Goal: Communication & Community: Share content

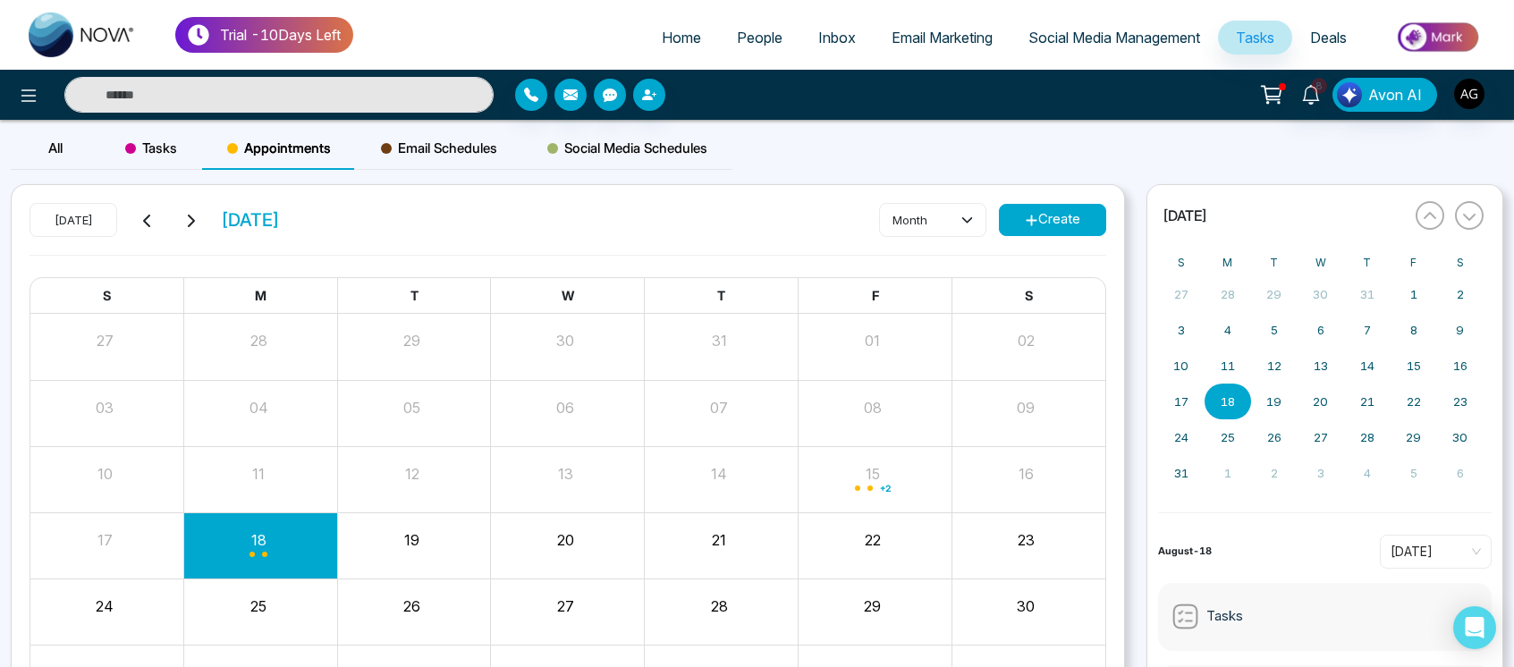
scroll to position [127, 0]
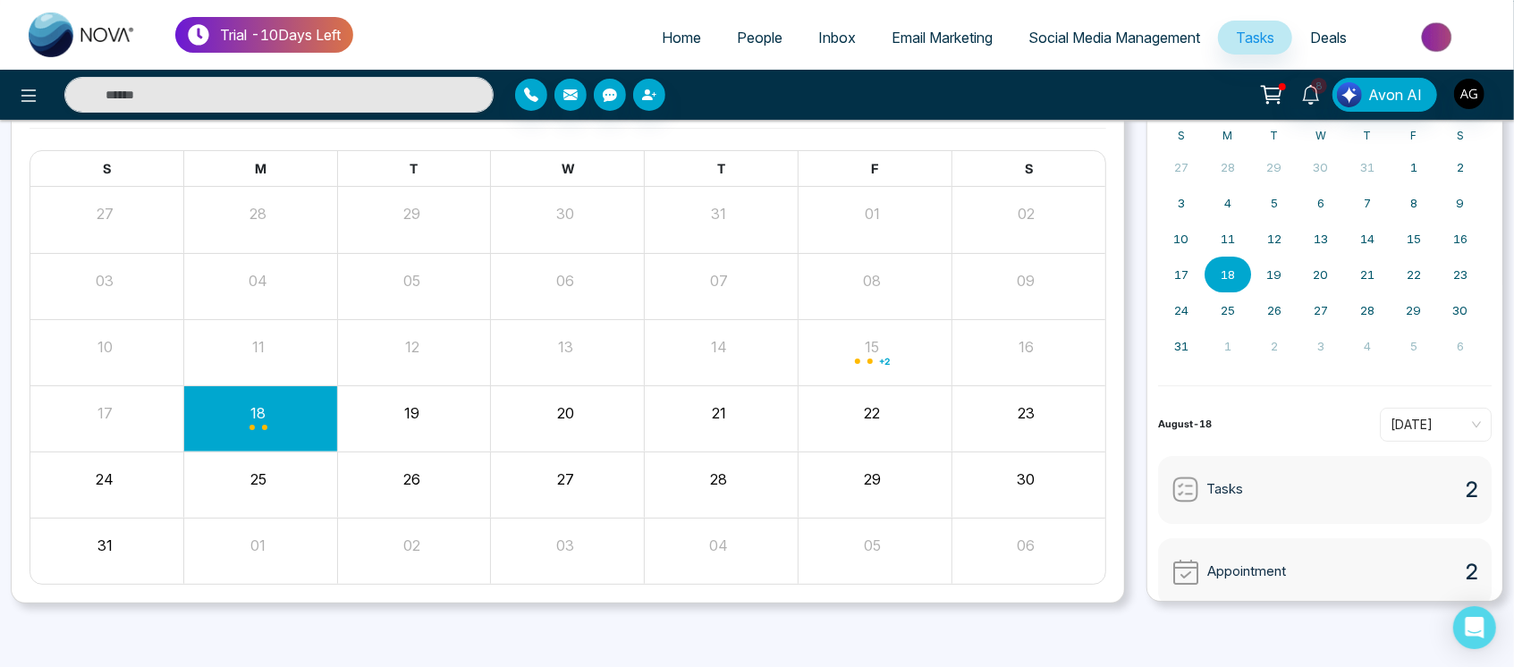
click at [675, 39] on span "Home" at bounding box center [681, 38] width 39 height 18
select select "*"
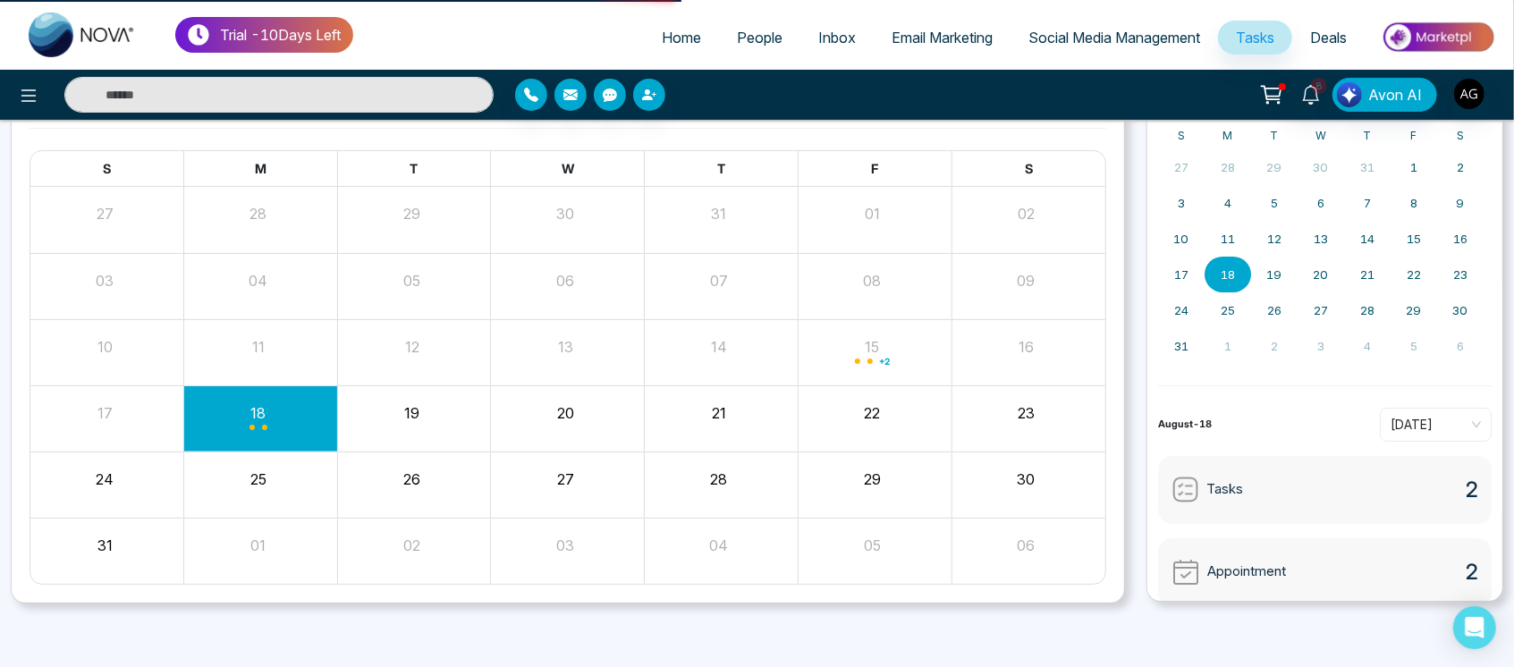
select select "*"
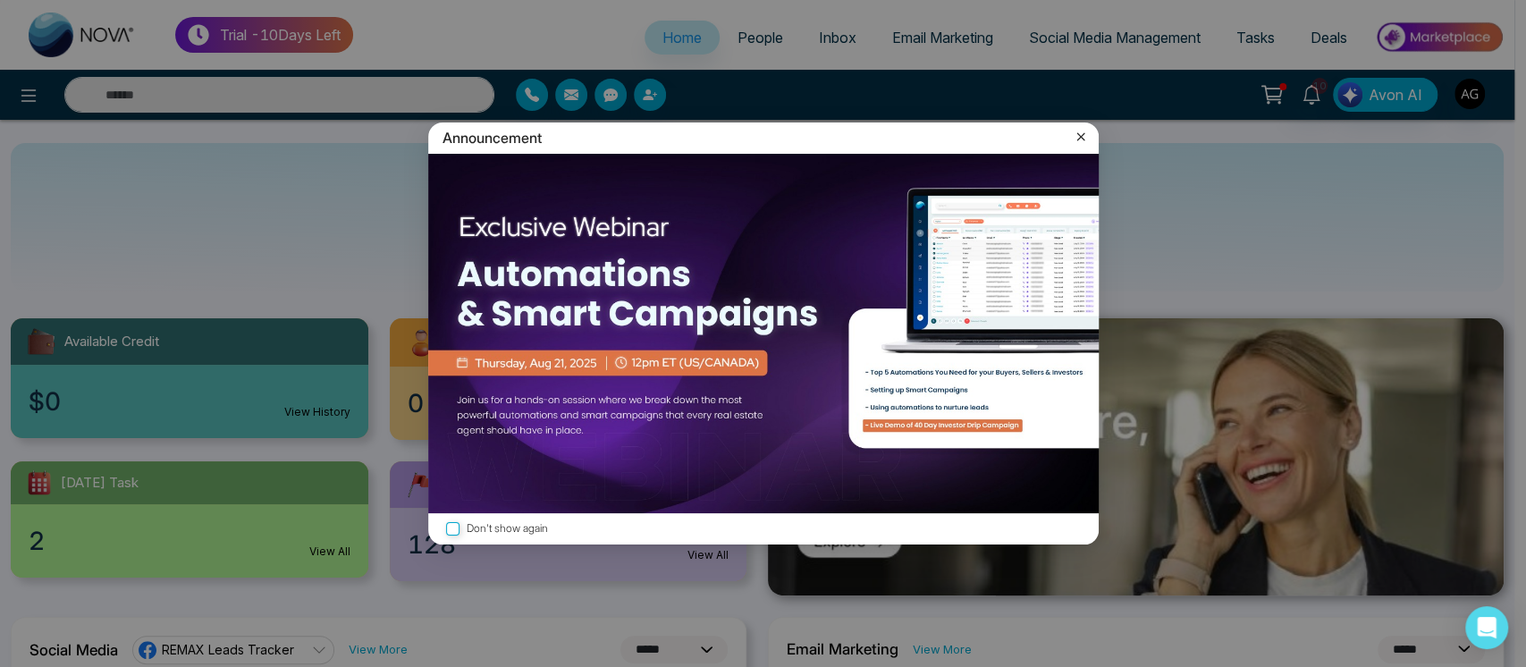
click at [1078, 137] on icon at bounding box center [1081, 137] width 18 height 18
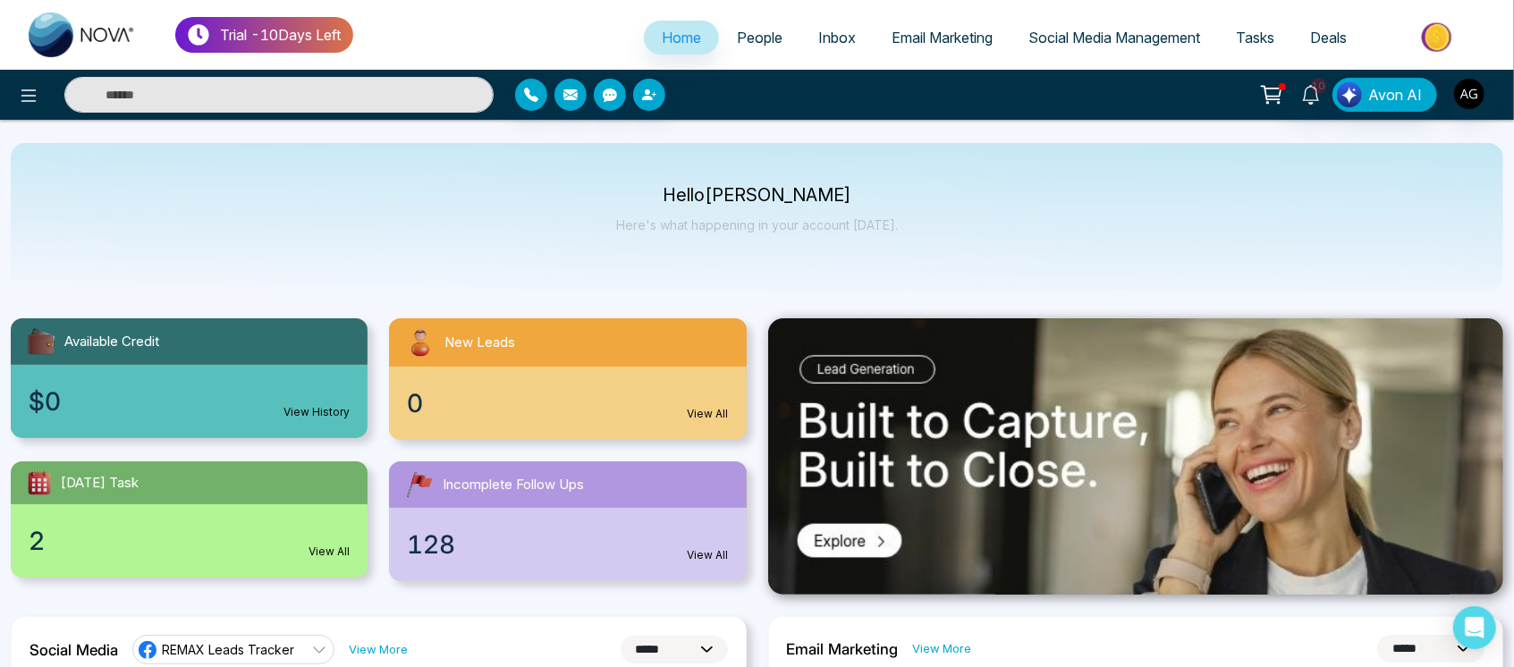
click at [740, 21] on link "People" at bounding box center [759, 38] width 81 height 34
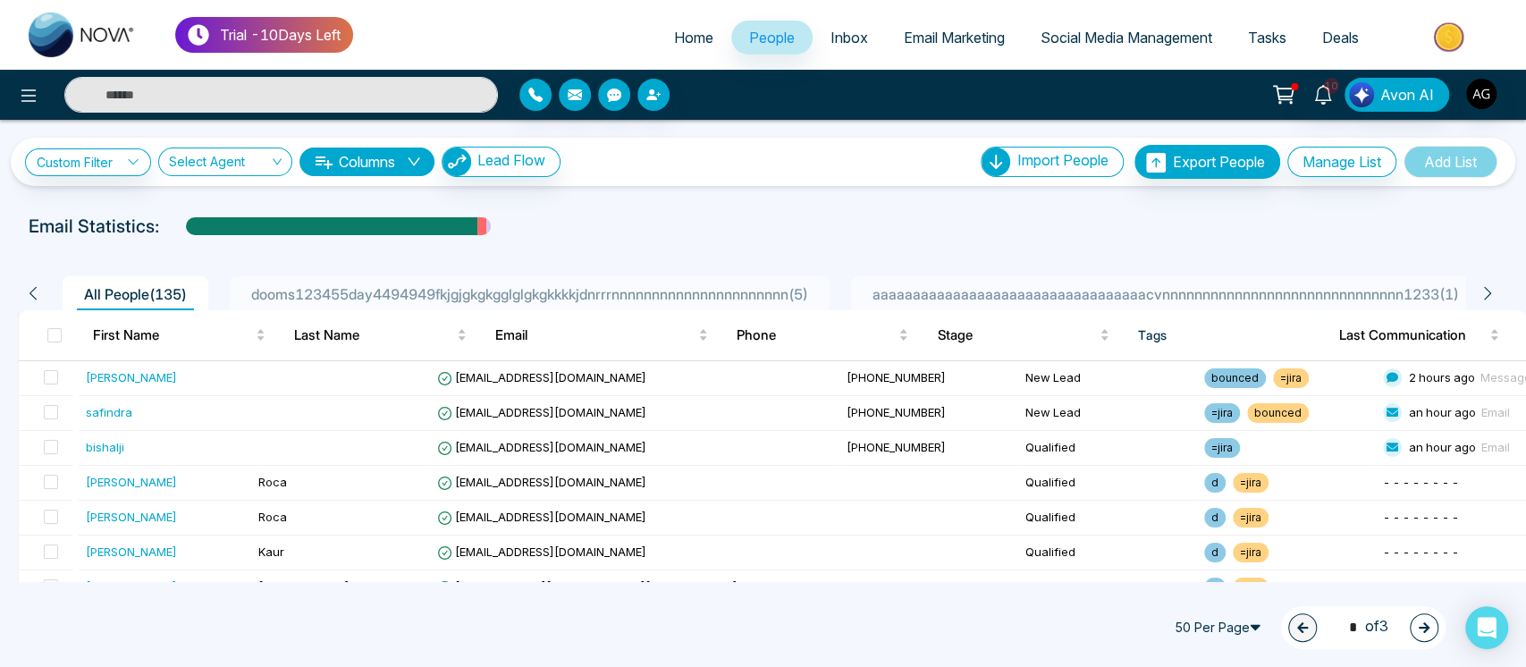
click at [960, 40] on span "Email Marketing" at bounding box center [954, 38] width 101 height 18
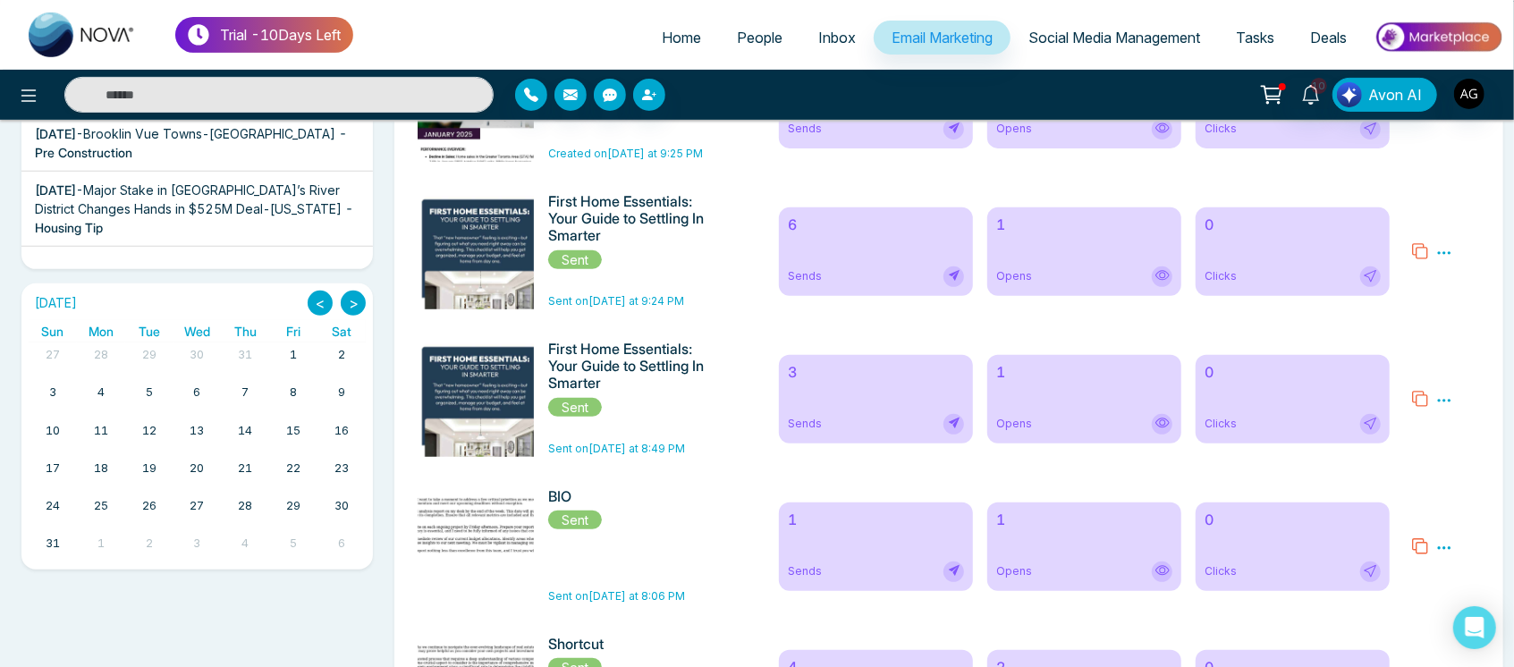
scroll to position [419, 0]
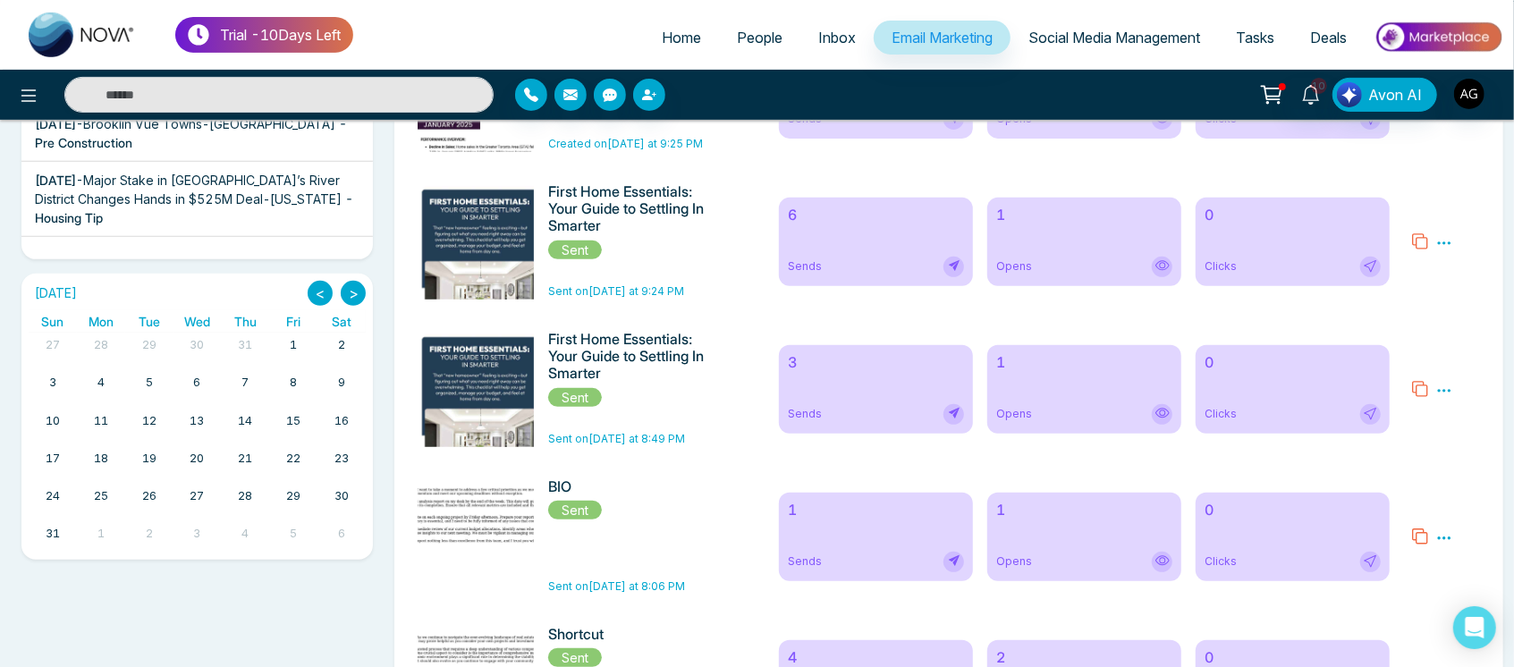
click at [1272, 31] on span "Tasks" at bounding box center [1255, 38] width 38 height 18
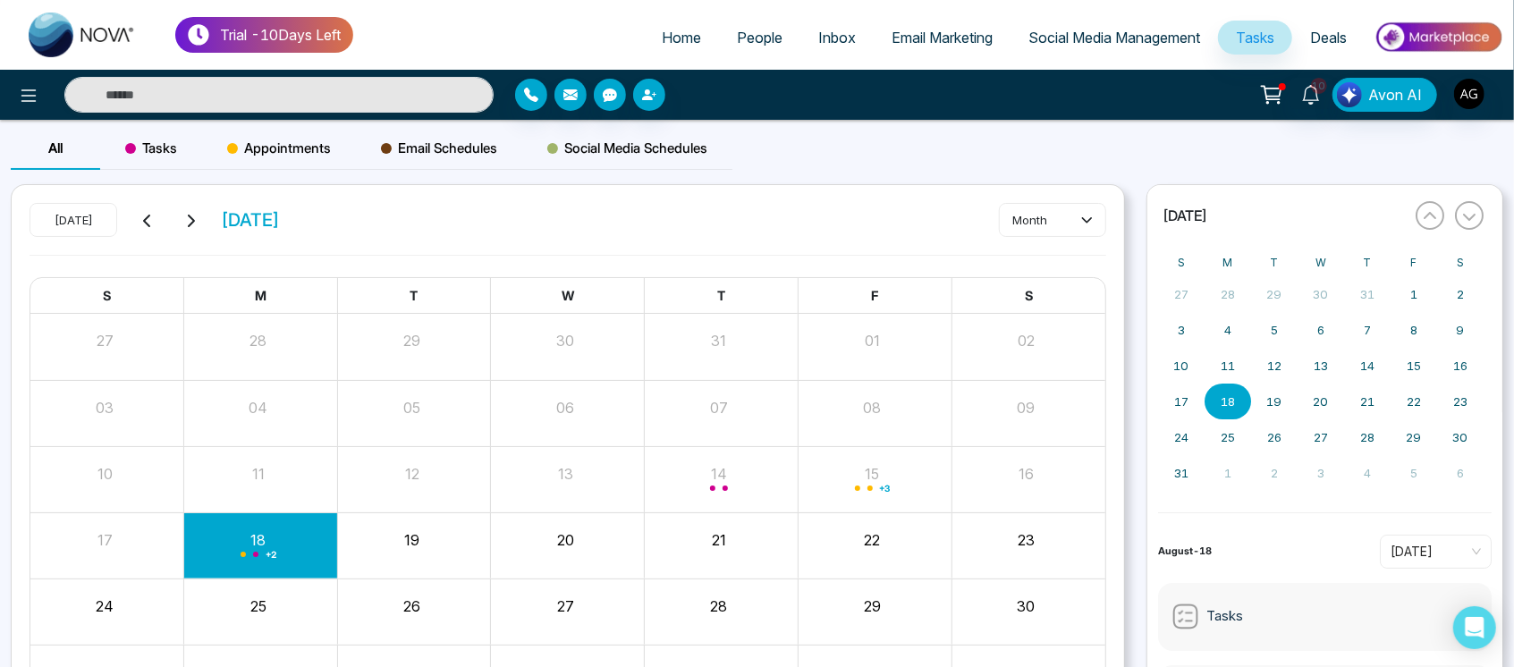
click at [181, 141] on div "Tasks" at bounding box center [151, 148] width 102 height 43
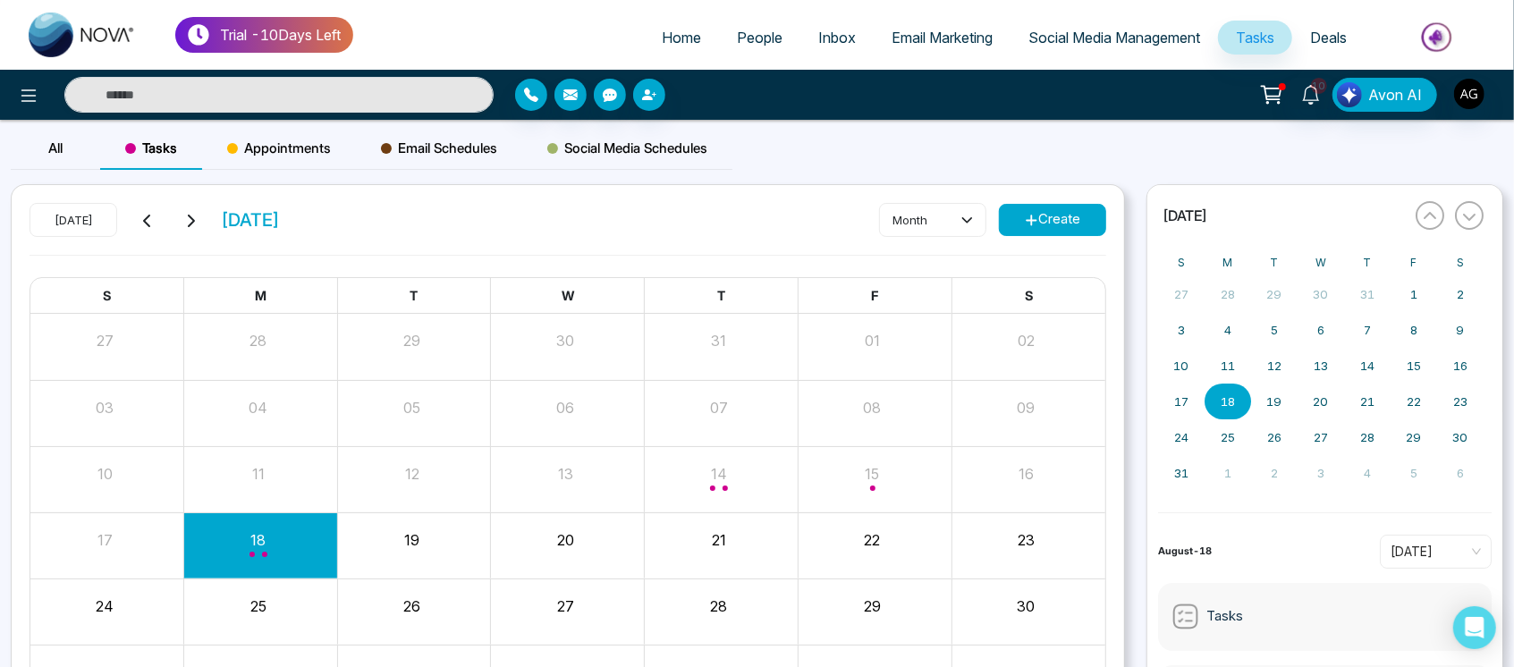
click at [924, 46] on link "Email Marketing" at bounding box center [942, 38] width 137 height 34
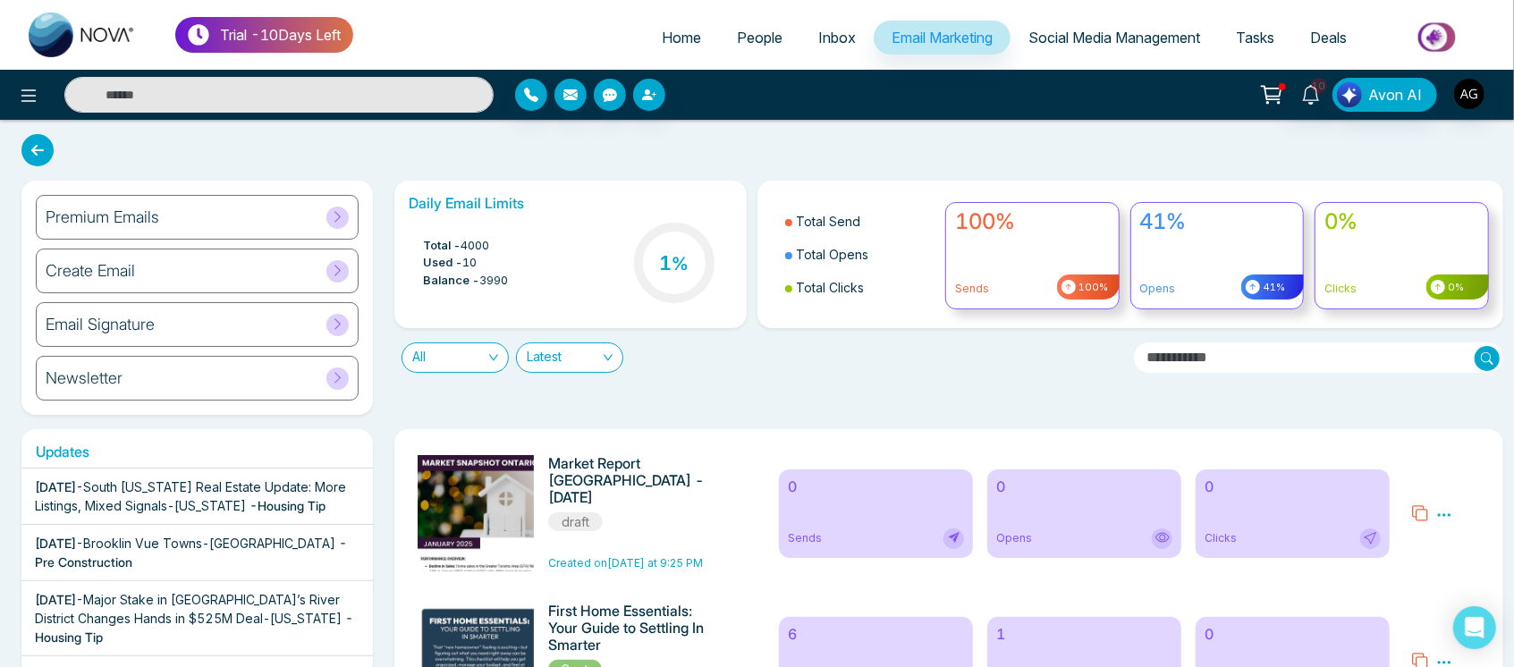
click at [758, 30] on span "People" at bounding box center [760, 38] width 46 height 18
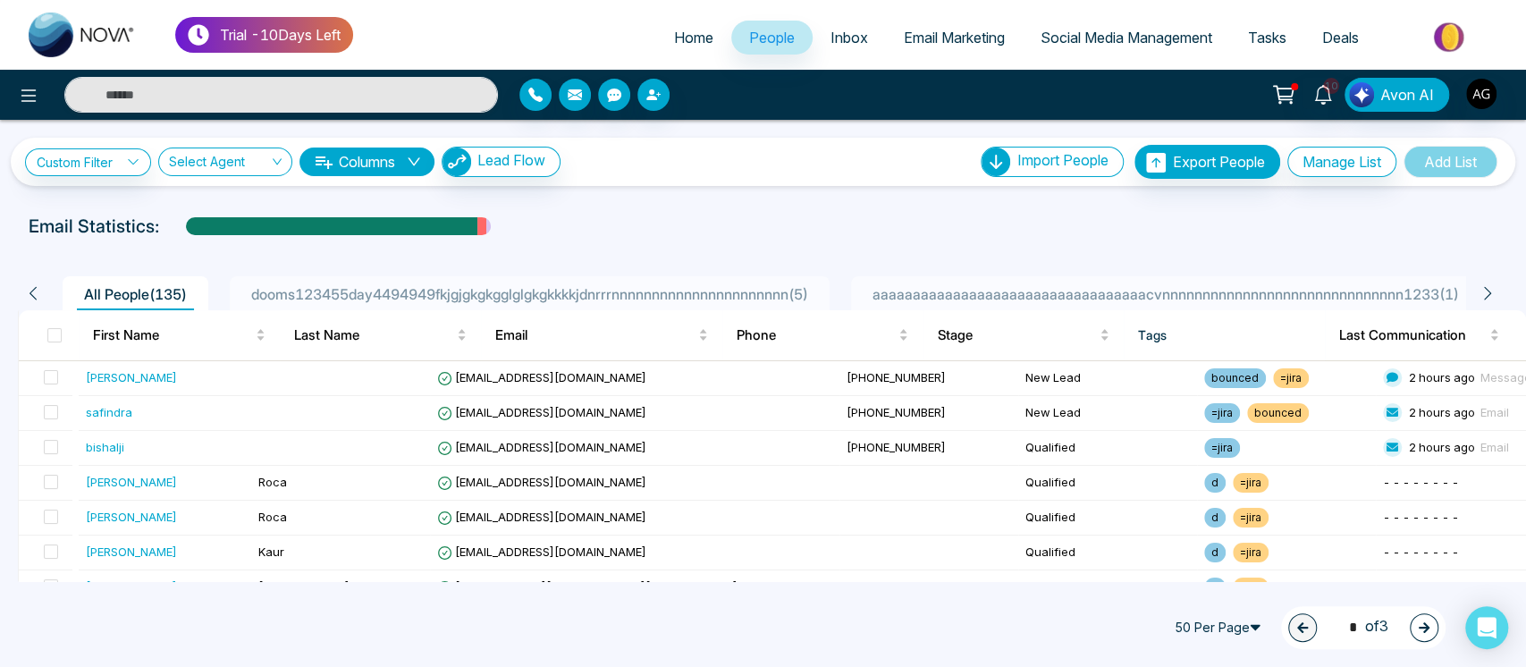
scroll to position [0, 410]
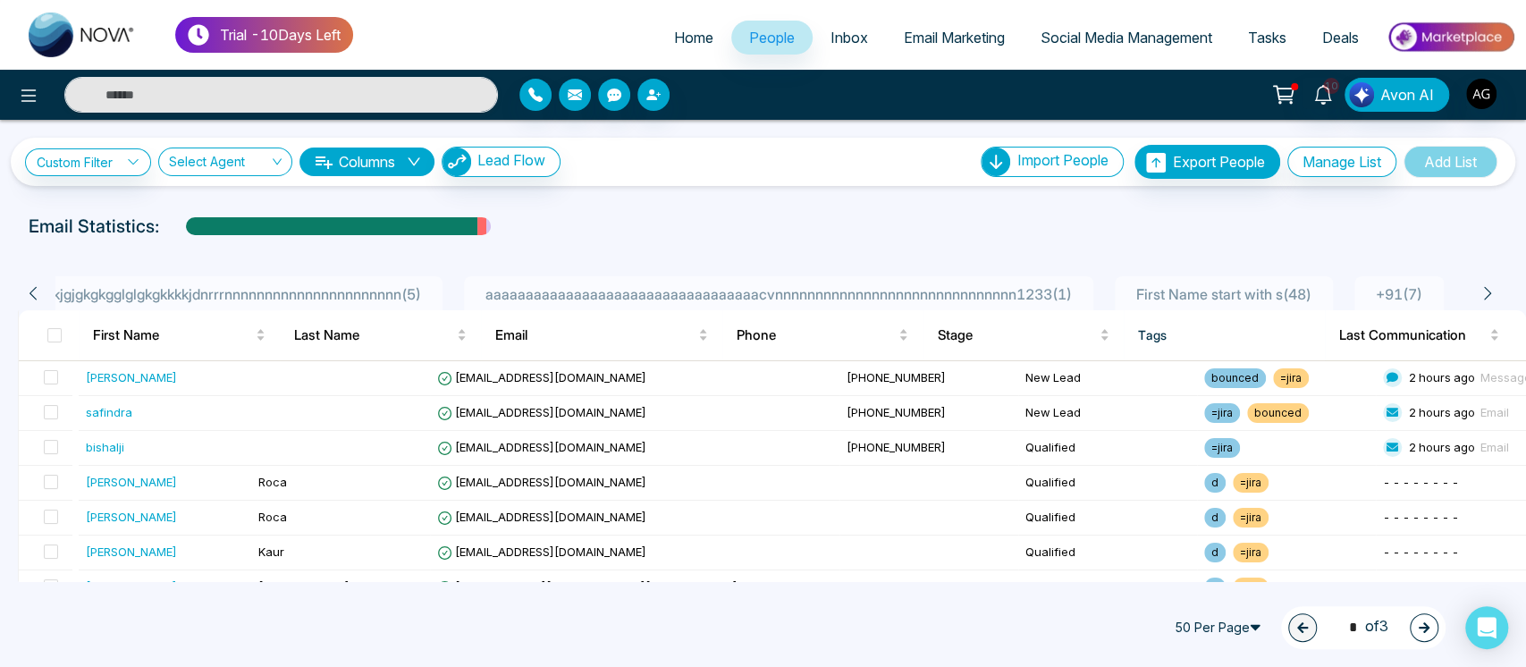
click at [1216, 300] on span "First Name start with s ( 48 )" at bounding box center [1224, 294] width 190 height 18
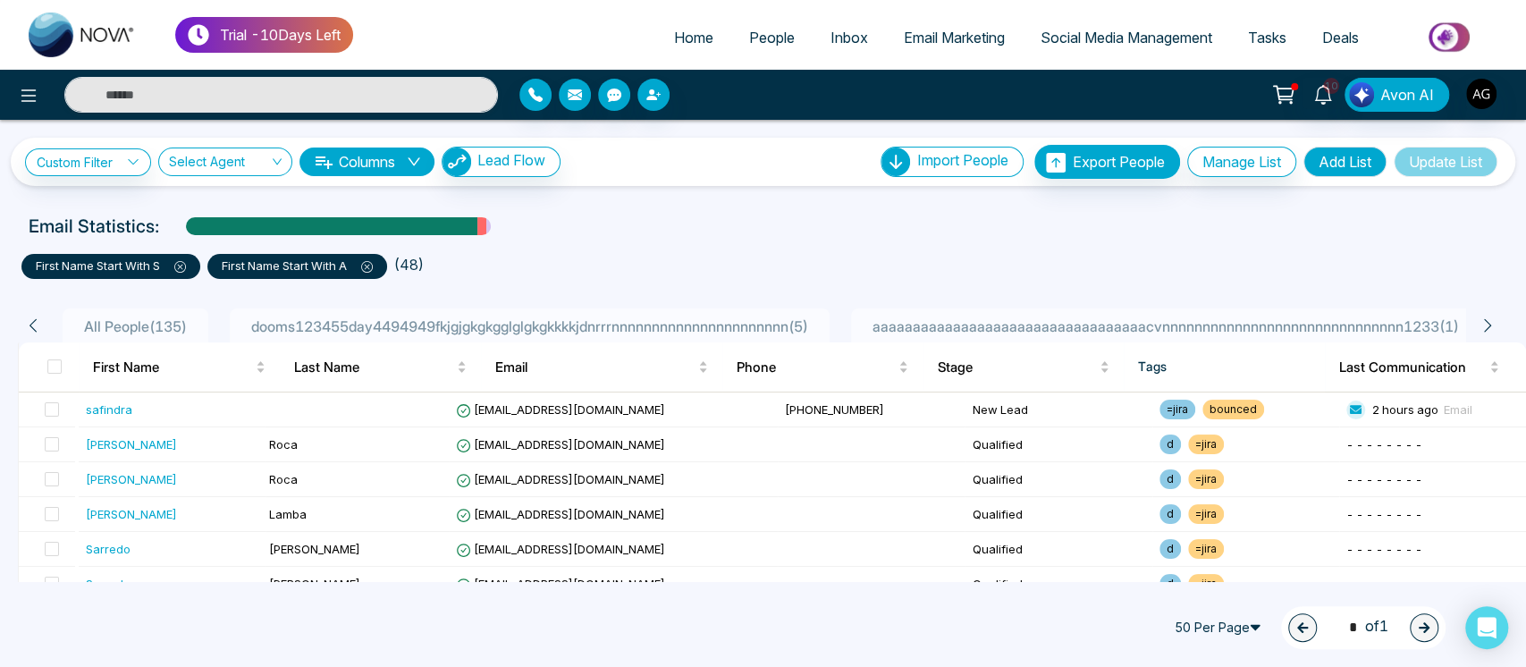
click at [370, 267] on icon at bounding box center [367, 267] width 5 height 5
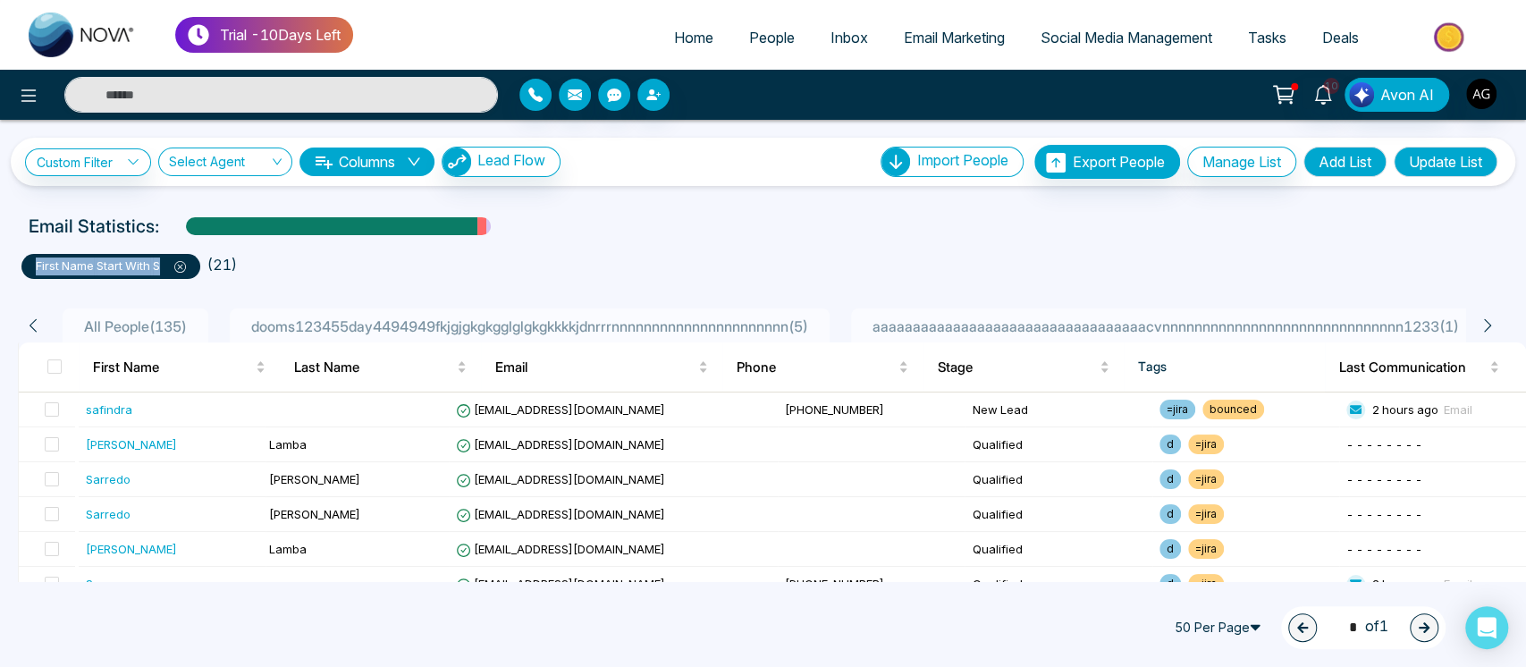
drag, startPoint x: 22, startPoint y: 275, endPoint x: 162, endPoint y: 272, distance: 139.5
click at [162, 272] on li "first name start with s" at bounding box center [114, 263] width 186 height 32
click at [141, 237] on p "Email Statistics:" at bounding box center [94, 226] width 131 height 27
drag, startPoint x: 153, startPoint y: 225, endPoint x: 18, endPoint y: 225, distance: 135.0
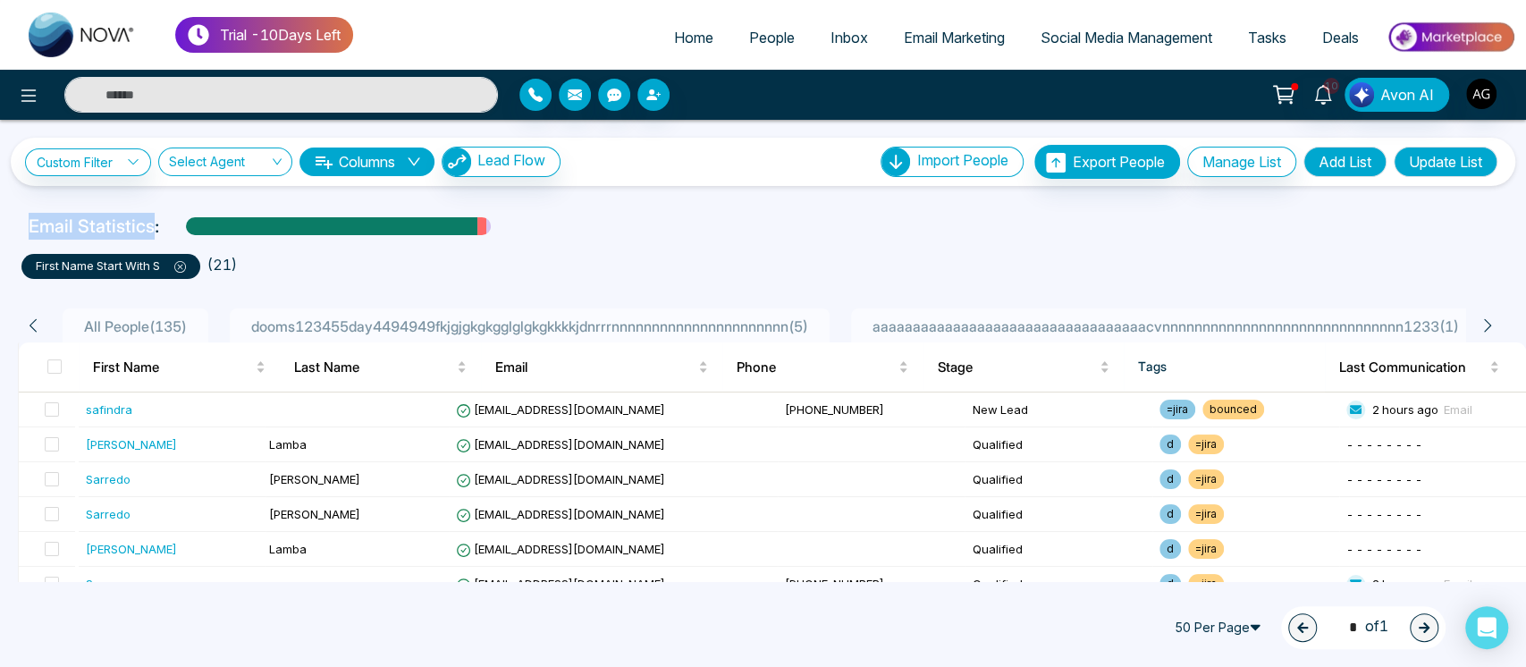
click at [18, 225] on div "Email Statistics:" at bounding box center [763, 226] width 1491 height 27
drag, startPoint x: 18, startPoint y: 225, endPoint x: 173, endPoint y: 227, distance: 154.7
click at [173, 227] on div "Email Statistics:" at bounding box center [763, 226] width 1491 height 27
click at [173, 227] on div "Email Statistics:" at bounding box center [763, 226] width 1469 height 27
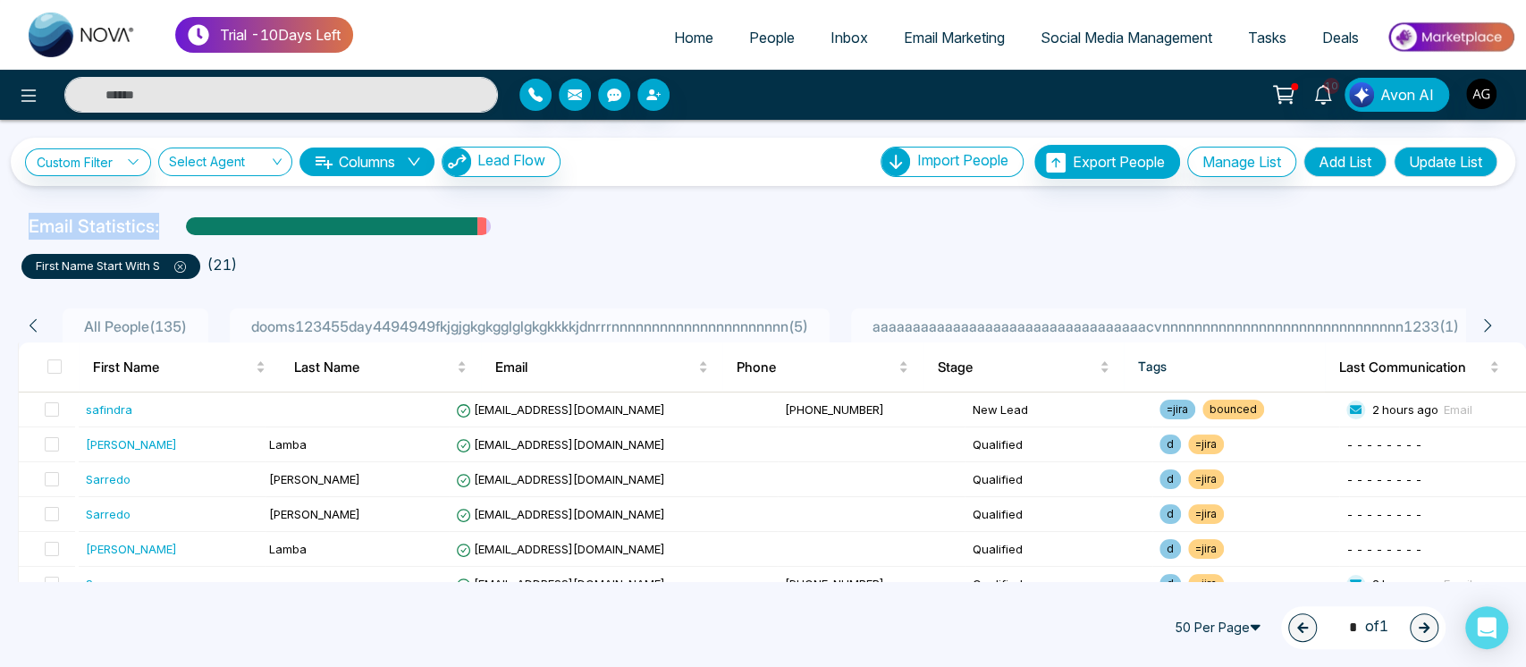
drag, startPoint x: 173, startPoint y: 227, endPoint x: 3, endPoint y: 219, distance: 170.1
click at [3, 219] on div "Email Statistics:" at bounding box center [763, 226] width 1526 height 27
click at [687, 232] on div "Email Statistics:" at bounding box center [763, 226] width 1469 height 27
click at [140, 317] on span "All People ( 135 )" at bounding box center [135, 326] width 117 height 18
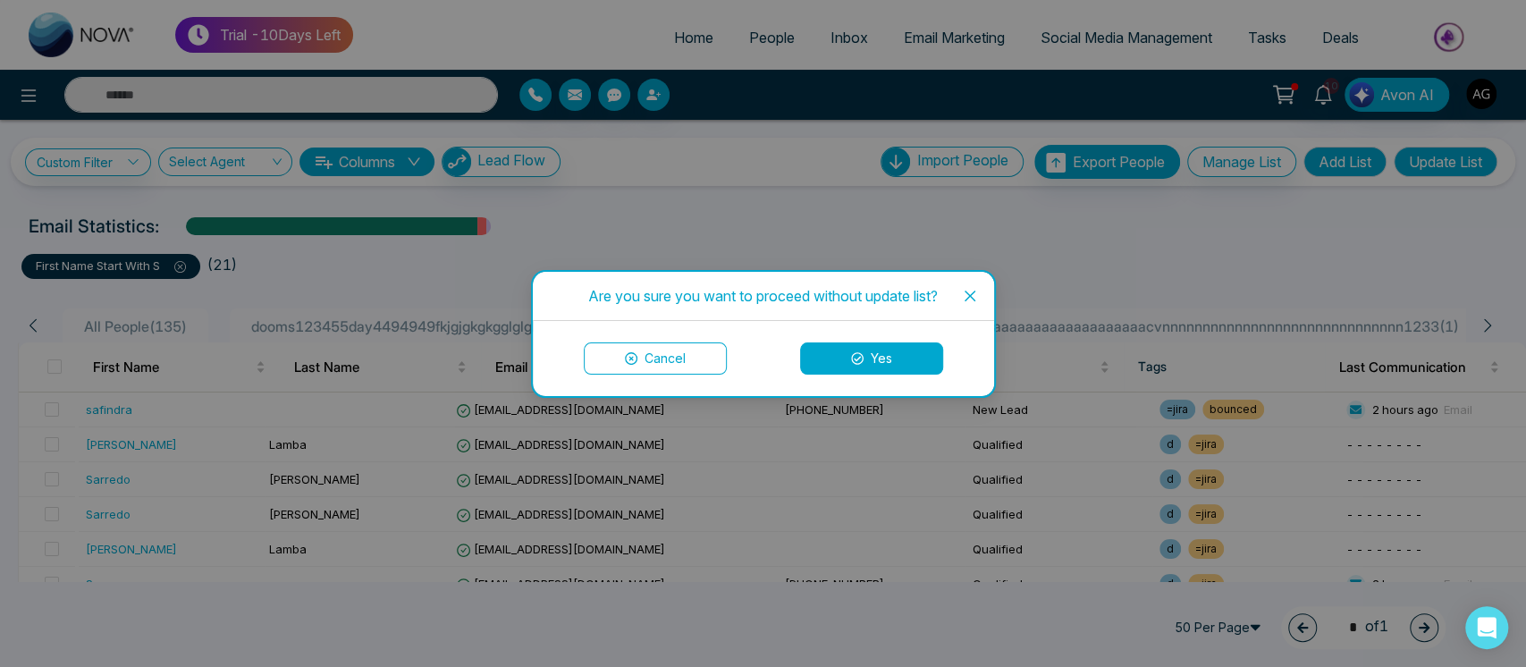
click at [902, 369] on button "Yes" at bounding box center [871, 358] width 143 height 32
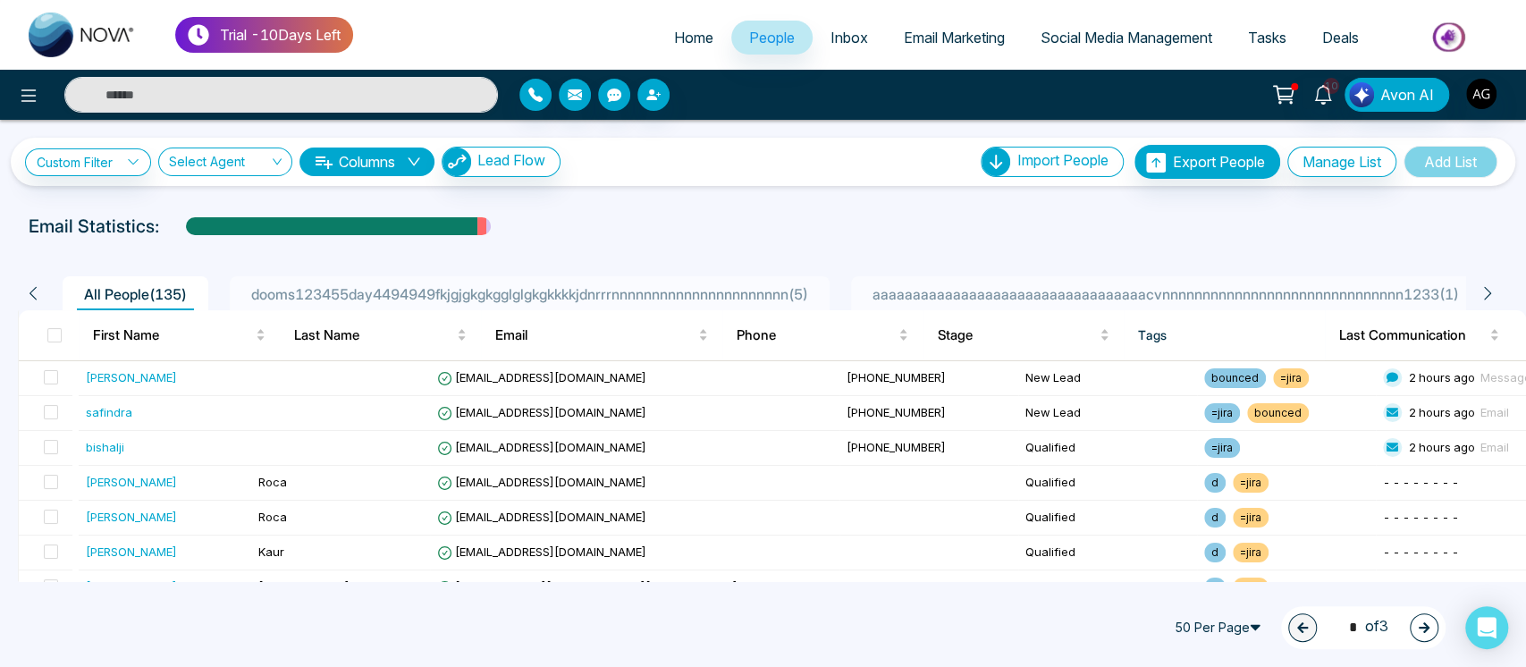
click at [259, 150] on input "search" at bounding box center [219, 165] width 100 height 34
click at [263, 228] on div "Anit Gupta (me)" at bounding box center [227, 225] width 113 height 20
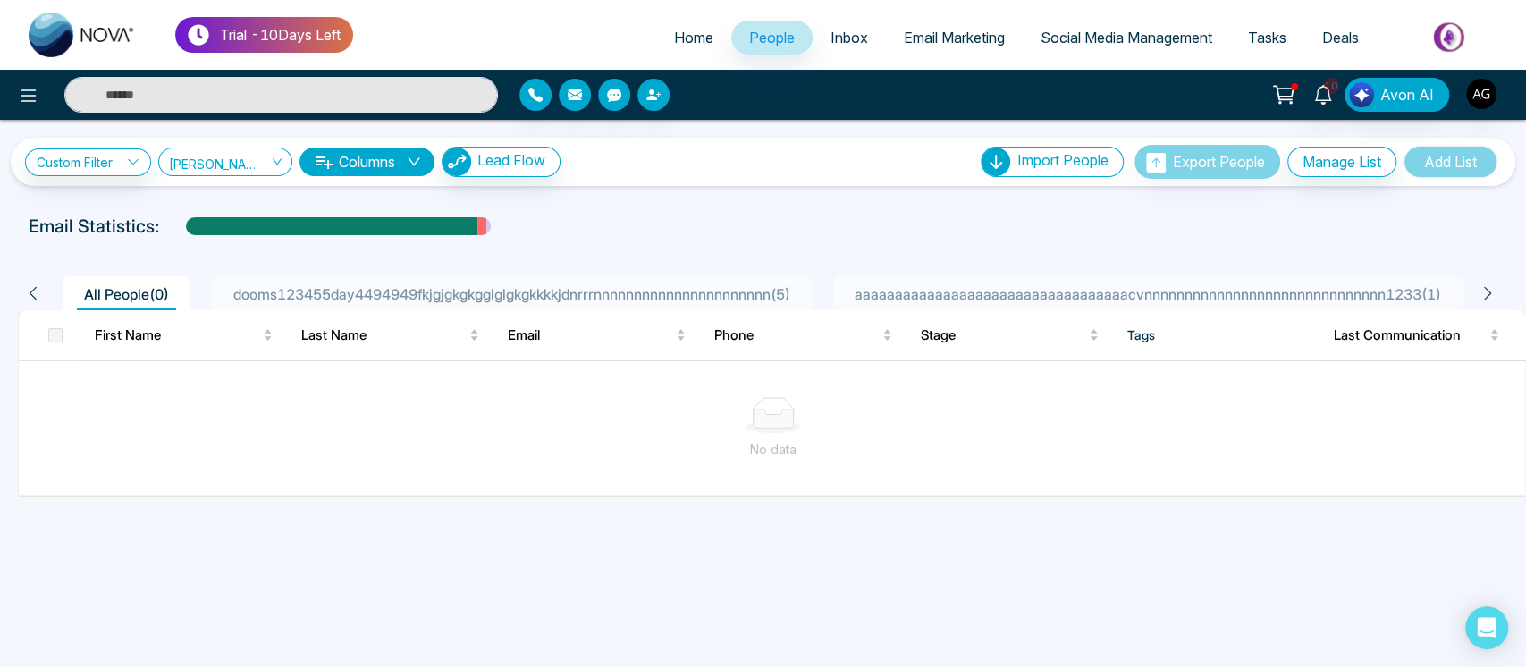
click at [390, 157] on button "Columns" at bounding box center [367, 162] width 135 height 29
click at [776, 211] on div "**********" at bounding box center [763, 308] width 1526 height 377
click at [390, 161] on button "Columns" at bounding box center [367, 162] width 135 height 29
click at [785, 197] on div "**********" at bounding box center [763, 308] width 1526 height 377
click at [236, 155] on span "Anit Gupta (me)" at bounding box center [225, 161] width 113 height 17
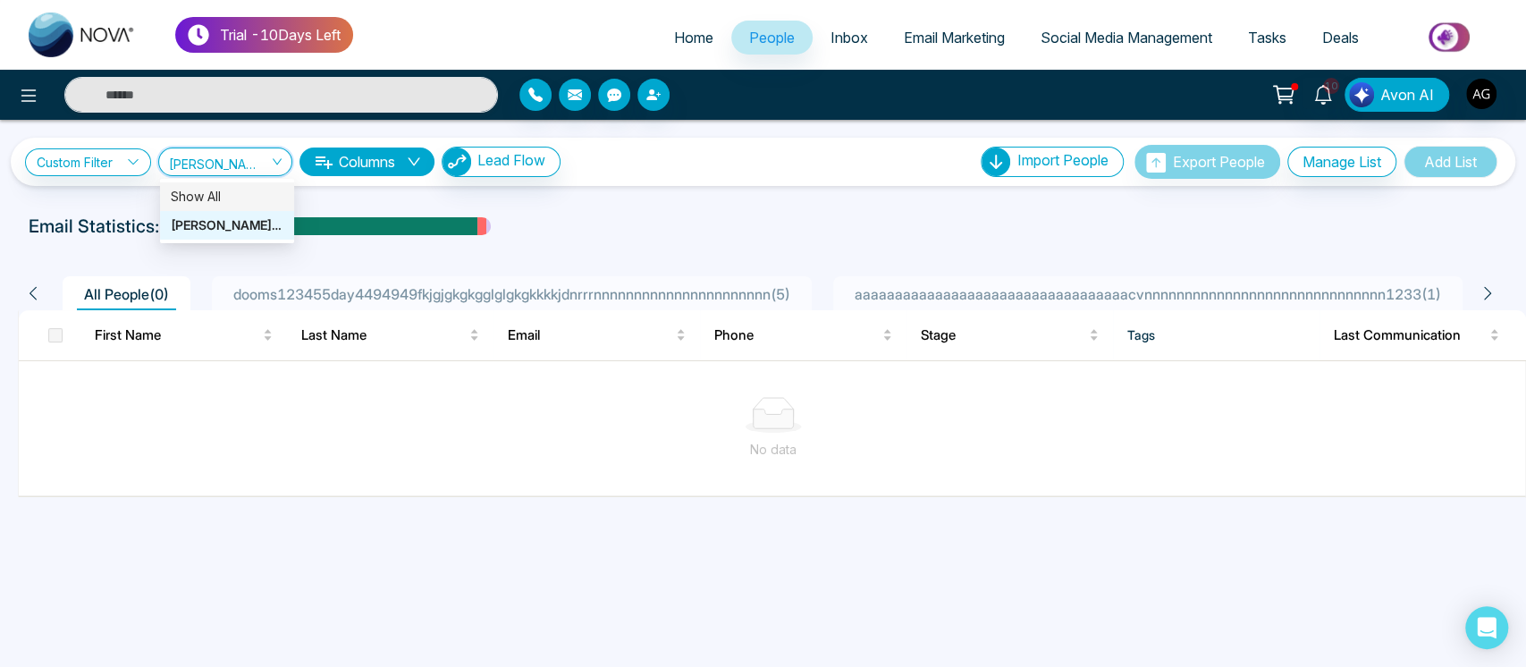
click at [261, 201] on div "Show All" at bounding box center [227, 197] width 113 height 20
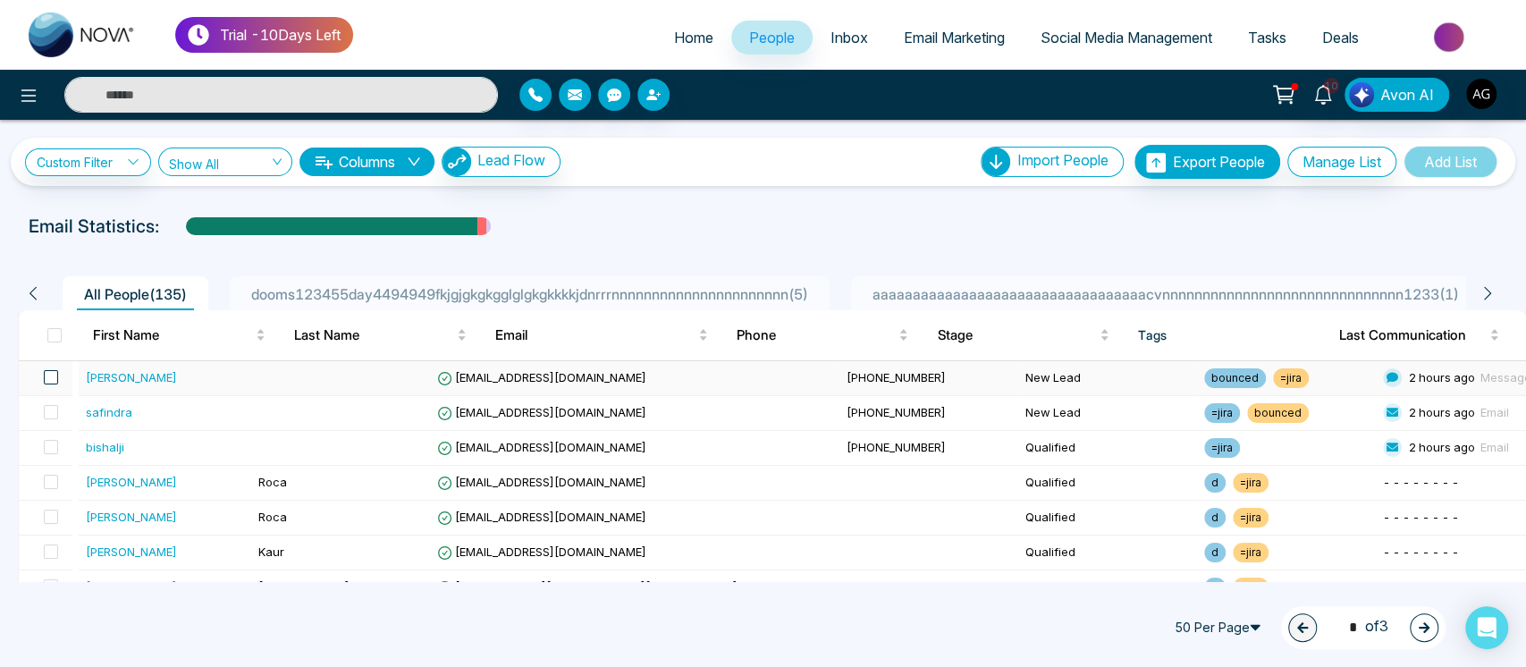
click at [55, 372] on span at bounding box center [51, 377] width 14 height 14
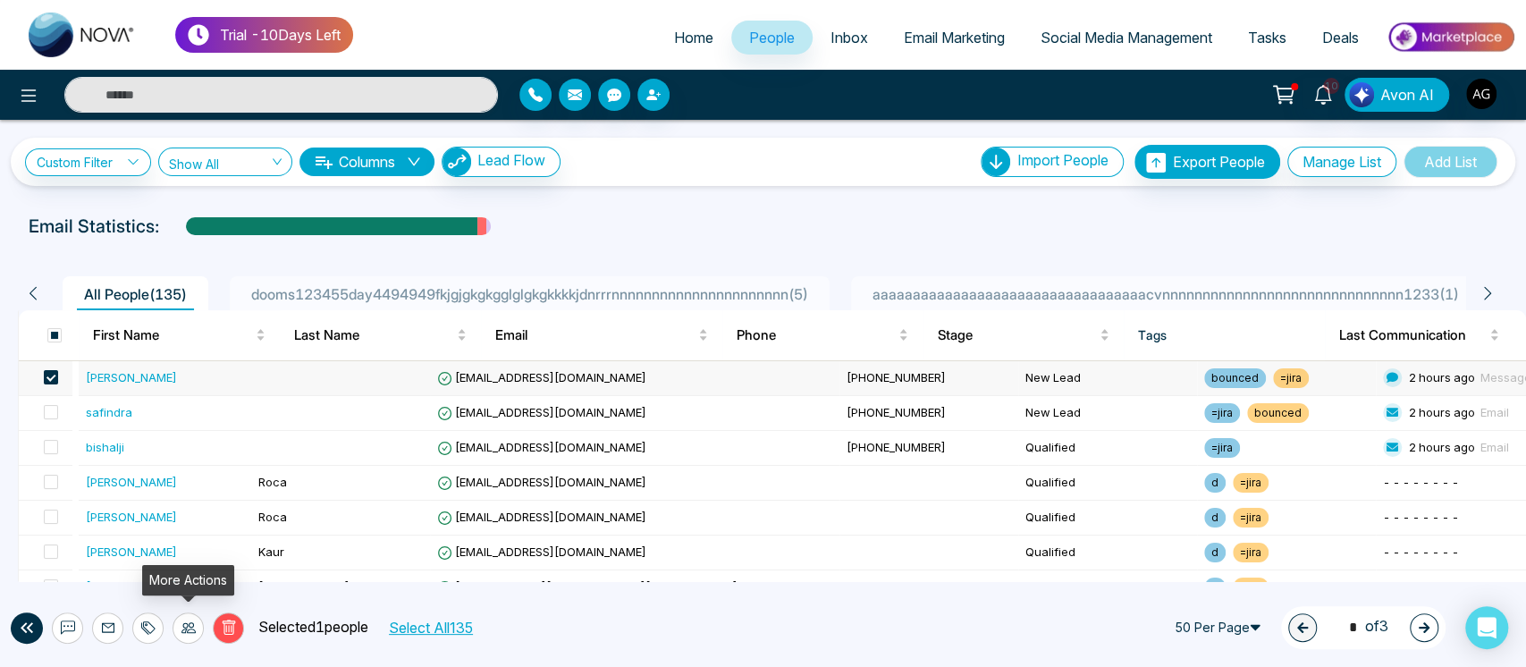
click at [197, 633] on div at bounding box center [188, 627] width 31 height 31
click at [190, 581] on link "Assign Agent" at bounding box center [153, 587] width 77 height 15
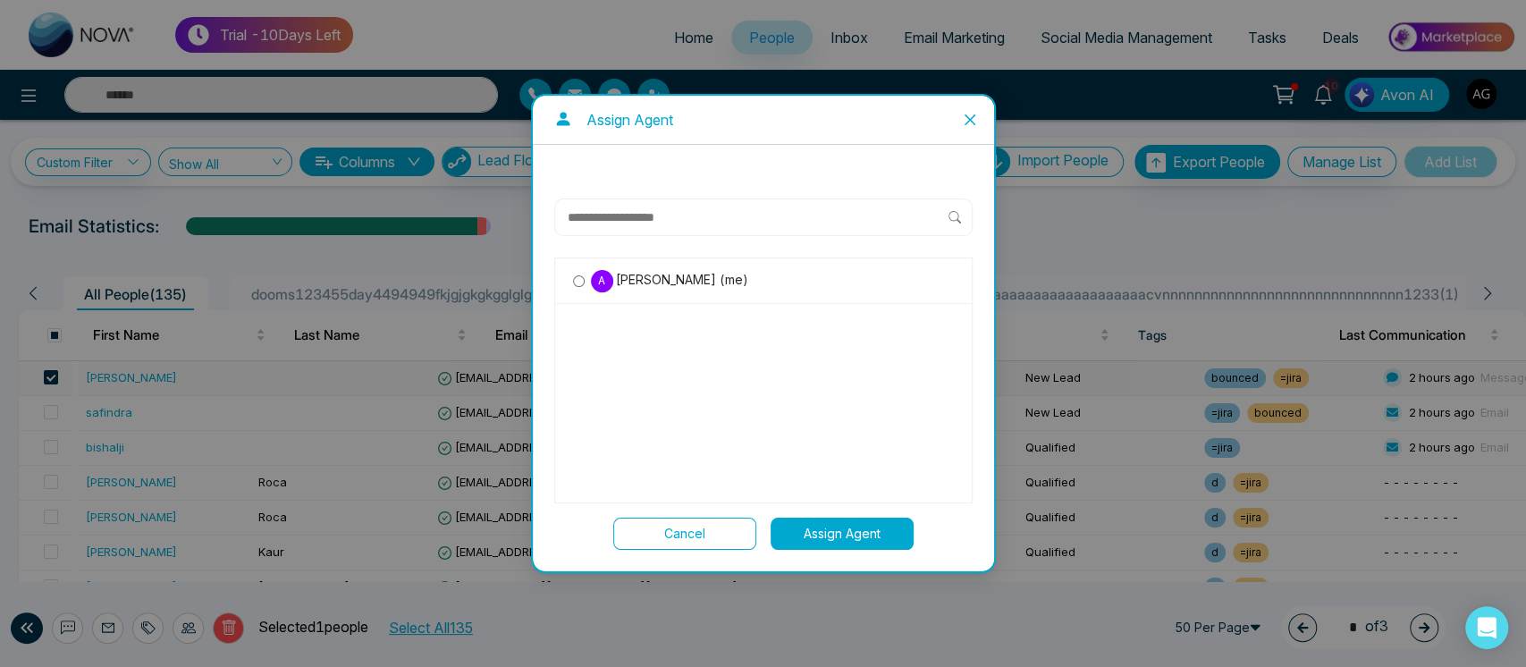
click at [714, 215] on input "text" at bounding box center [757, 217] width 383 height 21
drag, startPoint x: 594, startPoint y: 284, endPoint x: 746, endPoint y: 282, distance: 152.0
click at [746, 282] on label "A Anit Gupta (me)" at bounding box center [763, 280] width 381 height 23
click at [746, 220] on input "text" at bounding box center [757, 217] width 383 height 21
type input "******"
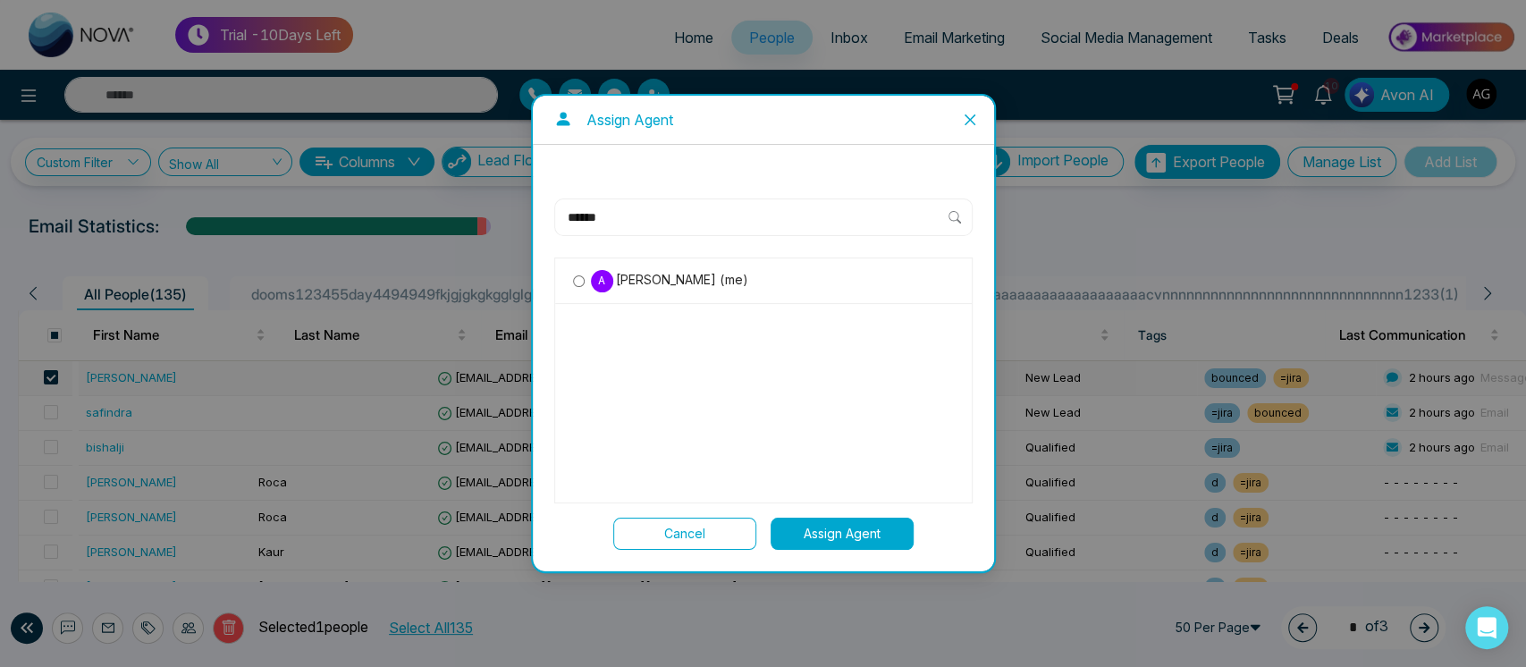
drag, startPoint x: 648, startPoint y: 414, endPoint x: 731, endPoint y: 283, distance: 155.1
click at [731, 283] on div "A Anit Gupta (me)" at bounding box center [763, 381] width 418 height 246
drag, startPoint x: 731, startPoint y: 283, endPoint x: 699, endPoint y: 420, distance: 141.2
click at [699, 420] on div "A Anit Gupta (me)" at bounding box center [763, 381] width 418 height 246
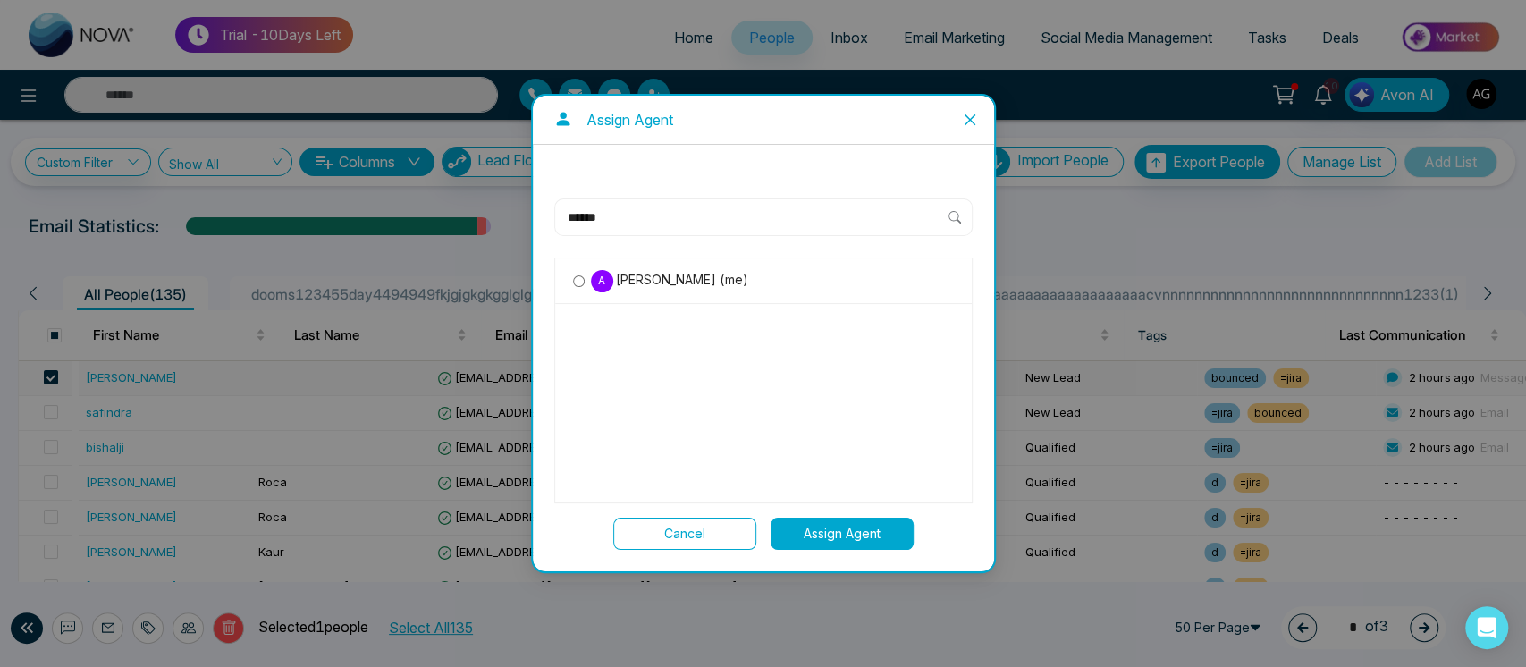
click at [663, 211] on input "******" at bounding box center [757, 217] width 383 height 21
drag, startPoint x: 663, startPoint y: 211, endPoint x: 544, endPoint y: 210, distance: 119.8
click at [544, 210] on div "****** A Anit Gupta (me) Cancel Assign Agent" at bounding box center [763, 358] width 461 height 427
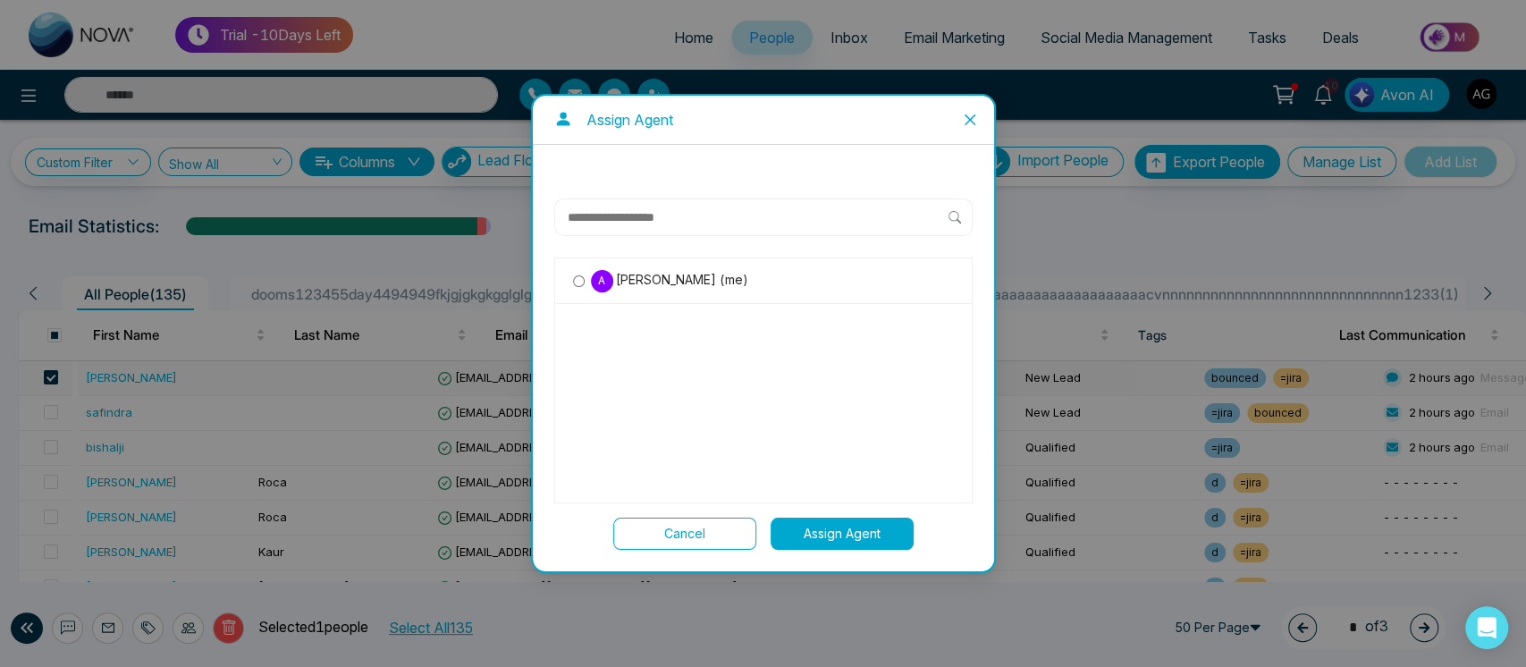
click at [963, 114] on icon "close" at bounding box center [970, 120] width 14 height 14
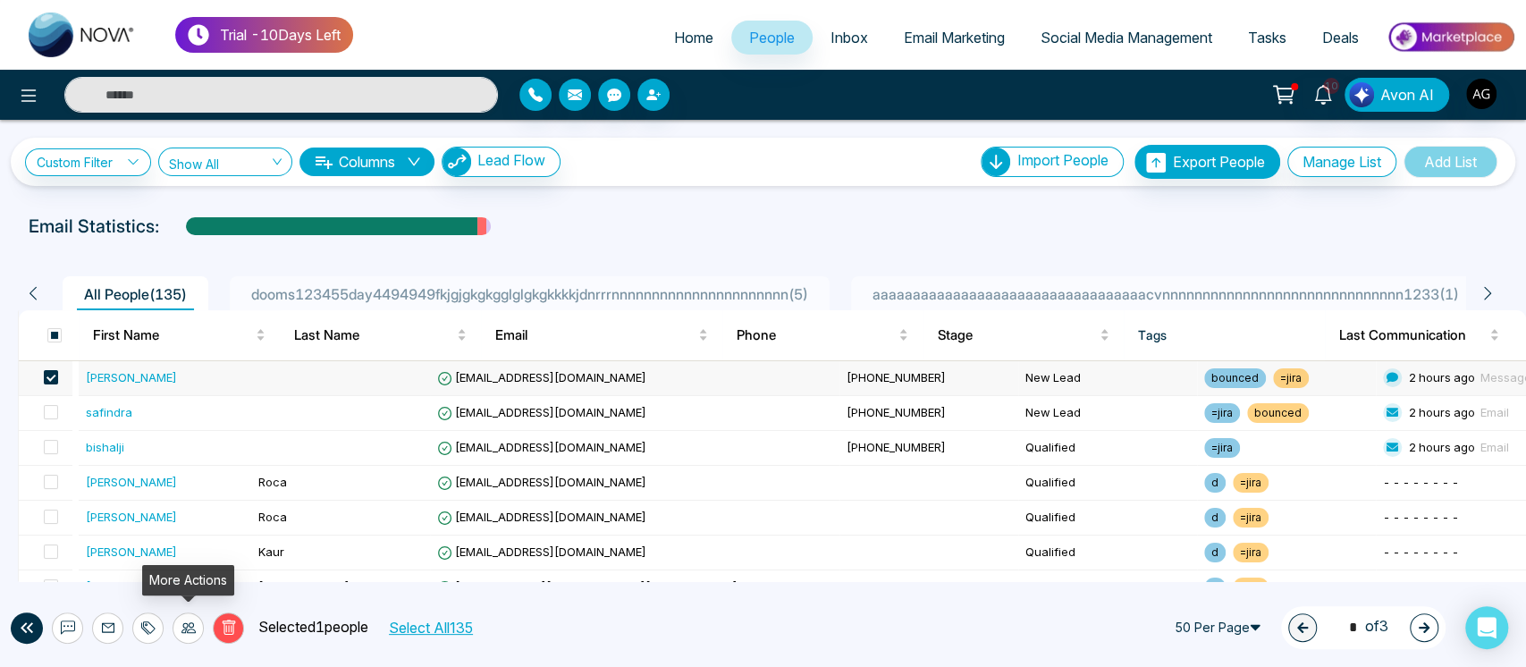
click at [186, 625] on icon at bounding box center [189, 628] width 14 height 14
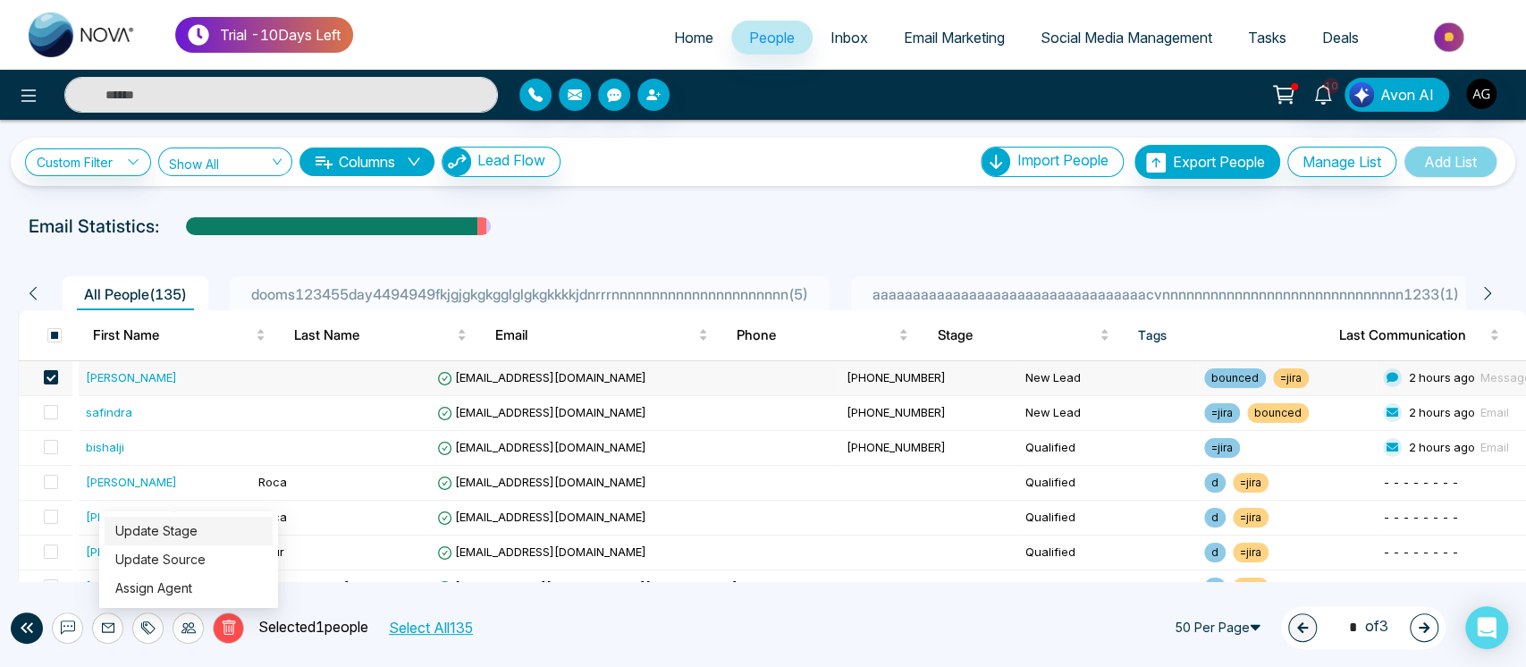
click at [198, 530] on link "Update Stage" at bounding box center [156, 530] width 82 height 15
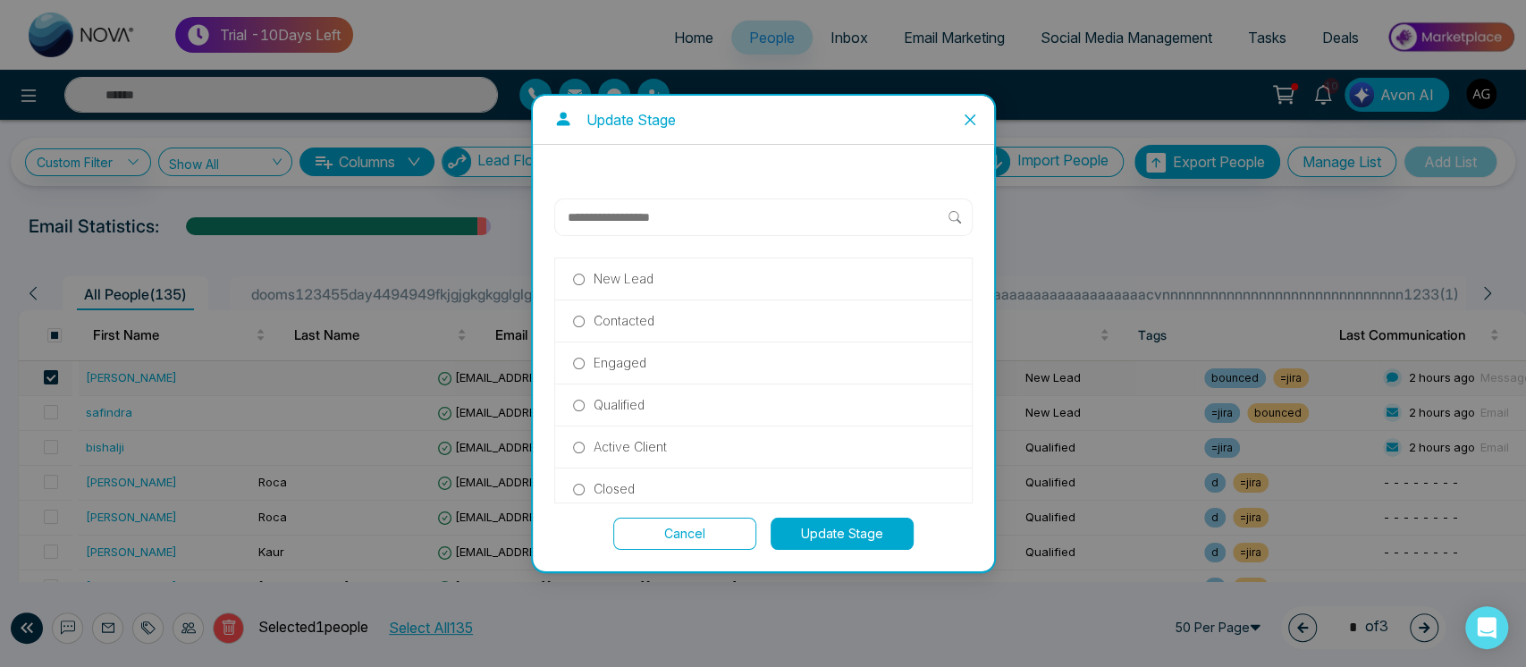
click at [668, 215] on input "text" at bounding box center [757, 217] width 383 height 21
type input "*"
type input "****"
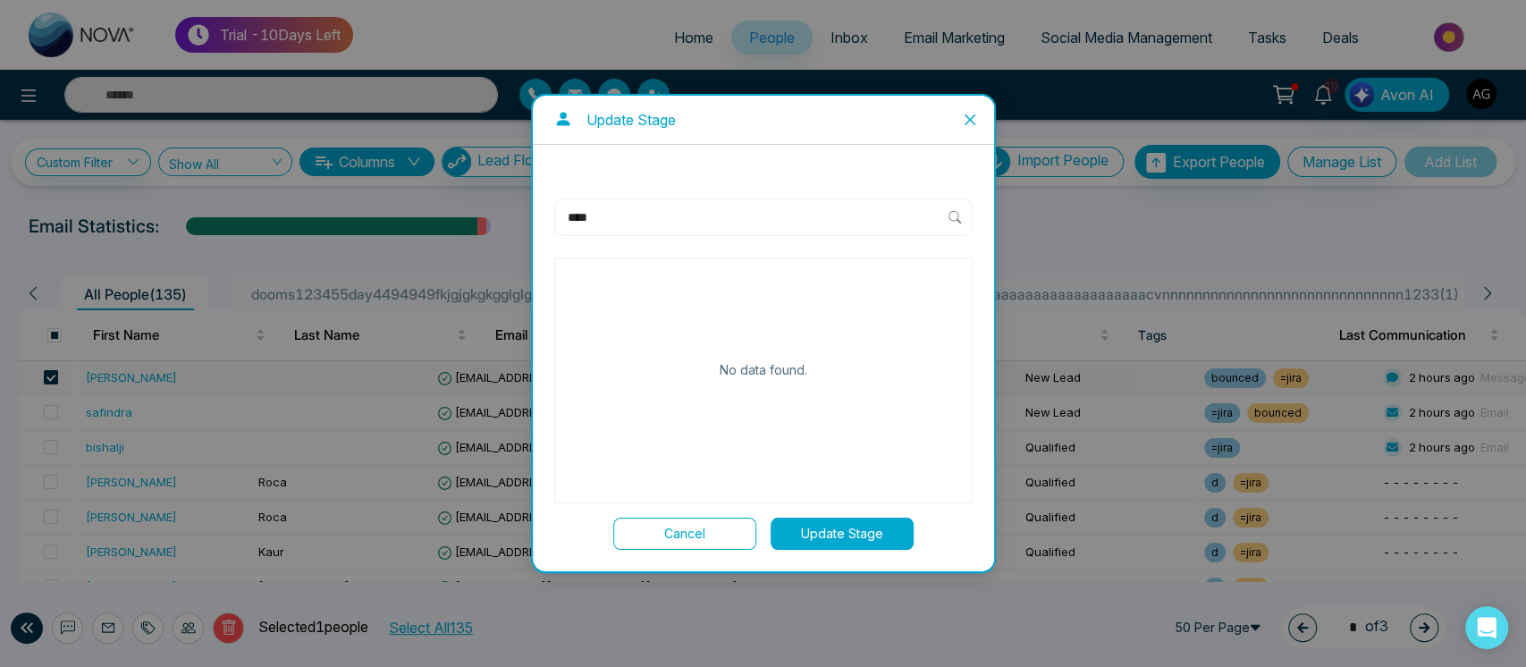
click at [716, 215] on input "****" at bounding box center [757, 217] width 383 height 21
drag, startPoint x: 716, startPoint y: 215, endPoint x: 541, endPoint y: 219, distance: 175.3
click at [541, 219] on div "**** No data found. Cancel Update Stage" at bounding box center [763, 358] width 461 height 427
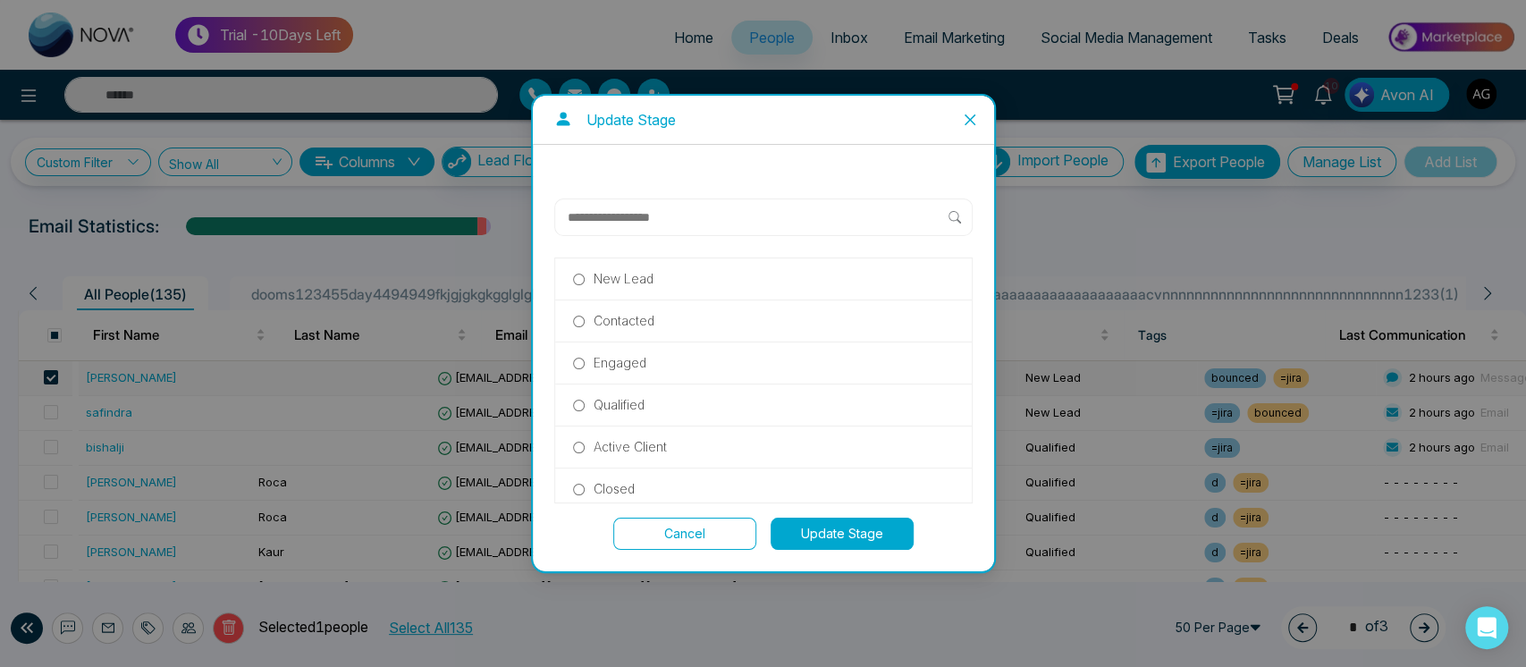
click at [633, 215] on input "text" at bounding box center [757, 217] width 383 height 21
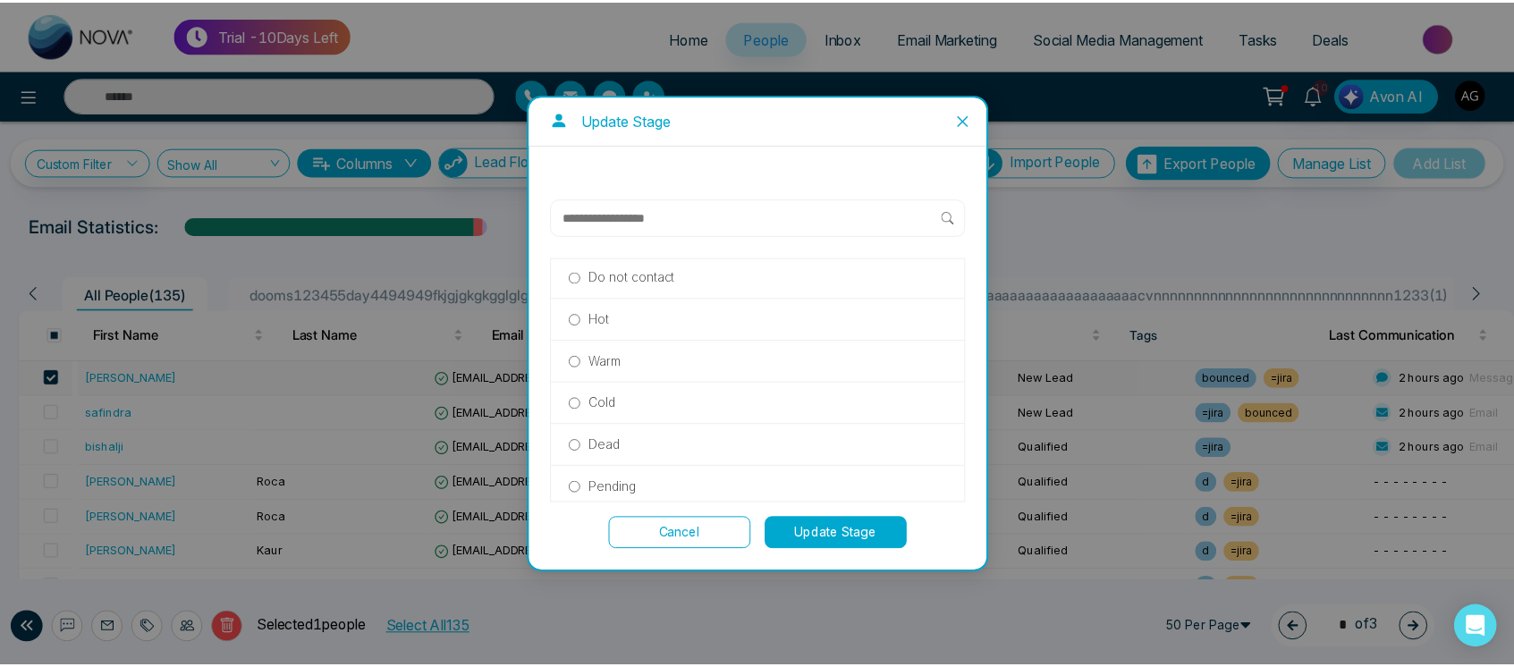
scroll to position [384, 0]
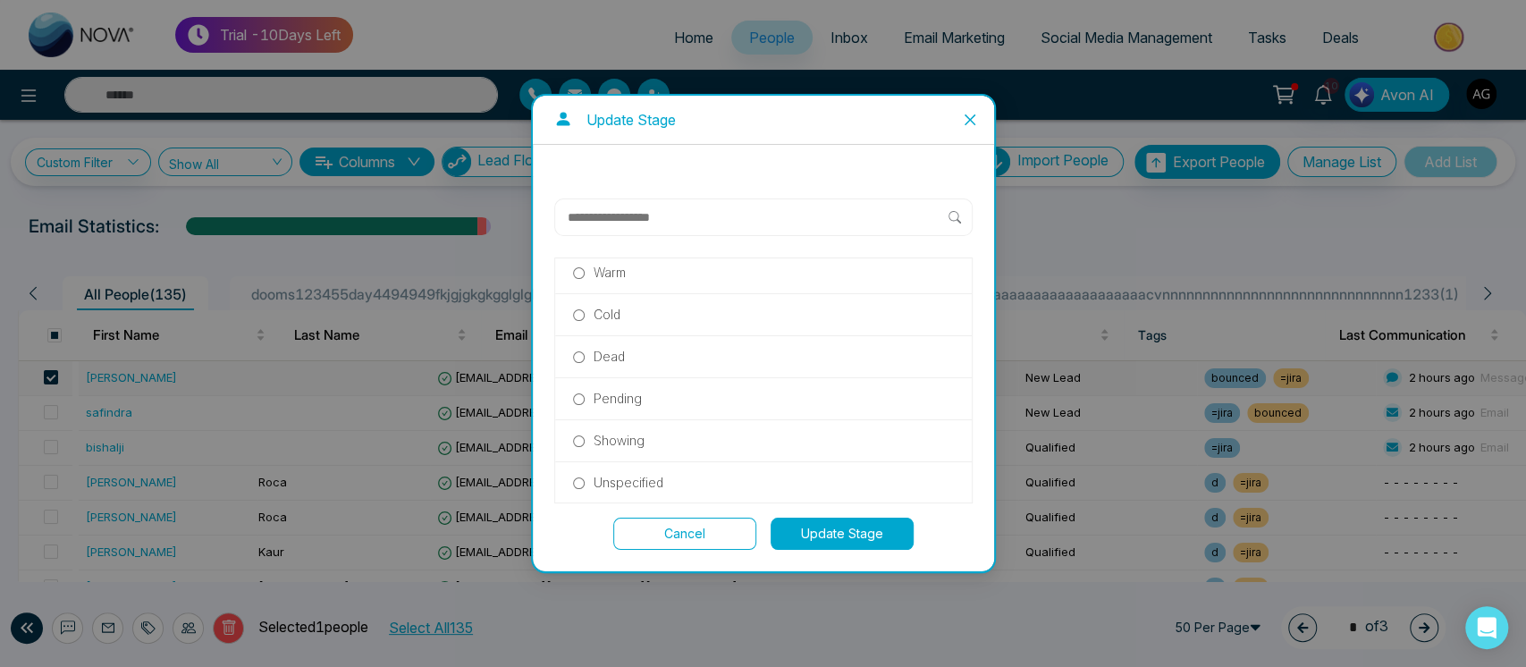
click at [677, 226] on input "text" at bounding box center [757, 217] width 383 height 21
click at [964, 122] on icon "close" at bounding box center [970, 120] width 14 height 14
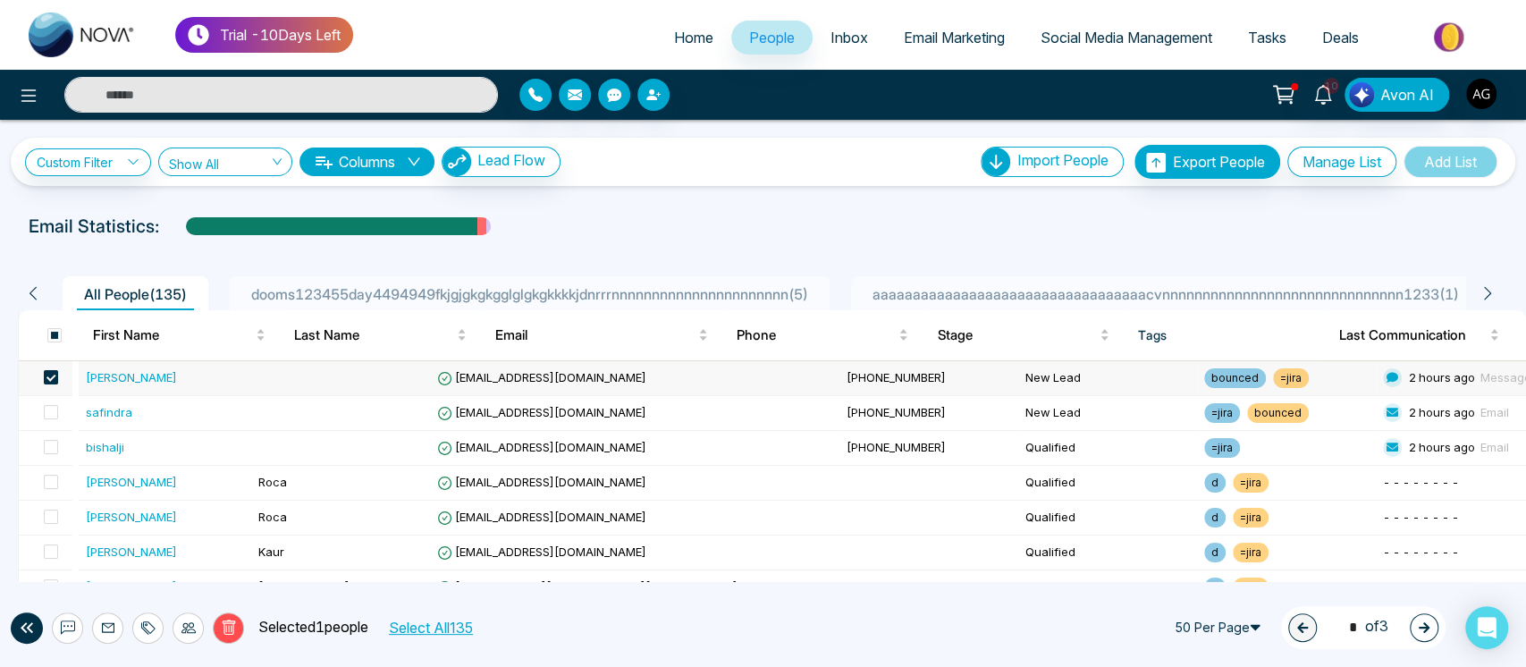
click at [847, 376] on span "[PHONE_NUMBER]" at bounding box center [896, 377] width 99 height 14
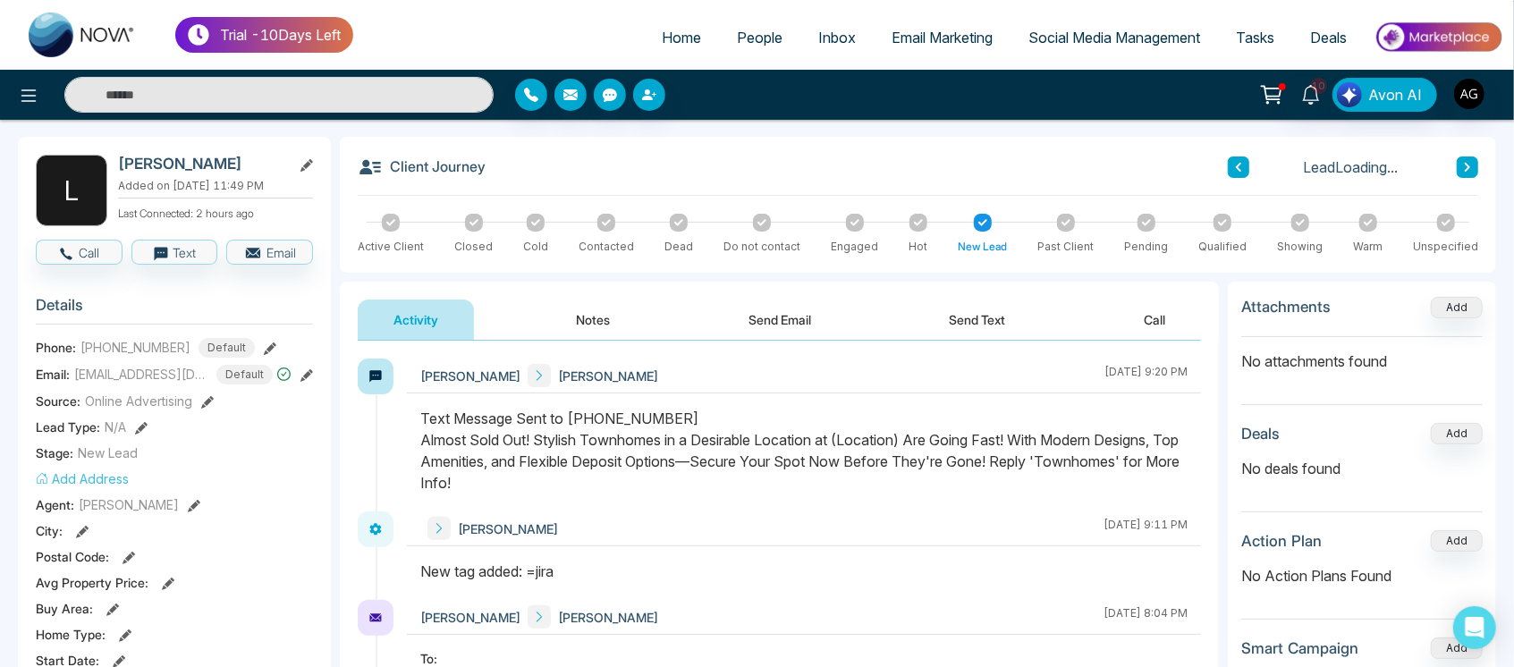
scroll to position [72, 0]
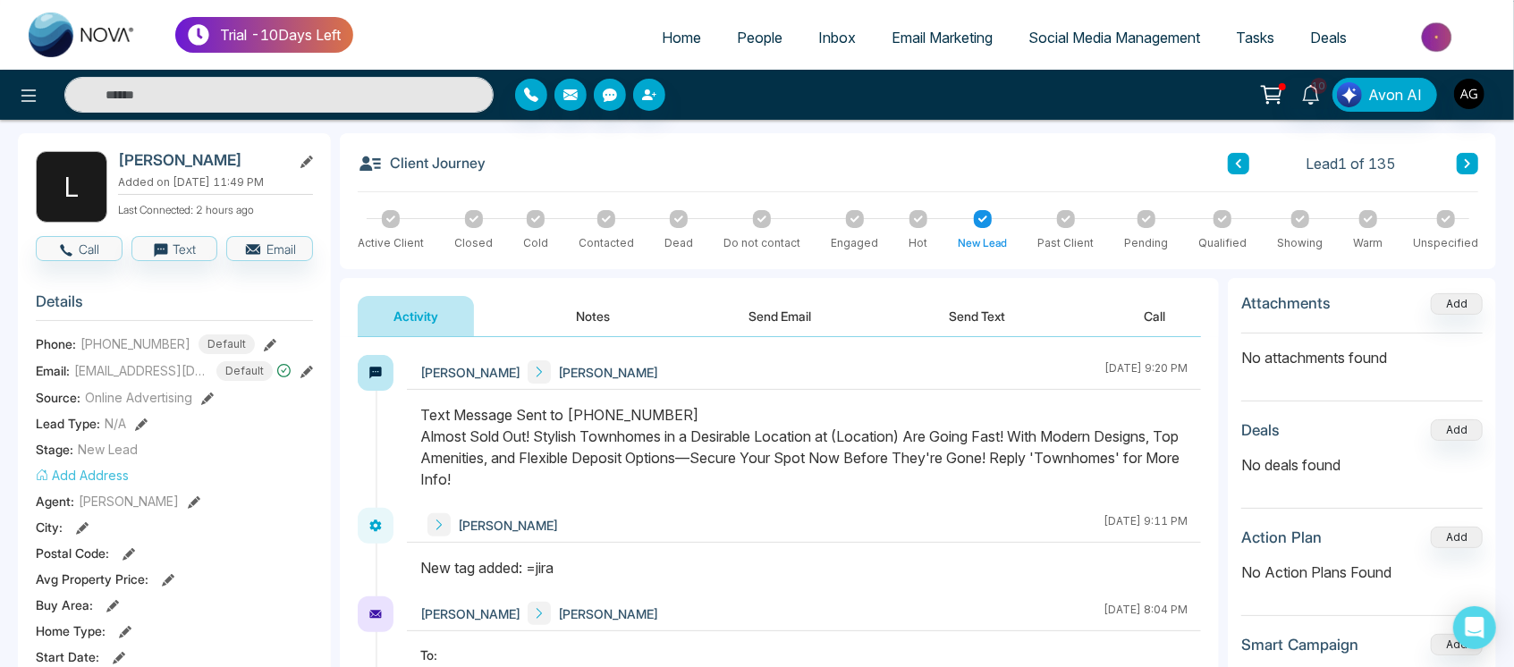
click at [594, 305] on button "Notes" at bounding box center [594, 316] width 106 height 40
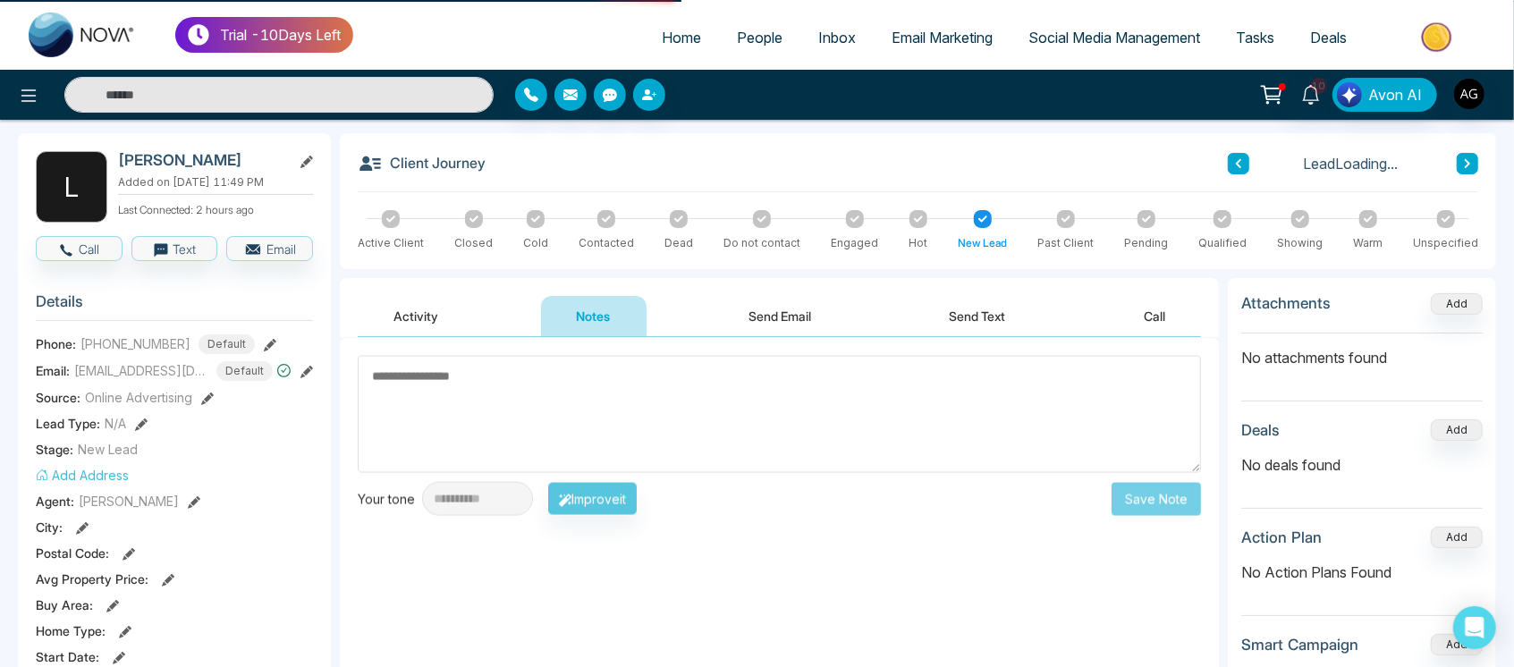
click at [753, 331] on button "Send Email" at bounding box center [780, 316] width 134 height 40
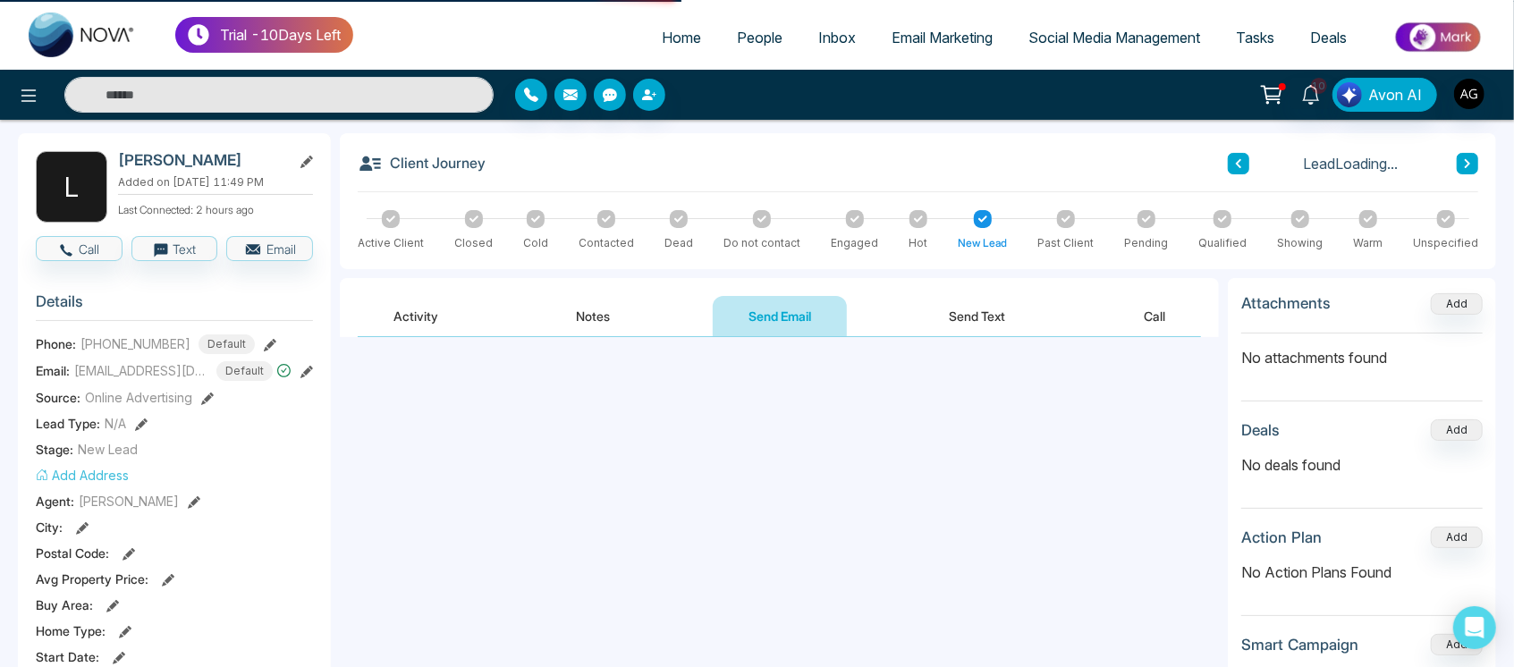
click at [997, 302] on button "Send Text" at bounding box center [978, 316] width 128 height 40
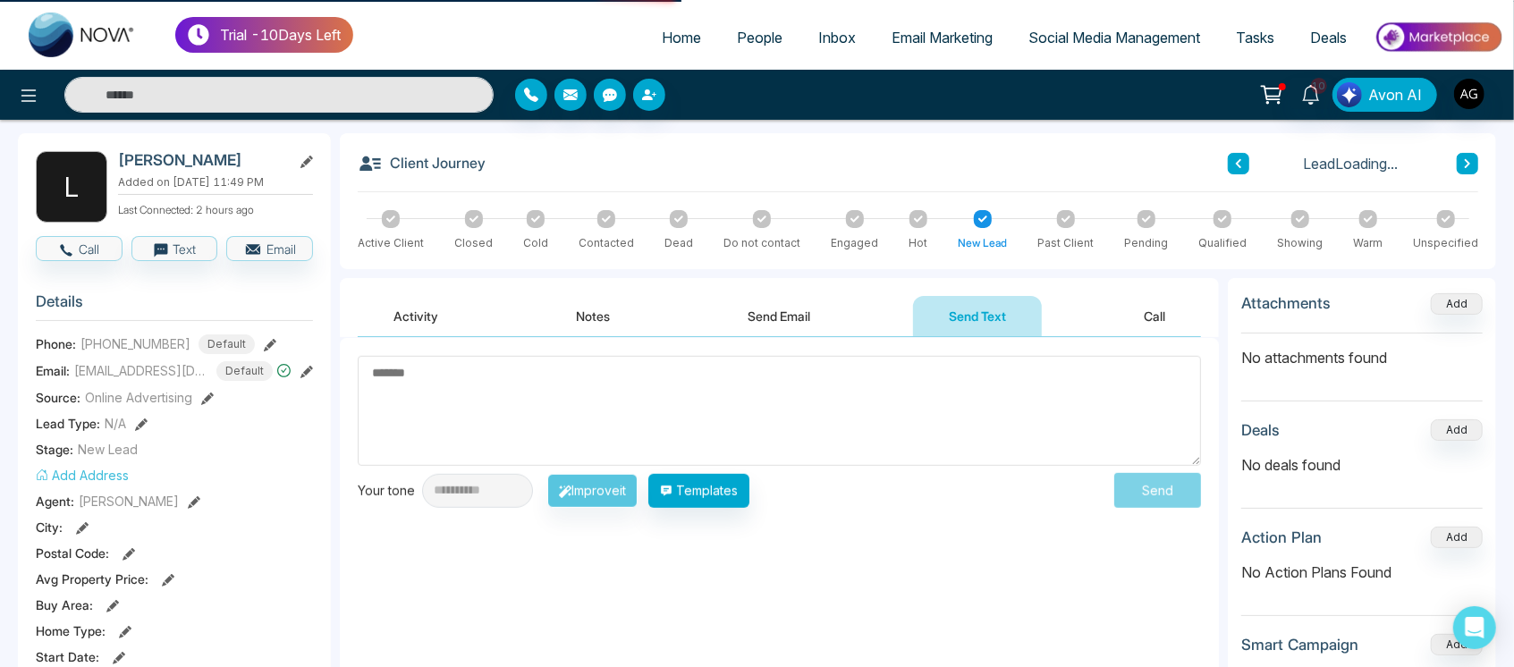
click at [1180, 308] on button "Call" at bounding box center [1154, 316] width 93 height 40
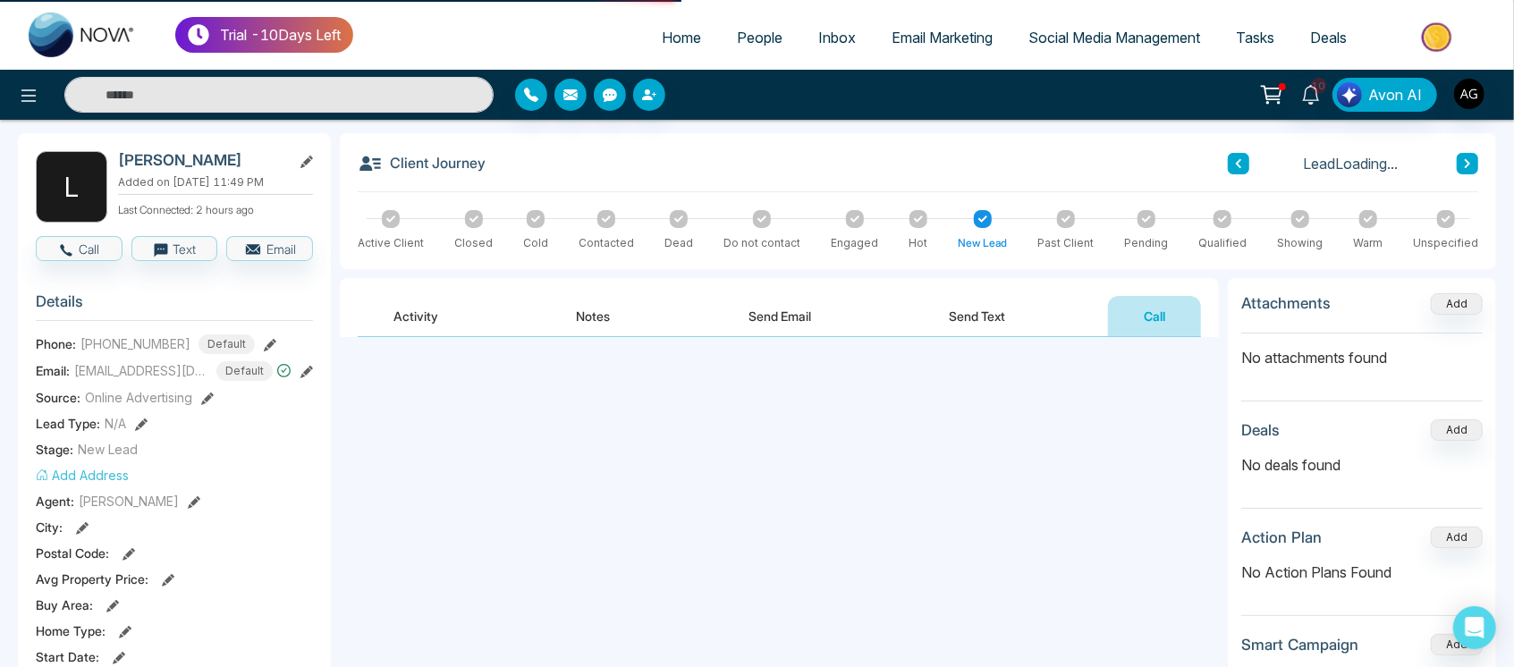
click at [1037, 314] on button "Send Text" at bounding box center [978, 316] width 128 height 40
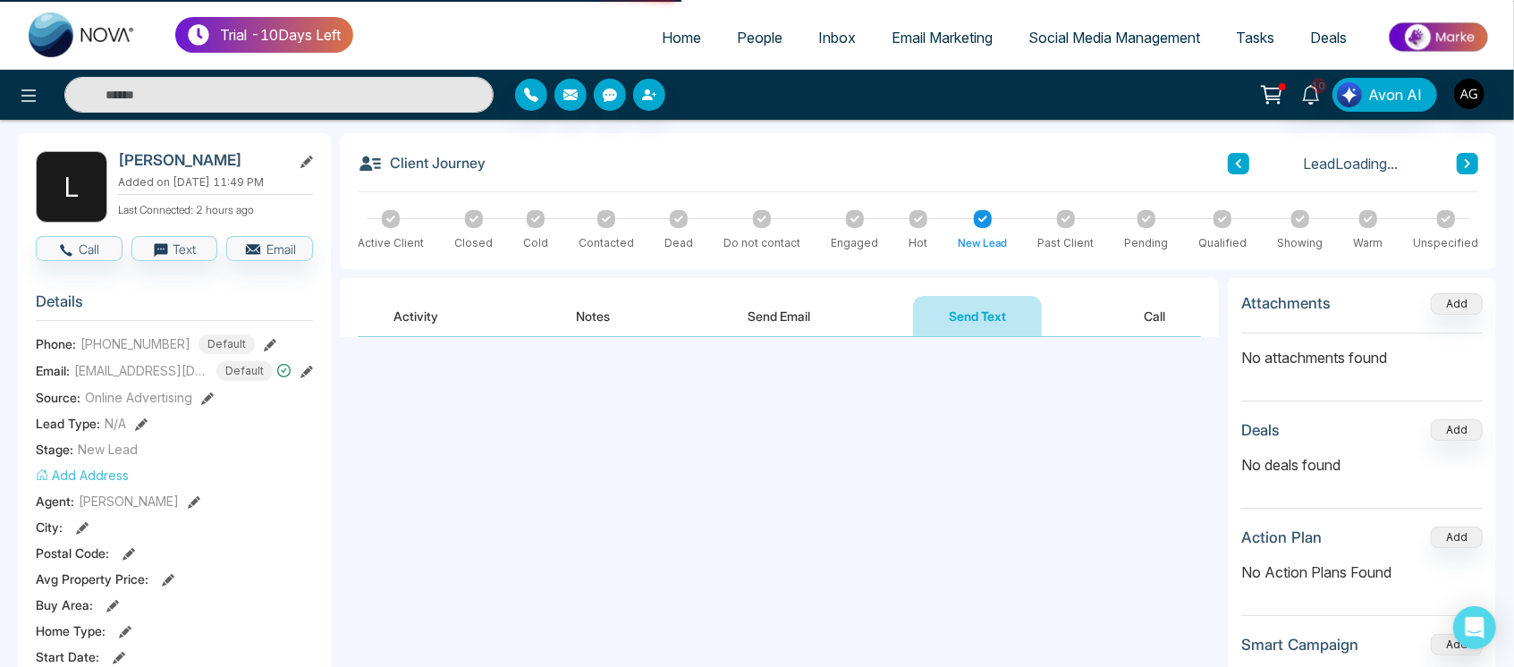
click at [761, 329] on button "Send Email" at bounding box center [780, 316] width 134 height 40
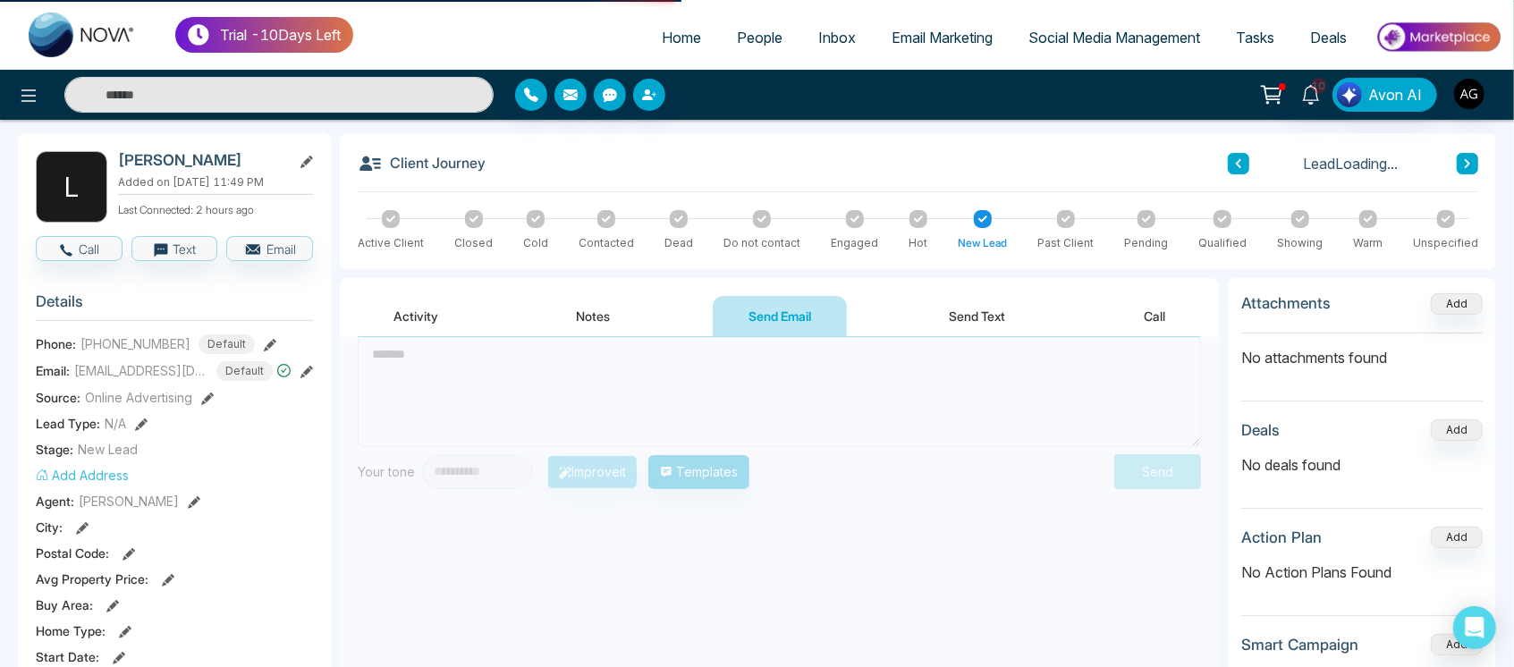
click at [590, 296] on button "Notes" at bounding box center [594, 316] width 106 height 40
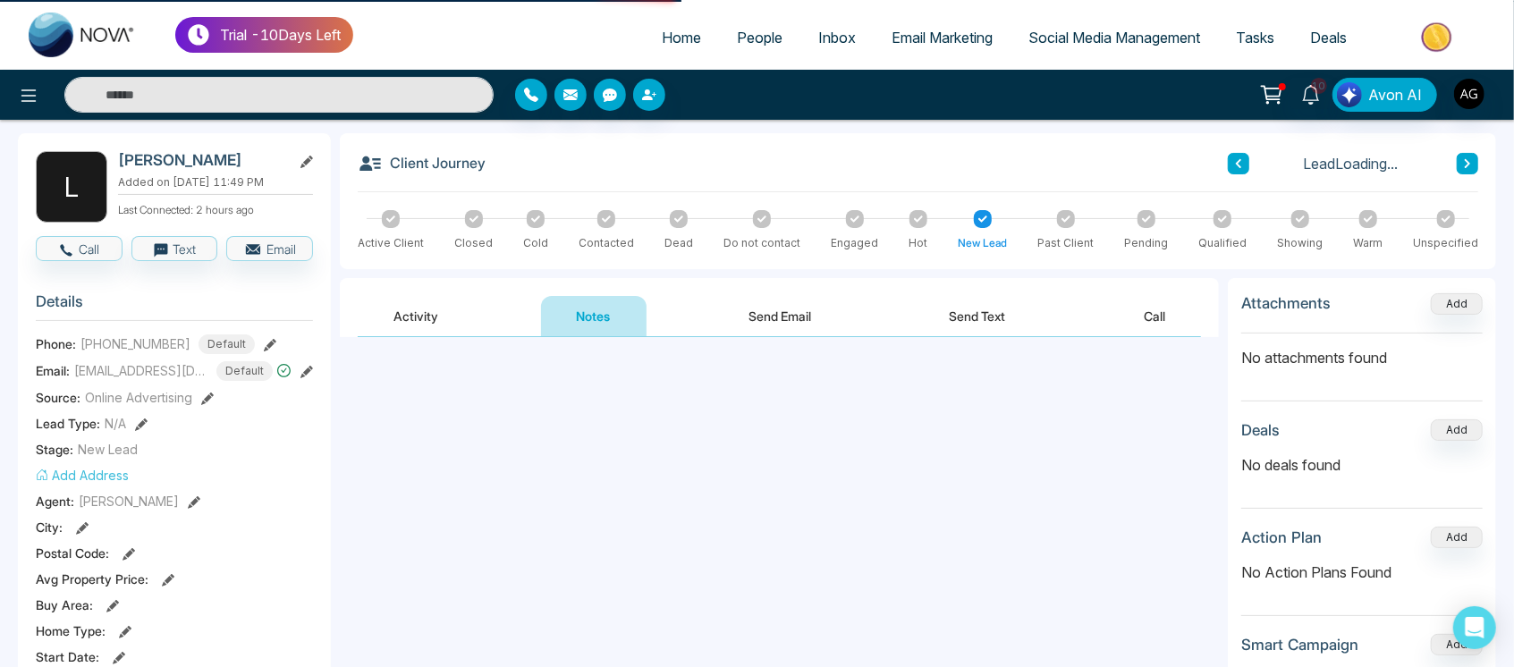
click at [400, 312] on button "Activity" at bounding box center [416, 316] width 116 height 40
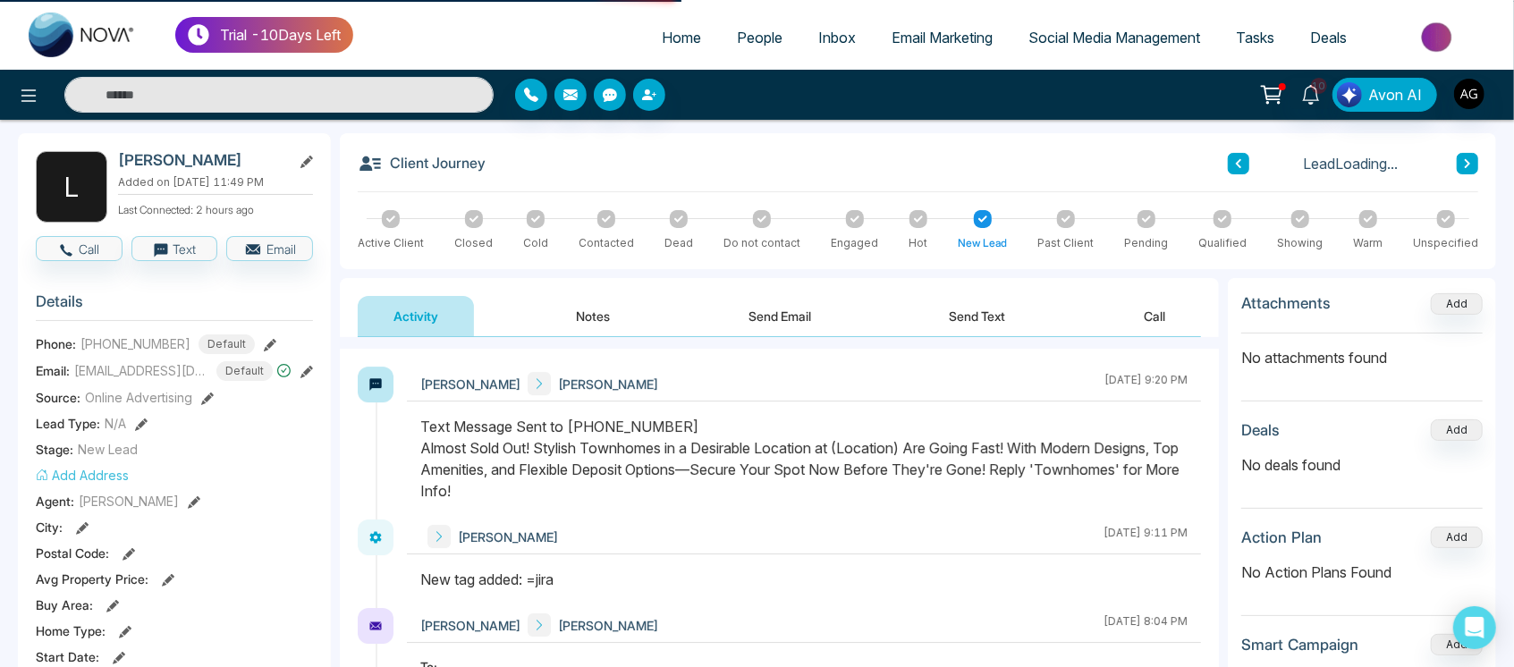
click at [622, 311] on button "Notes" at bounding box center [594, 316] width 106 height 40
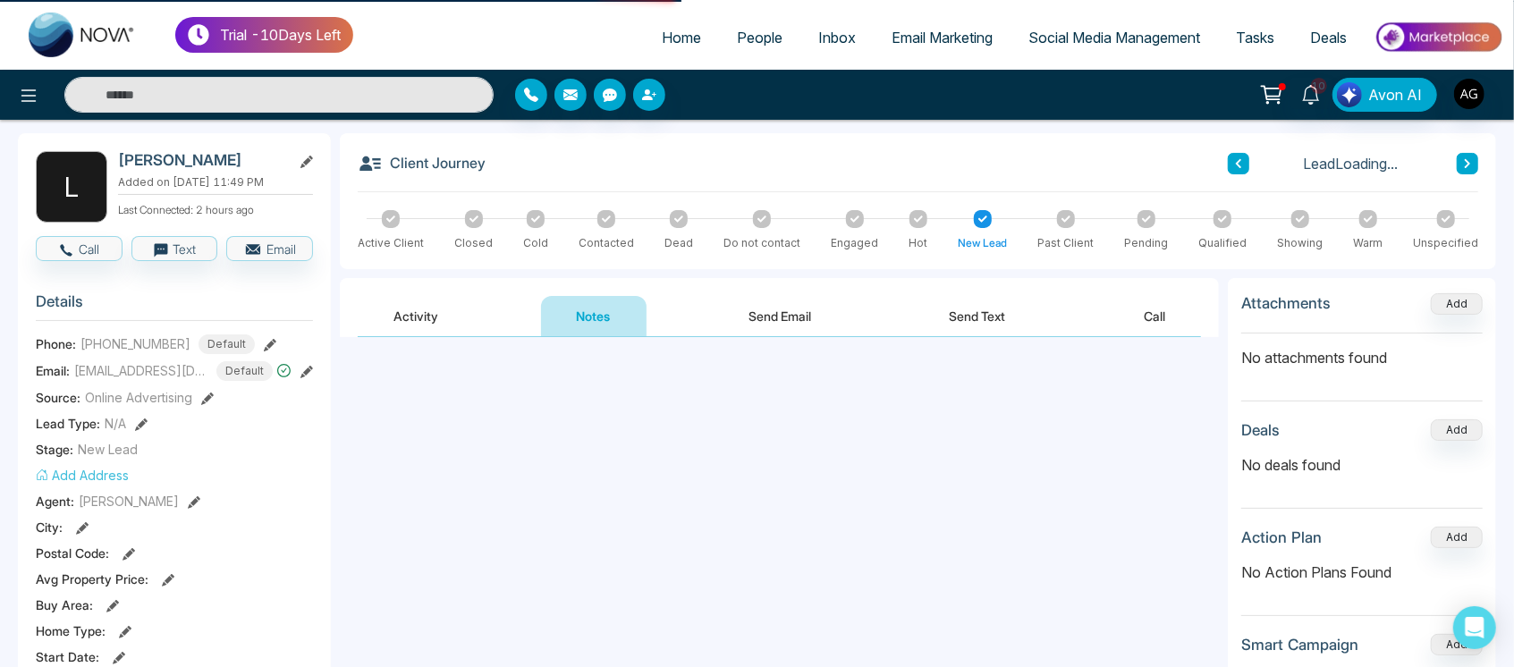
click at [790, 306] on button "Send Email" at bounding box center [780, 316] width 134 height 40
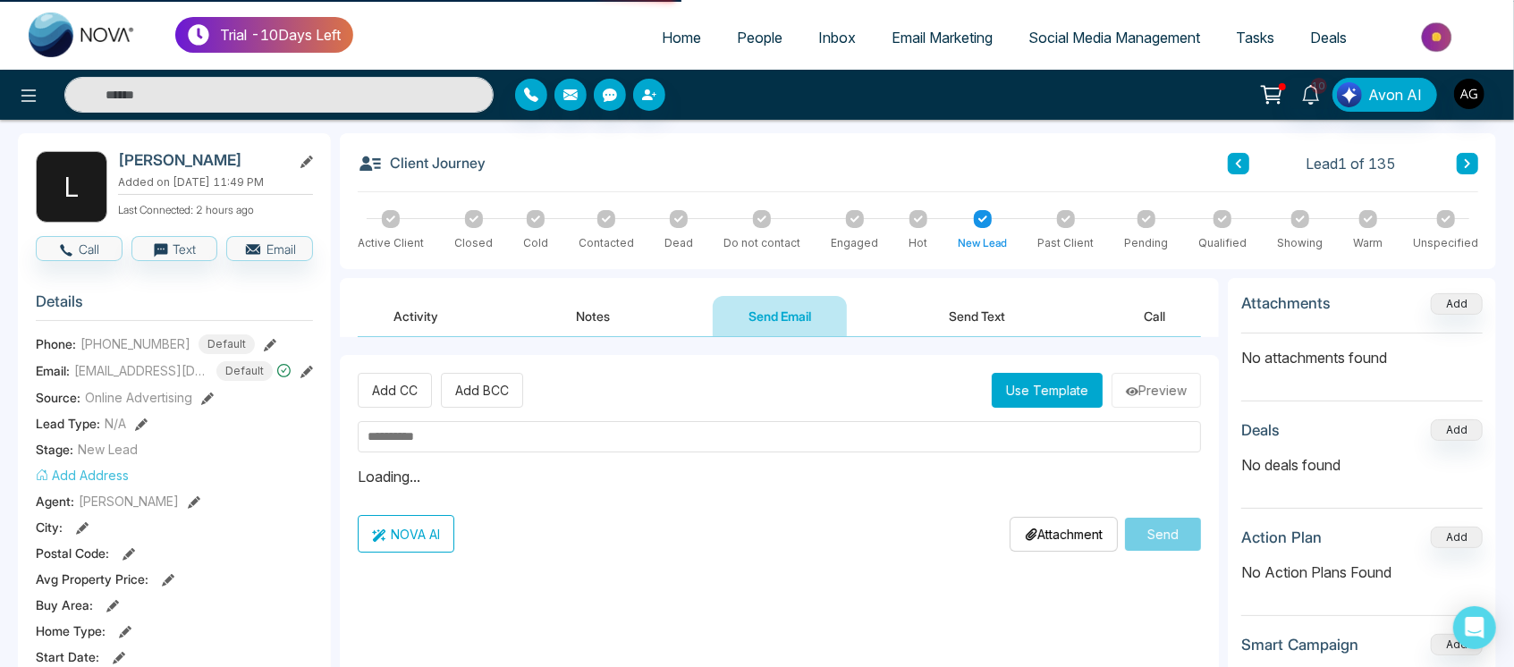
drag, startPoint x: 946, startPoint y: 322, endPoint x: 1101, endPoint y: 328, distance: 154.8
click at [1101, 328] on div "Activity Notes Send Email Send Text Call" at bounding box center [779, 316] width 843 height 41
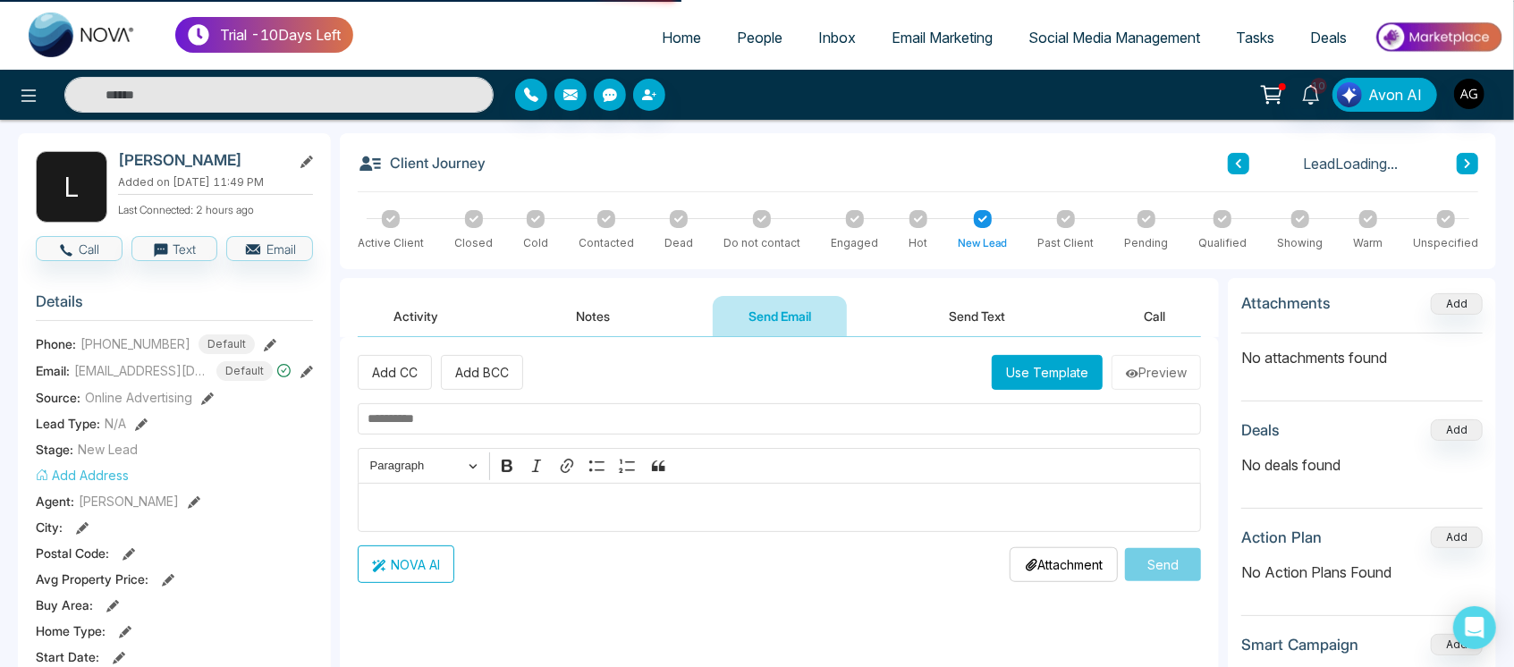
drag, startPoint x: 1101, startPoint y: 328, endPoint x: 1145, endPoint y: 320, distance: 44.5
click at [1145, 320] on div "Activity Notes Send Email Send Text Call" at bounding box center [779, 316] width 843 height 41
click at [1145, 320] on button "Call" at bounding box center [1154, 316] width 93 height 40
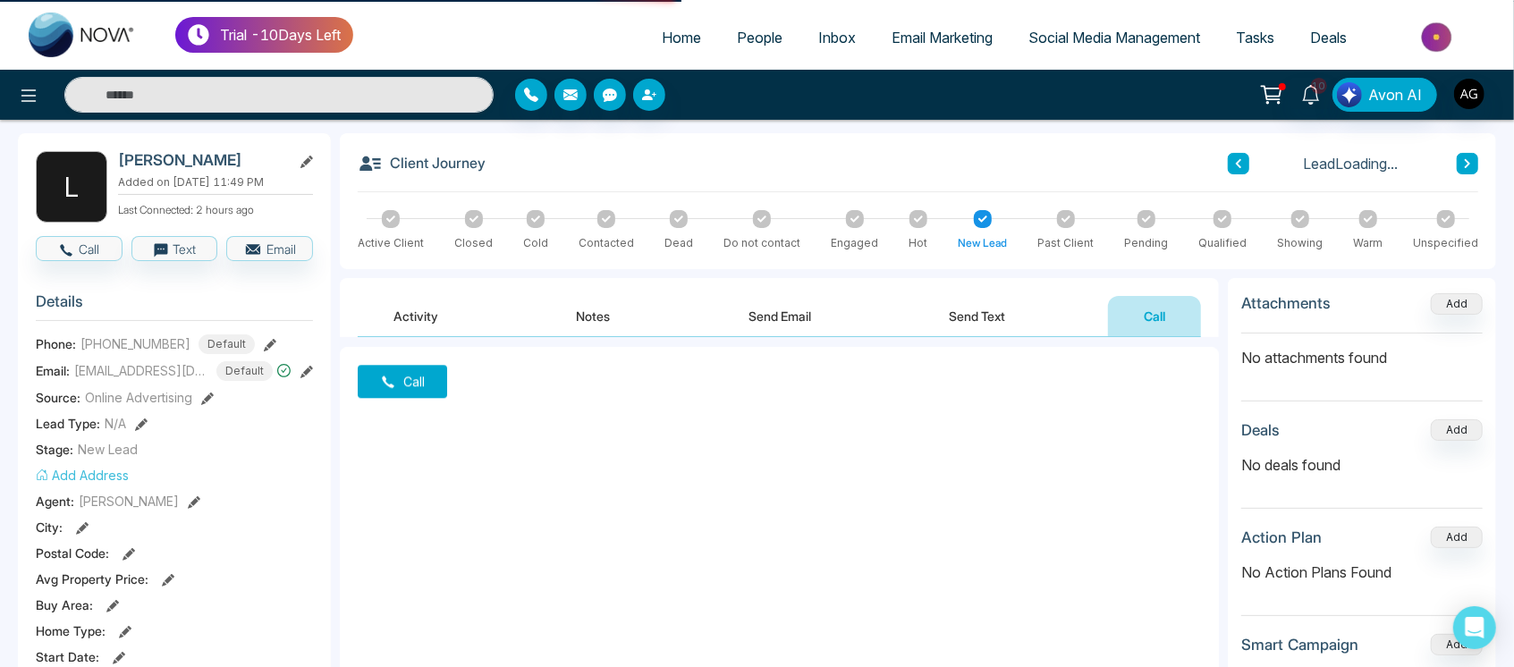
click at [923, 333] on button "Send Text" at bounding box center [978, 316] width 128 height 40
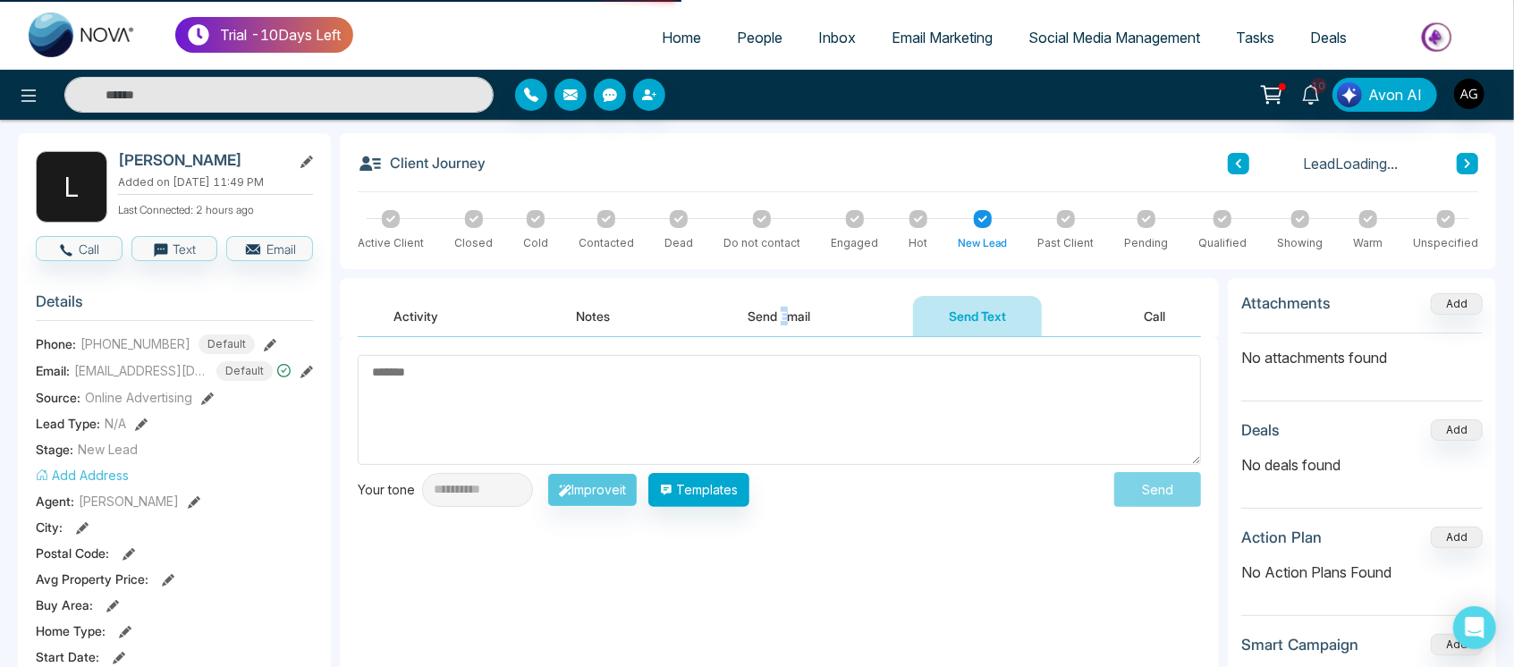
drag, startPoint x: 783, startPoint y: 283, endPoint x: 769, endPoint y: 300, distance: 22.2
click at [769, 300] on div "Activity Notes Send Email Send Text Call" at bounding box center [779, 307] width 879 height 59
click at [769, 300] on button "Send Email" at bounding box center [780, 316] width 134 height 40
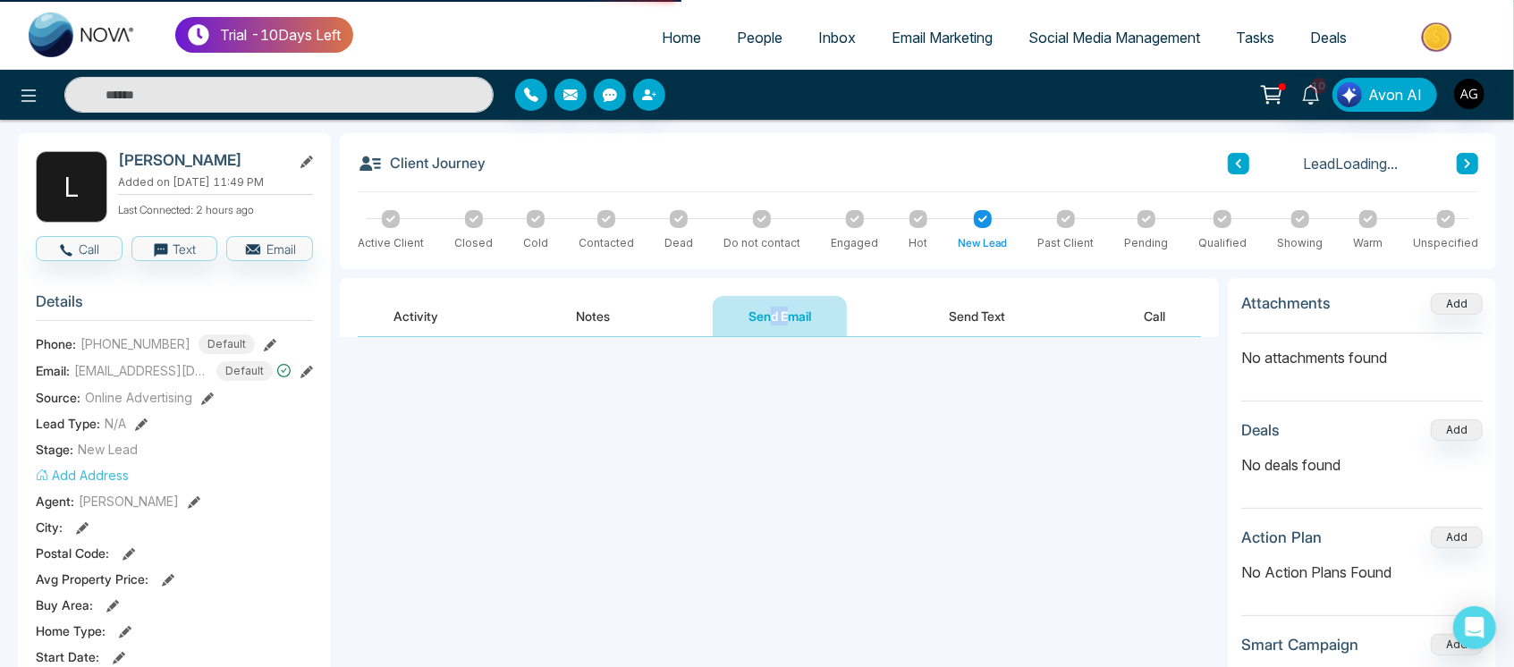
click at [594, 308] on button "Notes" at bounding box center [594, 316] width 106 height 40
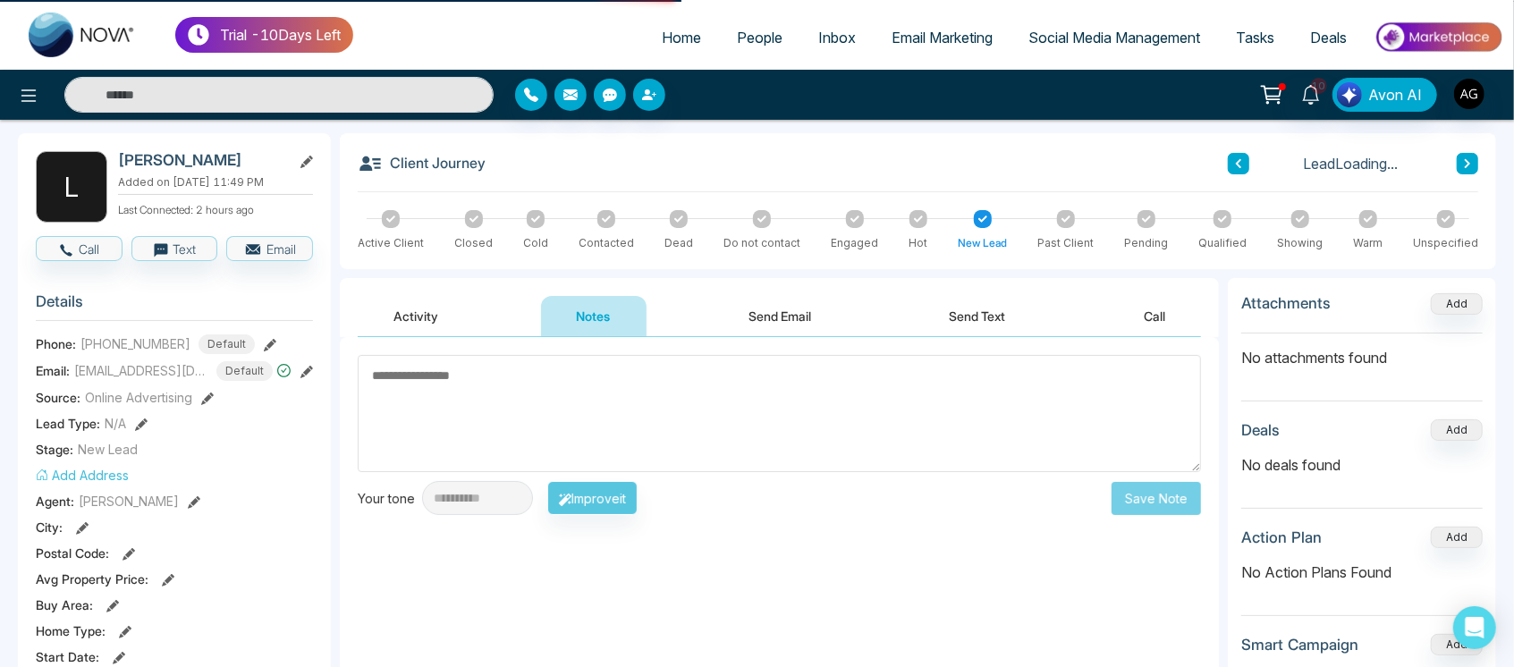
click at [403, 330] on button "Activity" at bounding box center [416, 316] width 116 height 40
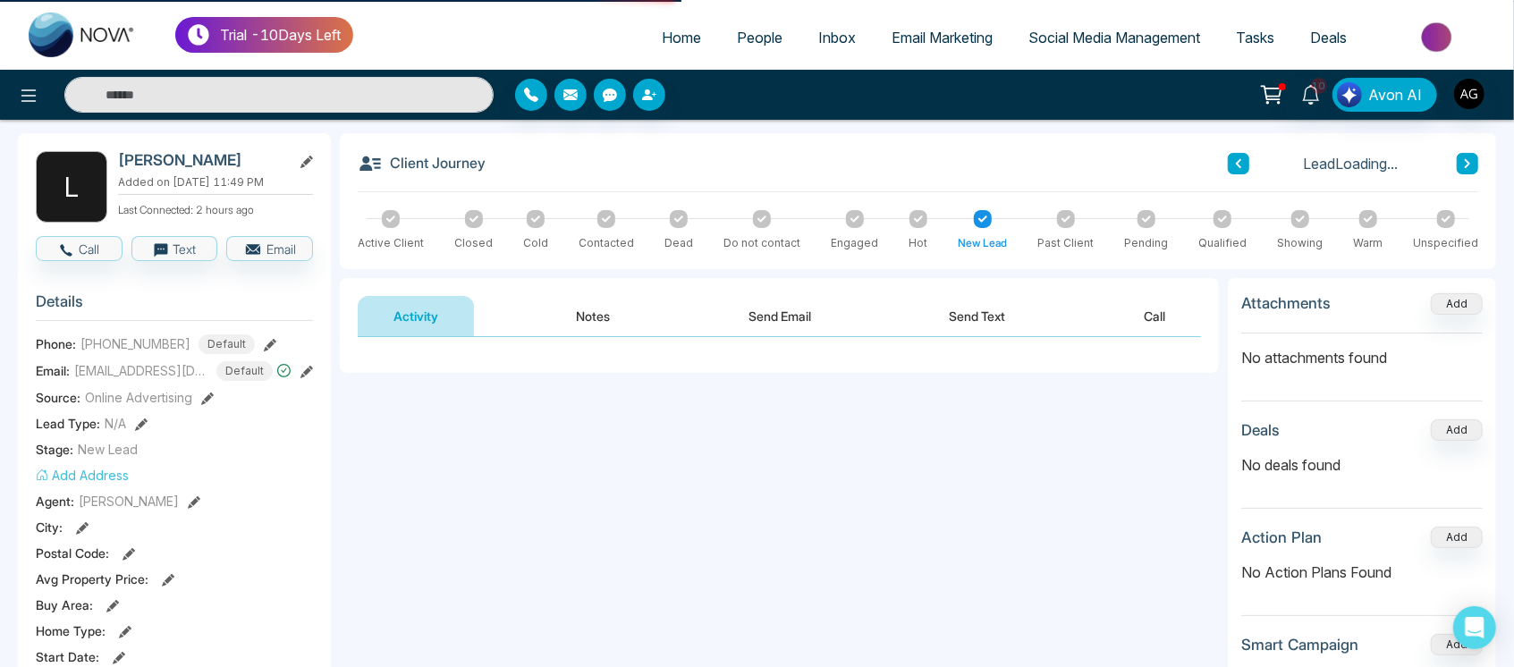
click at [635, 307] on button "Notes" at bounding box center [594, 316] width 106 height 40
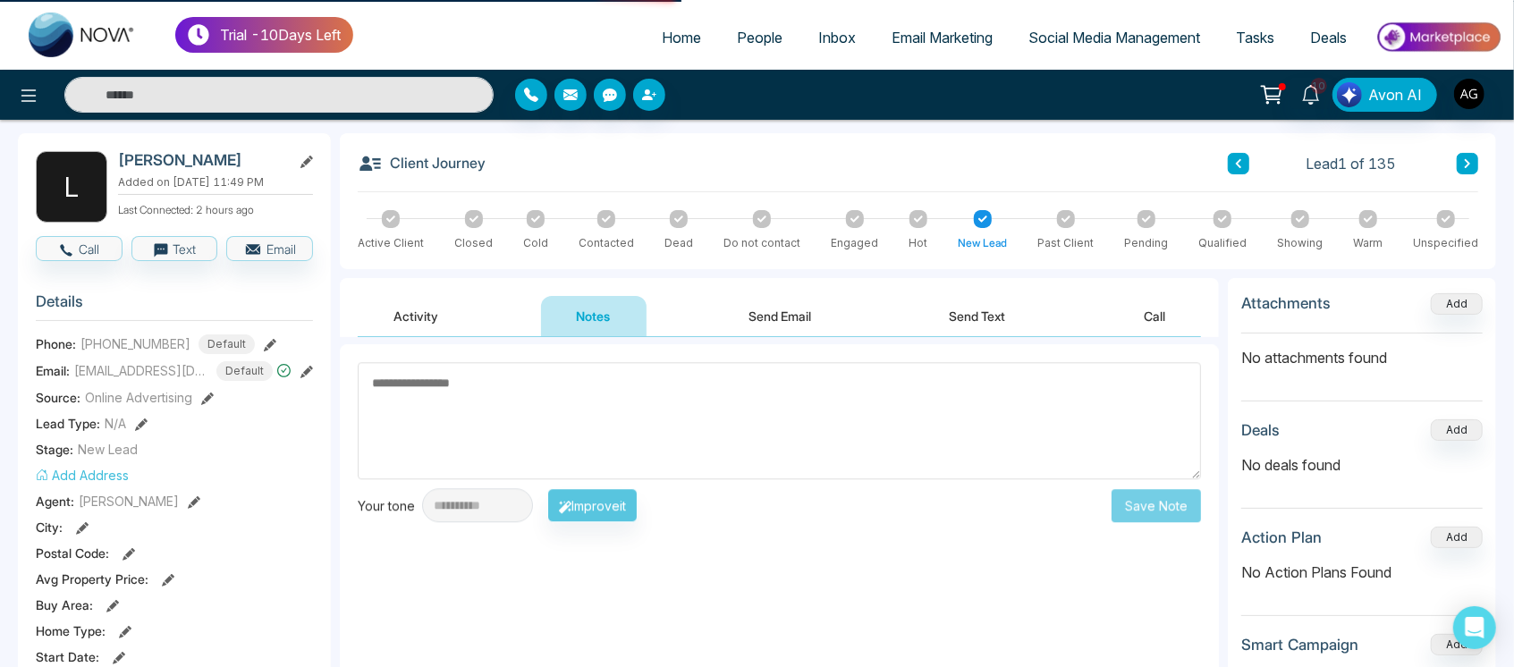
click at [915, 331] on button "Send Text" at bounding box center [978, 316] width 128 height 40
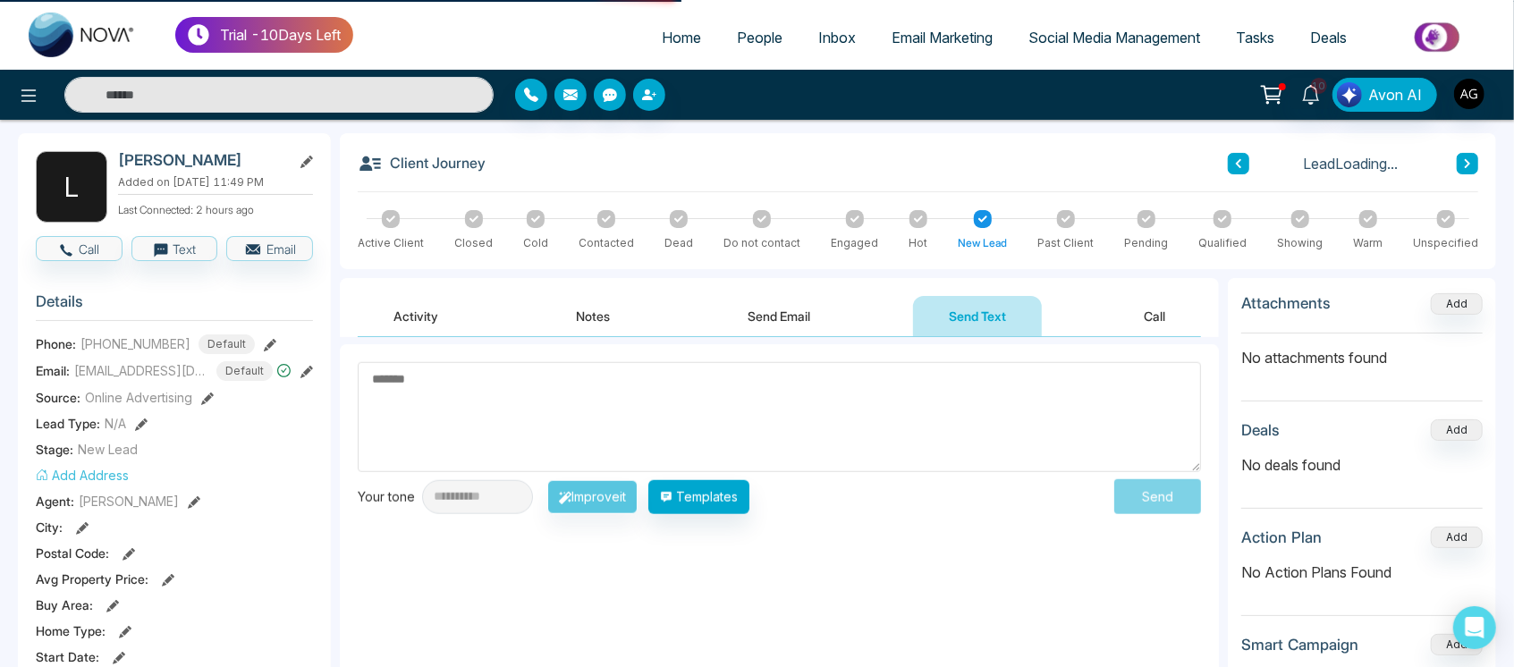
click at [806, 317] on button "Send Email" at bounding box center [780, 316] width 134 height 40
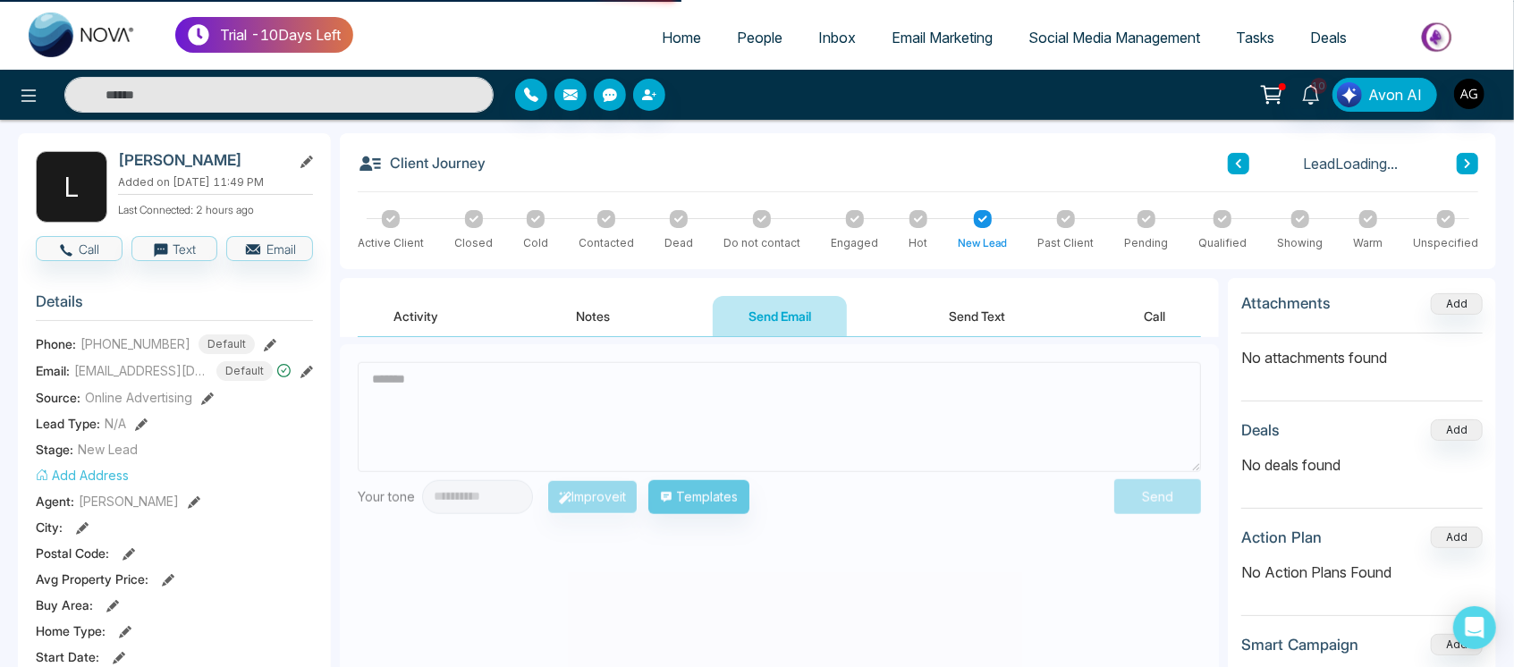
click at [1031, 309] on button "Send Text" at bounding box center [978, 316] width 128 height 40
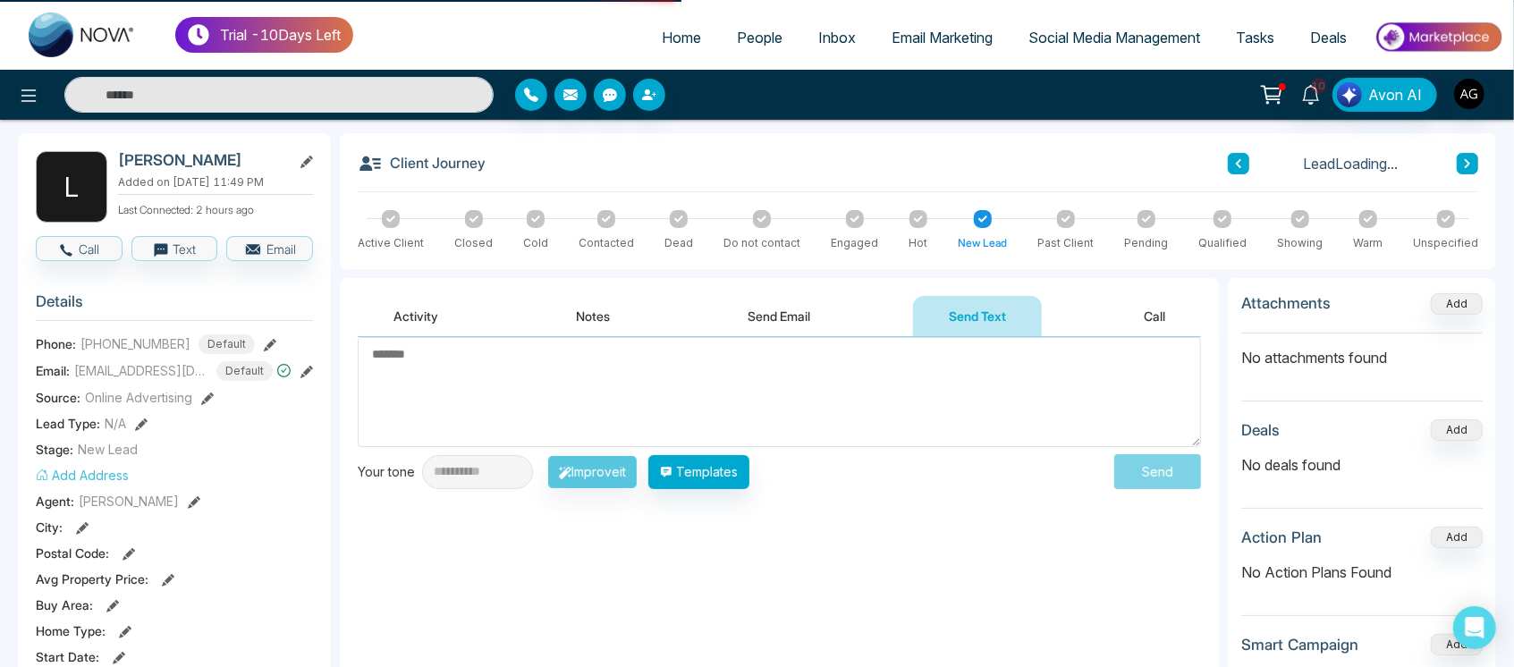
click at [1151, 316] on button "Call" at bounding box center [1154, 316] width 93 height 40
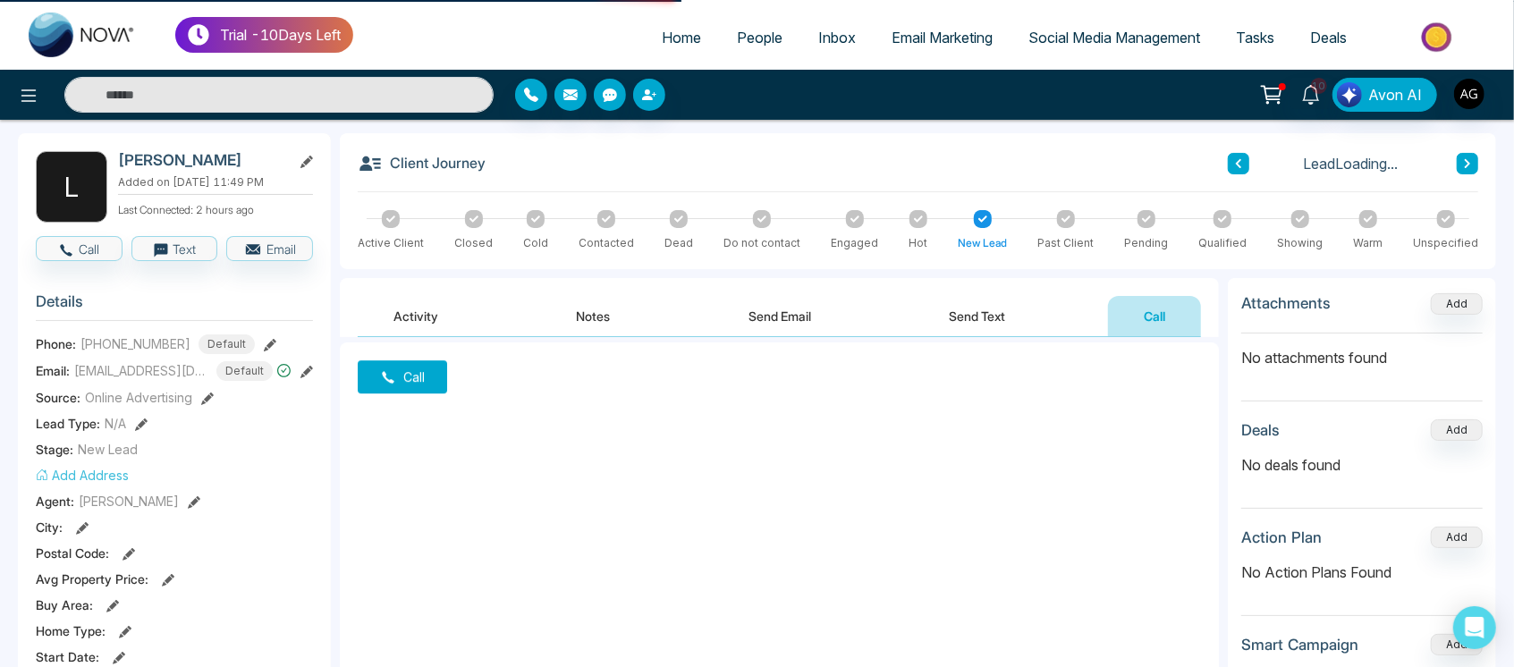
click at [933, 331] on button "Send Text" at bounding box center [978, 316] width 128 height 40
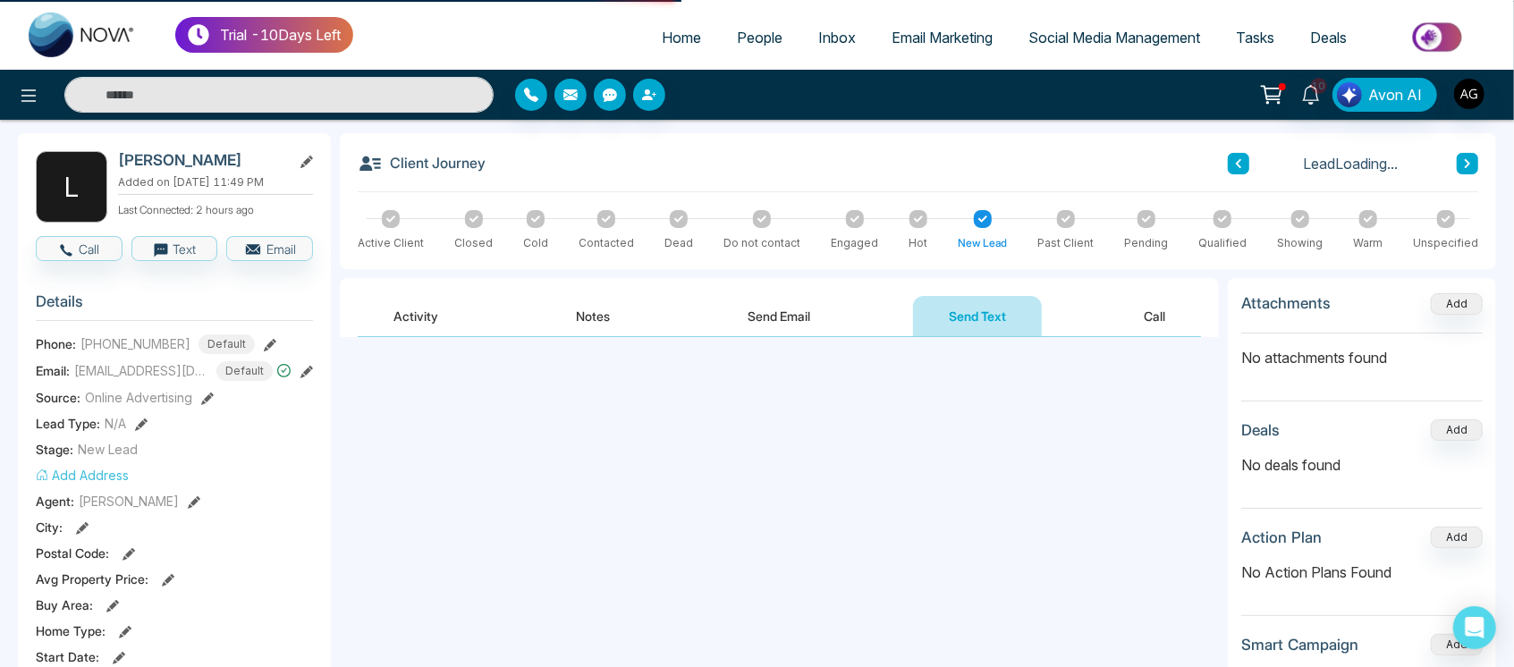
click at [704, 319] on div "Activity Notes Send Email Send Text Call" at bounding box center [779, 316] width 843 height 41
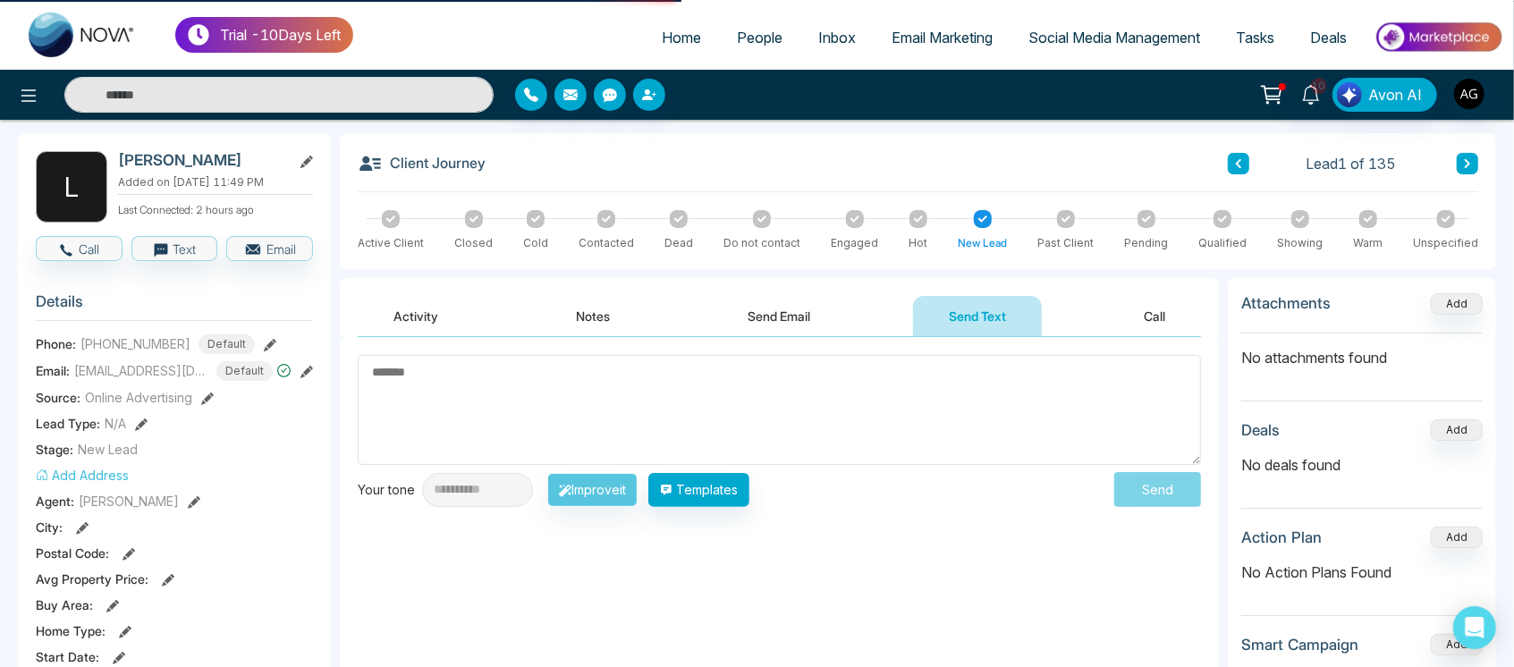
click at [565, 313] on button "Notes" at bounding box center [593, 316] width 106 height 40
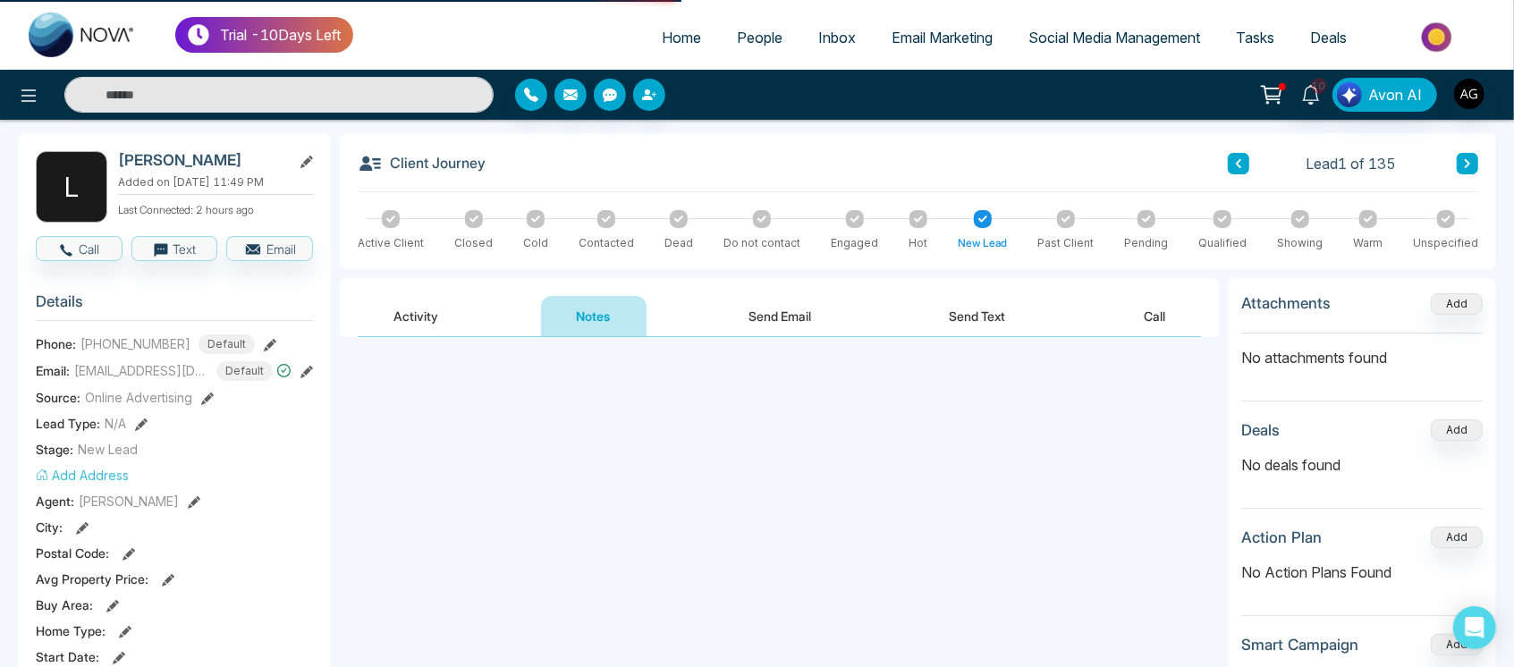
click at [441, 317] on button "Activity" at bounding box center [416, 316] width 116 height 40
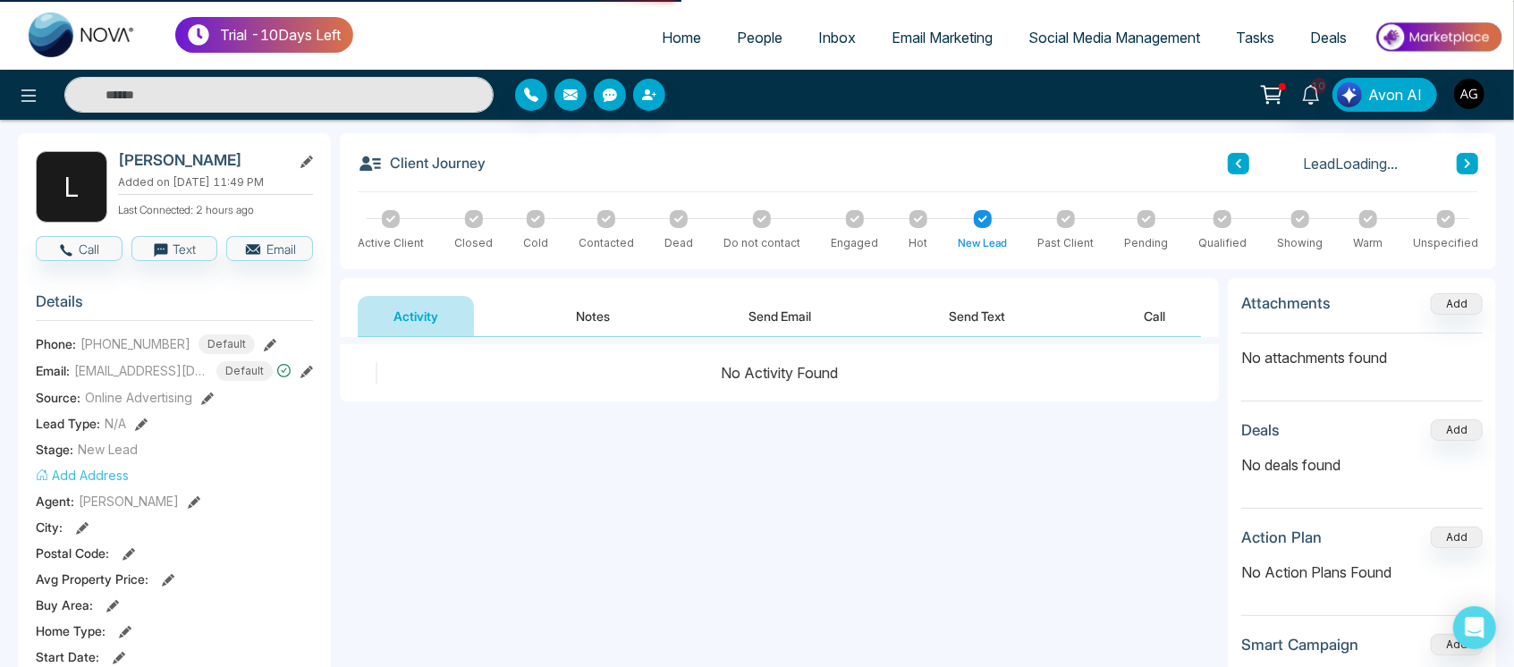
click at [574, 335] on button "Notes" at bounding box center [594, 316] width 106 height 40
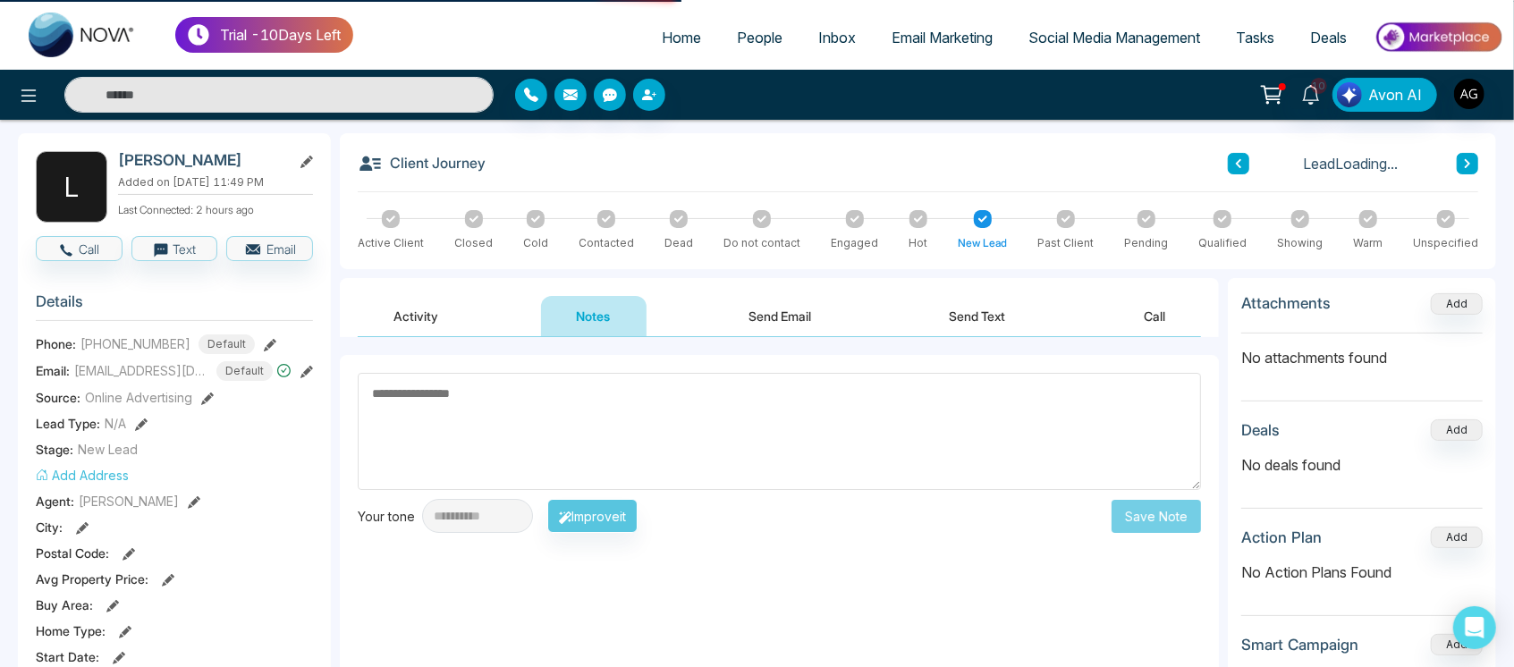
click at [791, 335] on button "Send Email" at bounding box center [780, 316] width 134 height 40
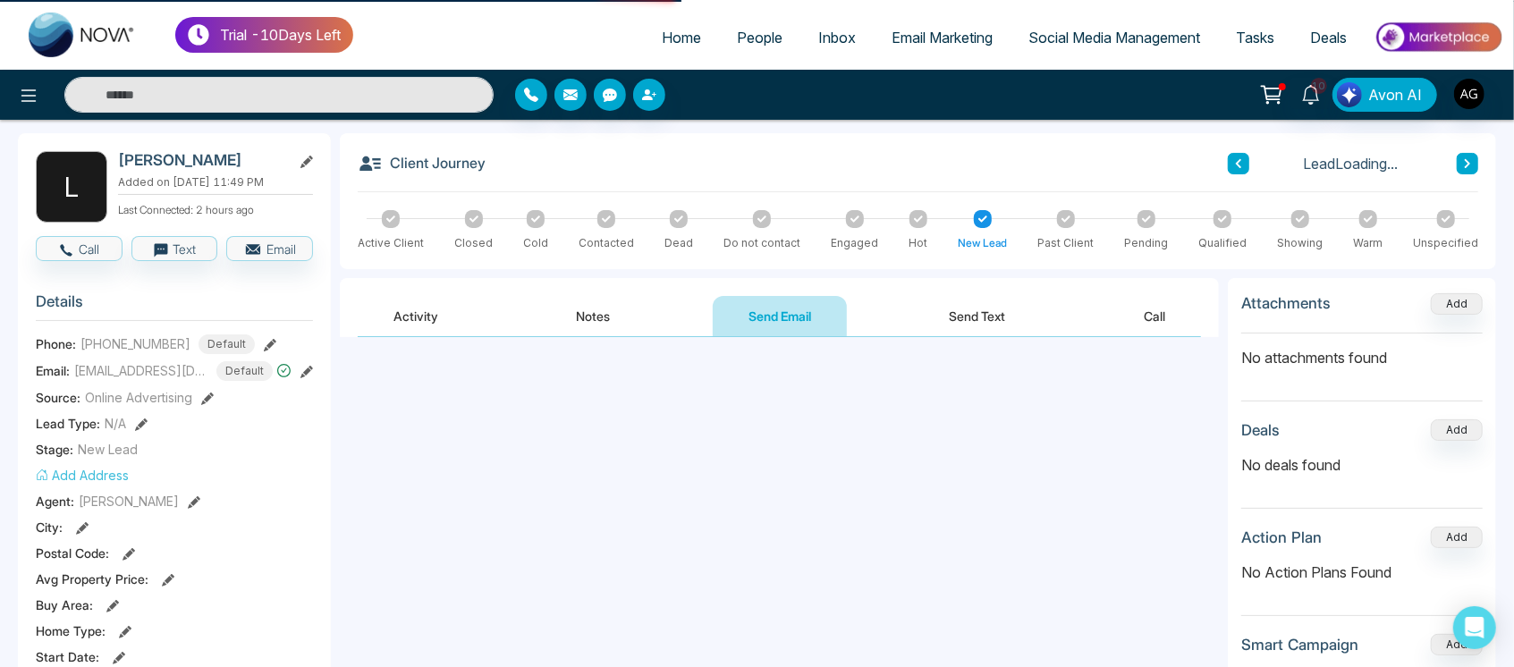
click at [791, 335] on button "Send Email" at bounding box center [780, 316] width 134 height 40
click at [990, 308] on button "Send Text" at bounding box center [978, 316] width 128 height 40
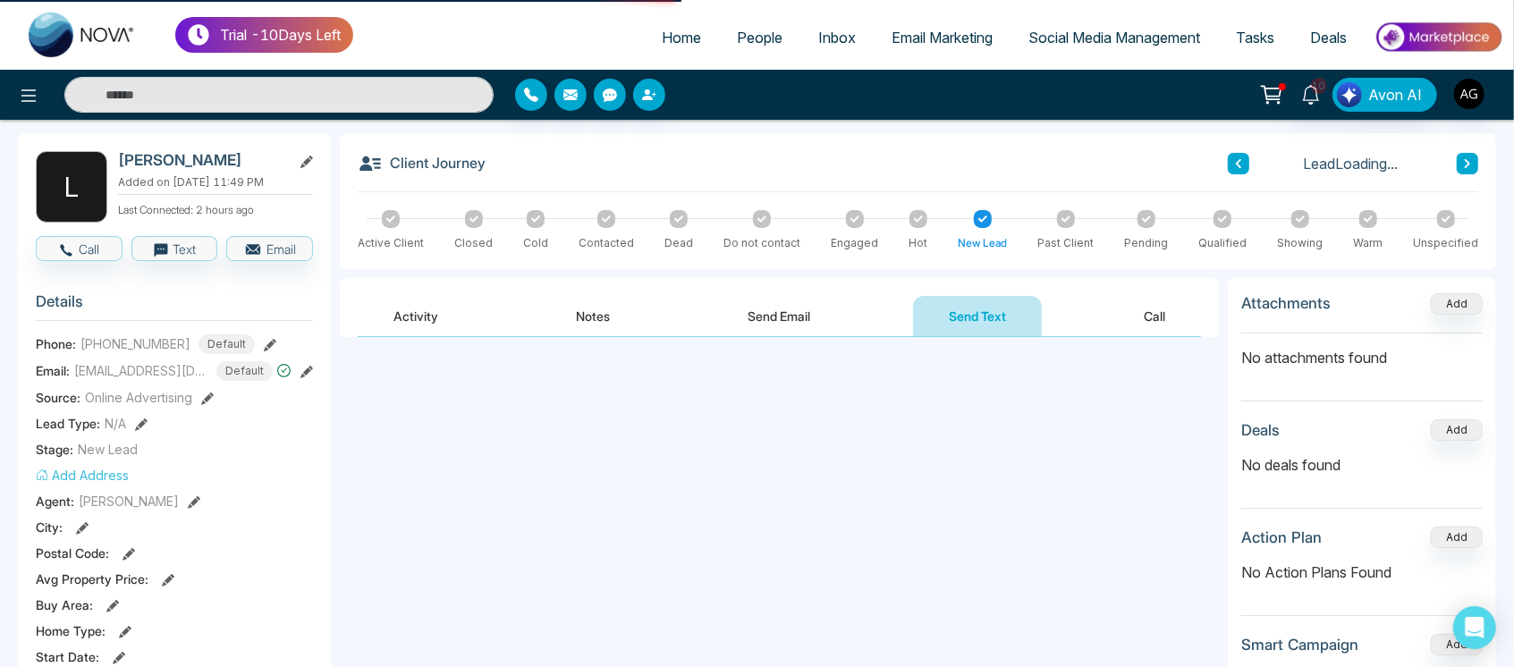
click at [1115, 320] on button "Call" at bounding box center [1154, 316] width 93 height 40
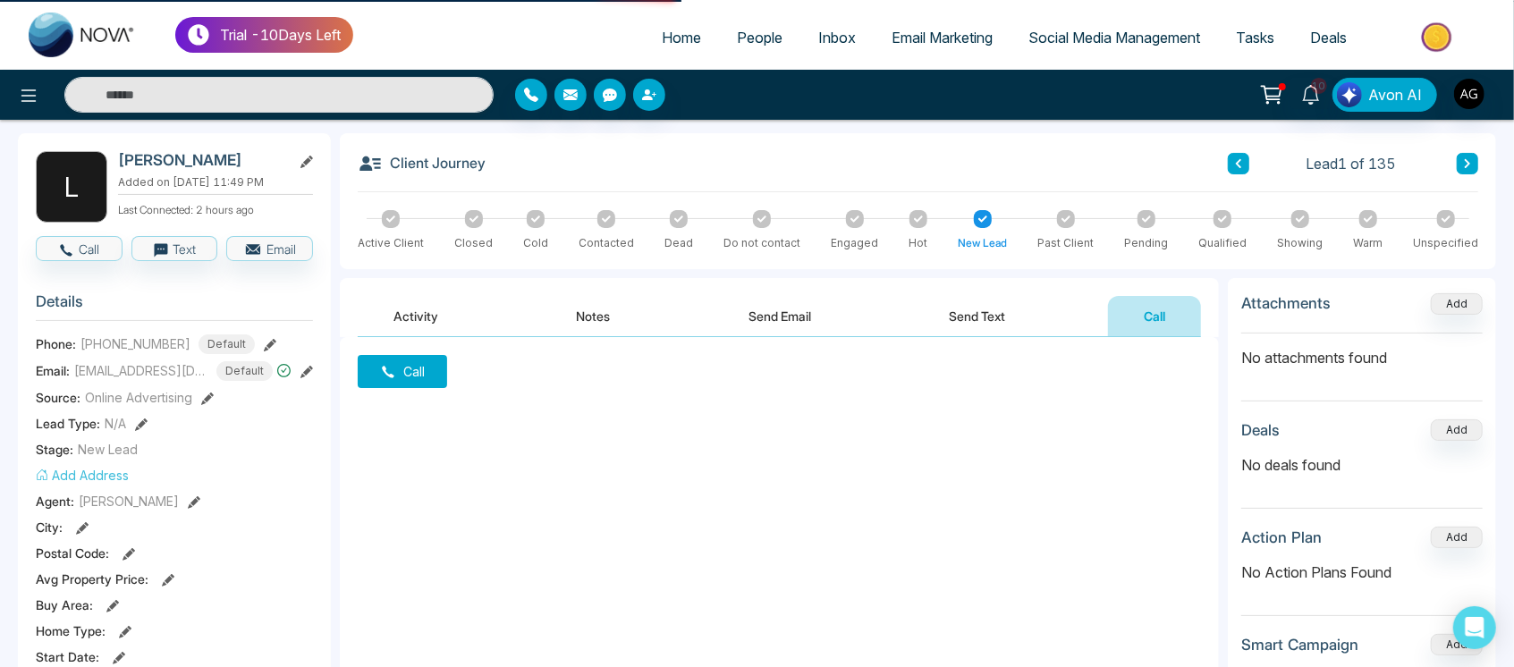
click at [393, 337] on div "Call" at bounding box center [779, 516] width 879 height 358
click at [415, 326] on button "Activity" at bounding box center [416, 316] width 116 height 40
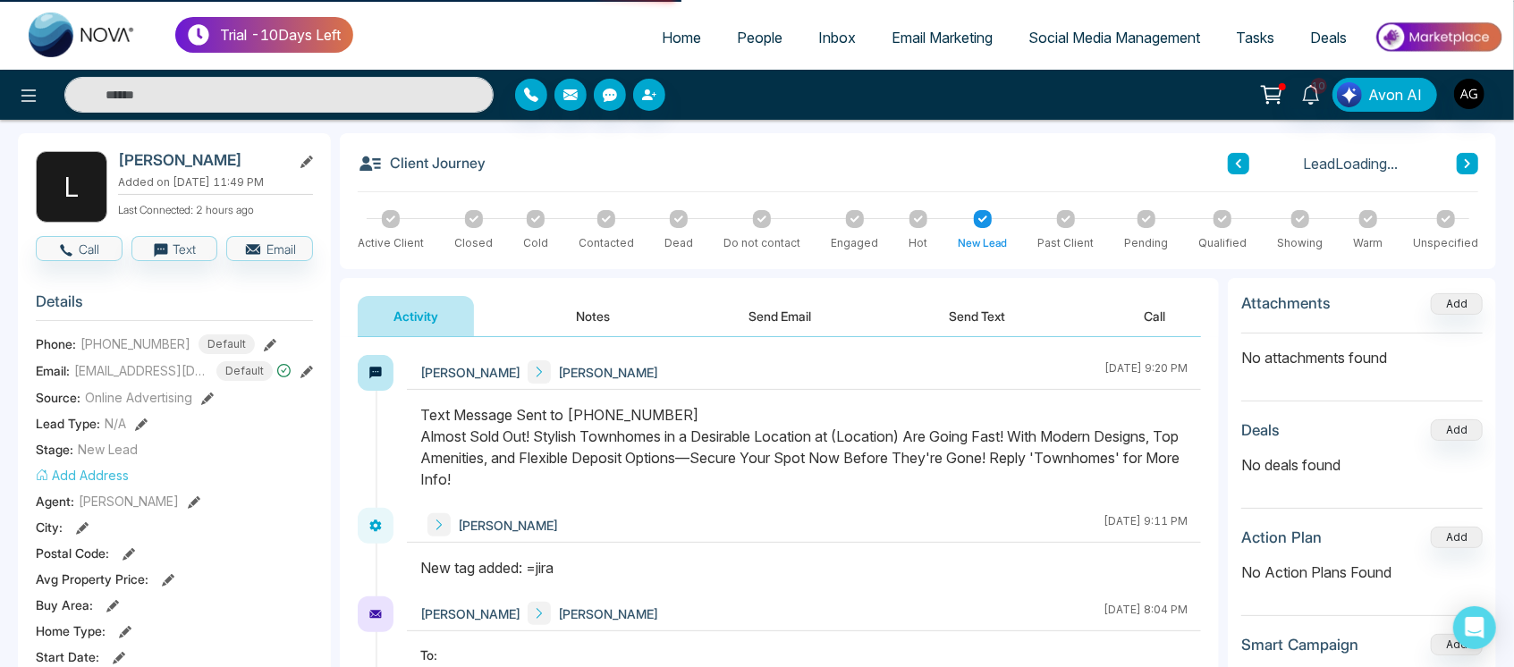
click at [528, 327] on div "Activity Notes Send Email Send Text Call" at bounding box center [779, 316] width 843 height 41
click at [569, 332] on button "Notes" at bounding box center [594, 316] width 106 height 40
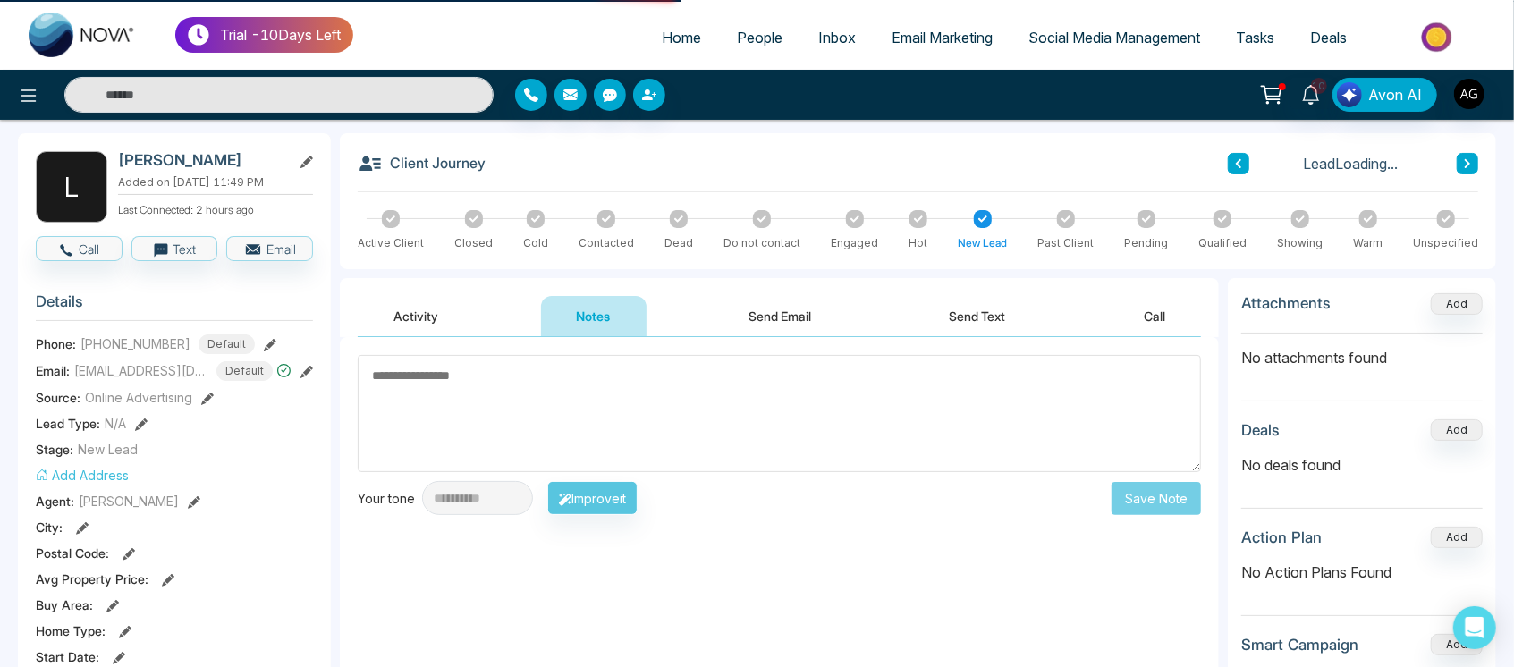
click at [780, 313] on button "Send Email" at bounding box center [780, 316] width 134 height 40
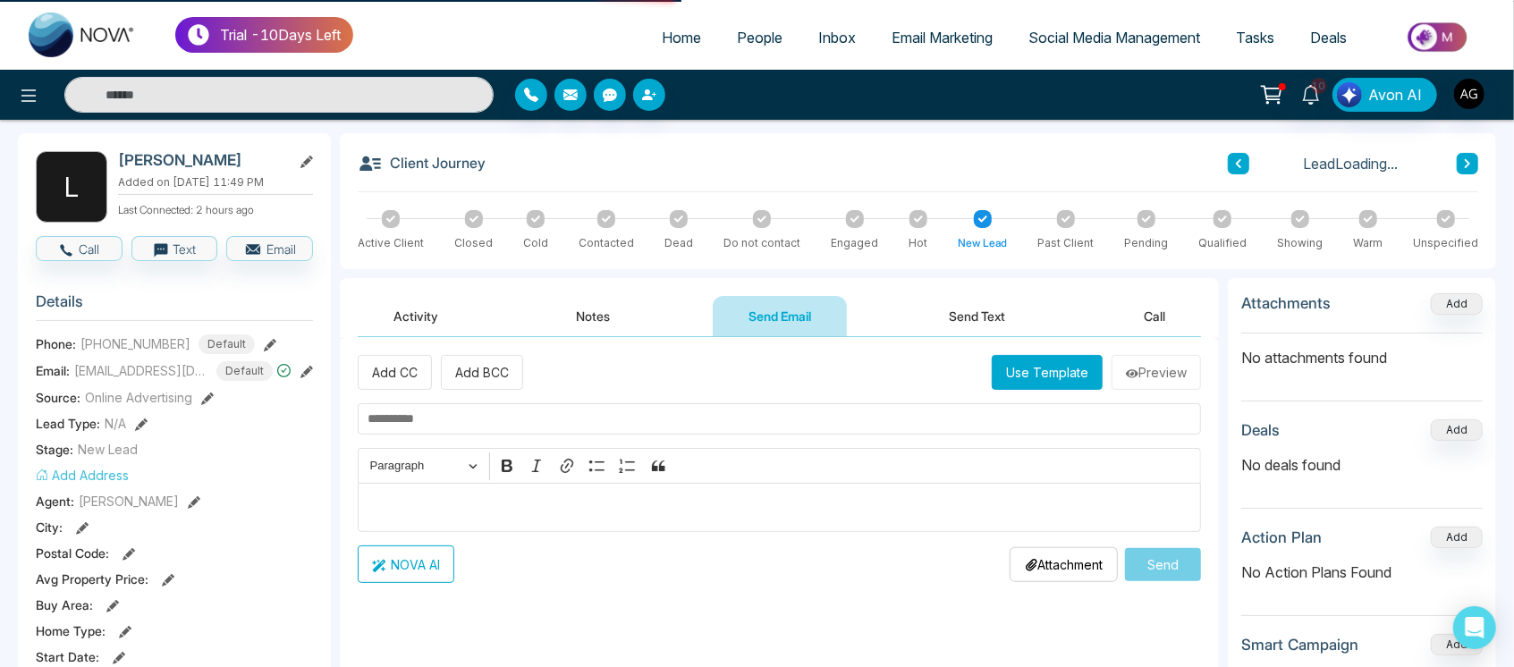
click at [936, 331] on button "Send Text" at bounding box center [978, 316] width 128 height 40
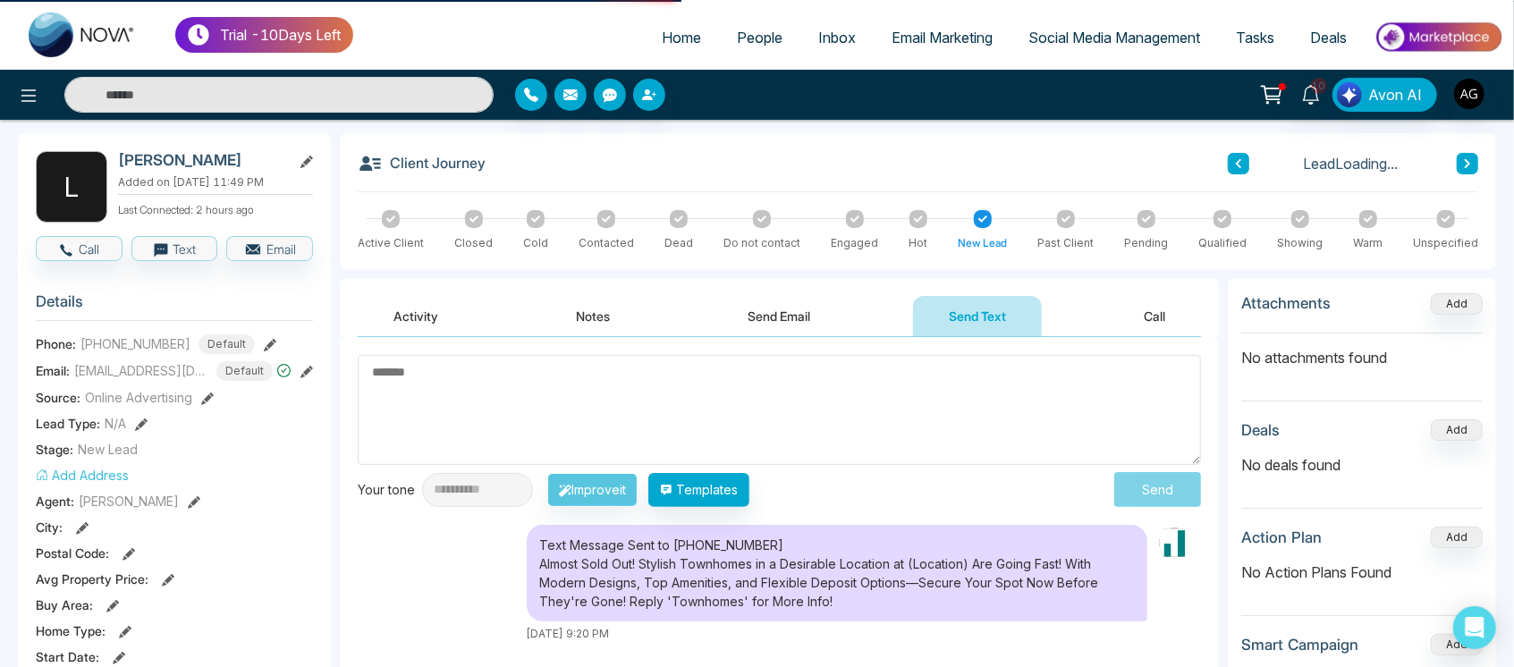
click at [1145, 306] on button "Call" at bounding box center [1154, 316] width 93 height 40
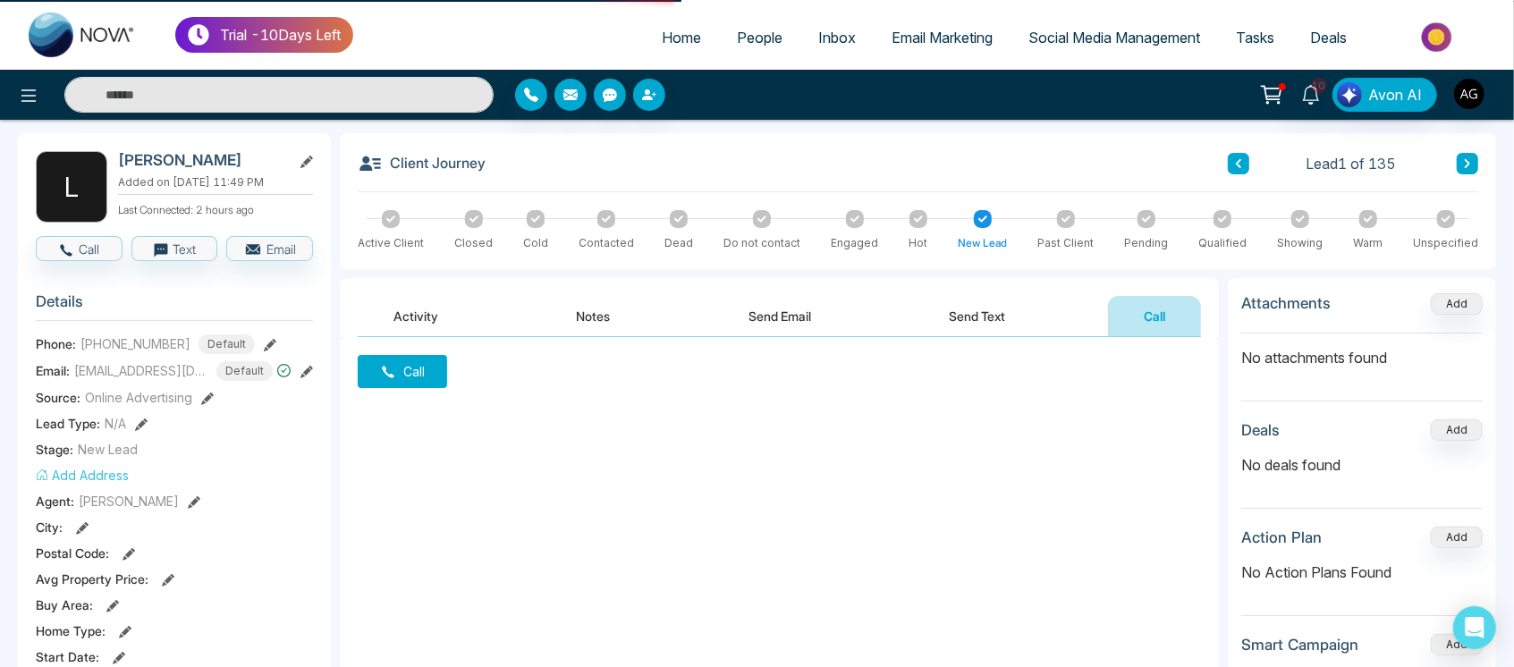
click at [395, 305] on button "Activity" at bounding box center [416, 316] width 116 height 40
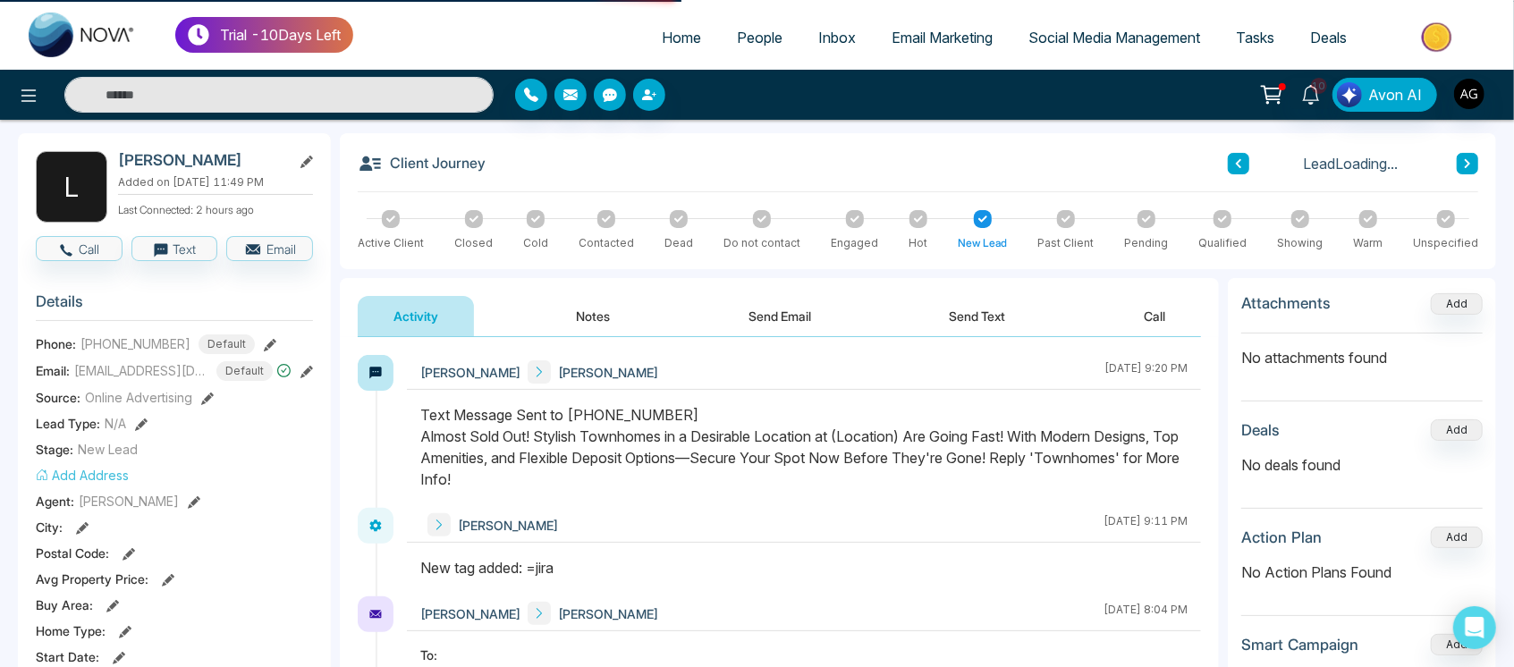
click at [604, 313] on button "Notes" at bounding box center [594, 316] width 106 height 40
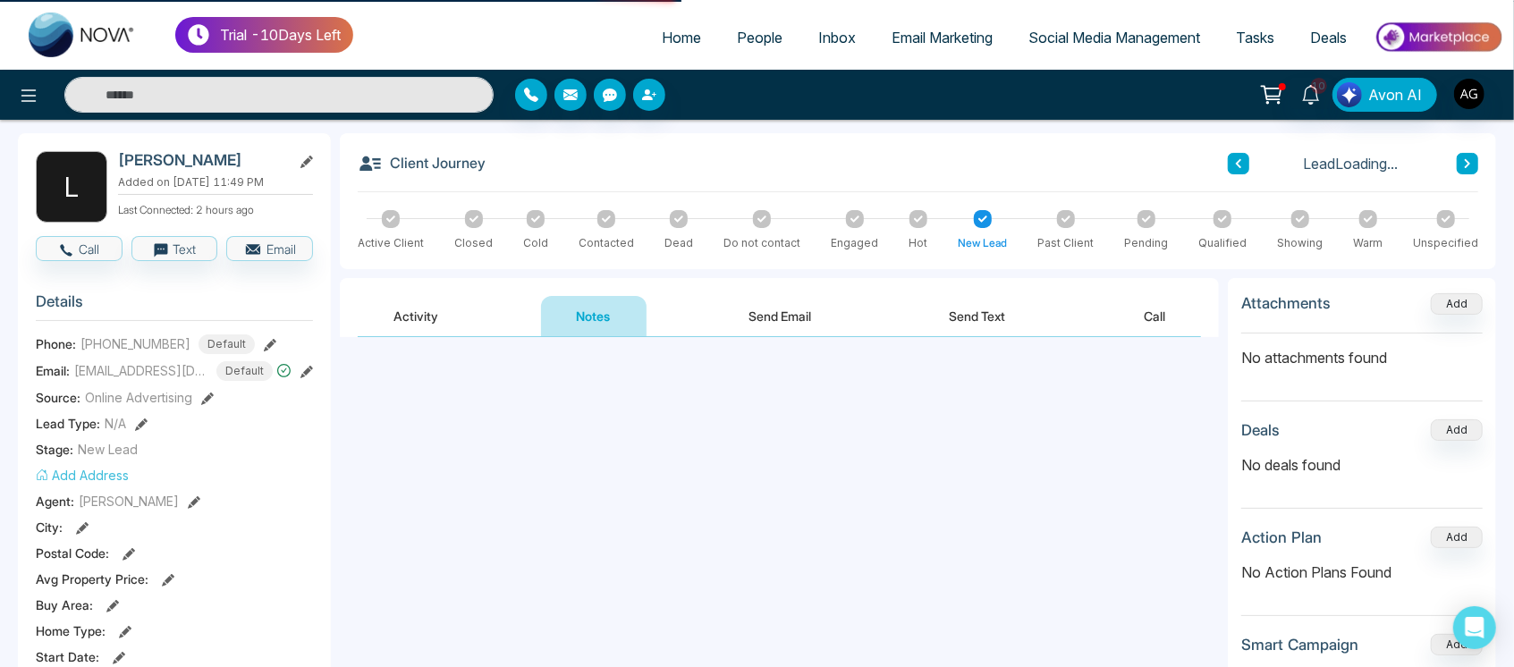
click at [783, 313] on button "Send Email" at bounding box center [780, 316] width 134 height 40
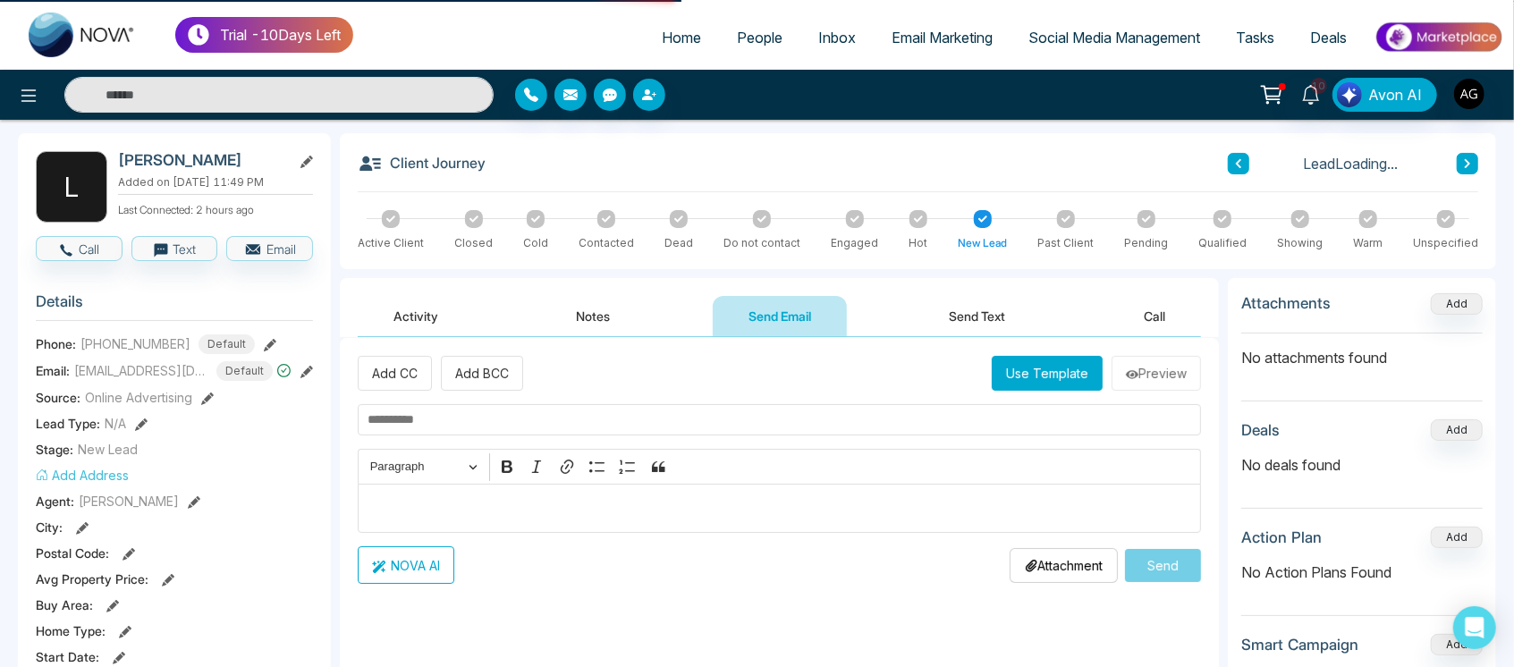
click at [996, 304] on button "Send Text" at bounding box center [978, 316] width 128 height 40
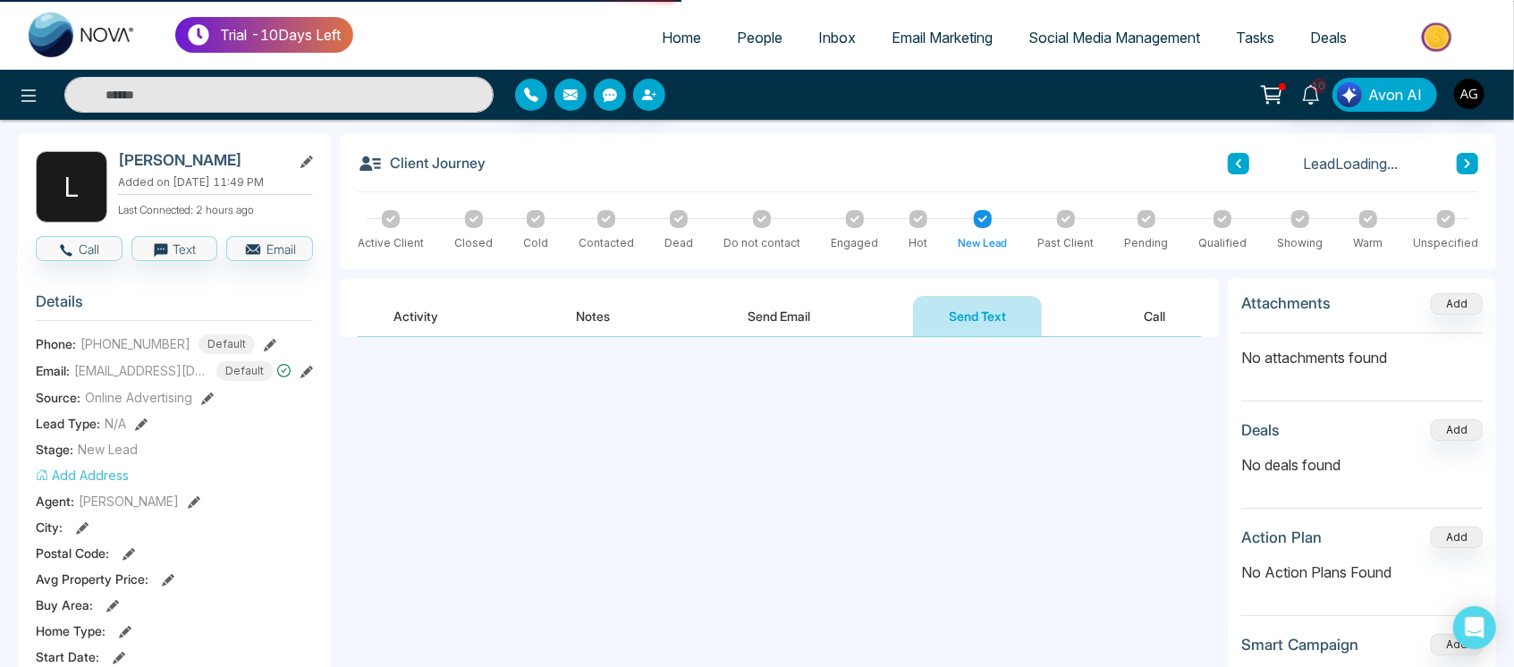
click at [1159, 301] on button "Call" at bounding box center [1154, 316] width 93 height 40
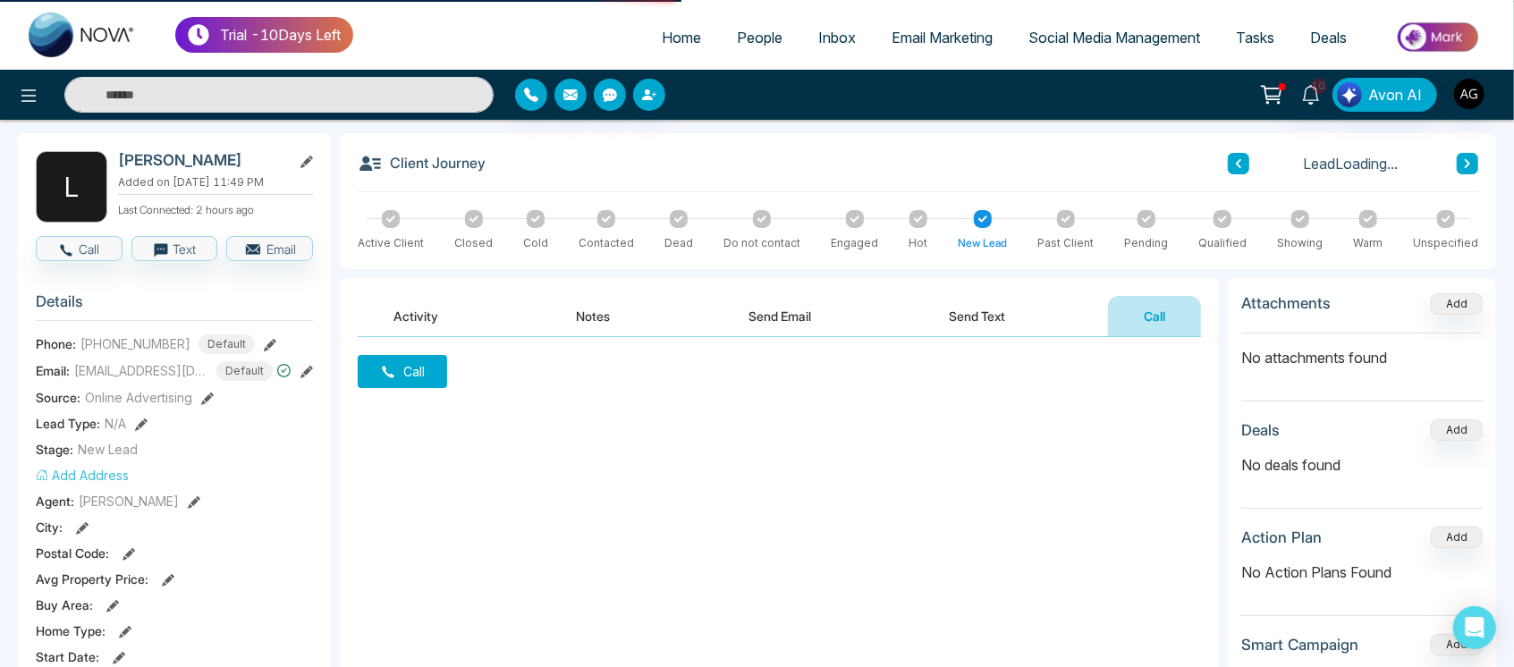
click at [452, 316] on button "Activity" at bounding box center [416, 316] width 116 height 40
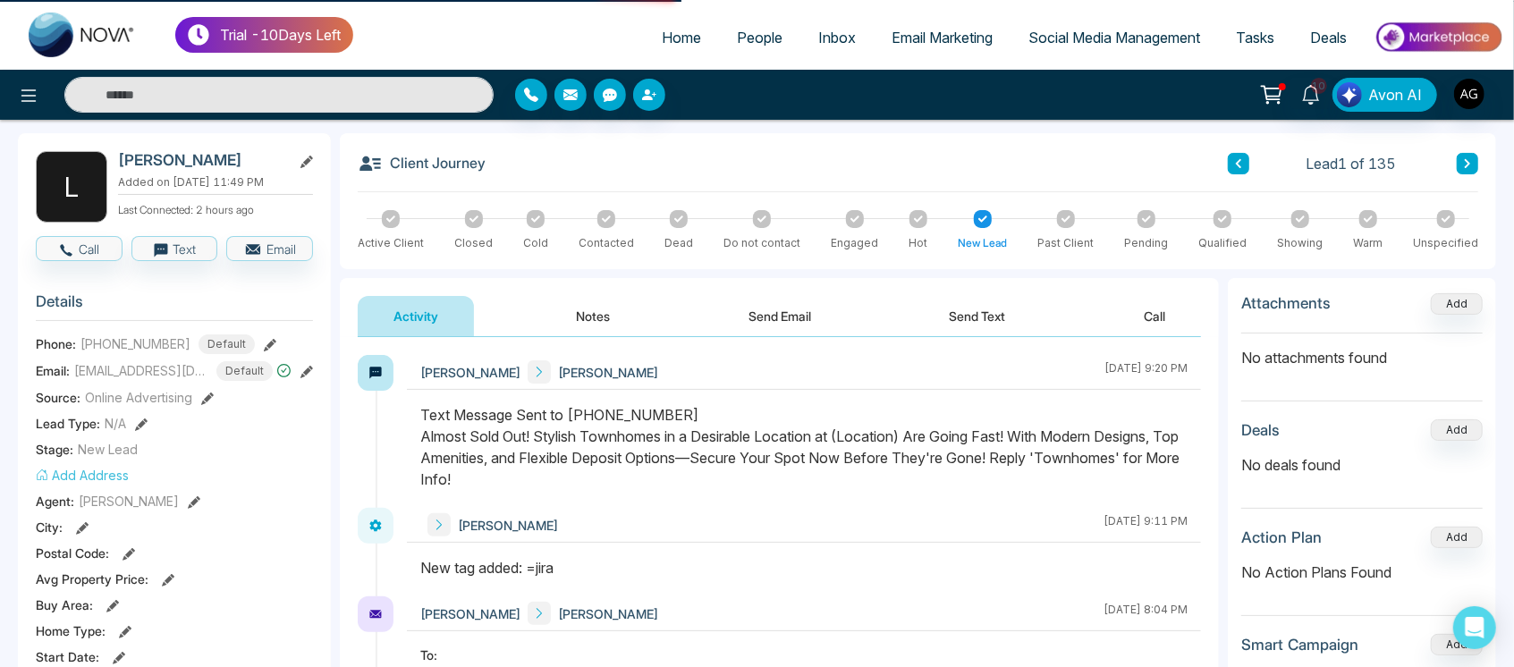
click at [587, 304] on button "Notes" at bounding box center [594, 316] width 106 height 40
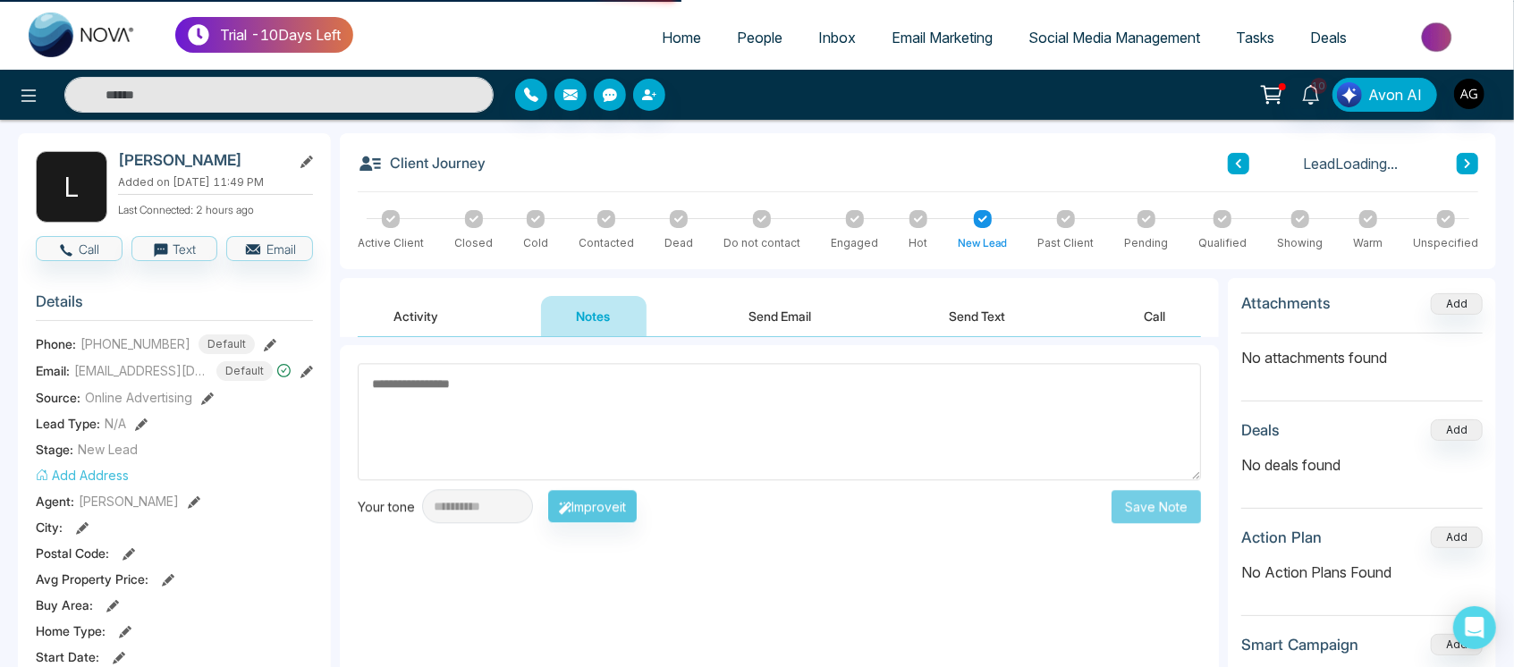
click at [815, 293] on div "Activity Notes Send Email Send Text Call" at bounding box center [779, 307] width 879 height 59
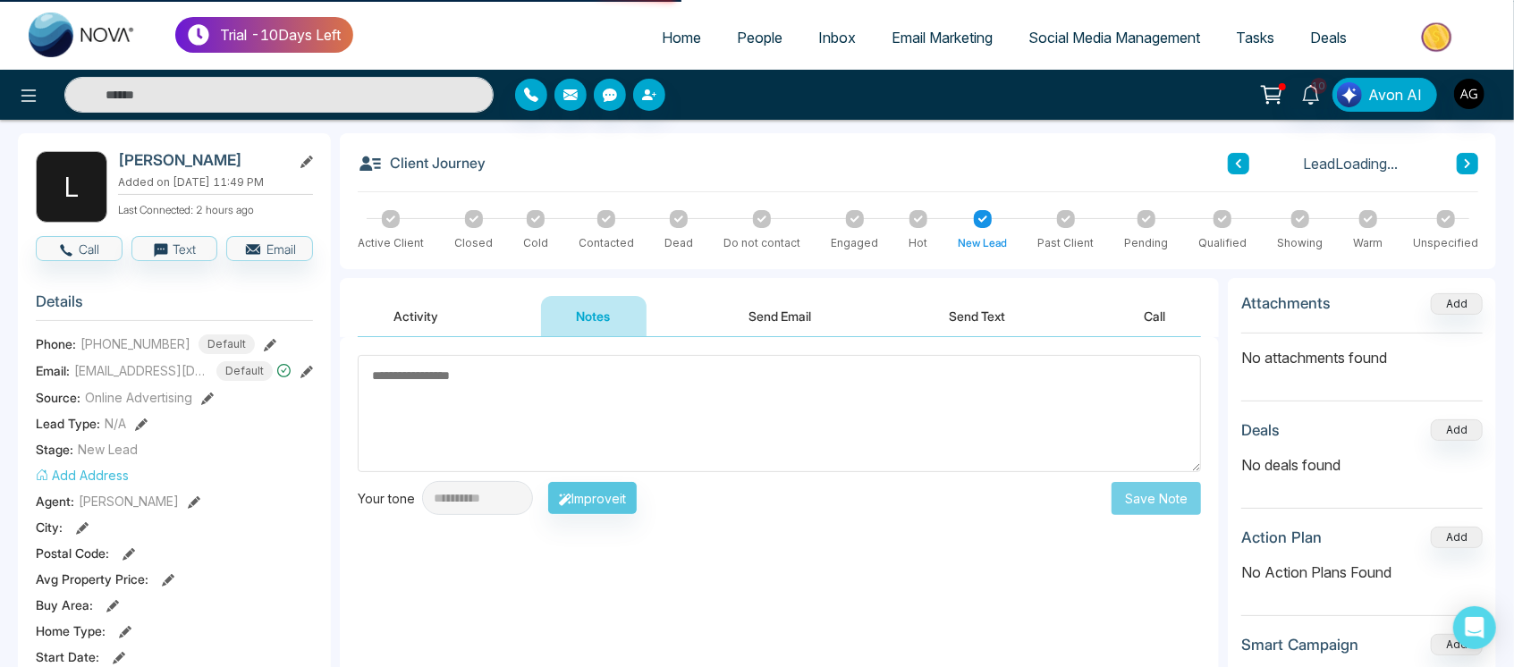
click at [766, 310] on button "Send Email" at bounding box center [780, 316] width 134 height 40
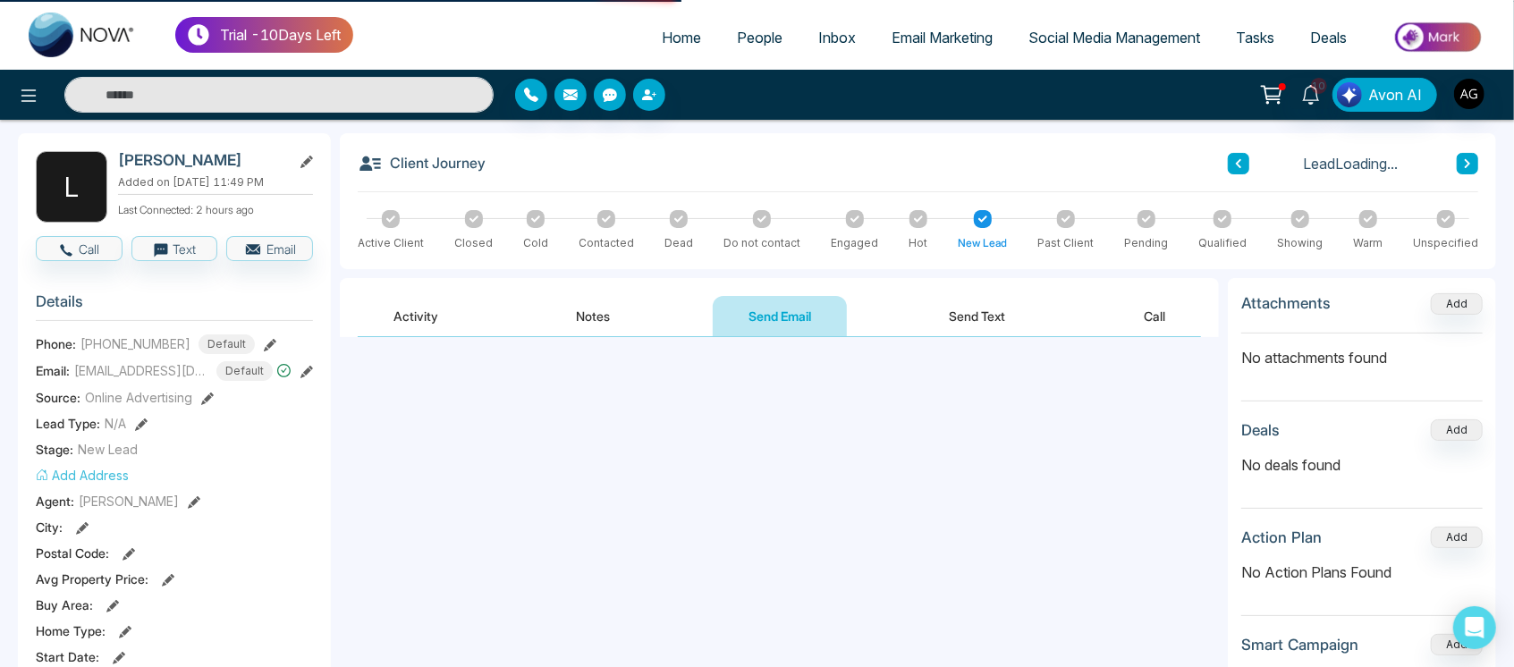
click at [929, 308] on button "Send Text" at bounding box center [978, 316] width 128 height 40
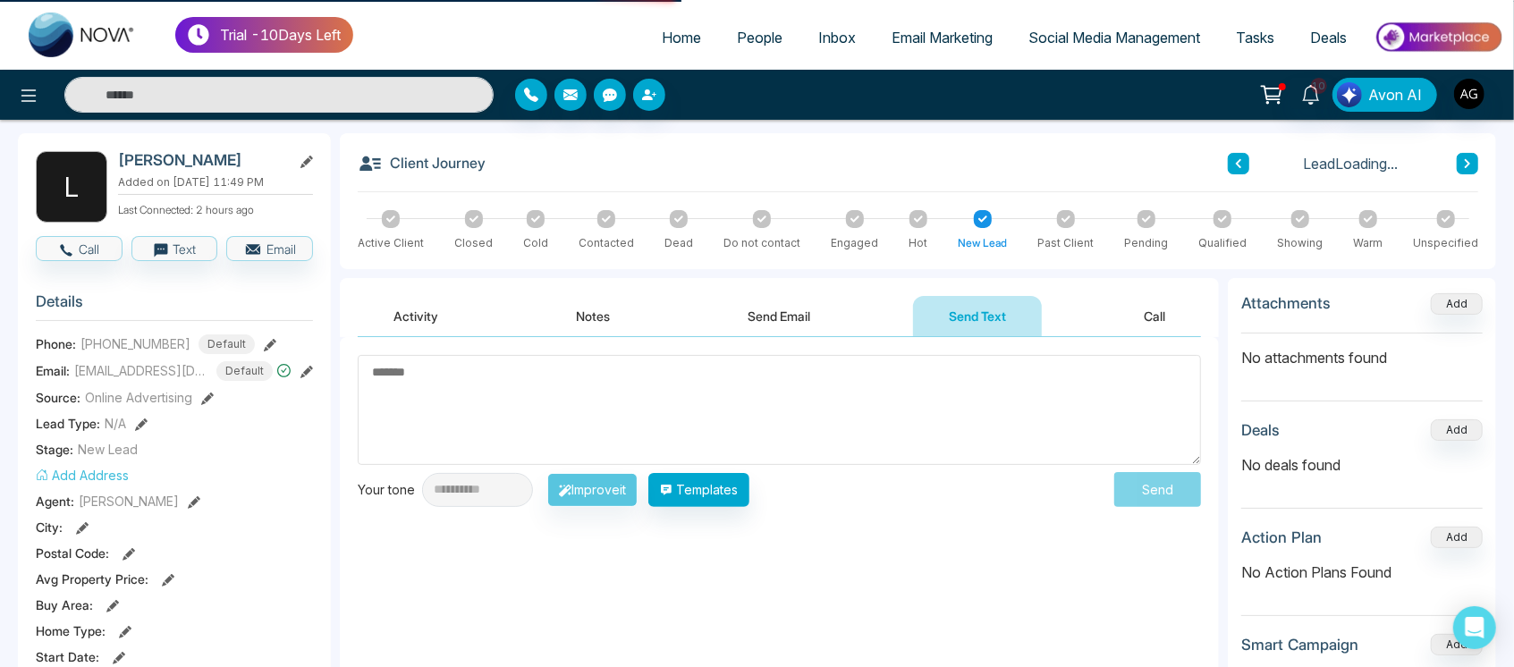
click at [1188, 323] on button "Call" at bounding box center [1154, 316] width 93 height 40
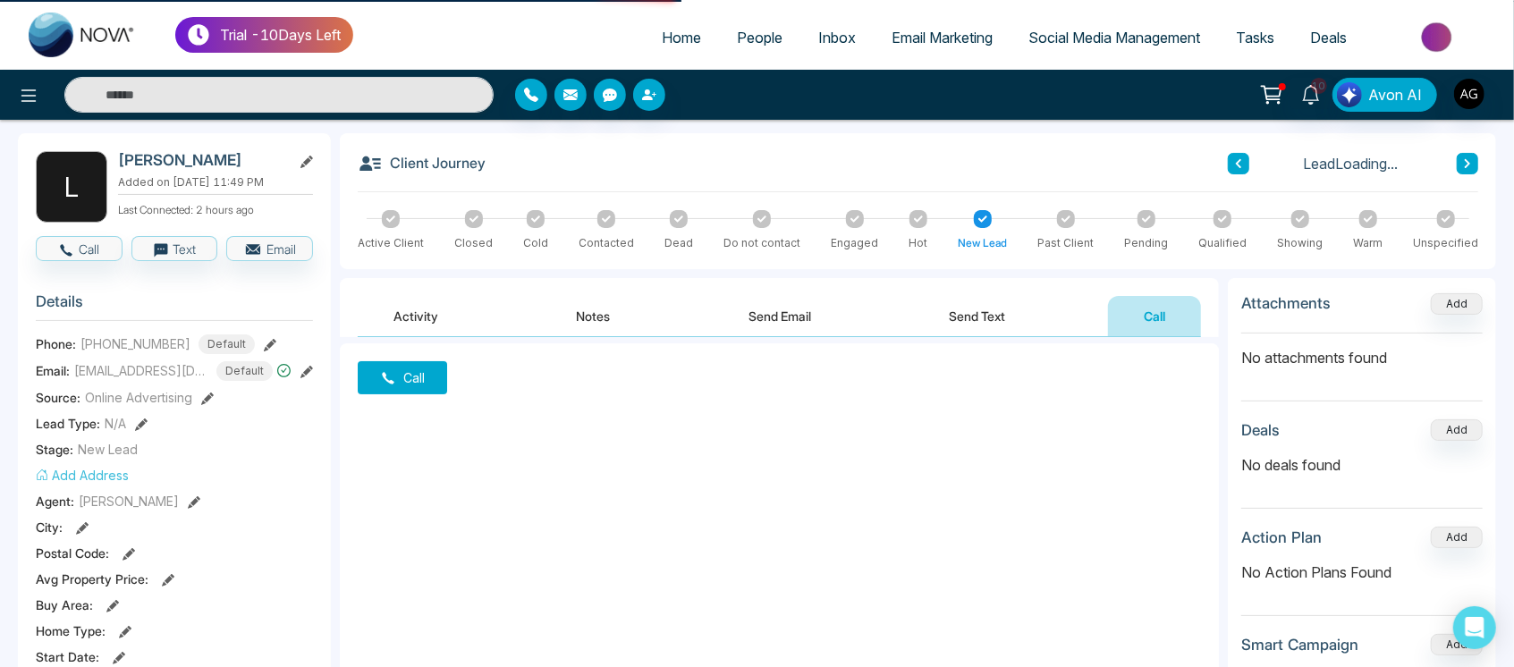
click at [997, 303] on button "Send Text" at bounding box center [978, 316] width 128 height 40
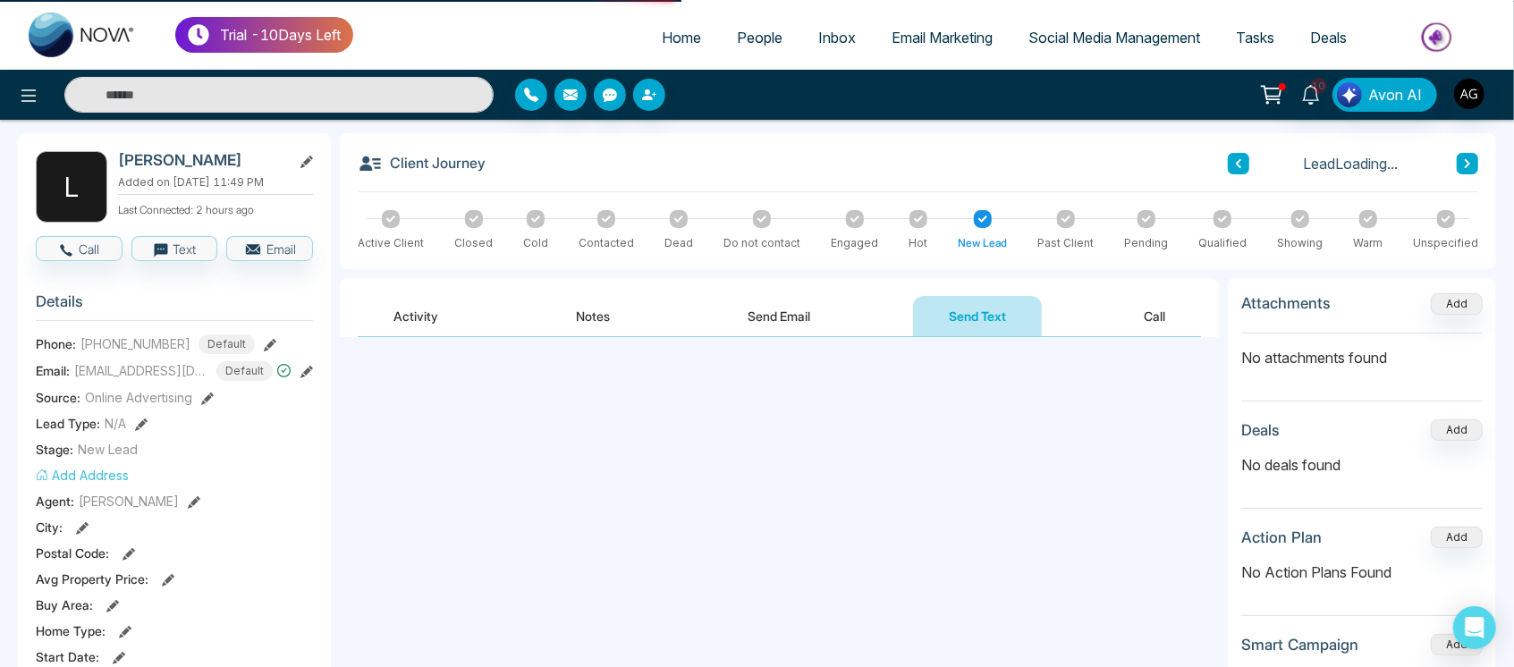
click at [767, 300] on button "Send Email" at bounding box center [780, 316] width 134 height 40
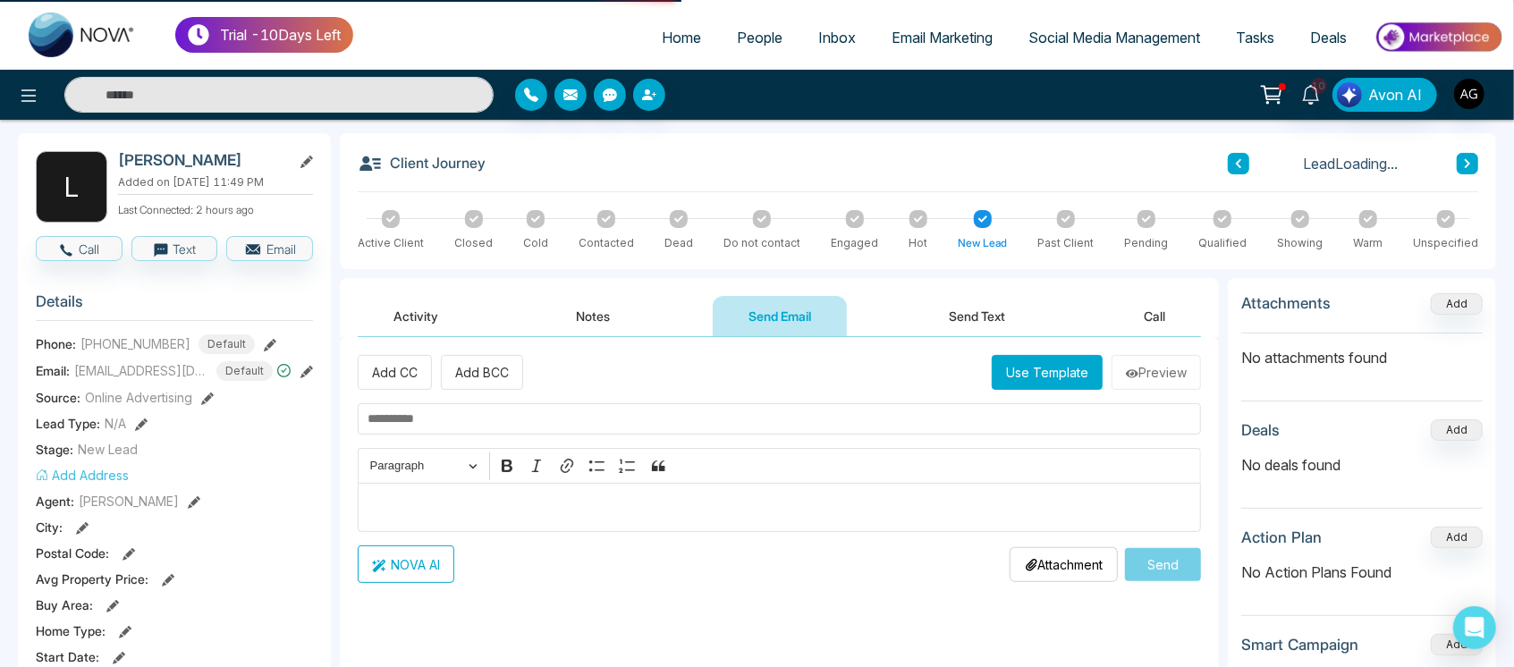
click at [622, 319] on button "Notes" at bounding box center [594, 316] width 106 height 40
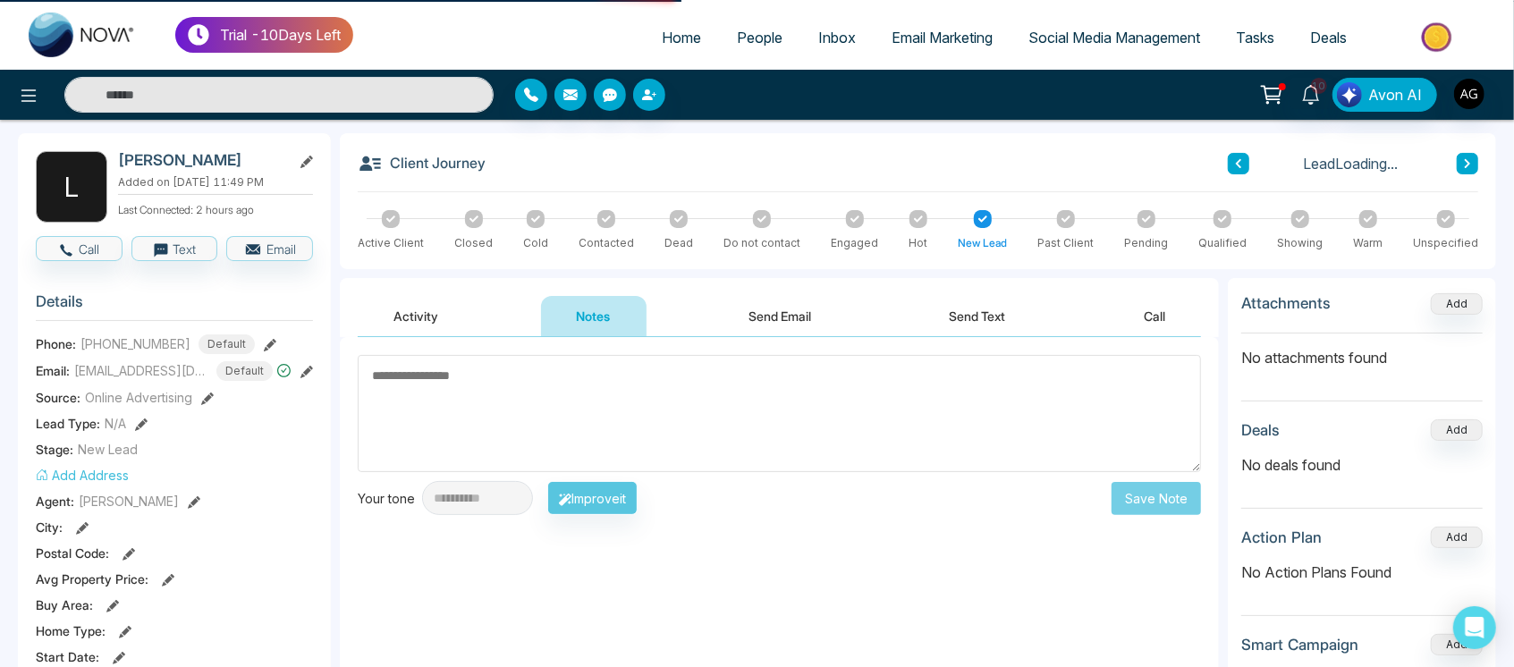
click at [464, 330] on button "Activity" at bounding box center [416, 316] width 116 height 40
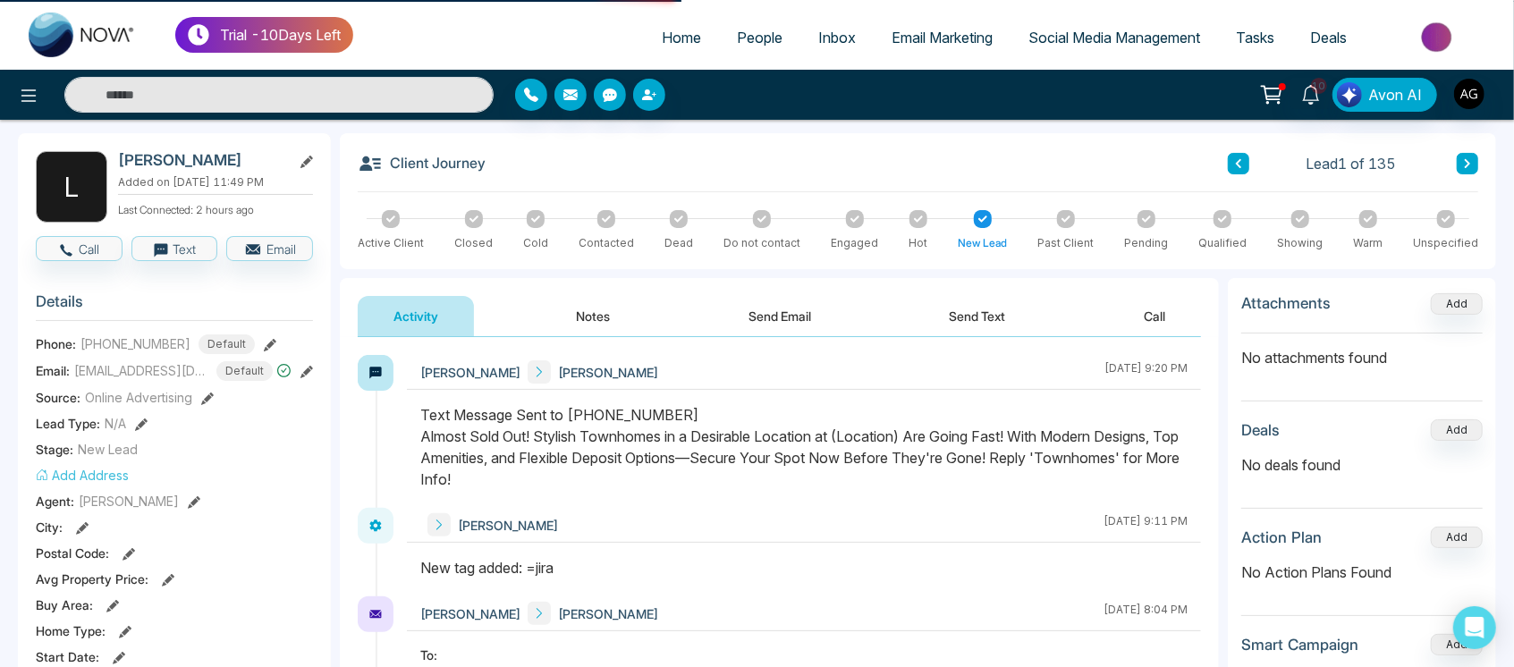
click at [618, 318] on button "Notes" at bounding box center [594, 316] width 106 height 40
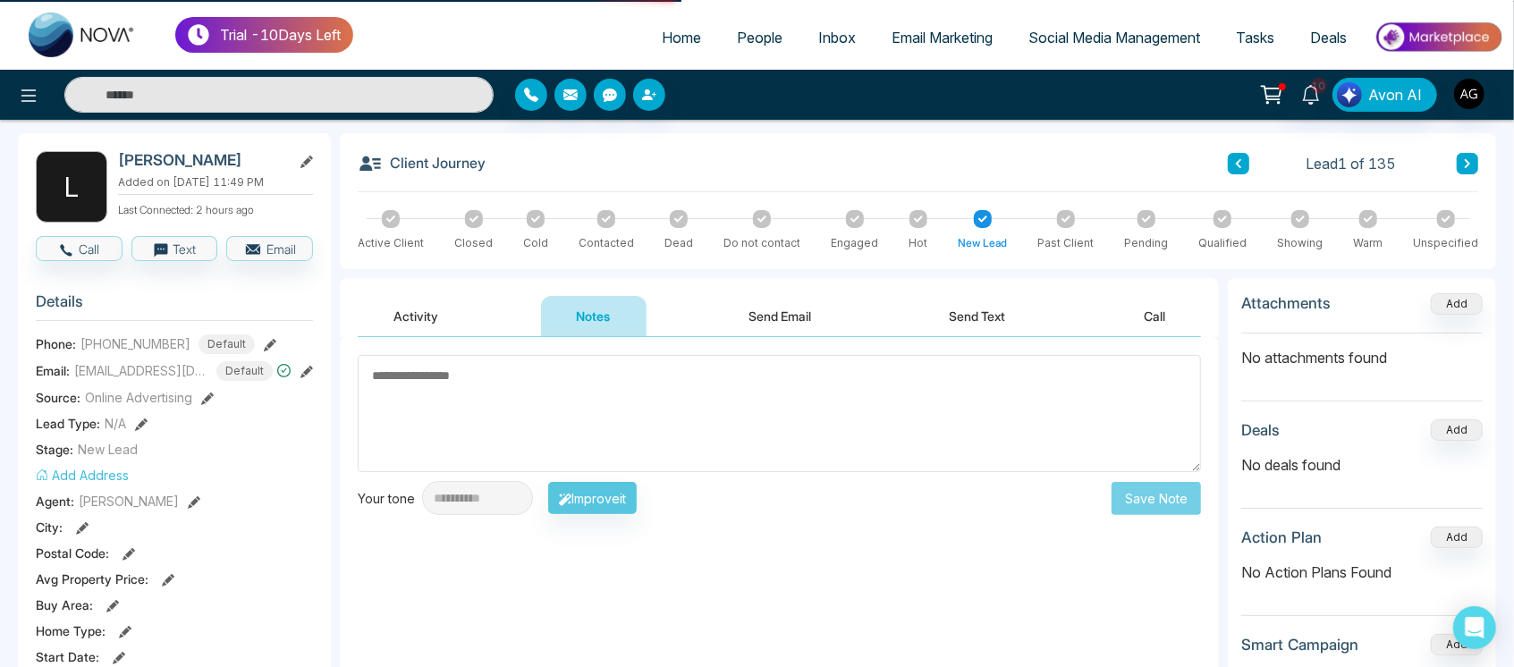
click at [436, 305] on button "Activity" at bounding box center [416, 316] width 116 height 40
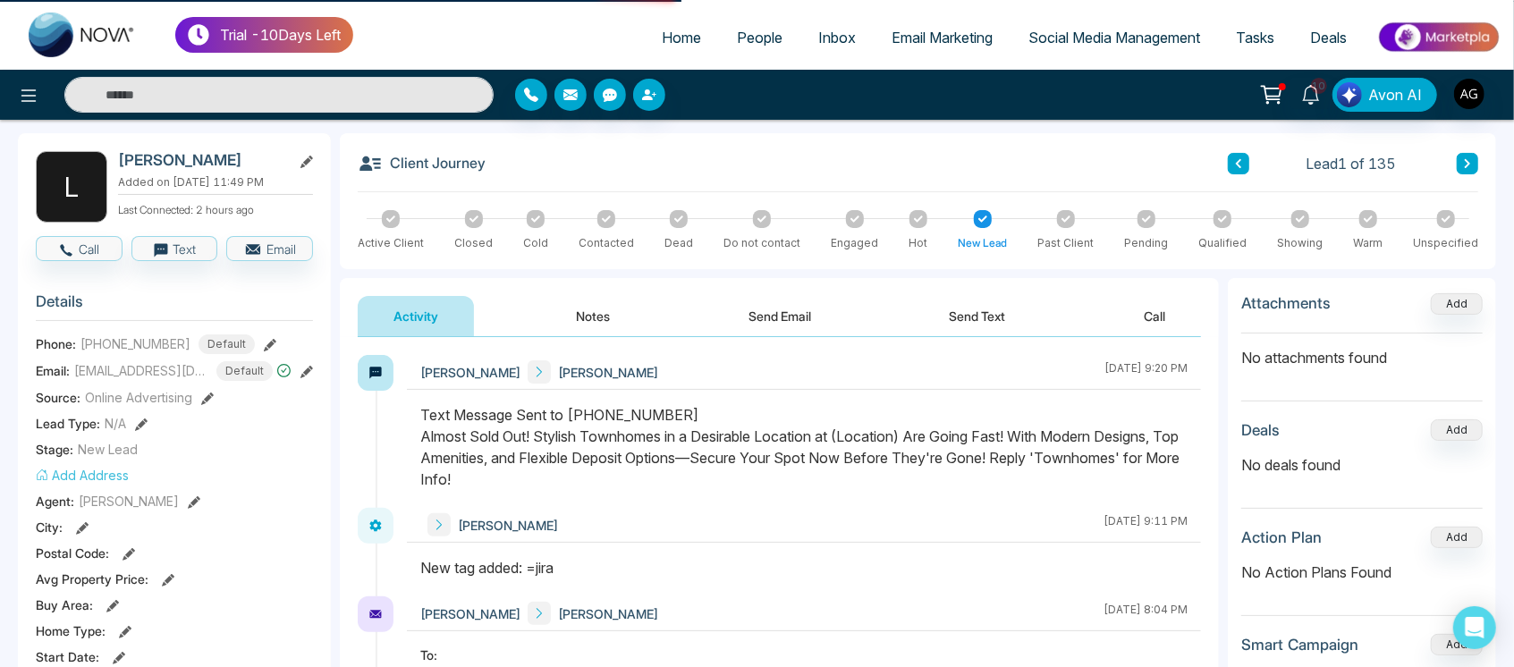
click at [753, 32] on span "People" at bounding box center [760, 38] width 46 height 18
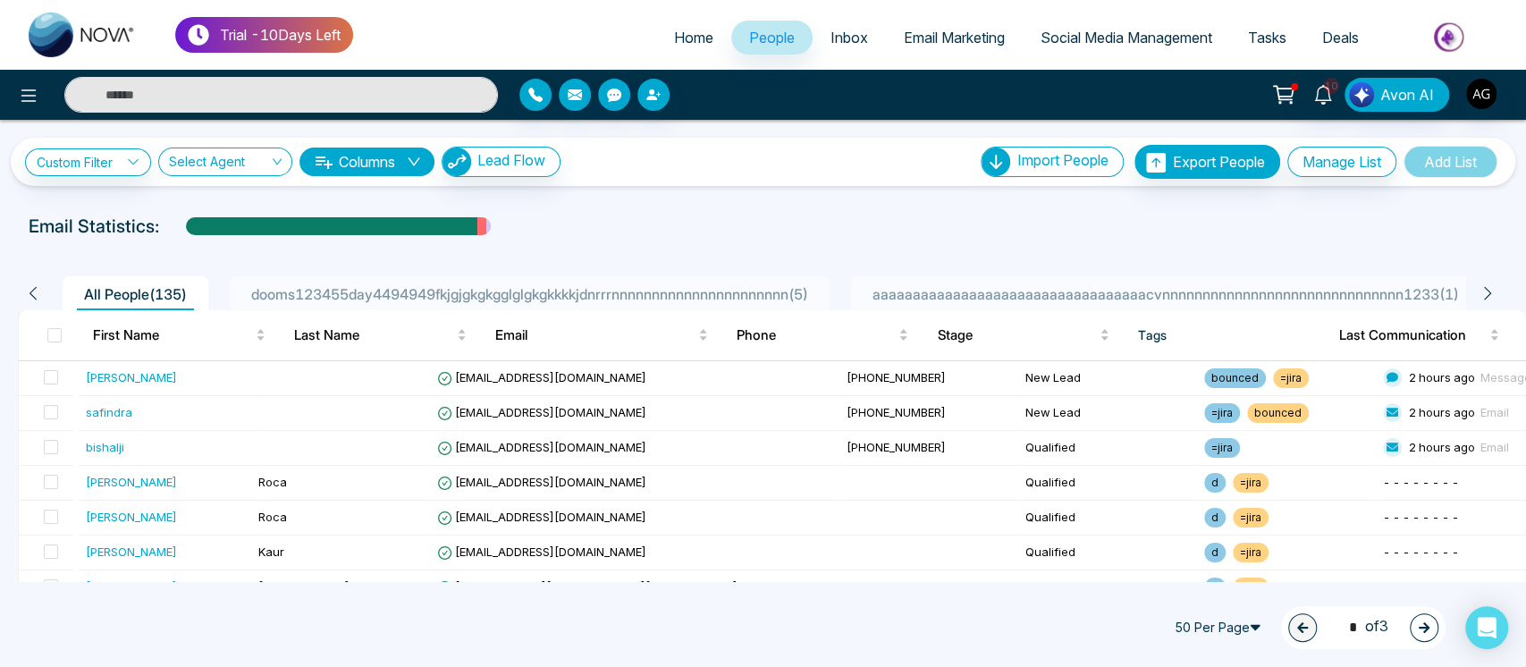
click at [1111, 293] on span "aaaaaaaaaaaaaaaaaaaaaaaaaaaaaaaaaacvnnnnnnnnnnnnnnnnnnnnnnnnnnnnnn1233 ( 1 )" at bounding box center [1166, 294] width 601 height 18
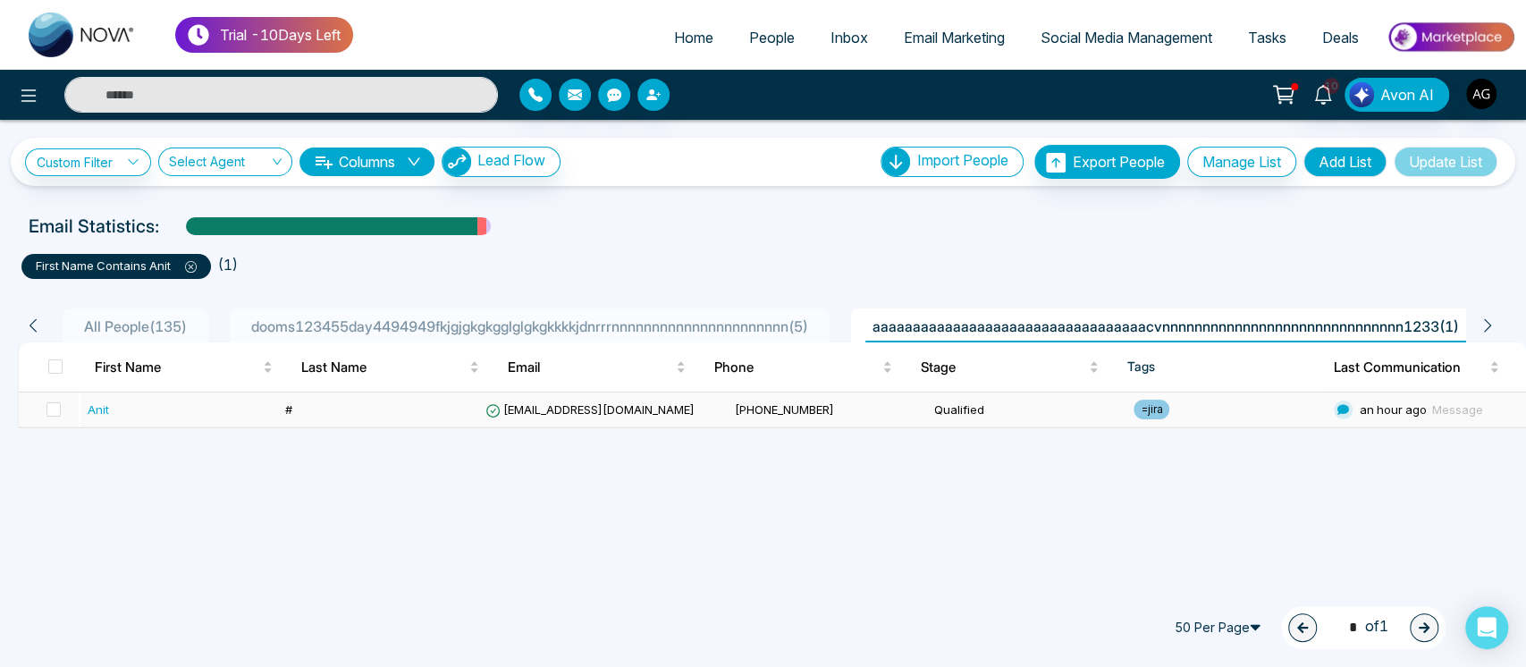
click at [663, 417] on td "[EMAIL_ADDRESS][DOMAIN_NAME]" at bounding box center [602, 410] width 249 height 35
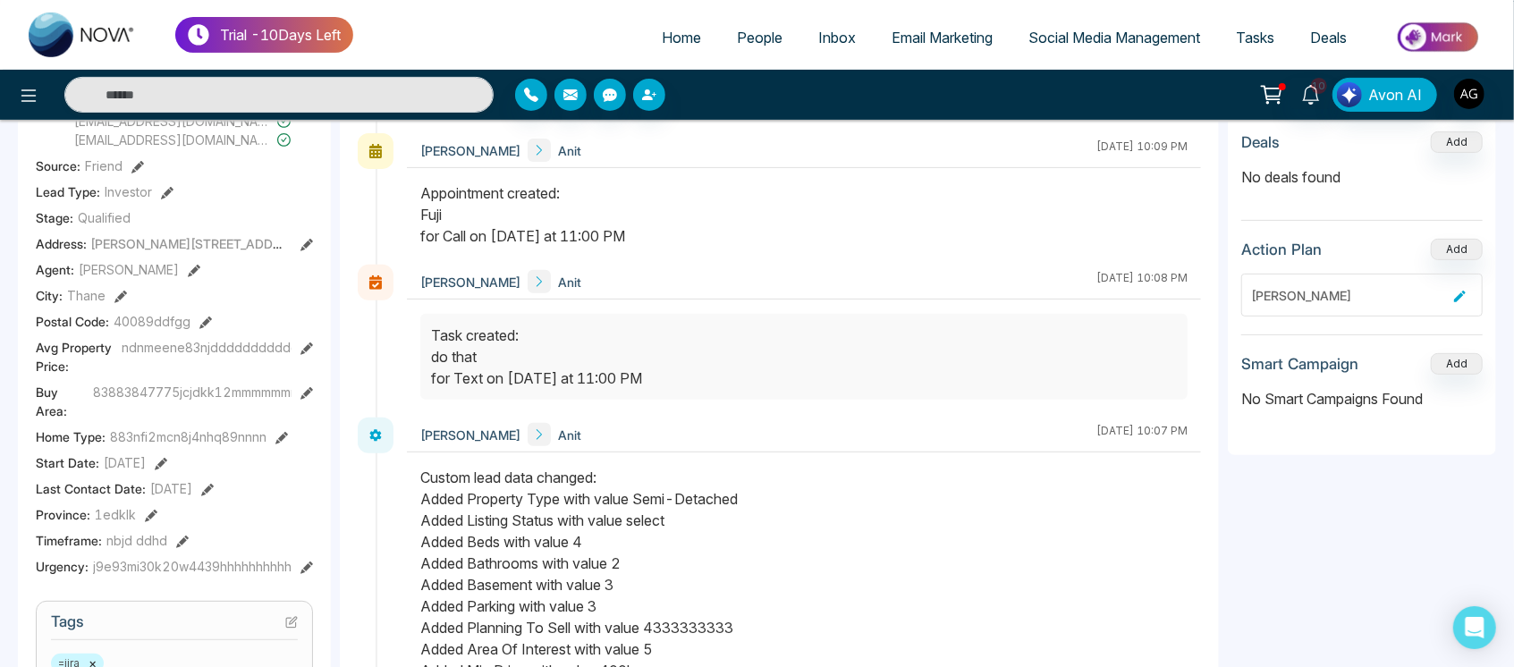
scroll to position [364, 0]
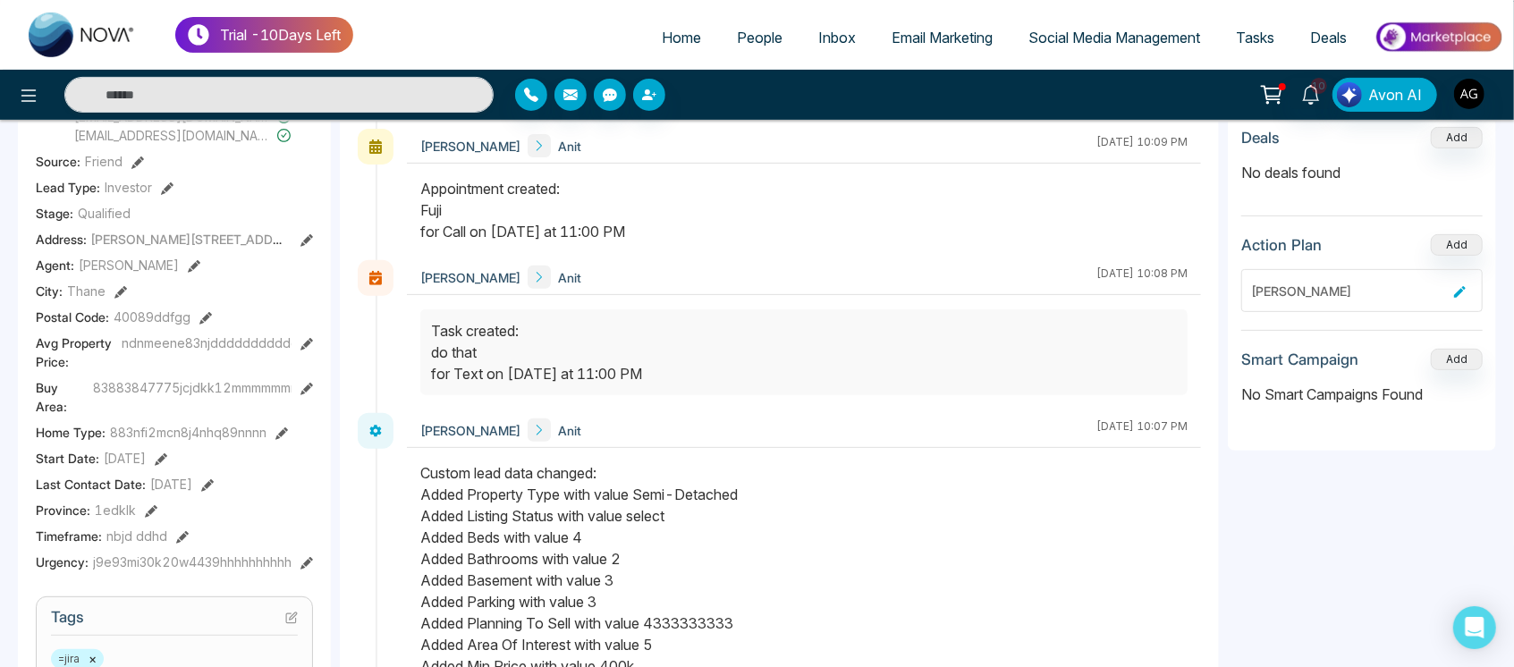
click at [308, 339] on icon at bounding box center [306, 344] width 13 height 13
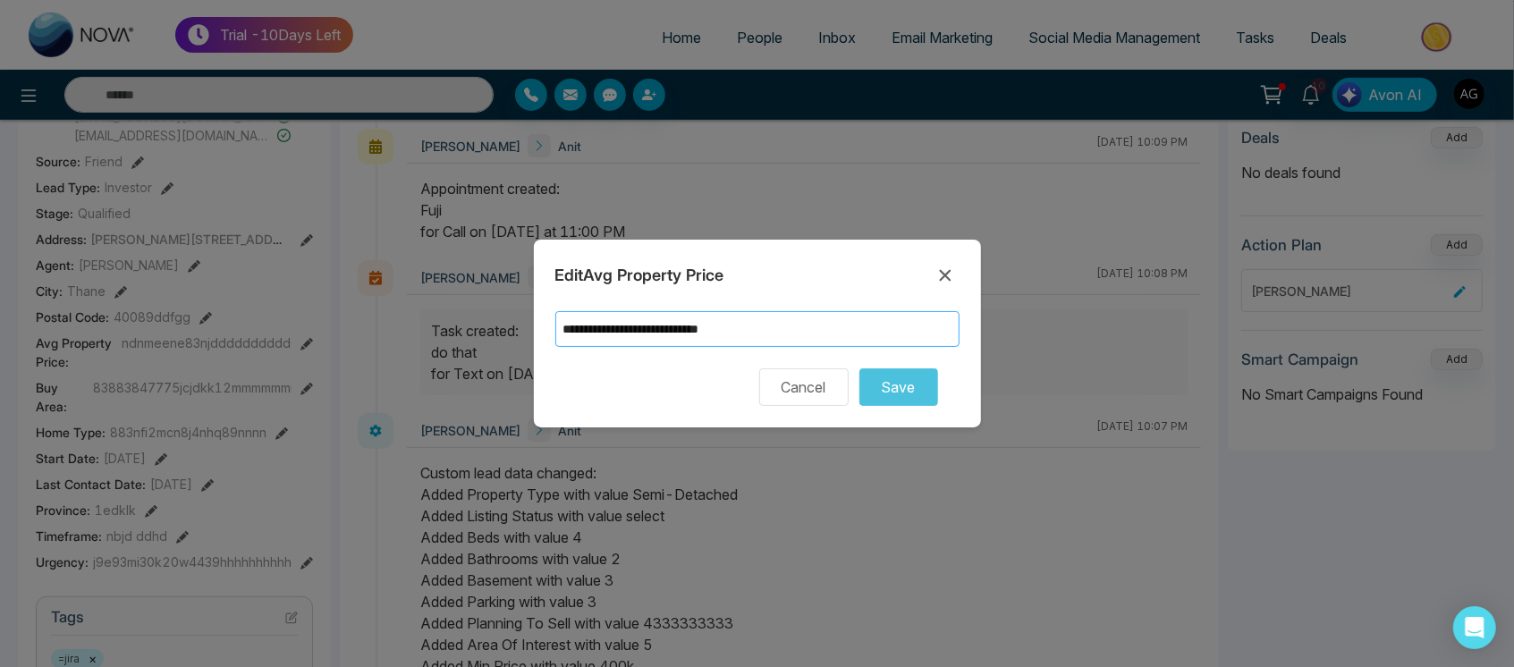
click at [808, 325] on input "**********" at bounding box center [757, 329] width 404 height 36
click at [717, 325] on input "**********" at bounding box center [757, 329] width 404 height 36
click at [638, 330] on input "**********" at bounding box center [757, 329] width 404 height 36
click at [646, 326] on input "**********" at bounding box center [757, 329] width 404 height 36
click at [570, 328] on input "**********" at bounding box center [757, 329] width 404 height 36
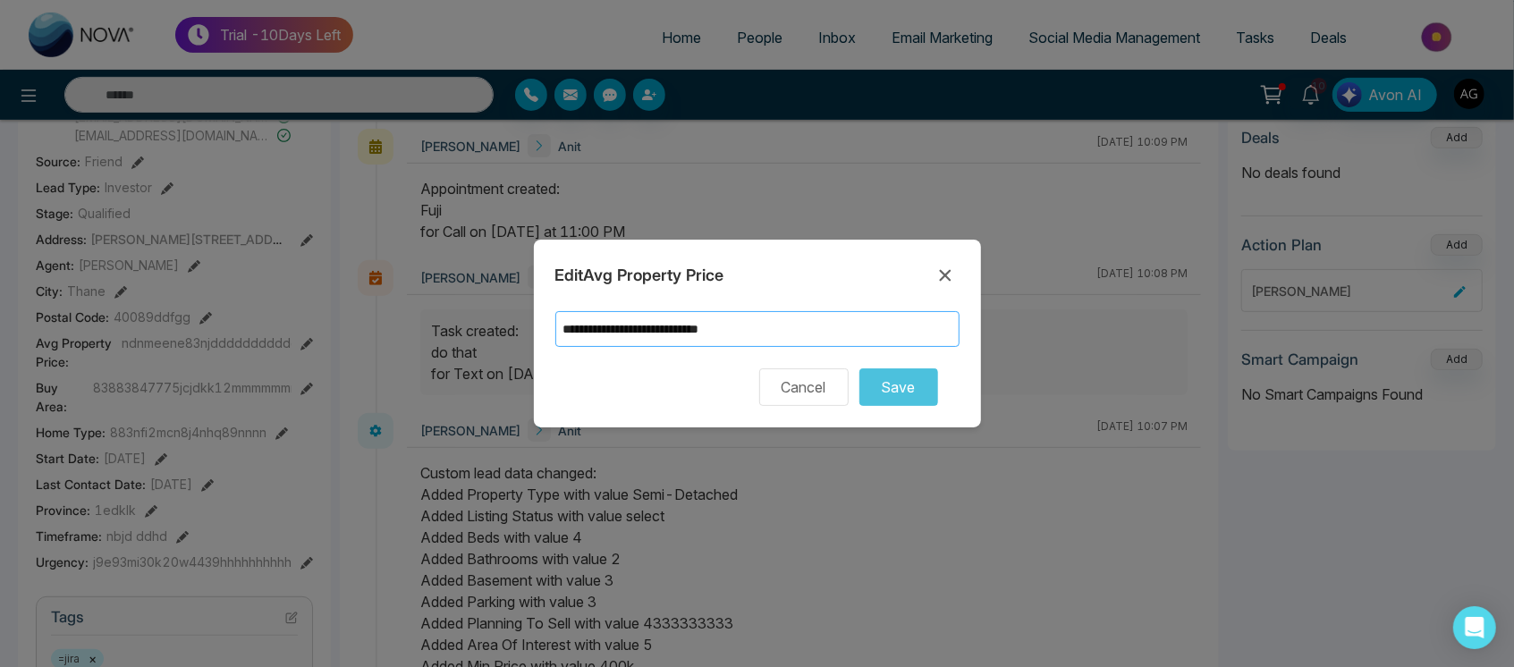
type input "**********"
click at [680, 326] on input "**********" at bounding box center [757, 329] width 404 height 36
click at [949, 274] on icon at bounding box center [944, 275] width 21 height 21
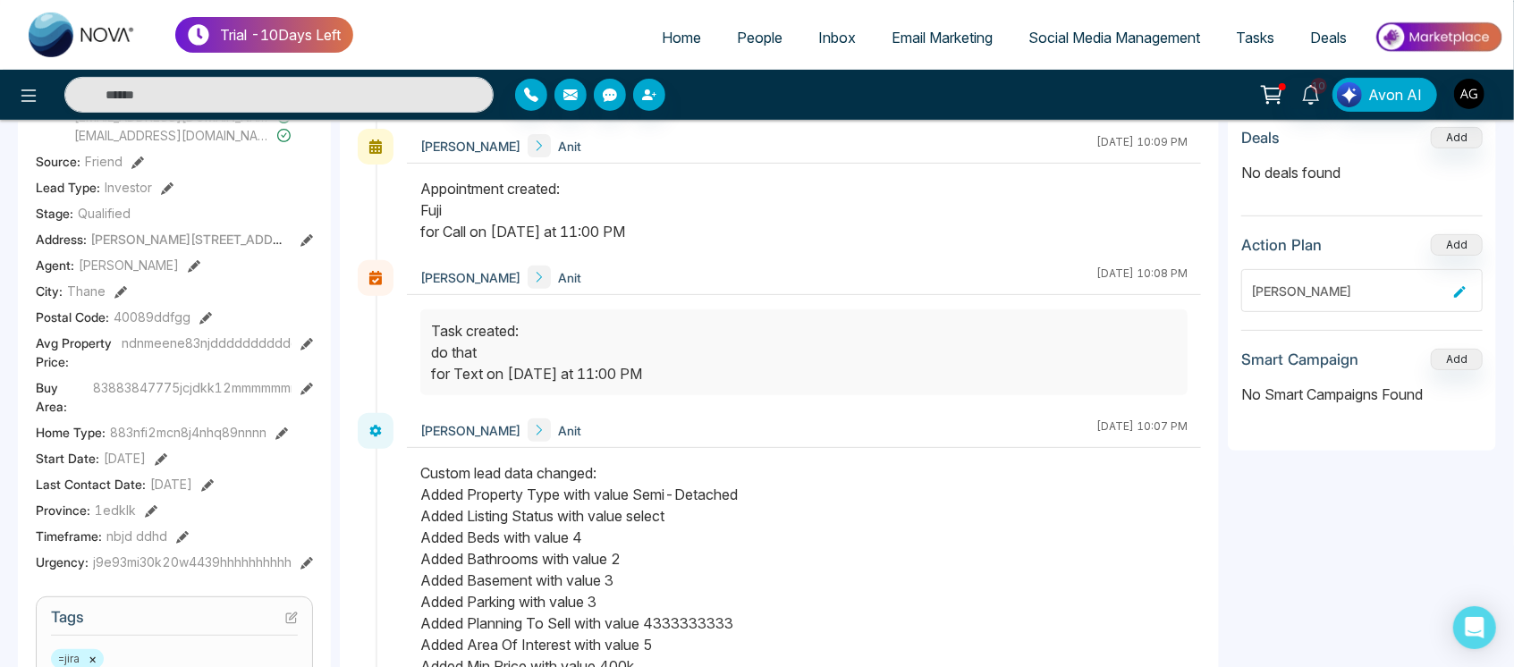
click at [301, 350] on button at bounding box center [306, 343] width 13 height 19
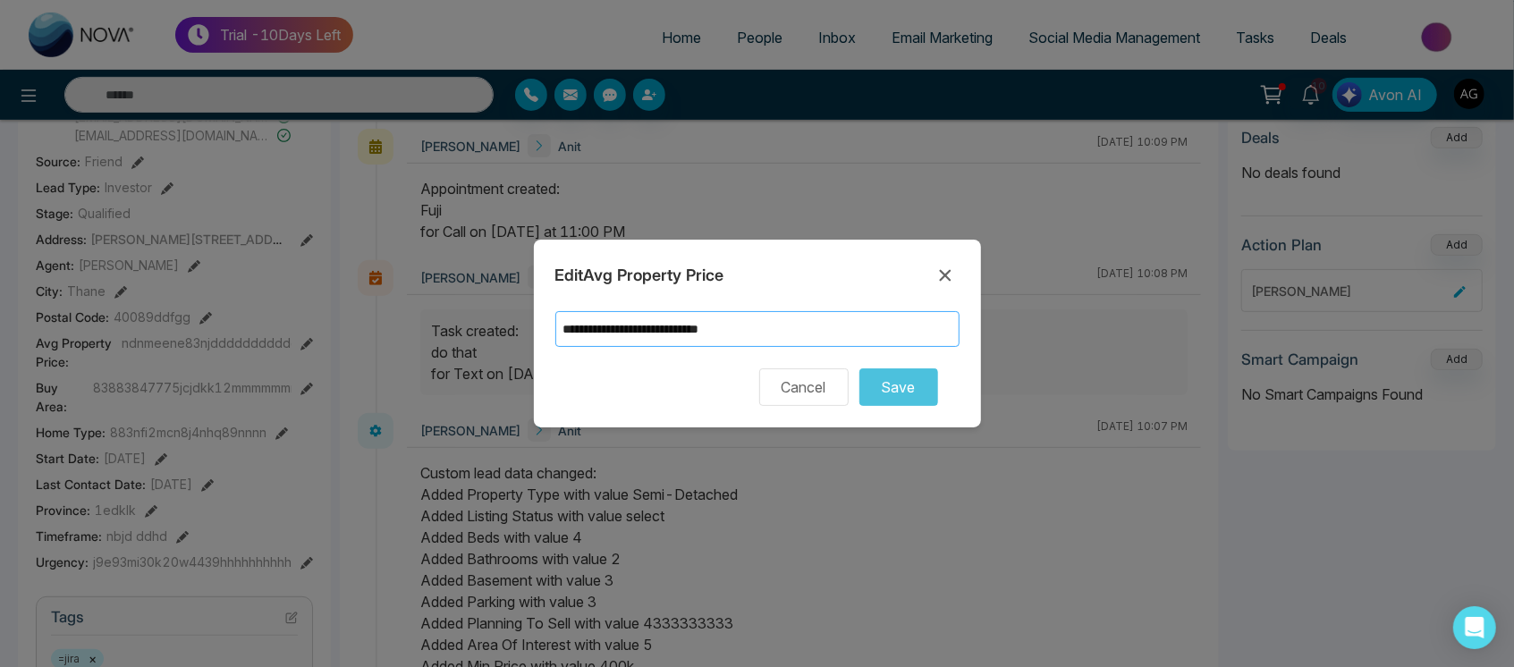
click at [832, 330] on input "**********" at bounding box center [757, 329] width 404 height 36
click at [731, 318] on input "**********" at bounding box center [757, 329] width 404 height 36
click at [607, 325] on input "**********" at bounding box center [757, 329] width 404 height 36
type input "**********"
click at [802, 329] on input "**********" at bounding box center [757, 329] width 404 height 36
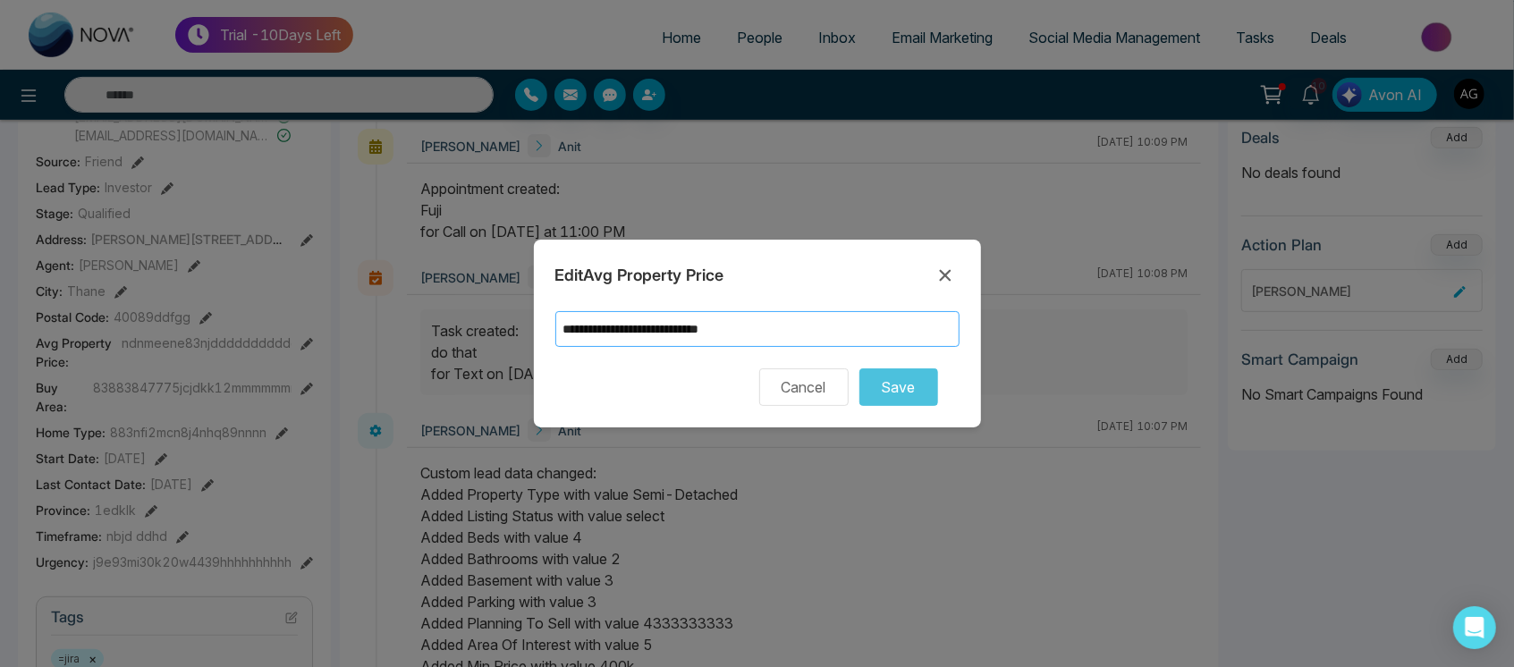
drag, startPoint x: 802, startPoint y: 329, endPoint x: 638, endPoint y: 329, distance: 164.5
click at [638, 329] on input "**********" at bounding box center [757, 329] width 404 height 36
click at [837, 331] on input "**********" at bounding box center [757, 329] width 404 height 36
drag, startPoint x: 797, startPoint y: 325, endPoint x: 499, endPoint y: 326, distance: 297.8
click at [499, 326] on div "**********" at bounding box center [757, 333] width 1514 height 667
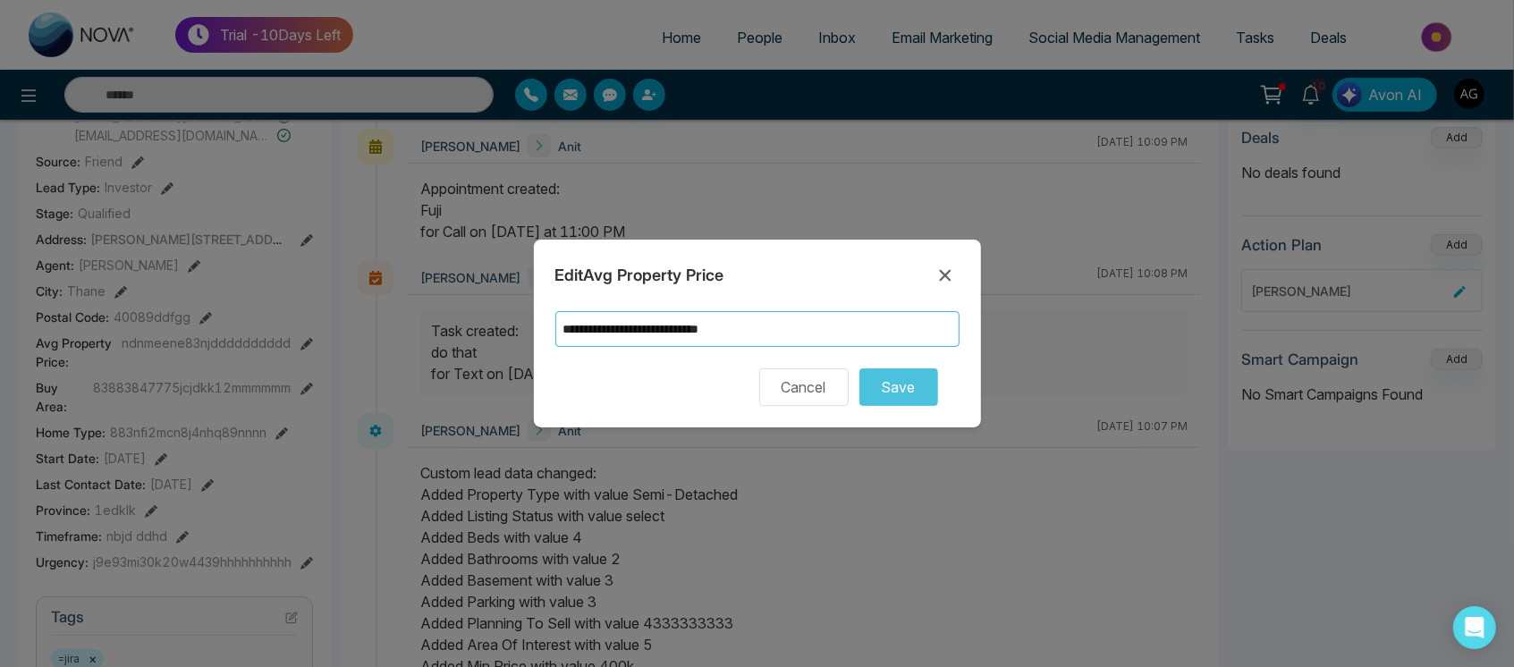
click at [861, 326] on input "**********" at bounding box center [757, 329] width 404 height 36
drag, startPoint x: 860, startPoint y: 326, endPoint x: 565, endPoint y: 331, distance: 295.1
click at [565, 331] on input "**********" at bounding box center [757, 329] width 404 height 36
click at [942, 274] on icon at bounding box center [945, 276] width 12 height 12
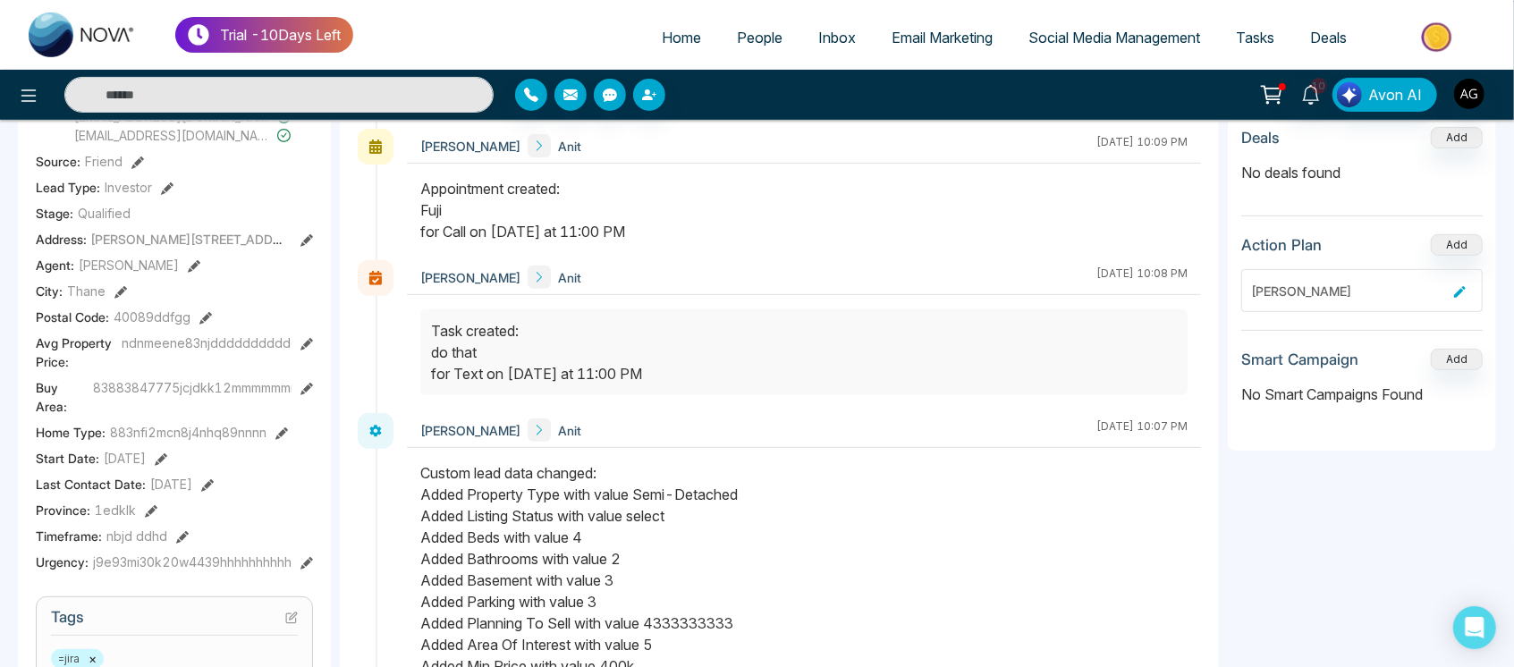
drag, startPoint x: 308, startPoint y: 400, endPoint x: 308, endPoint y: 388, distance: 11.7
click at [308, 388] on div "Buy Area : 83883847775jcjdkk12mmmmmmmm" at bounding box center [174, 397] width 277 height 38
click at [308, 388] on icon at bounding box center [306, 389] width 13 height 13
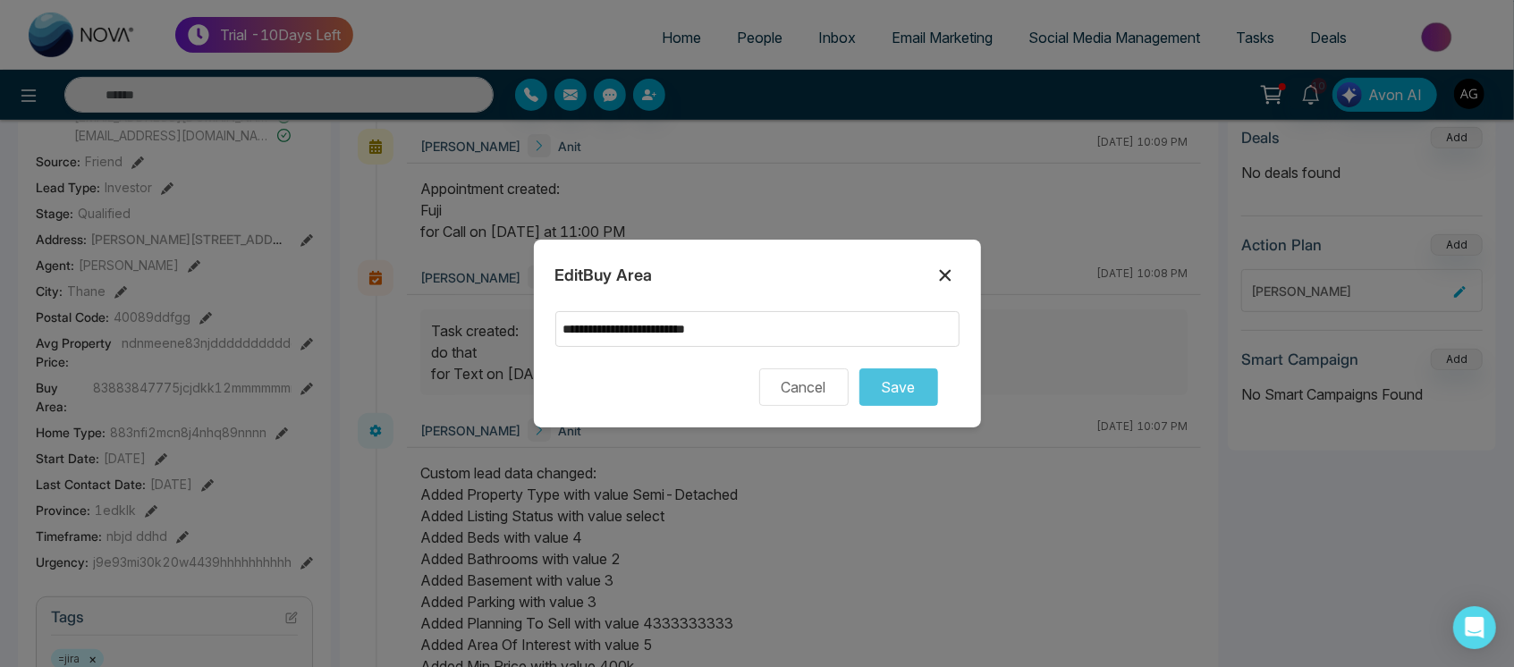
click at [938, 284] on icon at bounding box center [944, 275] width 21 height 21
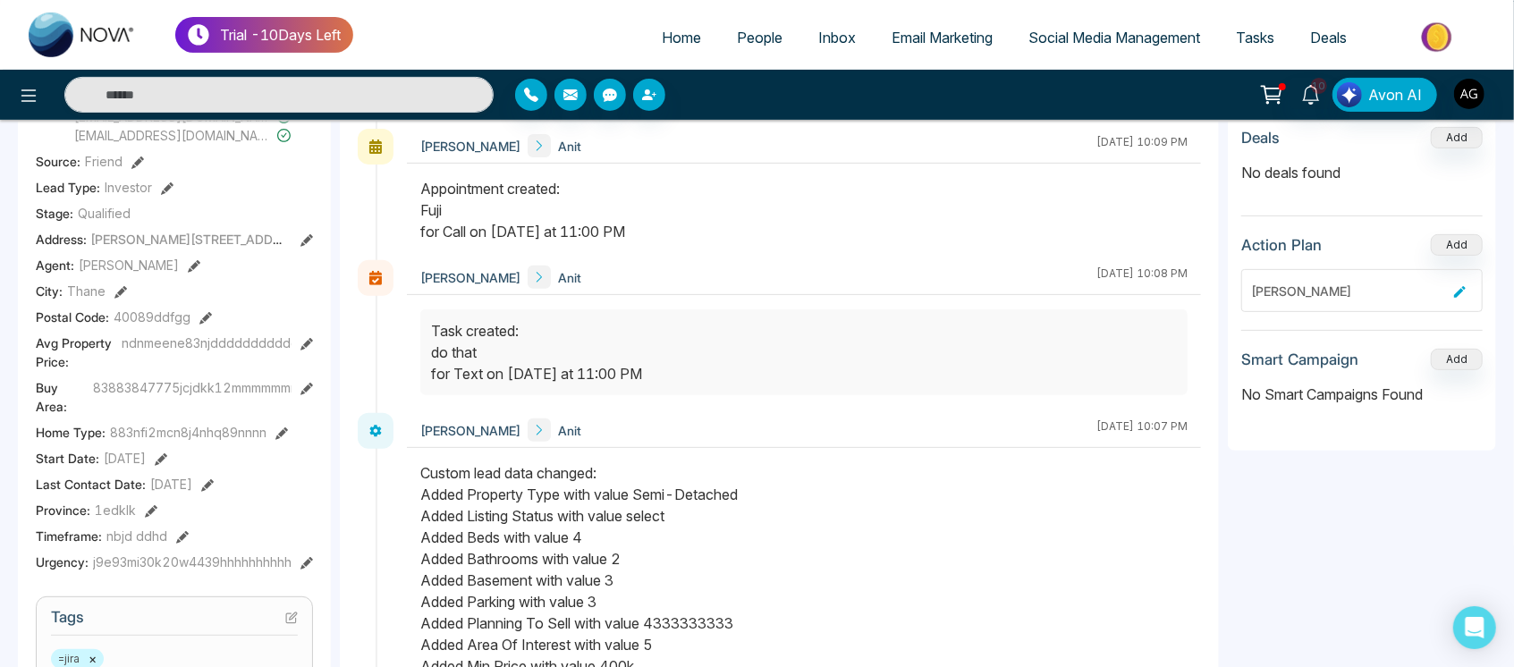
scroll to position [373, 0]
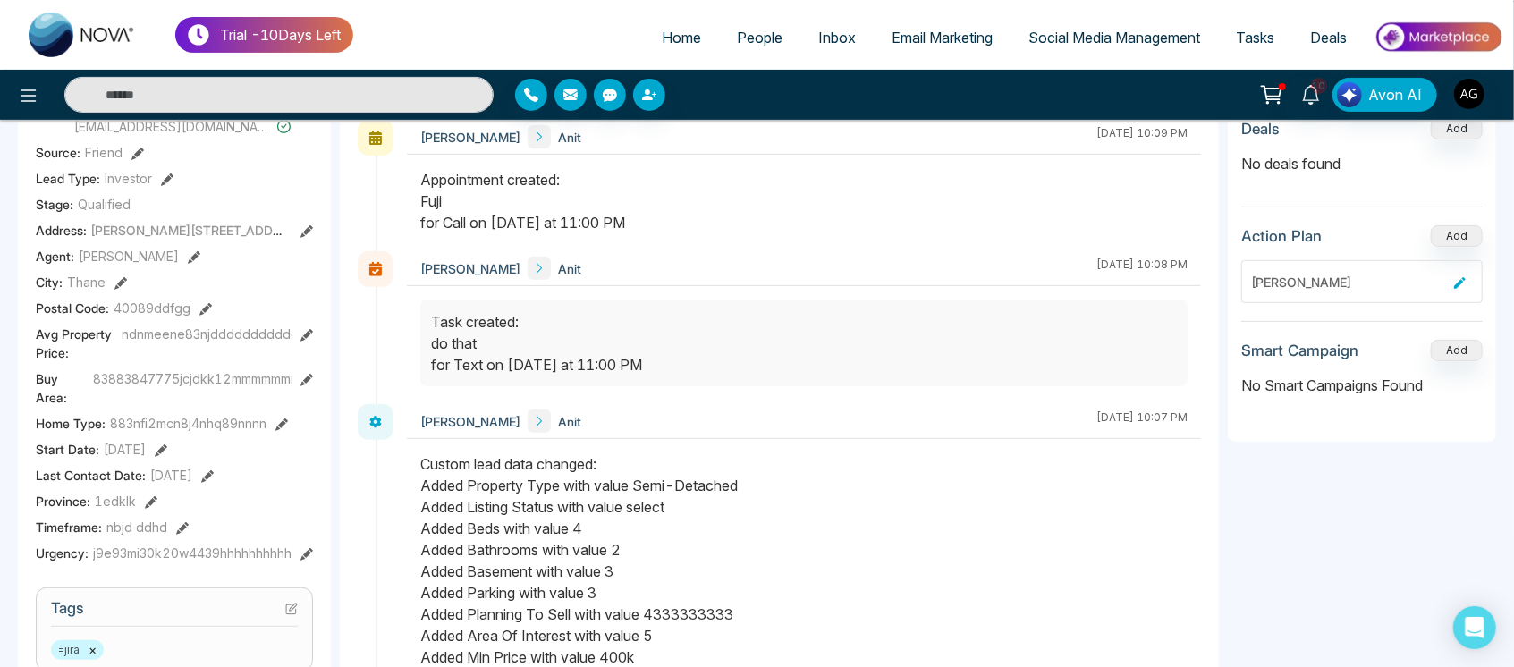
click at [122, 273] on button at bounding box center [120, 282] width 13 height 19
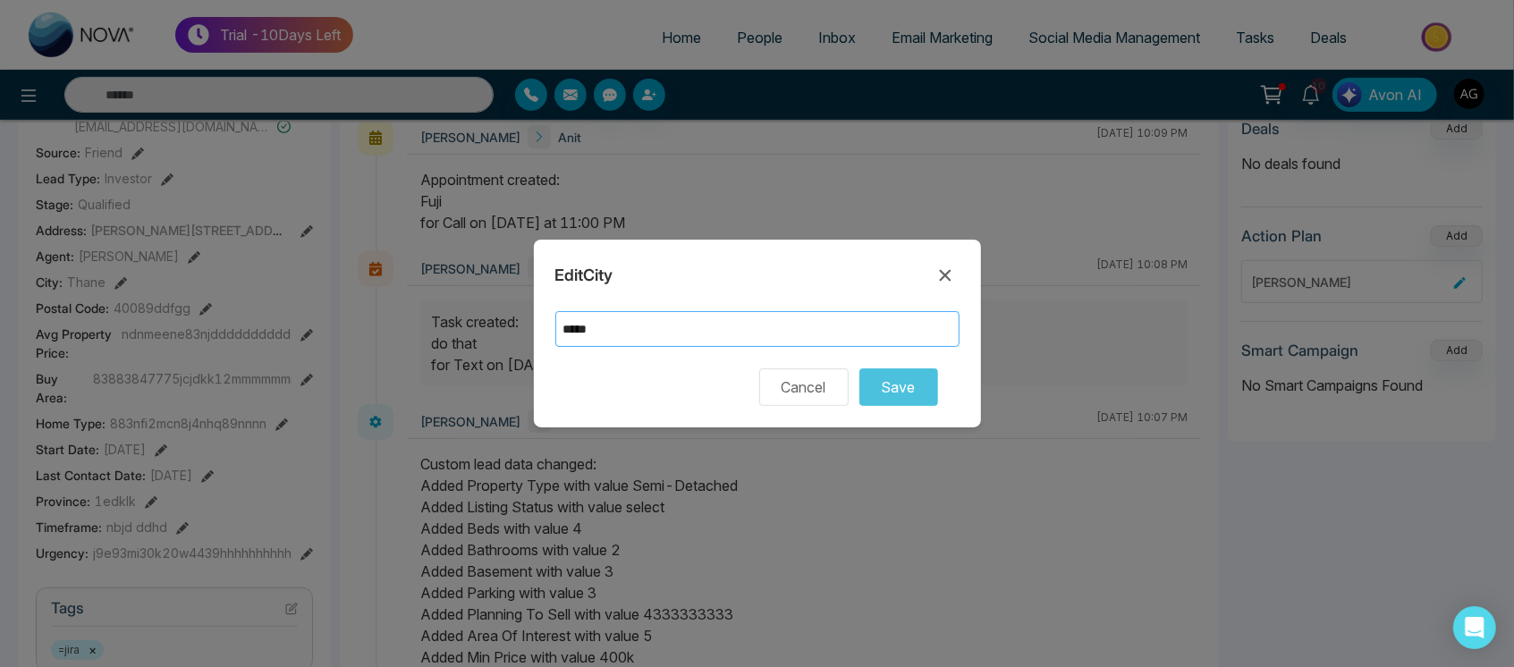
click at [571, 321] on input "*****" at bounding box center [757, 329] width 404 height 36
click at [573, 325] on input "*****" at bounding box center [757, 329] width 404 height 36
type input "*****"
click at [910, 378] on button "Save" at bounding box center [898, 387] width 79 height 38
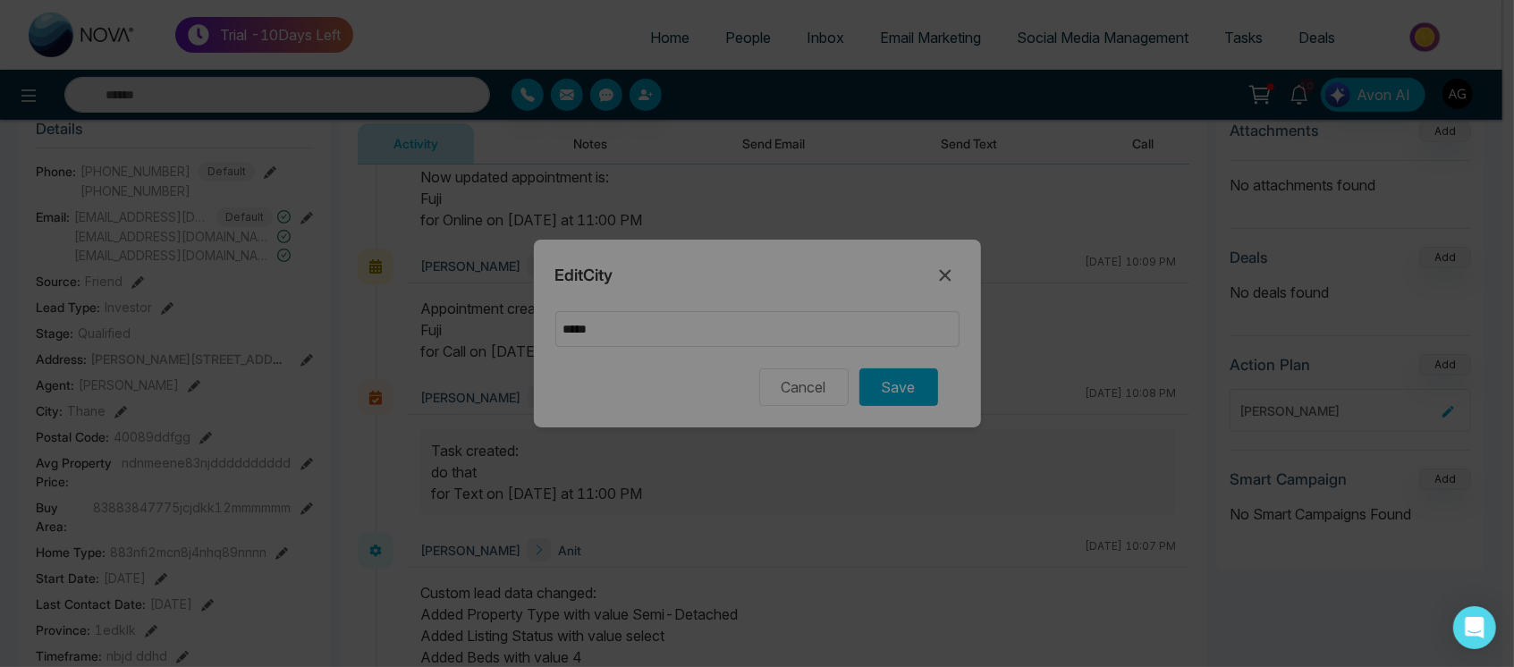
scroll to position [312, 0]
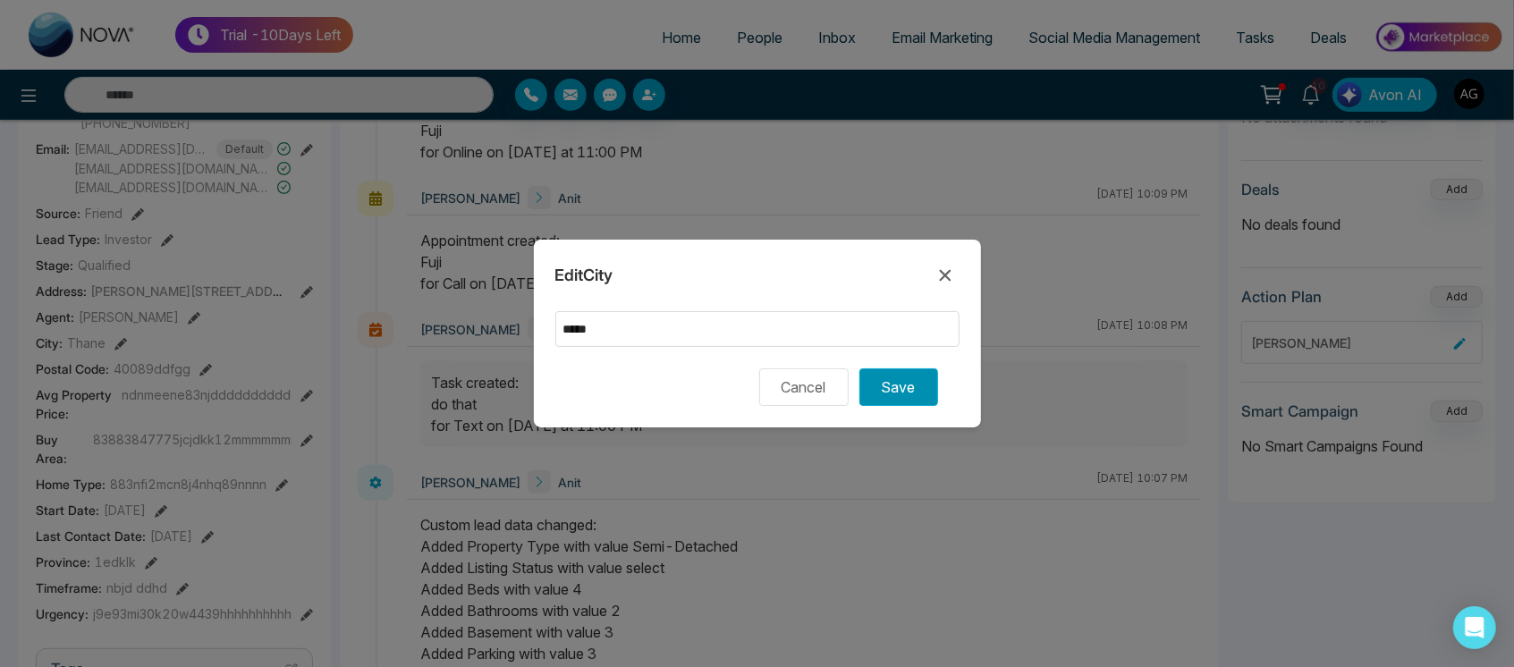
click at [891, 385] on button "Save" at bounding box center [898, 387] width 79 height 38
click at [947, 261] on button at bounding box center [945, 275] width 29 height 29
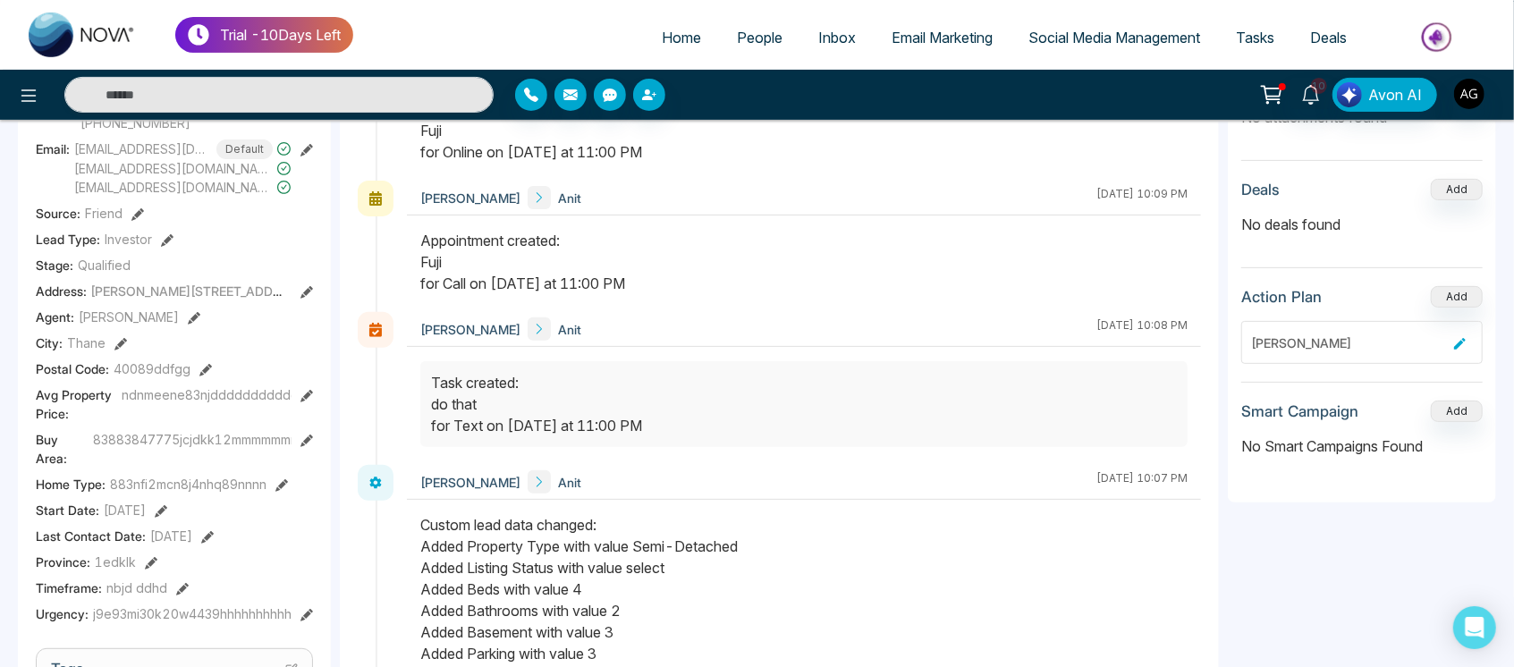
click at [68, 334] on span "Thane" at bounding box center [86, 343] width 38 height 19
drag, startPoint x: 68, startPoint y: 333, endPoint x: 131, endPoint y: 340, distance: 63.0
click at [131, 340] on div "City : Thane" at bounding box center [174, 343] width 277 height 19
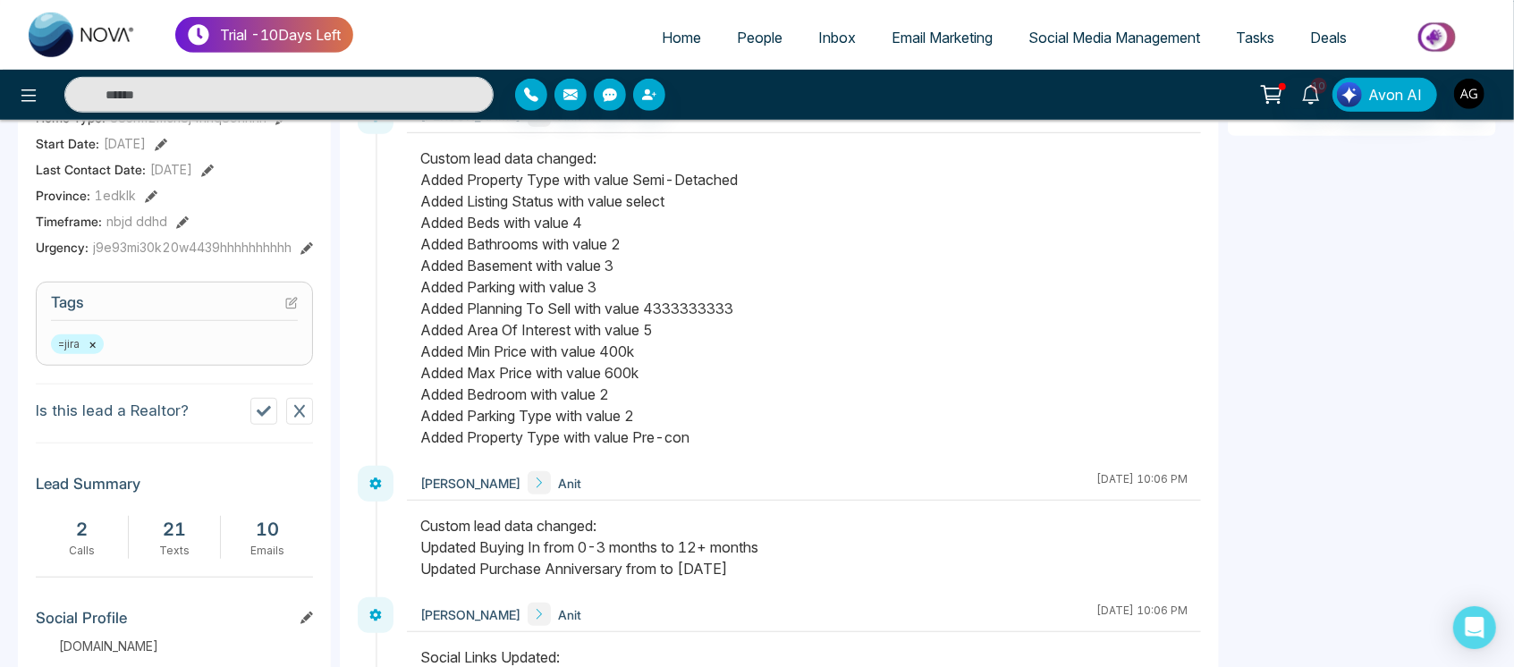
scroll to position [698, 0]
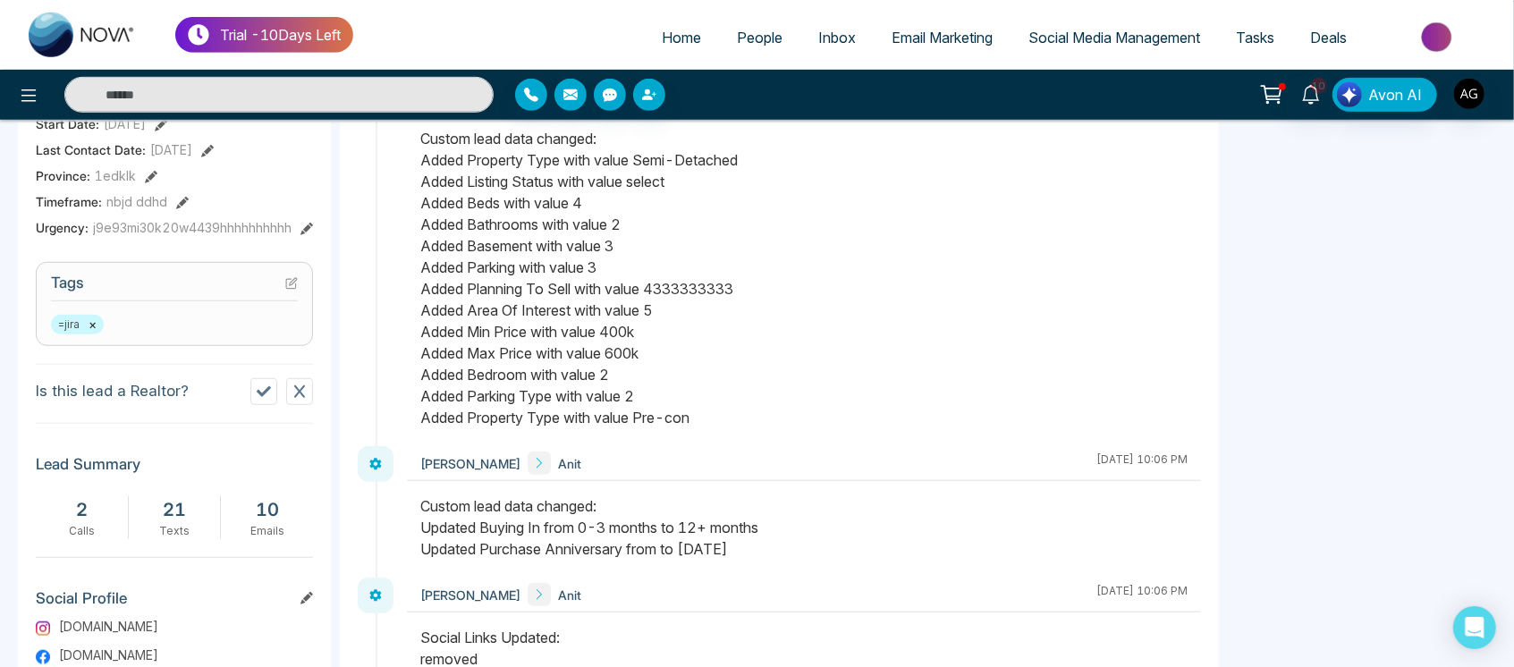
click at [291, 285] on icon at bounding box center [291, 283] width 13 height 13
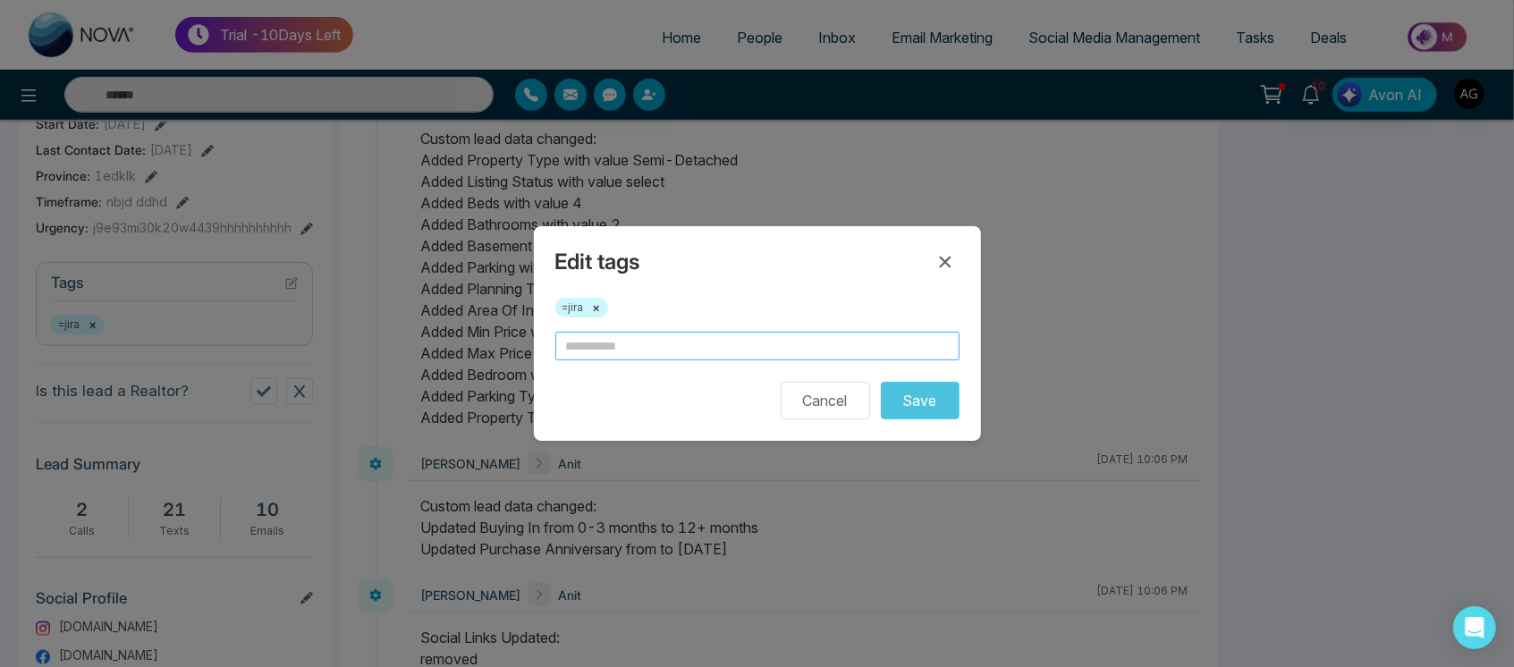
drag, startPoint x: 634, startPoint y: 325, endPoint x: 588, endPoint y: 347, distance: 50.4
click at [588, 347] on div "Edit tags =jira × Cancel Save" at bounding box center [757, 333] width 447 height 215
click at [588, 347] on input "text" at bounding box center [757, 346] width 404 height 29
type input "*******"
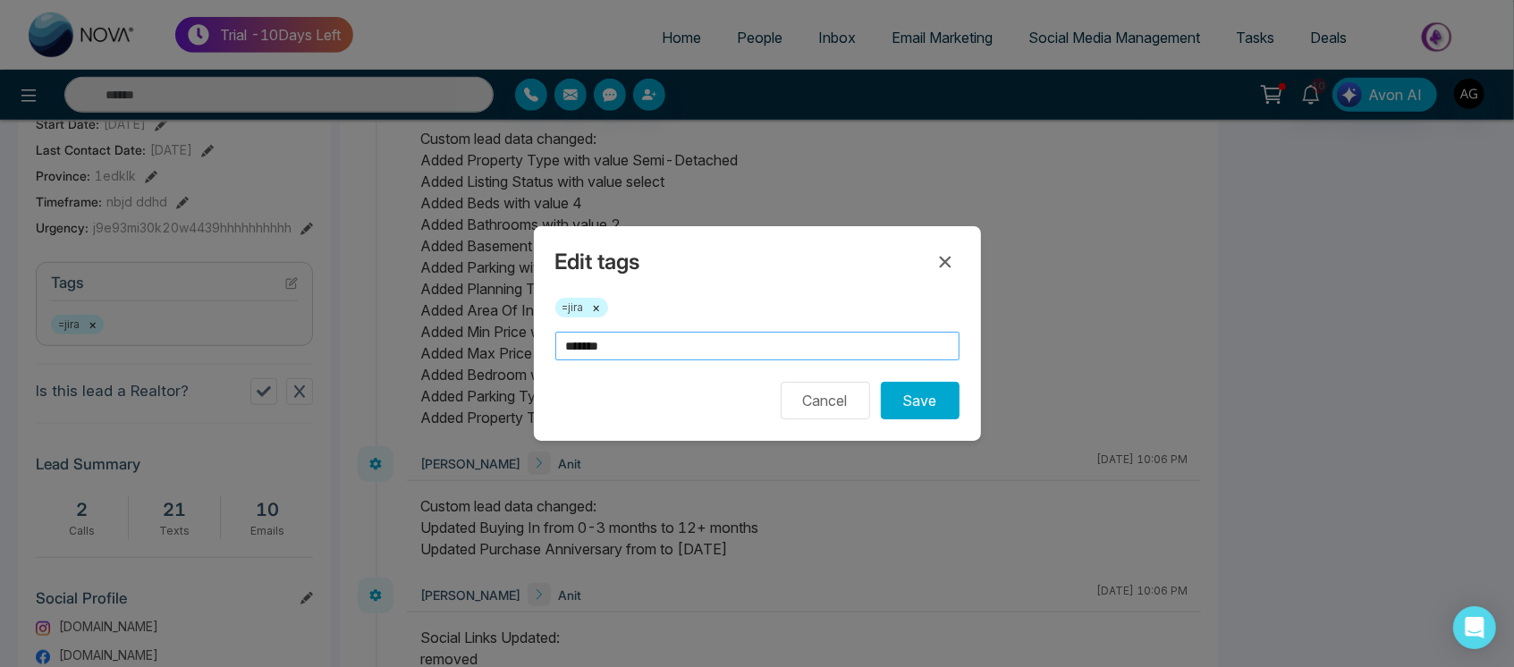
click at [881, 382] on button "Save" at bounding box center [920, 401] width 79 height 38
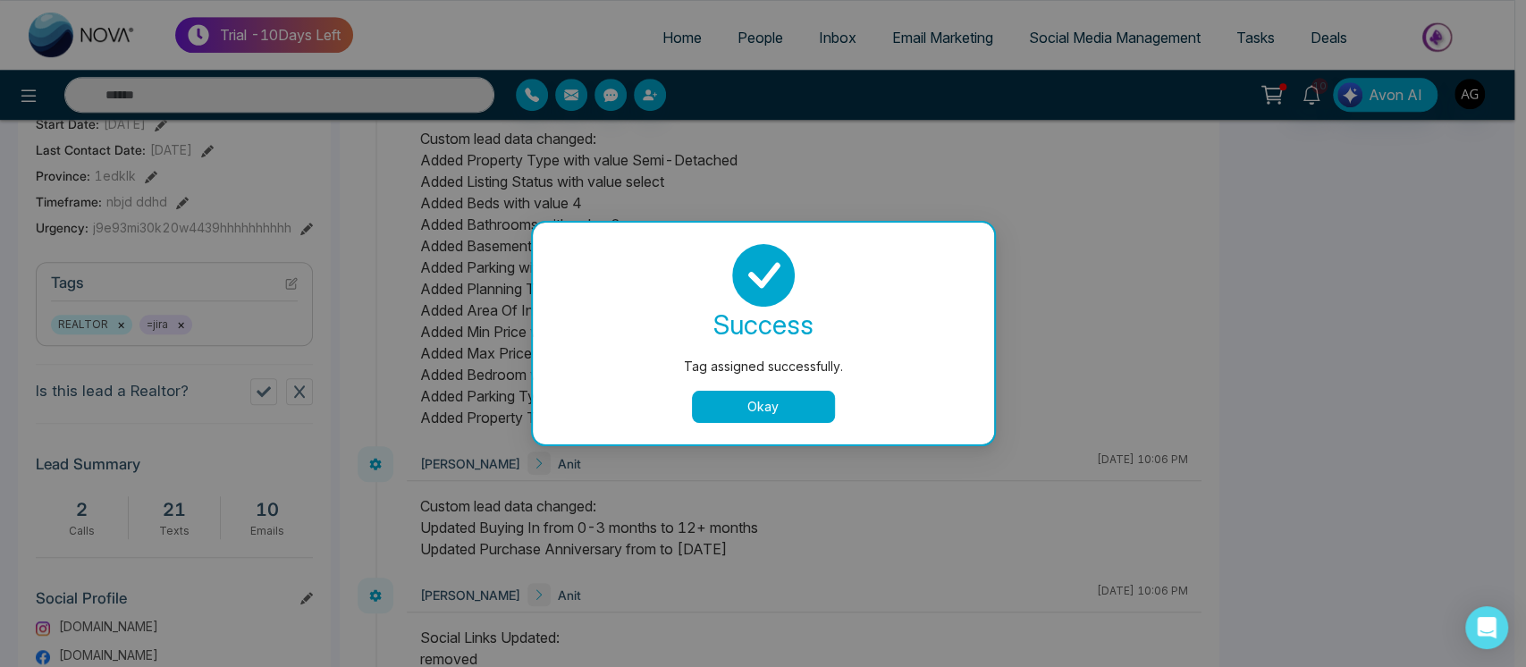
click at [784, 402] on button "Okay" at bounding box center [763, 407] width 143 height 32
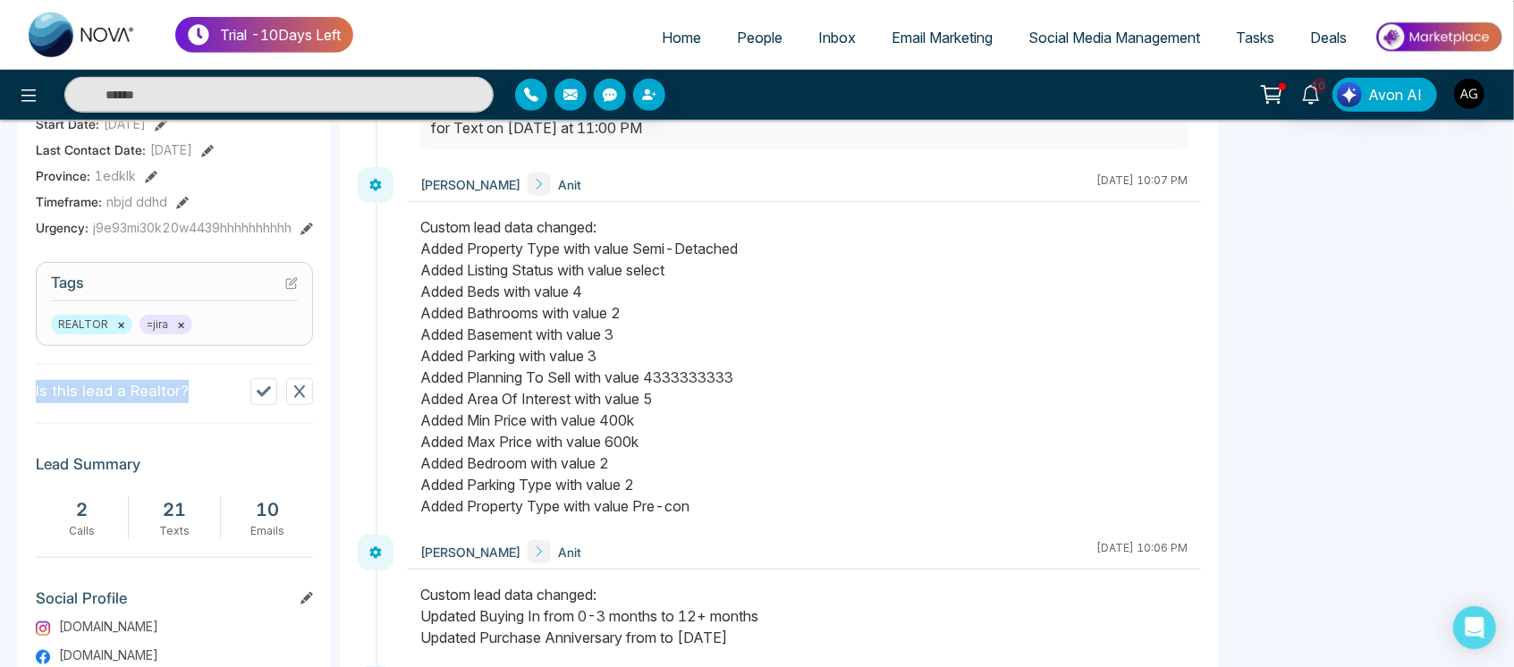
drag, startPoint x: 35, startPoint y: 397, endPoint x: 200, endPoint y: 394, distance: 165.4
click at [200, 394] on div "A # Anit # Added on August 14 2025 | 8:00 PM Last Connected: an hour ago Call T…" at bounding box center [174, 174] width 313 height 1336
click at [200, 394] on section "Is this lead a Realtor?" at bounding box center [174, 394] width 277 height 60
drag, startPoint x: 39, startPoint y: 384, endPoint x: 200, endPoint y: 376, distance: 161.2
click at [200, 376] on section "Is this lead a Realtor?" at bounding box center [174, 394] width 277 height 60
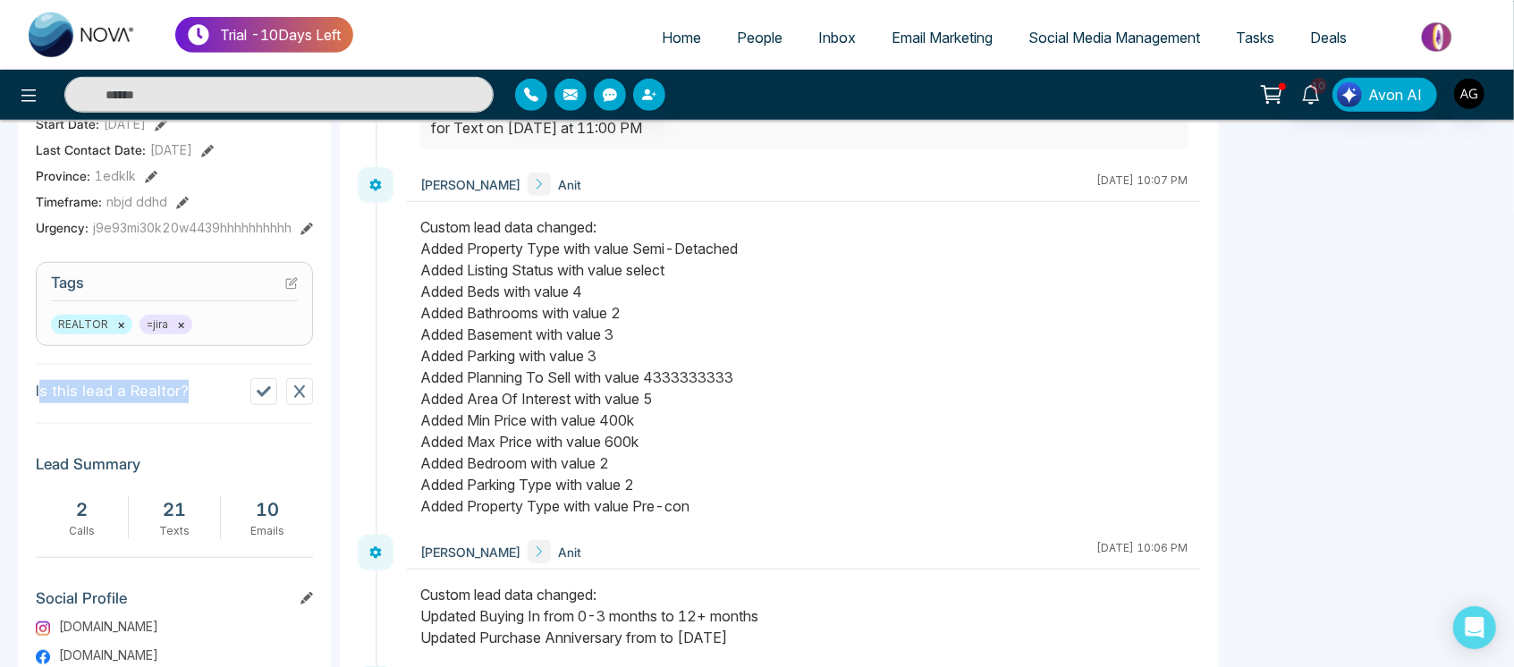
click at [200, 376] on section "Is this lead a Realtor?" at bounding box center [174, 394] width 277 height 60
drag, startPoint x: 28, startPoint y: 395, endPoint x: 200, endPoint y: 404, distance: 172.8
click at [200, 404] on div "A # Anit # Added on August 14 2025 | 8:00 PM Last Connected: an hour ago Call T…" at bounding box center [174, 174] width 313 height 1336
click at [200, 404] on section "Is this lead a Realtor?" at bounding box center [174, 394] width 277 height 60
drag, startPoint x: 195, startPoint y: 390, endPoint x: 0, endPoint y: 393, distance: 194.9
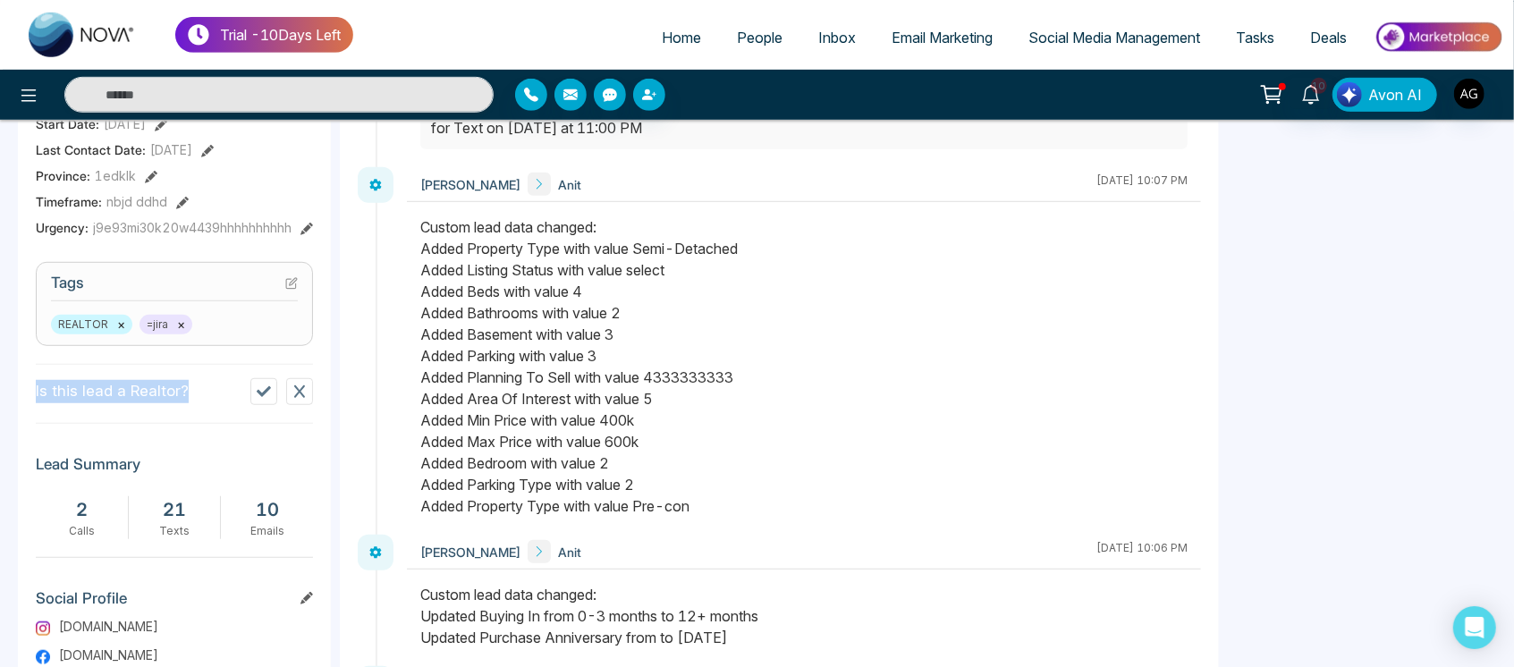
click at [0, 393] on div "Timeline Tasks and Appointments A # Anit # Added on August 14 2025 | 8:00 PM La…" at bounding box center [757, 149] width 1514 height 1457
drag, startPoint x: 55, startPoint y: 298, endPoint x: 38, endPoint y: 278, distance: 26.0
click at [38, 278] on section "Tags REALTOR × =jira ×" at bounding box center [174, 304] width 277 height 84
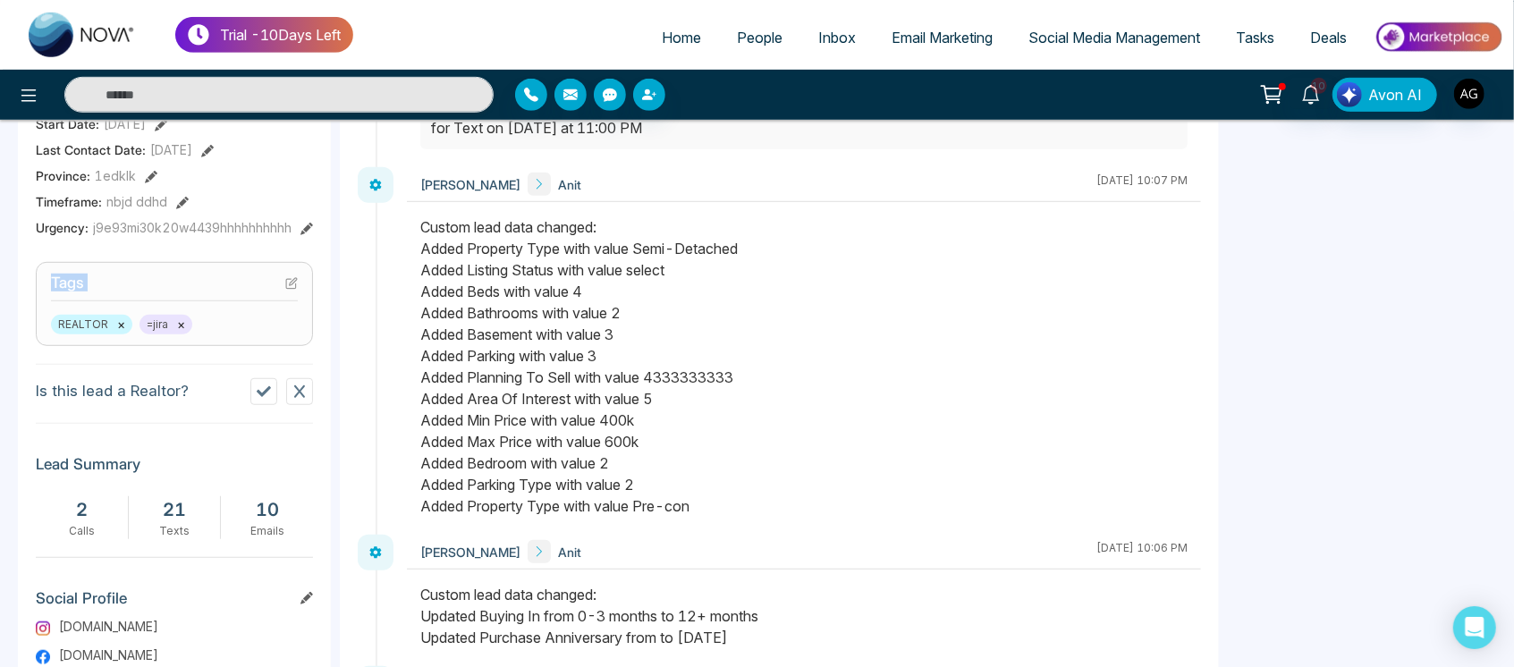
drag, startPoint x: 38, startPoint y: 278, endPoint x: 106, endPoint y: 276, distance: 68.9
click at [106, 276] on section "Tags REALTOR × =jira ×" at bounding box center [174, 304] width 277 height 84
click at [106, 276] on h3 "Tags" at bounding box center [174, 288] width 247 height 28
drag, startPoint x: 106, startPoint y: 276, endPoint x: 22, endPoint y: 275, distance: 84.1
click at [22, 275] on div "A # Anit # Added on August 14 2025 | 8:00 PM Last Connected: an hour ago Call T…" at bounding box center [174, 174] width 313 height 1336
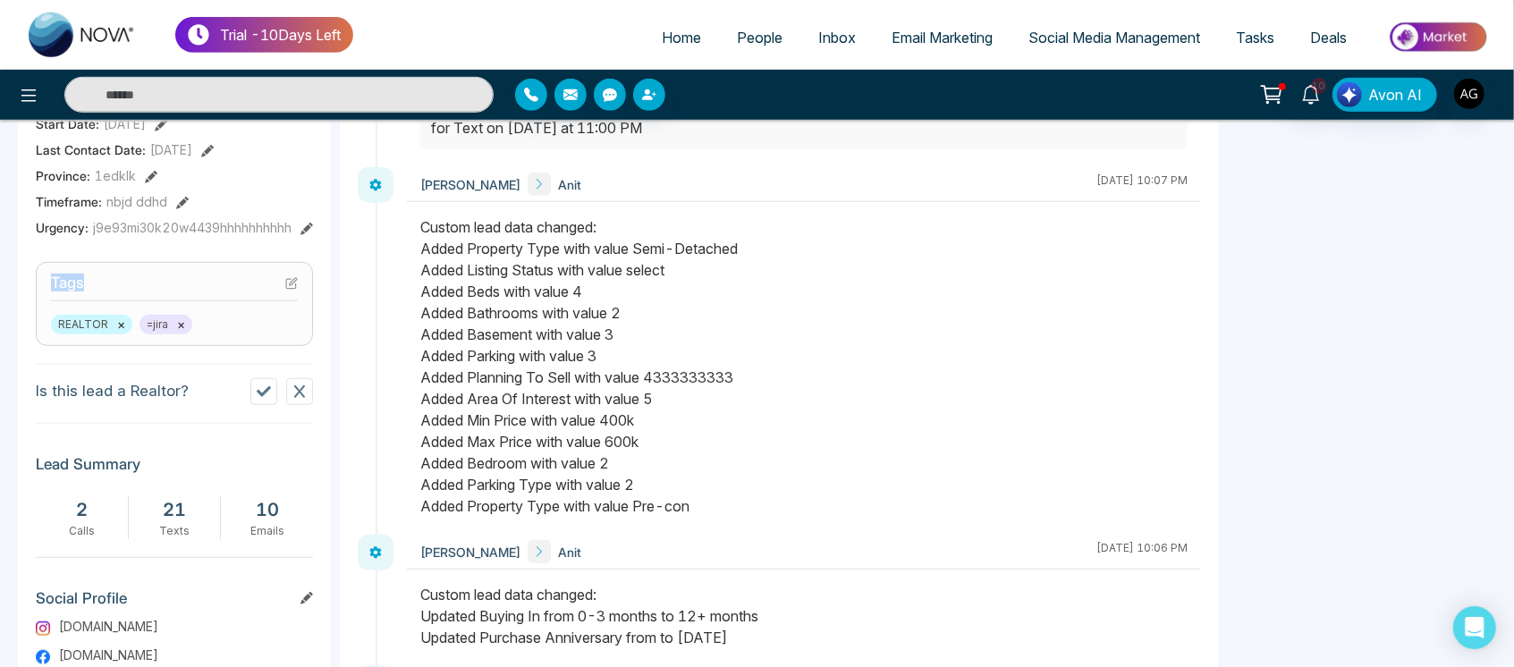
click at [218, 274] on h3 "Tags" at bounding box center [174, 288] width 247 height 28
click at [86, 89] on input "text" at bounding box center [278, 95] width 429 height 36
click at [780, 321] on div "Custom lead data changed: Added Property Type with value Semi-Detached Added Li…" at bounding box center [803, 366] width 767 height 300
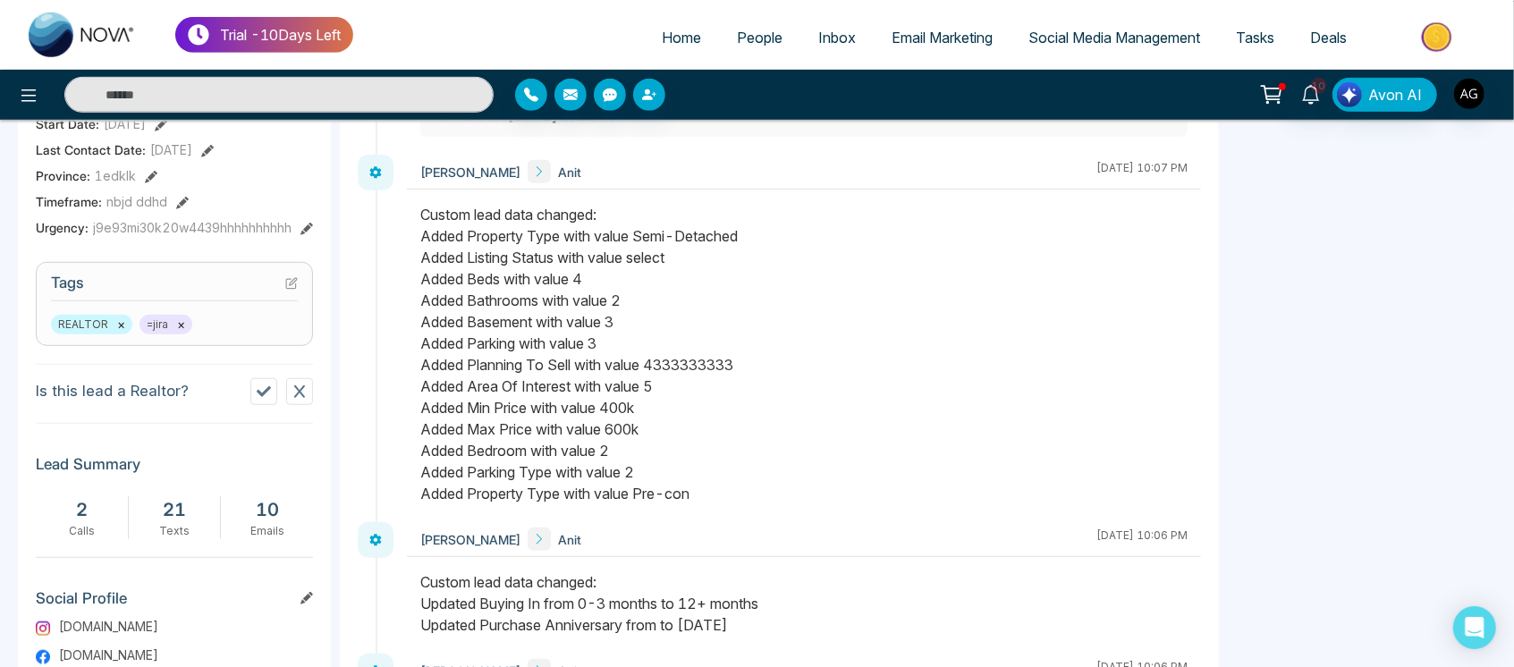
scroll to position [178, 0]
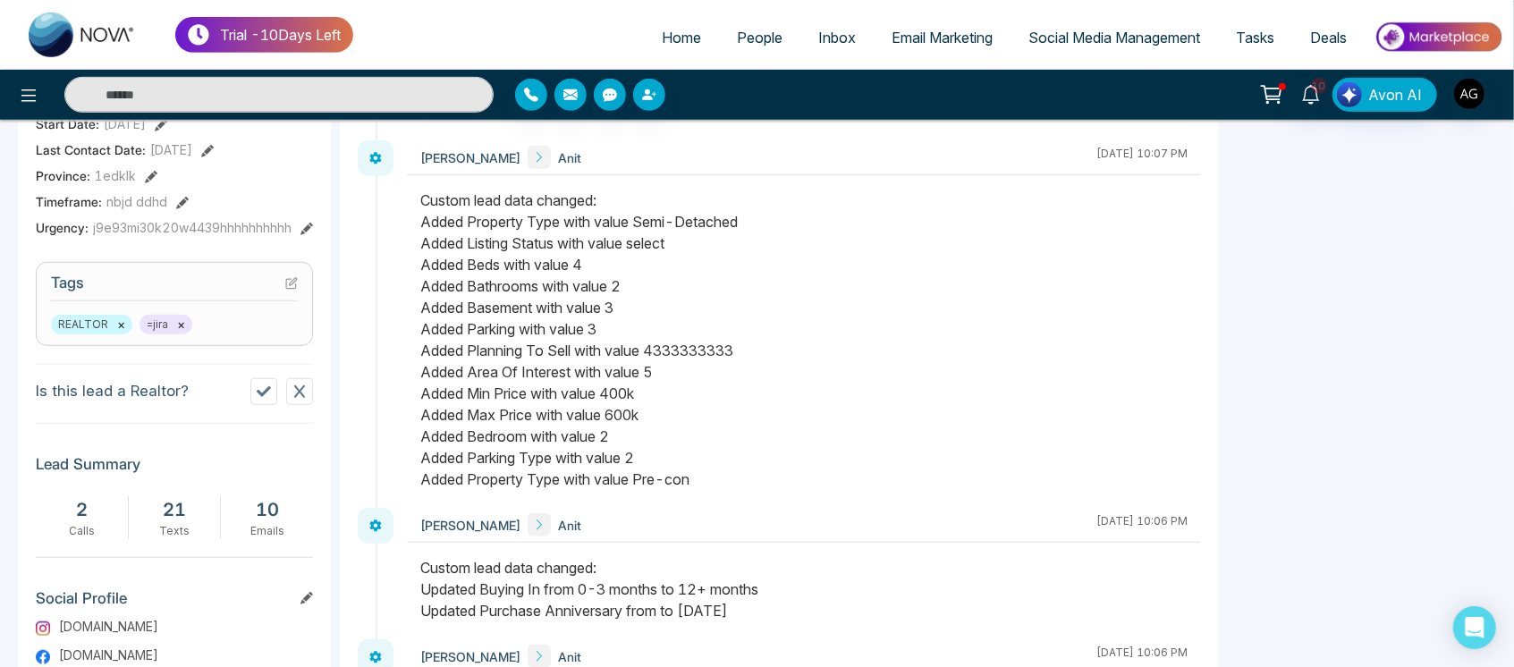
click at [413, 194] on div at bounding box center [804, 349] width 794 height 318
drag, startPoint x: 716, startPoint y: 486, endPoint x: 423, endPoint y: 213, distance: 401.1
click at [423, 213] on div "Custom lead data changed: Added Property Type with value Semi-Detached Added Li…" at bounding box center [803, 340] width 767 height 300
click at [420, 199] on div "Custom lead data changed: Added Property Type with value Semi-Detached Added Li…" at bounding box center [803, 340] width 767 height 300
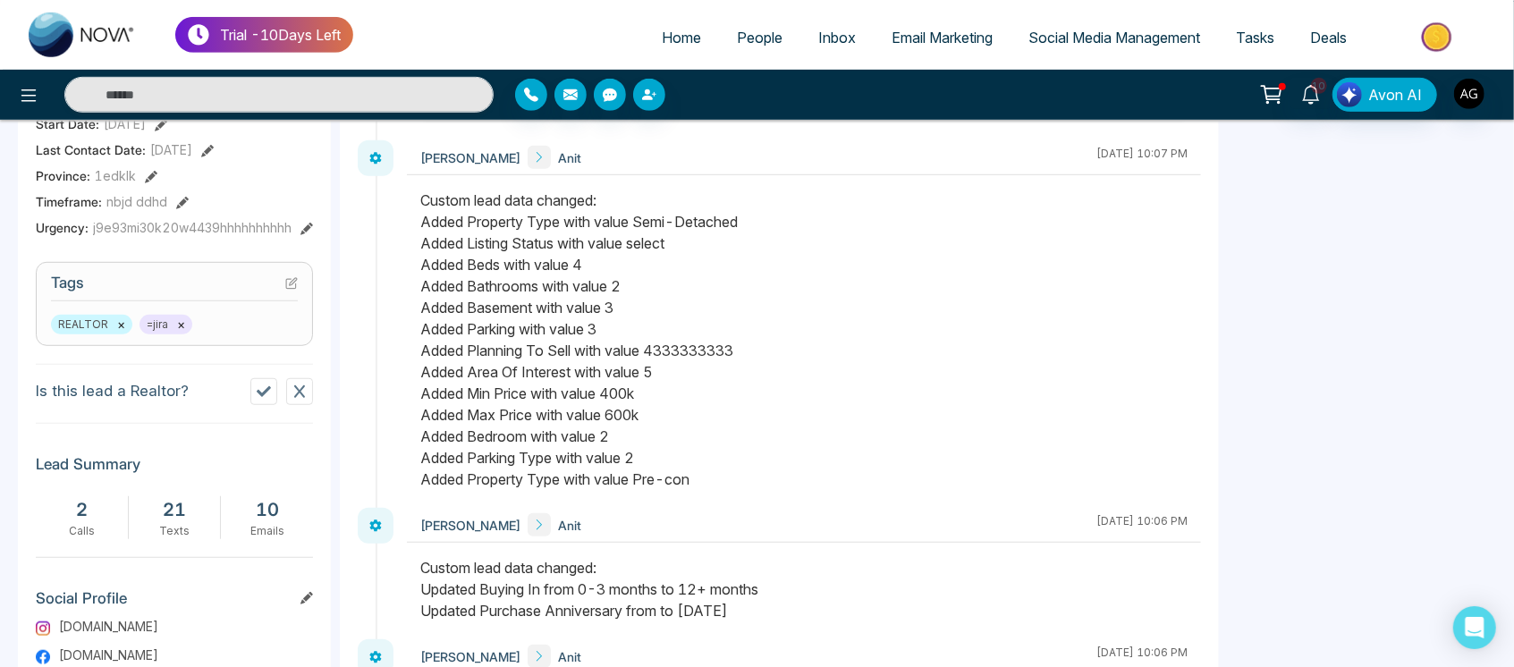
drag, startPoint x: 419, startPoint y: 199, endPoint x: 715, endPoint y: 475, distance: 404.3
click at [715, 475] on div "Custom lead data changed: Added Property Type with value Semi-Detached Added Li…" at bounding box center [803, 340] width 767 height 300
drag, startPoint x: 407, startPoint y: 197, endPoint x: 724, endPoint y: 457, distance: 410.4
click at [724, 457] on div at bounding box center [804, 349] width 794 height 318
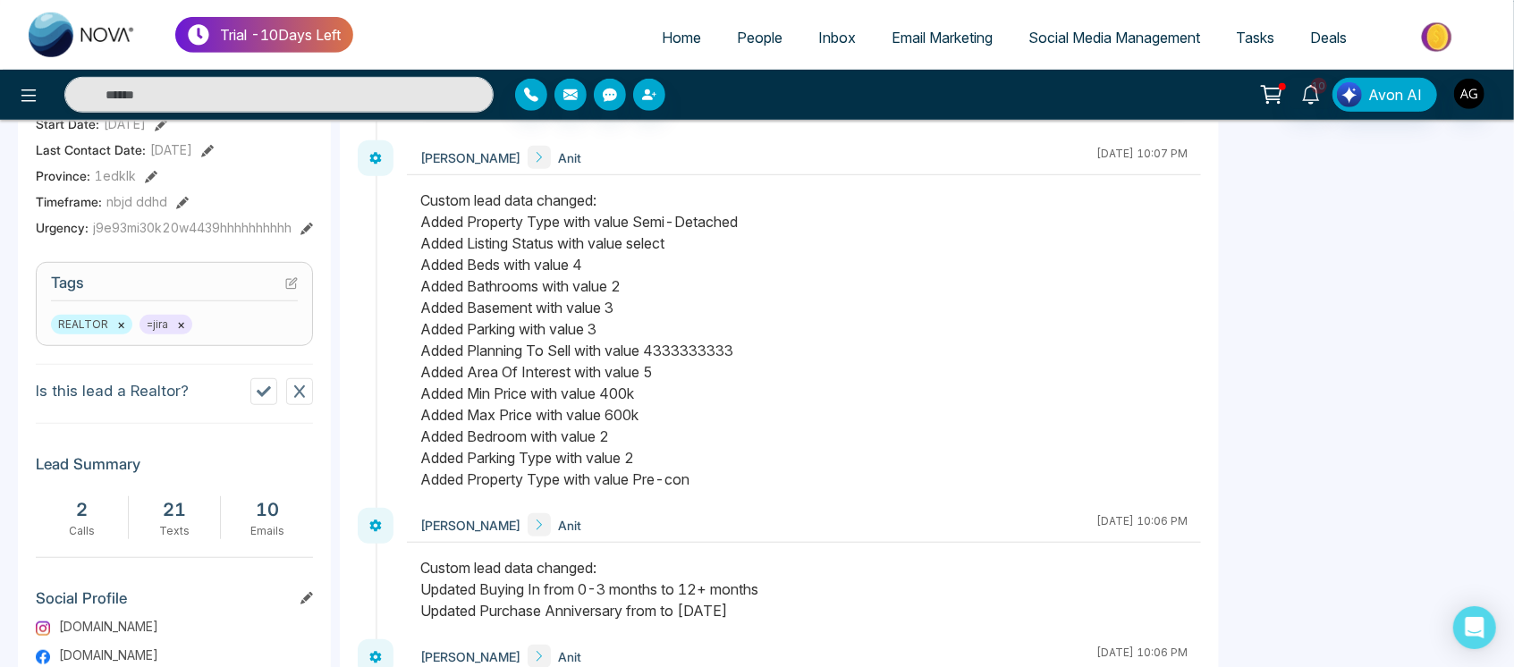
click at [1476, 361] on aside "Attachments Add No attachments found Deals Add No deals found Action Plan Add j…" at bounding box center [1362, 245] width 268 height 1189
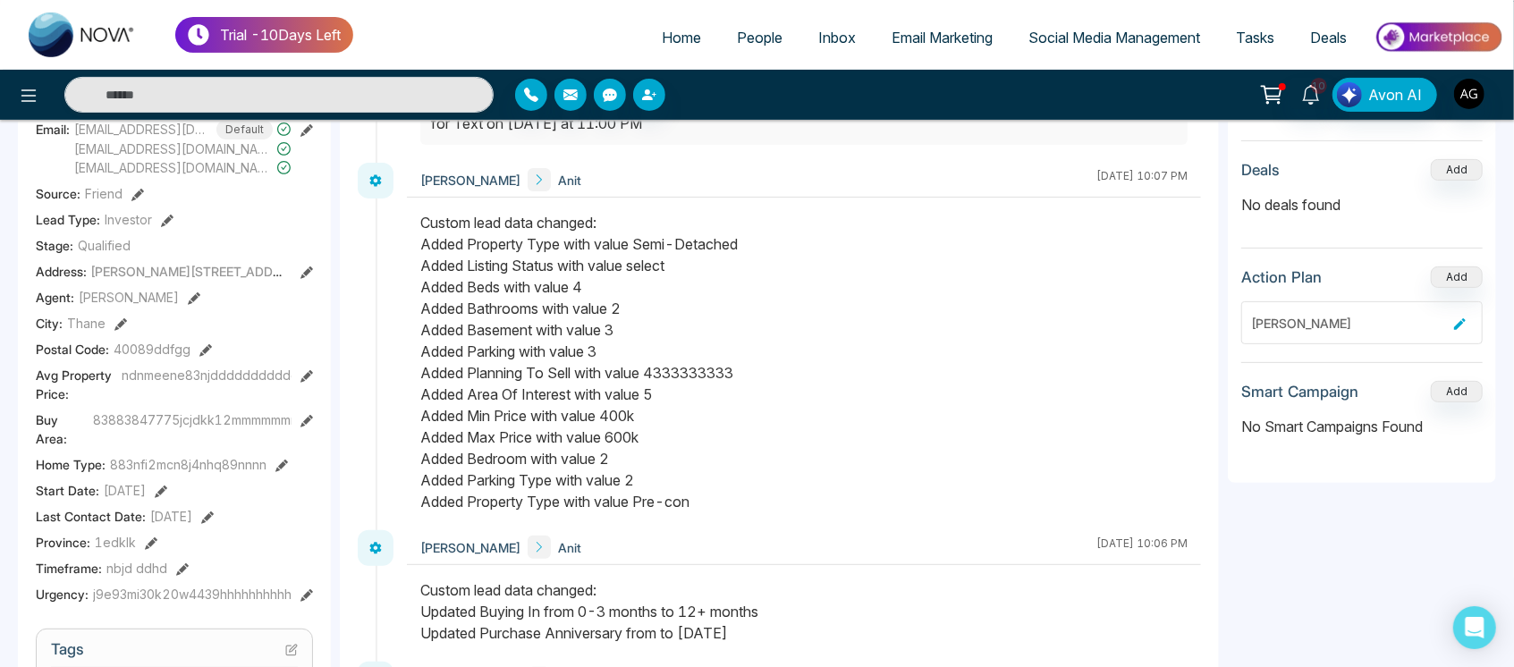
scroll to position [344, 0]
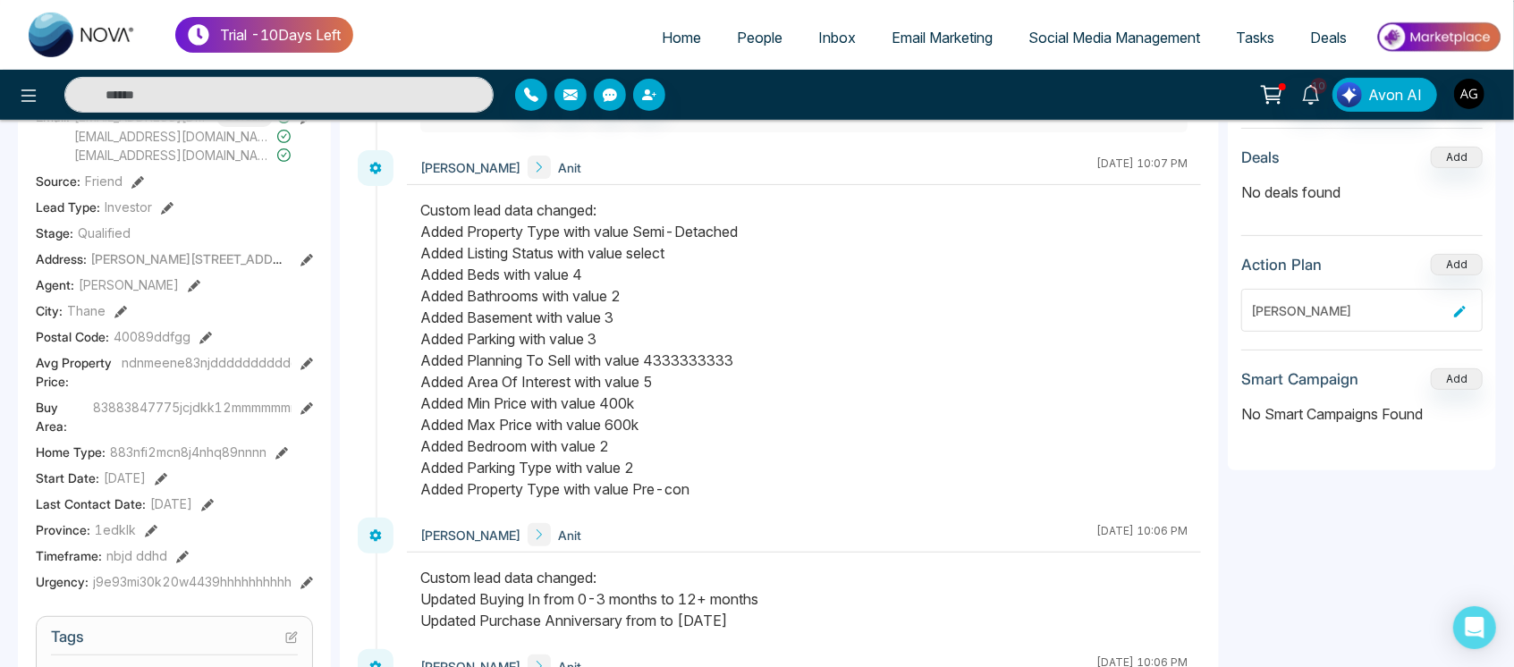
click at [118, 311] on icon at bounding box center [120, 312] width 13 height 13
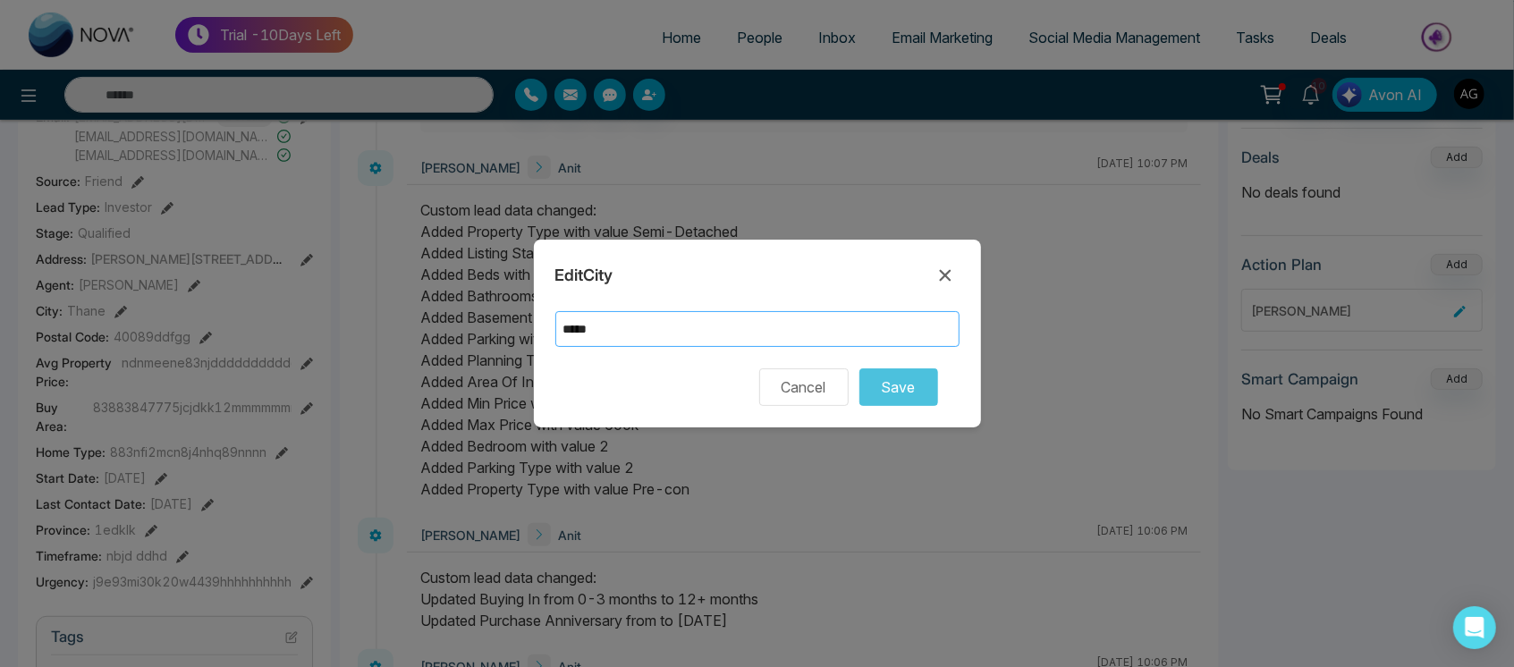
click at [581, 330] on input "*****" at bounding box center [757, 329] width 404 height 36
click at [577, 330] on input "*****" at bounding box center [757, 329] width 404 height 36
click at [937, 275] on icon at bounding box center [944, 275] width 21 height 21
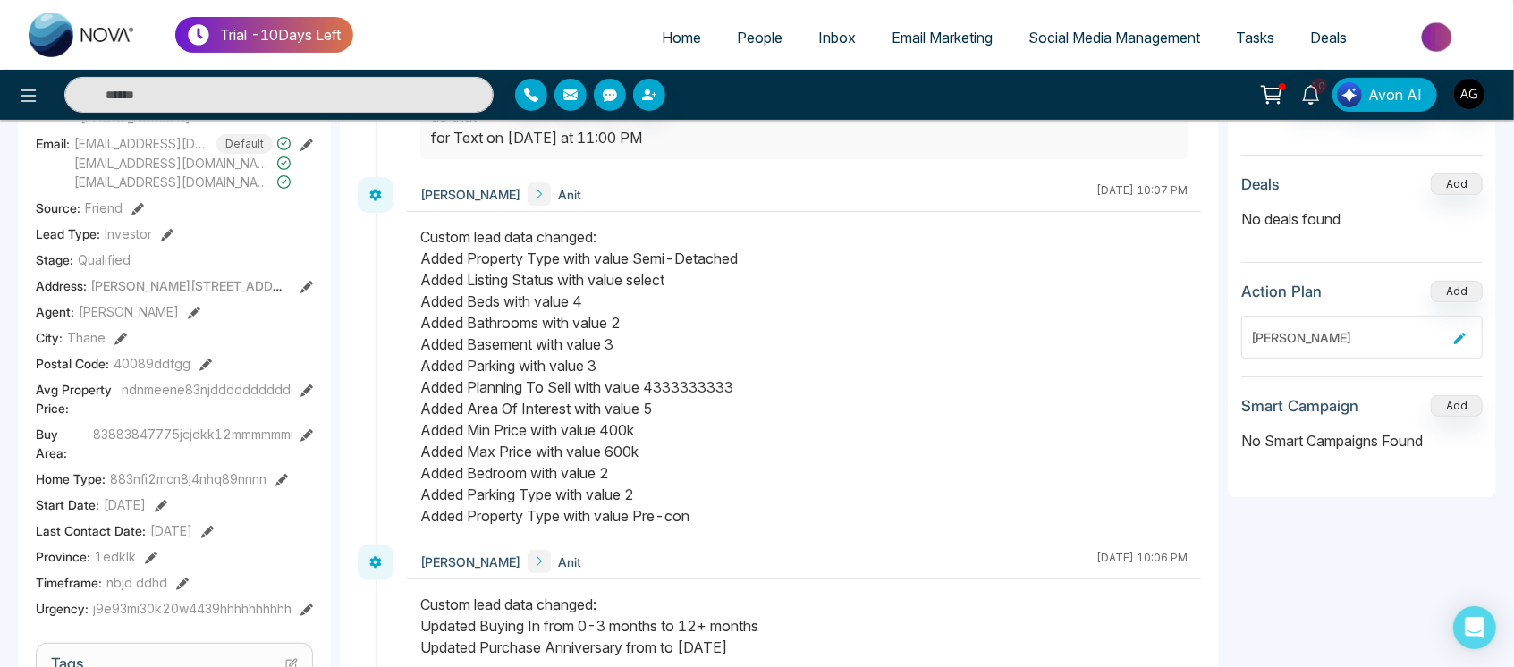
scroll to position [314, 0]
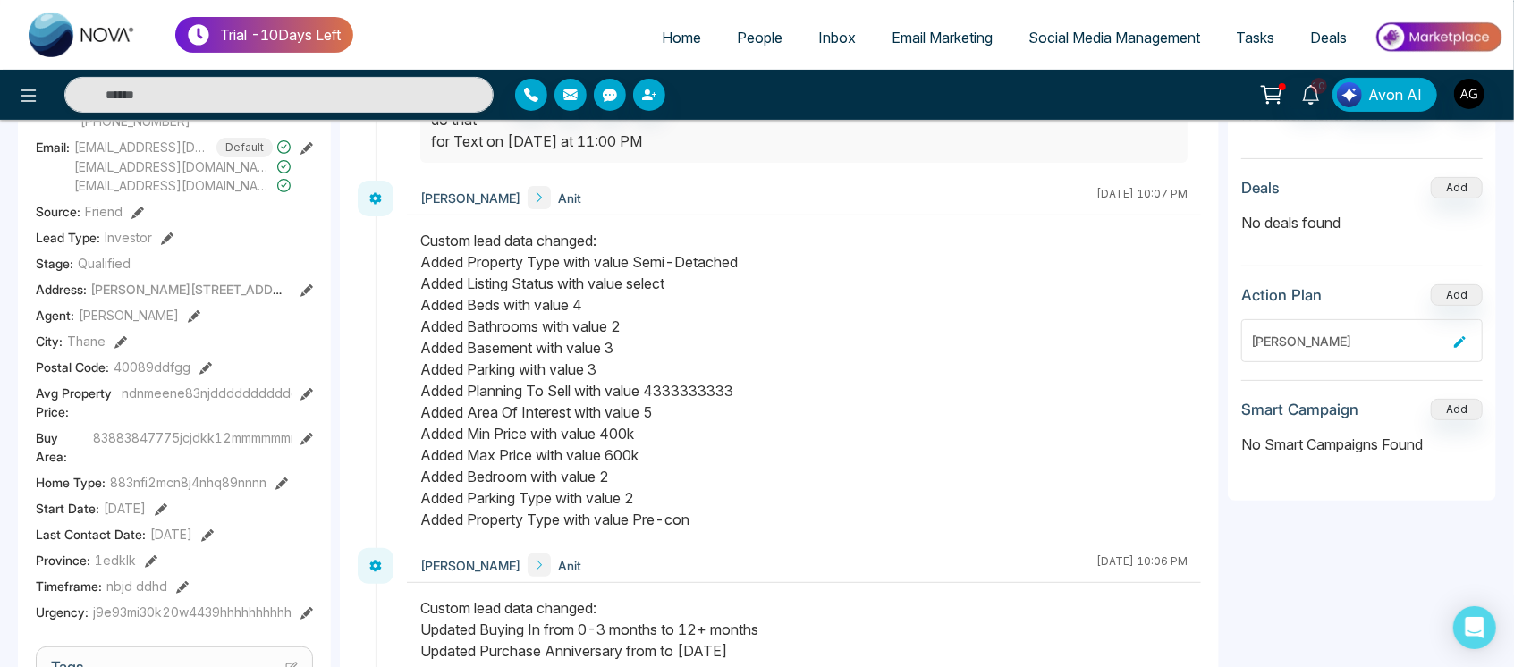
click at [122, 342] on icon at bounding box center [120, 342] width 13 height 13
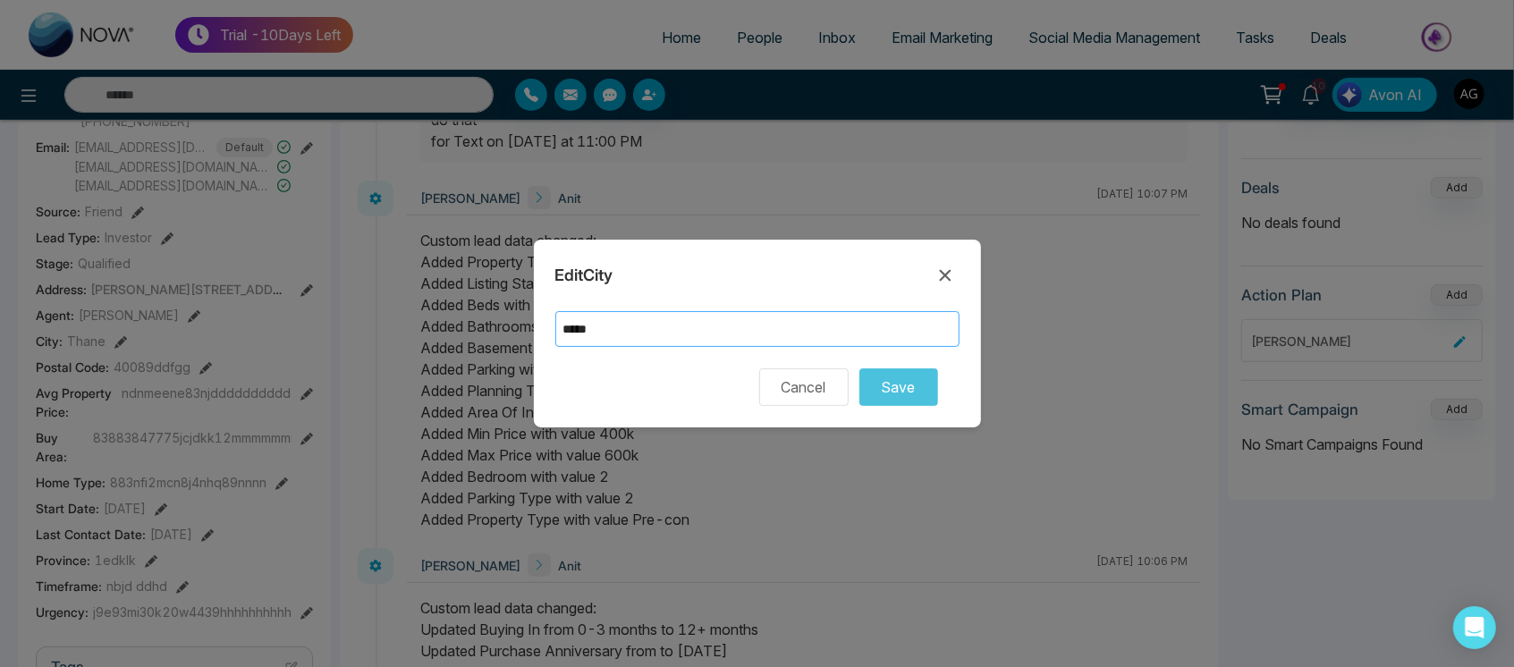
click at [574, 325] on input "*****" at bounding box center [757, 329] width 404 height 36
type input "*****"
click at [921, 398] on button "Save" at bounding box center [898, 387] width 79 height 38
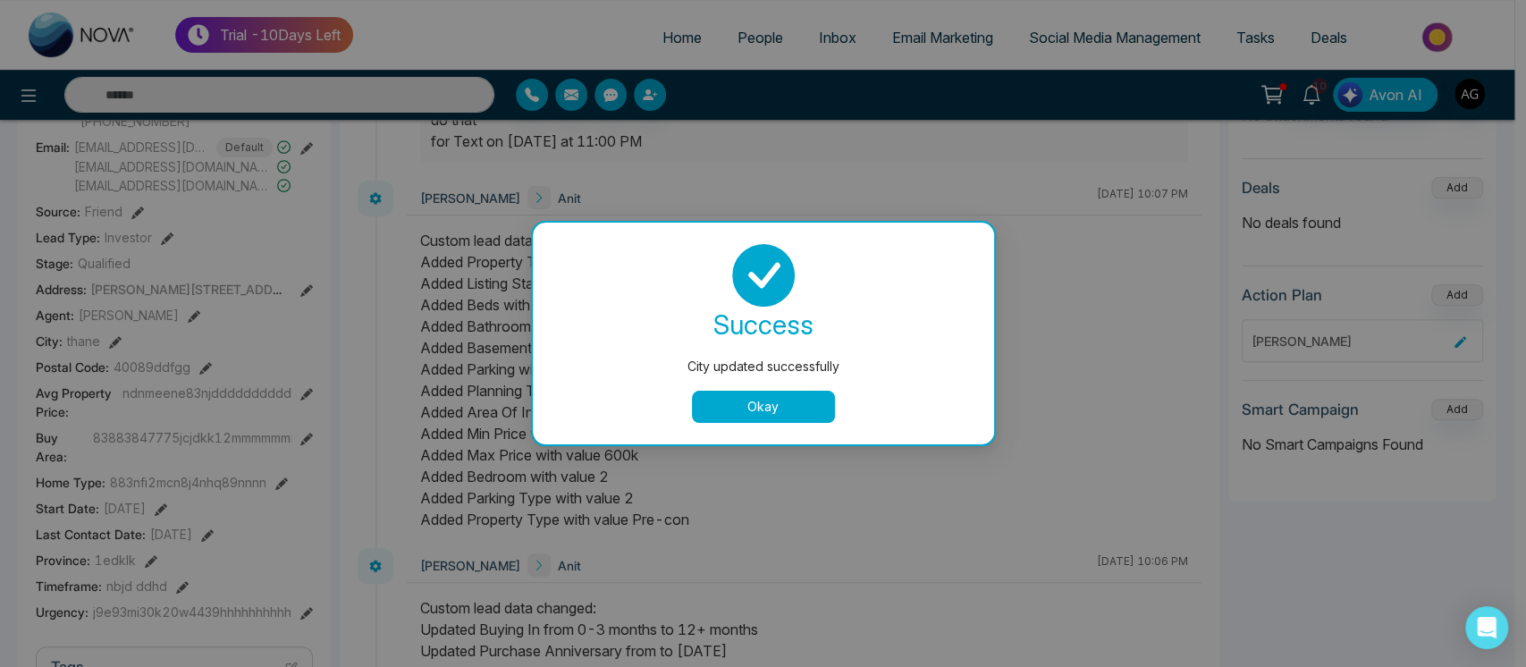
click at [744, 415] on button "Okay" at bounding box center [763, 407] width 143 height 32
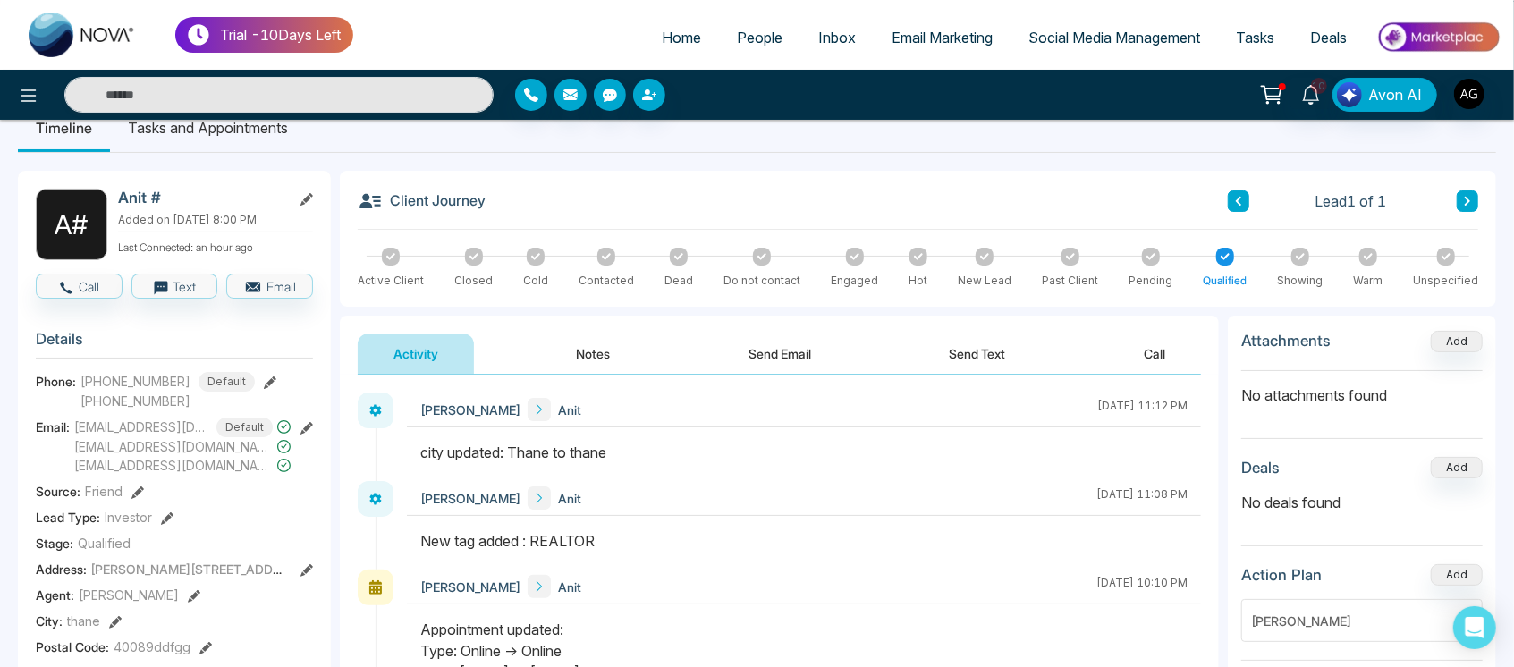
scroll to position [0, 0]
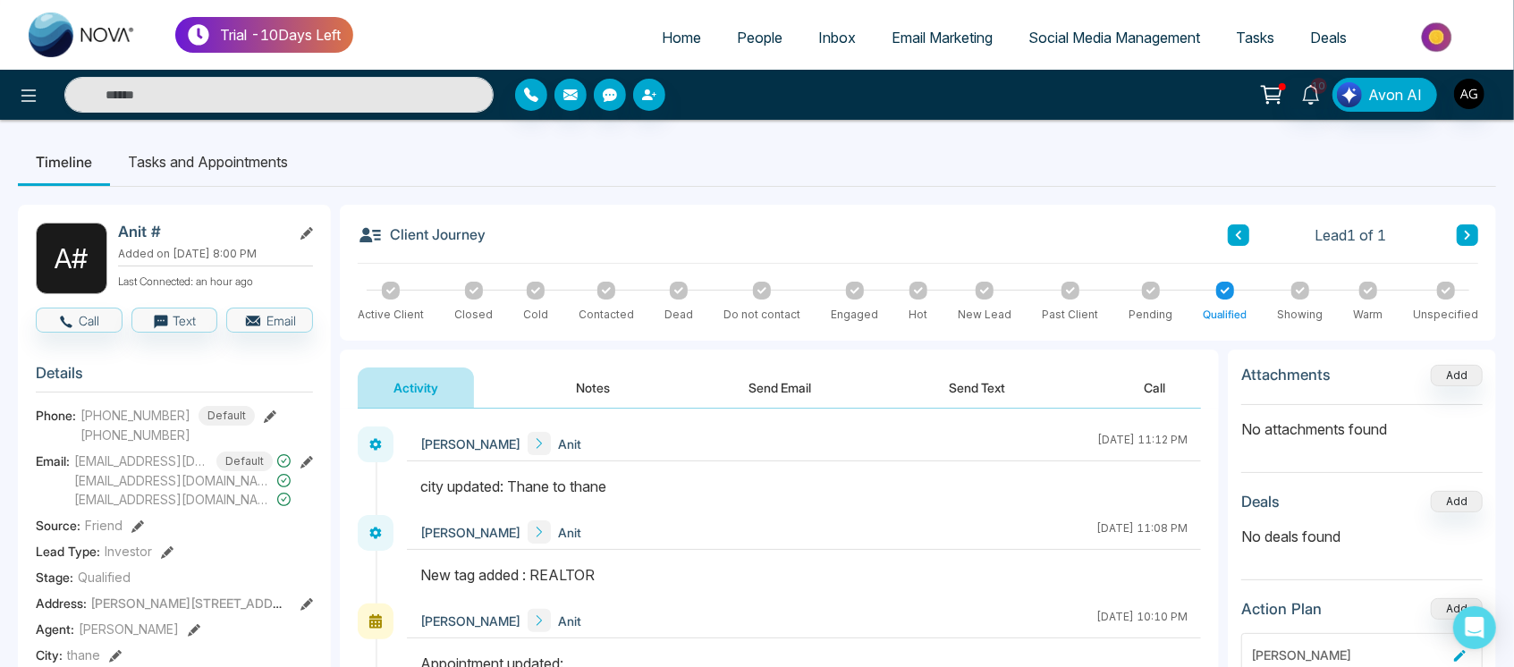
click at [602, 378] on button "Notes" at bounding box center [594, 387] width 106 height 40
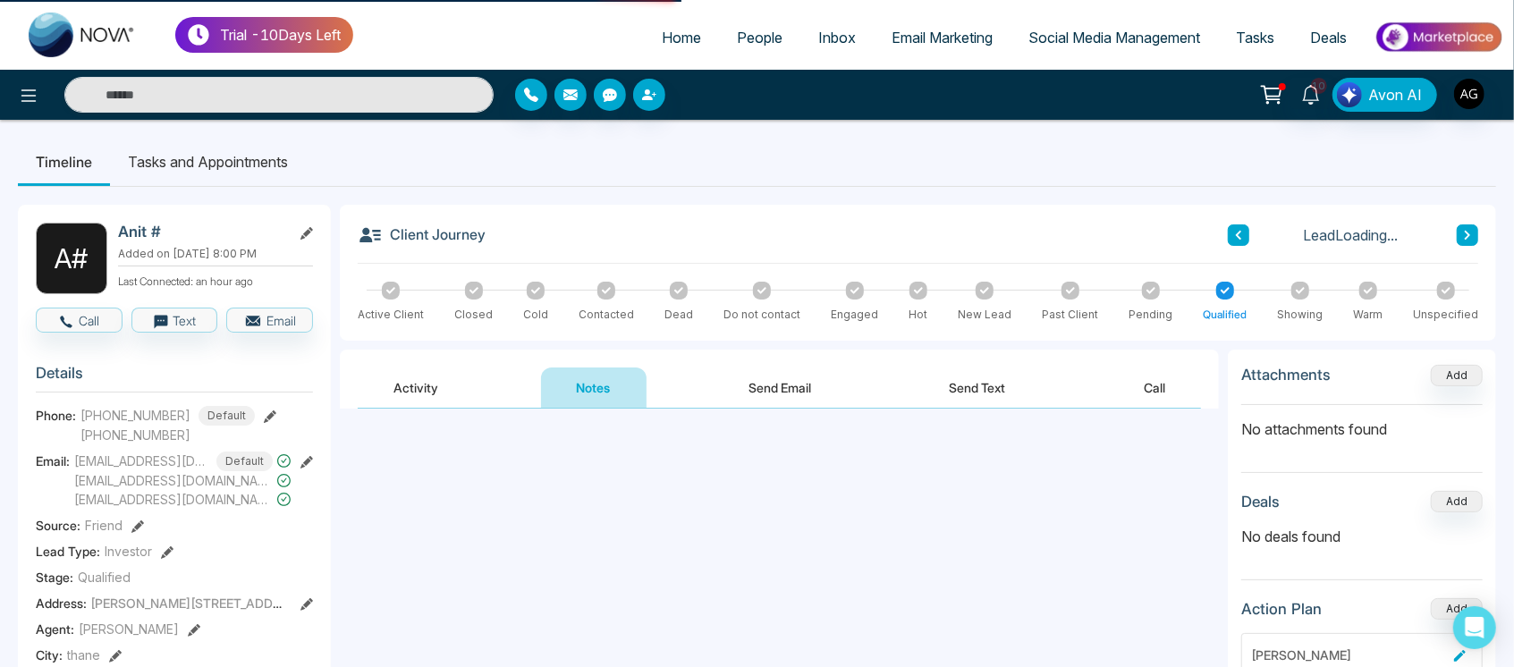
click at [444, 393] on button "Activity" at bounding box center [416, 387] width 116 height 40
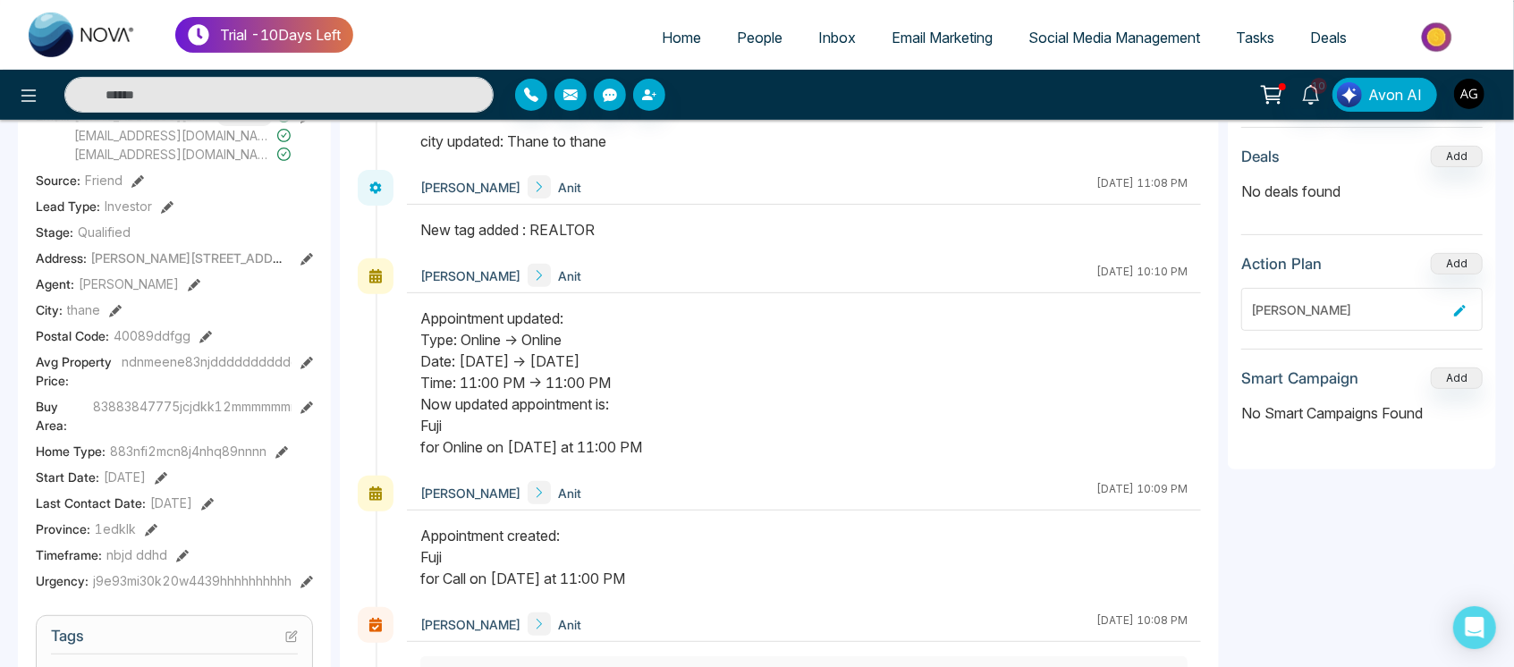
scroll to position [344, 0]
click at [114, 308] on icon at bounding box center [115, 312] width 13 height 13
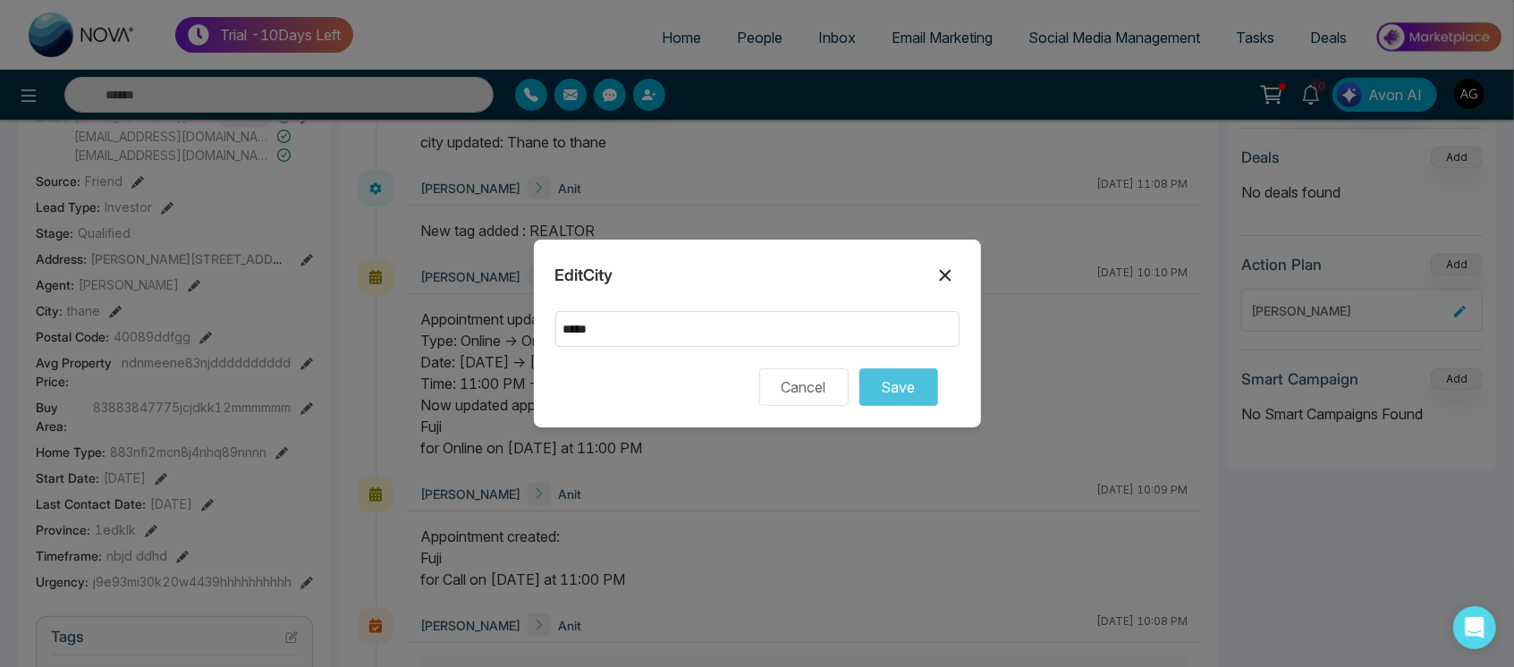
click at [943, 274] on icon at bounding box center [945, 276] width 12 height 12
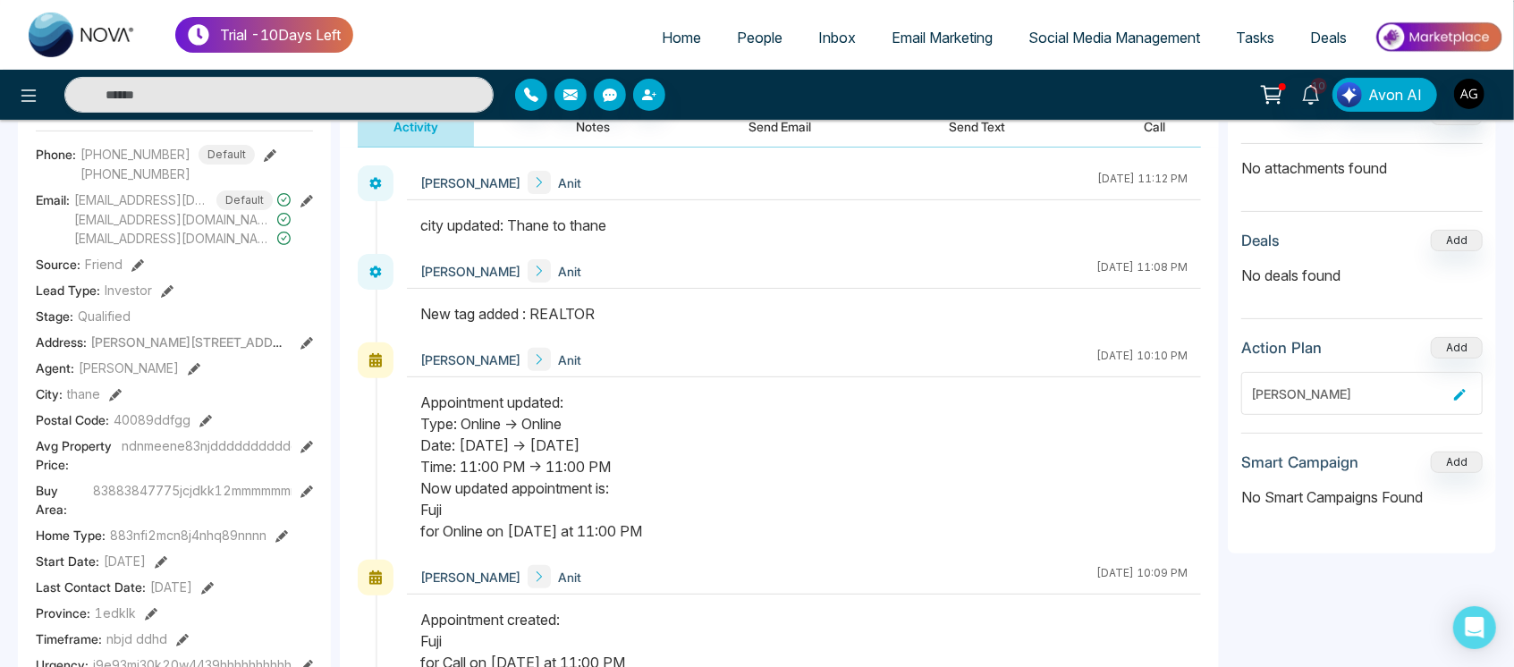
scroll to position [257, 0]
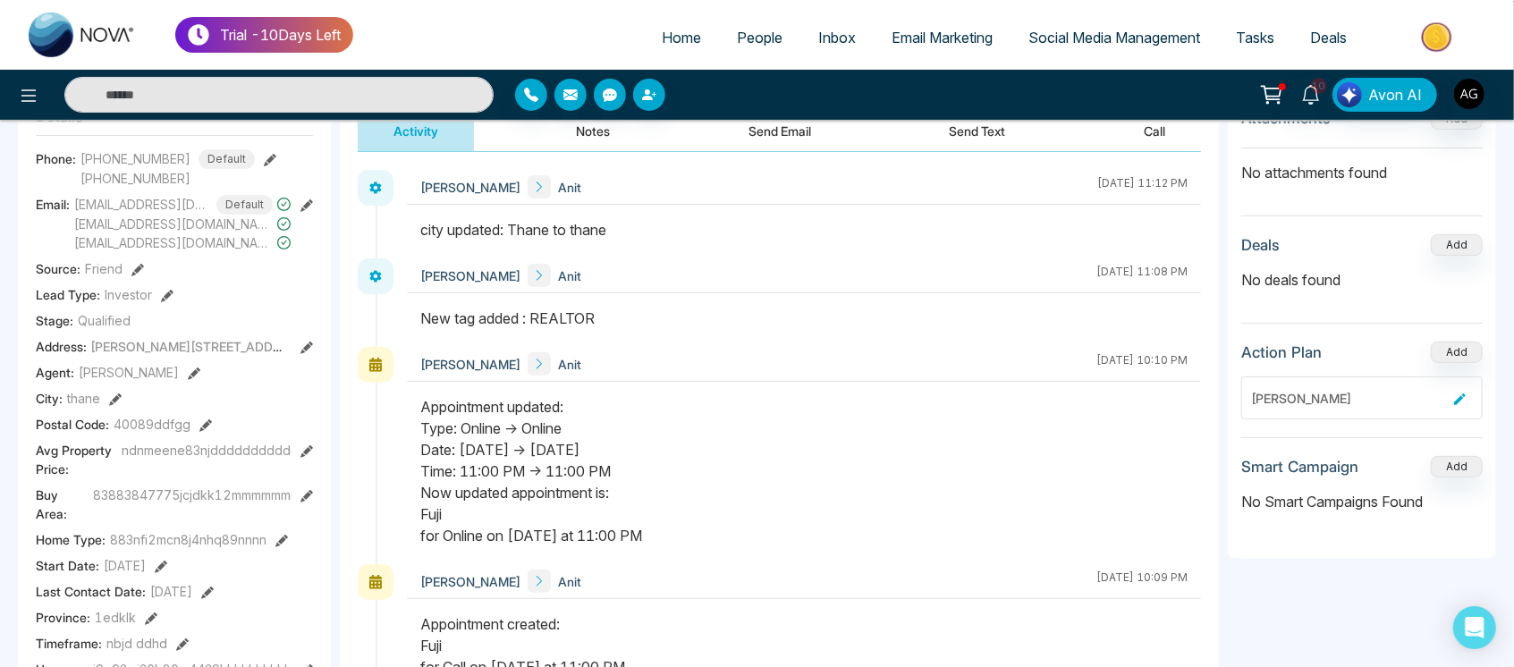
click at [305, 347] on icon at bounding box center [306, 348] width 13 height 13
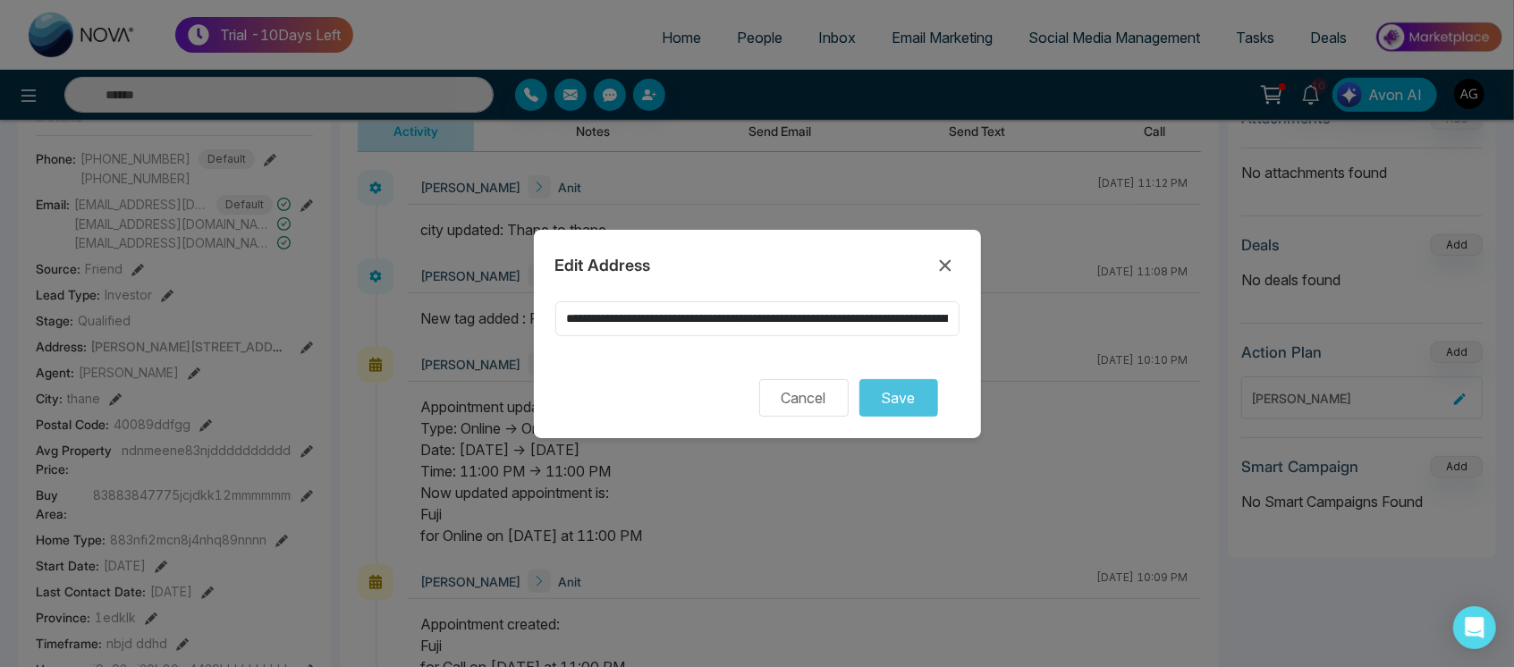
click at [789, 336] on div at bounding box center [757, 346] width 404 height 21
click at [885, 302] on input "**********" at bounding box center [757, 318] width 404 height 35
click at [944, 273] on icon at bounding box center [944, 265] width 21 height 21
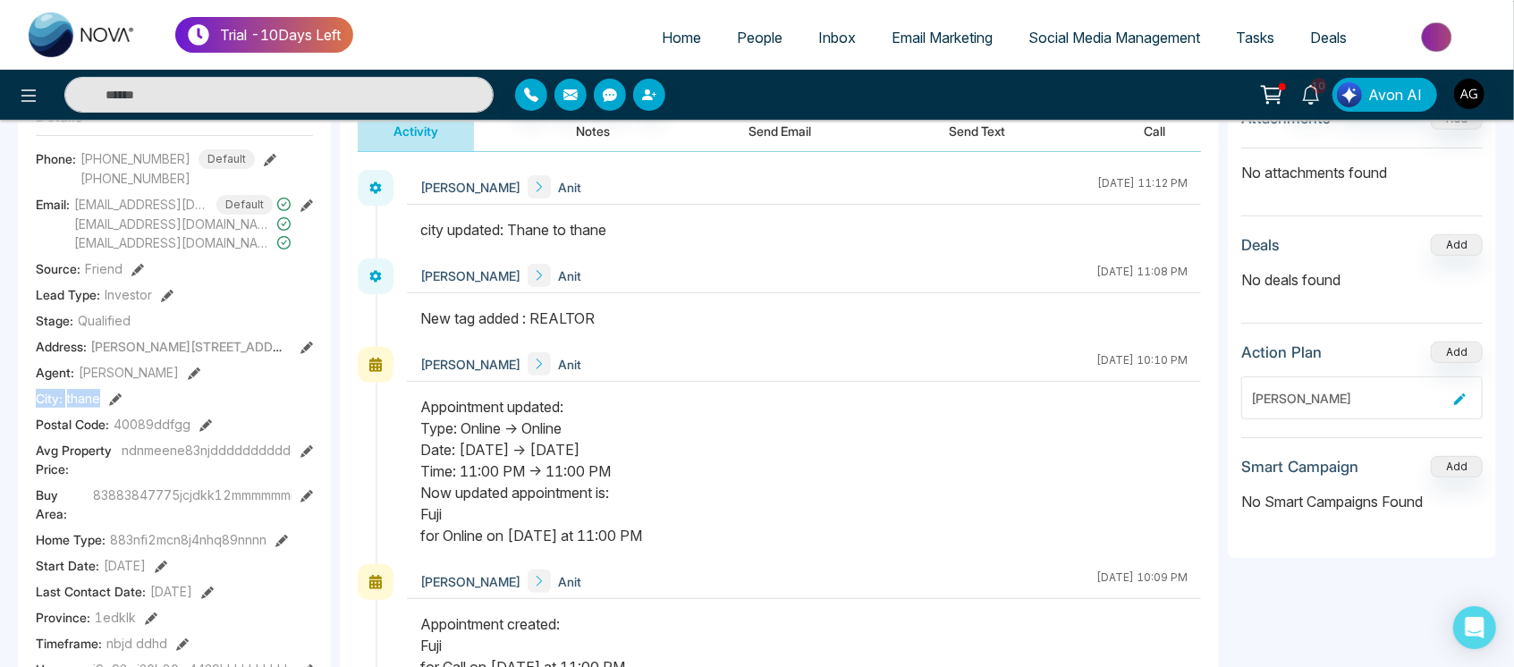
drag, startPoint x: 21, startPoint y: 401, endPoint x: 148, endPoint y: 390, distance: 127.5
click at [148, 390] on div "A # Anit # Added on August 14 2025 | 8:00 PM Last Connected: an hour ago Call T…" at bounding box center [174, 616] width 313 height 1336
click at [148, 390] on div "City : thane" at bounding box center [174, 398] width 277 height 19
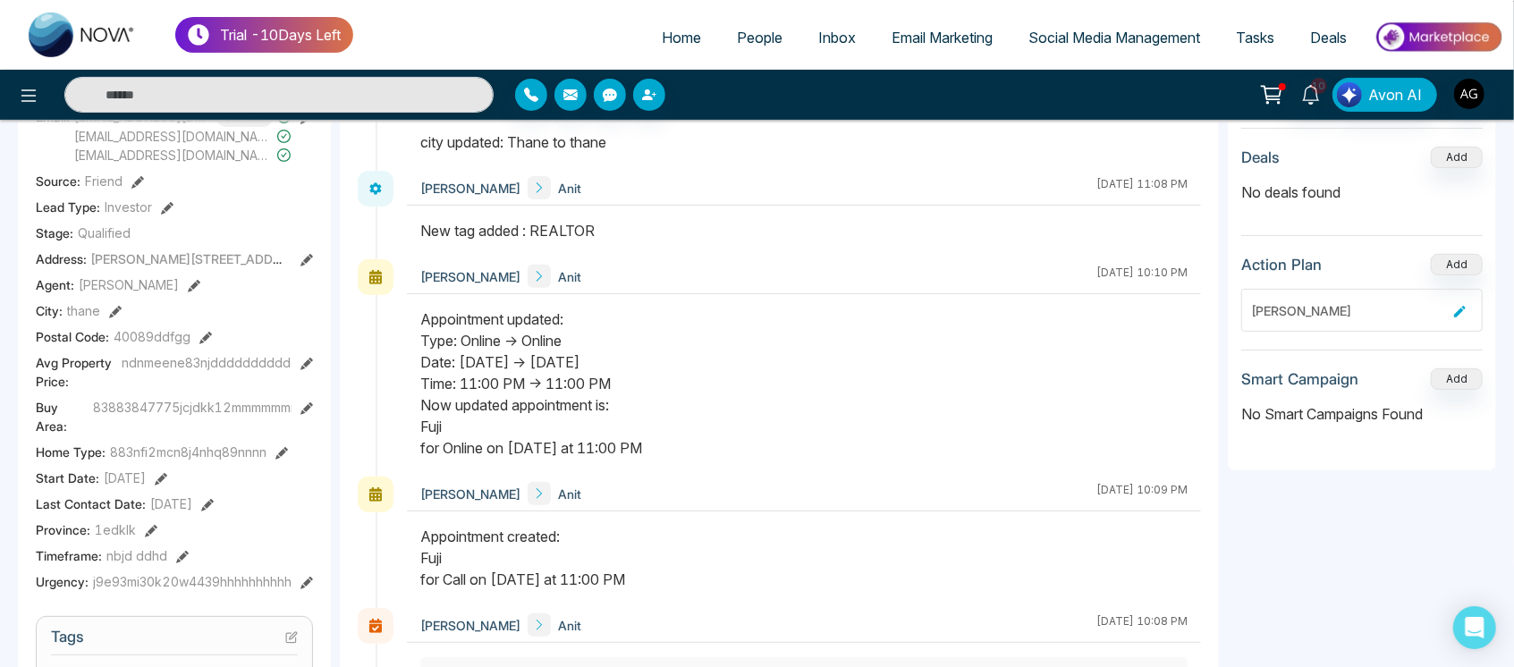
scroll to position [351, 0]
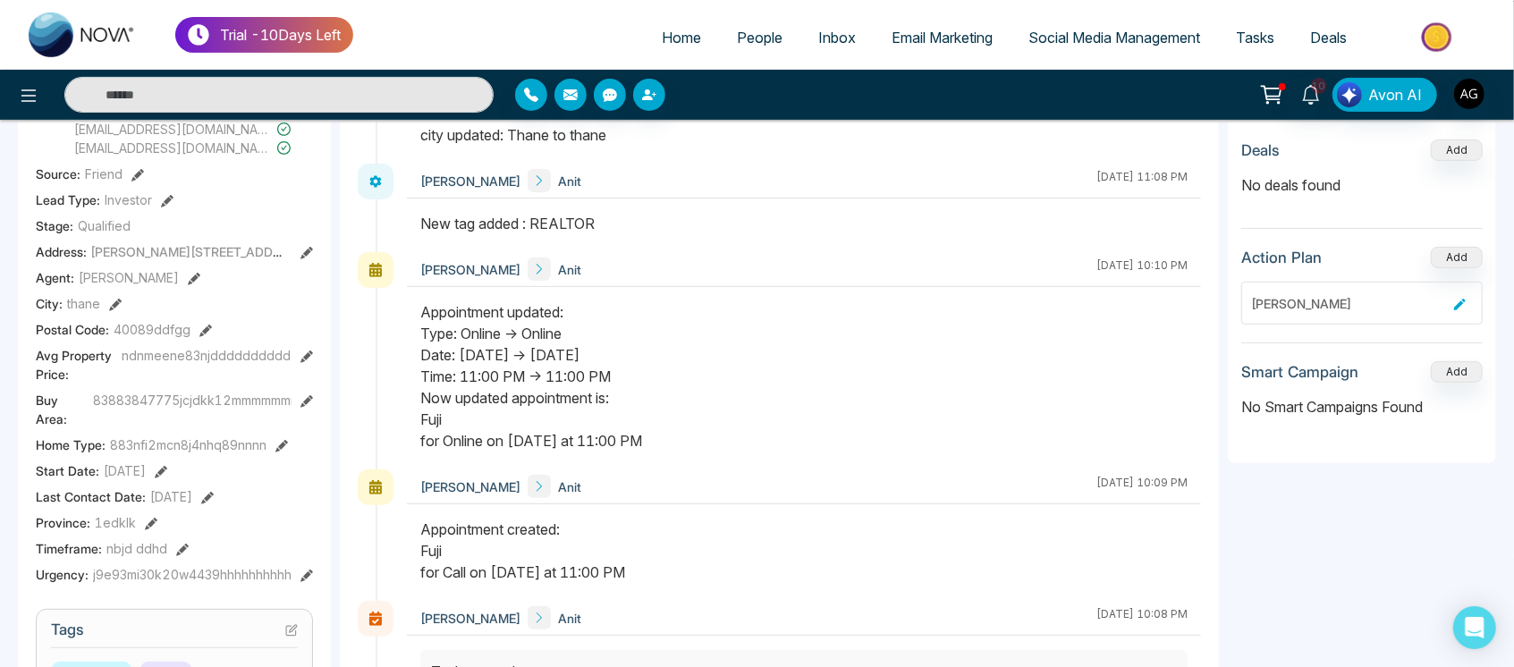
click at [112, 299] on icon at bounding box center [115, 305] width 13 height 13
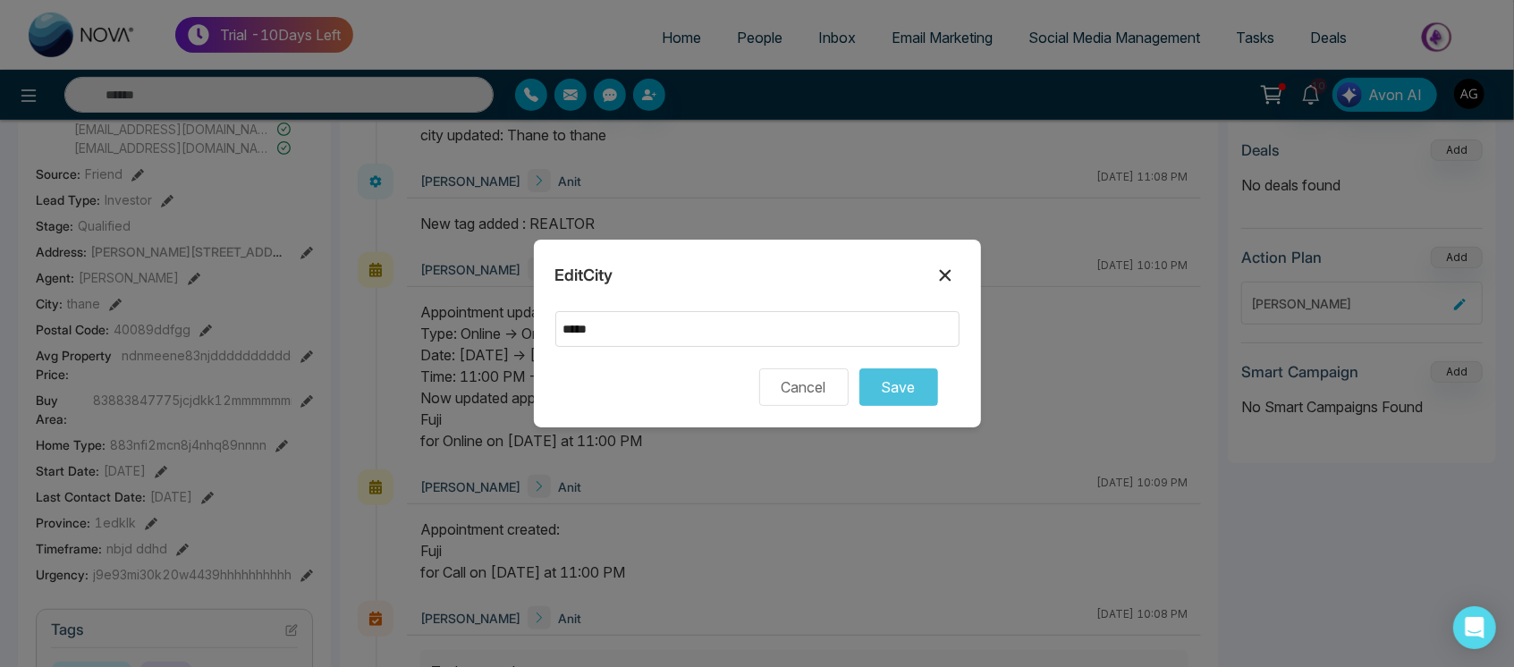
click at [951, 266] on icon at bounding box center [944, 275] width 21 height 21
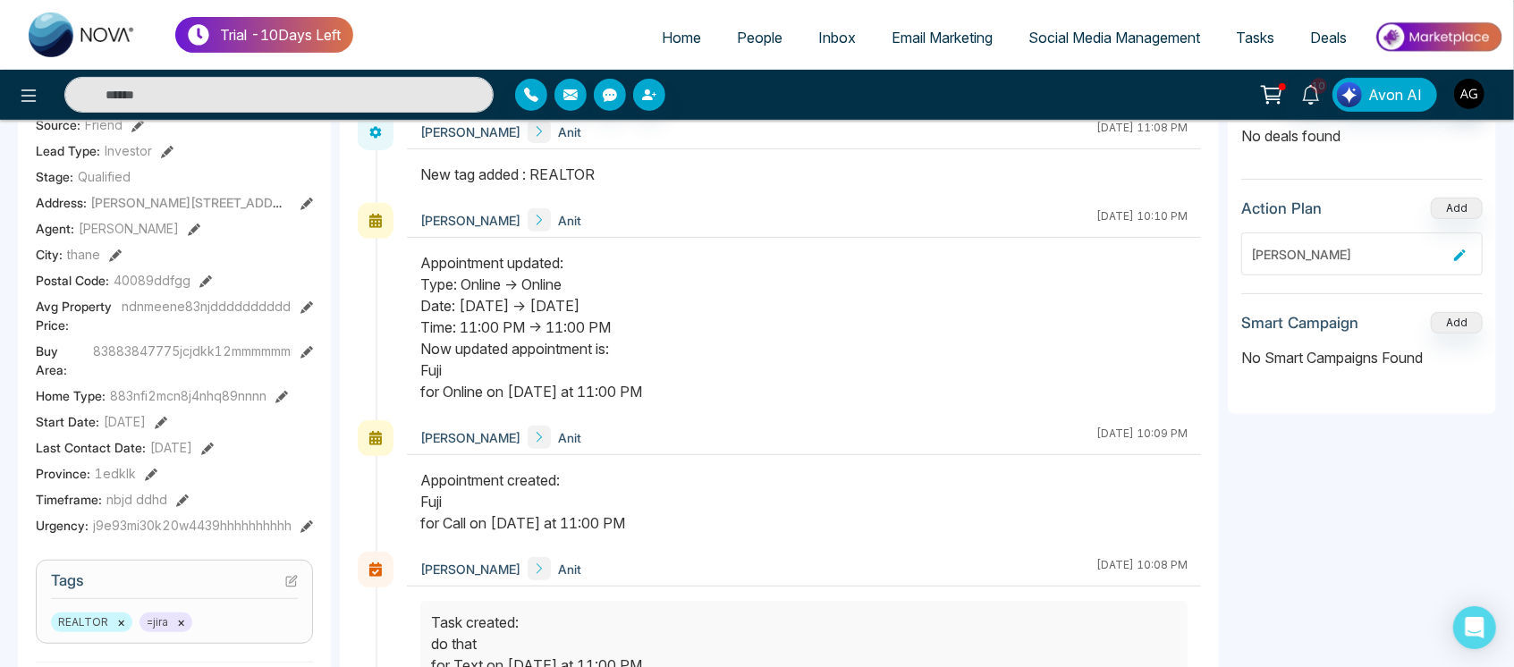
scroll to position [405, 0]
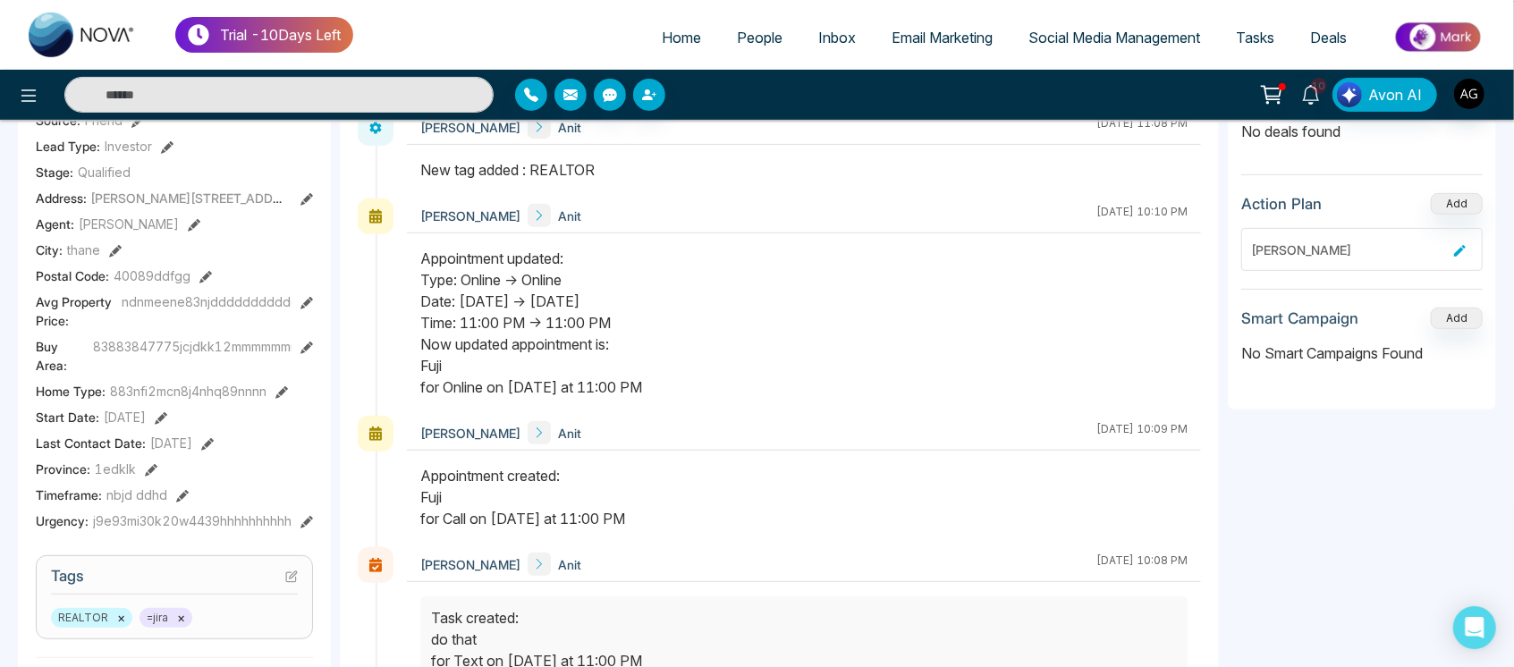
click at [117, 241] on button at bounding box center [115, 250] width 13 height 19
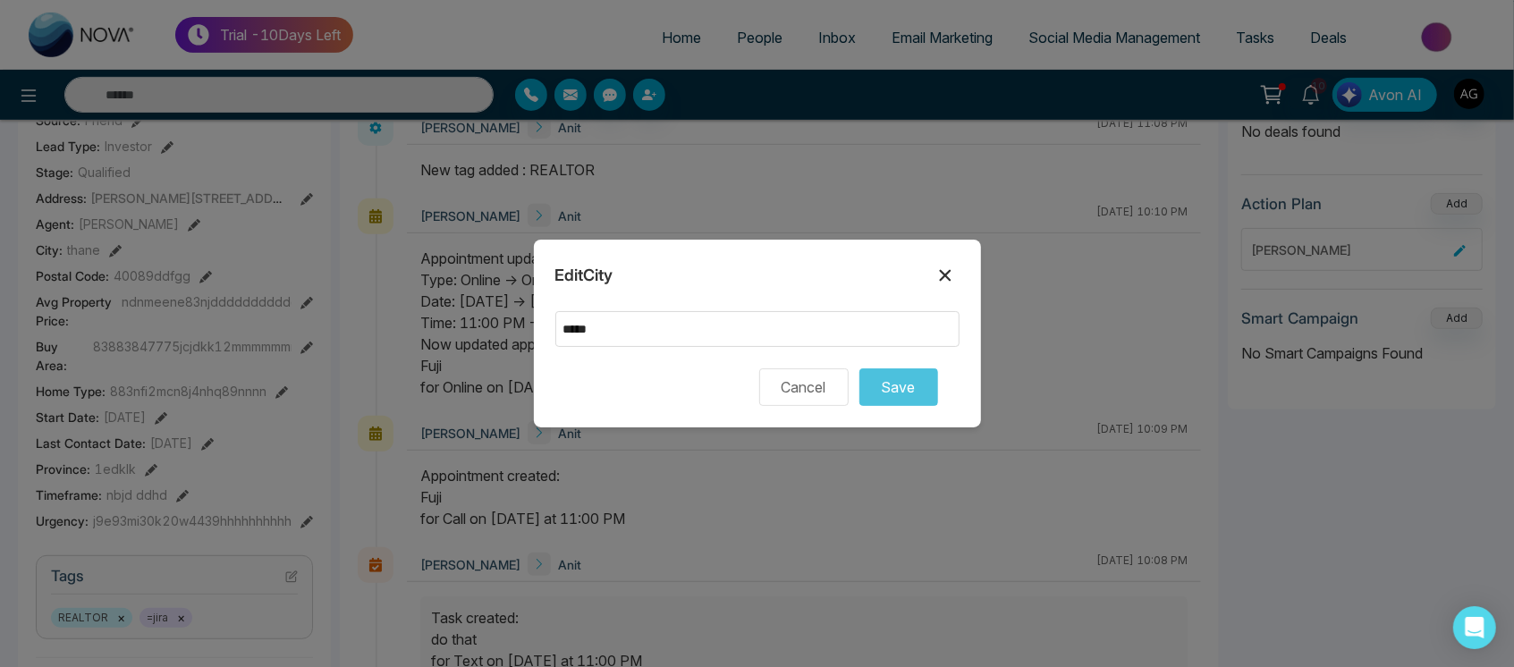
click at [941, 270] on icon at bounding box center [945, 276] width 12 height 12
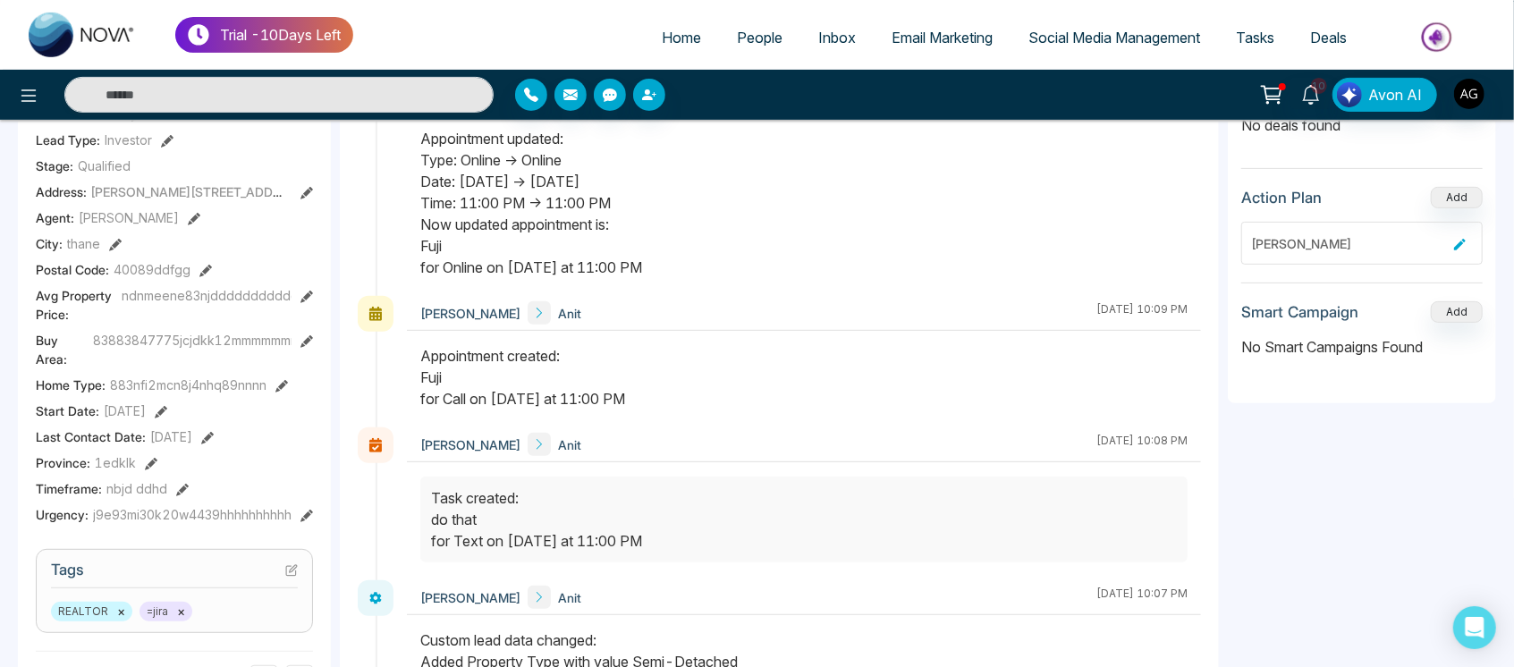
scroll to position [409, 0]
click at [309, 297] on icon at bounding box center [306, 299] width 13 height 13
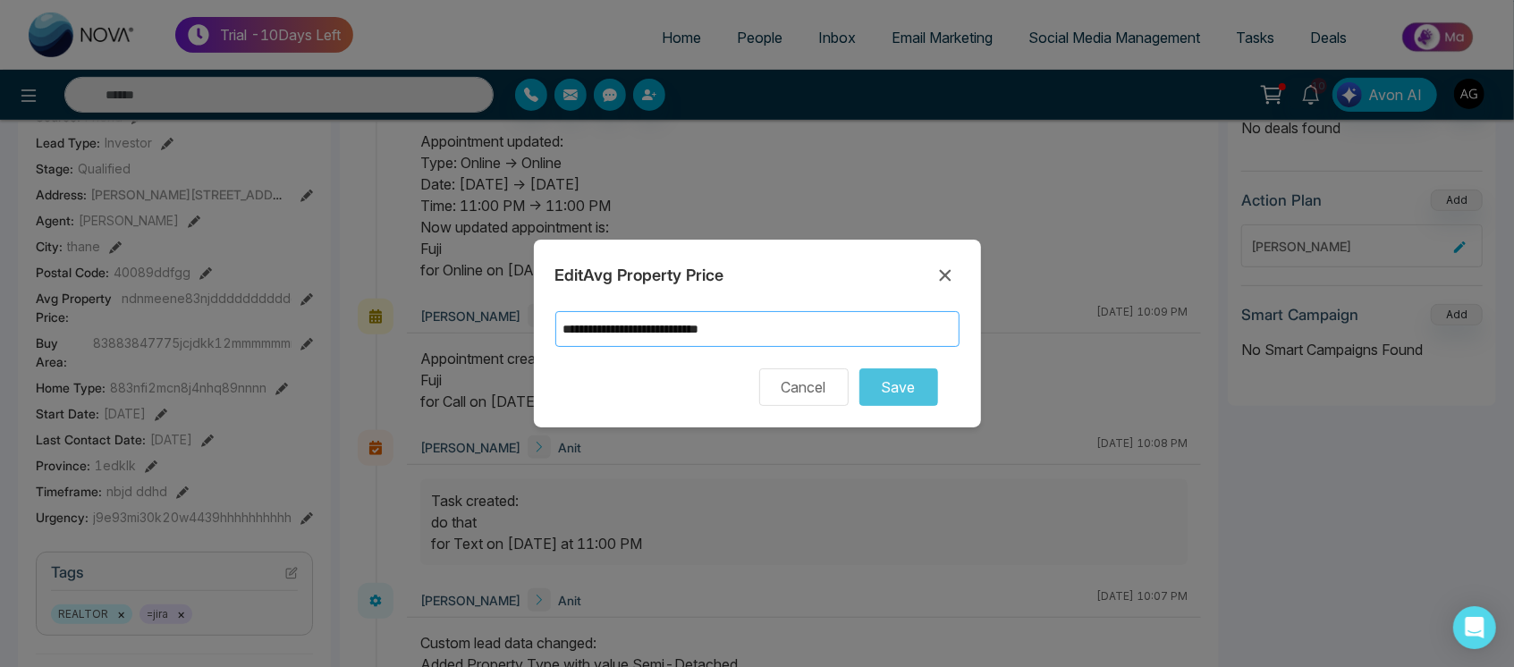
click at [767, 328] on input "**********" at bounding box center [757, 329] width 404 height 36
type input "**********"
drag, startPoint x: 830, startPoint y: 333, endPoint x: 708, endPoint y: 318, distance: 122.4
click at [708, 318] on input "**********" at bounding box center [757, 329] width 404 height 36
click at [969, 290] on div "**********" at bounding box center [757, 334] width 447 height 188
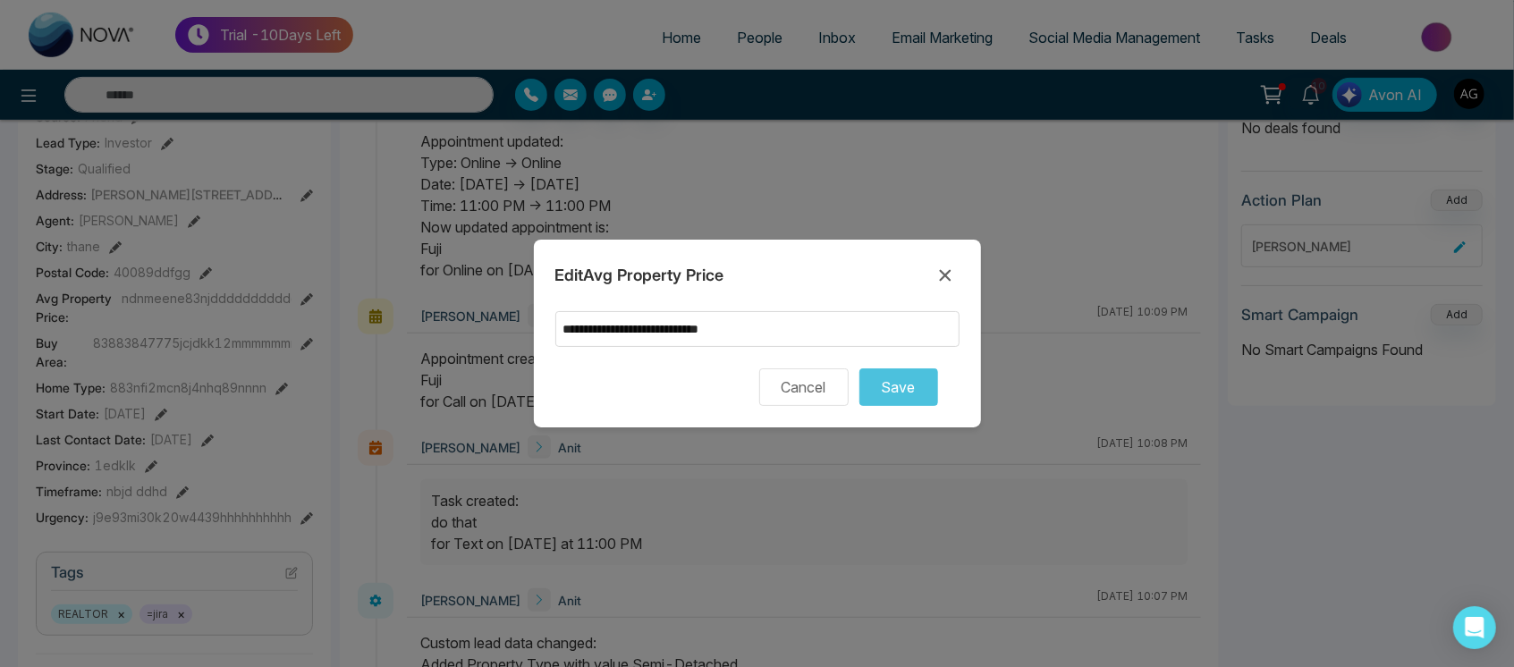
click at [255, 338] on div "**********" at bounding box center [757, 333] width 1514 height 667
click at [951, 273] on icon at bounding box center [944, 275] width 21 height 21
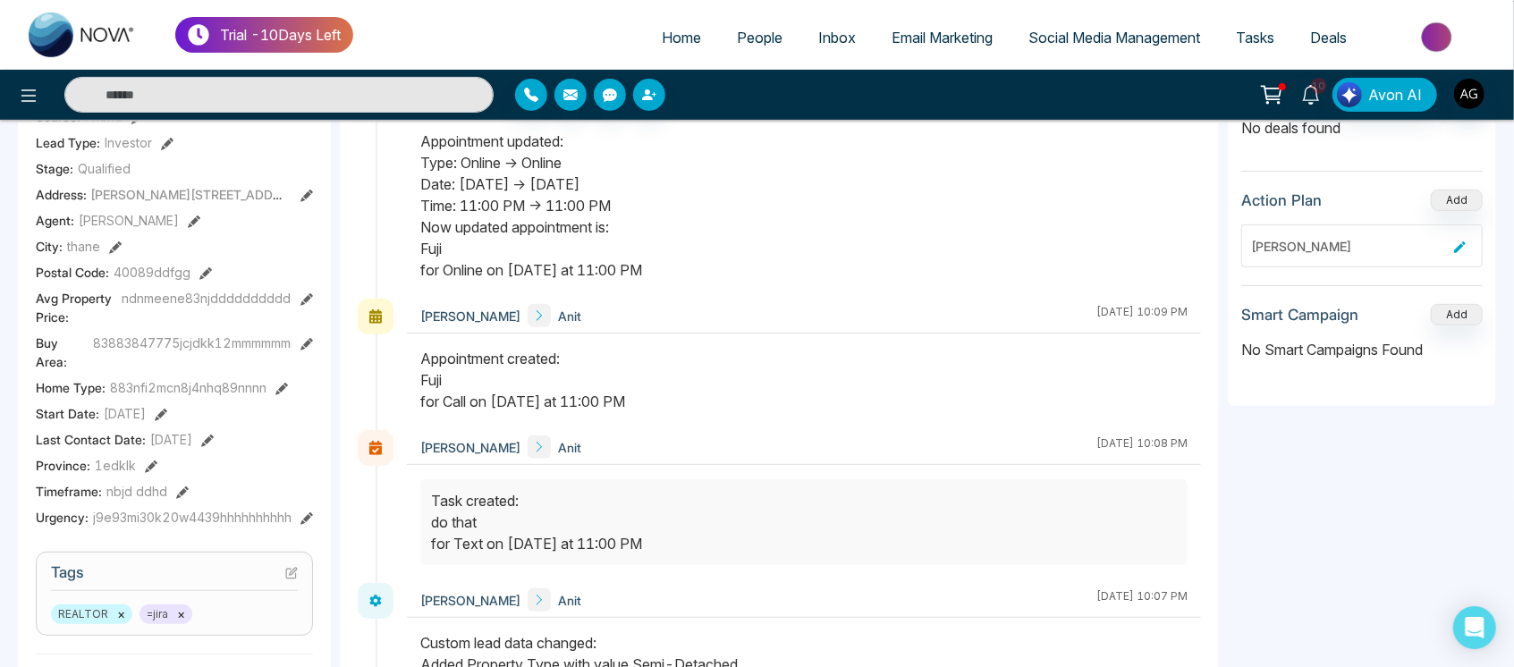
scroll to position [591, 0]
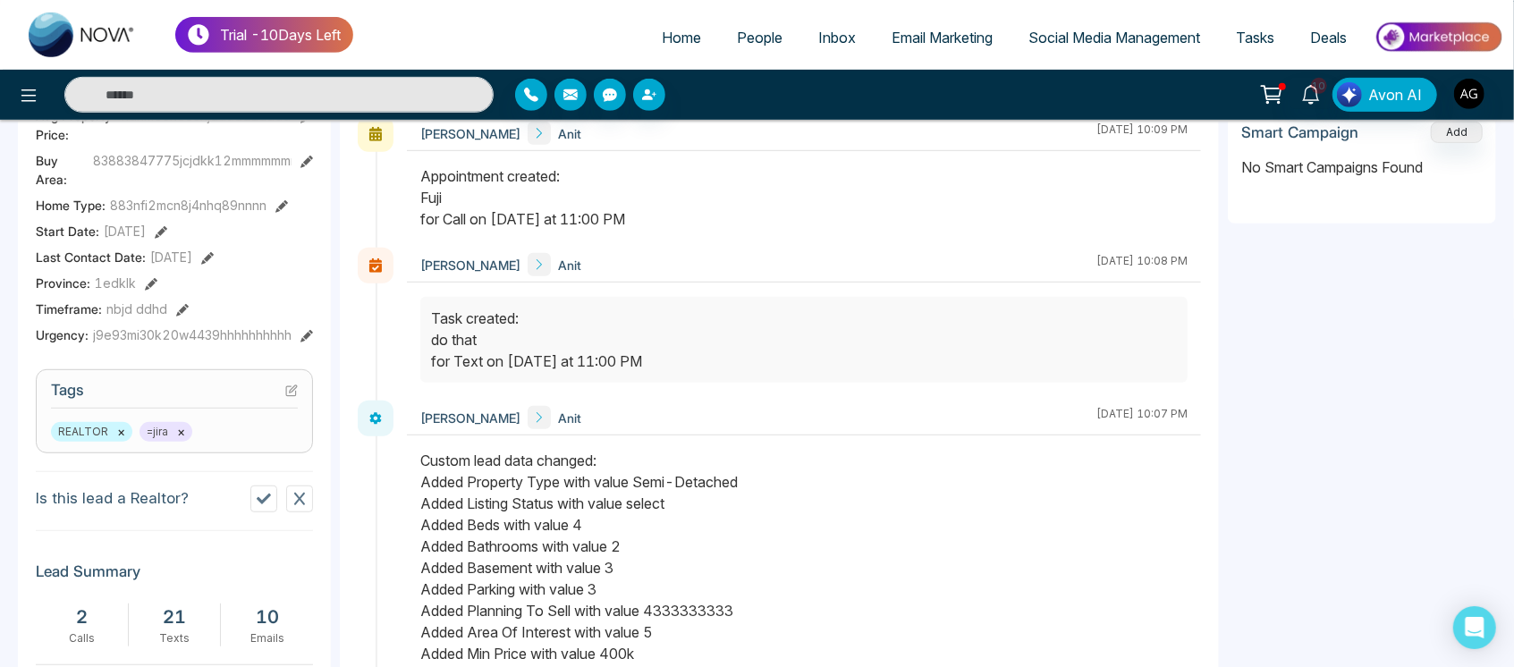
click at [274, 452] on div "A # Anit # Added on August 14 2025 | 8:00 PM Last Connected: an hour ago Call T…" at bounding box center [174, 282] width 313 height 1336
drag, startPoint x: 39, startPoint y: 397, endPoint x: 129, endPoint y: 382, distance: 90.7
click at [129, 382] on section "Tags REALTOR × =jira ×" at bounding box center [174, 411] width 277 height 84
click at [129, 382] on h3 "Tags" at bounding box center [174, 395] width 247 height 28
drag, startPoint x: 129, startPoint y: 382, endPoint x: 32, endPoint y: 426, distance: 106.0
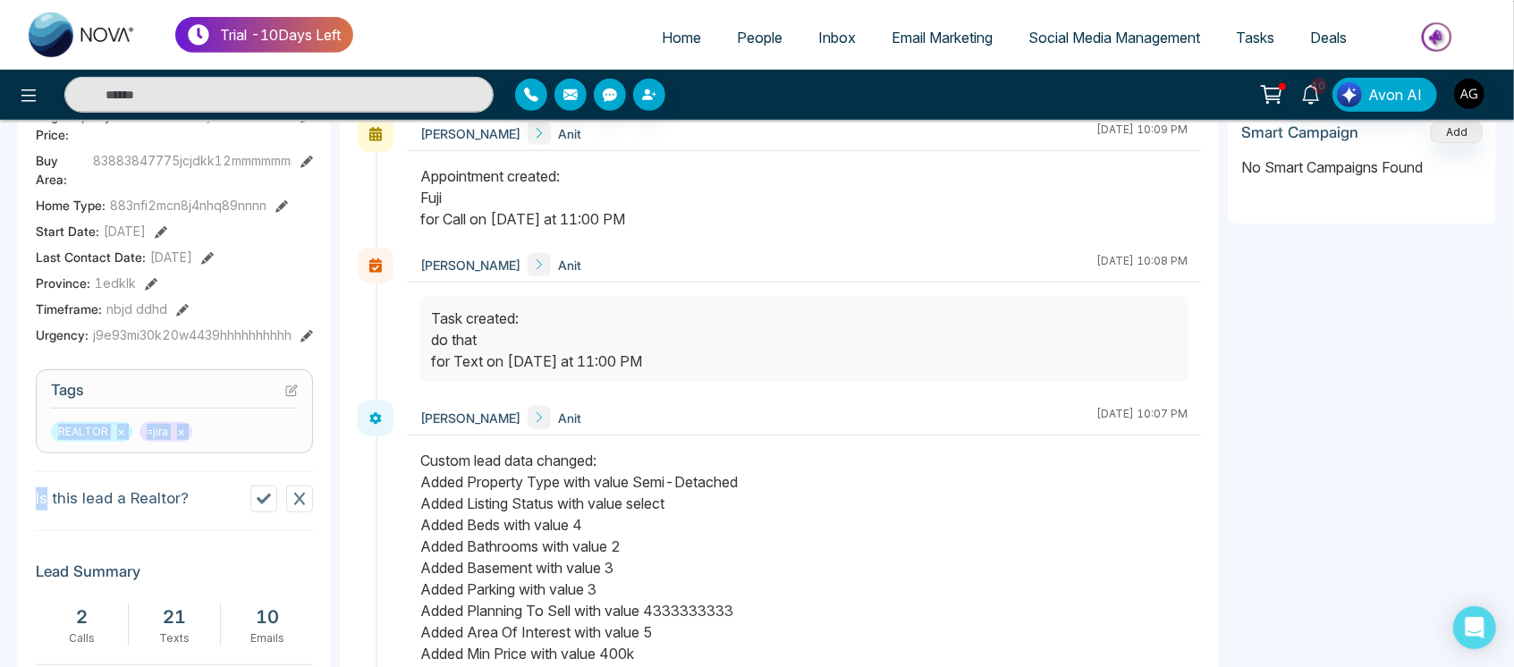
click at [32, 426] on div "A # Anit # Added on August 14 2025 | 8:00 PM Last Connected: an hour ago Call T…" at bounding box center [174, 282] width 313 height 1336
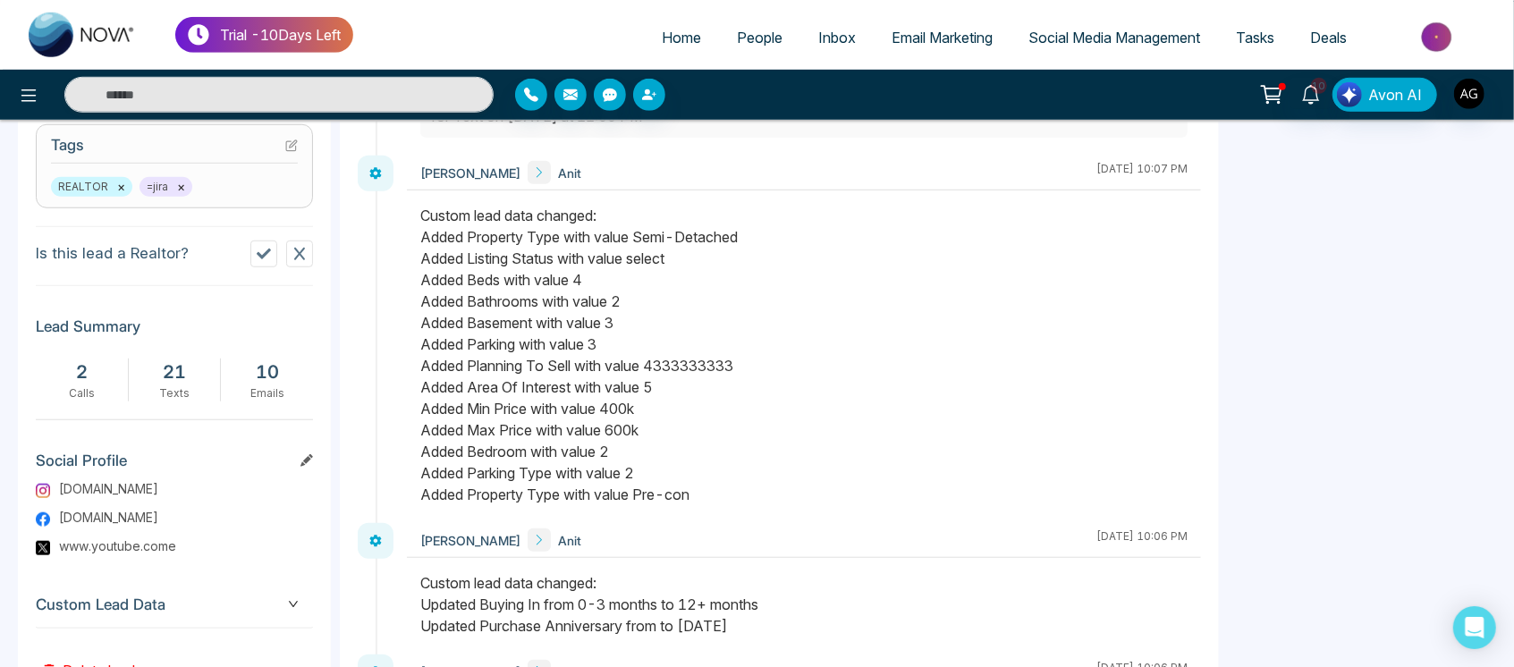
scroll to position [908, 0]
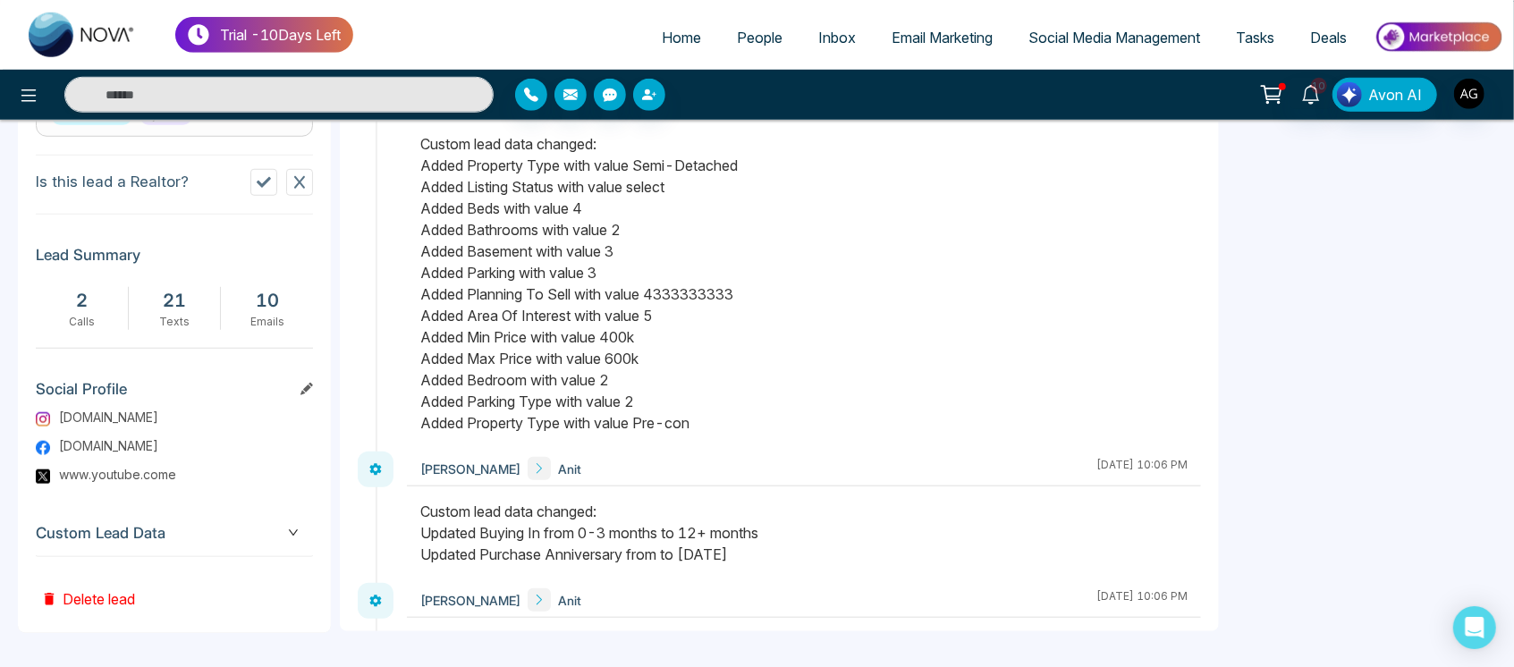
click at [286, 536] on span "Custom Lead Data" at bounding box center [174, 533] width 277 height 24
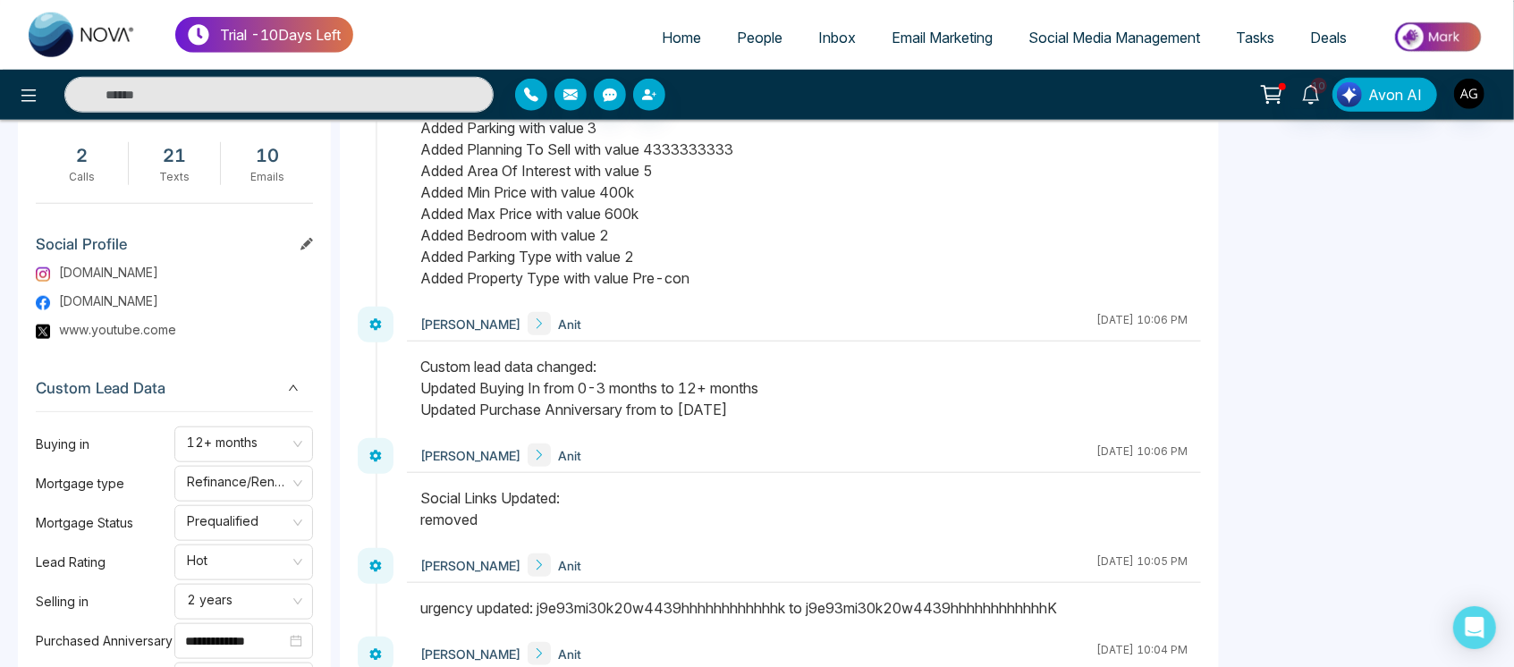
scroll to position [1038, 0]
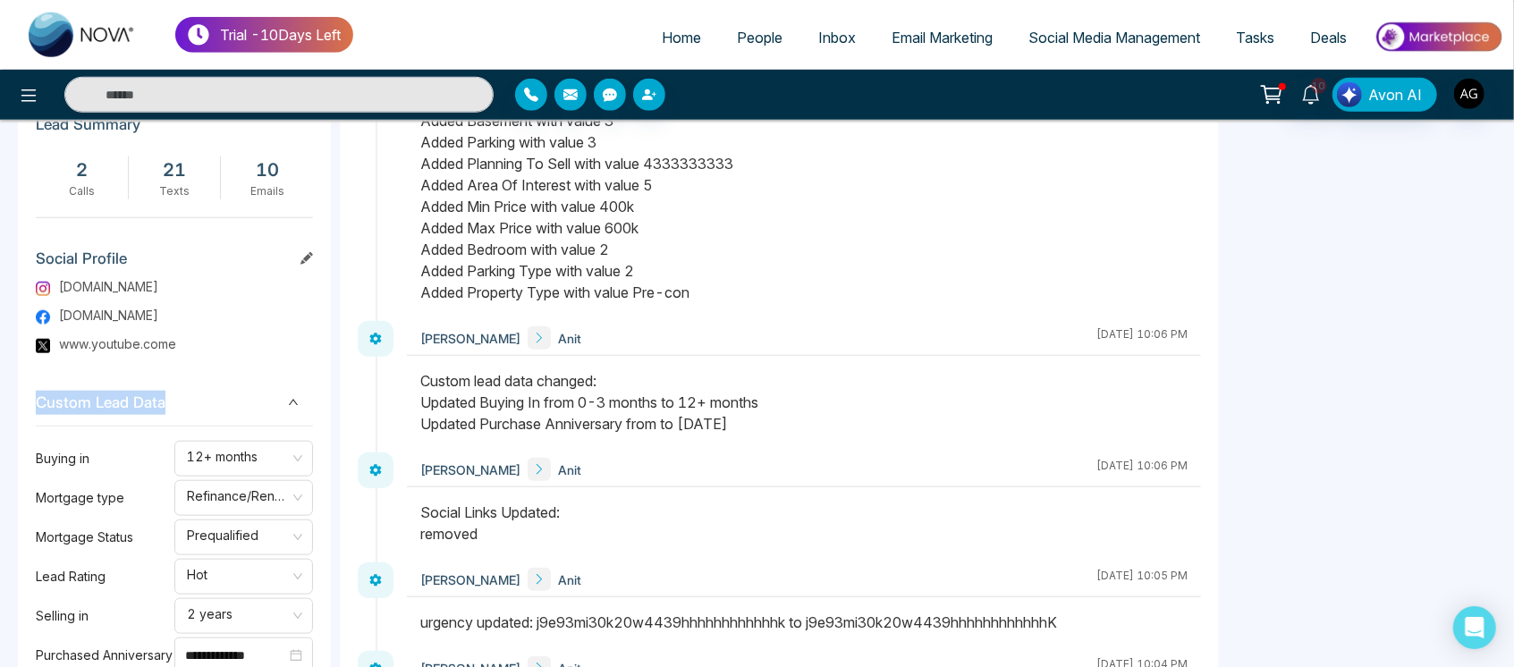
drag, startPoint x: 29, startPoint y: 401, endPoint x: 181, endPoint y: 405, distance: 152.0
click at [181, 405] on div "A # Anit # Added on August 14 2025 | 8:00 PM Last Connected: an hour ago Call T…" at bounding box center [174, 341] width 313 height 2348
click at [181, 405] on span "Custom Lead Data" at bounding box center [174, 403] width 277 height 24
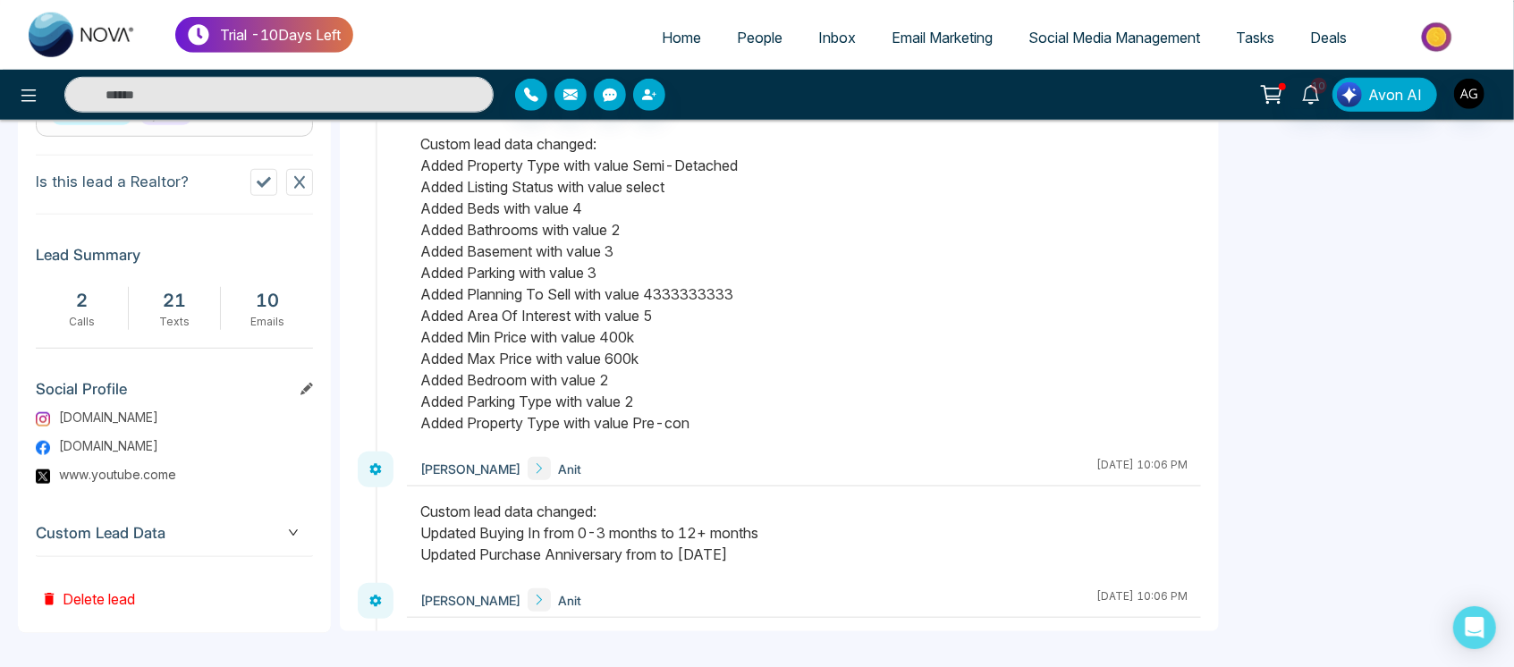
scroll to position [905, 0]
click at [300, 537] on span "Custom Lead Data" at bounding box center [174, 536] width 277 height 24
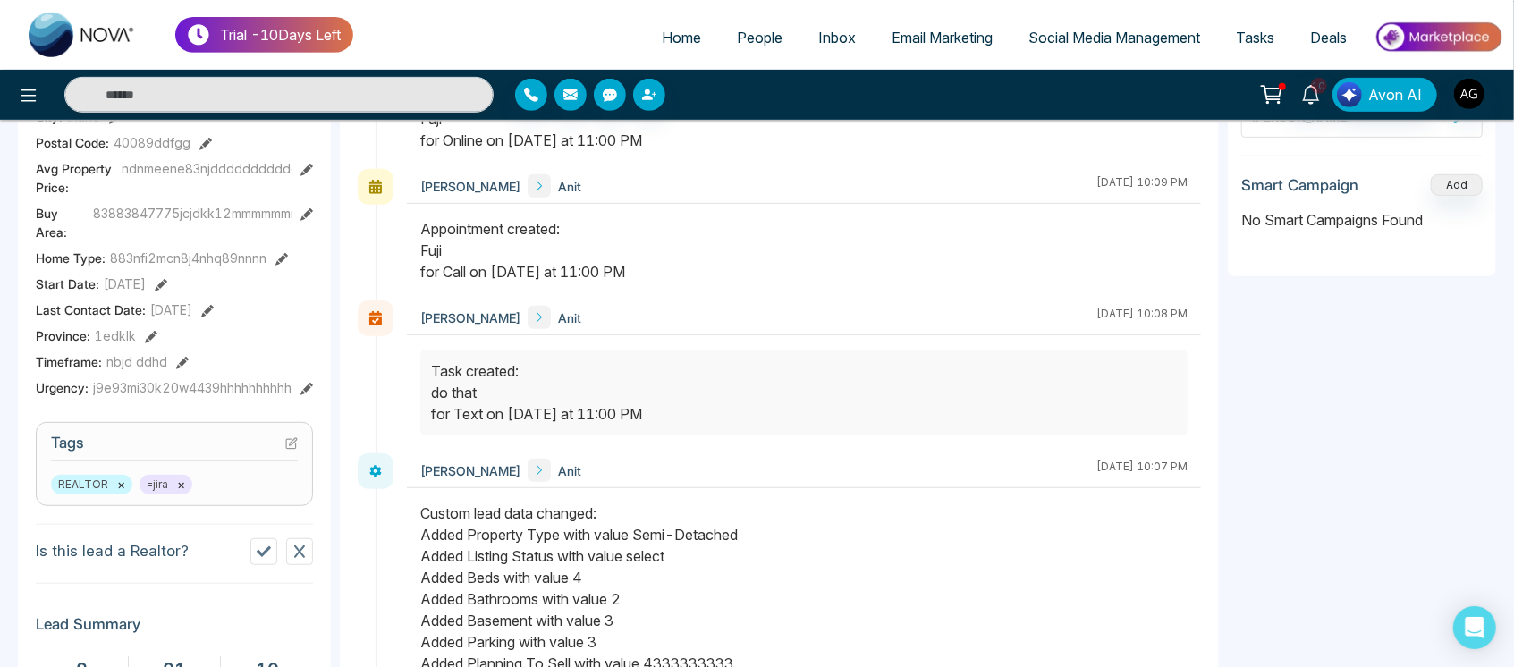
scroll to position [0, 0]
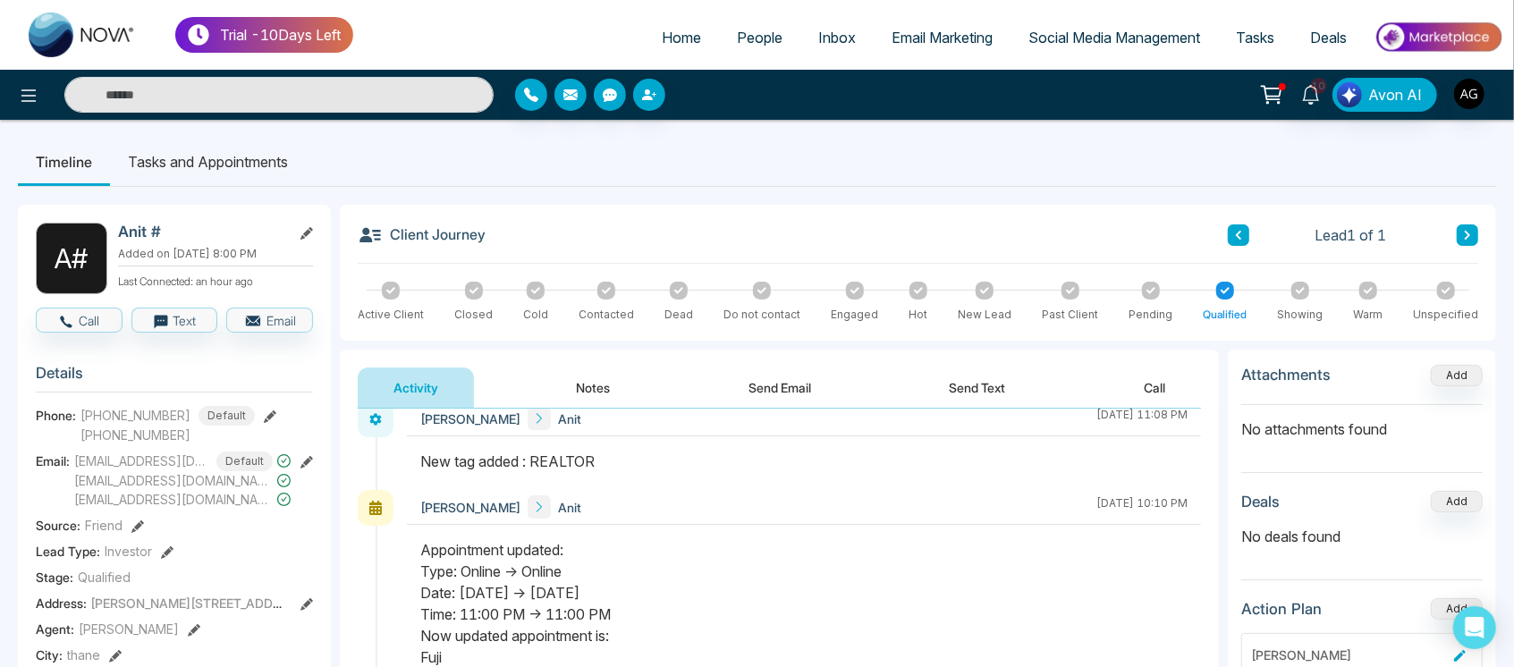
click at [238, 176] on li "Tasks and Appointments" at bounding box center [208, 162] width 196 height 48
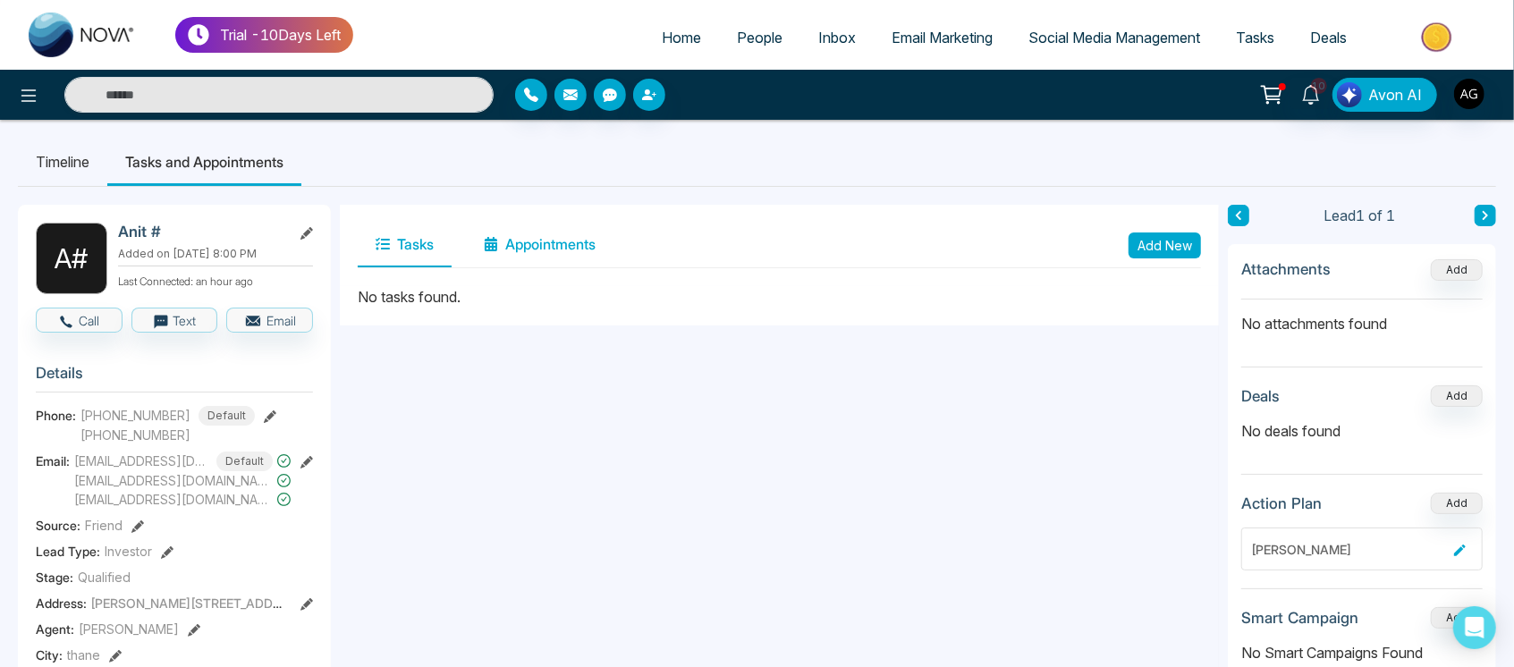
click at [515, 260] on button "Appointments" at bounding box center [540, 245] width 148 height 45
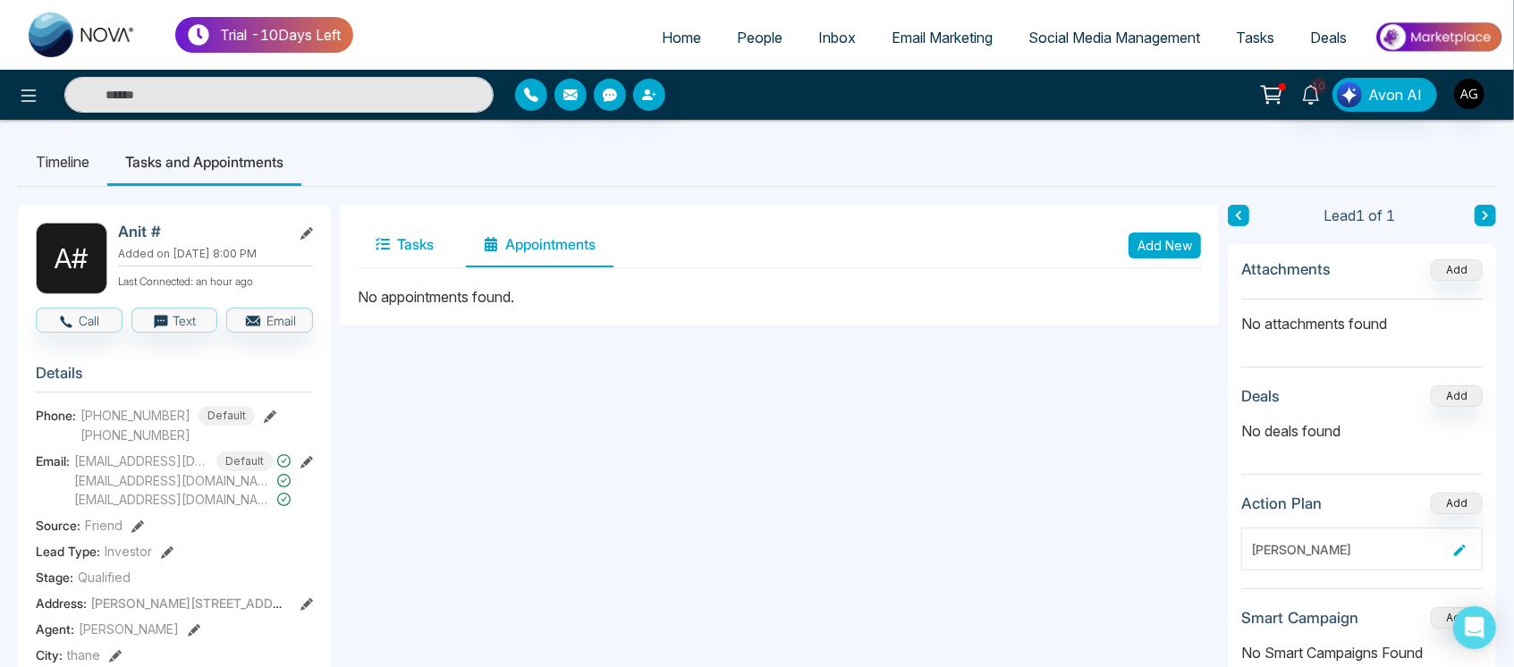
click at [369, 231] on button "Tasks" at bounding box center [405, 245] width 94 height 45
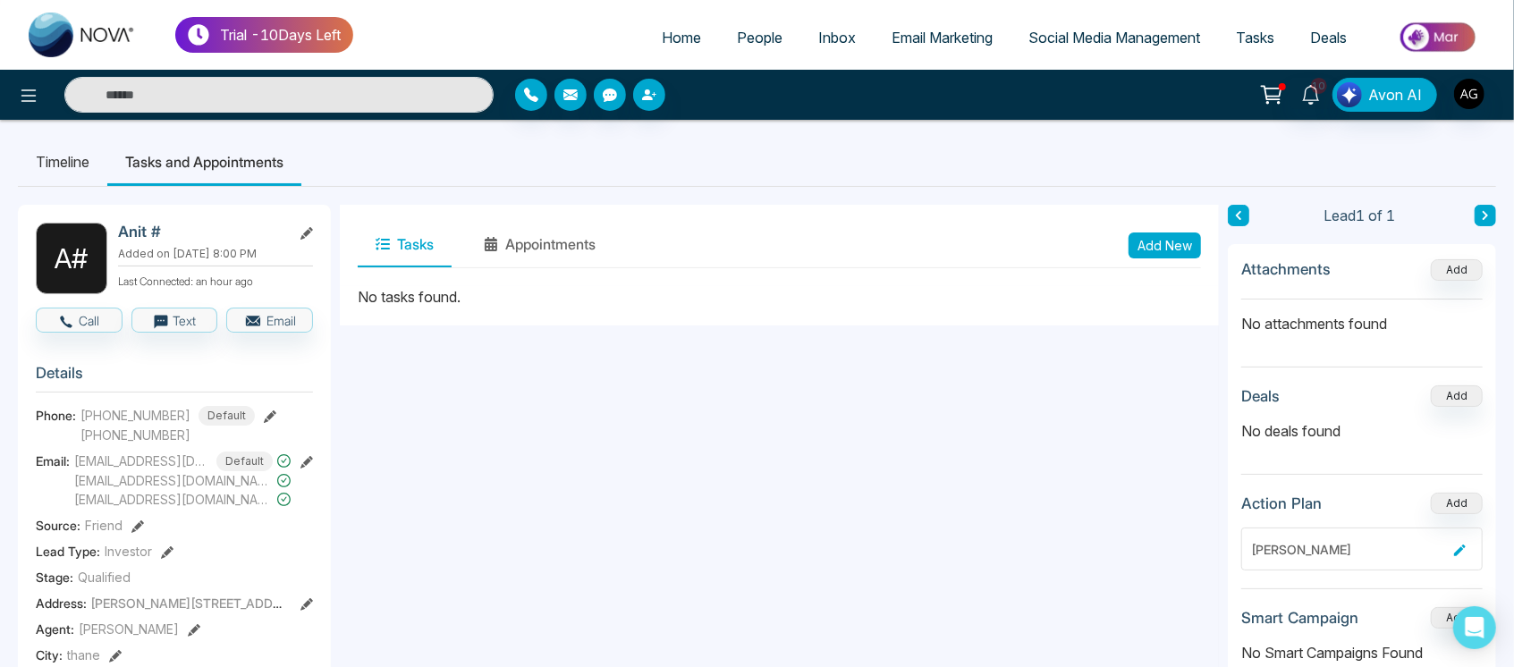
click at [1157, 245] on button "Add New" at bounding box center [1164, 245] width 72 height 26
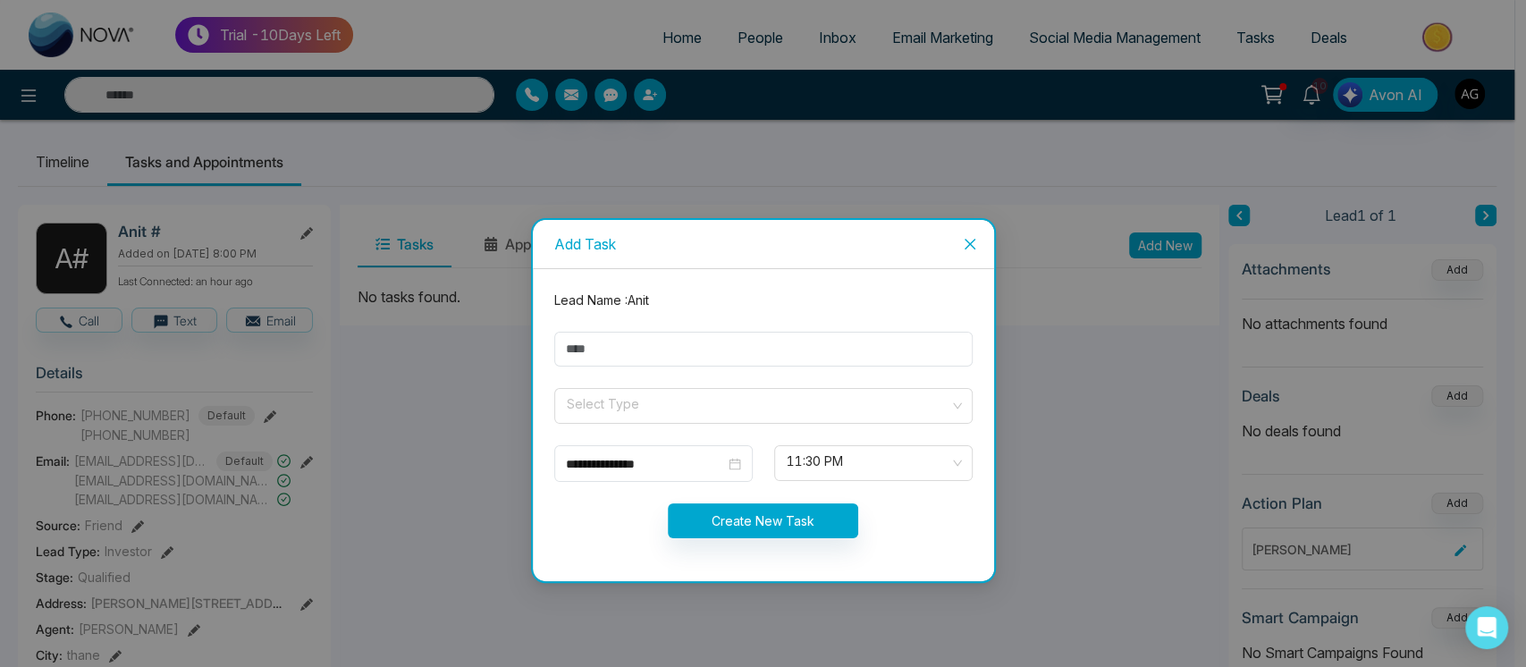
click at [963, 249] on icon "close" at bounding box center [970, 244] width 14 height 14
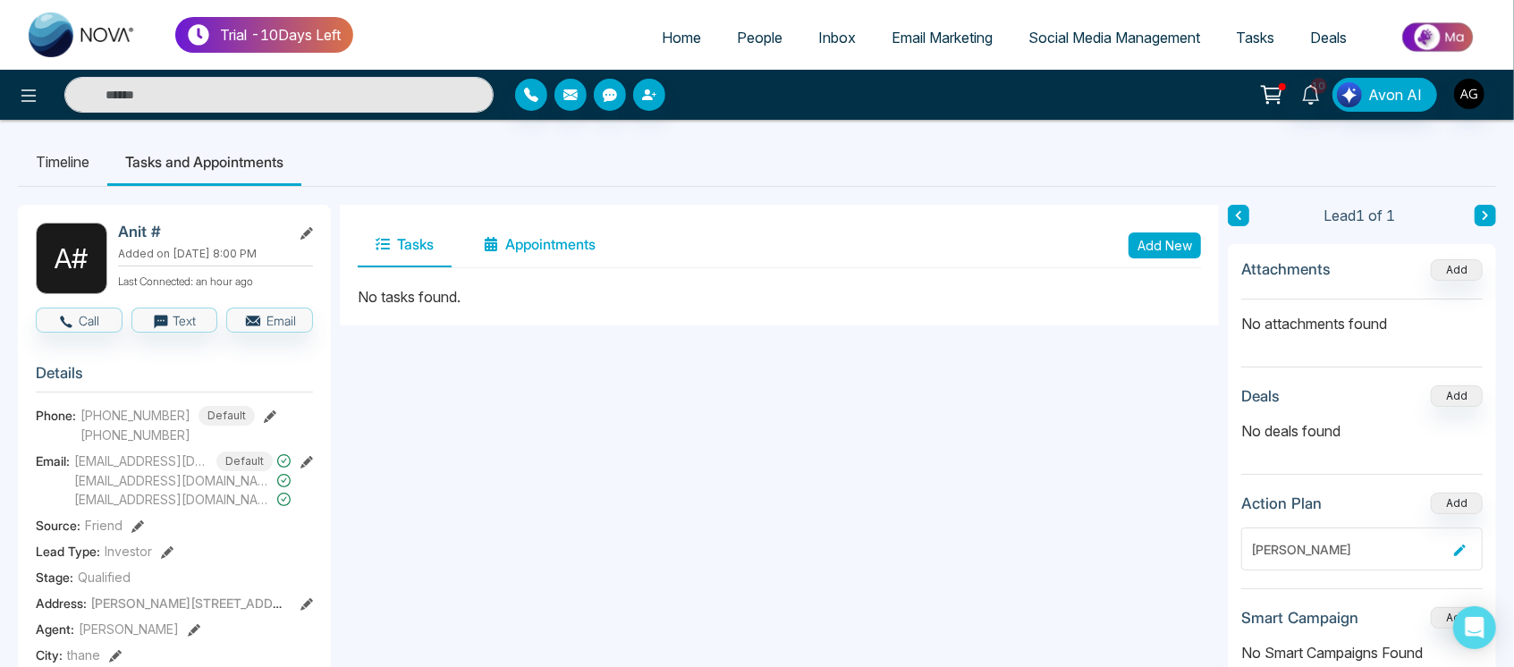
click at [533, 238] on button "Appointments" at bounding box center [540, 245] width 148 height 45
click at [402, 254] on button "Tasks" at bounding box center [405, 245] width 94 height 45
click at [1462, 283] on div "Attachments Add" at bounding box center [1361, 279] width 241 height 42
click at [1466, 278] on button "Add" at bounding box center [1457, 269] width 52 height 21
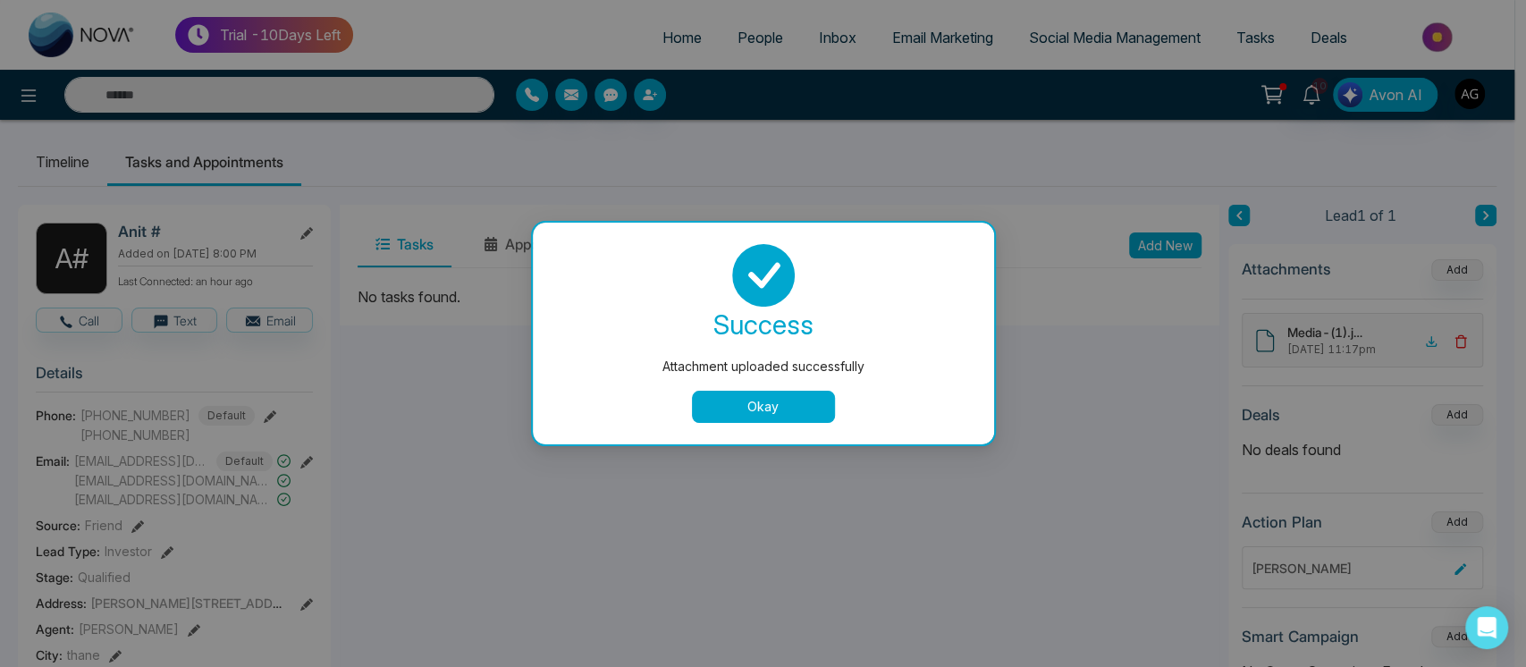
click at [715, 418] on button "Okay" at bounding box center [763, 407] width 143 height 32
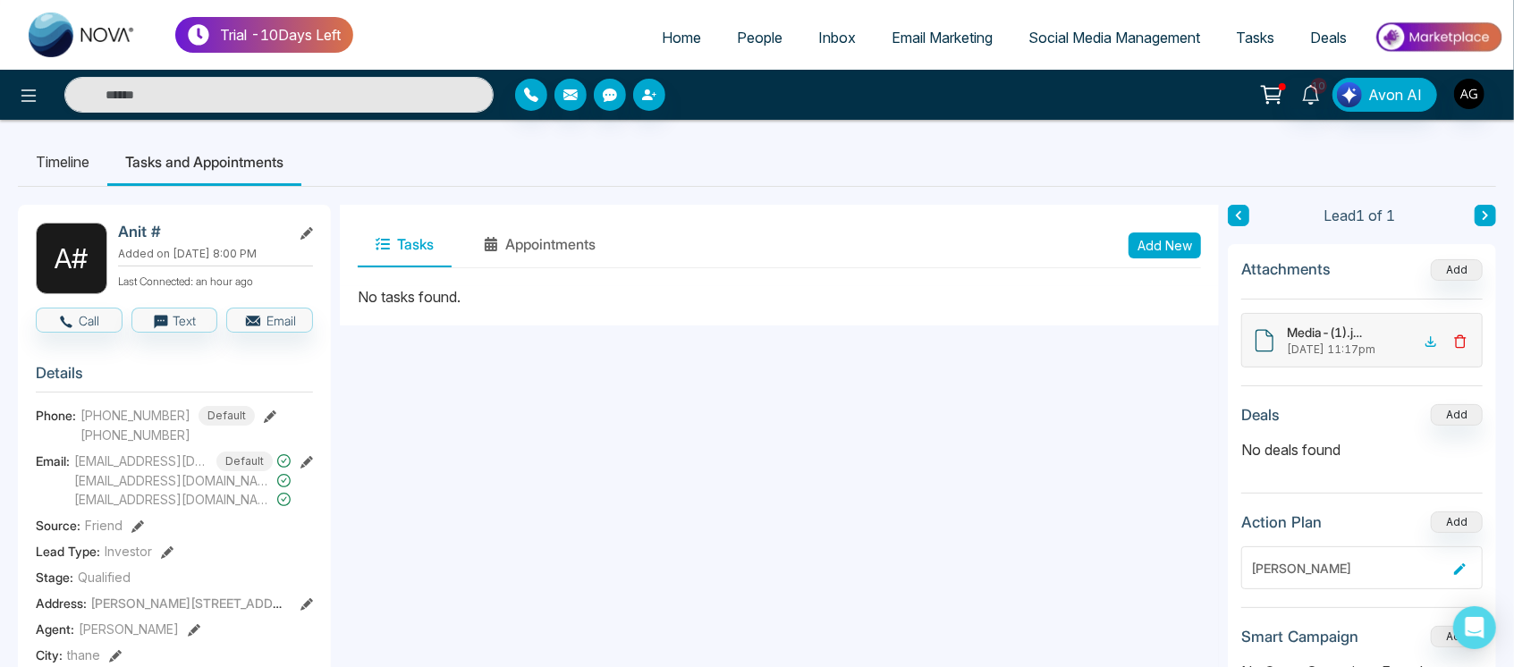
click at [1459, 341] on icon at bounding box center [1460, 341] width 14 height 14
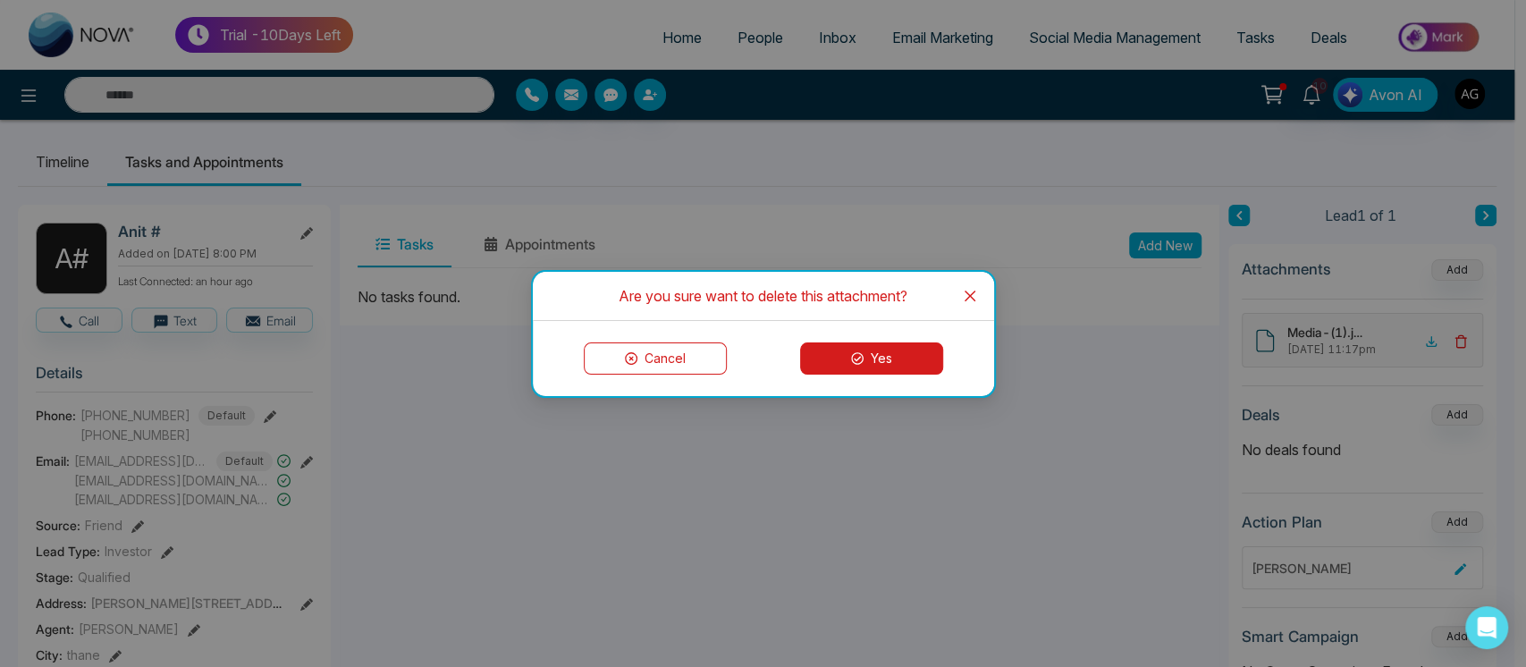
click at [907, 344] on button "Yes" at bounding box center [871, 358] width 143 height 32
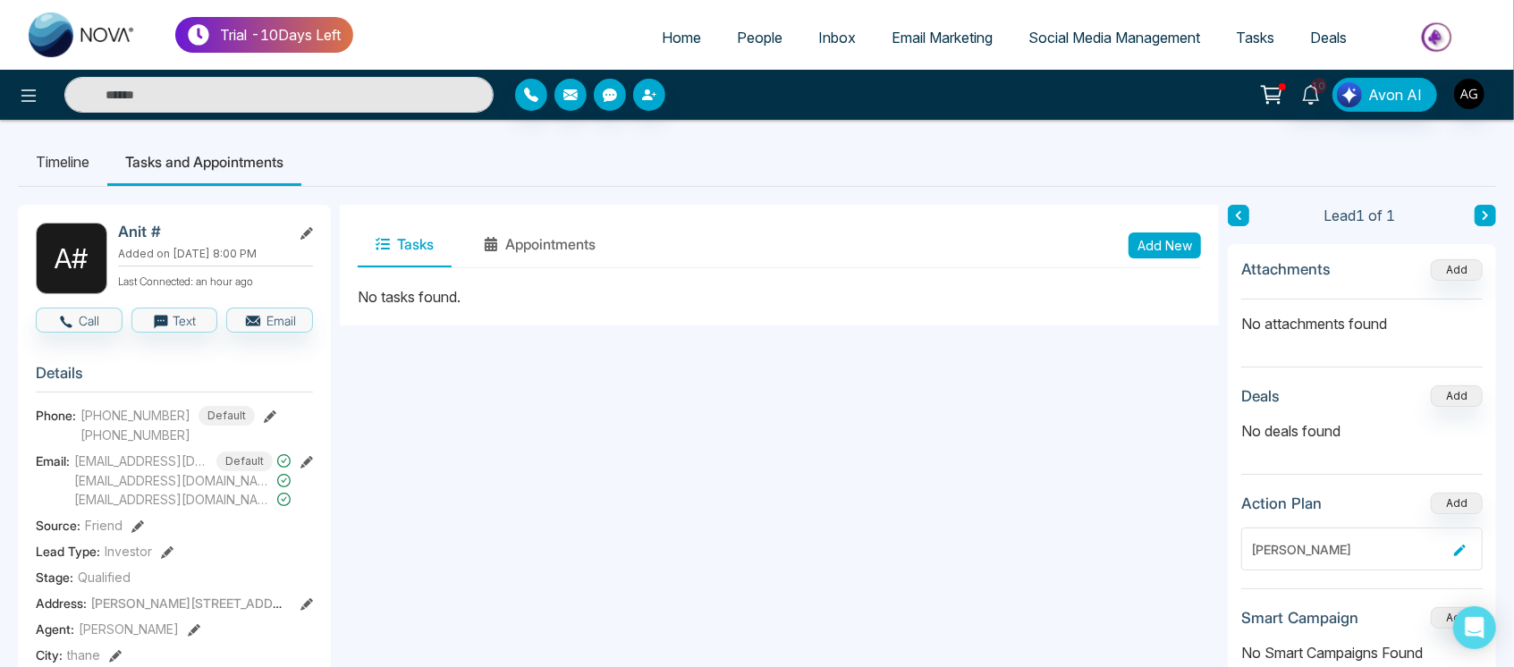
click at [598, 268] on div "Tasks Appointments Add New" at bounding box center [779, 245] width 879 height 81
click at [538, 248] on button "Appointments" at bounding box center [540, 245] width 148 height 45
click at [428, 253] on button "Tasks" at bounding box center [405, 245] width 94 height 45
click at [527, 257] on button "Appointments" at bounding box center [540, 245] width 148 height 45
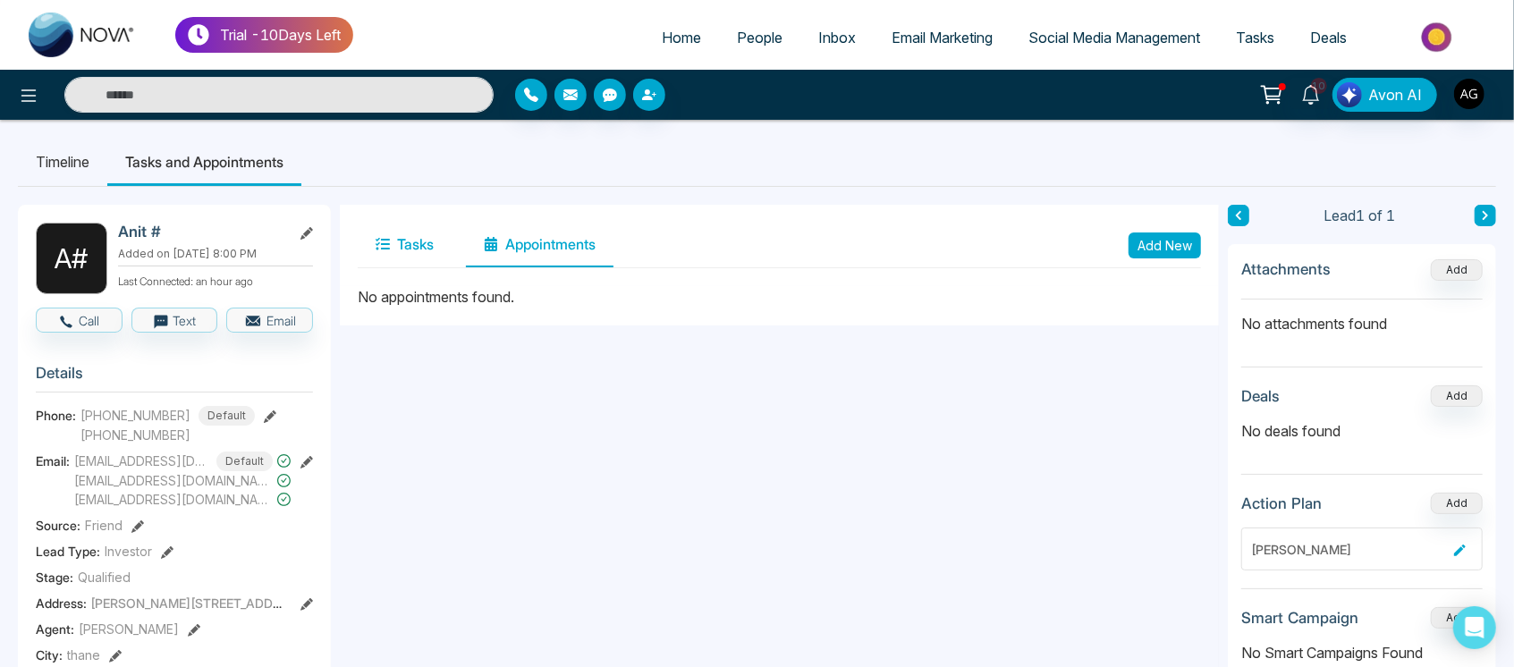
click at [422, 234] on button "Tasks" at bounding box center [405, 245] width 94 height 45
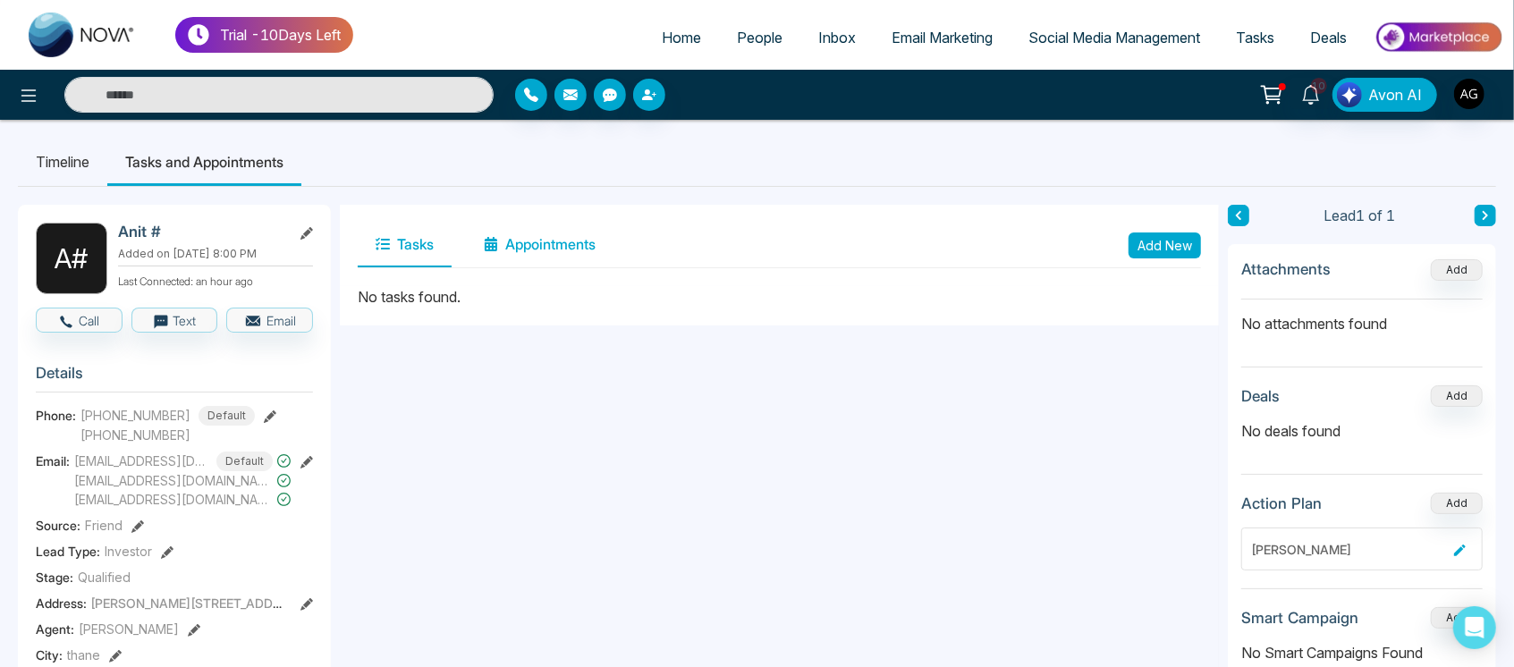
click at [557, 261] on button "Appointments" at bounding box center [540, 245] width 148 height 45
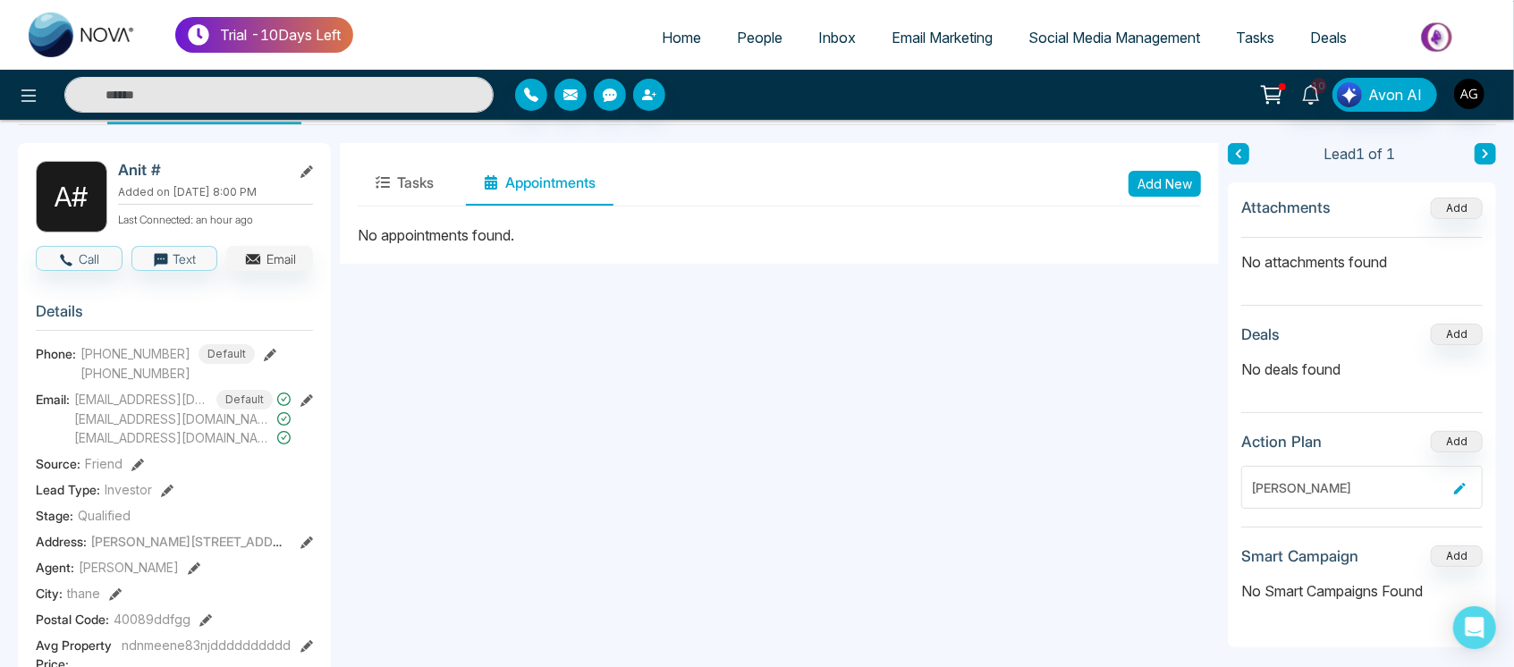
scroll to position [72, 0]
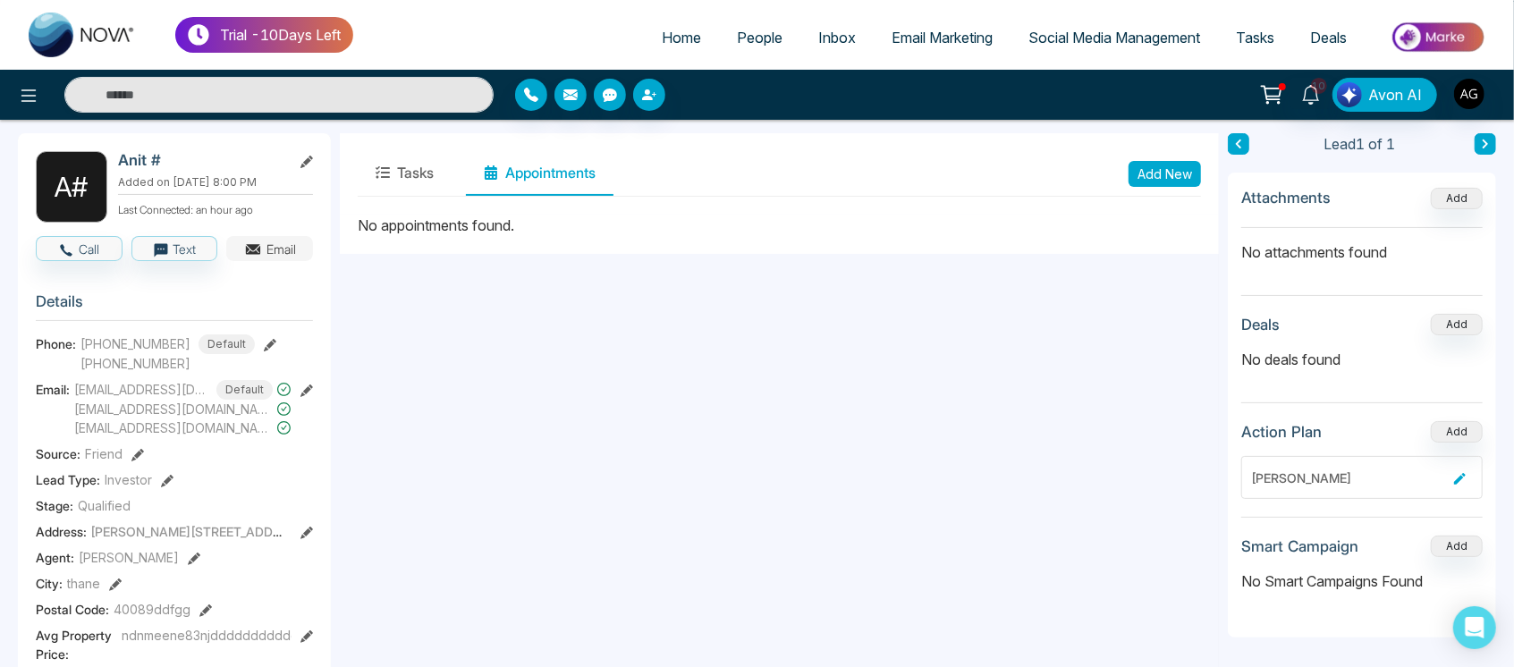
click at [279, 258] on button "Email" at bounding box center [269, 248] width 87 height 25
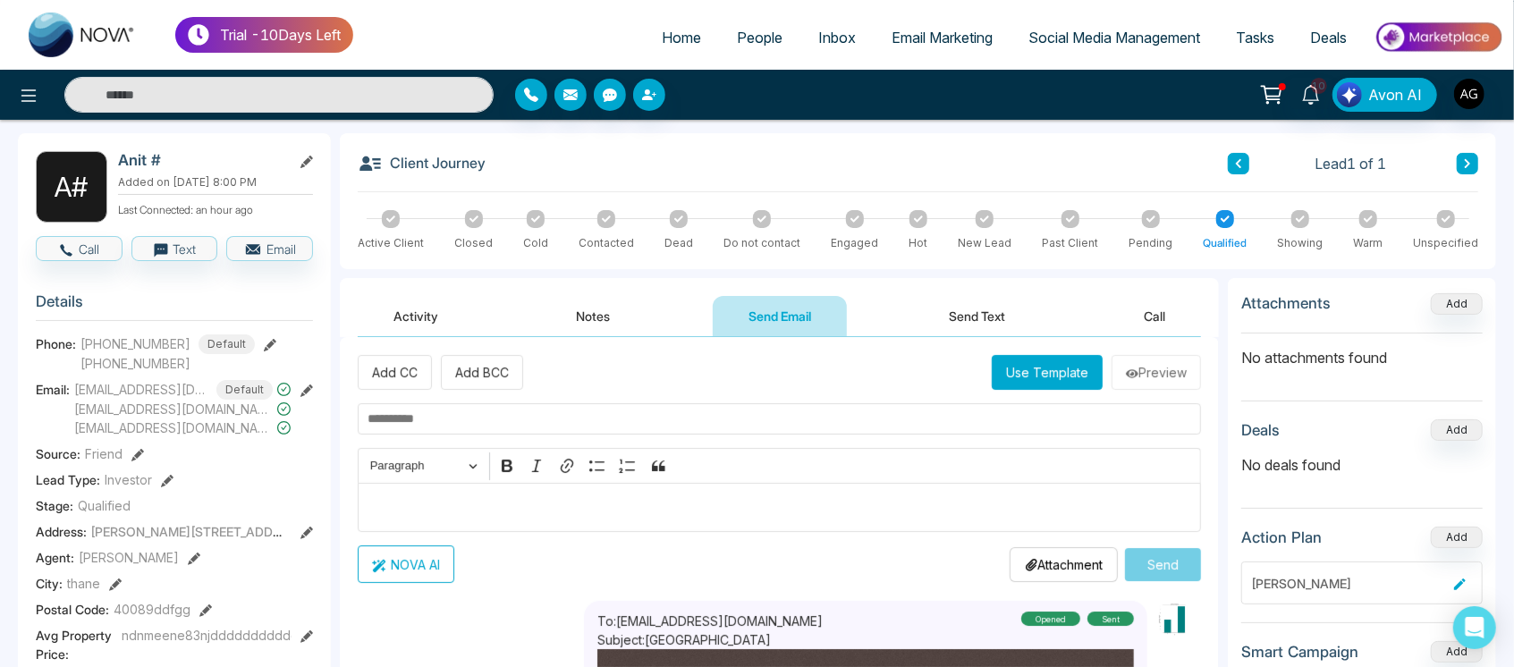
click at [994, 315] on button "Send Text" at bounding box center [978, 316] width 128 height 40
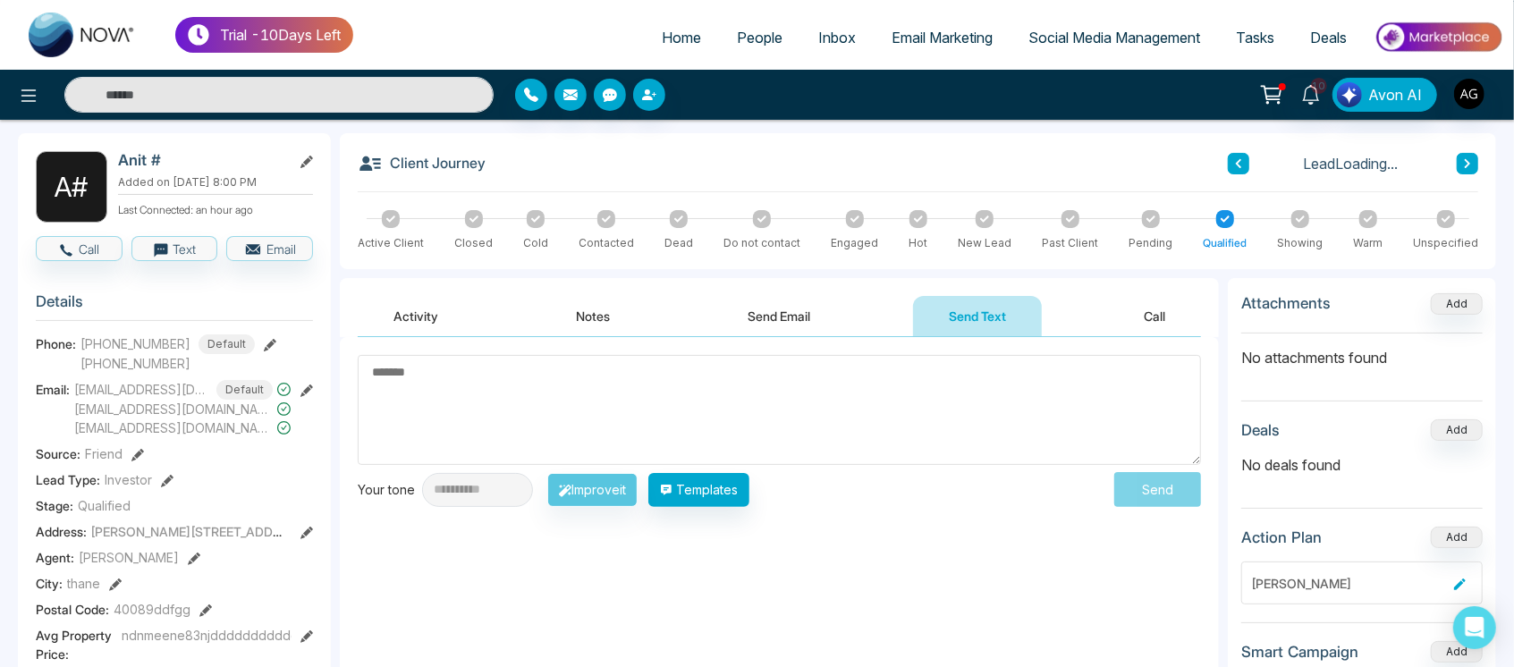
click at [422, 317] on button "Activity" at bounding box center [416, 316] width 116 height 40
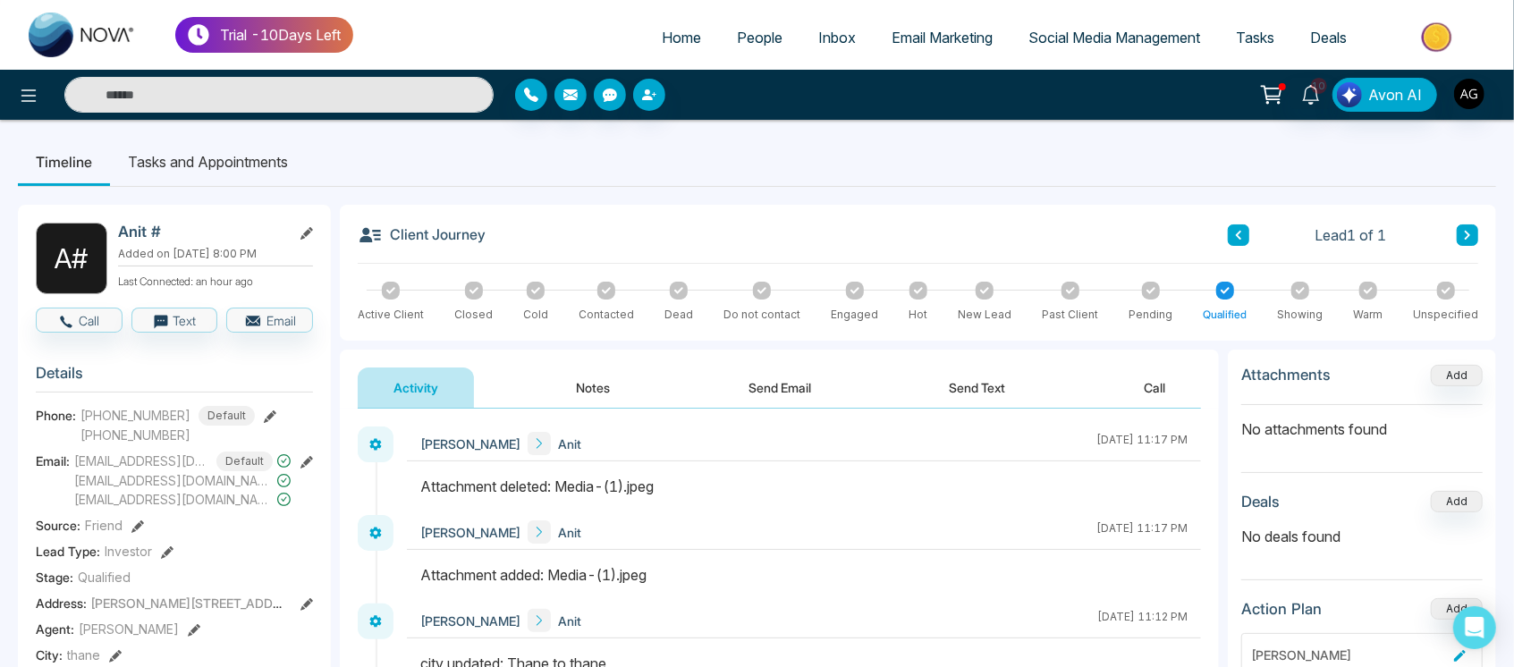
click at [258, 89] on input "text" at bounding box center [278, 95] width 429 height 36
click at [818, 30] on span "Inbox" at bounding box center [837, 38] width 38 height 18
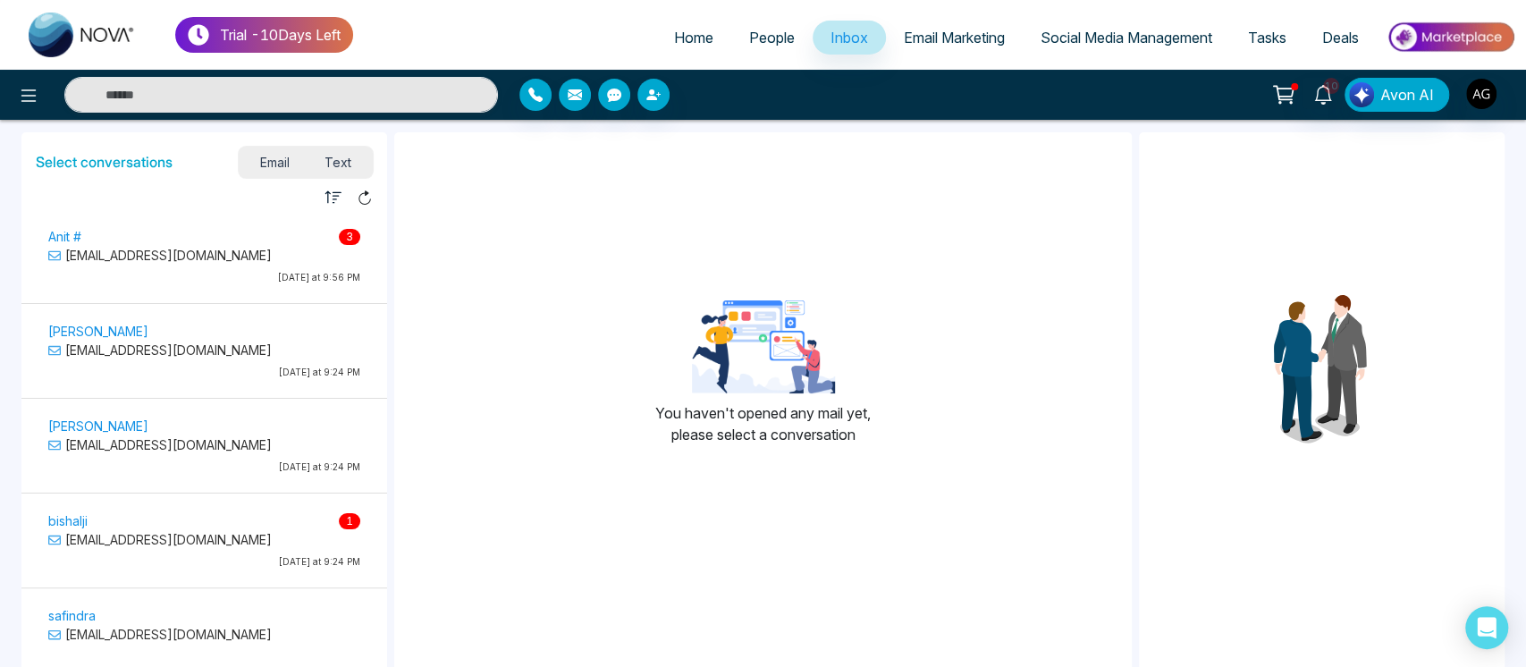
click at [1128, 51] on link "Social Media Management" at bounding box center [1126, 38] width 207 height 34
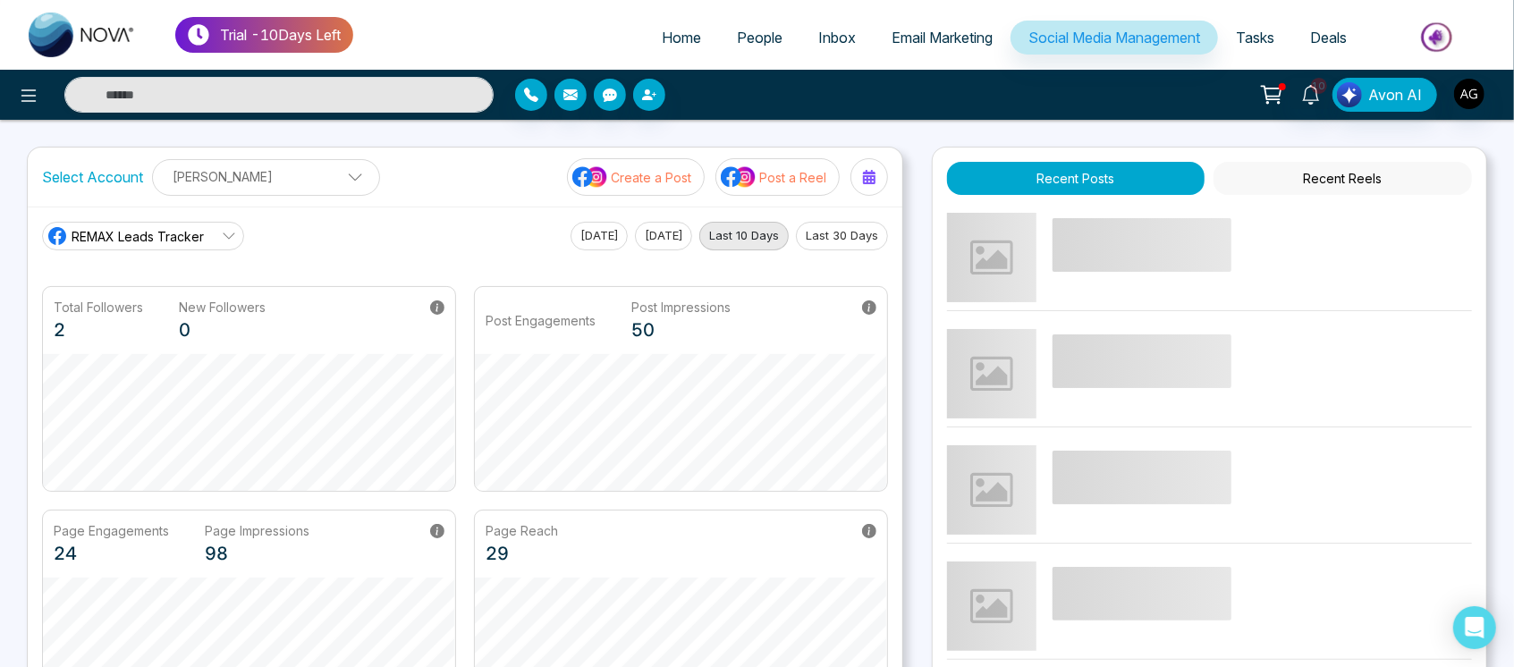
click at [624, 161] on button "Create a Post" at bounding box center [636, 177] width 138 height 38
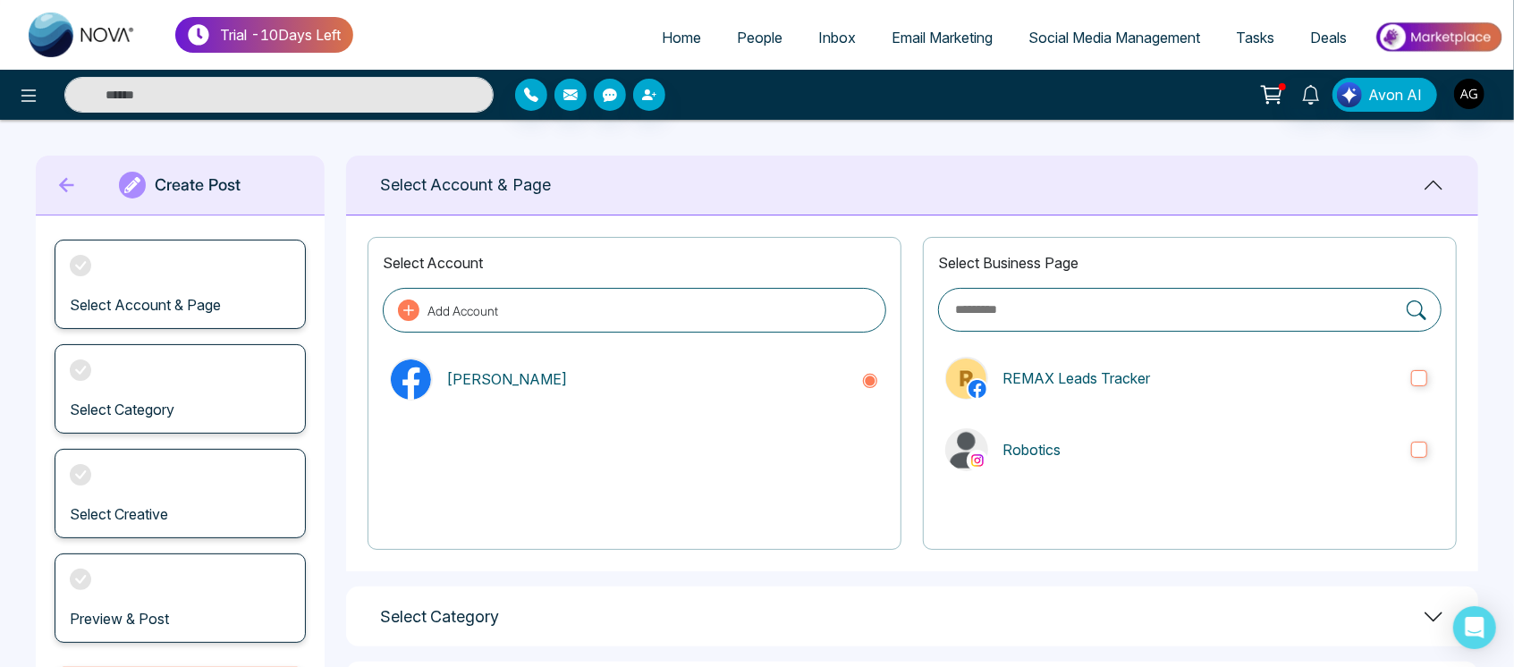
scroll to position [195, 0]
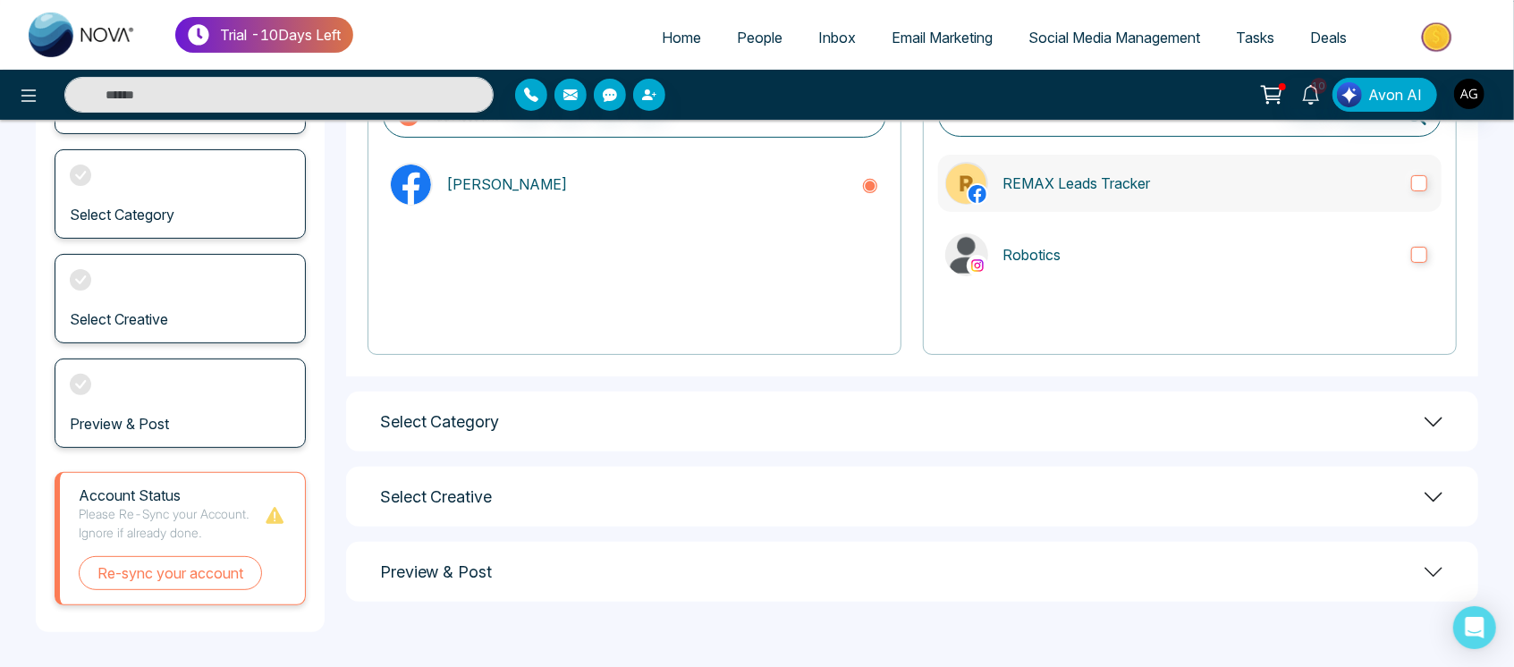
click at [1143, 190] on p "REMAX Leads Tracker" at bounding box center [1199, 183] width 394 height 21
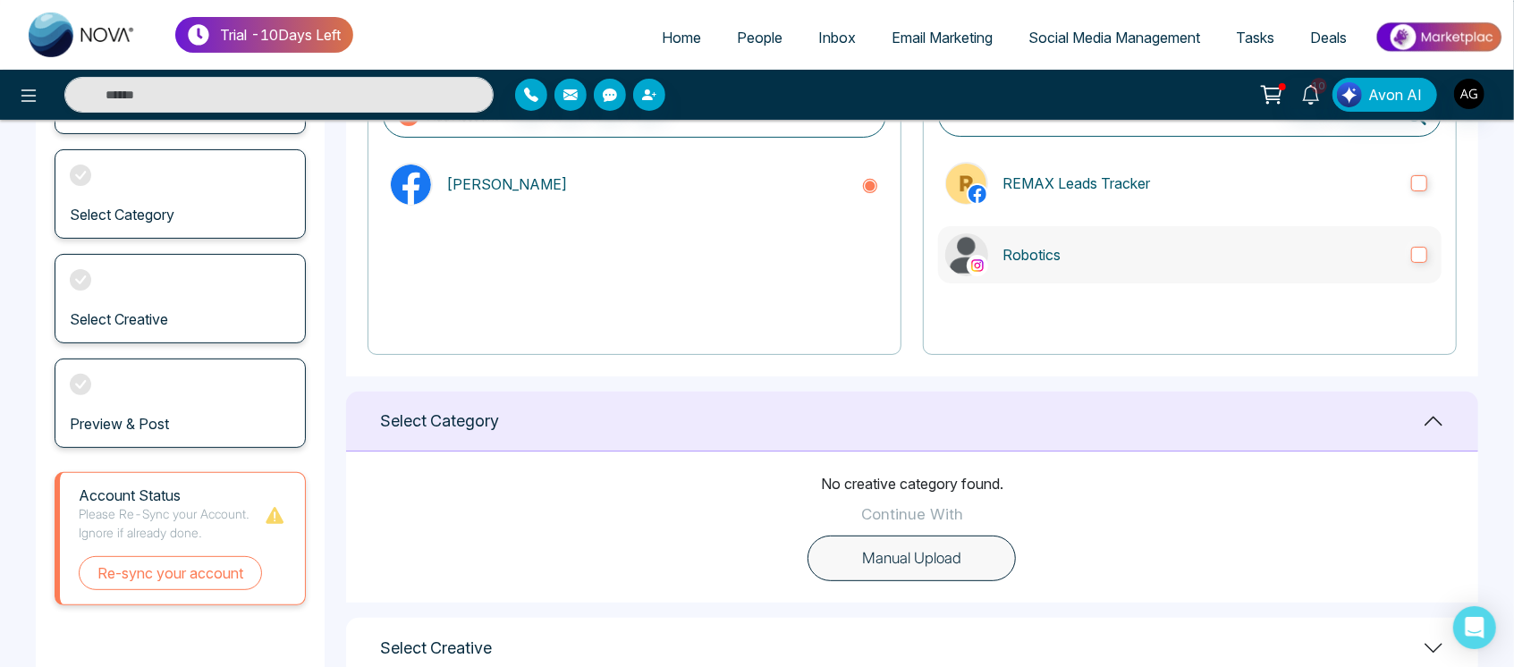
click at [1189, 258] on p "Robotics" at bounding box center [1199, 254] width 394 height 21
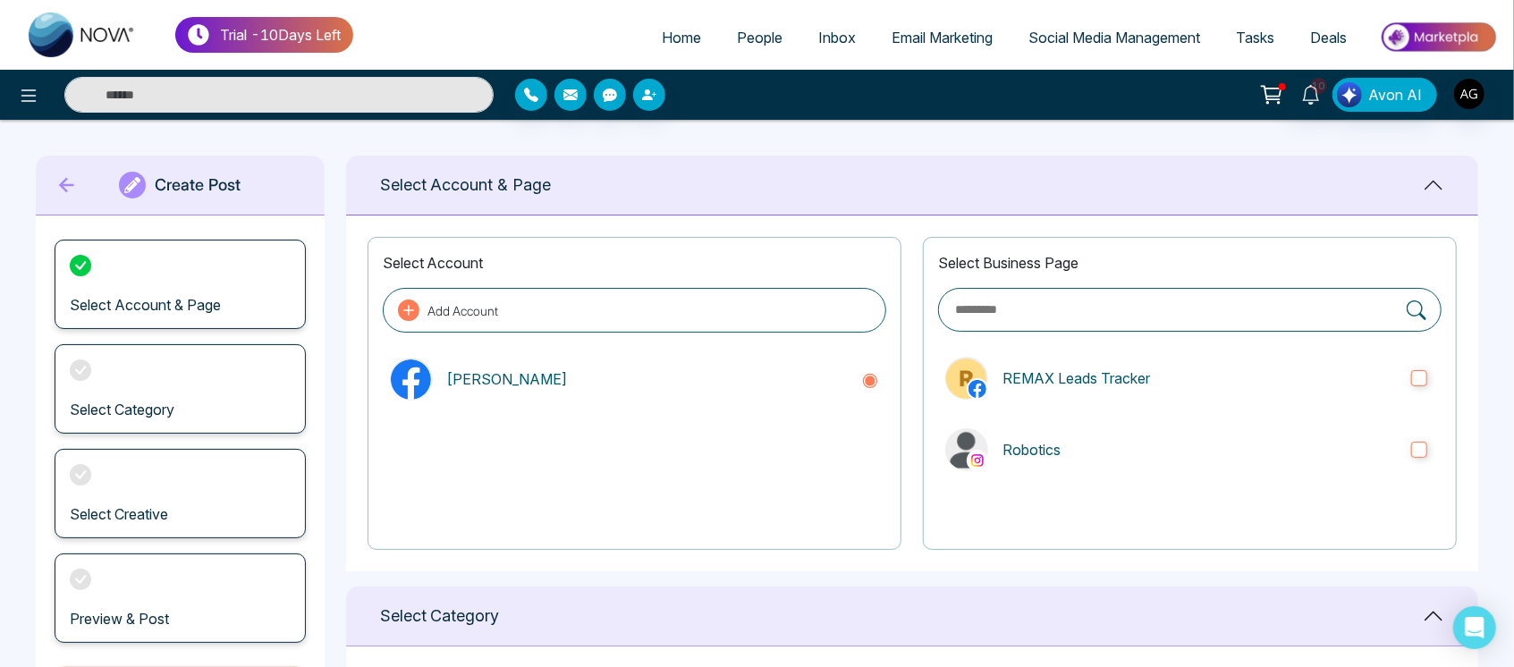
click at [55, 173] on icon at bounding box center [67, 185] width 27 height 36
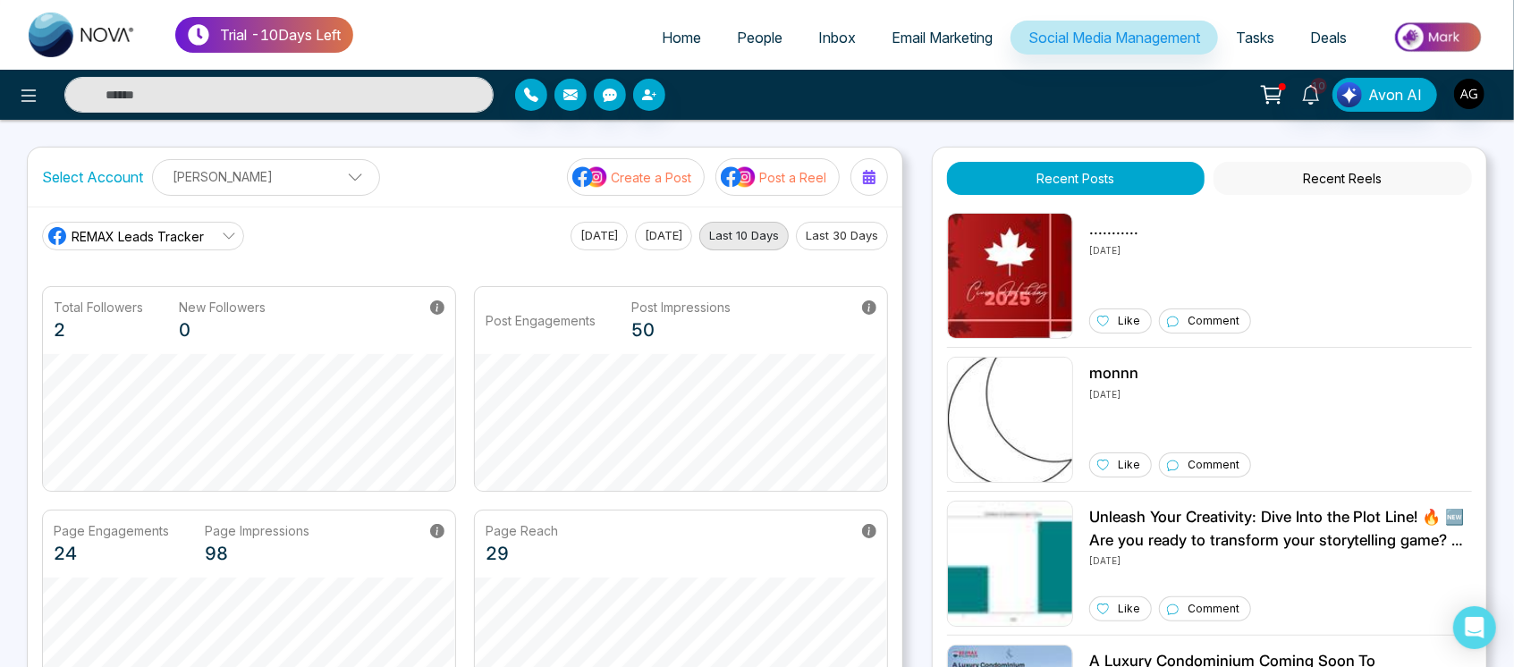
click at [789, 164] on button "Post a Reel" at bounding box center [777, 177] width 124 height 38
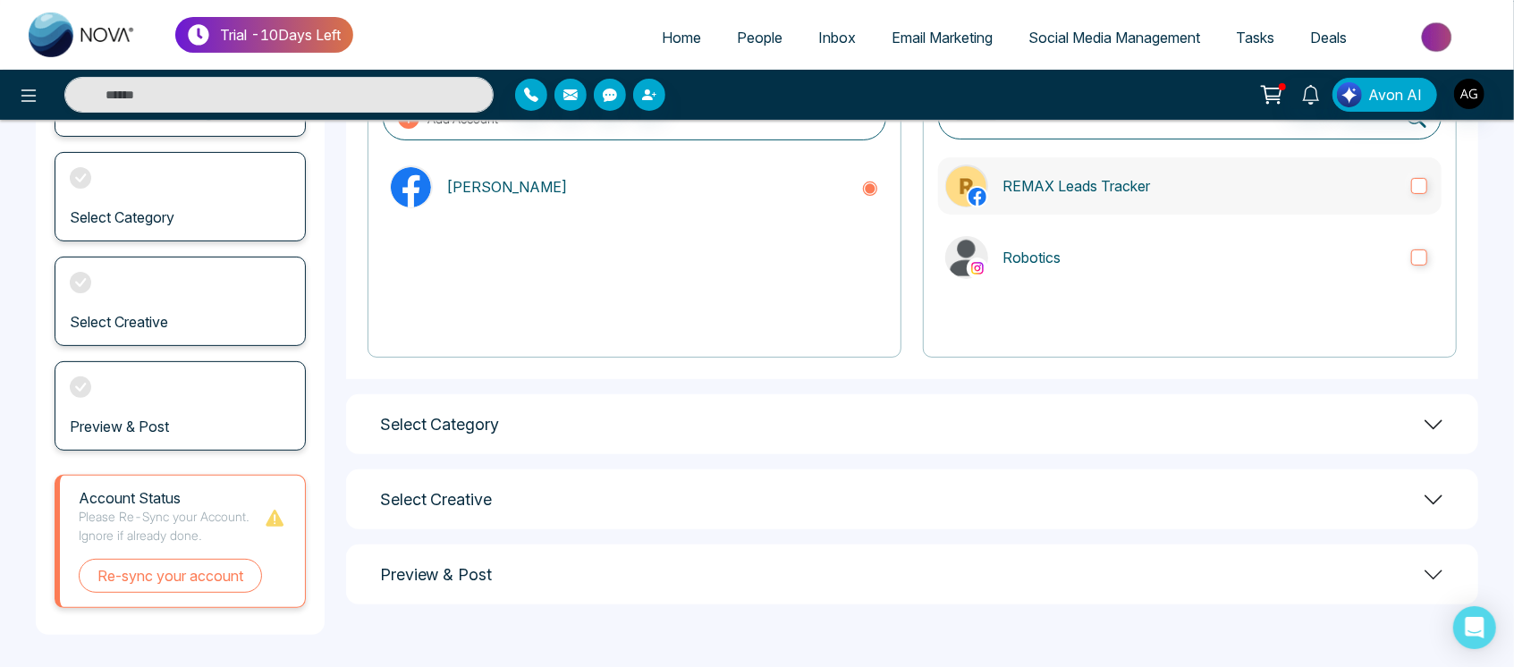
scroll to position [195, 0]
click at [1090, 165] on label "REMAX Leads Tracker" at bounding box center [1189, 183] width 503 height 57
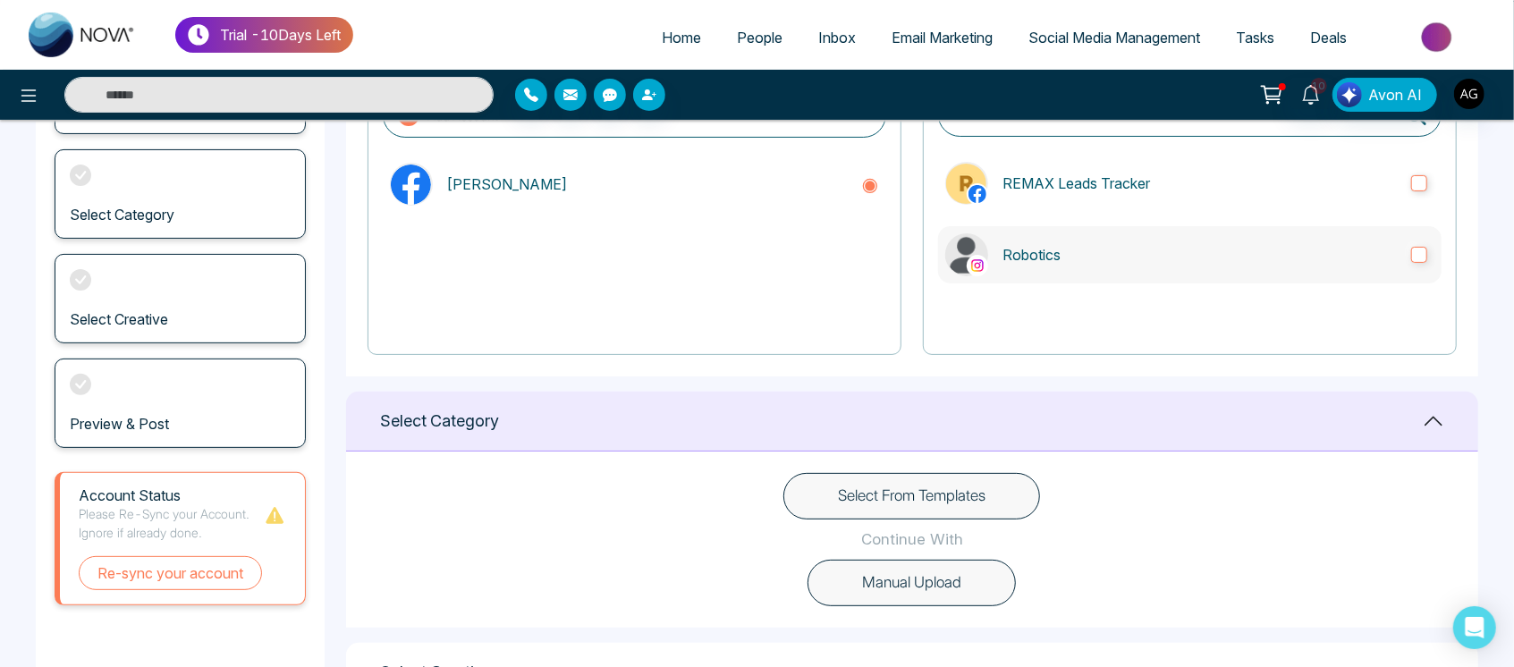
click at [1133, 274] on label "Robotics" at bounding box center [1189, 254] width 503 height 57
click at [934, 492] on button "Select From Templates" at bounding box center [911, 496] width 257 height 46
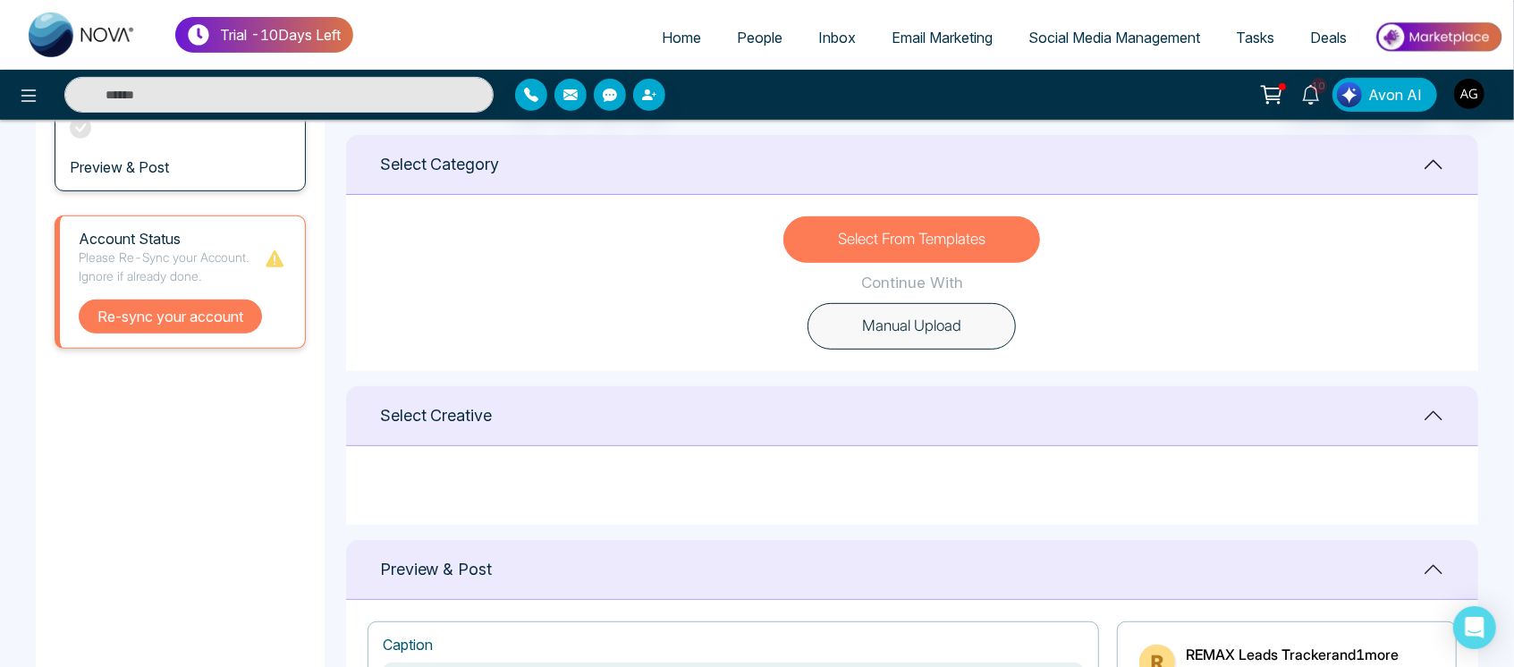
scroll to position [451, 0]
click at [161, 314] on button "Re-sync your account" at bounding box center [170, 317] width 183 height 34
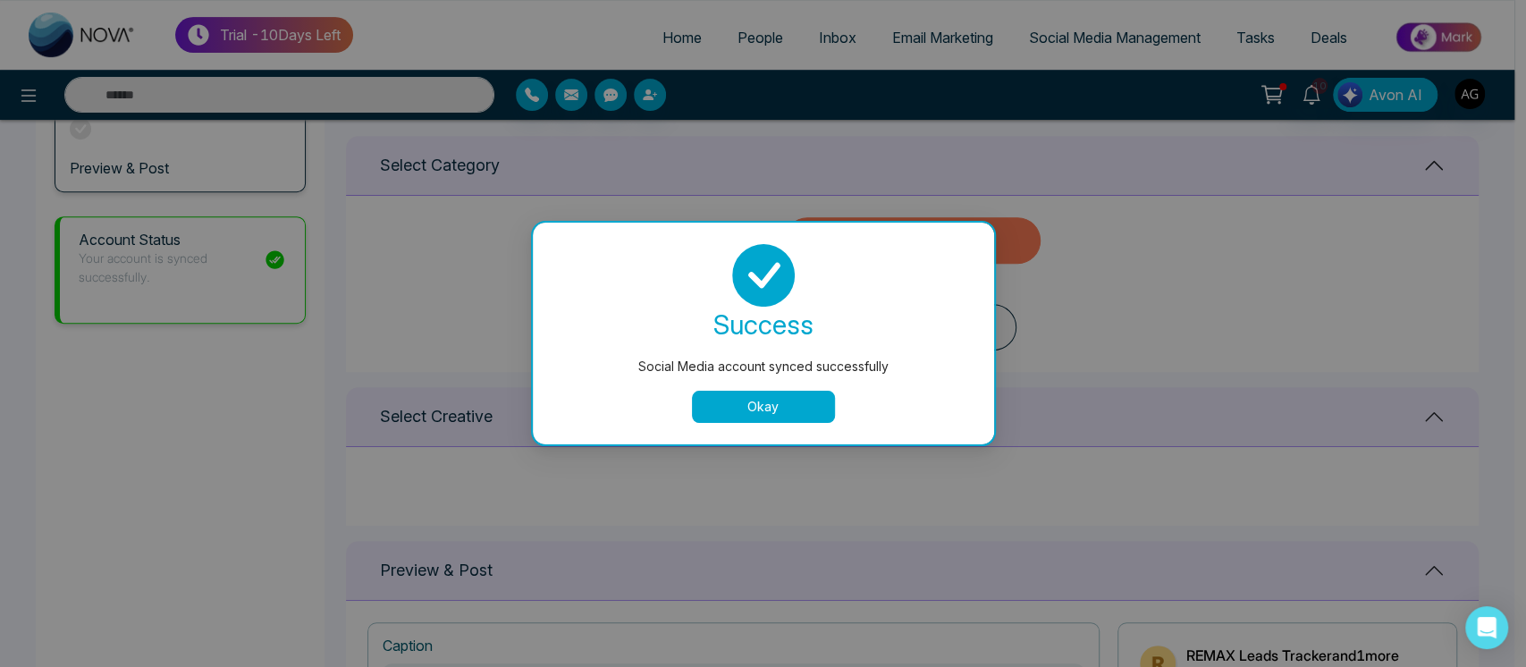
click at [772, 422] on button "Okay" at bounding box center [763, 407] width 143 height 32
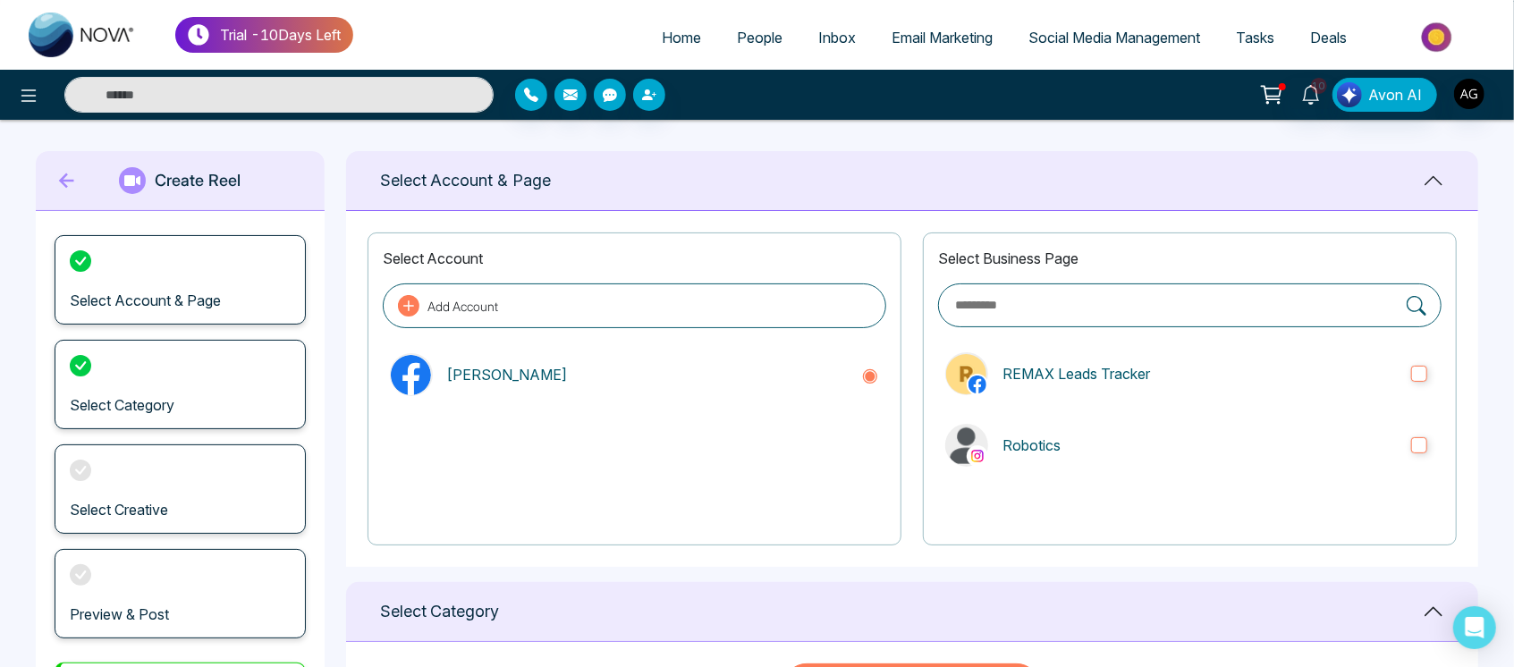
scroll to position [0, 0]
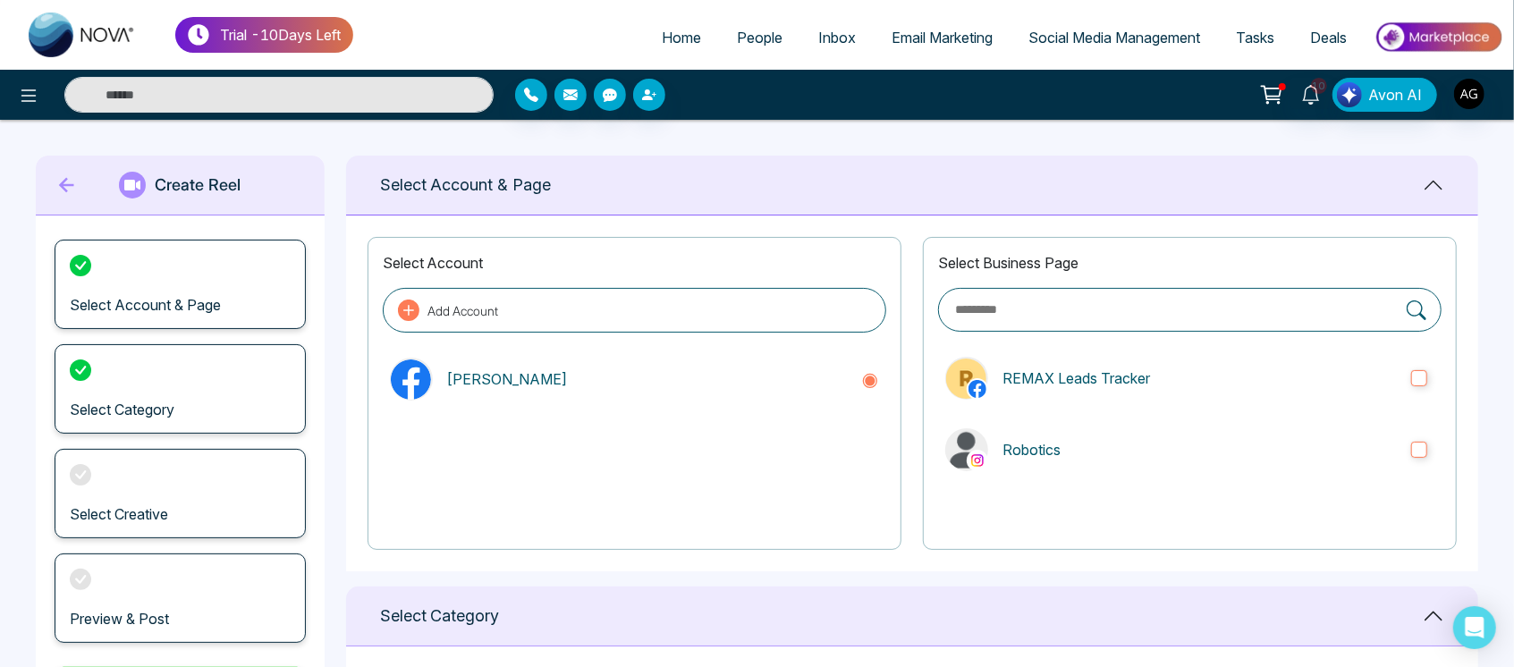
click at [667, 28] on link "Home" at bounding box center [681, 38] width 75 height 34
select select "*"
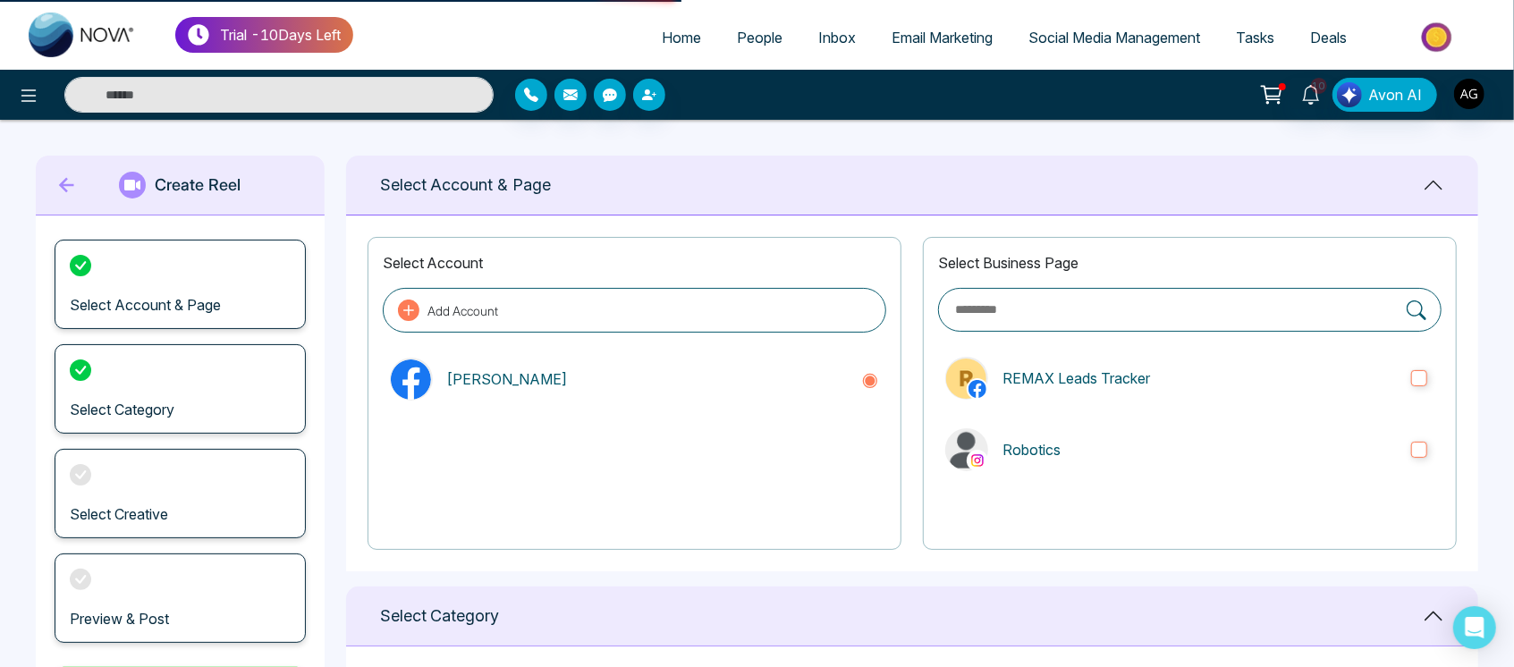
select select "*"
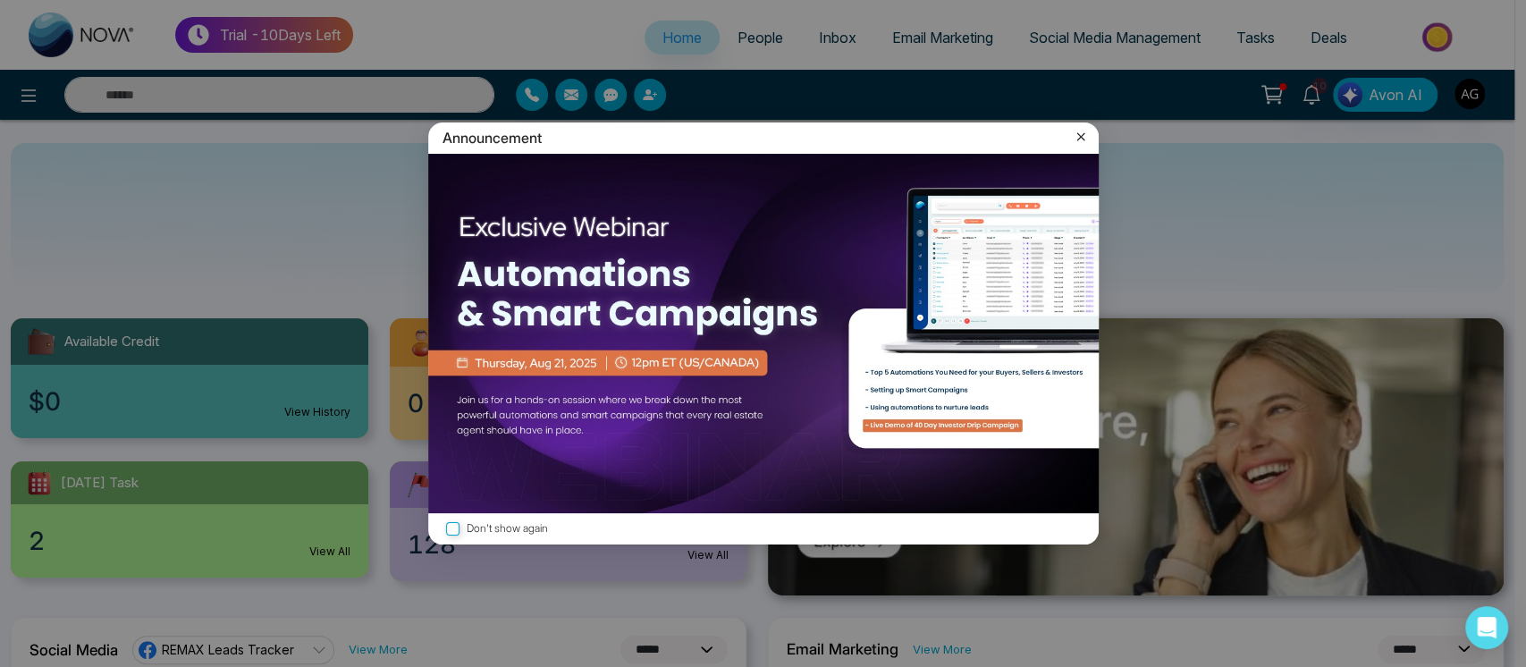
click at [1081, 131] on icon at bounding box center [1081, 137] width 18 height 18
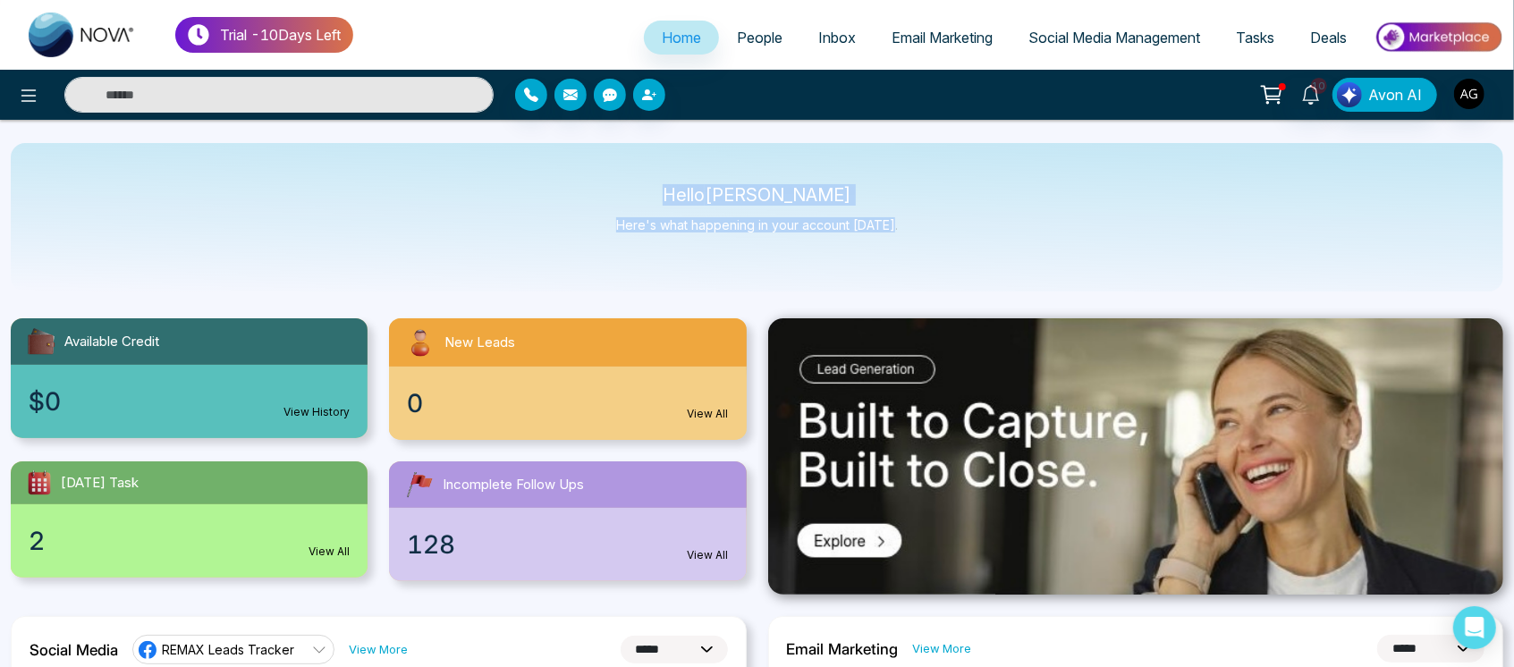
drag, startPoint x: 677, startPoint y: 189, endPoint x: 1004, endPoint y: 263, distance: 335.6
click at [1004, 263] on div "Hello [PERSON_NAME] Here's what happening in your account [DATE]." at bounding box center [757, 217] width 1492 height 148
click at [1090, 249] on div "Hello [PERSON_NAME] Here's what happening in your account [DATE]." at bounding box center [757, 217] width 1492 height 148
drag, startPoint x: 688, startPoint y: 188, endPoint x: 935, endPoint y: 232, distance: 251.7
click at [935, 232] on div "Hello [PERSON_NAME] Here's what happening in your account [DATE]." at bounding box center [757, 217] width 1492 height 148
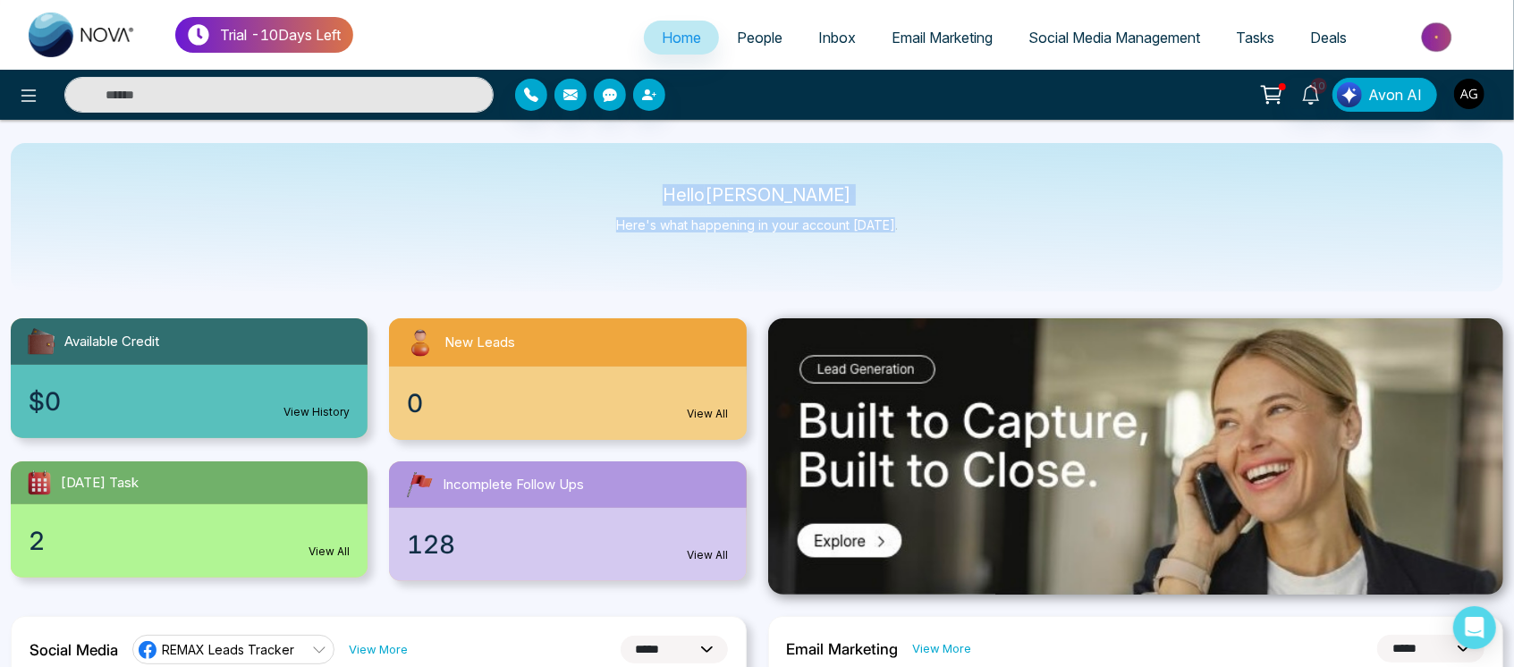
click at [935, 232] on div "Hello [PERSON_NAME] Here's what happening in your account [DATE]." at bounding box center [757, 217] width 1492 height 148
drag, startPoint x: 675, startPoint y: 184, endPoint x: 992, endPoint y: 221, distance: 318.6
click at [992, 221] on div "Hello [PERSON_NAME] Here's what happening in your account [DATE]." at bounding box center [757, 217] width 1492 height 148
drag, startPoint x: 670, startPoint y: 178, endPoint x: 877, endPoint y: 237, distance: 215.7
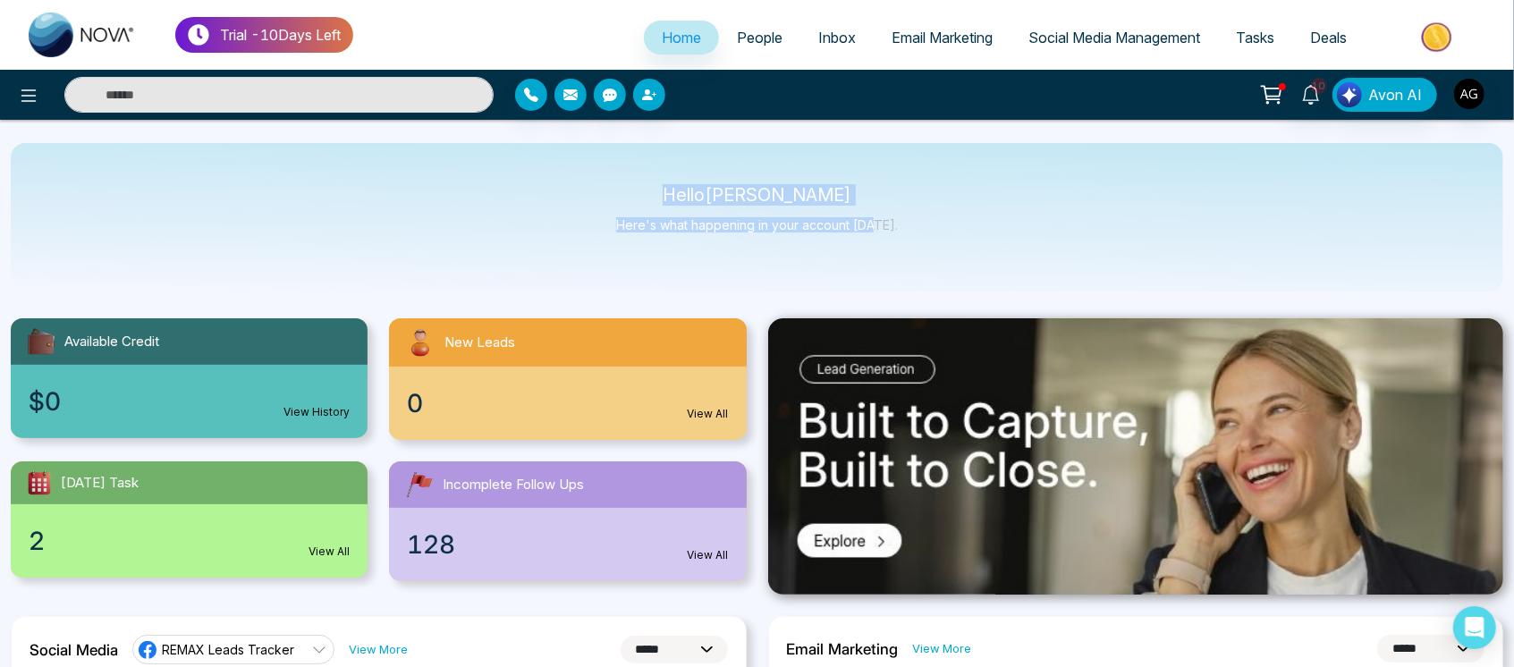
click at [877, 237] on div "Hello [PERSON_NAME] Here's what happening in your account [DATE]." at bounding box center [757, 217] width 1492 height 148
click at [877, 237] on div "Hello [PERSON_NAME] Here's what happening in your account [DATE]." at bounding box center [757, 217] width 282 height 59
drag, startPoint x: 675, startPoint y: 176, endPoint x: 943, endPoint y: 200, distance: 269.3
click at [943, 200] on div "Hello [PERSON_NAME] Here's what happening in your account [DATE]." at bounding box center [757, 217] width 1492 height 148
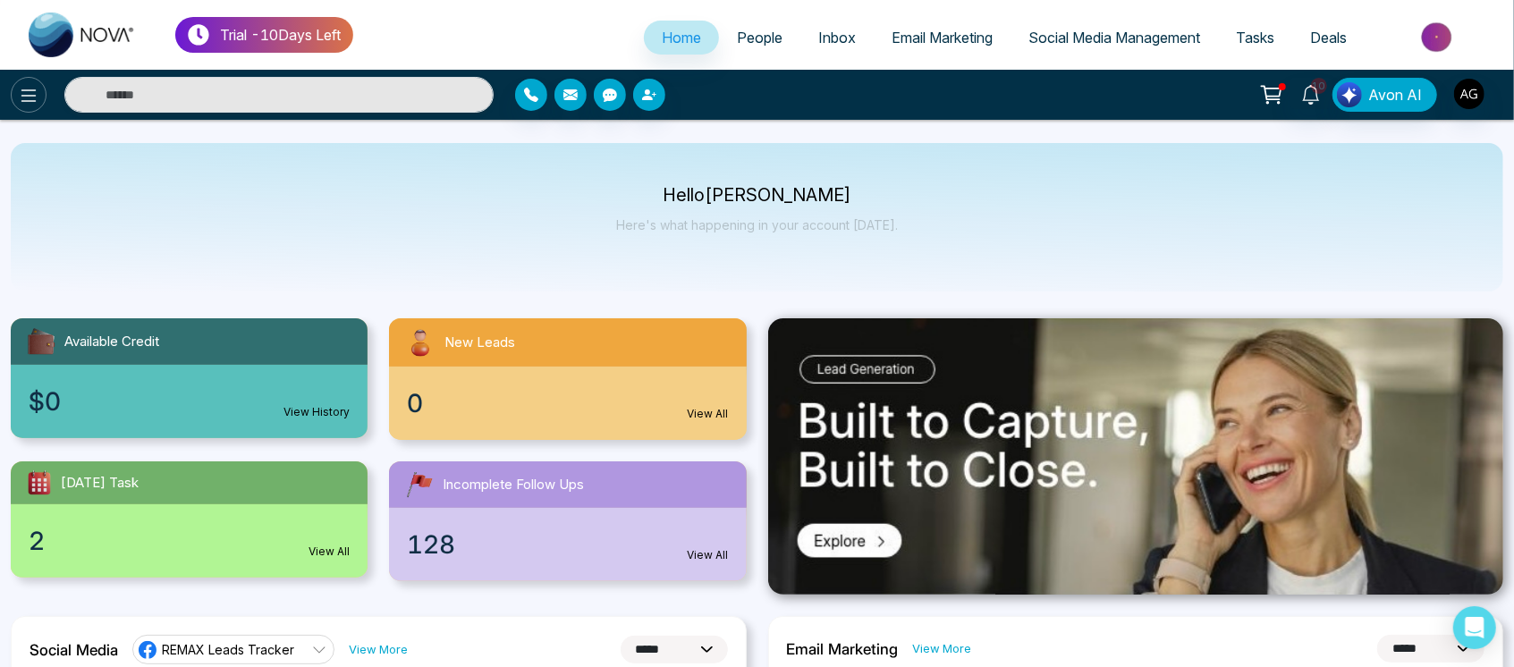
click at [19, 94] on icon at bounding box center [28, 95] width 21 height 21
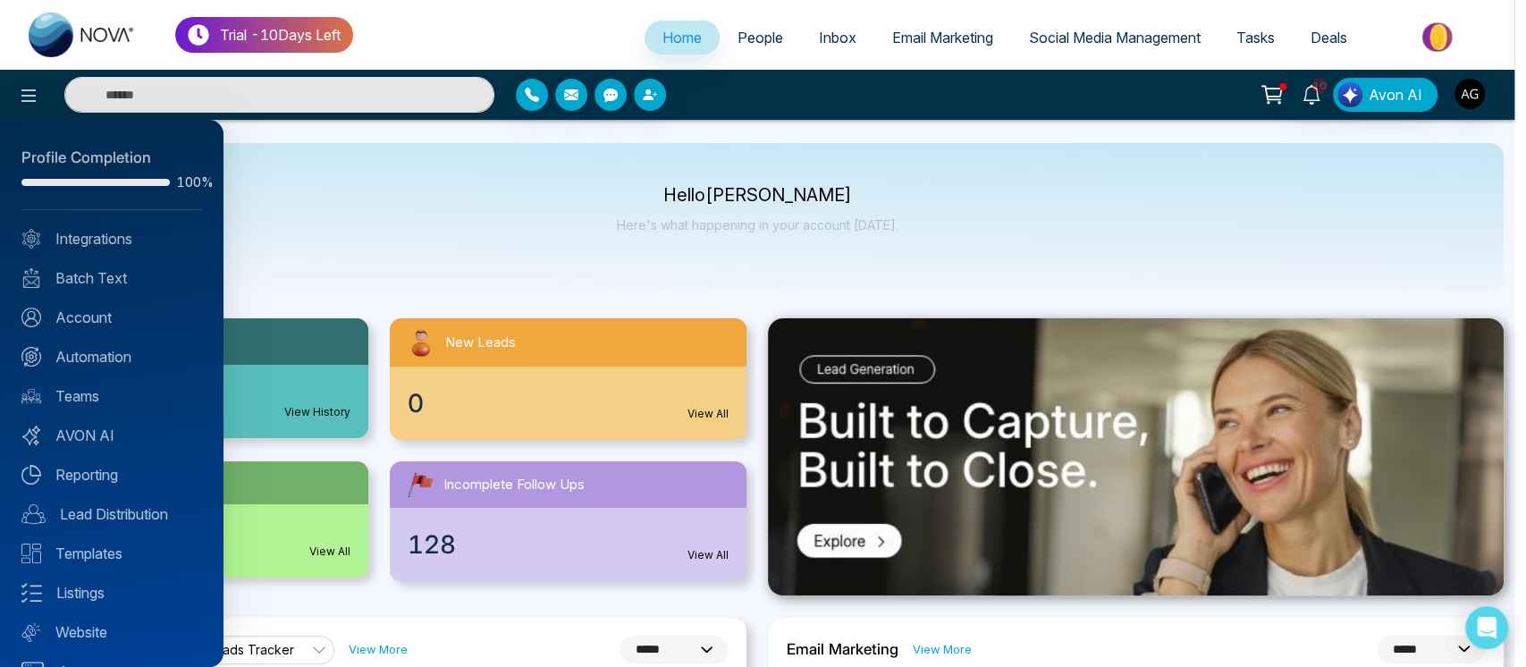
click at [442, 218] on div at bounding box center [763, 333] width 1526 height 667
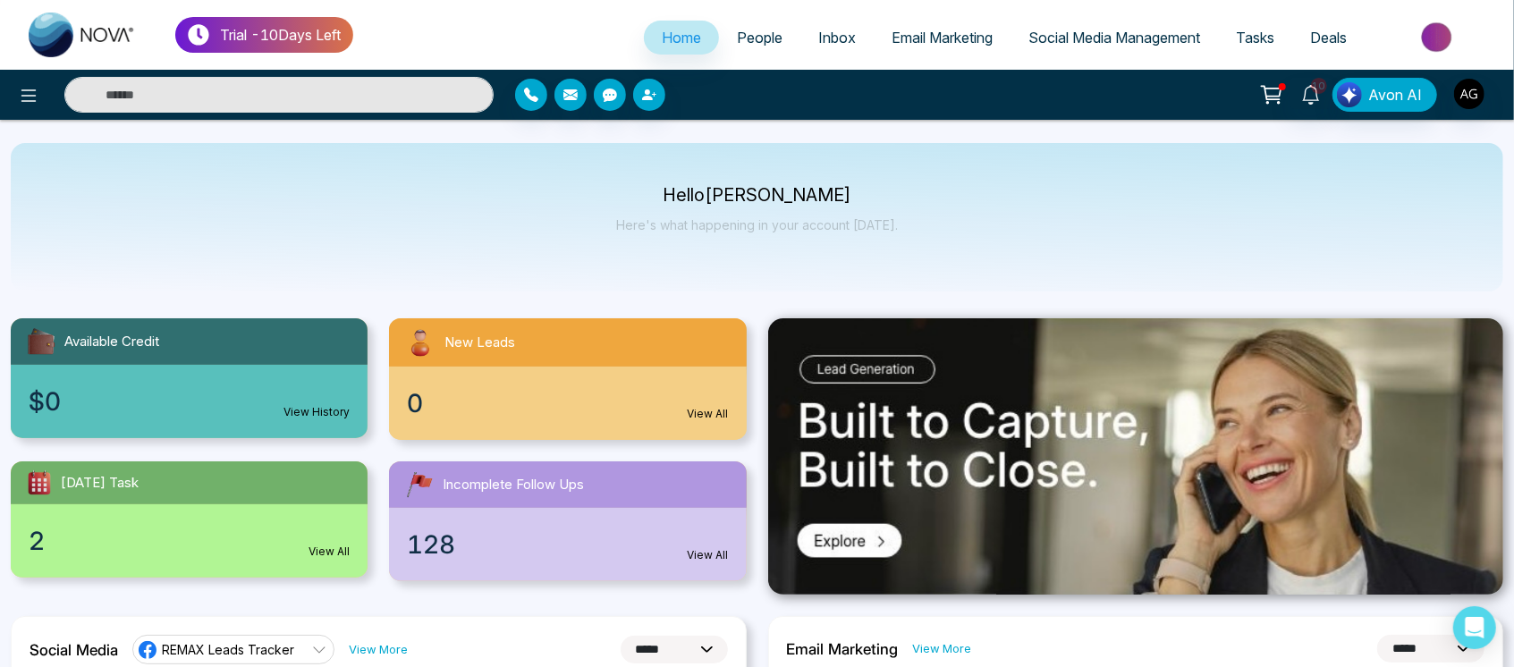
click at [321, 90] on input "text" at bounding box center [278, 95] width 429 height 36
click at [553, 218] on div "Hello [PERSON_NAME] Here's what happening in your account [DATE]." at bounding box center [757, 217] width 1492 height 148
click at [1476, 91] on img "button" at bounding box center [1469, 94] width 30 height 30
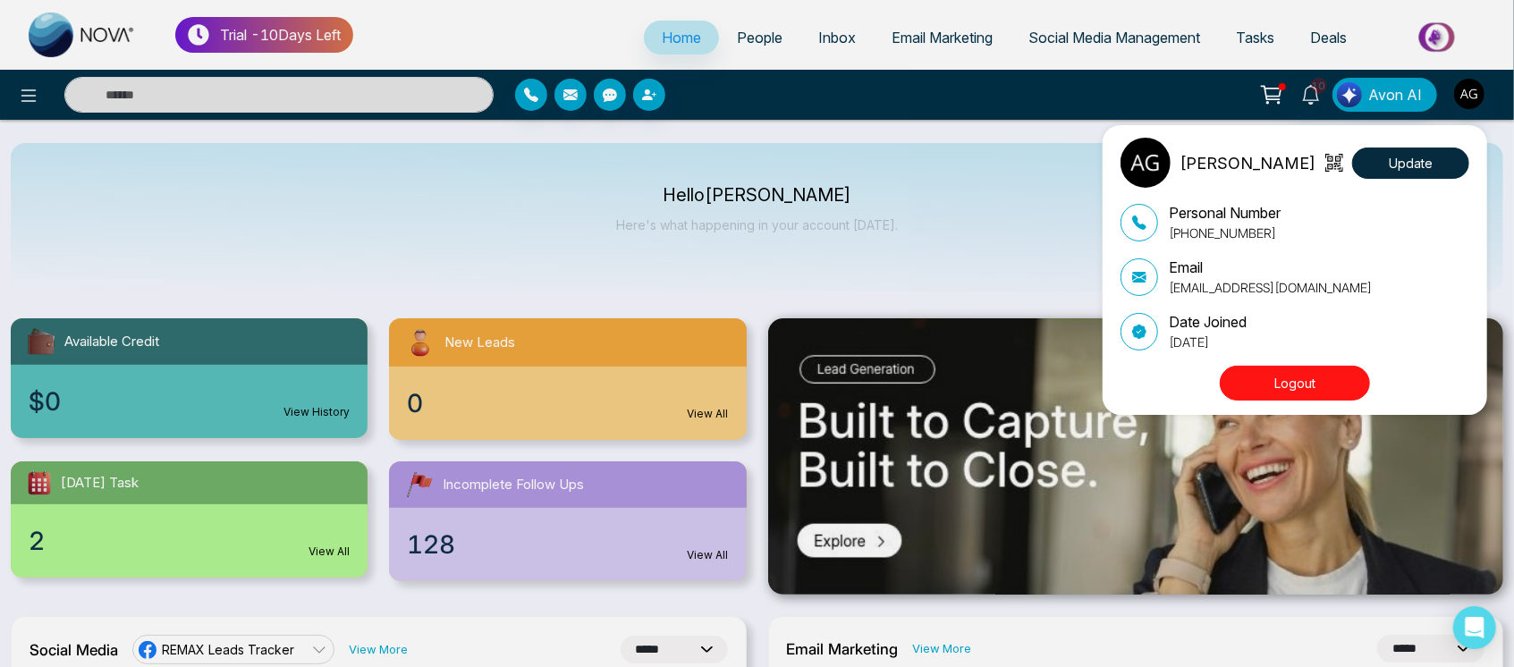
click at [761, 42] on div "Anit Gupta Update Personal Number +919930053035 Email anit@mmnovatech.com Date …" at bounding box center [757, 333] width 1514 height 667
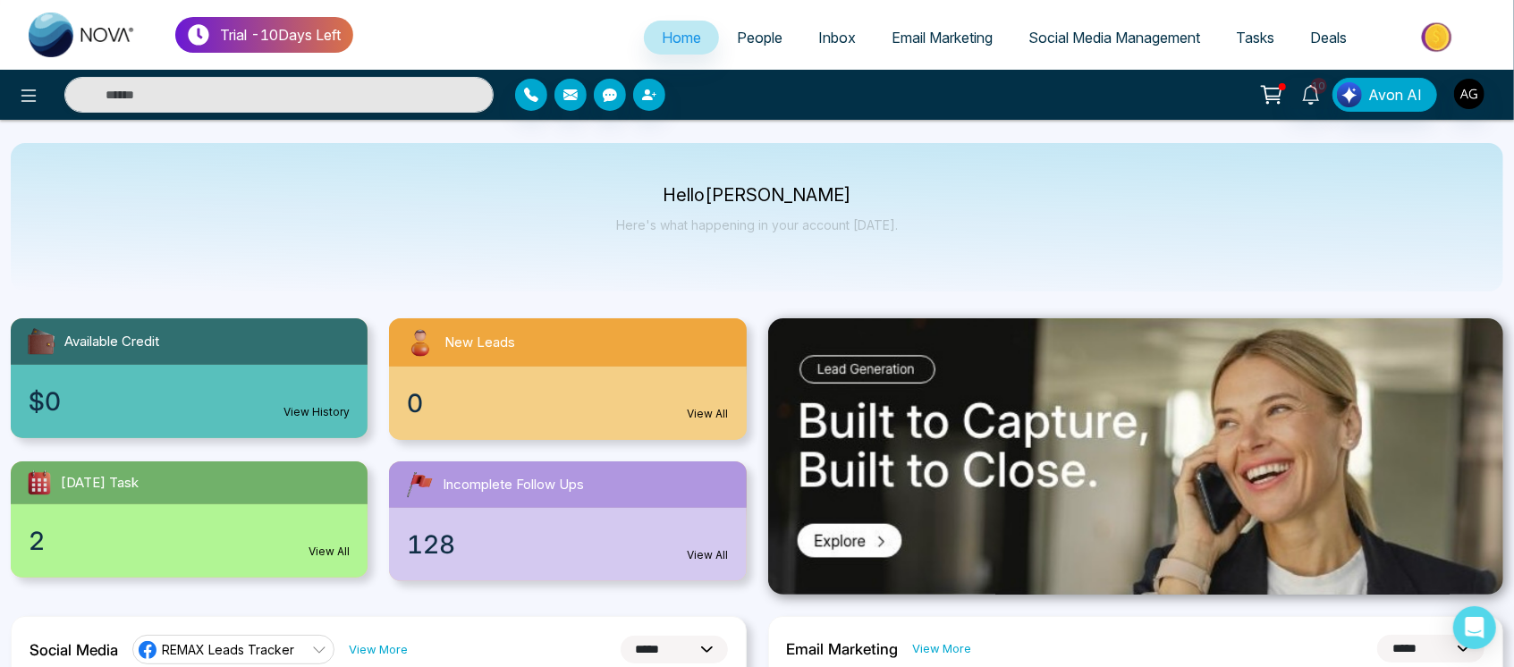
click at [761, 42] on span "People" at bounding box center [760, 38] width 46 height 18
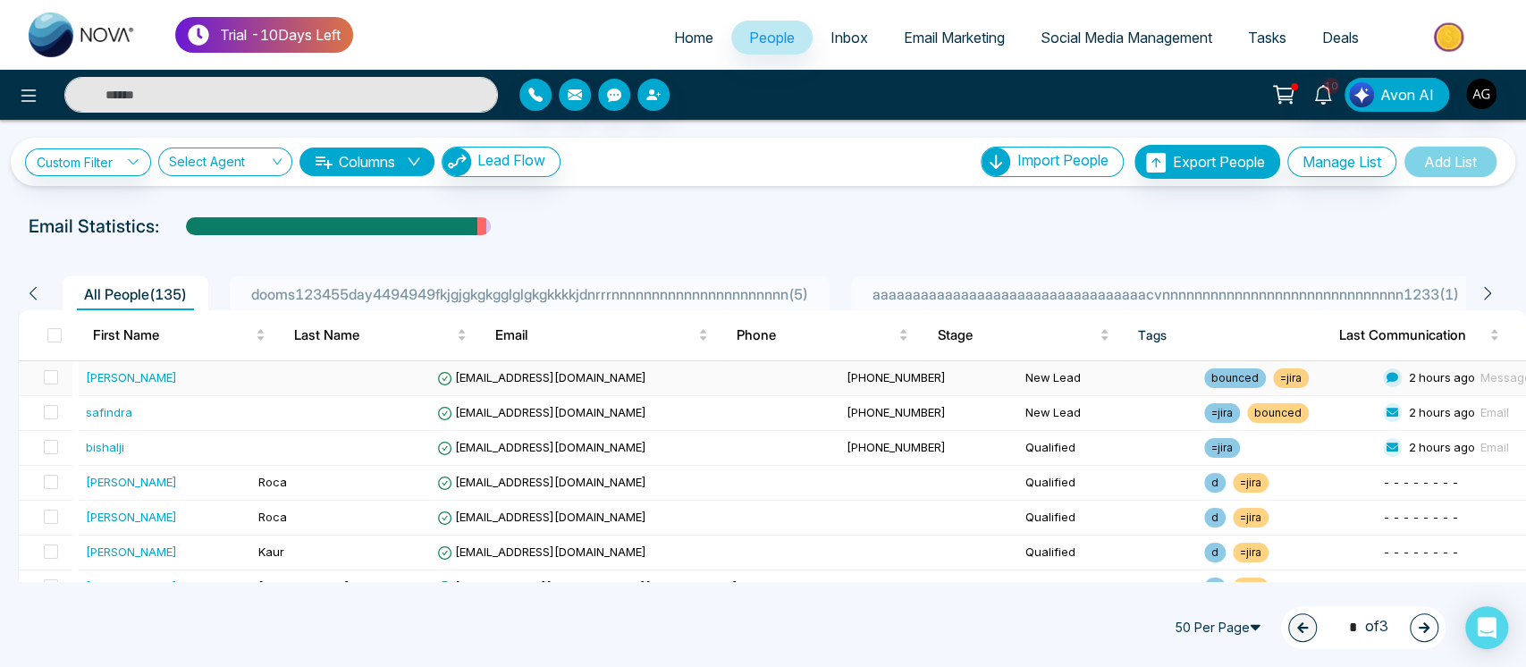
click at [522, 383] on span "[EMAIL_ADDRESS][DOMAIN_NAME]" at bounding box center [541, 377] width 209 height 14
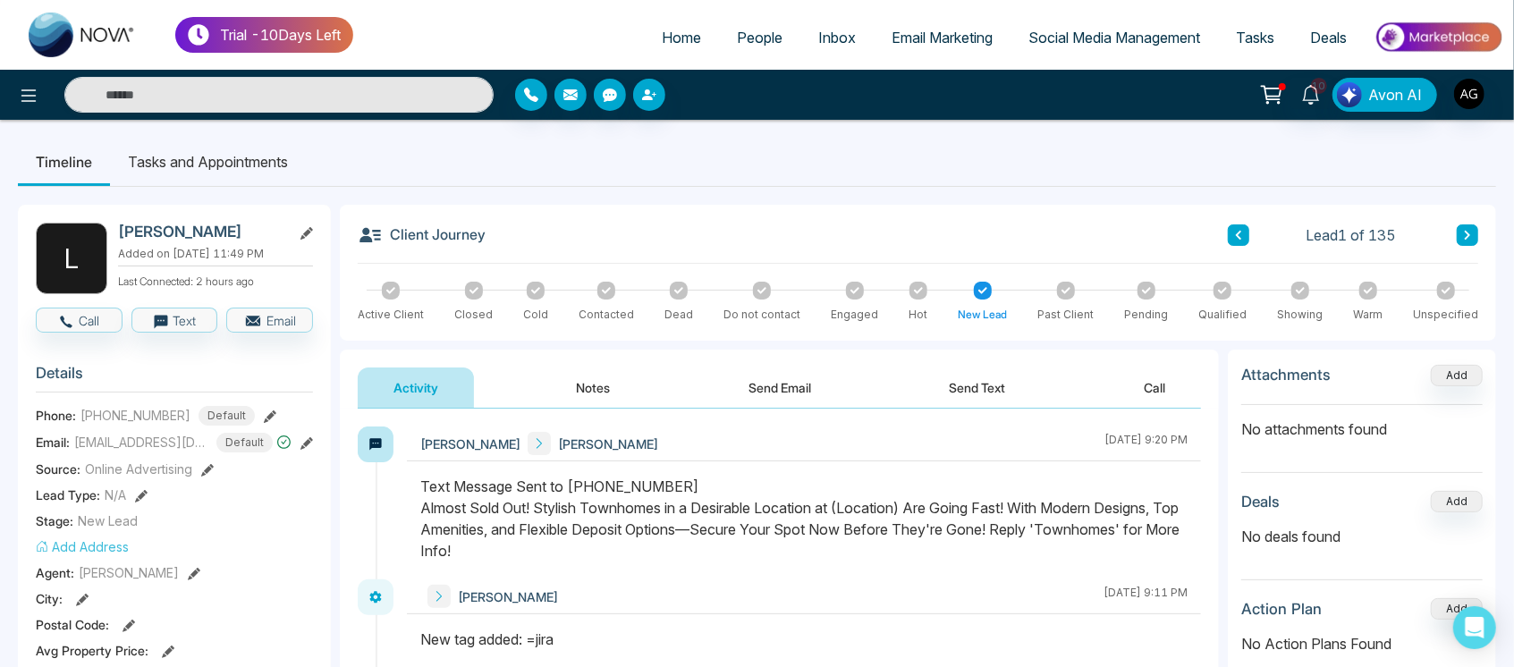
click at [763, 42] on span "People" at bounding box center [760, 38] width 46 height 18
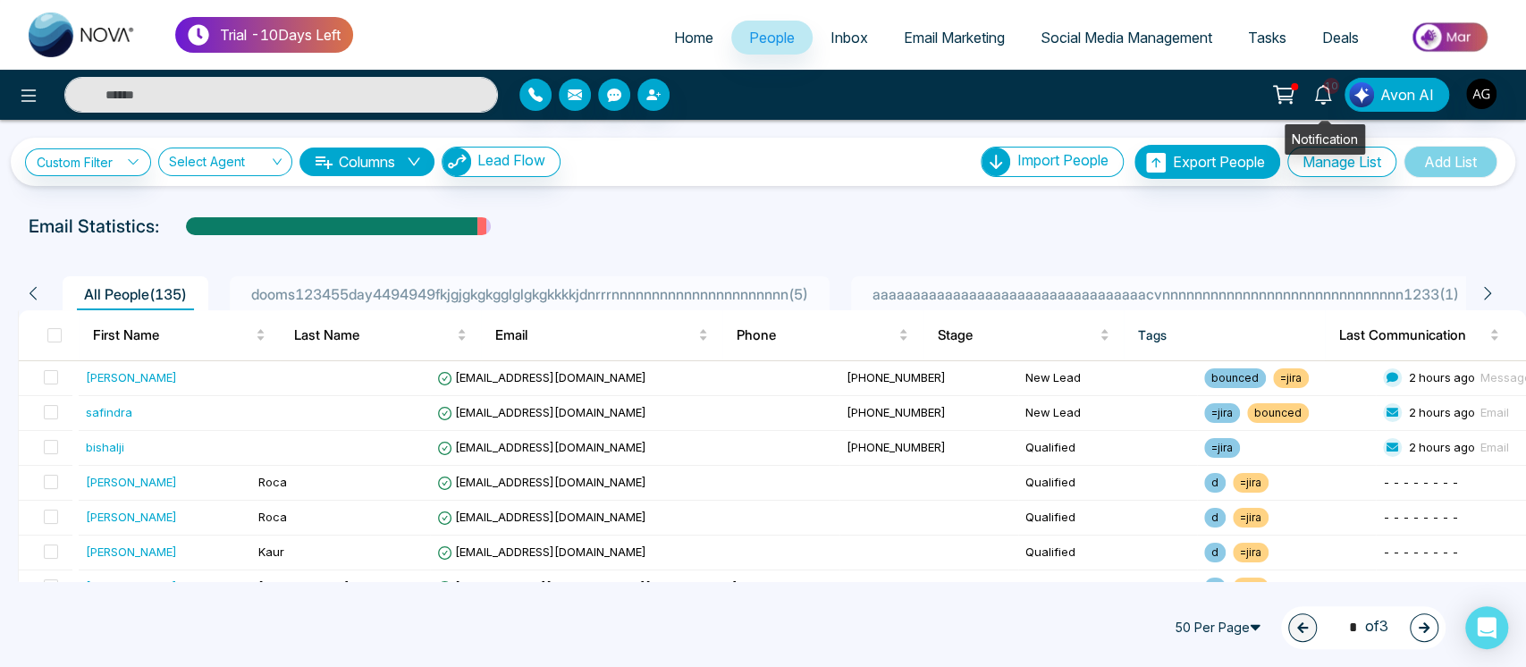
click at [1331, 103] on icon at bounding box center [1324, 95] width 20 height 20
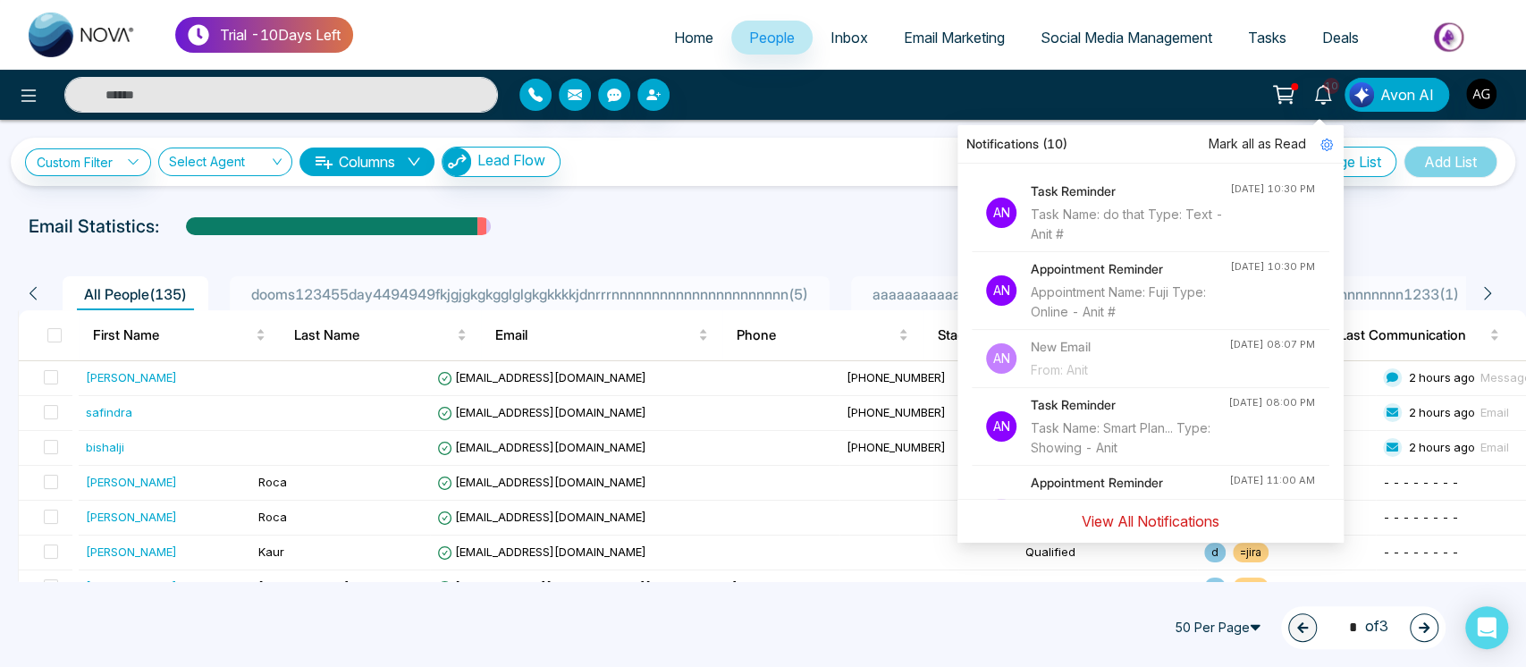
click at [1172, 519] on button "View All Notifications" at bounding box center [1150, 521] width 161 height 34
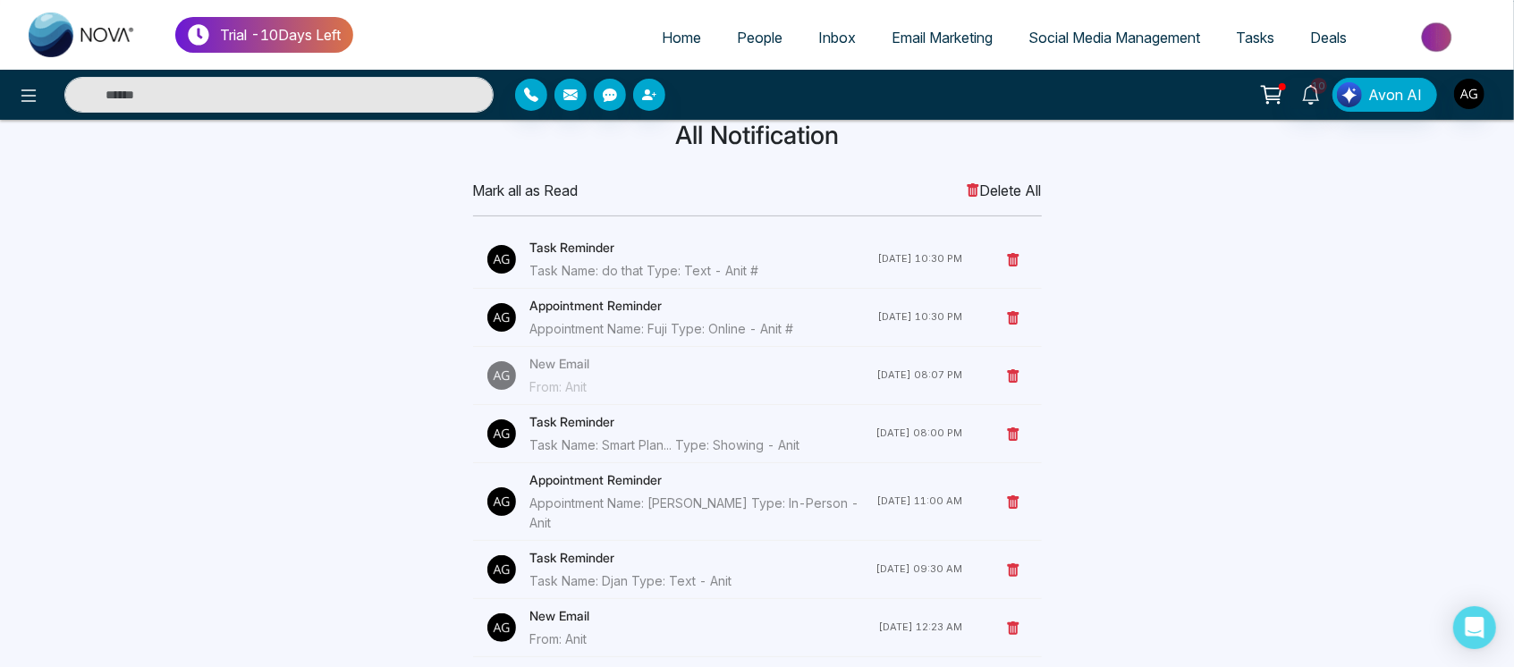
scroll to position [40, 0]
click at [601, 244] on h4 "Task Reminder" at bounding box center [704, 250] width 348 height 20
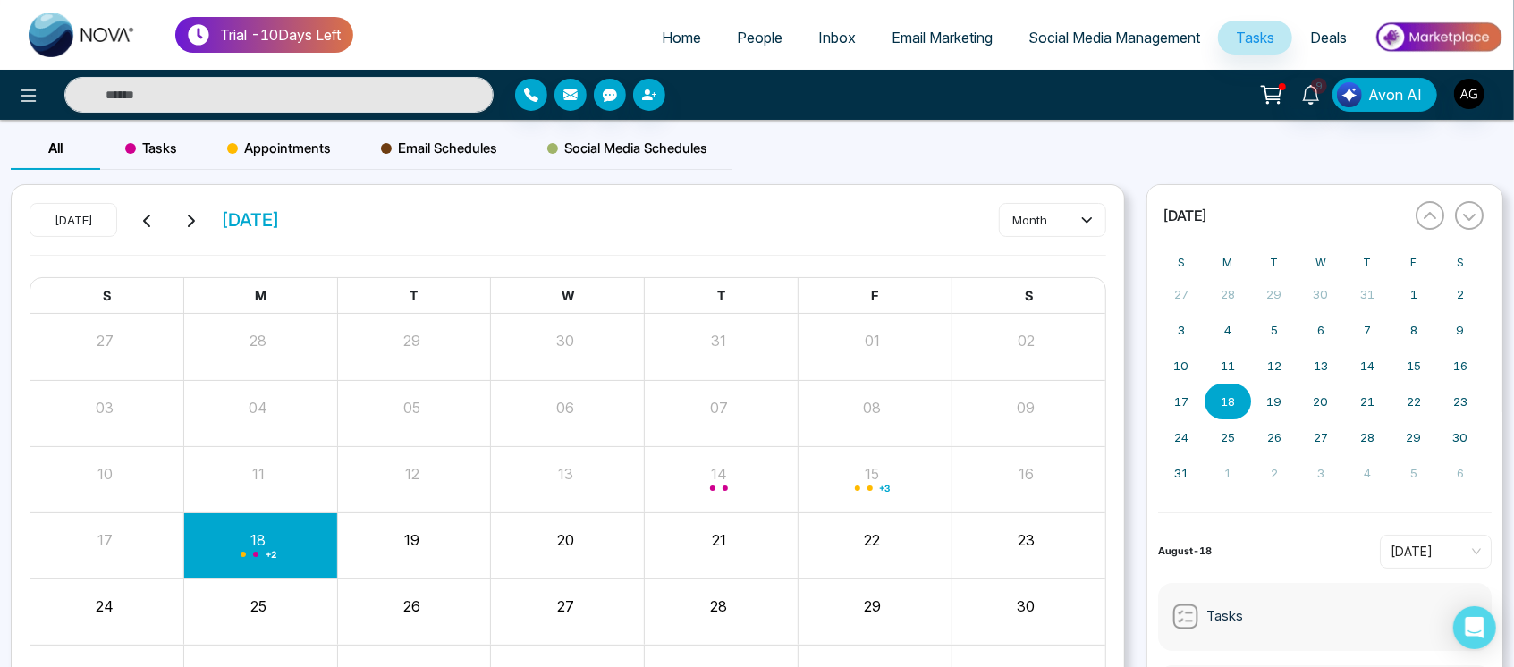
scroll to position [127, 0]
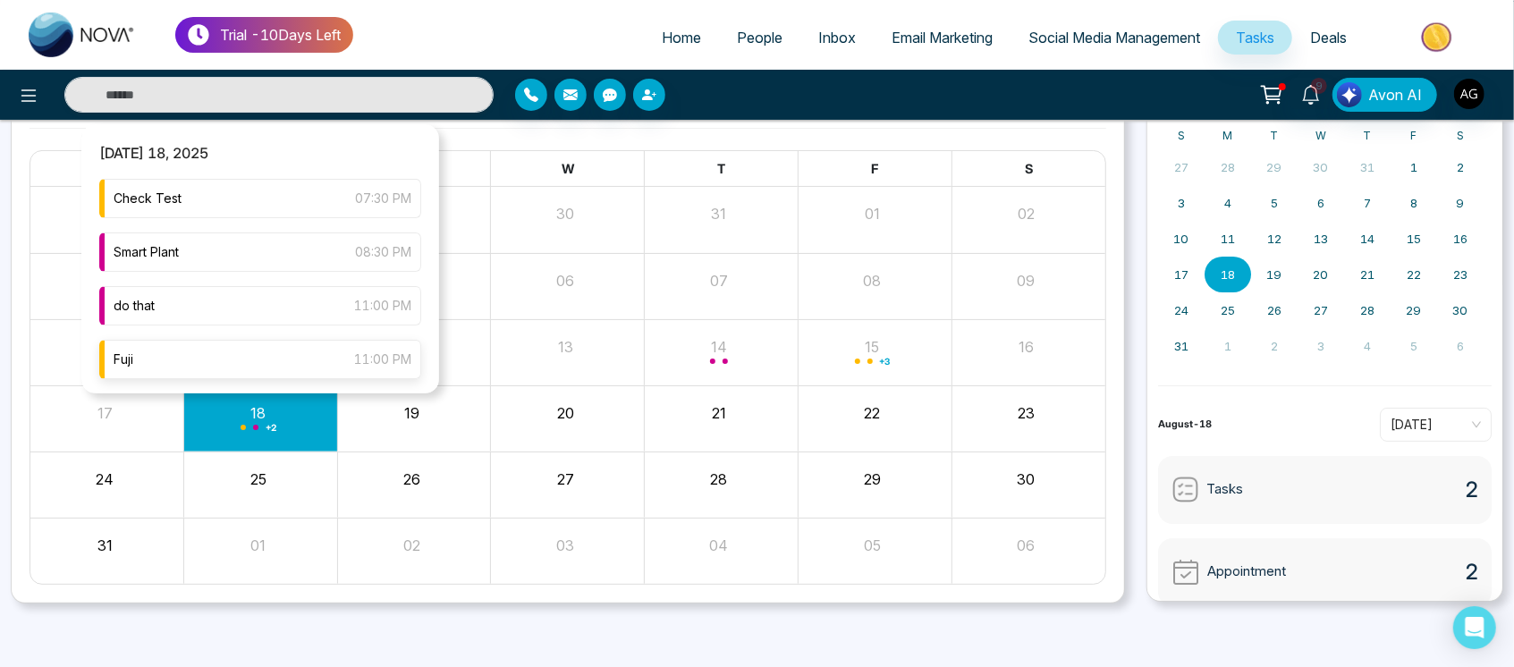
click at [281, 349] on div "Fuji 11:00 PM" at bounding box center [260, 359] width 322 height 39
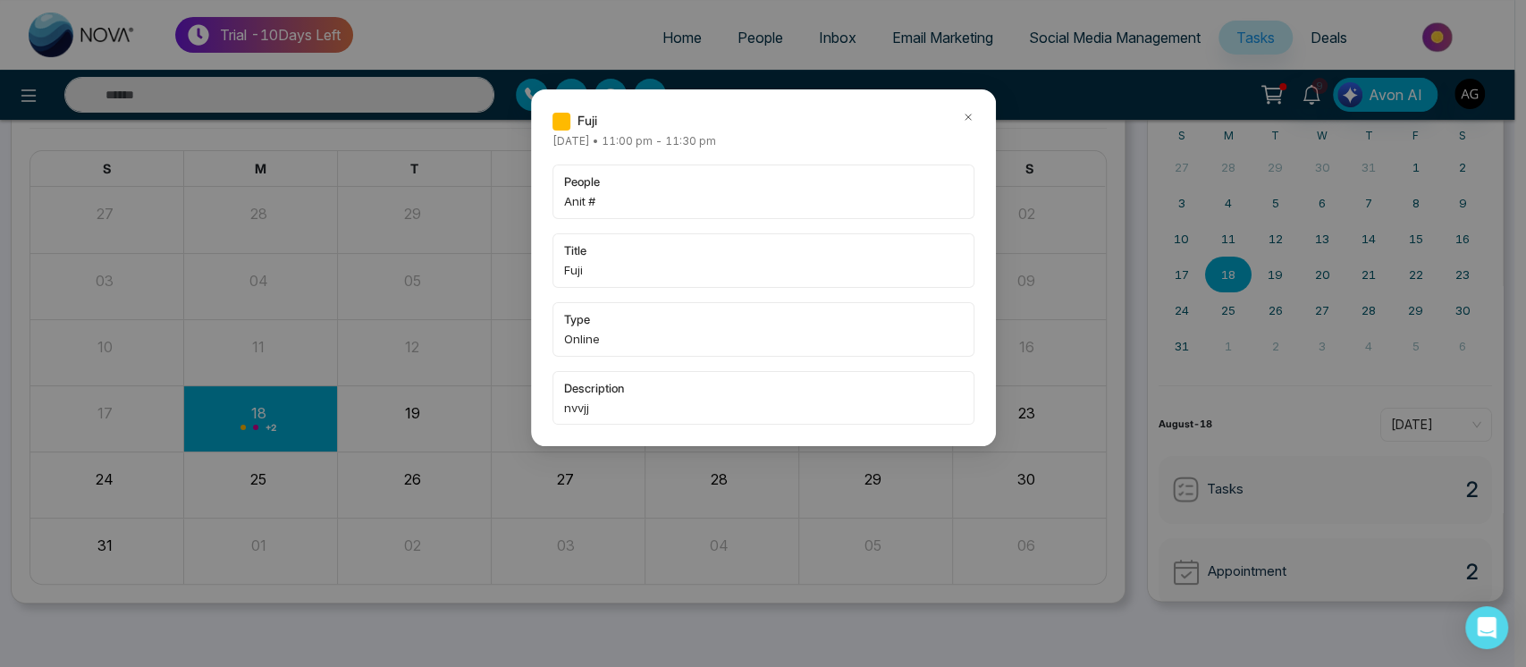
click at [962, 122] on icon at bounding box center [968, 117] width 13 height 13
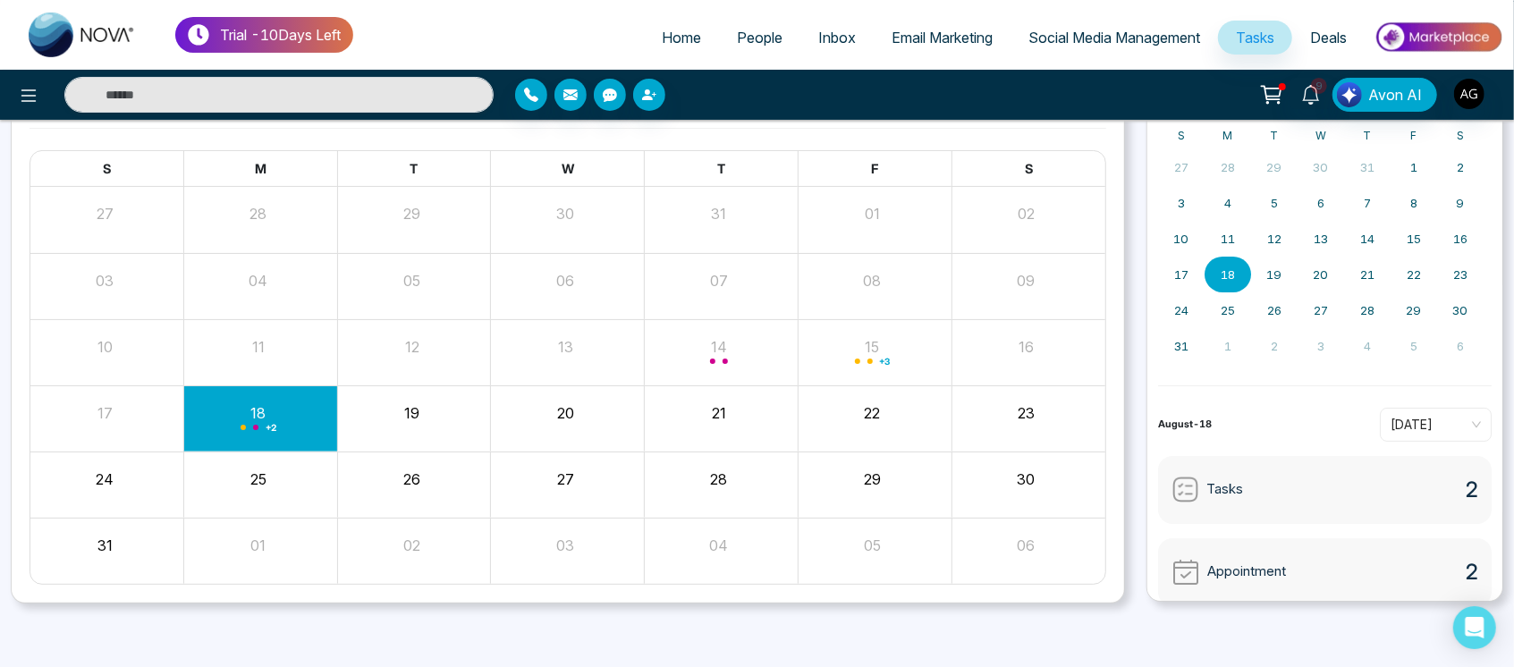
click at [1266, 97] on icon at bounding box center [1271, 94] width 25 height 25
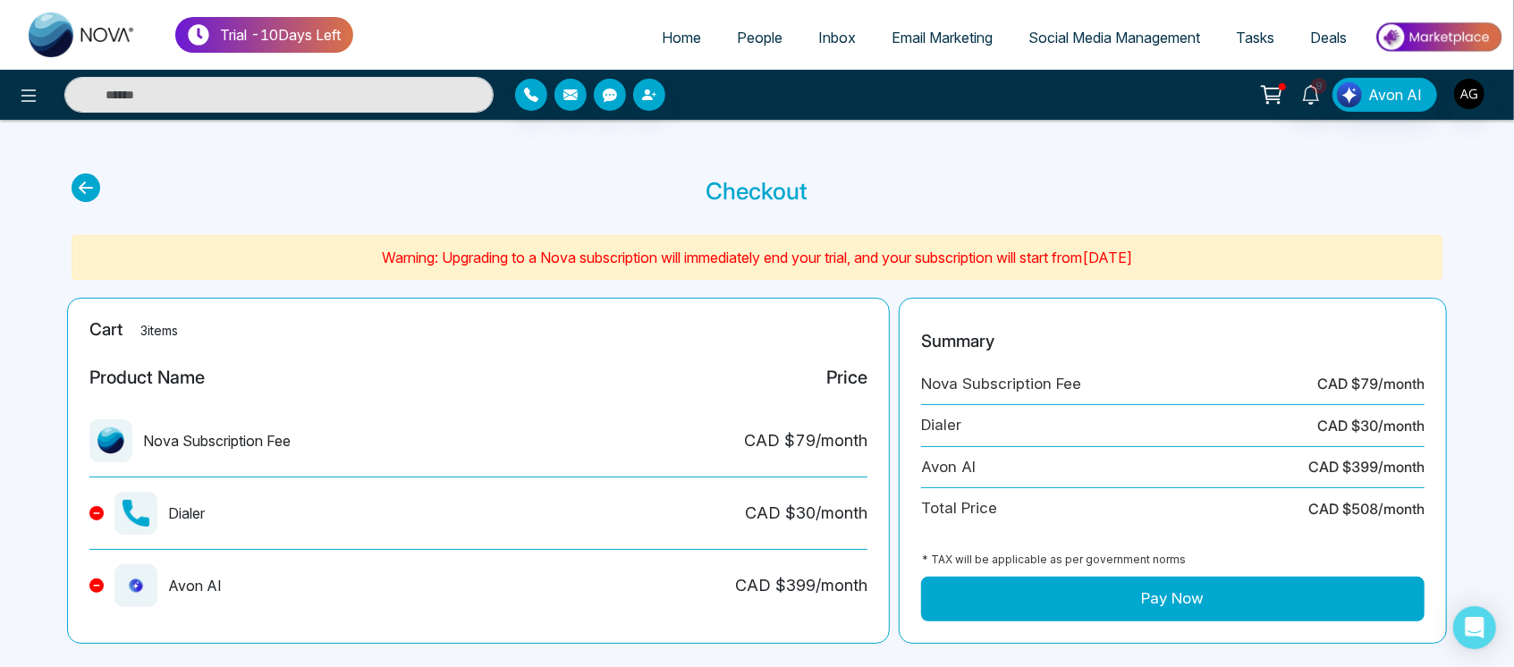
click at [93, 196] on icon at bounding box center [86, 187] width 29 height 29
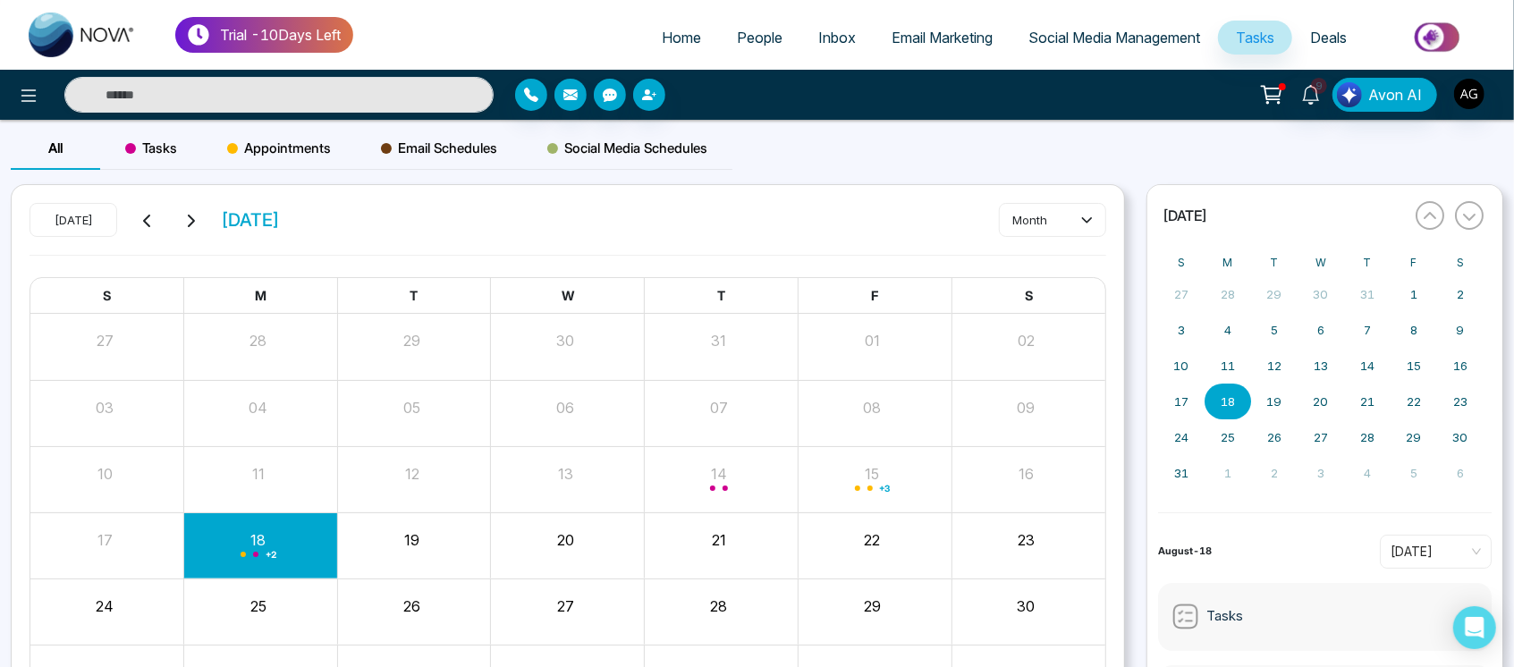
click at [9, 89] on div at bounding box center [252, 95] width 504 height 36
click at [30, 92] on icon at bounding box center [28, 95] width 21 height 21
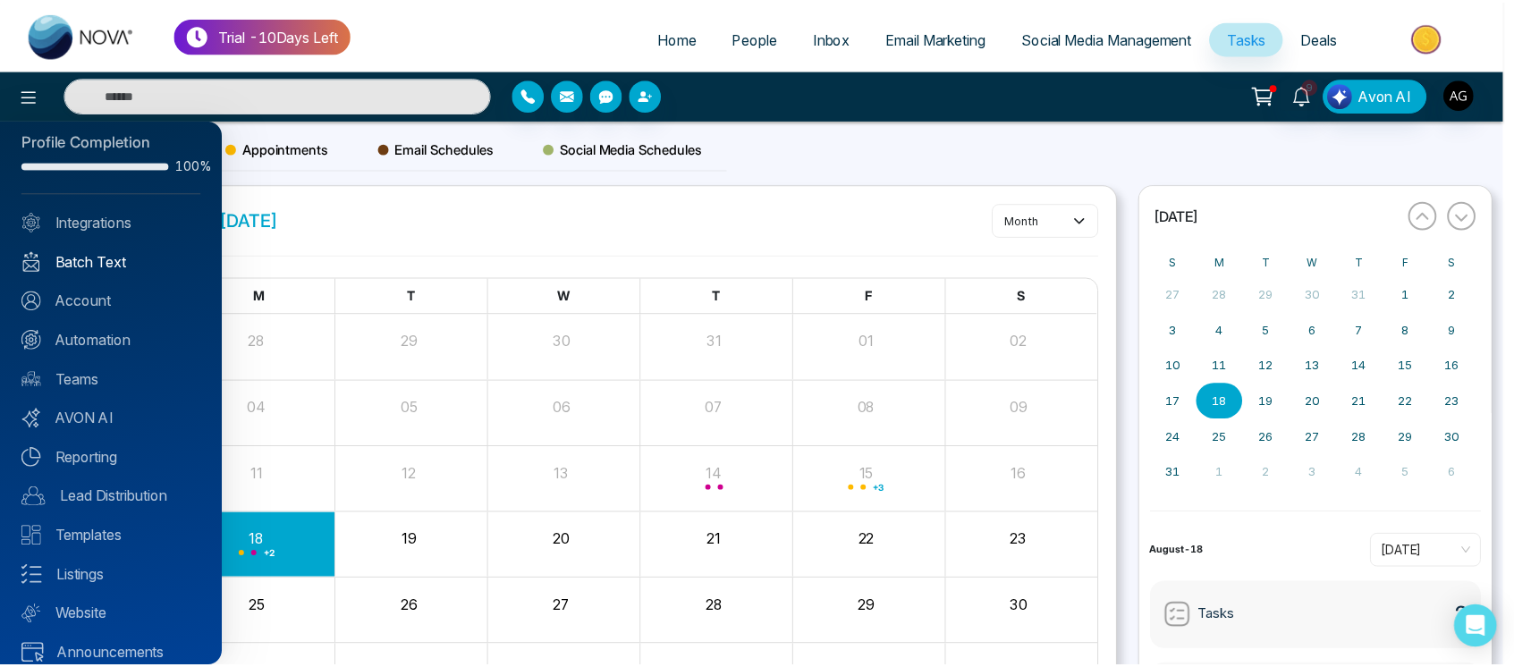
scroll to position [13, 0]
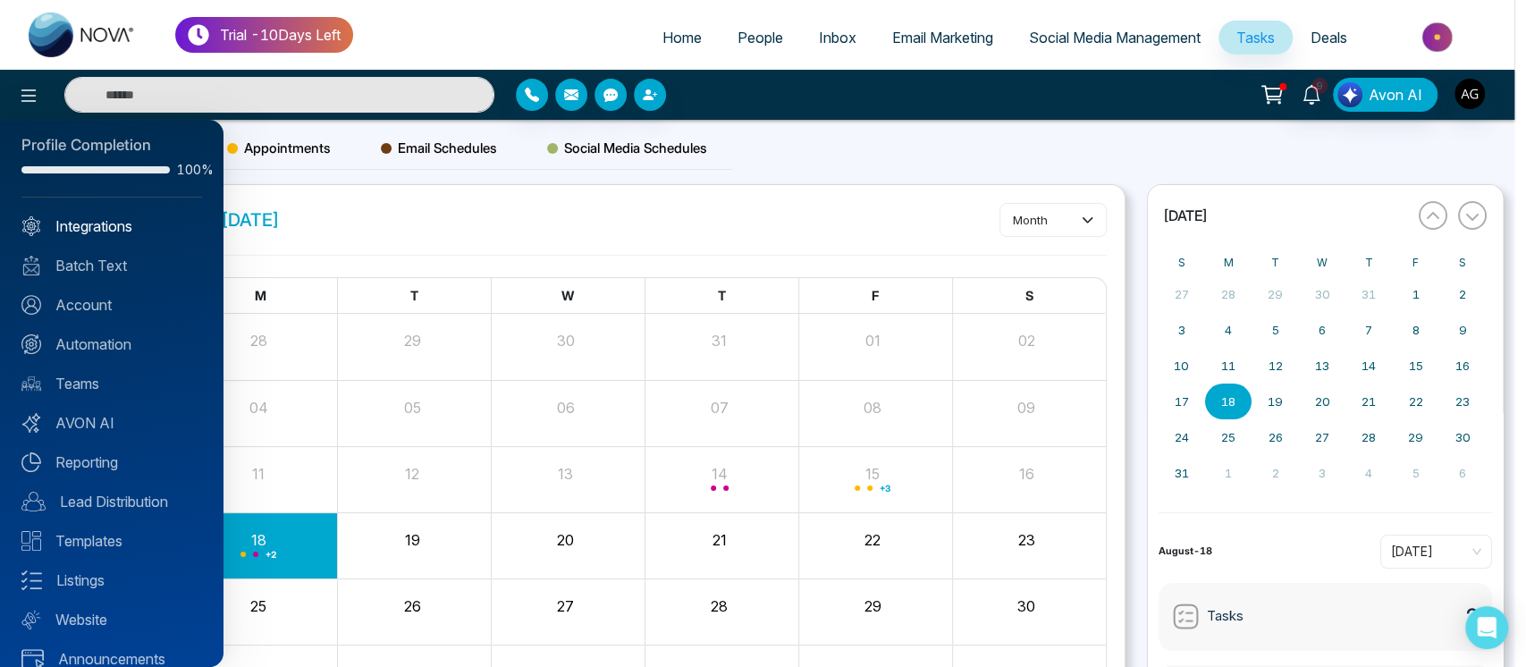
click at [133, 232] on link "Integrations" at bounding box center [111, 225] width 181 height 21
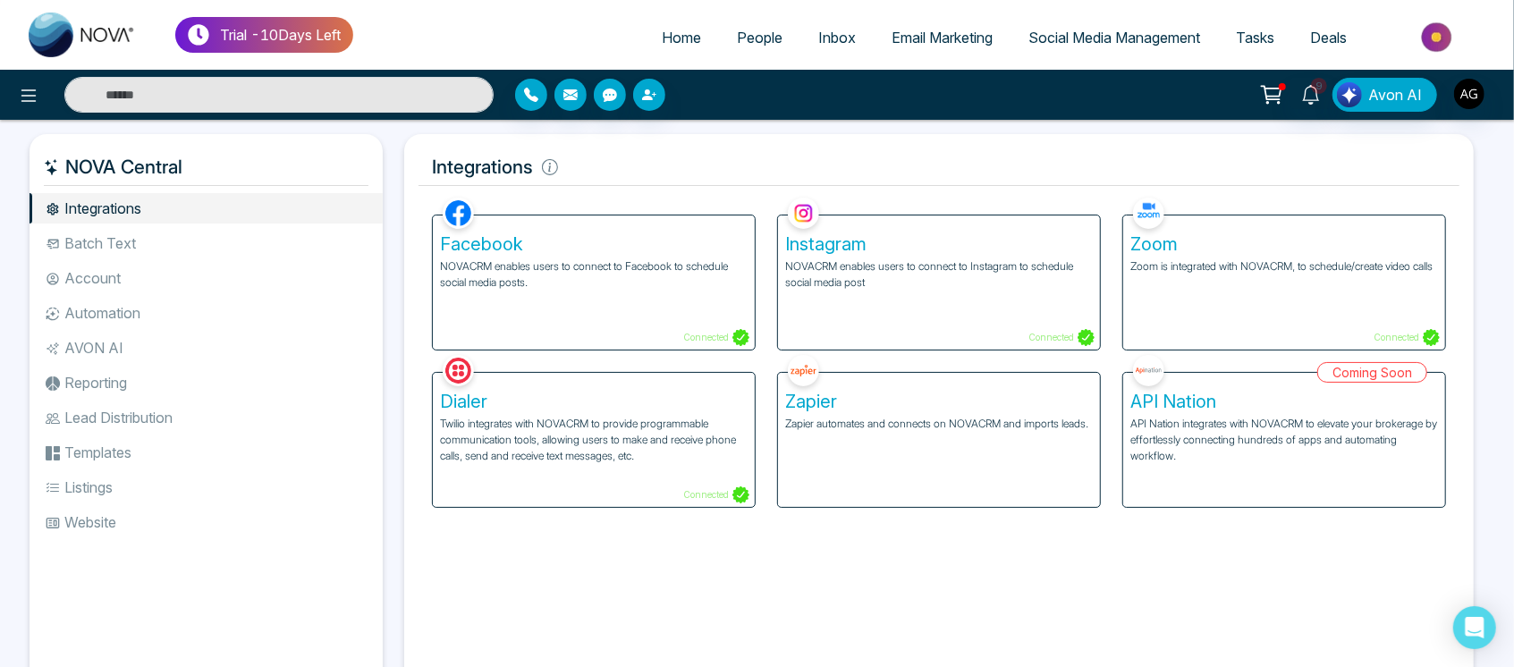
click at [172, 234] on li "Batch Text" at bounding box center [206, 243] width 353 height 30
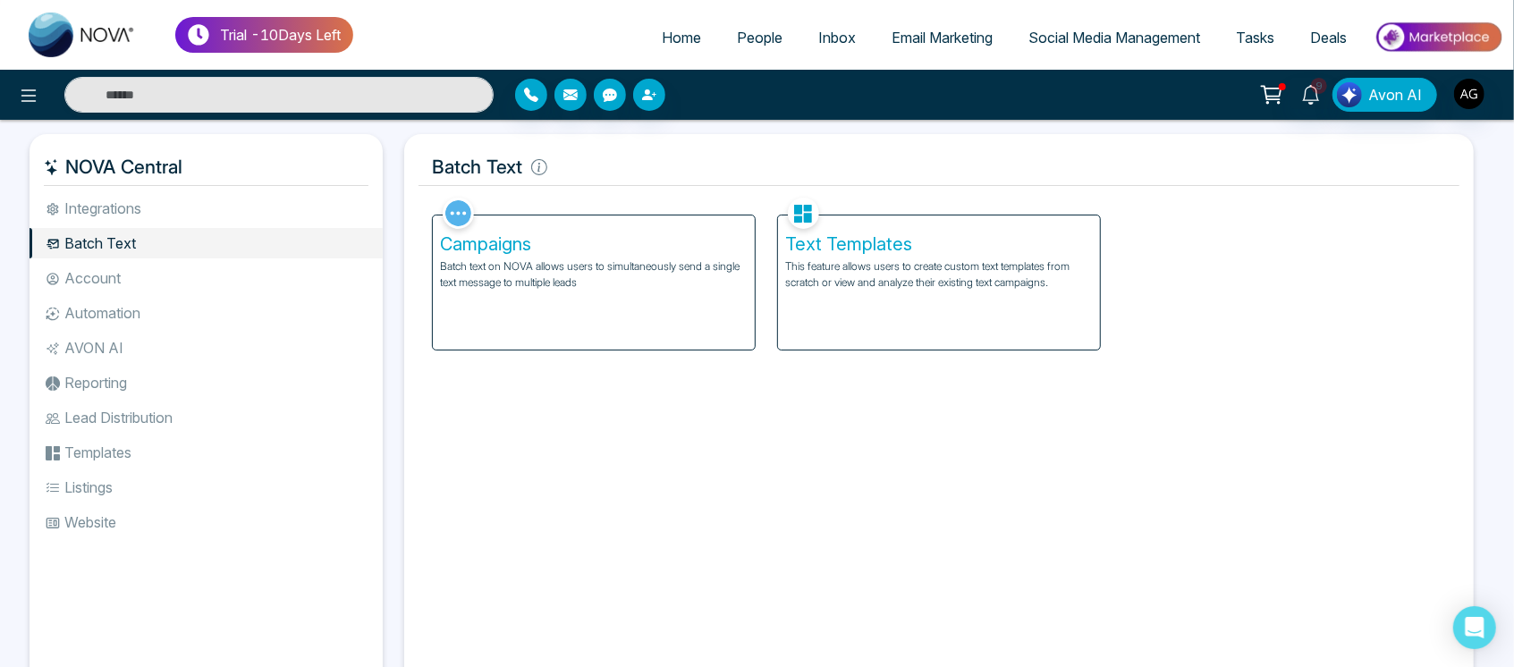
click at [129, 304] on li "Automation" at bounding box center [206, 313] width 353 height 30
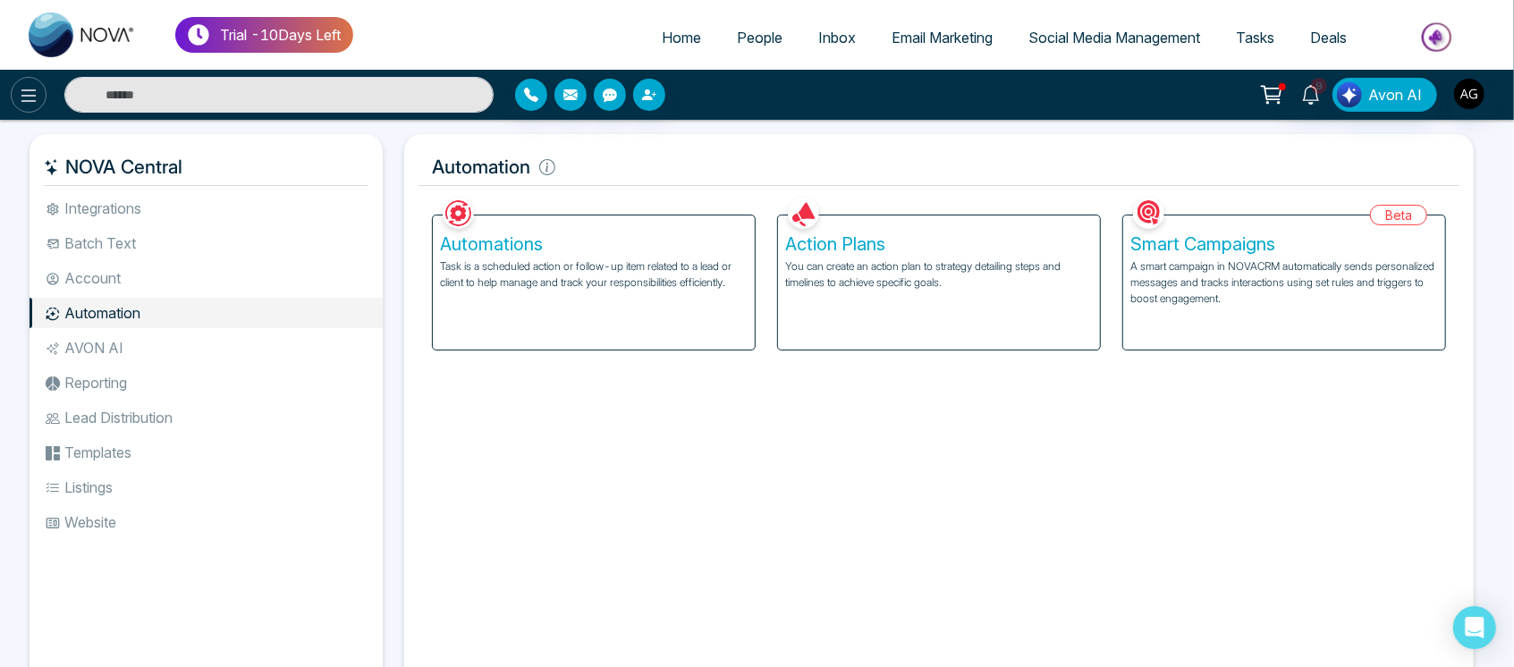
click at [39, 90] on button at bounding box center [29, 95] width 36 height 36
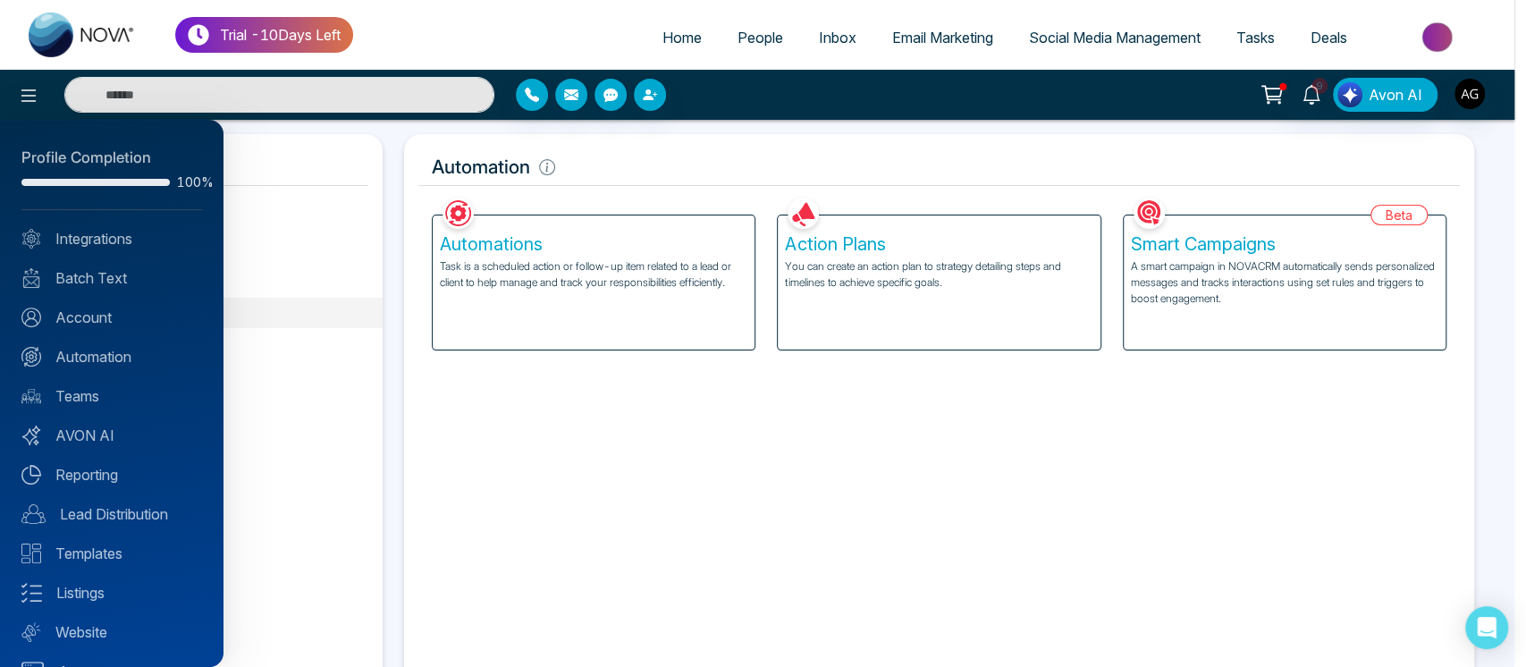
click at [333, 164] on div at bounding box center [763, 333] width 1526 height 667
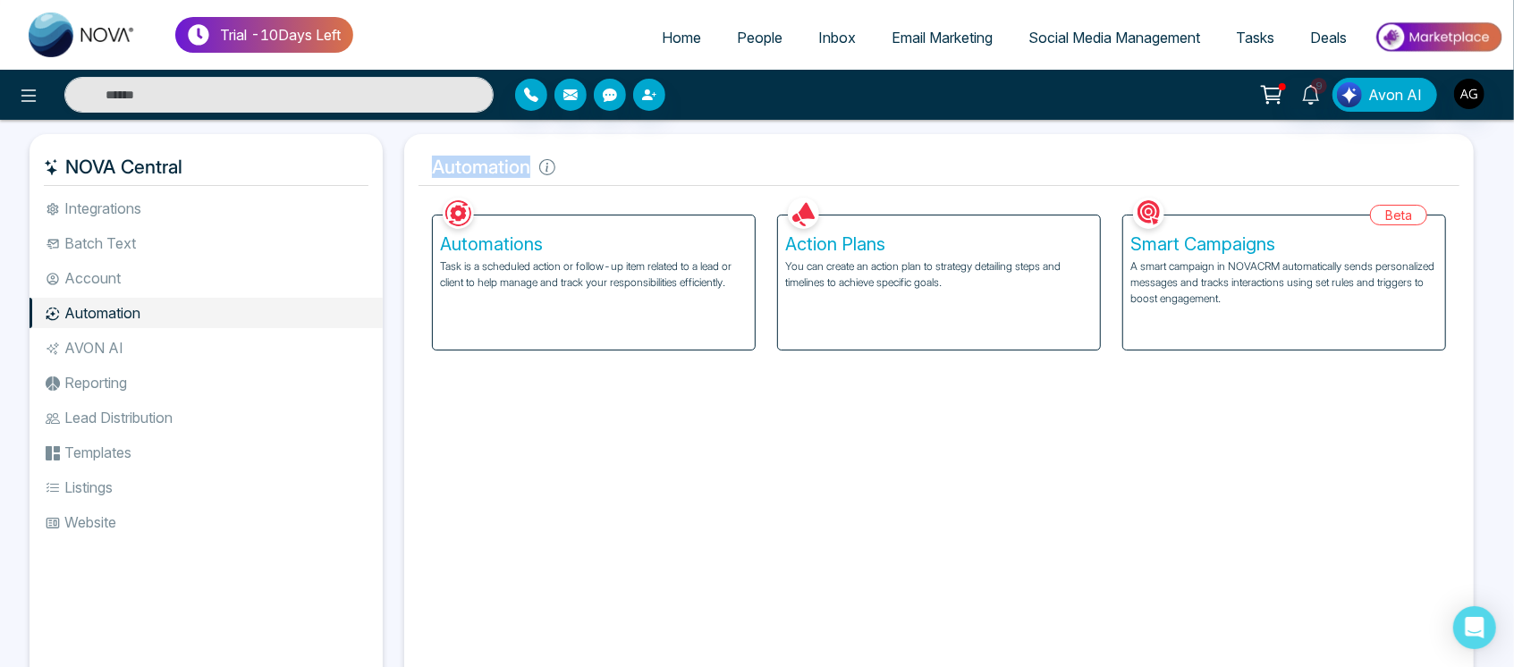
drag, startPoint x: 427, startPoint y: 162, endPoint x: 578, endPoint y: 172, distance: 150.5
click at [578, 172] on h5 "Automation" at bounding box center [938, 167] width 1041 height 38
drag, startPoint x: 578, startPoint y: 172, endPoint x: 409, endPoint y: 173, distance: 169.0
click at [409, 173] on div "Automation Facebook NOVACRM enables users to connect to Facebook to schedule so…" at bounding box center [938, 414] width 1069 height 561
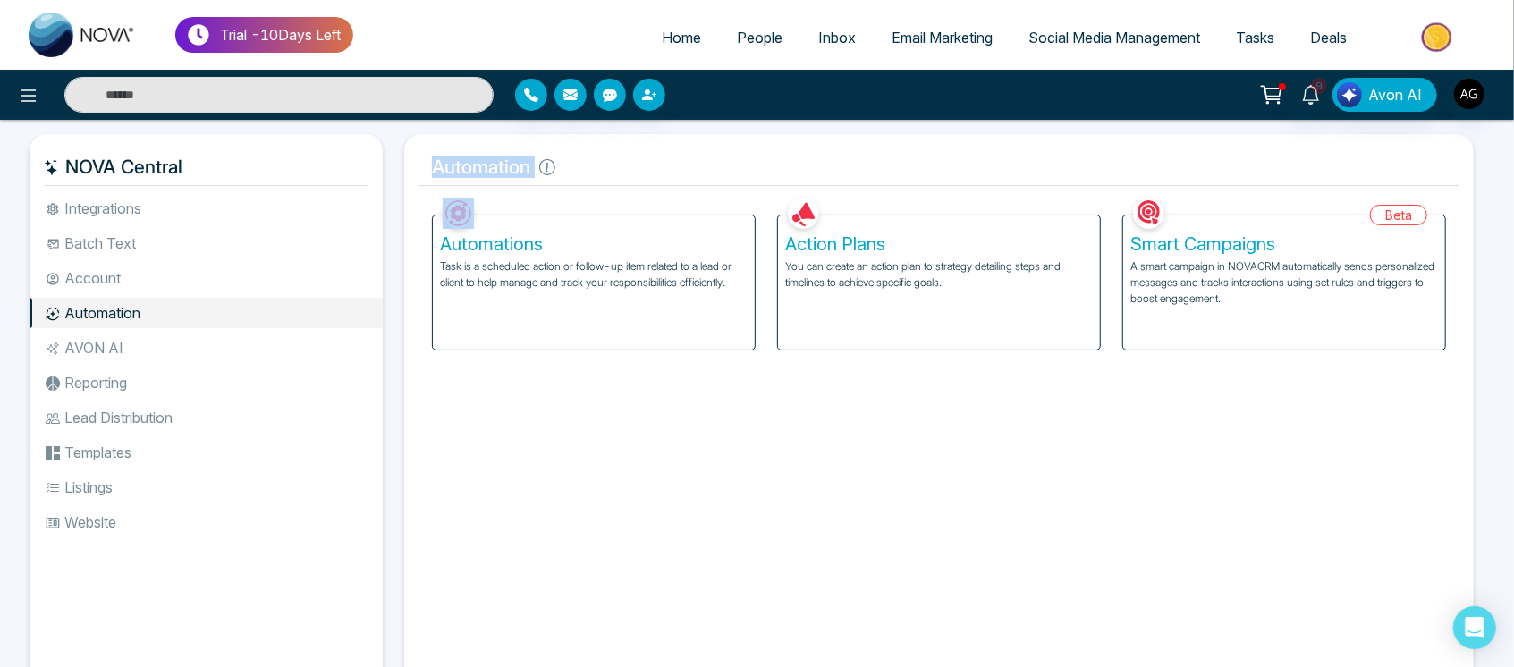
click at [409, 173] on div "Automation Facebook NOVACRM enables users to connect to Facebook to schedule so…" at bounding box center [938, 414] width 1069 height 561
drag, startPoint x: 409, startPoint y: 173, endPoint x: 538, endPoint y: 165, distance: 129.8
click at [538, 165] on div "Automation Facebook NOVACRM enables users to connect to Facebook to schedule so…" at bounding box center [938, 414] width 1069 height 561
click at [539, 165] on icon at bounding box center [547, 167] width 16 height 16
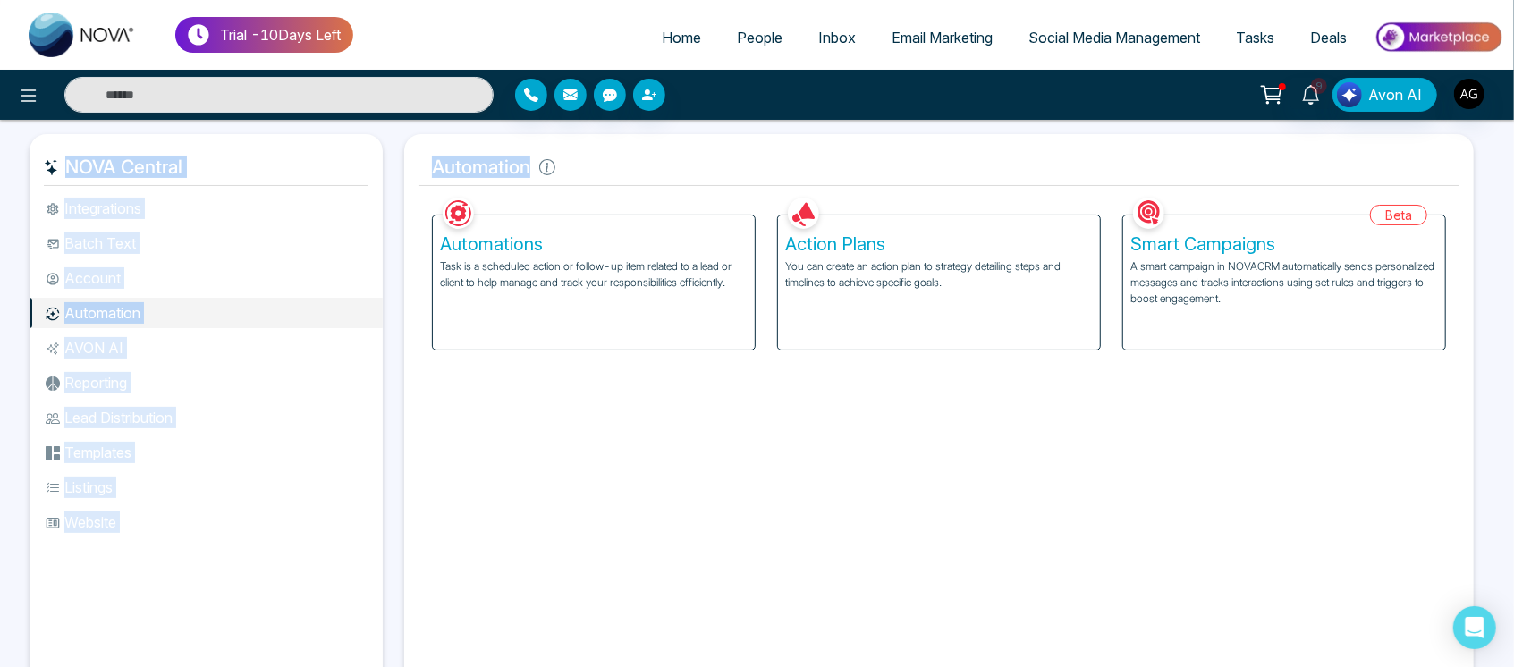
drag, startPoint x: 622, startPoint y: 156, endPoint x: 708, endPoint y: 141, distance: 87.0
click at [708, 141] on div "Automation Facebook NOVACRM enables users to connect to Facebook to schedule so…" at bounding box center [938, 414] width 1069 height 561
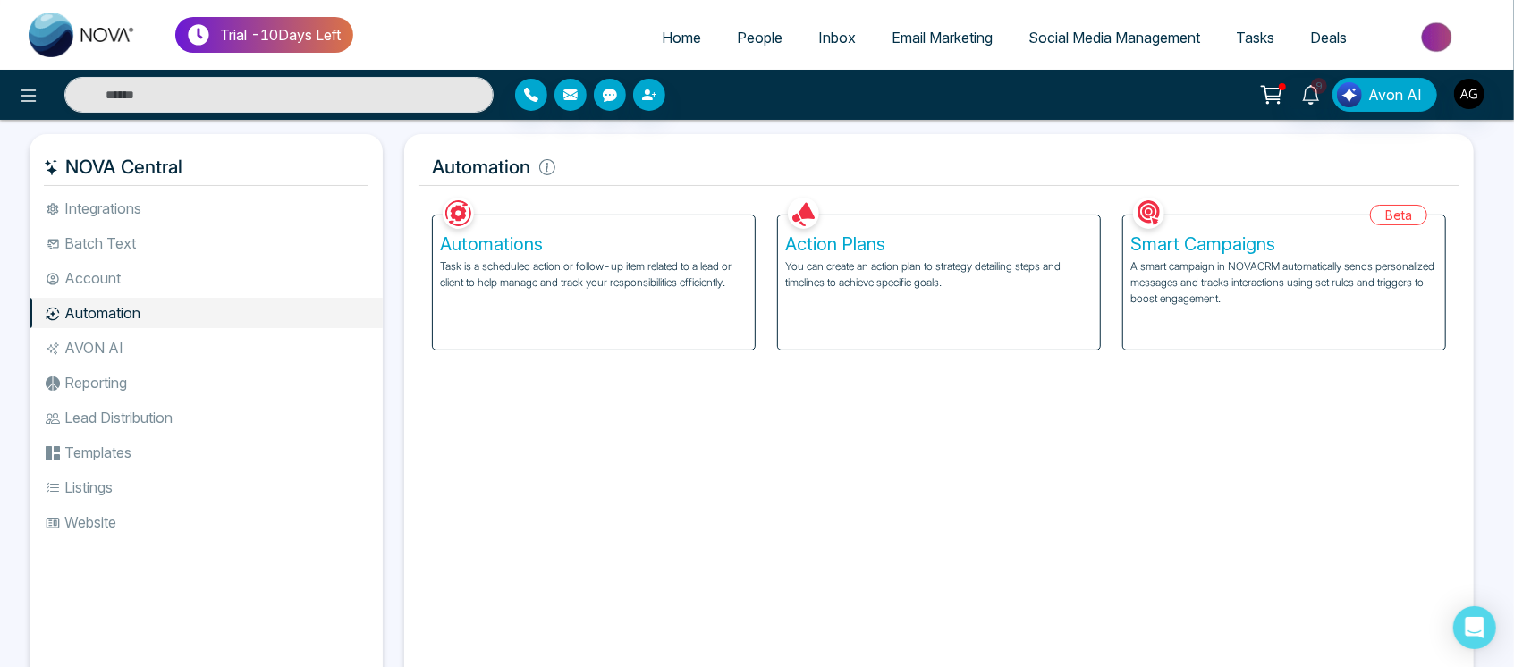
click at [708, 141] on div "Automation Facebook NOVACRM enables users to connect to Facebook to schedule so…" at bounding box center [938, 414] width 1069 height 561
click at [831, 37] on span "Inbox" at bounding box center [837, 38] width 38 height 18
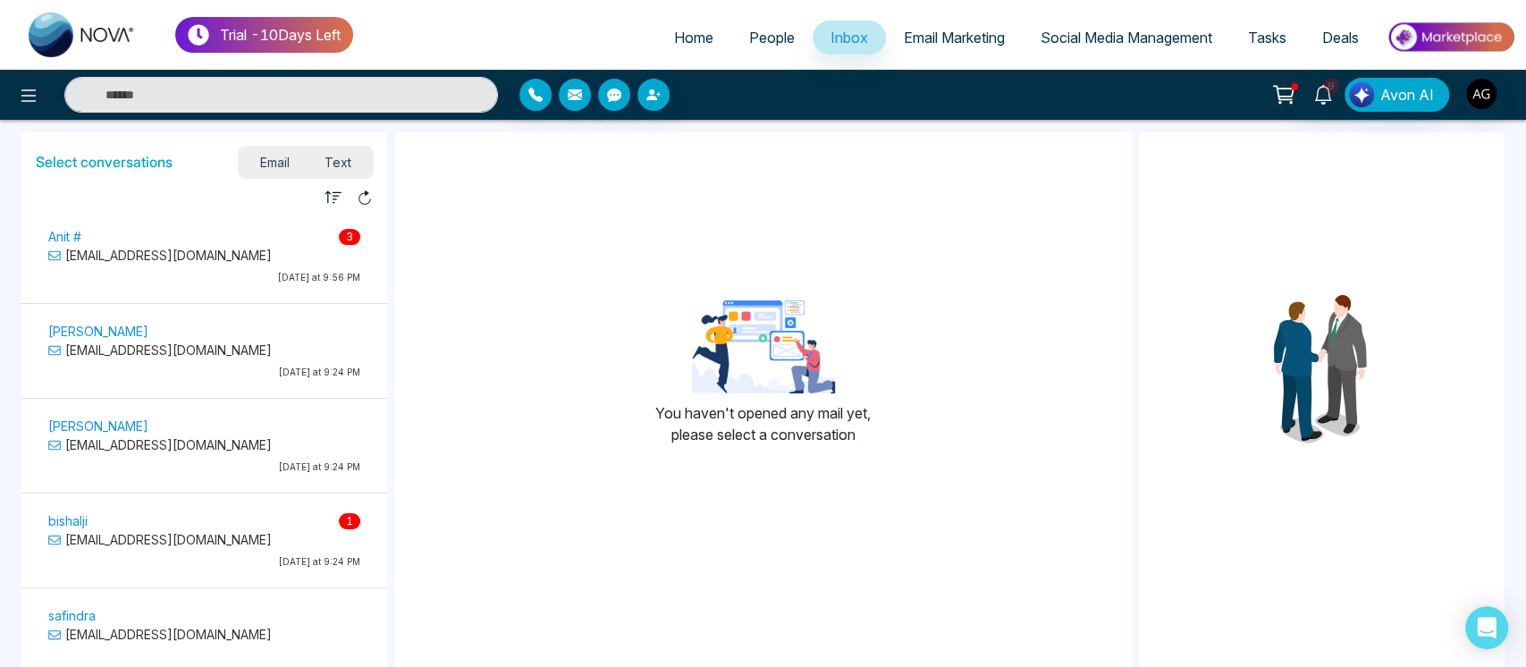
click at [355, 197] on div at bounding box center [357, 197] width 30 height 24
click at [334, 197] on icon "button" at bounding box center [334, 198] width 18 height 18
click at [367, 252] on li "Read" at bounding box center [378, 250] width 106 height 19
click at [328, 196] on icon "button" at bounding box center [334, 198] width 18 height 18
click at [370, 232] on li "Unread" at bounding box center [378, 228] width 106 height 19
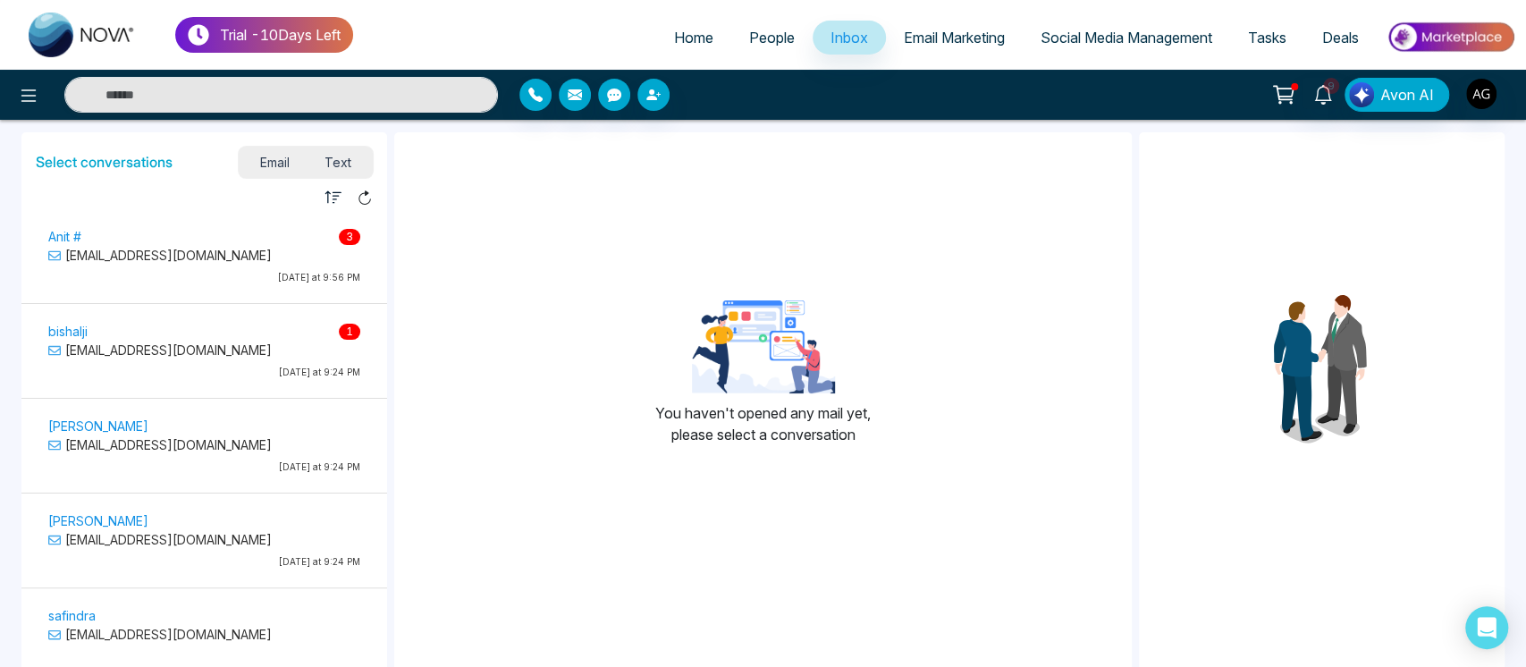
click at [279, 258] on p "[EMAIL_ADDRESS][DOMAIN_NAME]" at bounding box center [204, 255] width 312 height 19
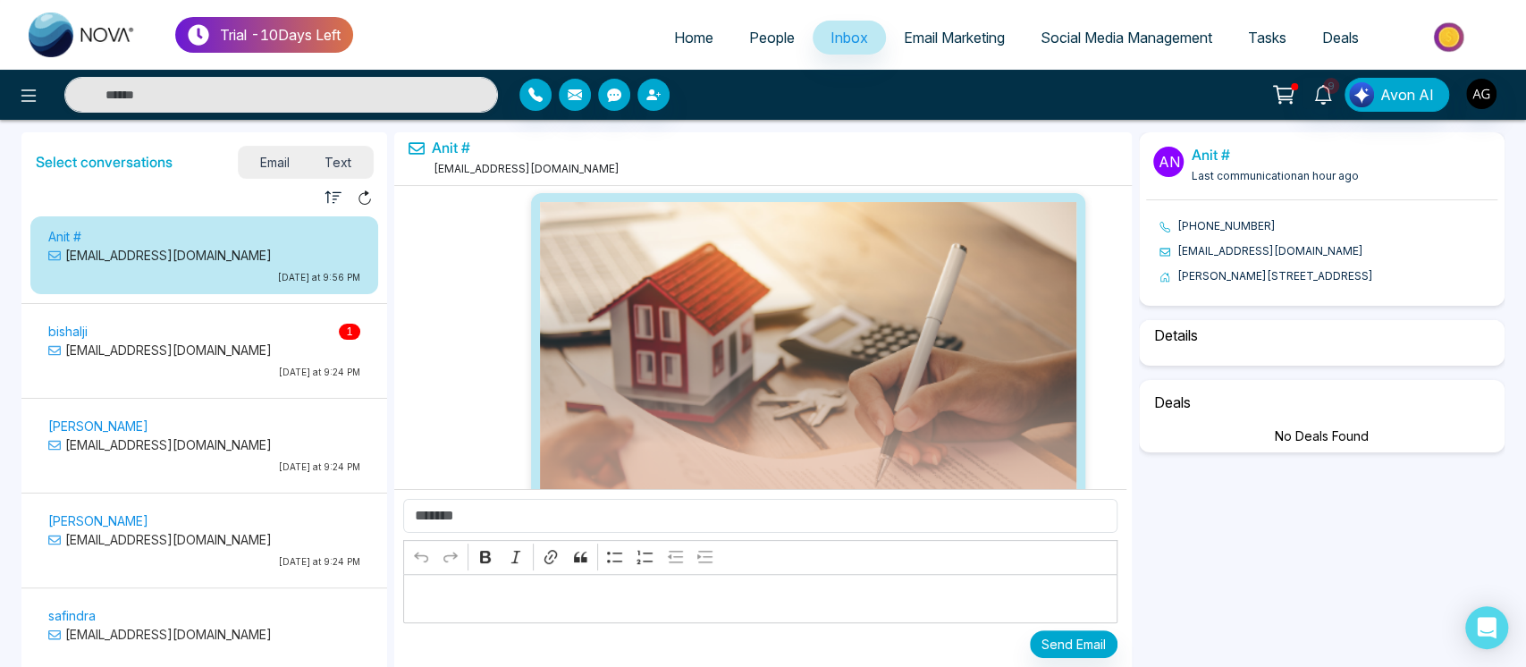
scroll to position [15567, 0]
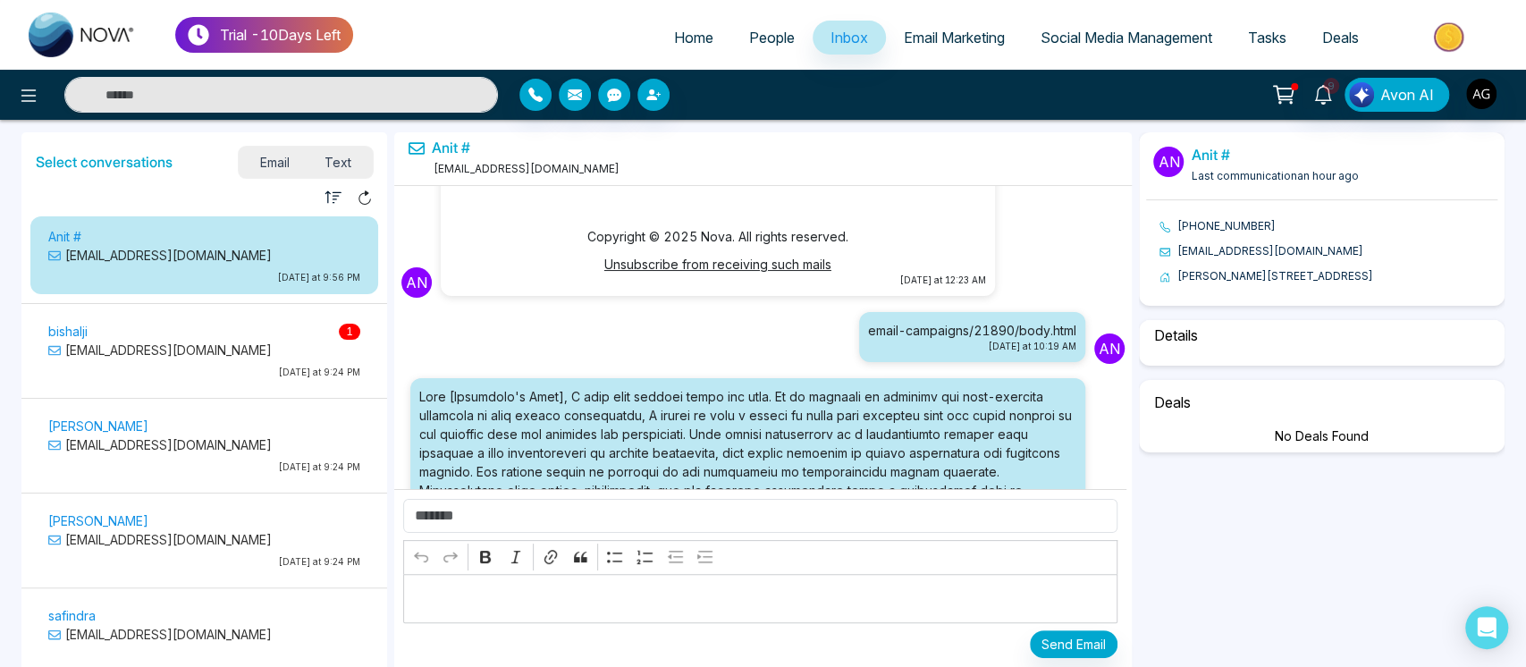
select select "******"
select select "********"
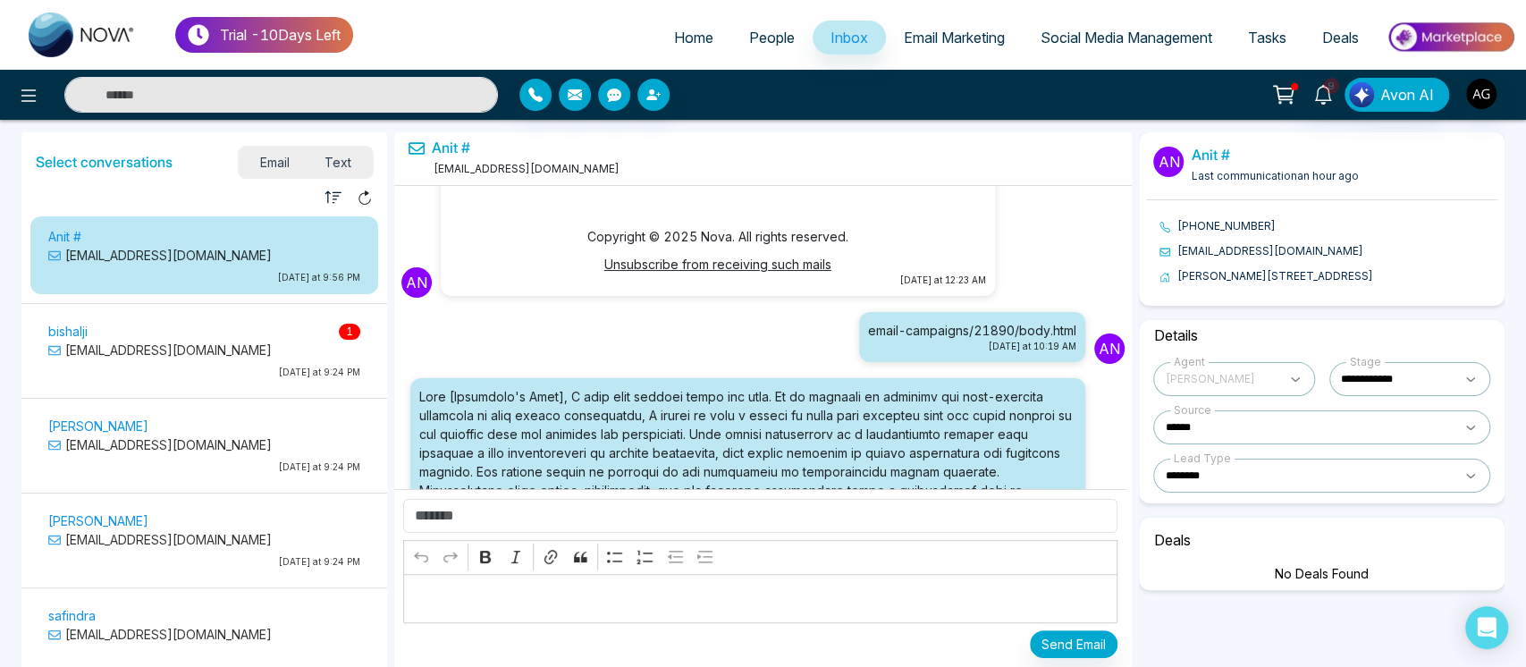
select select "****"
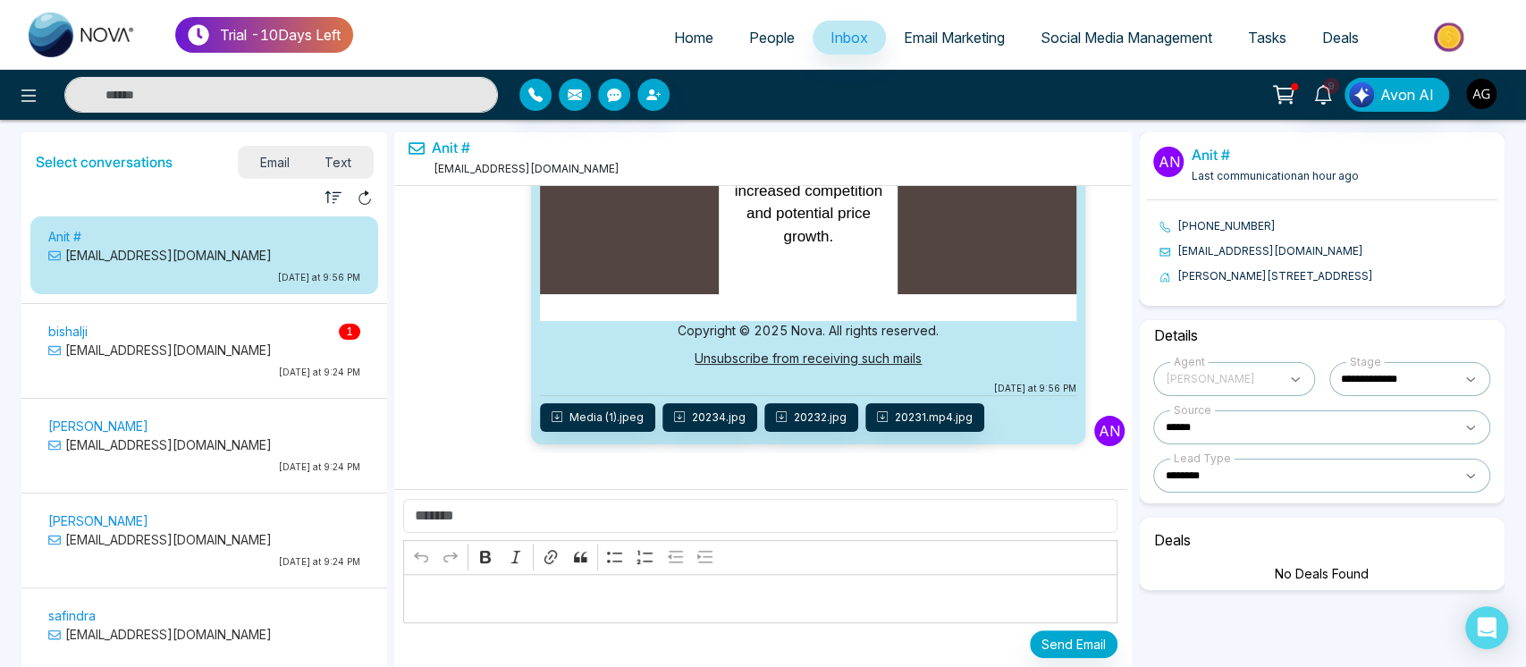
scroll to position [24006, 0]
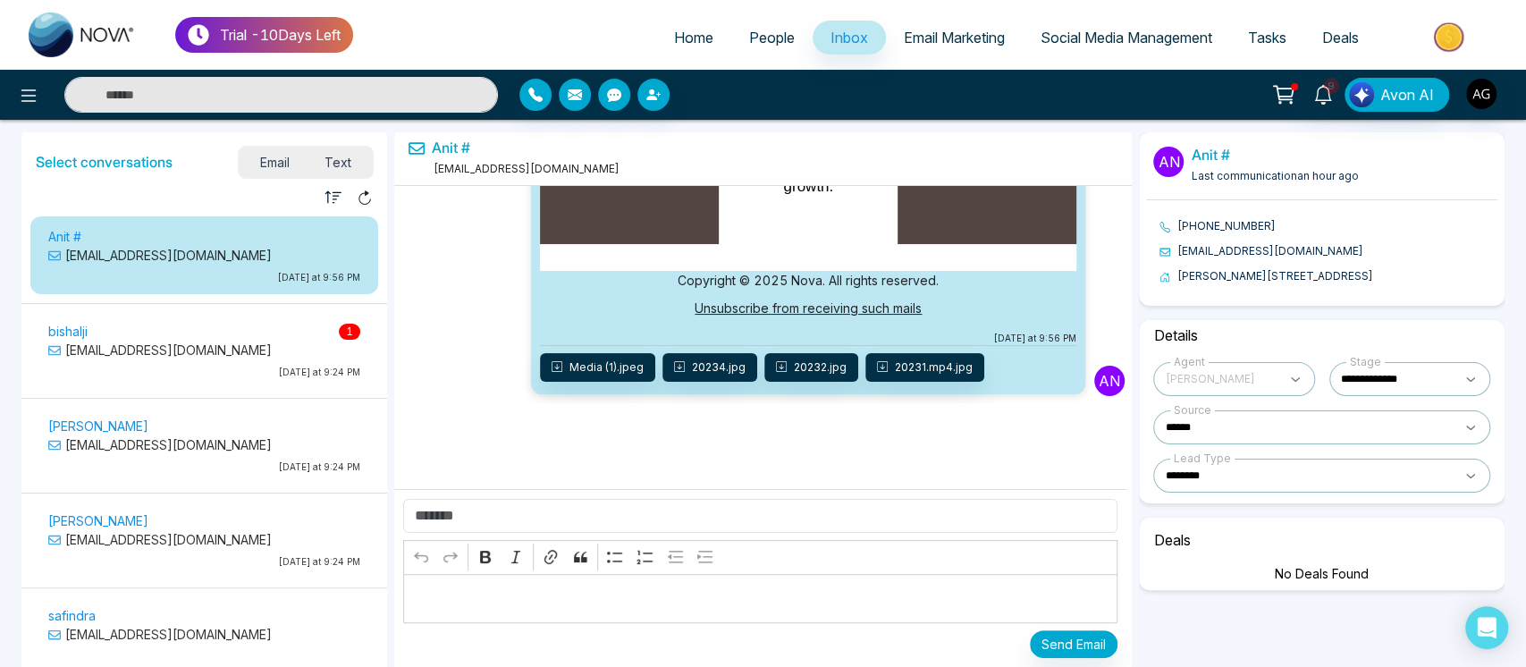
click at [243, 347] on p "[EMAIL_ADDRESS][DOMAIN_NAME]" at bounding box center [204, 350] width 312 height 19
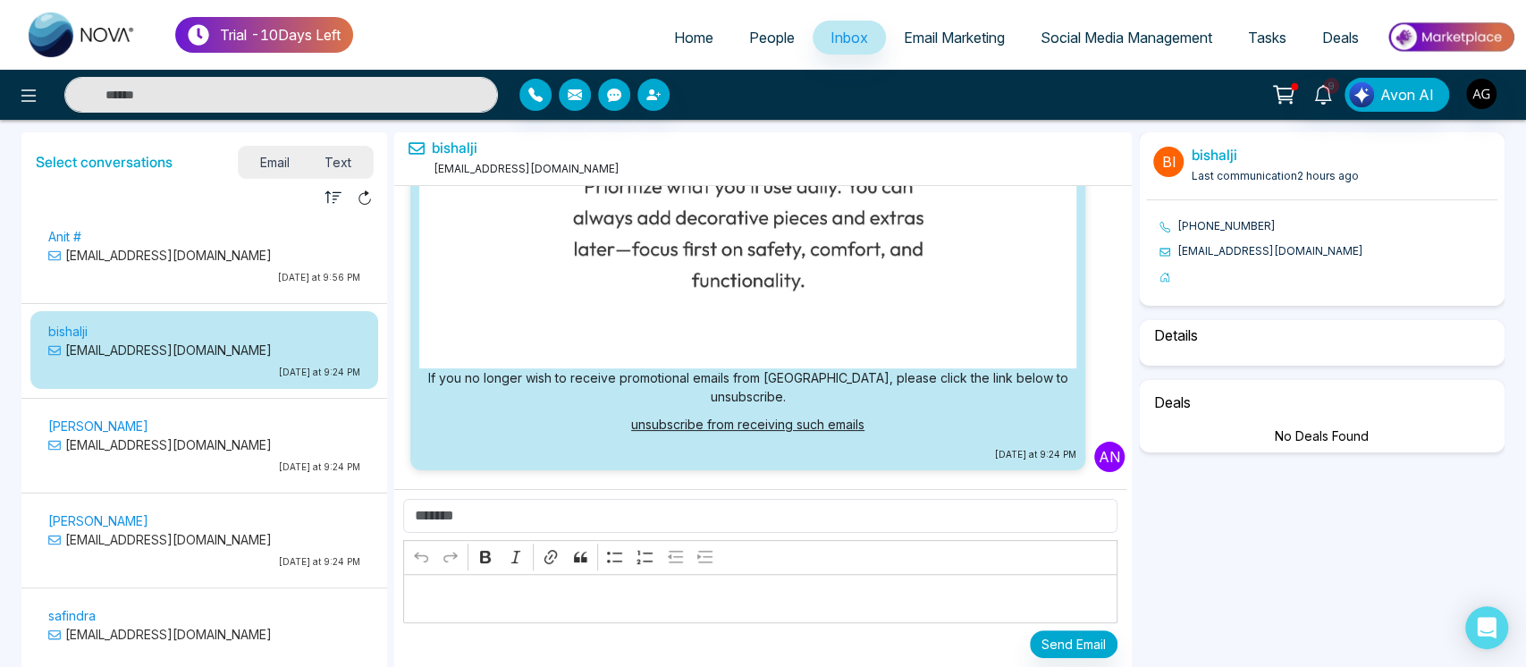
select select "****"
select select "**********"
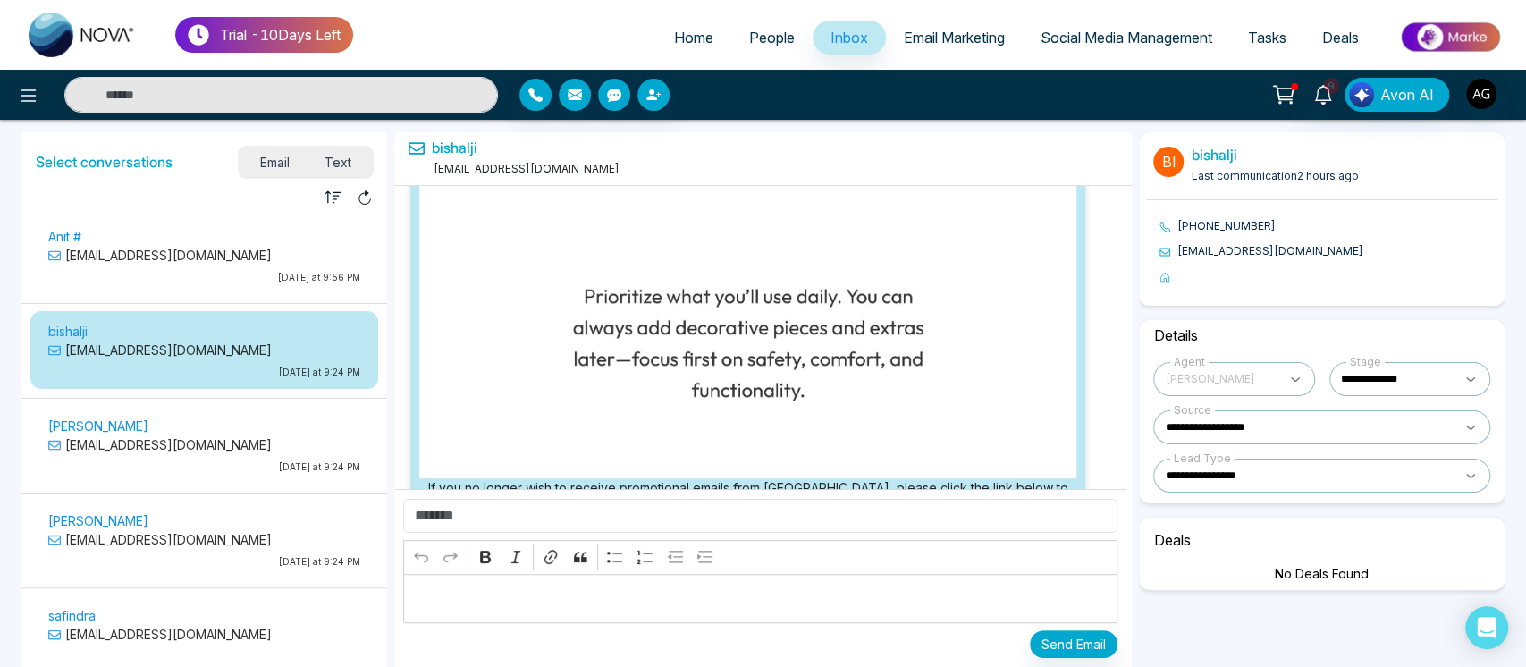
scroll to position [10927, 0]
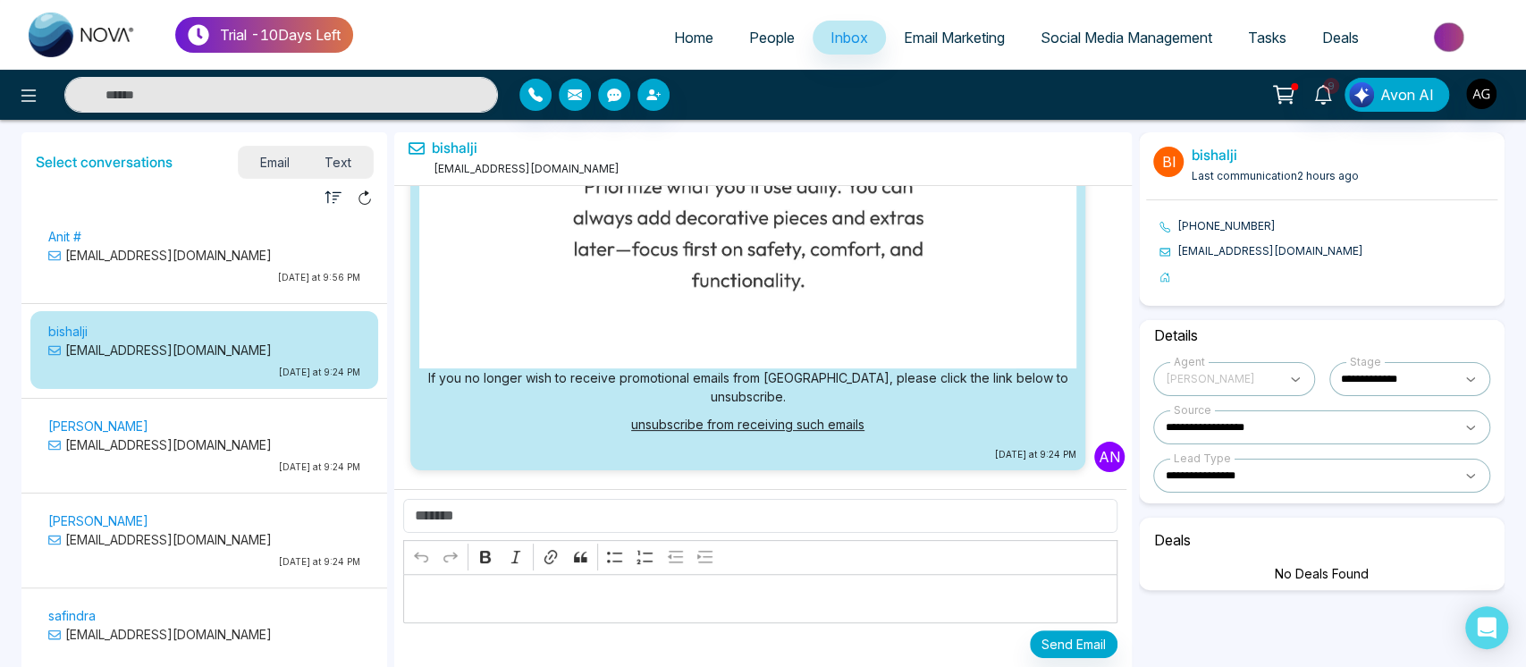
click at [344, 175] on div "Email Text" at bounding box center [306, 162] width 134 height 31
click at [341, 166] on span "Text" at bounding box center [338, 162] width 63 height 24
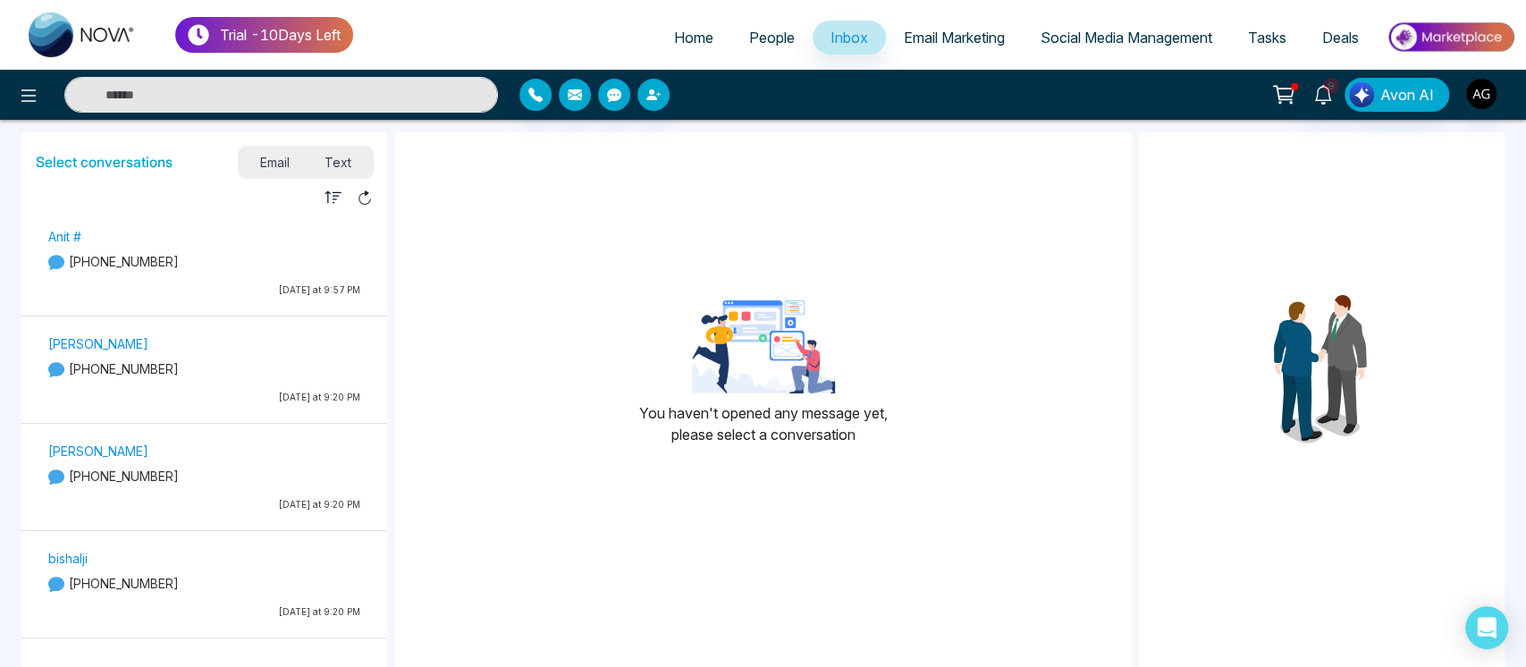
click at [300, 168] on span "Email" at bounding box center [274, 162] width 65 height 24
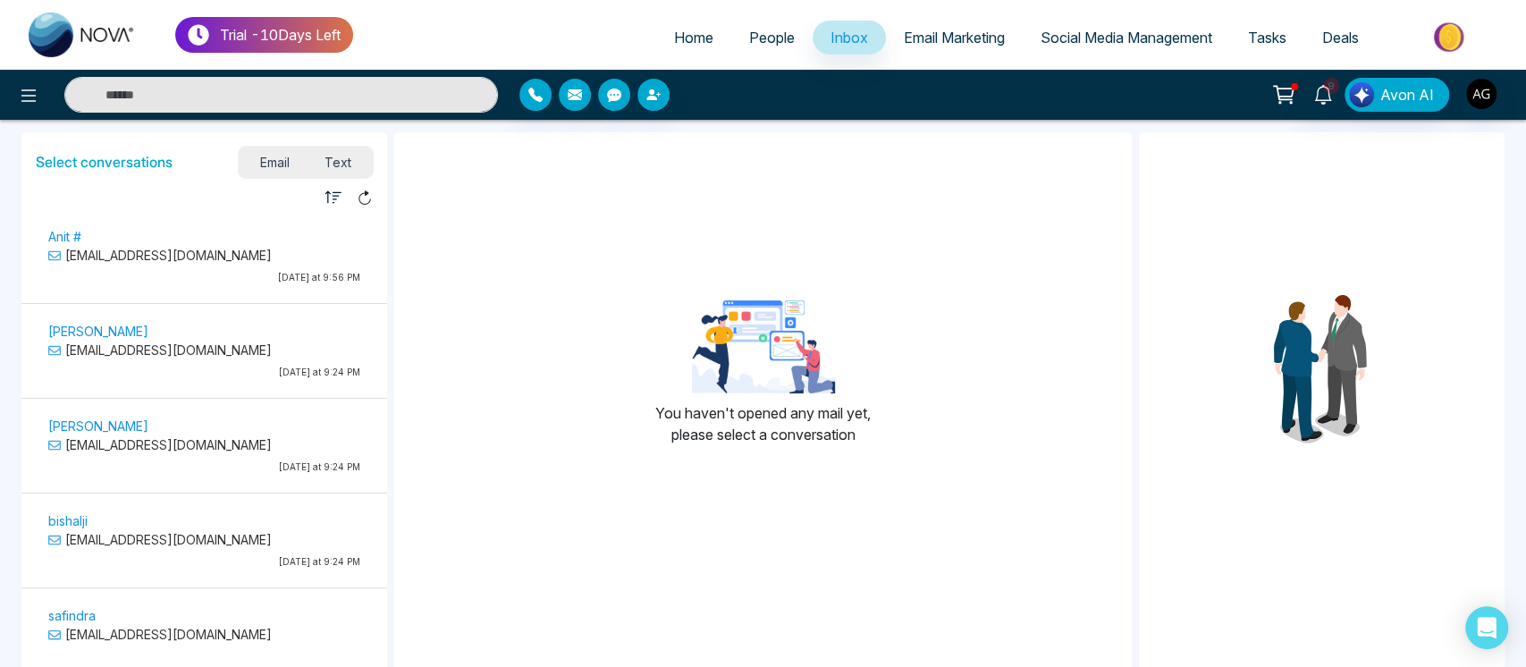
click at [183, 293] on div "Anit # anit@mmnovatech.com Today at 9:56 PM" at bounding box center [204, 255] width 348 height 78
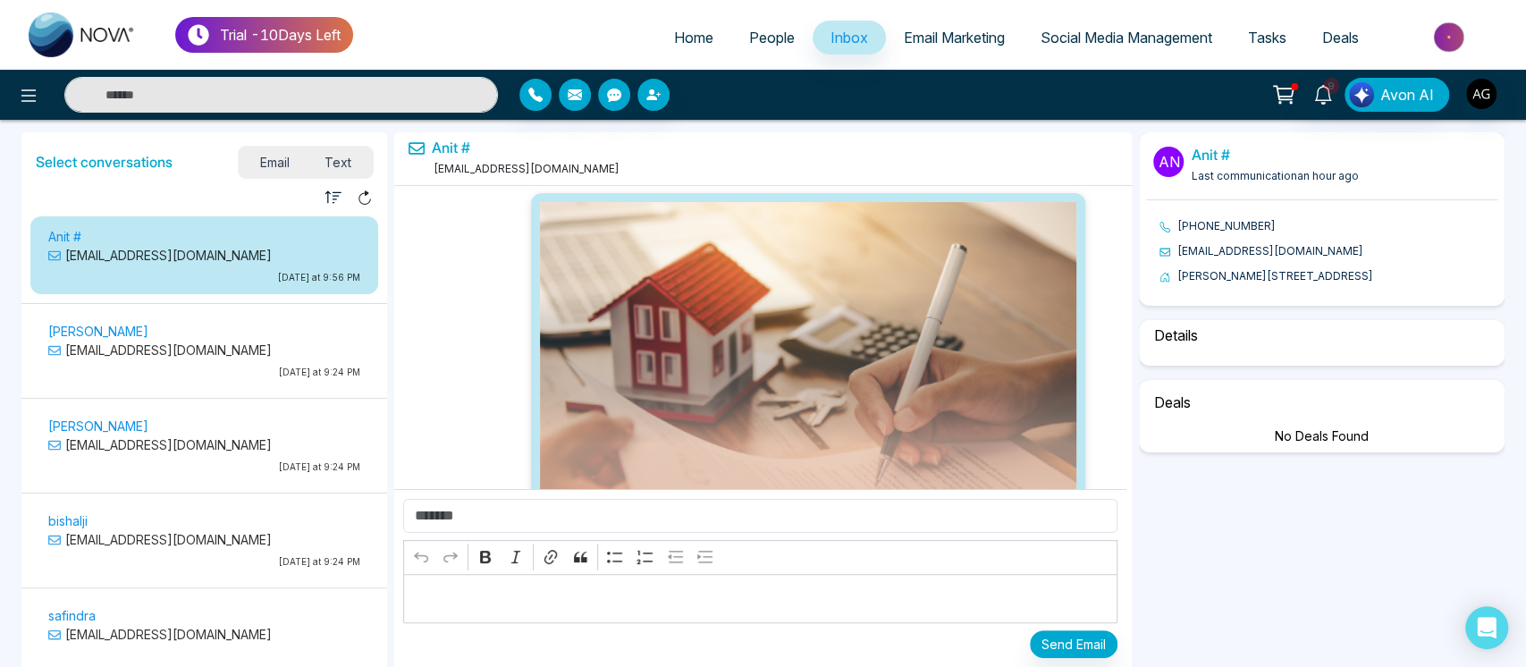
scroll to position [24006, 0]
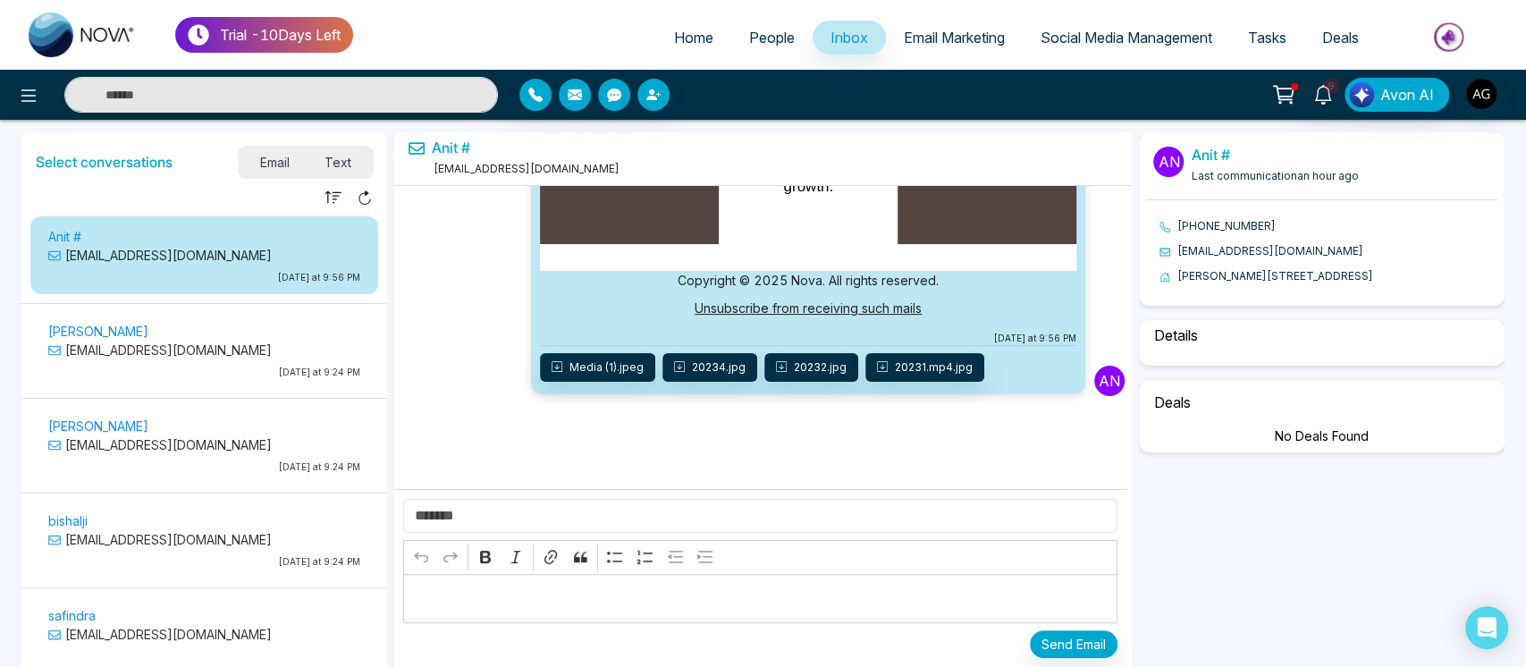
select select "****"
select select "******"
select select "********"
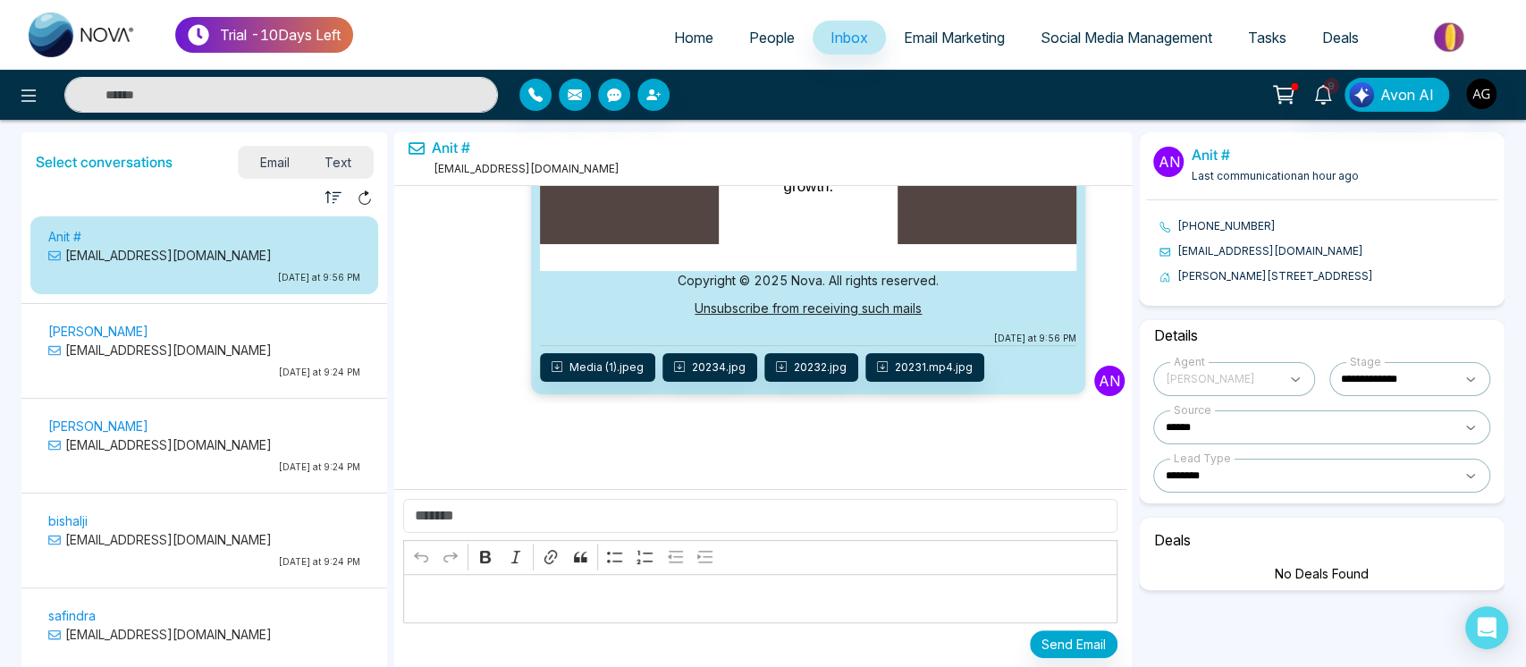
scroll to position [29, 0]
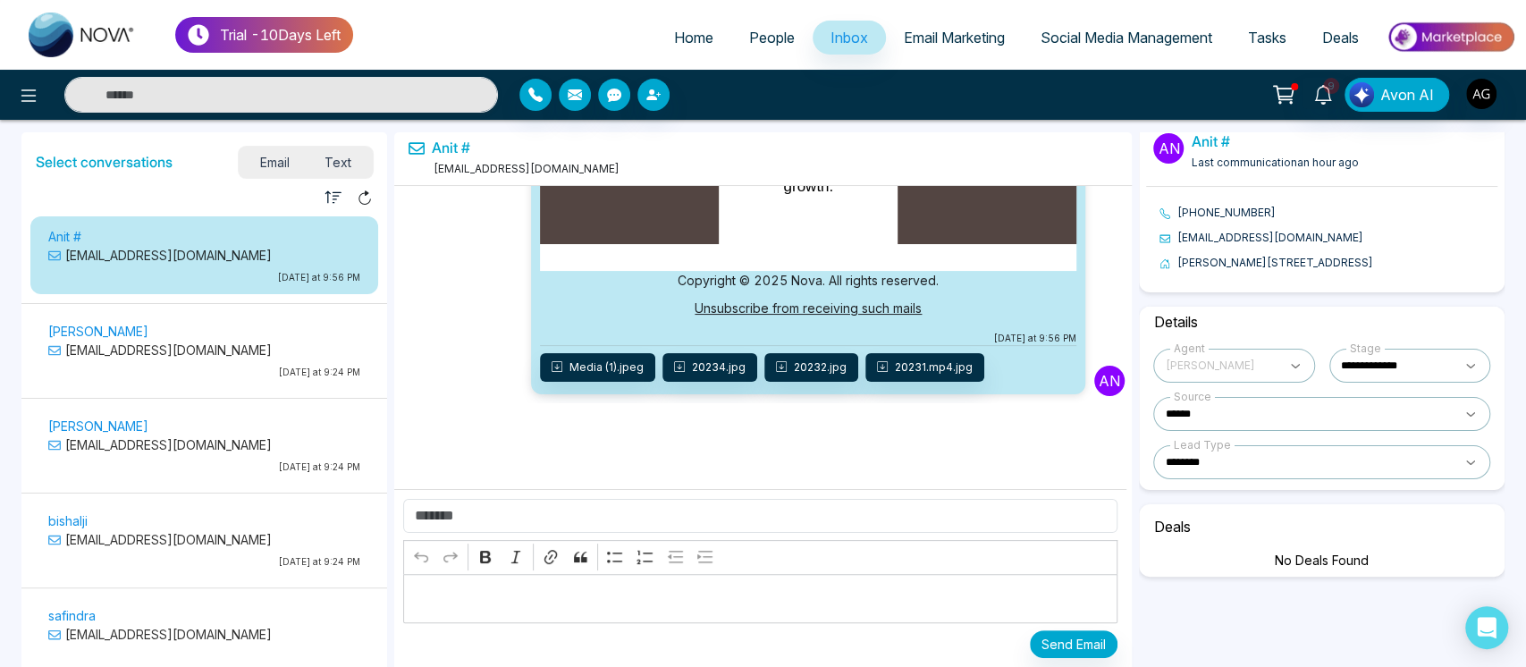
click at [1396, 414] on select "**********" at bounding box center [1321, 414] width 337 height 34
click at [1153, 397] on select "**********" at bounding box center [1321, 414] width 337 height 34
select select "**********"
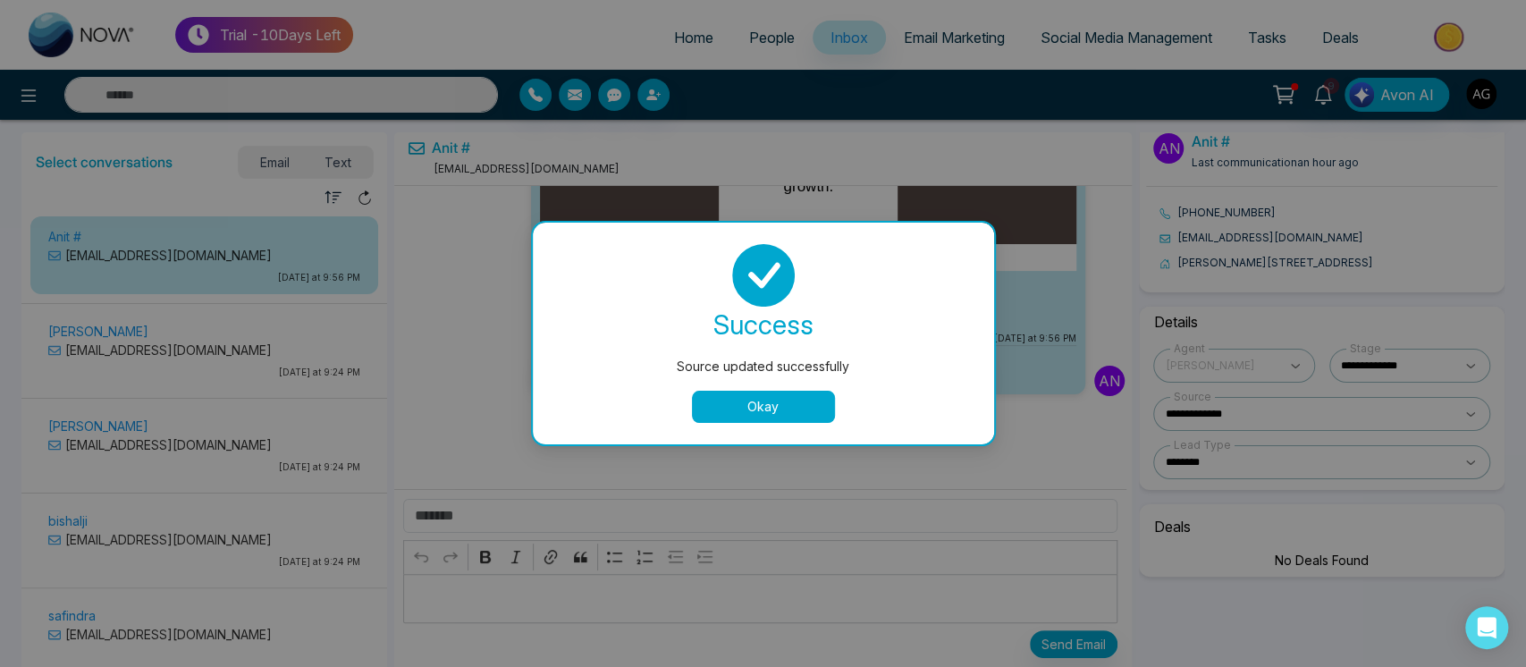
click at [801, 412] on button "Okay" at bounding box center [763, 407] width 143 height 32
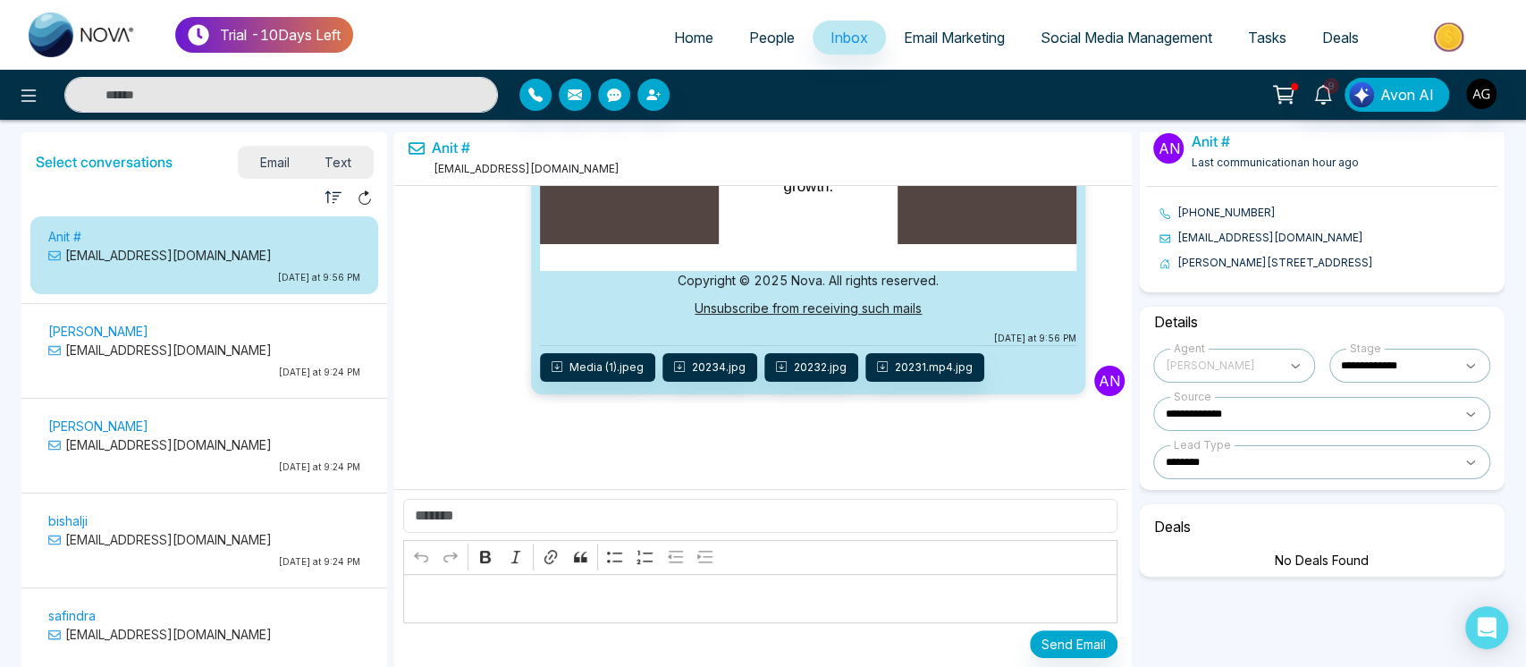
click at [1195, 401] on div "Source" at bounding box center [1192, 397] width 45 height 16
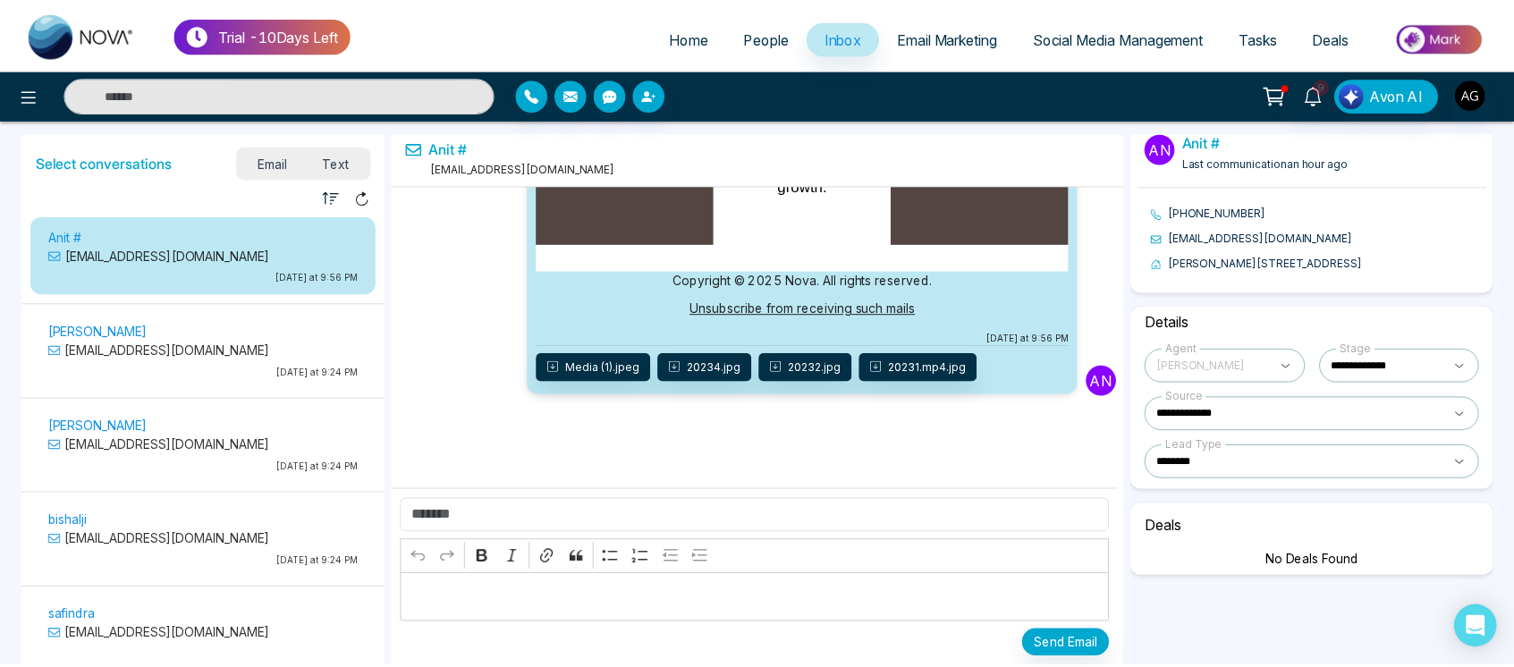
scroll to position [0, 0]
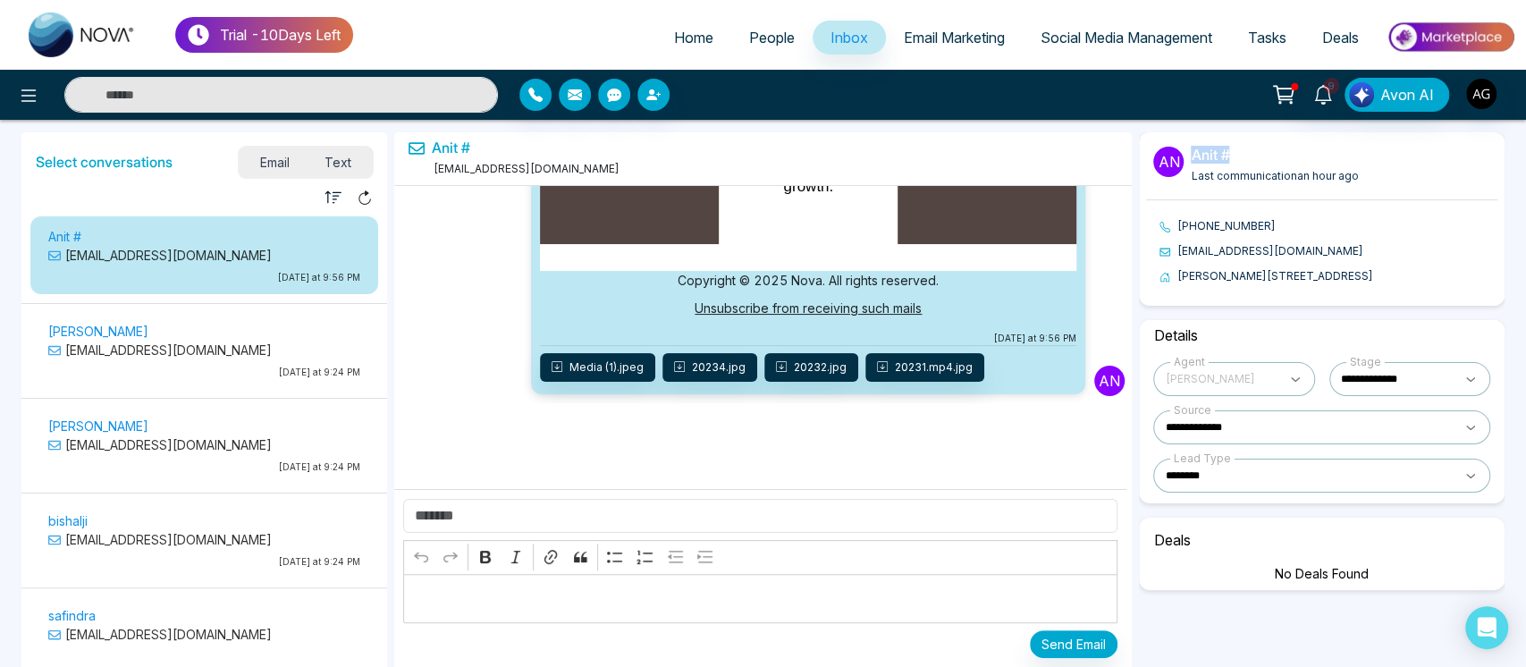
drag, startPoint x: 1183, startPoint y: 168, endPoint x: 1424, endPoint y: 159, distance: 241.6
click at [1424, 159] on div "An Anit # Last communication an hour ago" at bounding box center [1321, 165] width 351 height 67
click at [960, 30] on span "Email Marketing" at bounding box center [954, 38] width 101 height 18
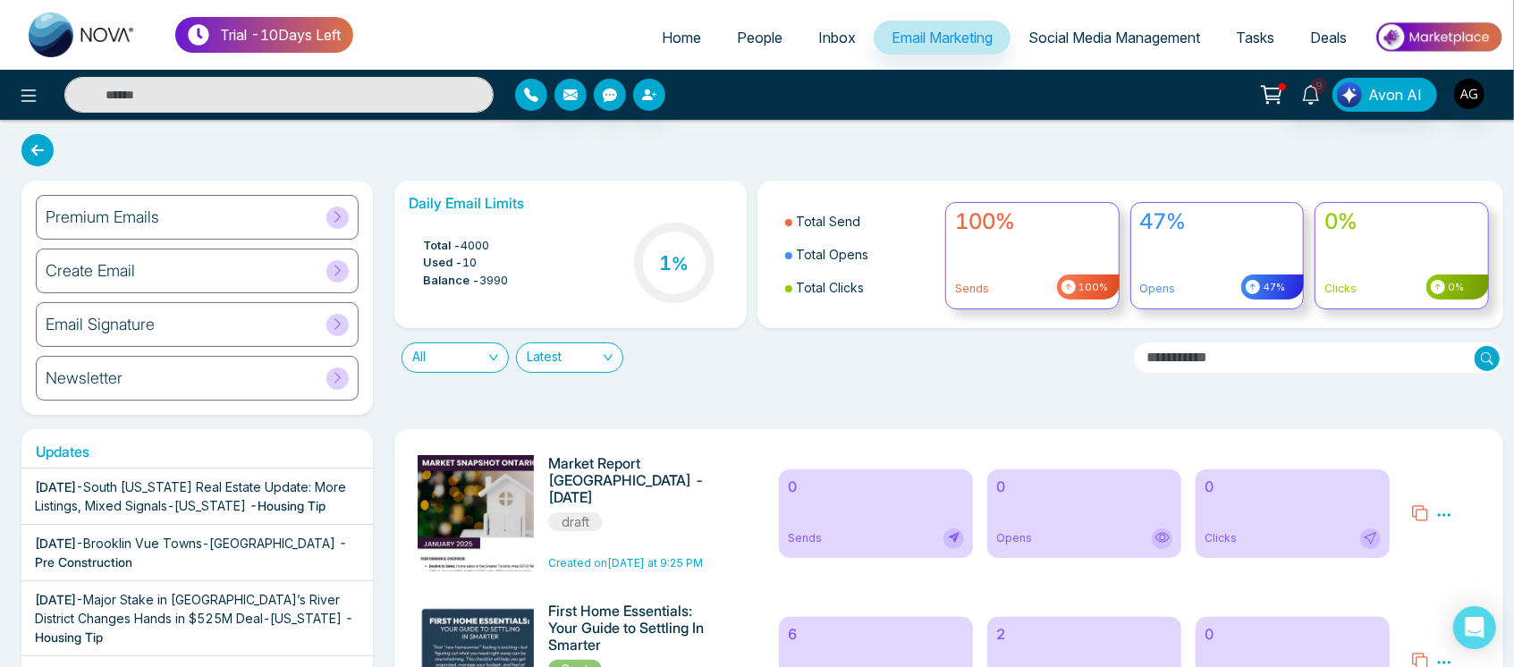
click at [1116, 45] on span "Social Media Management" at bounding box center [1114, 38] width 172 height 18
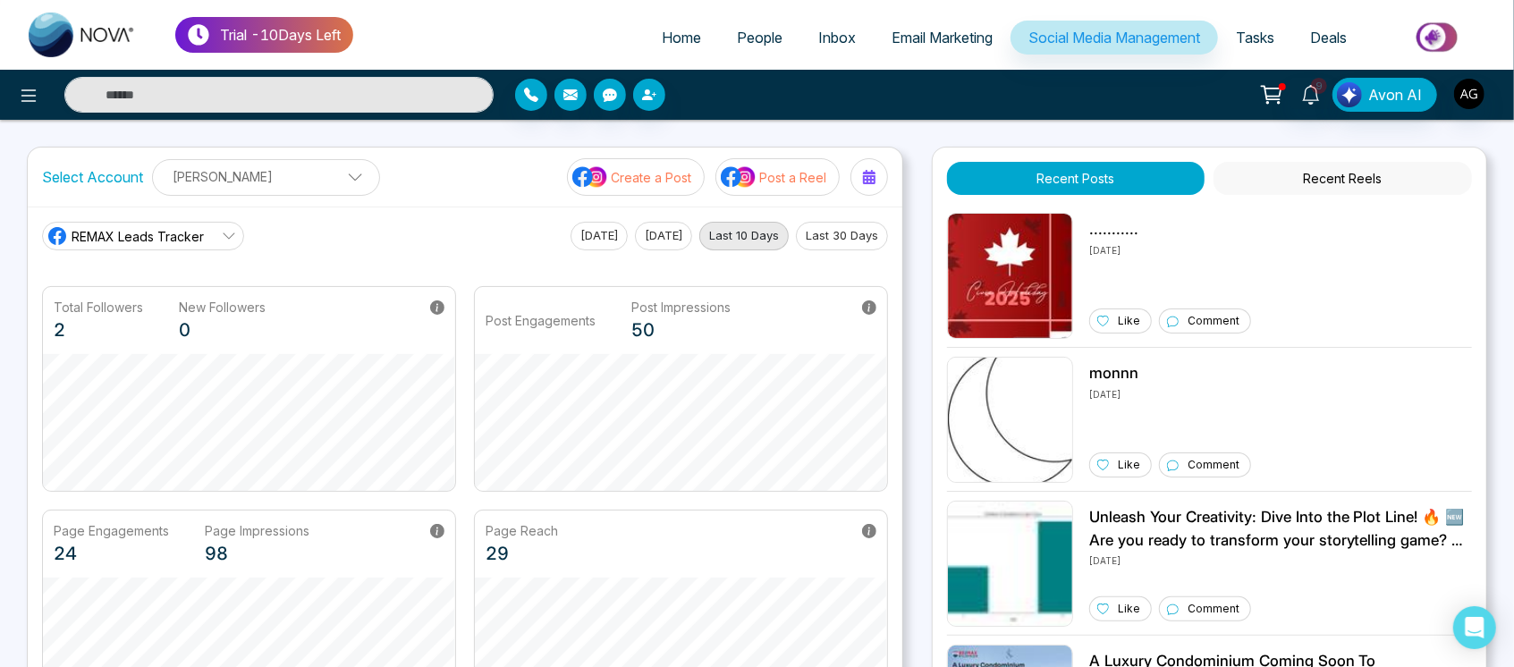
click at [199, 243] on span "REMAX Leads Tracker" at bounding box center [138, 236] width 132 height 19
click at [311, 233] on div "REMAX Leads Tracker [DATE] [DATE] Last 10 Days Last 30 Days" at bounding box center [465, 236] width 846 height 29
drag, startPoint x: 311, startPoint y: 233, endPoint x: 1, endPoint y: 218, distance: 310.6
click at [1, 218] on div "Trial - 10 Days Left Home People Inbox Email Marketing Social Media Management …" at bounding box center [757, 550] width 1514 height 1100
click at [80, 180] on label "Select Account" at bounding box center [92, 176] width 101 height 21
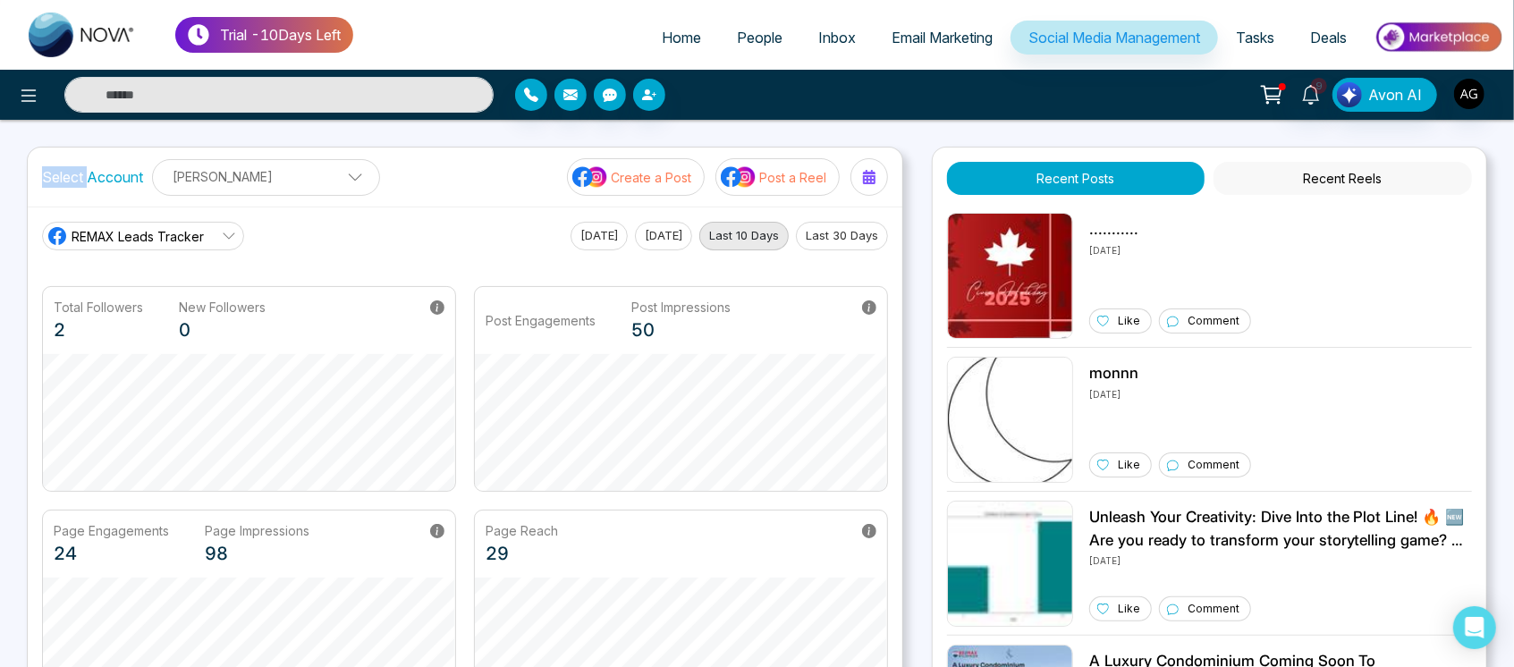
click at [80, 180] on label "Select Account" at bounding box center [92, 176] width 101 height 21
drag, startPoint x: 80, startPoint y: 180, endPoint x: 123, endPoint y: 182, distance: 43.0
click at [123, 182] on label "Select Account" at bounding box center [92, 176] width 101 height 21
click at [311, 177] on p "[PERSON_NAME]" at bounding box center [266, 177] width 205 height 30
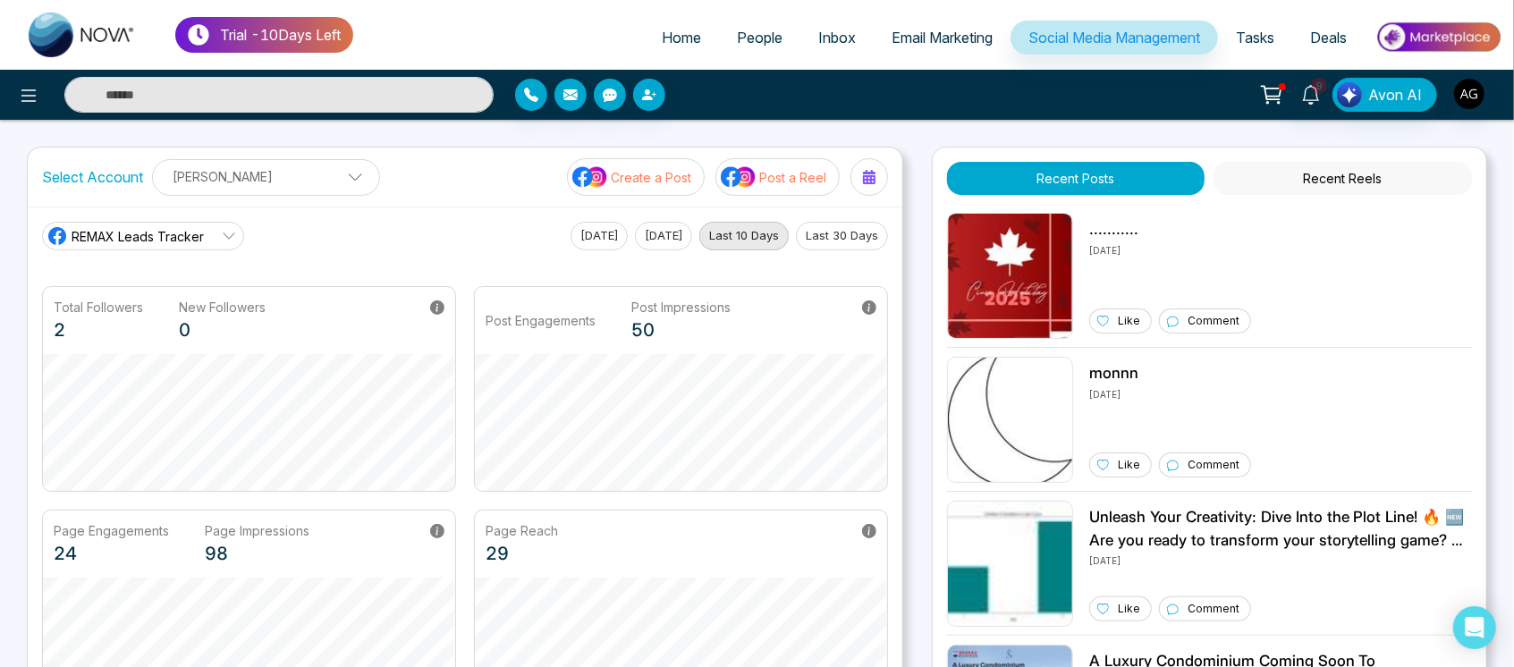
click at [320, 178] on p "[PERSON_NAME]" at bounding box center [266, 177] width 205 height 30
click at [308, 249] on button "Add Social Accounts" at bounding box center [244, 254] width 158 height 23
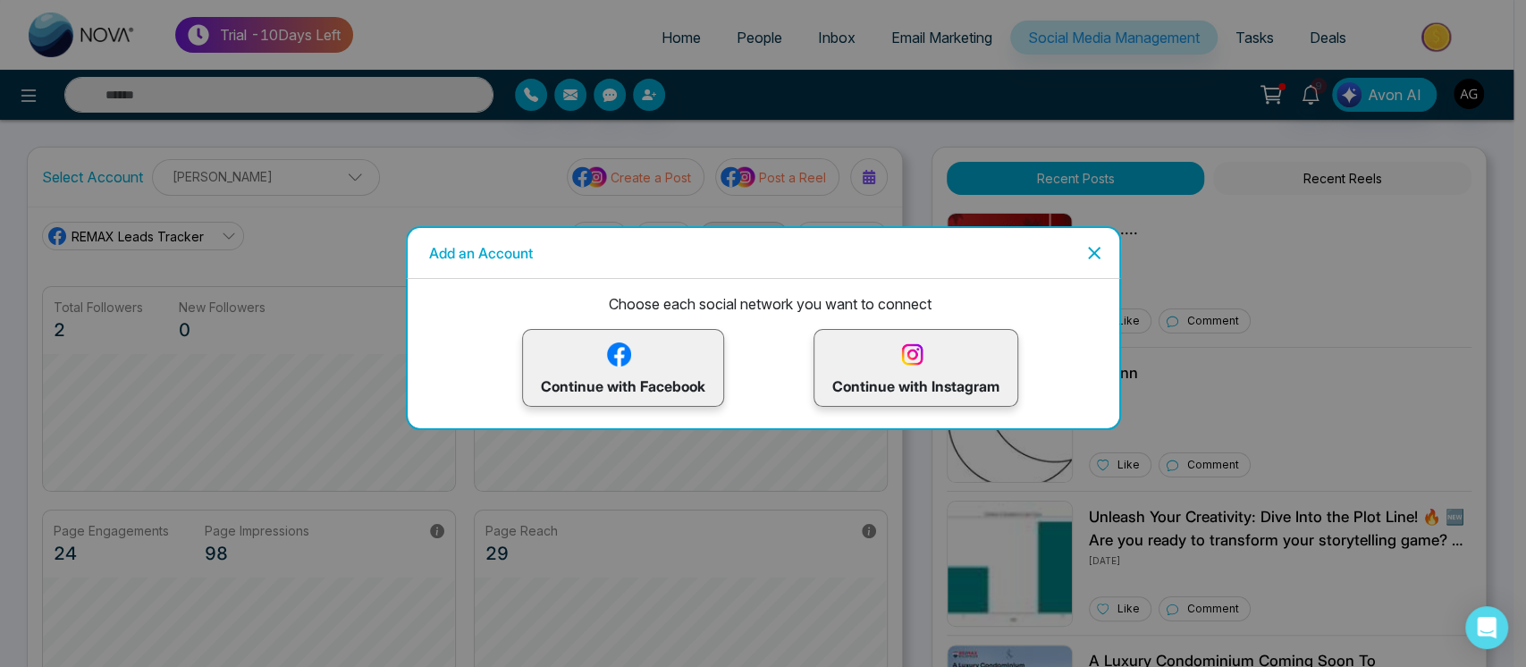
click at [664, 367] on p "Continue with Facebook" at bounding box center [623, 368] width 165 height 58
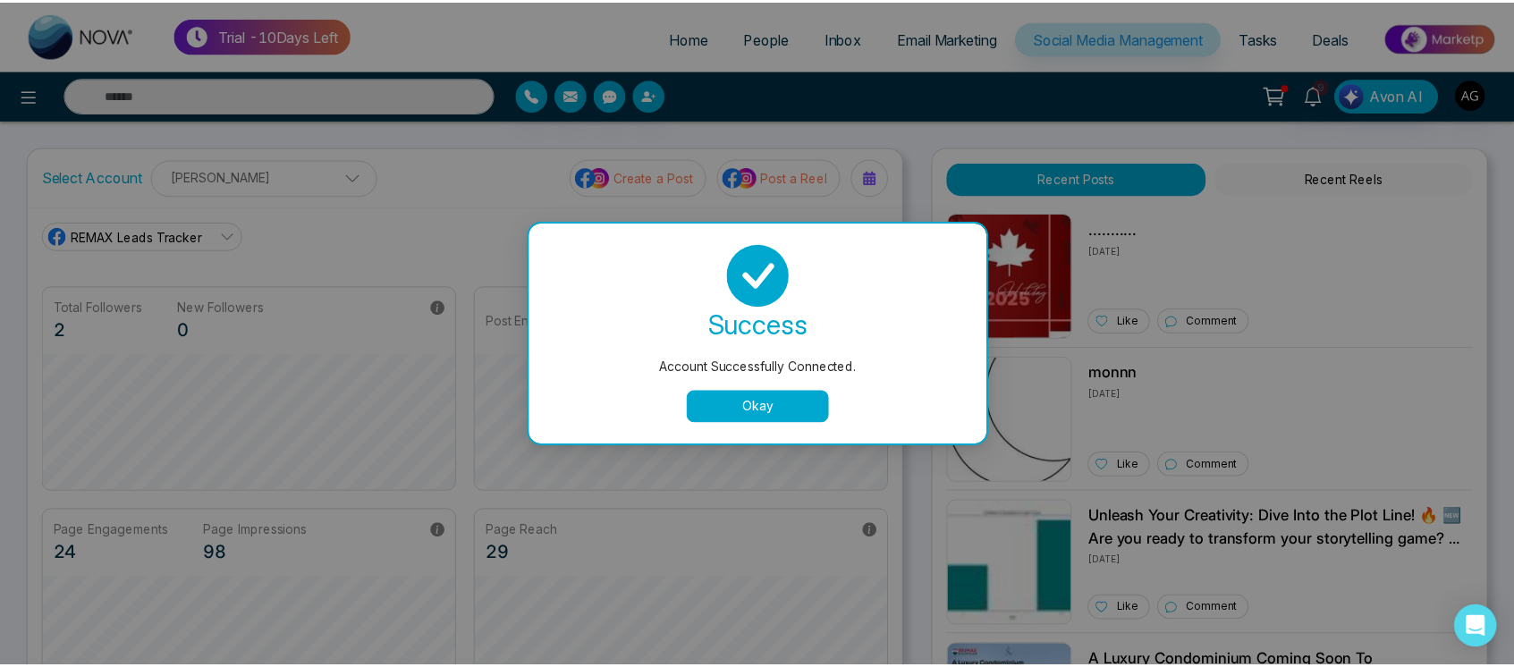
scroll to position [67, 0]
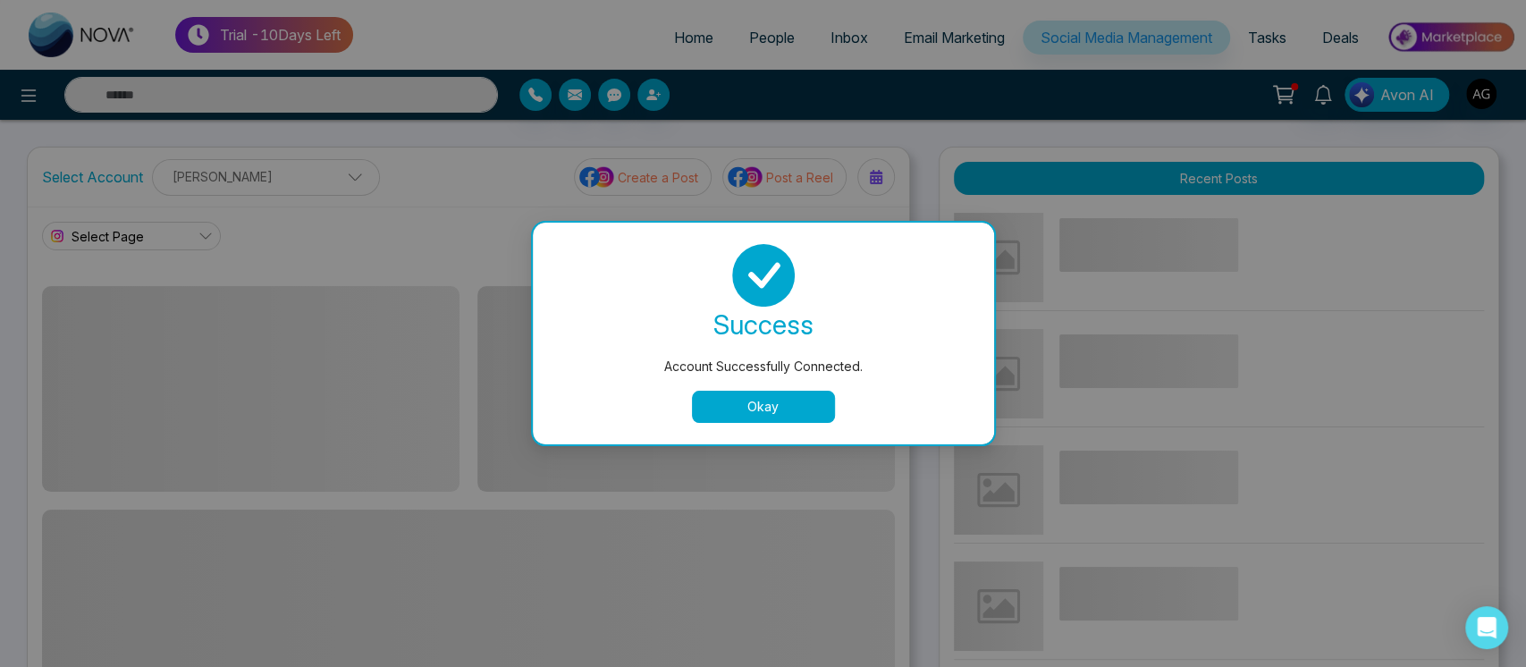
click at [773, 407] on button "Okay" at bounding box center [763, 407] width 143 height 32
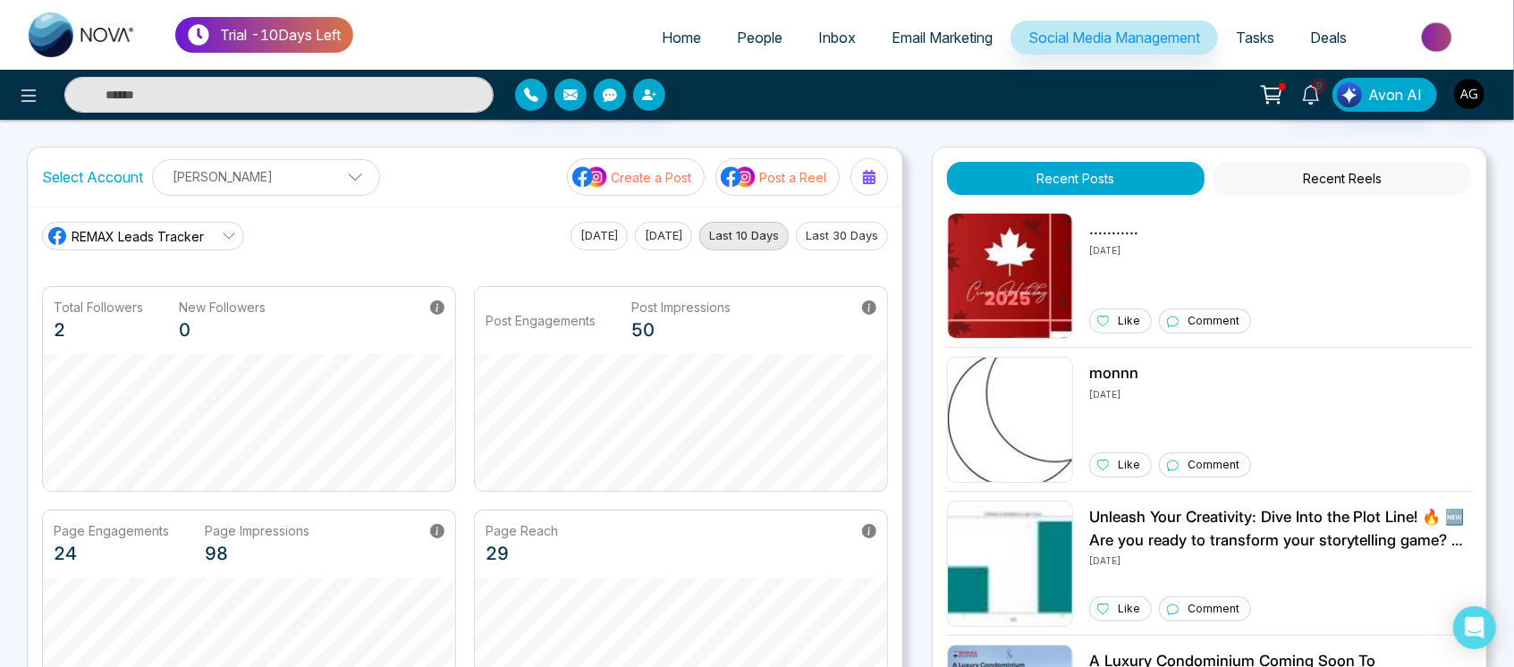
click at [312, 192] on div "[PERSON_NAME] [PERSON_NAME] Add Social Accounts" at bounding box center [266, 177] width 228 height 37
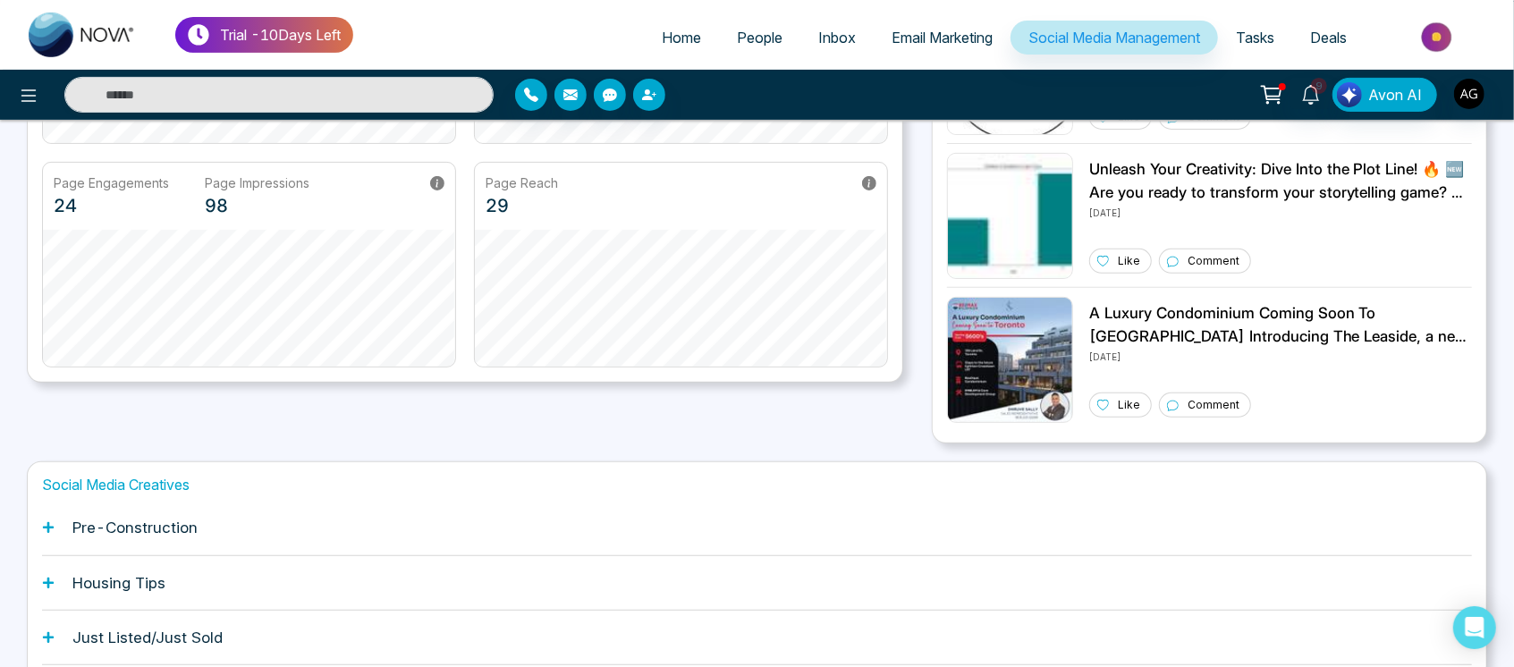
scroll to position [0, 0]
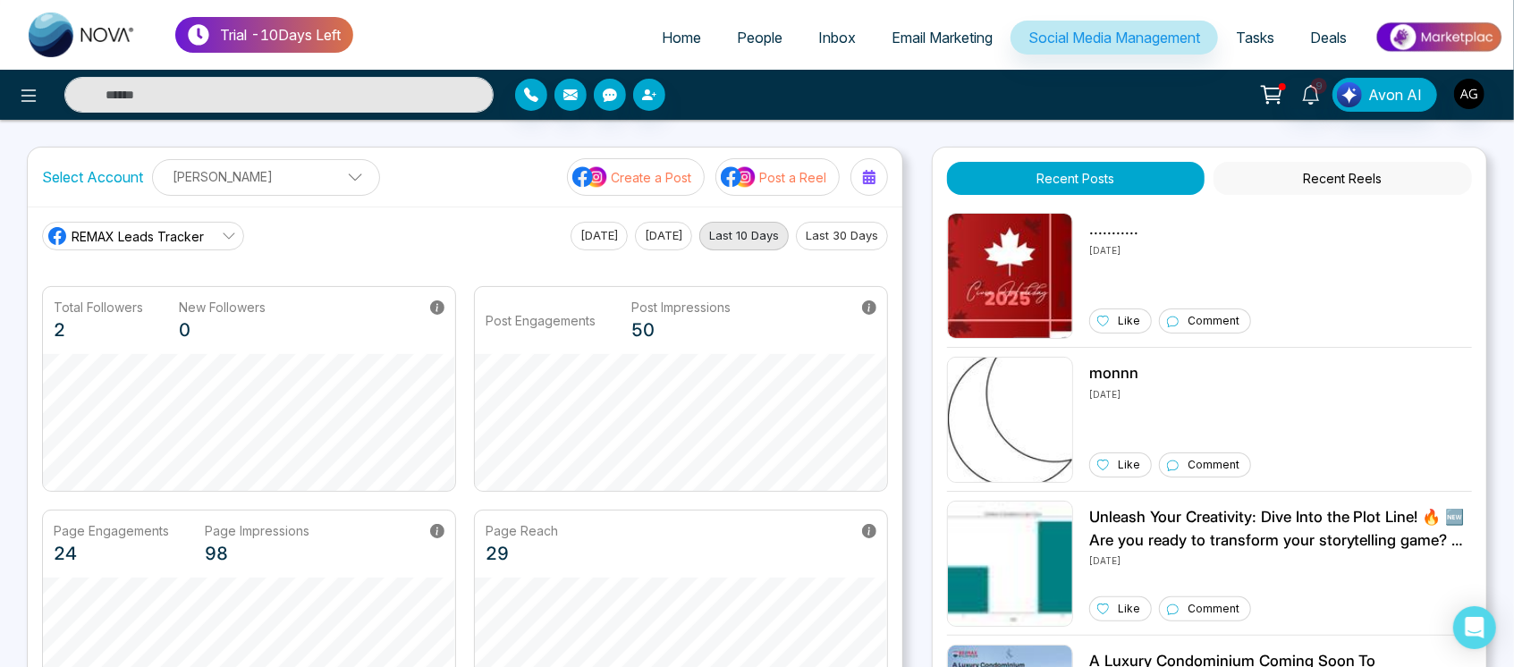
click at [223, 236] on icon at bounding box center [229, 236] width 14 height 14
click at [1251, 38] on span "Tasks" at bounding box center [1255, 38] width 38 height 18
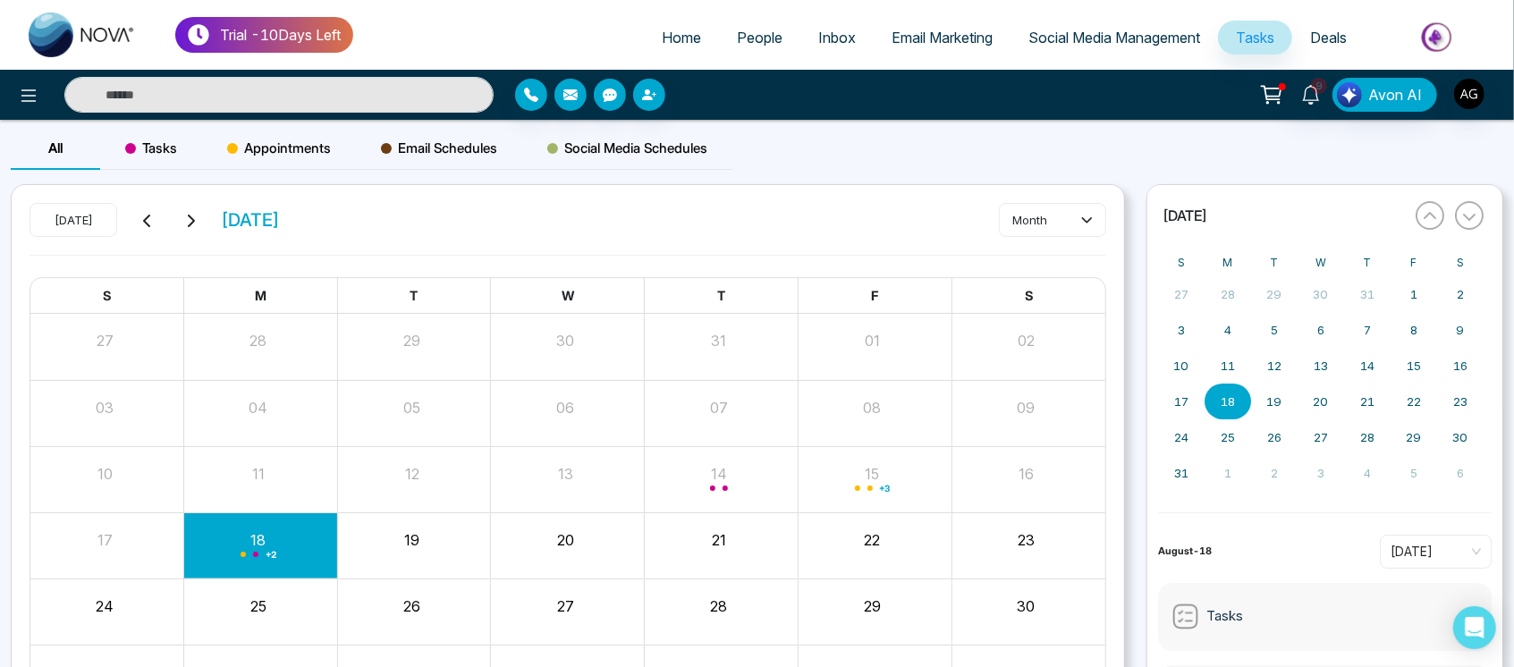
click at [300, 132] on div "Appointments" at bounding box center [279, 148] width 154 height 43
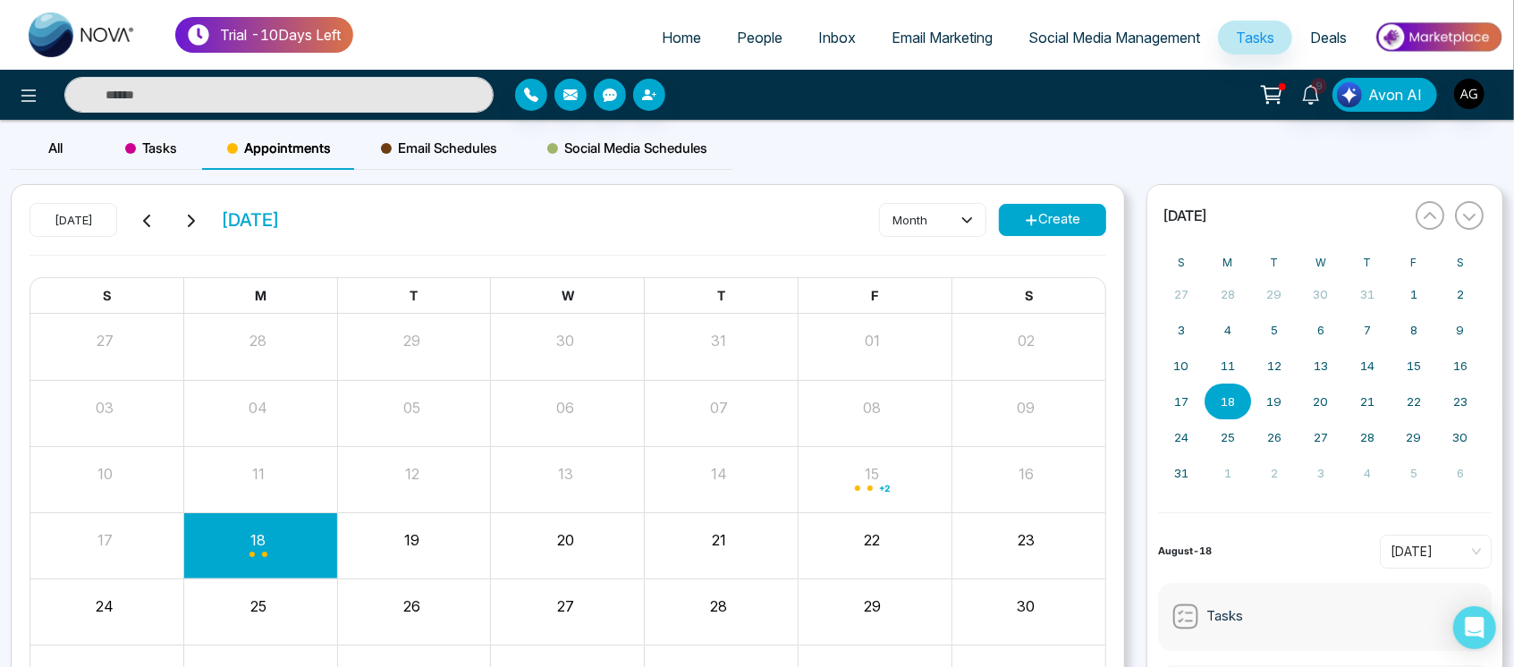
click at [1079, 222] on button "Create" at bounding box center [1052, 220] width 107 height 32
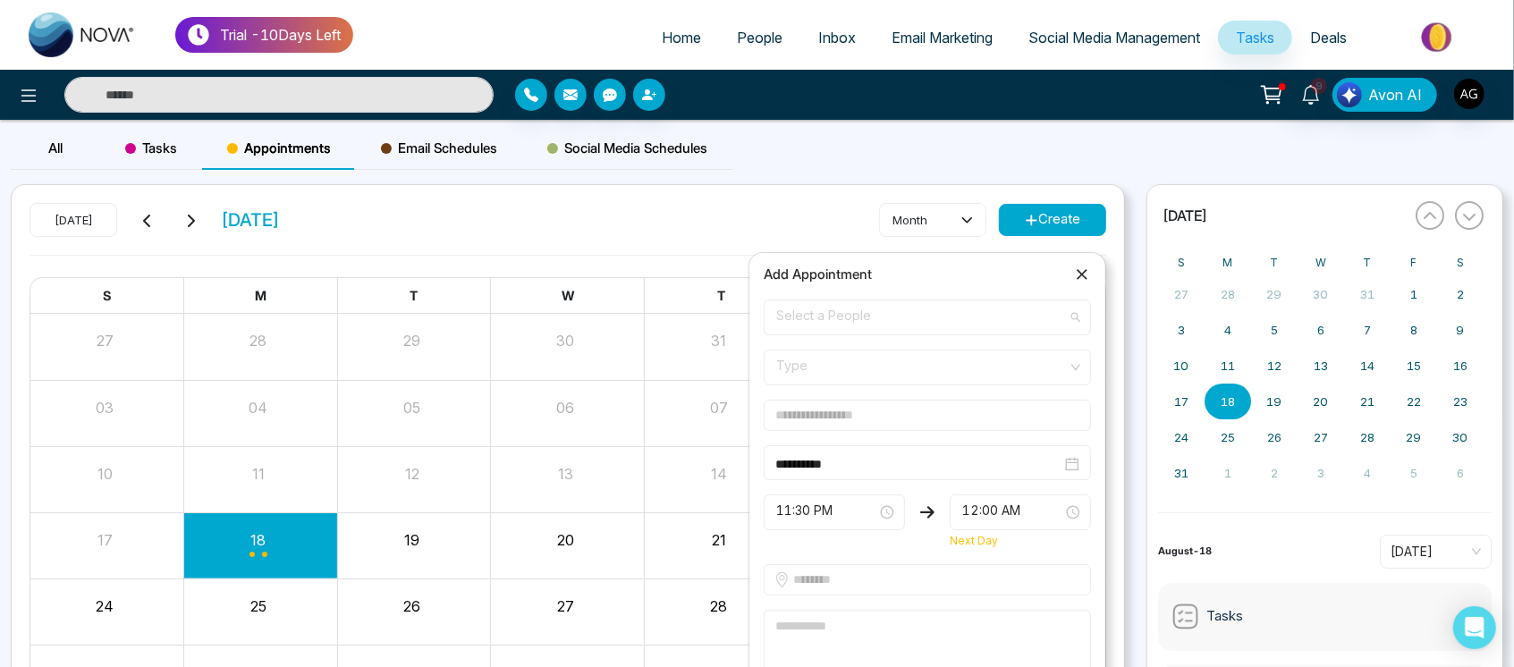
click at [833, 313] on span "Select a People" at bounding box center [927, 317] width 302 height 30
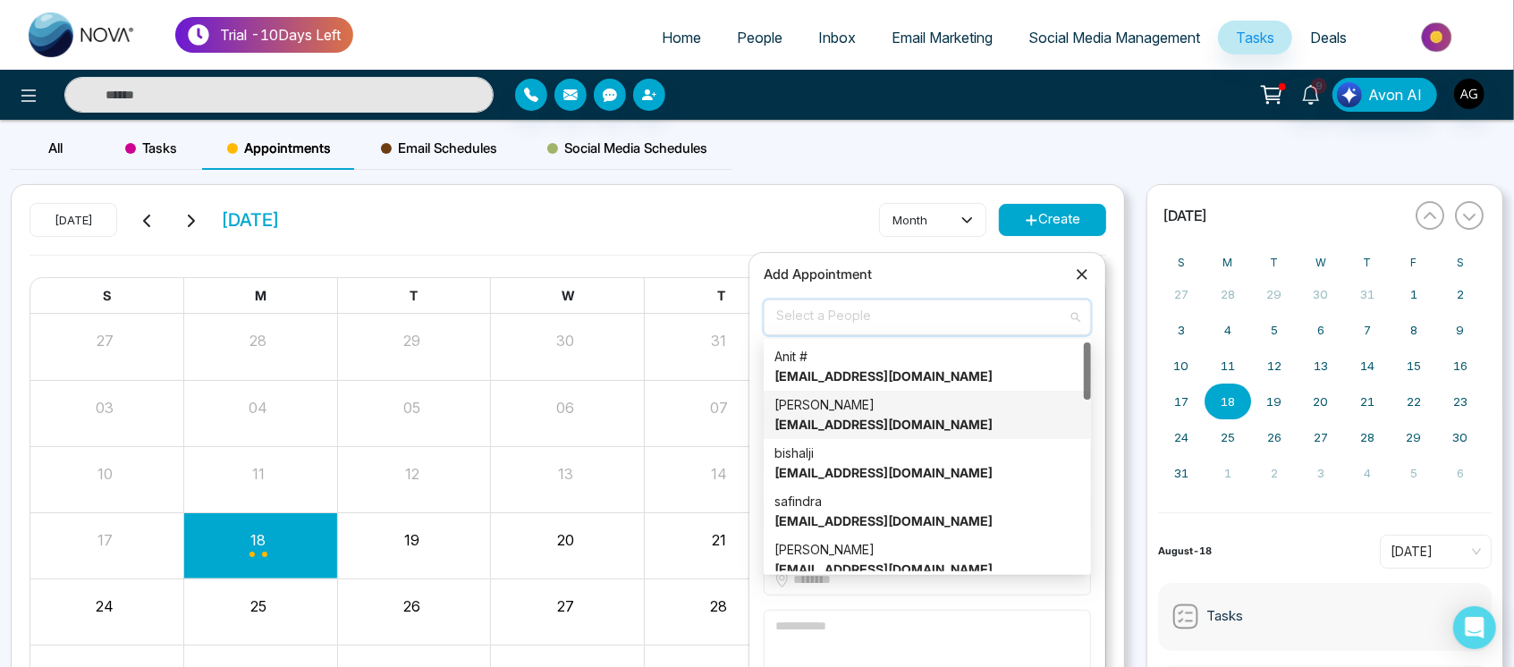
click at [862, 423] on strong "vijay@mmnovatech.com" at bounding box center [883, 424] width 218 height 15
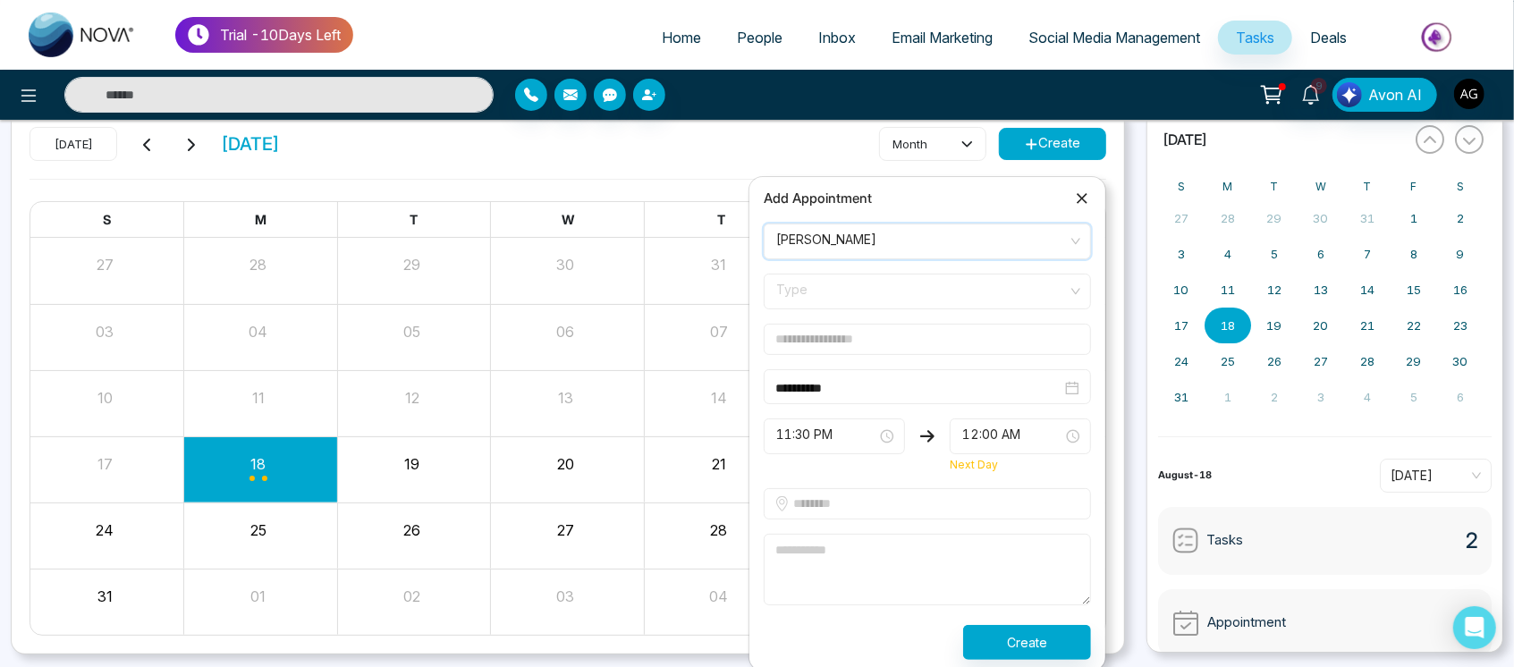
scroll to position [105, 0]
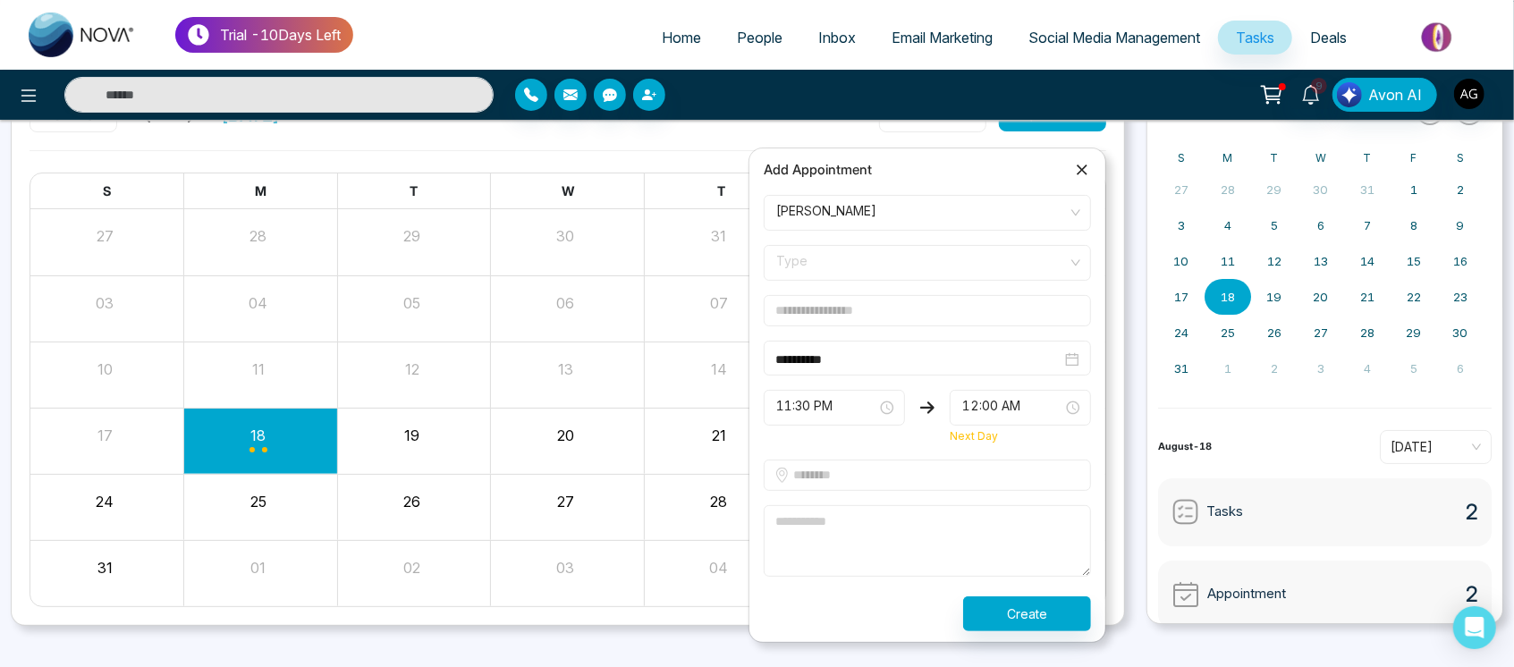
click at [918, 284] on form "**********" at bounding box center [927, 413] width 349 height 436
click at [955, 280] on div "Type" at bounding box center [927, 263] width 327 height 36
click at [913, 330] on div "Online" at bounding box center [927, 331] width 306 height 20
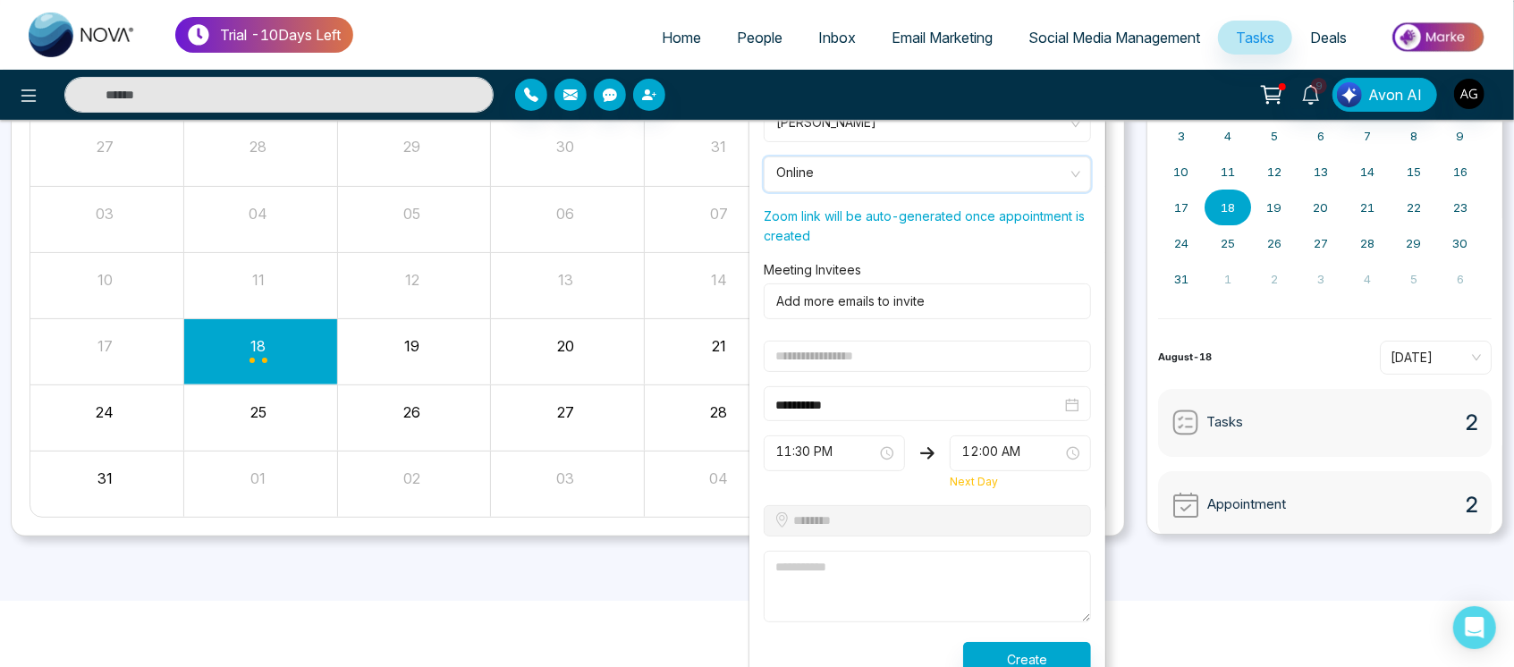
scroll to position [198, 0]
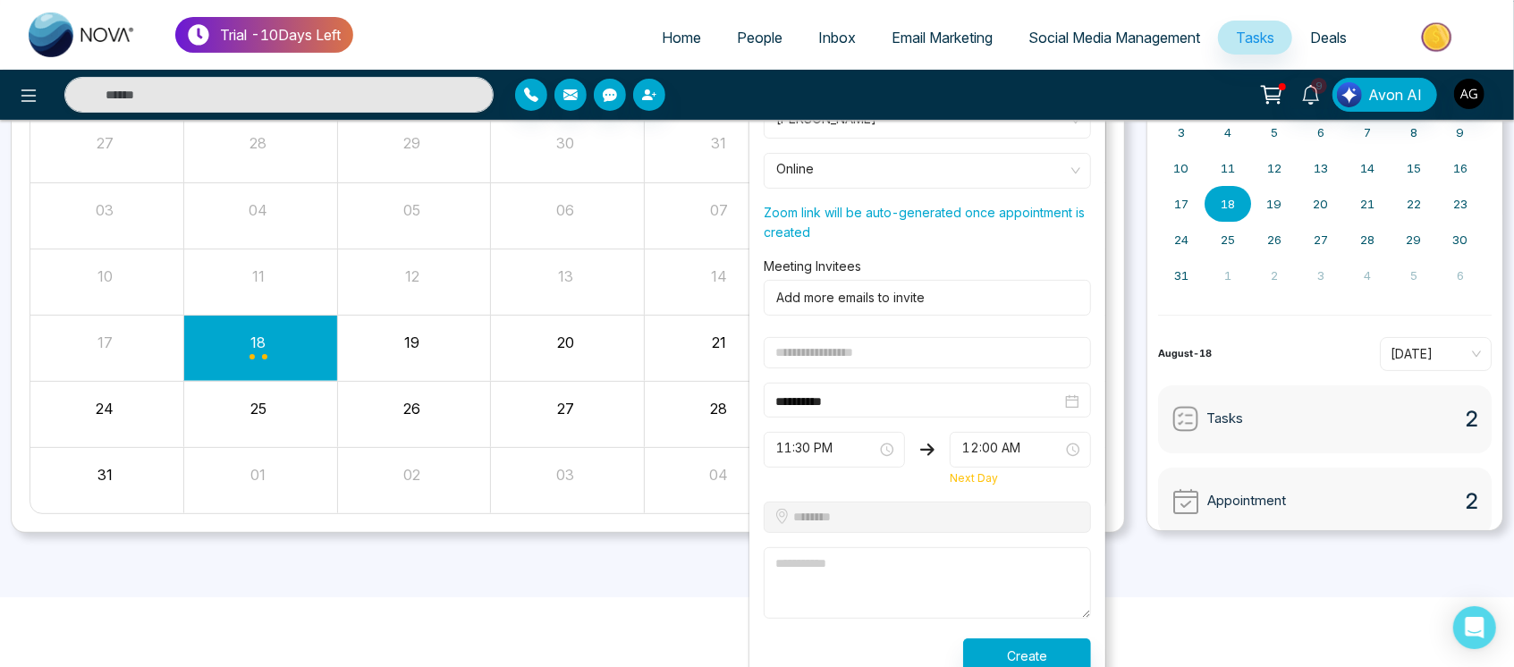
click at [924, 345] on input "text" at bounding box center [927, 352] width 327 height 31
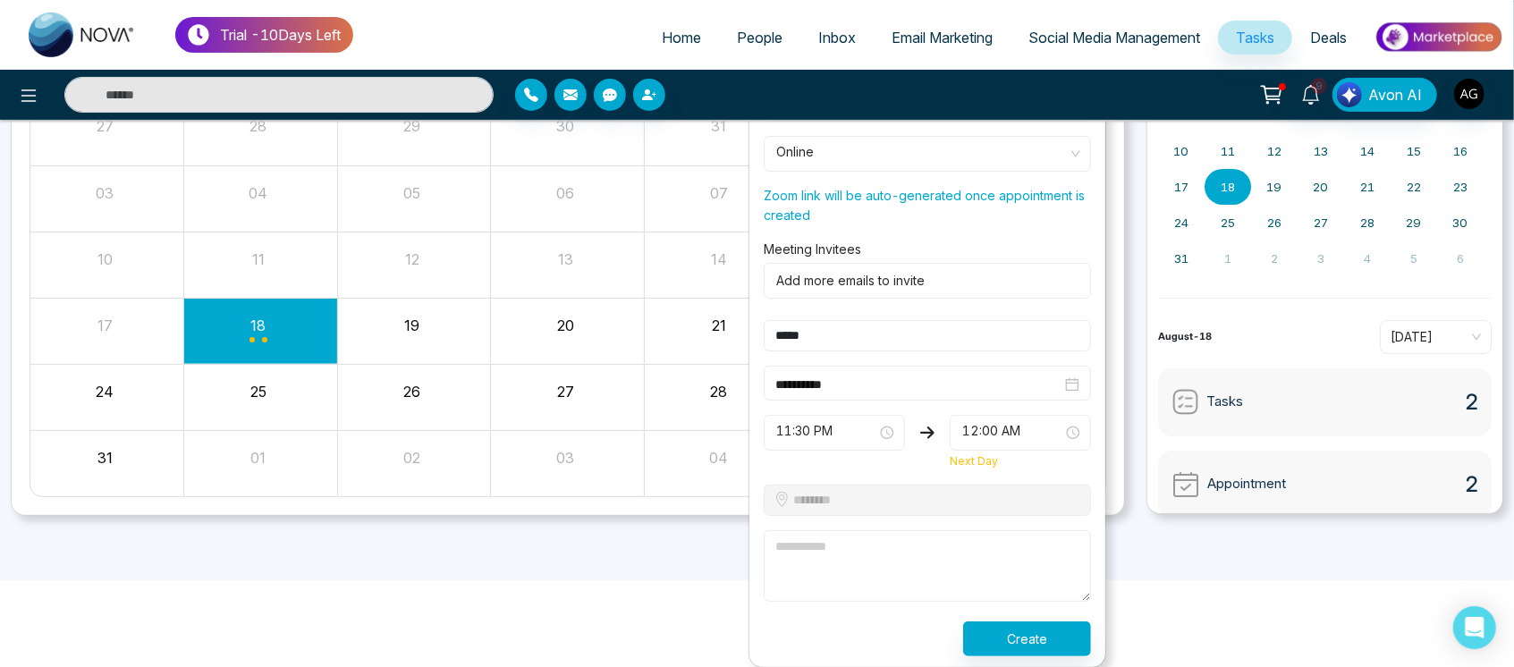
type input "*****"
click at [832, 569] on textarea at bounding box center [927, 566] width 327 height 72
type textarea "*****"
click at [1052, 383] on input "**********" at bounding box center [918, 385] width 286 height 20
click at [831, 432] on span "11:30 PM" at bounding box center [834, 433] width 116 height 30
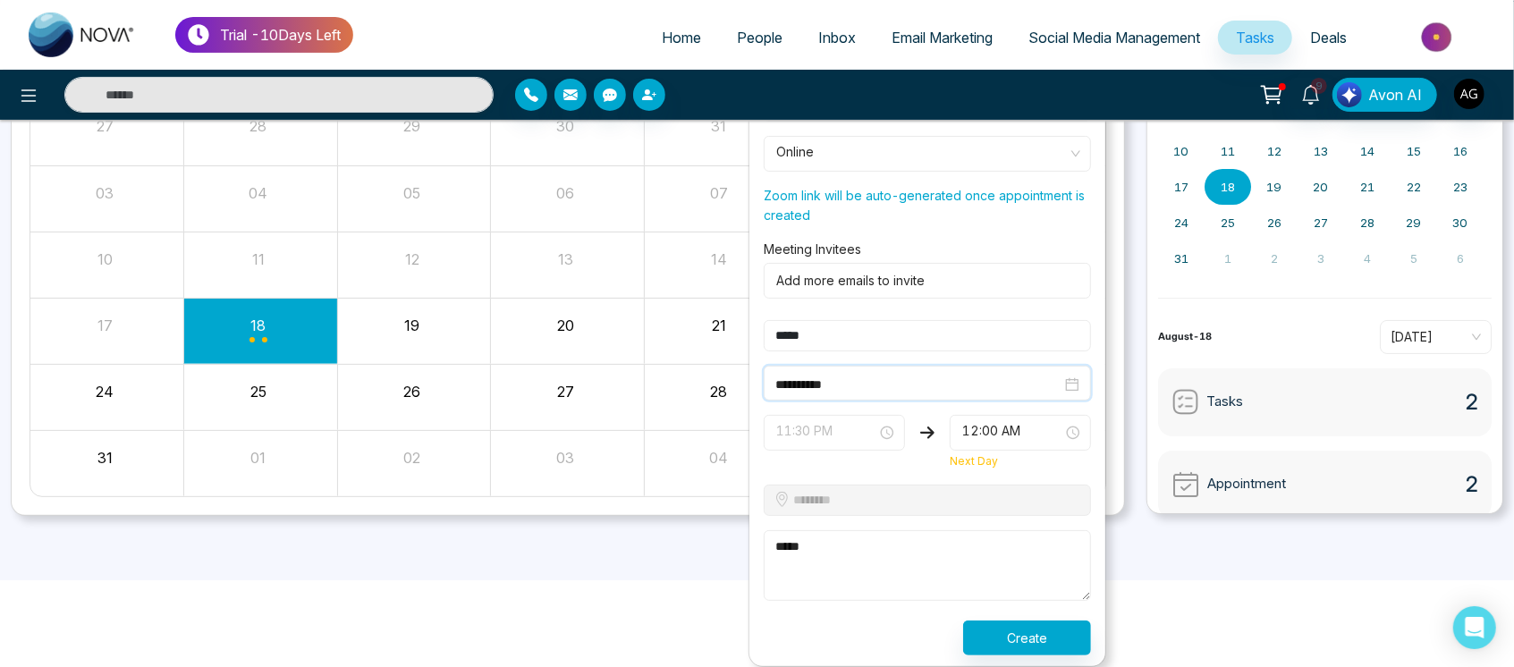
type input "**********"
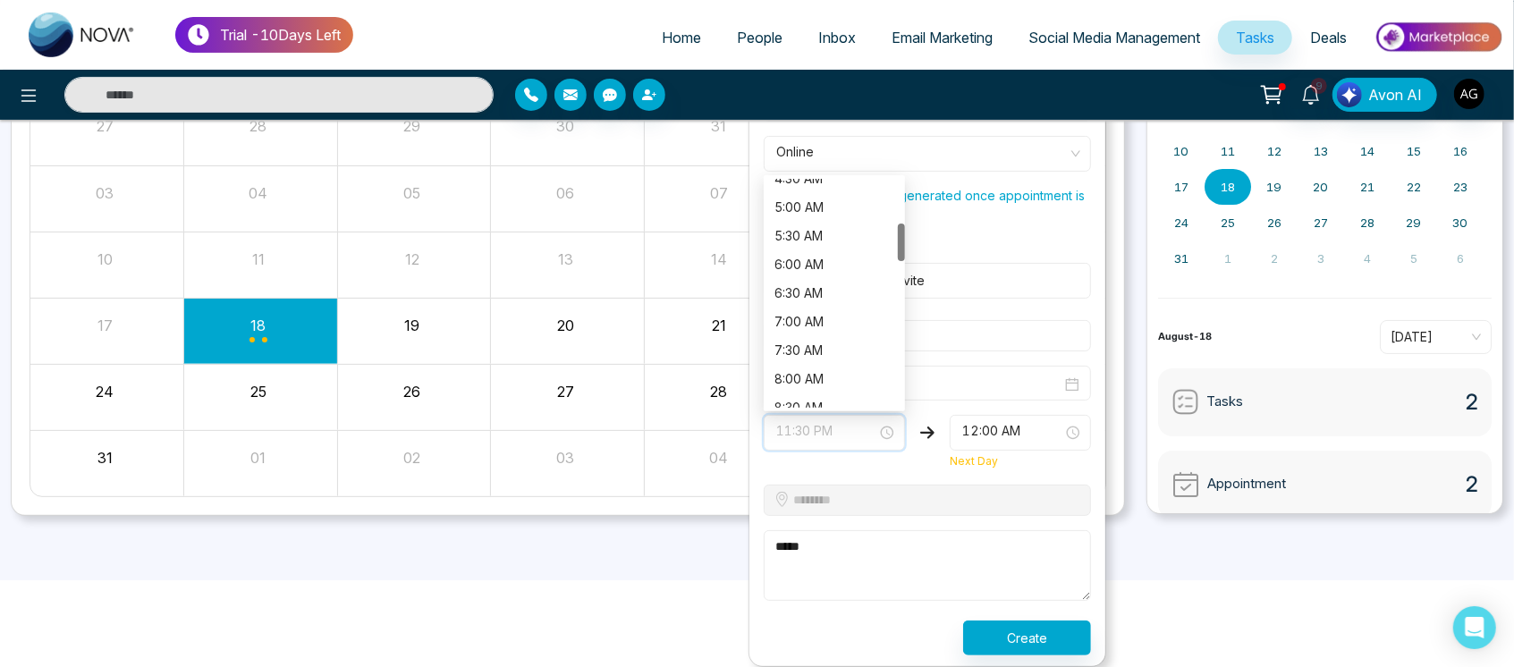
scroll to position [0, 0]
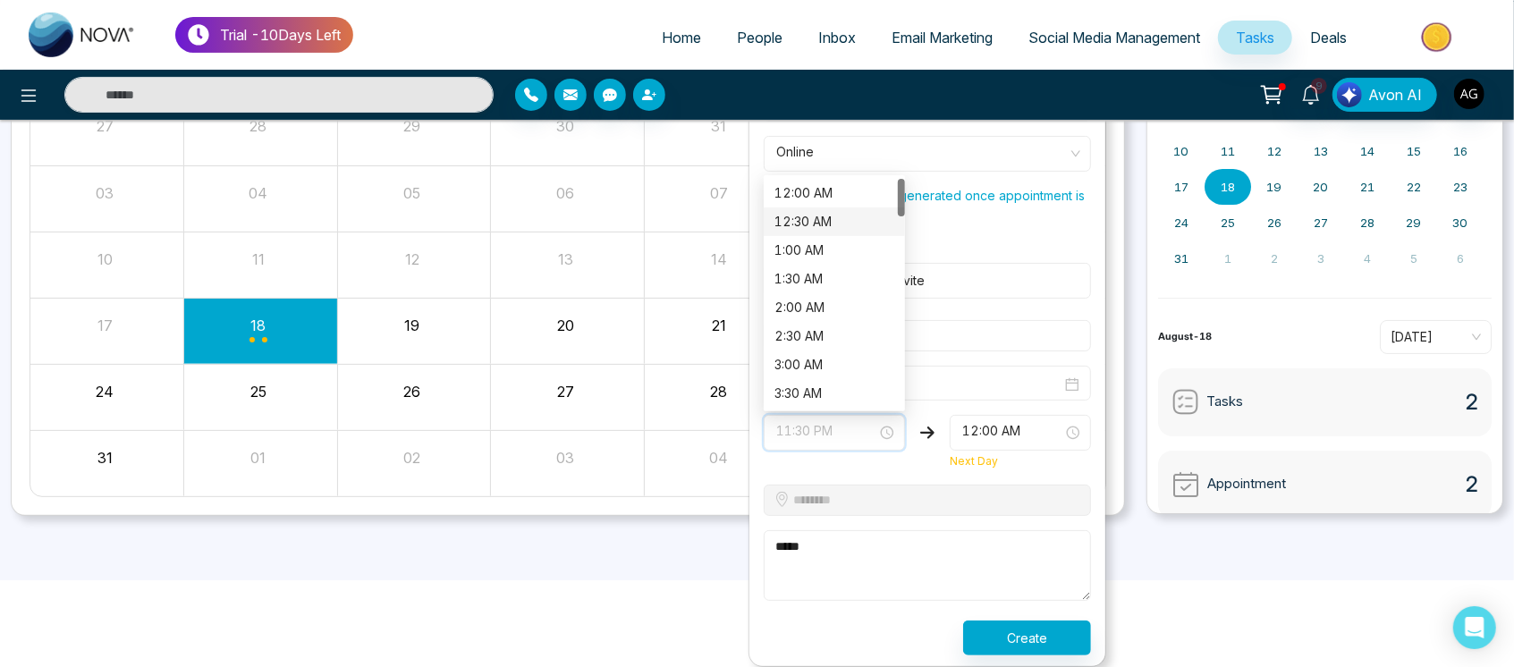
click at [830, 207] on div "12:30 AM" at bounding box center [834, 221] width 141 height 29
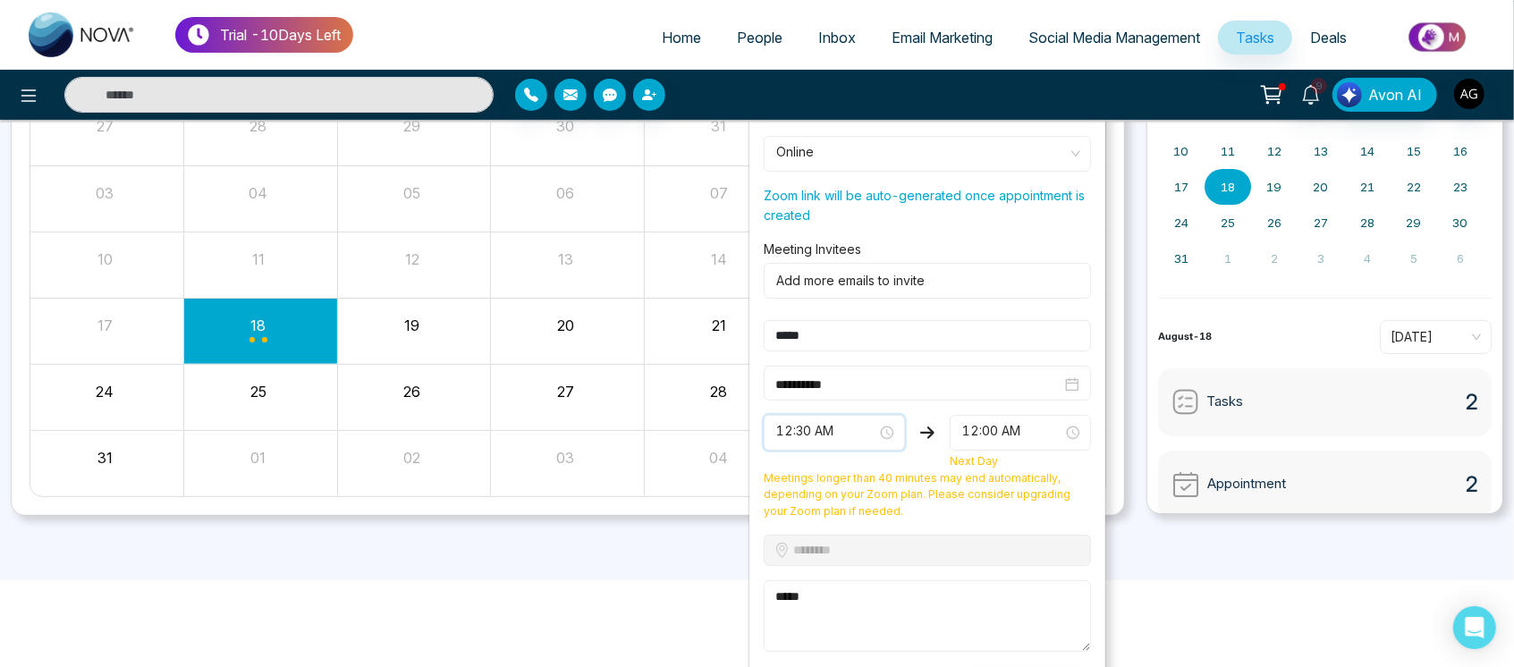
click at [1028, 431] on span "12:00 AM" at bounding box center [1020, 433] width 116 height 30
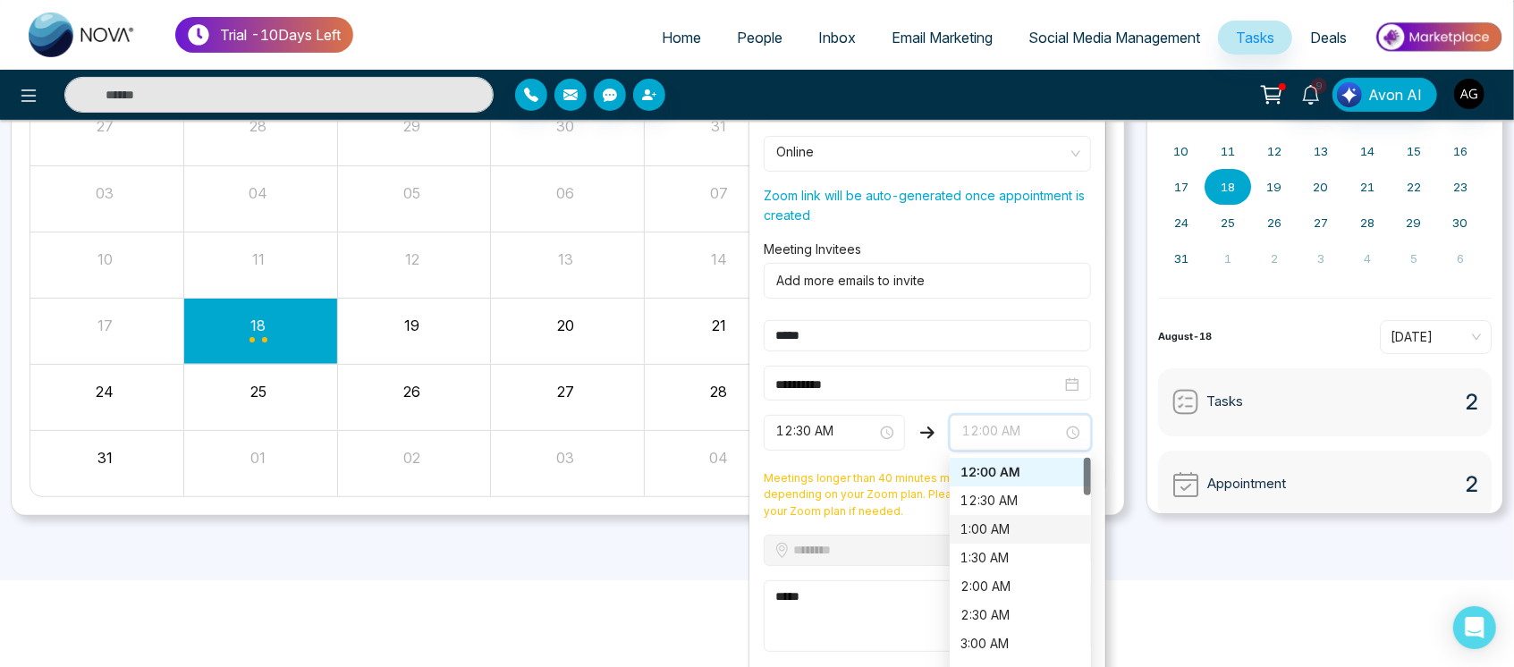
click at [1032, 540] on div "1:00 AM" at bounding box center [1020, 529] width 141 height 29
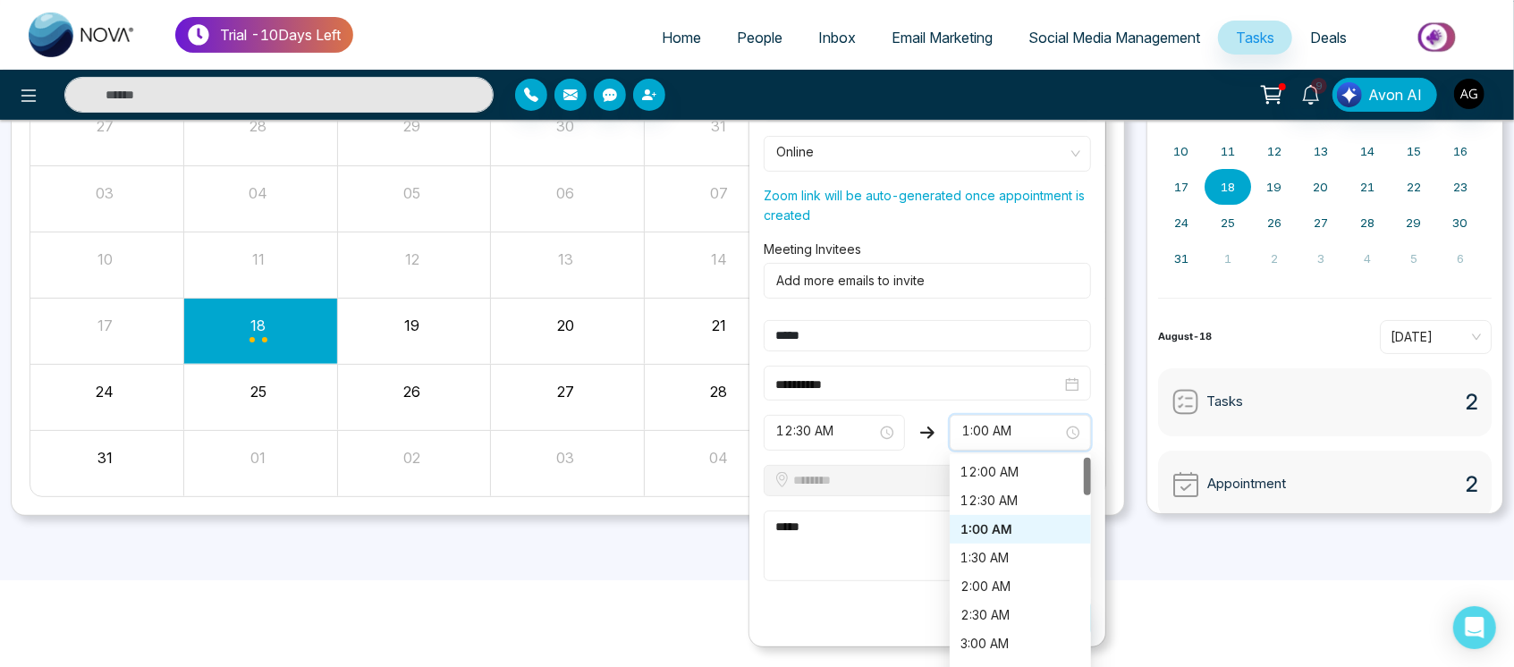
scroll to position [194, 0]
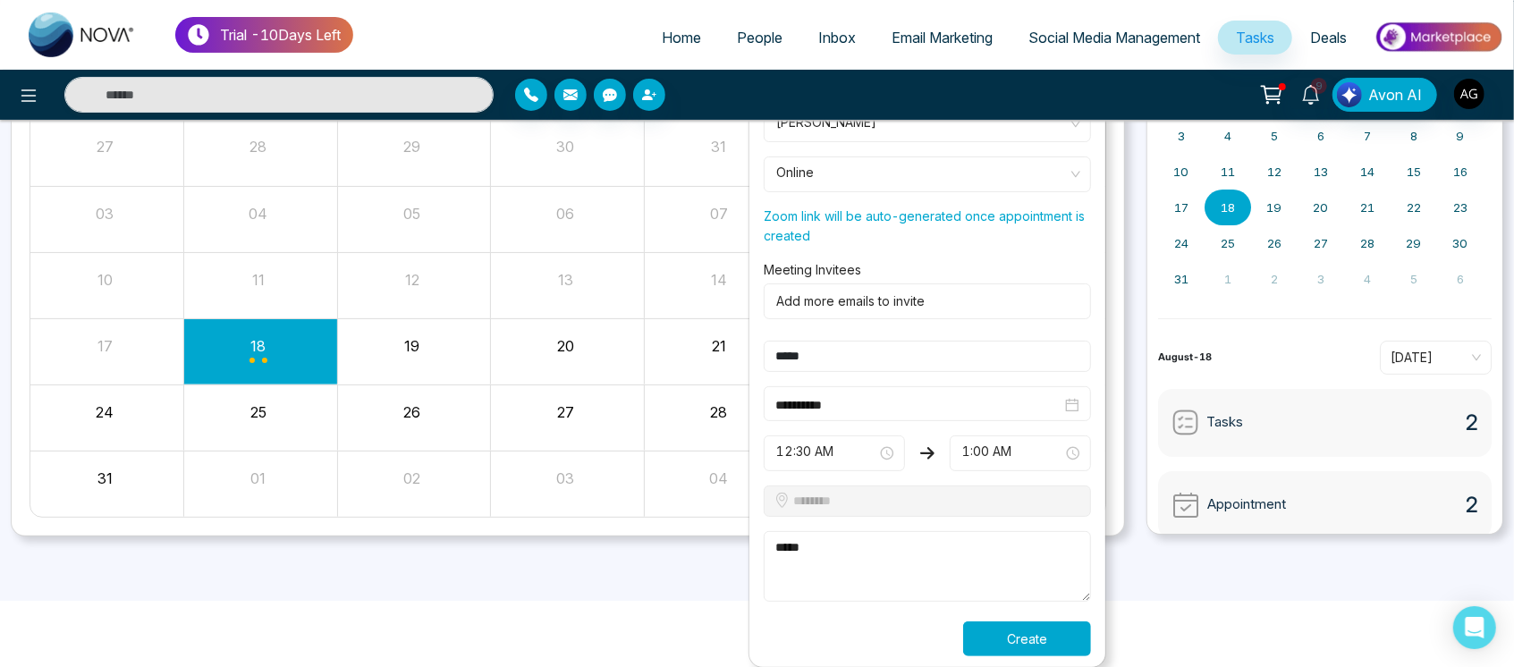
click at [1026, 639] on button "Create" at bounding box center [1027, 638] width 128 height 35
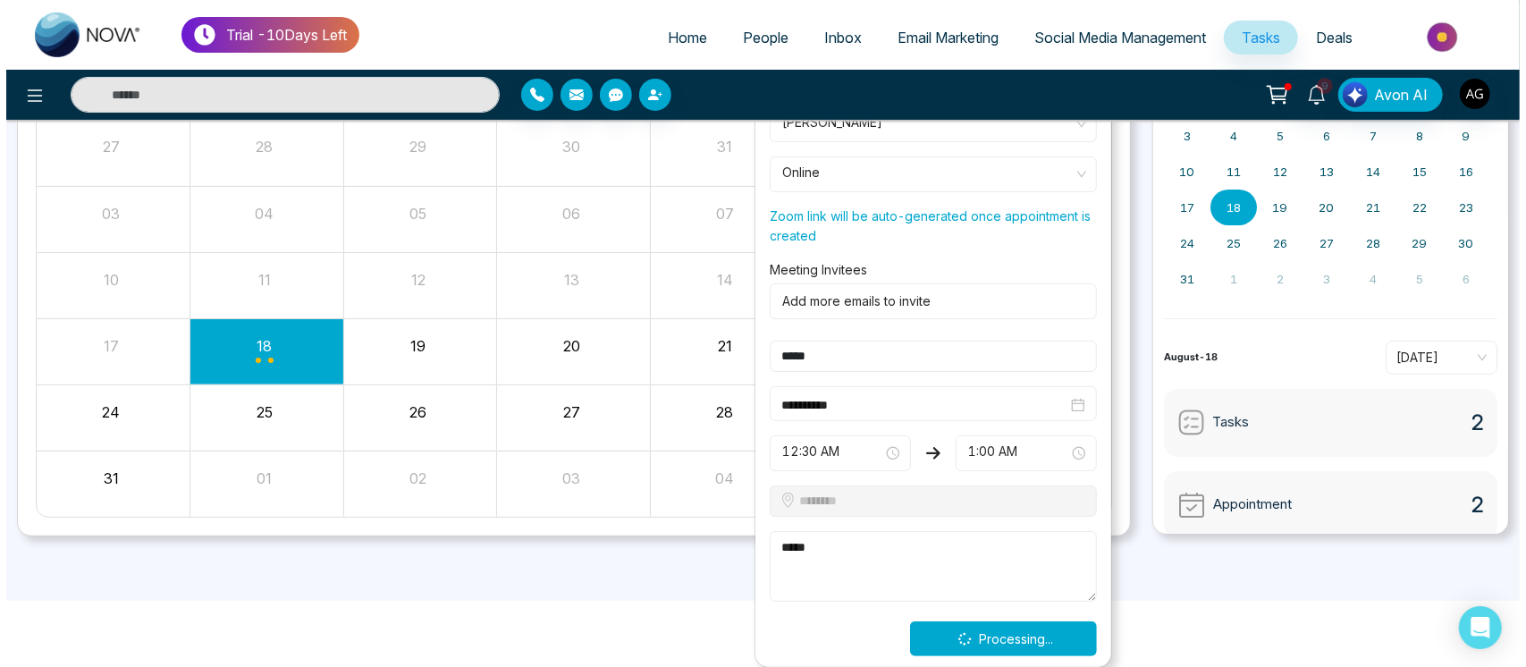
scroll to position [0, 0]
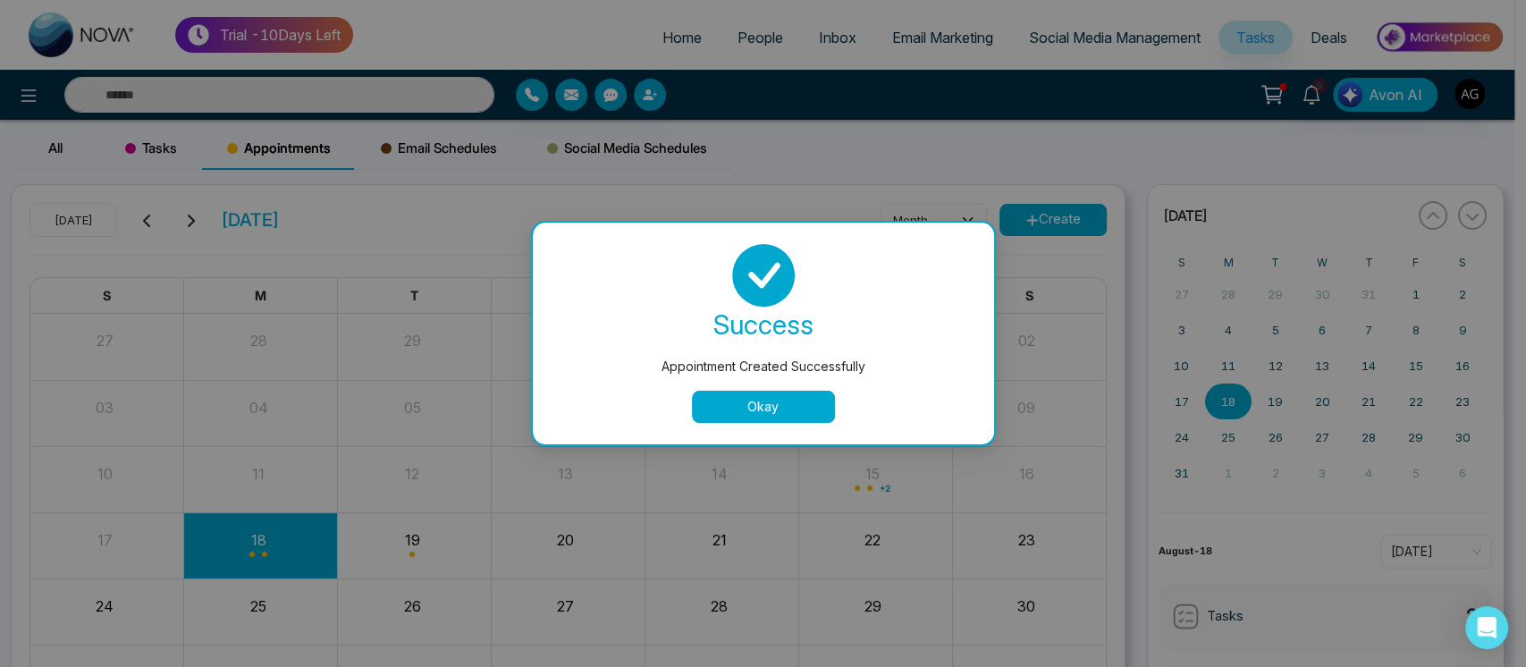
click at [773, 405] on button "Okay" at bounding box center [763, 407] width 143 height 32
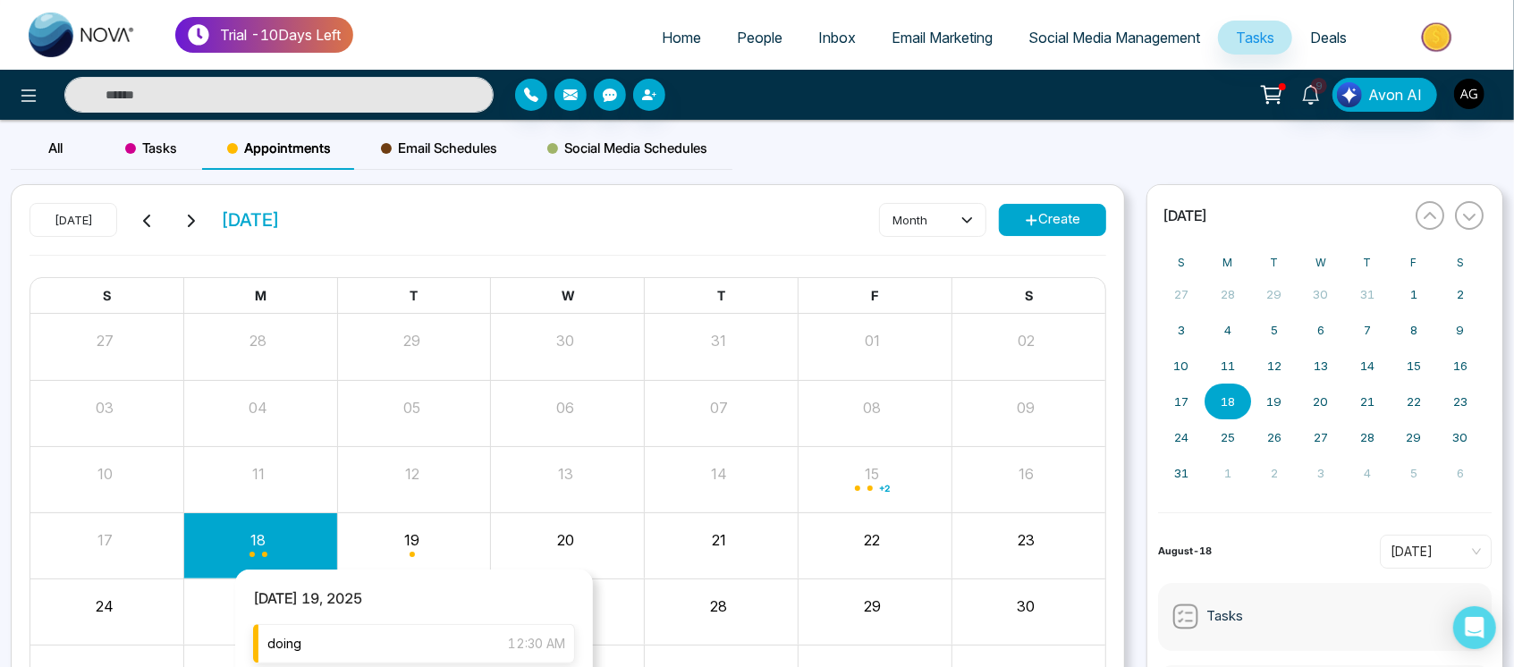
click at [424, 652] on div "doing 12:30 AM" at bounding box center [414, 643] width 322 height 39
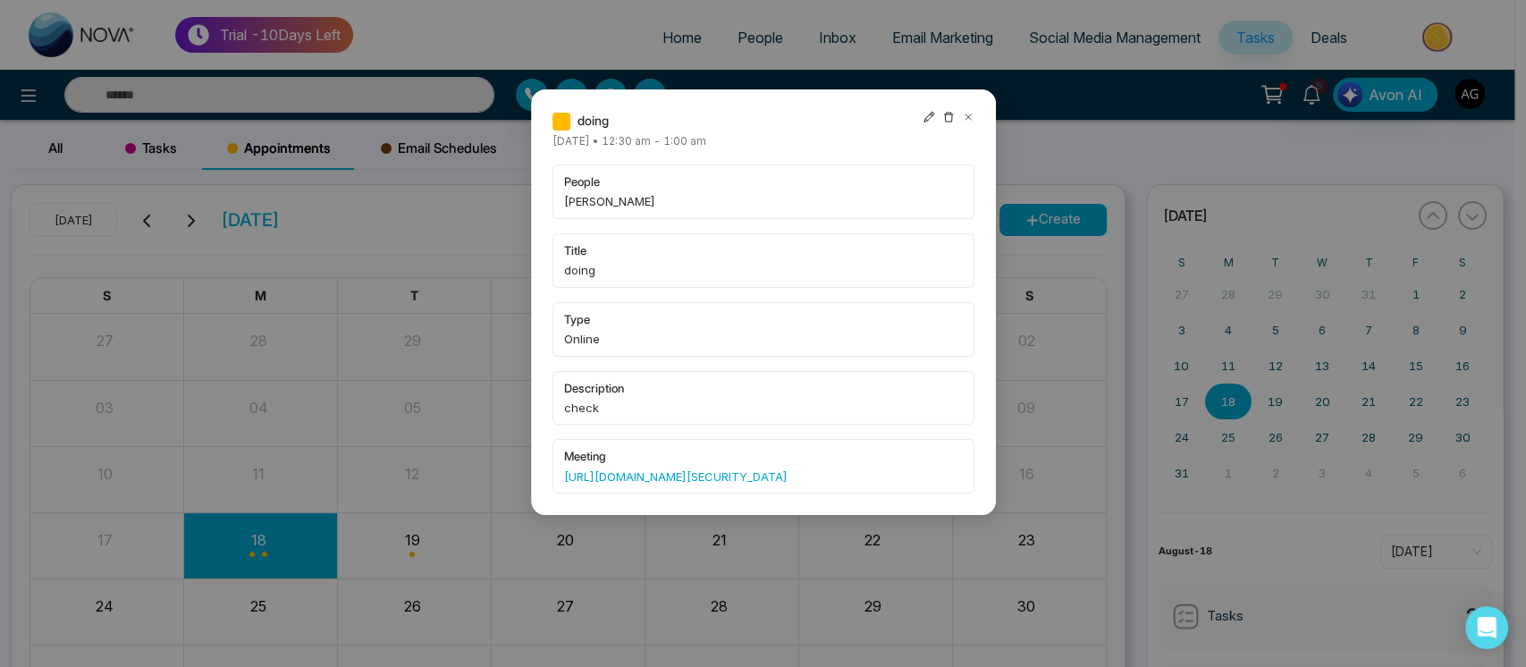
click at [923, 118] on icon at bounding box center [929, 117] width 13 height 13
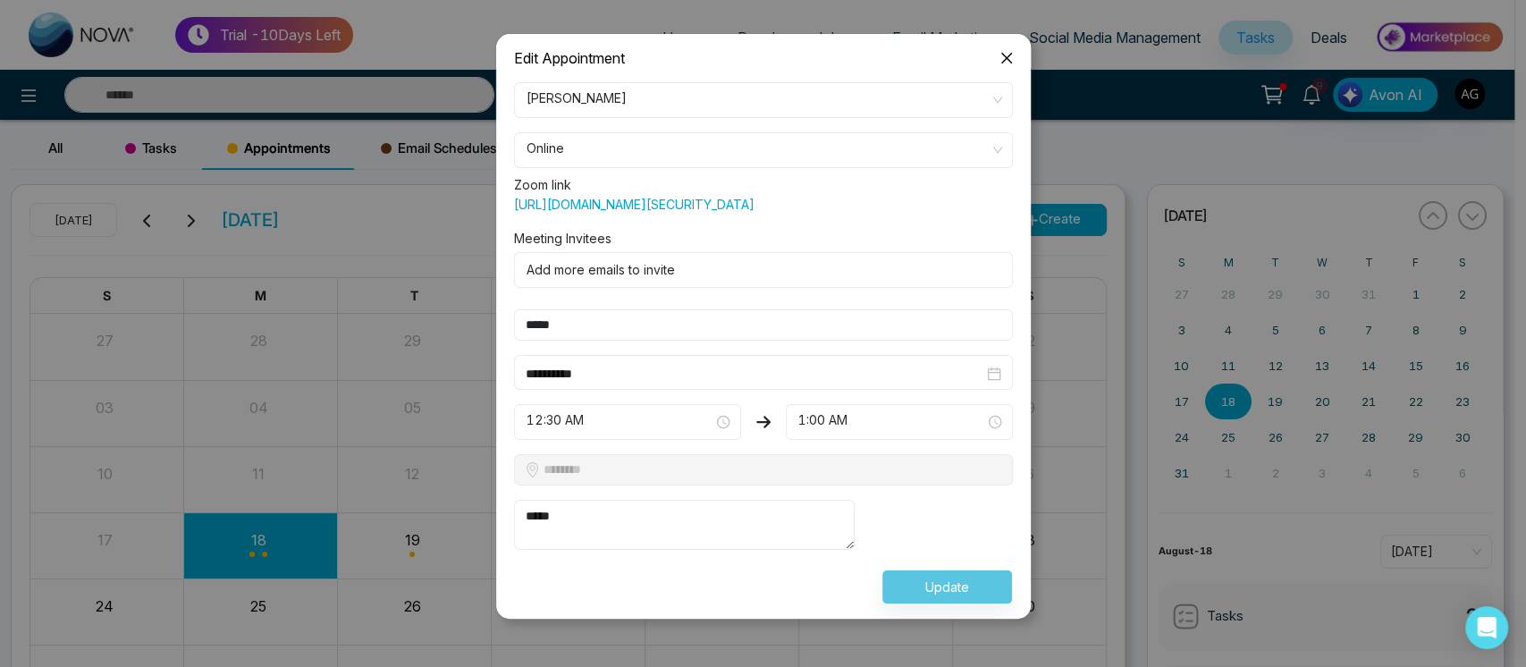
click at [1008, 55] on icon "close" at bounding box center [1006, 58] width 11 height 11
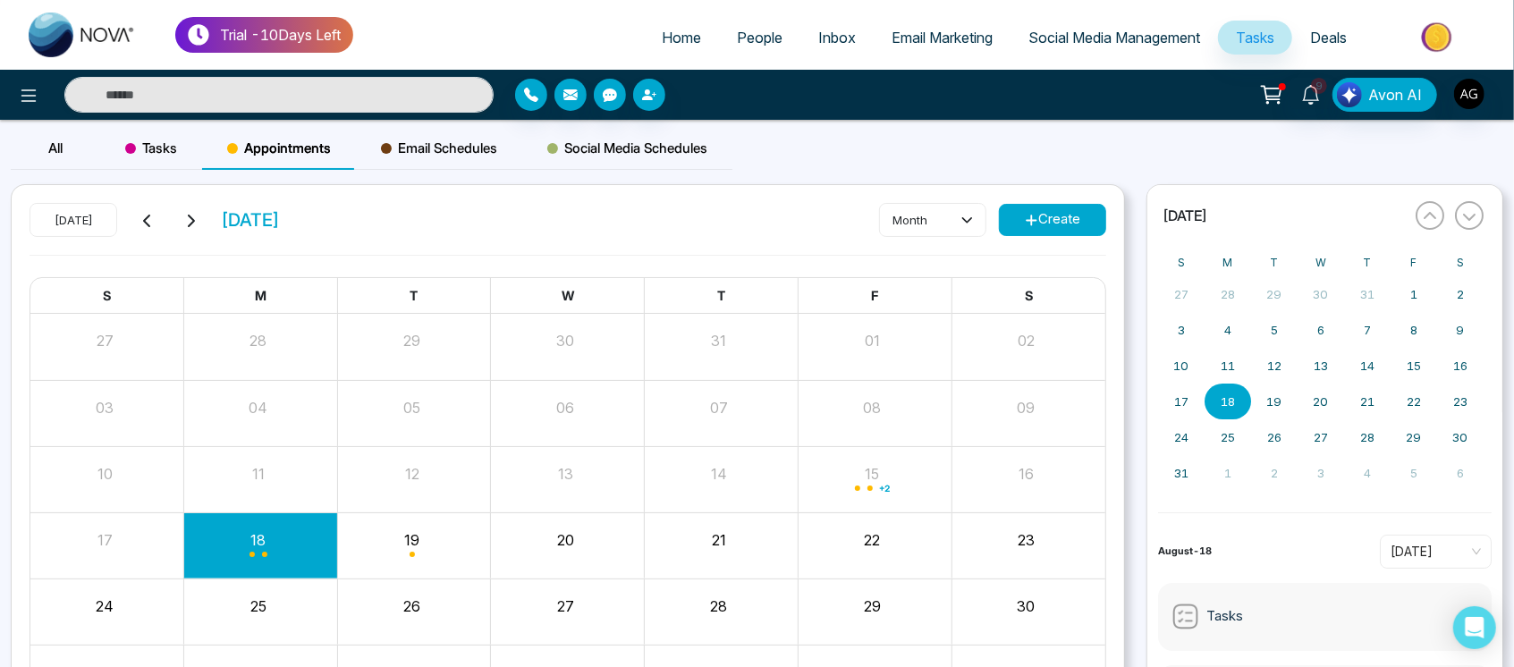
click at [1310, 30] on span "Deals" at bounding box center [1328, 38] width 37 height 18
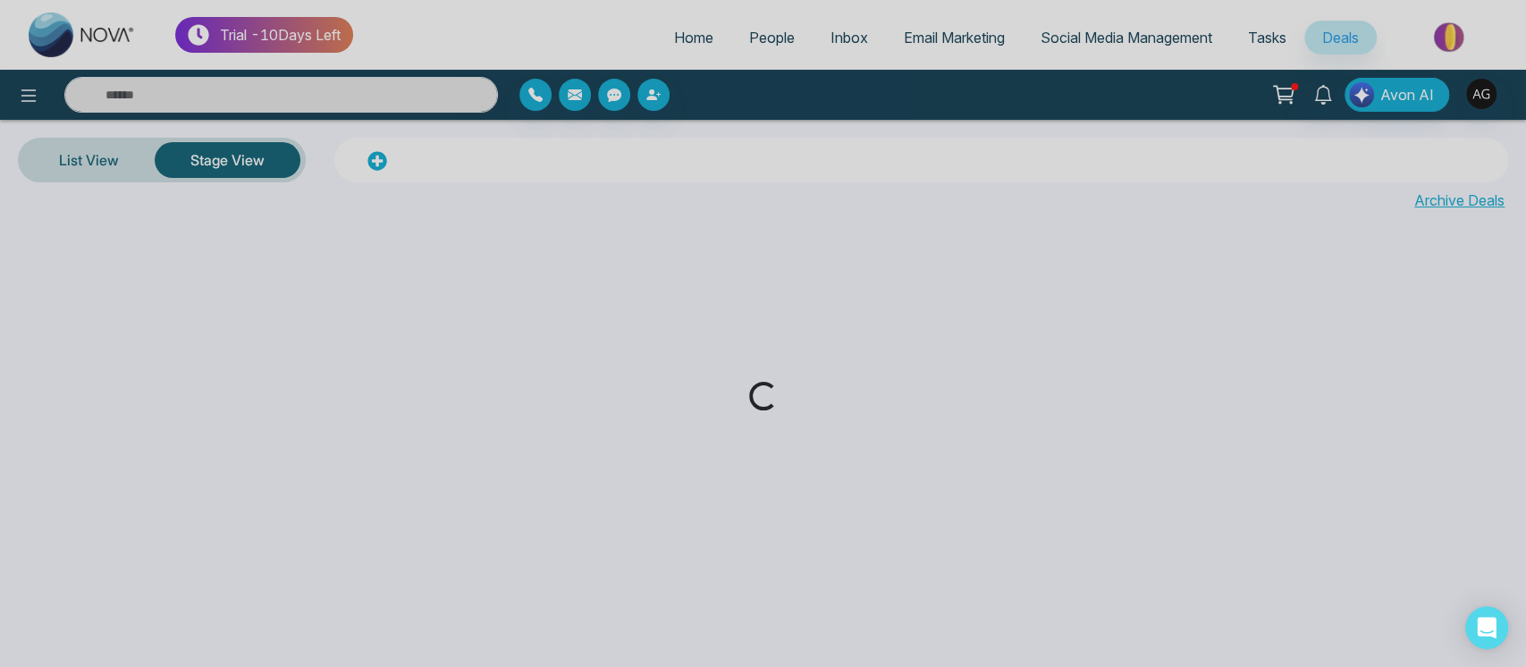
click at [1258, 39] on div "Loading..." at bounding box center [763, 333] width 1526 height 667
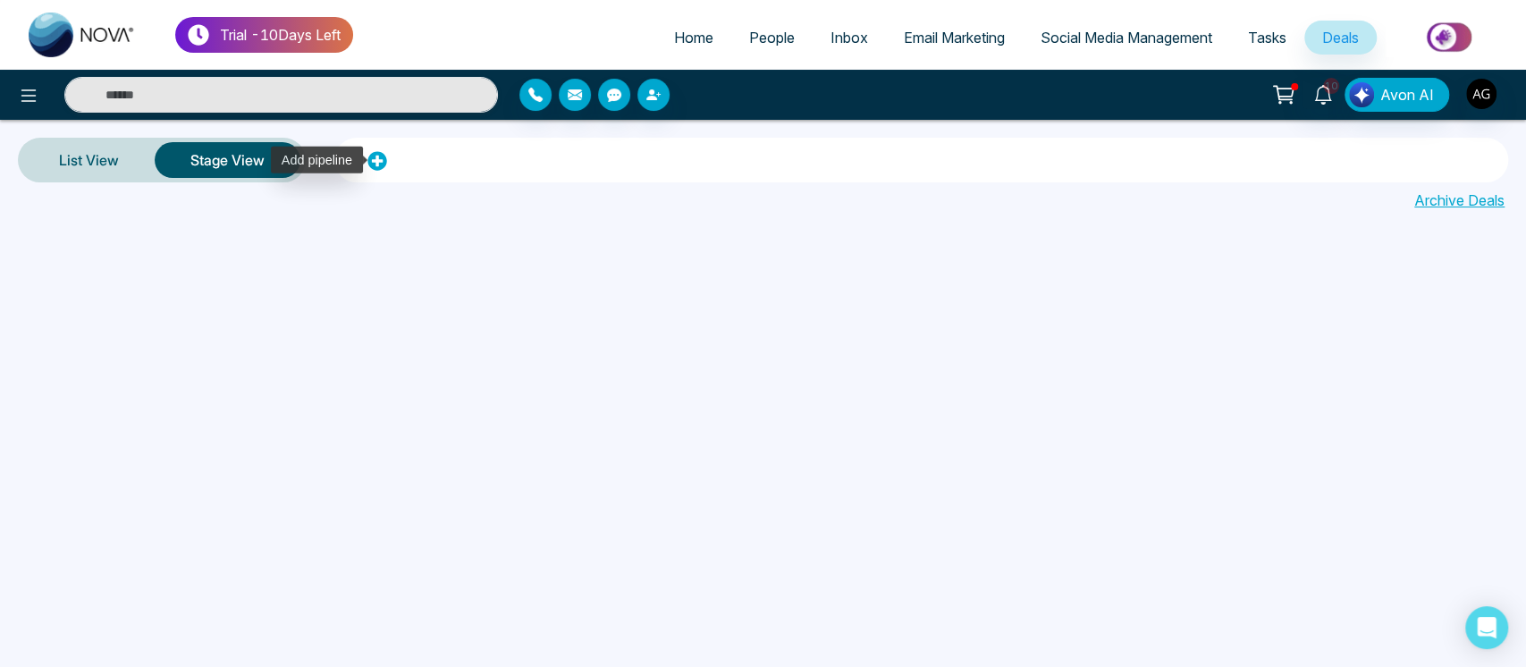
click at [378, 161] on icon at bounding box center [377, 161] width 20 height 20
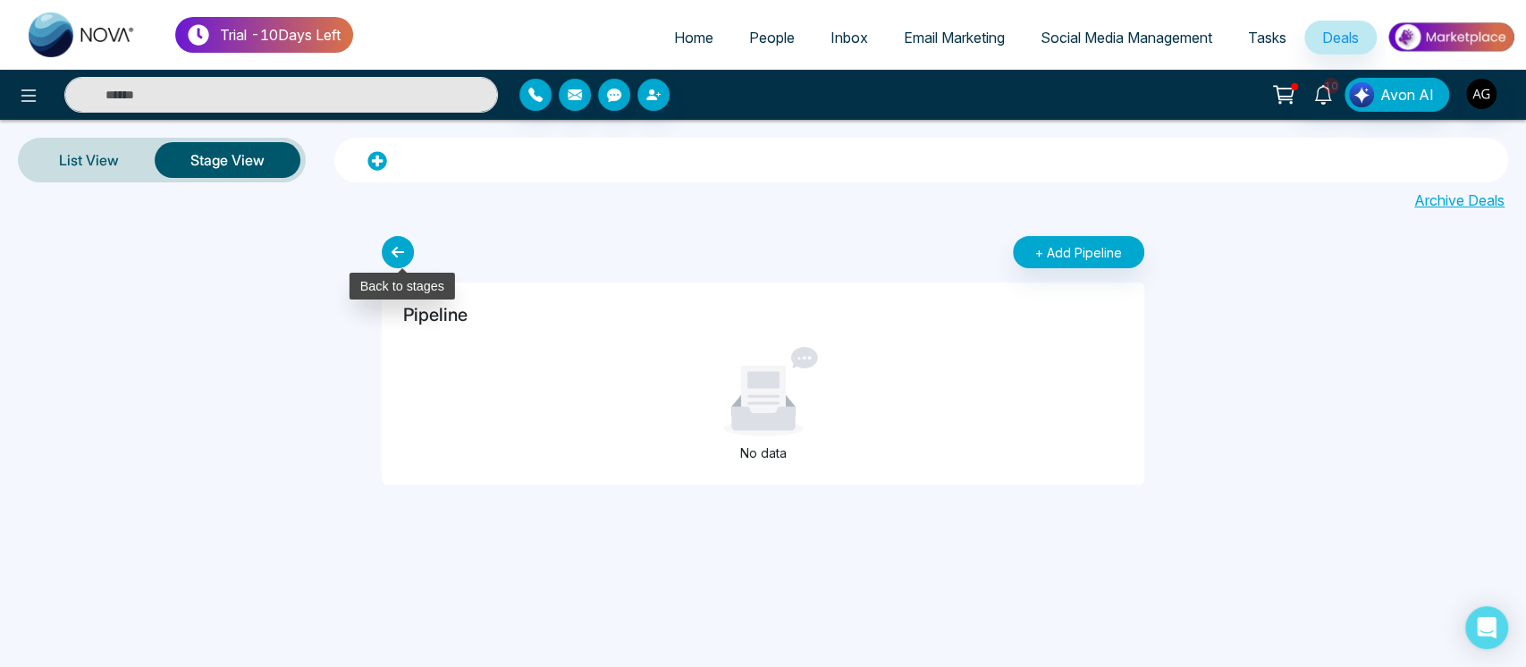
click at [399, 263] on icon at bounding box center [398, 252] width 32 height 32
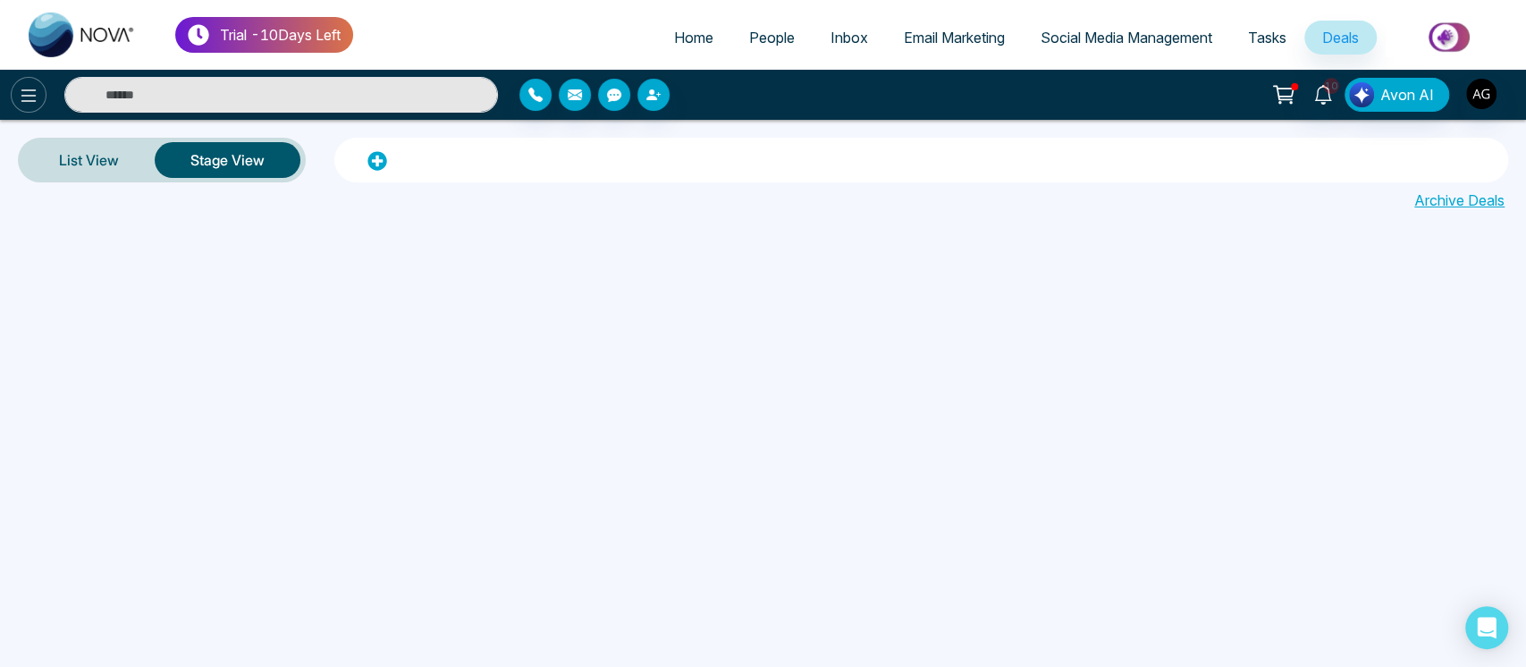
click at [28, 85] on icon at bounding box center [28, 95] width 21 height 21
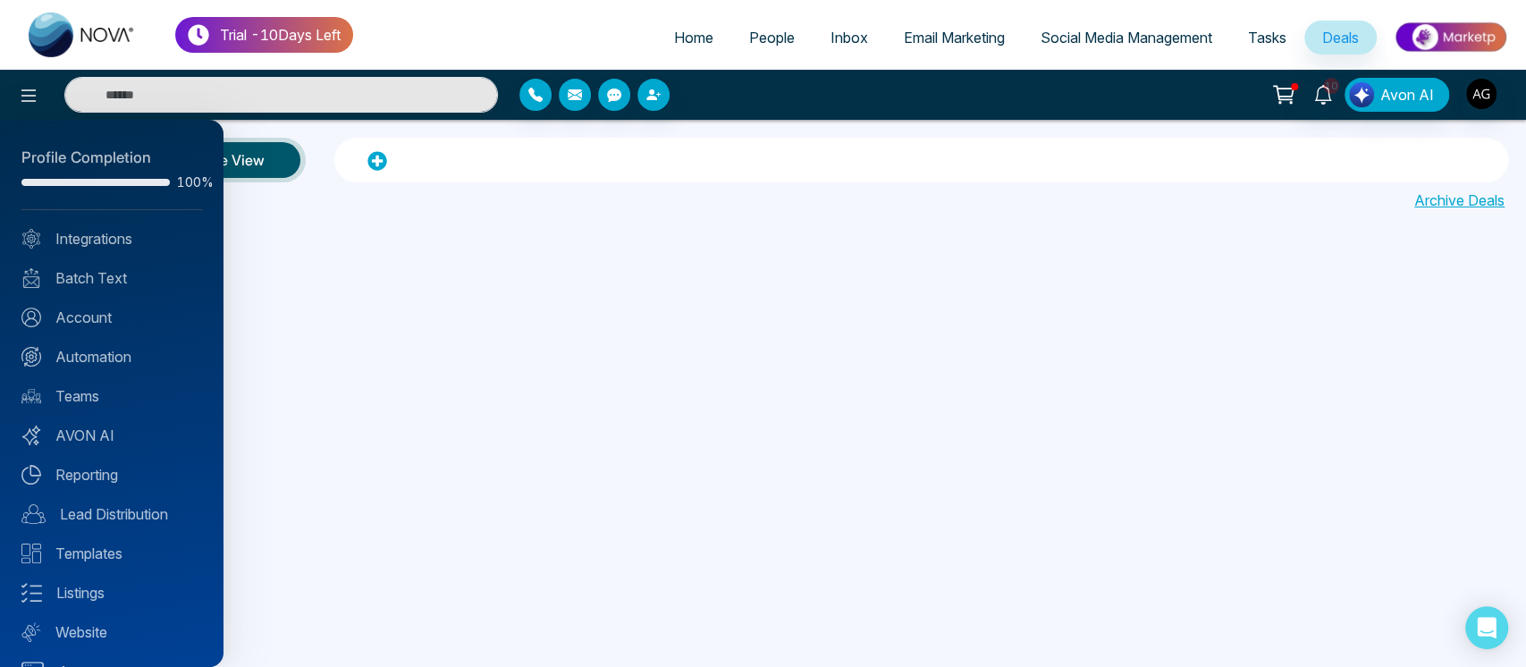
click at [786, 72] on div at bounding box center [763, 333] width 1526 height 667
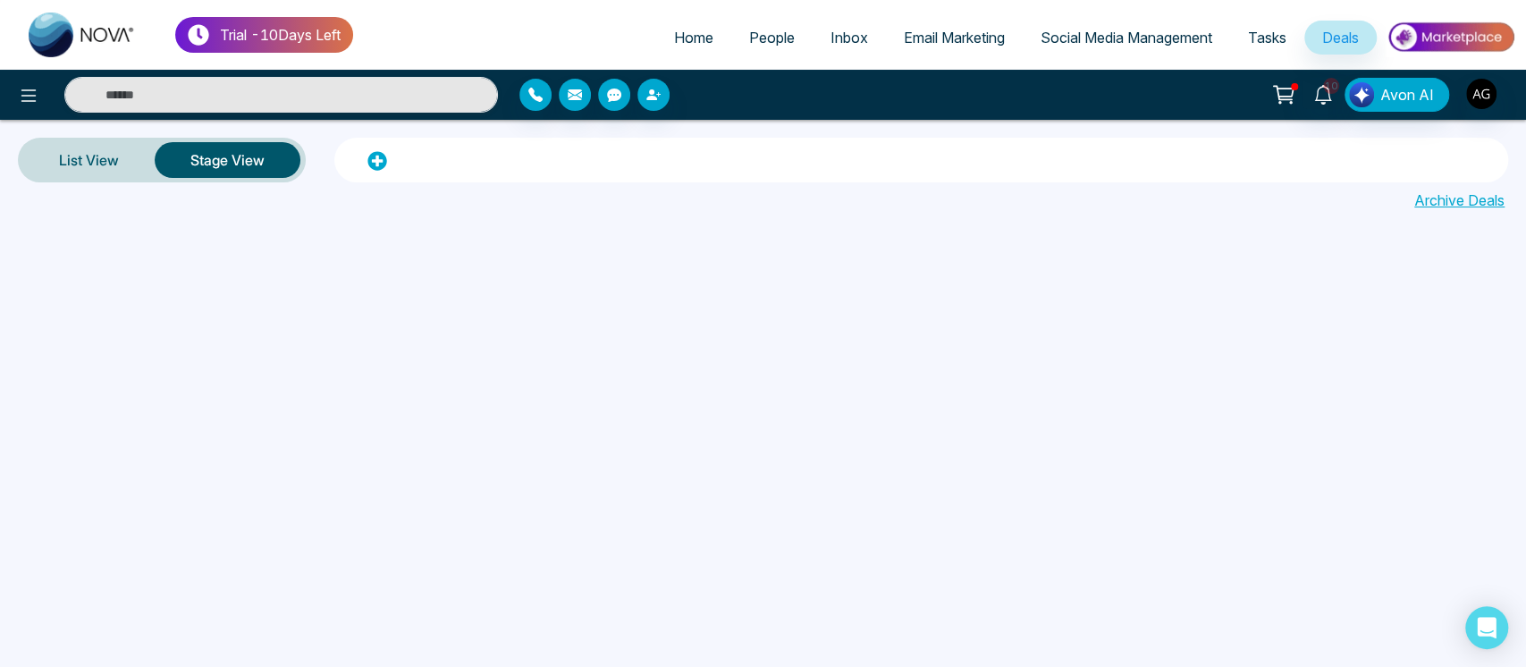
click at [1140, 33] on span "Social Media Management" at bounding box center [1127, 38] width 172 height 18
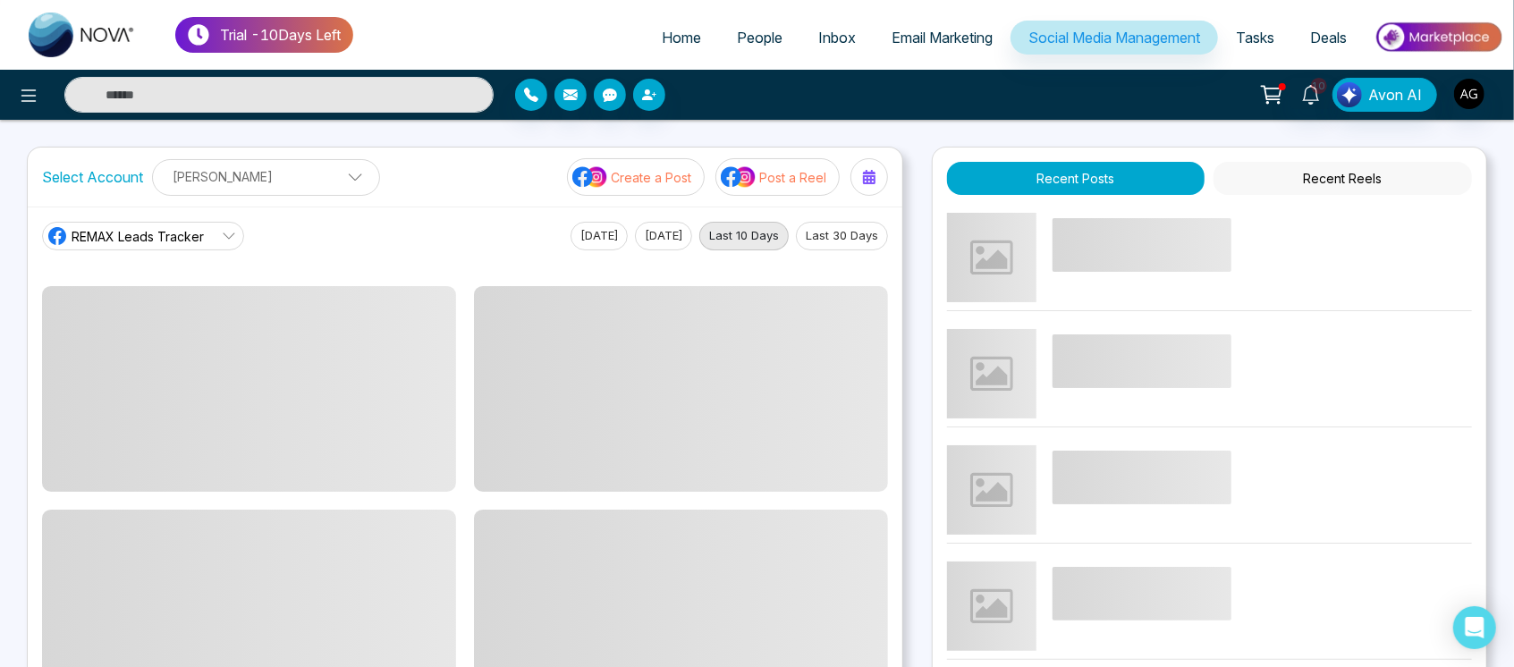
click at [658, 170] on p "Create a Post" at bounding box center [651, 177] width 80 height 19
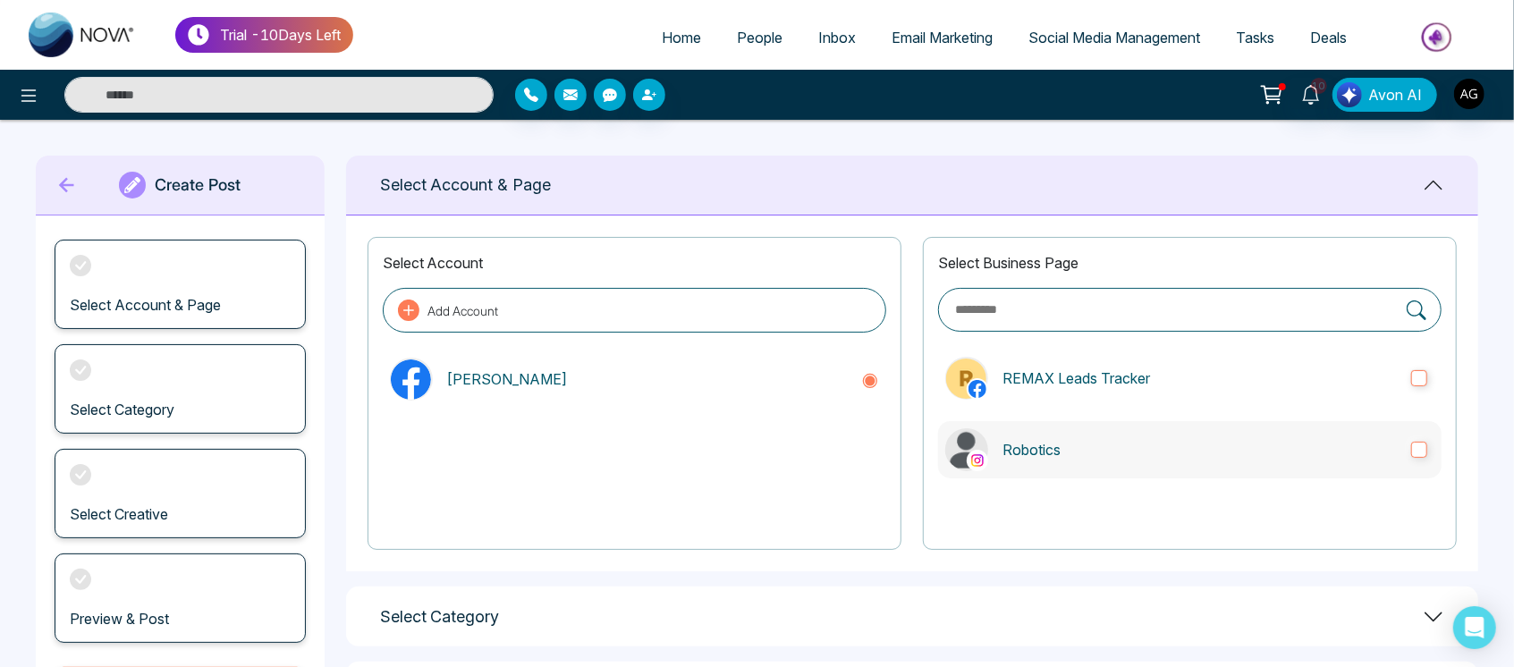
click at [1067, 429] on label "Robotics" at bounding box center [1189, 449] width 503 height 57
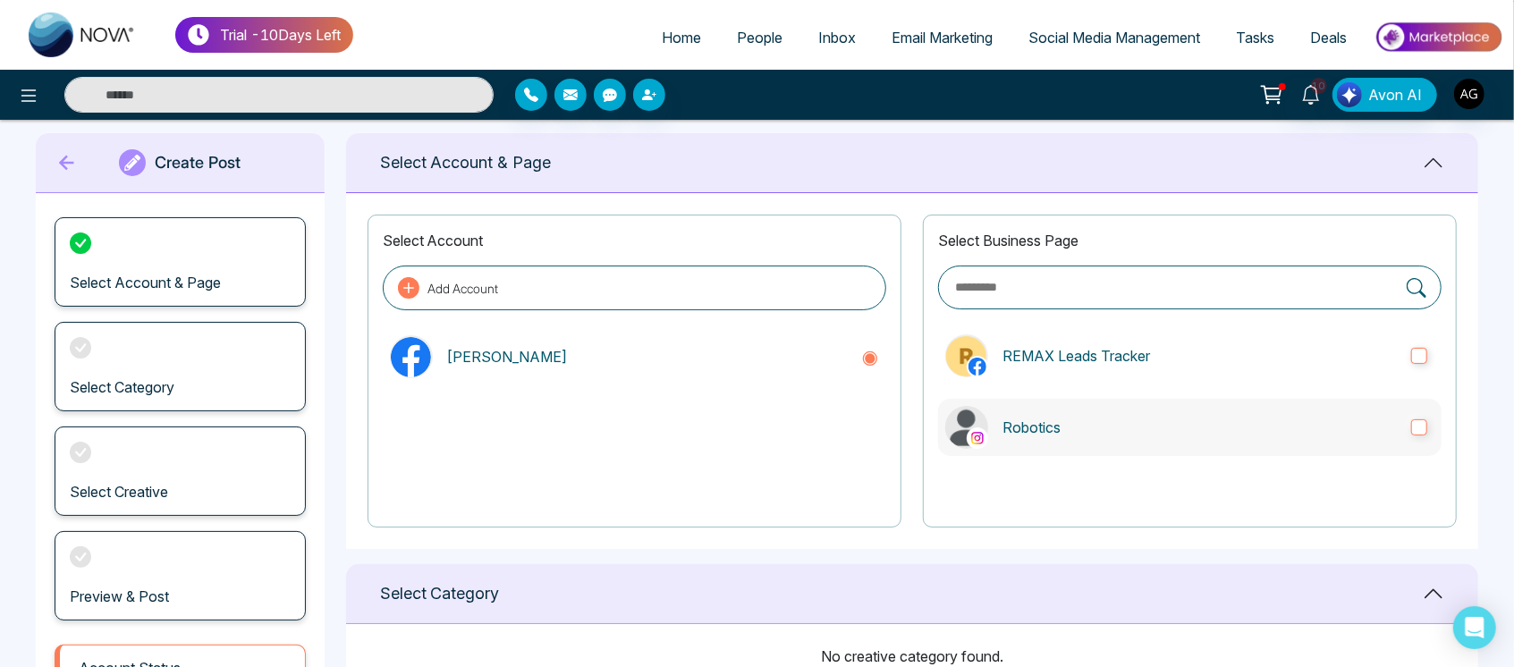
scroll to position [316, 0]
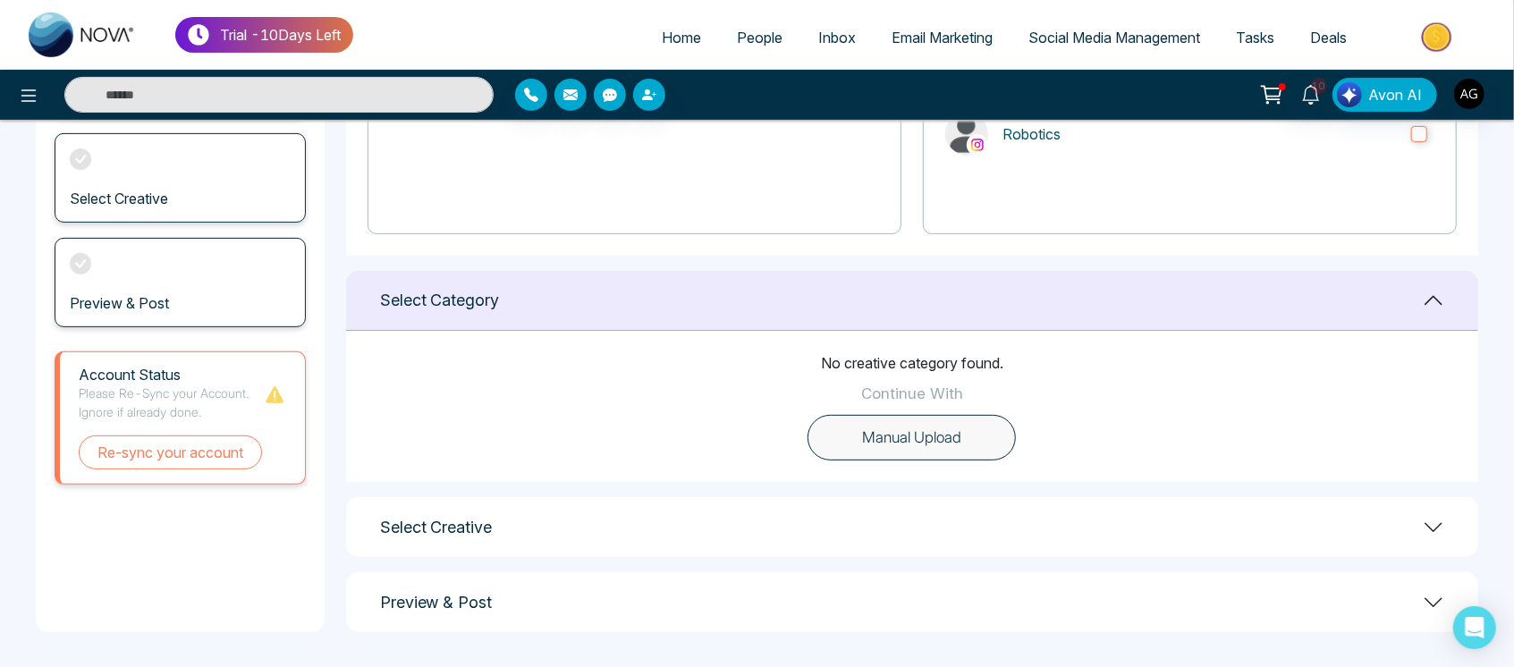
click at [968, 366] on p "No creative category found." at bounding box center [912, 362] width 182 height 21
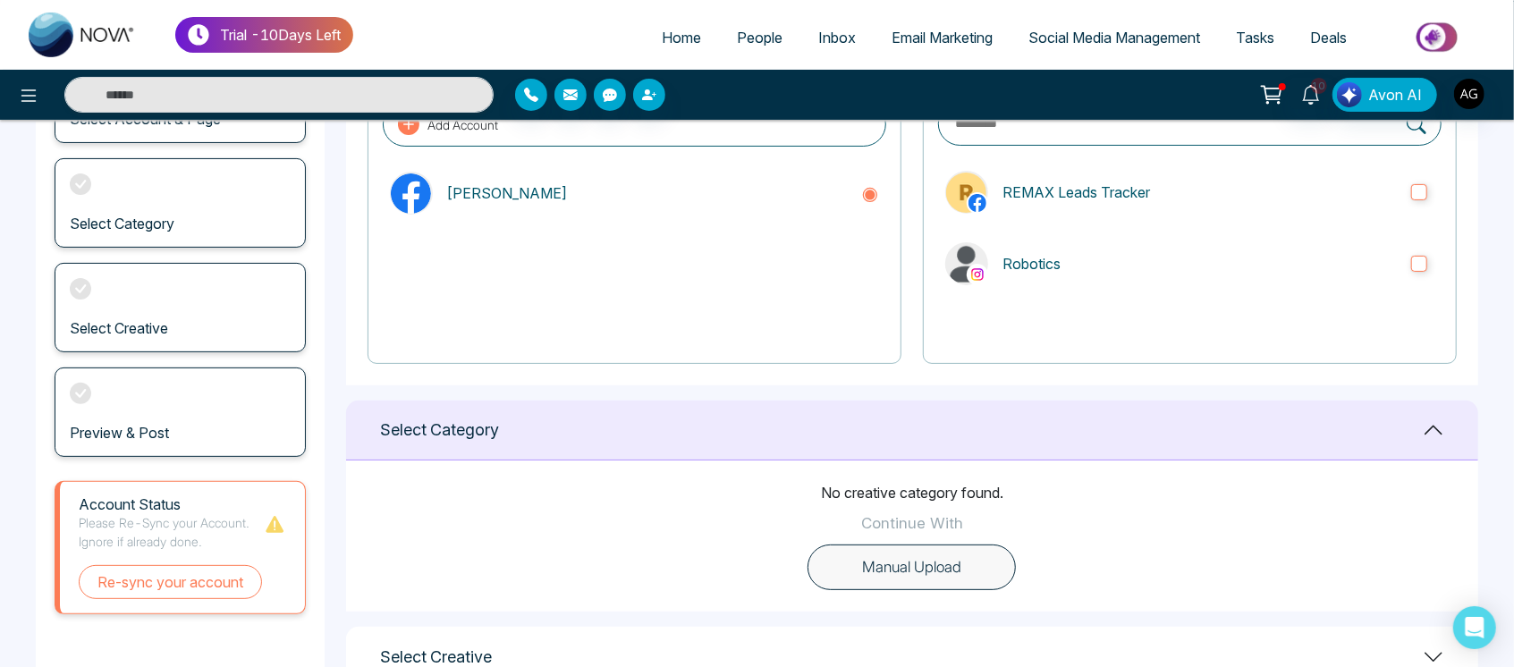
scroll to position [0, 0]
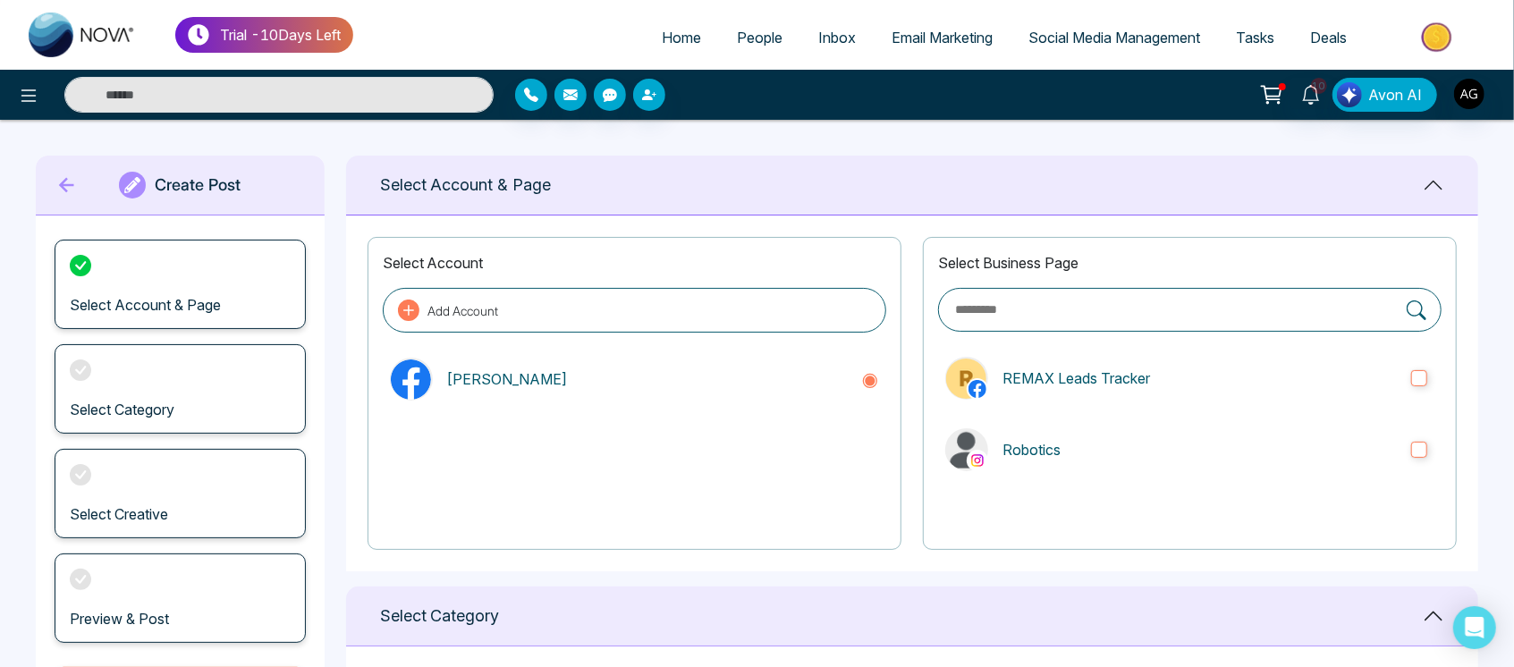
click at [62, 179] on icon at bounding box center [67, 185] width 27 height 36
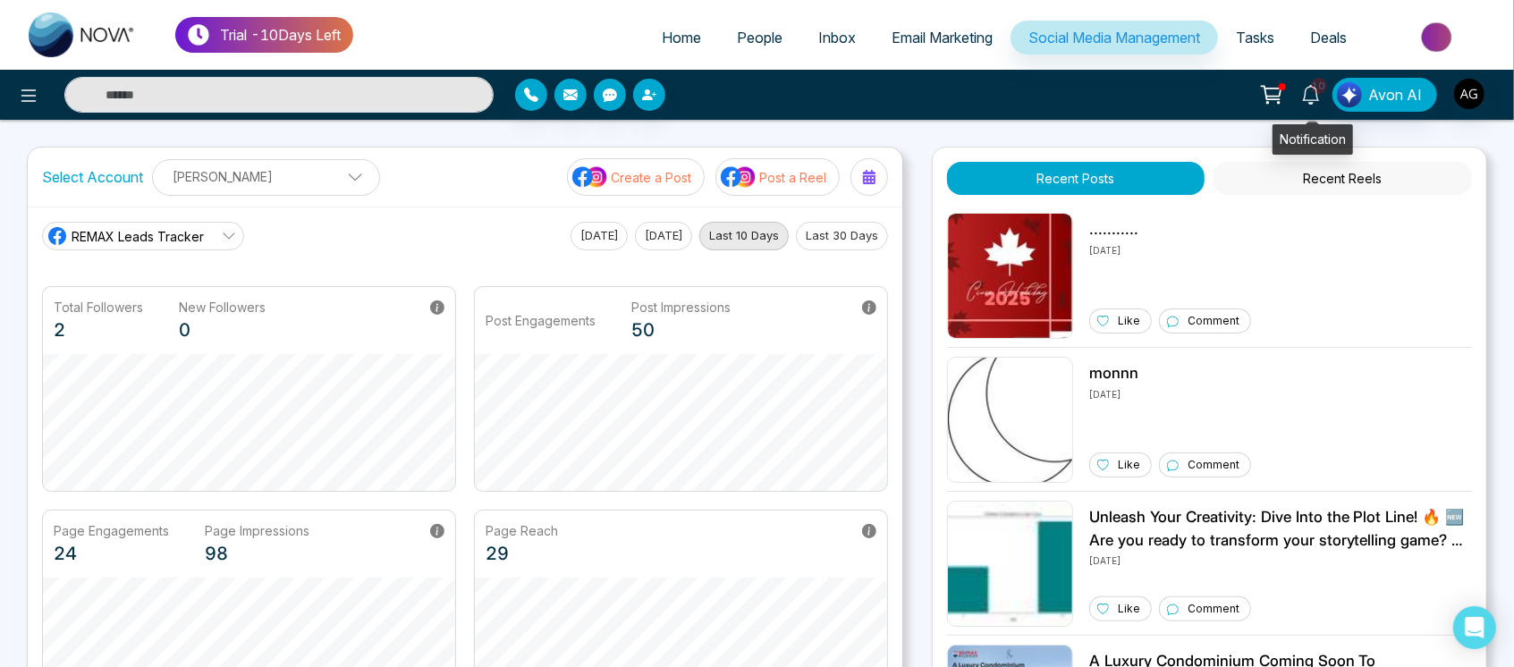
click at [1314, 89] on icon at bounding box center [1311, 95] width 20 height 20
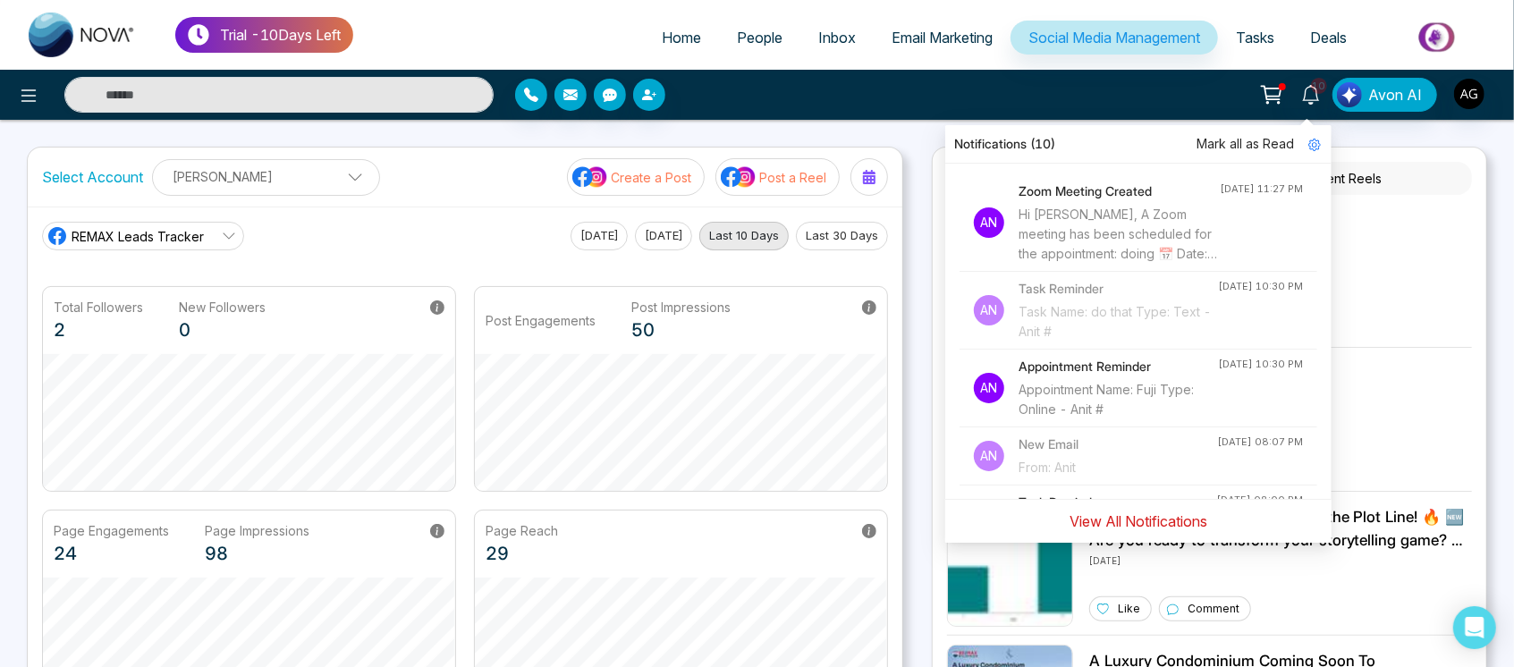
click at [1143, 527] on button "View All Notifications" at bounding box center [1138, 521] width 161 height 34
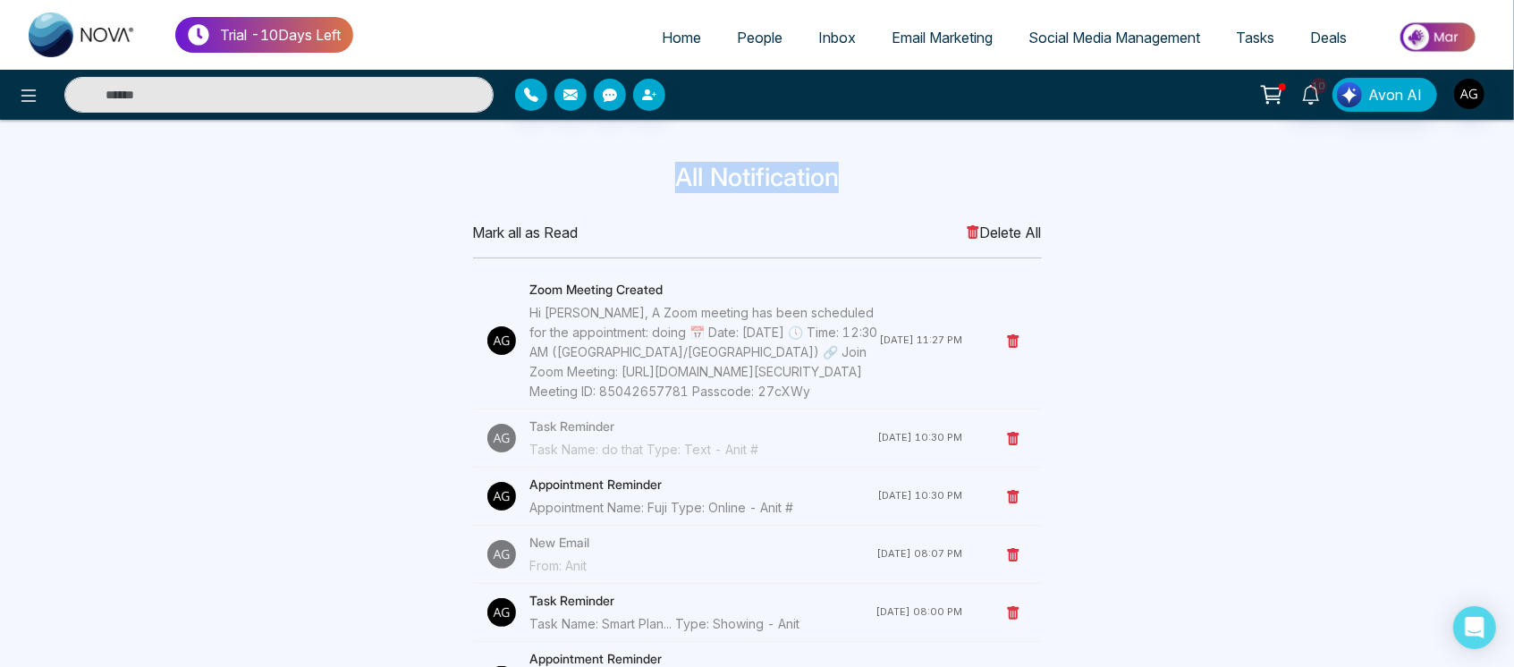
drag, startPoint x: 667, startPoint y: 190, endPoint x: 901, endPoint y: 184, distance: 234.3
click at [901, 184] on h3 "All Notification" at bounding box center [757, 178] width 1159 height 30
drag, startPoint x: 680, startPoint y: 178, endPoint x: 888, endPoint y: 188, distance: 208.6
click at [888, 188] on h3 "All Notification" at bounding box center [757, 178] width 1159 height 30
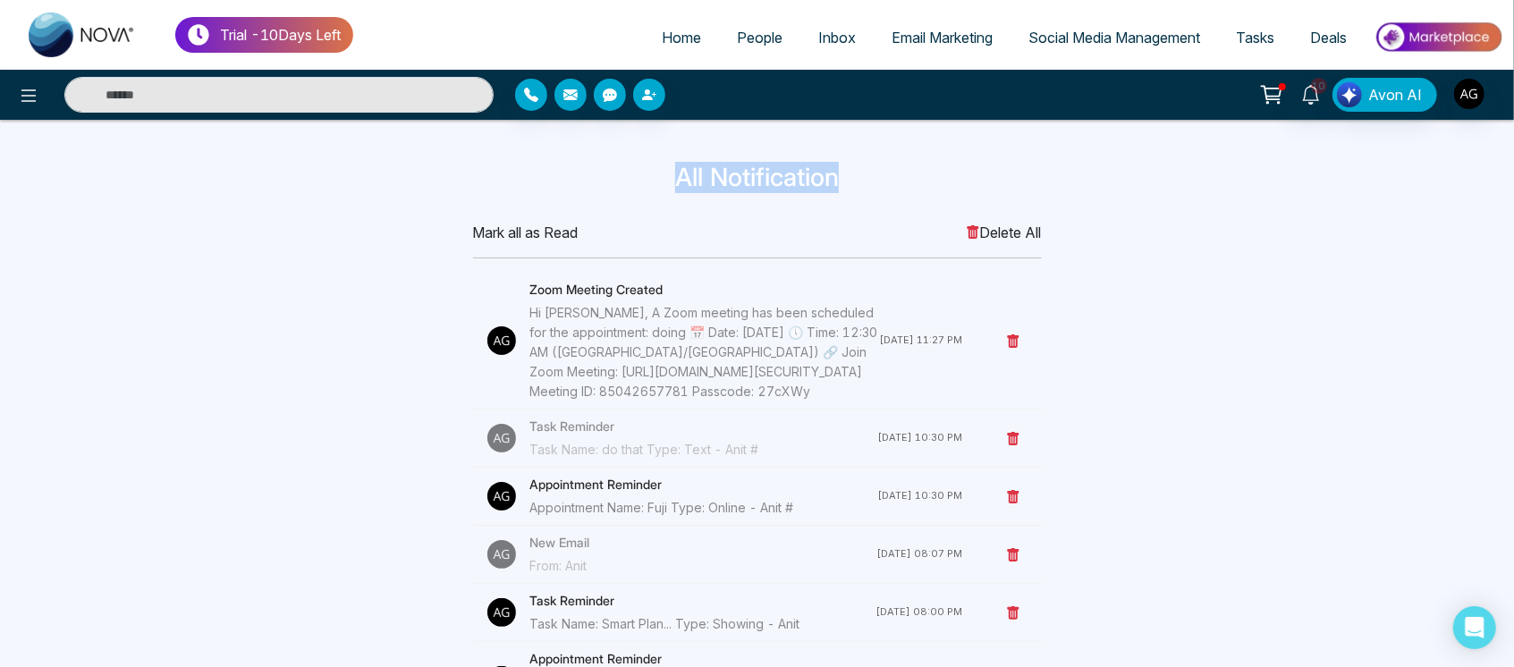
click at [888, 188] on h3 "All Notification" at bounding box center [757, 178] width 1159 height 30
drag, startPoint x: 655, startPoint y: 173, endPoint x: 947, endPoint y: 200, distance: 293.7
drag, startPoint x: 656, startPoint y: 173, endPoint x: 895, endPoint y: 176, distance: 238.8
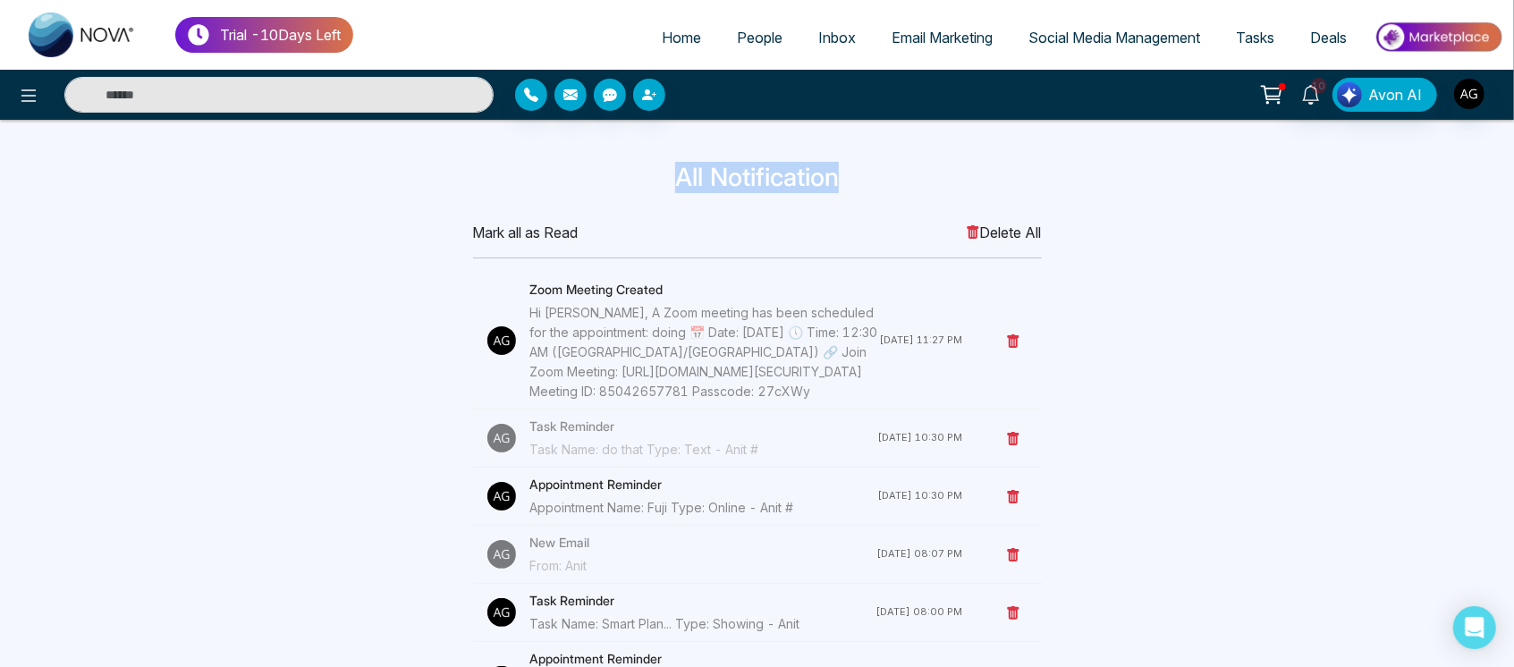
click at [895, 176] on h3 "All Notification" at bounding box center [757, 178] width 1159 height 30
drag, startPoint x: 670, startPoint y: 173, endPoint x: 878, endPoint y: 175, distance: 208.4
click at [878, 175] on h3 "All Notification" at bounding box center [757, 178] width 1159 height 30
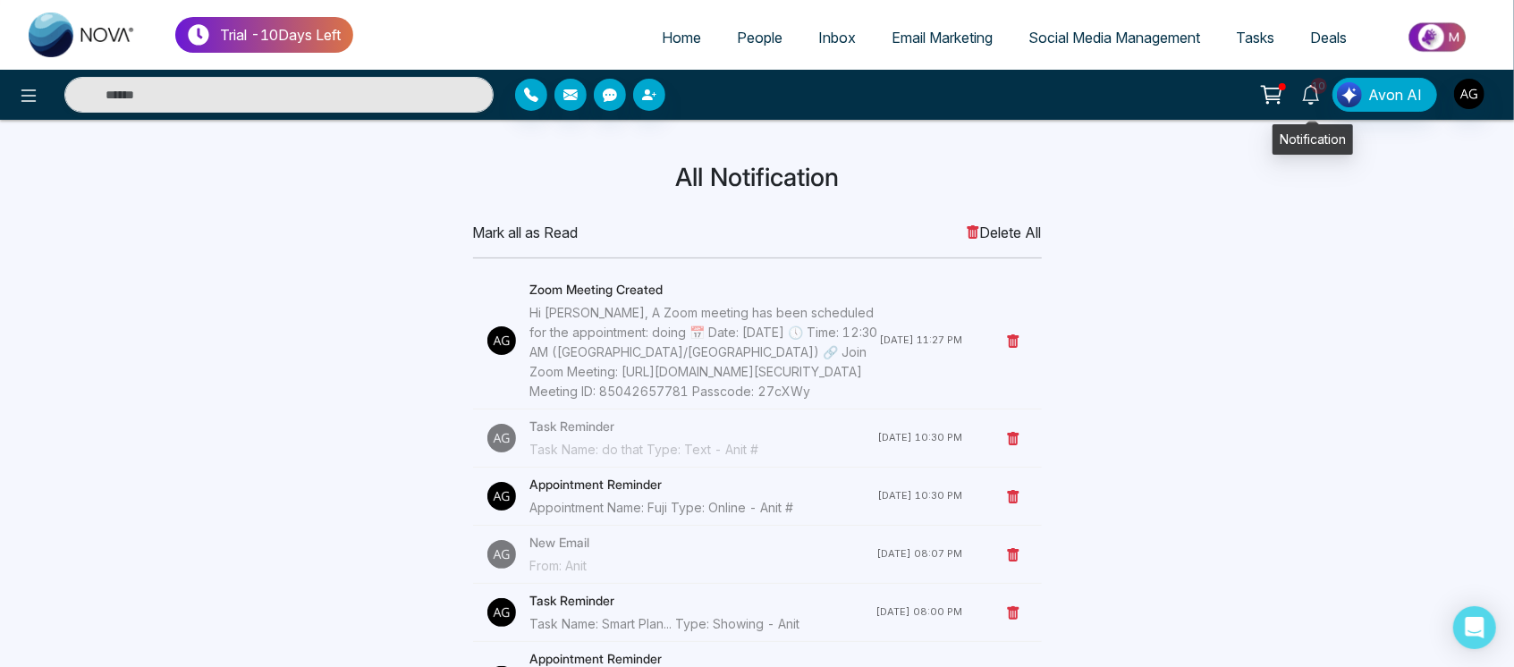
click at [1329, 97] on link "10" at bounding box center [1310, 93] width 43 height 31
click at [1113, 53] on link "Social Media Management" at bounding box center [1113, 38] width 207 height 34
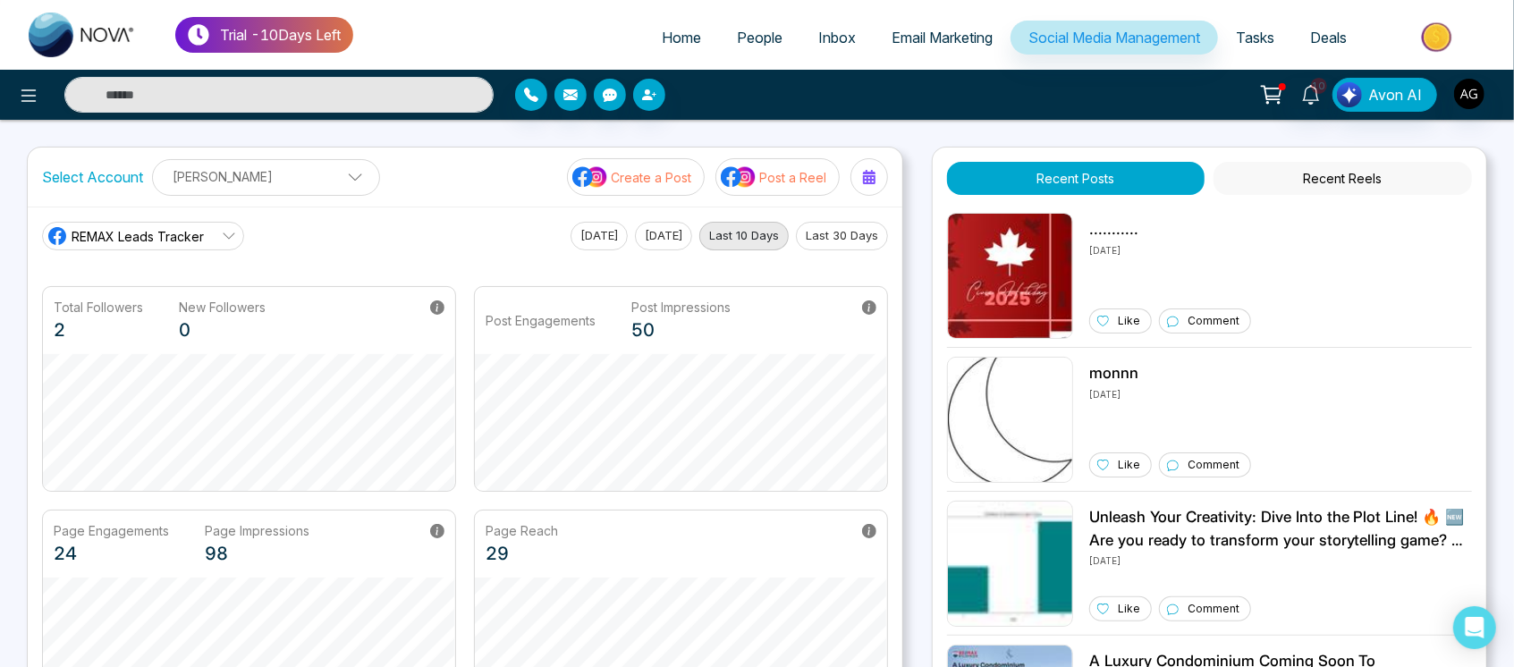
click at [699, 182] on button "Create a Post" at bounding box center [636, 177] width 138 height 38
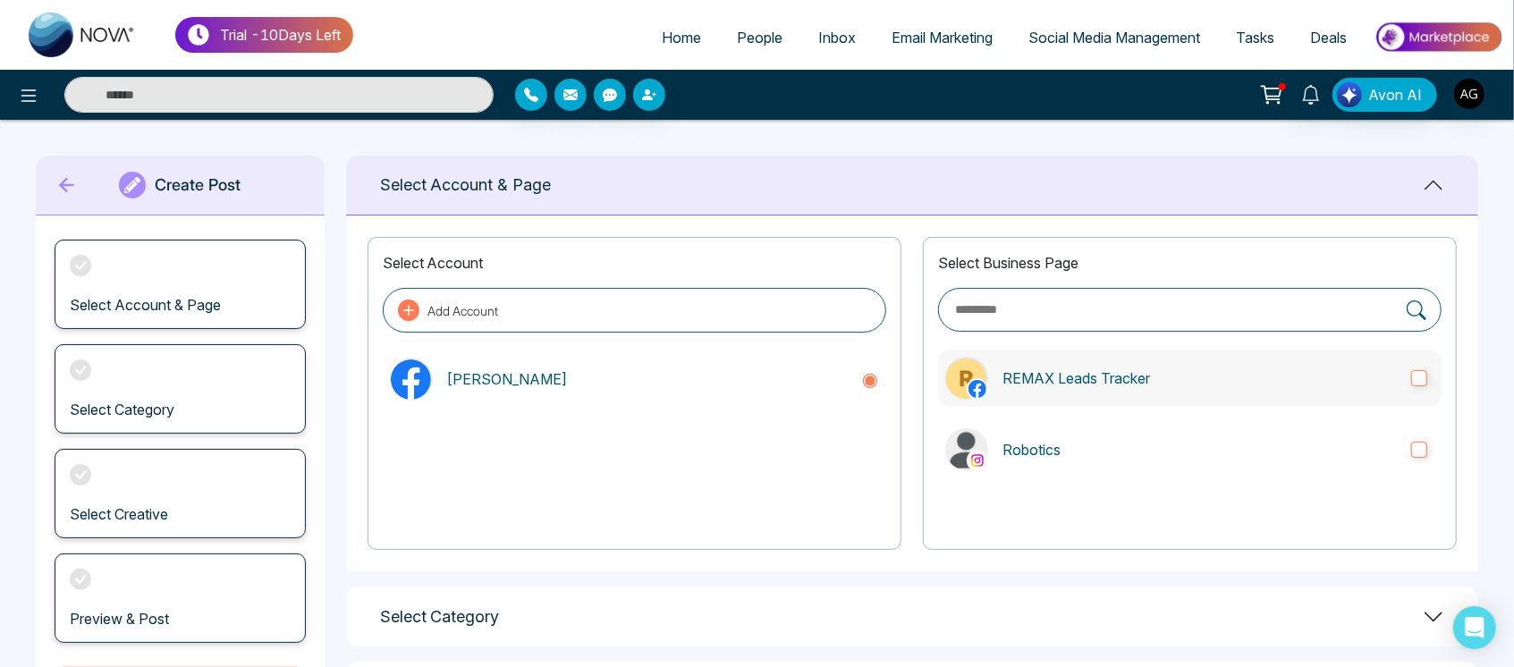
click at [966, 351] on label "REMAX Leads Tracker" at bounding box center [1189, 378] width 503 height 57
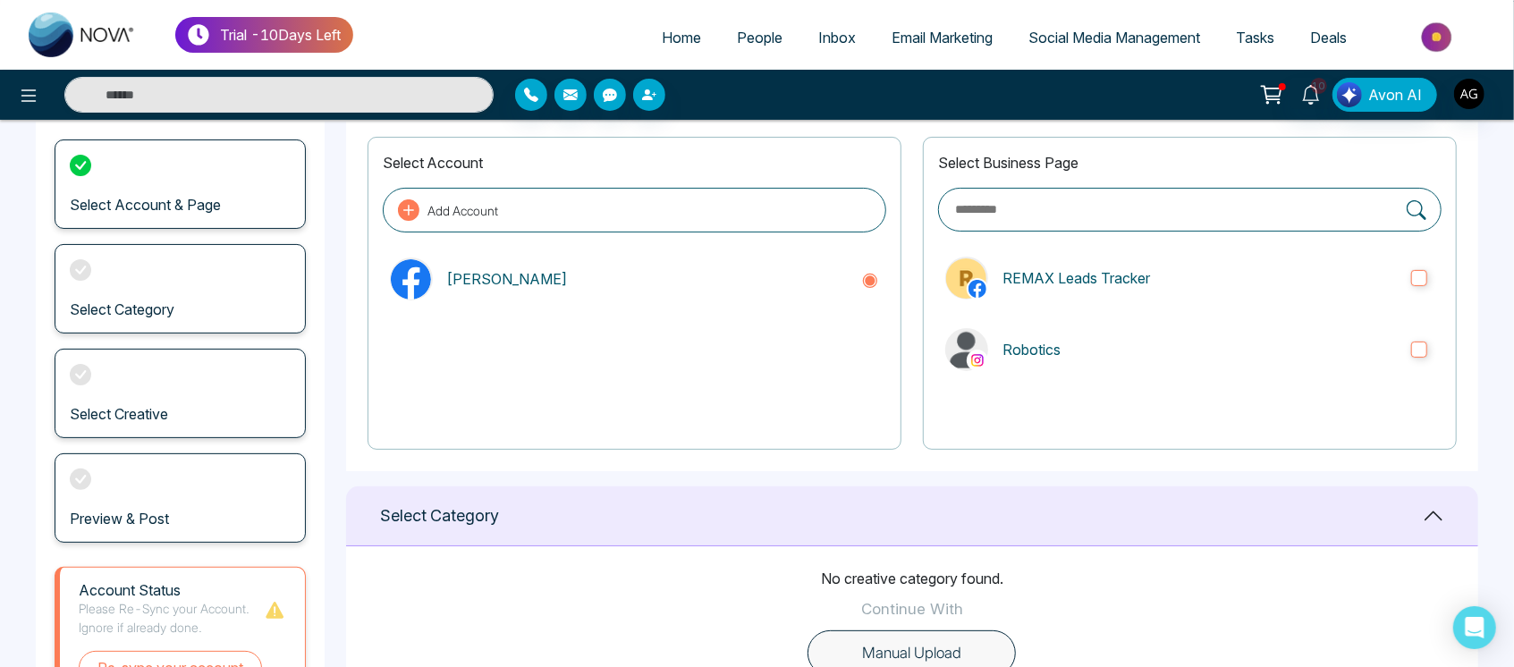
scroll to position [98, 0]
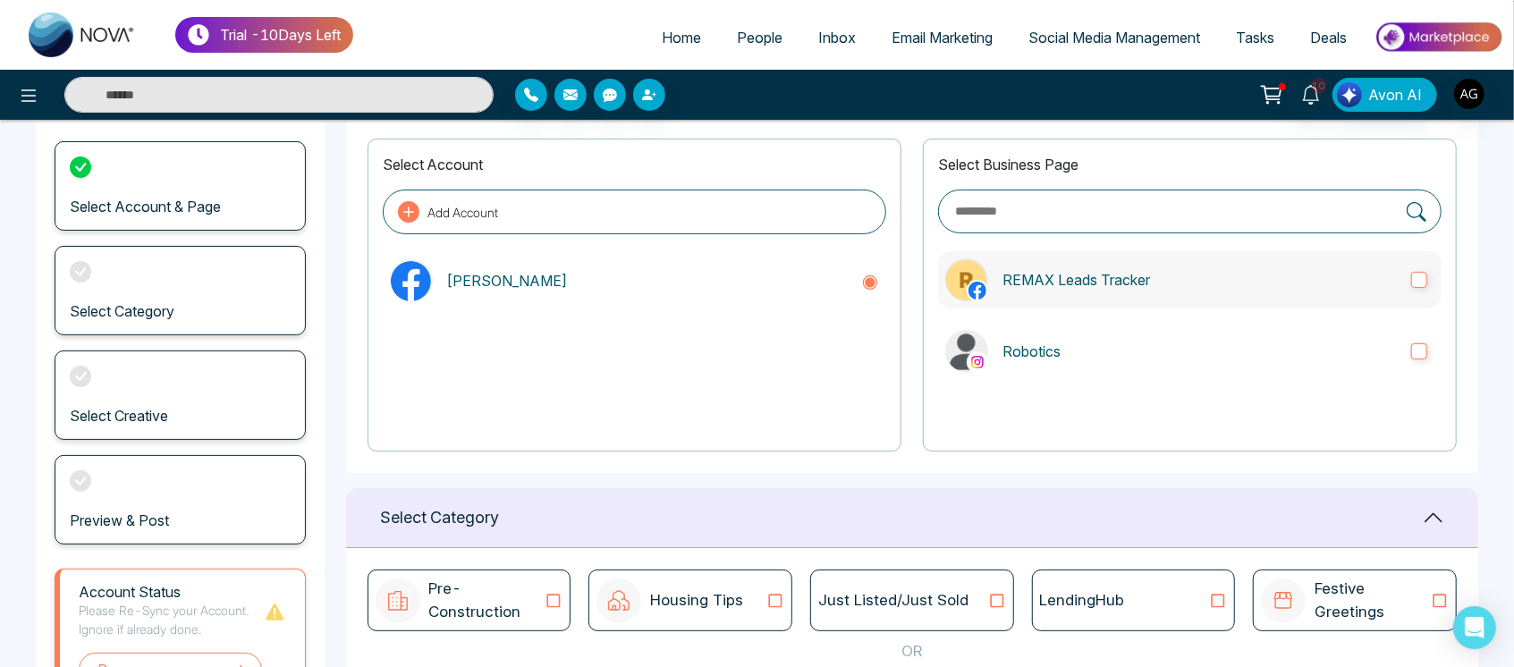
click at [1108, 261] on label "REMAX Leads Tracker" at bounding box center [1189, 279] width 503 height 57
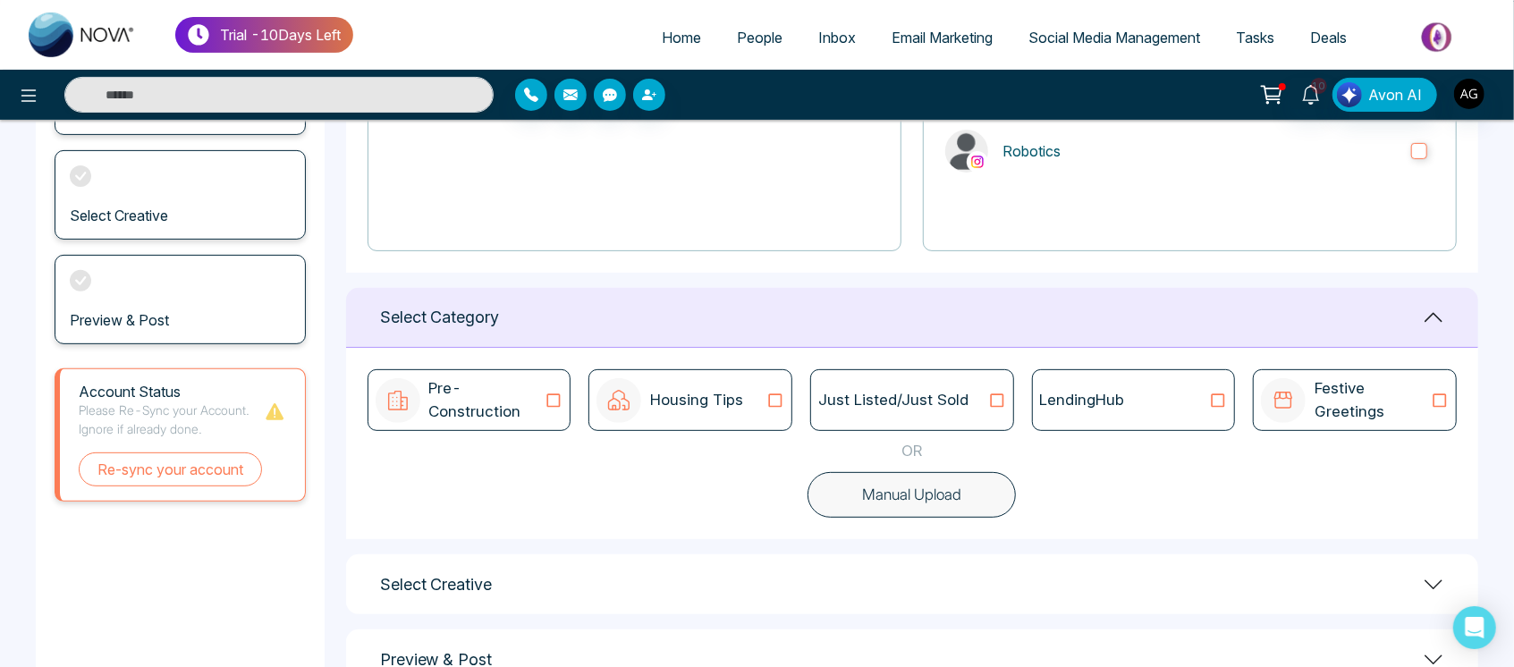
scroll to position [300, 0]
click at [995, 396] on icon at bounding box center [996, 400] width 23 height 18
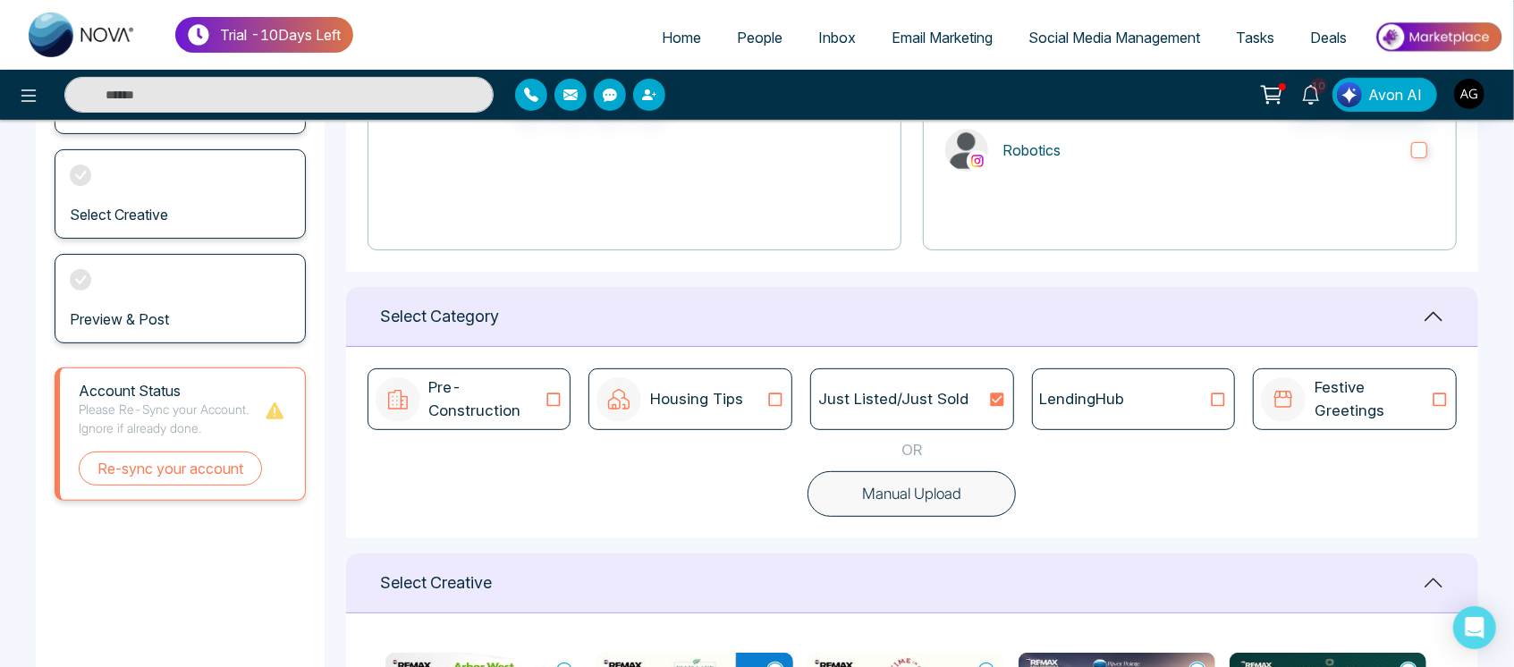
scroll to position [0, 0]
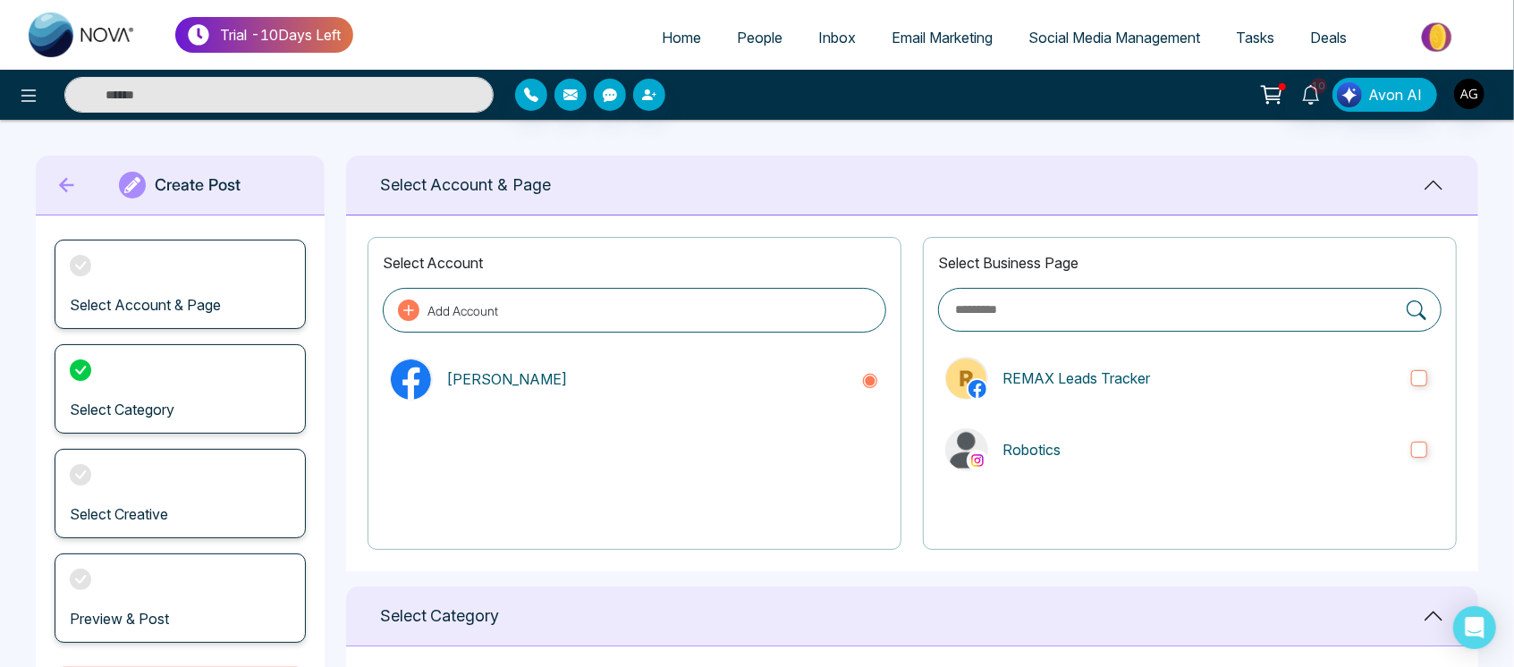
click at [46, 191] on div "Create Post" at bounding box center [180, 186] width 289 height 60
click at [64, 187] on icon at bounding box center [67, 185] width 27 height 36
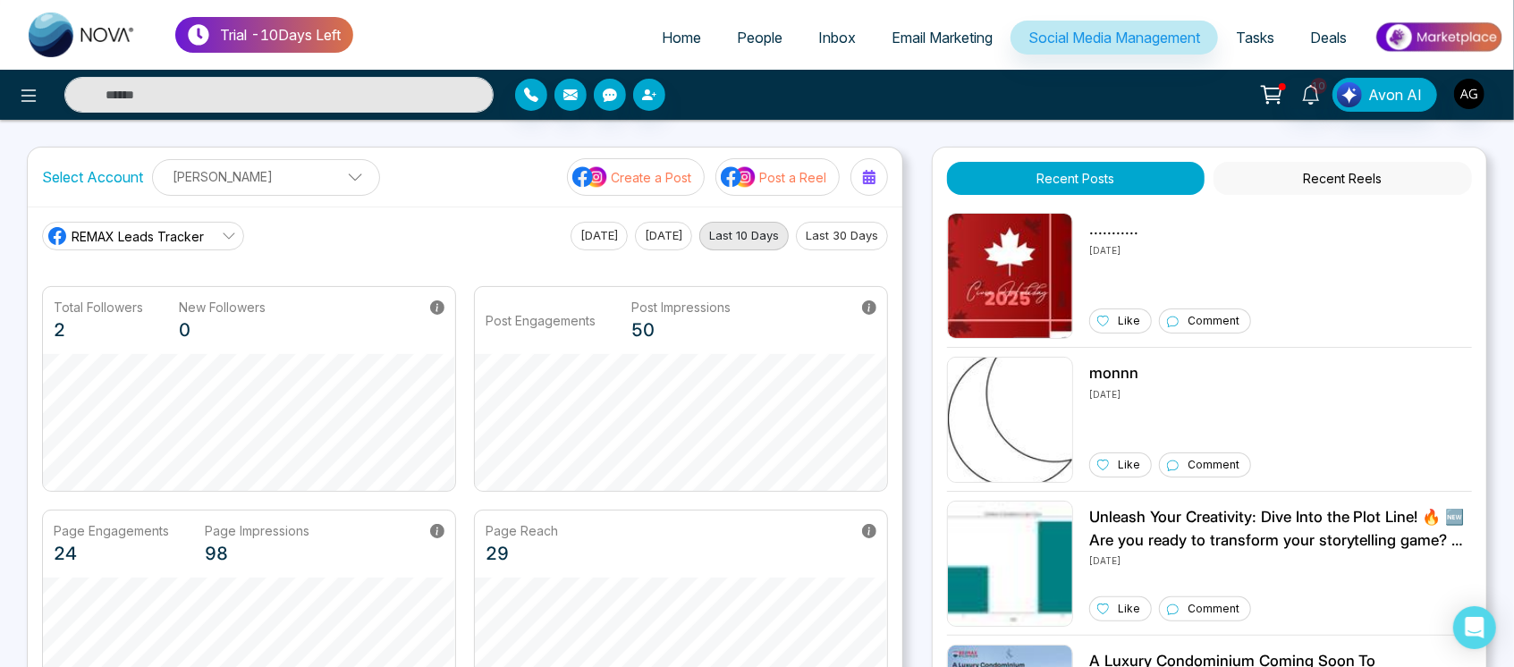
click at [819, 180] on p "Post a Reel" at bounding box center [792, 177] width 67 height 19
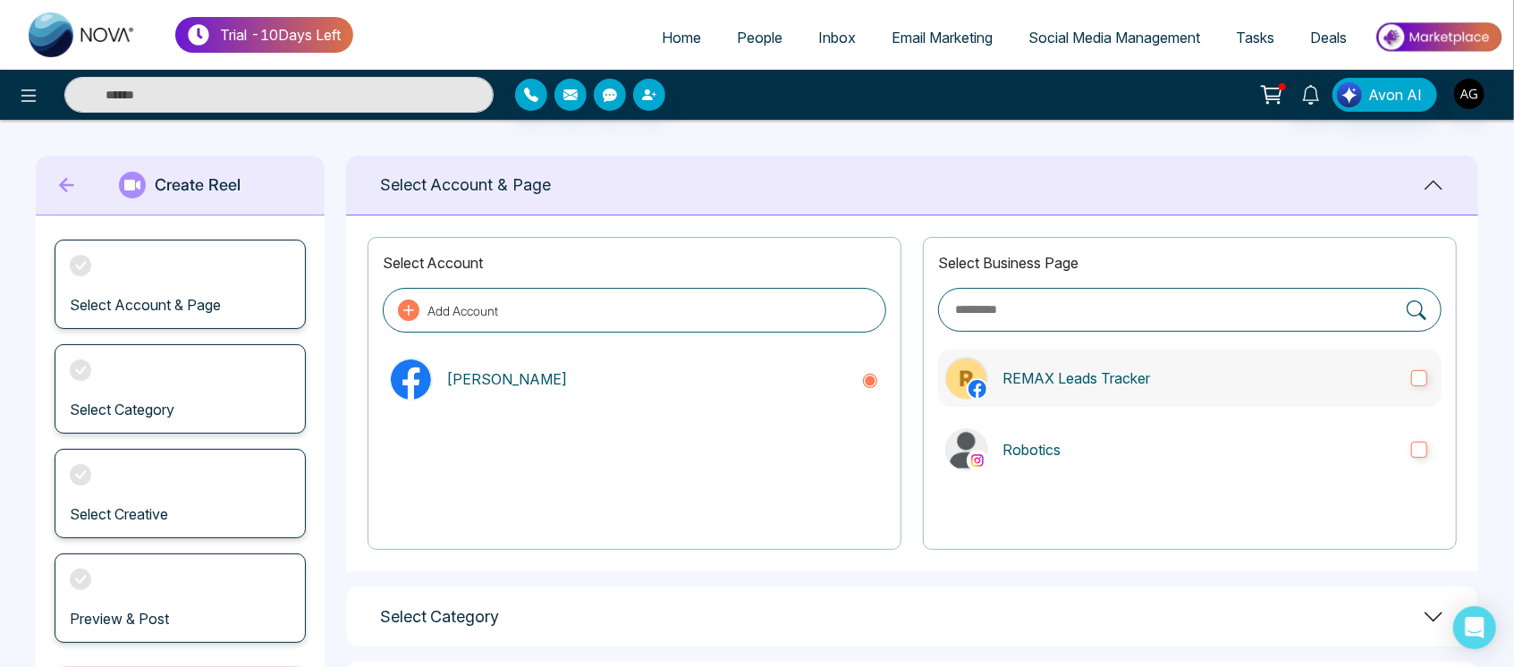
click at [1092, 366] on label "REMAX Leads Tracker" at bounding box center [1189, 378] width 503 height 57
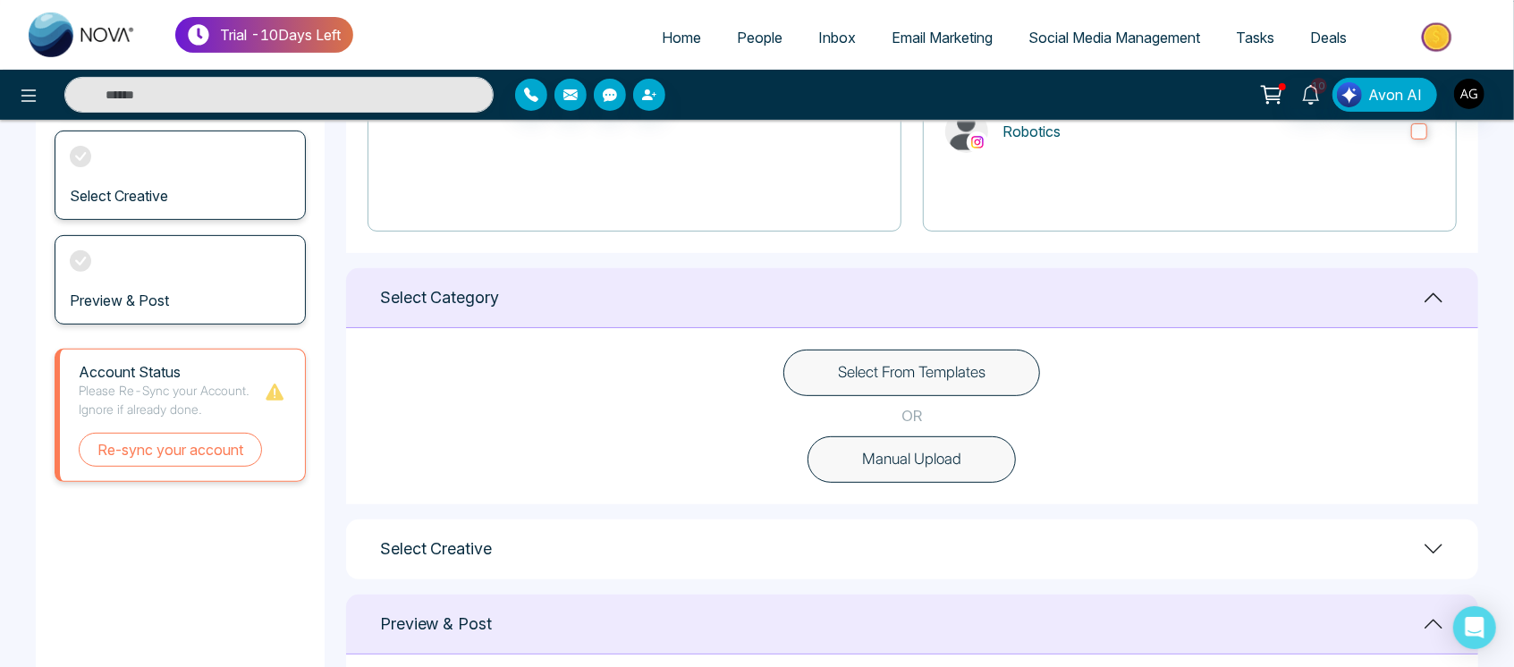
scroll to position [417, 0]
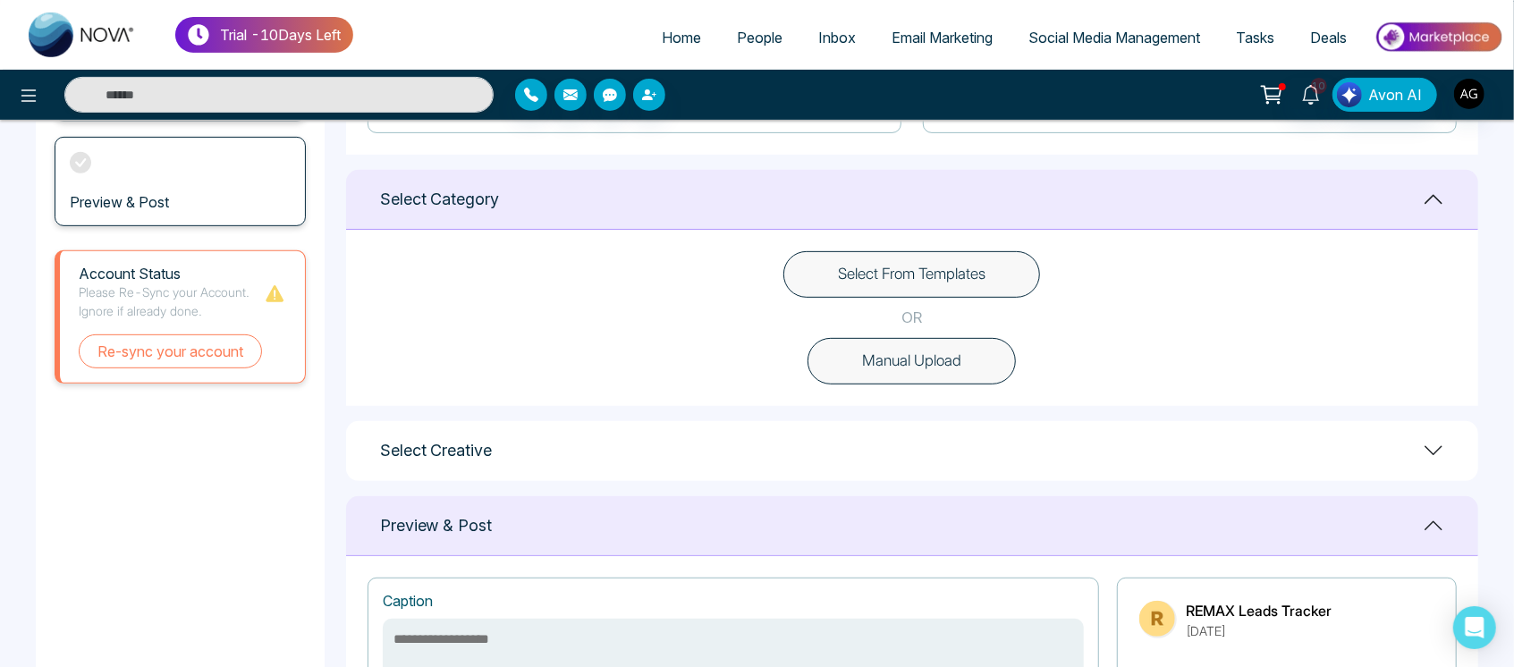
click at [971, 262] on button "Select From Templates" at bounding box center [911, 274] width 257 height 46
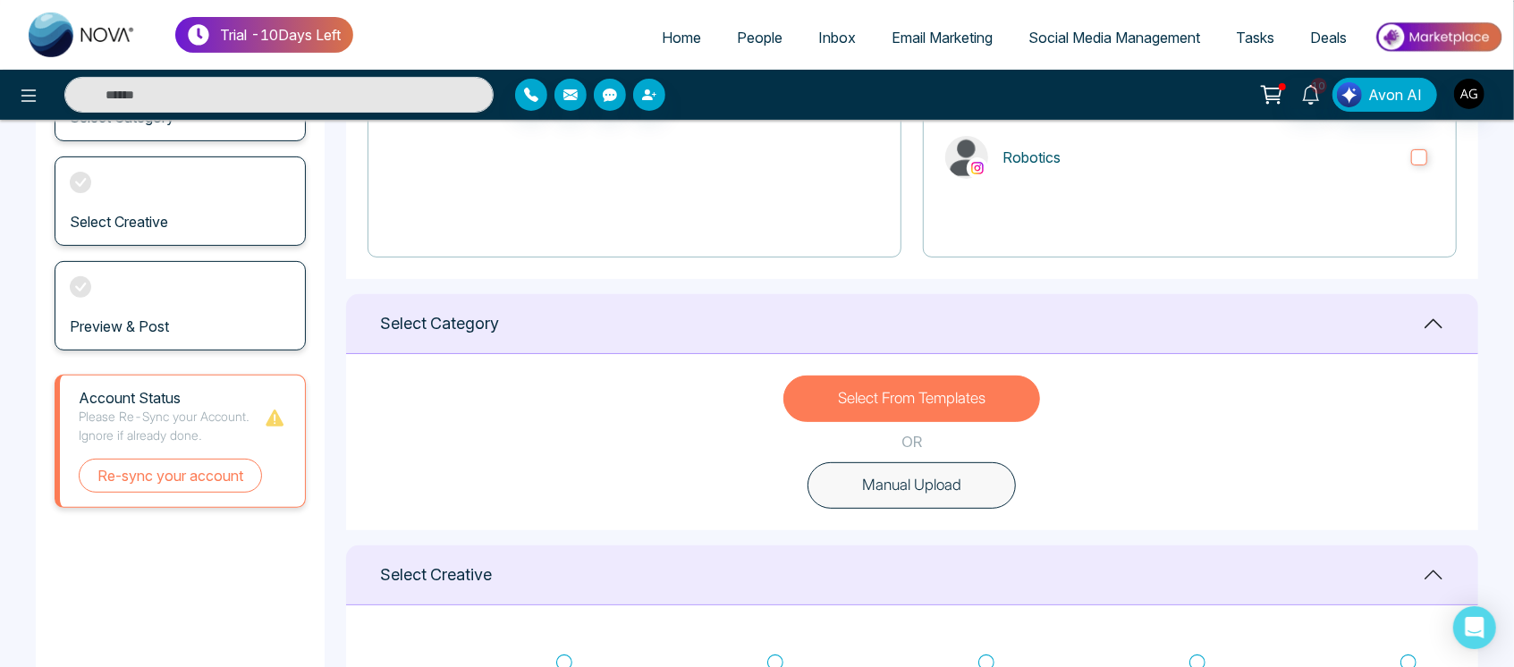
scroll to position [0, 0]
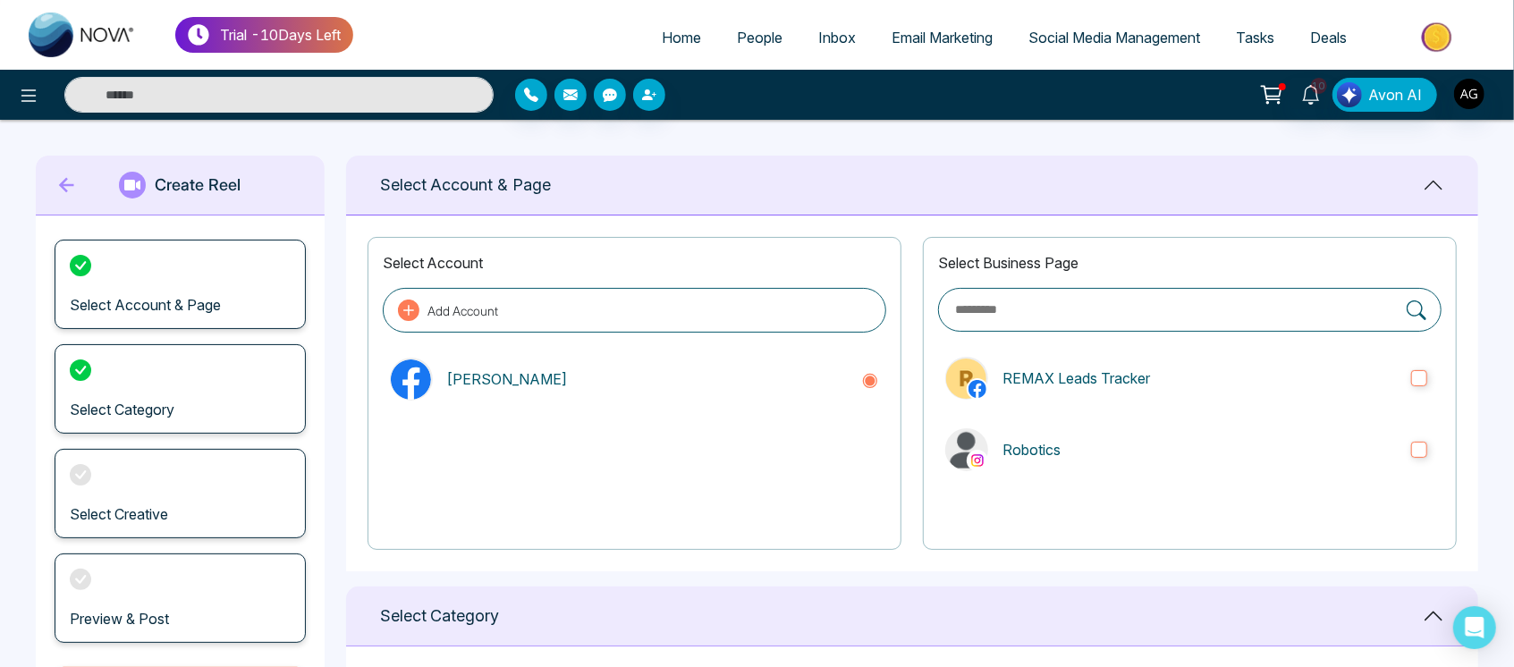
click at [64, 182] on icon at bounding box center [67, 185] width 27 height 36
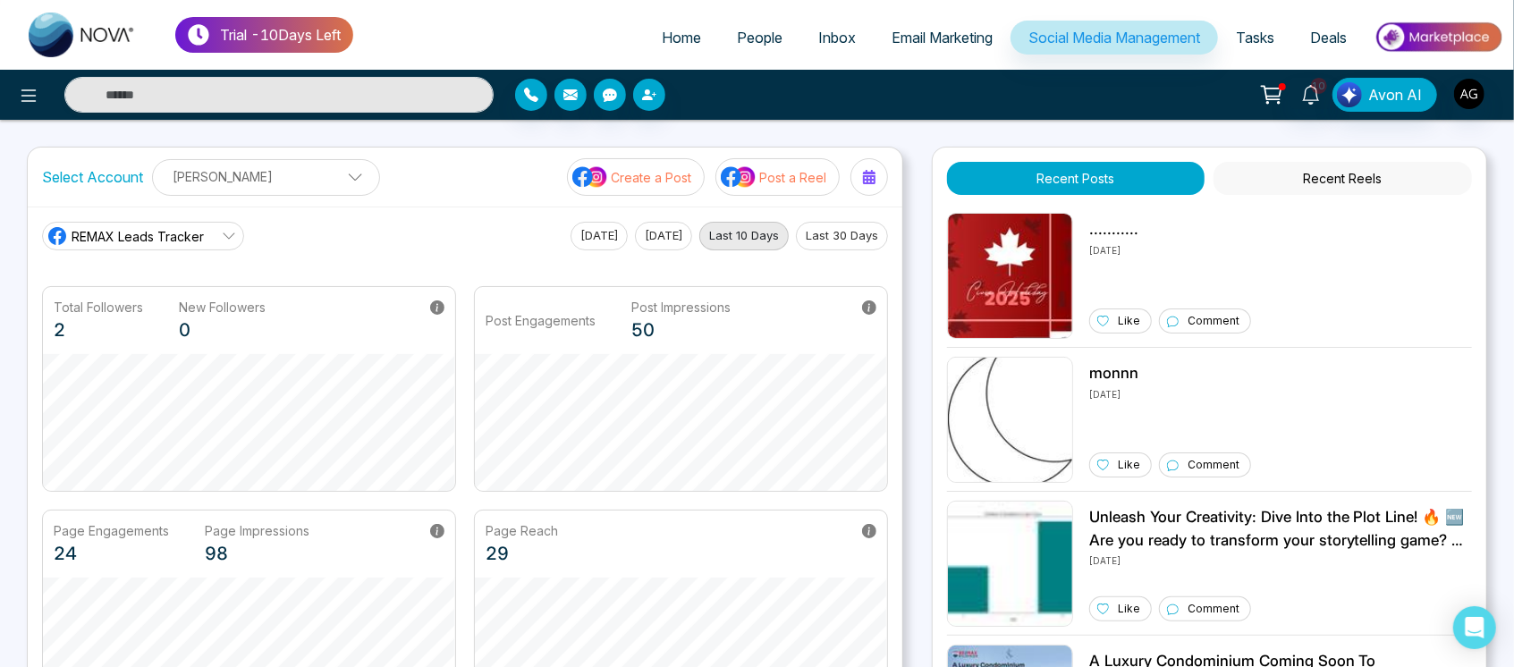
click at [1275, 22] on link "Tasks" at bounding box center [1255, 38] width 74 height 34
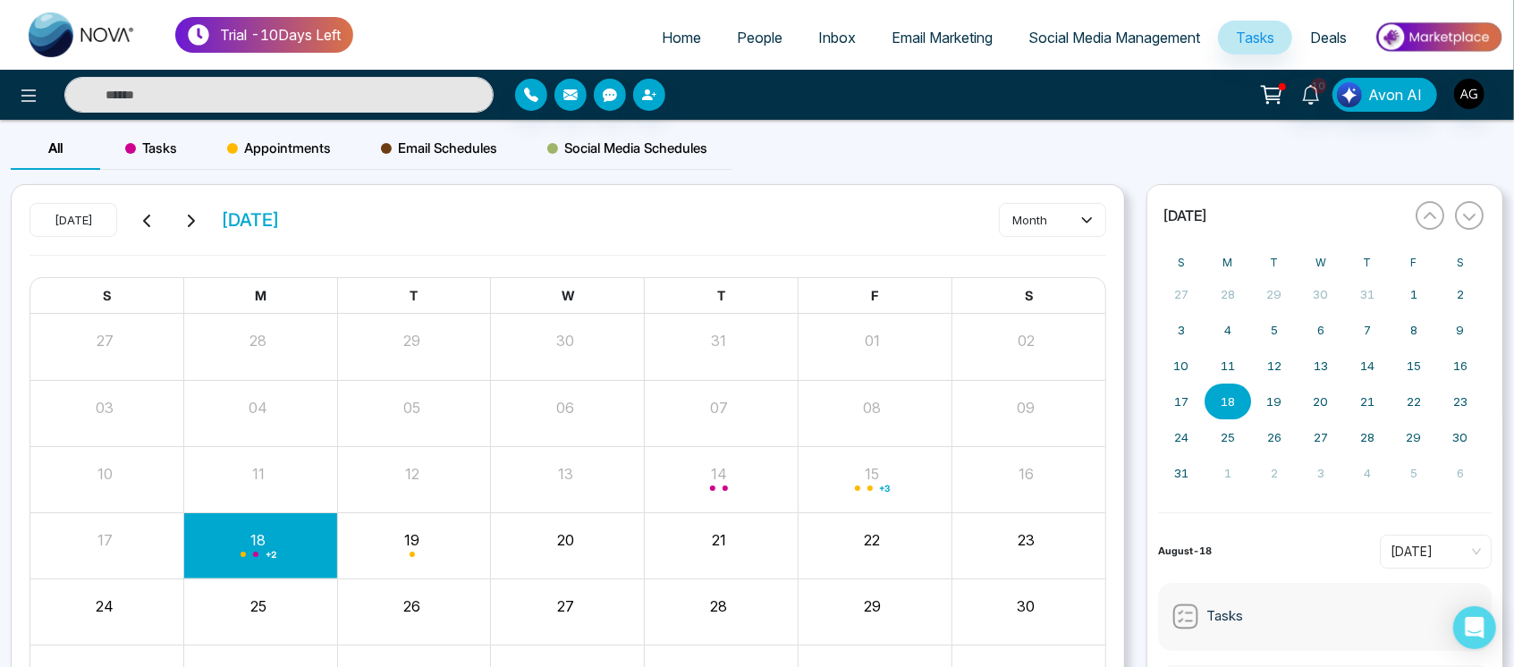
click at [670, 21] on link "Home" at bounding box center [681, 38] width 75 height 34
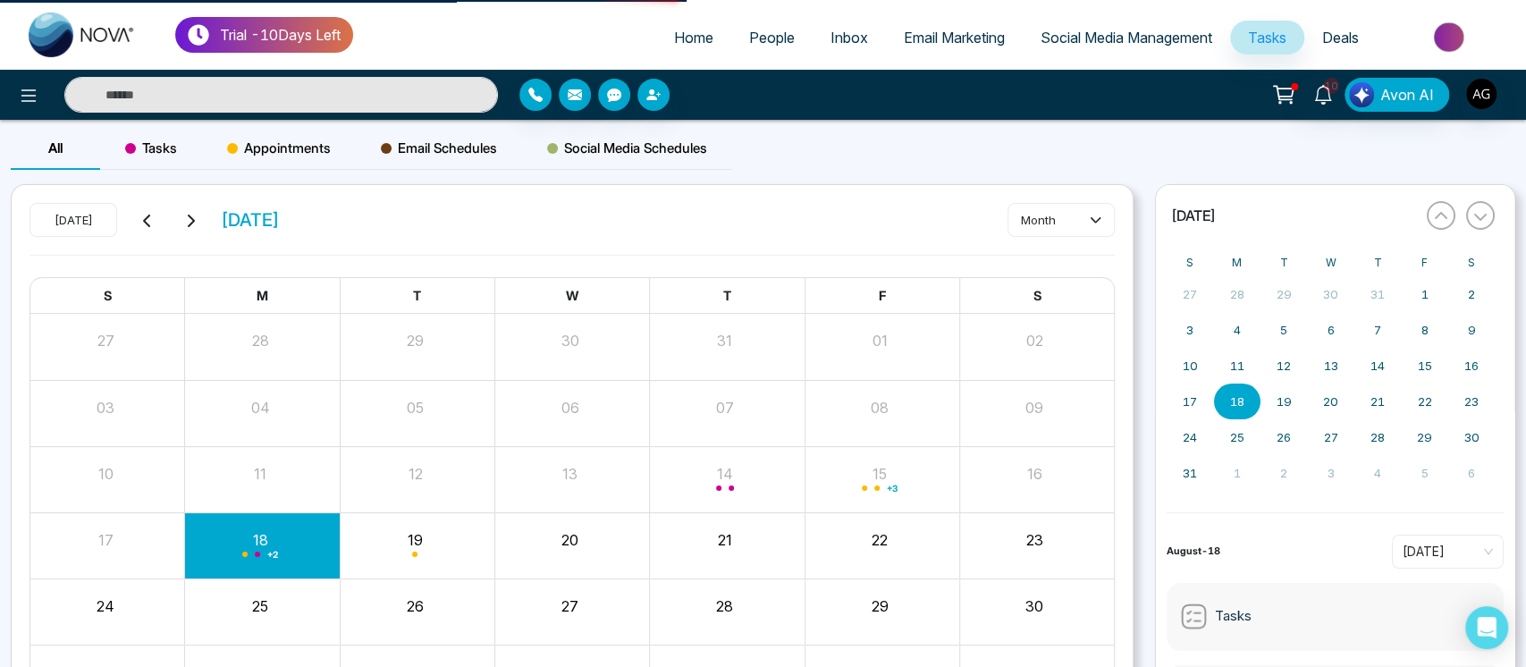
select select "*"
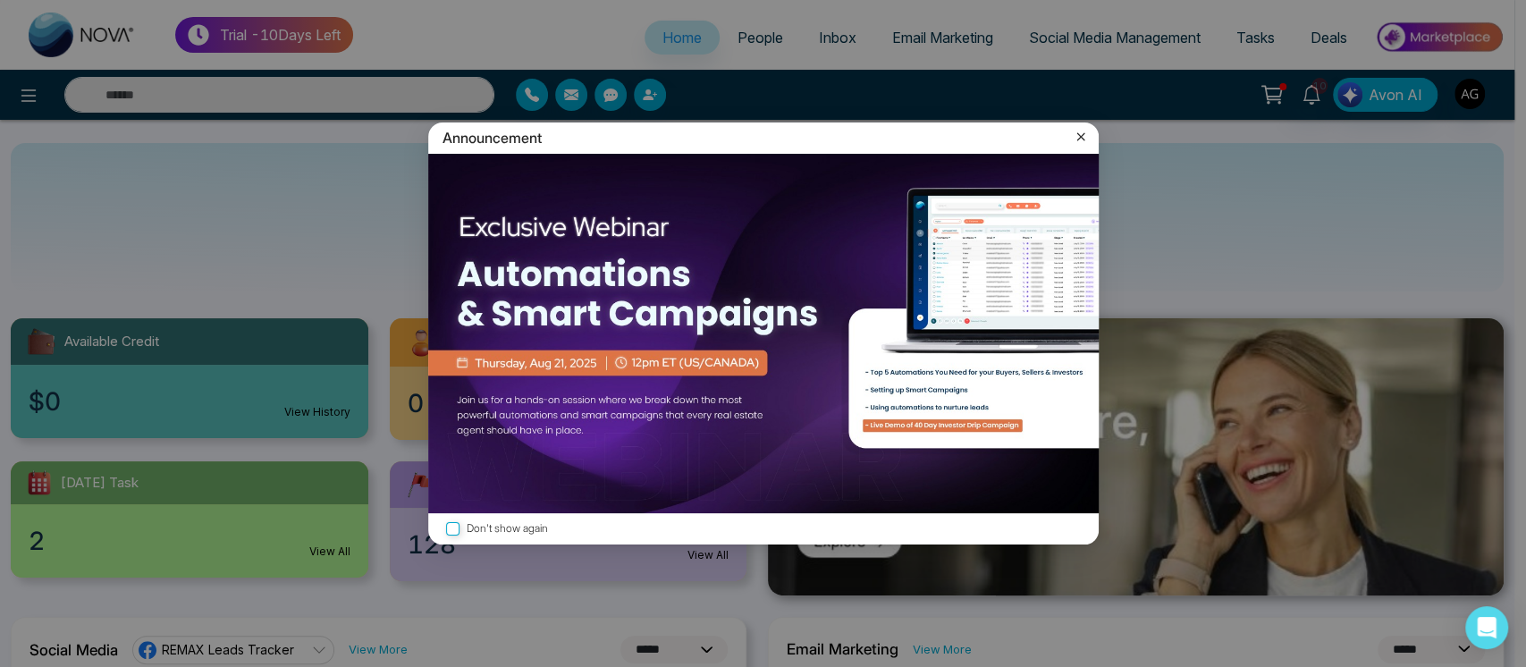
click at [1078, 125] on div "Announcement" at bounding box center [763, 137] width 671 height 31
click at [1081, 135] on icon at bounding box center [1081, 137] width 8 height 8
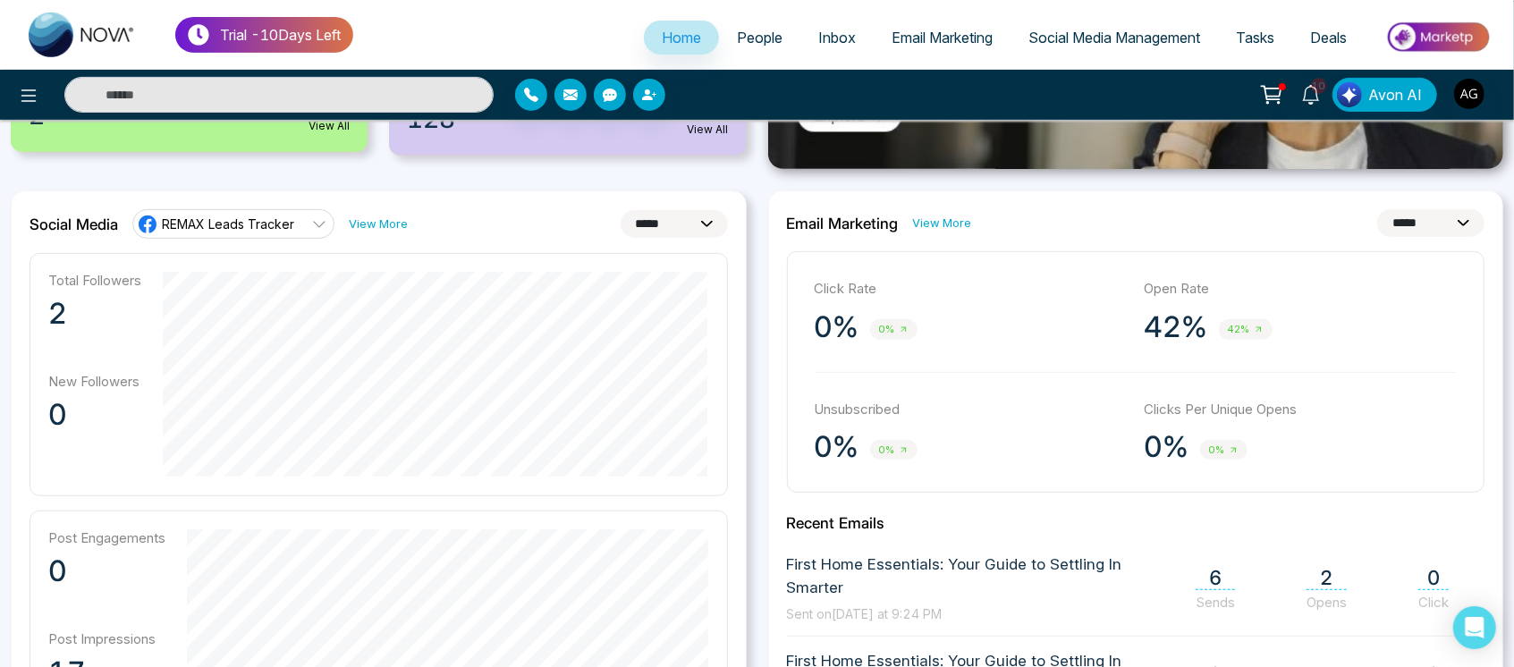
scroll to position [480, 0]
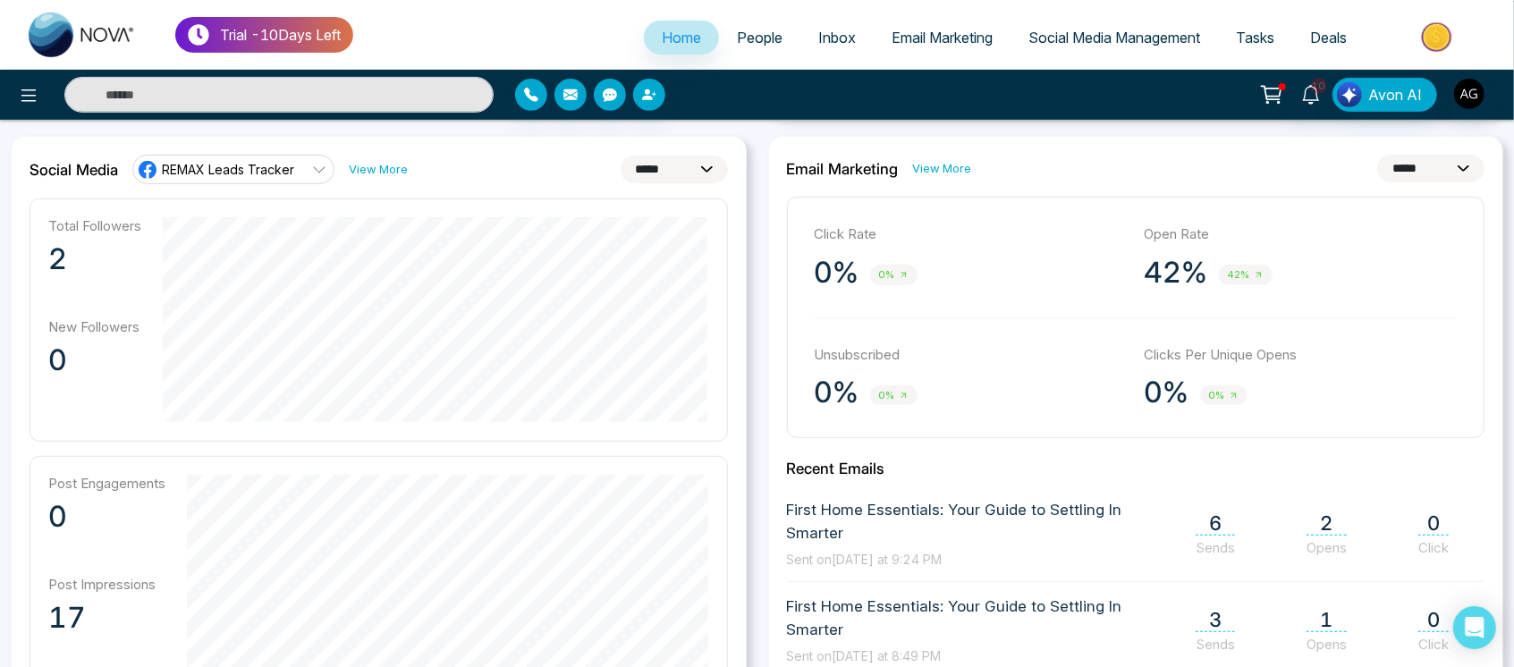
click at [708, 161] on select "**********" at bounding box center [674, 170] width 107 height 28
select select "*"
click at [621, 156] on select "**********" at bounding box center [674, 170] width 107 height 28
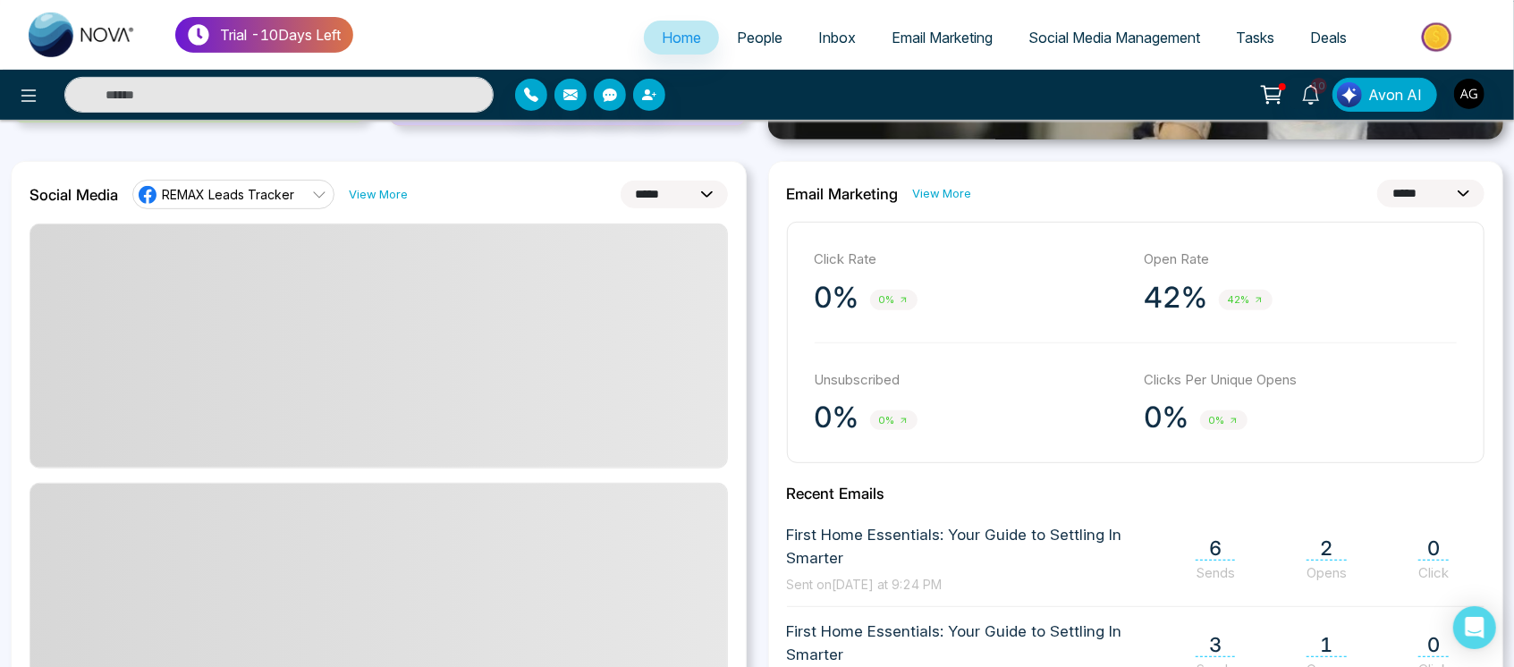
scroll to position [450, 0]
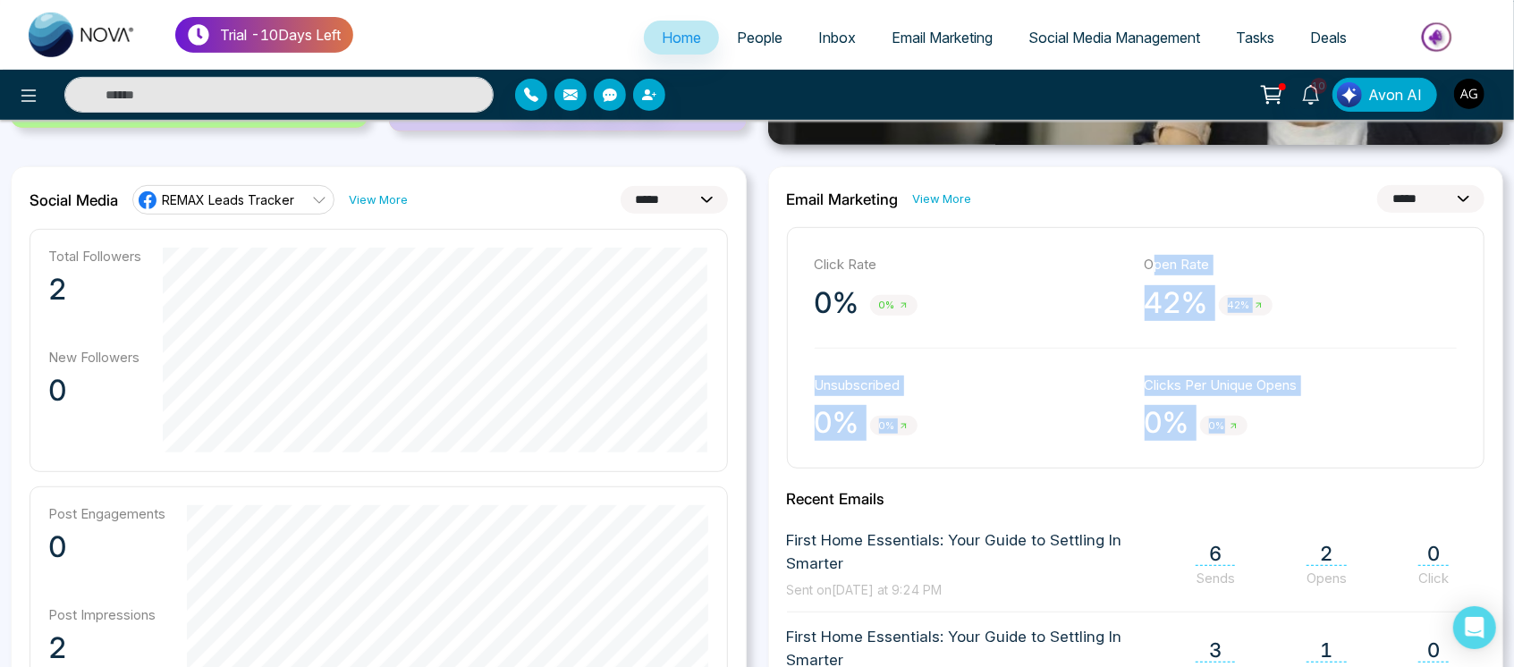
drag, startPoint x: 1150, startPoint y: 254, endPoint x: 1307, endPoint y: 442, distance: 245.0
click at [1307, 442] on div "Click Rate 0% 0% Open Rate 42% 42% Unsubscribed 0% 0% Clicks Per Unique Opens 0…" at bounding box center [1136, 347] width 698 height 241
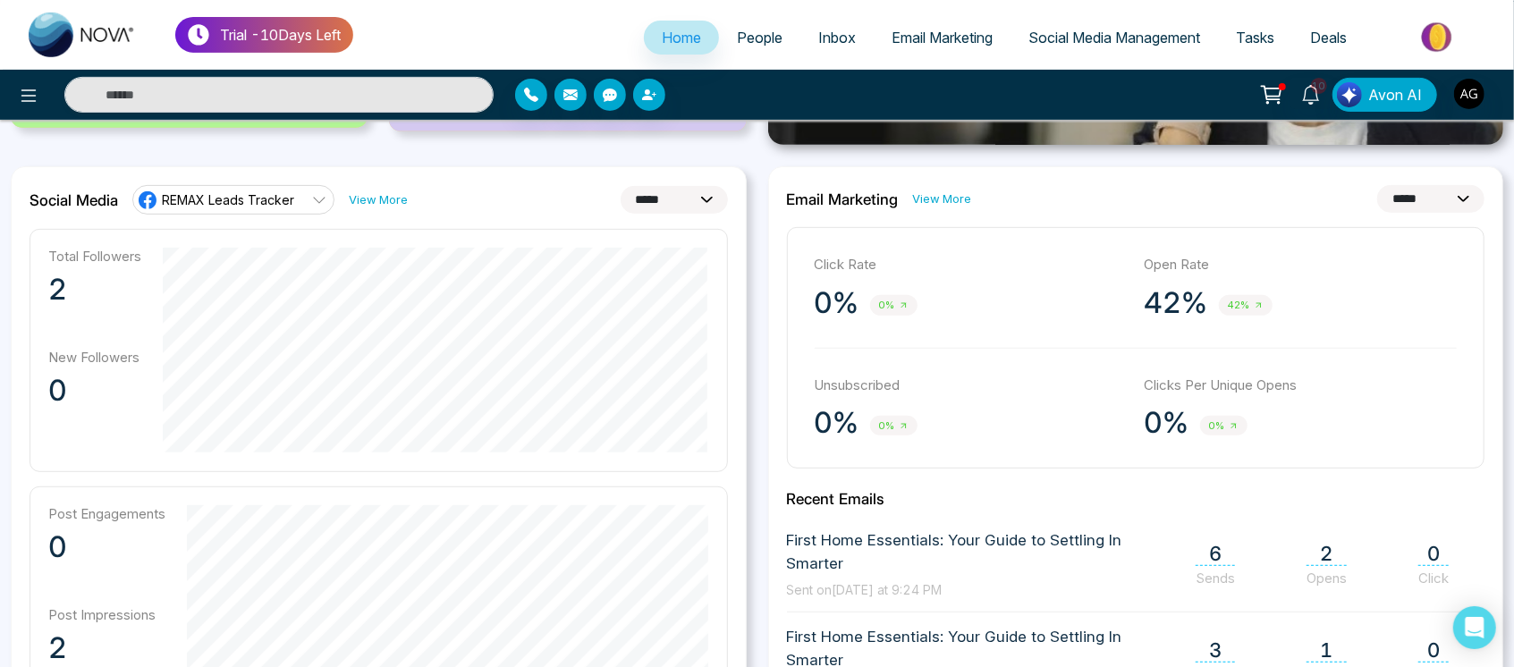
click at [1307, 442] on div "Click Rate 0% 0% Open Rate 42% 42% Unsubscribed 0% 0% Clicks Per Unique Opens 0…" at bounding box center [1136, 347] width 698 height 241
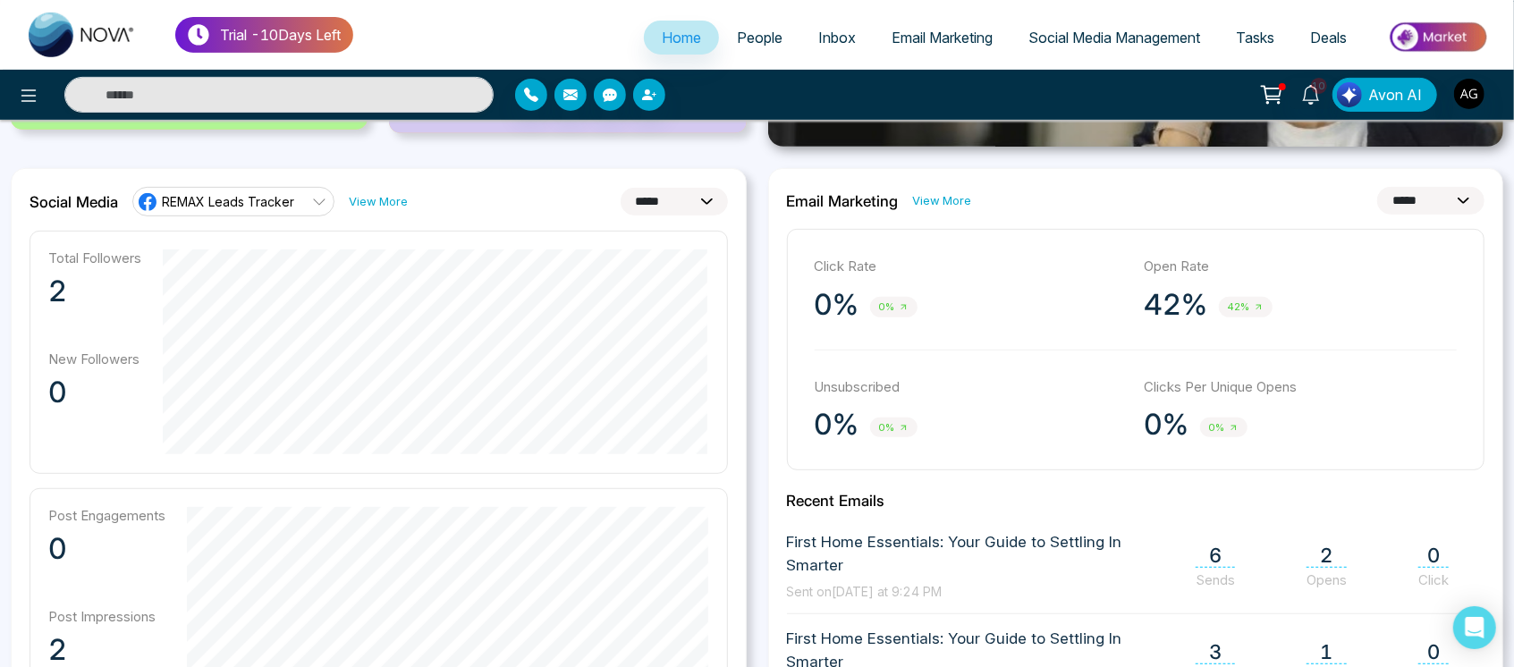
scroll to position [447, 0]
click at [1414, 207] on select "**********" at bounding box center [1430, 202] width 107 height 28
select select "*"
click at [1377, 188] on select "**********" at bounding box center [1430, 202] width 107 height 28
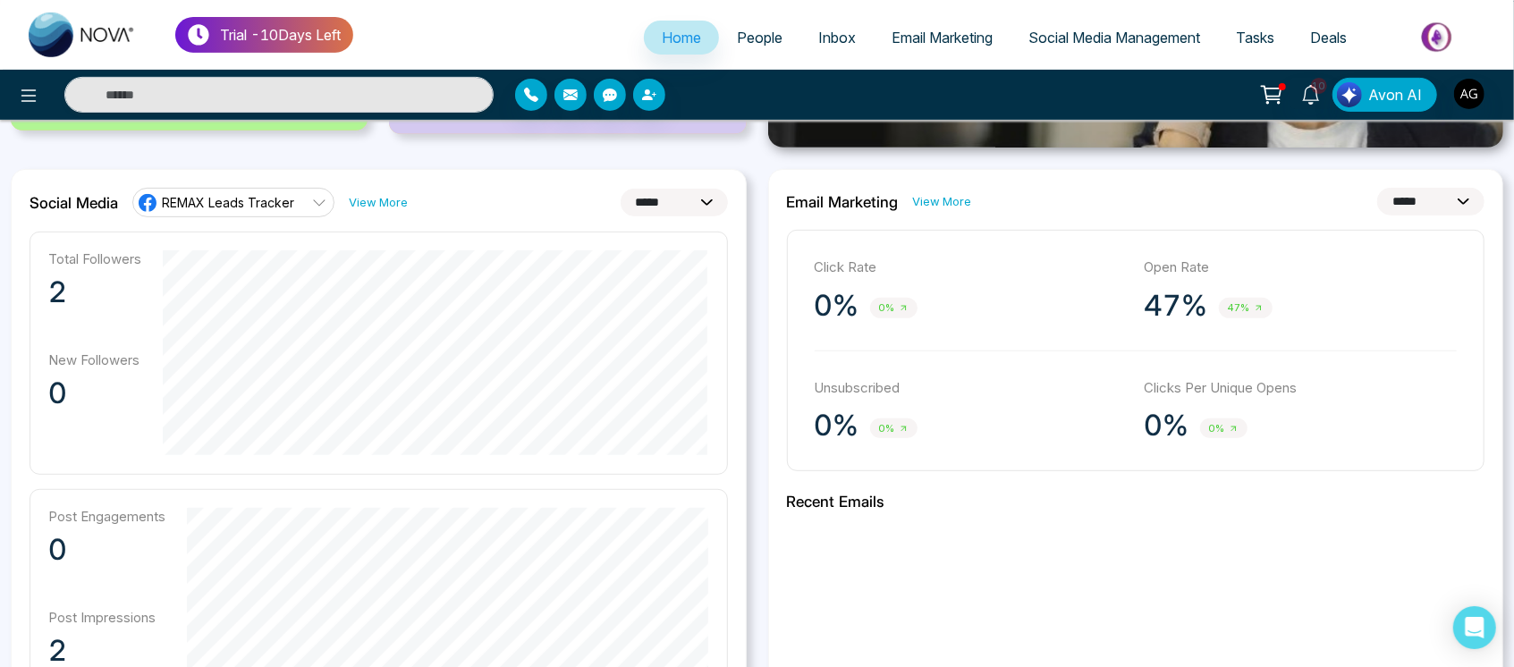
click at [1284, 217] on div "**********" at bounding box center [1136, 588] width 736 height 839
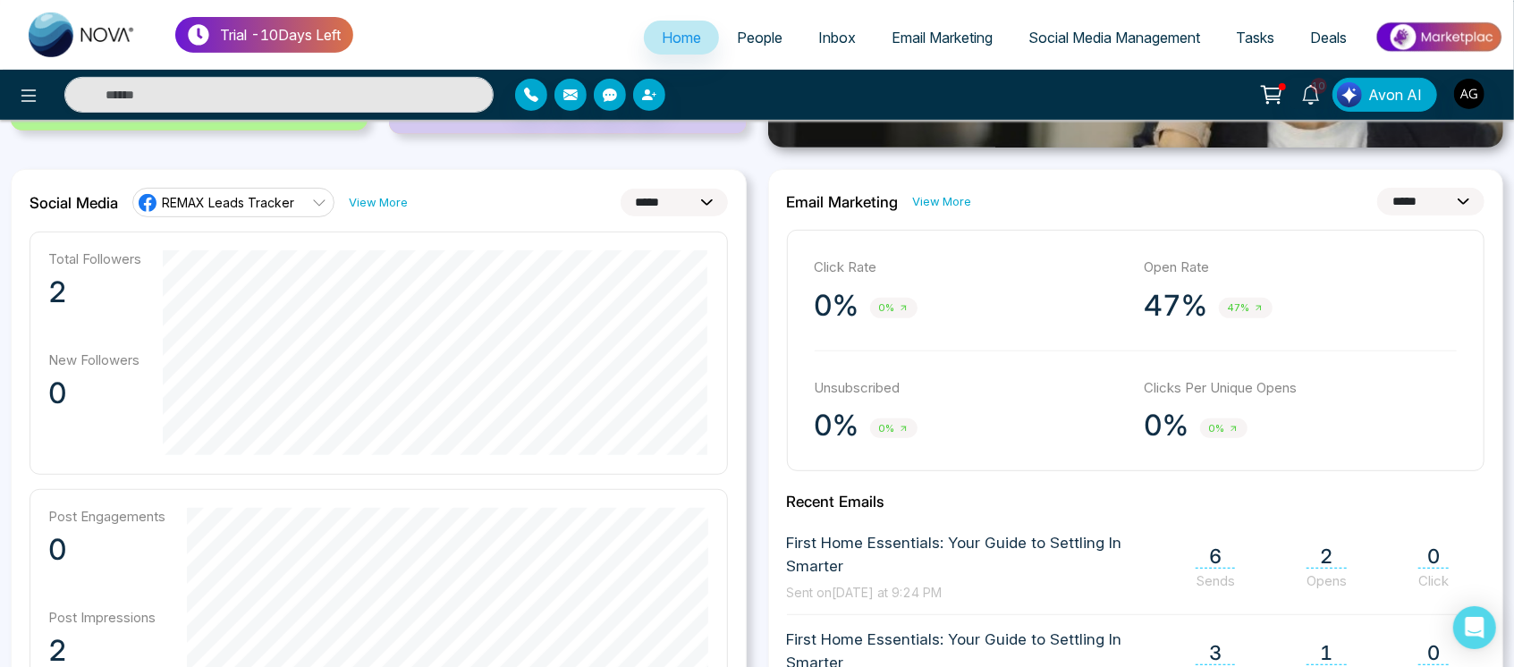
click at [282, 196] on span "REMAX Leads Tracker" at bounding box center [228, 202] width 132 height 17
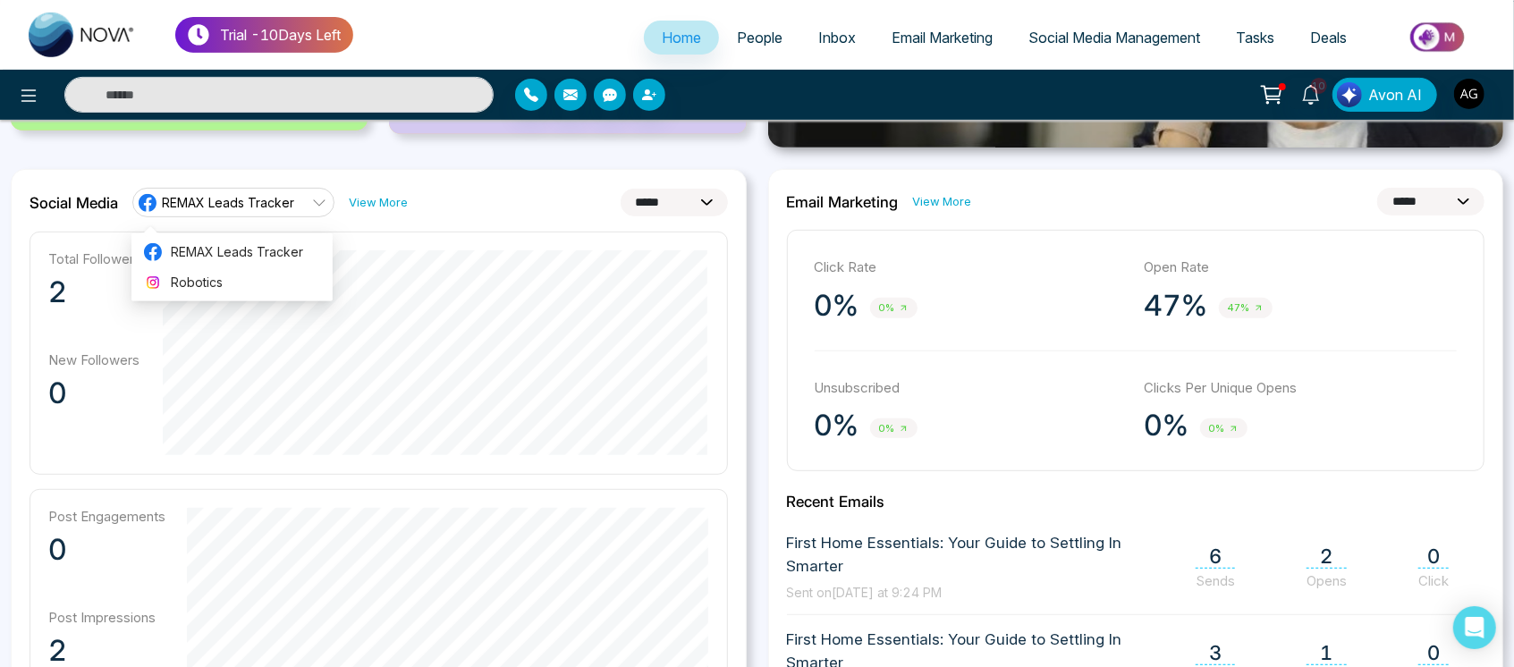
click at [325, 201] on link "REMAX Leads Tracker" at bounding box center [233, 202] width 202 height 29
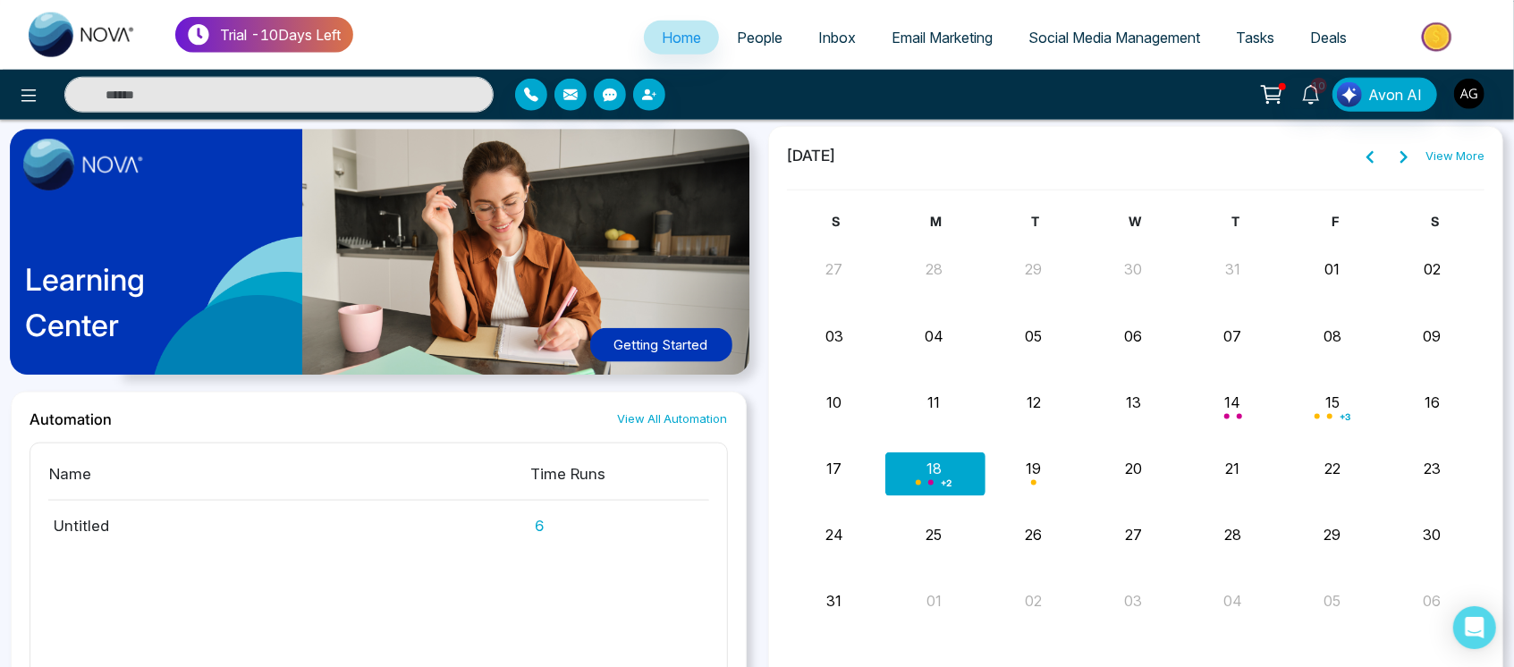
scroll to position [1217, 0]
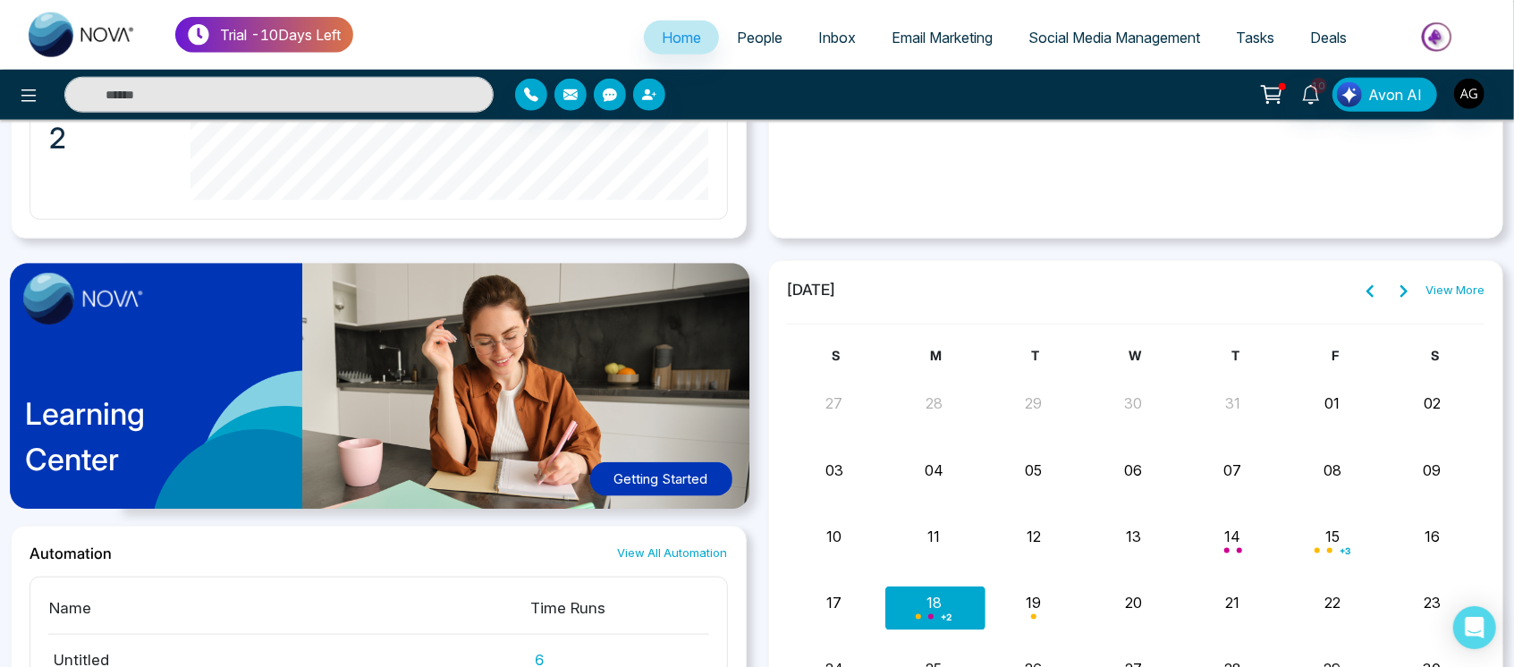
click at [1405, 288] on icon at bounding box center [1403, 292] width 7 height 13
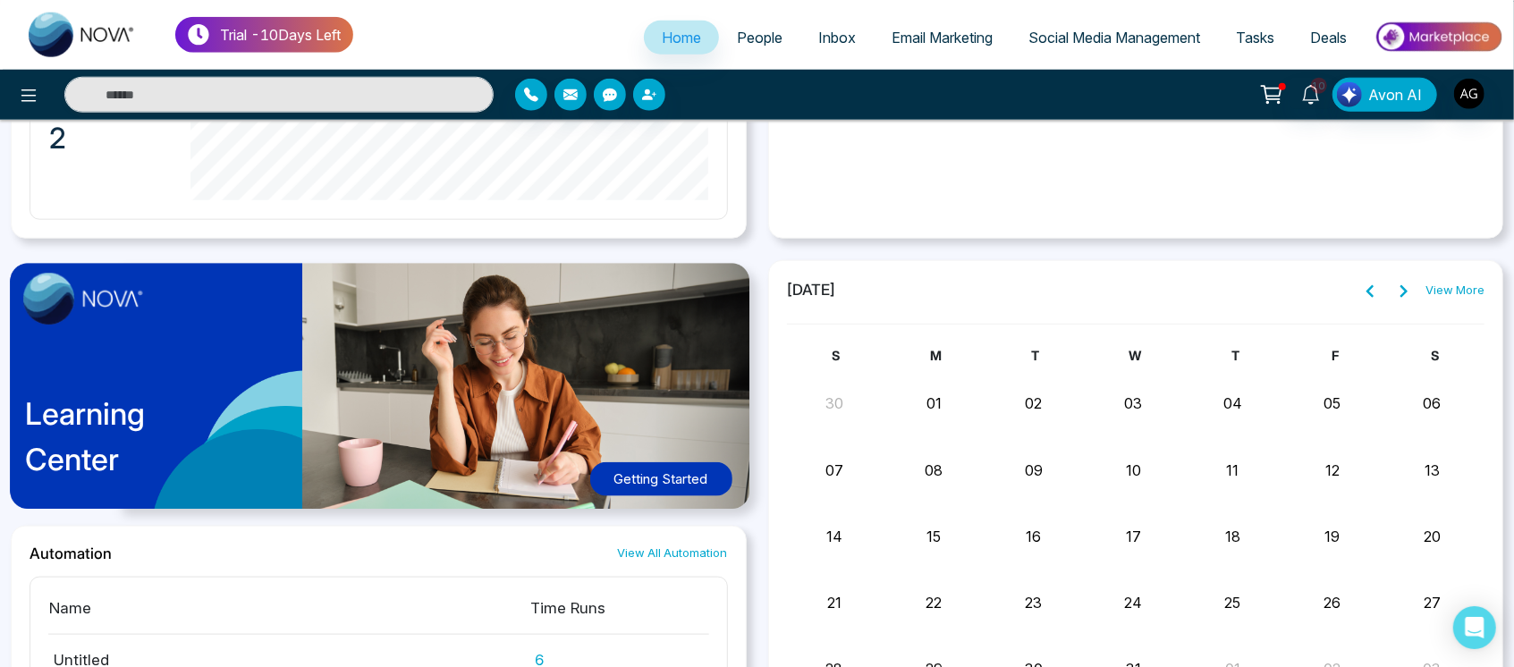
click at [1405, 288] on icon at bounding box center [1403, 292] width 7 height 13
click at [1376, 287] on icon at bounding box center [1370, 291] width 14 height 14
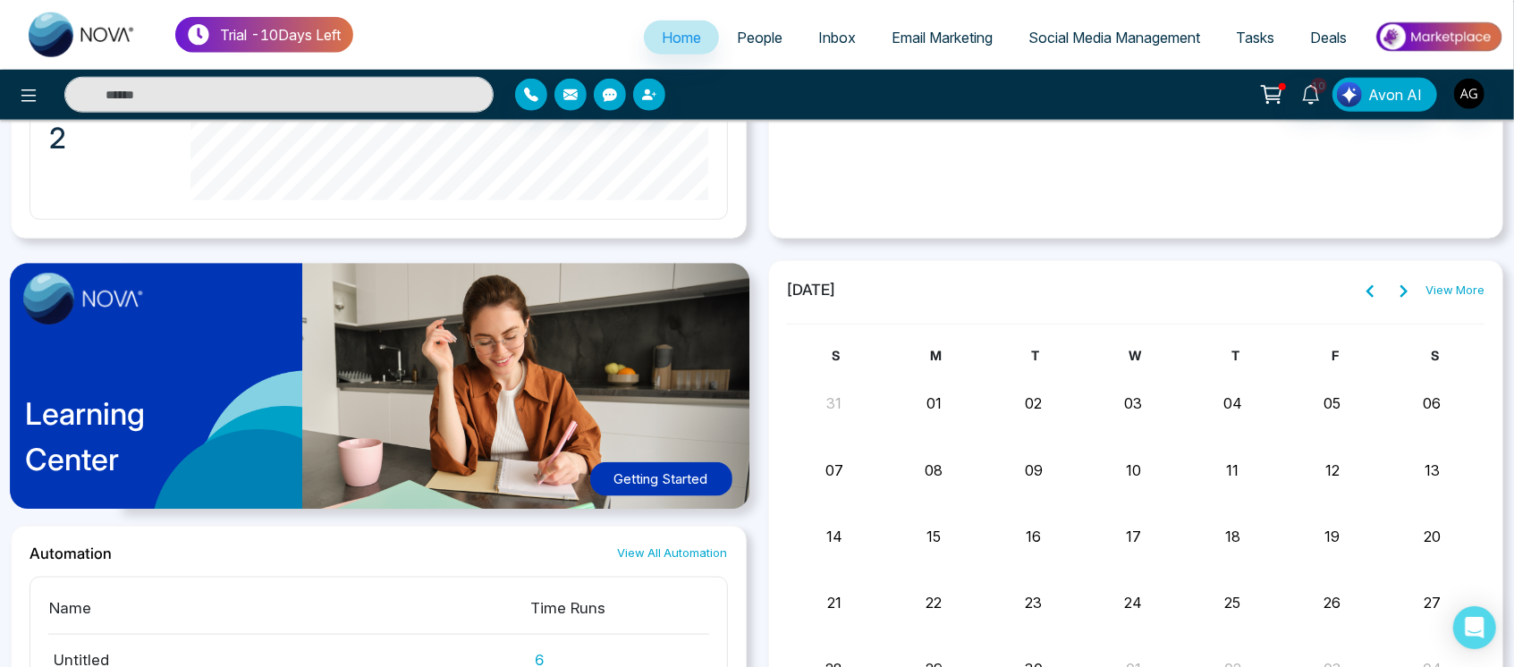
click at [1376, 287] on icon at bounding box center [1370, 291] width 14 height 14
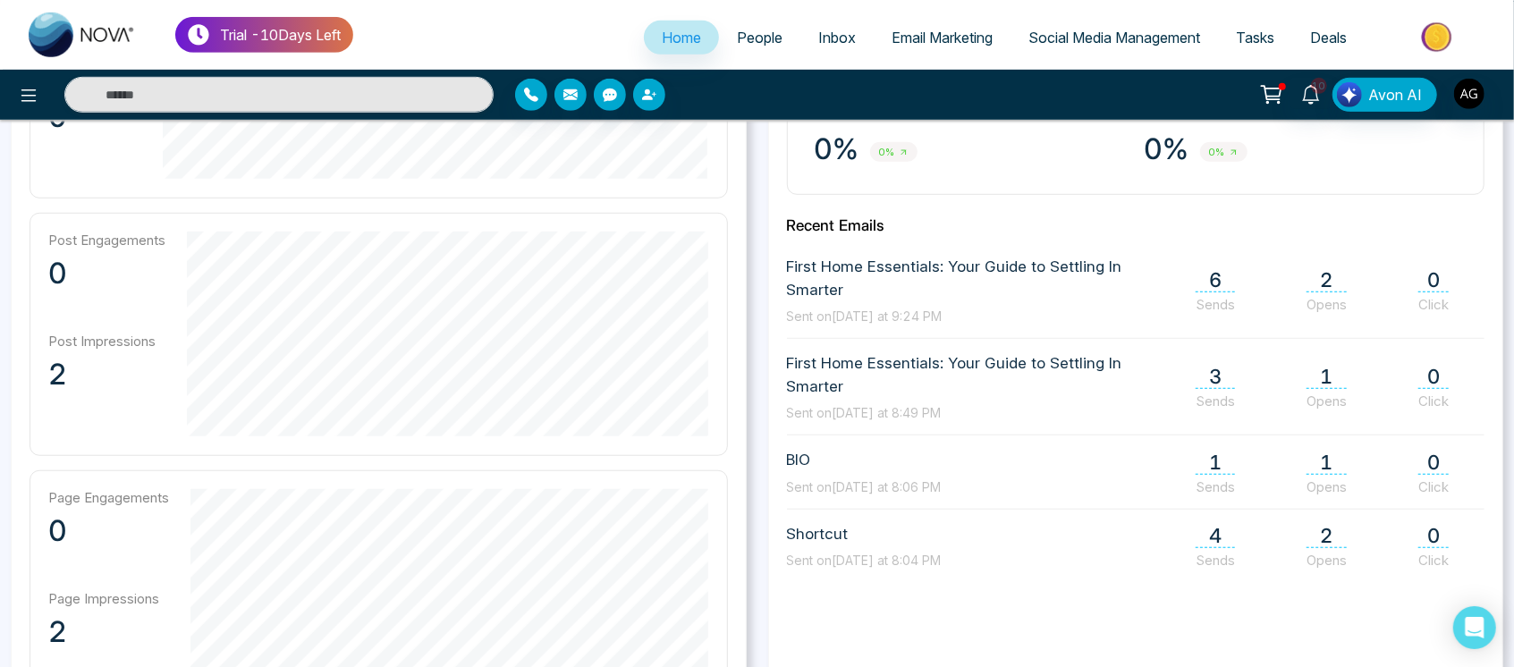
scroll to position [630, 0]
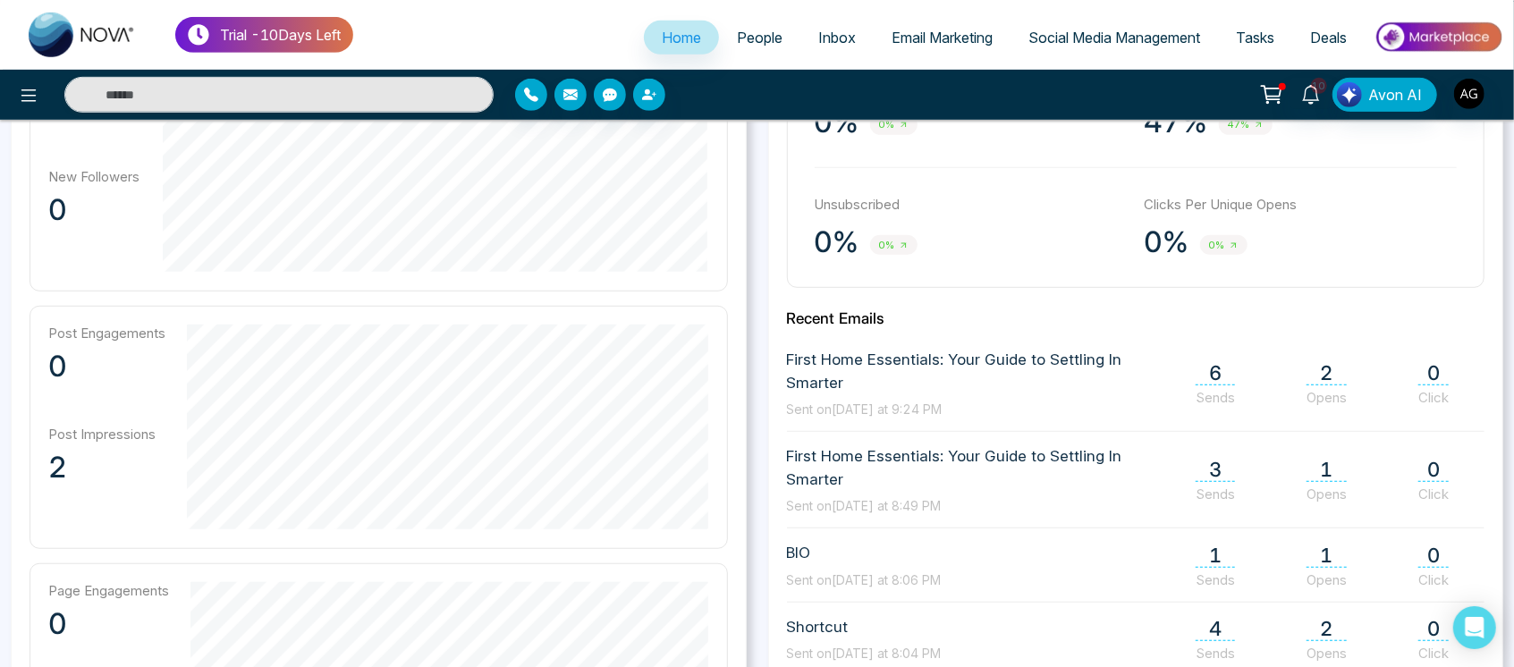
click at [1477, 80] on div "10 Avon AI" at bounding box center [757, 95] width 1514 height 50
click at [1477, 80] on button "button" at bounding box center [1469, 94] width 32 height 32
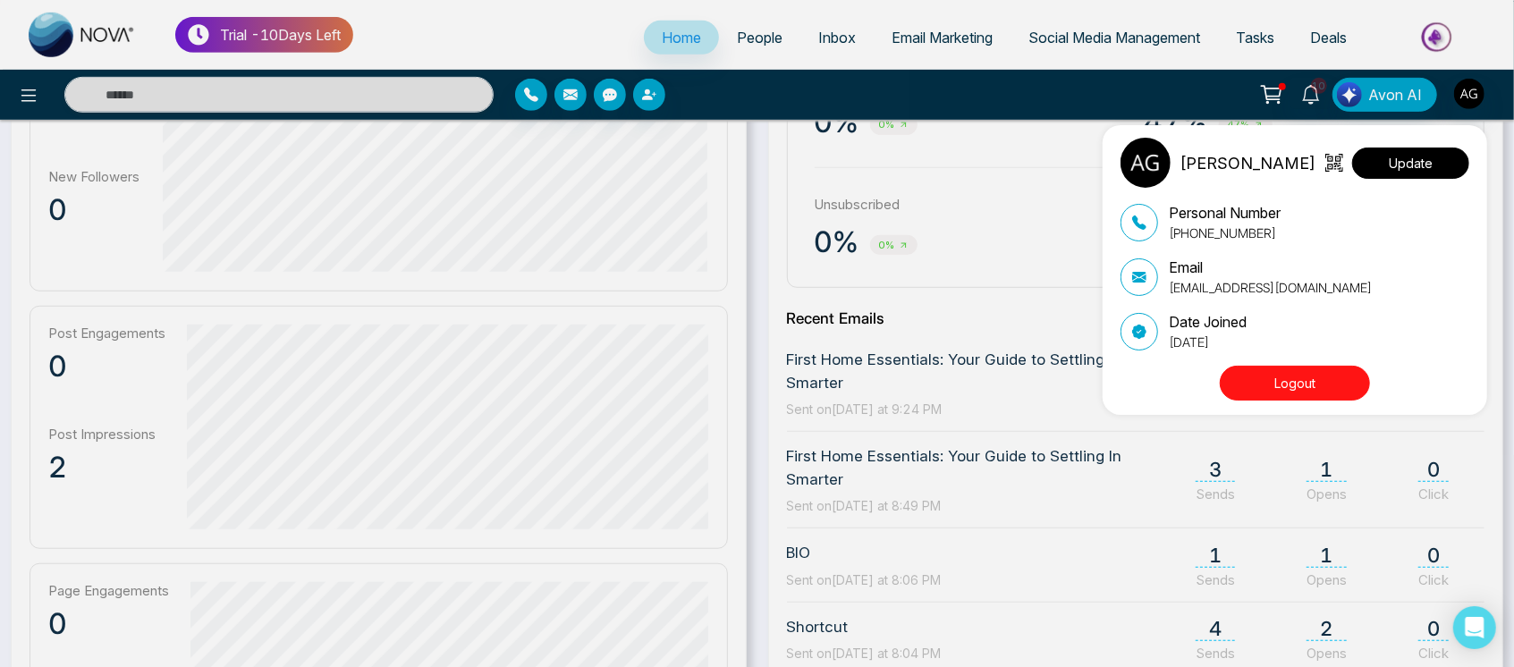
click at [1418, 158] on button "Update" at bounding box center [1410, 163] width 117 height 31
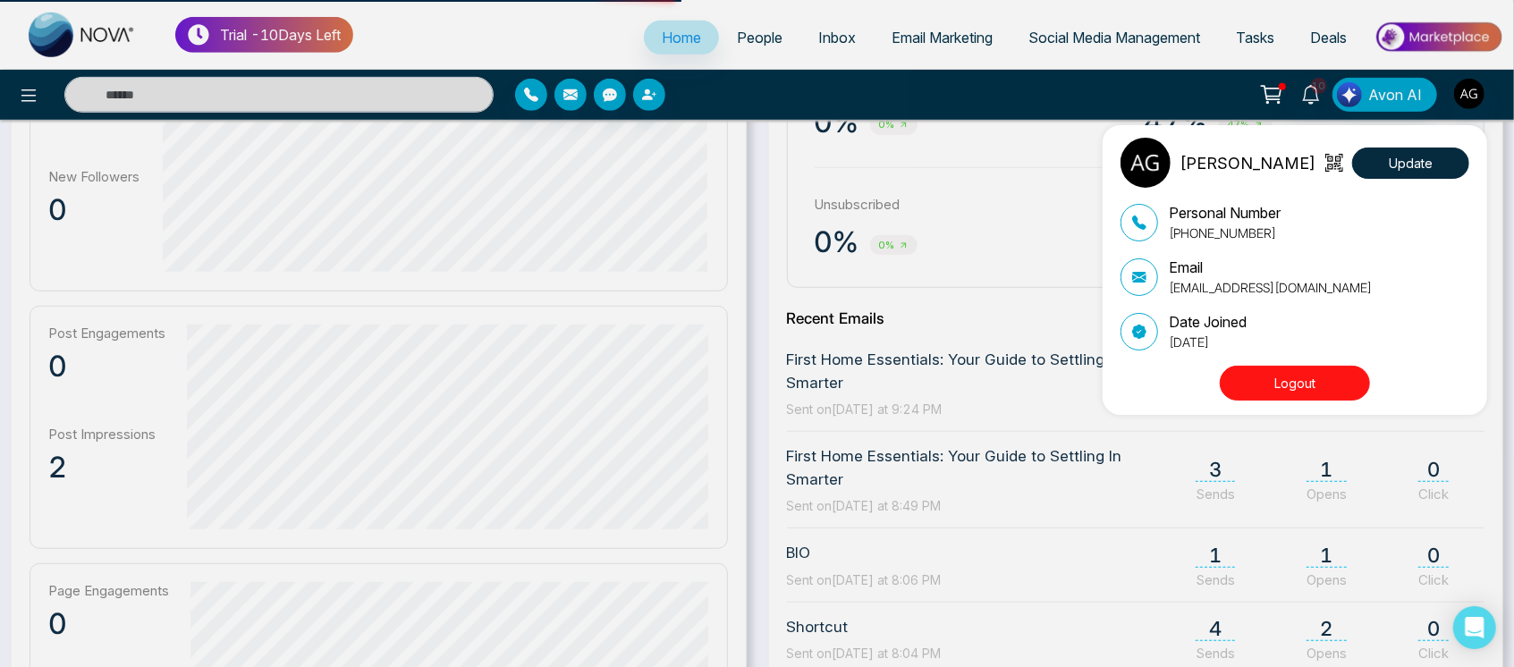
select select
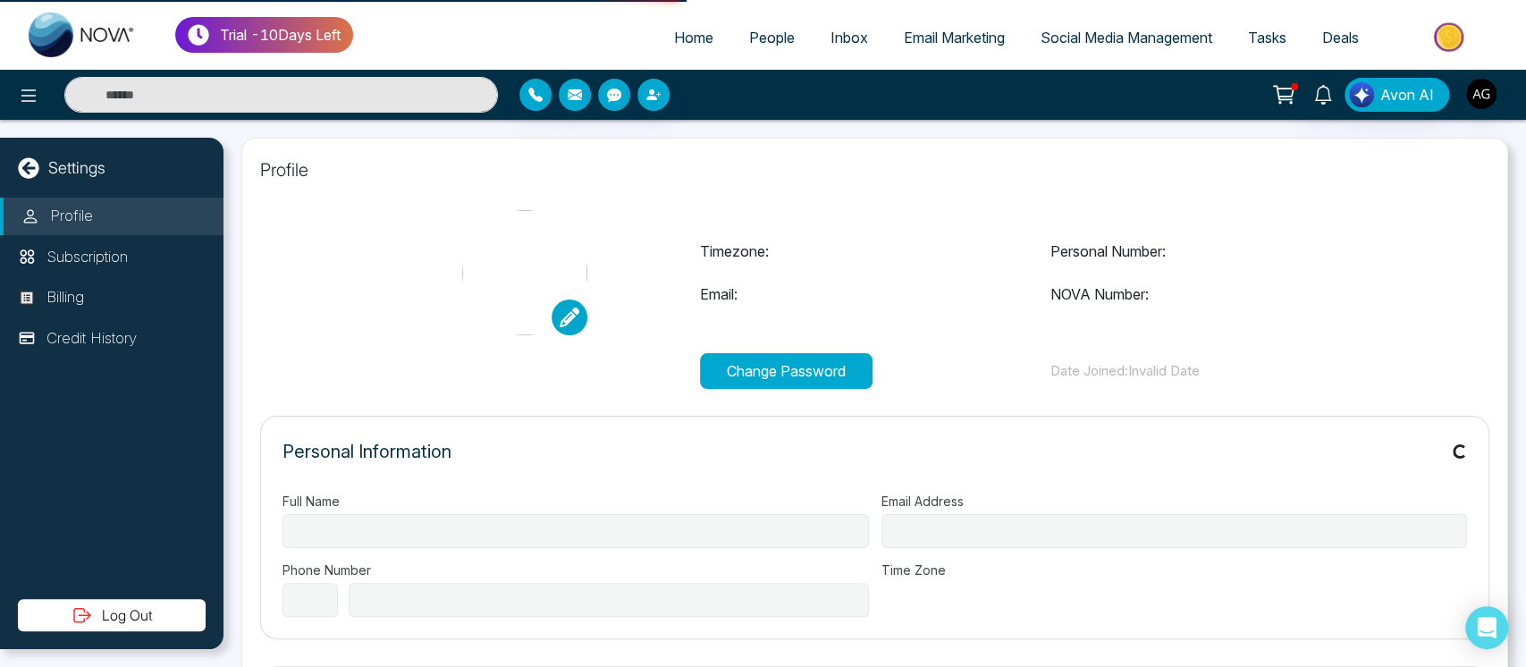
type input "**********"
select select "***"
type input "**********"
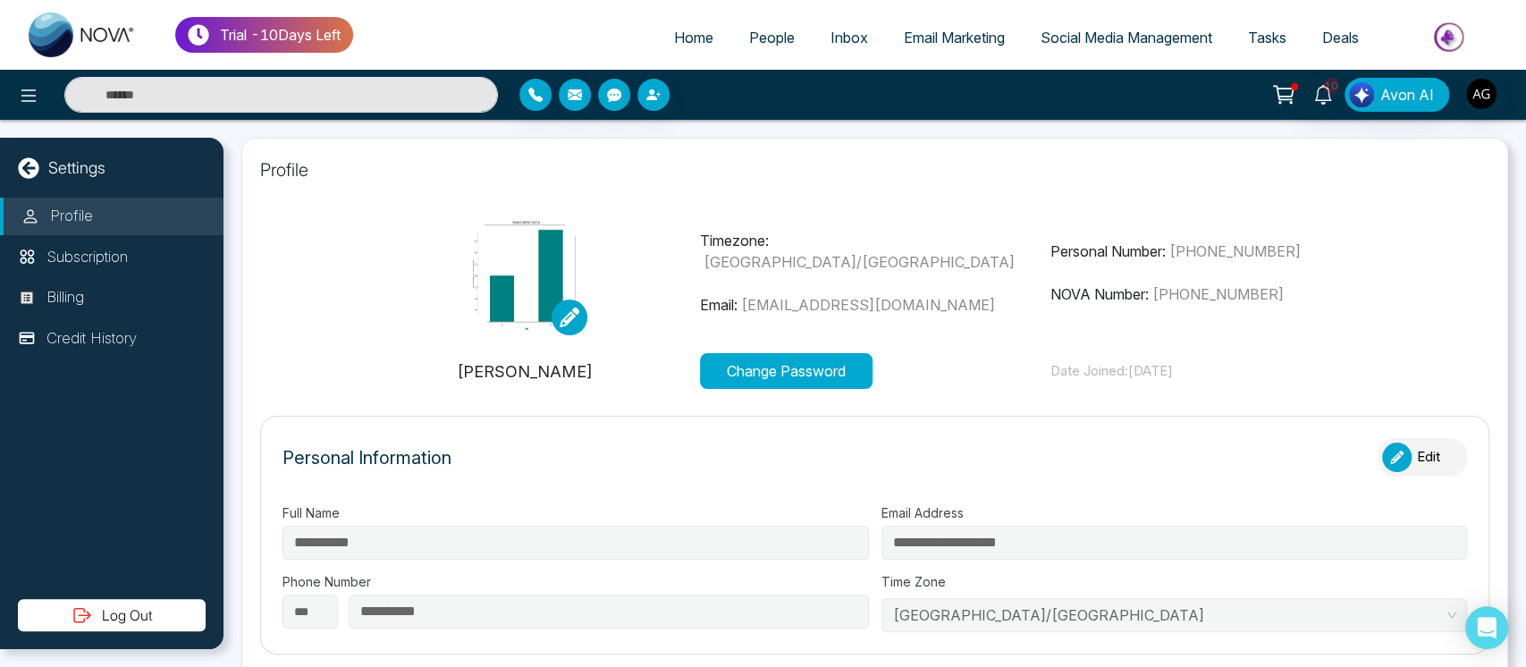
type input "**********"
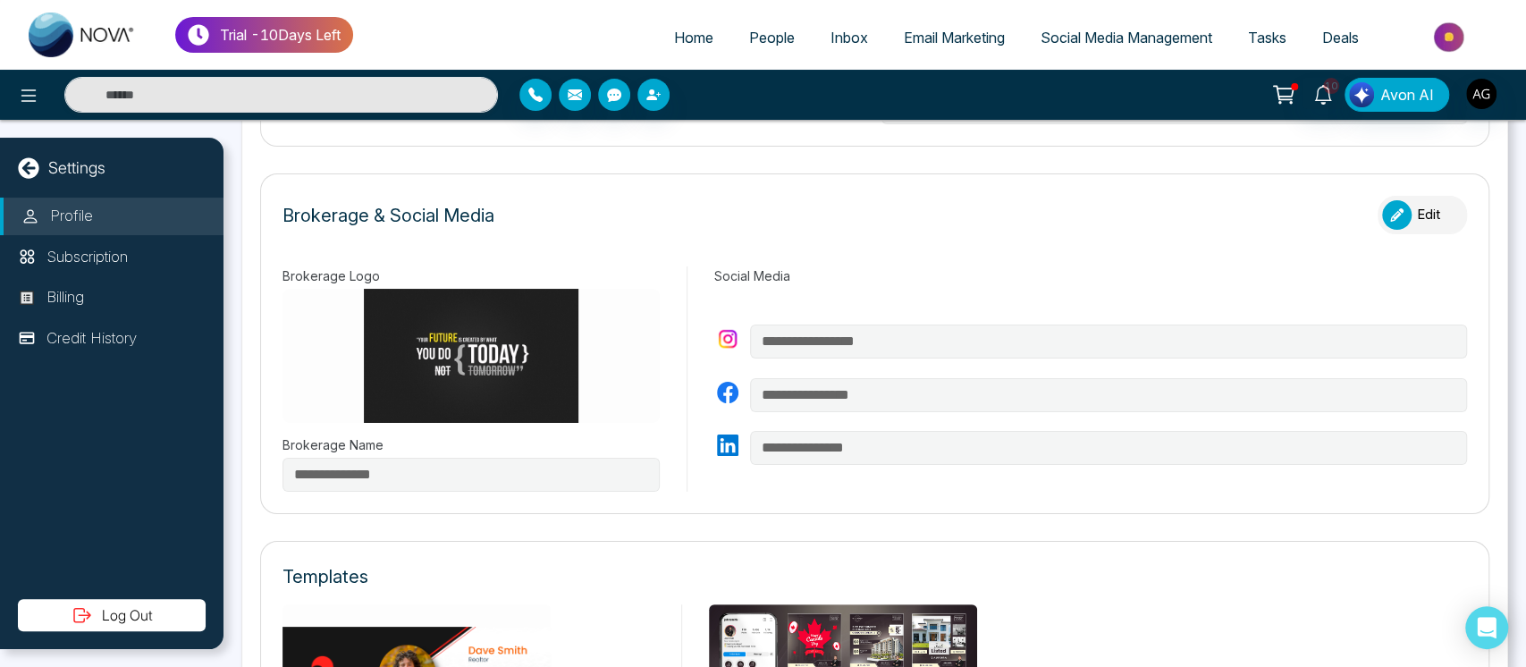
scroll to position [507, 0]
click at [1390, 211] on icon "button" at bounding box center [1396, 215] width 13 height 13
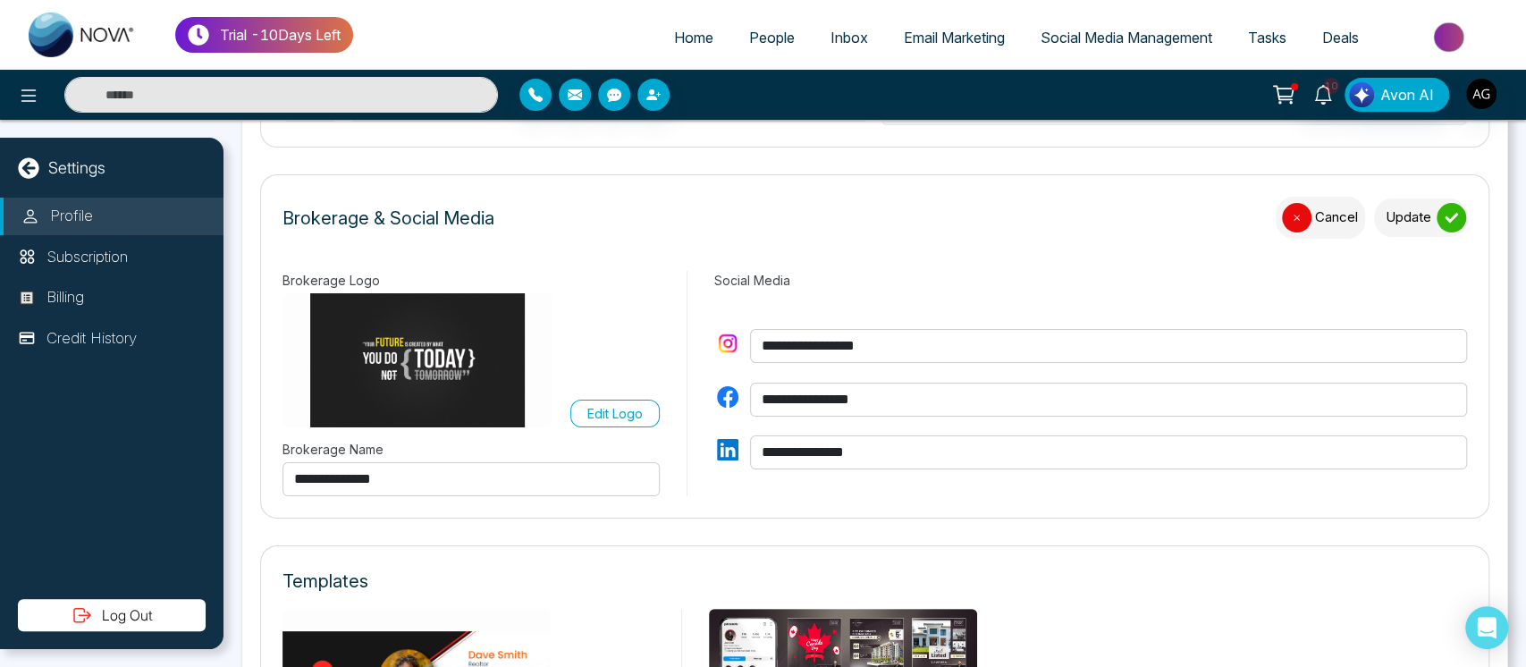
click at [587, 417] on p "Edit Logo" at bounding box center [614, 413] width 55 height 19
click at [0, 0] on input "Edit Logo" at bounding box center [0, 0] width 0 height 0
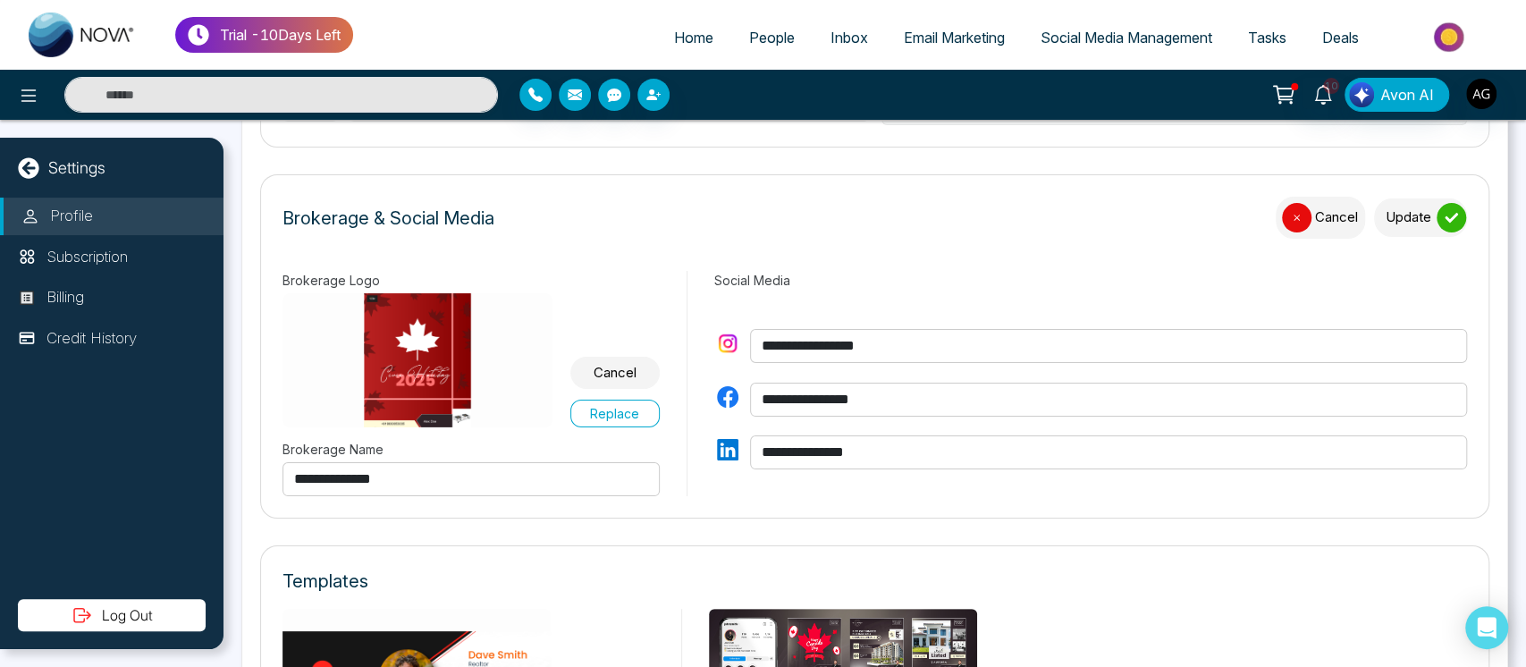
click at [511, 463] on input "**********" at bounding box center [471, 479] width 377 height 34
type input "**********"
click at [847, 397] on input "**********" at bounding box center [1108, 400] width 717 height 34
type input "**********"
click at [1445, 215] on icon "submit" at bounding box center [1451, 218] width 13 height 10
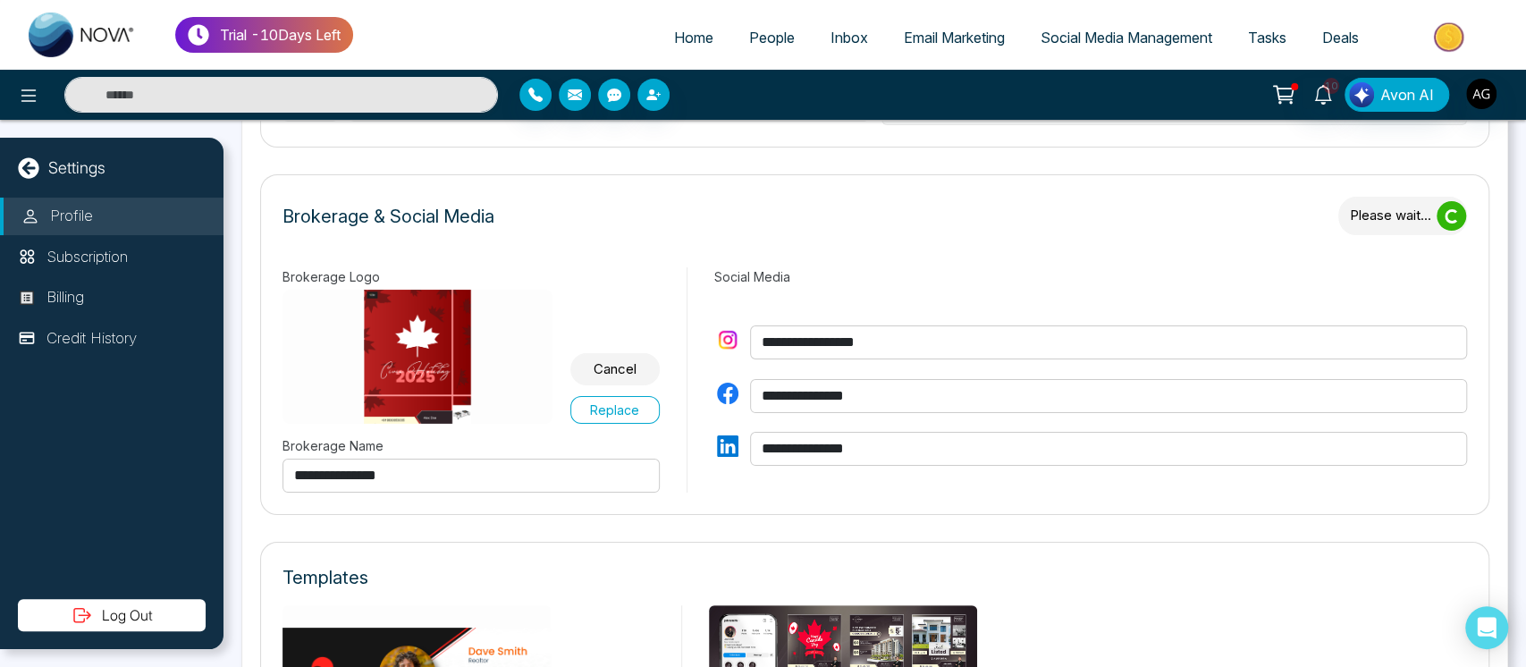
type input "**********"
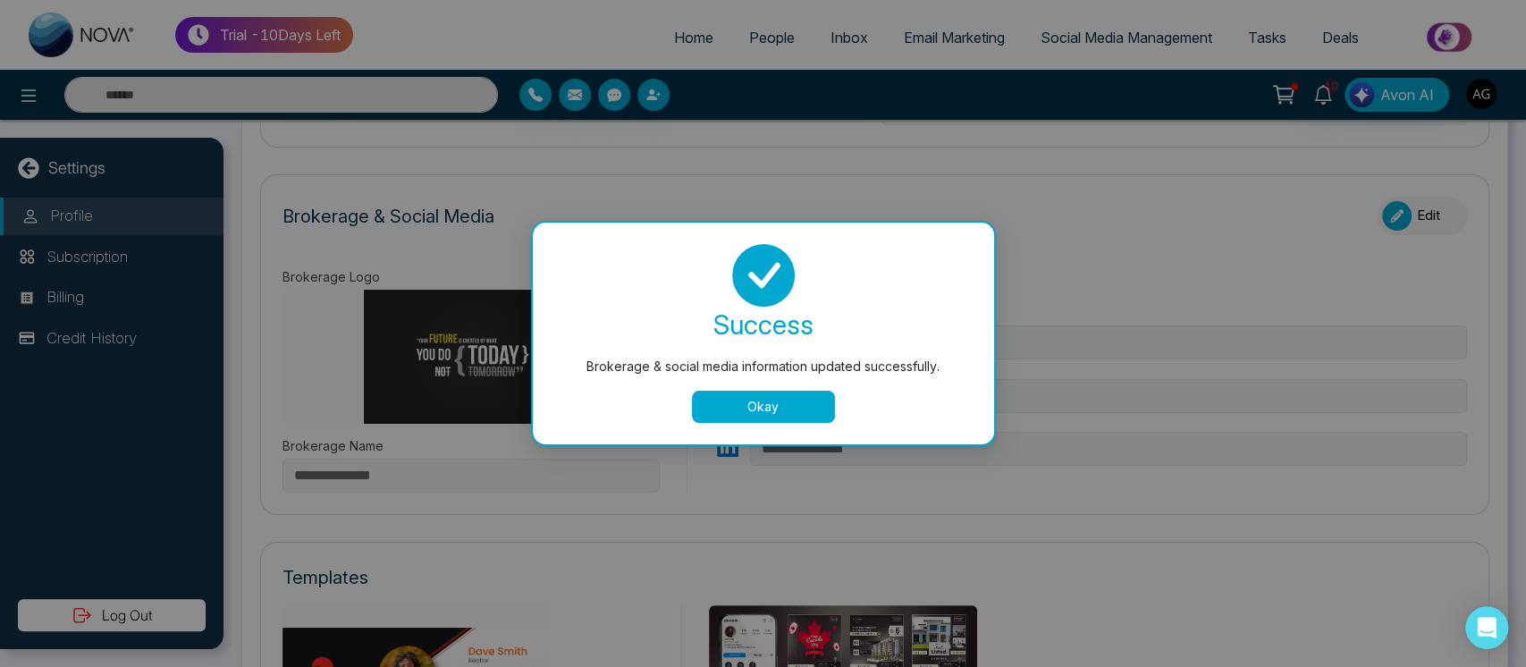
type input "**********"
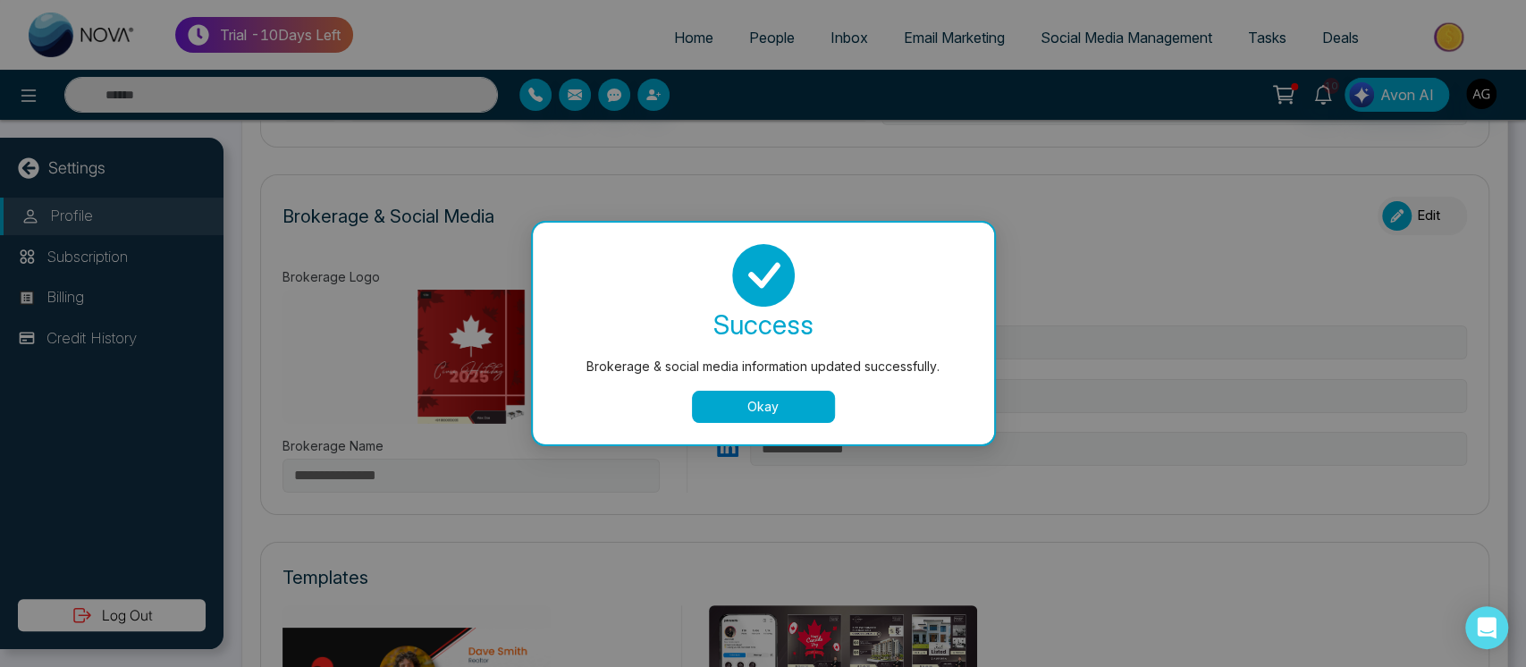
click at [773, 399] on button "Okay" at bounding box center [763, 407] width 143 height 32
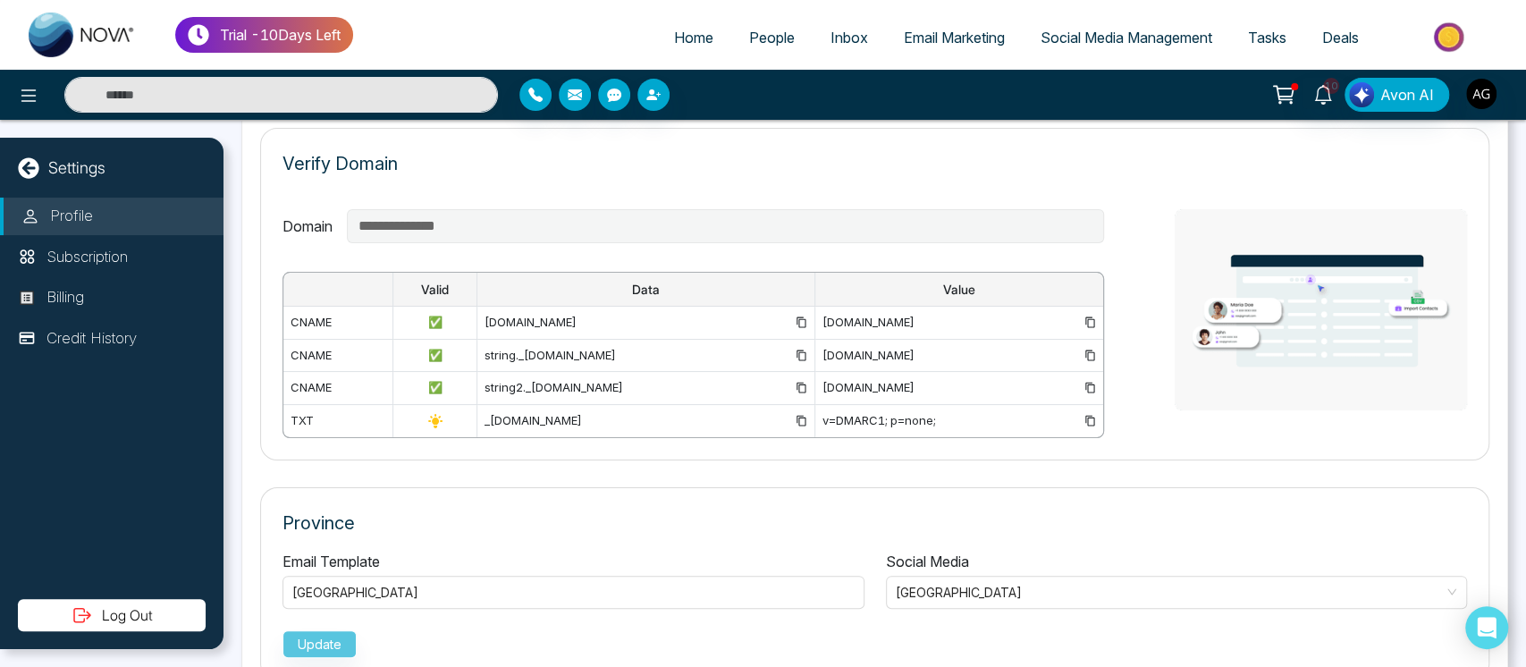
scroll to position [1302, 0]
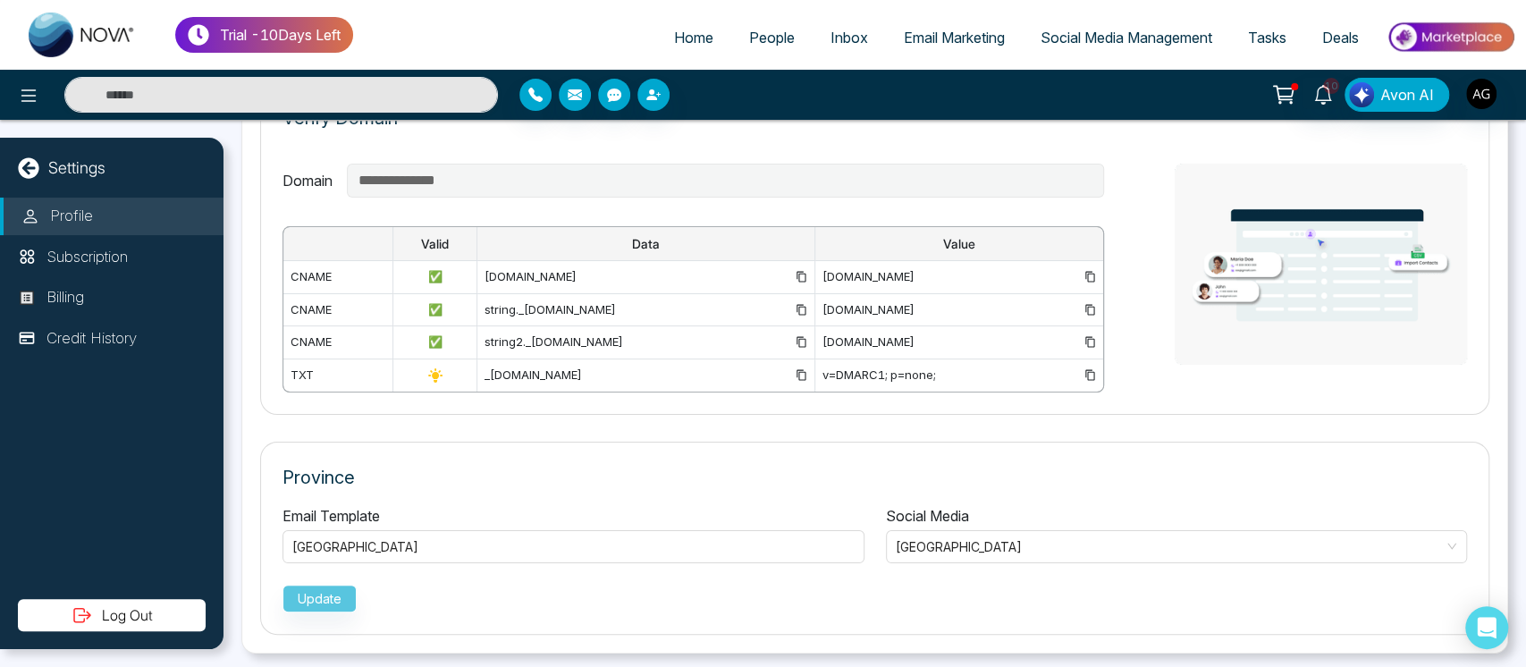
click at [617, 511] on div "Email Template Ontario" at bounding box center [574, 534] width 604 height 58
drag, startPoint x: 617, startPoint y: 511, endPoint x: 633, endPoint y: 532, distance: 26.8
click at [633, 532] on div "Email Template Ontario" at bounding box center [574, 534] width 604 height 58
click at [633, 536] on div "[GEOGRAPHIC_DATA]" at bounding box center [573, 546] width 562 height 21
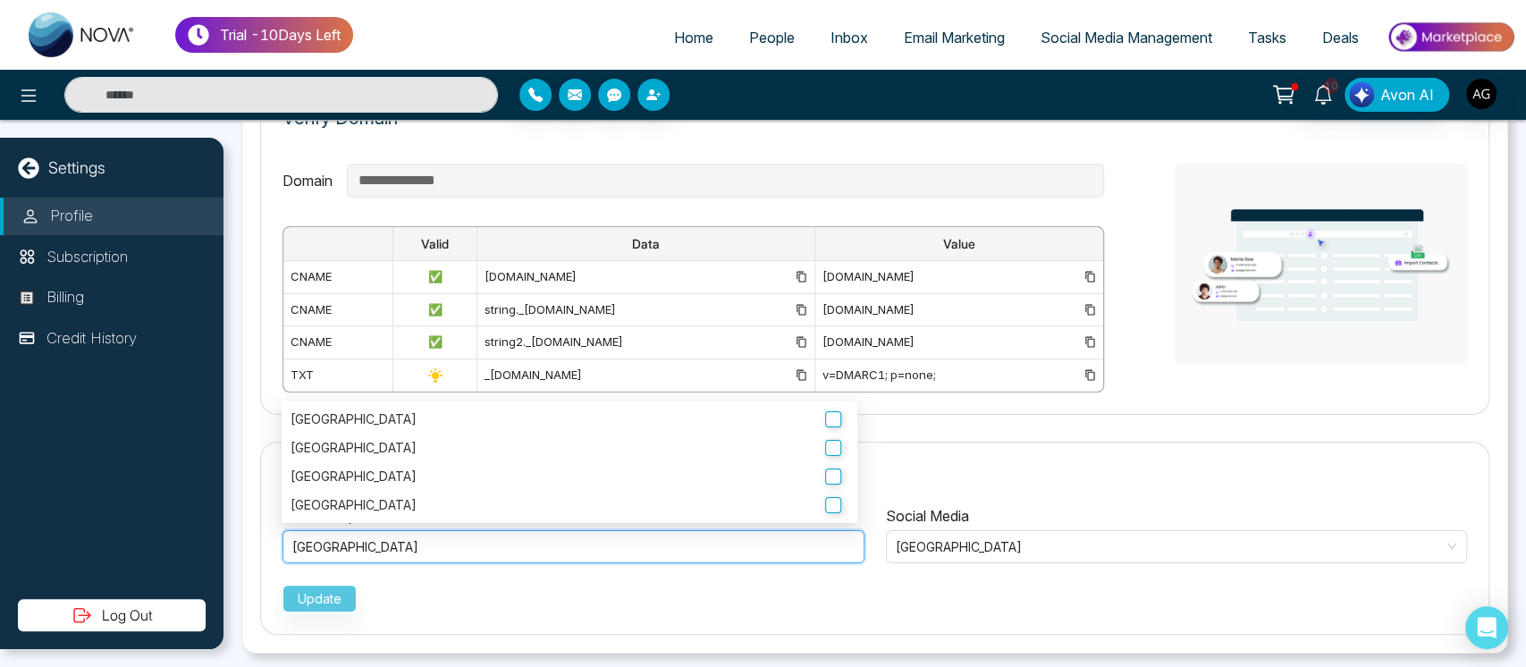
click at [632, 264] on td "em6370.mmnovatech.com" at bounding box center [646, 277] width 338 height 33
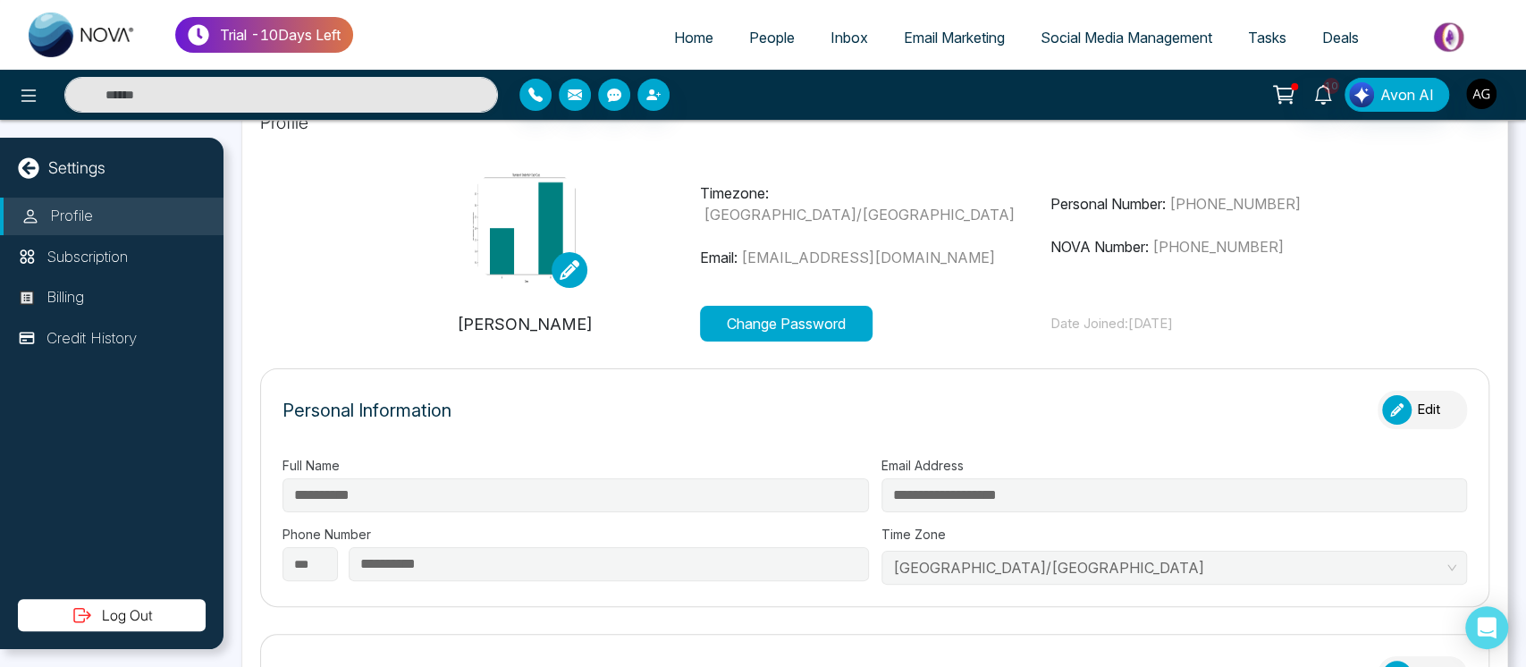
scroll to position [0, 0]
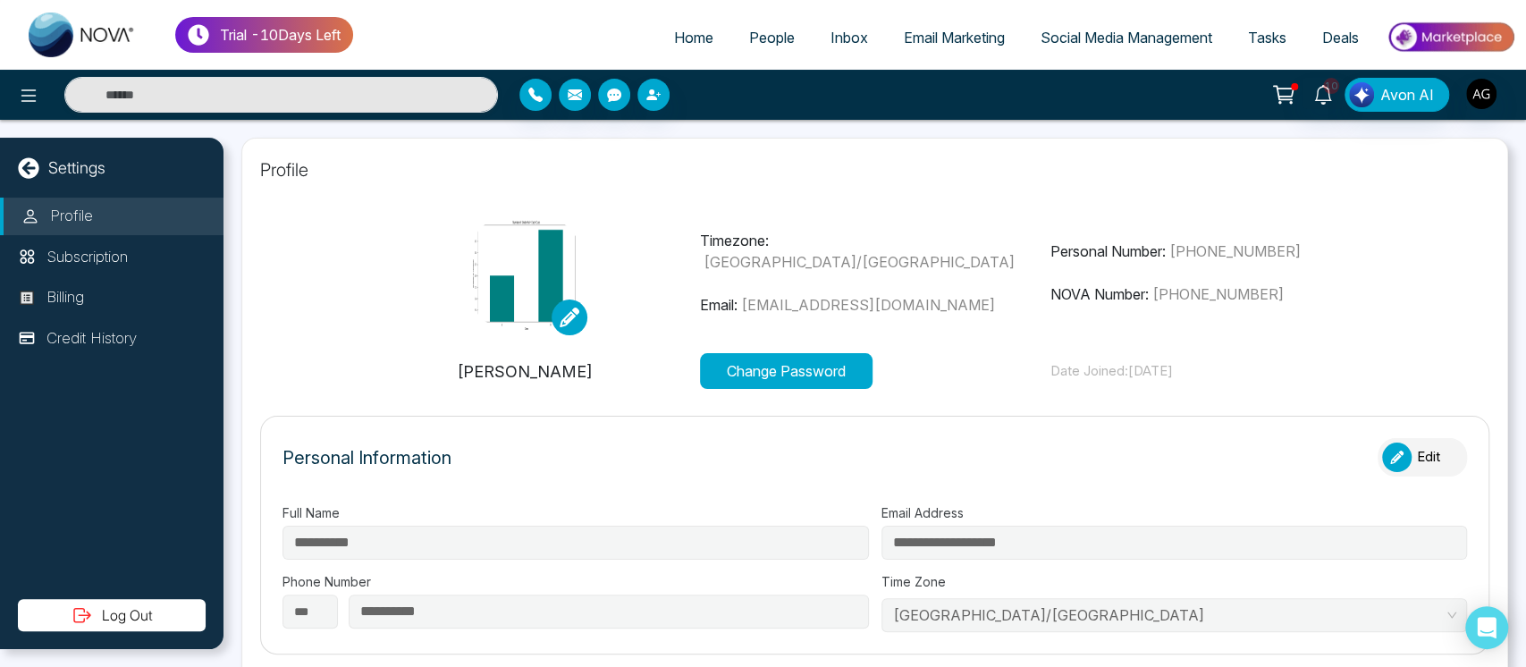
click at [767, 359] on button "Change Password" at bounding box center [786, 371] width 173 height 36
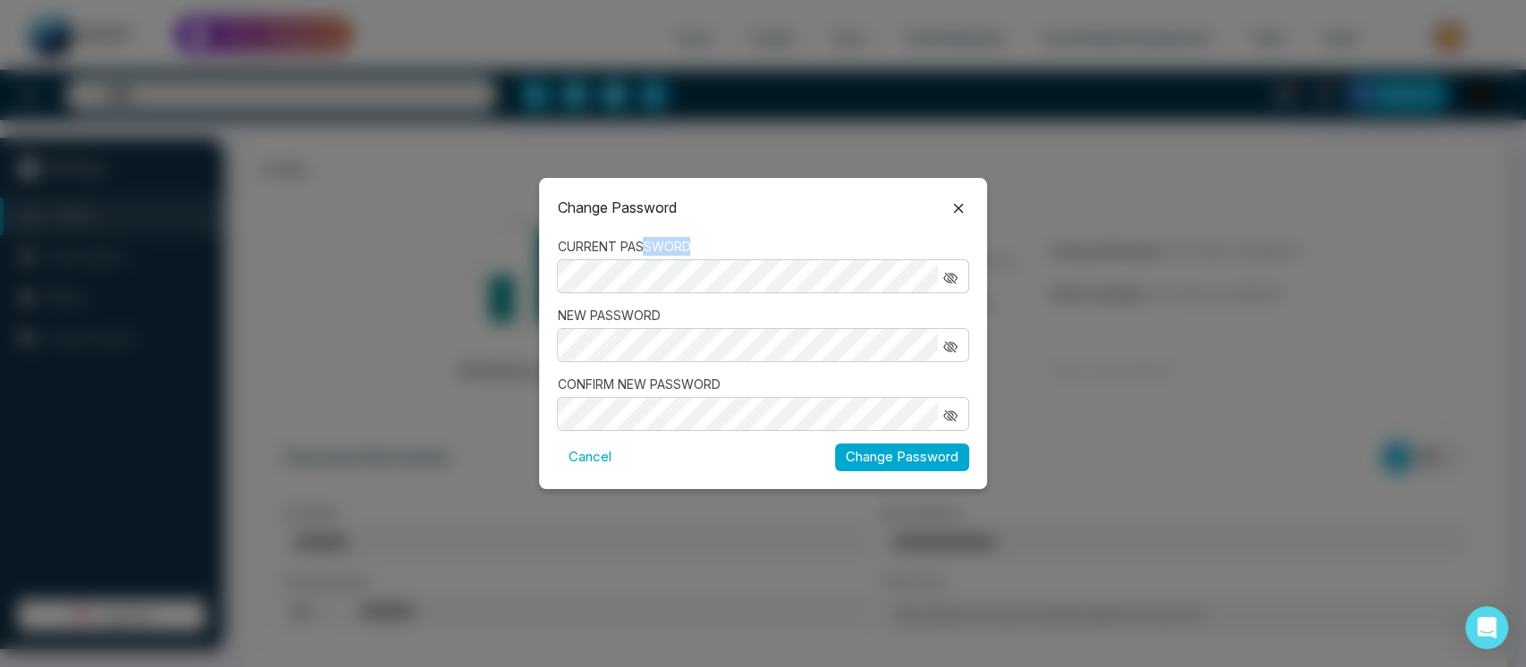
drag, startPoint x: 691, startPoint y: 247, endPoint x: 644, endPoint y: 255, distance: 48.1
click at [644, 255] on label "CURRENT PASSWORD" at bounding box center [762, 246] width 411 height 19
click at [765, 394] on div "CONFIRM NEW PASSWORD" at bounding box center [762, 403] width 411 height 56
click at [960, 410] on button "button" at bounding box center [950, 413] width 25 height 23
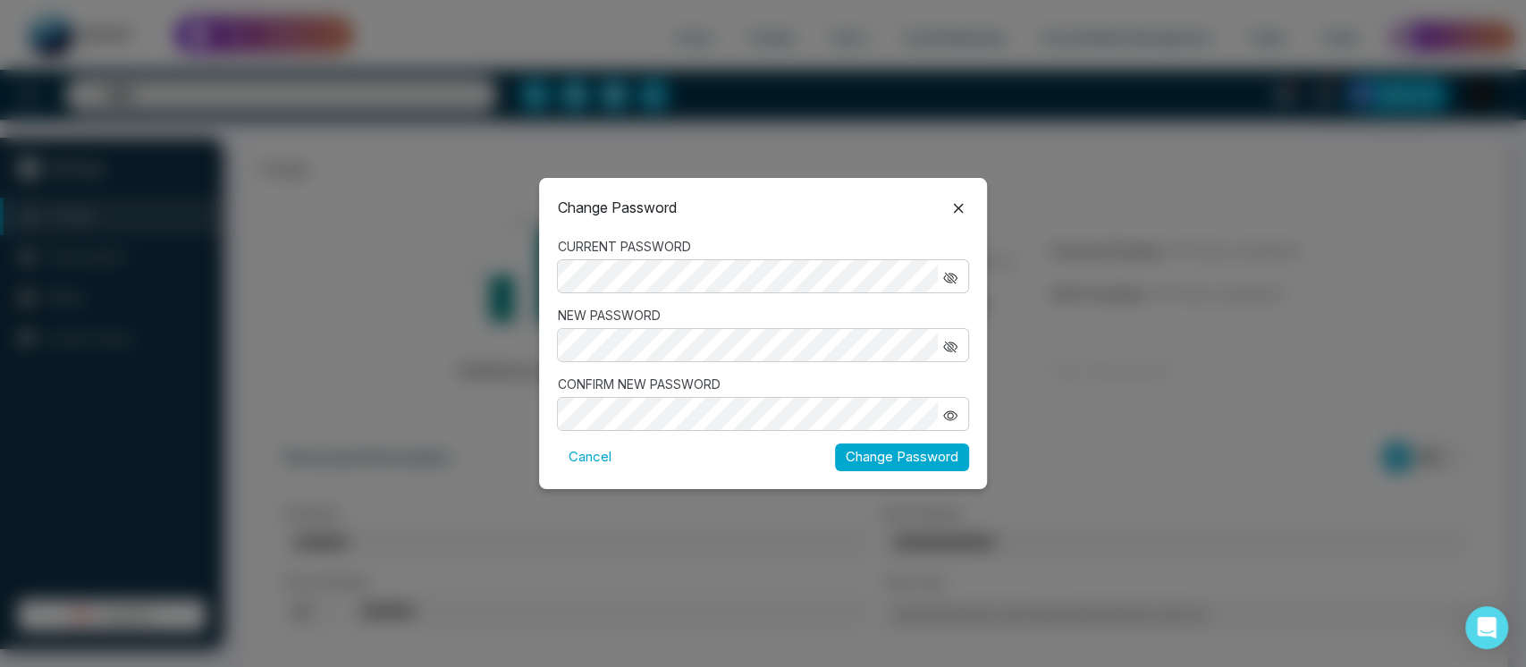
click at [486, 407] on div "Change Password CURRENT PASSWORD NEW PASSWORD CONFIRM NEW PASSWORD Cancel Chang…" at bounding box center [763, 333] width 1526 height 667
click at [956, 342] on icon "button" at bounding box center [950, 347] width 14 height 14
click at [957, 285] on button "button" at bounding box center [950, 276] width 25 height 23
click at [897, 471] on div "Change Password CURRENT PASSWORD NEW PASSWORD CONFIRM NEW PASSWORD Cancel Chang…" at bounding box center [762, 333] width 447 height 310
drag, startPoint x: 976, startPoint y: 429, endPoint x: 892, endPoint y: 452, distance: 87.0
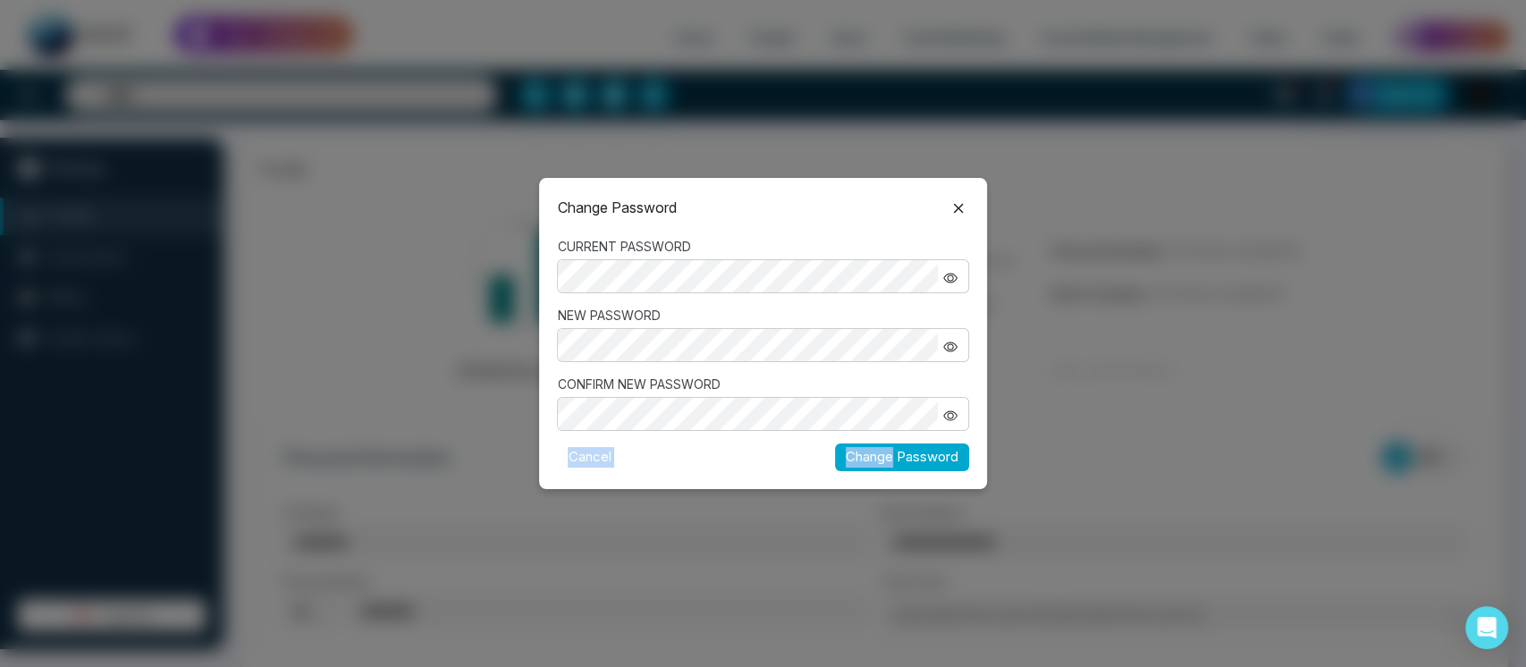
click at [892, 452] on div "Change Password CURRENT PASSWORD NEW PASSWORD CONFIRM NEW PASSWORD Cancel Chang…" at bounding box center [762, 333] width 447 height 310
click at [892, 452] on button "Change Password" at bounding box center [902, 458] width 134 height 28
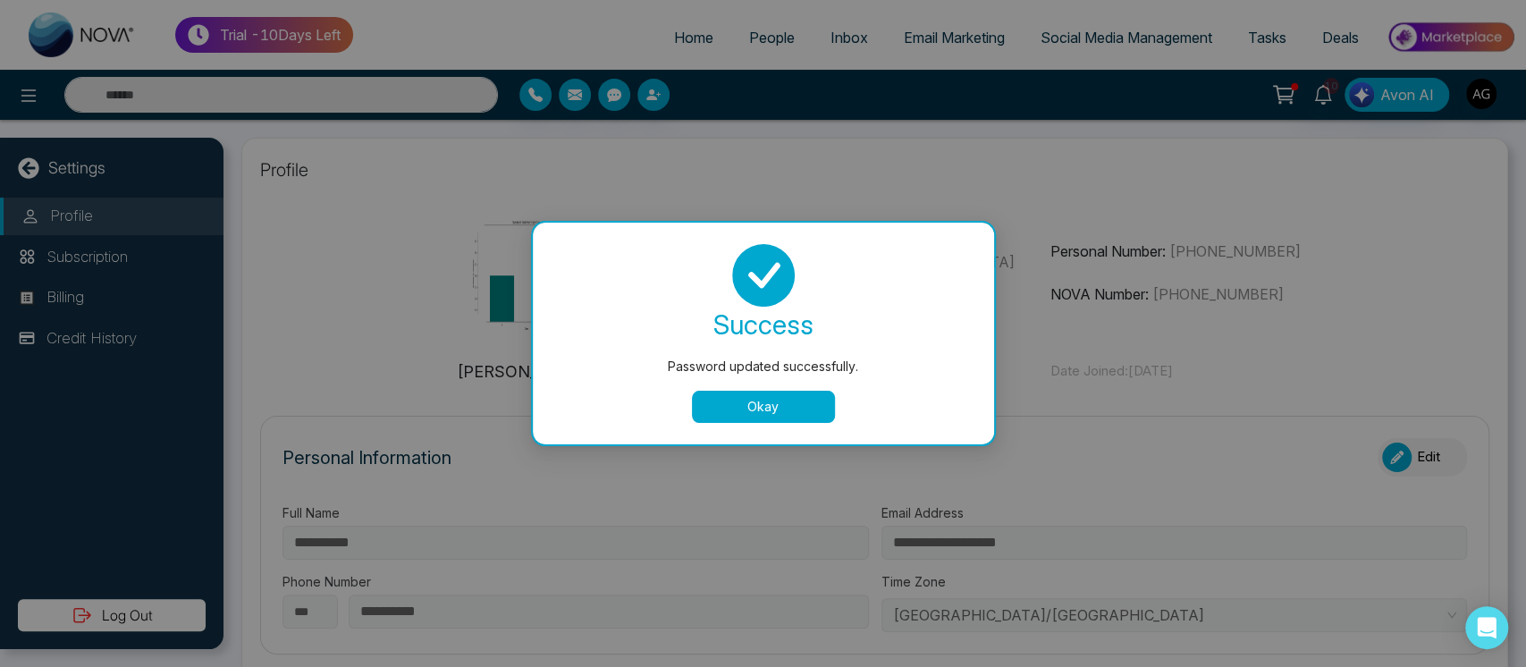
click at [759, 403] on button "Okay" at bounding box center [763, 407] width 143 height 32
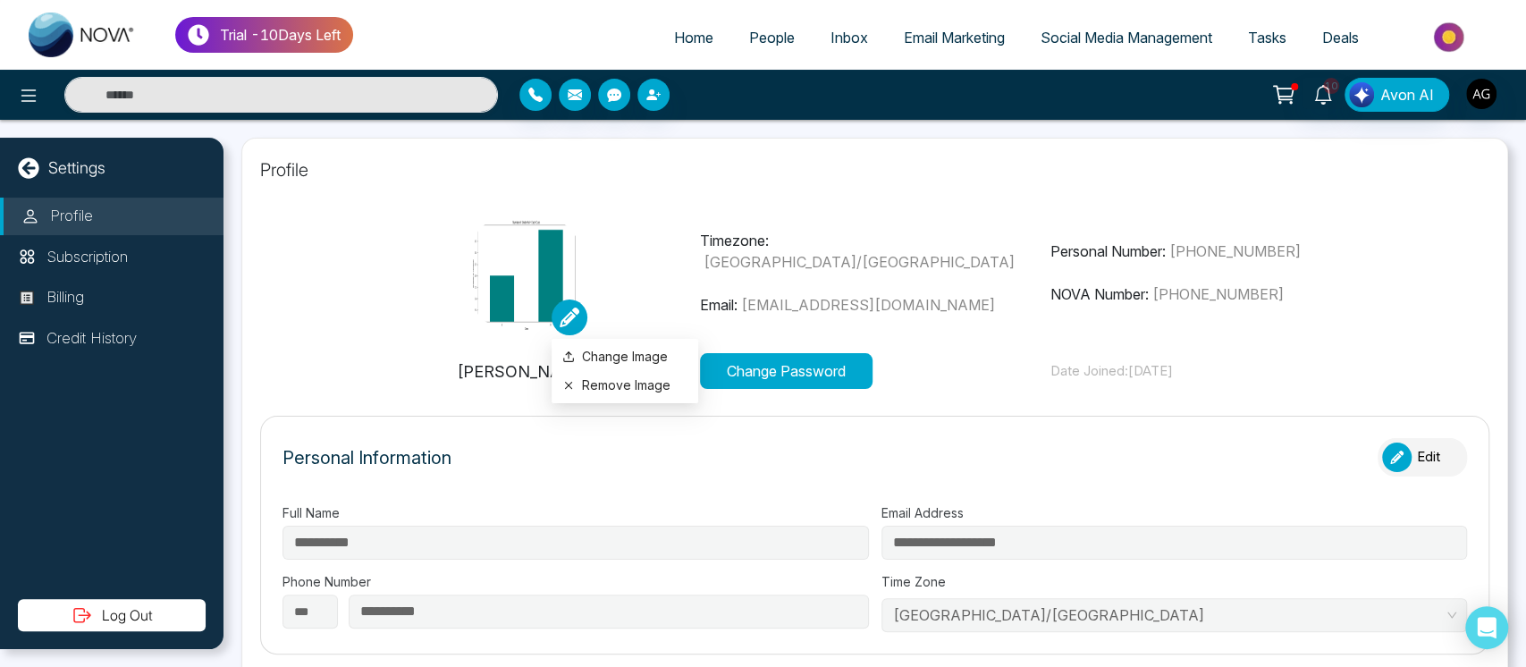
click at [565, 311] on icon at bounding box center [570, 318] width 20 height 20
click at [613, 347] on label "Change Image" at bounding box center [624, 357] width 125 height 20
click at [0, 0] on input "Change Image" at bounding box center [0, 0] width 0 height 0
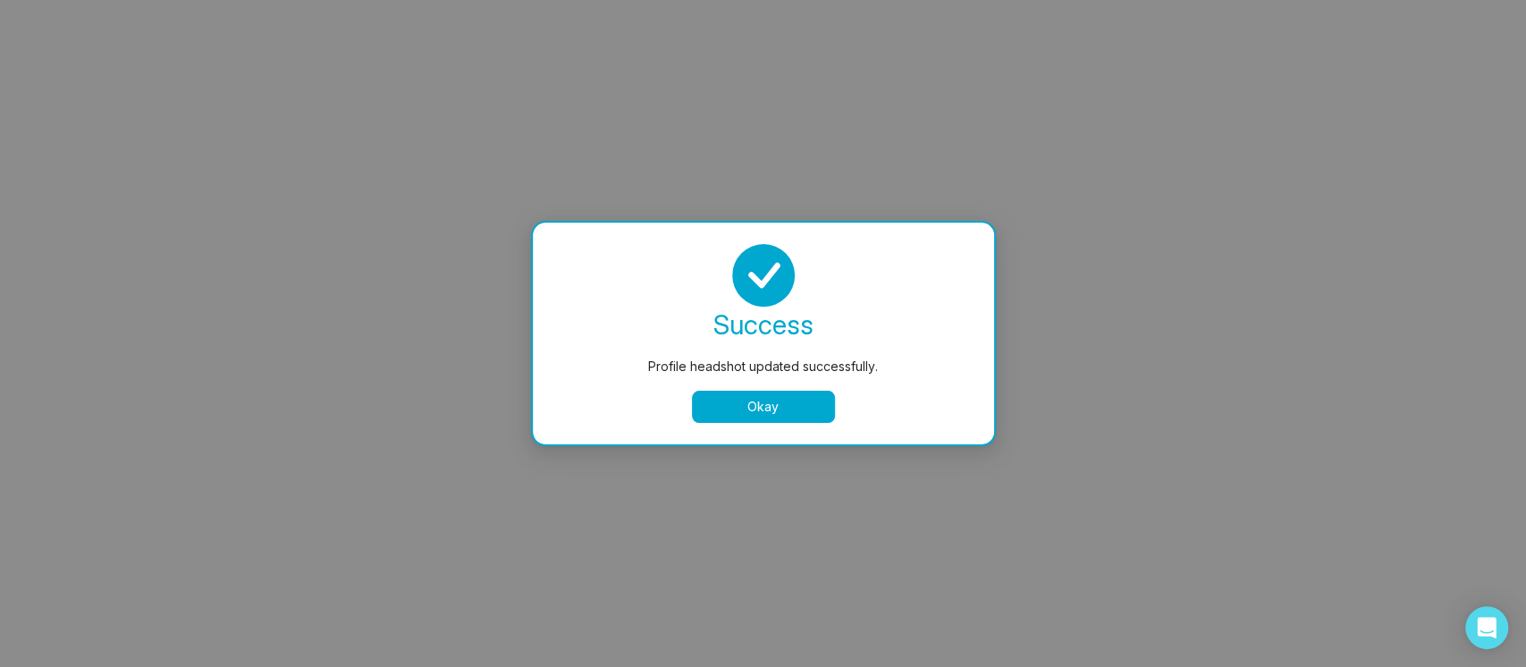
click at [773, 407] on button "Okay" at bounding box center [763, 407] width 143 height 32
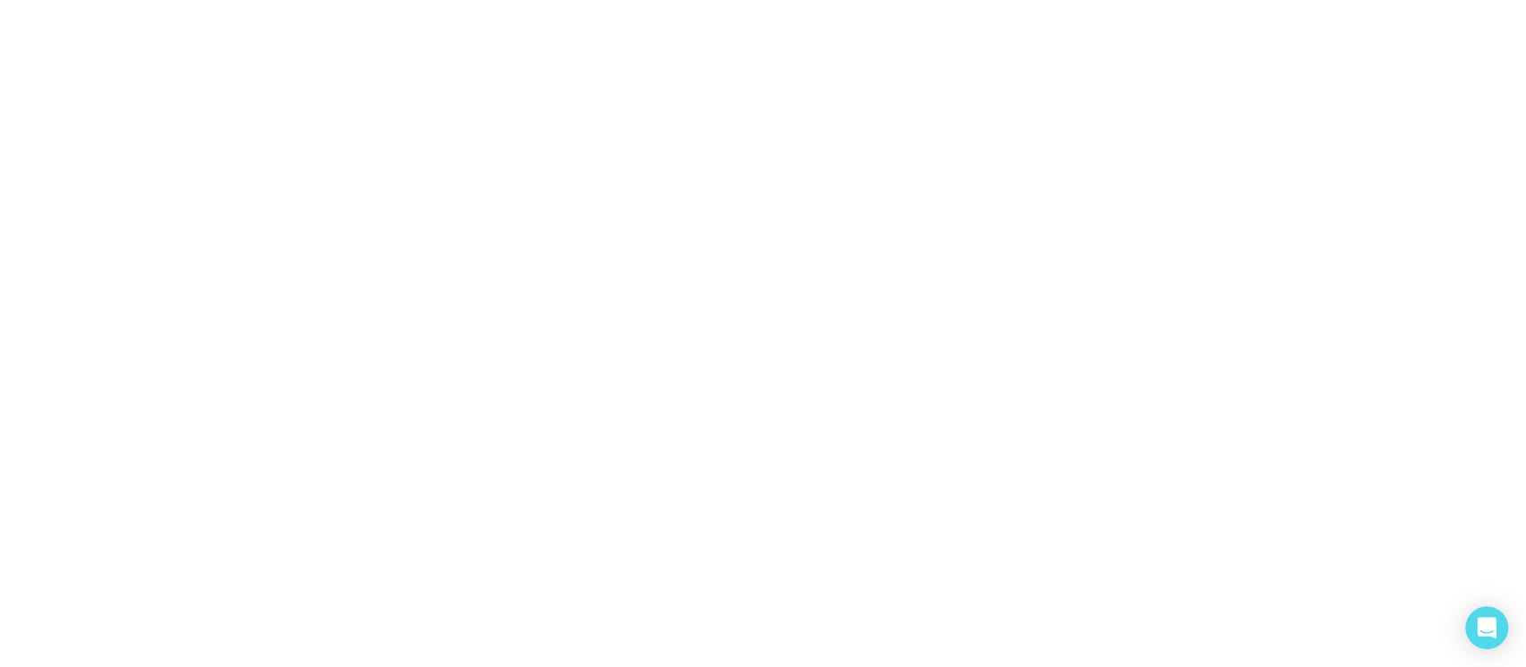
select select
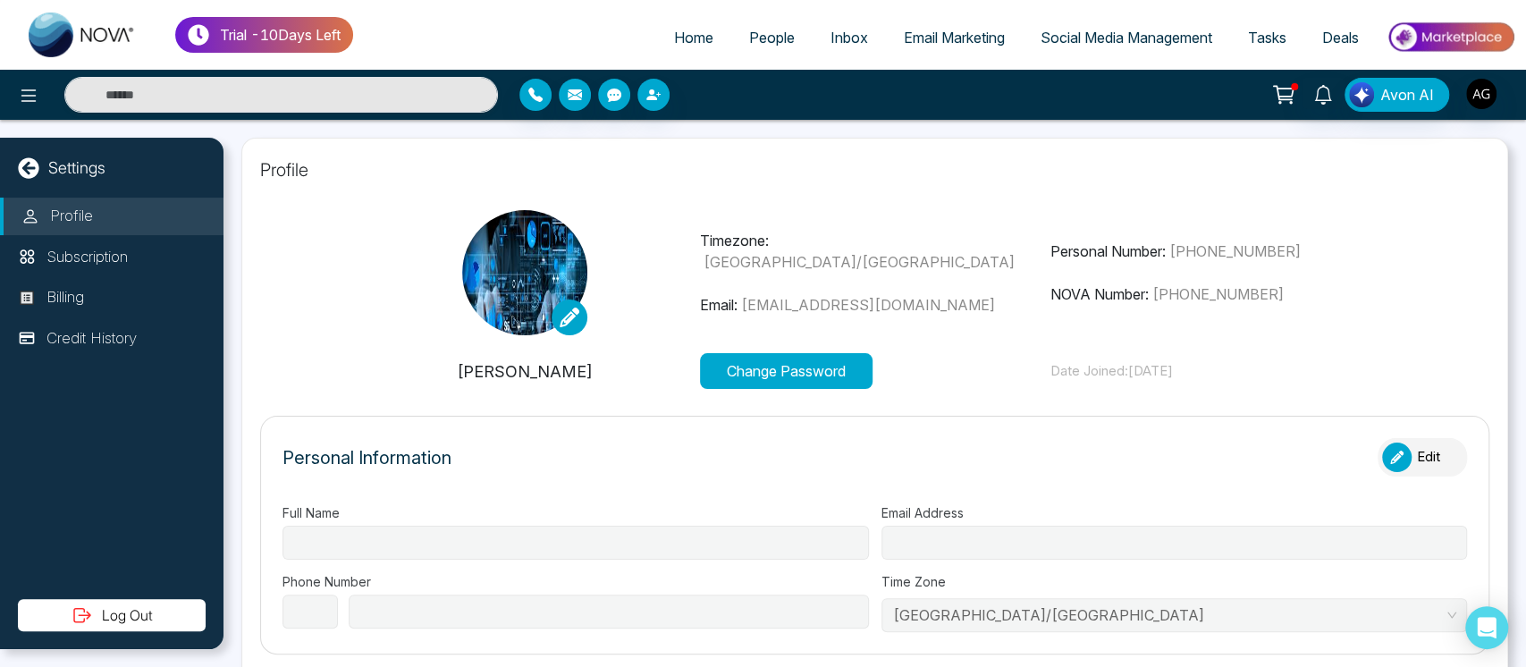
type input "**********"
select select "***"
type input "**********"
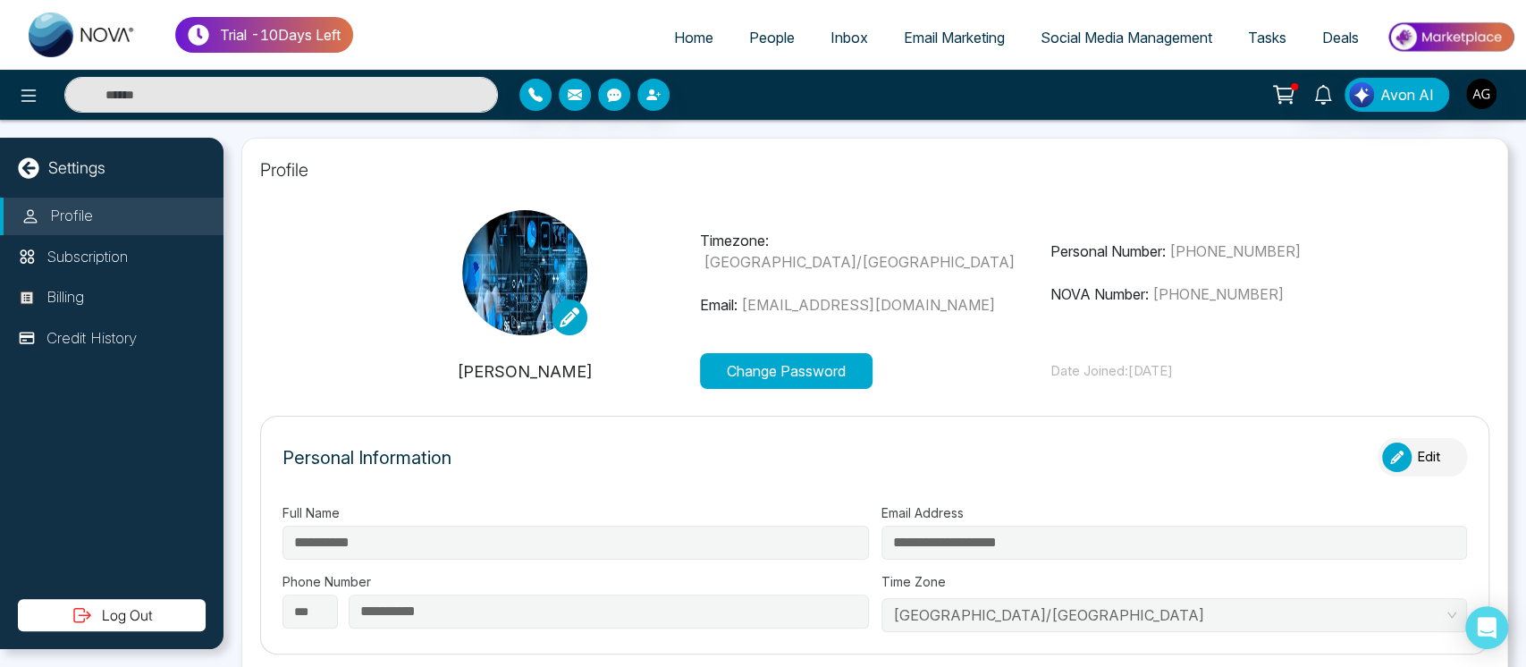
type input "**********"
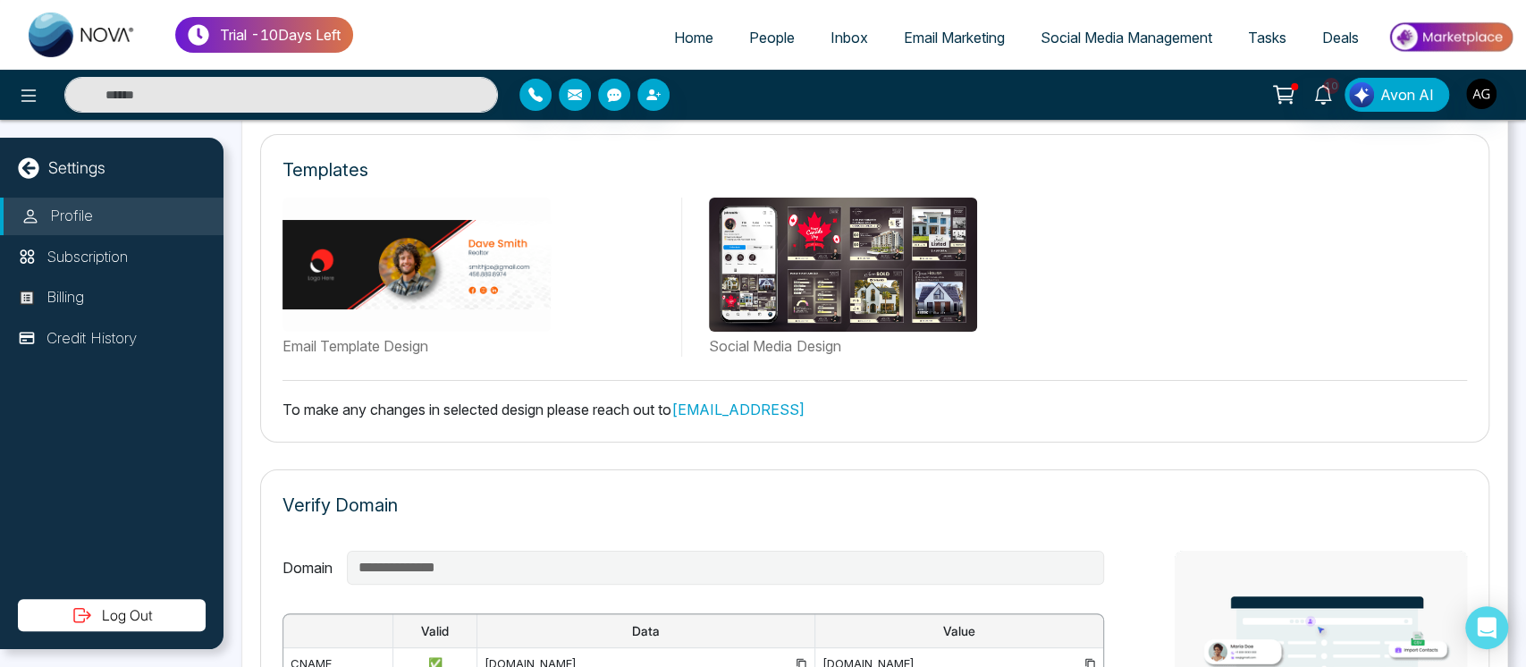
scroll to position [916, 0]
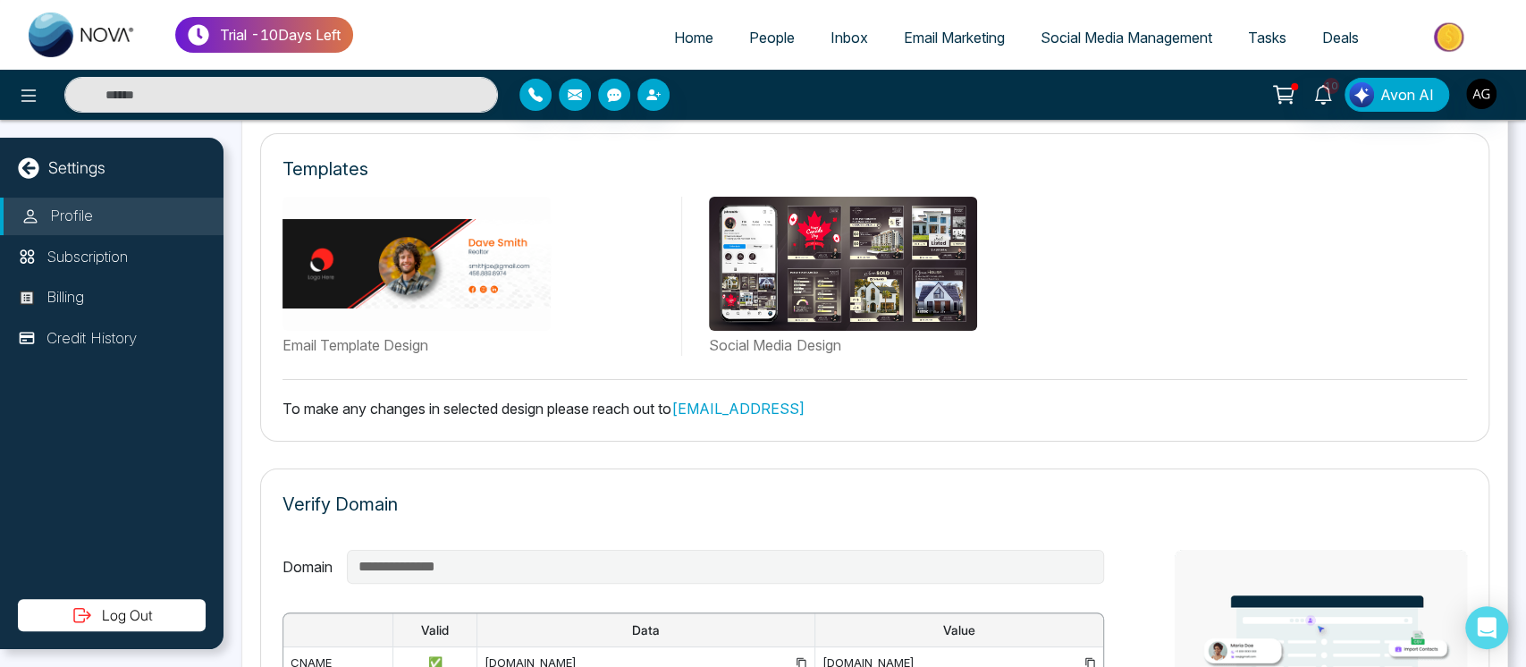
click at [110, 614] on button "Log Out" at bounding box center [112, 615] width 188 height 32
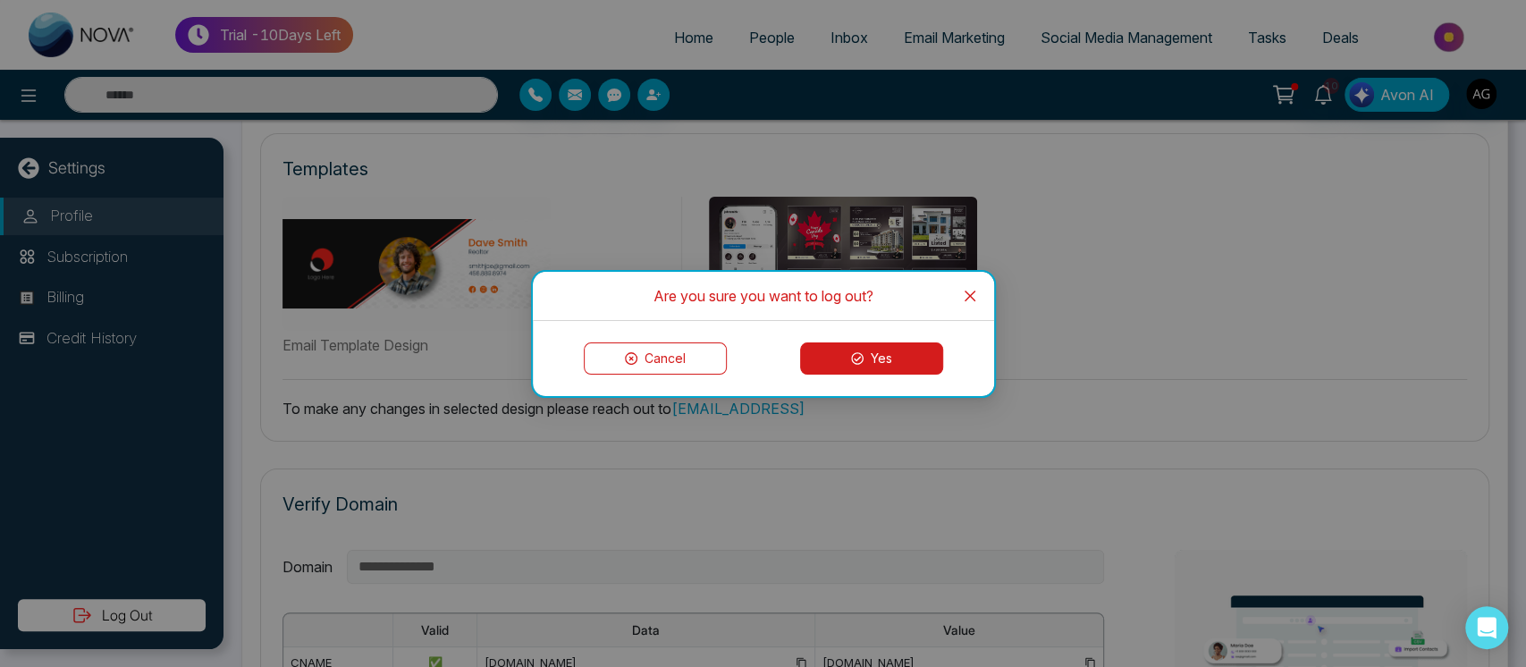
click at [885, 370] on button "Yes" at bounding box center [871, 358] width 143 height 32
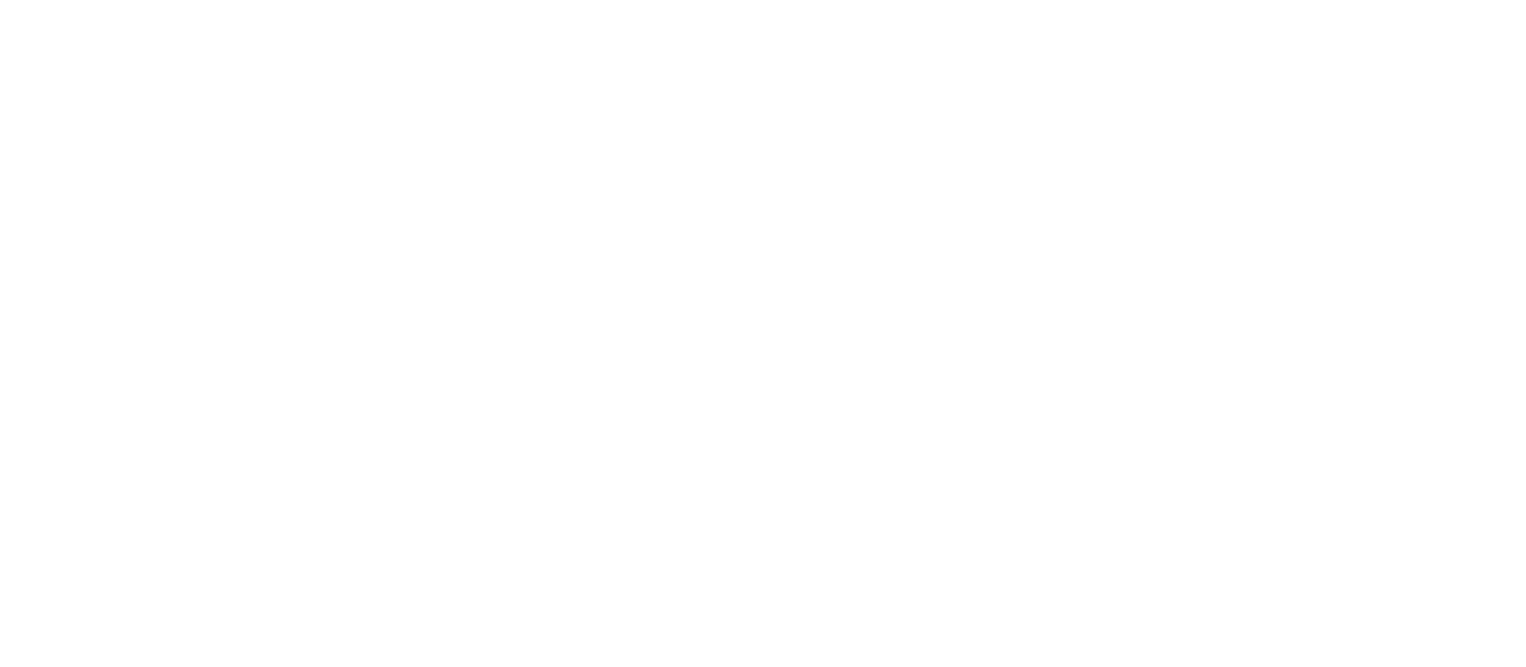
select select "*"
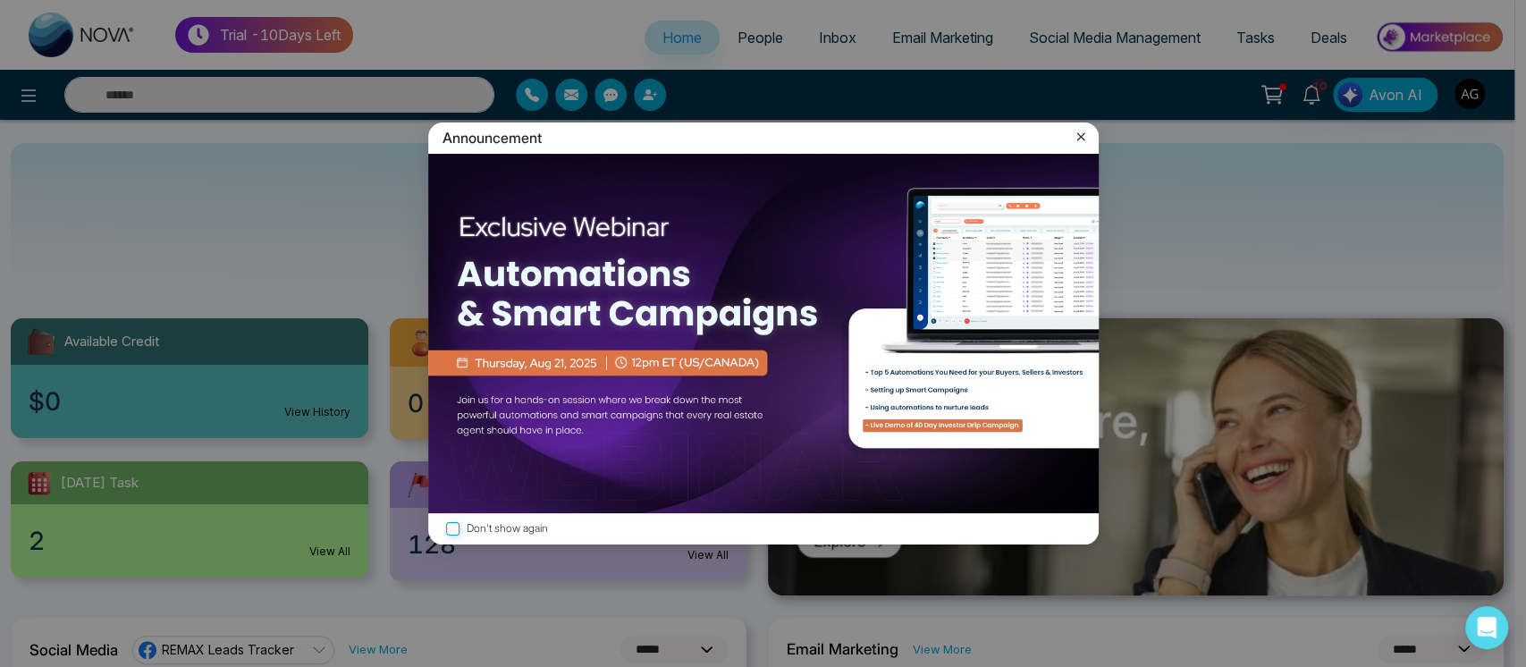
click at [1077, 133] on icon at bounding box center [1081, 137] width 8 height 8
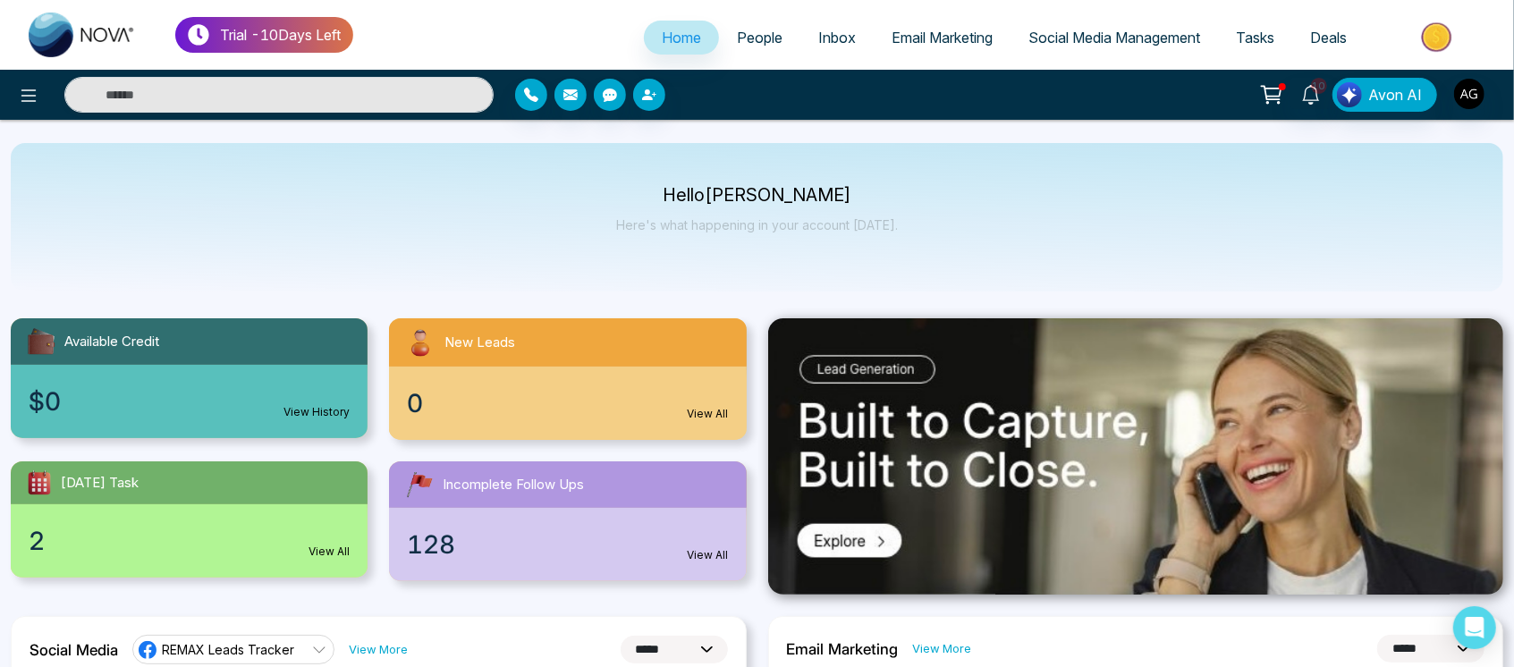
click at [1446, 85] on div "10 Avon AI" at bounding box center [1198, 95] width 609 height 34
click at [1473, 101] on img "button" at bounding box center [1469, 94] width 30 height 30
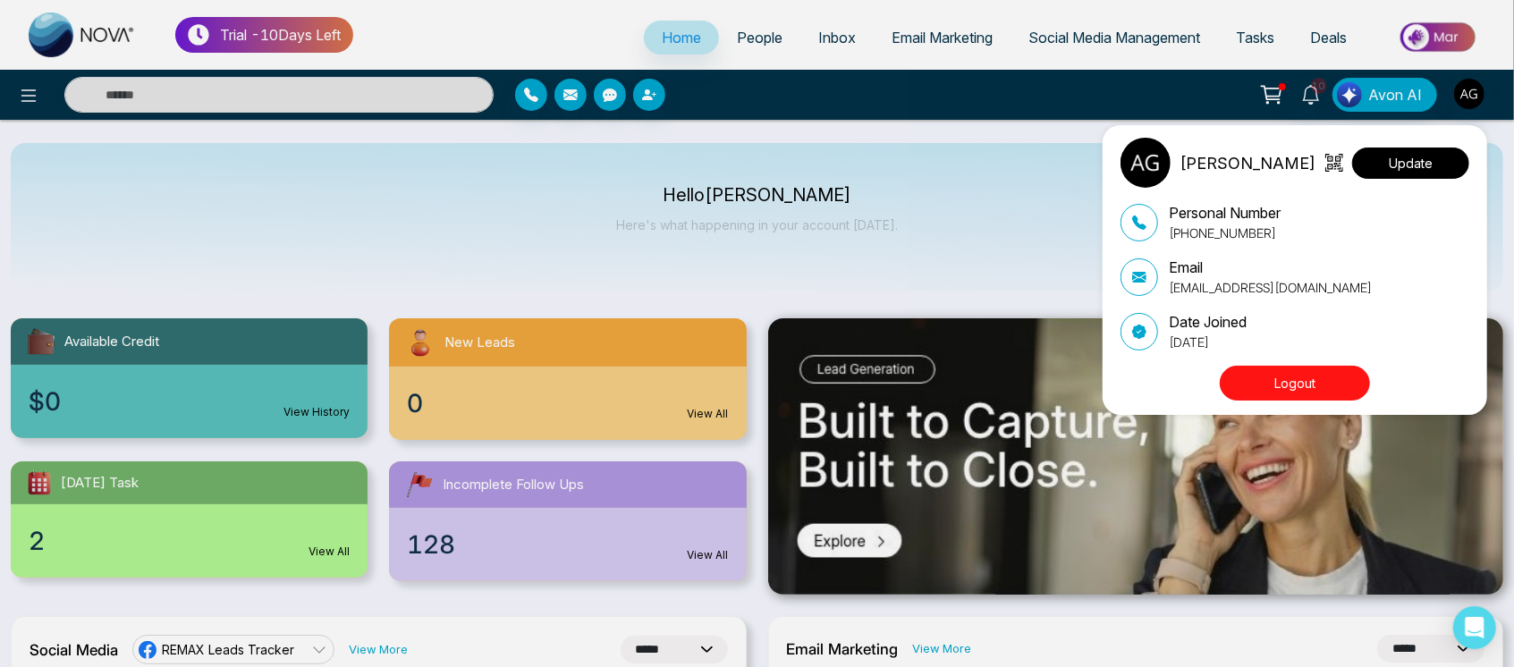
click at [1459, 161] on button "Update" at bounding box center [1410, 163] width 117 height 31
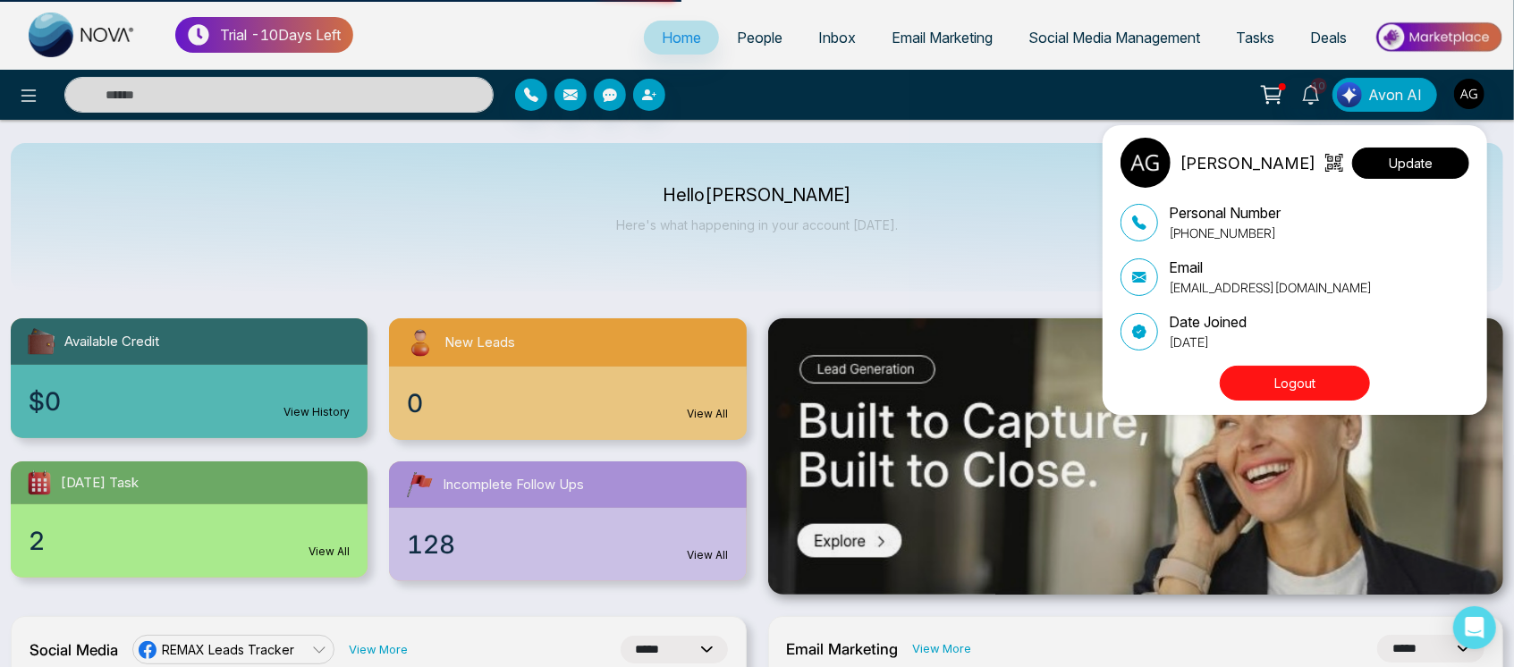
select select
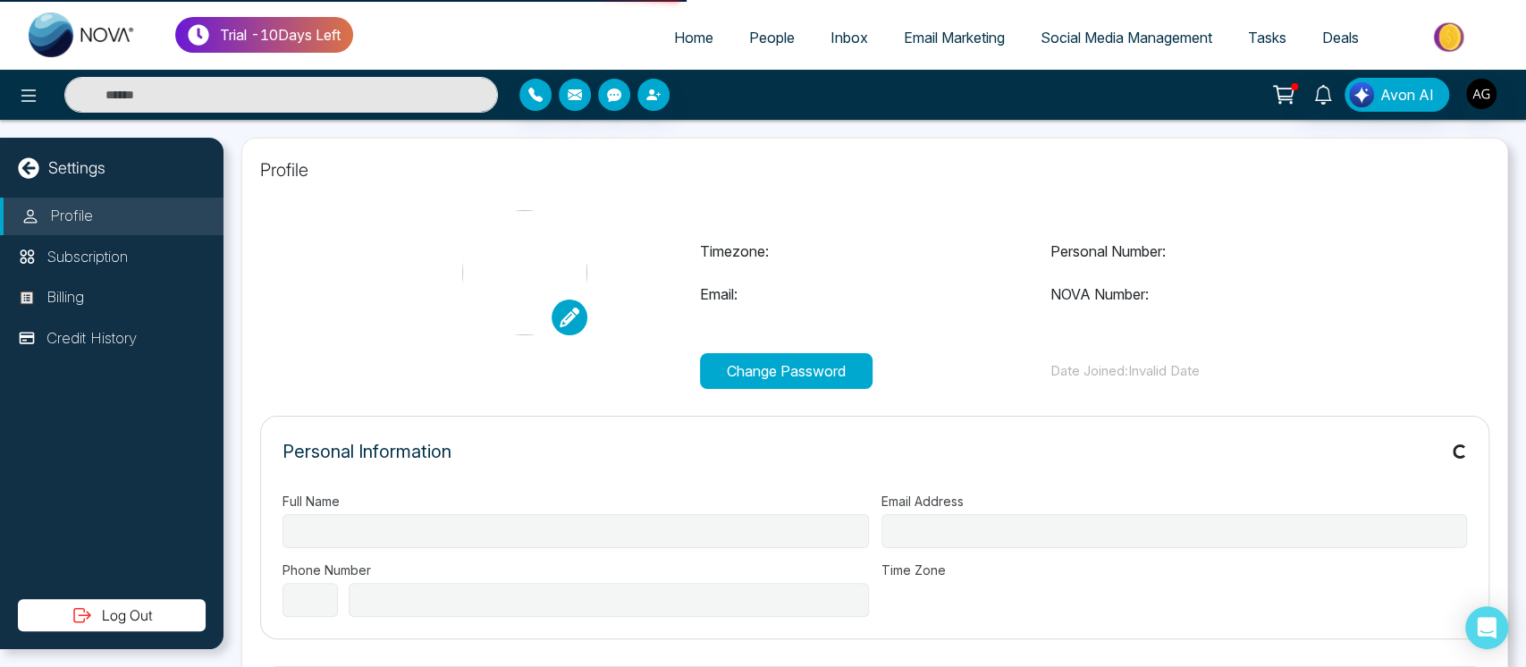
type input "**********"
select select "***"
type input "**********"
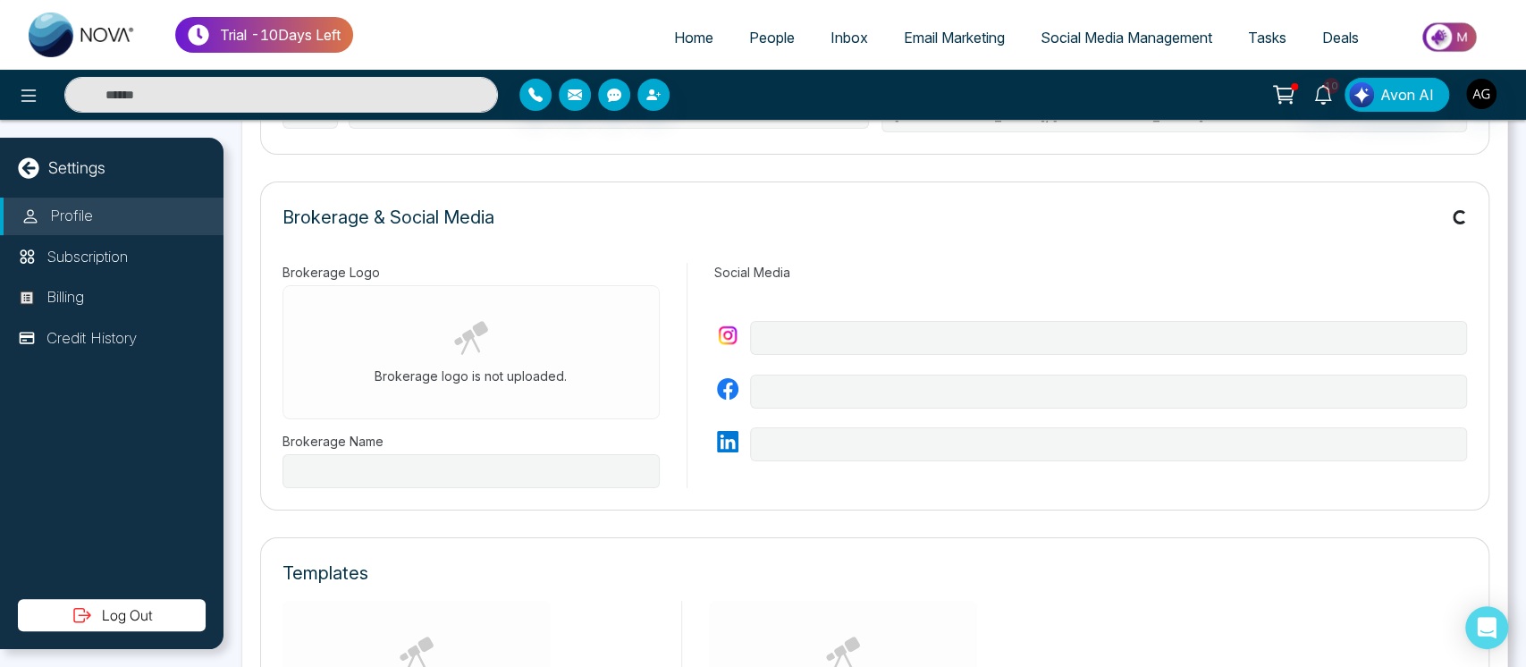
type input "**********"
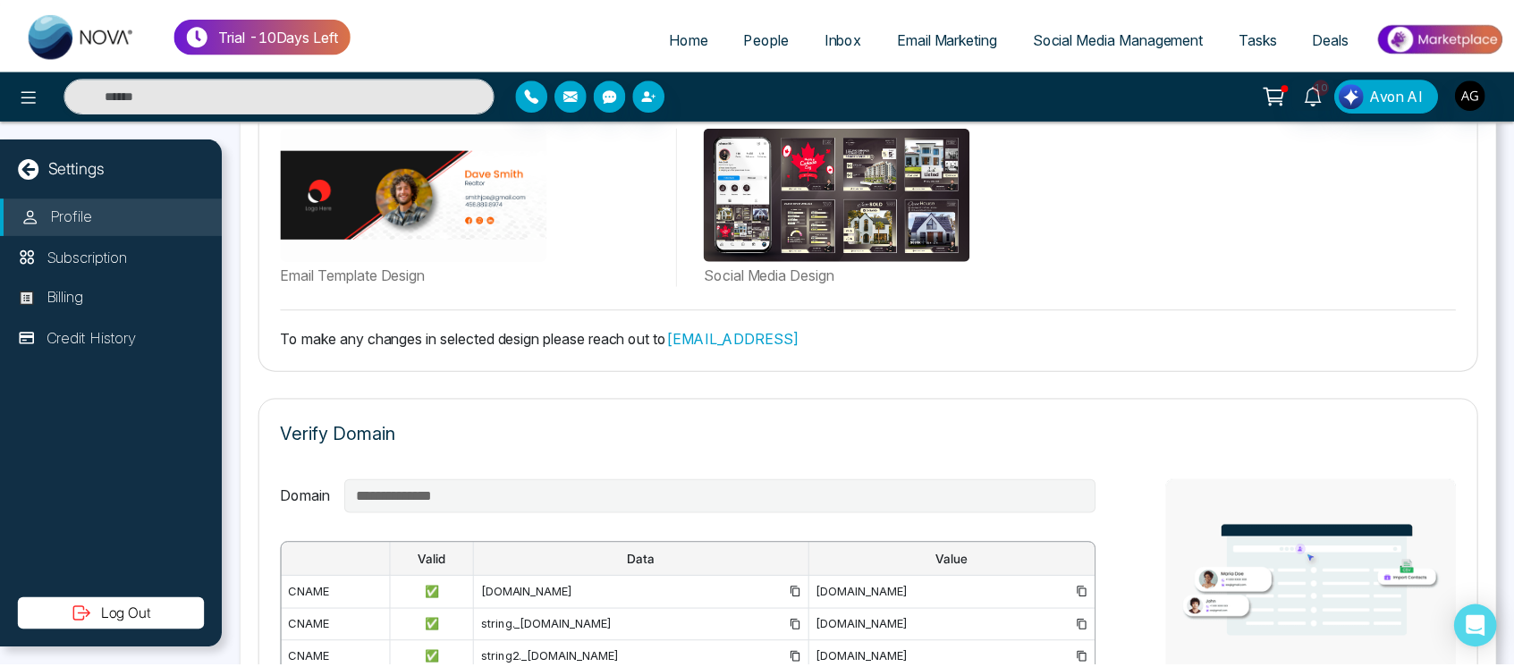
scroll to position [1302, 0]
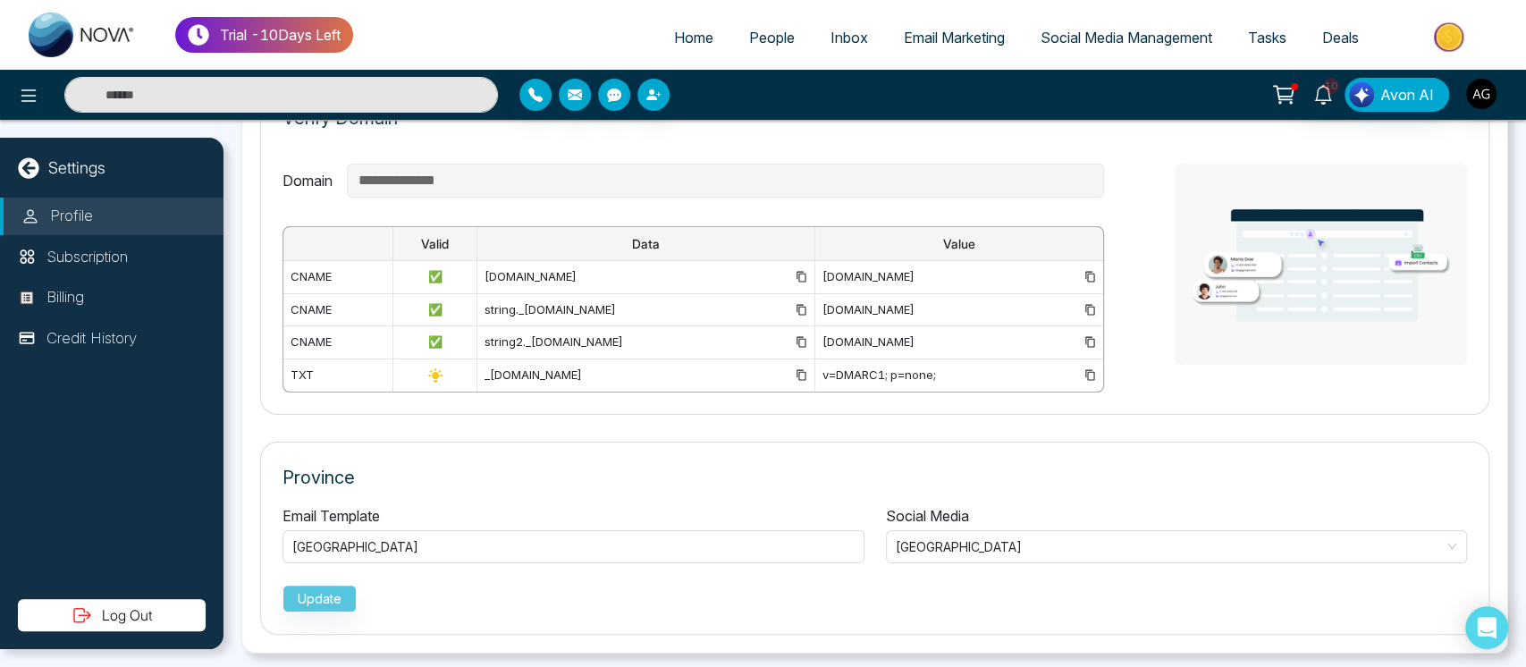
click at [1250, 34] on span "Tasks" at bounding box center [1267, 38] width 38 height 18
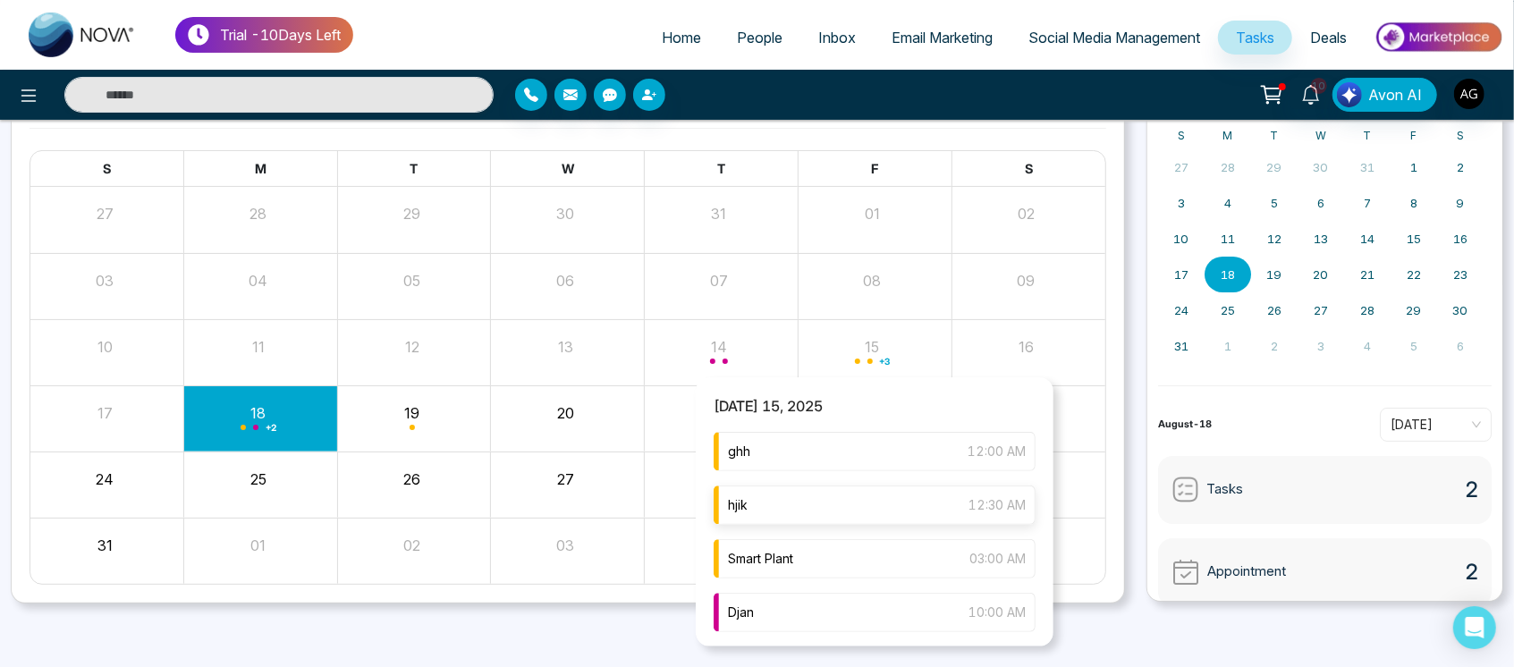
scroll to position [56, 0]
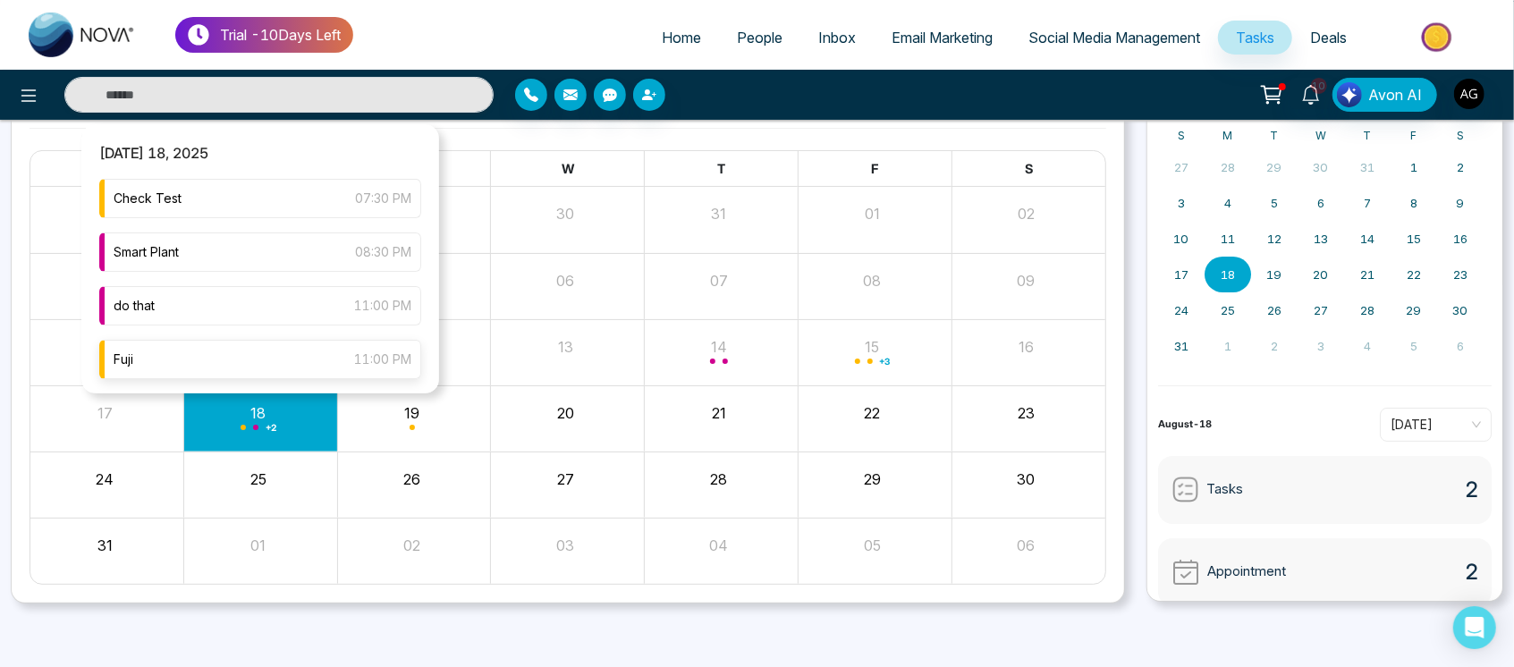
click at [185, 359] on div "Fuji 11:00 PM" at bounding box center [260, 359] width 322 height 39
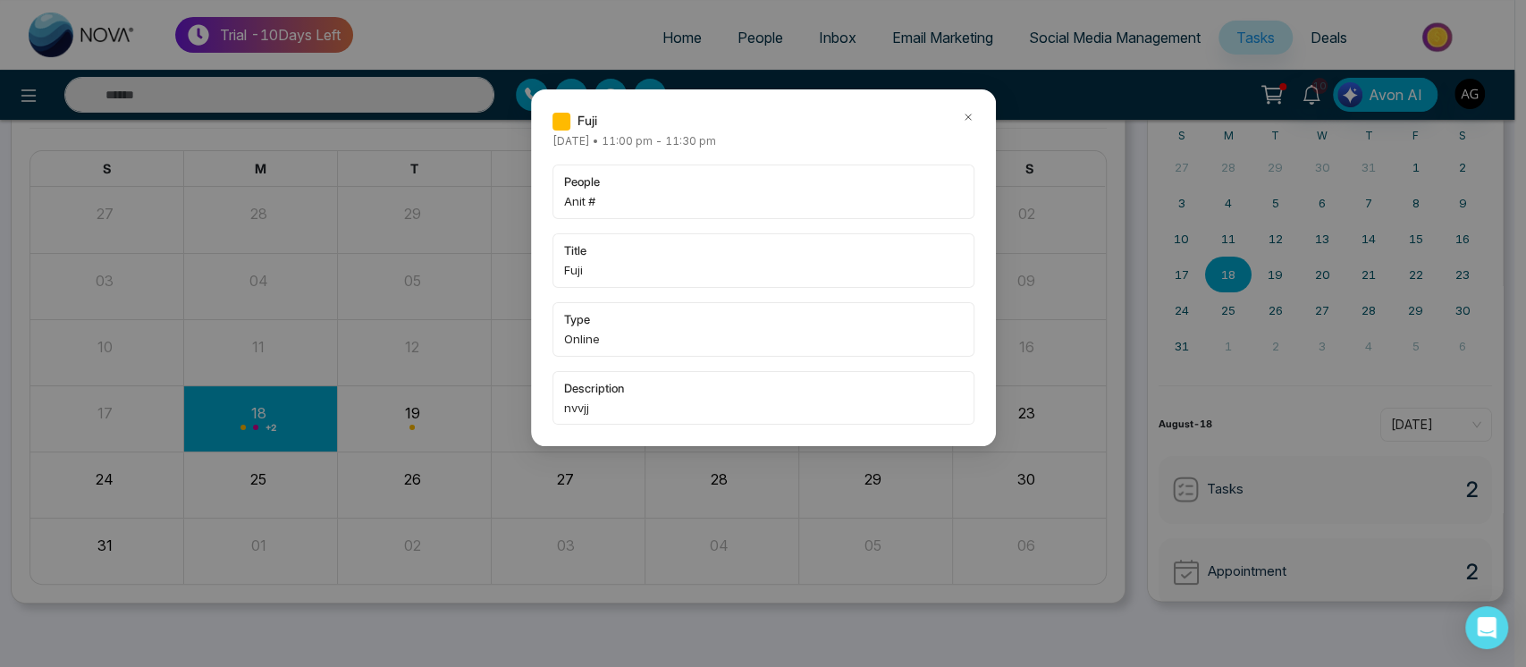
click at [962, 103] on div "Fuji Monday August-18-2025 • 11:00 pm - 11:30 pm people Anit # title Fuji type …" at bounding box center [763, 267] width 465 height 357
click at [963, 111] on icon at bounding box center [968, 117] width 13 height 13
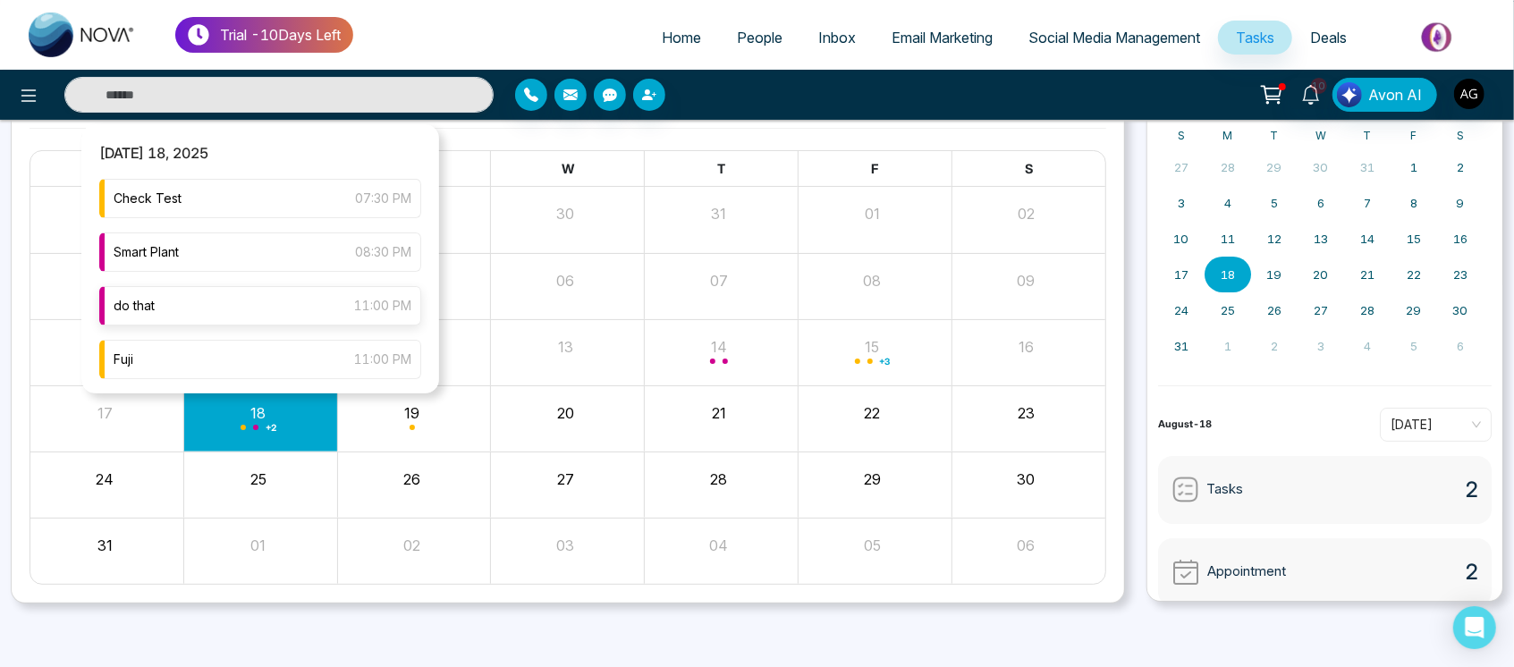
click at [283, 305] on div "do that 11:00 PM" at bounding box center [260, 305] width 322 height 39
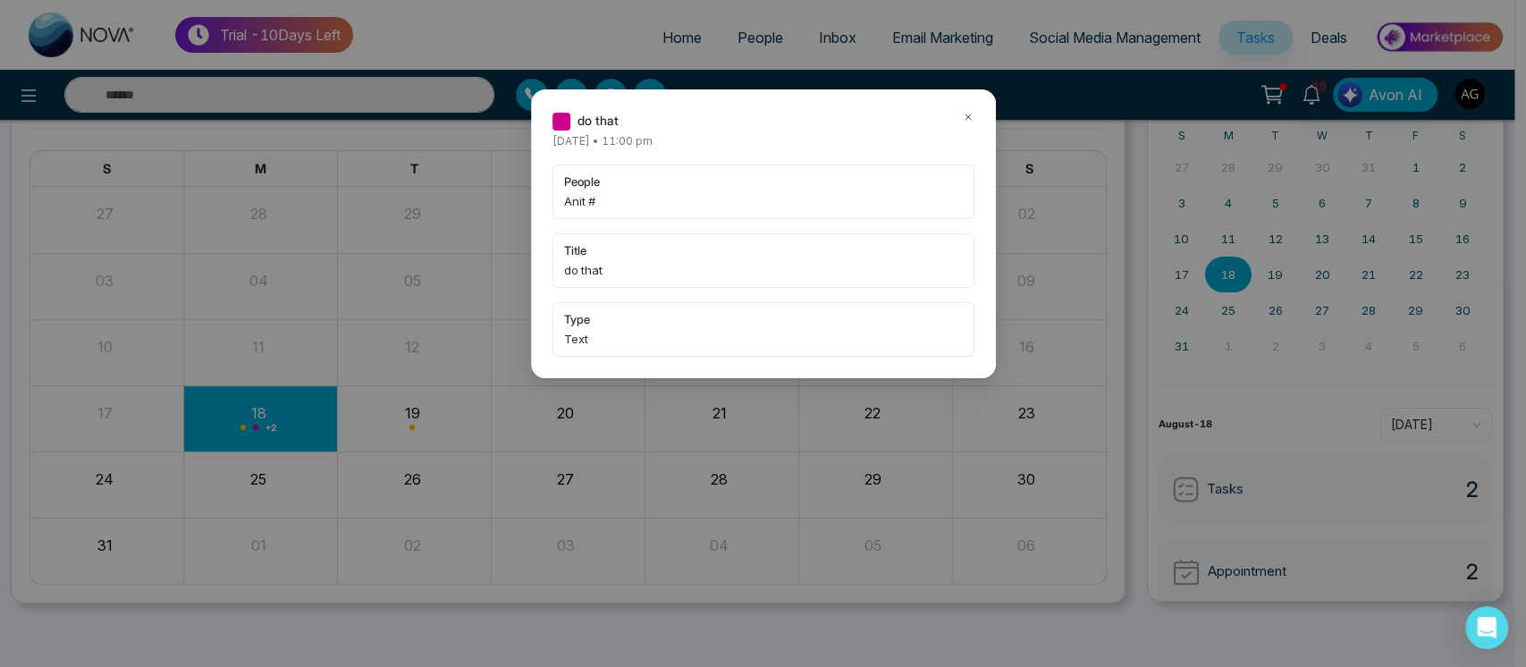
click at [962, 123] on div at bounding box center [968, 121] width 13 height 20
click at [962, 117] on icon at bounding box center [968, 117] width 13 height 13
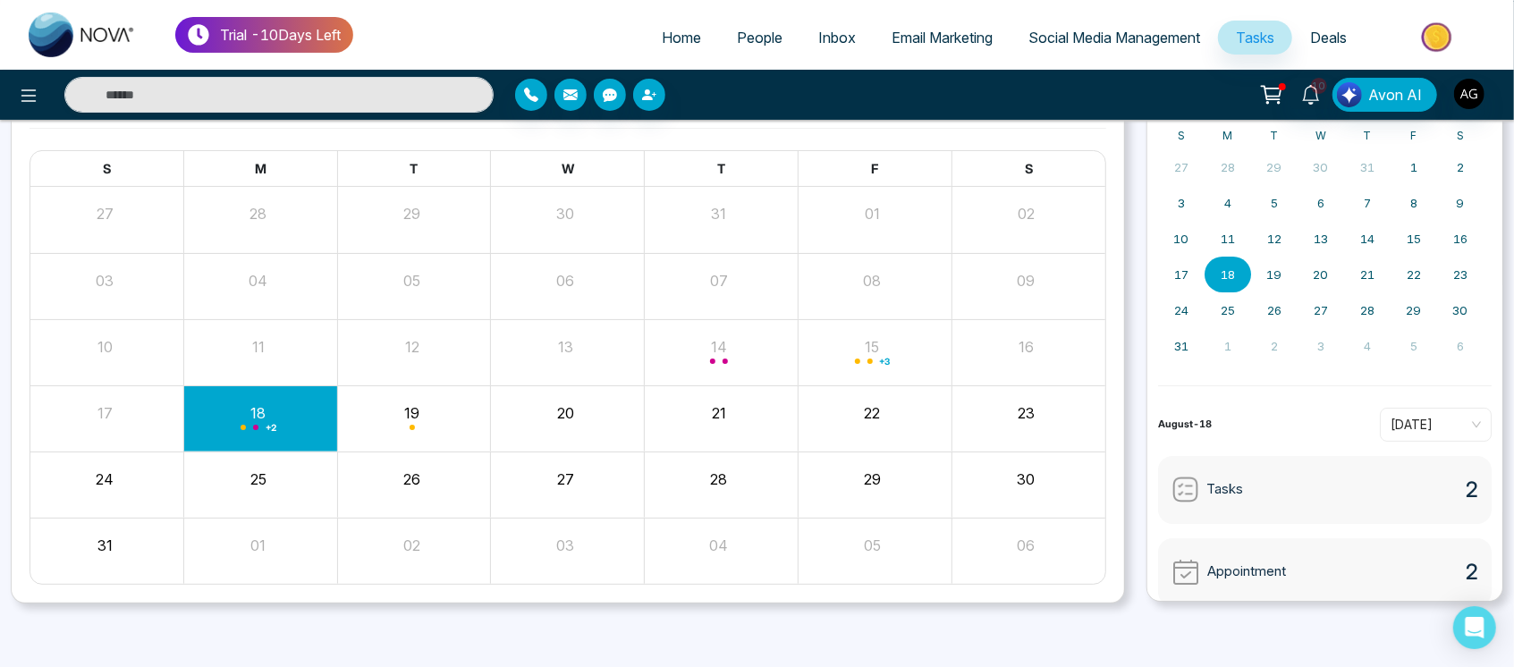
scroll to position [0, 0]
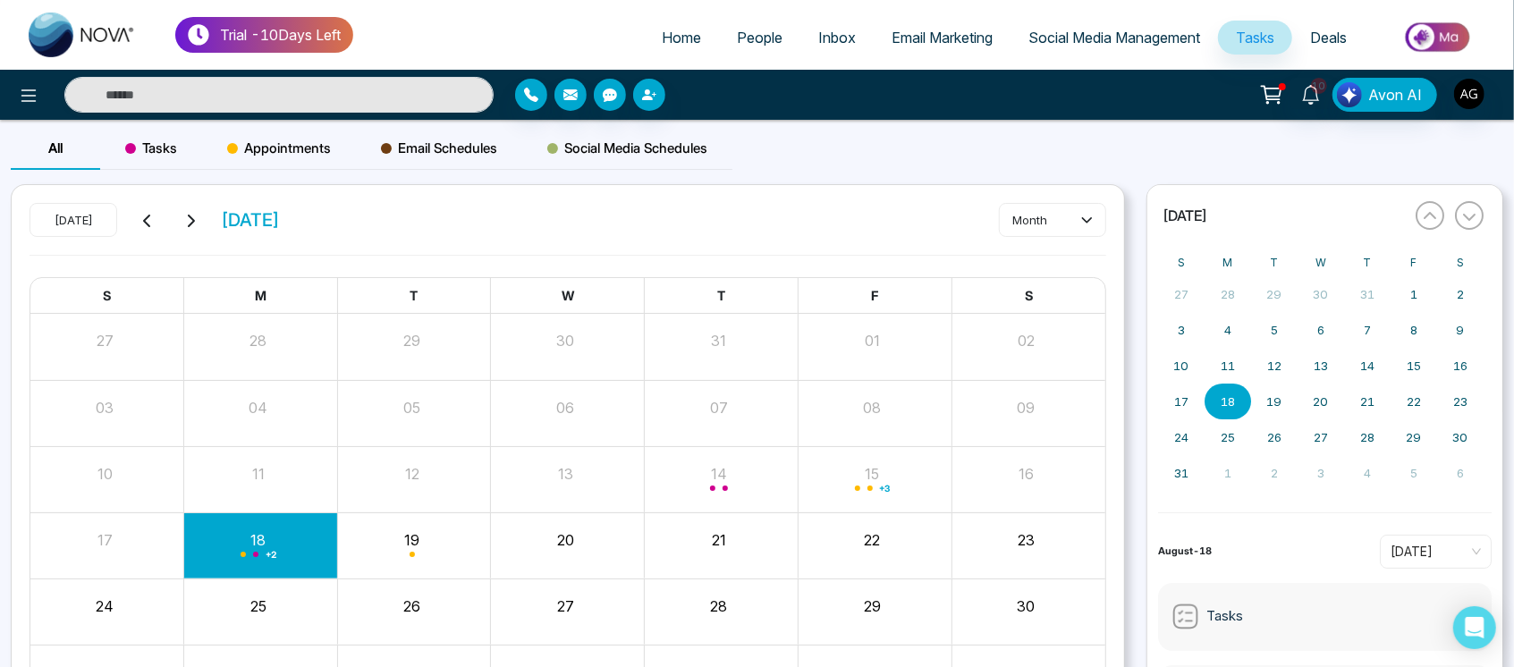
drag, startPoint x: 78, startPoint y: 287, endPoint x: 223, endPoint y: 289, distance: 144.9
click at [223, 289] on div "S M T W T F S" at bounding box center [567, 296] width 1075 height 37
drag, startPoint x: 223, startPoint y: 289, endPoint x: 404, endPoint y: 280, distance: 181.7
click at [404, 280] on div "S M T W T F S" at bounding box center [567, 296] width 1075 height 37
drag, startPoint x: 404, startPoint y: 280, endPoint x: 551, endPoint y: 283, distance: 146.7
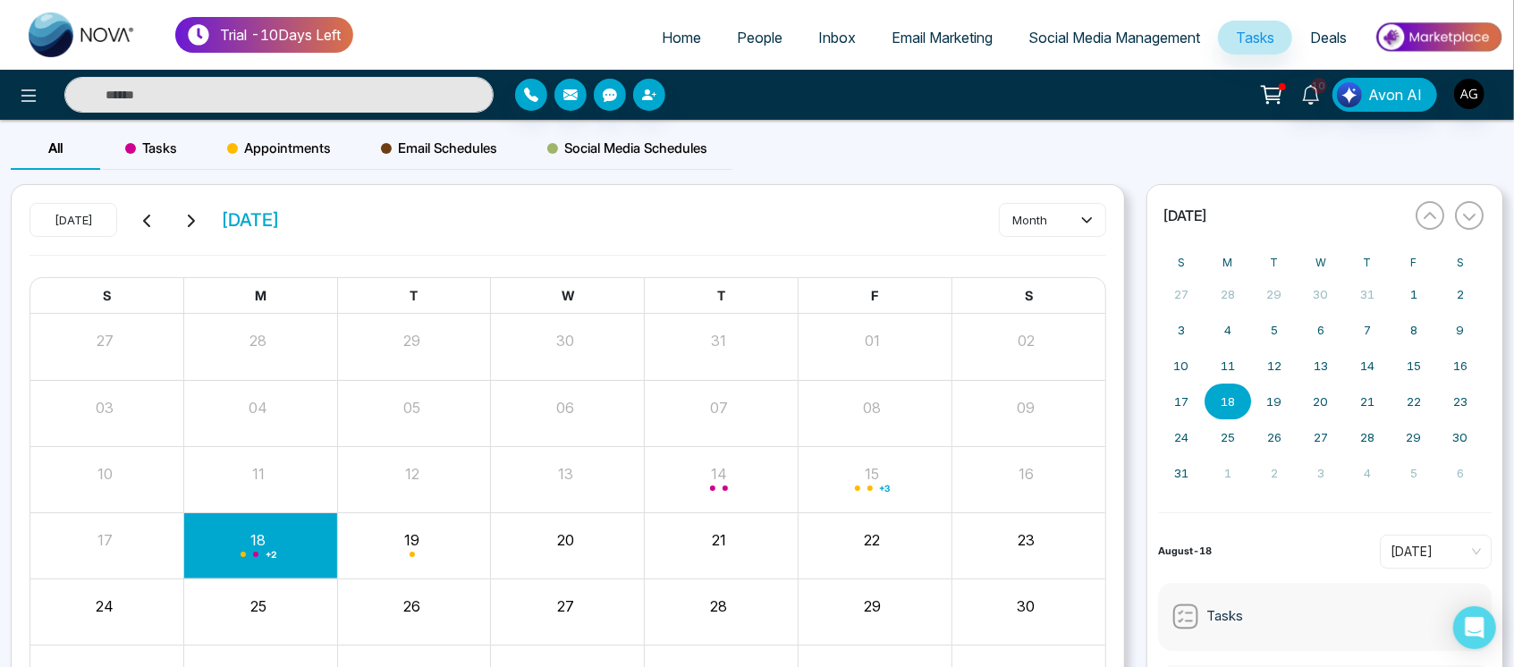
click at [551, 283] on div "S M T W T F S" at bounding box center [567, 296] width 1075 height 37
click at [500, 224] on div "Today August 2025 month" at bounding box center [568, 229] width 1077 height 52
click at [191, 219] on icon at bounding box center [190, 221] width 14 height 14
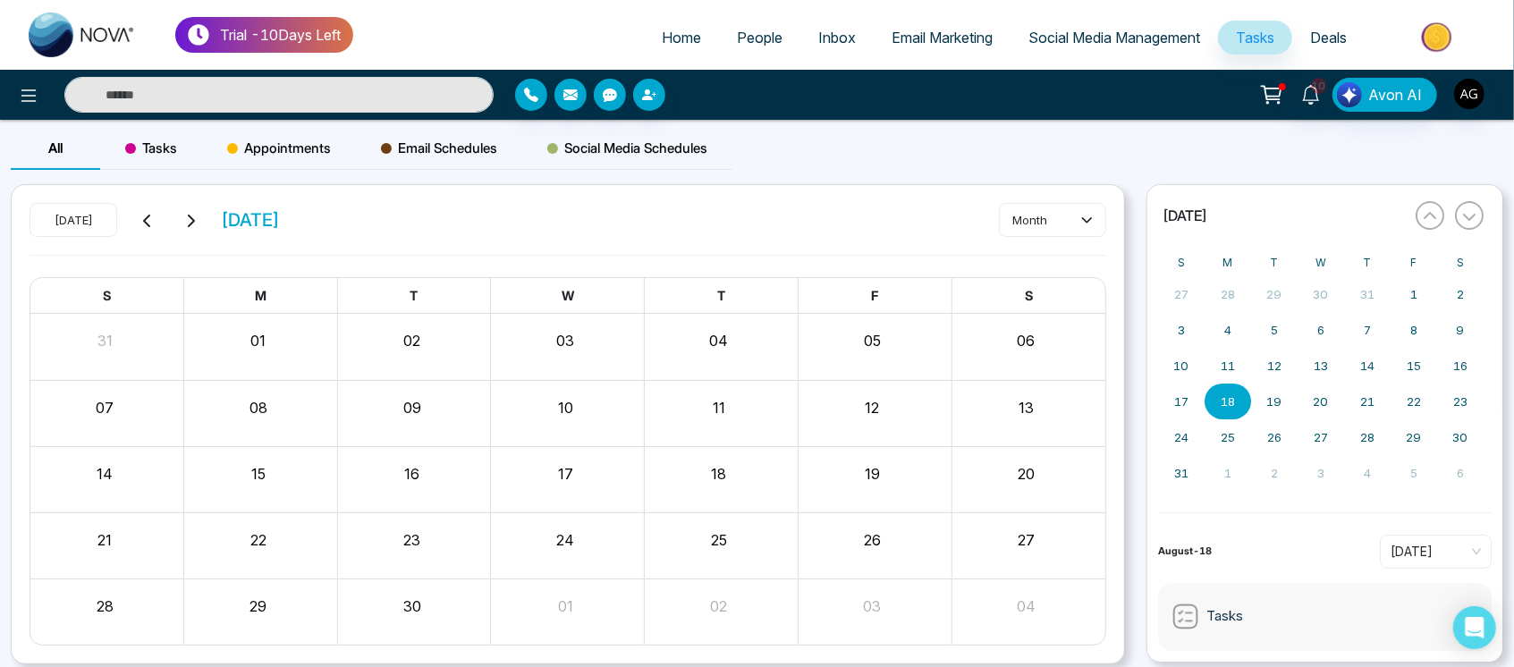
click at [136, 219] on button at bounding box center [147, 219] width 25 height 23
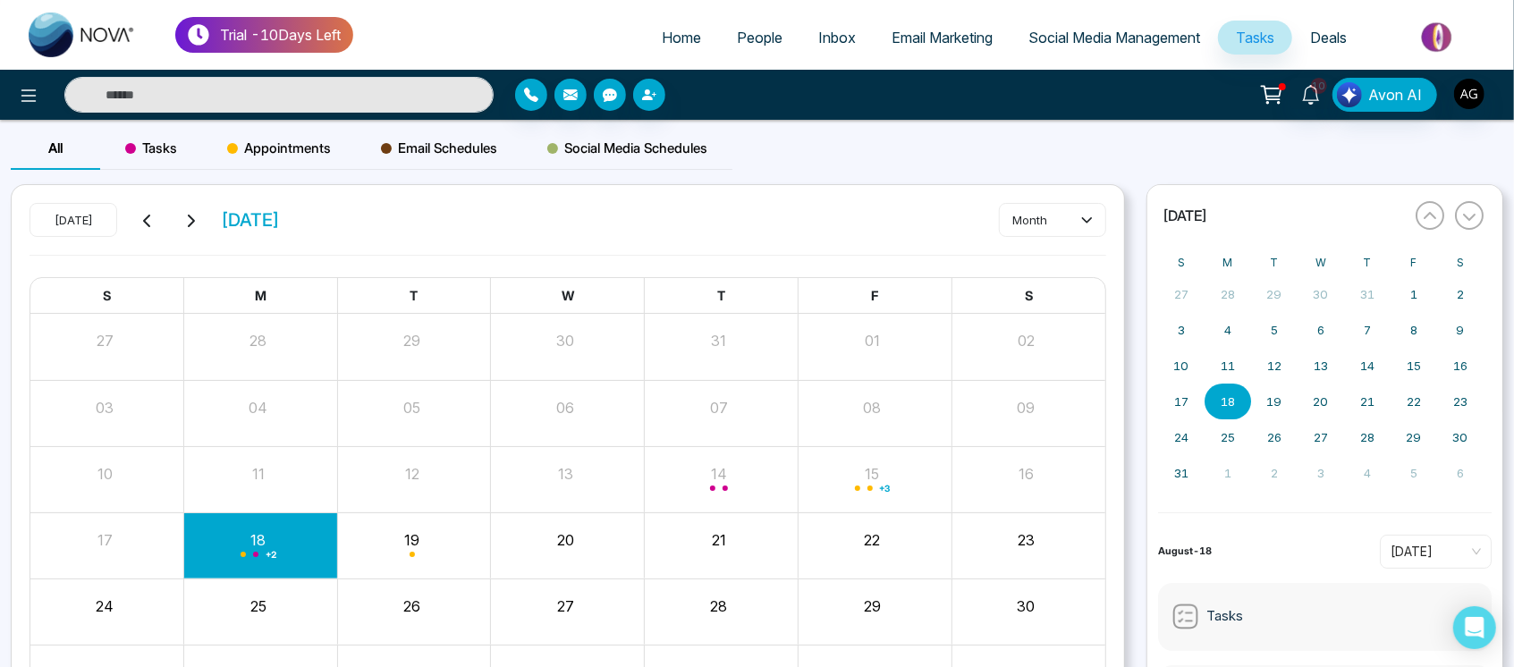
drag, startPoint x: 136, startPoint y: 219, endPoint x: 65, endPoint y: 208, distance: 71.4
click at [65, 208] on div "Today August 2025" at bounding box center [155, 220] width 250 height 34
drag, startPoint x: 65, startPoint y: 208, endPoint x: 97, endPoint y: 211, distance: 31.4
click at [97, 211] on button "[DATE]" at bounding box center [74, 220] width 88 height 34
drag, startPoint x: 97, startPoint y: 211, endPoint x: 69, endPoint y: 217, distance: 28.4
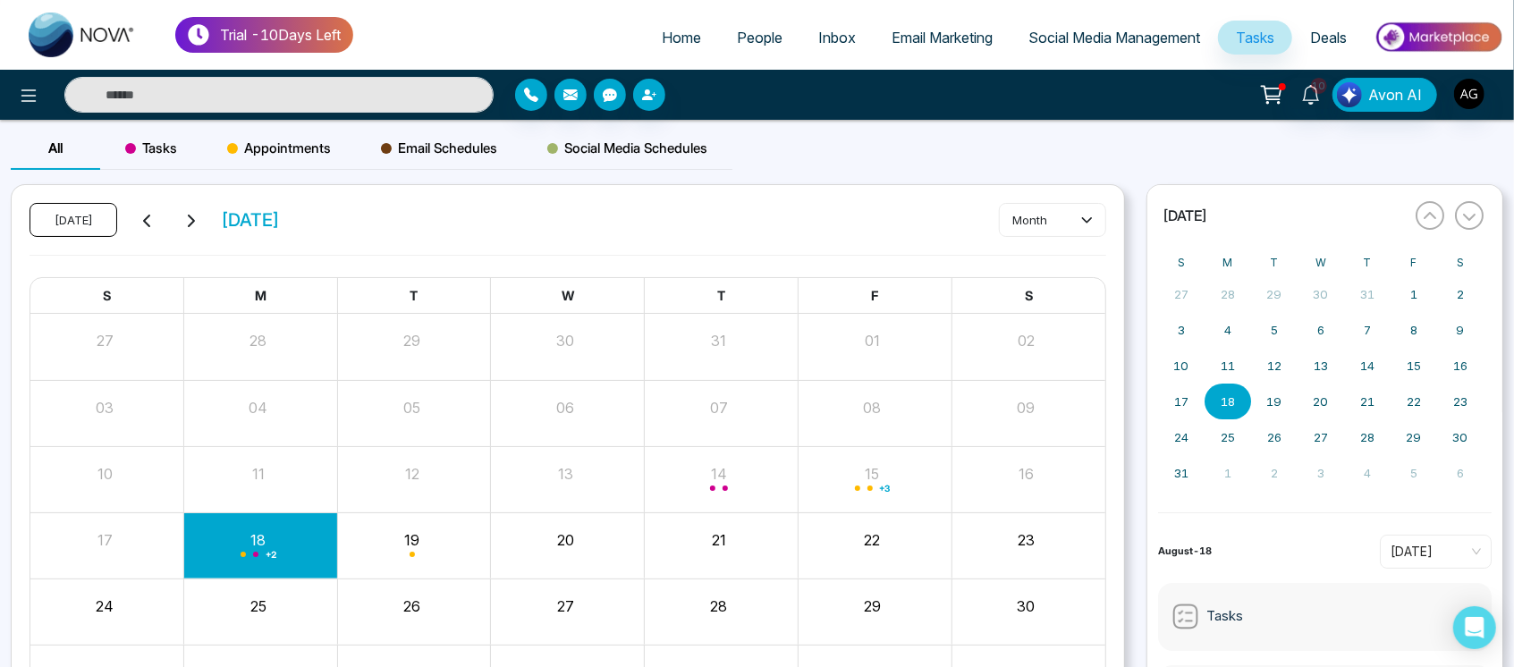
click at [69, 217] on button "[DATE]" at bounding box center [74, 220] width 88 height 34
click at [401, 216] on div "Today August 2025 month" at bounding box center [568, 229] width 1077 height 52
click at [1060, 224] on button "month" at bounding box center [1052, 220] width 107 height 34
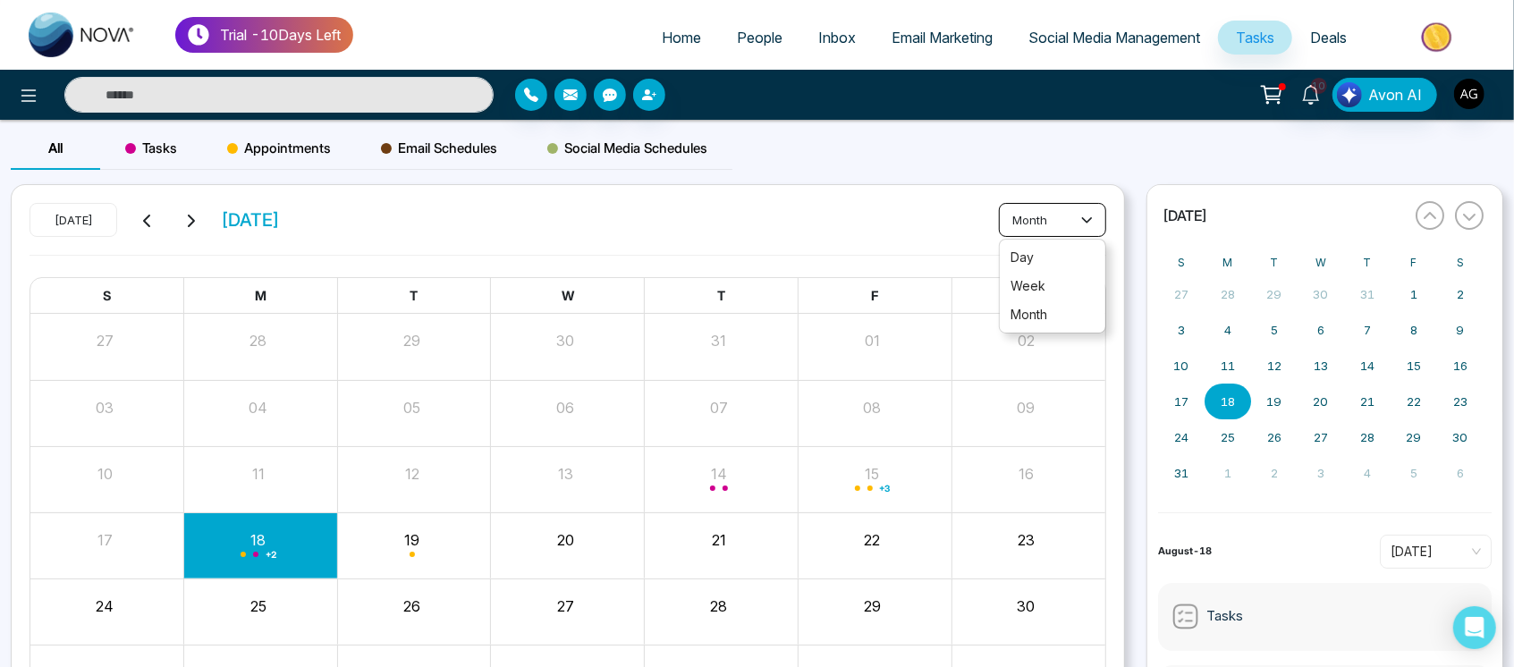
click at [1052, 218] on button "month" at bounding box center [1052, 220] width 107 height 34
click at [810, 213] on div "Today August 2025 month" at bounding box center [568, 229] width 1077 height 52
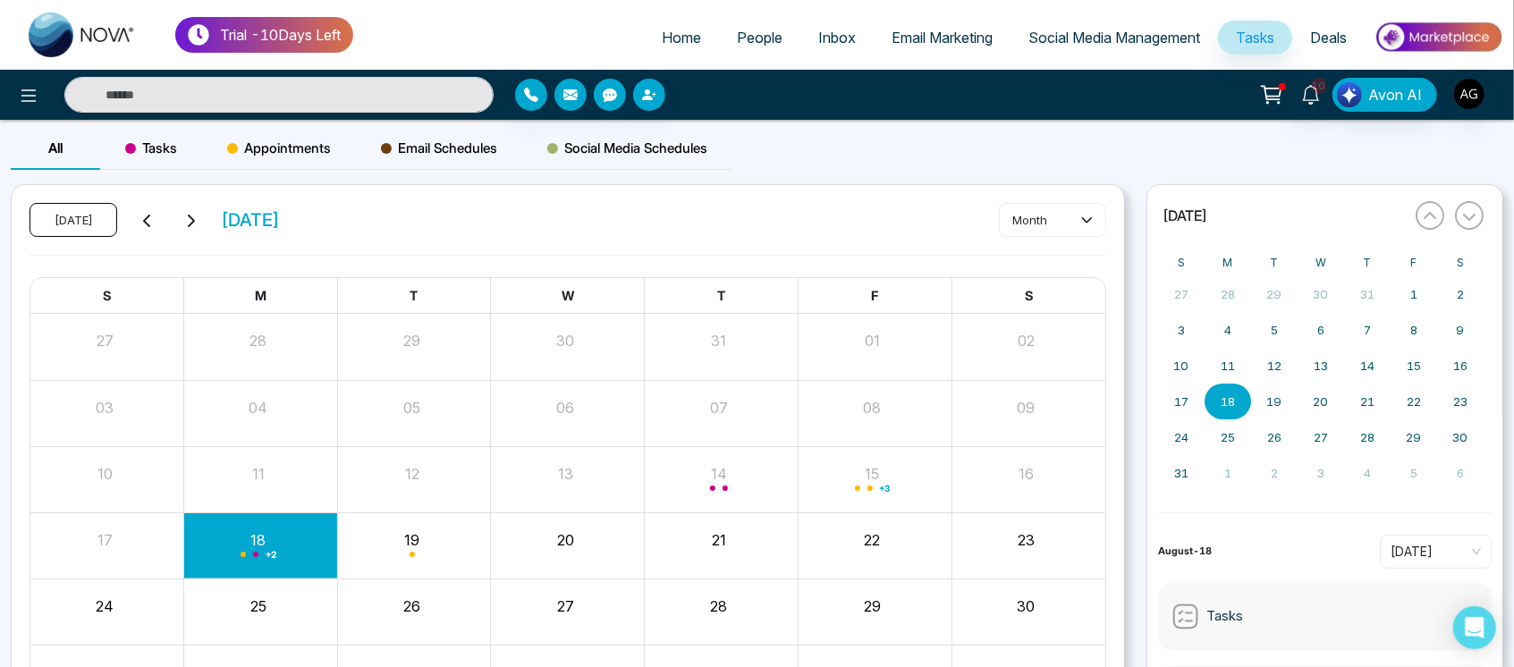
click at [78, 208] on button "[DATE]" at bounding box center [74, 220] width 88 height 34
click at [381, 232] on div "Today August 2025 month" at bounding box center [568, 229] width 1077 height 52
click at [418, 225] on div "Today August 2025 month" at bounding box center [568, 229] width 1077 height 52
click at [185, 217] on icon at bounding box center [190, 221] width 14 height 14
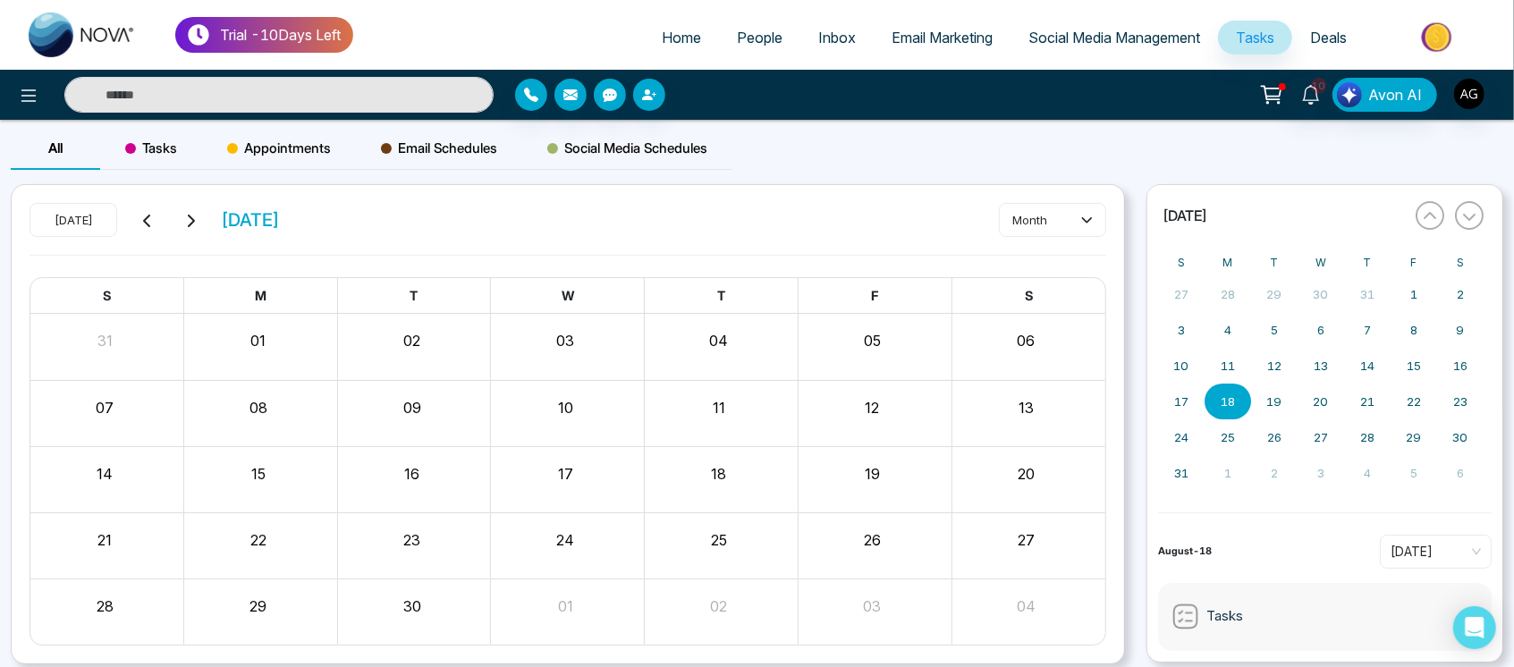
click at [147, 210] on button at bounding box center [147, 219] width 25 height 23
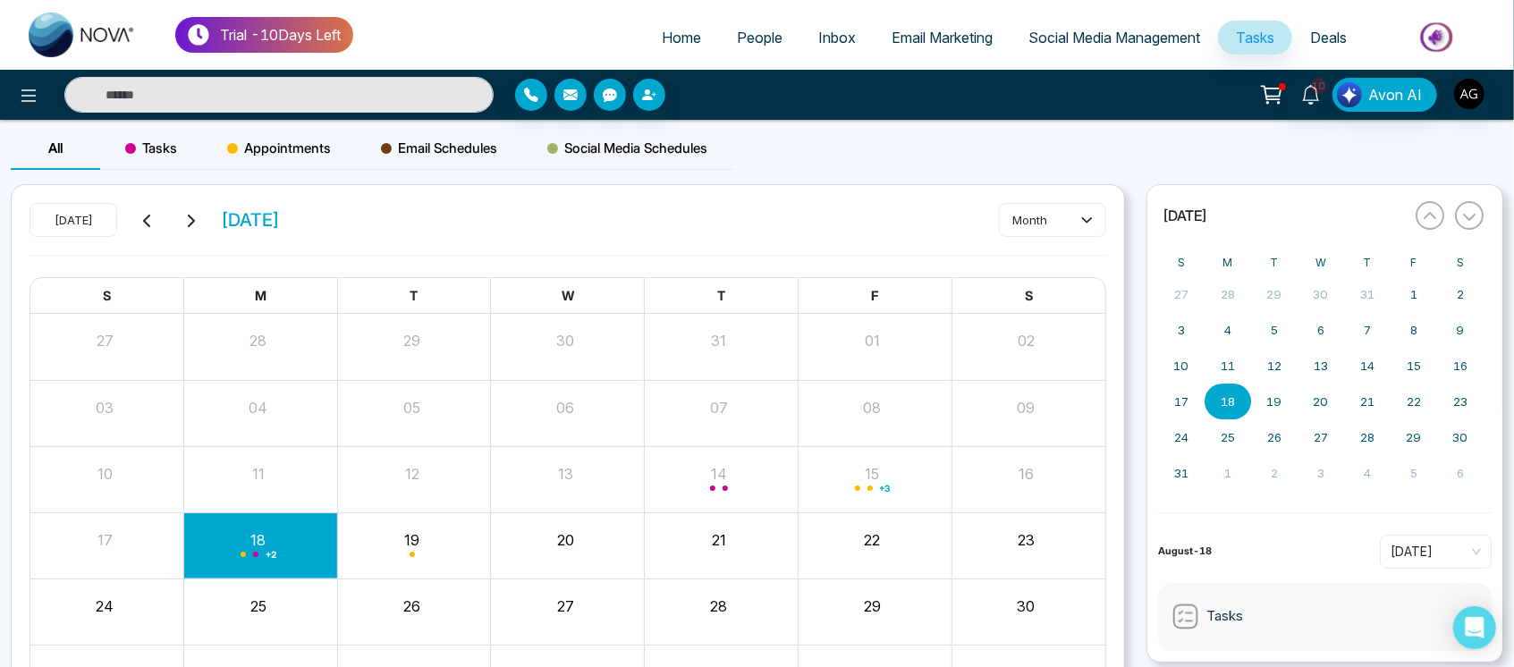
click at [147, 210] on button at bounding box center [147, 219] width 25 height 23
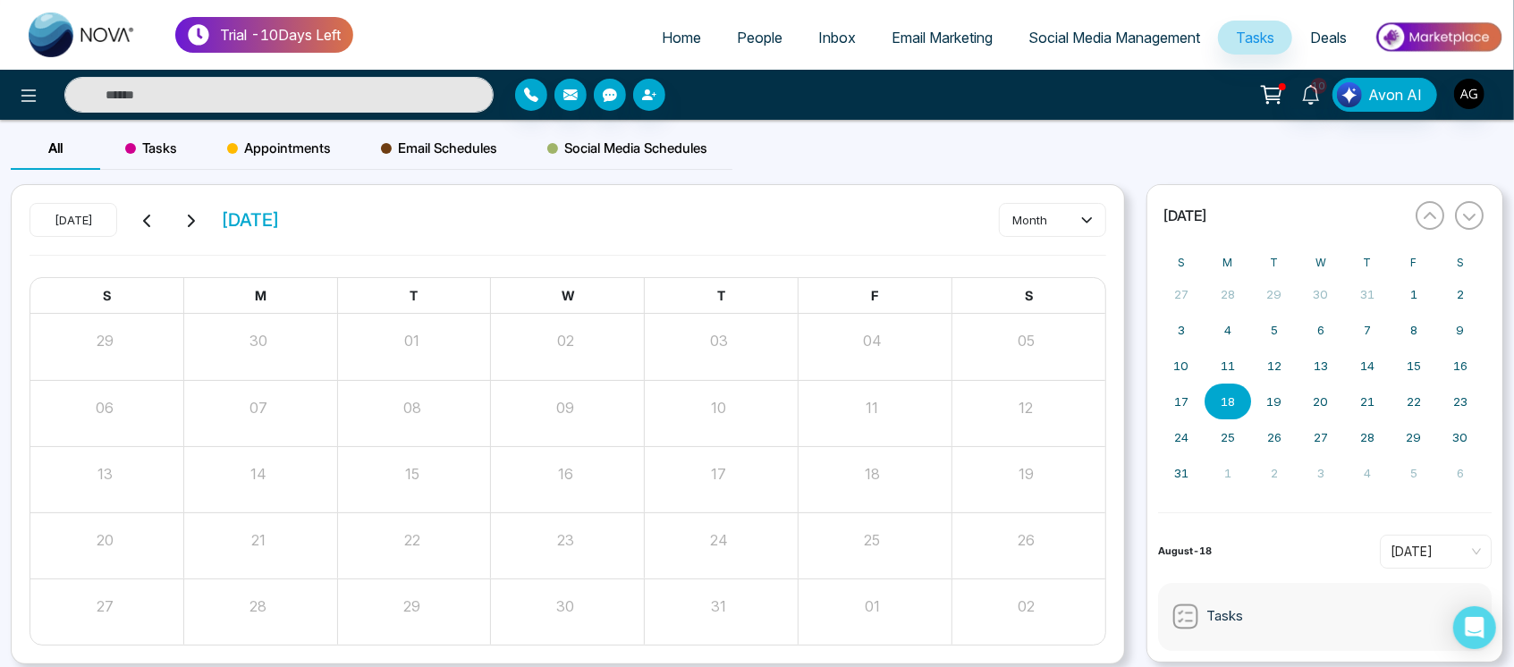
click at [147, 210] on button at bounding box center [147, 219] width 25 height 23
click at [195, 215] on div "Today May 2025" at bounding box center [155, 220] width 250 height 34
click at [195, 215] on icon at bounding box center [190, 221] width 14 height 14
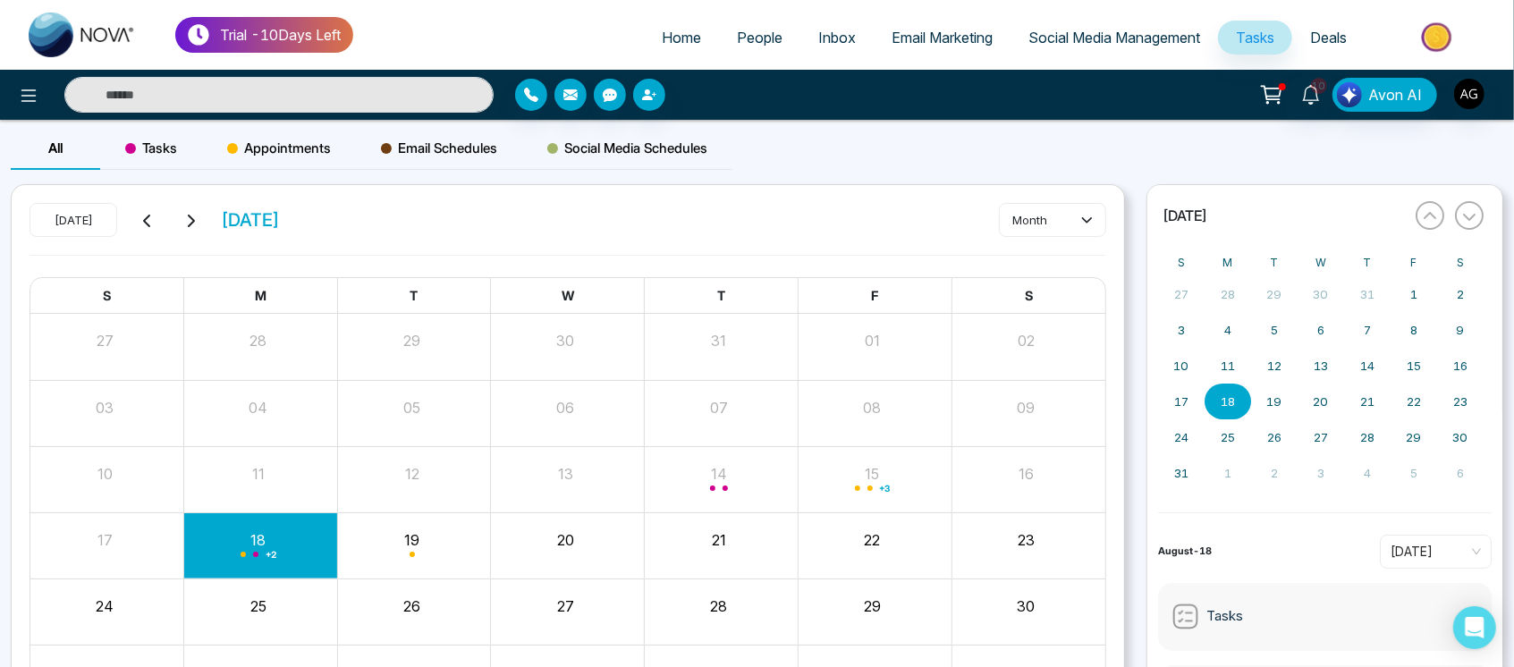
click at [195, 215] on icon at bounding box center [190, 221] width 14 height 14
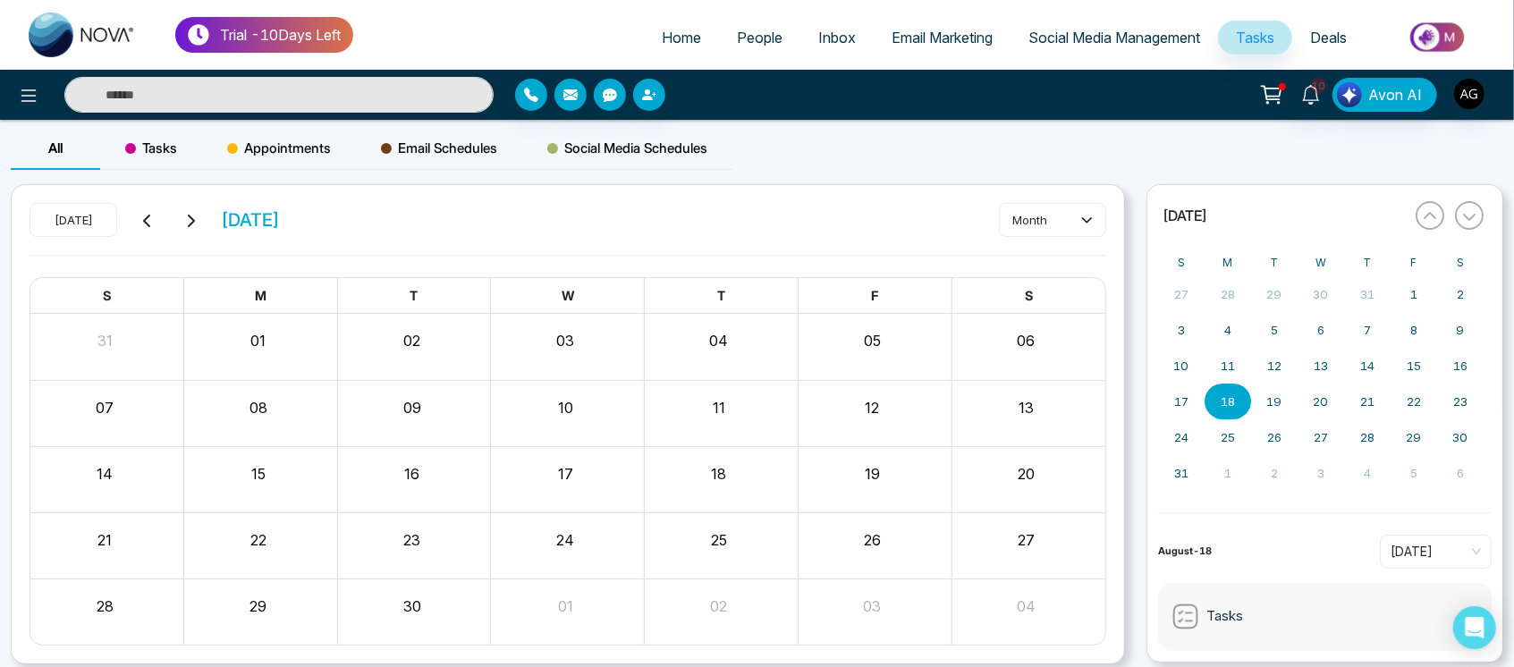
click at [195, 215] on icon at bounding box center [190, 221] width 14 height 14
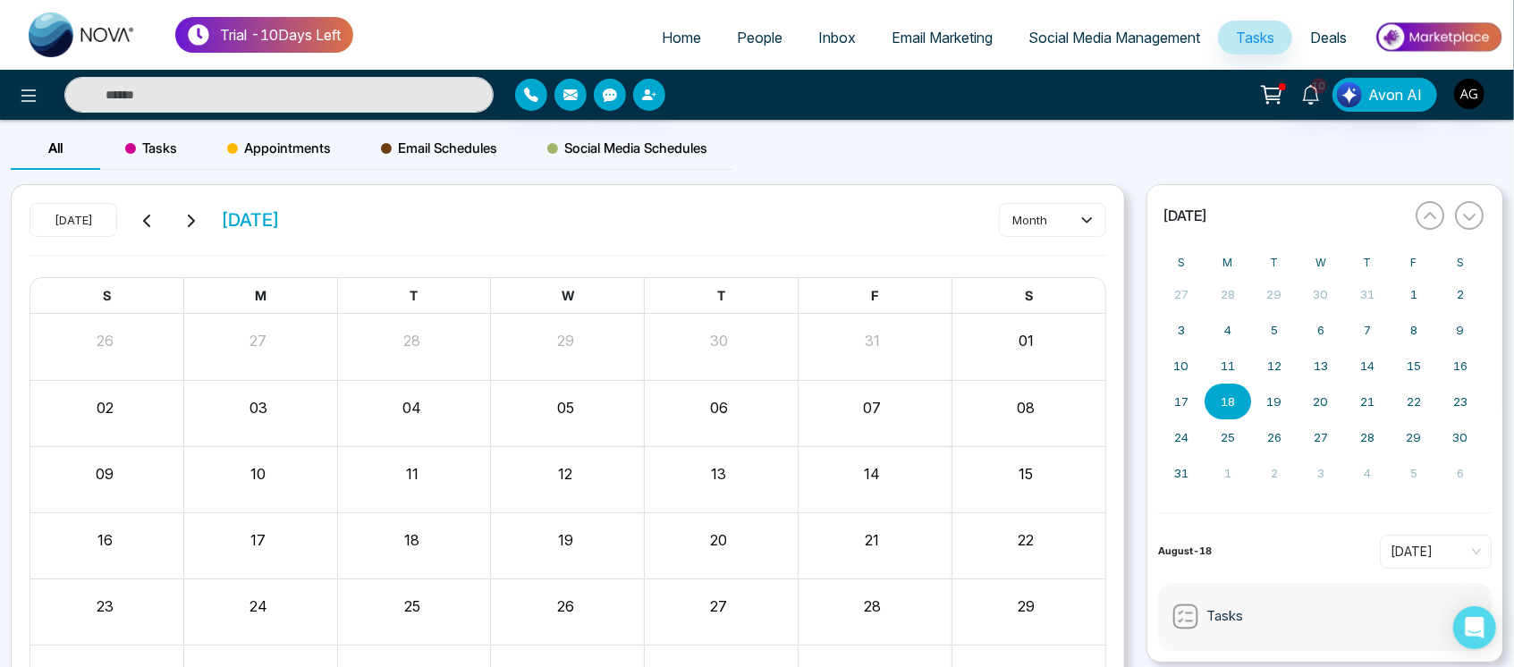
click at [195, 215] on icon at bounding box center [190, 221] width 14 height 14
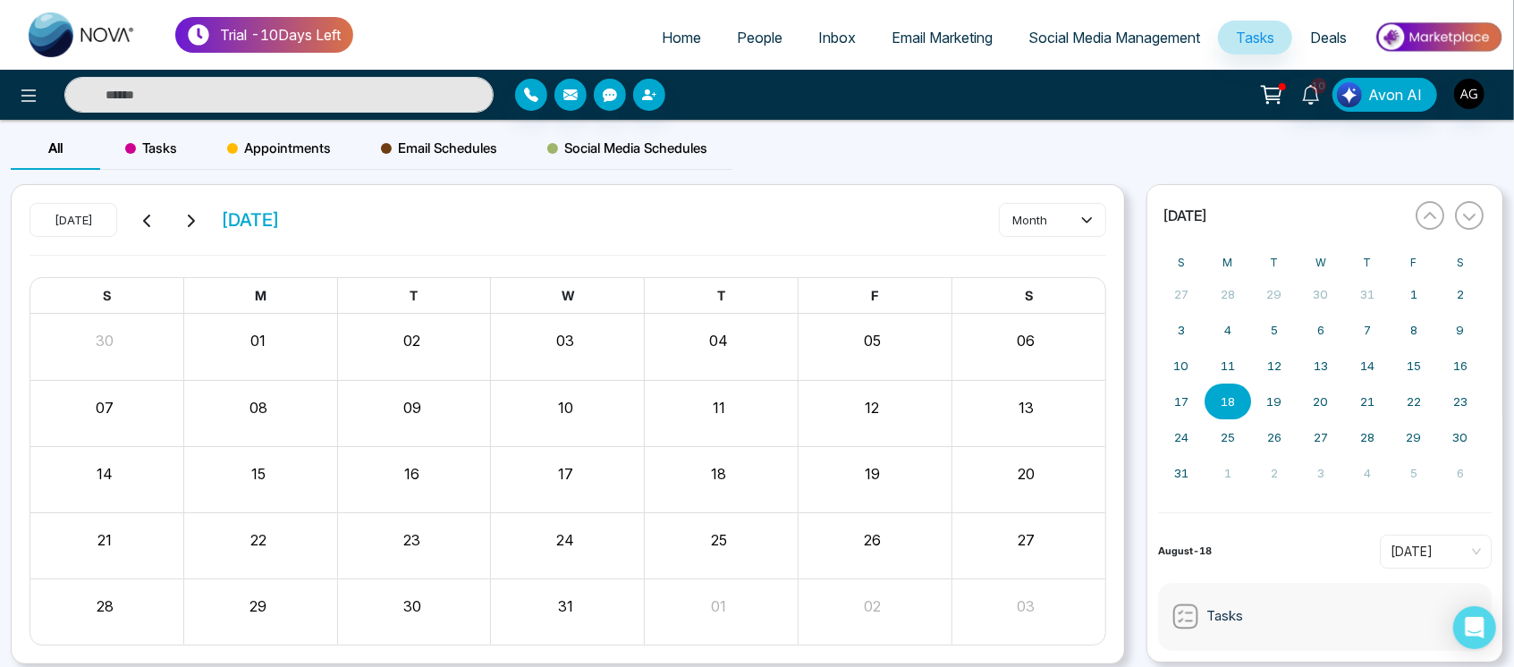
click at [195, 215] on icon at bounding box center [190, 221] width 14 height 14
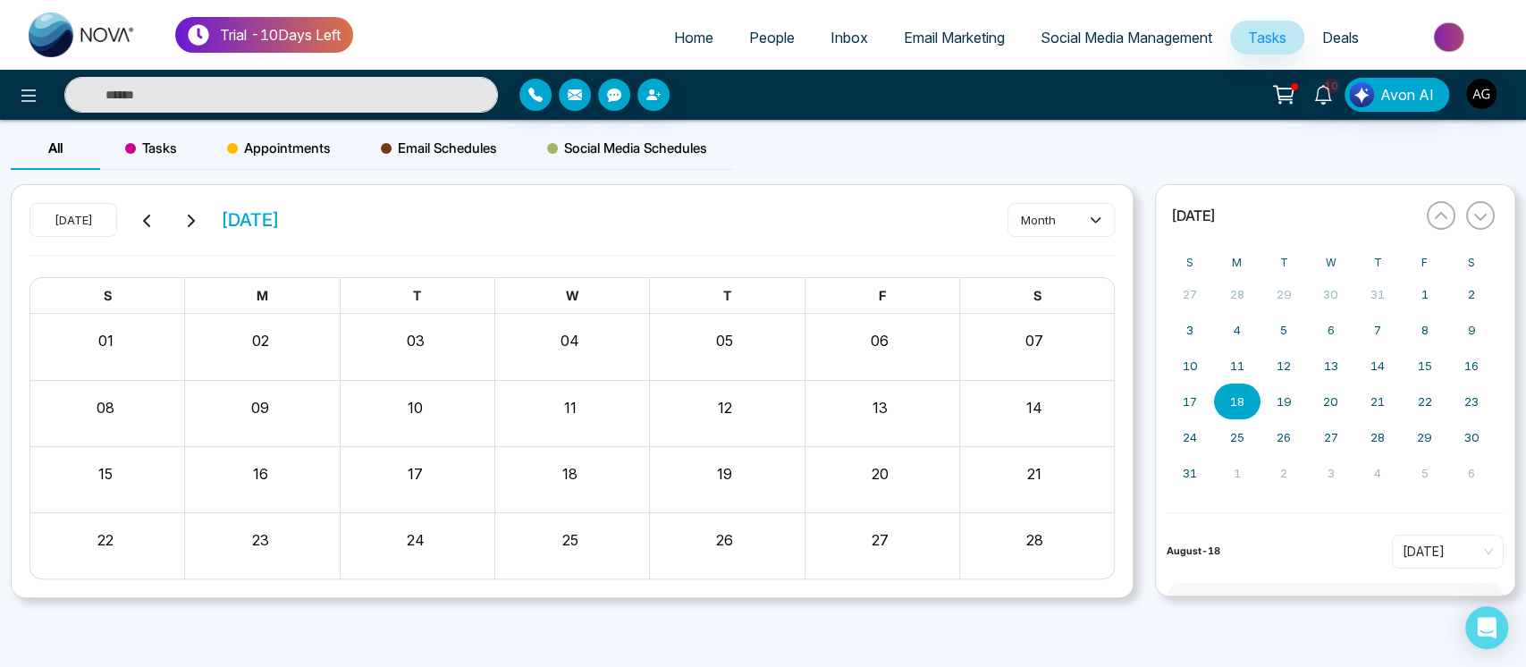
click at [195, 215] on icon at bounding box center [190, 221] width 14 height 14
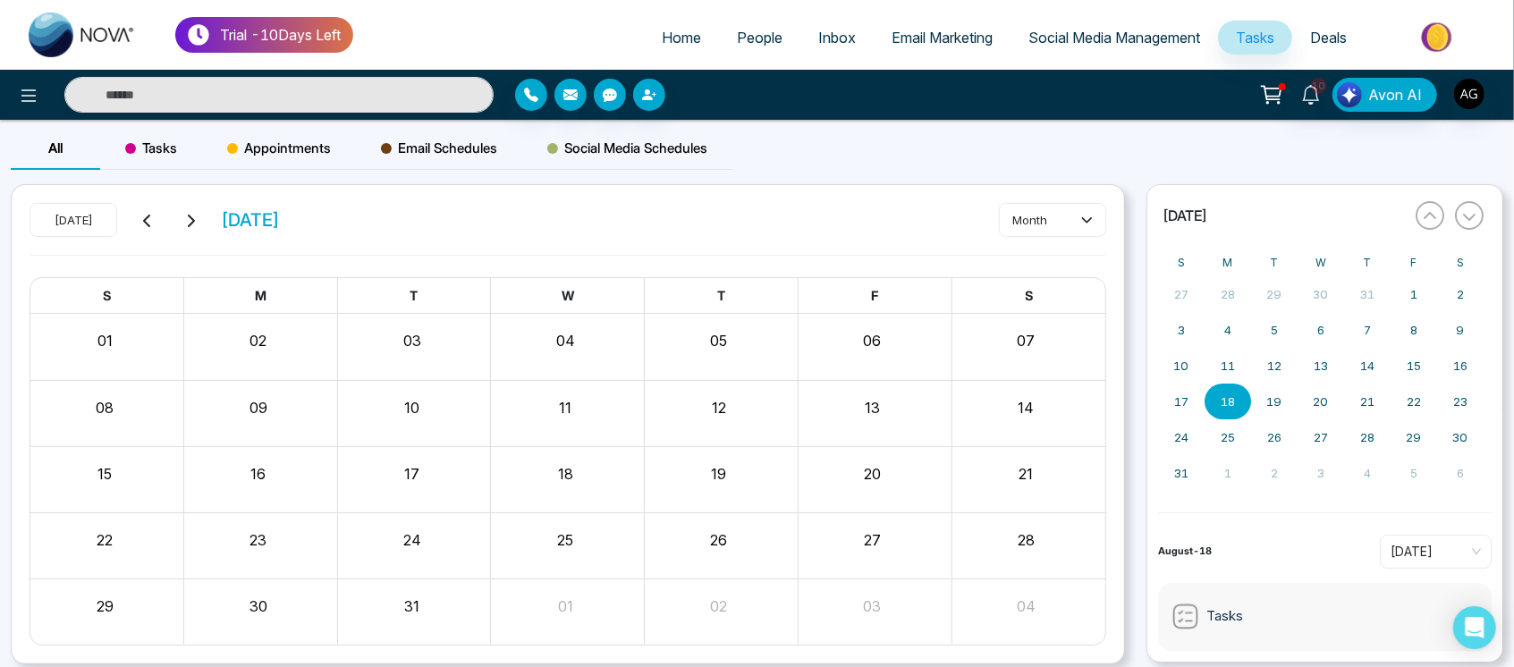
click at [195, 215] on icon at bounding box center [190, 221] width 14 height 14
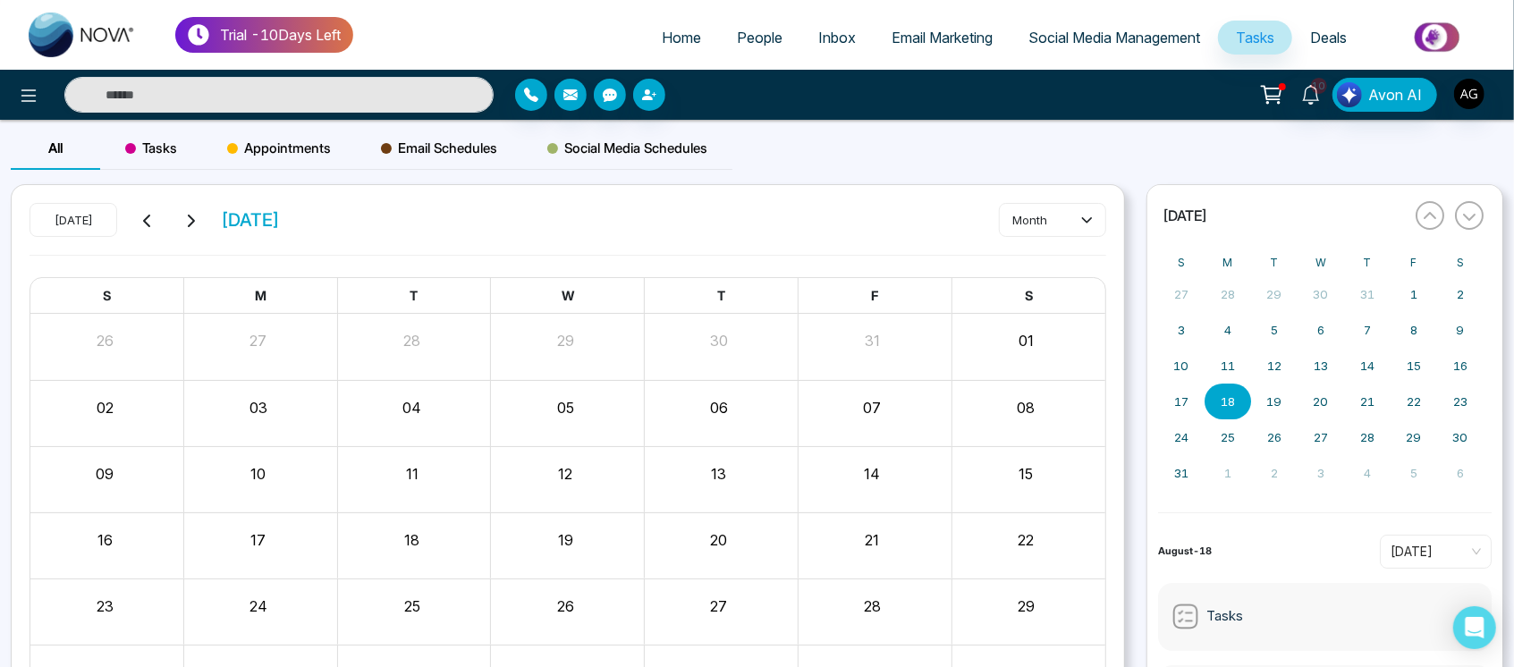
click at [195, 215] on icon at bounding box center [190, 221] width 14 height 14
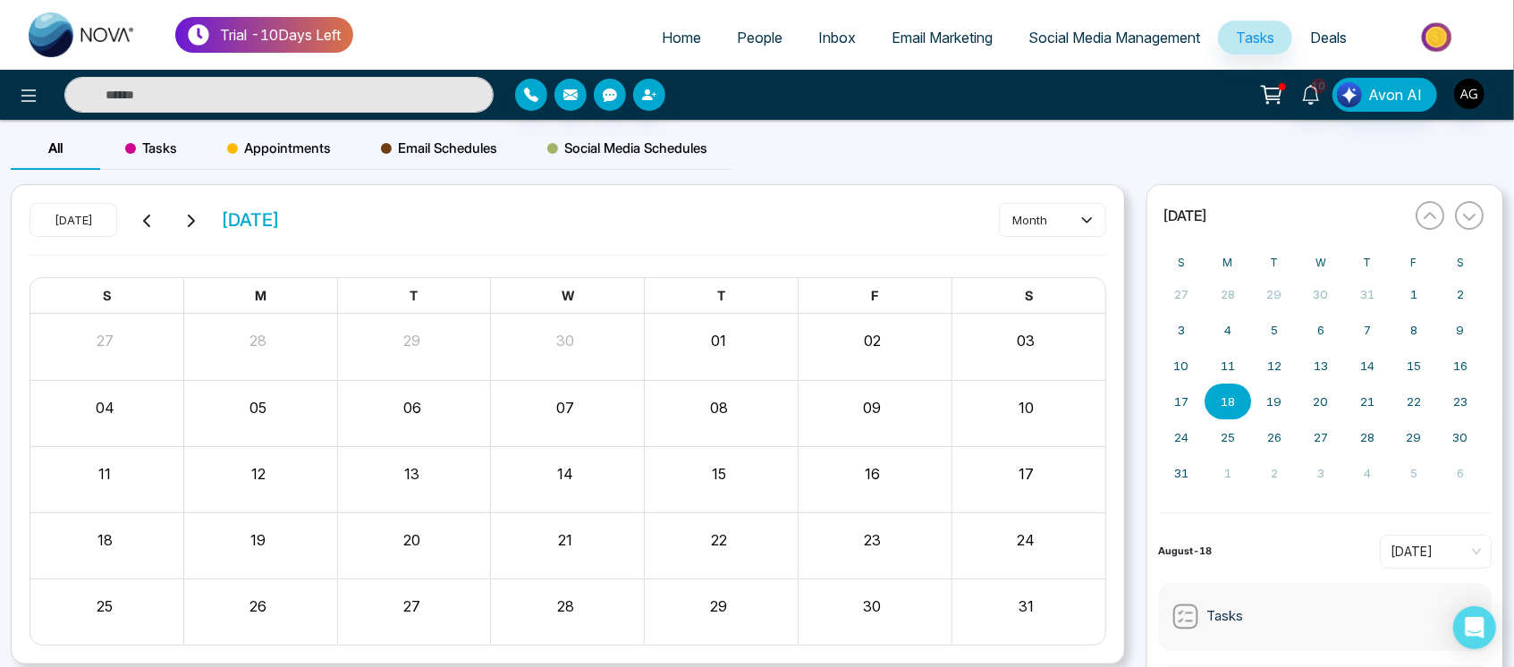
click at [195, 215] on icon at bounding box center [190, 221] width 14 height 14
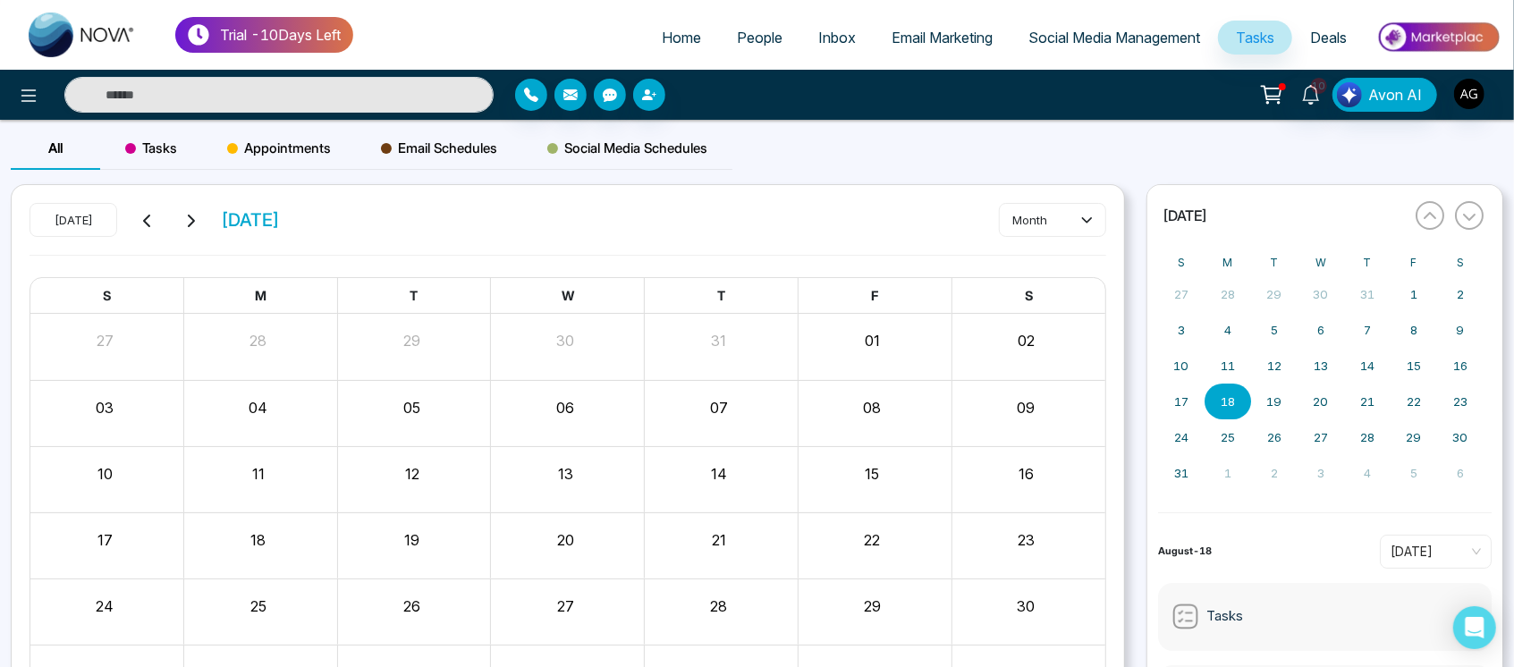
click at [195, 215] on icon at bounding box center [190, 221] width 14 height 14
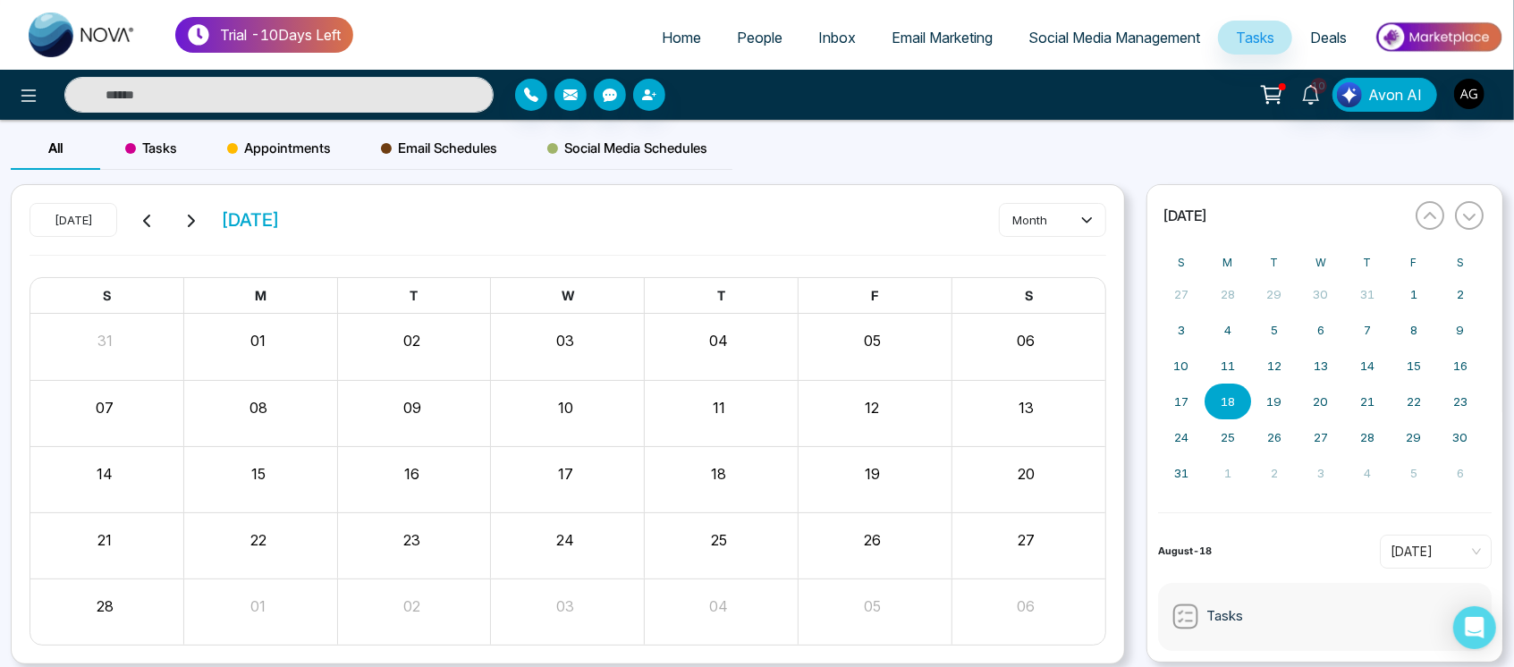
click at [195, 215] on icon at bounding box center [190, 221] width 14 height 14
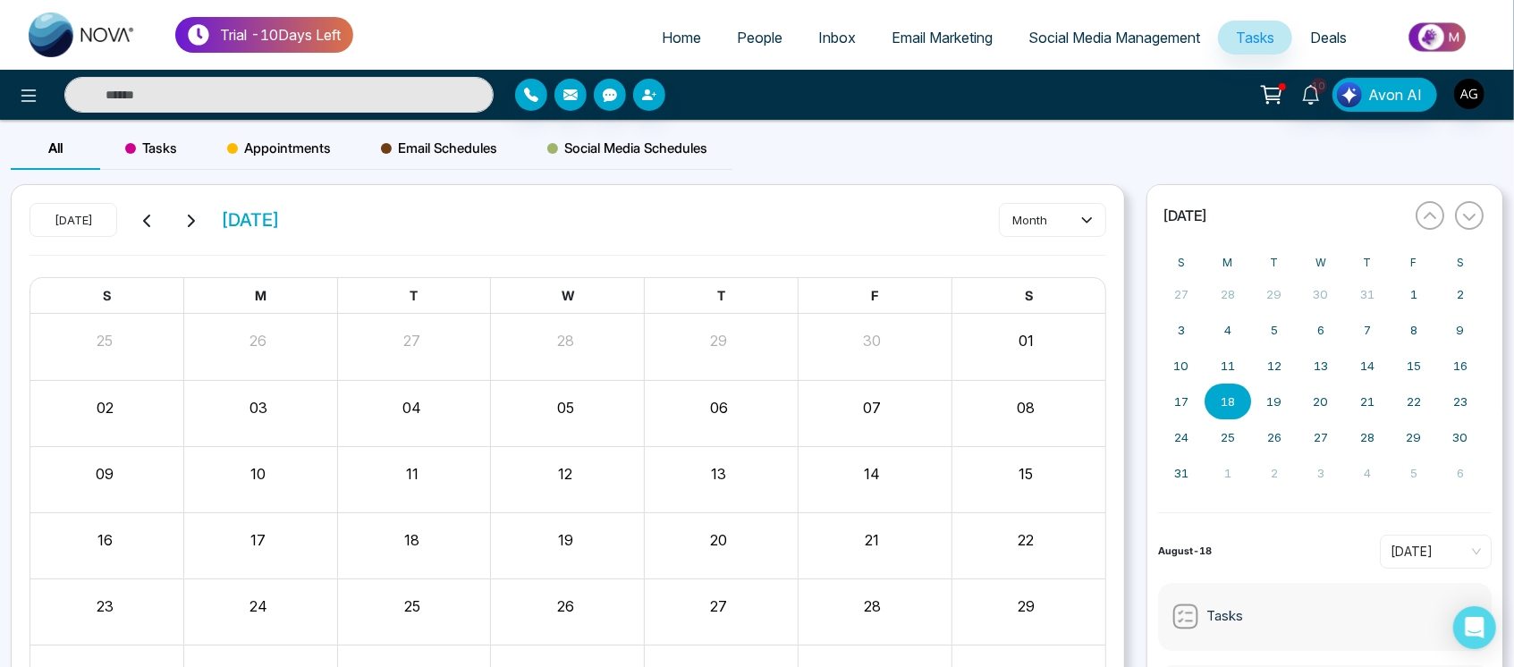
click at [195, 215] on icon at bounding box center [190, 221] width 14 height 14
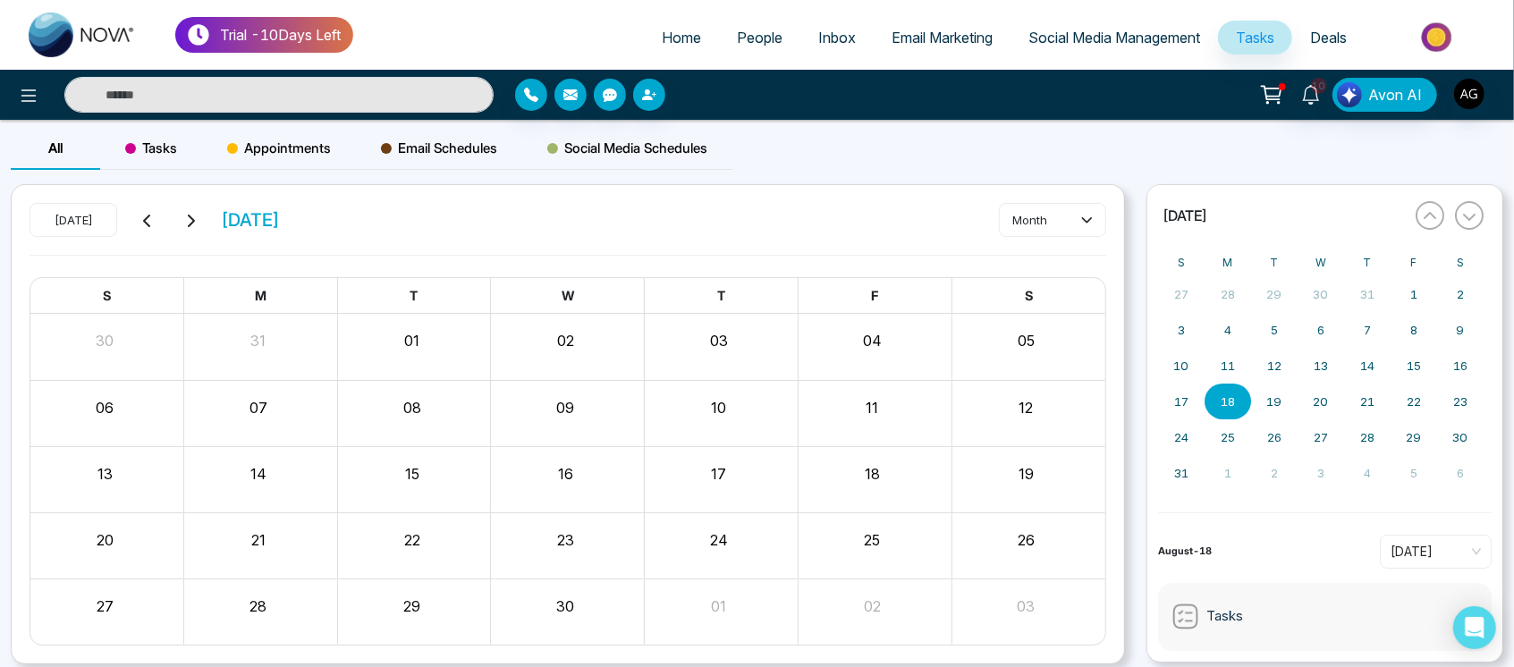
click at [195, 215] on icon at bounding box center [190, 221] width 14 height 14
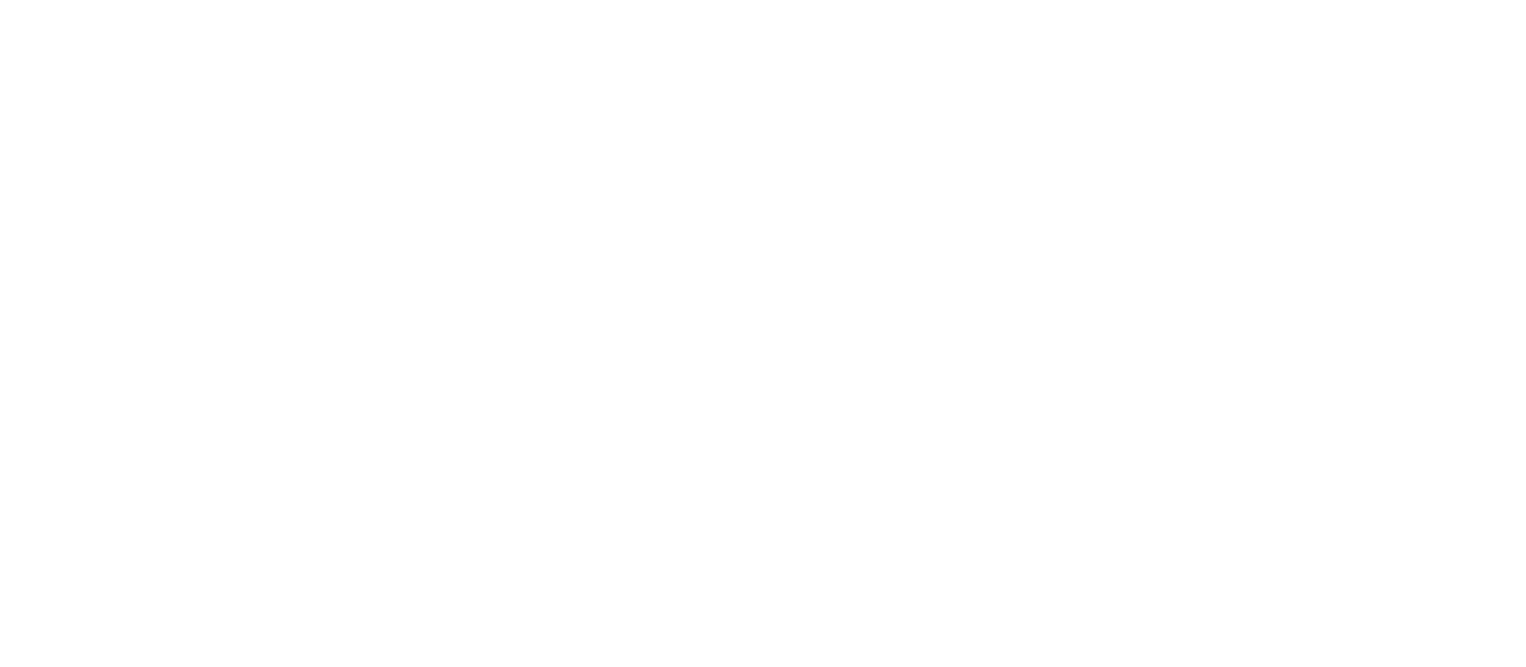
select select "*"
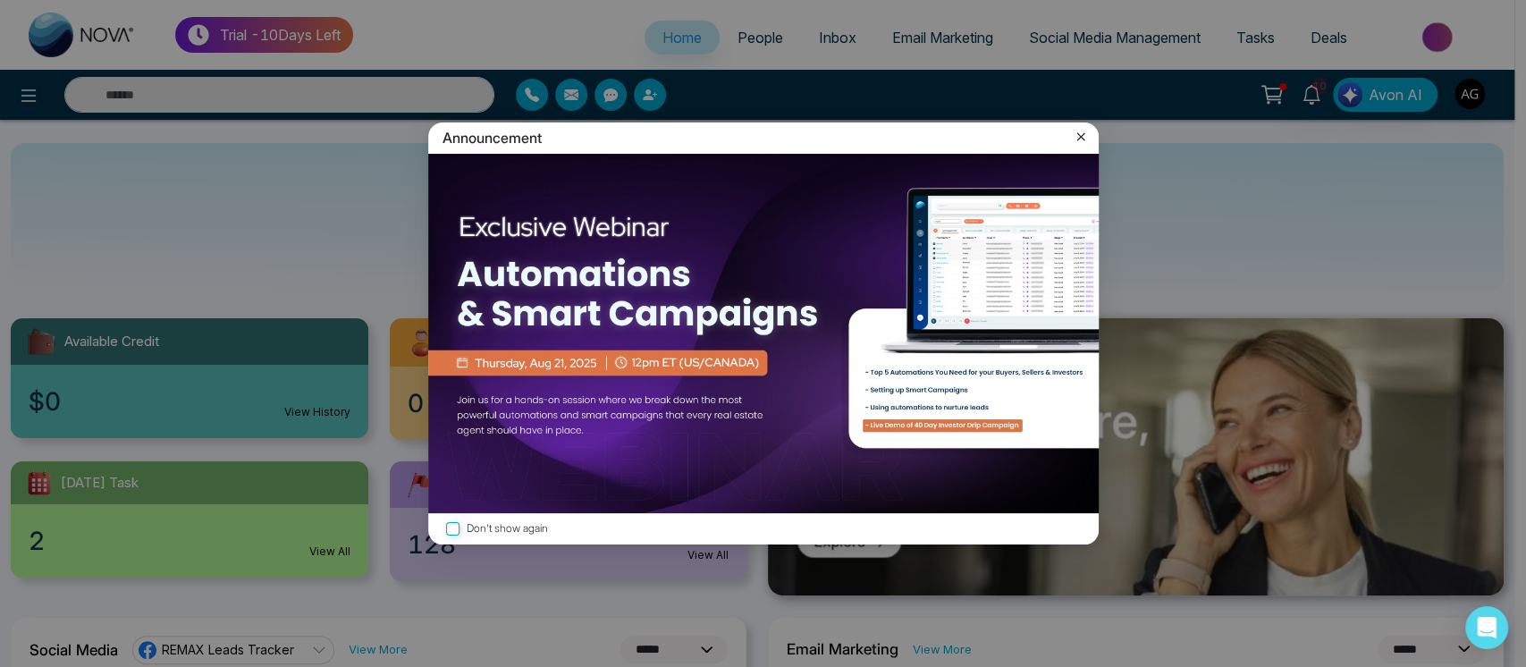
click at [1080, 132] on icon at bounding box center [1081, 137] width 18 height 18
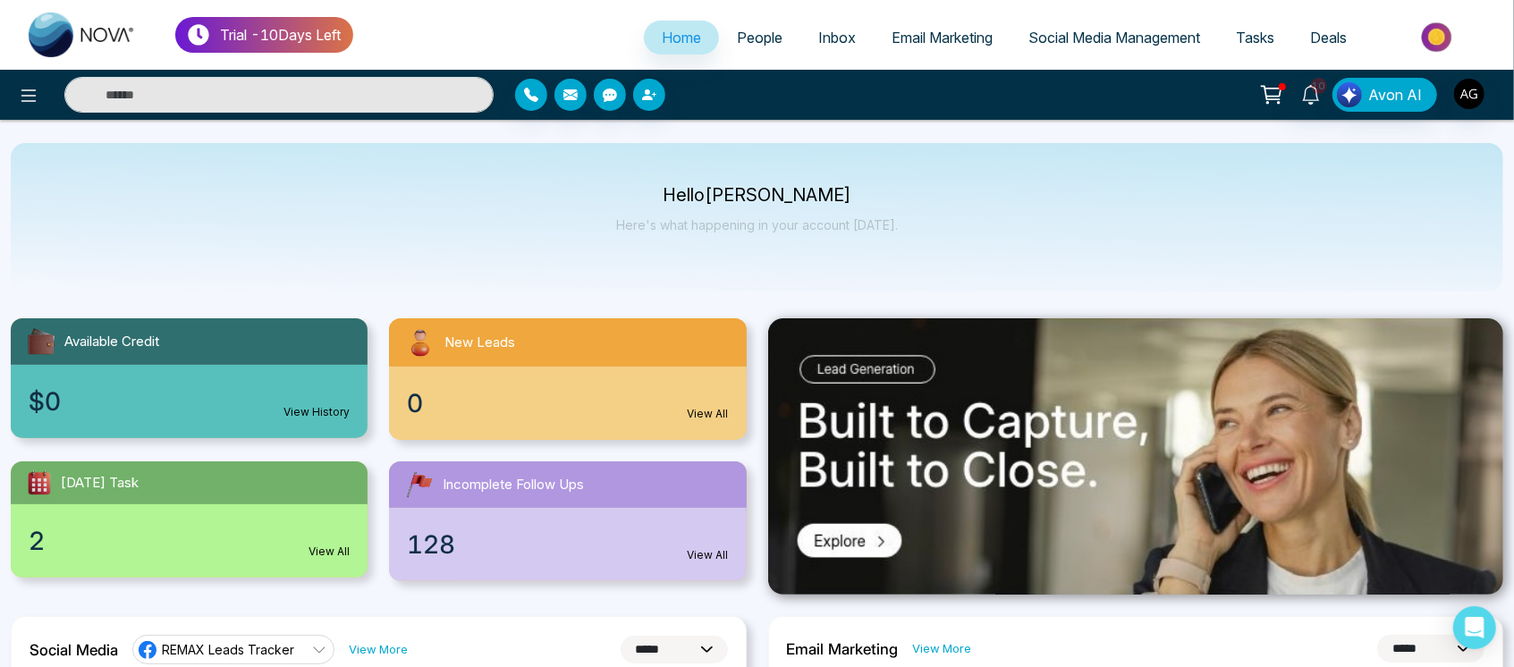
click at [953, 52] on link "Email Marketing" at bounding box center [942, 38] width 137 height 34
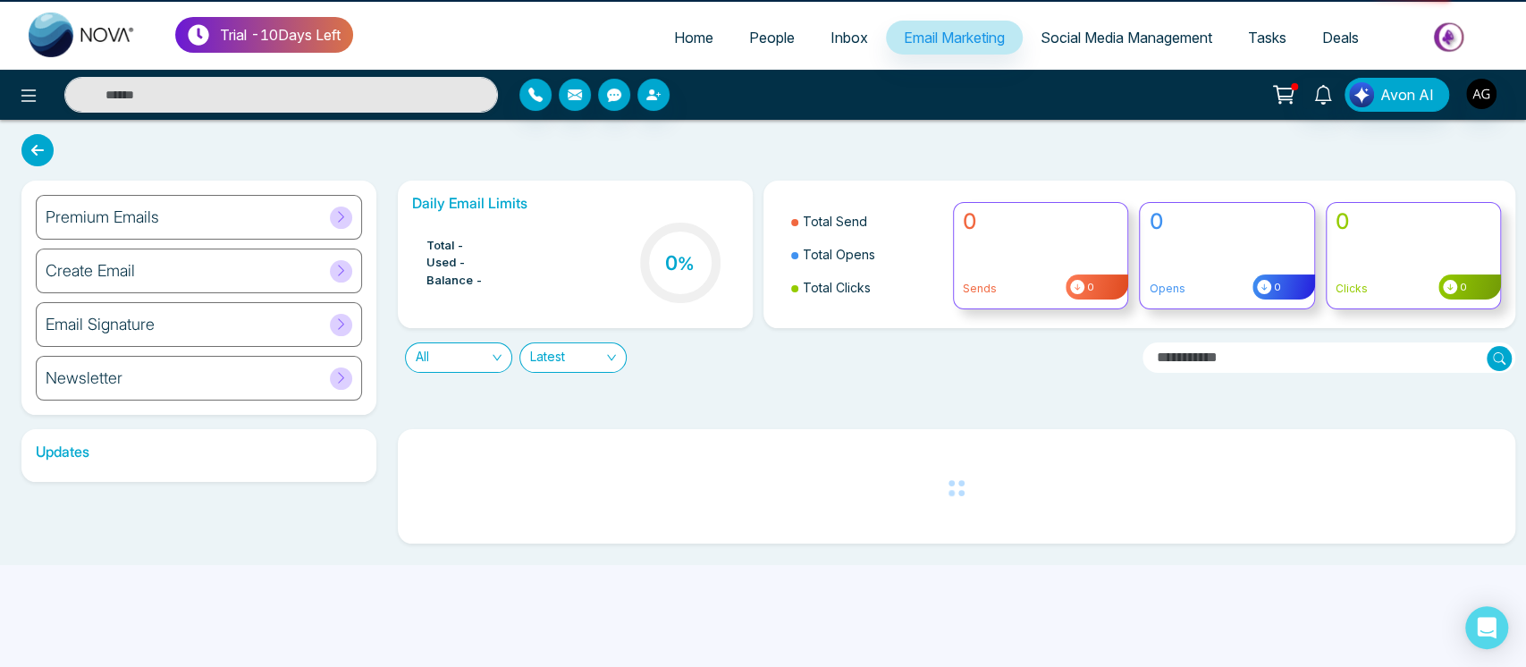
click at [1107, 25] on link "Social Media Management" at bounding box center [1126, 38] width 207 height 34
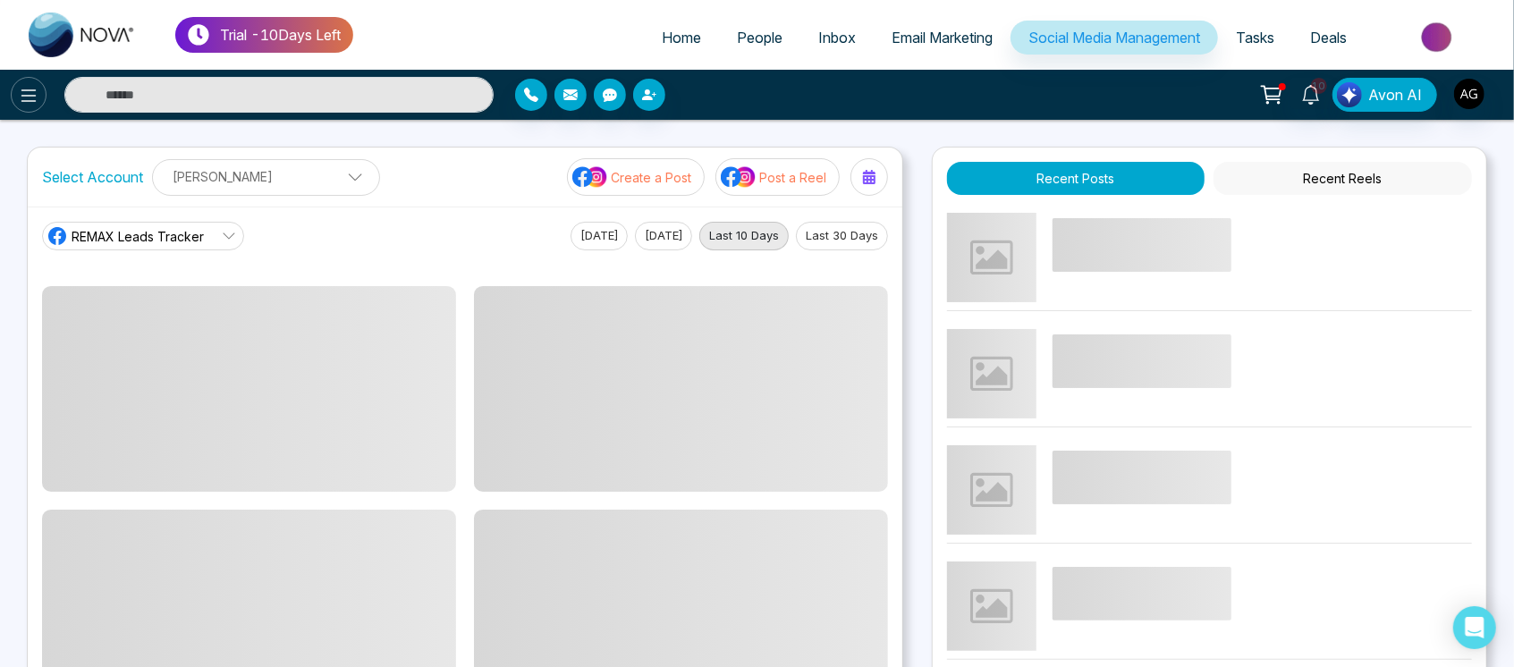
click at [39, 90] on button at bounding box center [29, 95] width 36 height 36
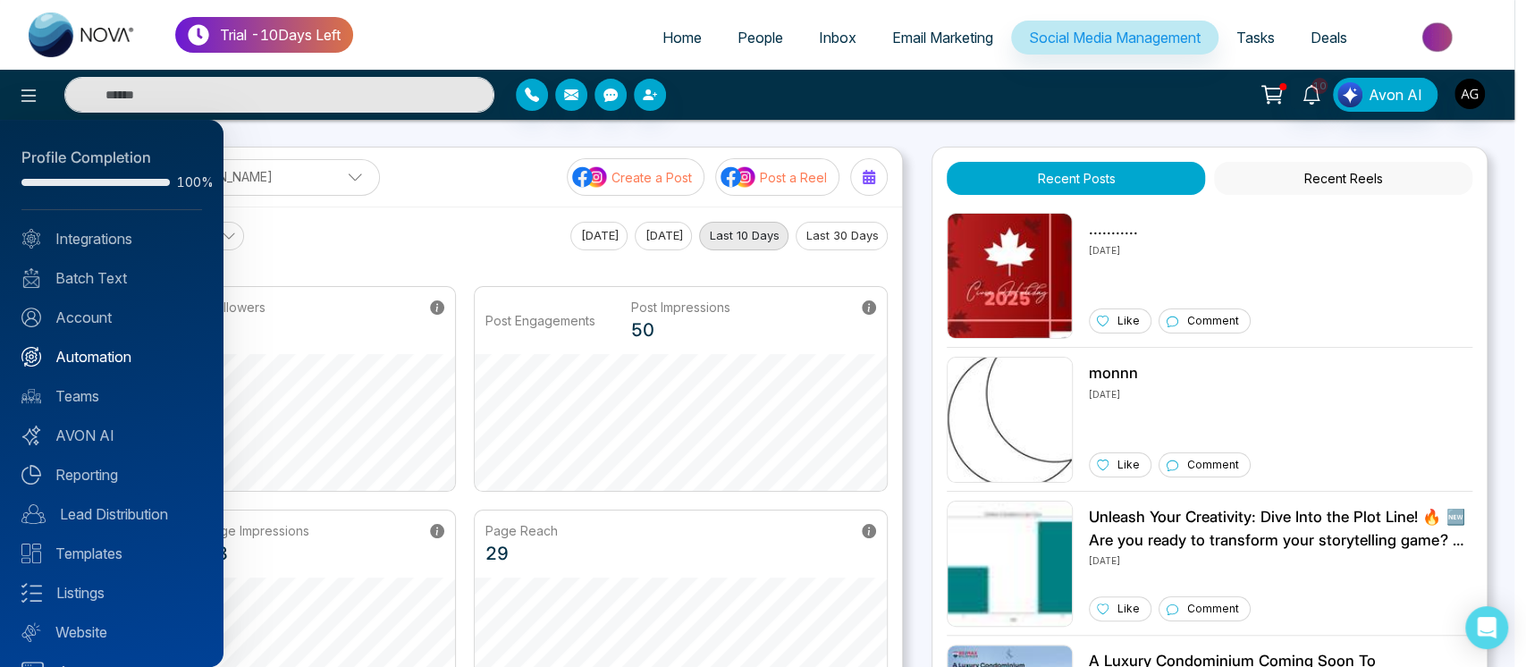
click at [128, 356] on link "Automation" at bounding box center [111, 356] width 181 height 21
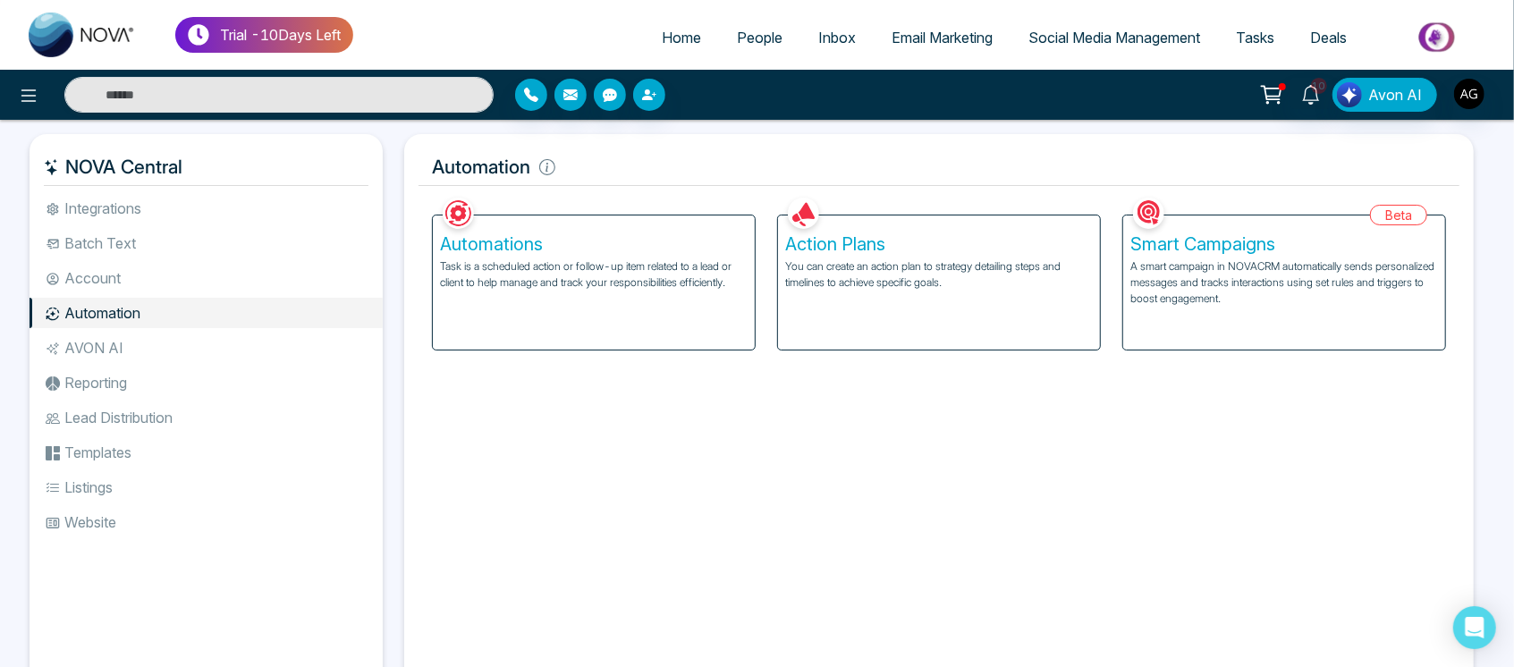
click at [492, 297] on div "Automations Task is a scheduled action or follow-up item related to a lead or c…" at bounding box center [594, 282] width 322 height 134
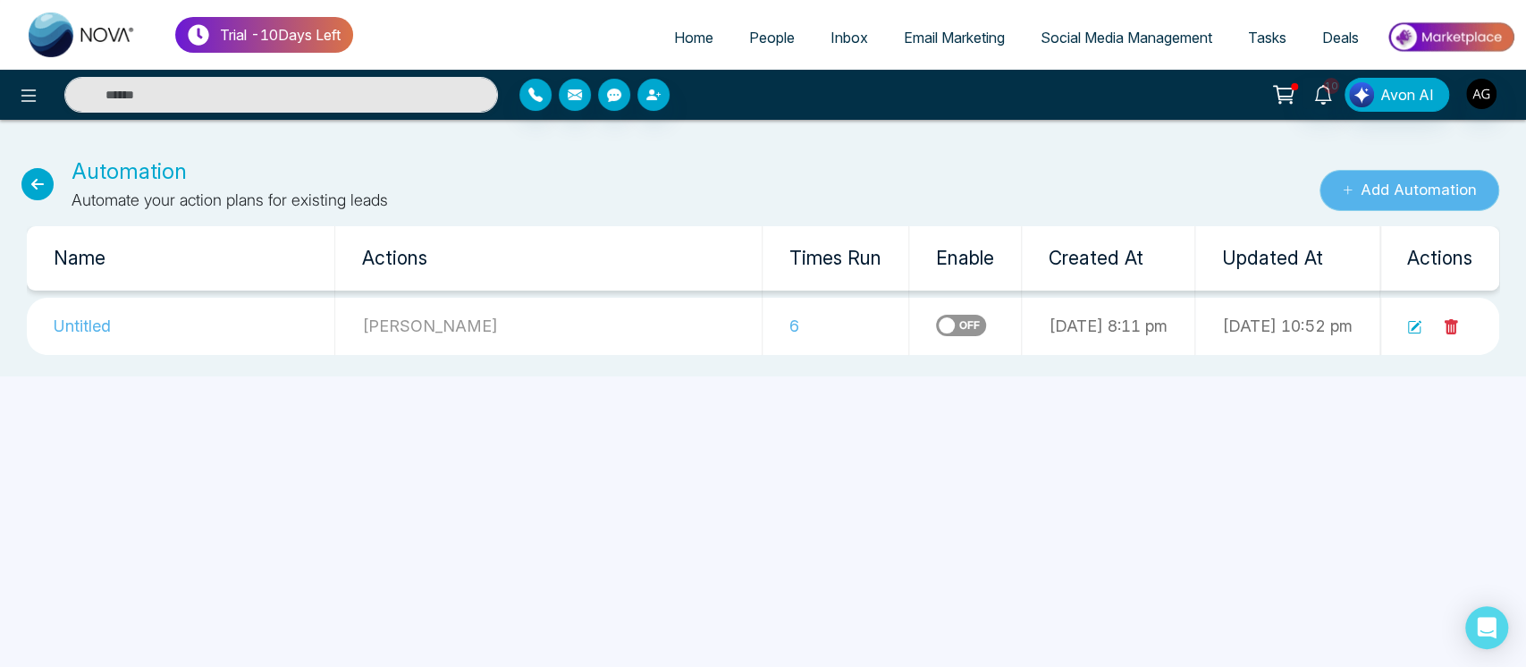
click at [1405, 197] on button "Add Automation" at bounding box center [1410, 190] width 180 height 41
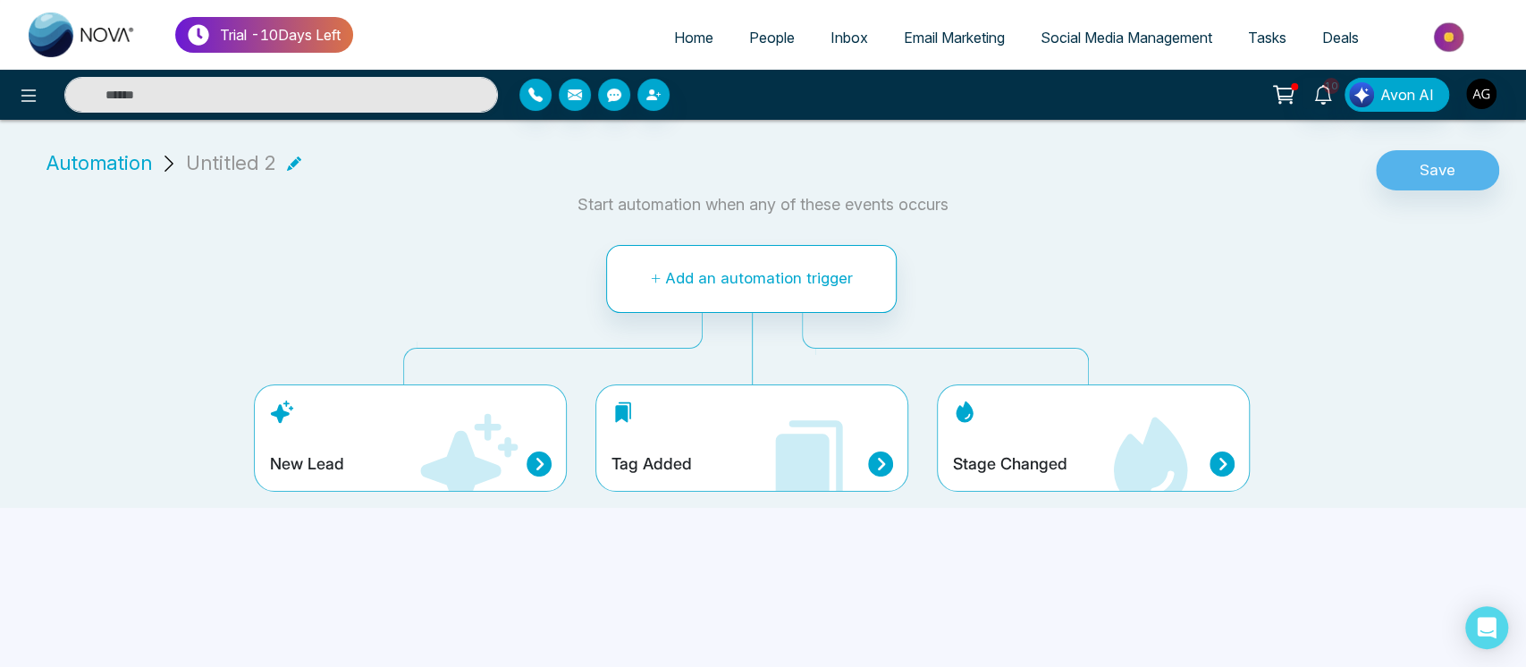
click at [691, 461] on div "Tag Added" at bounding box center [752, 464] width 283 height 25
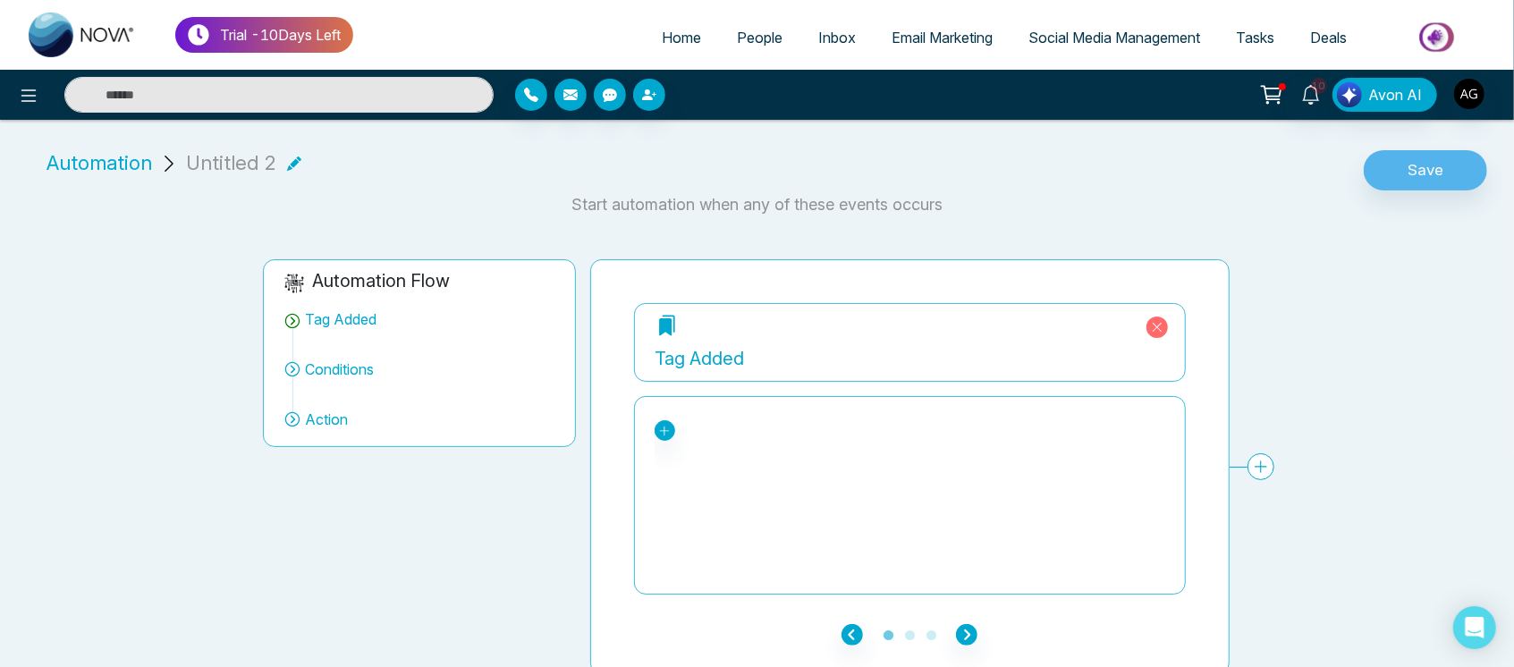
click at [658, 420] on div "=jira bounced d REALTOR" at bounding box center [665, 430] width 21 height 21
click at [669, 427] on icon at bounding box center [664, 431] width 13 height 13
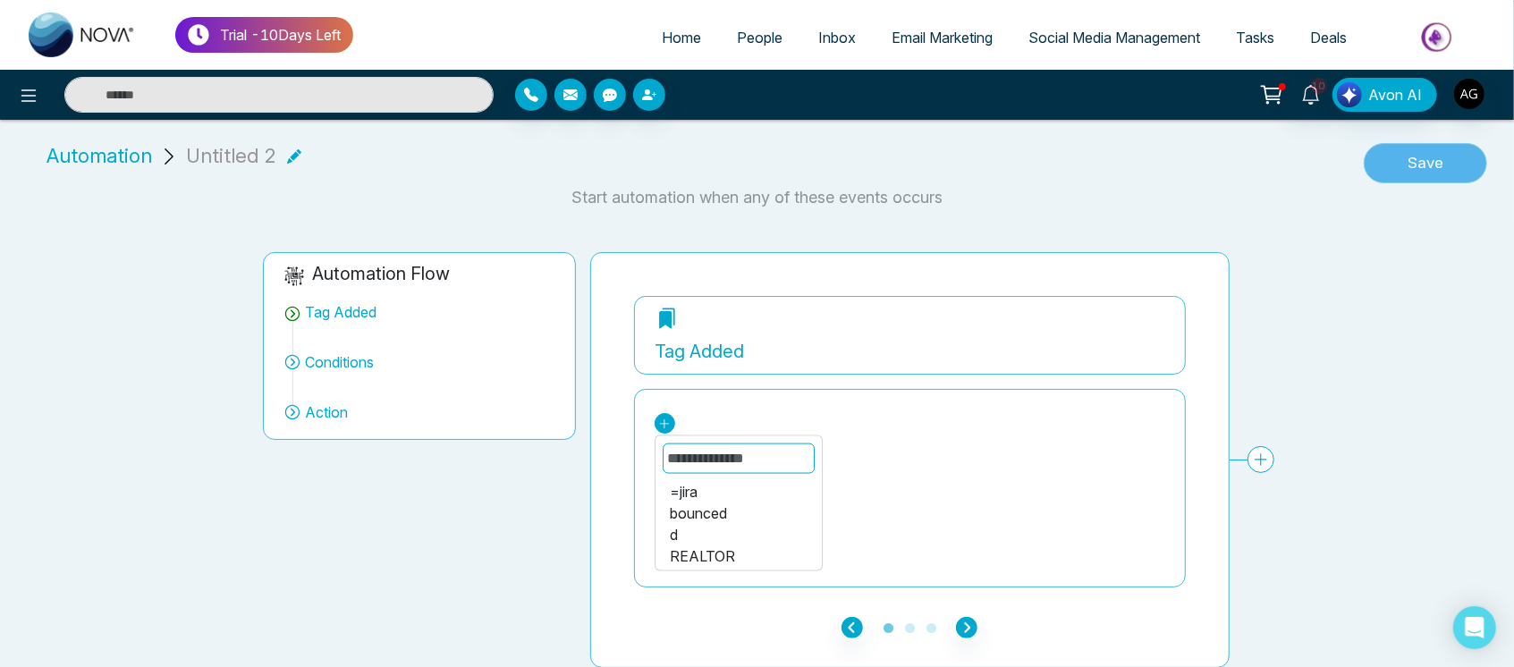
click at [1421, 177] on button "Save" at bounding box center [1425, 163] width 123 height 41
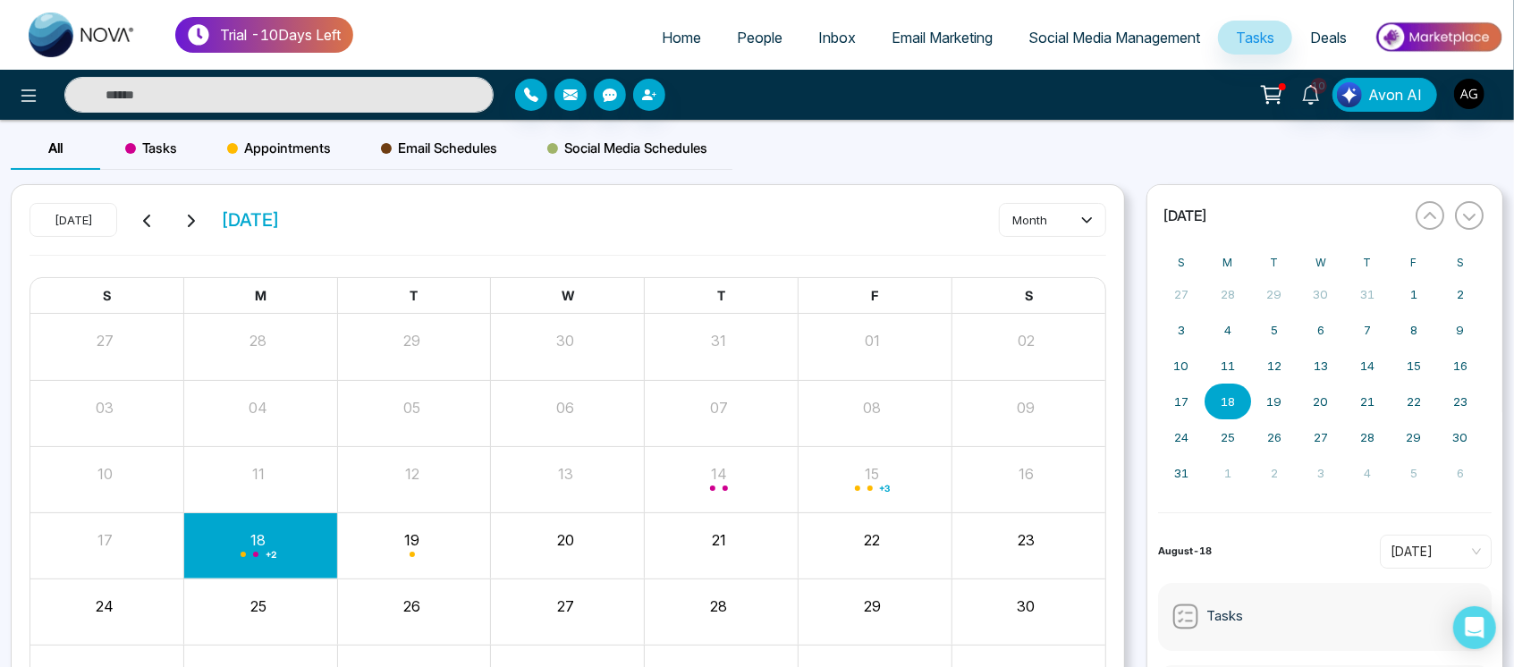
click at [237, 594] on div "25" at bounding box center [258, 603] width 149 height 27
click at [883, 447] on div "Month View" at bounding box center [875, 479] width 154 height 65
click at [149, 150] on span "Tasks" at bounding box center [151, 148] width 52 height 21
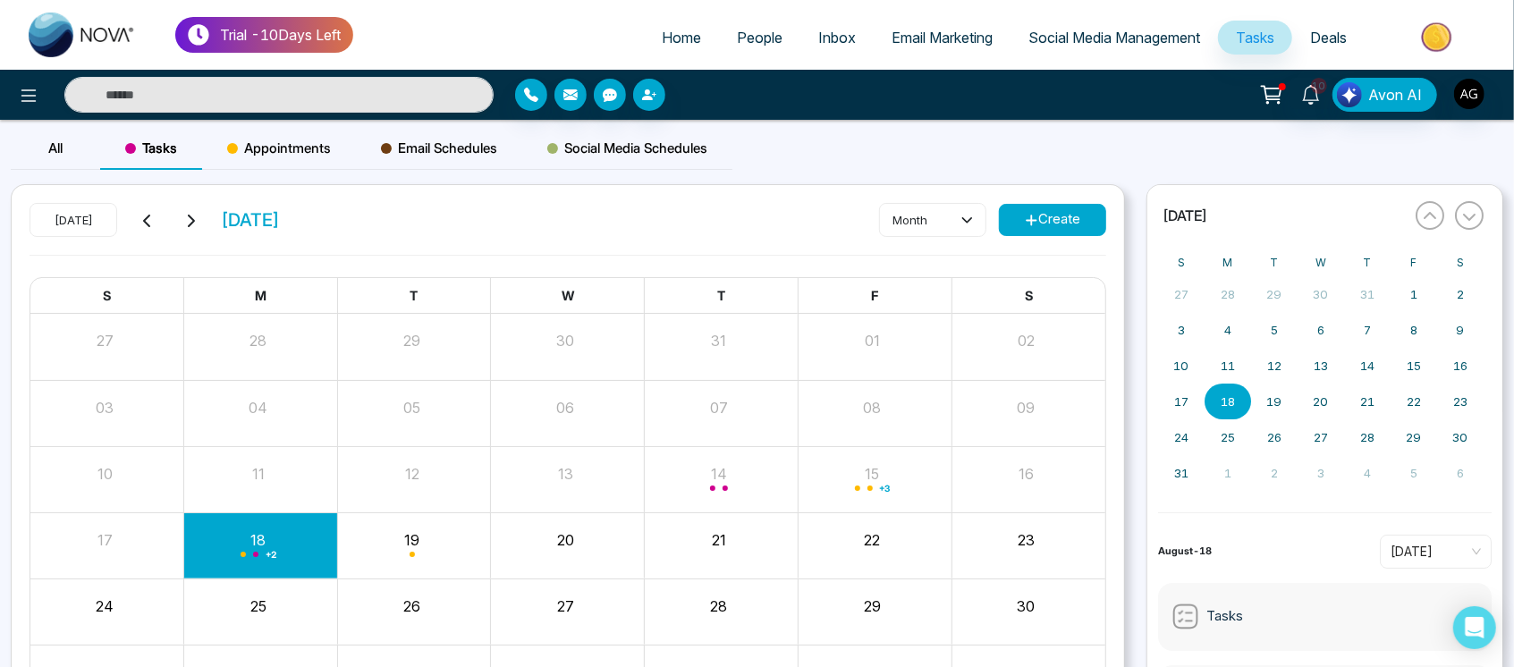
click at [290, 145] on span "Appointments" at bounding box center [279, 148] width 104 height 21
click at [33, 103] on icon at bounding box center [28, 95] width 21 height 21
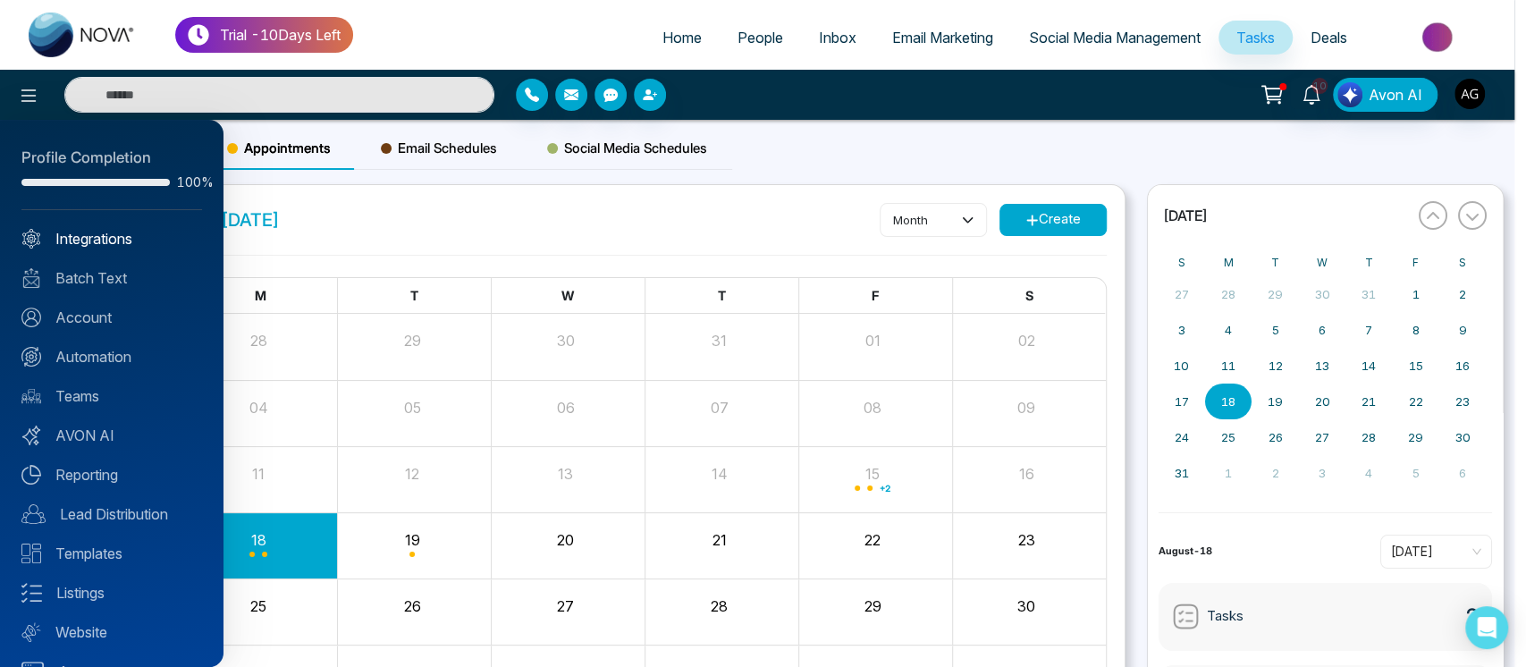
click at [153, 235] on link "Integrations" at bounding box center [111, 238] width 181 height 21
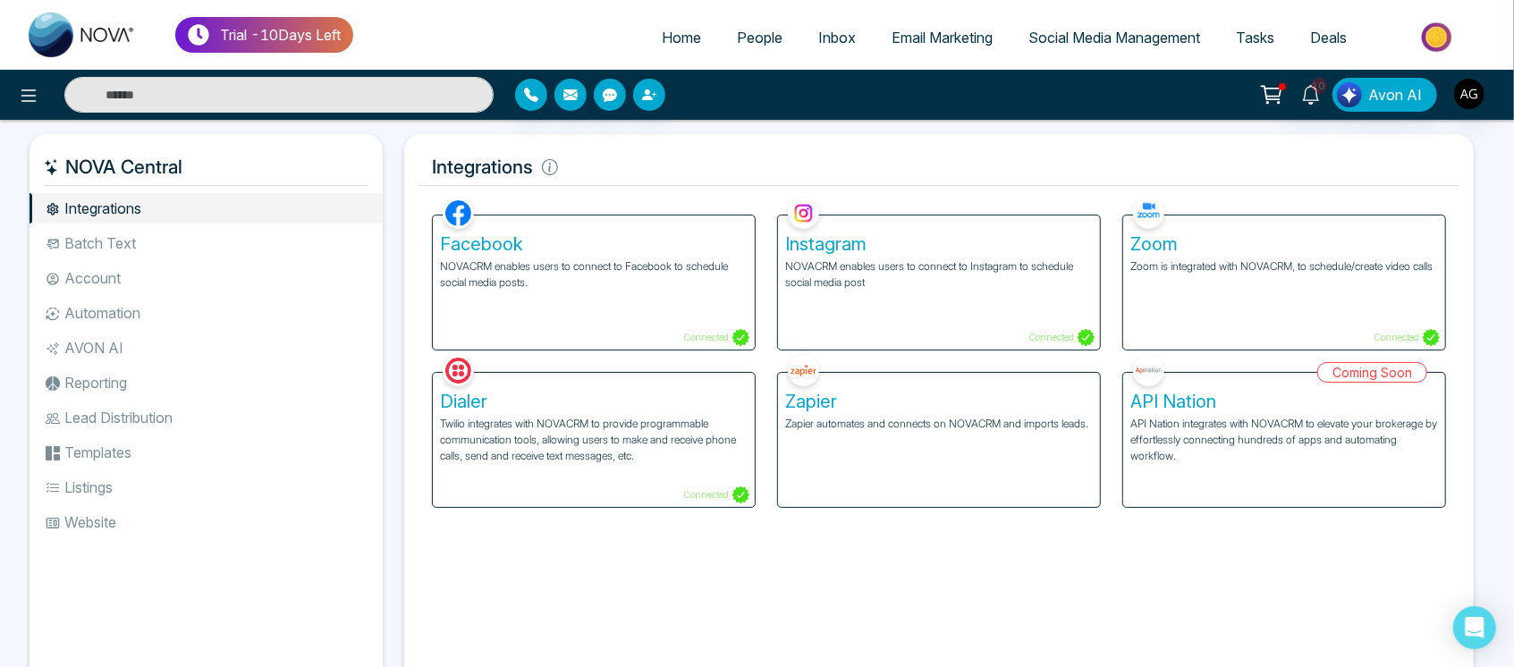
click at [592, 294] on div "Facebook NOVACRM enables users to connect to Facebook to schedule social media …" at bounding box center [594, 282] width 322 height 134
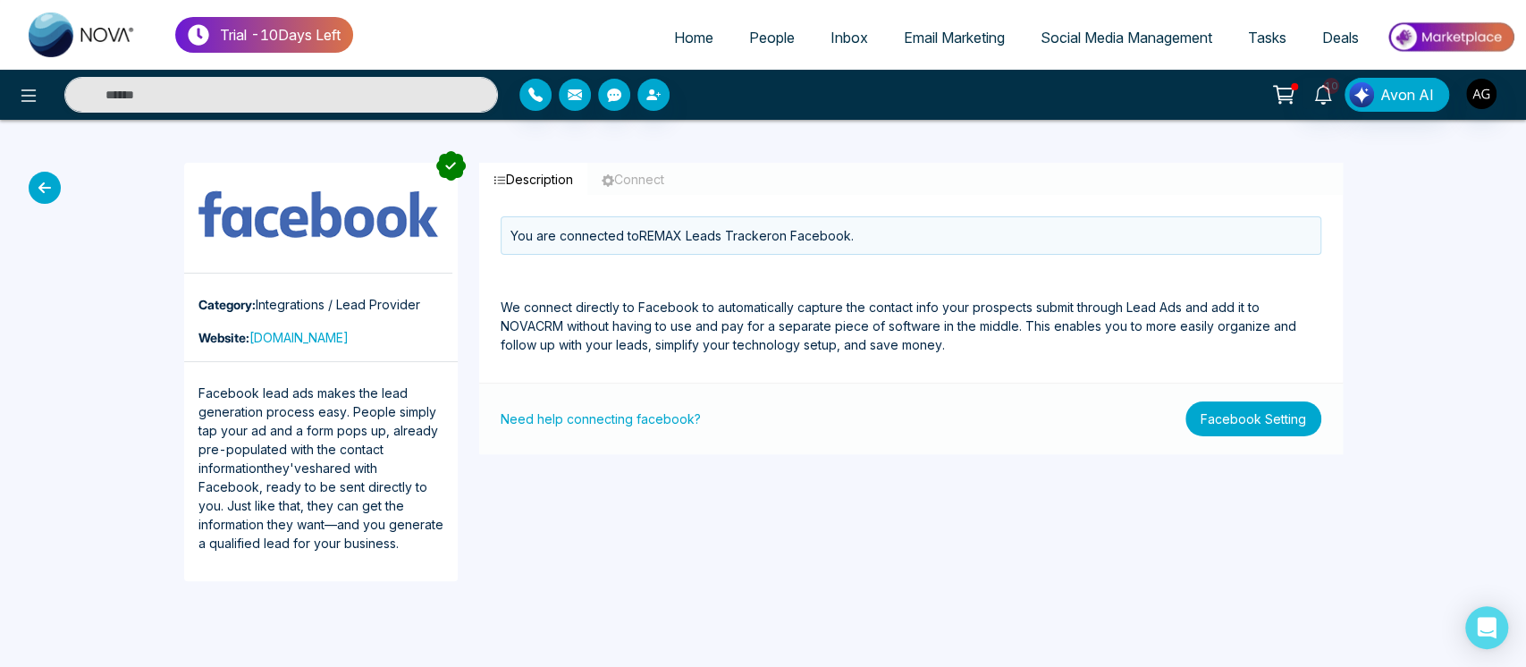
click at [1223, 411] on button "Facebook Setting" at bounding box center [1254, 418] width 136 height 35
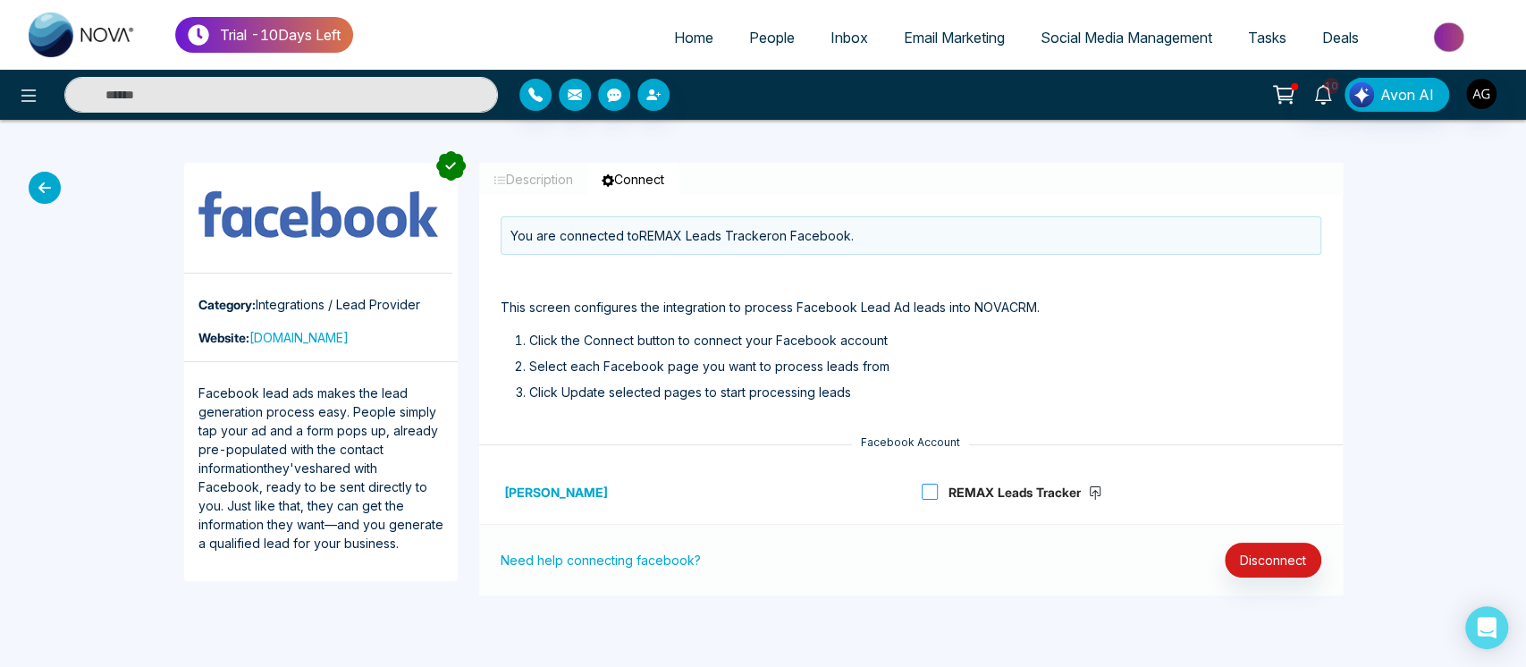
click at [942, 484] on span "REMAX Leads Tracker" at bounding box center [1024, 491] width 172 height 21
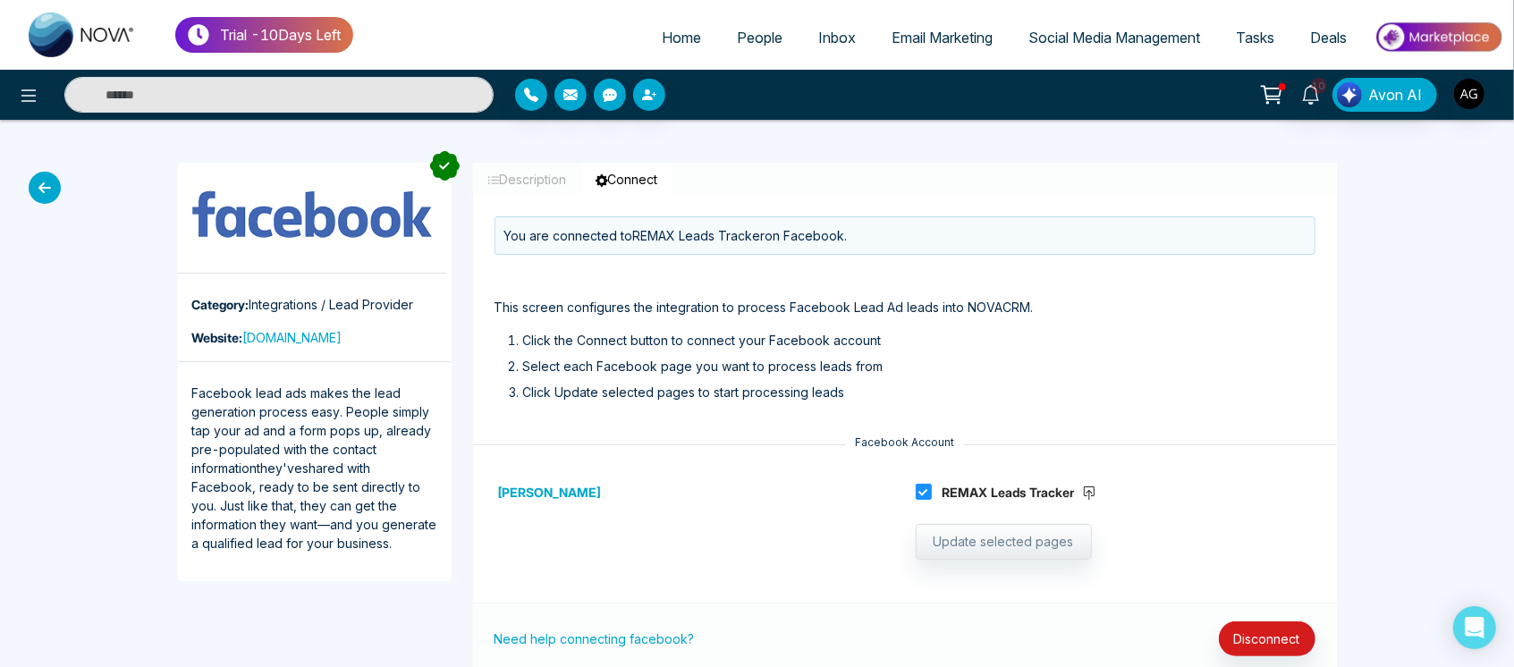
click at [35, 180] on icon at bounding box center [45, 188] width 32 height 32
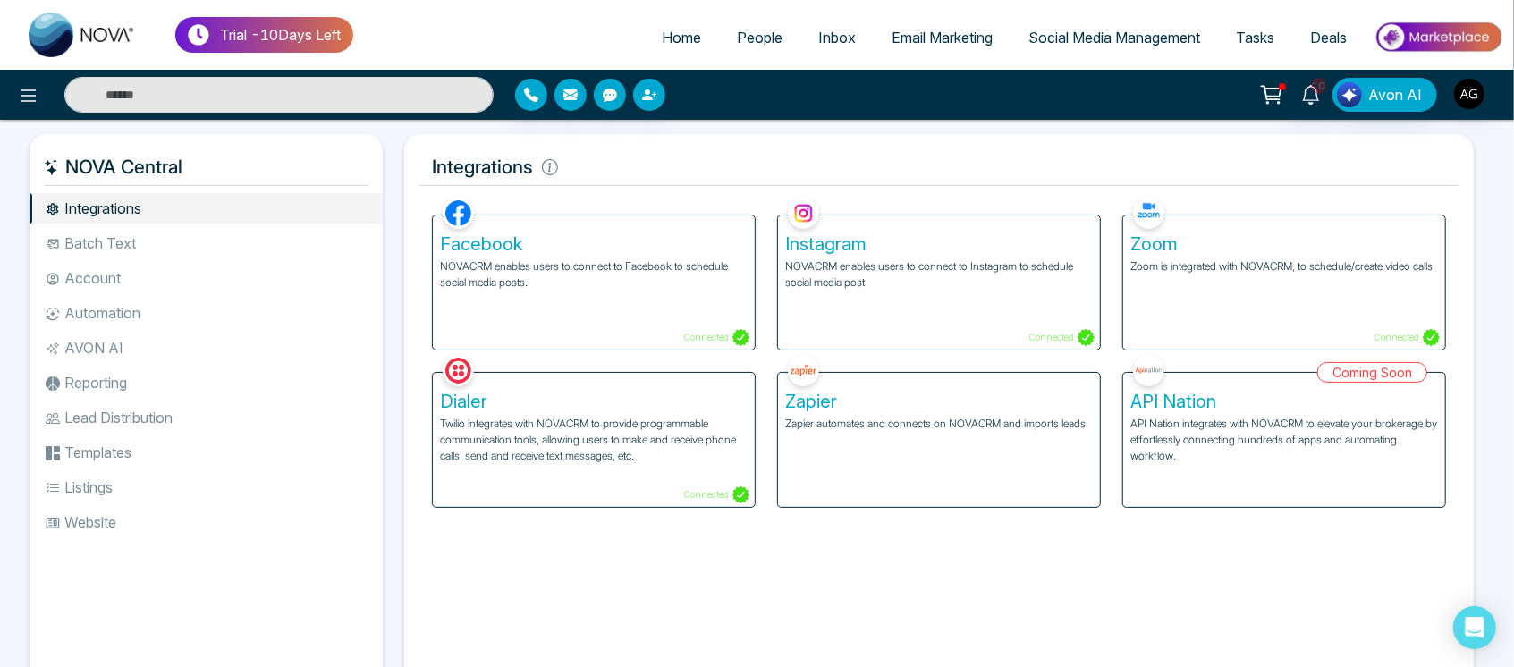
click at [714, 404] on h5 "Dialer" at bounding box center [594, 401] width 308 height 21
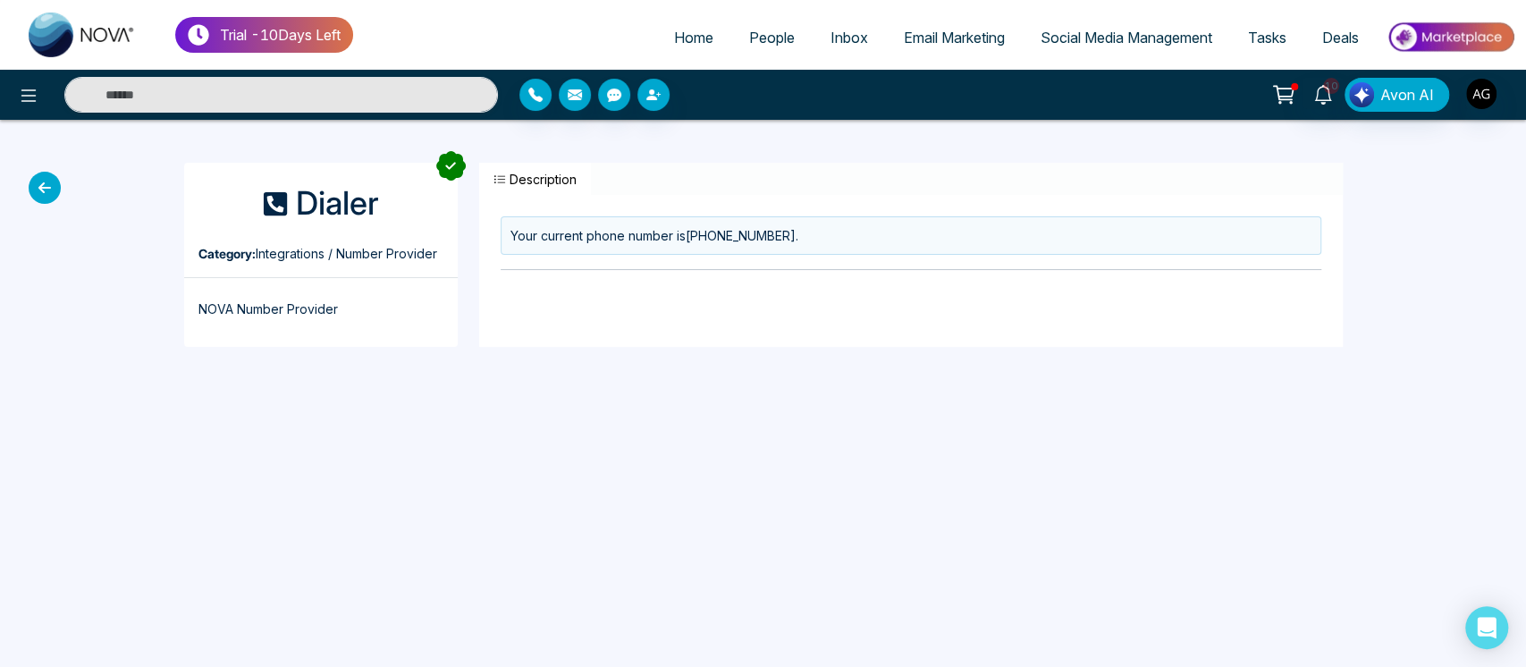
click at [502, 181] on icon "button" at bounding box center [500, 179] width 13 height 13
drag, startPoint x: 577, startPoint y: 180, endPoint x: 507, endPoint y: 174, distance: 70.0
click at [507, 174] on button "Description" at bounding box center [535, 179] width 112 height 33
drag, startPoint x: 587, startPoint y: 177, endPoint x: 498, endPoint y: 177, distance: 88.5
click at [498, 177] on button "Description" at bounding box center [535, 179] width 112 height 33
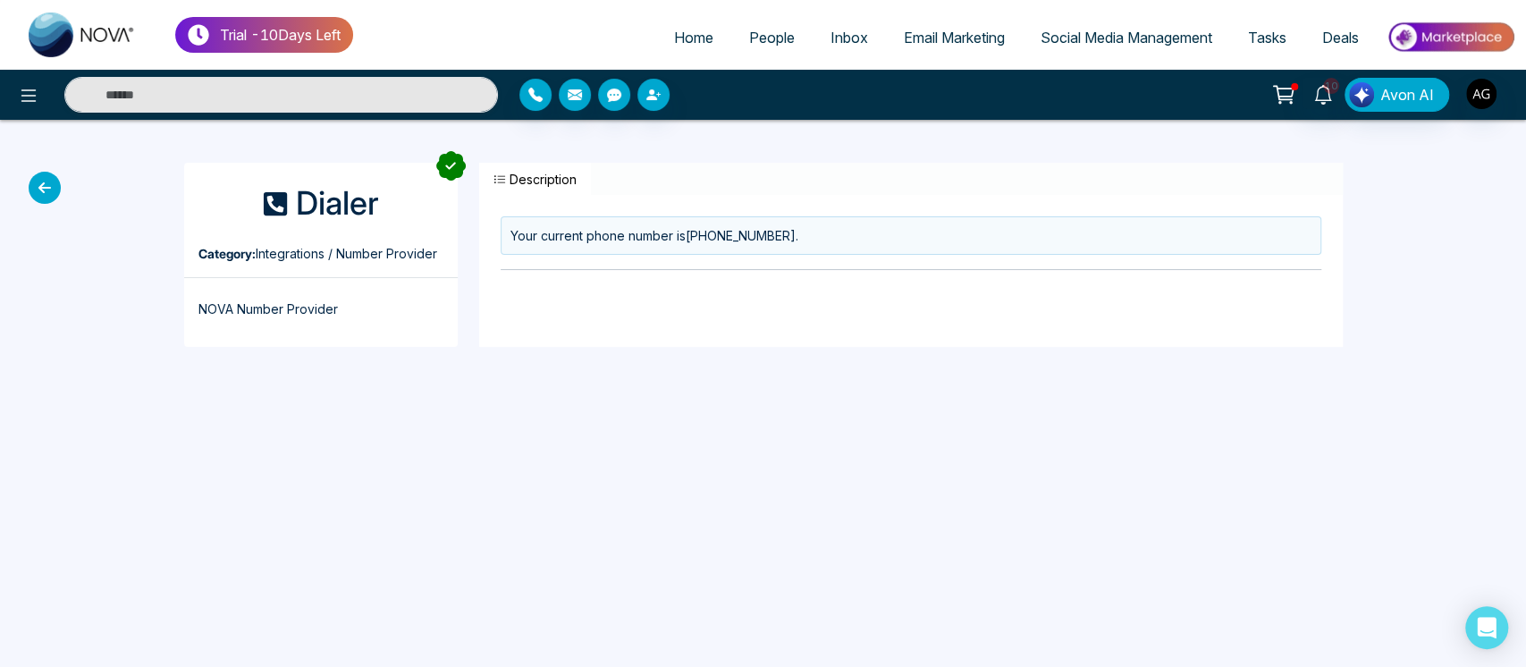
click at [498, 177] on icon "button" at bounding box center [500, 179] width 13 height 13
click at [43, 204] on div "Dialer Category: Integrations / Number Provider NOVA Number Provider Descriptio…" at bounding box center [763, 255] width 1526 height 270
click at [50, 204] on div "Dialer Category: Integrations / Number Provider NOVA Number Provider Descriptio…" at bounding box center [763, 255] width 1526 height 270
click at [50, 183] on icon at bounding box center [45, 188] width 32 height 32
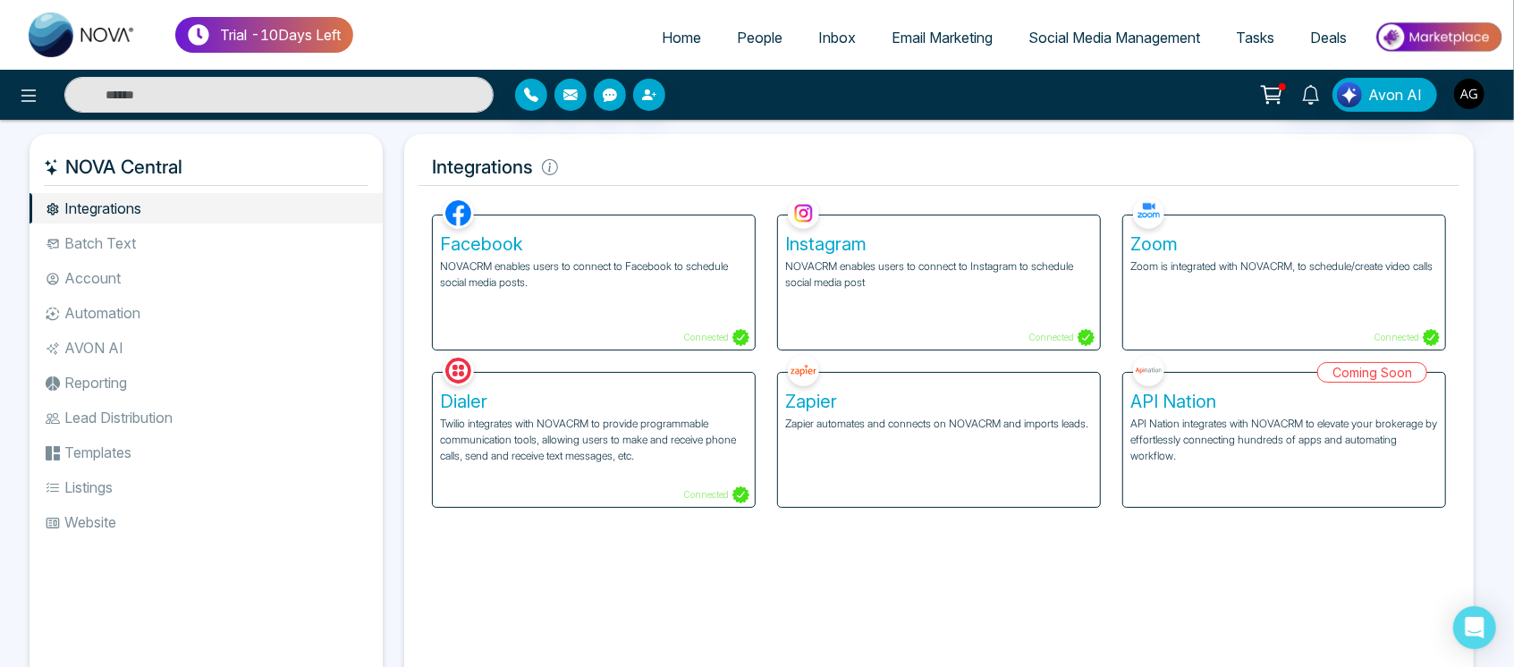
click at [236, 236] on li "Batch Text" at bounding box center [206, 243] width 353 height 30
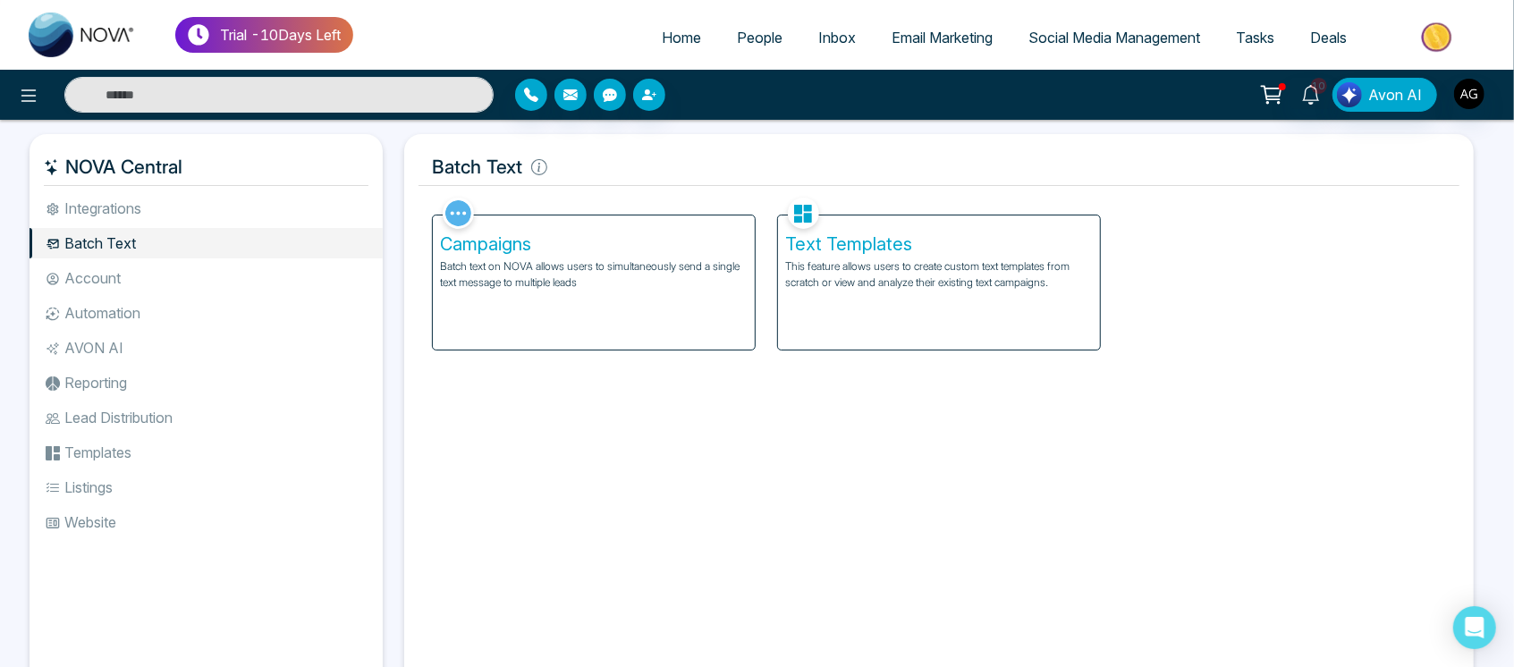
click at [282, 215] on li "Integrations" at bounding box center [206, 208] width 353 height 30
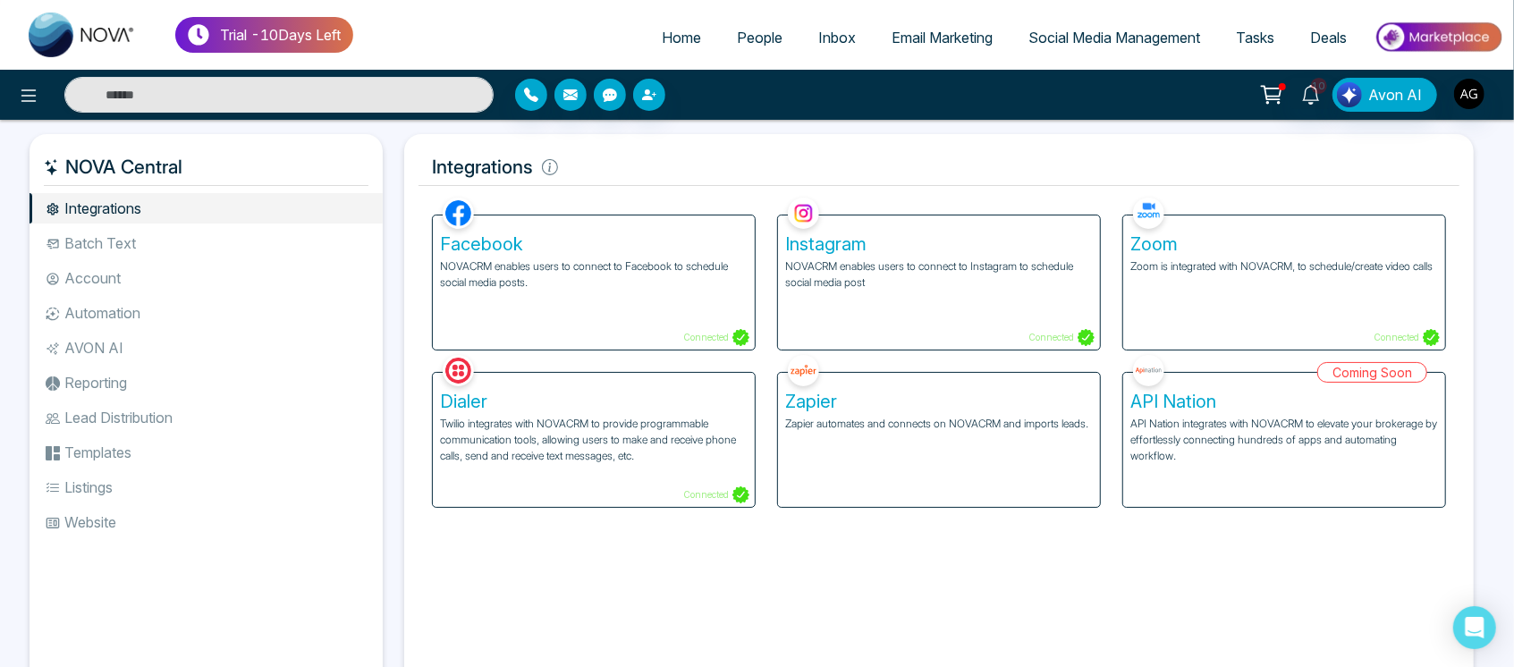
click at [736, 48] on link "People" at bounding box center [759, 38] width 81 height 34
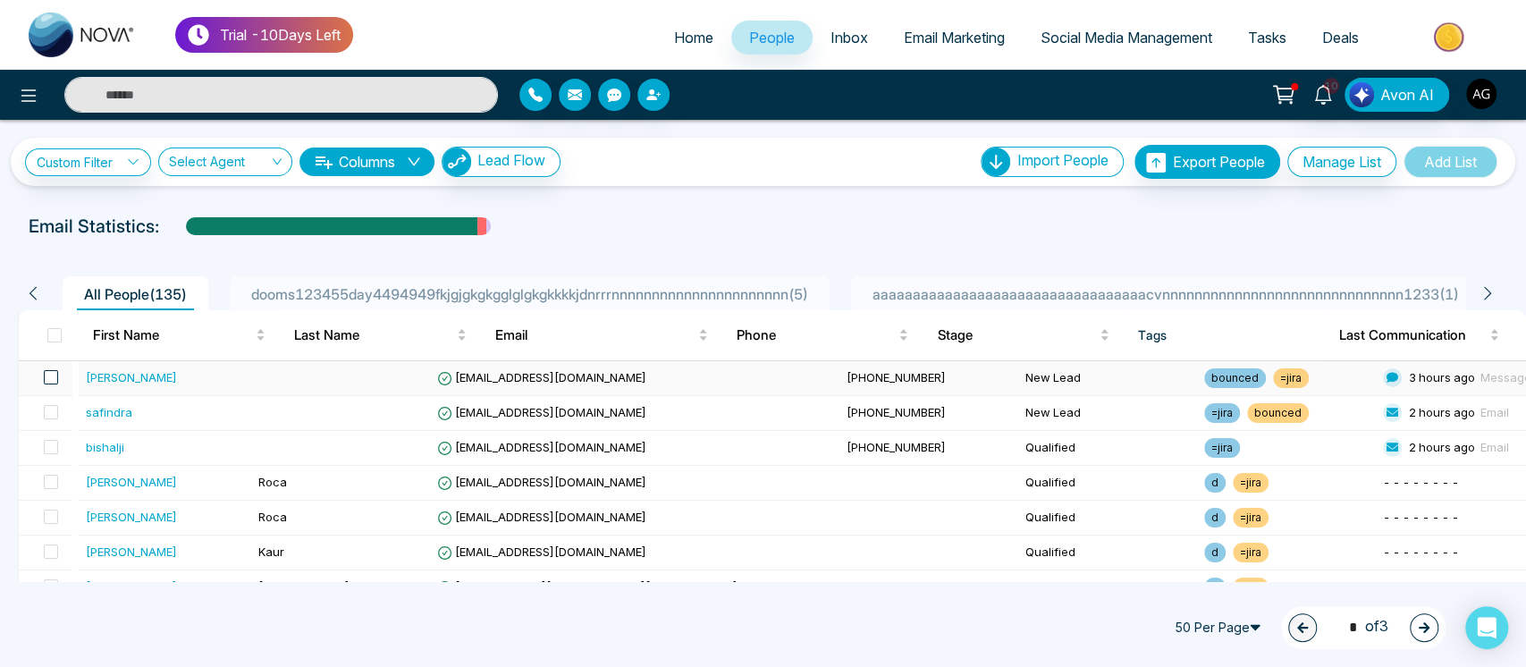
click at [52, 376] on span at bounding box center [51, 377] width 14 height 14
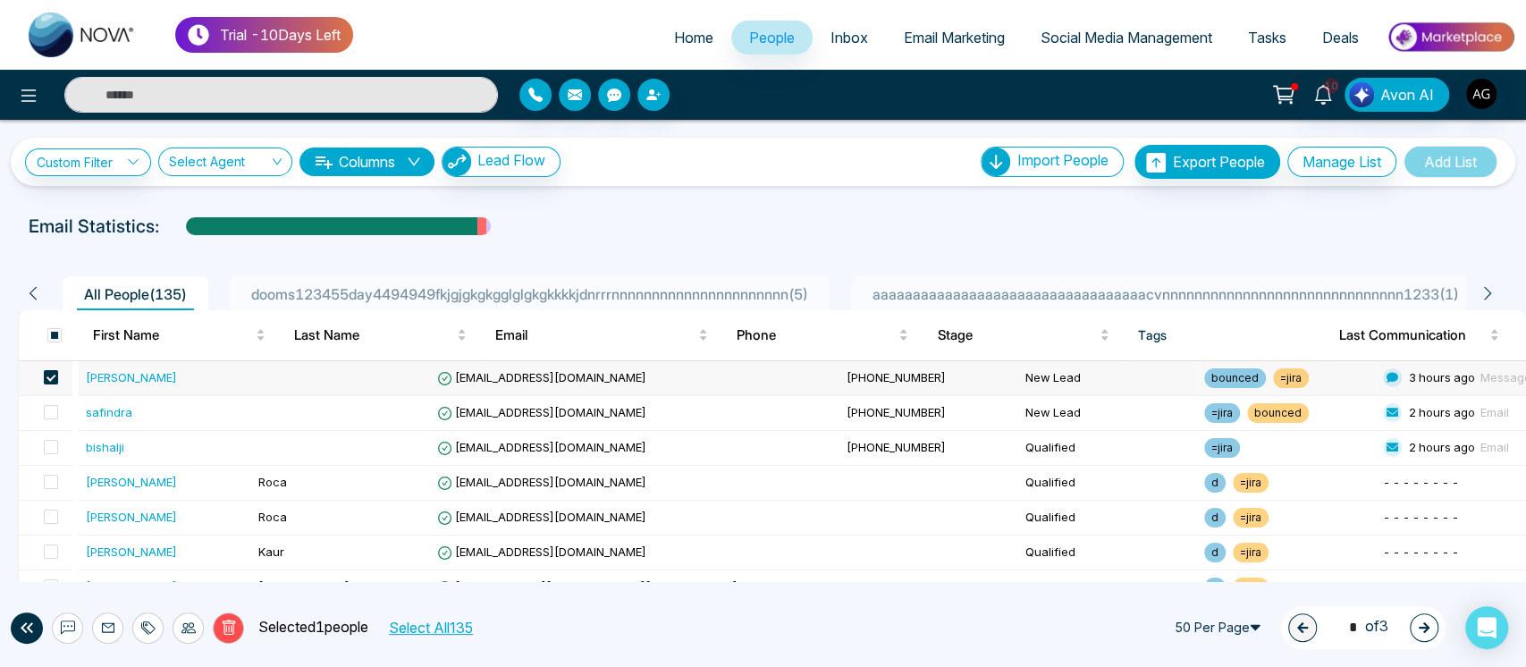
click at [150, 629] on icon at bounding box center [148, 628] width 14 height 14
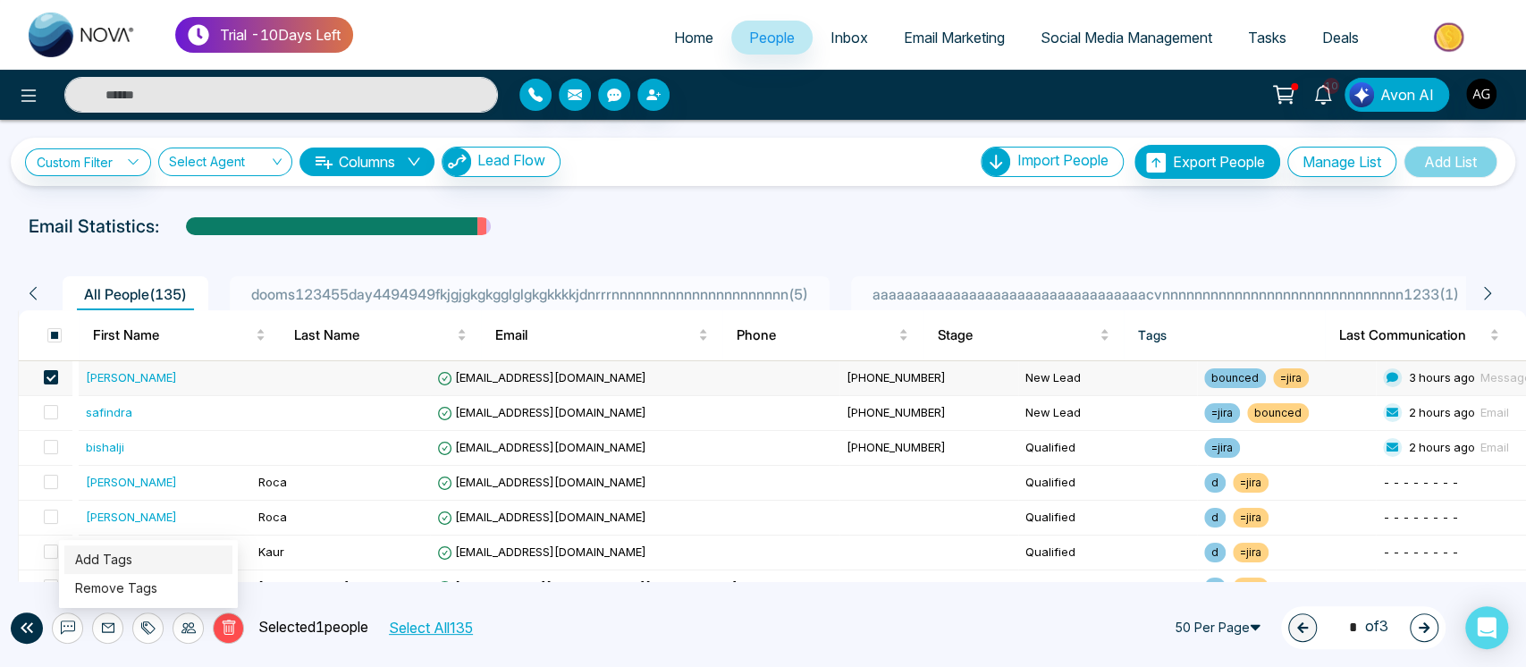
click at [132, 553] on link "Add Tags" at bounding box center [103, 559] width 57 height 15
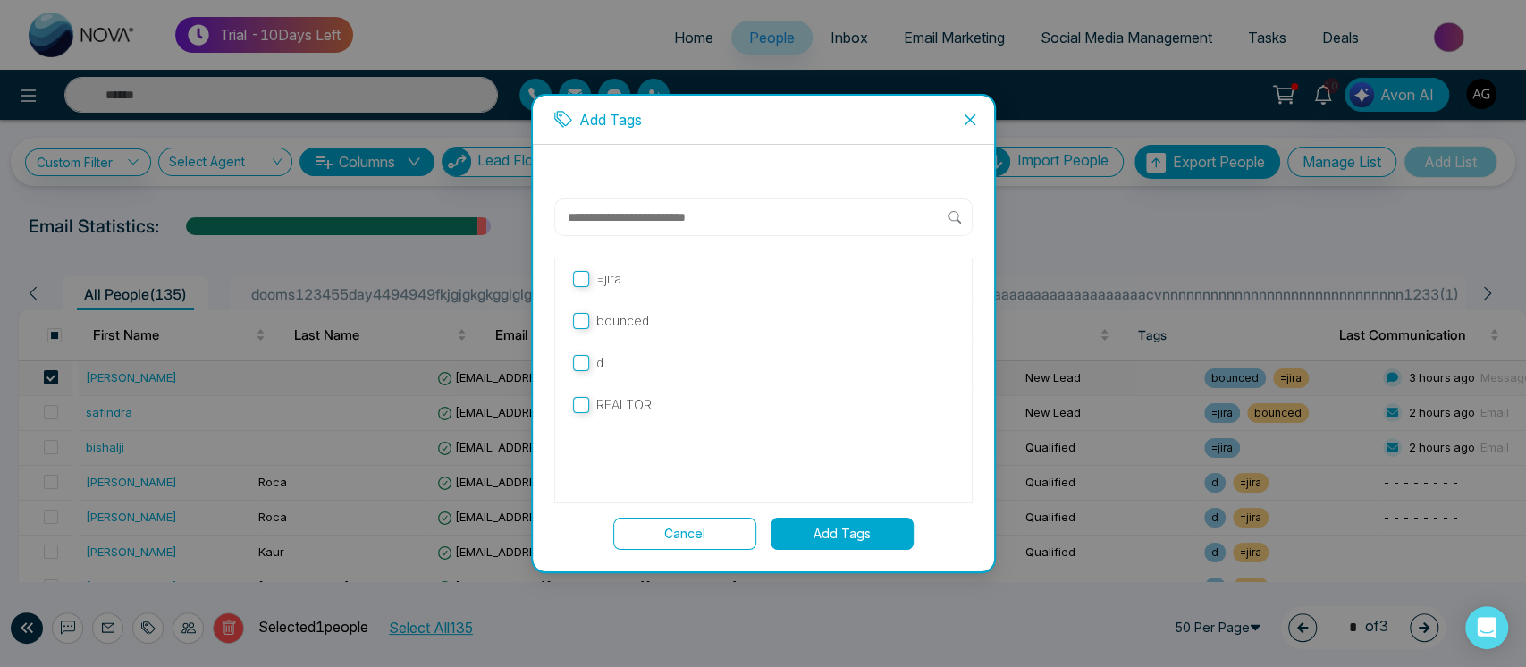
click at [691, 224] on input "text" at bounding box center [757, 217] width 383 height 21
type input "**********"
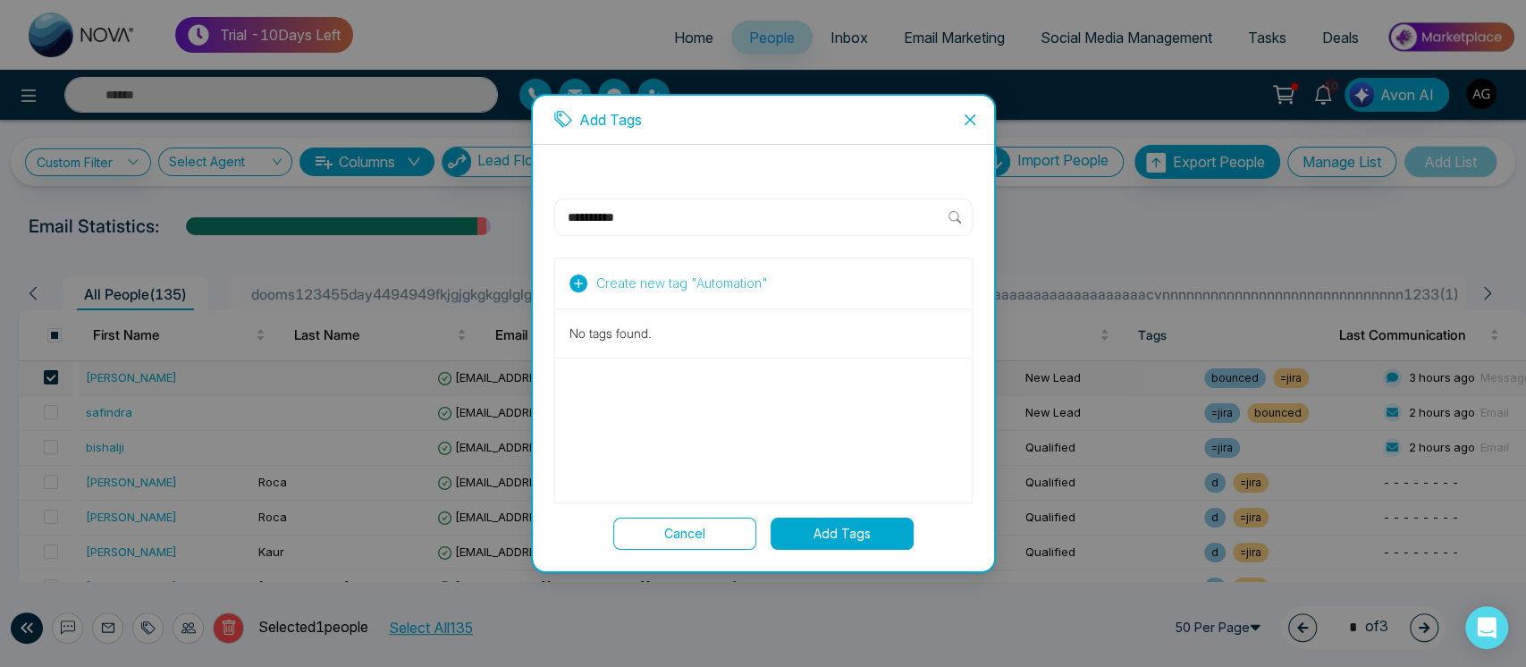
click at [584, 277] on icon at bounding box center [579, 284] width 18 height 18
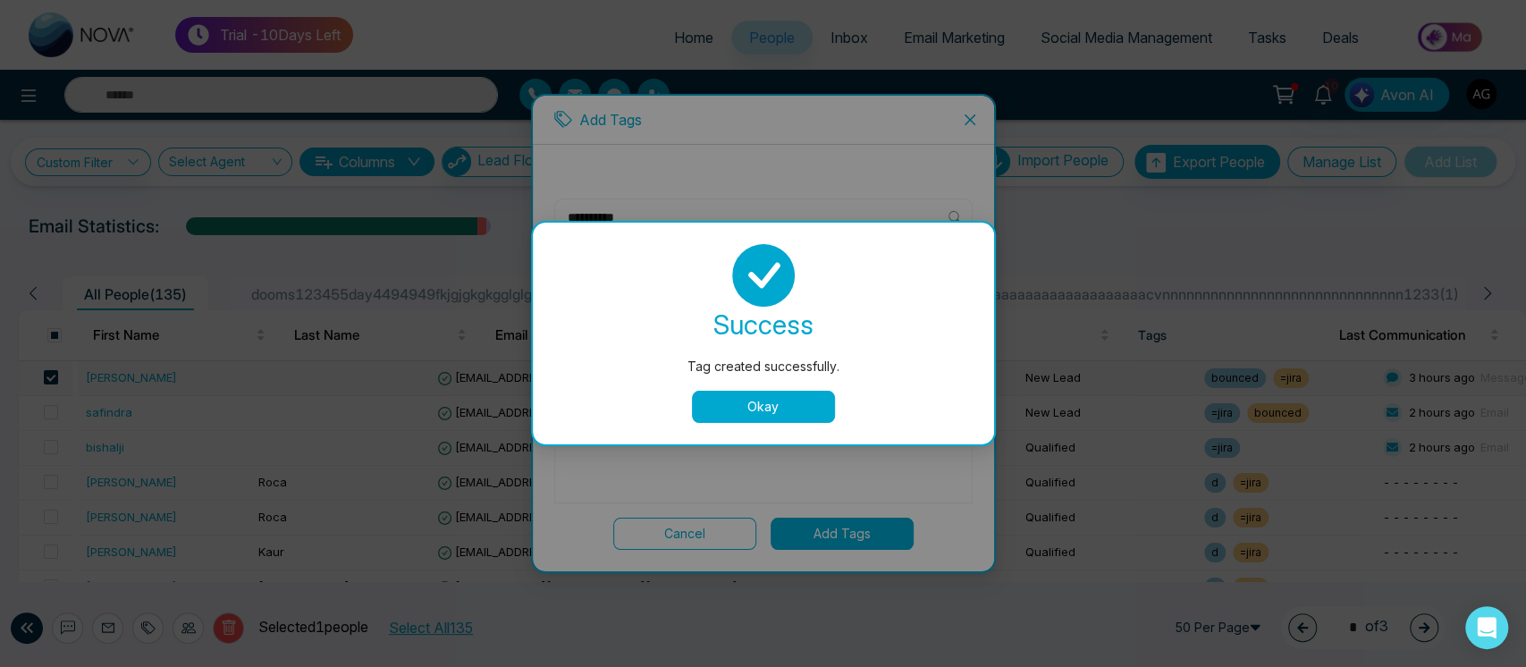
click at [804, 416] on button "Okay" at bounding box center [763, 407] width 143 height 32
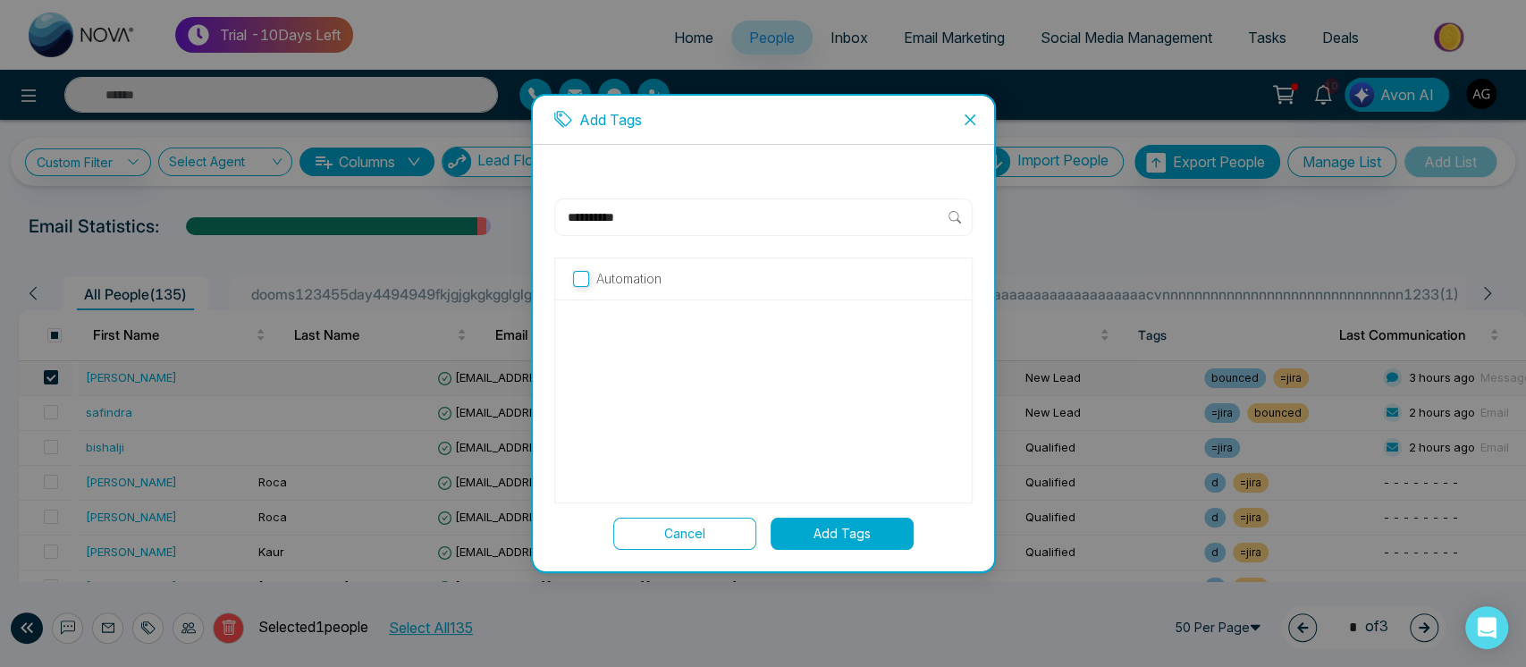
click at [978, 111] on span "Close" at bounding box center [970, 120] width 48 height 48
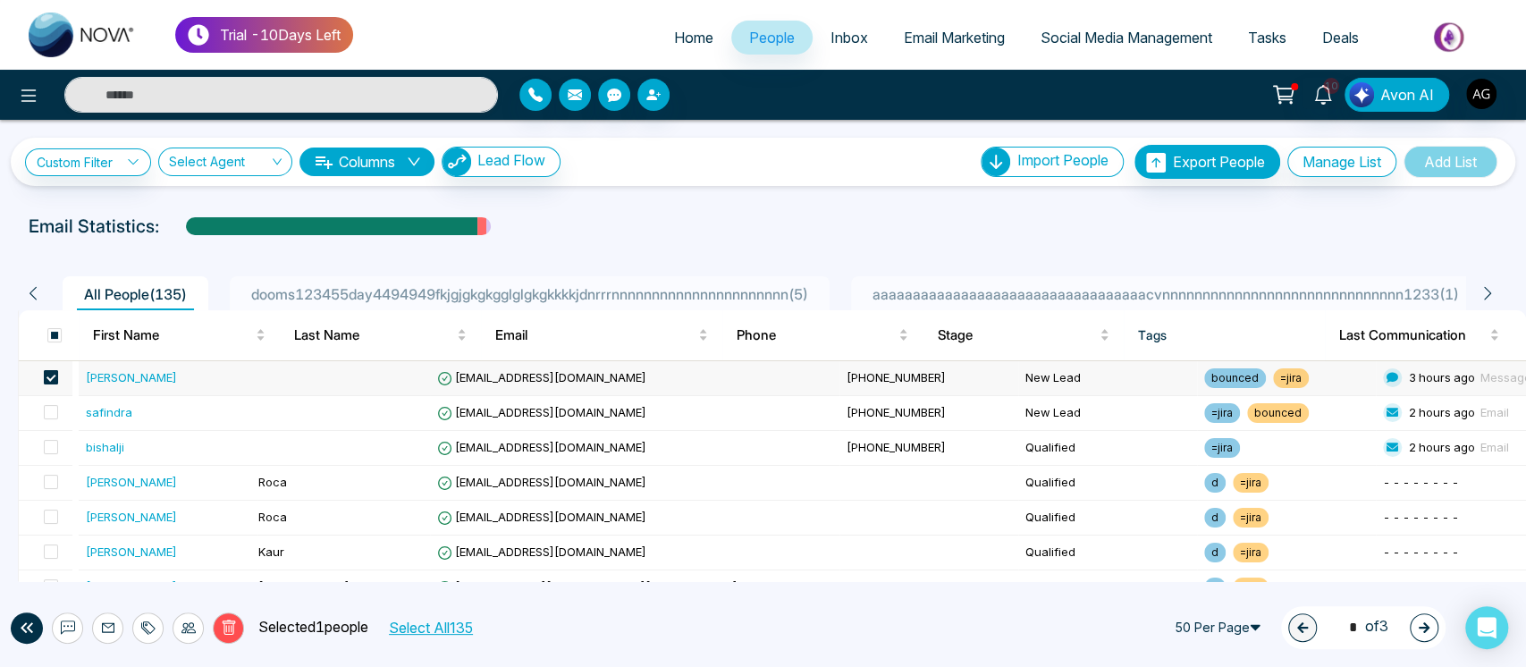
click at [50, 377] on span at bounding box center [51, 377] width 14 height 14
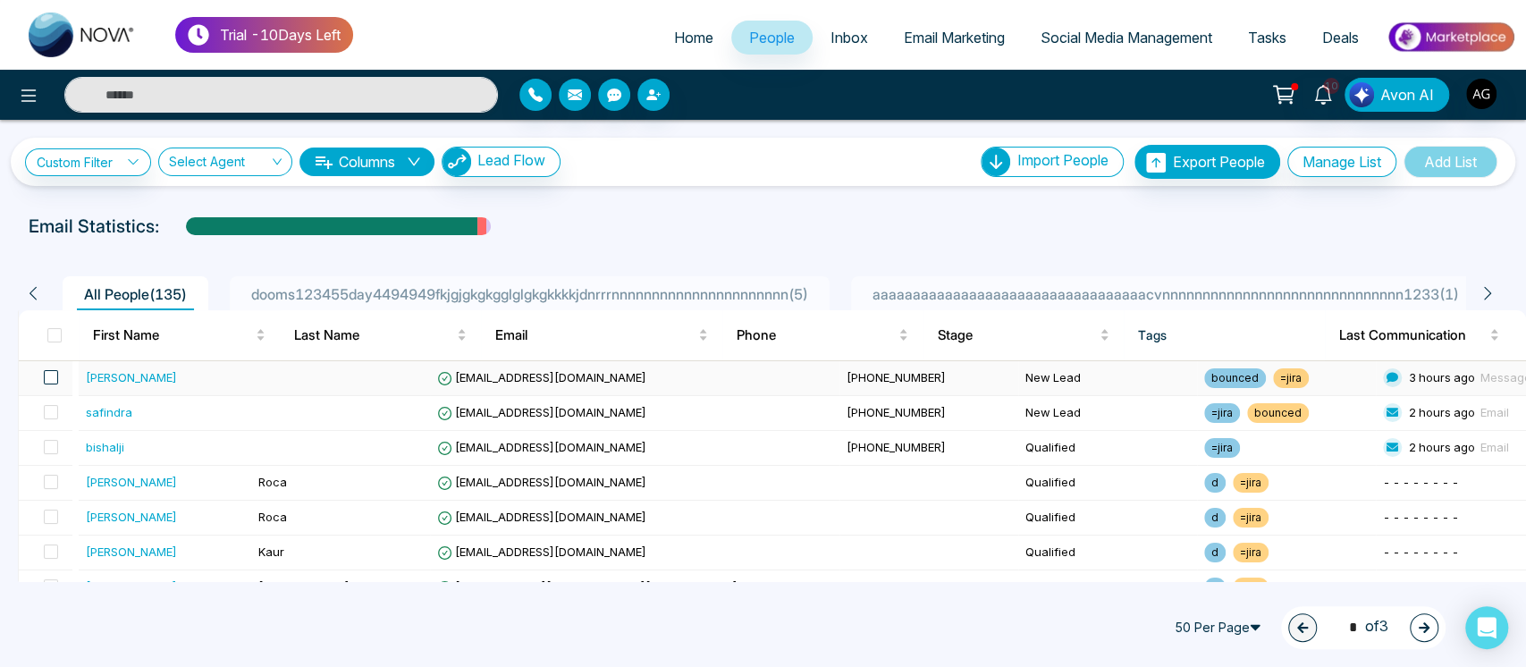
click at [50, 377] on span at bounding box center [51, 377] width 14 height 14
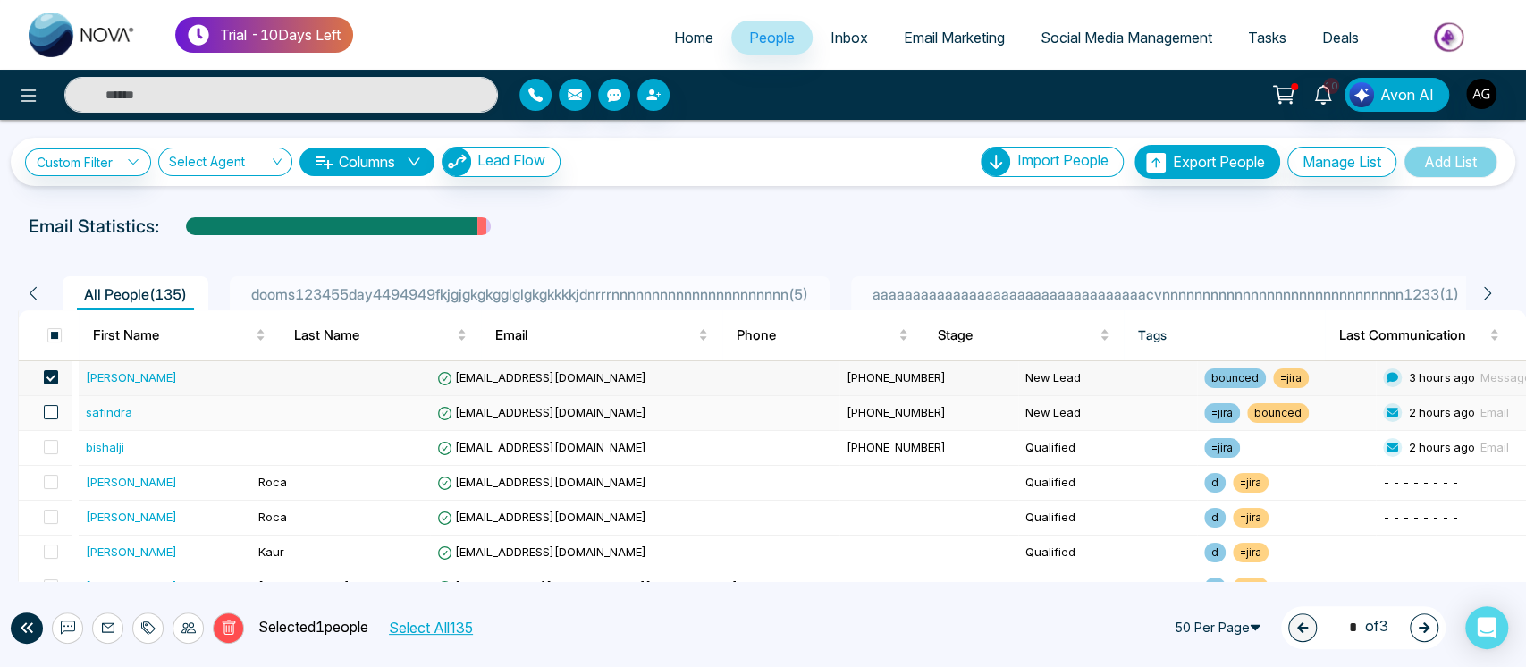
click at [53, 413] on span at bounding box center [51, 412] width 14 height 14
click at [52, 377] on span at bounding box center [51, 377] width 14 height 14
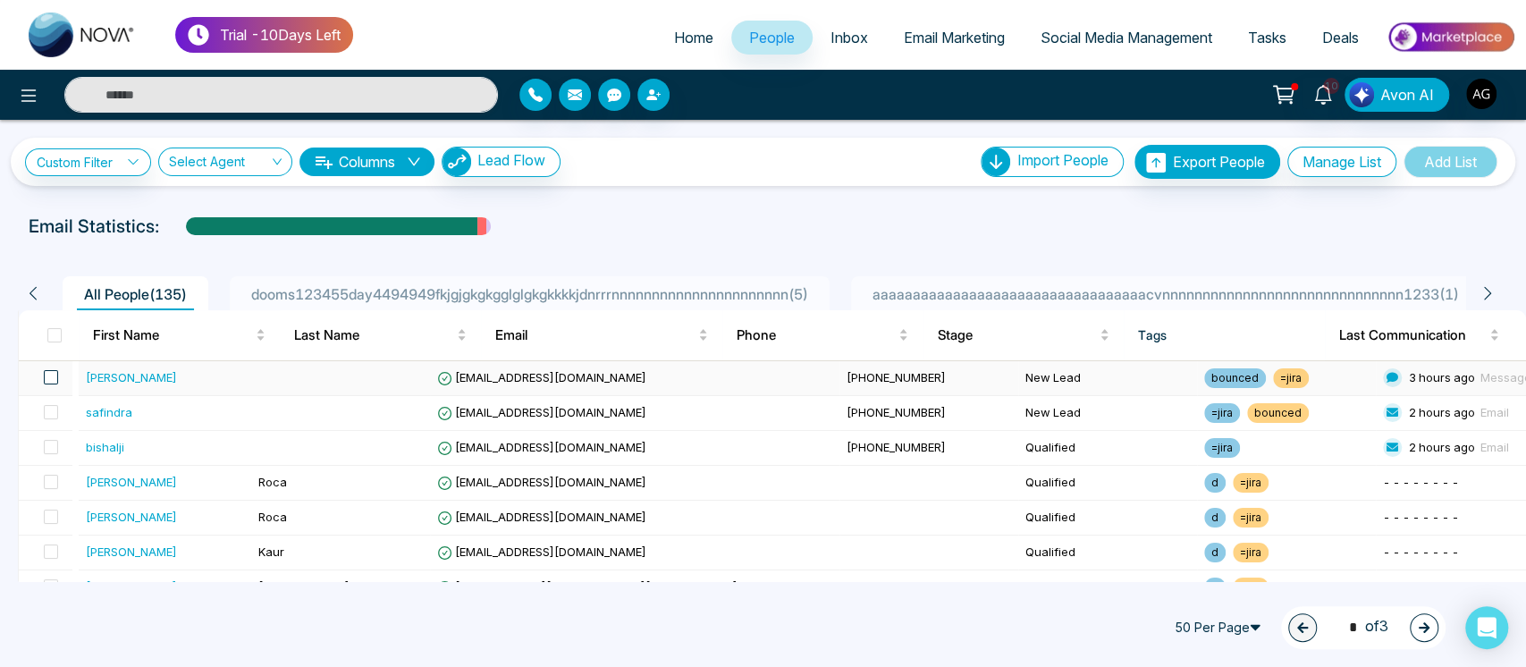
click at [52, 377] on span at bounding box center [51, 377] width 14 height 14
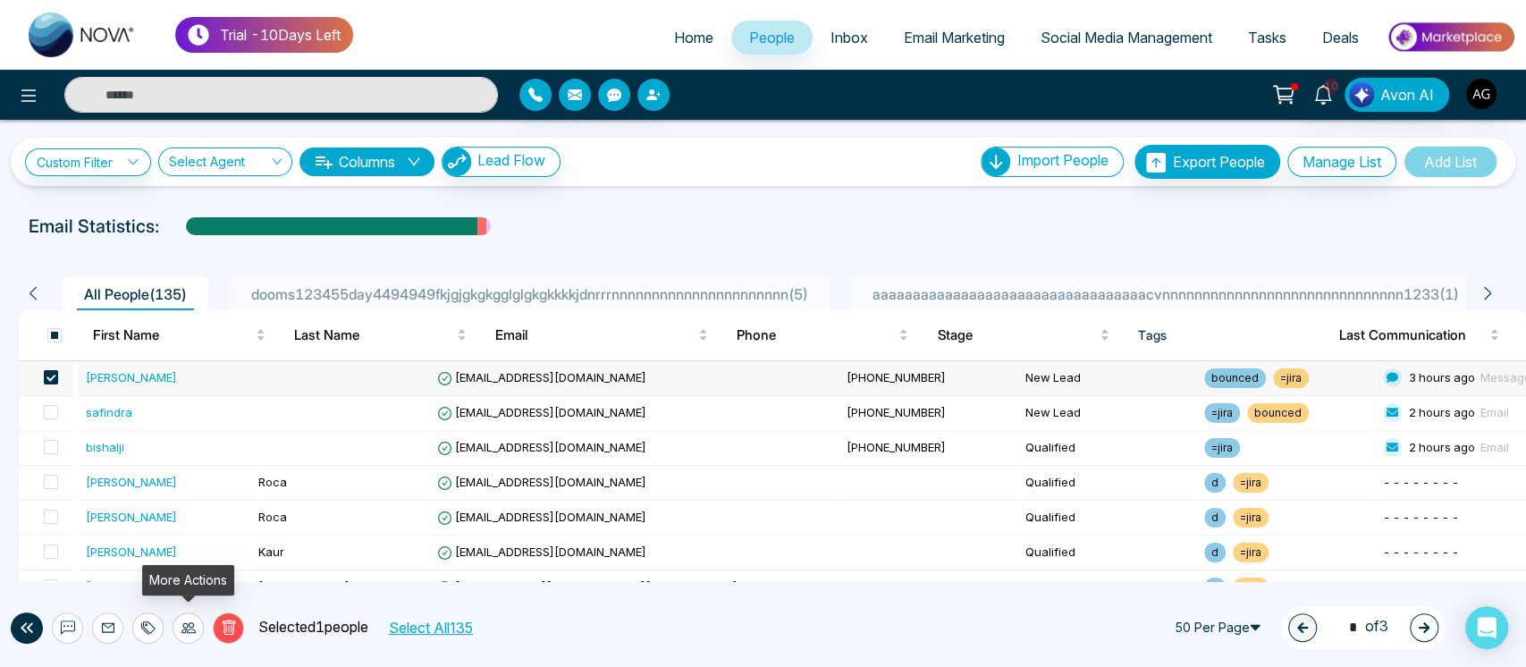
click at [200, 630] on div at bounding box center [188, 627] width 31 height 31
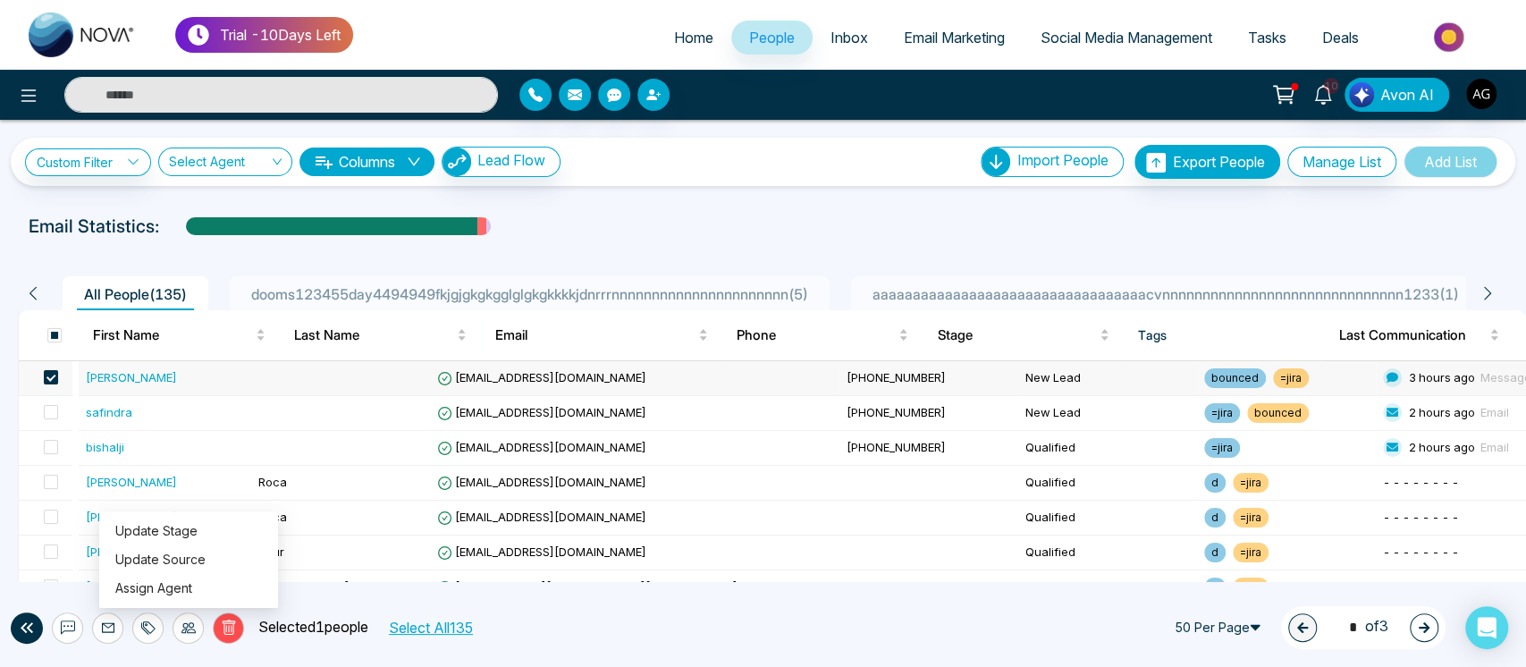
click at [1099, 645] on div "Delete Selected 1 people Select All 135 50 Per Page 1 * of 3" at bounding box center [763, 627] width 1526 height 79
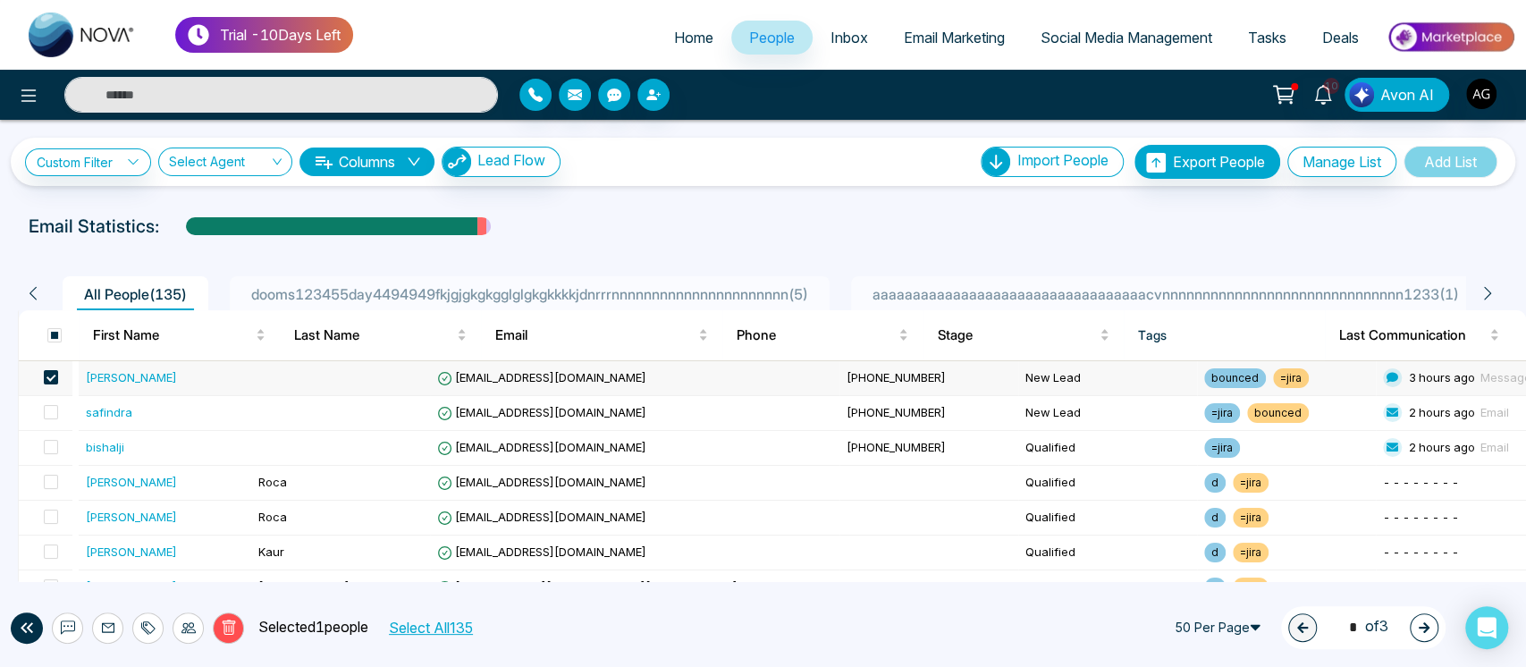
click at [335, 627] on p "Selected 1 people" at bounding box center [306, 627] width 124 height 23
click at [986, 288] on span "aaaaaaaaaaaaaaaaaaaaaaaaaaaaaaaaaacvnnnnnnnnnnnnnnnnnnnnnnnnnnnnnn1233 ( 1 )" at bounding box center [1166, 294] width 601 height 18
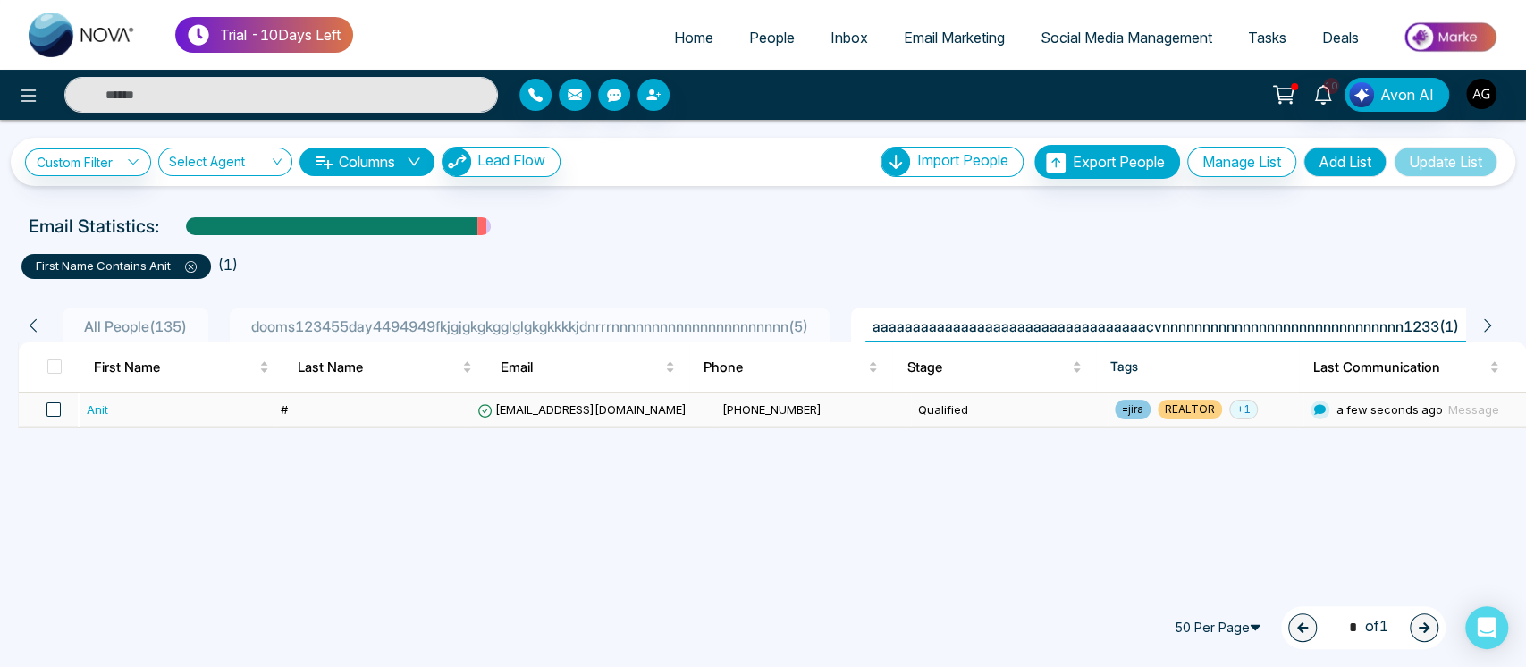
click at [55, 406] on span at bounding box center [53, 409] width 14 height 14
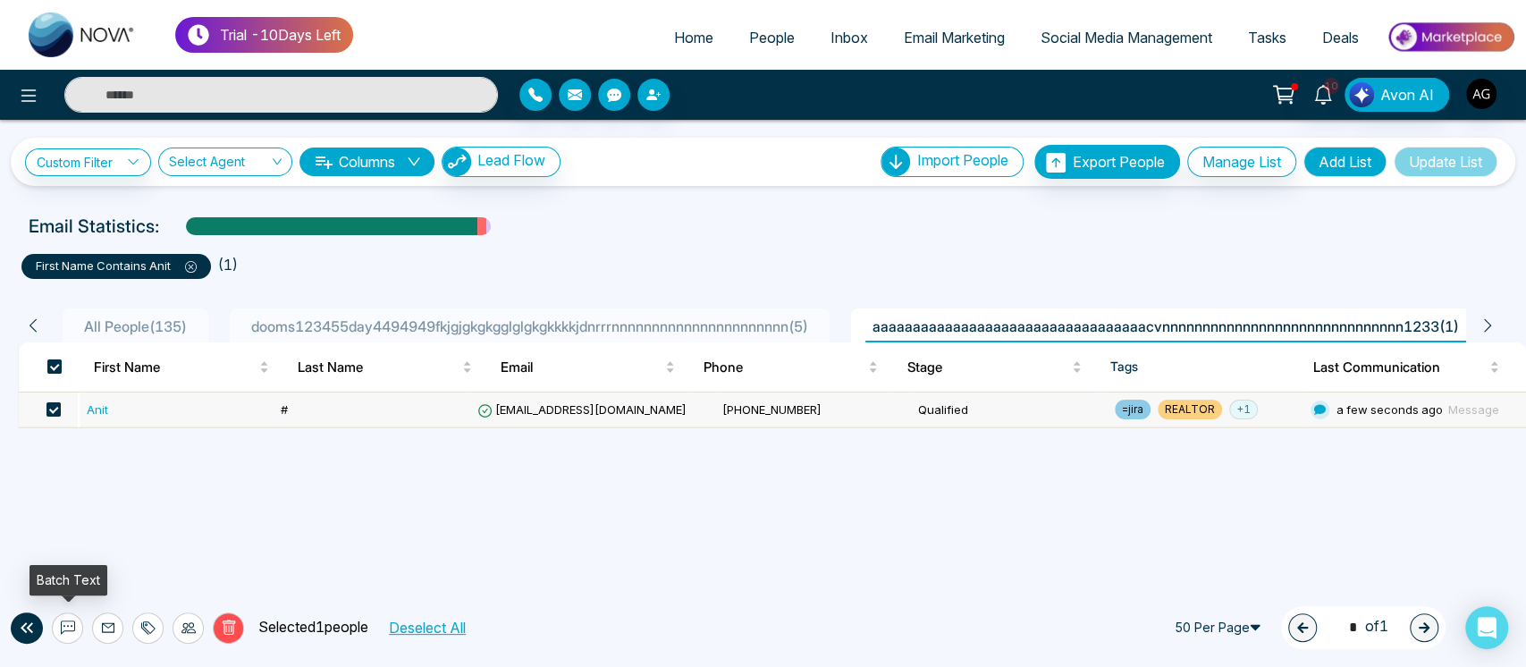
click at [65, 632] on icon at bounding box center [68, 628] width 14 height 14
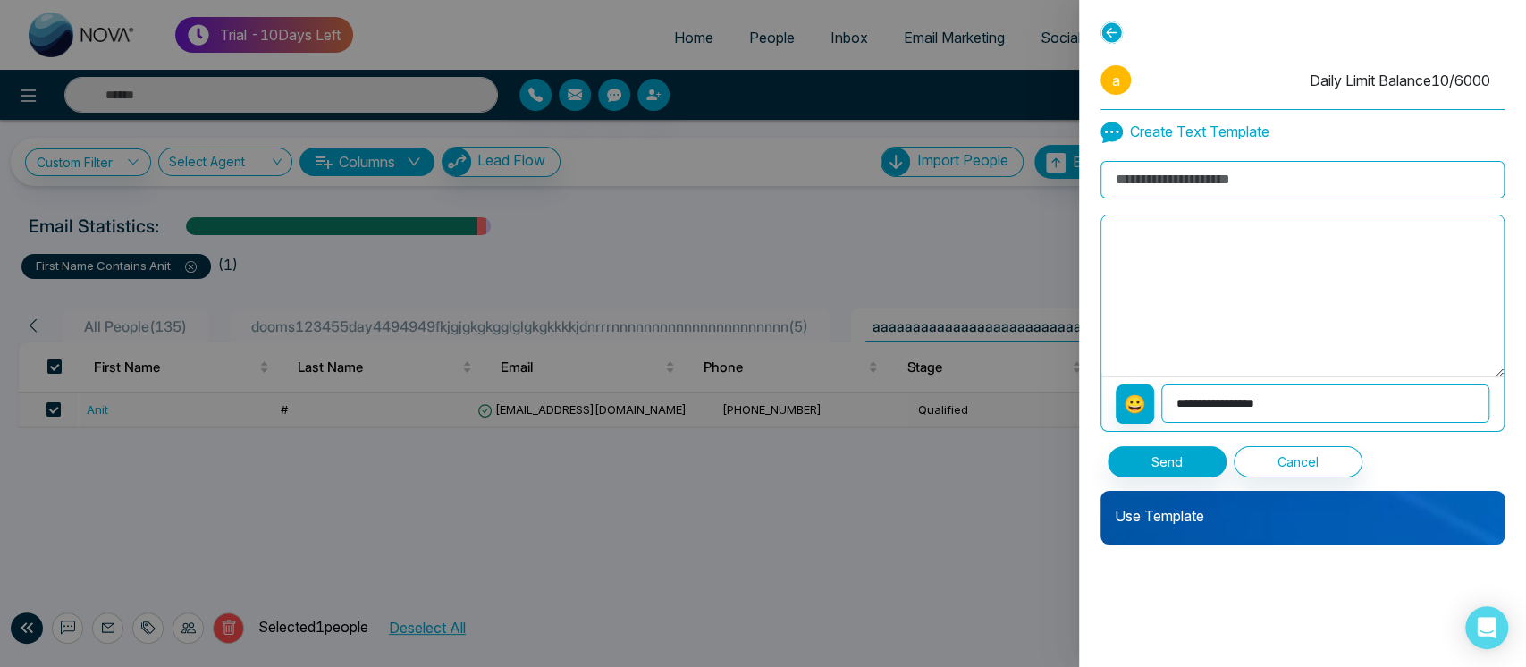
click at [1388, 531] on div "Use Template" at bounding box center [1303, 518] width 404 height 54
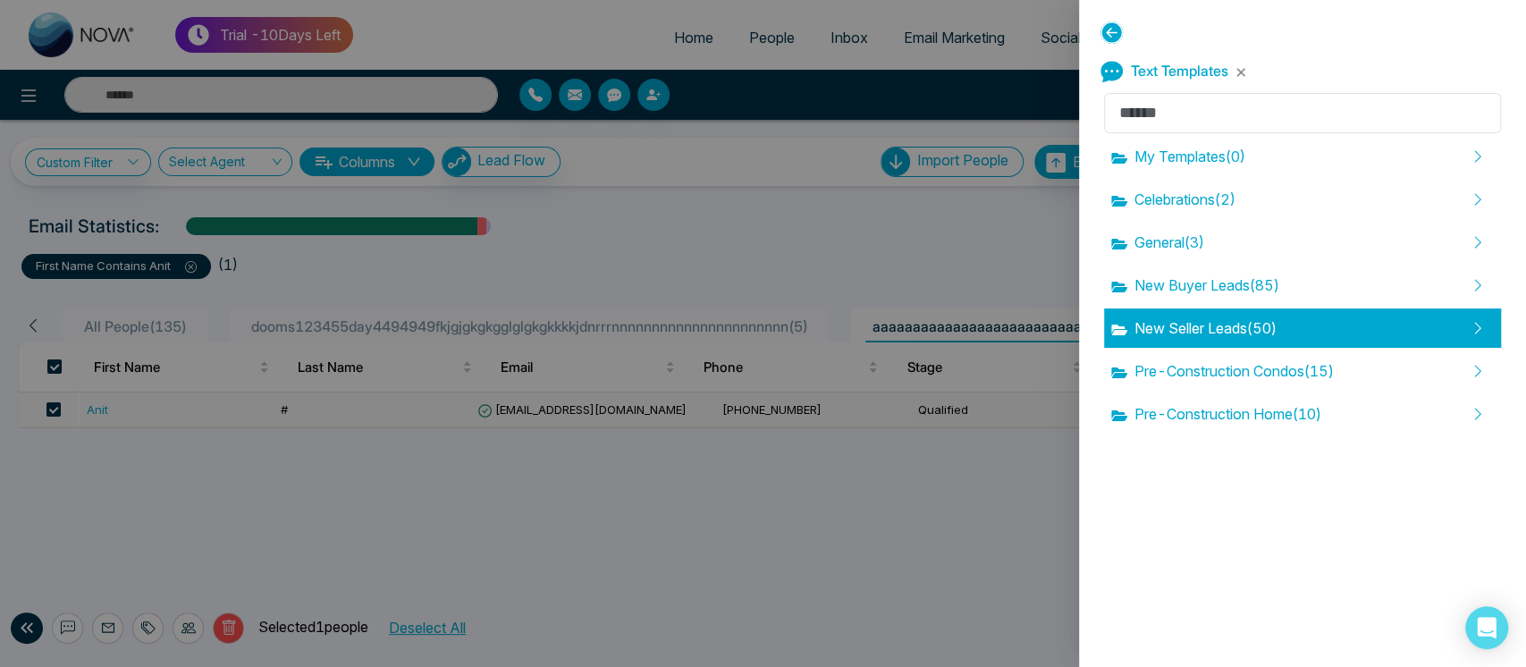
click at [1260, 347] on div "New Seller Leads ( 50 )" at bounding box center [1302, 327] width 397 height 39
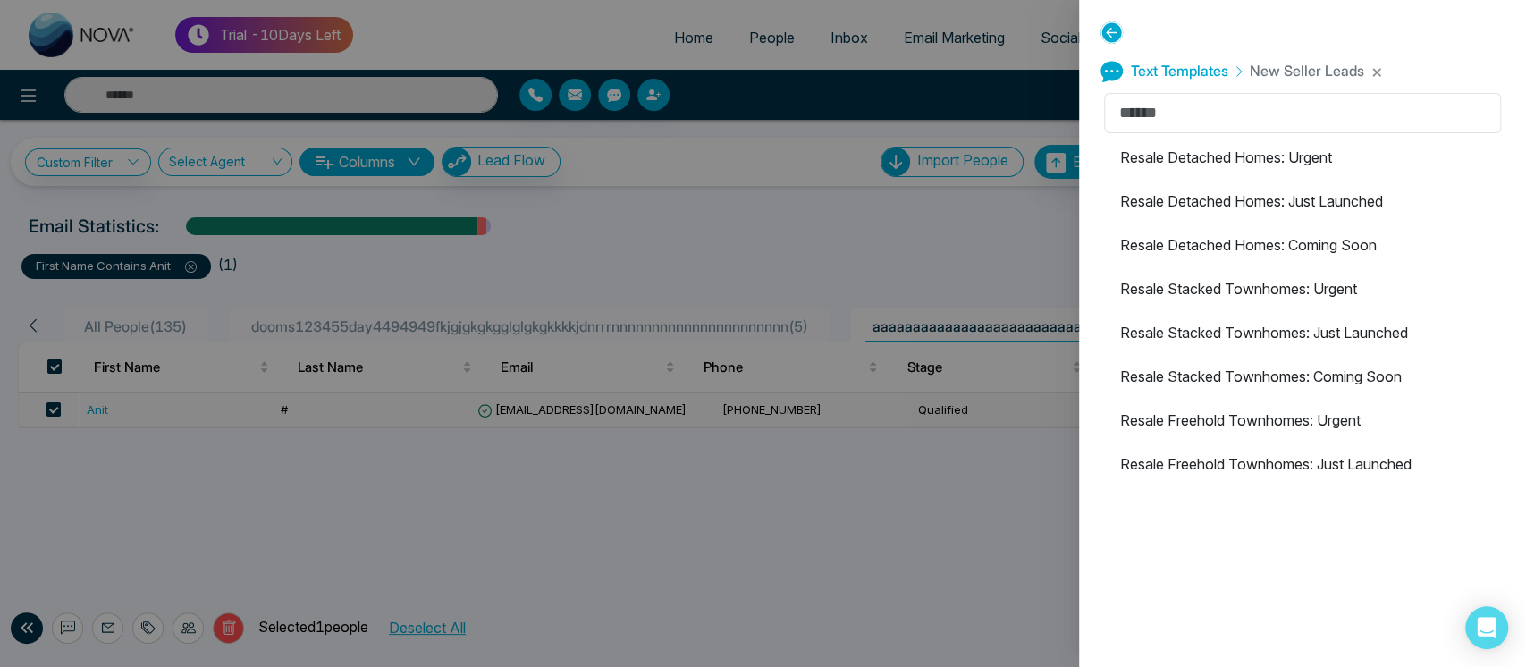
click at [1260, 347] on li "Resale Stacked Townhomes: Just Launched" at bounding box center [1302, 332] width 397 height 39
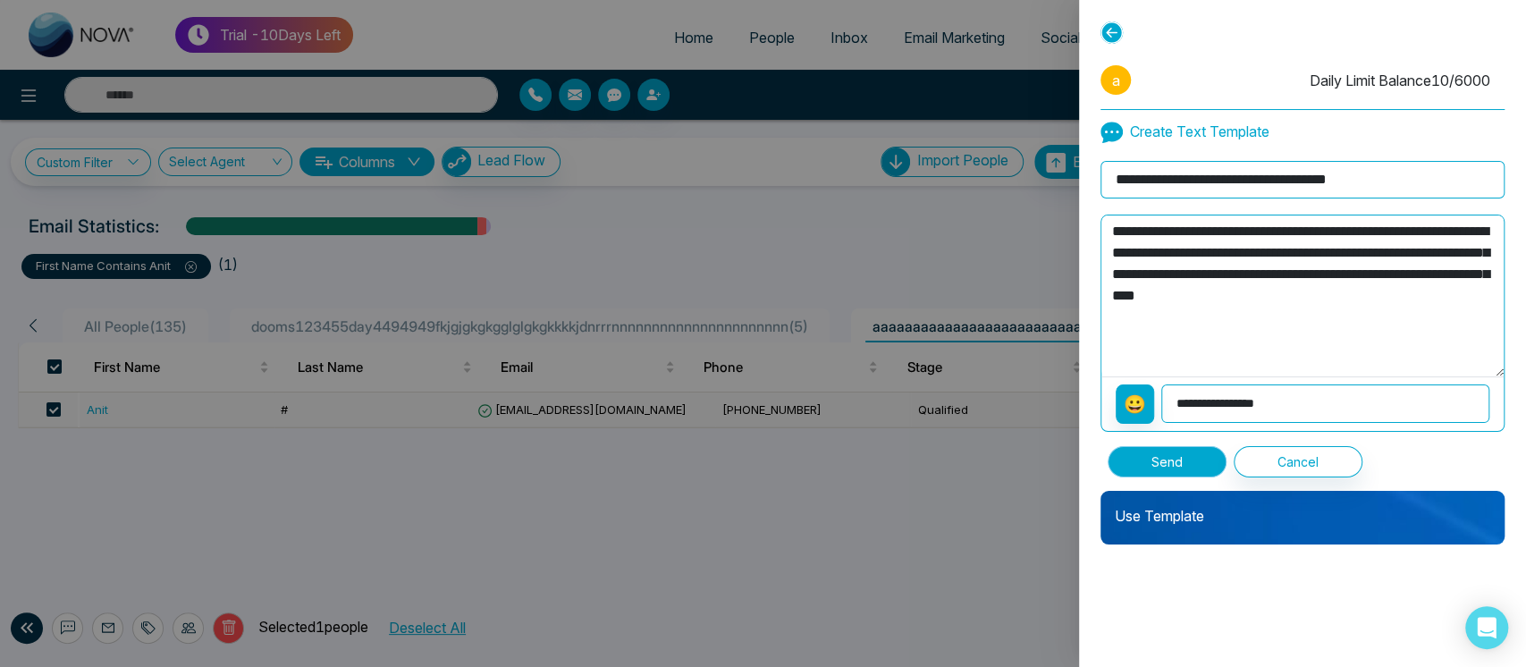
click at [1210, 460] on button "Send" at bounding box center [1167, 461] width 119 height 31
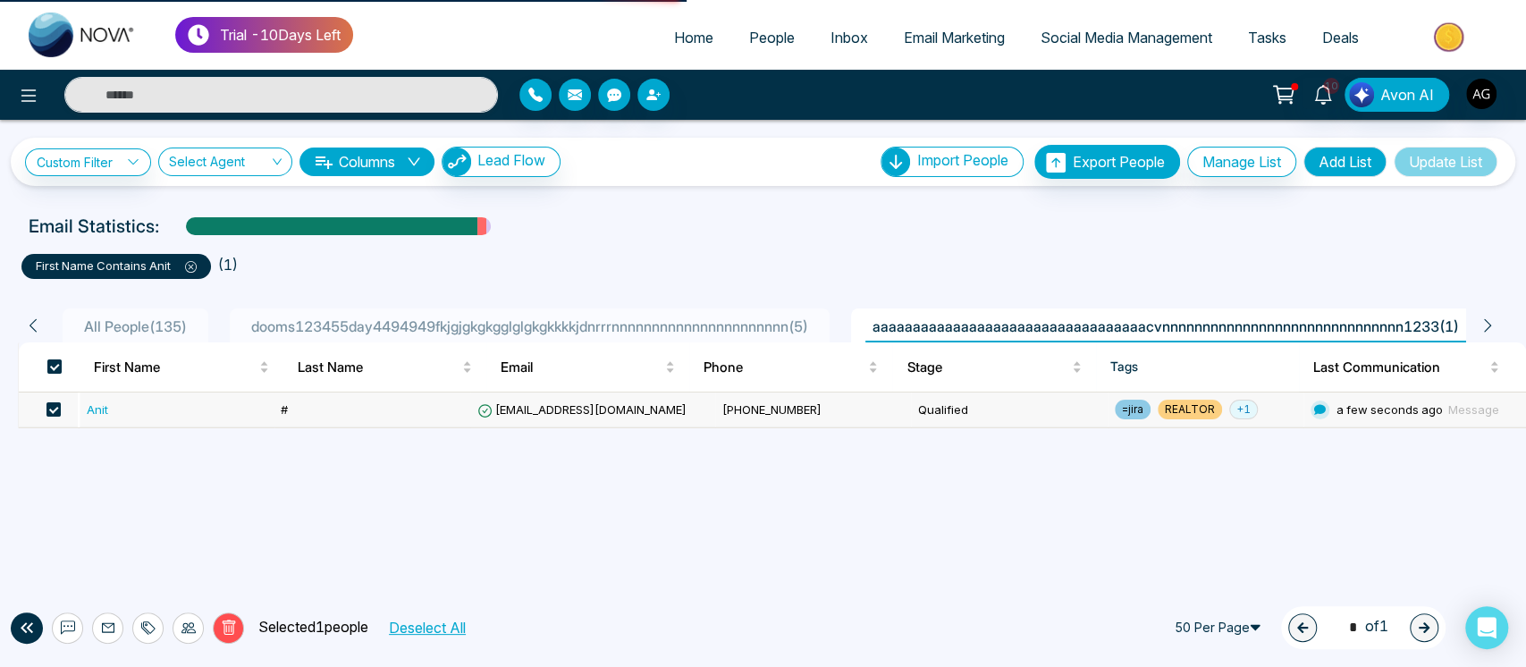
drag, startPoint x: 801, startPoint y: 426, endPoint x: 812, endPoint y: 420, distance: 12.0
click at [812, 420] on td "[PHONE_NUMBER]" at bounding box center [813, 410] width 196 height 35
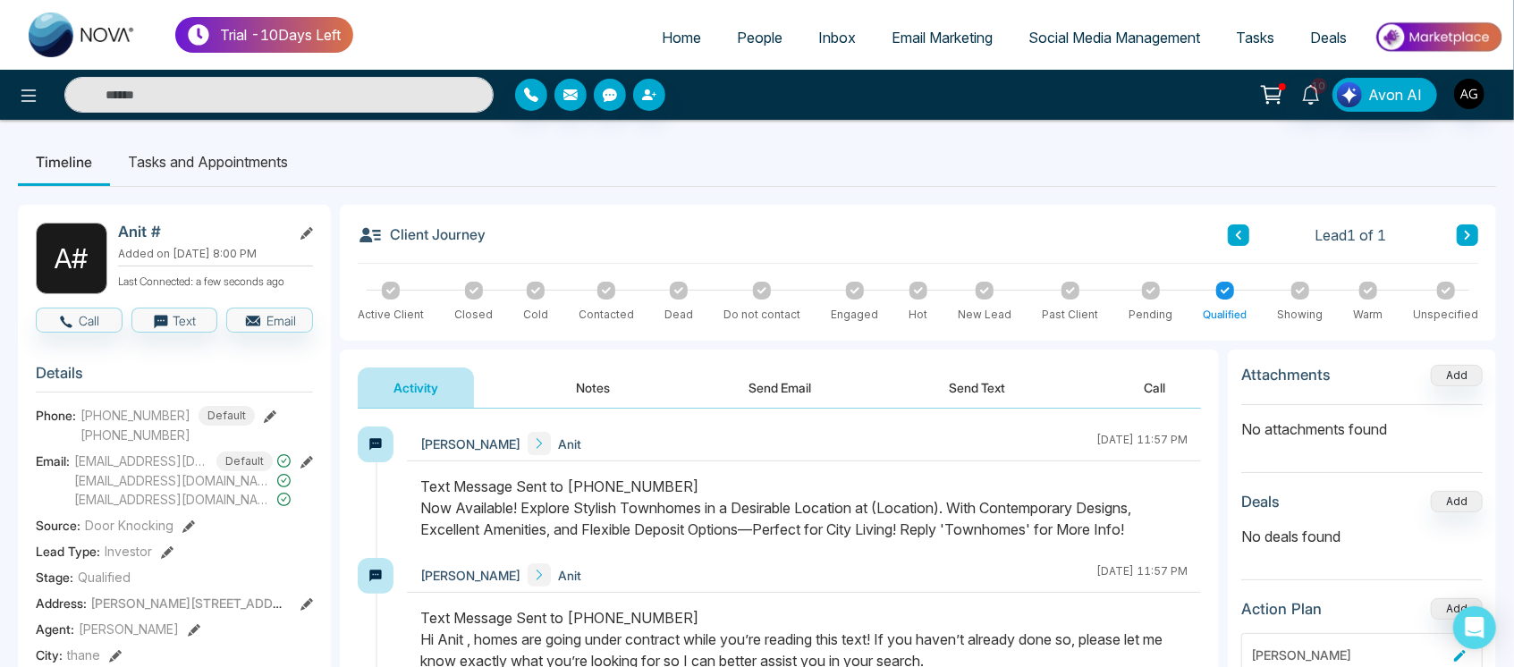
click at [743, 29] on span "People" at bounding box center [760, 38] width 46 height 18
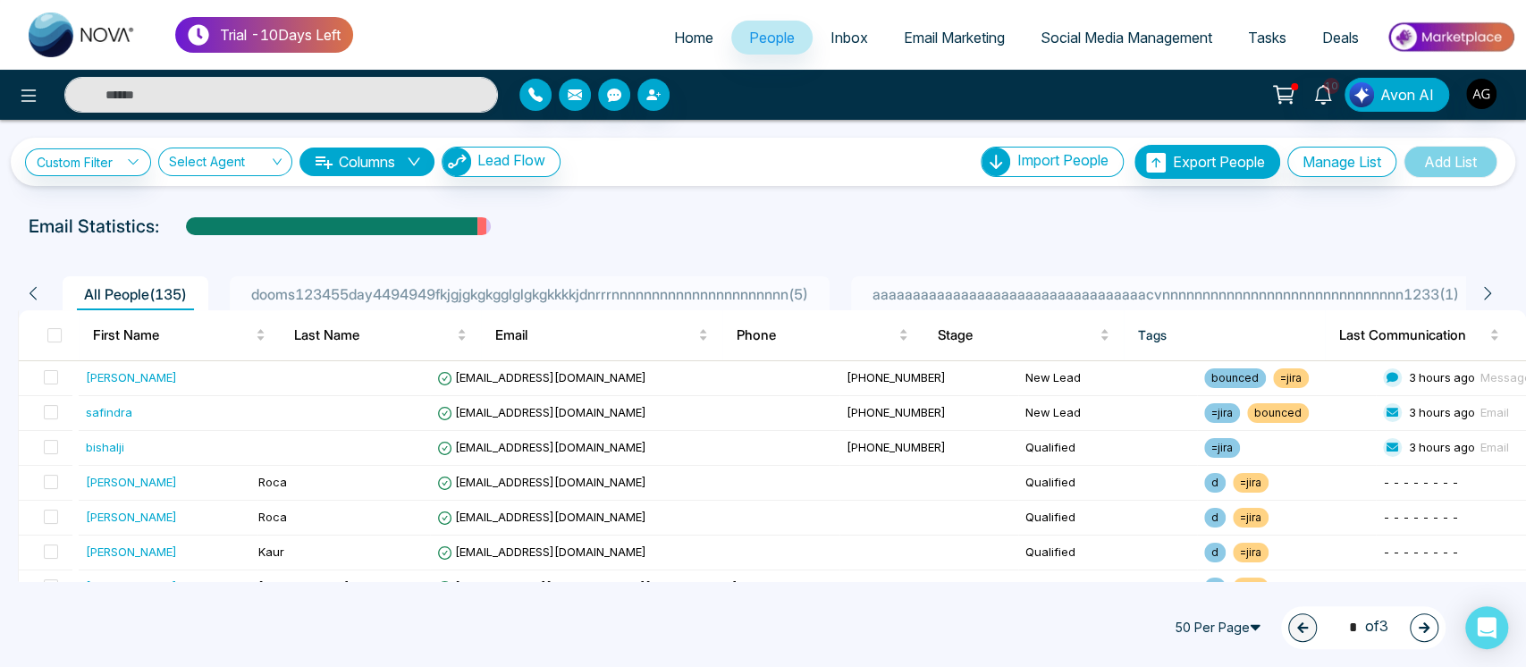
drag, startPoint x: 973, startPoint y: 271, endPoint x: 987, endPoint y: 279, distance: 16.4
click at [987, 279] on div "All People ( 135 ) dooms123455day4494949fkjgjgkgkgglglgkgkkkkjdnrrrnnnnnnnnnnnn…" at bounding box center [763, 288] width 1512 height 46
click at [987, 279] on li "aaaaaaaaaaaaaaaaaaaaaaaaaaaaaaaaaacvnnnnnnnnnnnnnnnnnnnnnnnnnnnnnn1233 ( 1 )" at bounding box center [1165, 293] width 629 height 34
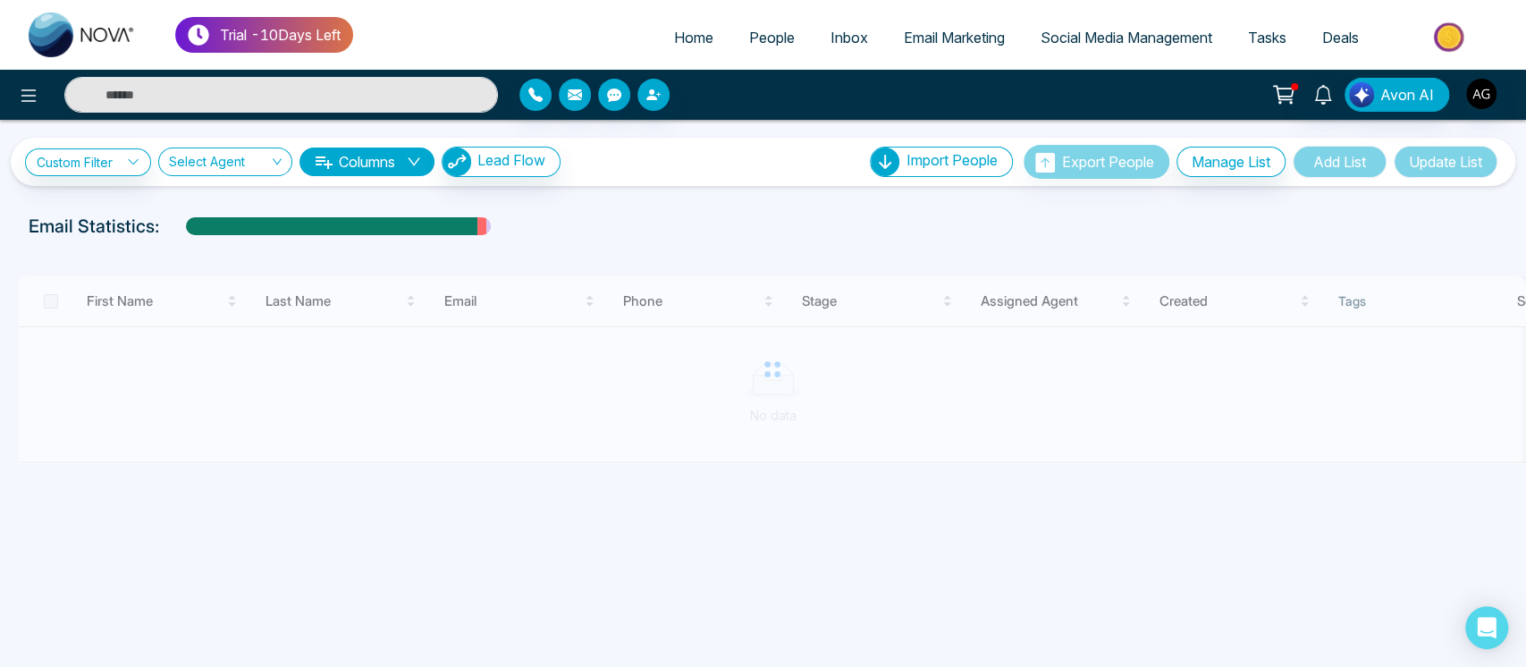
drag, startPoint x: 987, startPoint y: 279, endPoint x: 93, endPoint y: 403, distance: 902.8
click at [329, 344] on div at bounding box center [772, 369] width 1508 height 187
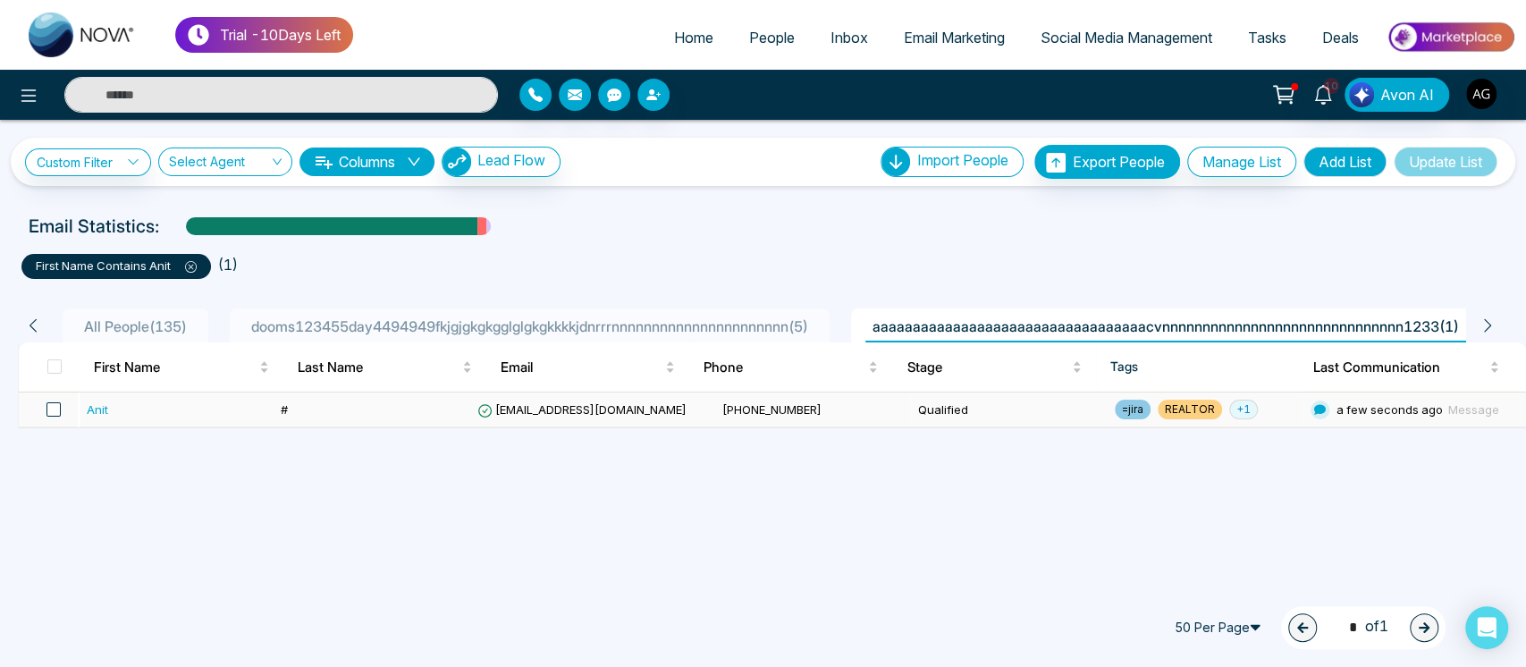
click at [56, 404] on span at bounding box center [53, 409] width 14 height 14
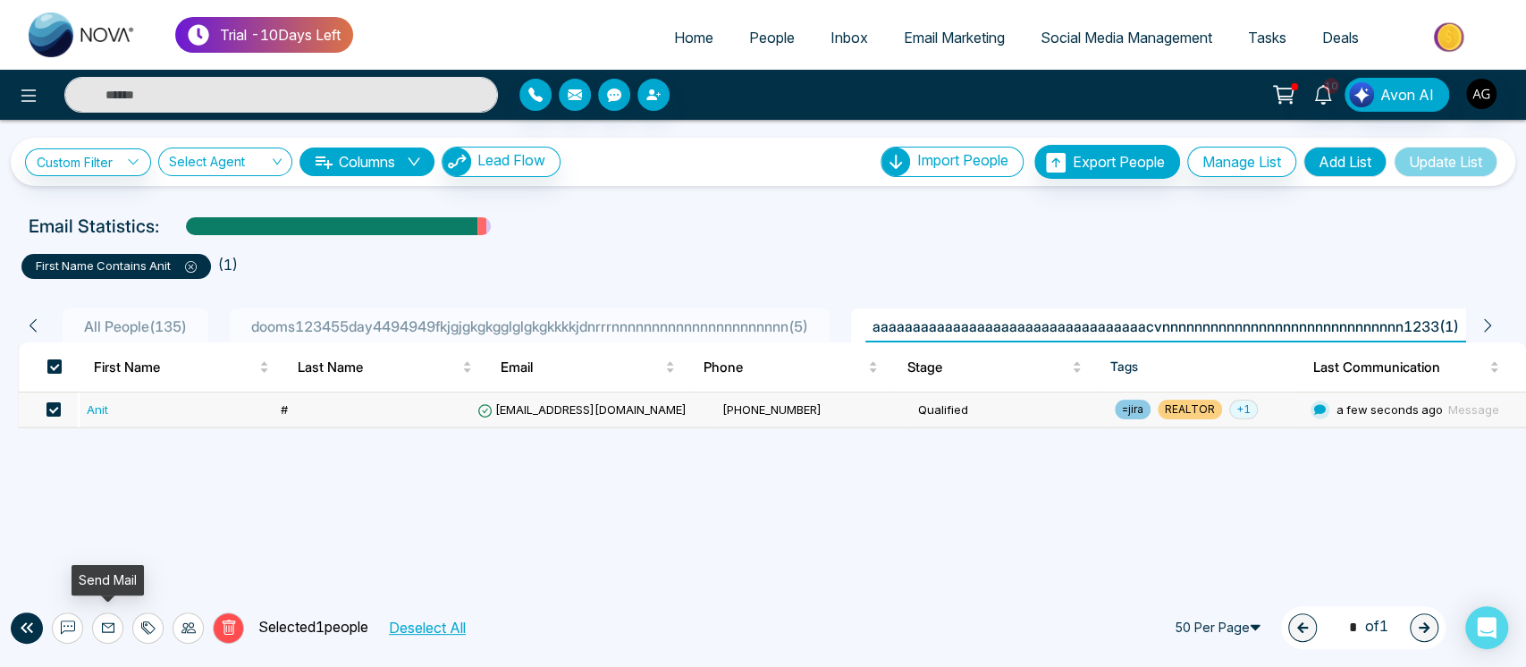
click at [106, 630] on icon at bounding box center [108, 628] width 14 height 14
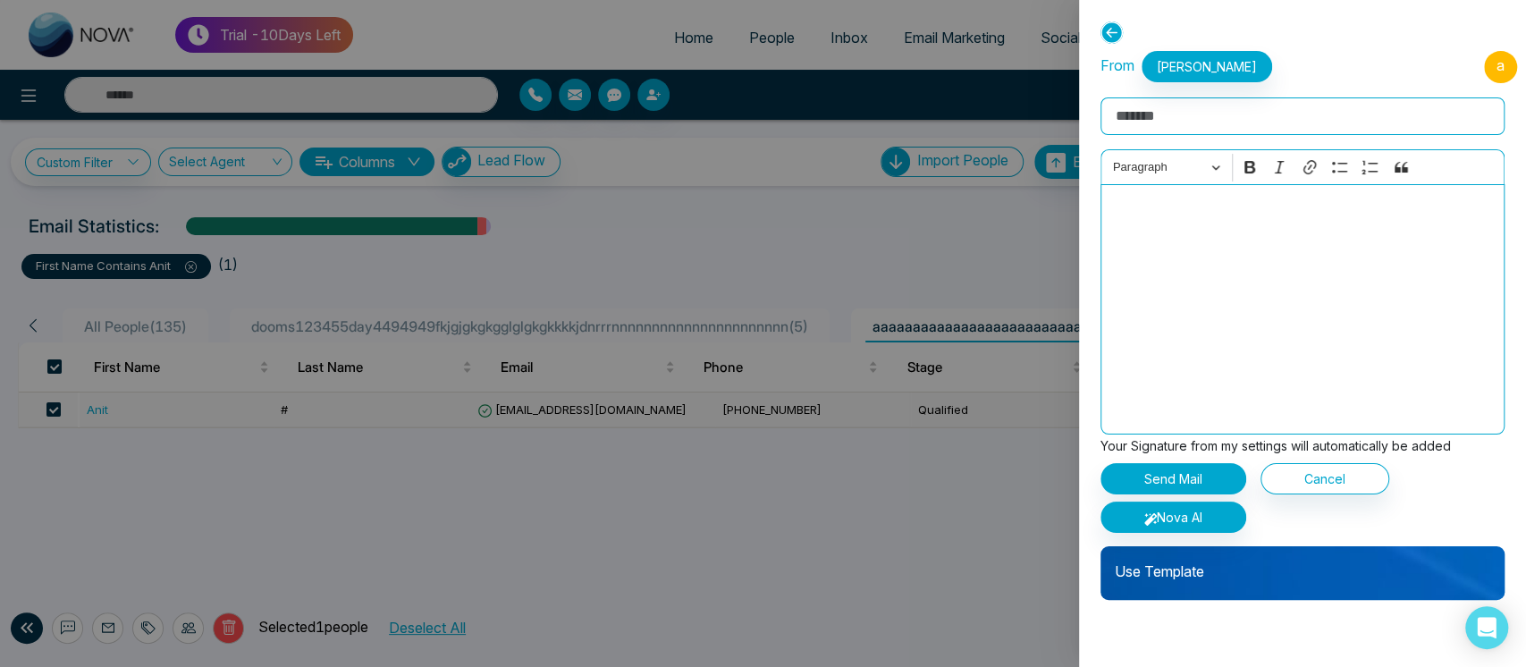
click at [1221, 592] on div "Use Template" at bounding box center [1303, 573] width 404 height 54
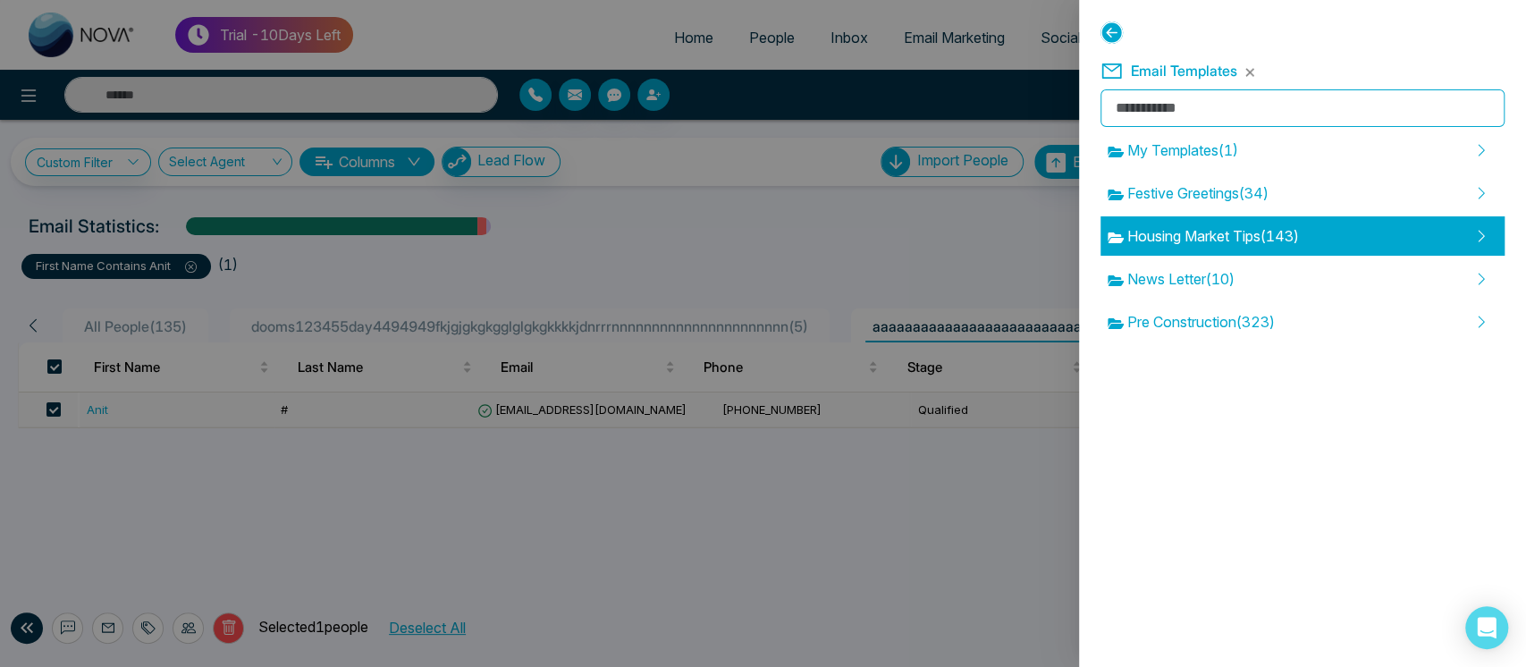
click at [1293, 234] on span "Housing Market Tips ( 143 )" at bounding box center [1203, 235] width 191 height 21
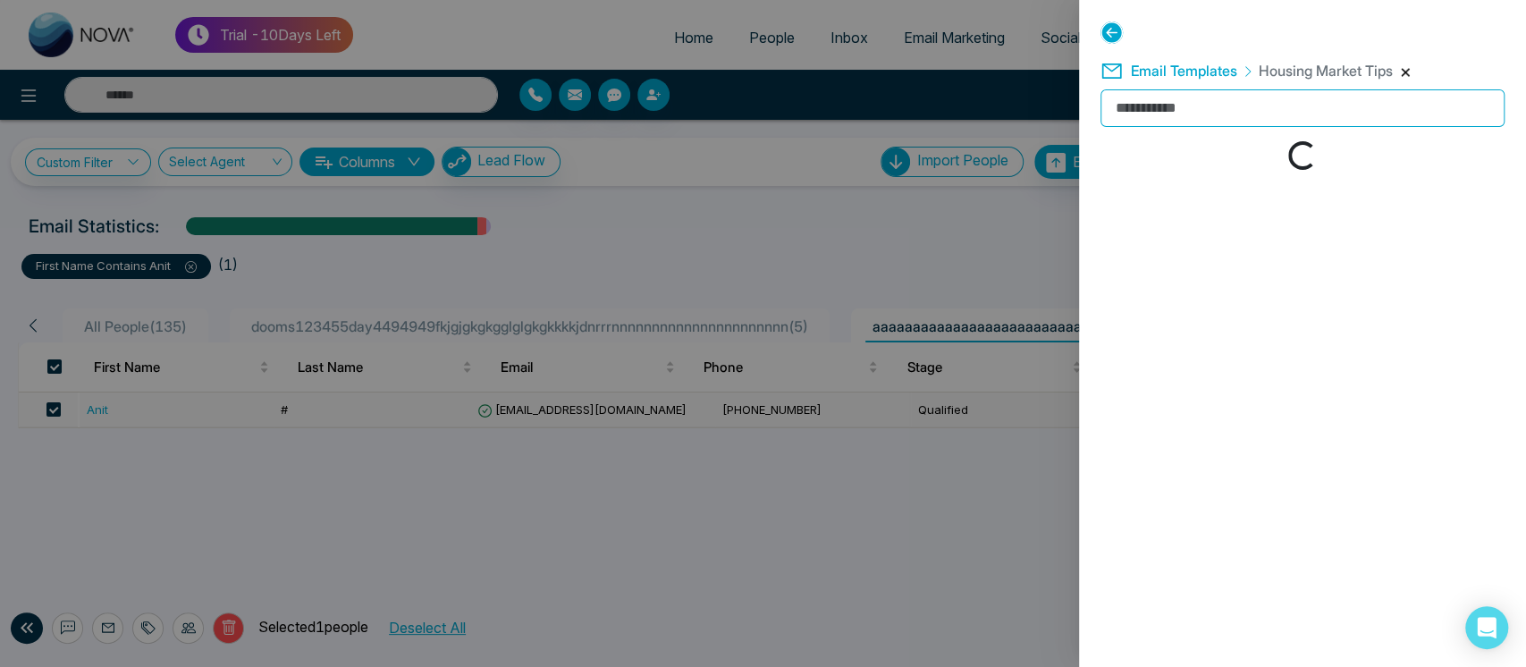
click at [1401, 74] on button "button" at bounding box center [1405, 72] width 11 height 11
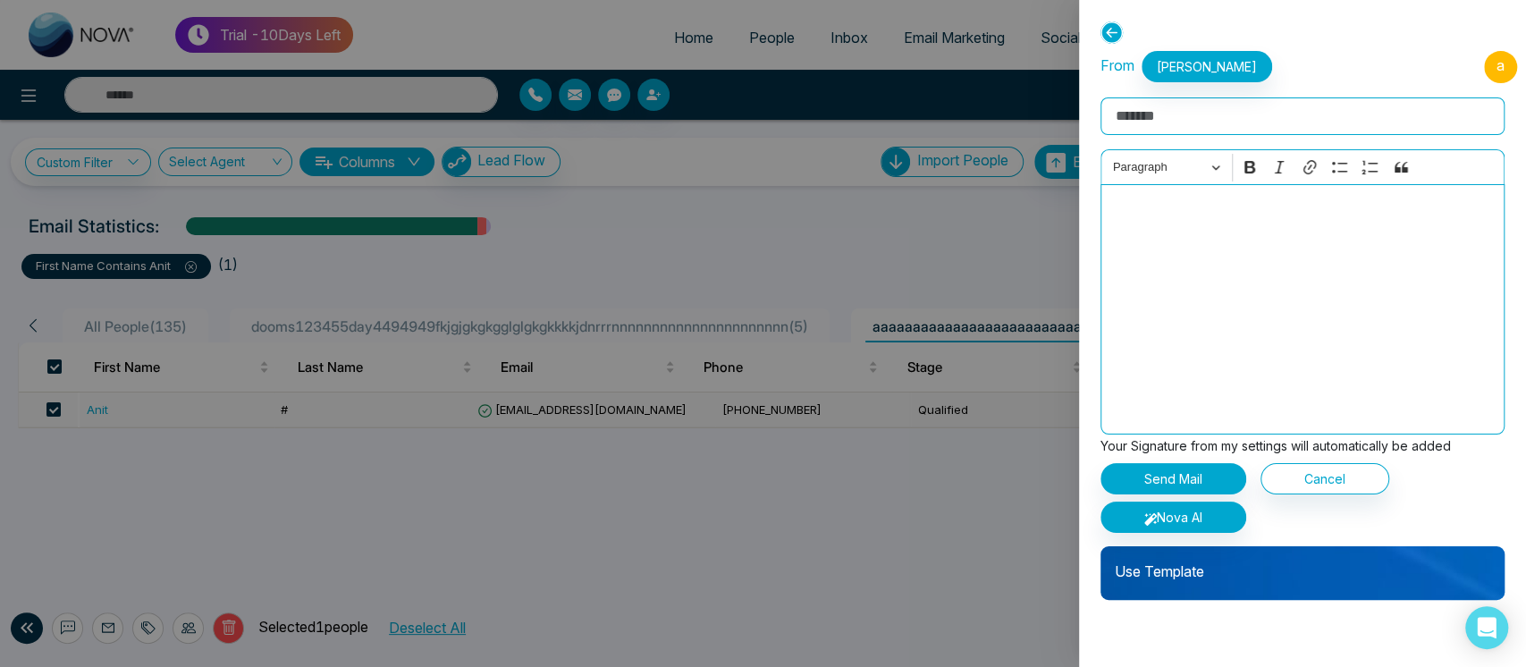
drag, startPoint x: 1291, startPoint y: 598, endPoint x: 1331, endPoint y: 570, distance: 49.4
click at [1331, 570] on div "Use Template" at bounding box center [1303, 573] width 404 height 54
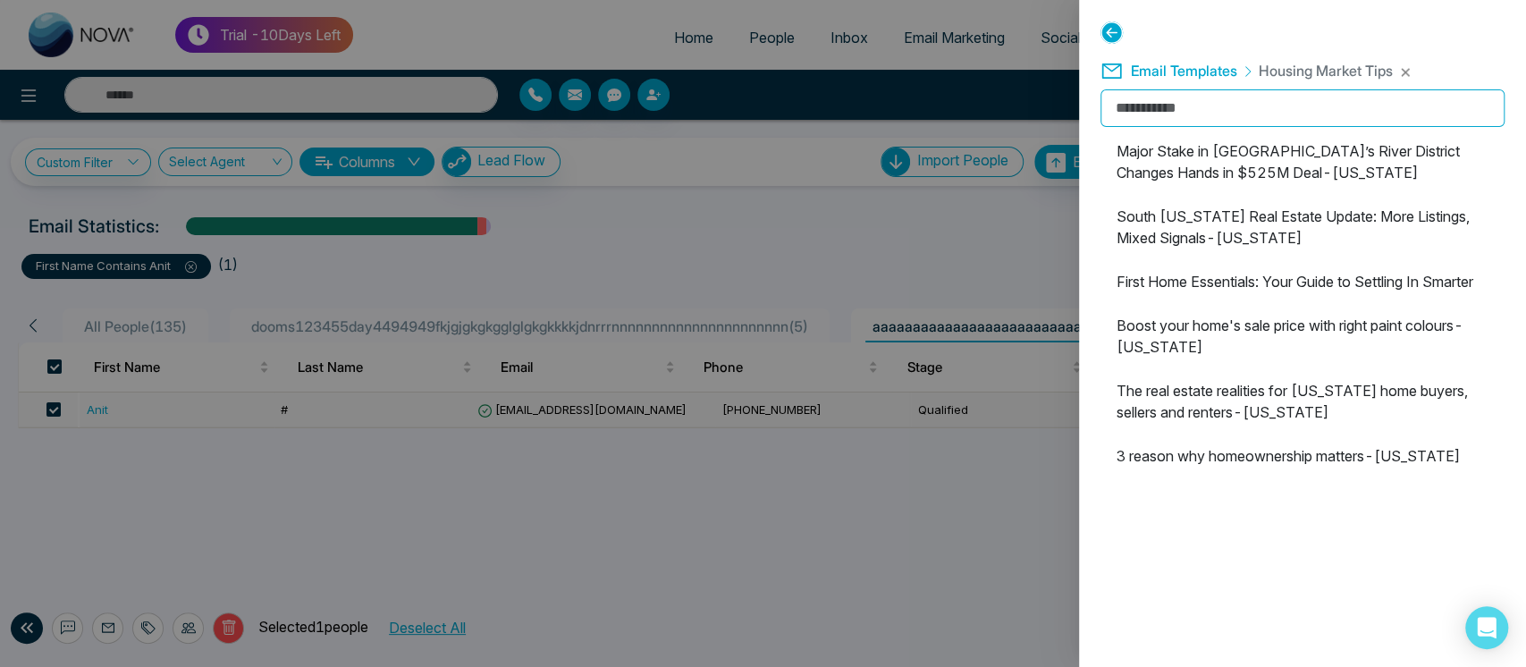
click at [1331, 570] on div "Email Templates Housing Market Tips Major Stake in Miami’s River District Chang…" at bounding box center [1302, 333] width 447 height 667
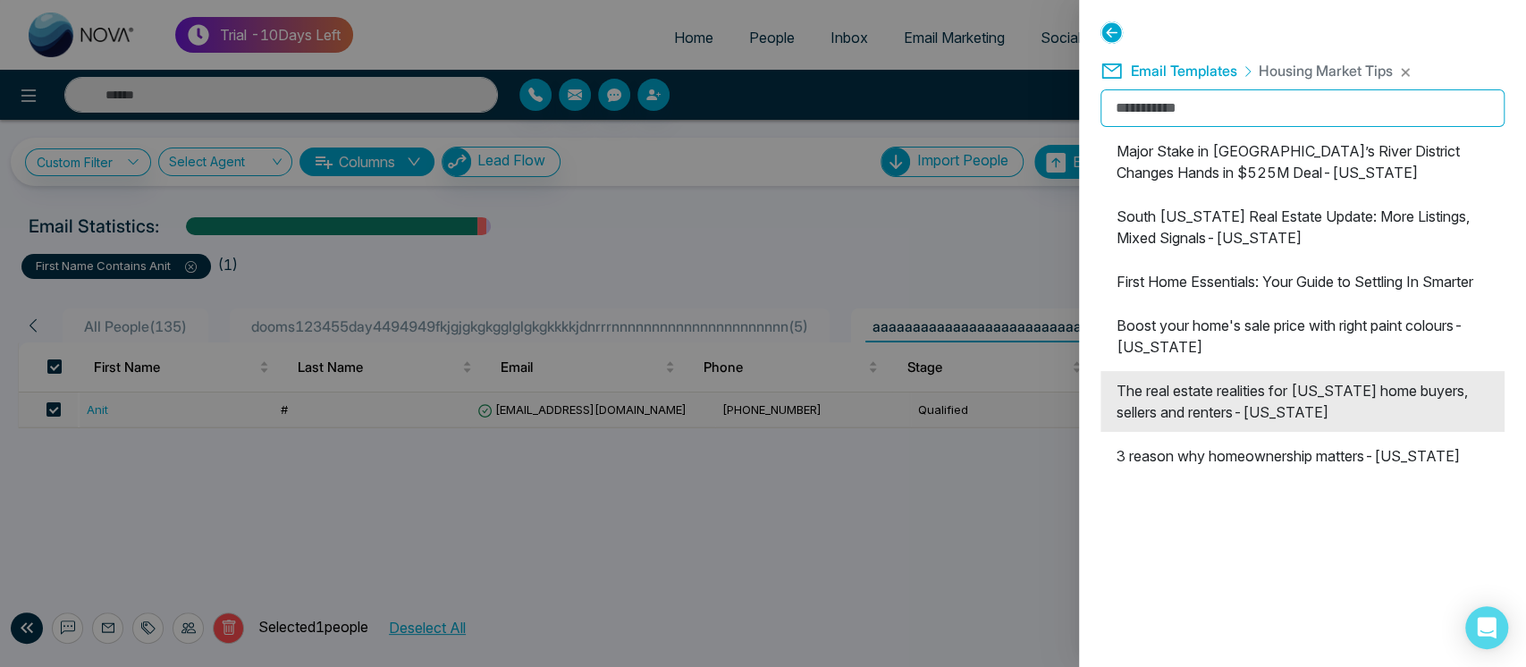
click at [1323, 412] on li "The real estate realities for [US_STATE] home buyers, sellers and renters-[US_S…" at bounding box center [1303, 401] width 404 height 61
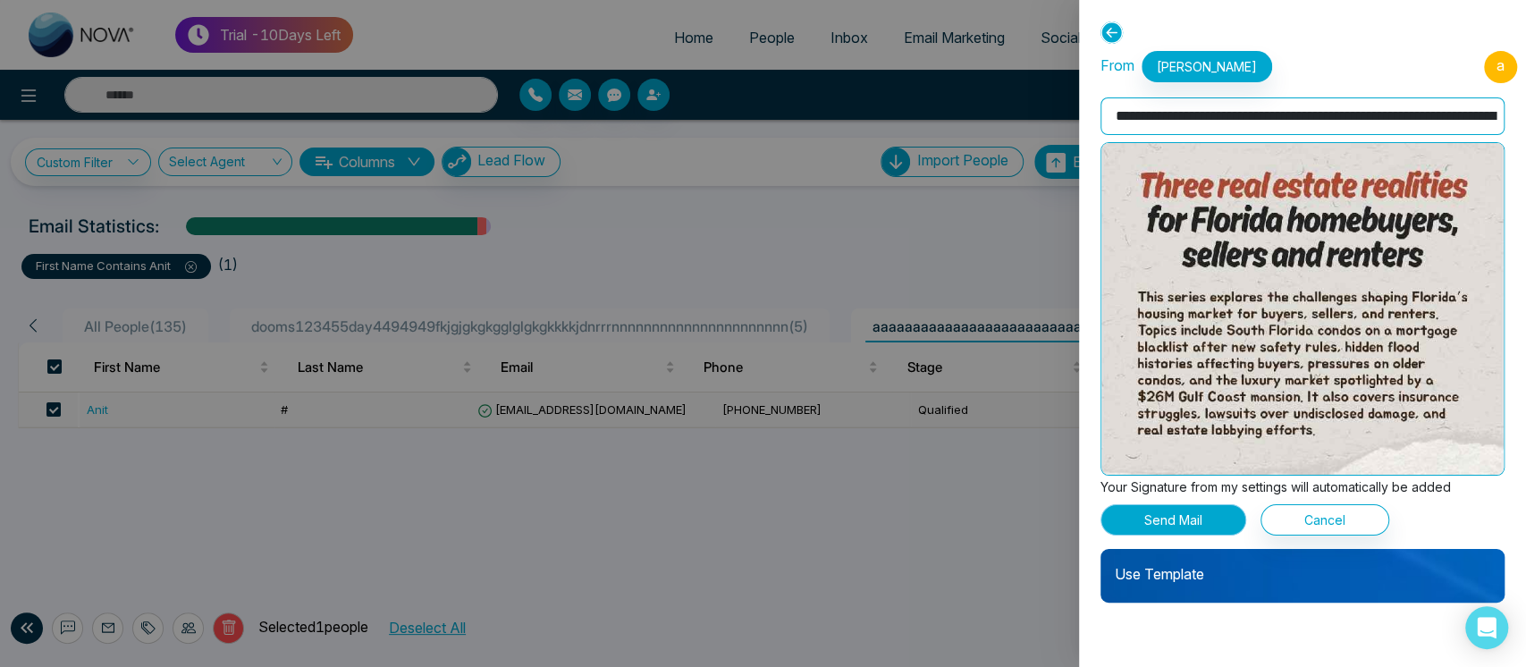
click at [1171, 515] on button "Send Mail" at bounding box center [1174, 519] width 146 height 31
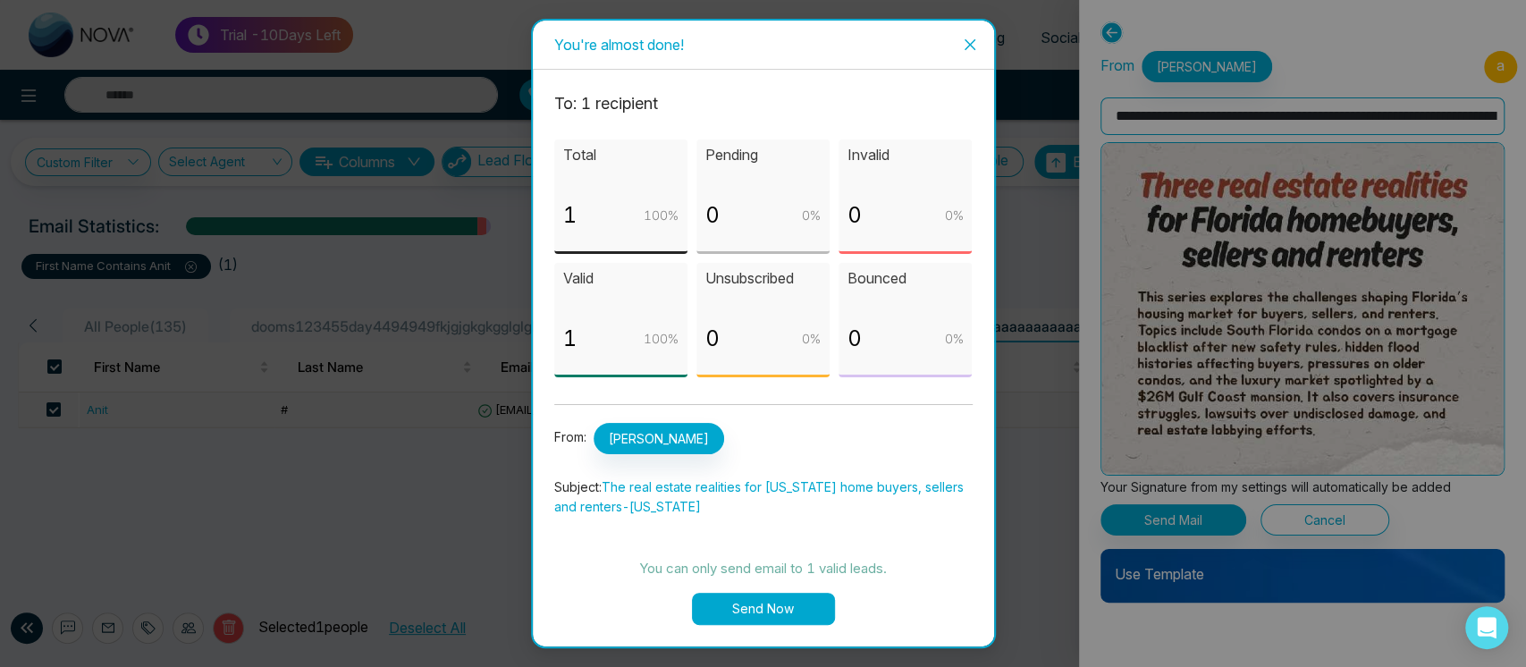
click at [798, 610] on button "Send Now" at bounding box center [763, 609] width 143 height 32
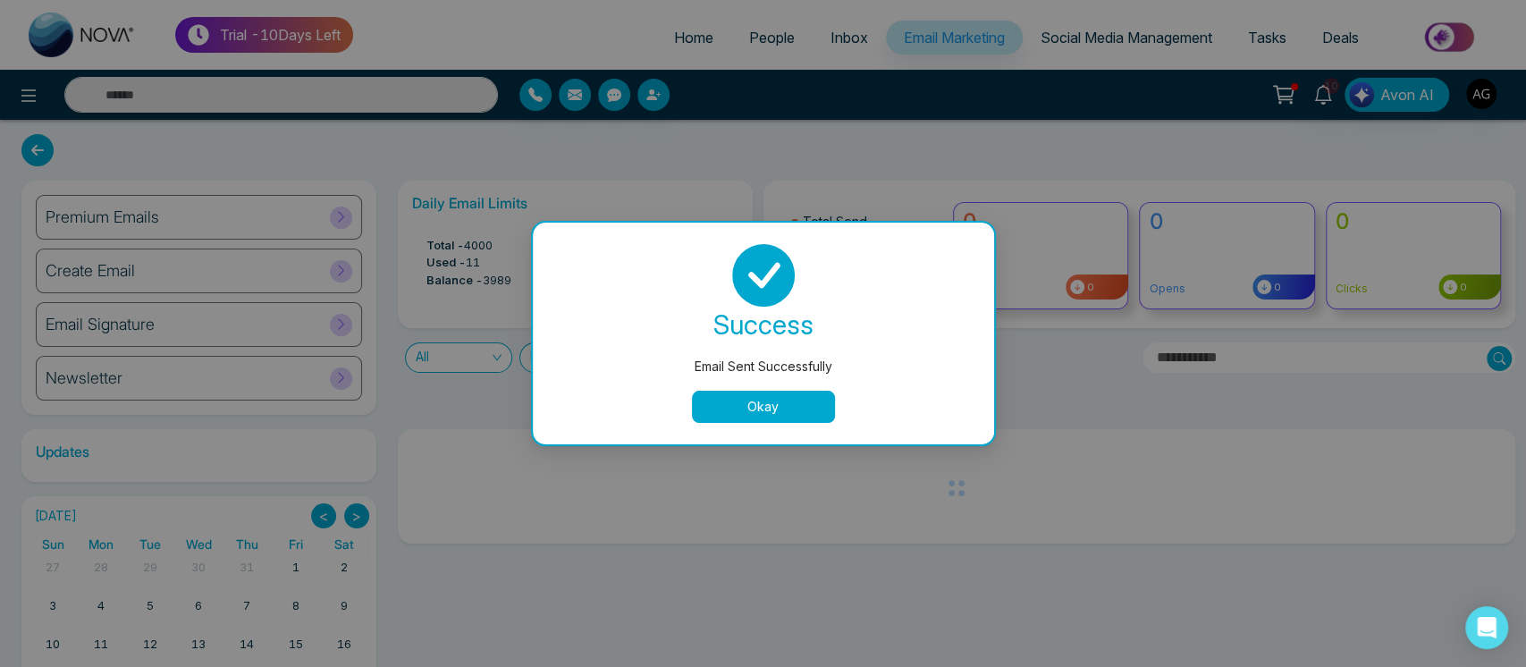
click at [742, 393] on button "Okay" at bounding box center [763, 407] width 143 height 32
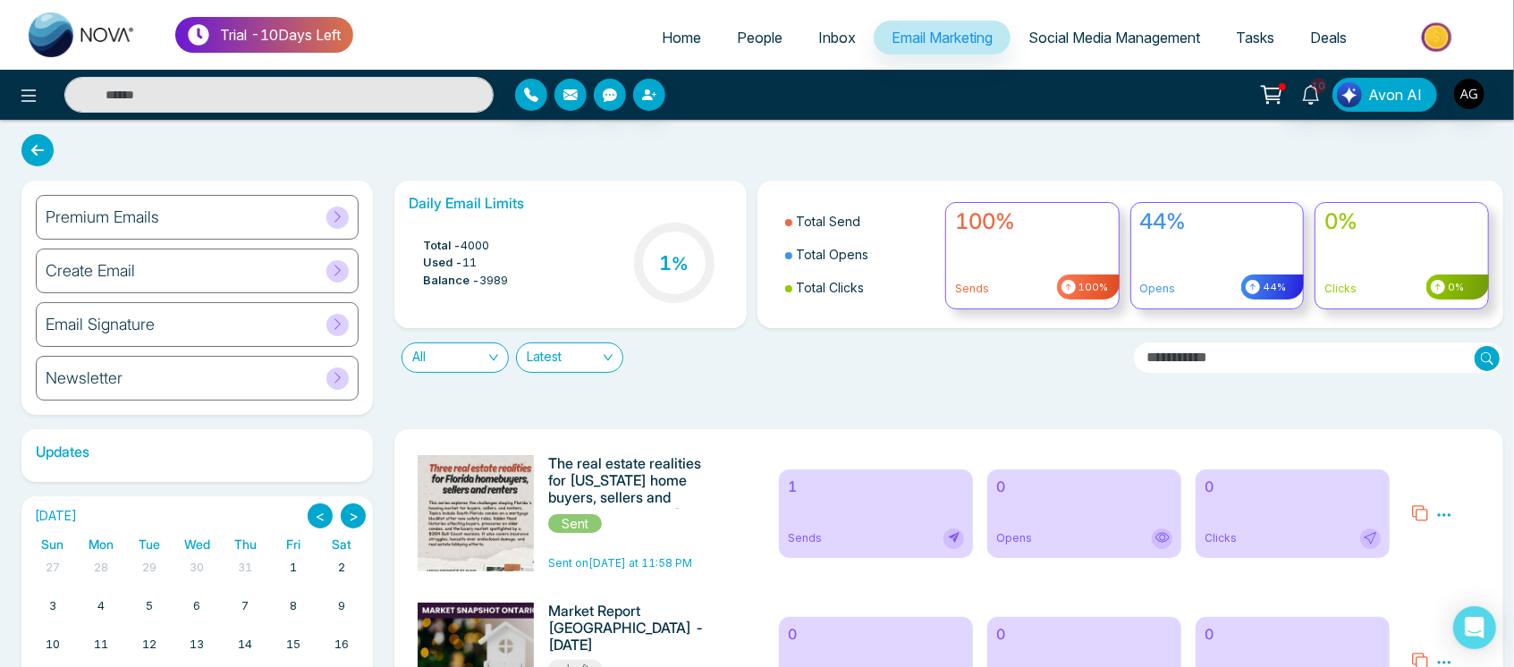
click at [752, 38] on span "People" at bounding box center [760, 38] width 46 height 18
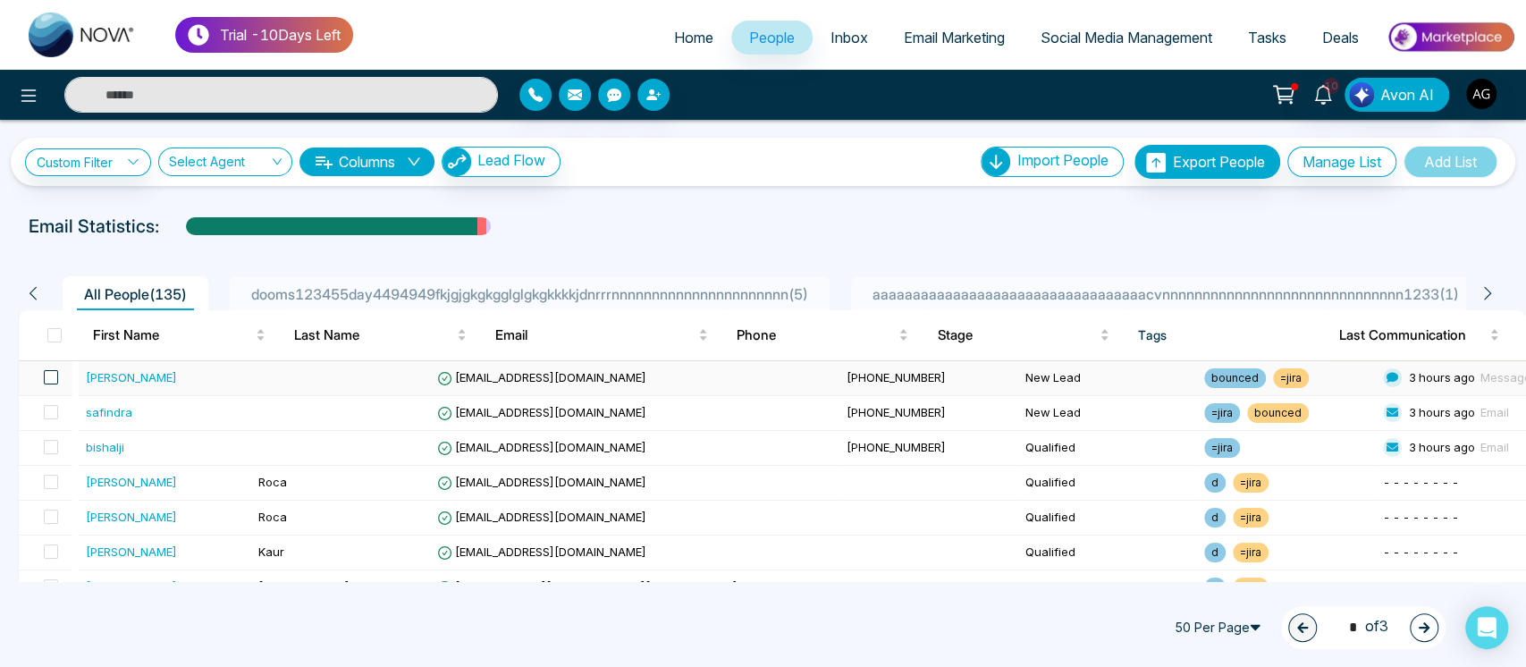
click at [47, 382] on span at bounding box center [51, 377] width 14 height 14
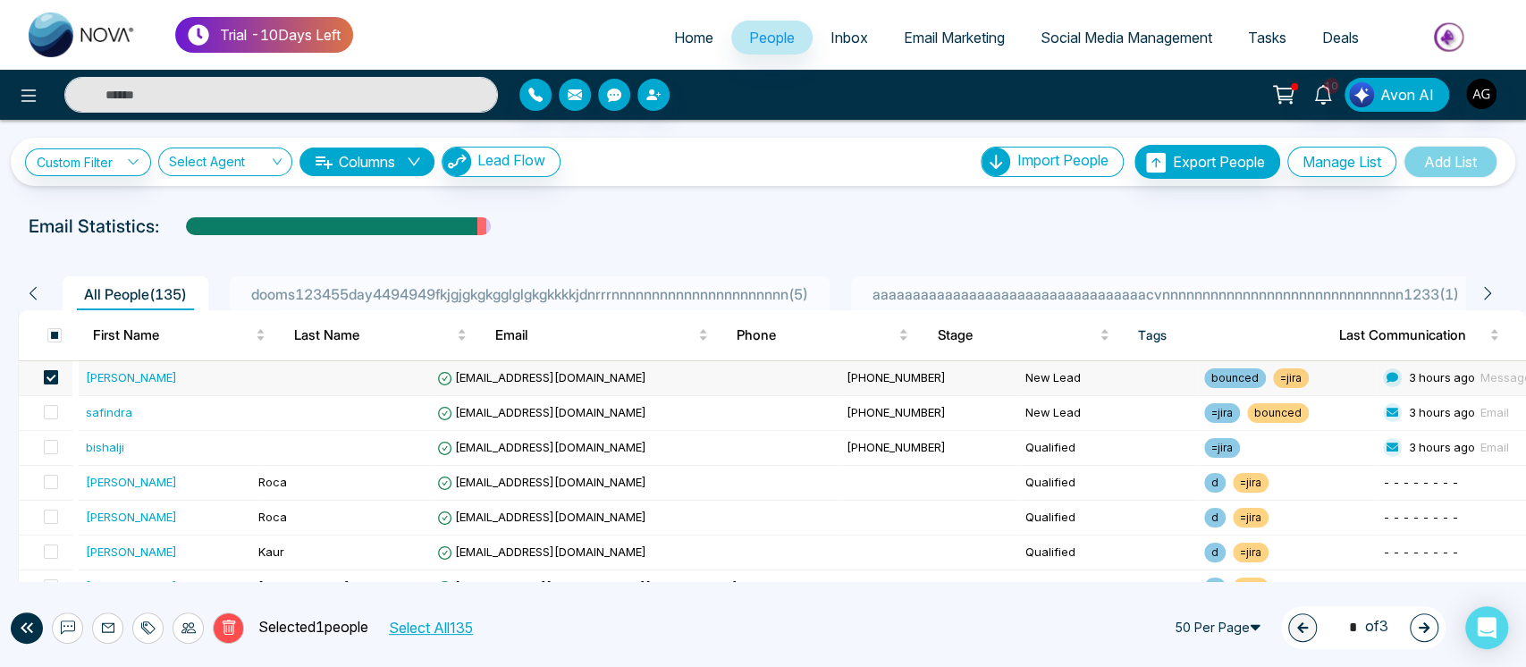
click at [54, 376] on span at bounding box center [51, 377] width 14 height 14
click at [1160, 48] on link "Social Media Management" at bounding box center [1126, 38] width 207 height 34
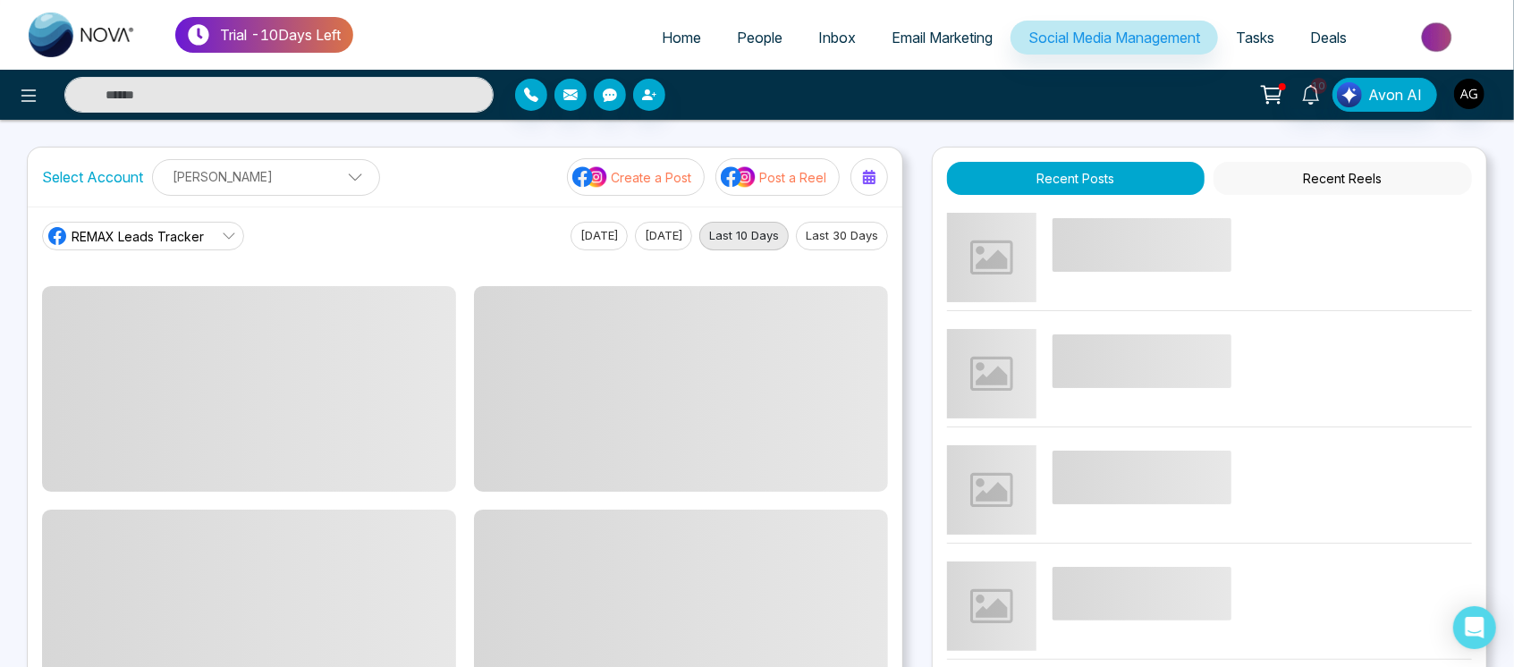
click at [690, 185] on p "Create a Post" at bounding box center [651, 177] width 80 height 19
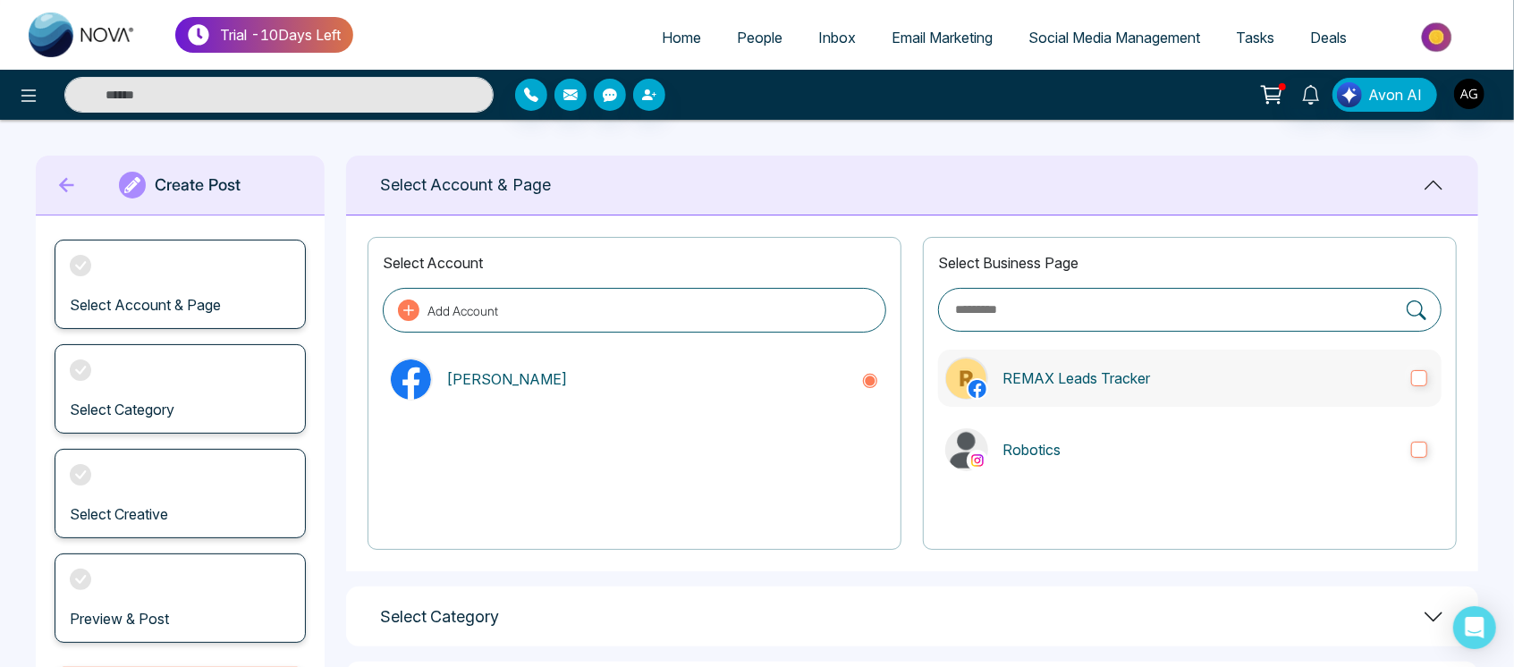
click at [1150, 388] on p "REMAX Leads Tracker" at bounding box center [1199, 377] width 394 height 21
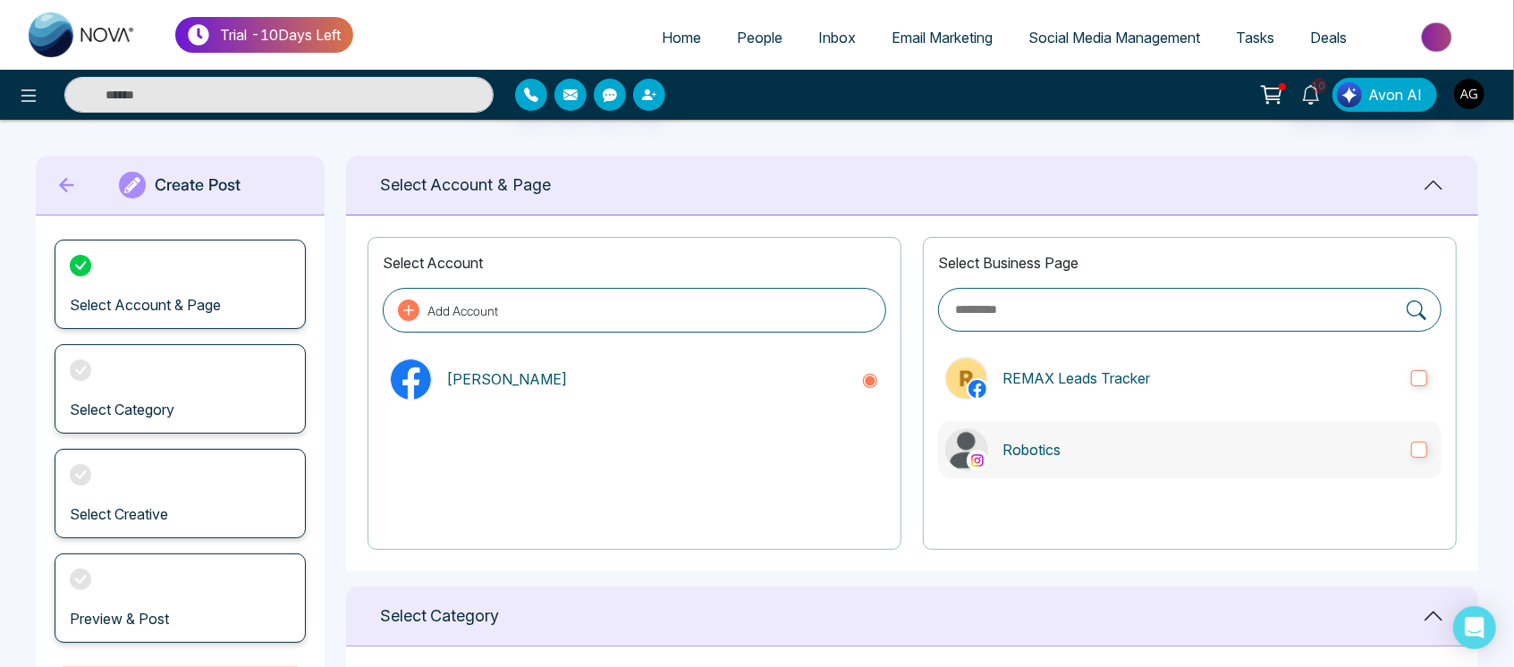
click at [1163, 450] on p "Robotics" at bounding box center [1199, 449] width 394 height 21
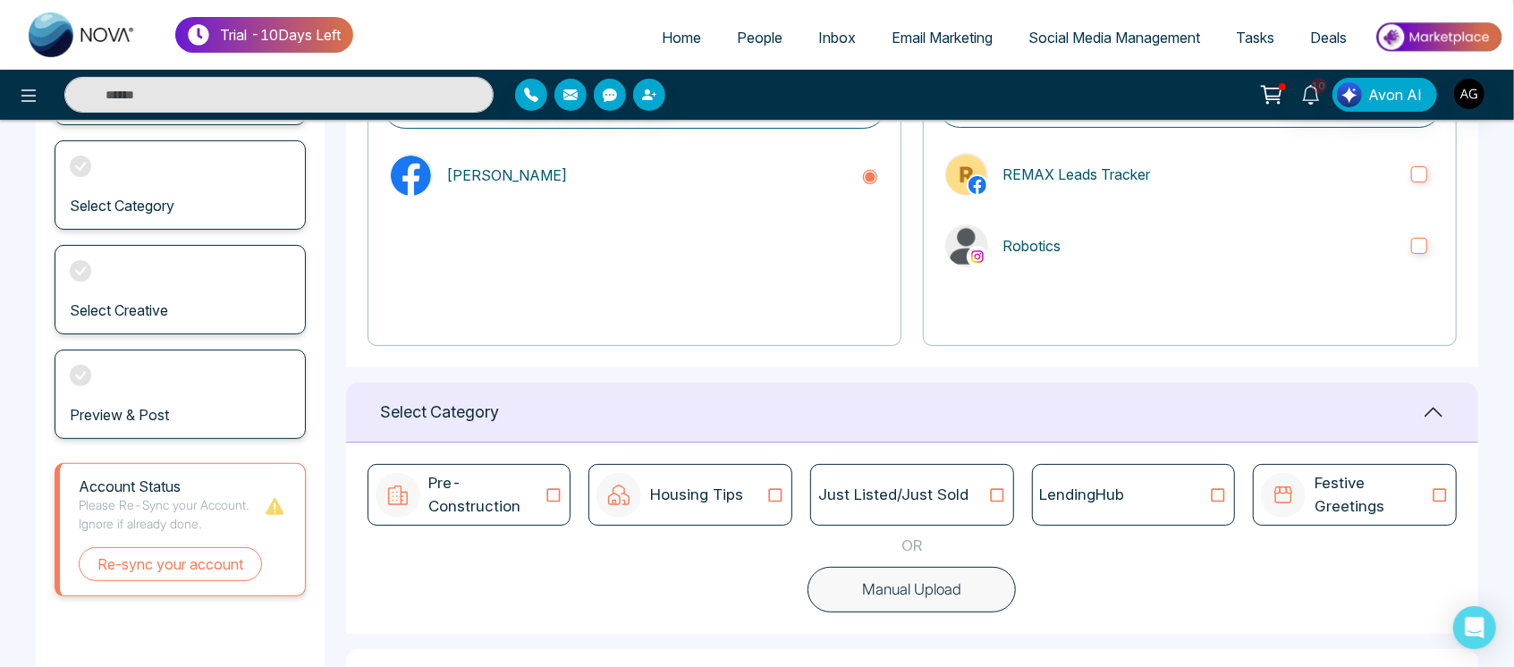
scroll to position [207, 0]
click at [1122, 485] on p "LendingHub" at bounding box center [1082, 492] width 85 height 23
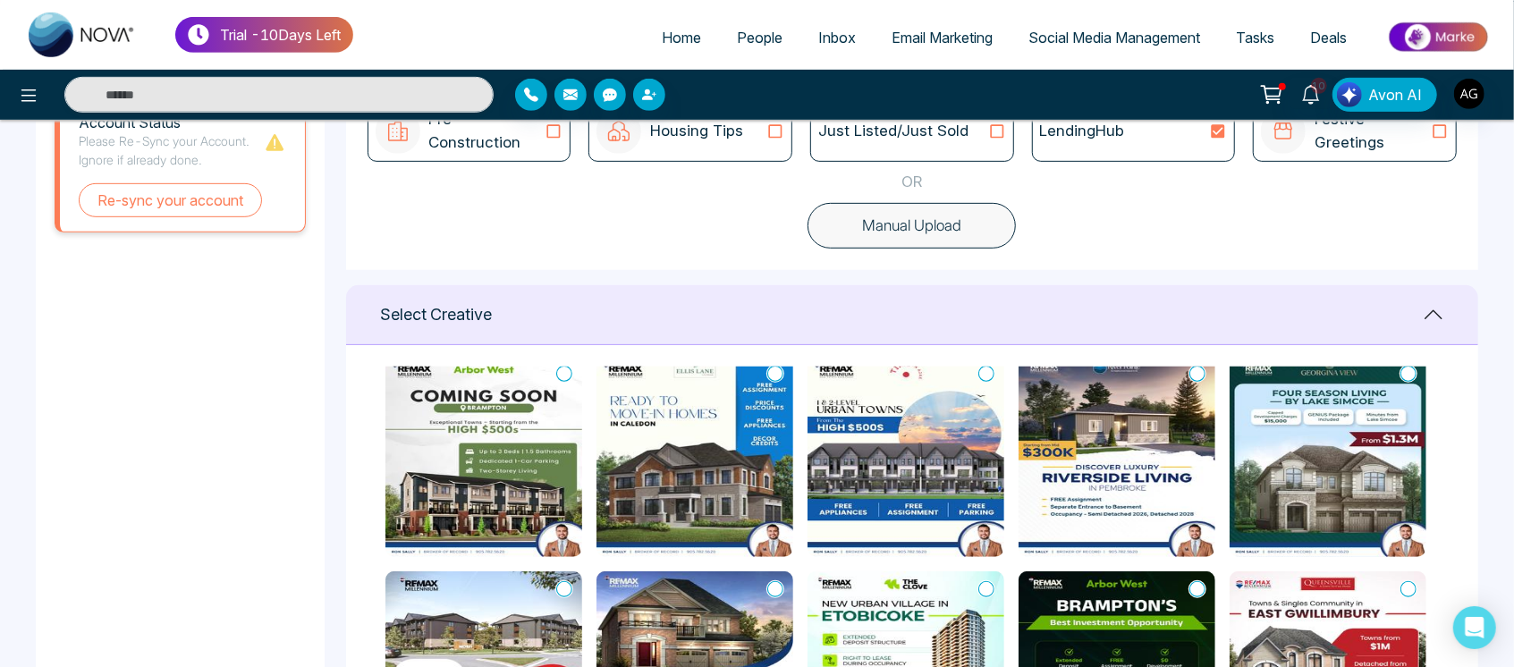
scroll to position [28, 0]
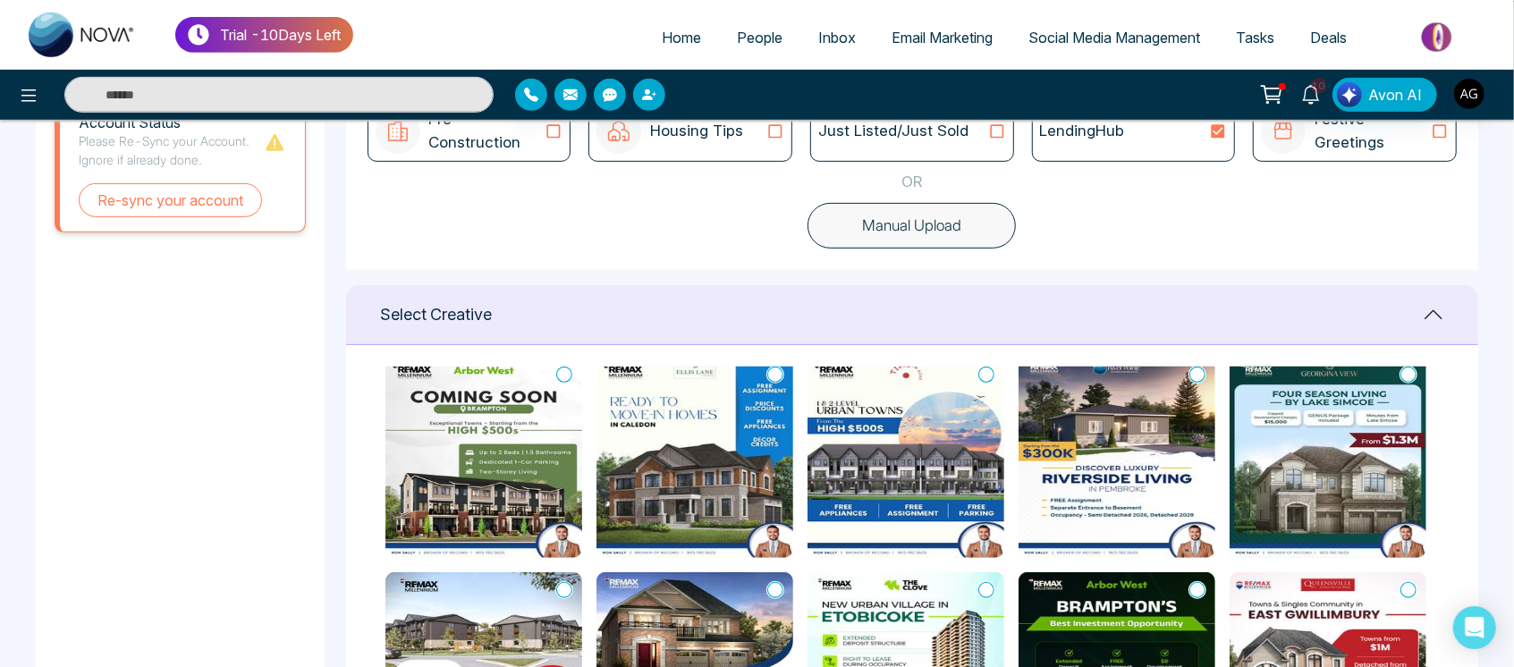
click at [780, 588] on icon at bounding box center [775, 590] width 16 height 18
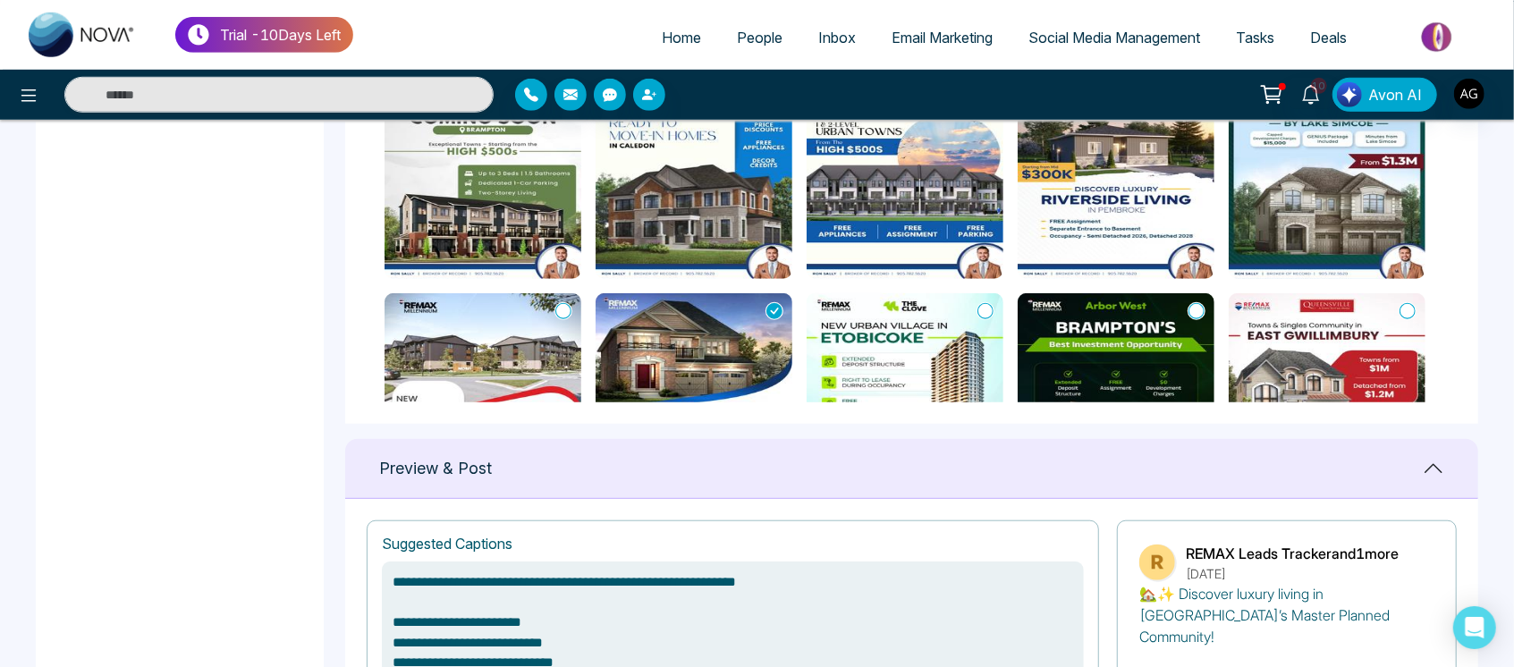
scroll to position [1301, 0]
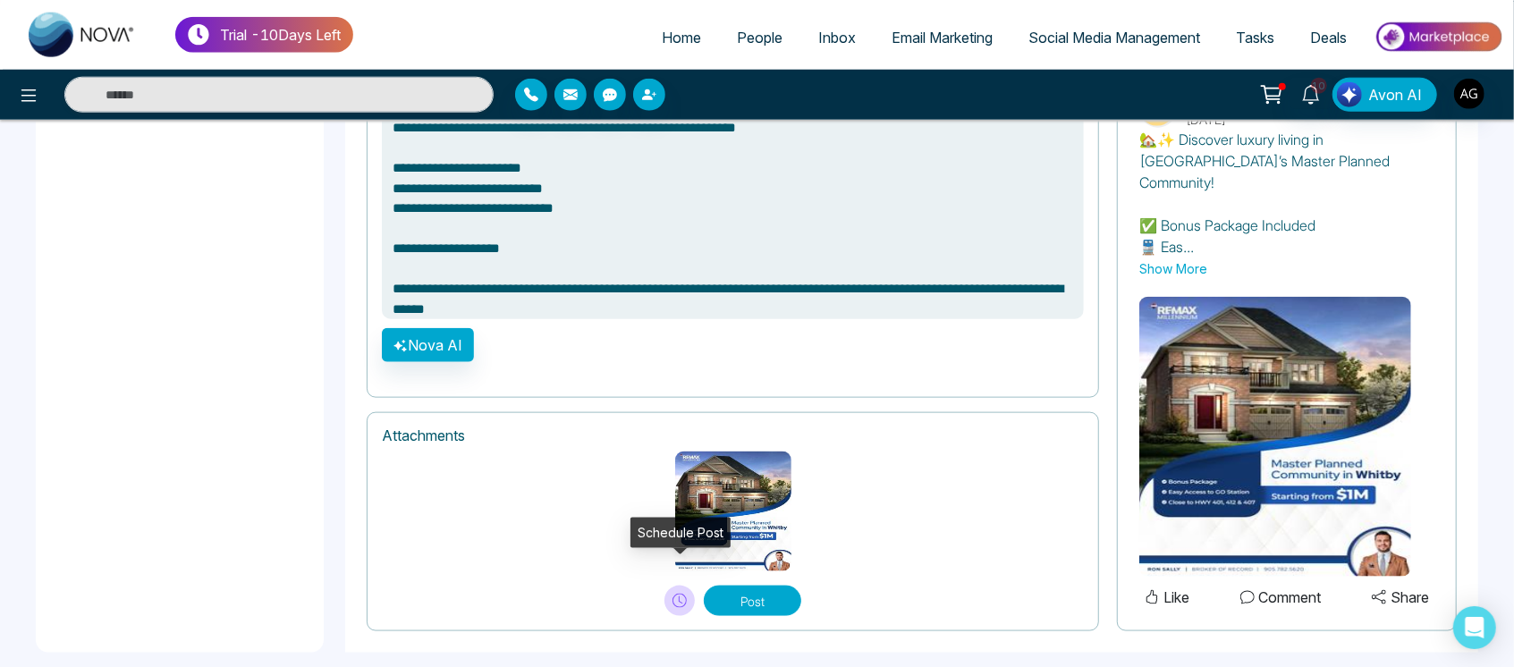
click at [672, 594] on icon at bounding box center [679, 601] width 14 height 14
type textarea "**********"
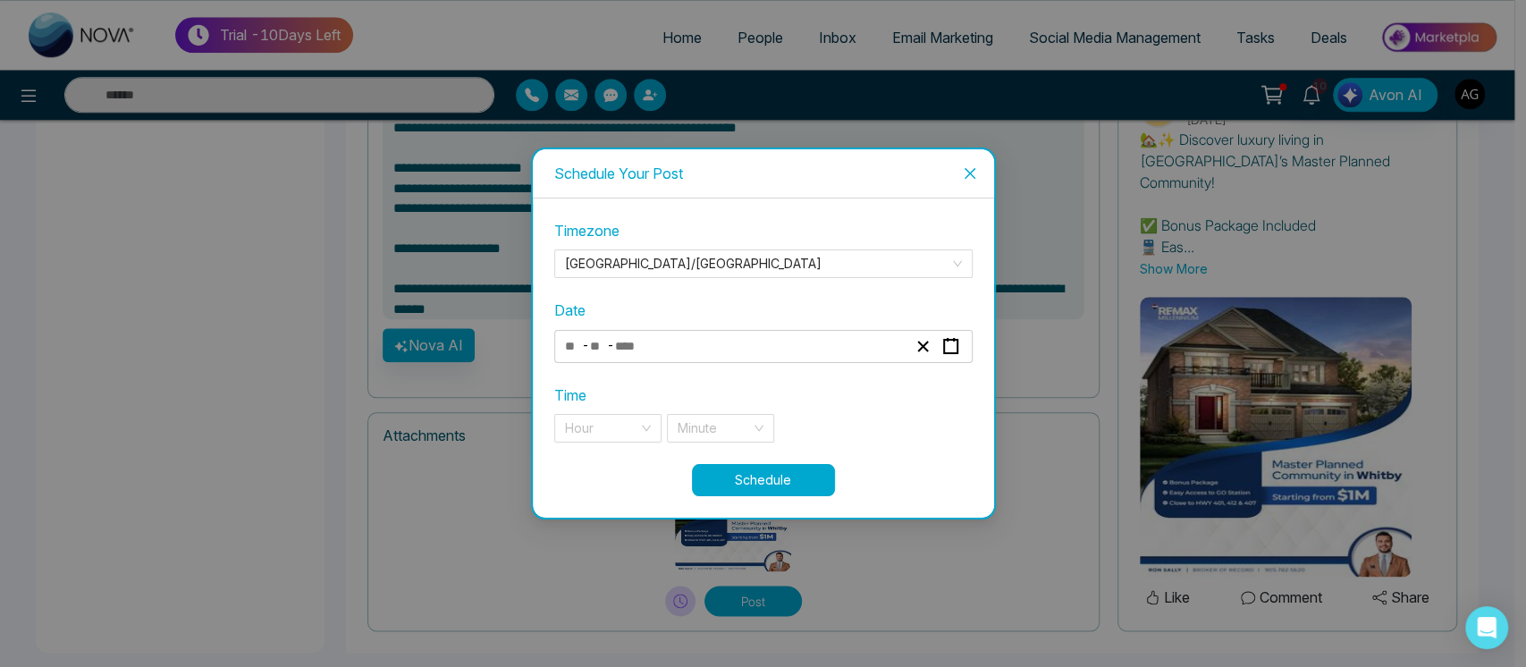
click at [819, 351] on div "- -" at bounding box center [735, 346] width 347 height 24
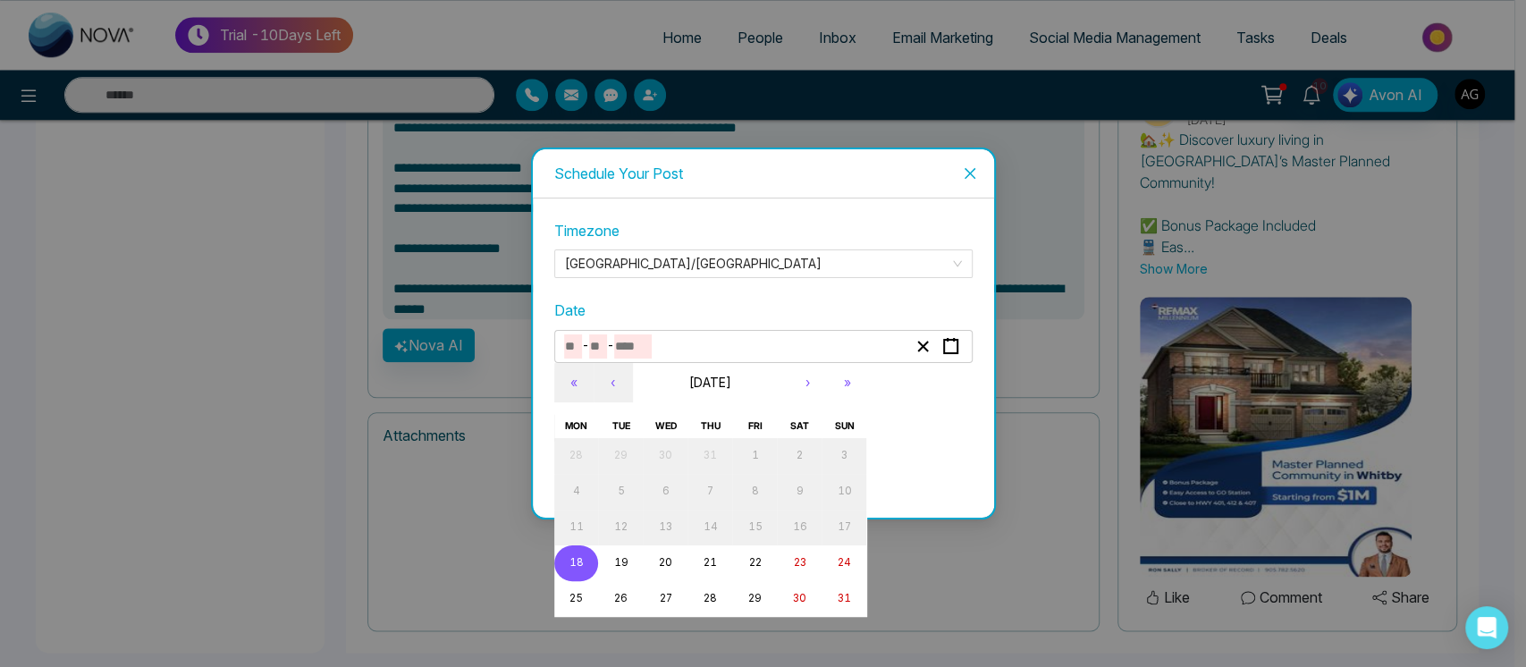
click at [578, 560] on abbr "18" at bounding box center [576, 562] width 14 height 13
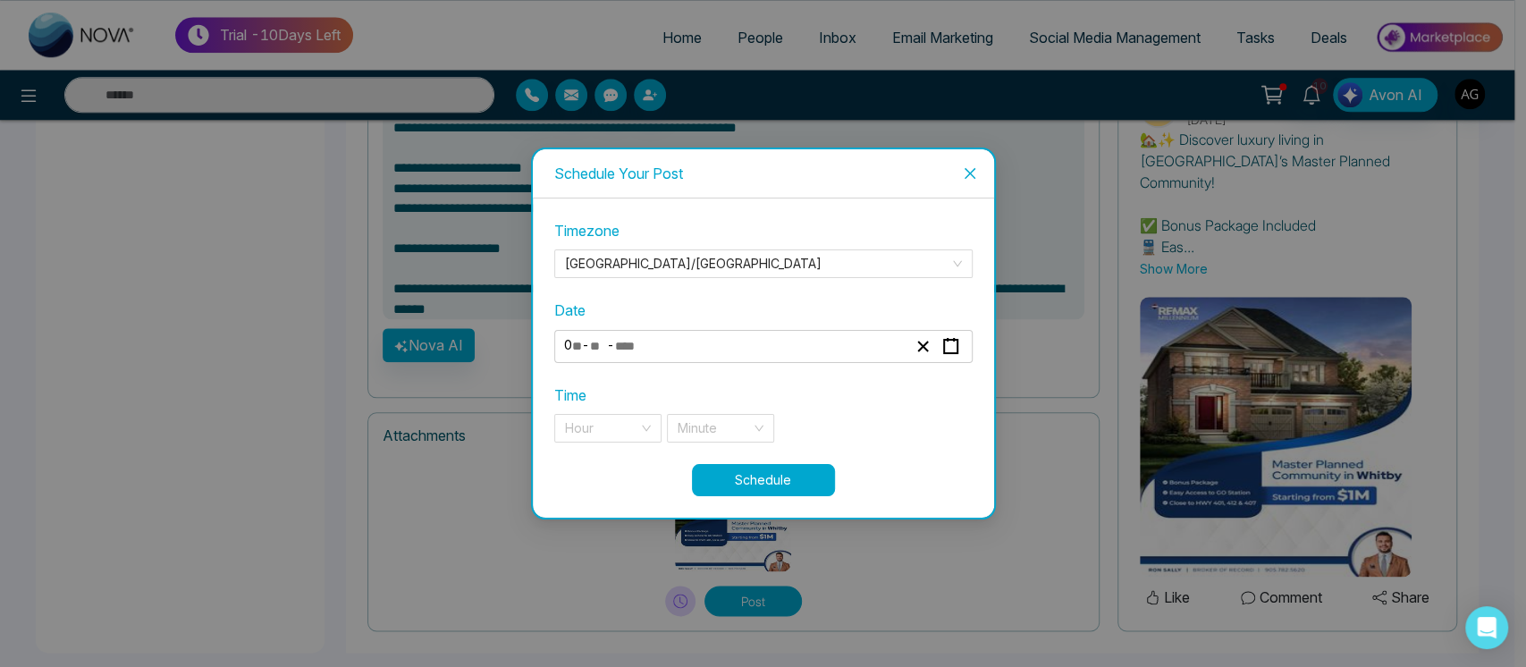
type input "*"
type input "**"
type input "****"
click at [644, 431] on div "Hour" at bounding box center [607, 428] width 107 height 29
click at [644, 454] on div "11 pm" at bounding box center [608, 464] width 86 height 20
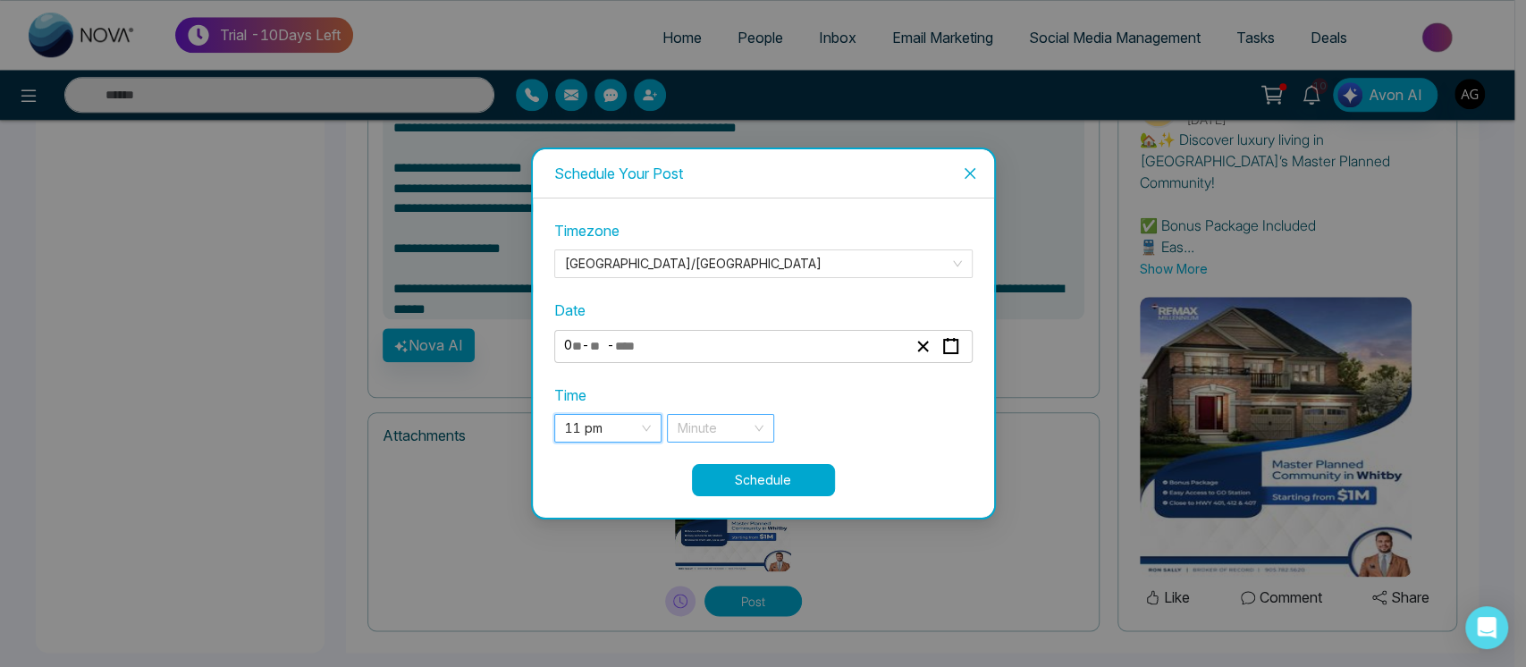
click at [748, 429] on input "search" at bounding box center [714, 428] width 73 height 27
click at [702, 335] on div "**********" at bounding box center [735, 346] width 347 height 24
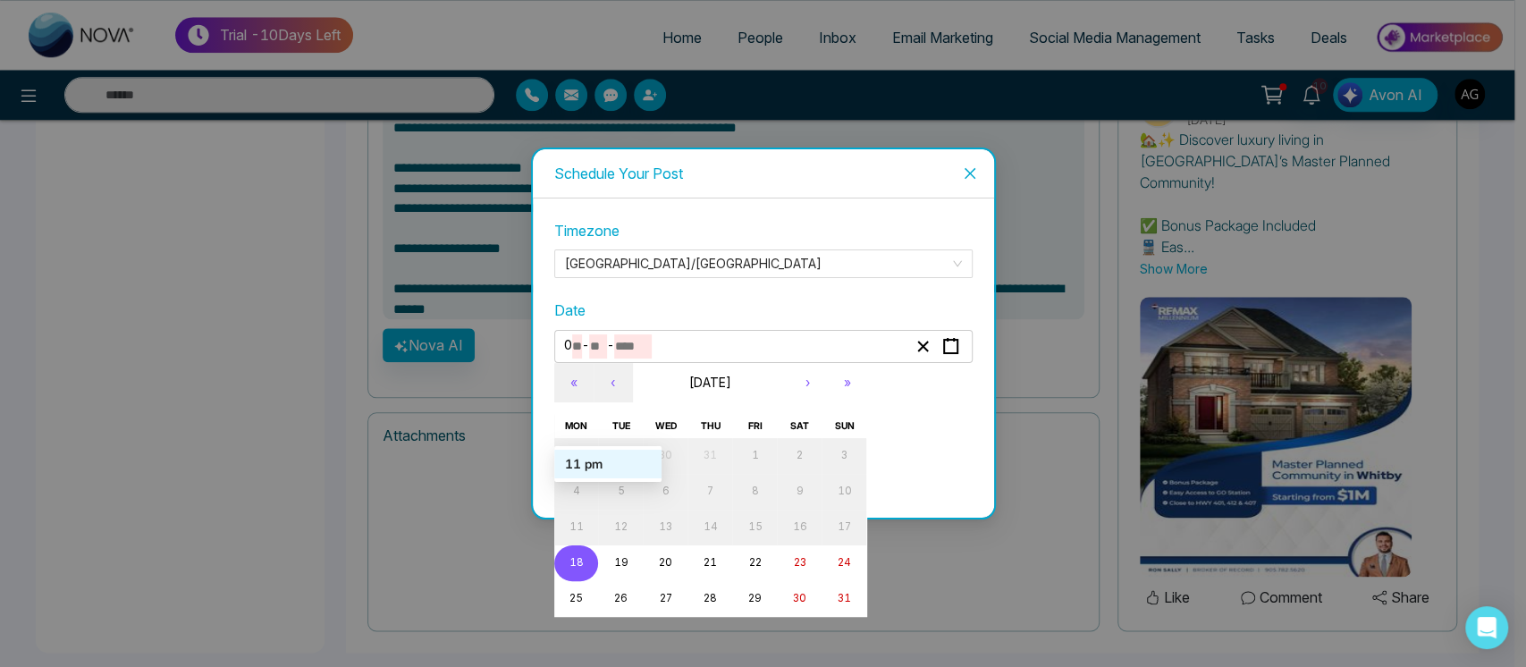
click at [607, 350] on input "**" at bounding box center [598, 346] width 18 height 24
type textarea "**********"
click at [622, 560] on abbr "19" at bounding box center [620, 562] width 14 height 13
type input "**"
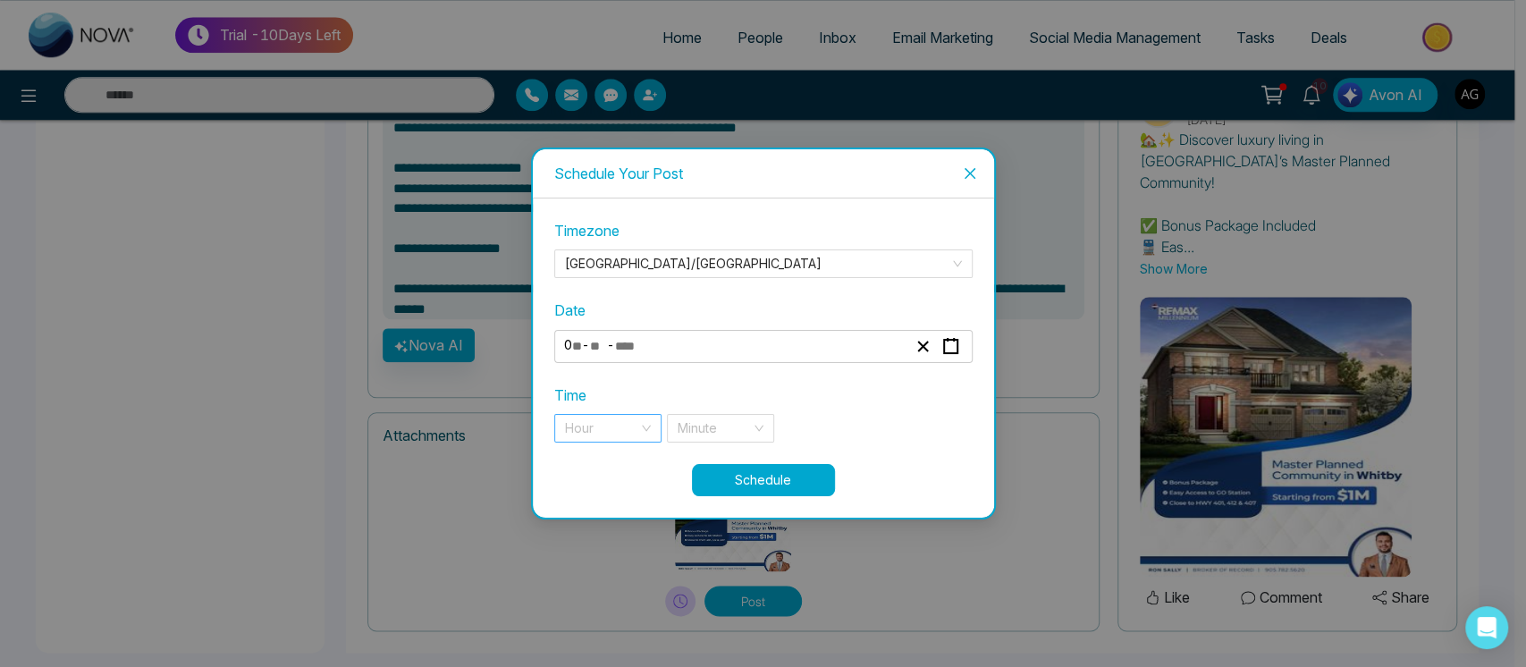
click at [613, 439] on input "search" at bounding box center [601, 428] width 73 height 27
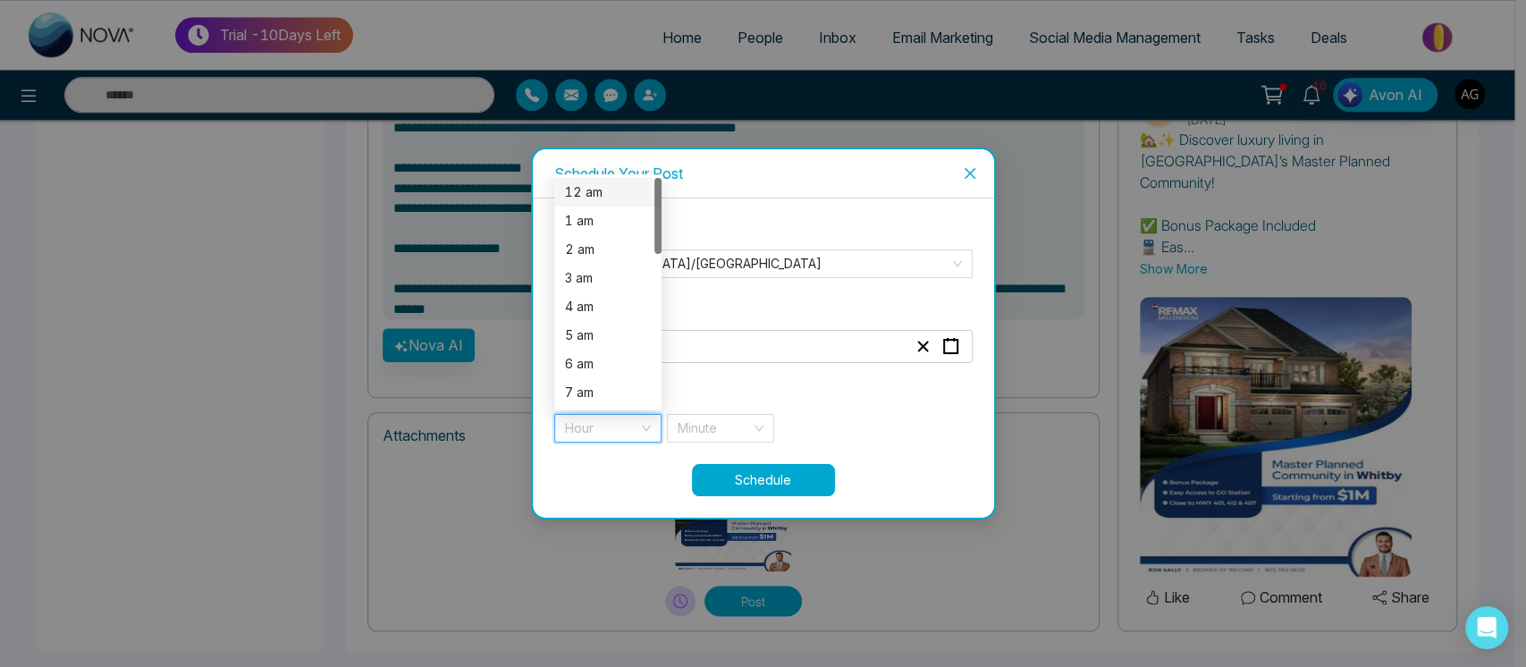
click at [623, 178] on div "12 am" at bounding box center [607, 192] width 107 height 29
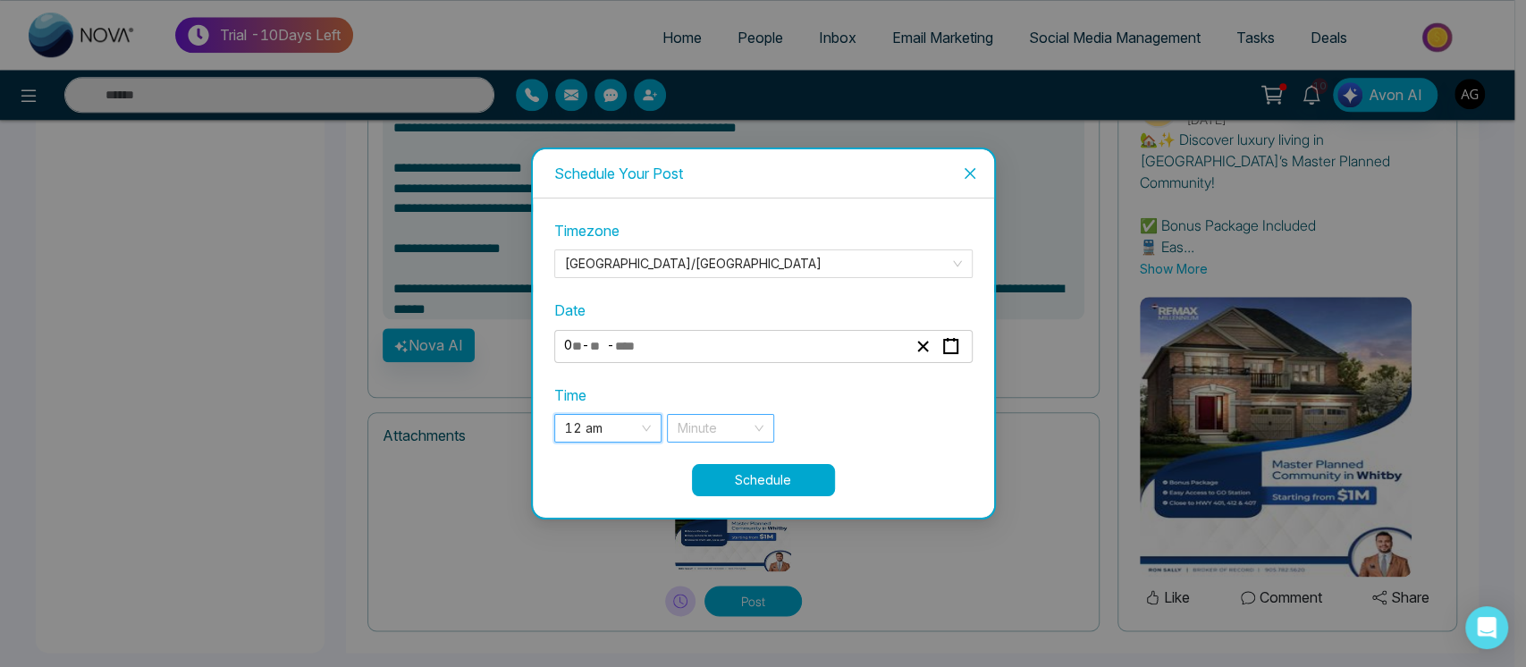
click at [724, 436] on input "search" at bounding box center [714, 428] width 73 height 27
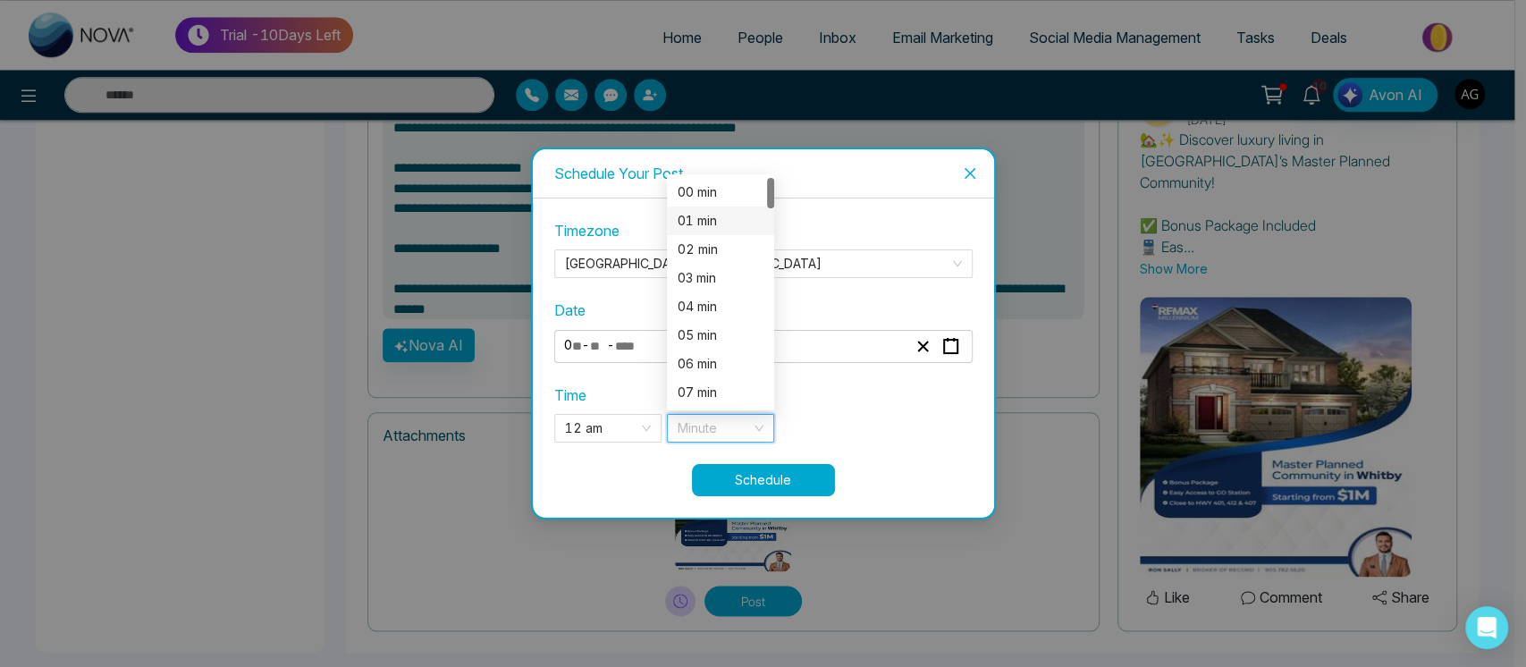
click at [724, 223] on div "01 min" at bounding box center [721, 221] width 86 height 20
click at [770, 478] on button "Schedule" at bounding box center [763, 480] width 143 height 32
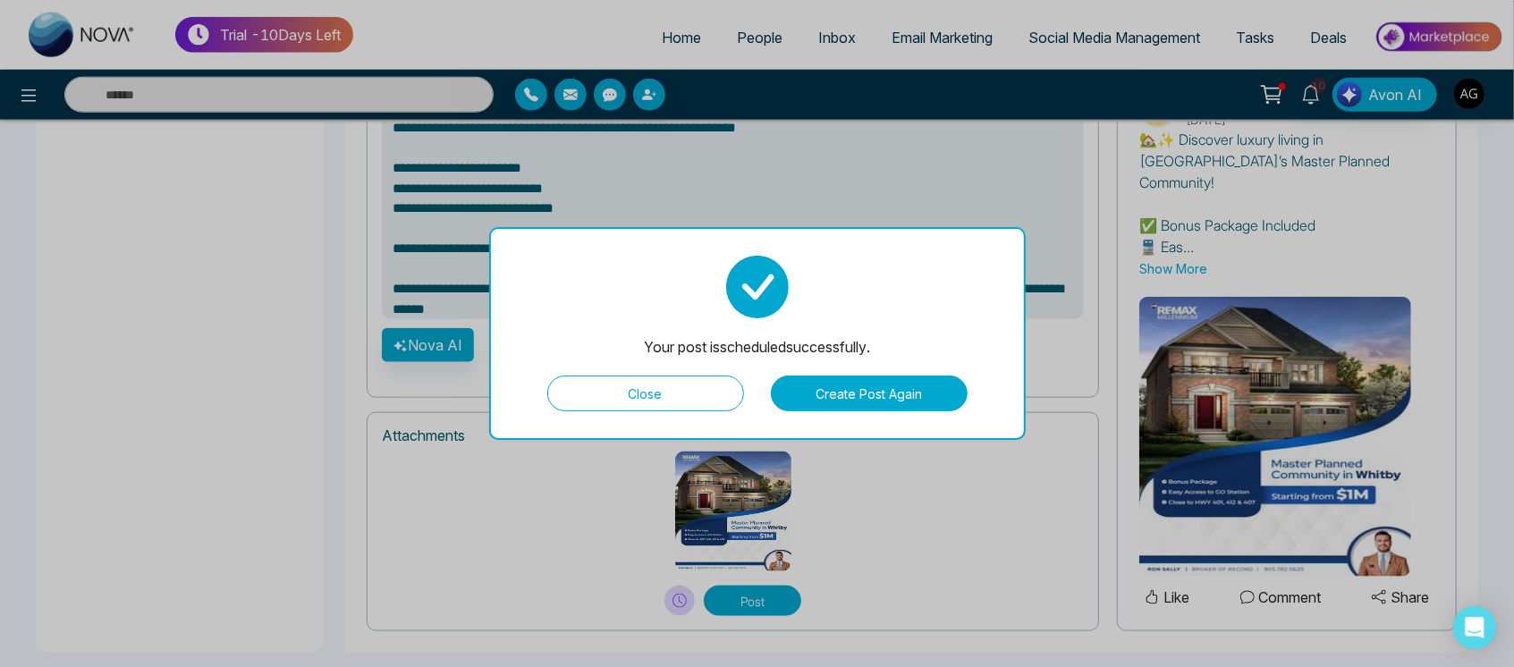
click at [719, 378] on button "Close" at bounding box center [645, 394] width 197 height 36
type textarea "**********"
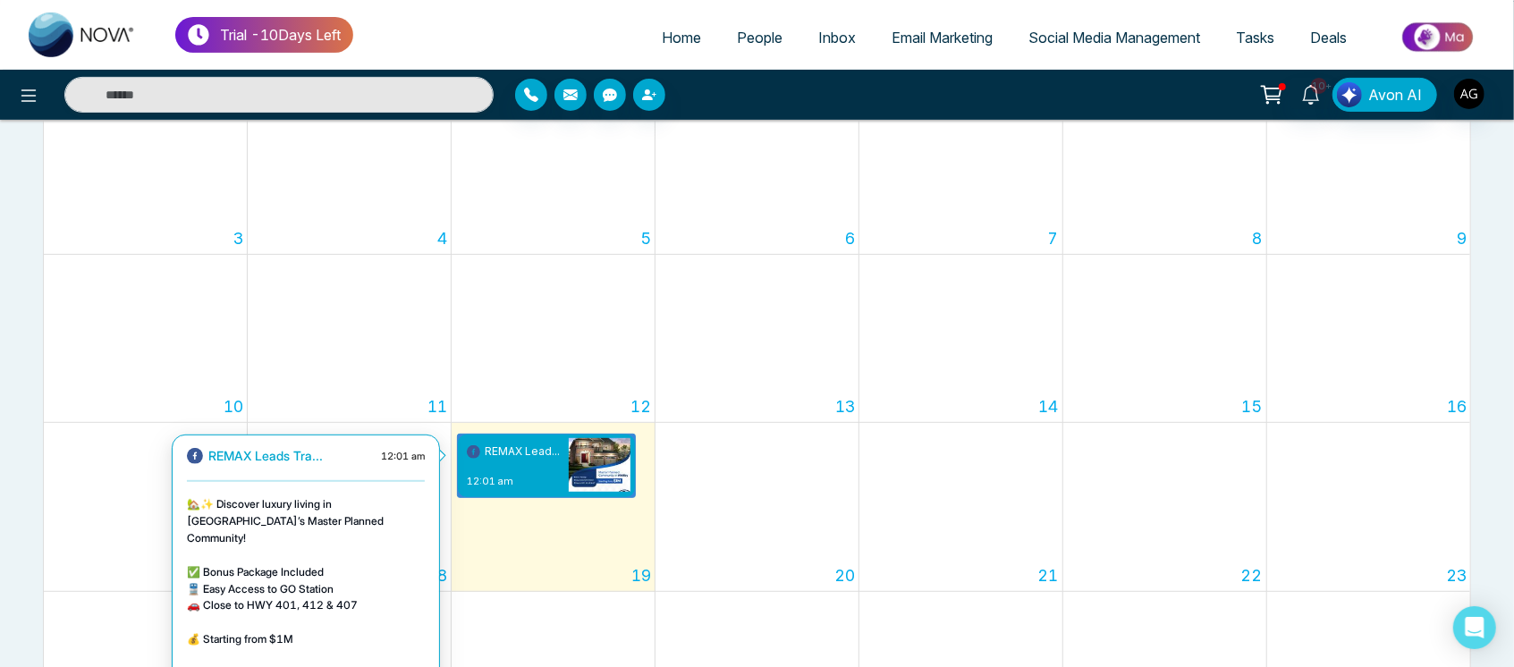
scroll to position [550, 0]
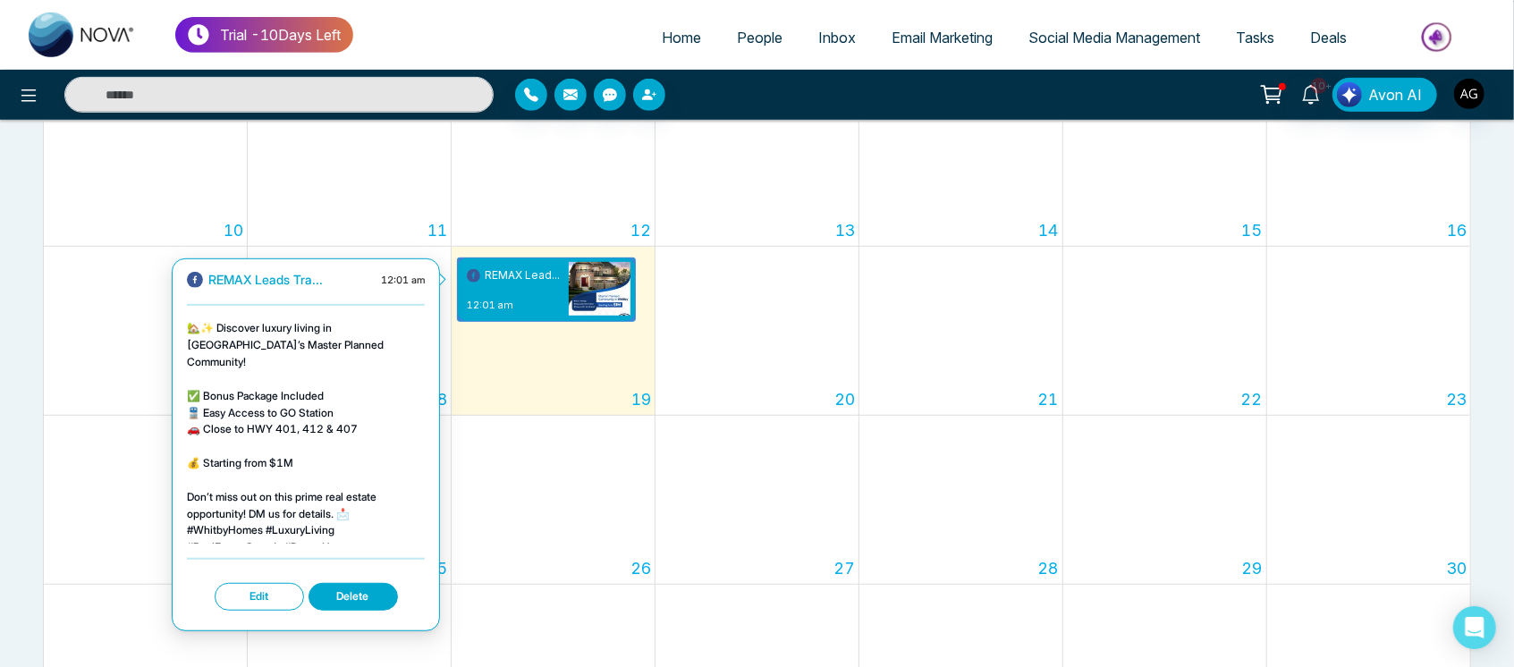
click at [268, 594] on button "Edit" at bounding box center [259, 597] width 89 height 28
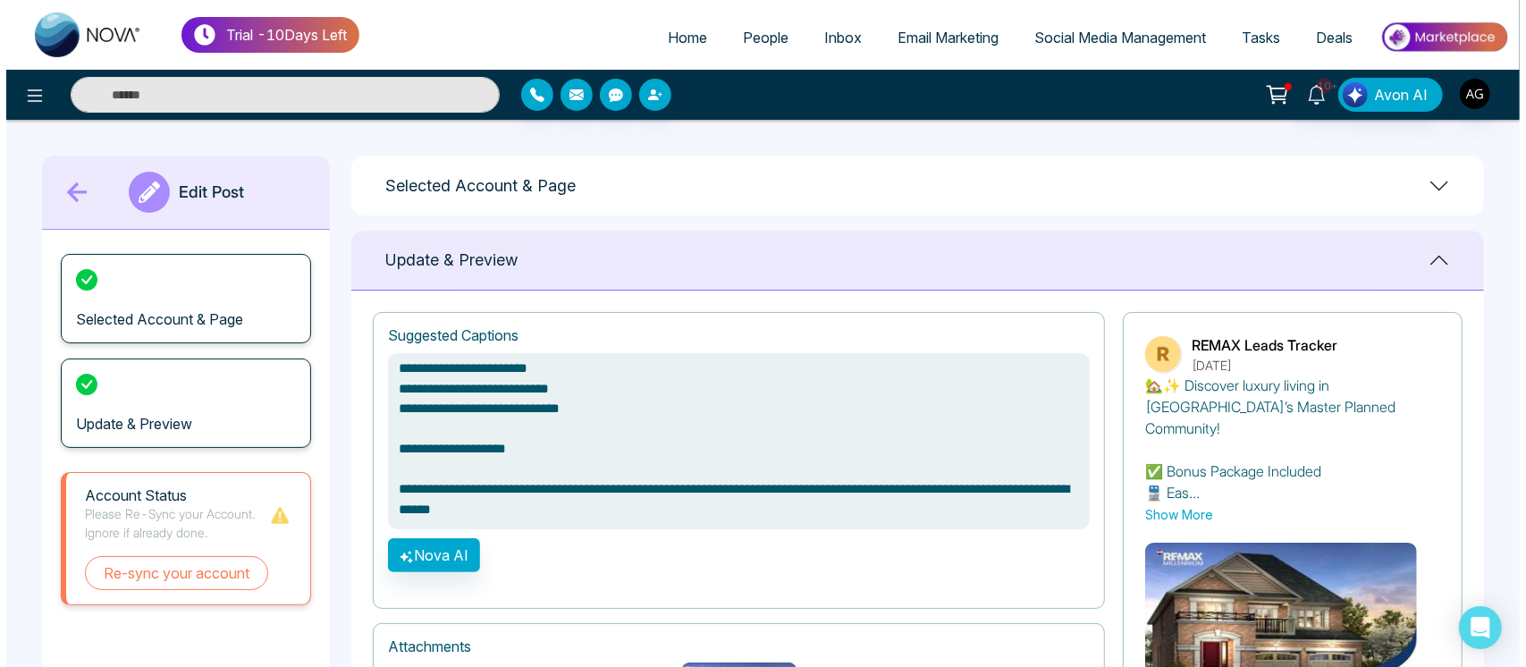
scroll to position [246, 0]
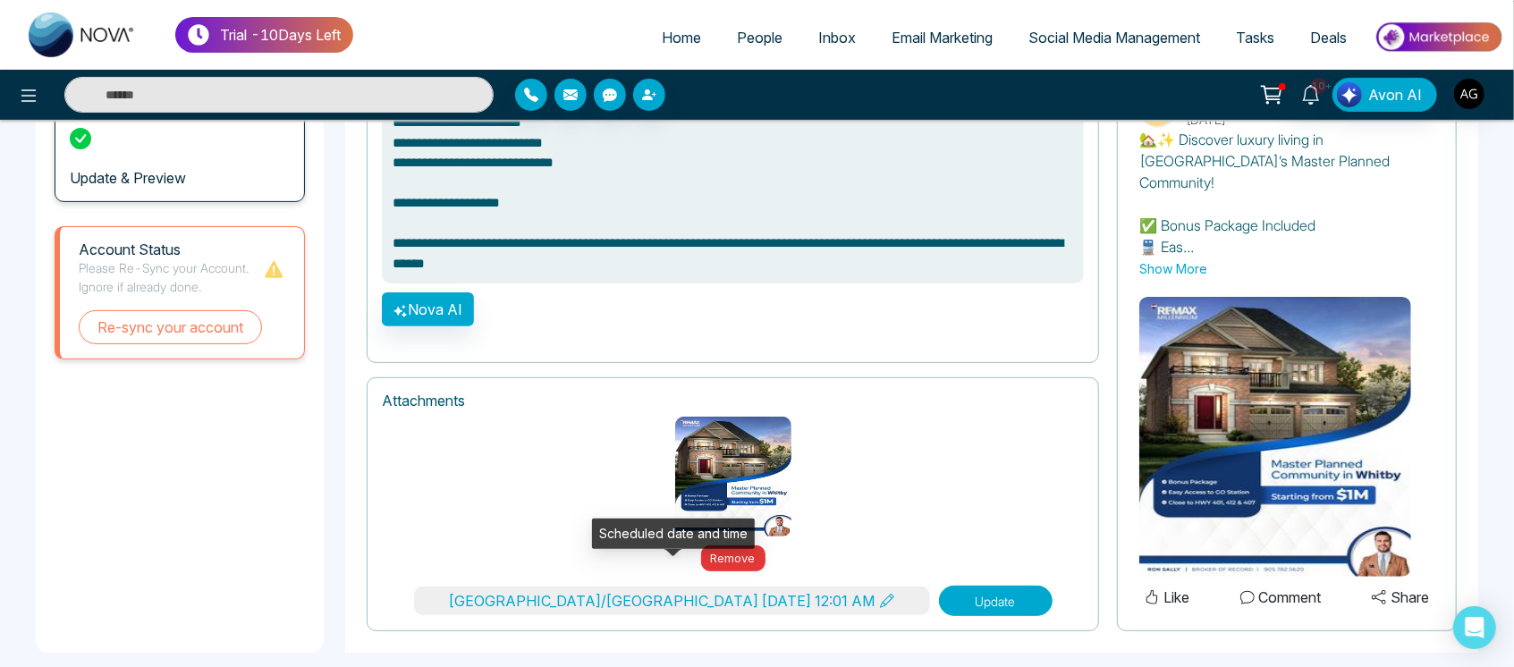
click at [880, 594] on icon at bounding box center [887, 601] width 14 height 14
type textarea "**********"
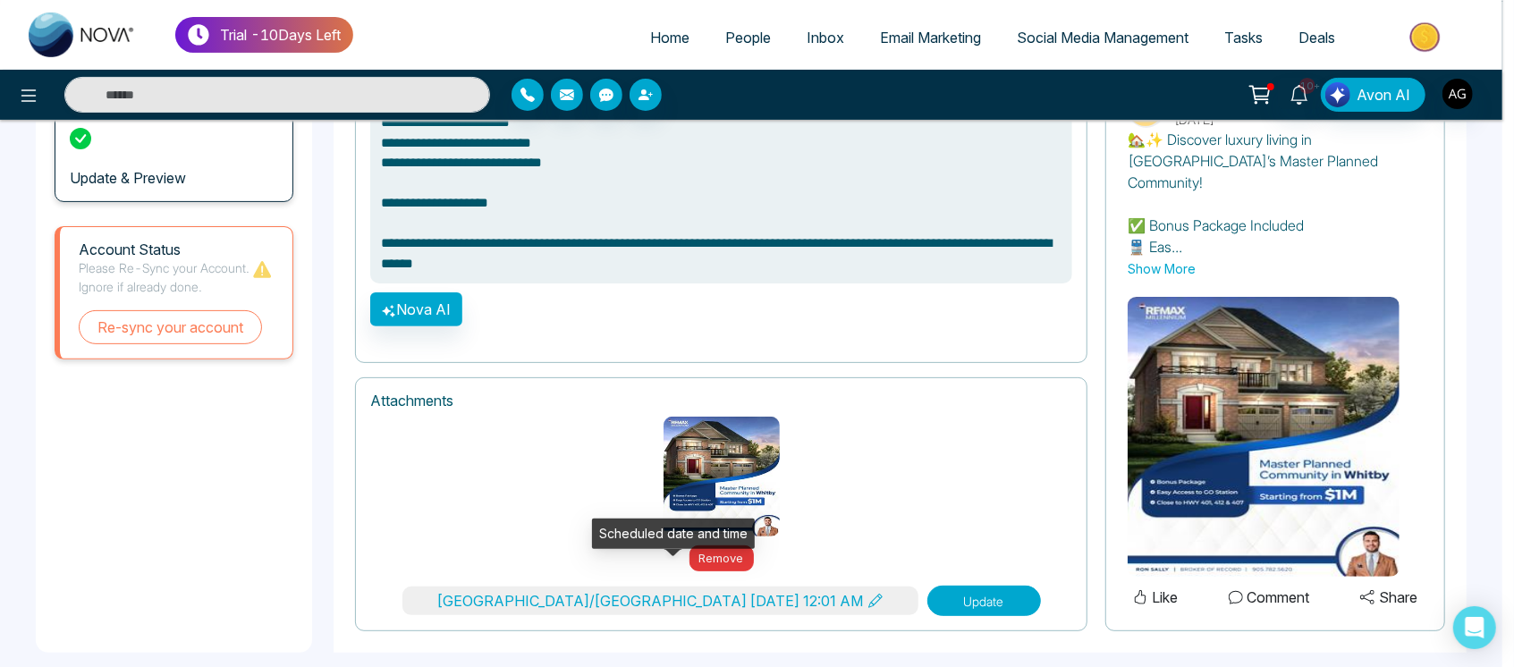
type input "*"
type input "**"
type input "****"
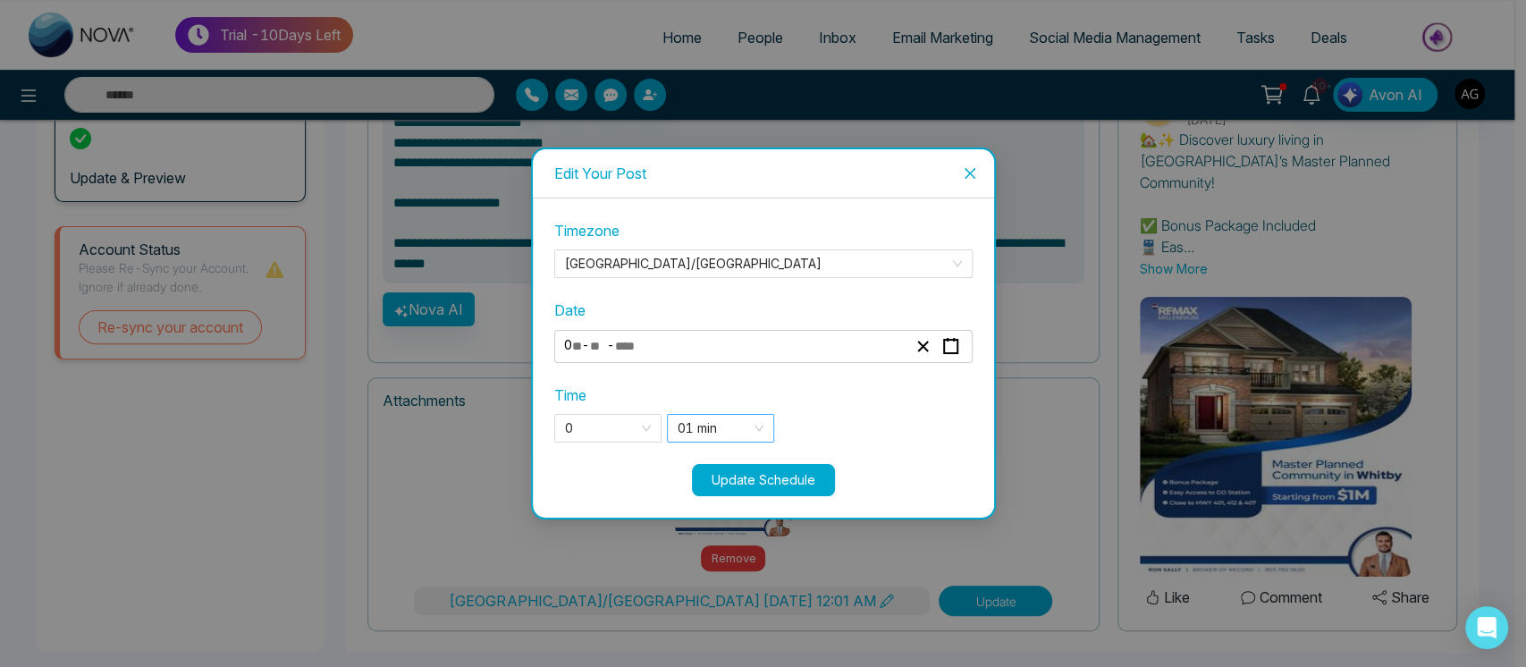
click at [762, 434] on span "01 min" at bounding box center [721, 428] width 86 height 27
click at [657, 432] on div "0" at bounding box center [607, 428] width 107 height 29
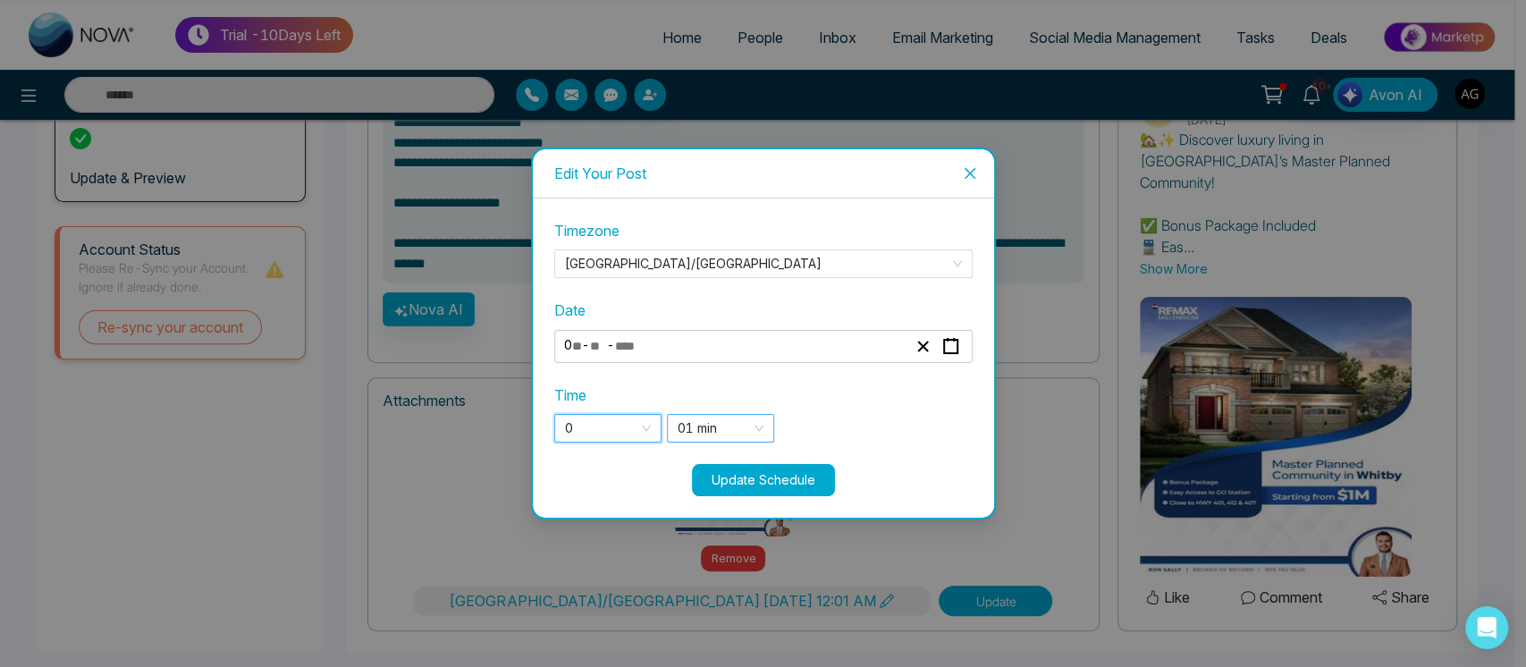
drag, startPoint x: 657, startPoint y: 432, endPoint x: 772, endPoint y: 414, distance: 115.8
click at [772, 414] on div "0 0 00 1 12 am 1 am 2 am 3 am 4 am 5 am 6 am 7 am 8 am 9 am 01 min 1 2 01 min 0…" at bounding box center [763, 428] width 418 height 29
click at [772, 414] on div "01 min" at bounding box center [720, 428] width 107 height 29
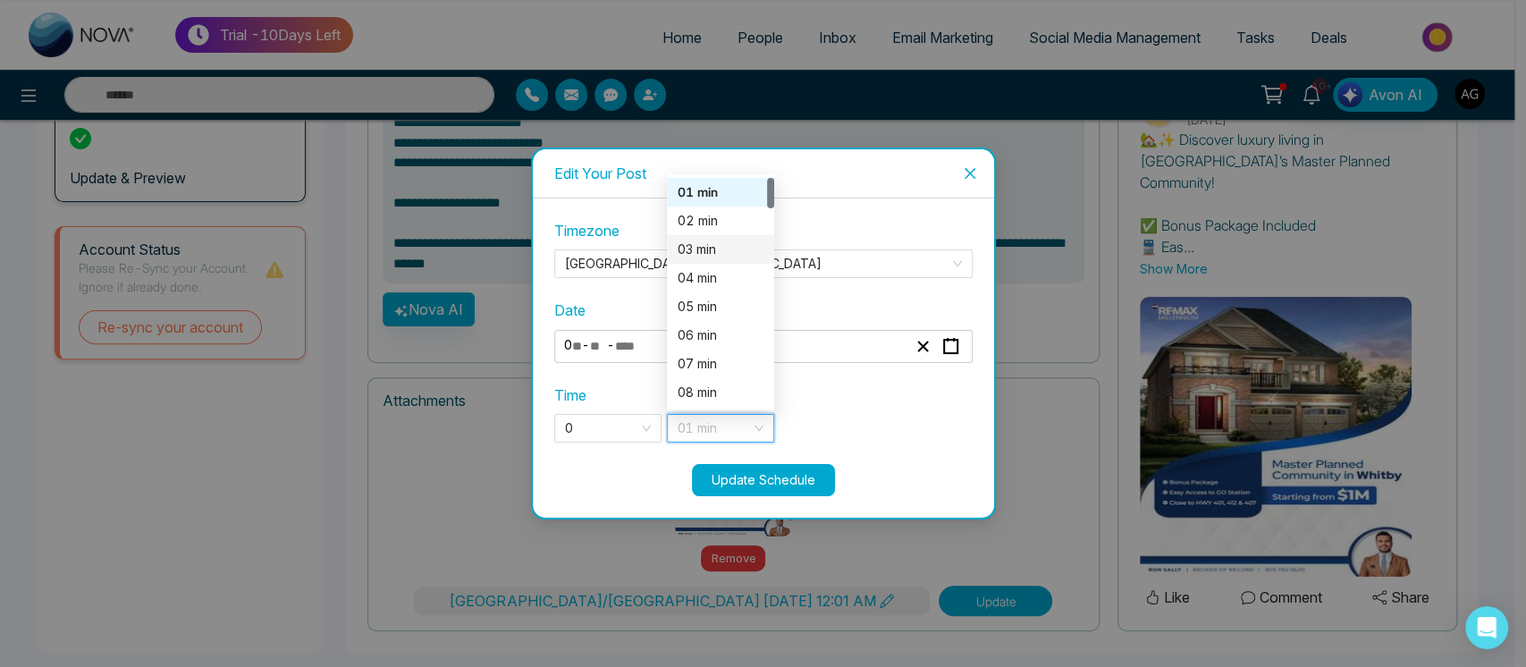
click at [736, 250] on div "03 min" at bounding box center [721, 250] width 86 height 20
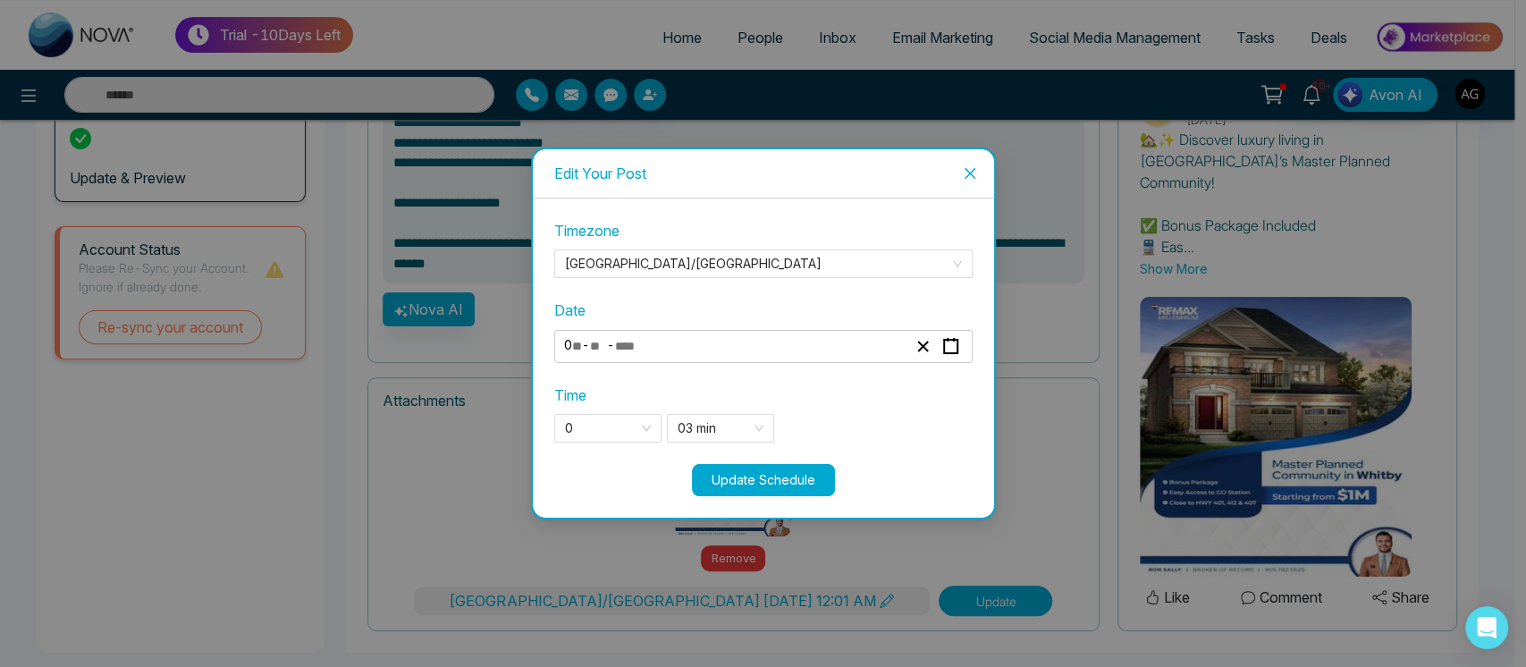
click at [797, 483] on button "Update Schedule" at bounding box center [763, 480] width 143 height 32
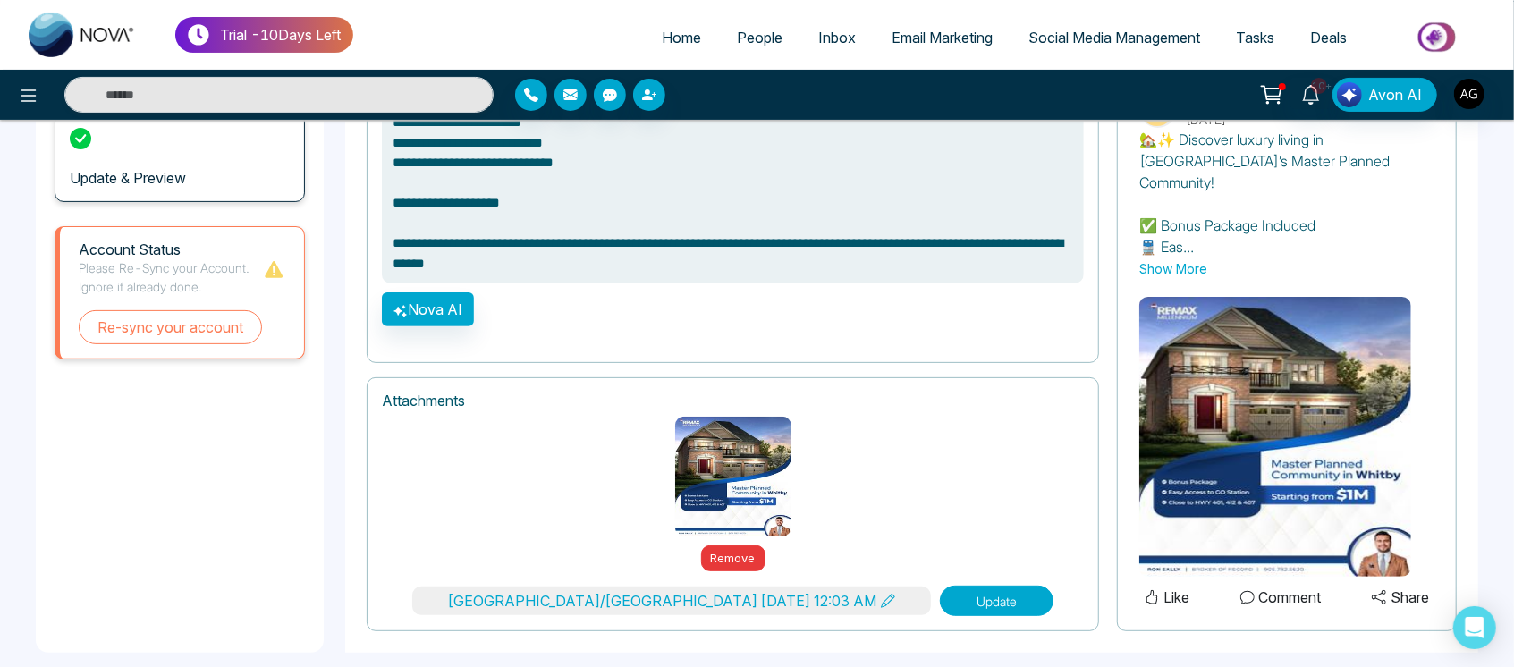
click at [940, 586] on button "Update" at bounding box center [997, 601] width 114 height 30
type textarea "**********"
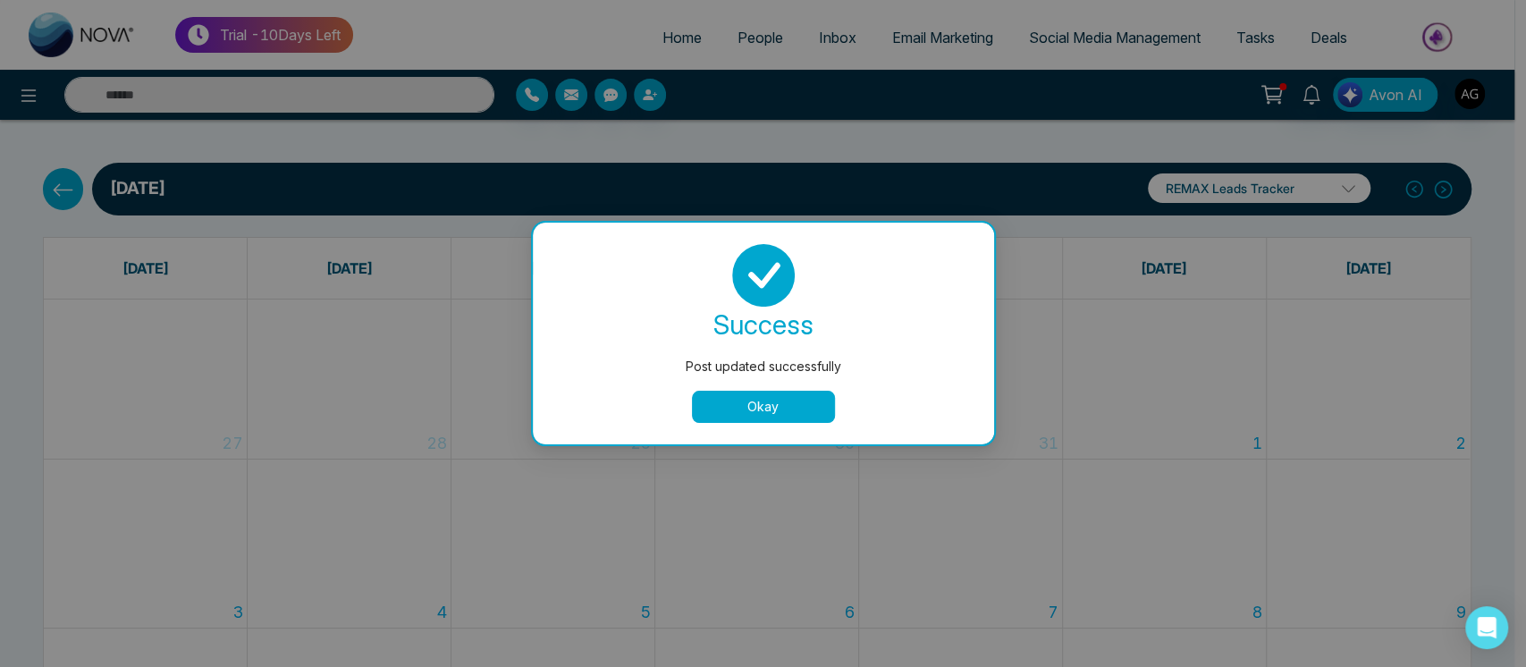
click at [787, 414] on button "Okay" at bounding box center [763, 407] width 143 height 32
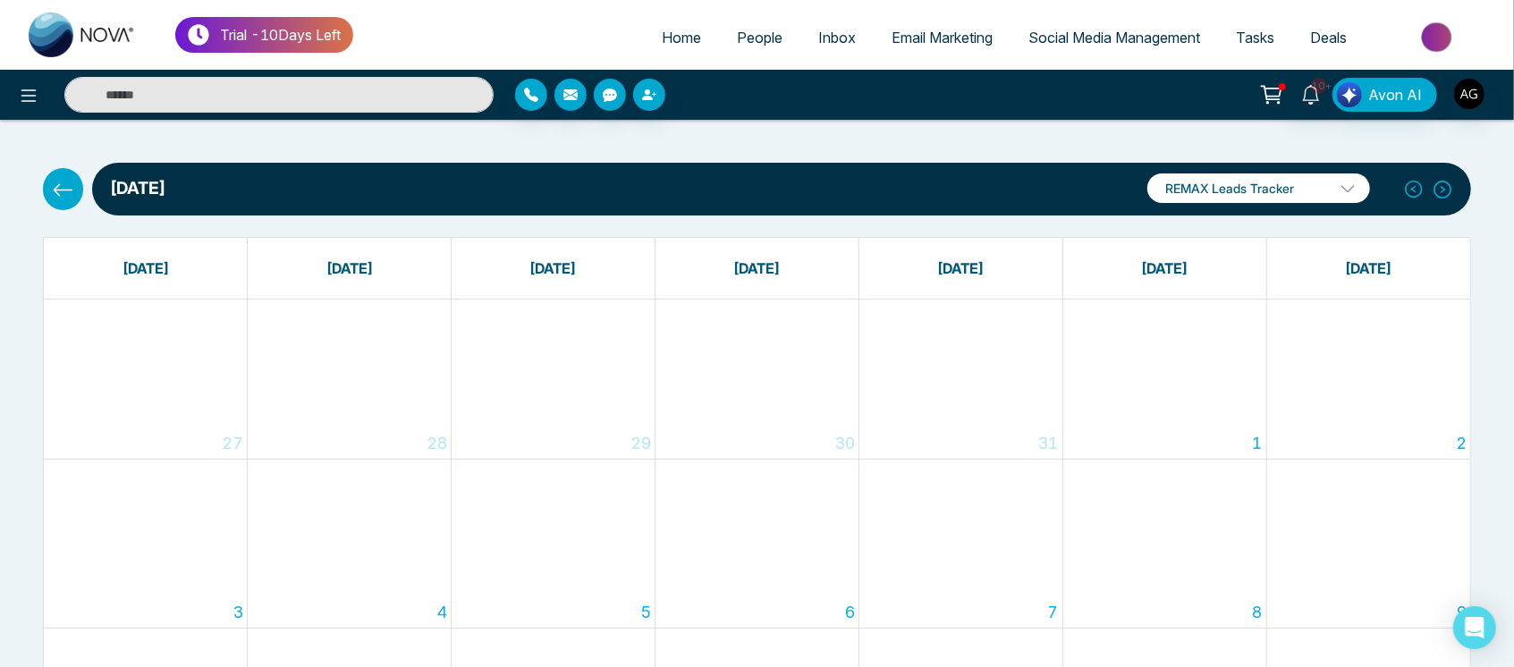
click at [76, 174] on button at bounding box center [63, 188] width 40 height 41
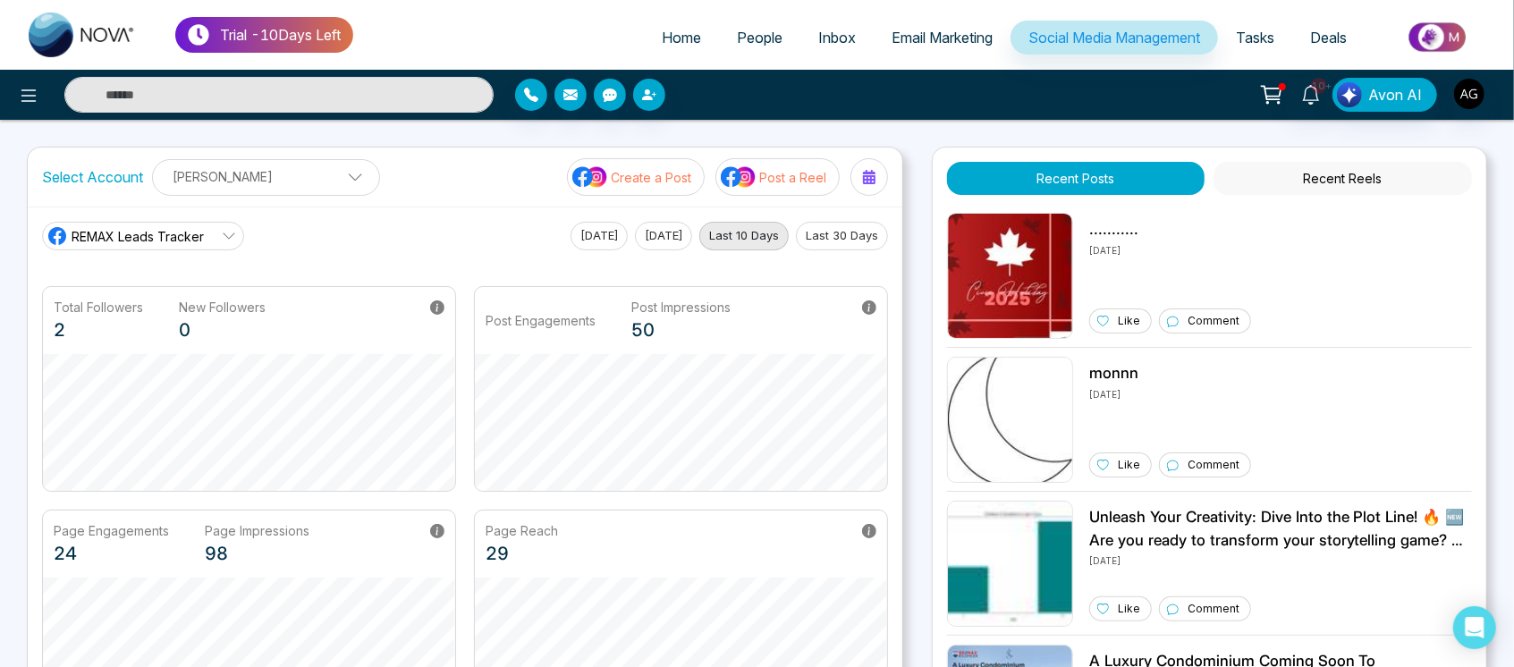
click at [660, 160] on button "Create a Post" at bounding box center [636, 177] width 138 height 38
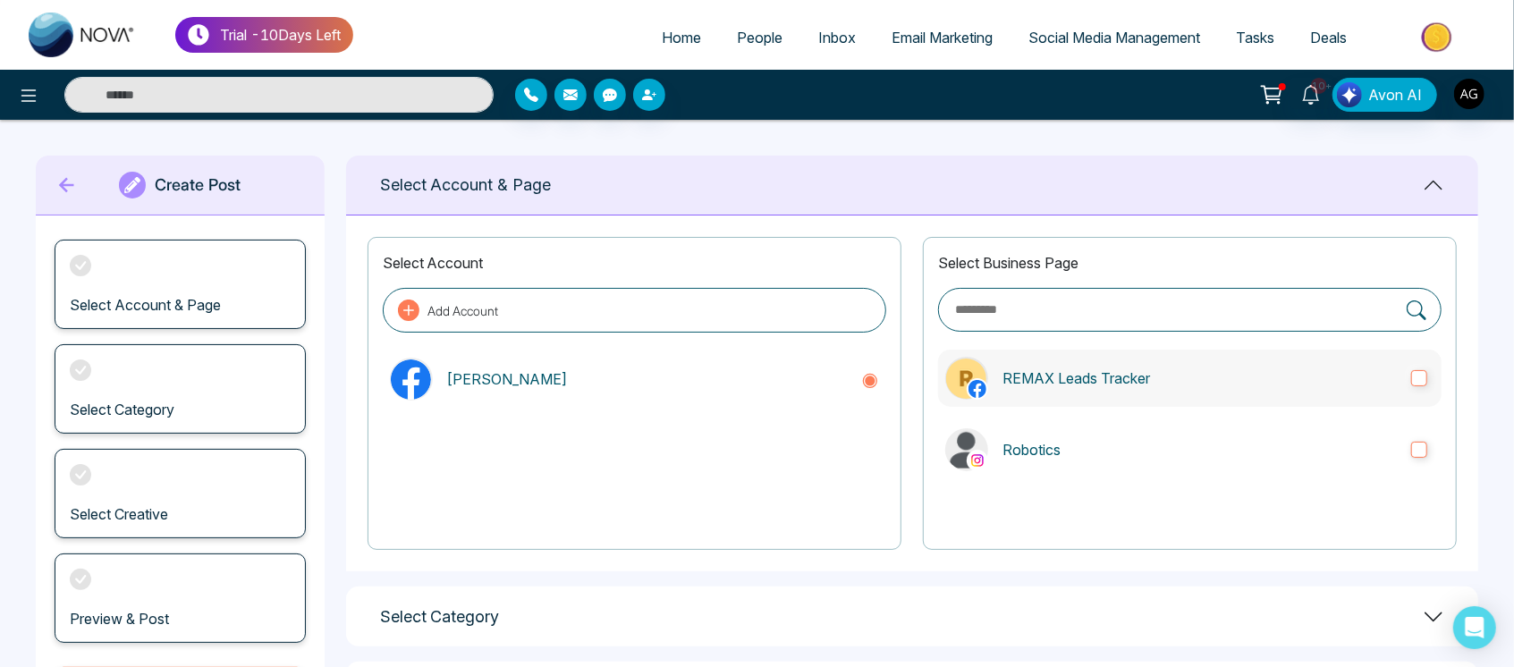
click at [1161, 390] on label "REMAX Leads Tracker" at bounding box center [1189, 378] width 503 height 57
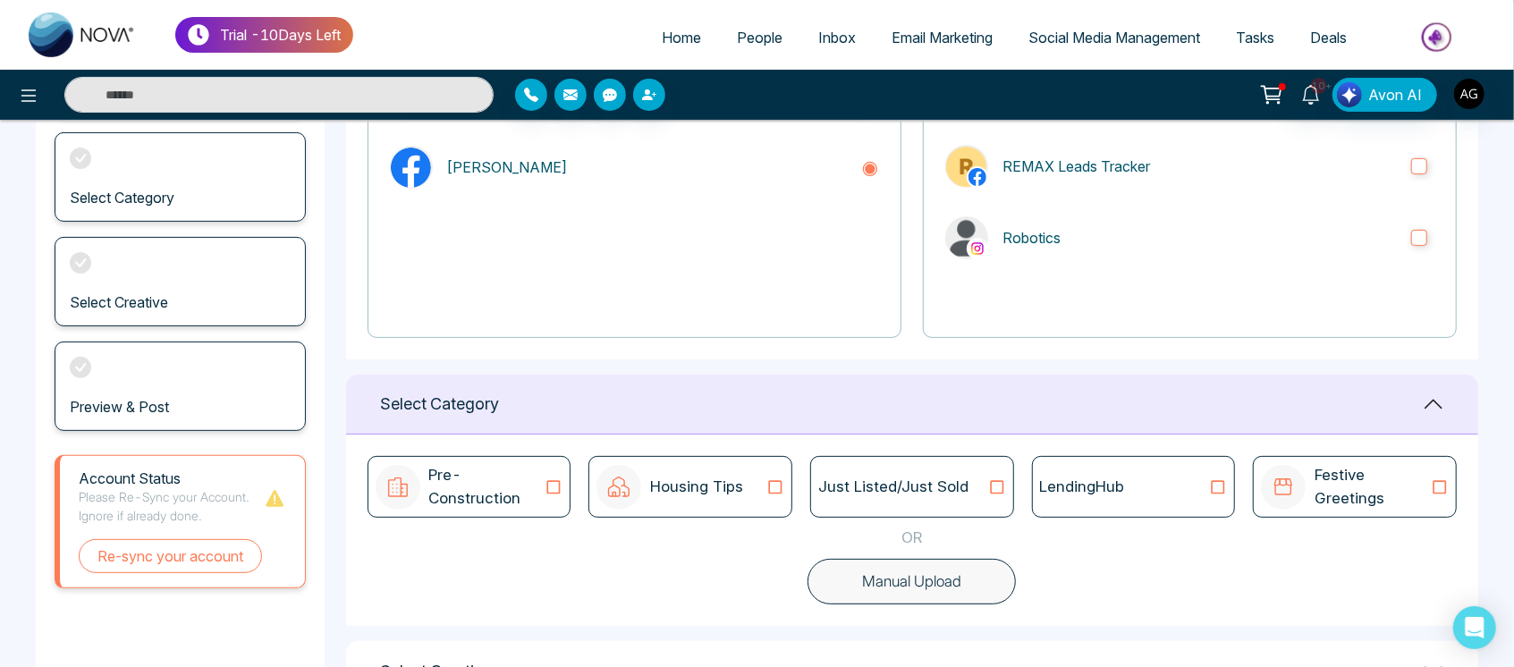
scroll to position [265, 0]
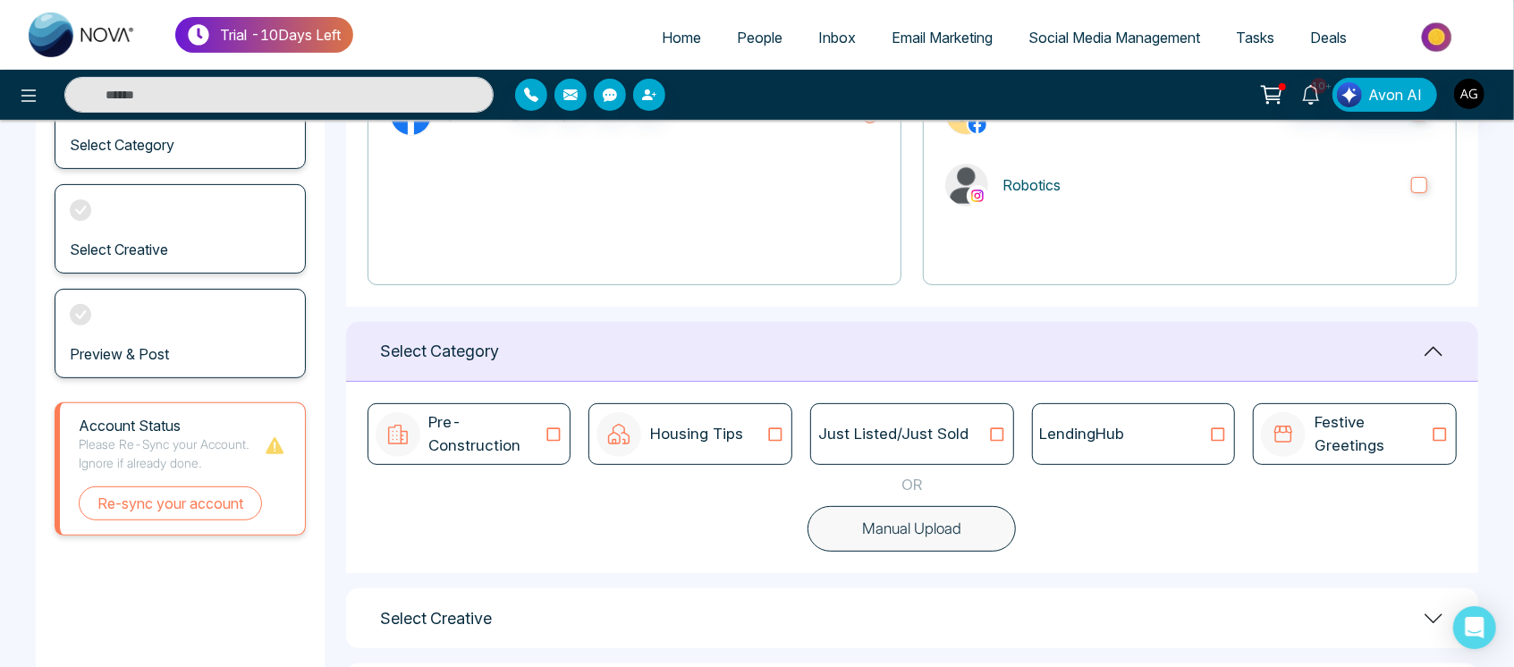
click at [1001, 433] on icon at bounding box center [996, 433] width 13 height 13
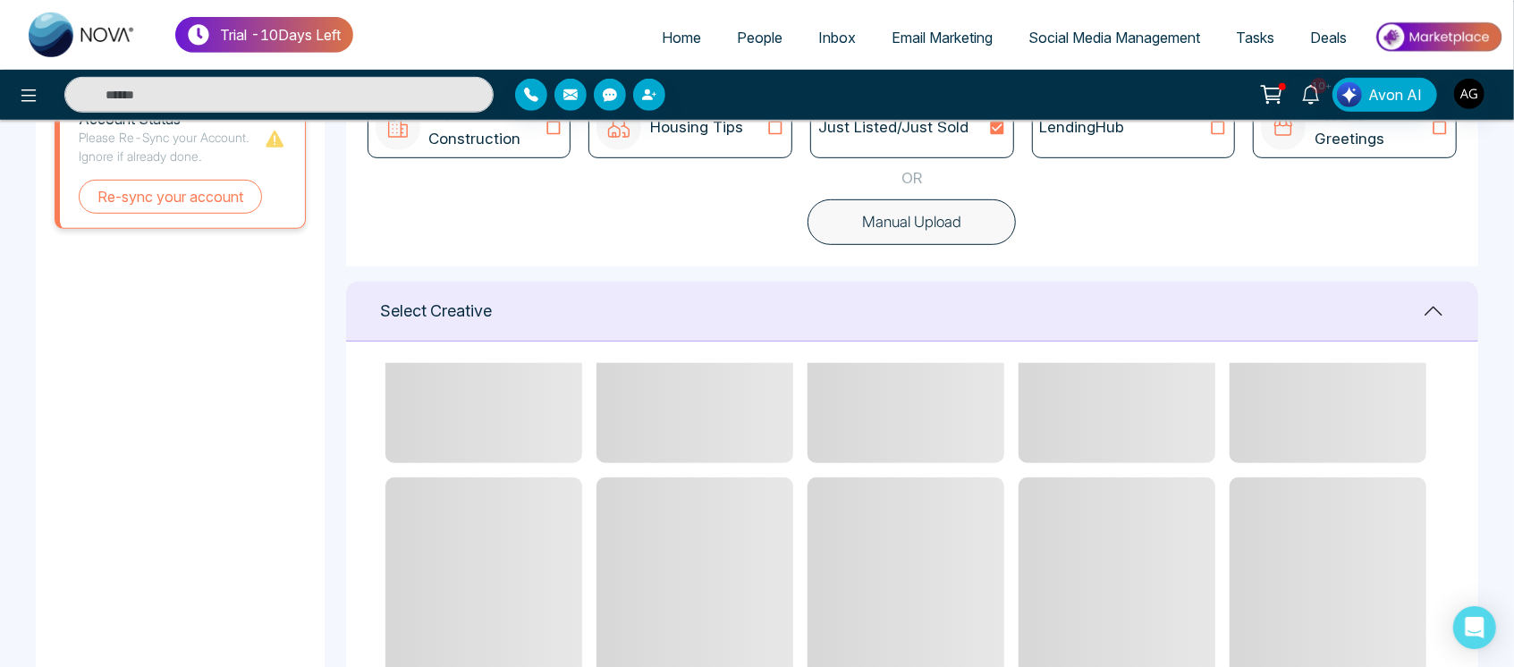
scroll to position [0, 0]
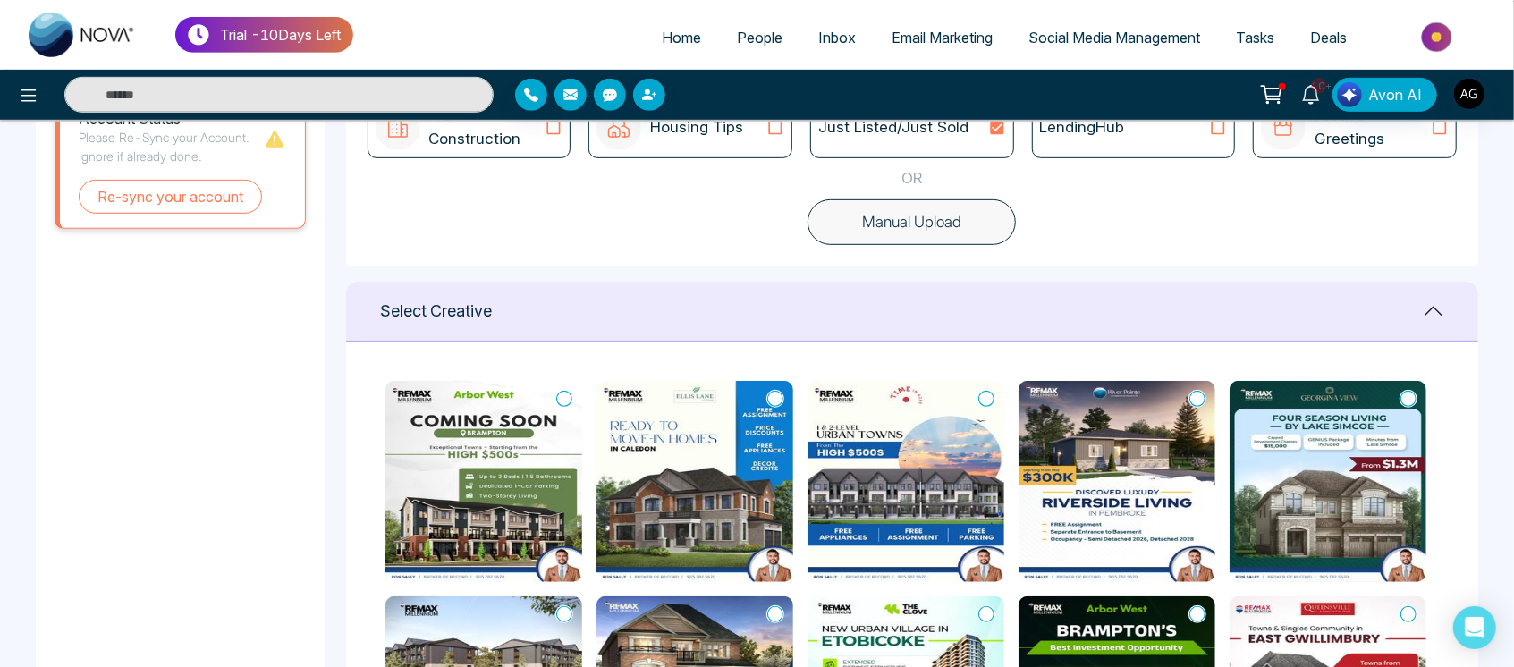
click at [785, 397] on img at bounding box center [694, 481] width 197 height 201
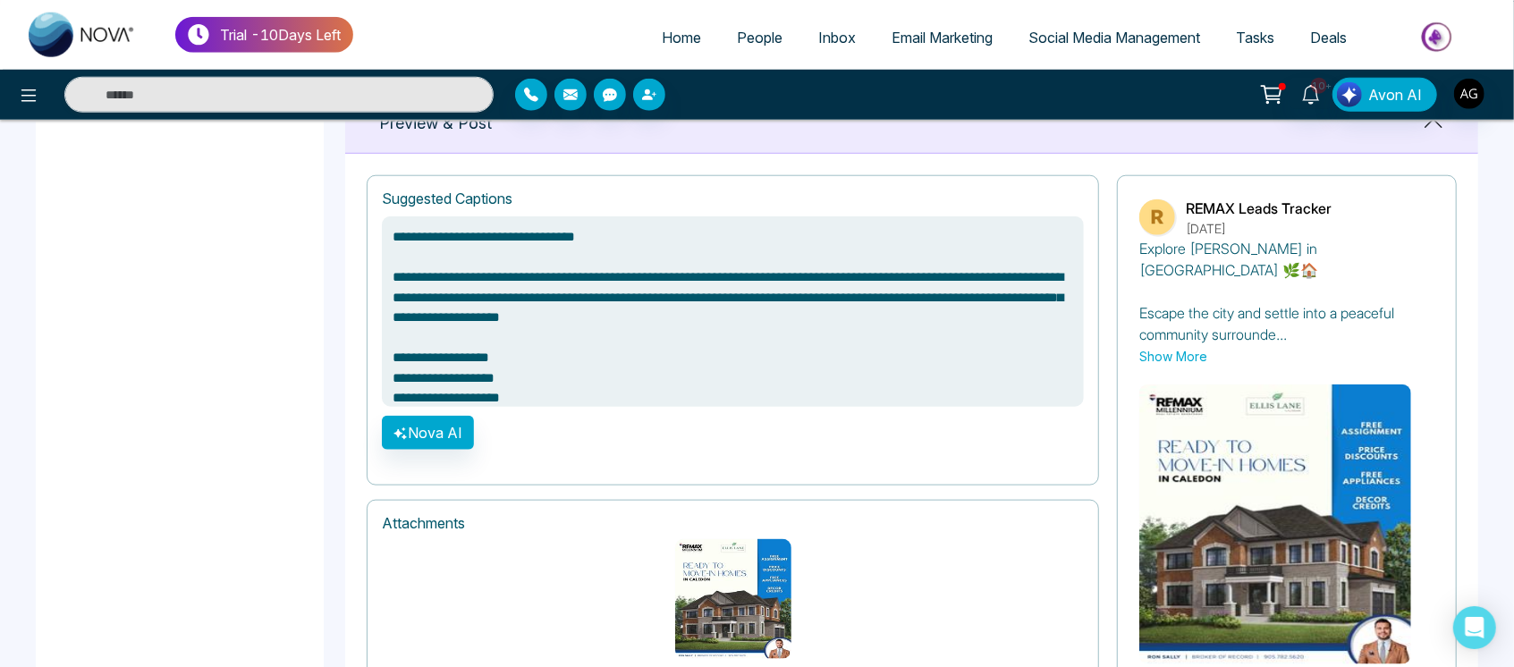
scroll to position [1280, 0]
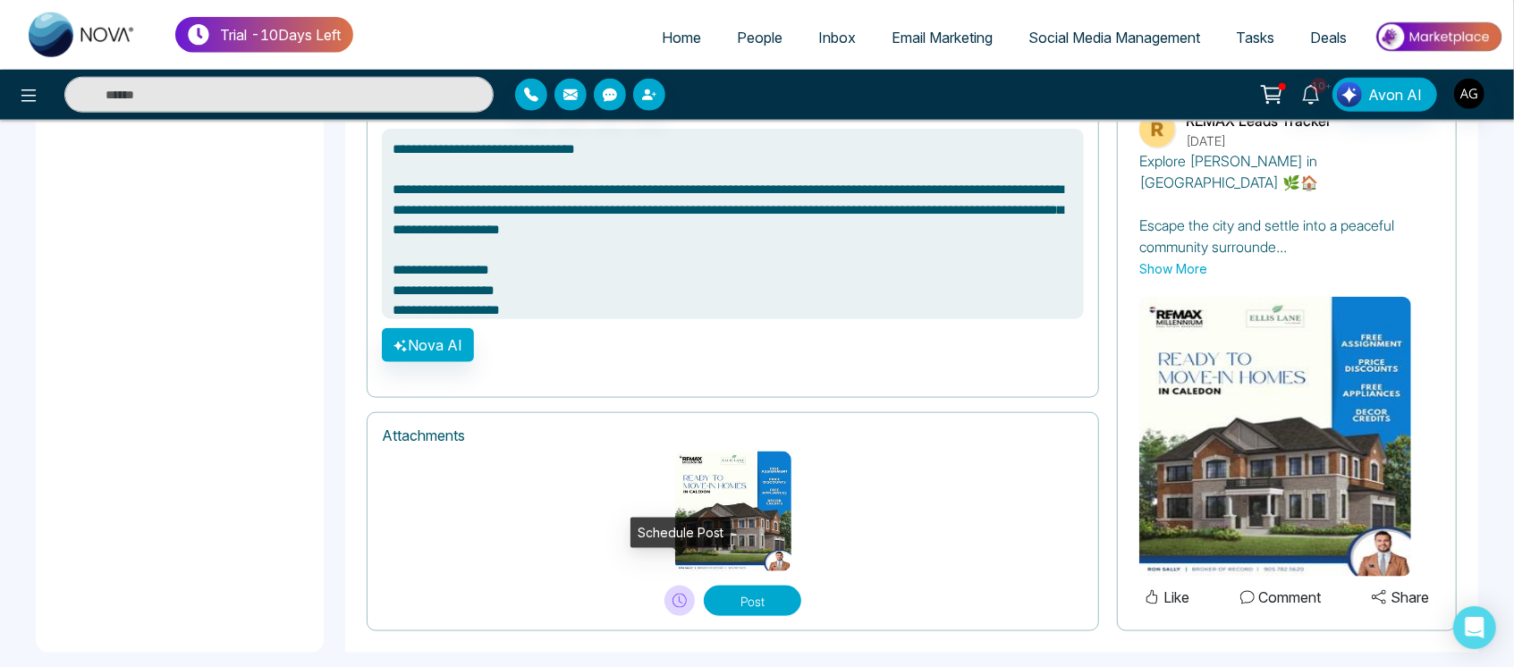
click at [673, 594] on icon at bounding box center [679, 601] width 14 height 14
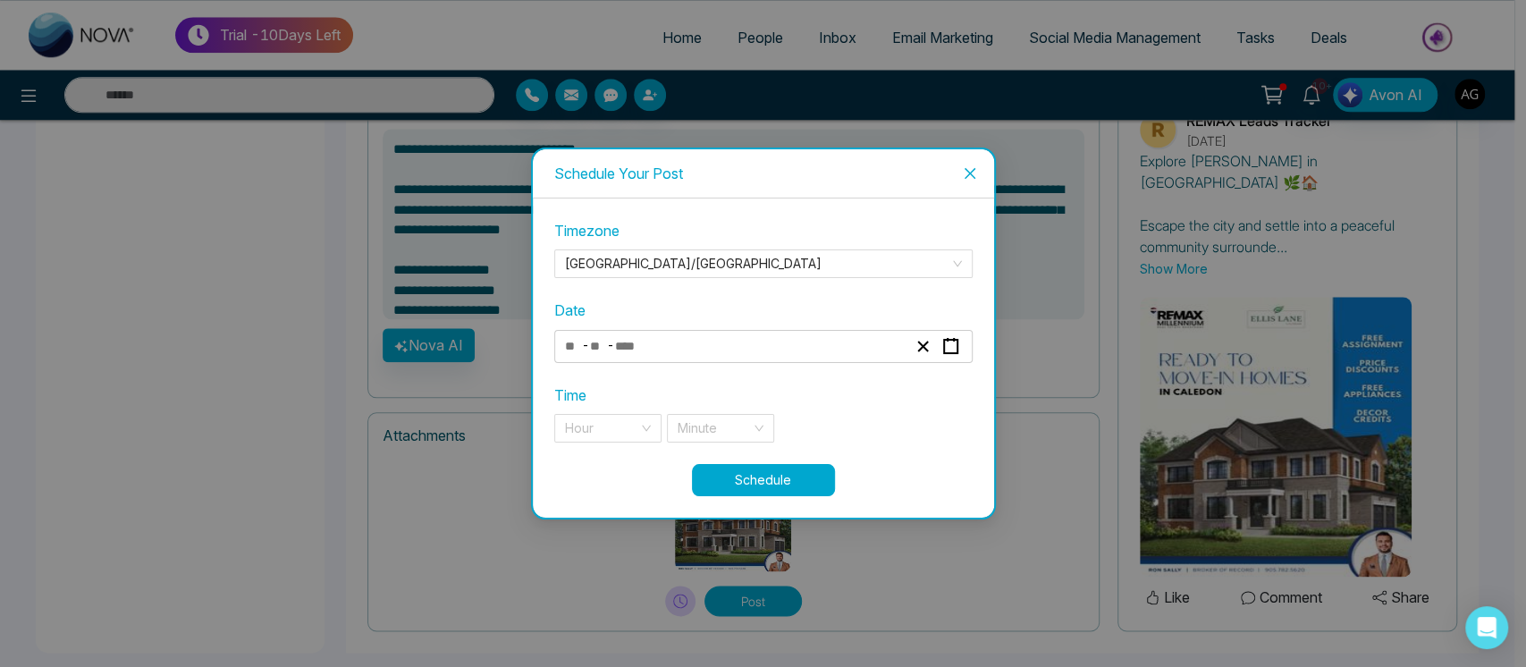
click at [973, 172] on icon "close" at bounding box center [970, 173] width 14 height 14
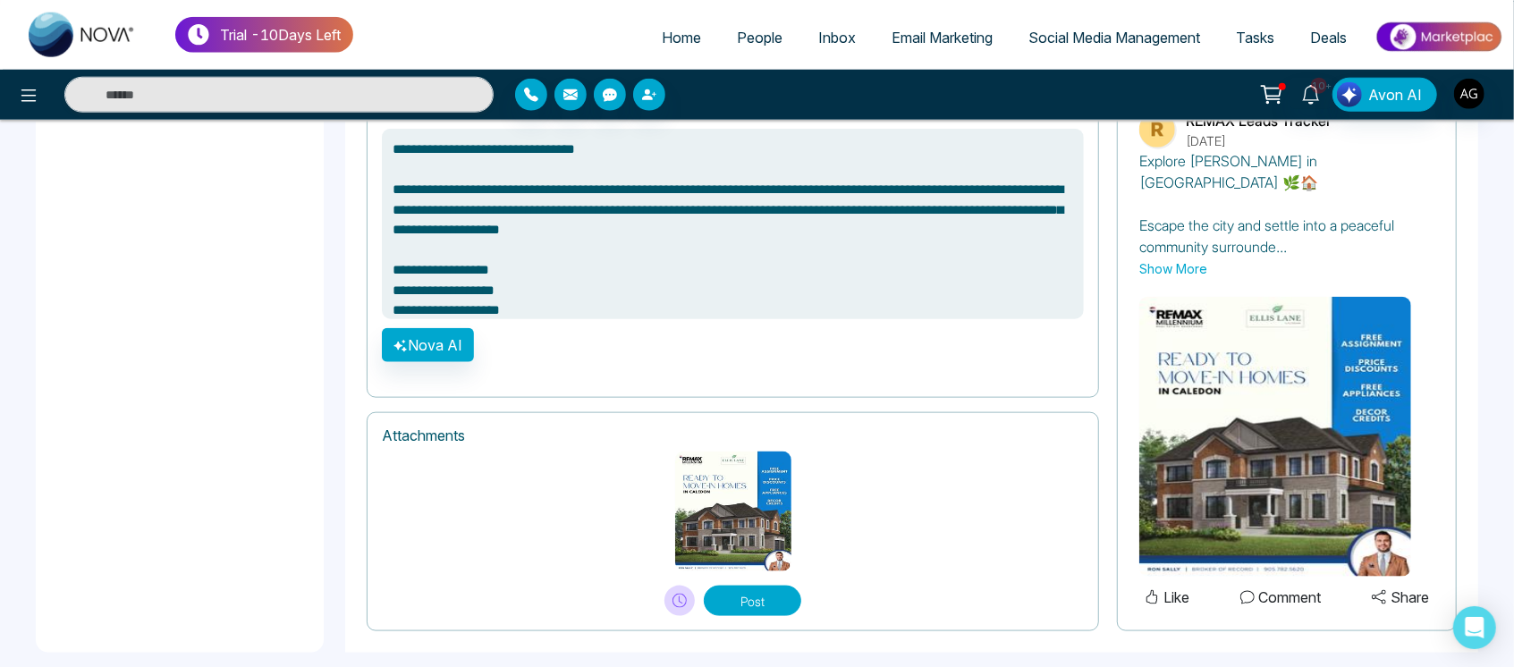
click at [760, 586] on button "Post" at bounding box center [752, 601] width 97 height 30
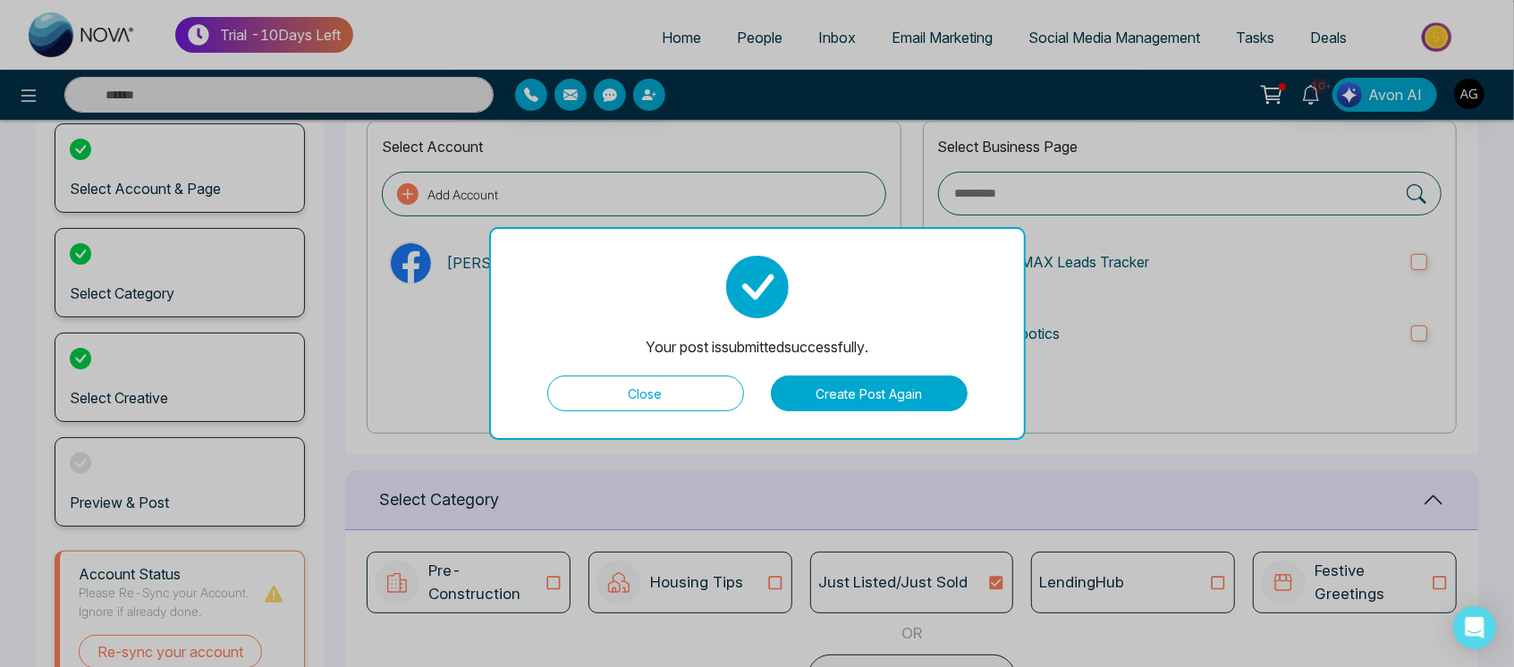
scroll to position [143, 0]
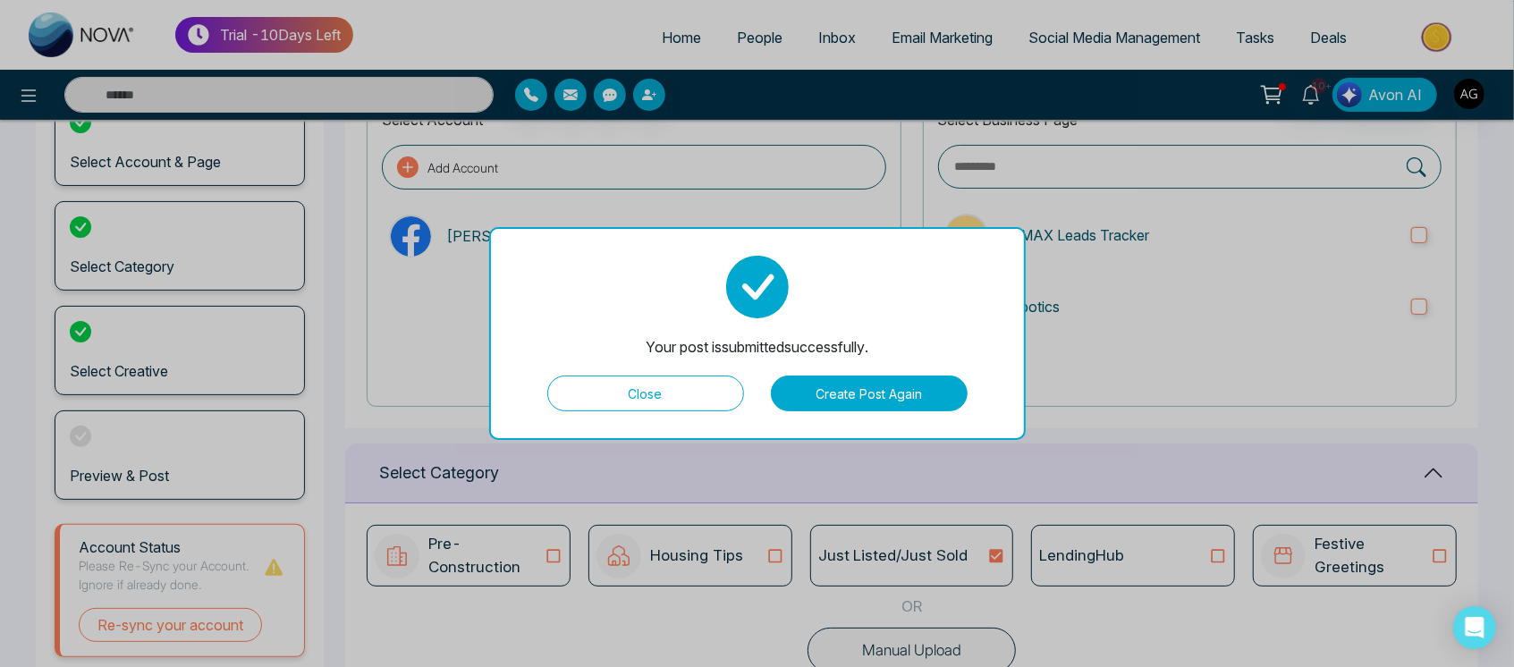
click at [705, 377] on button "Close" at bounding box center [645, 394] width 197 height 36
type textarea "**********"
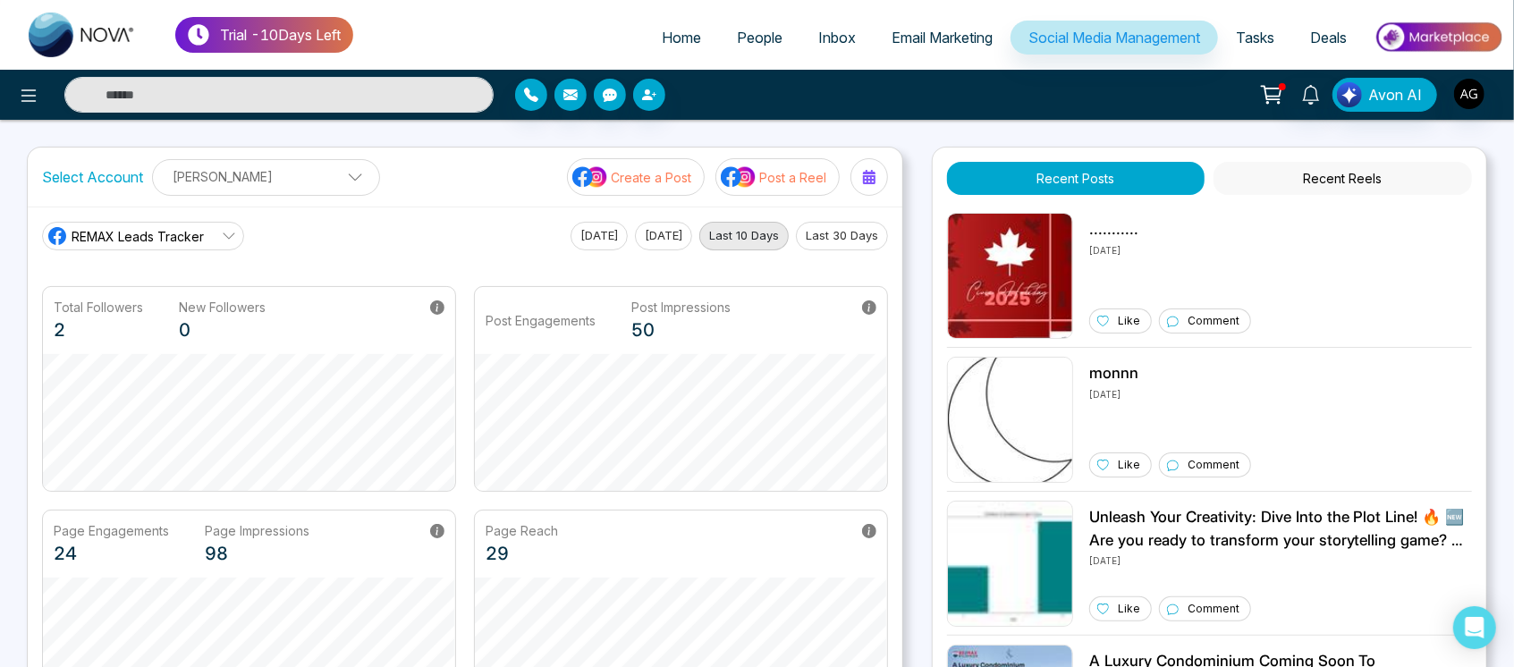
click at [664, 179] on p "Create a Post" at bounding box center [651, 177] width 80 height 19
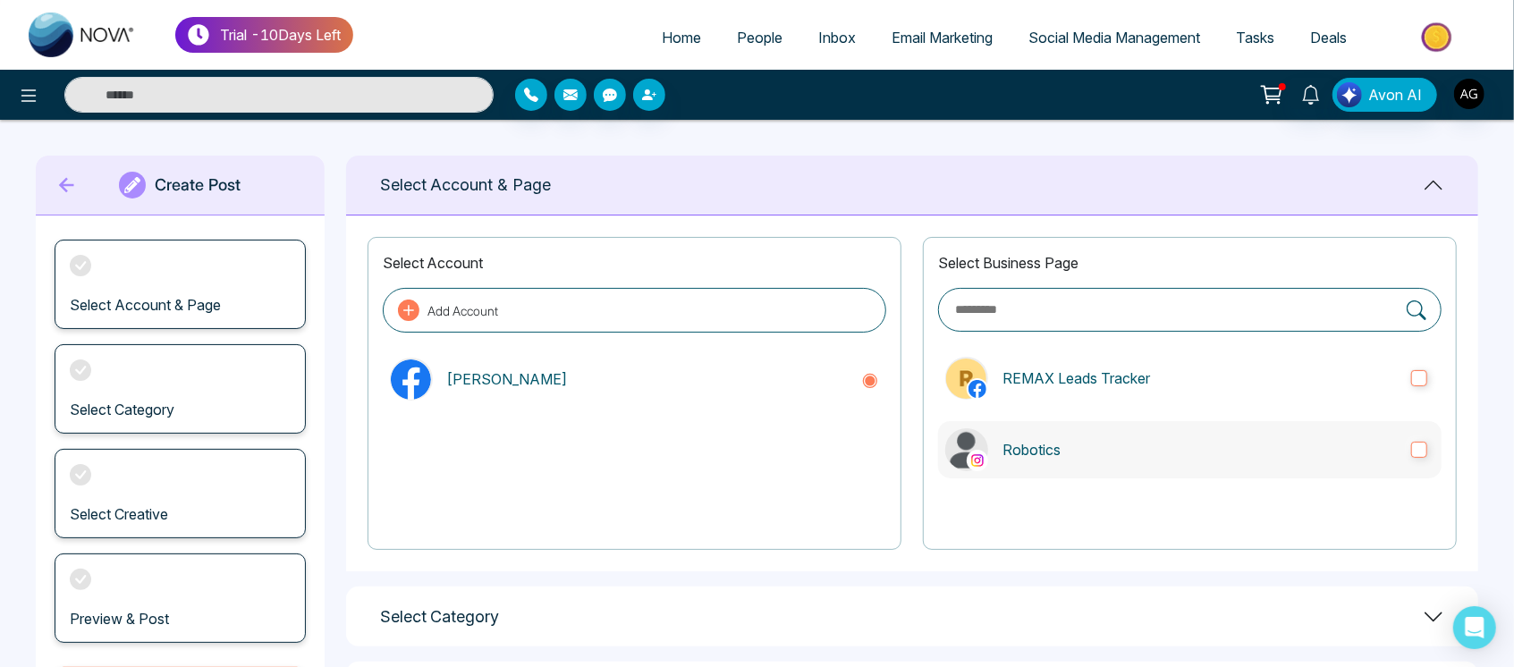
click at [1109, 445] on p "Robotics" at bounding box center [1199, 449] width 394 height 21
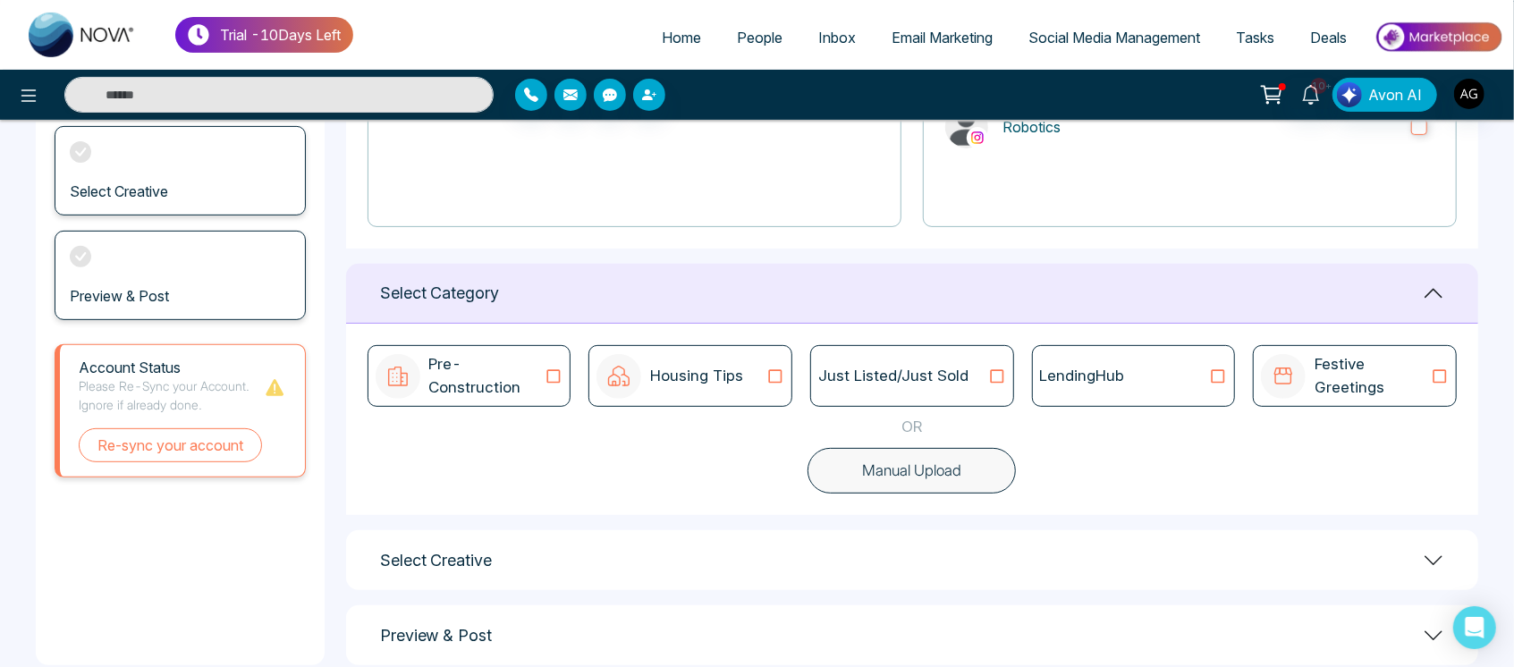
scroll to position [328, 0]
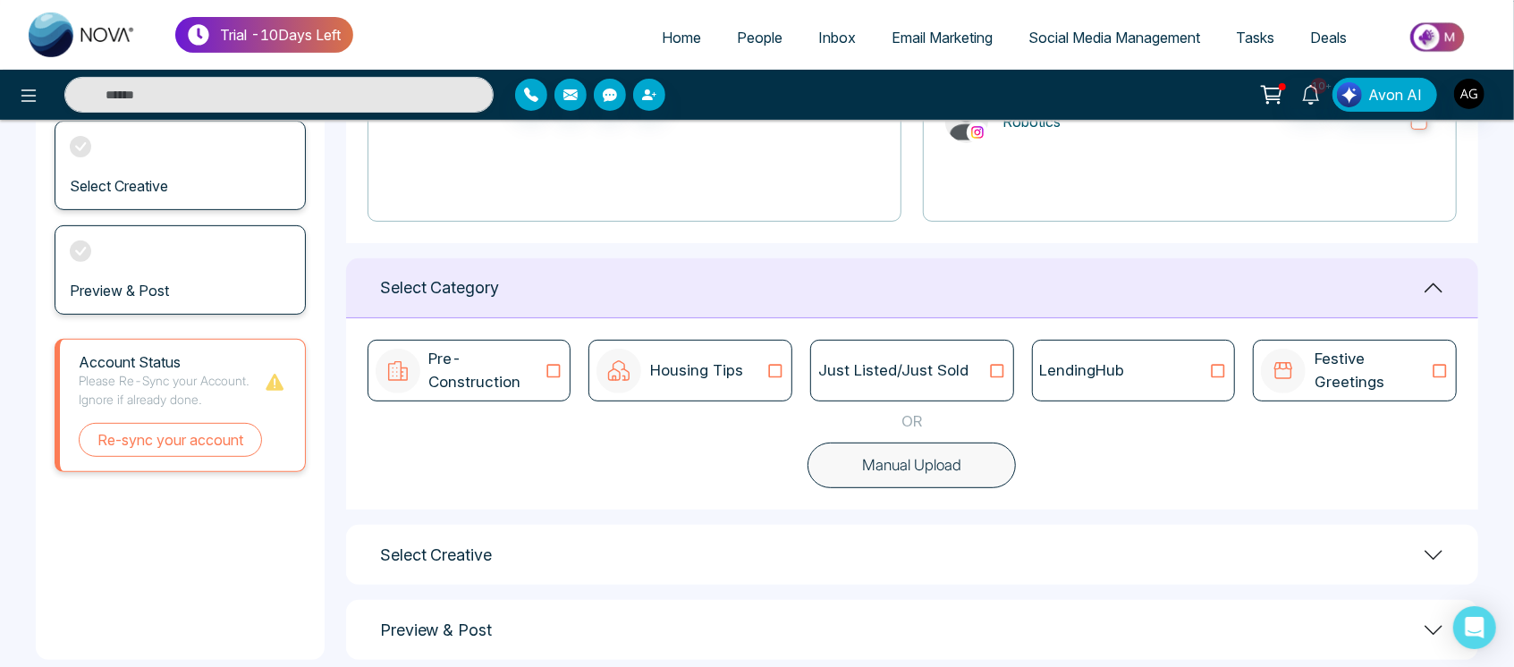
click at [1191, 366] on div "LendingHub" at bounding box center [1134, 370] width 188 height 23
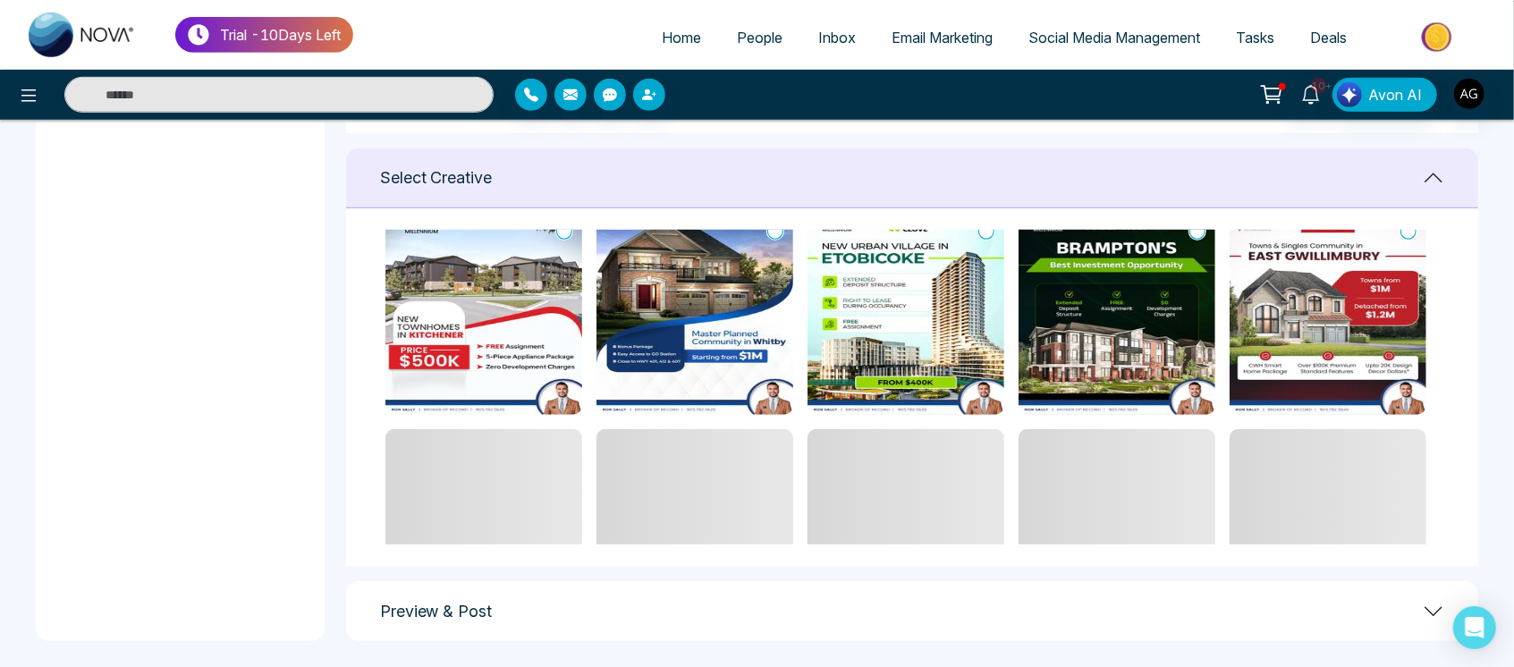
scroll to position [237, 0]
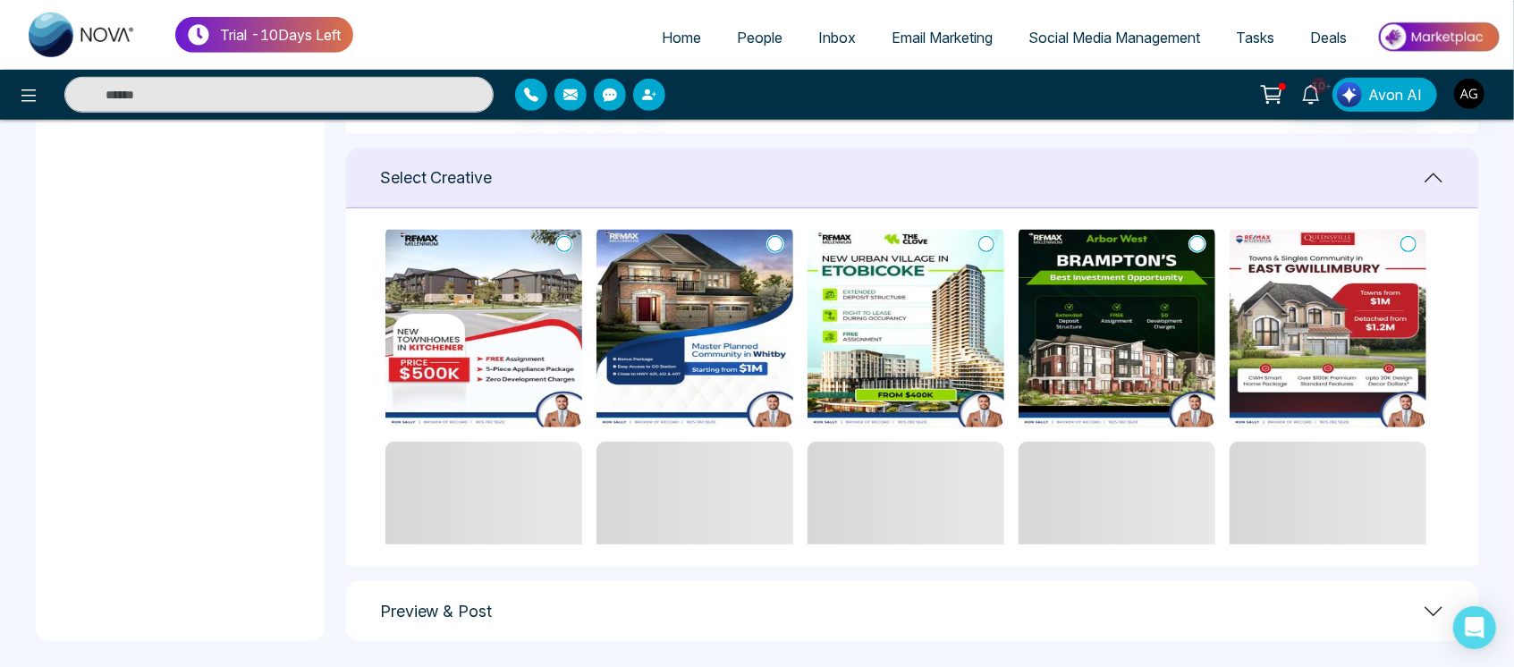
click at [775, 242] on icon at bounding box center [775, 244] width 16 height 18
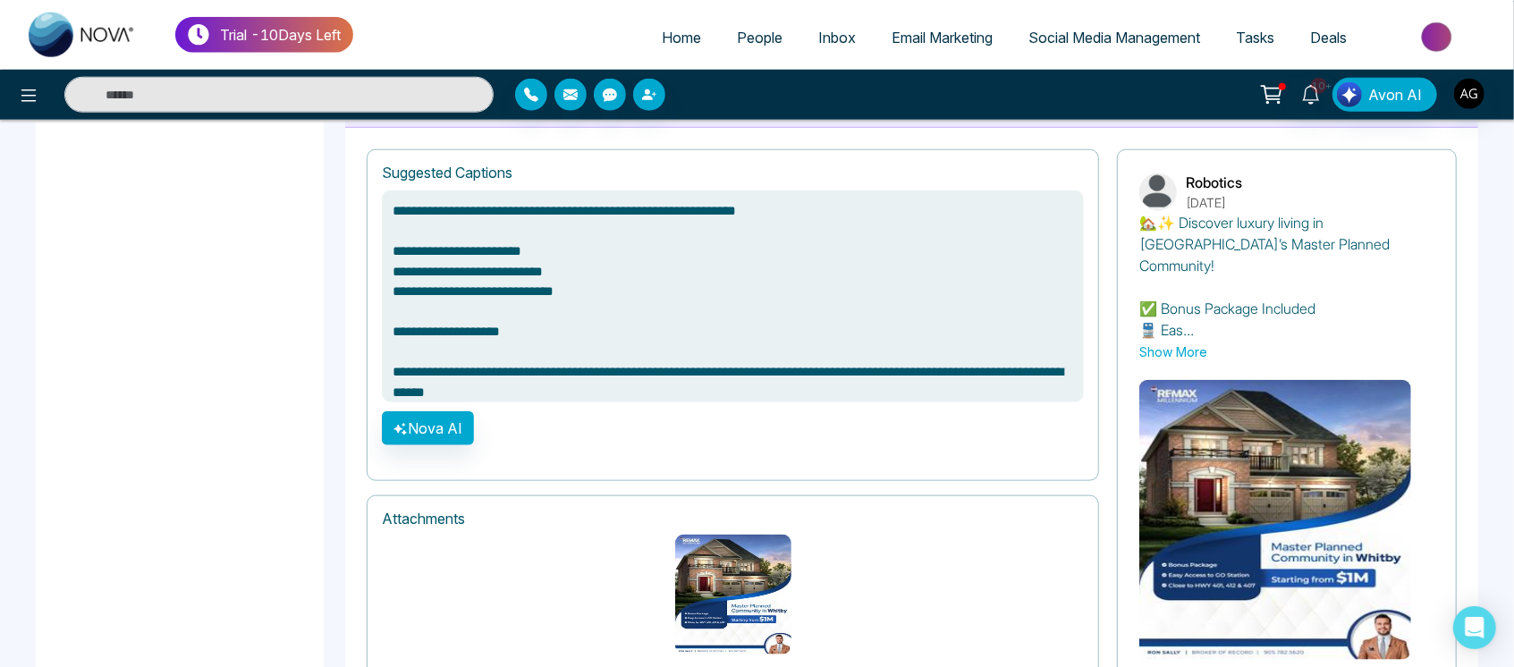
scroll to position [1301, 0]
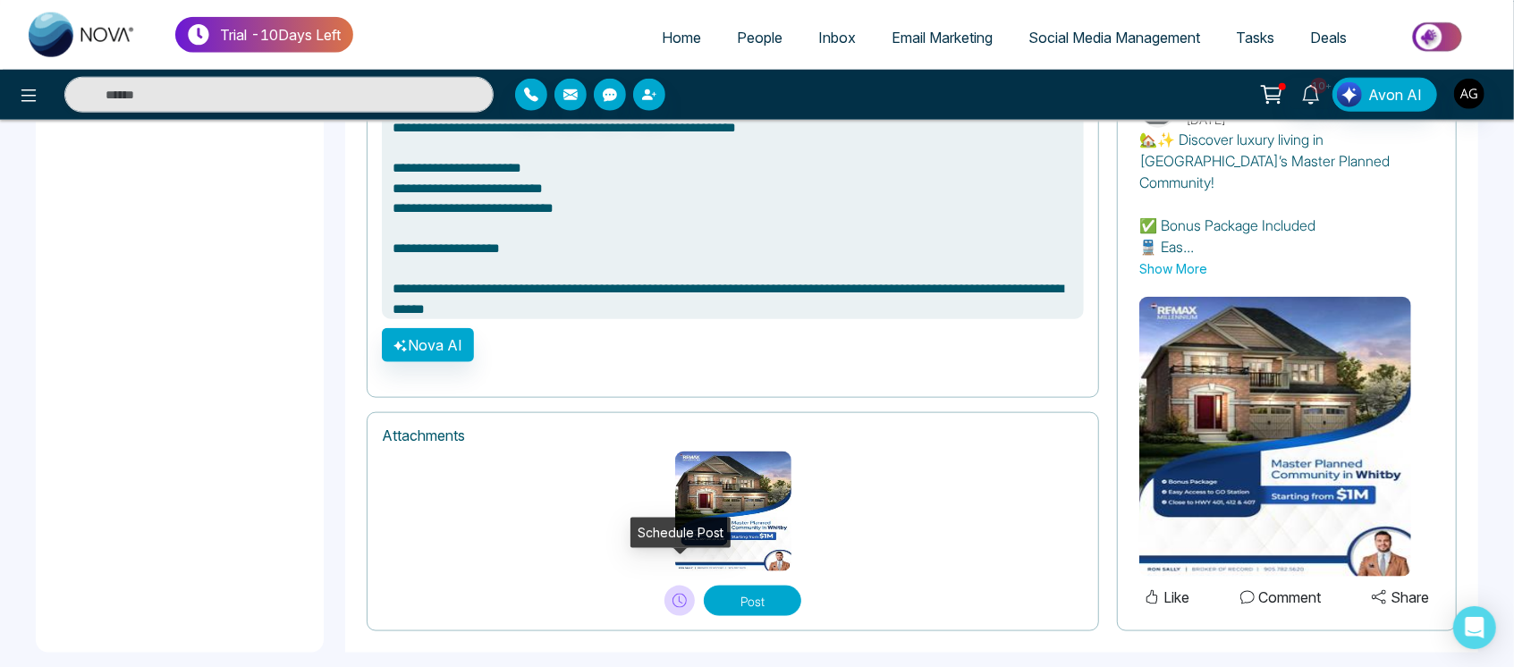
click at [682, 586] on button at bounding box center [679, 601] width 30 height 30
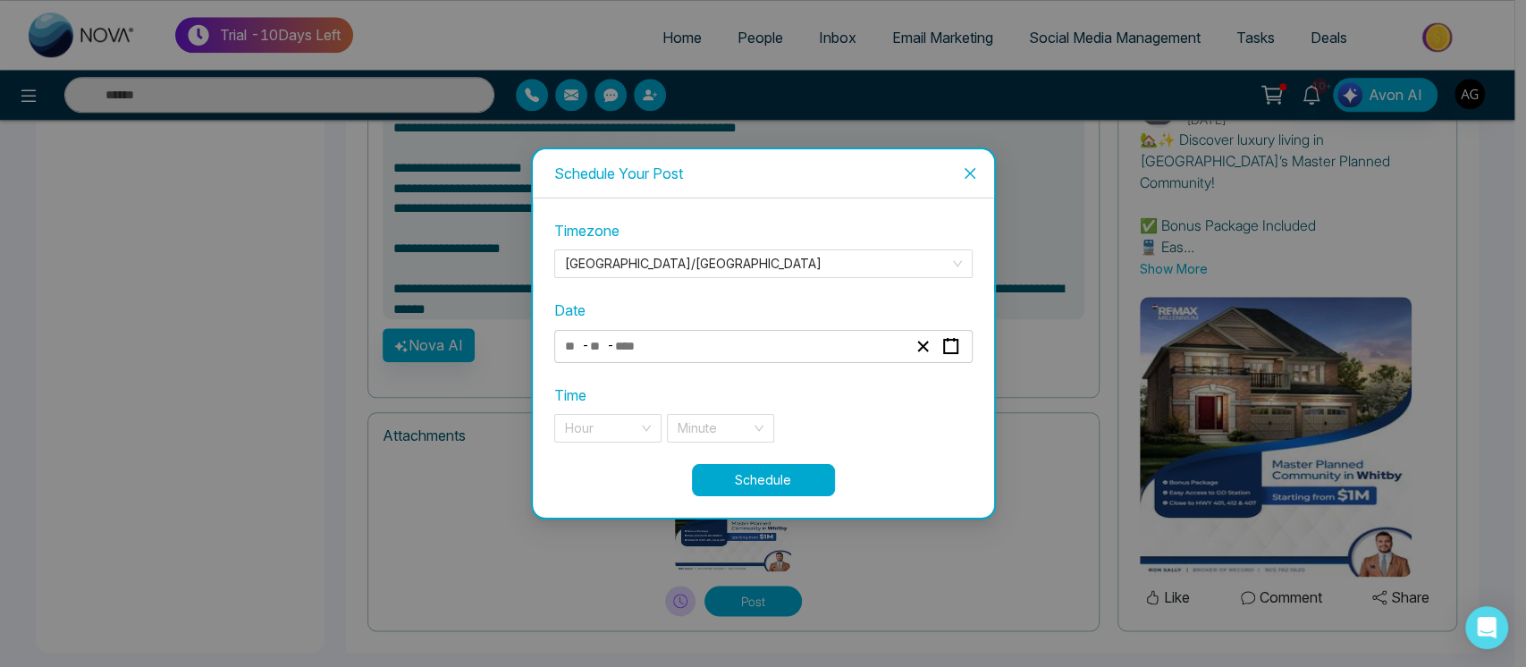
type textarea "**********"
click at [663, 347] on div "- -" at bounding box center [735, 346] width 347 height 24
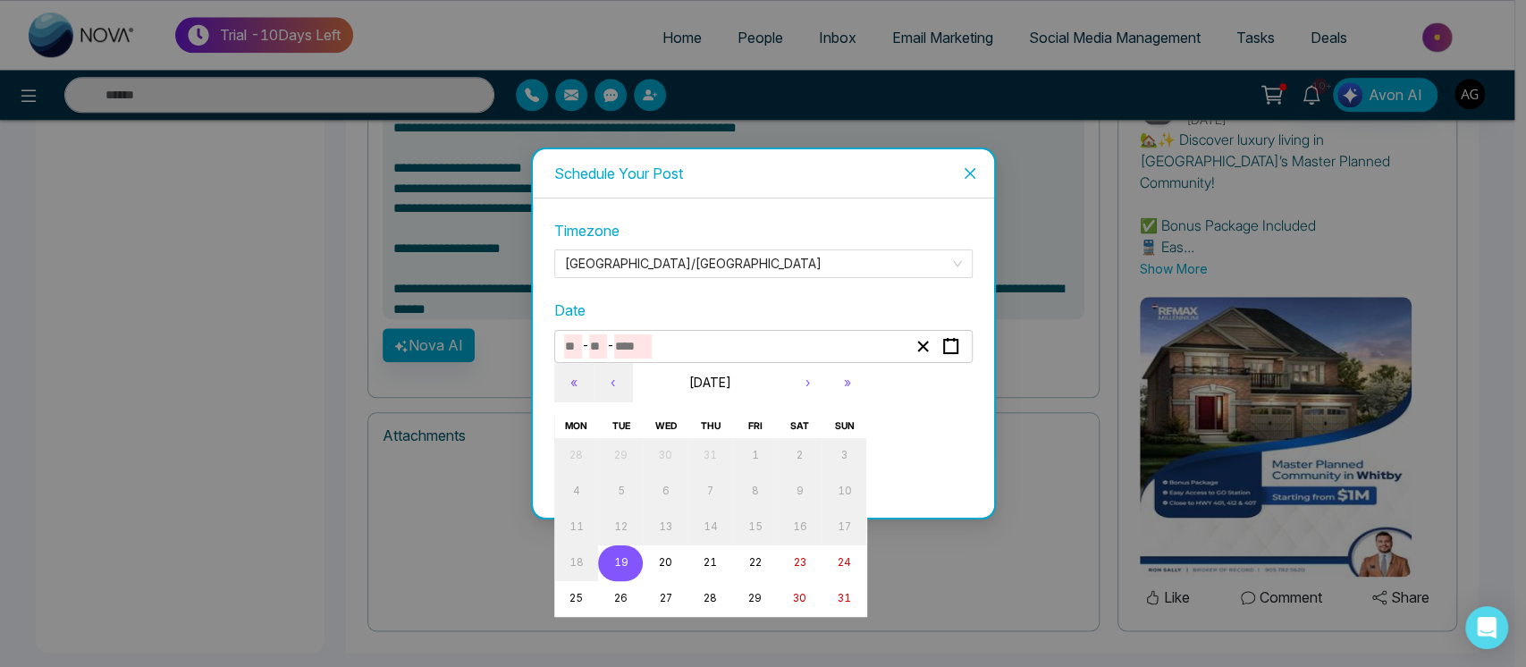
click at [626, 567] on abbr "19" at bounding box center [620, 562] width 14 height 13
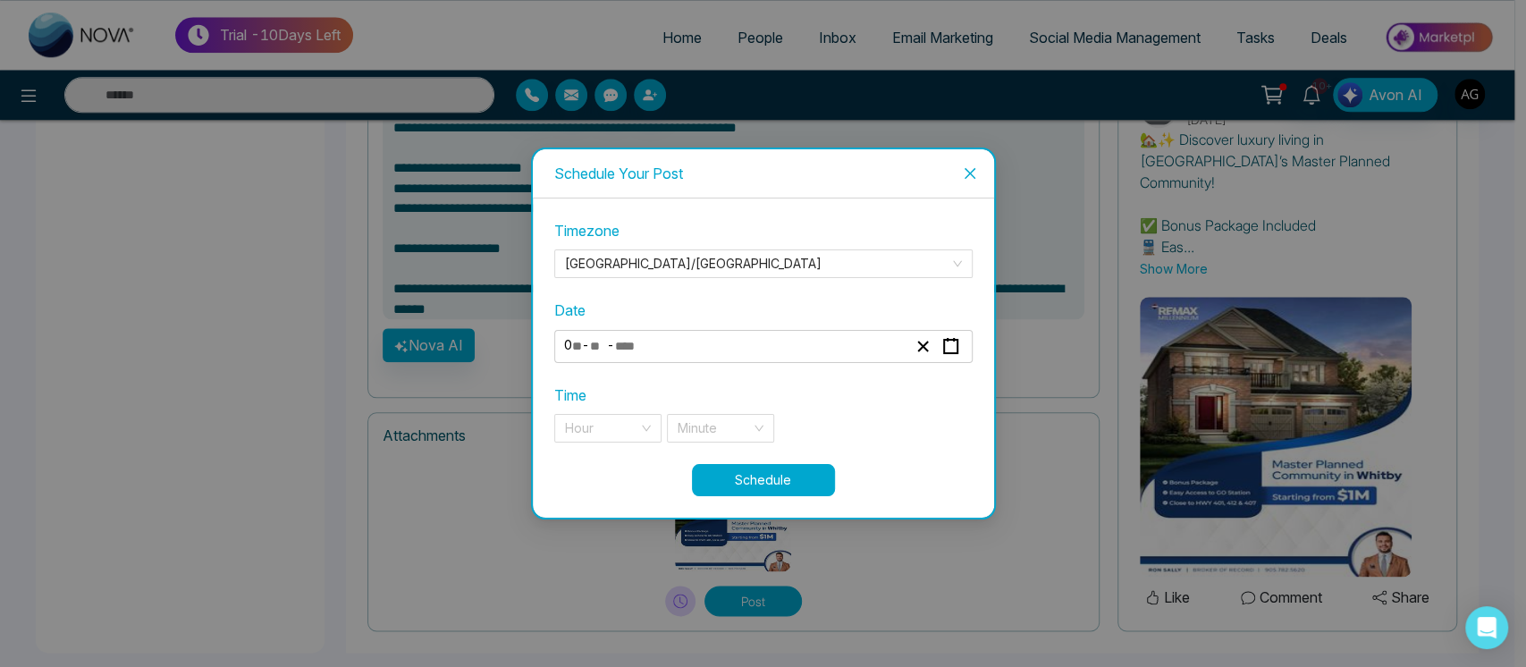
type input "*"
type input "**"
type input "****"
click at [655, 438] on div "Hour" at bounding box center [607, 428] width 107 height 29
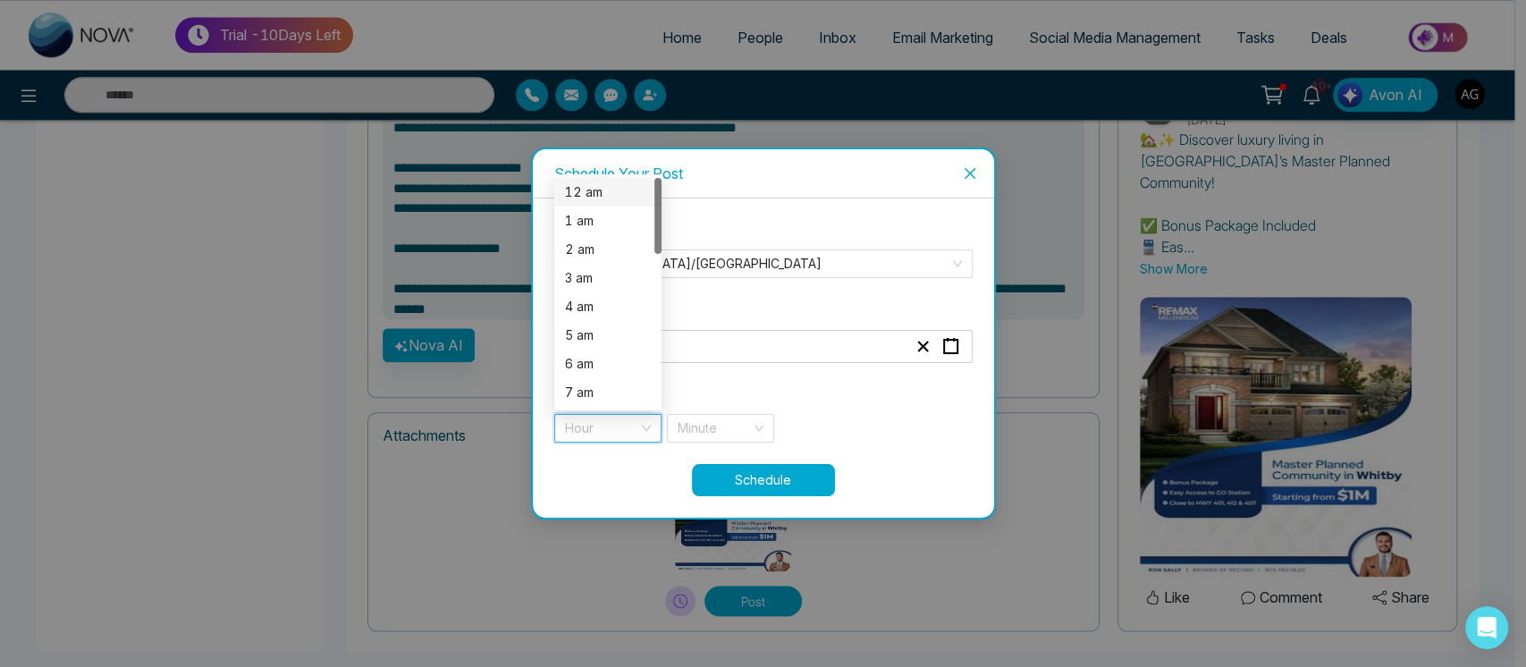
click at [611, 185] on div "12 am" at bounding box center [608, 192] width 86 height 20
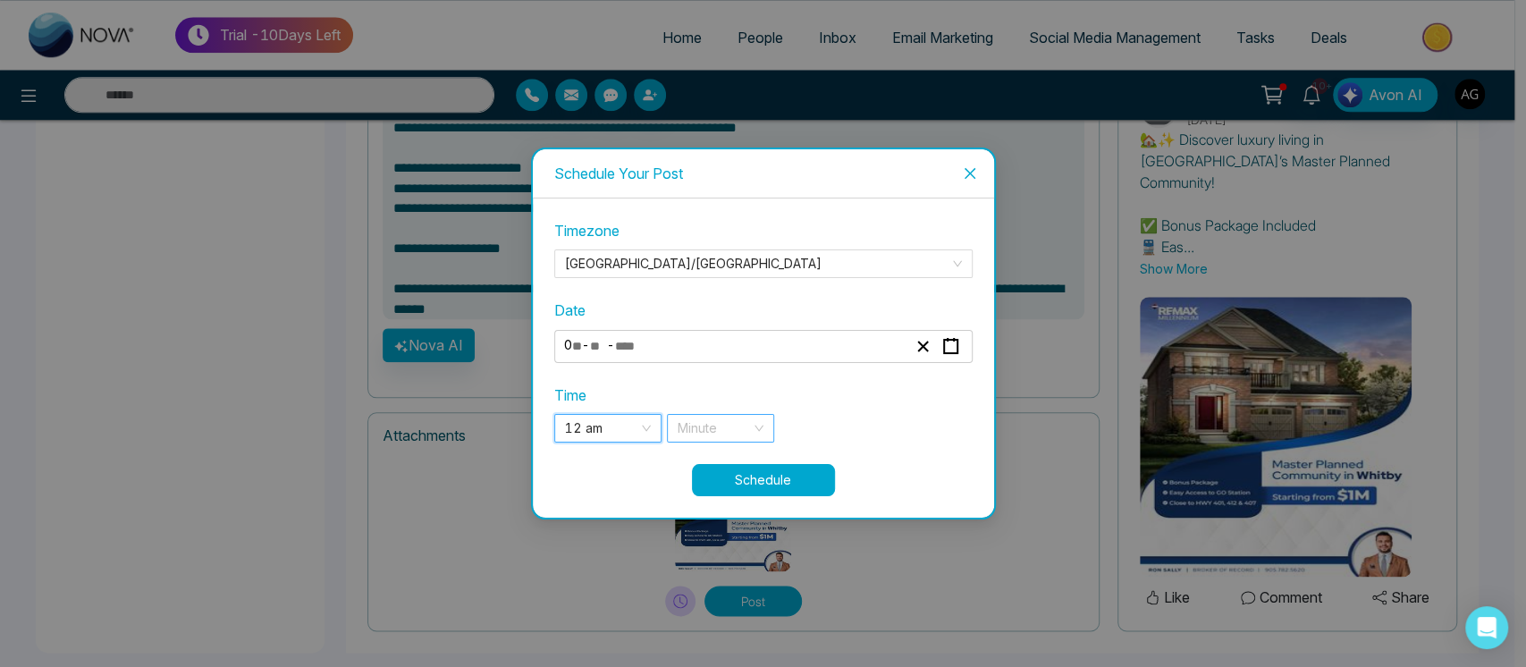
click at [726, 436] on input "search" at bounding box center [714, 428] width 73 height 27
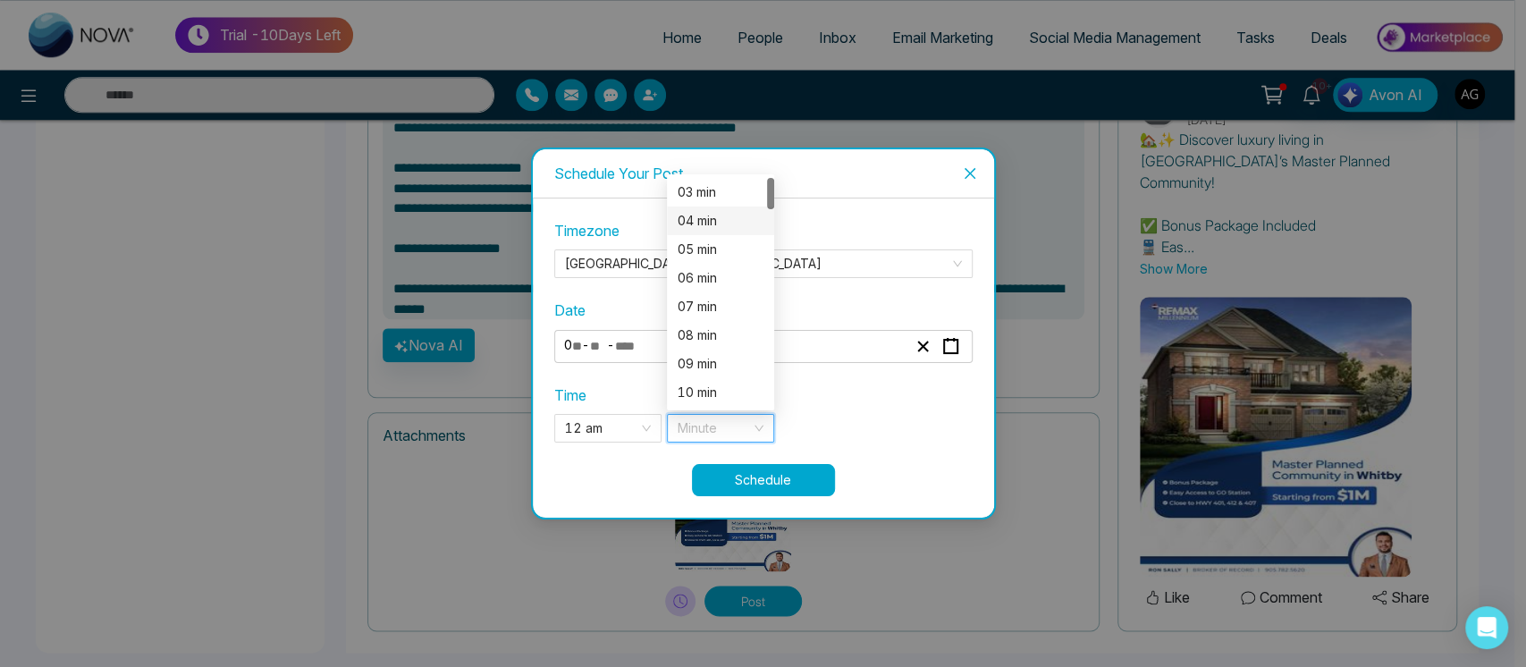
click at [737, 211] on div "04 min" at bounding box center [721, 221] width 86 height 20
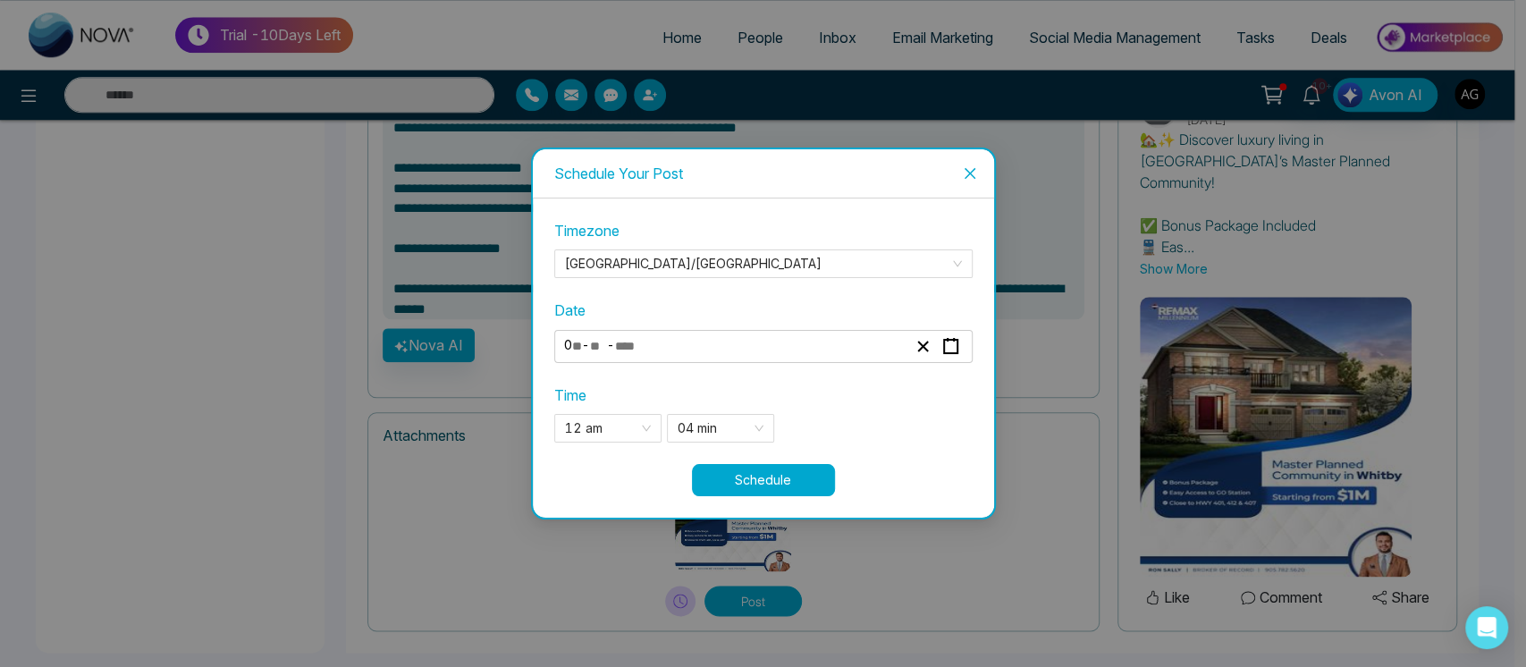
click at [780, 488] on button "Schedule" at bounding box center [763, 480] width 143 height 32
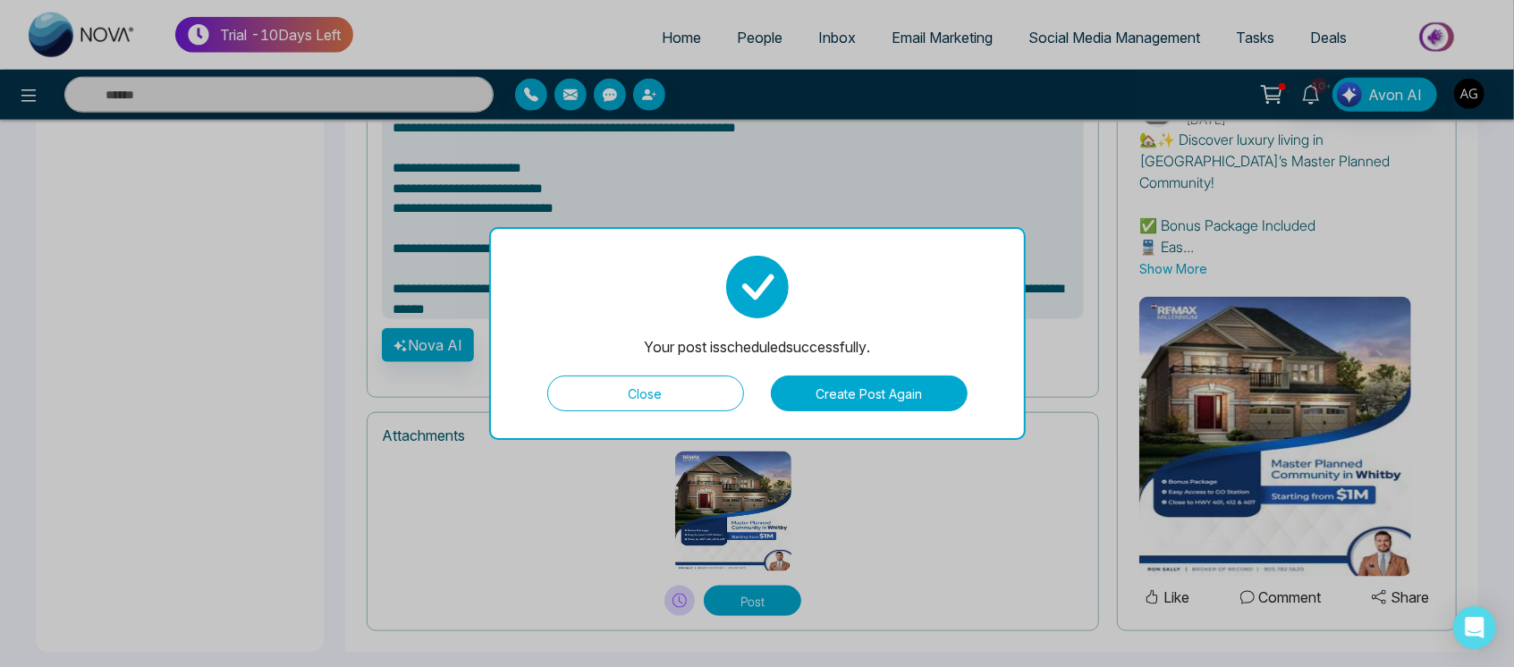
click at [670, 397] on button "Close" at bounding box center [645, 394] width 197 height 36
type textarea "**********"
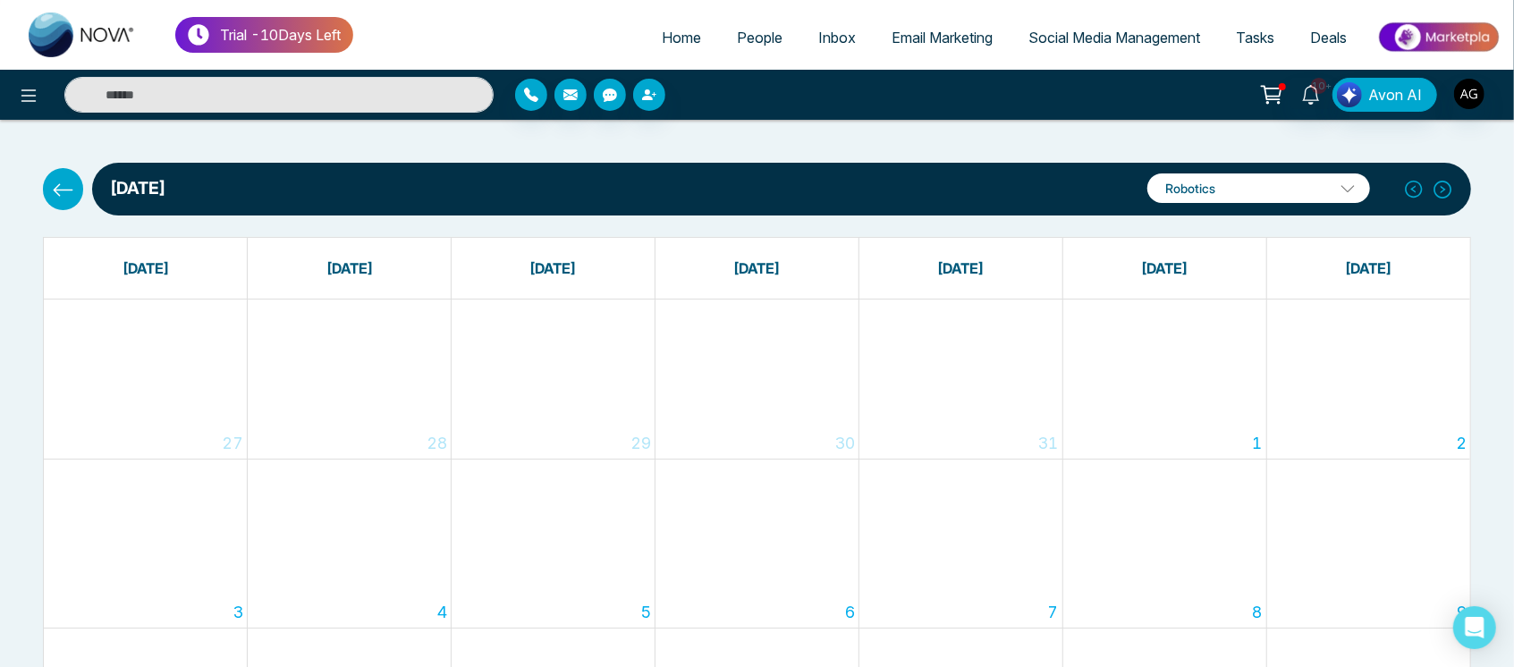
click at [56, 186] on icon at bounding box center [64, 189] width 20 height 13
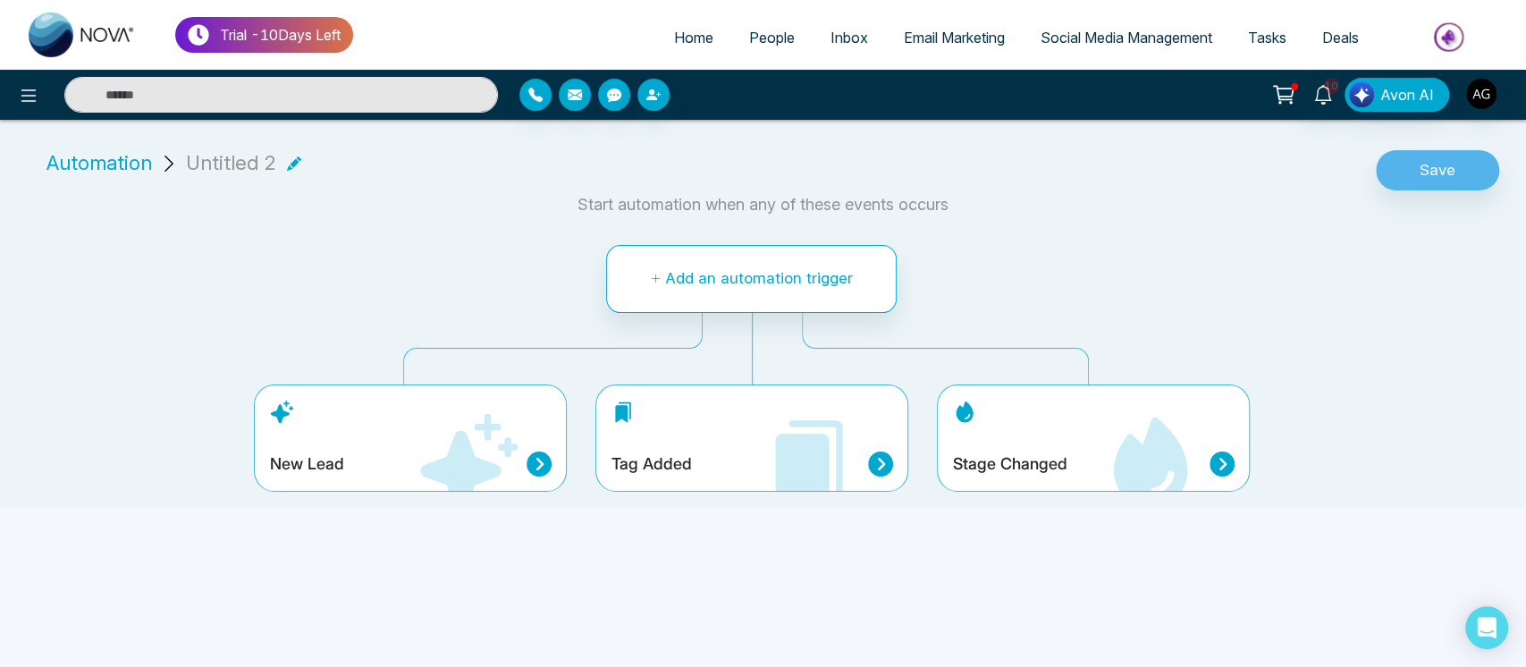
click at [764, 444] on icon at bounding box center [809, 463] width 107 height 107
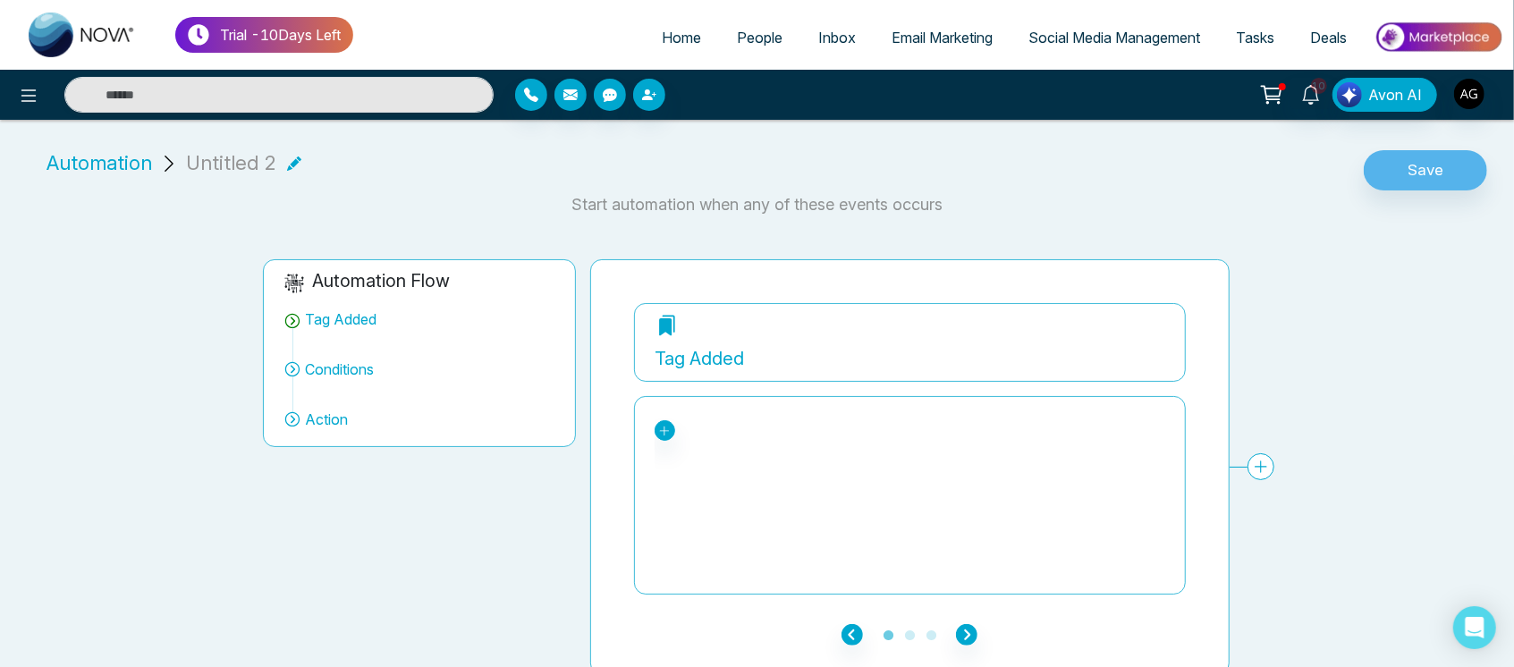
click at [296, 161] on li "Automation Untitled 2" at bounding box center [173, 163] width 268 height 30
click at [293, 161] on icon at bounding box center [294, 163] width 14 height 14
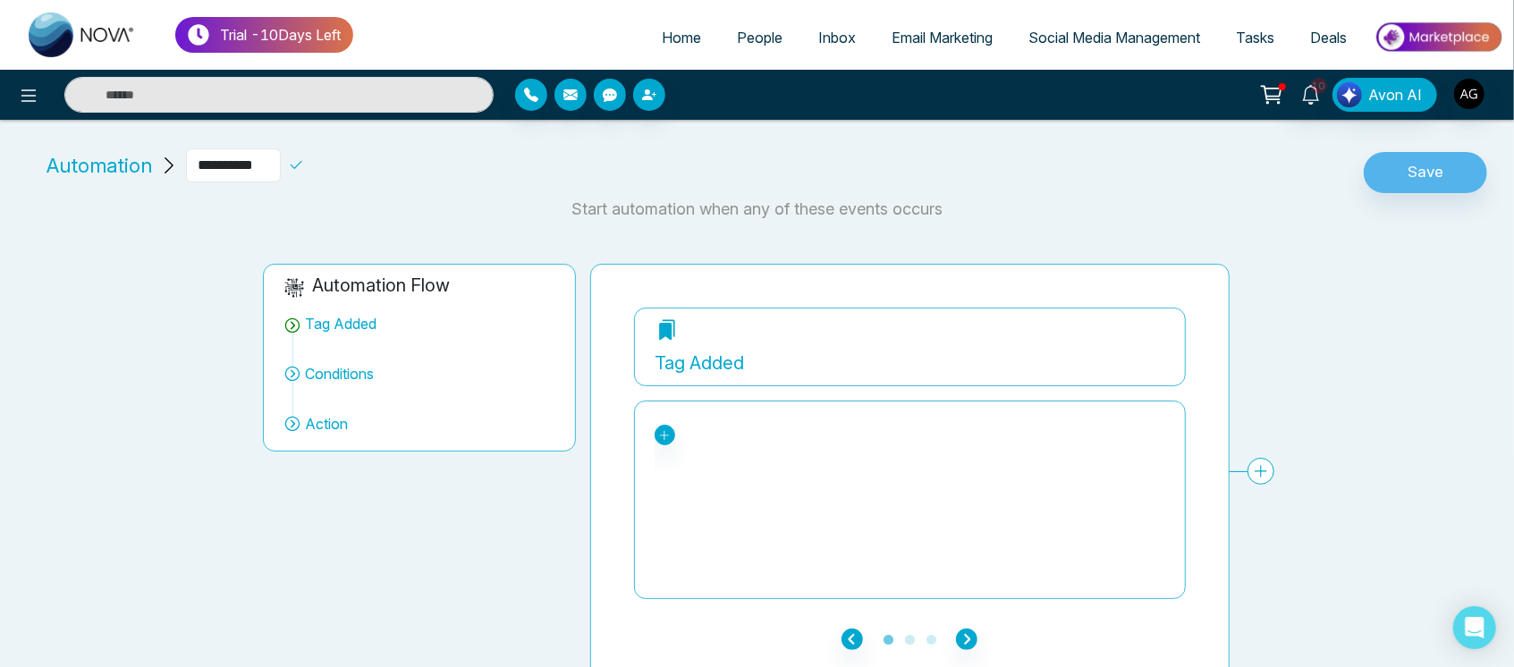
drag, startPoint x: 277, startPoint y: 164, endPoint x: 169, endPoint y: 161, distance: 108.2
click at [169, 161] on div "**********" at bounding box center [207, 165] width 336 height 34
type input "****"
click at [304, 168] on icon at bounding box center [296, 165] width 16 height 16
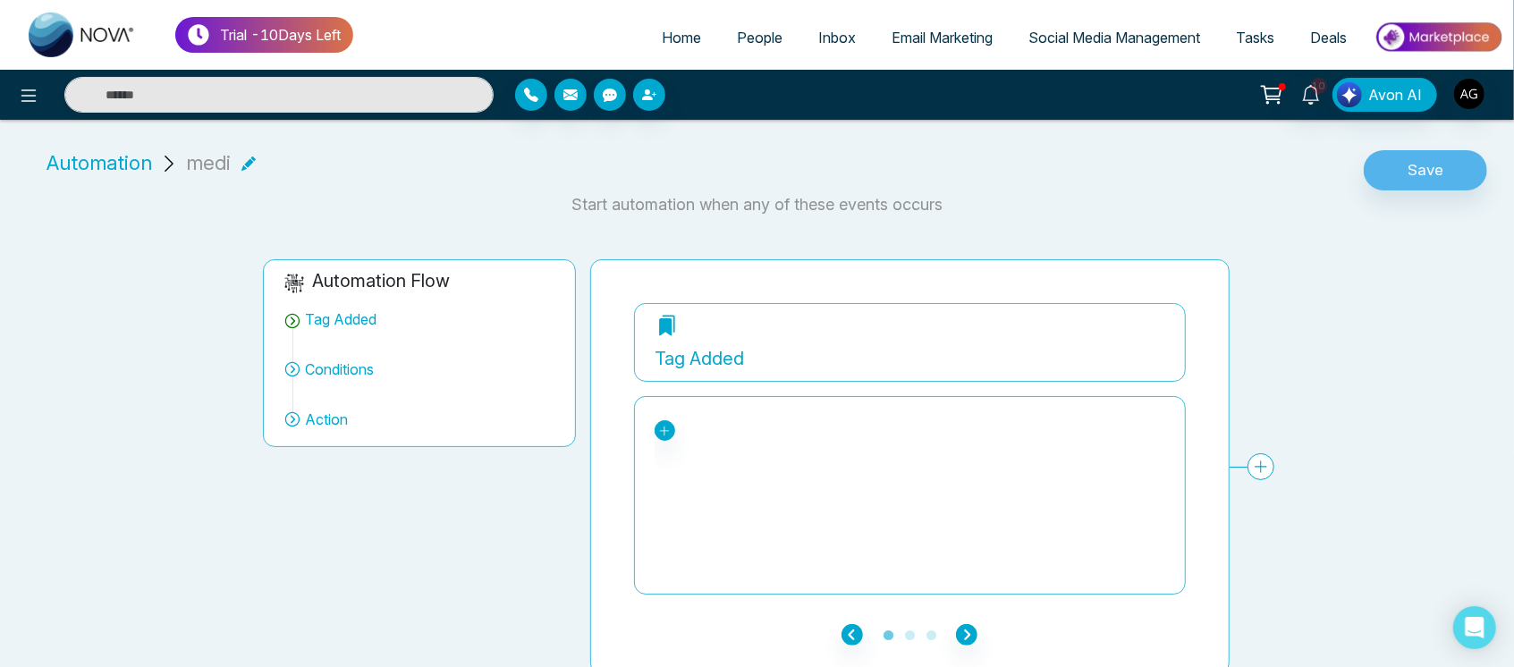
scroll to position [7, 0]
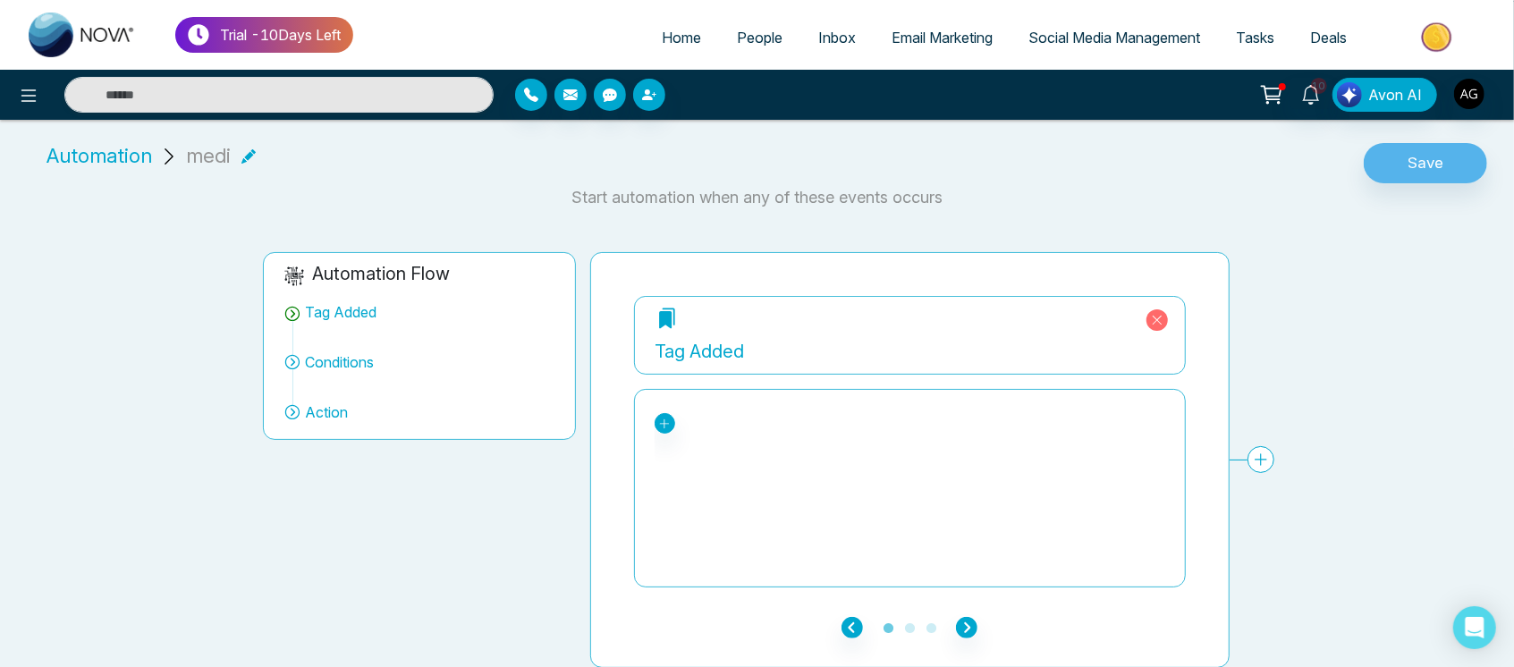
click at [672, 413] on div "=jira Automation bounced d REALTOR" at bounding box center [665, 423] width 21 height 21
click at [665, 420] on icon at bounding box center [664, 424] width 13 height 13
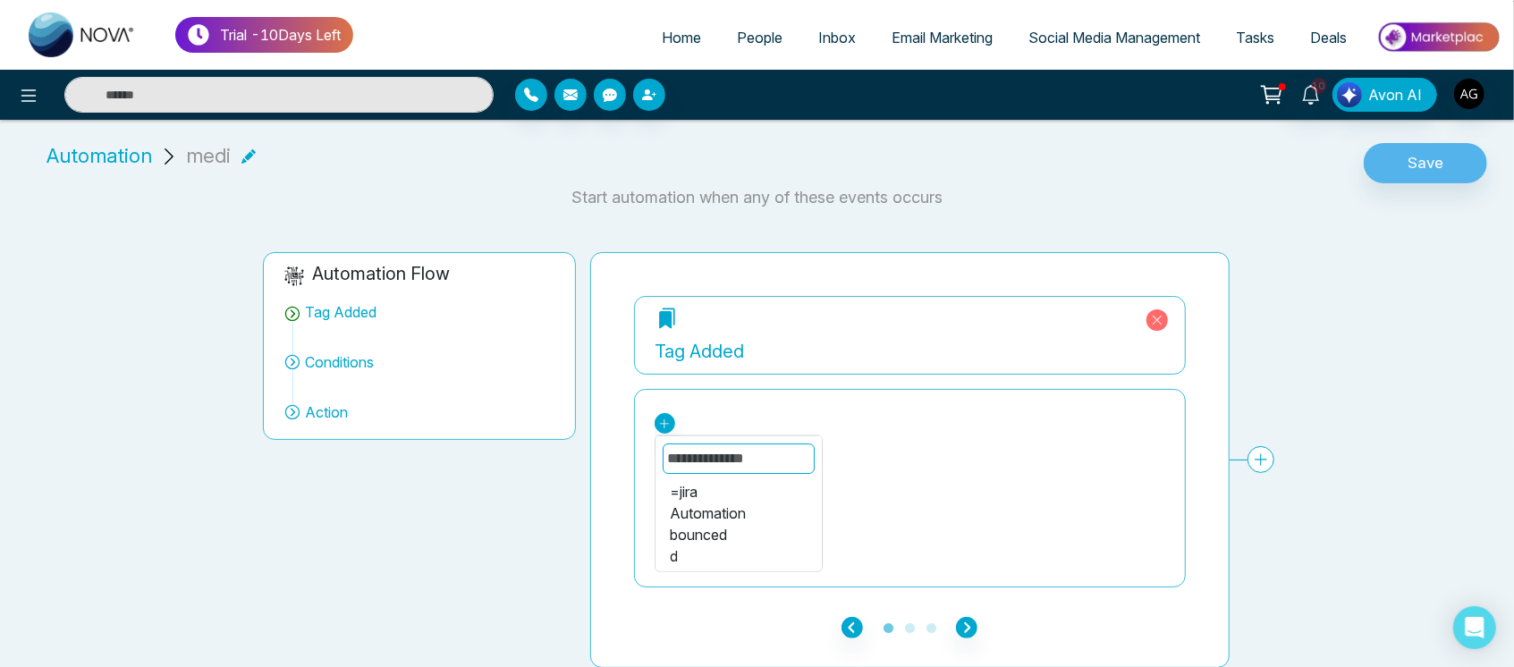
click at [749, 505] on div "Automation" at bounding box center [739, 513] width 138 height 21
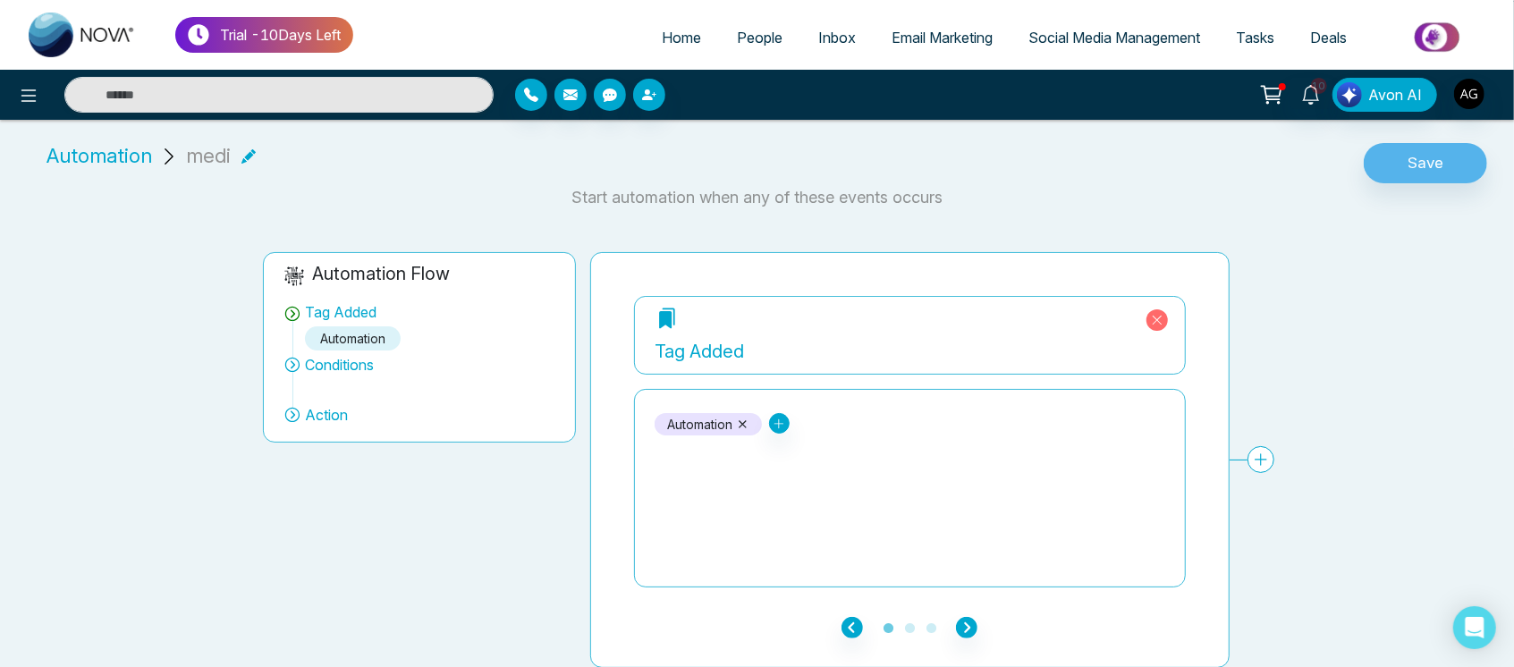
click at [1265, 456] on icon at bounding box center [1260, 459] width 27 height 27
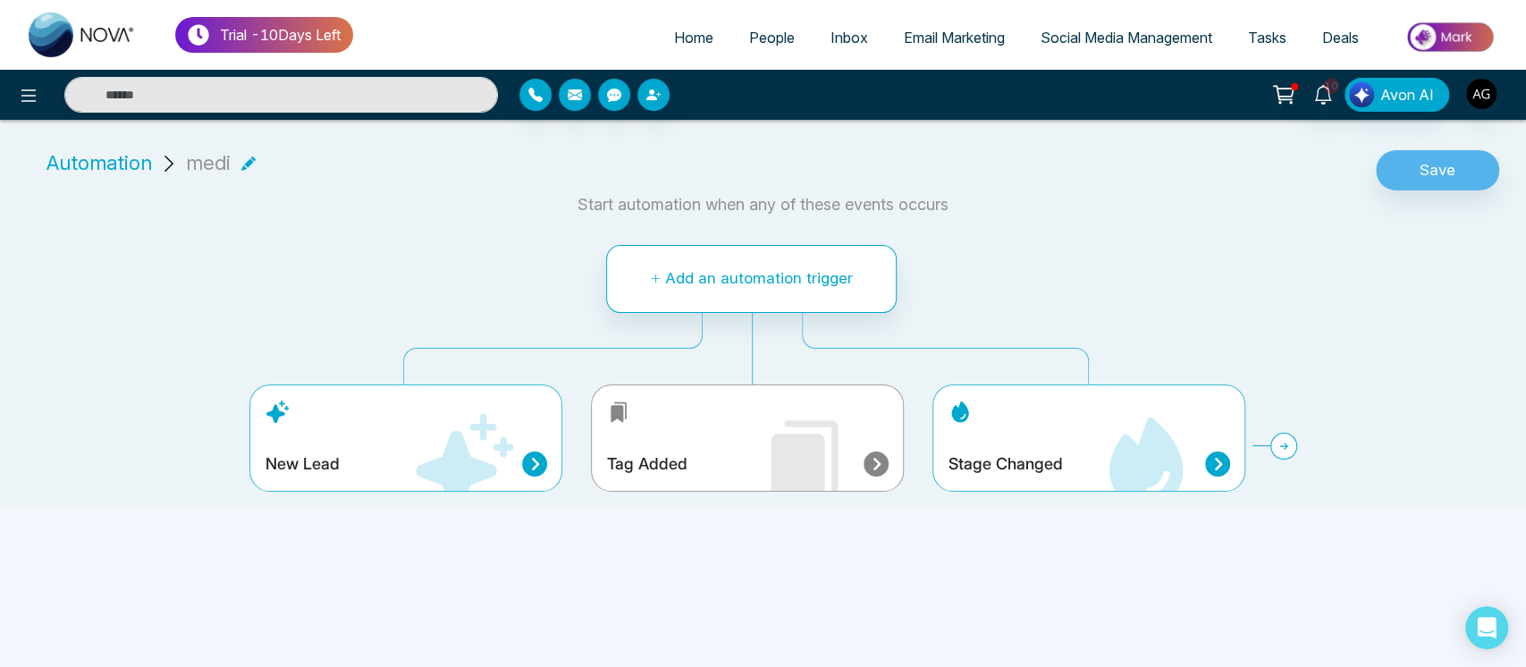
click at [1061, 469] on div "Stage Changed" at bounding box center [1089, 464] width 283 height 25
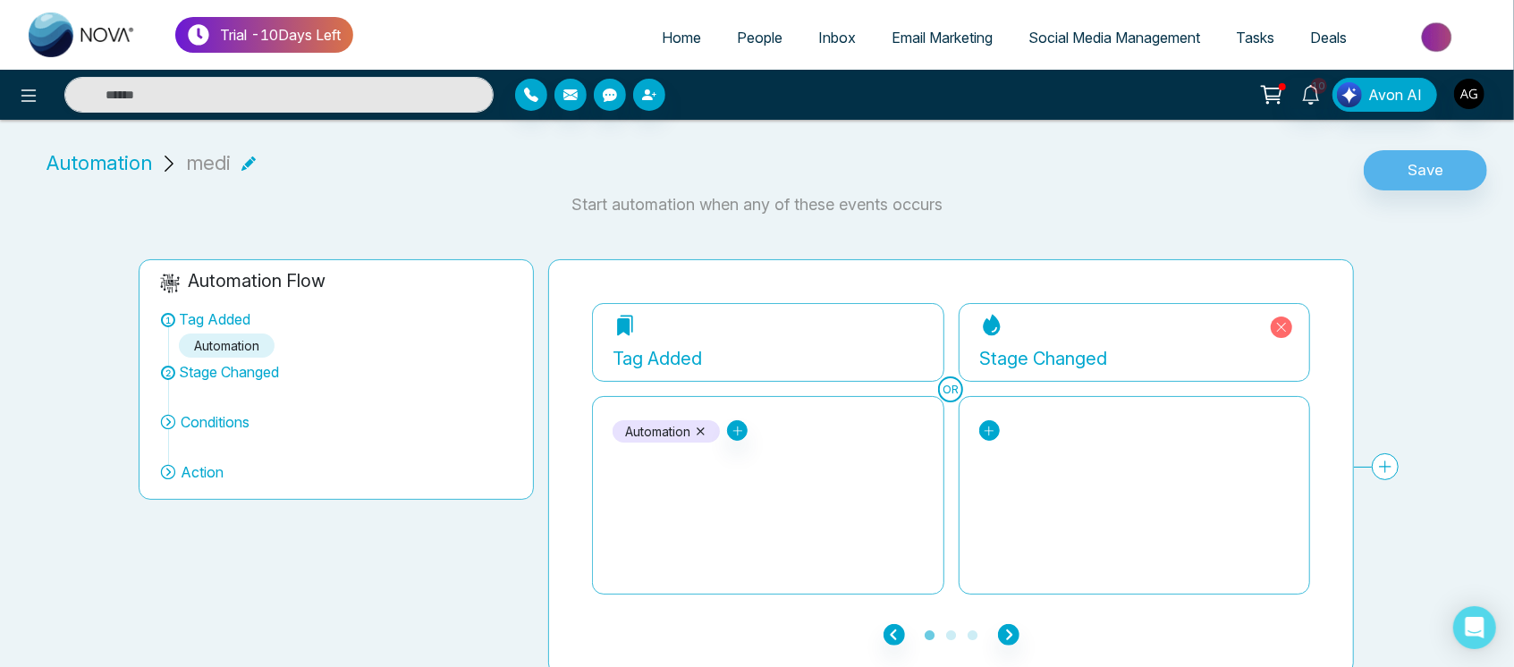
click at [744, 429] on icon at bounding box center [737, 431] width 13 height 13
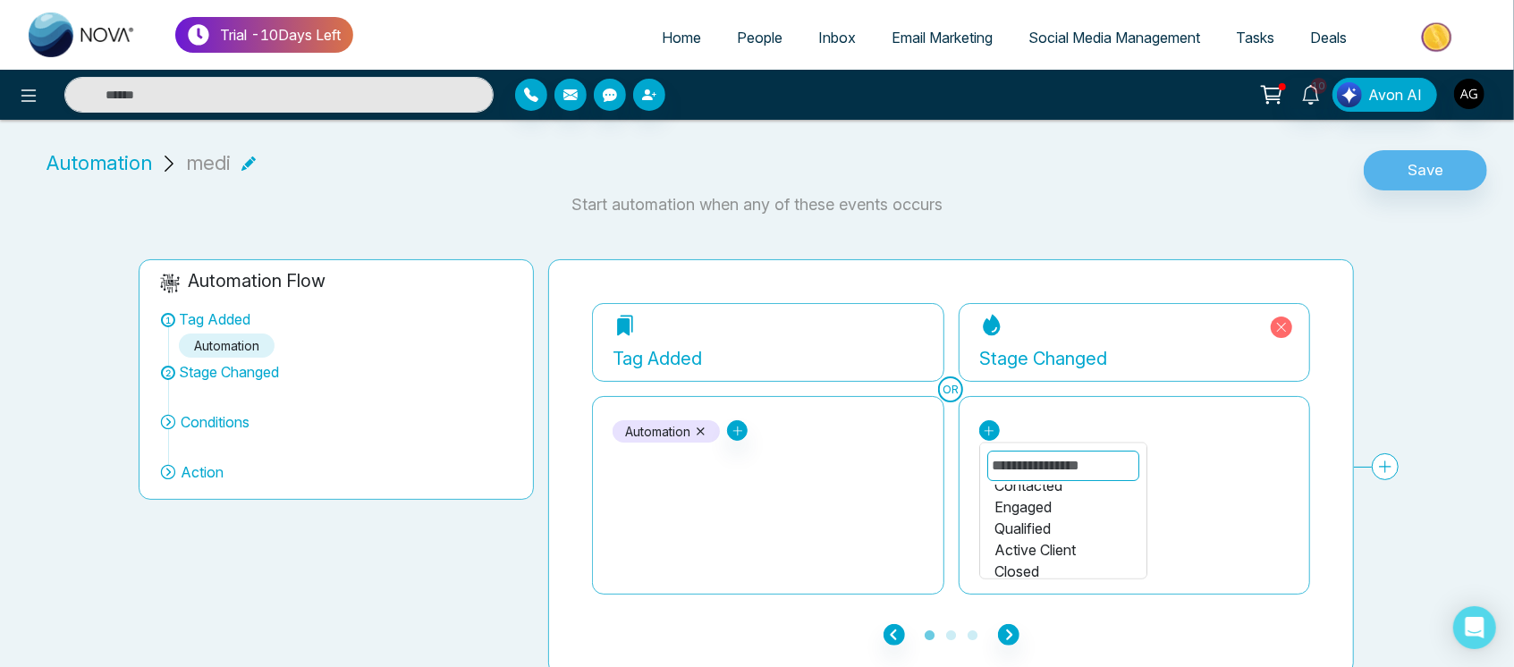
scroll to position [30, 0]
click at [1030, 526] on div "Qualified" at bounding box center [1063, 532] width 138 height 21
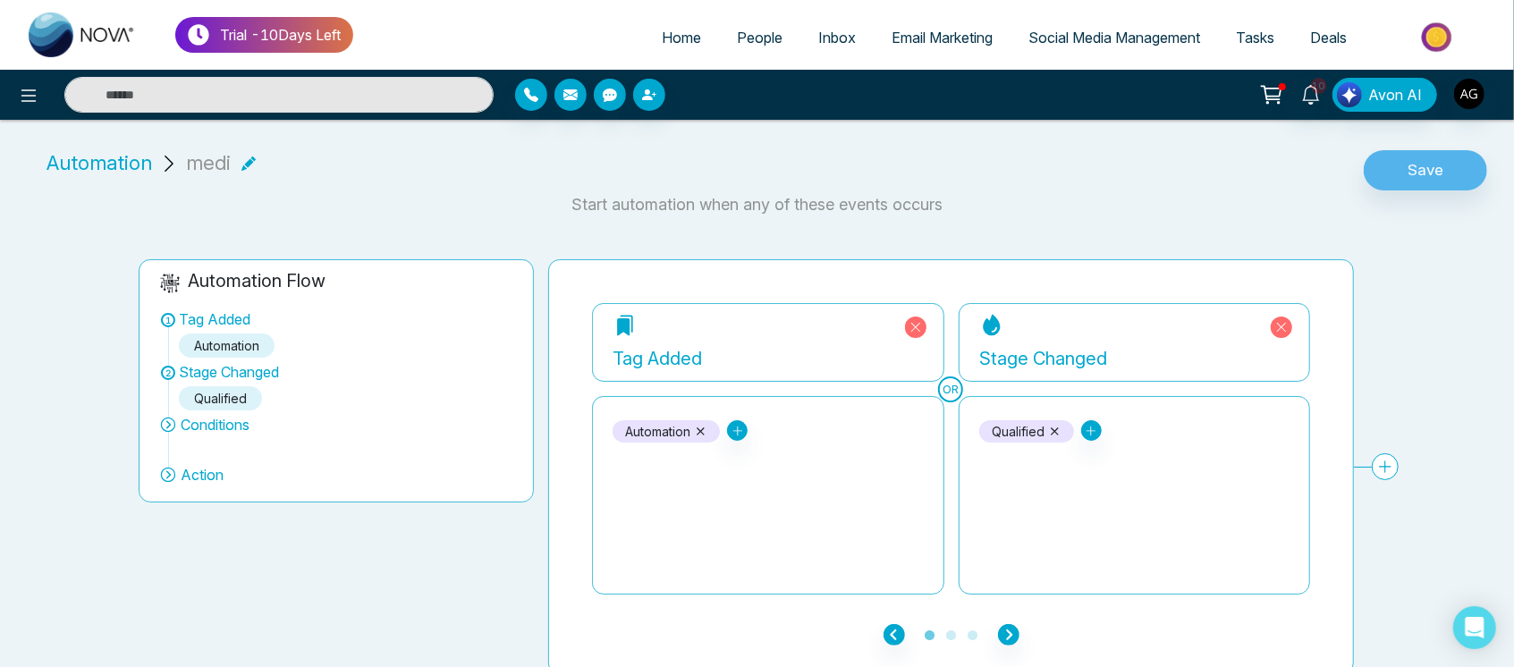
scroll to position [7, 0]
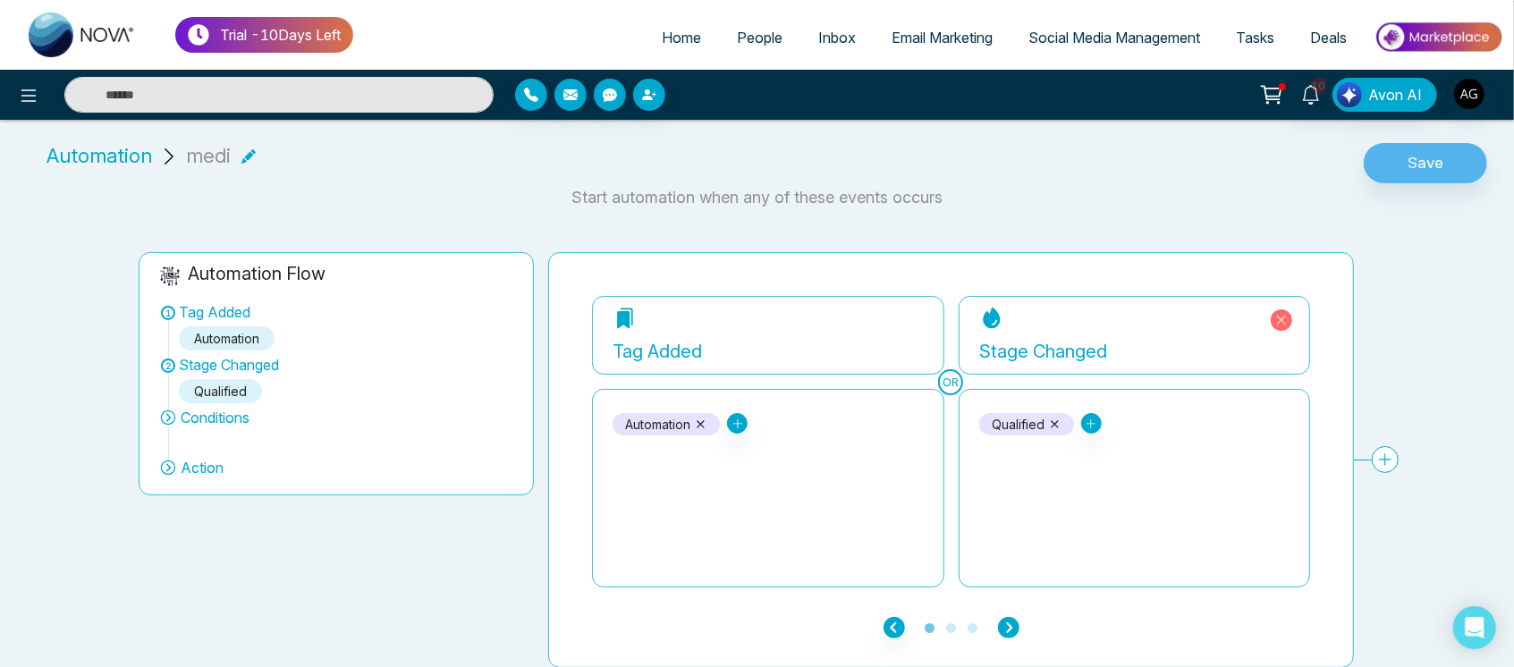
click at [1010, 620] on icon "button" at bounding box center [1008, 627] width 21 height 21
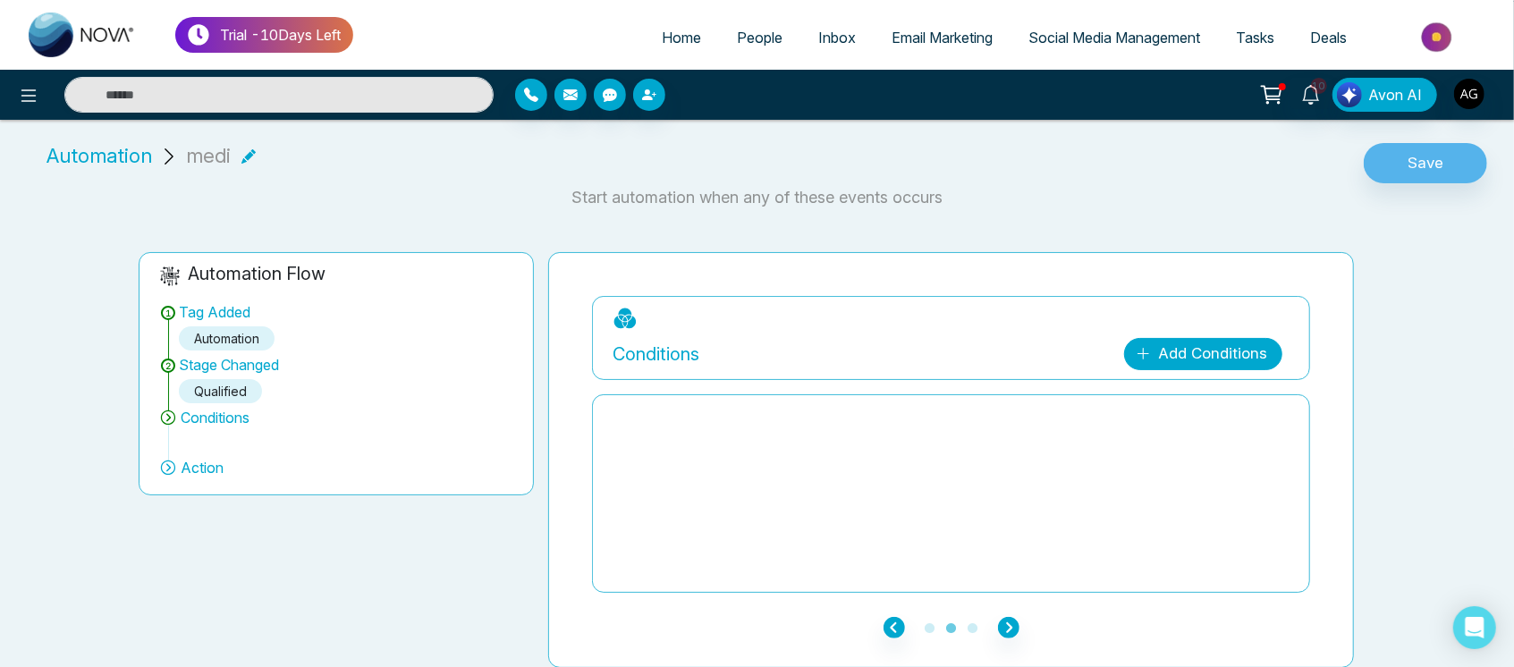
click at [1194, 354] on link "Add Conditions" at bounding box center [1203, 354] width 158 height 32
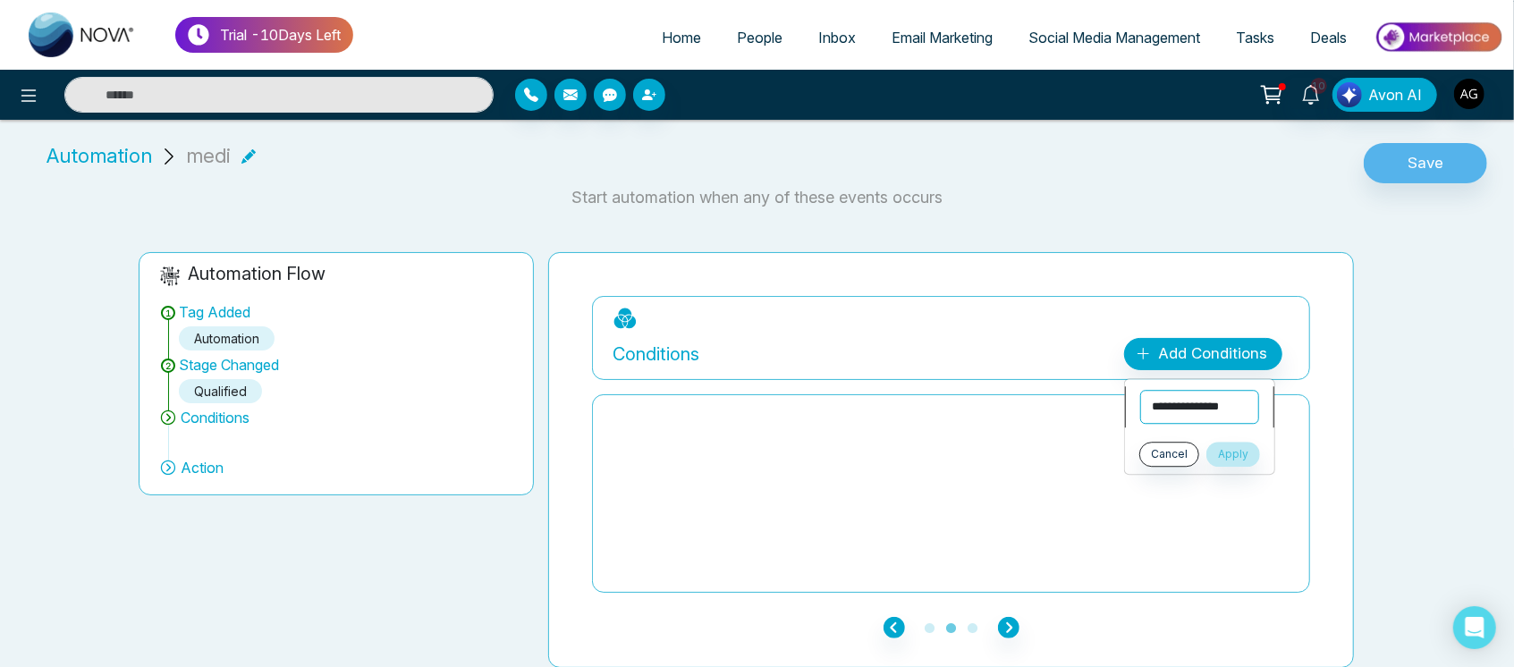
click at [1187, 407] on select "**********" at bounding box center [1199, 407] width 119 height 34
select select "*****"
click at [1140, 390] on select "**********" at bounding box center [1199, 407] width 119 height 34
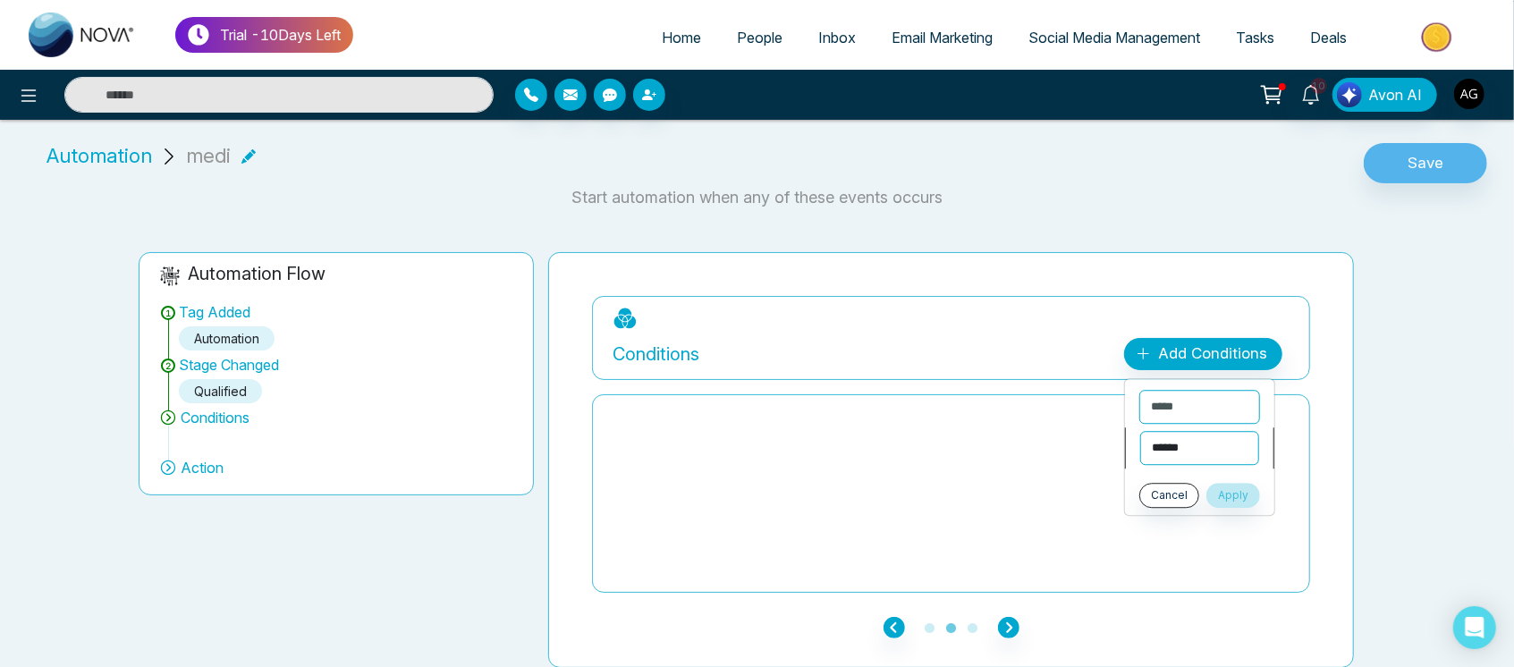
click at [1198, 445] on select "**********" at bounding box center [1199, 448] width 119 height 34
select select "********"
click at [1140, 431] on select "**********" at bounding box center [1199, 448] width 119 height 34
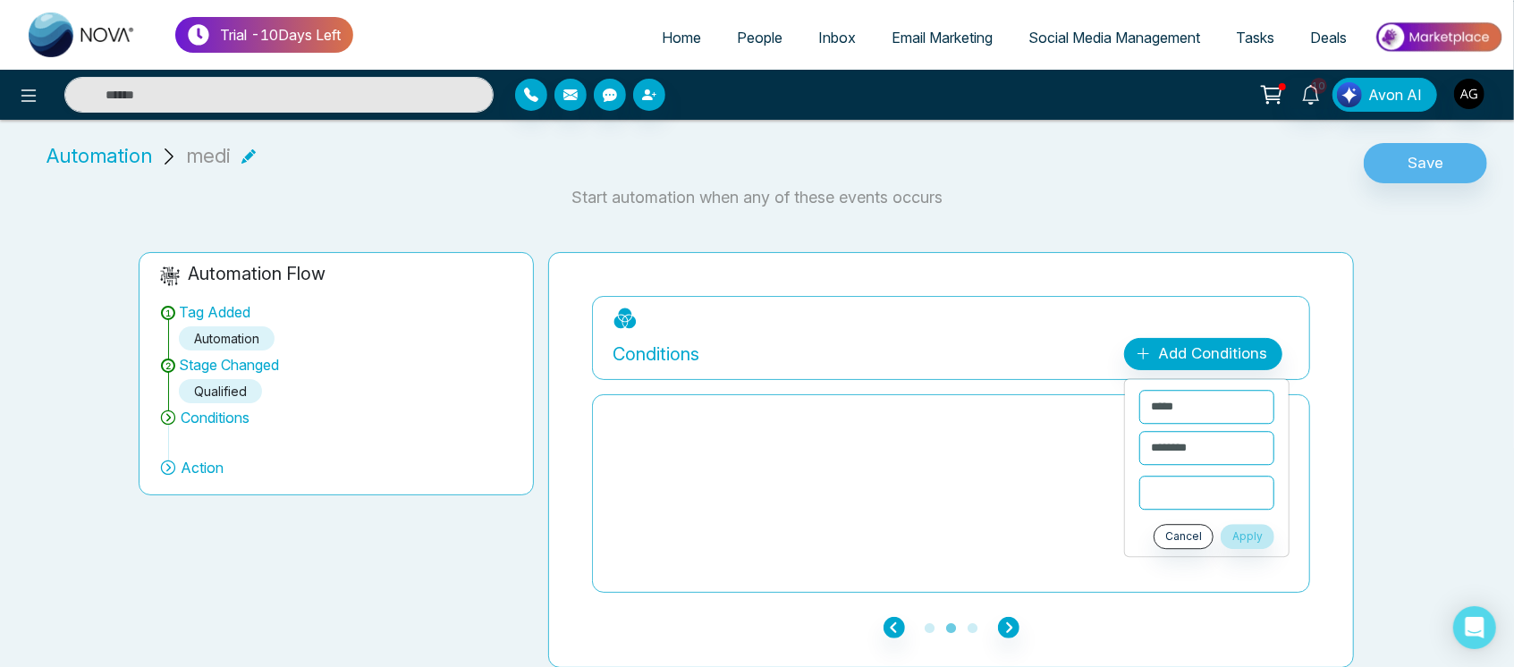
click at [1205, 497] on input "text" at bounding box center [1206, 493] width 135 height 34
type input "*"
type input "**"
click at [1255, 537] on button "Apply" at bounding box center [1248, 536] width 54 height 25
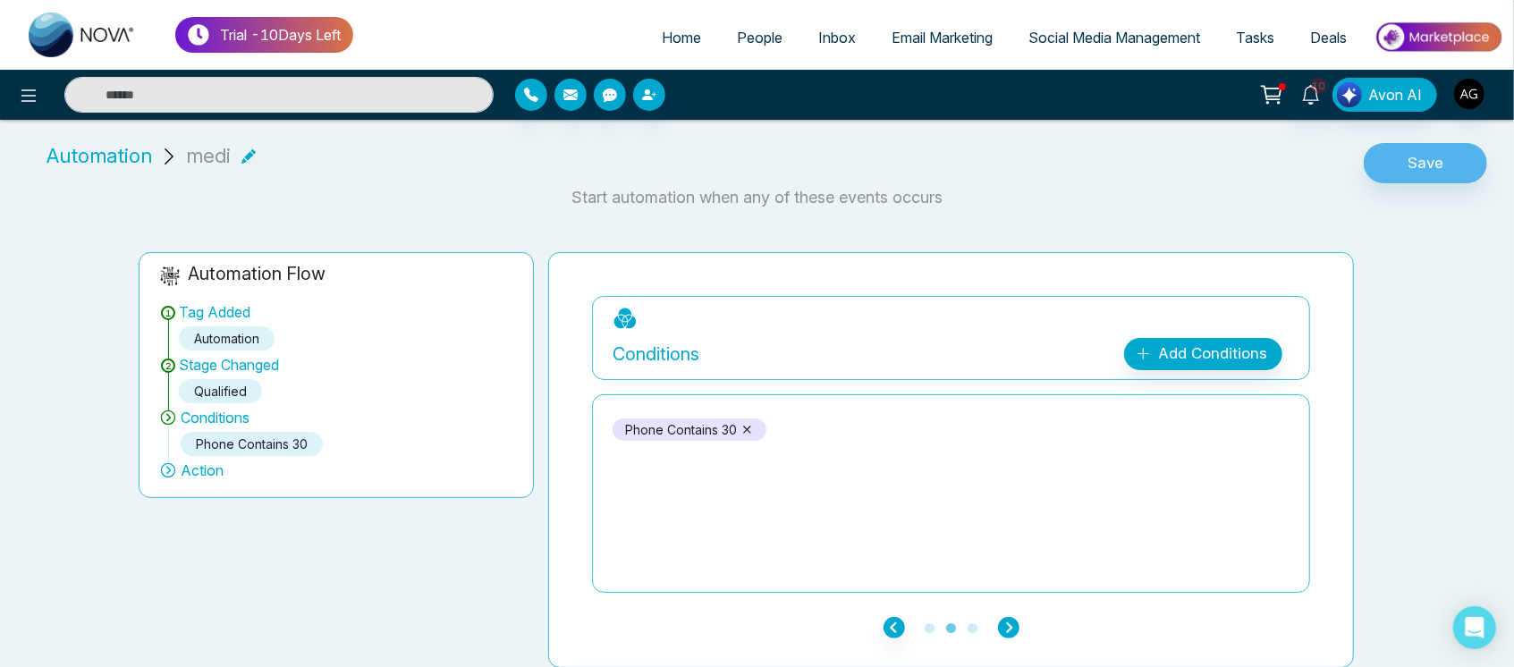
click at [999, 619] on icon "button" at bounding box center [1008, 627] width 21 height 21
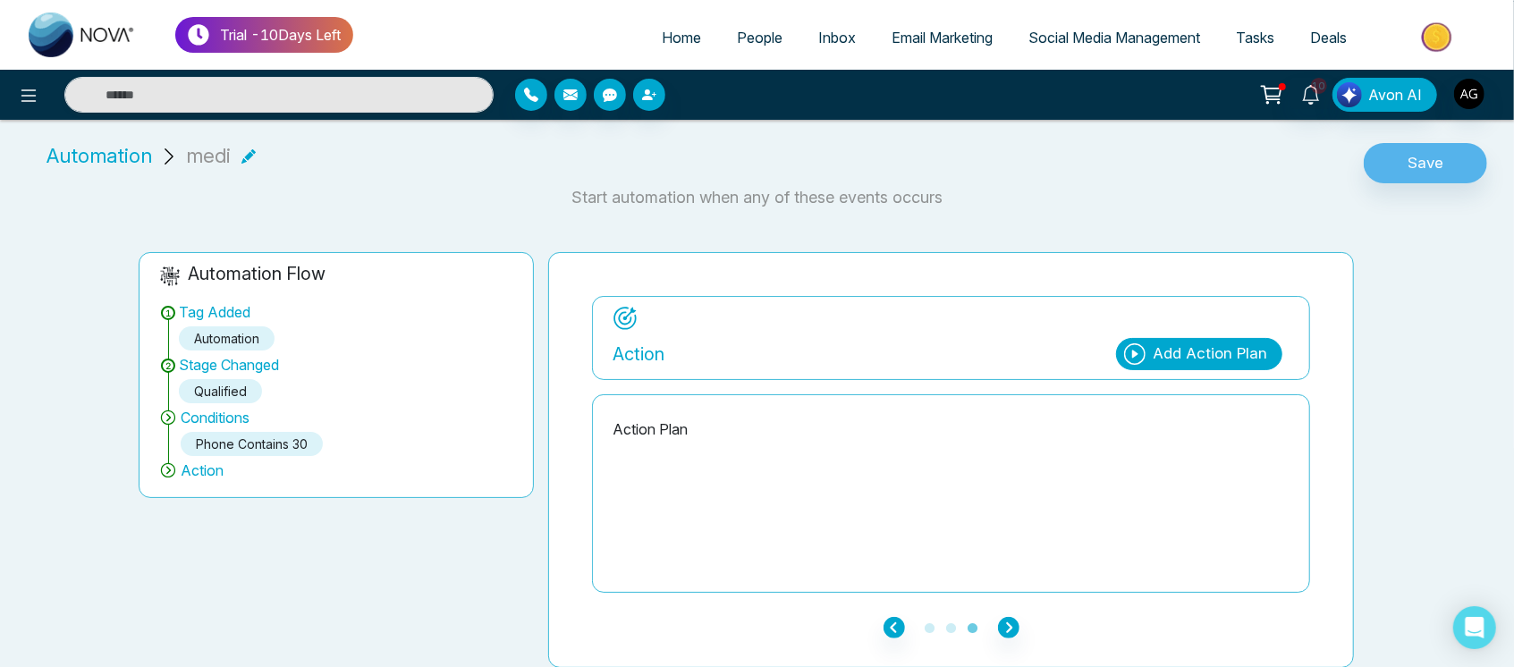
click at [1201, 361] on div "Add Action Plan" at bounding box center [1210, 353] width 114 height 23
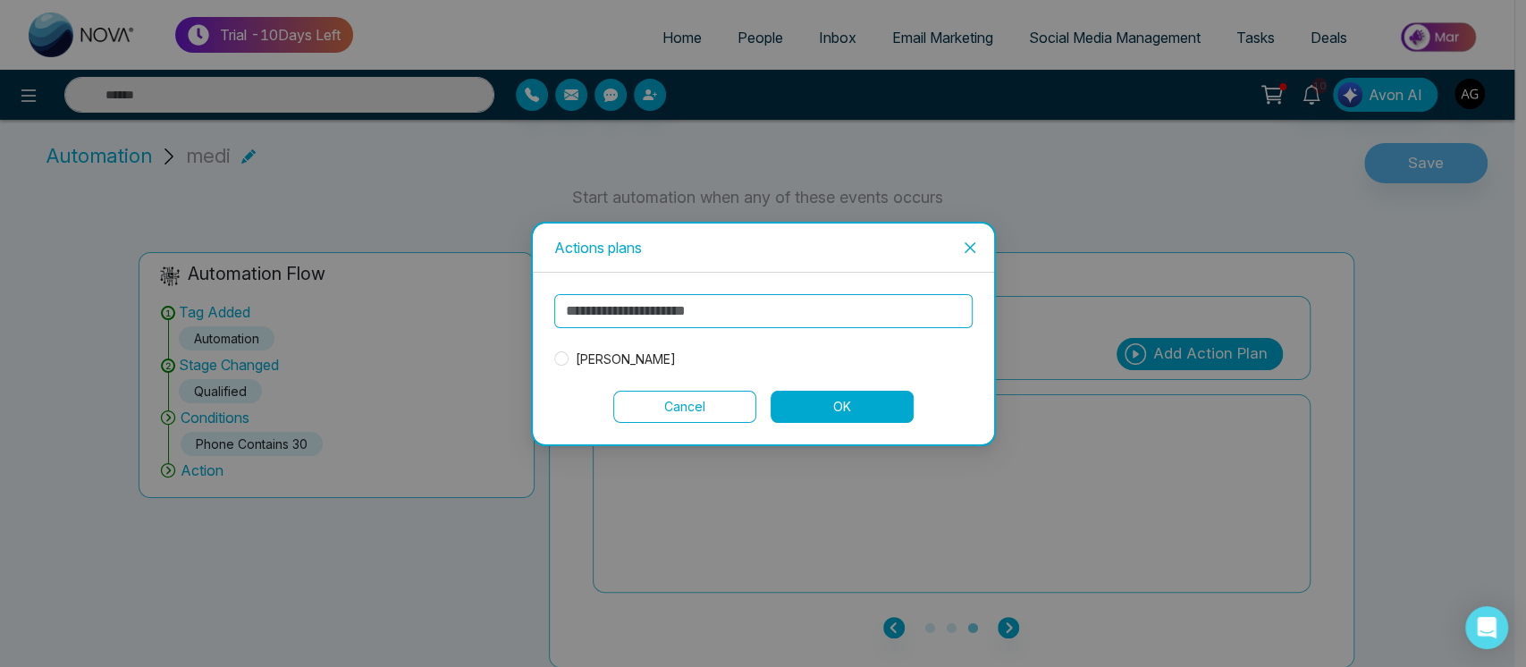
click at [964, 247] on icon "close" at bounding box center [970, 248] width 14 height 14
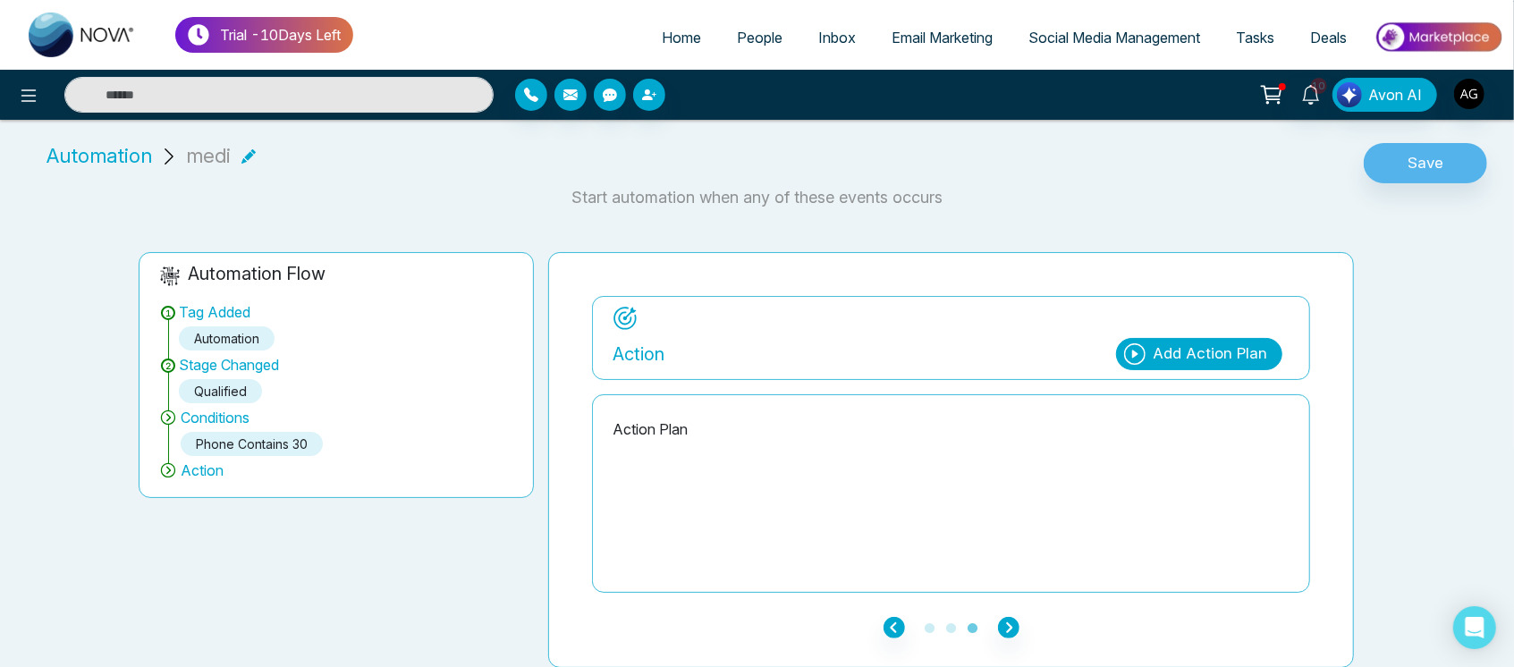
click at [1177, 488] on div "Action Plan" at bounding box center [950, 493] width 677 height 179
click at [1196, 360] on div "Add Action Plan" at bounding box center [1210, 353] width 114 height 23
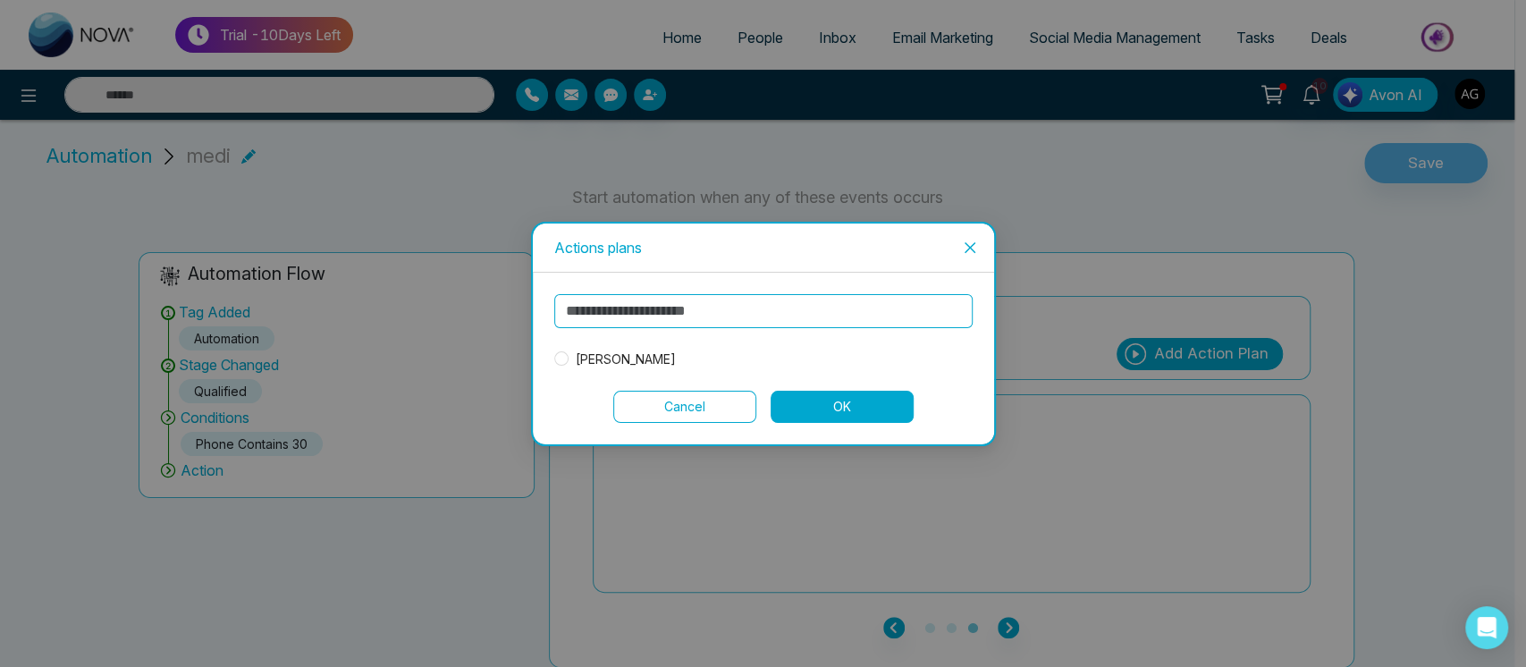
click at [1196, 360] on div "Actions plans [PERSON_NAME] Cancel OK" at bounding box center [763, 333] width 1526 height 667
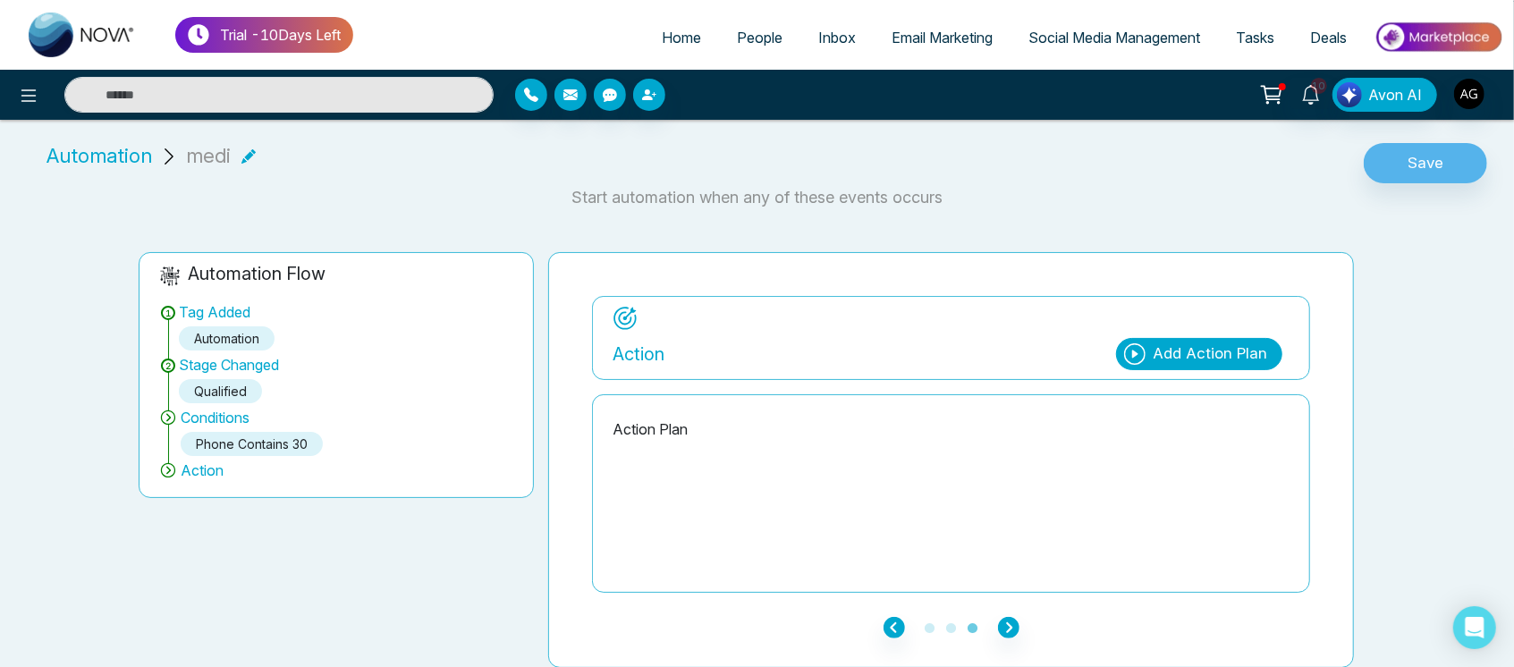
click at [1230, 340] on div "Add Action Plan" at bounding box center [1199, 354] width 166 height 32
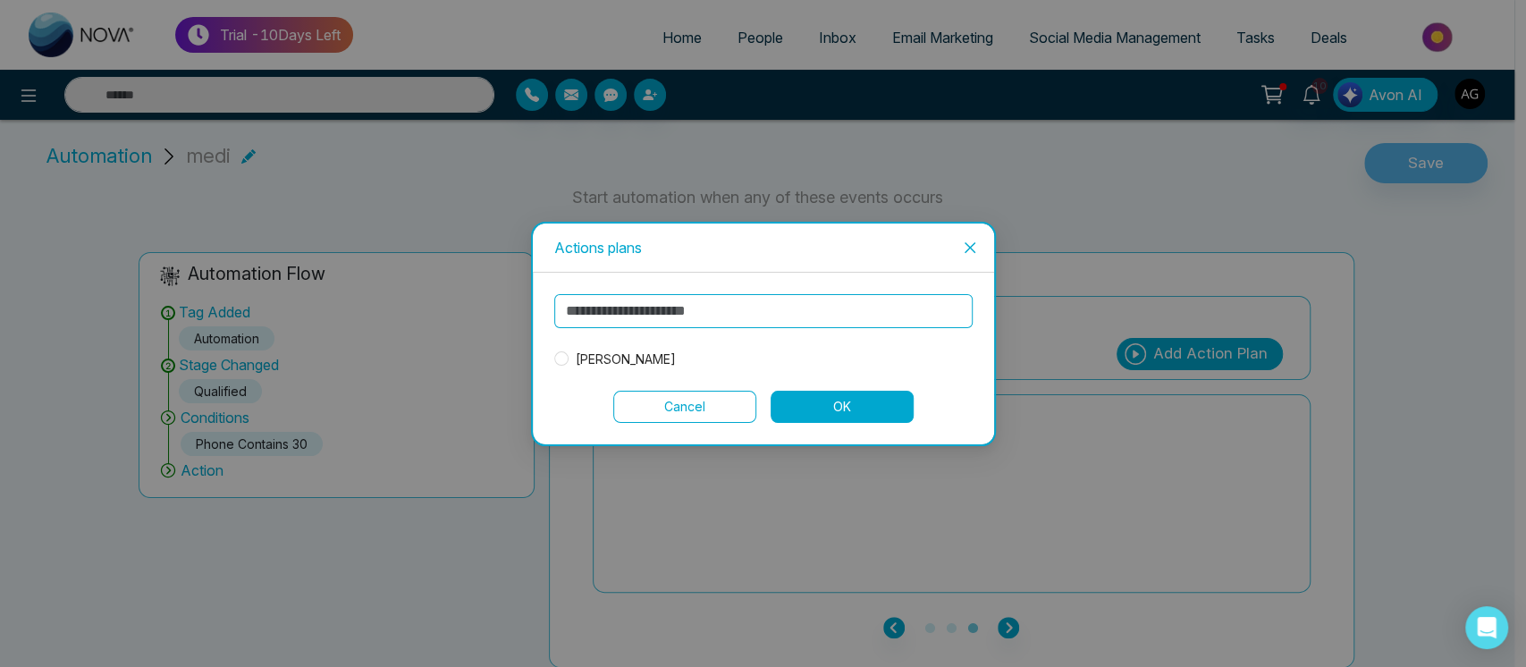
click at [981, 251] on span "Close" at bounding box center [970, 248] width 48 height 48
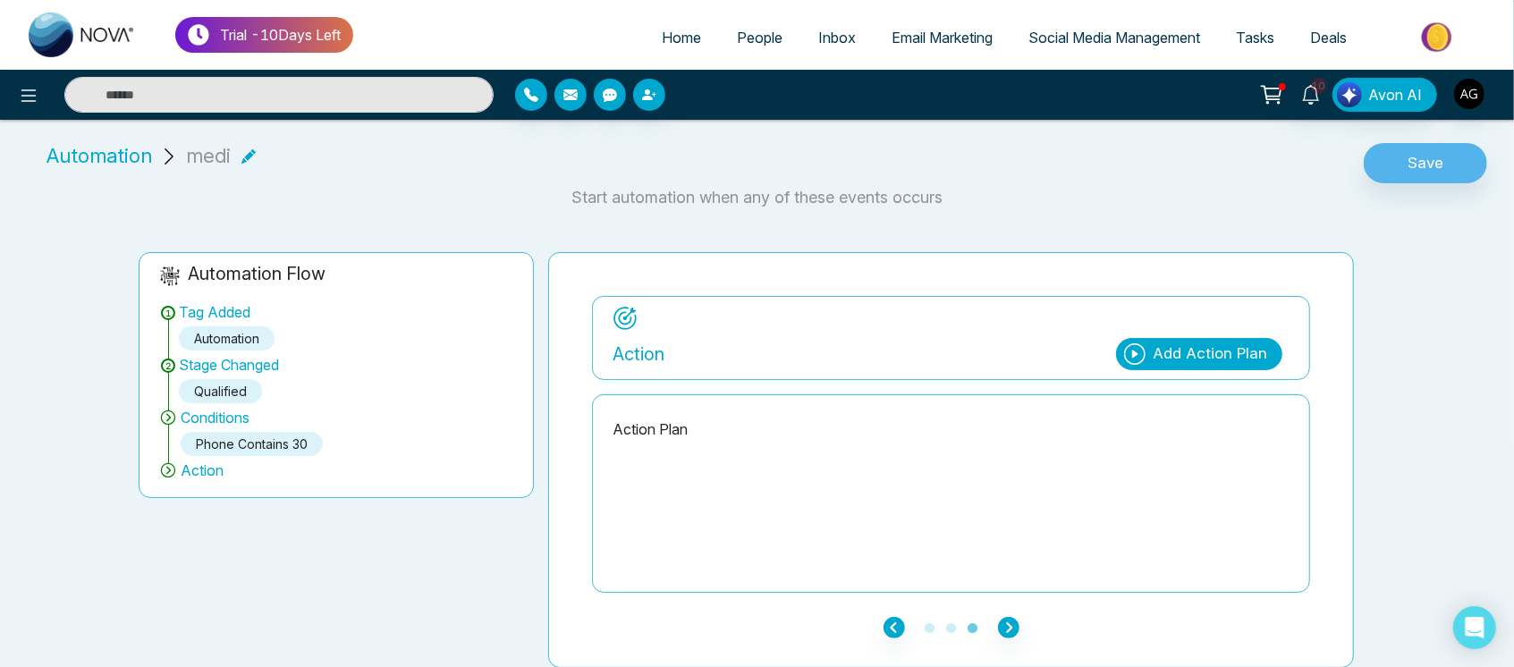
scroll to position [0, 0]
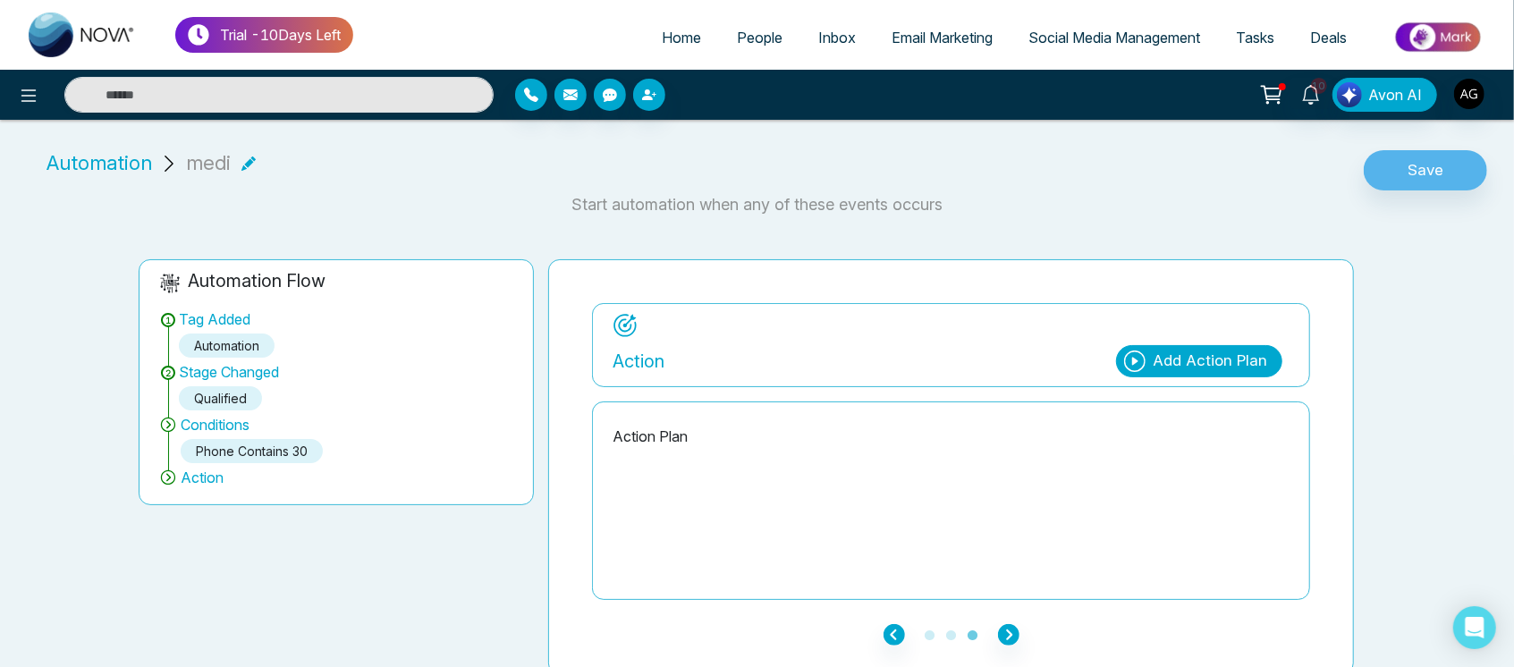
click at [1232, 368] on div "Add Action Plan" at bounding box center [1210, 361] width 114 height 23
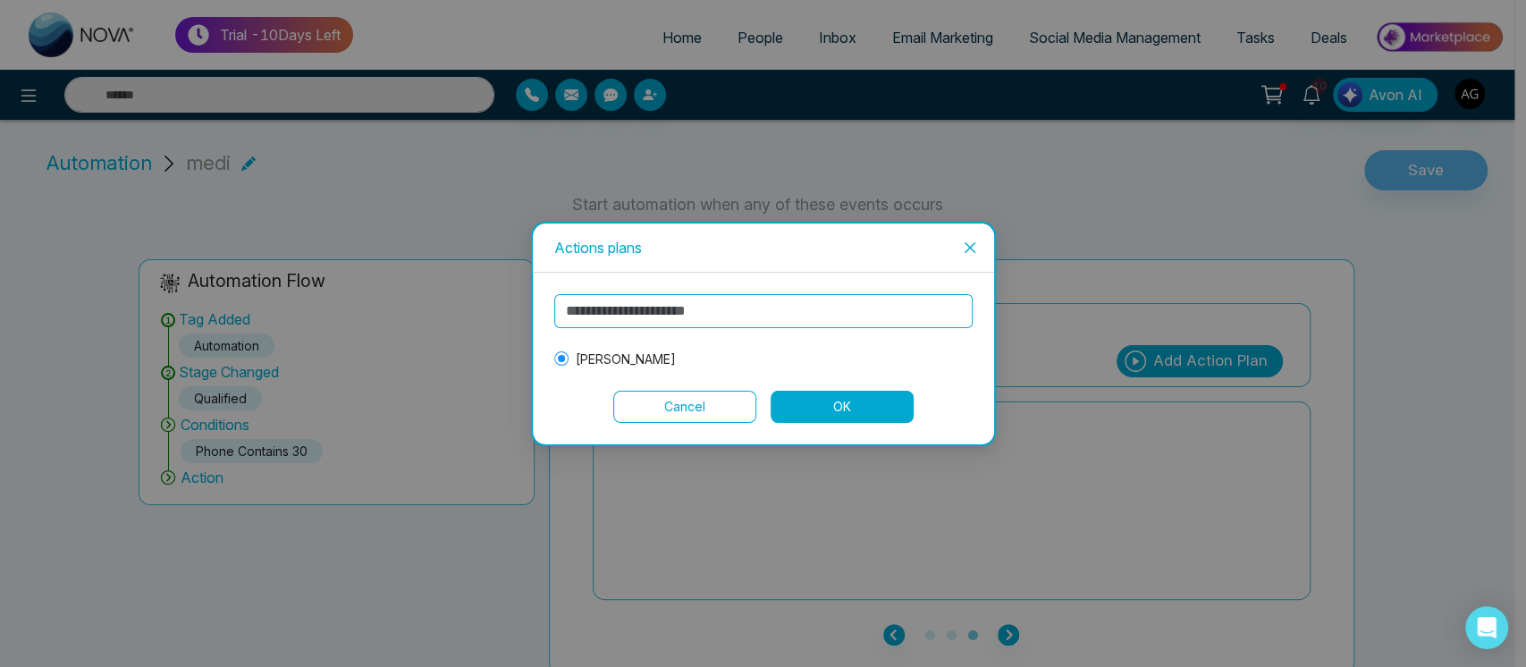
click at [826, 391] on button "OK" at bounding box center [842, 407] width 143 height 32
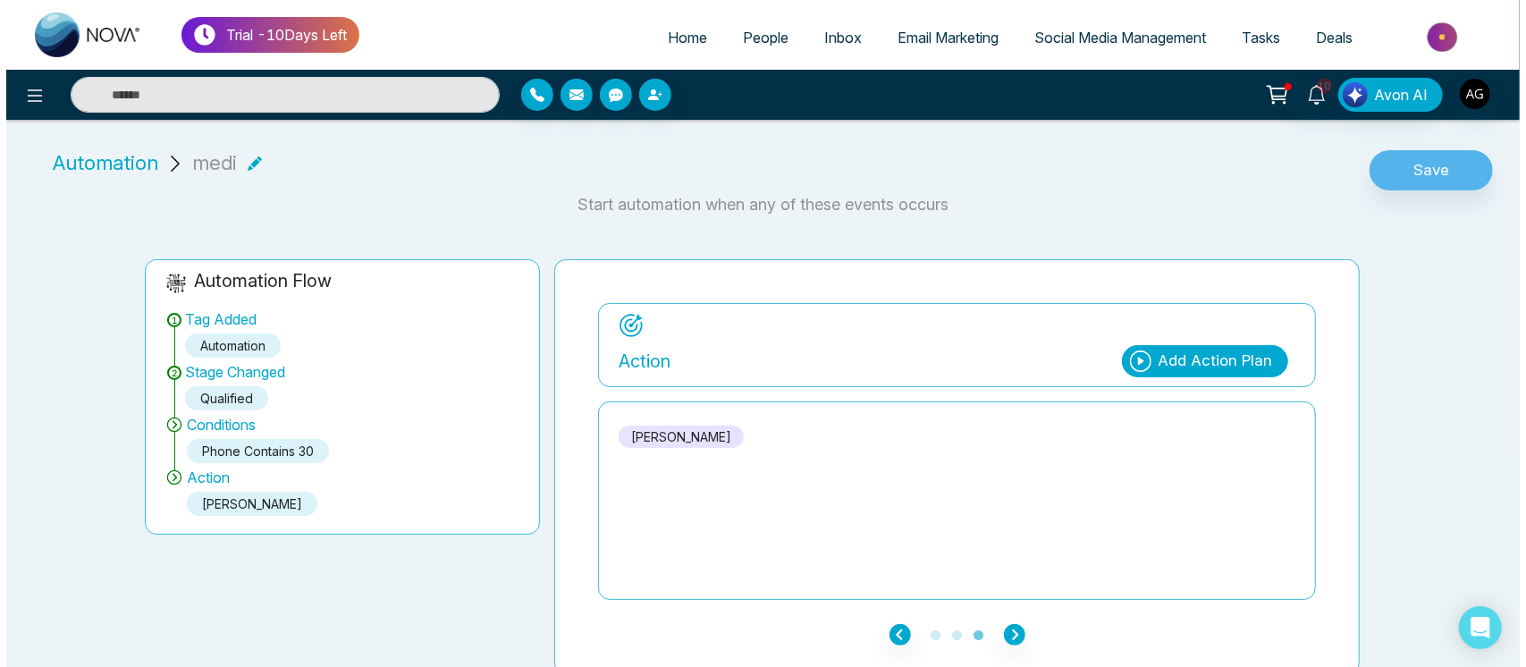
scroll to position [7, 0]
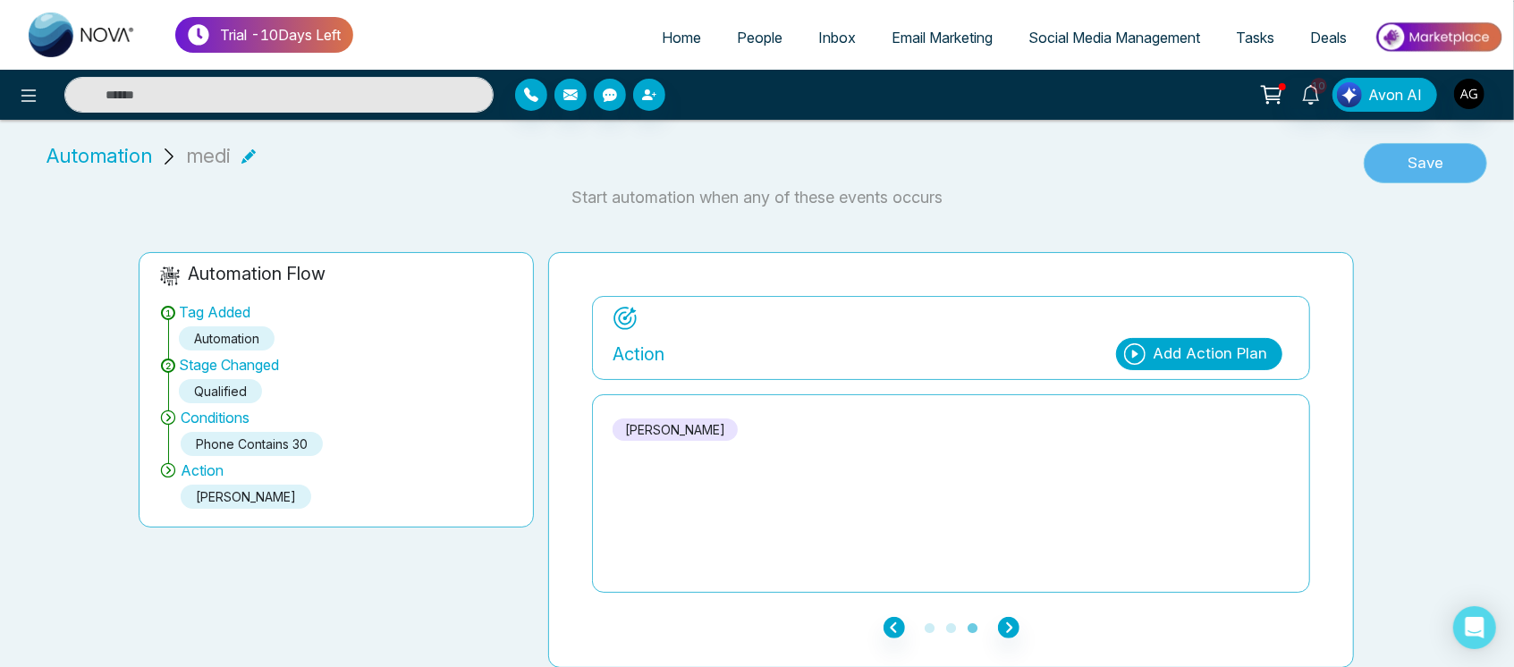
click at [1445, 153] on button "Save" at bounding box center [1425, 163] width 123 height 41
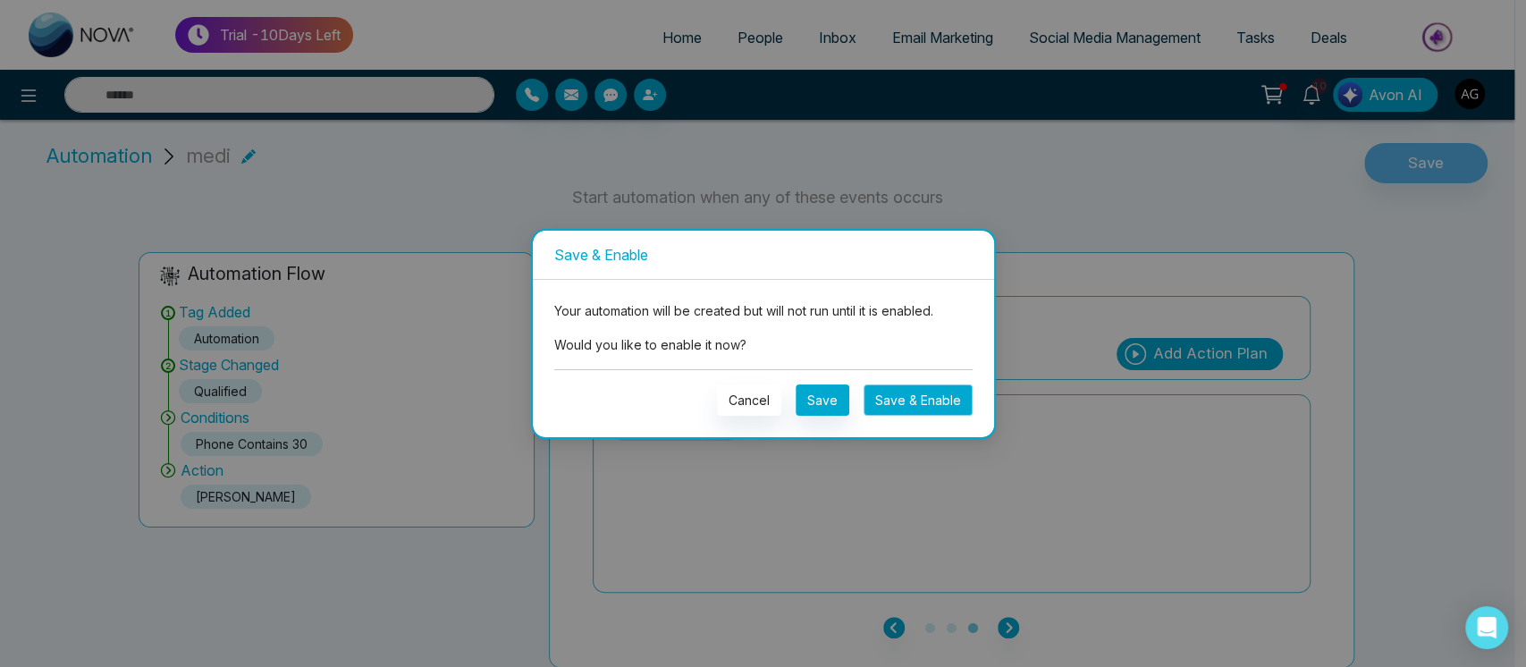
click at [944, 401] on button "Save & Enable" at bounding box center [918, 399] width 109 height 31
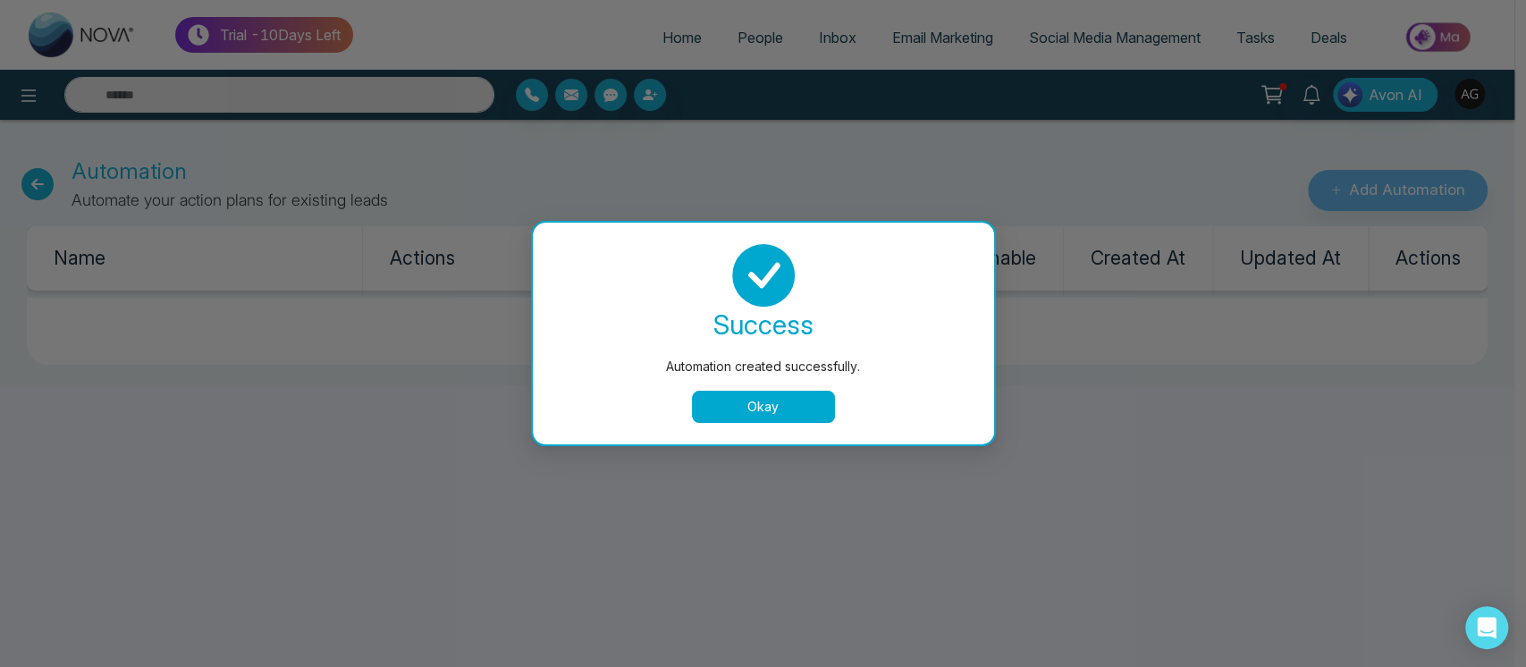
click at [781, 399] on button "Okay" at bounding box center [763, 407] width 143 height 32
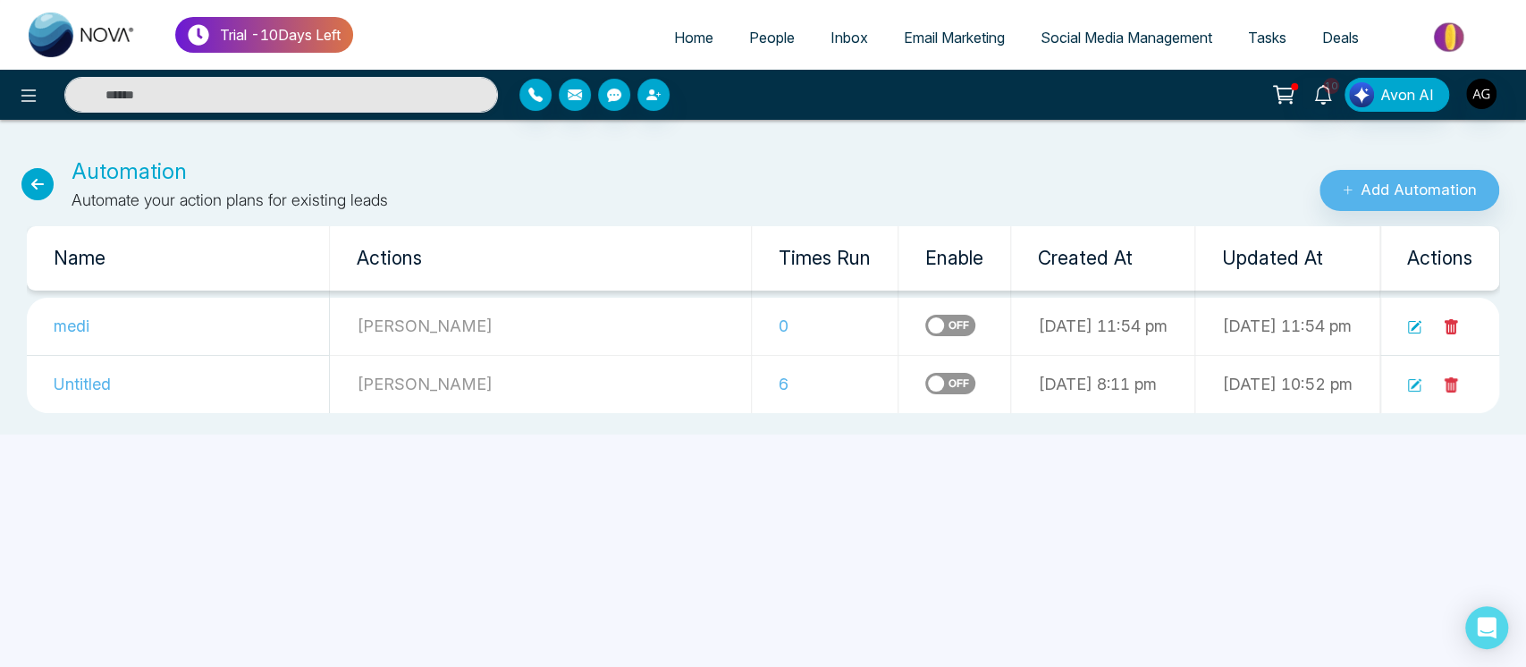
click at [758, 21] on link "People" at bounding box center [771, 38] width 81 height 34
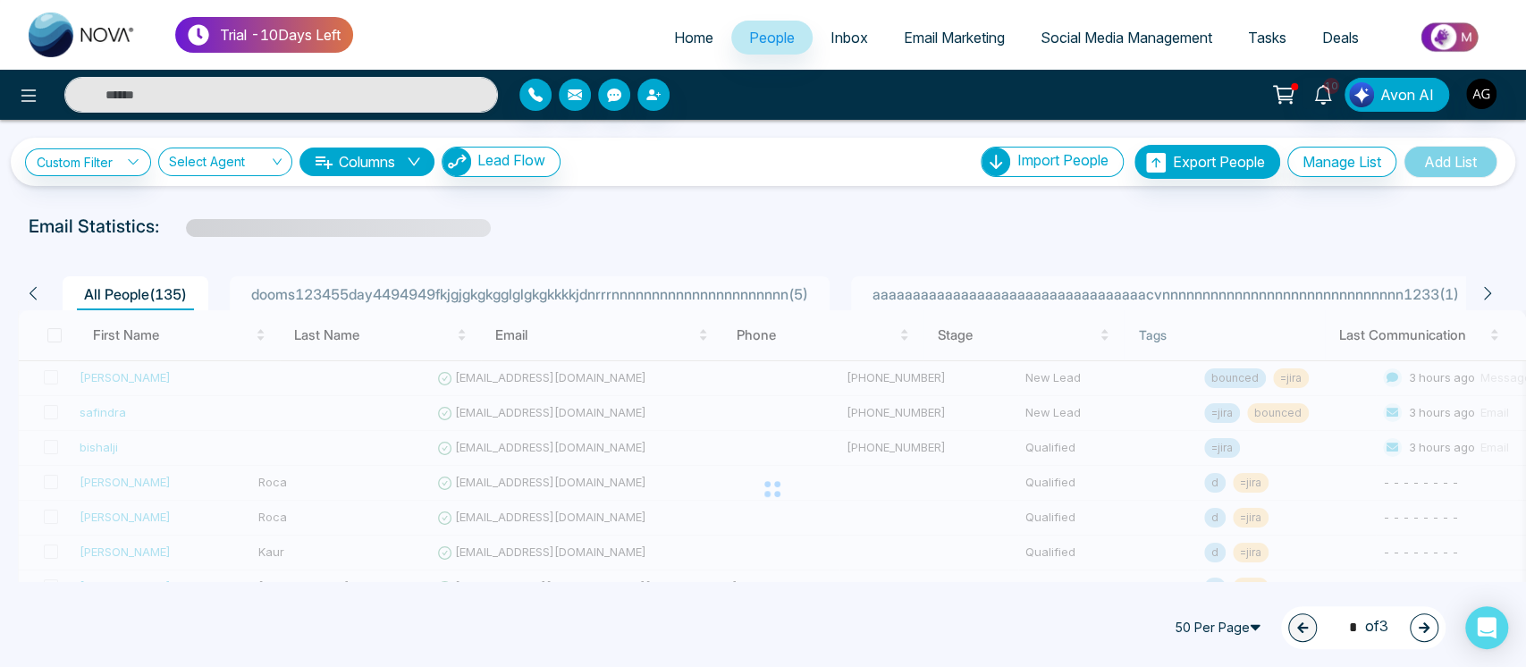
click at [1218, 280] on li "aaaaaaaaaaaaaaaaaaaaaaaaaaaaaaaaaacvnnnnnnnnnnnnnnnnnnnnnnnnnnnnnn1233 ( 1 )" at bounding box center [1165, 293] width 629 height 34
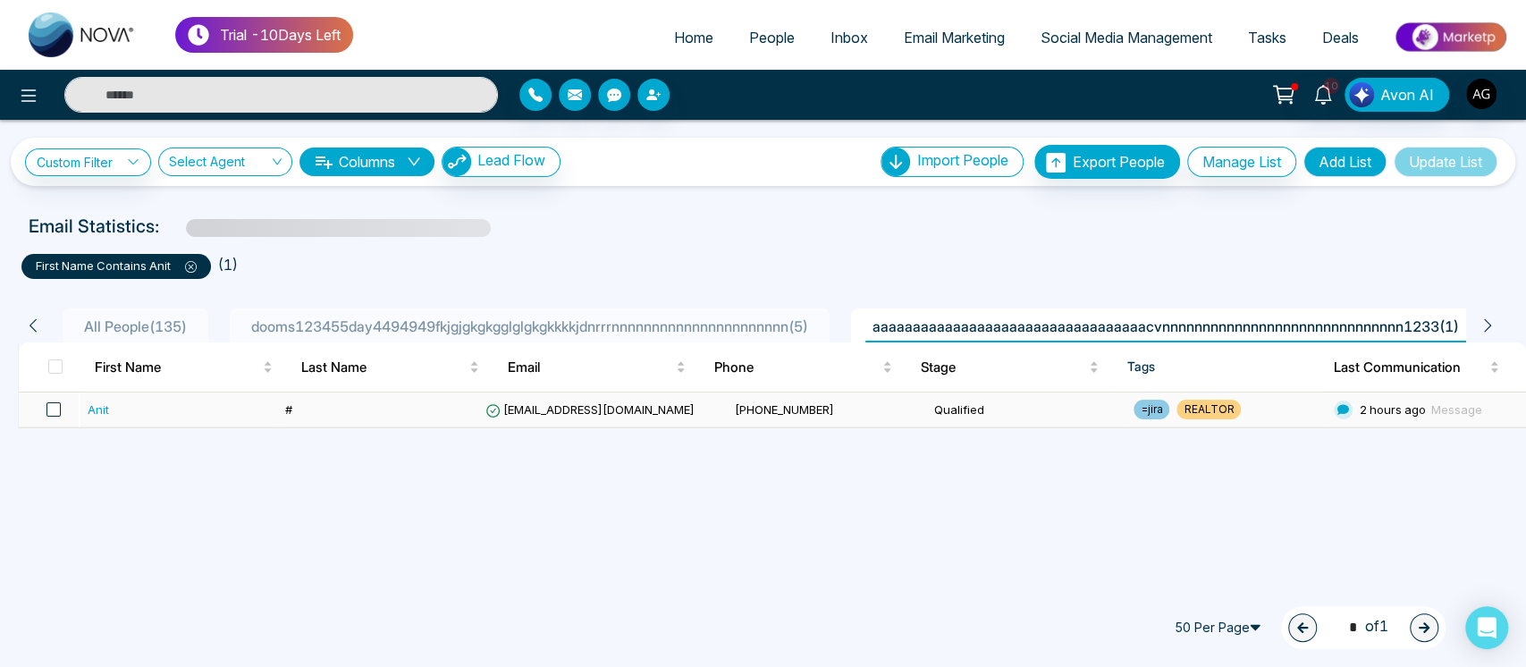
click at [56, 403] on span at bounding box center [53, 409] width 14 height 14
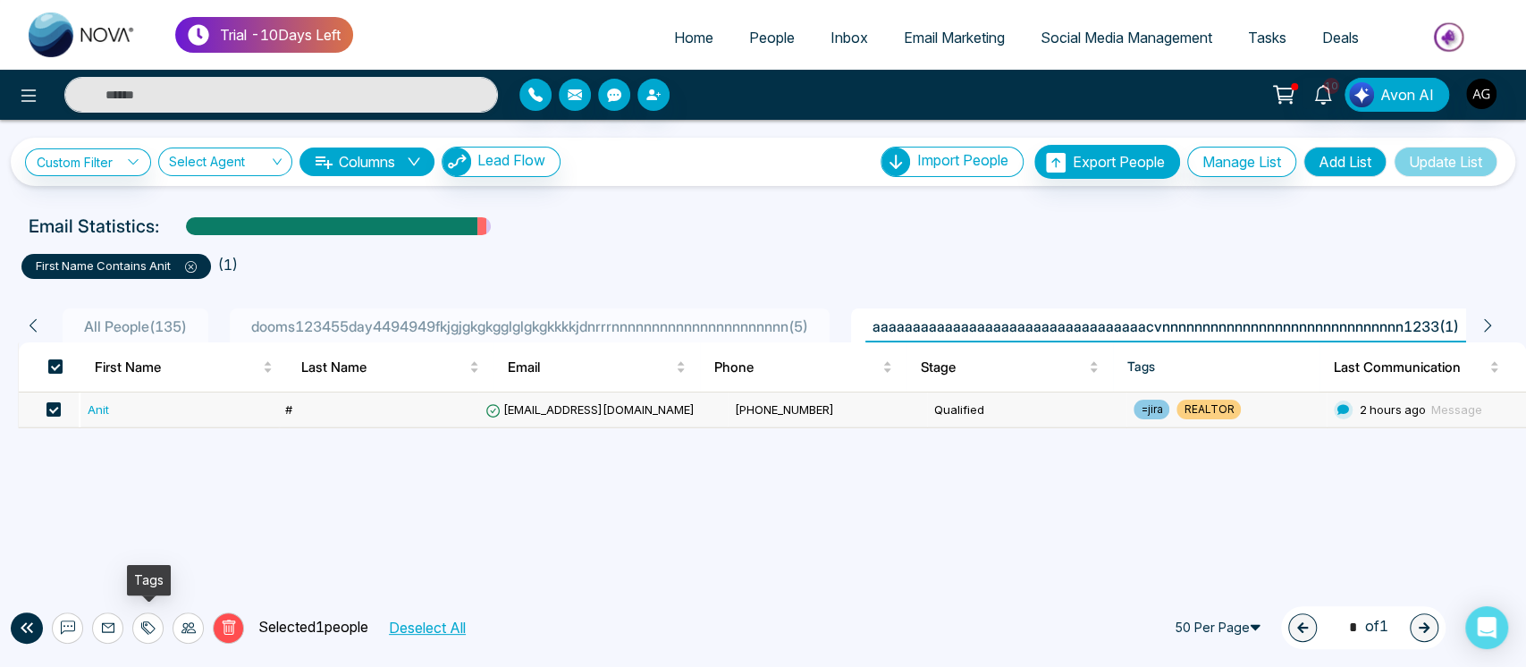
click at [150, 629] on icon at bounding box center [148, 628] width 14 height 14
click at [132, 552] on link "Add Tags" at bounding box center [103, 559] width 57 height 15
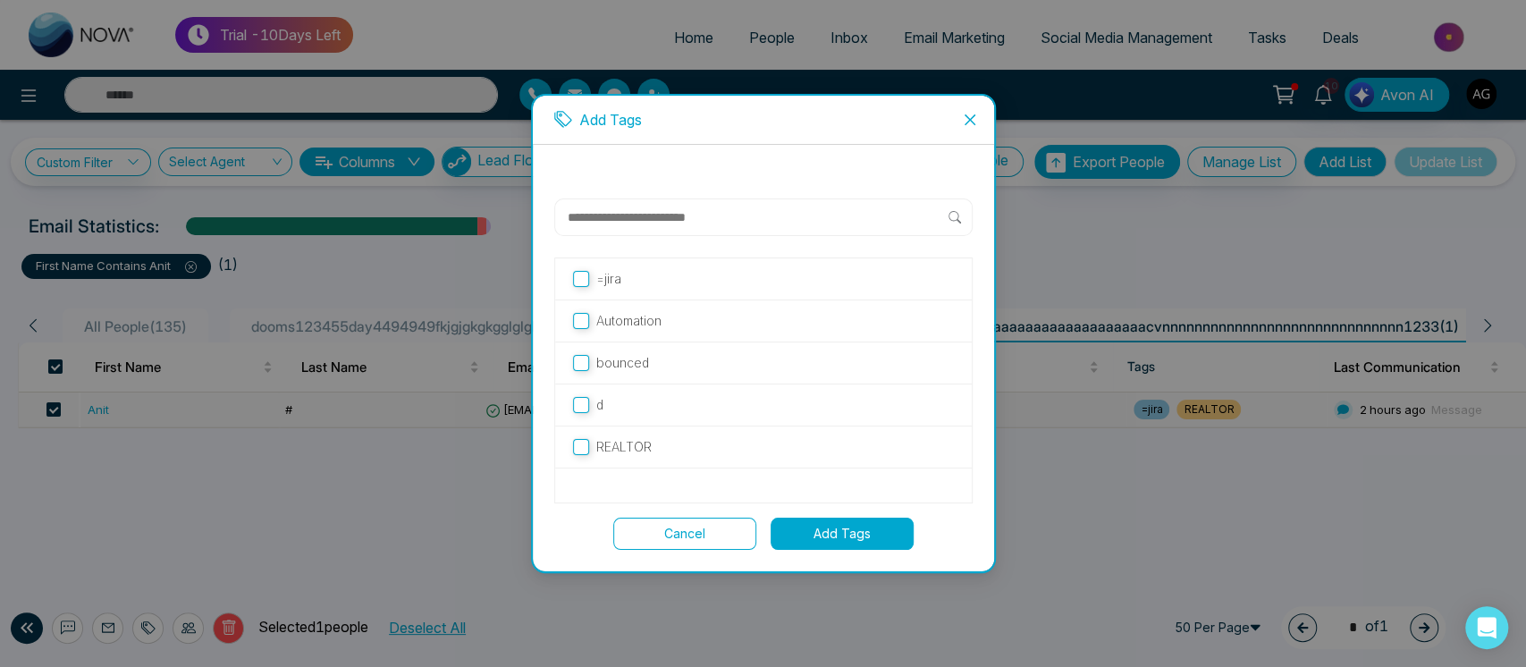
click at [600, 308] on div "Automation" at bounding box center [763, 321] width 417 height 42
click at [869, 541] on button "Add Tags" at bounding box center [842, 534] width 143 height 32
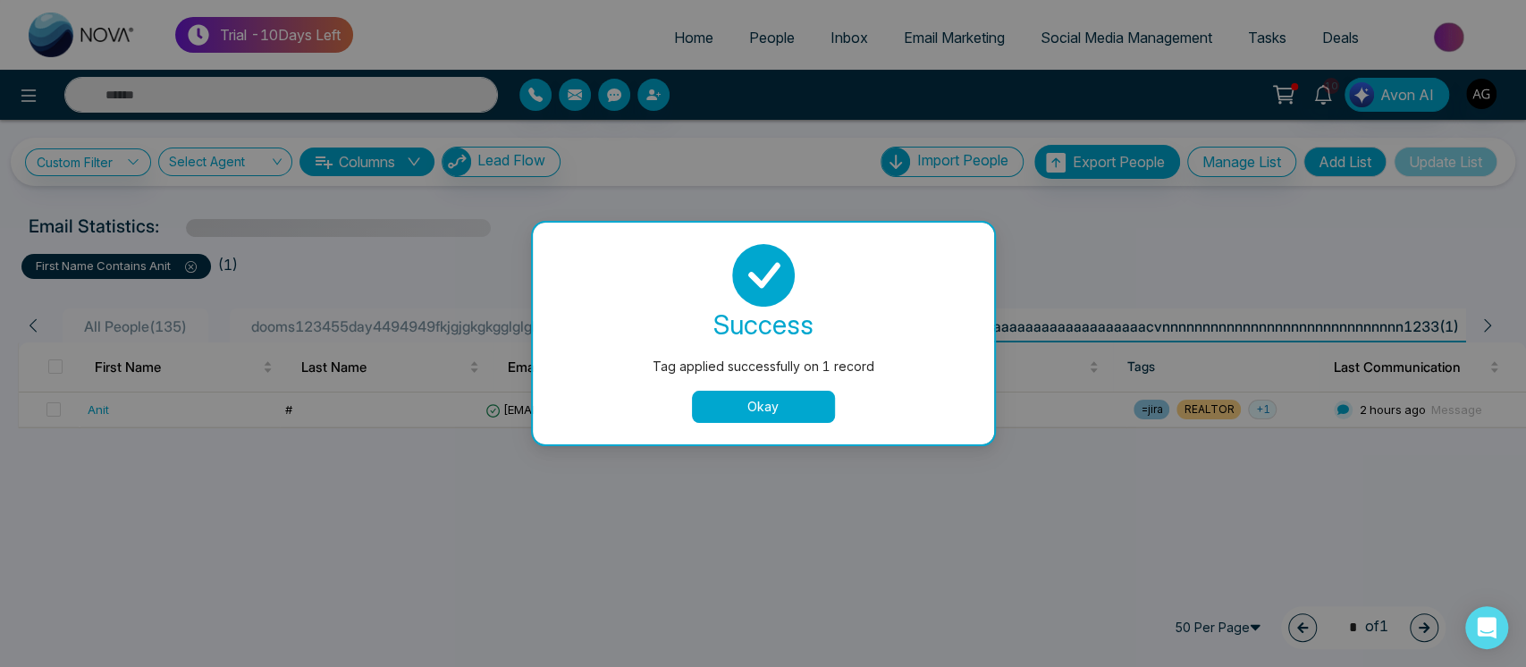
click at [755, 412] on button "Okay" at bounding box center [763, 407] width 143 height 32
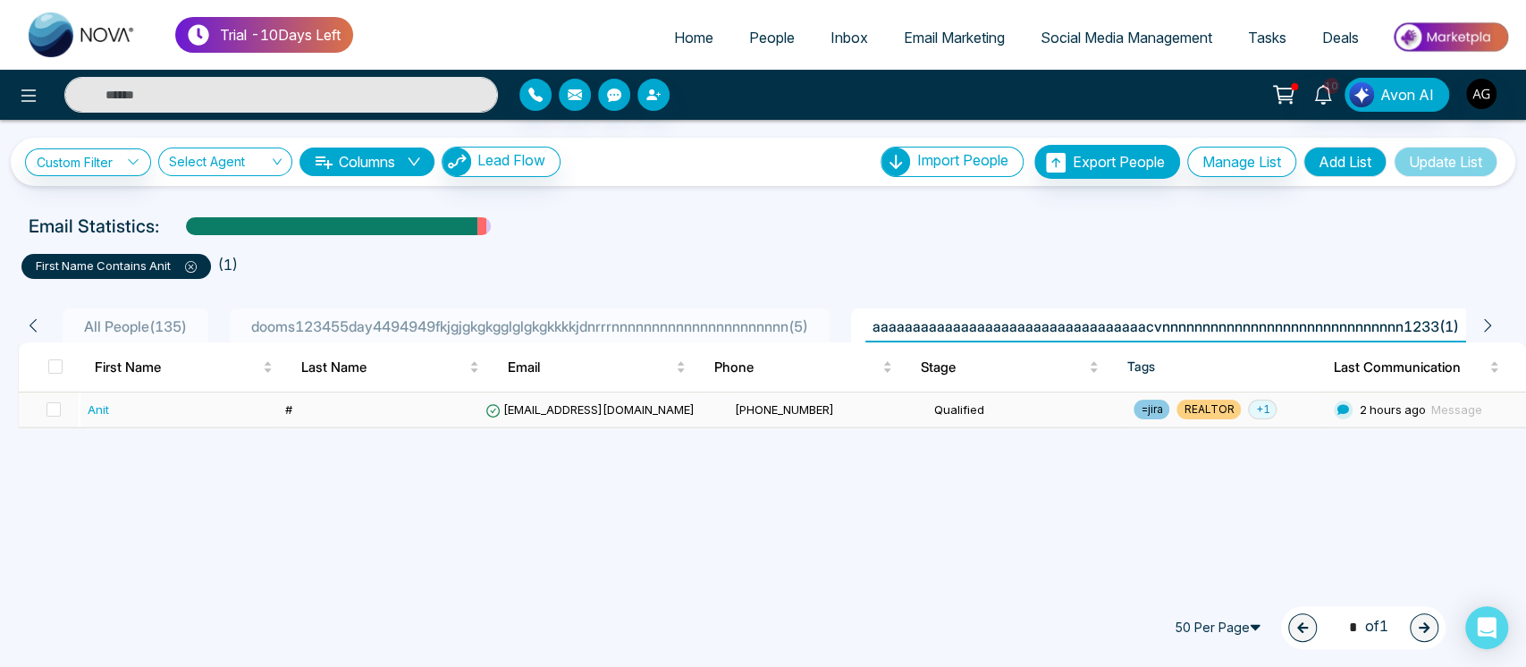
click at [473, 417] on td "#" at bounding box center [377, 410] width 199 height 35
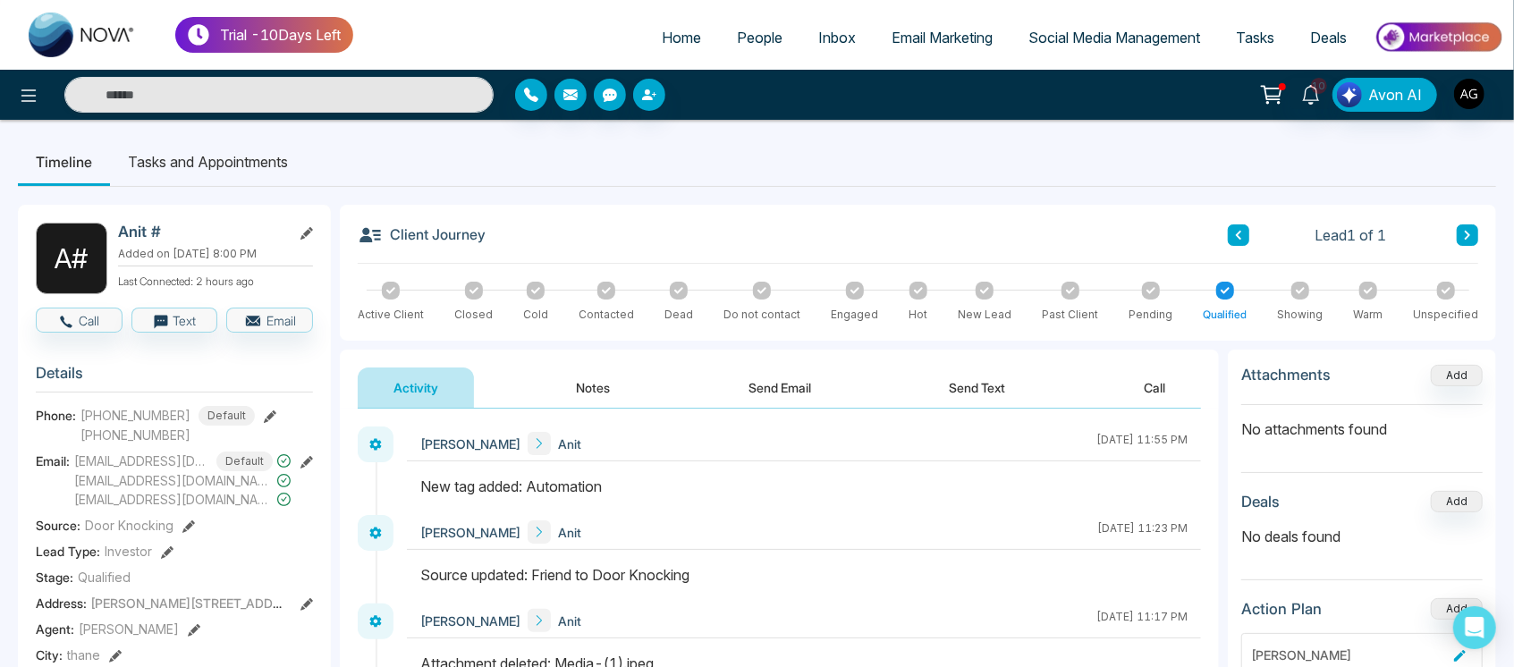
click at [1311, 295] on div "Showing" at bounding box center [1300, 302] width 46 height 41
click at [1302, 293] on icon at bounding box center [1300, 290] width 9 height 9
click at [787, 394] on button "Send Email" at bounding box center [780, 387] width 134 height 40
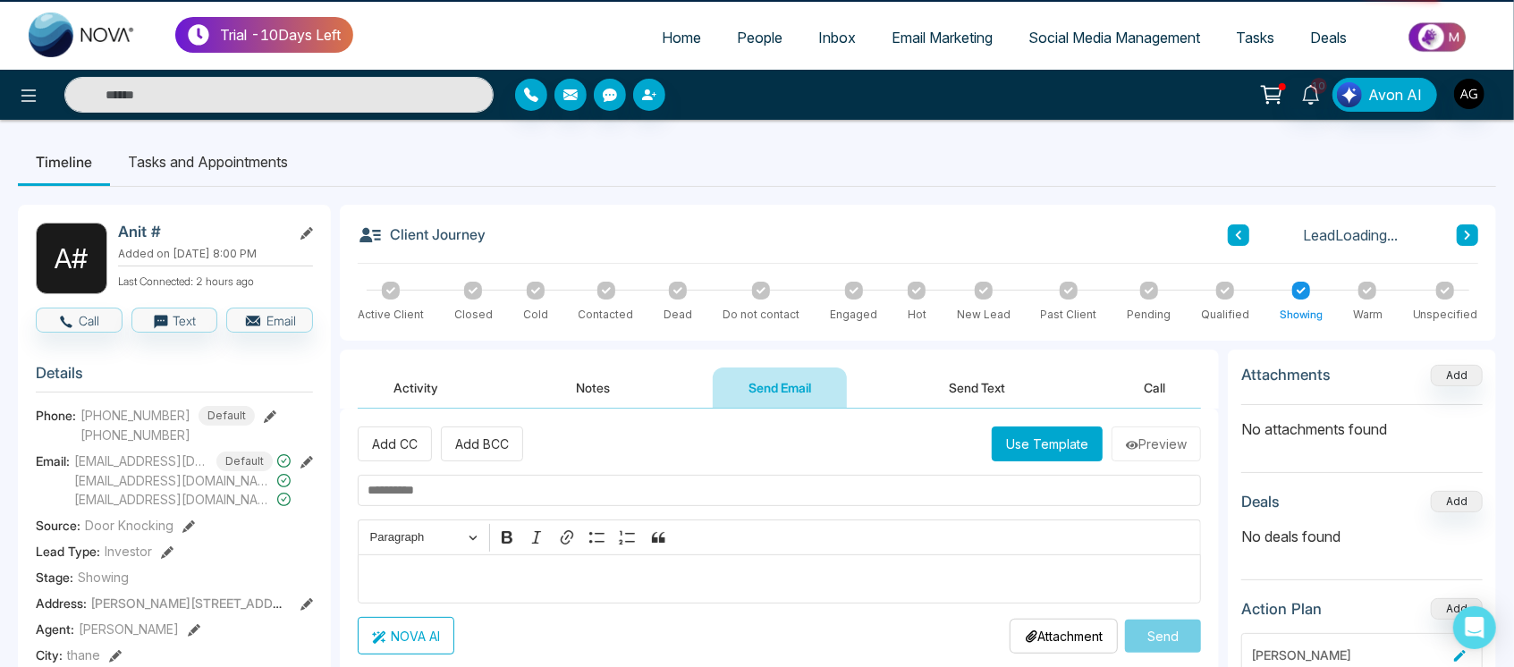
click at [1218, 311] on div "Qualified" at bounding box center [1225, 315] width 48 height 16
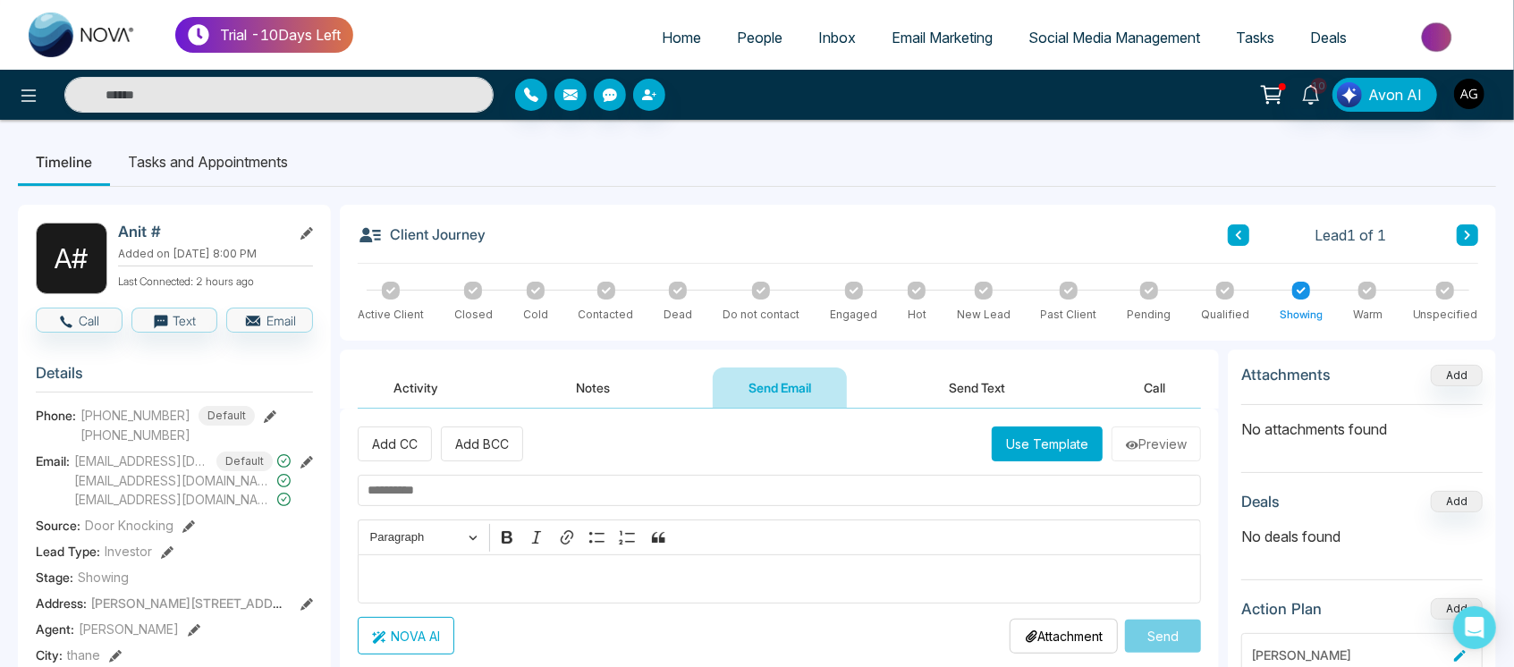
click at [1228, 286] on icon at bounding box center [1225, 290] width 9 height 9
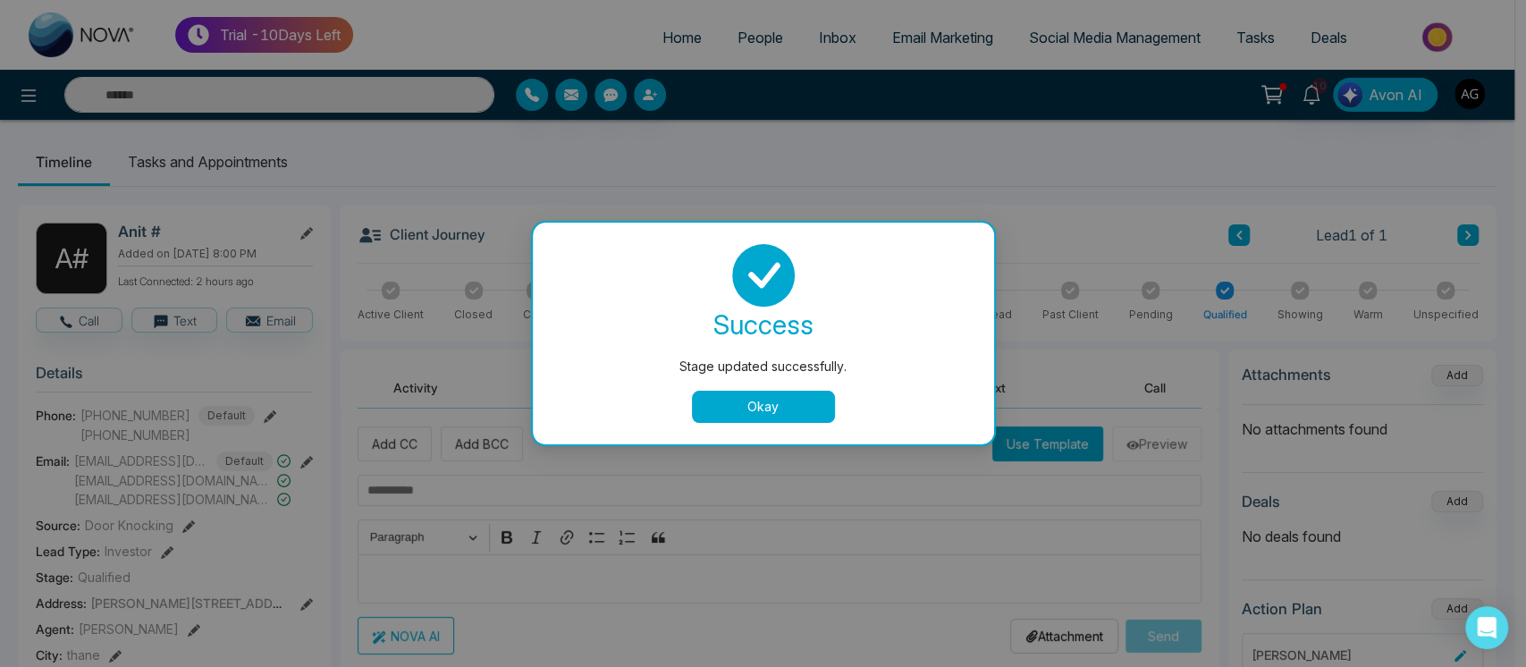
click at [804, 405] on button "Okay" at bounding box center [763, 407] width 143 height 32
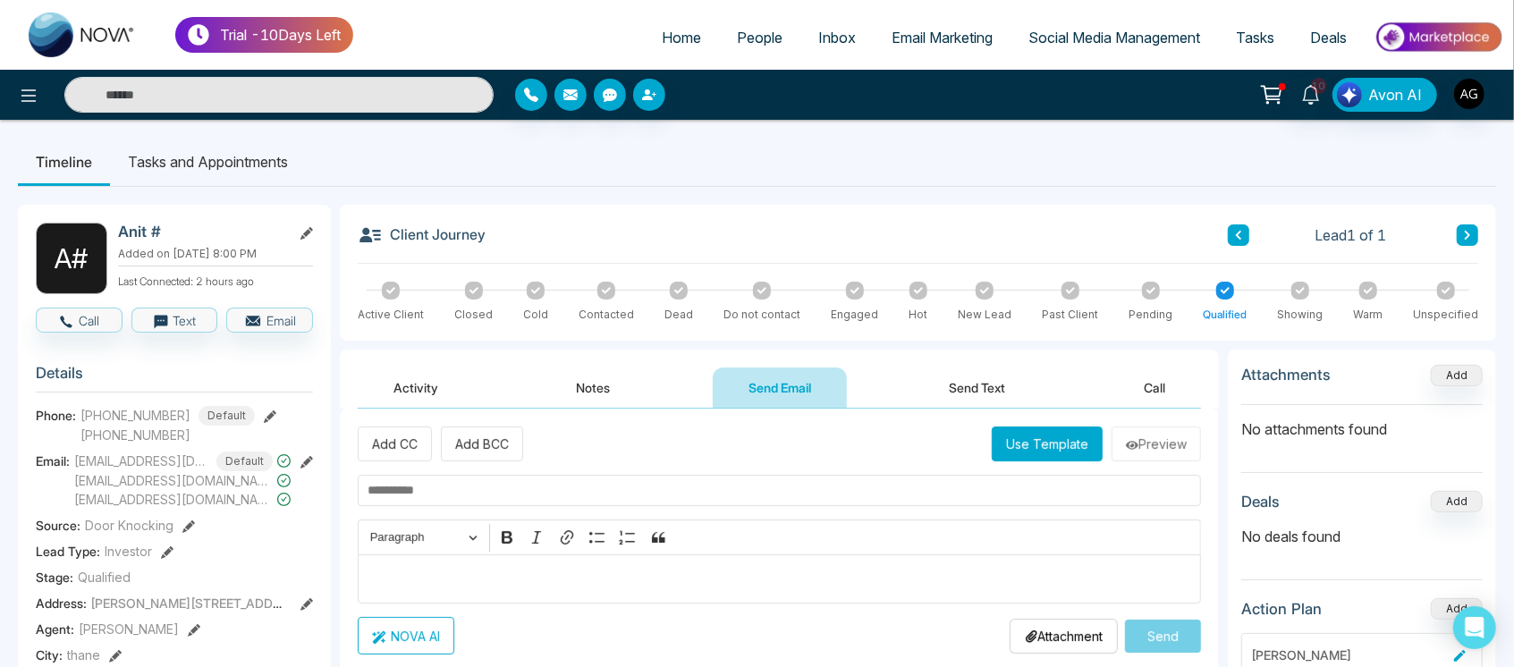
click at [618, 377] on button "Notes" at bounding box center [594, 387] width 106 height 40
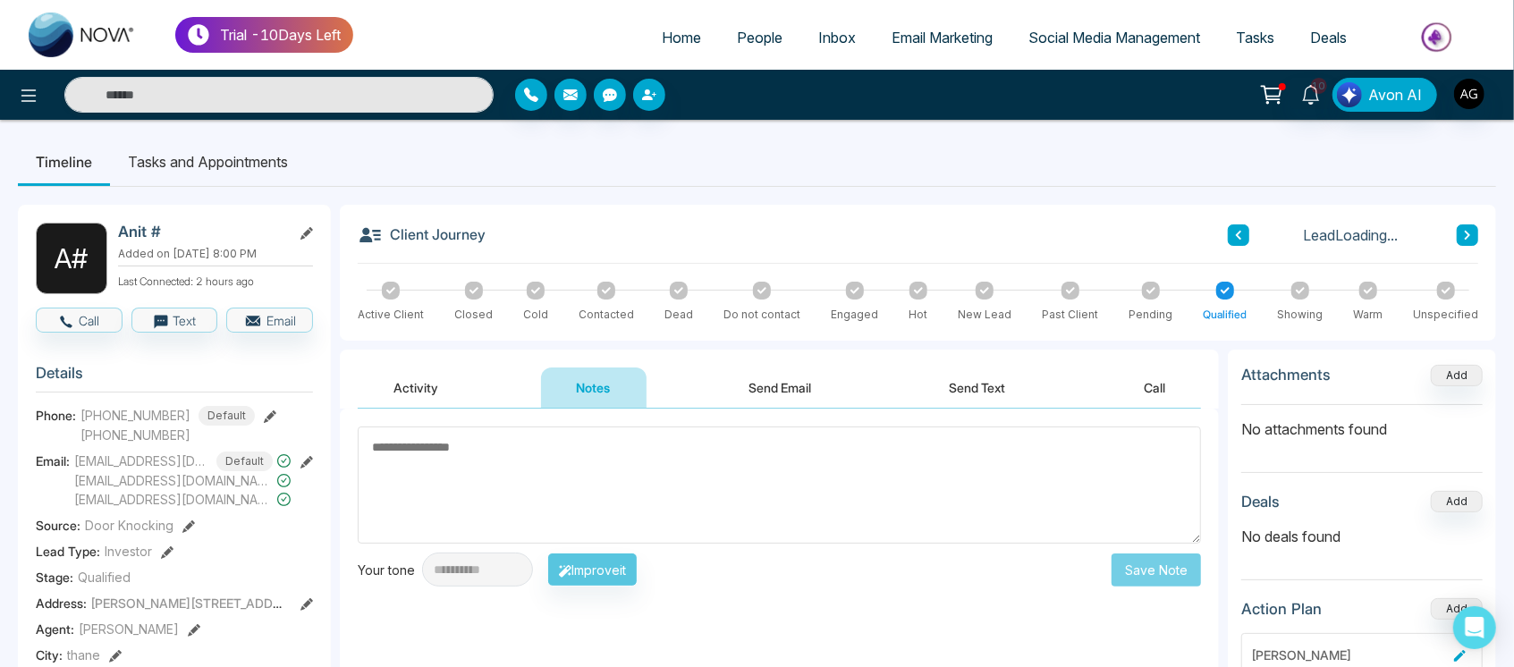
click at [442, 399] on button "Activity" at bounding box center [416, 387] width 116 height 40
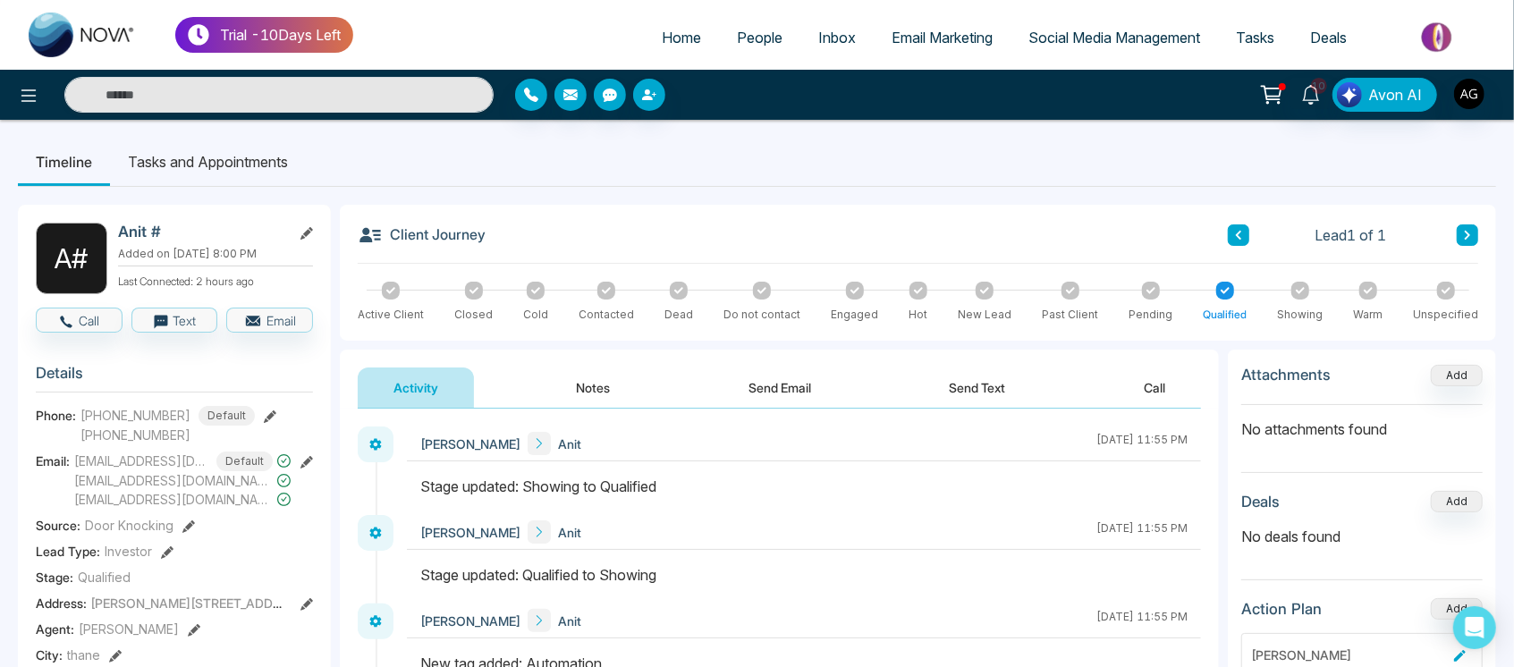
click at [1102, 42] on span "Social Media Management" at bounding box center [1114, 38] width 172 height 18
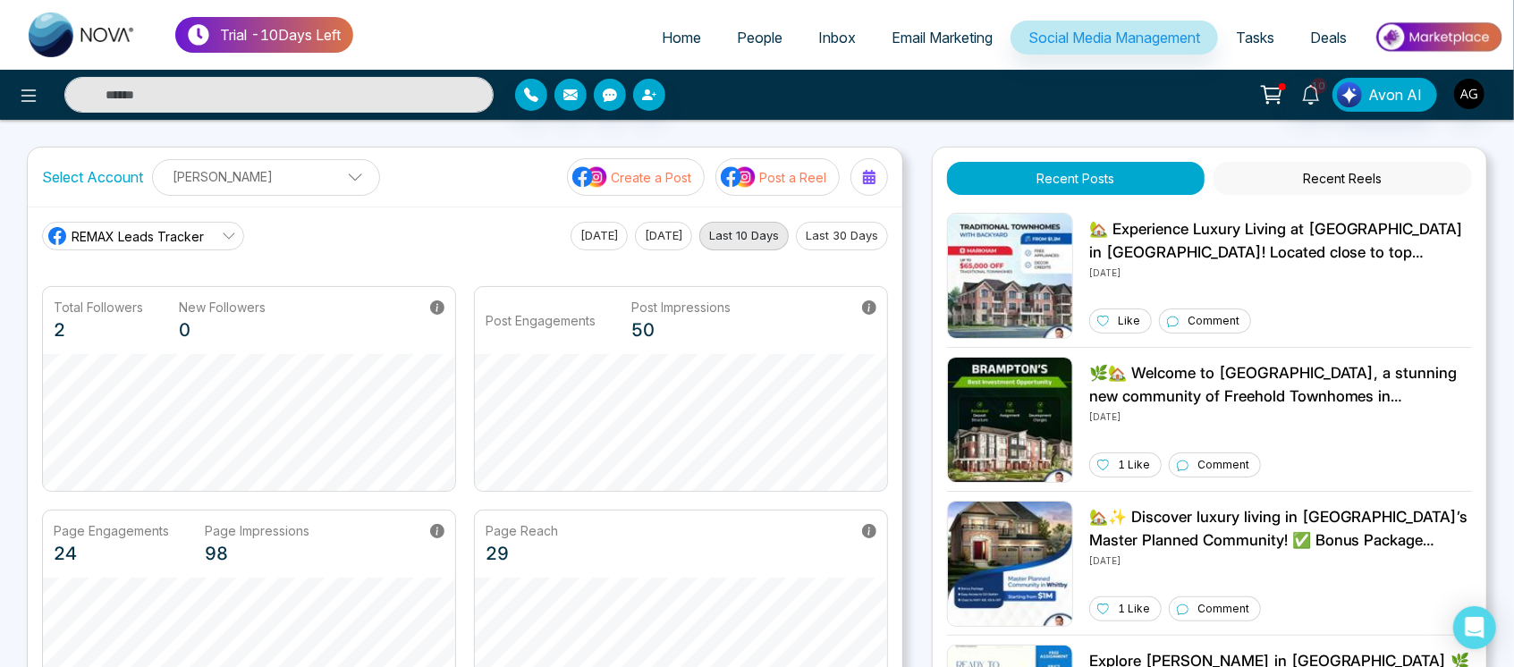
click at [136, 232] on span "REMAX Leads Tracker" at bounding box center [138, 236] width 132 height 19
click at [172, 307] on span "Robotics" at bounding box center [155, 316] width 151 height 20
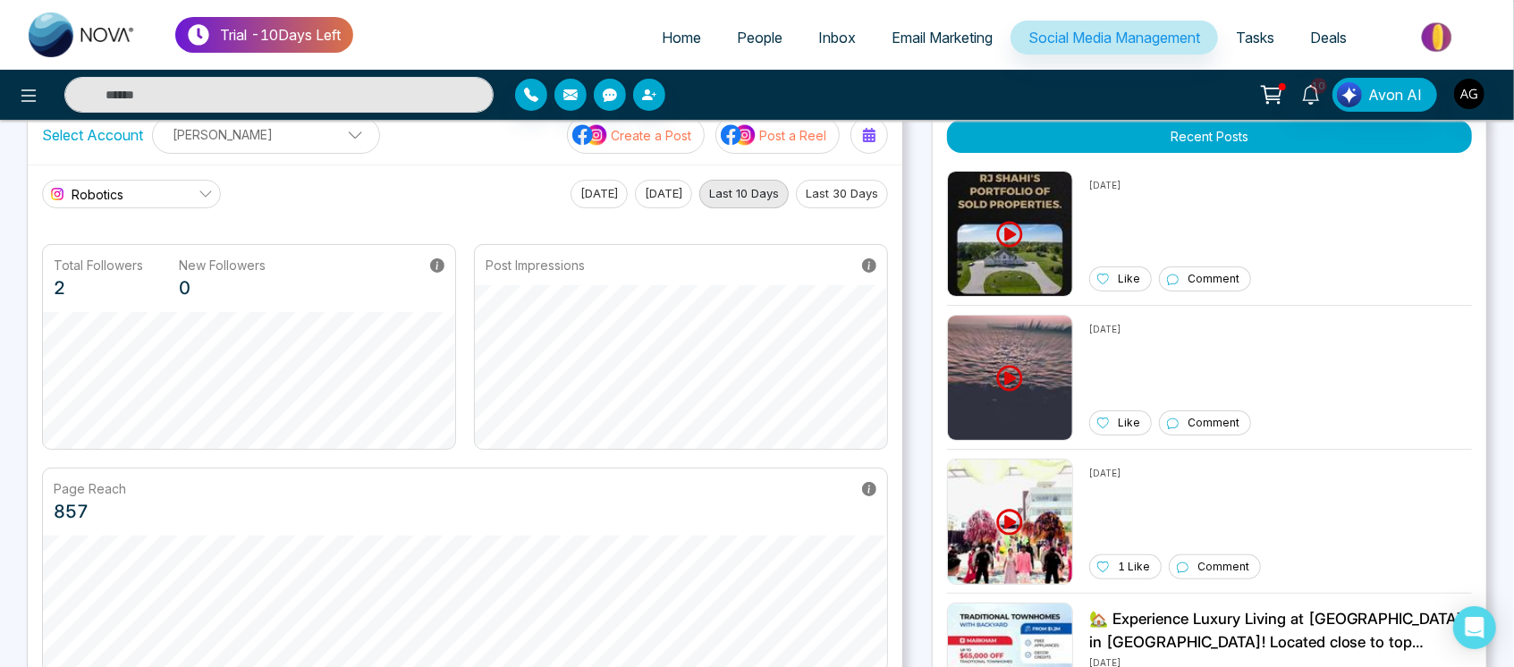
scroll to position [47, 0]
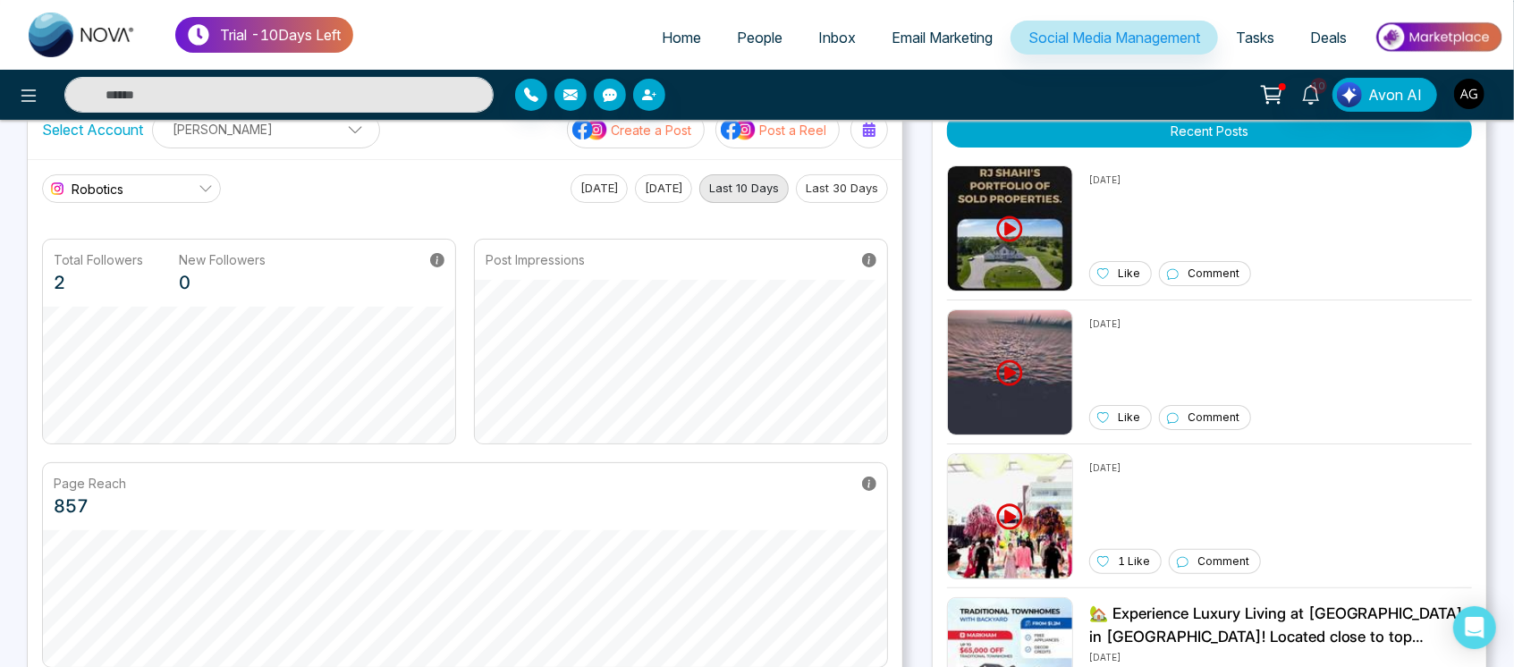
click at [751, 33] on span "People" at bounding box center [760, 38] width 46 height 18
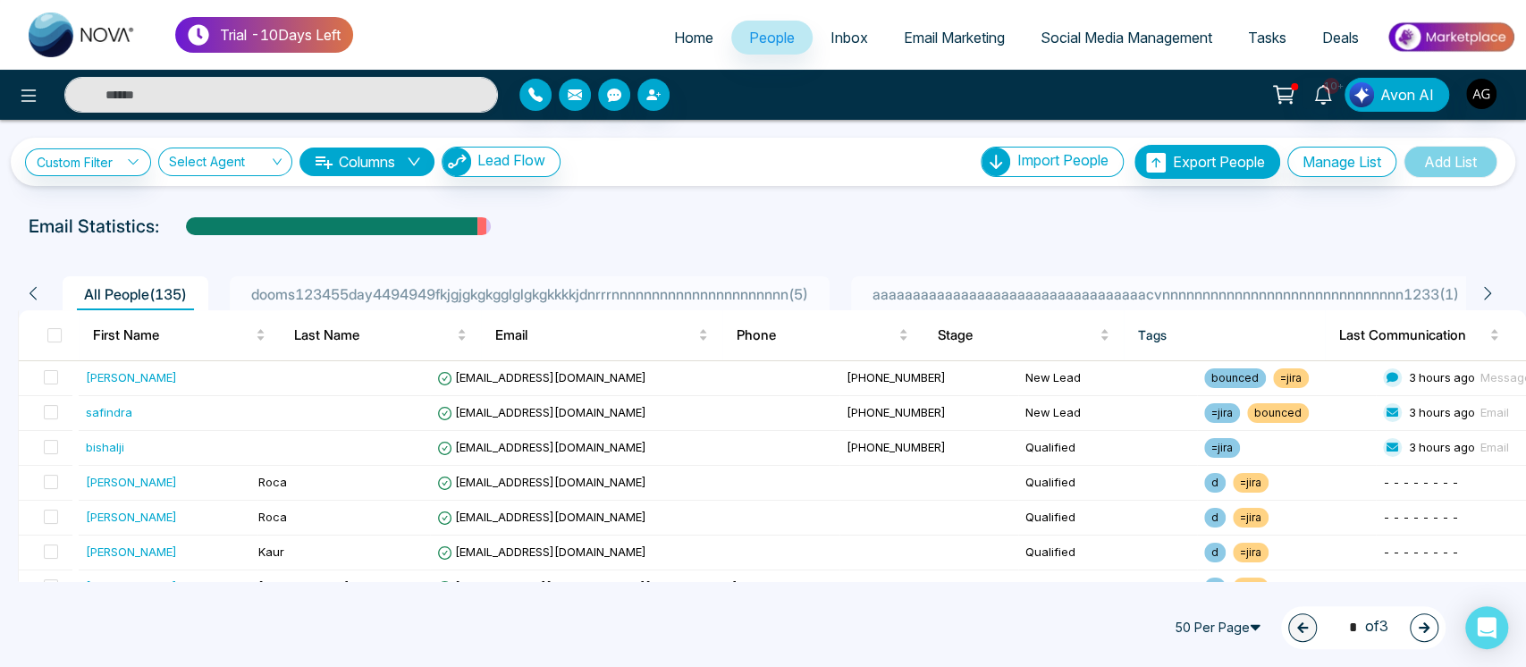
click at [994, 300] on span "aaaaaaaaaaaaaaaaaaaaaaaaaaaaaaaaaacvnnnnnnnnnnnnnnnnnnnnnnnnnnnnnn1233 ( 1 )" at bounding box center [1166, 294] width 601 height 18
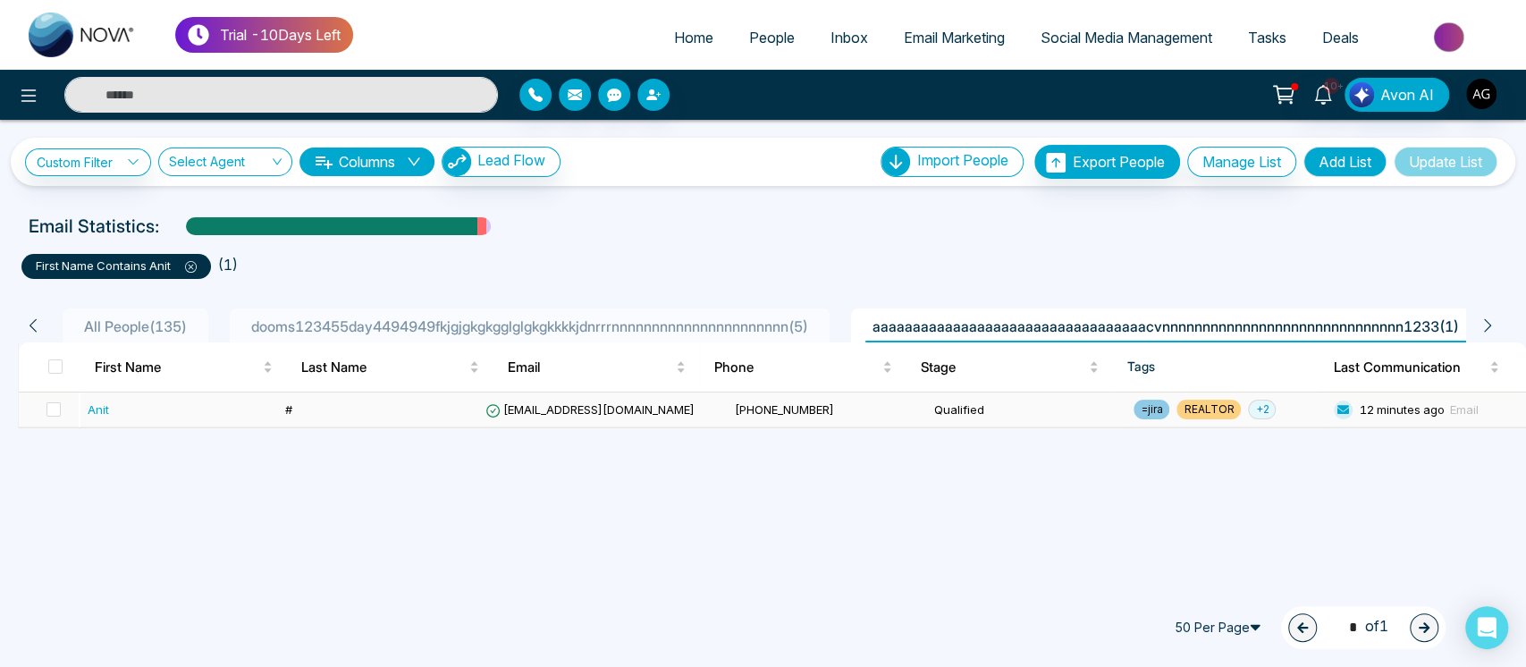
click at [739, 420] on td "[PHONE_NUMBER]" at bounding box center [827, 410] width 199 height 35
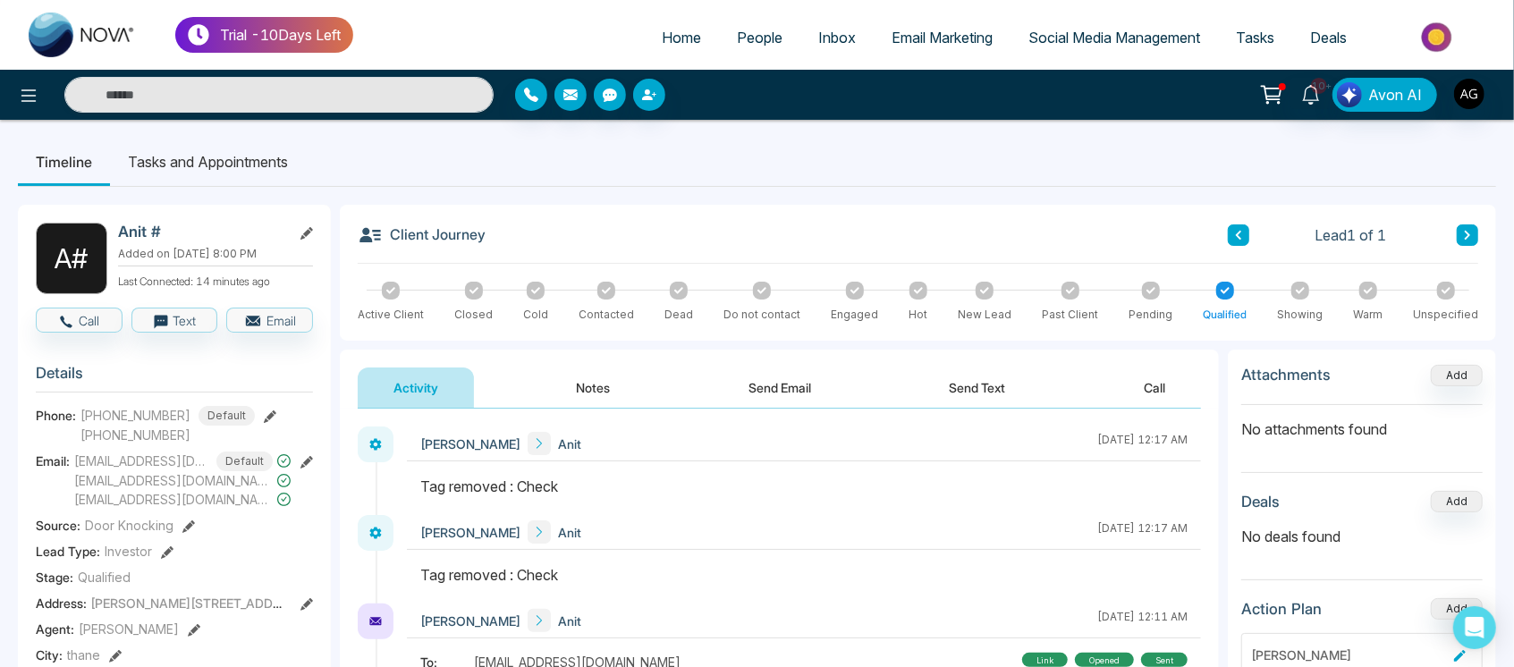
drag, startPoint x: 408, startPoint y: 473, endPoint x: 632, endPoint y: 489, distance: 225.0
click at [632, 489] on div "[PERSON_NAME] Anit [DATE] 12:17 AM" at bounding box center [804, 471] width 794 height 89
click at [632, 489] on div "Tag removed : Check" at bounding box center [803, 486] width 767 height 21
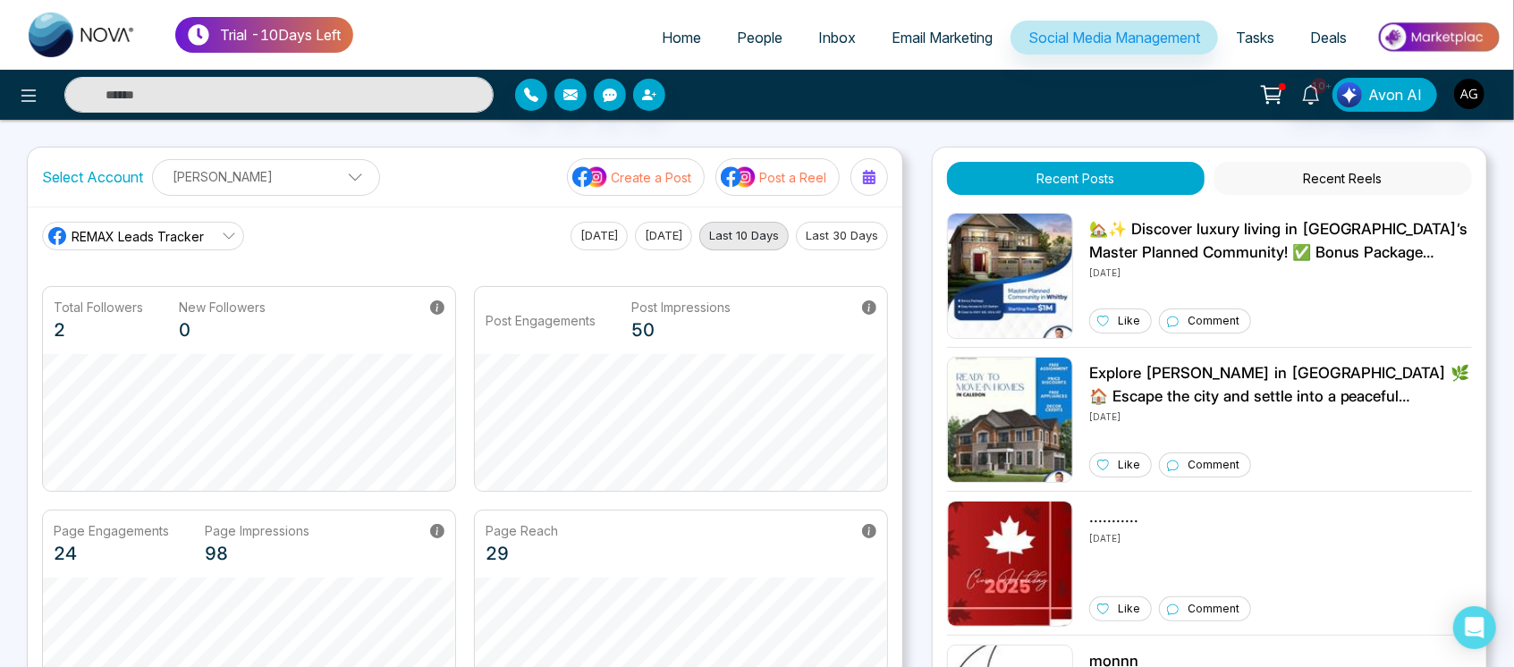
drag, startPoint x: 250, startPoint y: 237, endPoint x: 343, endPoint y: 240, distance: 93.0
click at [343, 240] on div "REMAX Leads Tracker [DATE] [DATE] Last 10 Days Last 30 Days" at bounding box center [465, 236] width 846 height 29
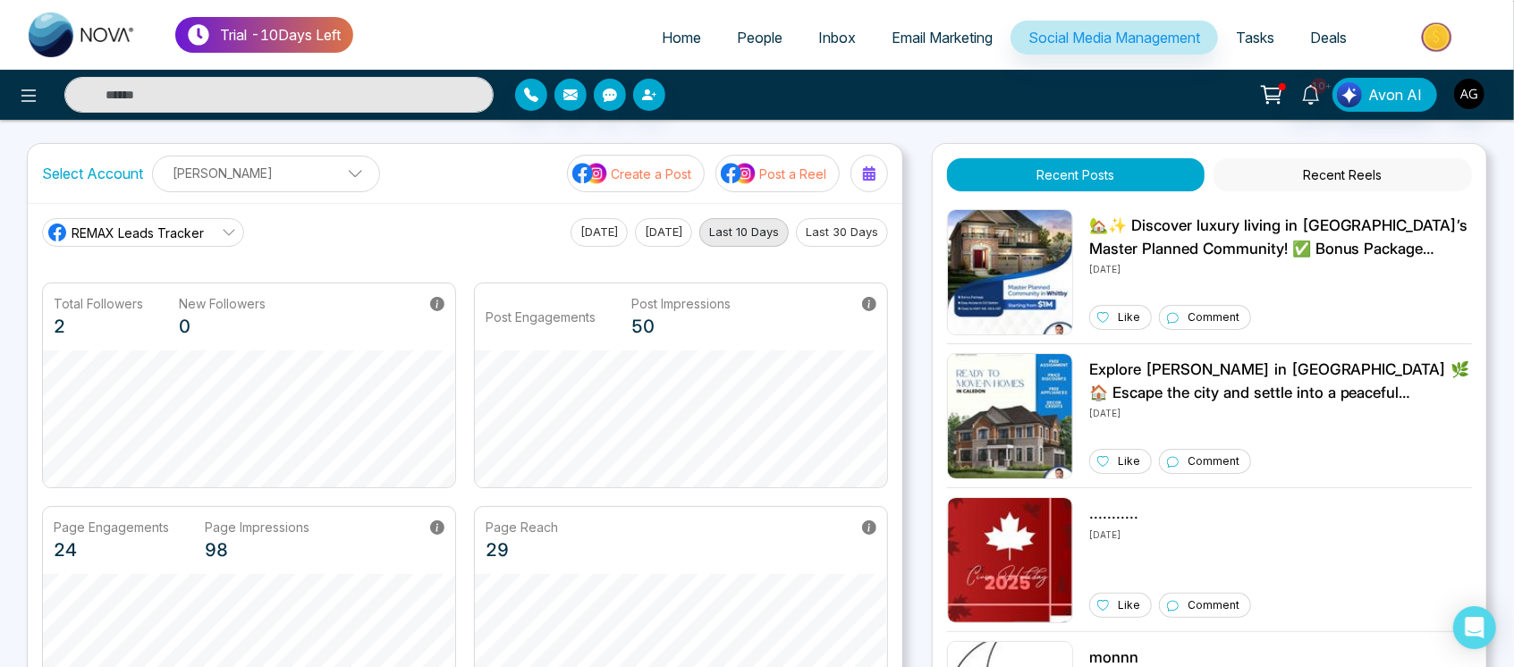
click at [668, 167] on p "Create a Post" at bounding box center [651, 174] width 80 height 19
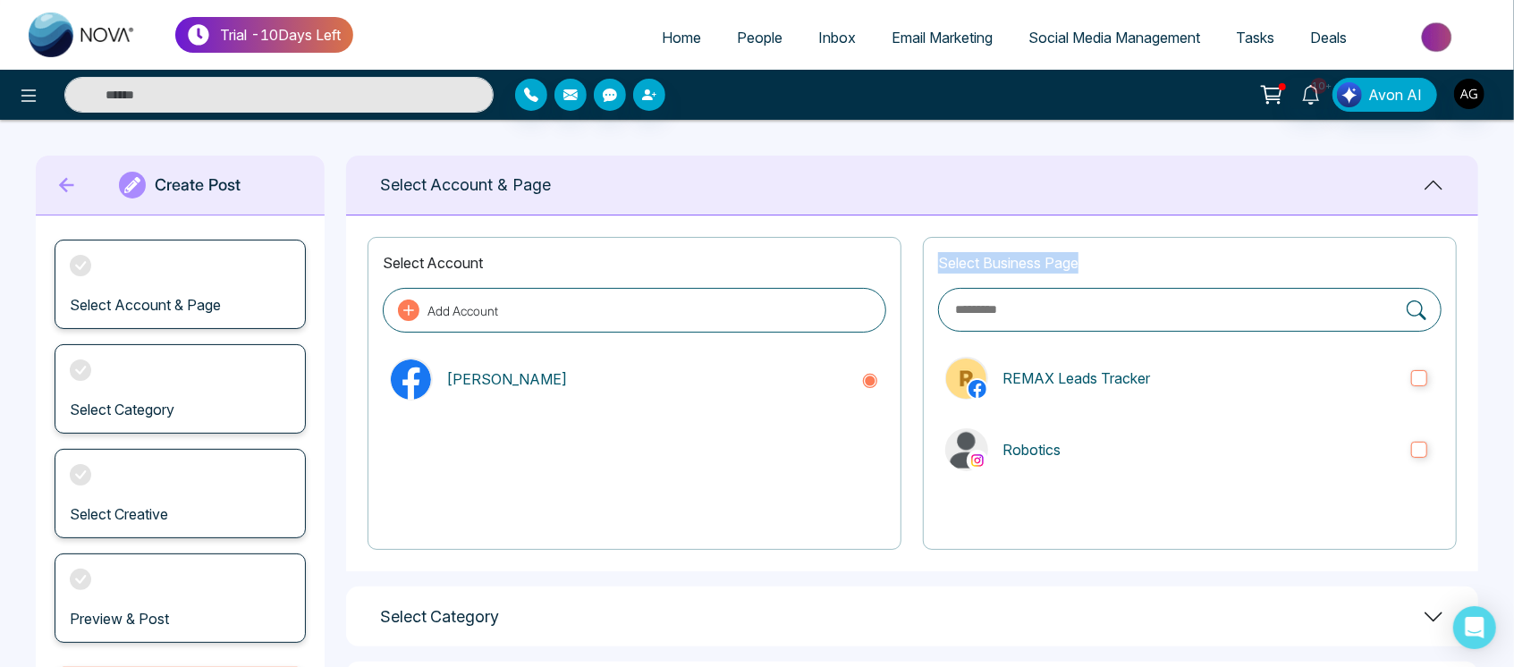
drag, startPoint x: 916, startPoint y: 261, endPoint x: 1109, endPoint y: 266, distance: 193.2
click at [1109, 266] on div "Select Account Add Account [PERSON_NAME] Select Business Page REMAX Leads Track…" at bounding box center [912, 393] width 1132 height 356
click at [1109, 266] on p "Select Business Page" at bounding box center [1189, 262] width 503 height 21
drag, startPoint x: 1109, startPoint y: 266, endPoint x: 917, endPoint y: 272, distance: 192.3
click at [917, 272] on div "Select Account Add Account [PERSON_NAME] Select Business Page REMAX Leads Track…" at bounding box center [912, 393] width 1132 height 356
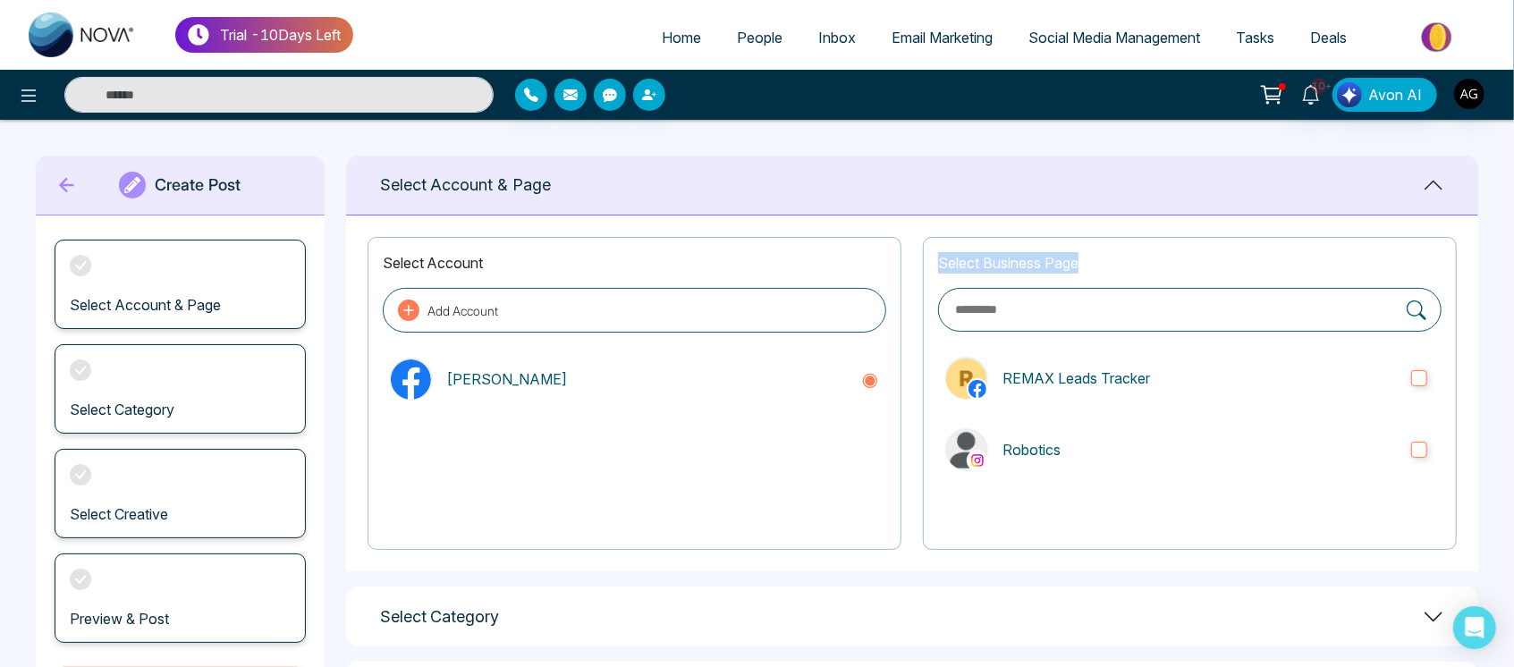
click at [917, 272] on div "Select Account Add Account [PERSON_NAME] Select Business Page REMAX Leads Track…" at bounding box center [912, 393] width 1132 height 356
drag, startPoint x: 917, startPoint y: 272, endPoint x: 1137, endPoint y: 274, distance: 220.9
click at [1137, 274] on div "Select Account Add Account [PERSON_NAME] Select Business Page REMAX Leads Track…" at bounding box center [912, 393] width 1132 height 356
click at [1137, 274] on div "Select Business Page REMAX Leads Tracker Robotics" at bounding box center [1190, 393] width 534 height 313
click at [1026, 318] on input "text" at bounding box center [1175, 310] width 444 height 21
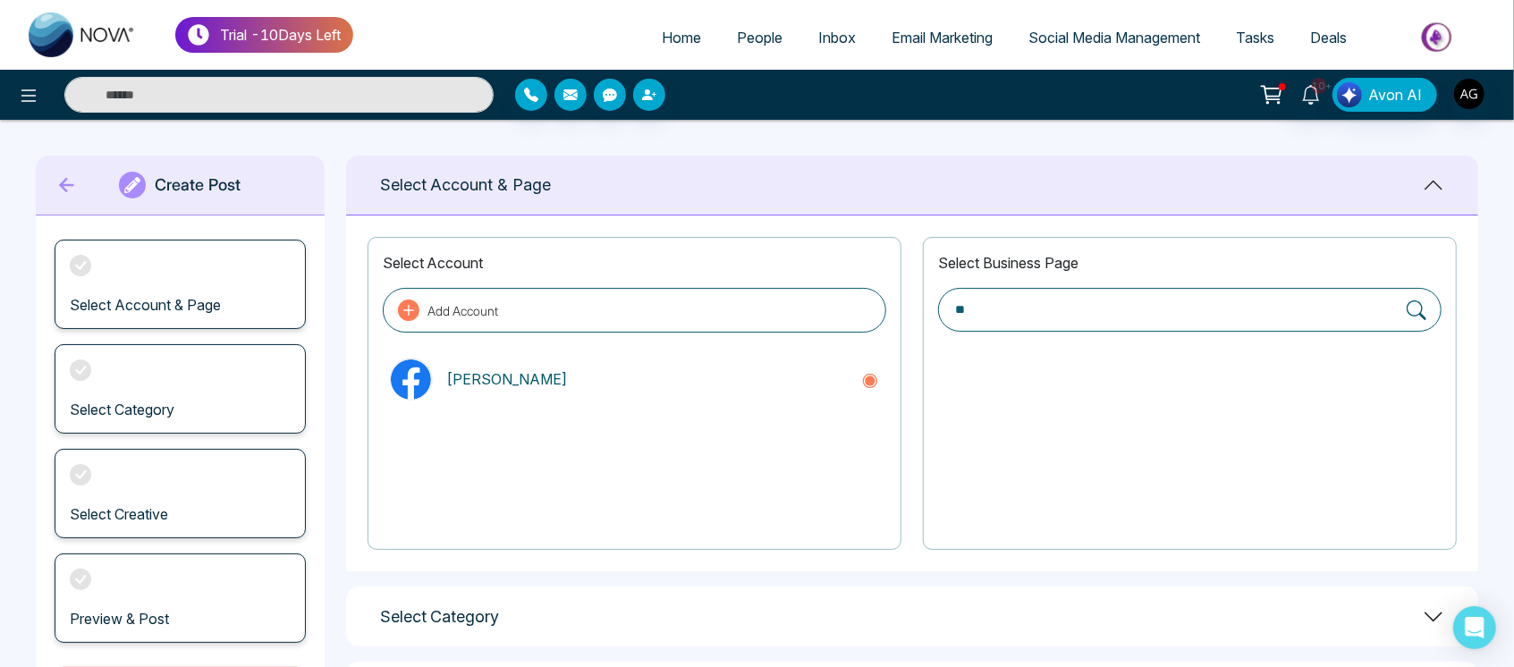
type input "*"
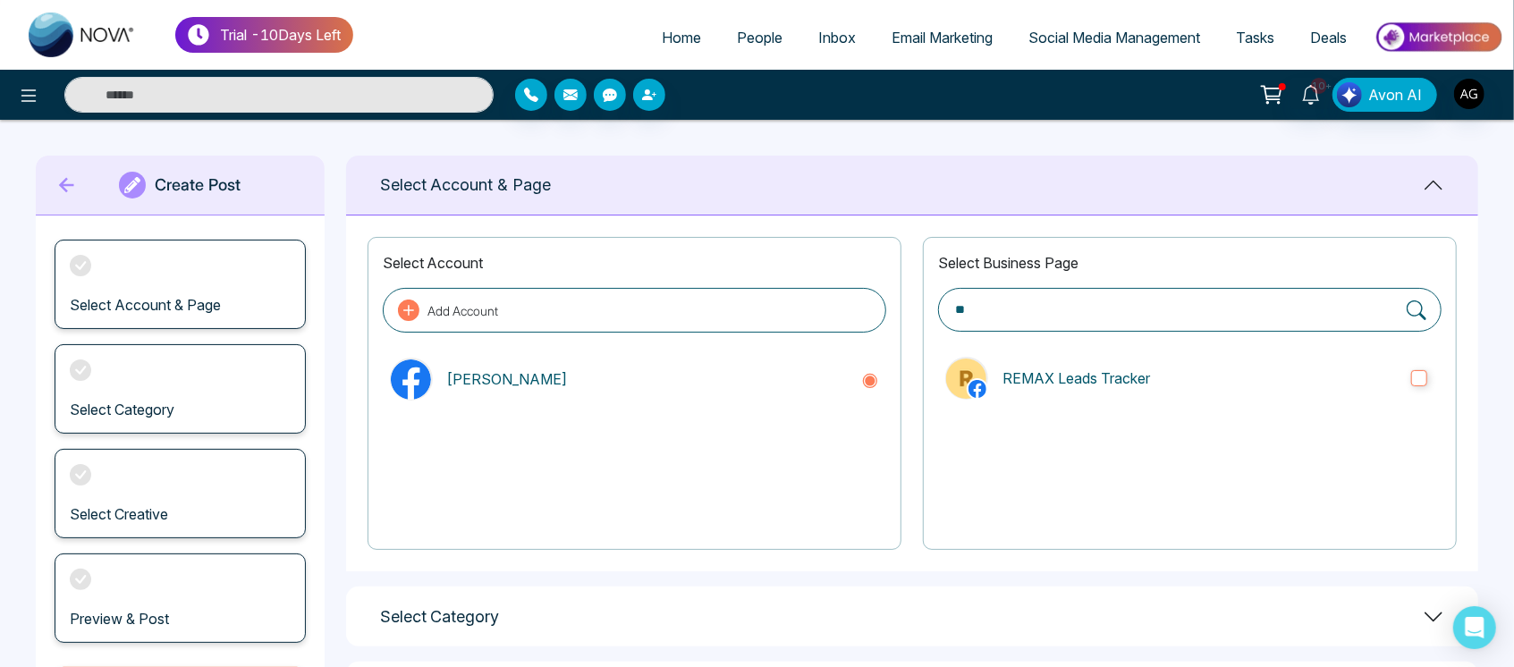
type input "*"
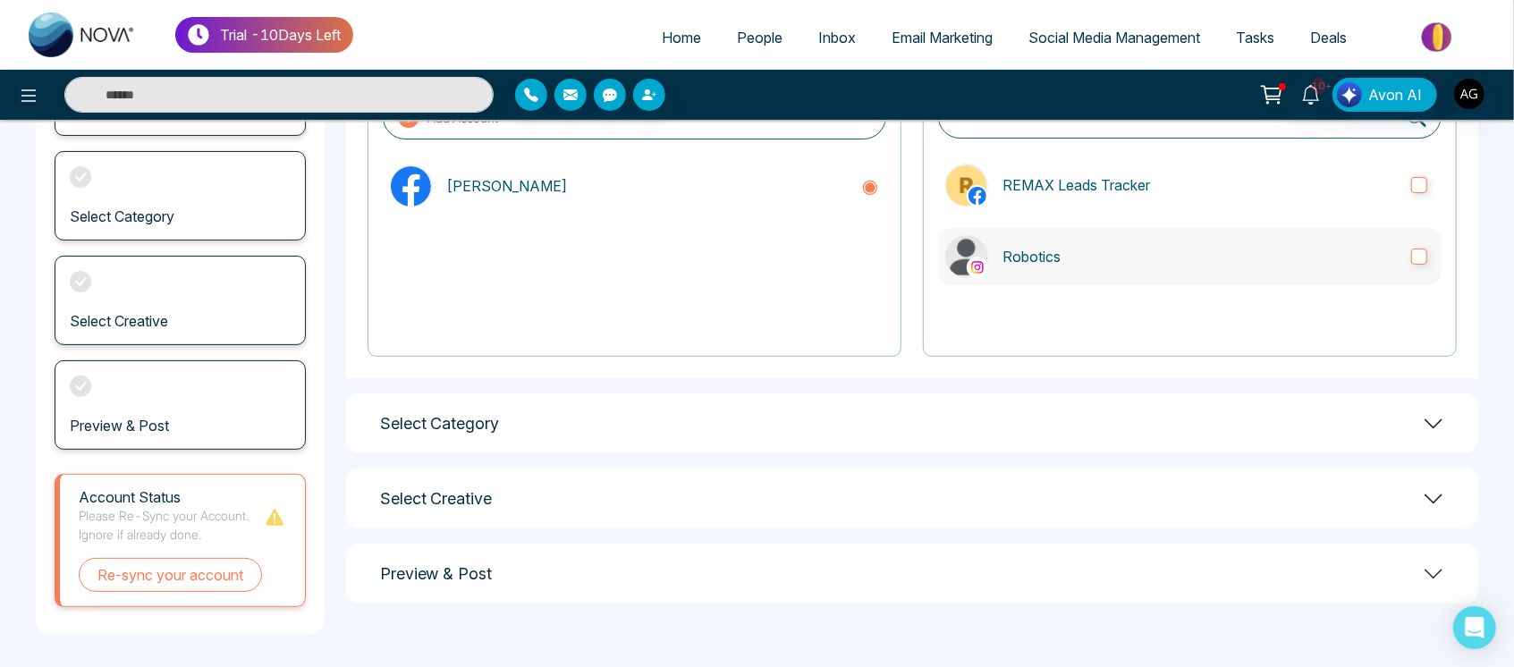
scroll to position [195, 0]
click at [1251, 417] on div "Select Category" at bounding box center [912, 422] width 1132 height 60
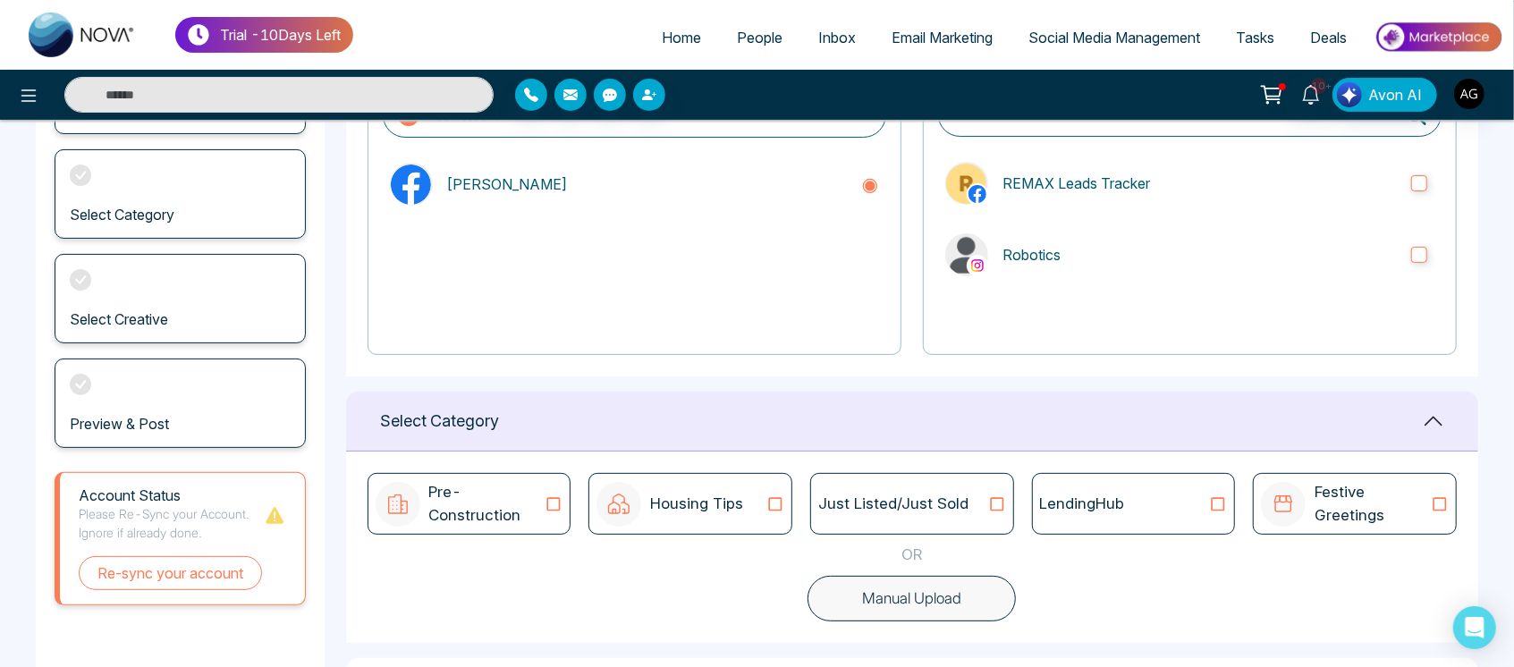
scroll to position [129, 0]
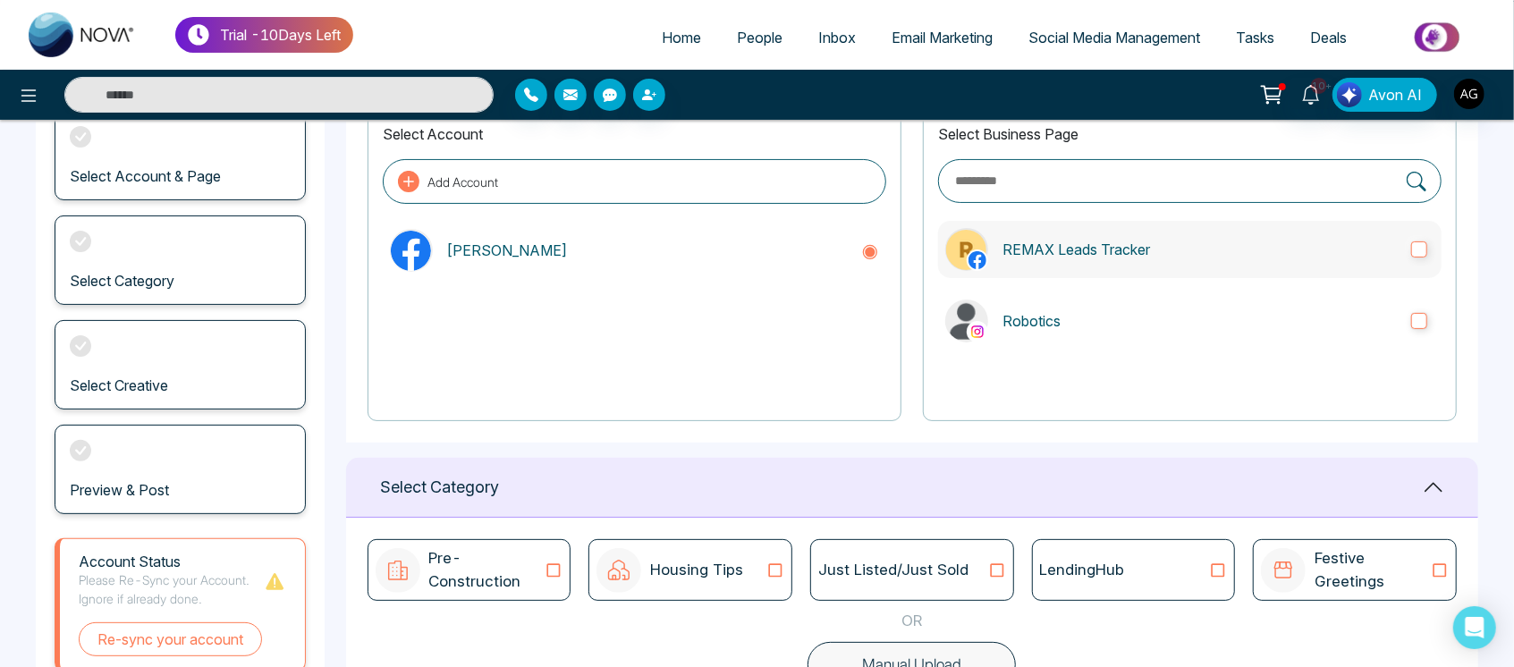
click at [1137, 275] on label "REMAX Leads Tracker" at bounding box center [1189, 249] width 503 height 57
click at [1147, 298] on label "Robotics" at bounding box center [1189, 320] width 503 height 57
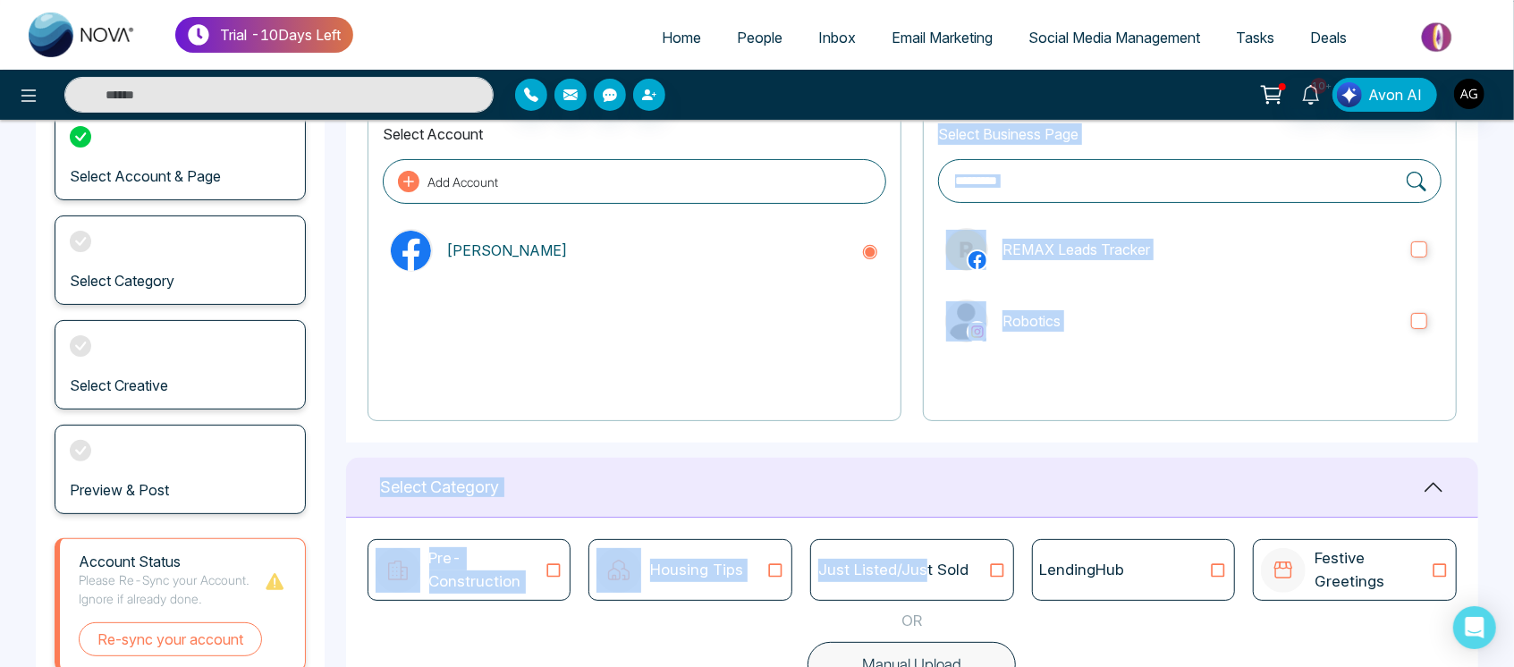
drag, startPoint x: 923, startPoint y: 575, endPoint x: 774, endPoint y: 417, distance: 217.0
click at [774, 417] on div "**********" at bounding box center [912, 443] width 1132 height 832
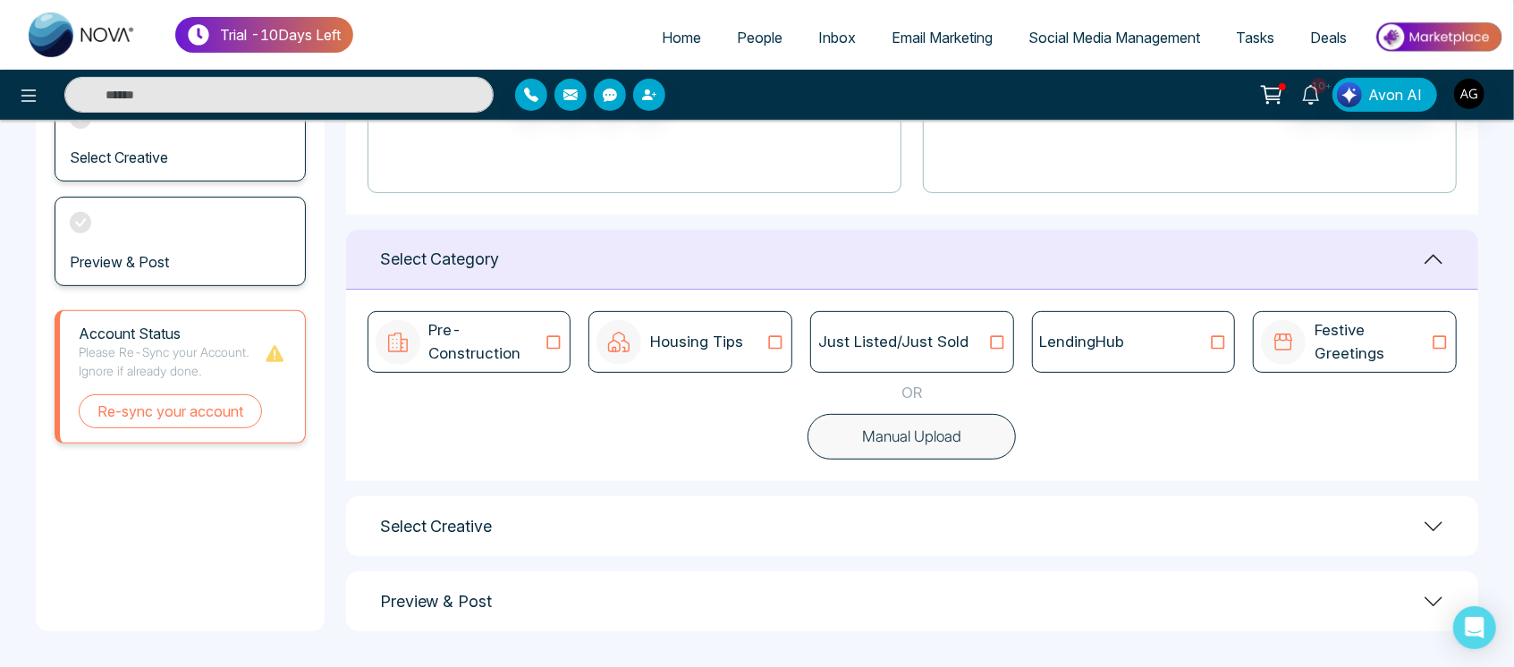
click at [988, 340] on icon at bounding box center [996, 343] width 23 height 18
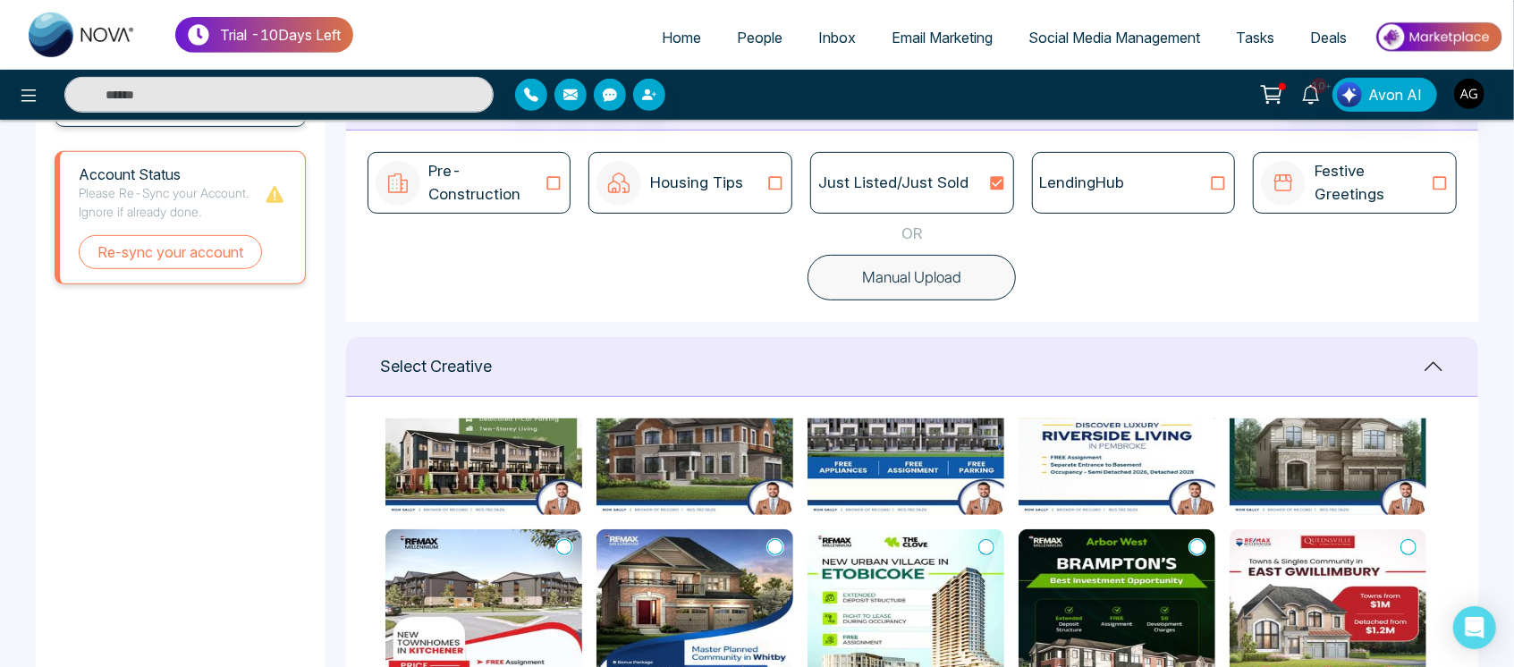
scroll to position [130, 0]
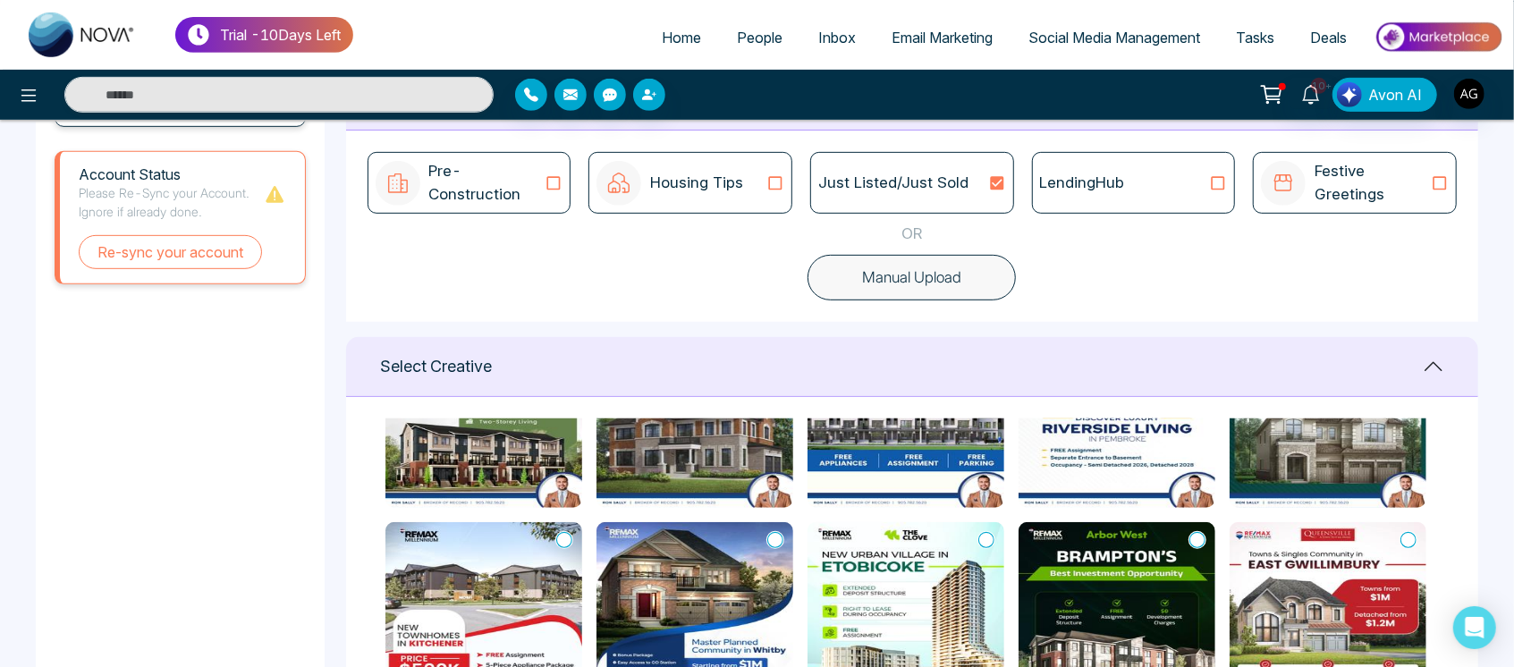
click at [1189, 531] on icon at bounding box center [1197, 540] width 16 height 18
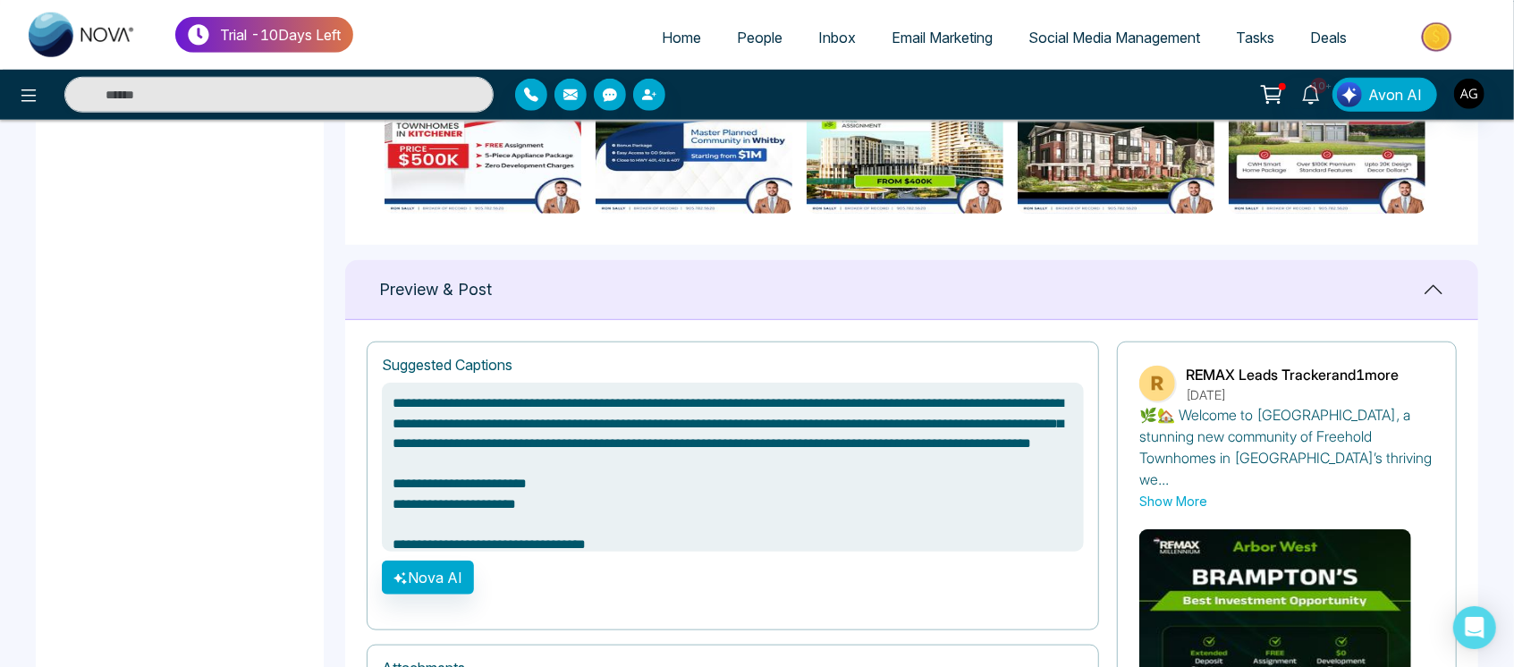
scroll to position [1258, 0]
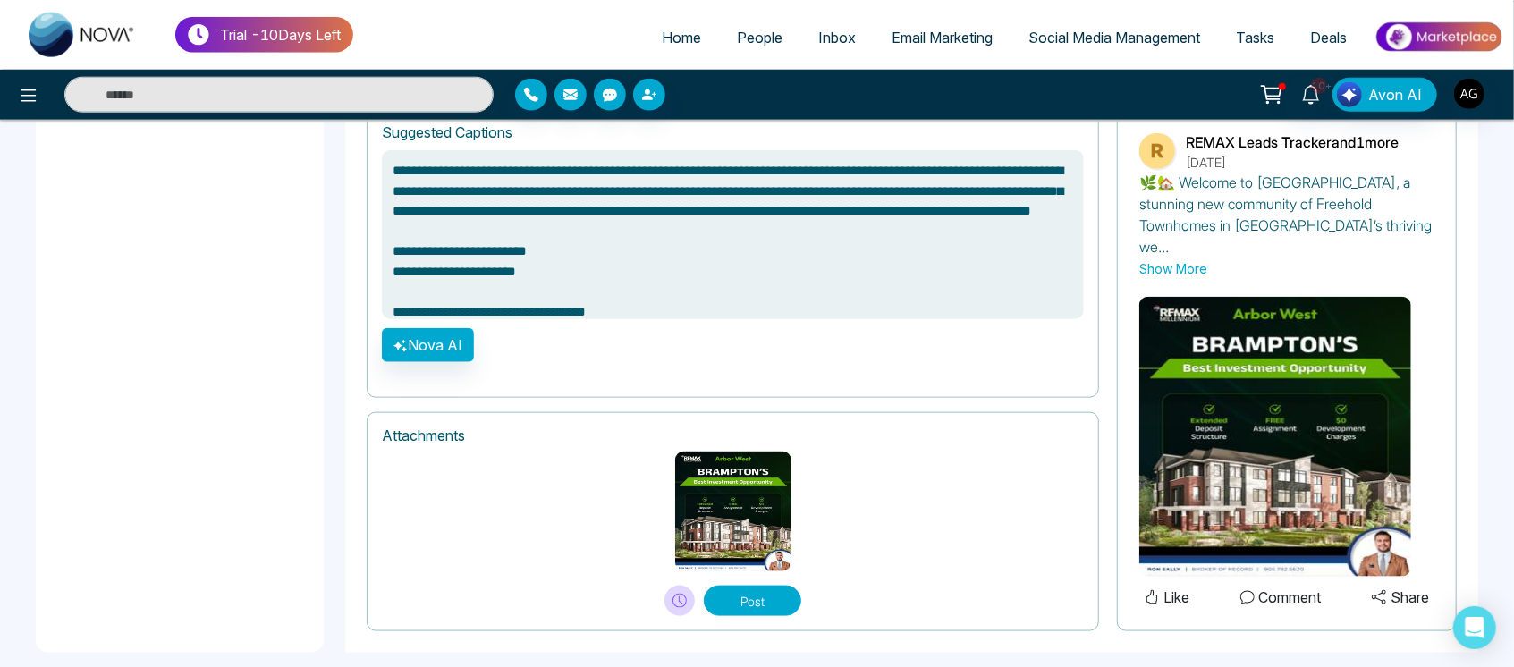
click at [771, 586] on button "Post" at bounding box center [752, 601] width 97 height 30
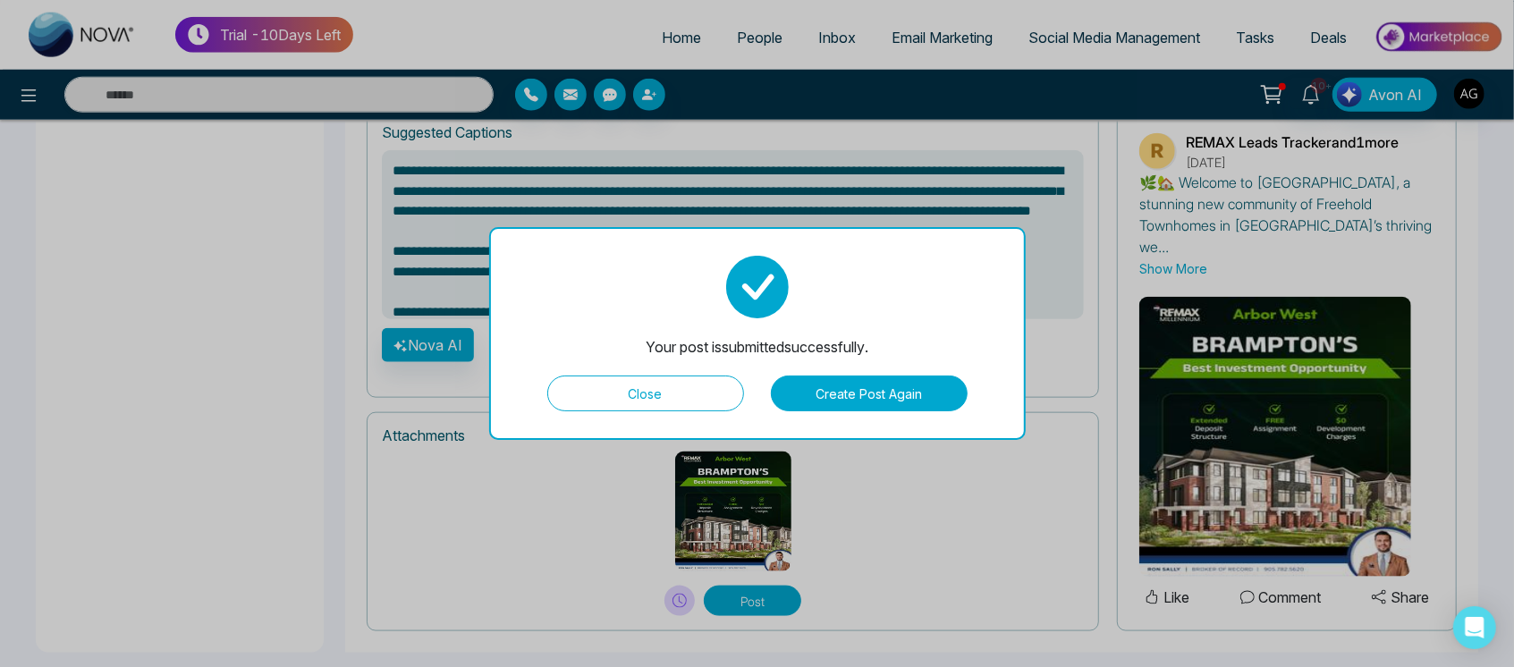
click at [664, 397] on button "Close" at bounding box center [645, 394] width 197 height 36
type textarea "**********"
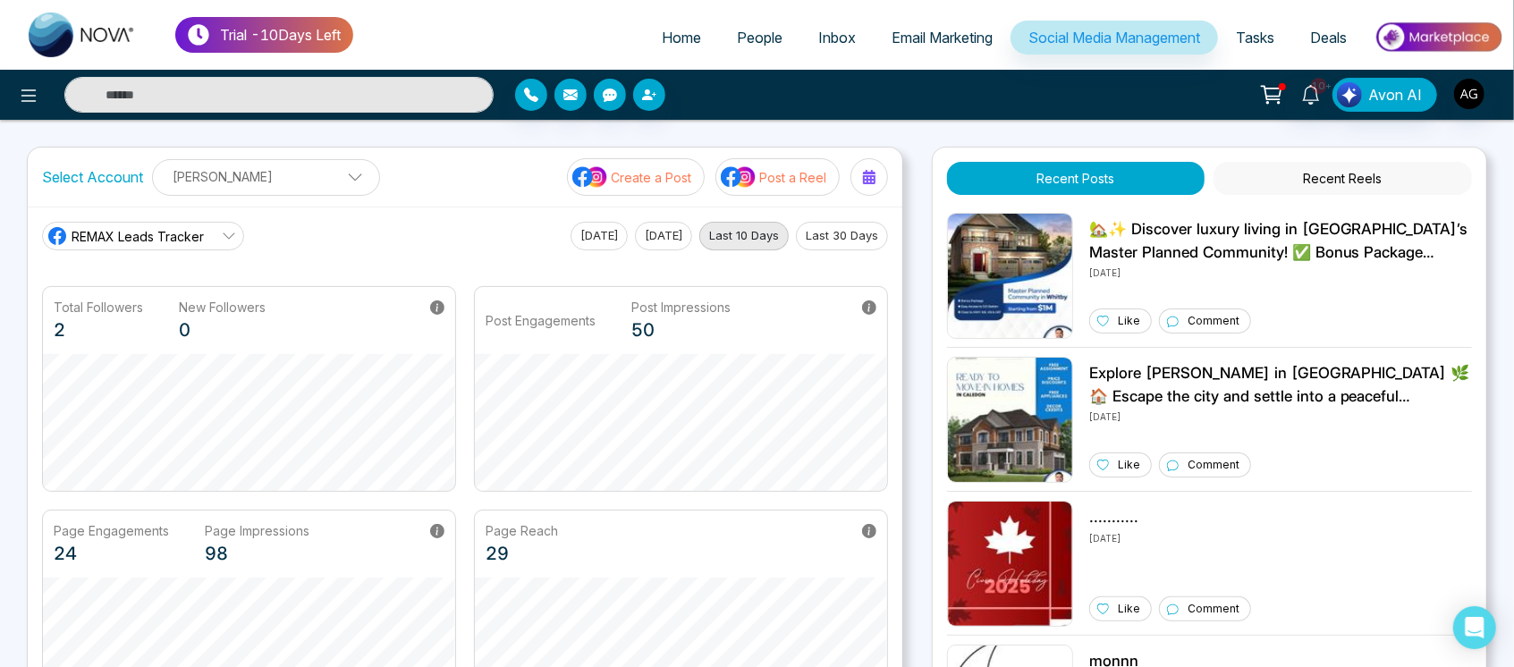
click at [631, 168] on p "Create a Post" at bounding box center [651, 177] width 80 height 19
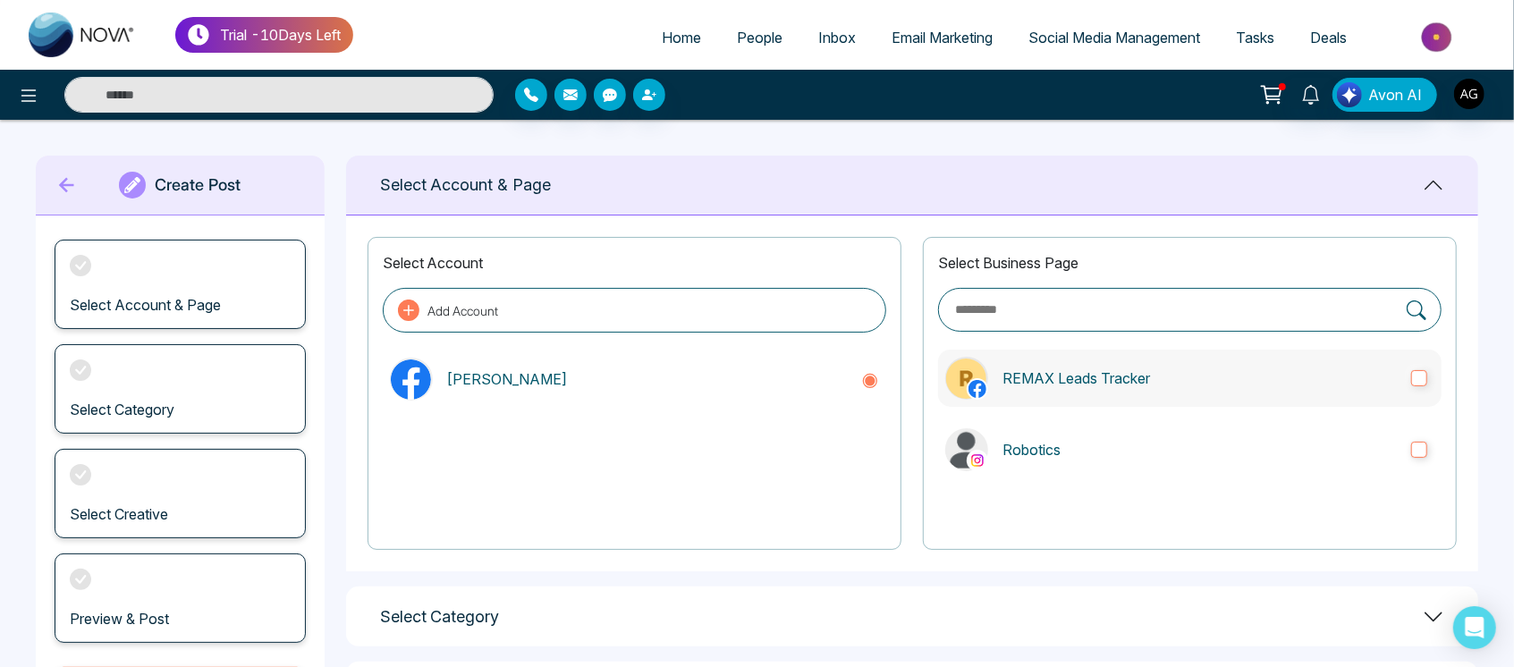
click at [1205, 397] on label "REMAX Leads Tracker" at bounding box center [1189, 378] width 503 height 57
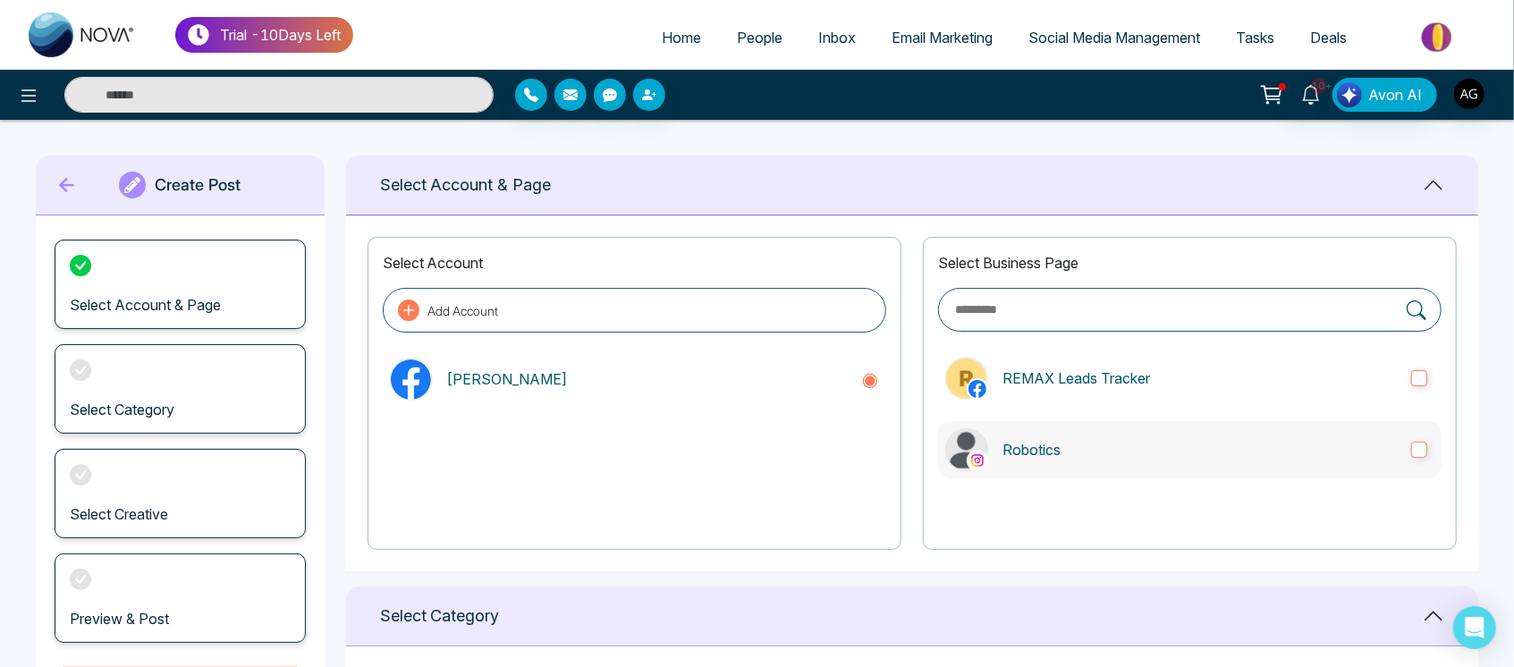
click at [1220, 421] on label "Robotics" at bounding box center [1189, 449] width 503 height 57
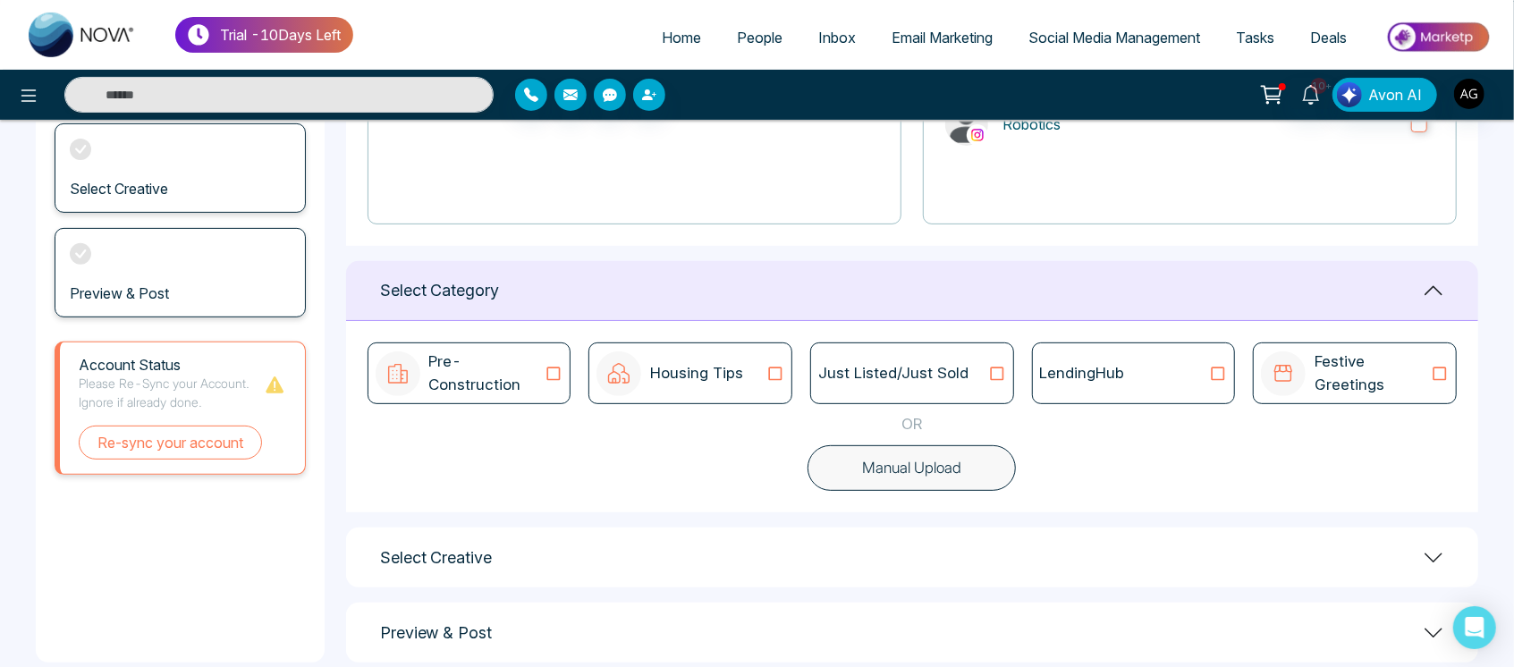
scroll to position [338, 0]
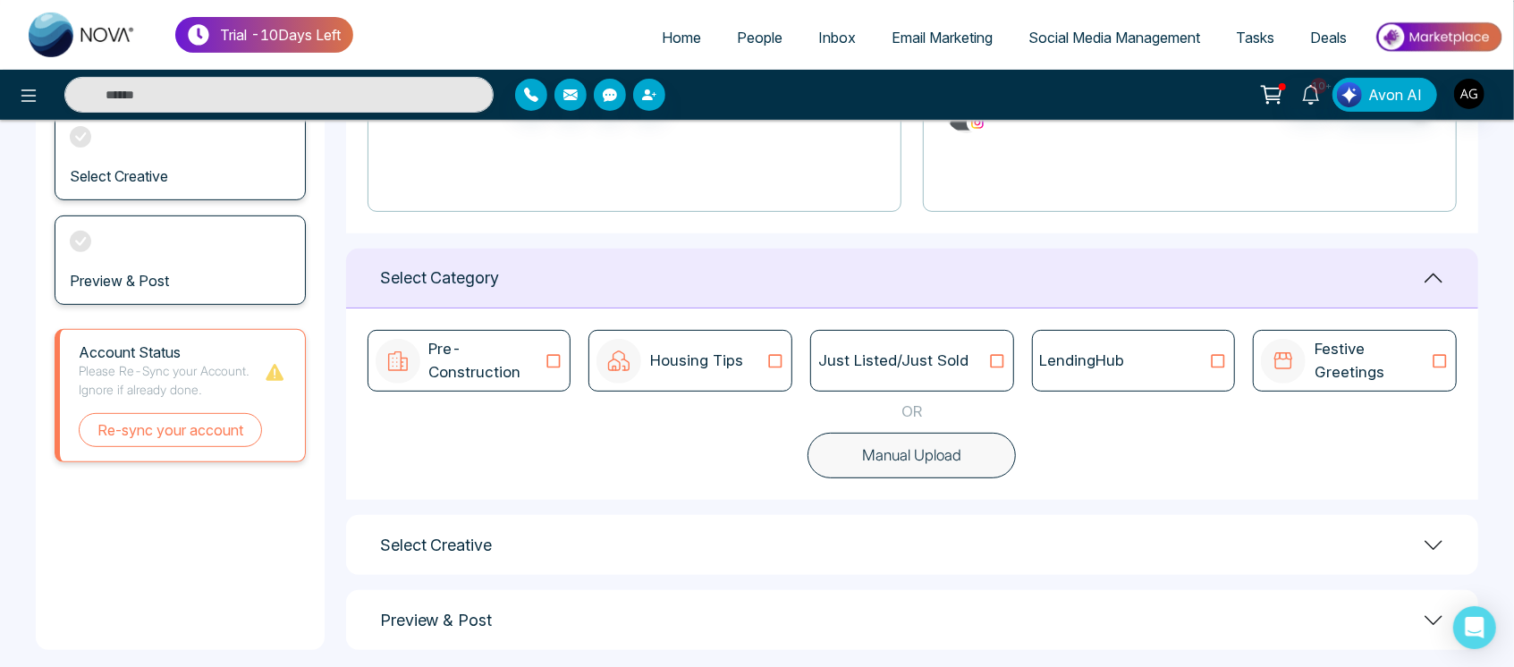
click at [989, 370] on div "Just Listed/Just Sold" at bounding box center [912, 361] width 188 height 23
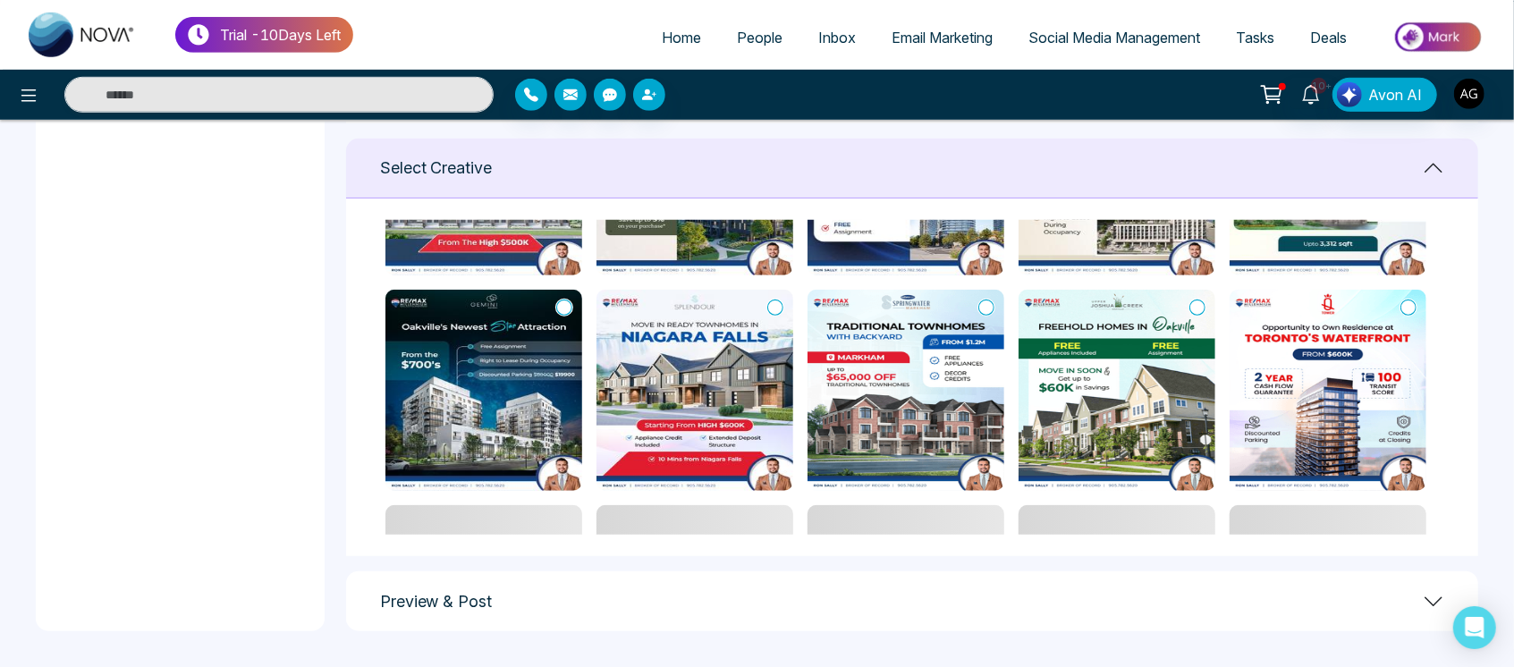
scroll to position [602, 0]
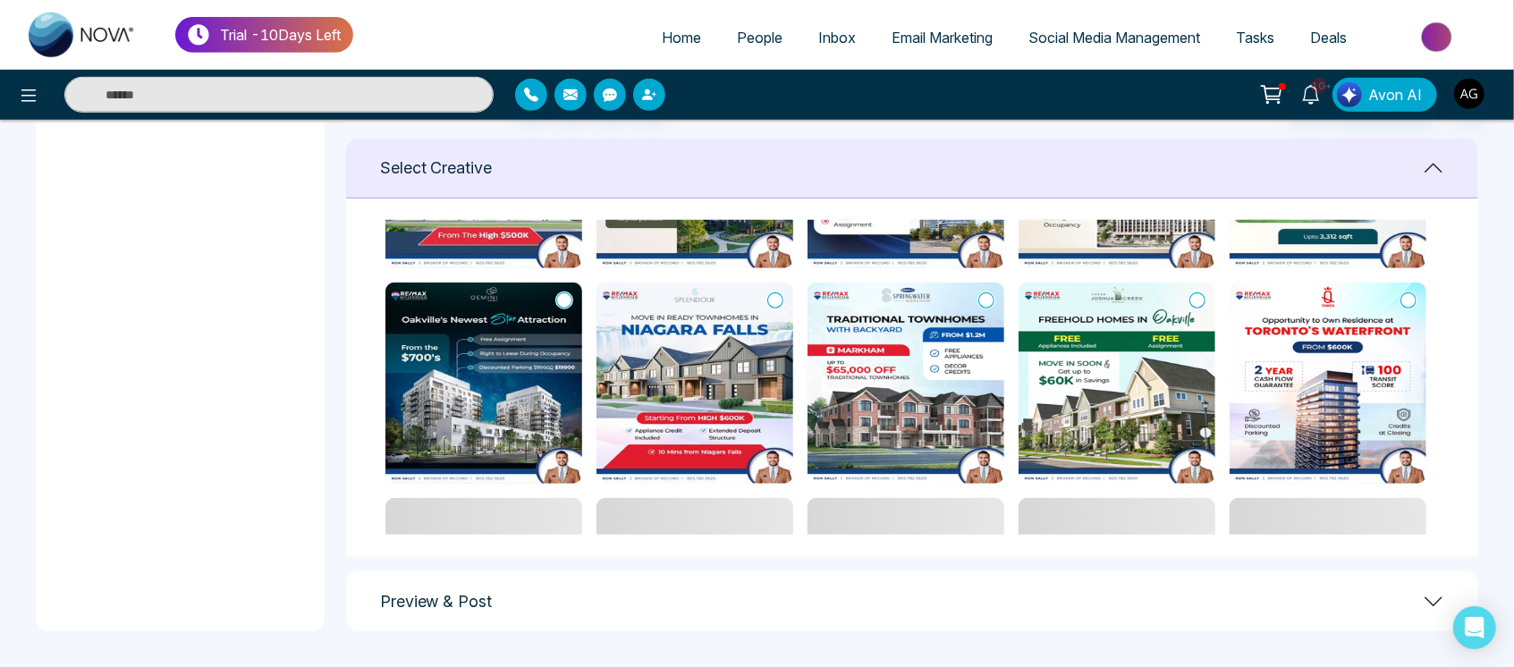
click at [988, 301] on icon at bounding box center [986, 300] width 16 height 18
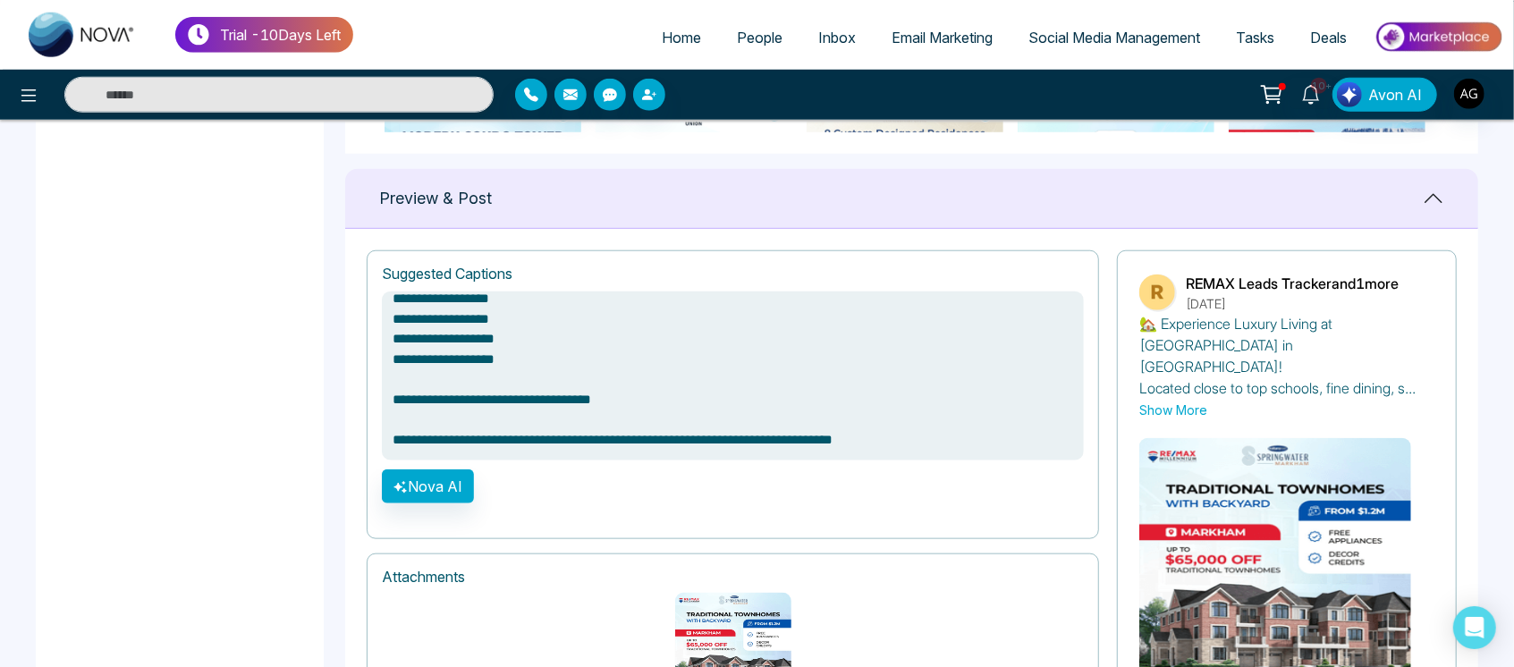
scroll to position [1258, 0]
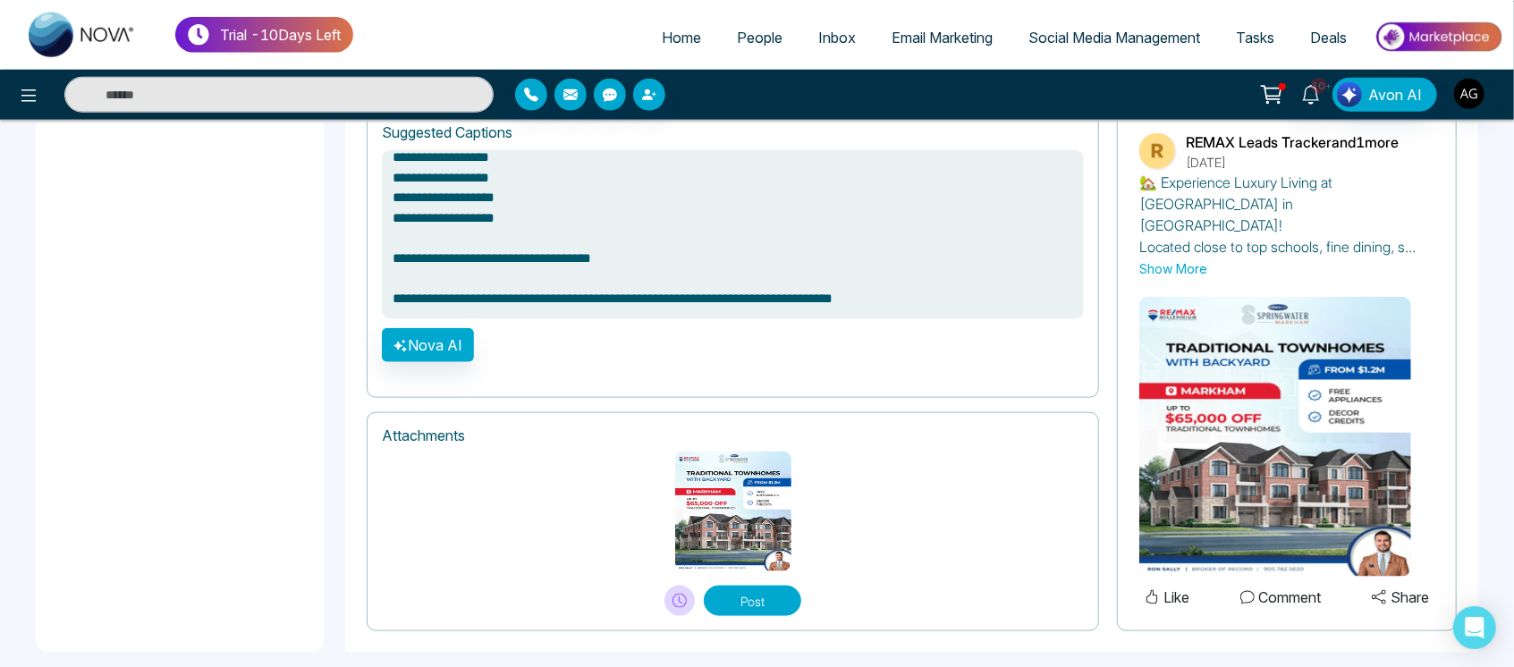
click at [683, 594] on icon at bounding box center [679, 601] width 14 height 14
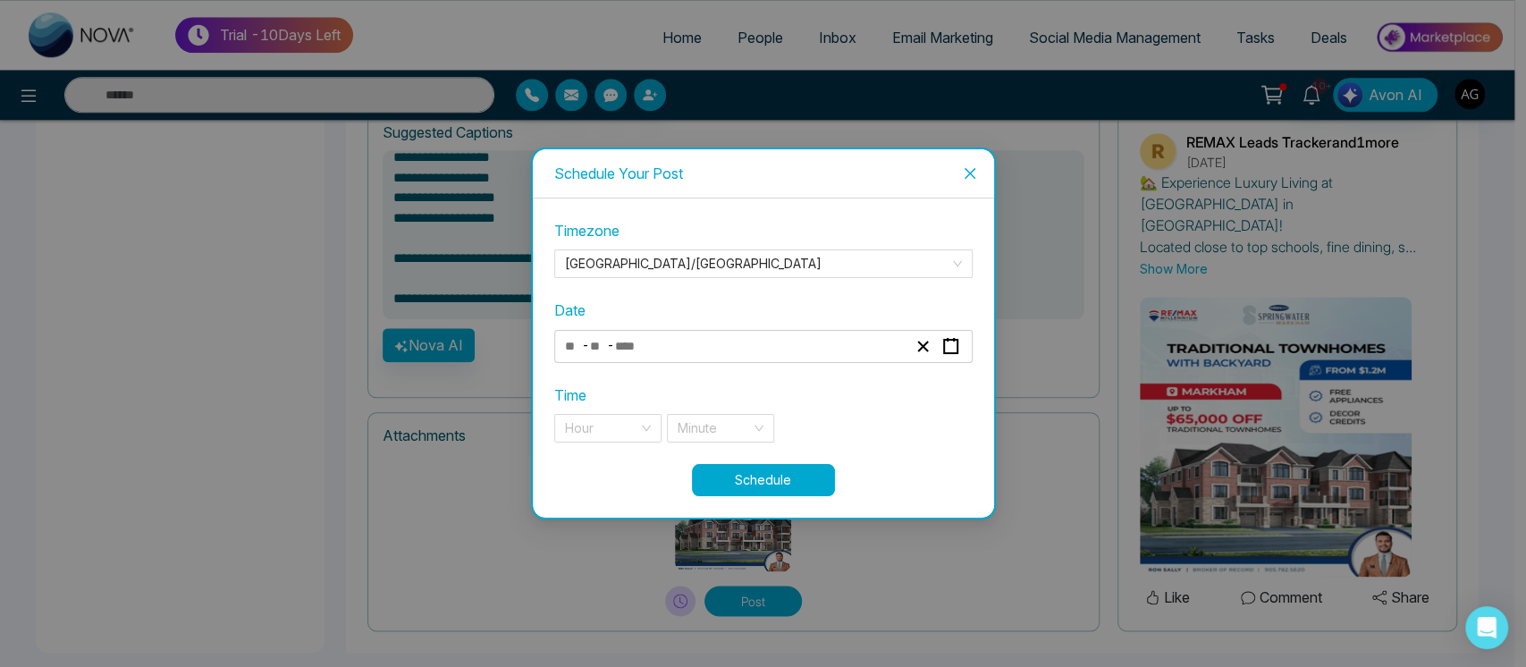
type textarea "**********"
click at [754, 351] on div "- -" at bounding box center [735, 346] width 347 height 24
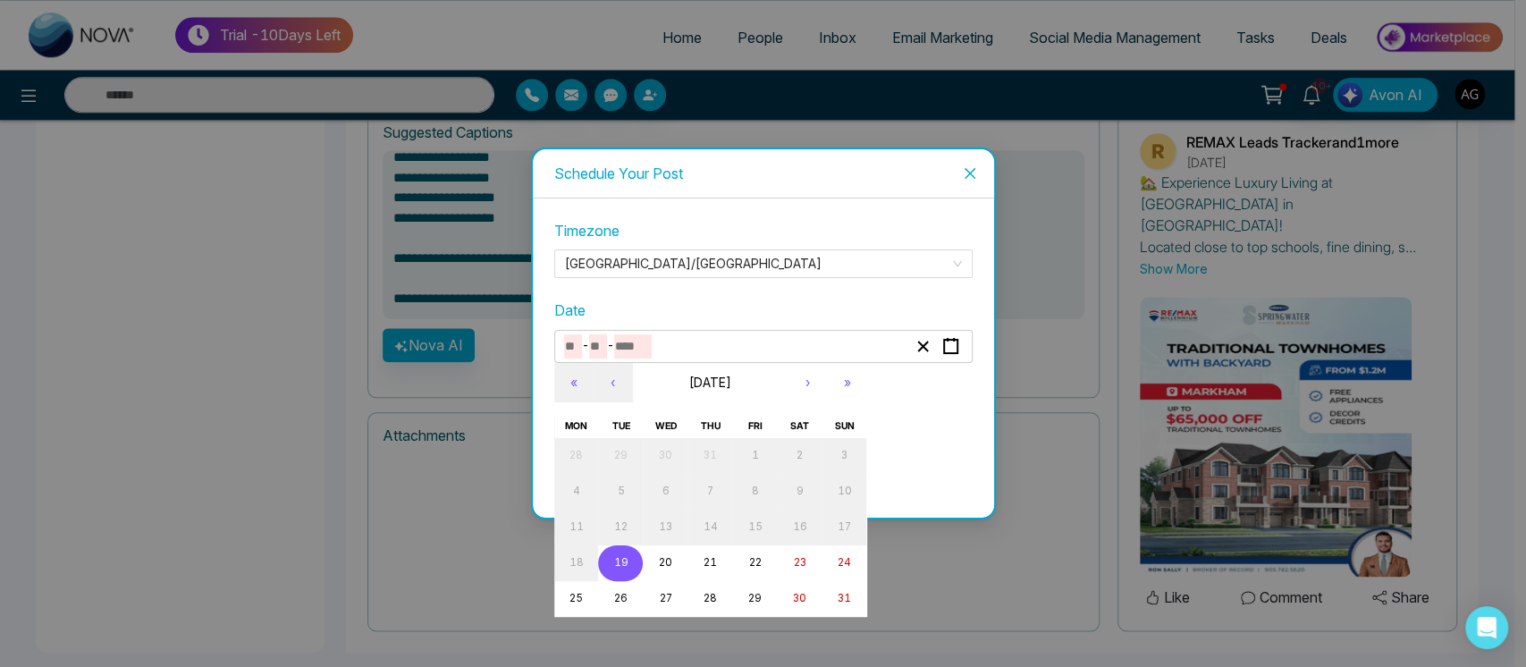
click at [627, 563] on abbr "19" at bounding box center [620, 562] width 14 height 13
type input "*"
type input "**"
type input "****"
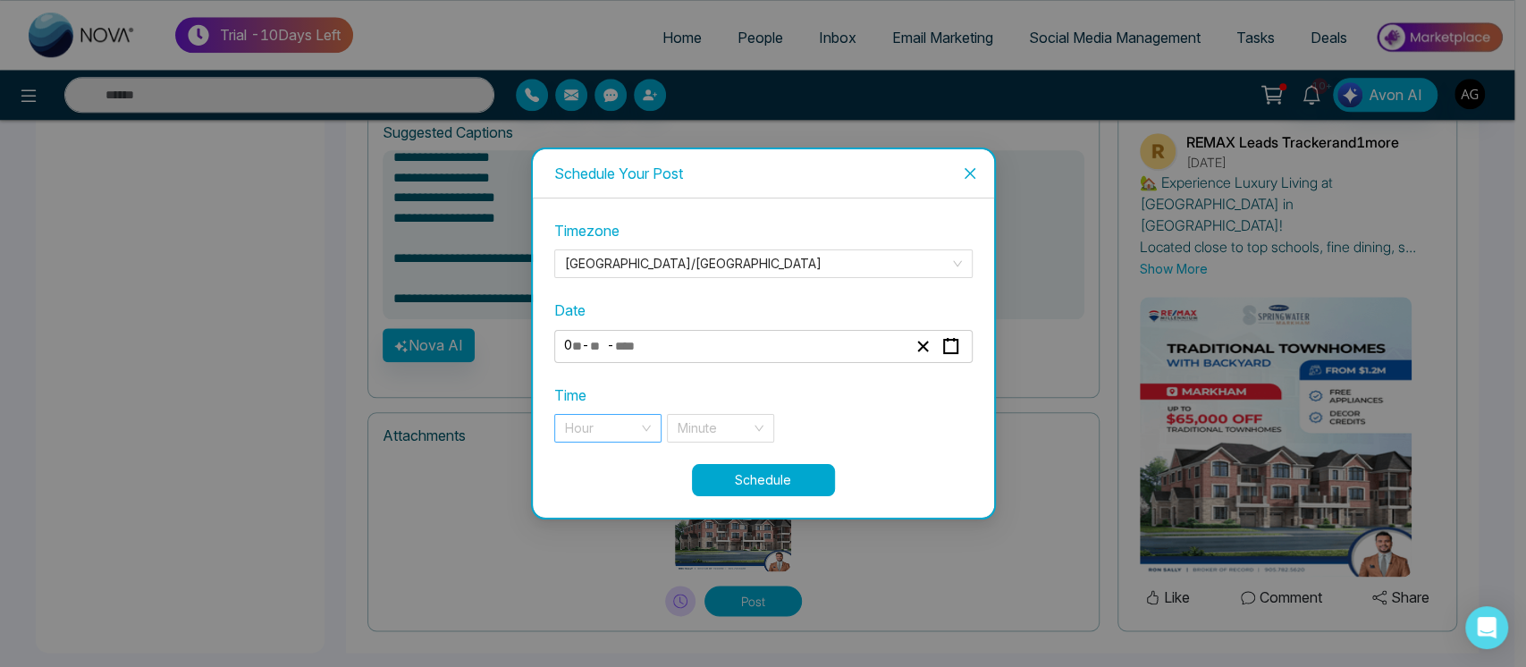
click at [643, 433] on div "Hour" at bounding box center [607, 428] width 107 height 29
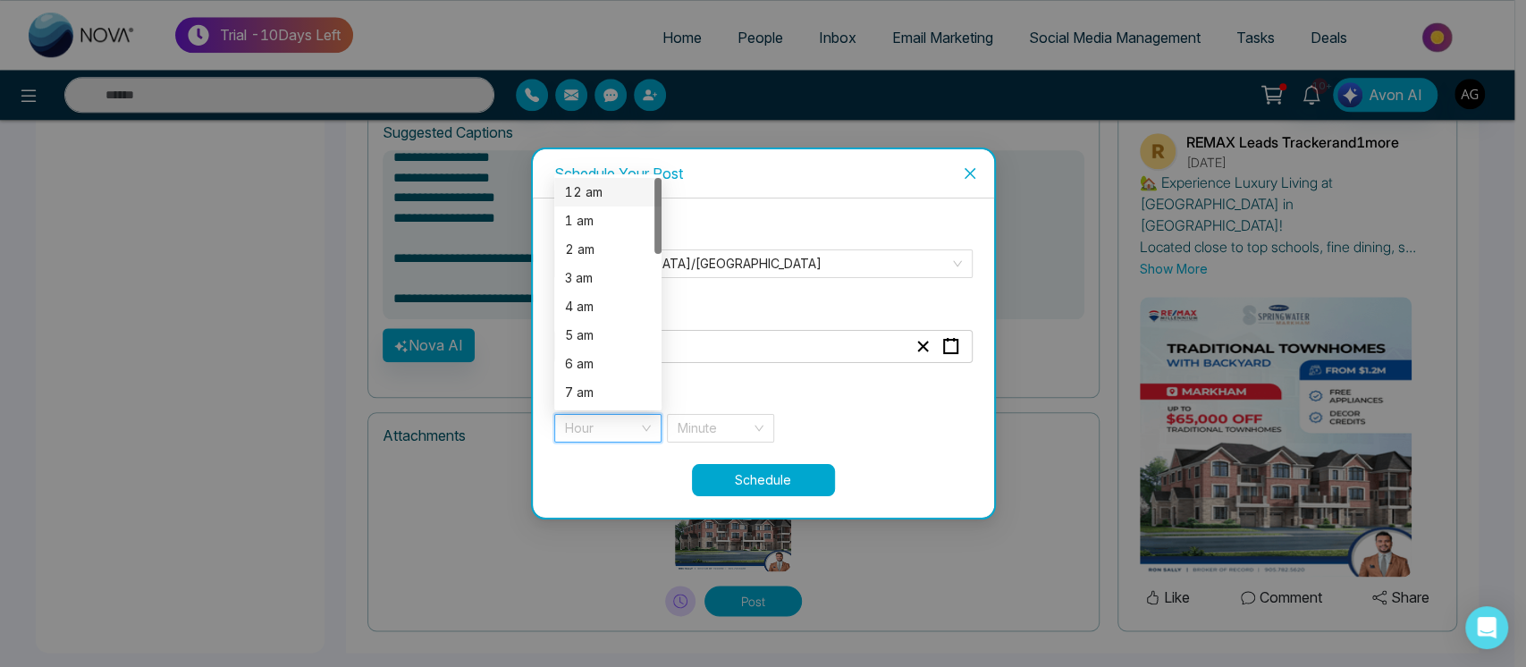
click at [619, 182] on div "12 am" at bounding box center [608, 192] width 86 height 20
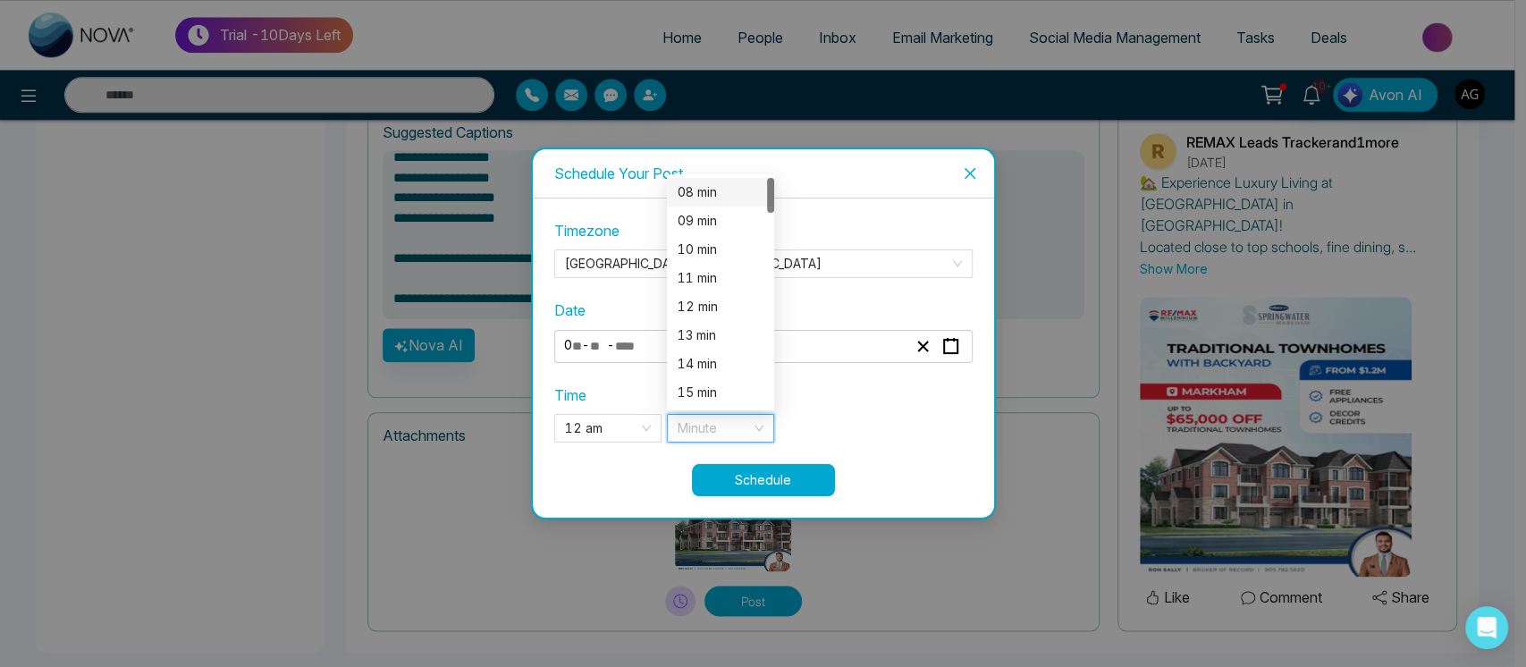
click at [749, 435] on input "search" at bounding box center [714, 428] width 73 height 27
click at [730, 254] on div "10 min" at bounding box center [721, 250] width 86 height 20
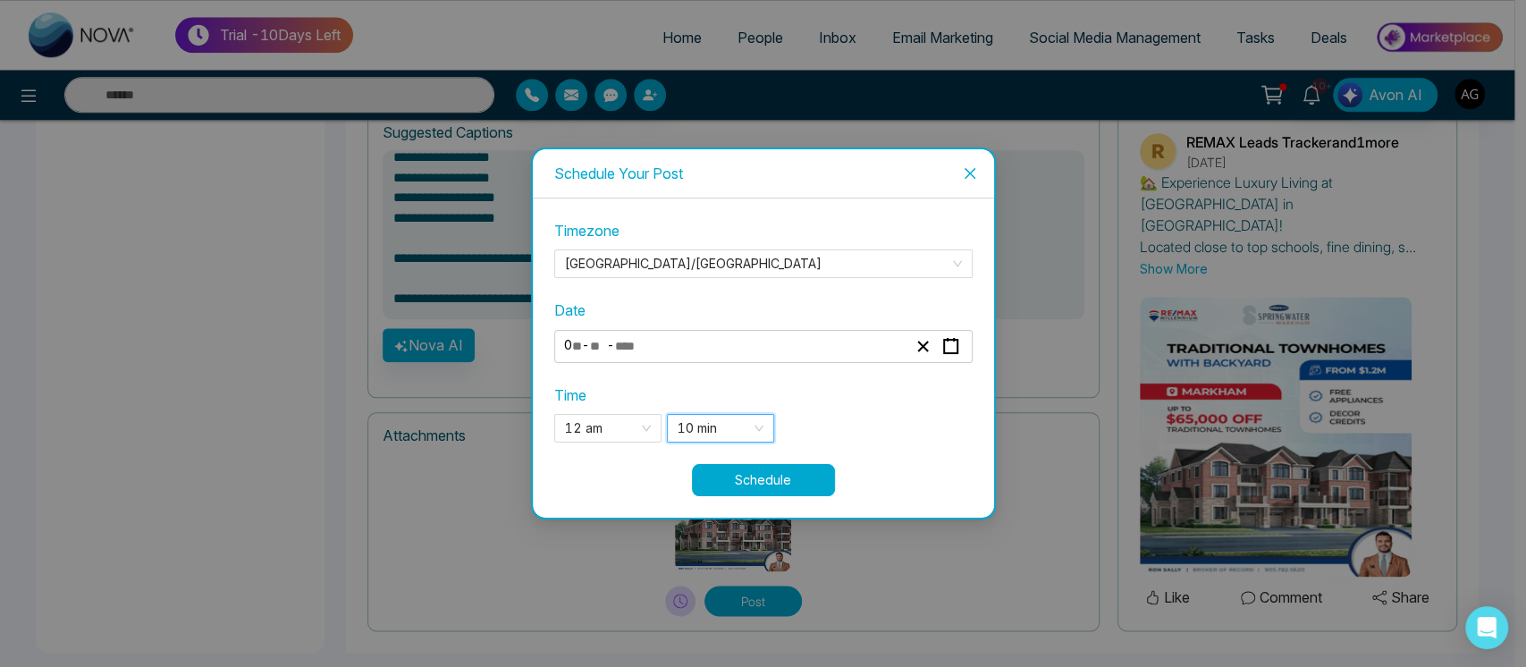
click at [807, 489] on button "Schedule" at bounding box center [763, 480] width 143 height 32
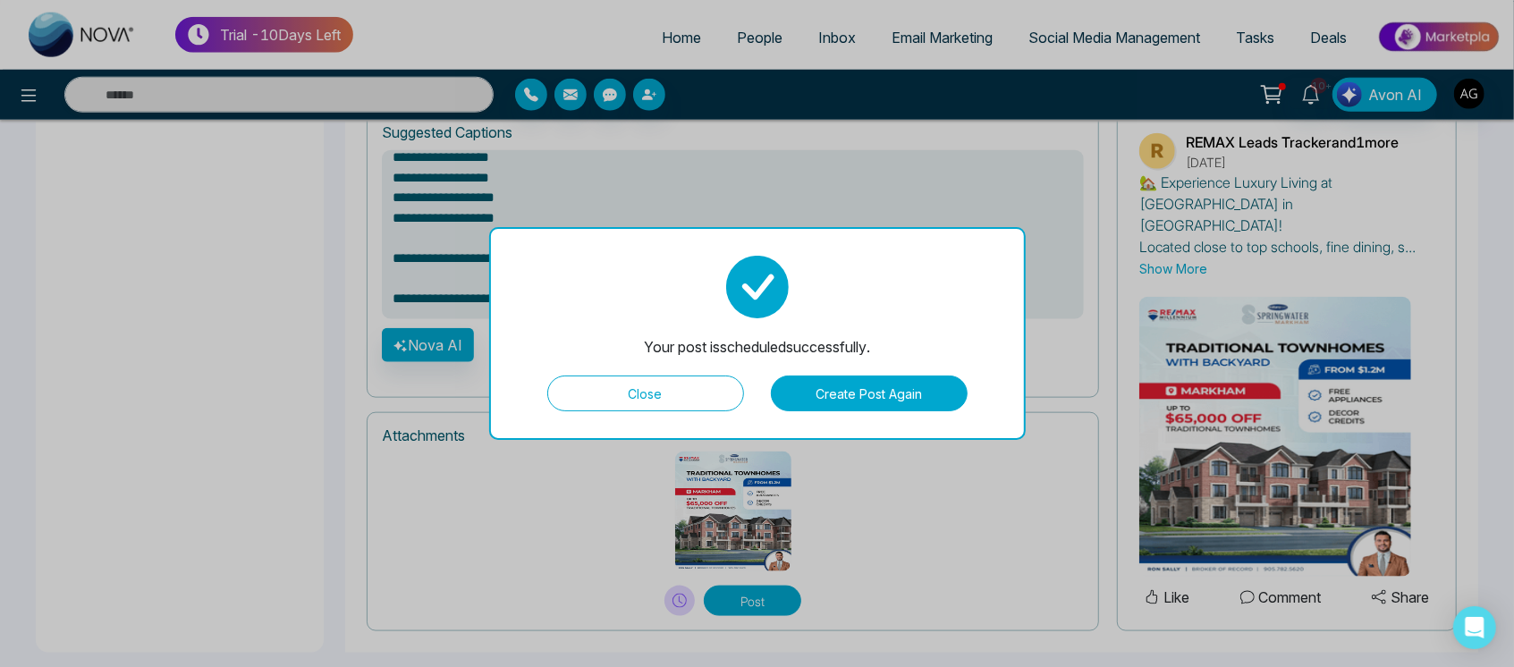
click at [649, 402] on button "Close" at bounding box center [645, 394] width 197 height 36
type textarea "**********"
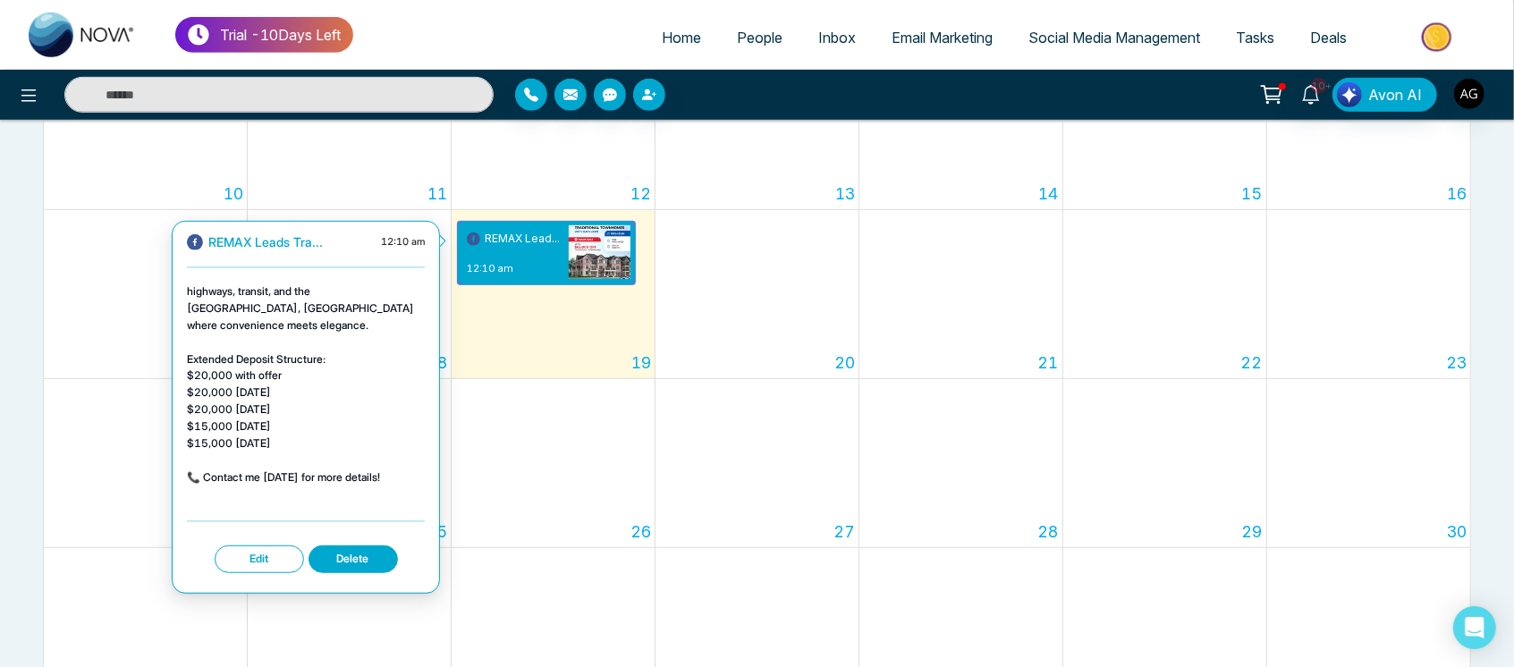
scroll to position [94, 0]
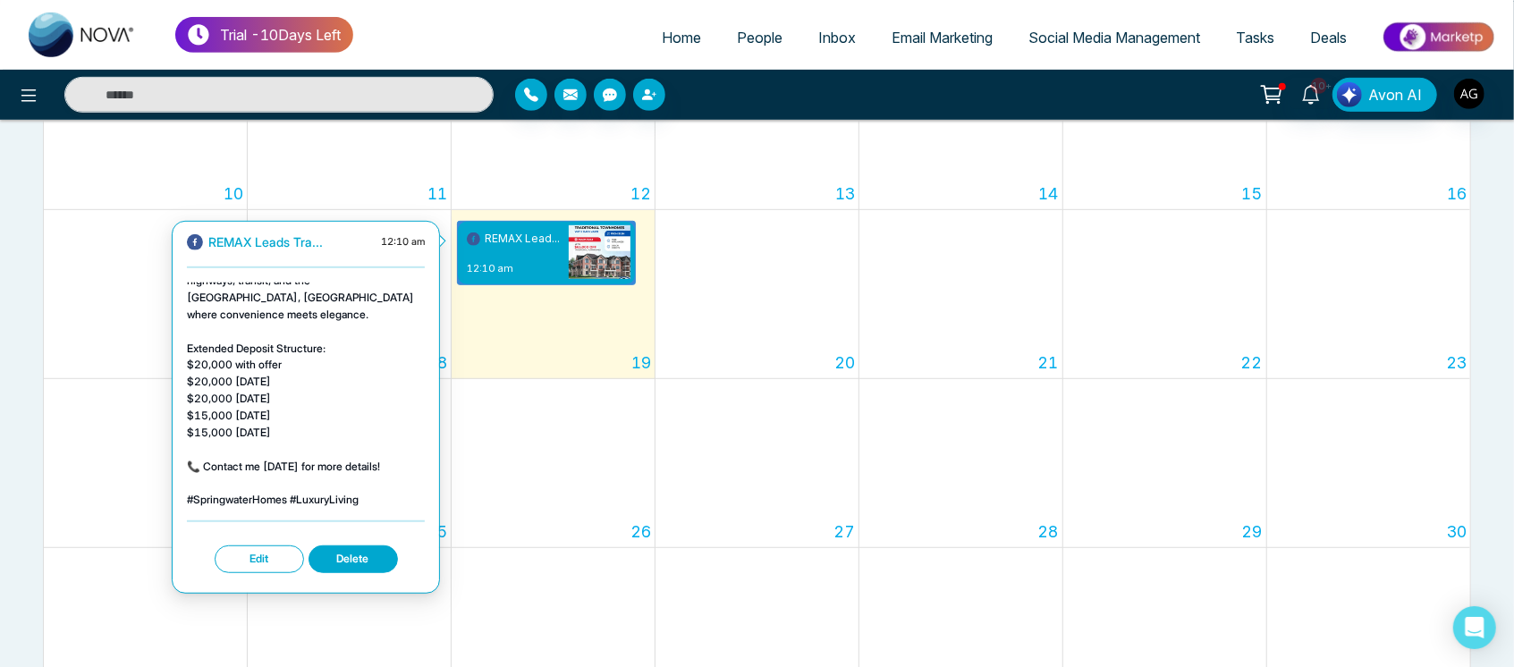
click at [271, 556] on button "Edit" at bounding box center [259, 559] width 89 height 28
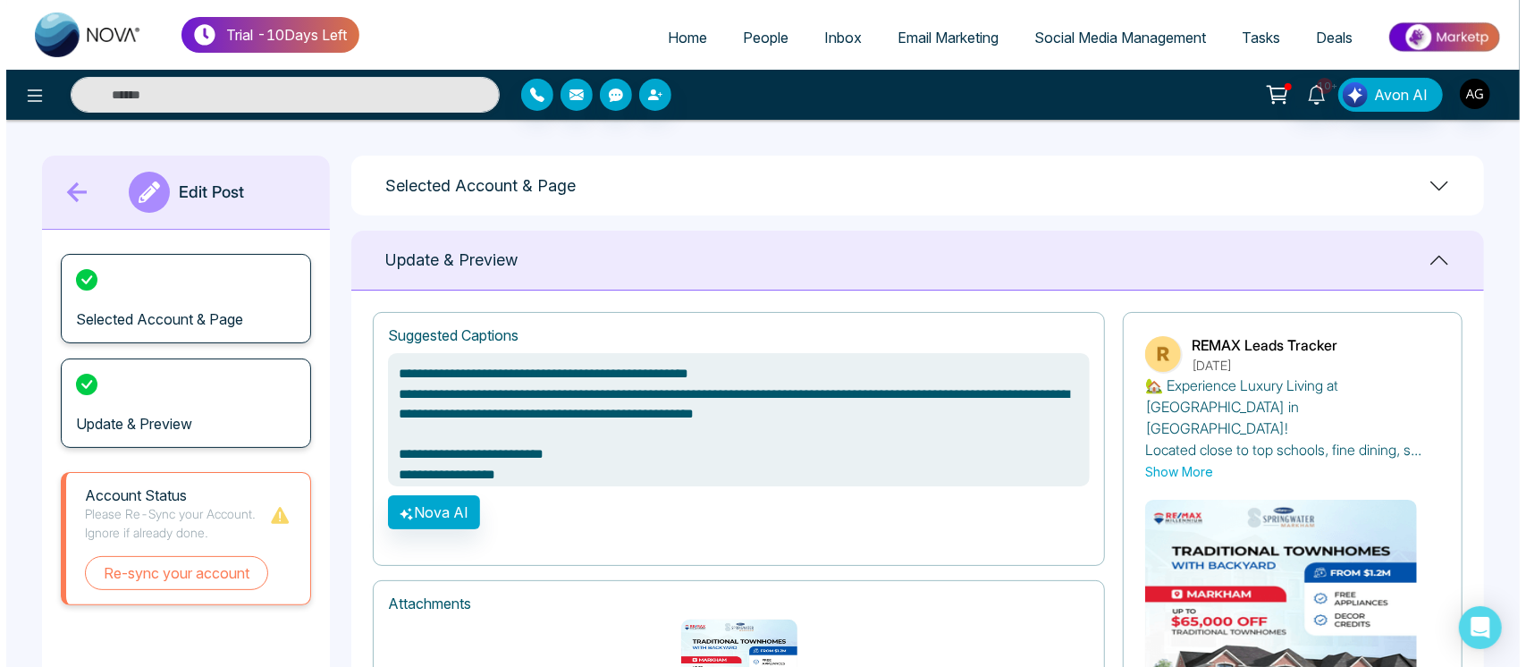
scroll to position [203, 0]
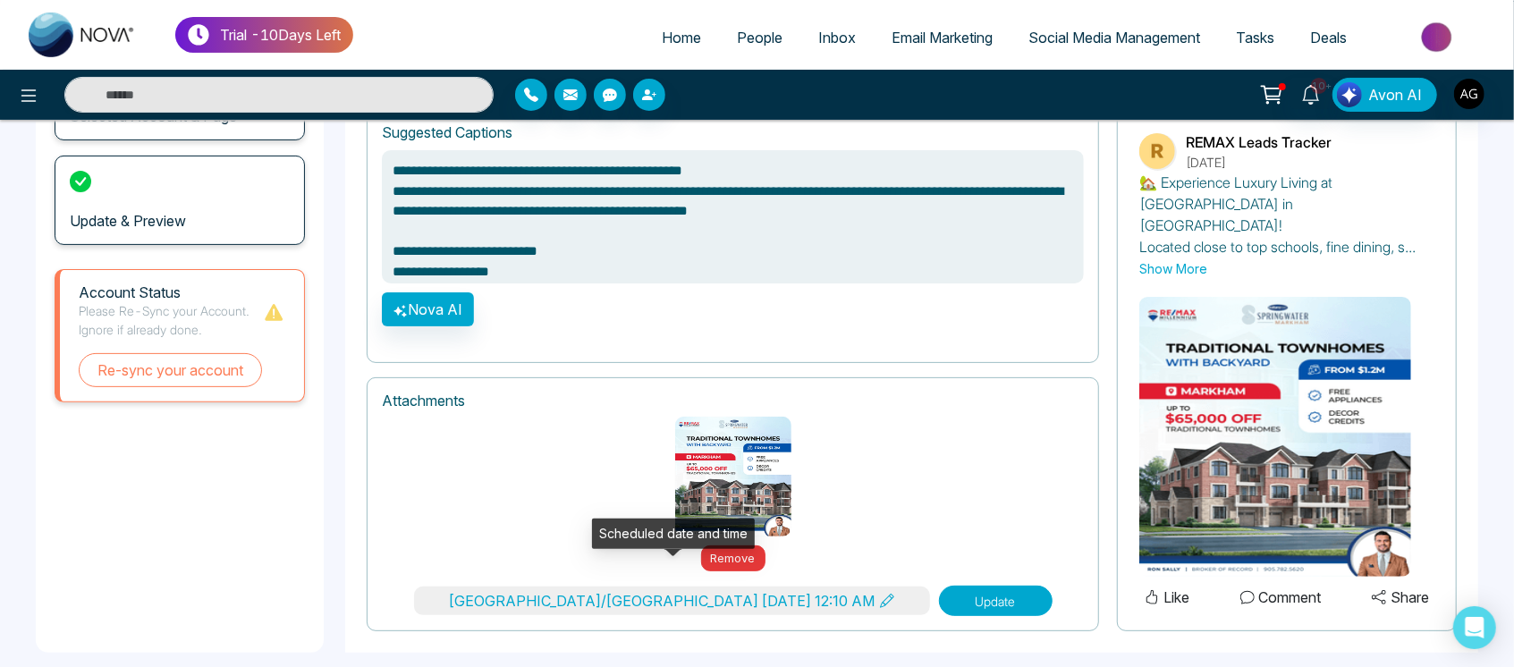
click at [880, 594] on icon at bounding box center [887, 601] width 14 height 14
type textarea "**********"
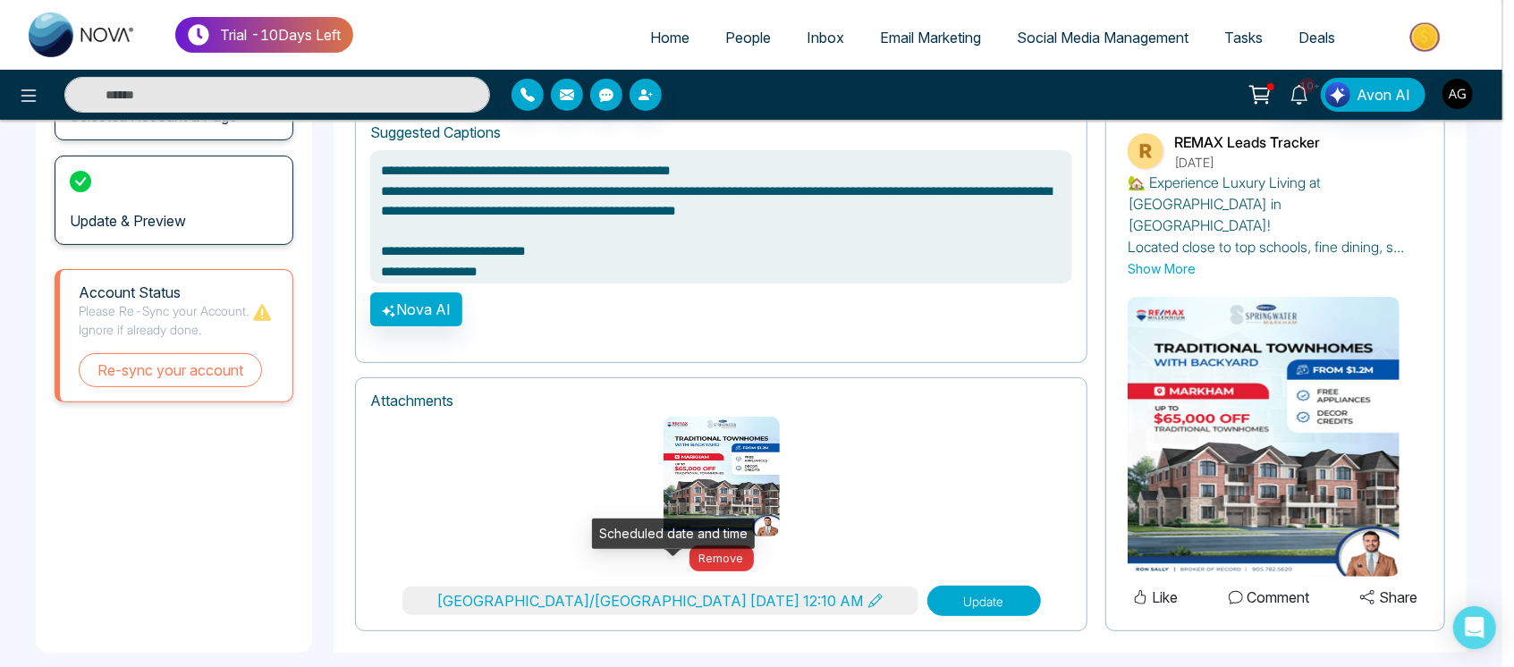
type input "*"
type input "**"
type input "****"
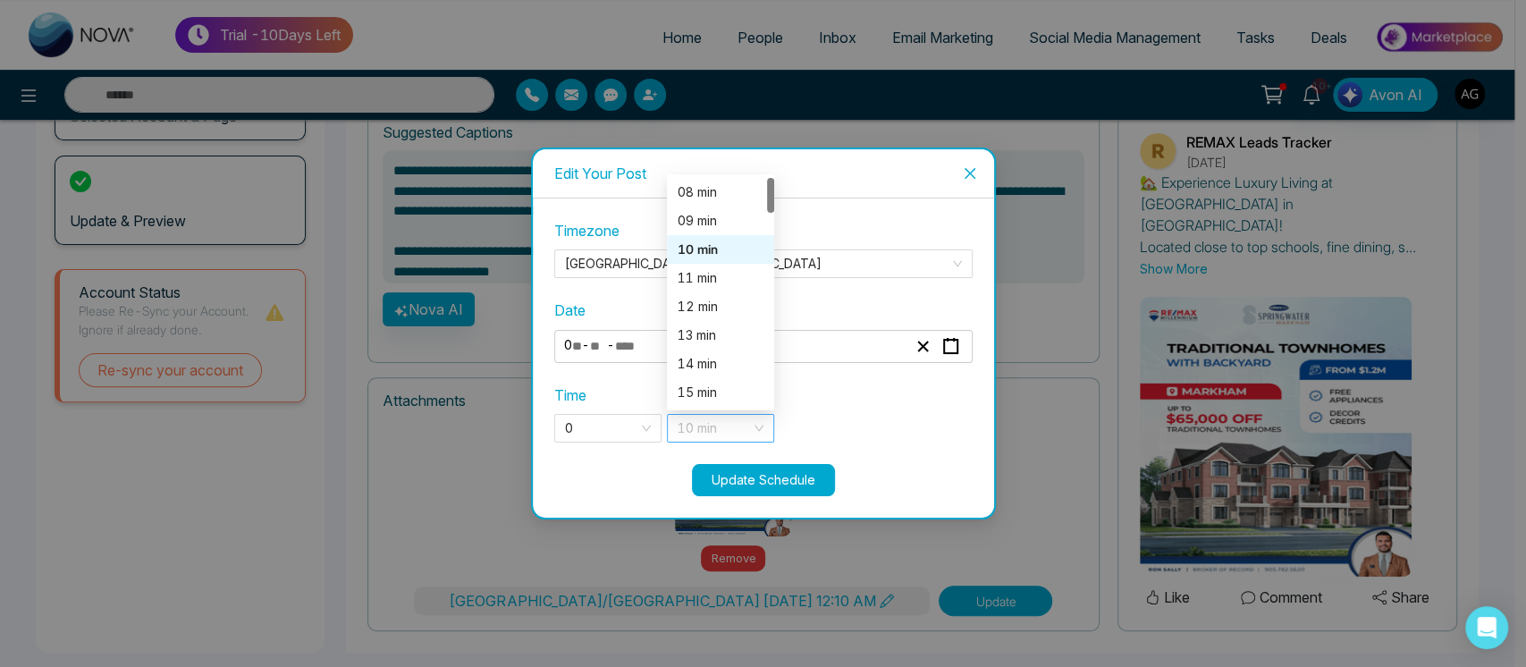
click at [714, 426] on span "10 min" at bounding box center [721, 428] width 86 height 27
click at [714, 204] on div "08 min" at bounding box center [720, 192] width 107 height 29
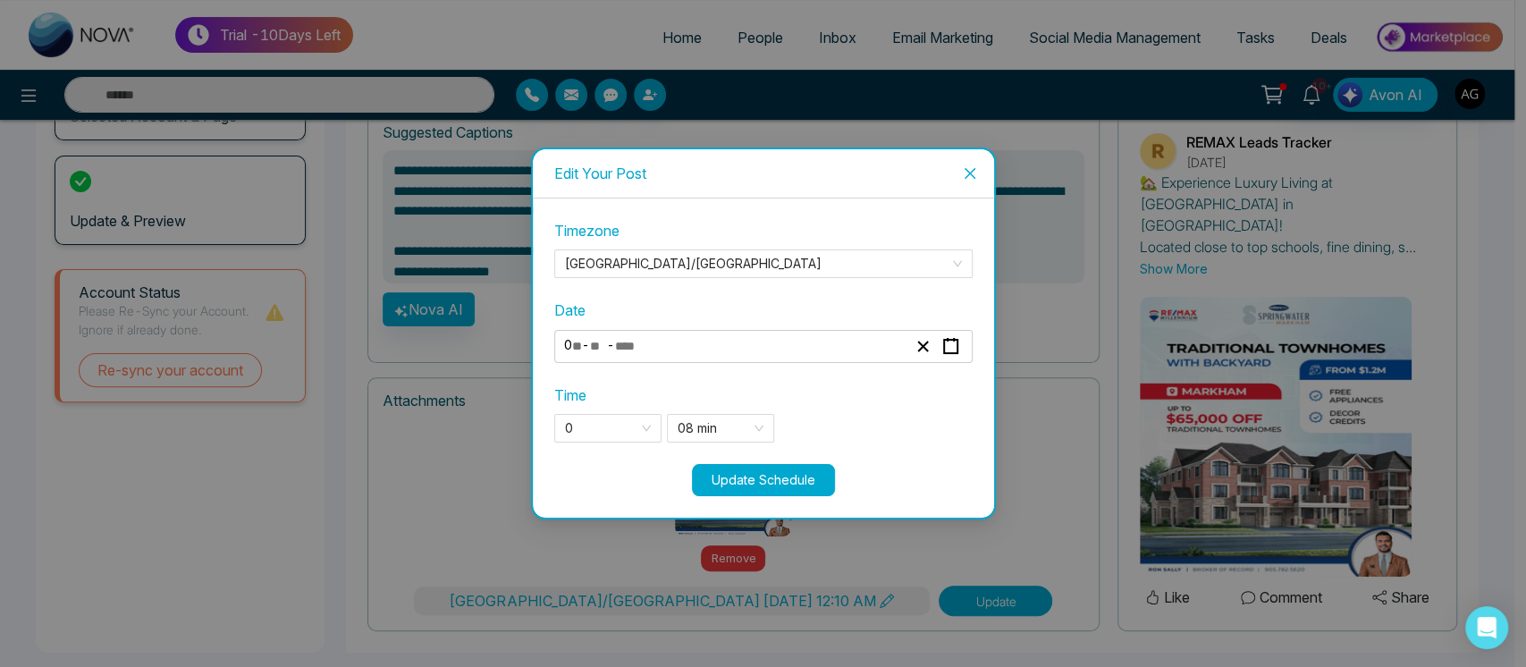
click at [774, 477] on button "Update Schedule" at bounding box center [763, 480] width 143 height 32
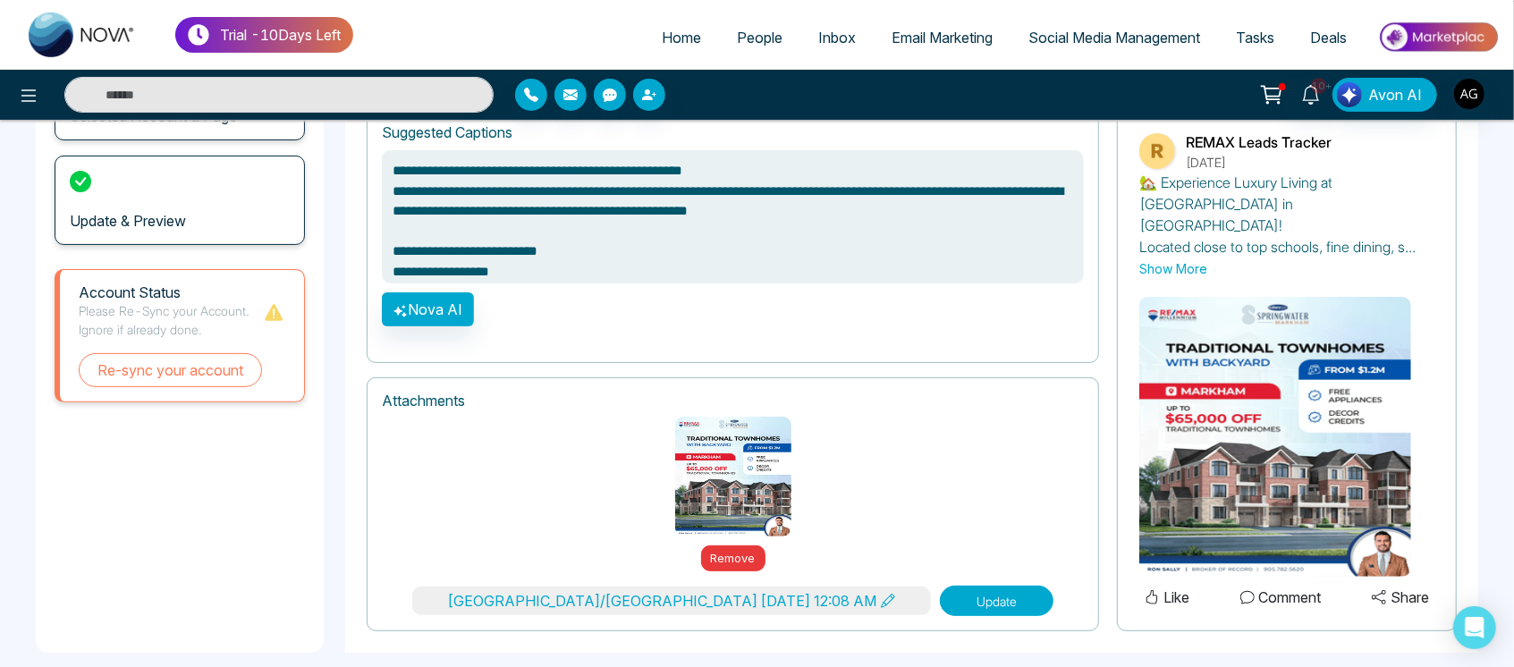
click at [940, 586] on button "Update" at bounding box center [997, 601] width 114 height 30
type textarea "**********"
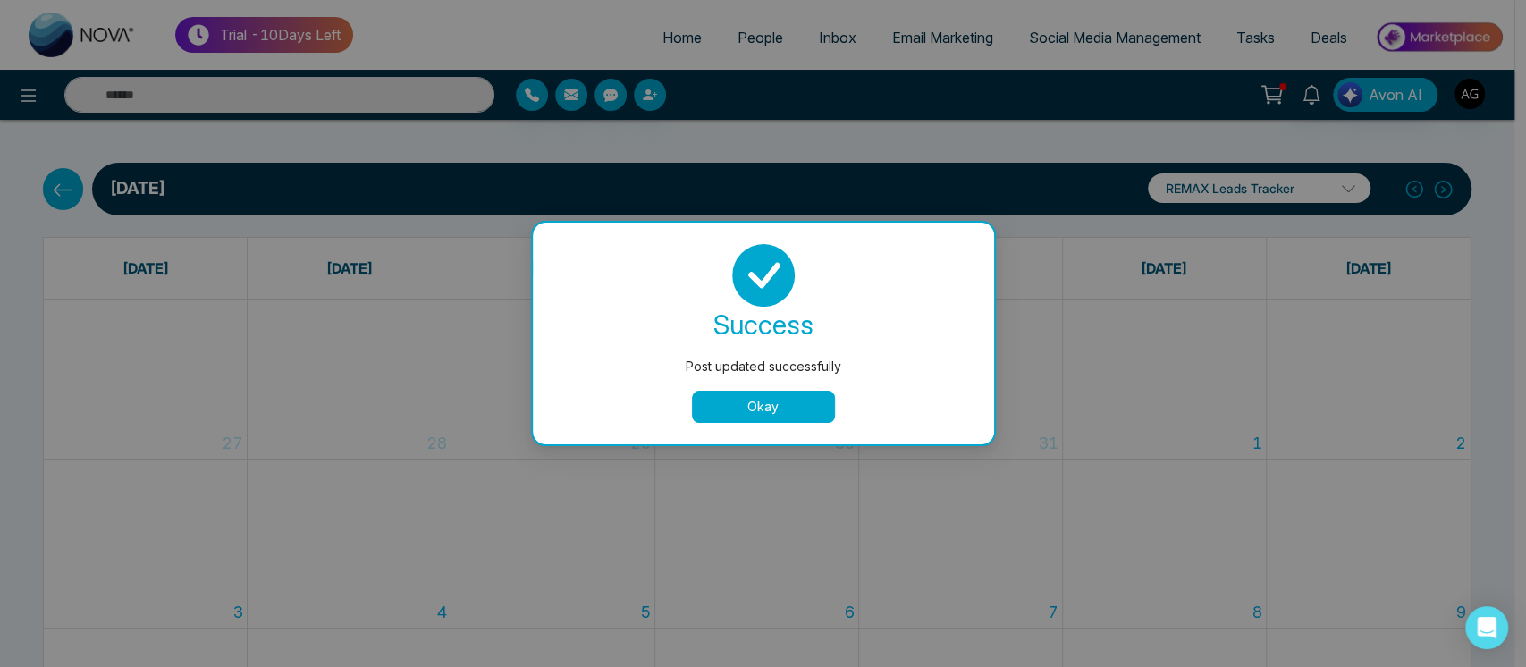
click at [789, 421] on button "Okay" at bounding box center [763, 407] width 143 height 32
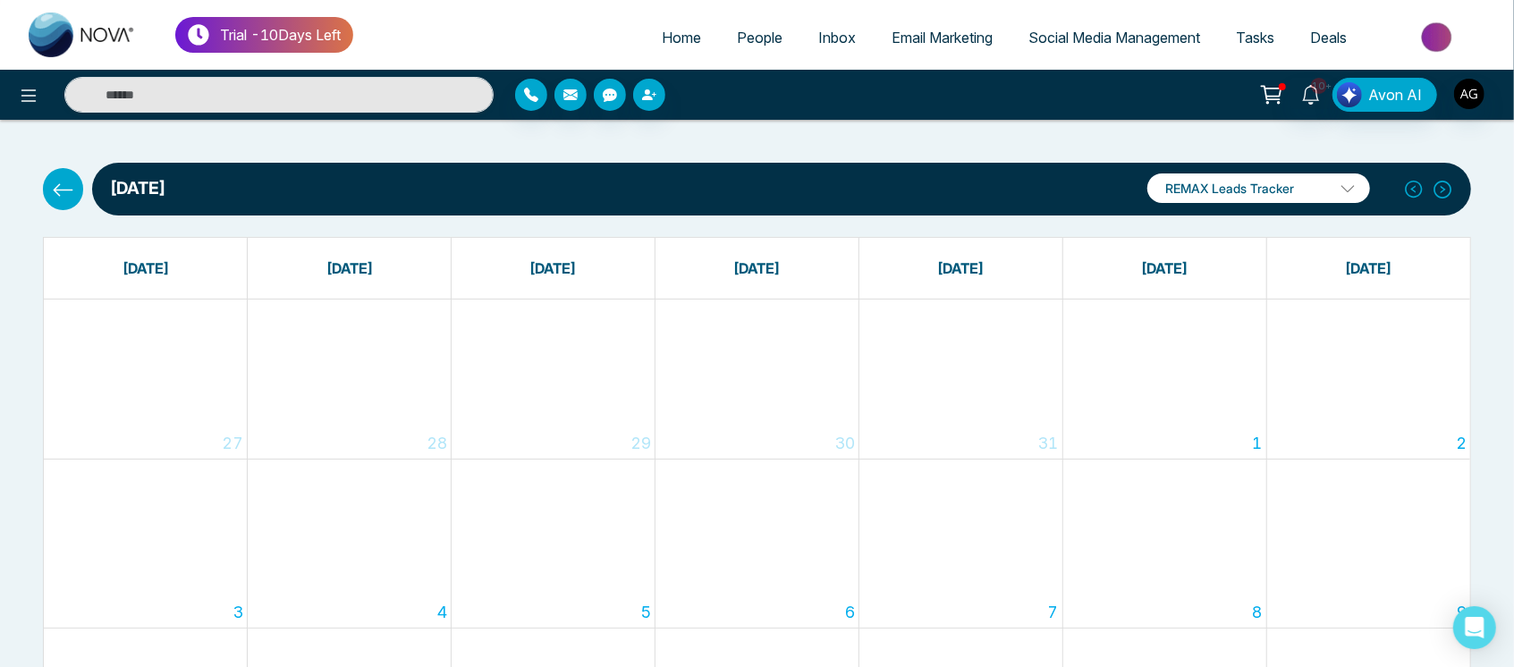
click at [64, 193] on icon at bounding box center [63, 190] width 22 height 22
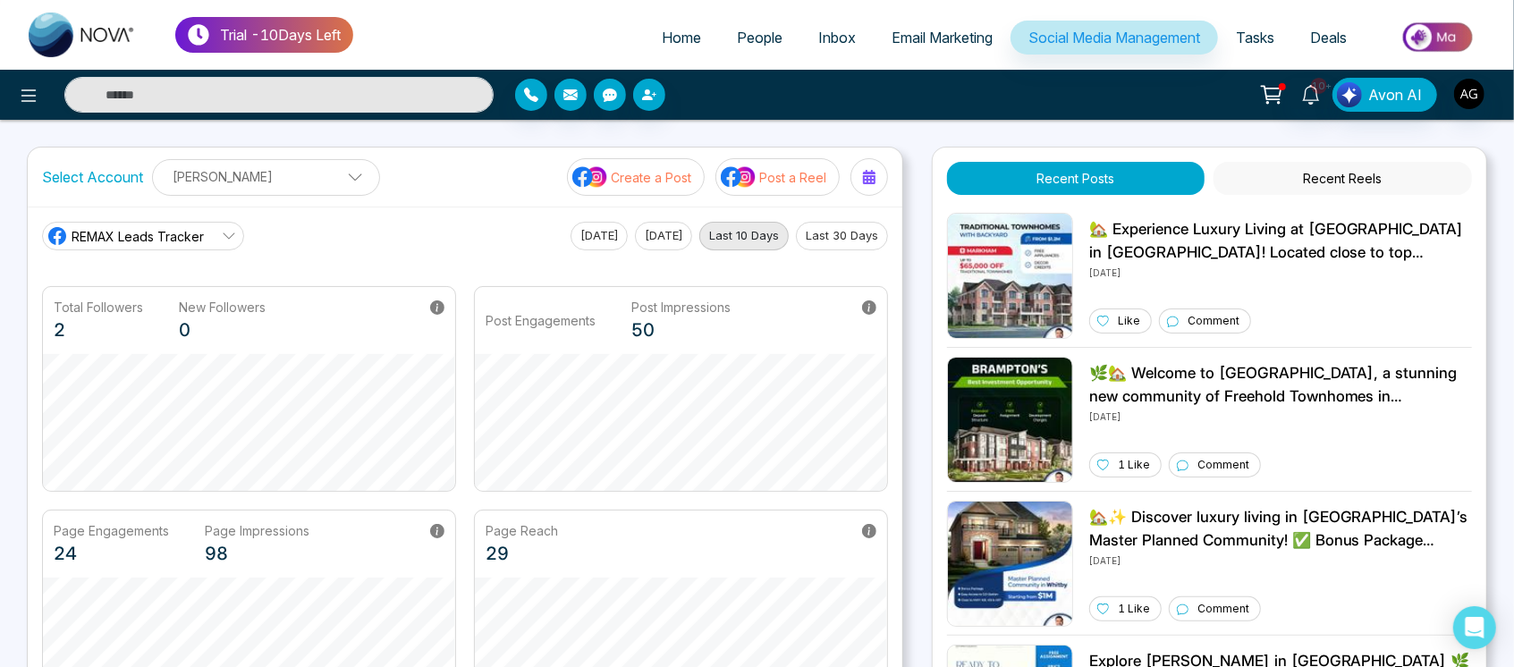
click at [773, 182] on p "Post a Reel" at bounding box center [792, 177] width 67 height 19
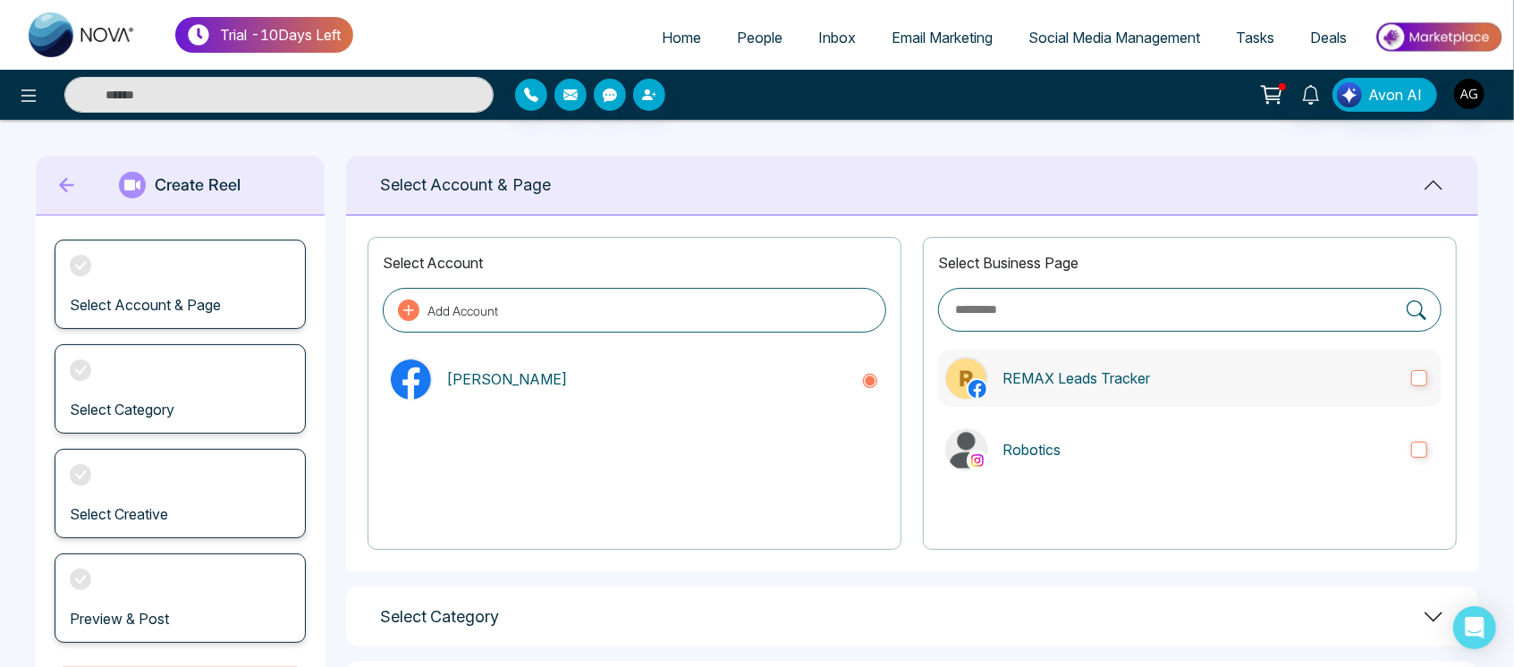
click at [1363, 397] on label "REMAX Leads Tracker" at bounding box center [1189, 378] width 503 height 57
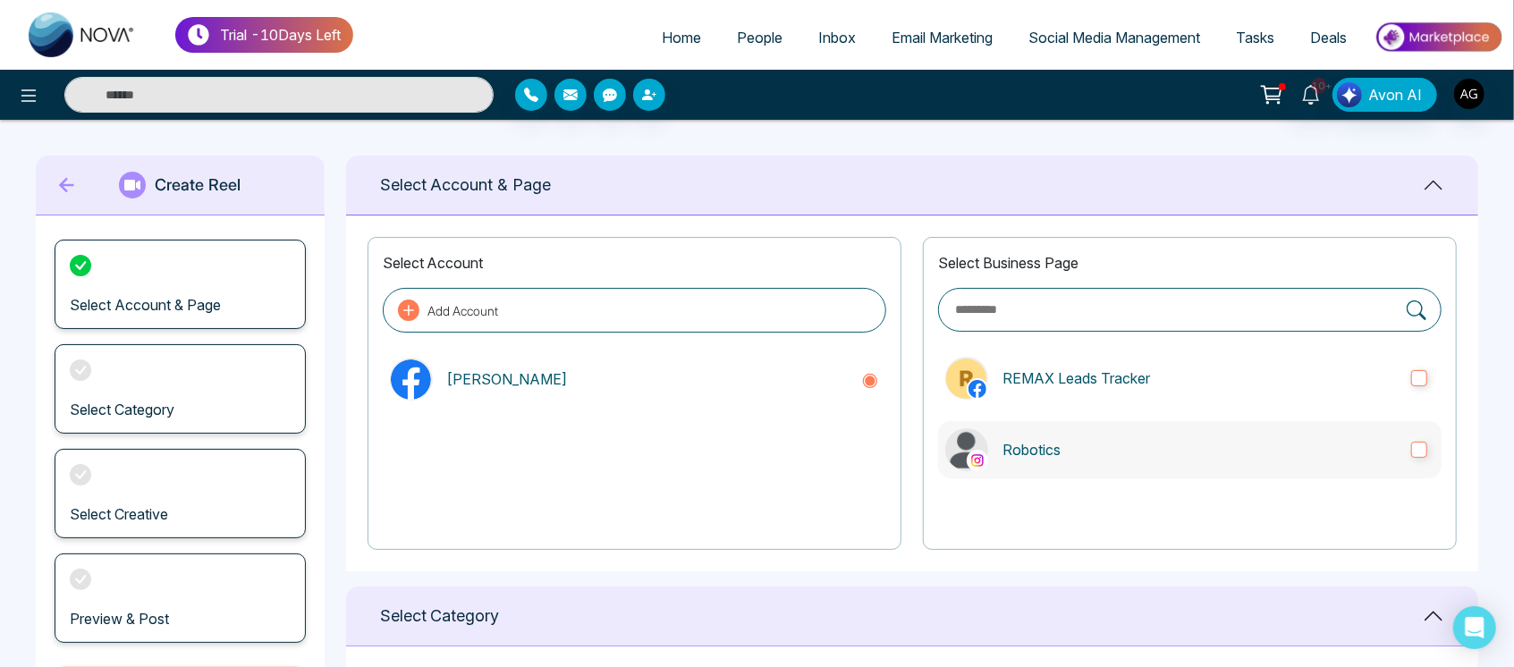
click at [1390, 449] on p "Robotics" at bounding box center [1199, 449] width 394 height 21
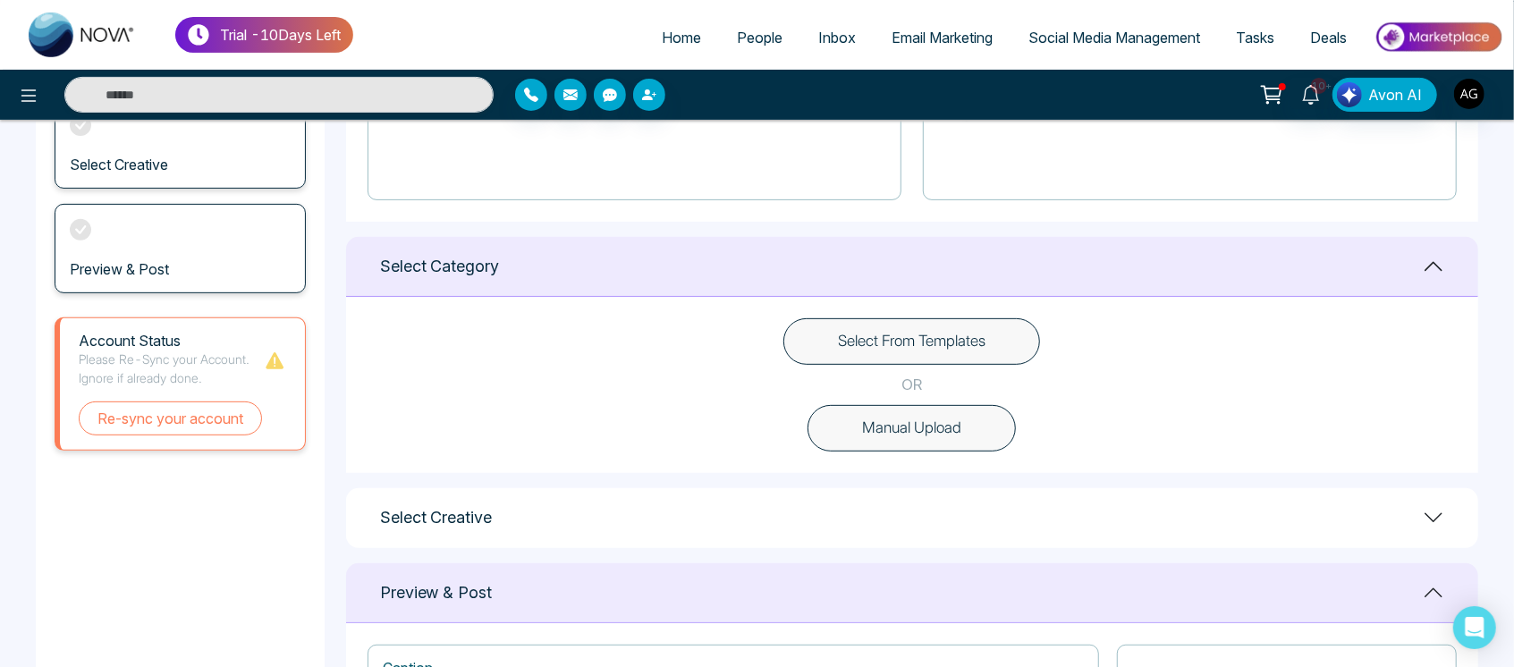
scroll to position [351, 0]
click at [937, 333] on button "Select From Templates" at bounding box center [911, 340] width 257 height 46
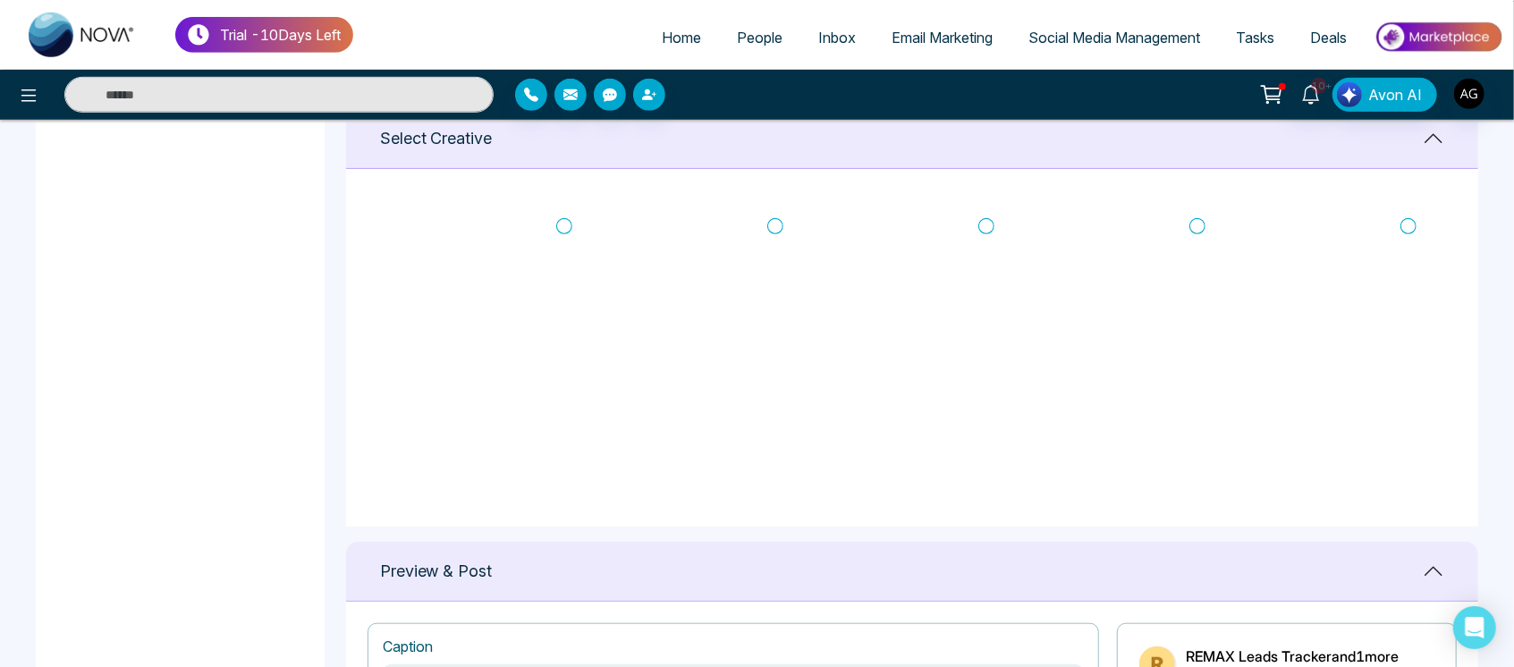
scroll to position [701, 0]
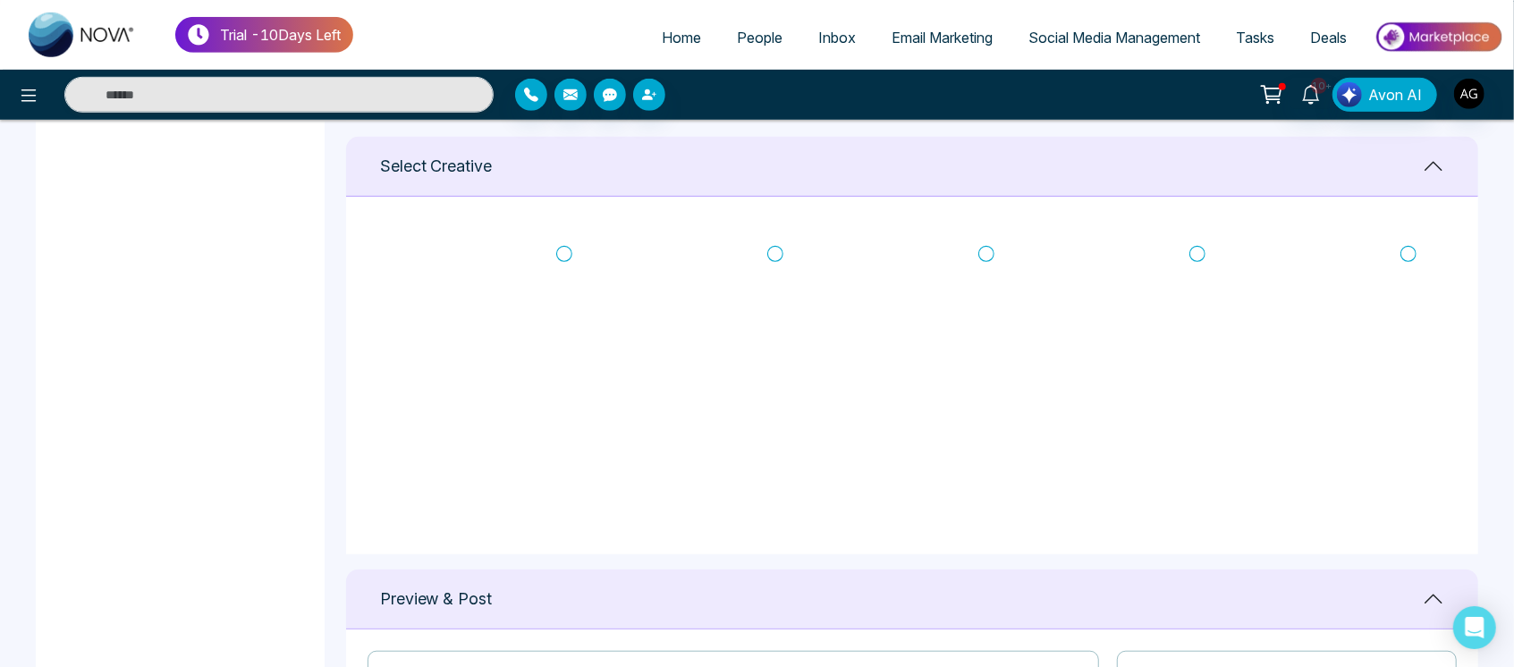
click at [1405, 248] on icon at bounding box center [1408, 254] width 16 height 18
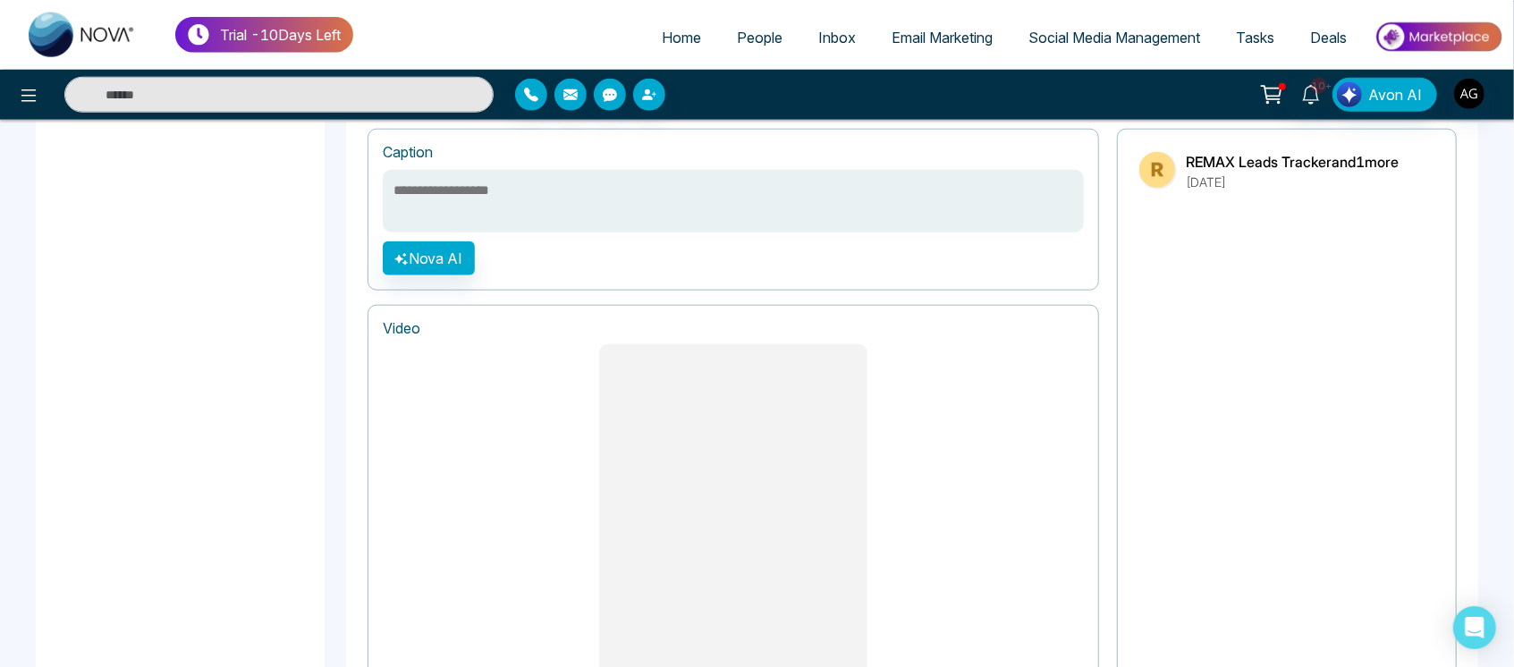
scroll to position [1225, 0]
click at [572, 169] on textarea at bounding box center [733, 199] width 701 height 63
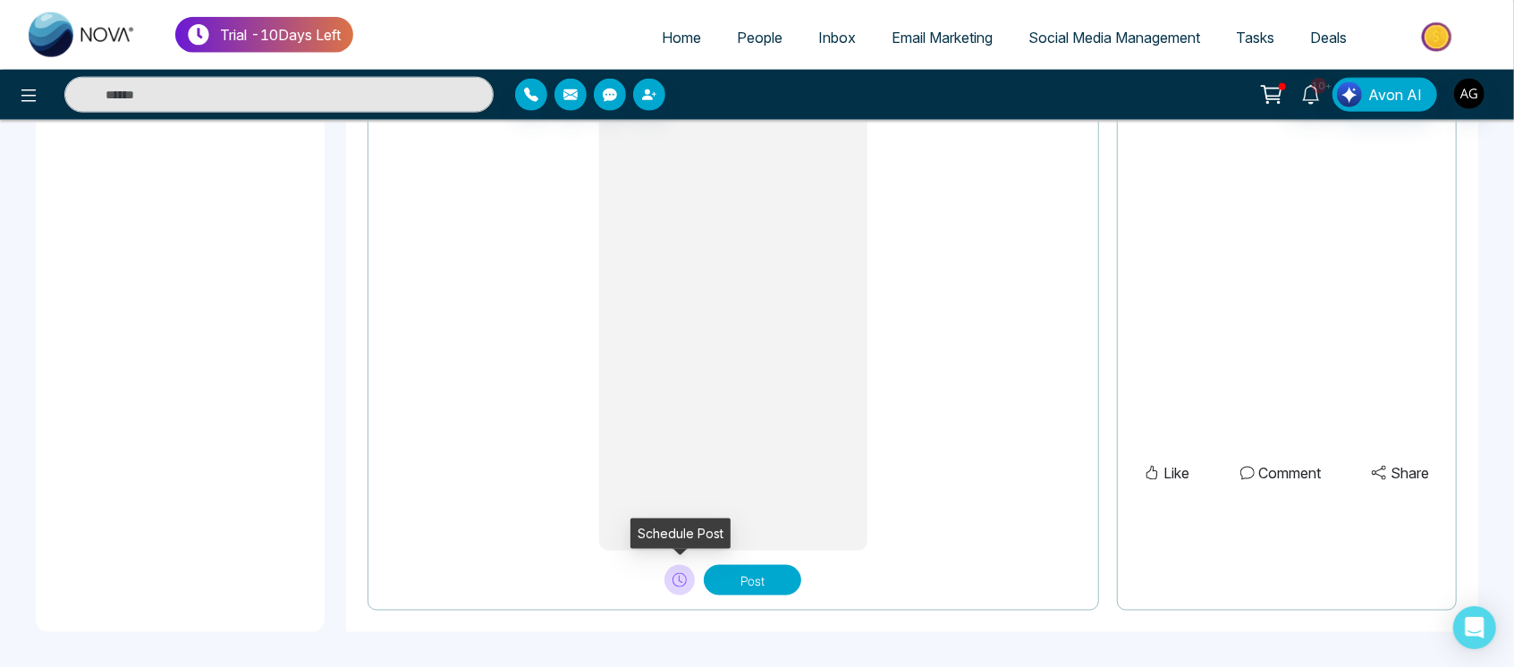
click at [672, 578] on button at bounding box center [679, 580] width 30 height 30
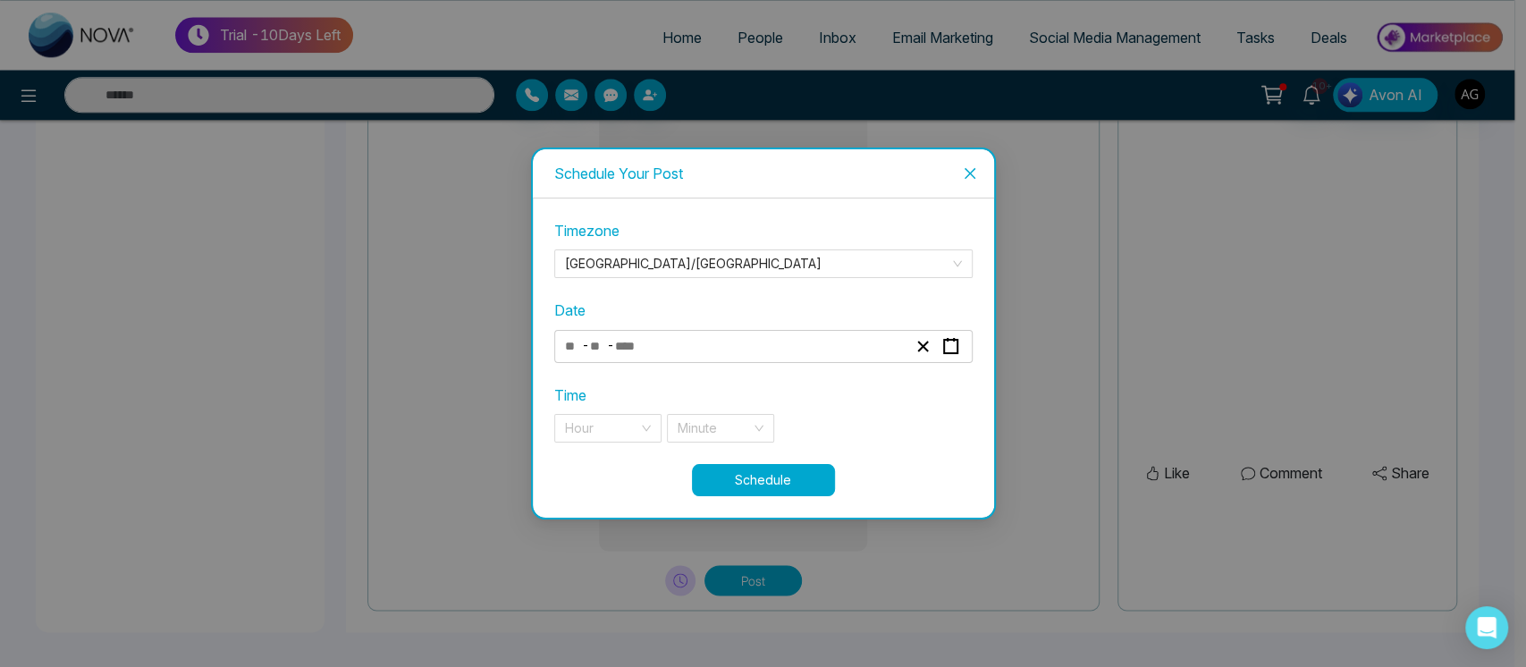
click at [969, 173] on icon "close" at bounding box center [969, 173] width 11 height 11
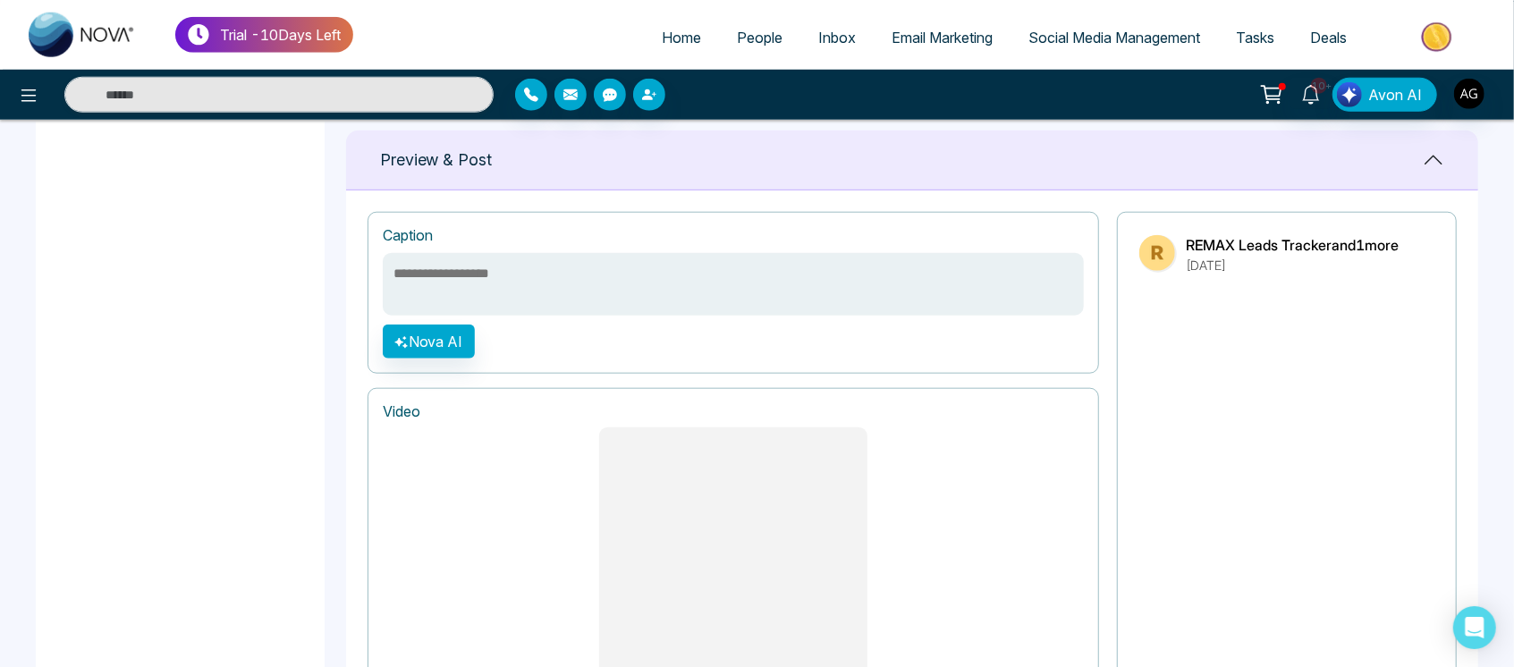
scroll to position [1132, 0]
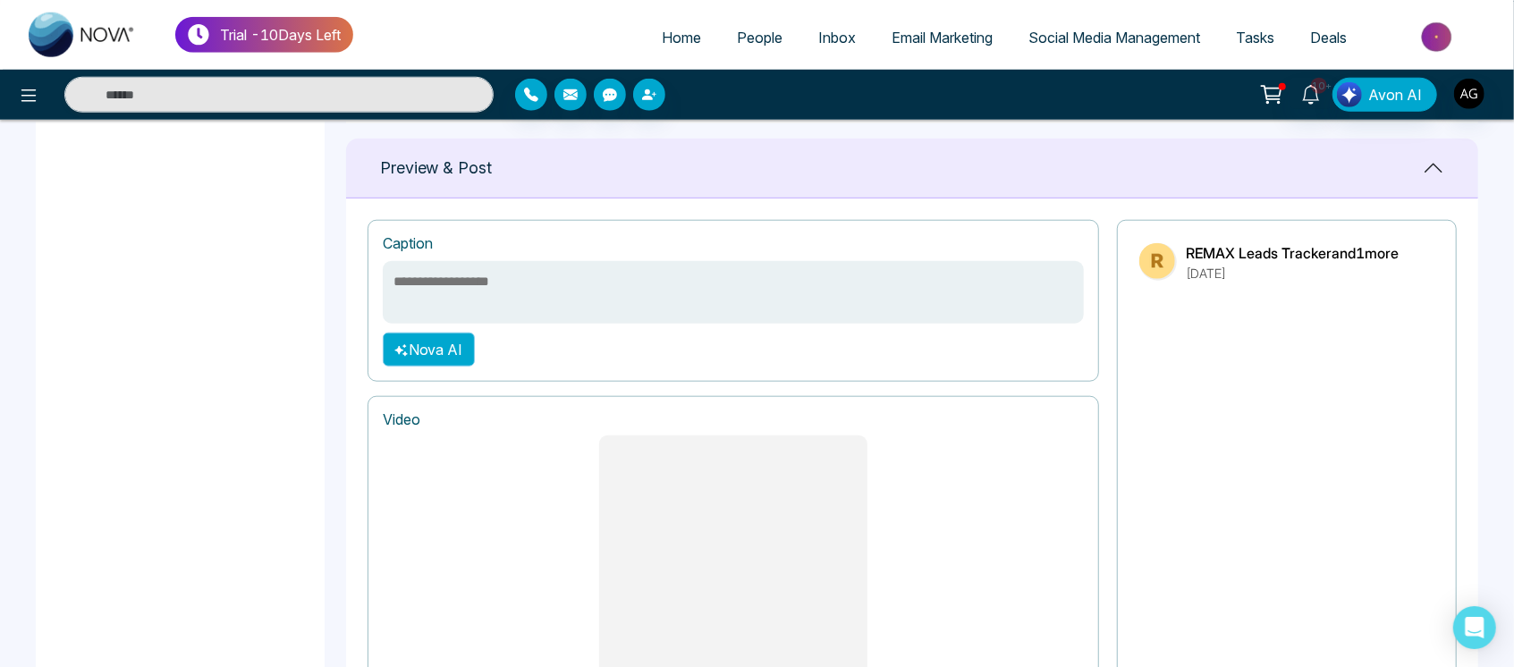
click at [462, 335] on button "Nova AI" at bounding box center [429, 350] width 92 height 34
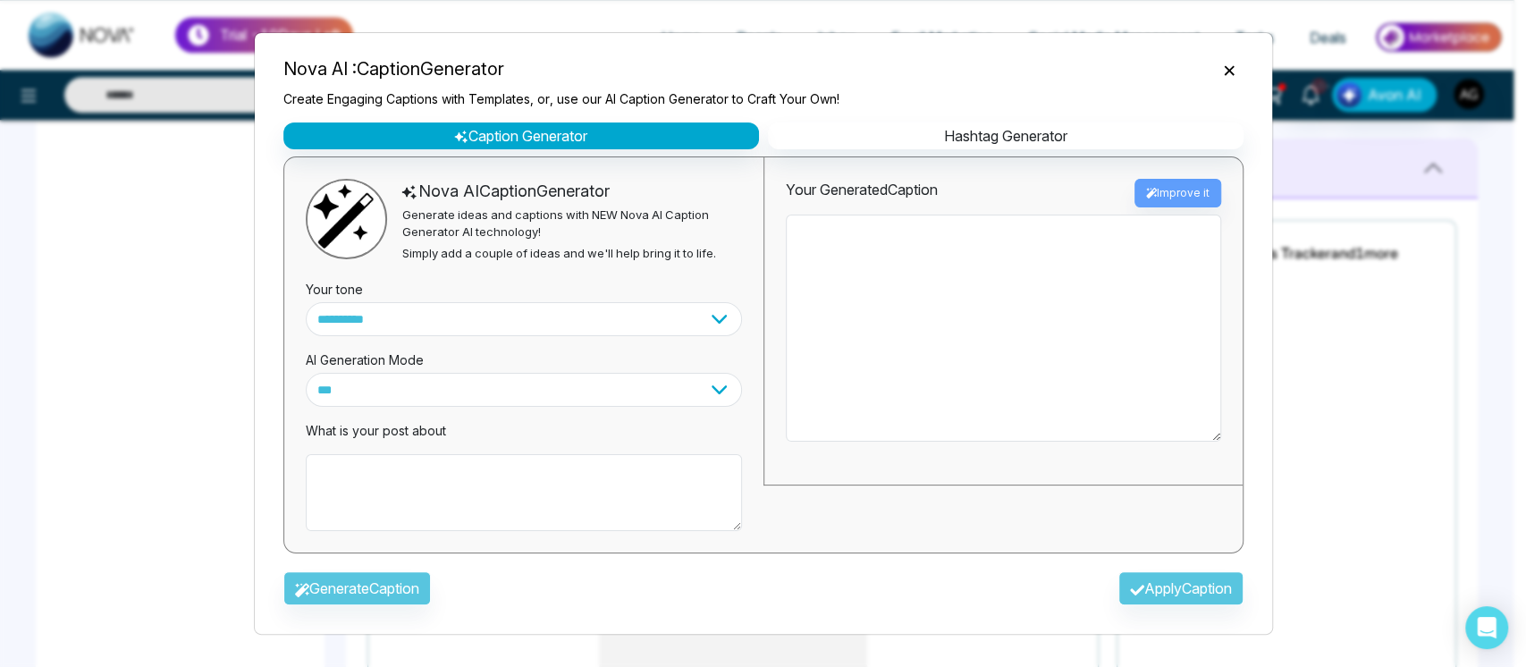
drag, startPoint x: 501, startPoint y: 539, endPoint x: 564, endPoint y: 487, distance: 82.0
click at [564, 487] on div "**********" at bounding box center [523, 355] width 479 height 396
drag, startPoint x: 564, startPoint y: 487, endPoint x: 672, endPoint y: 332, distance: 189.0
click at [672, 332] on div "**********" at bounding box center [523, 355] width 479 height 396
click at [672, 332] on select "**********" at bounding box center [524, 319] width 436 height 34
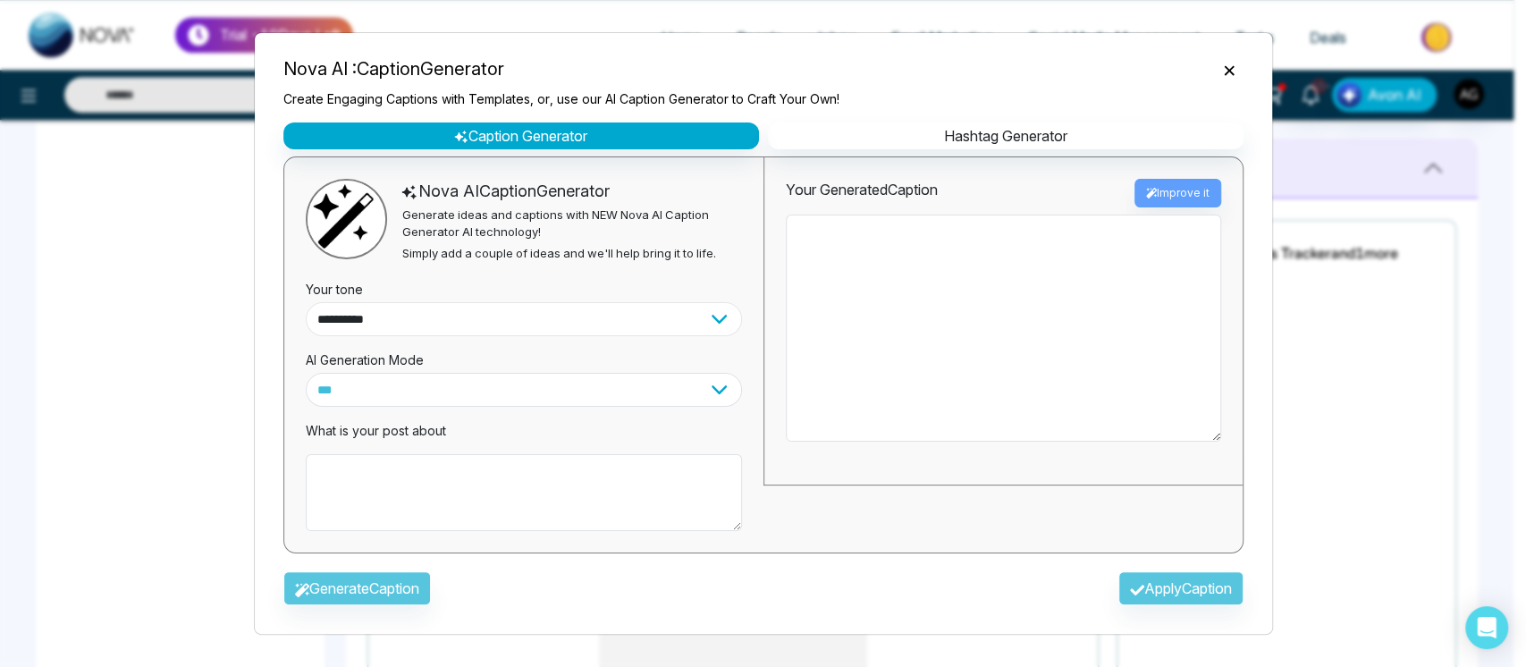
select select "*******"
click at [306, 302] on select "**********" at bounding box center [524, 319] width 436 height 34
click at [546, 390] on select "**********" at bounding box center [524, 390] width 436 height 34
select select "**********"
click at [306, 373] on select "**********" at bounding box center [524, 390] width 436 height 34
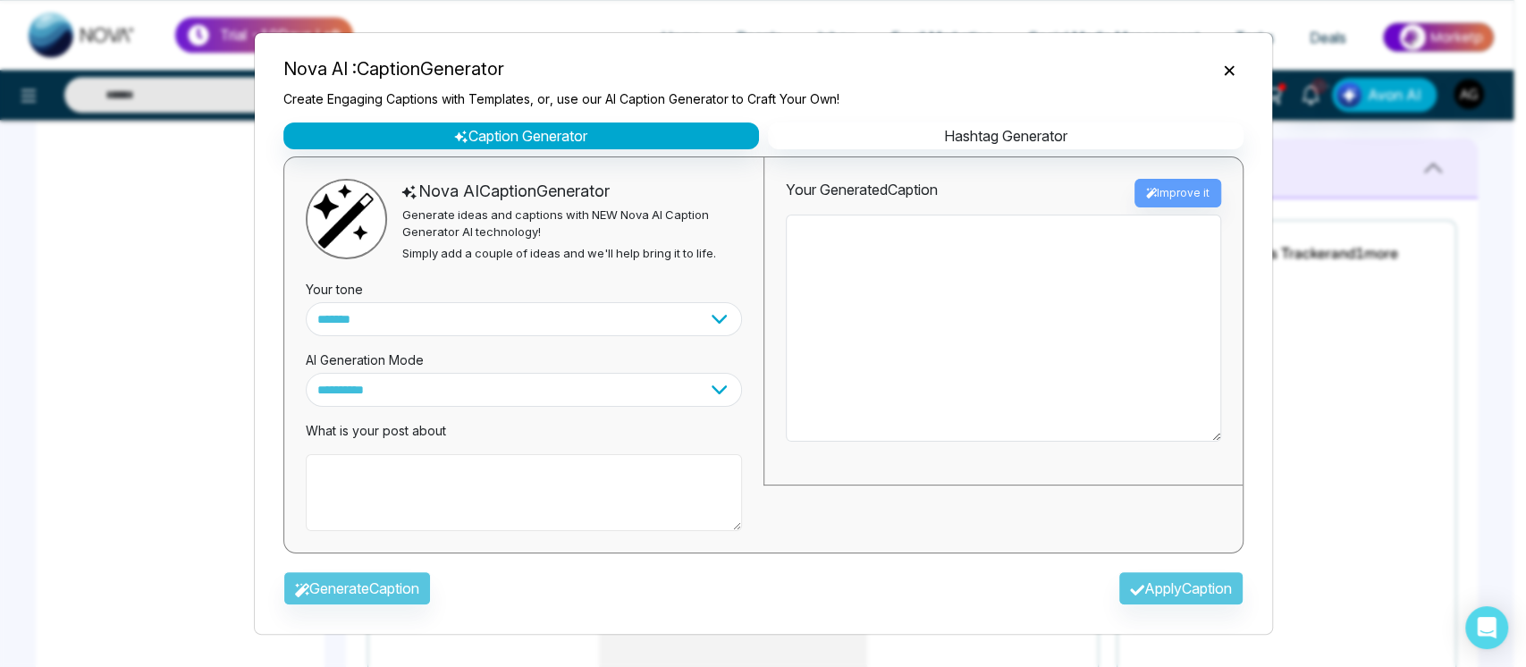
click at [444, 502] on textarea at bounding box center [524, 492] width 436 height 77
type textarea "*"
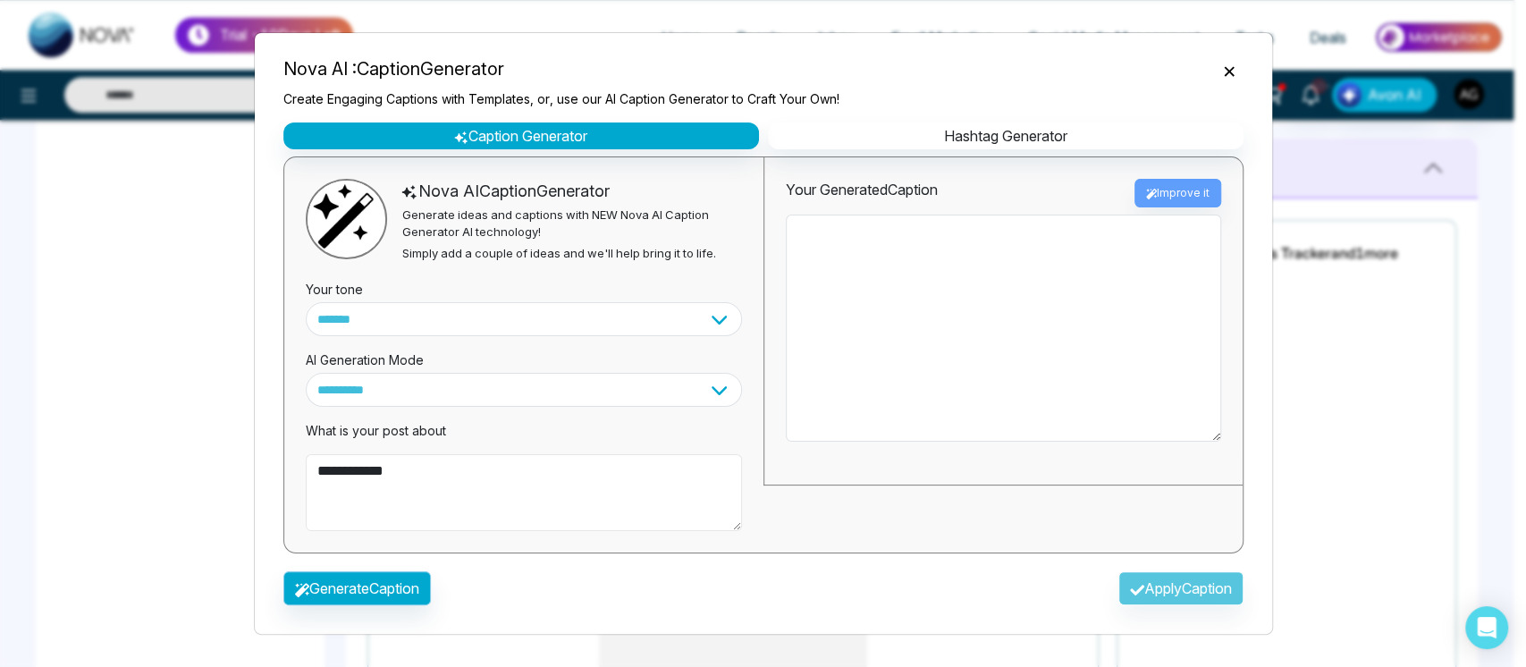
type textarea "**********"
click at [333, 589] on button "Generate Caption" at bounding box center [357, 588] width 148 height 34
type textarea "**********"
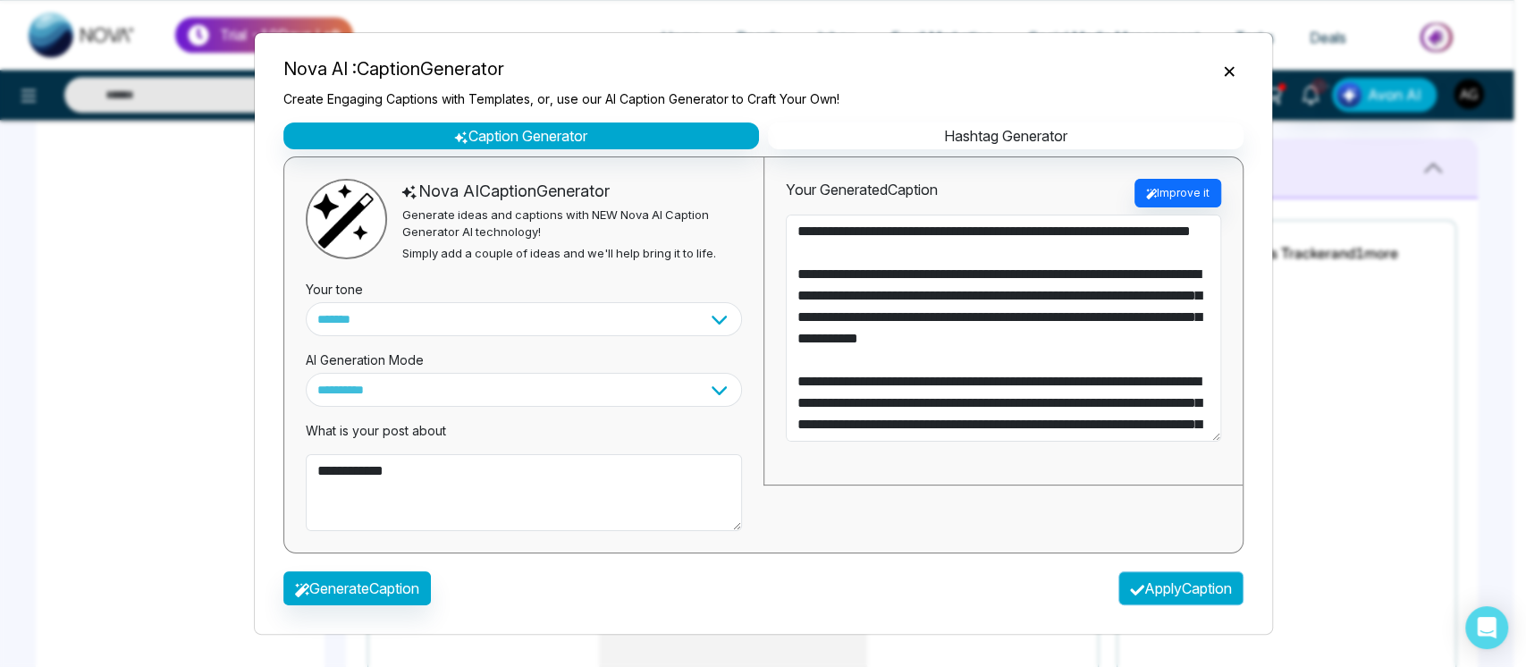
click at [1204, 596] on button "Apply Caption" at bounding box center [1181, 588] width 125 height 34
type textarea "**********"
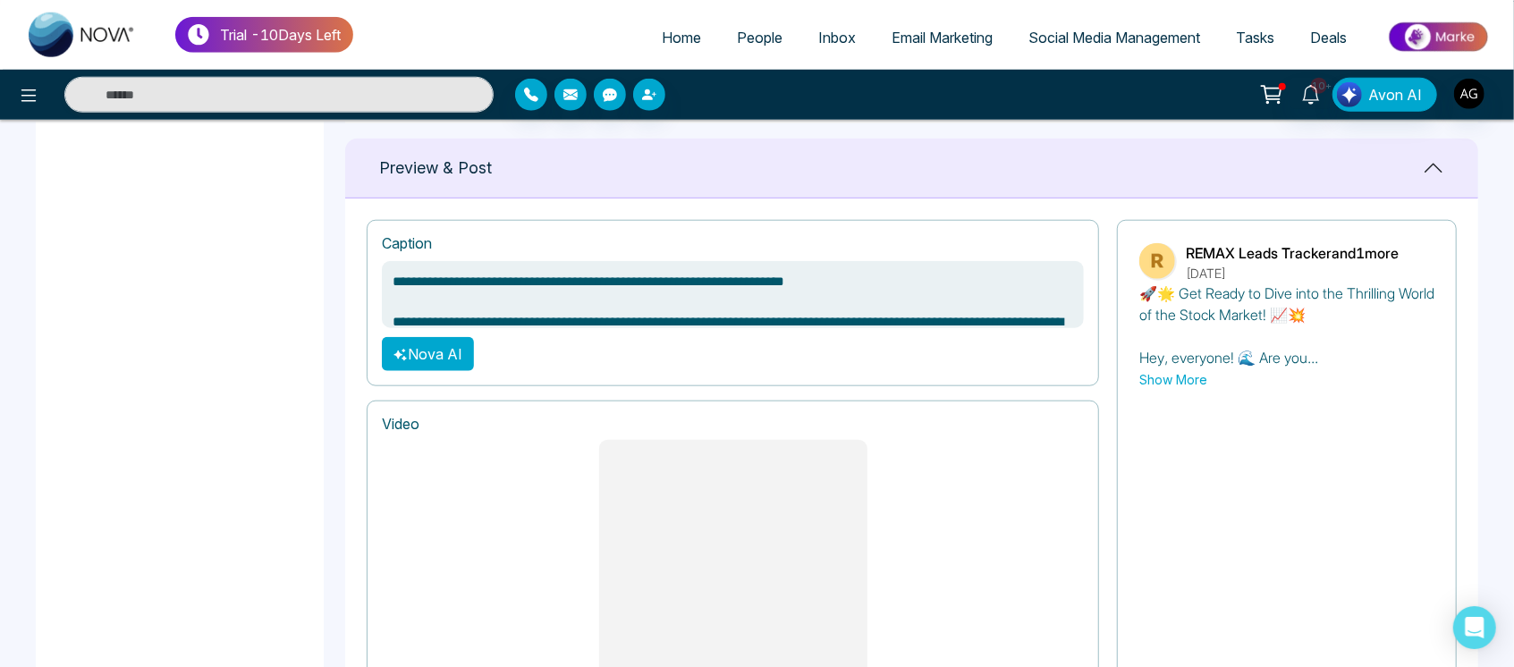
scroll to position [1498, 0]
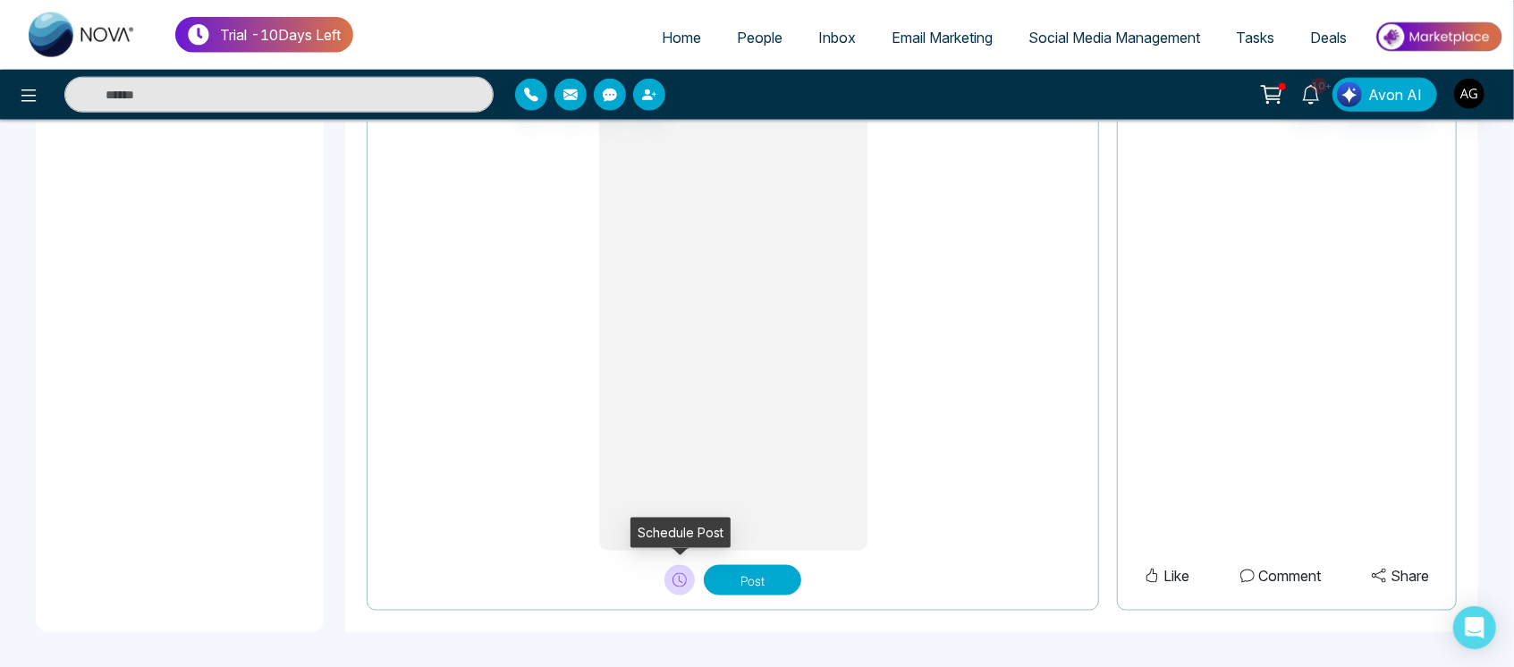
click at [680, 580] on icon at bounding box center [681, 579] width 4 height 7
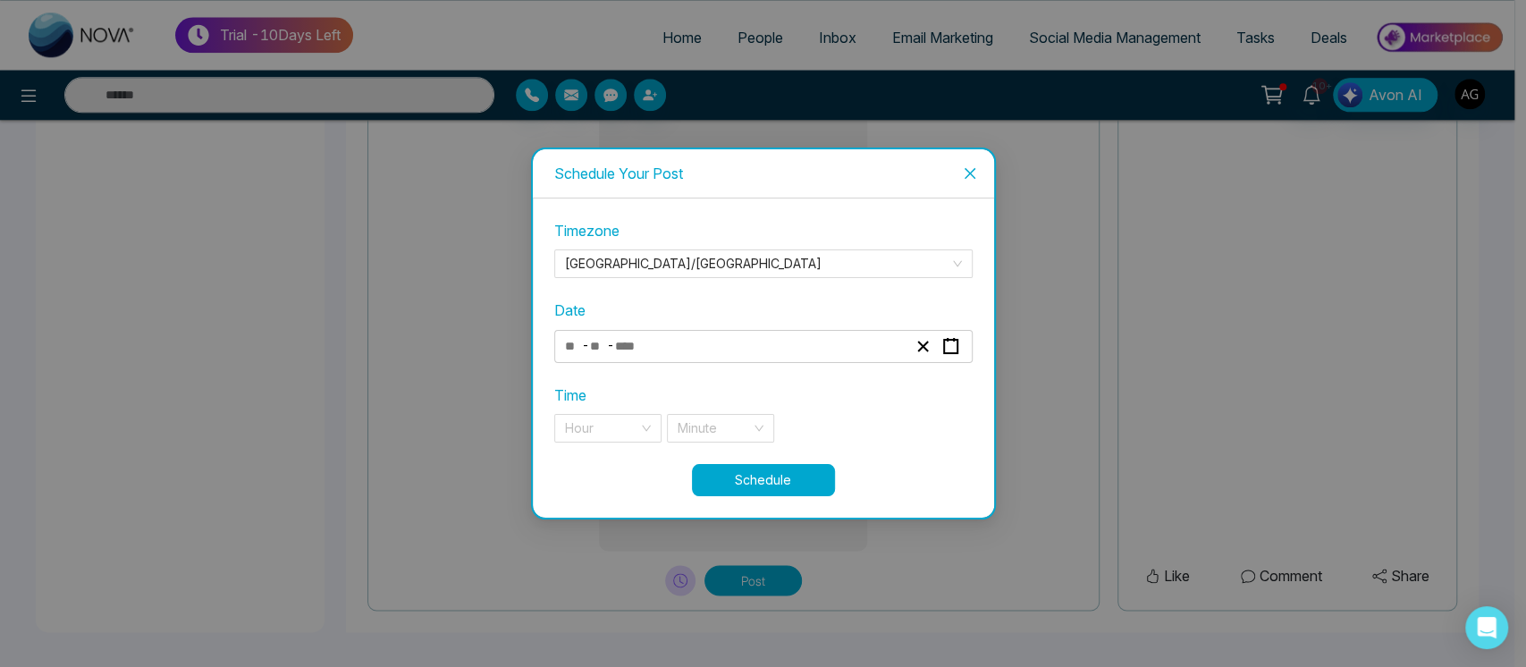
click at [759, 360] on div "- -" at bounding box center [763, 346] width 418 height 33
click at [668, 347] on div "- -" at bounding box center [735, 346] width 347 height 24
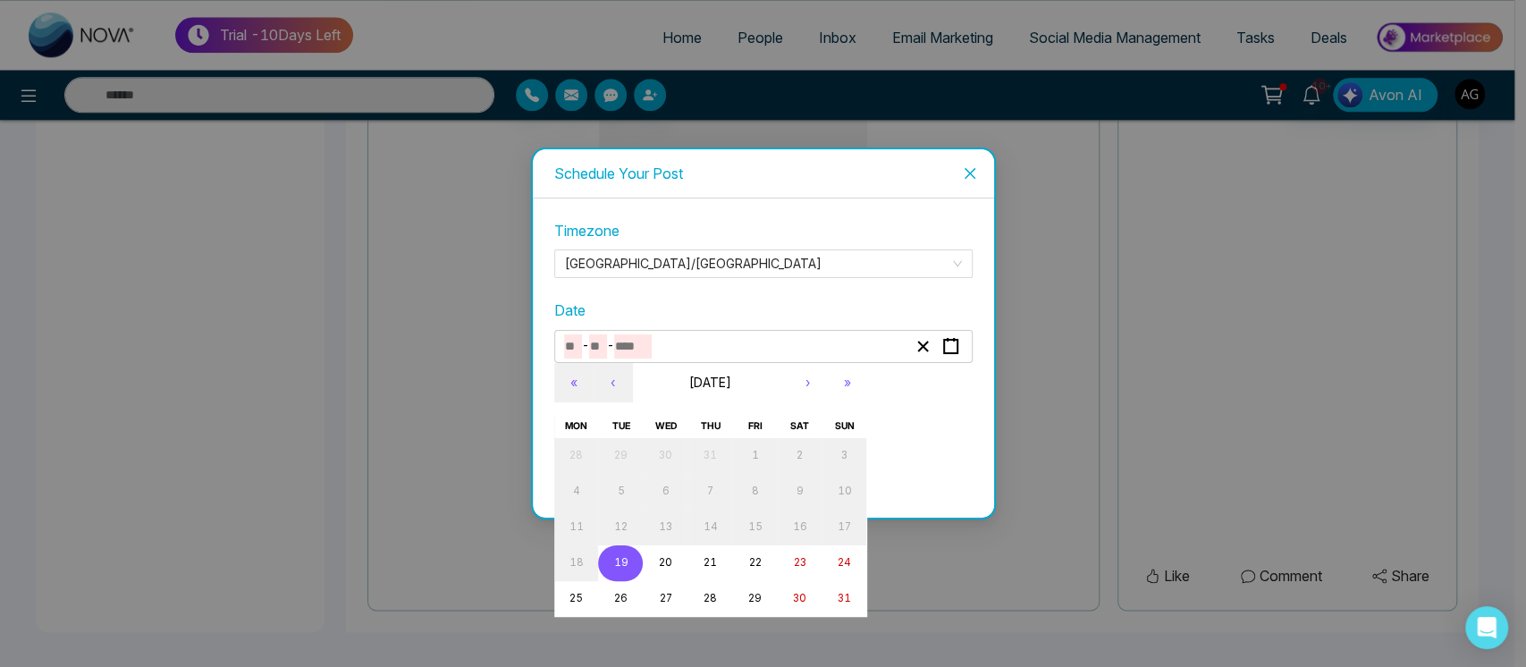
click at [625, 576] on button "19" at bounding box center [620, 563] width 45 height 36
type input "*"
type input "**"
type input "****"
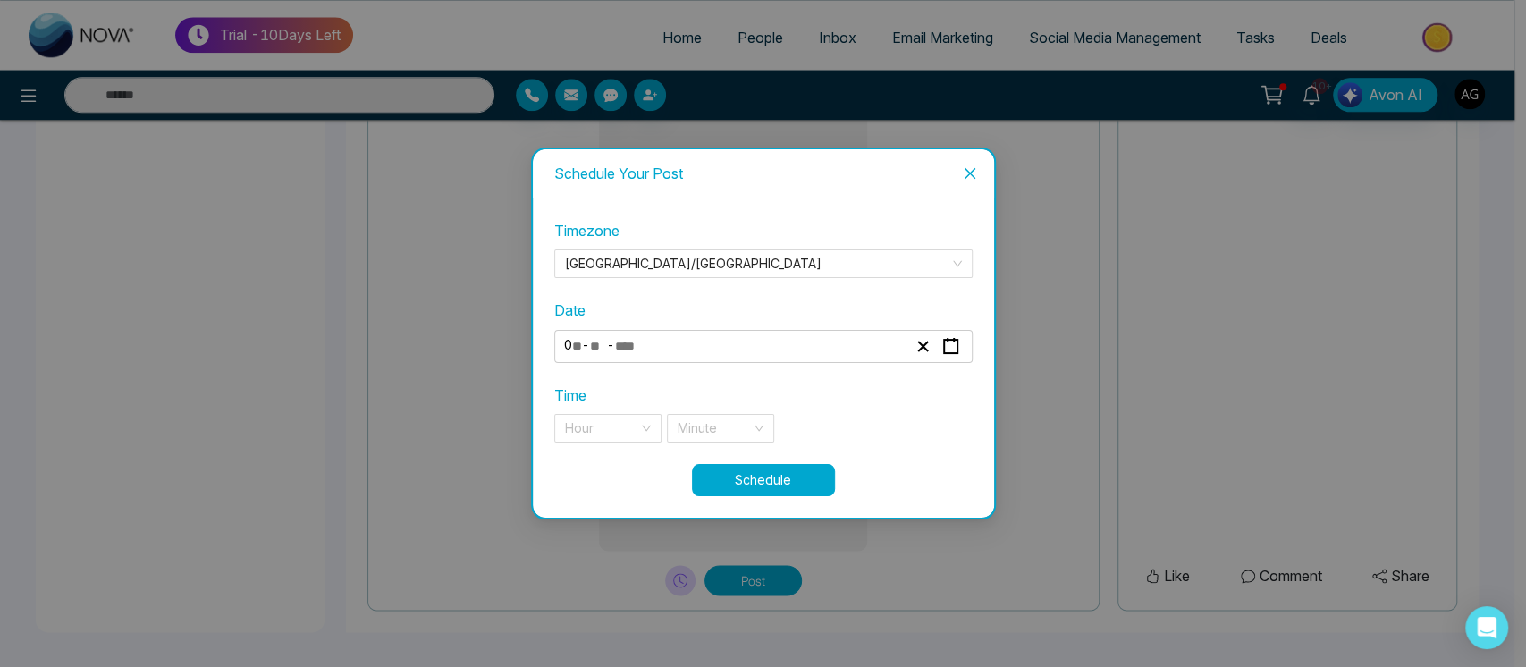
click at [619, 411] on div "Time Hour Minute" at bounding box center [763, 413] width 418 height 58
click at [629, 426] on input "search" at bounding box center [601, 428] width 73 height 27
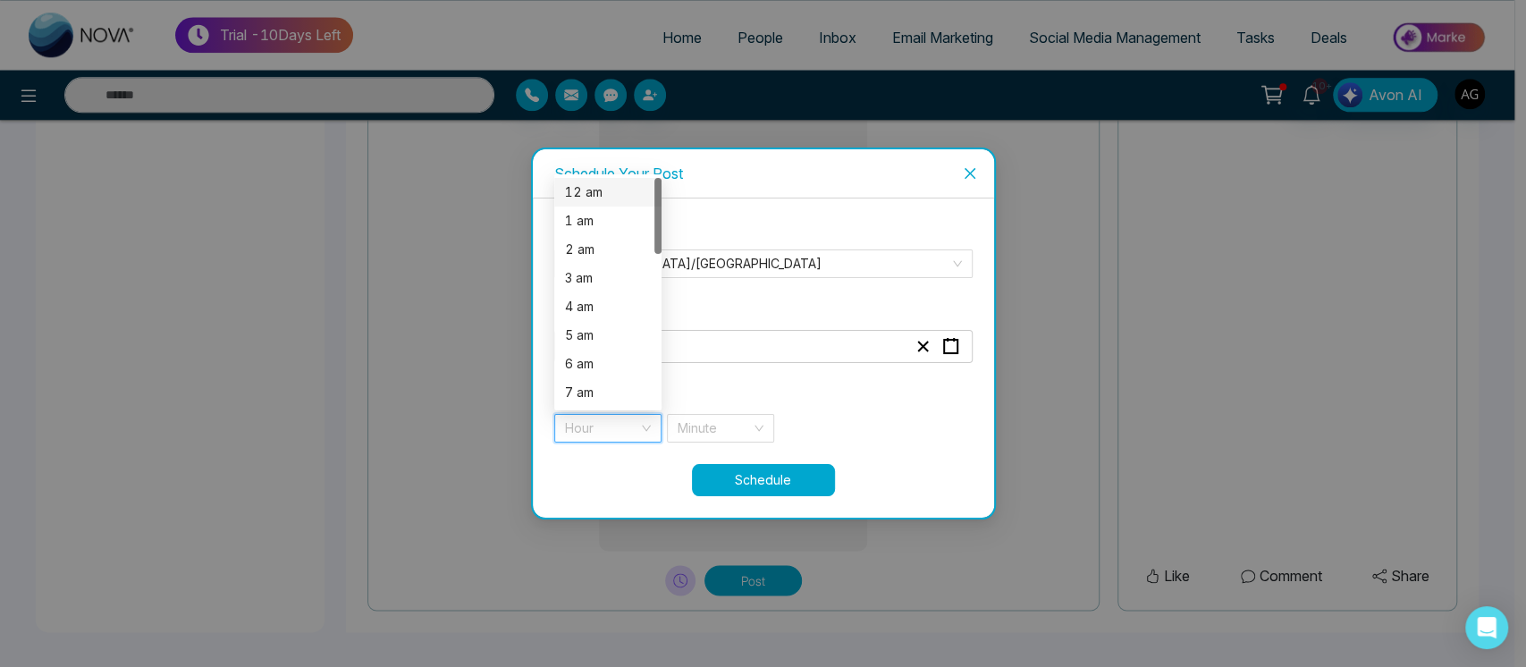
click at [623, 192] on div "12 am" at bounding box center [608, 192] width 86 height 20
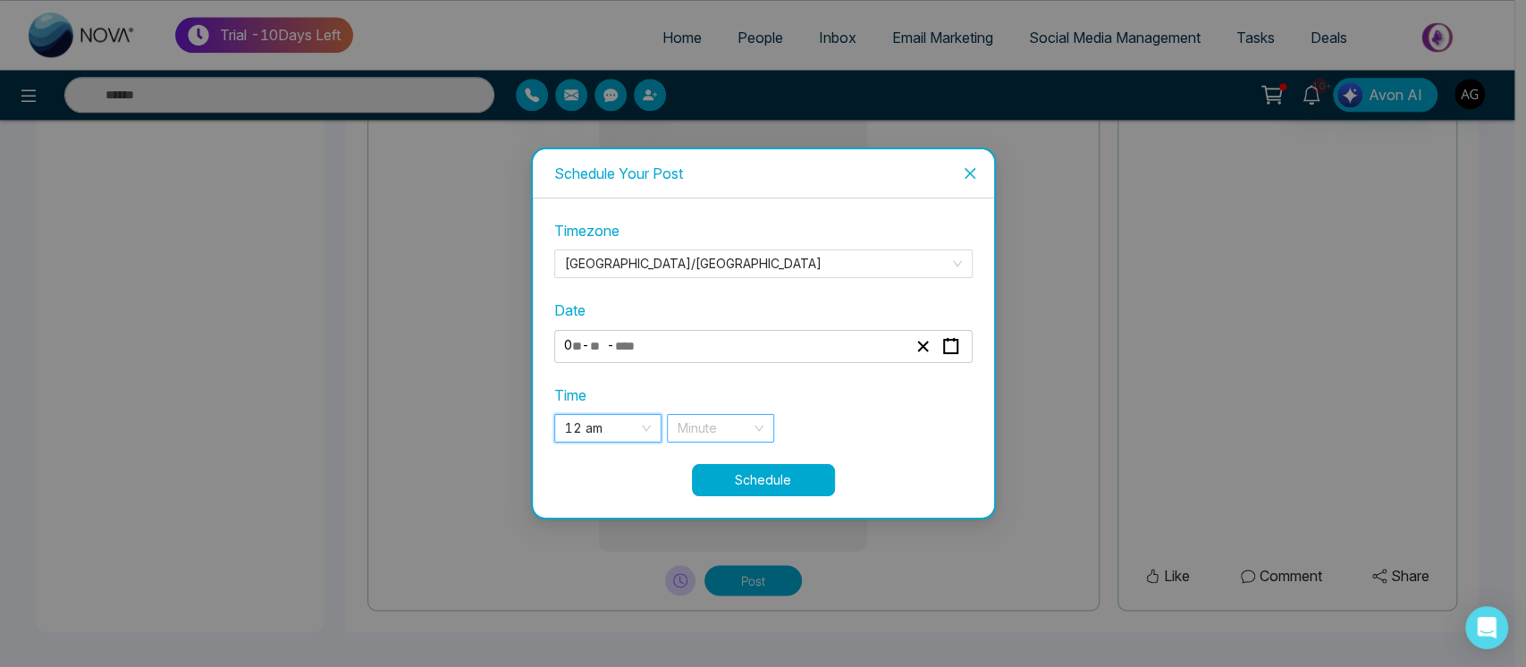
click at [755, 415] on div "Minute" at bounding box center [720, 428] width 107 height 29
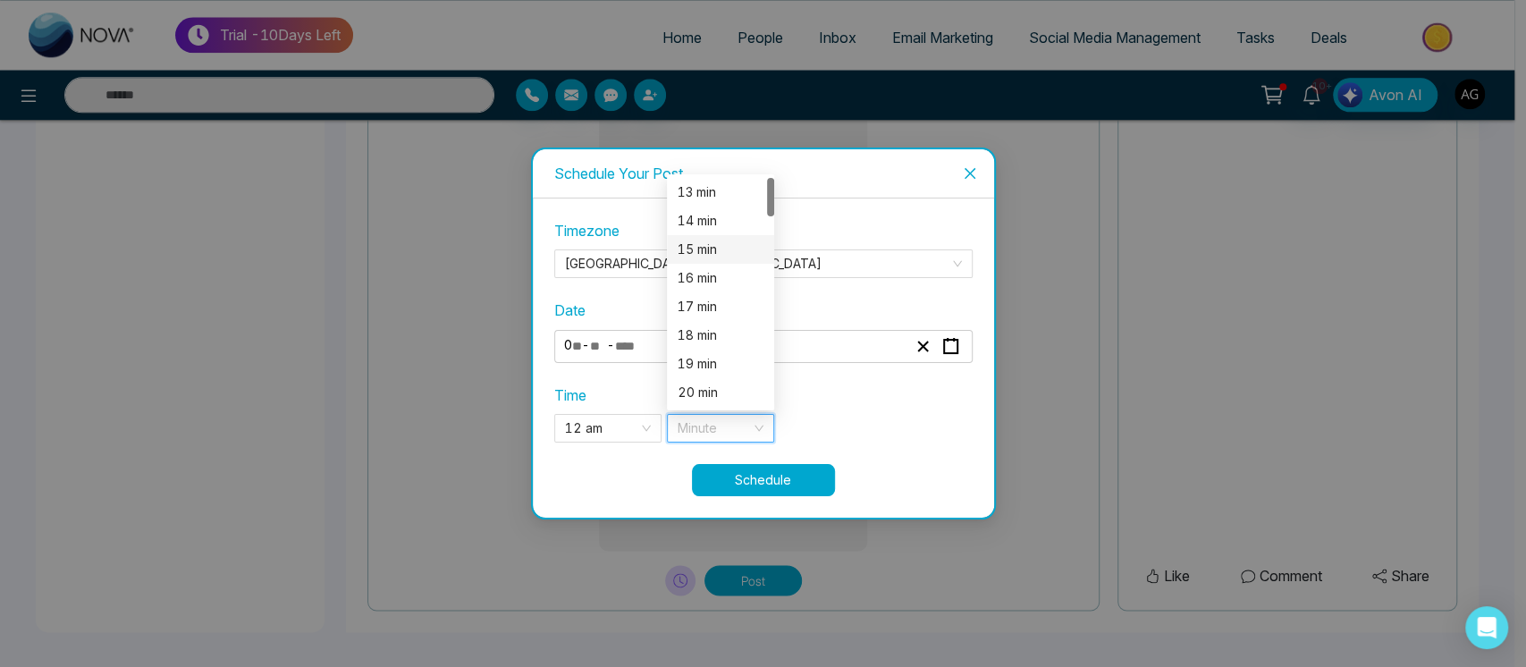
click at [723, 256] on div "15 min" at bounding box center [721, 250] width 86 height 20
click at [760, 495] on button "Schedule" at bounding box center [763, 480] width 143 height 32
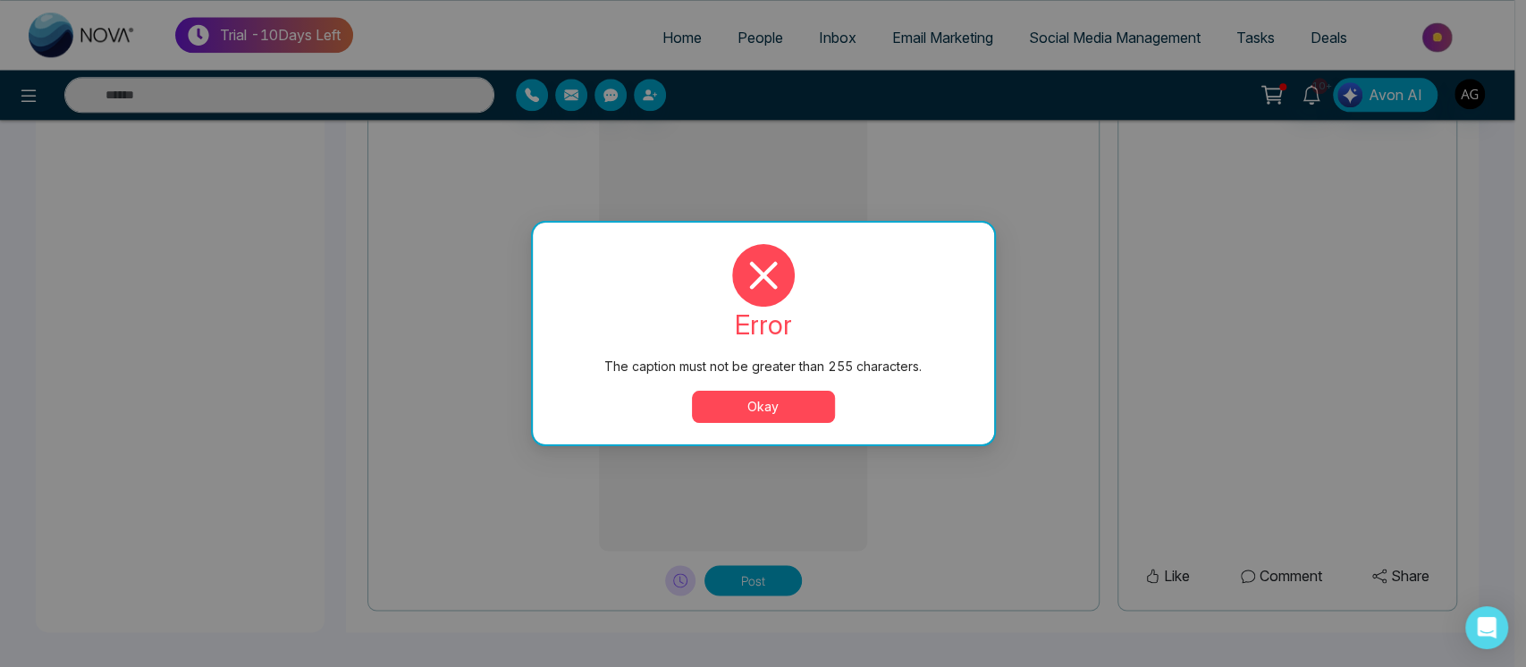
click at [744, 397] on button "Okay" at bounding box center [763, 407] width 143 height 32
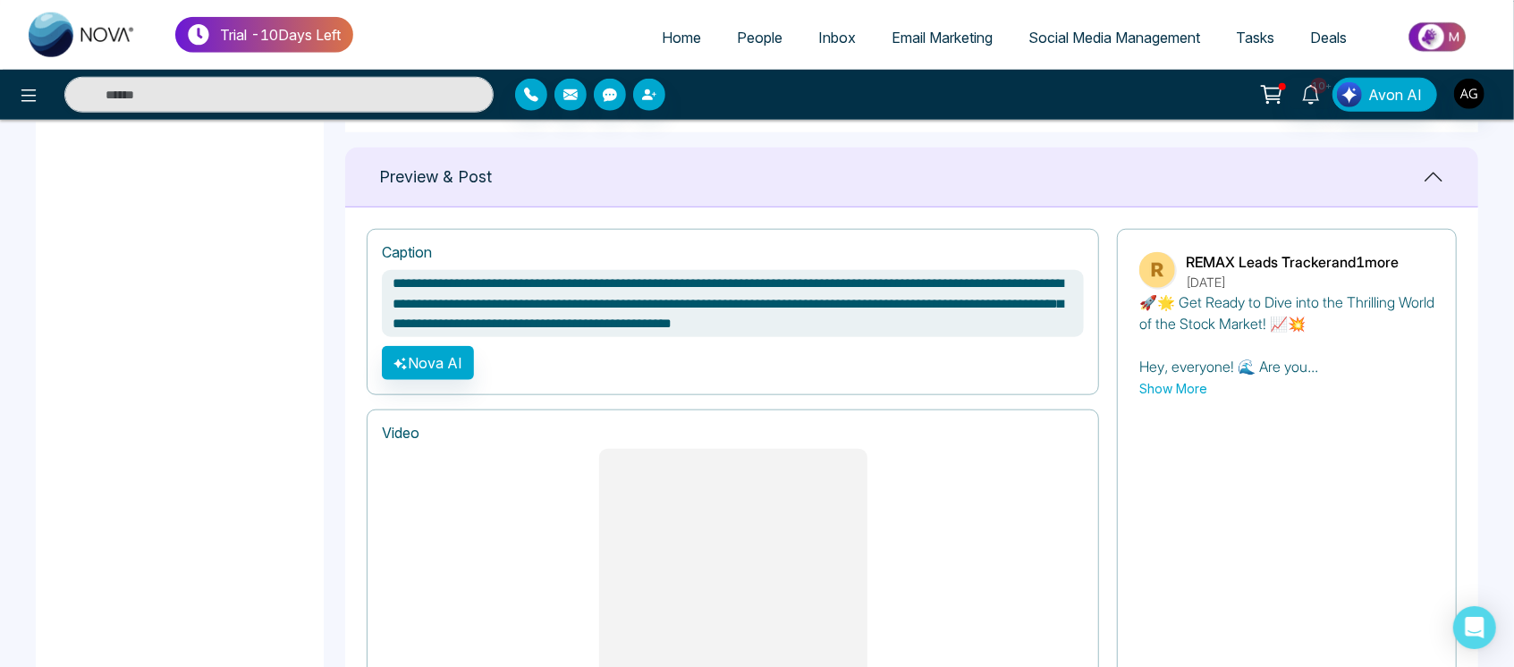
scroll to position [0, 0]
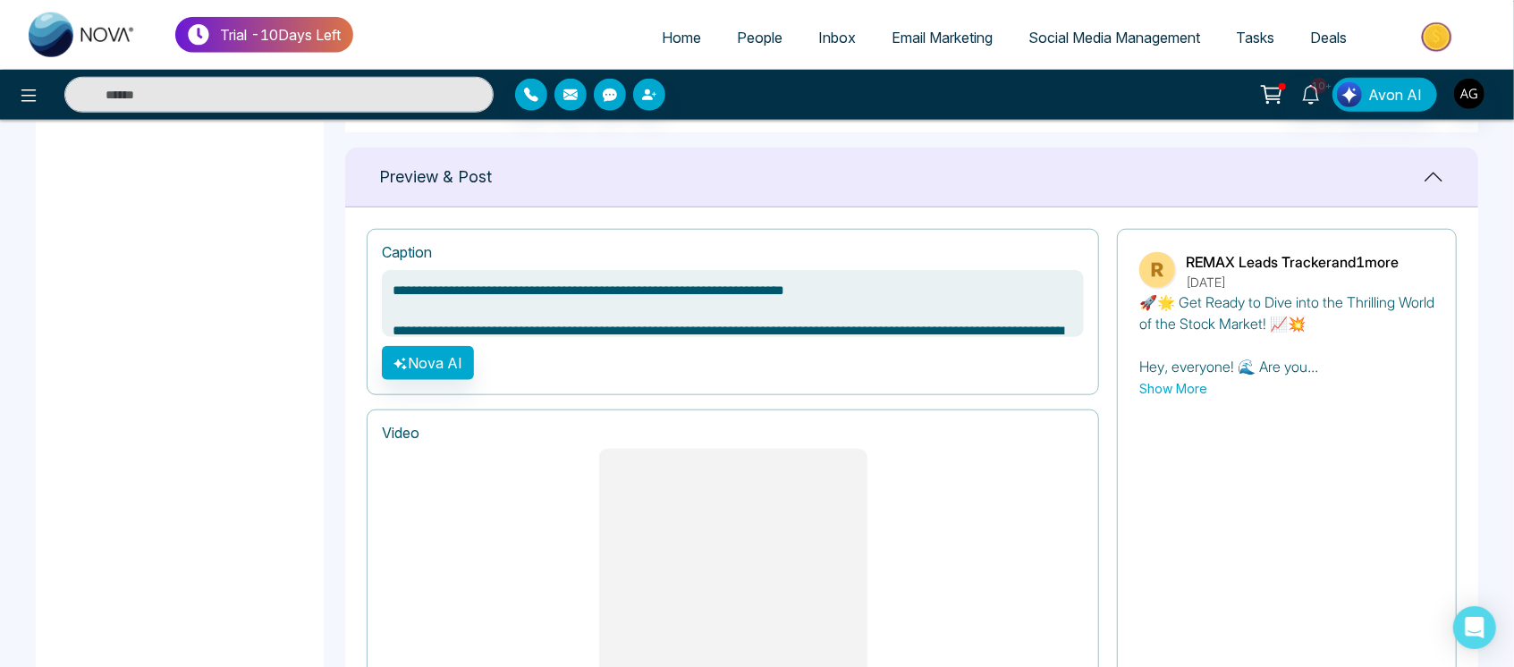
drag, startPoint x: 922, startPoint y: 315, endPoint x: 383, endPoint y: 311, distance: 539.2
click at [383, 311] on textarea at bounding box center [733, 303] width 702 height 67
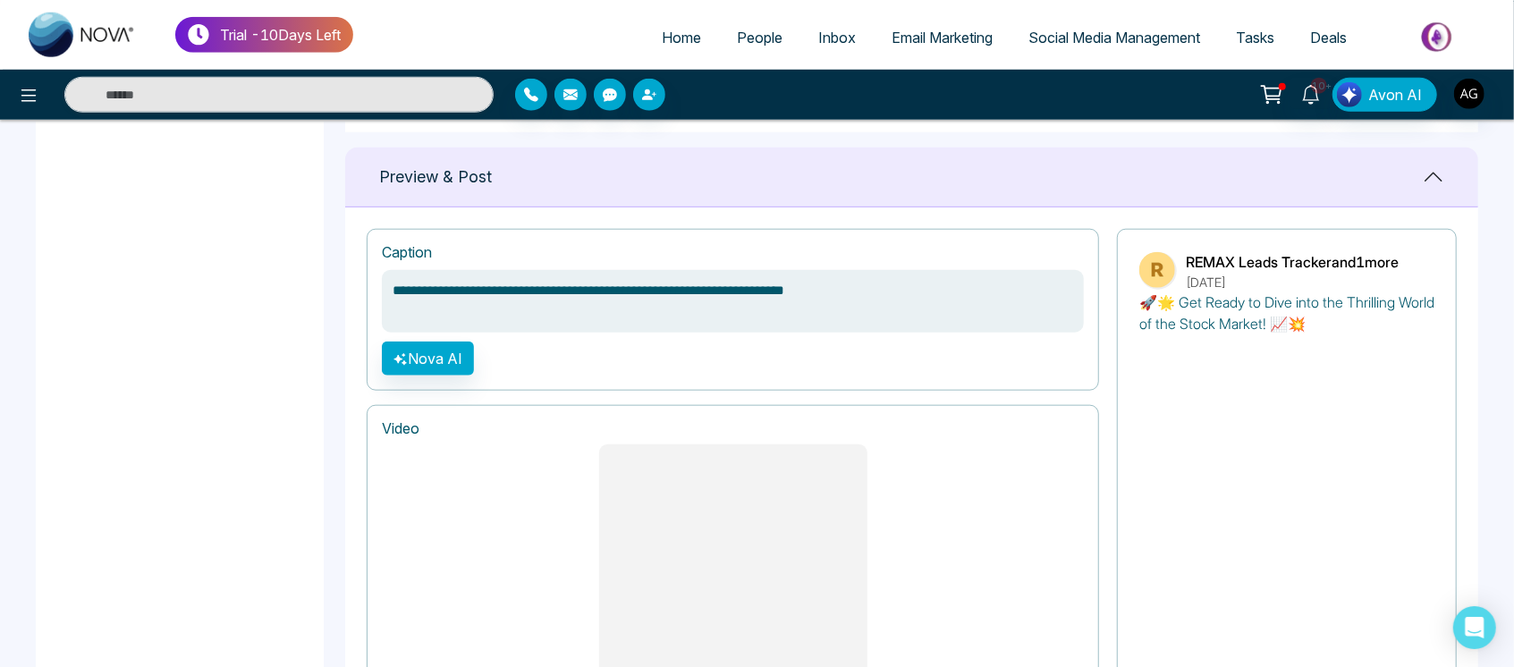
scroll to position [1493, 0]
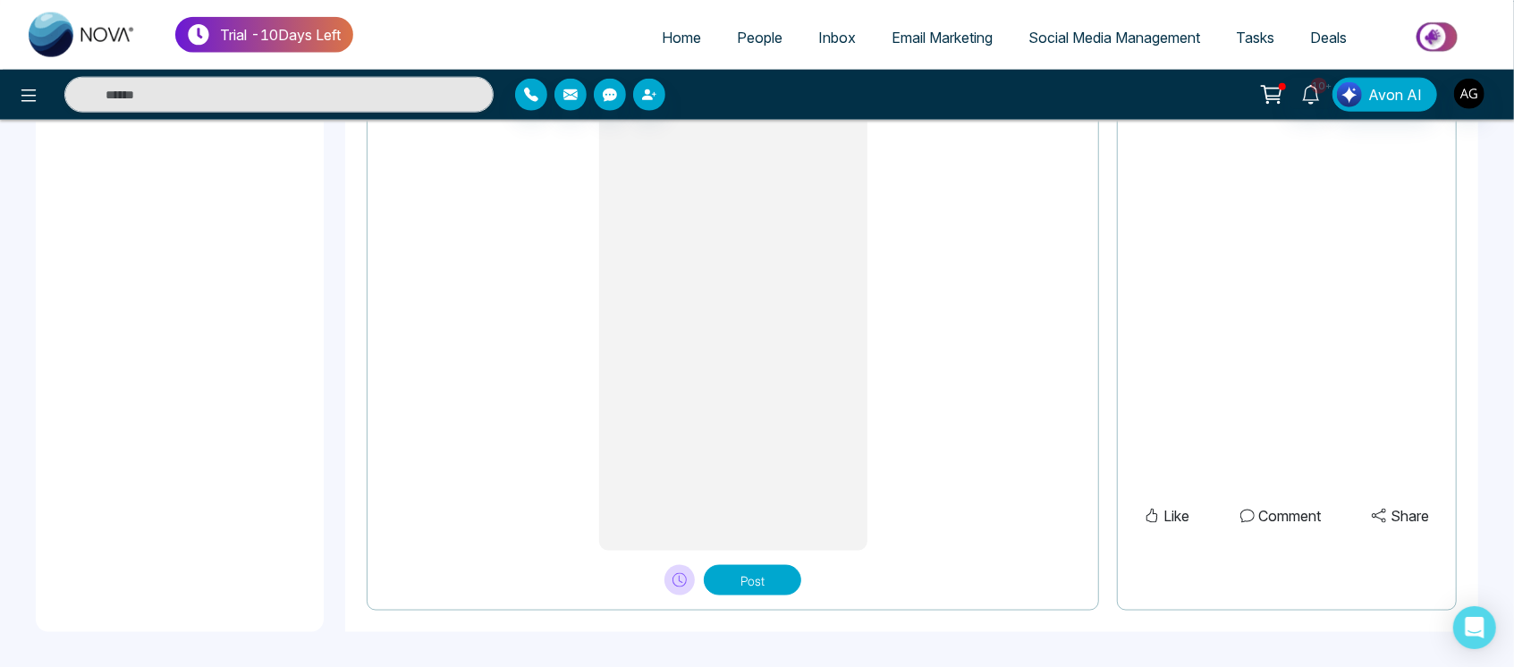
type textarea "**********"
click at [688, 585] on button at bounding box center [679, 580] width 30 height 30
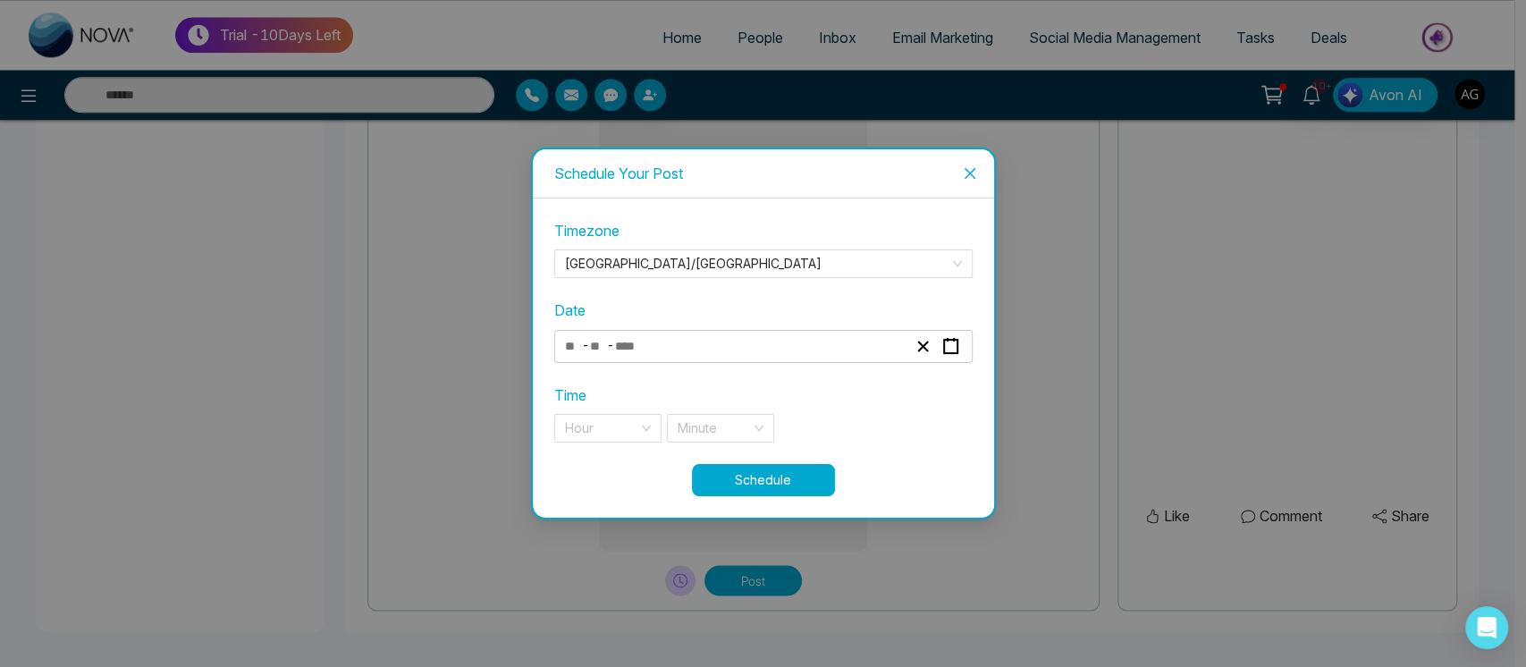
click at [765, 364] on div "Timezone Asia/Kolkata Date - - Time Hour Minute" at bounding box center [763, 341] width 418 height 243
click at [774, 338] on div "- -" at bounding box center [735, 346] width 347 height 24
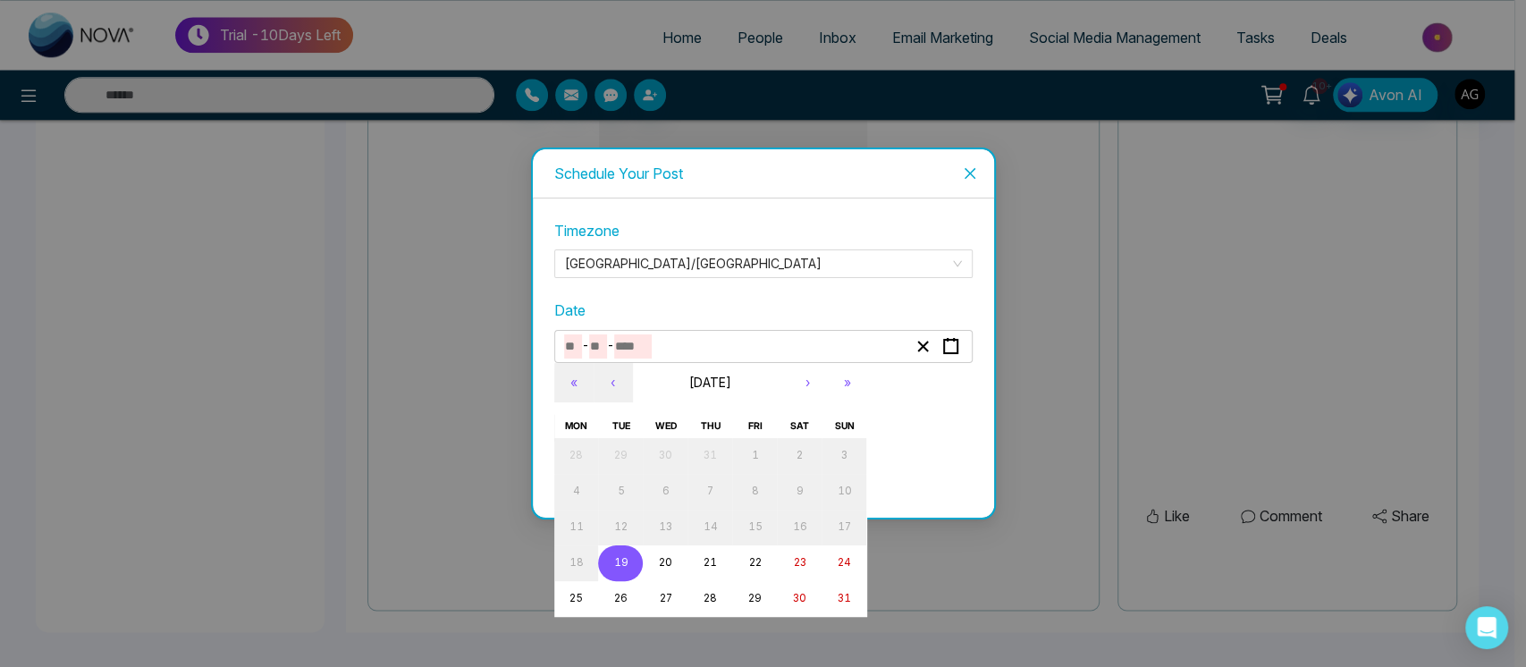
click at [634, 557] on button "19" at bounding box center [620, 563] width 45 height 36
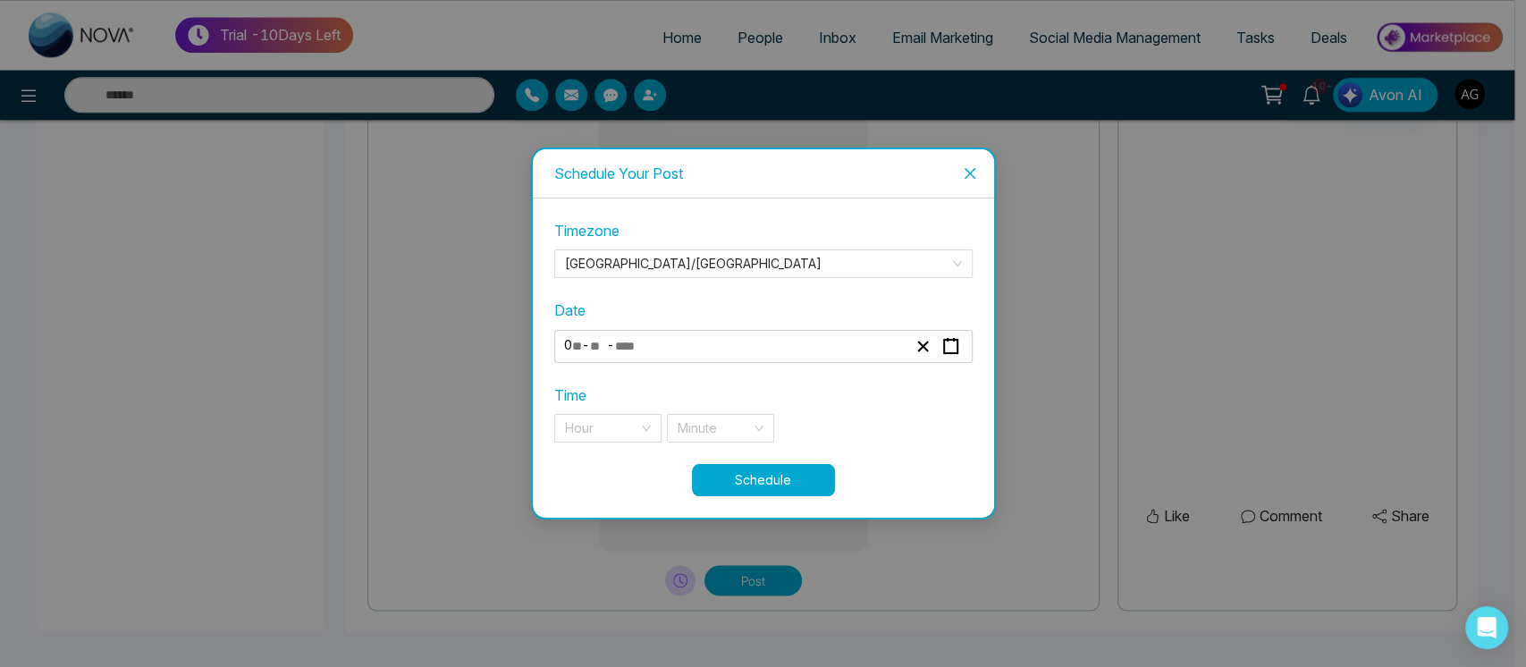
type input "*"
type input "**"
type input "****"
click at [601, 425] on input "search" at bounding box center [601, 428] width 73 height 27
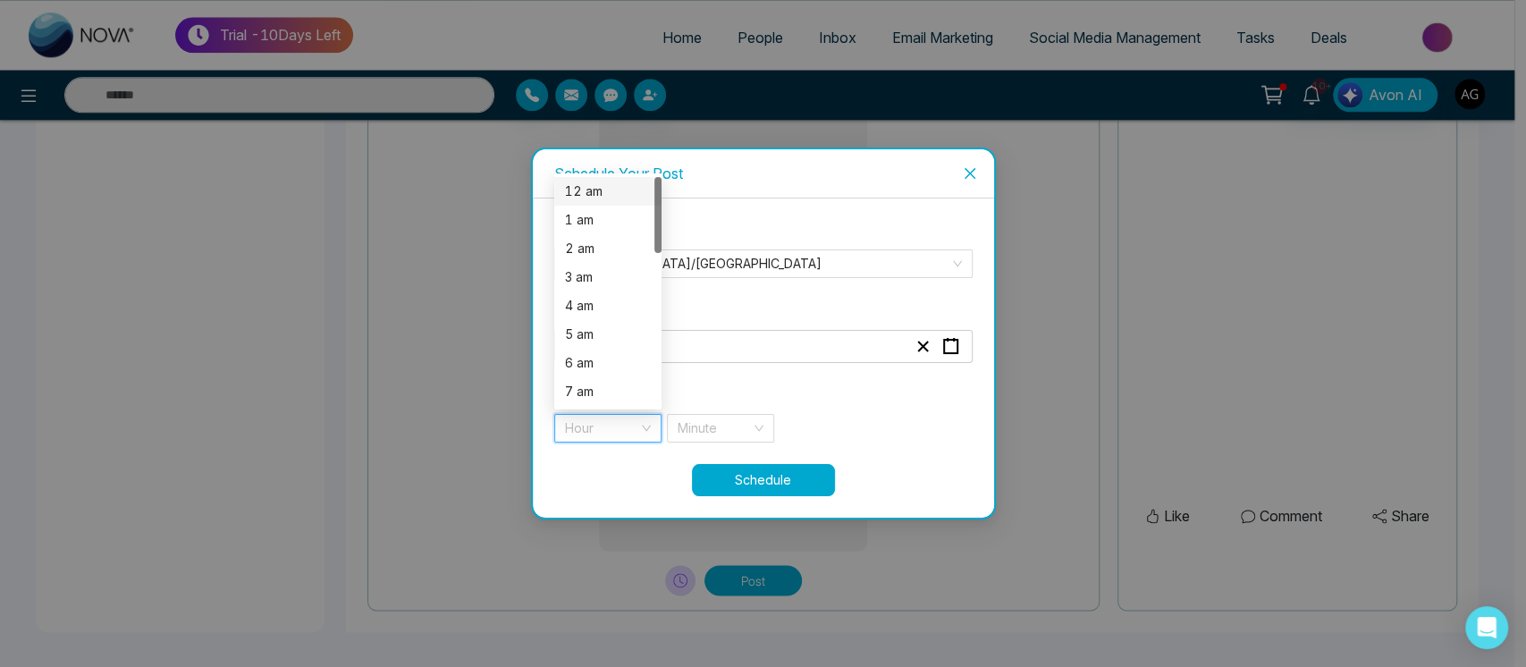
click at [596, 195] on div "12 am" at bounding box center [608, 192] width 86 height 20
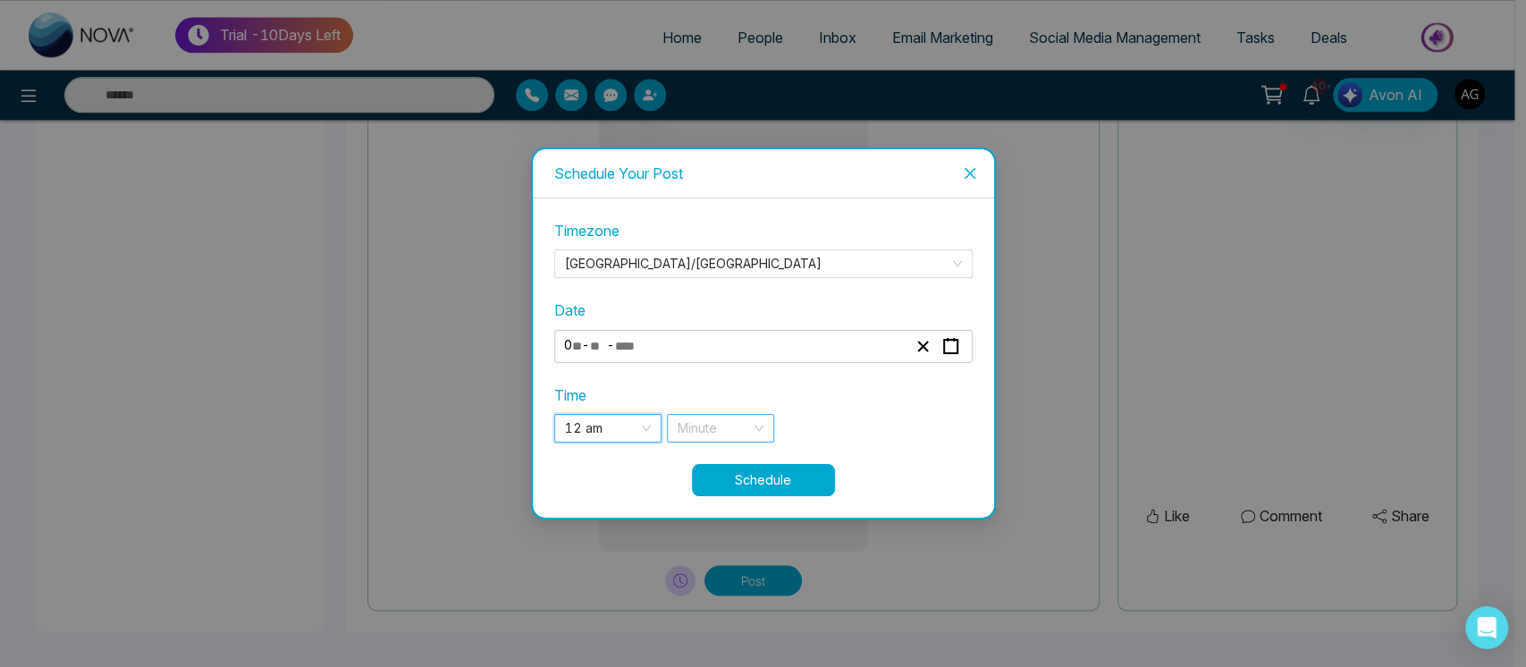
click at [751, 424] on div "Minute" at bounding box center [720, 428] width 107 height 29
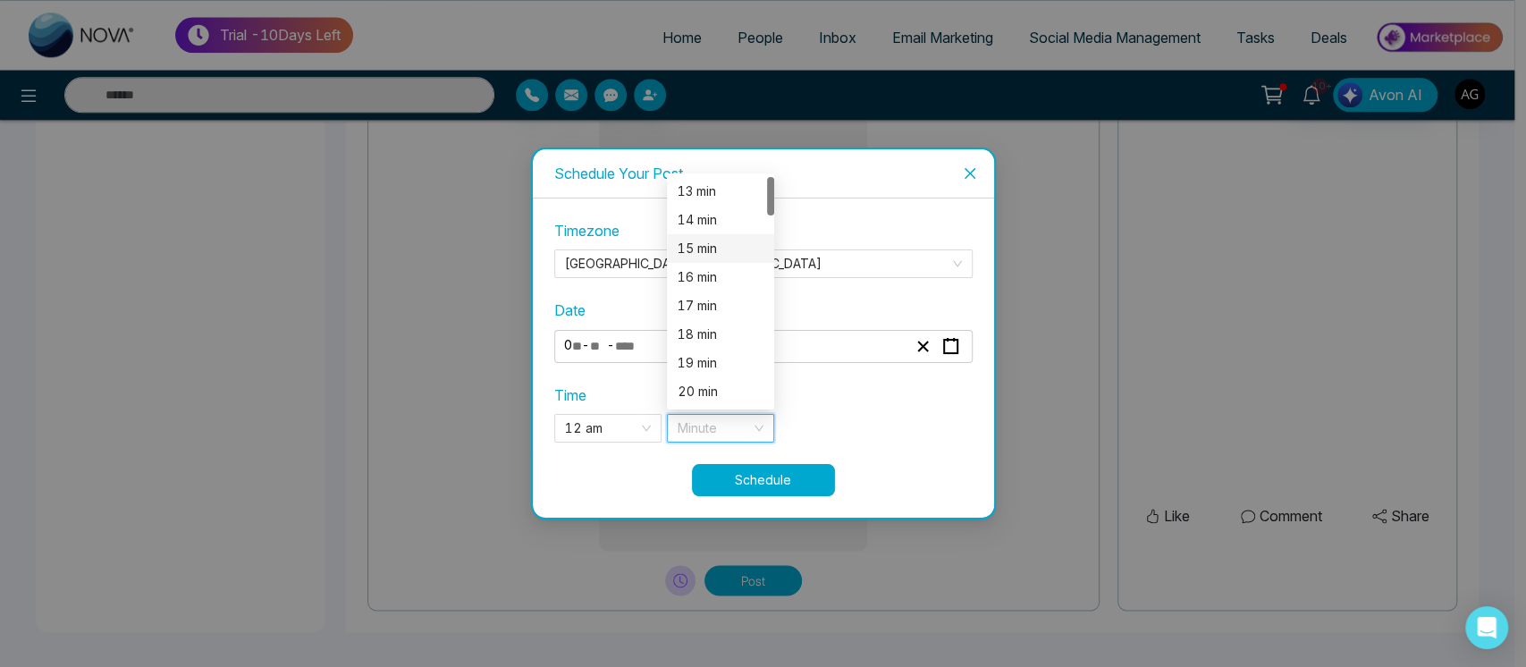
click at [709, 245] on div "15 min" at bounding box center [721, 249] width 86 height 20
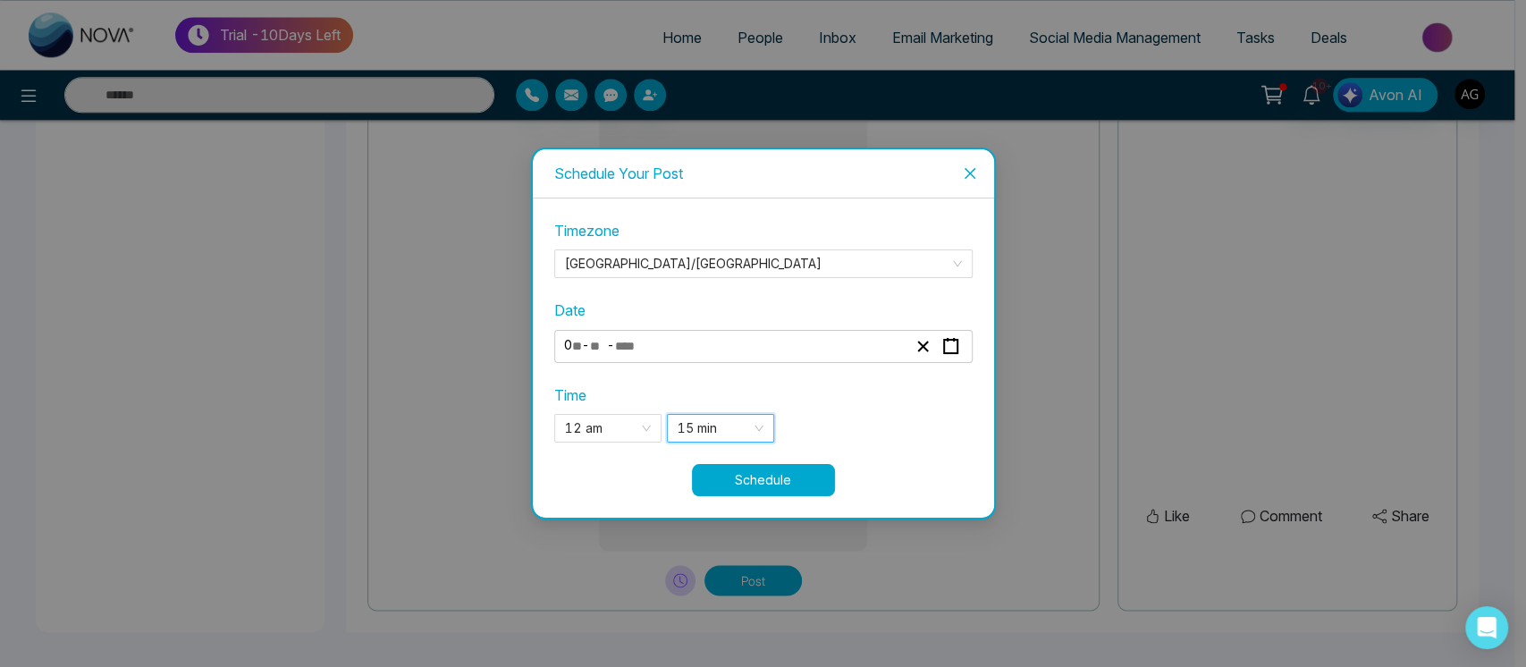
click at [773, 494] on button "Schedule" at bounding box center [763, 480] width 143 height 32
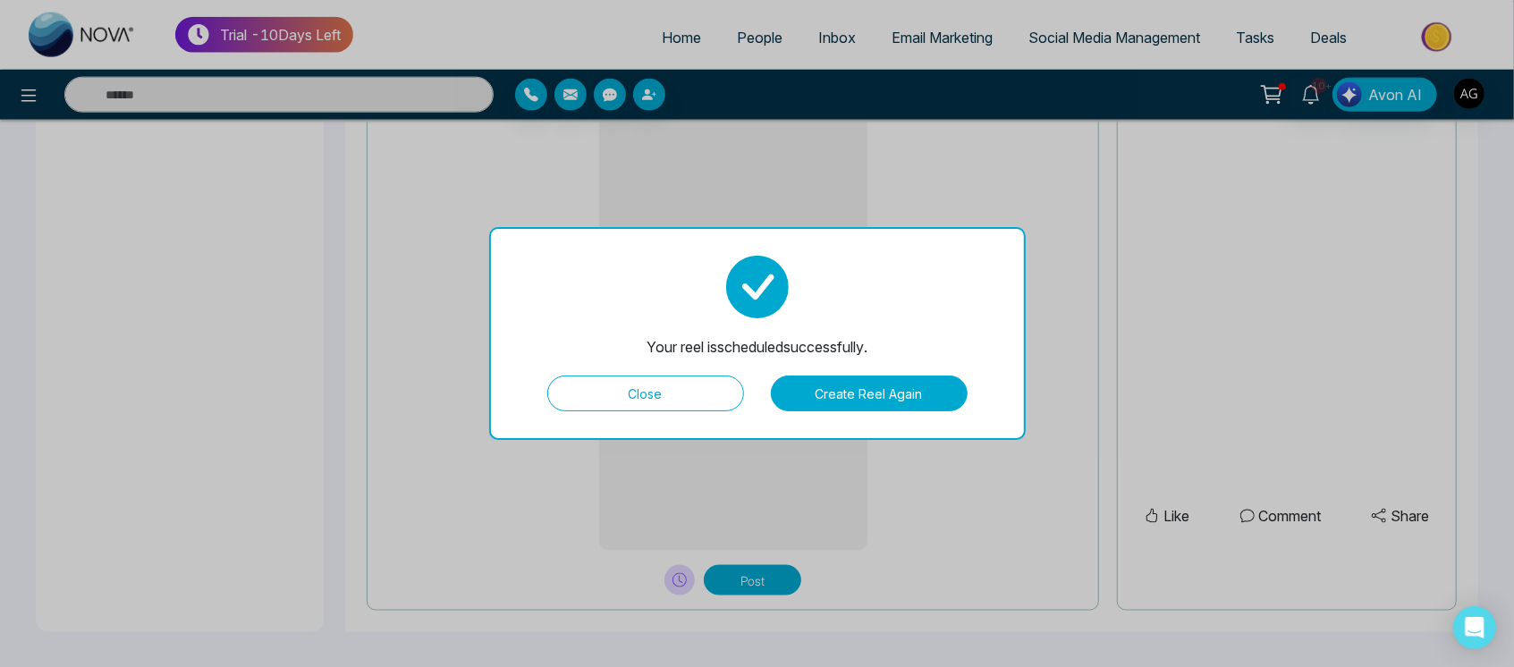
click at [689, 402] on button "Close" at bounding box center [645, 394] width 197 height 36
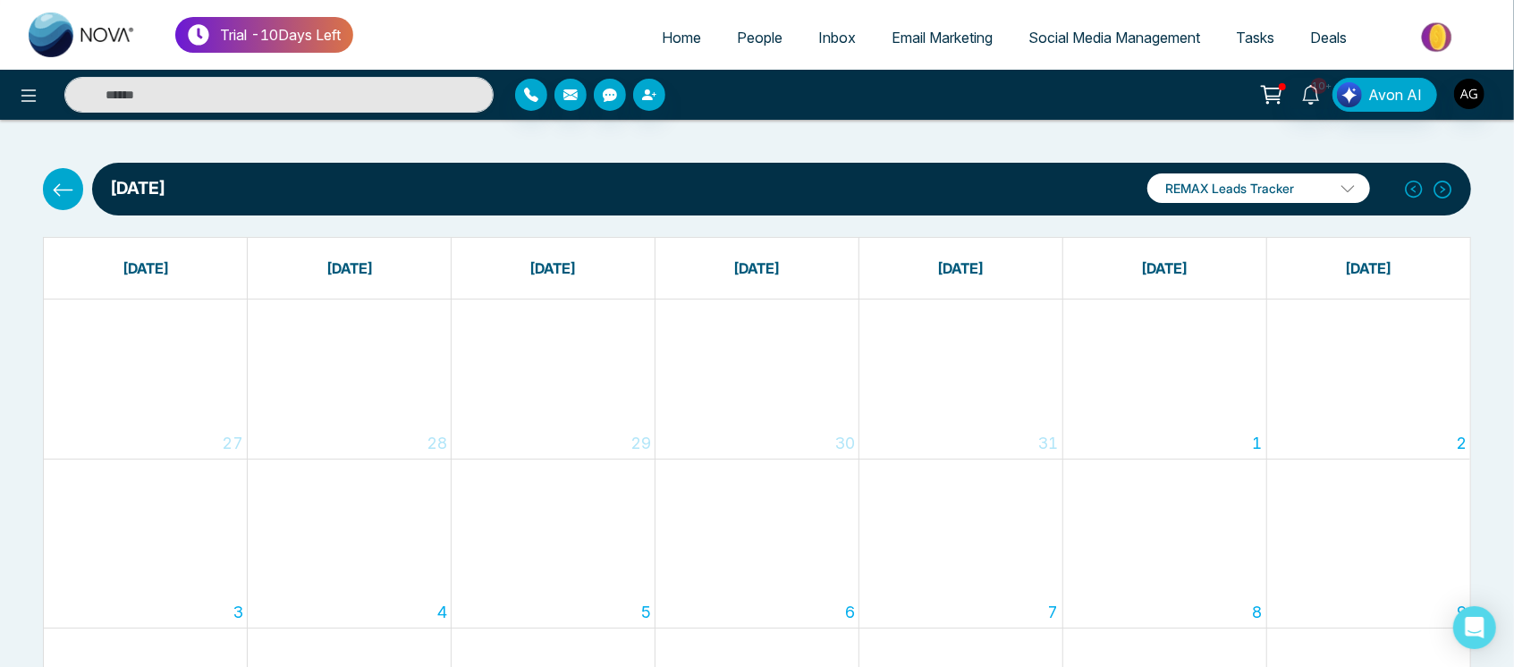
click at [57, 182] on icon at bounding box center [63, 190] width 22 height 22
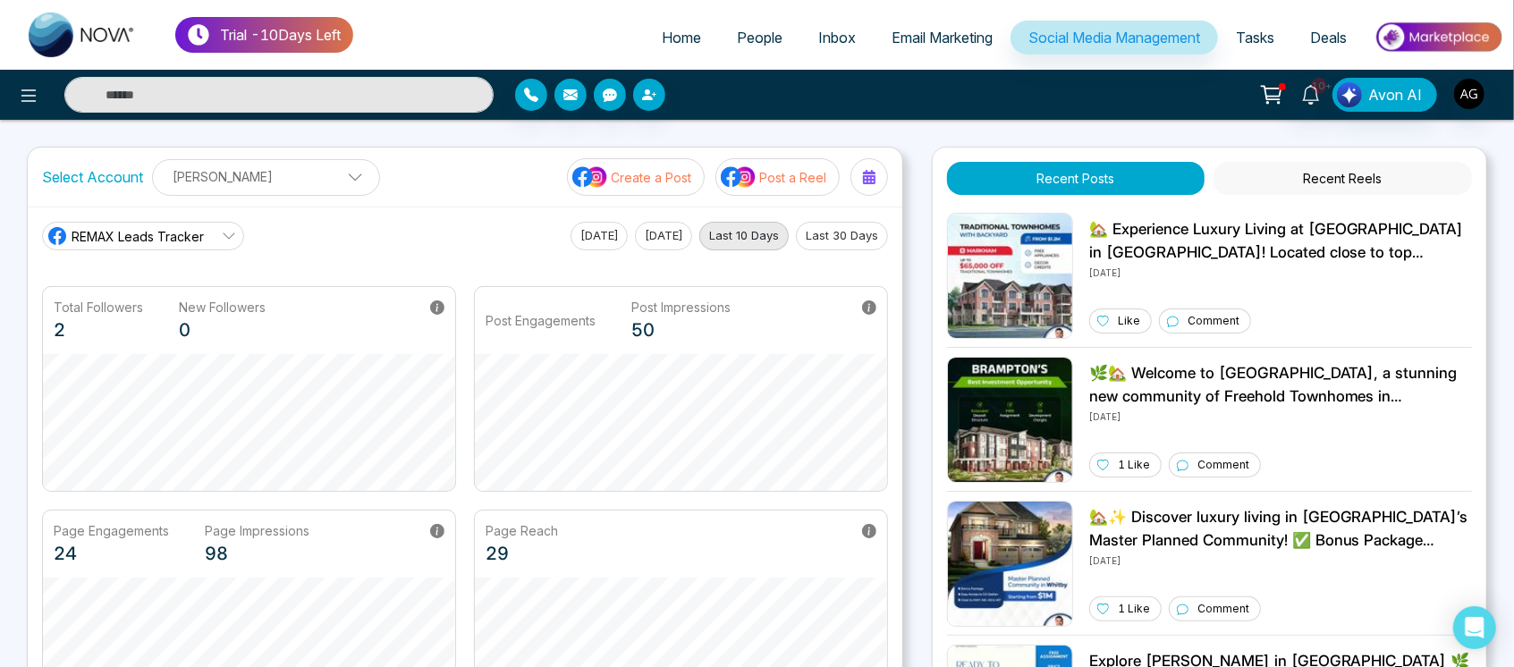
click at [780, 180] on p "Post a Reel" at bounding box center [792, 177] width 67 height 19
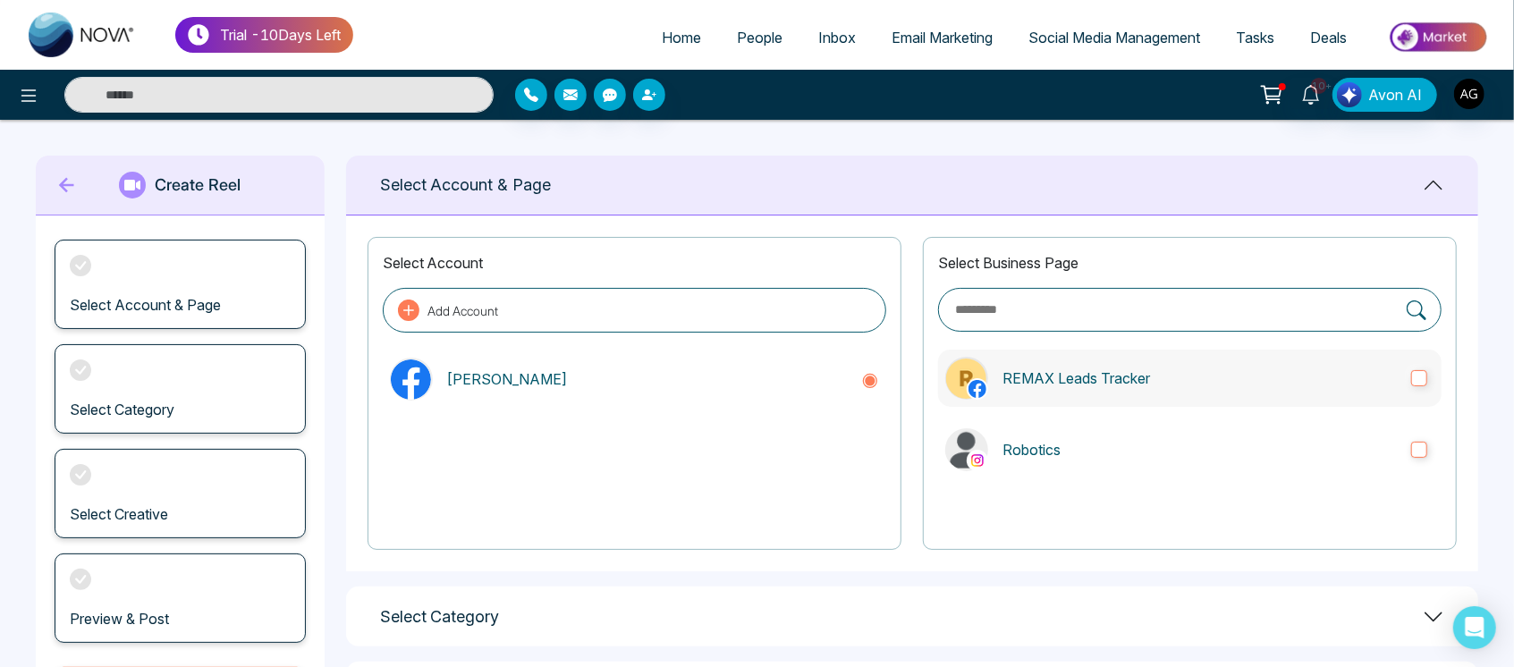
click at [1205, 372] on p "REMAX Leads Tracker" at bounding box center [1199, 377] width 394 height 21
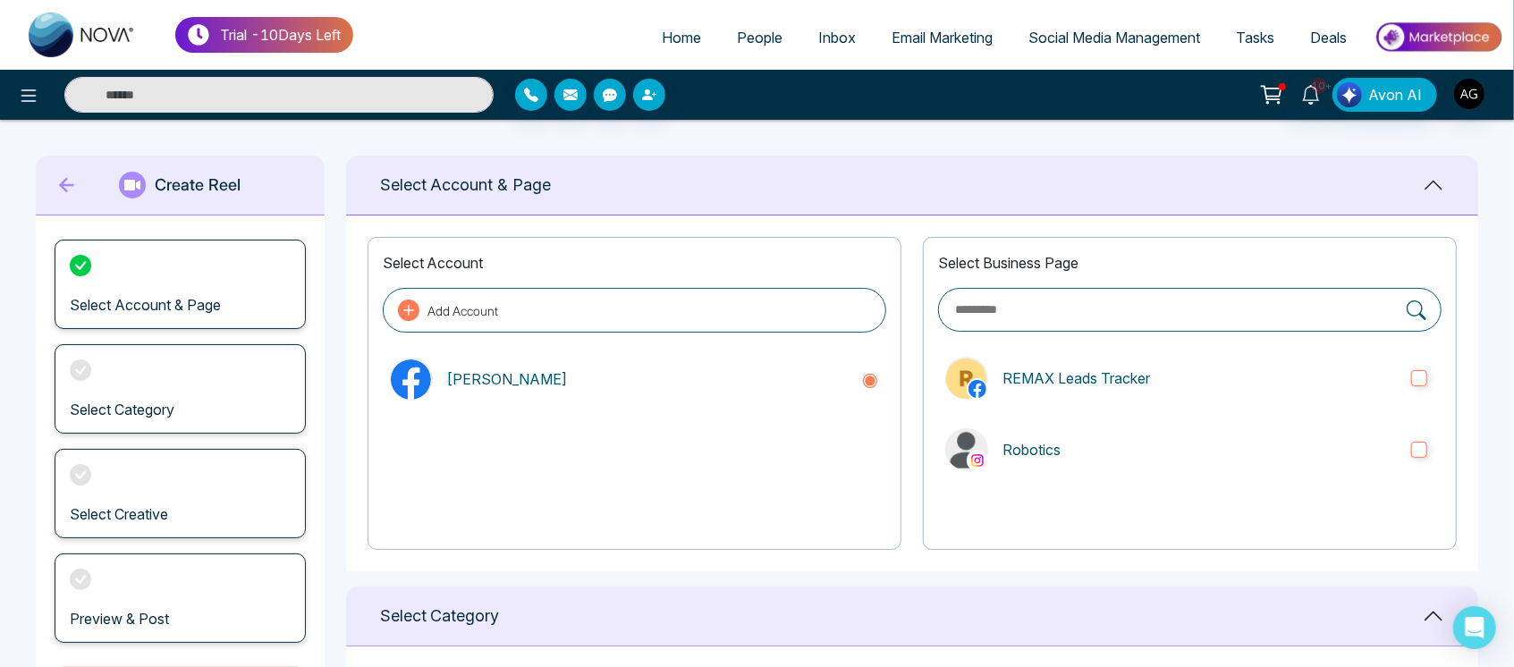
scroll to position [147, 0]
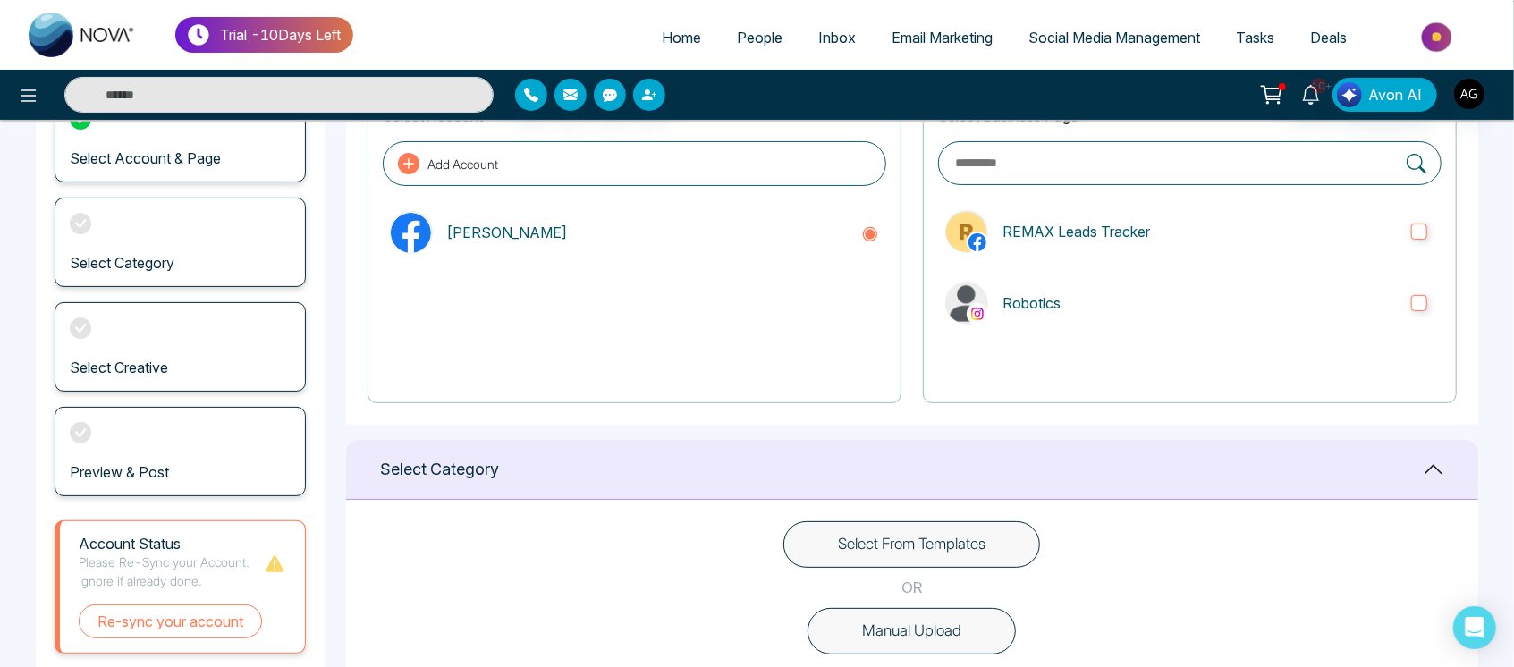
click at [996, 537] on button "Select From Templates" at bounding box center [911, 544] width 257 height 46
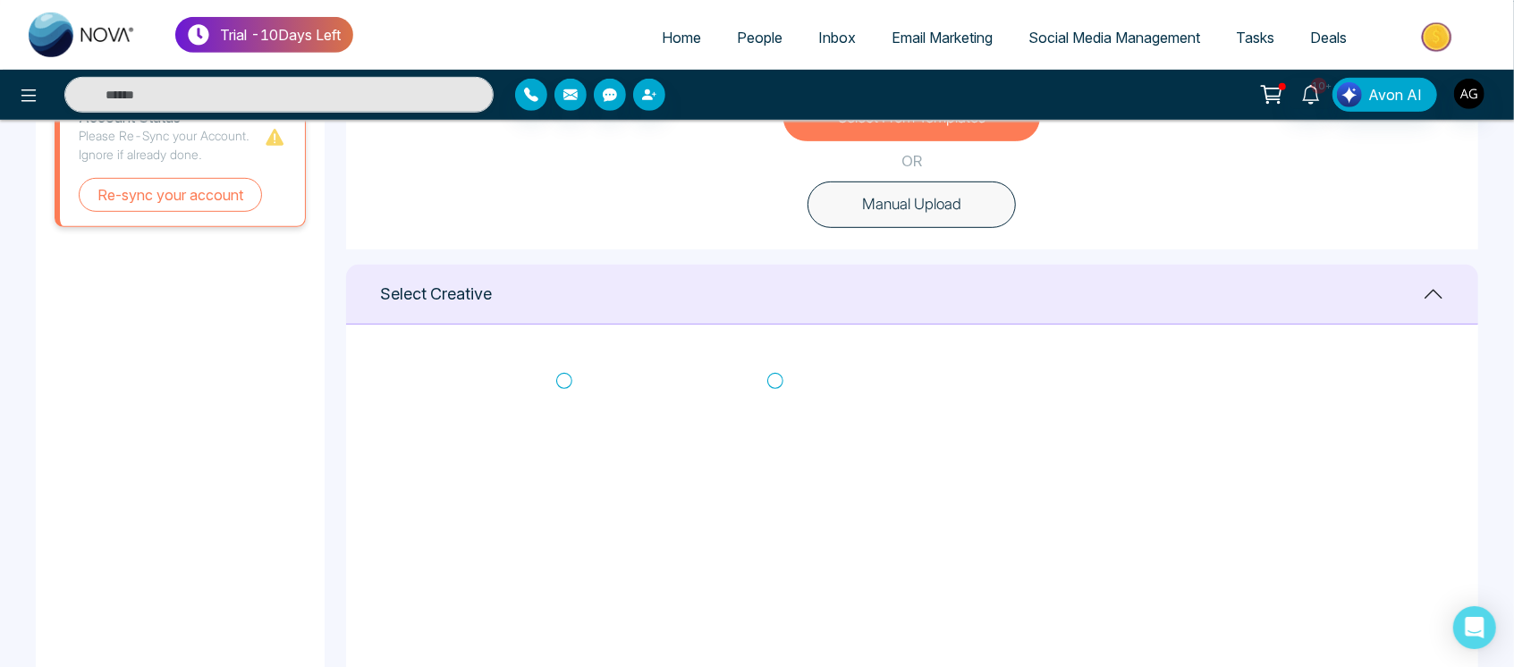
scroll to position [366, 0]
click at [773, 378] on icon at bounding box center [775, 380] width 16 height 18
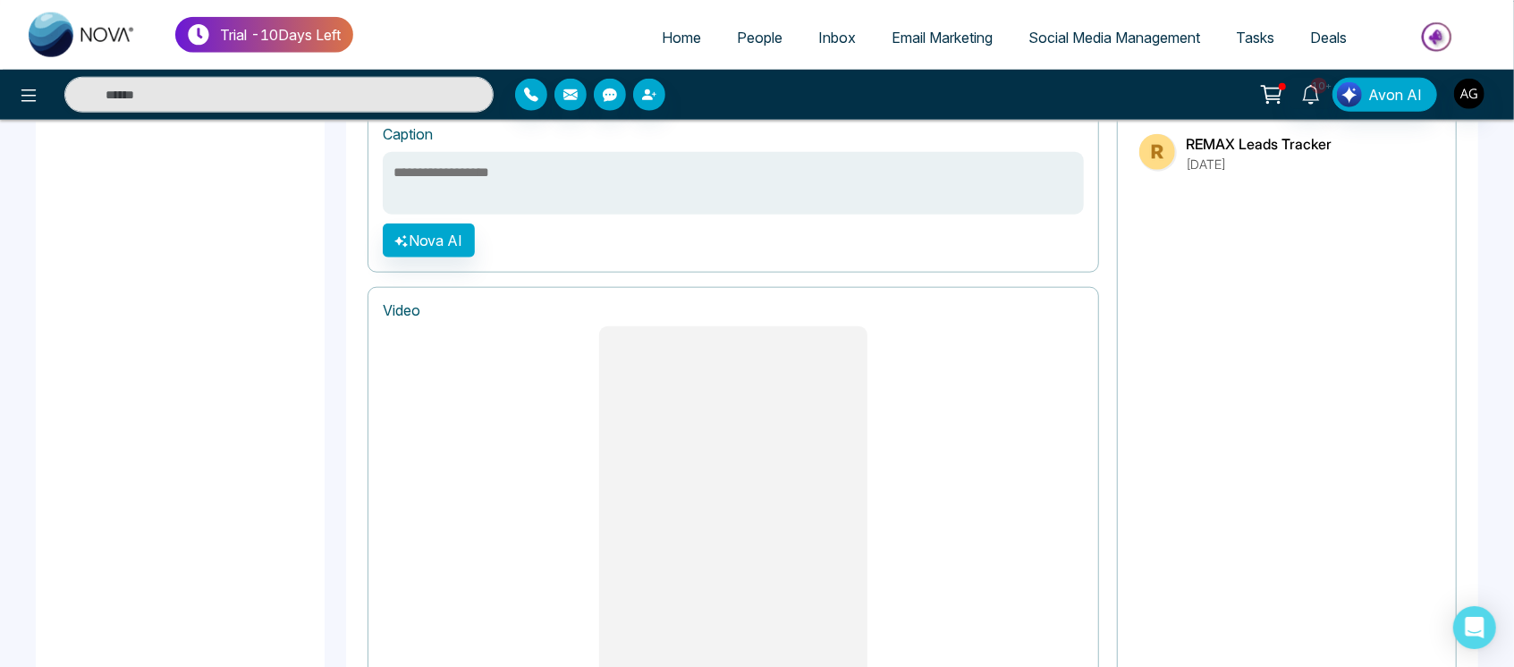
scroll to position [1493, 0]
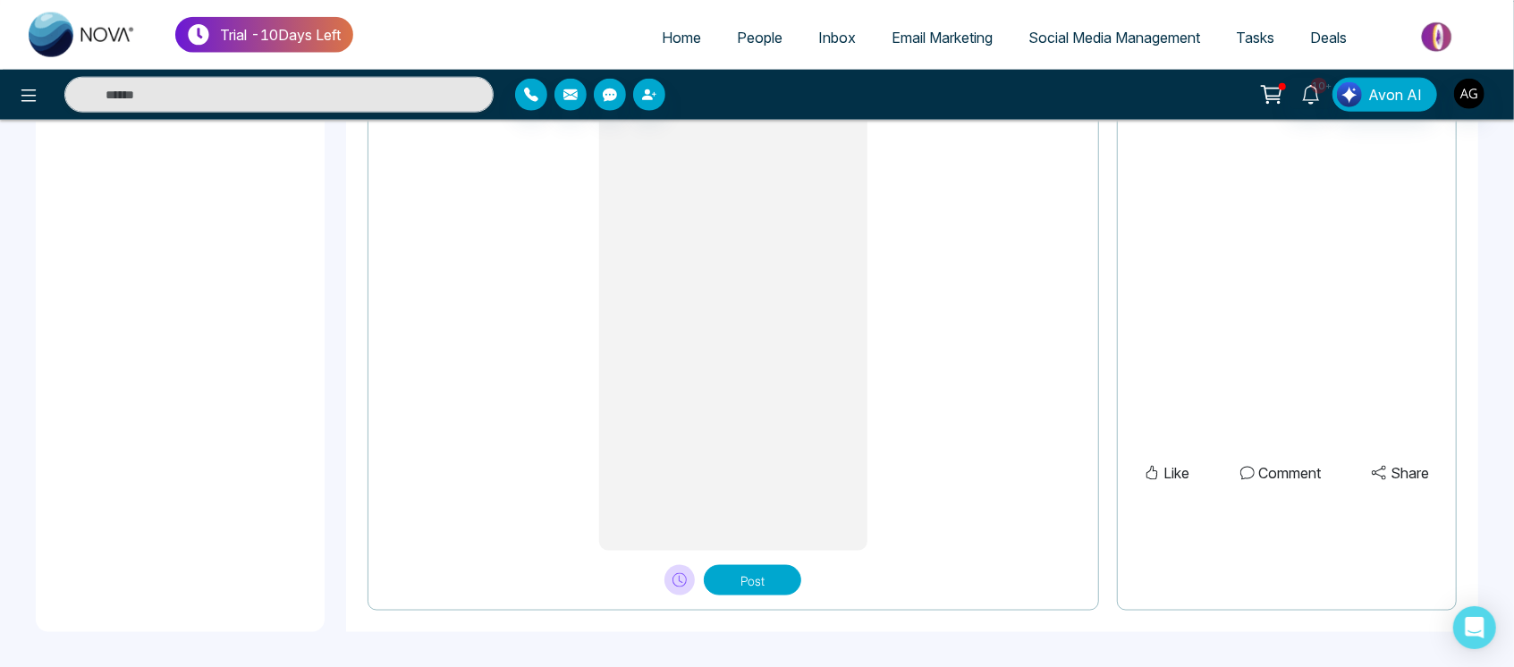
click at [744, 583] on button "Post" at bounding box center [752, 580] width 97 height 30
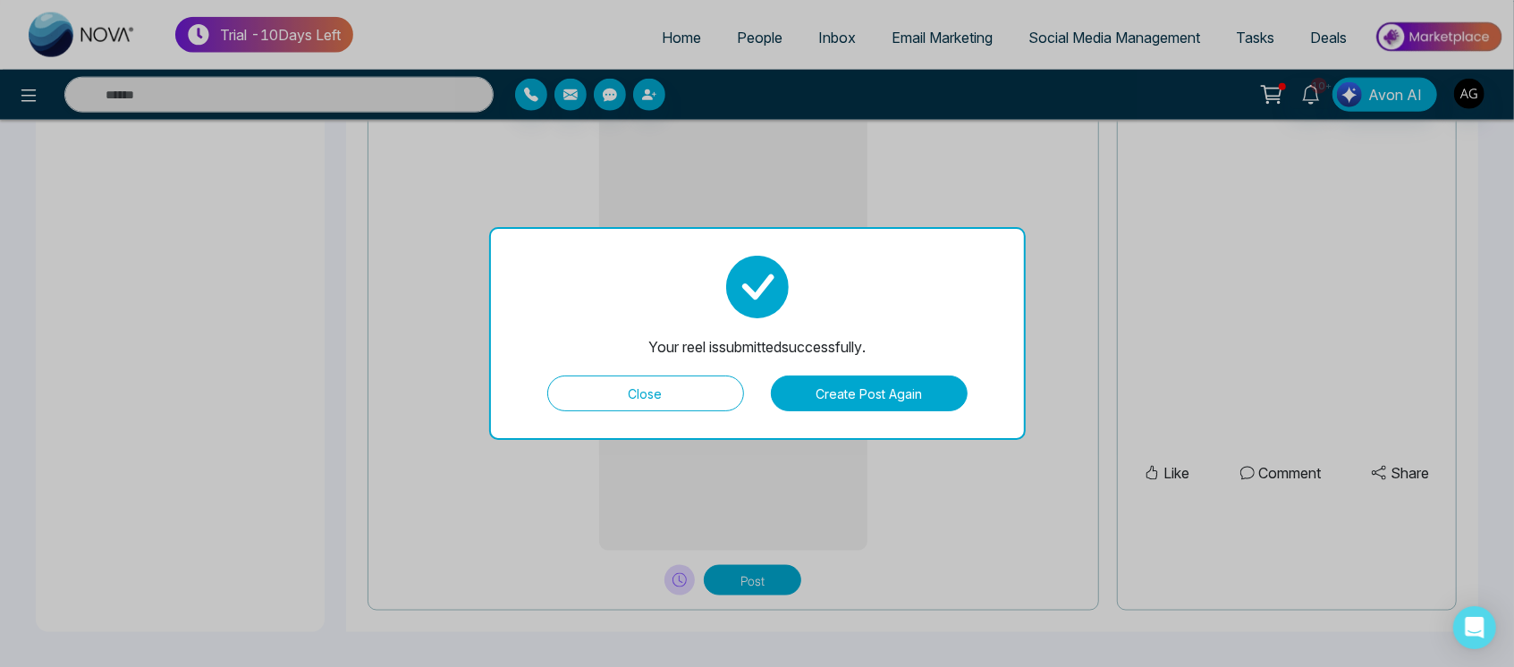
click at [686, 397] on button "Close" at bounding box center [645, 394] width 197 height 36
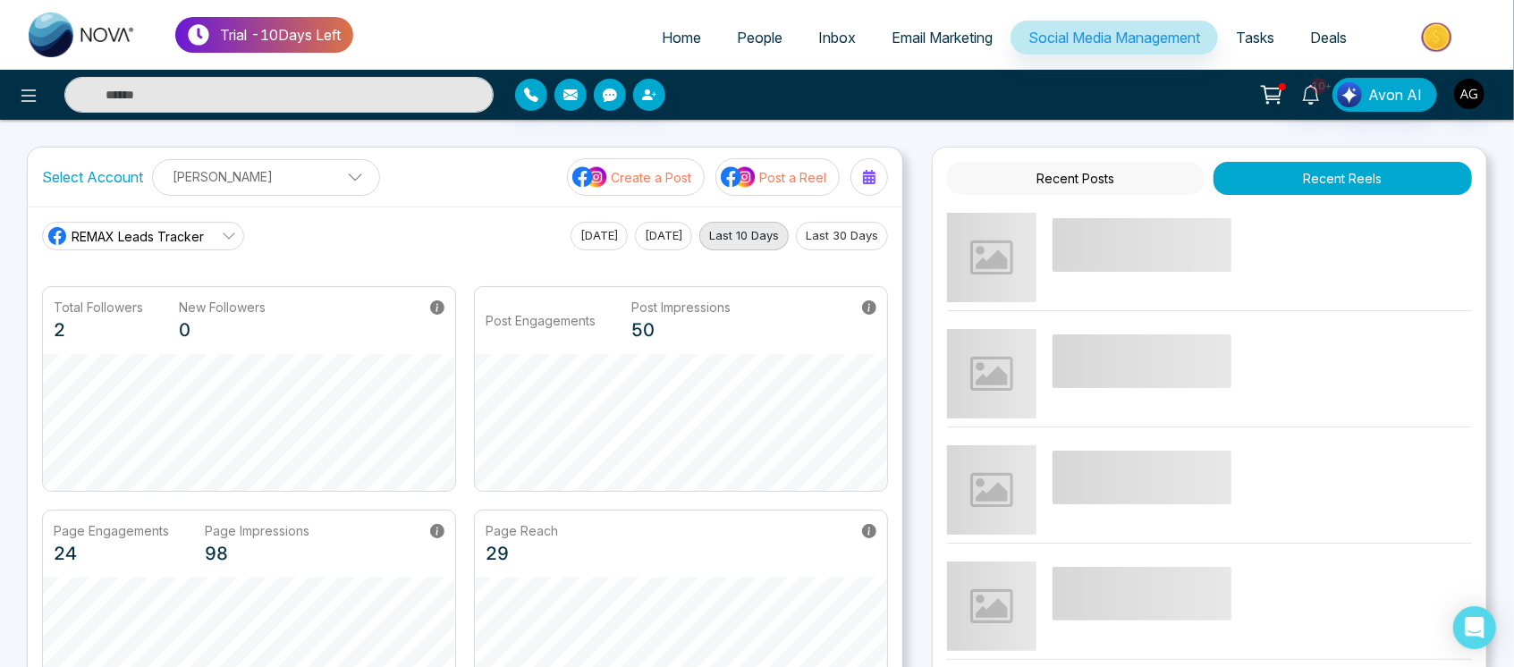
click at [794, 177] on p "Post a Reel" at bounding box center [792, 177] width 67 height 19
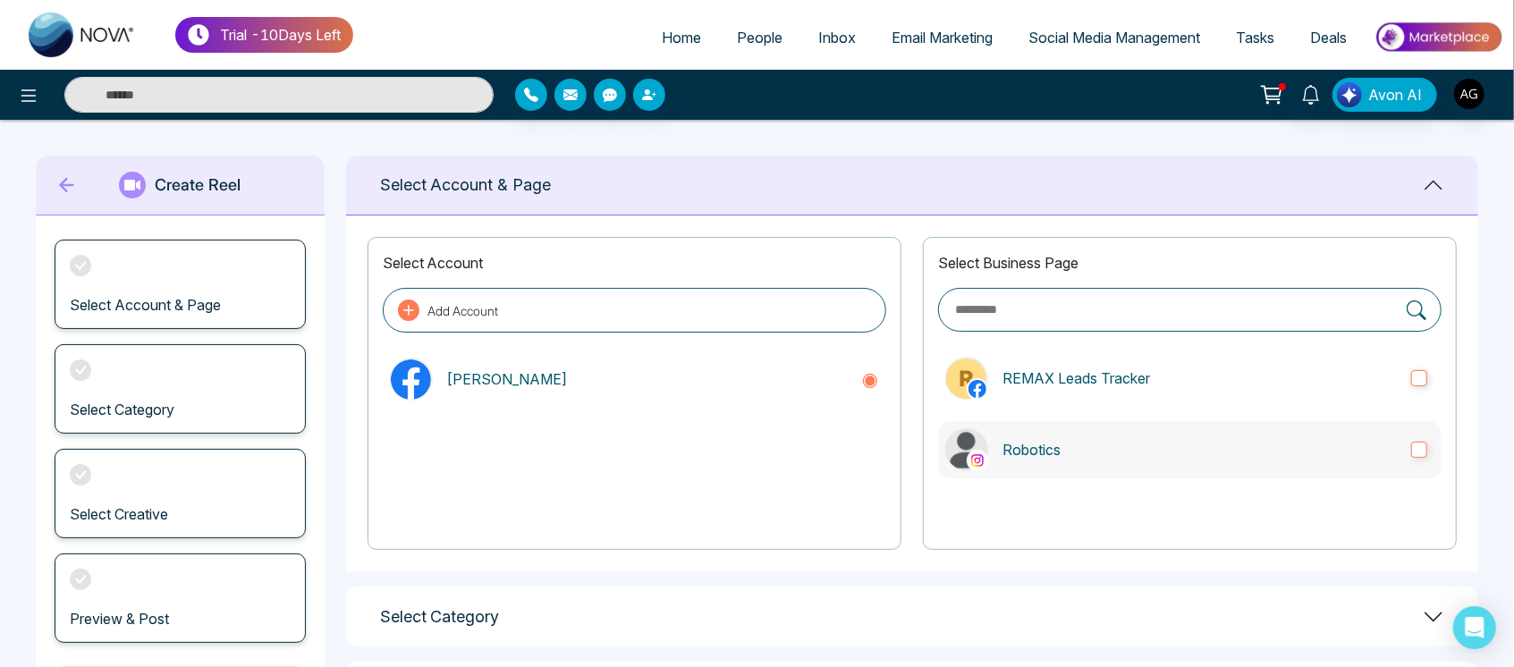
click at [1127, 467] on label "Robotics" at bounding box center [1189, 449] width 503 height 57
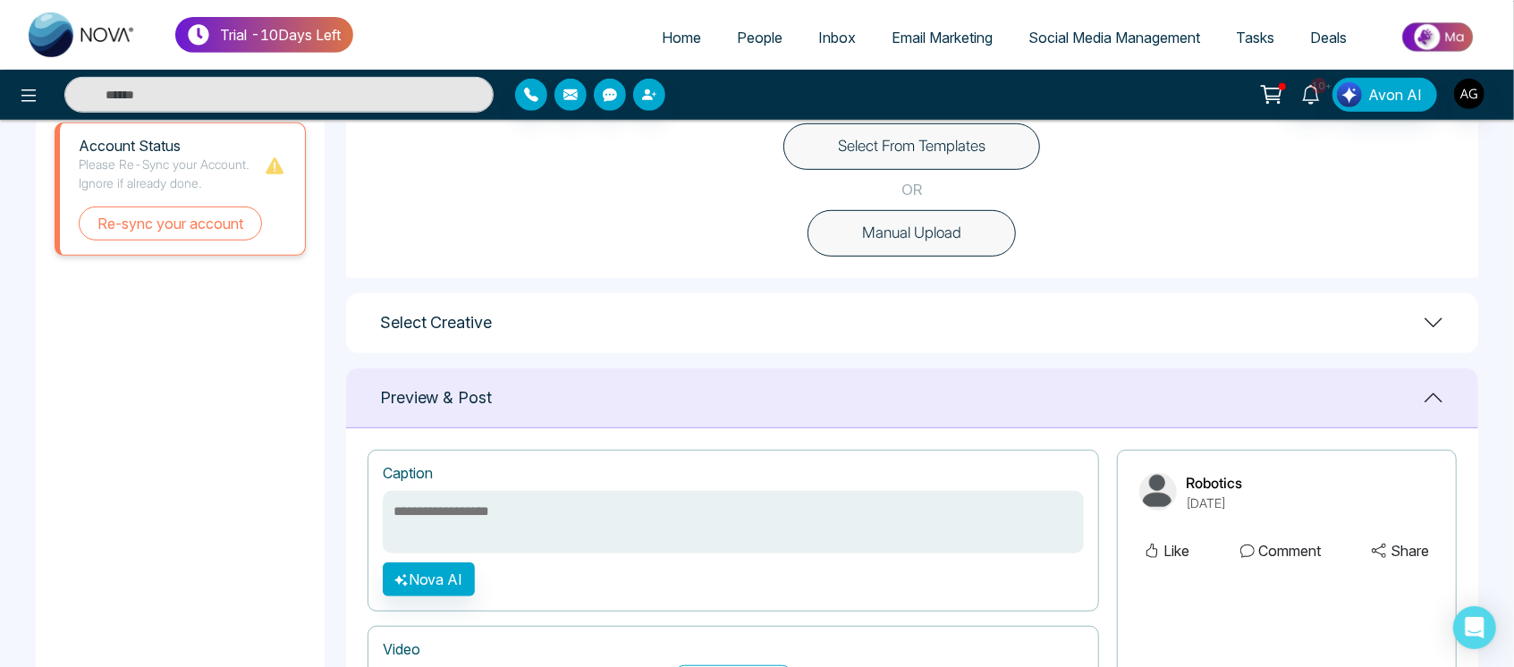
scroll to position [544, 0]
click at [952, 161] on button "Select From Templates" at bounding box center [911, 147] width 257 height 46
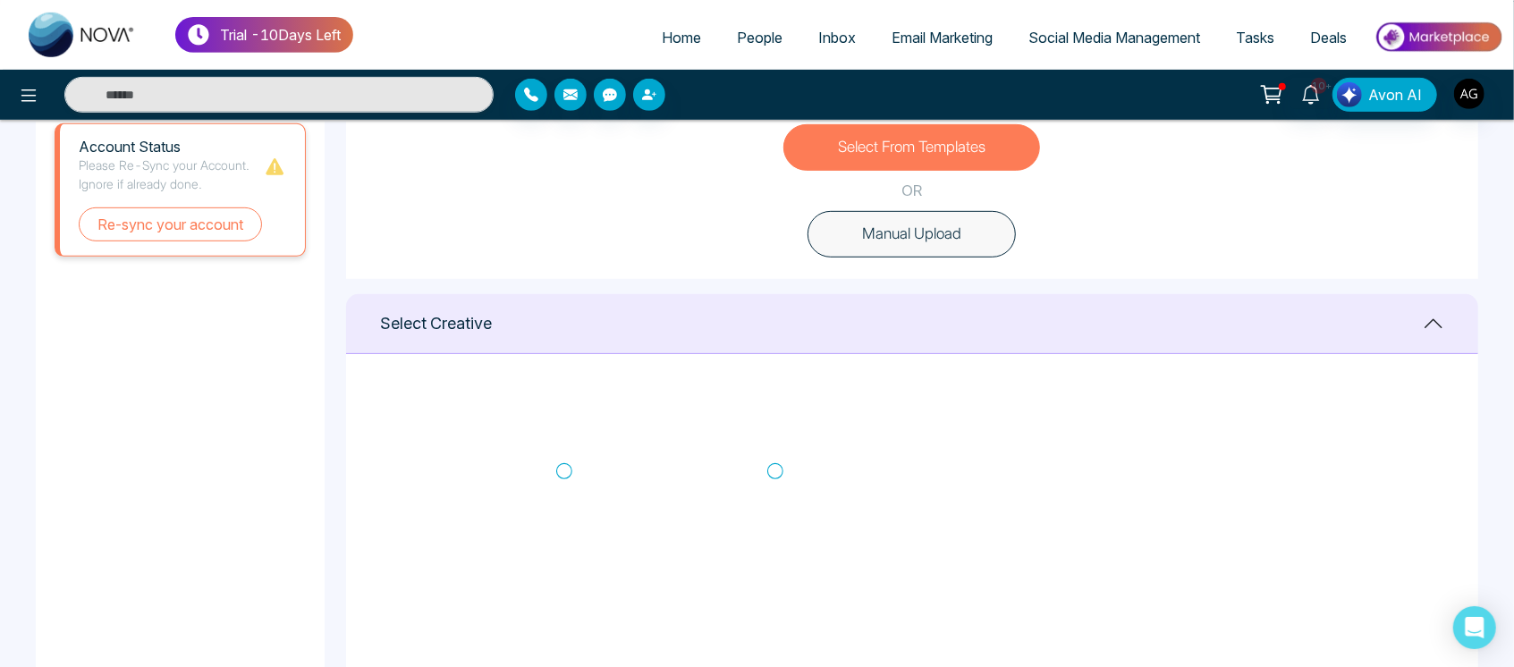
scroll to position [307, 0]
click at [562, 472] on icon at bounding box center [564, 469] width 16 height 18
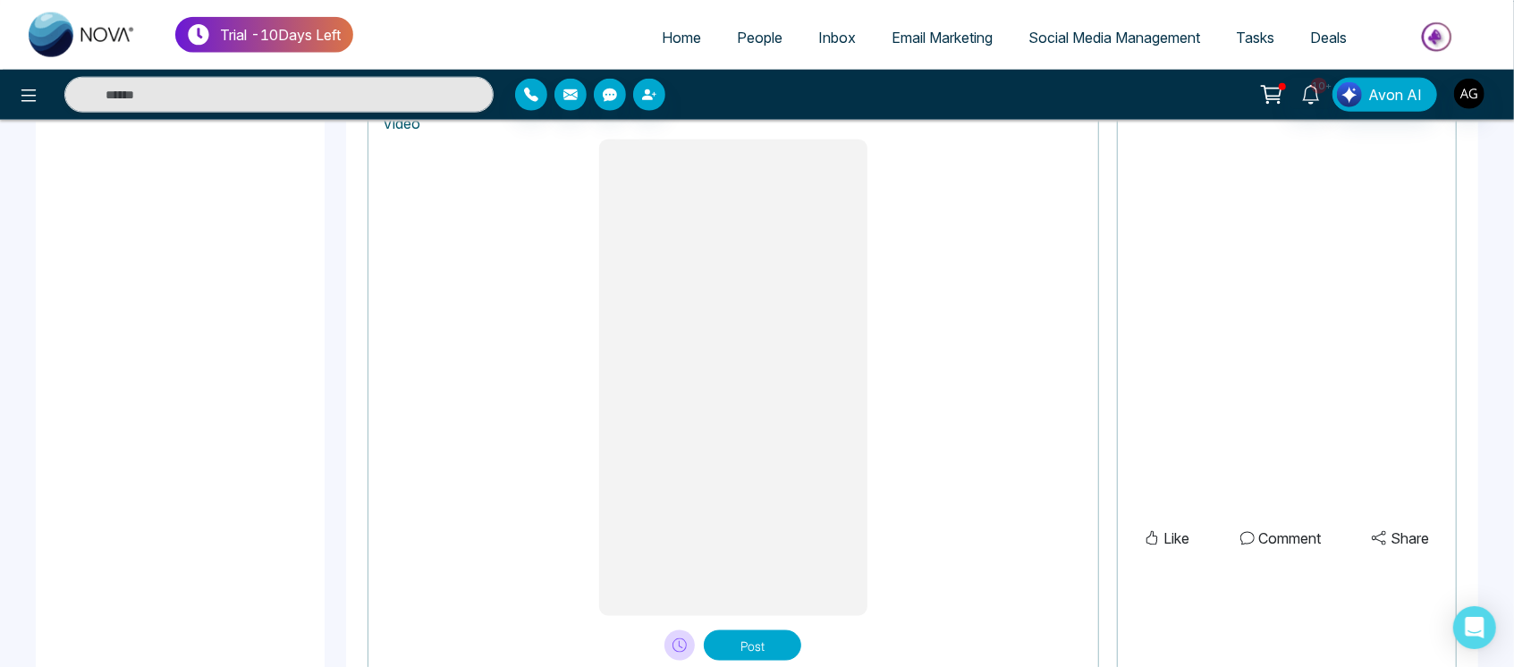
scroll to position [1493, 0]
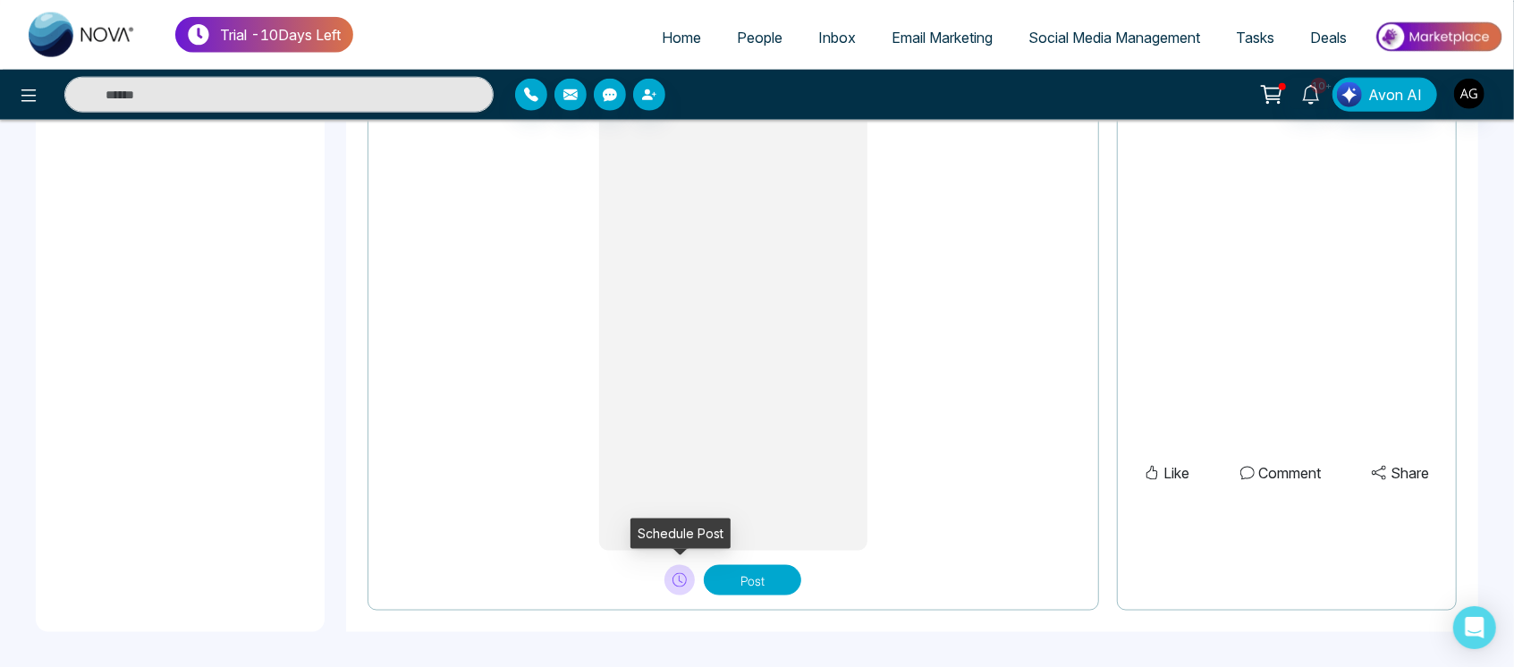
click at [677, 574] on icon at bounding box center [679, 580] width 14 height 14
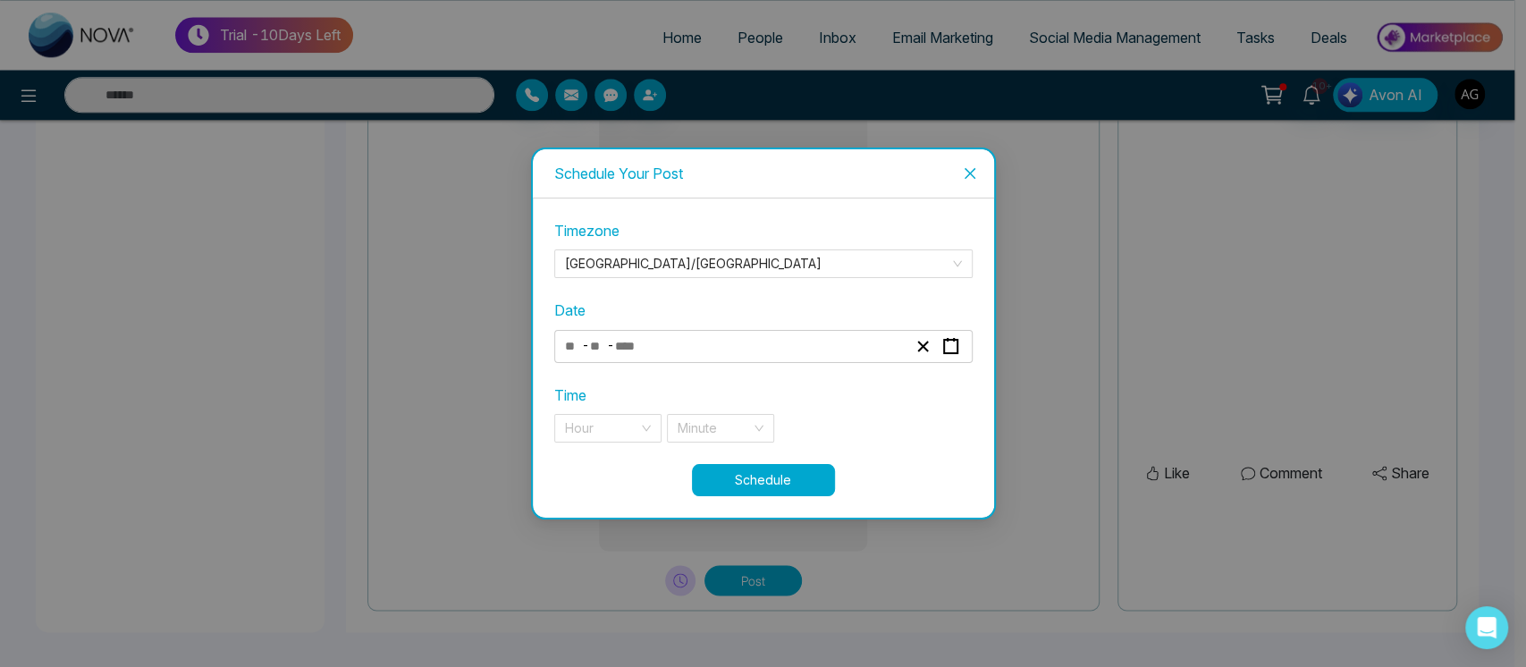
click at [740, 348] on div "- -" at bounding box center [735, 346] width 347 height 24
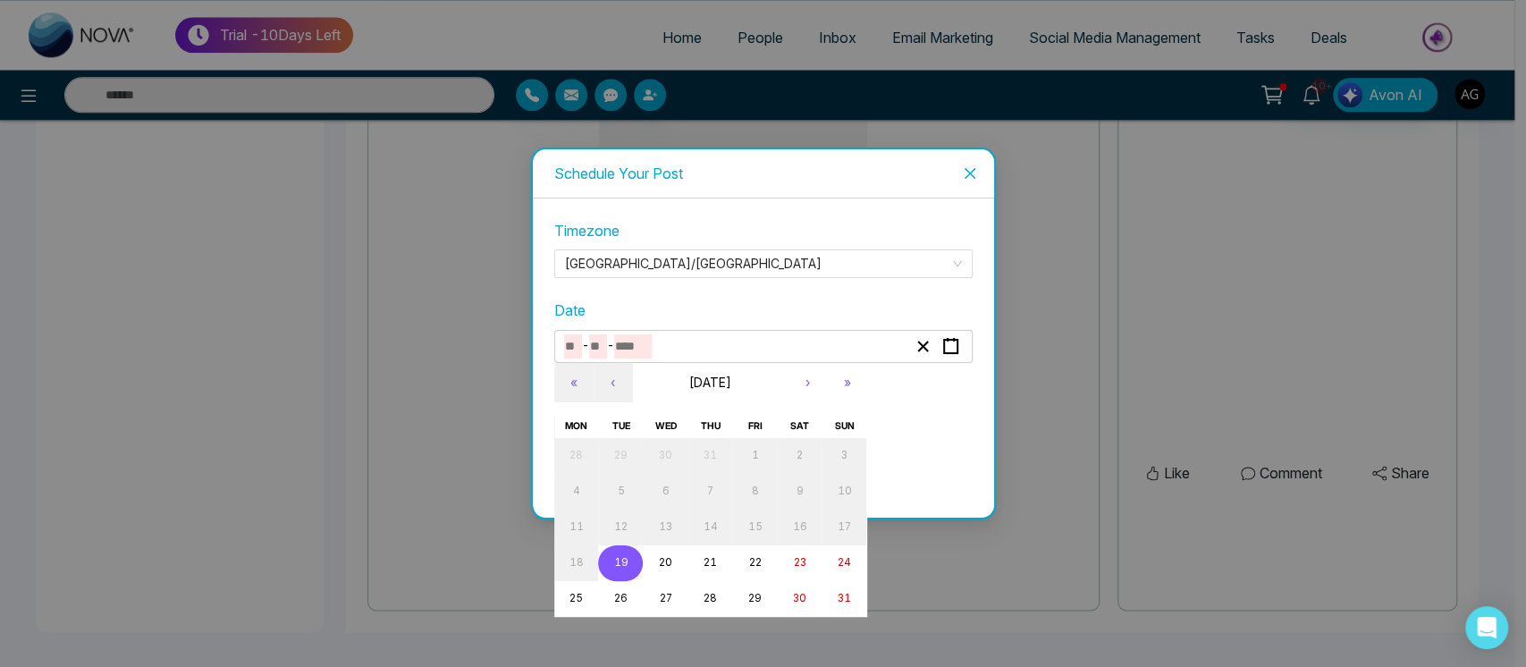
click at [630, 565] on button "19" at bounding box center [620, 563] width 45 height 36
type input "*"
type input "**"
type input "****"
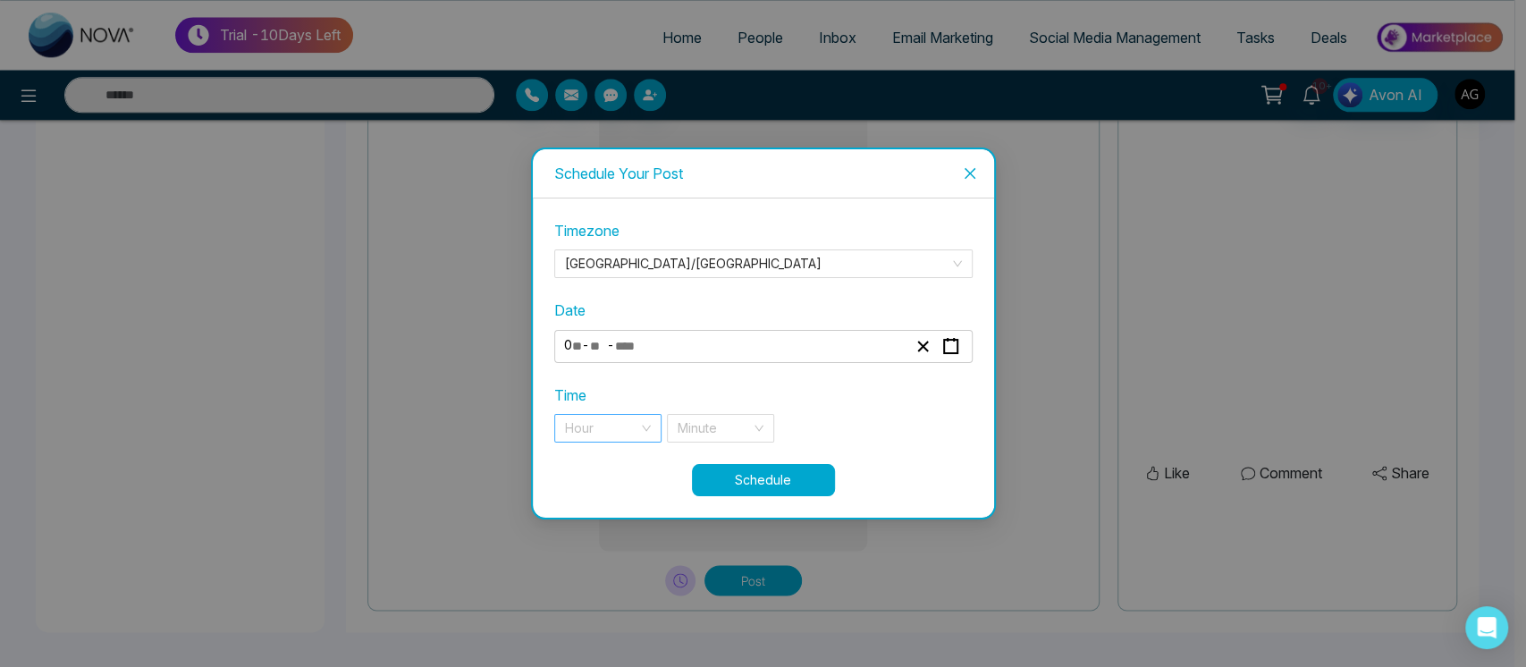
click at [660, 427] on div "Hour" at bounding box center [607, 428] width 107 height 29
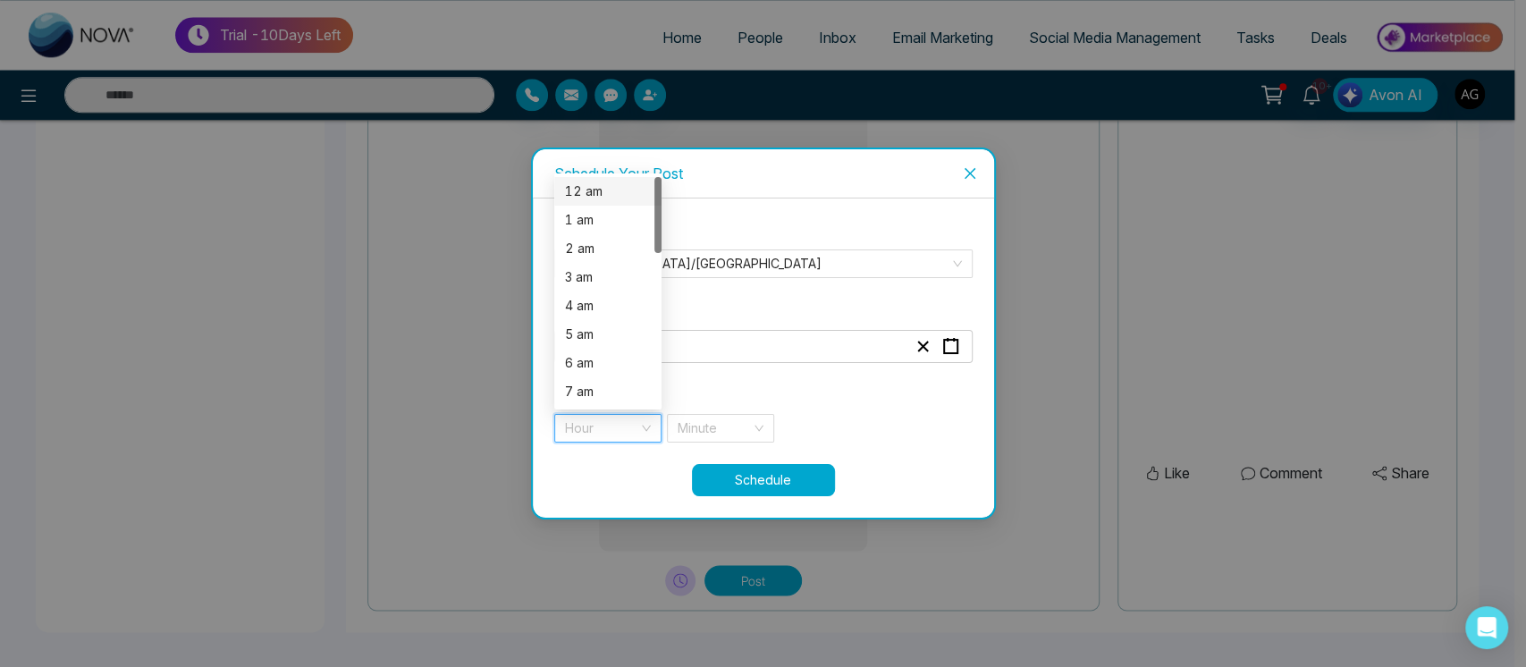
click at [613, 199] on div "12 am" at bounding box center [608, 192] width 86 height 20
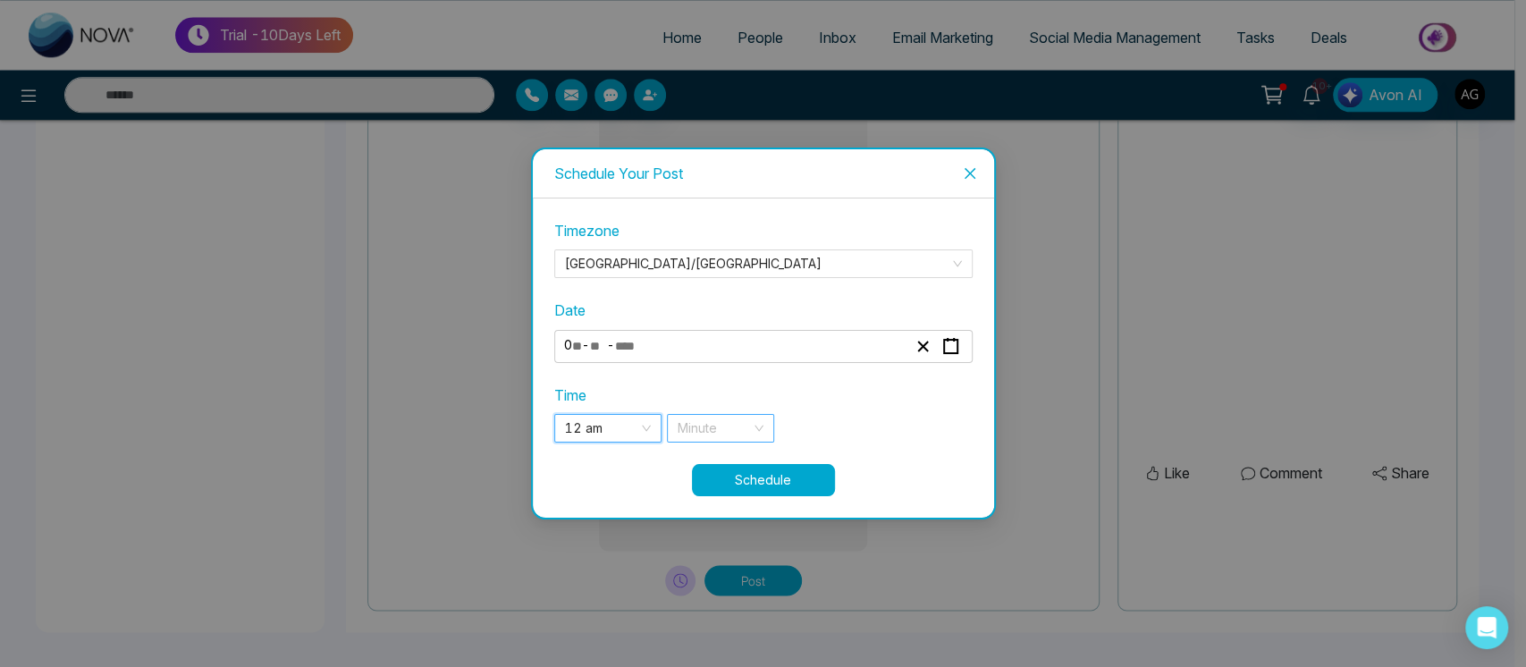
click at [748, 423] on input "search" at bounding box center [714, 428] width 73 height 27
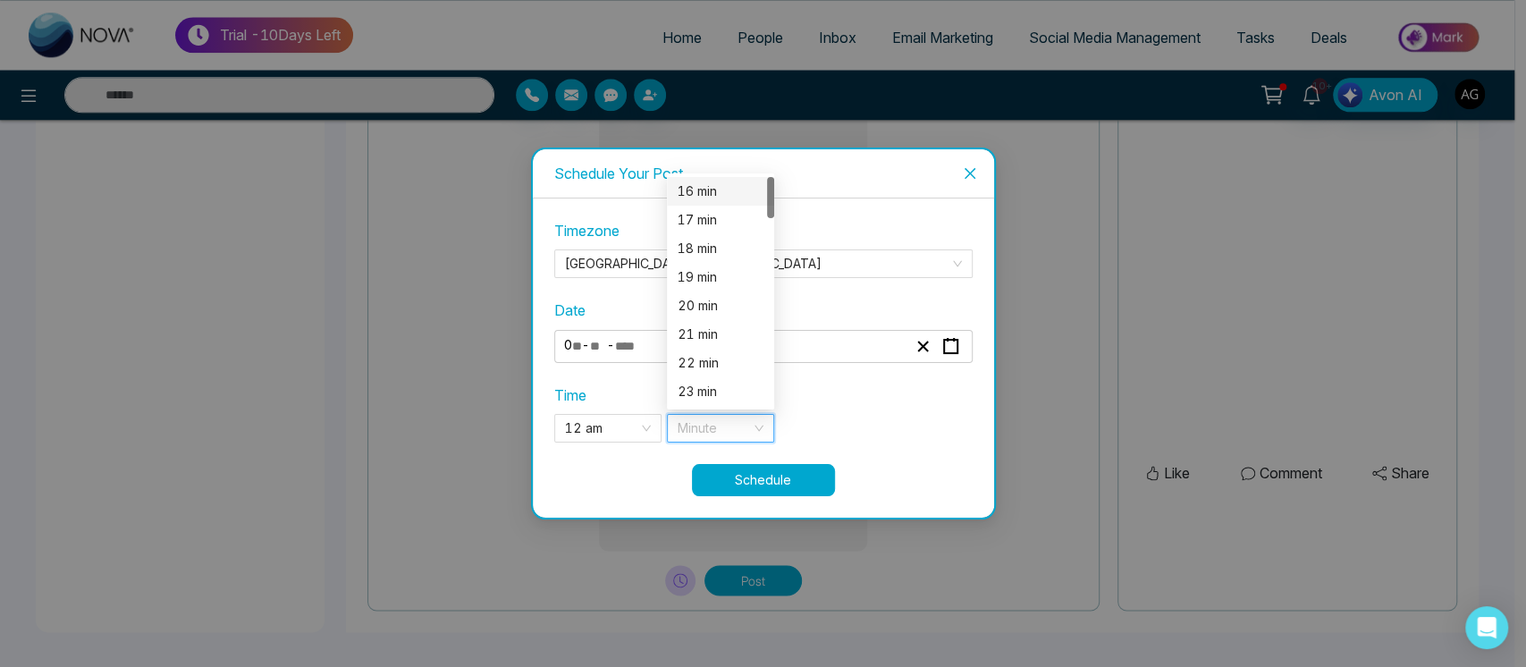
click at [712, 189] on div "16 min" at bounding box center [721, 192] width 86 height 20
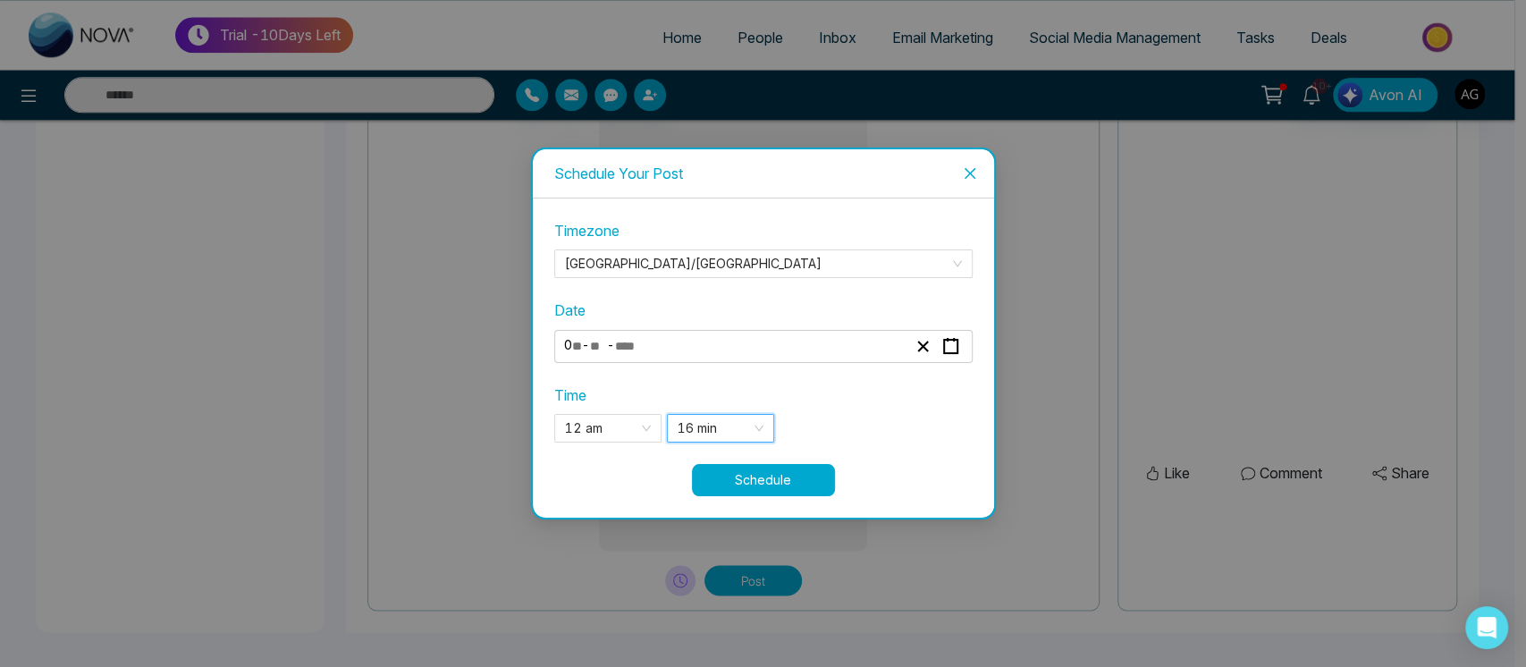
click at [781, 464] on button "Schedule" at bounding box center [763, 480] width 143 height 32
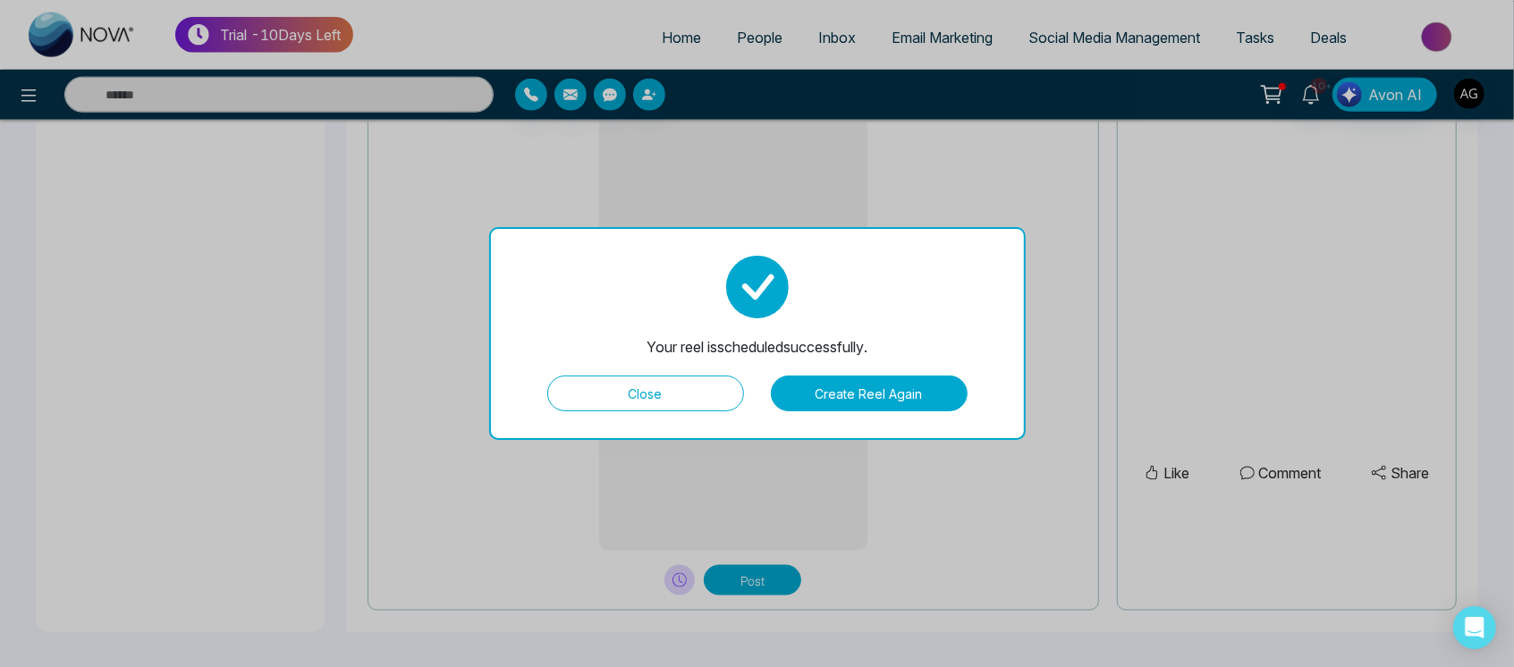
click at [858, 384] on button "Create Reel Again" at bounding box center [869, 394] width 197 height 36
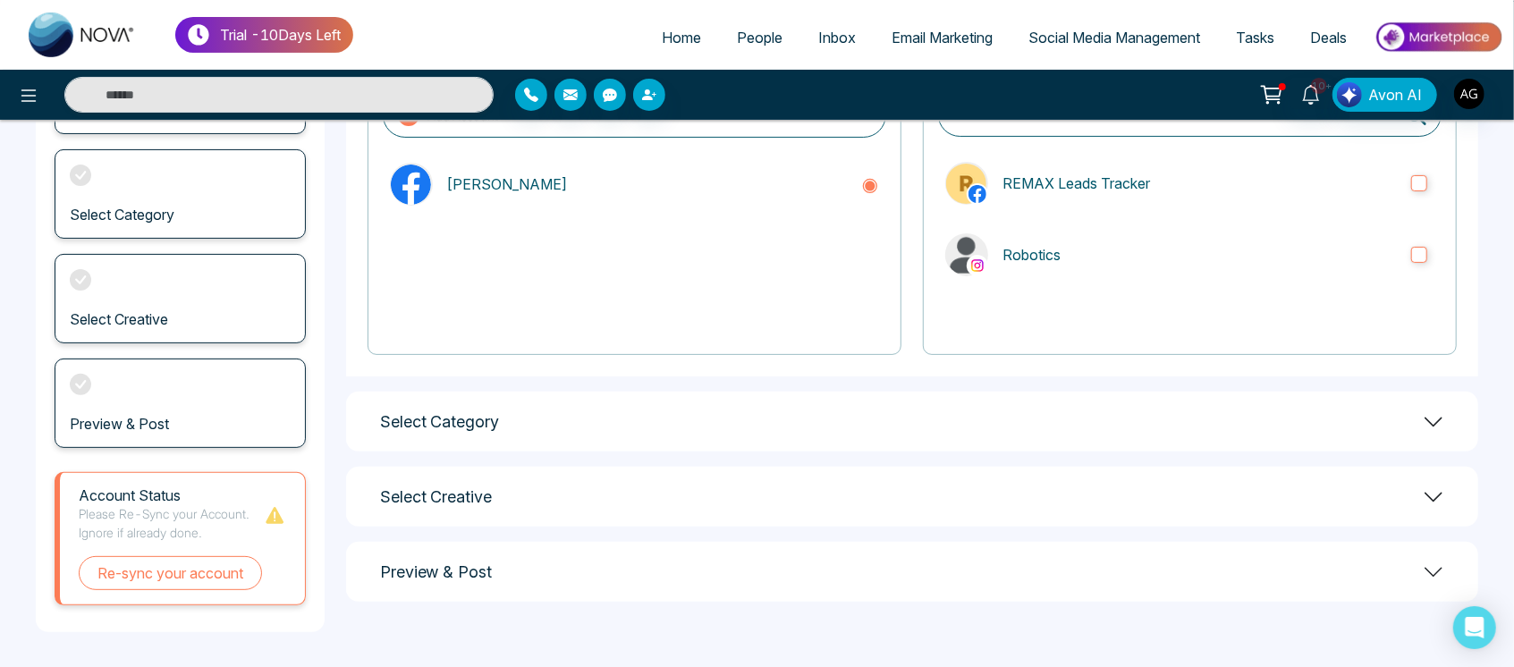
scroll to position [0, 0]
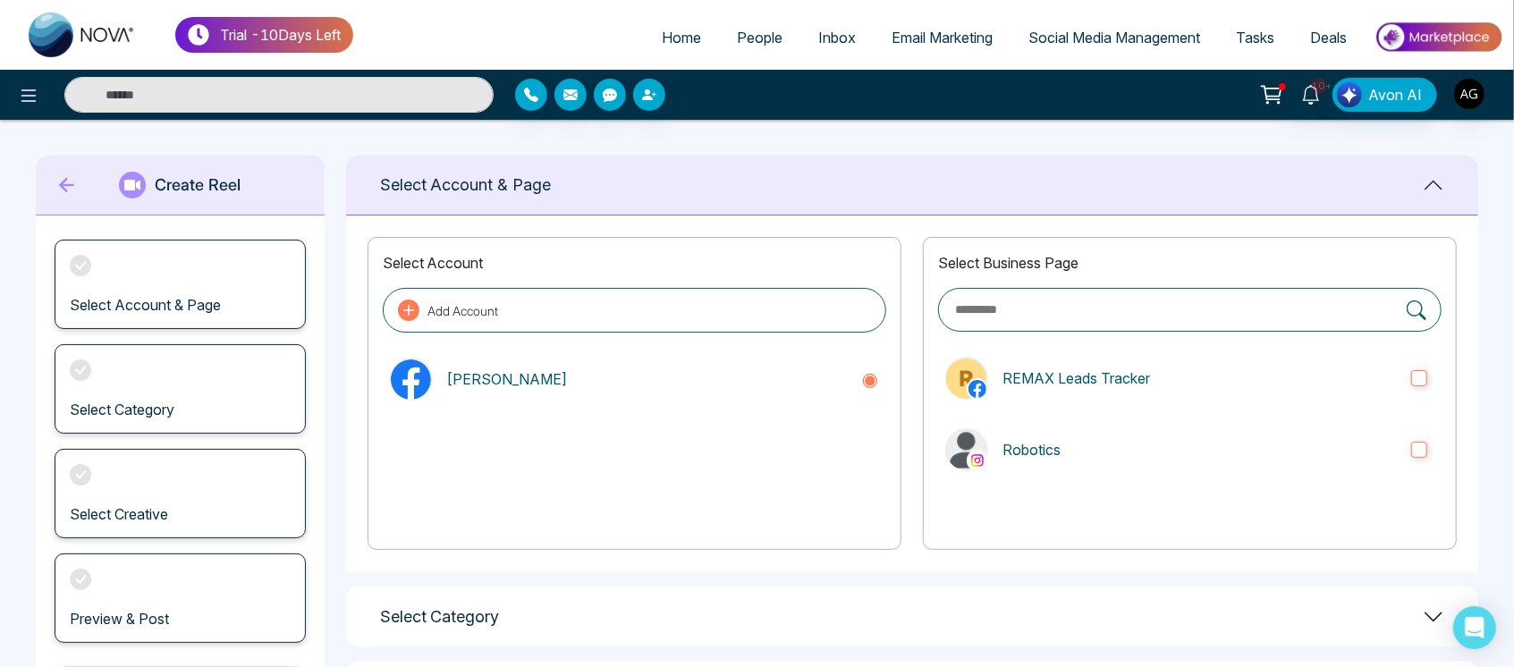
click at [1066, 323] on label at bounding box center [1189, 310] width 503 height 44
click at [1120, 384] on p "REMAX Leads Tracker" at bounding box center [1199, 377] width 394 height 21
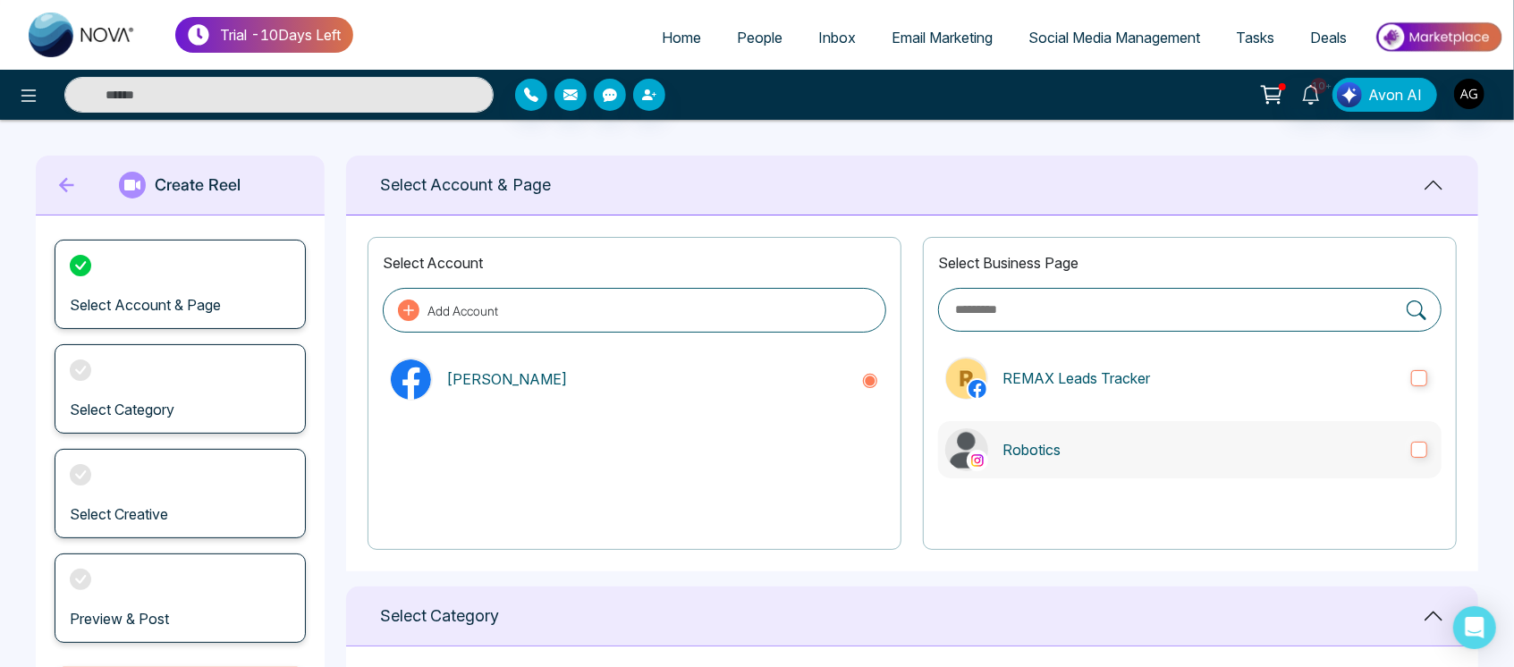
click at [1160, 451] on p "Robotics" at bounding box center [1199, 449] width 394 height 21
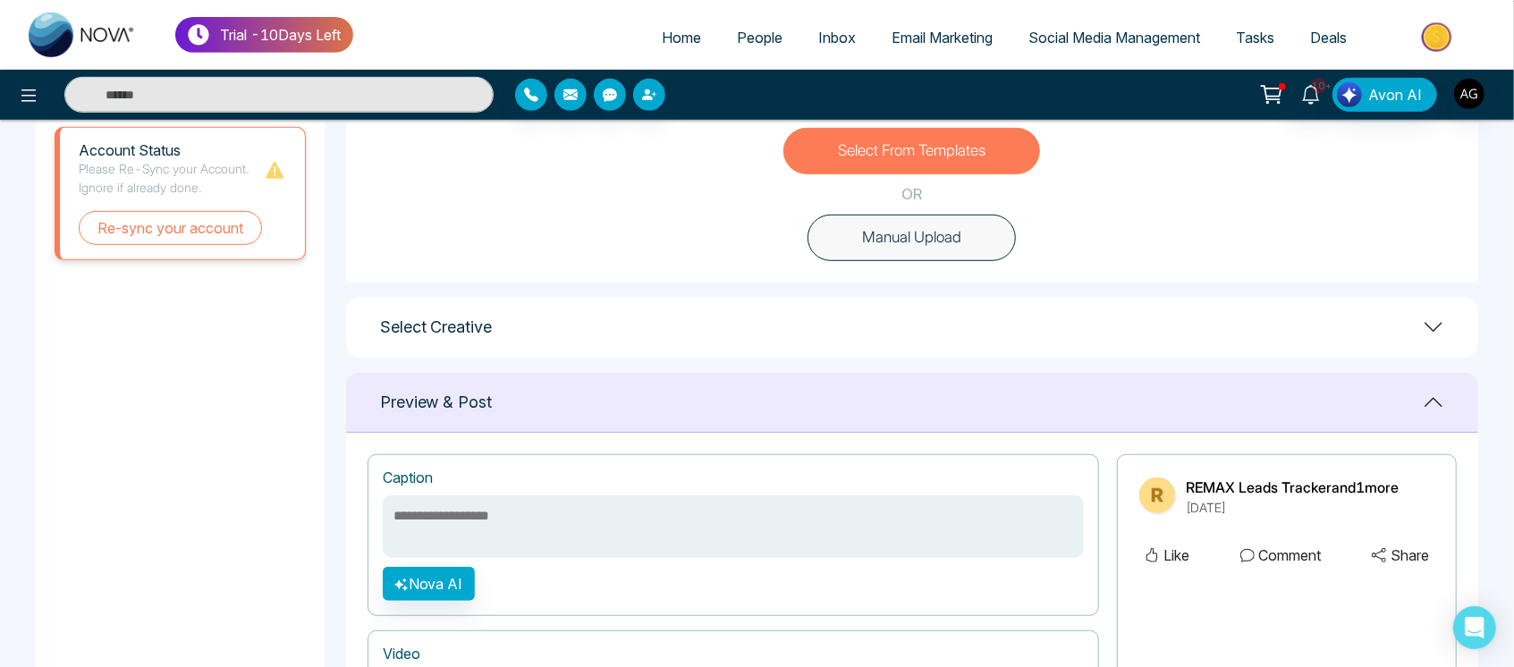
scroll to position [541, 0]
click at [1438, 308] on div "Select Creative" at bounding box center [912, 327] width 1132 height 60
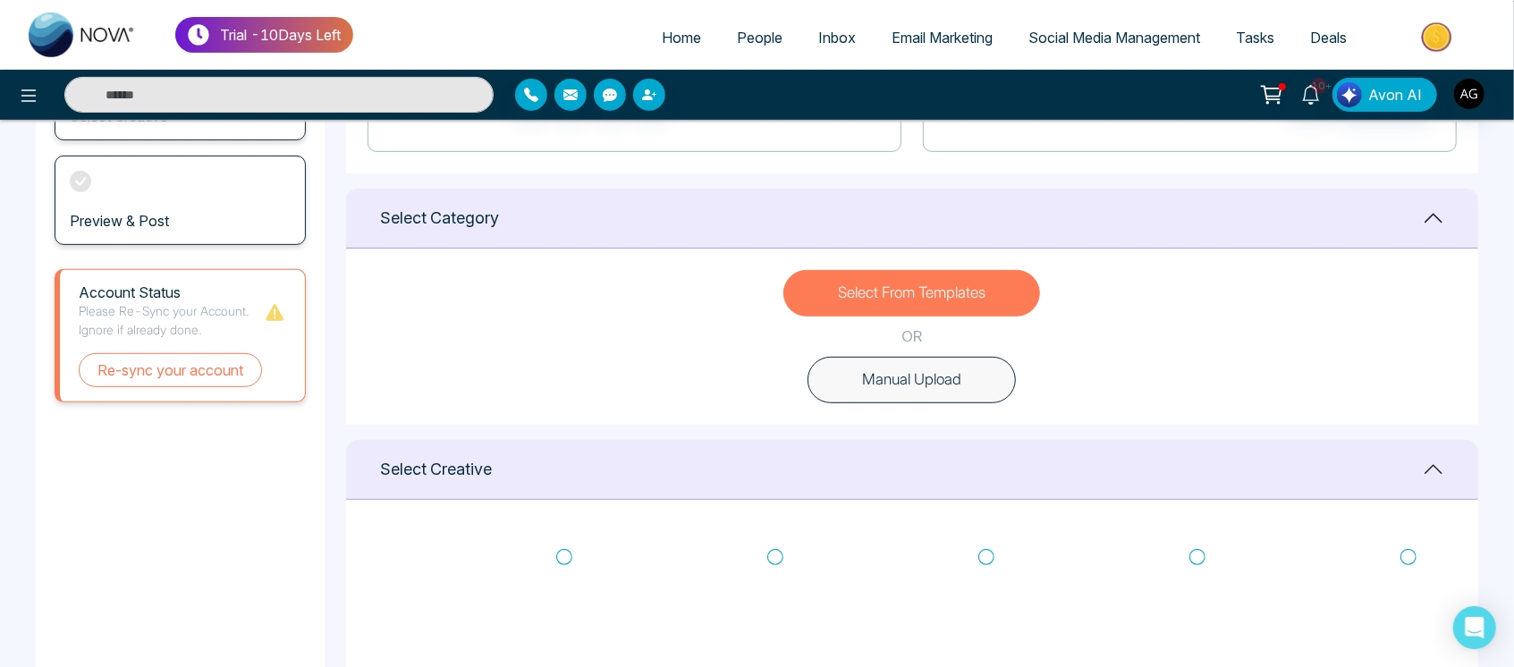
scroll to position [0, 0]
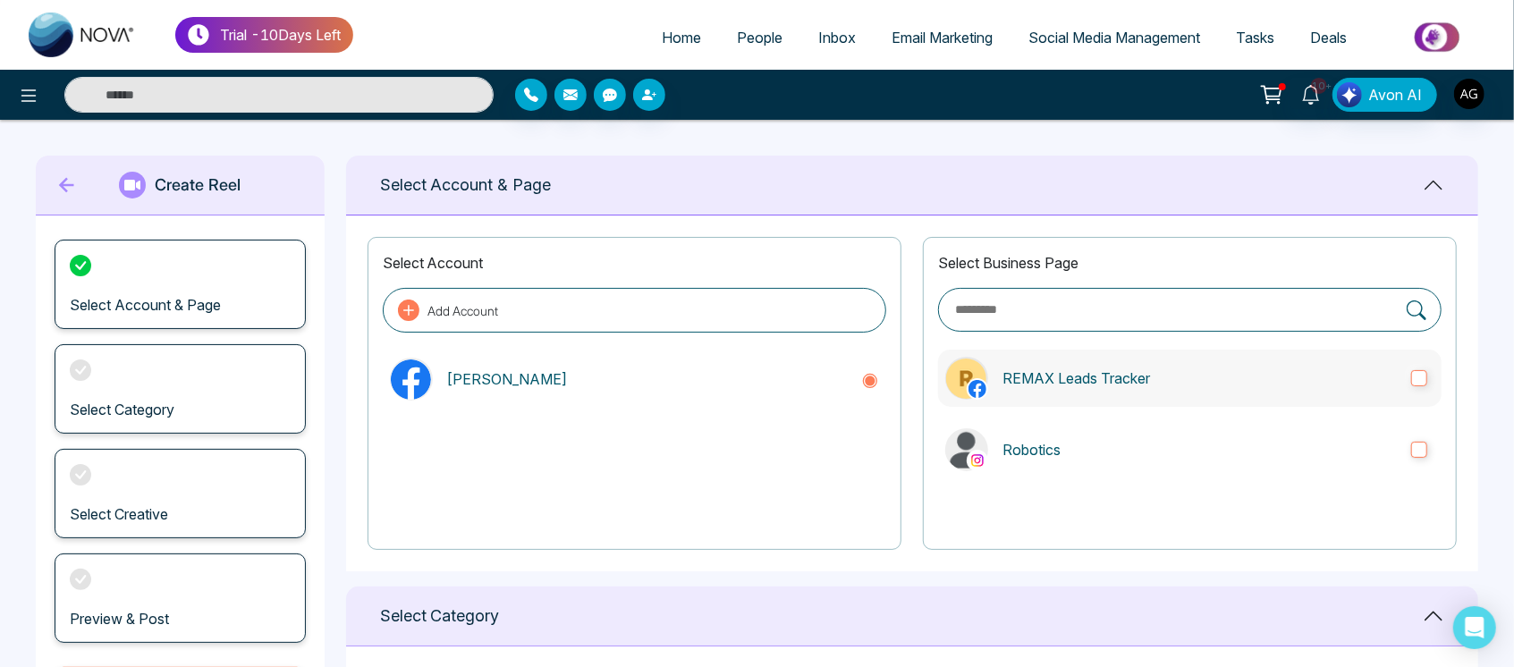
click at [1185, 404] on label "REMAX Leads Tracker" at bounding box center [1189, 378] width 503 height 57
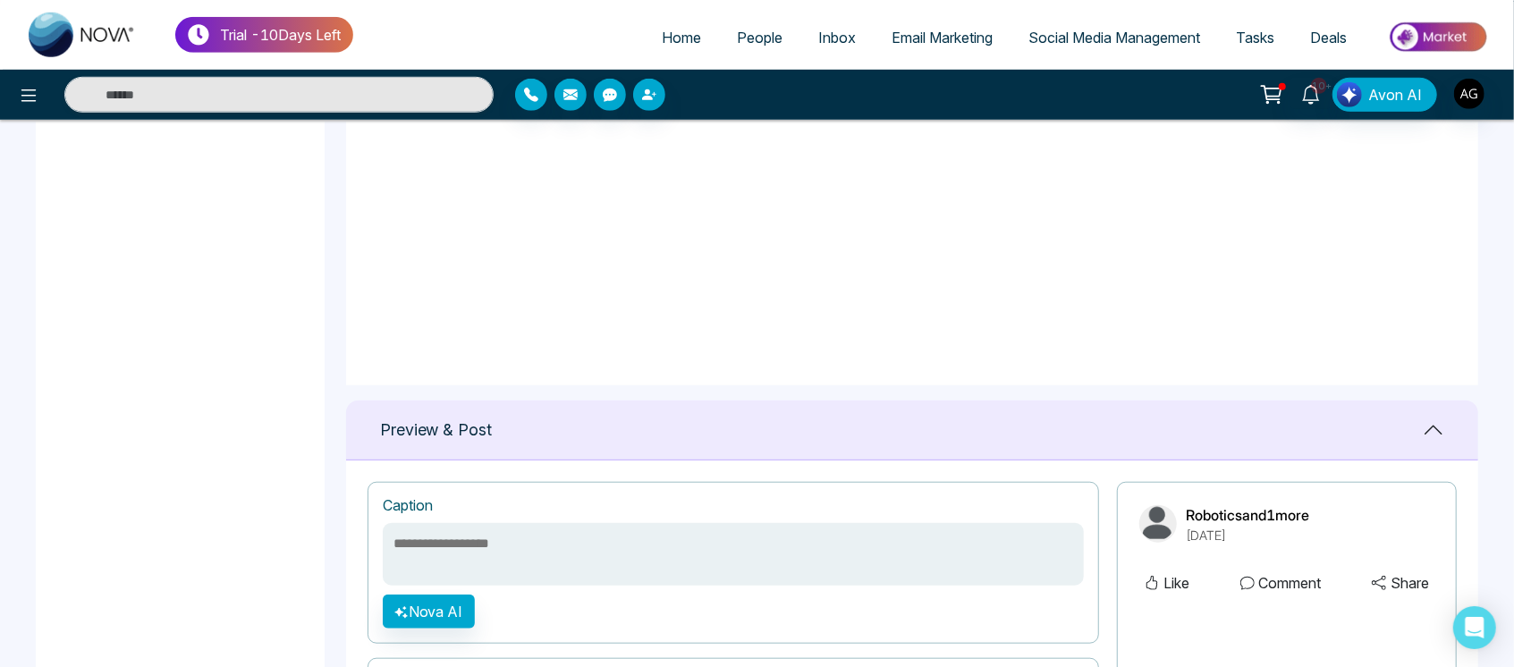
scroll to position [1136, 0]
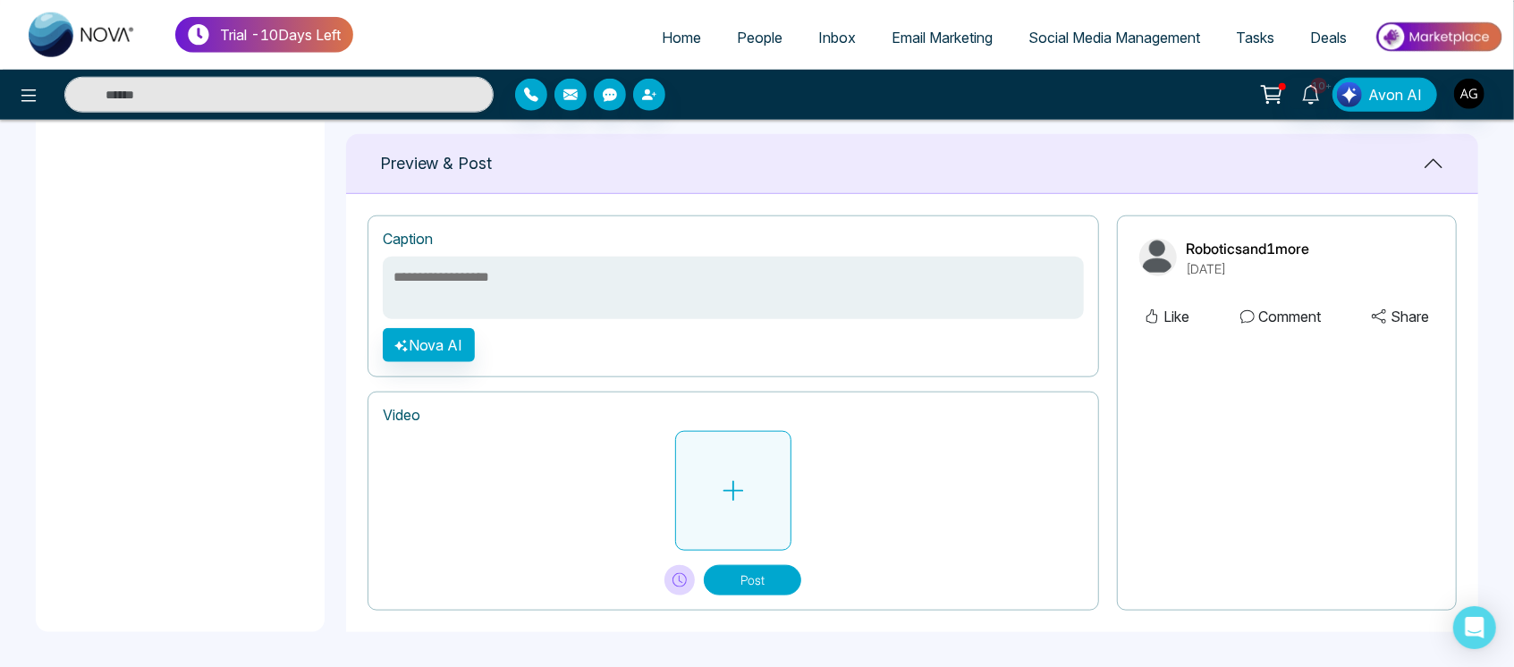
click at [731, 495] on icon at bounding box center [733, 490] width 27 height 27
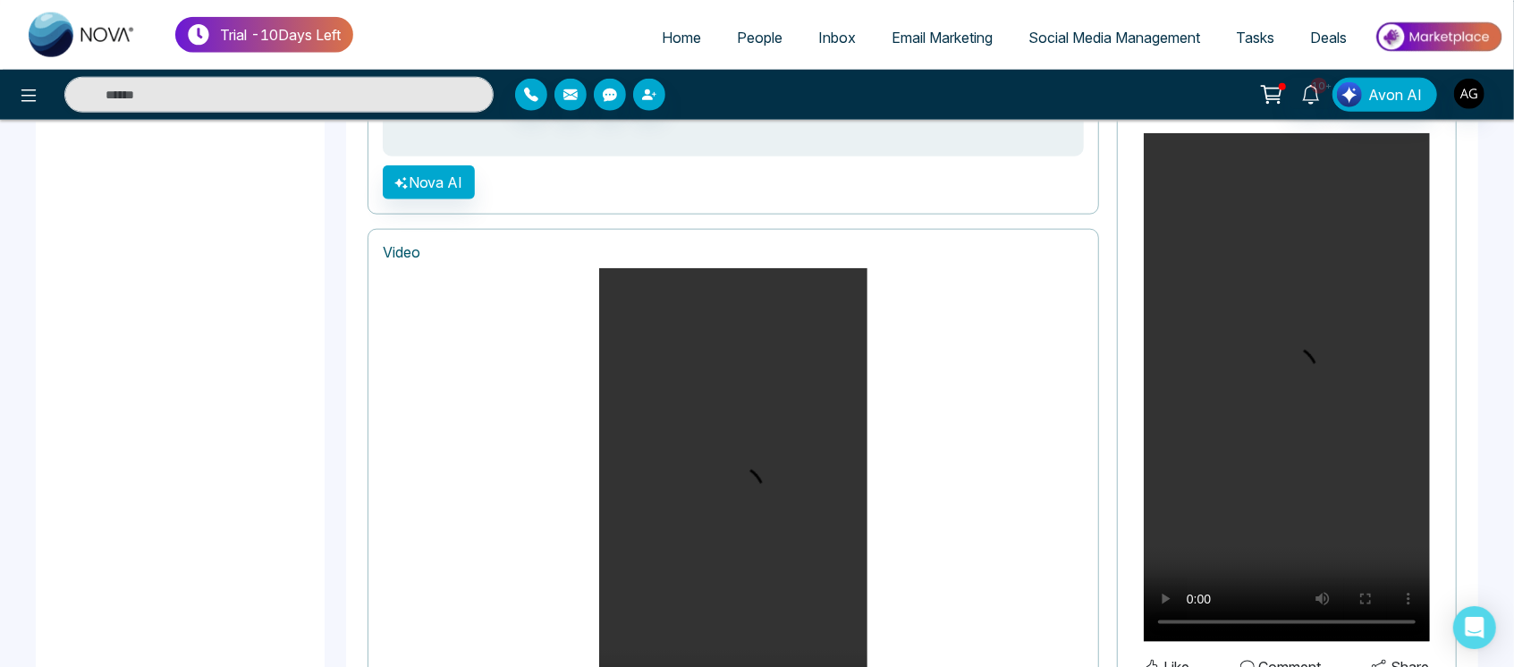
scroll to position [1528, 0]
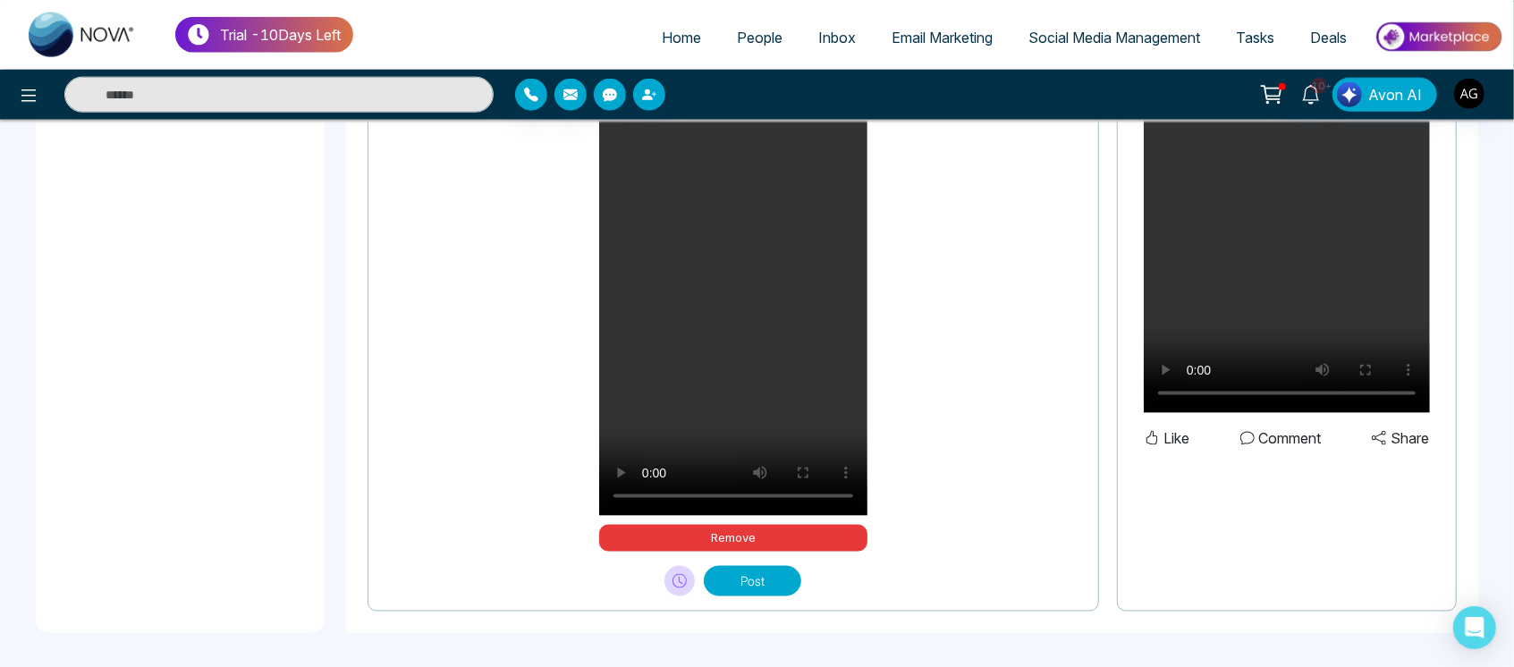
click at [739, 562] on div "Post" at bounding box center [733, 574] width 701 height 45
click at [741, 564] on div "Post" at bounding box center [733, 574] width 701 height 45
click at [741, 566] on button "Post" at bounding box center [752, 581] width 97 height 30
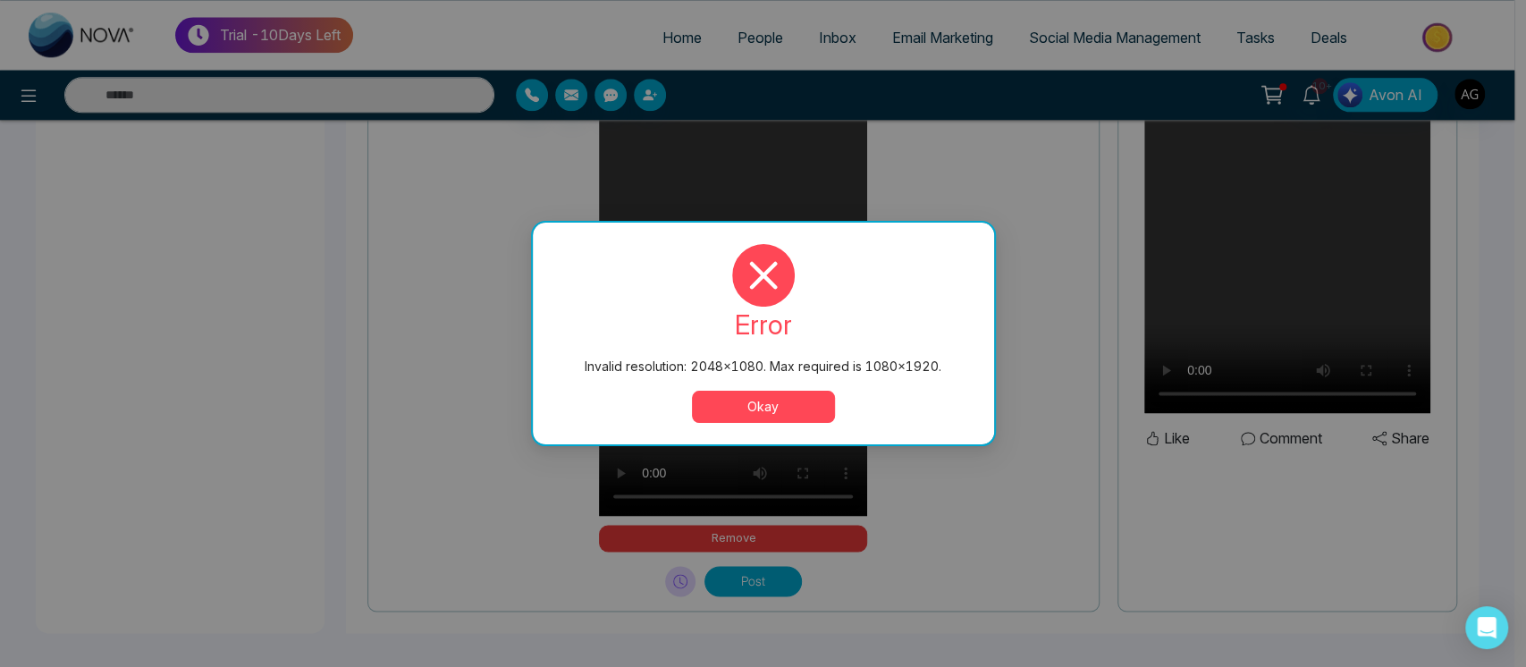
click at [824, 403] on button "Okay" at bounding box center [763, 407] width 143 height 32
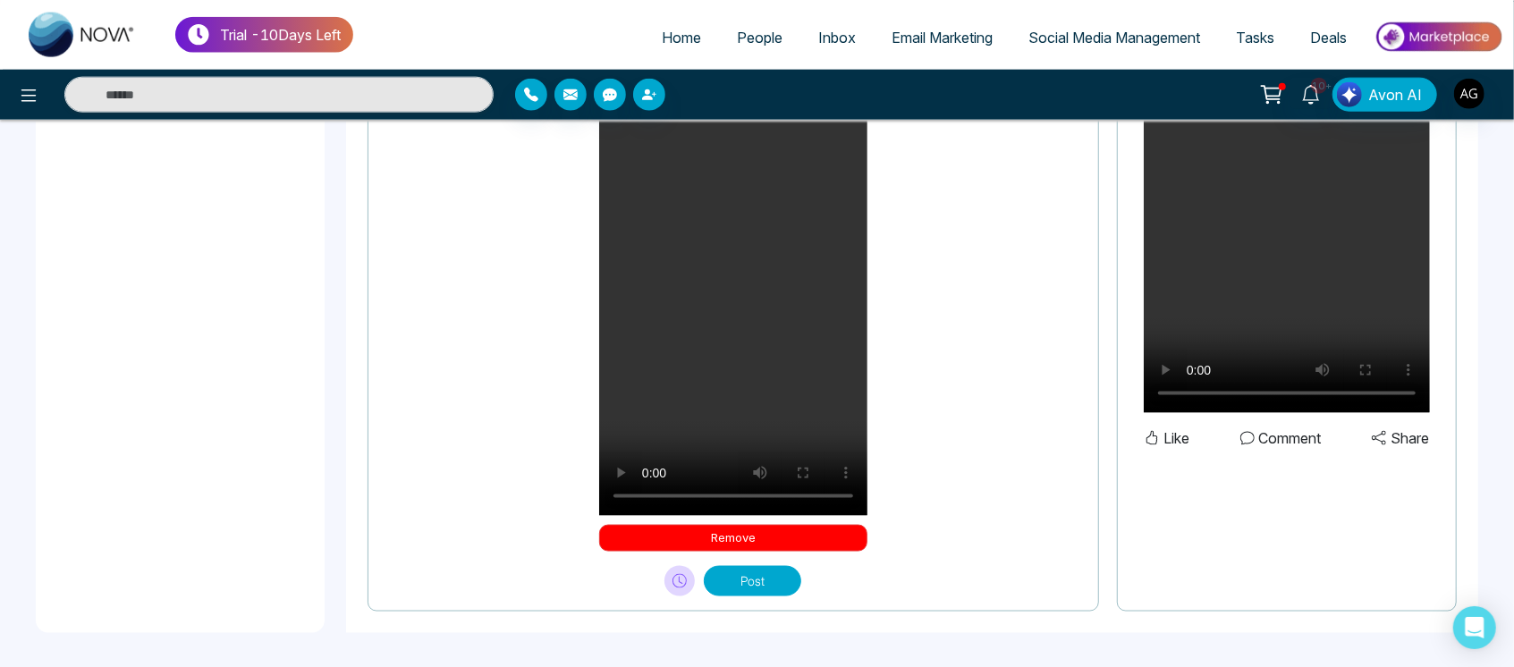
click at [792, 545] on button "Remove" at bounding box center [733, 538] width 268 height 27
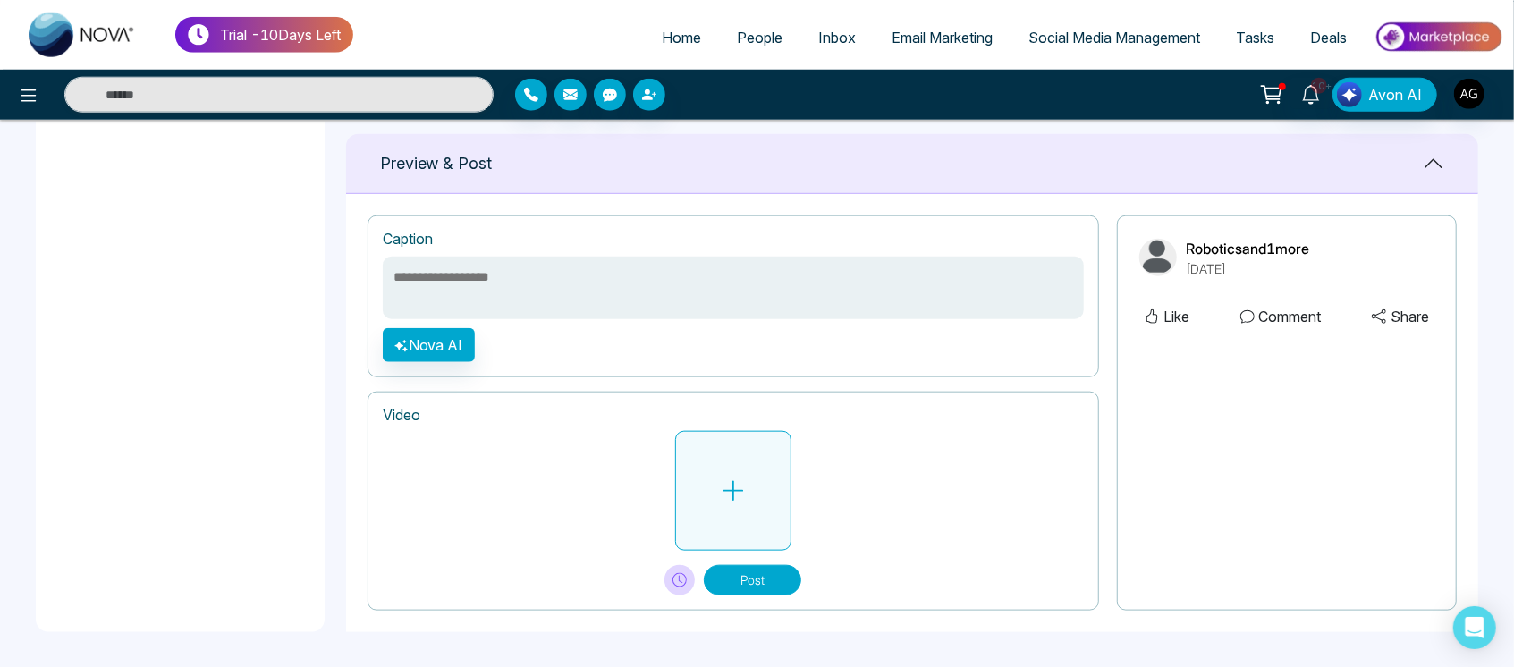
click at [765, 438] on button at bounding box center [733, 491] width 116 height 120
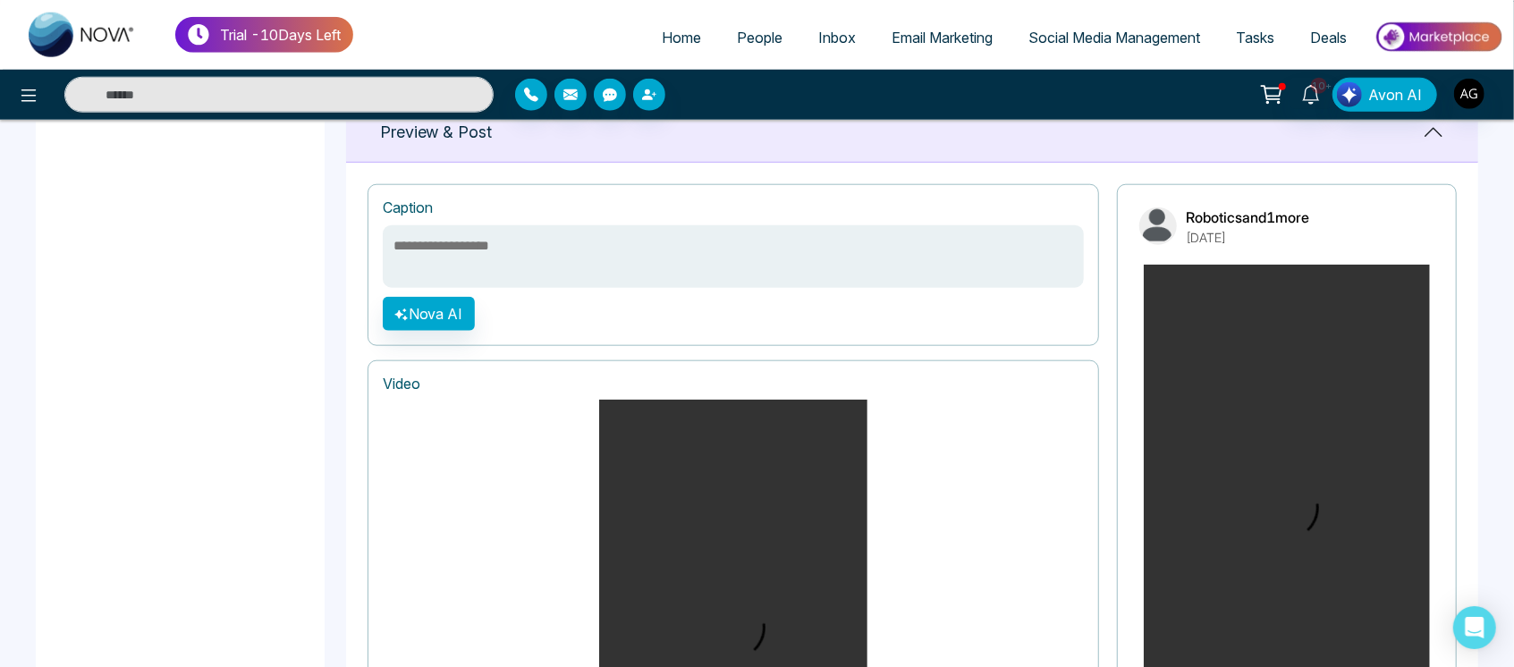
scroll to position [1528, 0]
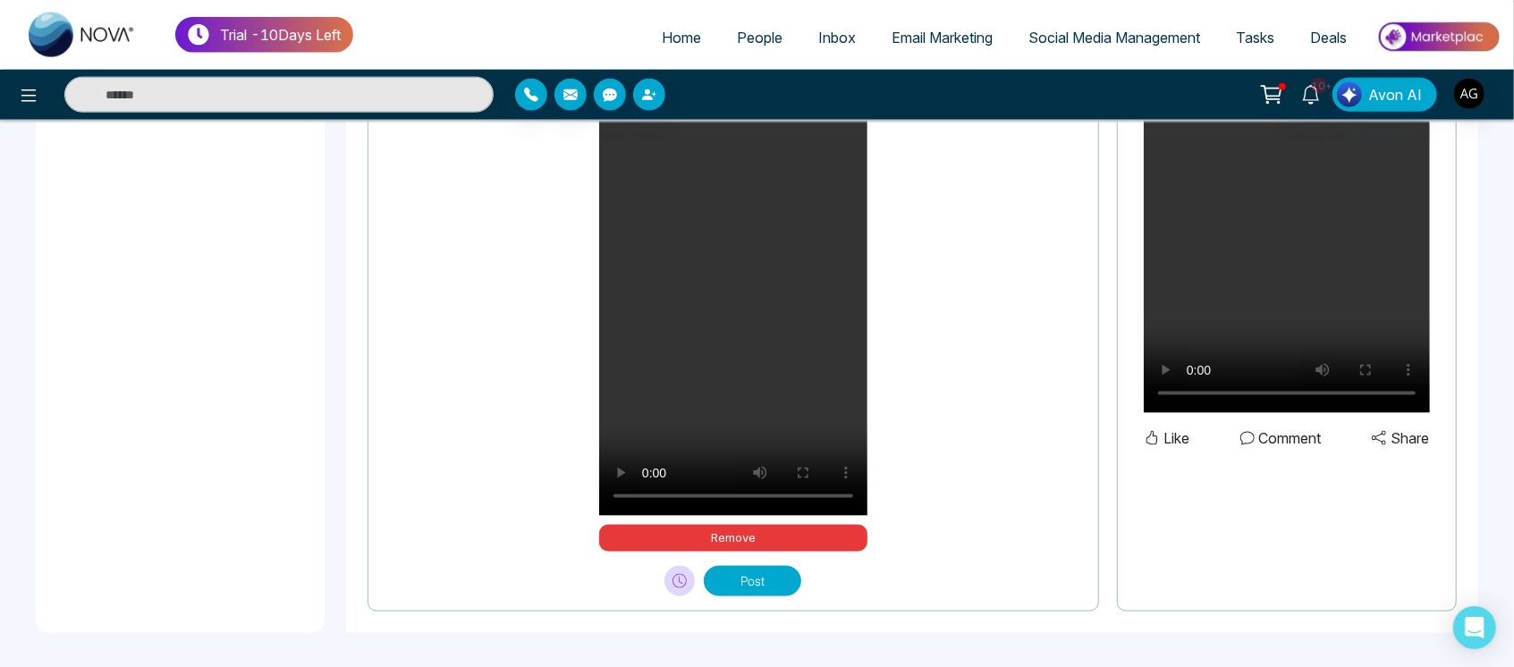
click at [768, 595] on div "Video Your browser does not support the video tag. Remove Post" at bounding box center [732, 306] width 731 height 612
click at [781, 587] on button "Post" at bounding box center [752, 581] width 97 height 30
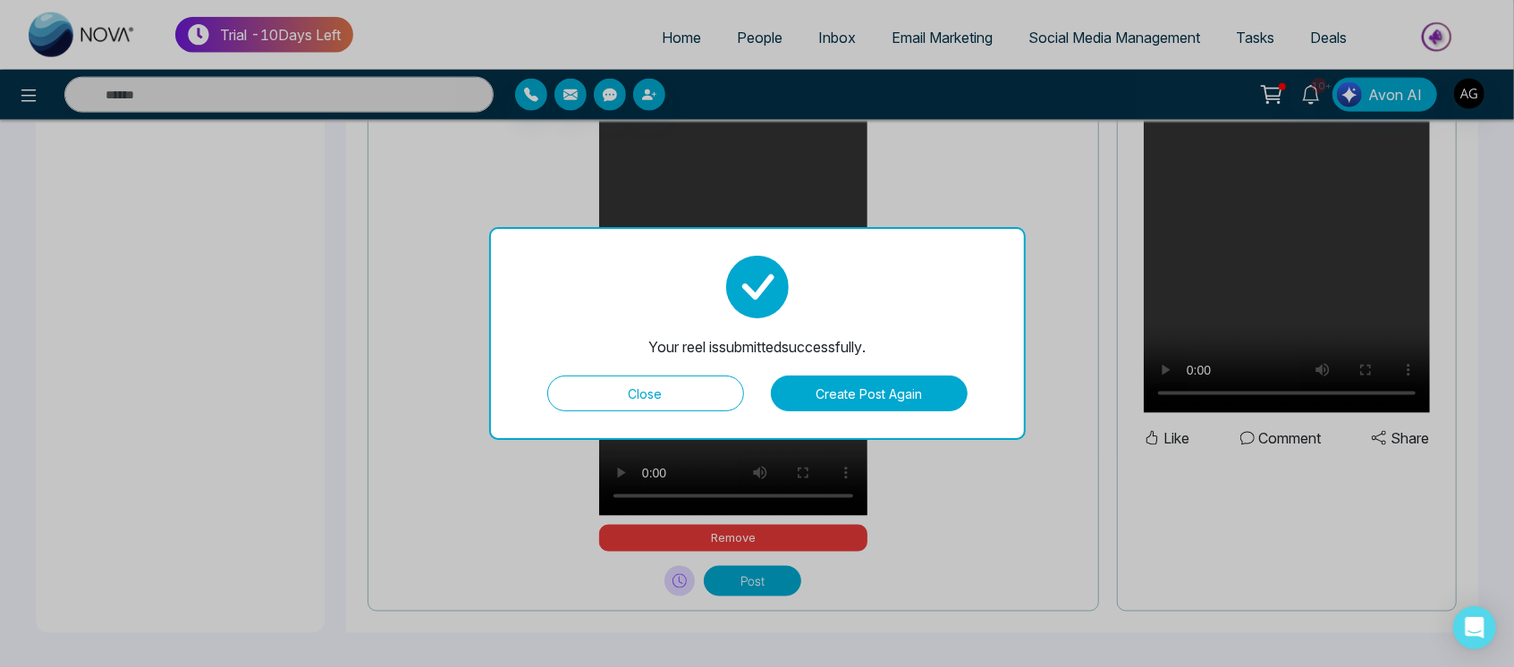
click at [708, 392] on button "Close" at bounding box center [645, 394] width 197 height 36
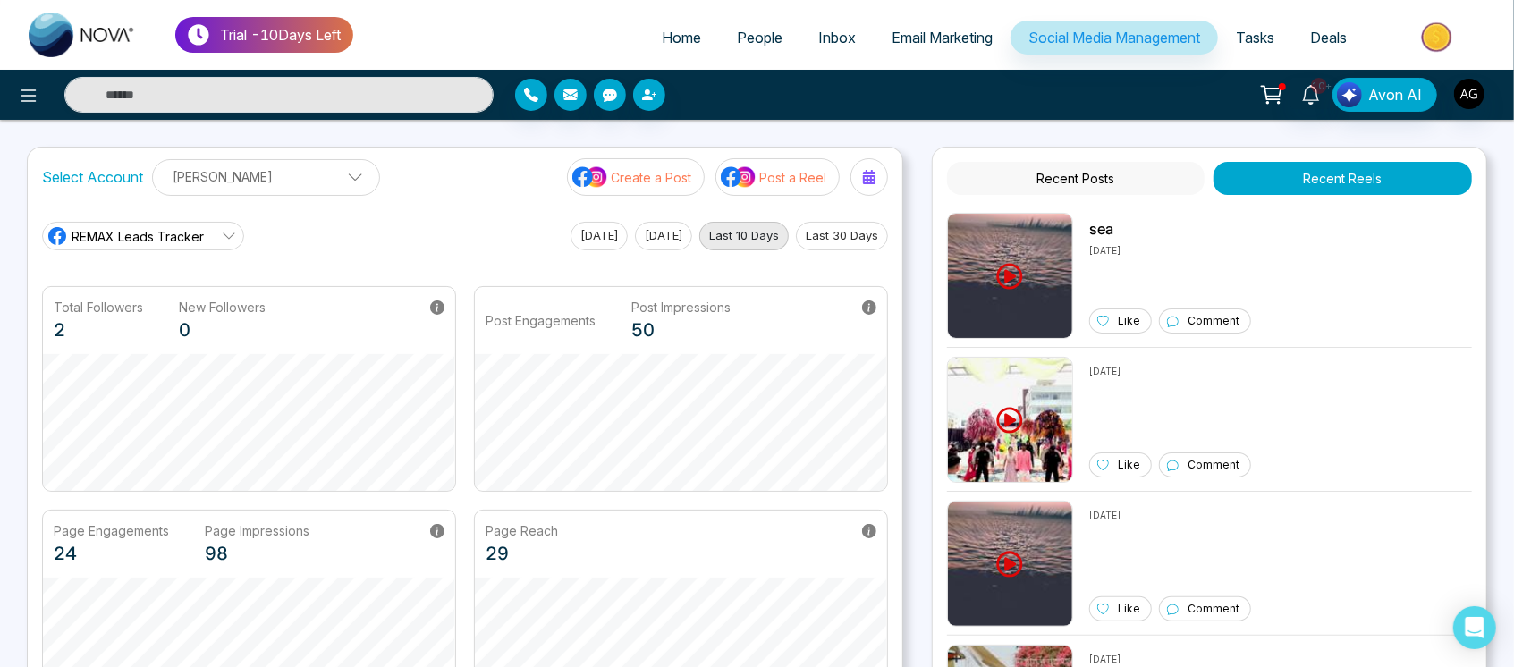
click at [707, 181] on div "Create a Post Post a Reel" at bounding box center [727, 177] width 321 height 38
click at [758, 183] on button "Post a Reel" at bounding box center [777, 177] width 124 height 38
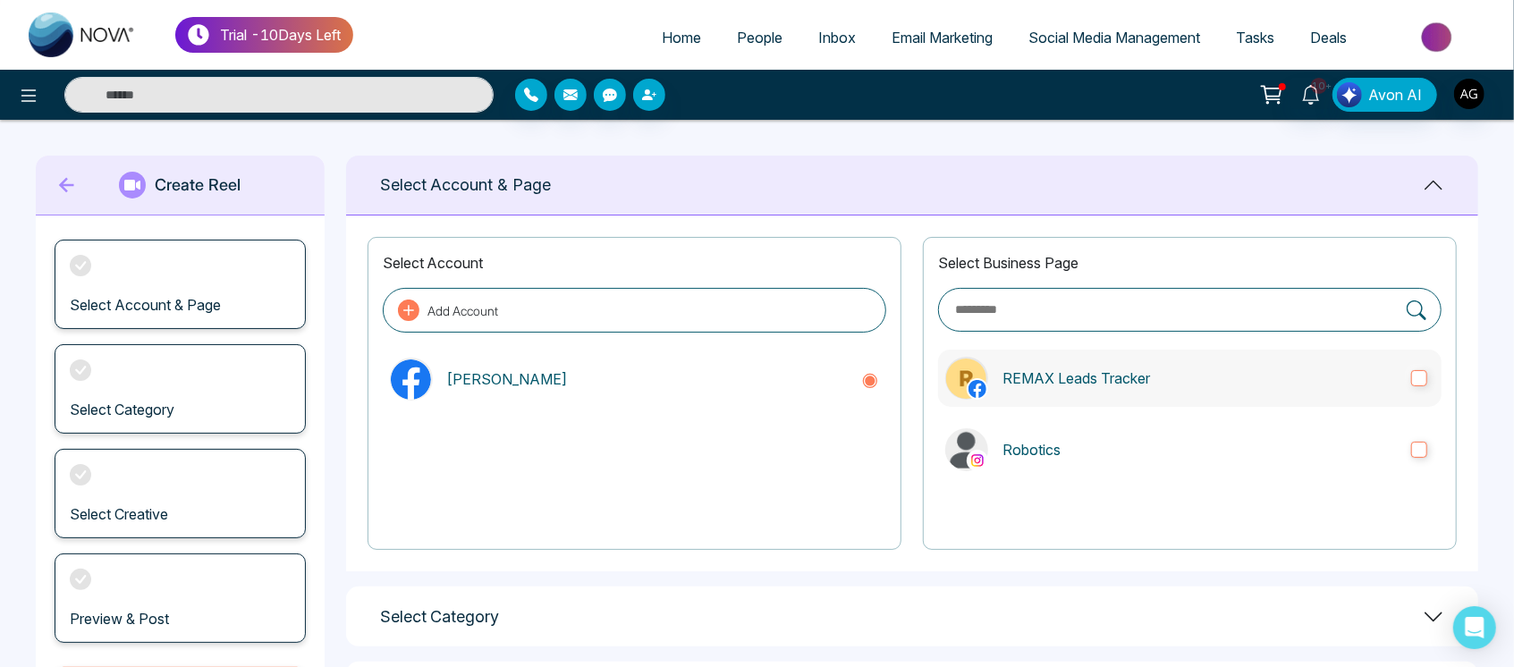
click at [1195, 375] on p "REMAX Leads Tracker" at bounding box center [1199, 377] width 394 height 21
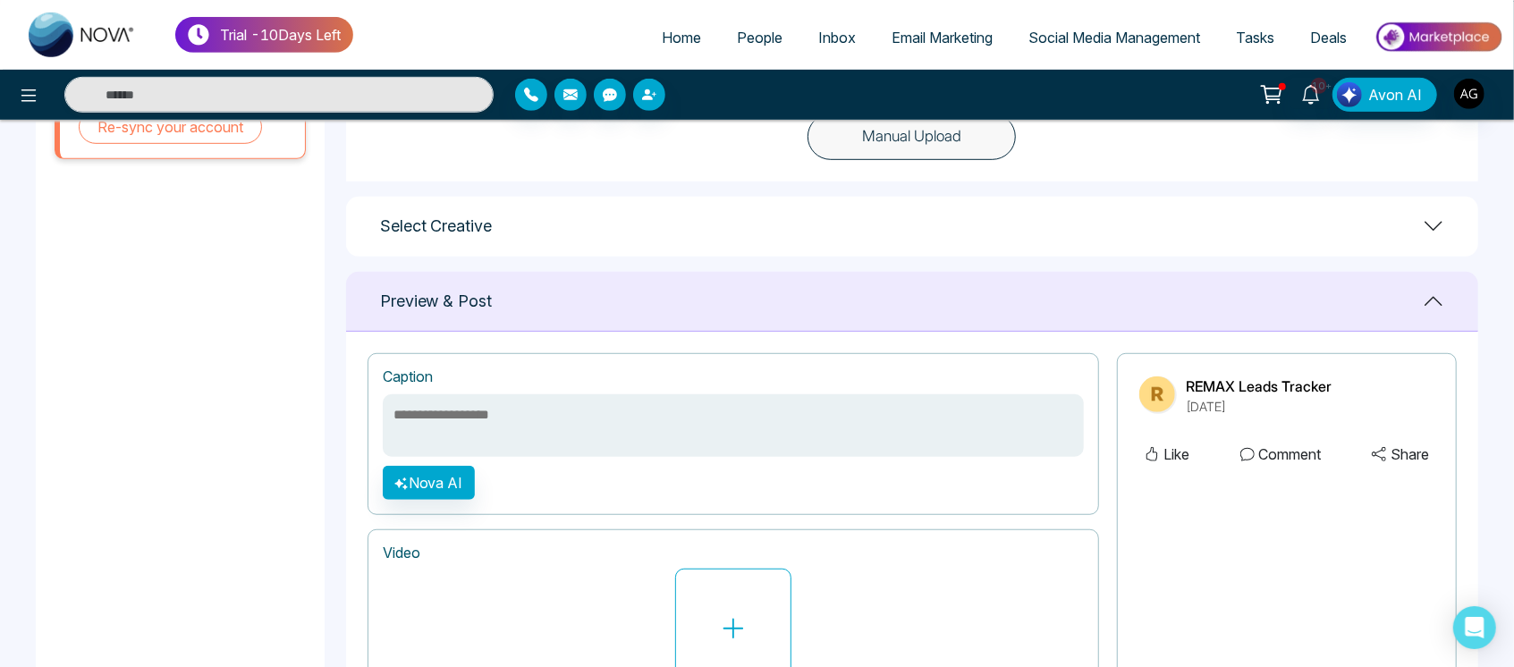
scroll to position [779, 0]
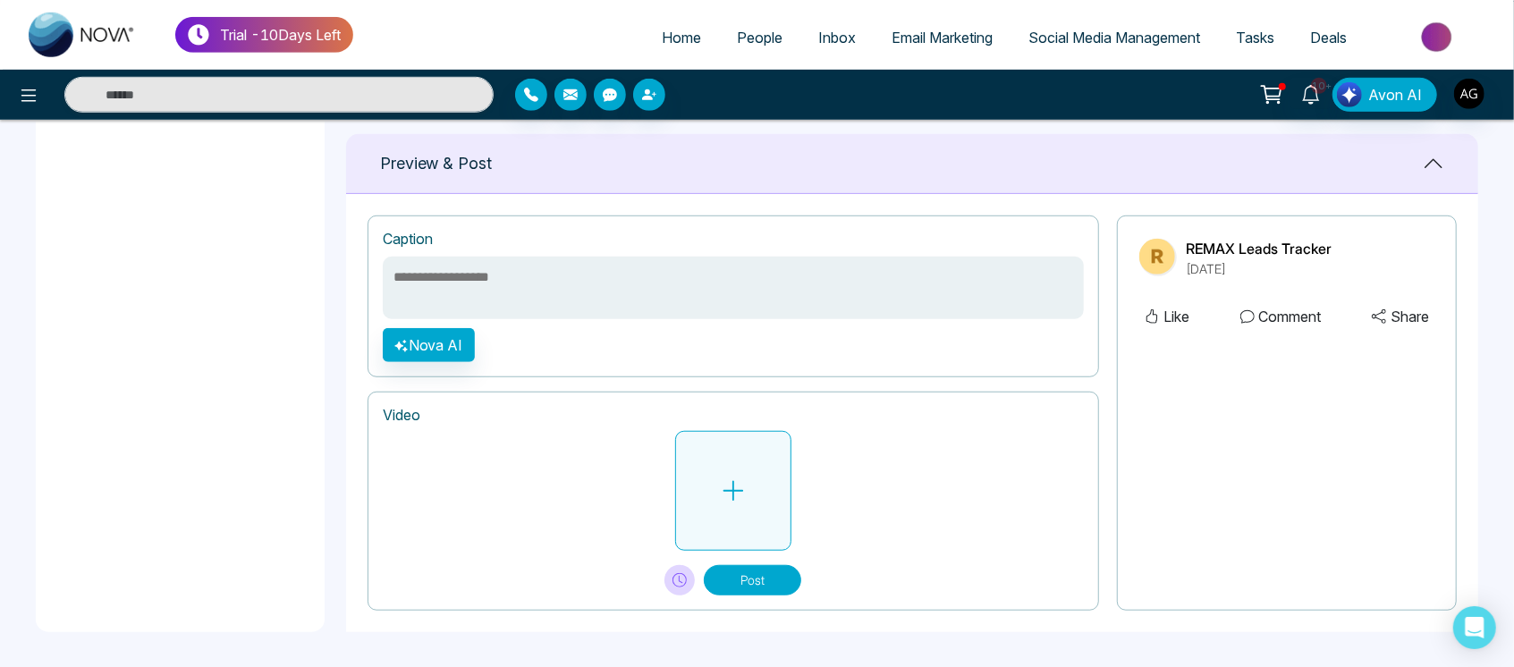
click at [697, 444] on button at bounding box center [733, 491] width 116 height 120
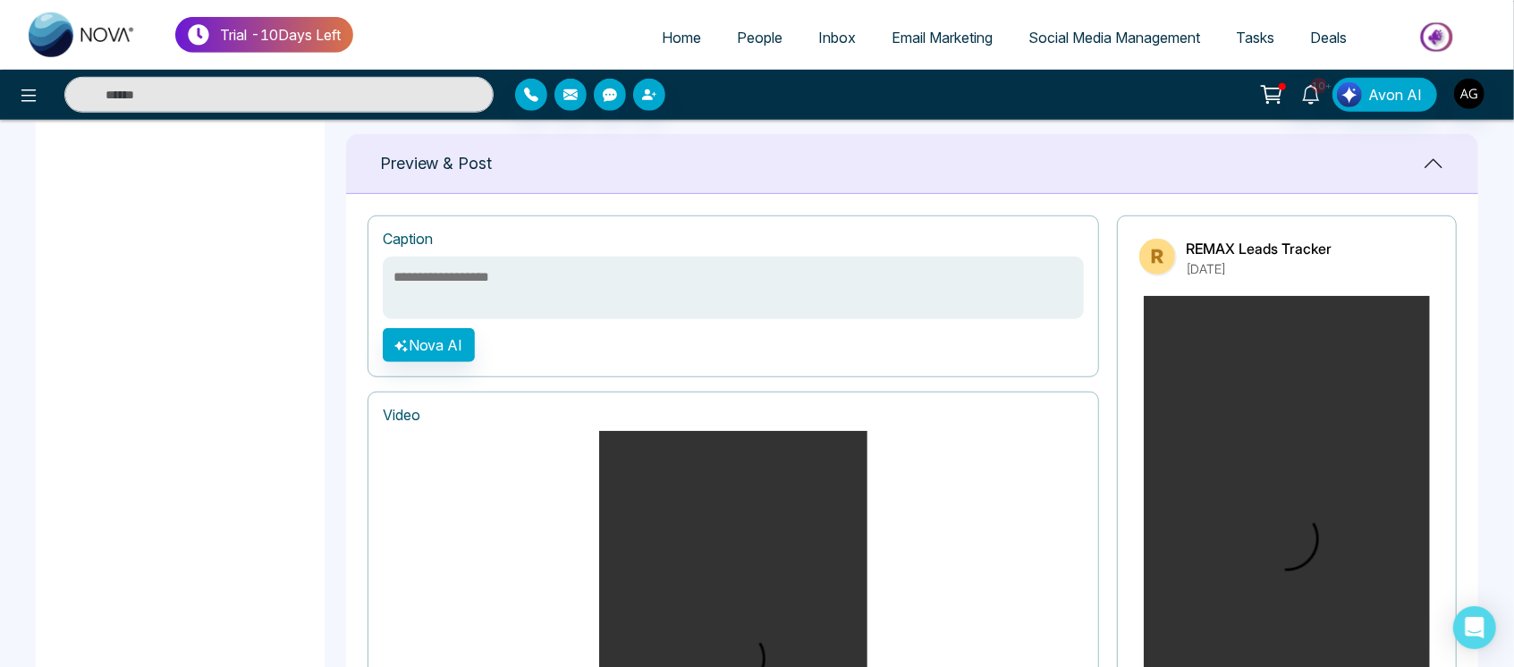
scroll to position [1170, 0]
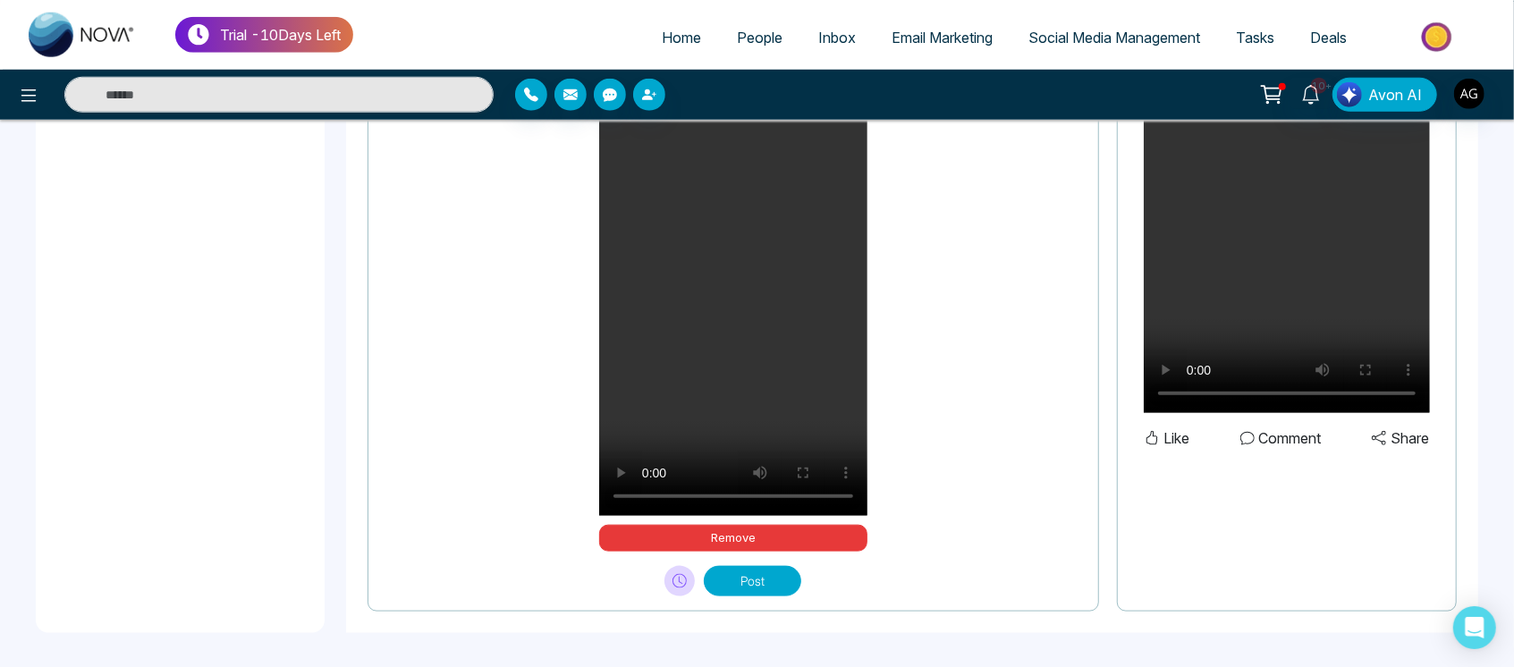
click at [779, 584] on button "Post" at bounding box center [752, 581] width 97 height 30
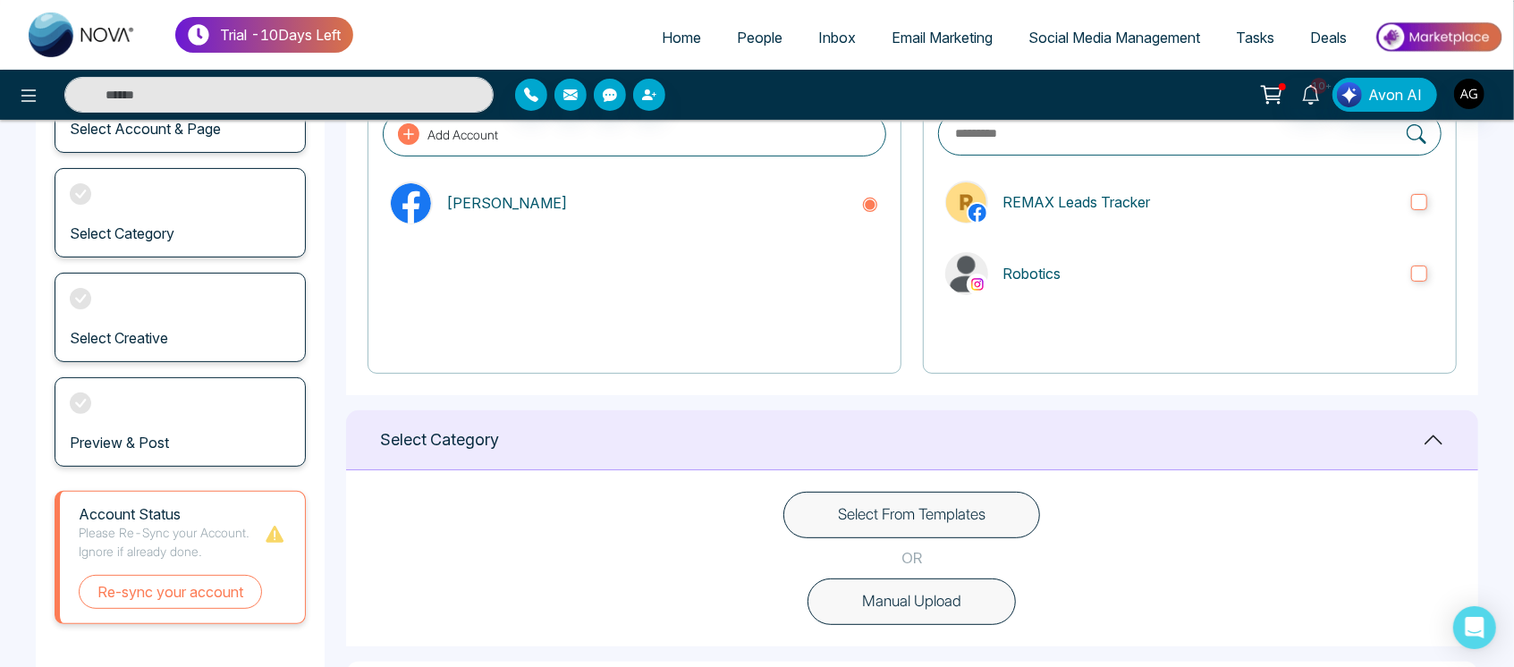
scroll to position [0, 0]
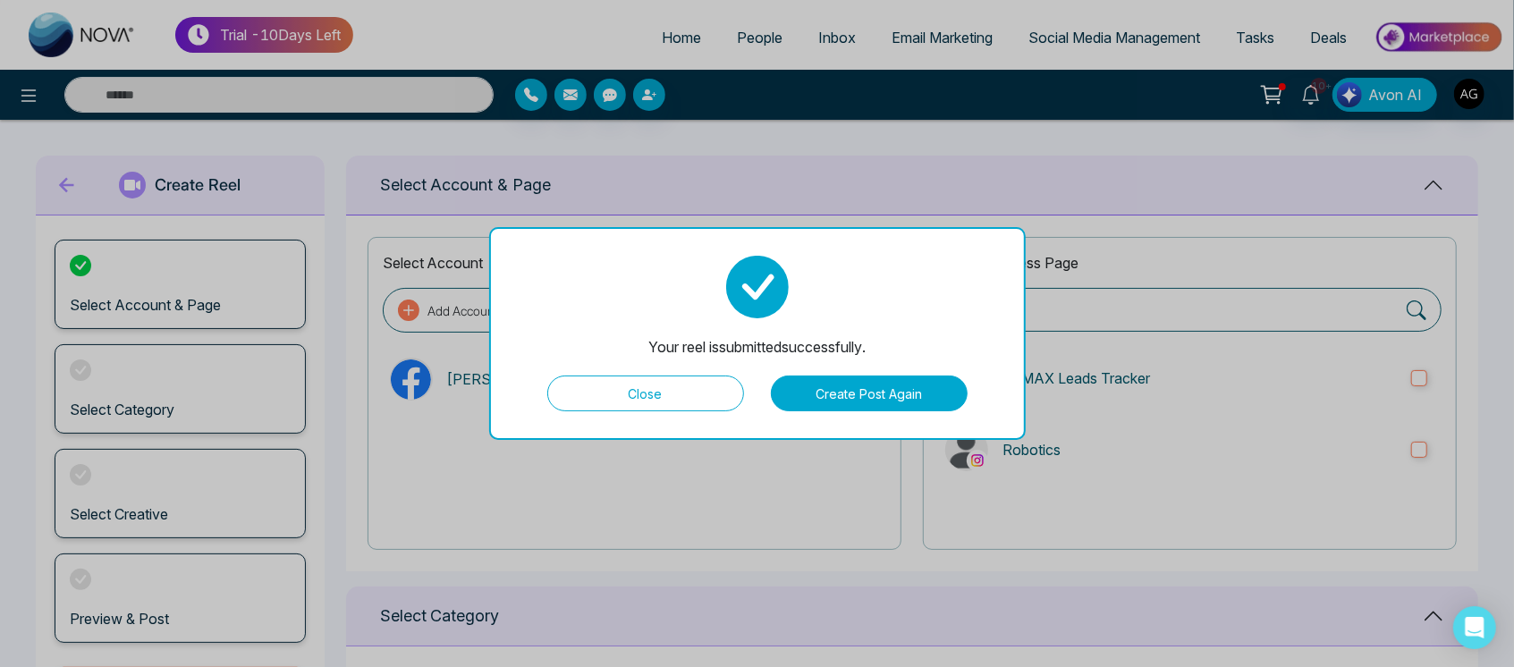
click at [630, 389] on button "Close" at bounding box center [645, 394] width 197 height 36
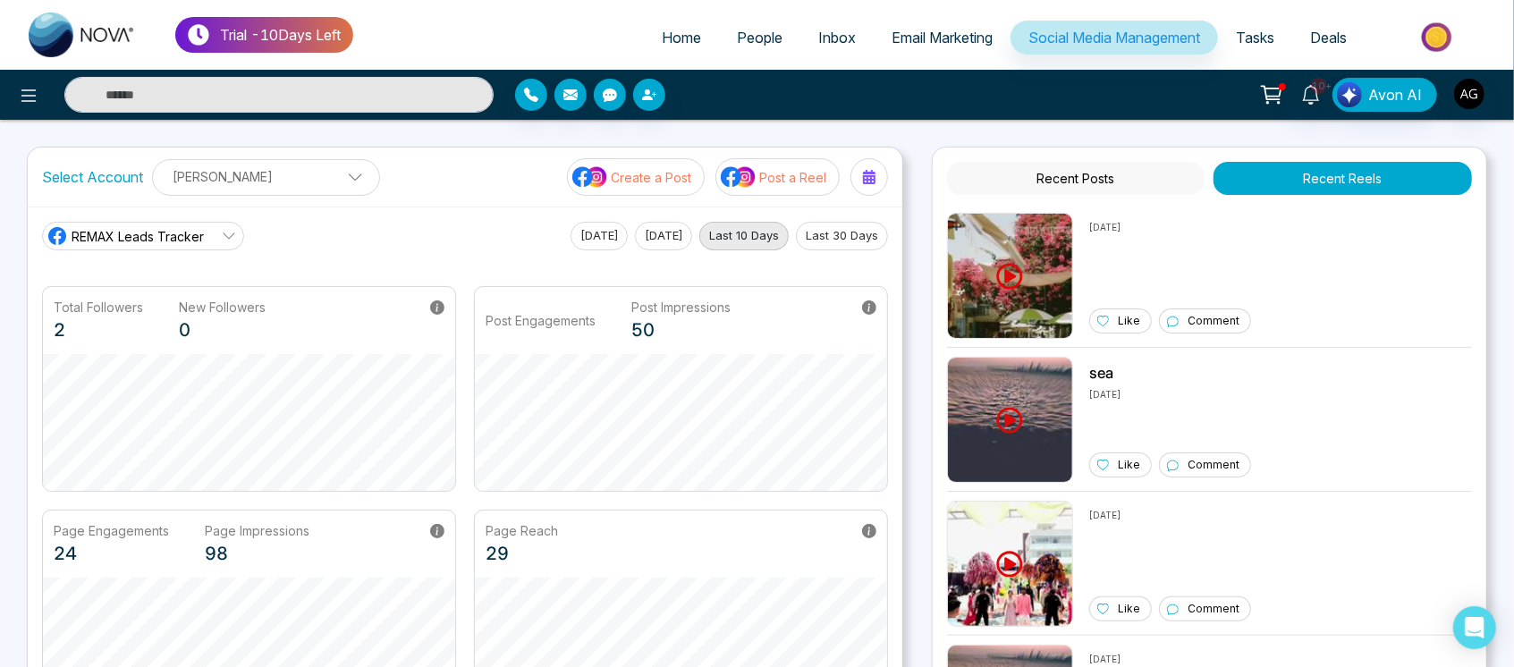
click at [371, 169] on div "Select Account [PERSON_NAME] [PERSON_NAME] Add Social Accounts Create a Post Po…" at bounding box center [465, 177] width 874 height 59
click at [306, 178] on p "[PERSON_NAME]" at bounding box center [266, 177] width 205 height 30
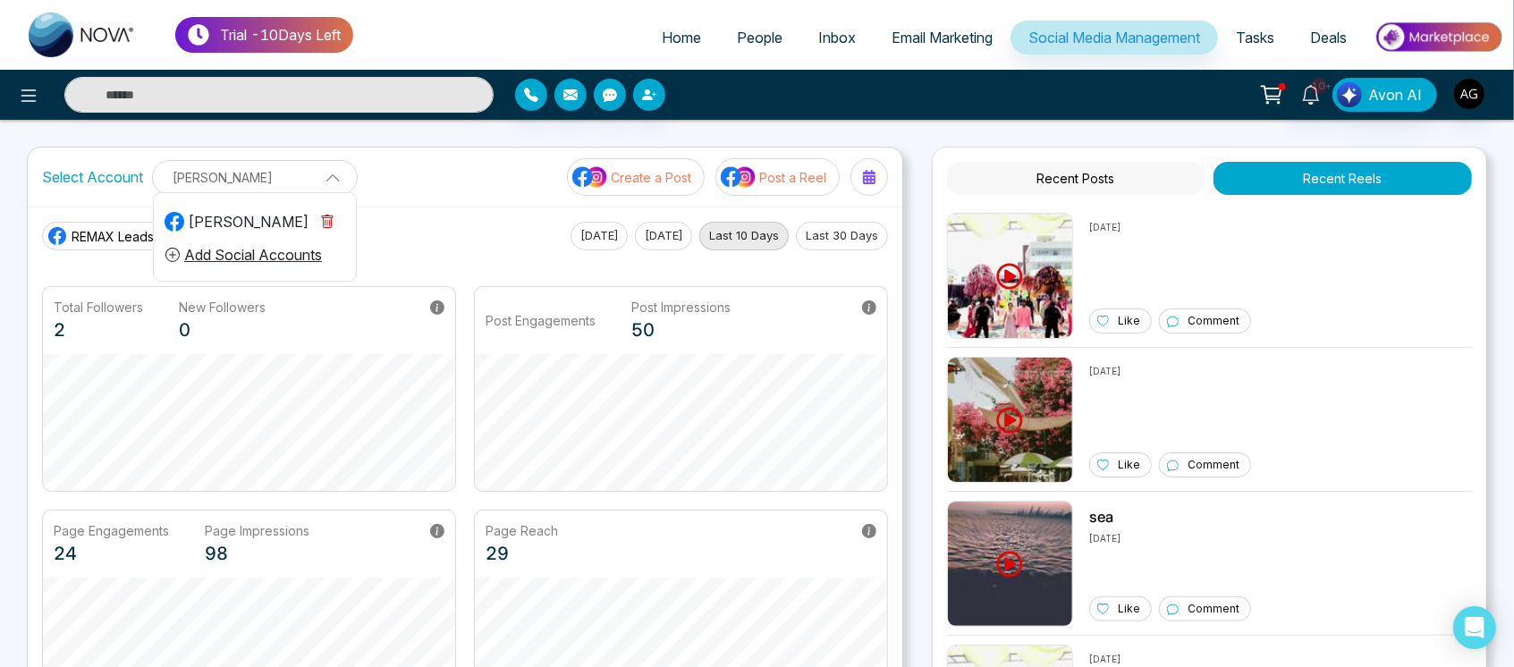
click at [306, 178] on p "[PERSON_NAME]" at bounding box center [255, 178] width 182 height 30
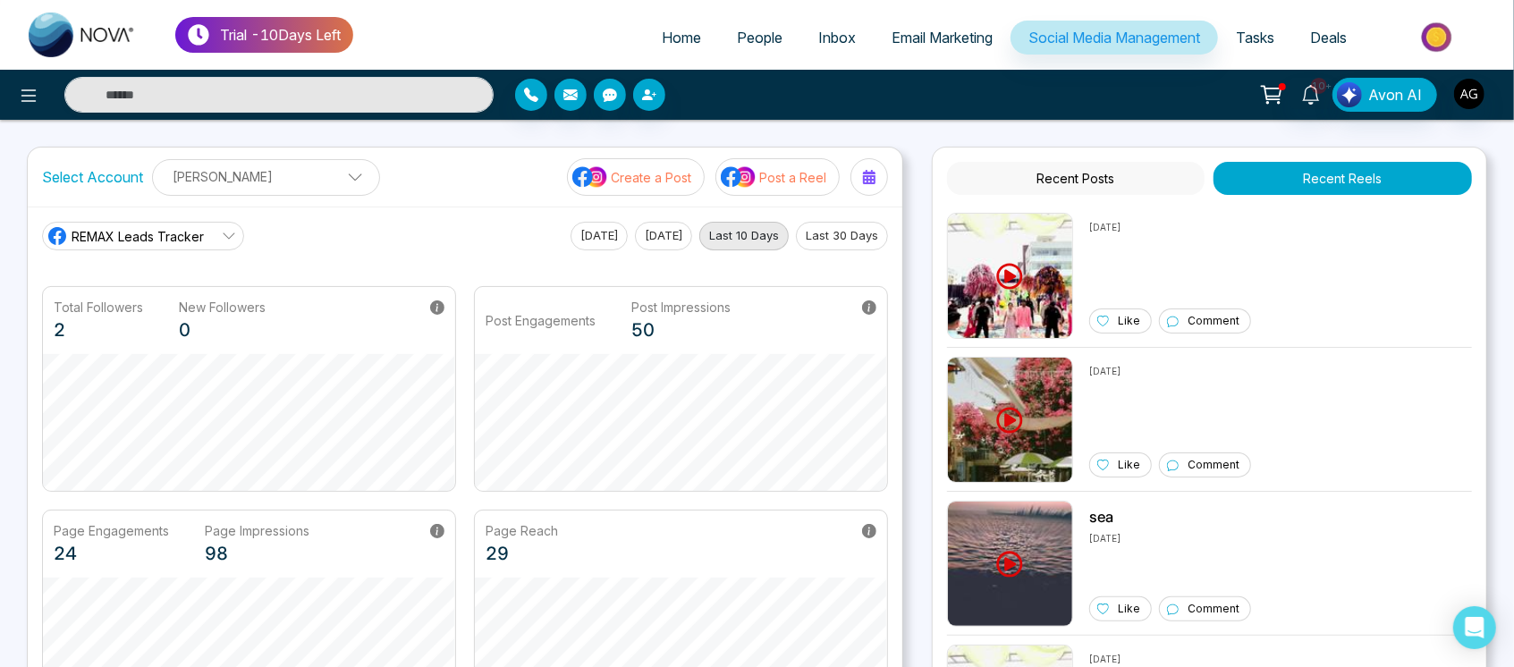
click at [509, 190] on div "Select Account [PERSON_NAME] [PERSON_NAME] Add Social Accounts Create a Post Po…" at bounding box center [465, 177] width 874 height 59
click at [749, 179] on img at bounding box center [739, 176] width 36 height 23
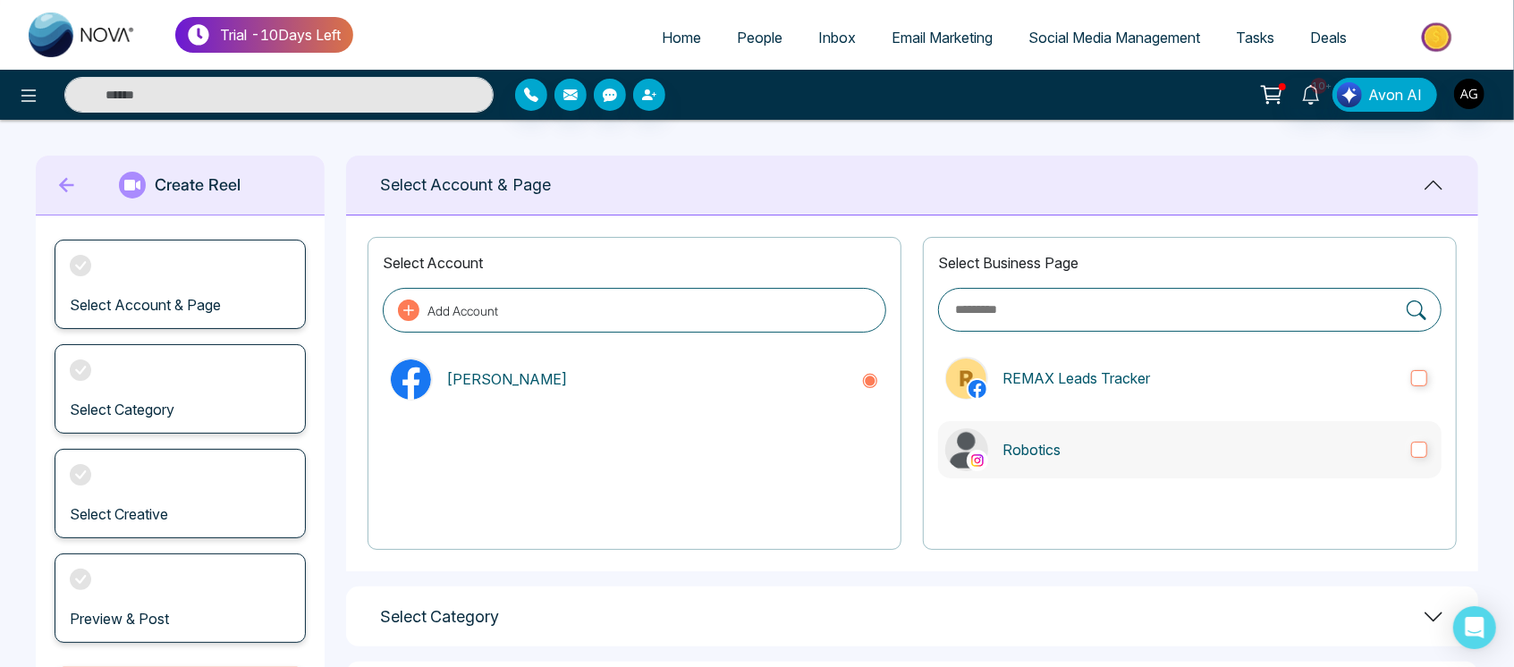
click at [1118, 457] on p "Robotics" at bounding box center [1199, 449] width 394 height 21
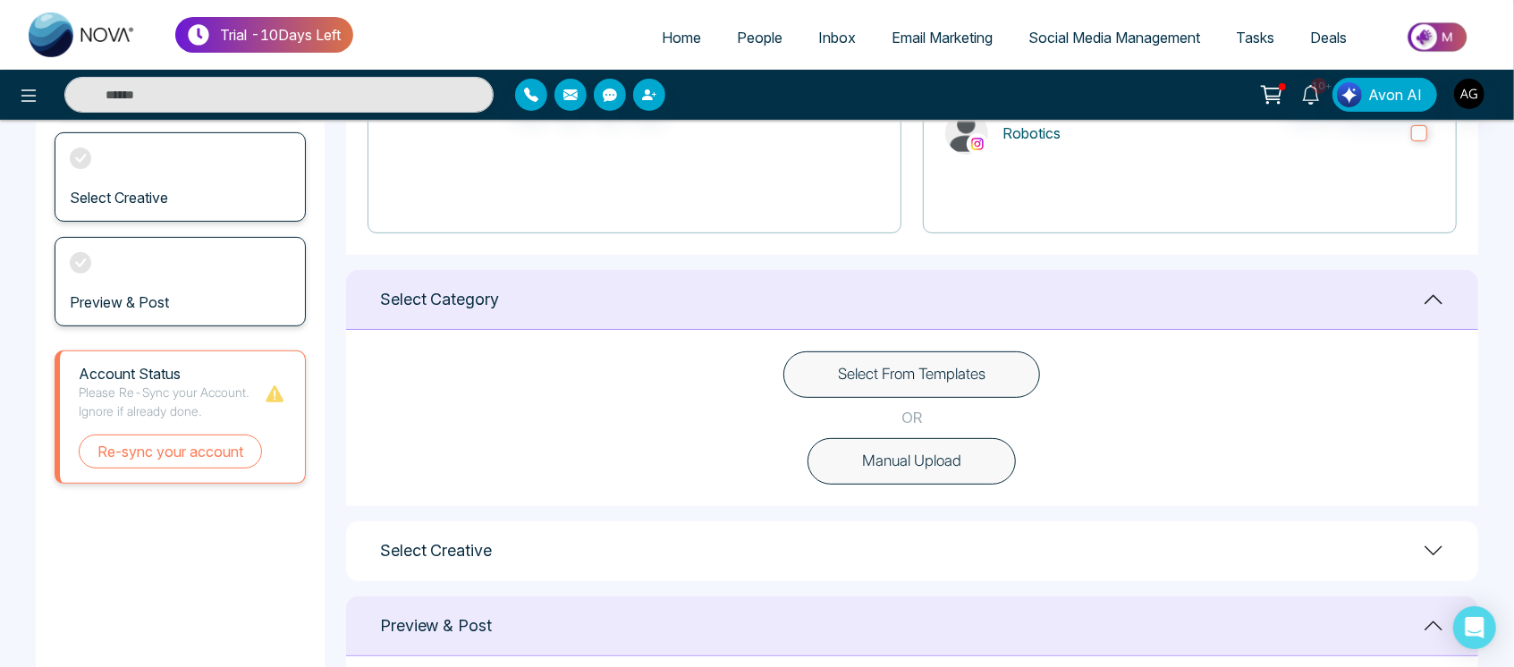
scroll to position [352, 0]
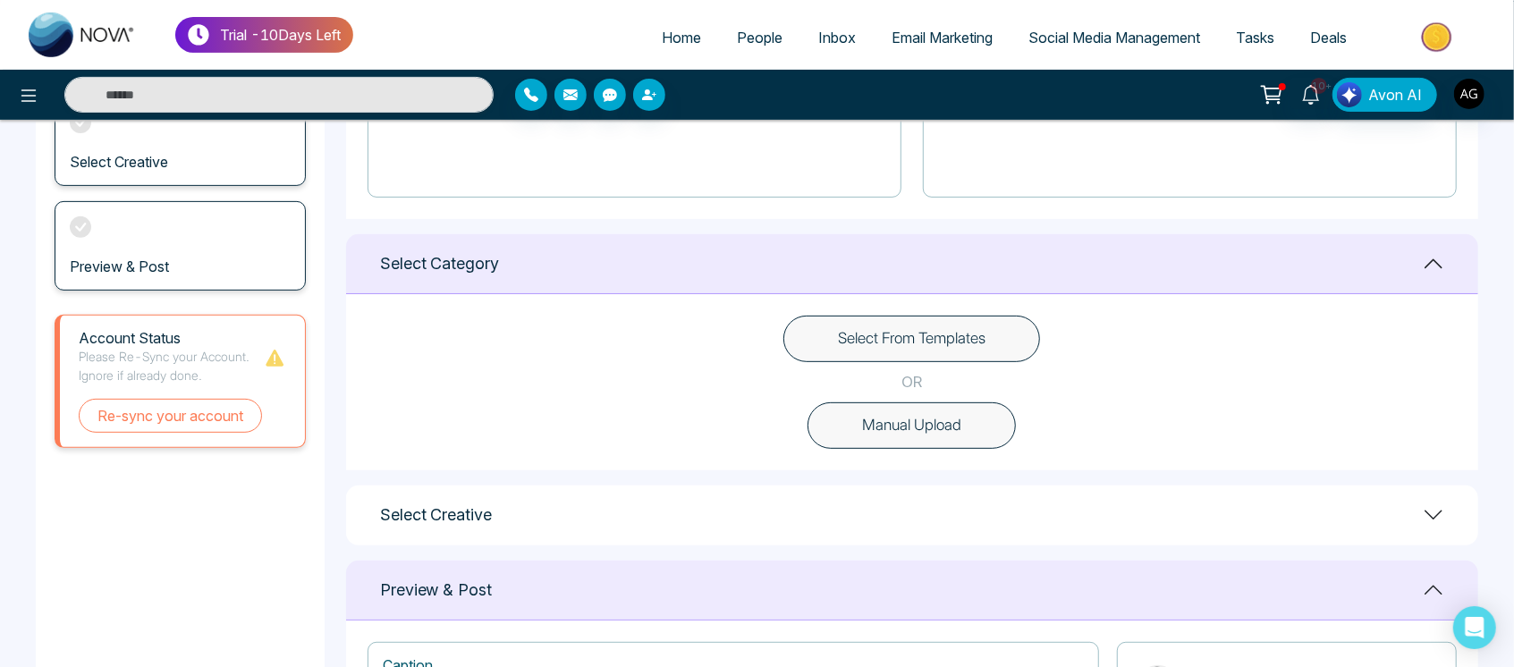
click at [915, 438] on button "Manual Upload" at bounding box center [911, 425] width 208 height 46
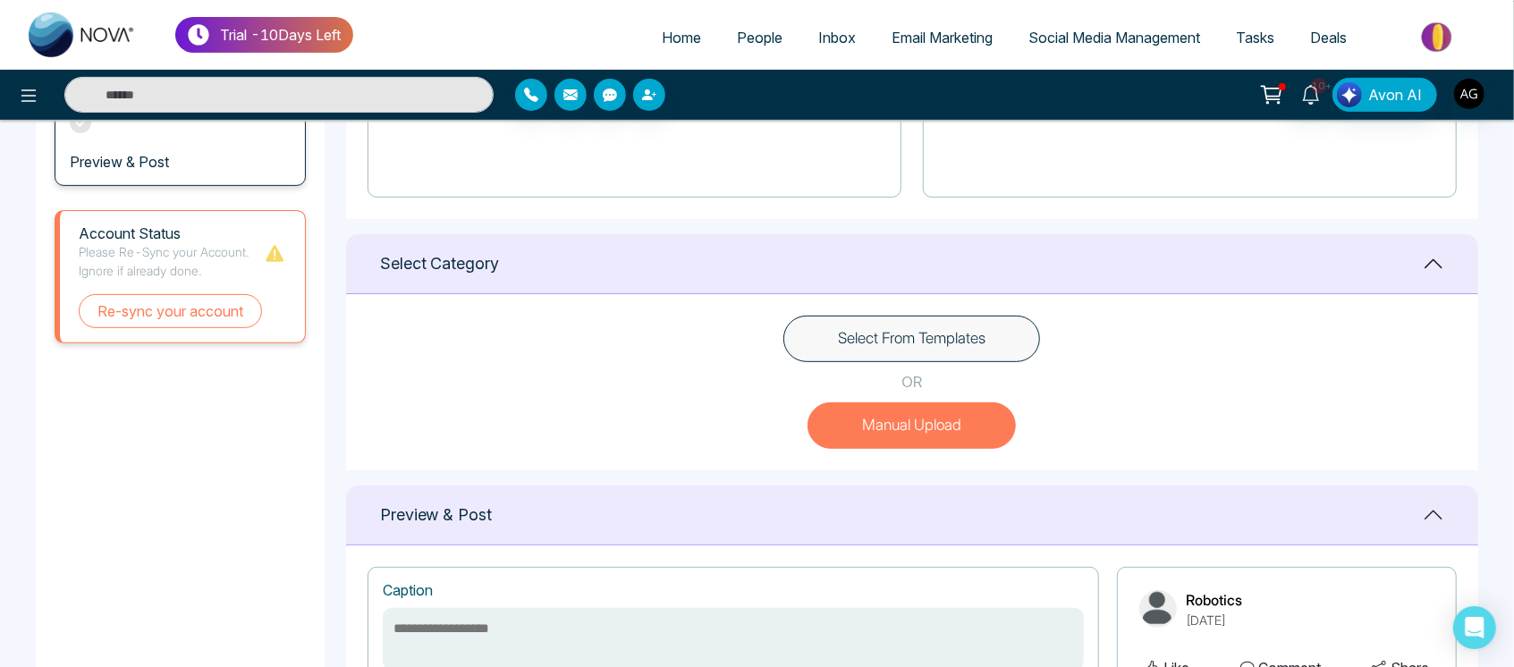
scroll to position [703, 0]
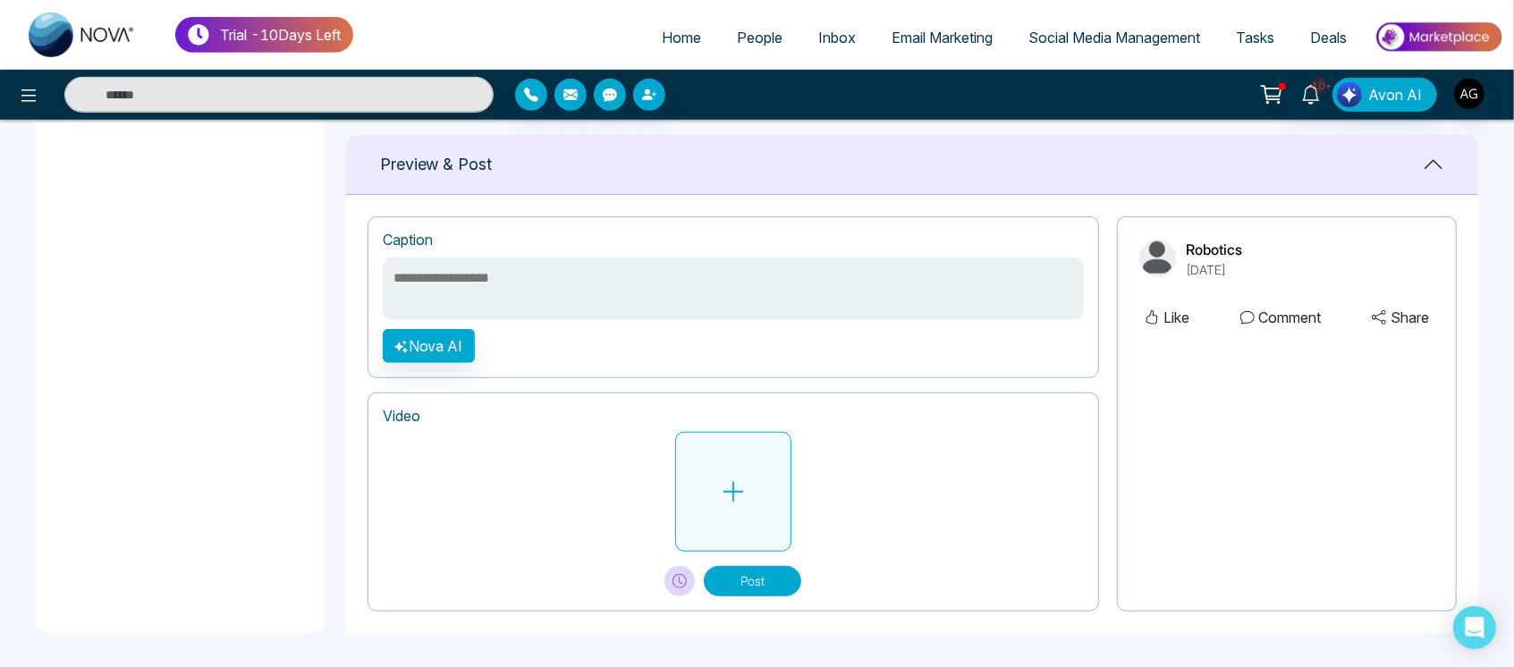
click at [756, 505] on button at bounding box center [733, 492] width 116 height 120
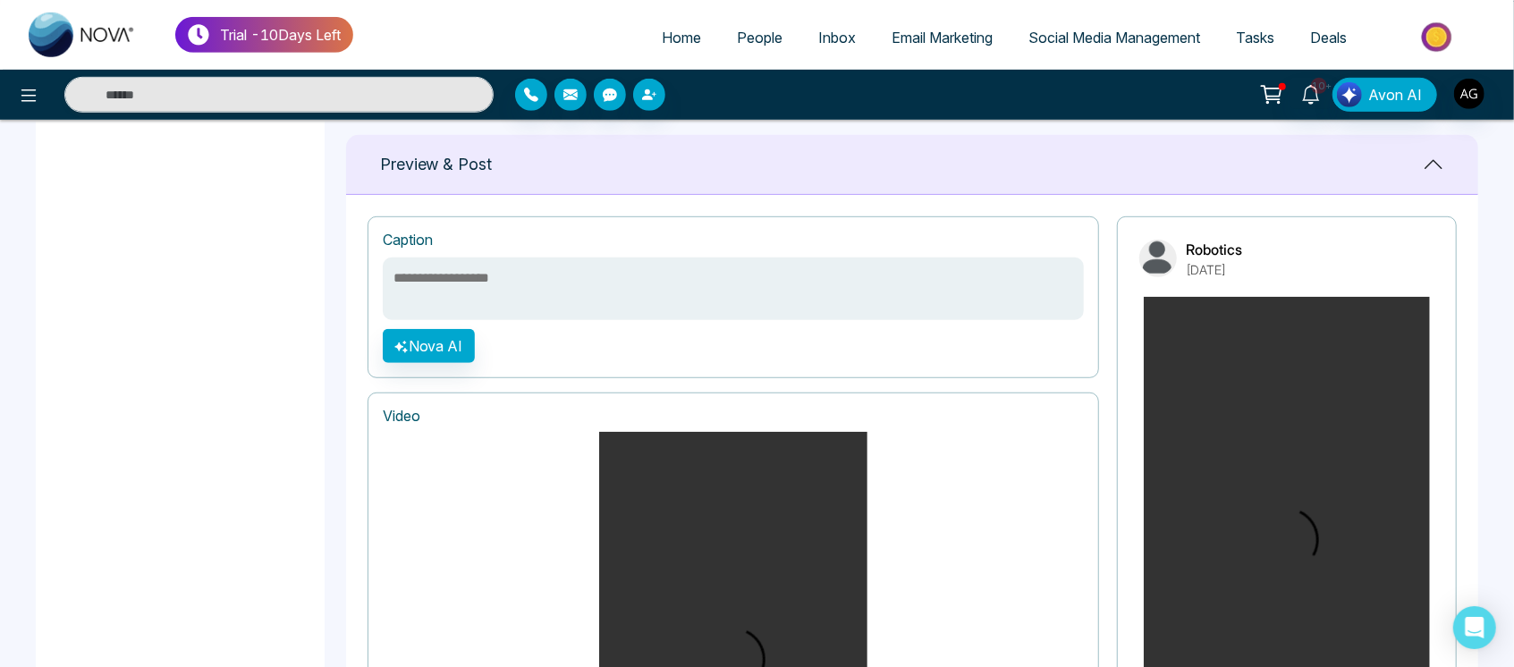
scroll to position [1095, 0]
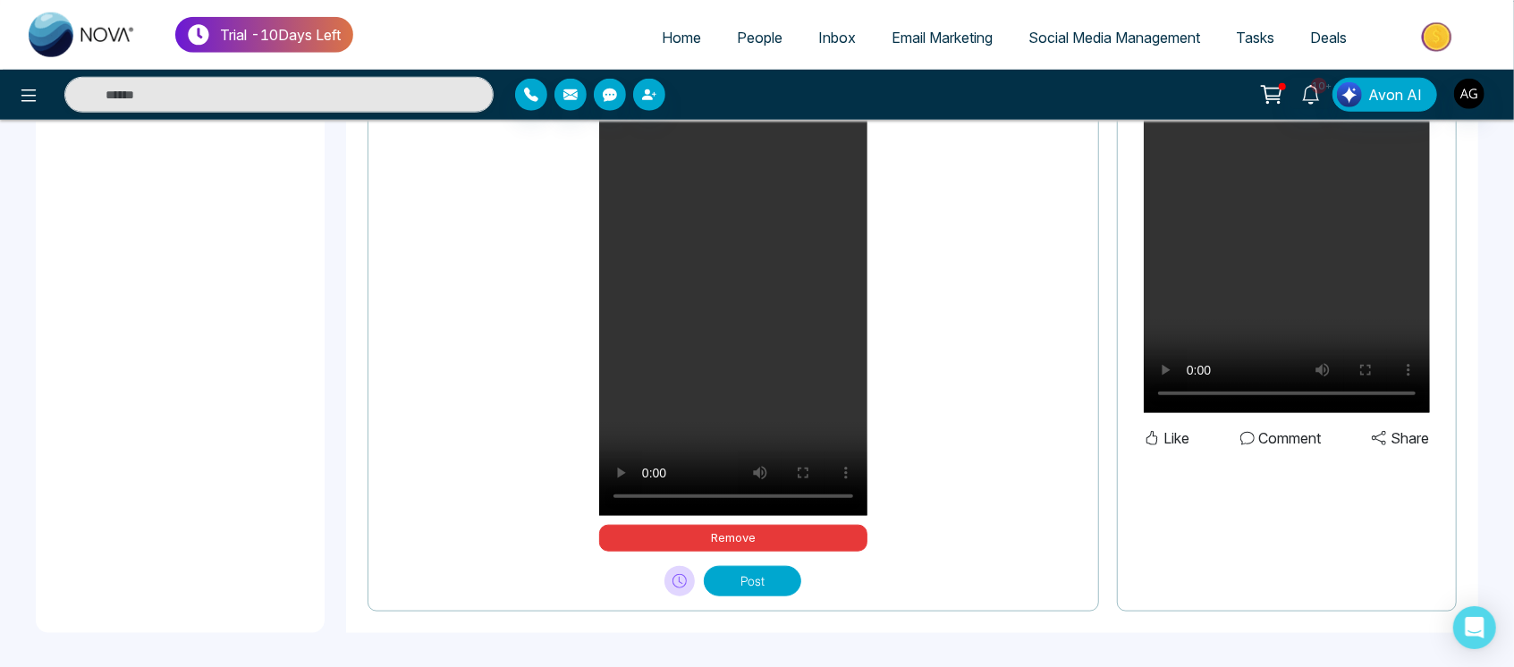
click at [730, 580] on button "Post" at bounding box center [752, 581] width 97 height 30
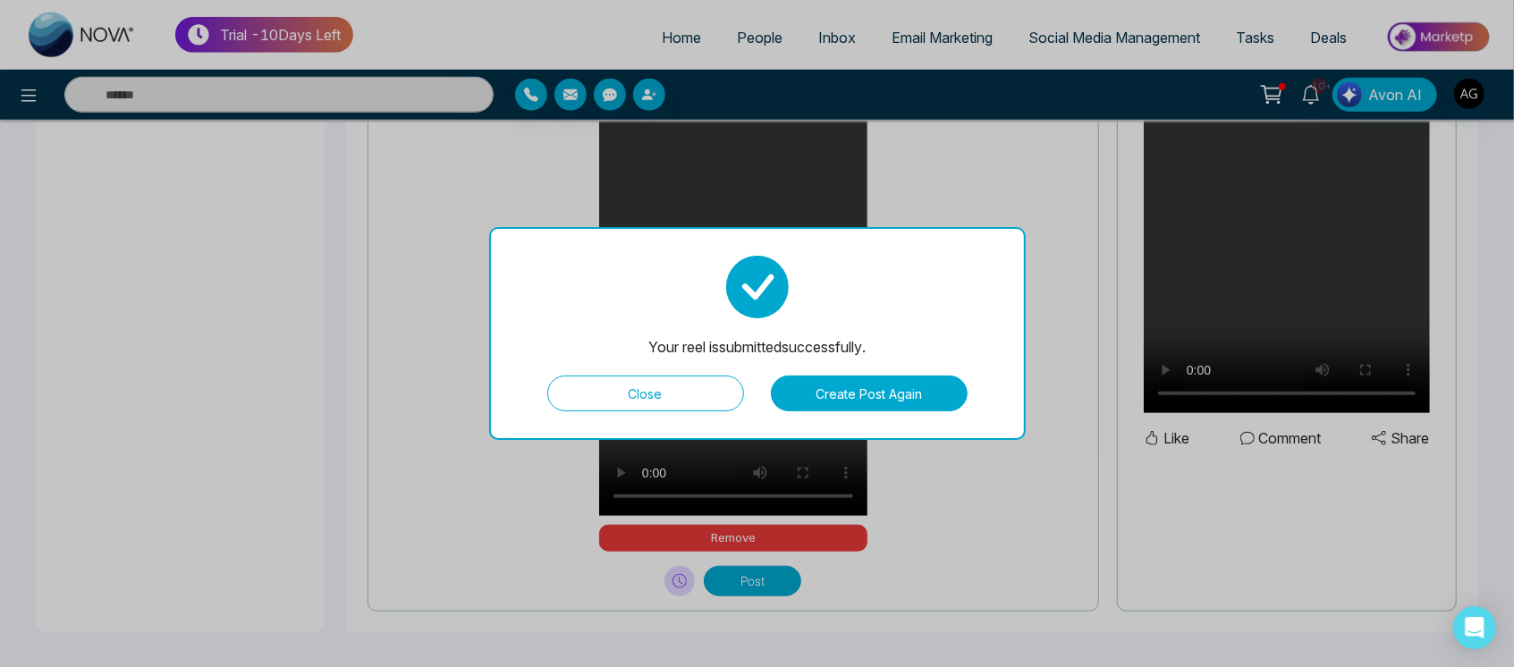
click at [683, 405] on button "Close" at bounding box center [645, 394] width 197 height 36
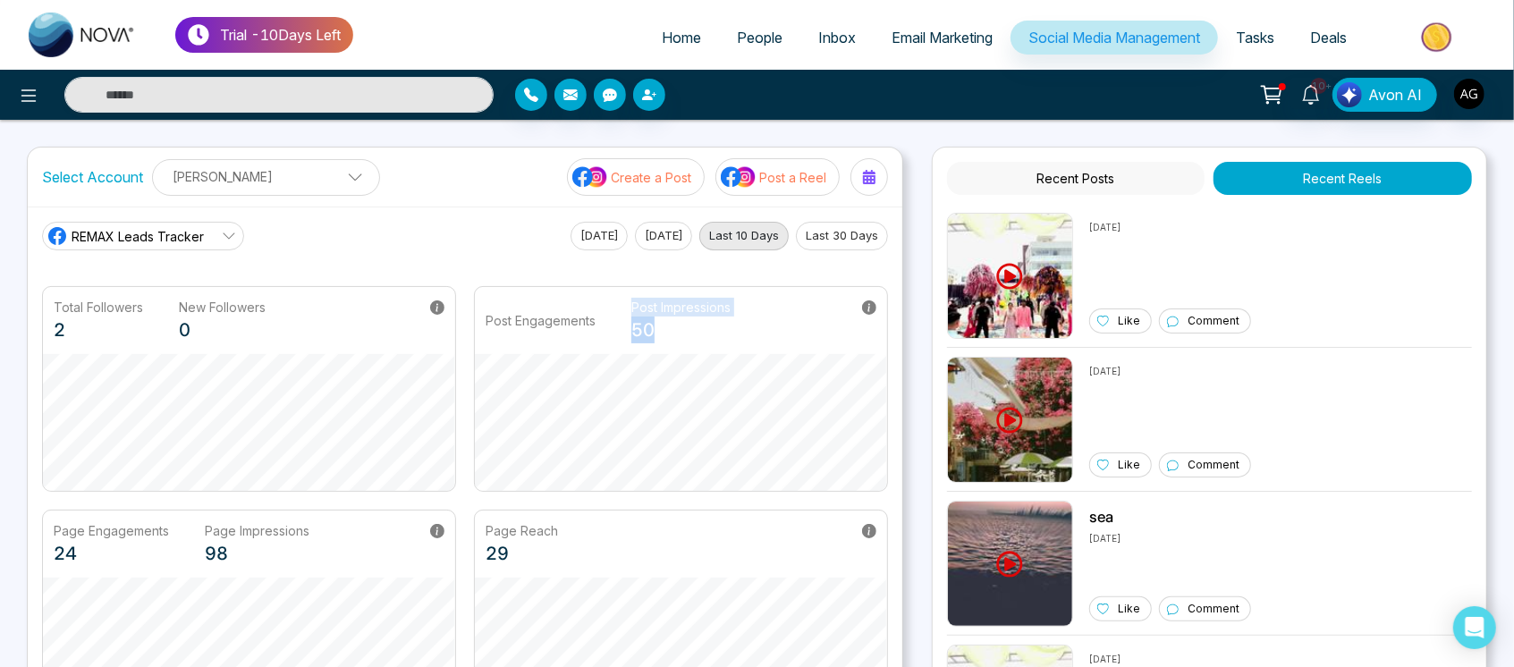
drag, startPoint x: 622, startPoint y: 308, endPoint x: 822, endPoint y: 305, distance: 199.4
click at [822, 305] on div "Post Engagements Post Impressions 50" at bounding box center [681, 320] width 412 height 67
drag, startPoint x: 48, startPoint y: 300, endPoint x: 393, endPoint y: 324, distance: 345.0
click at [393, 324] on div "Total Followers 2 New Followers 0" at bounding box center [249, 320] width 412 height 67
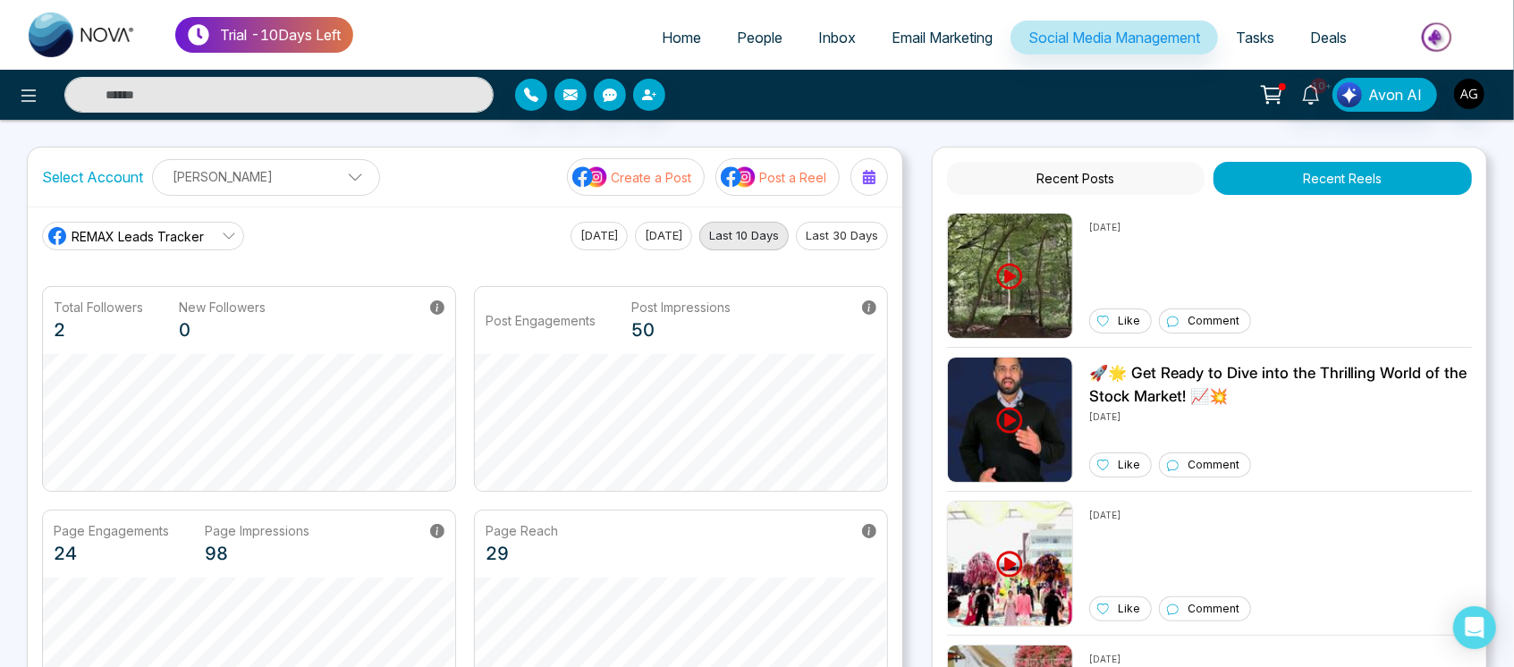
click at [393, 324] on div "Total Followers 2 New Followers 0" at bounding box center [249, 320] width 412 height 67
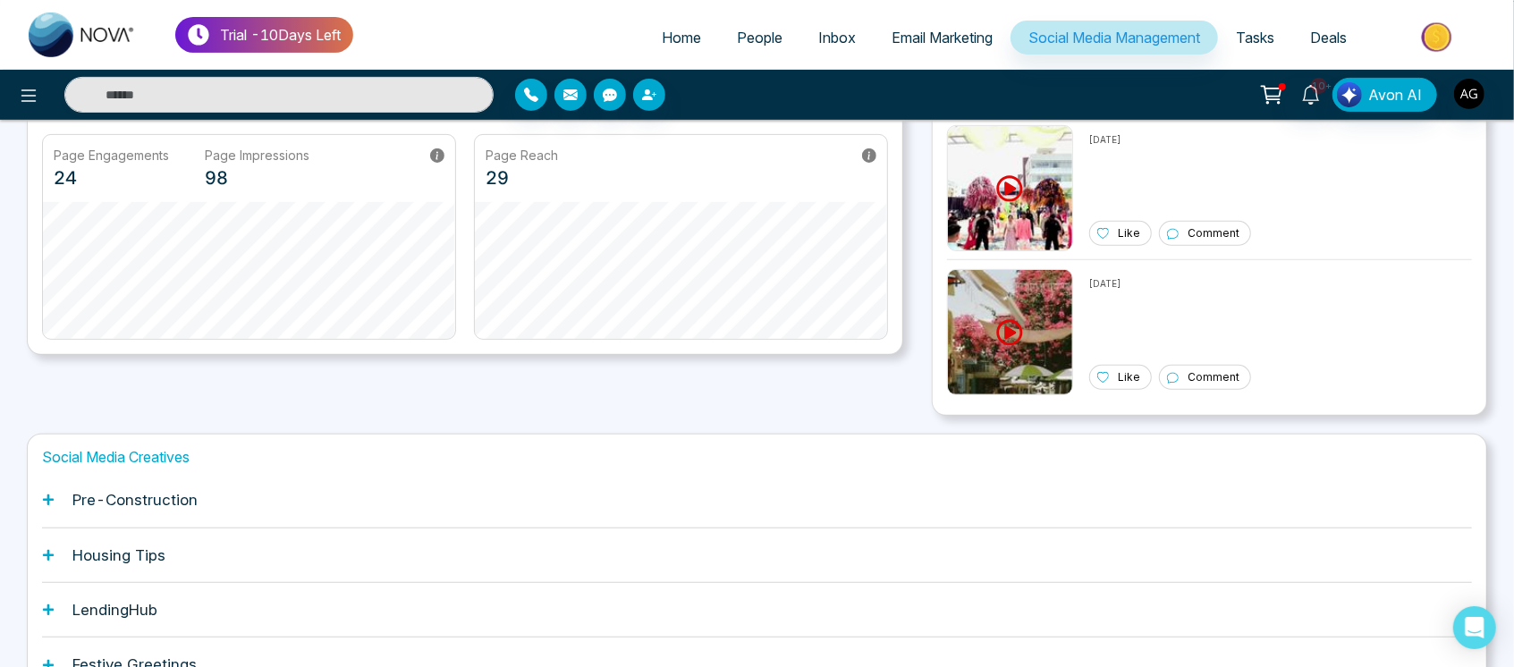
scroll to position [274, 0]
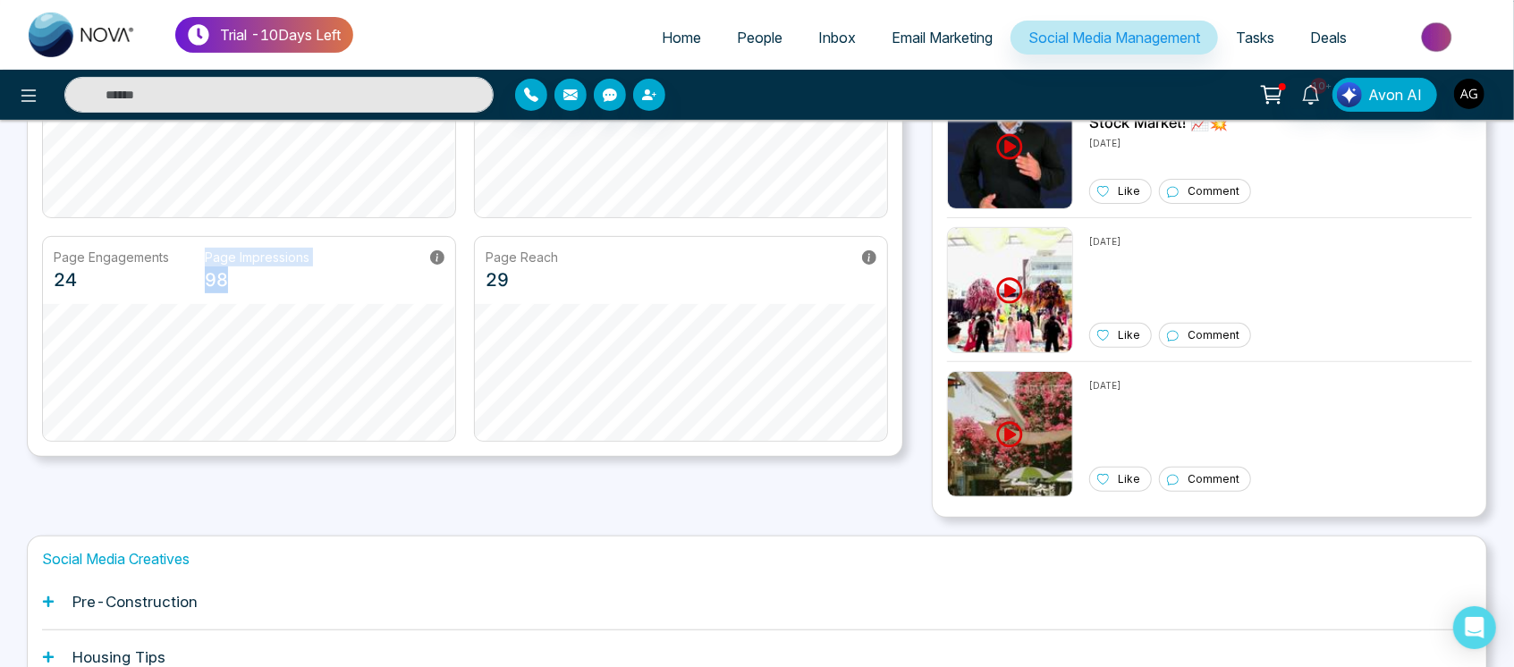
drag, startPoint x: 187, startPoint y: 253, endPoint x: 427, endPoint y: 255, distance: 240.5
click at [427, 255] on div "Page Engagements 24 Page Impressions 98" at bounding box center [249, 270] width 412 height 67
drag, startPoint x: 453, startPoint y: 248, endPoint x: 605, endPoint y: 257, distance: 152.3
click at [605, 257] on div "Page Engagements 24 Page Impressions 98 Page Reach 29" at bounding box center [465, 339] width 846 height 206
click at [605, 257] on div "Page Reach 29" at bounding box center [681, 270] width 412 height 67
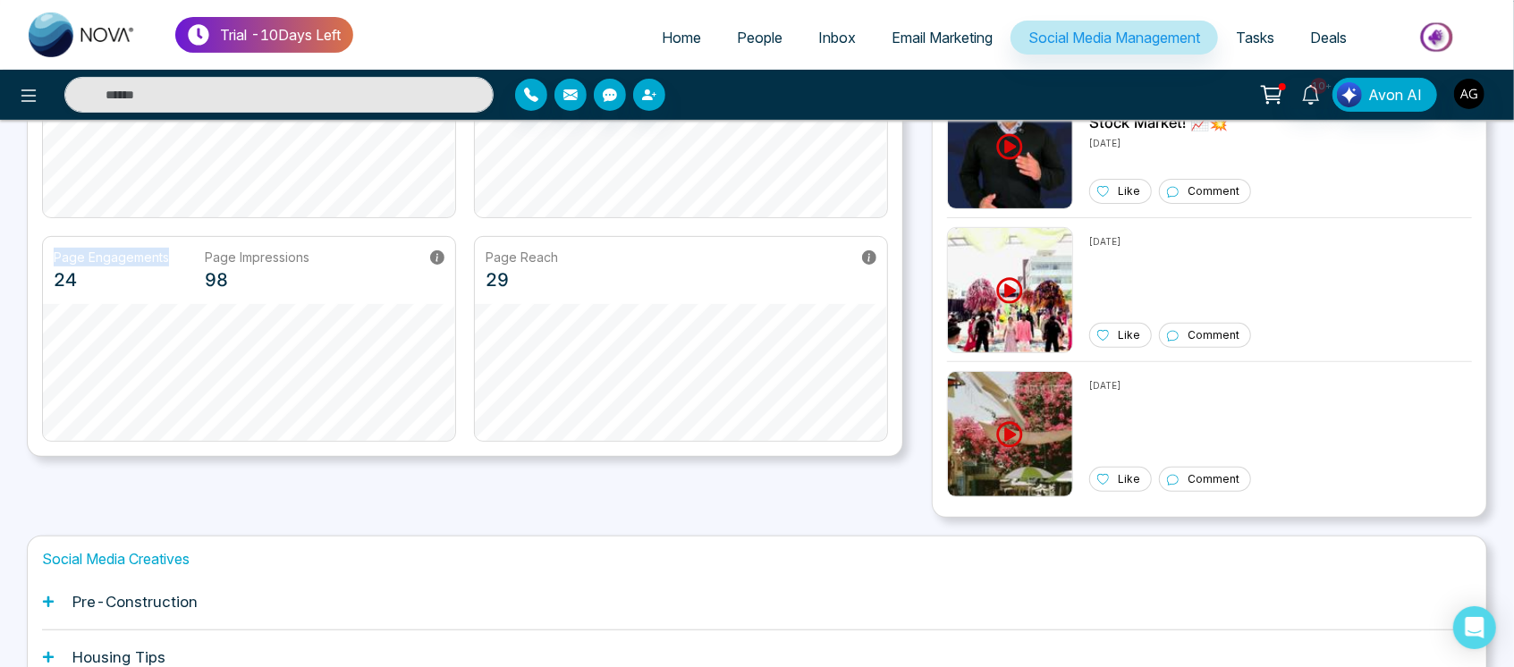
drag, startPoint x: 44, startPoint y: 259, endPoint x: 178, endPoint y: 245, distance: 134.9
click at [178, 245] on div "Page Engagements 24 Page Impressions 98" at bounding box center [249, 270] width 412 height 67
drag, startPoint x: 191, startPoint y: 246, endPoint x: 394, endPoint y: 226, distance: 203.9
click at [394, 226] on div "Total Followers 2 New Followers 0 Post Engagements Post Impressions 50 Page Eng…" at bounding box center [465, 227] width 846 height 429
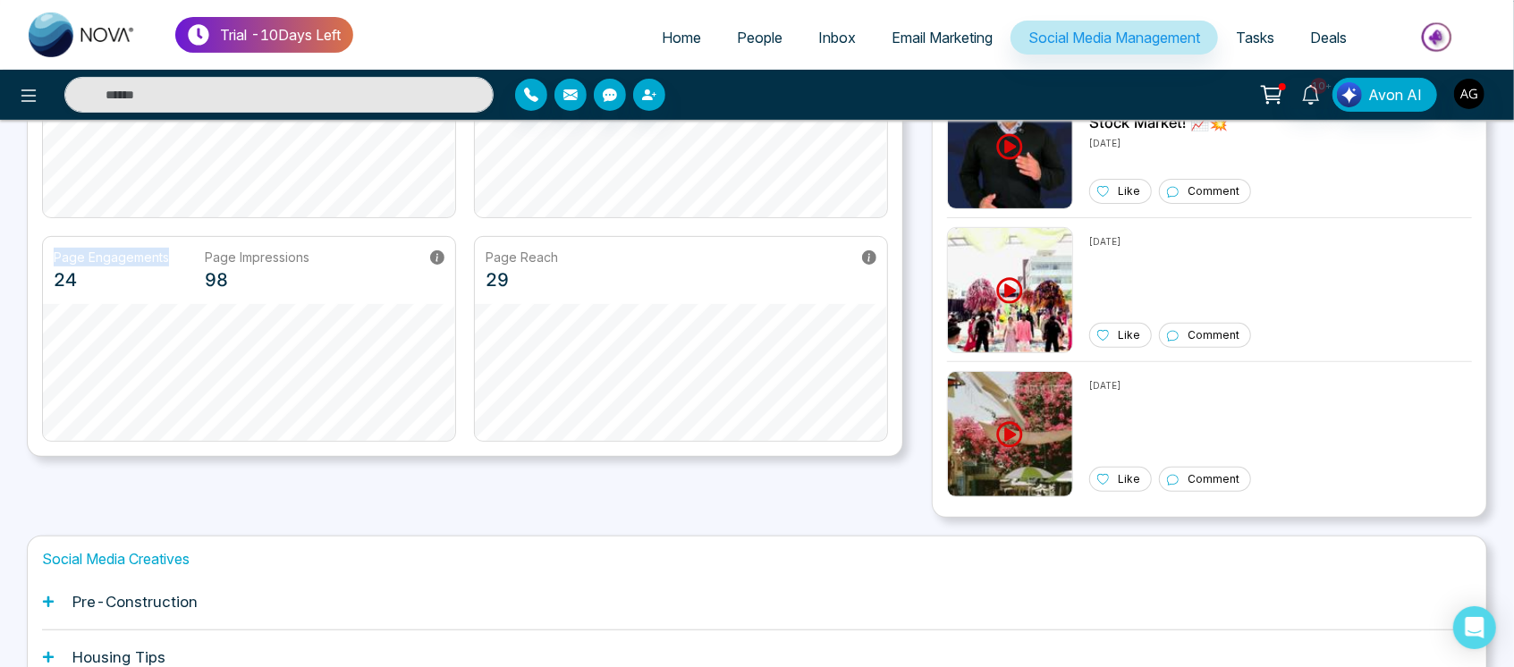
drag, startPoint x: 53, startPoint y: 254, endPoint x: 172, endPoint y: 255, distance: 118.9
click at [172, 255] on div "Page Engagements 24 Page Impressions 98" at bounding box center [249, 270] width 412 height 67
click at [856, 533] on main "Select Account Anit Gupta Anit Gupta Add Social Accounts Create a Post Post a R…" at bounding box center [757, 404] width 1460 height 1063
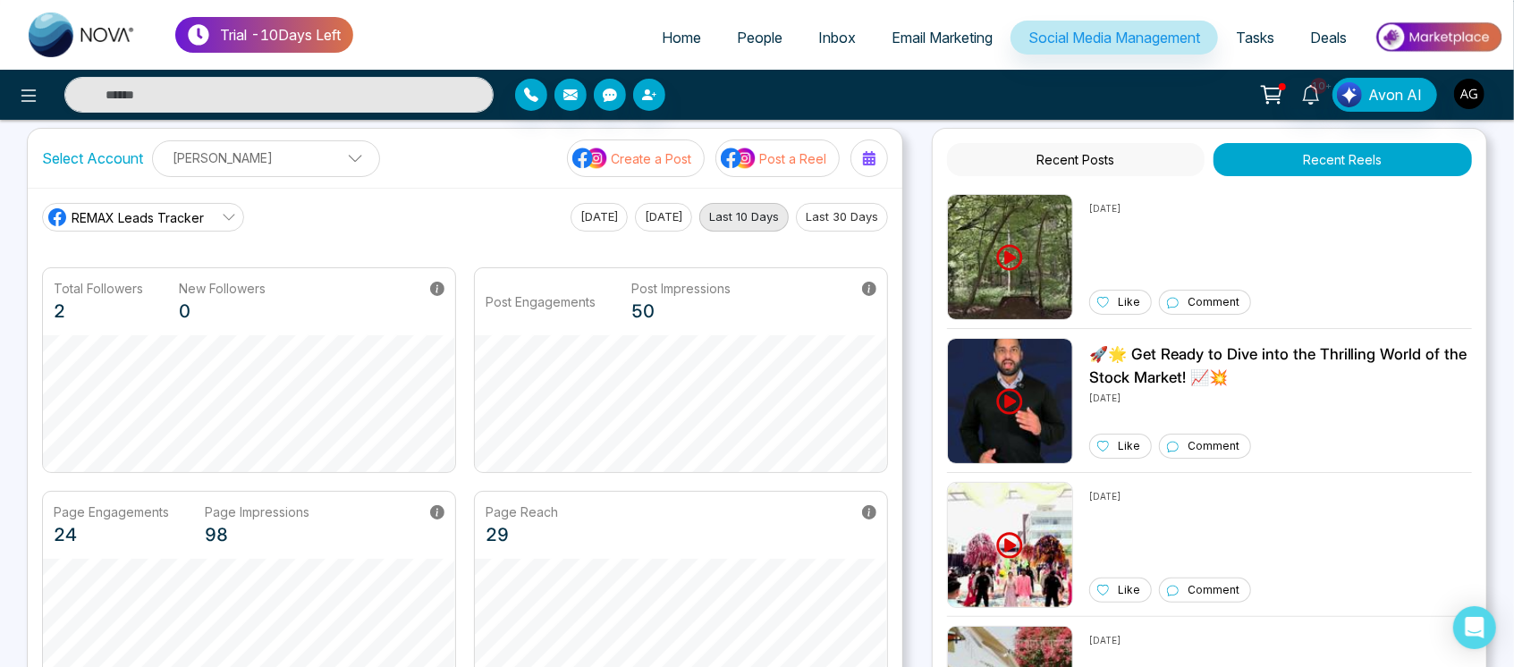
scroll to position [0, 0]
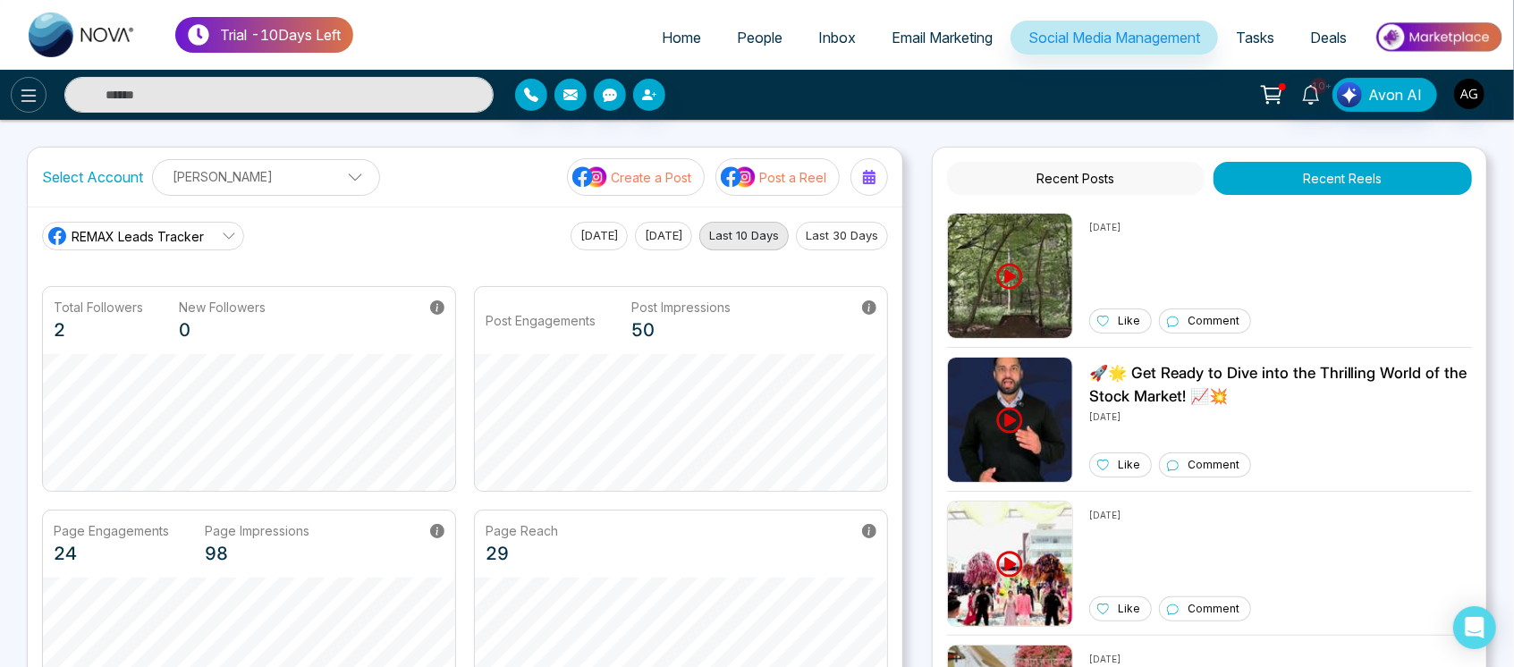
click at [21, 97] on icon at bounding box center [28, 95] width 21 height 21
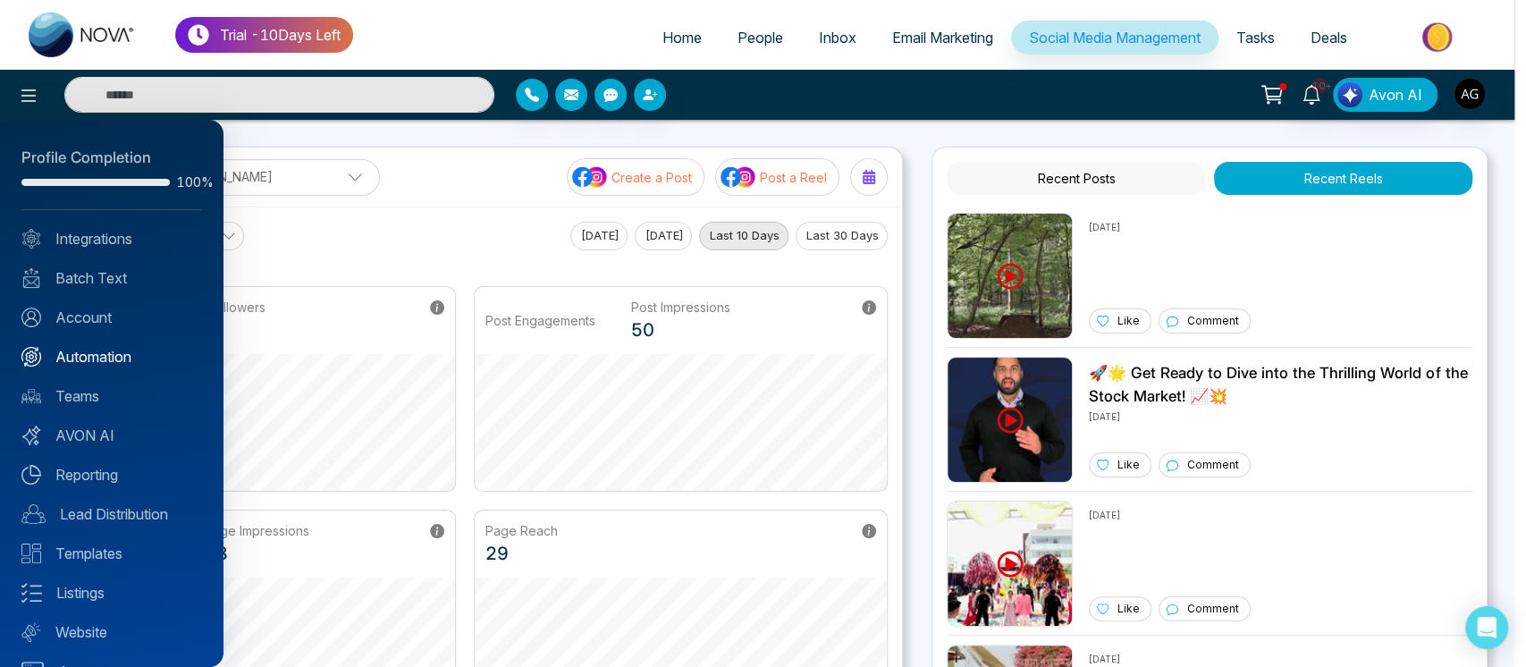
click at [115, 363] on link "Automation" at bounding box center [111, 356] width 181 height 21
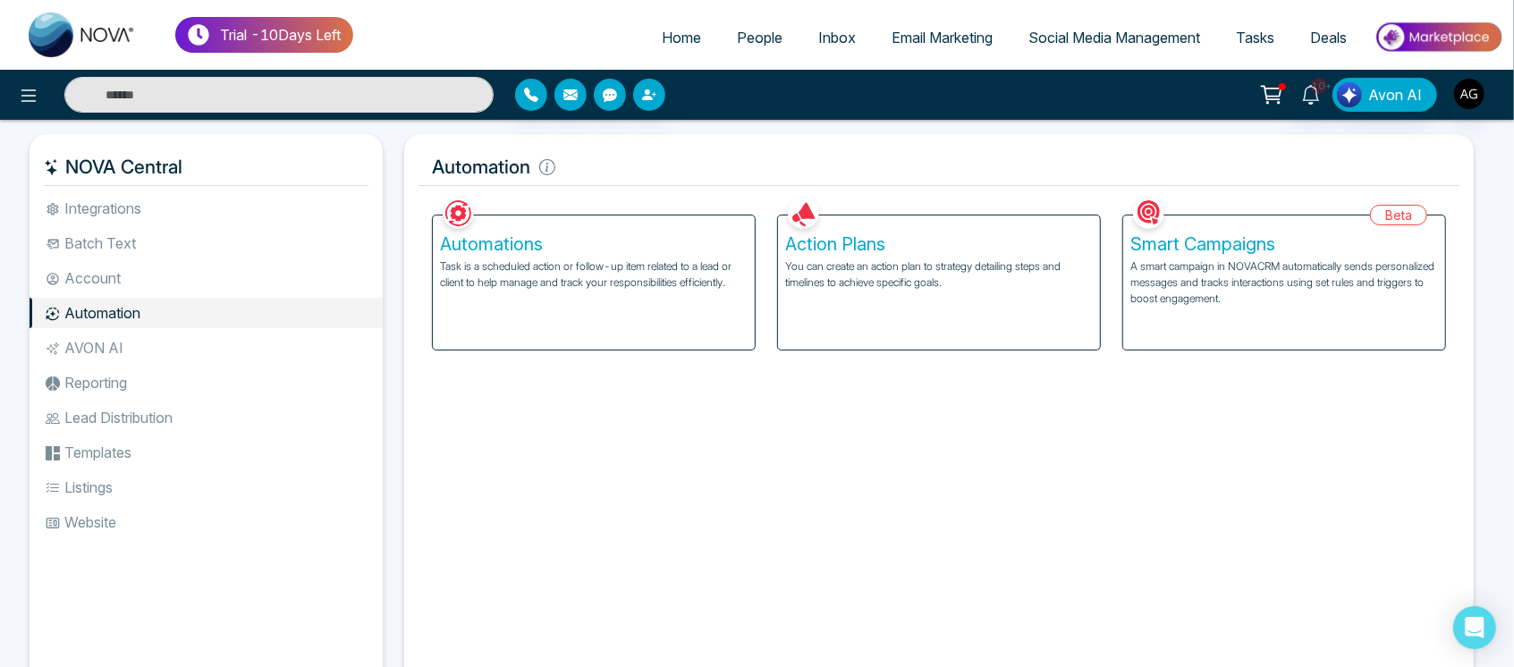
click at [893, 284] on p "You can create an action plan to strategy detailing steps and timelines to achi…" at bounding box center [939, 274] width 308 height 32
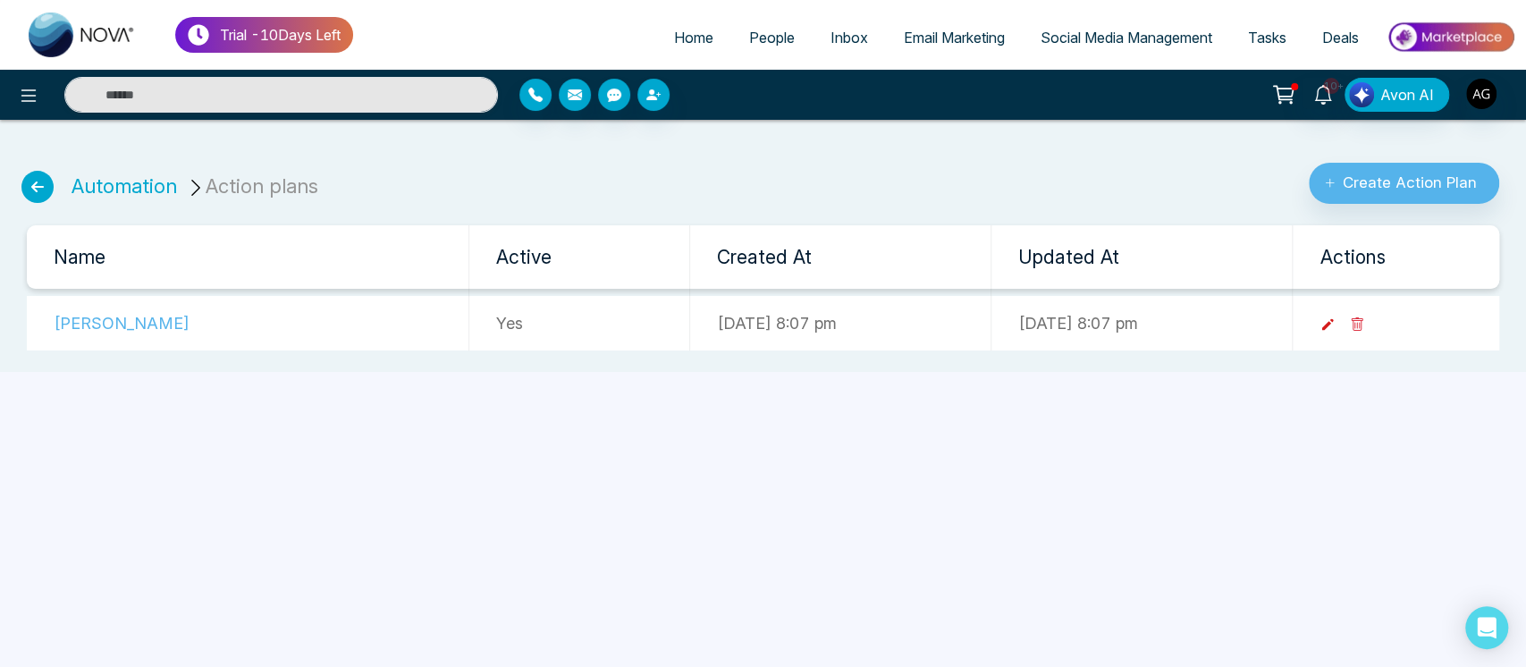
click at [1336, 325] on icon at bounding box center [1328, 325] width 16 height 16
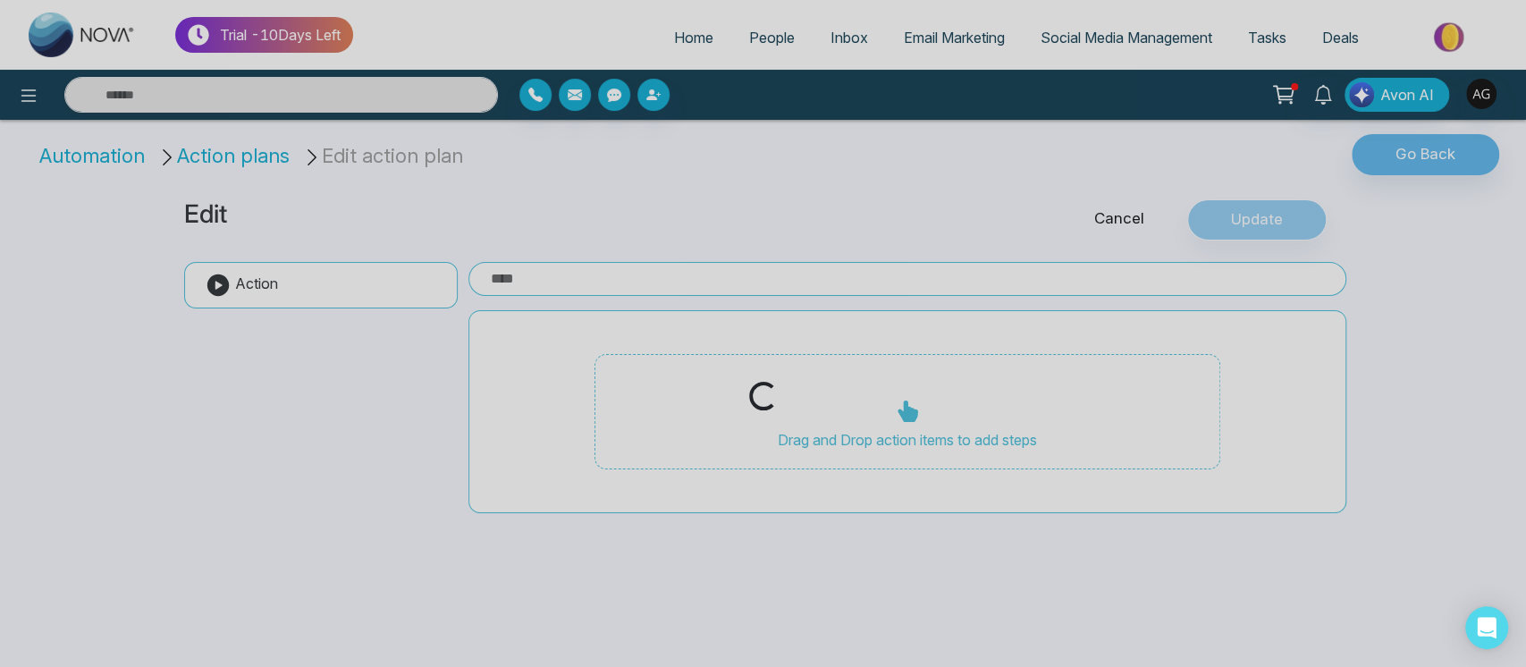
type input "****"
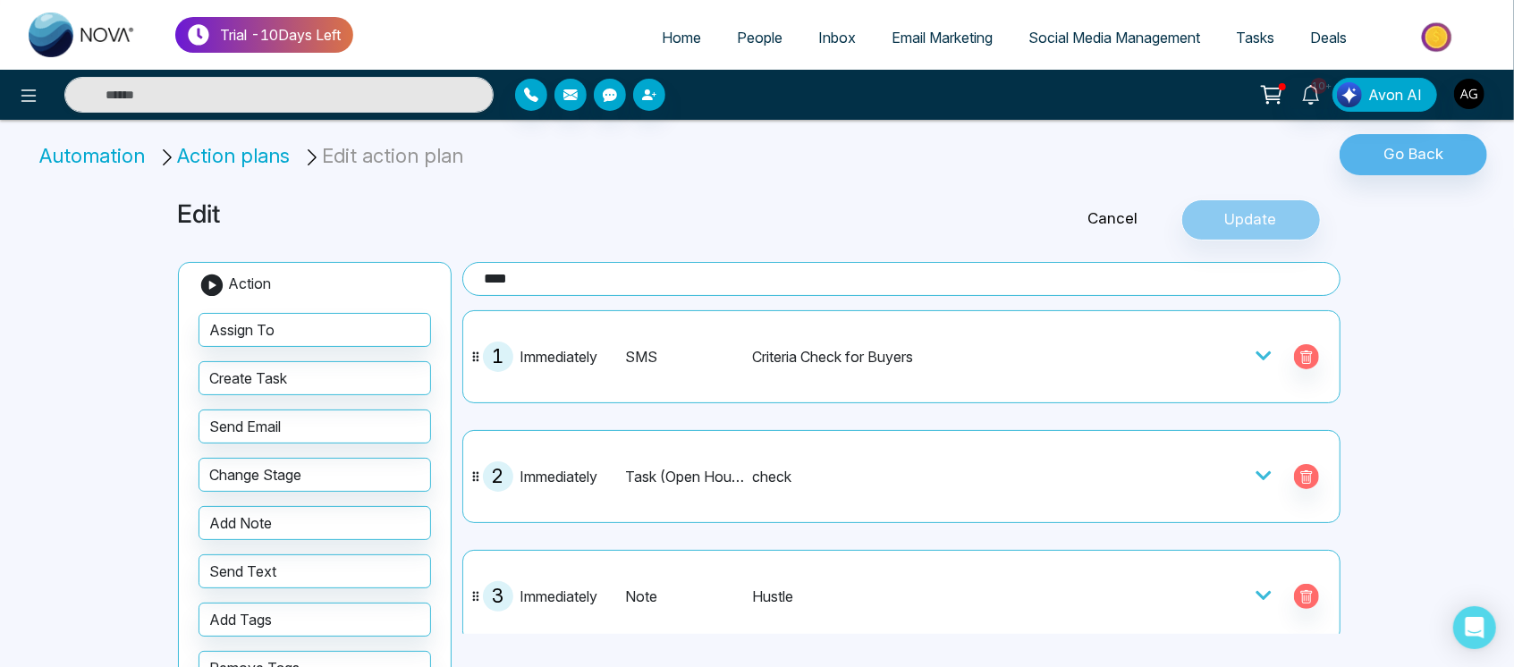
click at [1137, 223] on link "Cancel" at bounding box center [1113, 218] width 136 height 23
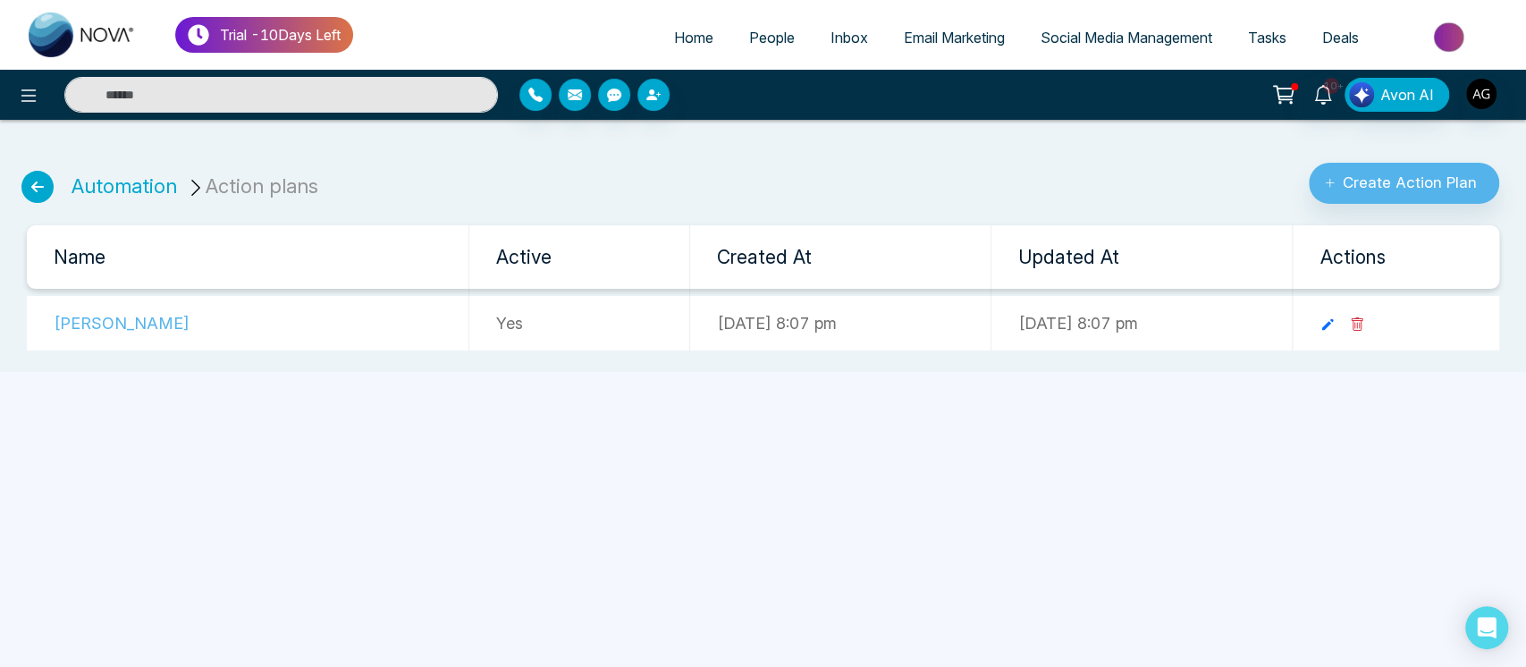
click at [750, 50] on link "People" at bounding box center [771, 38] width 81 height 34
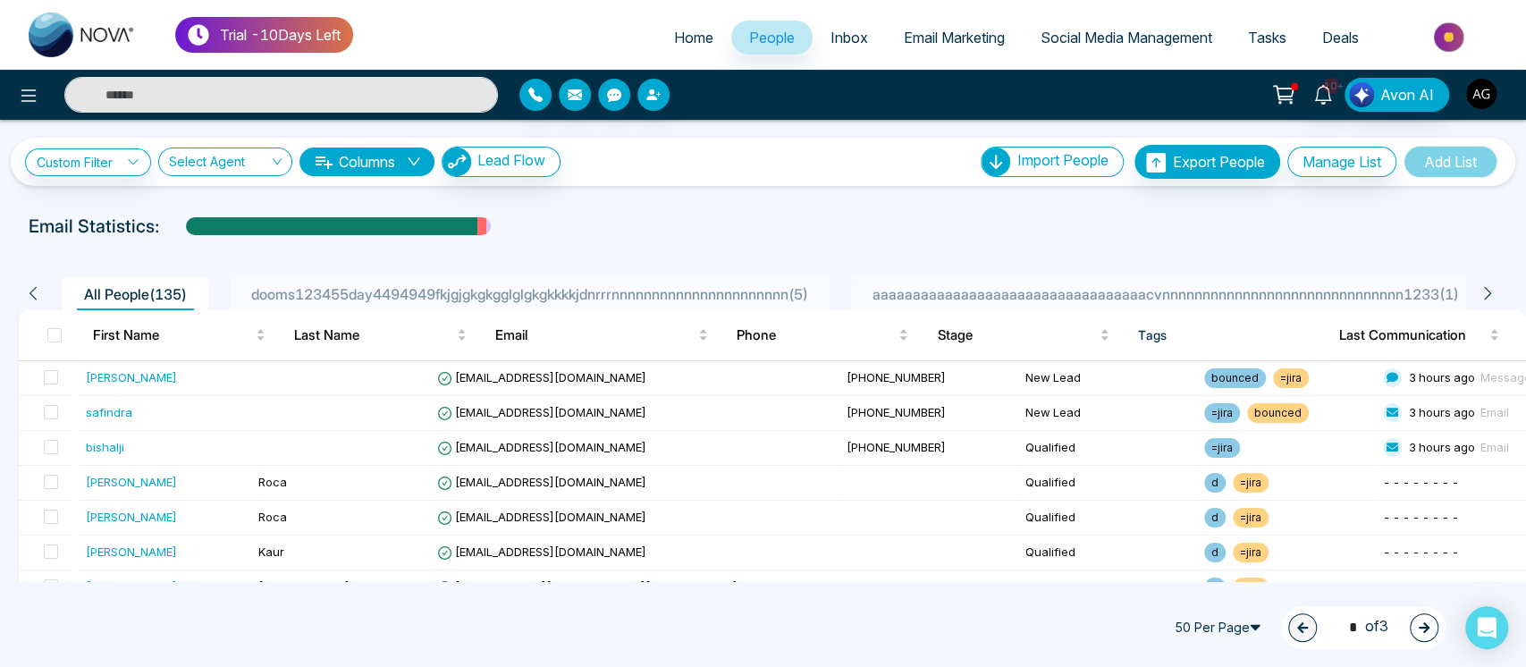
click at [1474, 89] on img "button" at bounding box center [1481, 94] width 30 height 30
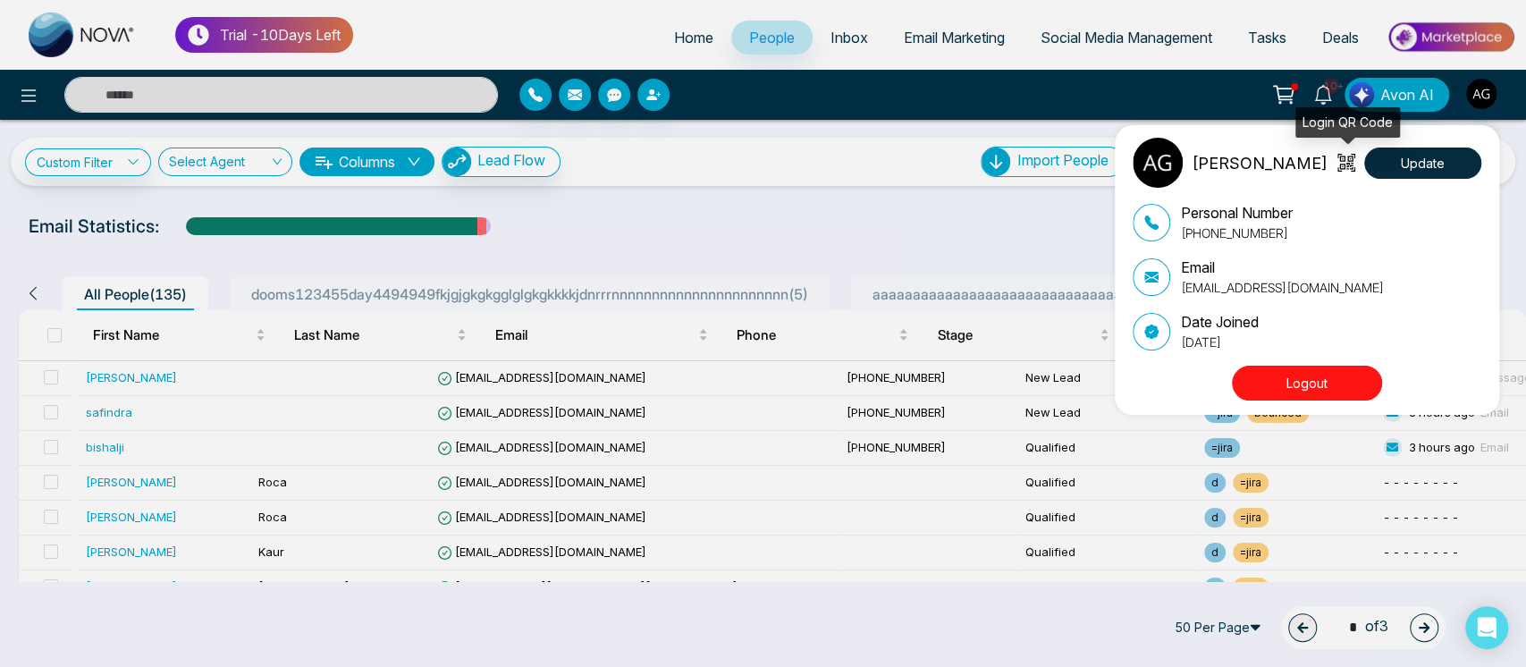
click at [1345, 168] on icon at bounding box center [1346, 164] width 12 height 12
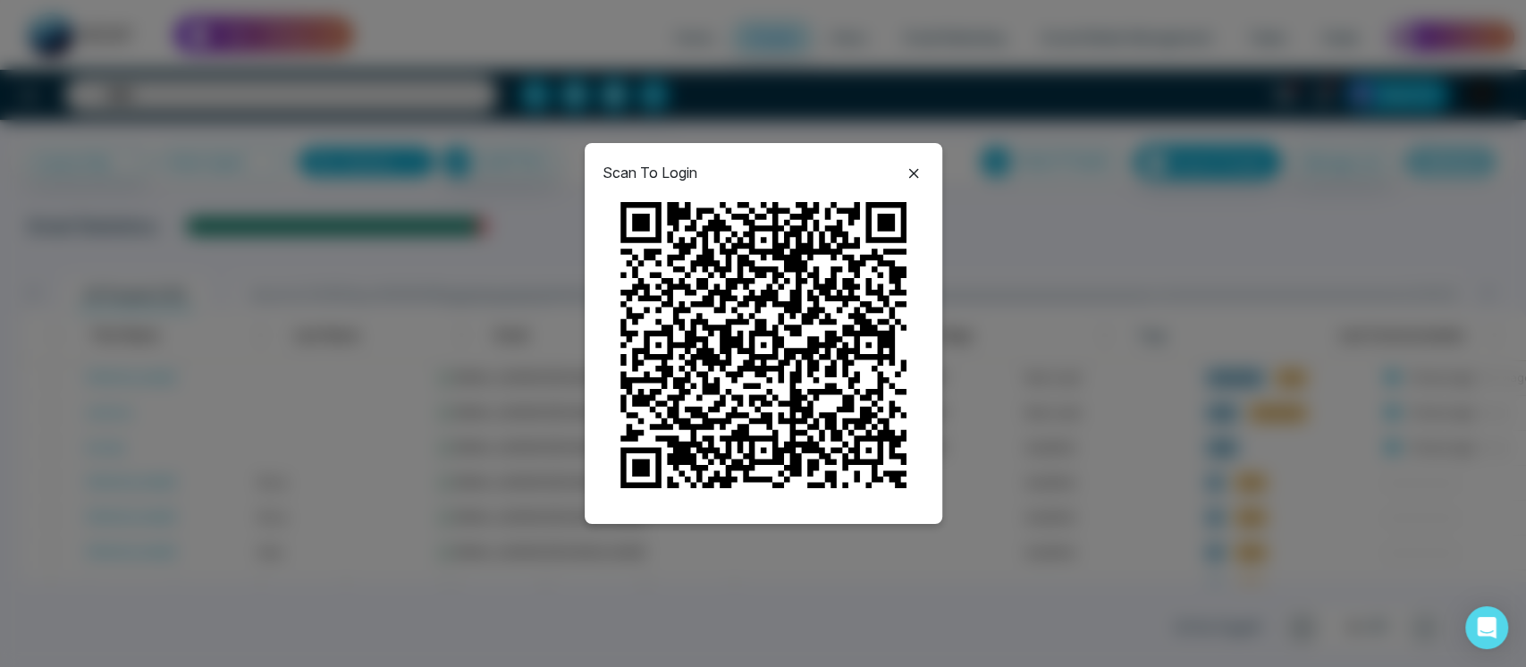
click at [919, 172] on icon at bounding box center [913, 173] width 21 height 21
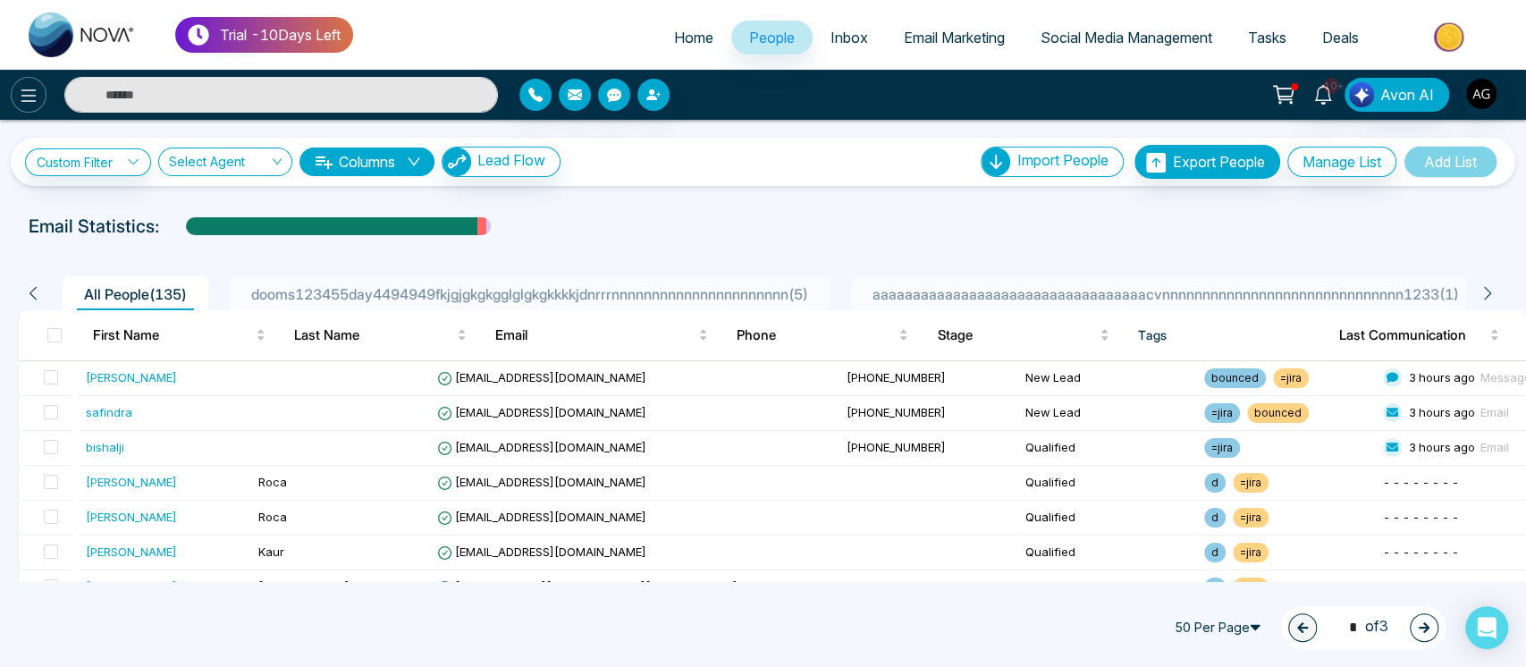
click at [24, 106] on icon at bounding box center [28, 95] width 21 height 21
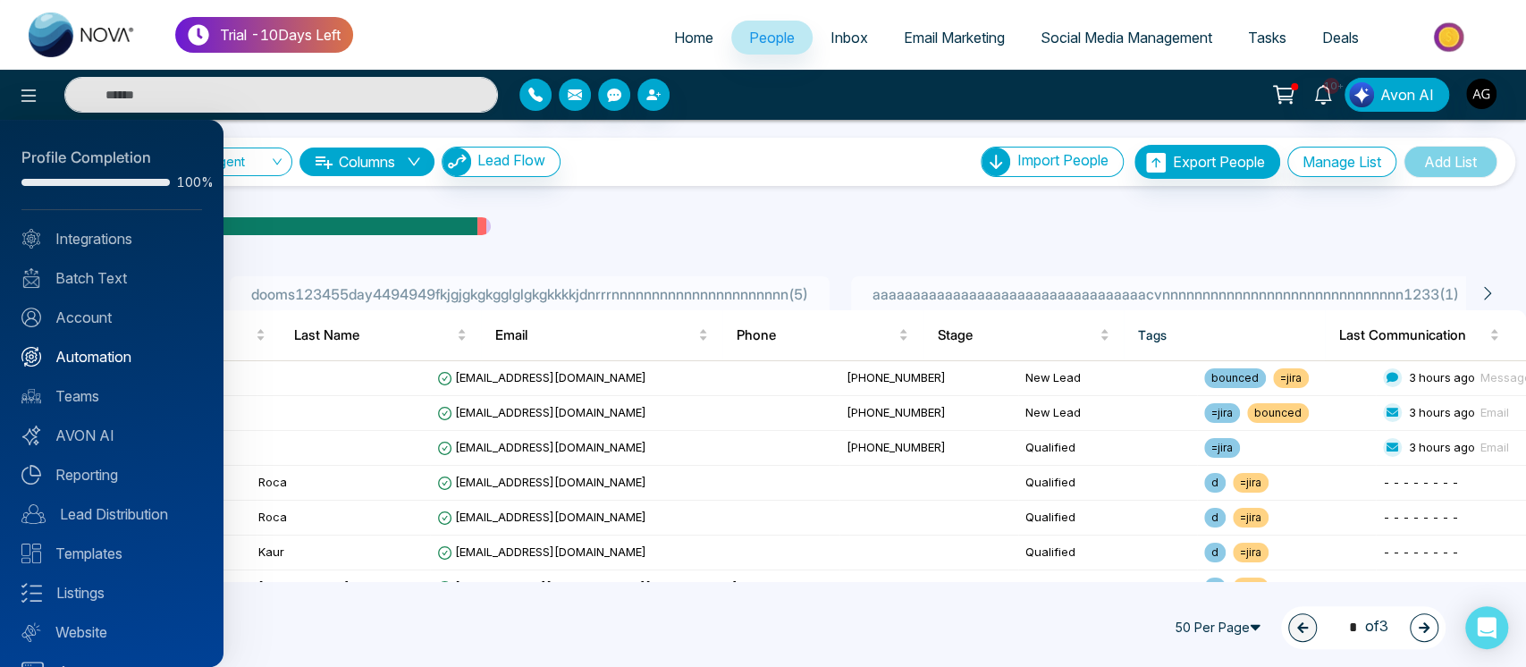
click at [121, 361] on link "Automation" at bounding box center [111, 356] width 181 height 21
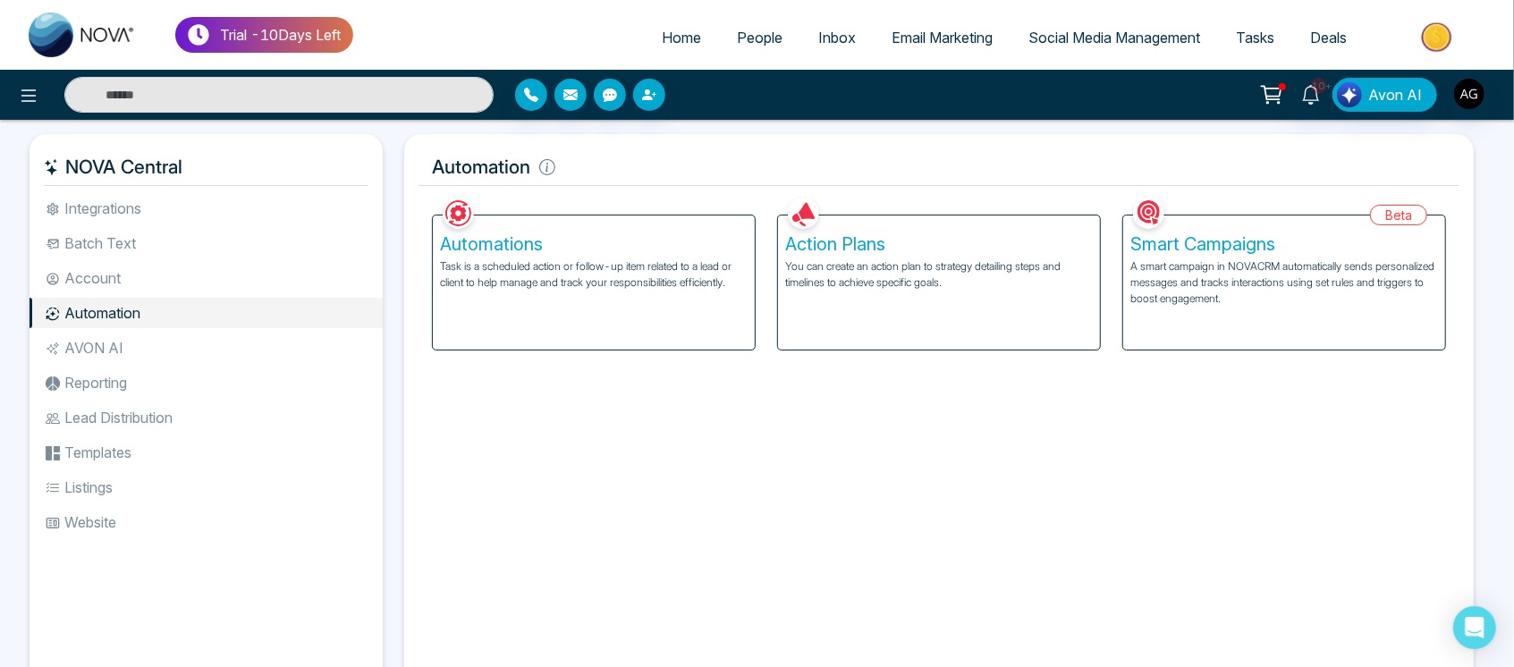
click at [685, 311] on div "Automations Task is a scheduled action or follow-up item related to a lead or c…" at bounding box center [594, 282] width 322 height 134
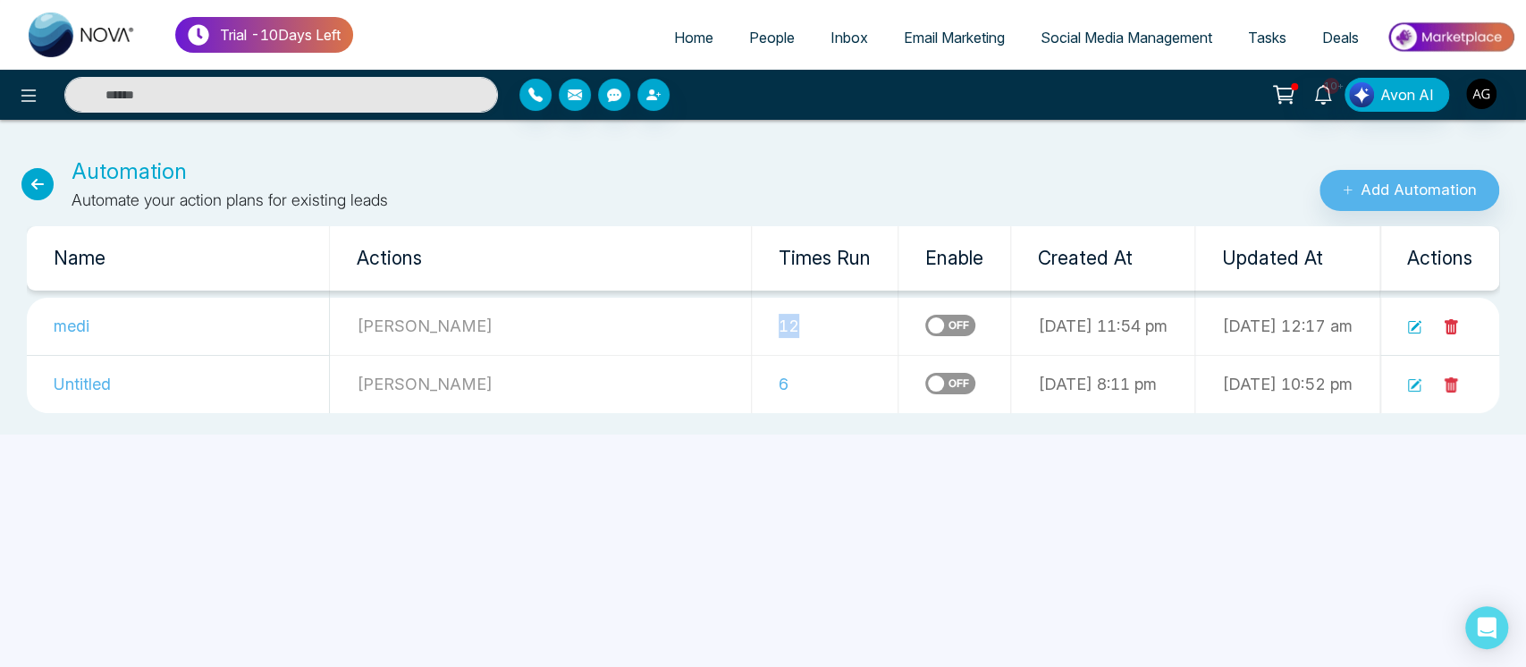
drag, startPoint x: 665, startPoint y: 340, endPoint x: 731, endPoint y: 333, distance: 66.6
click at [752, 333] on td "12" at bounding box center [825, 327] width 147 height 58
click at [1422, 327] on icon at bounding box center [1414, 327] width 14 height 14
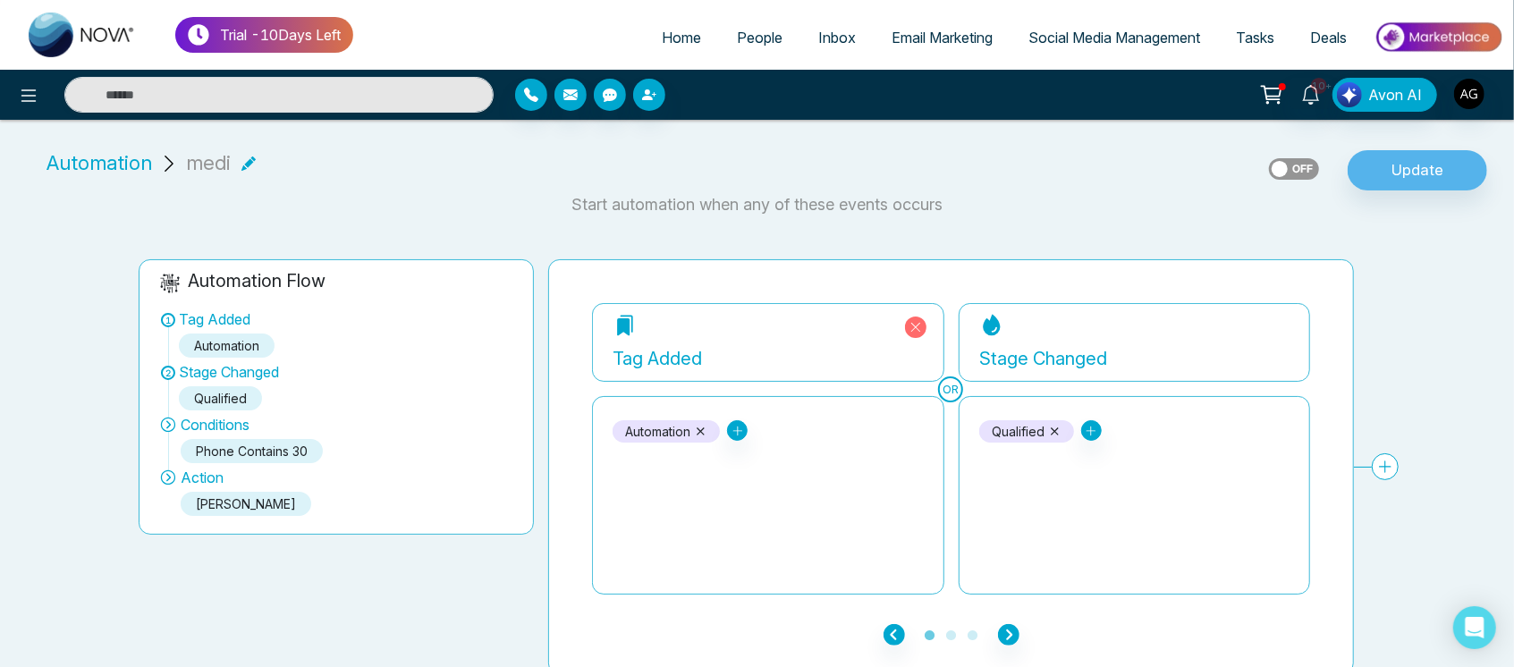
scroll to position [7, 0]
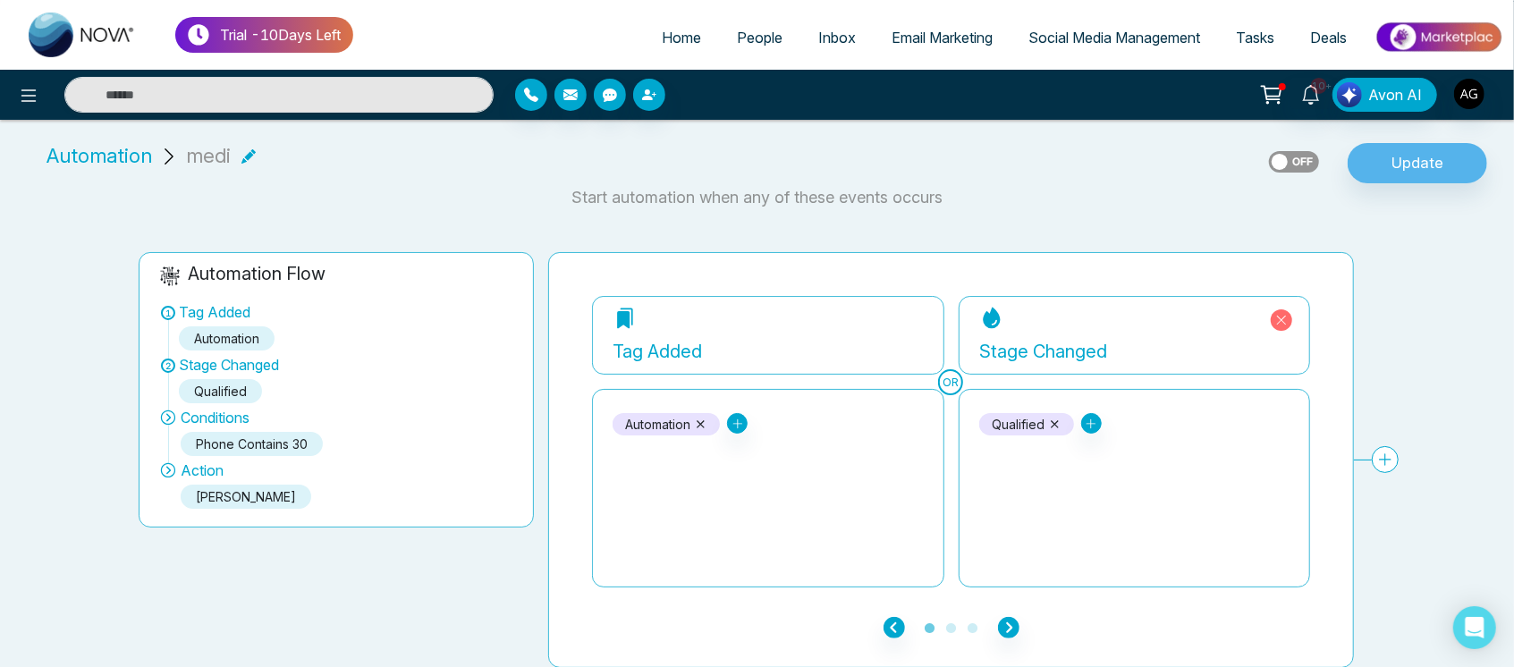
drag, startPoint x: 907, startPoint y: 447, endPoint x: 1202, endPoint y: 507, distance: 301.1
click at [1202, 507] on div "OR Tag Added Automation =jira bounced Check d REALTOR Stage Changed Qualified N…" at bounding box center [951, 441] width 718 height 291
drag, startPoint x: 946, startPoint y: 209, endPoint x: 493, endPoint y: 213, distance: 453.4
click at [493, 213] on div "**********" at bounding box center [757, 397] width 1514 height 541
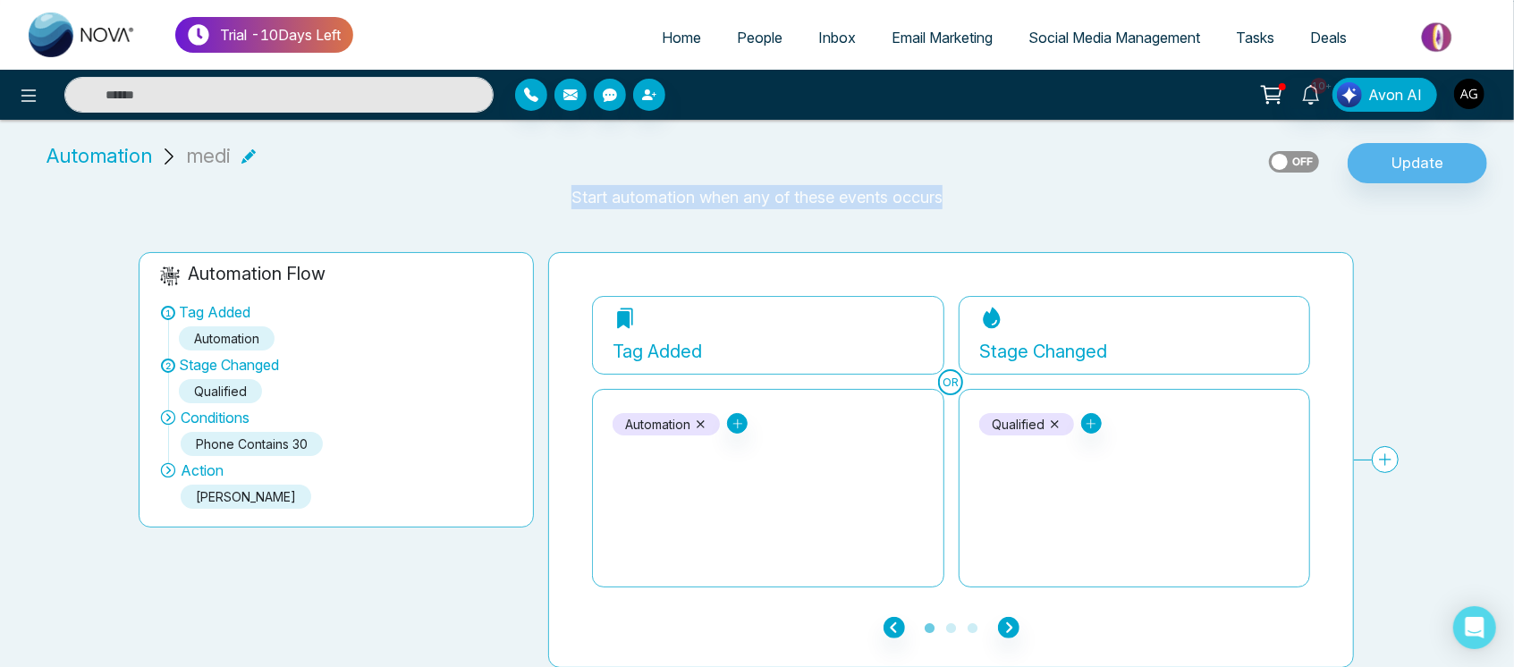
click at [493, 213] on div "**********" at bounding box center [757, 397] width 1514 height 541
drag, startPoint x: 566, startPoint y: 202, endPoint x: 1061, endPoint y: 193, distance: 495.4
click at [1061, 193] on p "Start automation when any of these events occurs" at bounding box center [757, 197] width 1492 height 24
drag, startPoint x: 606, startPoint y: 454, endPoint x: 780, endPoint y: 451, distance: 173.5
click at [780, 451] on div "Automation =jira bounced Check d REALTOR" at bounding box center [768, 488] width 352 height 199
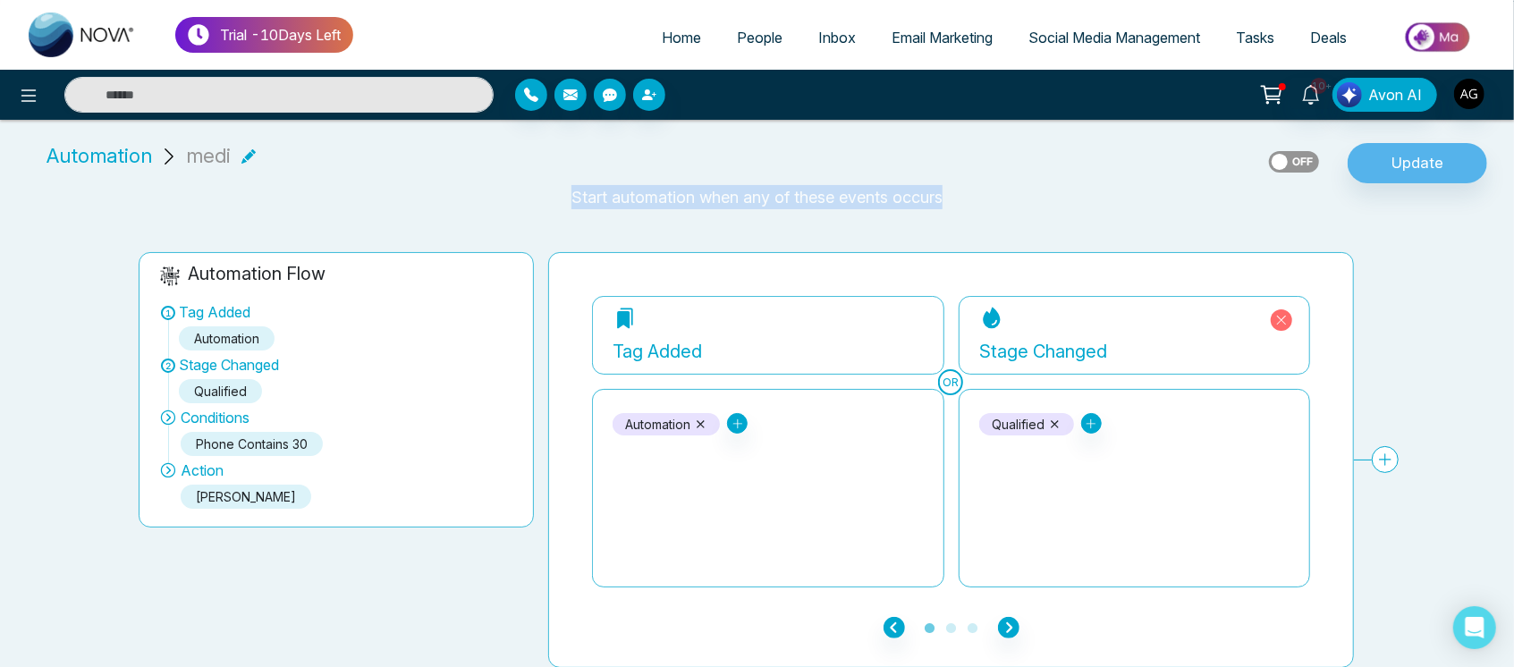
drag, startPoint x: 987, startPoint y: 462, endPoint x: 1161, endPoint y: 456, distance: 173.6
click at [1161, 456] on div "Qualified New Lead Contacted Engaged Active Client Closed Past Client Do not co…" at bounding box center [1134, 488] width 311 height 179
click at [719, 53] on link "People" at bounding box center [759, 38] width 81 height 34
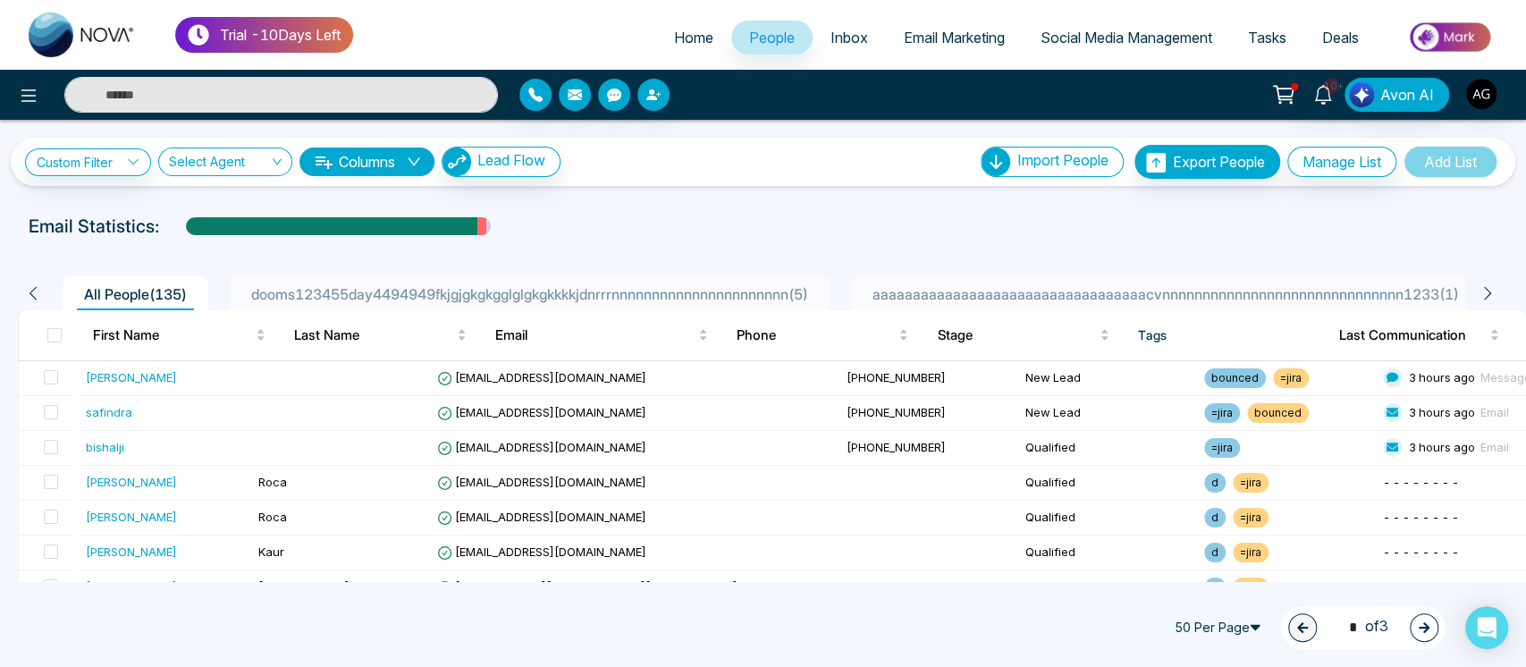
click at [1195, 275] on div "All People ( 135 ) dooms123455day4494949fkjgjgkgkgglglgkgkkkkjdnrrrnnnnnnnnnnnn…" at bounding box center [763, 288] width 1512 height 46
click at [1203, 286] on span "aaaaaaaaaaaaaaaaaaaaaaaaaaaaaaaaaacvnnnnnnnnnnnnnnnnnnnnnnnnnnnnnn1233 ( 1 )" at bounding box center [1166, 294] width 601 height 18
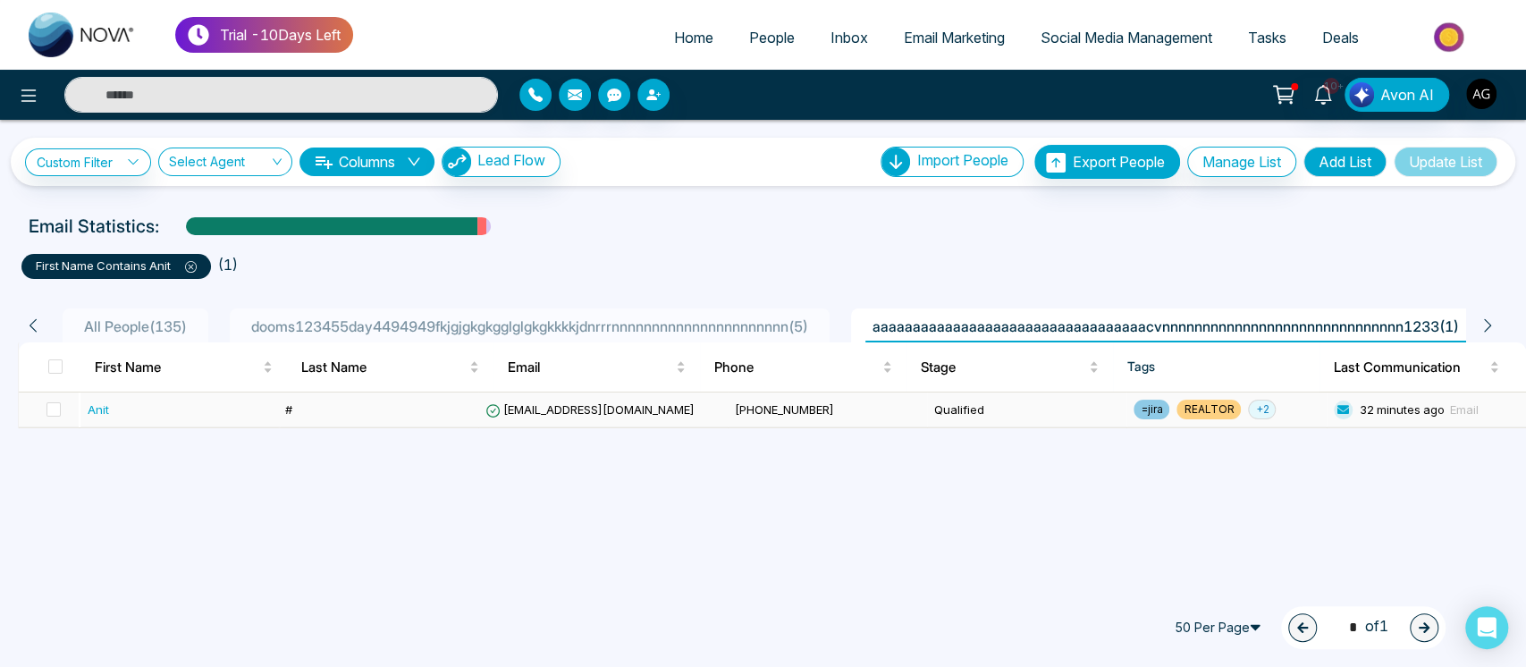
click at [477, 404] on td "#" at bounding box center [377, 410] width 199 height 35
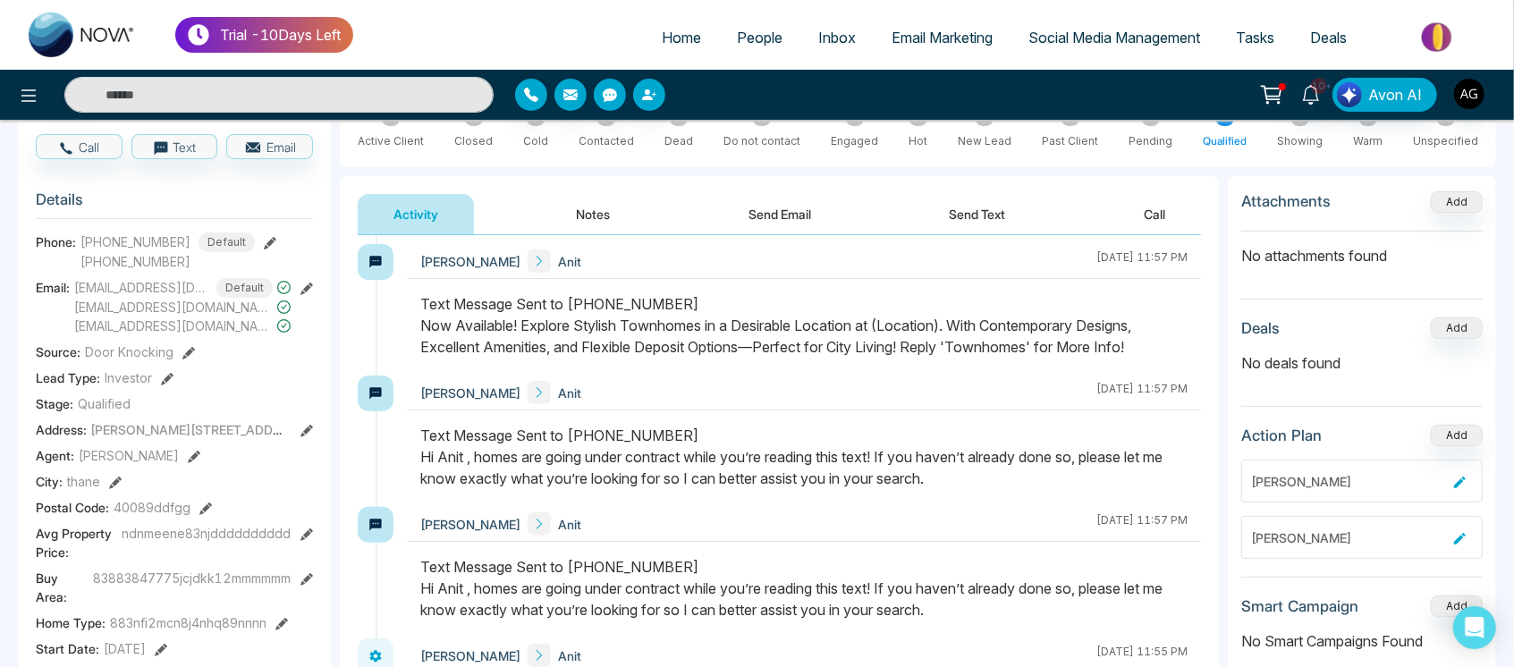
scroll to position [2589, 0]
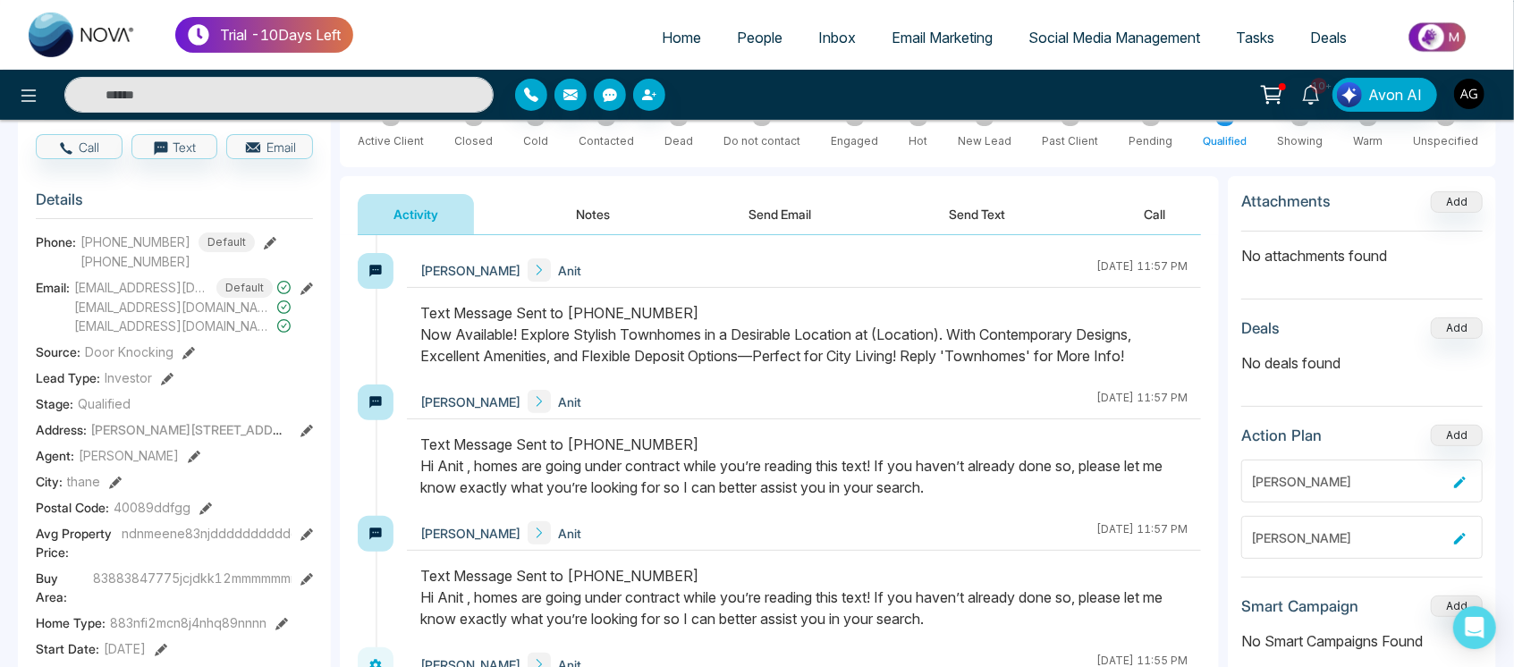
drag, startPoint x: 398, startPoint y: 314, endPoint x: 608, endPoint y: 354, distance: 213.9
click at [608, 354] on div "Anit Gupta Anit August 18 2025 | 11:57 PM" at bounding box center [779, 318] width 843 height 131
click at [608, 354] on div "Text Message Sent to +919930053035 Now Available! Explore Stylish Townhomes in …" at bounding box center [803, 334] width 767 height 64
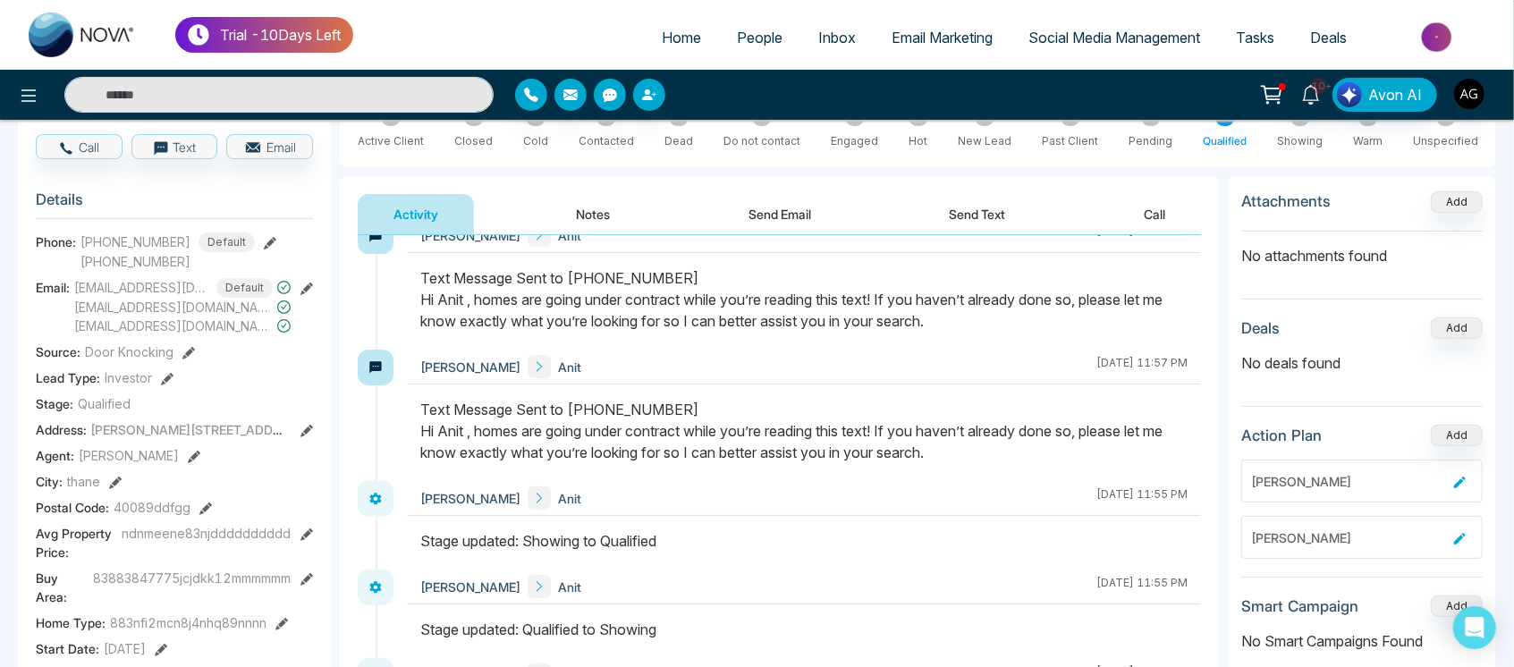
scroll to position [2754, 0]
click at [381, 411] on div "Anit Gupta Anit August 18 2025 | 11:57 PM" at bounding box center [779, 416] width 843 height 131
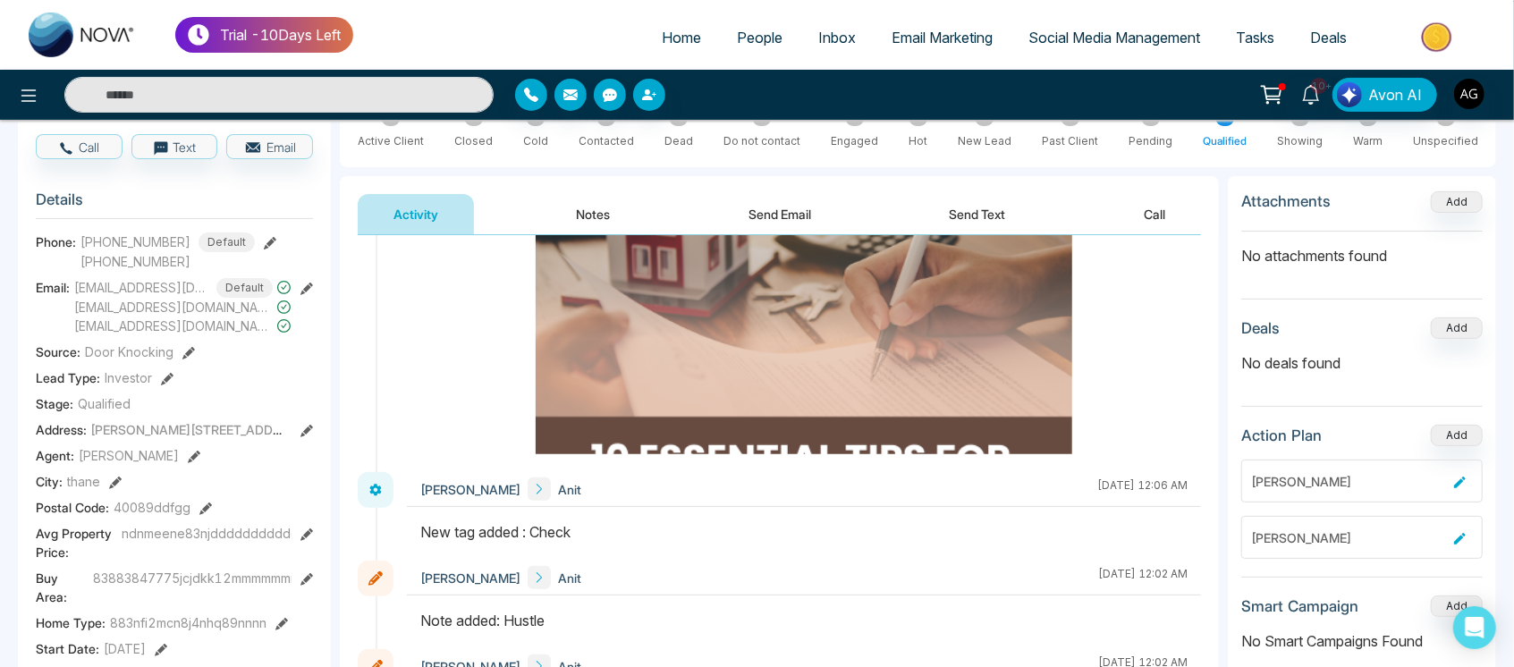
scroll to position [1306, 0]
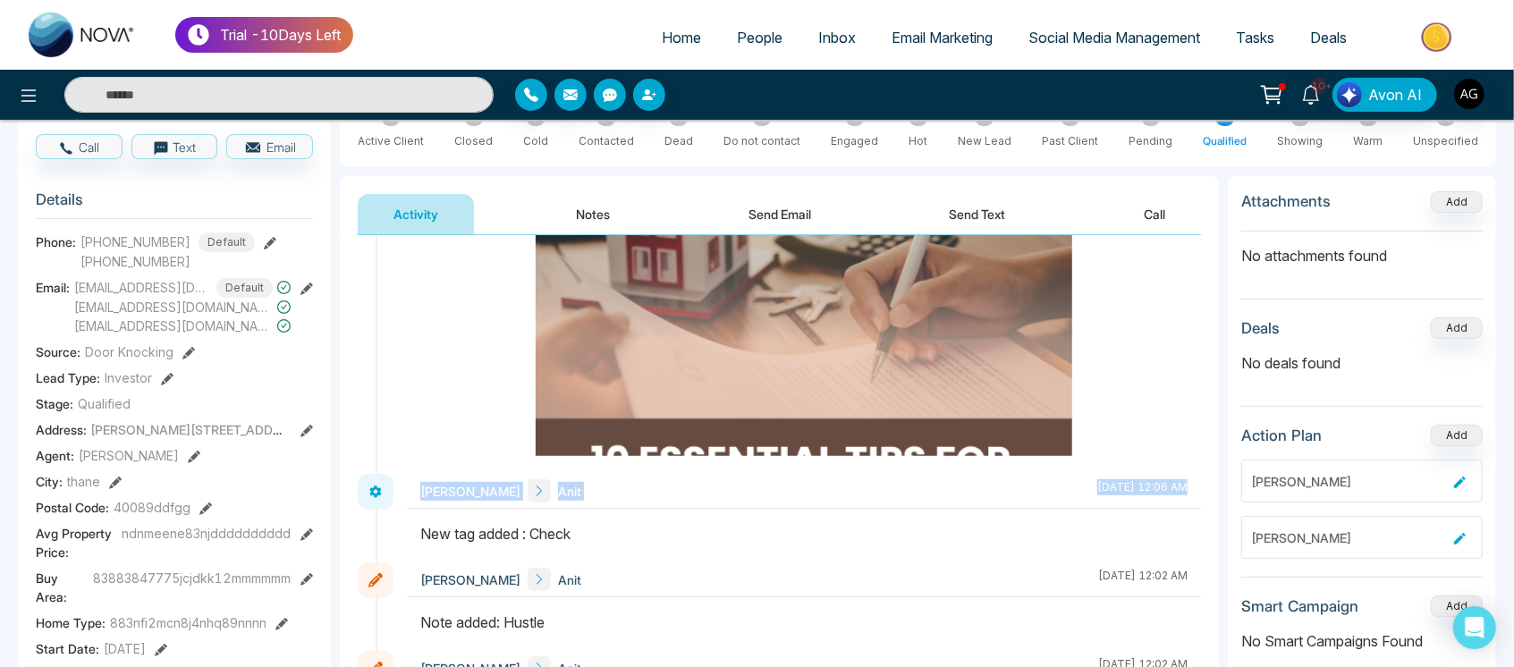
drag, startPoint x: 386, startPoint y: 515, endPoint x: 608, endPoint y: 518, distance: 221.8
click at [608, 518] on div "Anit Gupta Anit August 19 2025 | 12:06 AM" at bounding box center [779, 518] width 843 height 89
click at [608, 518] on div "Anit Gupta Anit August 19 2025 | 12:06 AM" at bounding box center [804, 518] width 794 height 89
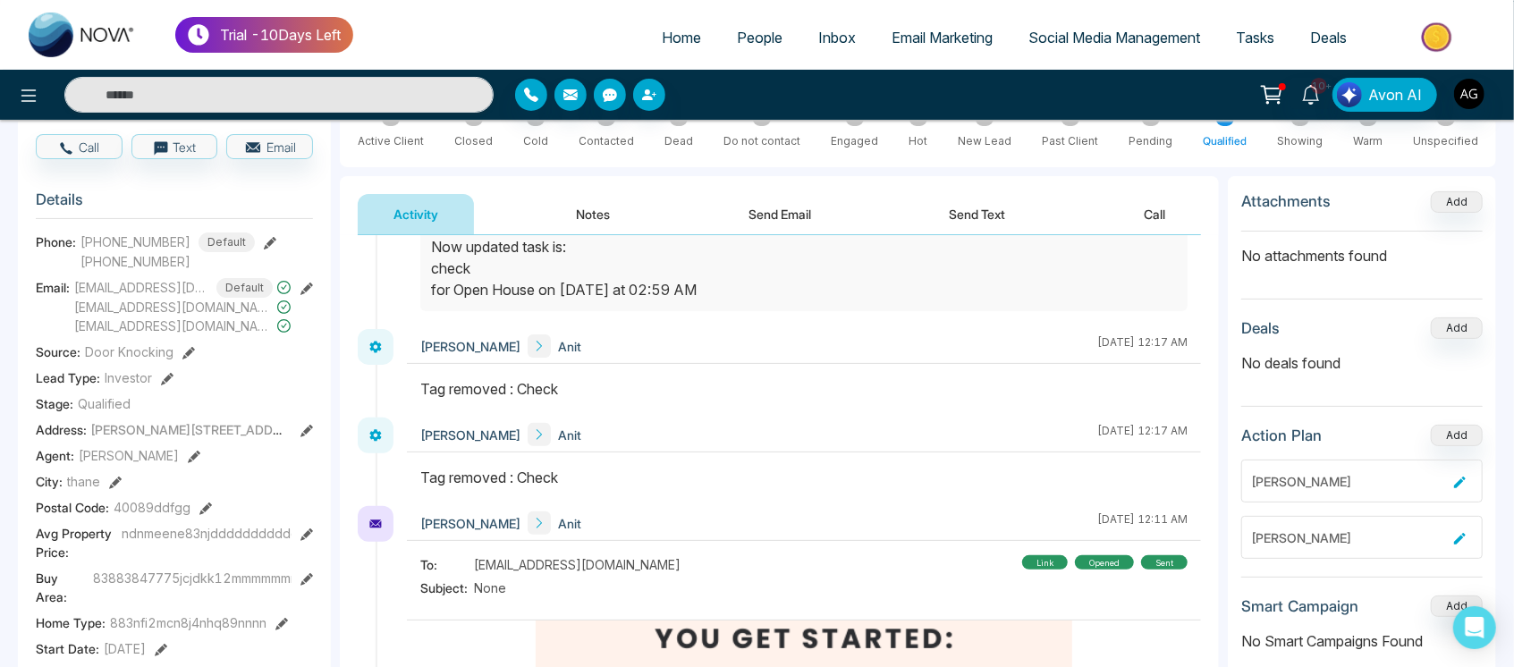
scroll to position [219, 0]
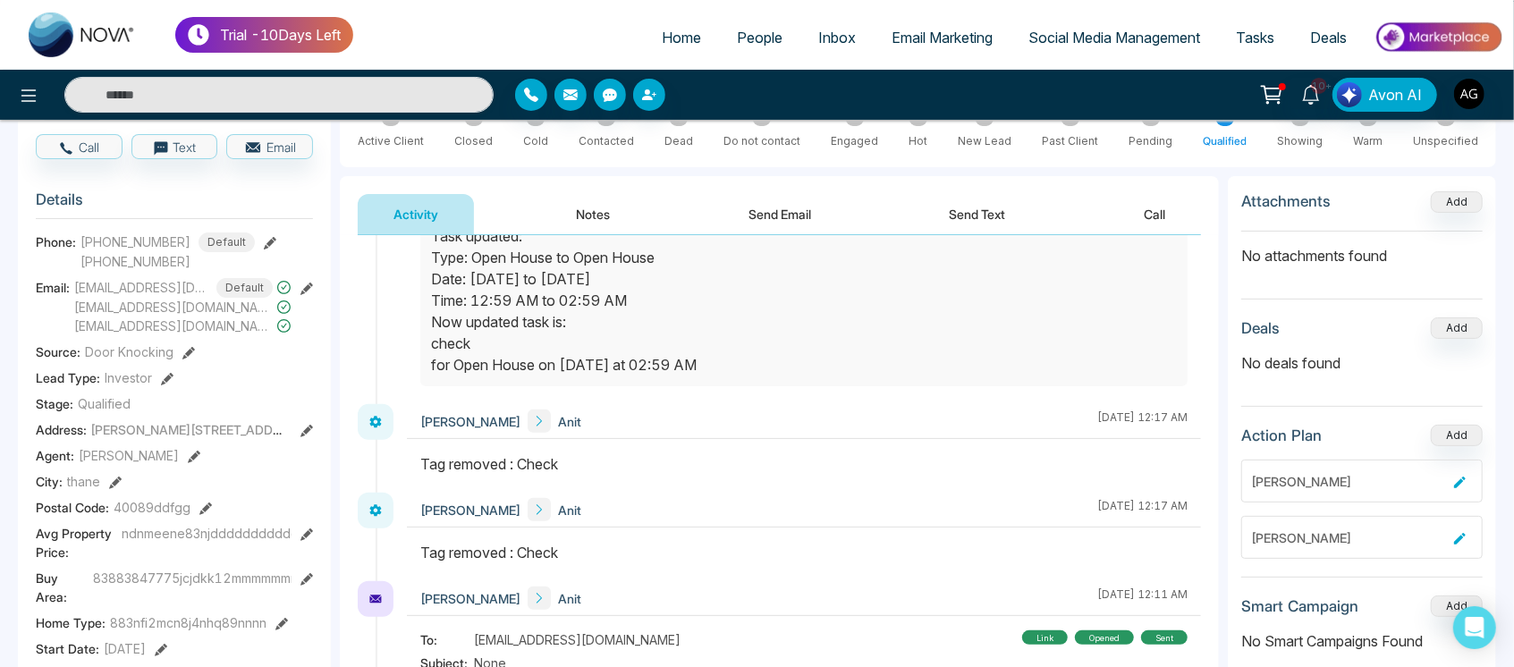
drag, startPoint x: 565, startPoint y: 570, endPoint x: 562, endPoint y: 528, distance: 42.1
click at [562, 528] on div "Anit Gupta Anit August 19 2025 | 12:17 AM" at bounding box center [804, 537] width 794 height 89
drag, startPoint x: 562, startPoint y: 528, endPoint x: 357, endPoint y: 462, distance: 216.0
click at [427, 453] on div "Tag removed : Check" at bounding box center [803, 463] width 767 height 21
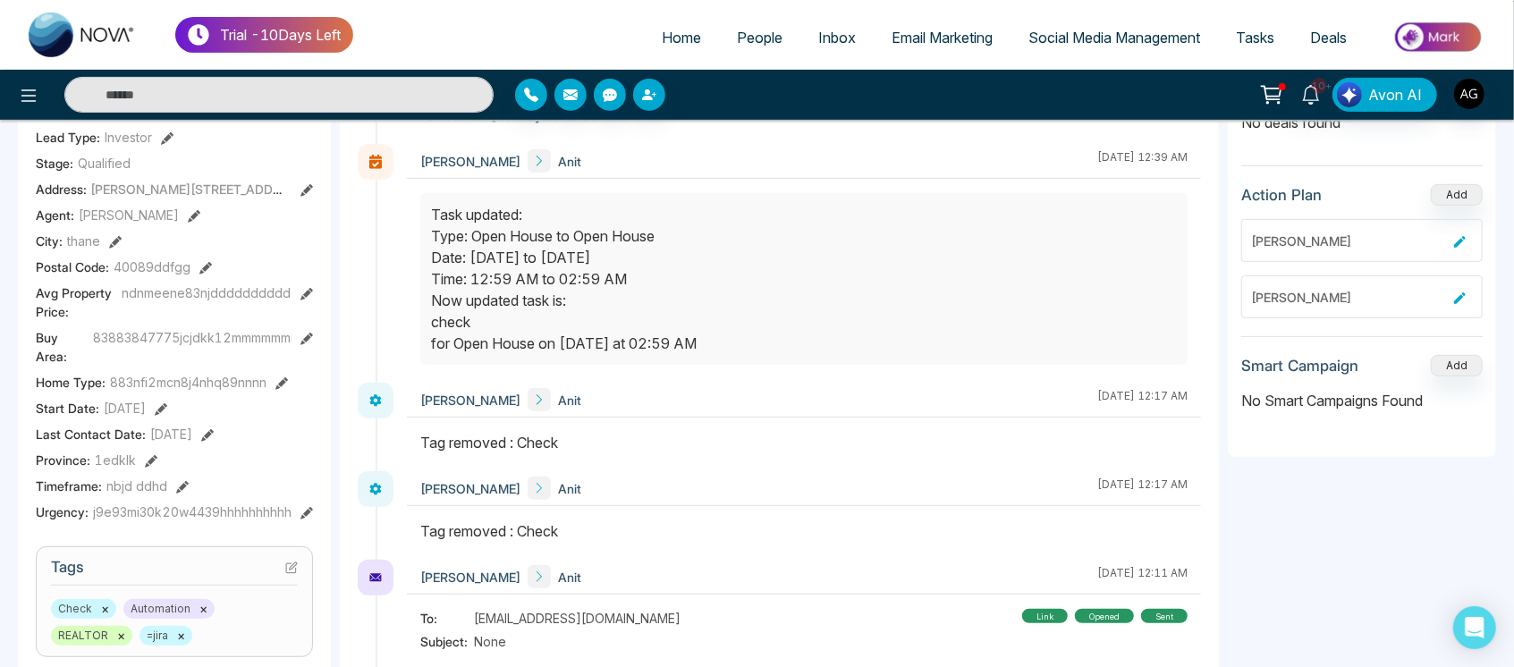
scroll to position [416, 0]
drag, startPoint x: 415, startPoint y: 429, endPoint x: 615, endPoint y: 498, distance: 211.8
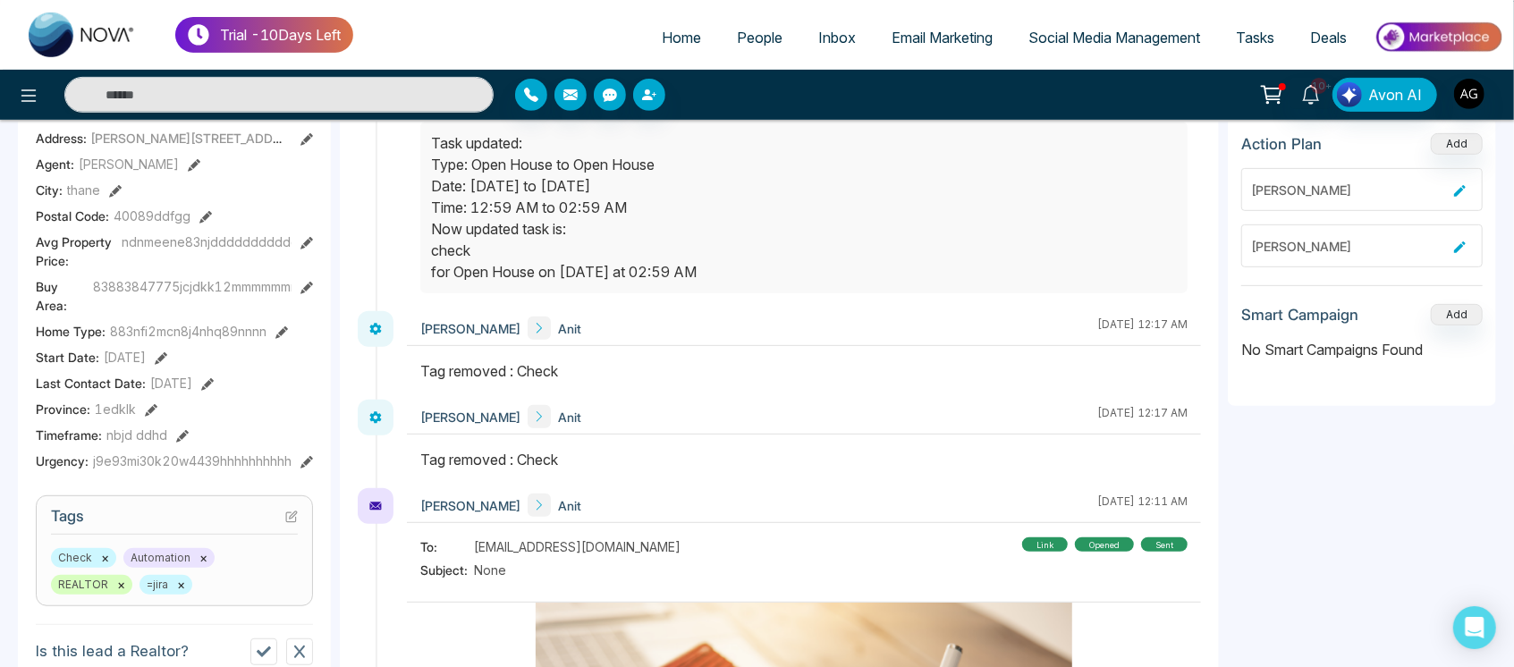
scroll to position [21, 0]
drag, startPoint x: 413, startPoint y: 364, endPoint x: 582, endPoint y: 477, distance: 203.1
click at [582, 477] on div at bounding box center [804, 467] width 794 height 39
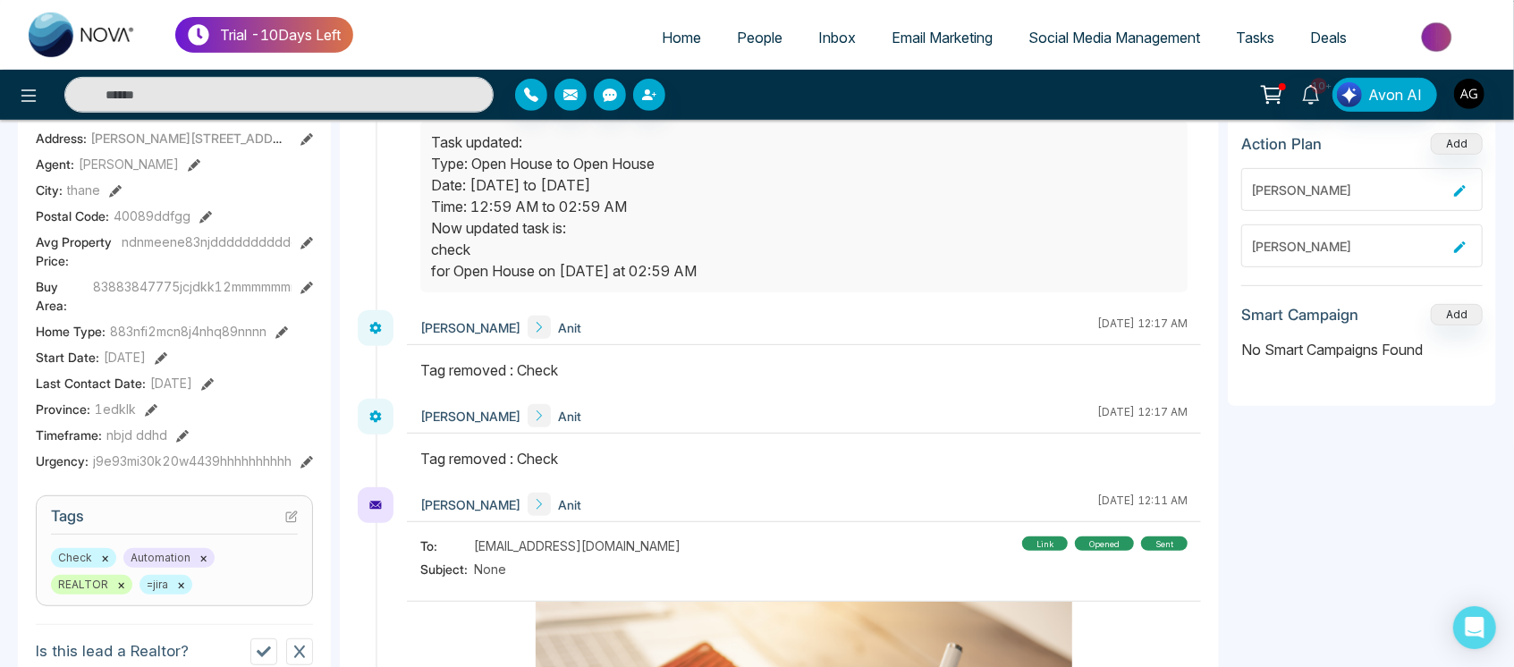
drag, startPoint x: 415, startPoint y: 374, endPoint x: 575, endPoint y: 460, distance: 181.6
click at [575, 460] on div "Tag removed : Check" at bounding box center [803, 458] width 767 height 21
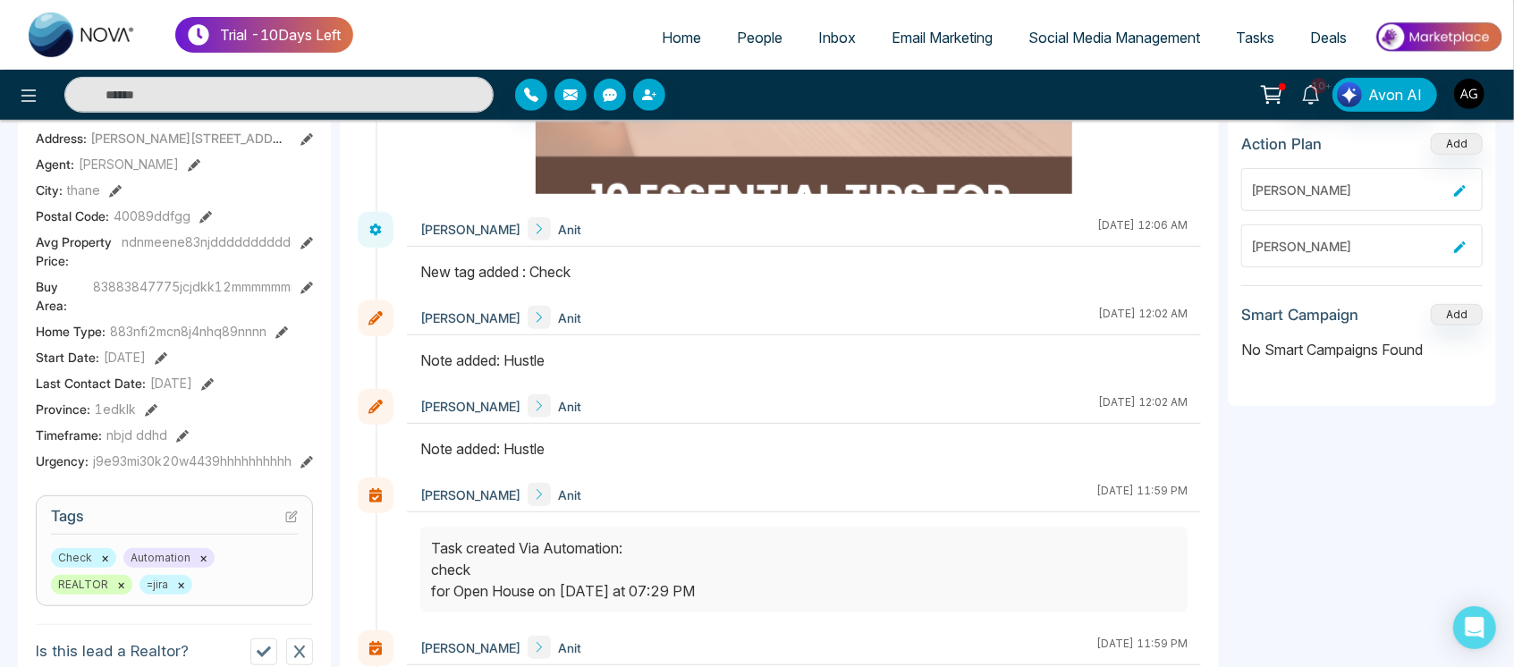
scroll to position [1289, 0]
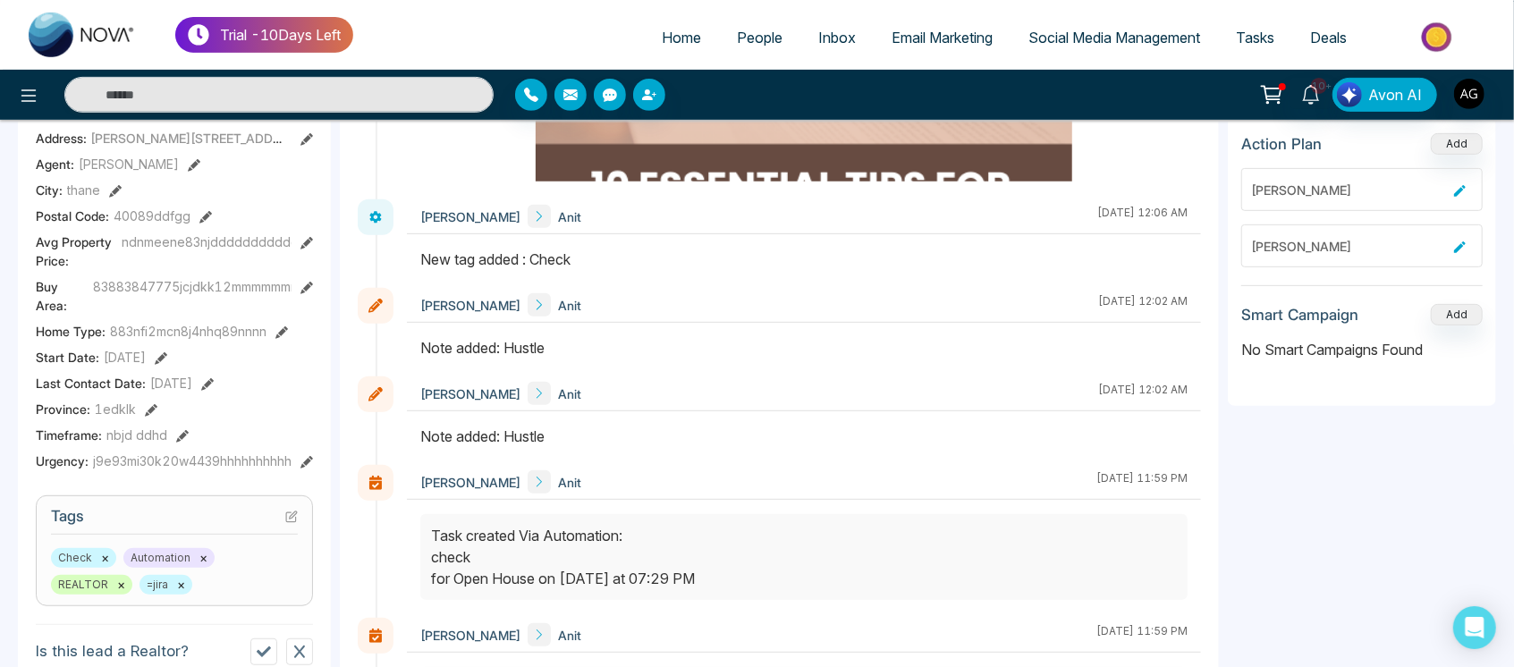
drag, startPoint x: 401, startPoint y: 266, endPoint x: 597, endPoint y: 268, distance: 195.8
click at [597, 268] on div "Anit Gupta Anit August 19 2025 | 12:06 AM" at bounding box center [779, 243] width 843 height 89
click at [597, 268] on div at bounding box center [804, 268] width 794 height 39
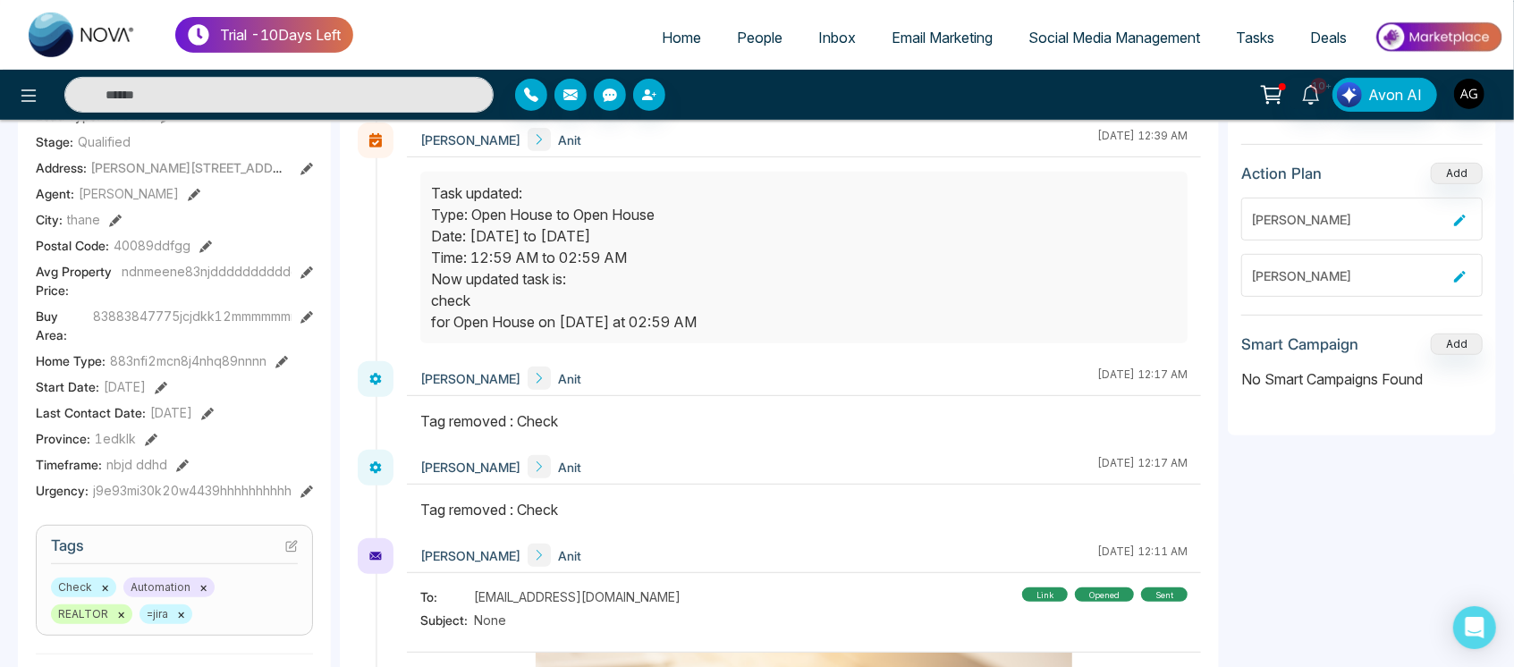
scroll to position [431, 0]
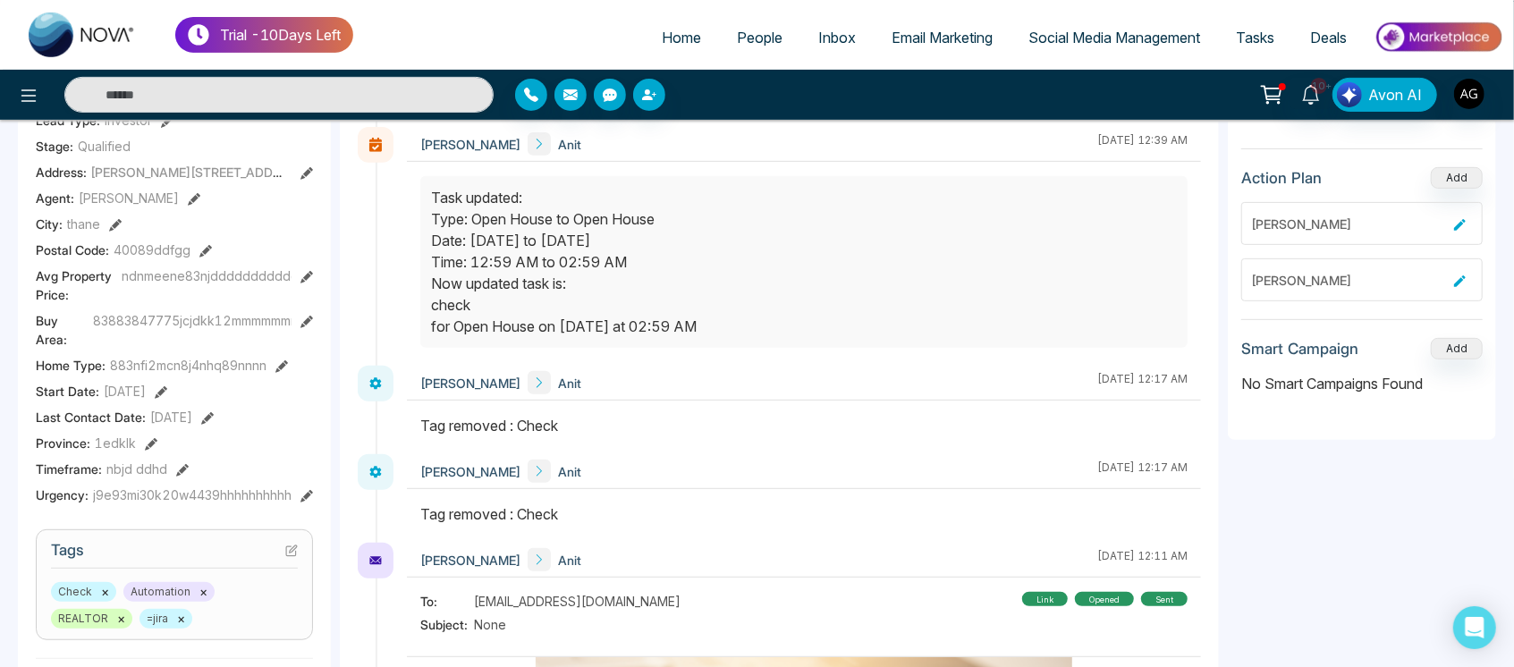
drag, startPoint x: 401, startPoint y: 426, endPoint x: 587, endPoint y: 495, distance: 198.6
click at [388, 325] on div "Anit Gupta Anit August 19 2025 | 12:39 AM" at bounding box center [779, 246] width 843 height 239
drag, startPoint x: 369, startPoint y: 380, endPoint x: 367, endPoint y: 394, distance: 14.6
click at [367, 394] on div at bounding box center [376, 384] width 36 height 36
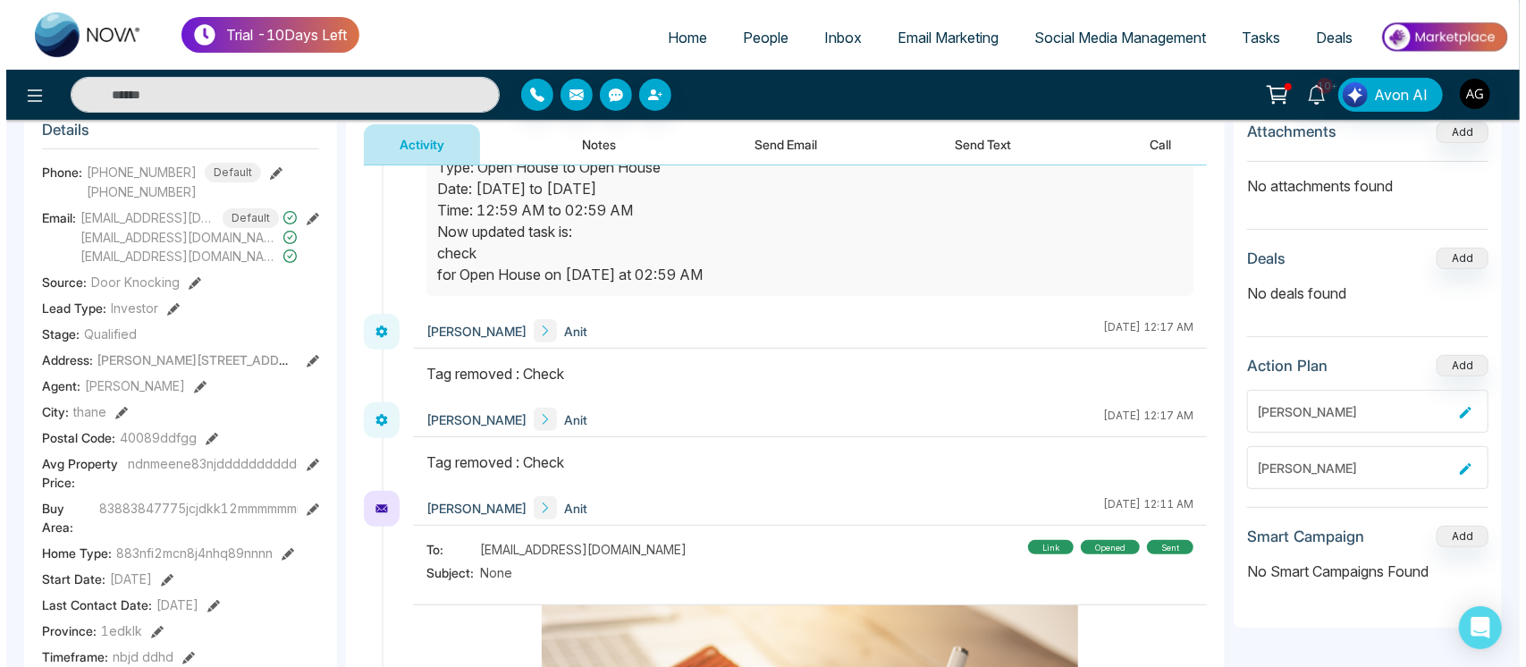
scroll to position [242, 0]
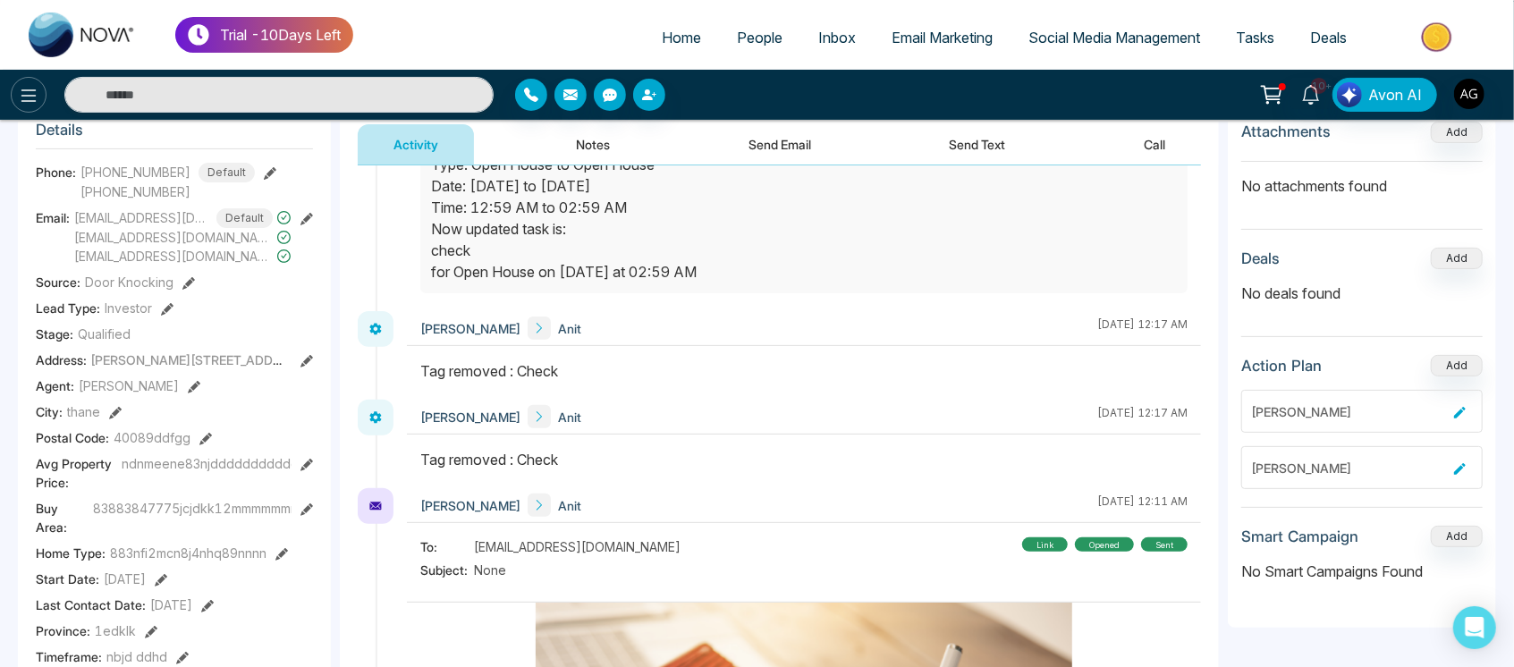
click at [18, 100] on icon at bounding box center [28, 95] width 21 height 21
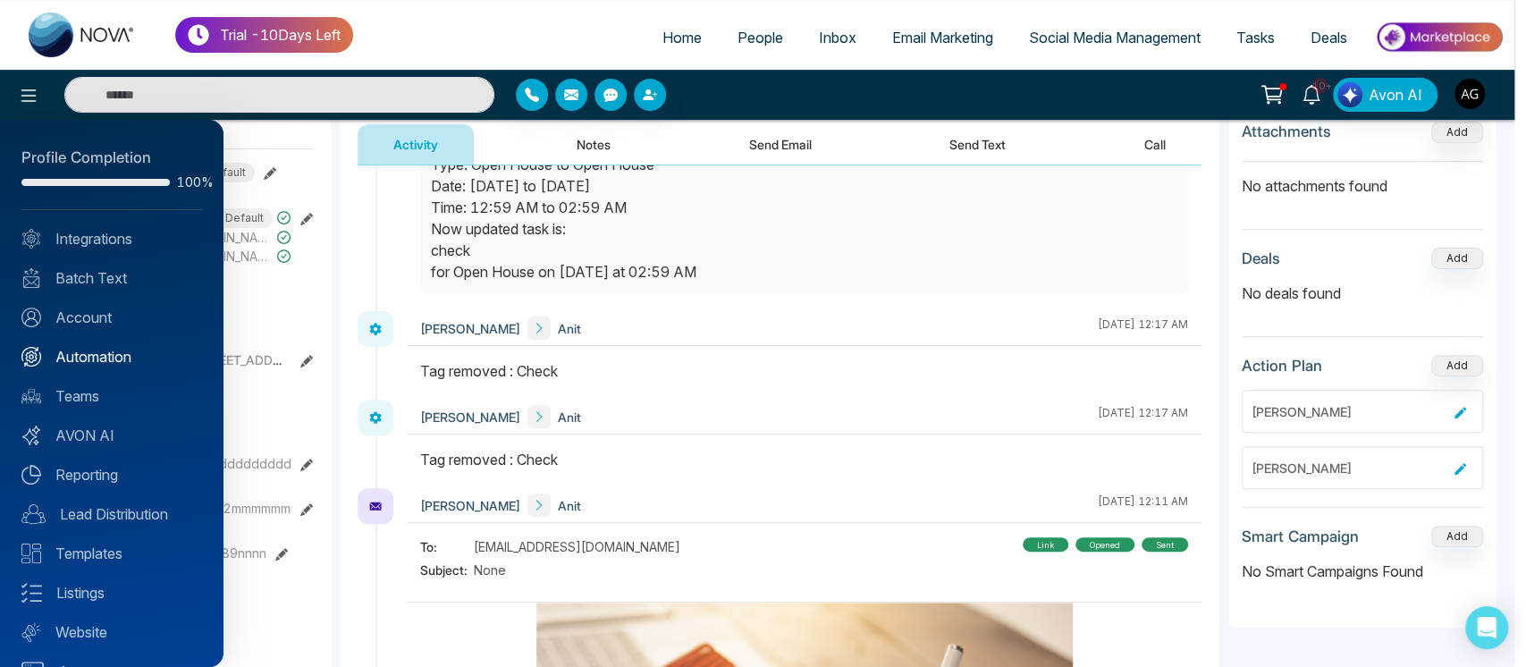
click at [162, 361] on link "Automation" at bounding box center [111, 356] width 181 height 21
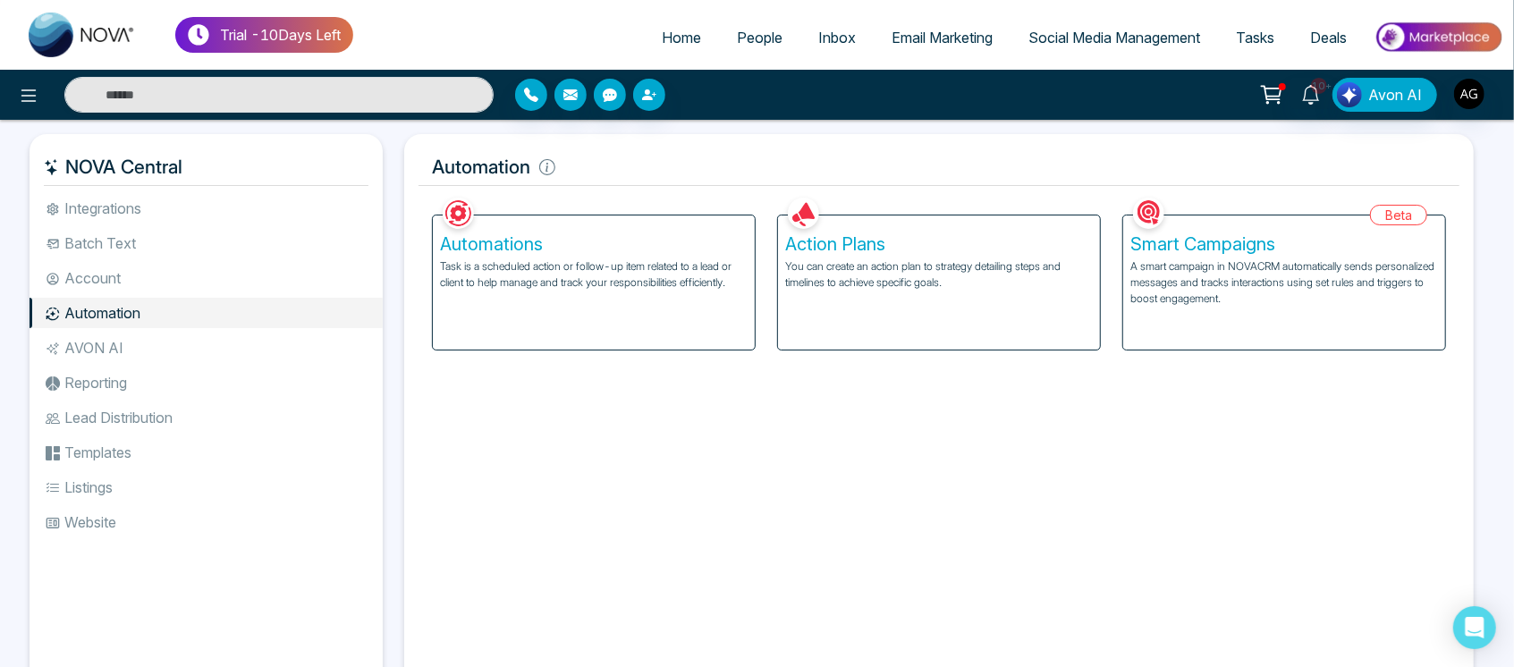
click at [680, 276] on p "Task is a scheduled action or follow-up item related to a lead or client to hel…" at bounding box center [594, 274] width 308 height 32
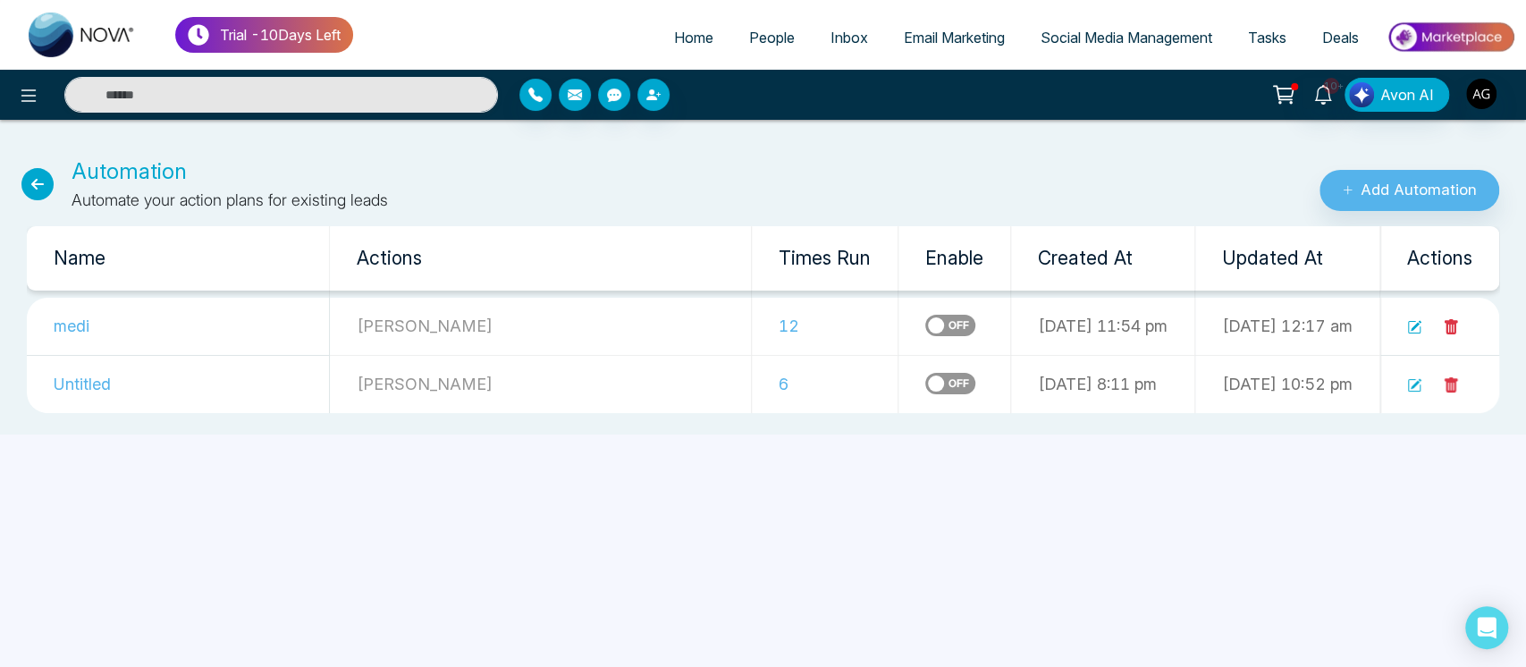
click at [1415, 334] on icon at bounding box center [1414, 327] width 14 height 14
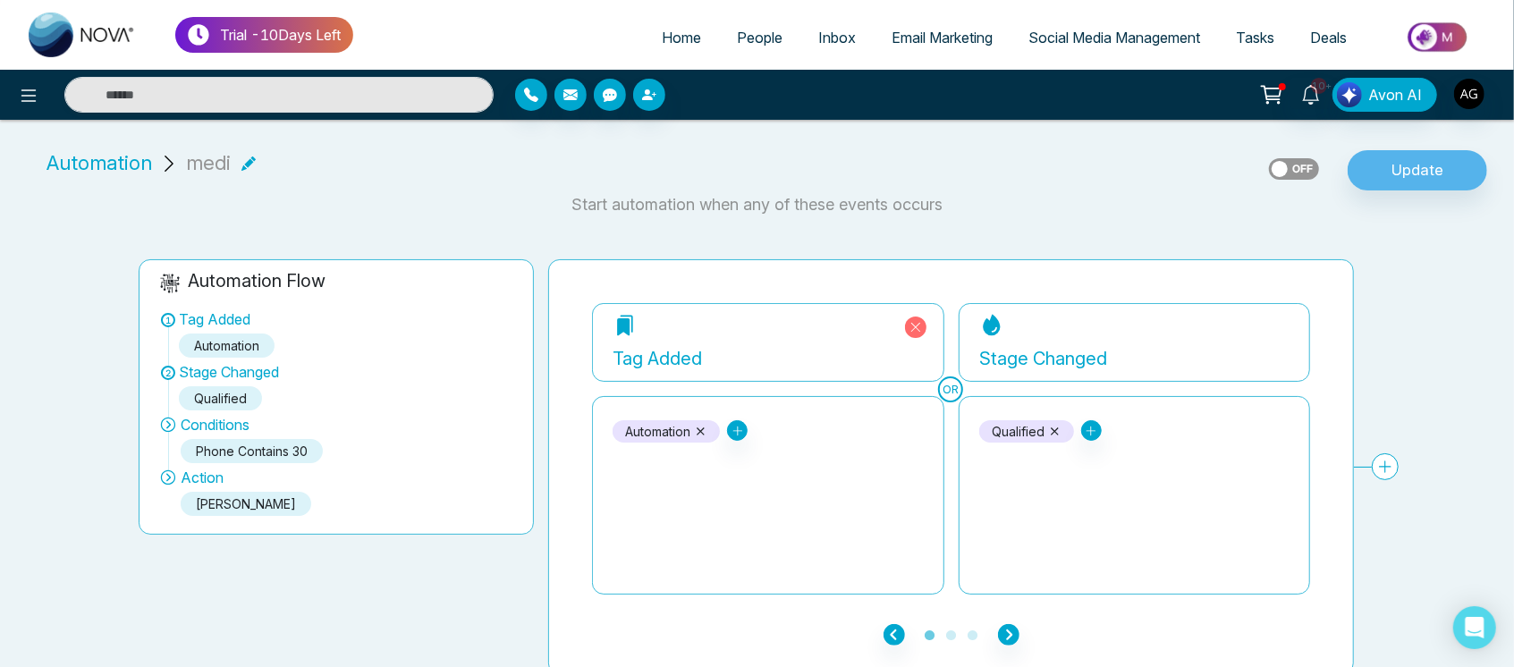
scroll to position [7, 0]
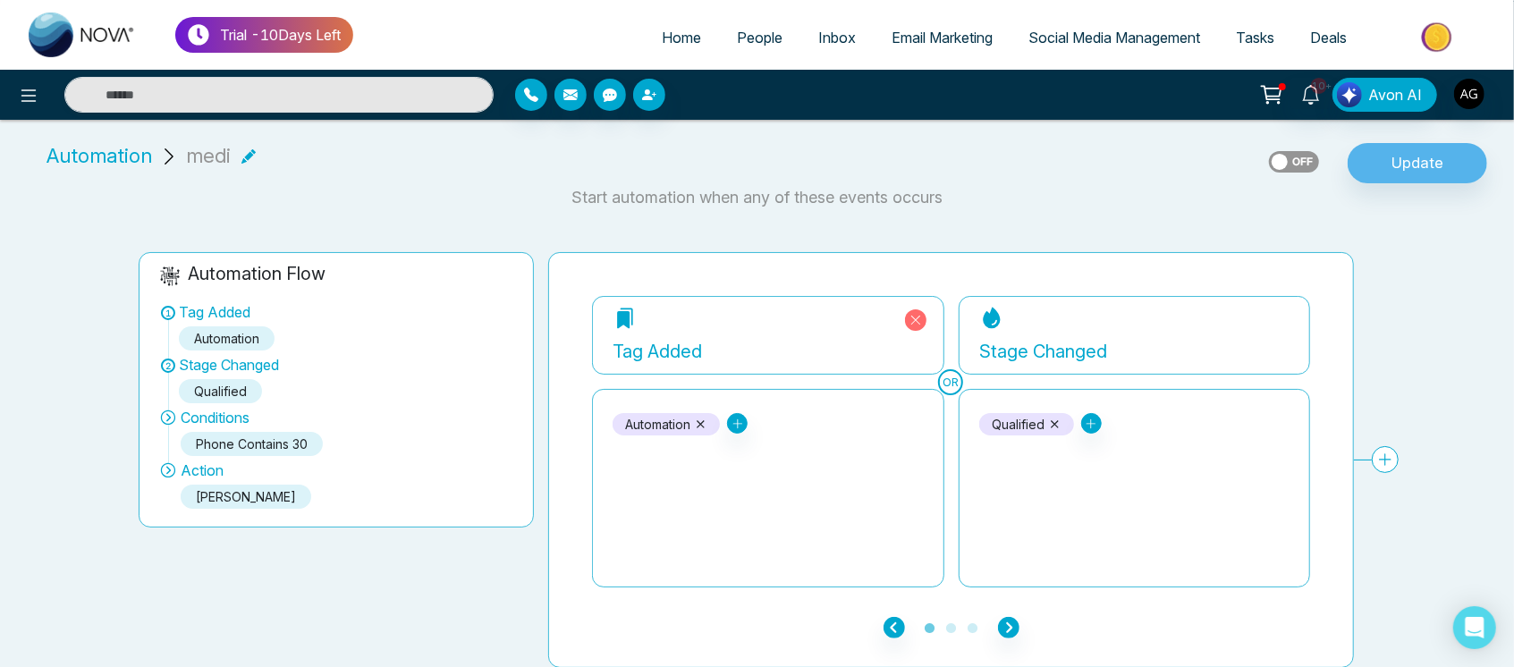
drag, startPoint x: 606, startPoint y: 451, endPoint x: 741, endPoint y: 445, distance: 135.1
click at [741, 445] on div "Automation =jira bounced Check d REALTOR" at bounding box center [768, 488] width 352 height 199
drag, startPoint x: 613, startPoint y: 440, endPoint x: 789, endPoint y: 429, distance: 175.6
click at [789, 429] on div "Automation =jira bounced Check d REALTOR" at bounding box center [767, 488] width 311 height 179
drag, startPoint x: 969, startPoint y: 450, endPoint x: 1238, endPoint y: 445, distance: 269.2
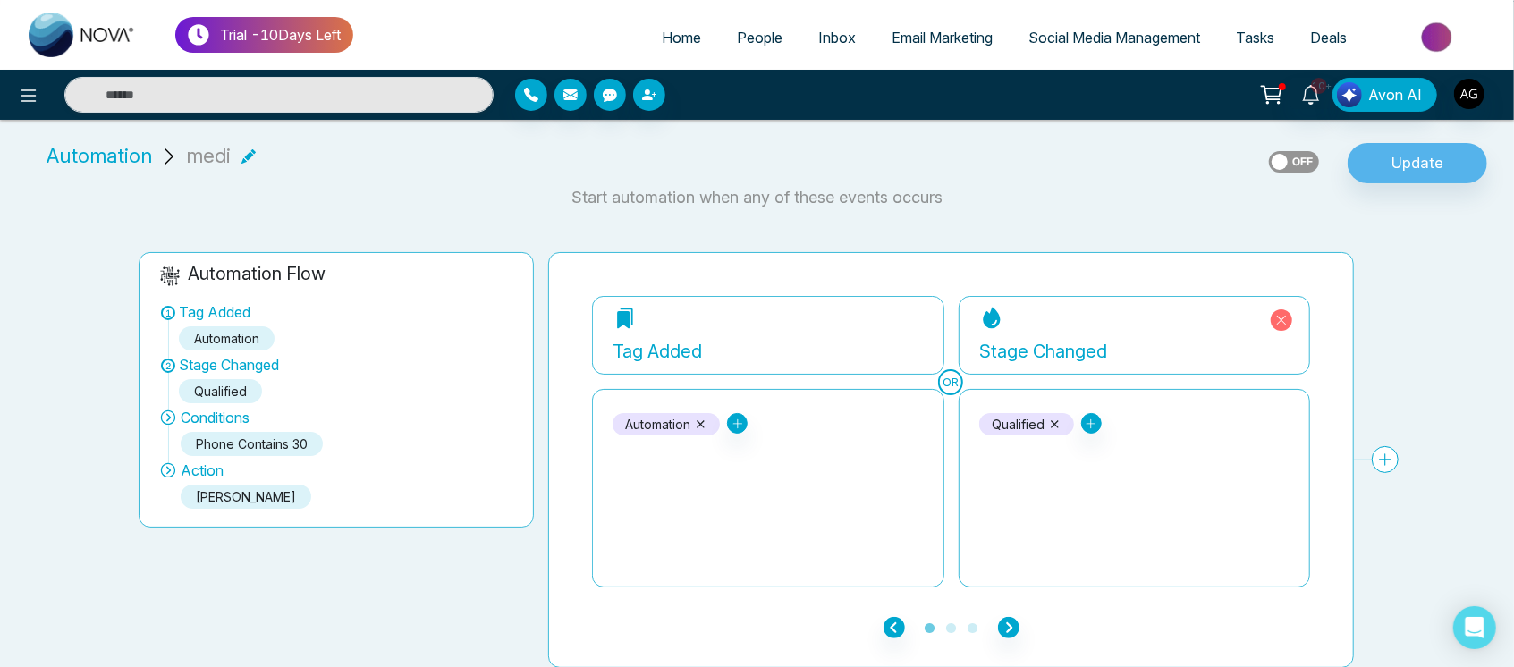
click at [1238, 445] on div "Qualified New Lead Contacted Engaged Active Client Closed Past Client Do not co…" at bounding box center [1135, 488] width 352 height 199
drag, startPoint x: 937, startPoint y: 377, endPoint x: 964, endPoint y: 380, distance: 27.0
click at [964, 380] on div "OR Tag Added Automation =jira bounced Check d REALTOR Stage Changed Qualified N…" at bounding box center [951, 441] width 718 height 291
click at [1394, 453] on icon at bounding box center [1385, 459] width 27 height 27
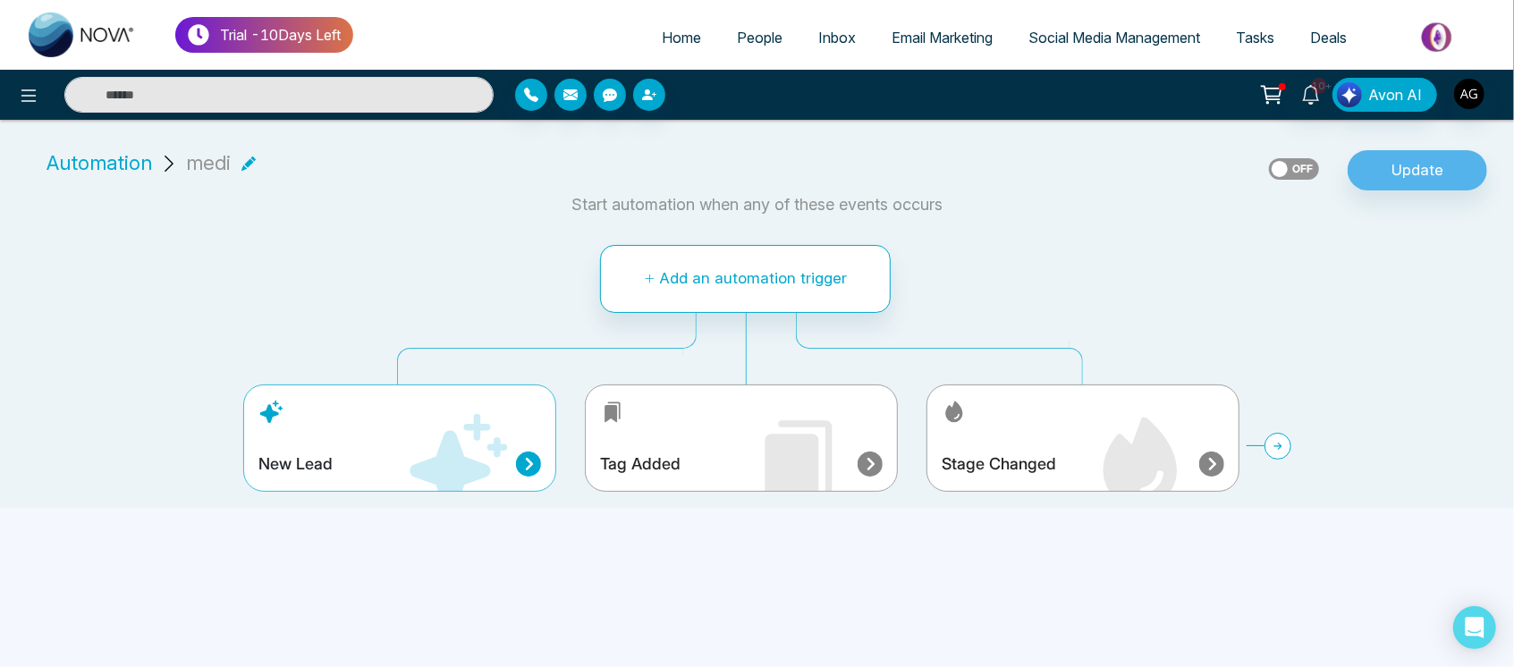
scroll to position [0, 0]
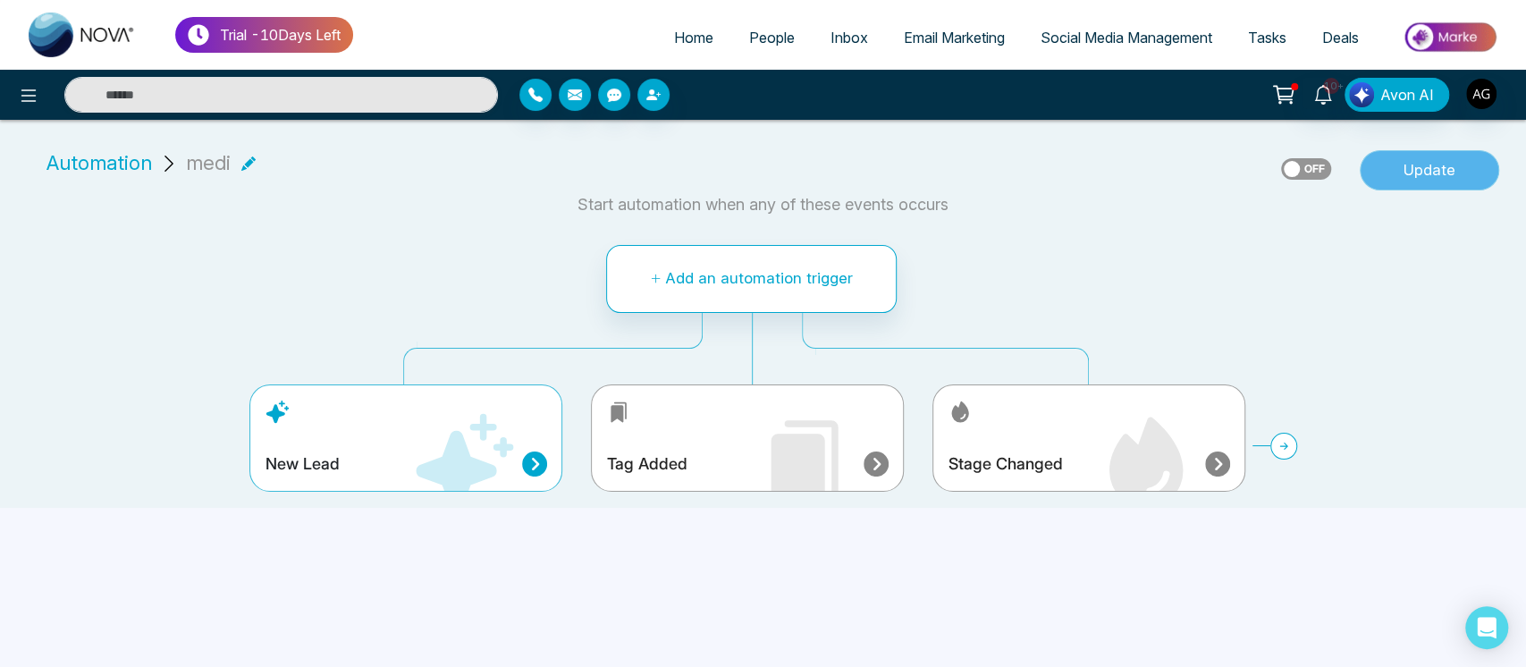
click at [1453, 183] on button "Update" at bounding box center [1429, 170] width 139 height 41
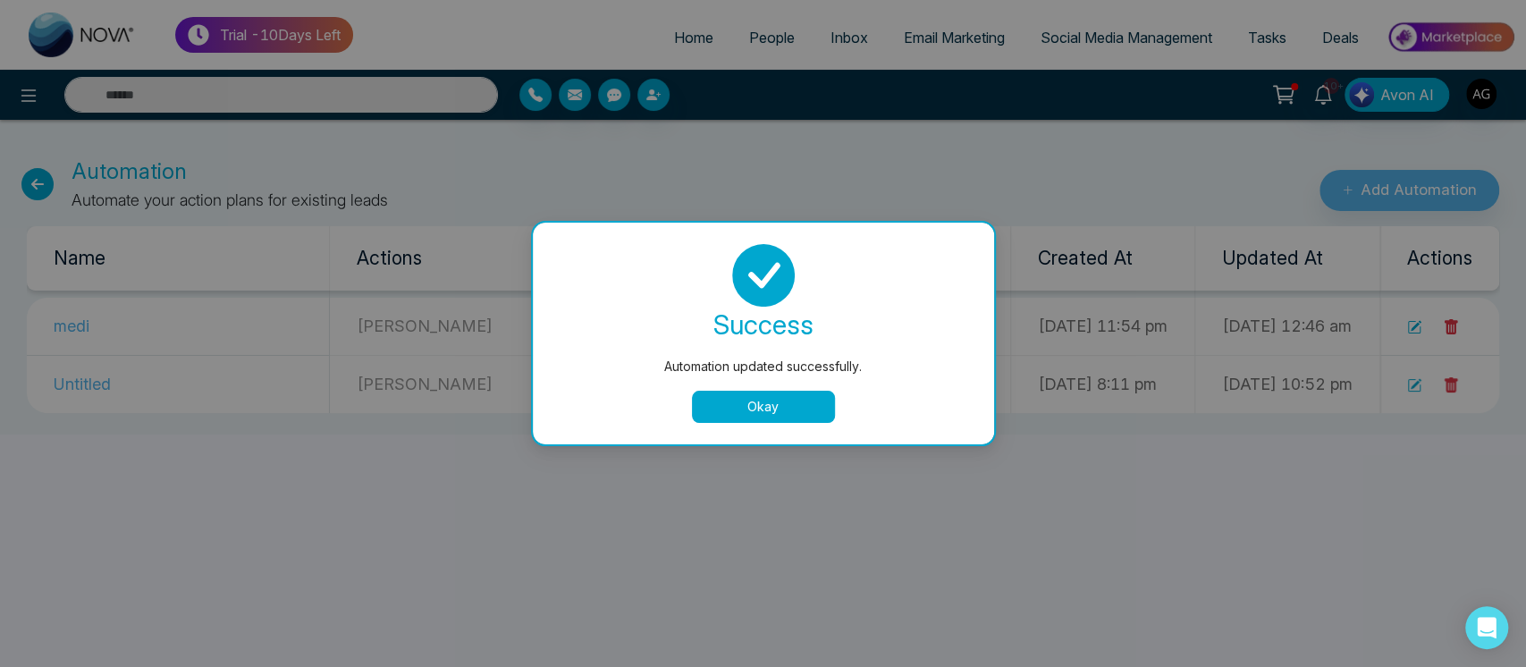
click at [815, 418] on button "Okay" at bounding box center [763, 407] width 143 height 32
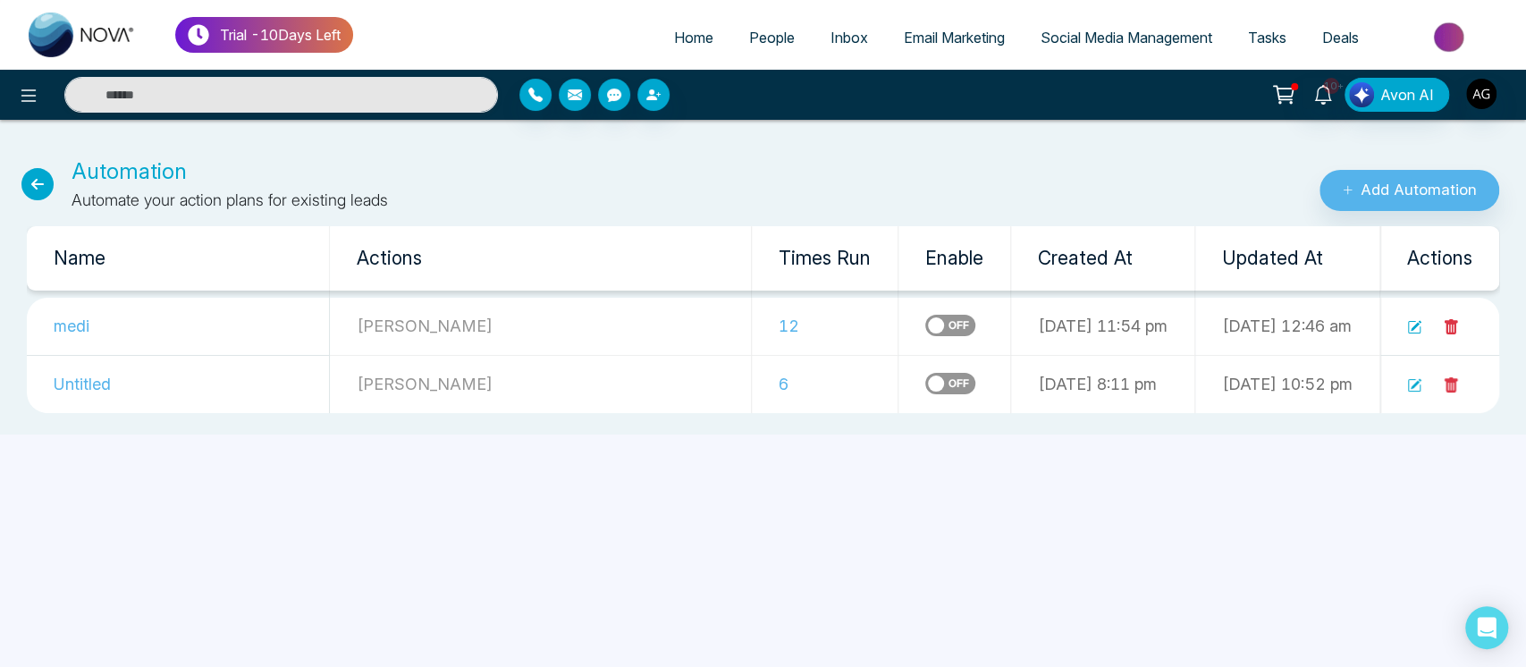
click at [1416, 327] on icon at bounding box center [1416, 326] width 11 height 11
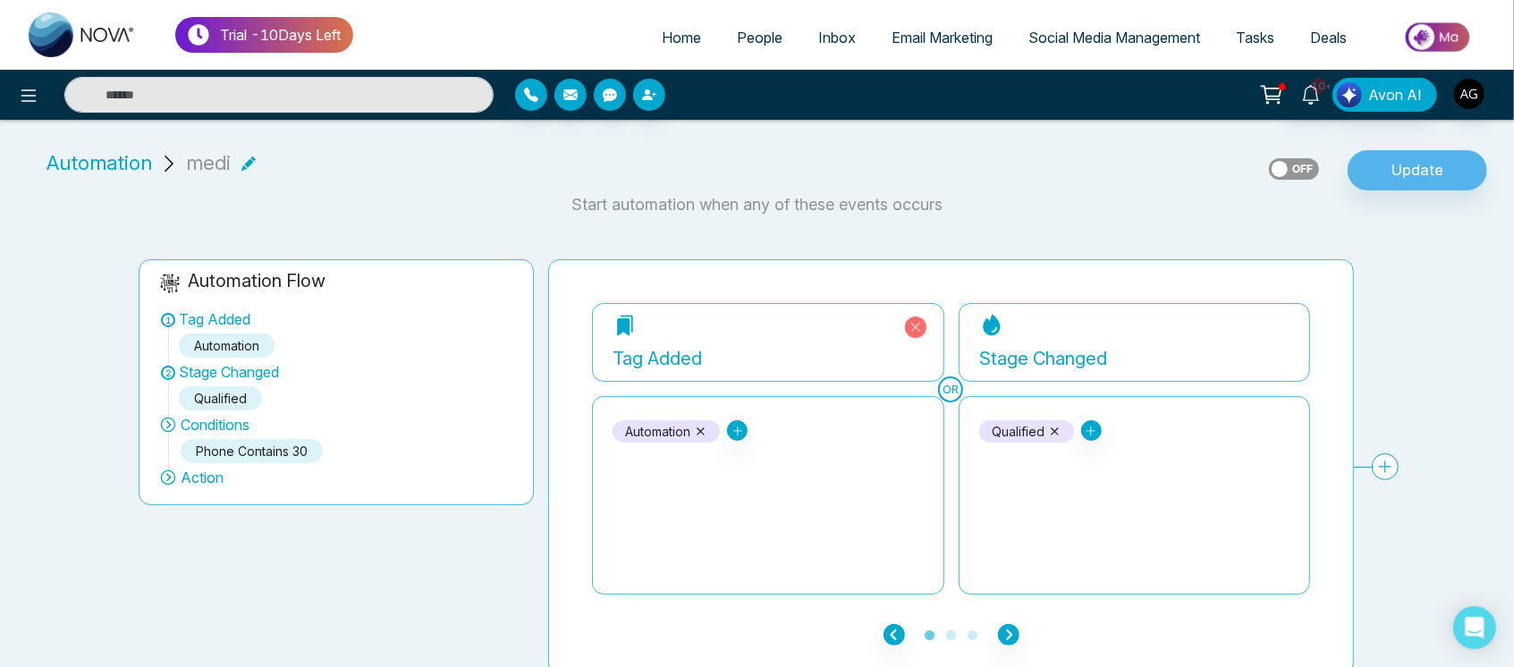
scroll to position [7, 0]
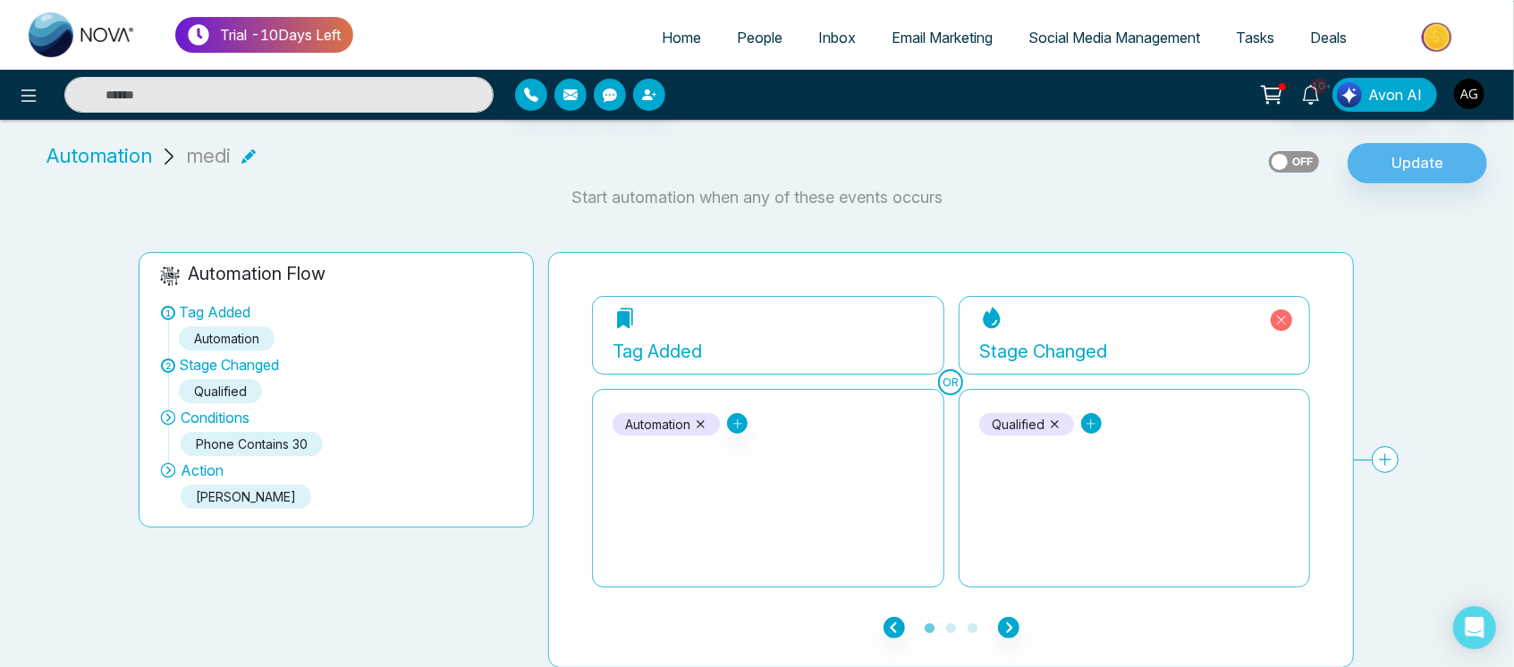
click at [744, 418] on icon at bounding box center [737, 424] width 13 height 13
click at [1160, 417] on div "Qualified New Lead Contacted Engaged Active Client Closed Past Client Do not co…" at bounding box center [1134, 424] width 311 height 22
click at [1052, 418] on icon at bounding box center [1054, 424] width 13 height 13
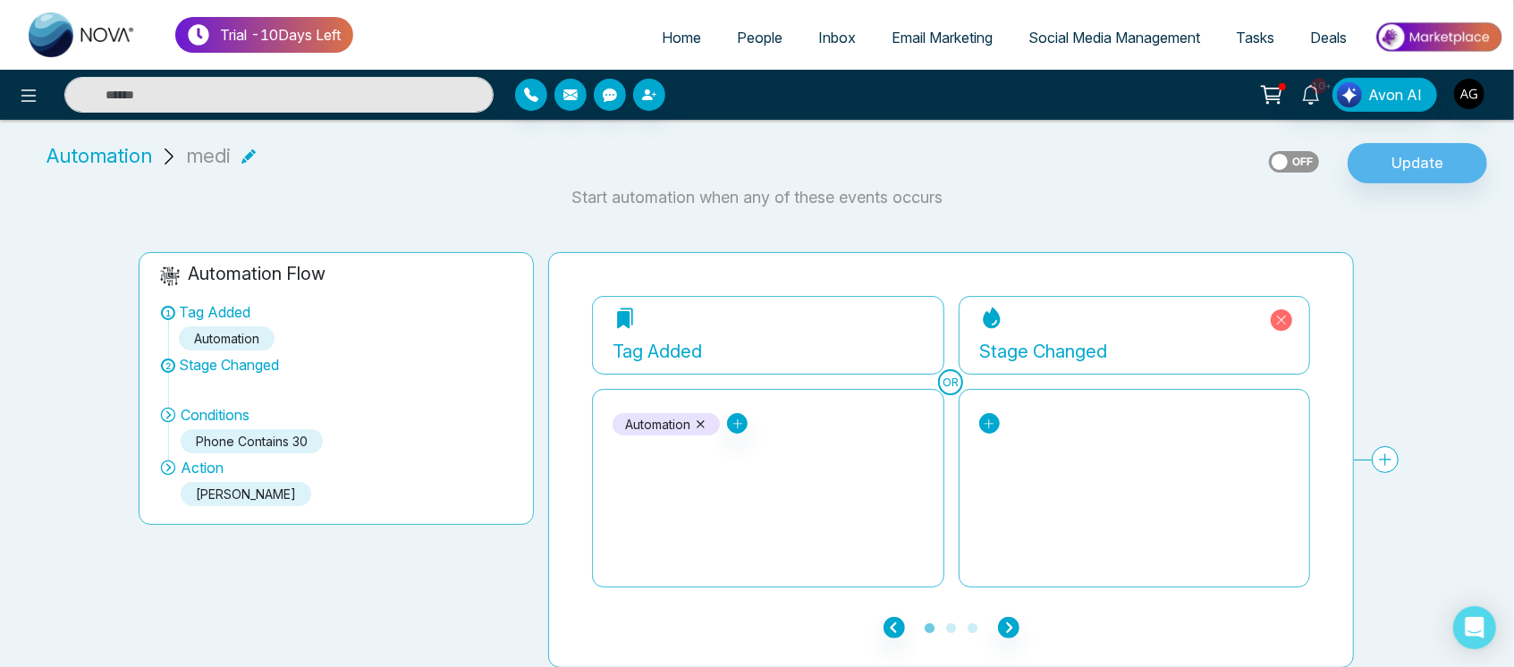
click at [744, 426] on icon at bounding box center [737, 424] width 13 height 13
click at [1022, 552] on div "Qualified" at bounding box center [1063, 555] width 138 height 21
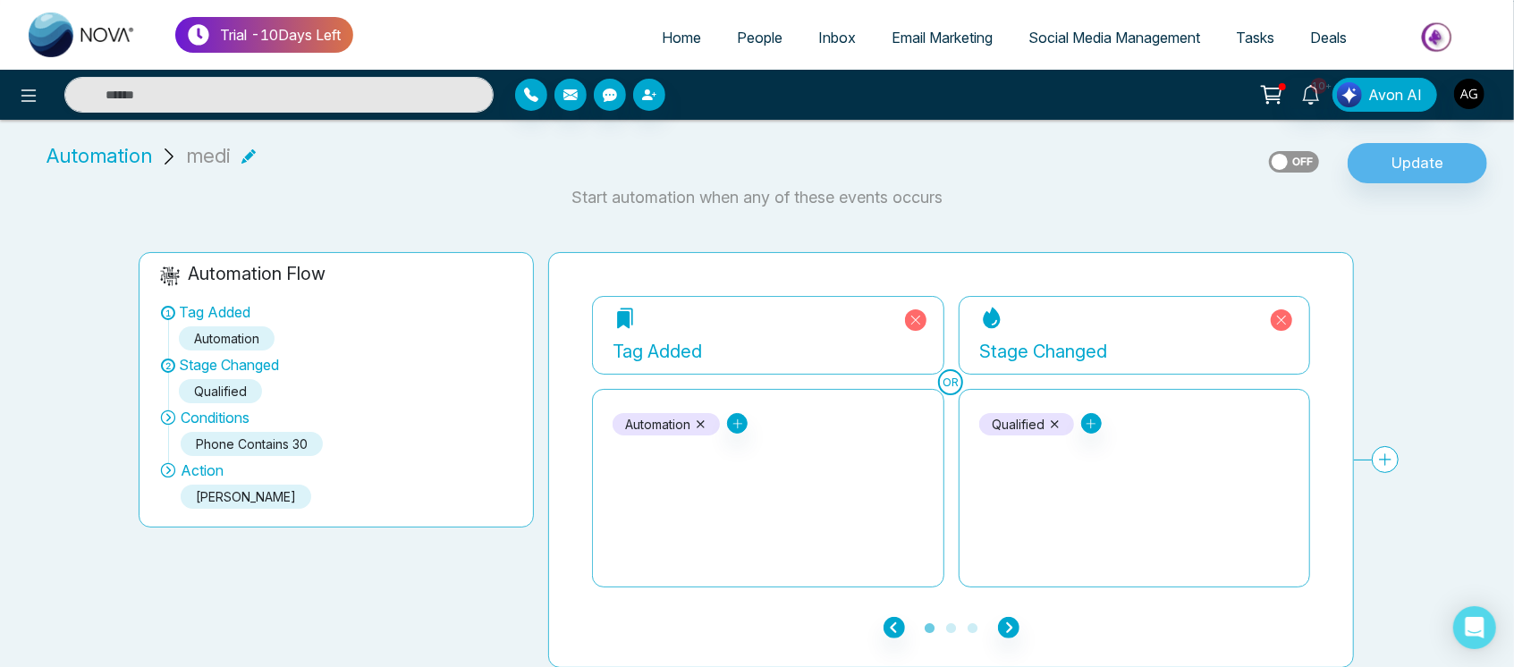
scroll to position [0, 0]
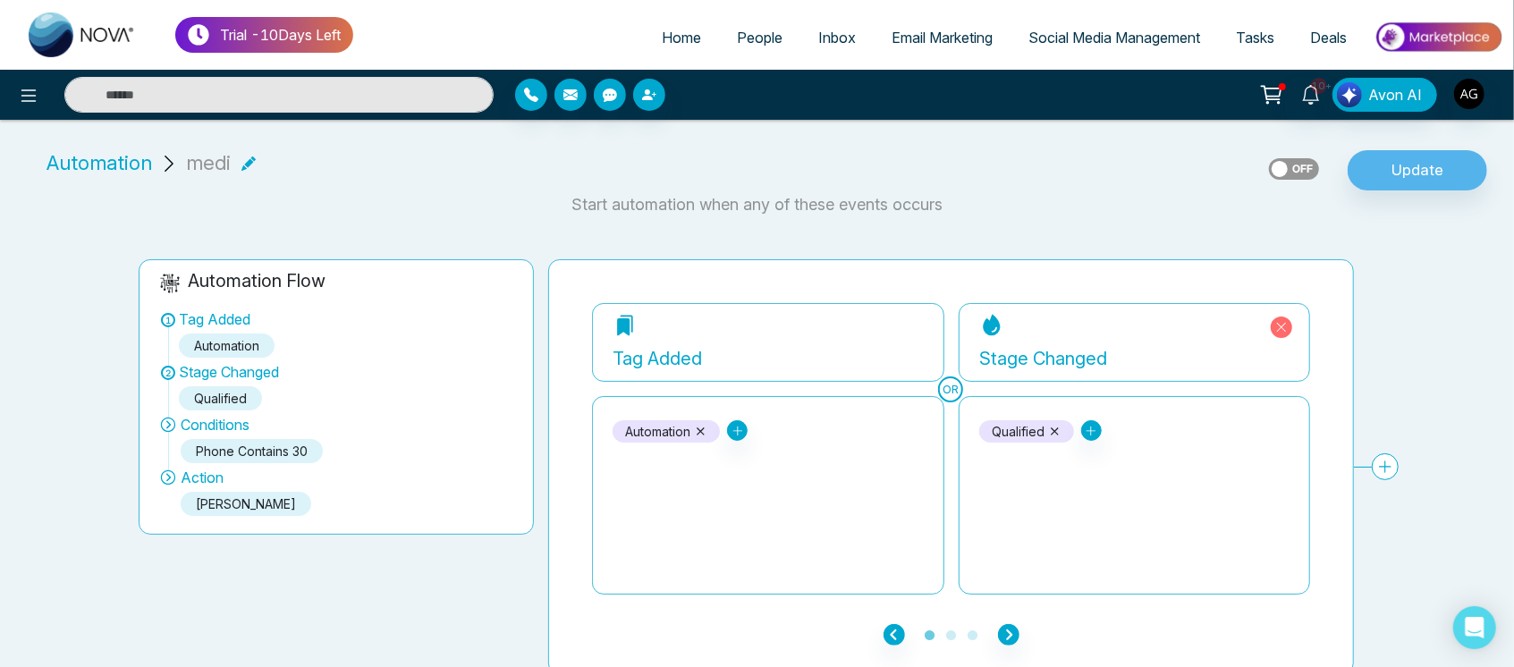
click at [737, 39] on span "People" at bounding box center [760, 38] width 46 height 18
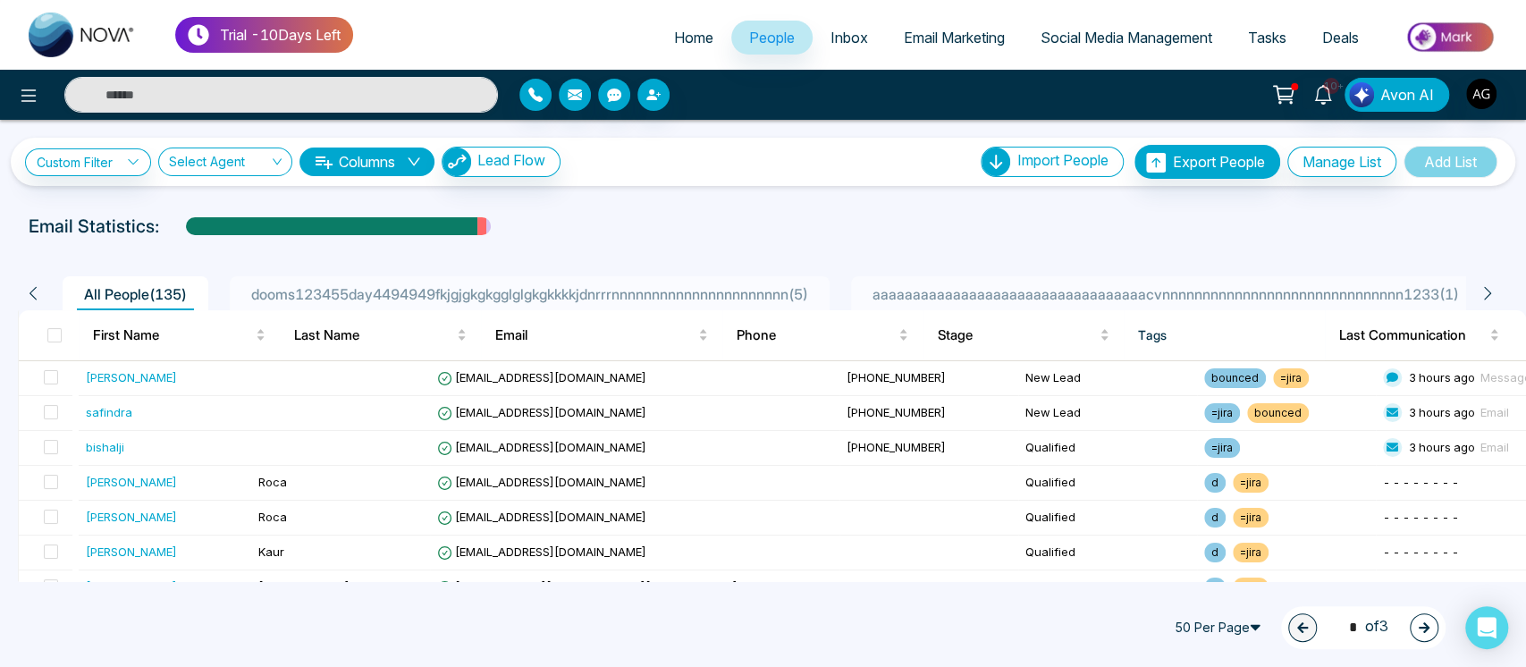
click at [1144, 21] on link "Social Media Management" at bounding box center [1126, 38] width 207 height 34
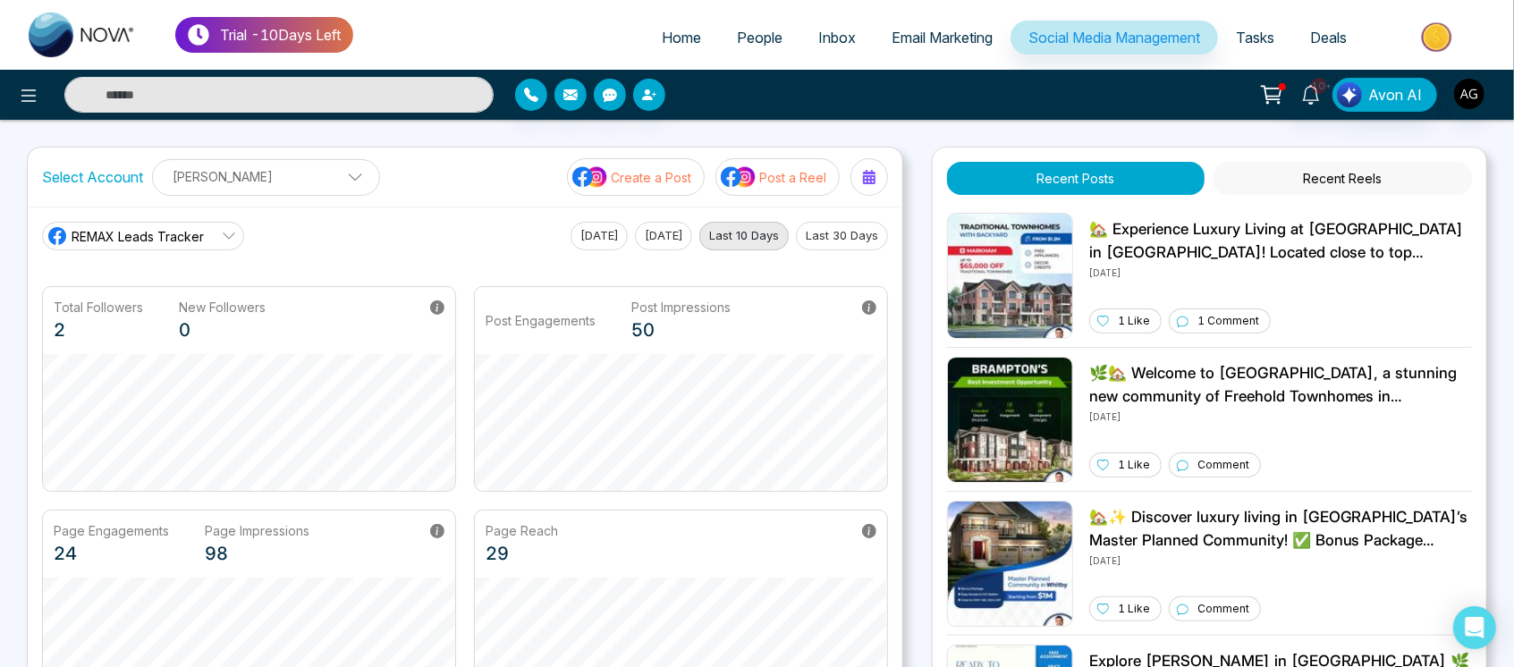
click at [777, 188] on button "Post a Reel" at bounding box center [777, 177] width 124 height 38
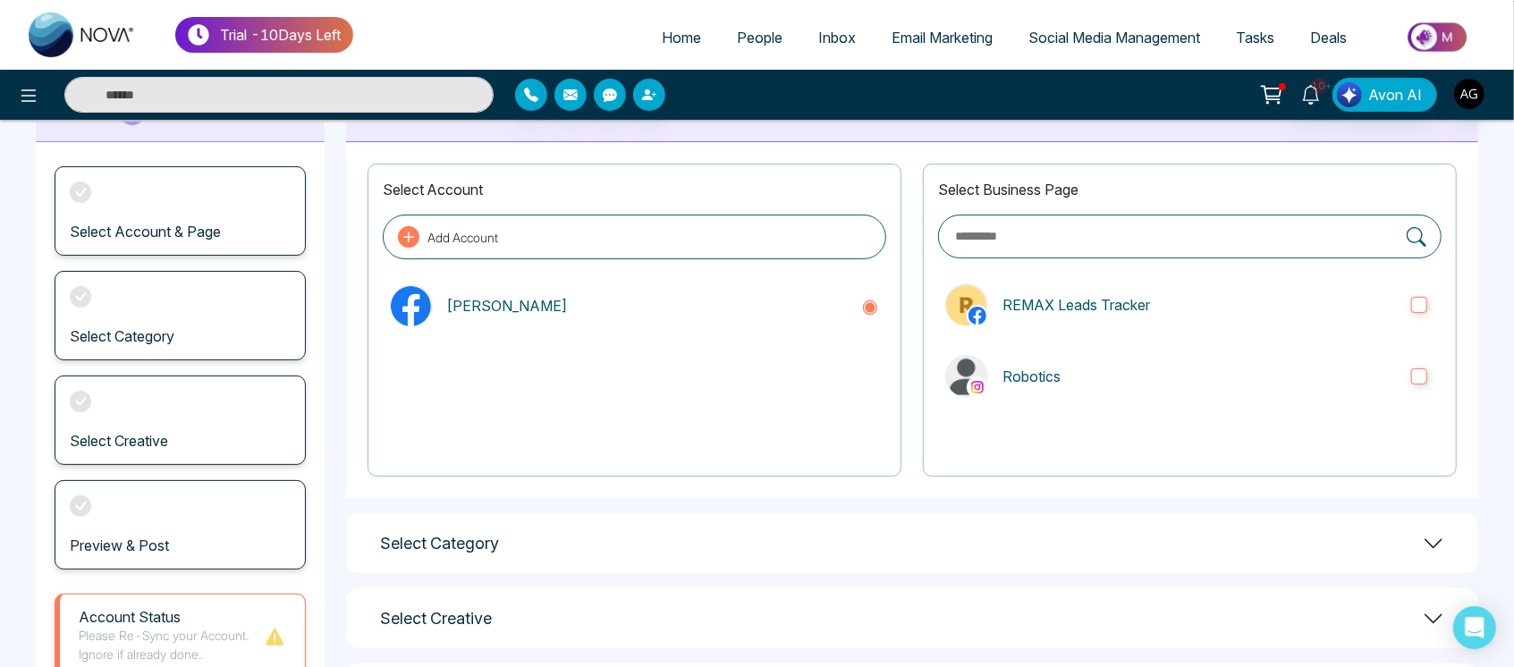
scroll to position [76, 0]
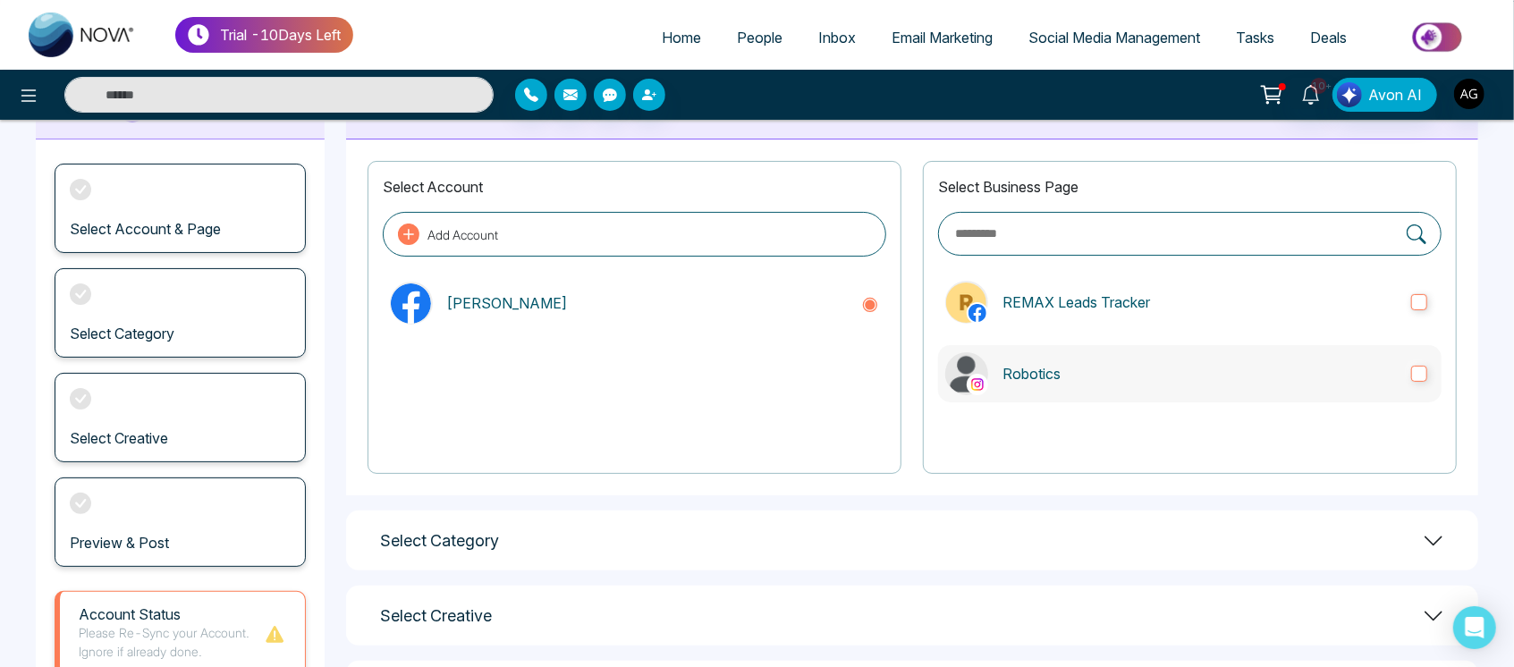
click at [1136, 394] on label "Robotics" at bounding box center [1189, 373] width 503 height 57
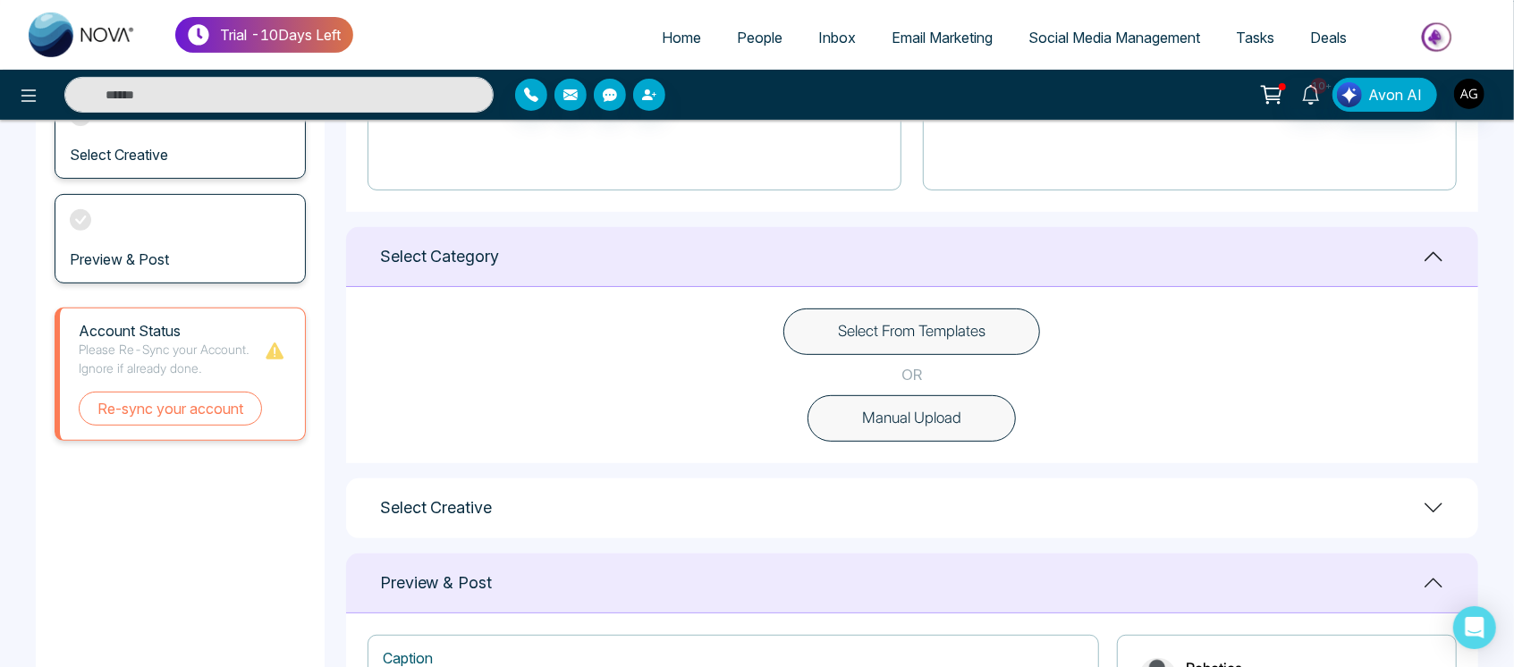
scroll to position [0, 0]
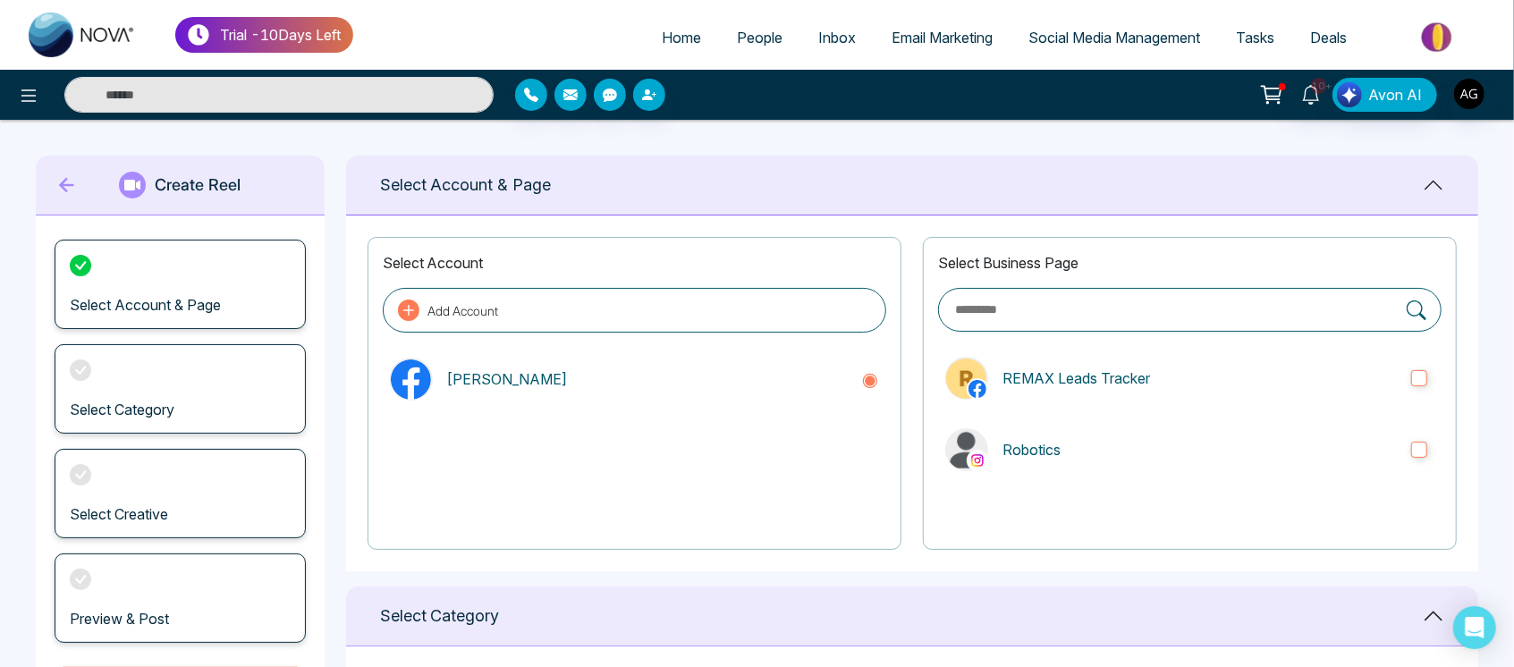
click at [763, 58] on ul "Home People Inbox Email Marketing Social Media Management Tasks Deals" at bounding box center [928, 38] width 1150 height 49
click at [1102, 39] on span "Social Media Management" at bounding box center [1114, 38] width 172 height 18
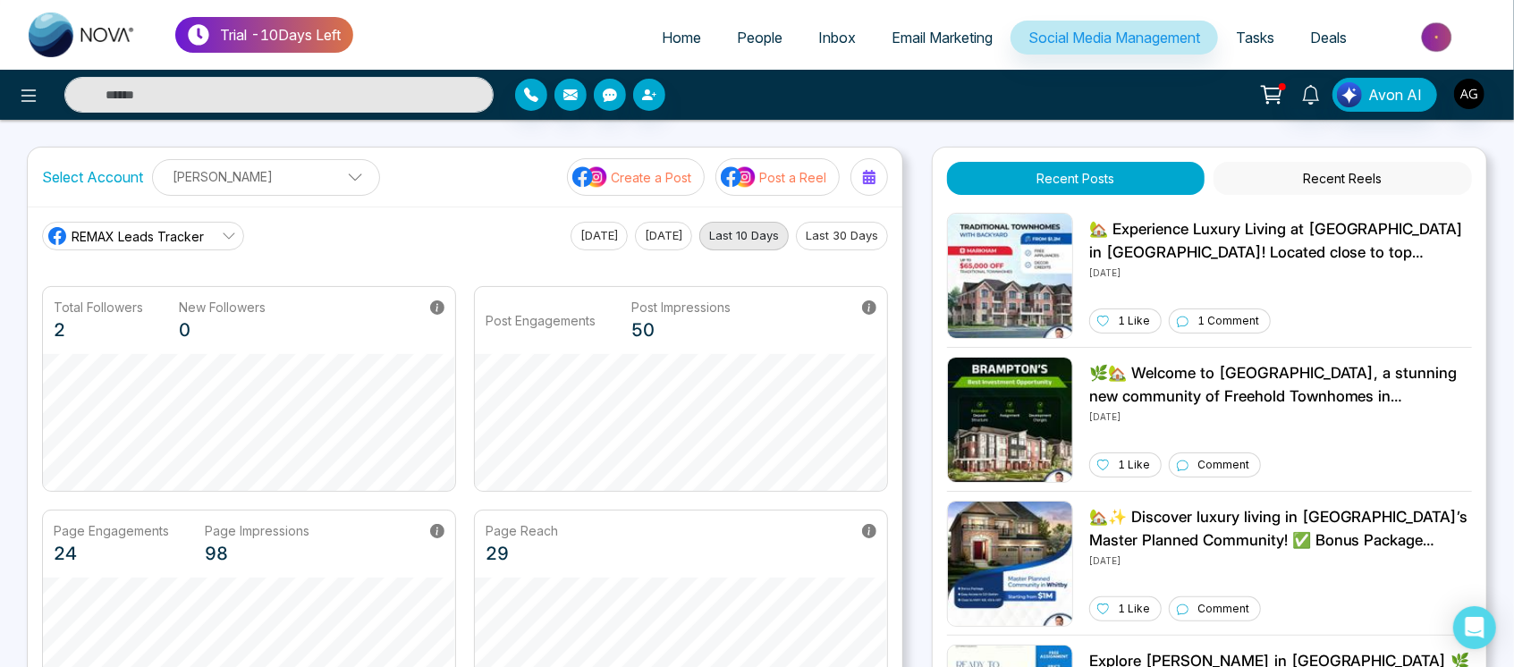
click at [697, 171] on button "Create a Post" at bounding box center [636, 177] width 138 height 38
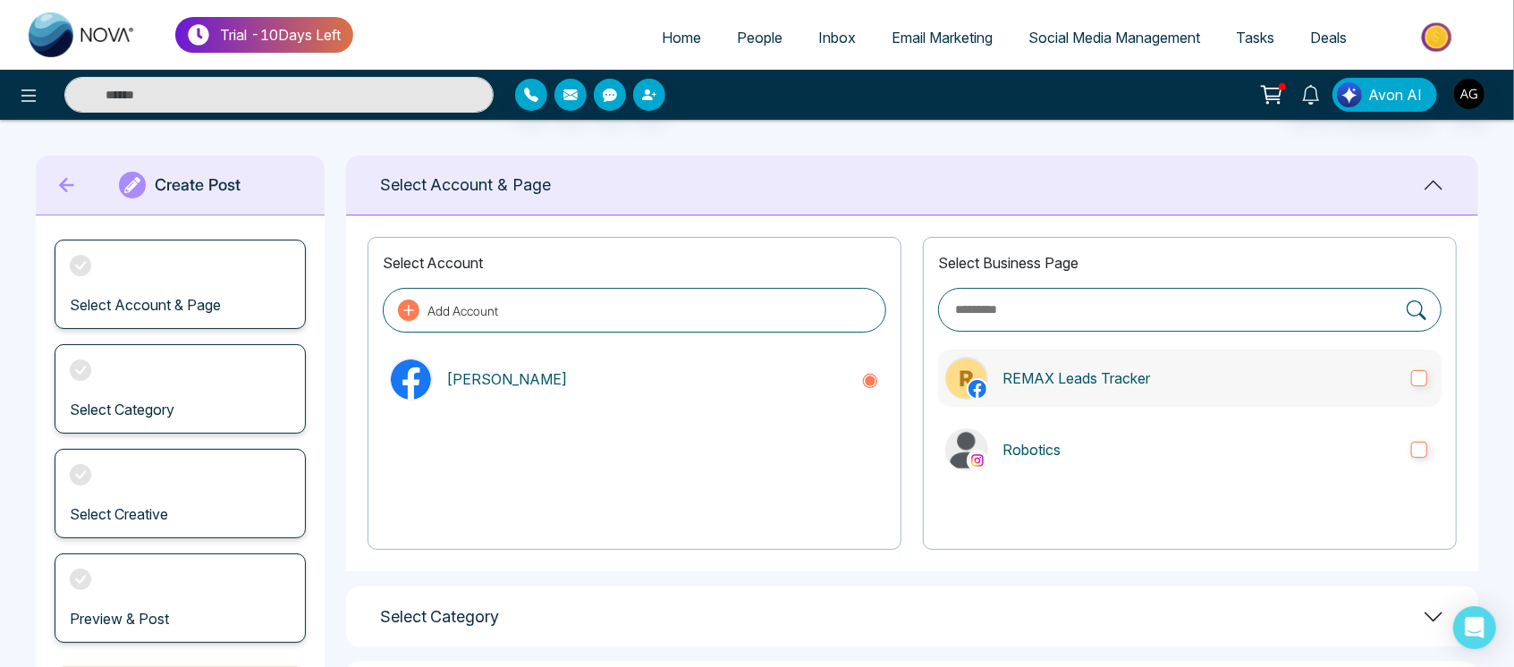
click at [1363, 392] on label "REMAX Leads Tracker" at bounding box center [1189, 378] width 503 height 57
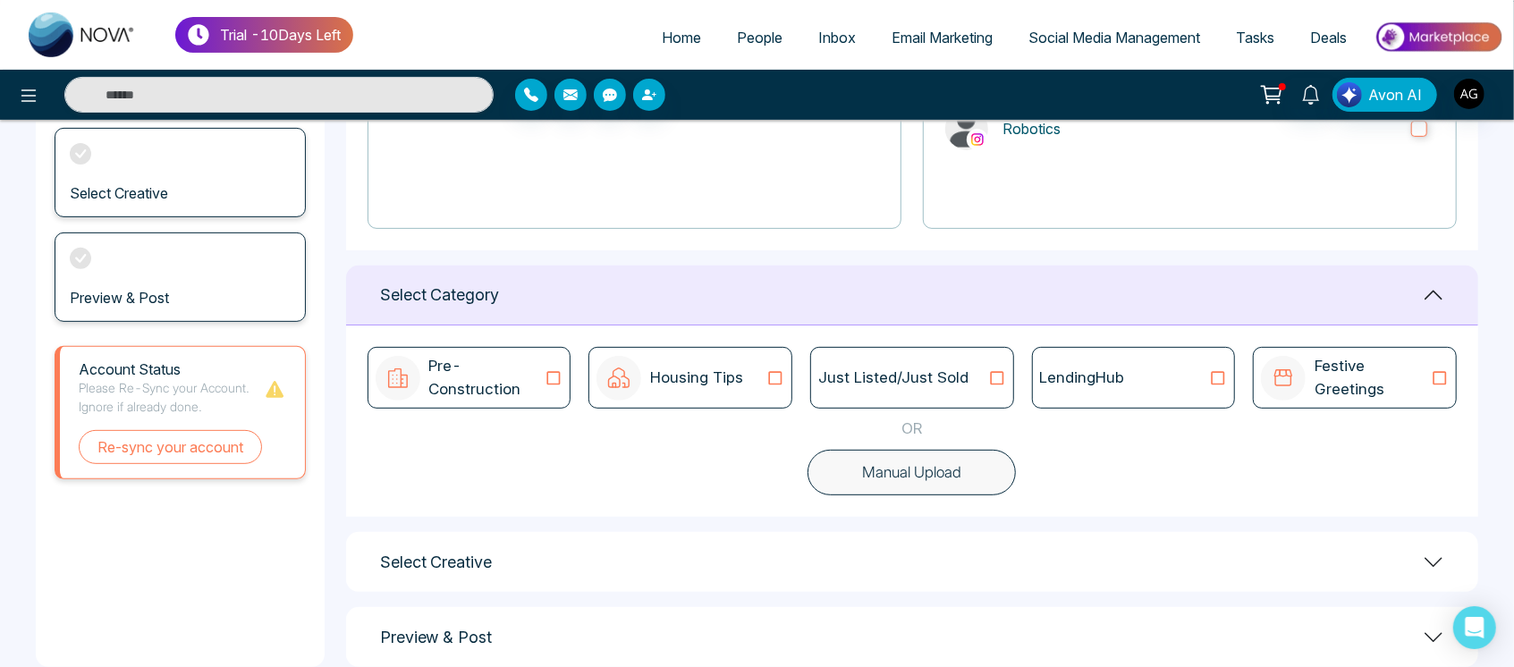
scroll to position [357, 0]
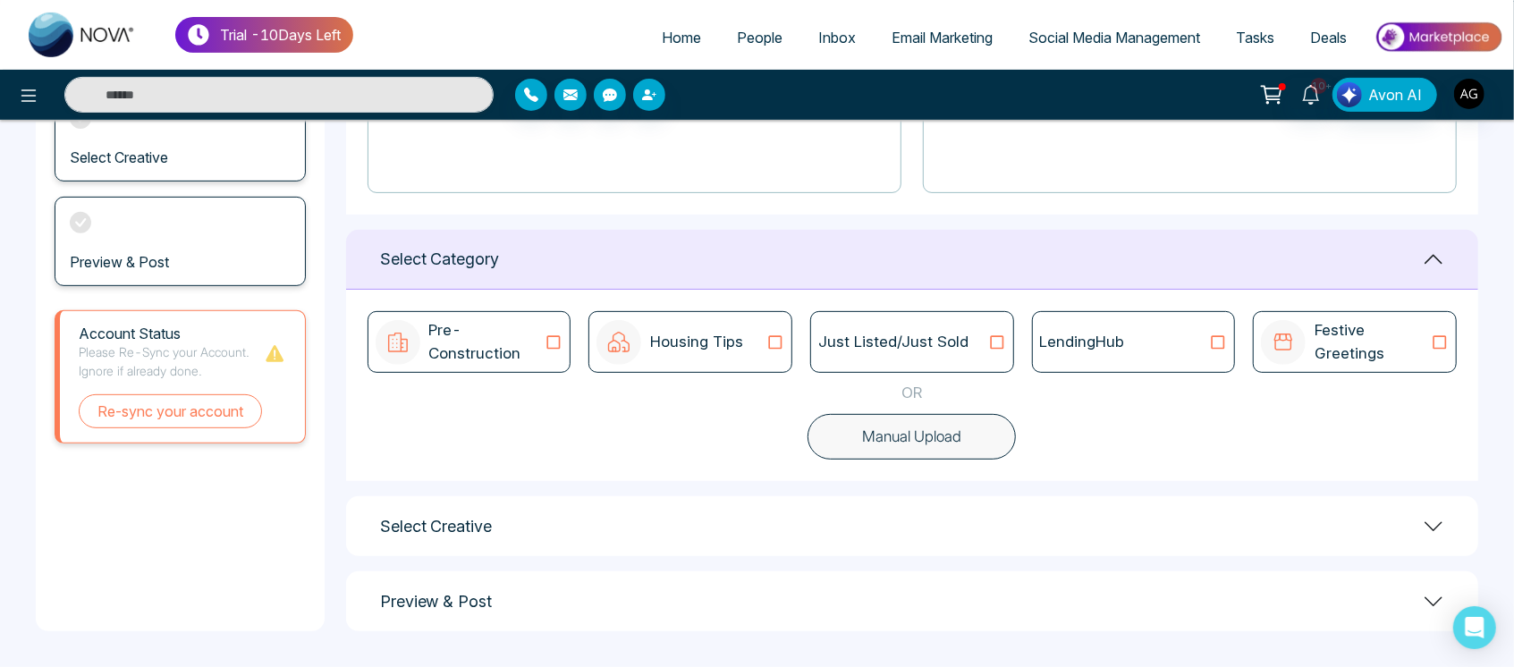
click at [976, 375] on div "Pre-Construction Housing Tips Just Listed/Just Sold LendingHub Festive Greeting…" at bounding box center [912, 385] width 1132 height 191
click at [993, 340] on icon at bounding box center [996, 343] width 23 height 18
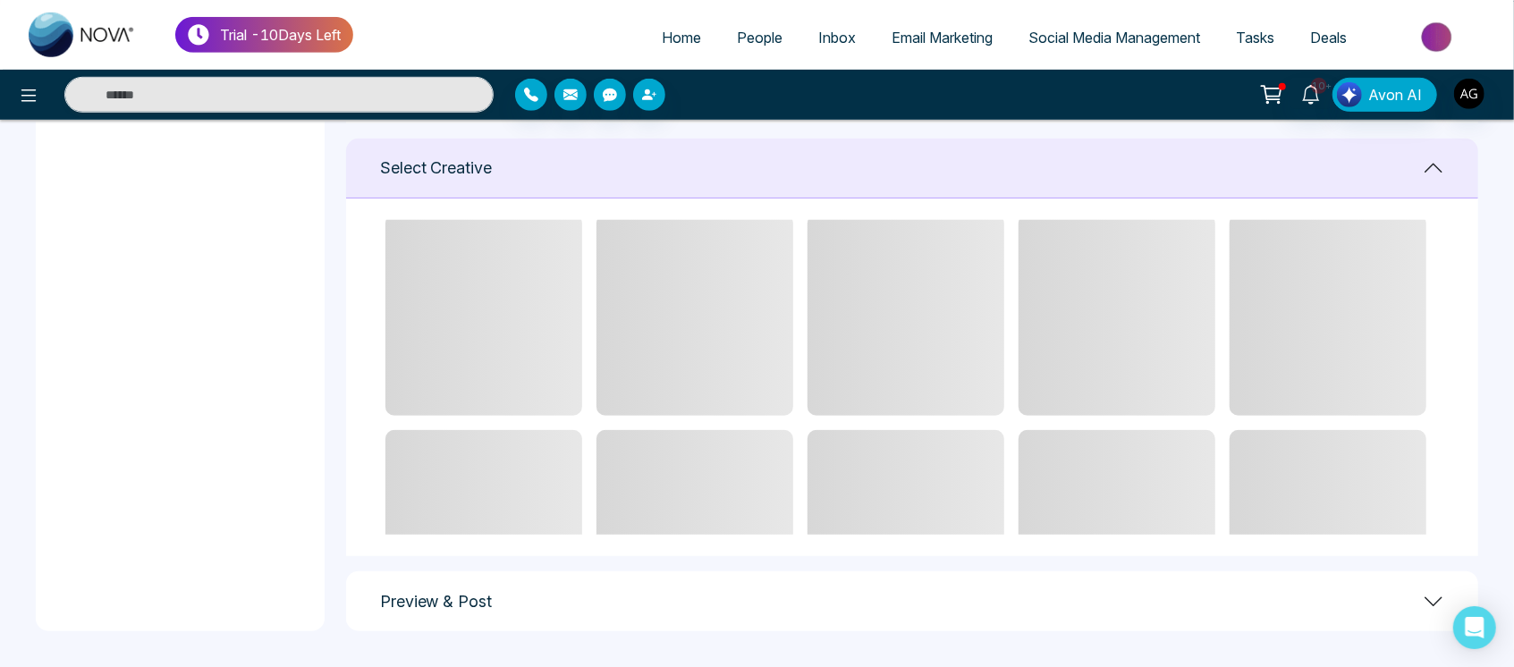
scroll to position [28, 0]
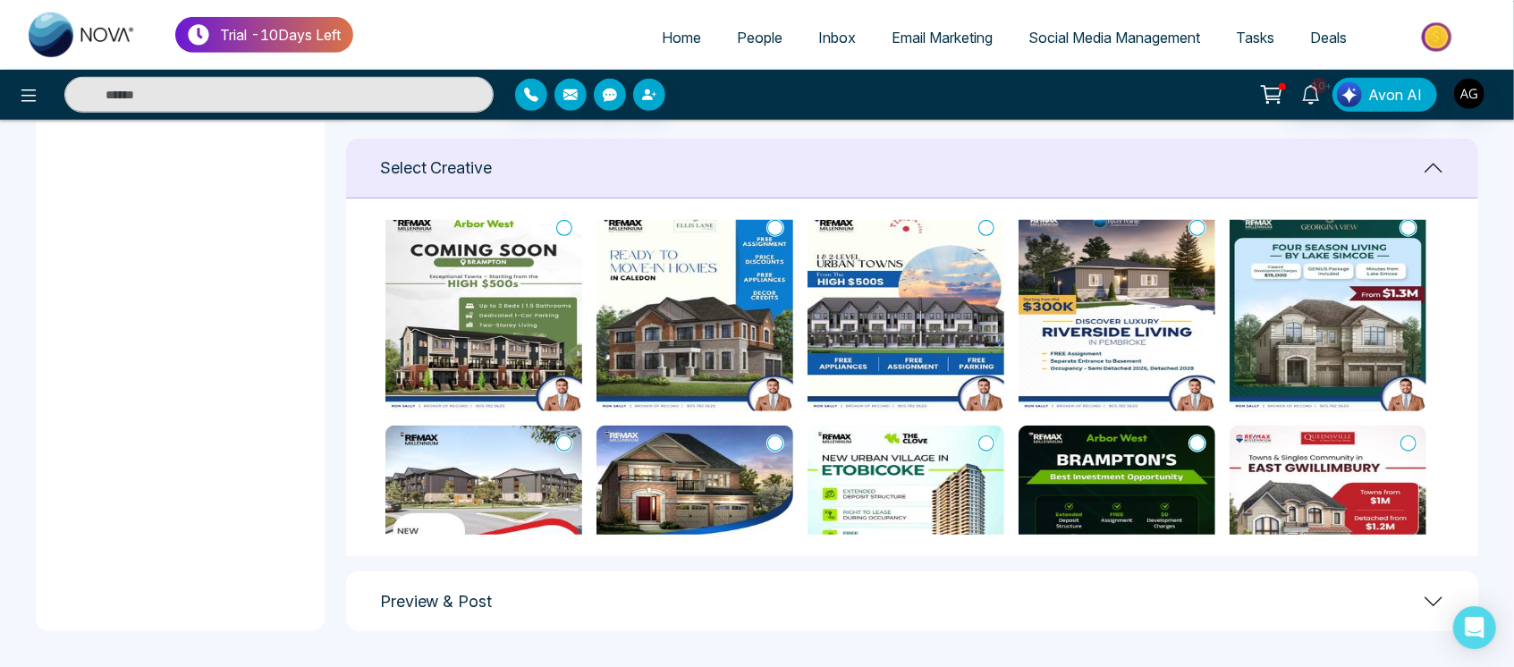
click at [986, 444] on icon at bounding box center [986, 444] width 16 height 18
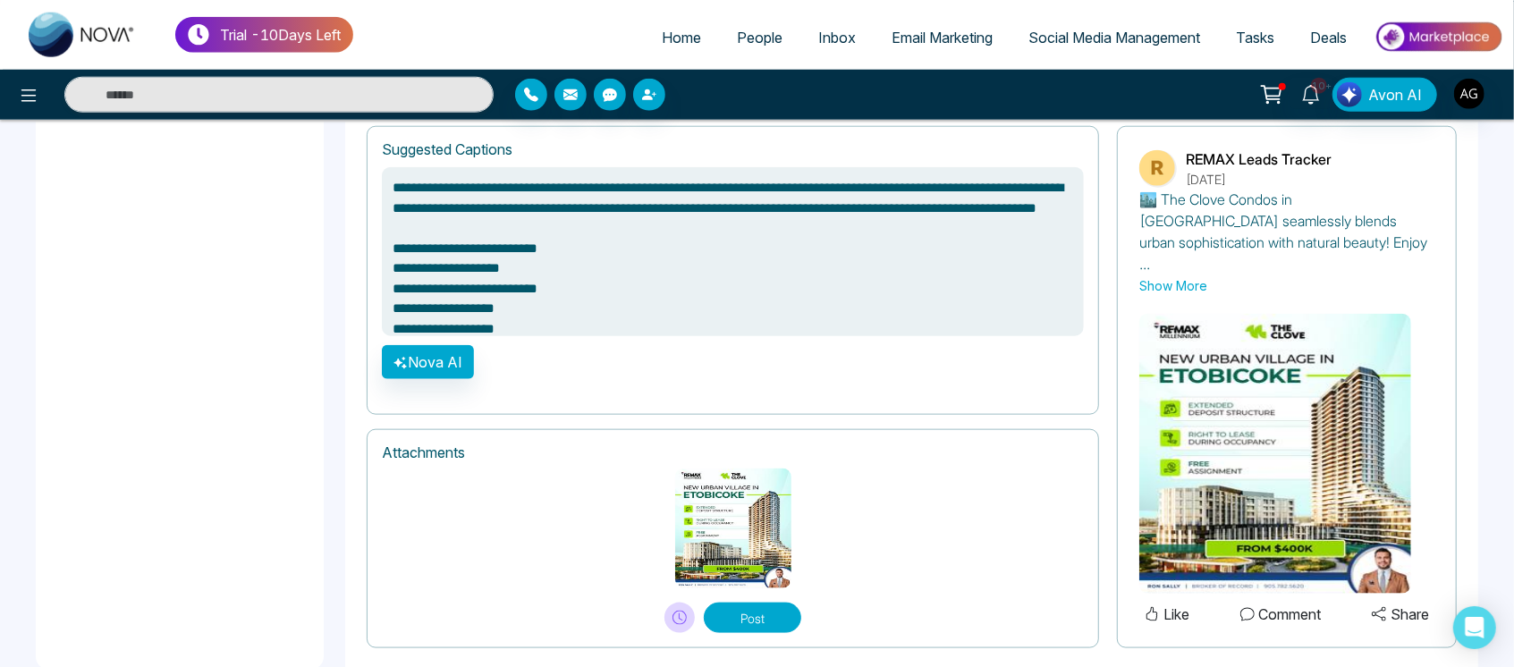
scroll to position [1251, 0]
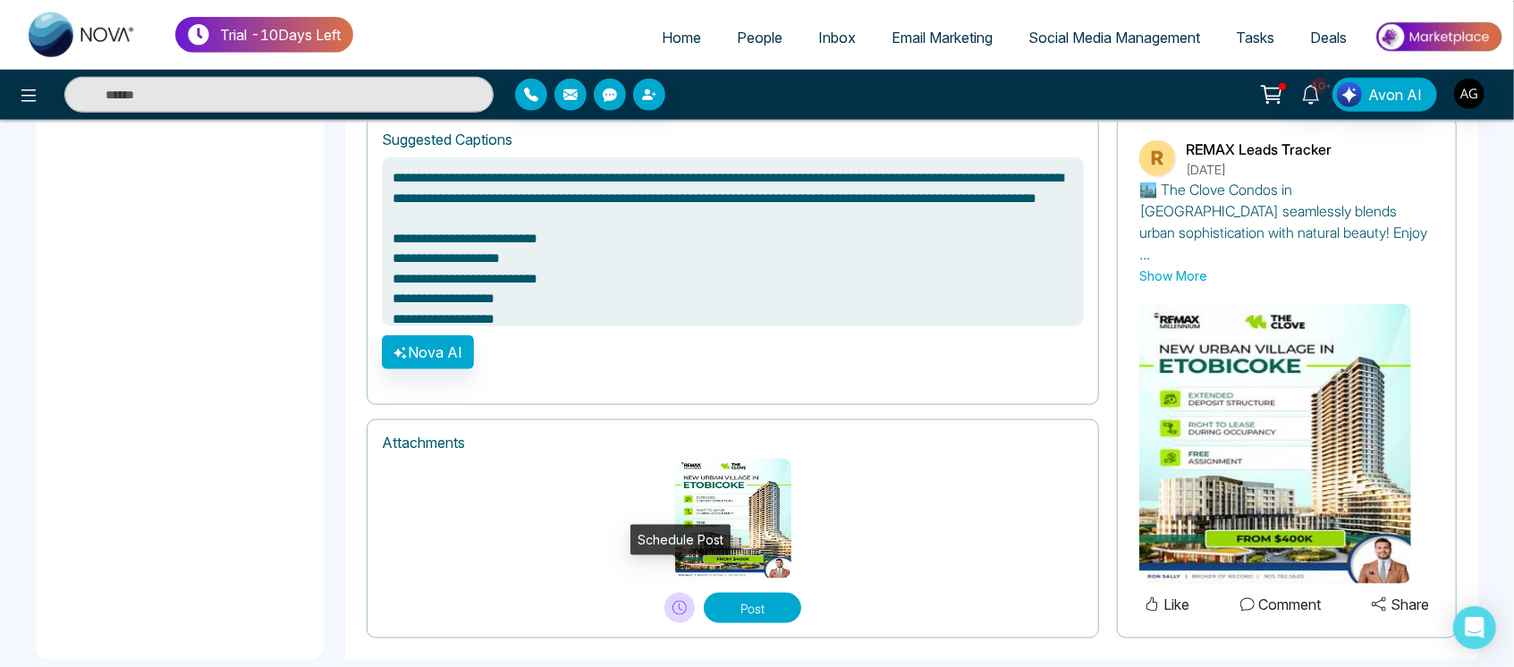
click at [680, 604] on icon at bounding box center [681, 607] width 4 height 7
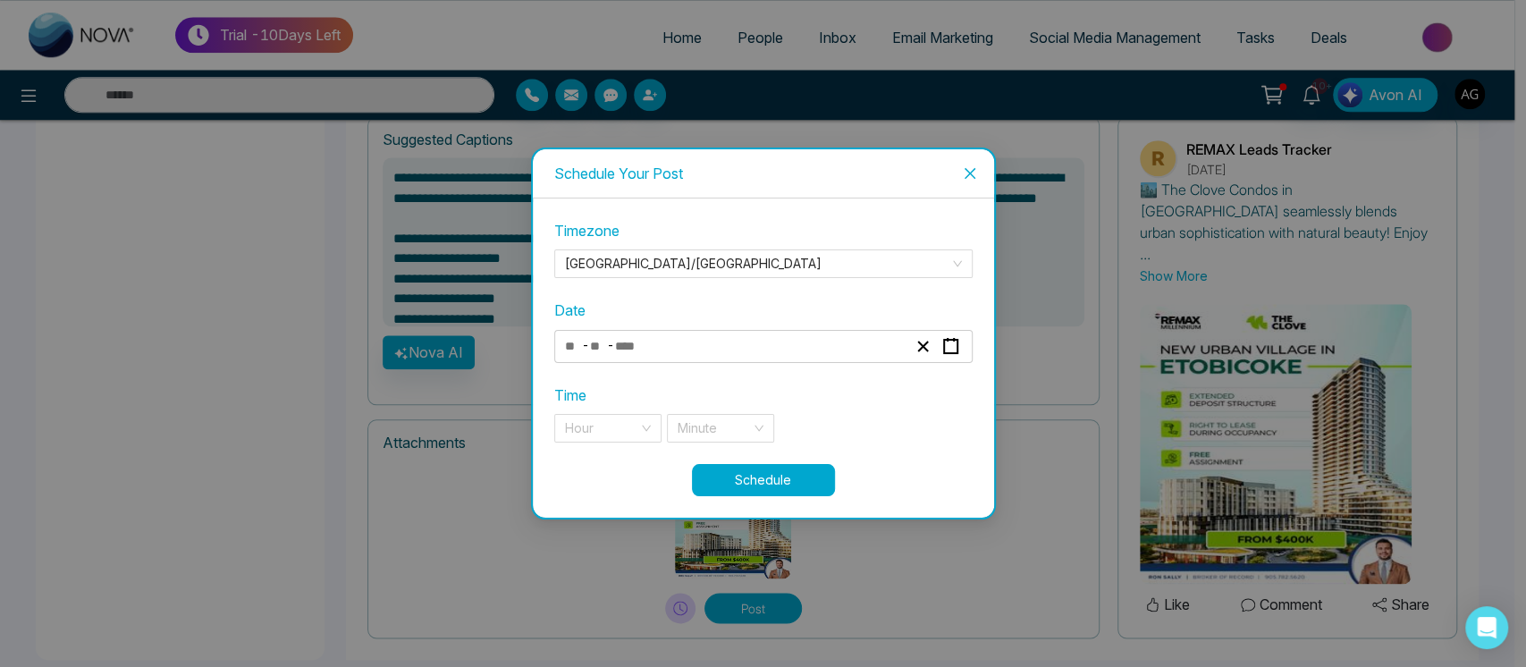
click at [819, 352] on div "- -" at bounding box center [735, 346] width 347 height 24
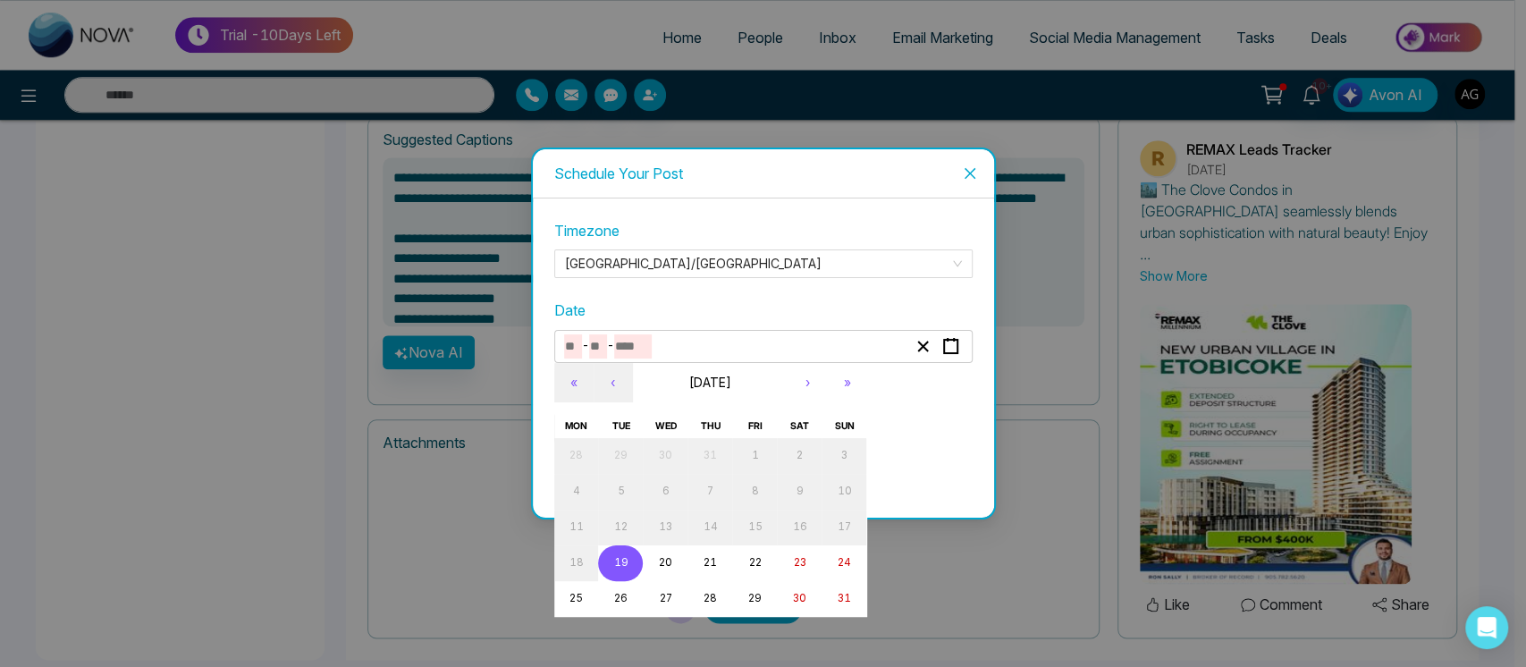
type textarea "**********"
click at [755, 560] on abbr "22" at bounding box center [754, 562] width 13 height 13
type input "*"
type input "**"
type input "****"
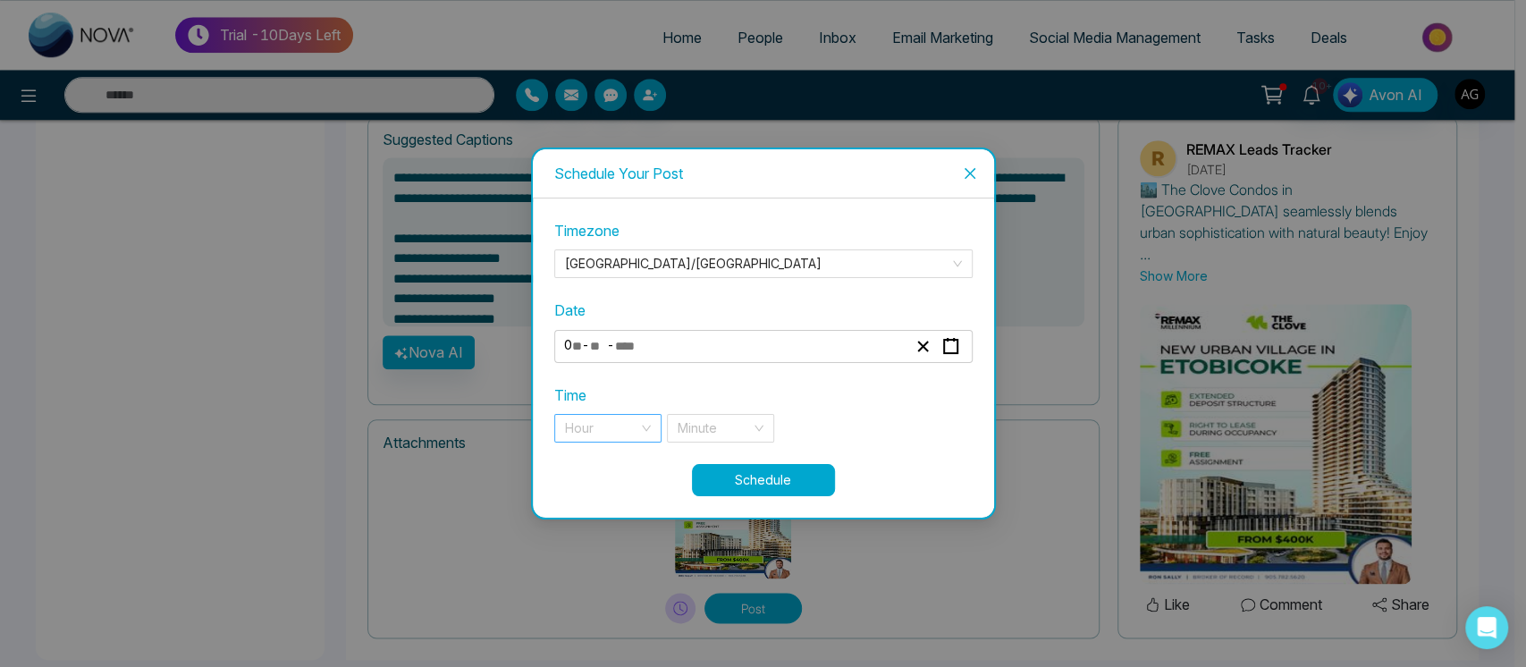
click at [629, 415] on input "search" at bounding box center [601, 428] width 73 height 27
click at [611, 284] on div "3 am" at bounding box center [608, 278] width 86 height 20
click at [755, 430] on div "Minute" at bounding box center [720, 428] width 107 height 29
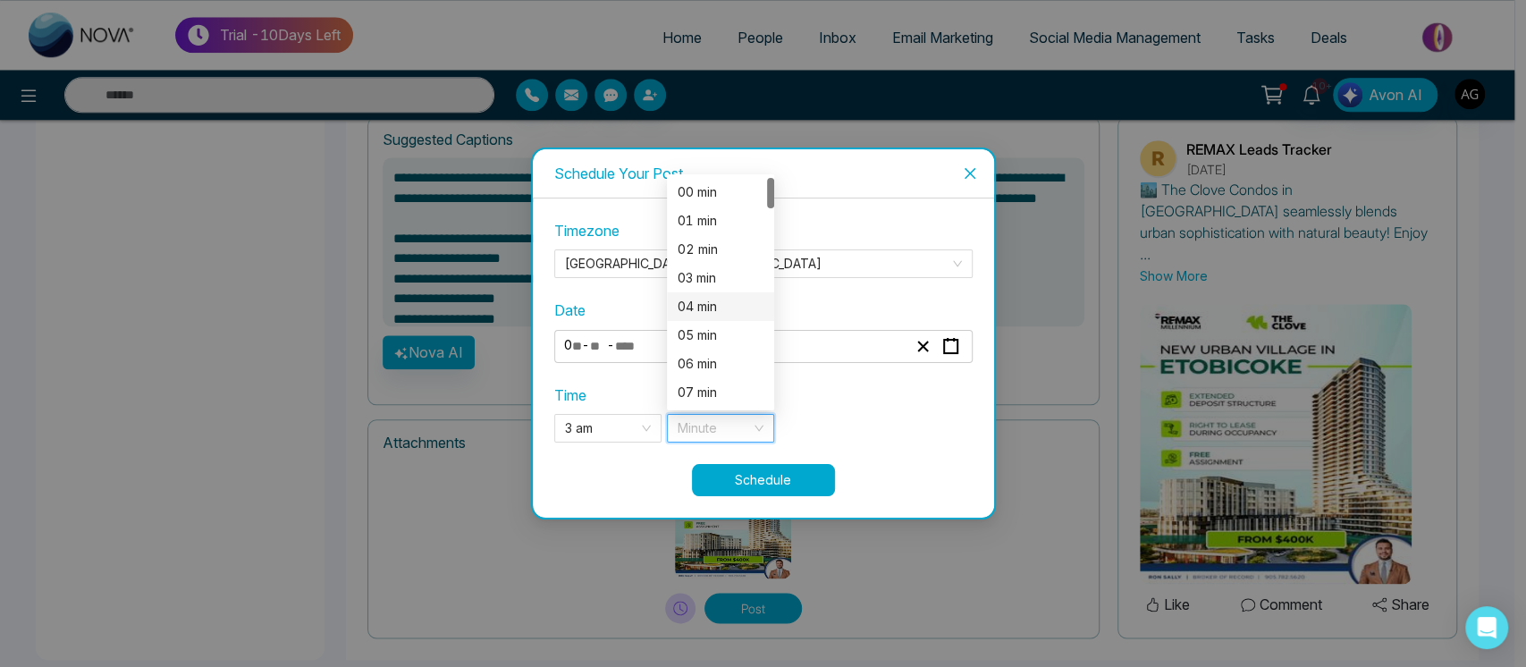
click at [751, 298] on div "04 min" at bounding box center [721, 307] width 86 height 20
click at [737, 486] on button "Schedule" at bounding box center [763, 480] width 143 height 32
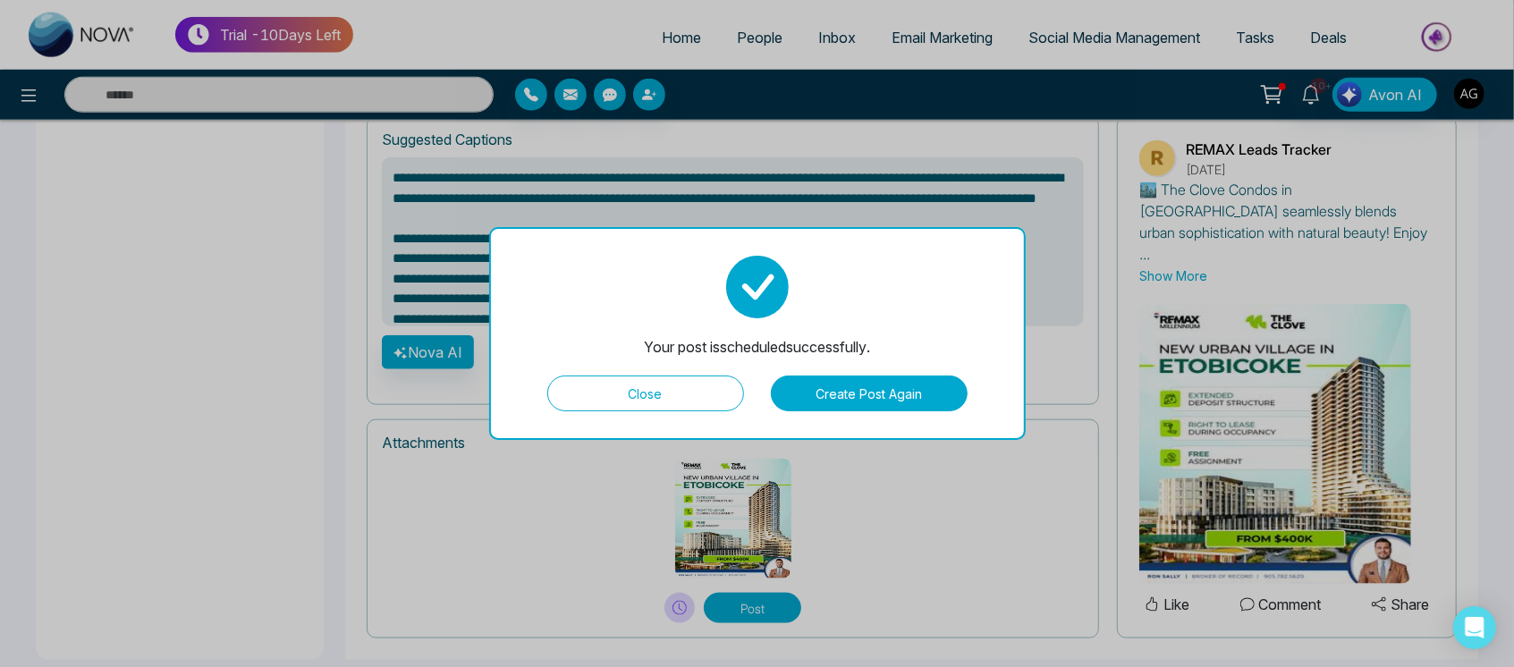
click at [687, 378] on button "Close" at bounding box center [645, 394] width 197 height 36
type textarea "**********"
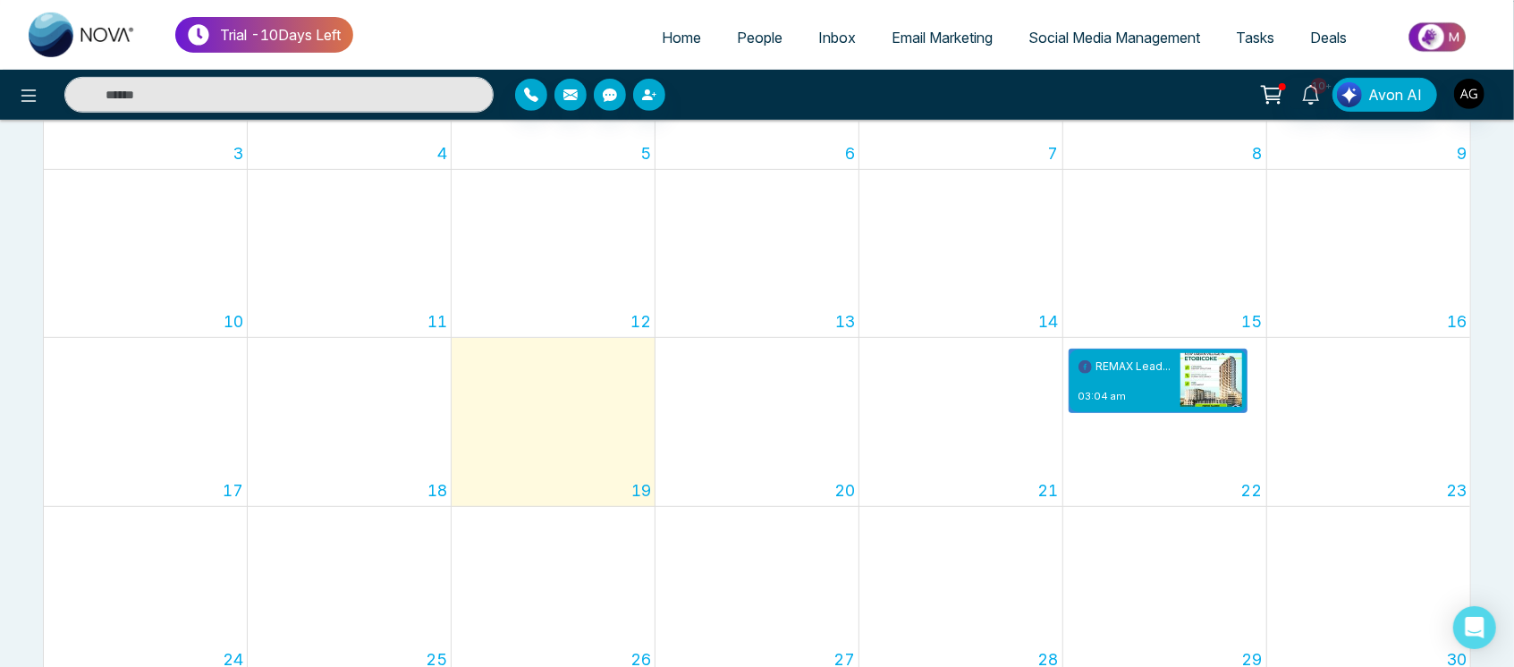
scroll to position [671, 0]
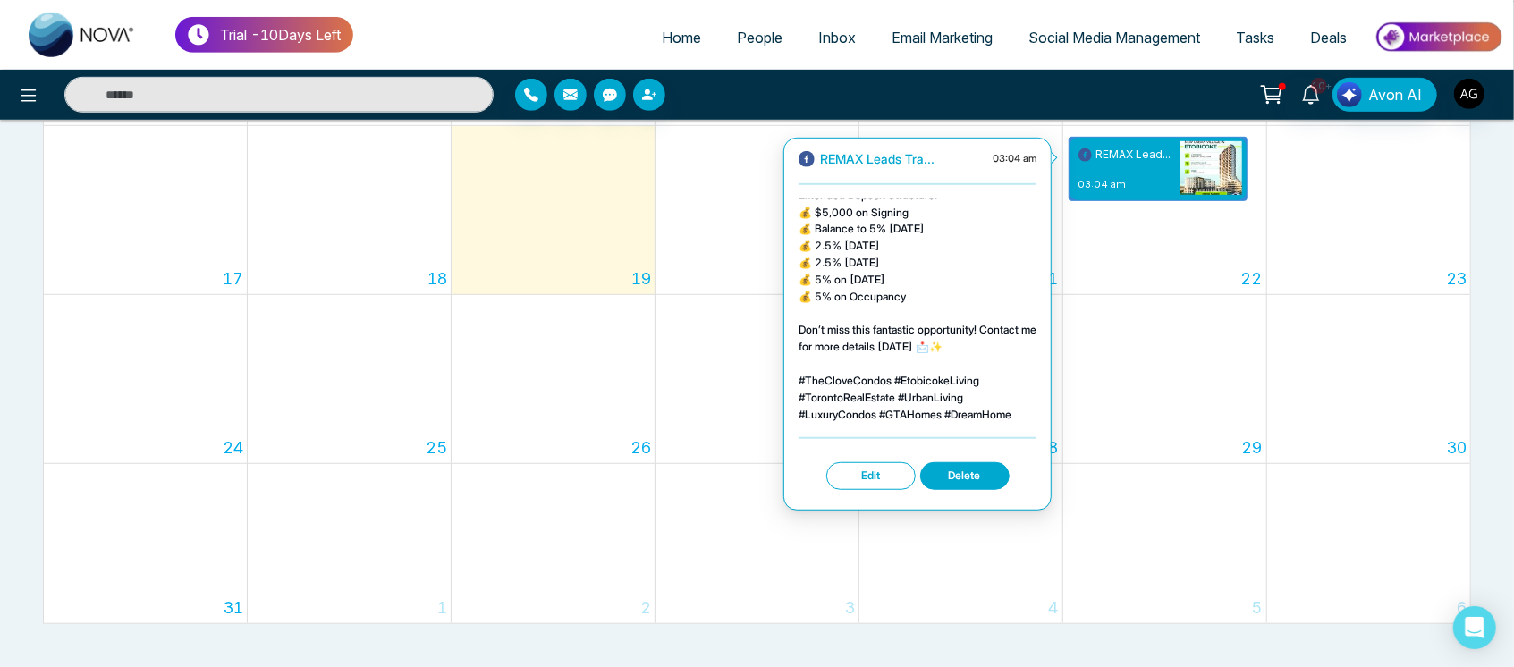
click at [873, 477] on button "Edit" at bounding box center [870, 476] width 89 height 28
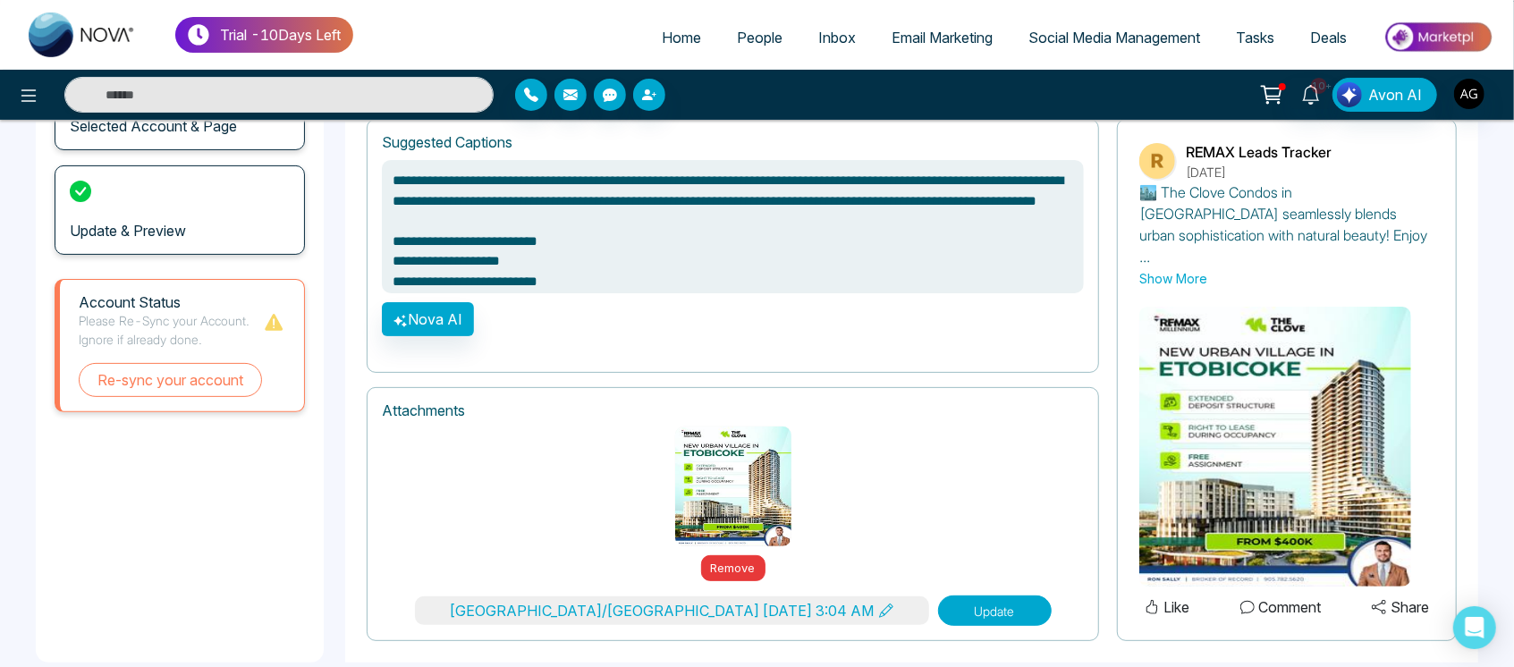
scroll to position [203, 0]
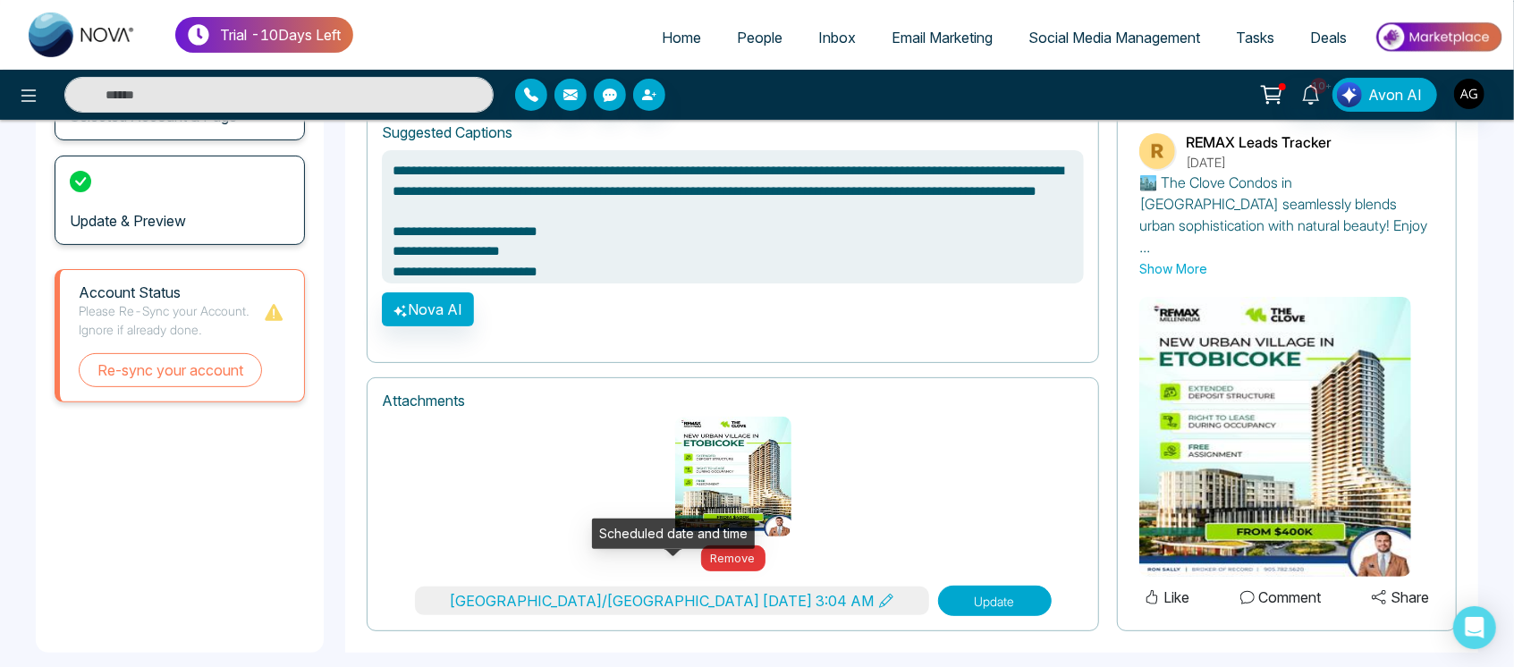
click at [879, 594] on icon at bounding box center [886, 601] width 14 height 14
type textarea "**********"
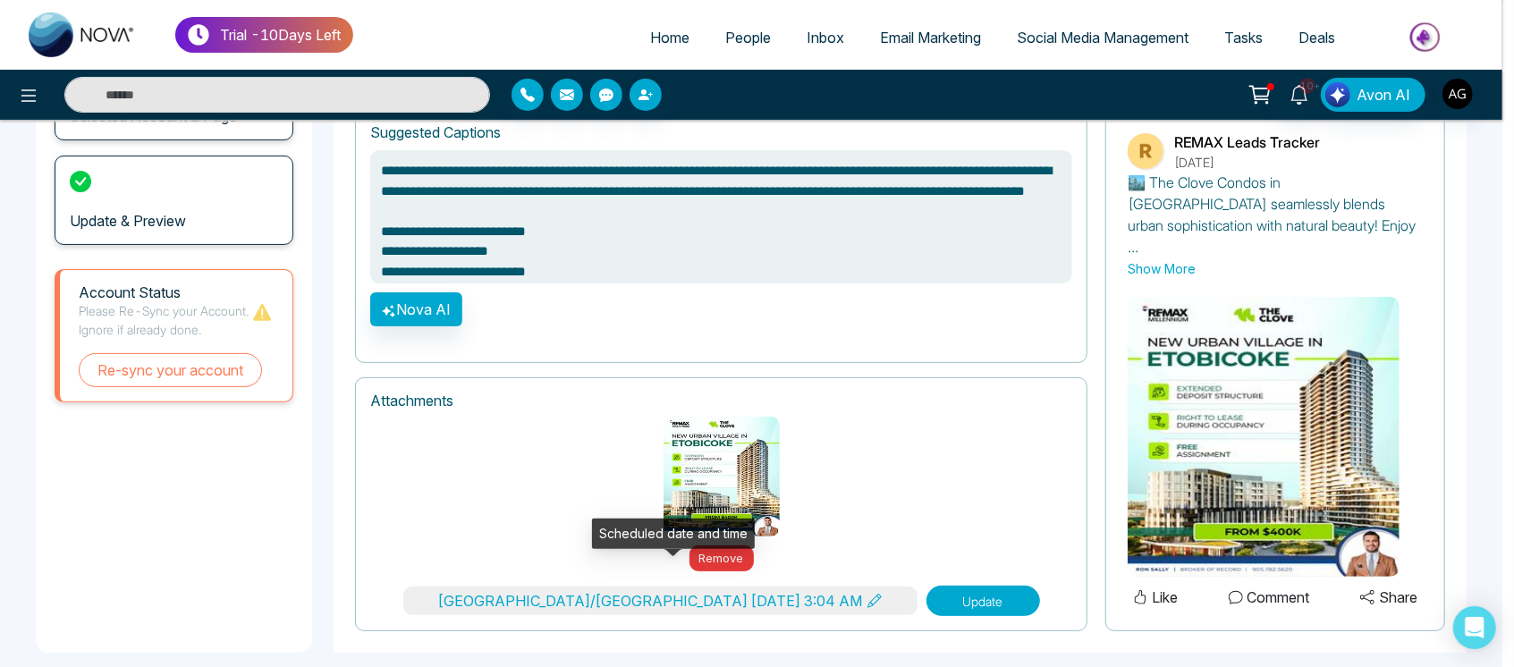
type input "*"
type input "**"
type input "****"
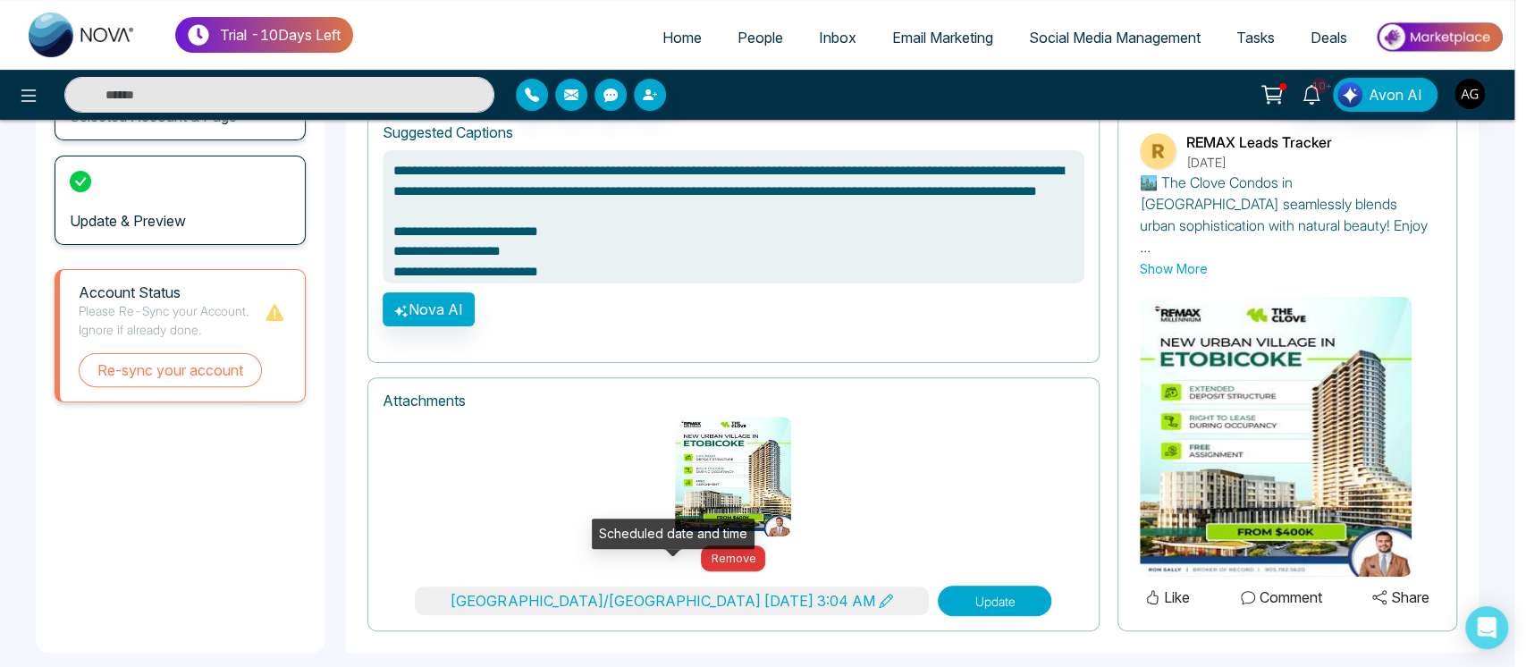
type textarea "**********"
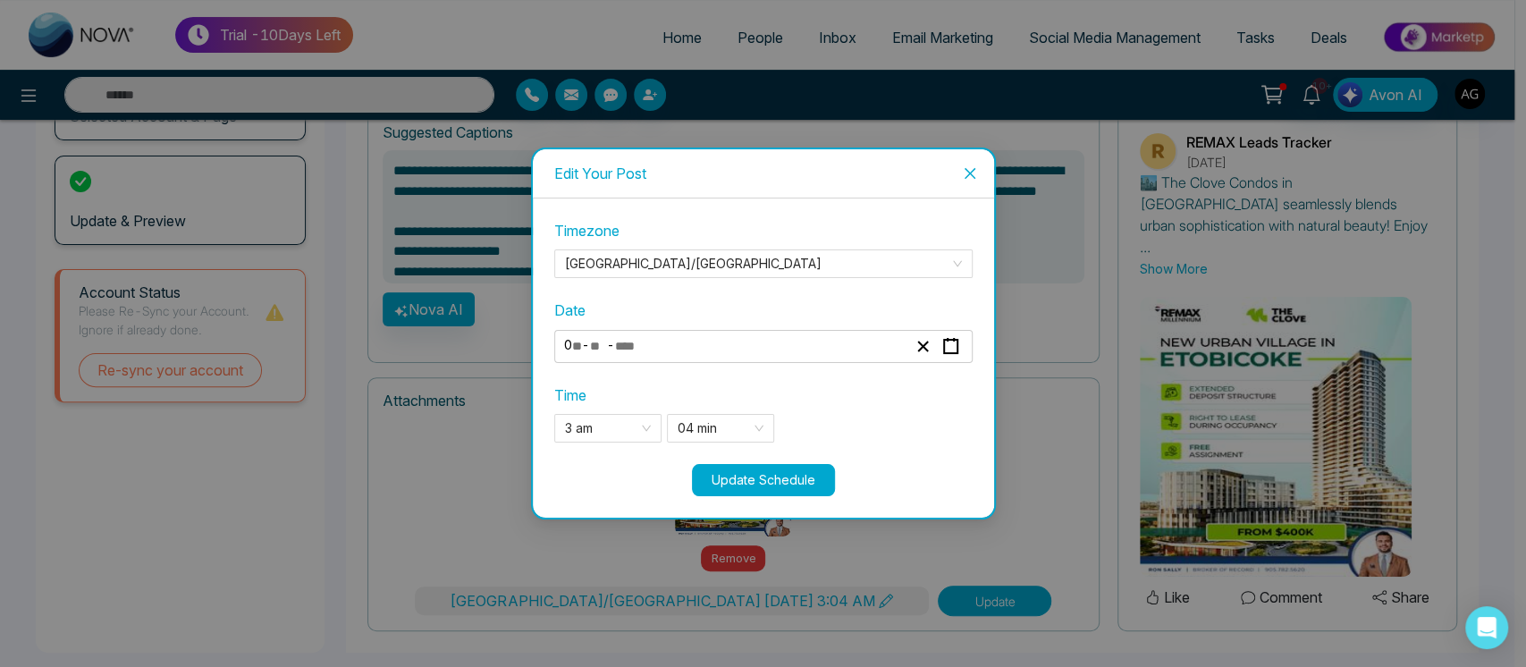
click at [684, 342] on div "**********" at bounding box center [735, 346] width 347 height 24
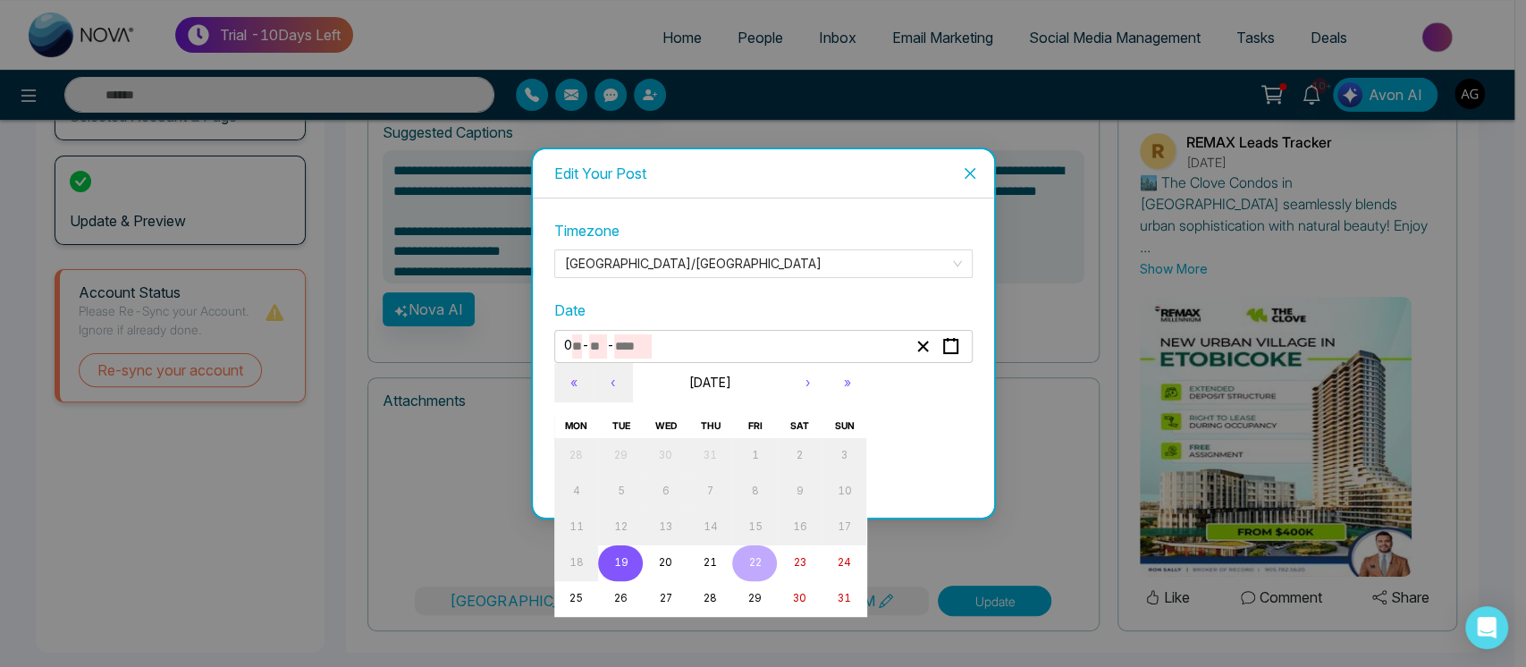
click at [637, 340] on input "****" at bounding box center [633, 346] width 38 height 24
click at [624, 577] on button "19" at bounding box center [620, 563] width 45 height 36
type input "**"
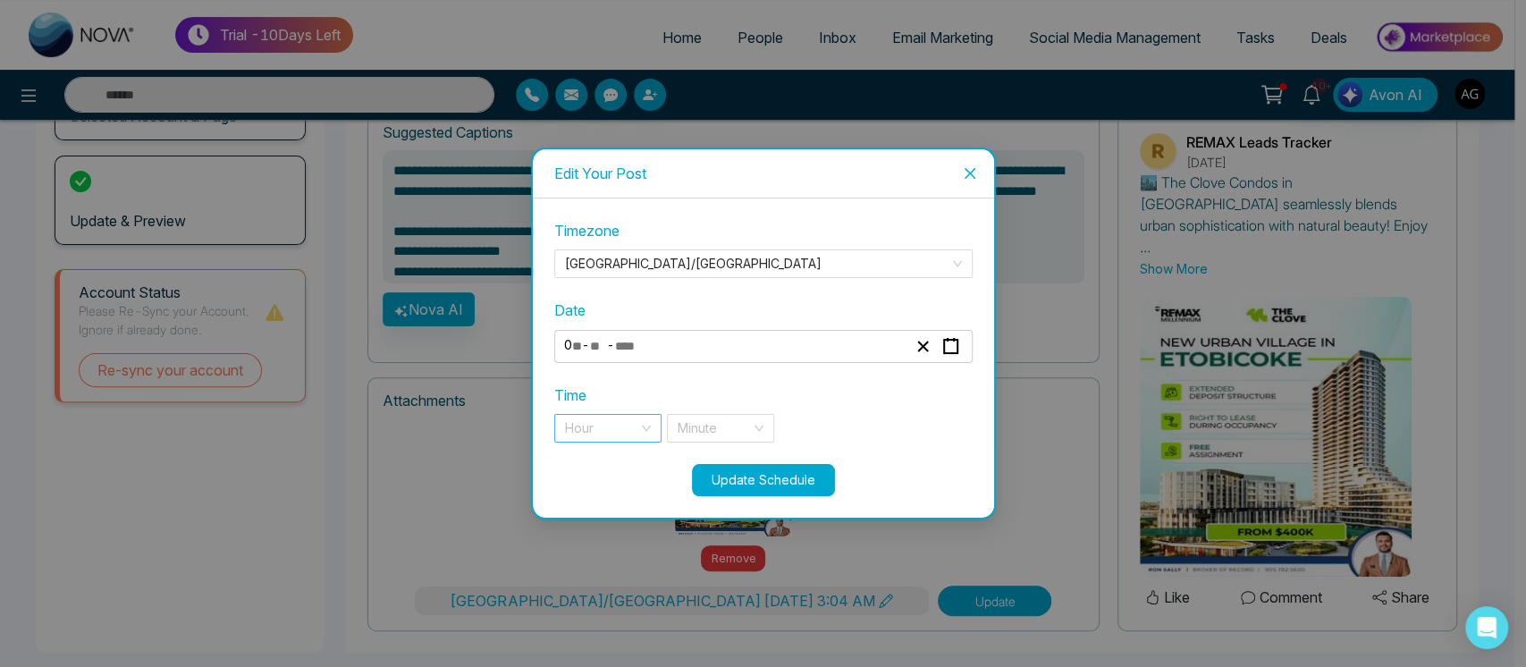
click at [643, 441] on div "Hour" at bounding box center [607, 428] width 107 height 29
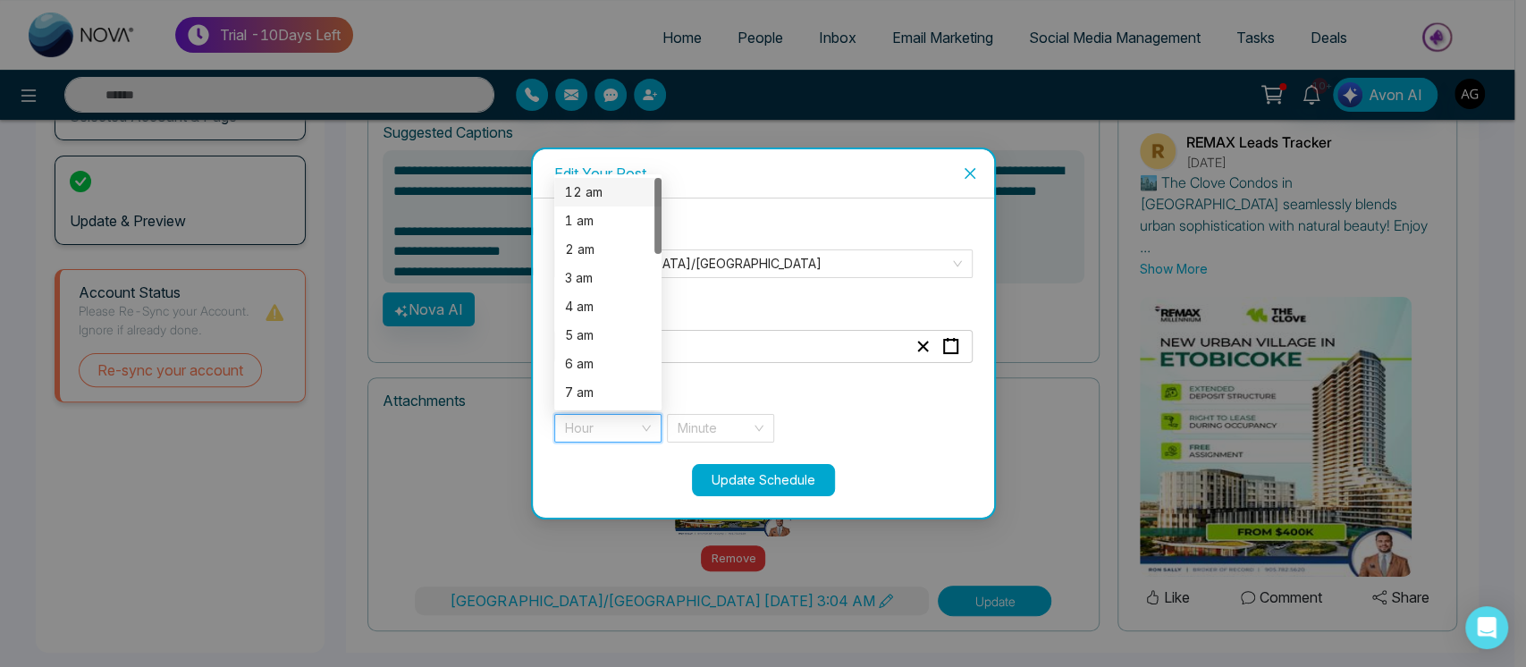
click at [608, 185] on div "12 am" at bounding box center [608, 192] width 86 height 20
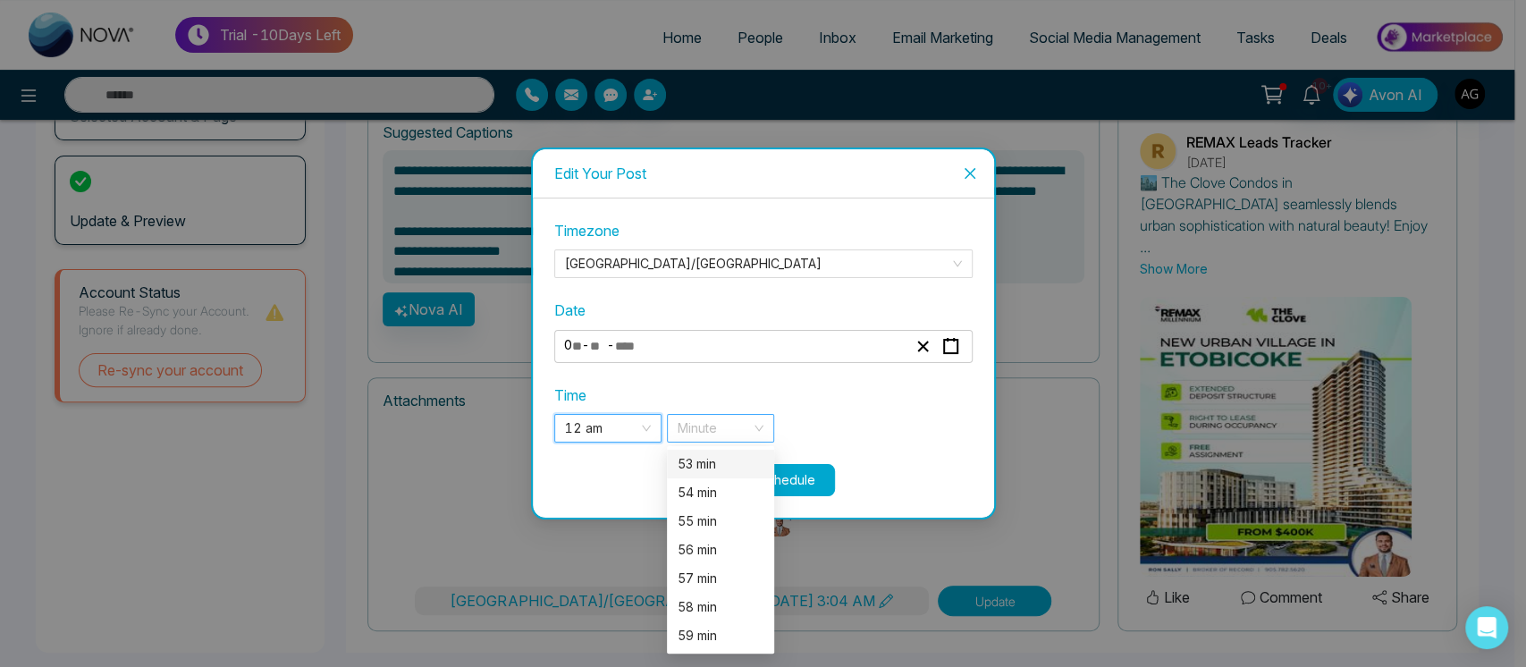
click at [755, 425] on div "Minute" at bounding box center [720, 428] width 107 height 29
click at [731, 519] on div "55 min" at bounding box center [721, 521] width 86 height 20
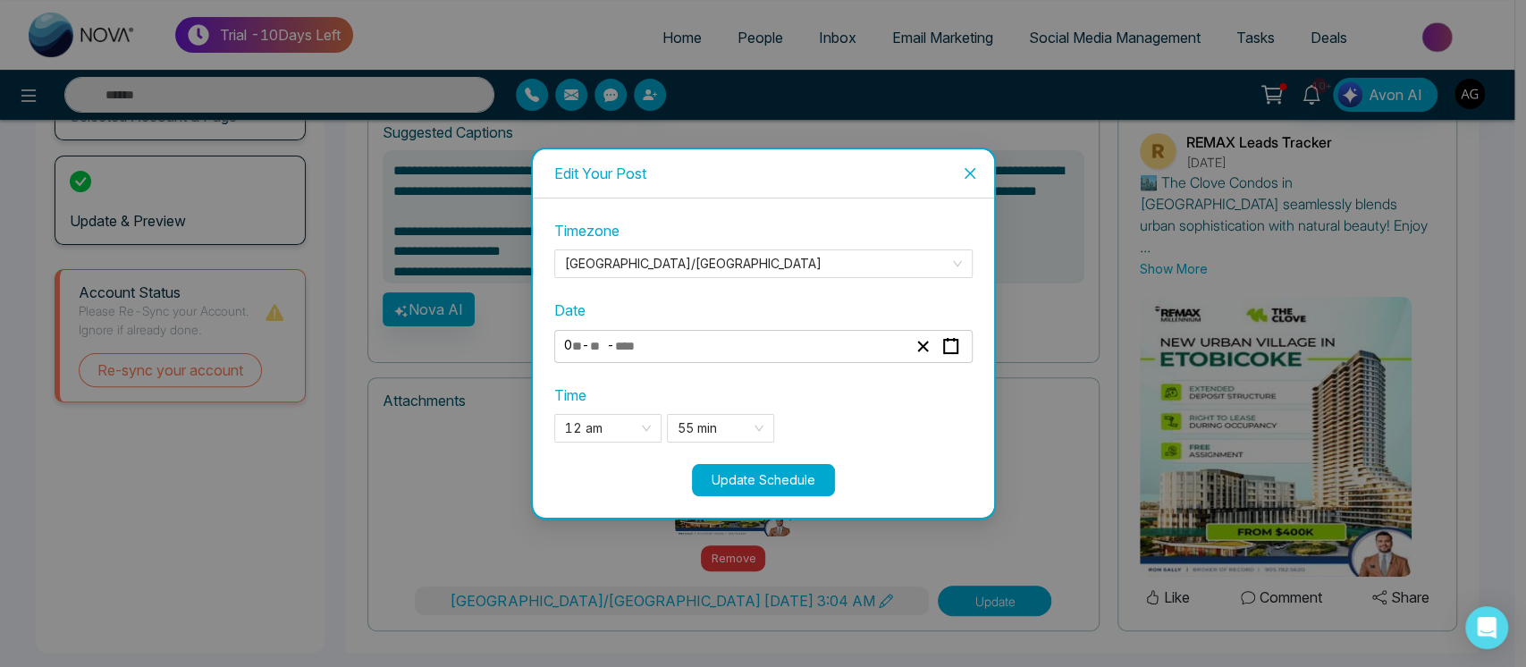
click at [791, 467] on button "Update Schedule" at bounding box center [763, 480] width 143 height 32
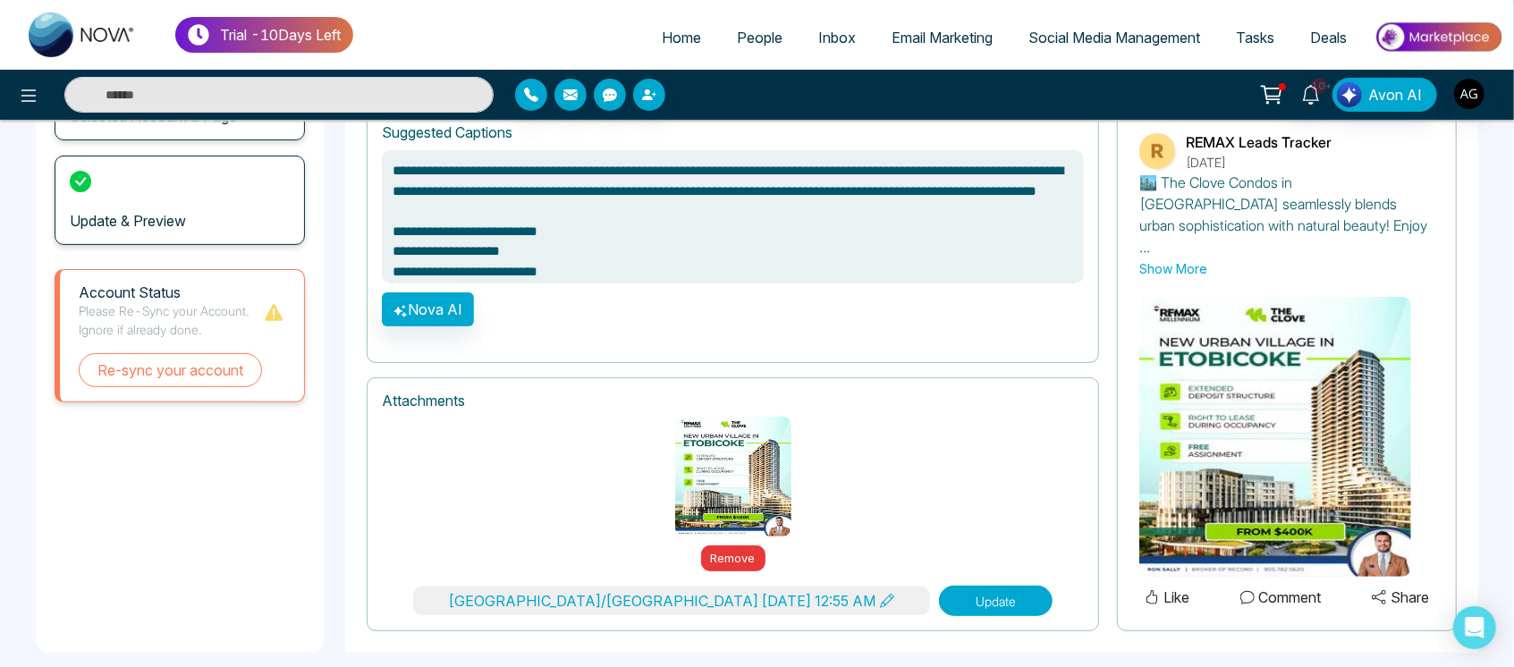
drag, startPoint x: 915, startPoint y: 593, endPoint x: 923, endPoint y: 587, distance: 9.7
click at [939, 587] on button "Update" at bounding box center [996, 601] width 114 height 30
type textarea "**********"
click at [925, 587] on button "Please wait..." at bounding box center [996, 601] width 143 height 30
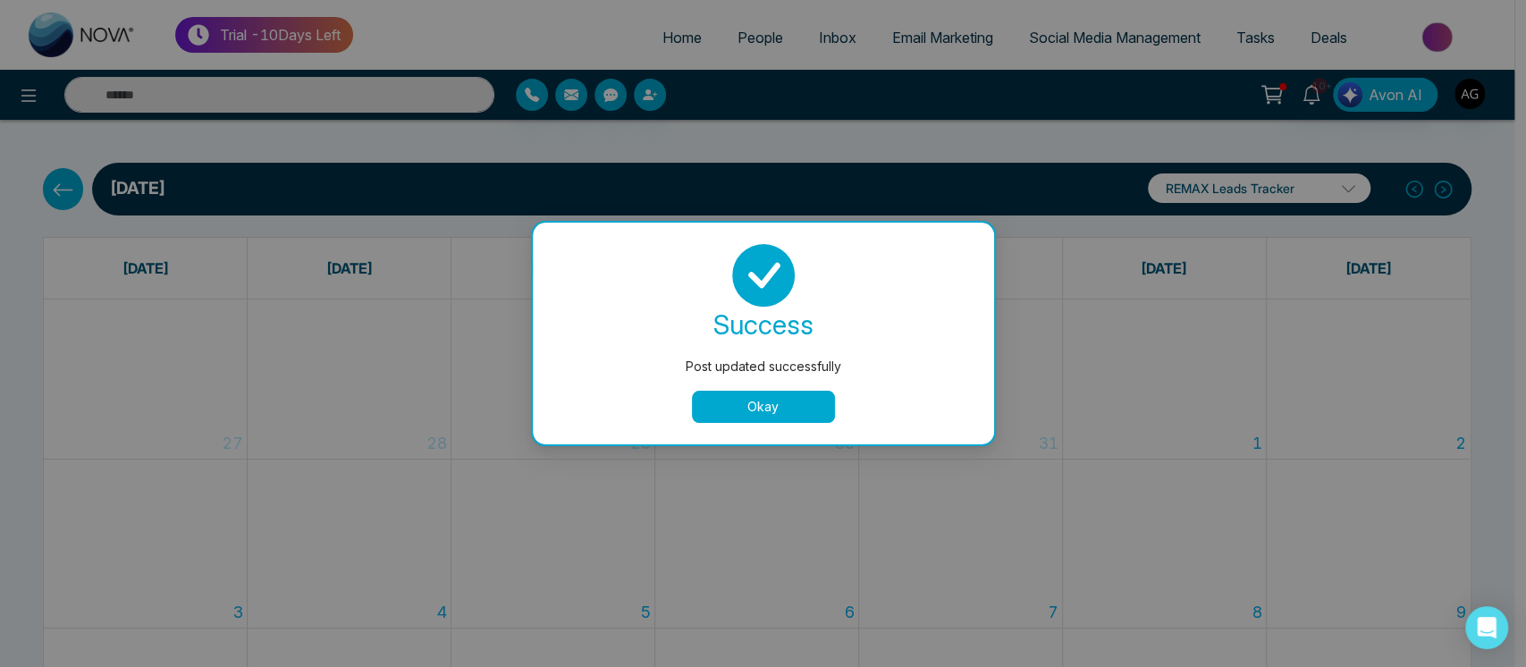
click at [773, 412] on button "Okay" at bounding box center [763, 407] width 143 height 32
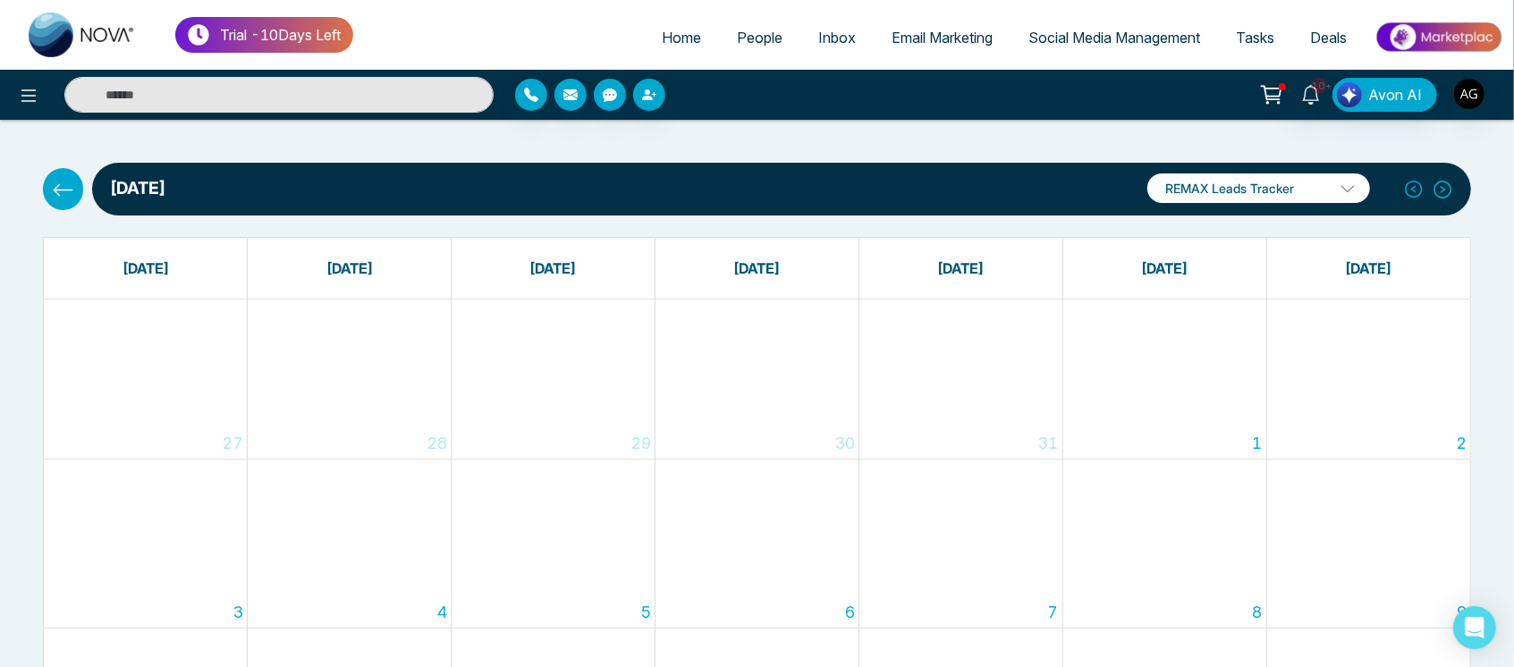
click at [80, 199] on div "August 2025 REMAX Leads Tracker REMAX Leads Tracker Robotics Add Social Accounts" at bounding box center [756, 189] width 1449 height 53
click at [72, 195] on icon at bounding box center [63, 190] width 22 height 22
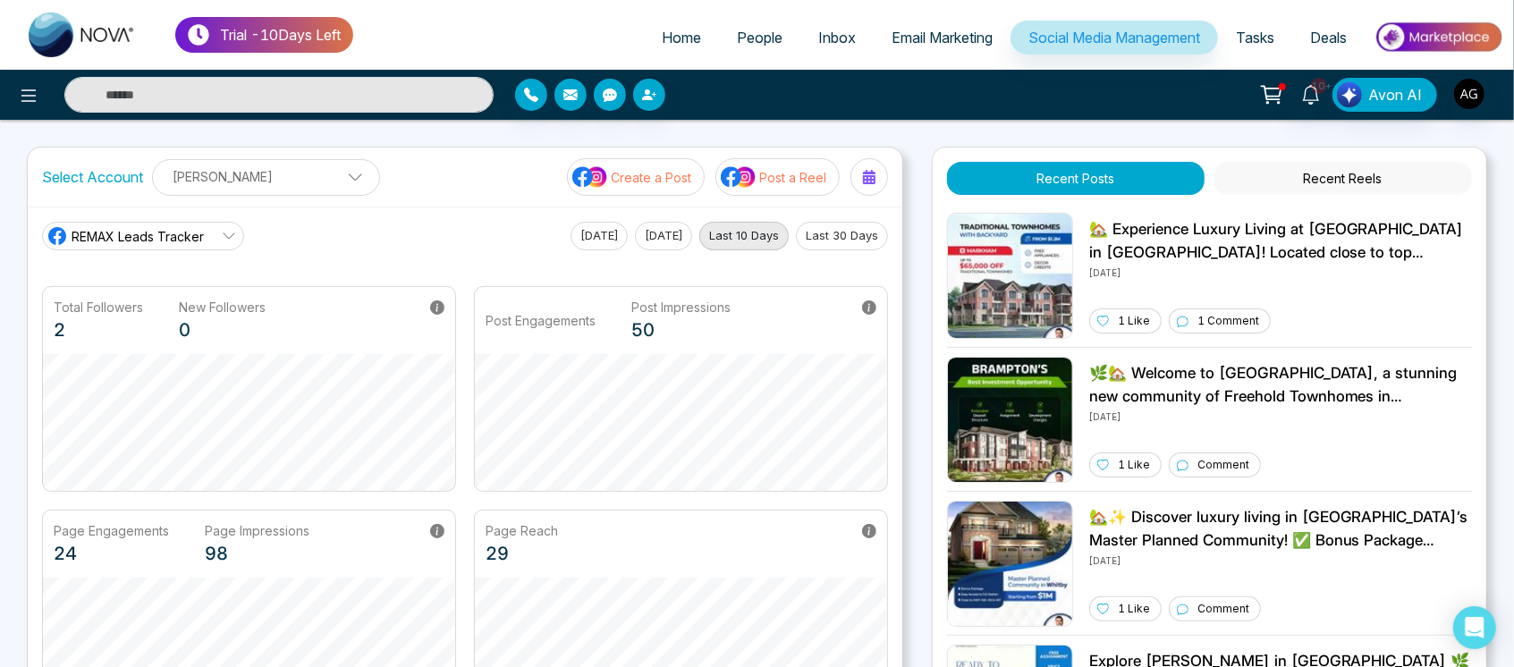
click at [806, 161] on button "Post a Reel" at bounding box center [777, 177] width 124 height 38
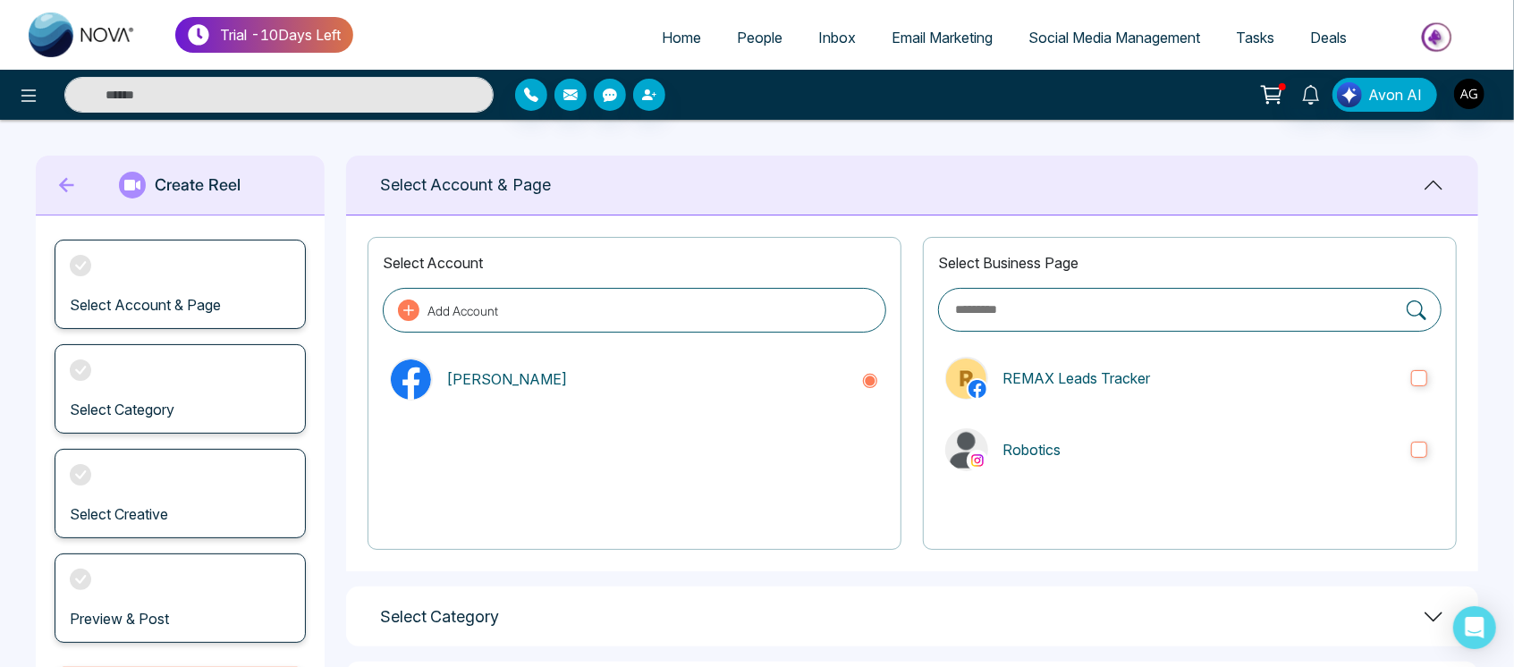
scroll to position [139, 0]
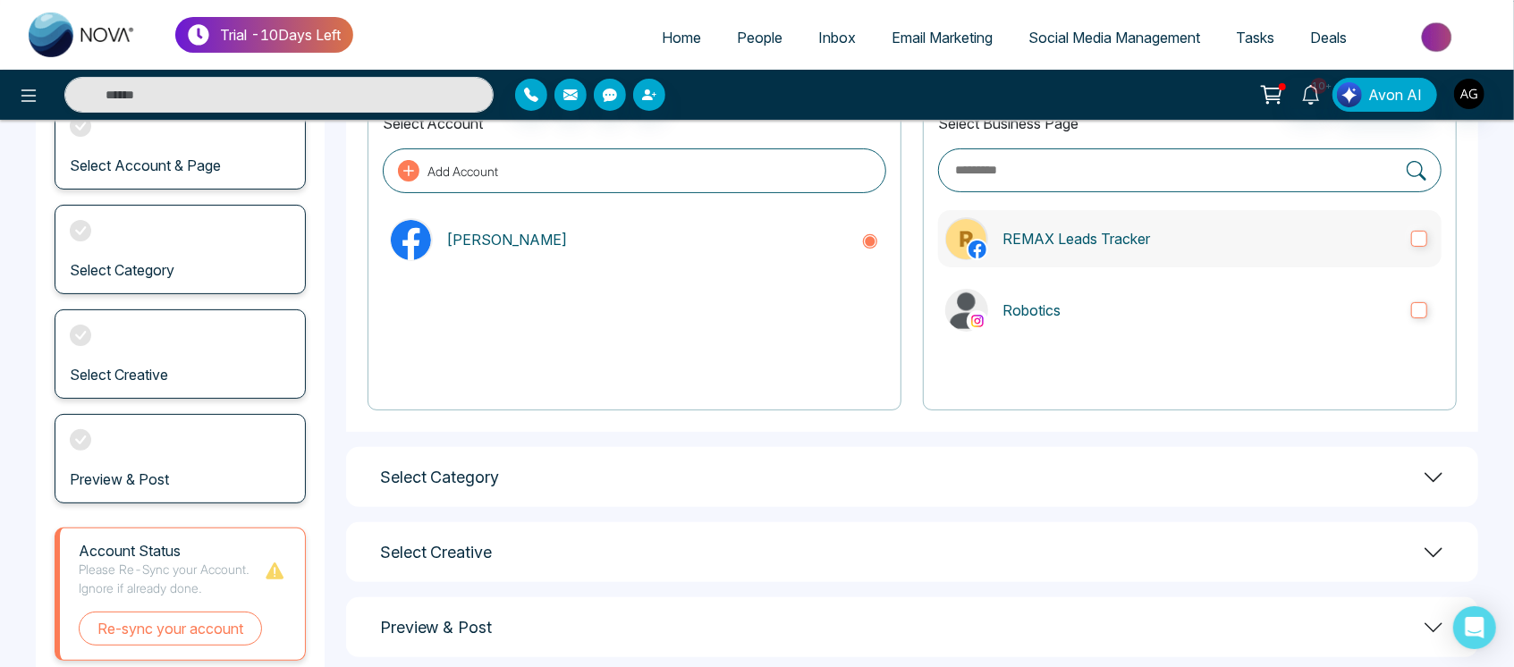
click at [1016, 212] on label "REMAX Leads Tracker" at bounding box center [1189, 238] width 503 height 57
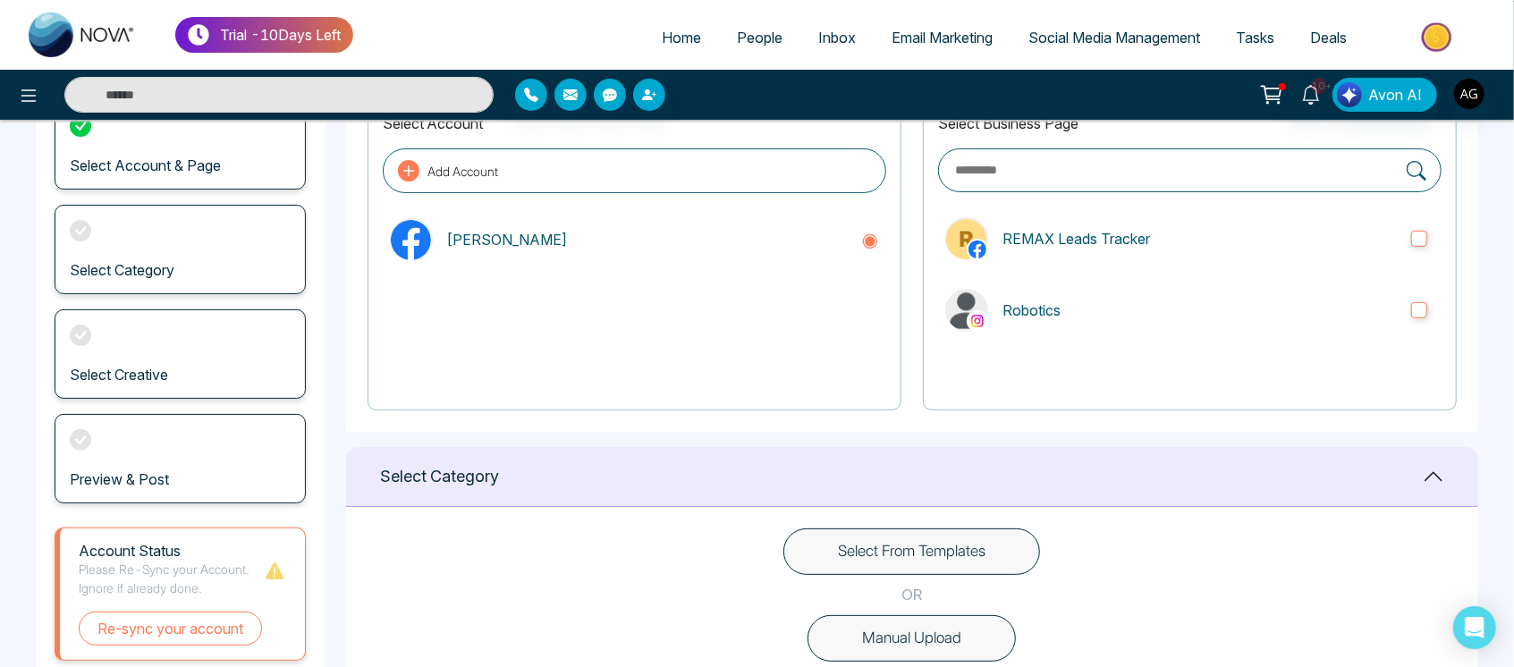
click at [940, 548] on button "Select From Templates" at bounding box center [911, 551] width 257 height 46
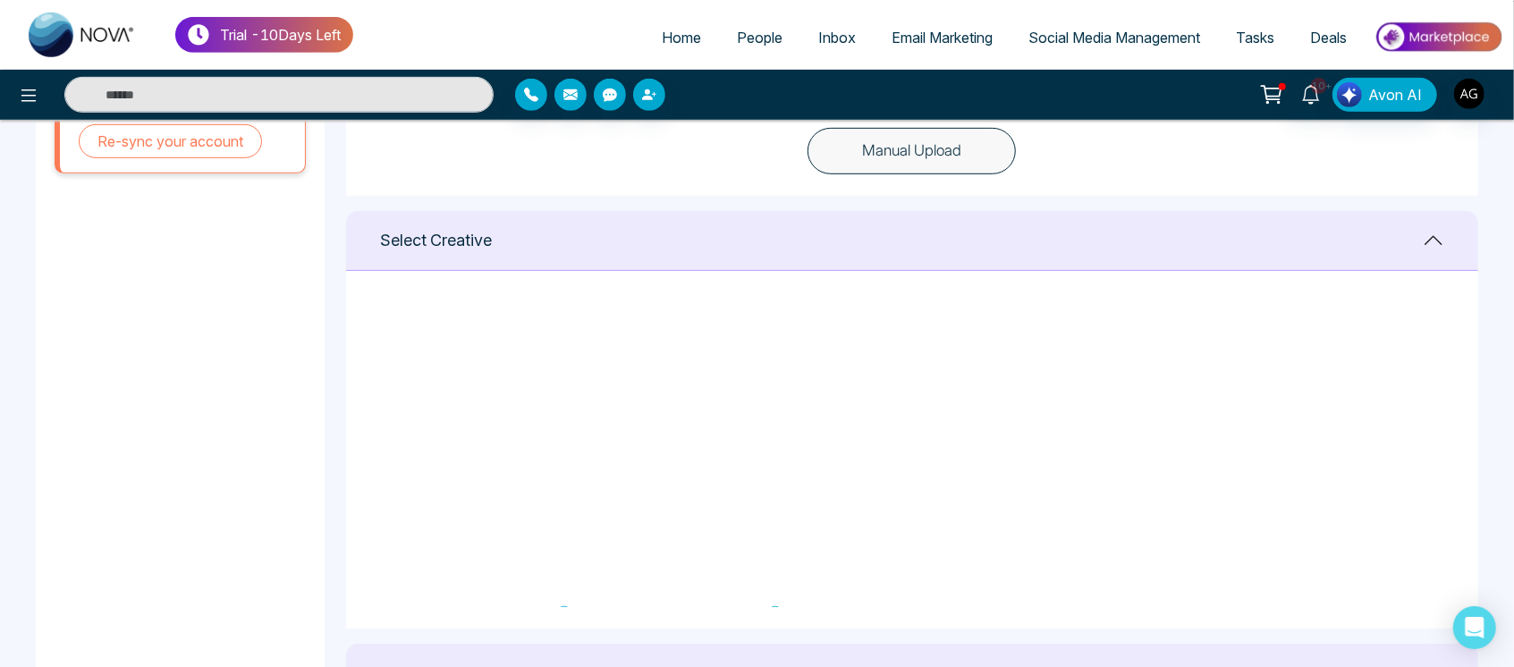
scroll to position [0, 0]
click at [988, 328] on icon at bounding box center [986, 328] width 16 height 18
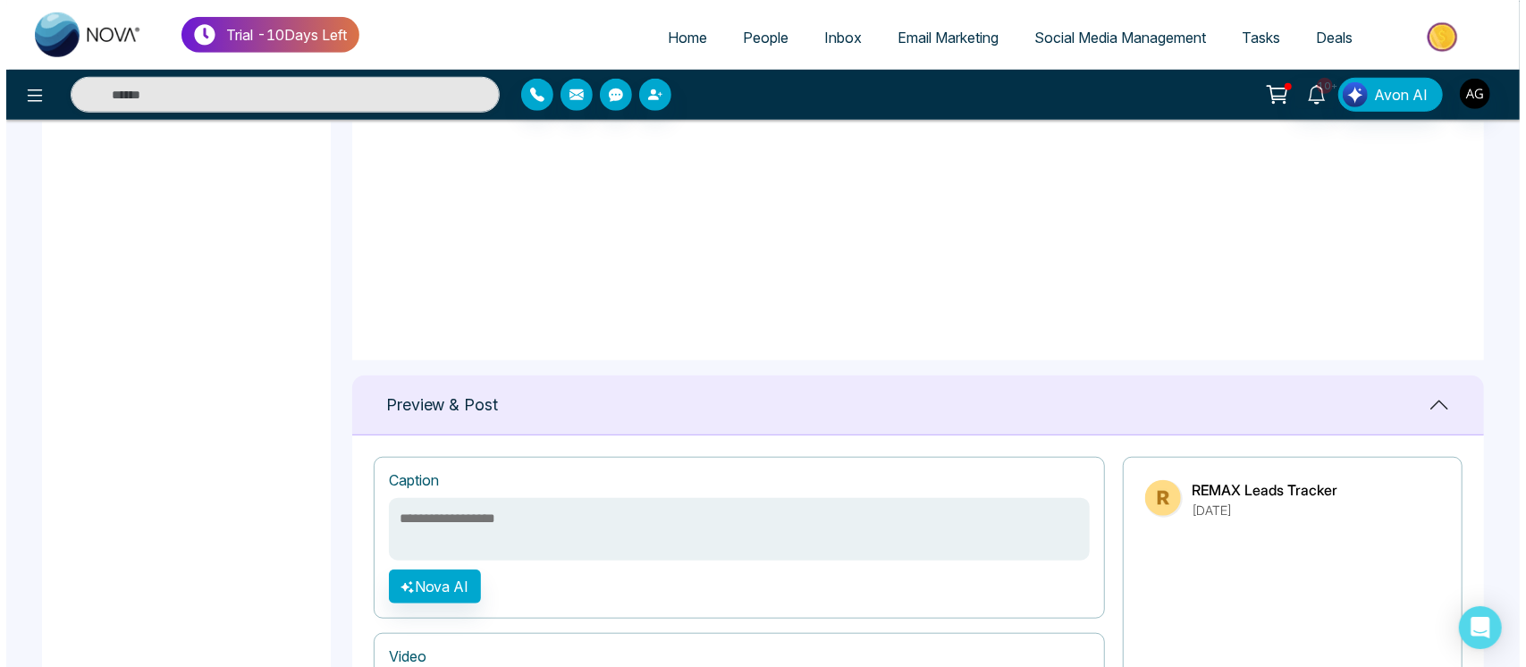
scroll to position [1493, 0]
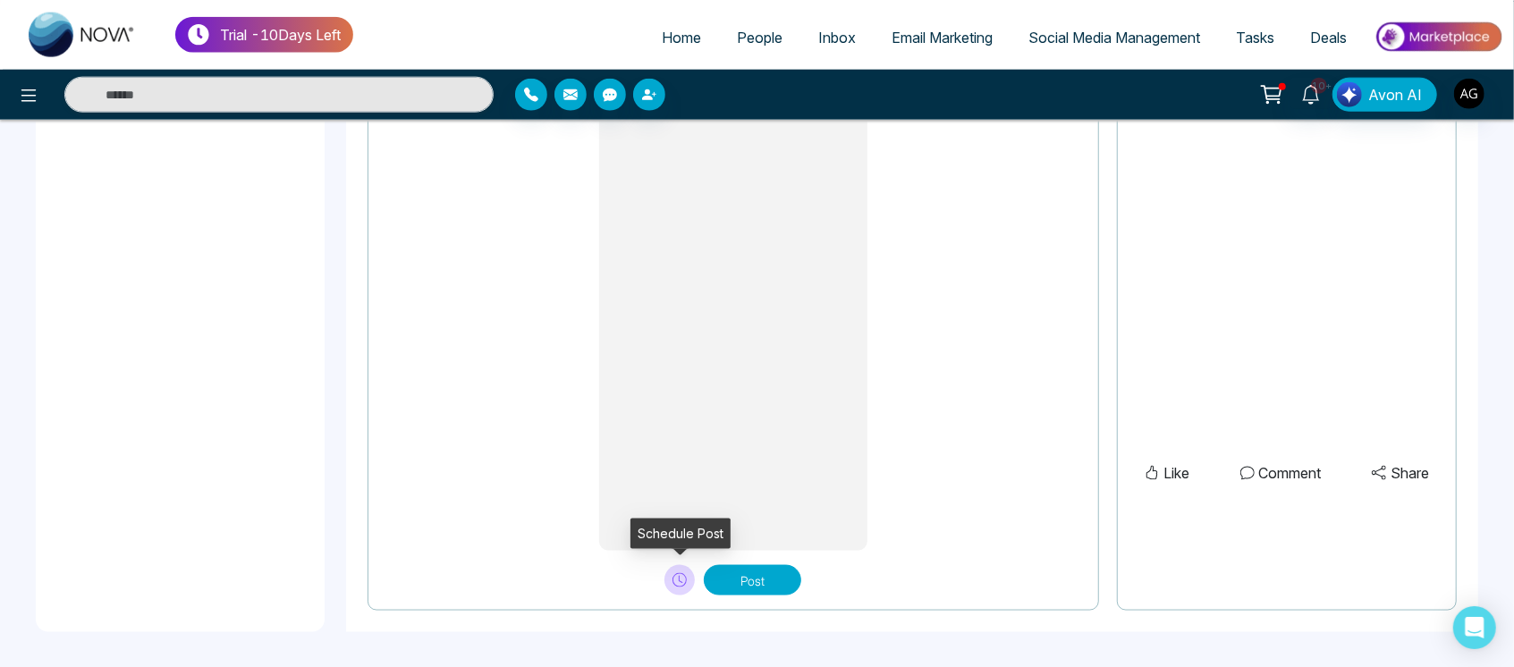
click at [675, 590] on button at bounding box center [679, 580] width 30 height 30
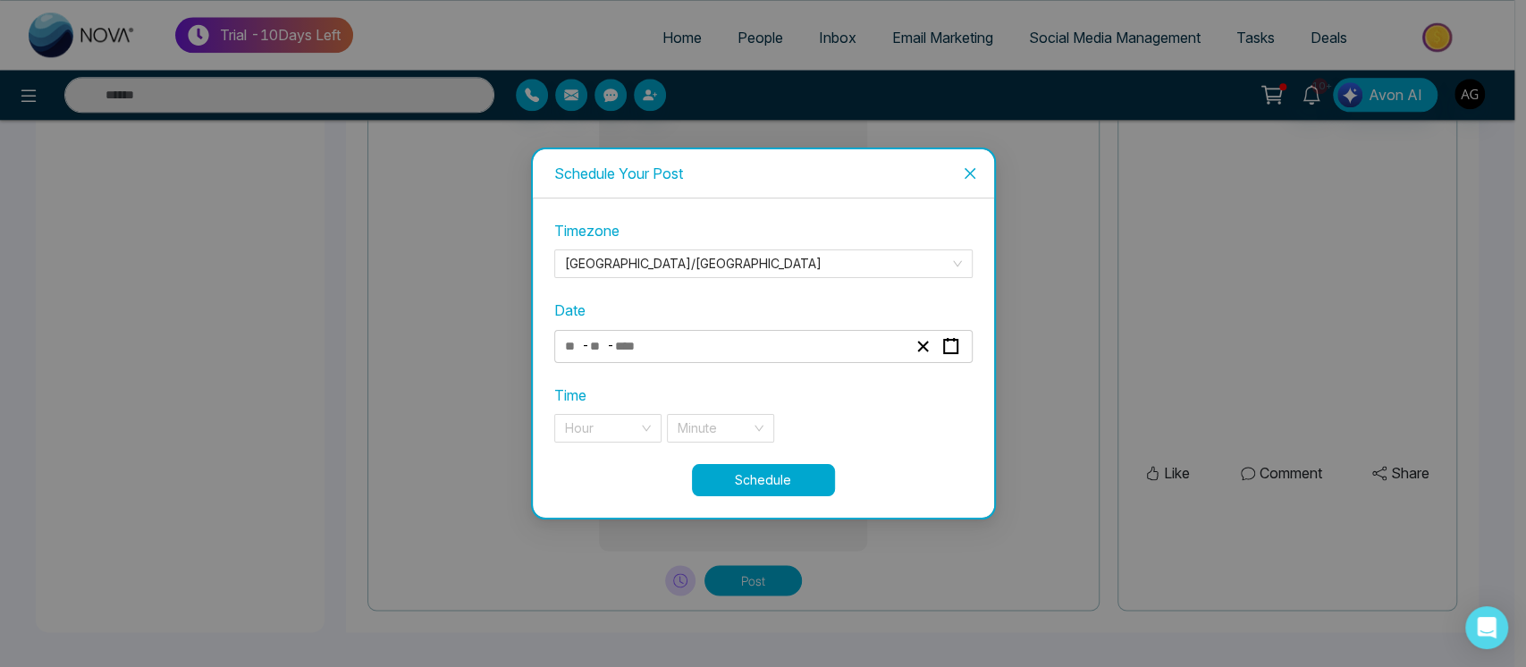
click at [677, 354] on div "- -" at bounding box center [735, 346] width 347 height 24
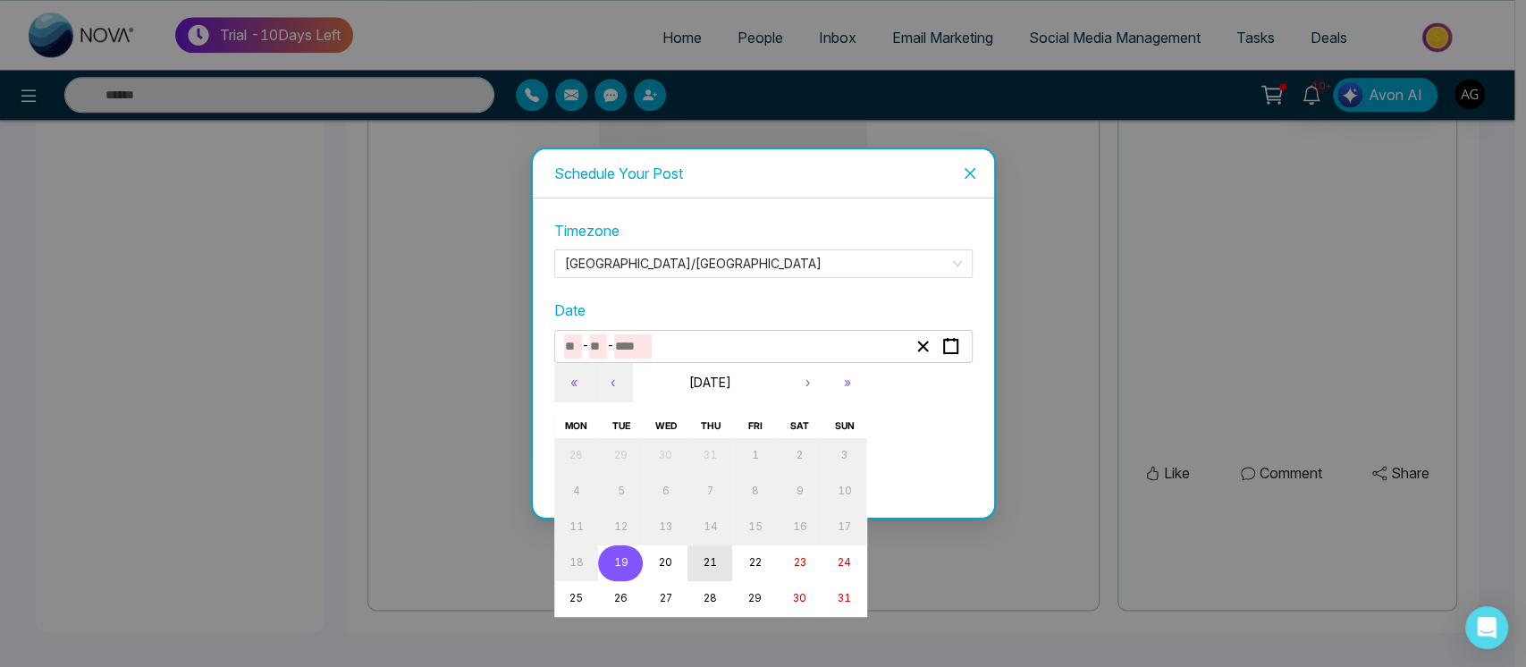
click at [694, 567] on button "21" at bounding box center [710, 563] width 45 height 36
type input "*"
type input "**"
type input "****"
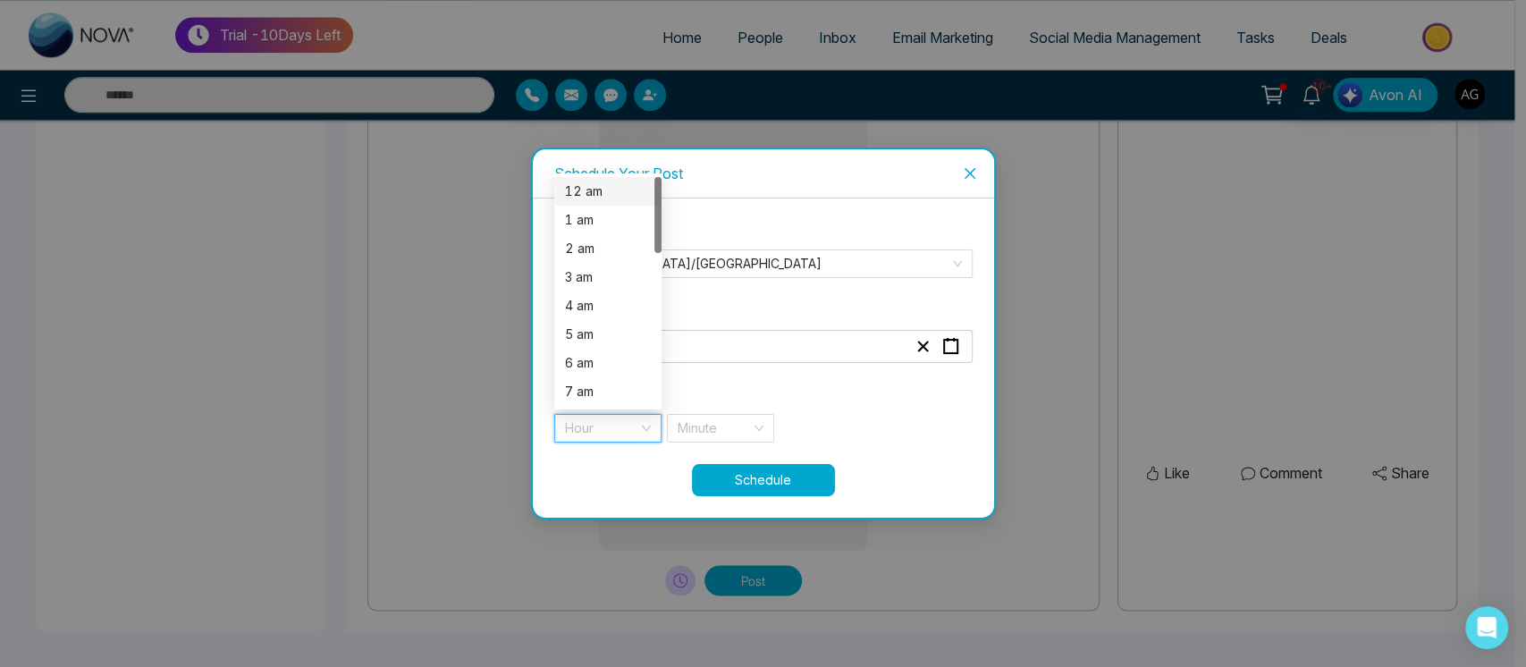
click at [636, 435] on input "search" at bounding box center [601, 428] width 73 height 27
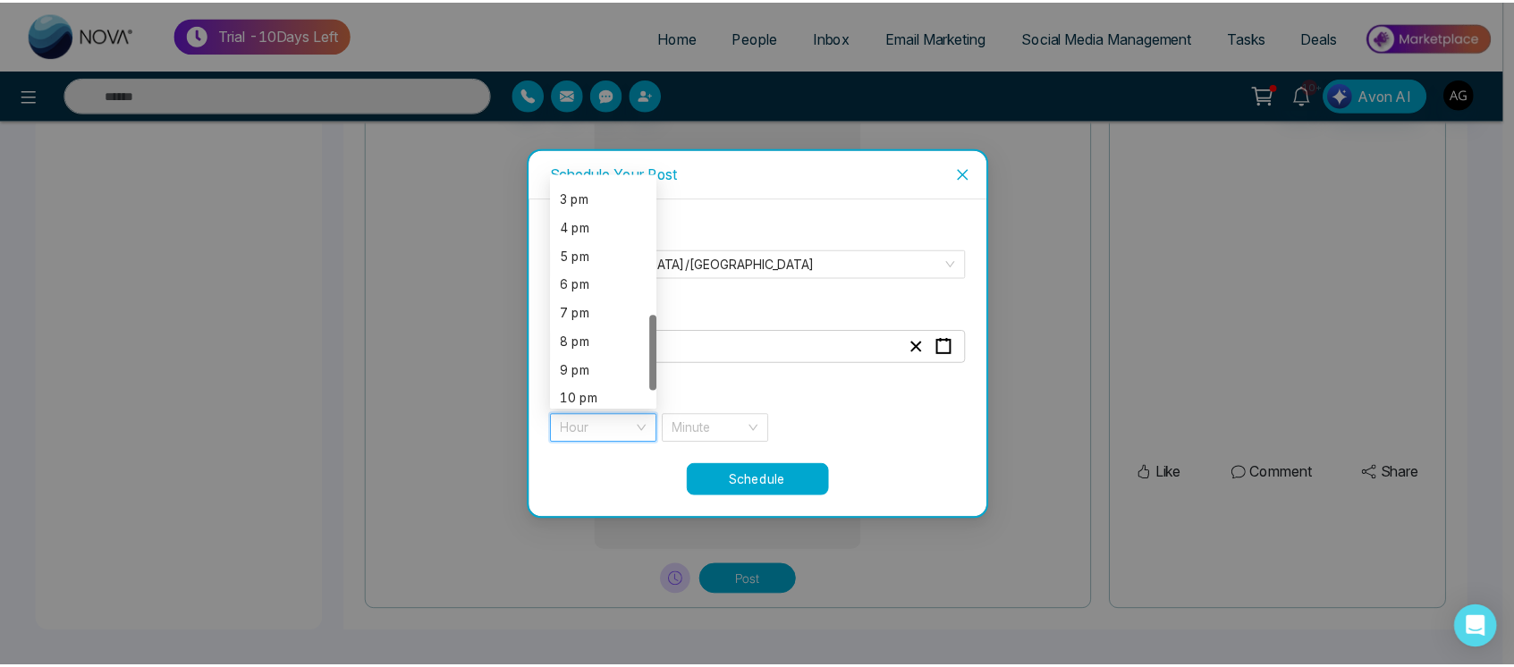
scroll to position [458, 0]
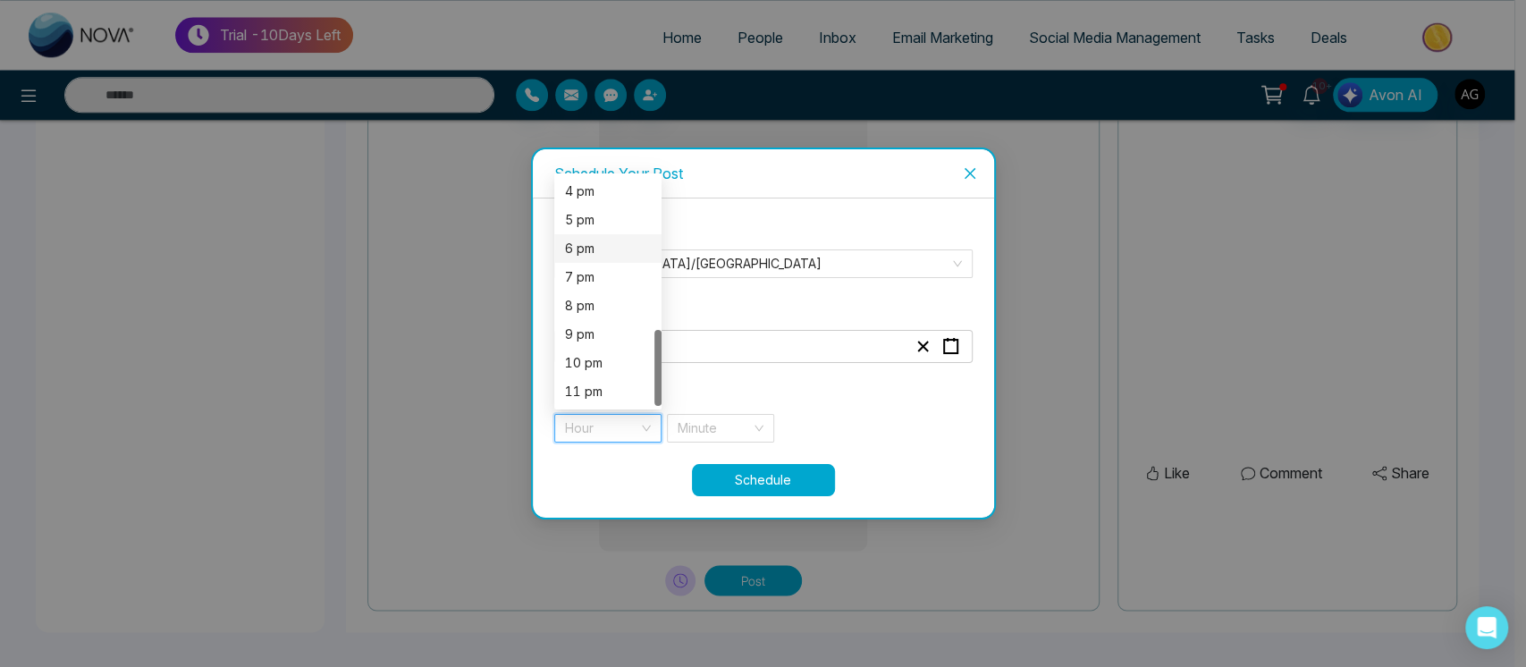
click at [627, 239] on div "6 pm" at bounding box center [608, 249] width 86 height 20
click at [629, 432] on span "6 pm" at bounding box center [608, 428] width 86 height 27
click at [592, 314] on div "8 pm" at bounding box center [608, 306] width 86 height 20
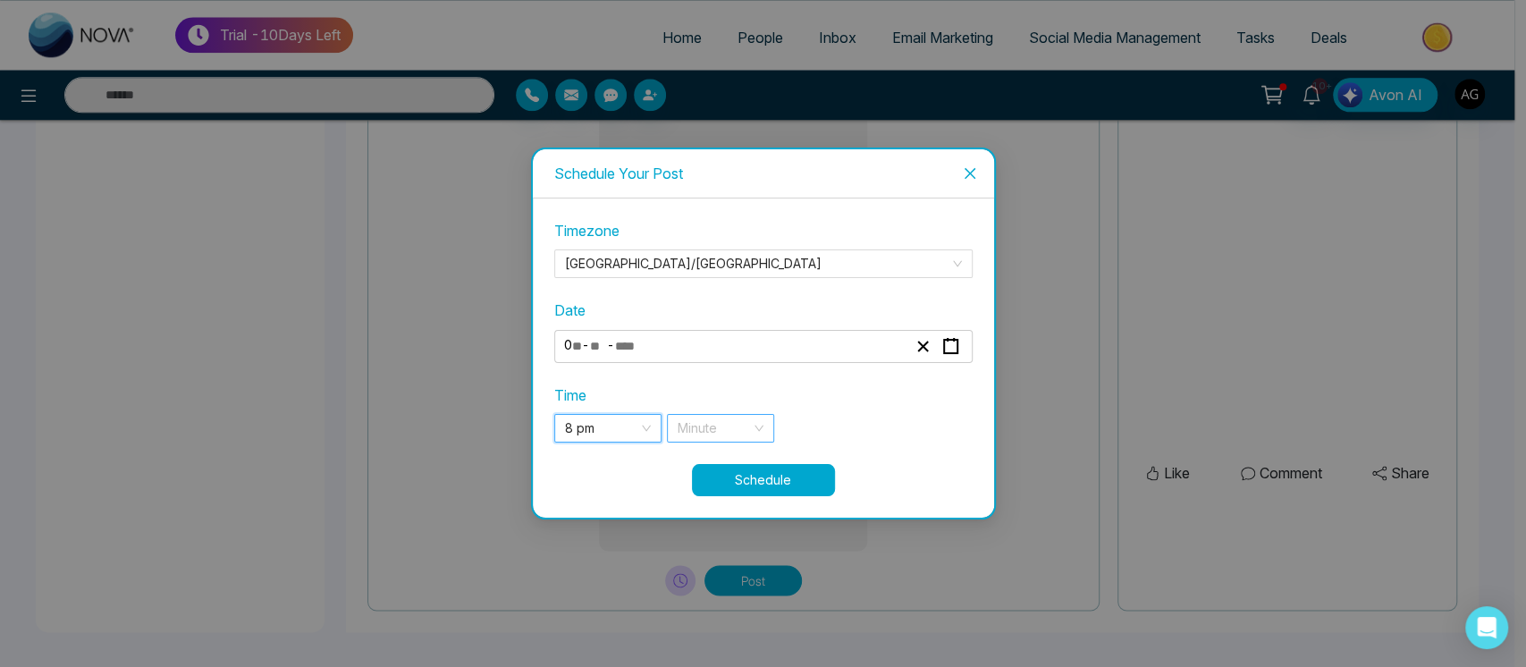
click at [737, 414] on div "Minute" at bounding box center [720, 428] width 107 height 29
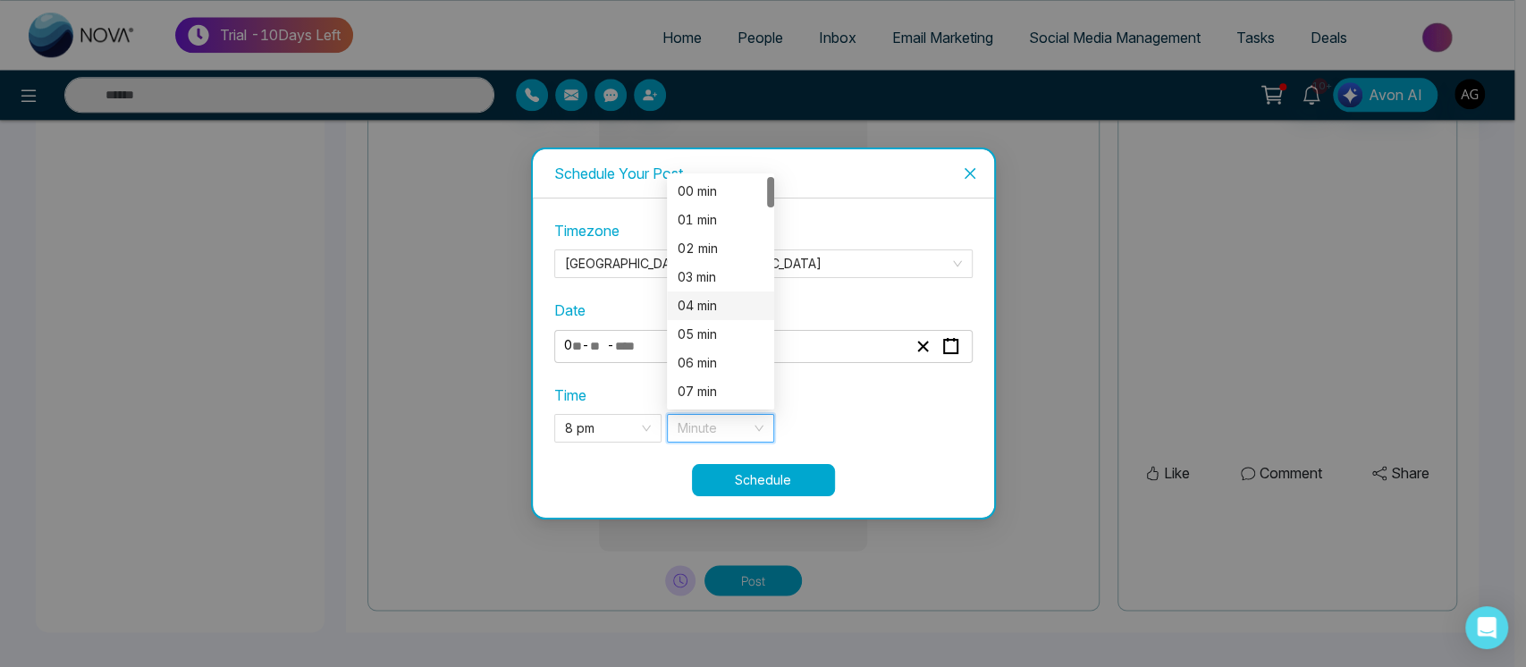
click at [722, 297] on div "04 min" at bounding box center [721, 306] width 86 height 20
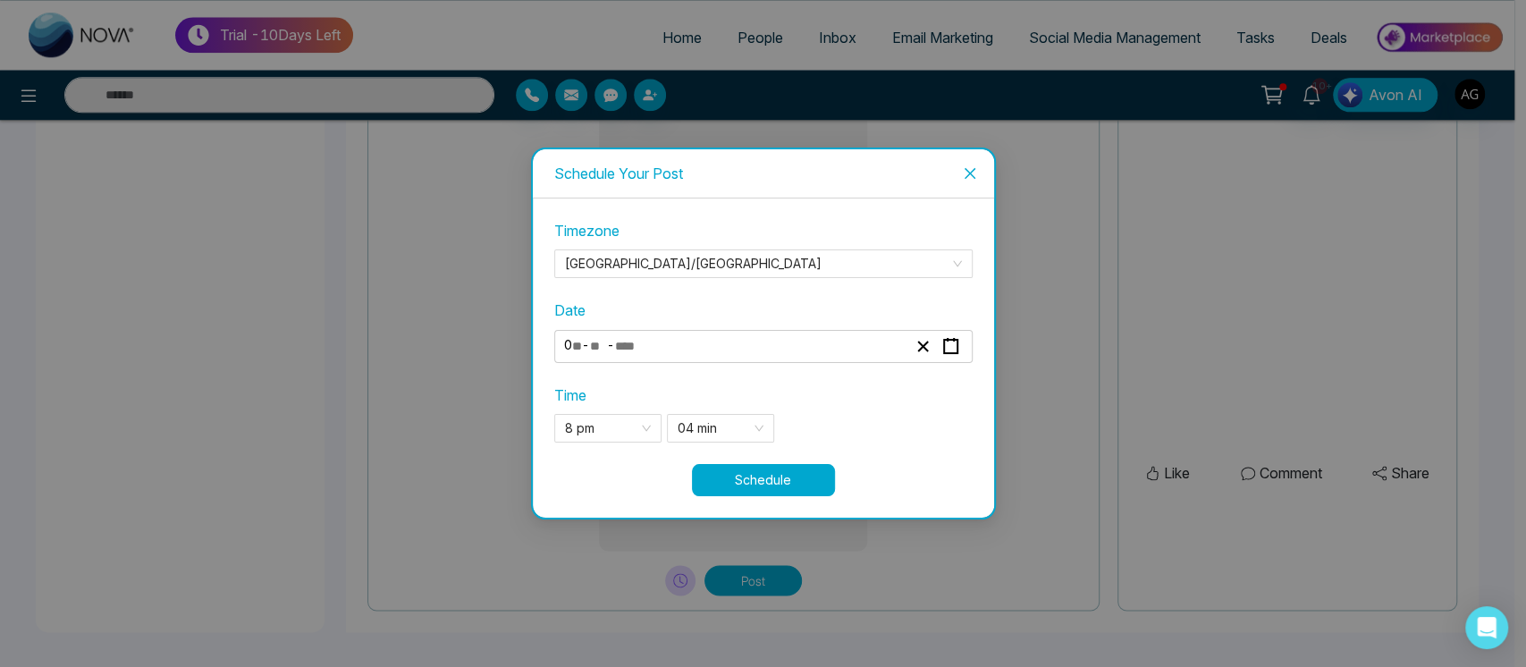
click at [784, 494] on button "Schedule" at bounding box center [763, 480] width 143 height 32
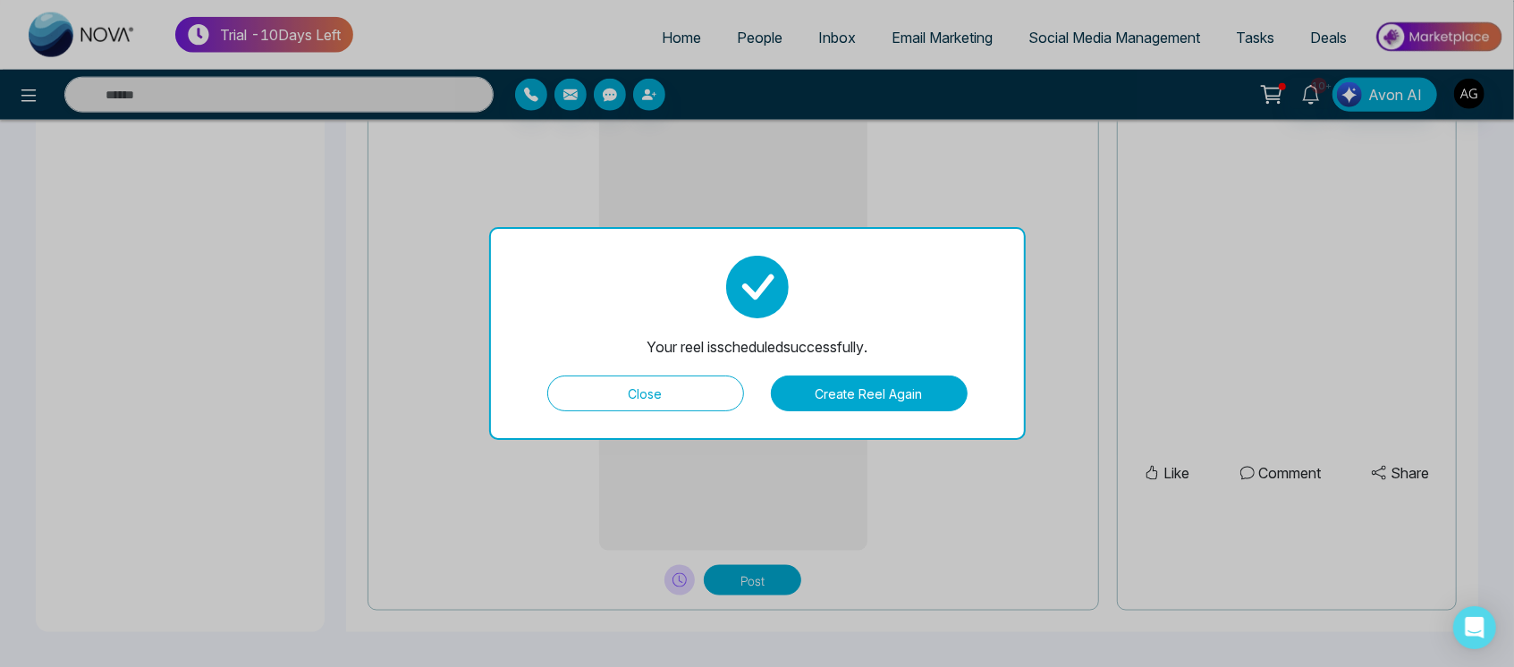
click at [685, 397] on button "Close" at bounding box center [645, 394] width 197 height 36
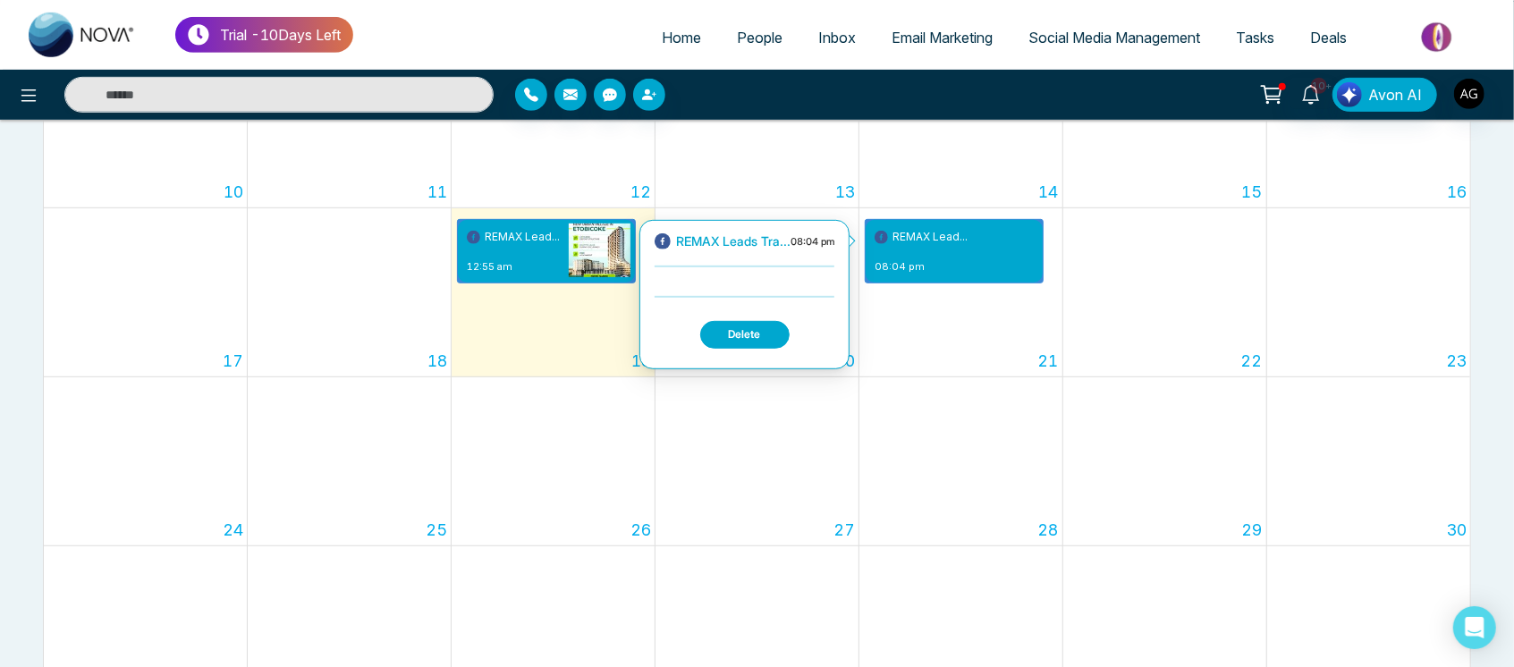
scroll to position [562, 0]
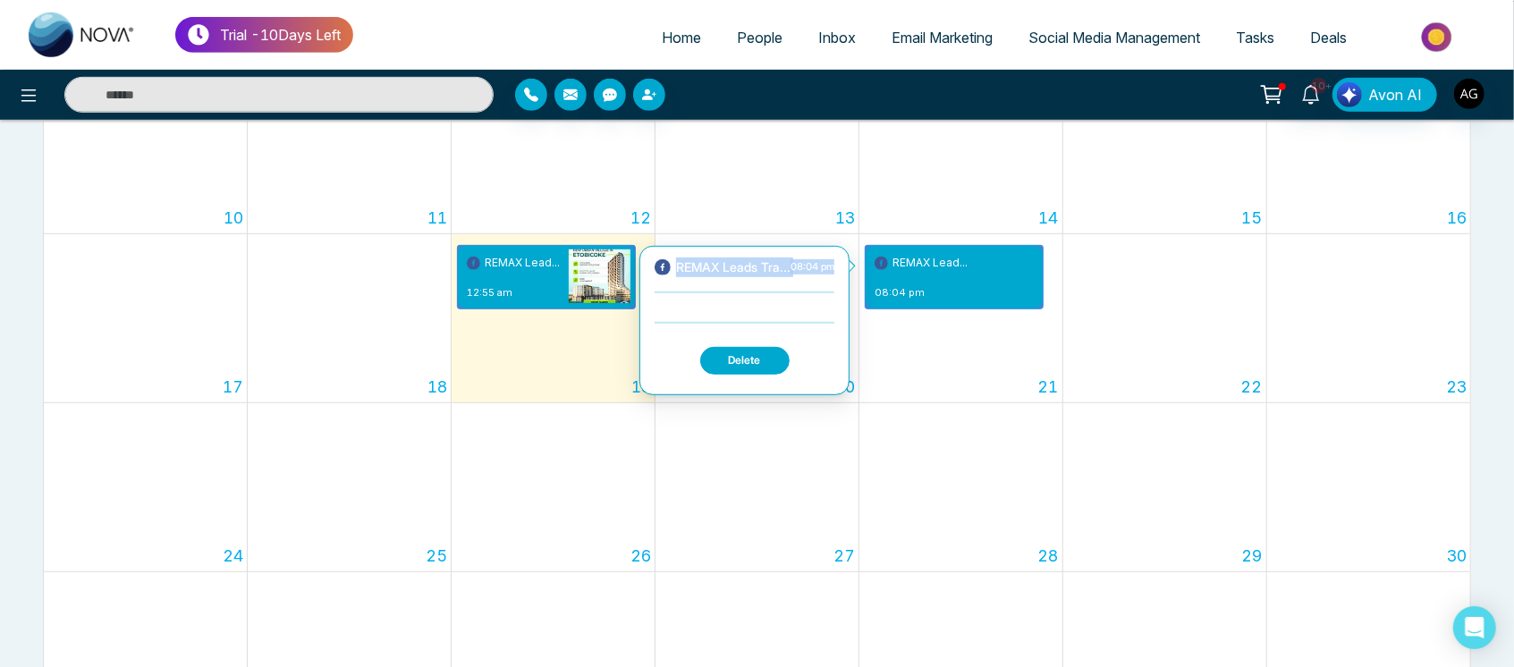
drag, startPoint x: 677, startPoint y: 261, endPoint x: 831, endPoint y: 289, distance: 156.3
click at [831, 289] on div "REMAX Leads Tra... 08:04 pm Delete" at bounding box center [745, 321] width 180 height 126
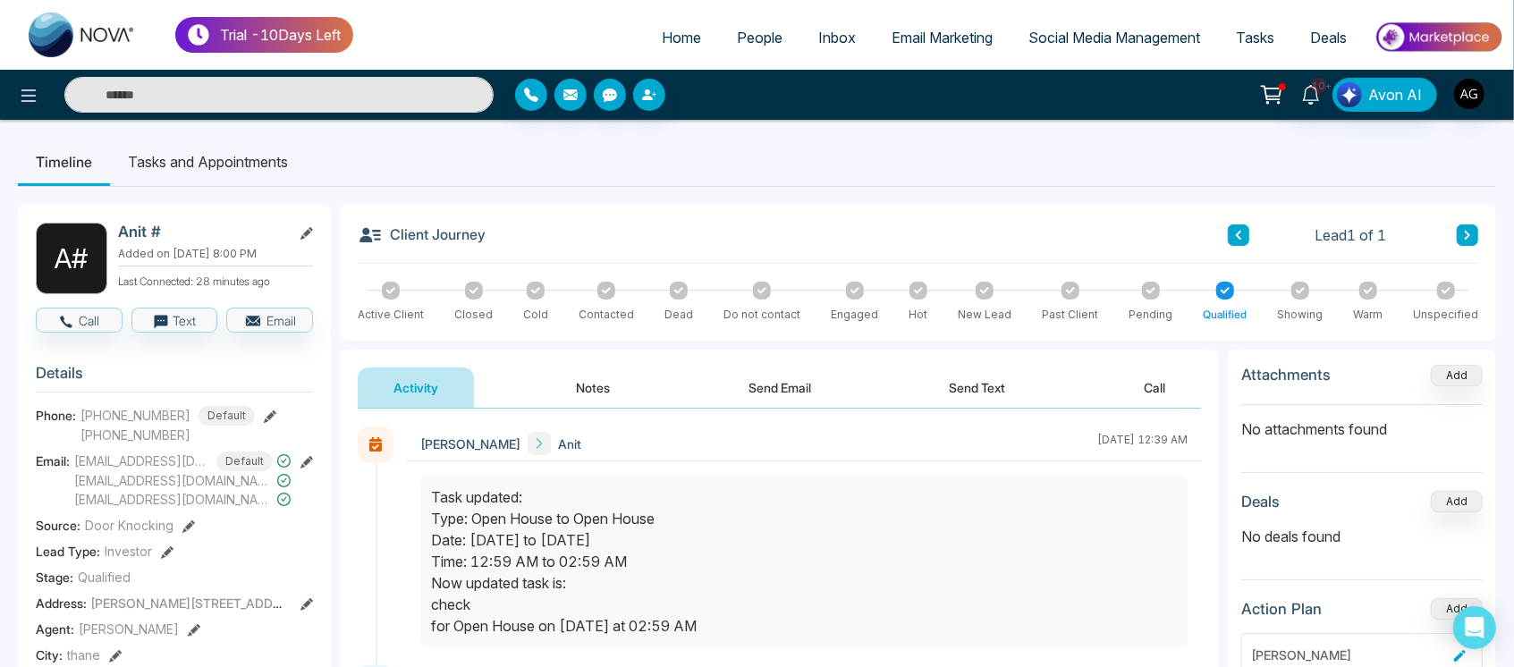
click at [214, 158] on li "Tasks and Appointments" at bounding box center [208, 162] width 196 height 48
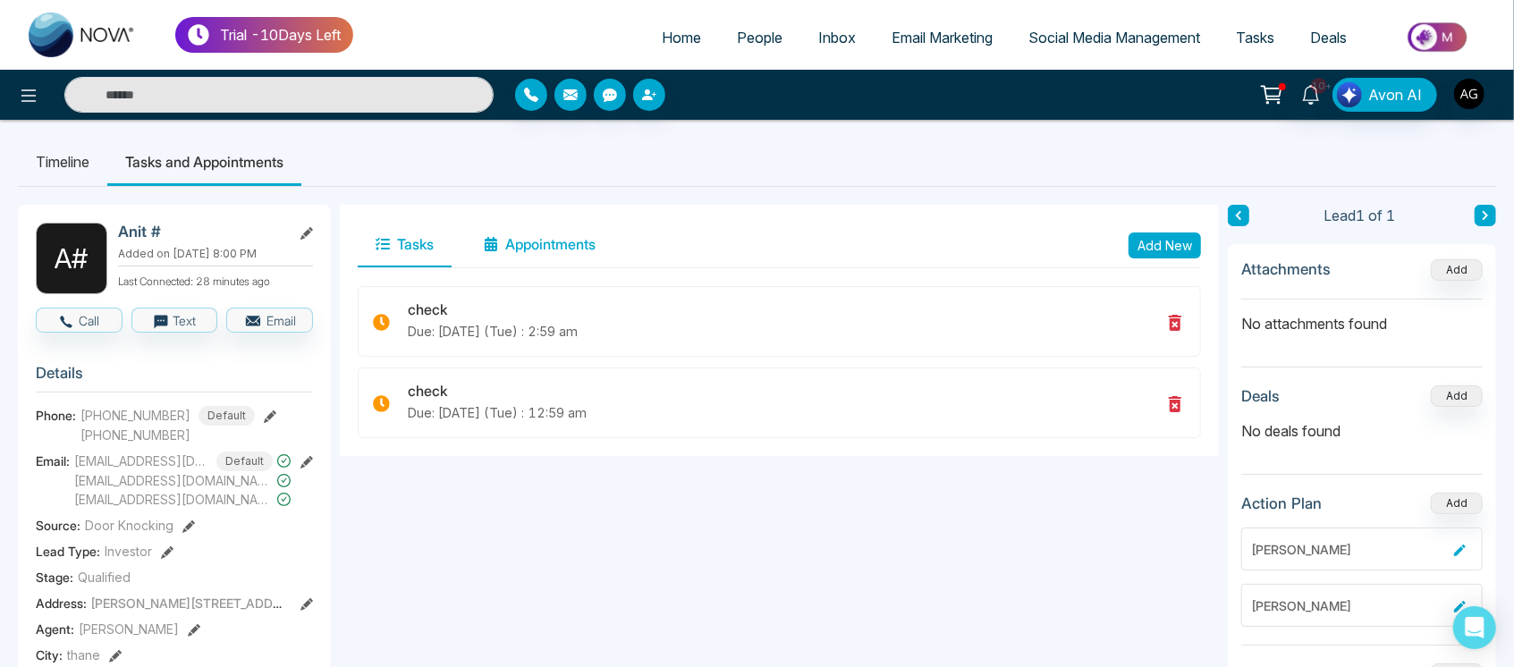
click at [520, 232] on button "Appointments" at bounding box center [540, 245] width 148 height 45
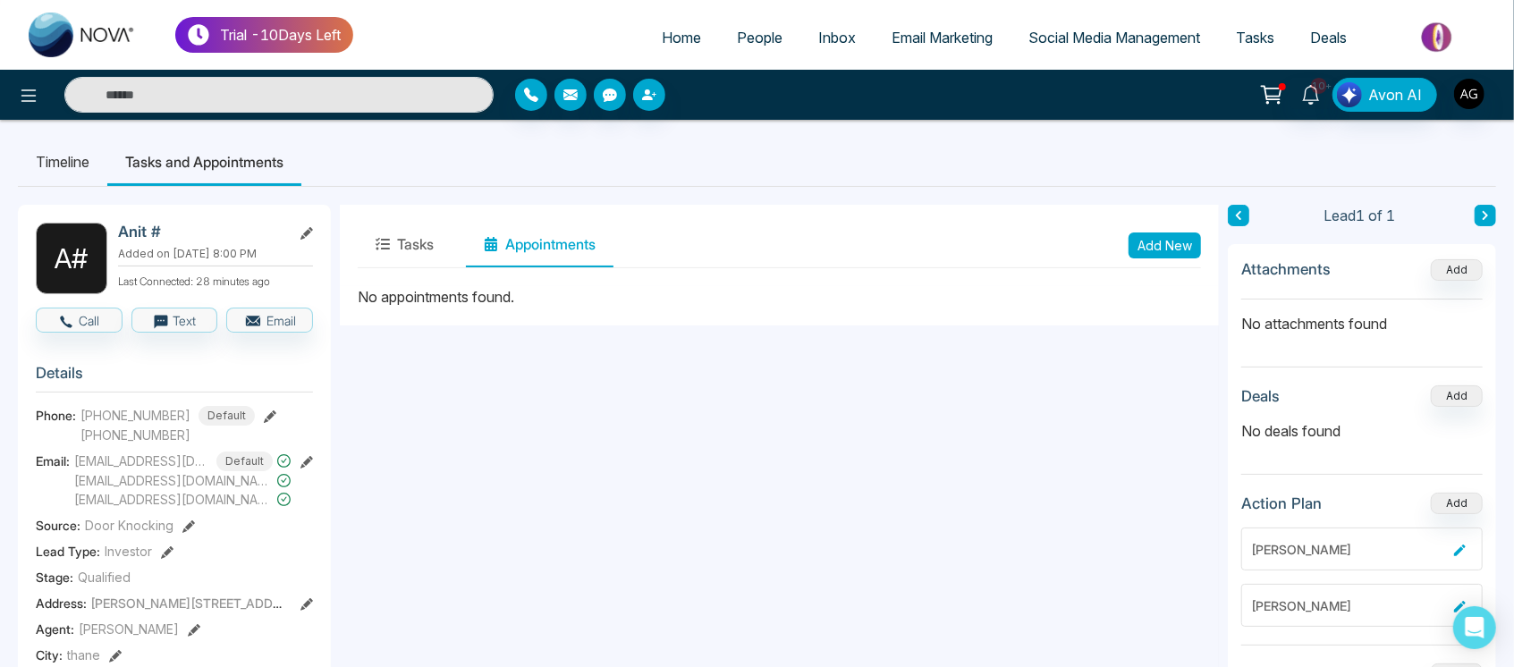
click at [1187, 234] on button "Add New" at bounding box center [1164, 245] width 72 height 26
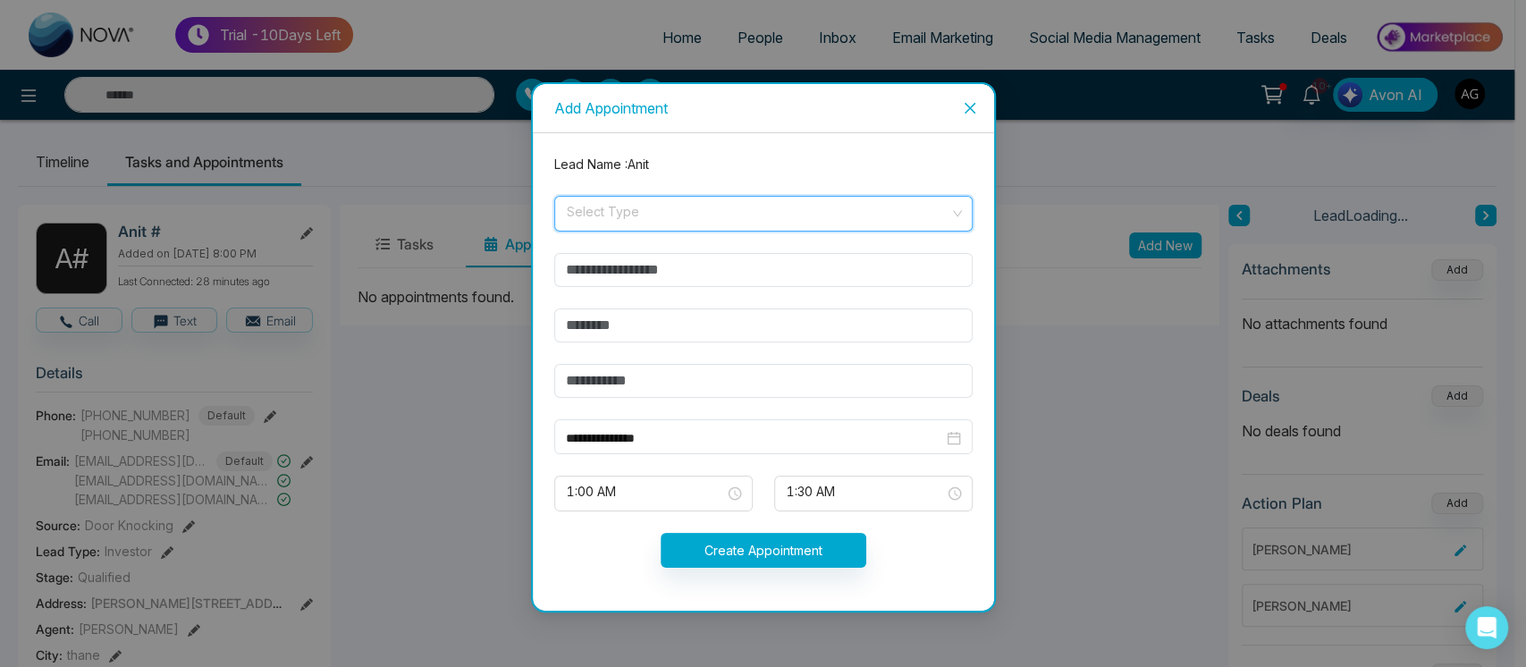
click at [789, 204] on input "search" at bounding box center [757, 210] width 384 height 27
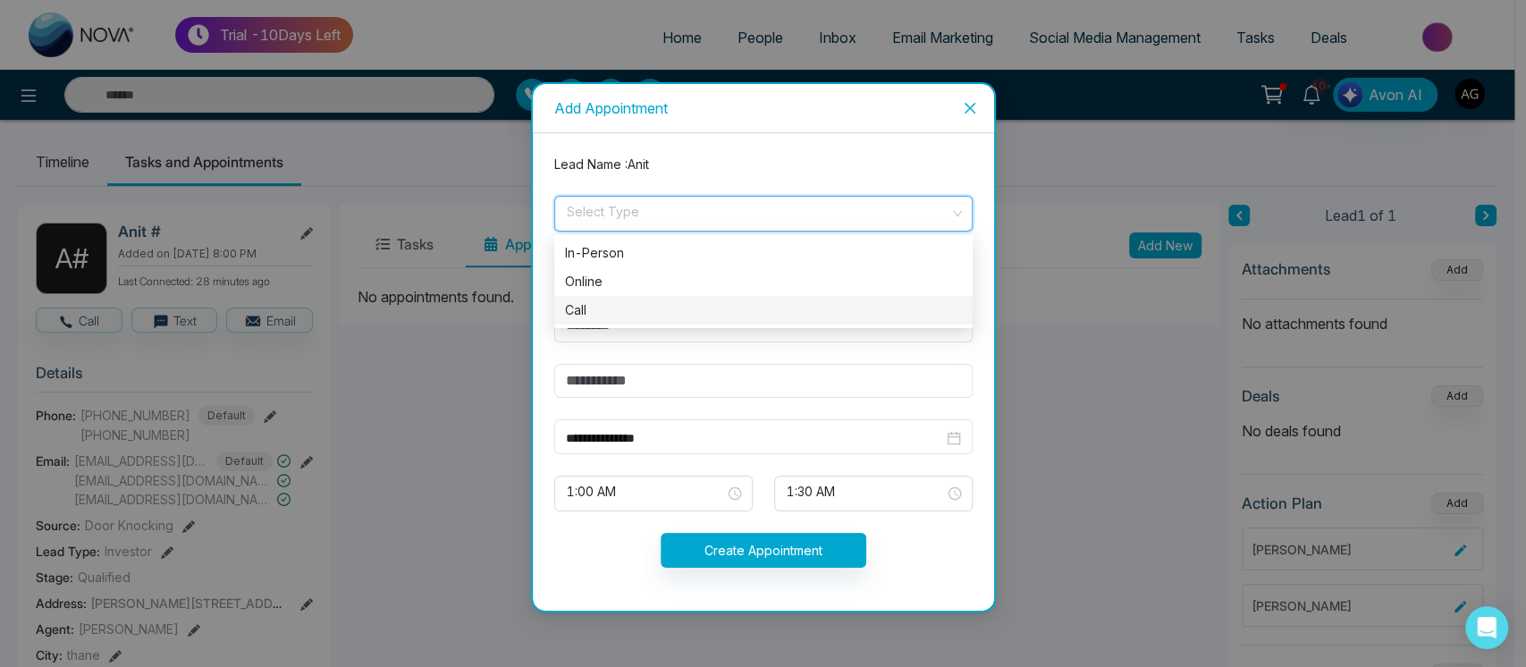
click at [783, 306] on div "Call" at bounding box center [763, 310] width 397 height 20
click at [776, 278] on input "text" at bounding box center [763, 270] width 418 height 34
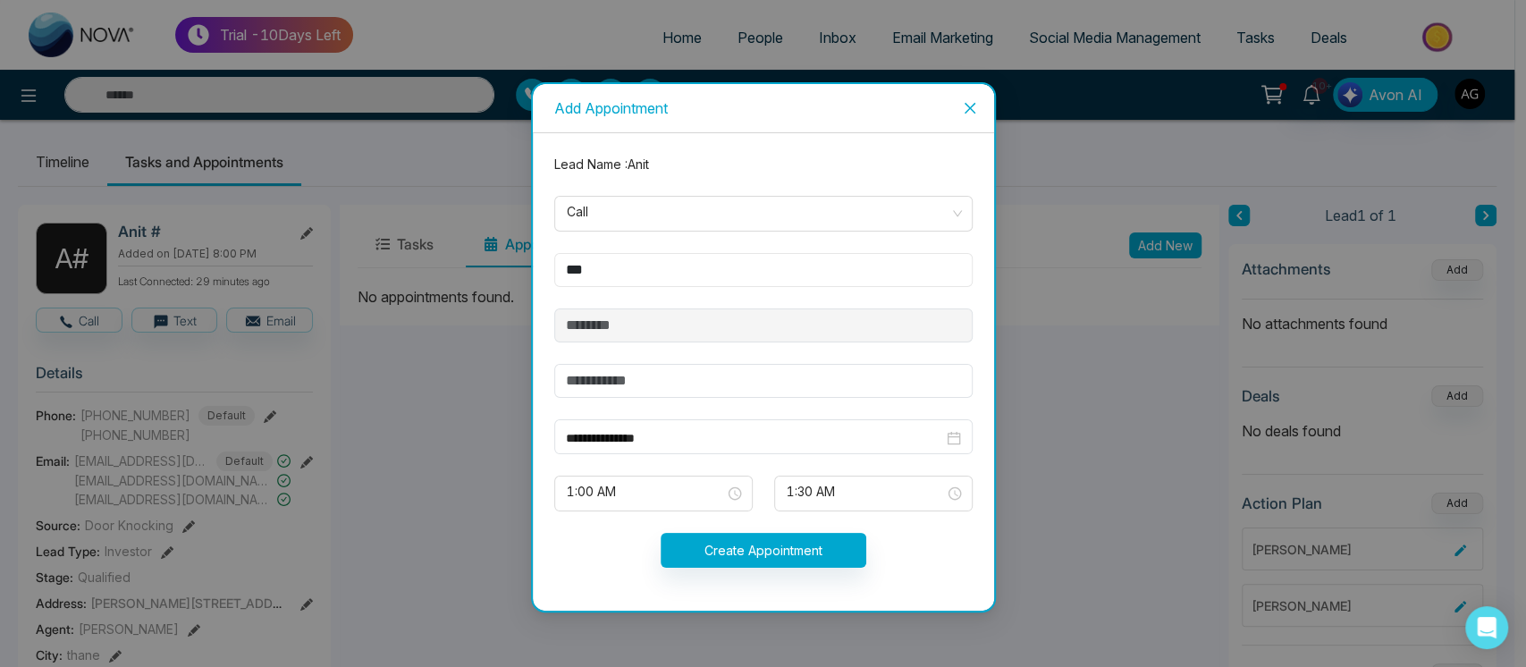
type input "***"
click at [699, 364] on input "text" at bounding box center [763, 381] width 418 height 34
click at [722, 495] on span "1:00 AM" at bounding box center [653, 493] width 173 height 30
type input "*****"
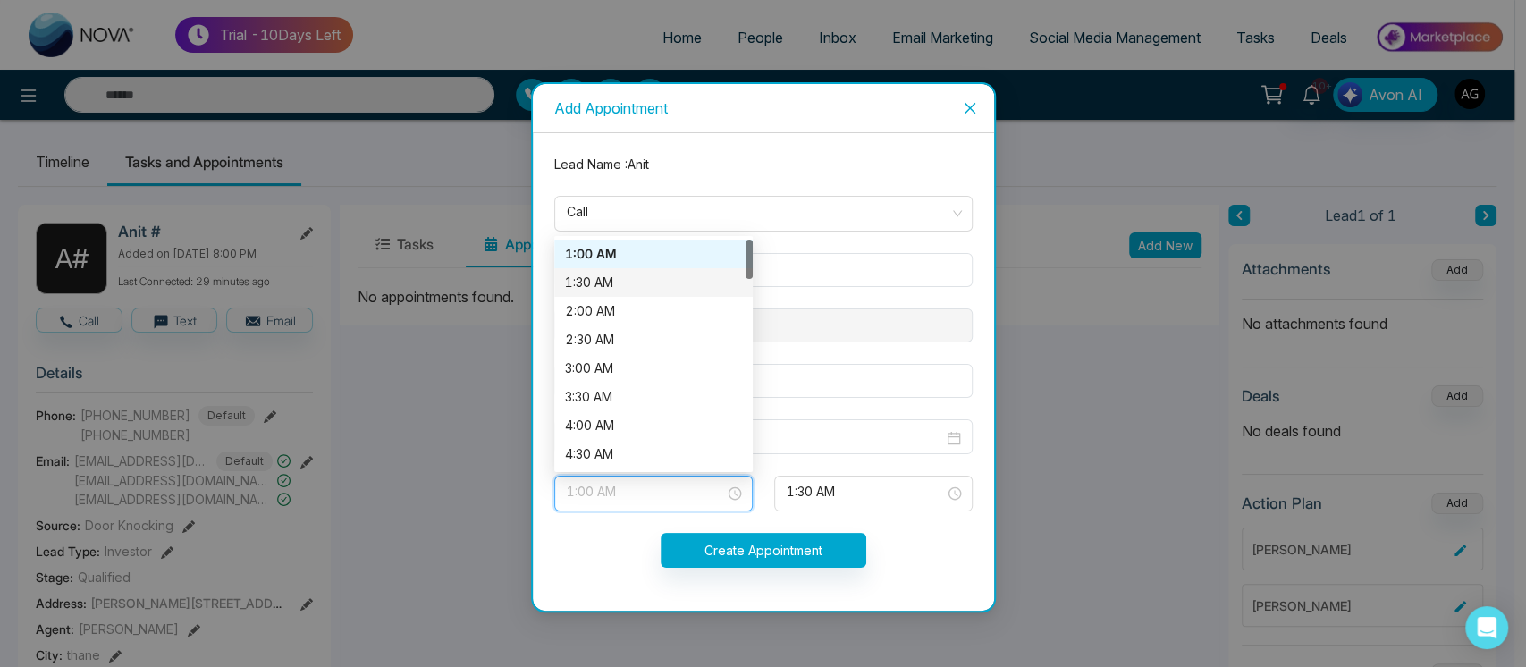
click at [640, 270] on div "1:30 AM" at bounding box center [653, 282] width 199 height 29
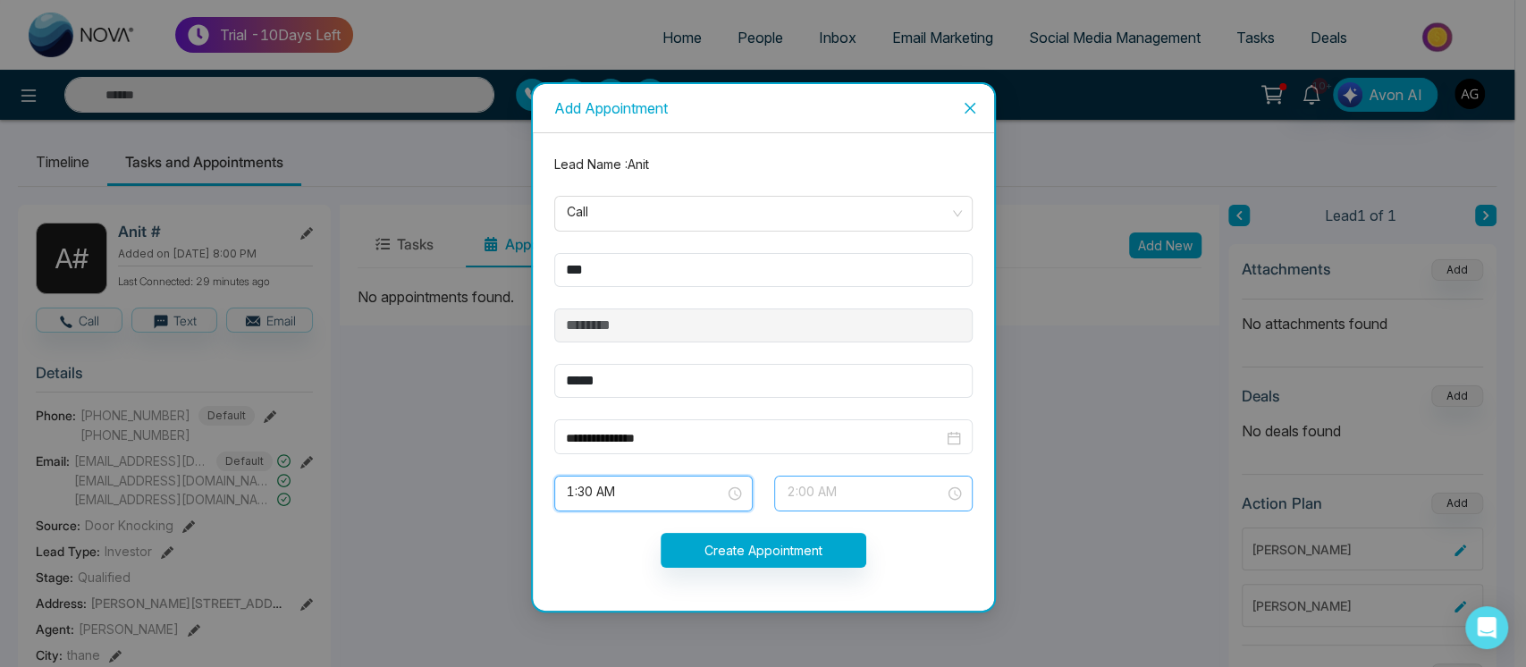
click at [869, 500] on span "2:00 AM" at bounding box center [873, 493] width 173 height 30
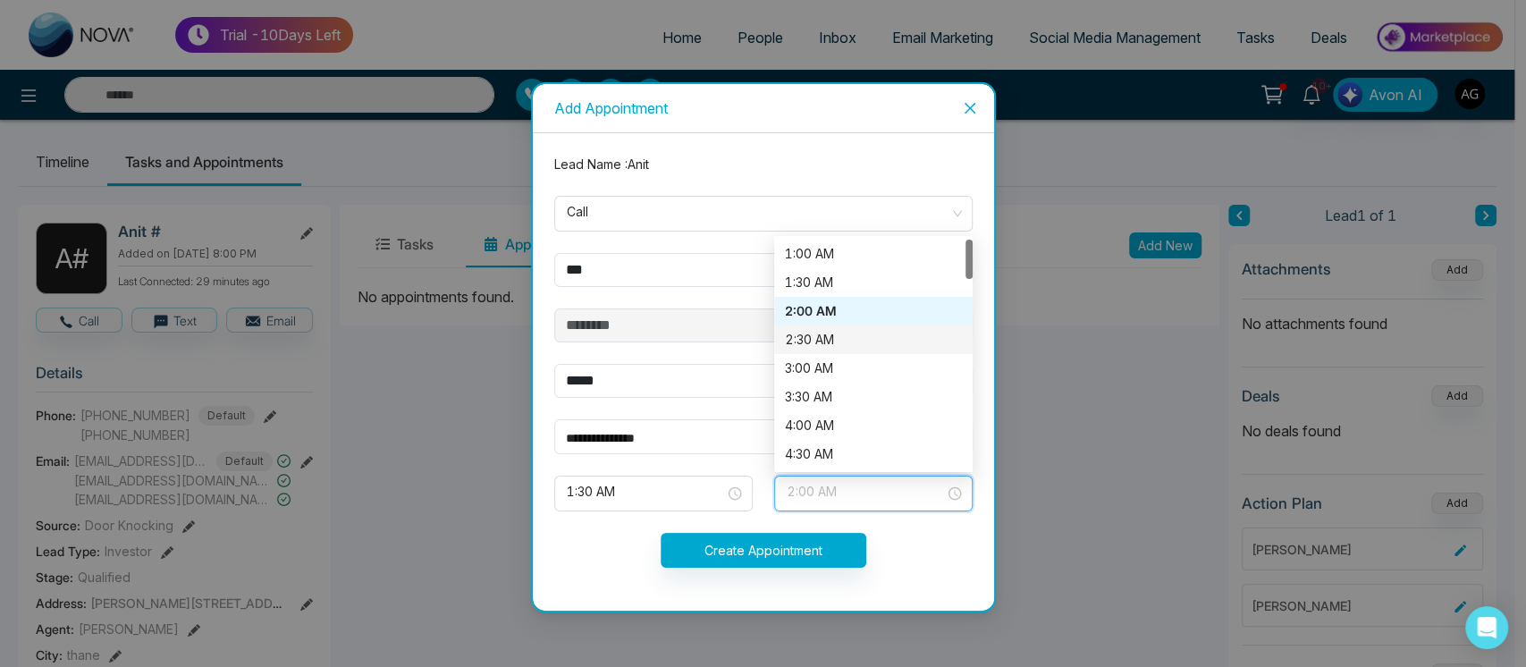
click at [849, 349] on div "2:30 AM" at bounding box center [873, 339] width 199 height 29
click at [852, 496] on span "2:30 AM" at bounding box center [873, 493] width 173 height 30
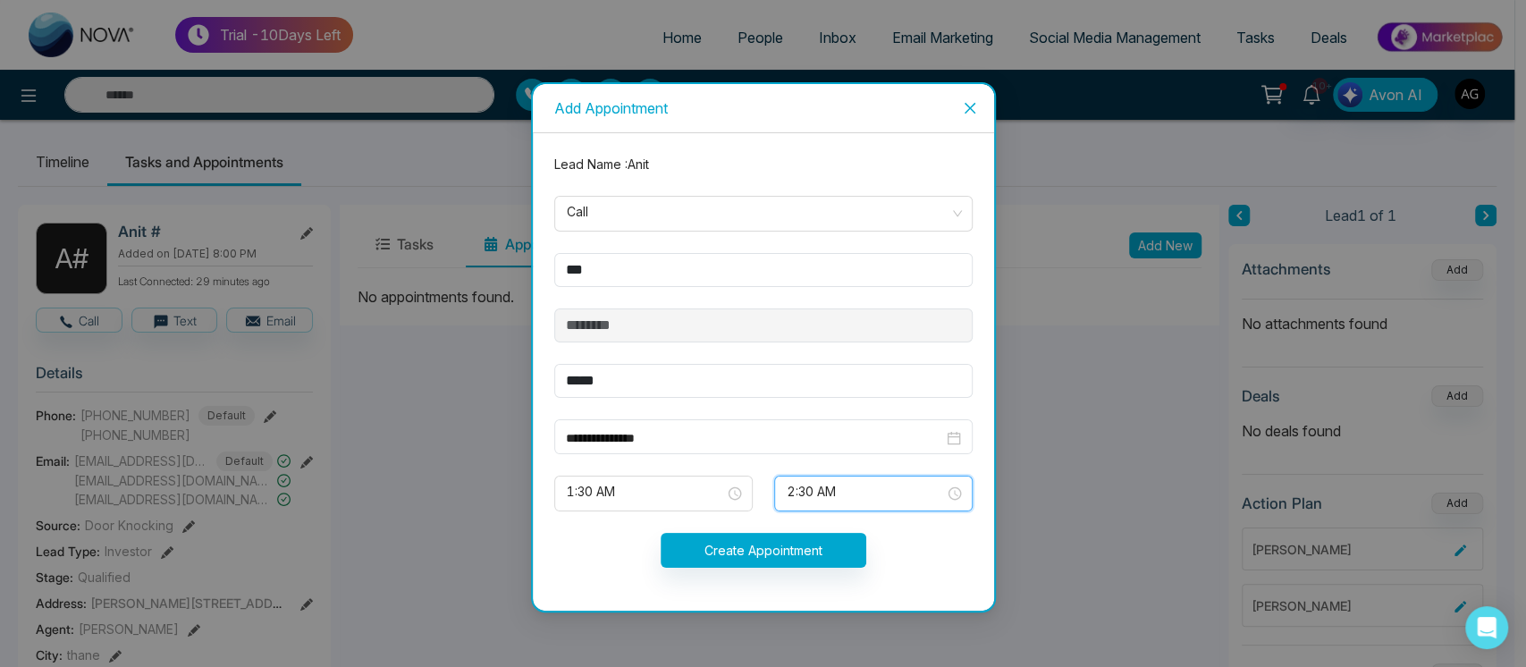
click at [852, 496] on span "2:30 AM" at bounding box center [873, 493] width 173 height 30
click at [921, 576] on form "**********" at bounding box center [764, 372] width 440 height 435
click at [786, 218] on span "Call" at bounding box center [763, 214] width 393 height 30
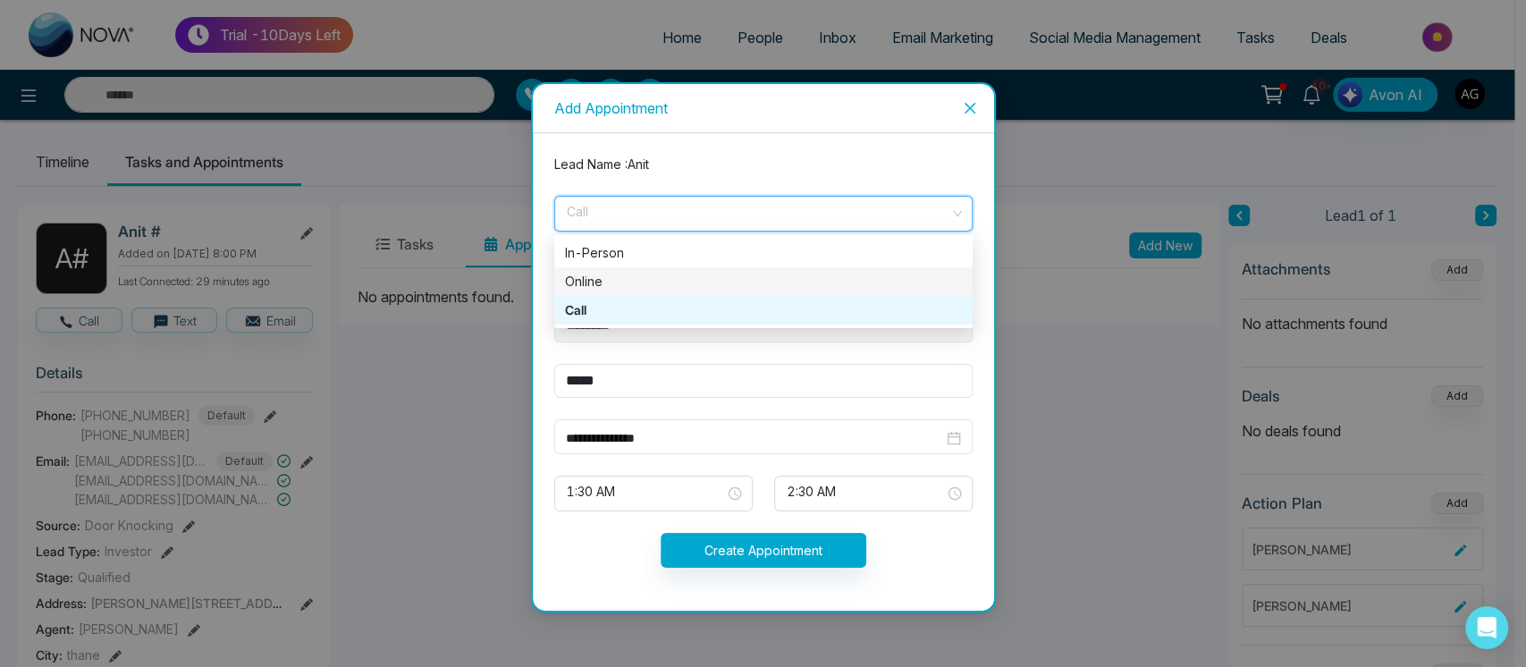
click at [780, 270] on div "Online" at bounding box center [763, 281] width 418 height 29
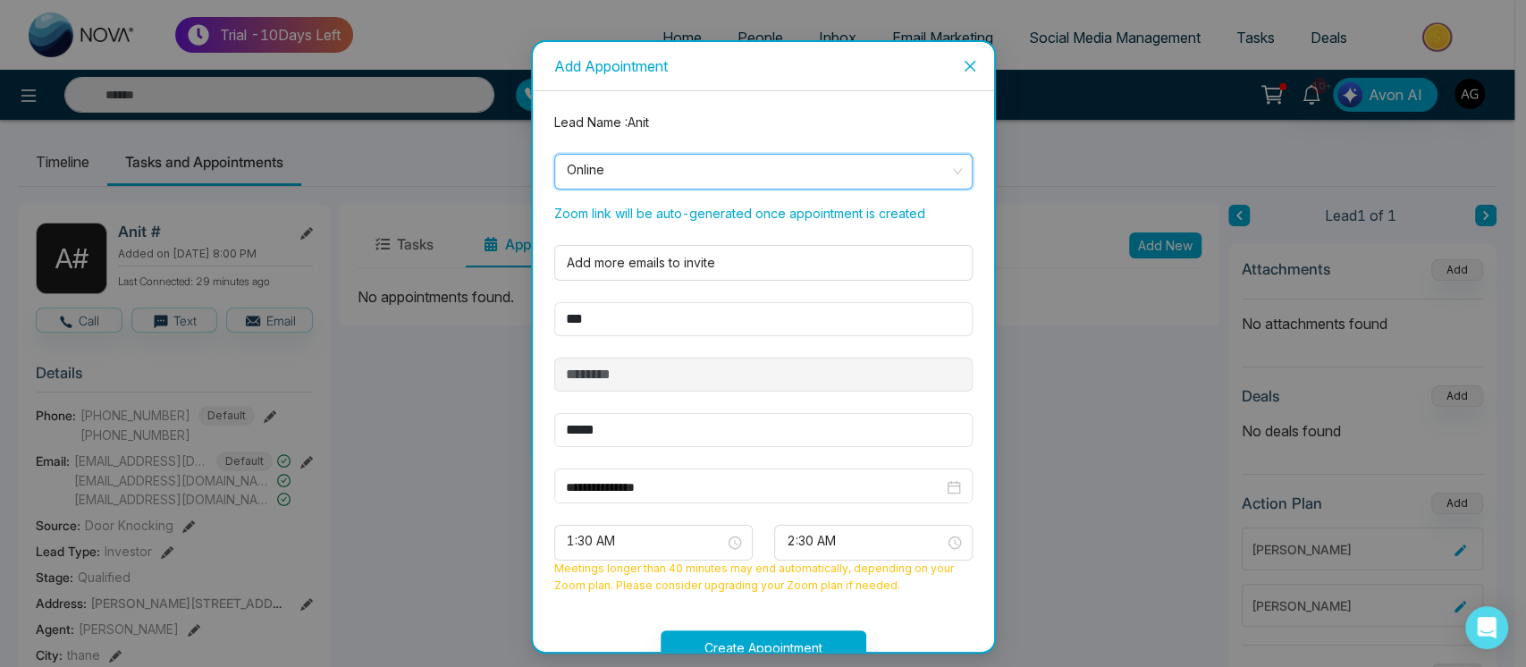
click at [819, 182] on span "Online" at bounding box center [763, 171] width 393 height 30
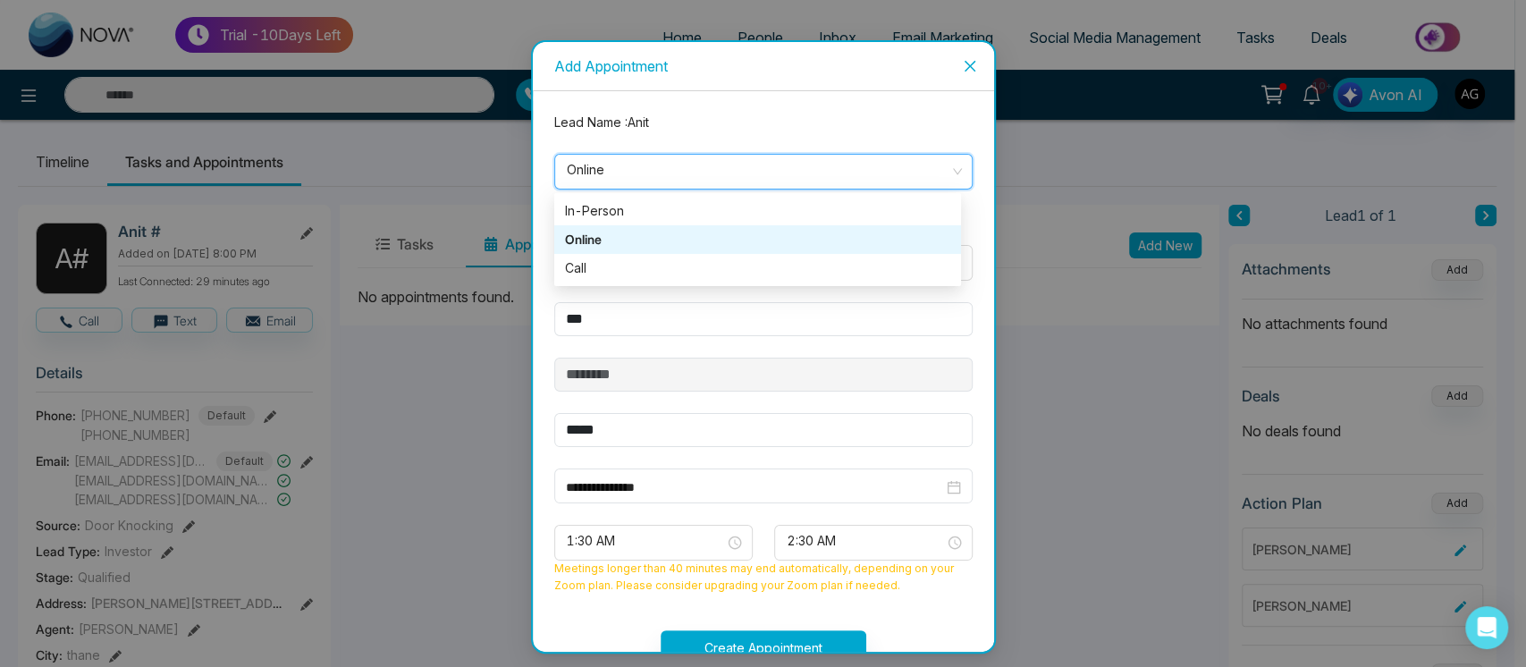
click at [819, 182] on span "Online" at bounding box center [763, 171] width 393 height 30
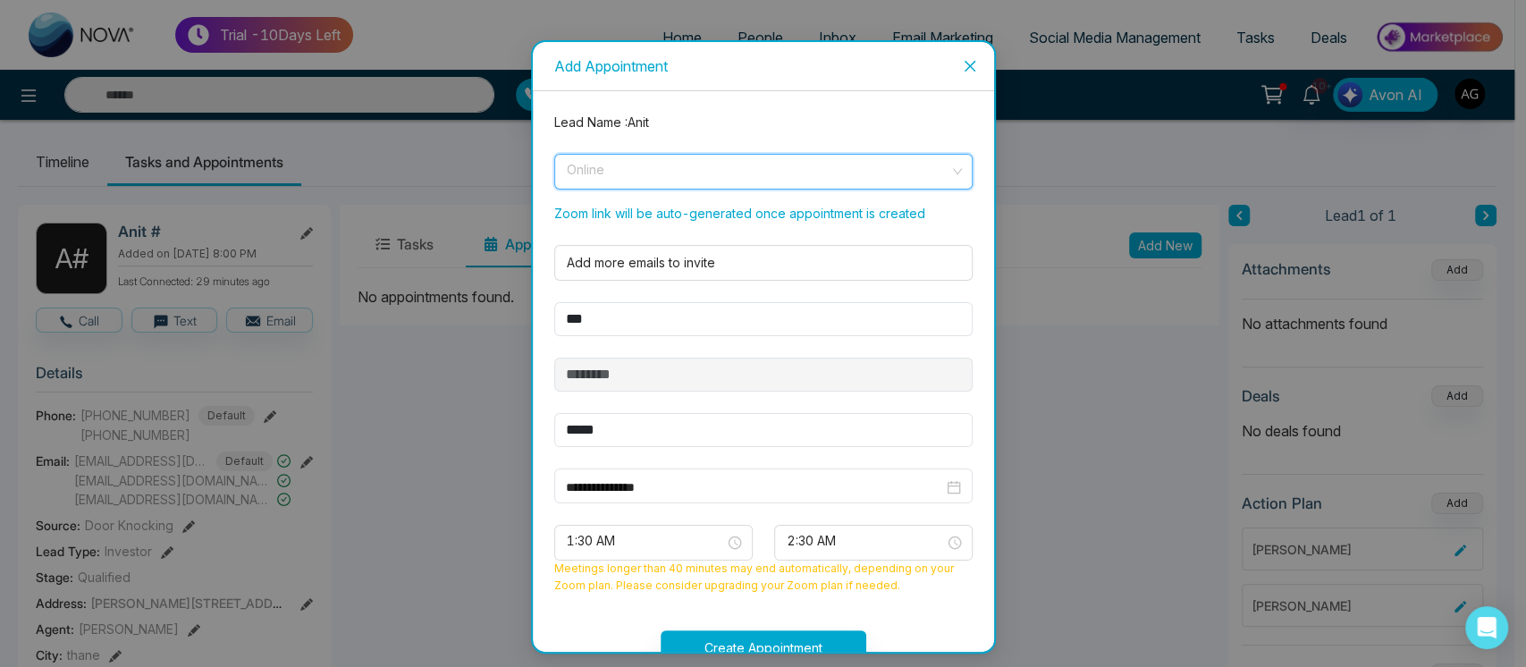
click at [819, 182] on span "Online" at bounding box center [763, 171] width 393 height 30
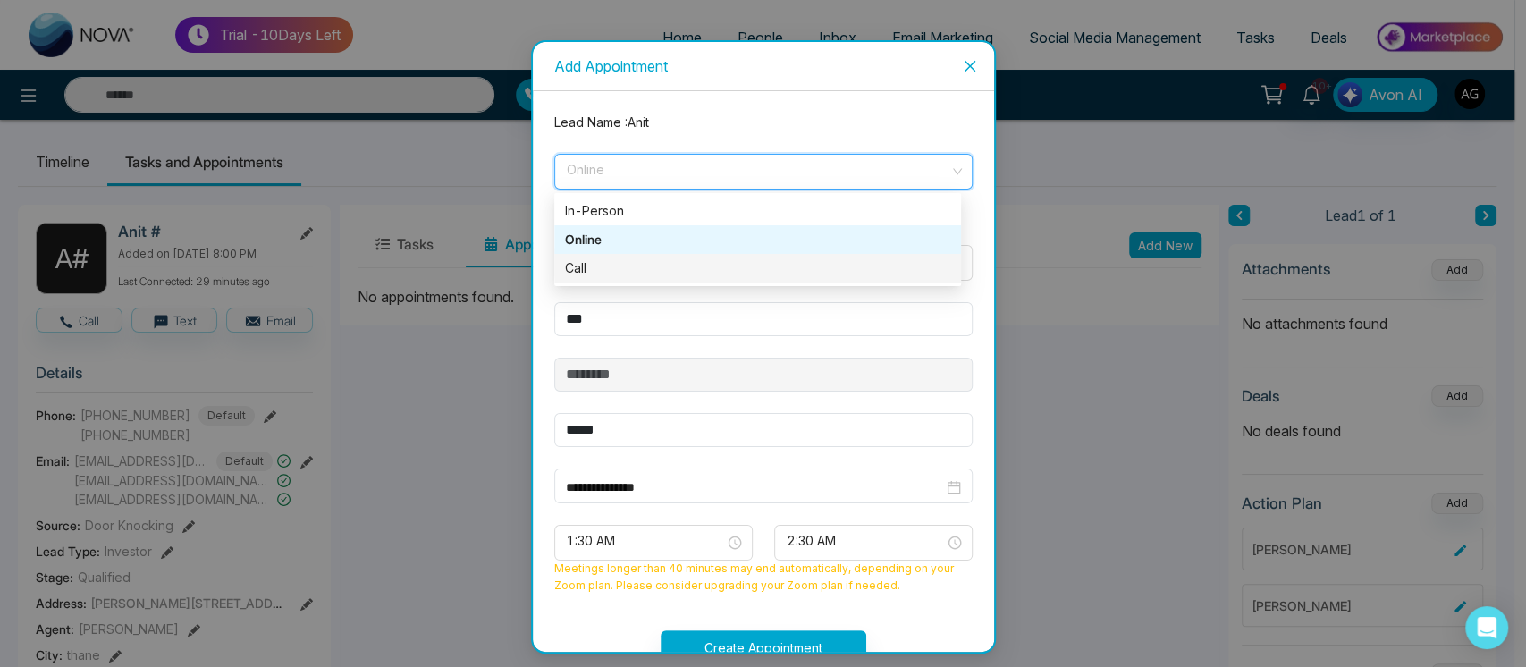
click at [799, 262] on div "Call" at bounding box center [757, 268] width 385 height 20
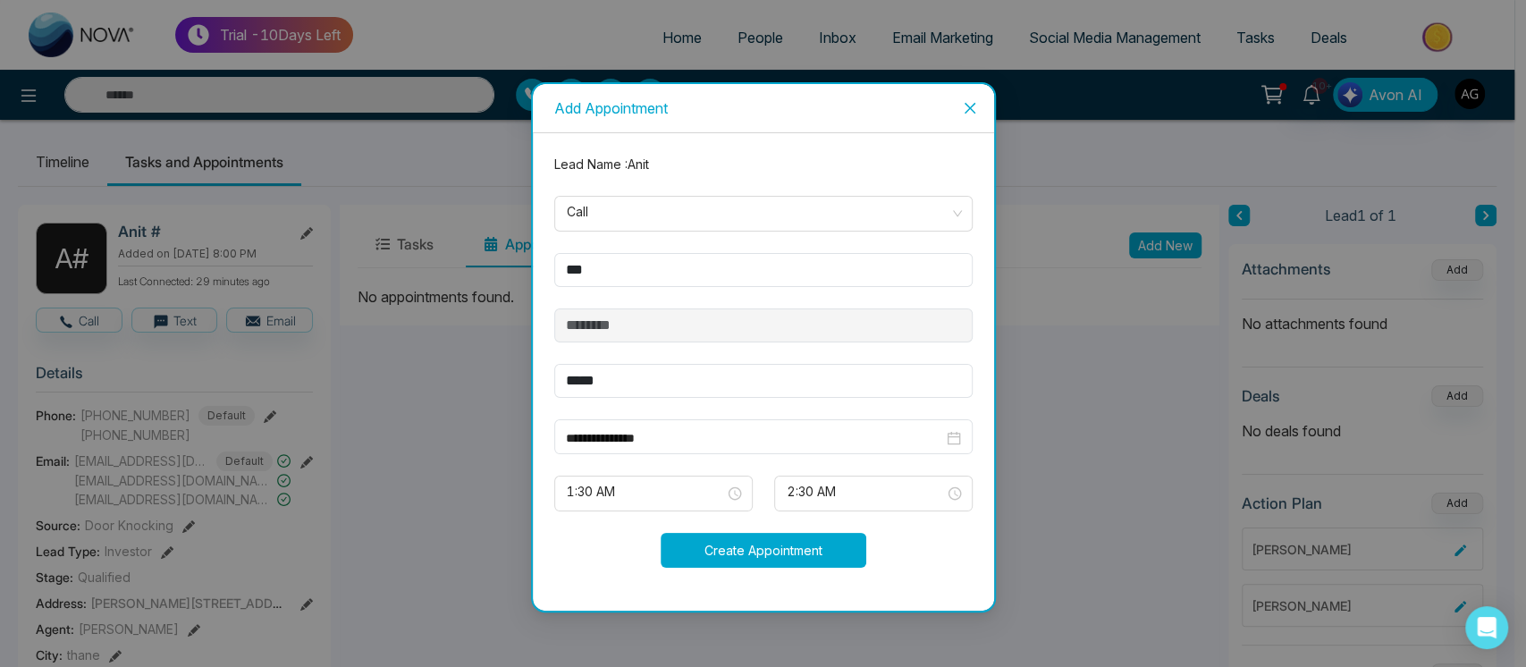
click at [786, 545] on button "Create Appointment" at bounding box center [764, 550] width 206 height 35
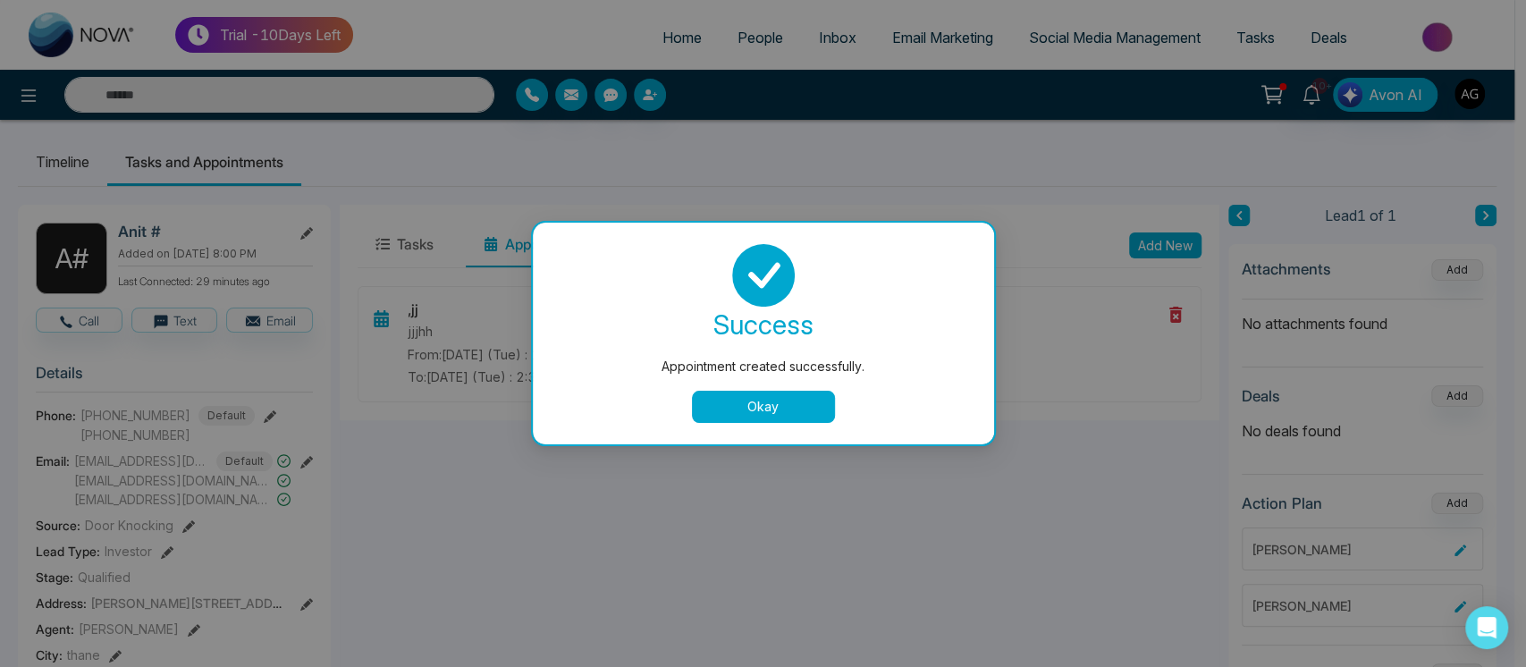
click at [787, 385] on div "success Appointment created successfully. Okay" at bounding box center [763, 333] width 418 height 179
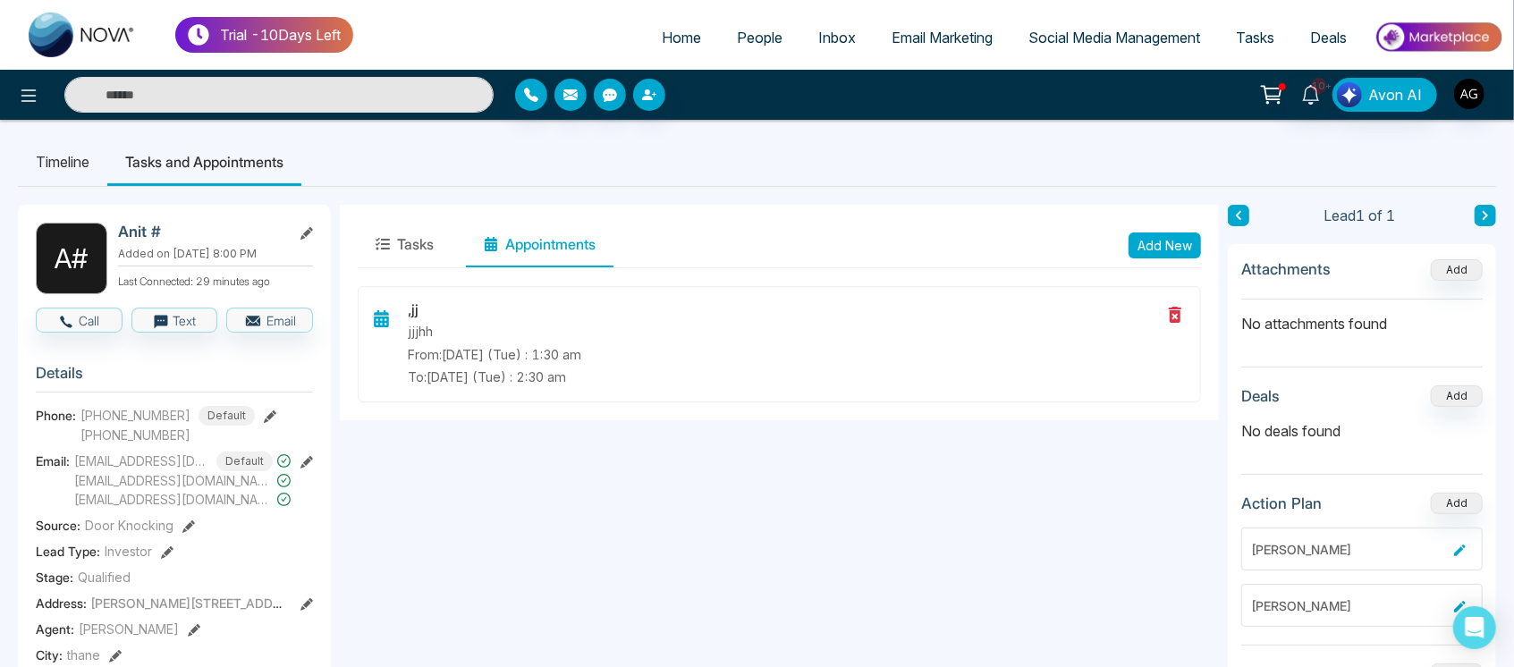
click at [812, 407] on div ",[PERSON_NAME] From: [DATE] (Tue) : 1:30 am To: [DATE] (Tue) : 2:30 am" at bounding box center [779, 353] width 879 height 134
click at [1239, 43] on span "Tasks" at bounding box center [1255, 38] width 38 height 18
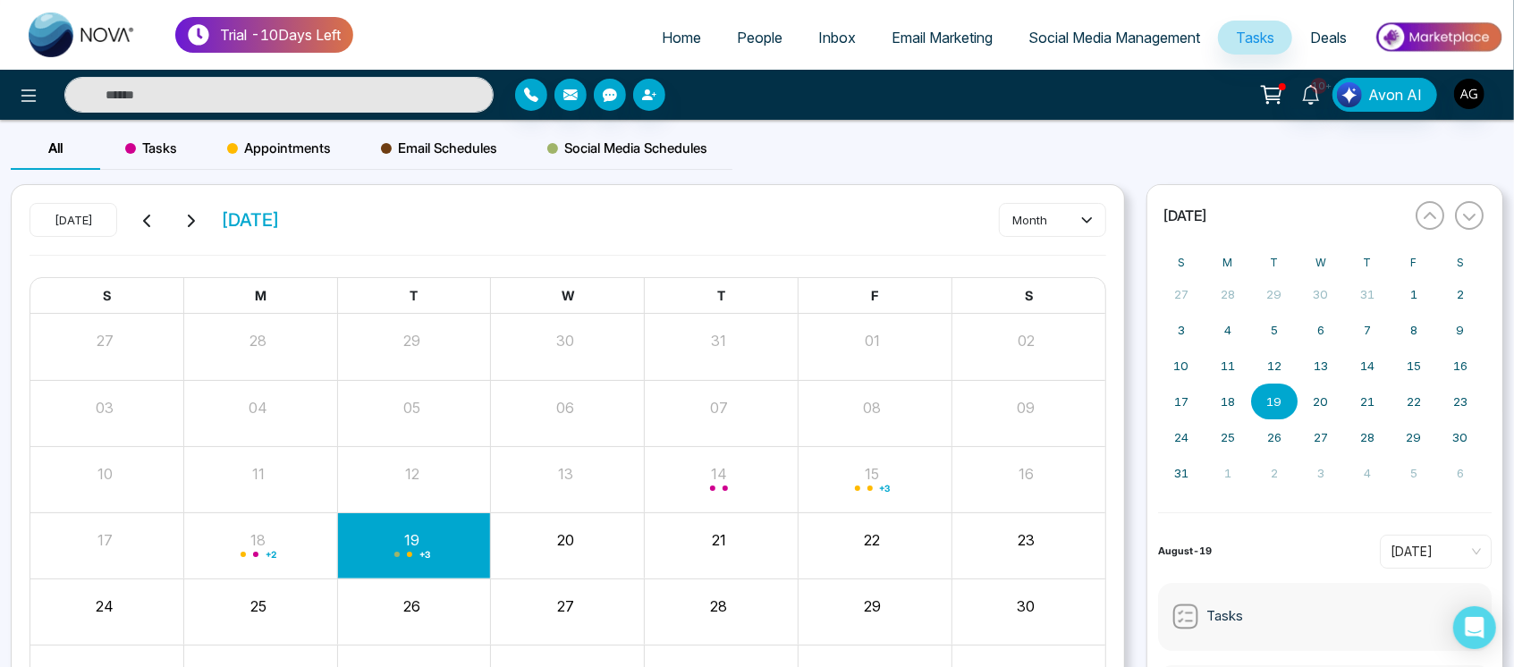
click at [261, 161] on div "Appointments" at bounding box center [279, 148] width 154 height 43
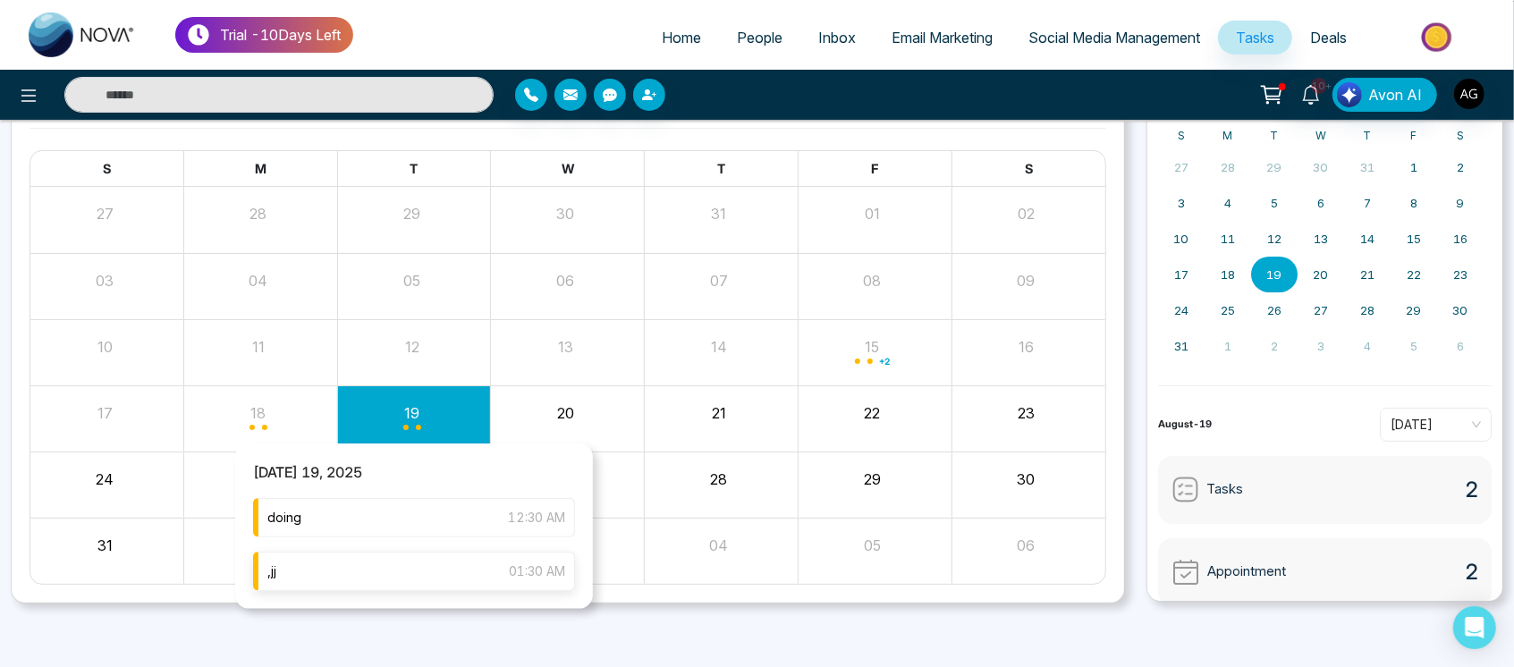
click at [403, 559] on div ",jj 01:30 AM" at bounding box center [414, 571] width 322 height 39
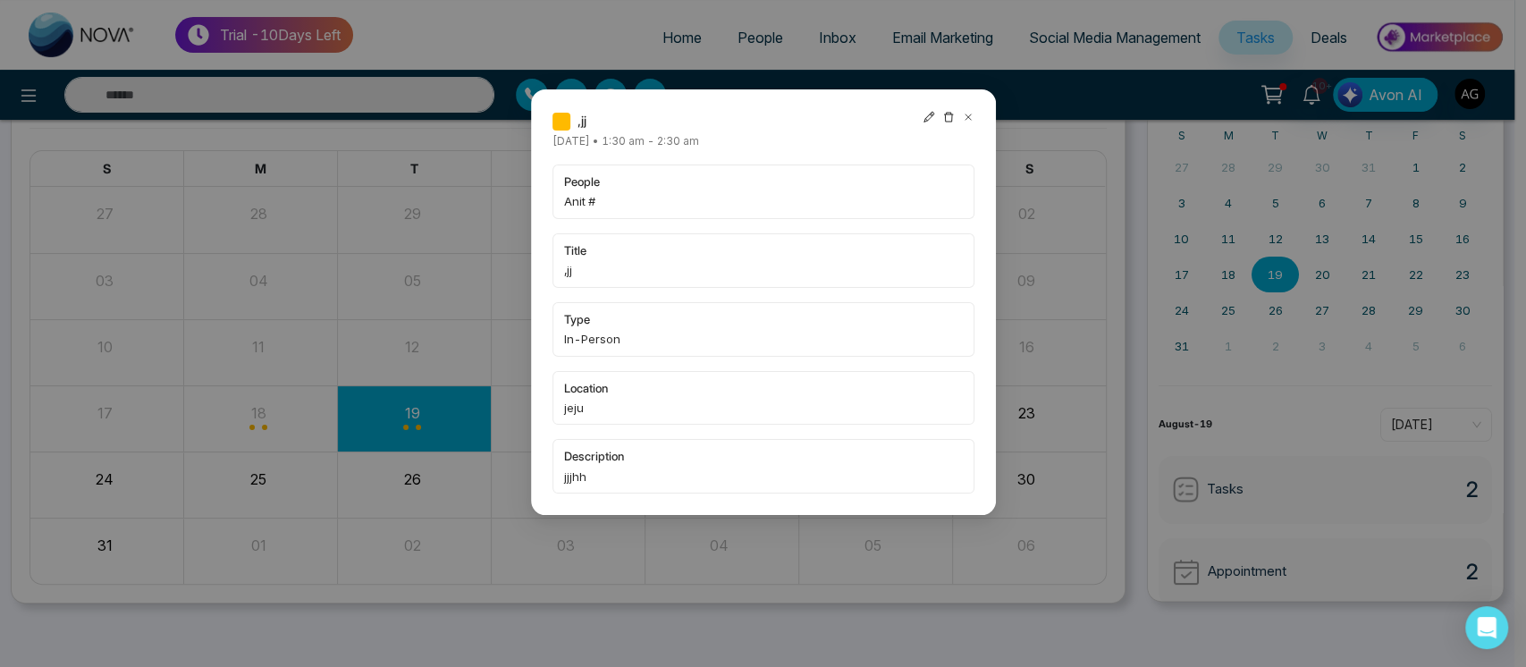
click at [933, 114] on icon at bounding box center [929, 117] width 13 height 13
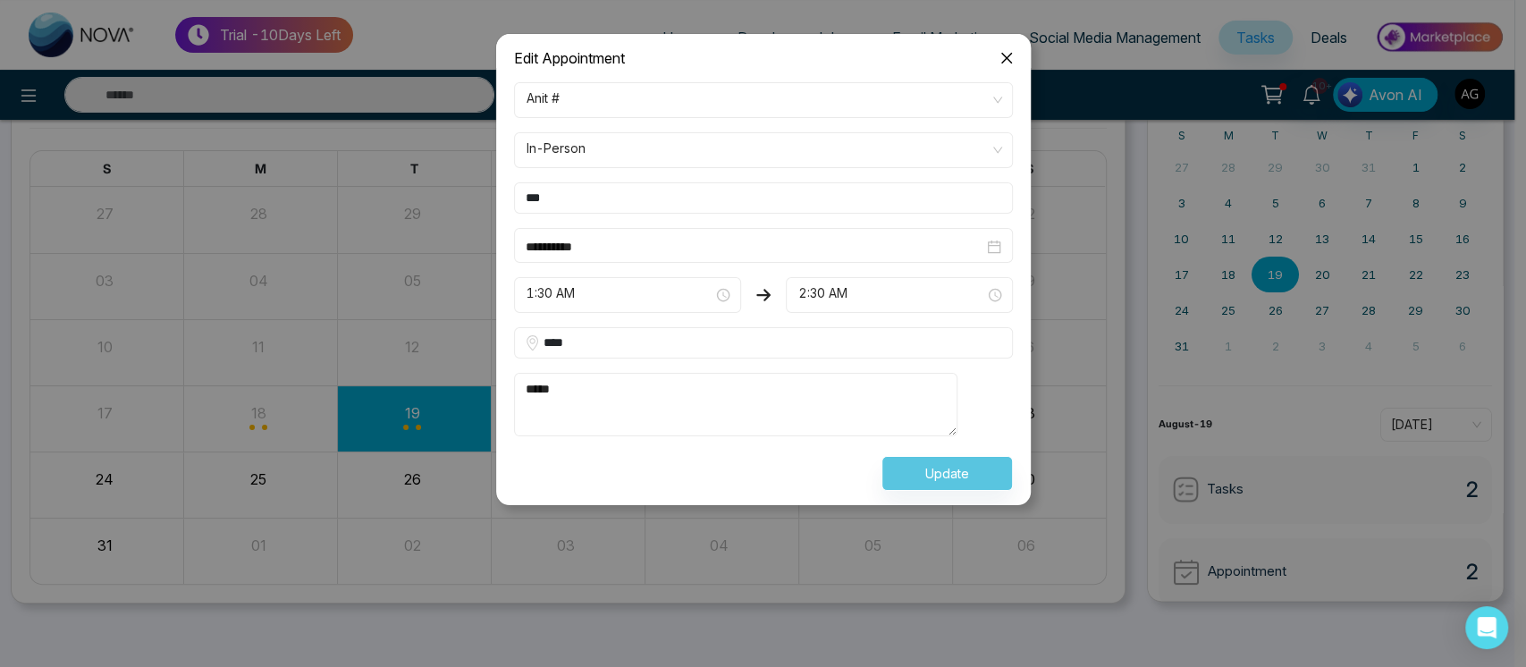
click at [731, 409] on textarea "*****" at bounding box center [736, 404] width 444 height 63
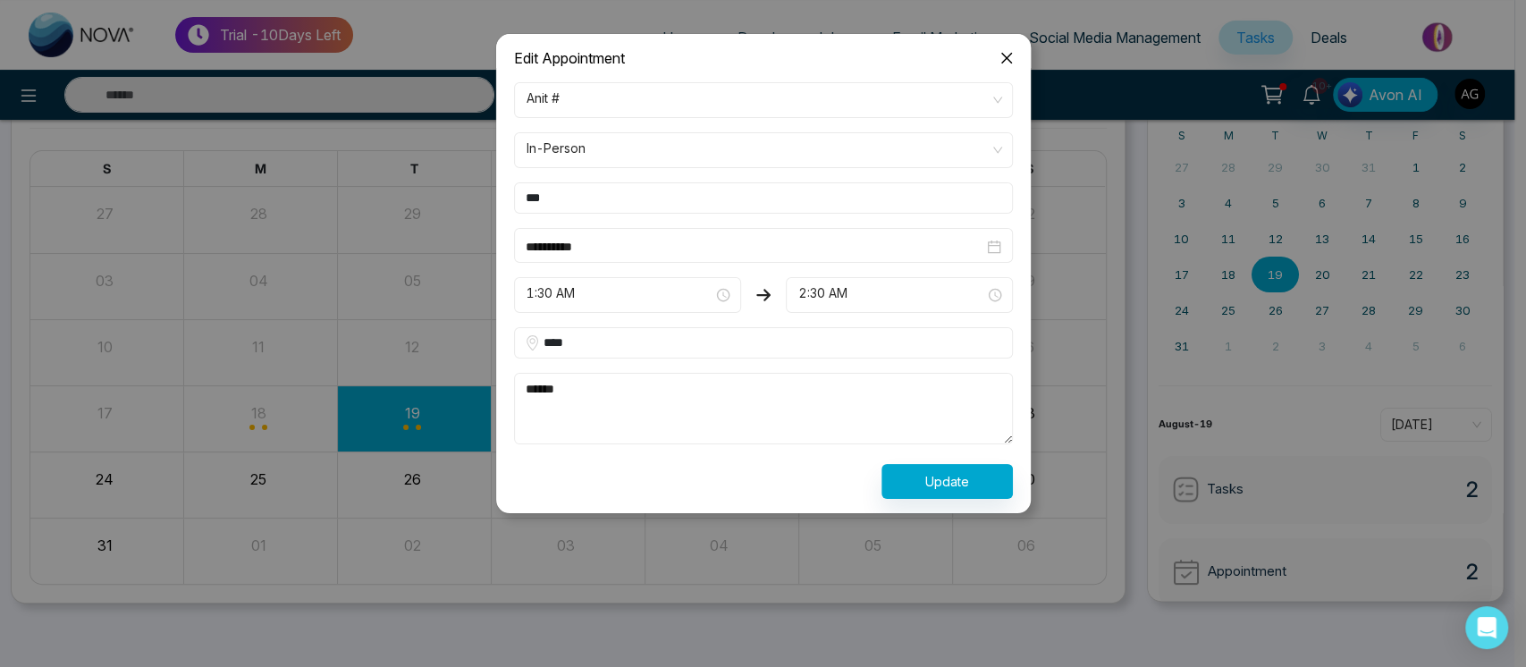
type textarea "******"
click at [934, 486] on button "Update" at bounding box center [947, 481] width 131 height 35
click at [934, 486] on div "Processing..." at bounding box center [763, 481] width 520 height 35
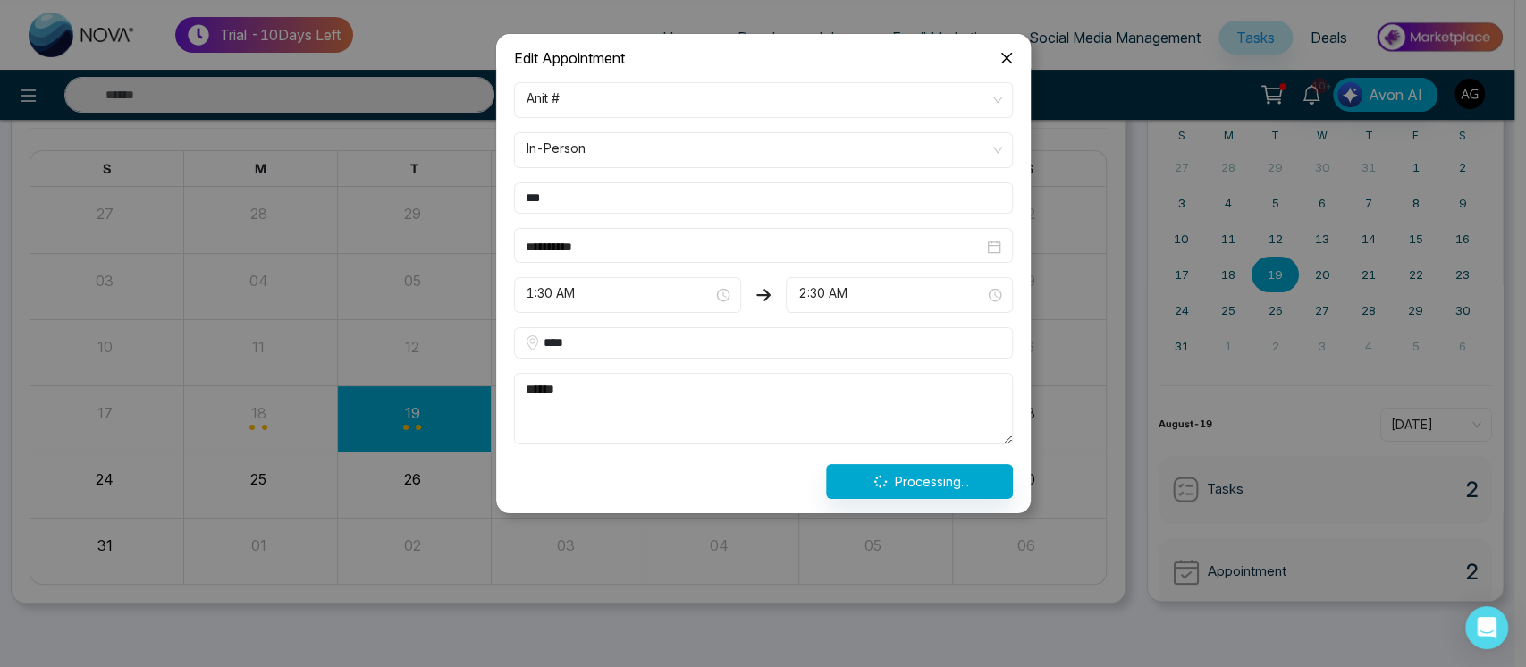
click at [934, 486] on div "Processing..." at bounding box center [763, 481] width 520 height 35
click at [934, 486] on button "Update" at bounding box center [947, 481] width 131 height 35
click at [934, 486] on div "Processing..." at bounding box center [763, 481] width 520 height 35
click at [1000, 53] on icon "close" at bounding box center [1007, 58] width 14 height 14
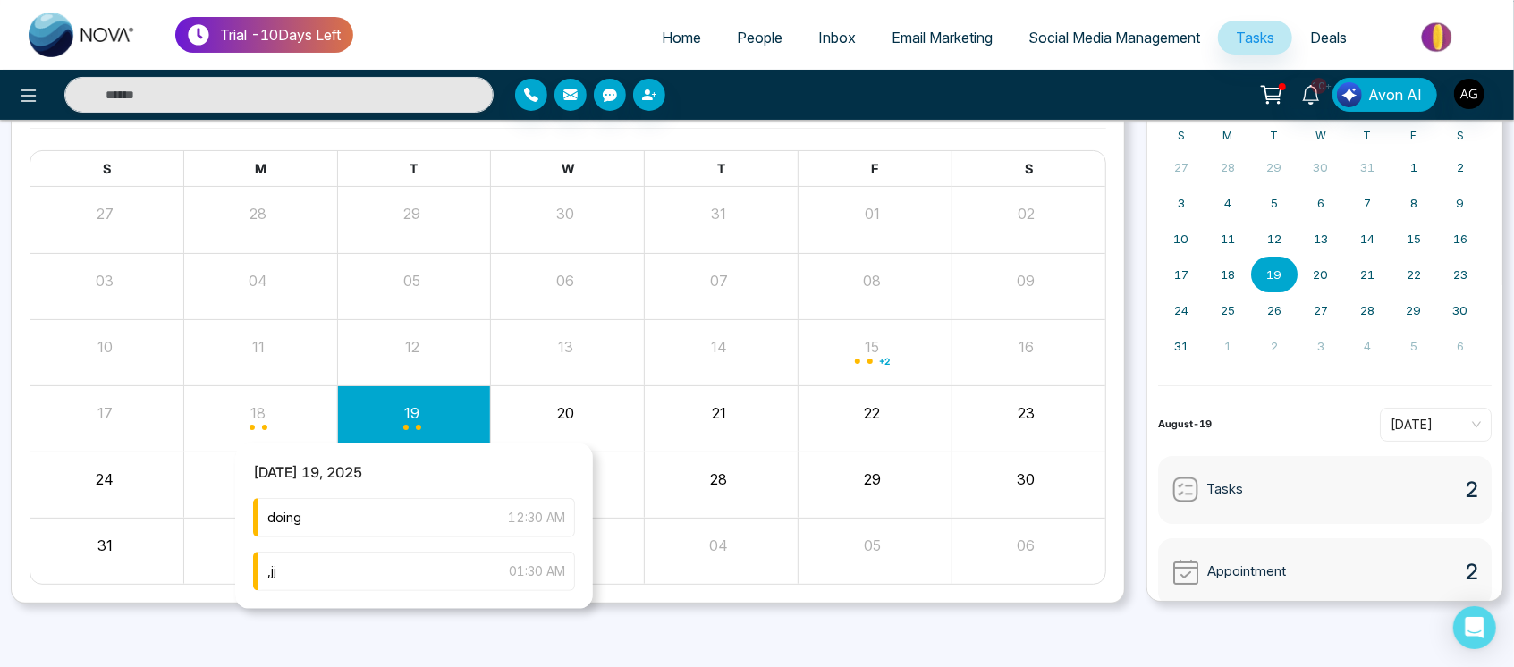
click at [412, 437] on div "Month View" at bounding box center [414, 418] width 154 height 43
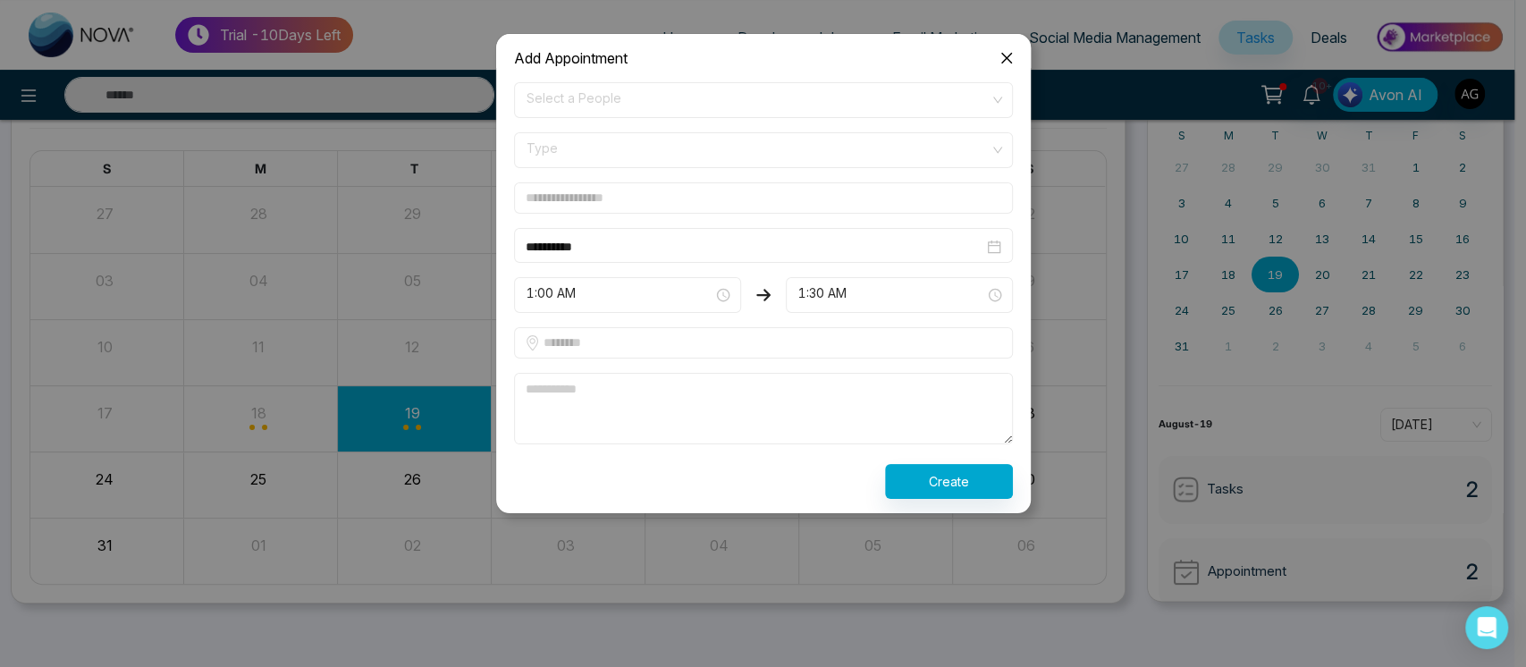
click at [1010, 47] on span "Close" at bounding box center [1007, 58] width 48 height 48
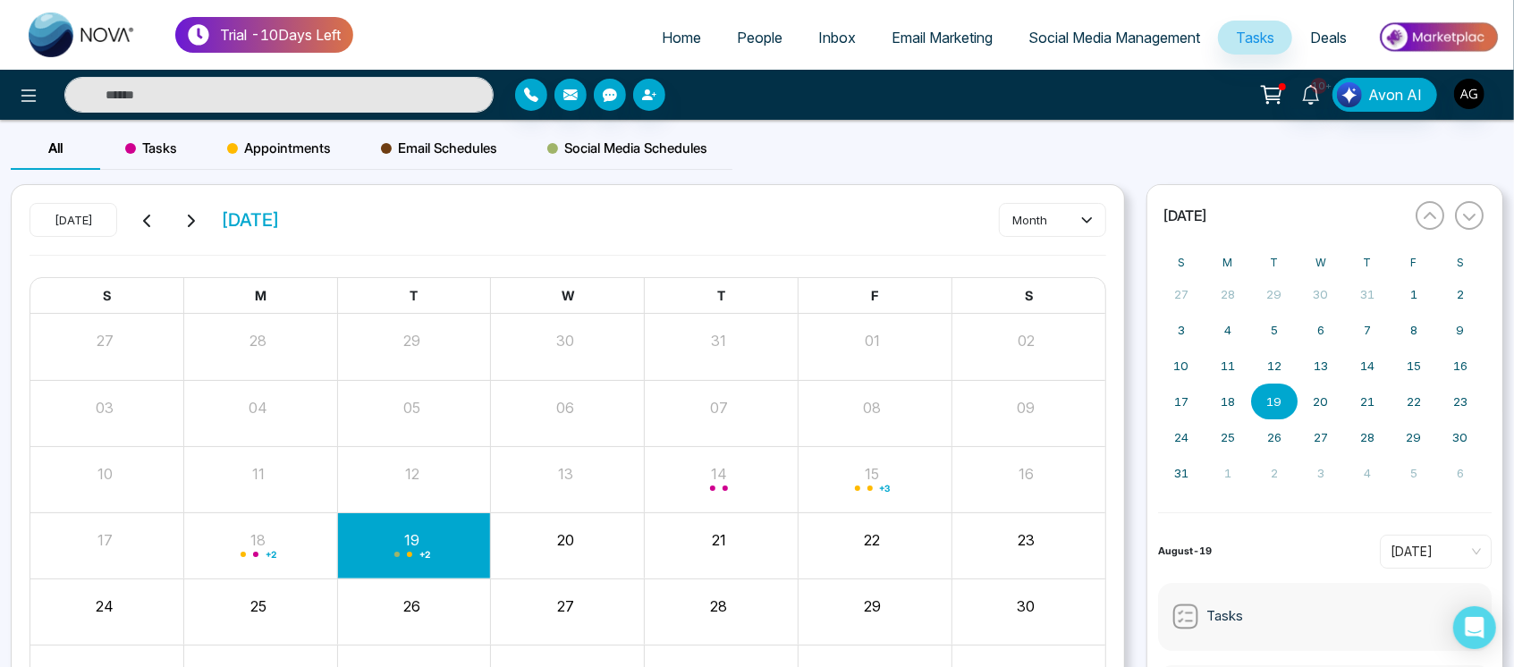
drag, startPoint x: 207, startPoint y: 222, endPoint x: 351, endPoint y: 198, distance: 145.1
click at [351, 198] on div "[DATE] [DATE] month S M T W T F S 27 28 29 30 31 01 02 03 04 05 06 07 08 09 10 …" at bounding box center [568, 457] width 1112 height 545
drag, startPoint x: 358, startPoint y: 205, endPoint x: 220, endPoint y: 215, distance: 138.1
click at [220, 215] on div "[DATE] [DATE] month" at bounding box center [568, 229] width 1077 height 52
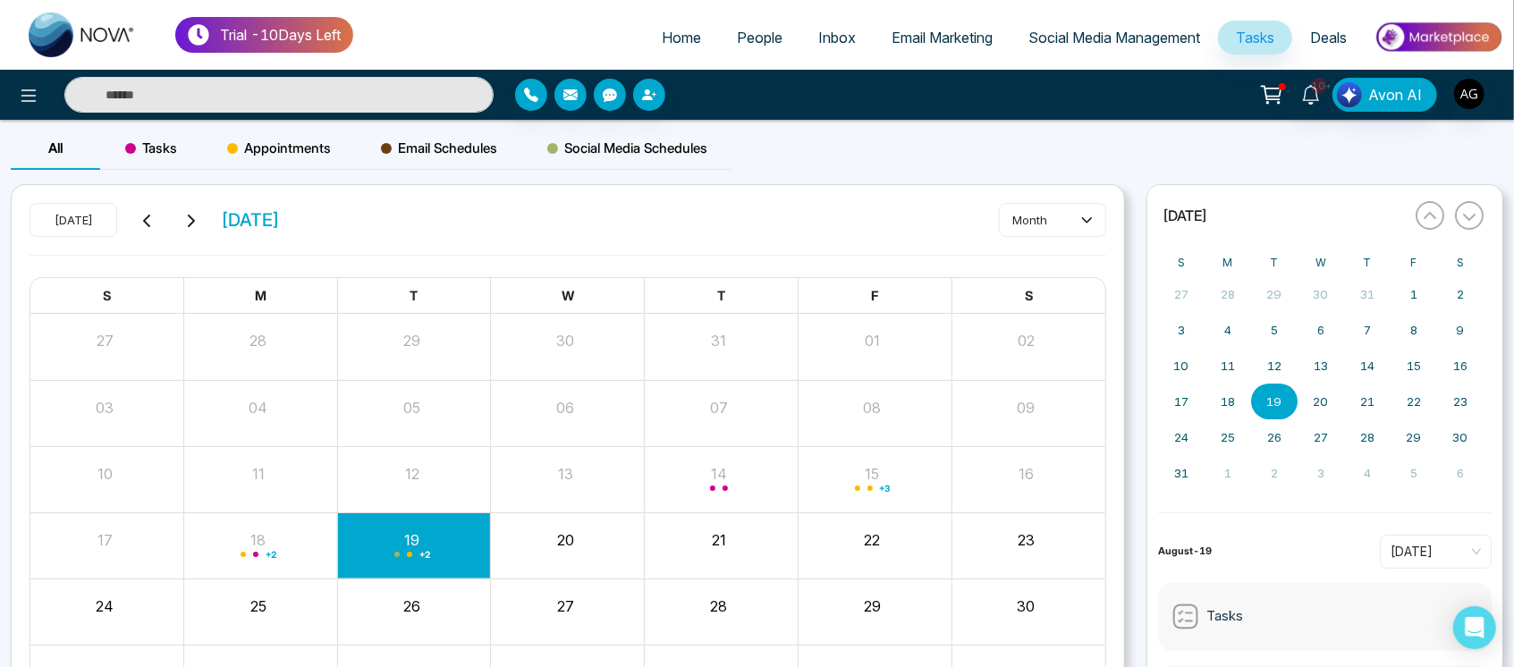
click at [221, 215] on span "[DATE]" at bounding box center [250, 220] width 59 height 27
drag, startPoint x: 220, startPoint y: 215, endPoint x: 357, endPoint y: 228, distance: 137.5
click at [357, 228] on div "[DATE] [DATE] month" at bounding box center [568, 229] width 1077 height 52
drag, startPoint x: 215, startPoint y: 216, endPoint x: 362, endPoint y: 224, distance: 146.9
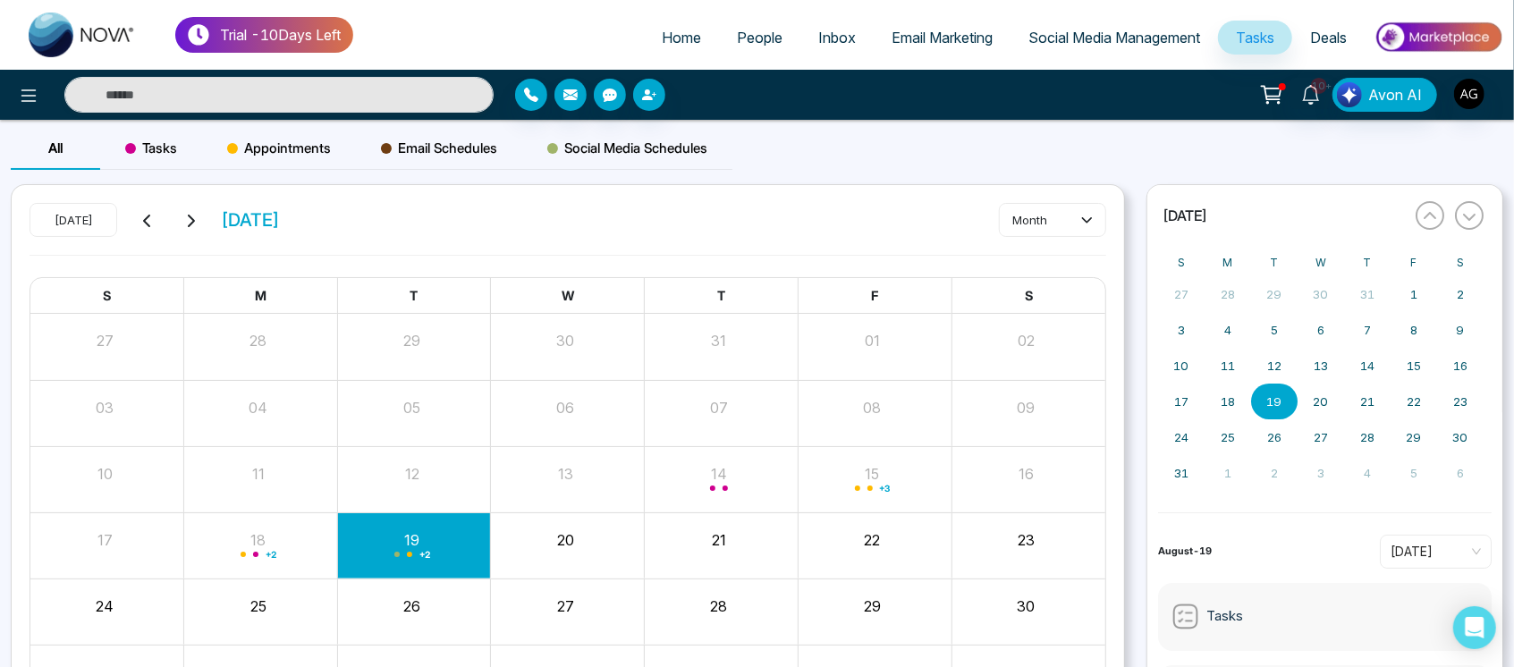
click at [362, 224] on div "[DATE] [DATE] month" at bounding box center [568, 229] width 1077 height 52
drag, startPoint x: 362, startPoint y: 224, endPoint x: 228, endPoint y: 224, distance: 134.1
click at [228, 224] on div "[DATE] [DATE] month" at bounding box center [568, 229] width 1077 height 52
click at [280, 221] on span "[DATE]" at bounding box center [250, 220] width 59 height 27
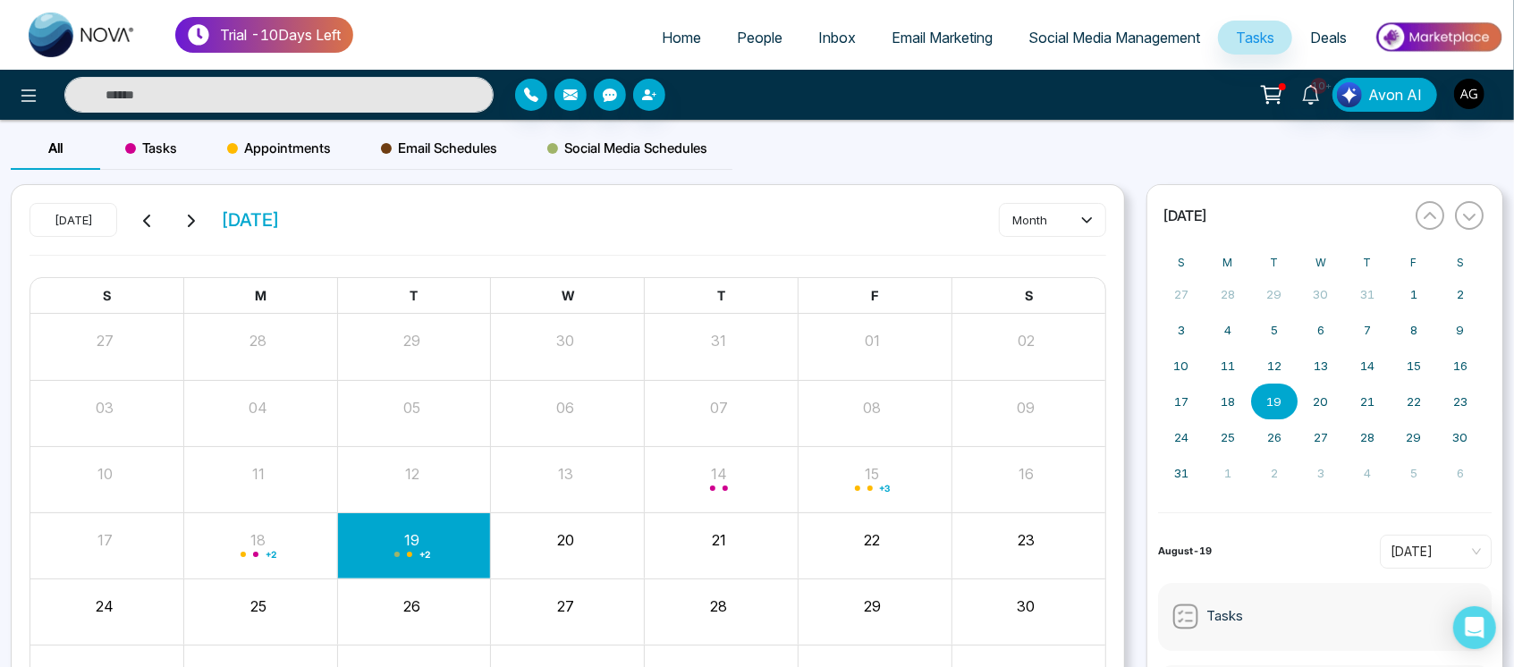
drag, startPoint x: 350, startPoint y: 217, endPoint x: 205, endPoint y: 221, distance: 144.9
click at [205, 221] on div "[DATE] [DATE] month" at bounding box center [568, 229] width 1077 height 52
click at [360, 211] on div "[DATE] [DATE] month" at bounding box center [568, 229] width 1077 height 52
click at [125, 132] on div "Tasks" at bounding box center [151, 148] width 102 height 43
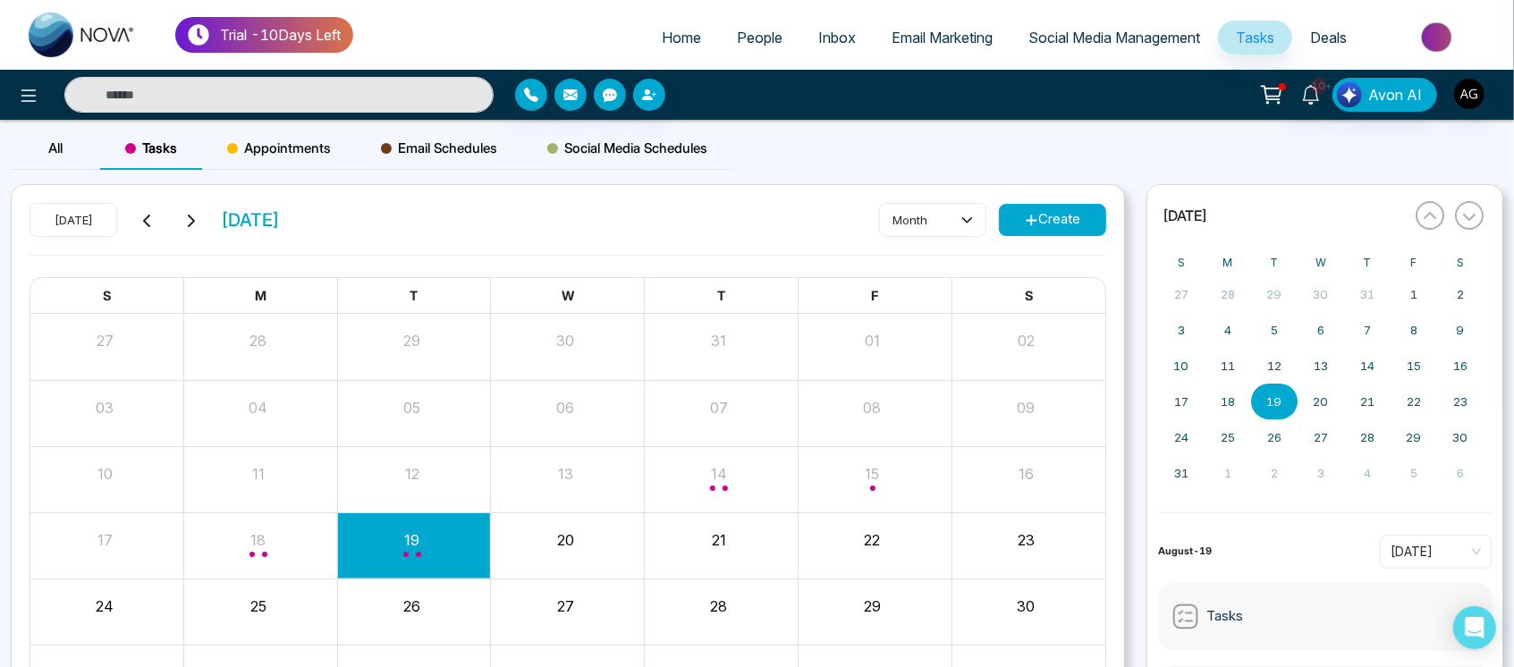
click at [279, 140] on span "Appointments" at bounding box center [279, 148] width 104 height 21
click at [439, 138] on span "Email Schedules" at bounding box center [439, 148] width 116 height 21
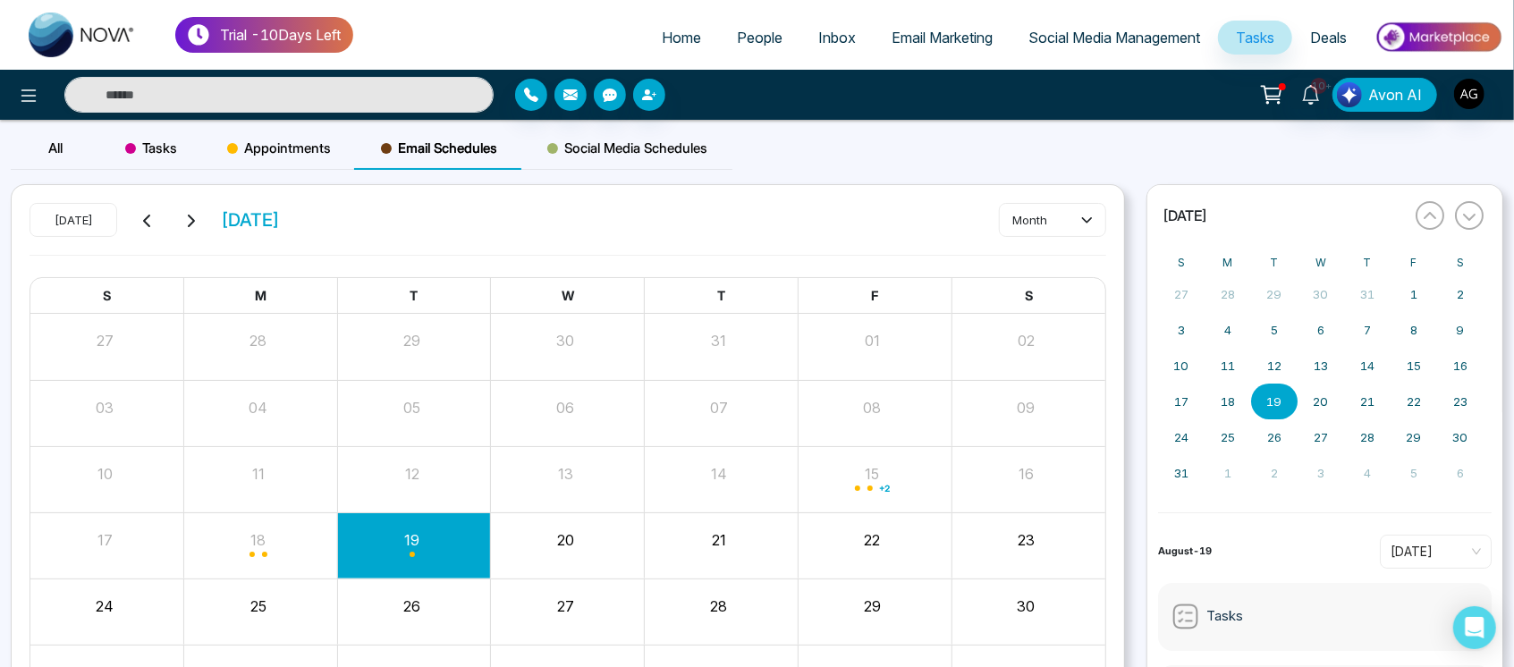
click at [620, 131] on div "Social Media Schedules" at bounding box center [627, 148] width 210 height 43
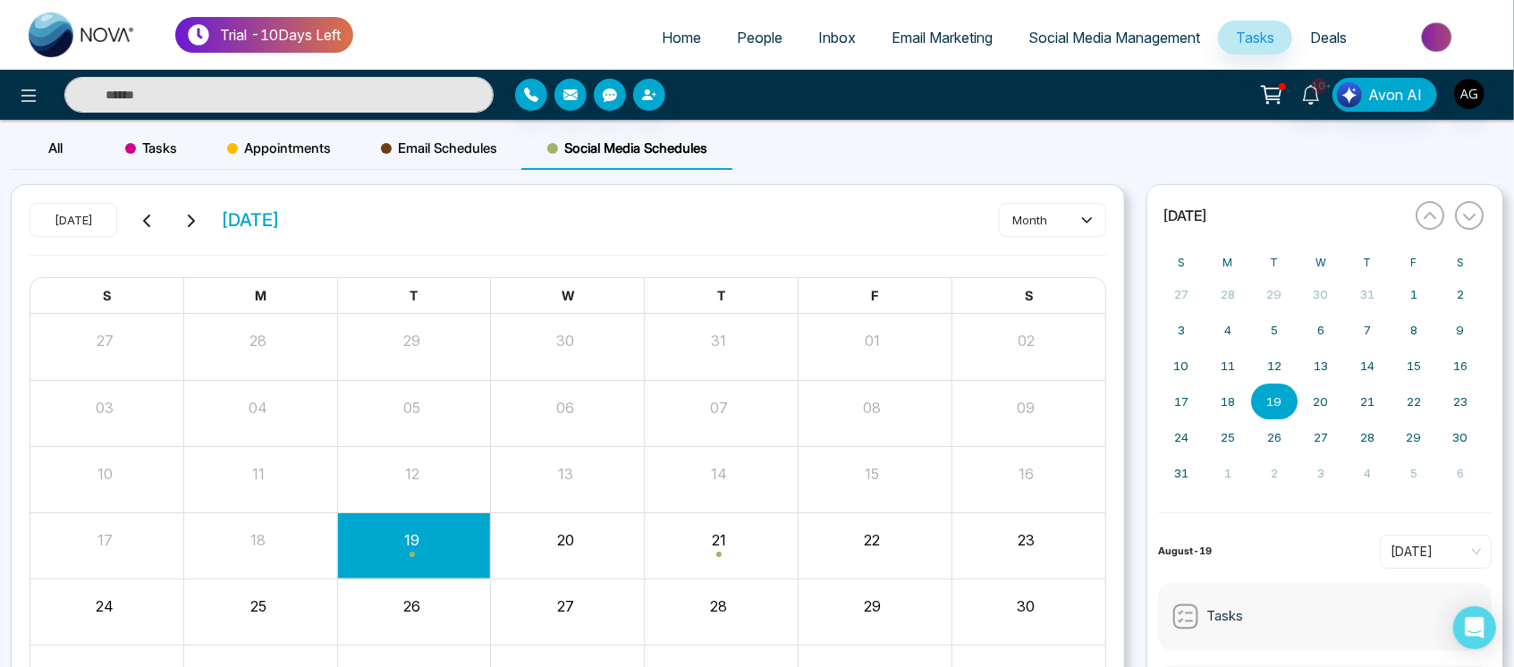
drag, startPoint x: 342, startPoint y: 206, endPoint x: 408, endPoint y: 213, distance: 66.6
click at [408, 213] on div "[DATE] [DATE] month" at bounding box center [568, 229] width 1077 height 52
drag, startPoint x: 408, startPoint y: 213, endPoint x: 199, endPoint y: 225, distance: 208.7
click at [199, 225] on div "[DATE] [DATE] month" at bounding box center [568, 229] width 1077 height 52
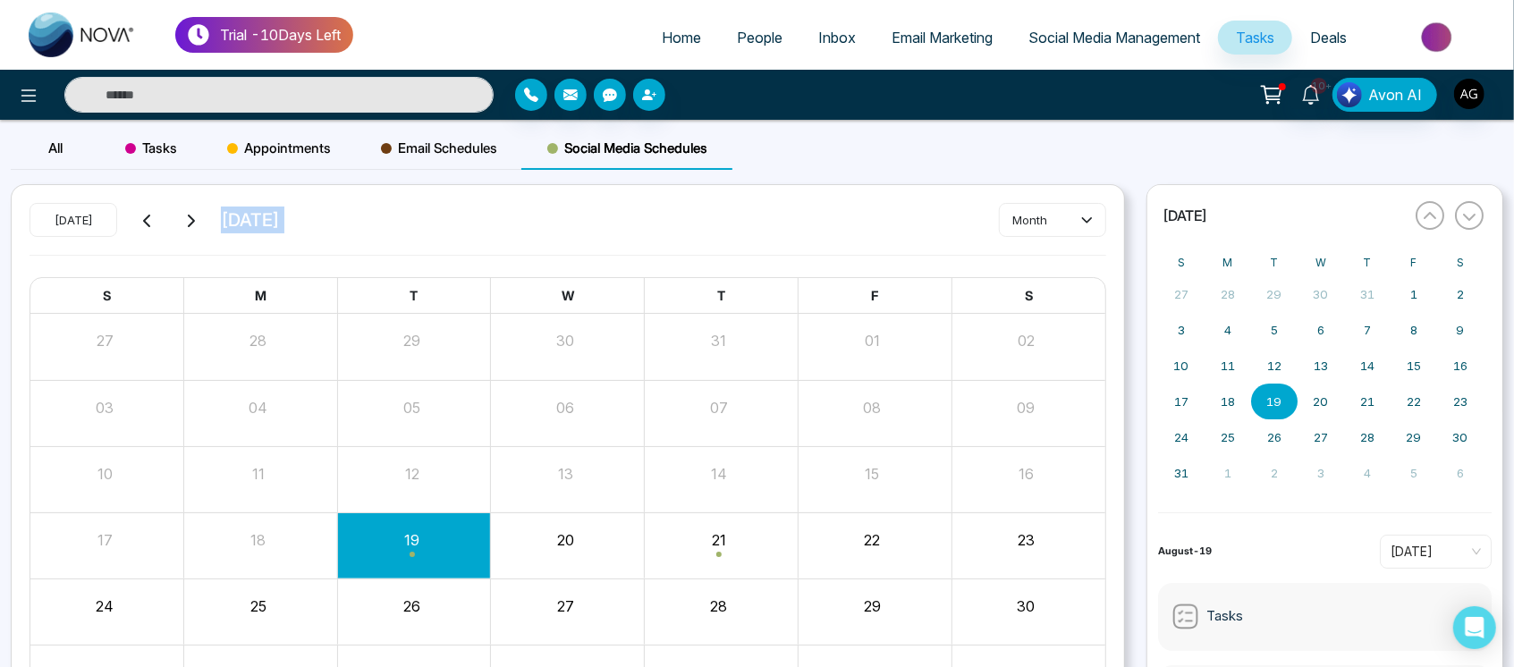
click at [394, 198] on div "[DATE] [DATE] month S M T W T F S 27 28 29 30 31 01 02 03 04 05 06 07 08 09 10 …" at bounding box center [568, 457] width 1112 height 545
click at [1326, 84] on span "10+" at bounding box center [1319, 86] width 16 height 16
click at [857, 165] on div "All Tasks Appointments Email Schedules Social Media Schedules" at bounding box center [757, 155] width 1514 height 57
click at [1073, 40] on span "Social Media Management" at bounding box center [1114, 38] width 172 height 18
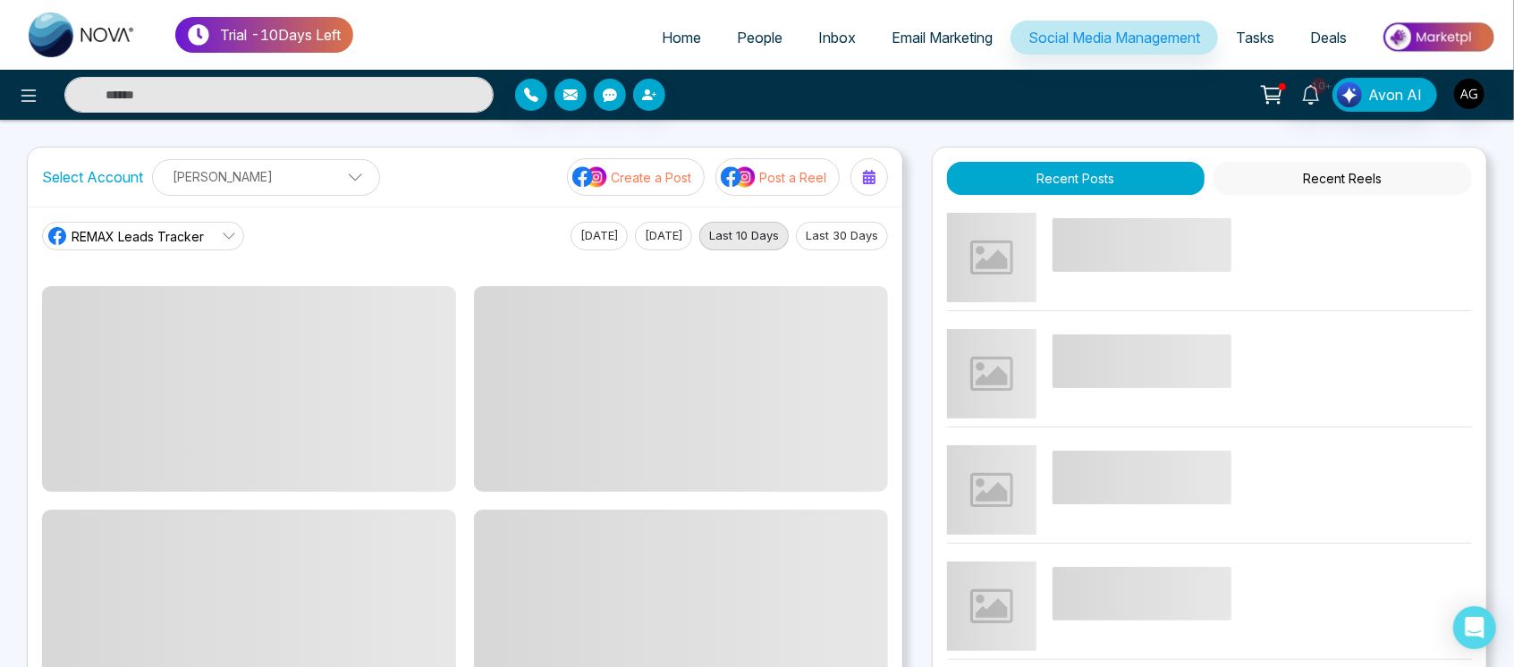
click at [308, 181] on p "[PERSON_NAME]" at bounding box center [266, 177] width 205 height 30
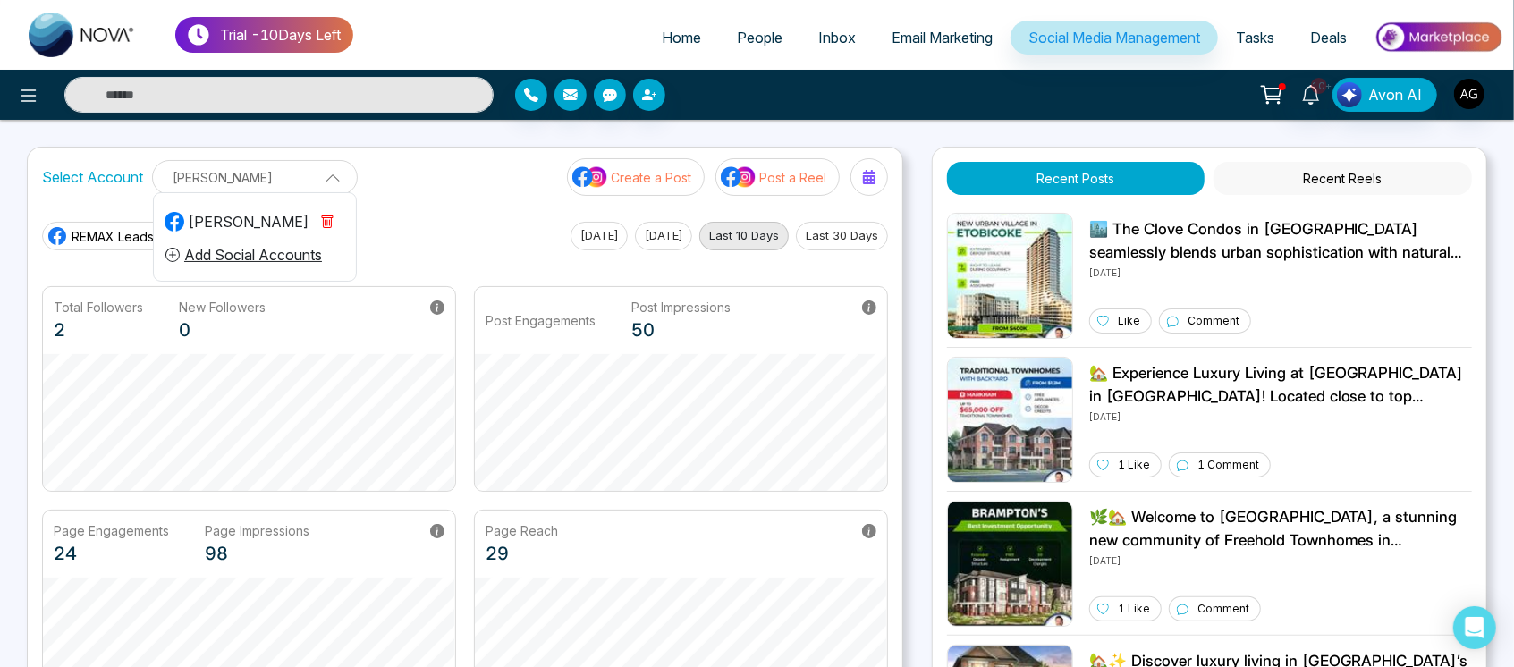
click at [307, 248] on button "Add Social Accounts" at bounding box center [244, 254] width 158 height 23
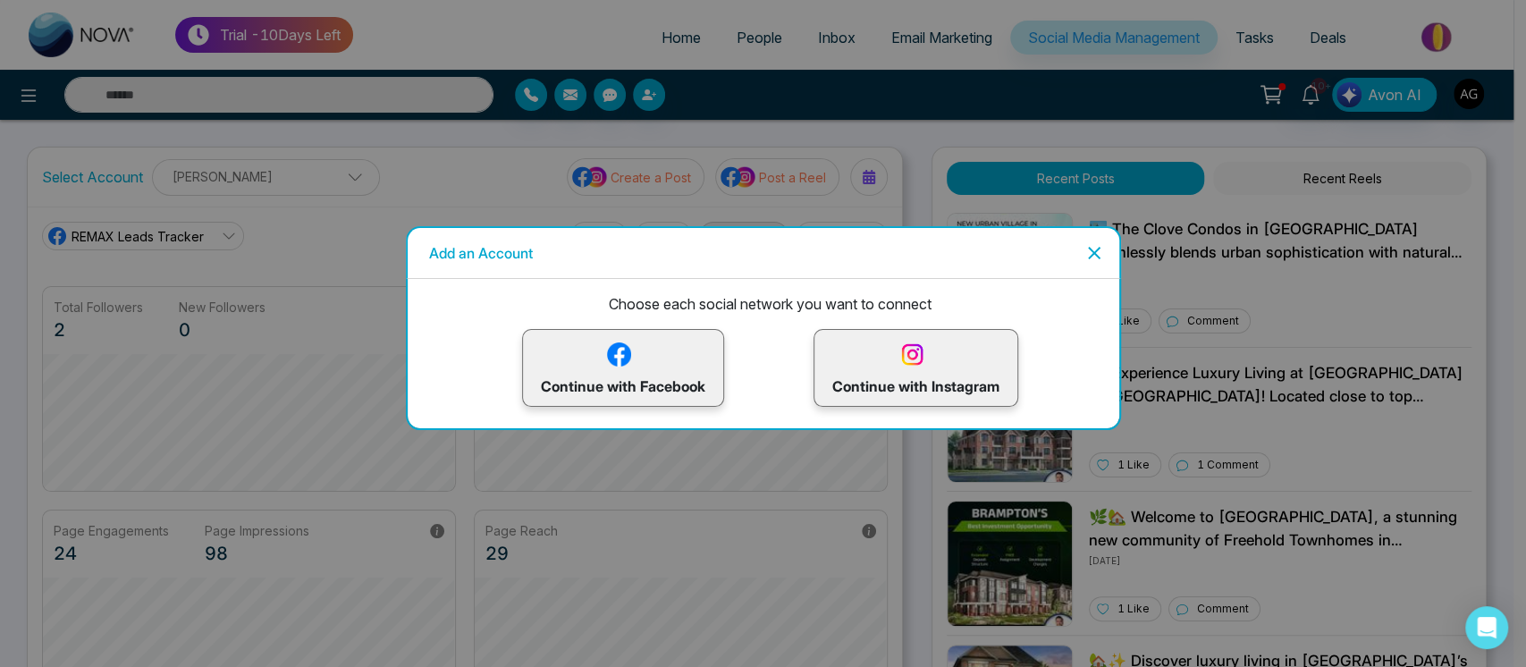
click at [638, 344] on p "Continue with Facebook" at bounding box center [623, 368] width 165 height 58
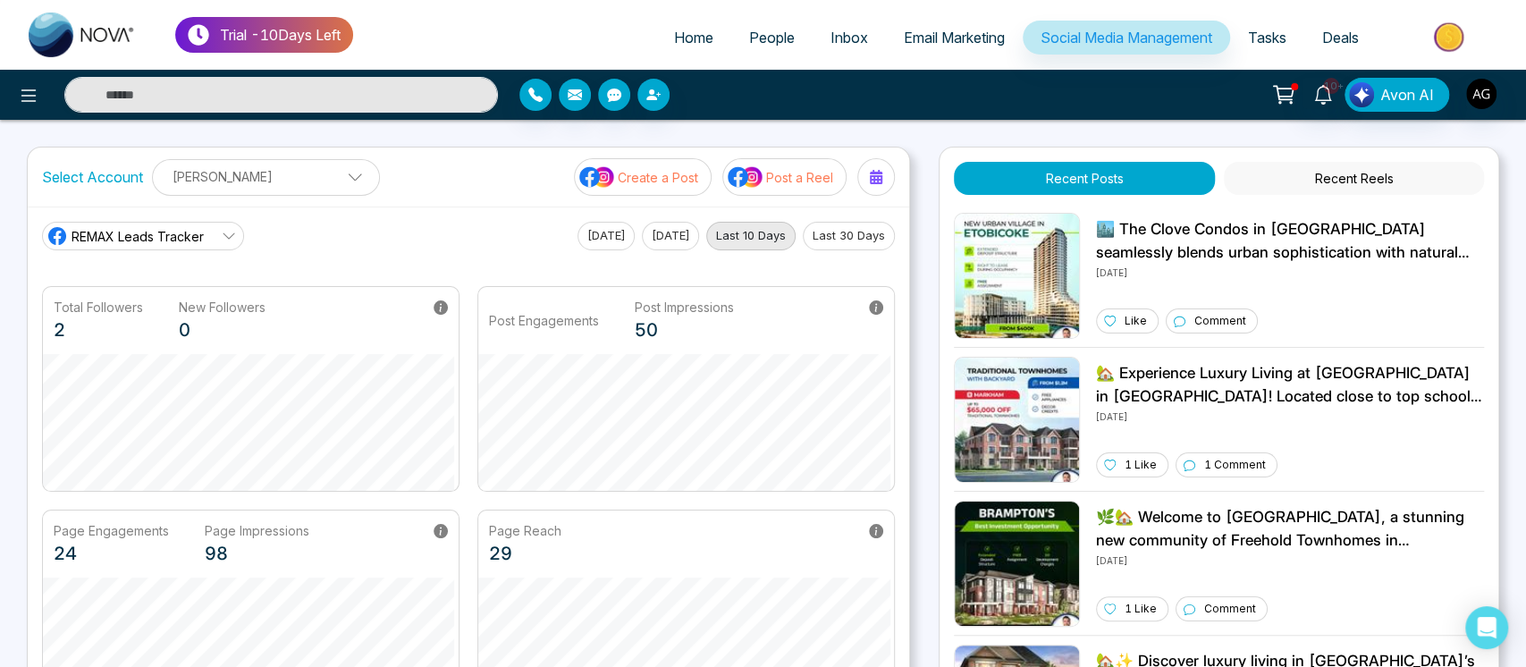
scroll to position [67, 0]
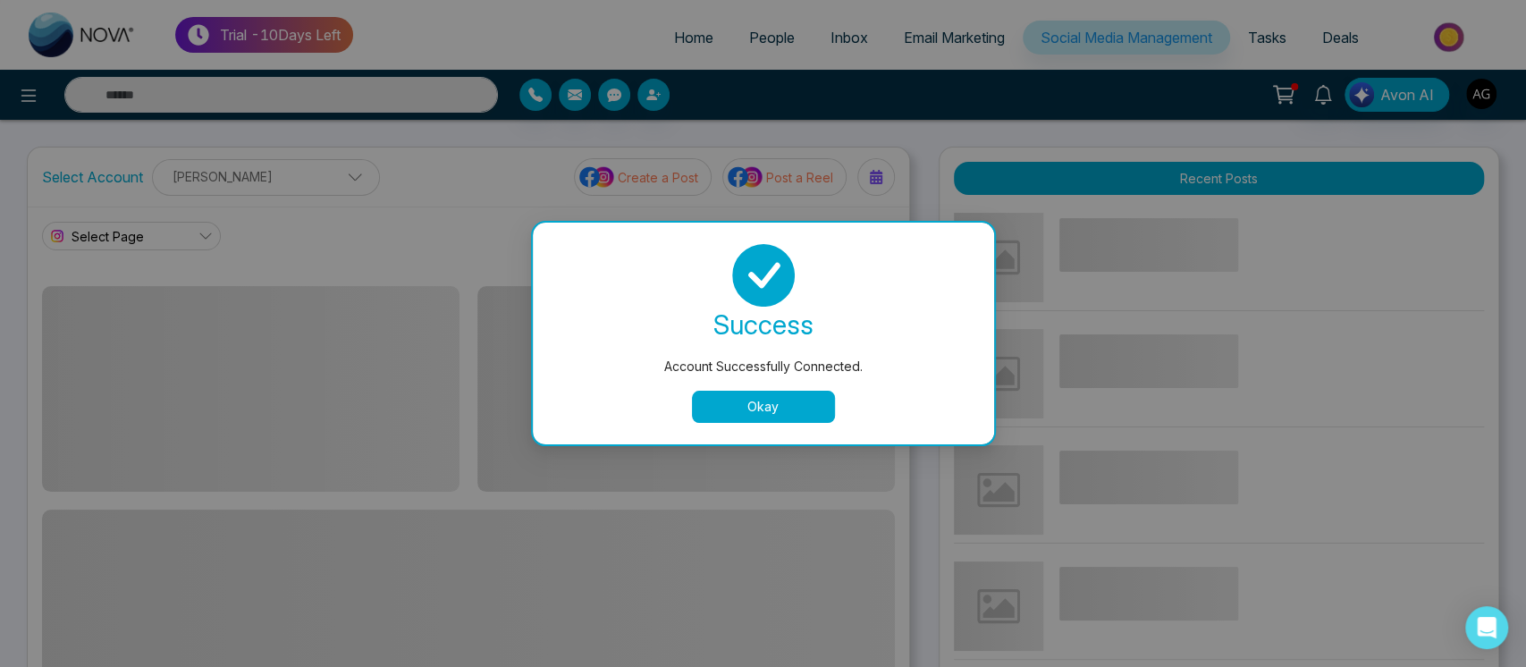
click at [730, 407] on button "Okay" at bounding box center [763, 407] width 143 height 32
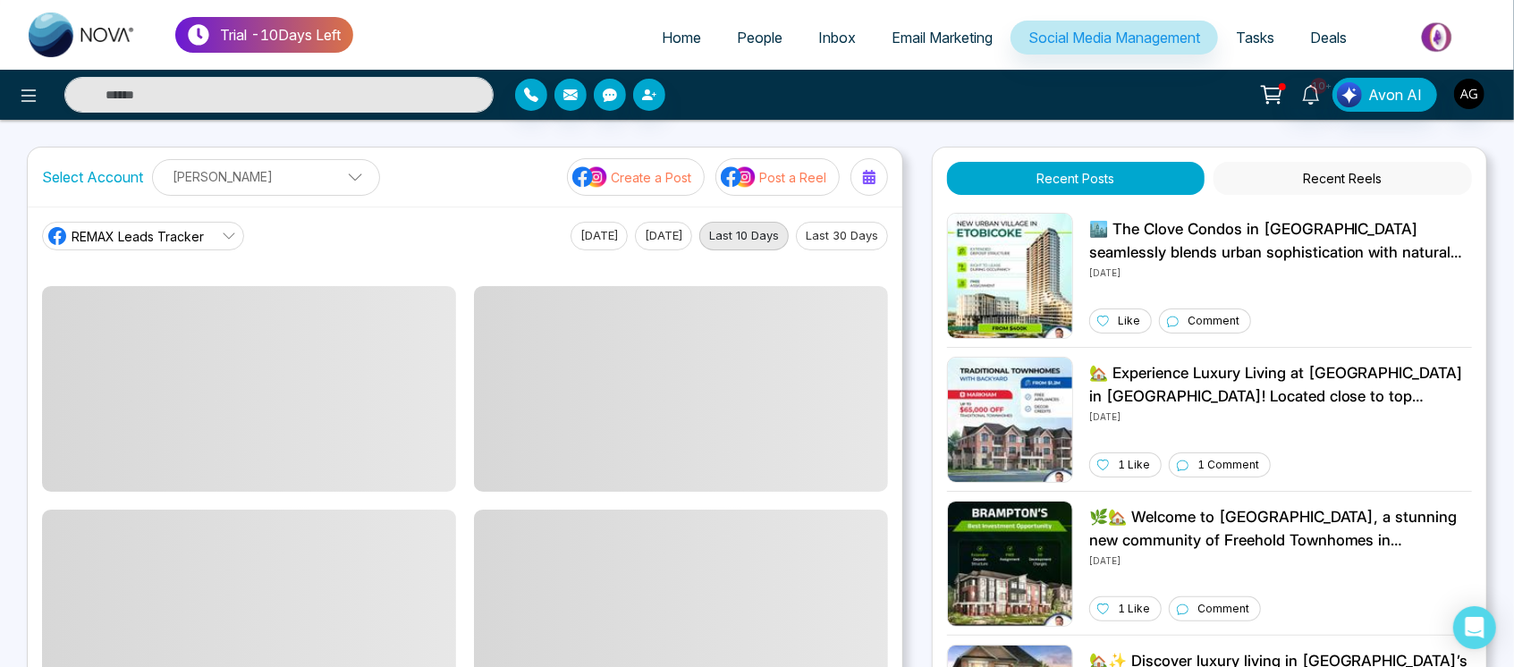
click at [279, 171] on p "[PERSON_NAME]" at bounding box center [266, 177] width 205 height 30
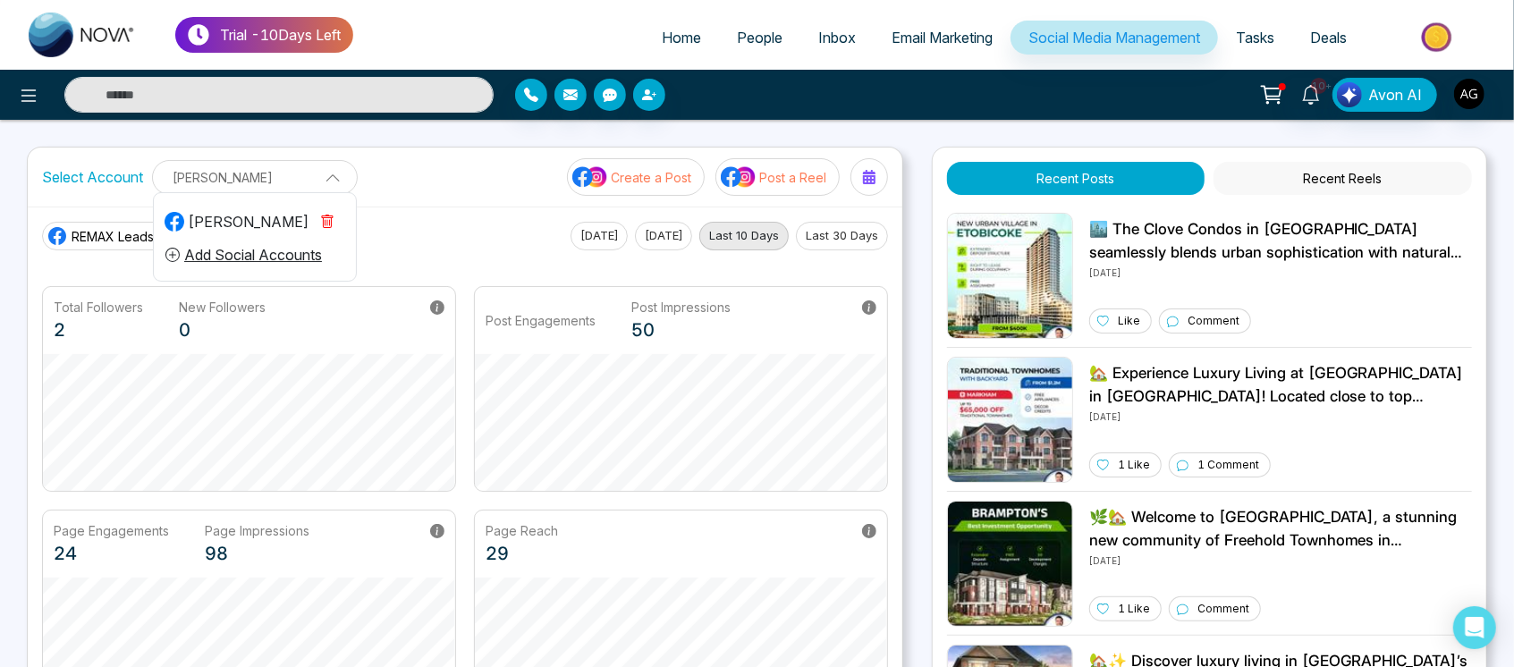
click at [294, 241] on li "Add Social Accounts" at bounding box center [255, 255] width 202 height 30
click at [332, 173] on p "[PERSON_NAME]" at bounding box center [266, 177] width 205 height 30
click at [289, 249] on button "Add Social Accounts" at bounding box center [244, 254] width 158 height 23
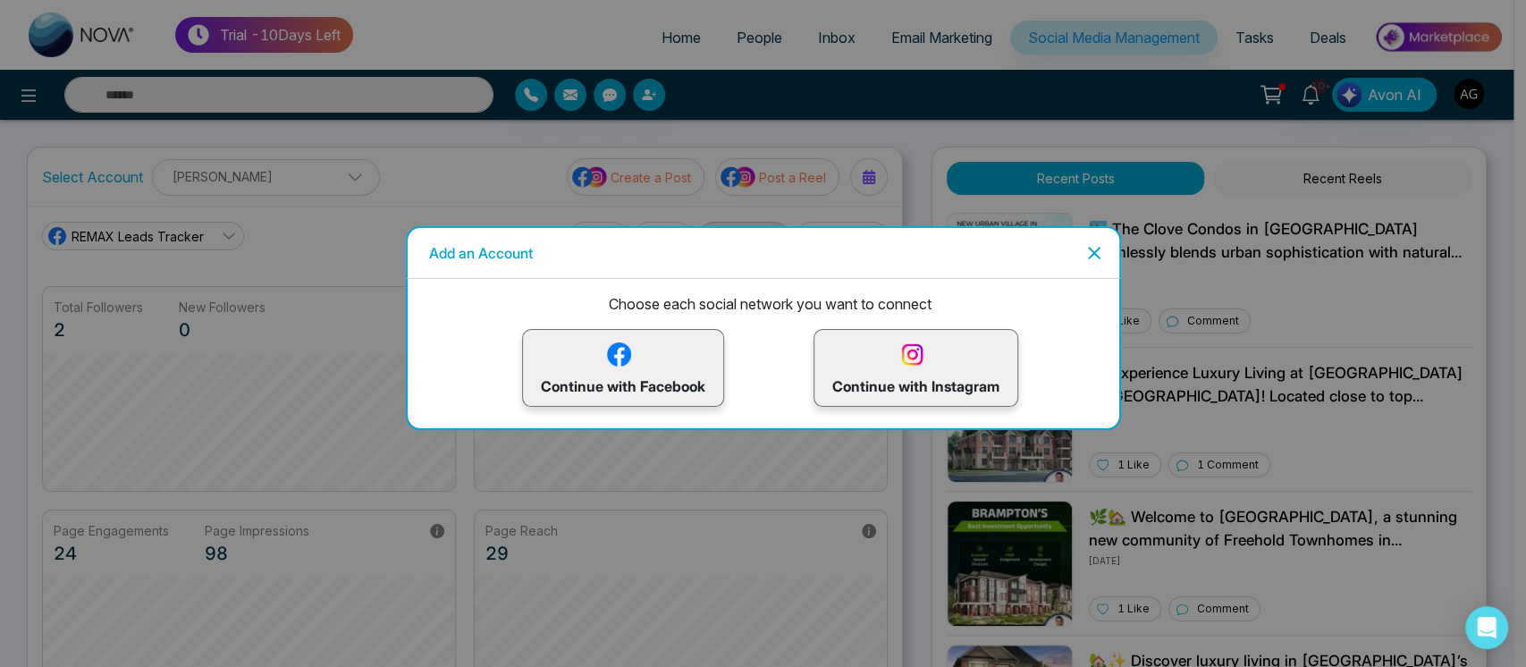
click at [660, 368] on p "Continue with Facebook" at bounding box center [623, 368] width 165 height 58
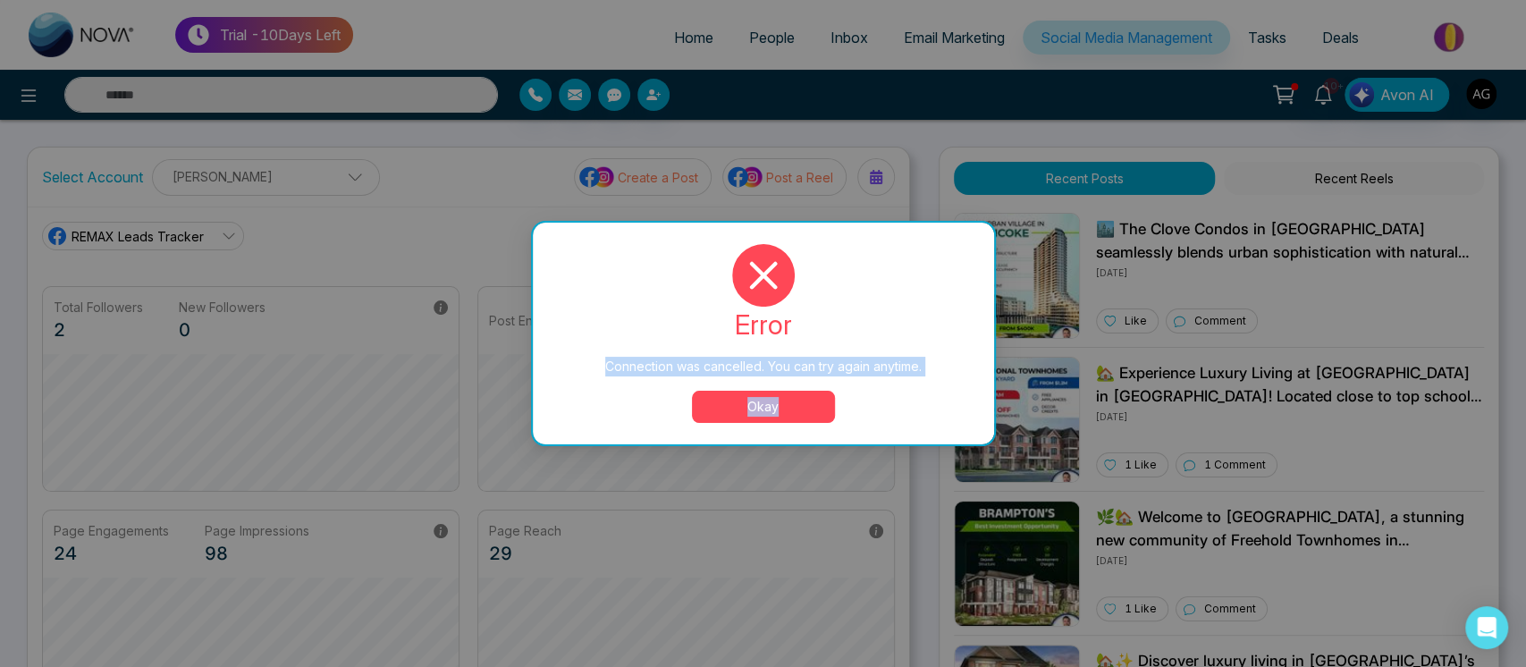
drag, startPoint x: 597, startPoint y: 349, endPoint x: 802, endPoint y: 410, distance: 213.6
click at [802, 410] on div "error Connection was cancelled. You can try again anytime. Okay" at bounding box center [763, 333] width 418 height 179
click at [802, 410] on button "Okay" at bounding box center [763, 407] width 143 height 32
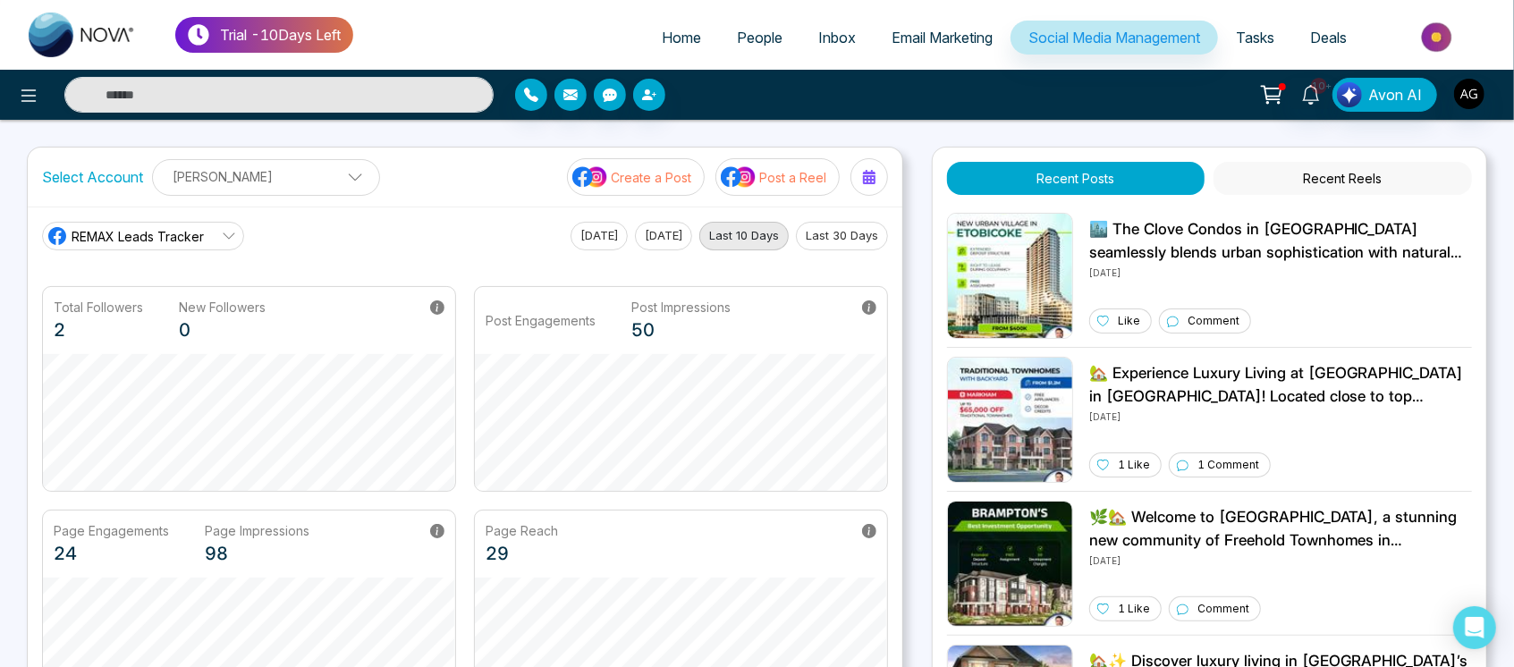
click at [319, 186] on p "[PERSON_NAME]" at bounding box center [266, 177] width 205 height 30
click at [283, 263] on button "Add Social Accounts" at bounding box center [244, 254] width 158 height 23
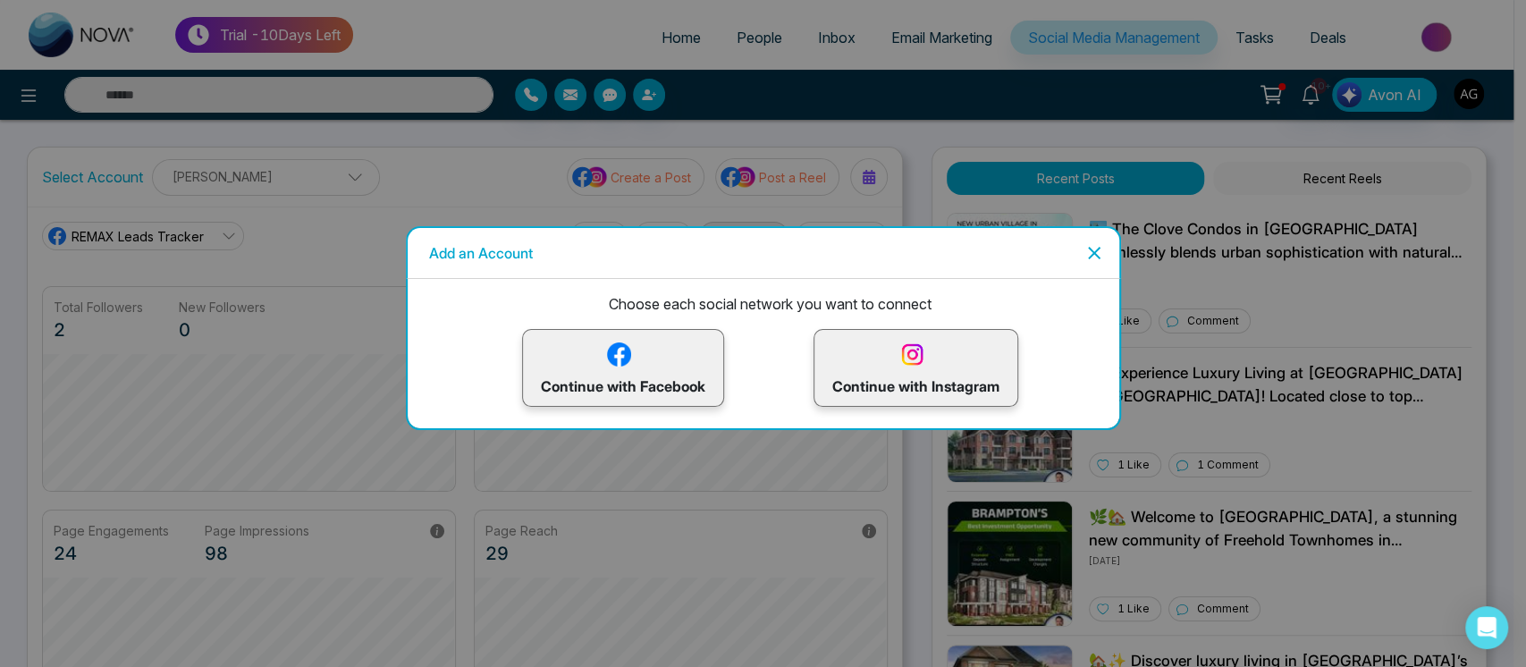
click at [628, 355] on img at bounding box center [619, 354] width 31 height 31
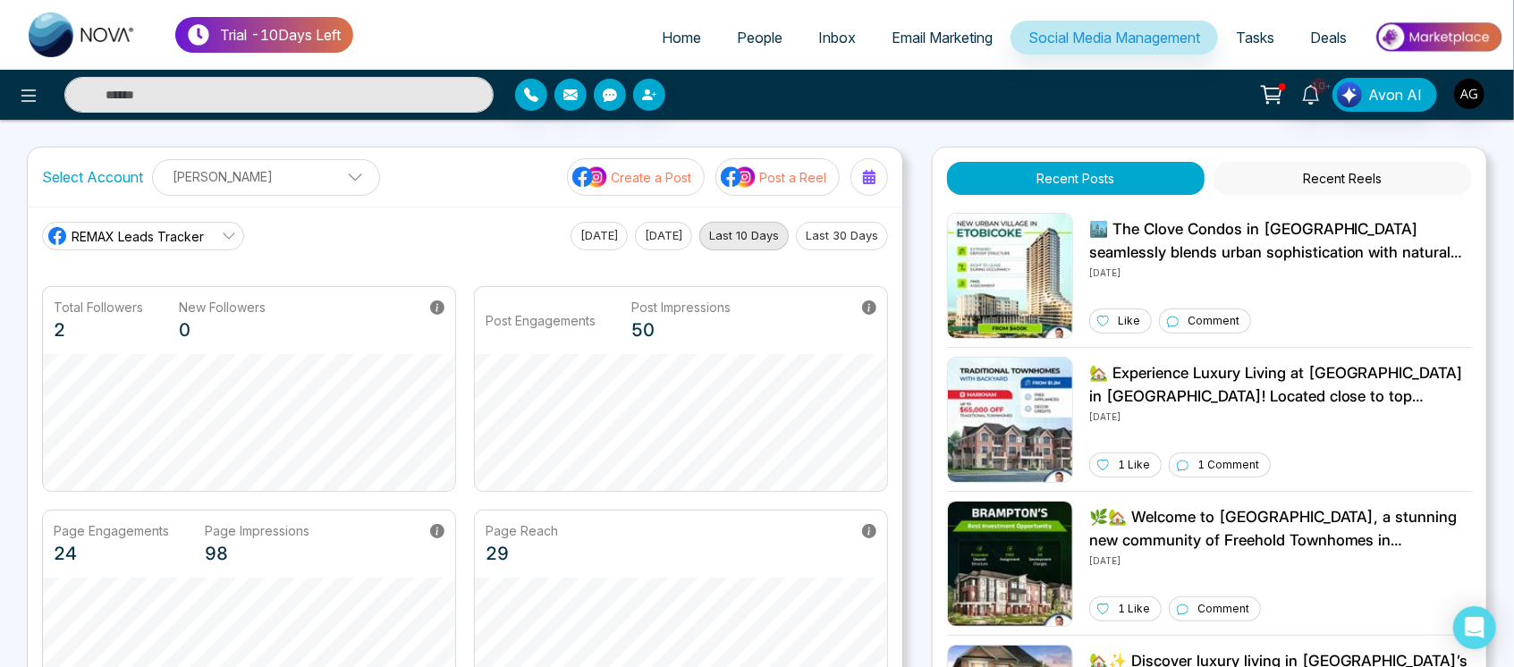
click at [311, 191] on ul "[PERSON_NAME] Add Social Accounts" at bounding box center [266, 192] width 205 height 2
drag, startPoint x: 282, startPoint y: 254, endPoint x: 445, endPoint y: 237, distance: 164.5
click at [445, 237] on div "Select Account [PERSON_NAME] [PERSON_NAME] Add Social Accounts Create a Post Po…" at bounding box center [465, 439] width 876 height 584
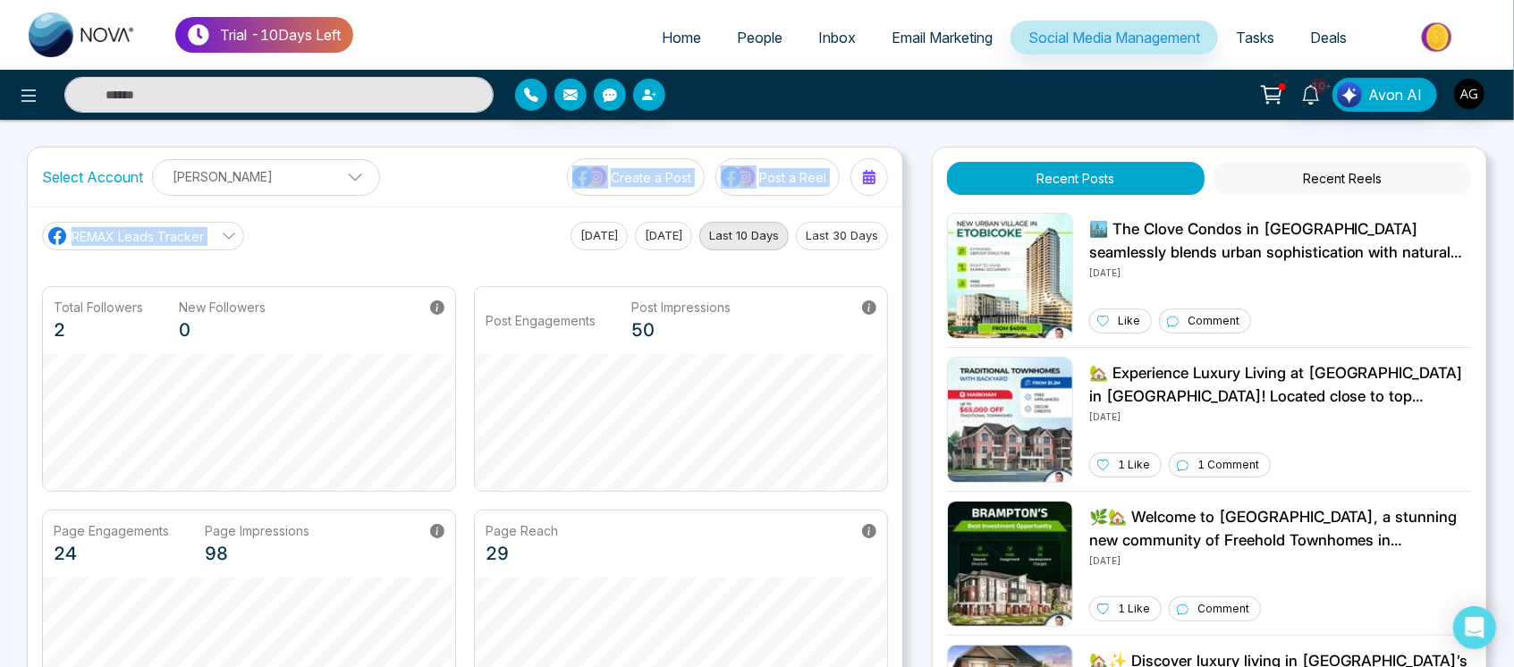
drag, startPoint x: 445, startPoint y: 237, endPoint x: 439, endPoint y: 203, distance: 34.5
click at [439, 203] on div "Select Account [PERSON_NAME] [PERSON_NAME] Add Social Accounts Create a Post Po…" at bounding box center [465, 439] width 876 height 584
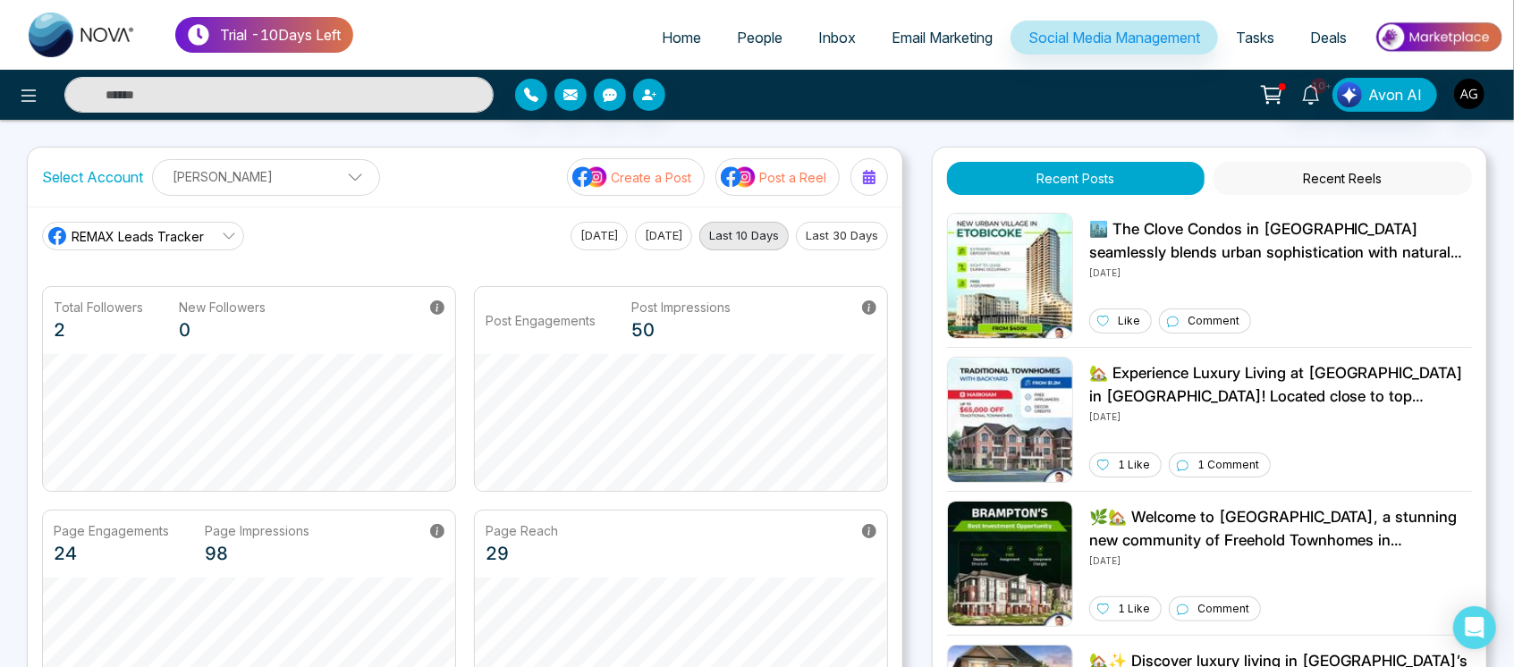
click at [439, 203] on div "Select Account [PERSON_NAME] [PERSON_NAME] Add Social Accounts Create a Post Po…" at bounding box center [465, 177] width 874 height 59
drag, startPoint x: 29, startPoint y: 165, endPoint x: 148, endPoint y: 168, distance: 119.0
click at [148, 168] on div "Select Account [PERSON_NAME] [PERSON_NAME] Add Social Accounts Create a Post Po…" at bounding box center [465, 177] width 874 height 59
click at [156, 159] on div "Select Account [PERSON_NAME] [PERSON_NAME] Add Social Accounts" at bounding box center [211, 177] width 338 height 37
click at [249, 172] on p "[PERSON_NAME]" at bounding box center [266, 177] width 205 height 30
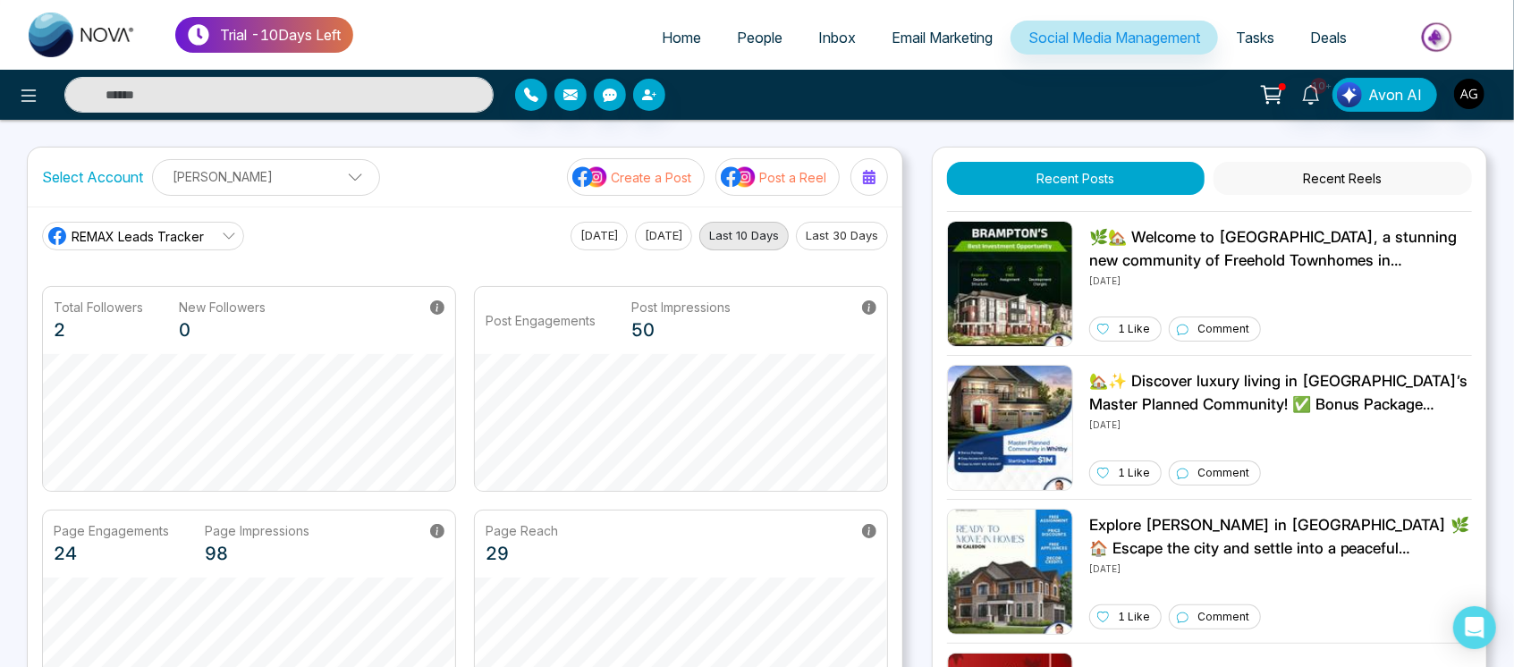
scroll to position [0, 0]
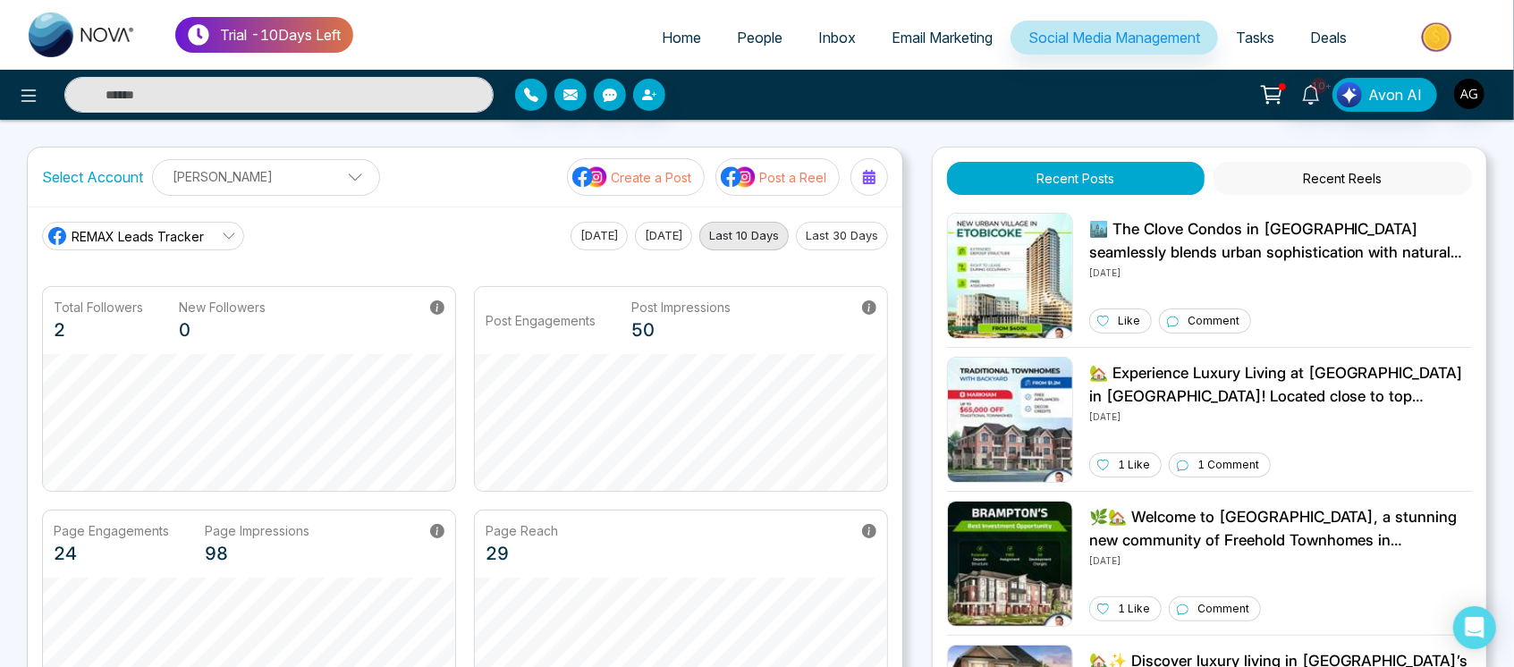
click at [475, 211] on div "REMAX Leads Tracker [DATE] [DATE] Last 10 Days Last 30 Days Total Followers 2 N…" at bounding box center [465, 468] width 874 height 523
click at [773, 30] on link "People" at bounding box center [759, 38] width 81 height 34
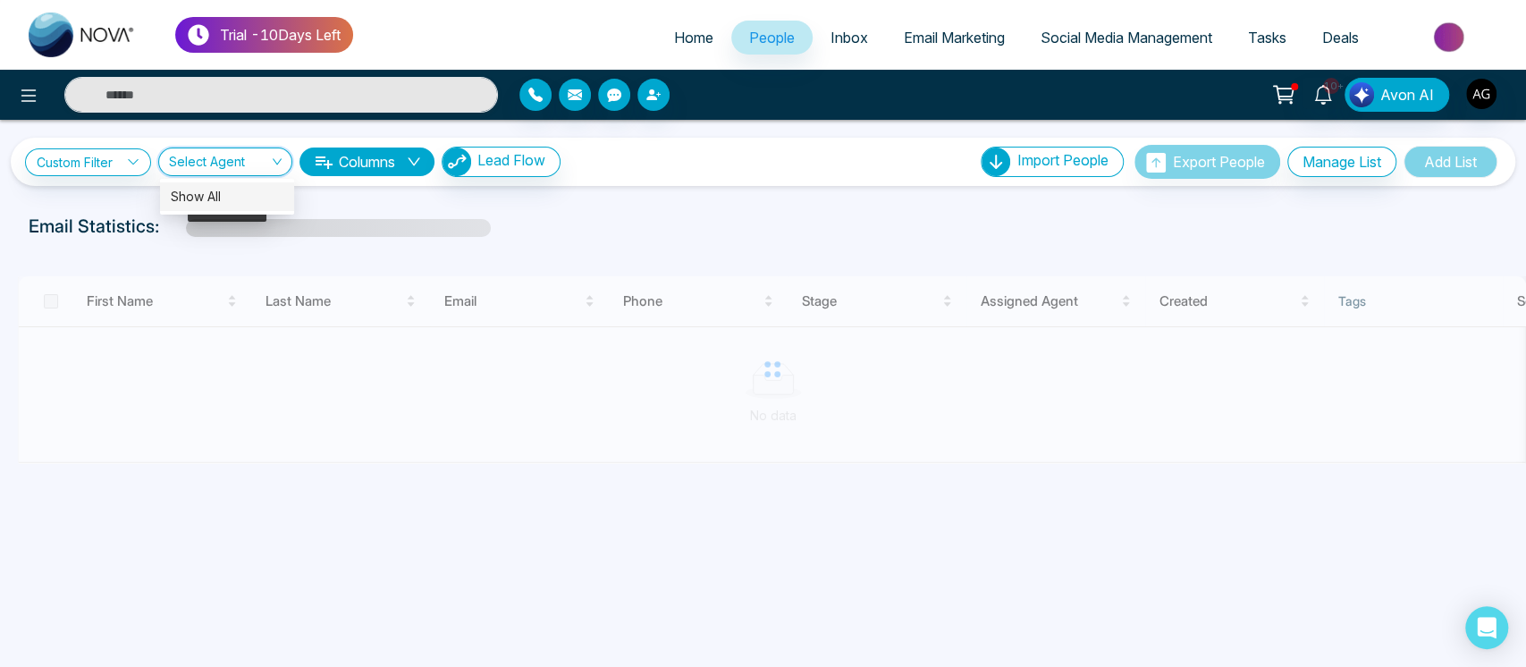
click at [217, 154] on input "search" at bounding box center [219, 165] width 100 height 34
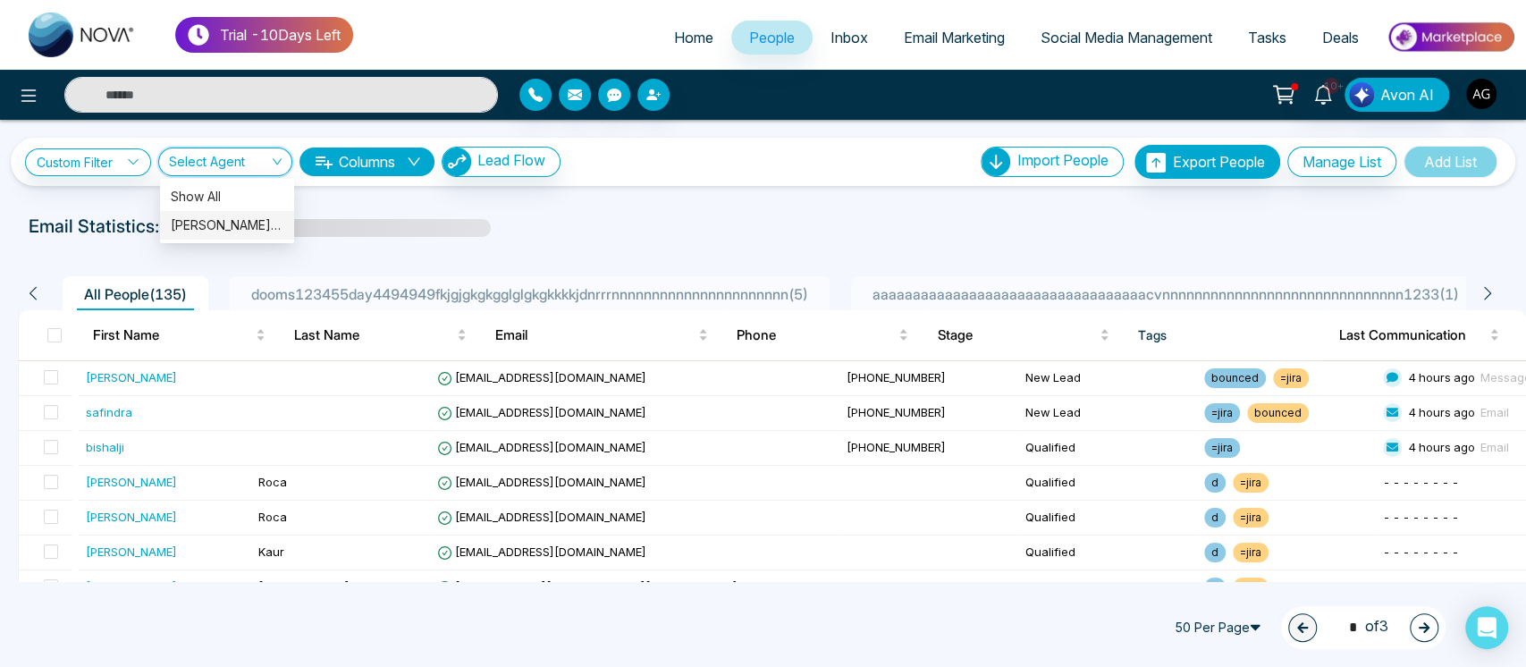
click at [245, 220] on div "[PERSON_NAME] (me)" at bounding box center [227, 225] width 113 height 20
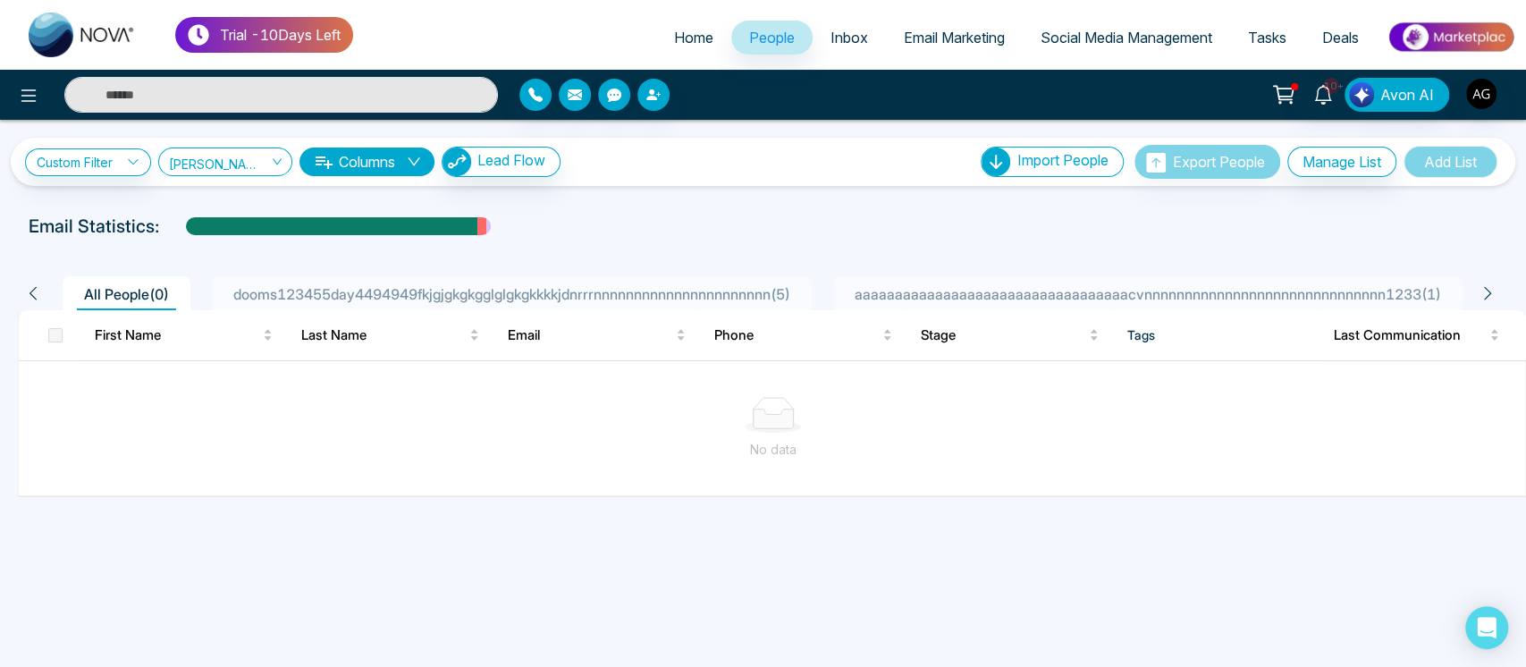
click at [394, 173] on button "Columns" at bounding box center [367, 162] width 135 height 29
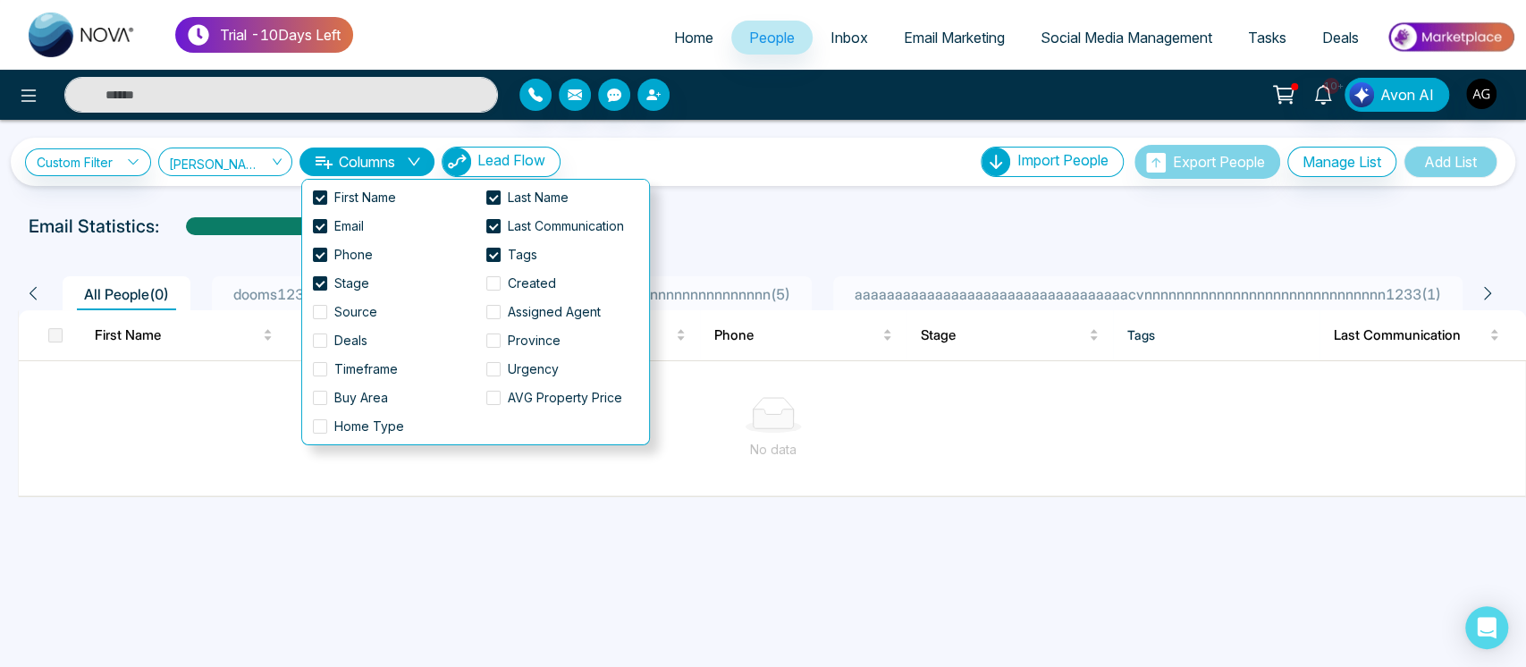
click at [758, 247] on div "All People ( 0 ) dooms123455day4494949fkjgjgkgkgglglgkgkkkkjdnrrrnnnnnnnnnnnnnn…" at bounding box center [763, 372] width 1505 height 250
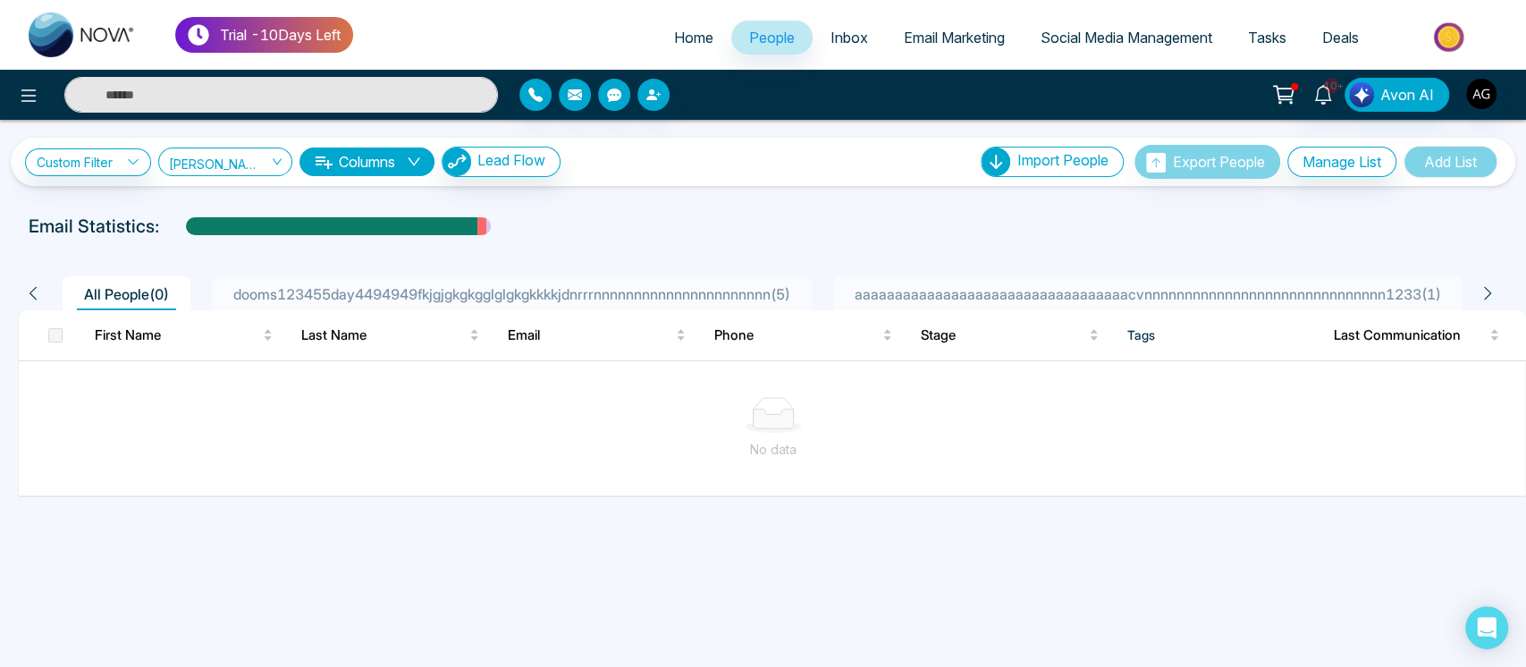
click at [240, 145] on div "**********" at bounding box center [763, 162] width 1476 height 34
click at [250, 148] on div "[PERSON_NAME] (me)" at bounding box center [225, 162] width 134 height 29
click at [266, 194] on div "Show All" at bounding box center [227, 197] width 113 height 20
click at [739, 317] on div at bounding box center [772, 403] width 1508 height 187
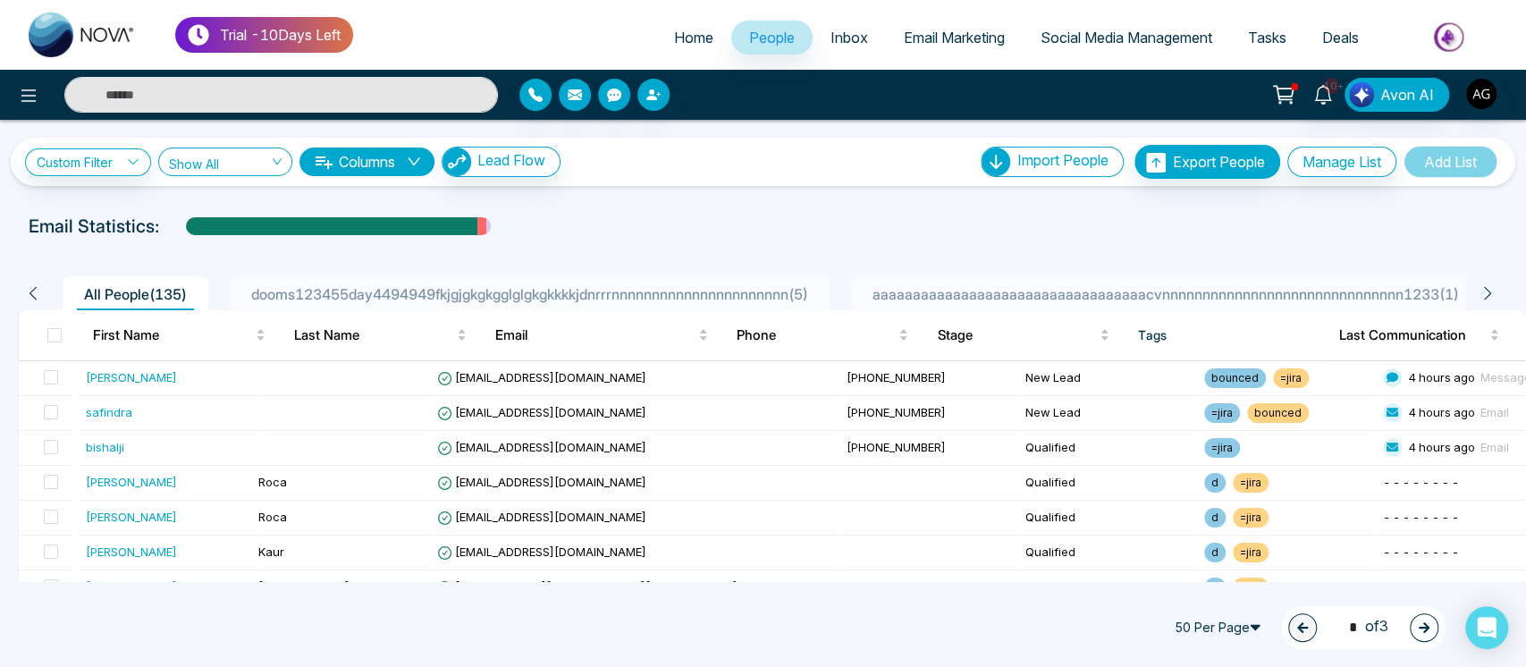
click at [980, 298] on span "aaaaaaaaaaaaaaaaaaaaaaaaaaaaaaaaaacvnnnnnnnnnnnnnnnnnnnnnnnnnnnnnn1233 ( 1 )" at bounding box center [1166, 294] width 601 height 18
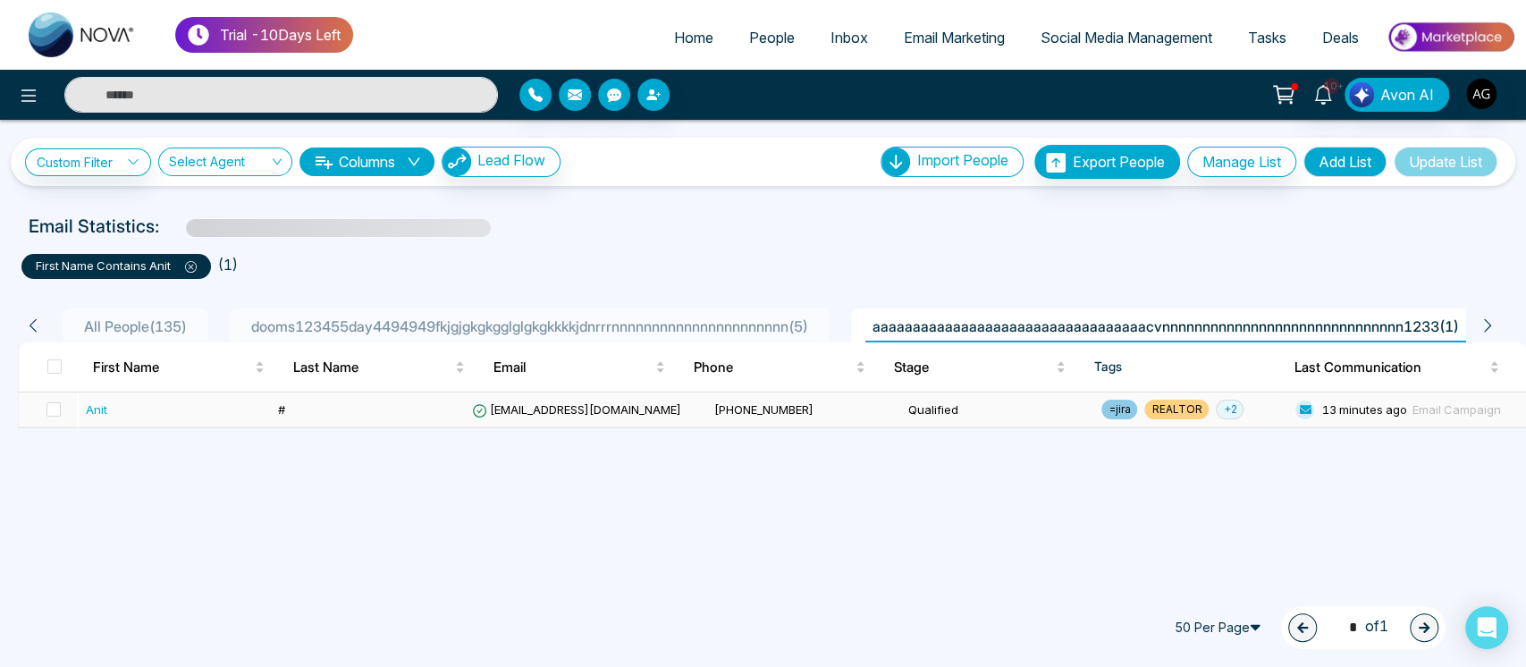
click at [636, 403] on td "[EMAIL_ADDRESS][DOMAIN_NAME]" at bounding box center [586, 410] width 242 height 35
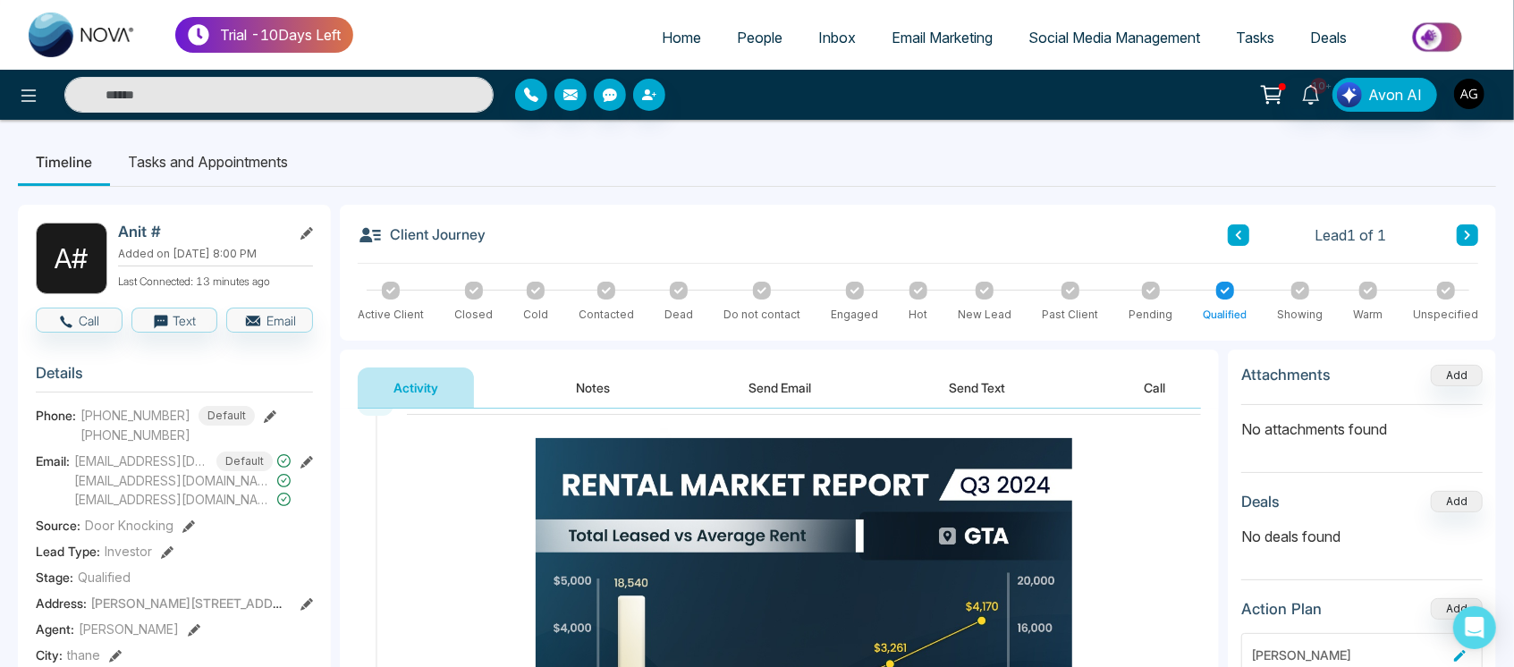
click at [589, 393] on button "Notes" at bounding box center [594, 387] width 106 height 40
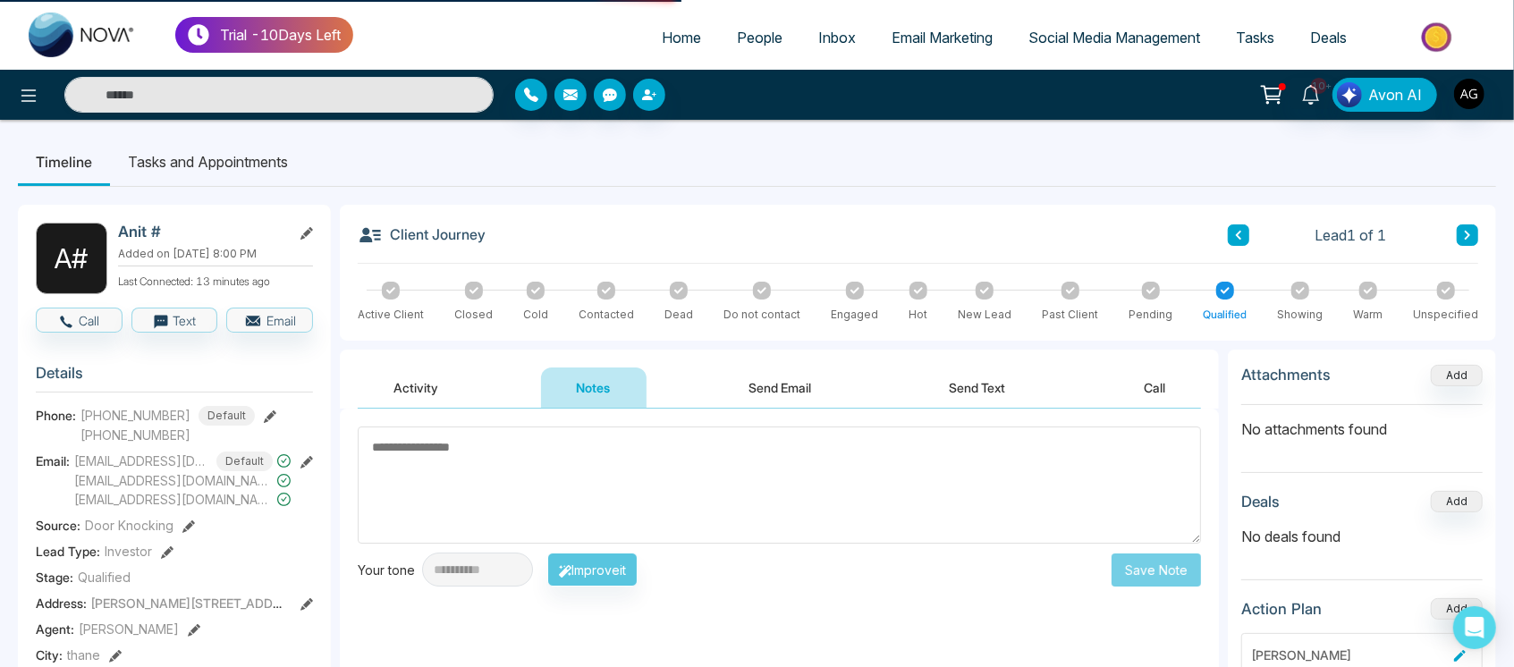
scroll to position [13, 0]
click at [785, 376] on button "Send Email" at bounding box center [780, 387] width 134 height 40
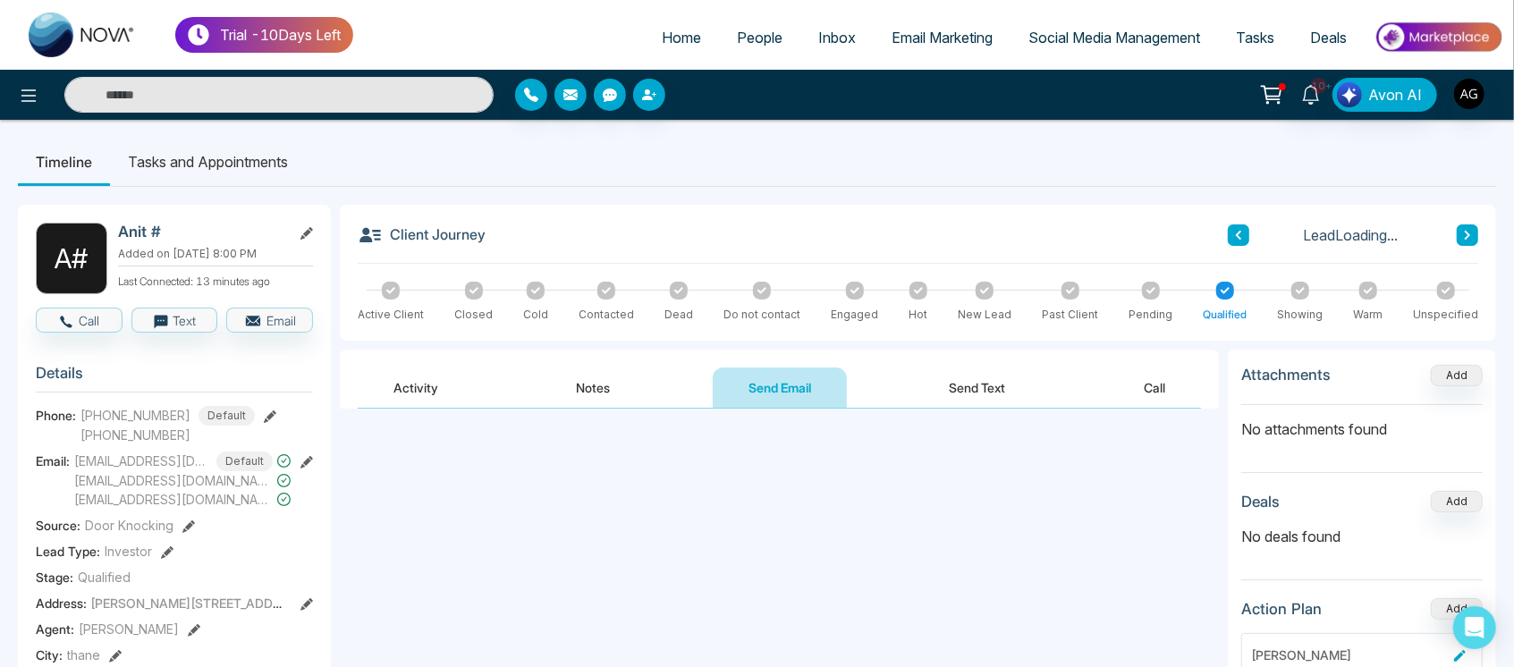
click at [970, 373] on button "Send Text" at bounding box center [978, 387] width 128 height 40
click at [1159, 390] on button "Call" at bounding box center [1154, 387] width 93 height 40
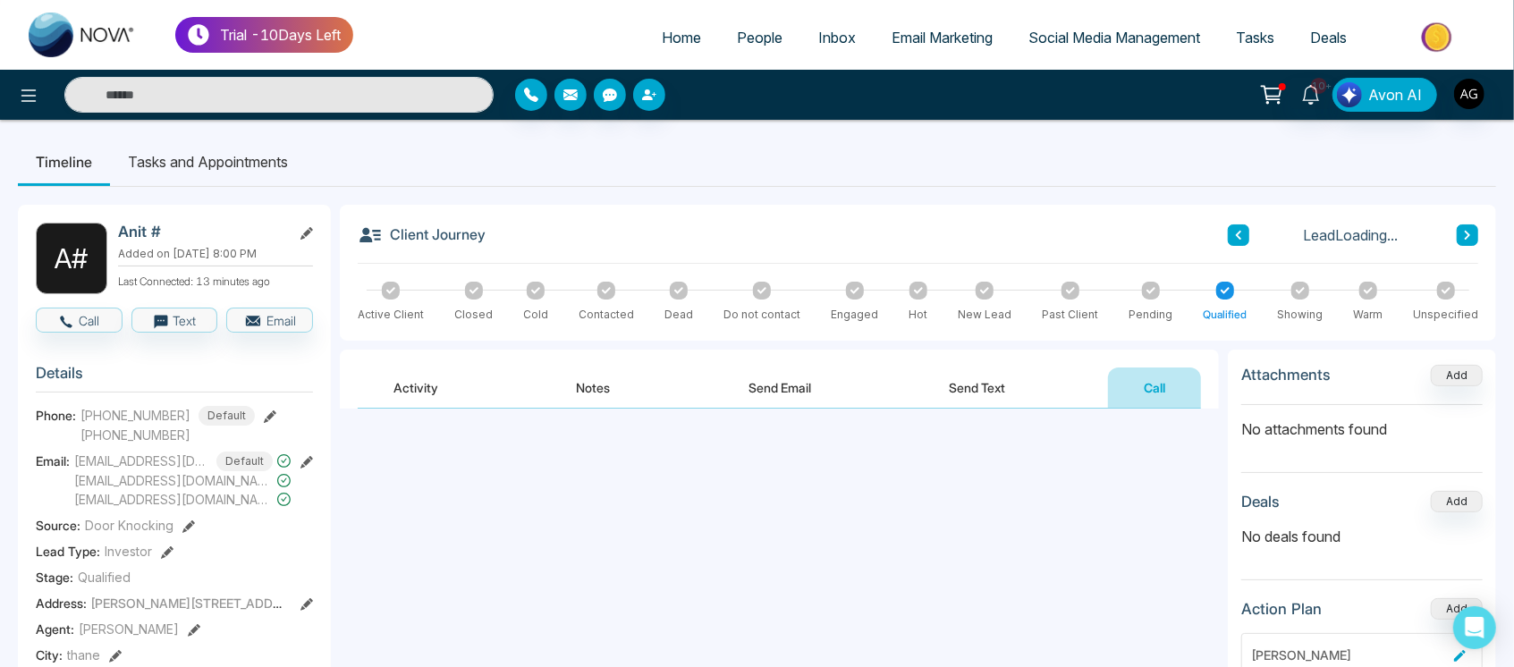
click at [1022, 376] on button "Send Text" at bounding box center [978, 387] width 128 height 40
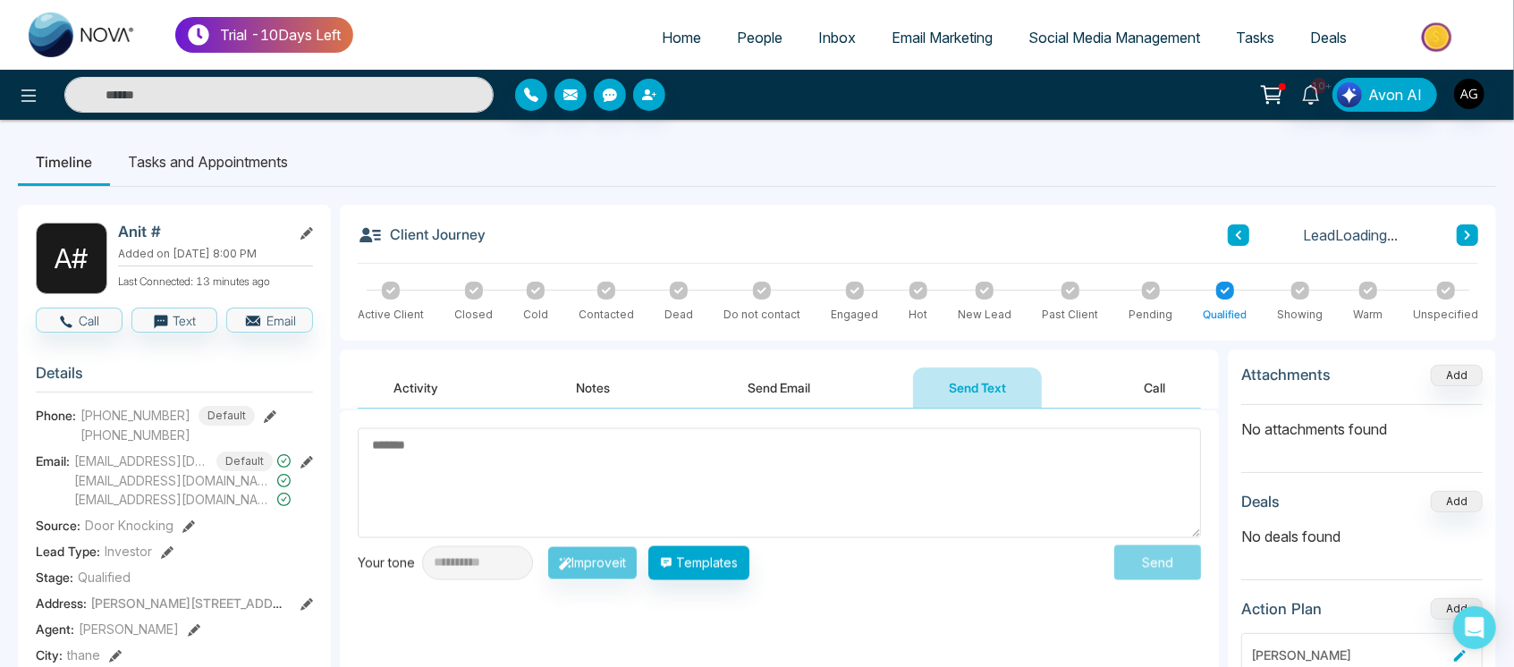
click at [789, 394] on button "Send Email" at bounding box center [780, 387] width 134 height 40
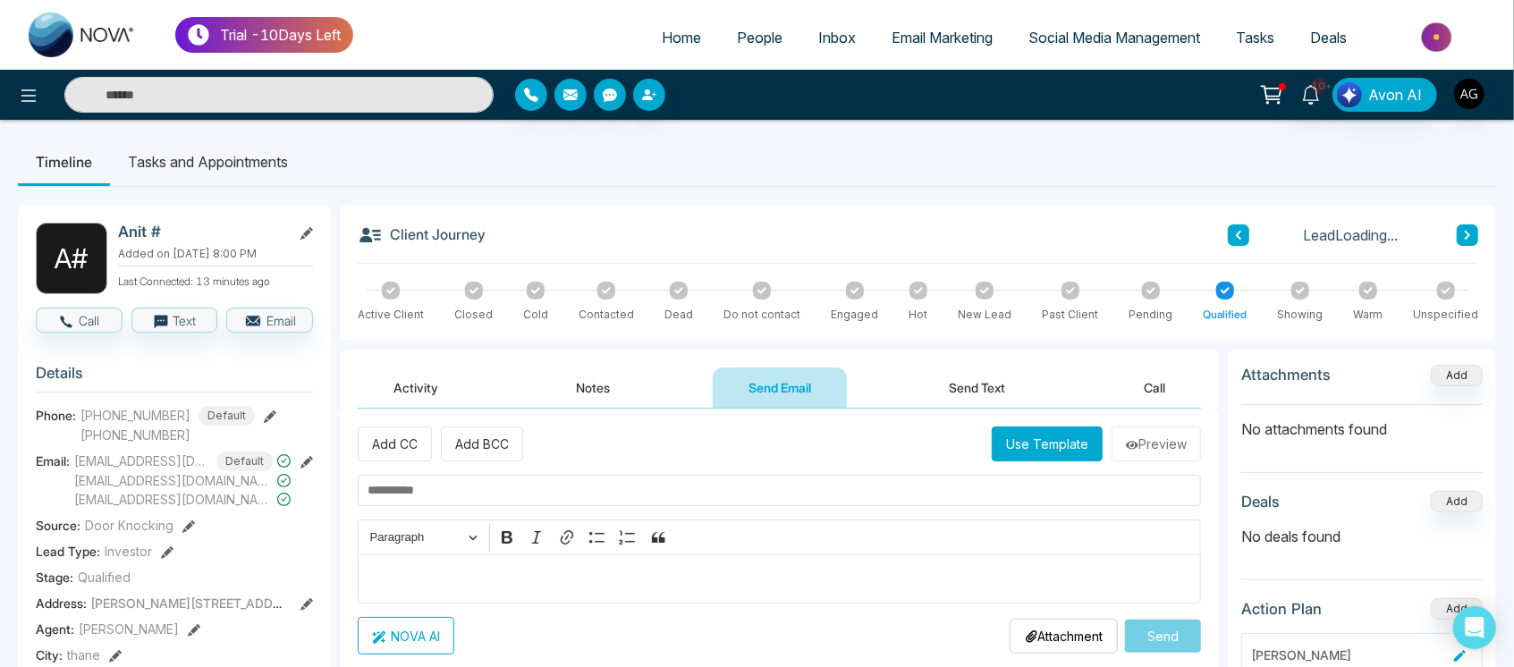
click at [553, 391] on button "Notes" at bounding box center [594, 387] width 106 height 40
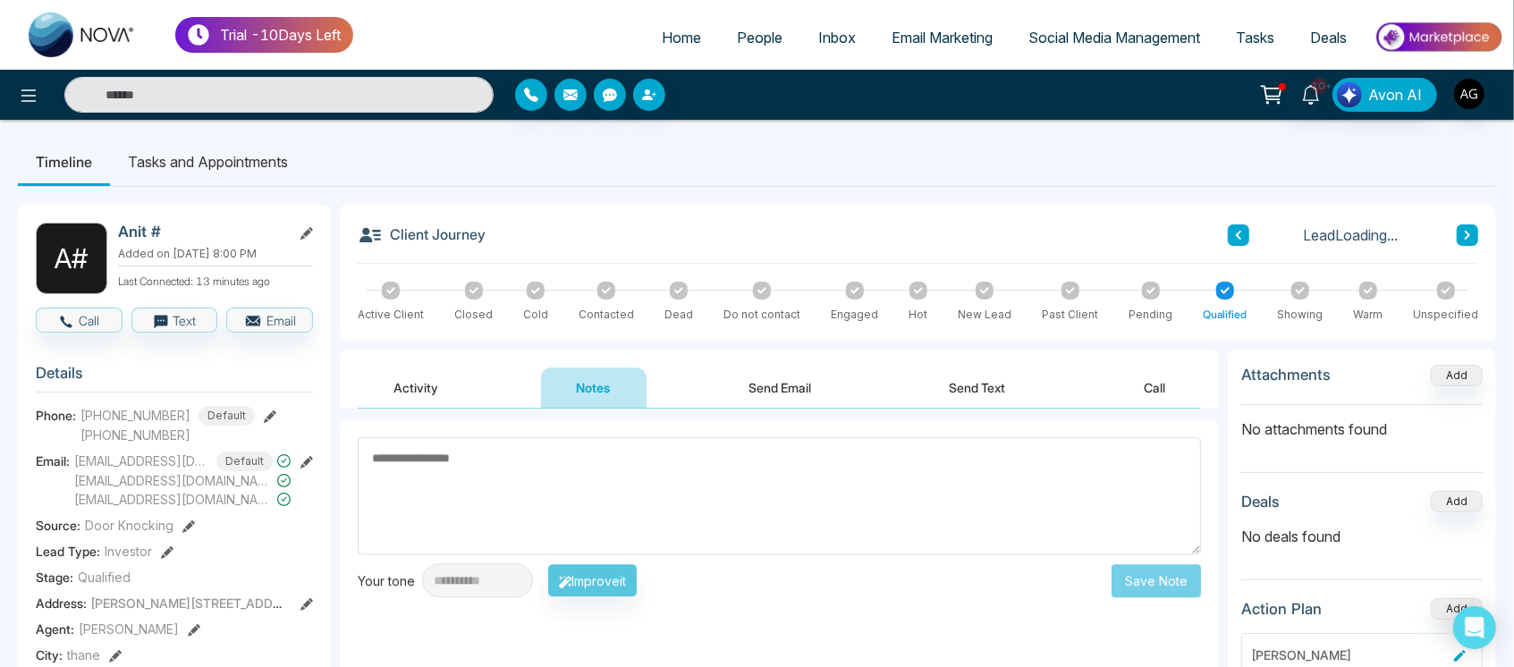
click at [394, 373] on button "Activity" at bounding box center [416, 387] width 116 height 40
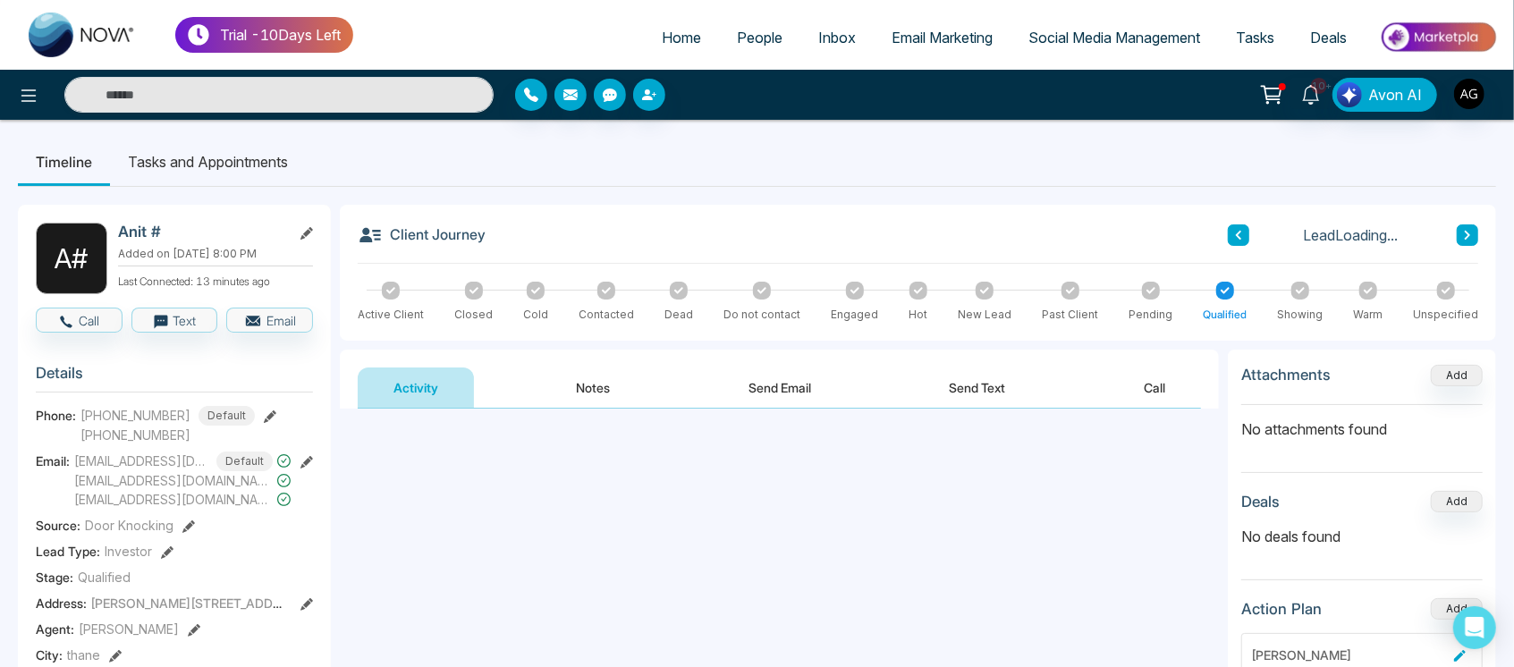
click at [583, 370] on button "Notes" at bounding box center [594, 387] width 106 height 40
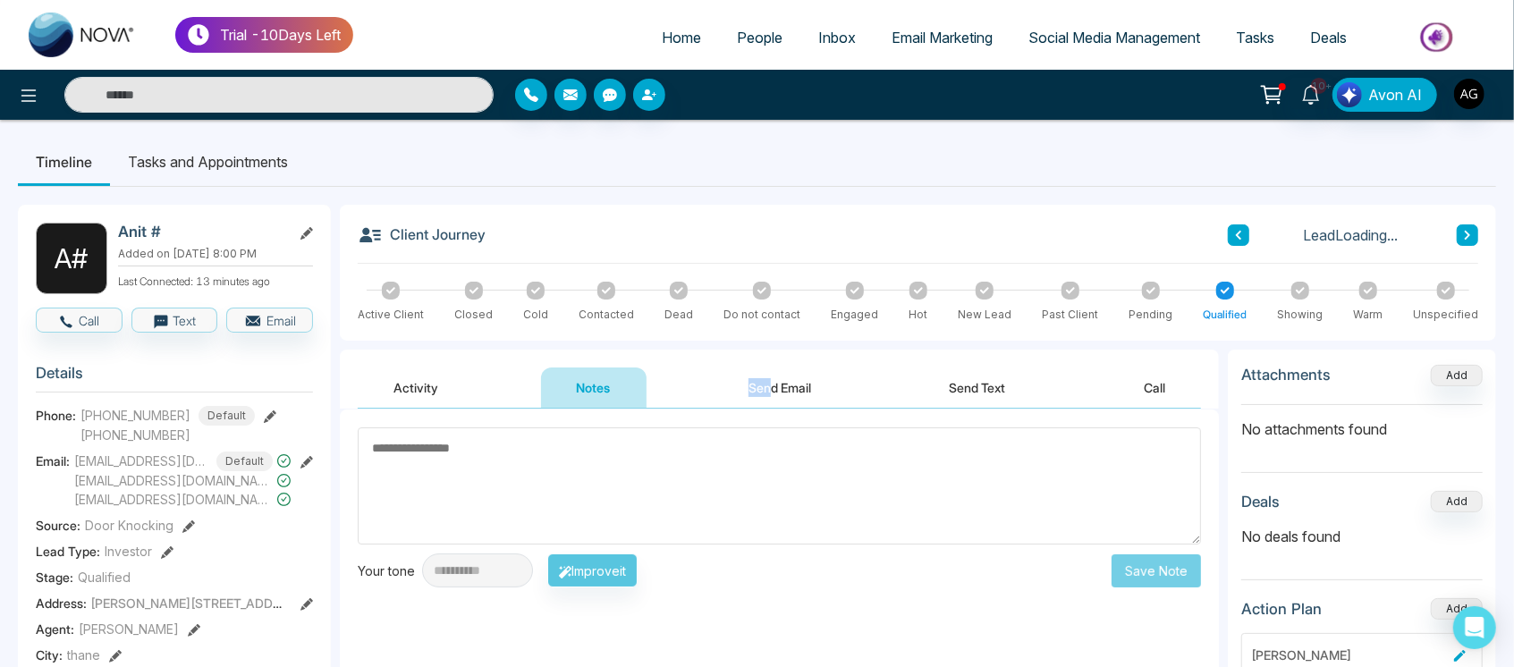
drag, startPoint x: 675, startPoint y: 374, endPoint x: 789, endPoint y: 394, distance: 115.4
click at [789, 394] on div "Activity Notes Send Email Send Text Call" at bounding box center [779, 387] width 843 height 41
click at [789, 394] on button "Send Email" at bounding box center [780, 387] width 134 height 40
click at [947, 390] on button "Send Text" at bounding box center [978, 387] width 128 height 40
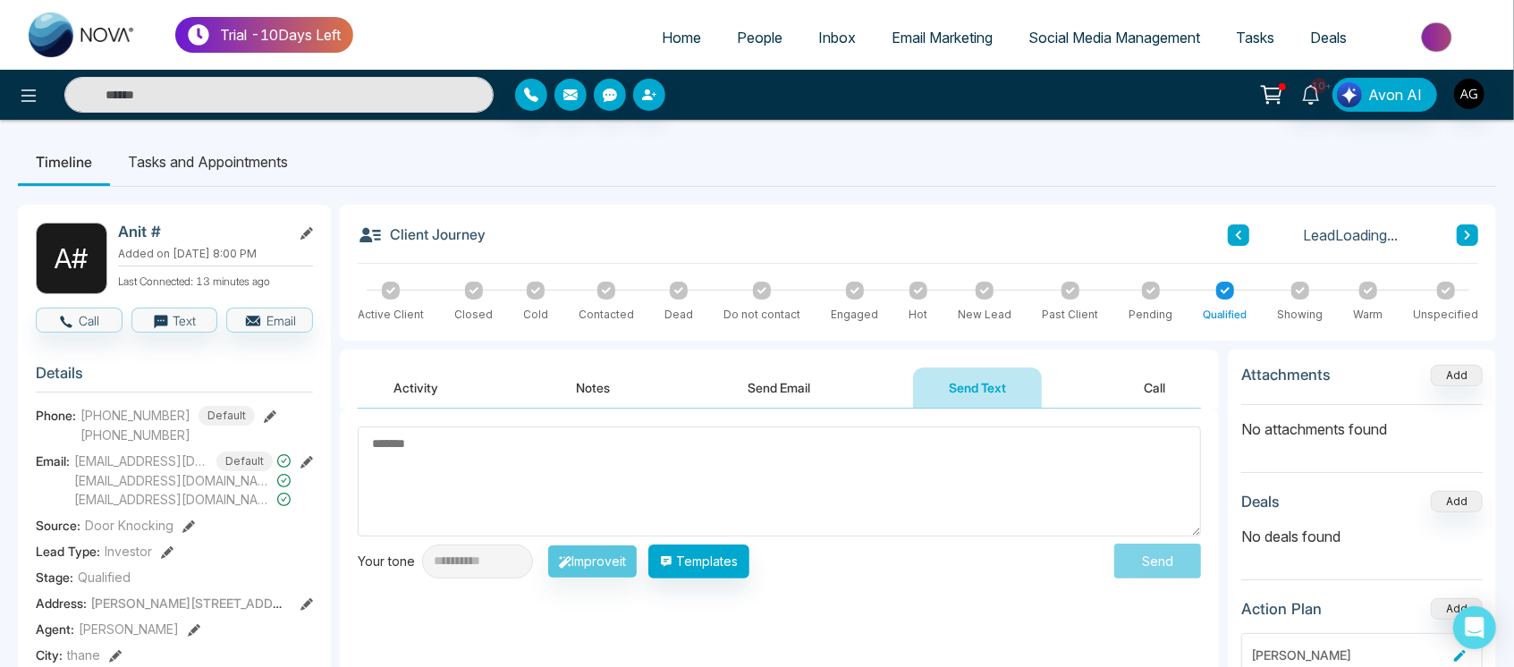
click at [1155, 395] on button "Call" at bounding box center [1154, 387] width 93 height 40
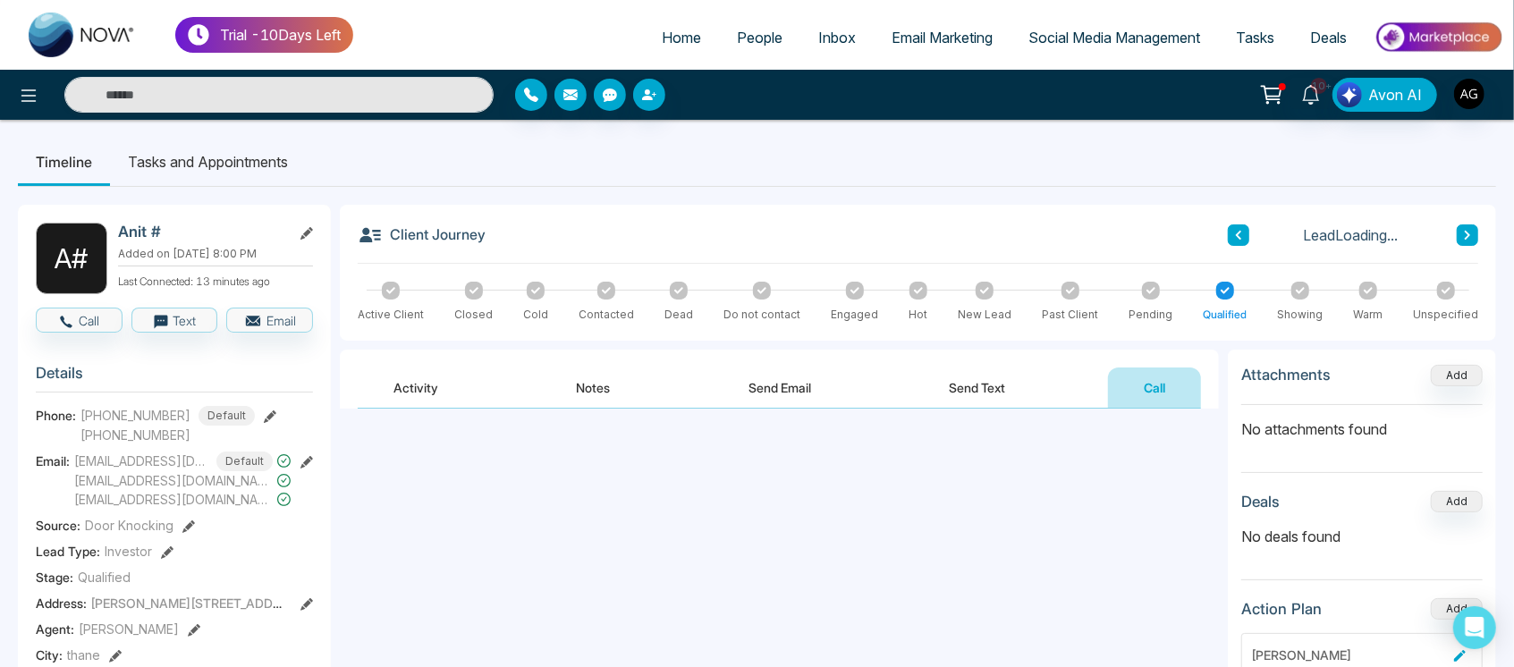
click at [1006, 384] on button "Send Text" at bounding box center [978, 387] width 128 height 40
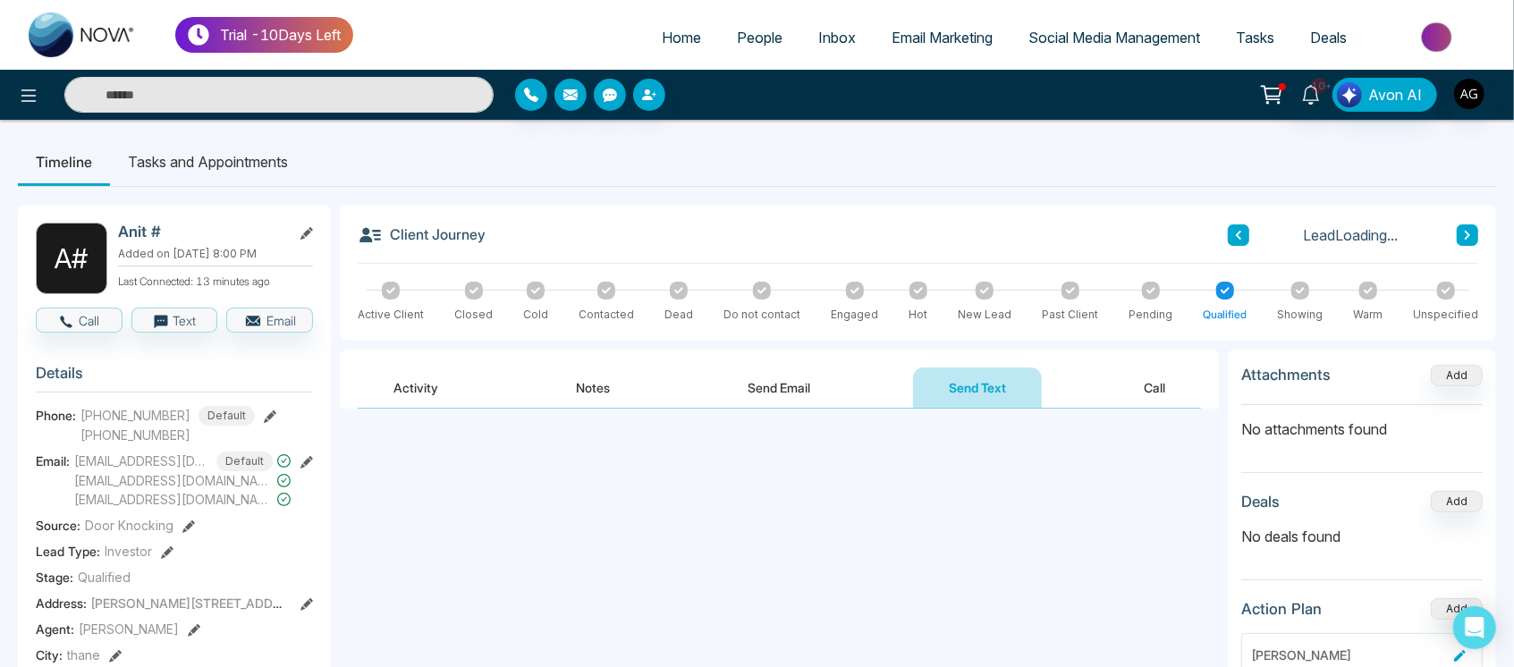
click at [794, 362] on div "Activity Notes Send Email Send Text Call" at bounding box center [779, 379] width 879 height 59
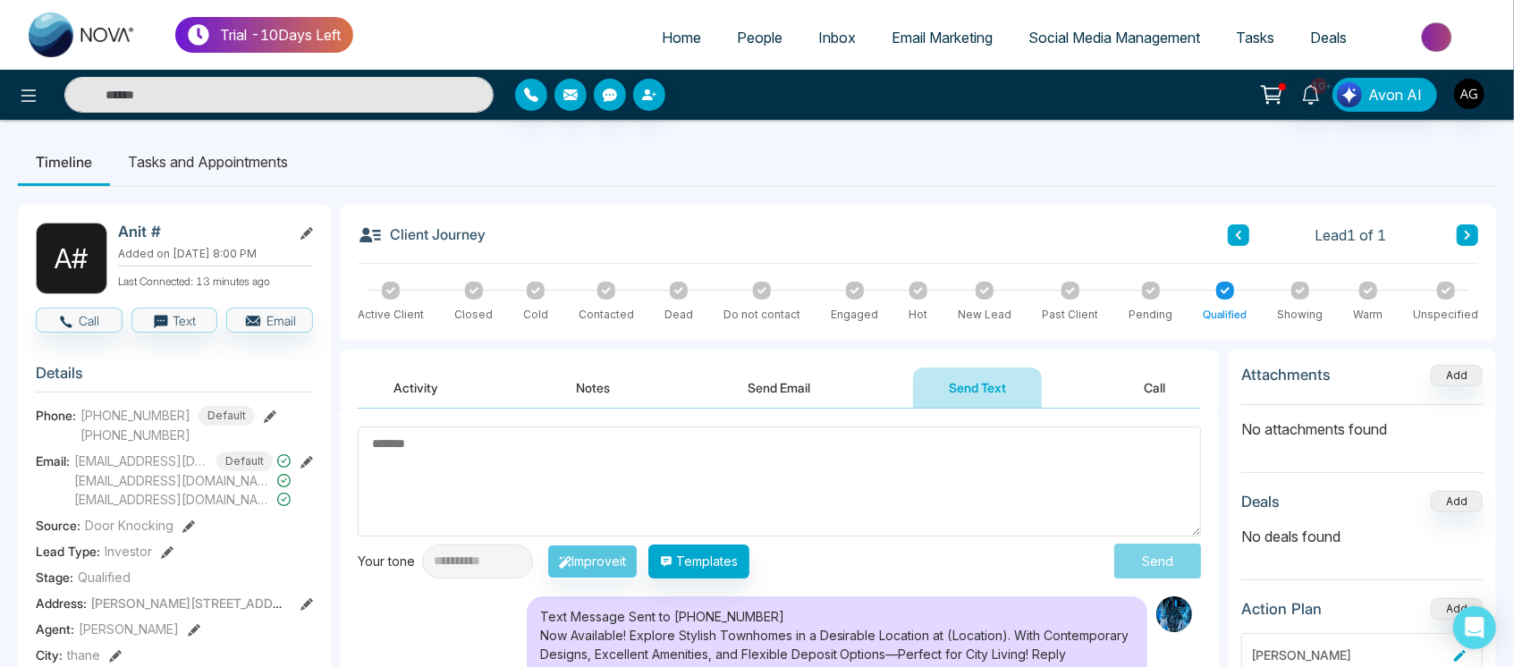
click at [627, 376] on button "Notes" at bounding box center [593, 387] width 106 height 40
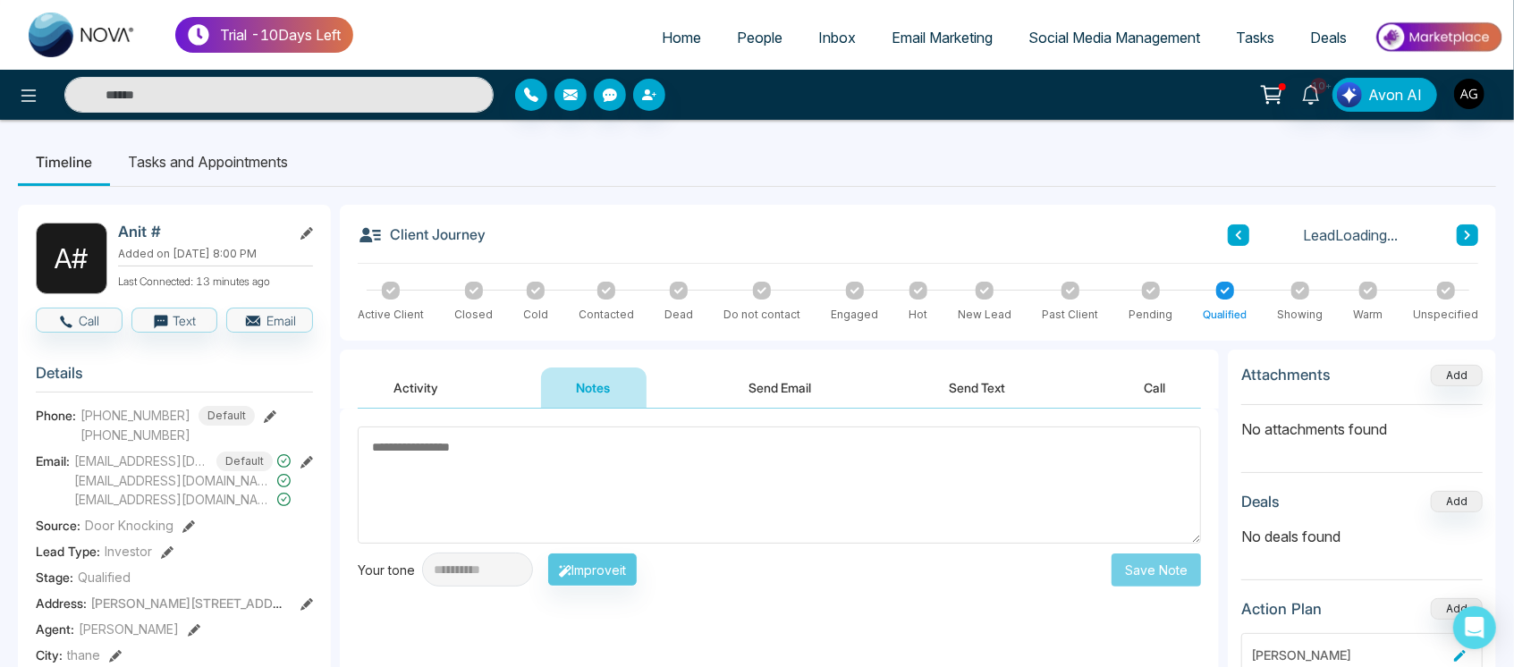
click at [444, 374] on button "Activity" at bounding box center [416, 387] width 116 height 40
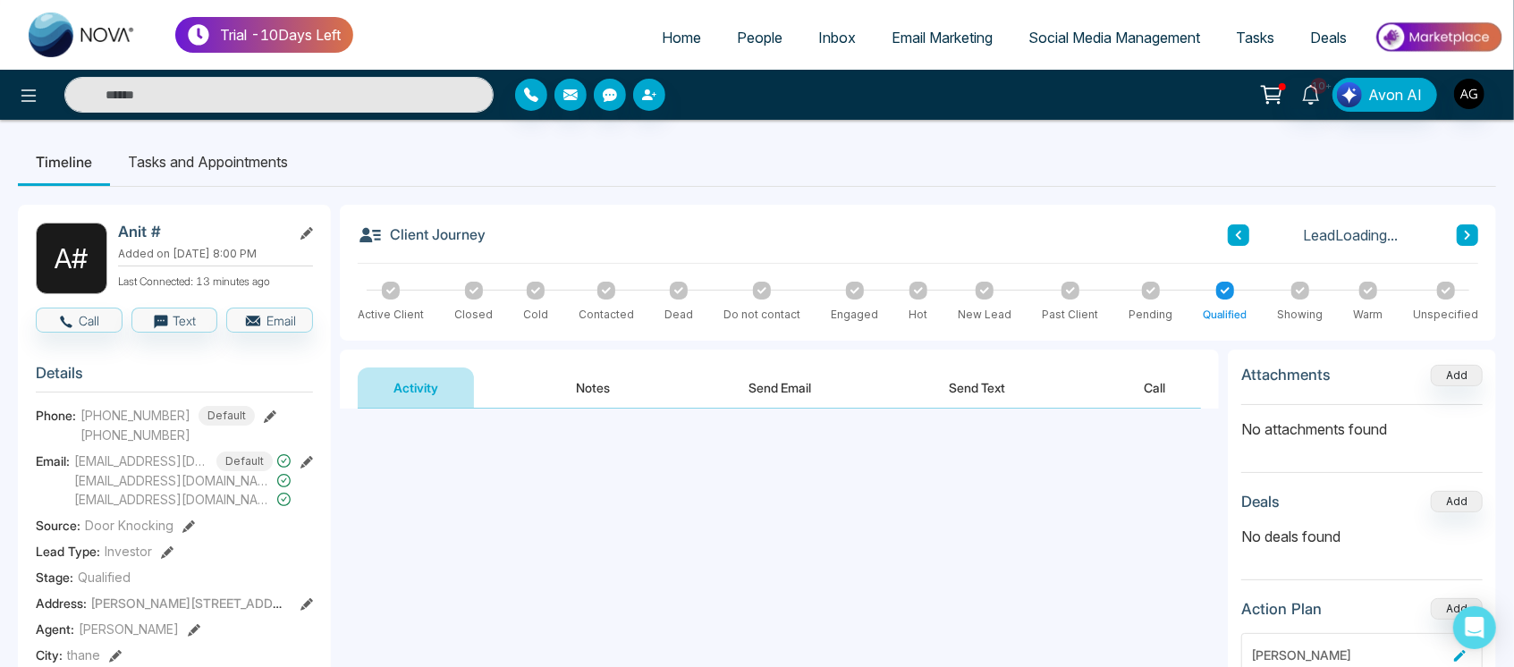
click at [587, 382] on button "Notes" at bounding box center [594, 387] width 106 height 40
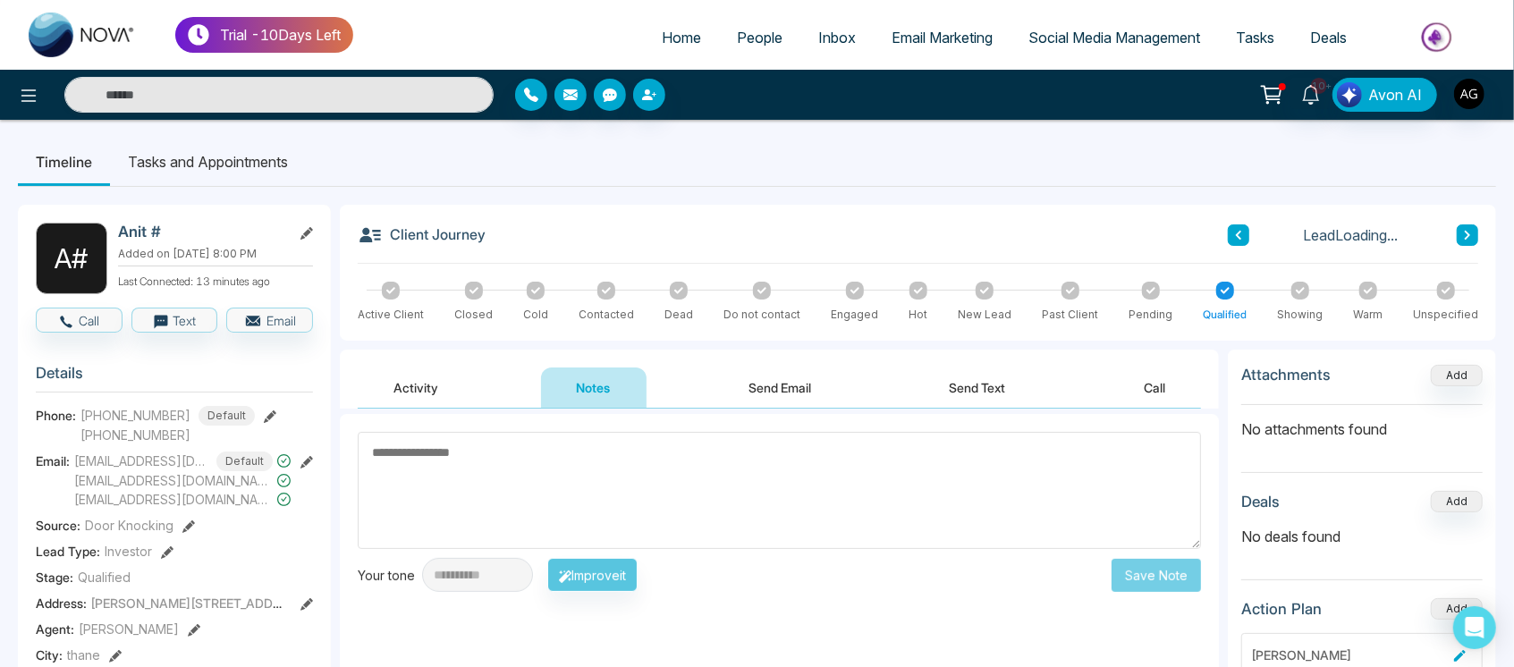
click at [814, 389] on button "Send Email" at bounding box center [780, 387] width 134 height 40
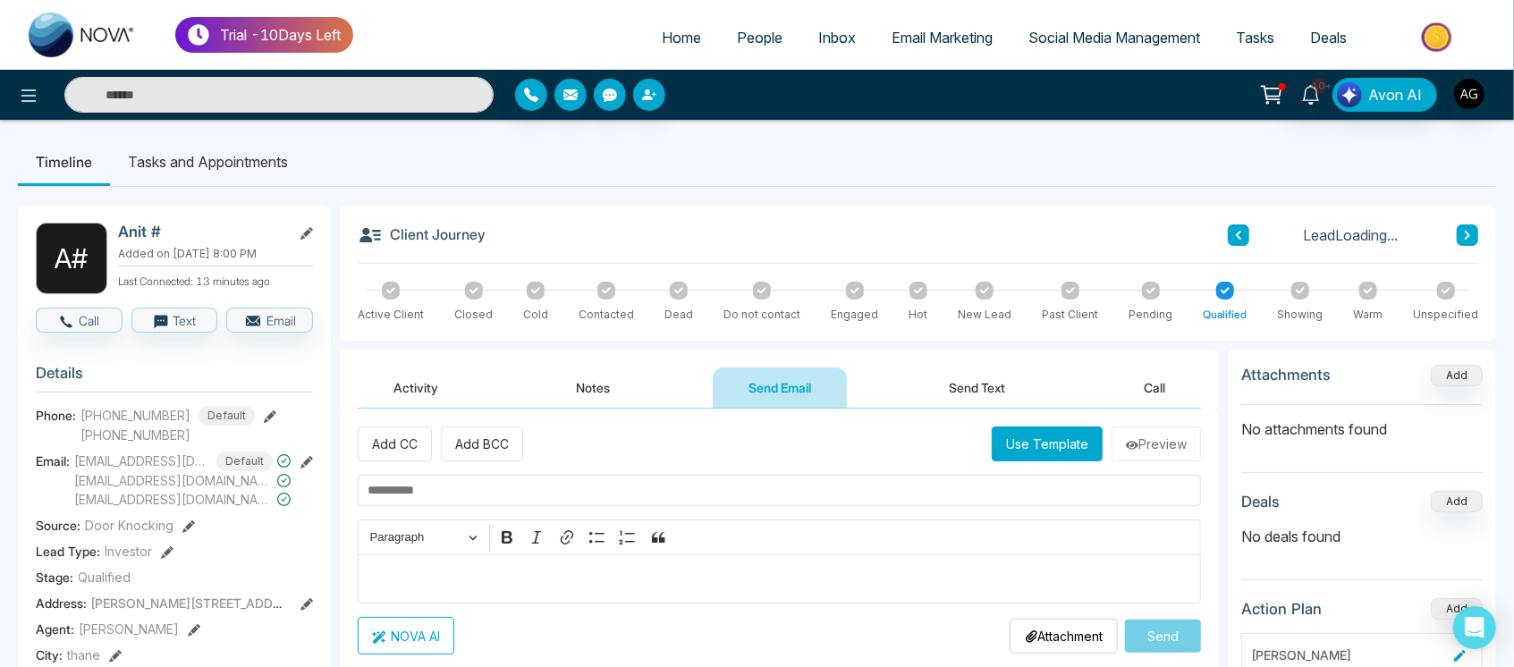
drag, startPoint x: 980, startPoint y: 380, endPoint x: 1157, endPoint y: 359, distance: 178.3
click at [1157, 359] on div "Activity Notes Send Email Send Text Call" at bounding box center [779, 379] width 879 height 59
drag, startPoint x: 1157, startPoint y: 359, endPoint x: 1166, endPoint y: 381, distance: 24.1
click at [1166, 381] on div "Activity Notes Send Email Send Text Call" at bounding box center [779, 379] width 879 height 59
click at [1166, 381] on button "Call" at bounding box center [1154, 387] width 93 height 40
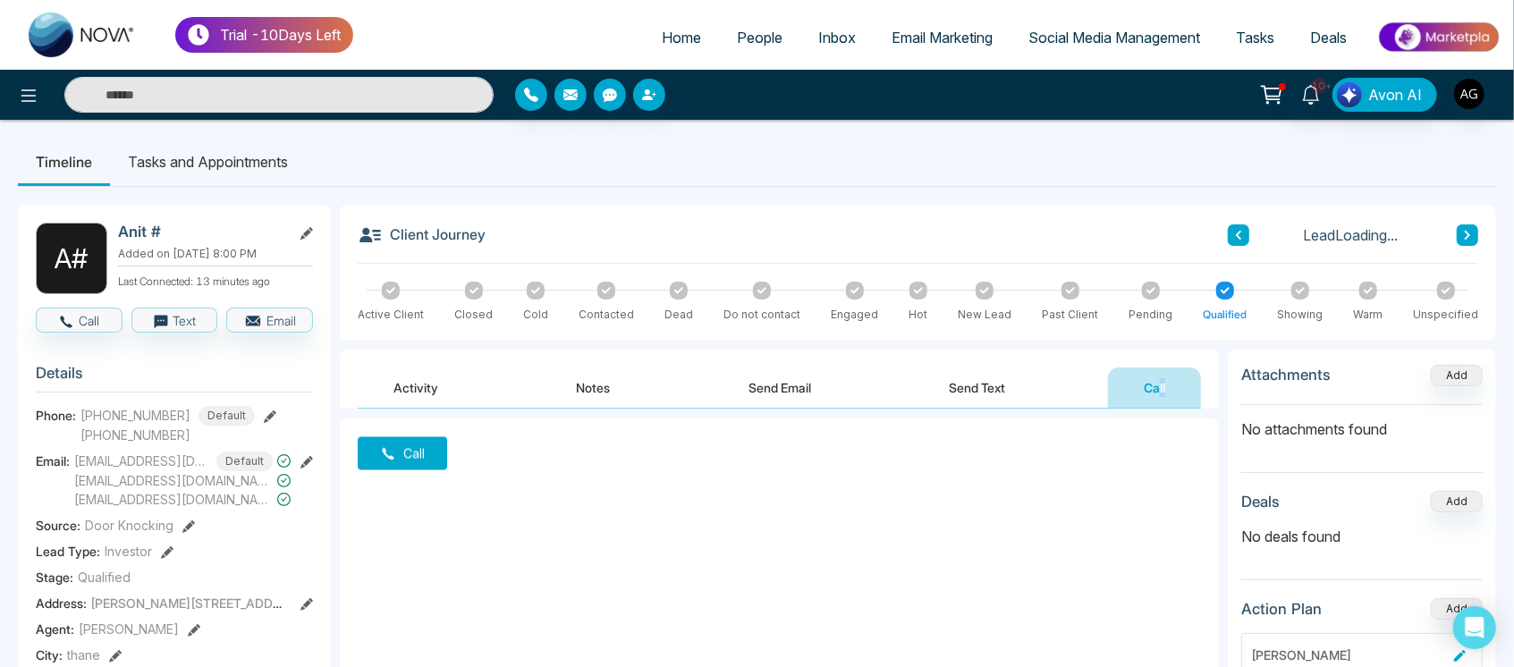
click at [1001, 382] on button "Send Text" at bounding box center [978, 387] width 128 height 40
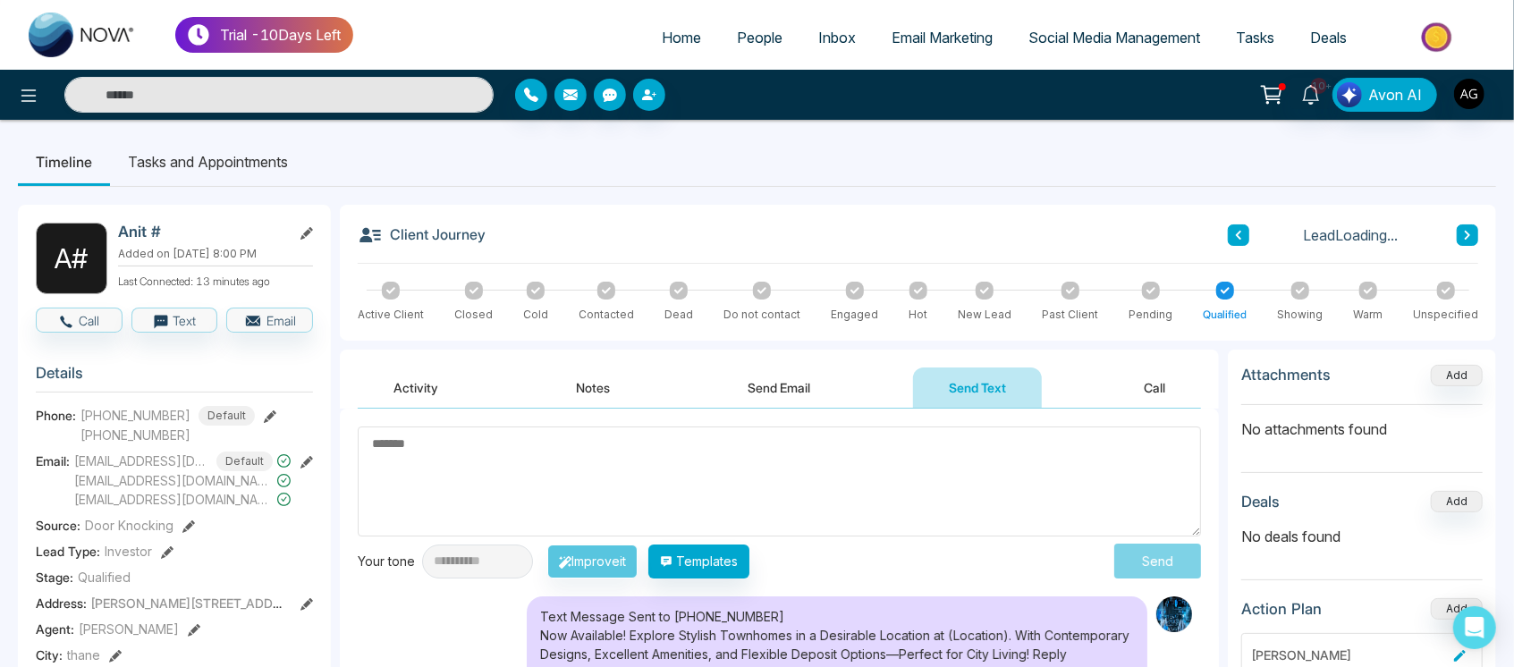
click at [790, 401] on button "Send Email" at bounding box center [780, 387] width 134 height 40
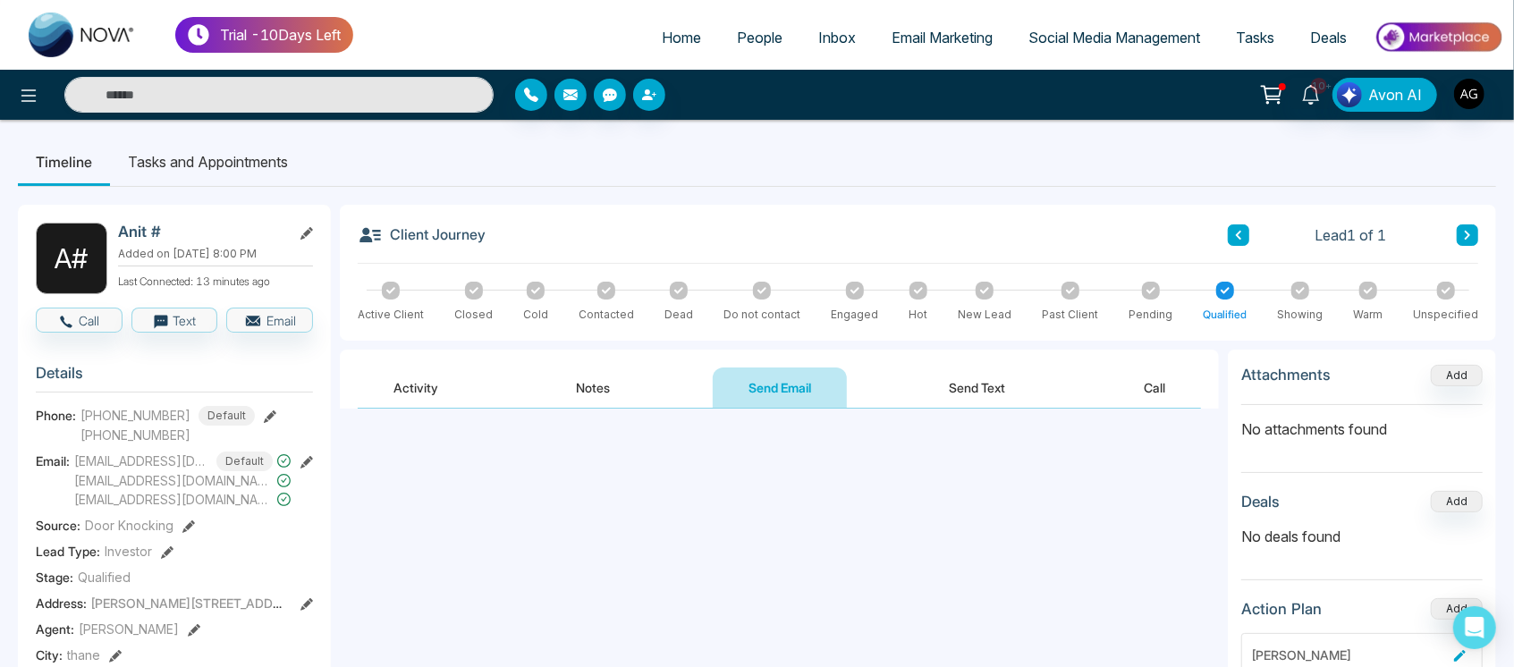
click at [587, 414] on div "**********" at bounding box center [779, 588] width 879 height 358
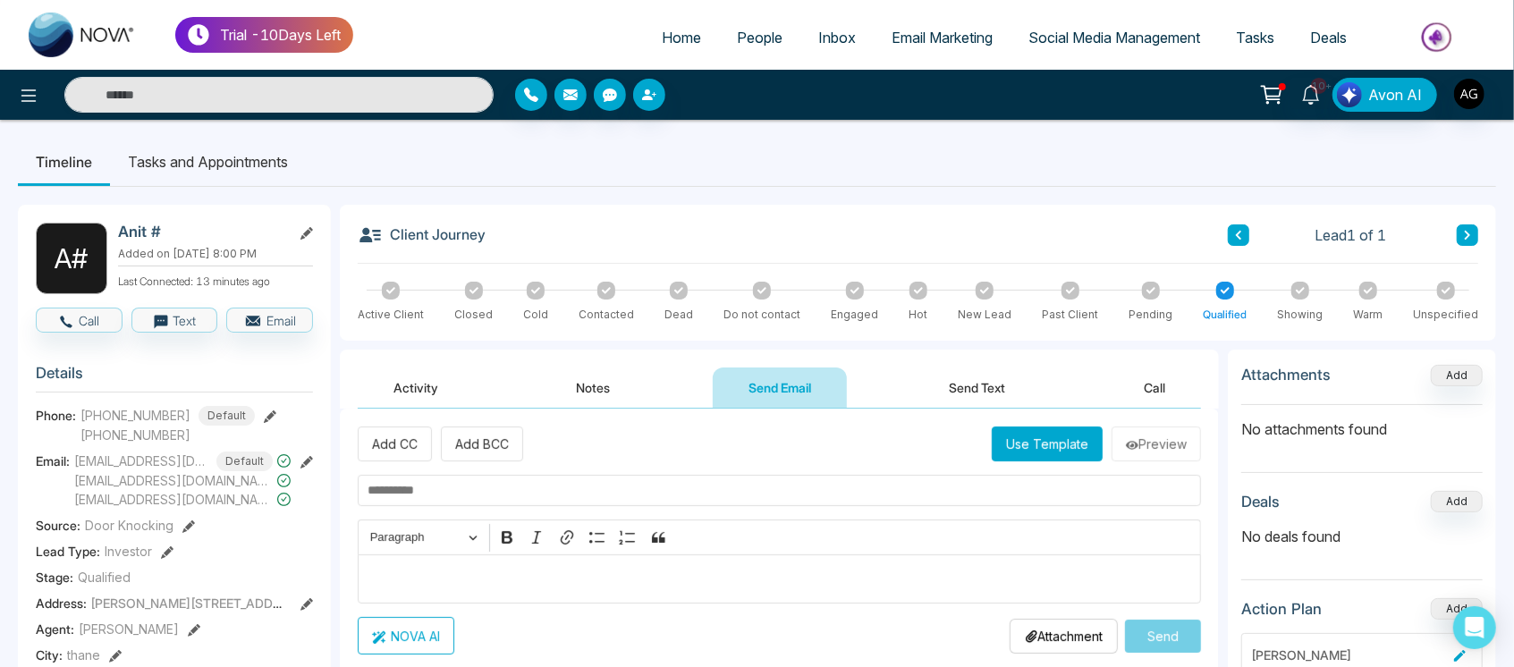
click at [594, 401] on button "Notes" at bounding box center [594, 387] width 106 height 40
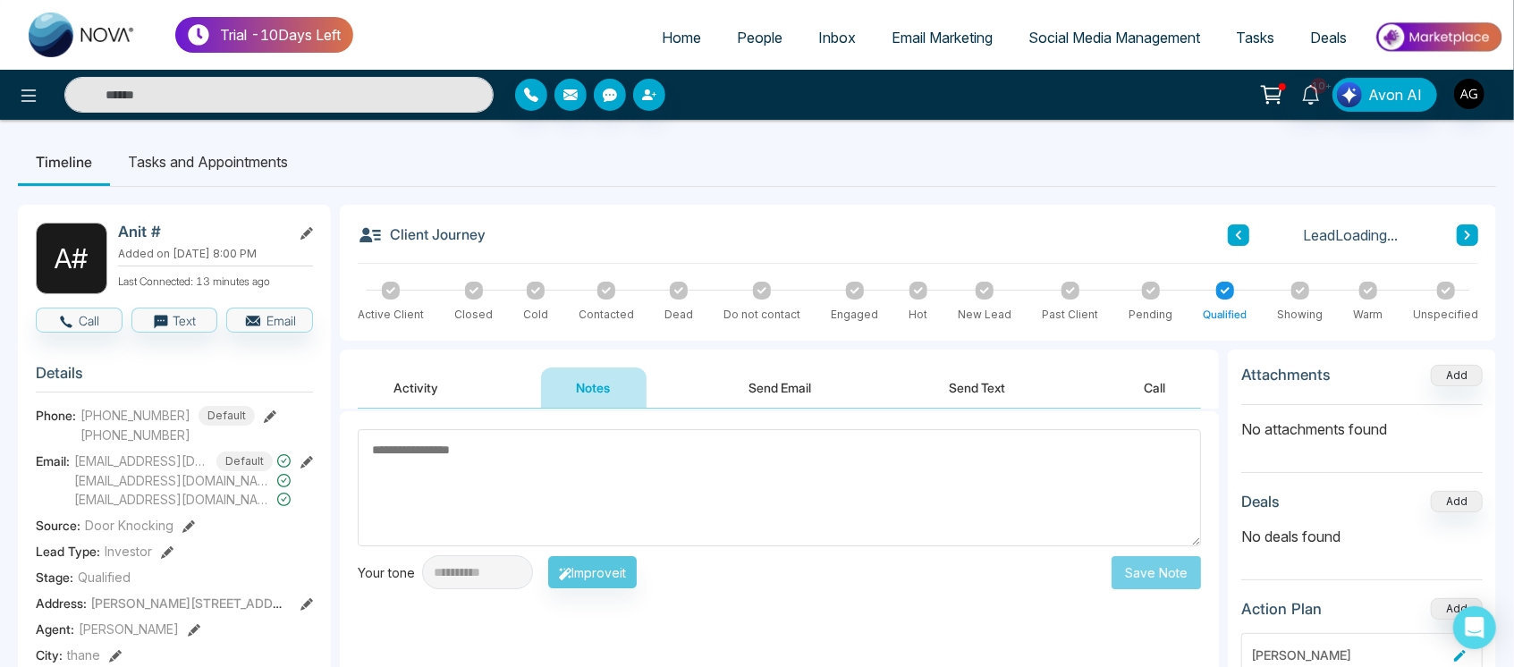
click at [444, 401] on button "Activity" at bounding box center [416, 387] width 116 height 40
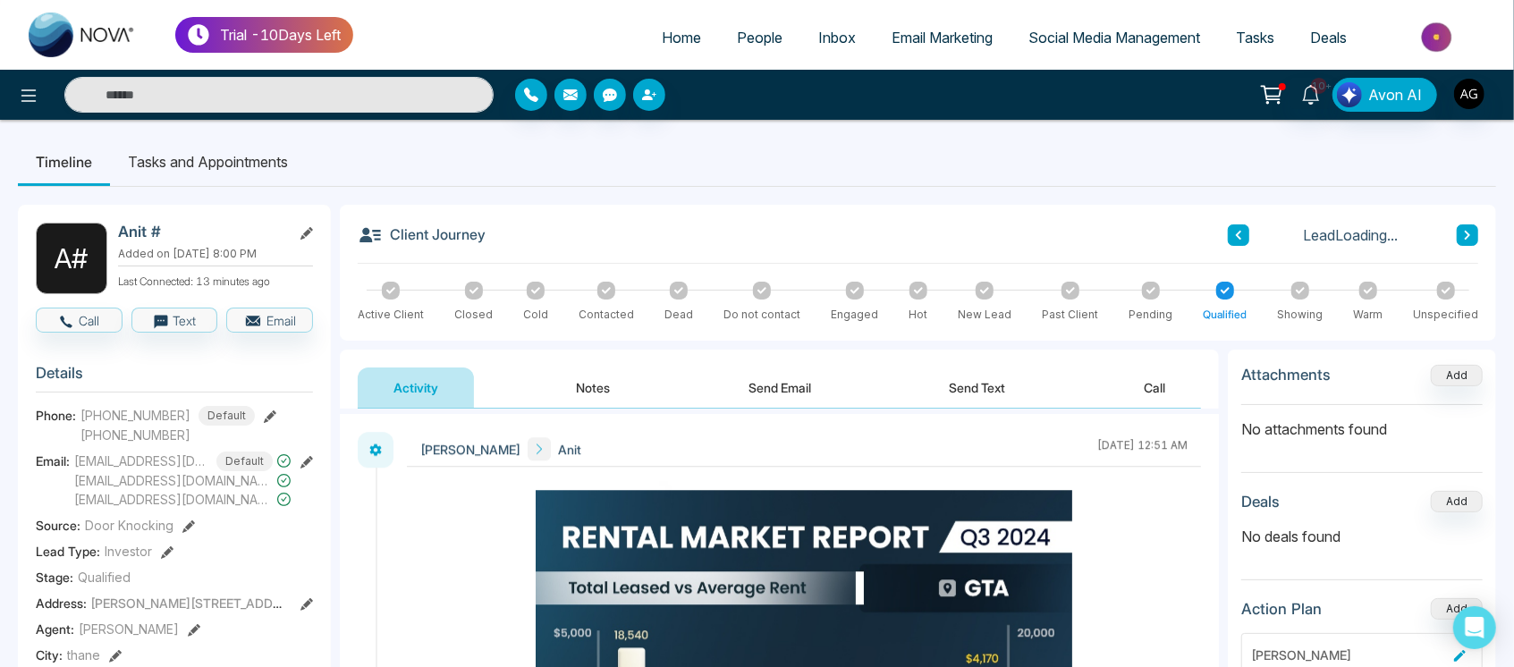
click at [543, 391] on button "Notes" at bounding box center [594, 387] width 106 height 40
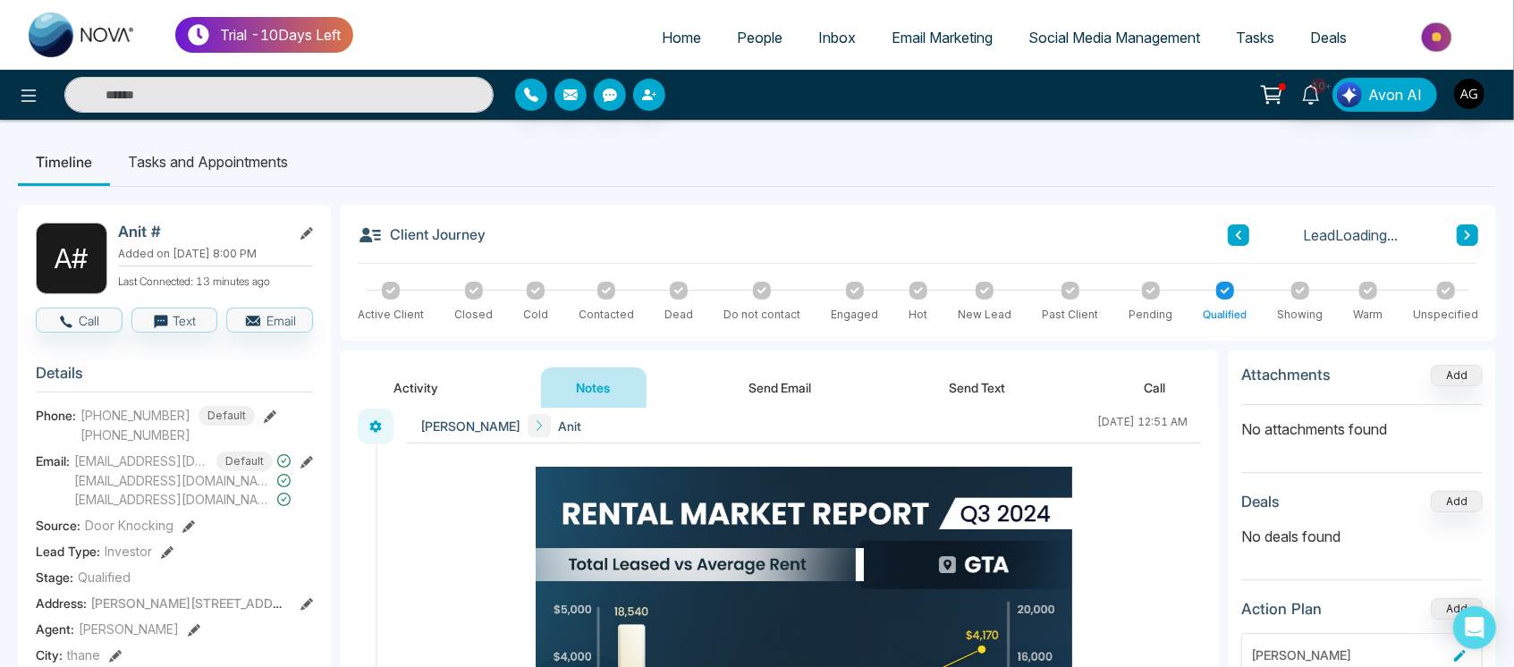
click at [812, 381] on button "Send Email" at bounding box center [780, 387] width 134 height 40
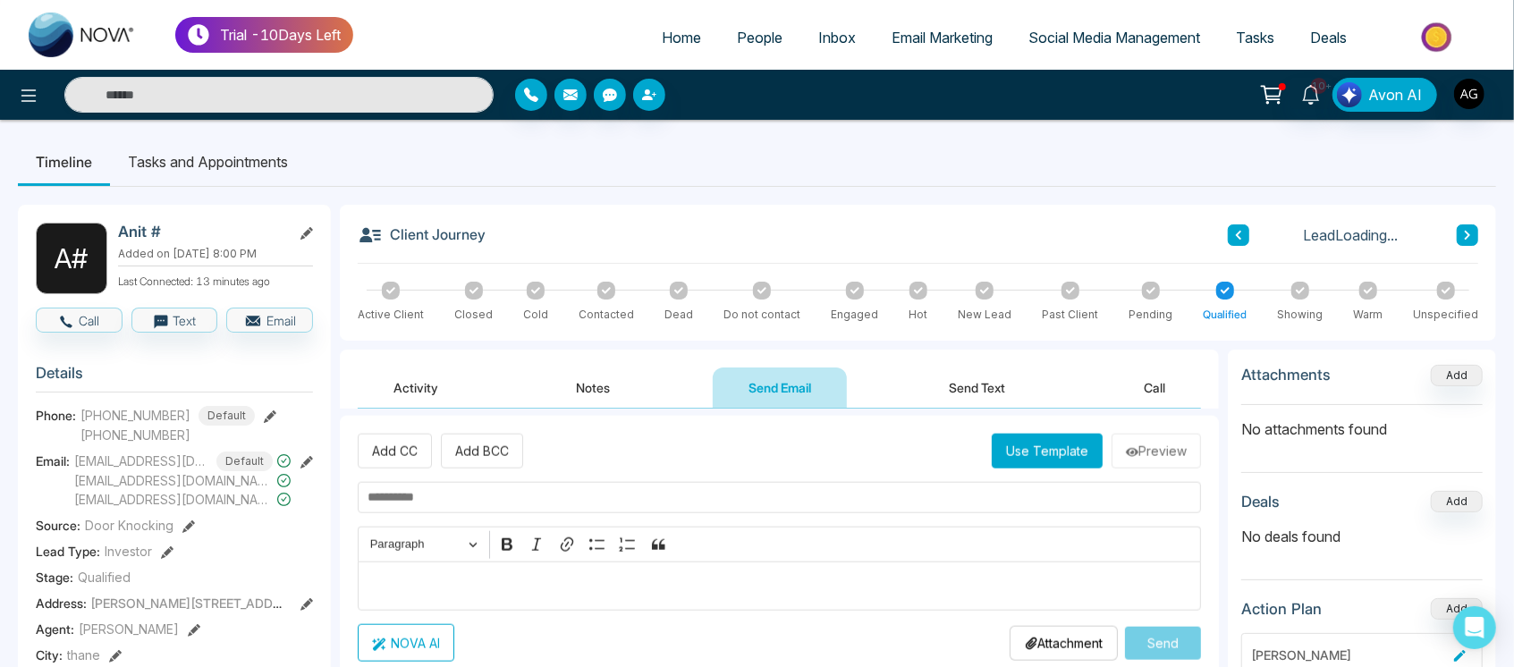
click at [1025, 381] on button "Send Text" at bounding box center [978, 387] width 128 height 40
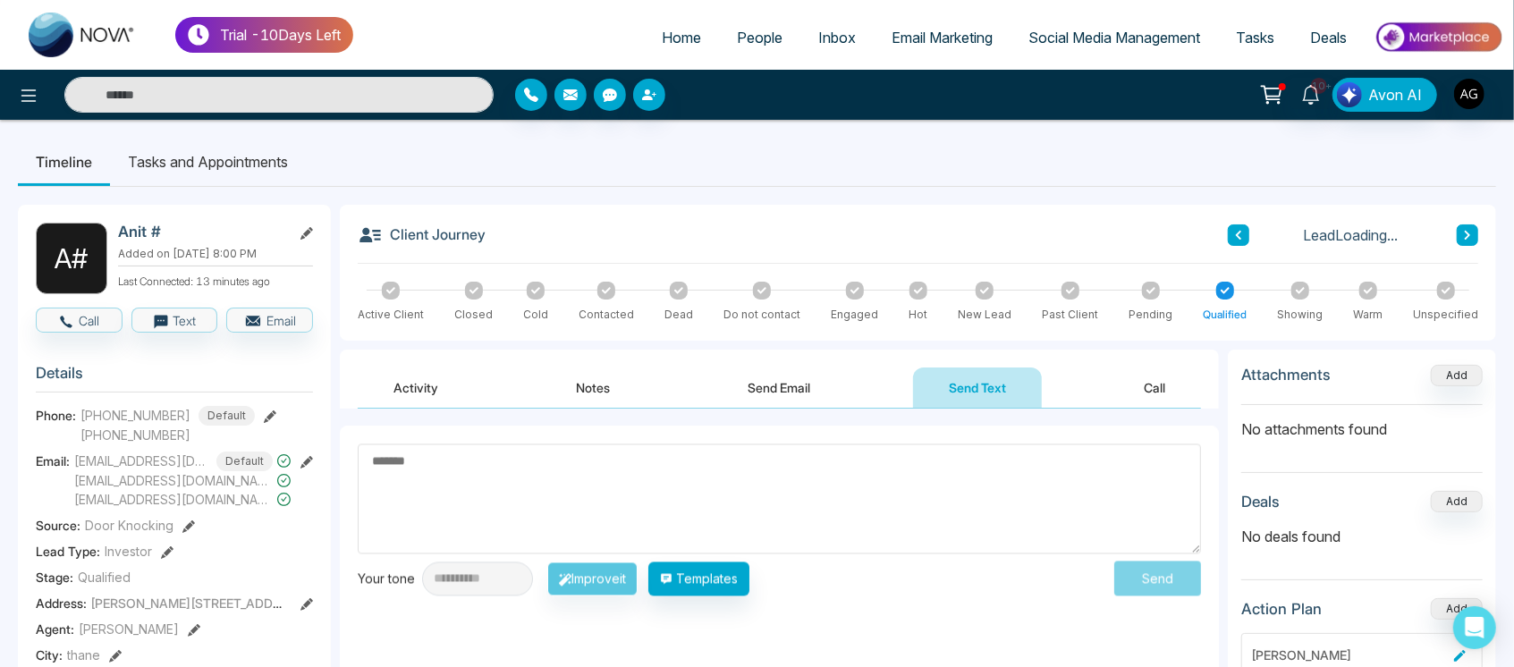
click at [1162, 390] on button "Call" at bounding box center [1154, 387] width 93 height 40
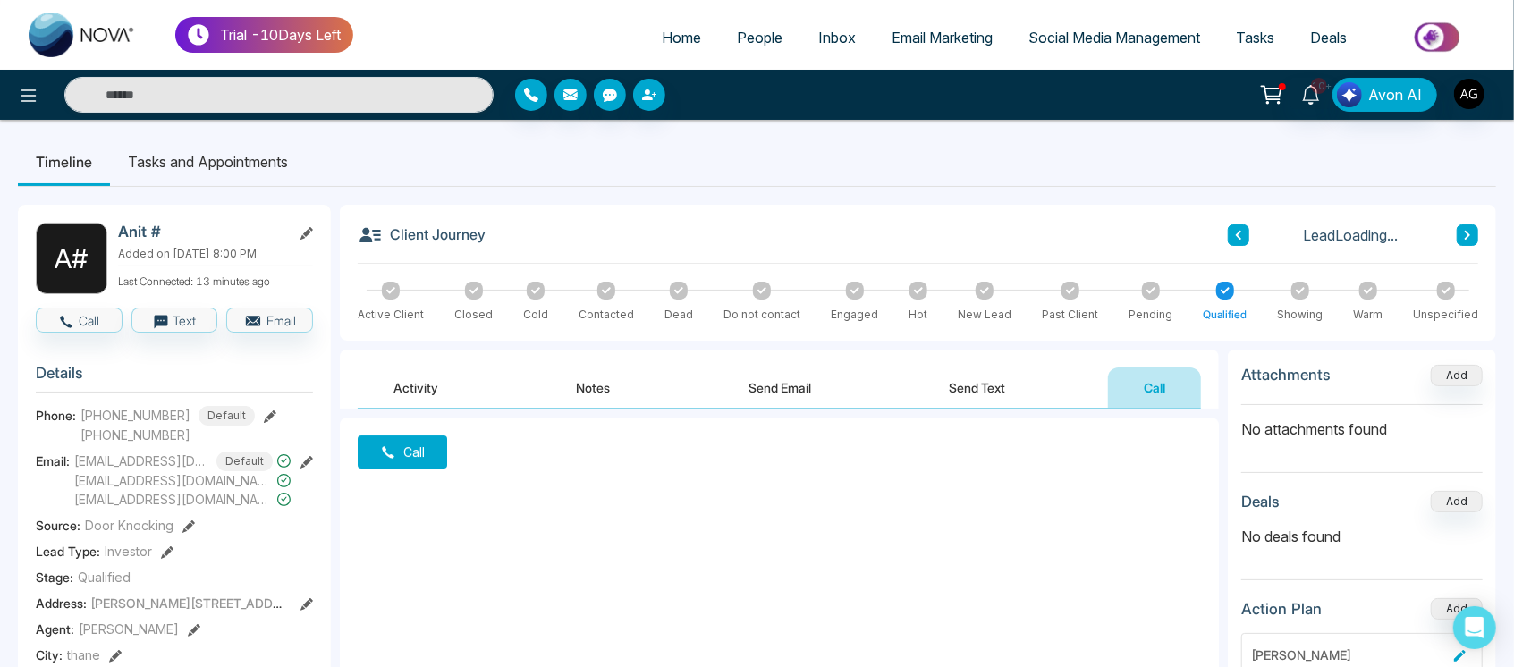
click at [986, 392] on button "Send Text" at bounding box center [978, 387] width 128 height 40
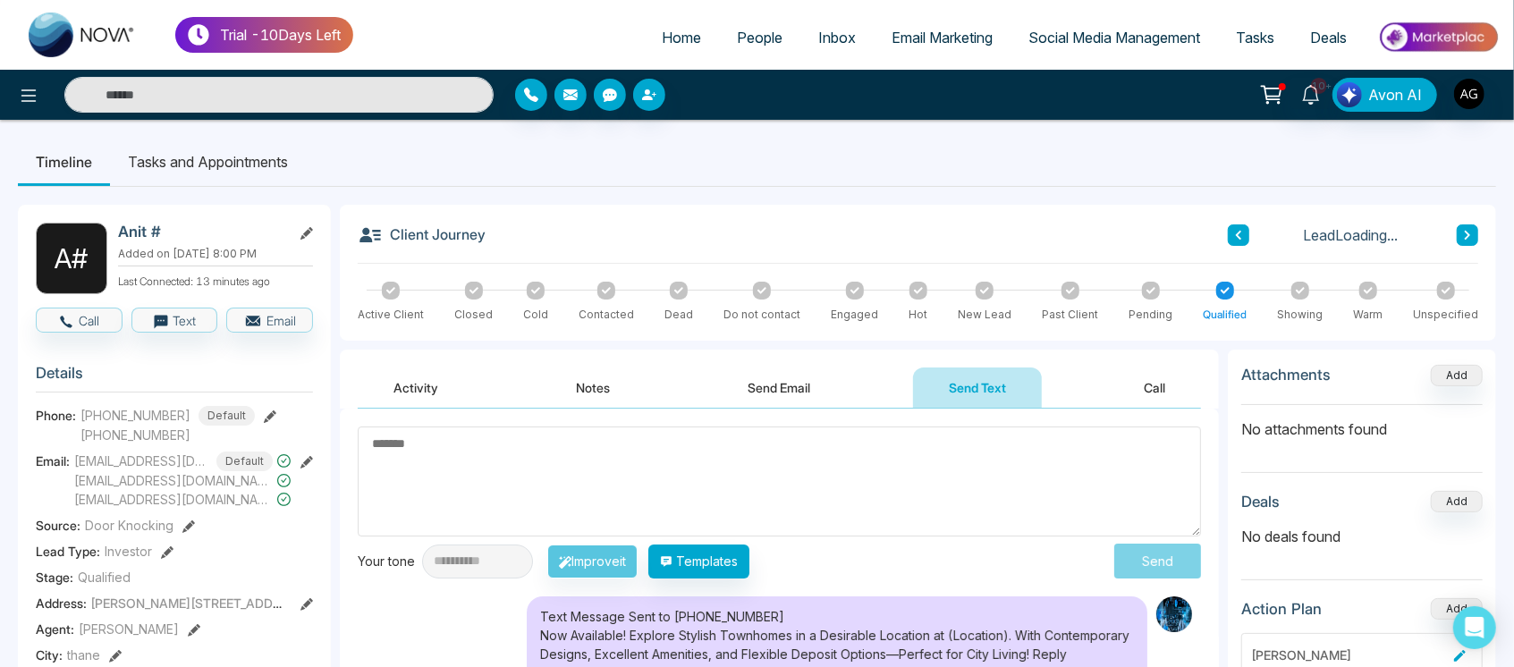
click at [769, 407] on button "Send Email" at bounding box center [780, 387] width 134 height 40
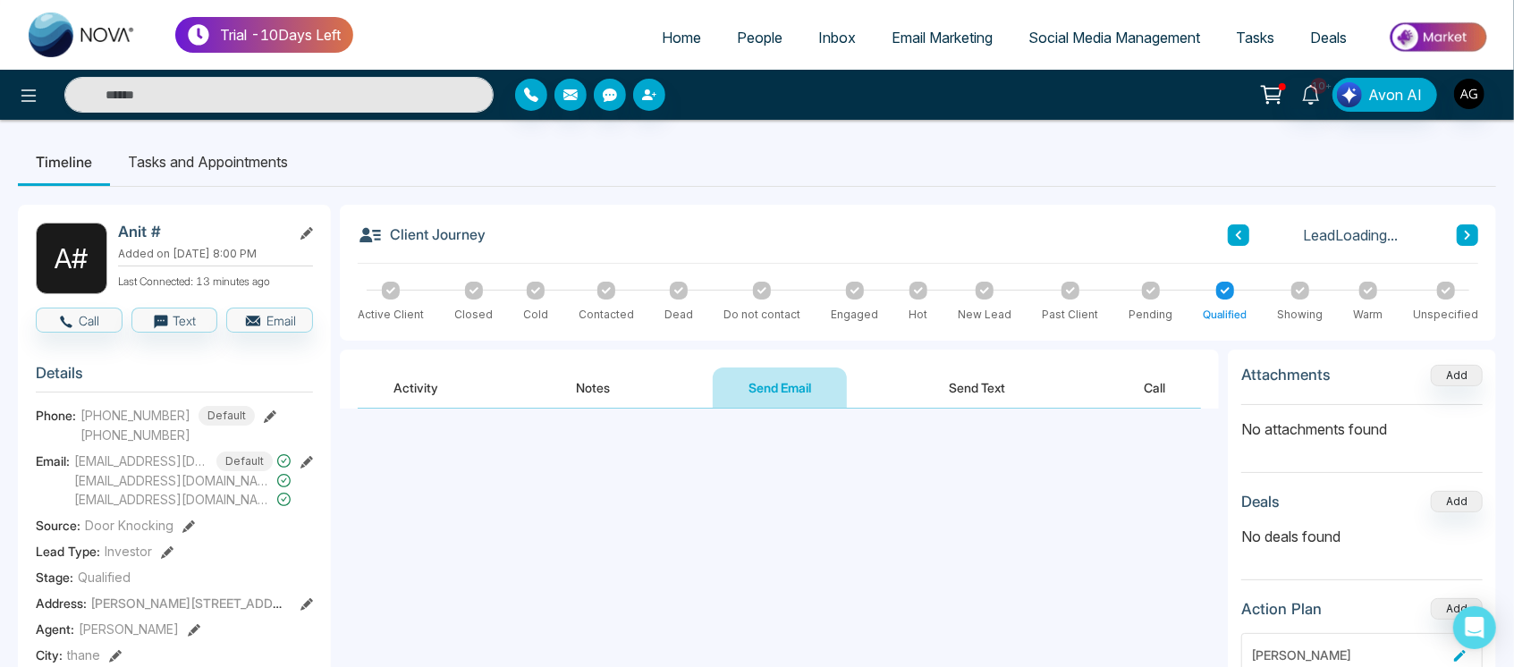
click at [591, 362] on div "Activity Notes Send Email Send Text Call" at bounding box center [779, 379] width 879 height 59
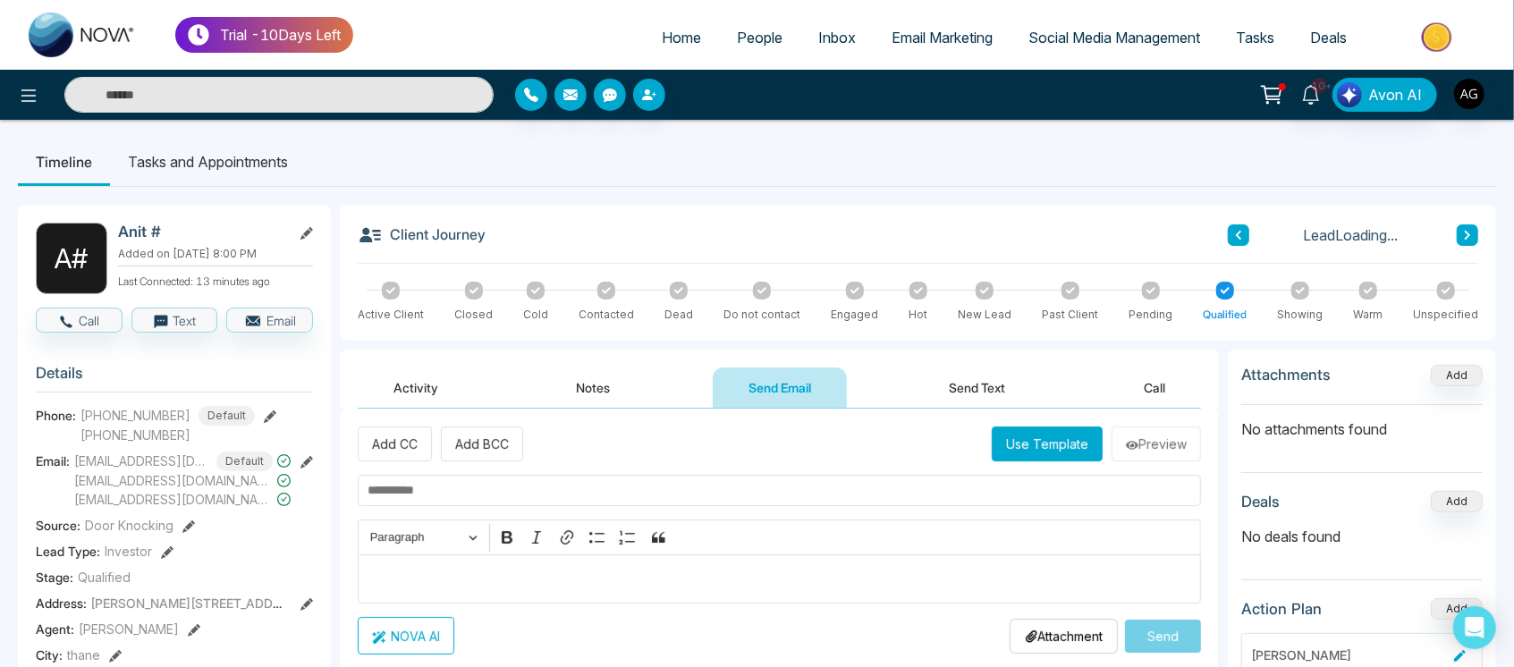
click at [461, 385] on button "Activity" at bounding box center [416, 387] width 116 height 40
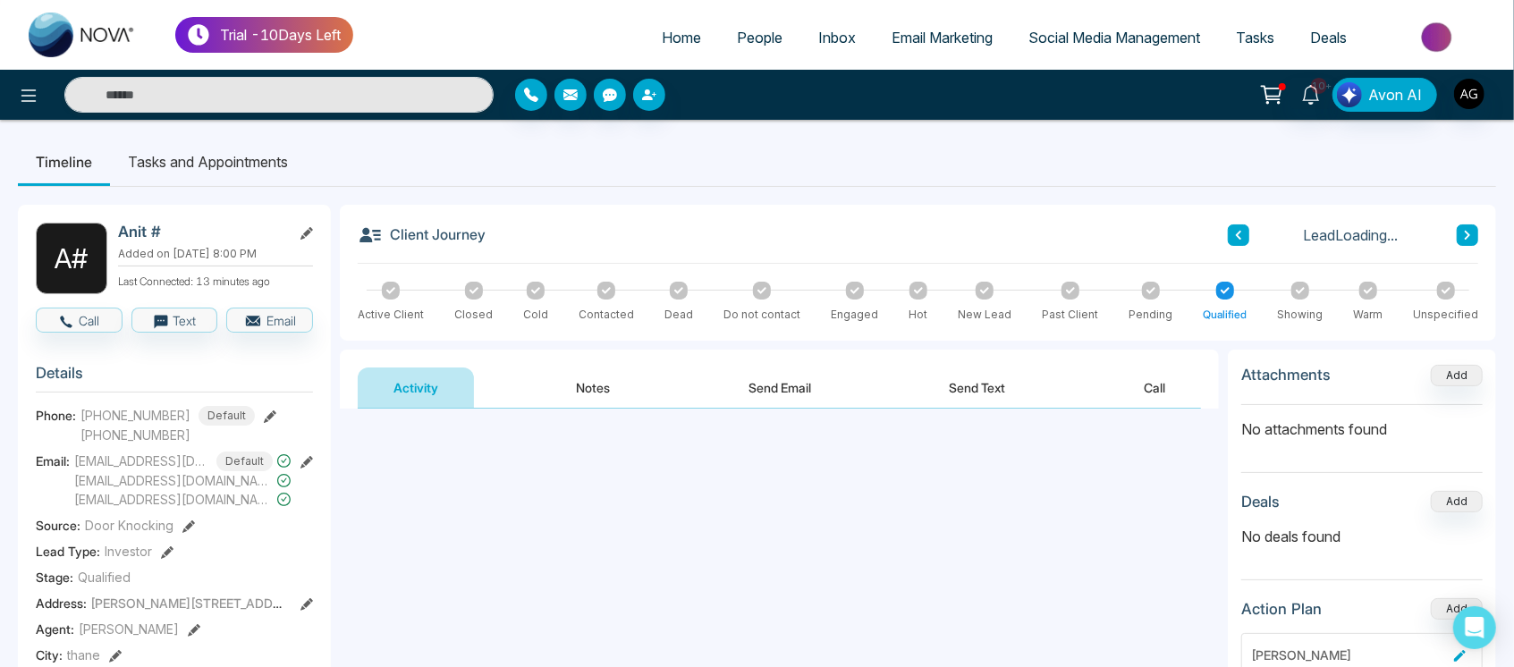
click at [591, 397] on button "Notes" at bounding box center [594, 387] width 106 height 40
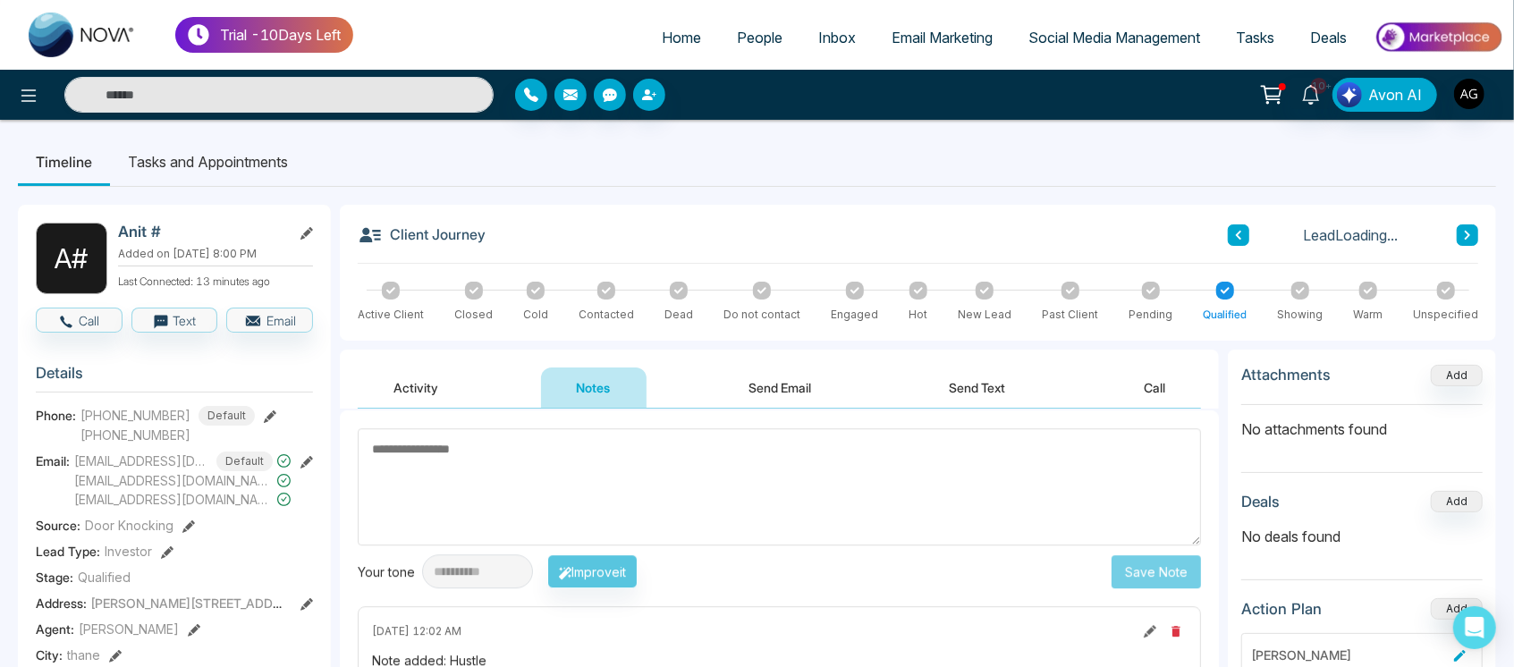
click at [777, 381] on button "Send Email" at bounding box center [780, 387] width 134 height 40
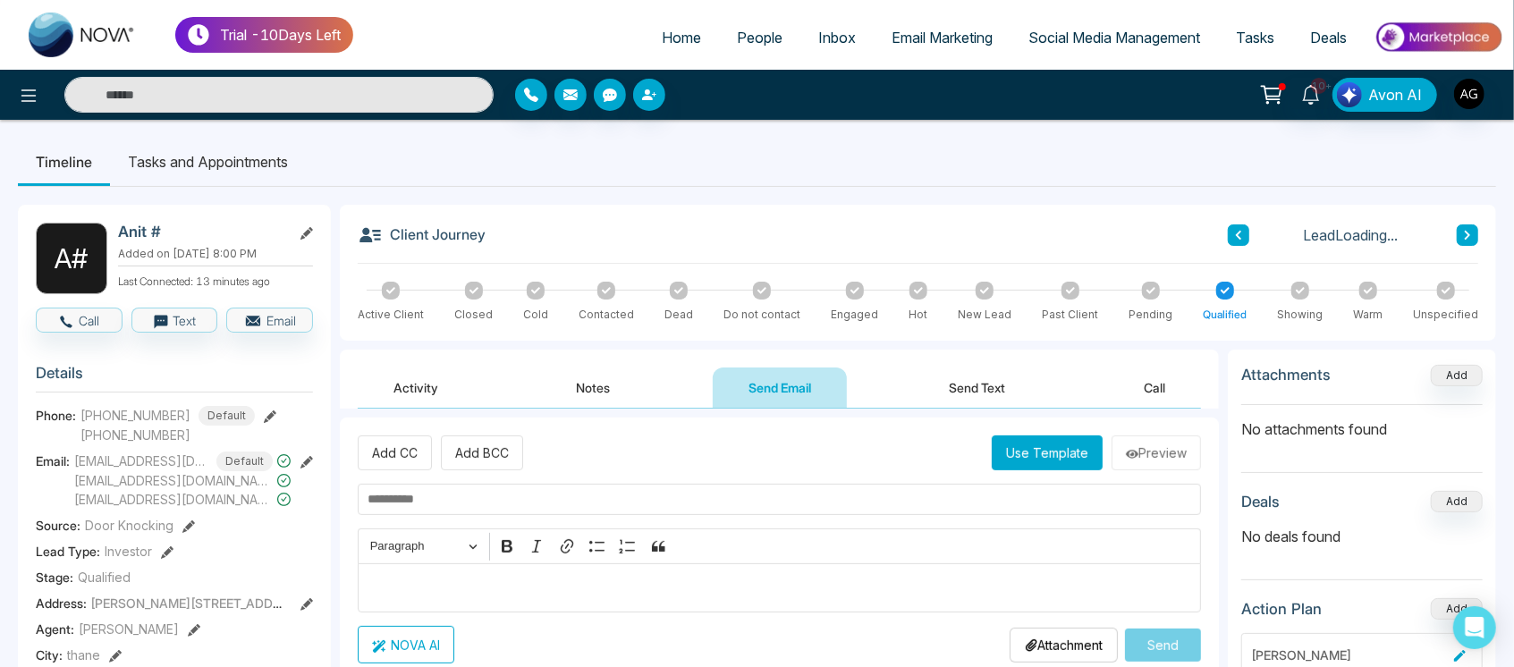
click at [1007, 384] on button "Send Text" at bounding box center [978, 387] width 128 height 40
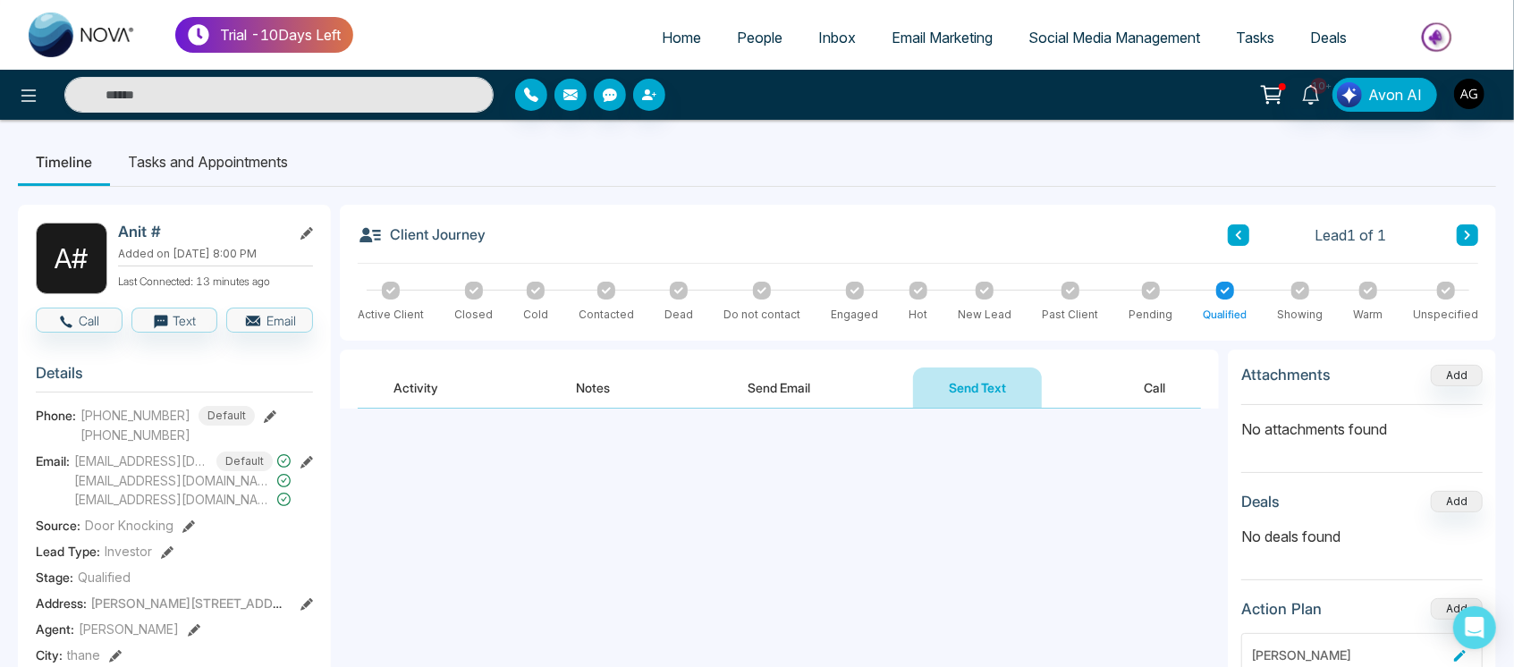
click at [1189, 384] on button "Call" at bounding box center [1154, 387] width 93 height 40
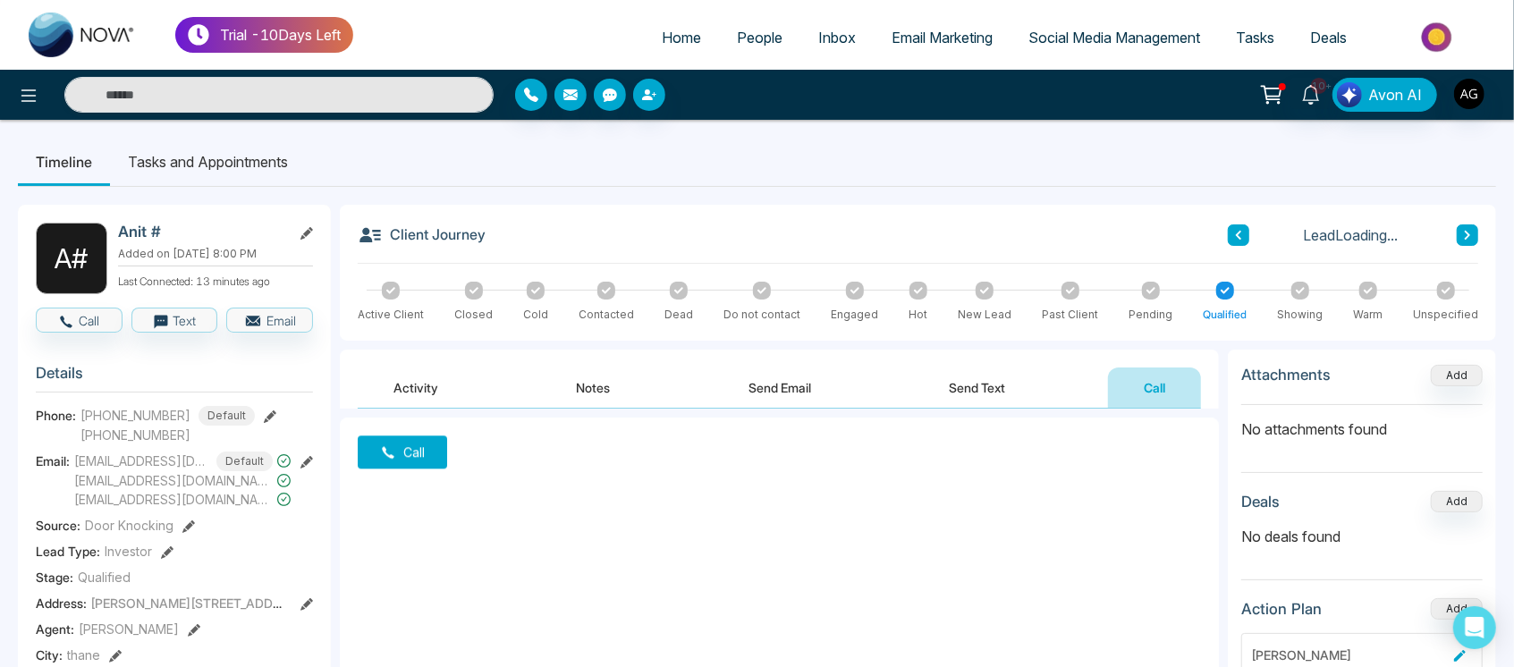
click at [991, 390] on button "Send Text" at bounding box center [978, 387] width 128 height 40
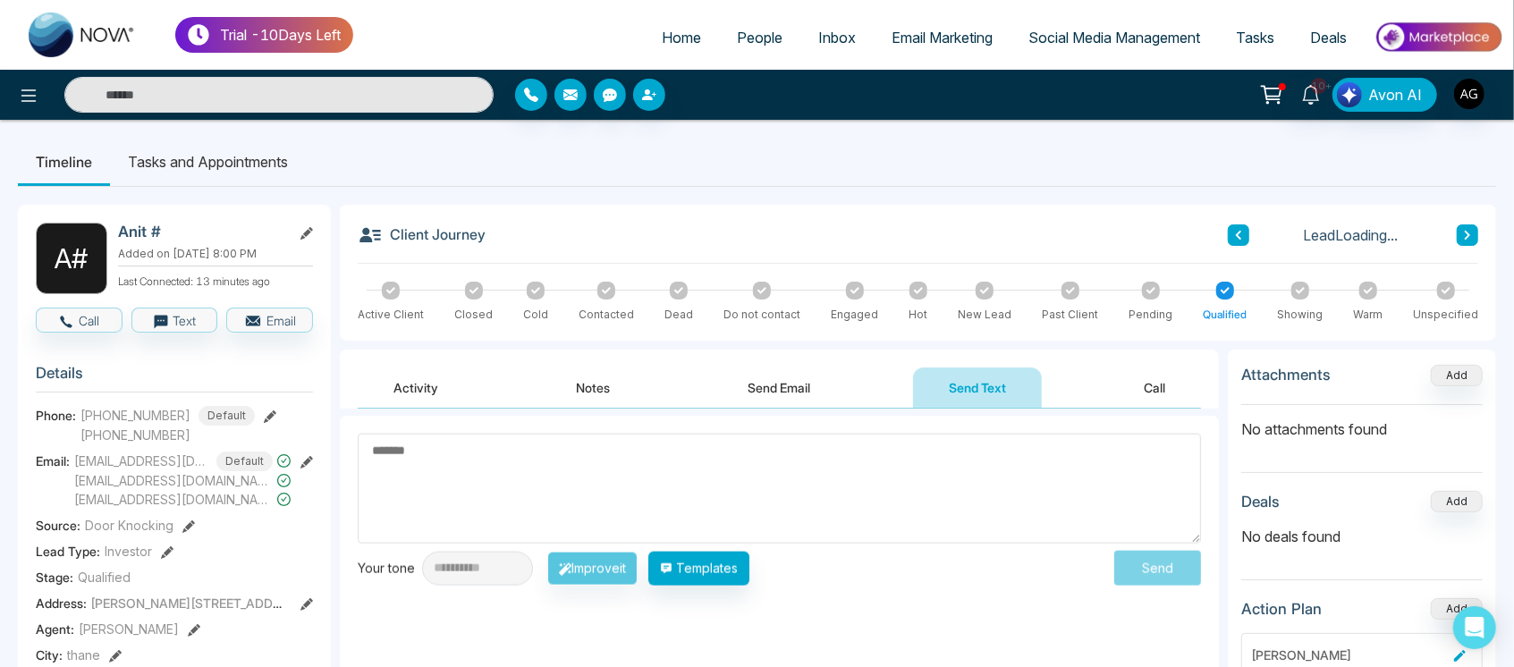
click at [765, 397] on button "Send Email" at bounding box center [780, 387] width 134 height 40
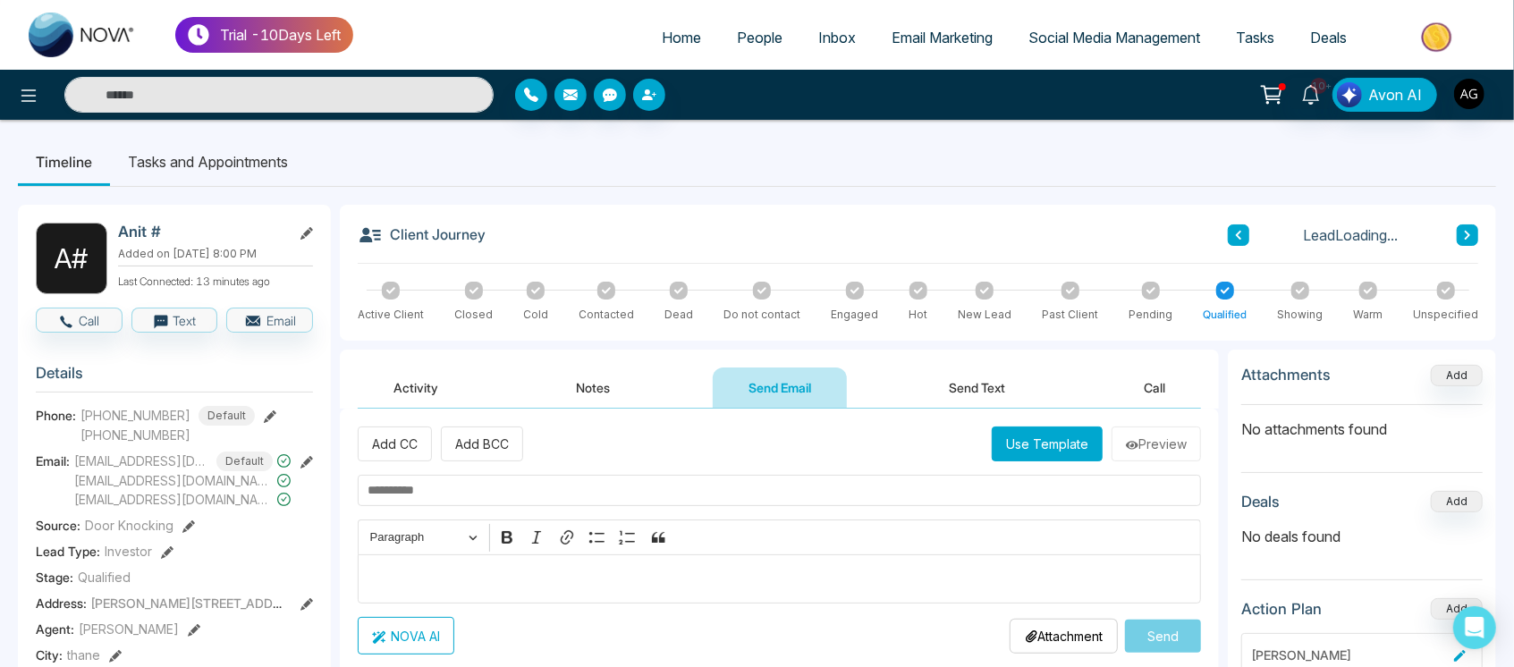
click at [567, 372] on button "Notes" at bounding box center [594, 387] width 106 height 40
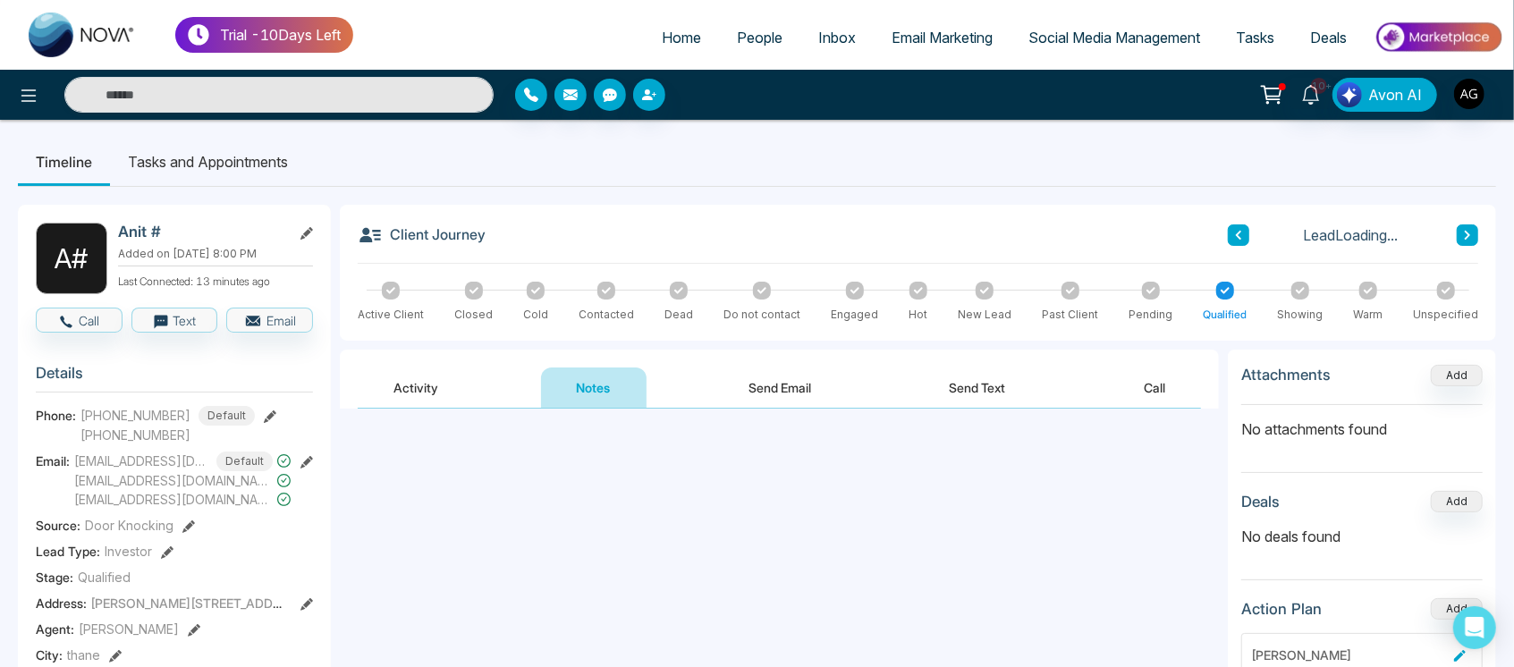
click at [389, 389] on button "Activity" at bounding box center [416, 387] width 116 height 40
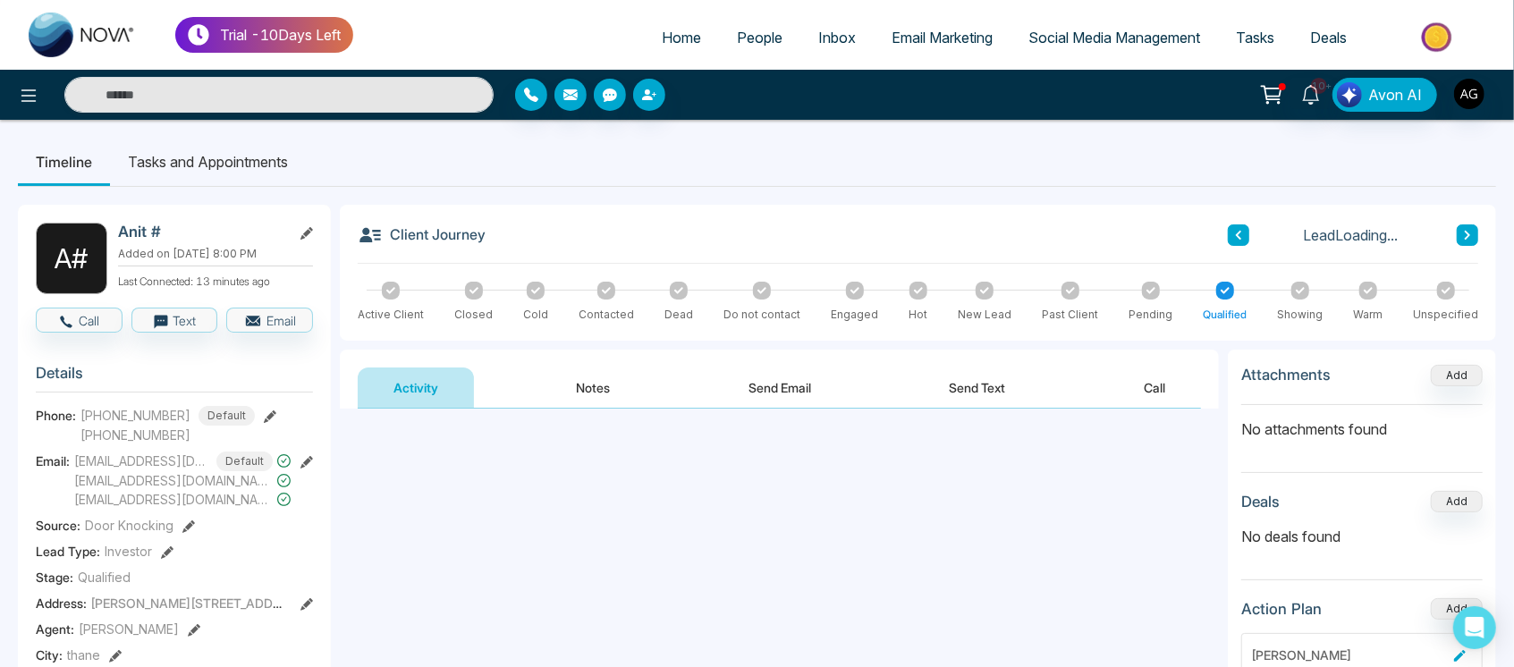
click at [609, 376] on button "Notes" at bounding box center [594, 387] width 106 height 40
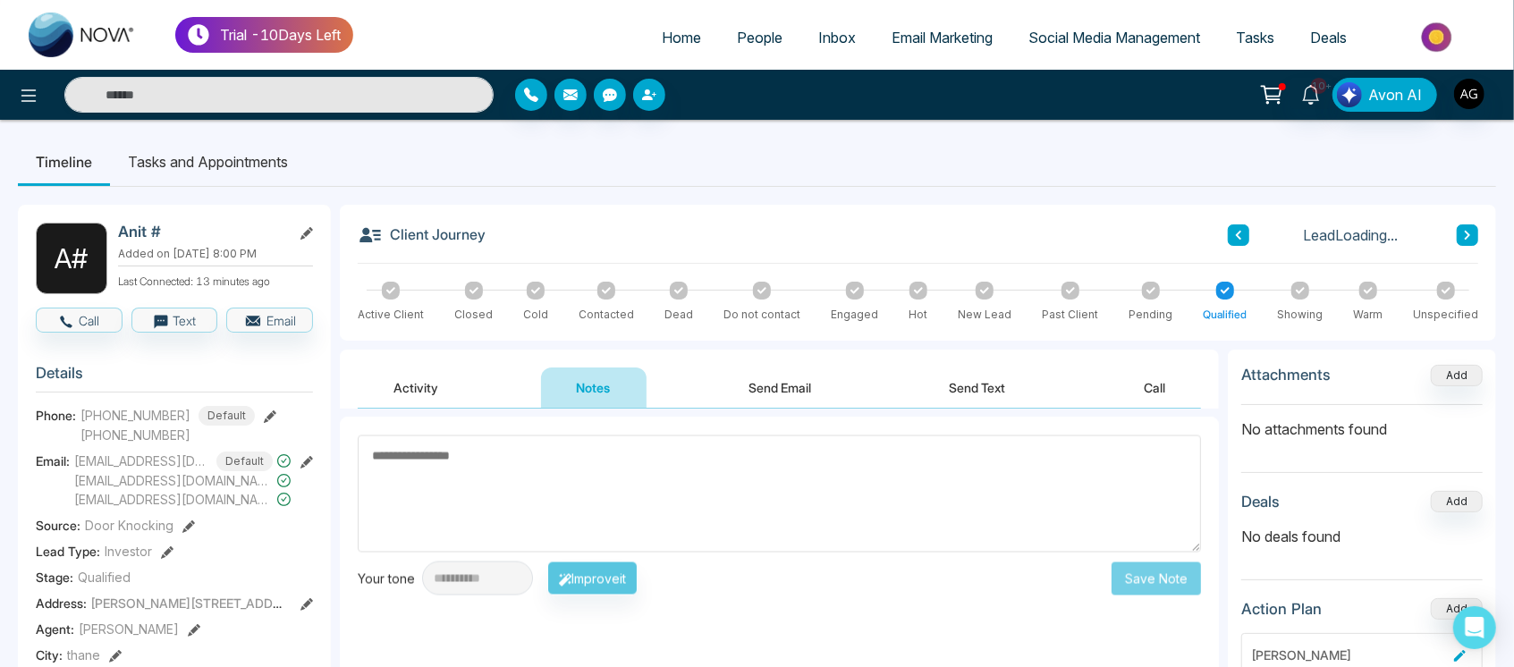
click at [811, 374] on button "Send Email" at bounding box center [780, 387] width 134 height 40
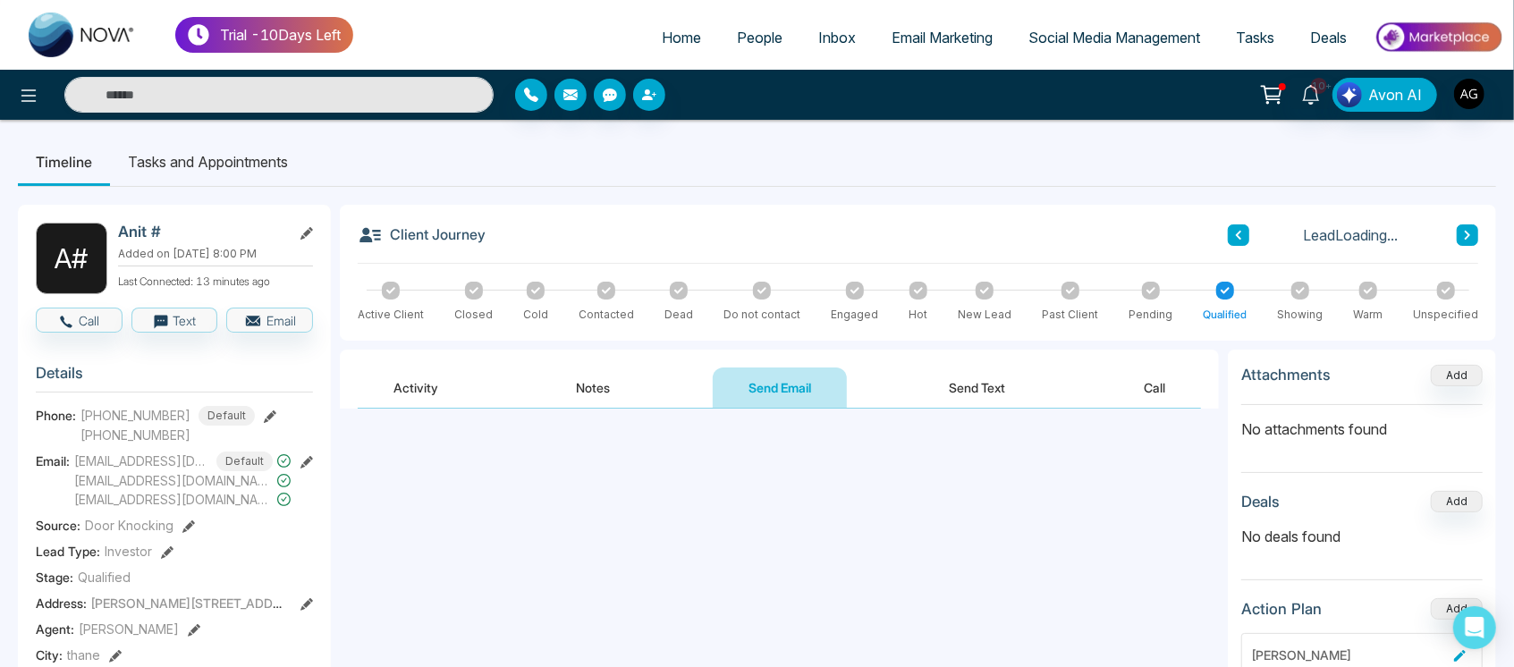
click at [989, 389] on button "Send Text" at bounding box center [978, 387] width 128 height 40
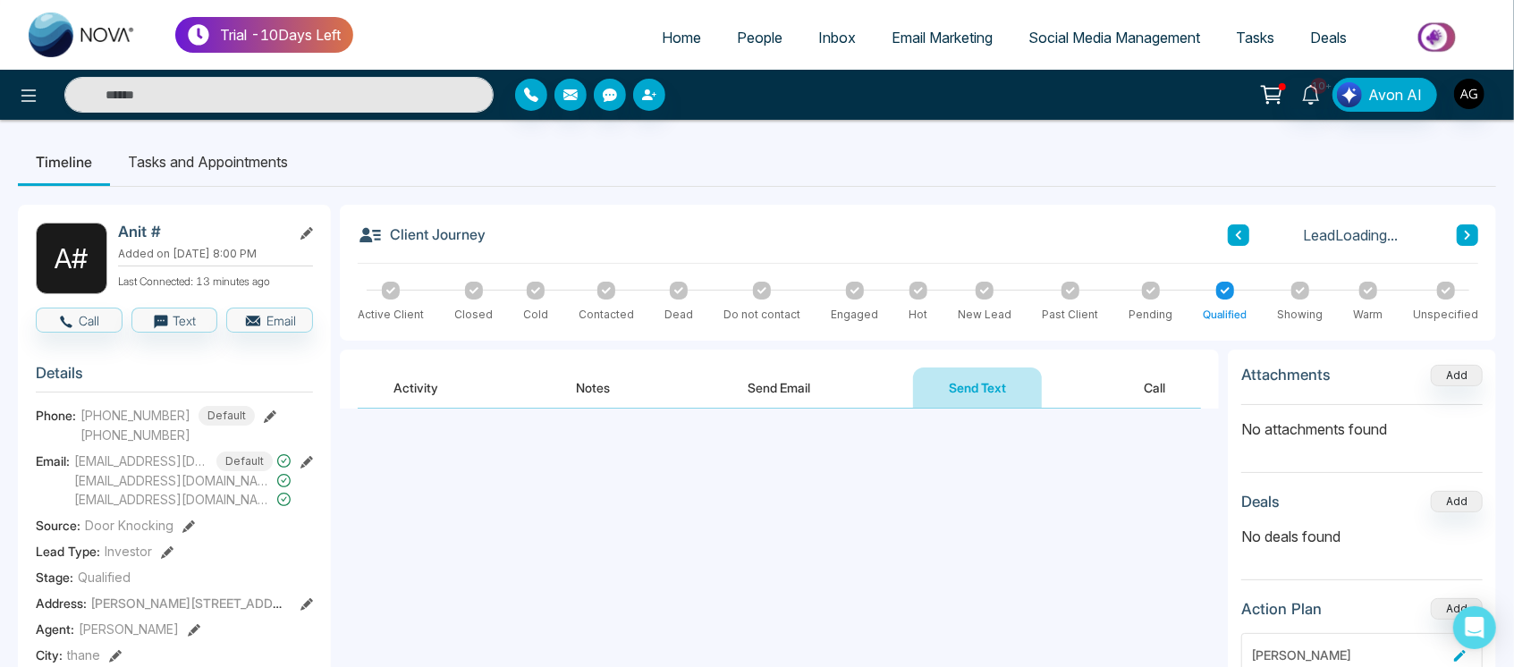
click at [1187, 383] on button "Call" at bounding box center [1154, 387] width 93 height 40
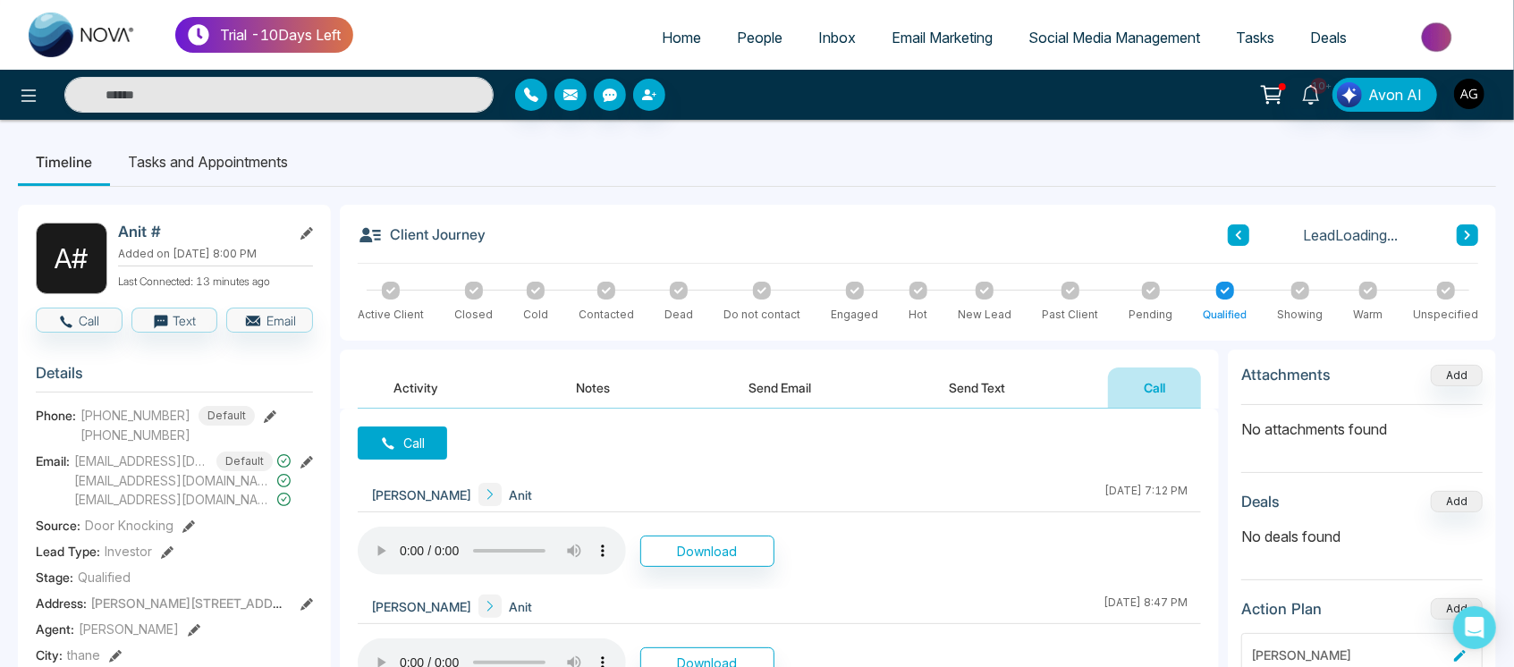
click at [1026, 389] on button "Send Text" at bounding box center [978, 387] width 128 height 40
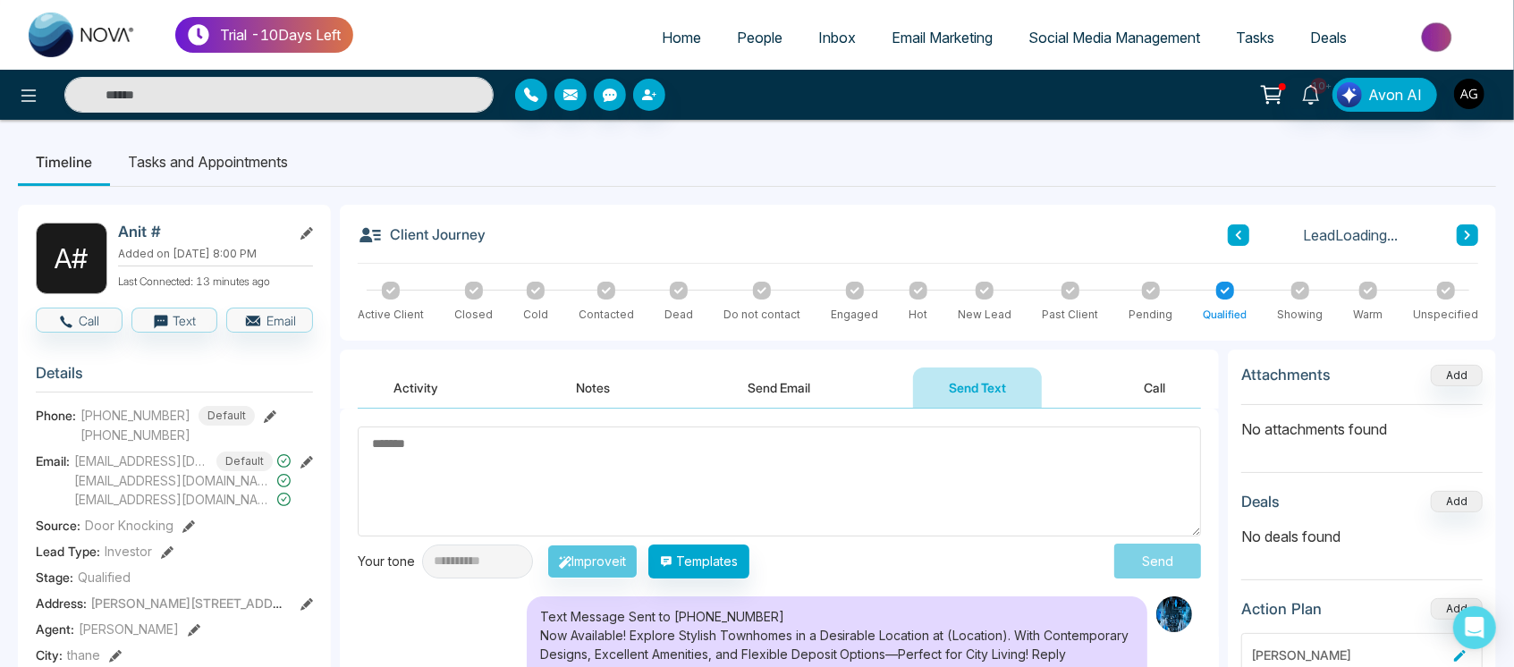
click at [798, 399] on button "Send Email" at bounding box center [780, 387] width 134 height 40
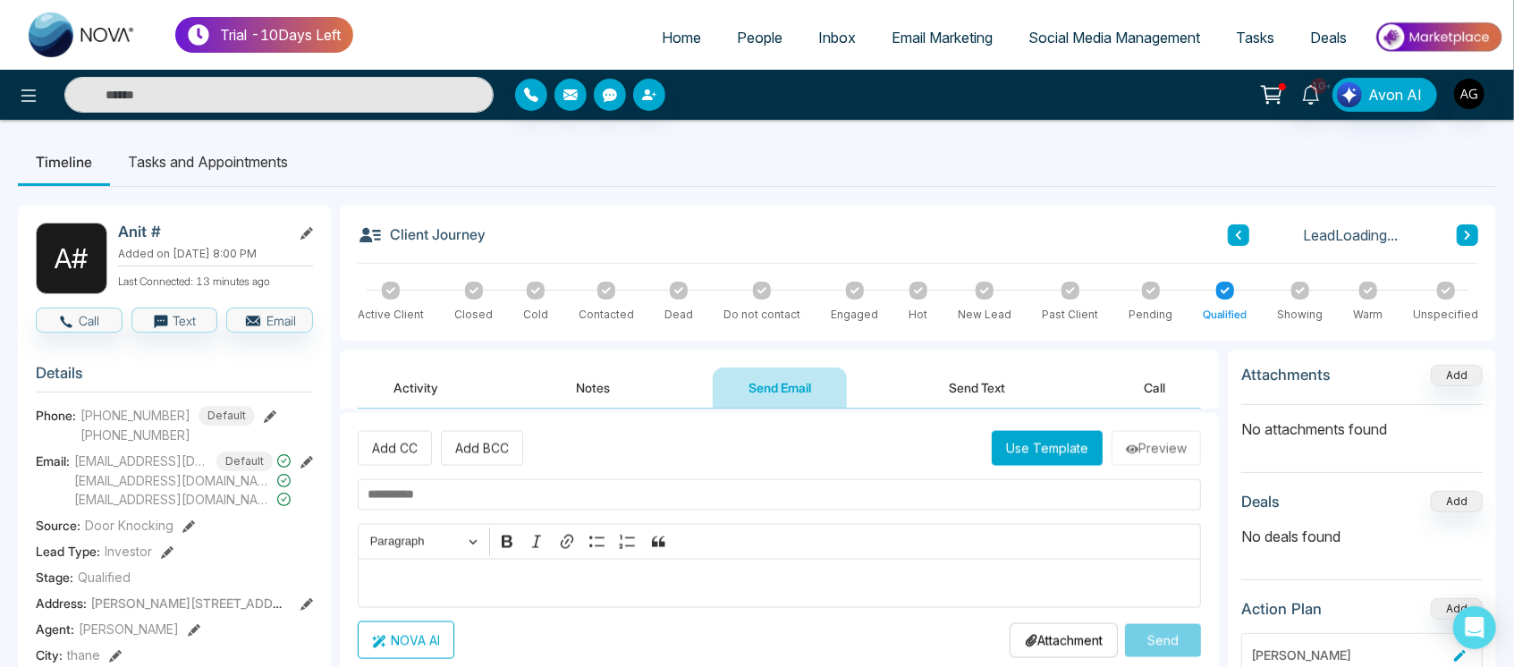
click at [626, 385] on button "Notes" at bounding box center [594, 387] width 106 height 40
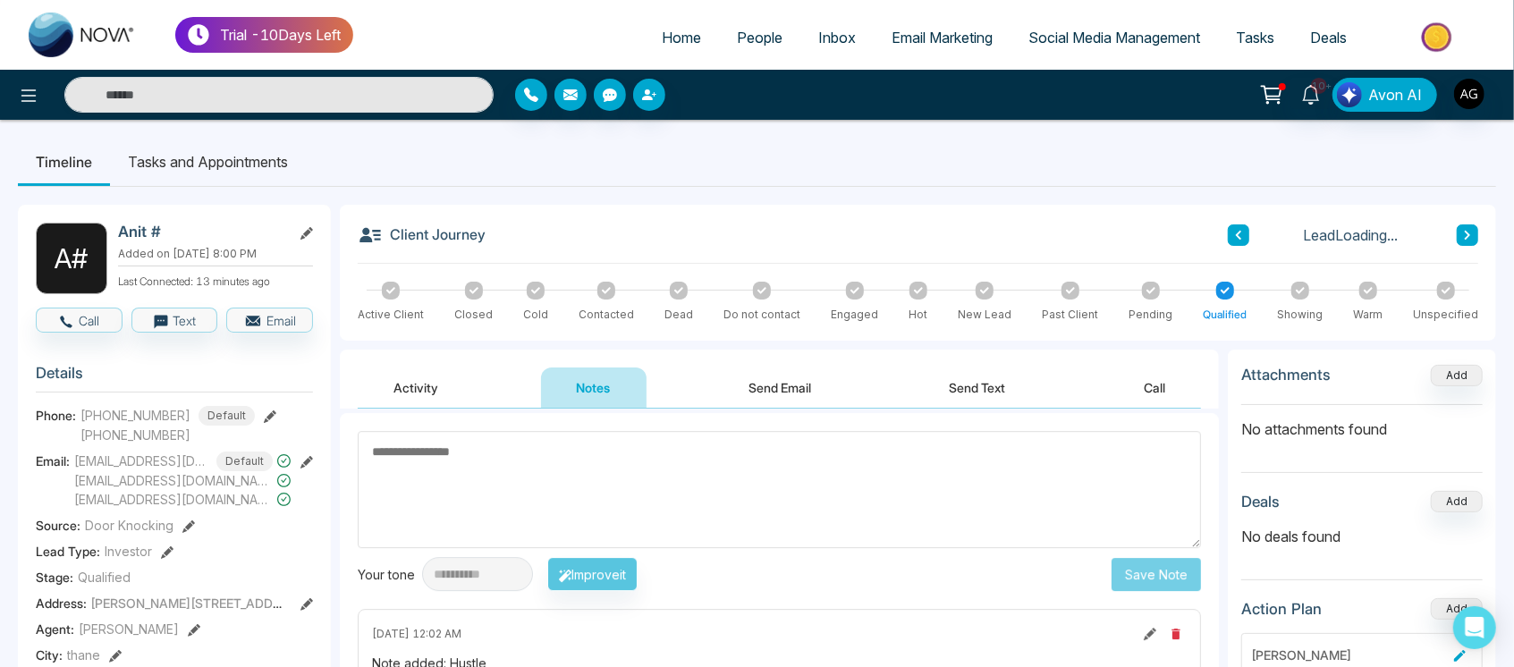
click at [428, 371] on button "Activity" at bounding box center [416, 387] width 116 height 40
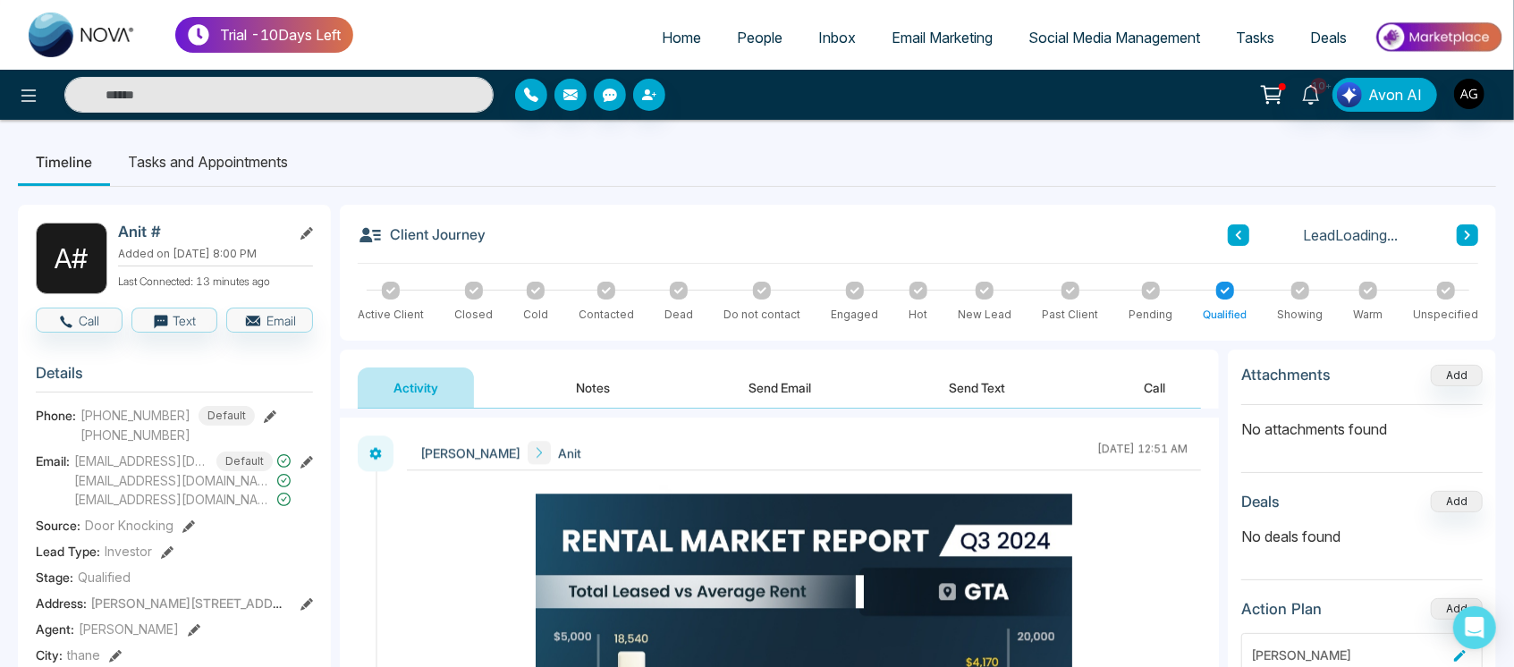
click at [558, 372] on button "Notes" at bounding box center [594, 387] width 106 height 40
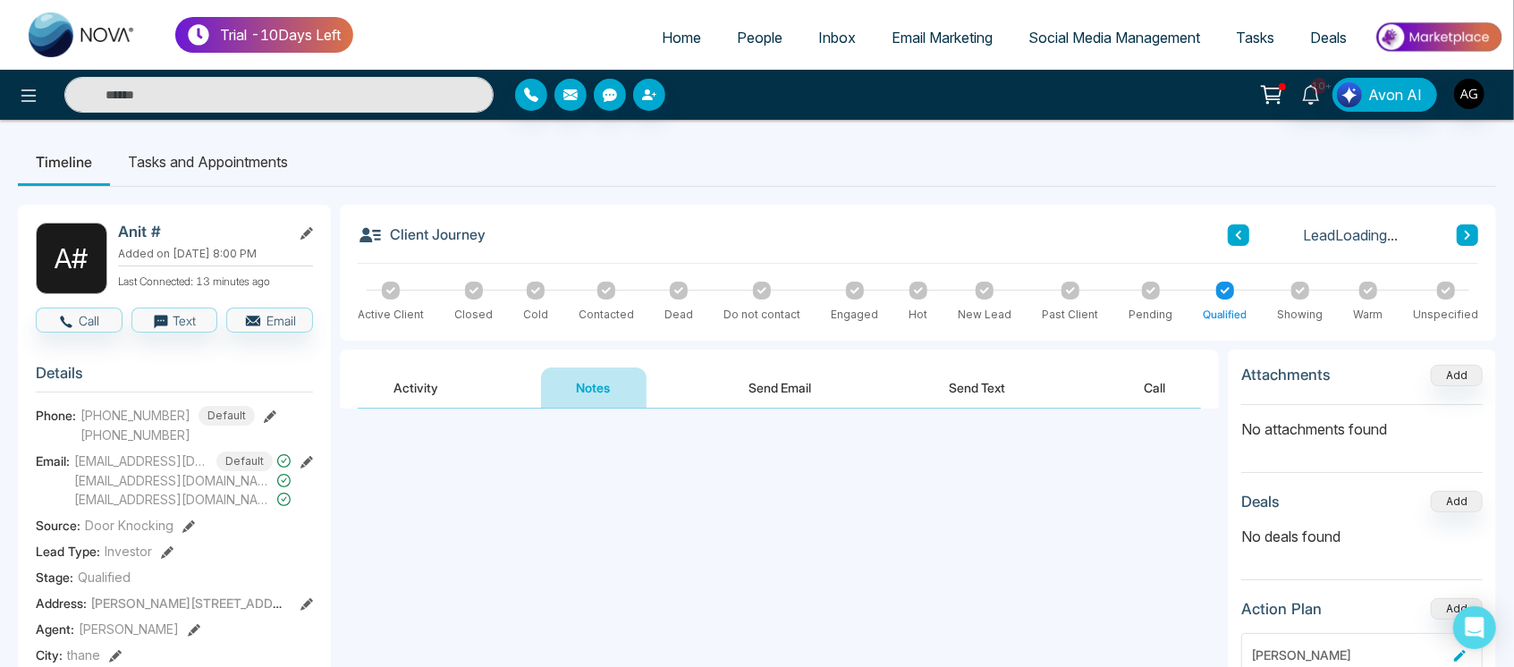
click at [864, 361] on div "Activity Notes Send Email Send Text Call" at bounding box center [779, 379] width 879 height 59
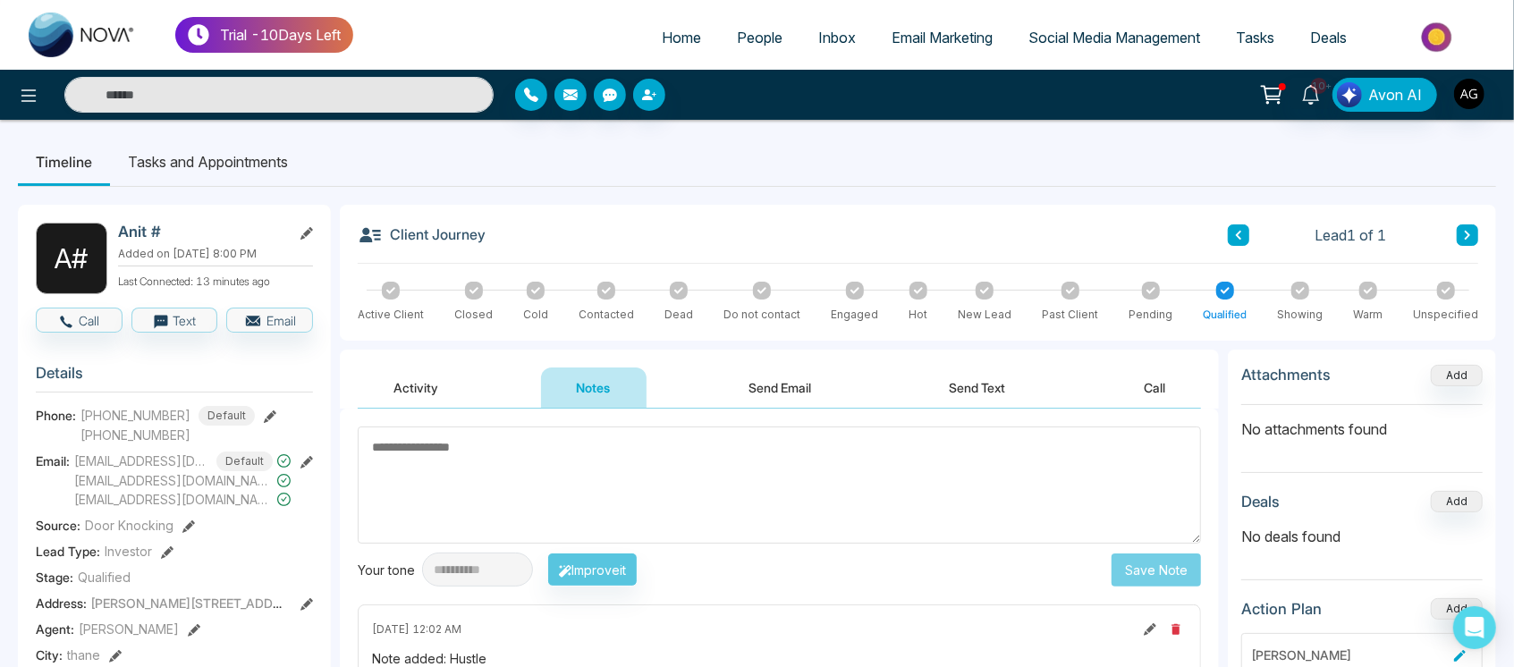
drag, startPoint x: 800, startPoint y: 393, endPoint x: 1023, endPoint y: 405, distance: 222.9
click at [1023, 405] on div "Activity Notes Send Email Send Text Call" at bounding box center [779, 387] width 843 height 41
click at [1023, 405] on button "Send Text" at bounding box center [978, 387] width 128 height 40
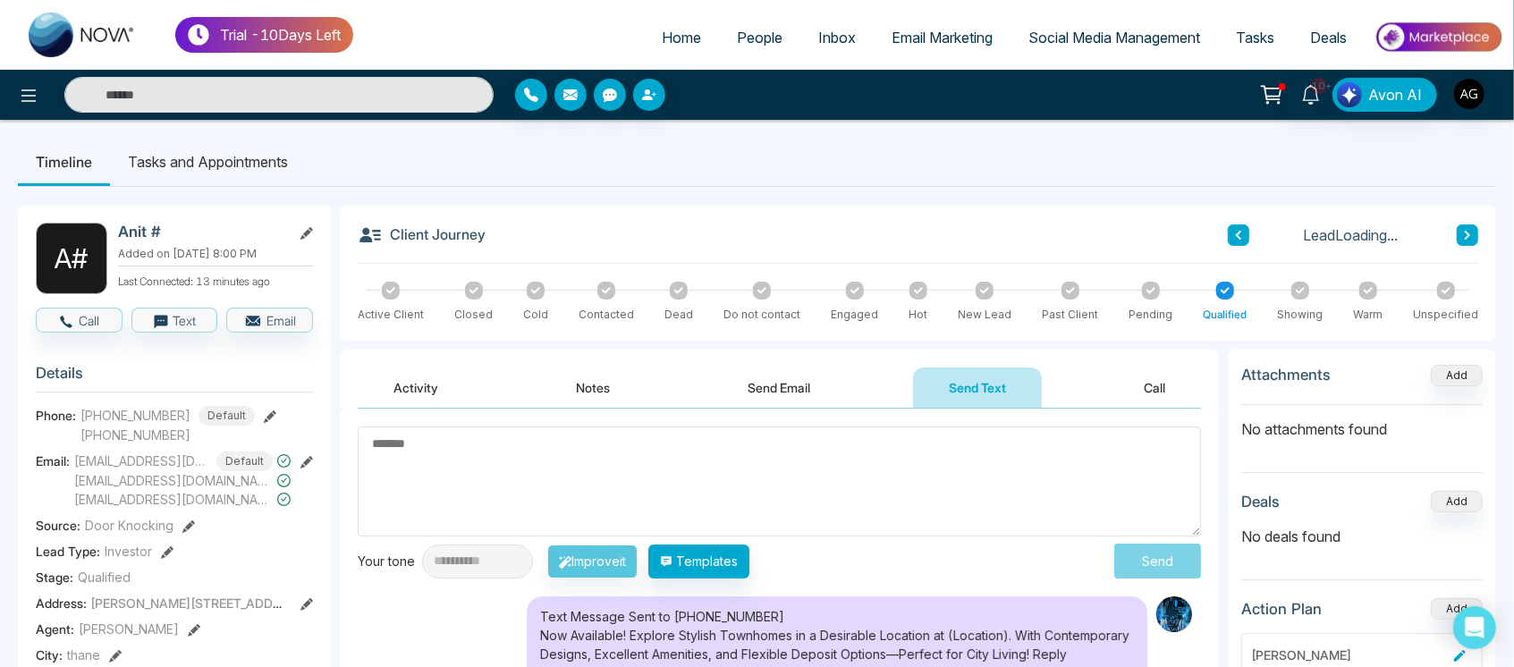
click at [1147, 395] on button "Call" at bounding box center [1154, 387] width 93 height 40
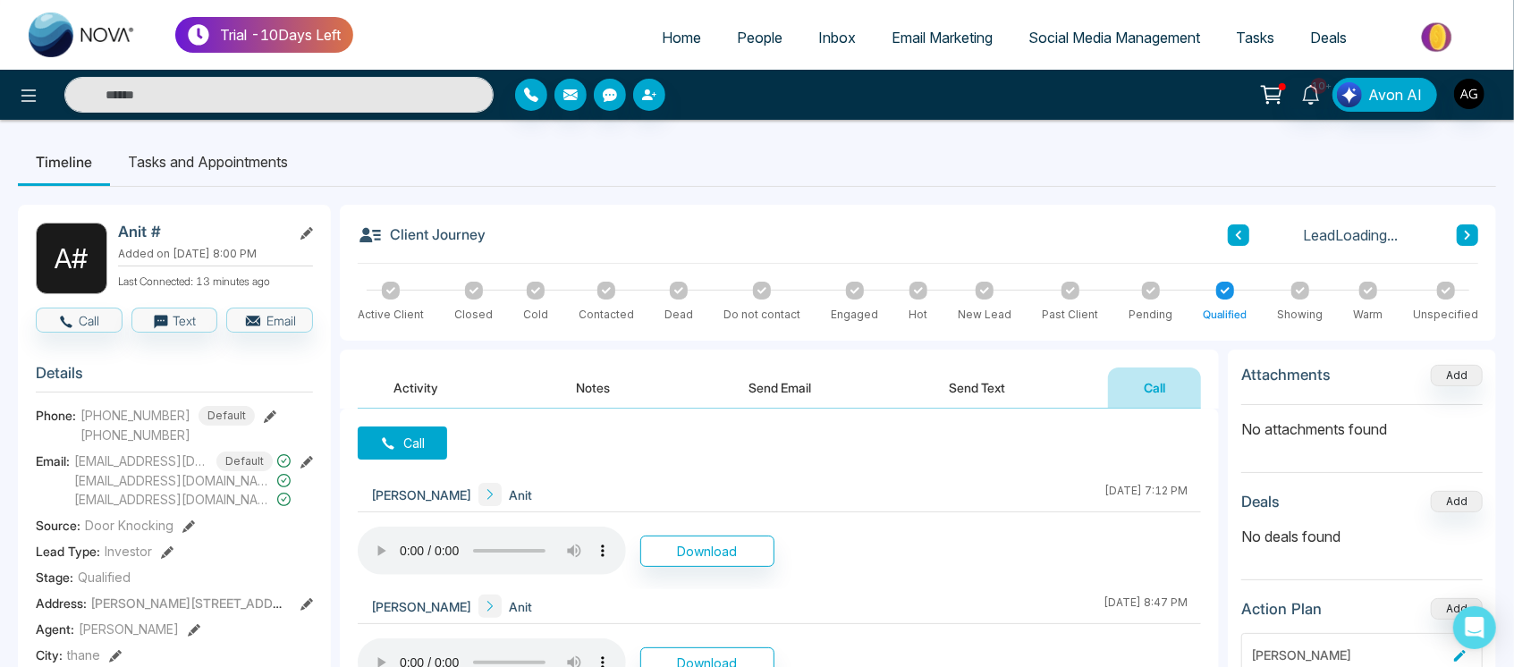
click at [990, 419] on div "Call Anit Gupta Anit August 18 2025 | 7:12 PM Download Anit Gupta Anit August 1…" at bounding box center [779, 588] width 879 height 358
click at [959, 378] on button "Send Text" at bounding box center [978, 387] width 128 height 40
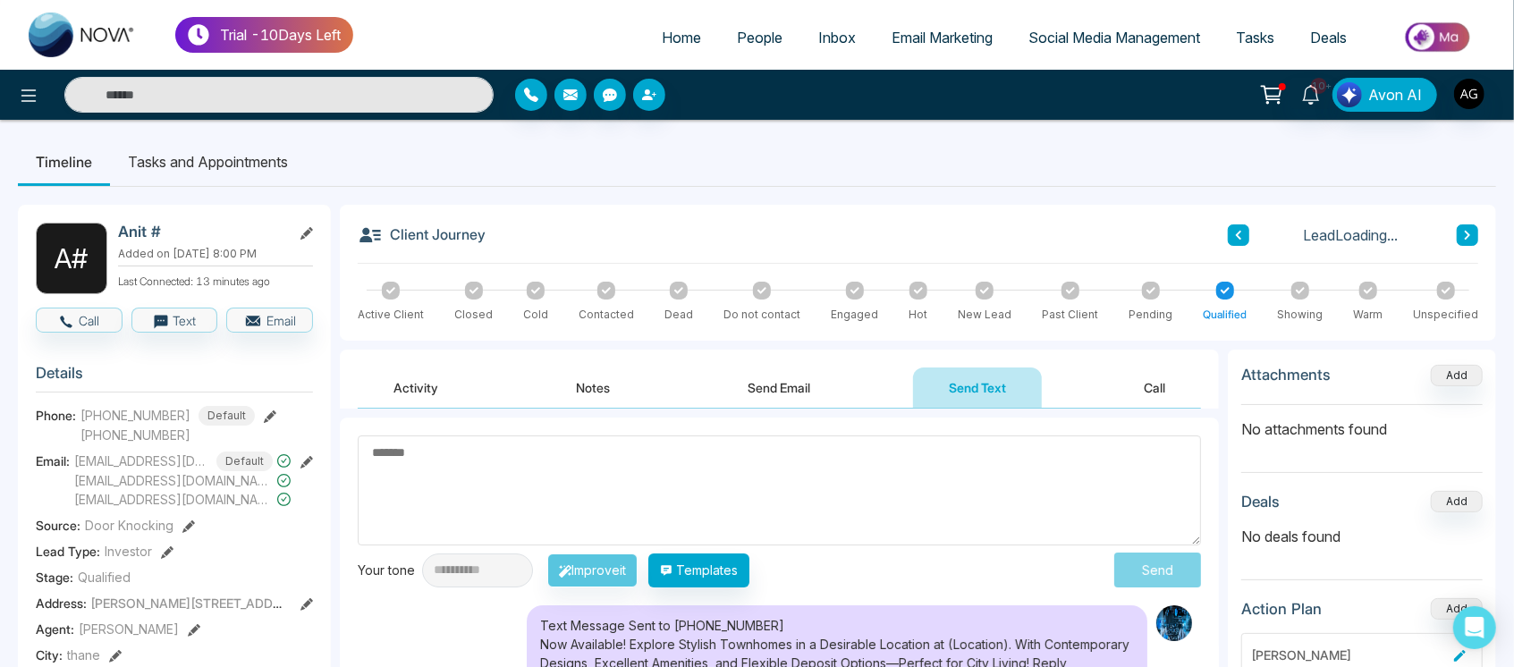
click at [768, 407] on button "Send Email" at bounding box center [780, 387] width 134 height 40
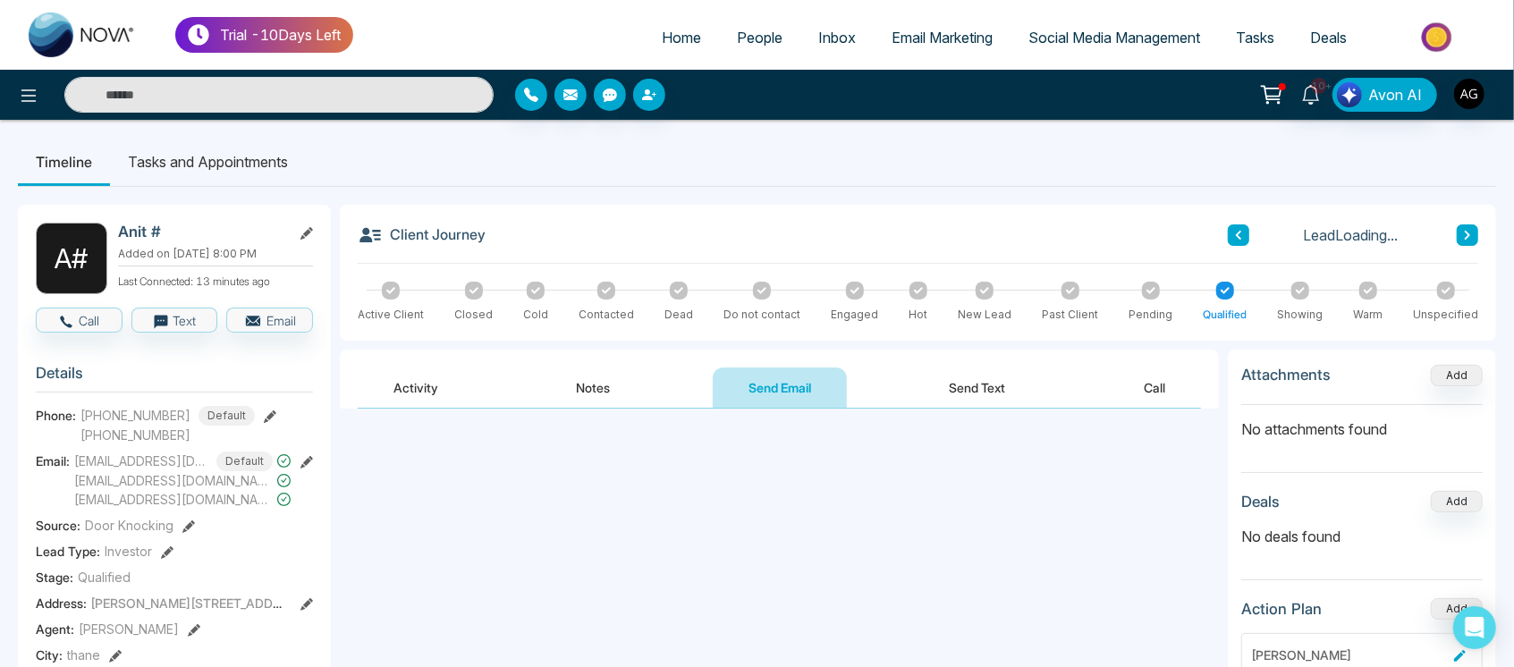
click at [768, 407] on button "Send Email" at bounding box center [780, 387] width 134 height 40
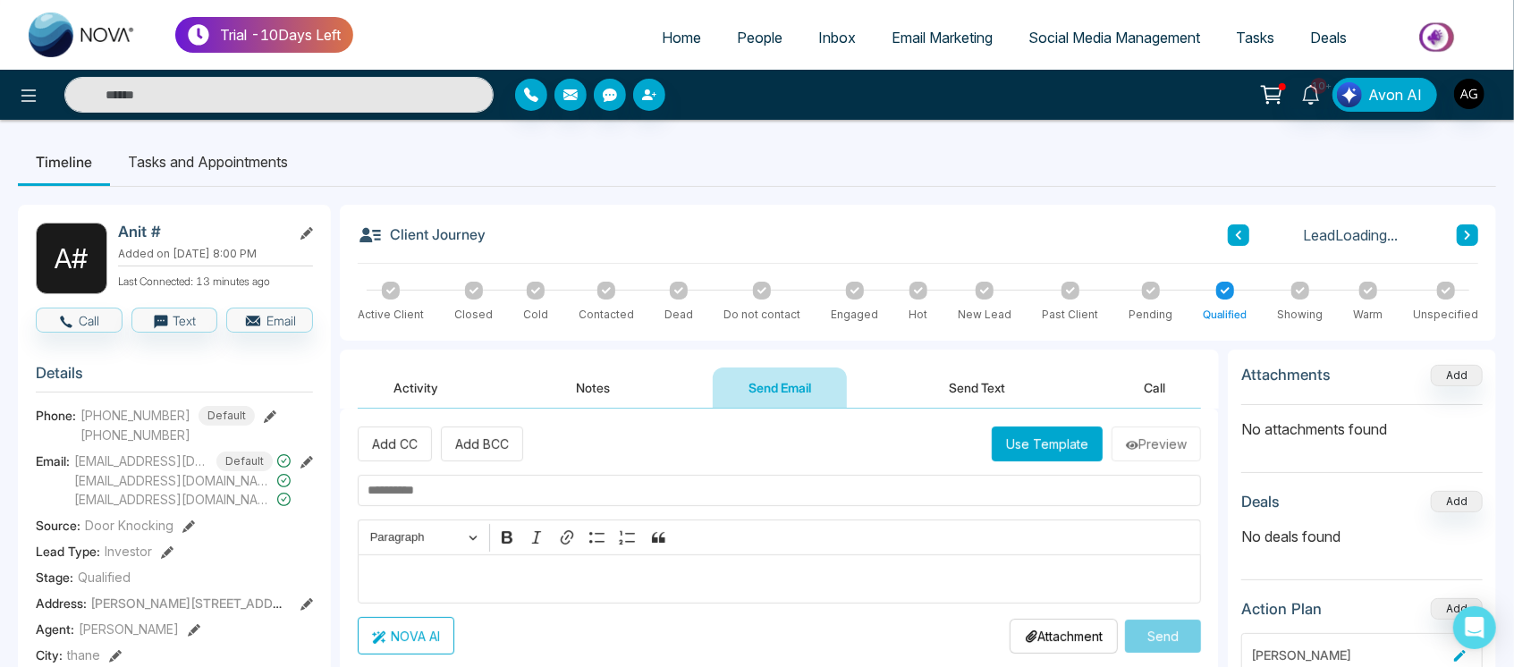
drag, startPoint x: 615, startPoint y: 384, endPoint x: 431, endPoint y: 368, distance: 184.9
click at [431, 368] on div "Activity Notes Send Email Send Text Call" at bounding box center [779, 387] width 843 height 41
click at [431, 368] on button "Activity" at bounding box center [416, 387] width 116 height 40
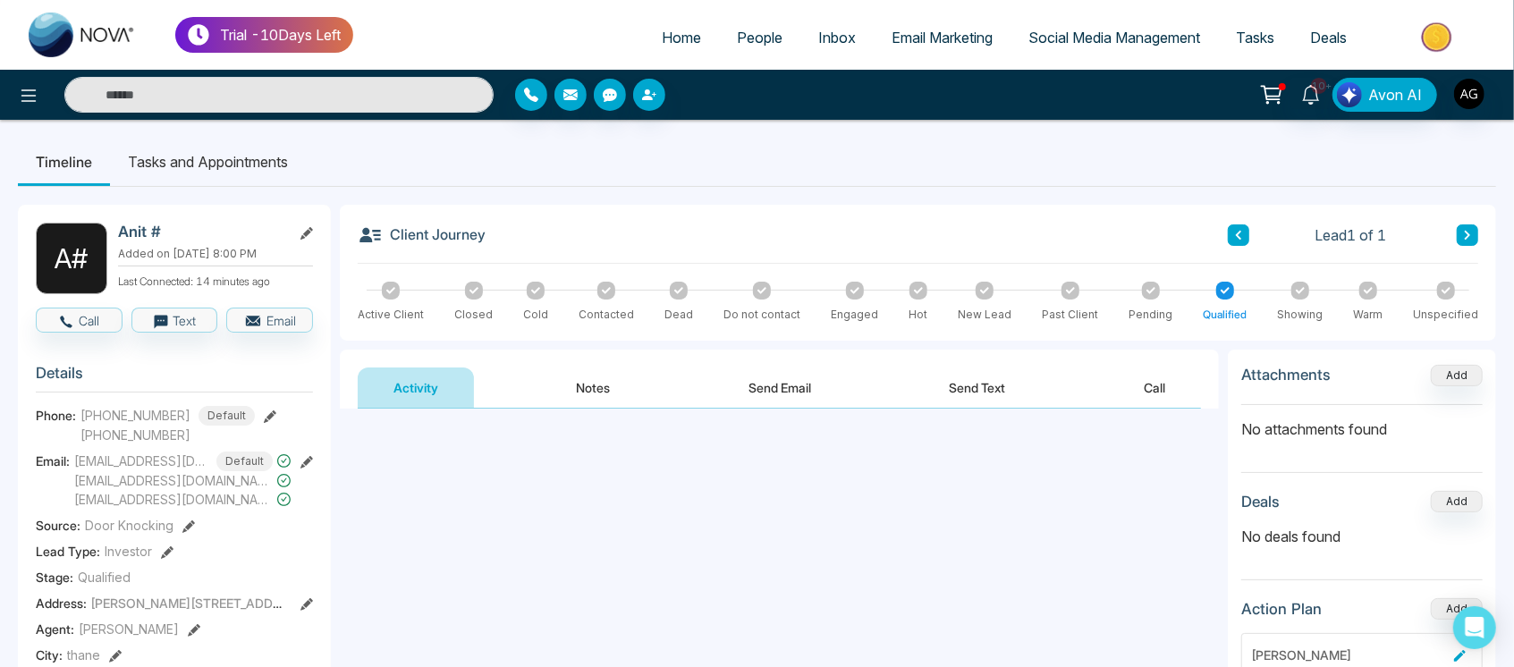
click at [431, 368] on button "Activity" at bounding box center [416, 387] width 116 height 40
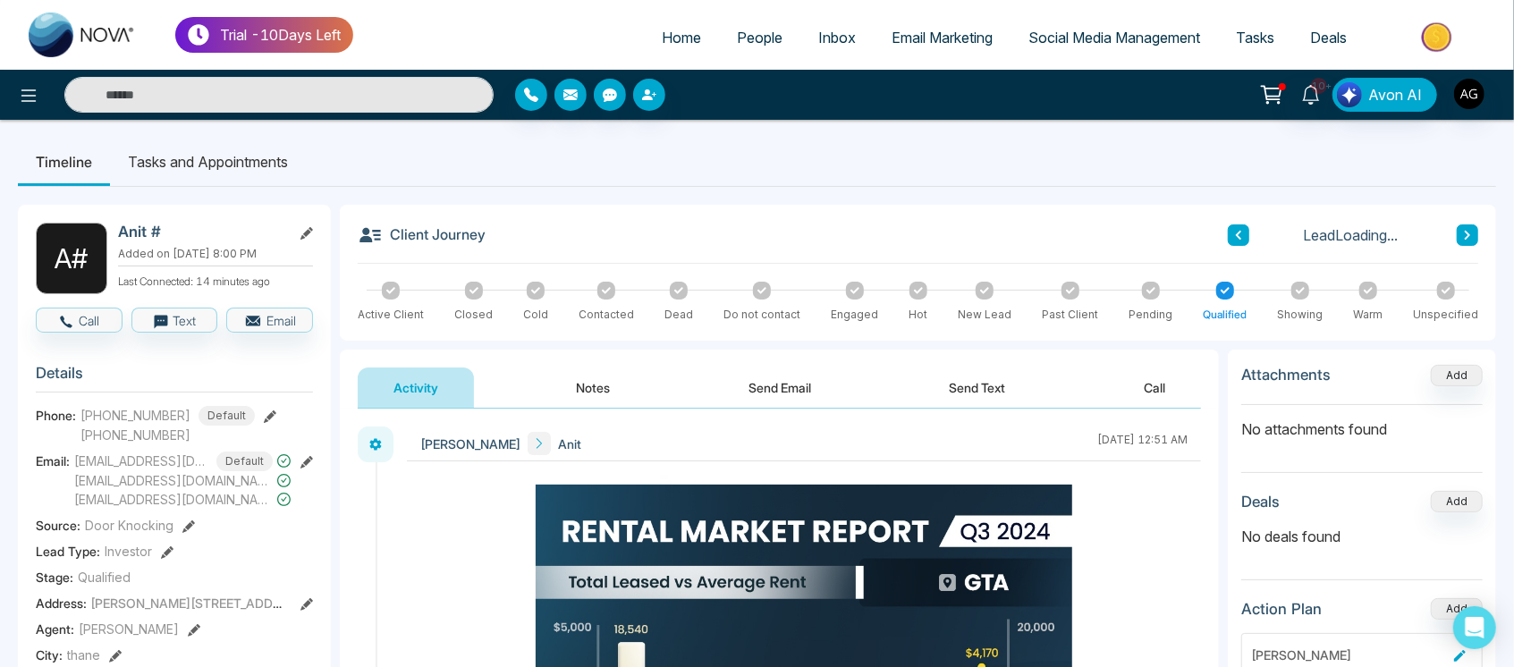
click at [599, 376] on button "Notes" at bounding box center [594, 387] width 106 height 40
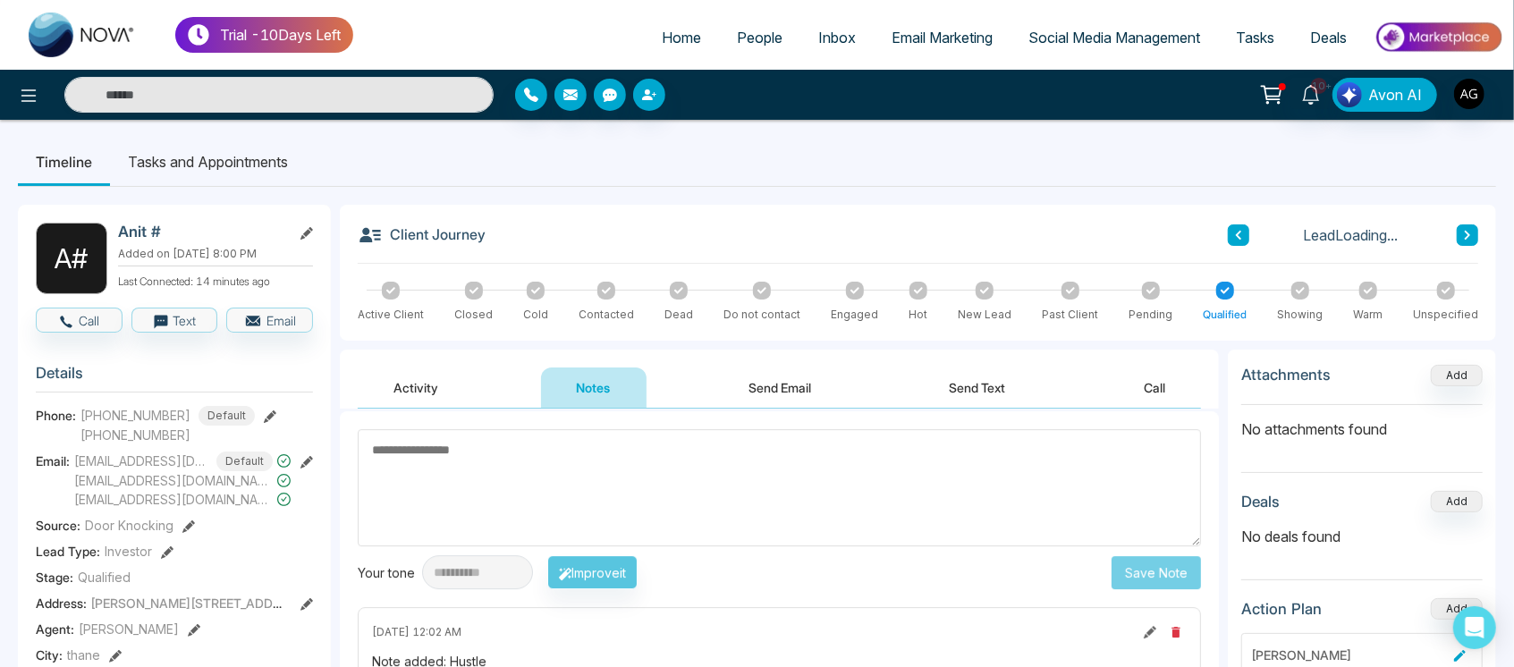
click at [807, 372] on button "Send Email" at bounding box center [780, 387] width 134 height 40
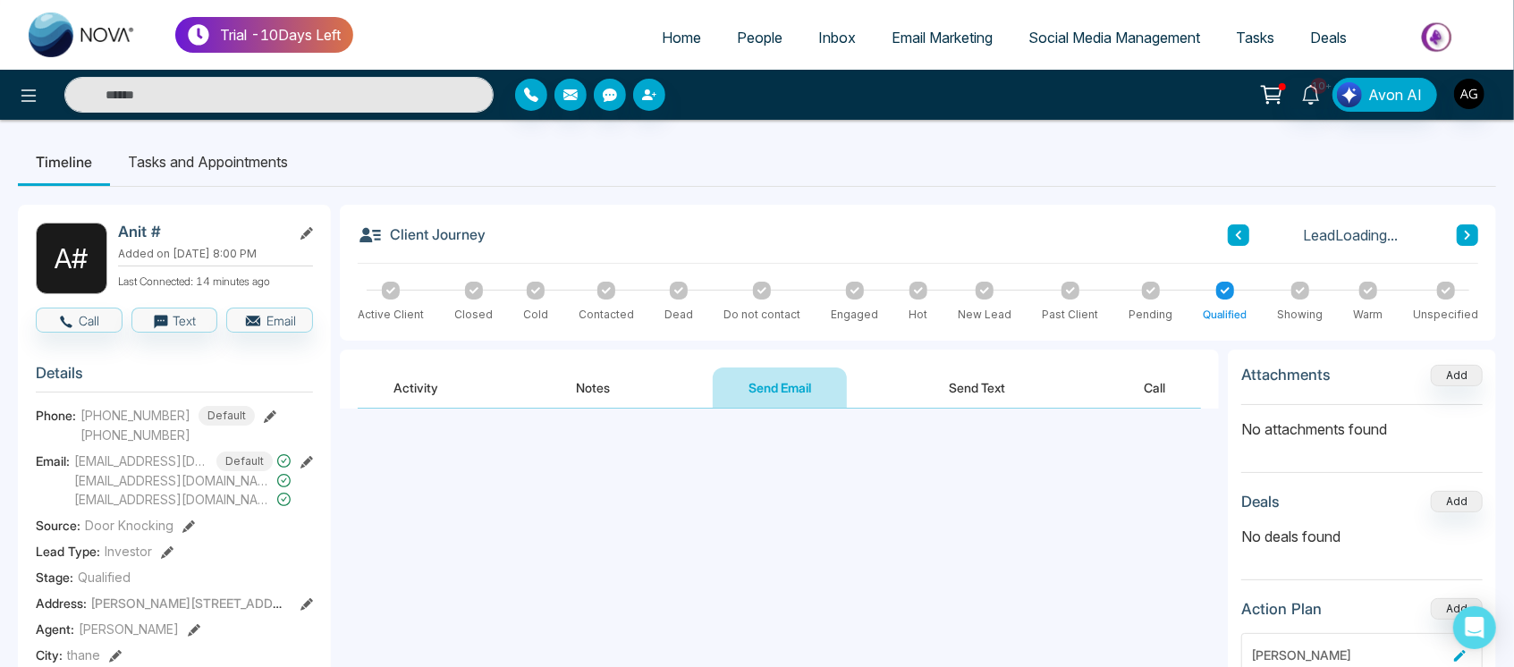
drag, startPoint x: 942, startPoint y: 385, endPoint x: 1153, endPoint y: 382, distance: 211.1
click at [1153, 382] on div "Activity Notes Send Email Send Text Call" at bounding box center [779, 387] width 843 height 41
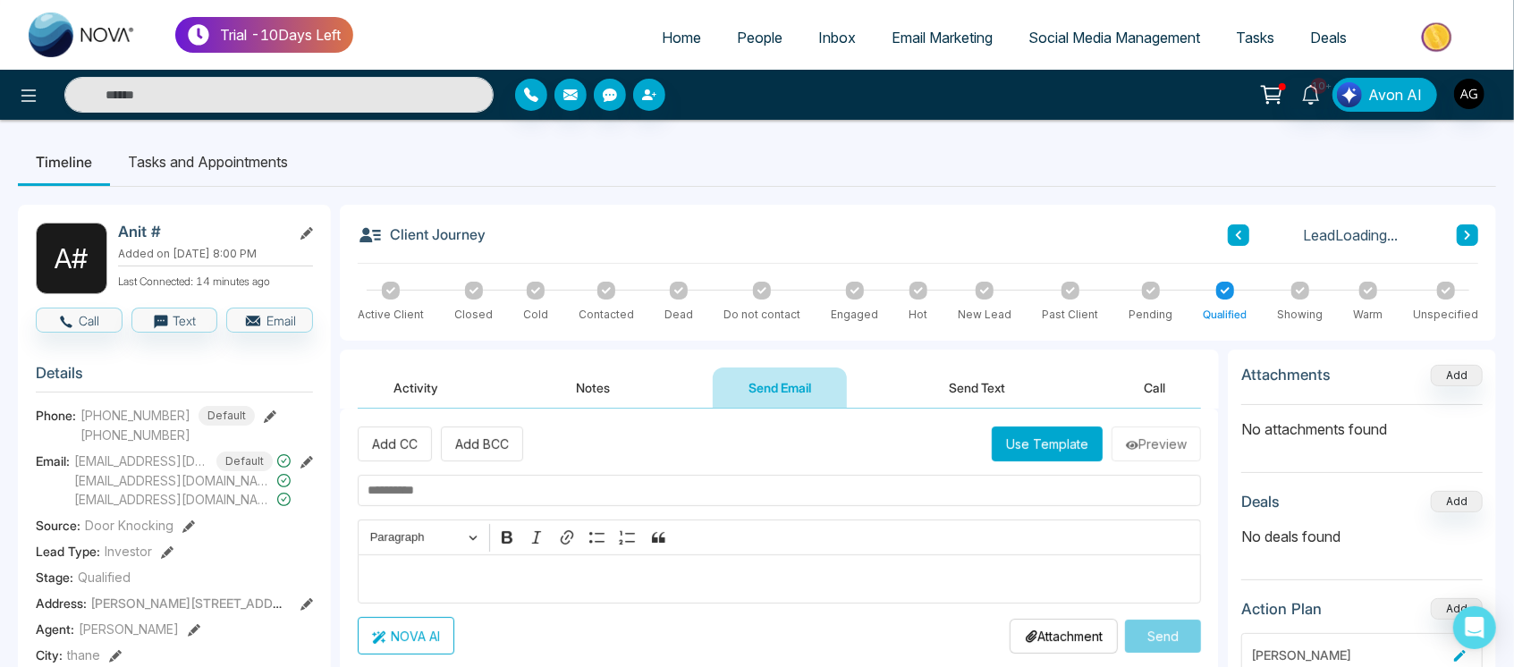
click at [1153, 382] on button "Call" at bounding box center [1154, 387] width 93 height 40
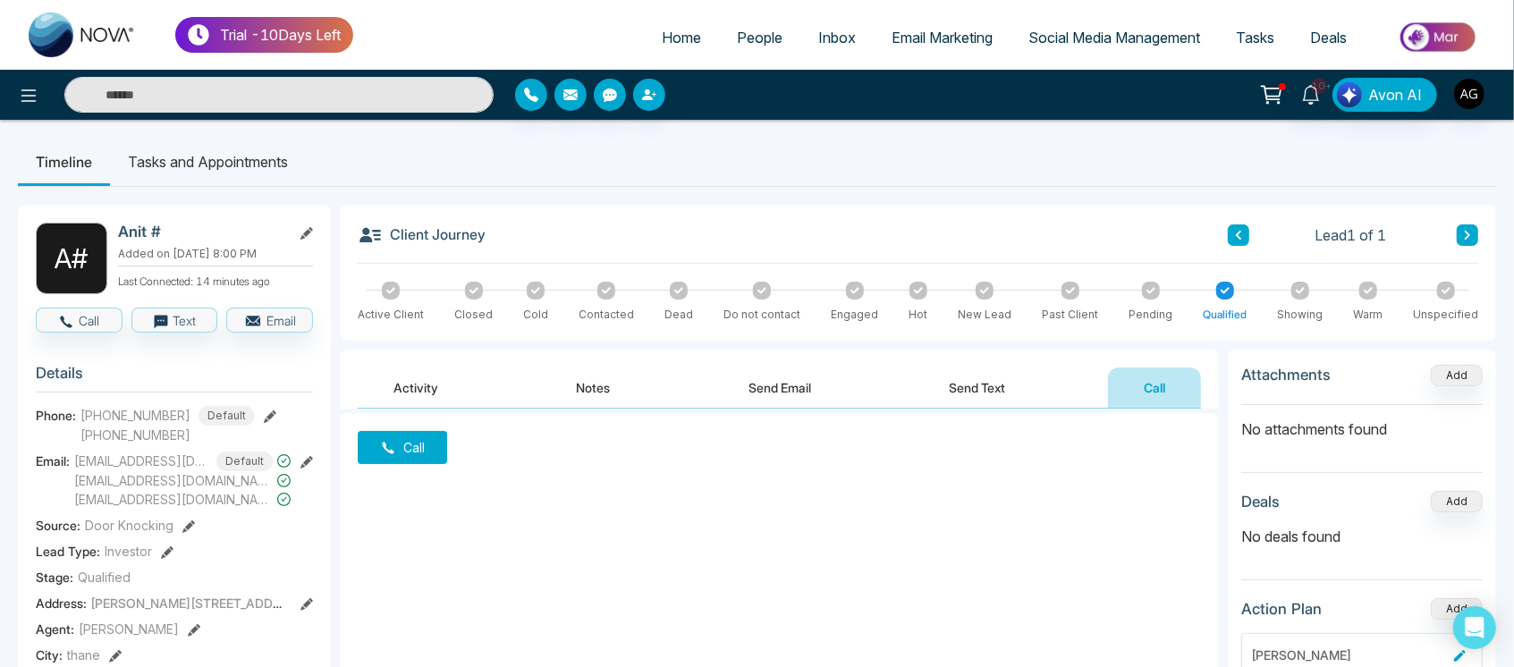
click at [976, 401] on button "Send Text" at bounding box center [978, 387] width 128 height 40
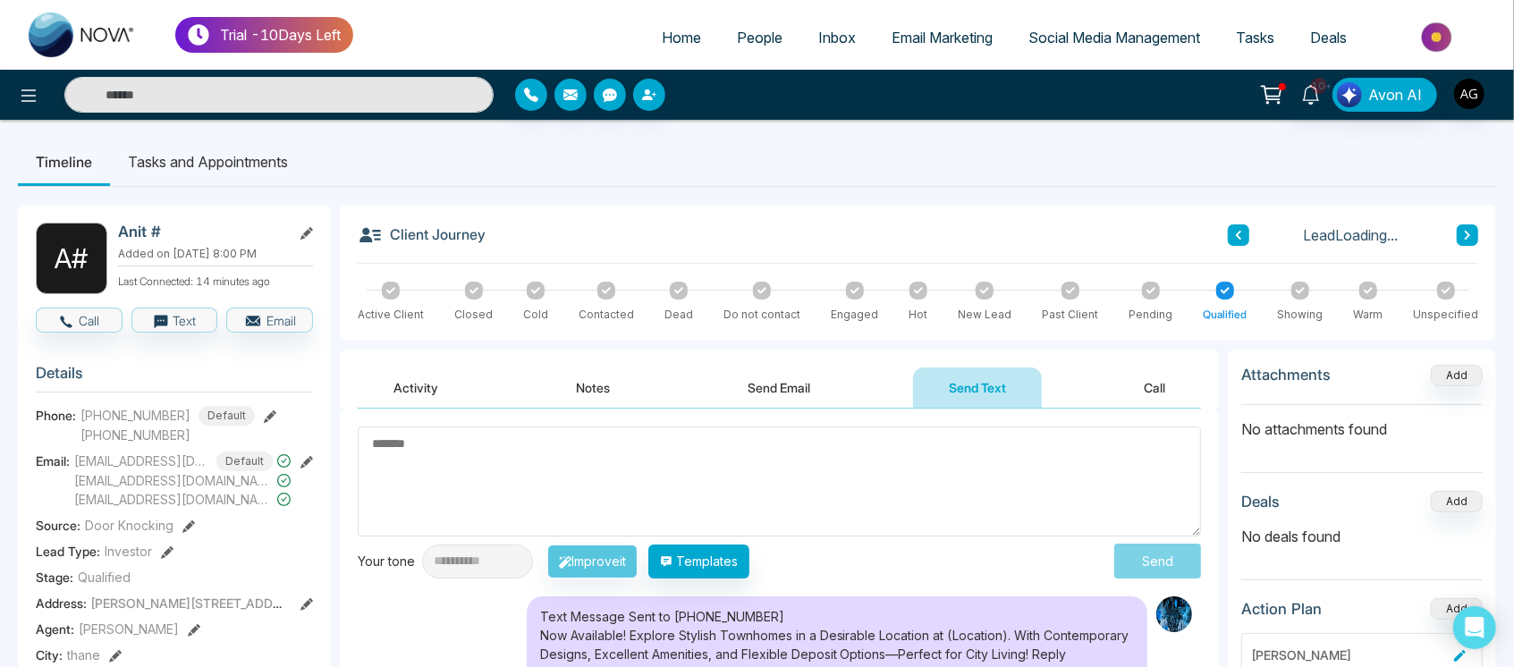
drag, startPoint x: 766, startPoint y: 359, endPoint x: 756, endPoint y: 371, distance: 15.8
click at [756, 371] on div "Activity Notes Send Email Send Text Call" at bounding box center [779, 379] width 879 height 59
click at [756, 371] on button "Send Email" at bounding box center [780, 387] width 134 height 40
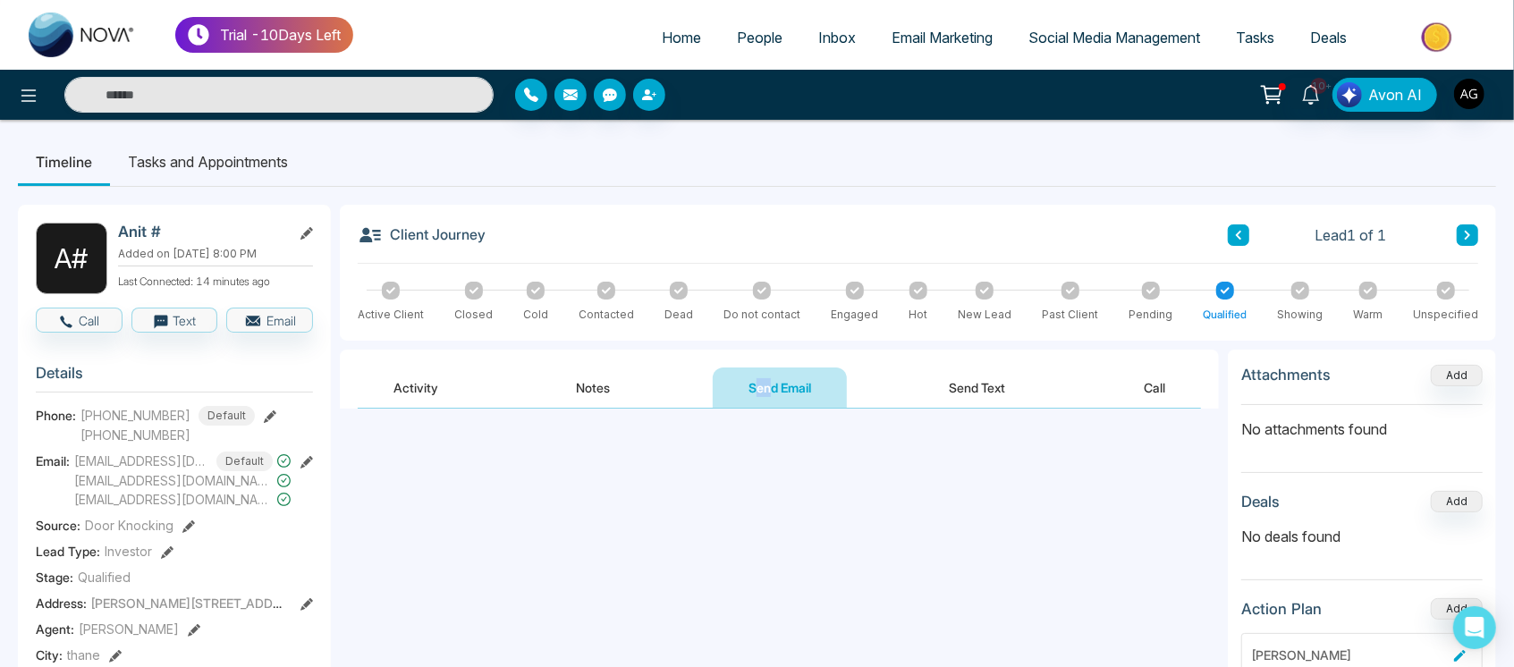
click at [599, 383] on button "Notes" at bounding box center [594, 387] width 106 height 40
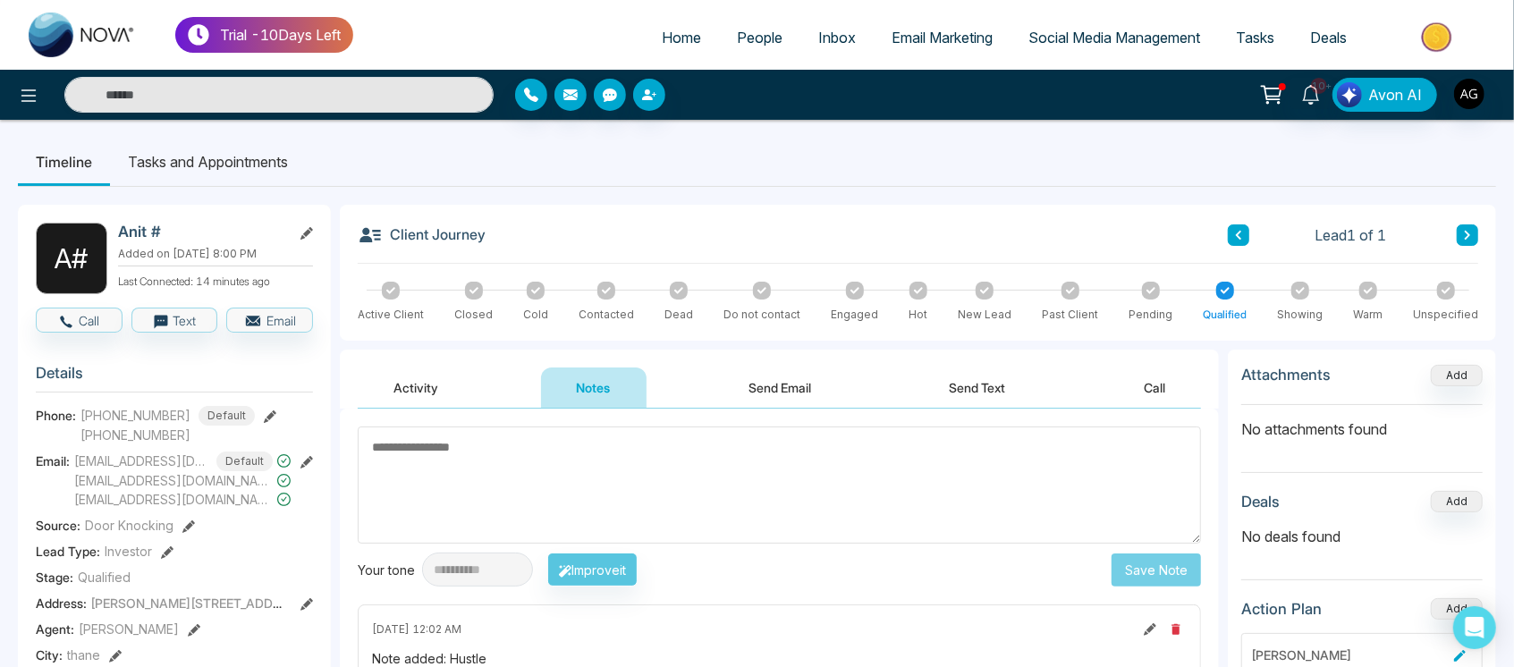
click at [451, 388] on button "Activity" at bounding box center [416, 387] width 116 height 40
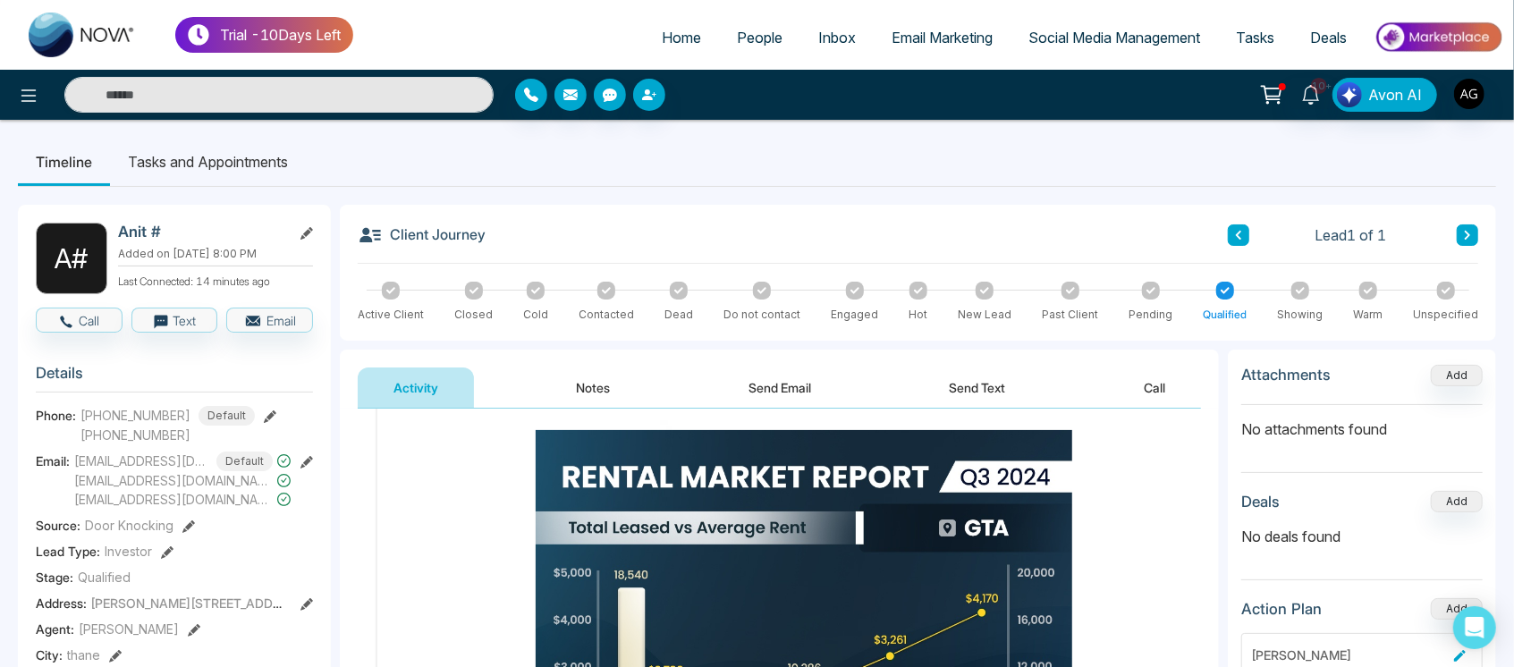
click at [241, 147] on li "Tasks and Appointments" at bounding box center [208, 162] width 196 height 48
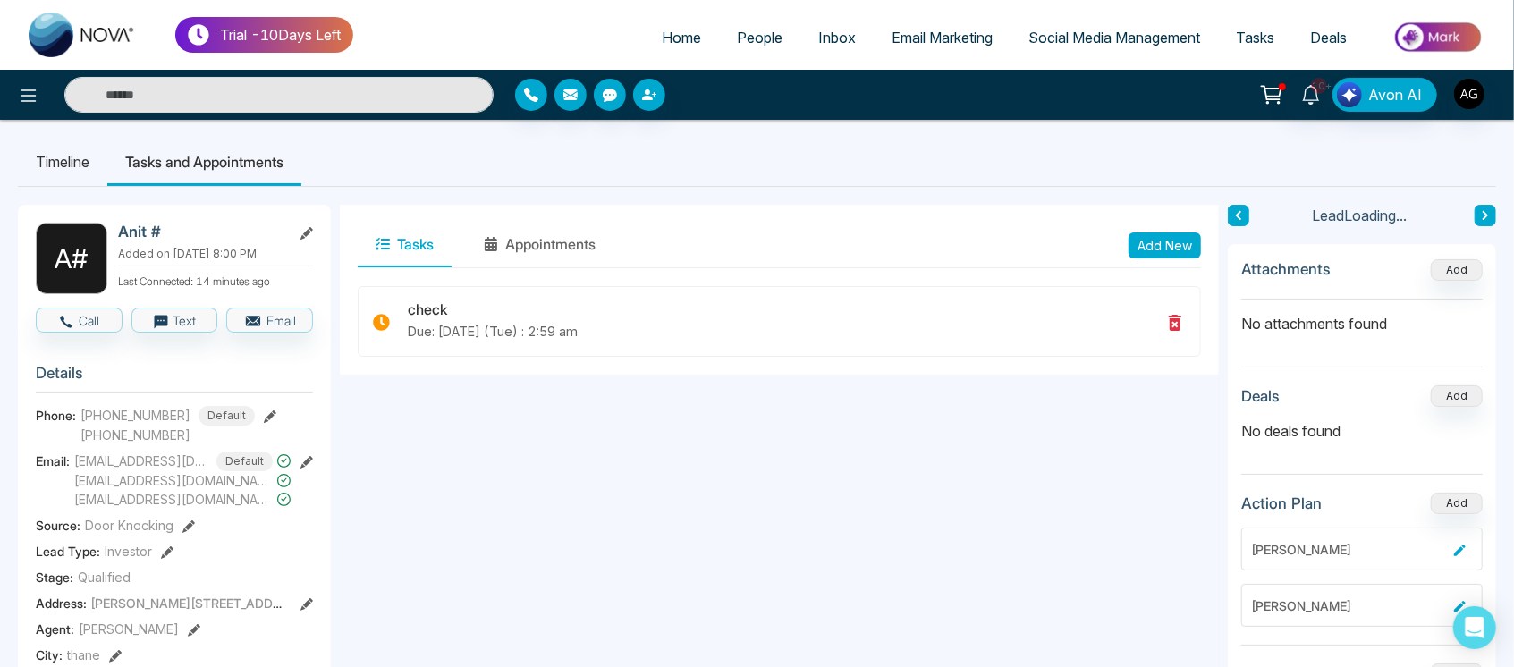
click at [49, 162] on li "Timeline" at bounding box center [62, 162] width 89 height 48
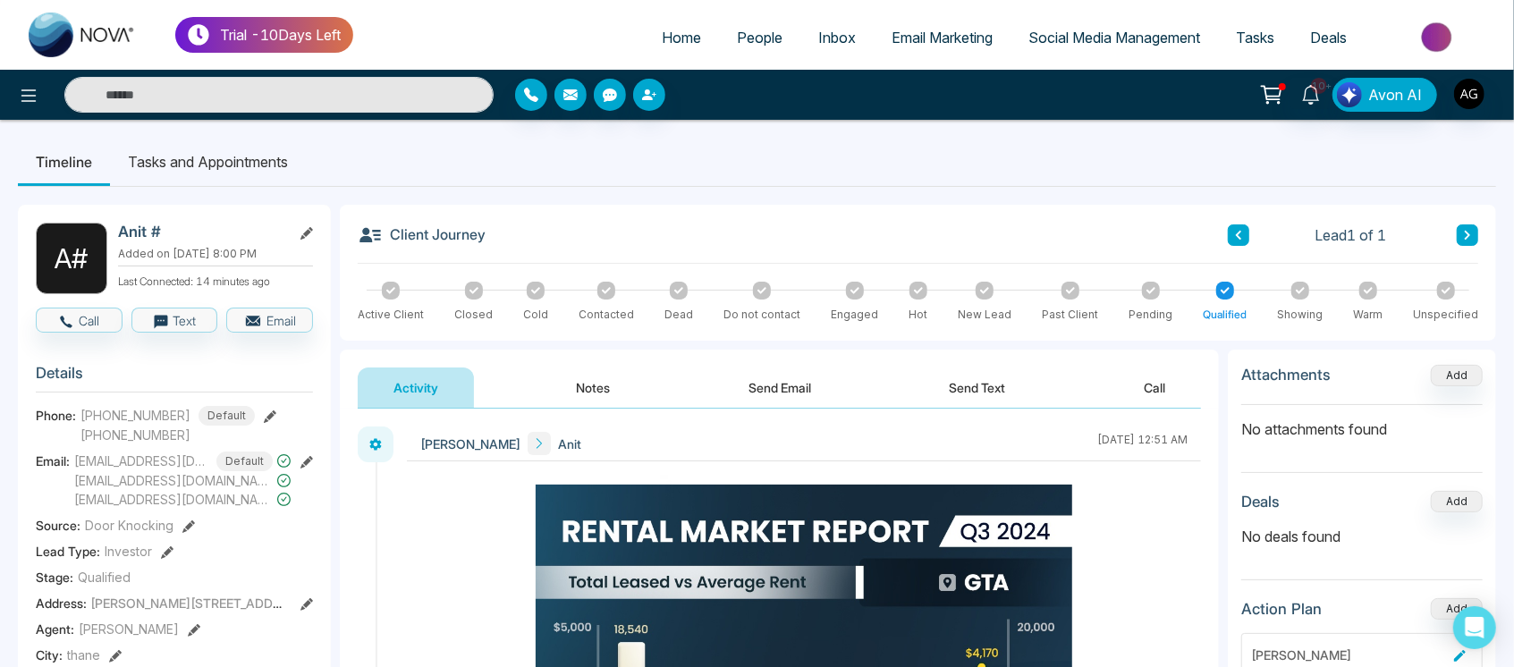
click at [627, 390] on button "Notes" at bounding box center [594, 387] width 106 height 40
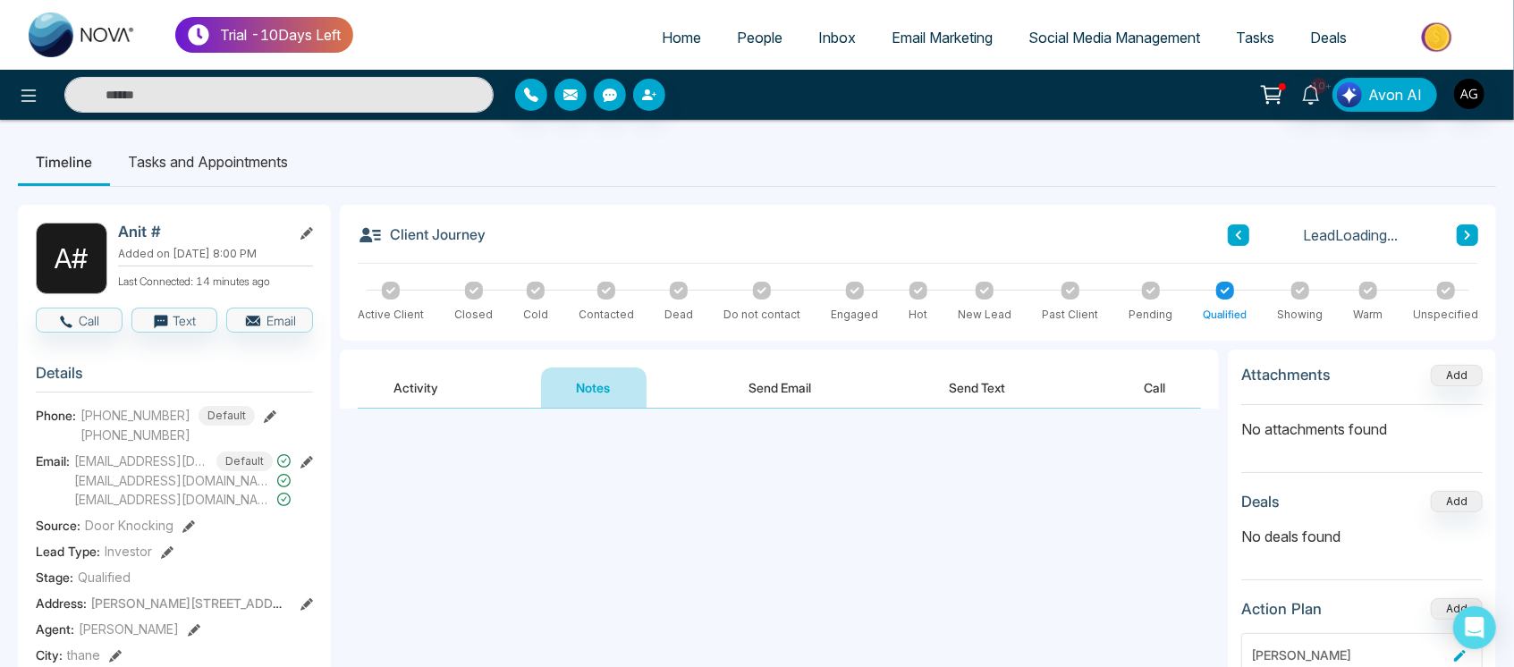
click at [788, 388] on button "Send Email" at bounding box center [780, 387] width 134 height 40
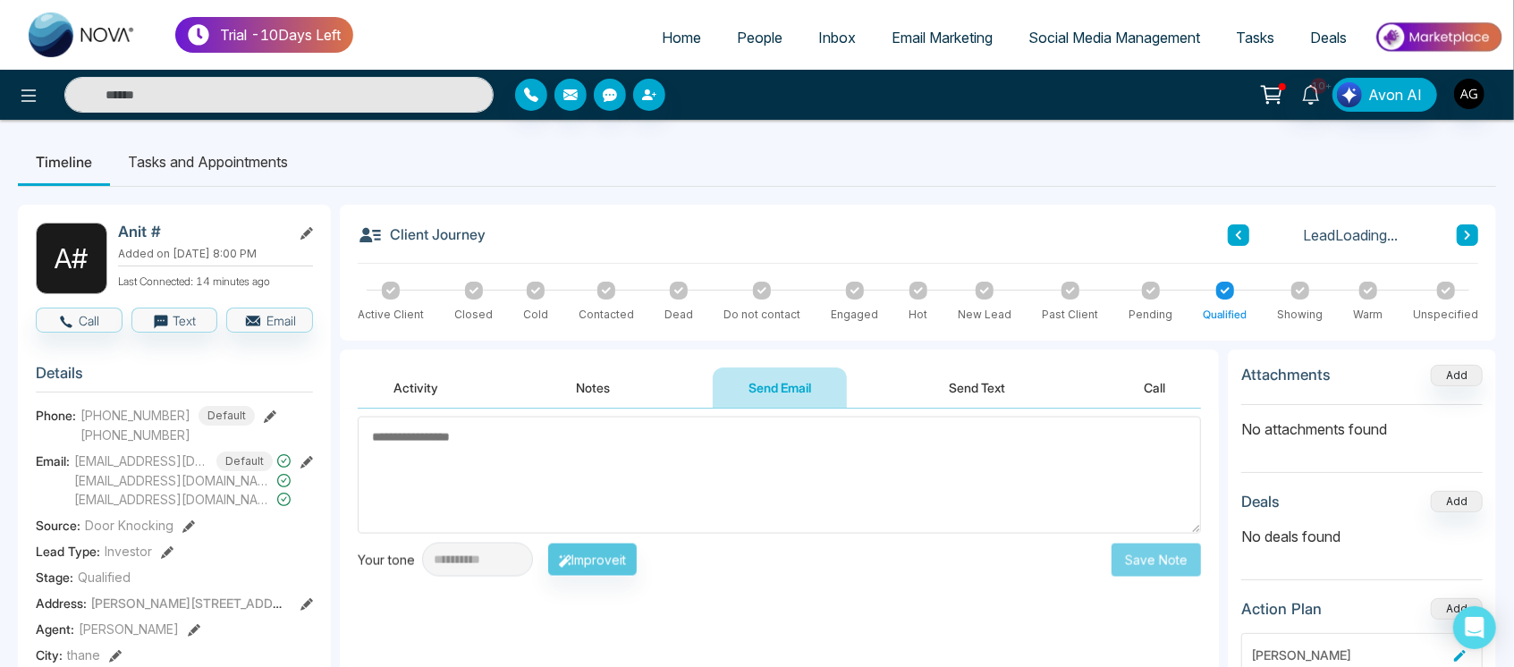
click at [1054, 390] on div "Activity Notes Send Email Send Text Call" at bounding box center [779, 387] width 843 height 41
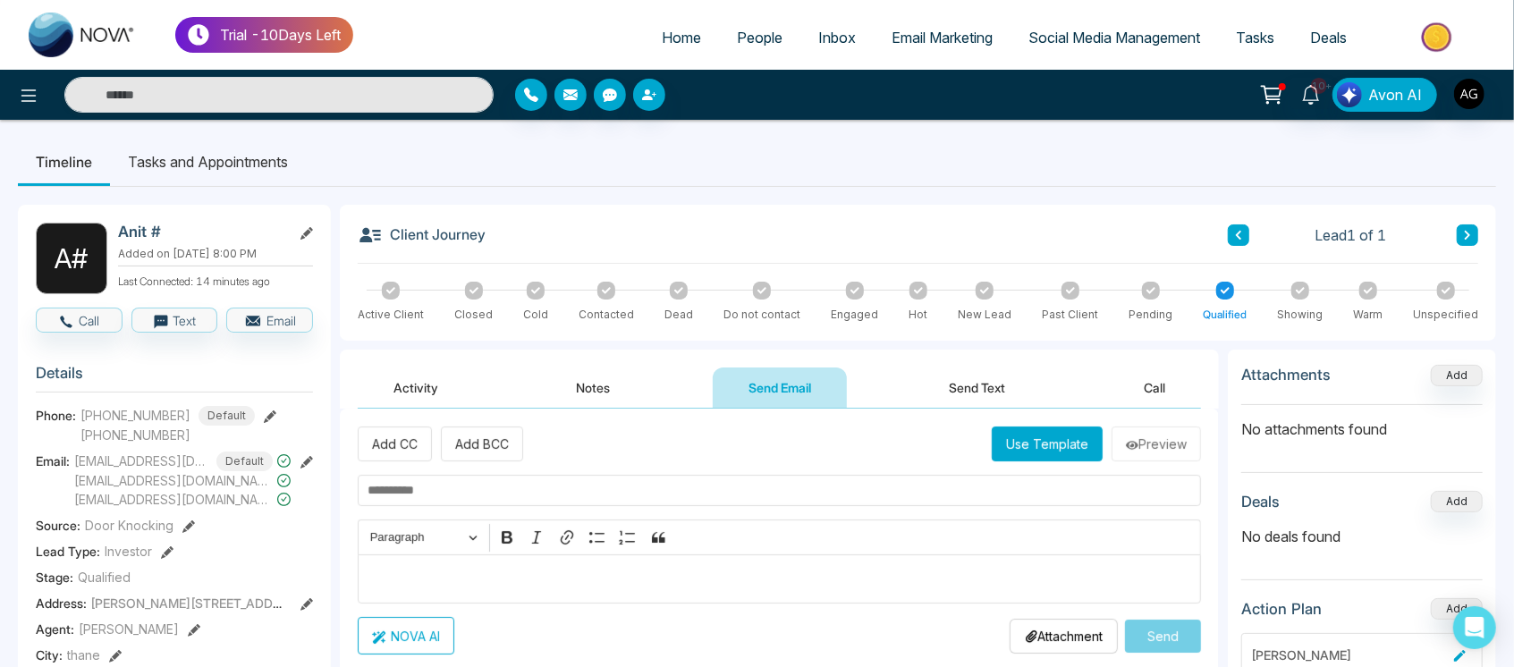
click at [428, 389] on button "Activity" at bounding box center [416, 387] width 116 height 40
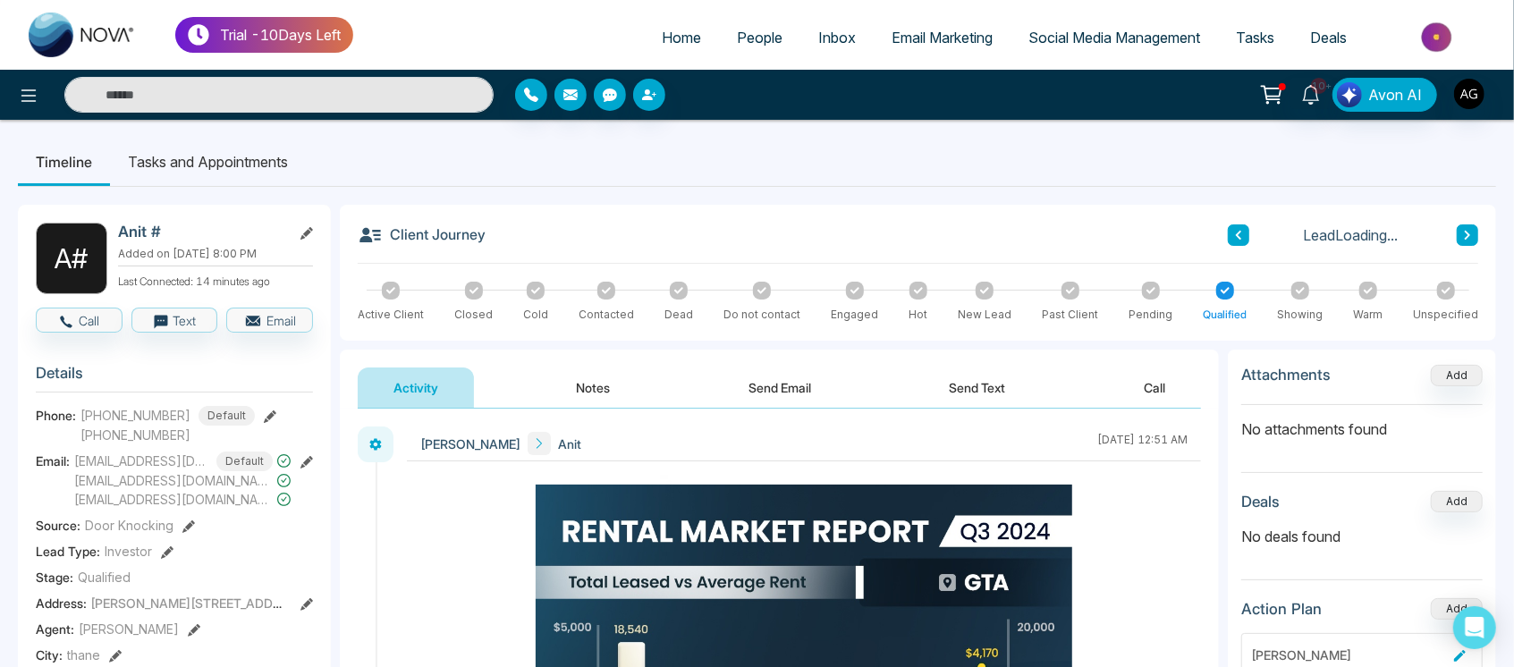
click at [595, 381] on button "Notes" at bounding box center [594, 387] width 106 height 40
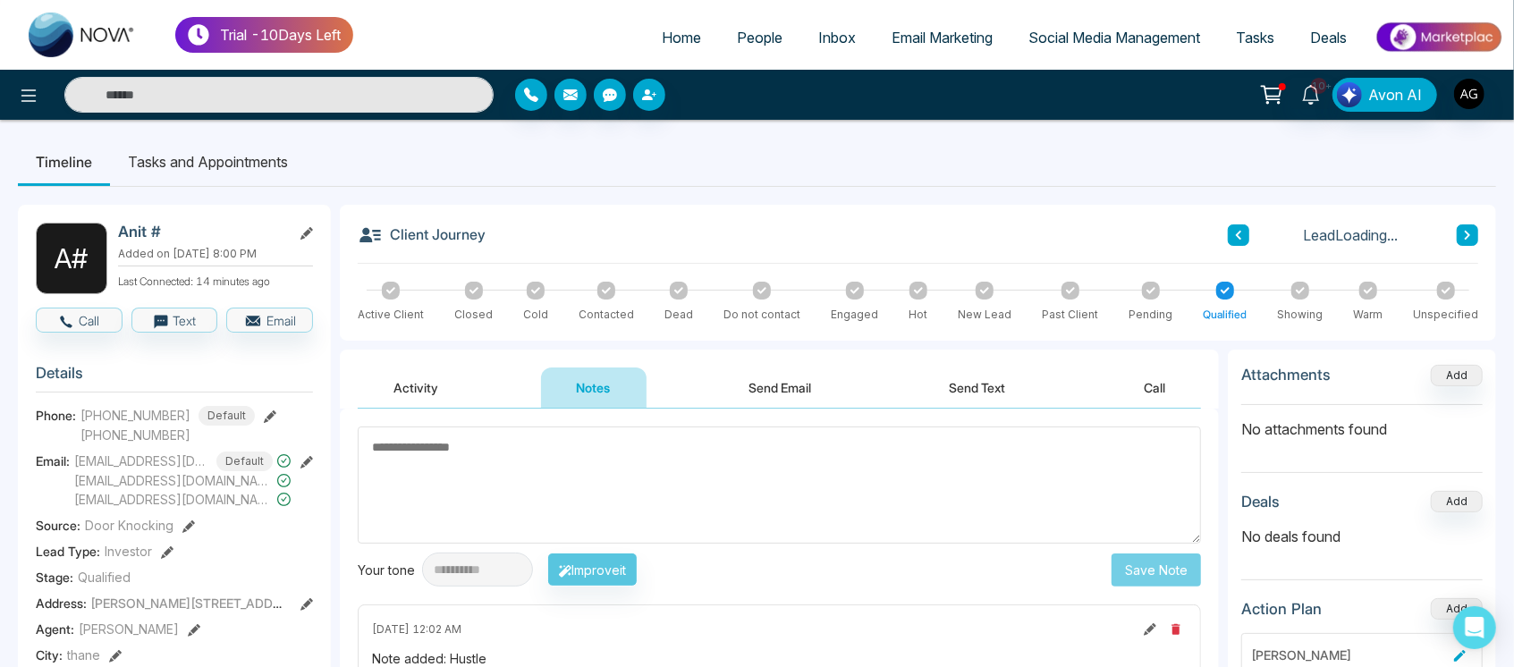
click at [827, 395] on button "Send Email" at bounding box center [780, 387] width 134 height 40
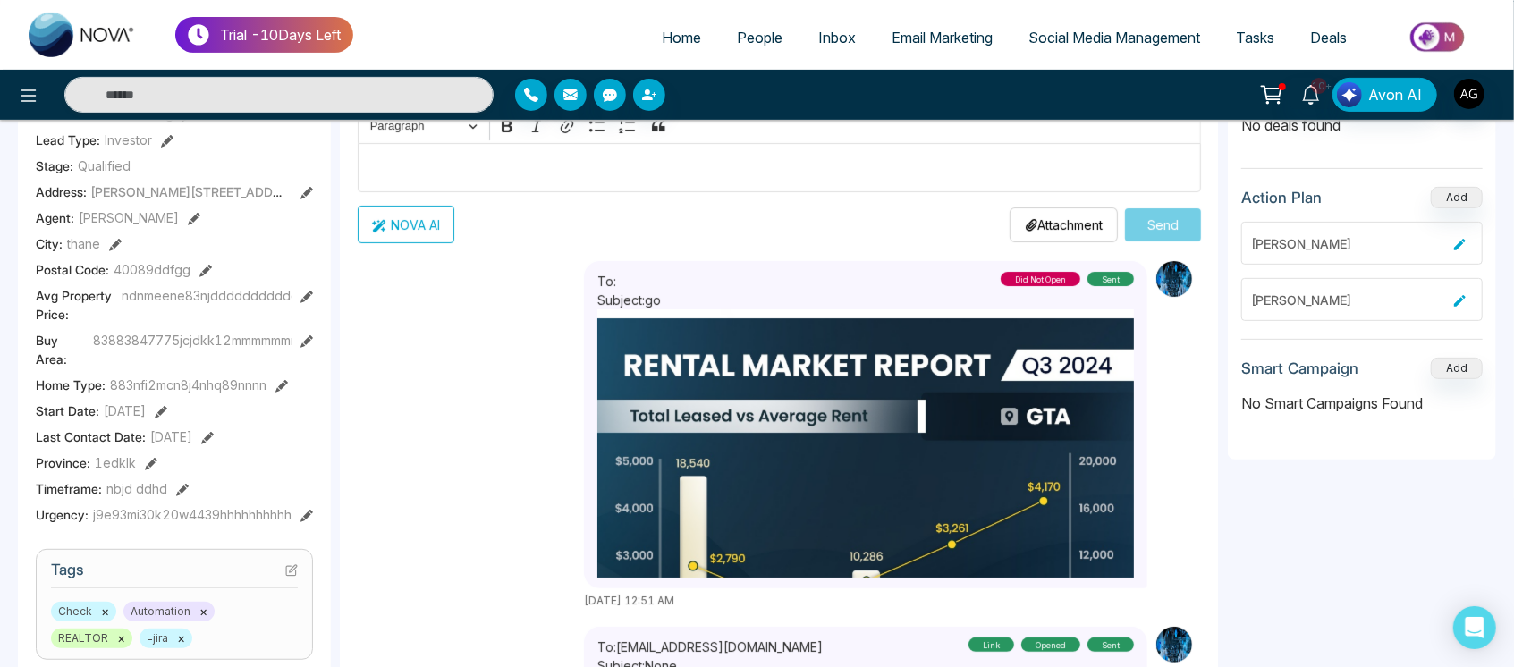
scroll to position [215, 0]
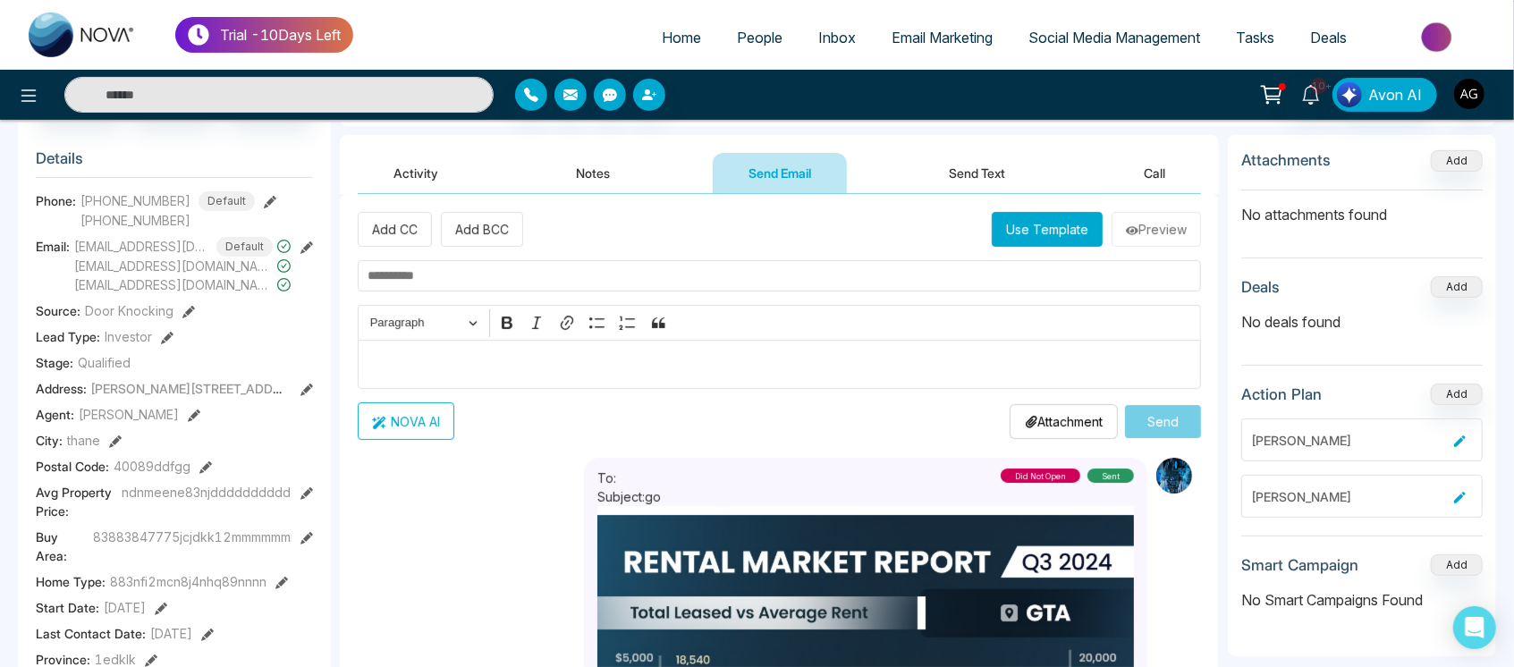
click at [444, 161] on button "Activity" at bounding box center [416, 173] width 116 height 40
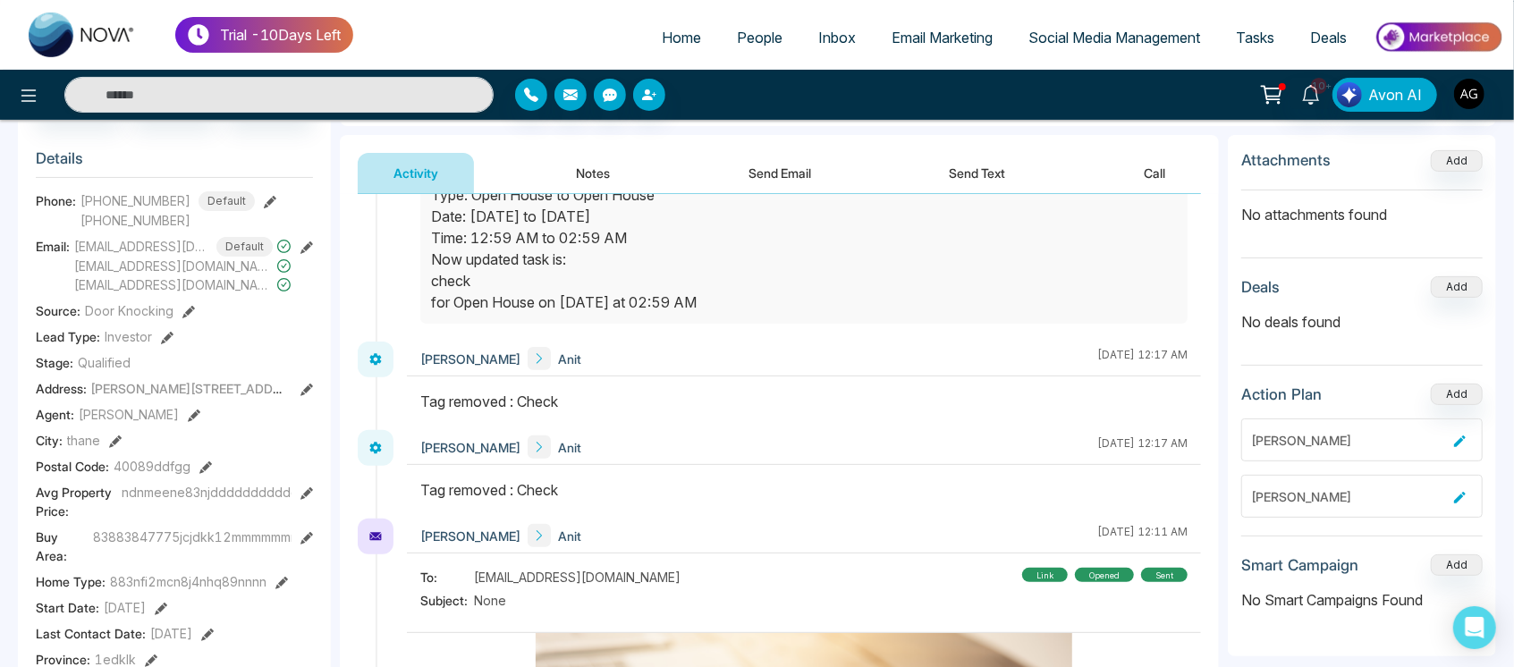
scroll to position [2042, 0]
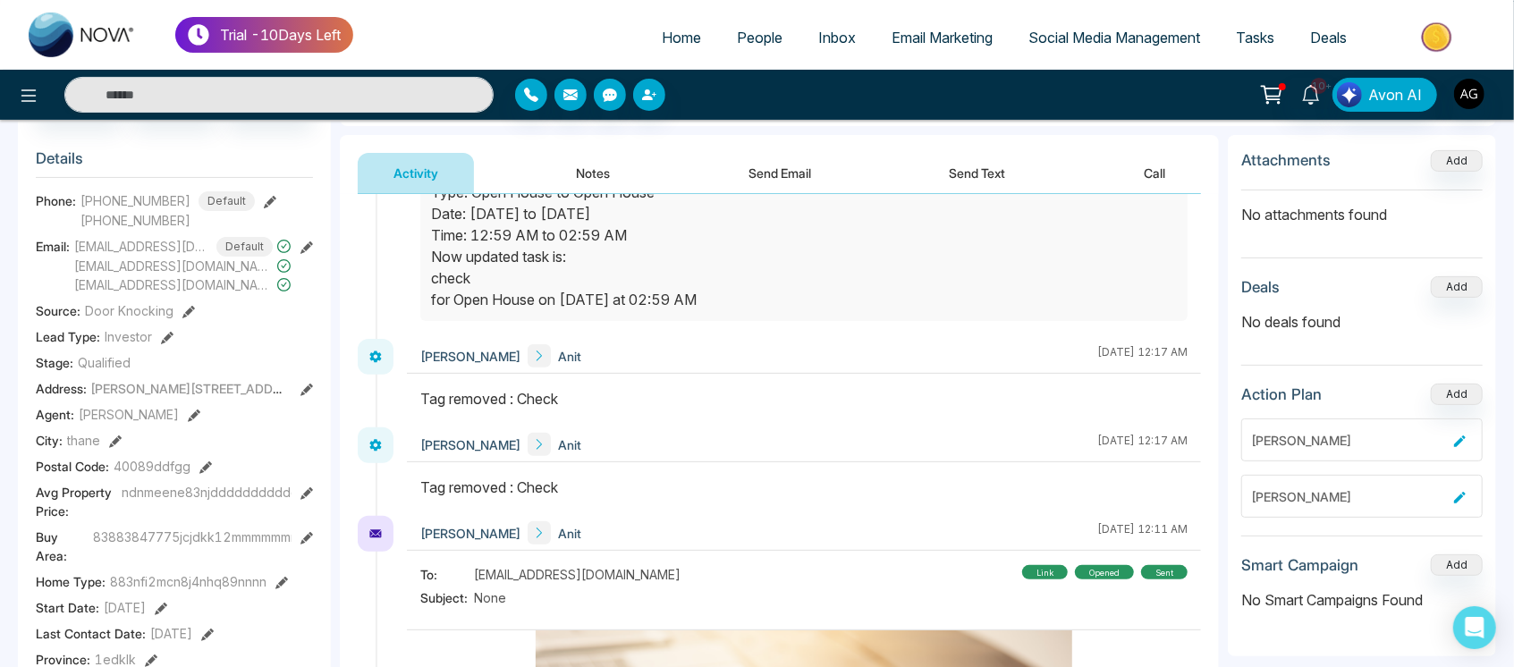
drag, startPoint x: 419, startPoint y: 393, endPoint x: 631, endPoint y: 476, distance: 227.6
click at [631, 477] on div "Tag removed : Check" at bounding box center [803, 487] width 767 height 21
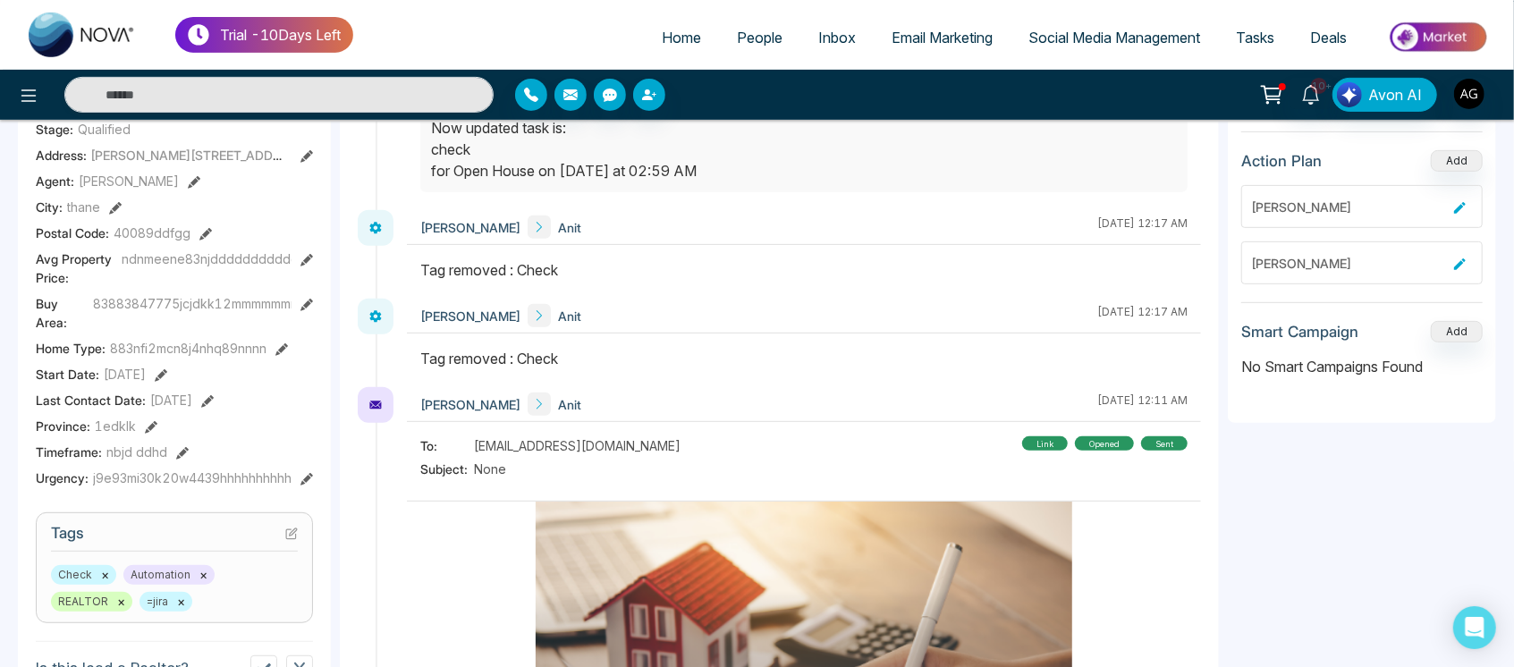
scroll to position [1936, 0]
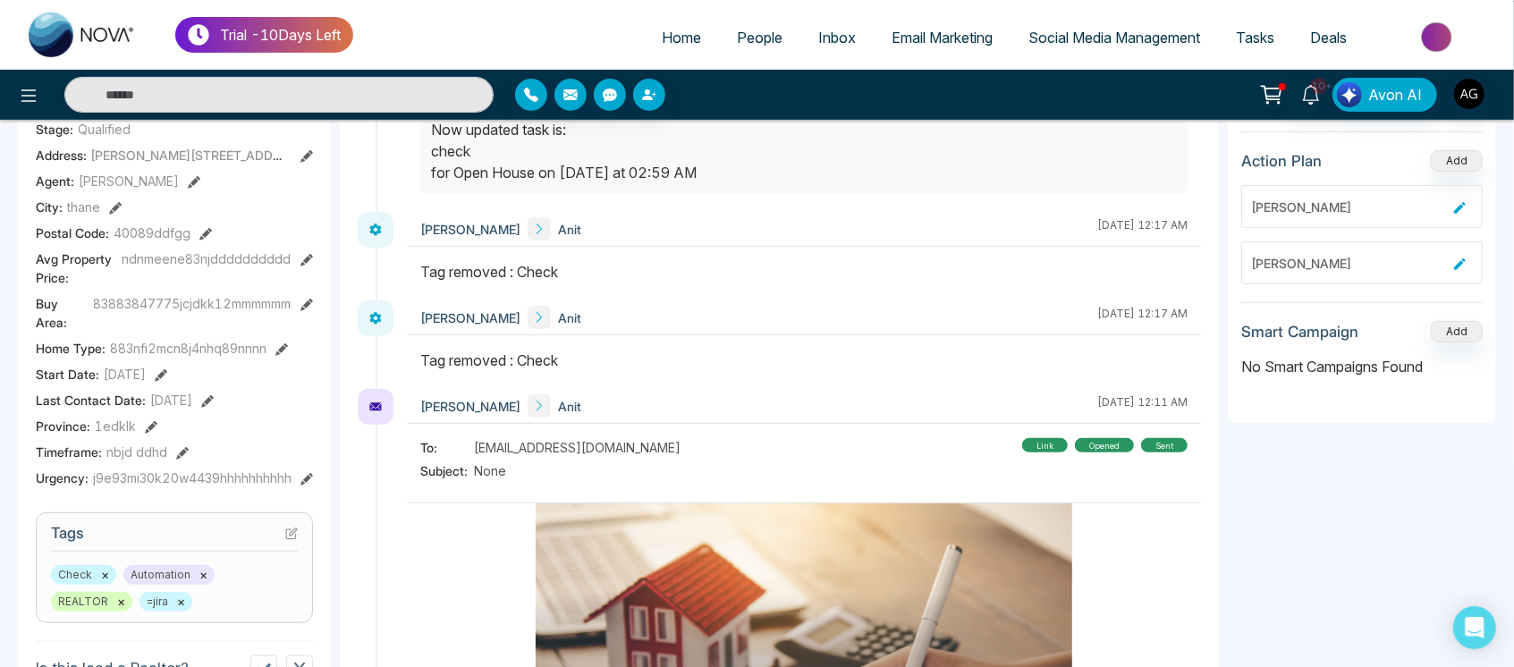
drag, startPoint x: 400, startPoint y: 266, endPoint x: 601, endPoint y: 349, distance: 217.7
click at [601, 350] on div "Tag removed : Check" at bounding box center [803, 360] width 767 height 21
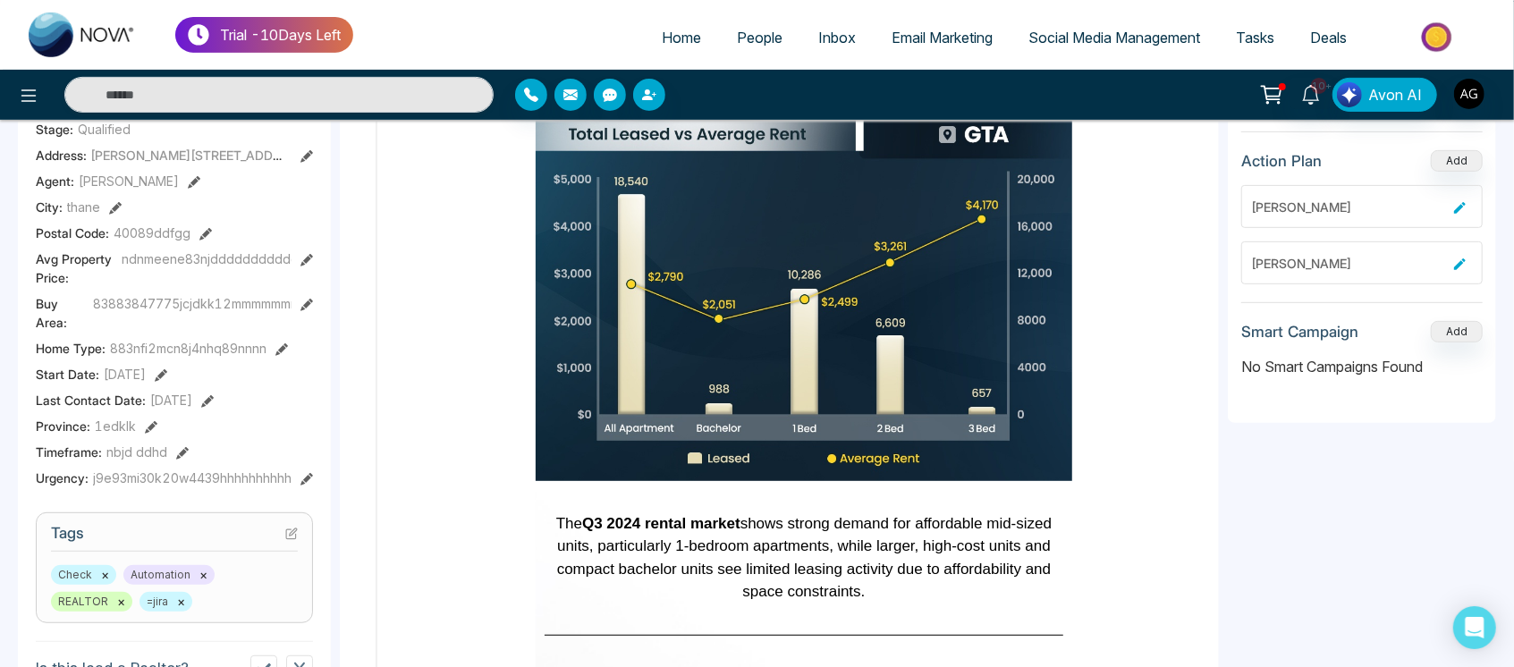
scroll to position [0, 0]
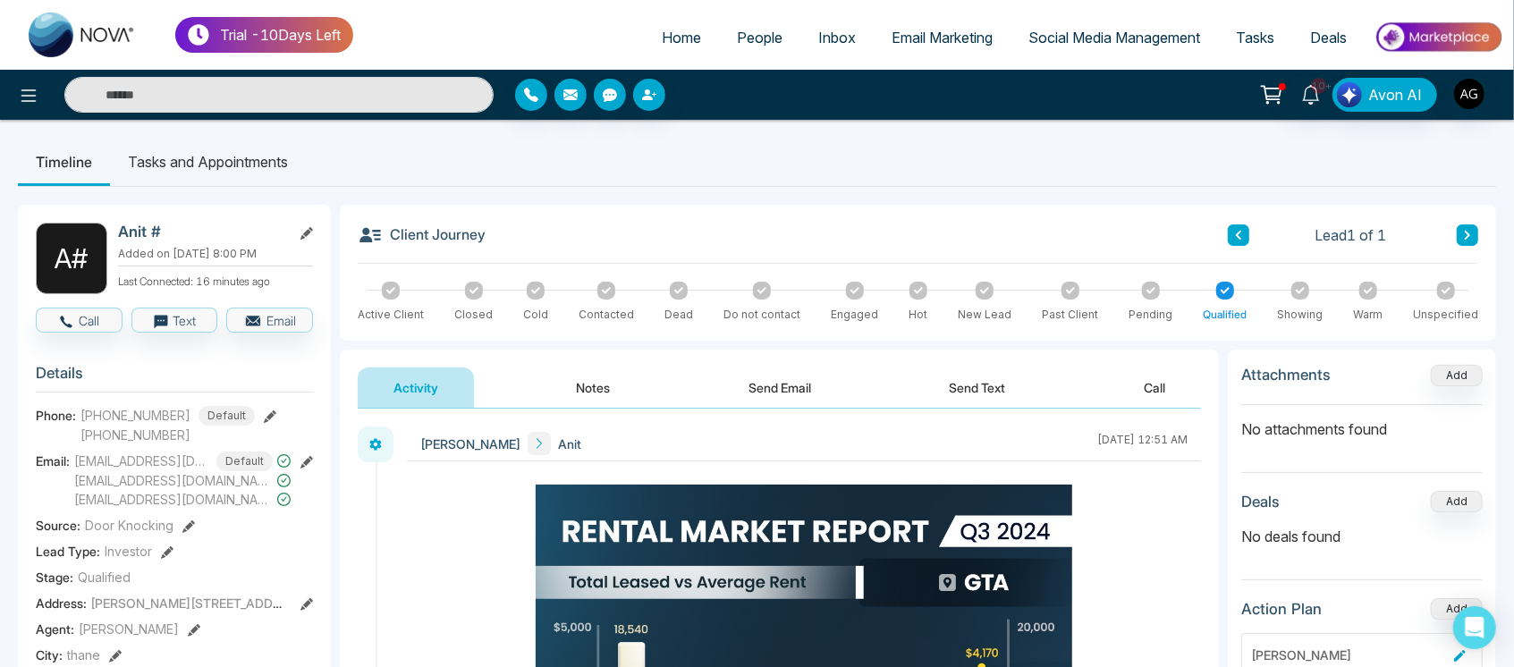
click at [257, 162] on li "Tasks and Appointments" at bounding box center [208, 162] width 196 height 48
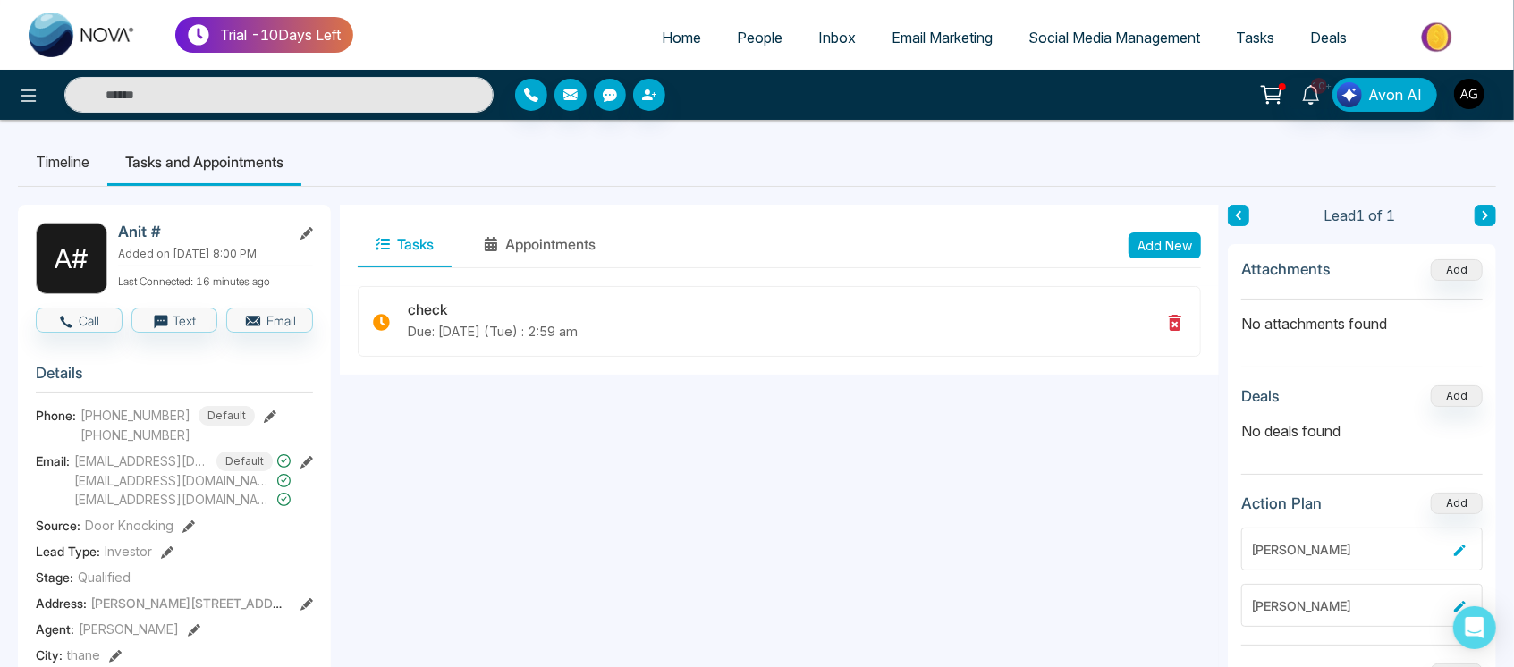
click at [119, 147] on li "Tasks and Appointments" at bounding box center [204, 162] width 194 height 48
click at [55, 165] on li "Timeline" at bounding box center [62, 162] width 89 height 48
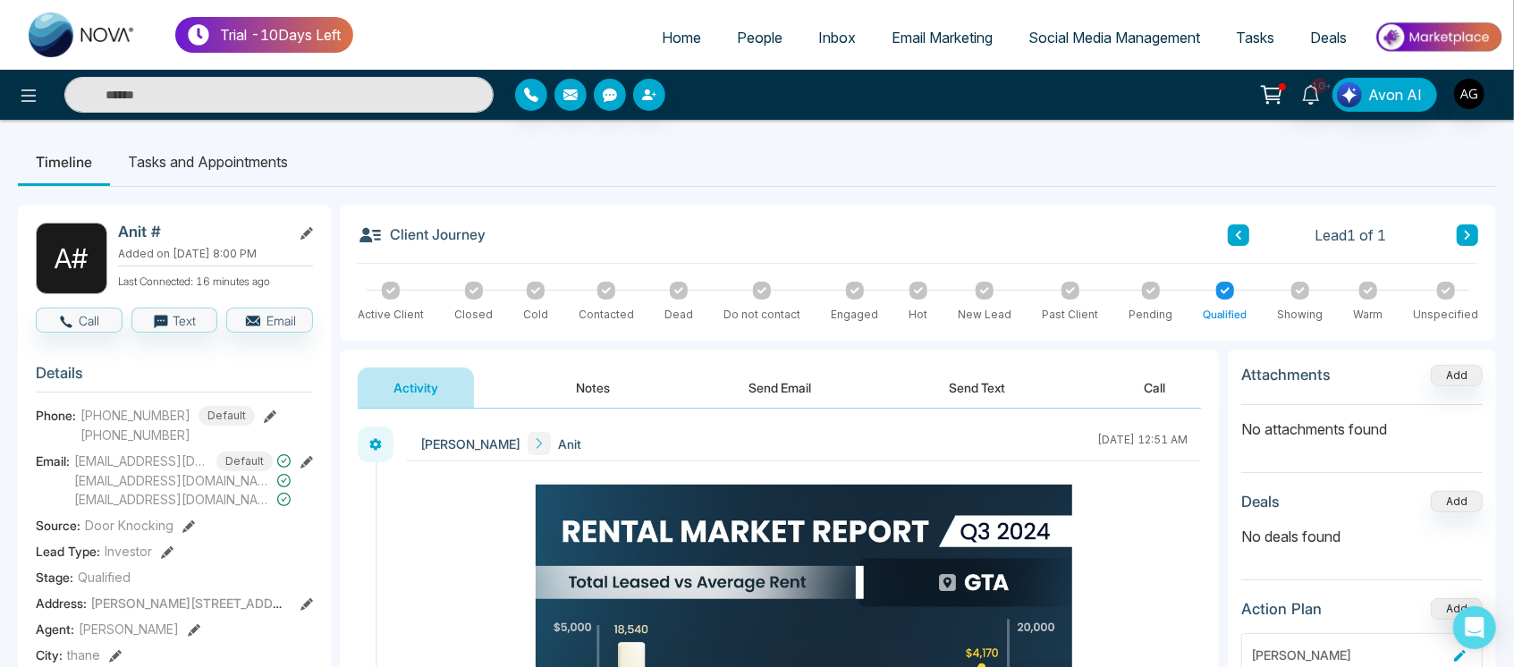
click at [229, 167] on li "Tasks and Appointments" at bounding box center [208, 162] width 196 height 48
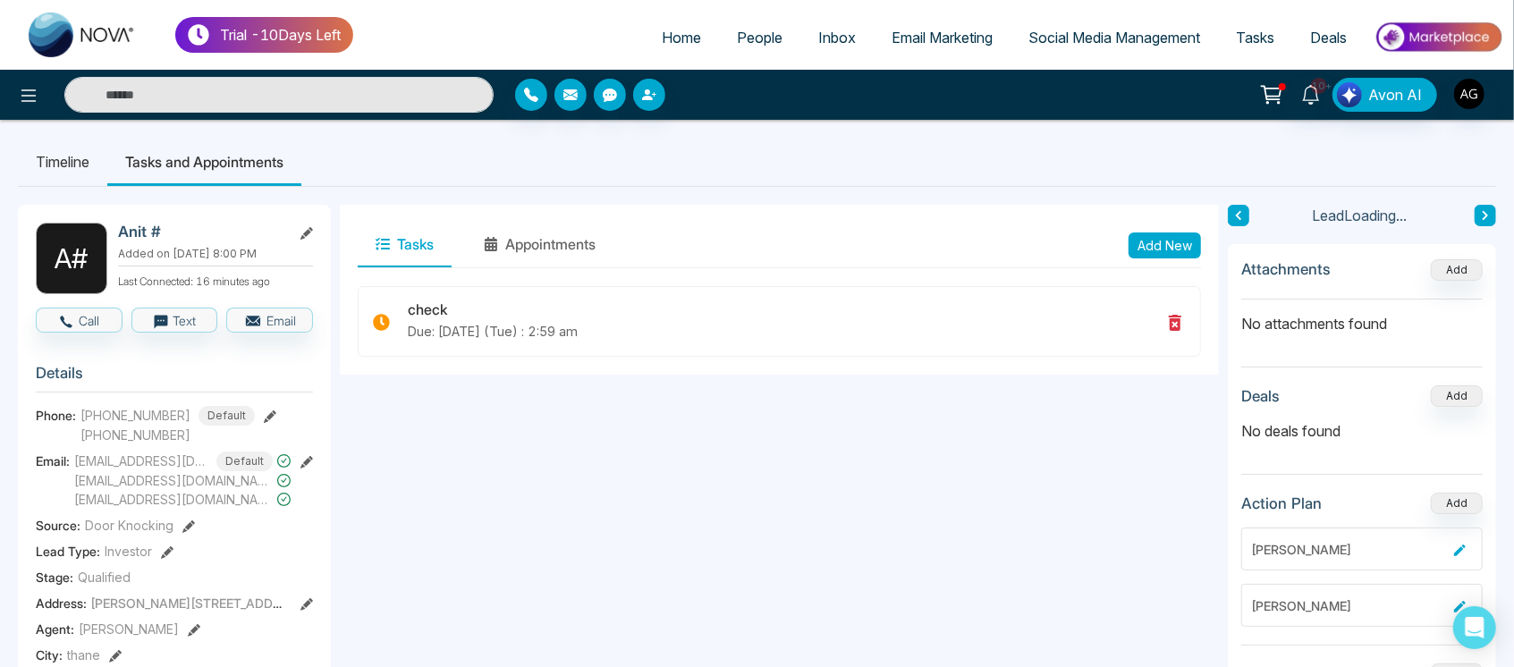
click at [60, 182] on li "Timeline" at bounding box center [62, 162] width 89 height 48
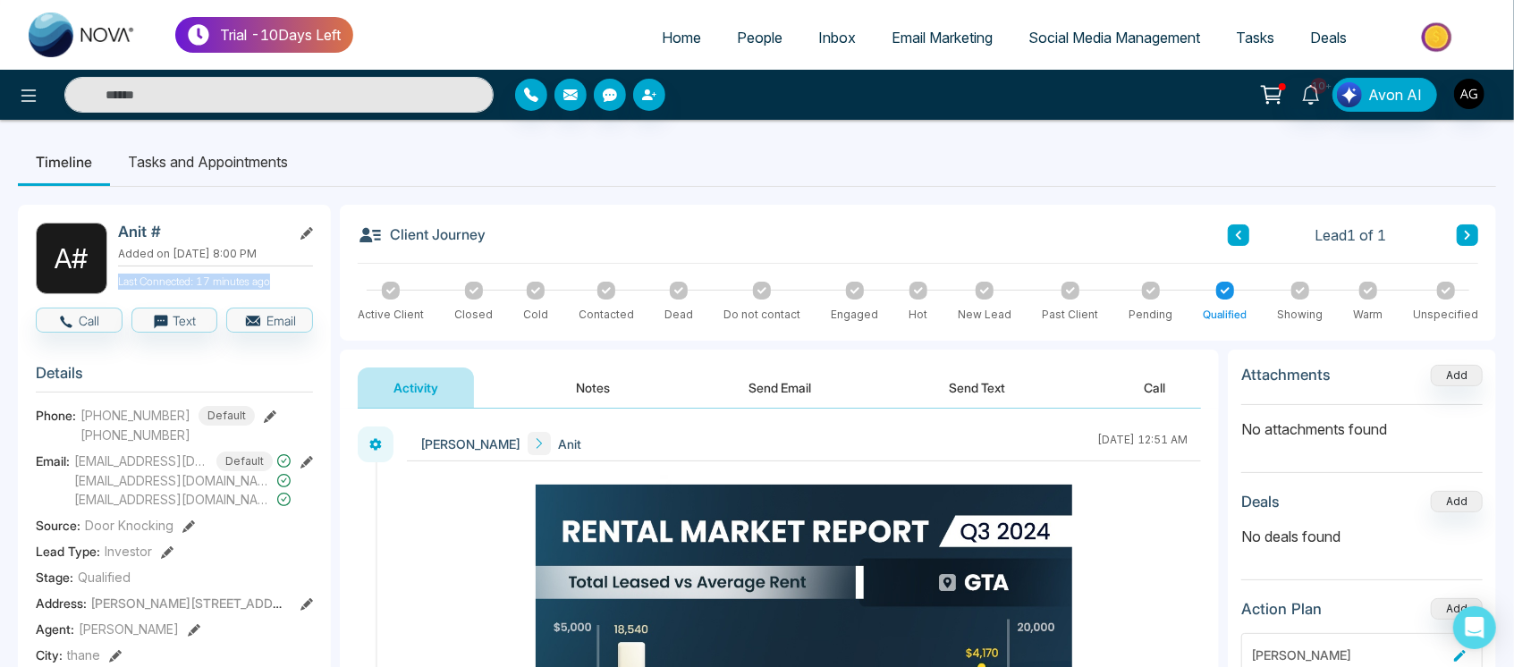
drag, startPoint x: 114, startPoint y: 286, endPoint x: 300, endPoint y: 267, distance: 186.0
click at [300, 267] on div "A # Anit # Added on August 14 2025 | 8:00 PM Last Connected: 17 minutes ago" at bounding box center [174, 259] width 277 height 72
click at [300, 267] on div "Anit # Added on August 14 2025 | 8:00 PM Last Connected: 17 minutes ago" at bounding box center [215, 259] width 195 height 72
drag, startPoint x: 300, startPoint y: 267, endPoint x: 90, endPoint y: 283, distance: 209.8
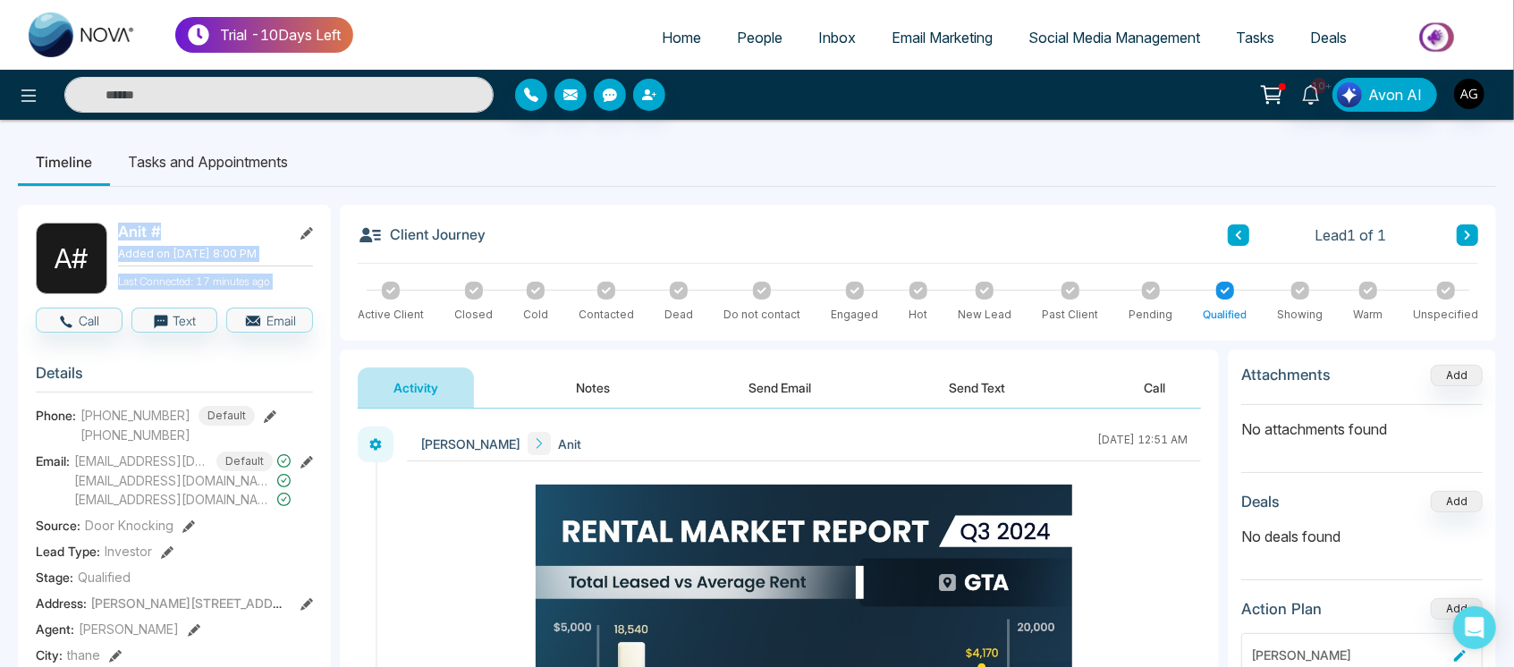
click at [90, 283] on div "A # Anit # Added on August 14 2025 | 8:00 PM Last Connected: 17 minutes ago" at bounding box center [174, 259] width 277 height 72
click at [109, 280] on div "A # Anit # Added on August 14 2025 | 8:00 PM Last Connected: 17 minutes ago" at bounding box center [174, 259] width 277 height 72
drag, startPoint x: 109, startPoint y: 280, endPoint x: 295, endPoint y: 273, distance: 186.1
click at [295, 273] on div "A # Anit # Added on August 14 2025 | 8:00 PM Last Connected: 17 minutes ago" at bounding box center [174, 259] width 277 height 72
click at [295, 273] on p "Last Connected: 17 minutes ago" at bounding box center [215, 280] width 195 height 20
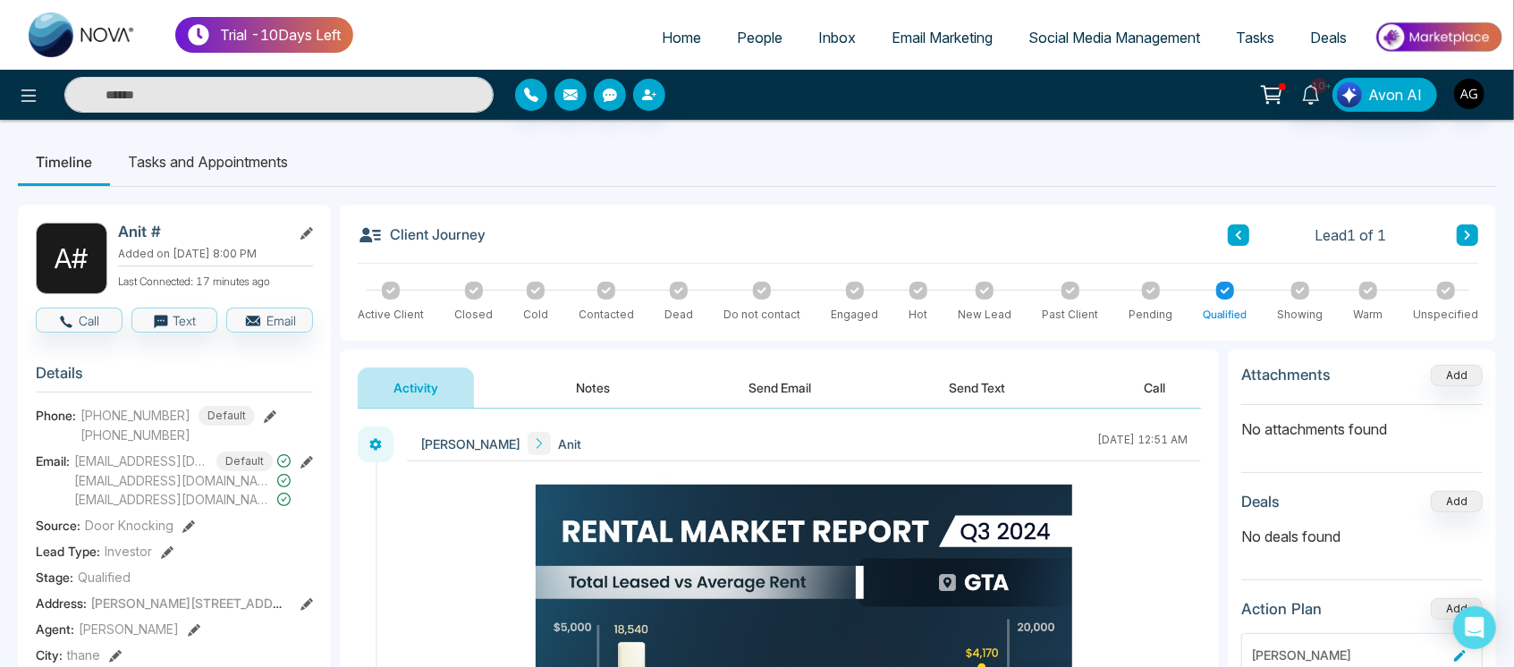
click at [522, 392] on div "Activity Notes Send Email Send Text Call" at bounding box center [779, 387] width 843 height 41
click at [603, 372] on button "Notes" at bounding box center [594, 387] width 106 height 40
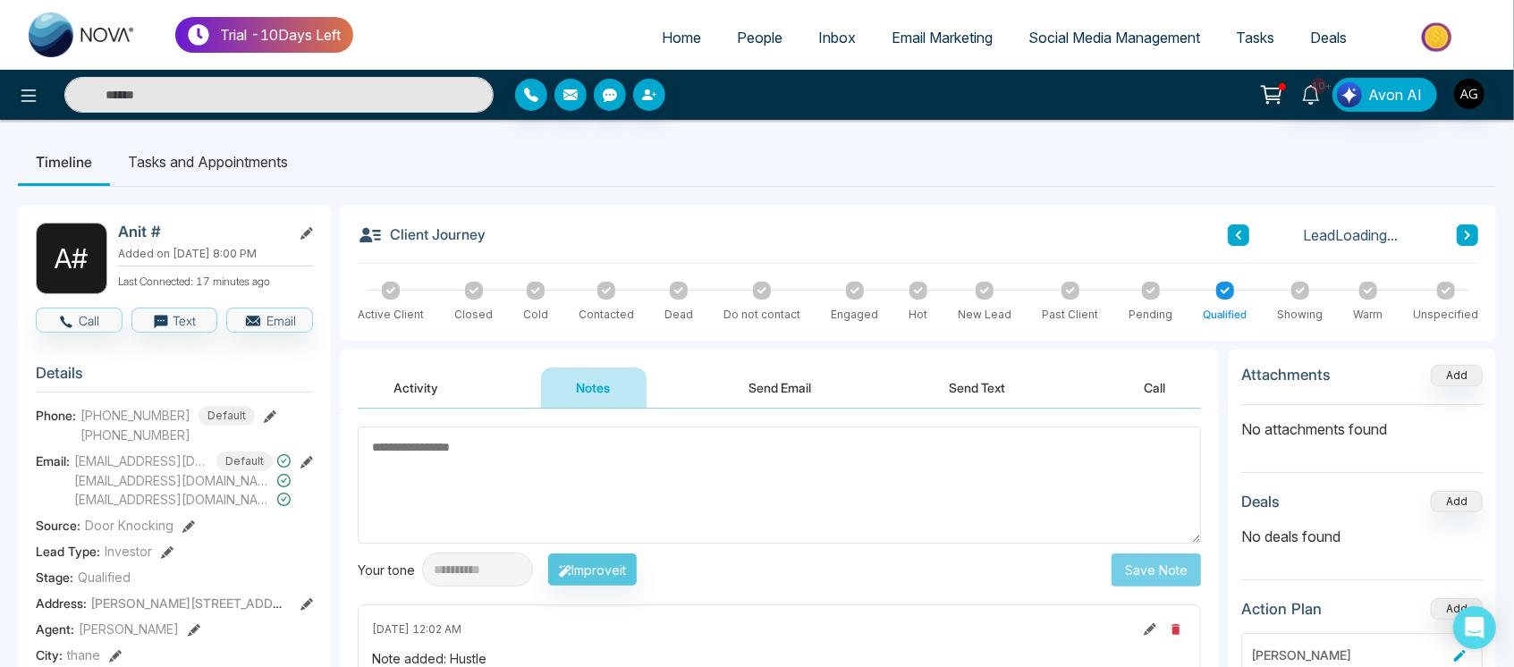
click at [413, 376] on button "Activity" at bounding box center [416, 387] width 116 height 40
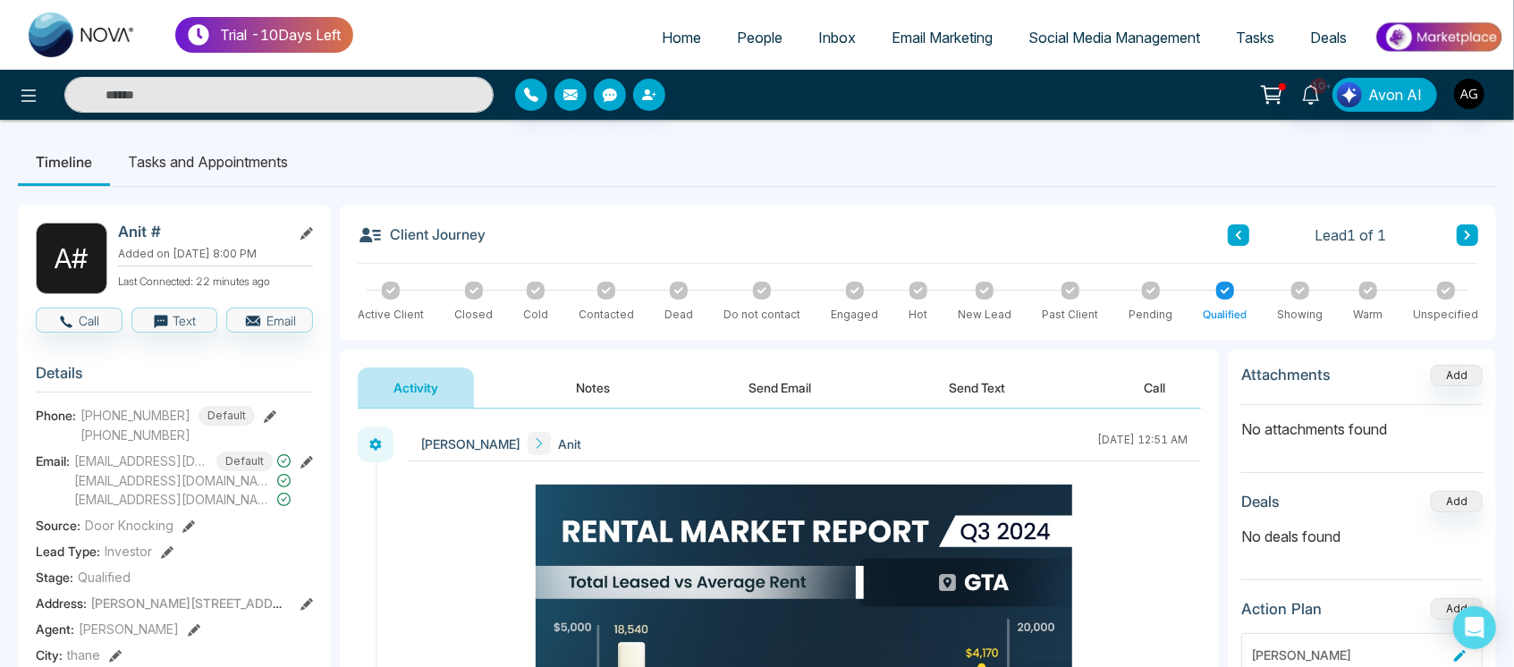
click at [893, 33] on span "Email Marketing" at bounding box center [941, 38] width 101 height 18
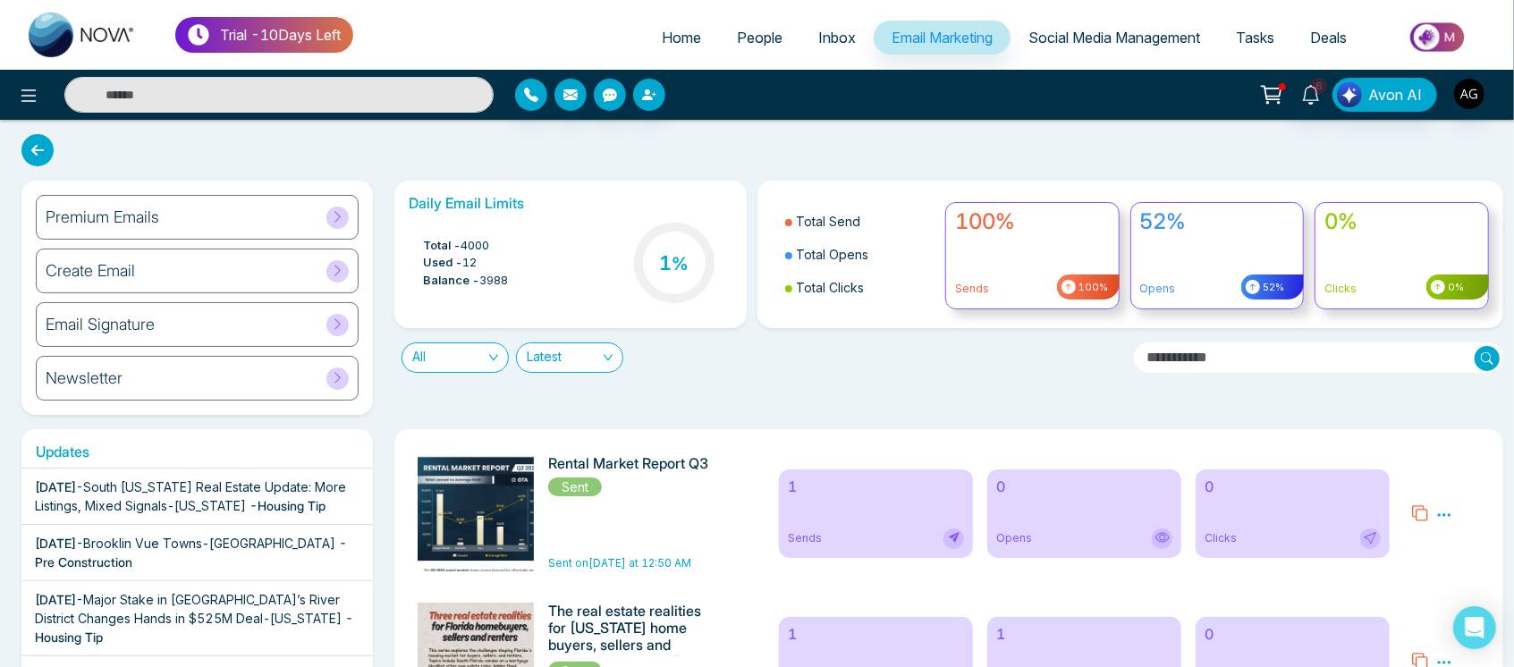
click at [1073, 27] on link "Social Media Management" at bounding box center [1113, 38] width 207 height 34
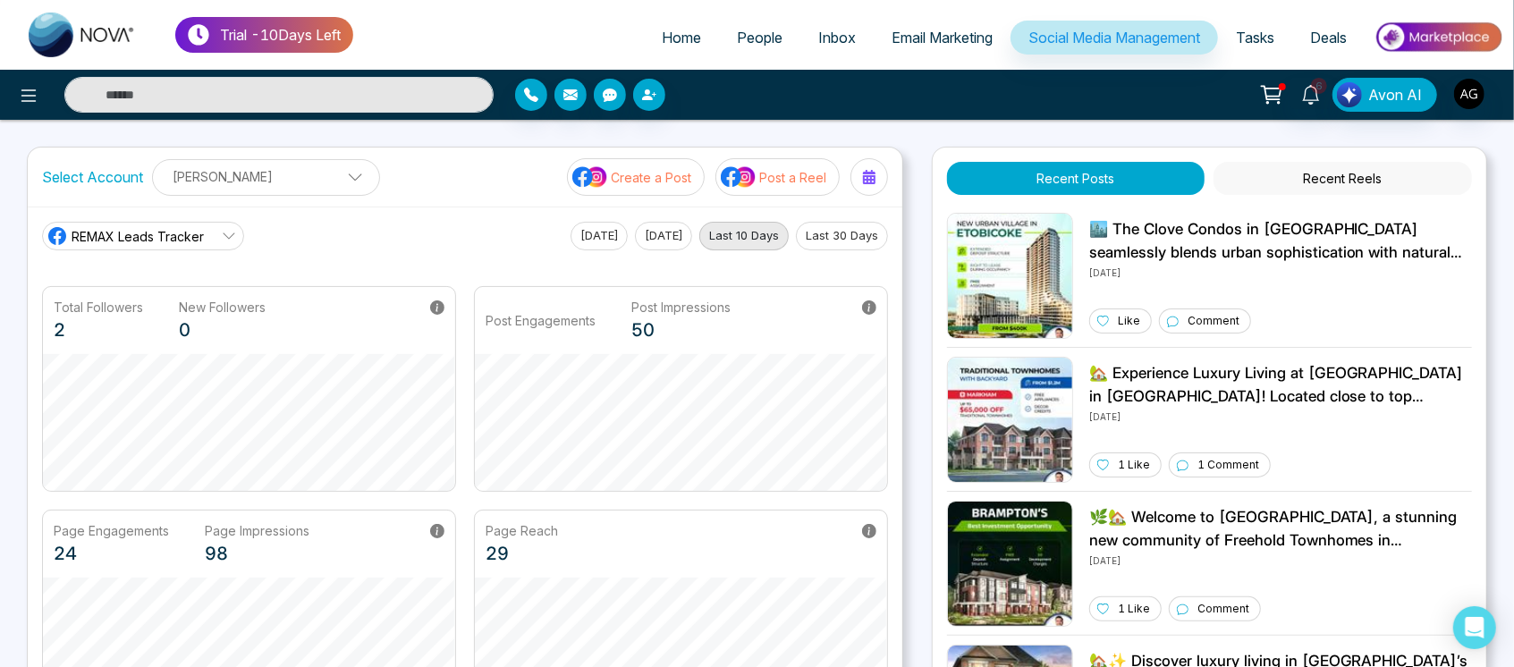
click at [572, 234] on button "[DATE]" at bounding box center [598, 236] width 57 height 29
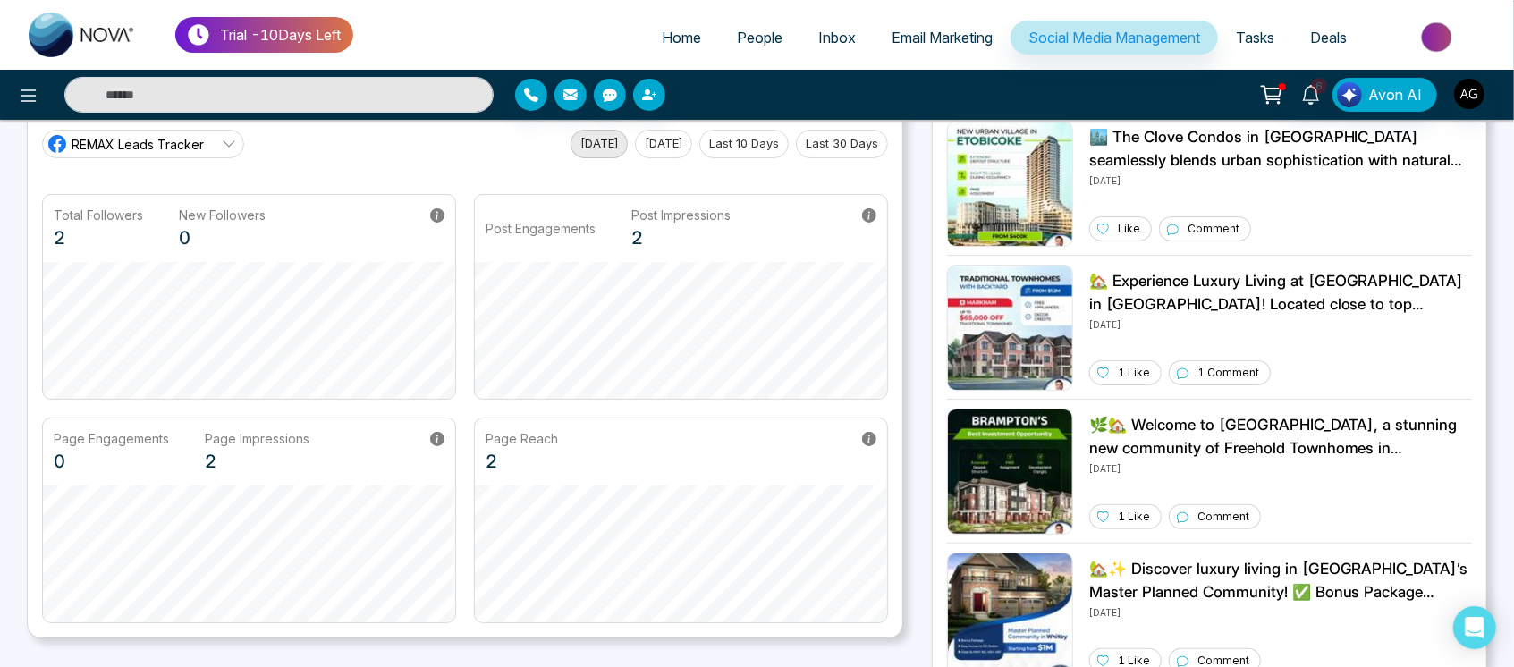
scroll to position [93, 0]
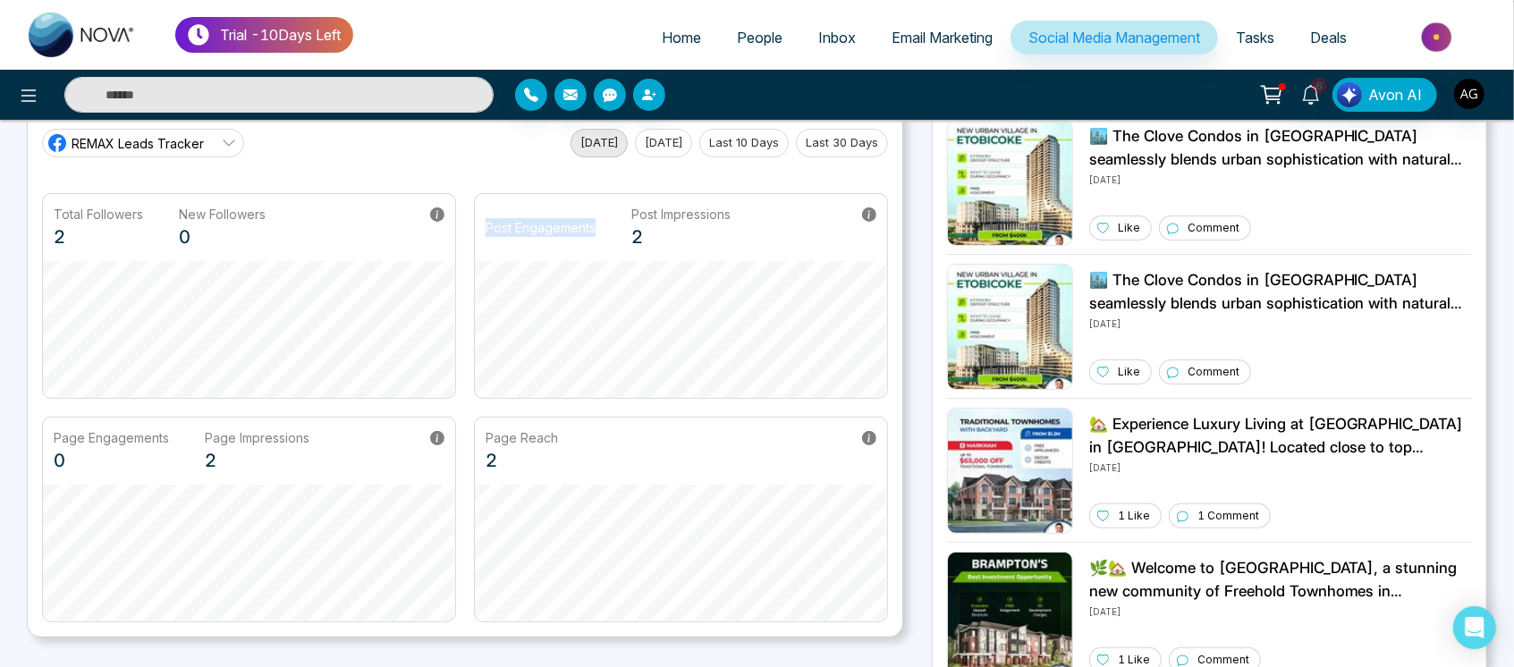
drag, startPoint x: 485, startPoint y: 230, endPoint x: 601, endPoint y: 224, distance: 116.4
click at [601, 224] on div "Post Engagements Post Impressions 2" at bounding box center [608, 228] width 245 height 46
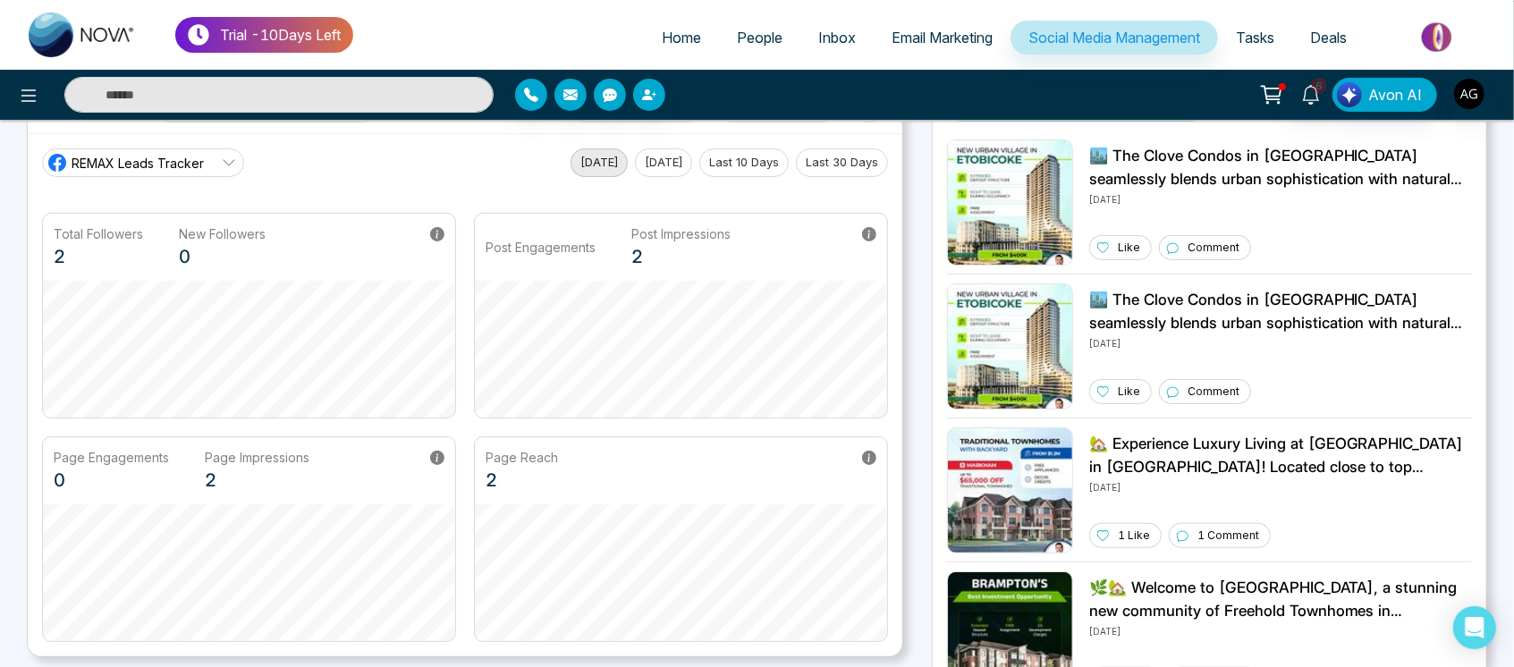
scroll to position [79, 0]
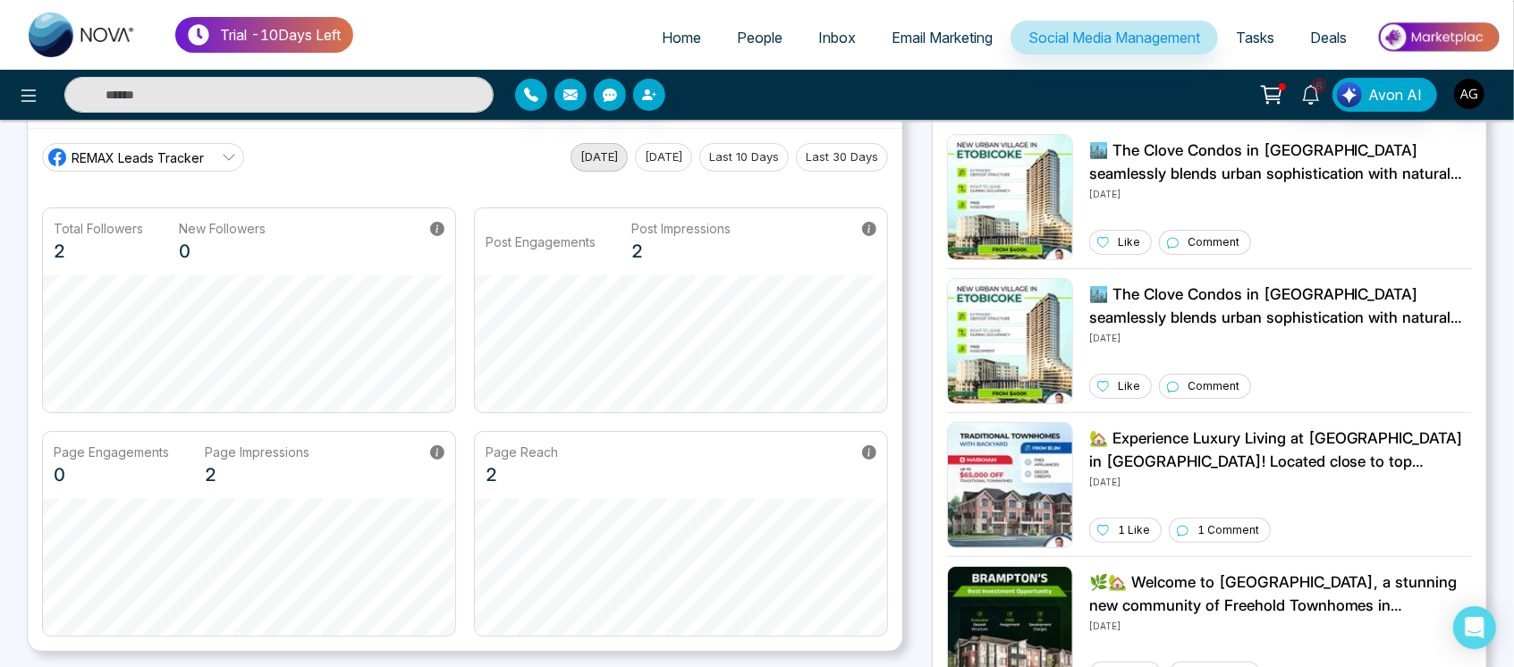
click at [601, 45] on ul "Home People Inbox Email Marketing Social Media Management Tasks Deals" at bounding box center [928, 38] width 1150 height 49
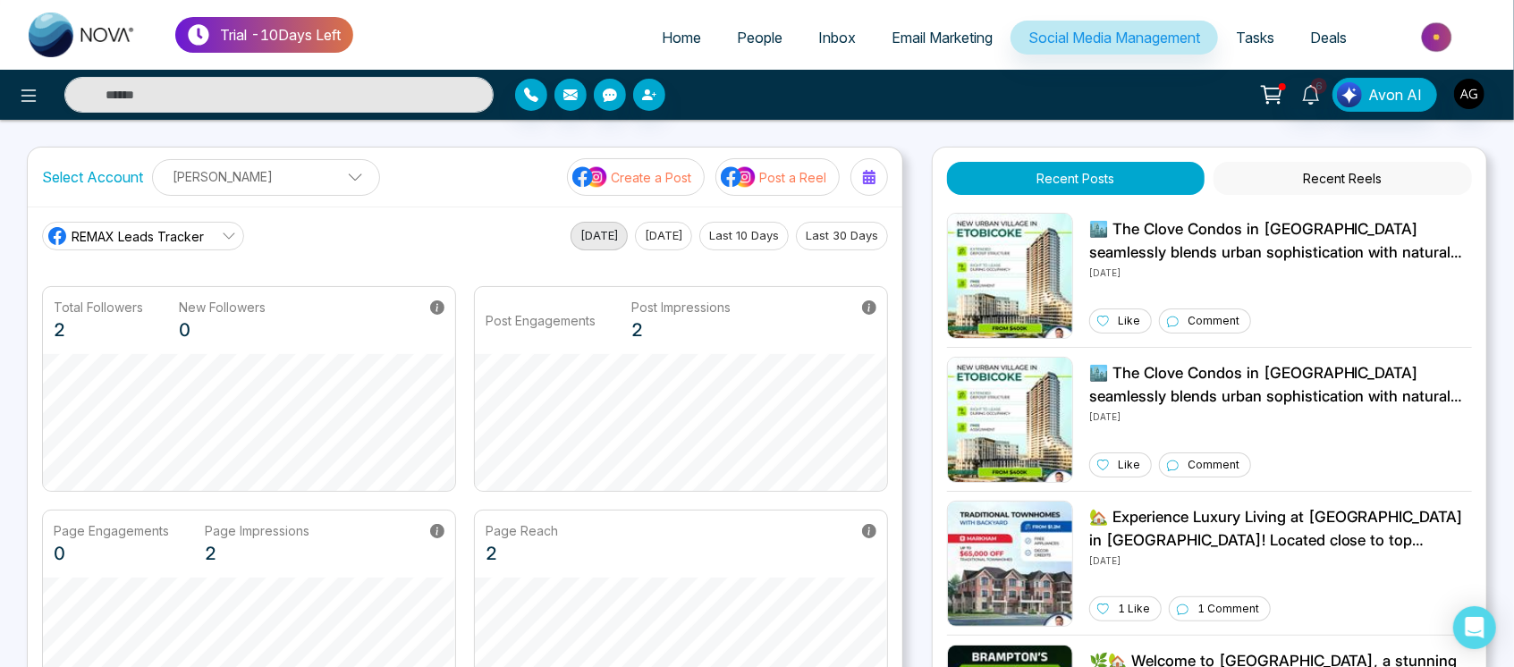
scroll to position [1, 0]
click at [165, 232] on span "REMAX Leads Tracker" at bounding box center [138, 235] width 132 height 19
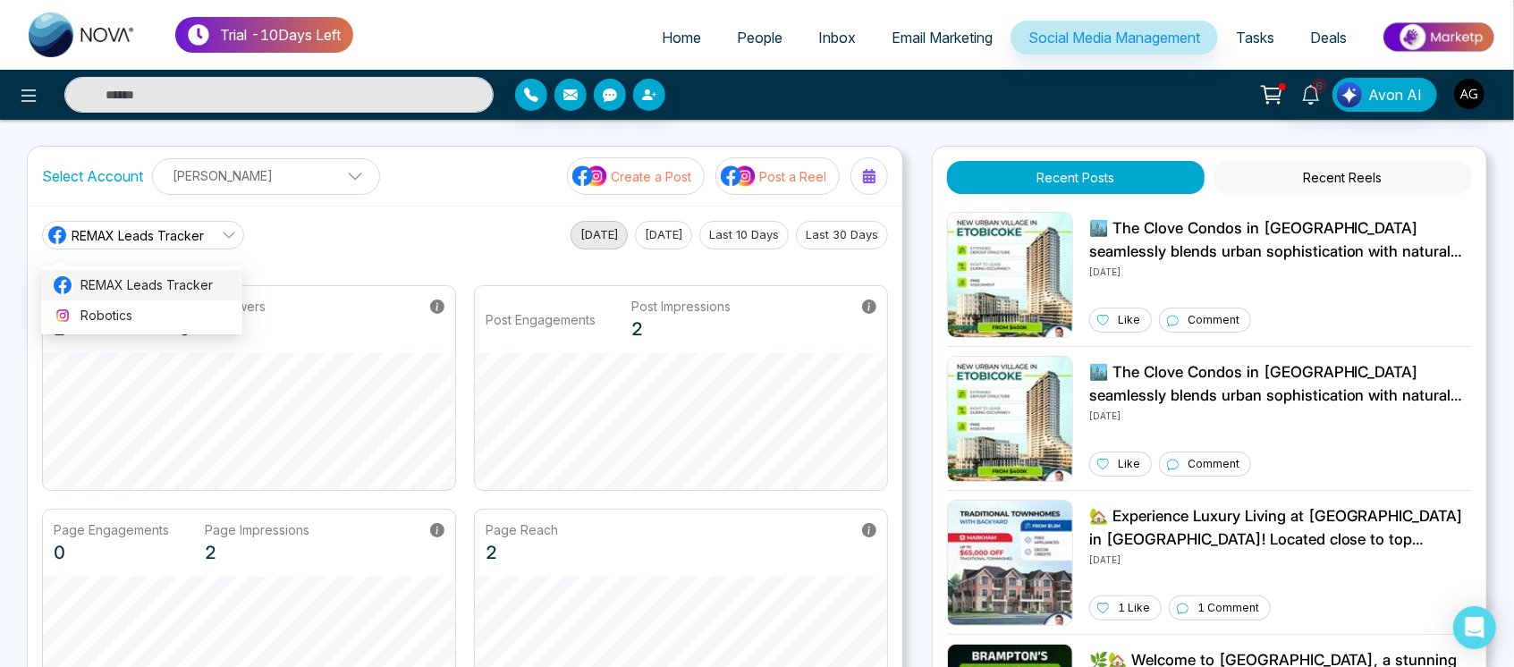
click at [172, 271] on li "REMAX Leads Tracker" at bounding box center [141, 285] width 201 height 30
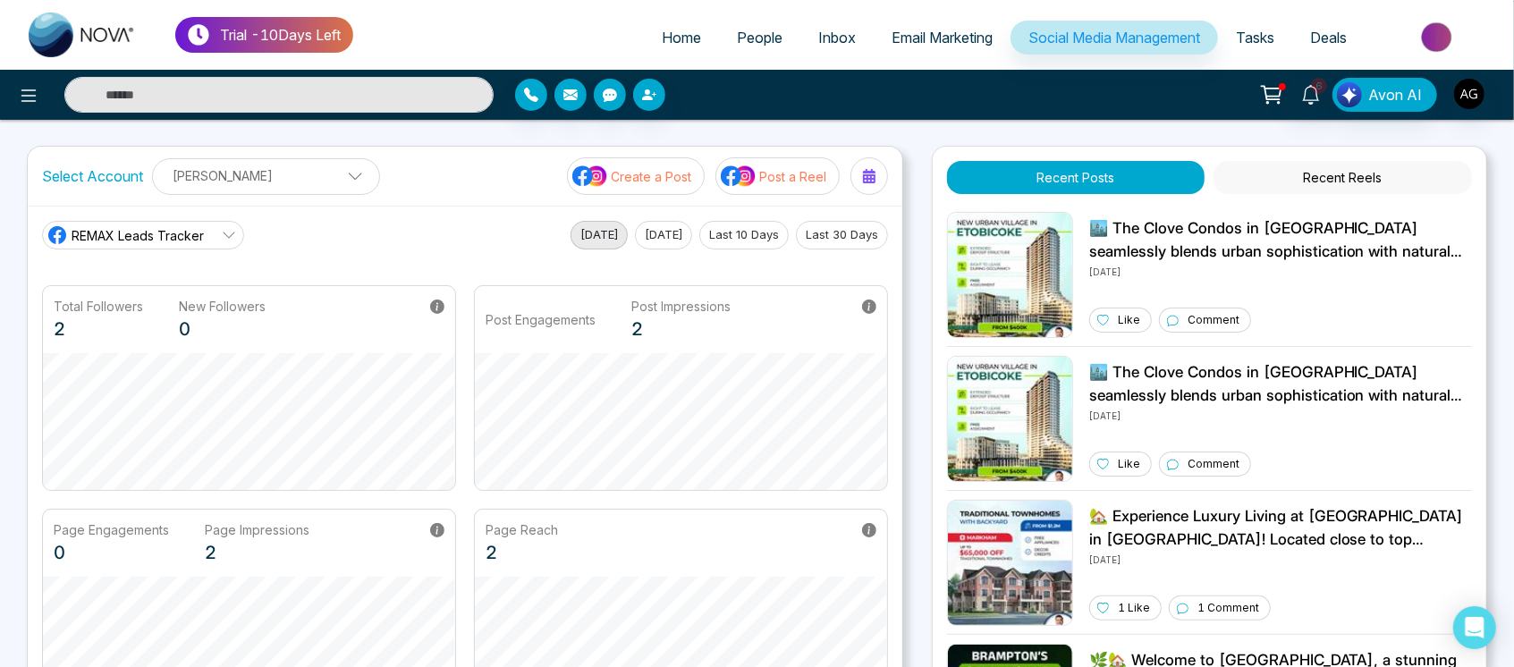
click at [822, 227] on button "Last 30 Days" at bounding box center [842, 235] width 92 height 29
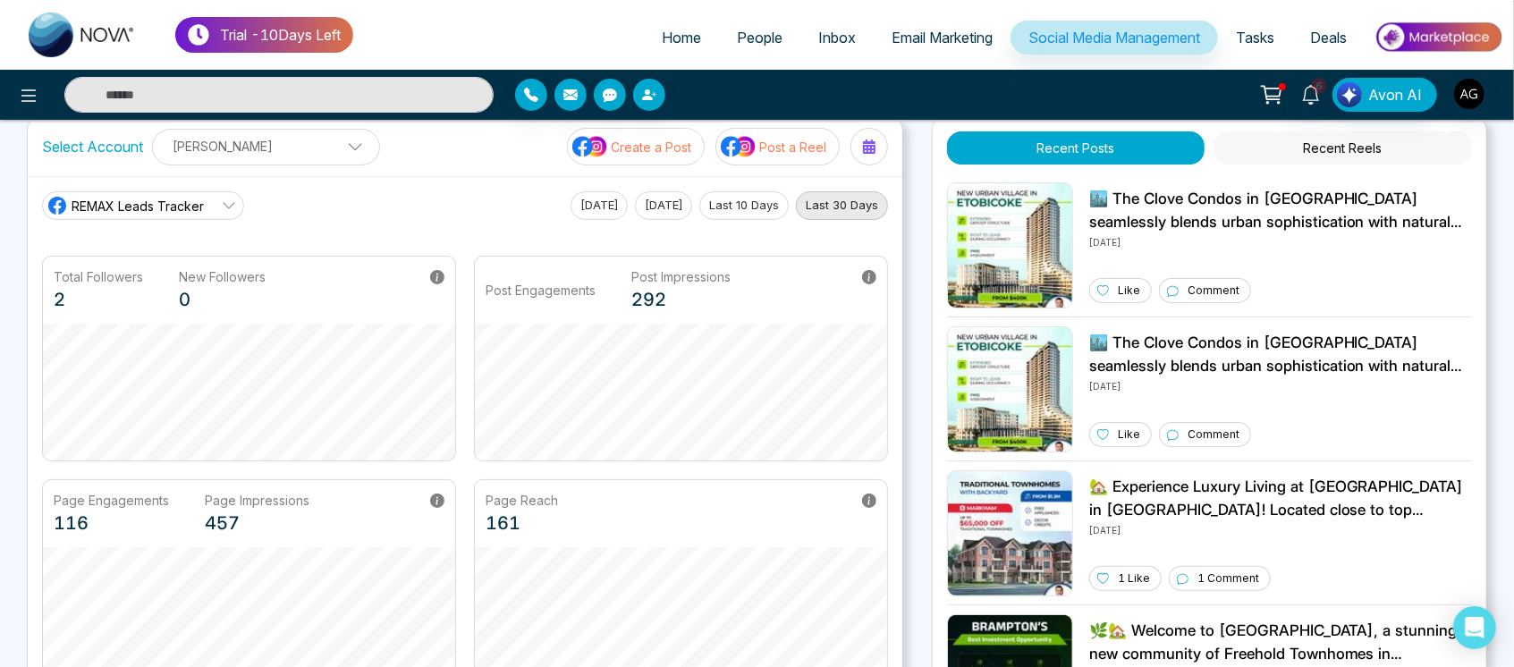
scroll to position [0, 0]
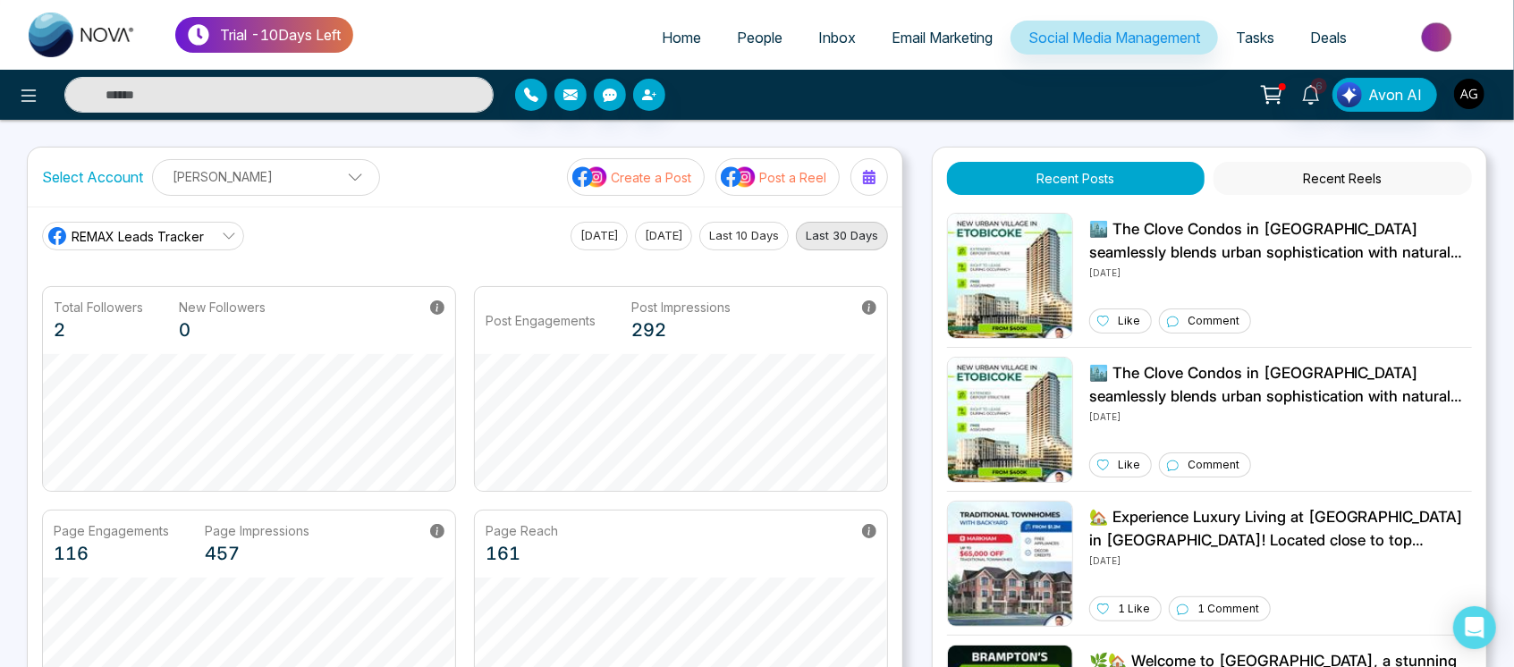
click at [646, 53] on link "Home" at bounding box center [681, 38] width 75 height 34
select select "*"
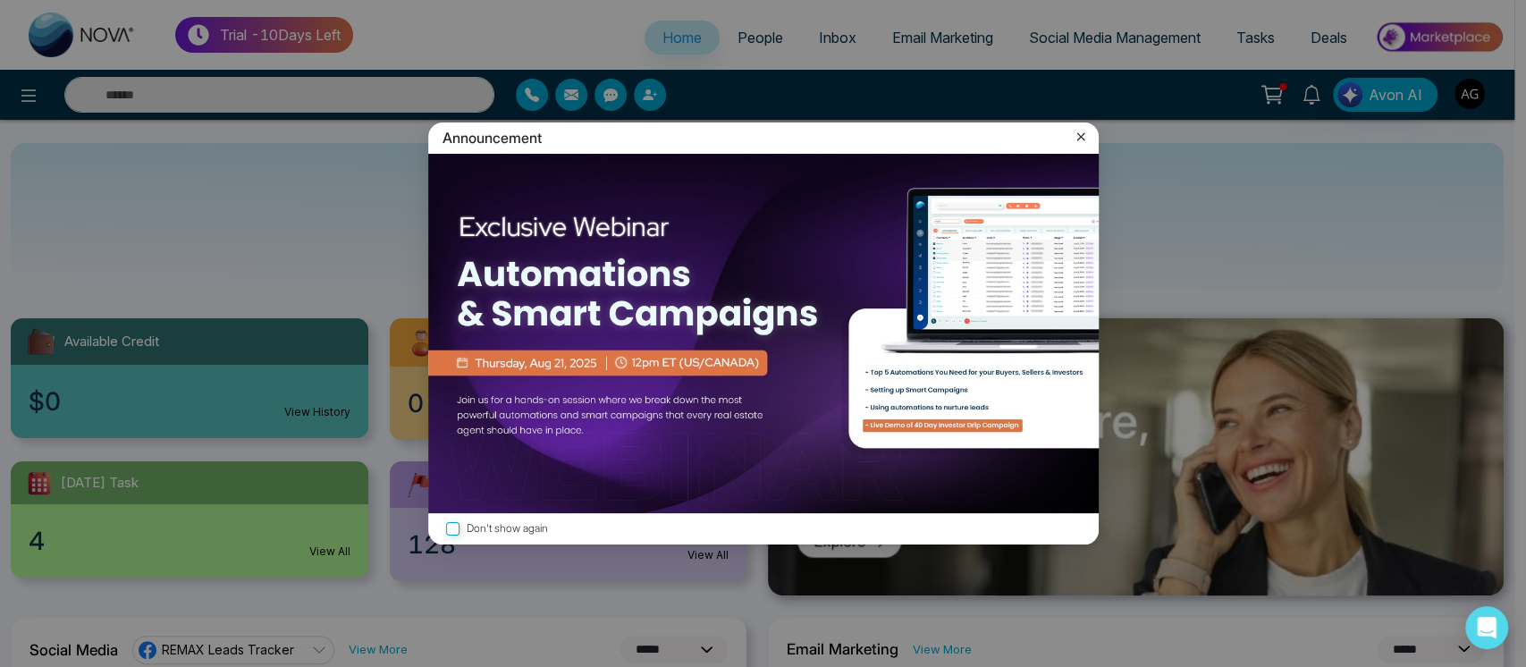
click at [1080, 139] on icon at bounding box center [1081, 137] width 18 height 18
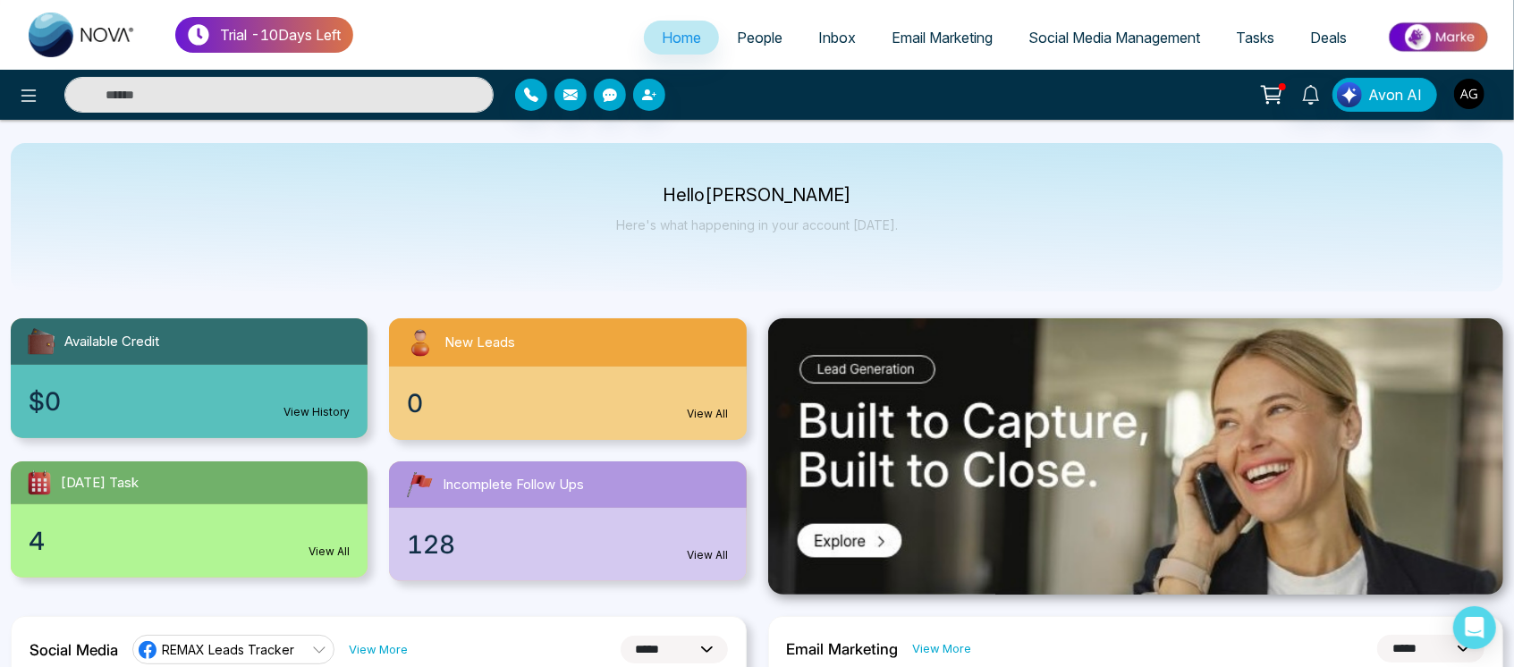
drag, startPoint x: 479, startPoint y: 102, endPoint x: 743, endPoint y: 92, distance: 264.0
click at [743, 92] on div "Avon AI" at bounding box center [757, 95] width 1514 height 36
click at [743, 92] on div at bounding box center [693, 95] width 357 height 32
drag, startPoint x: 743, startPoint y: 92, endPoint x: 682, endPoint y: 196, distance: 120.2
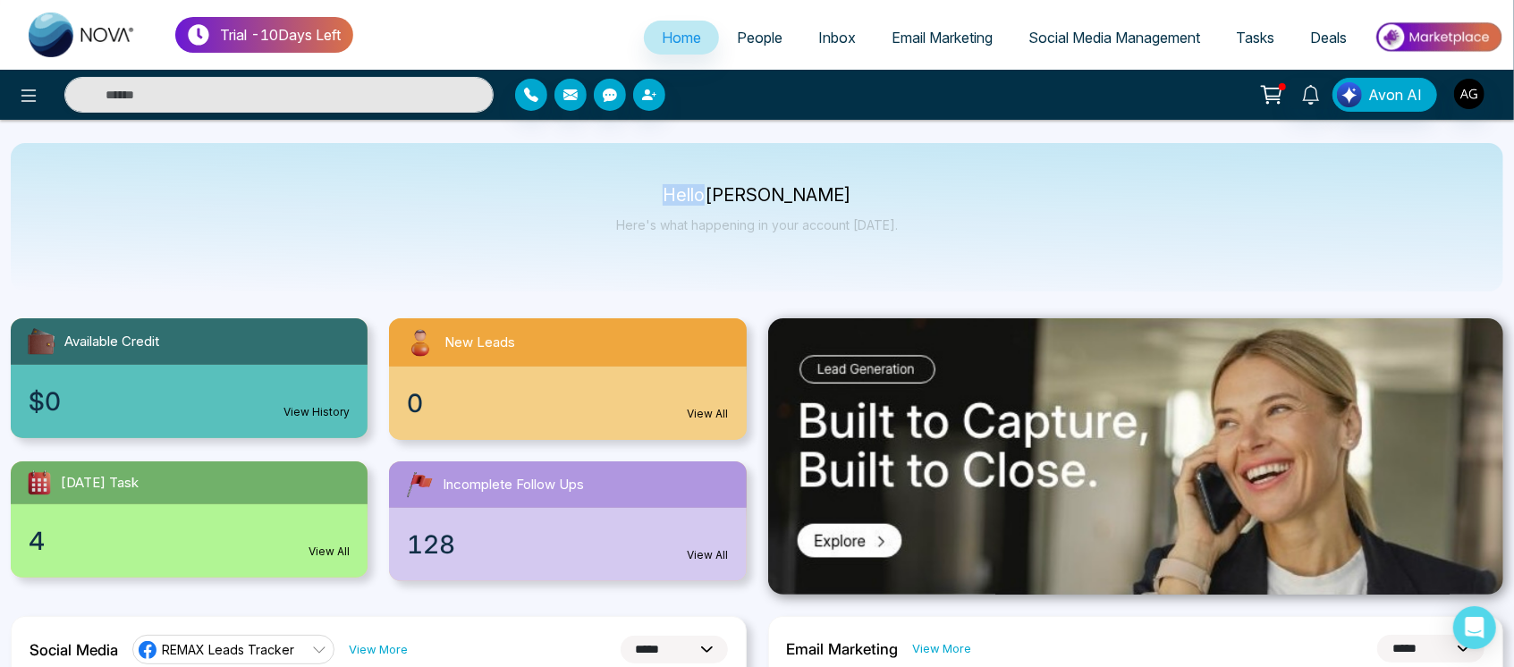
click at [682, 196] on p "Hello Anit Gupta" at bounding box center [757, 195] width 282 height 15
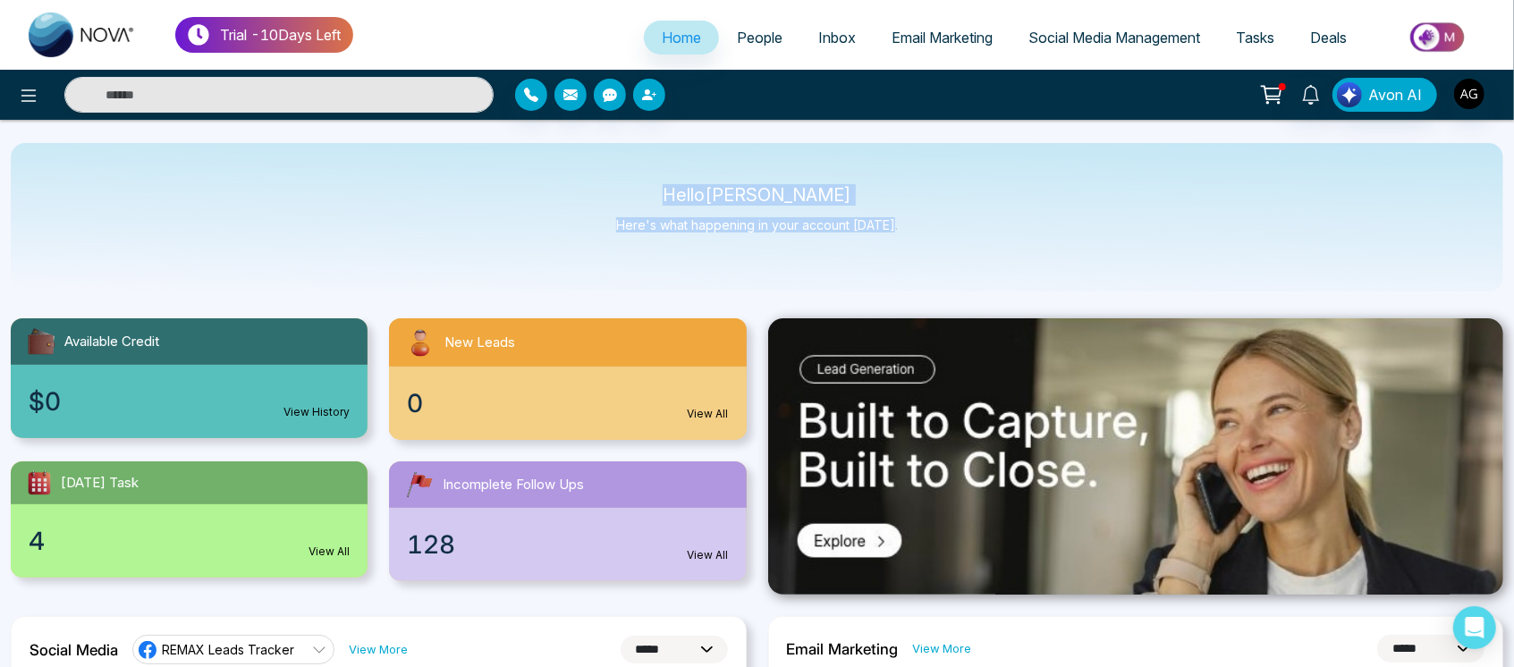
drag, startPoint x: 682, startPoint y: 196, endPoint x: 911, endPoint y: 240, distance: 233.1
click at [911, 240] on div "Hello Anit Gupta Here's what happening in your account today." at bounding box center [757, 217] width 1492 height 148
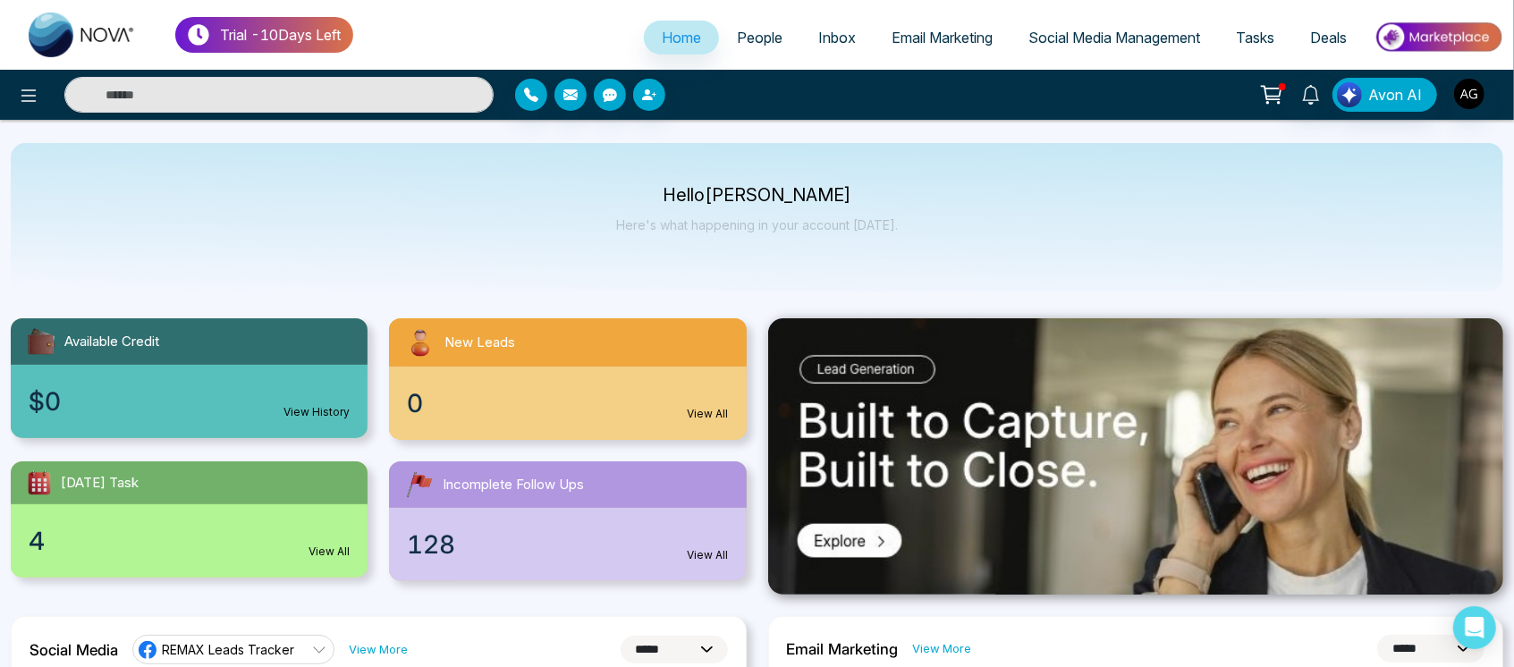
click at [737, 46] on span "People" at bounding box center [760, 38] width 46 height 18
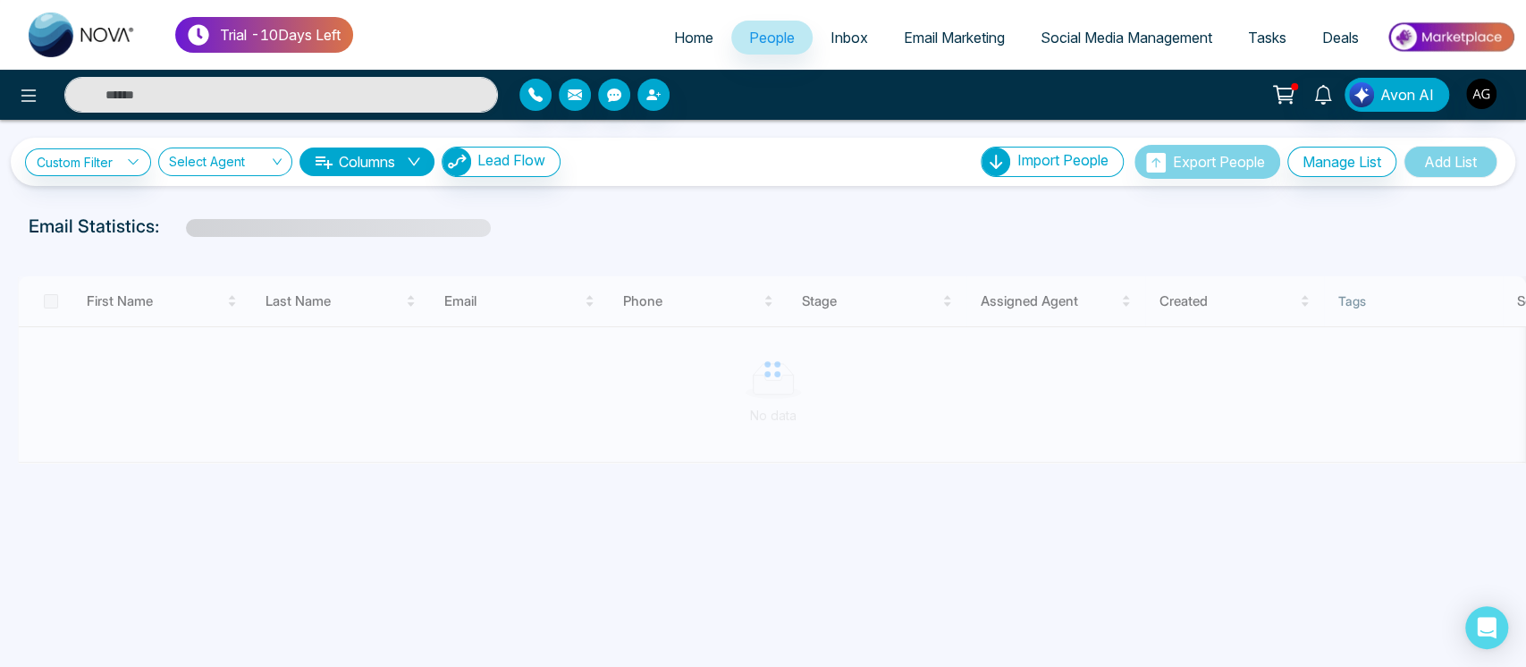
click at [690, 38] on span "Home" at bounding box center [693, 38] width 39 height 18
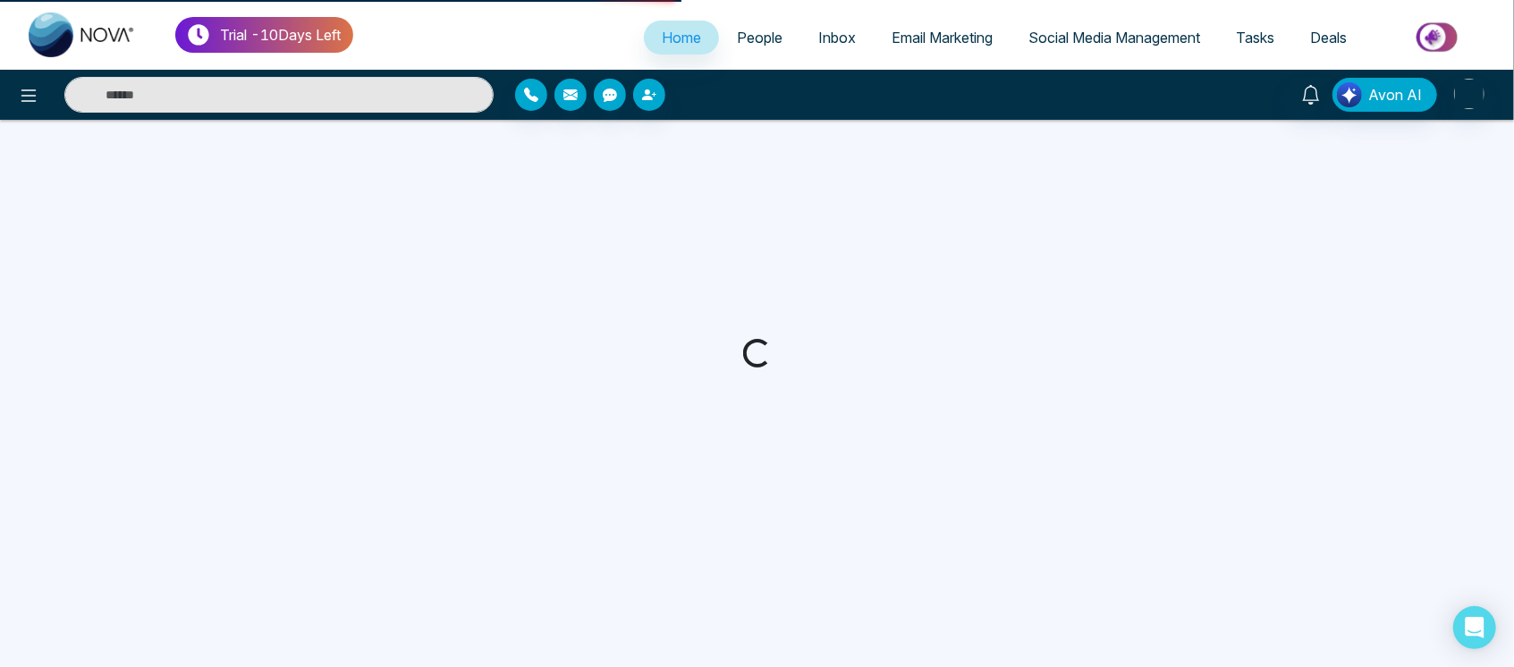
select select "*"
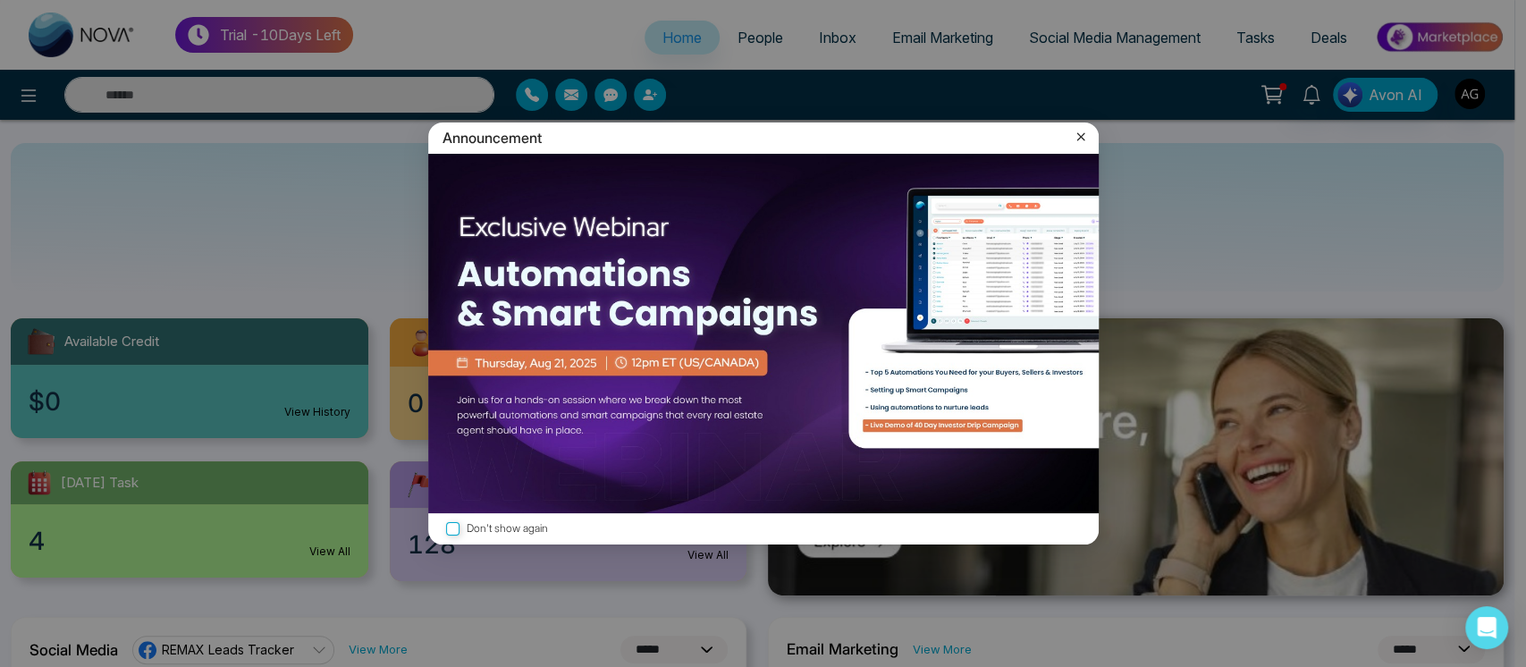
click at [1076, 135] on icon at bounding box center [1081, 137] width 18 height 18
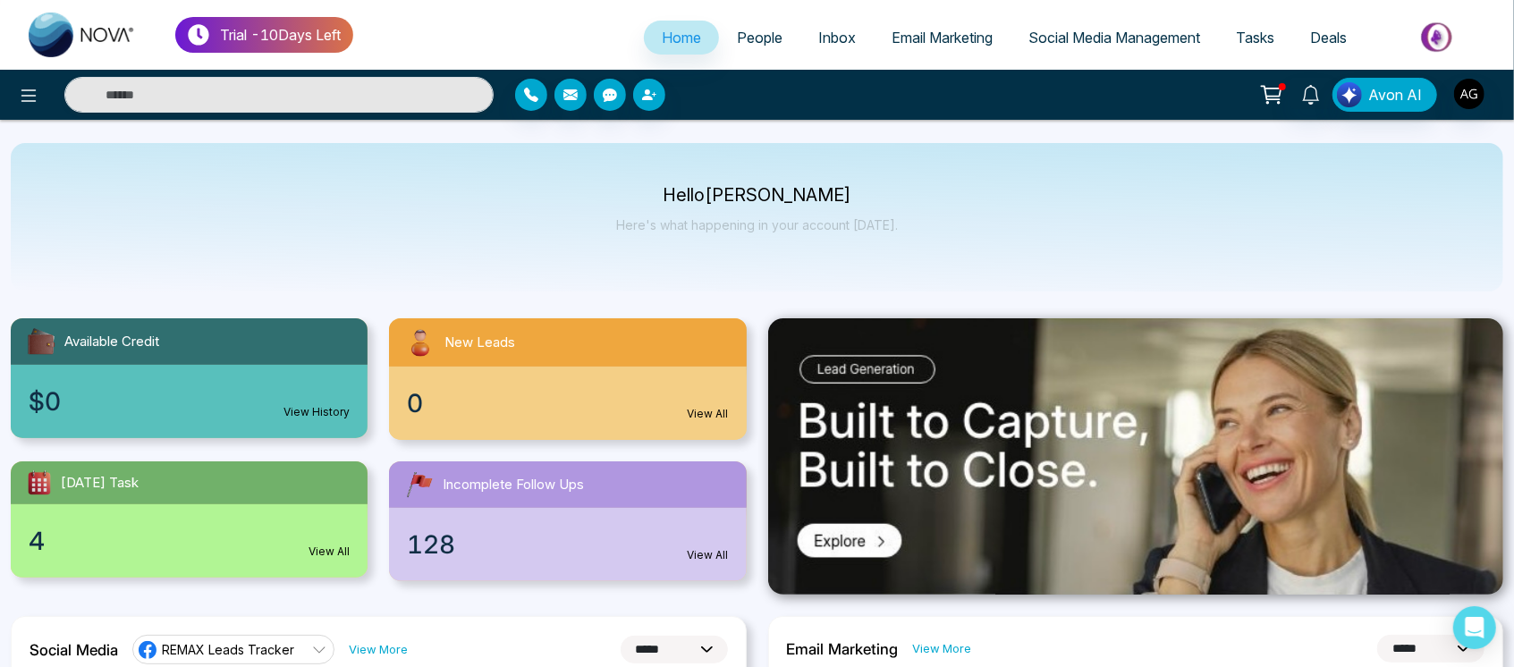
click at [867, 182] on div "Hello Anit Gupta Here's what happening in your account today." at bounding box center [757, 217] width 1492 height 148
drag, startPoint x: 669, startPoint y: 208, endPoint x: 844, endPoint y: 218, distance: 175.5
click at [844, 218] on div "Hello Anit Gupta Here's what happening in your account today." at bounding box center [757, 217] width 282 height 59
click at [844, 218] on p "Here's what happening in your account [DATE]." at bounding box center [757, 224] width 282 height 15
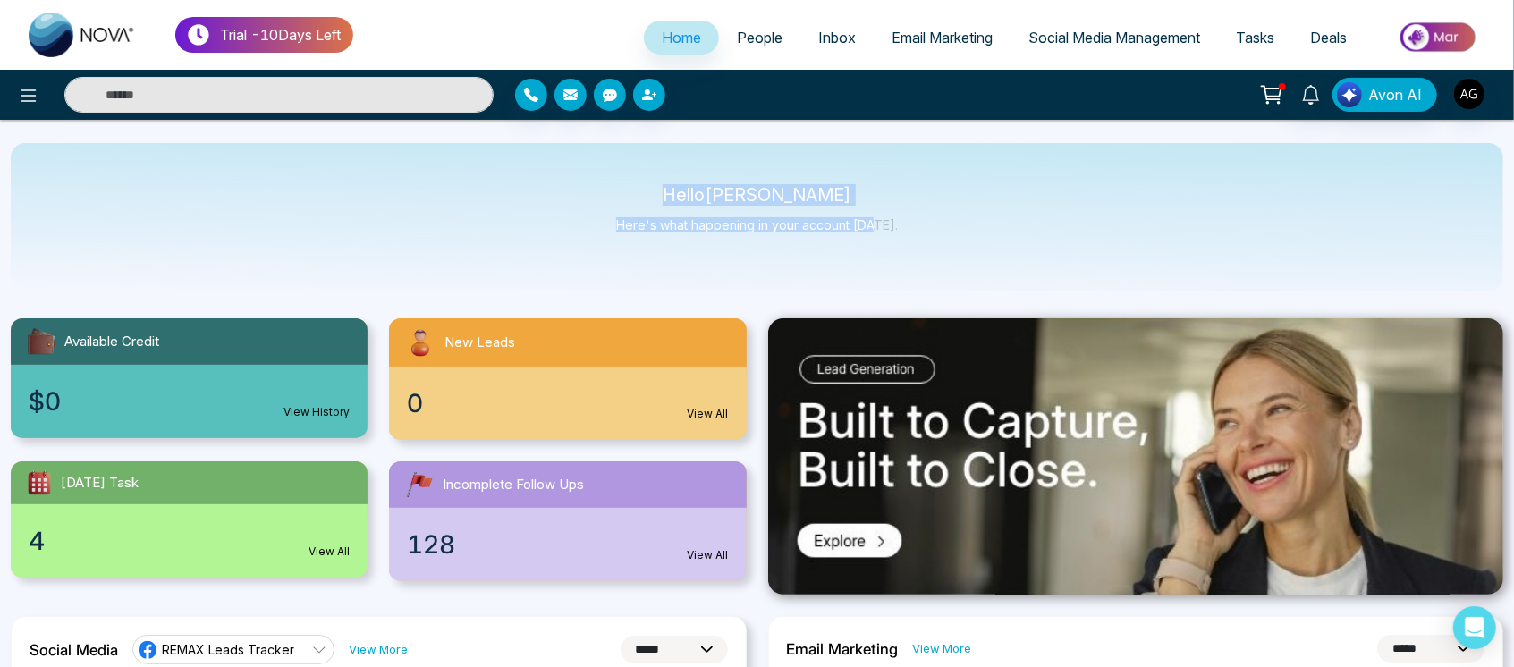
drag, startPoint x: 678, startPoint y: 186, endPoint x: 874, endPoint y: 232, distance: 202.1
click at [874, 232] on div "Hello Anit Gupta Here's what happening in your account today." at bounding box center [757, 217] width 1492 height 148
click at [874, 232] on div "Hello Anit Gupta Here's what happening in your account today." at bounding box center [757, 217] width 282 height 59
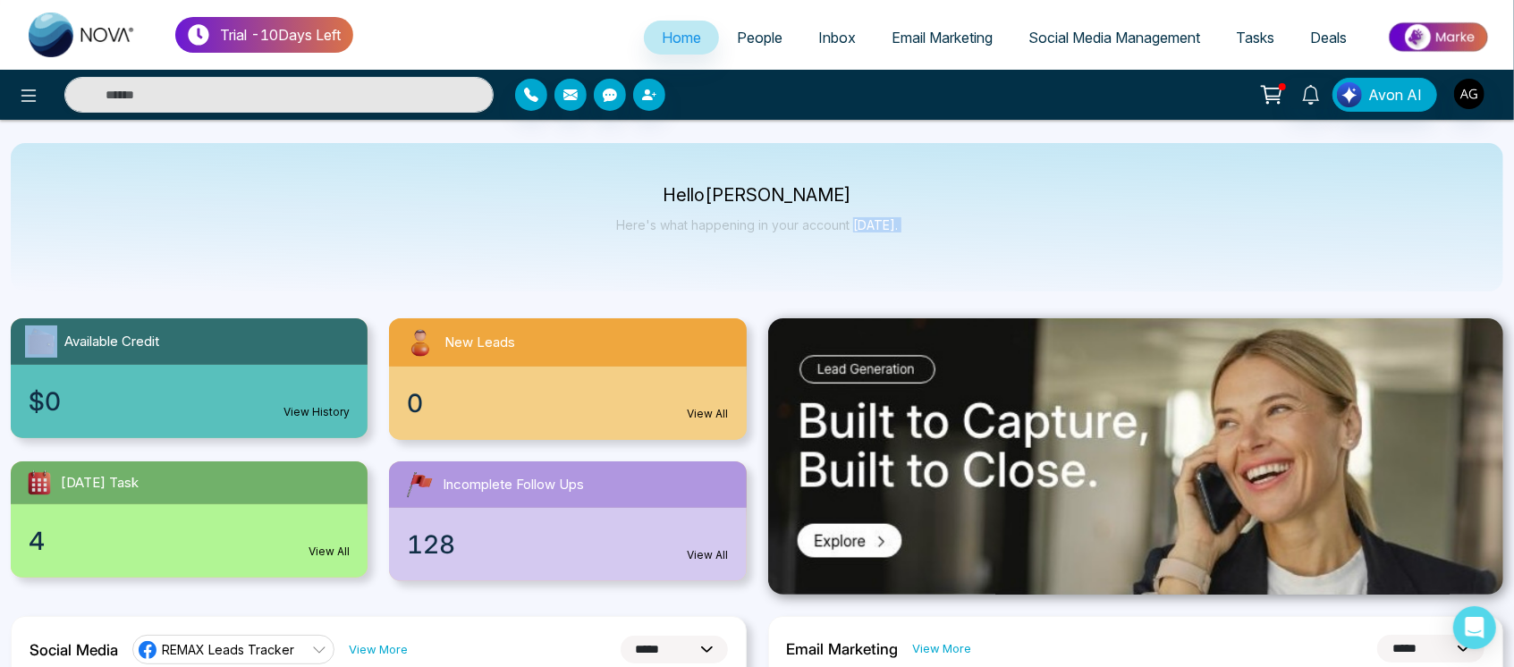
drag, startPoint x: 874, startPoint y: 232, endPoint x: 936, endPoint y: 225, distance: 62.1
click at [936, 225] on div "Hello Anit Gupta Here's what happening in your account today." at bounding box center [757, 217] width 1492 height 148
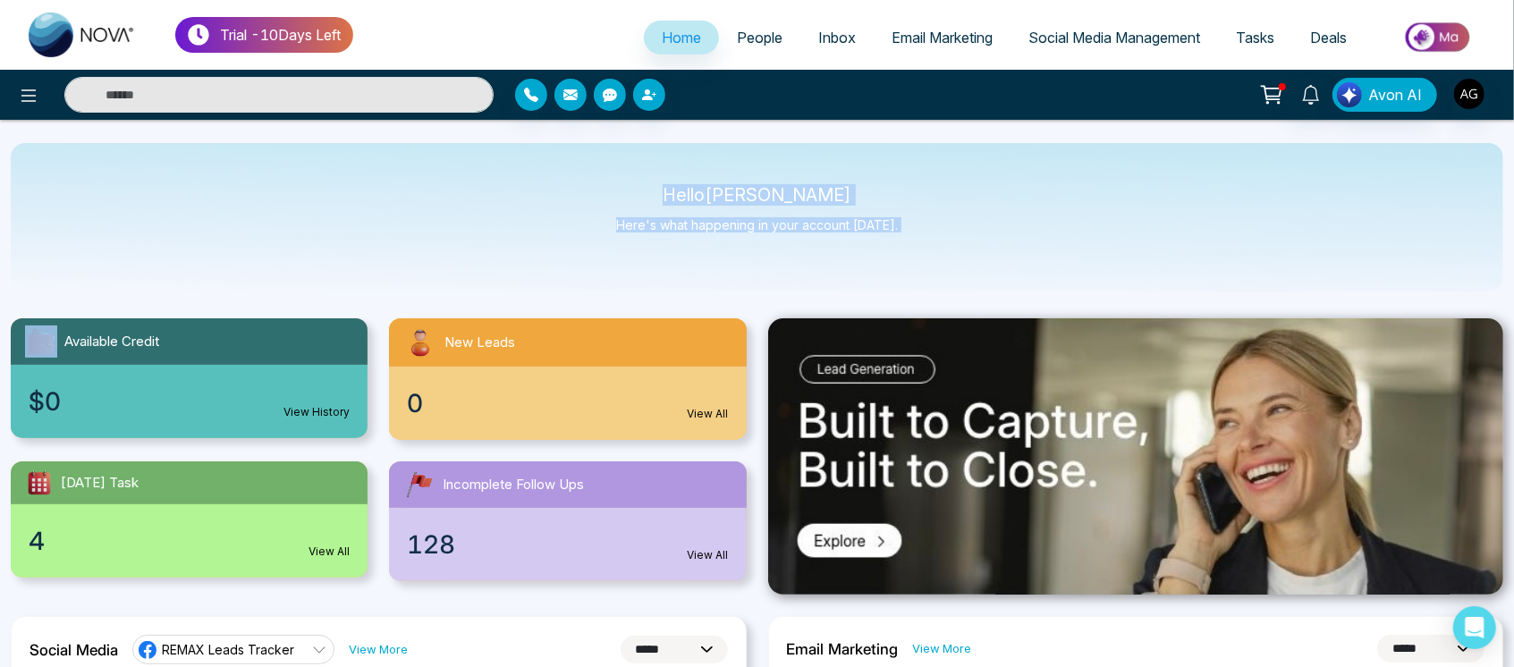
drag, startPoint x: 936, startPoint y: 225, endPoint x: 616, endPoint y: 175, distance: 324.0
click at [616, 175] on div "Hello Anit Gupta Here's what happening in your account today." at bounding box center [757, 217] width 1492 height 148
drag, startPoint x: 683, startPoint y: 183, endPoint x: 928, endPoint y: 226, distance: 248.7
click at [928, 226] on div "Hello Anit Gupta Here's what happening in your account today." at bounding box center [757, 217] width 1492 height 148
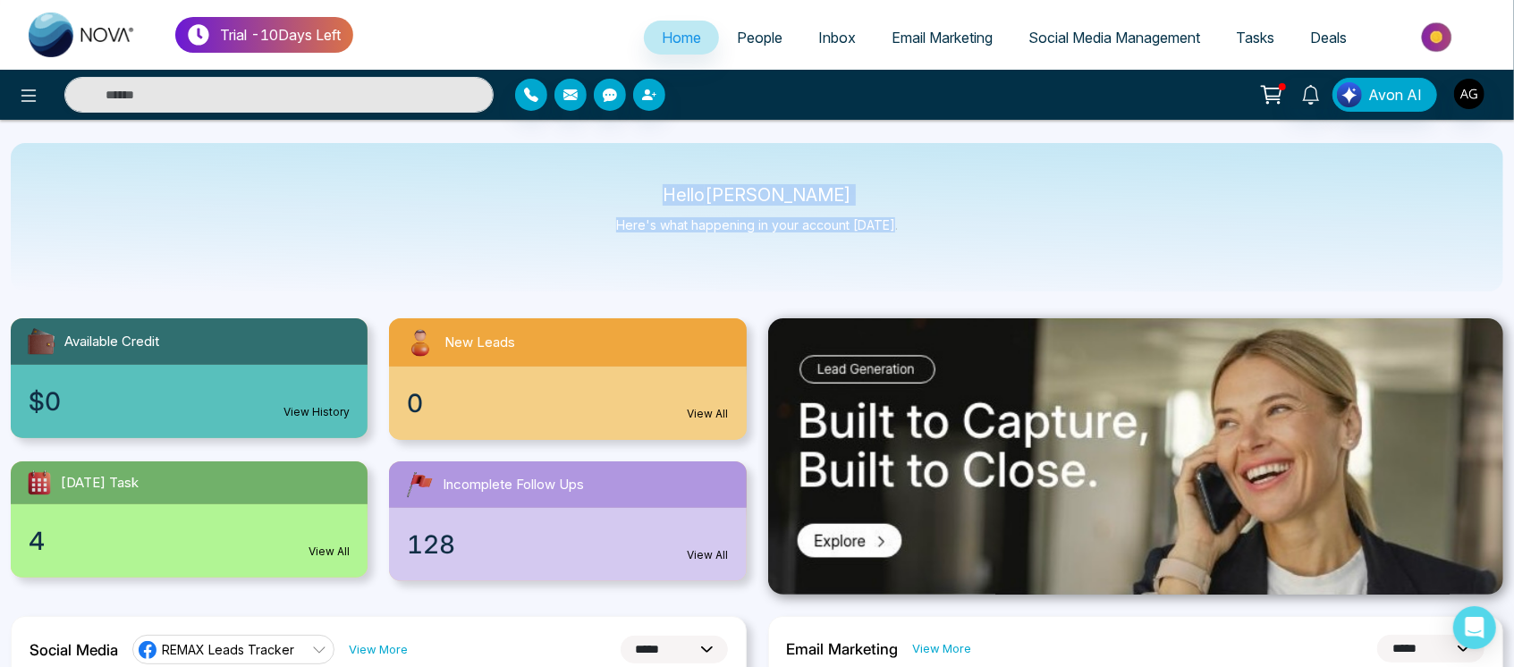
click at [928, 226] on div "Hello Anit Gupta Here's what happening in your account today." at bounding box center [757, 217] width 1492 height 148
drag, startPoint x: 928, startPoint y: 226, endPoint x: 663, endPoint y: 179, distance: 269.8
click at [663, 179] on div "Hello Anit Gupta Here's what happening in your account today." at bounding box center [757, 217] width 1492 height 148
drag, startPoint x: 679, startPoint y: 183, endPoint x: 919, endPoint y: 235, distance: 246.1
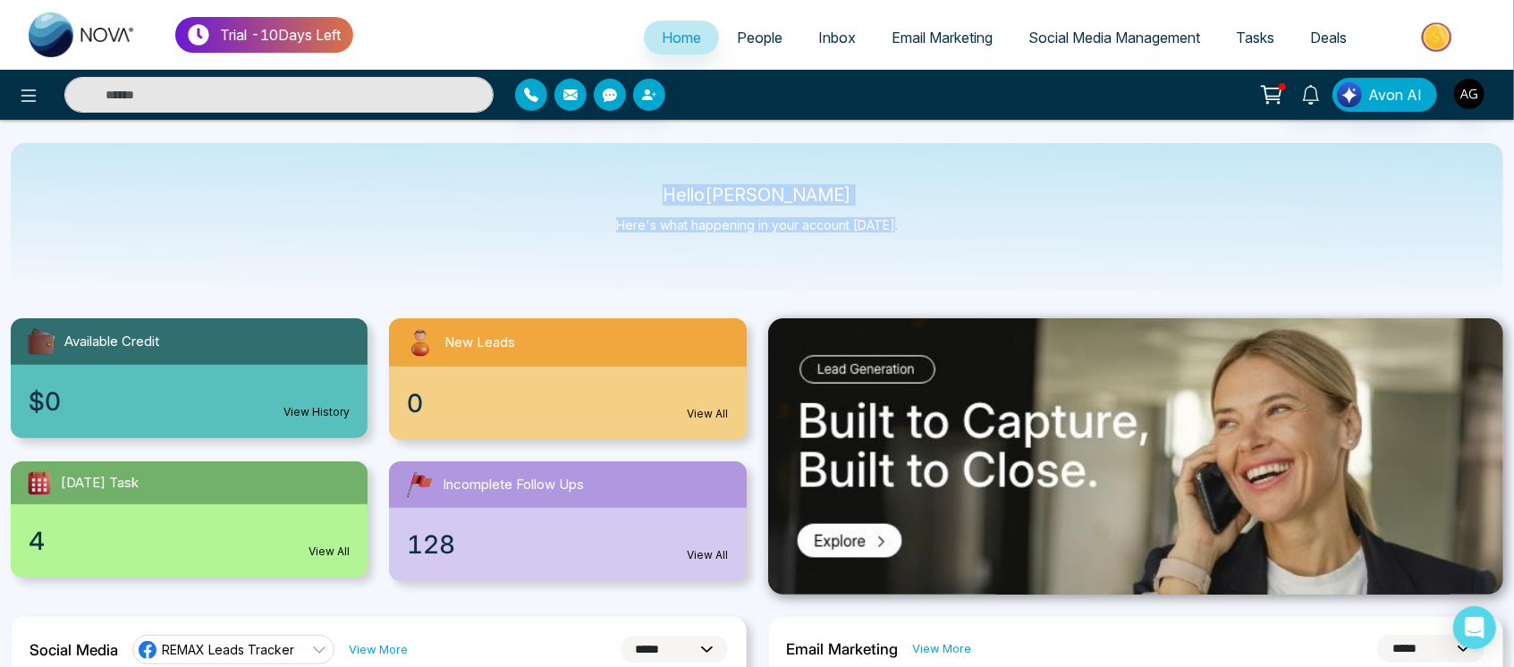
click at [919, 235] on div "Hello Anit Gupta Here's what happening in your account today." at bounding box center [757, 217] width 1492 height 148
drag, startPoint x: 919, startPoint y: 235, endPoint x: 637, endPoint y: 189, distance: 286.4
click at [637, 189] on div "Hello Anit Gupta Here's what happening in your account today." at bounding box center [757, 217] width 1492 height 148
click at [637, 189] on p "Hello Anit Gupta" at bounding box center [757, 195] width 282 height 15
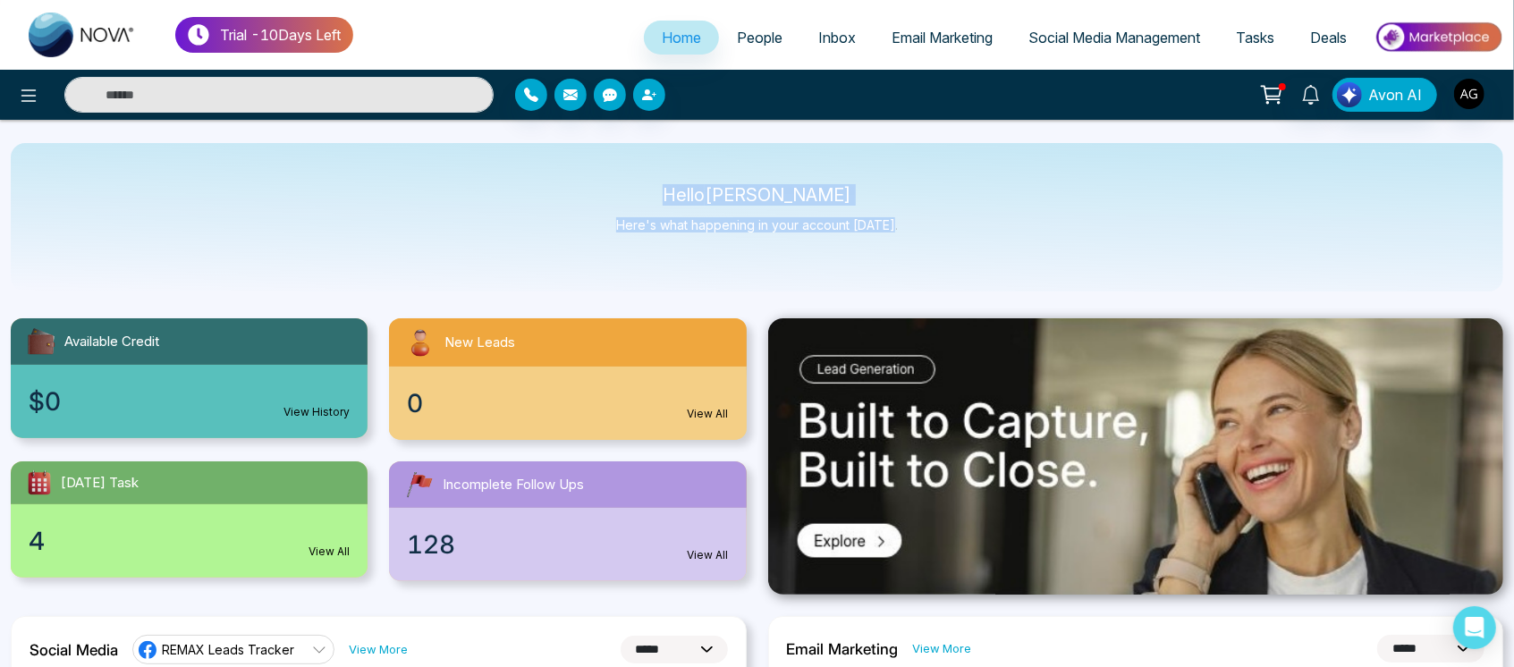
drag, startPoint x: 690, startPoint y: 190, endPoint x: 909, endPoint y: 241, distance: 224.7
click at [909, 241] on div "Hello Anit Gupta Here's what happening in your account today." at bounding box center [757, 217] width 1492 height 148
drag, startPoint x: 669, startPoint y: 195, endPoint x: 913, endPoint y: 242, distance: 248.7
click at [913, 242] on div "Hello Anit Gupta Here's what happening in your account today." at bounding box center [757, 217] width 1492 height 148
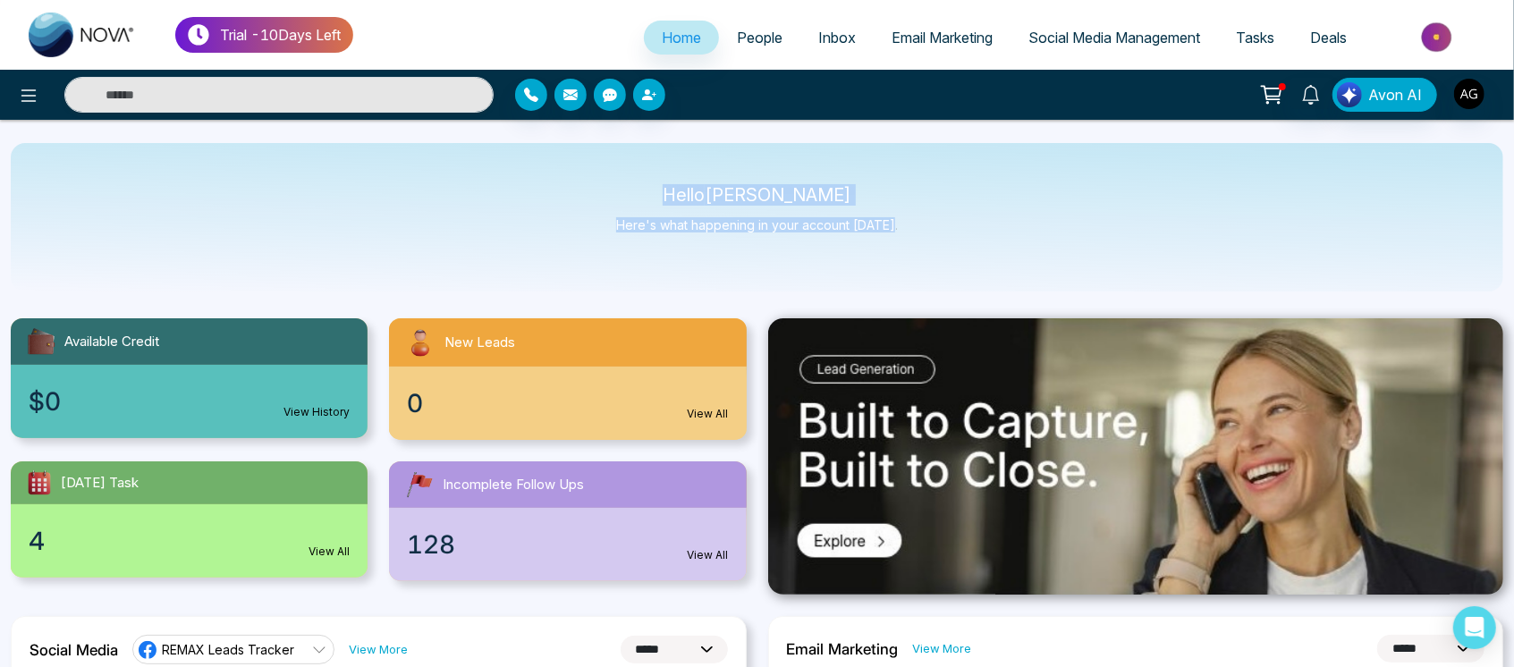
click at [913, 242] on div "Hello Anit Gupta Here's what happening in your account today." at bounding box center [757, 217] width 1492 height 148
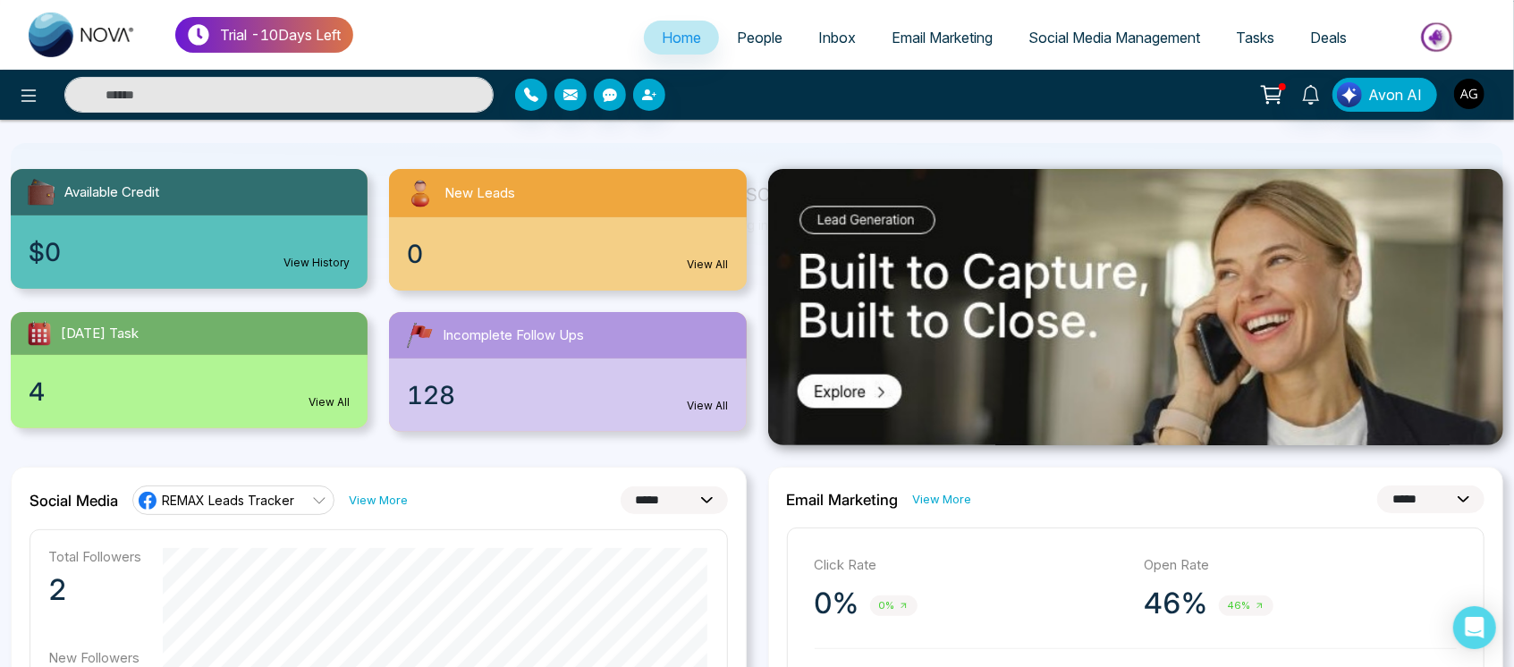
scroll to position [129, 0]
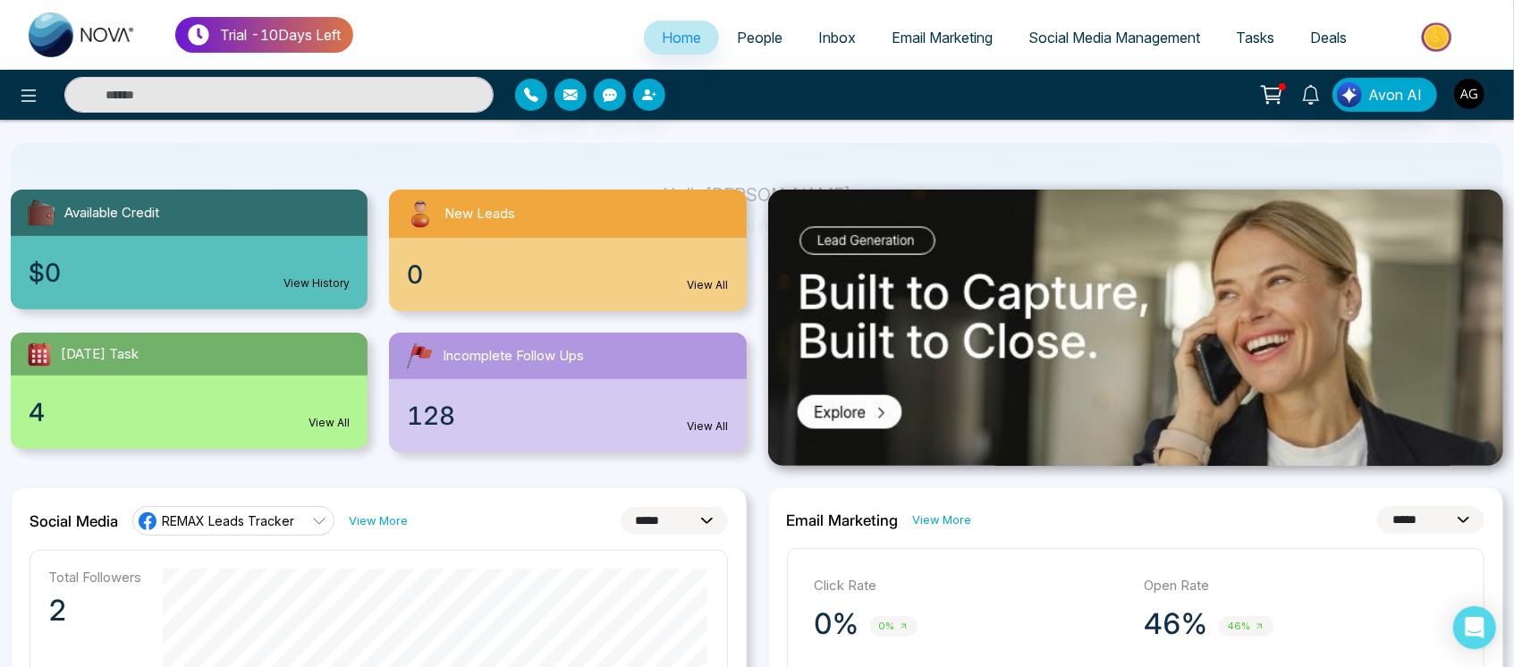
click at [942, 25] on link "Email Marketing" at bounding box center [942, 38] width 137 height 34
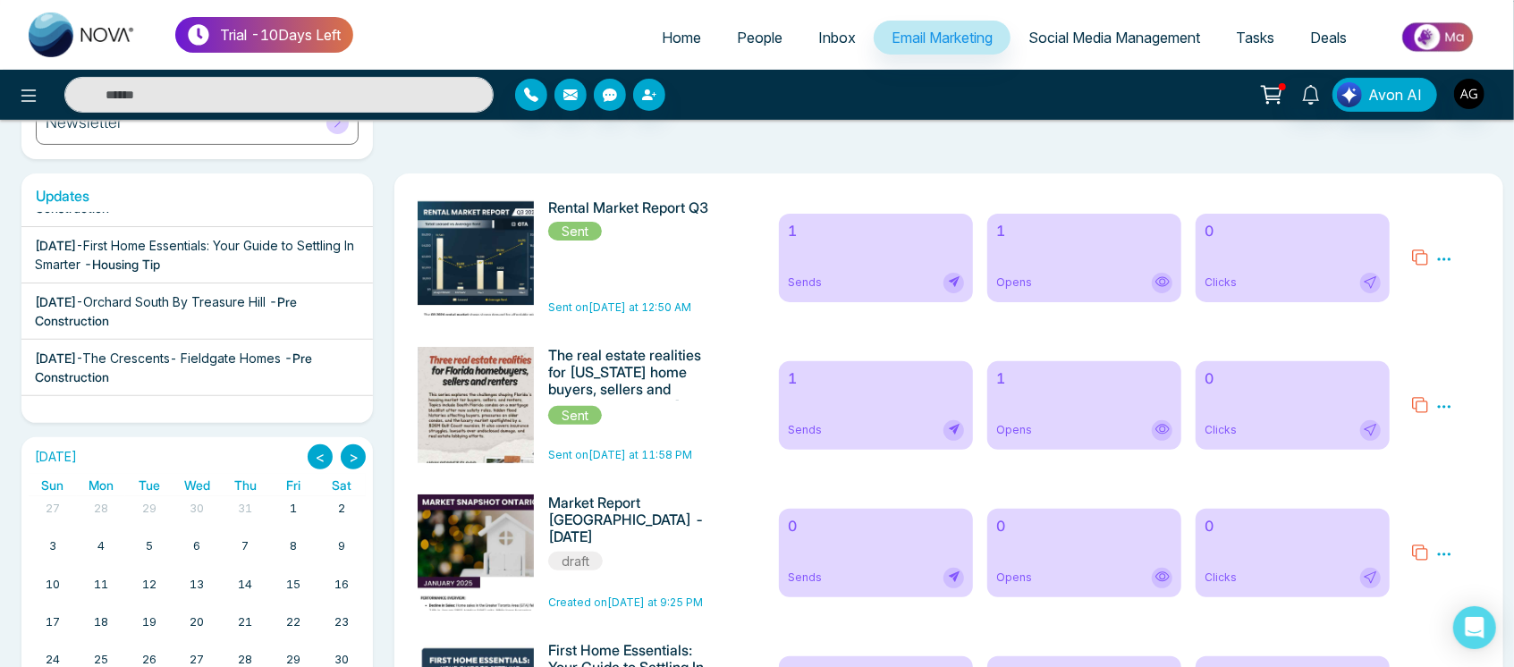
scroll to position [43, 0]
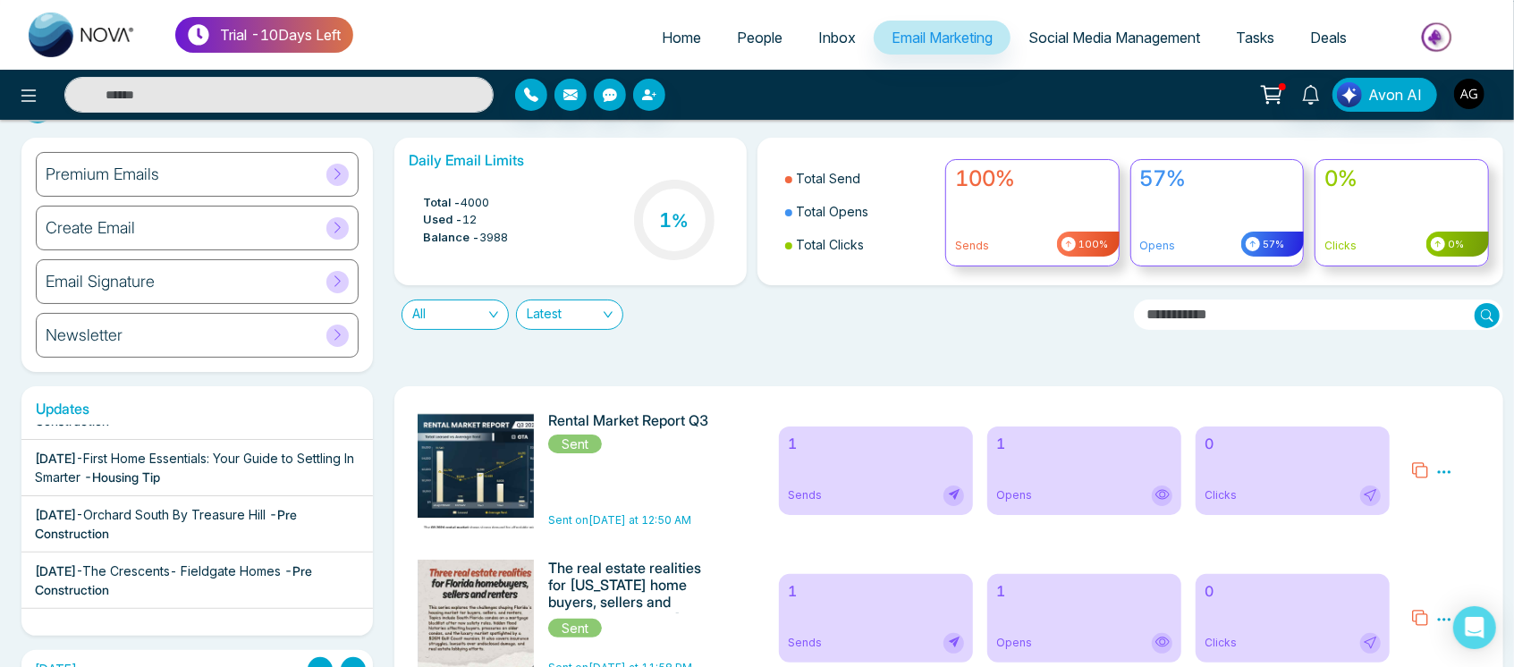
click at [746, 33] on span "People" at bounding box center [760, 38] width 46 height 18
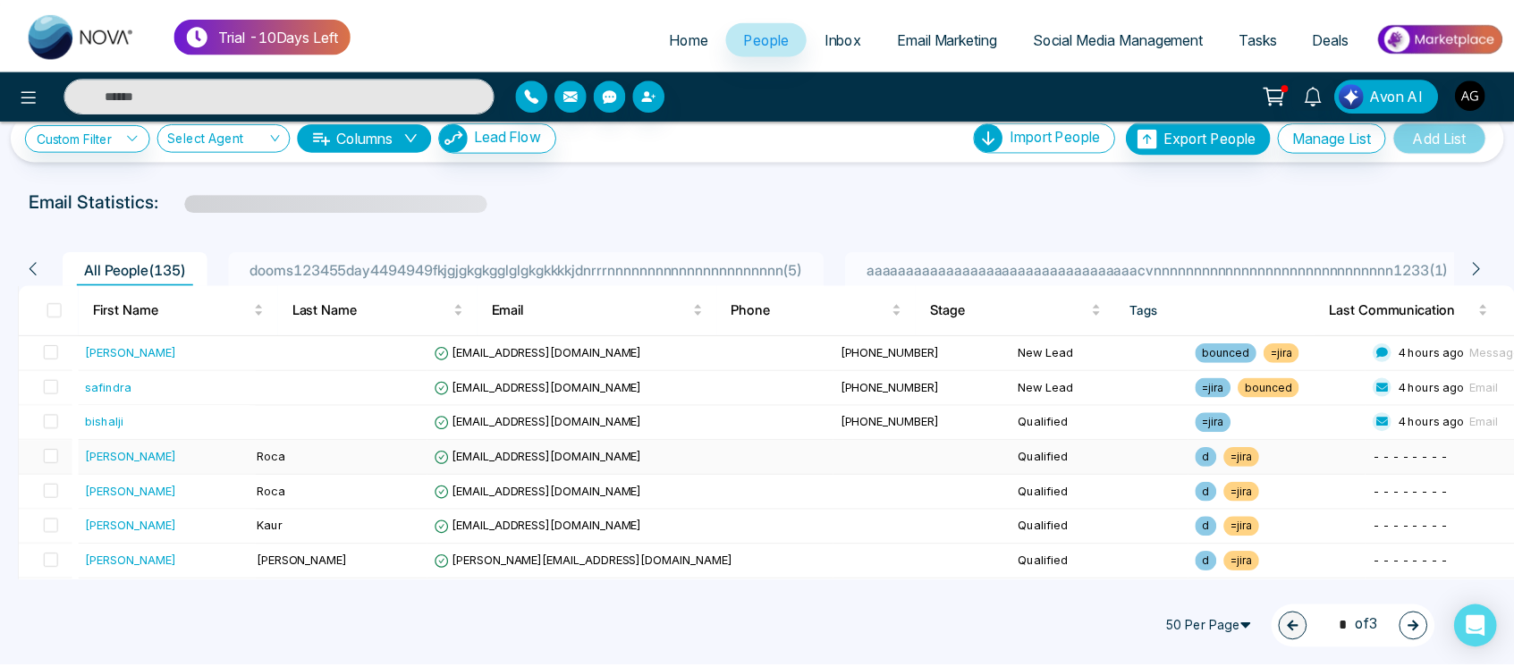
scroll to position [26, 0]
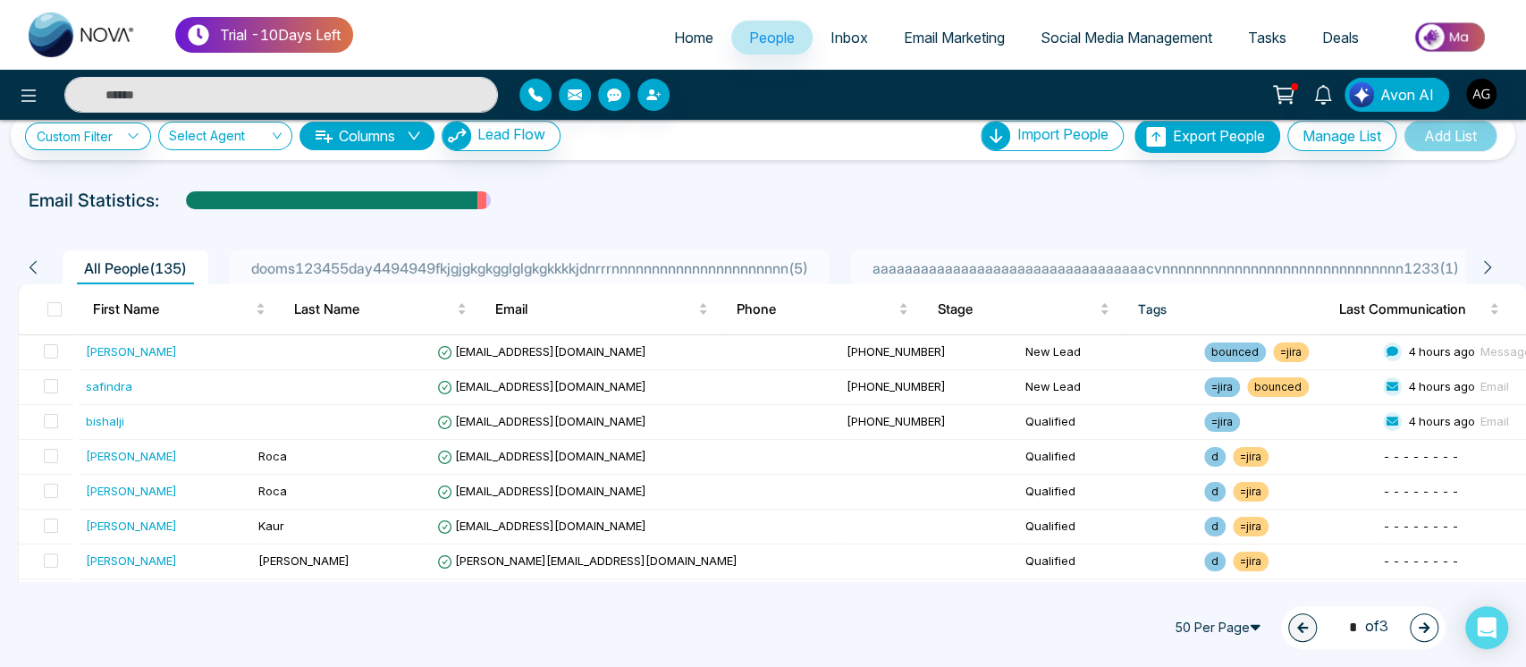
click at [1122, 268] on span "aaaaaaaaaaaaaaaaaaaaaaaaaaaaaaaaaacvnnnnnnnnnnnnnnnnnnnnnnnnnnnnnn1233 ( 1 )" at bounding box center [1166, 268] width 601 height 18
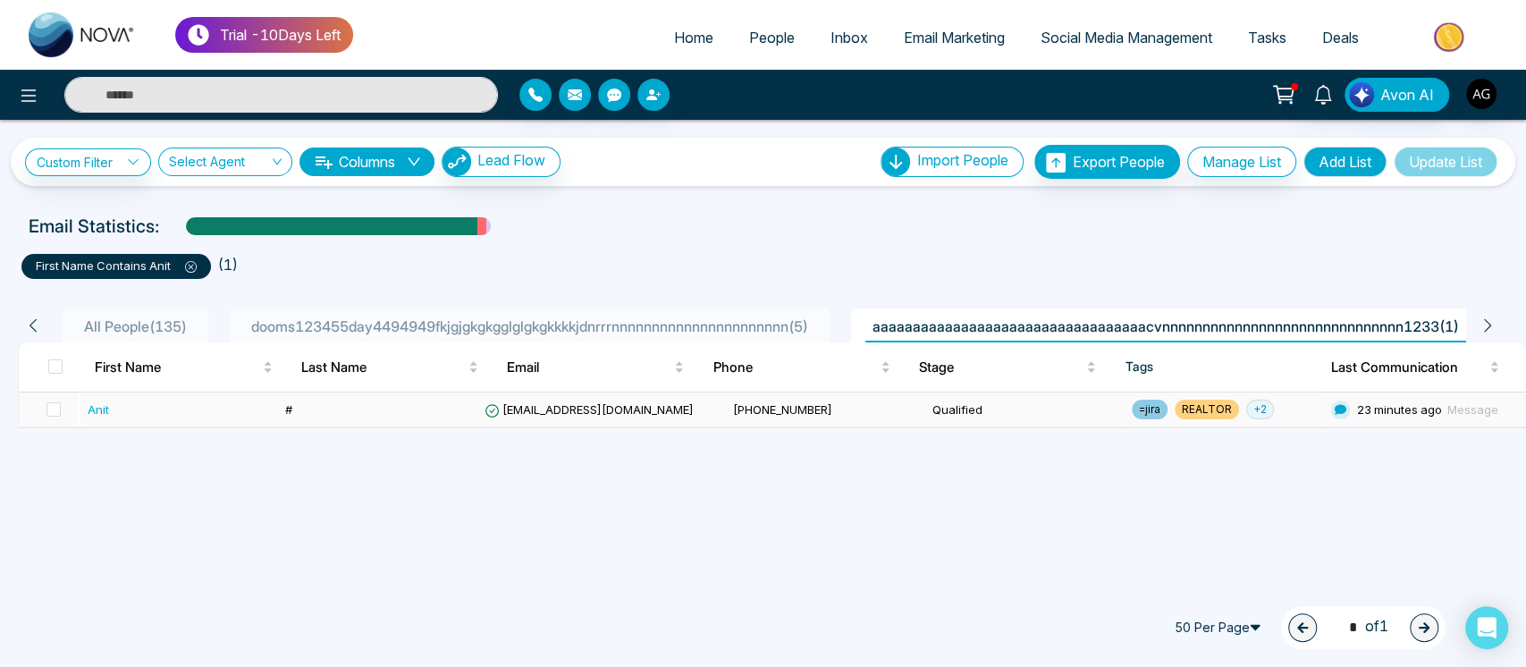
click at [343, 412] on td "#" at bounding box center [377, 410] width 199 height 35
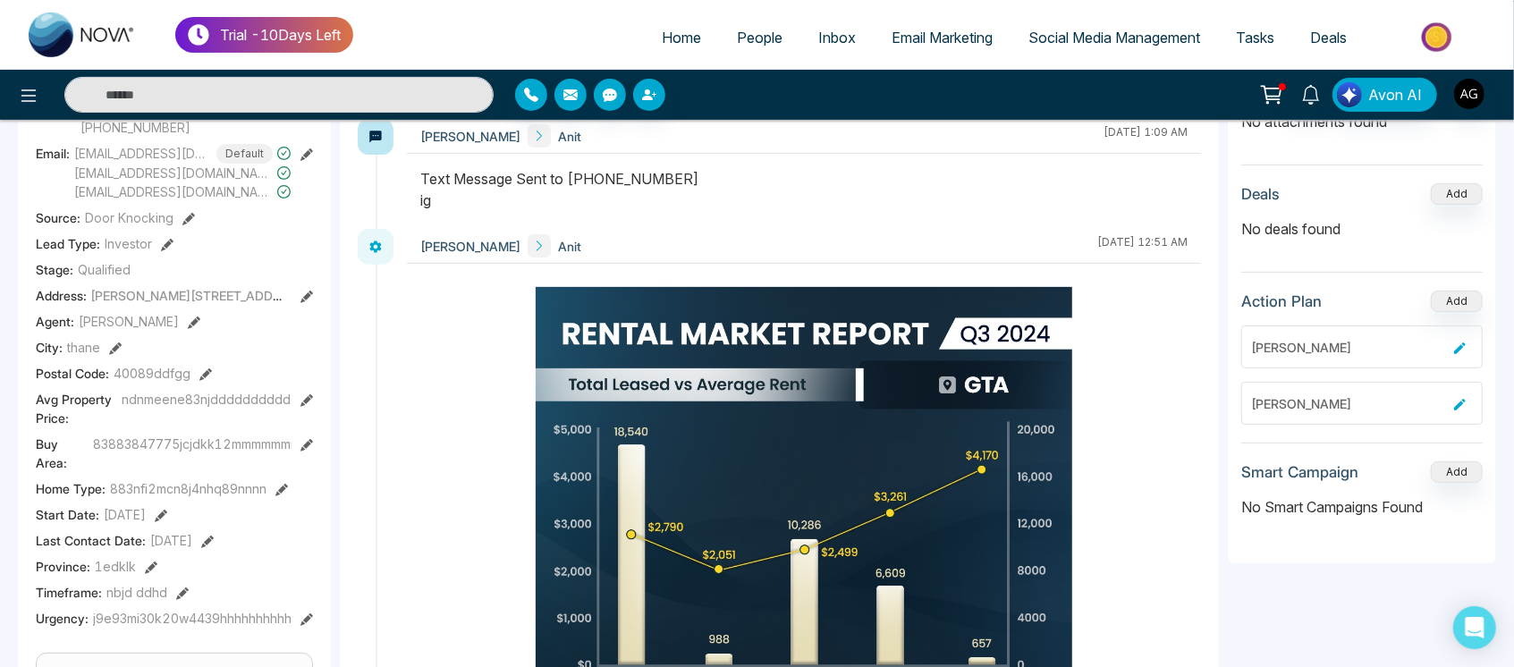
scroll to position [307, 0]
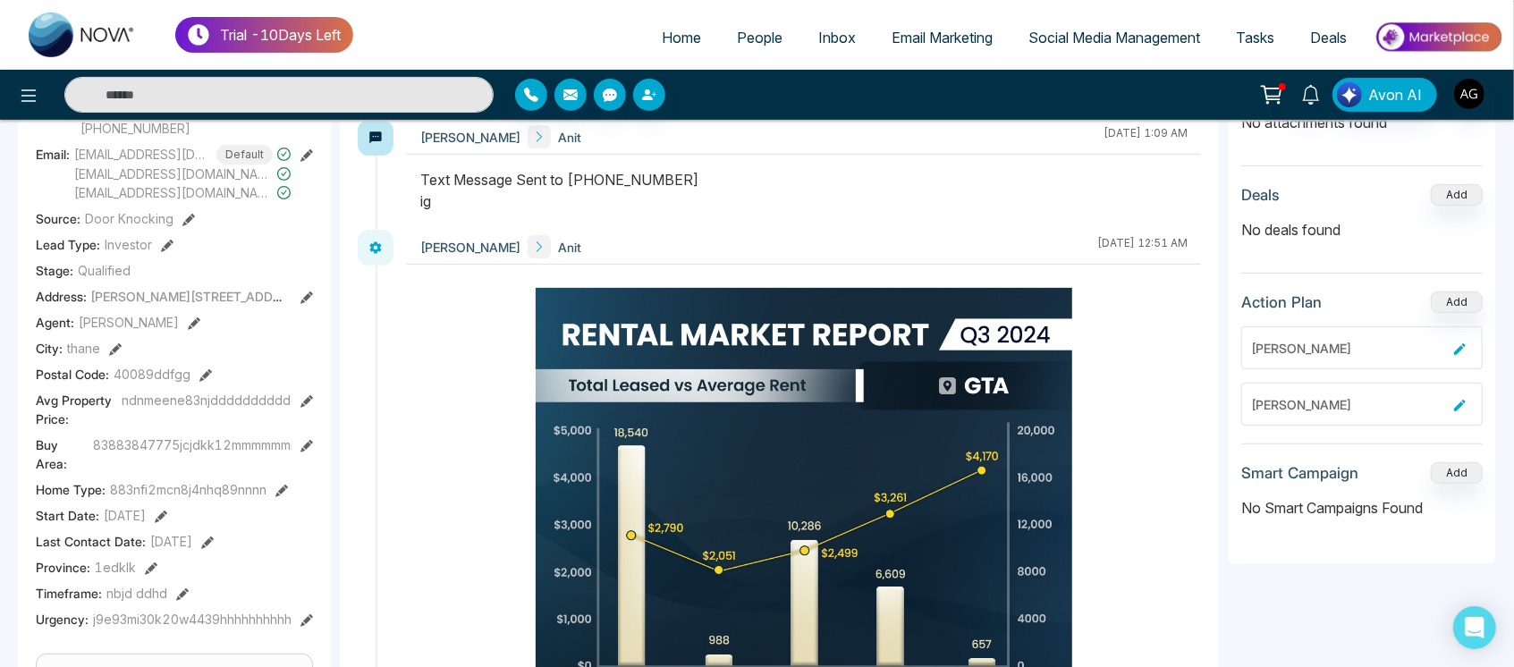
click at [303, 398] on icon at bounding box center [306, 401] width 13 height 13
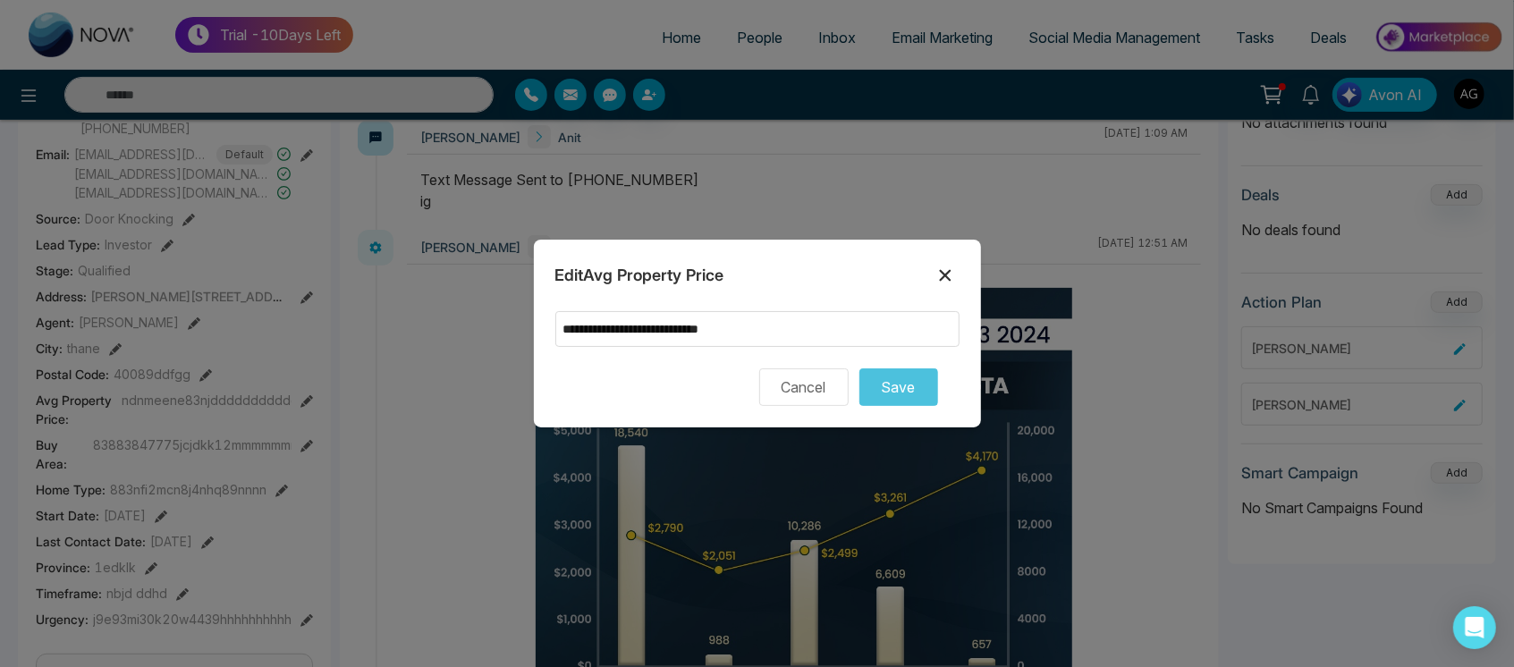
click at [942, 272] on icon at bounding box center [945, 276] width 12 height 12
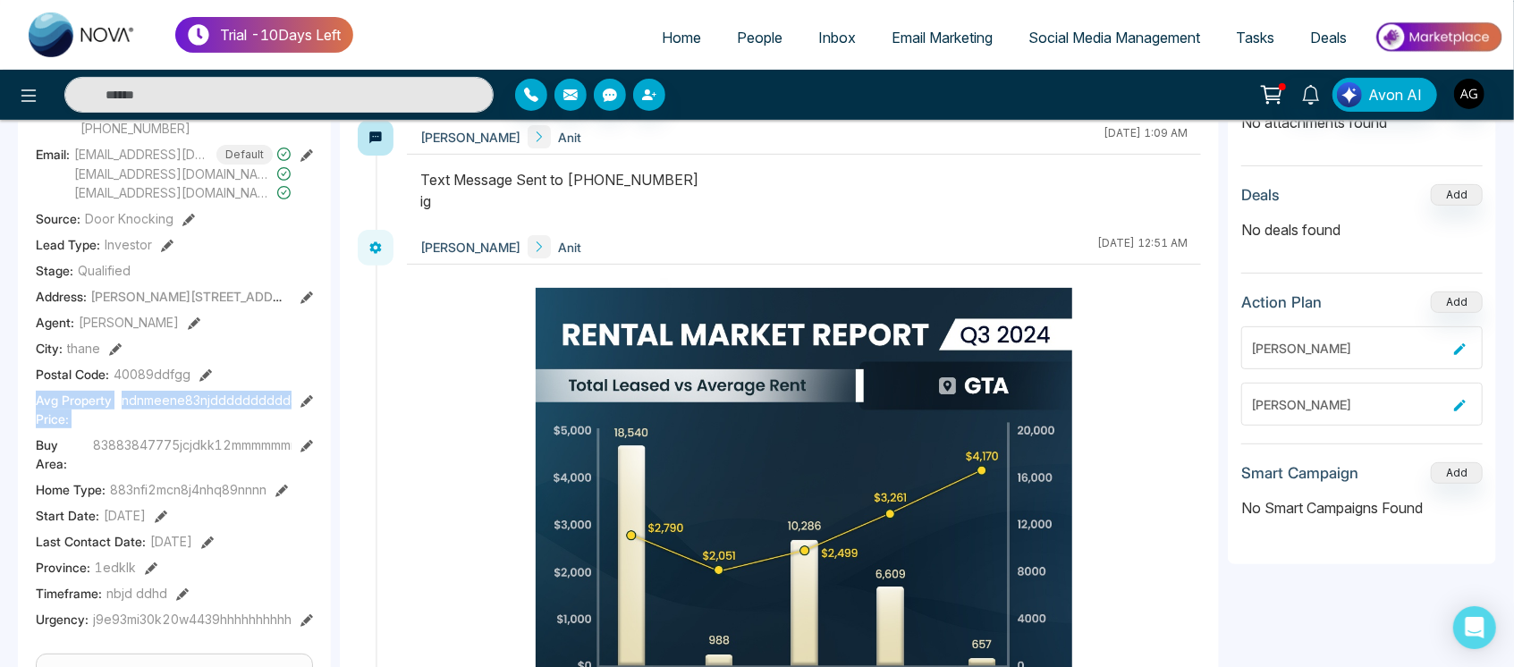
drag, startPoint x: 10, startPoint y: 404, endPoint x: 297, endPoint y: 384, distance: 287.7
click at [297, 384] on div "Timeline Tasks and Appointments A # Anit # Added on August 14 2025 | 8:00 PM La…" at bounding box center [757, 554] width 1514 height 1483
click at [308, 407] on button at bounding box center [306, 400] width 13 height 19
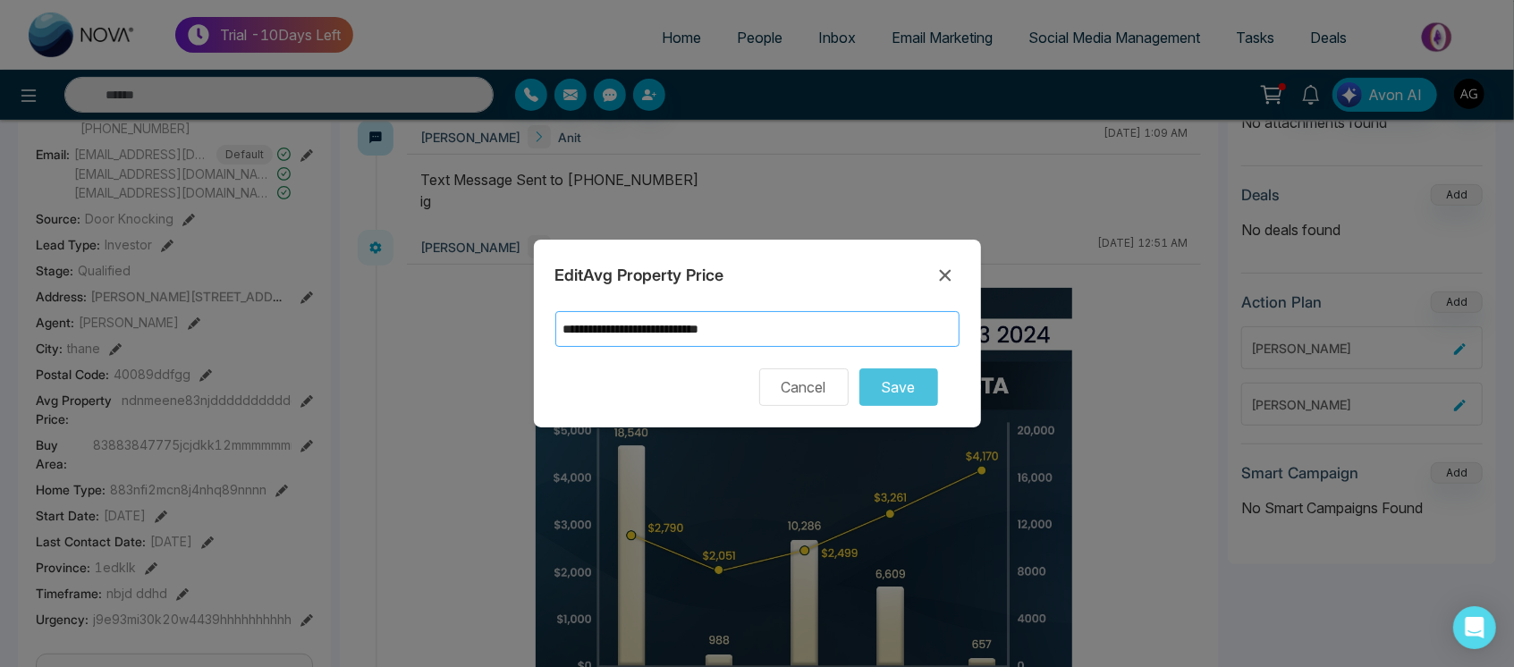
click at [811, 328] on input "**********" at bounding box center [757, 329] width 404 height 36
click at [723, 326] on input "**********" at bounding box center [757, 329] width 404 height 36
click at [658, 334] on input "**********" at bounding box center [757, 329] width 404 height 36
click at [629, 331] on input "**********" at bounding box center [757, 329] width 404 height 36
drag, startPoint x: 570, startPoint y: 325, endPoint x: 533, endPoint y: 325, distance: 37.6
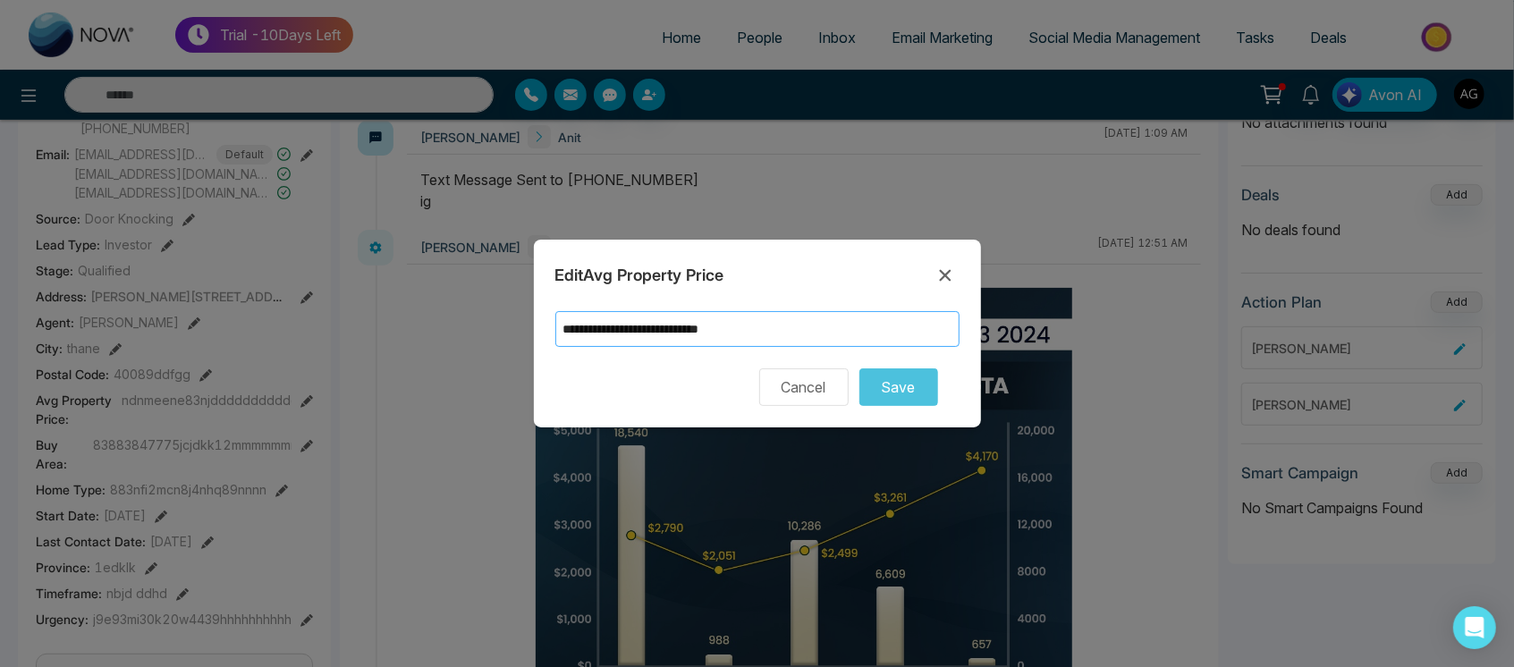
click at [534, 325] on div "**********" at bounding box center [757, 334] width 447 height 188
type input "**********"
click at [618, 323] on input "text" at bounding box center [757, 329] width 404 height 36
click at [950, 283] on icon at bounding box center [944, 275] width 21 height 21
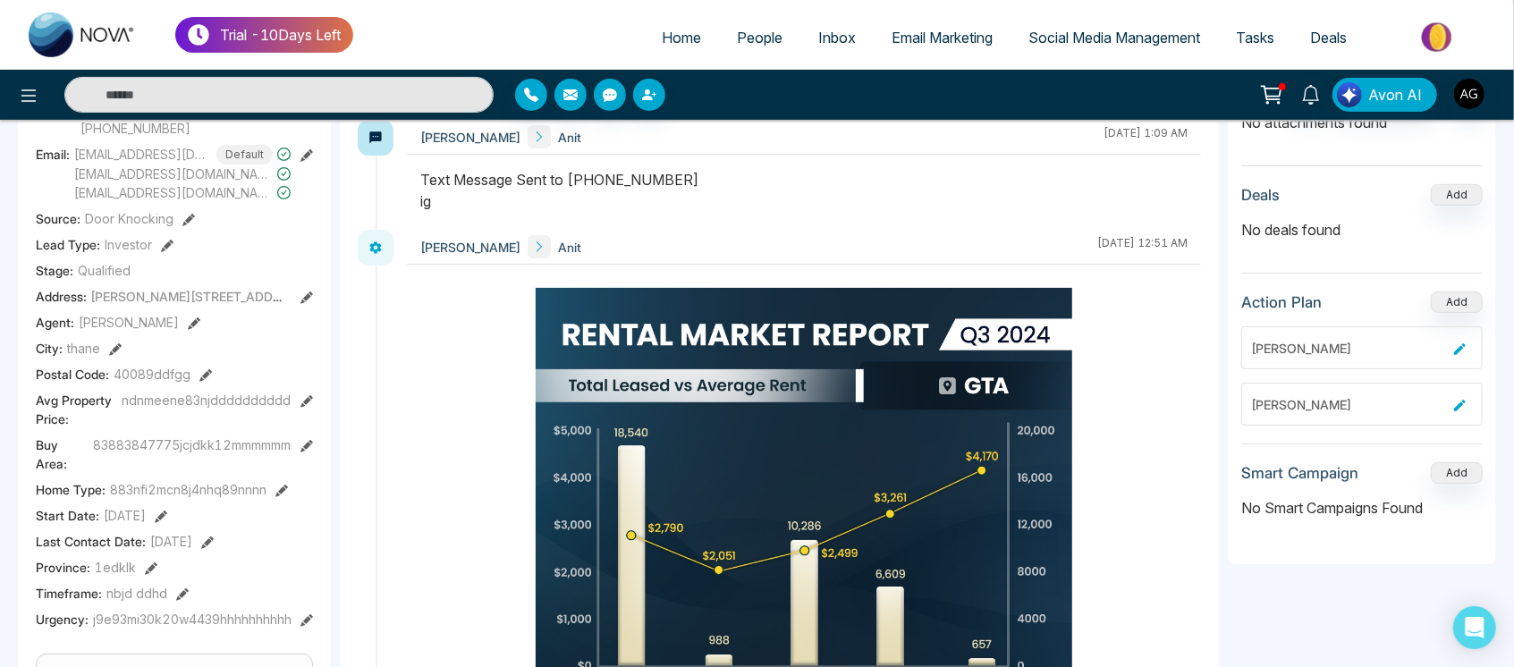
click at [303, 449] on icon at bounding box center [306, 446] width 13 height 13
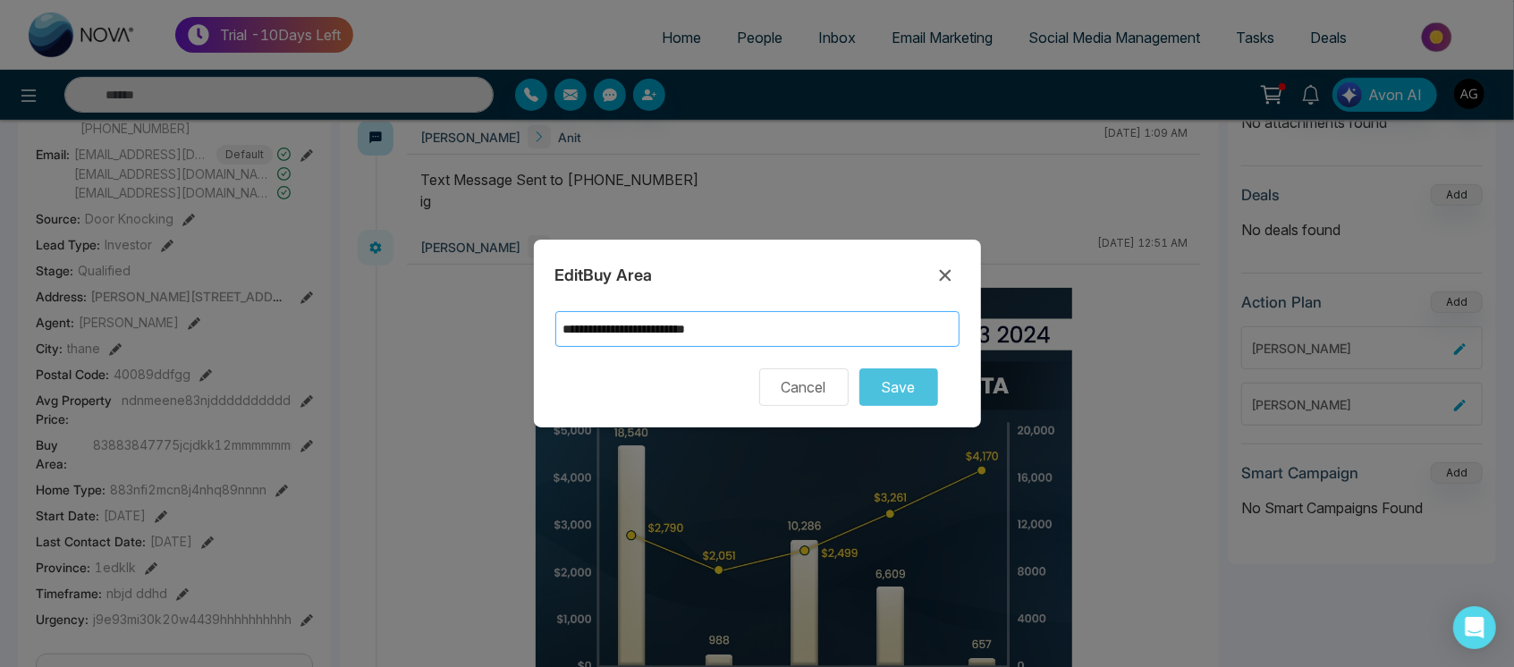
click at [738, 329] on input "**********" at bounding box center [757, 329] width 404 height 36
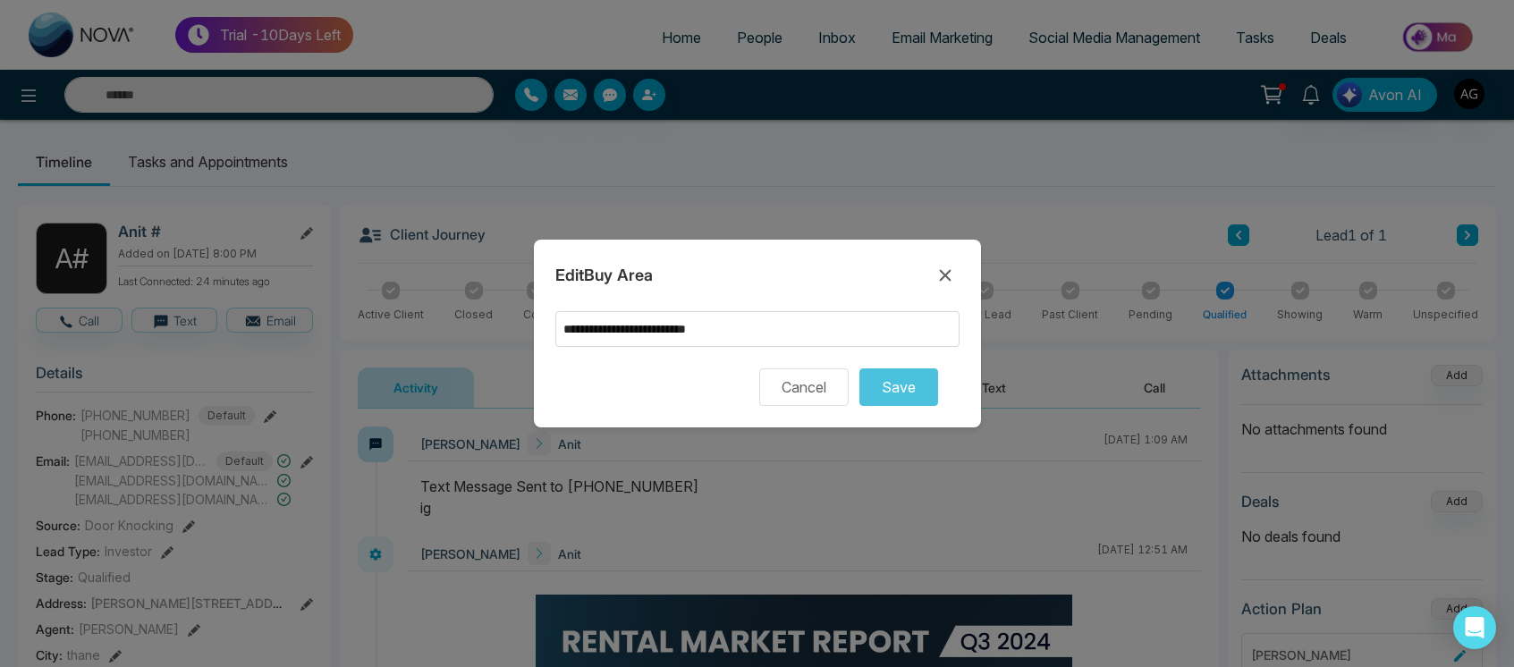
scroll to position [307, 0]
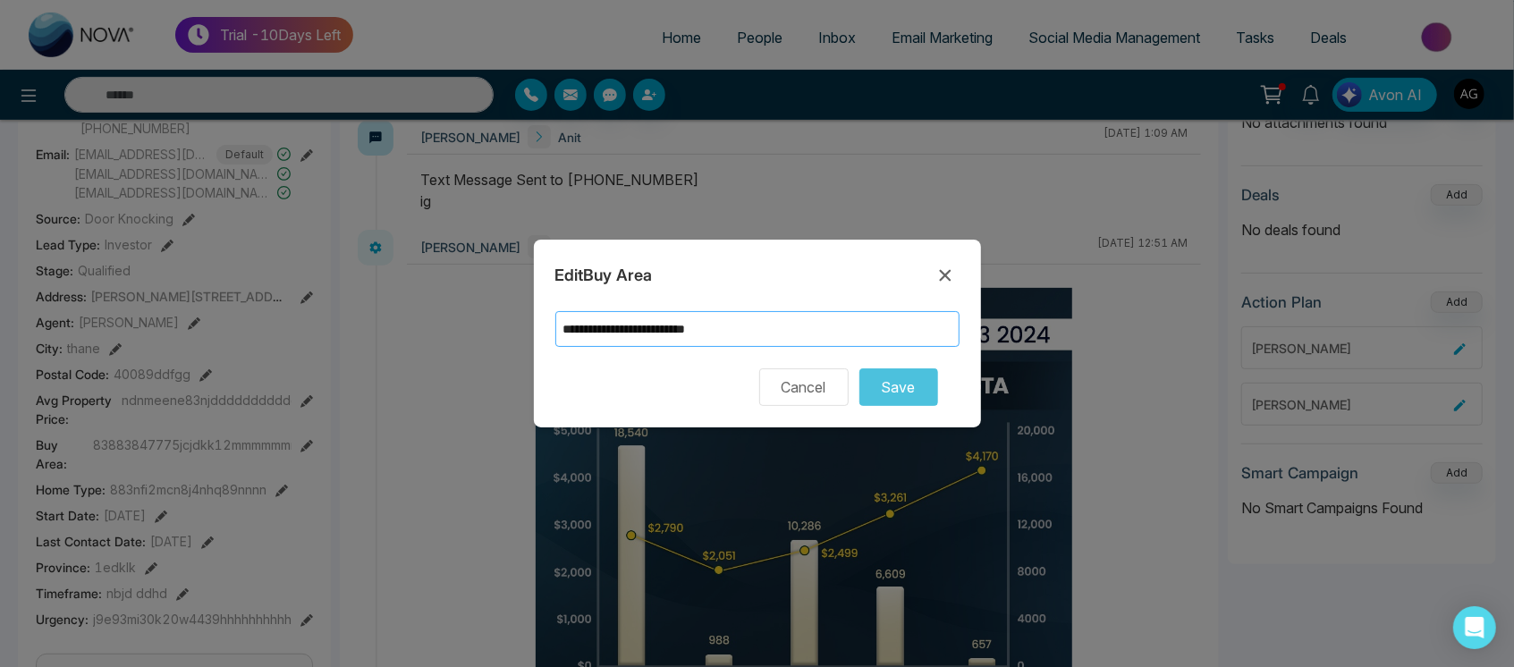
click at [602, 333] on input "**********" at bounding box center [757, 329] width 404 height 36
type input "**********"
click at [805, 325] on input "**********" at bounding box center [757, 329] width 404 height 36
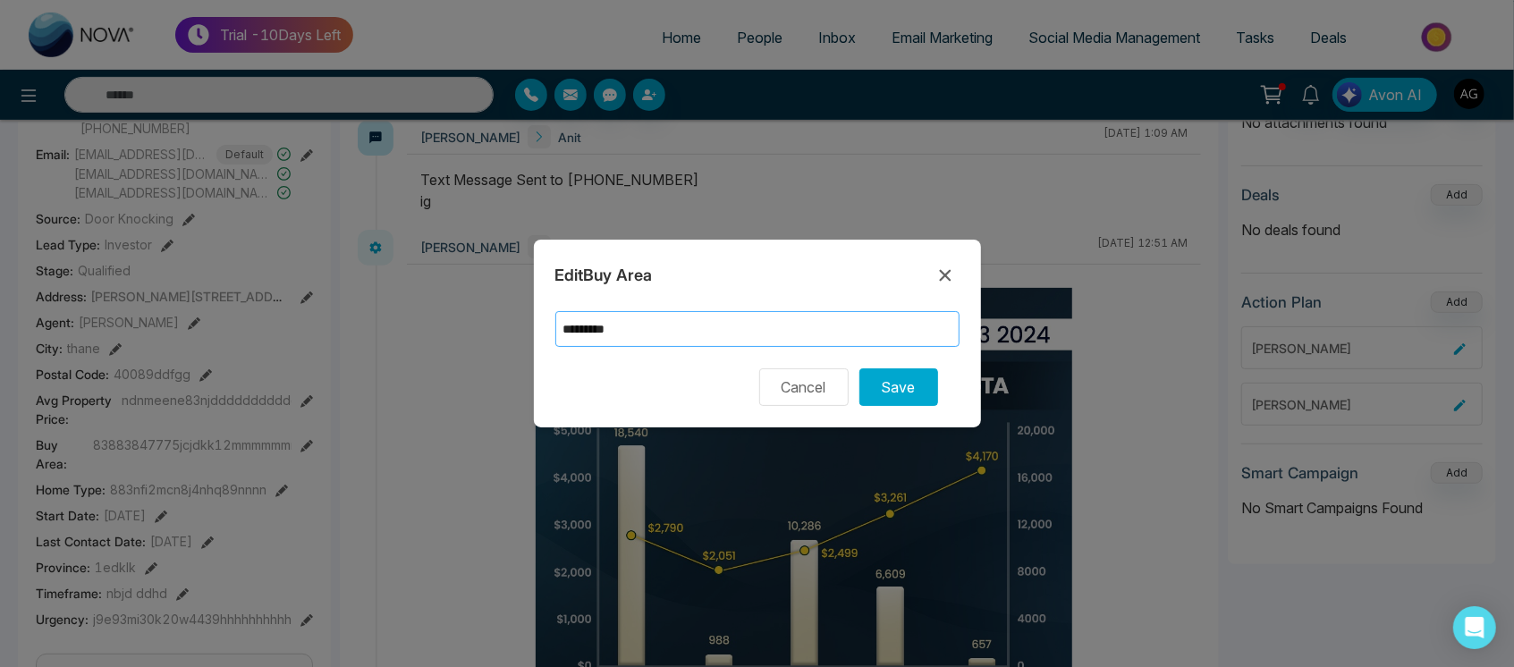
type input "**********"
drag, startPoint x: 805, startPoint y: 325, endPoint x: 532, endPoint y: 326, distance: 272.7
click at [532, 326] on div "**********" at bounding box center [757, 333] width 1514 height 667
click at [872, 313] on input "text" at bounding box center [757, 329] width 404 height 36
type input "********"
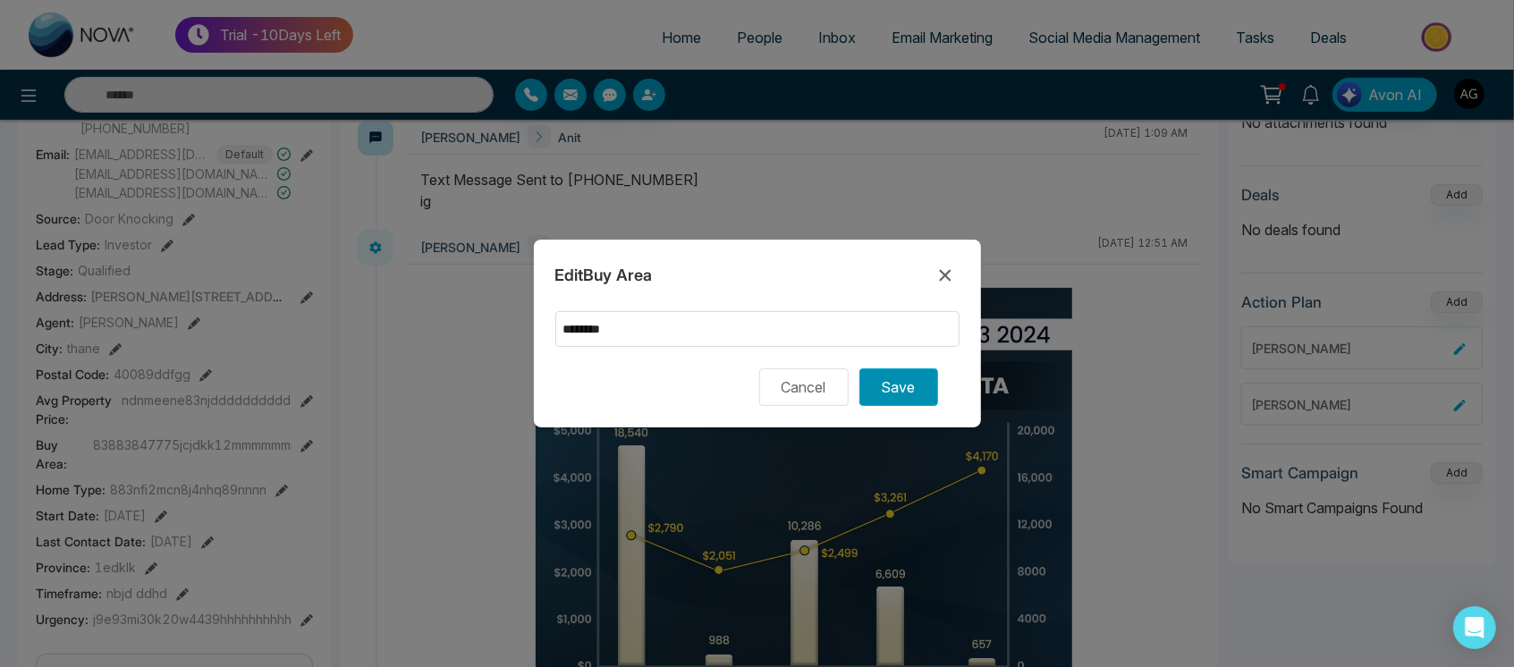
click at [916, 380] on button "Save" at bounding box center [898, 387] width 79 height 38
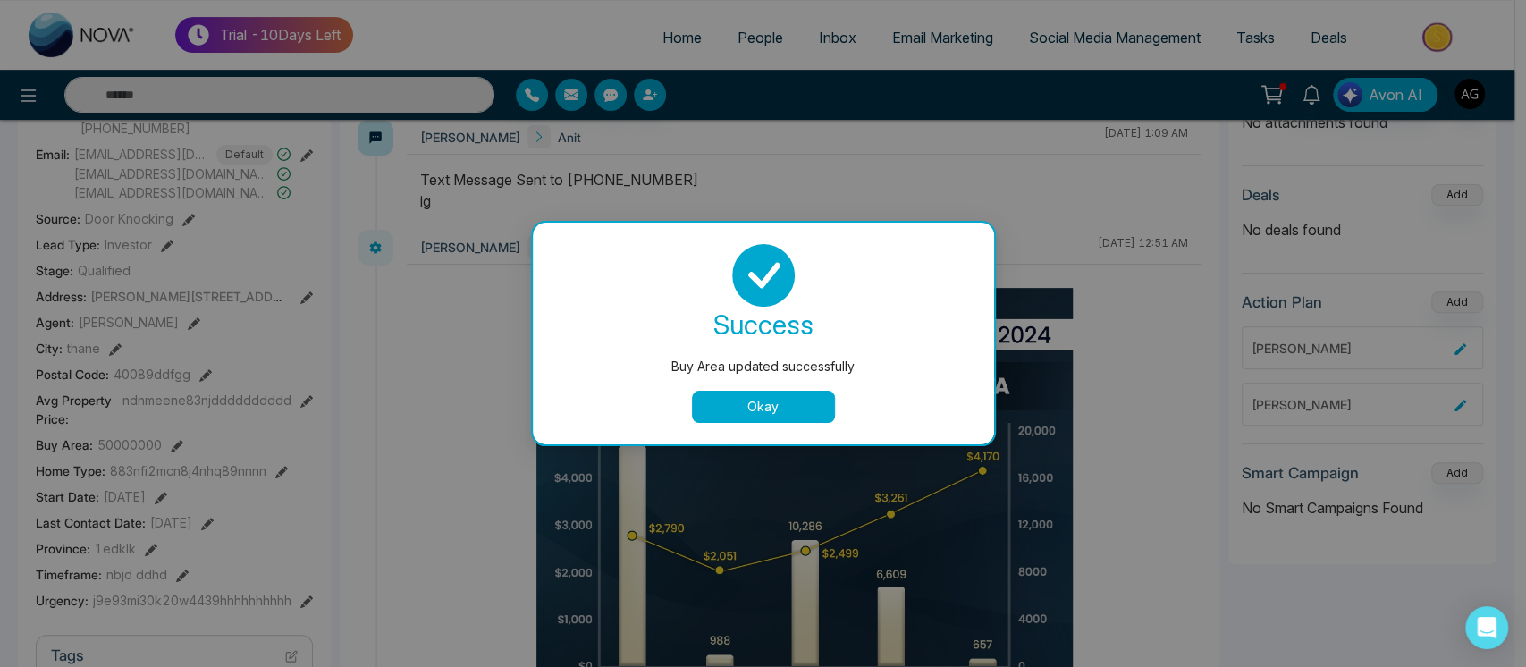
click at [756, 388] on div "success Buy Area updated successfully Okay" at bounding box center [763, 333] width 418 height 179
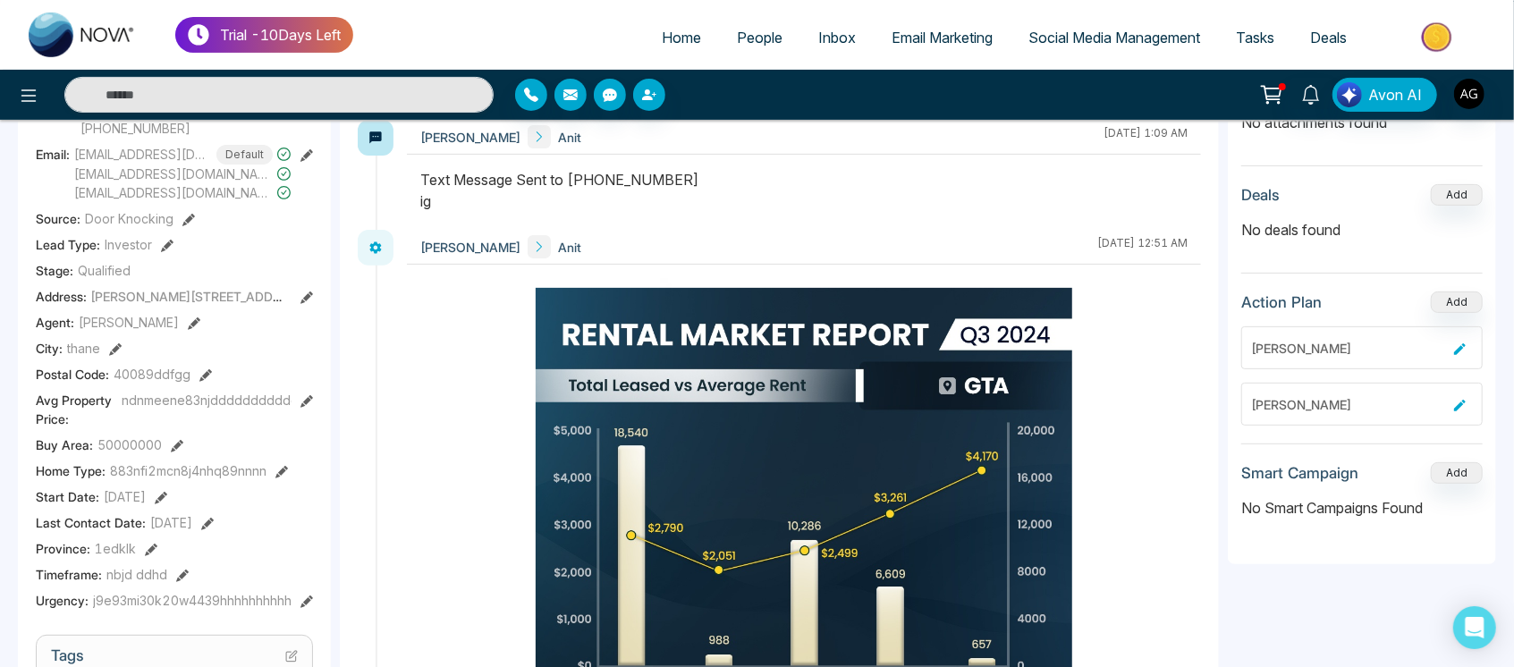
click at [173, 440] on icon at bounding box center [177, 446] width 13 height 13
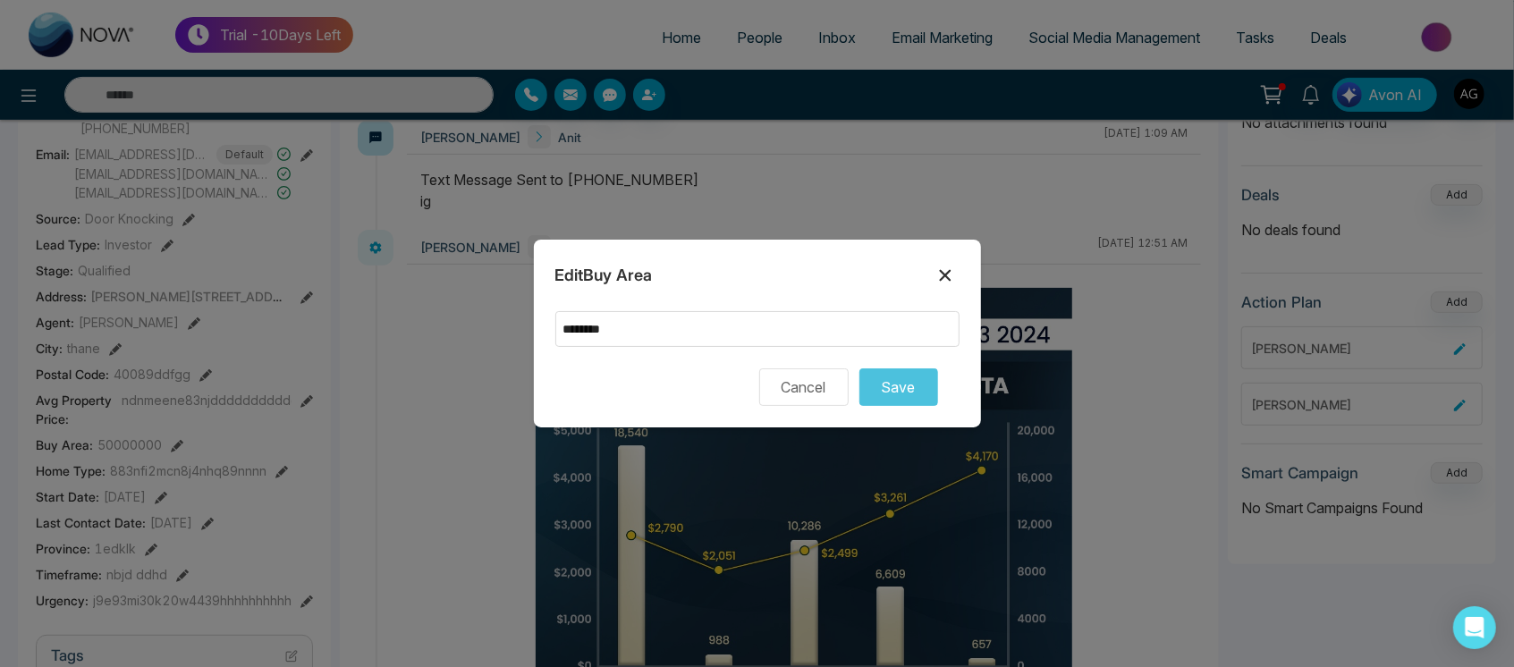
click at [942, 275] on icon at bounding box center [944, 275] width 21 height 21
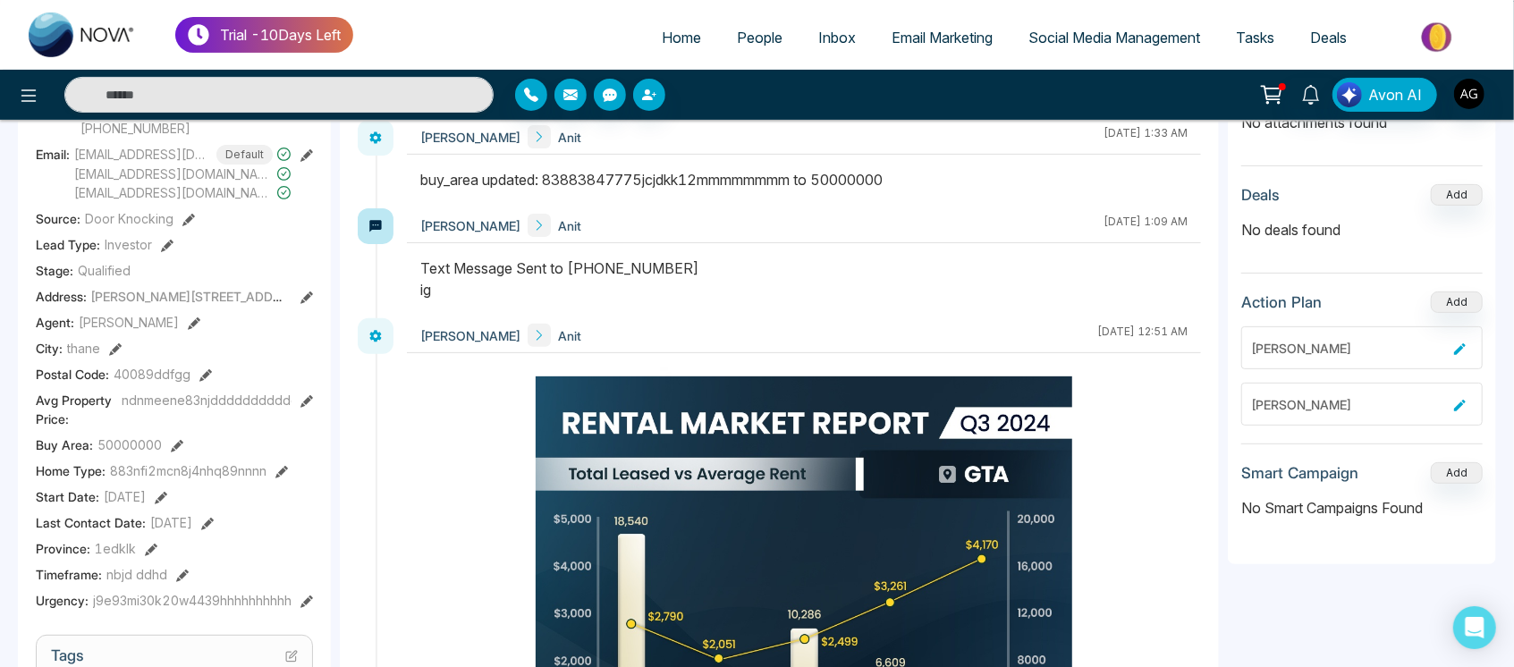
click at [311, 397] on icon at bounding box center [306, 401] width 13 height 13
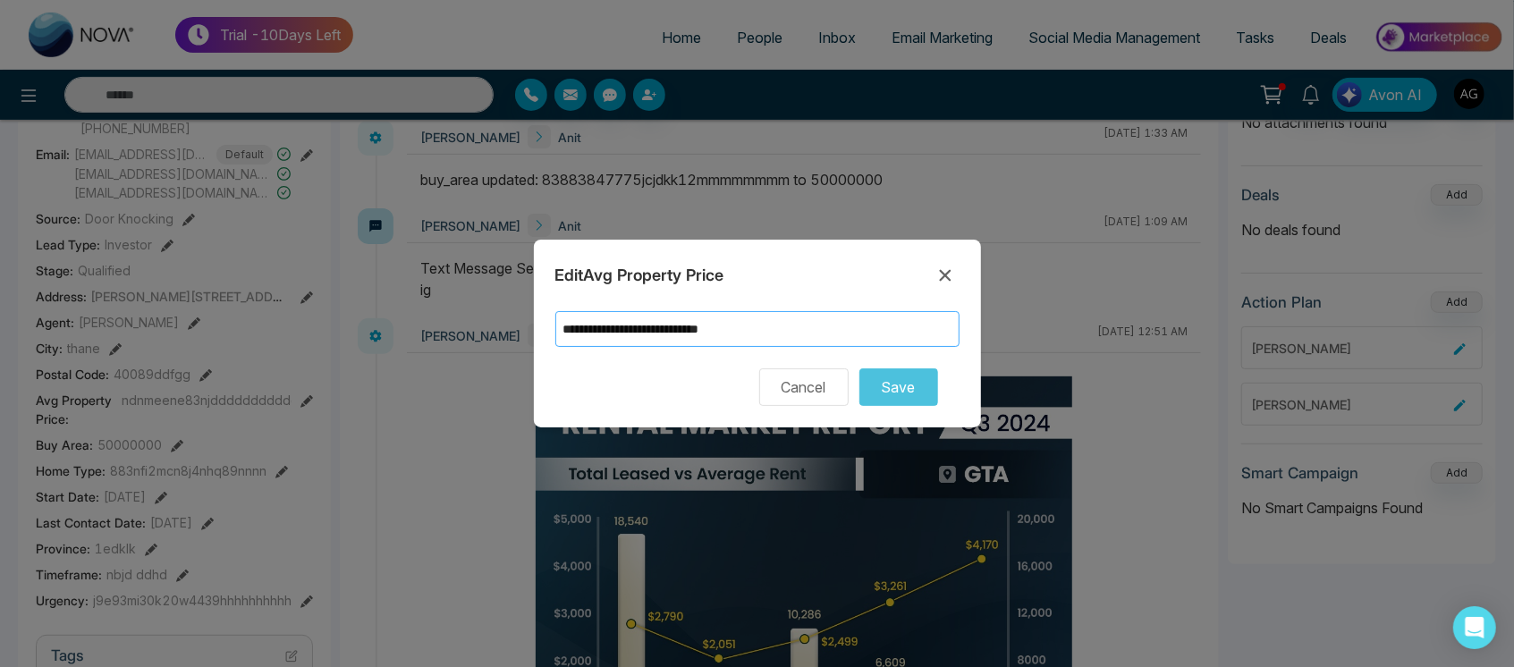
drag, startPoint x: 816, startPoint y: 340, endPoint x: 500, endPoint y: 337, distance: 316.5
click at [500, 337] on div "**********" at bounding box center [757, 333] width 1514 height 667
click at [638, 326] on input "**********" at bounding box center [757, 329] width 404 height 36
type input "**********"
click at [773, 318] on input "**********" at bounding box center [757, 329] width 404 height 36
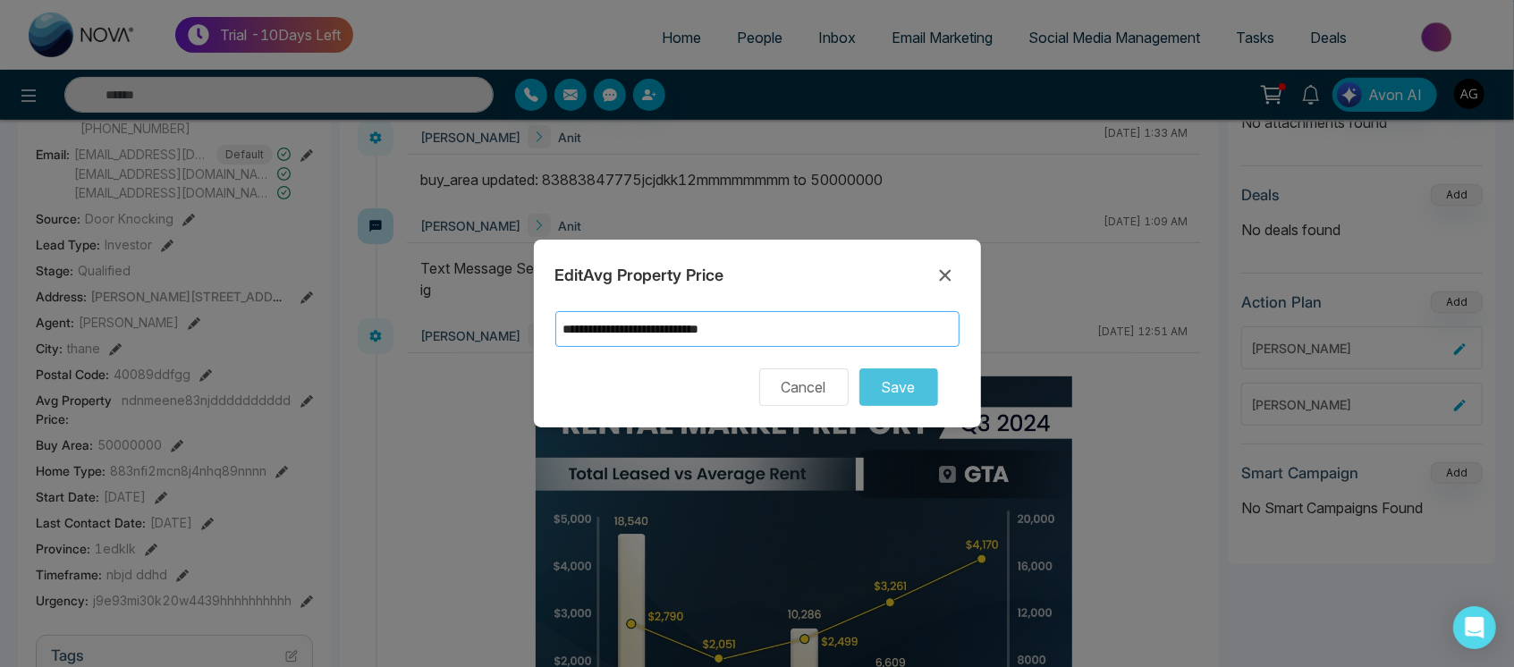
click at [773, 318] on input "**********" at bounding box center [757, 329] width 404 height 36
click at [715, 328] on input "**********" at bounding box center [757, 329] width 404 height 36
drag, startPoint x: 856, startPoint y: 328, endPoint x: 528, endPoint y: 315, distance: 328.4
click at [528, 315] on div "**********" at bounding box center [757, 333] width 1514 height 667
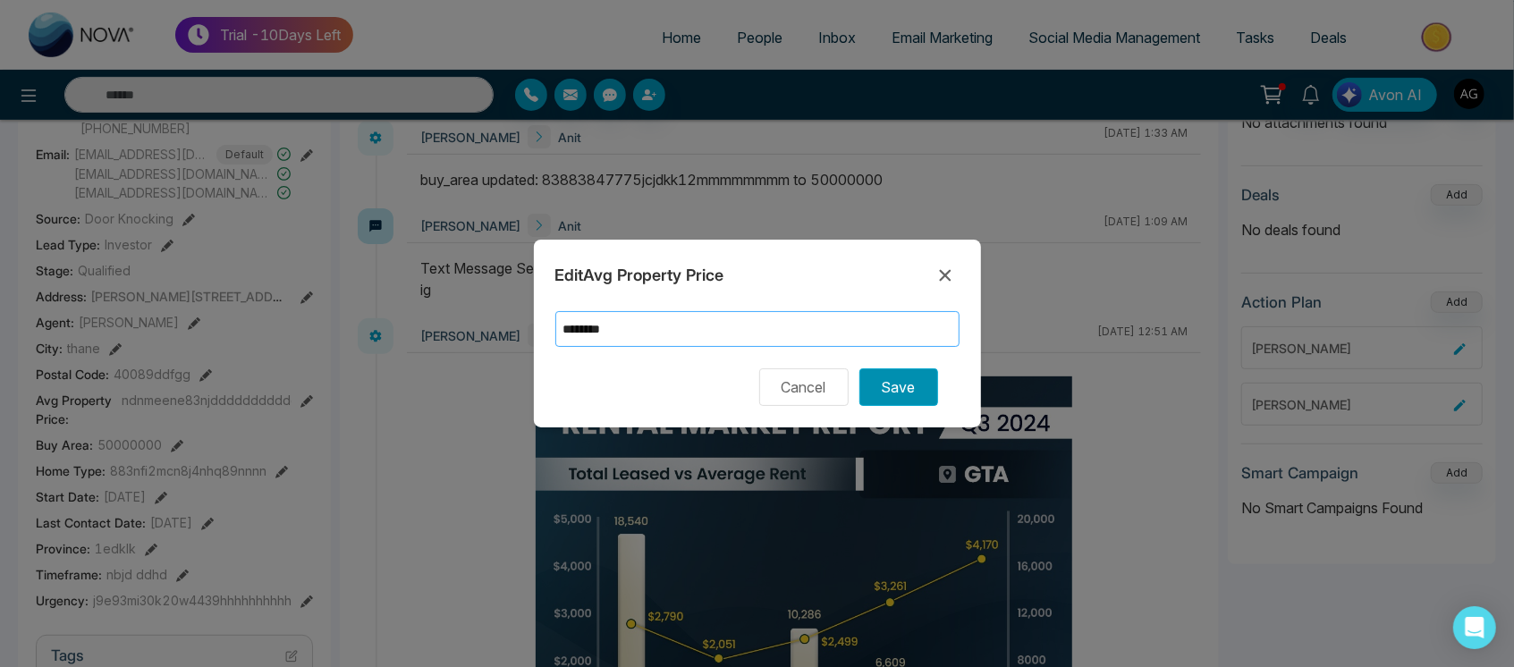
type input "********"
click at [906, 390] on button "Save" at bounding box center [898, 387] width 79 height 38
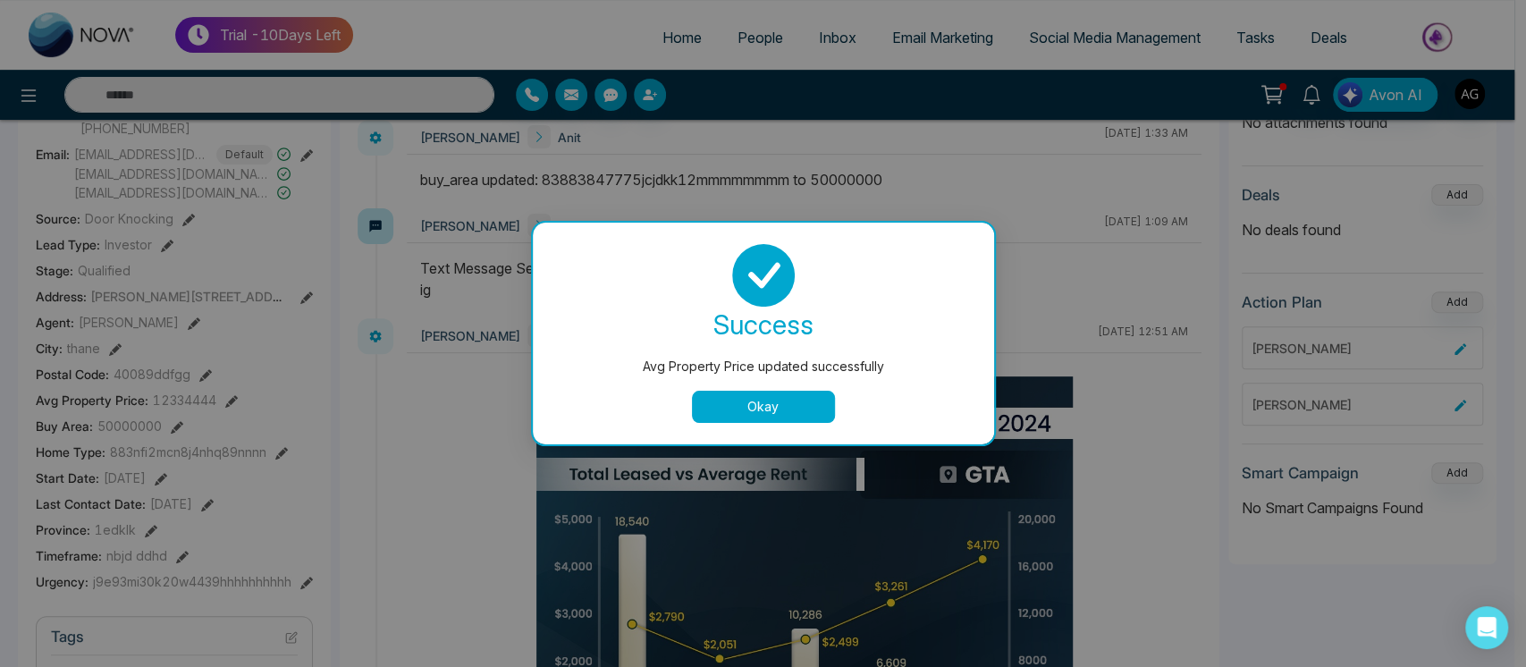
click at [795, 408] on button "Okay" at bounding box center [763, 407] width 143 height 32
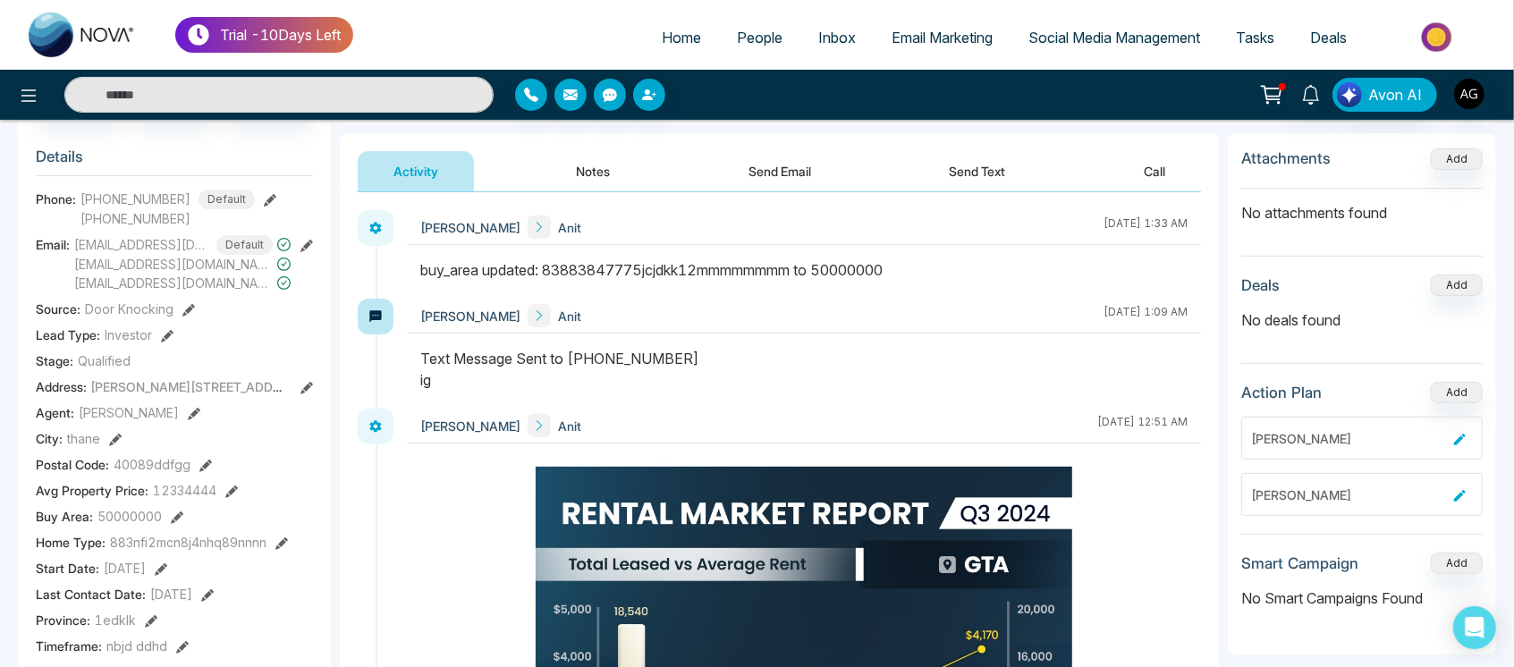
scroll to position [215, 0]
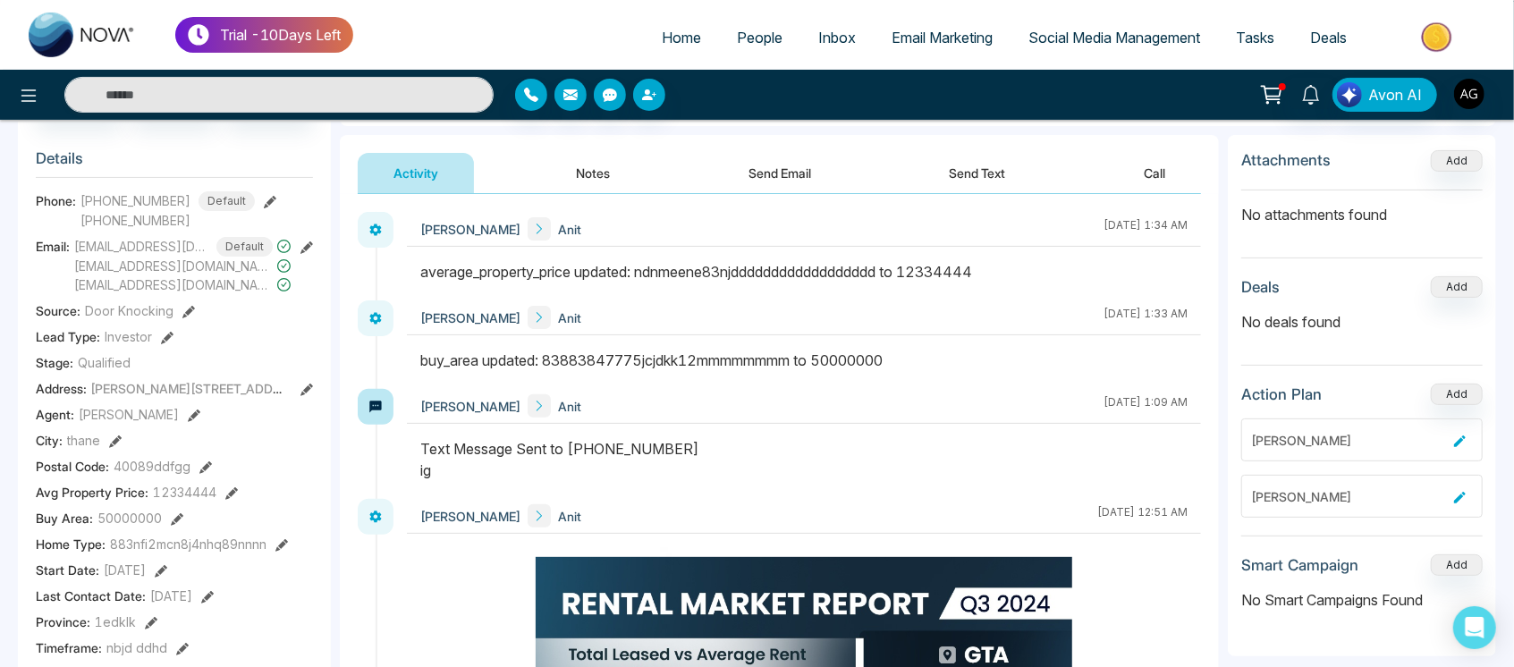
click at [1066, 39] on span "Social Media Management" at bounding box center [1114, 38] width 172 height 18
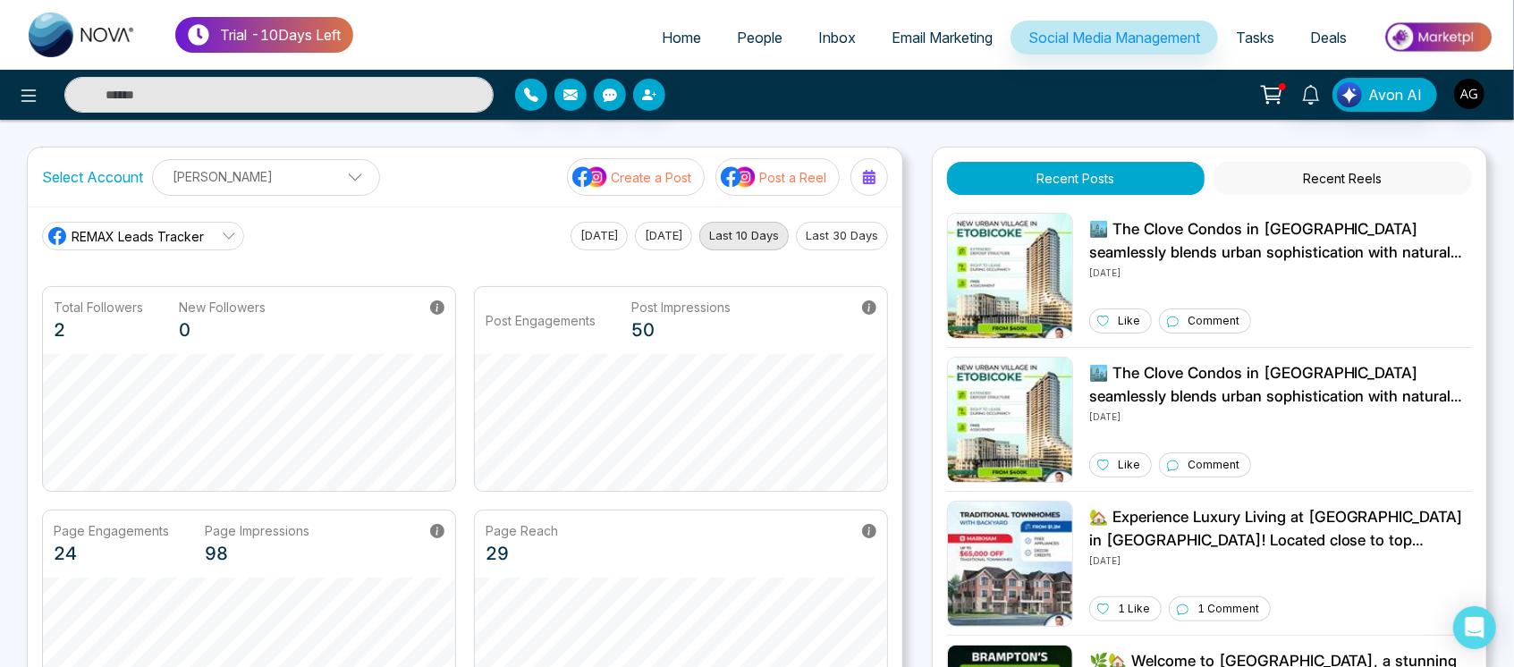
click at [369, 207] on div "REMAX Leads Tracker [DATE] [DATE] Last 10 Days Last 30 Days Total Followers 2 N…" at bounding box center [465, 468] width 874 height 523
click at [297, 194] on div "[PERSON_NAME] [PERSON_NAME] Add Social Accounts" at bounding box center [266, 177] width 228 height 37
click at [300, 259] on button "Add Social Accounts" at bounding box center [244, 254] width 158 height 23
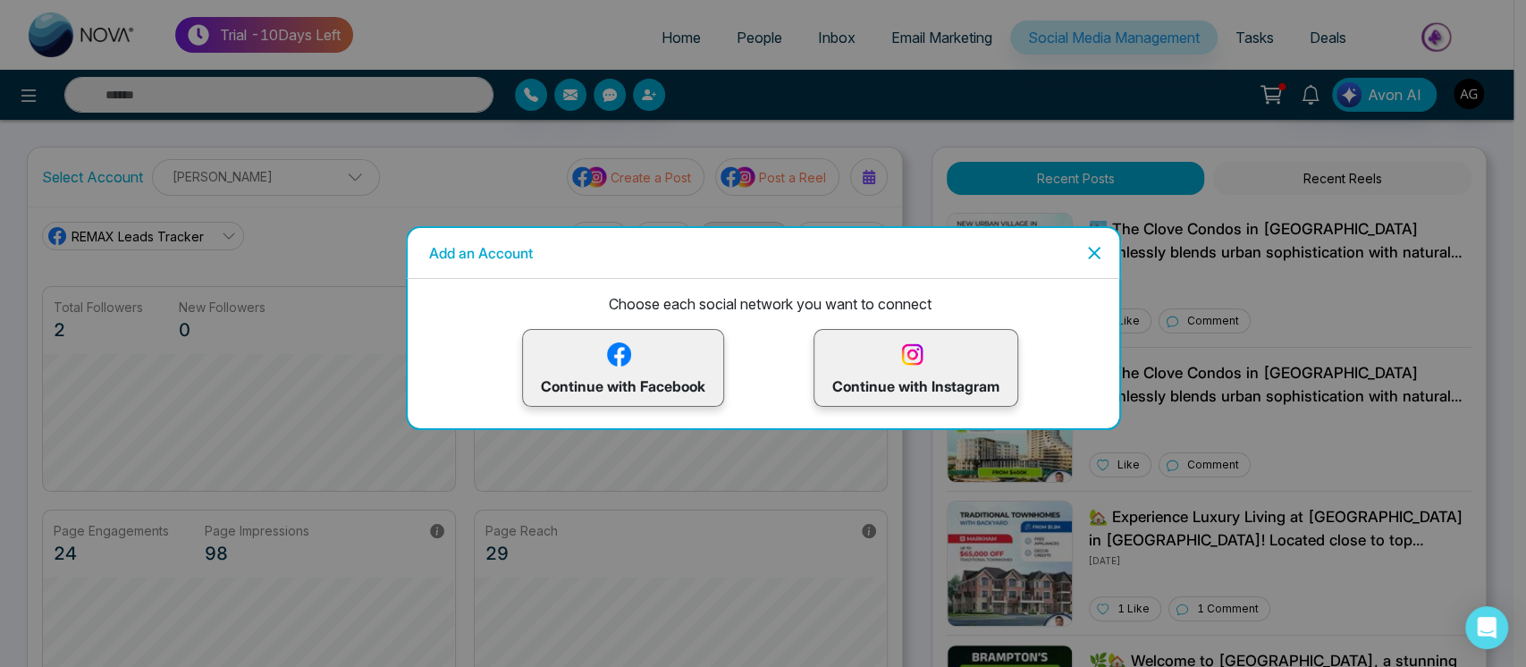
click at [675, 369] on p "Continue with Facebook" at bounding box center [623, 368] width 165 height 58
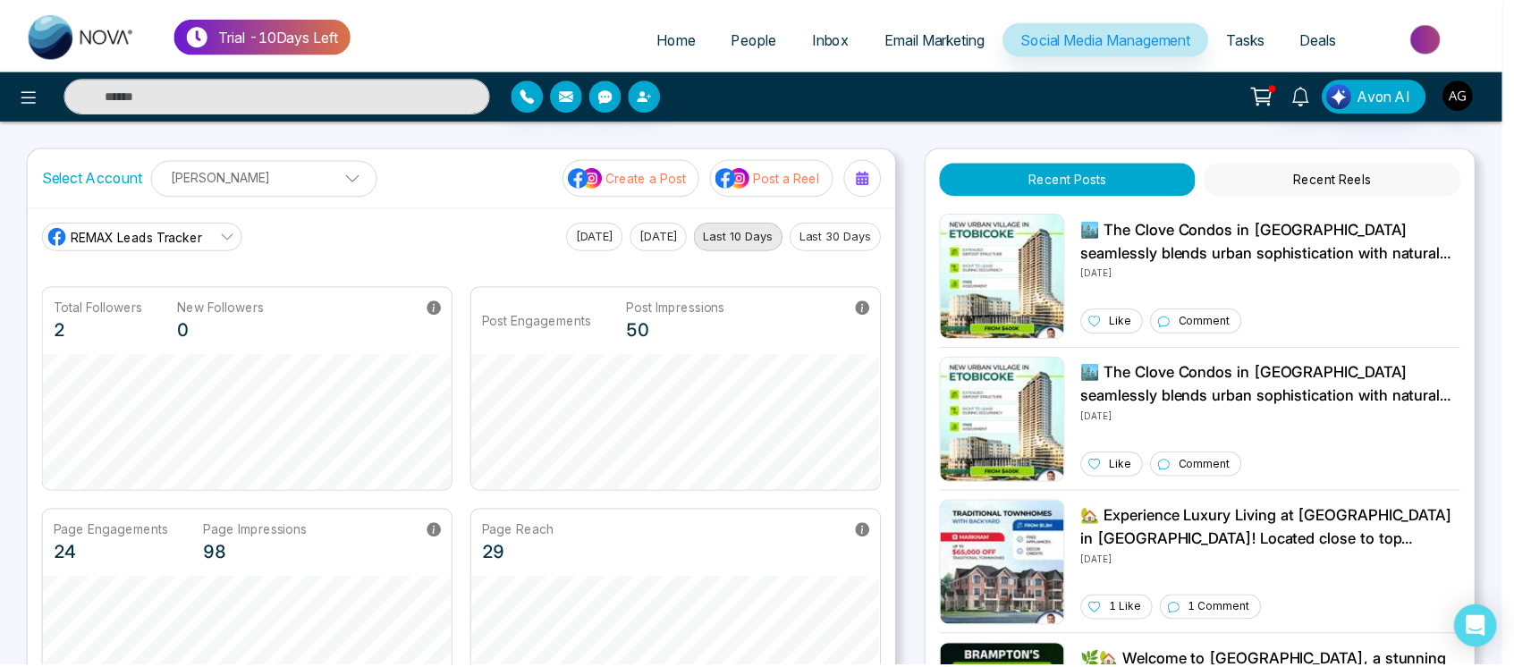
scroll to position [67, 0]
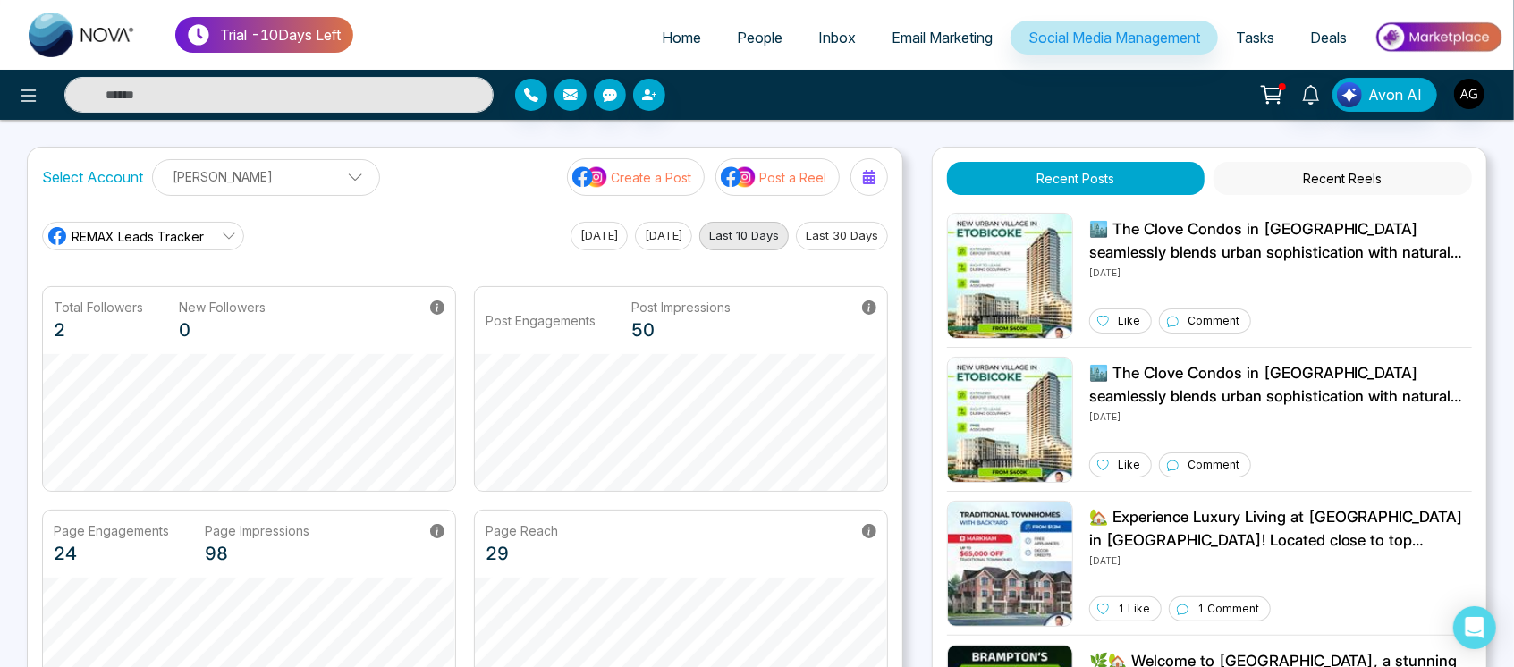
click at [219, 224] on link "REMAX Leads Tracker" at bounding box center [143, 236] width 202 height 29
click at [334, 184] on p "[PERSON_NAME]" at bounding box center [266, 177] width 205 height 30
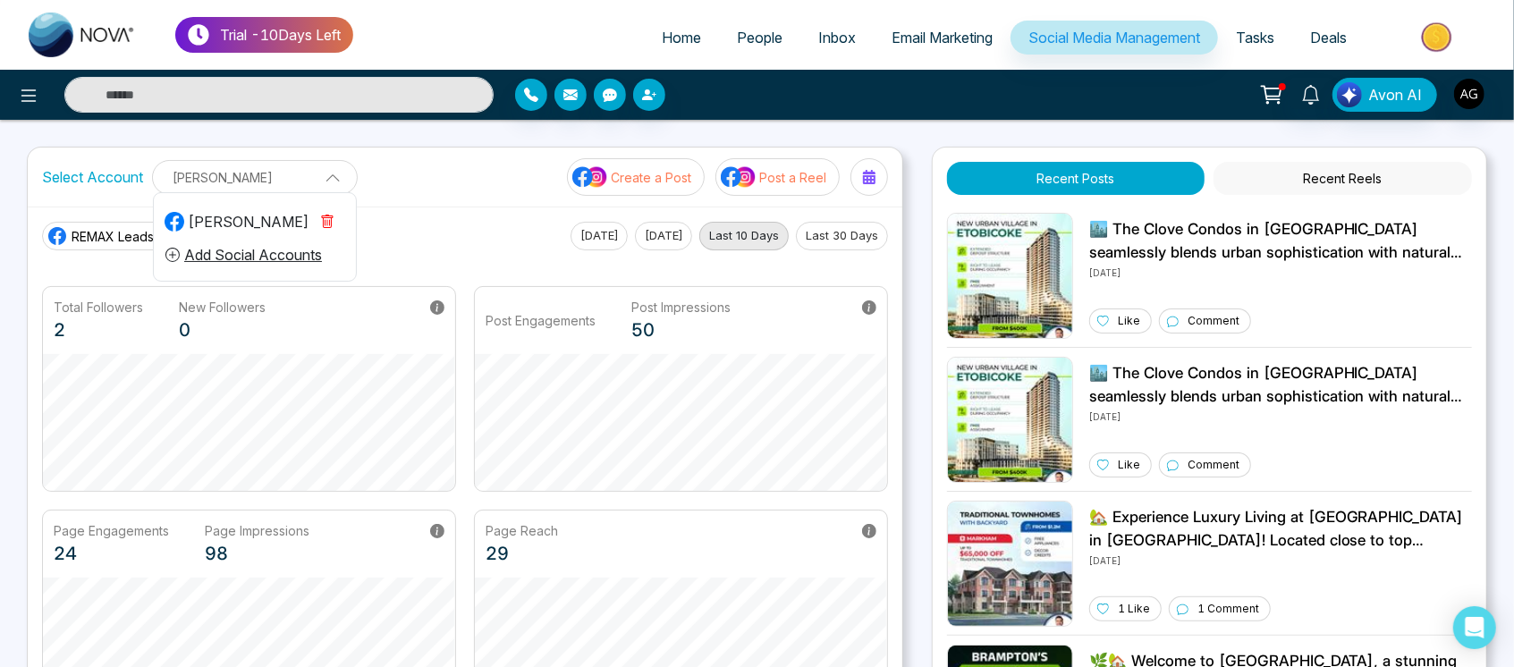
click at [281, 247] on button "Add Social Accounts" at bounding box center [244, 254] width 158 height 23
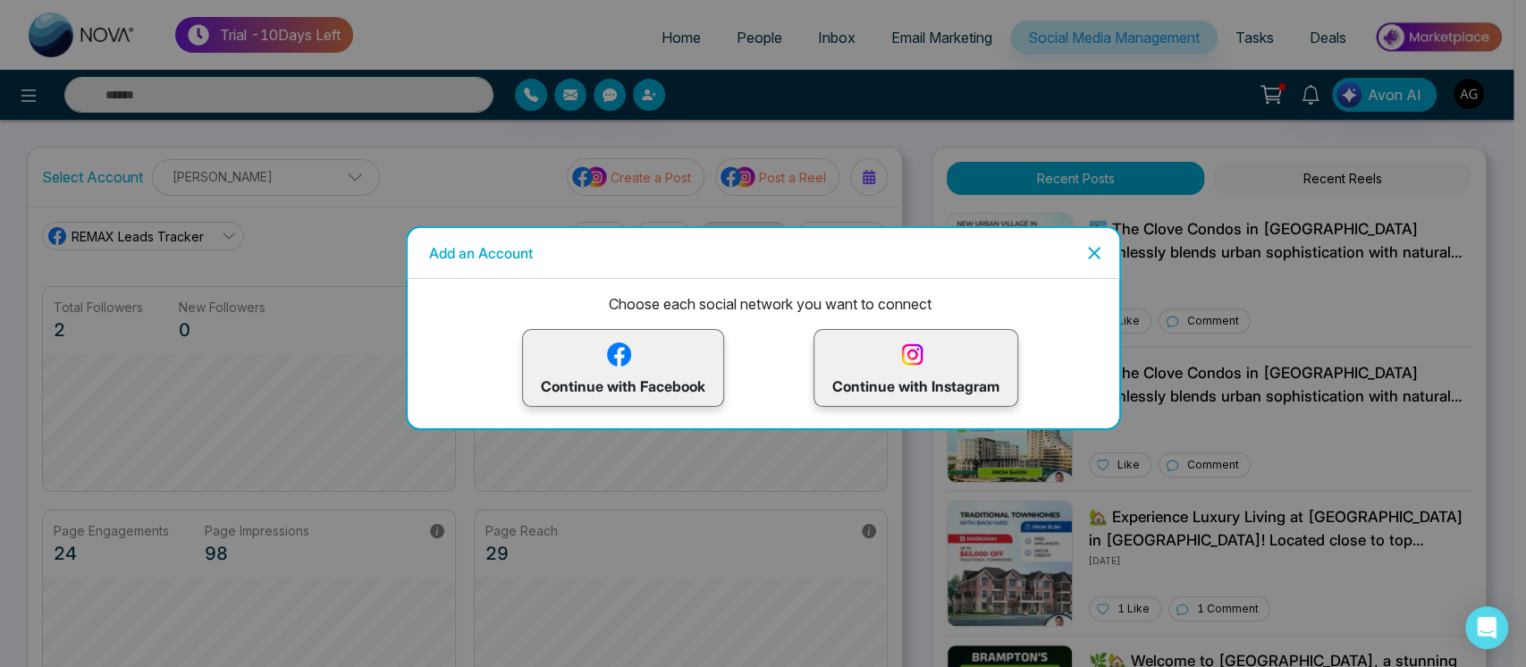
click at [669, 329] on div "Continue with Facebook" at bounding box center [623, 368] width 202 height 78
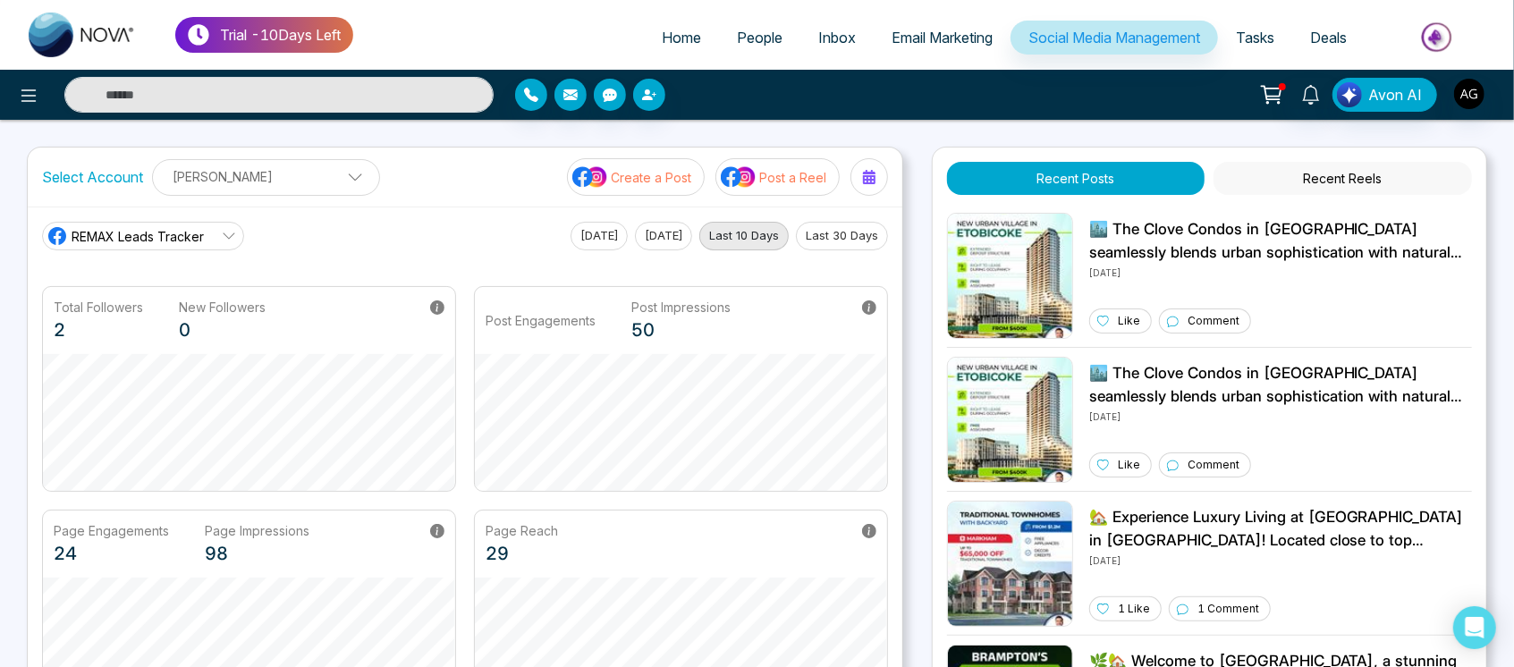
click at [315, 171] on p "[PERSON_NAME]" at bounding box center [266, 177] width 205 height 30
click at [308, 244] on button "Add Social Accounts" at bounding box center [244, 254] width 158 height 23
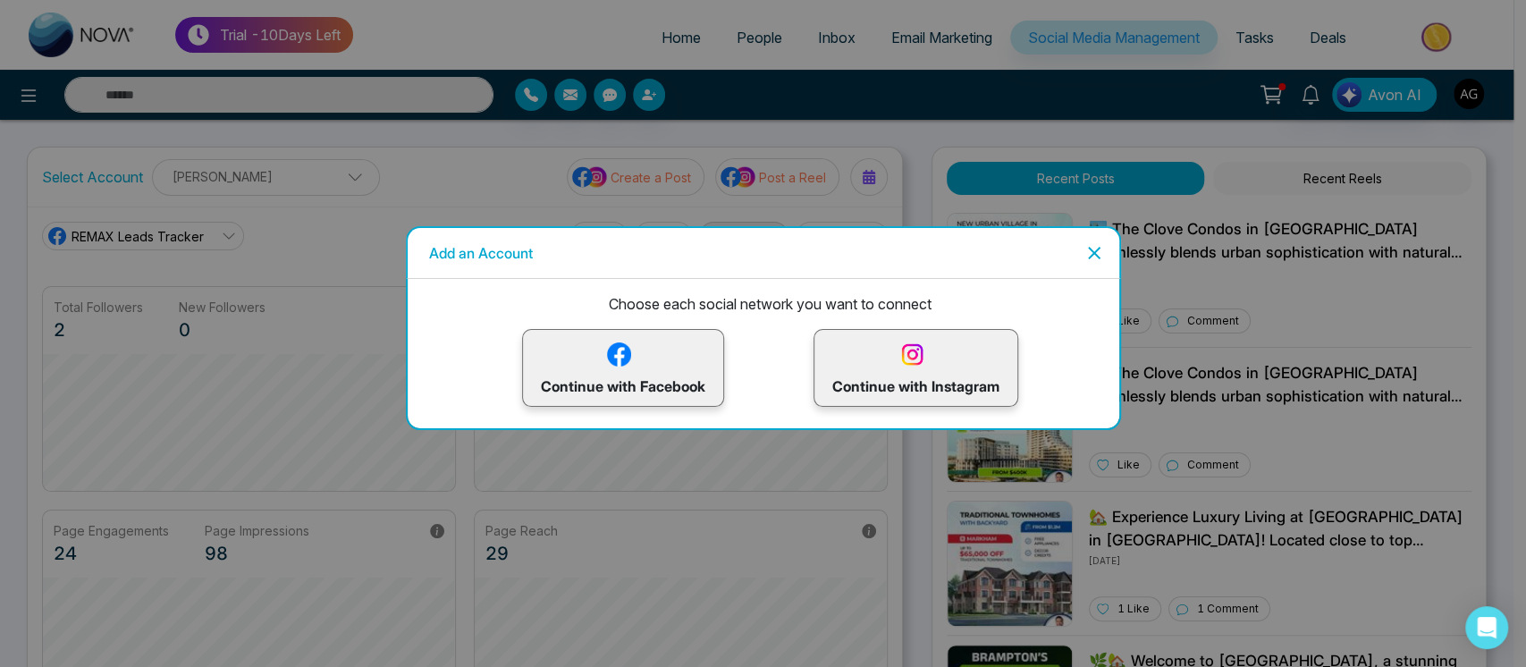
click at [1091, 256] on icon "Close" at bounding box center [1094, 253] width 13 height 13
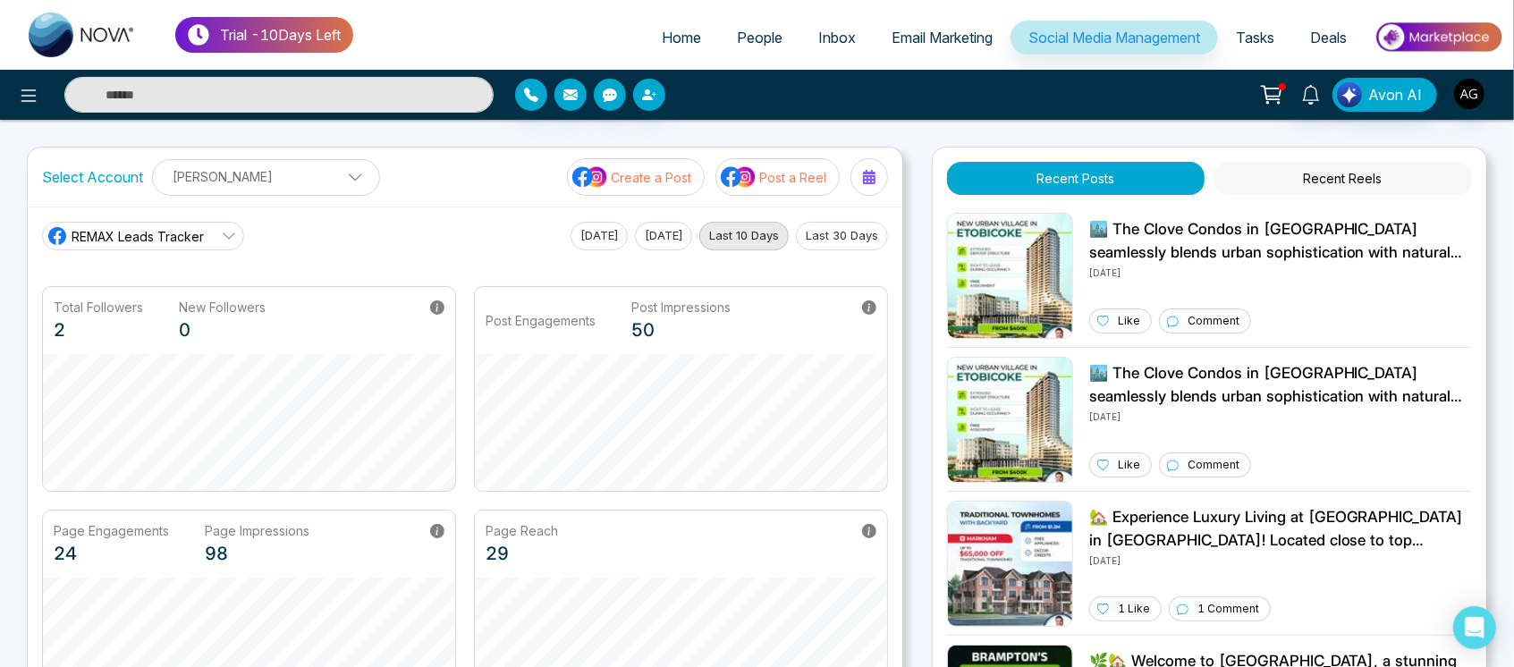
click at [292, 193] on div "[PERSON_NAME] [PERSON_NAME] Add Social Accounts" at bounding box center [266, 177] width 228 height 37
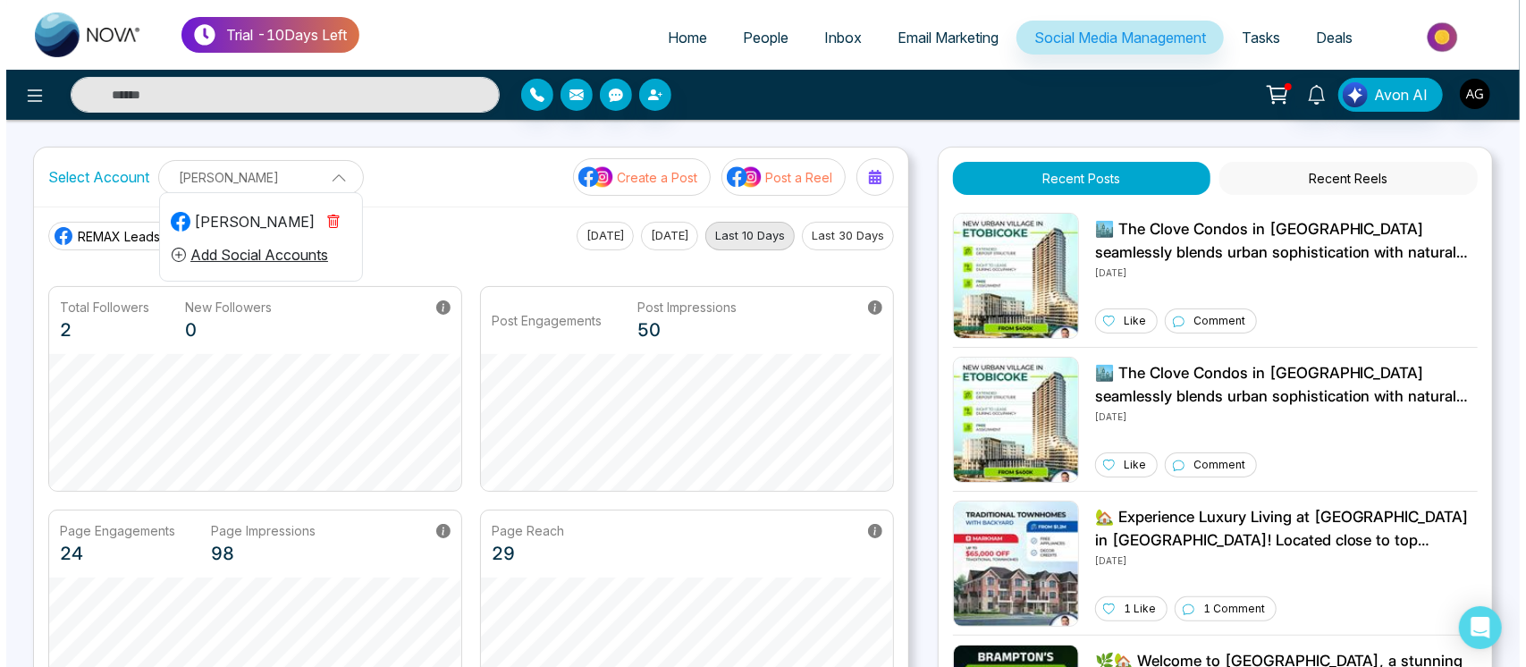
scroll to position [0, 0]
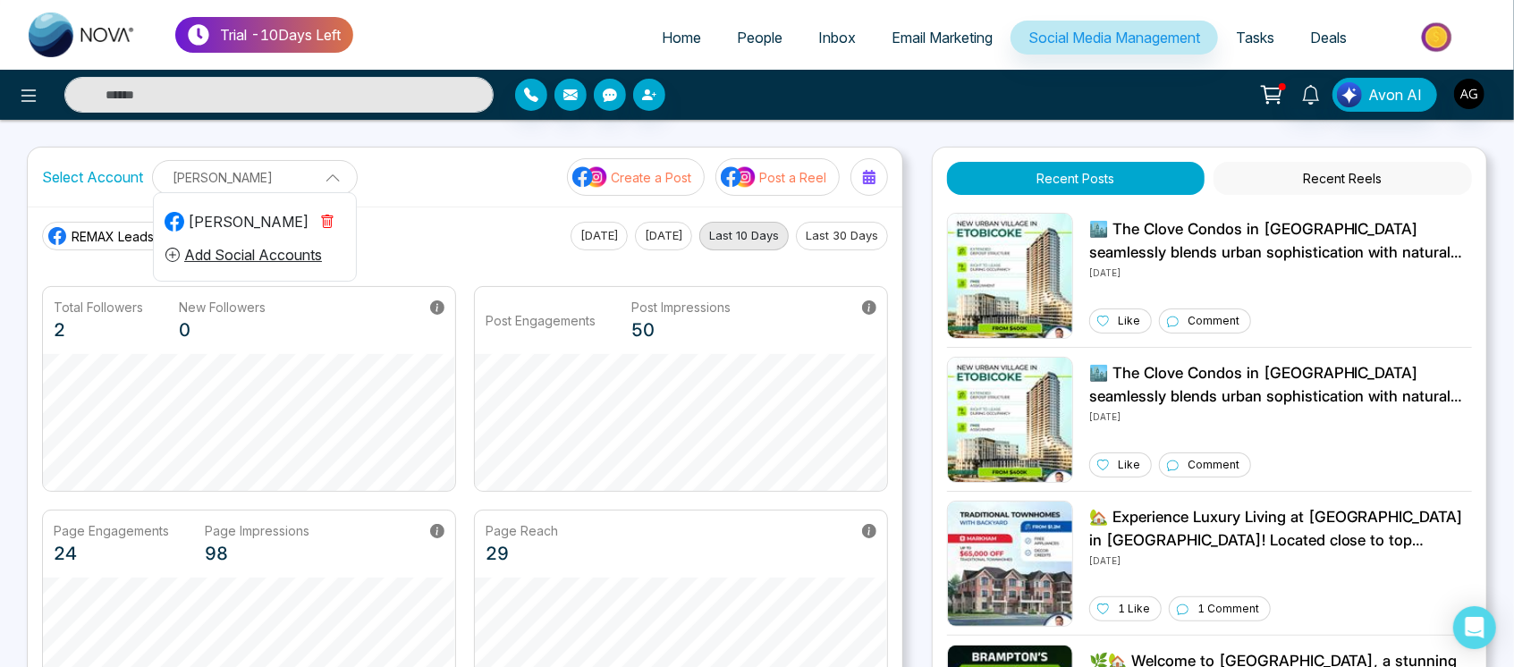
click at [301, 265] on button "Add Social Accounts" at bounding box center [244, 254] width 158 height 23
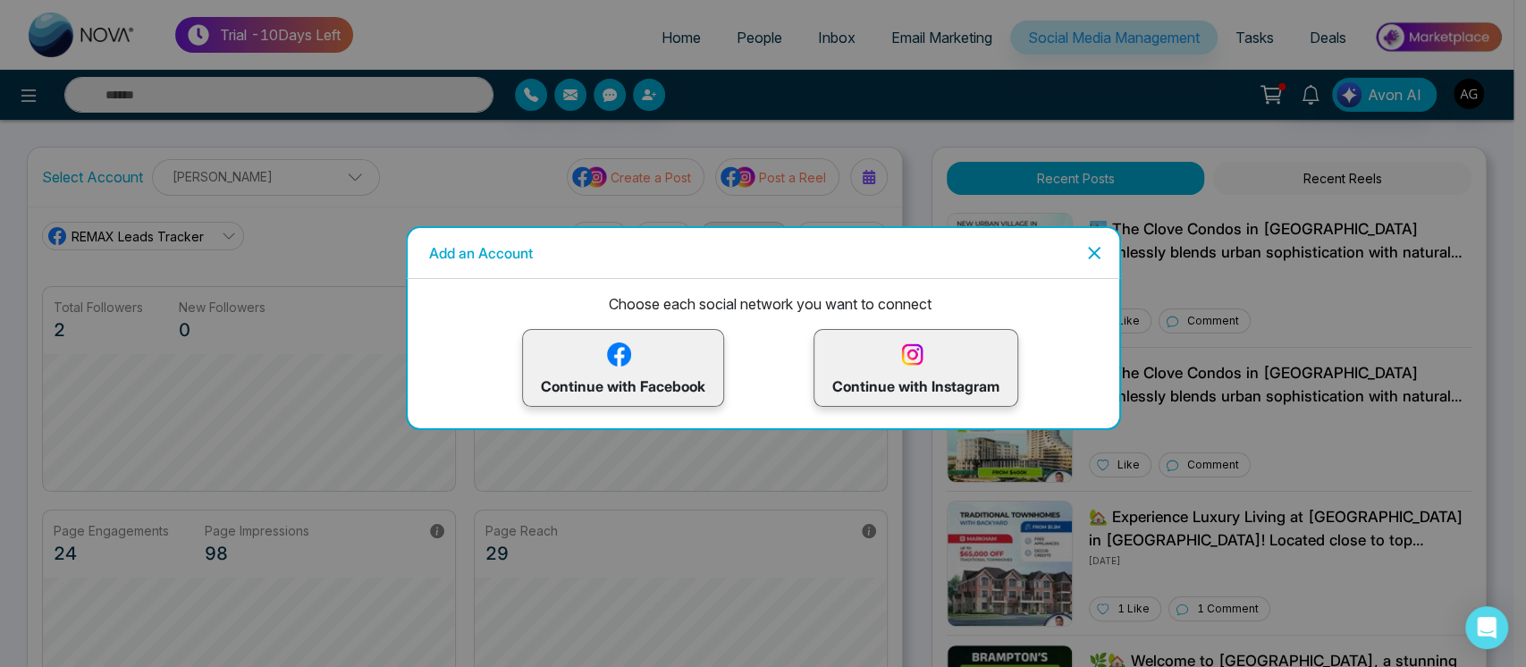
click at [687, 370] on p "Continue with Facebook" at bounding box center [623, 368] width 165 height 58
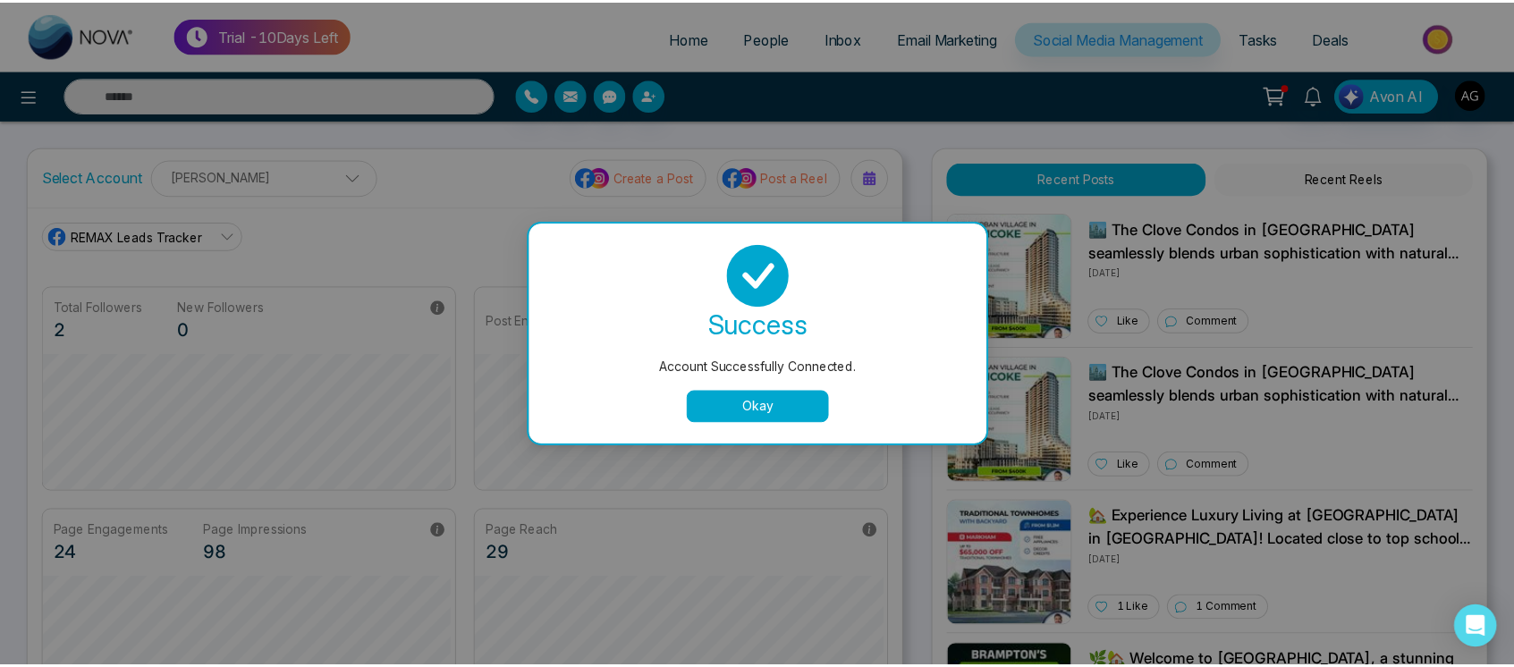
scroll to position [67, 0]
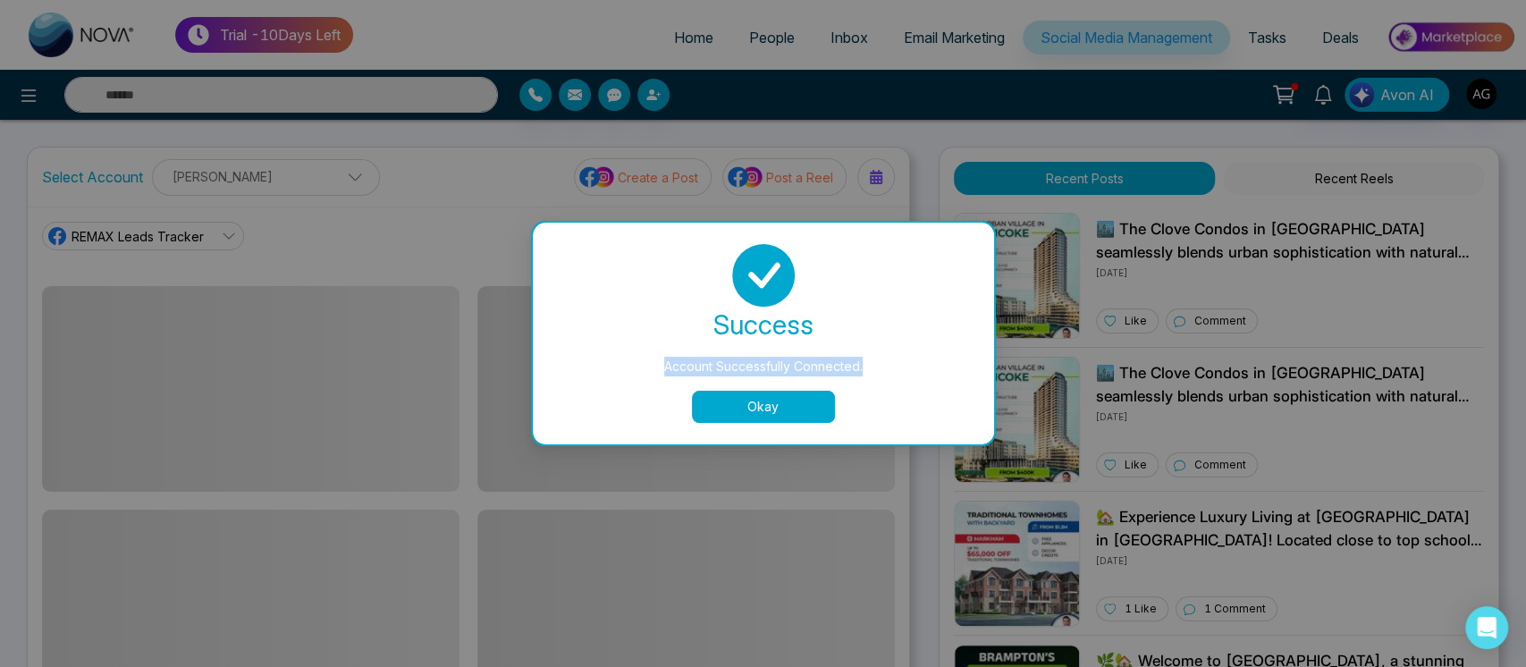
drag, startPoint x: 656, startPoint y: 356, endPoint x: 912, endPoint y: 383, distance: 257.1
click at [912, 383] on div "success Account Successfully Connected. Okay" at bounding box center [763, 333] width 418 height 179
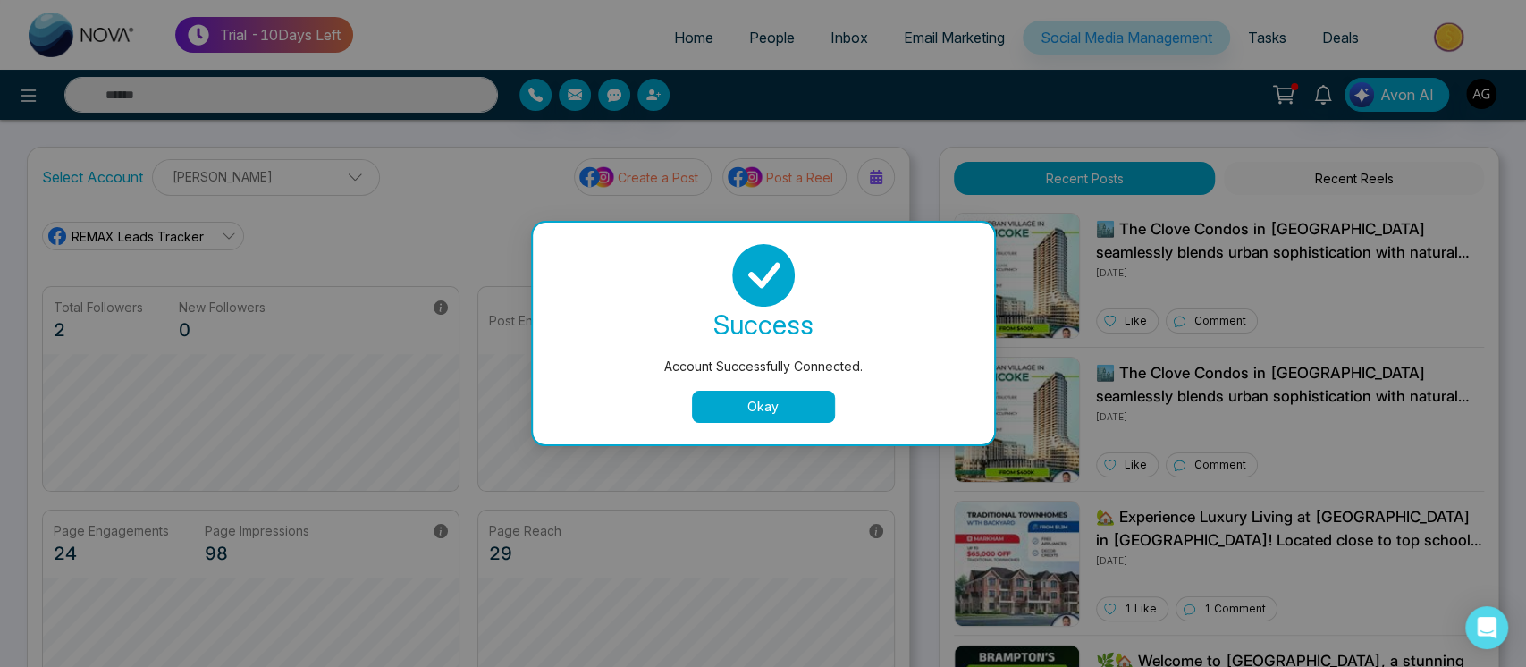
click at [697, 406] on button "Okay" at bounding box center [763, 407] width 143 height 32
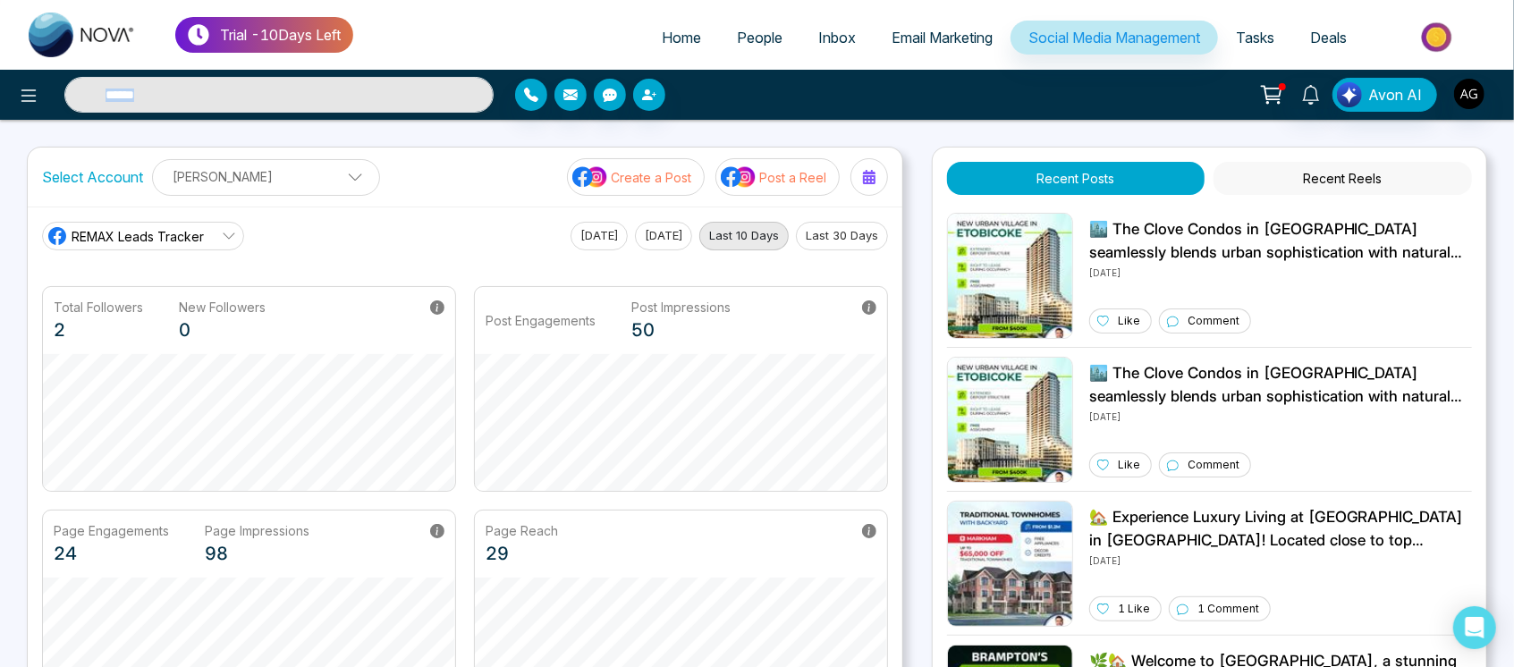
drag, startPoint x: 749, startPoint y: 89, endPoint x: 477, endPoint y: 87, distance: 272.7
click at [477, 87] on div "Avon AI" at bounding box center [757, 95] width 1514 height 36
click at [436, 148] on div "Select Account [PERSON_NAME] [PERSON_NAME] Add Social Accounts Create a Post Po…" at bounding box center [465, 177] width 874 height 59
click at [750, 39] on span "People" at bounding box center [760, 38] width 46 height 18
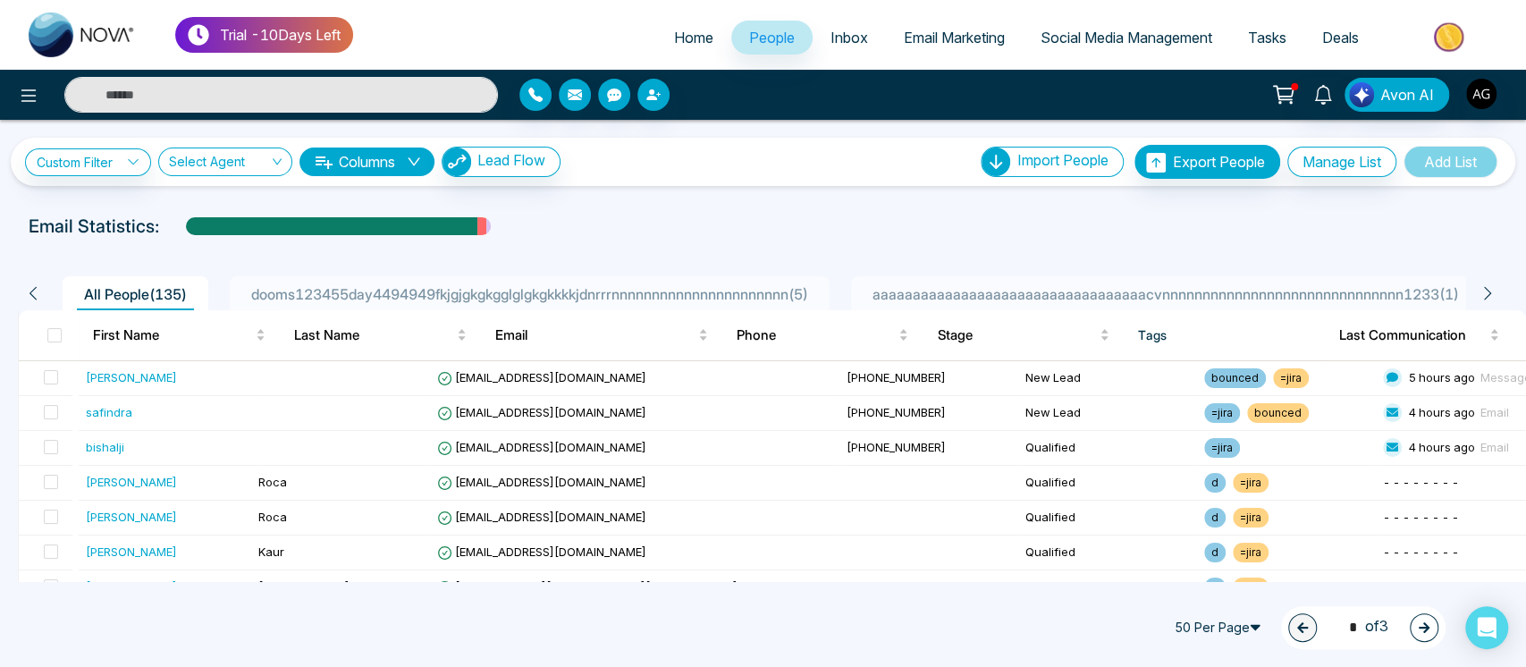
click at [286, 78] on input "text" at bounding box center [281, 95] width 434 height 36
click at [276, 78] on input "text" at bounding box center [281, 95] width 434 height 36
type input "****"
drag, startPoint x: 173, startPoint y: 91, endPoint x: 60, endPoint y: 80, distance: 113.3
click at [60, 80] on div "****" at bounding box center [272, 95] width 452 height 36
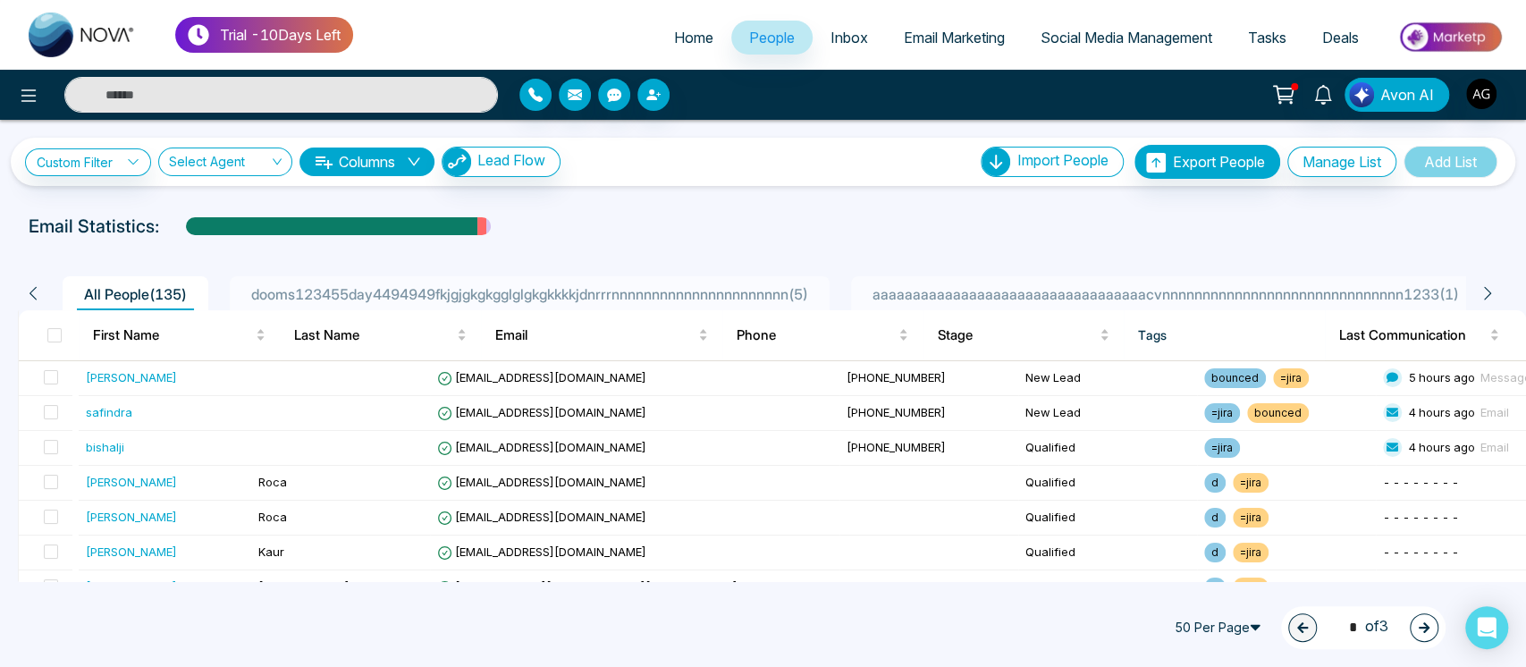
type input "****"
drag, startPoint x: 129, startPoint y: 93, endPoint x: 12, endPoint y: 96, distance: 117.2
click at [12, 96] on div "****" at bounding box center [254, 95] width 509 height 36
type input "****"
drag, startPoint x: 180, startPoint y: 84, endPoint x: 72, endPoint y: 83, distance: 108.2
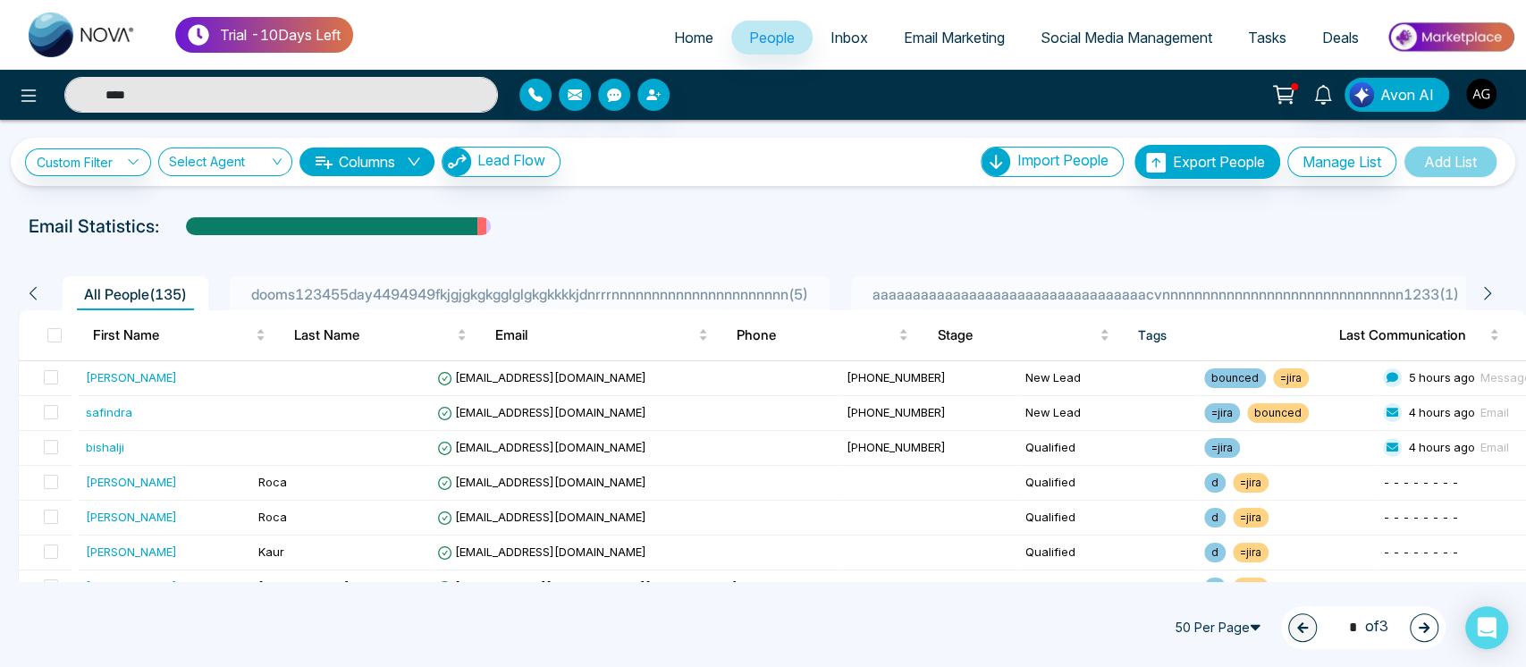
click at [72, 83] on input "****" at bounding box center [281, 95] width 434 height 36
type input "****"
click at [676, 50] on link "Home" at bounding box center [693, 38] width 75 height 34
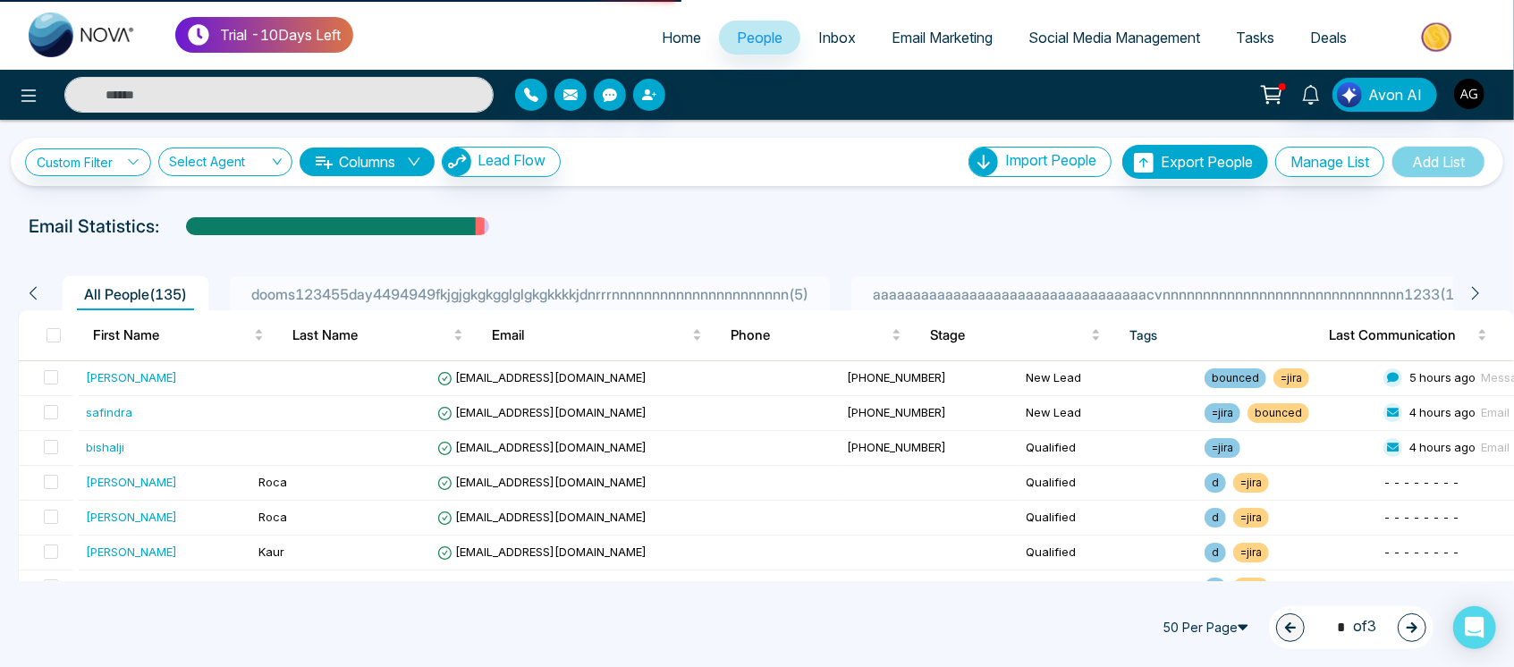
select select "*"
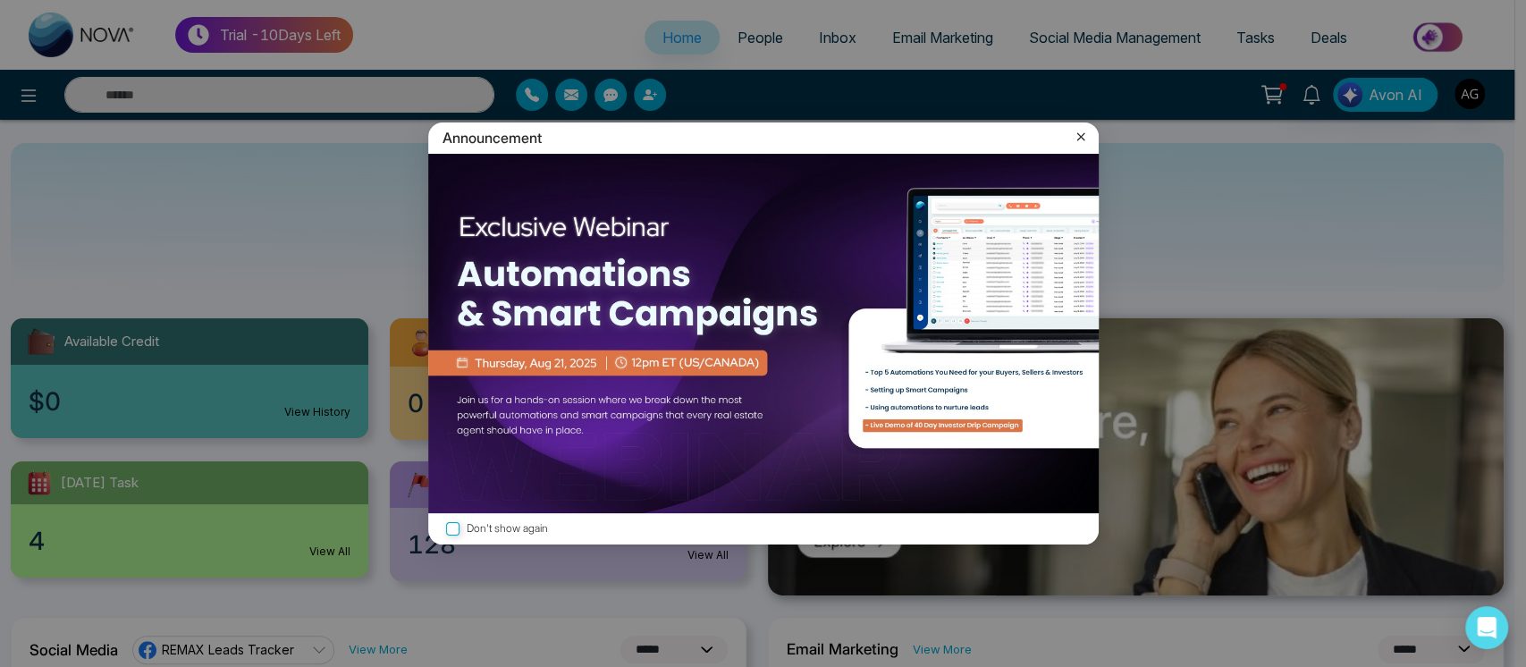
click at [1072, 147] on div "Announcement" at bounding box center [763, 137] width 671 height 31
click at [1080, 141] on icon at bounding box center [1081, 137] width 18 height 18
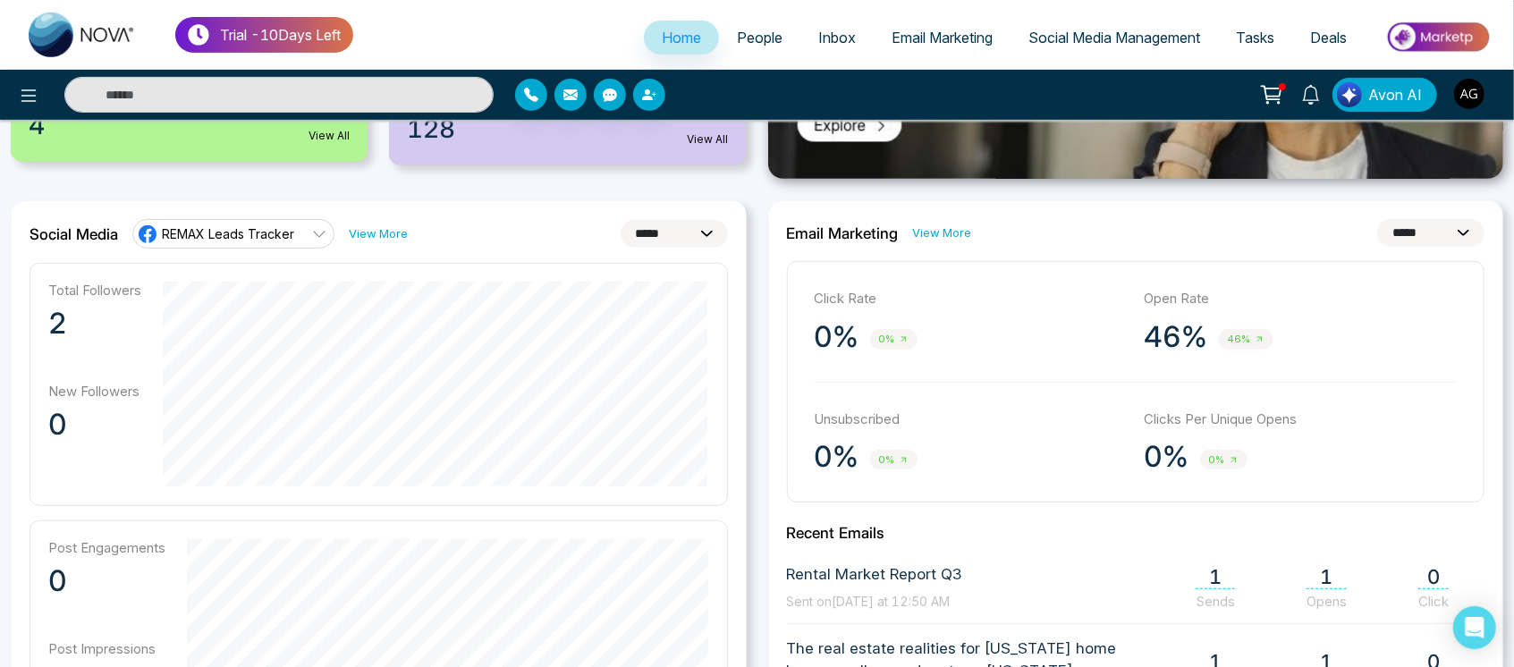
scroll to position [447, 0]
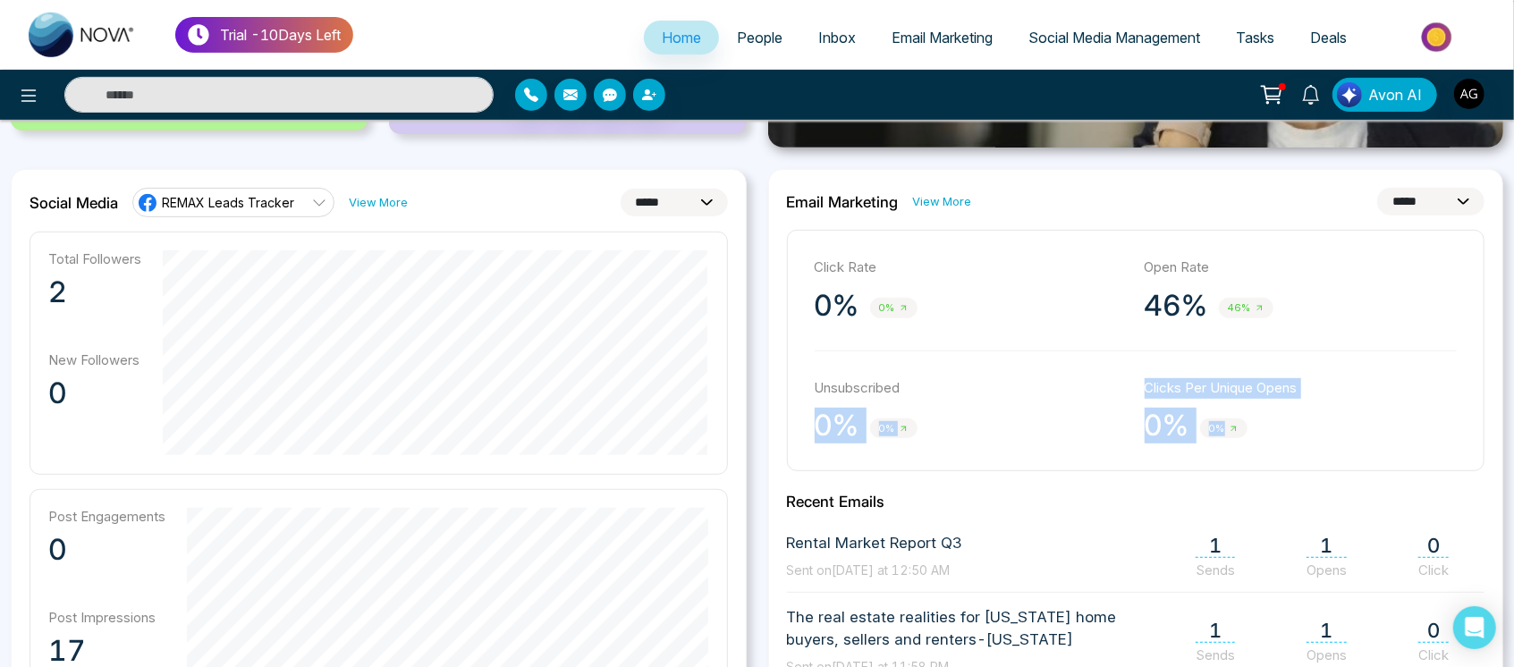
drag, startPoint x: 1118, startPoint y: 376, endPoint x: 1347, endPoint y: 415, distance: 233.1
click at [1347, 415] on div "Click Rate 0% 0% Open Rate 46% 46% Unsubscribed 0% 0% Clicks Per Unique Opens 0…" at bounding box center [1136, 350] width 698 height 241
click at [1347, 415] on div "0% 0%" at bounding box center [1301, 426] width 312 height 36
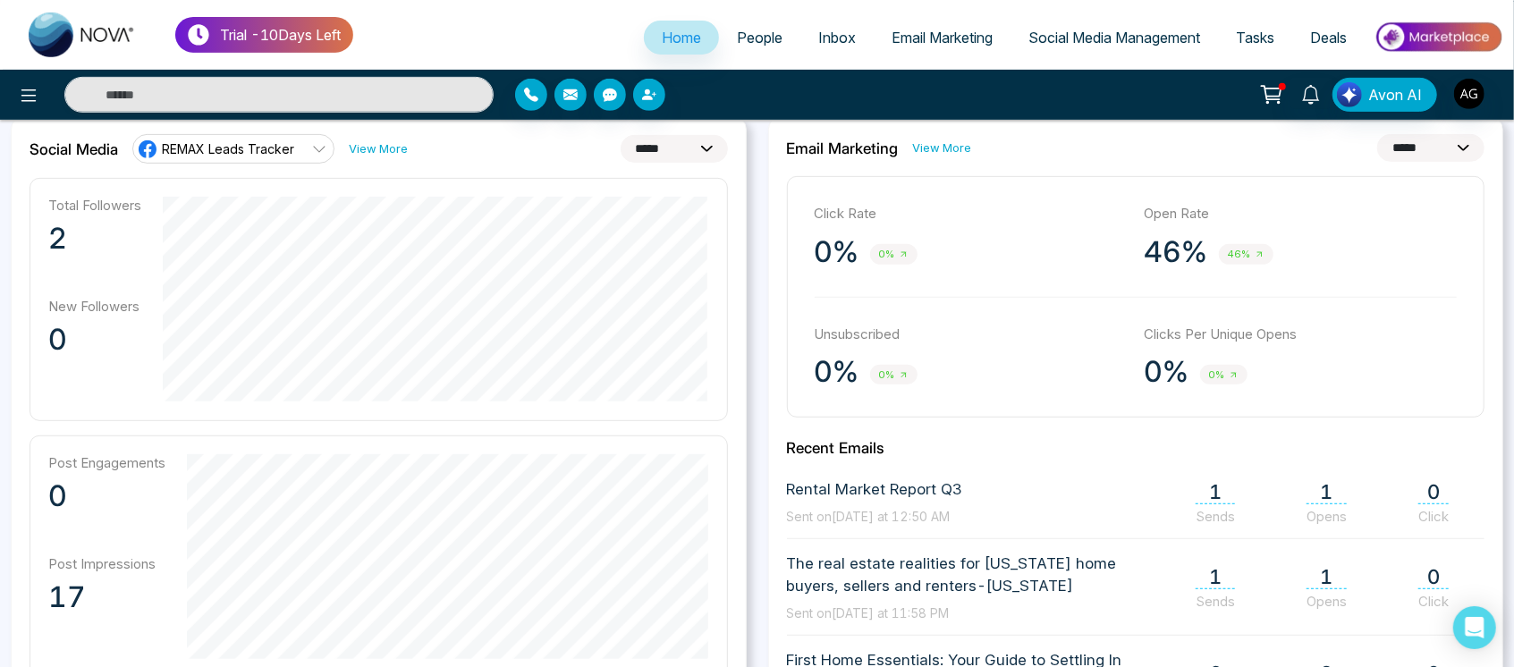
scroll to position [507, 0]
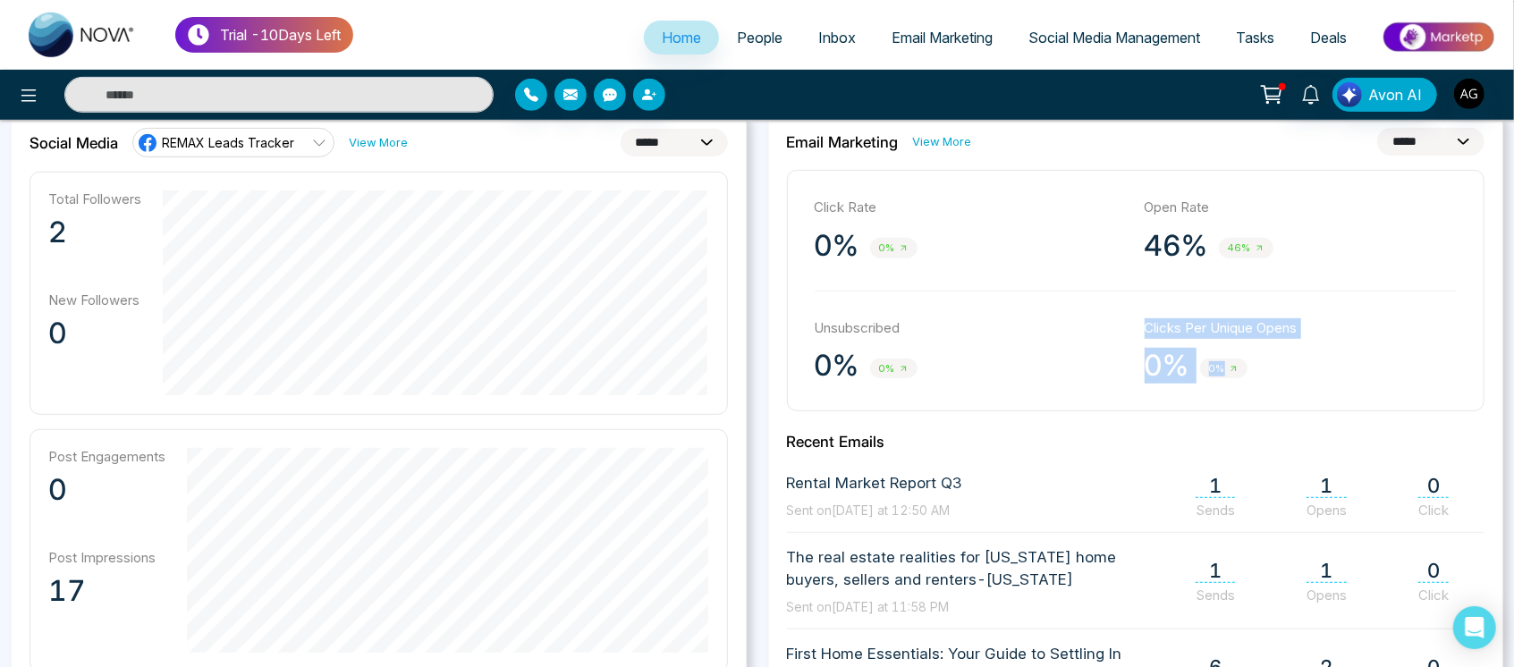
drag, startPoint x: 1145, startPoint y: 332, endPoint x: 1325, endPoint y: 351, distance: 181.7
click at [1325, 351] on div "Clicks Per Unique Opens 0% 0%" at bounding box center [1301, 351] width 312 height 66
click at [1325, 351] on div "0% 0%" at bounding box center [1301, 366] width 312 height 36
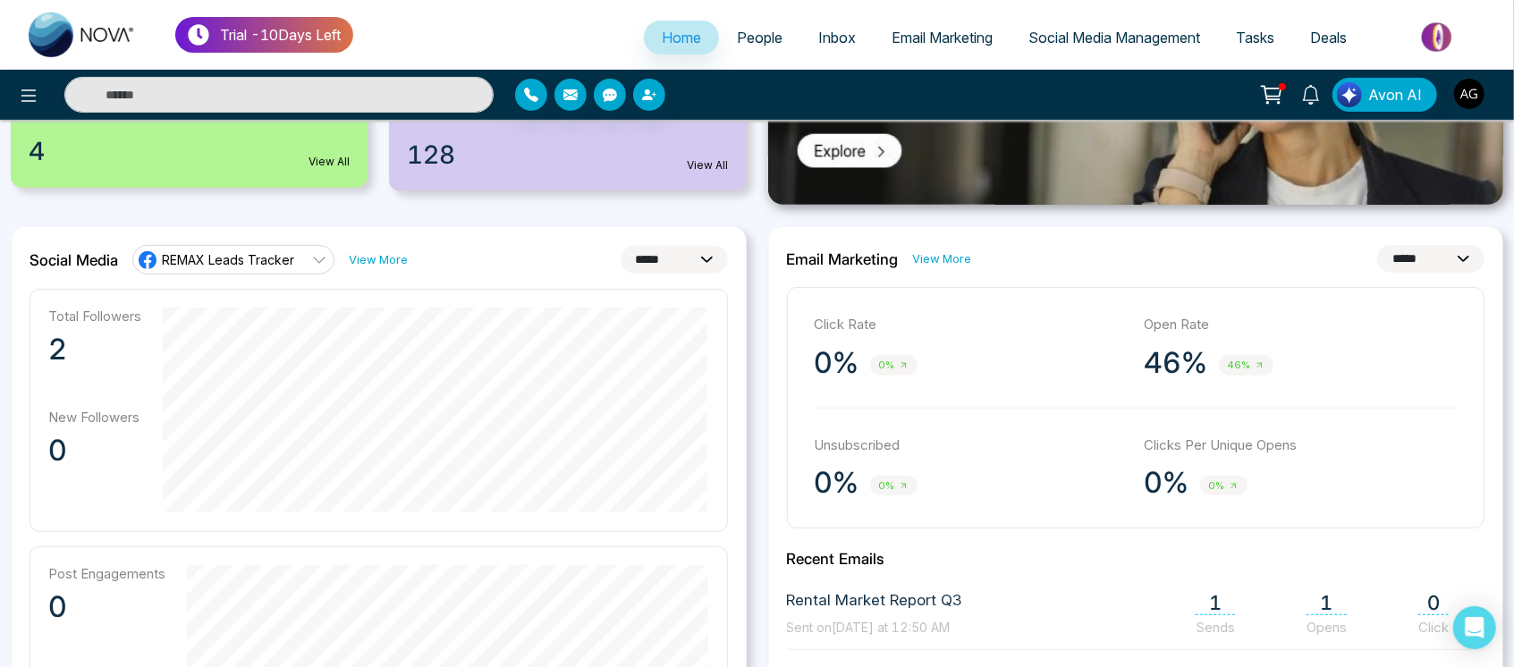
scroll to position [352, 0]
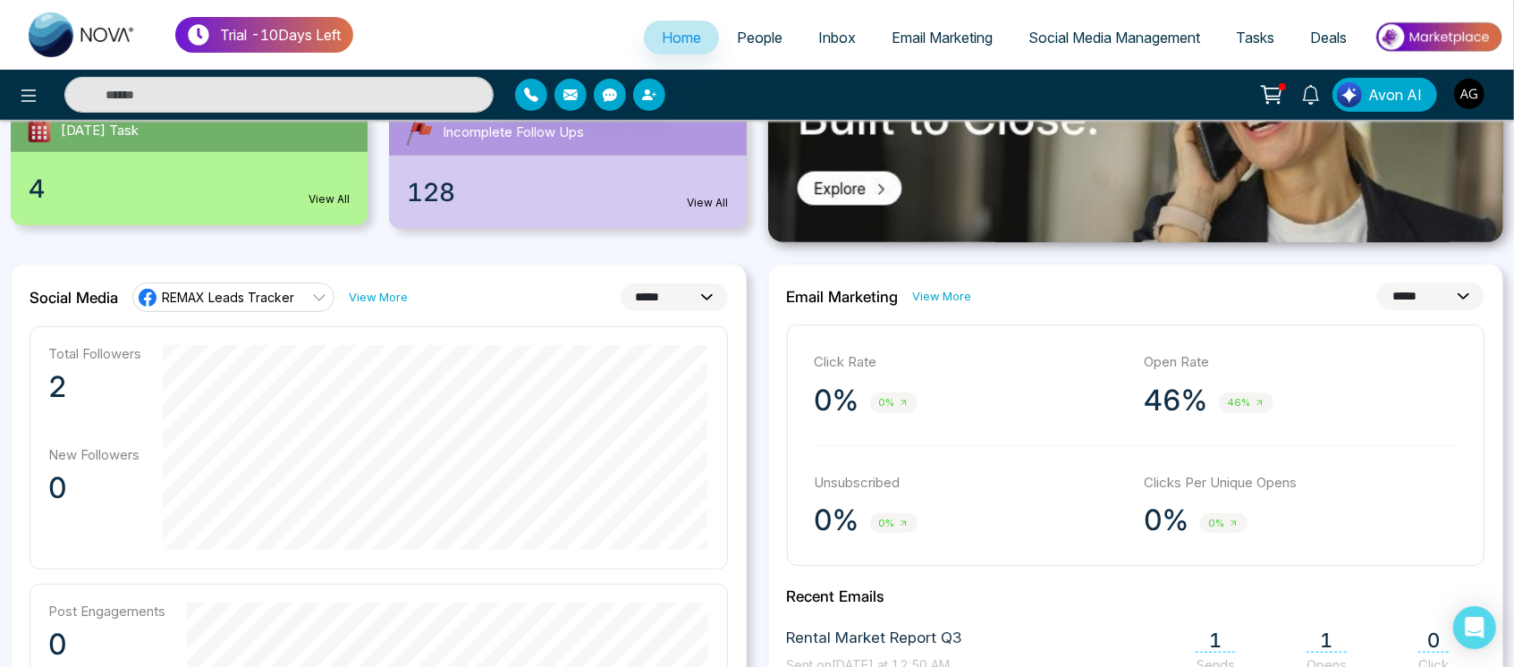
drag, startPoint x: 945, startPoint y: 18, endPoint x: 946, endPoint y: 39, distance: 21.5
click at [946, 39] on ul "Home People Inbox Email Marketing Social Media Management Tasks Deals" at bounding box center [928, 38] width 1150 height 49
click at [946, 39] on span "Email Marketing" at bounding box center [941, 38] width 101 height 18
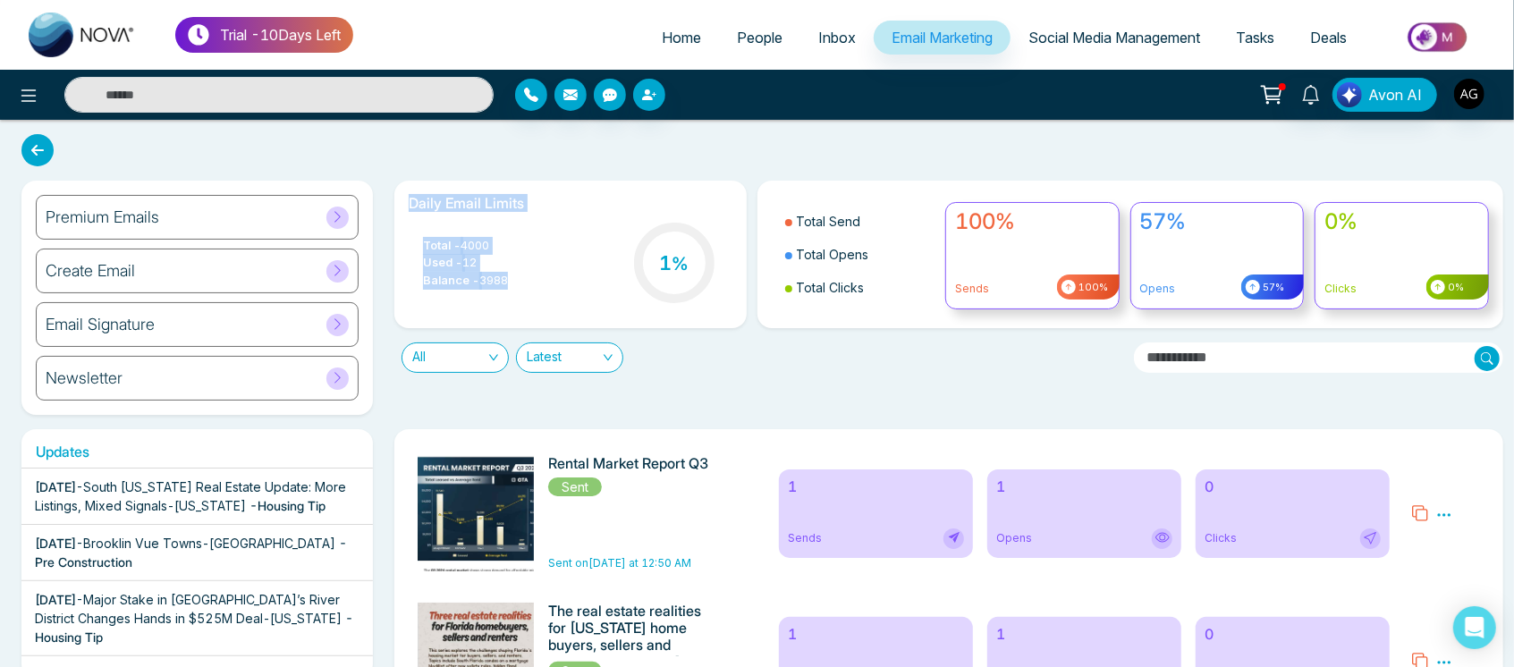
drag, startPoint x: 403, startPoint y: 205, endPoint x: 555, endPoint y: 276, distance: 168.0
click at [555, 276] on div "Daily Email Limits Total - 4000 Used - 12 Balance - 3988 1 %" at bounding box center [569, 255] width 351 height 148
click at [555, 276] on div "Total - 4000 Used - 12 Balance - 3988 1 %" at bounding box center [570, 264] width 323 height 91
click at [46, 155] on icon at bounding box center [37, 150] width 32 height 32
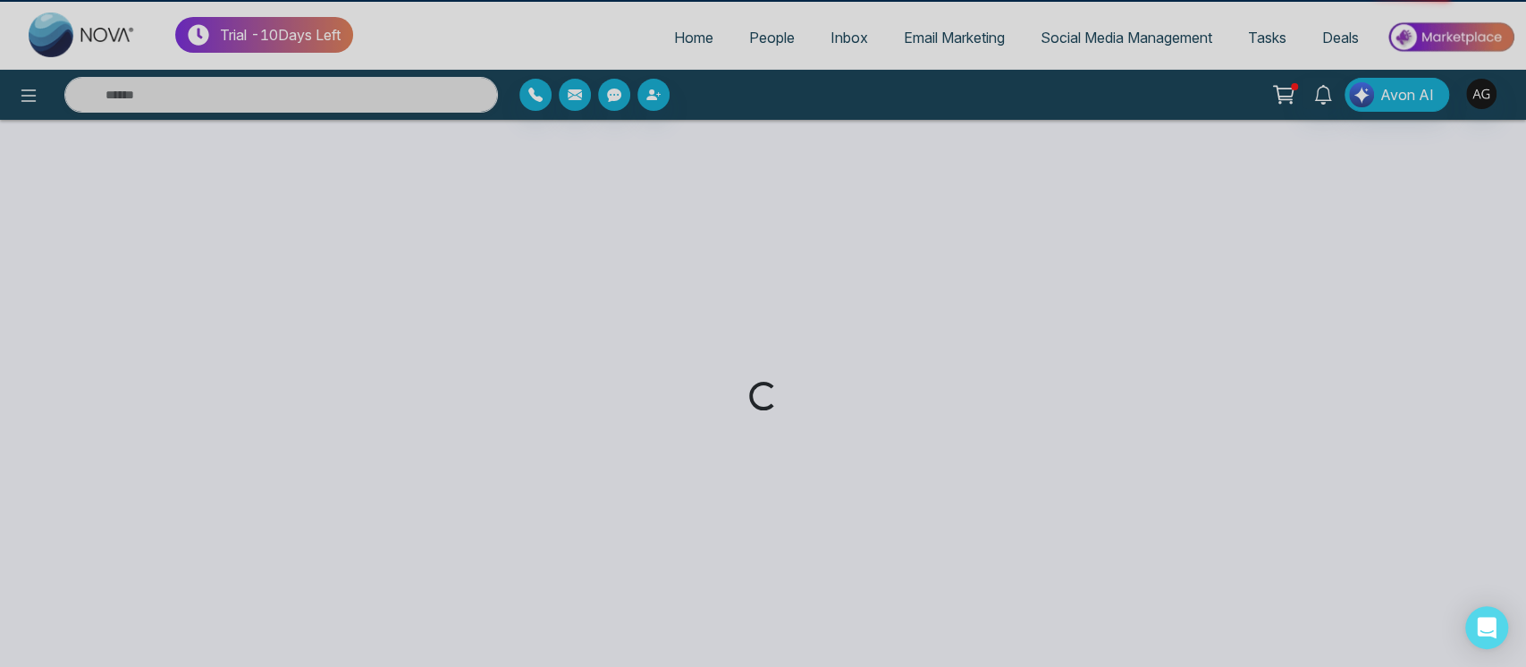
click at [1076, 32] on div "Loading..." at bounding box center [763, 333] width 1526 height 667
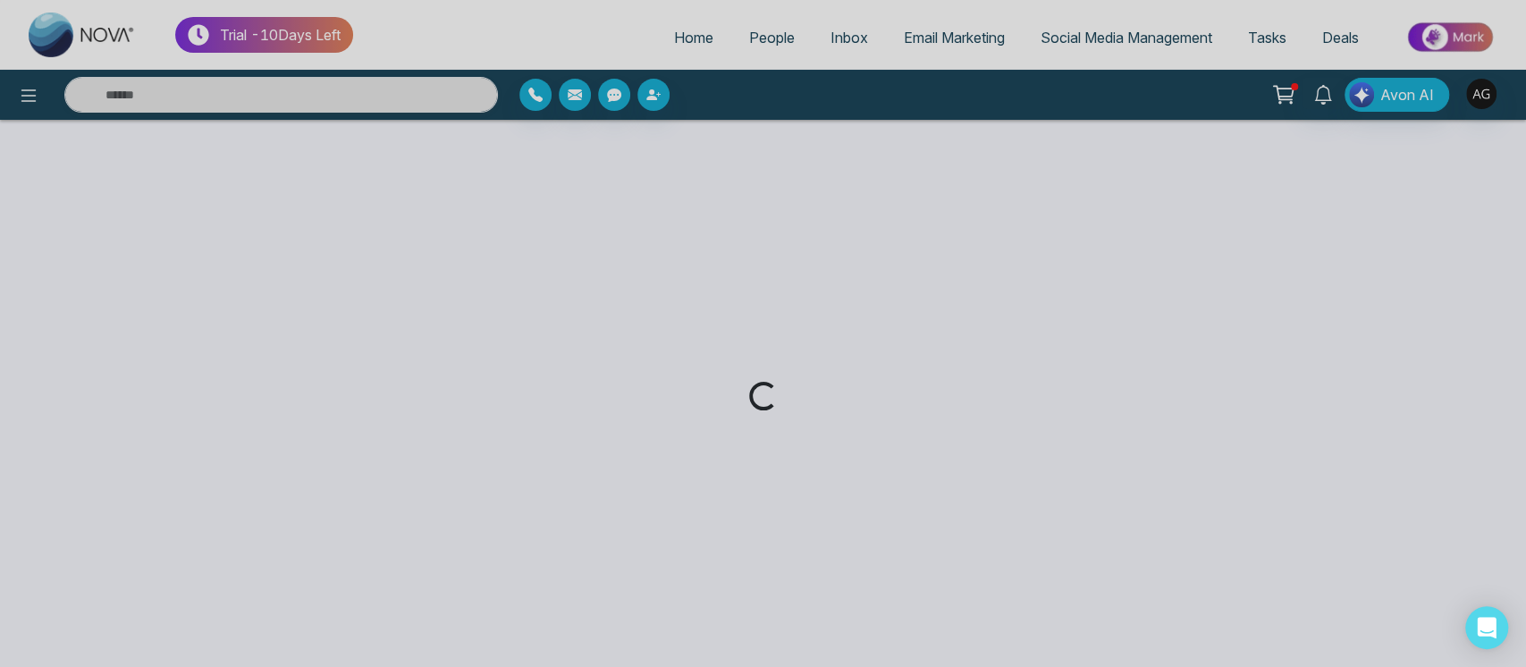
click at [1076, 32] on div "Loading..." at bounding box center [763, 333] width 1526 height 667
drag, startPoint x: 1076, startPoint y: 32, endPoint x: 1071, endPoint y: 68, distance: 36.0
click at [1071, 68] on div "Loading..." at bounding box center [763, 333] width 1526 height 667
click at [1134, 32] on div "Trial - 10 Days Left Home People Inbox Email Marketing Social Media Management …" at bounding box center [757, 333] width 1514 height 667
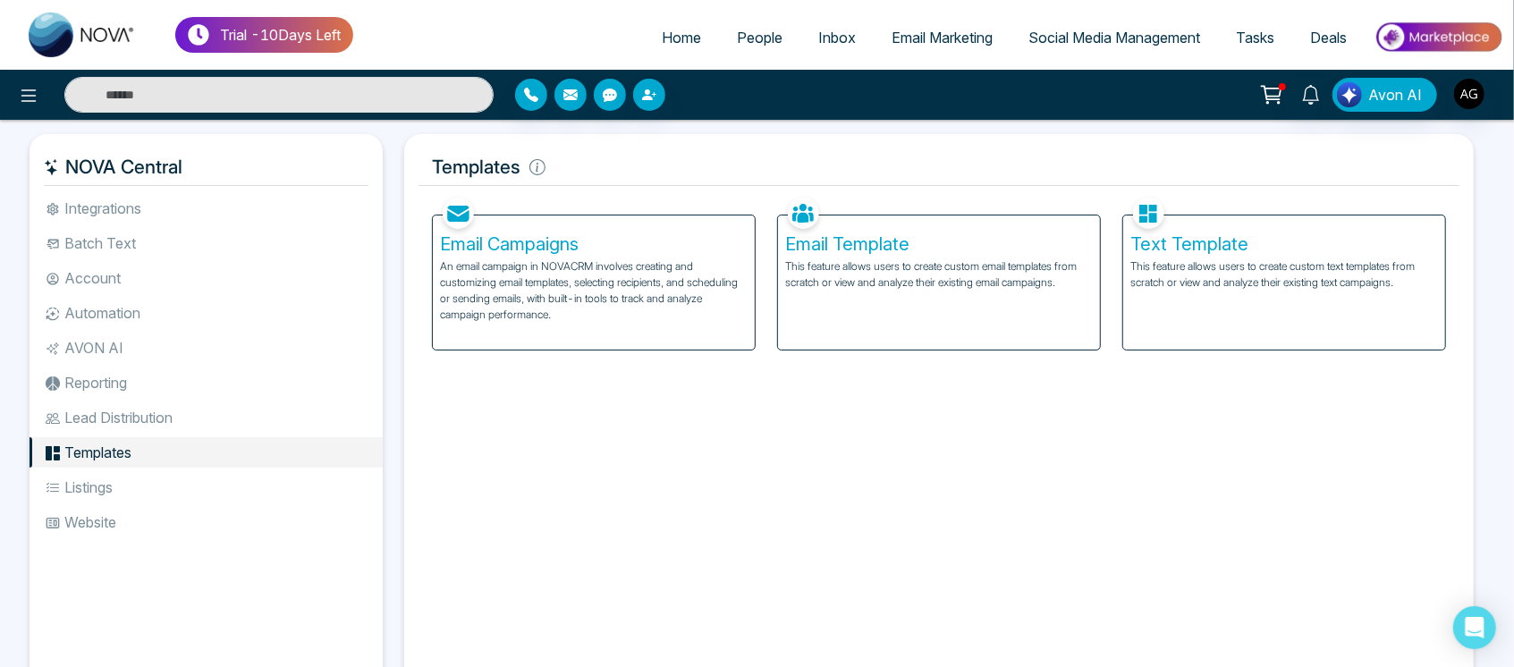
click at [1134, 32] on span "Social Media Management" at bounding box center [1114, 38] width 172 height 18
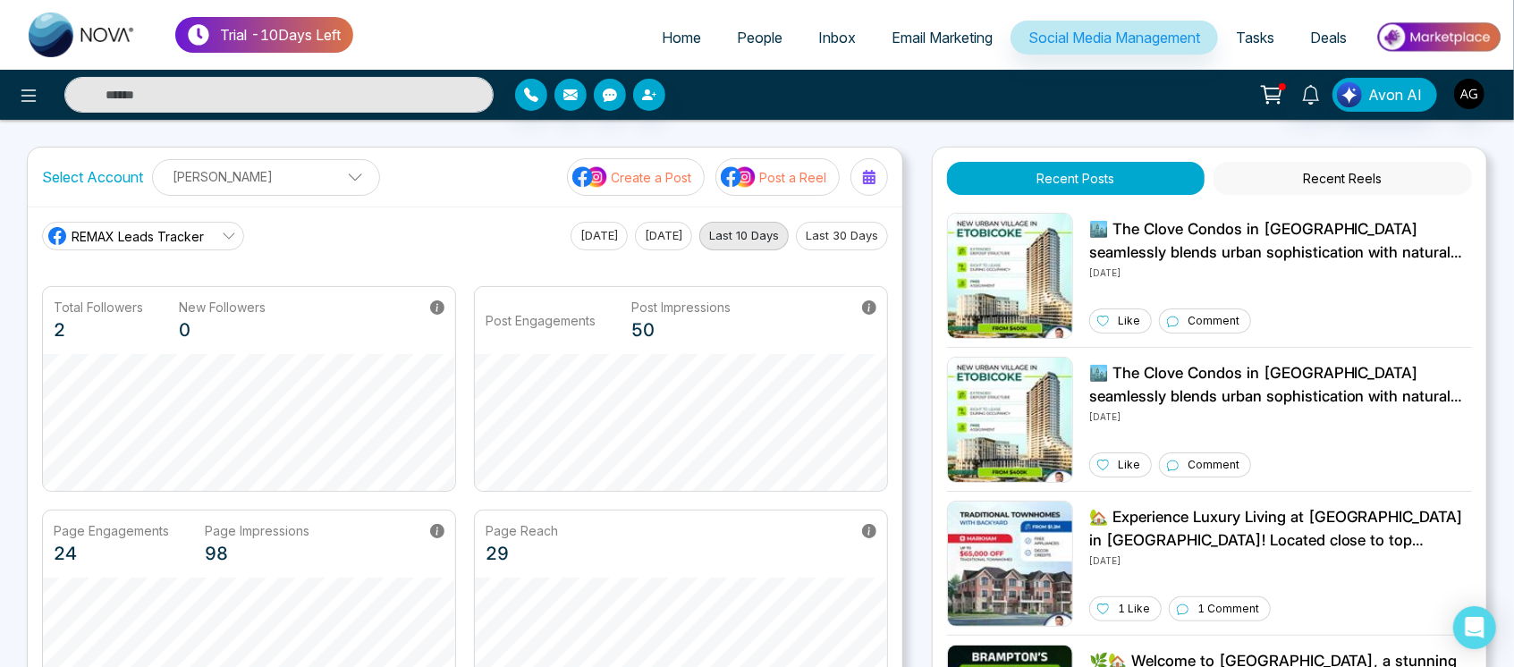
click at [425, 164] on div "Select Account [PERSON_NAME] [PERSON_NAME] Add Social Accounts Create a Post Po…" at bounding box center [465, 177] width 874 height 59
drag, startPoint x: 37, startPoint y: 181, endPoint x: 343, endPoint y: 218, distance: 309.0
click at [343, 218] on div "Select Account [PERSON_NAME] [PERSON_NAME] Add Social Accounts Create a Post Po…" at bounding box center [465, 439] width 876 height 584
click at [343, 218] on div "REMAX Leads Tracker [DATE] [DATE] Last 10 Days Last 30 Days Total Followers 2 N…" at bounding box center [465, 468] width 874 height 523
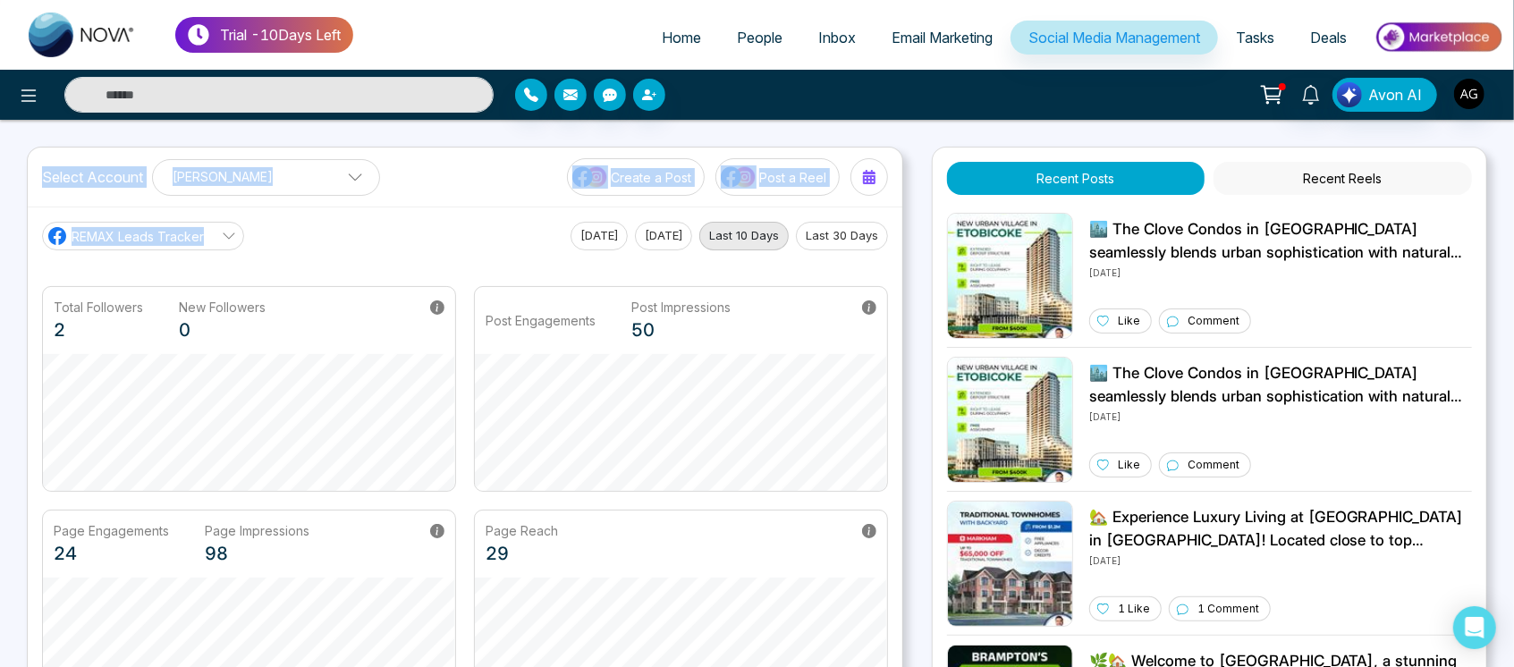
drag, startPoint x: 41, startPoint y: 172, endPoint x: 293, endPoint y: 231, distance: 259.0
click at [293, 231] on div "Select Account [PERSON_NAME] [PERSON_NAME] Add Social Accounts Create a Post Po…" at bounding box center [465, 439] width 876 height 584
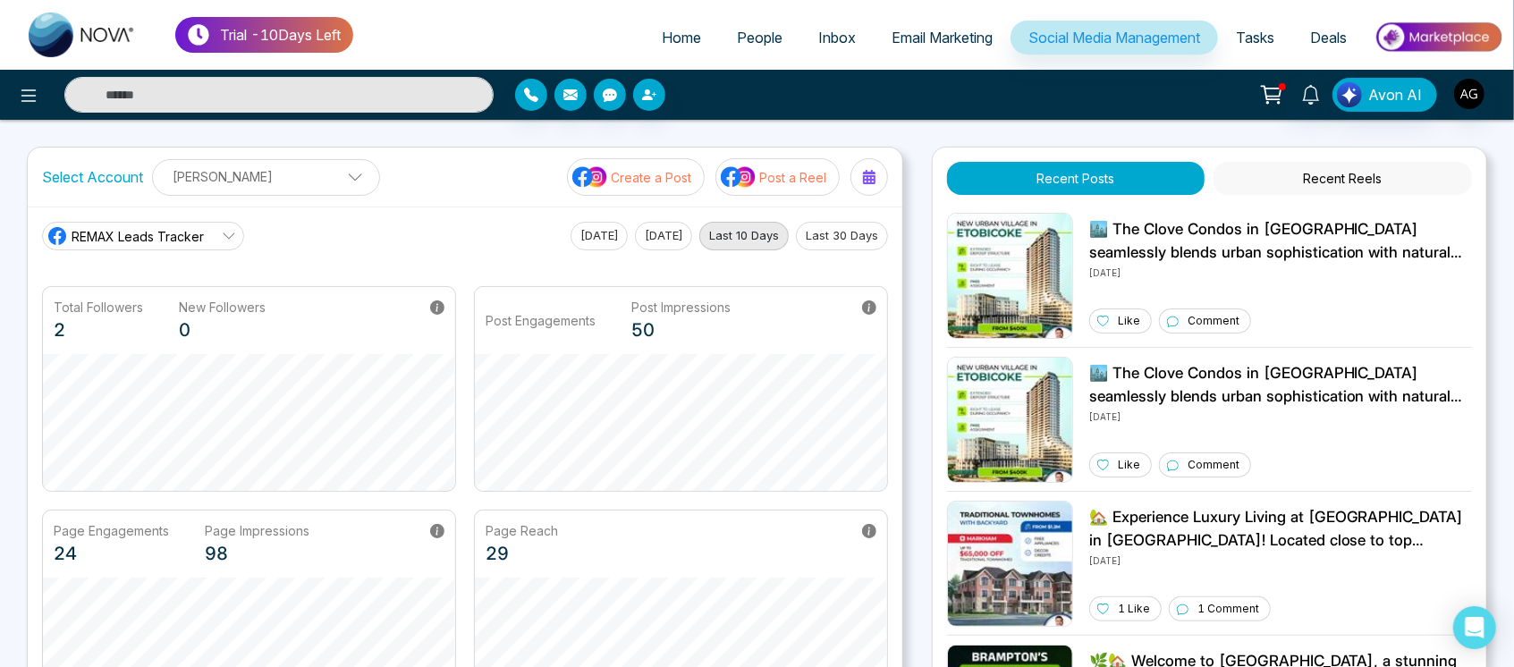
click at [293, 231] on div "REMAX Leads Tracker [DATE] [DATE] Last 10 Days Last 30 Days" at bounding box center [465, 236] width 846 height 29
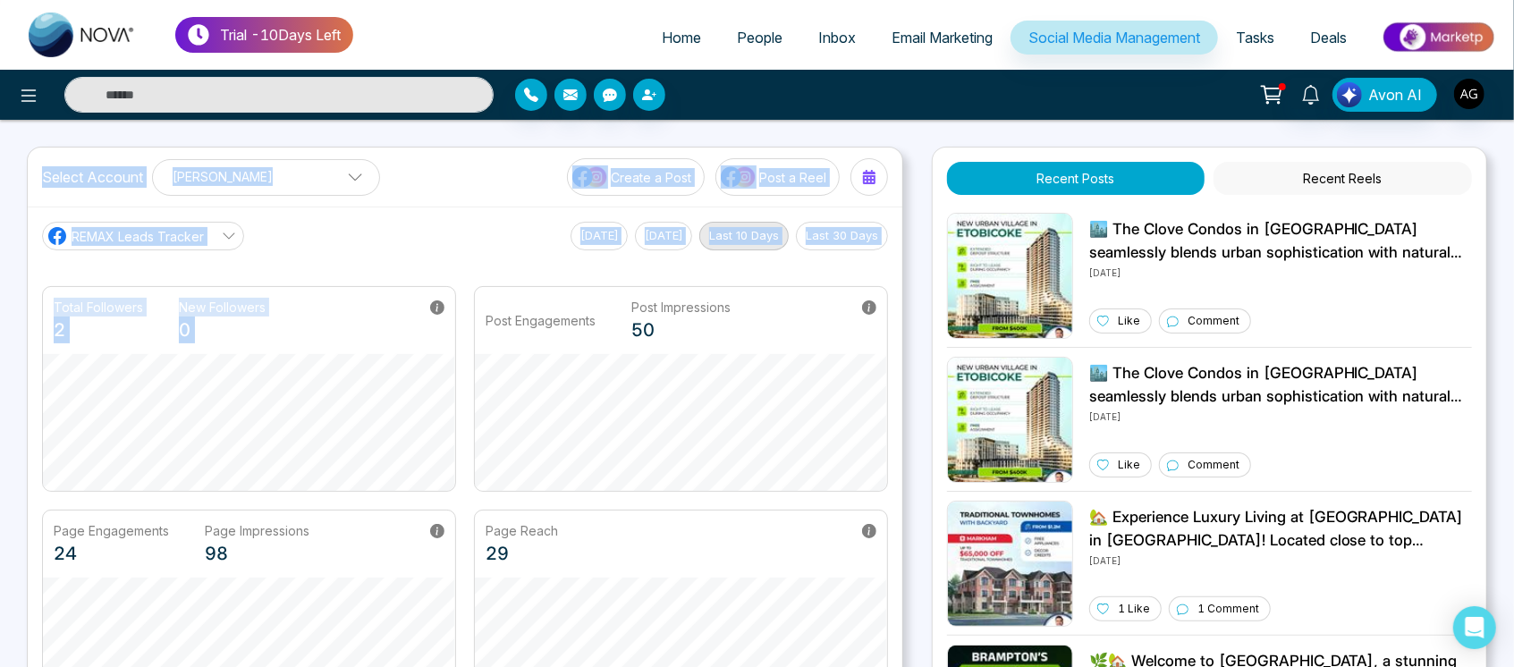
drag, startPoint x: 41, startPoint y: 167, endPoint x: 503, endPoint y: 276, distance: 474.1
click at [503, 276] on div "Select Account [PERSON_NAME] [PERSON_NAME] Add Social Accounts Create a Post Po…" at bounding box center [465, 439] width 876 height 584
click at [503, 276] on main "REMAX Leads Tracker [DATE] [DATE] Last 10 Days Last 30 Days Total Followers 2 N…" at bounding box center [465, 469] width 846 height 494
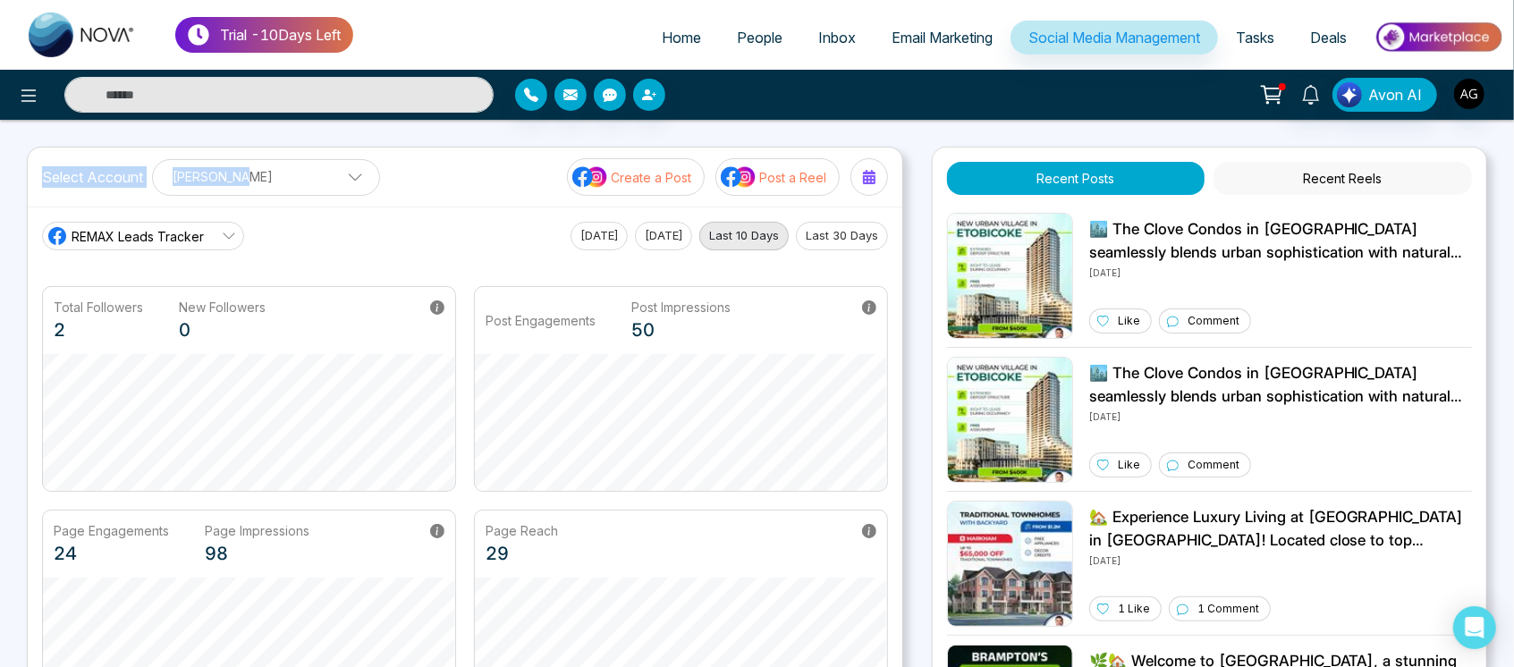
drag, startPoint x: 39, startPoint y: 165, endPoint x: 464, endPoint y: 183, distance: 425.1
click at [464, 183] on div "Select Account [PERSON_NAME] [PERSON_NAME] Add Social Accounts Create a Post Po…" at bounding box center [465, 177] width 874 height 59
drag, startPoint x: 36, startPoint y: 171, endPoint x: 401, endPoint y: 183, distance: 365.0
click at [401, 183] on div "Select Account [PERSON_NAME] [PERSON_NAME] Add Social Accounts Create a Post Po…" at bounding box center [465, 177] width 874 height 59
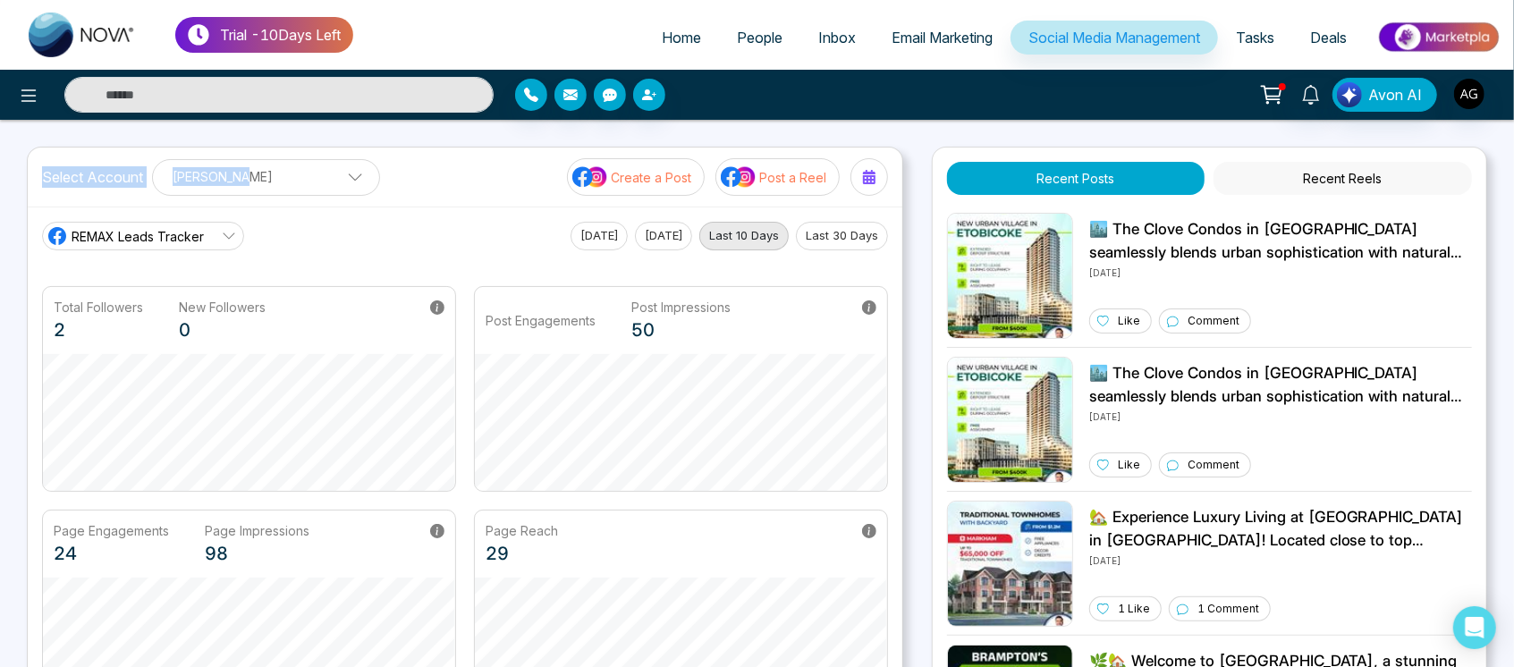
click at [401, 183] on div "Select Account [PERSON_NAME] [PERSON_NAME] Add Social Accounts Create a Post Po…" at bounding box center [465, 177] width 874 height 59
drag, startPoint x: 39, startPoint y: 168, endPoint x: 486, endPoint y: 186, distance: 446.5
click at [486, 186] on div "Select Account [PERSON_NAME] [PERSON_NAME] Add Social Accounts Create a Post Po…" at bounding box center [465, 177] width 874 height 59
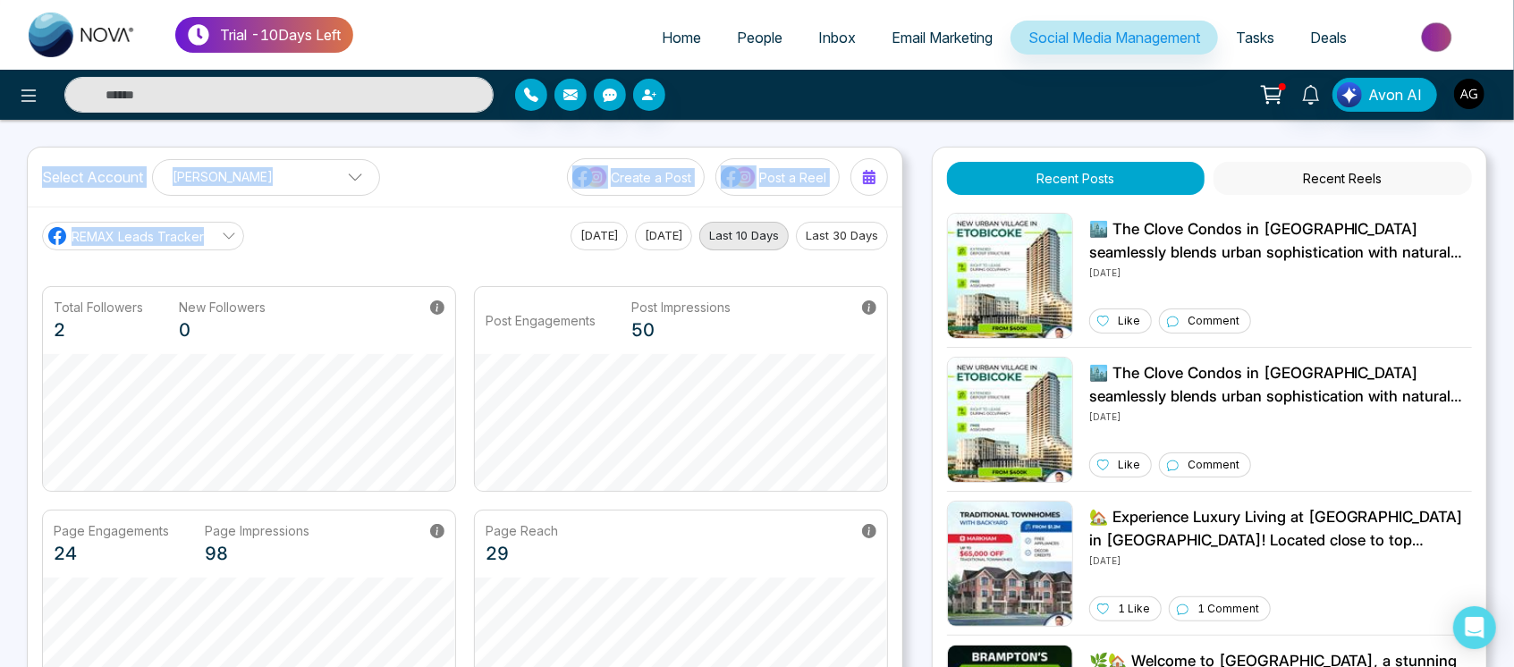
drag, startPoint x: 26, startPoint y: 180, endPoint x: 360, endPoint y: 239, distance: 339.6
click at [360, 239] on div "Select Account [PERSON_NAME] [PERSON_NAME] Add Social Accounts Create a Post Po…" at bounding box center [465, 439] width 876 height 584
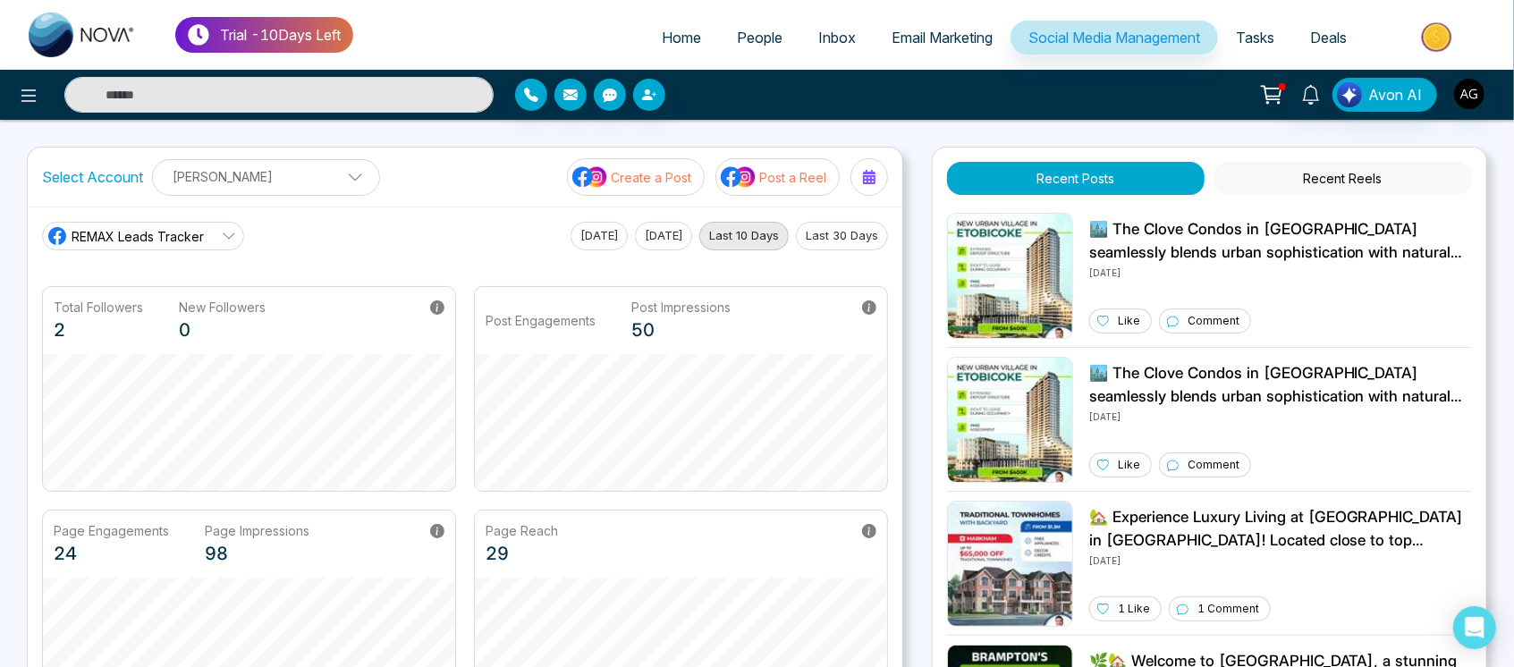
click at [360, 239] on div "REMAX Leads Tracker [DATE] [DATE] Last 10 Days Last 30 Days" at bounding box center [465, 236] width 846 height 29
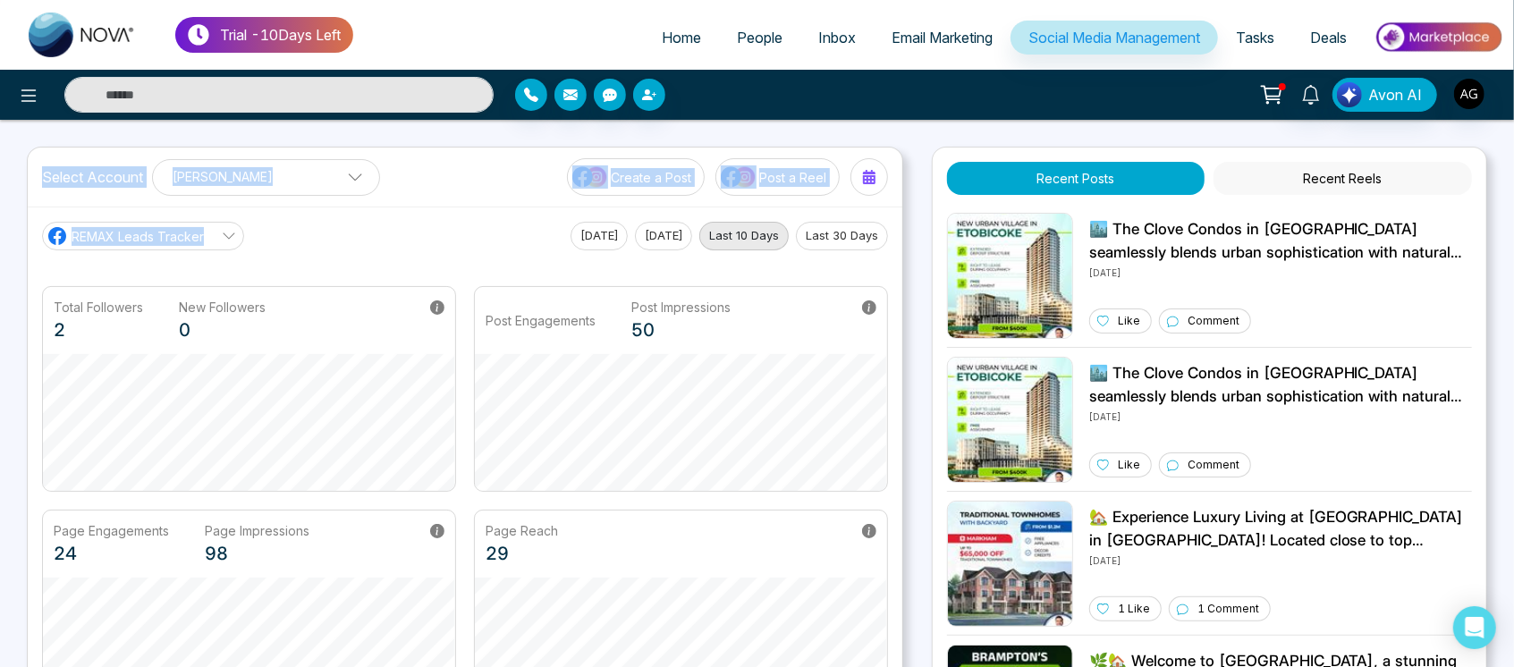
drag, startPoint x: 36, startPoint y: 182, endPoint x: 307, endPoint y: 249, distance: 279.1
click at [307, 249] on div "Select Account [PERSON_NAME] [PERSON_NAME] Add Social Accounts Create a Post Po…" at bounding box center [465, 439] width 876 height 584
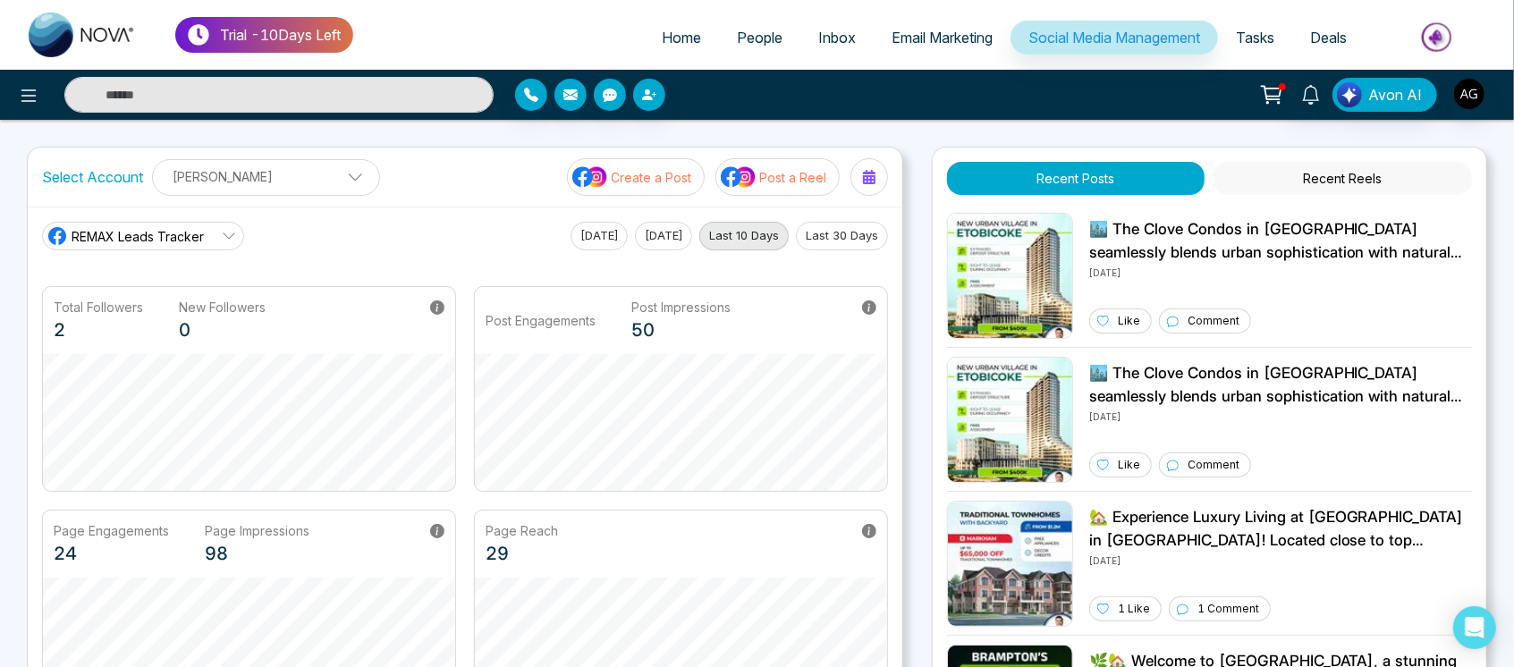
click at [307, 249] on div "REMAX Leads Tracker [DATE] [DATE] Last 10 Days Last 30 Days" at bounding box center [465, 236] width 846 height 29
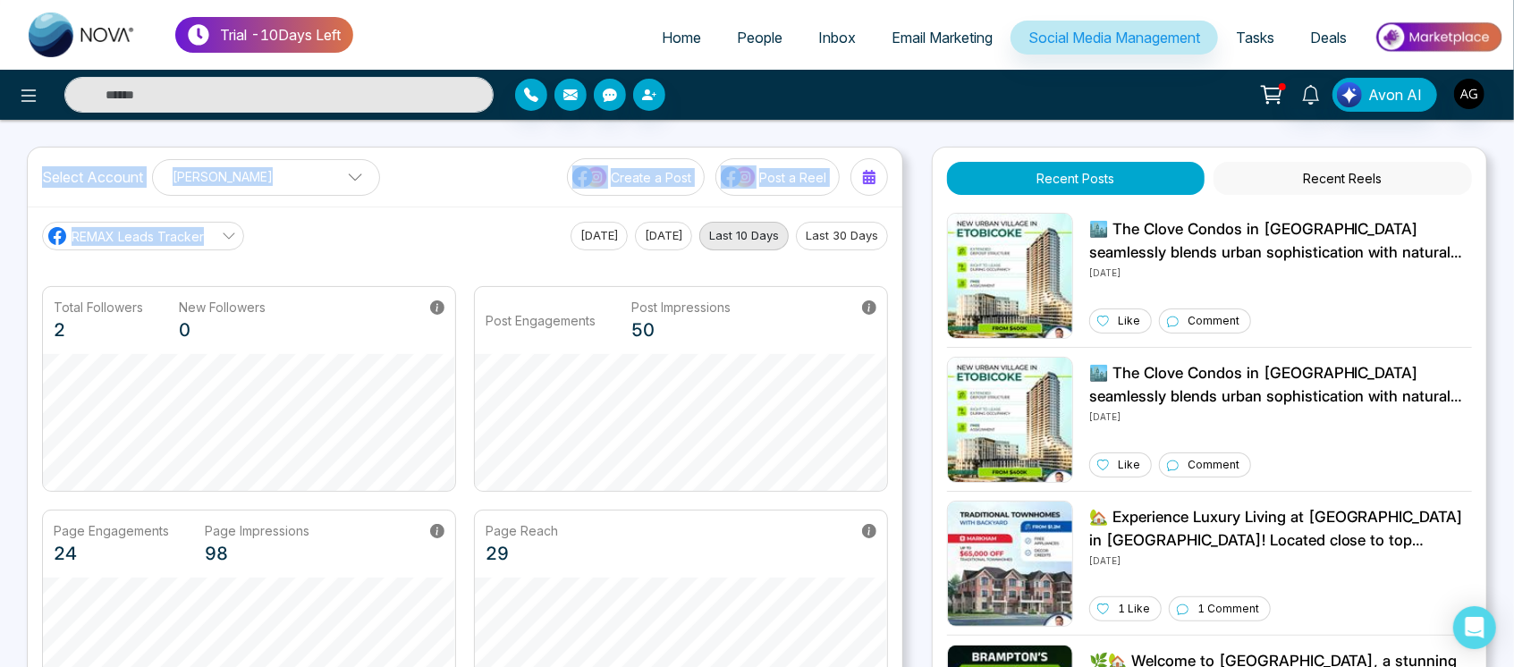
drag, startPoint x: 38, startPoint y: 181, endPoint x: 283, endPoint y: 246, distance: 254.4
click at [283, 246] on div "Select Account [PERSON_NAME] [PERSON_NAME] Add Social Accounts Create a Post Po…" at bounding box center [465, 439] width 876 height 584
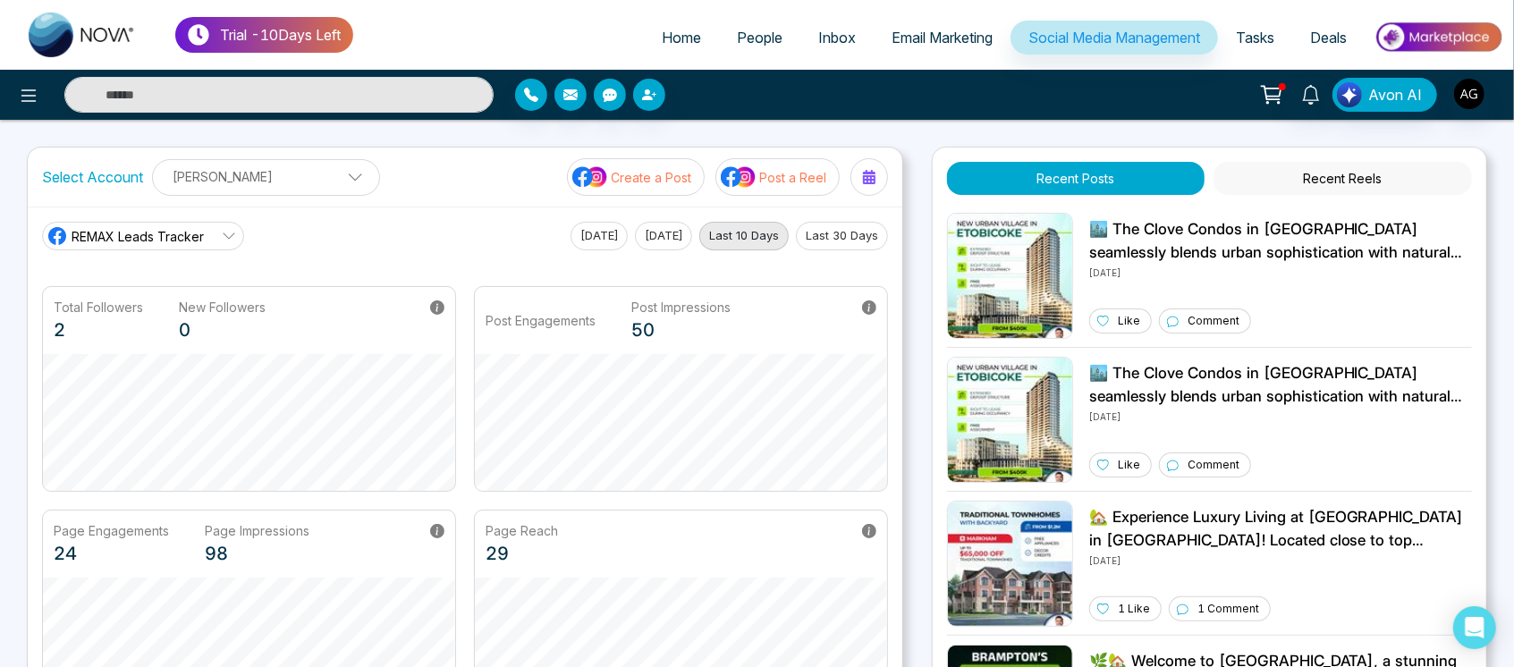
click at [283, 246] on div "REMAX Leads Tracker [DATE] [DATE] Last 10 Days Last 30 Days" at bounding box center [465, 236] width 846 height 29
click at [379, 232] on div "REMAX Leads Tracker [DATE] [DATE] Last 10 Days Last 30 Days" at bounding box center [465, 236] width 846 height 29
click at [25, 97] on icon at bounding box center [28, 95] width 21 height 21
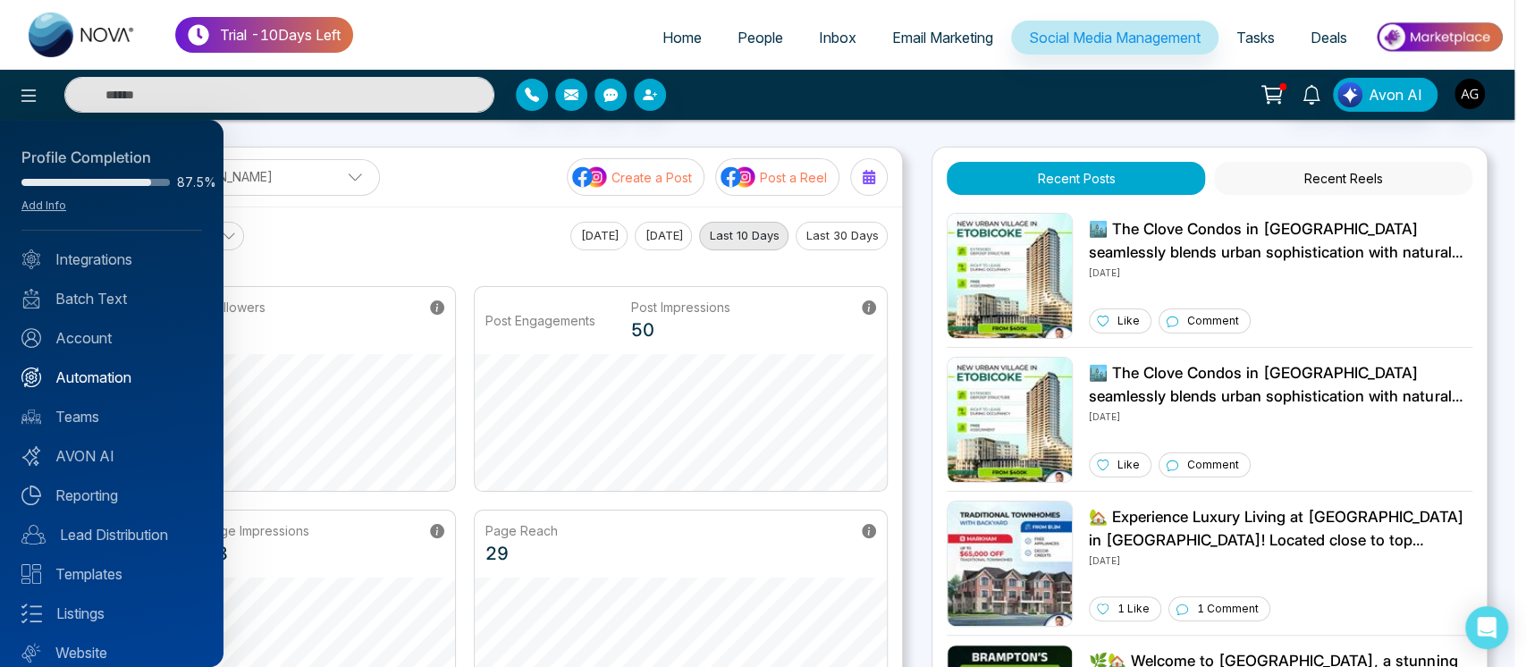
click at [134, 384] on link "Automation" at bounding box center [111, 377] width 181 height 21
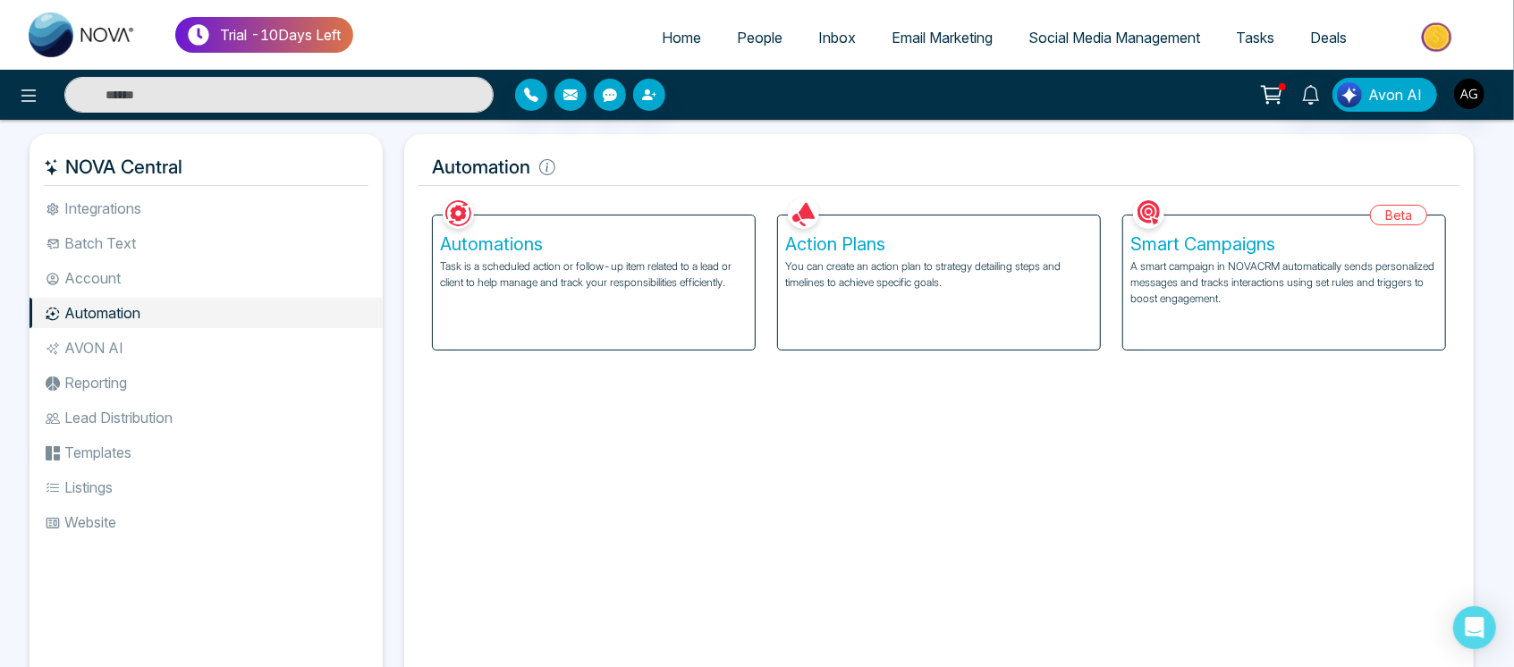
click at [1200, 283] on p "A smart campaign in NOVACRM automatically sends personalized messages and track…" at bounding box center [1284, 282] width 308 height 48
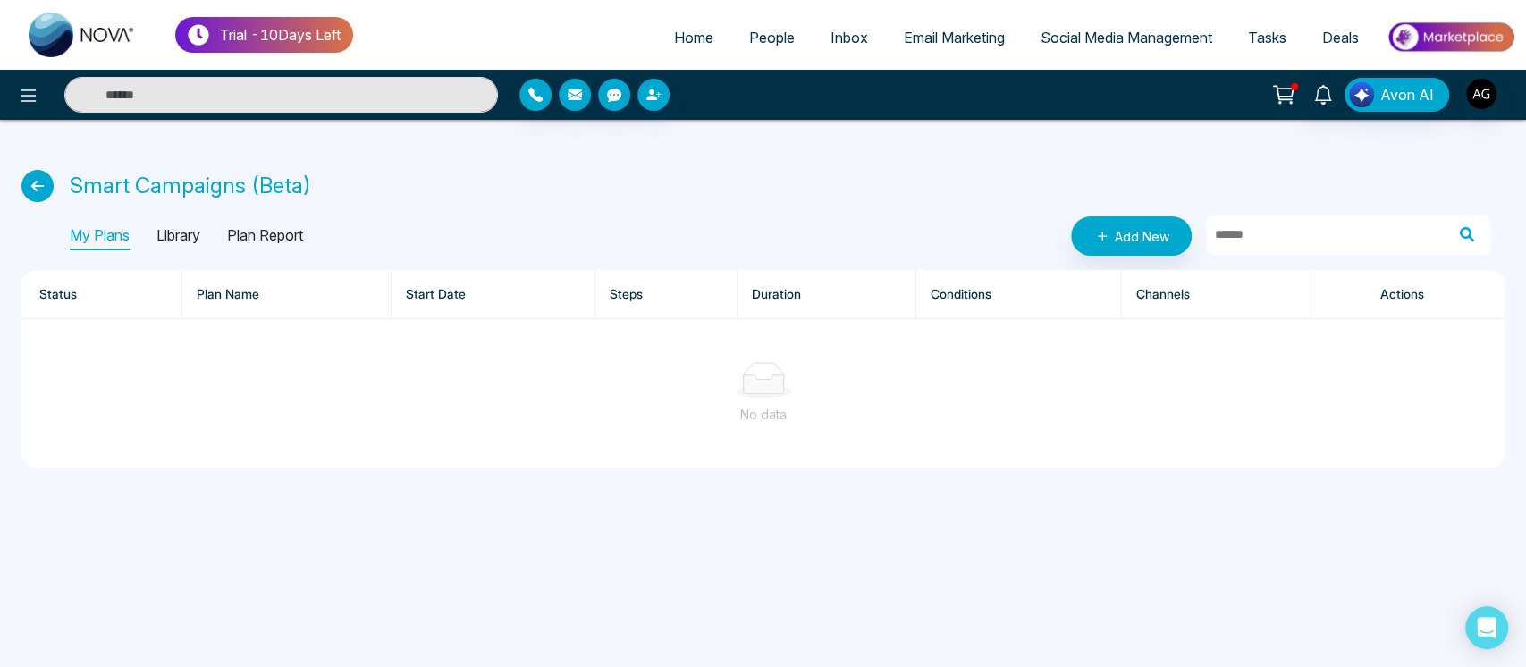
click at [42, 201] on link at bounding box center [41, 186] width 41 height 32
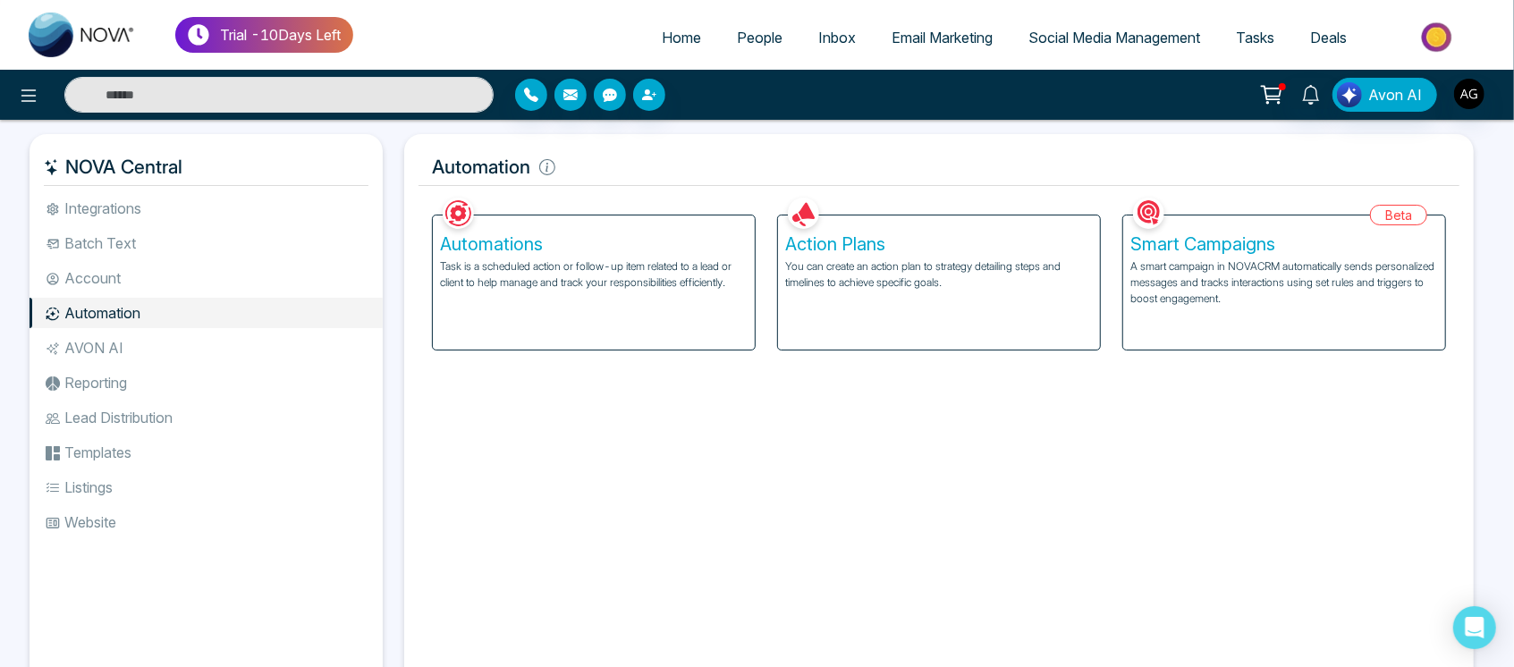
click at [738, 36] on span "People" at bounding box center [760, 38] width 46 height 18
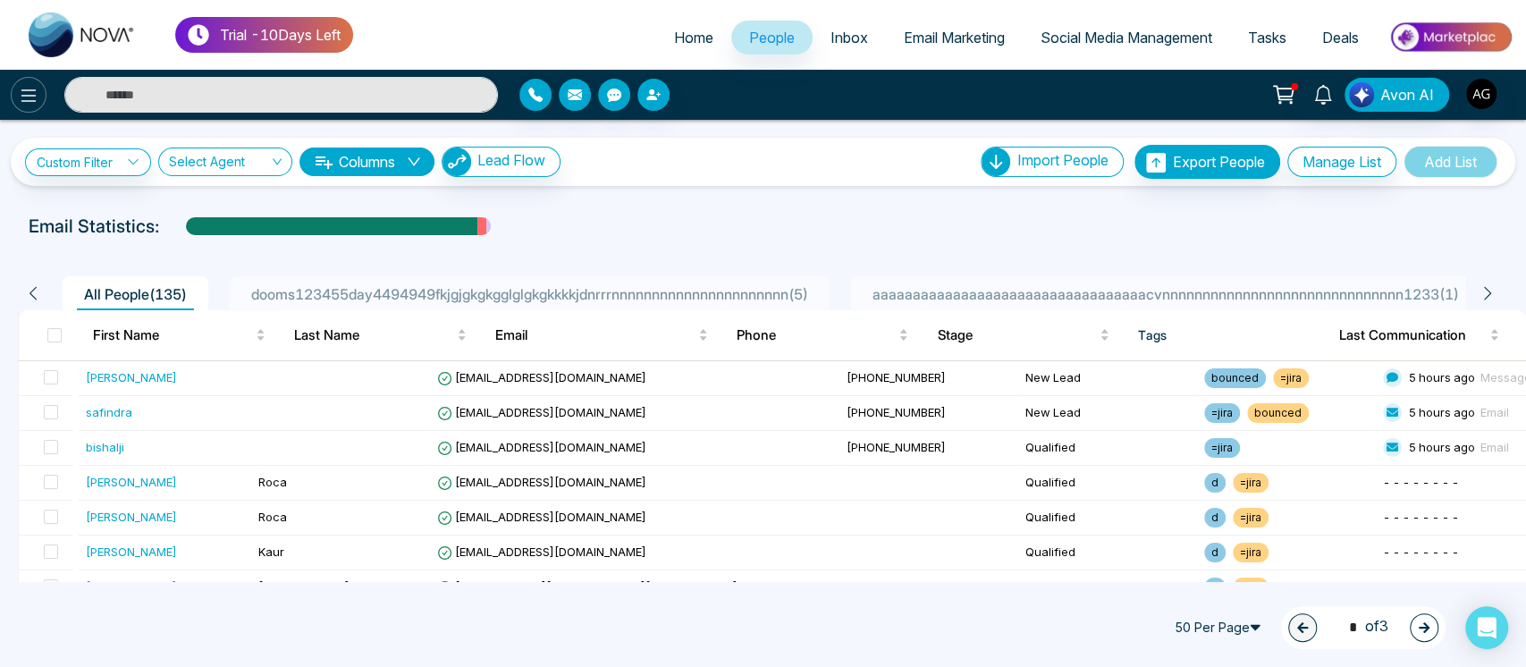
click at [42, 97] on button at bounding box center [29, 95] width 36 height 36
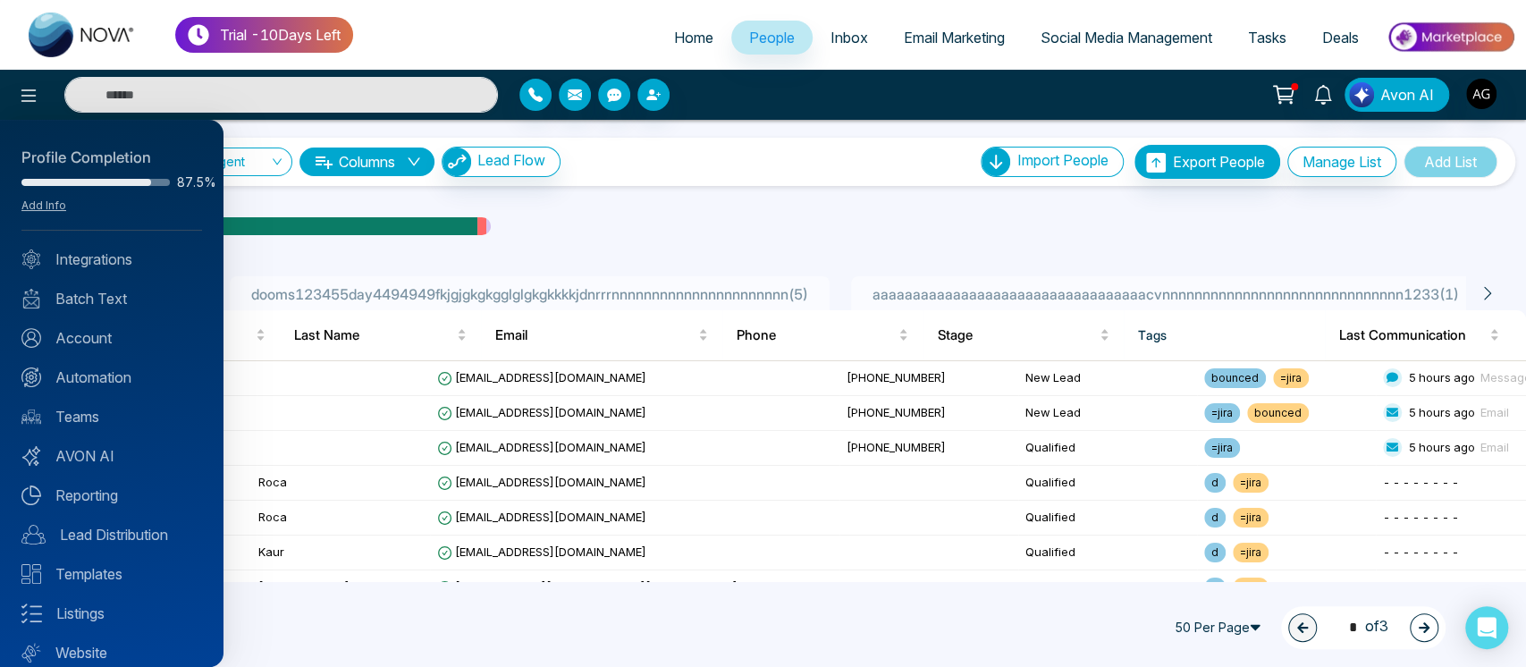
click at [640, 244] on div at bounding box center [763, 333] width 1526 height 667
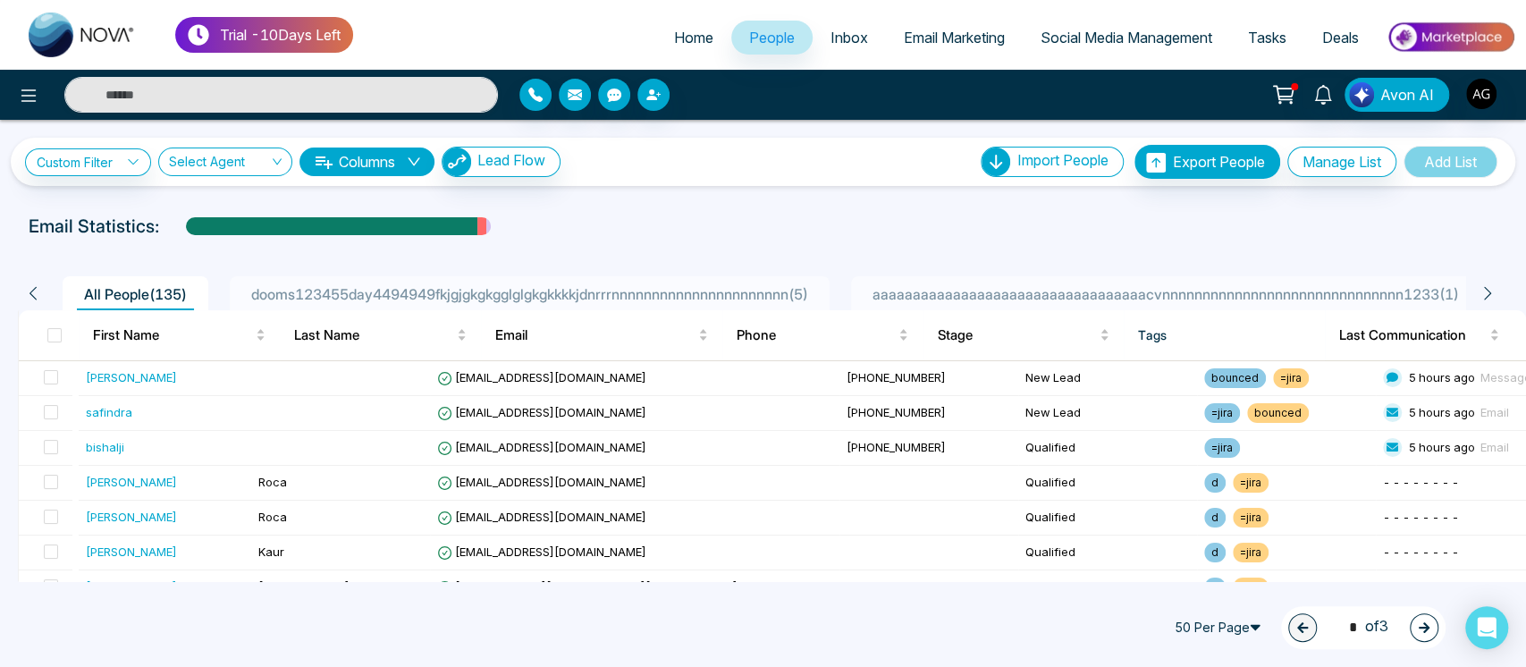
click at [977, 35] on span "Email Marketing" at bounding box center [954, 38] width 101 height 18
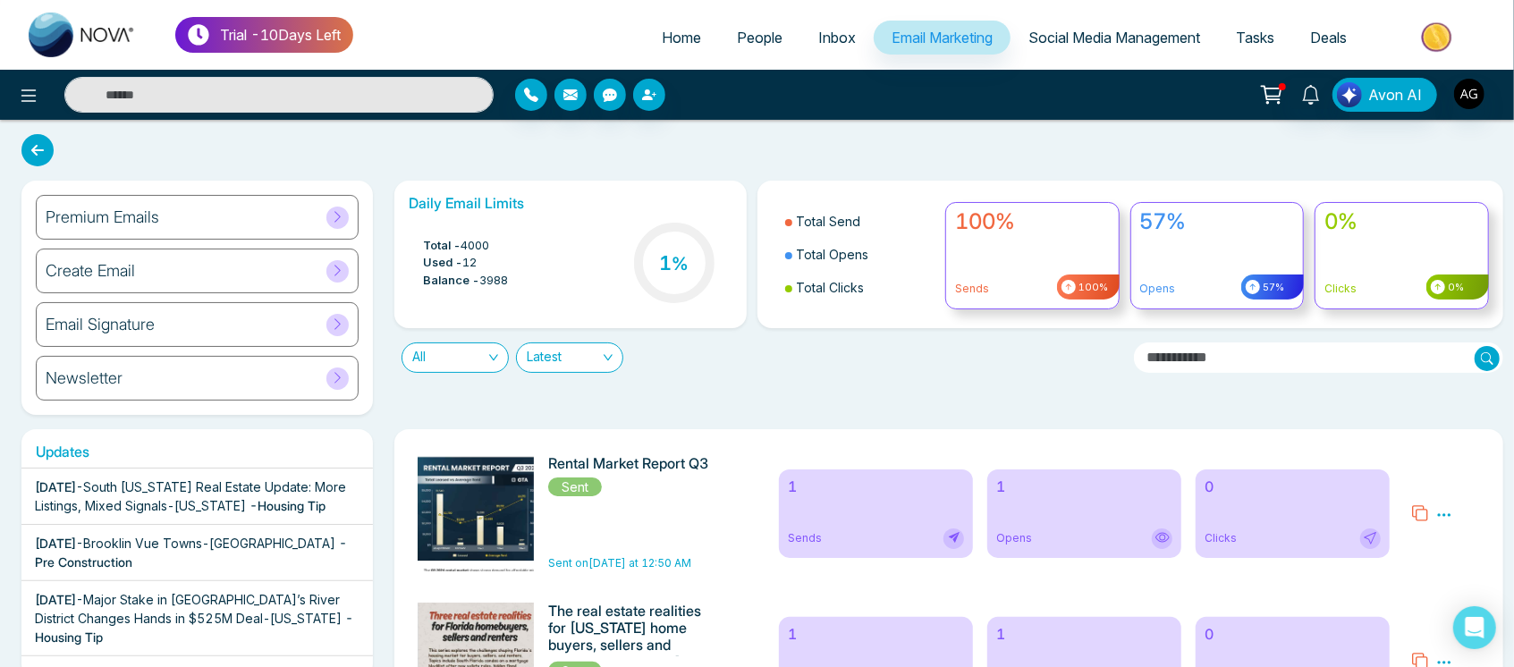
click at [190, 232] on div "Premium Emails" at bounding box center [197, 217] width 323 height 45
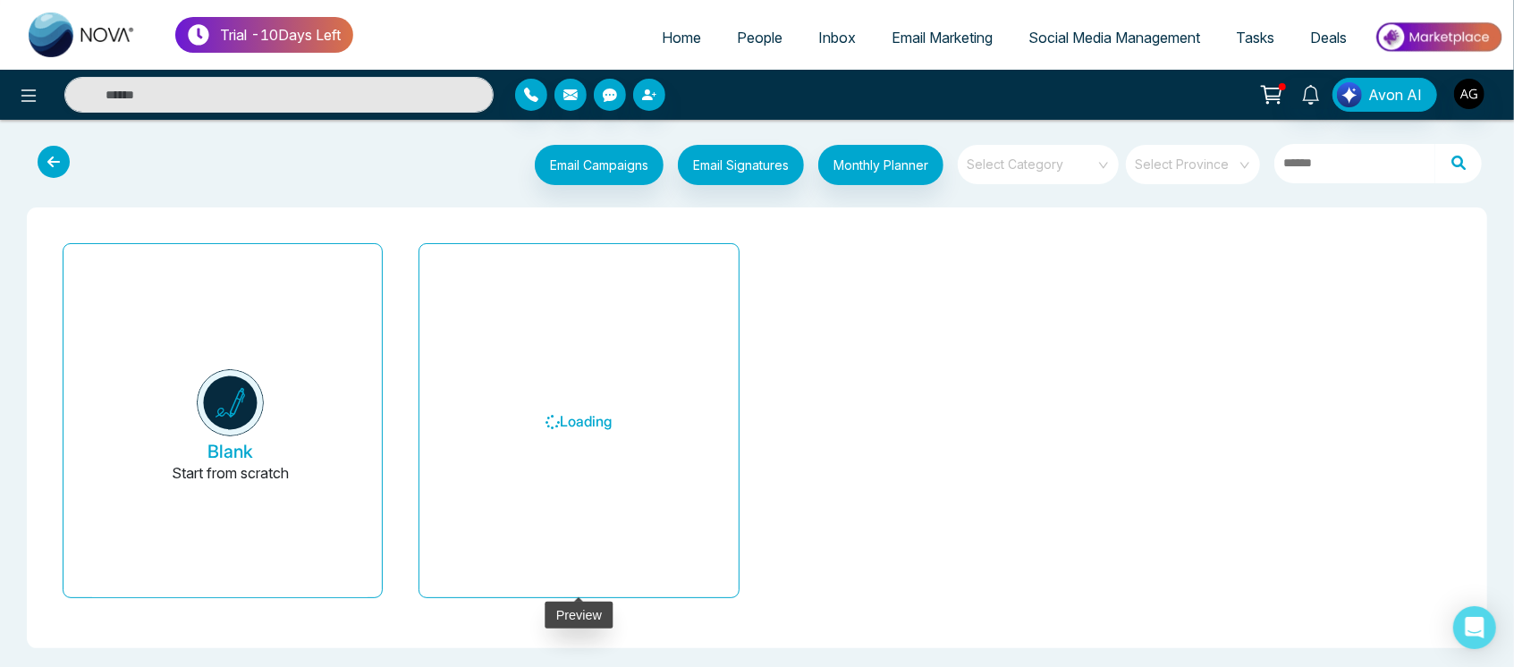
scroll to position [3, 0]
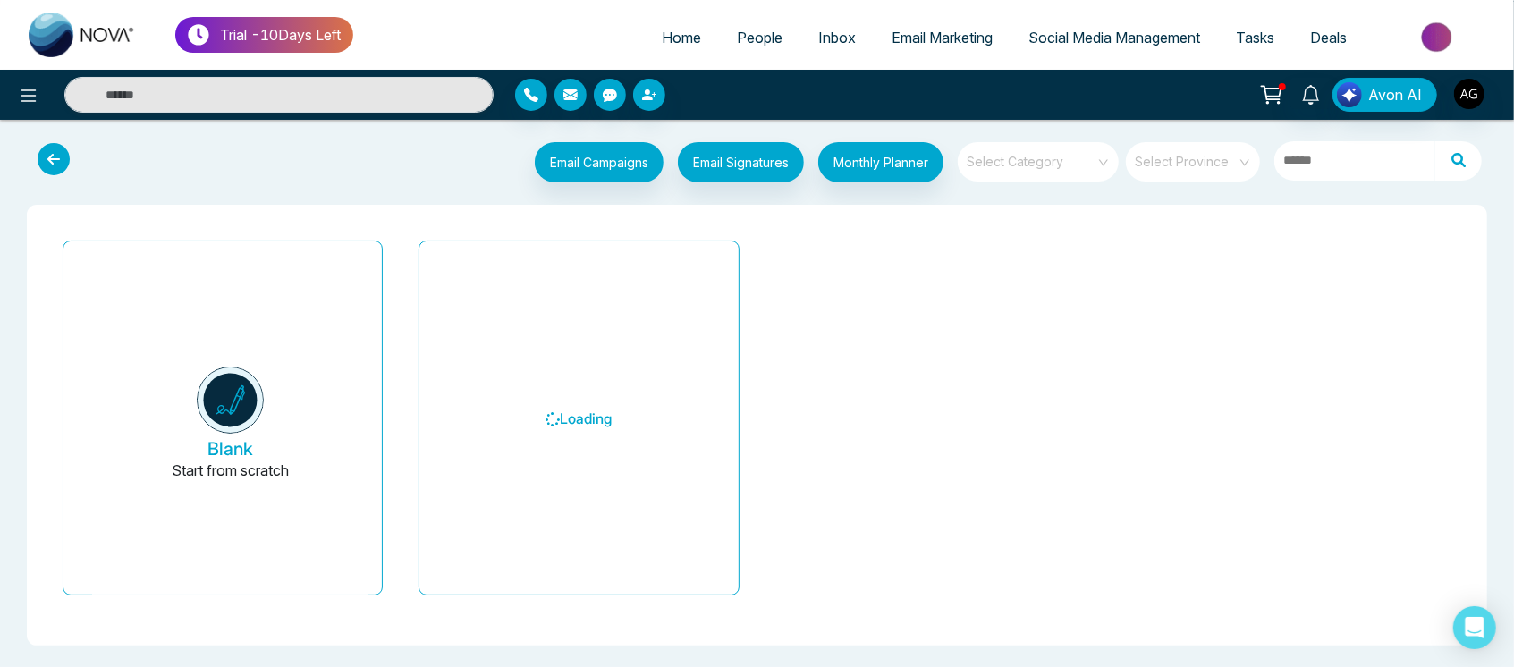
click at [46, 151] on icon at bounding box center [54, 159] width 32 height 32
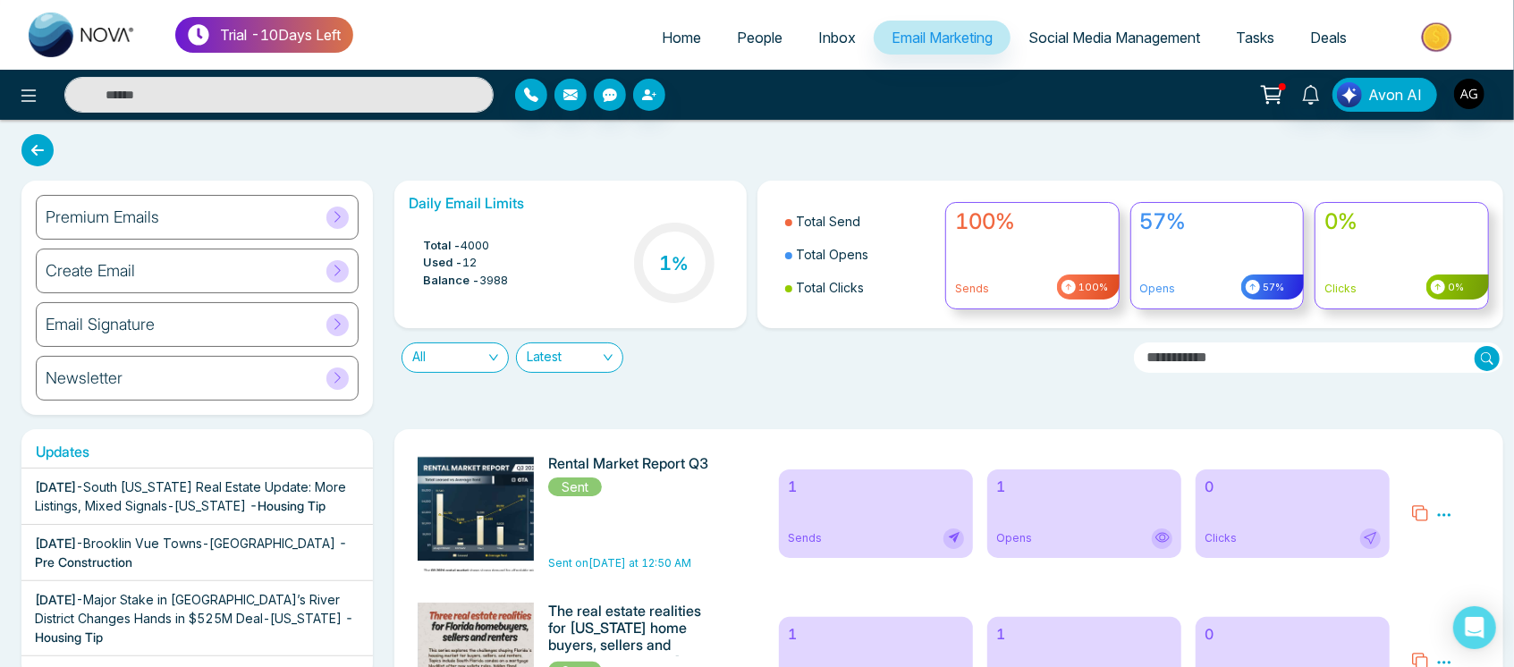
click at [225, 232] on div "Premium Emails" at bounding box center [197, 217] width 323 height 45
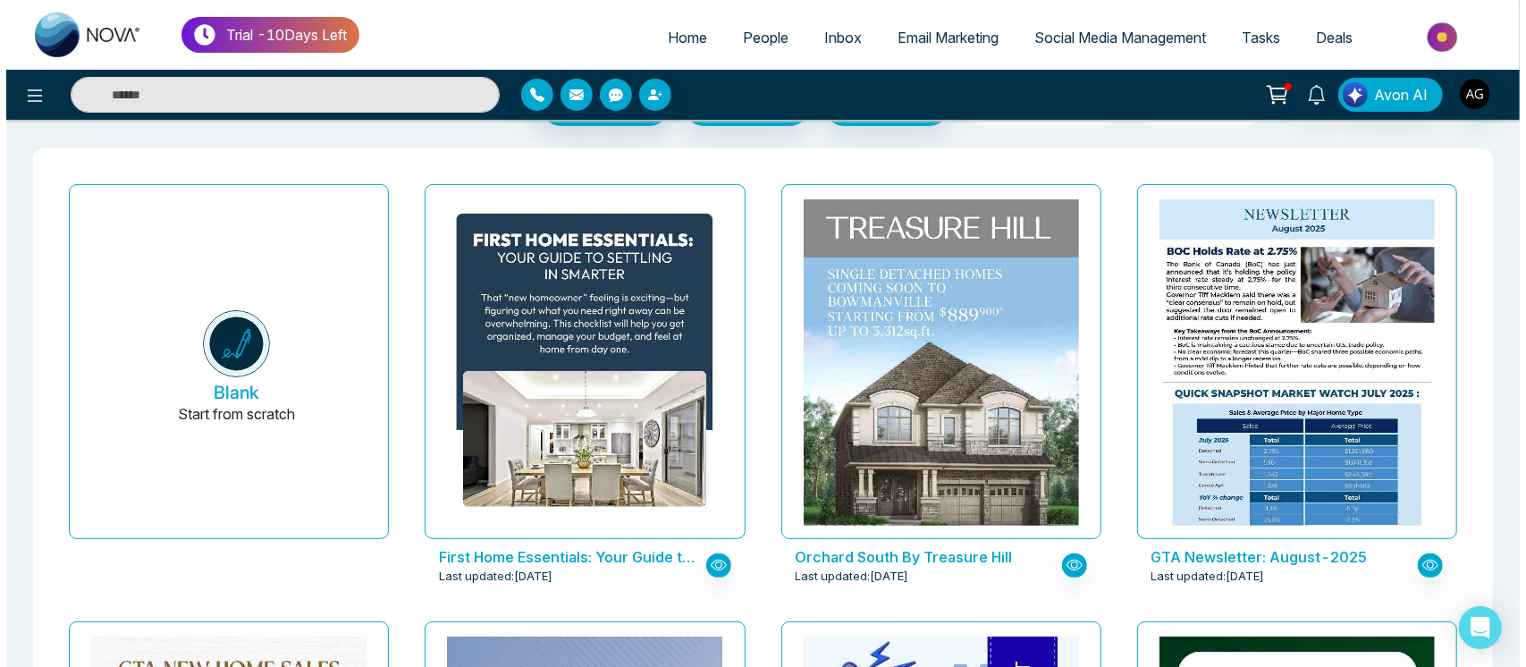
scroll to position [66, 0]
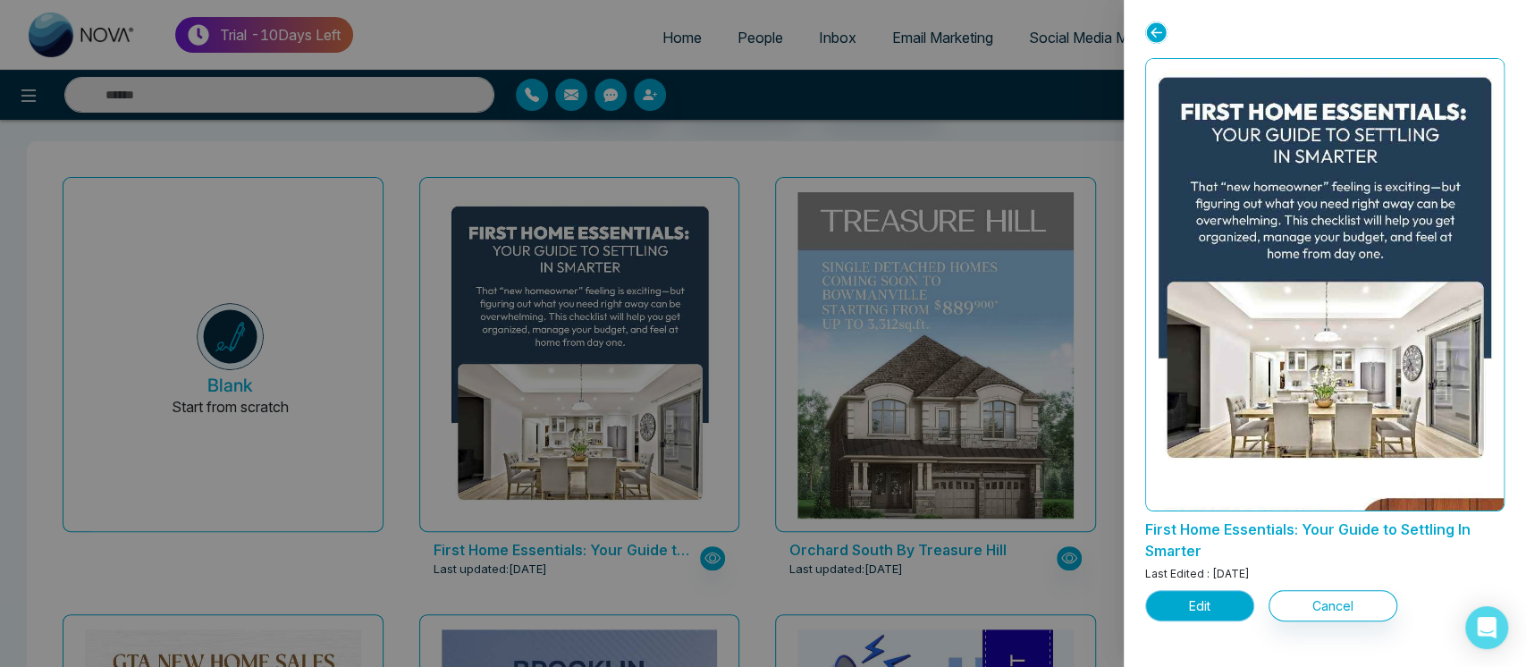
click at [1228, 596] on button "Edit" at bounding box center [1199, 605] width 109 height 31
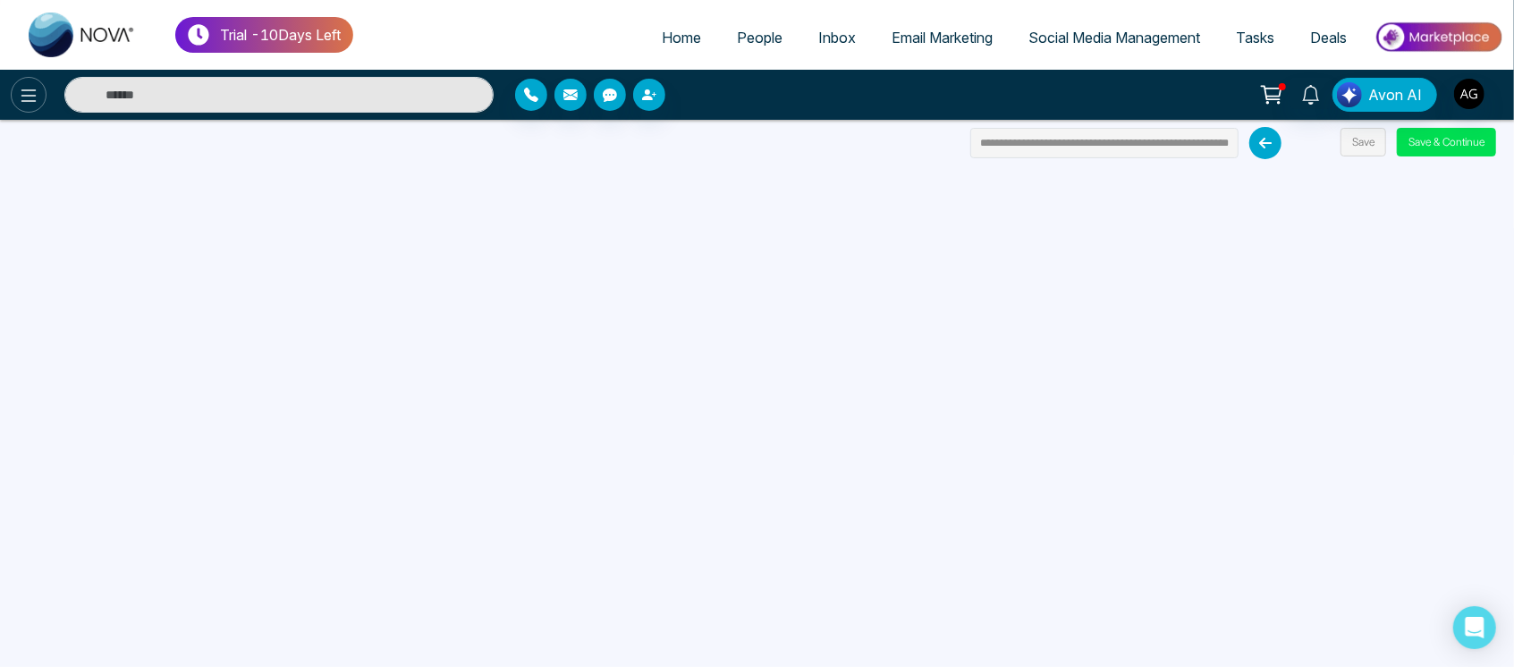
drag, startPoint x: 46, startPoint y: 101, endPoint x: 34, endPoint y: 98, distance: 12.8
click at [34, 98] on div at bounding box center [252, 95] width 504 height 36
click at [34, 98] on icon at bounding box center [28, 95] width 21 height 21
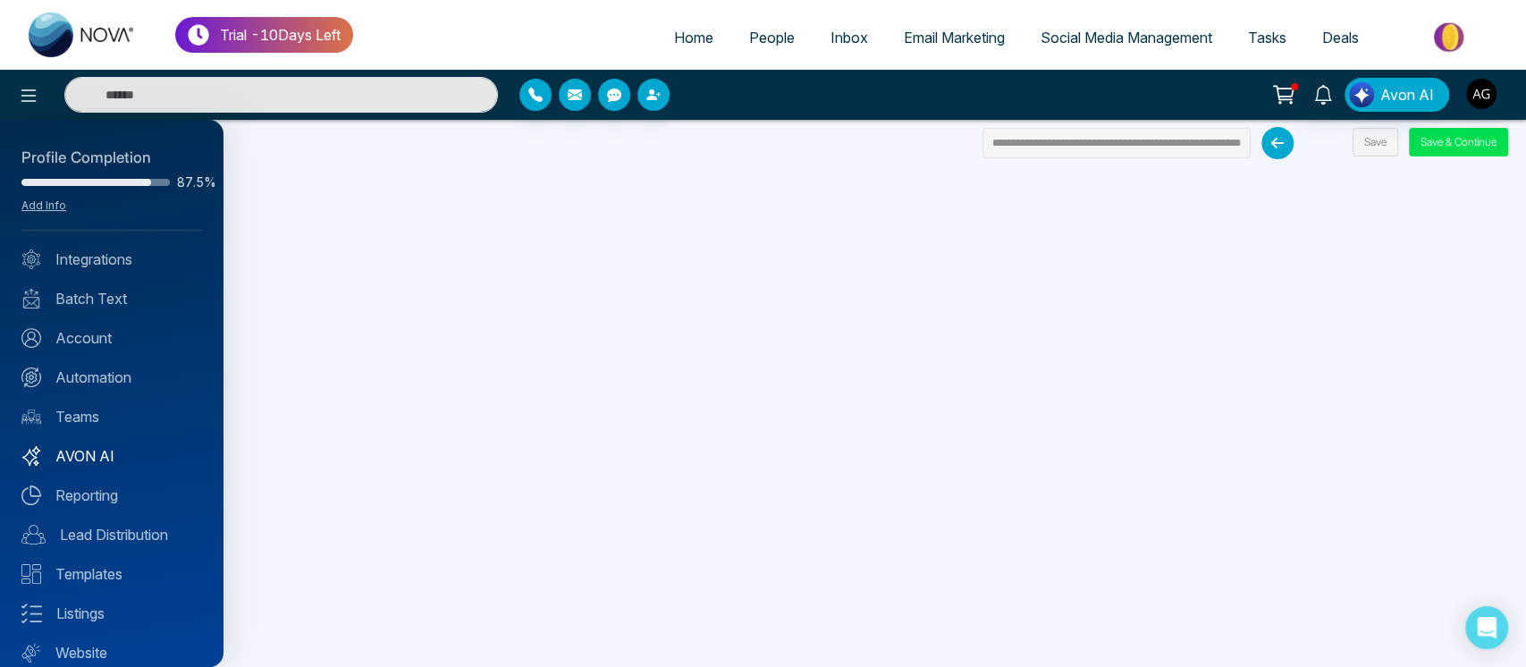
click at [95, 460] on link "AVON AI" at bounding box center [111, 455] width 181 height 21
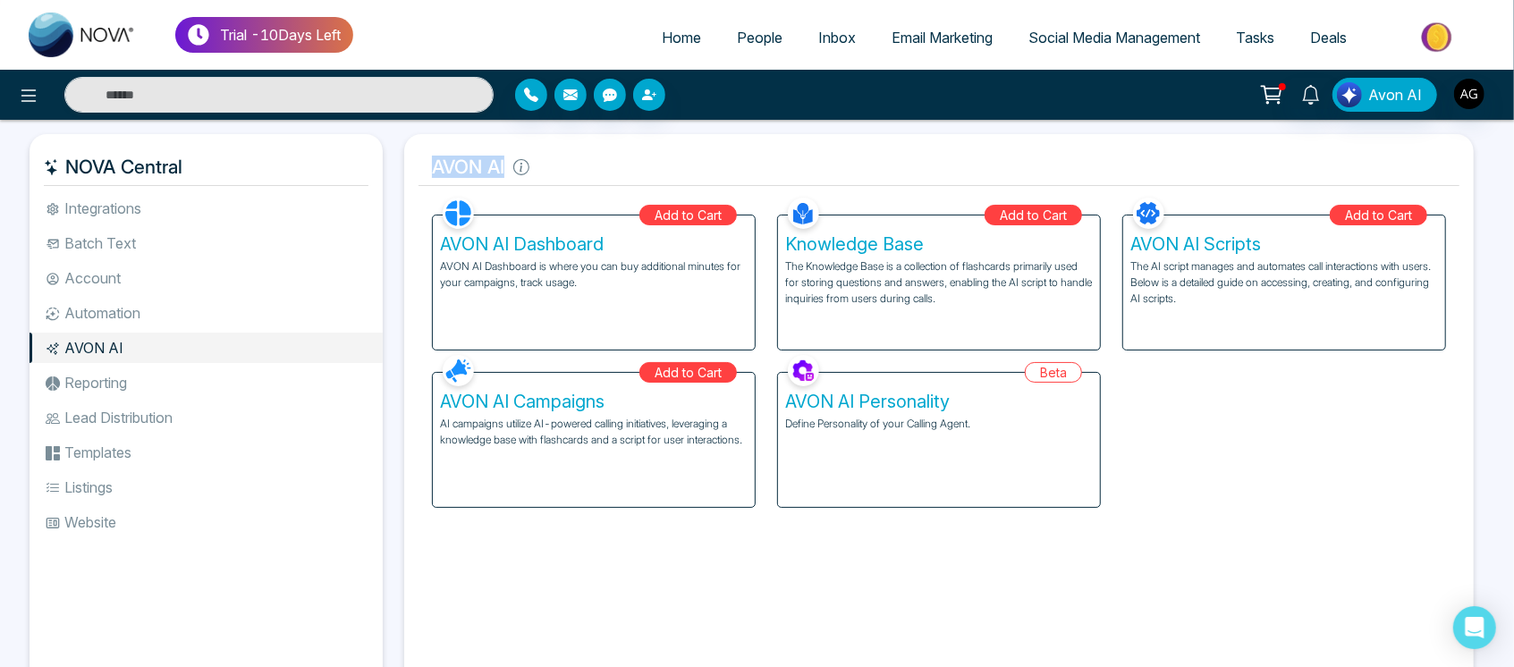
drag, startPoint x: 424, startPoint y: 151, endPoint x: 679, endPoint y: 142, distance: 255.0
click at [679, 142] on div "AVON AI Facebook NOVACRM enables users to connect to Facebook to schedule socia…" at bounding box center [938, 414] width 1069 height 561
click at [672, 165] on h5 "AVON AI" at bounding box center [938, 167] width 1041 height 38
click at [634, 306] on div "AVON AI Dashboard AVON AI Dashboard is where you can buy additional minutes for…" at bounding box center [594, 282] width 322 height 134
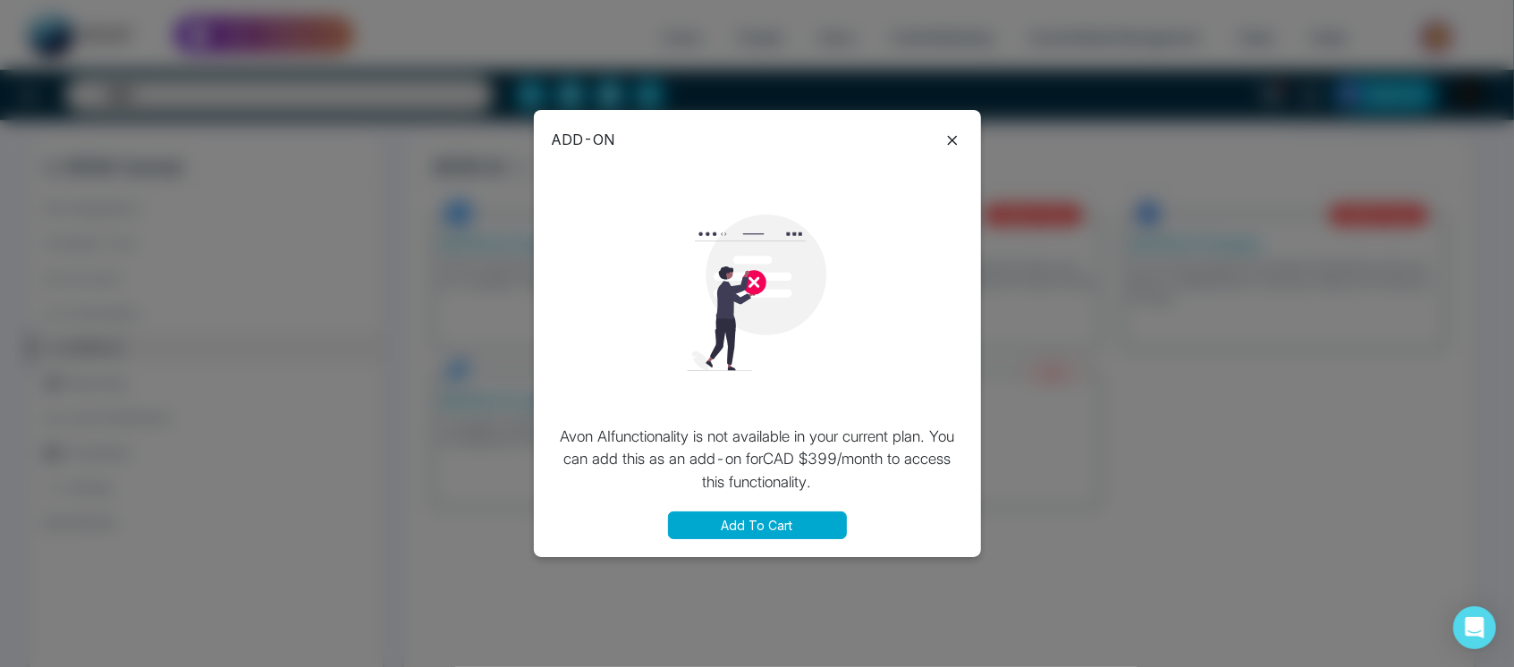
click at [951, 141] on icon at bounding box center [952, 140] width 21 height 21
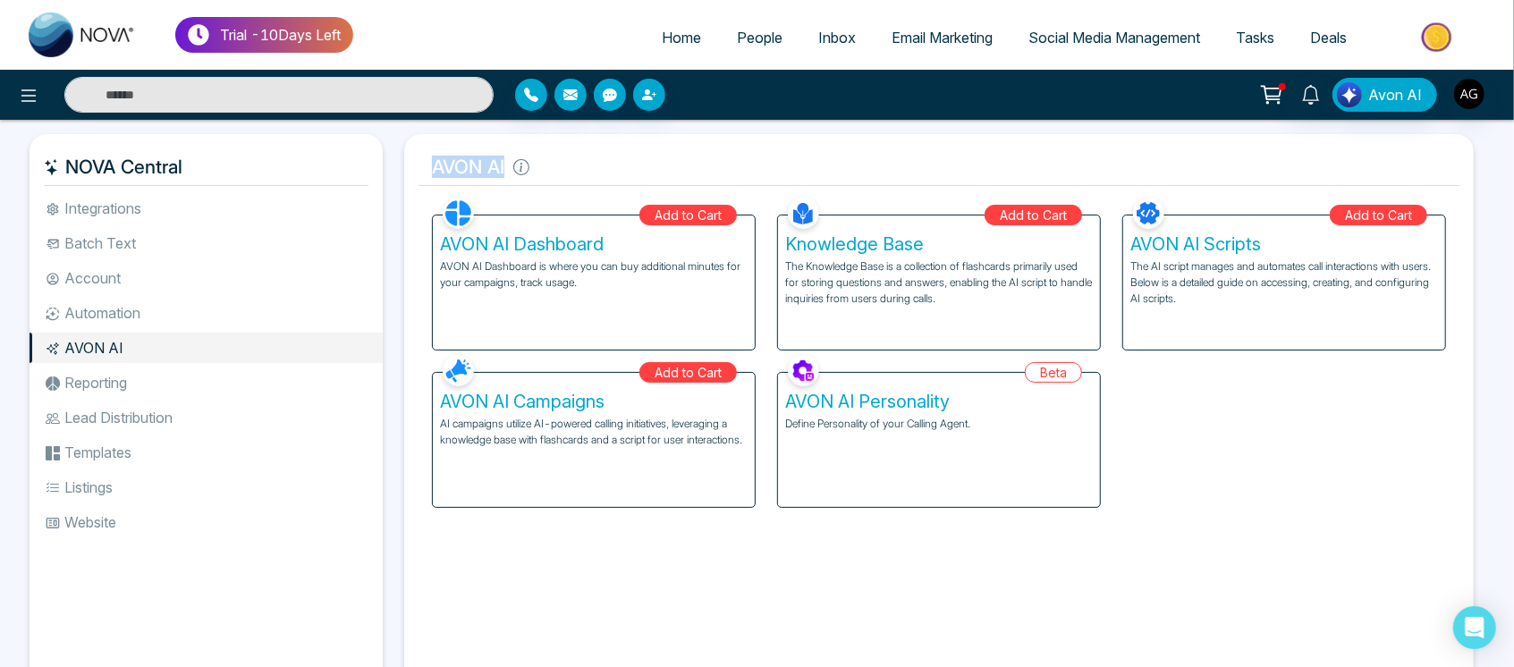
drag, startPoint x: 408, startPoint y: 170, endPoint x: 553, endPoint y: 149, distance: 147.2
click at [553, 149] on div "AVON AI Facebook NOVACRM enables users to connect to Facebook to schedule socia…" at bounding box center [938, 414] width 1069 height 561
click at [553, 149] on h5 "AVON AI" at bounding box center [938, 167] width 1041 height 38
click at [893, 239] on h5 "Knowledge Base" at bounding box center [939, 243] width 308 height 21
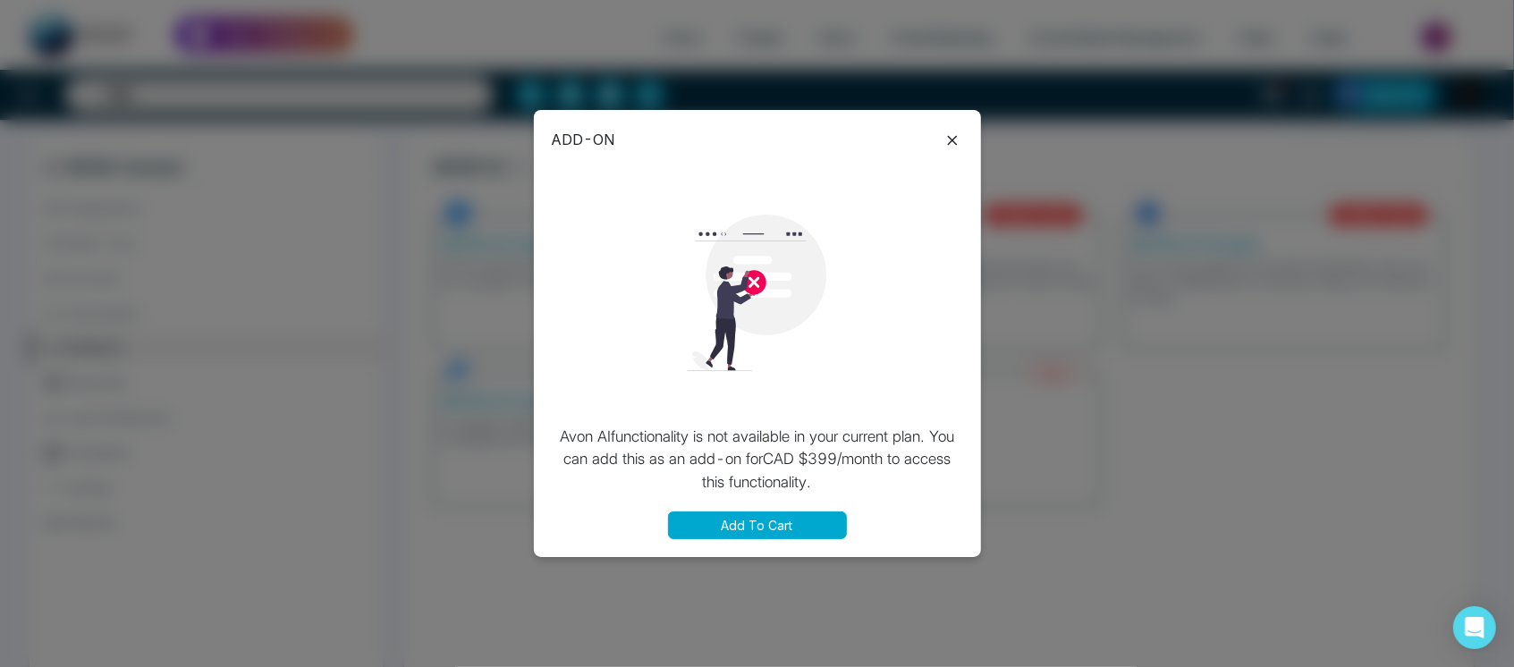
click at [948, 130] on icon at bounding box center [952, 140] width 21 height 21
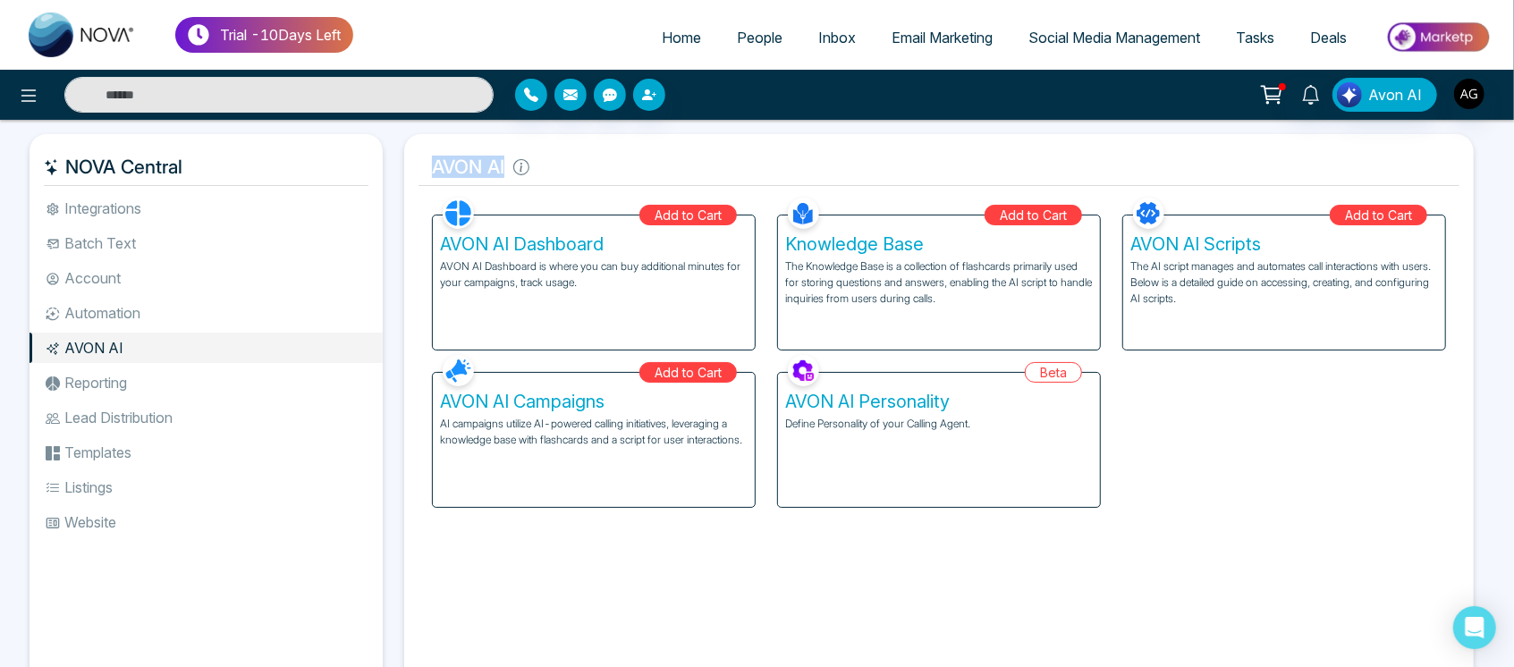
drag, startPoint x: 426, startPoint y: 163, endPoint x: 542, endPoint y: 167, distance: 116.3
click at [542, 167] on h5 "AVON AI" at bounding box center [938, 167] width 1041 height 38
drag, startPoint x: 422, startPoint y: 165, endPoint x: 522, endPoint y: 168, distance: 100.2
click at [522, 168] on h5 "AVON AI" at bounding box center [938, 167] width 1041 height 38
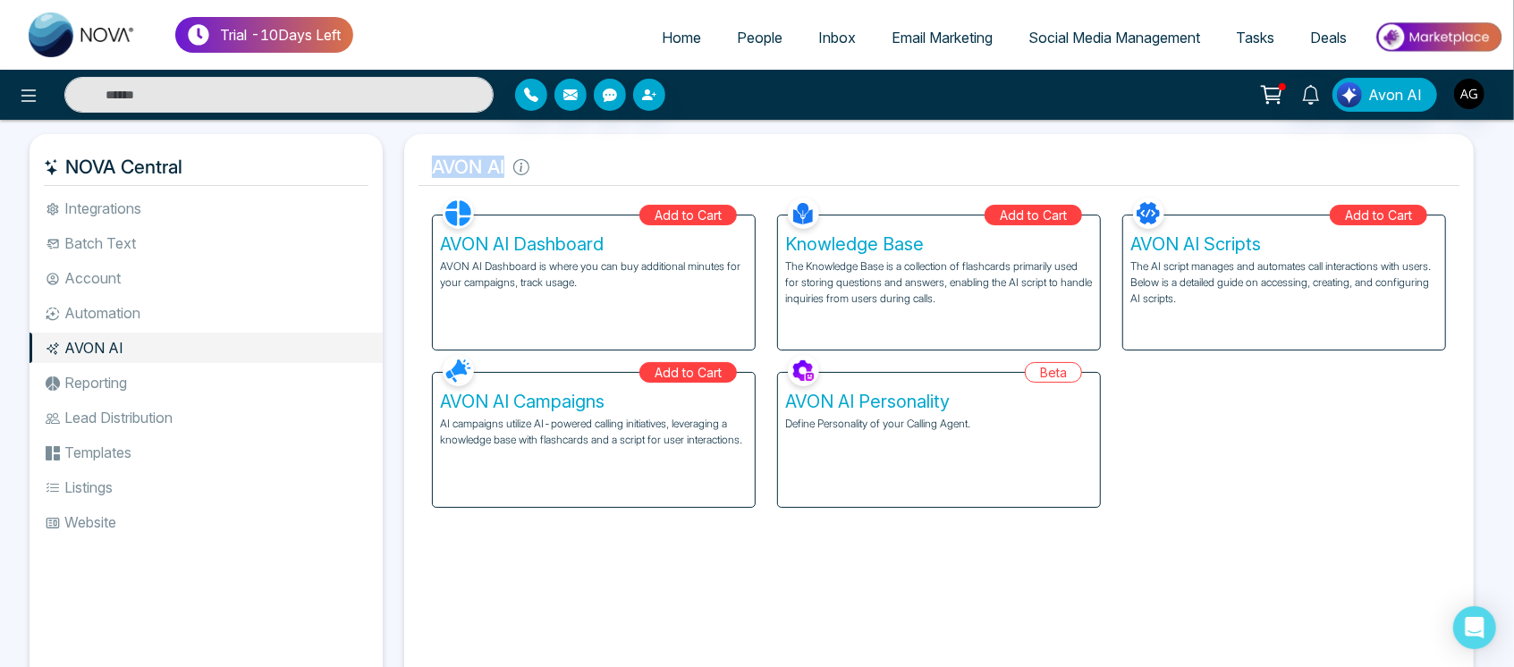
click at [544, 166] on h5 "AVON AI" at bounding box center [938, 167] width 1041 height 38
drag, startPoint x: 414, startPoint y: 164, endPoint x: 525, endPoint y: 168, distance: 111.0
click at [525, 168] on div "AVON AI Facebook NOVACRM enables users to connect to Facebook to schedule socia…" at bounding box center [938, 414] width 1069 height 561
click at [643, 161] on h5 "AVON AI" at bounding box center [938, 167] width 1041 height 38
drag, startPoint x: 415, startPoint y: 167, endPoint x: 584, endPoint y: 161, distance: 169.1
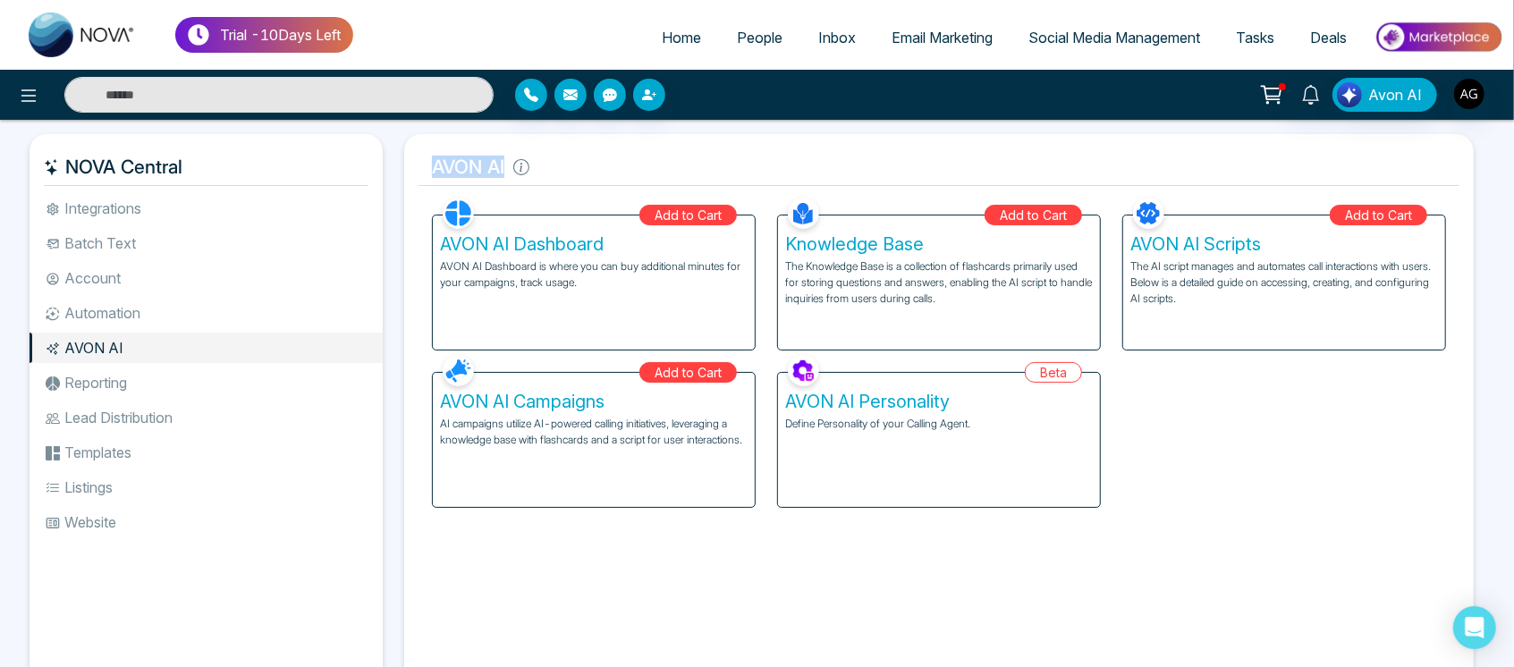
click at [584, 161] on div "AVON AI Facebook NOVACRM enables users to connect to Facebook to schedule socia…" at bounding box center [938, 414] width 1069 height 561
click at [584, 161] on h5 "AVON AI" at bounding box center [938, 167] width 1041 height 38
drag, startPoint x: 422, startPoint y: 172, endPoint x: 526, endPoint y: 166, distance: 103.9
click at [526, 166] on h5 "AVON AI" at bounding box center [938, 167] width 1041 height 38
click at [628, 176] on h5 "AVON AI" at bounding box center [938, 167] width 1041 height 38
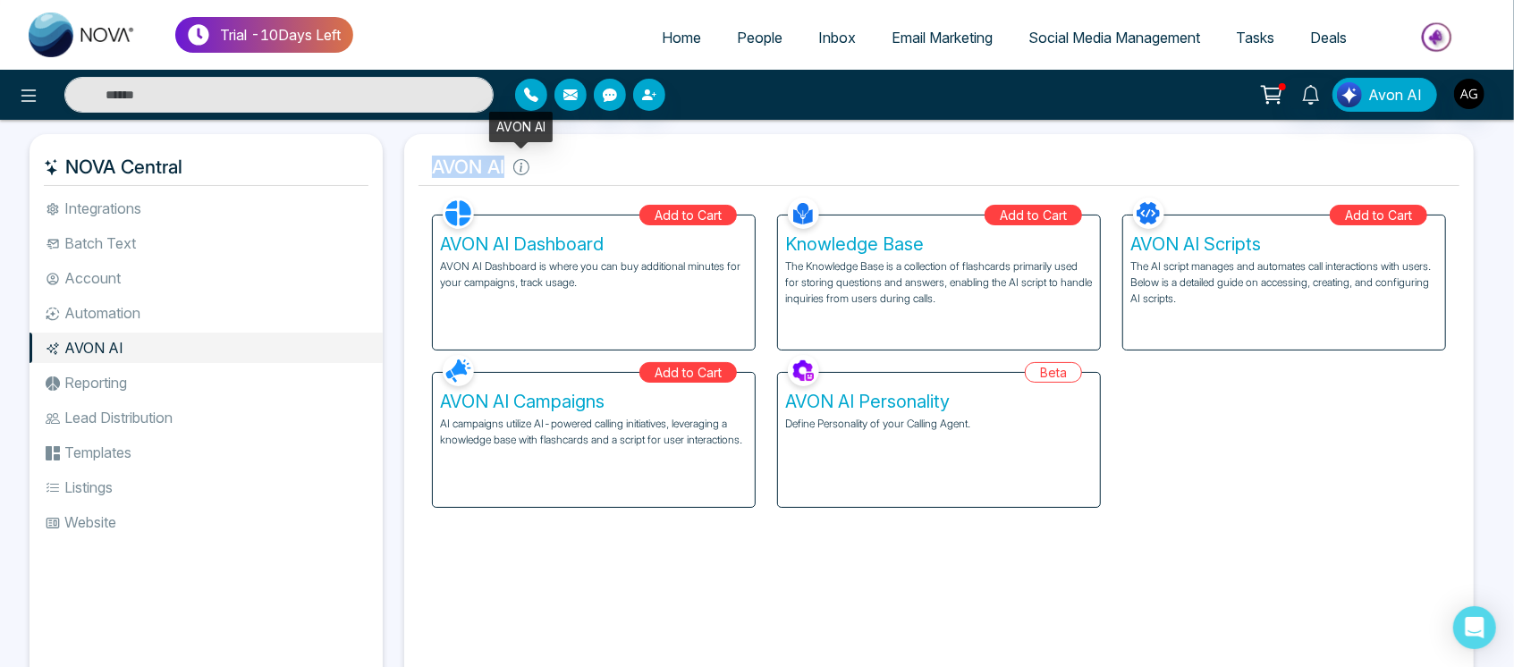
drag, startPoint x: 414, startPoint y: 172, endPoint x: 537, endPoint y: 161, distance: 123.9
click at [537, 161] on div "AVON AI Facebook NOVACRM enables users to connect to Facebook to schedule socia…" at bounding box center [938, 414] width 1069 height 561
click at [500, 168] on h5 "AVON AI" at bounding box center [938, 167] width 1041 height 38
drag, startPoint x: 500, startPoint y: 168, endPoint x: 428, endPoint y: 158, distance: 72.2
click at [428, 158] on h5 "AVON AI" at bounding box center [938, 167] width 1041 height 38
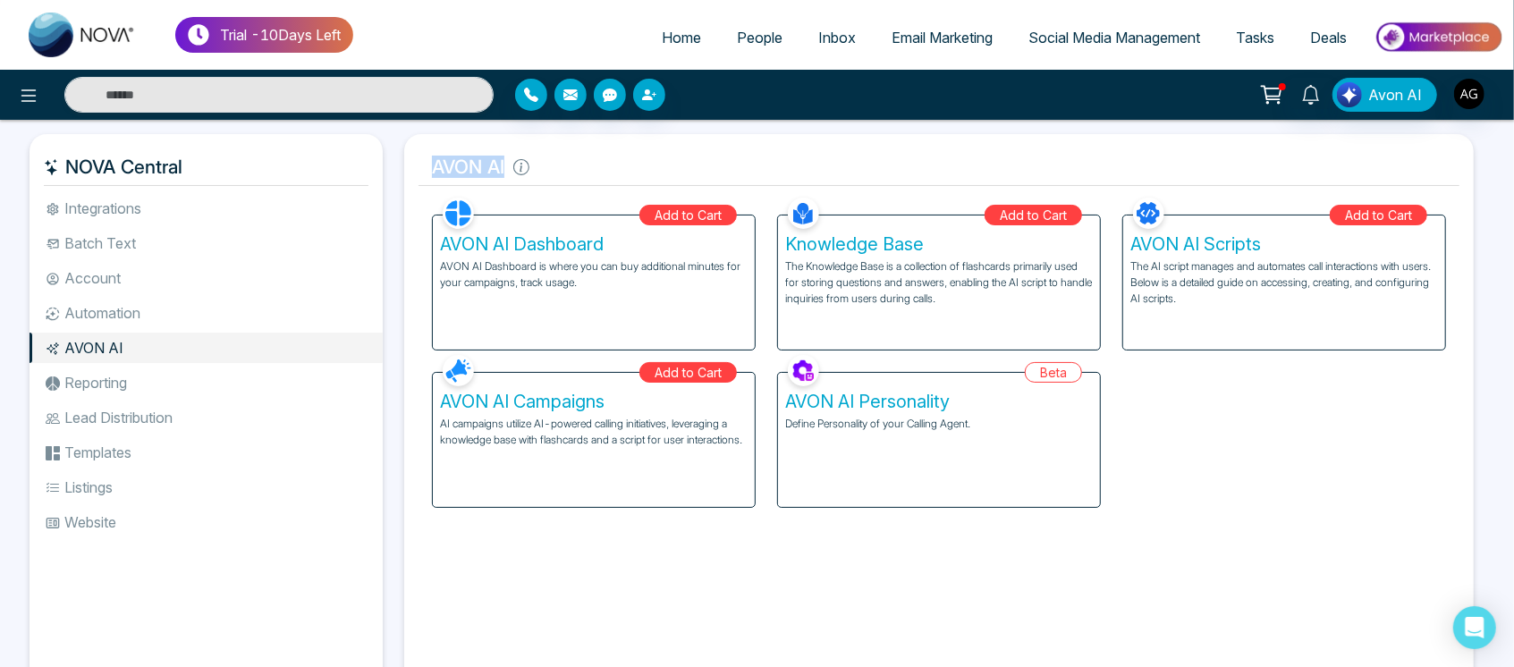
click at [428, 158] on h5 "AVON AI" at bounding box center [938, 167] width 1041 height 38
drag, startPoint x: 428, startPoint y: 158, endPoint x: 523, endPoint y: 162, distance: 94.8
click at [523, 162] on h5 "AVON AI" at bounding box center [938, 167] width 1041 height 38
click at [563, 162] on h5 "AVON AI" at bounding box center [938, 167] width 1041 height 38
click at [180, 239] on li "Batch Text" at bounding box center [206, 243] width 353 height 30
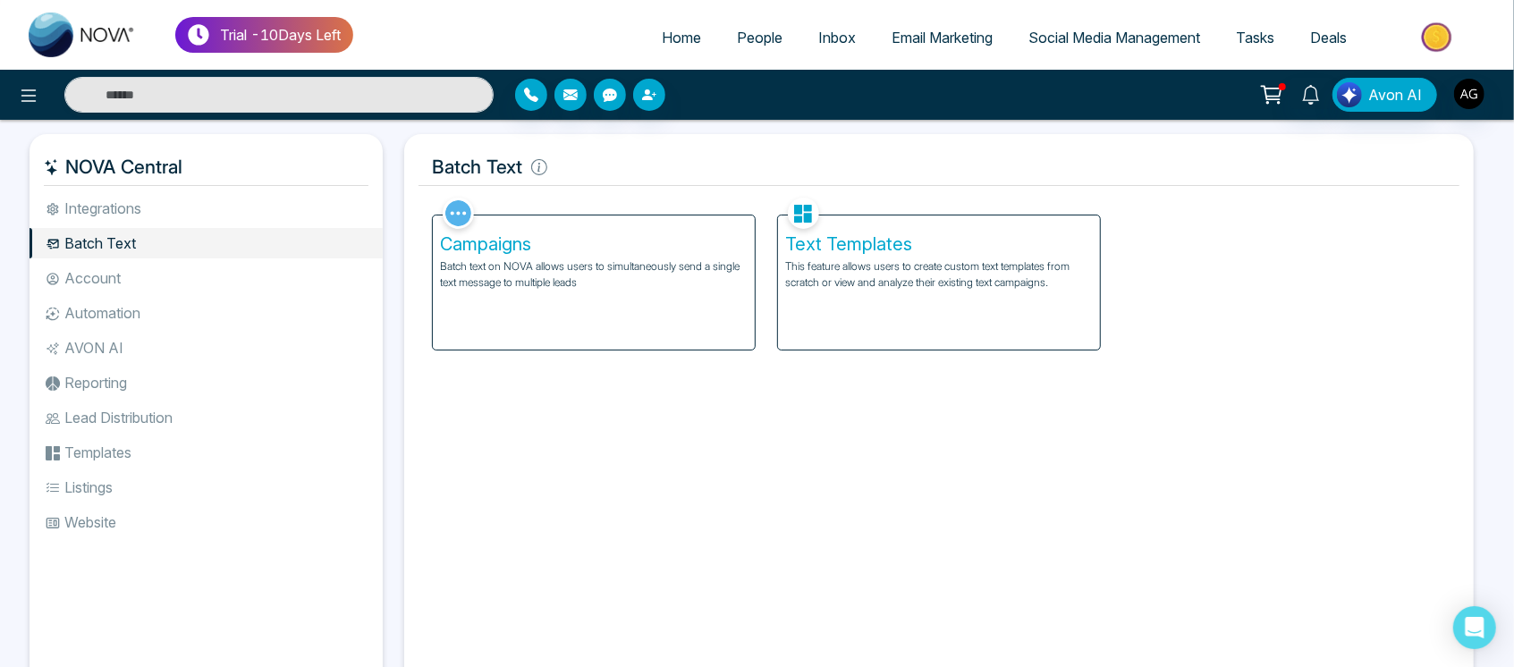
click at [555, 277] on p "Batch text on NOVA allows users to simultaneously send a single text message to…" at bounding box center [594, 274] width 308 height 32
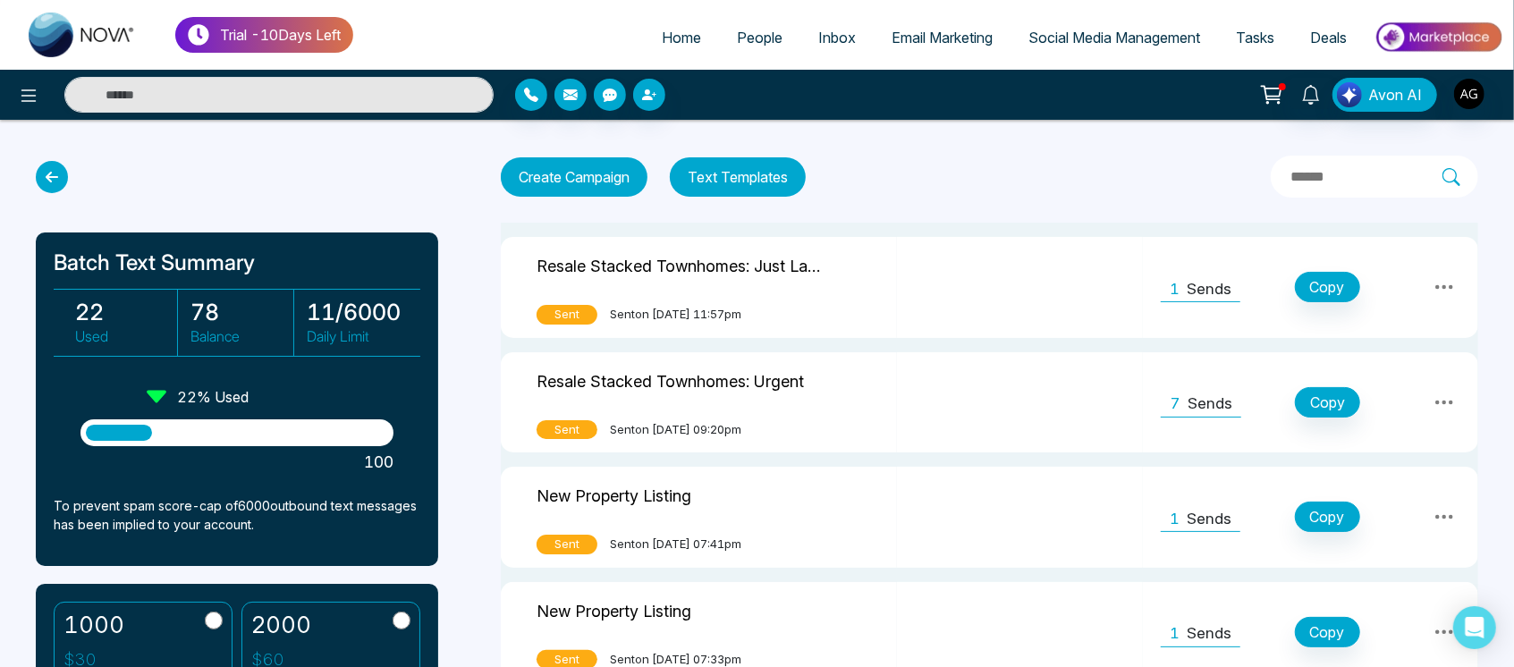
click at [204, 299] on h3 "78" at bounding box center [241, 312] width 102 height 27
drag, startPoint x: 245, startPoint y: 317, endPoint x: 168, endPoint y: 304, distance: 78.1
click at [168, 304] on div "22 Used 78 Balance 11 / 6000 Daily Limit" at bounding box center [237, 323] width 367 height 68
click at [226, 300] on h3 "78" at bounding box center [241, 312] width 102 height 27
drag, startPoint x: 184, startPoint y: 304, endPoint x: 256, endPoint y: 310, distance: 71.8
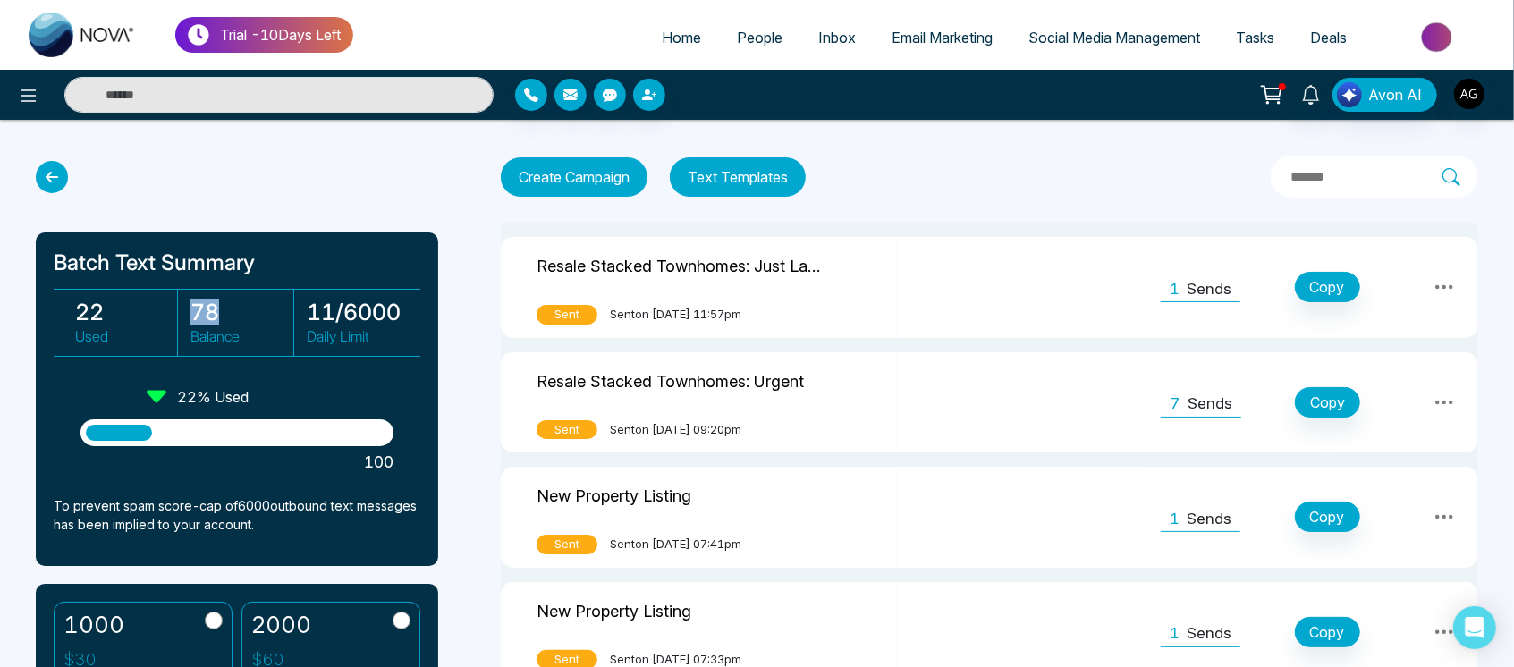
click at [256, 310] on div "78 Balance" at bounding box center [237, 323] width 114 height 66
click at [256, 310] on h3 "78" at bounding box center [241, 312] width 102 height 27
drag, startPoint x: 298, startPoint y: 309, endPoint x: 429, endPoint y: 310, distance: 131.4
click at [429, 310] on div "Batch Text Summary 22 Used 78 Balance 11 / 6000 Daily Limit 22 % Used 100 To pr…" at bounding box center [237, 399] width 402 height 334
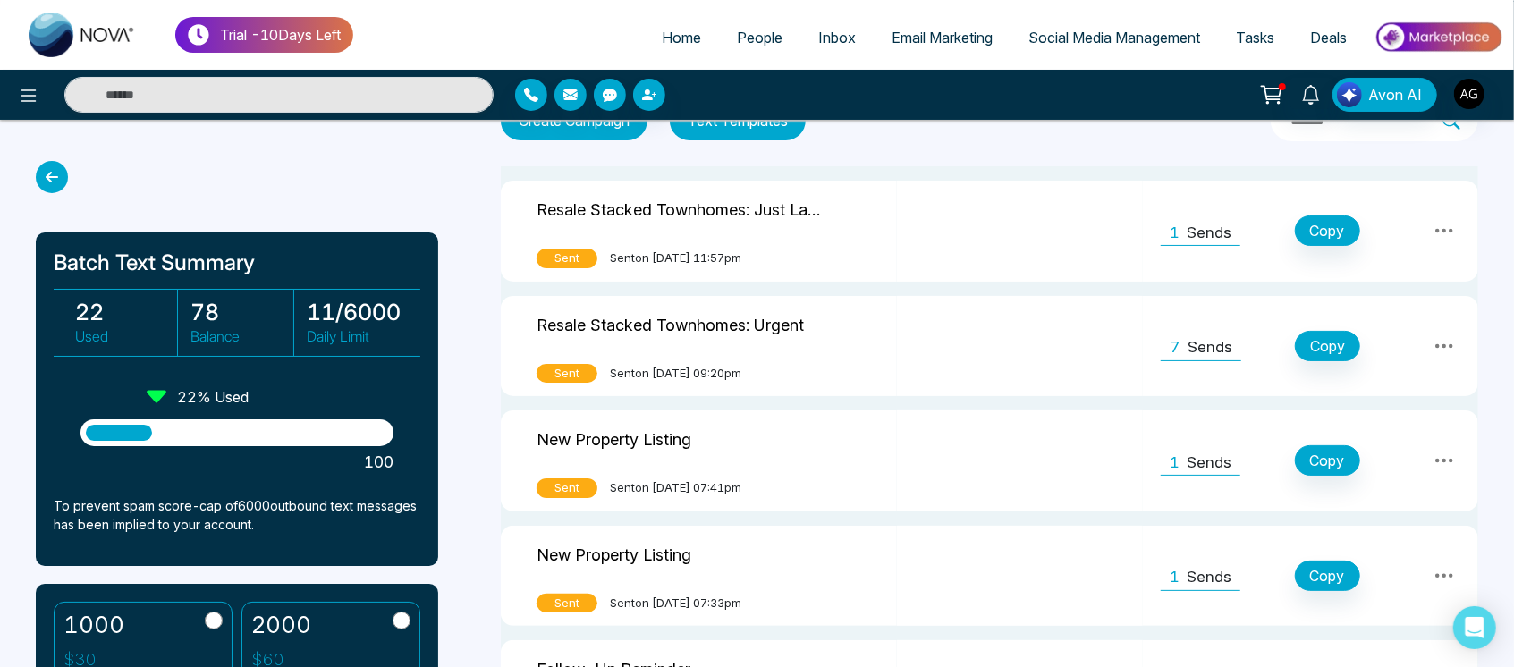
scroll to position [30, 0]
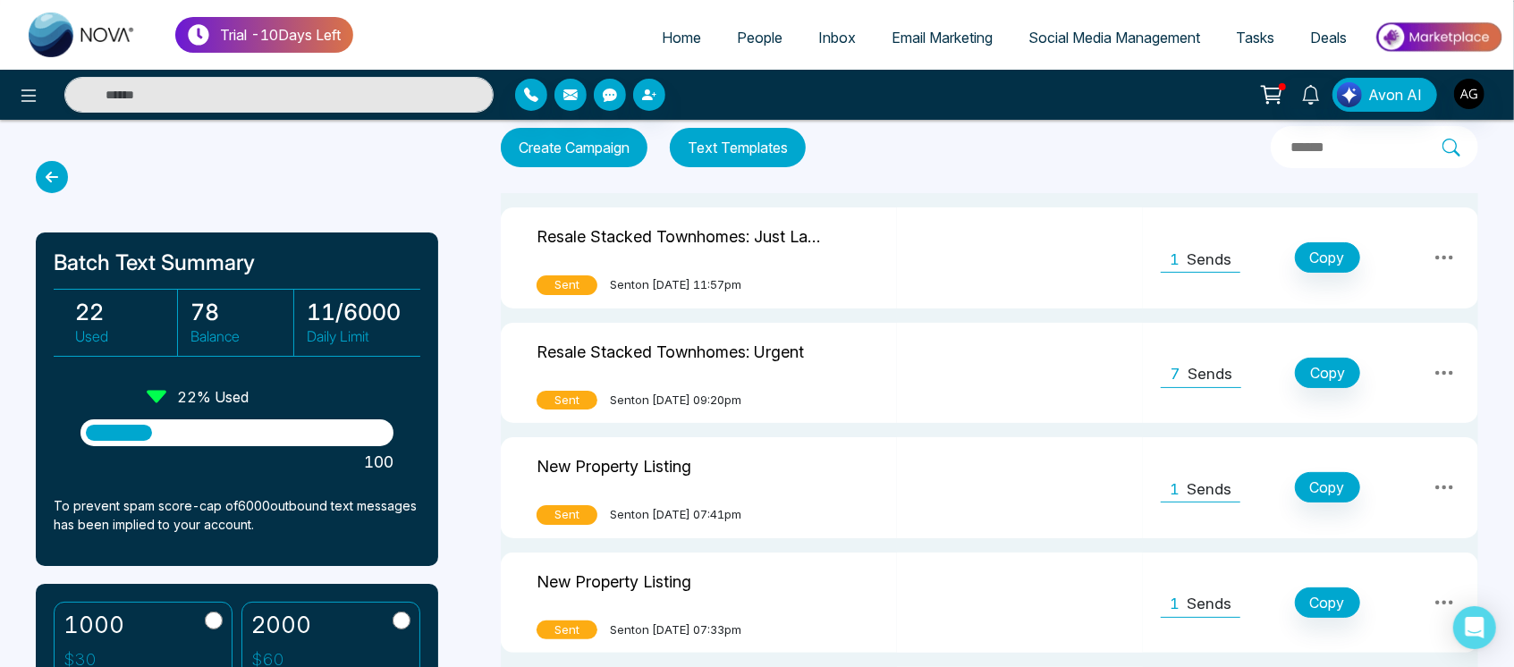
click at [56, 170] on icon at bounding box center [52, 177] width 32 height 32
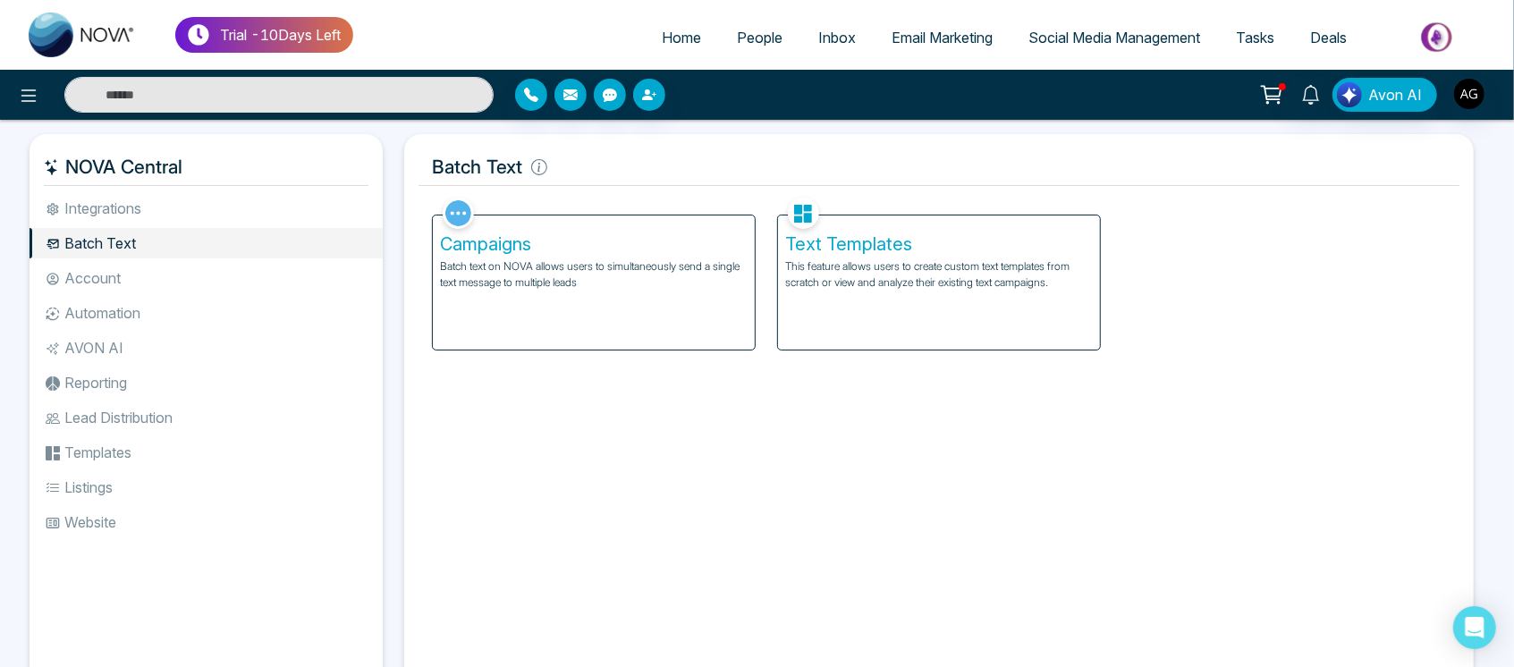
click at [678, 34] on span "Home" at bounding box center [681, 38] width 39 height 18
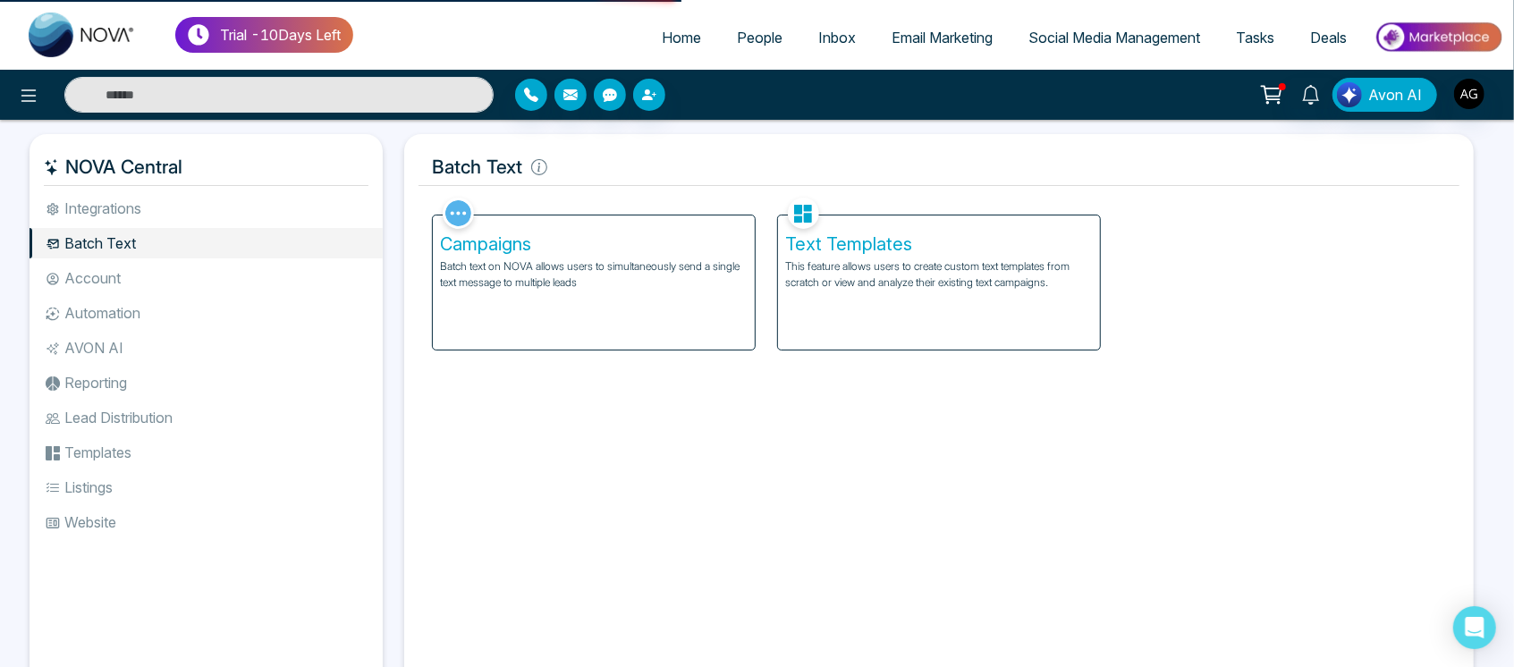
select select "*"
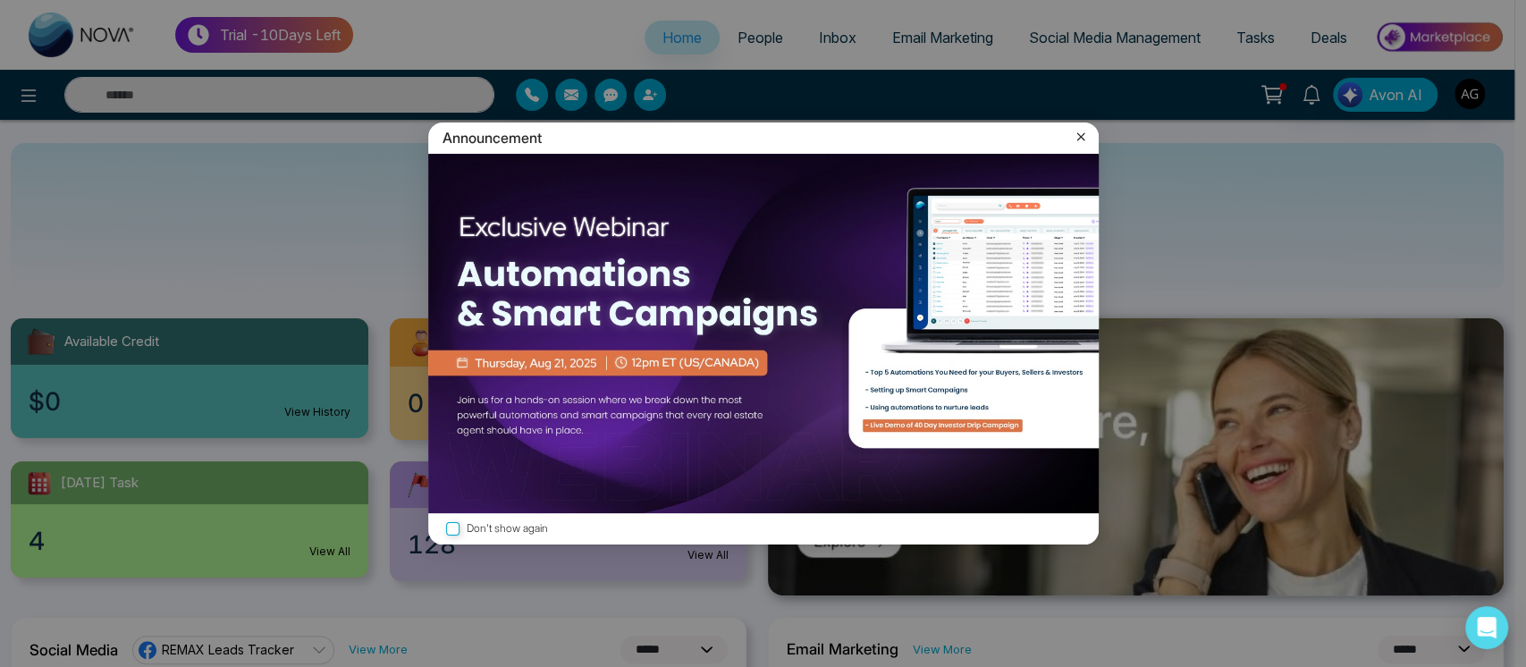
click at [1076, 137] on icon at bounding box center [1081, 137] width 18 height 18
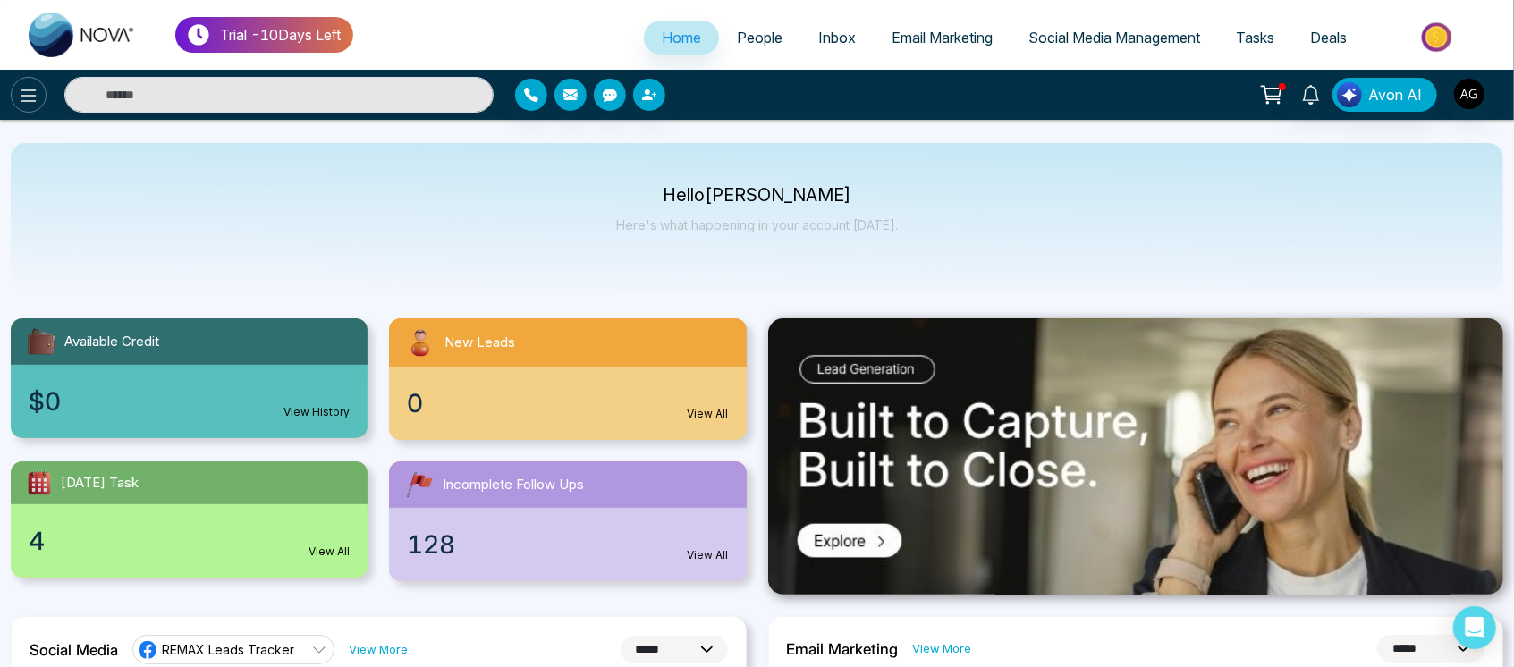
click at [21, 104] on icon at bounding box center [28, 95] width 21 height 21
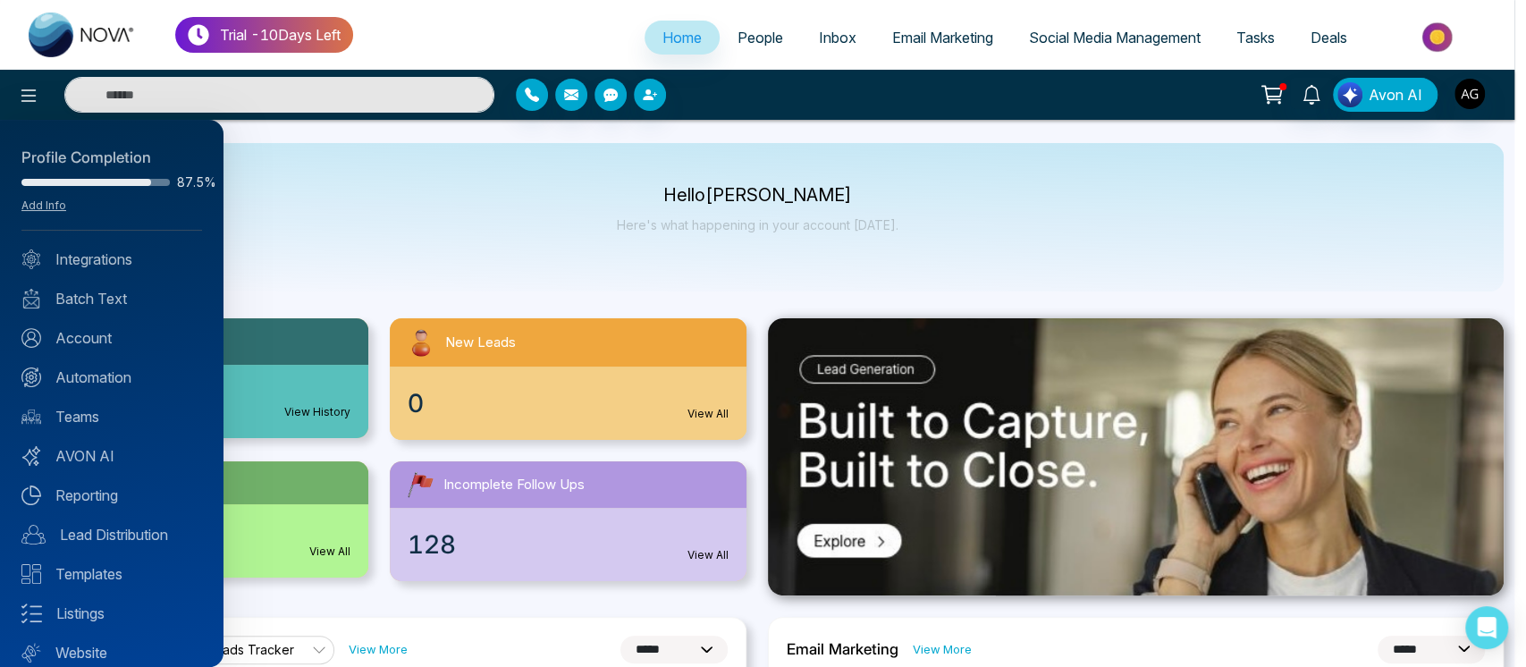
click at [633, 198] on div at bounding box center [763, 333] width 1526 height 667
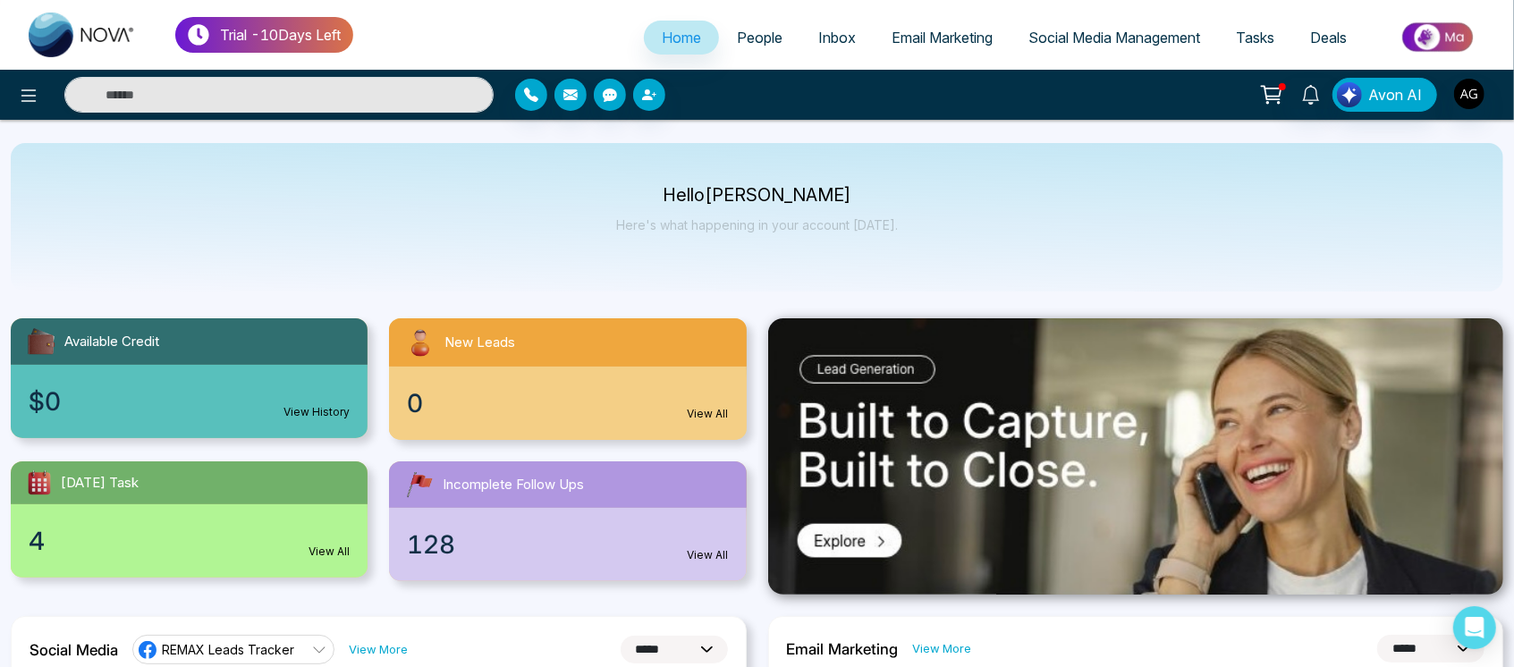
click at [1278, 91] on icon at bounding box center [1271, 94] width 25 height 25
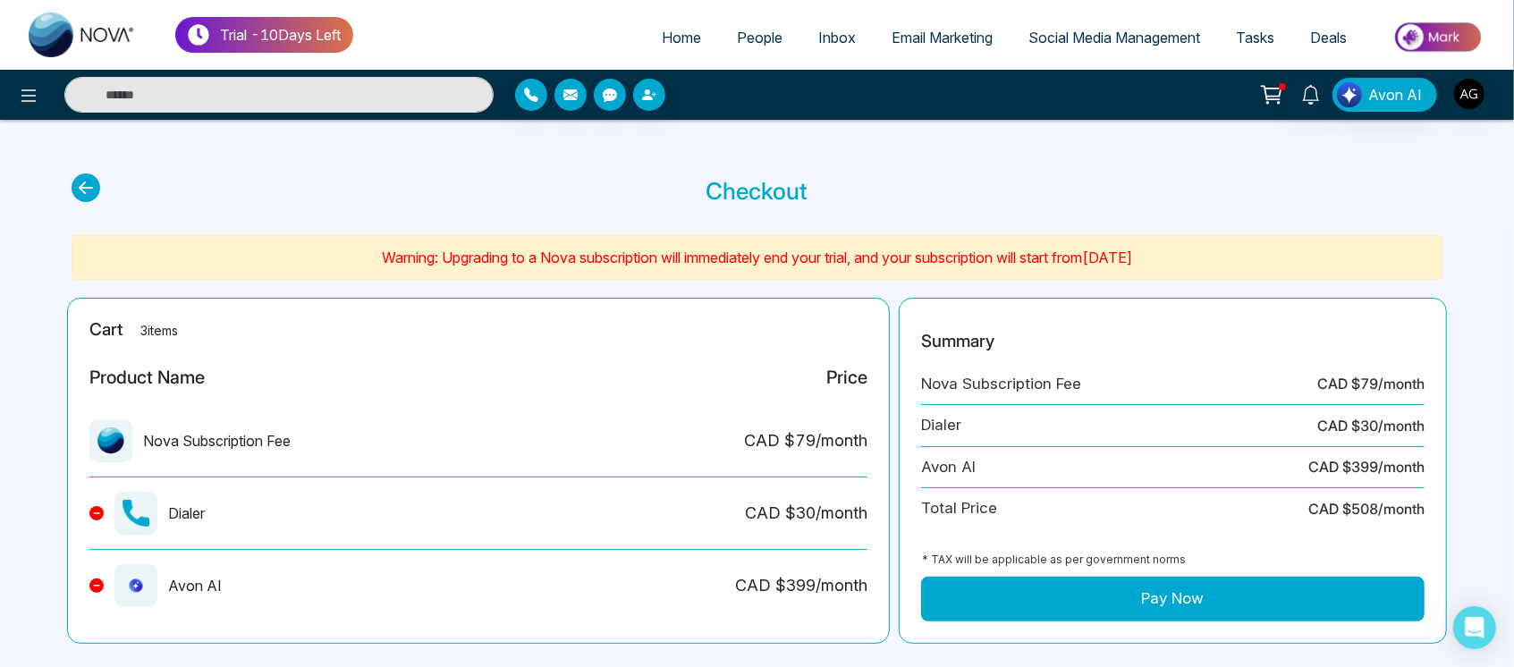
click at [80, 190] on icon at bounding box center [86, 187] width 29 height 29
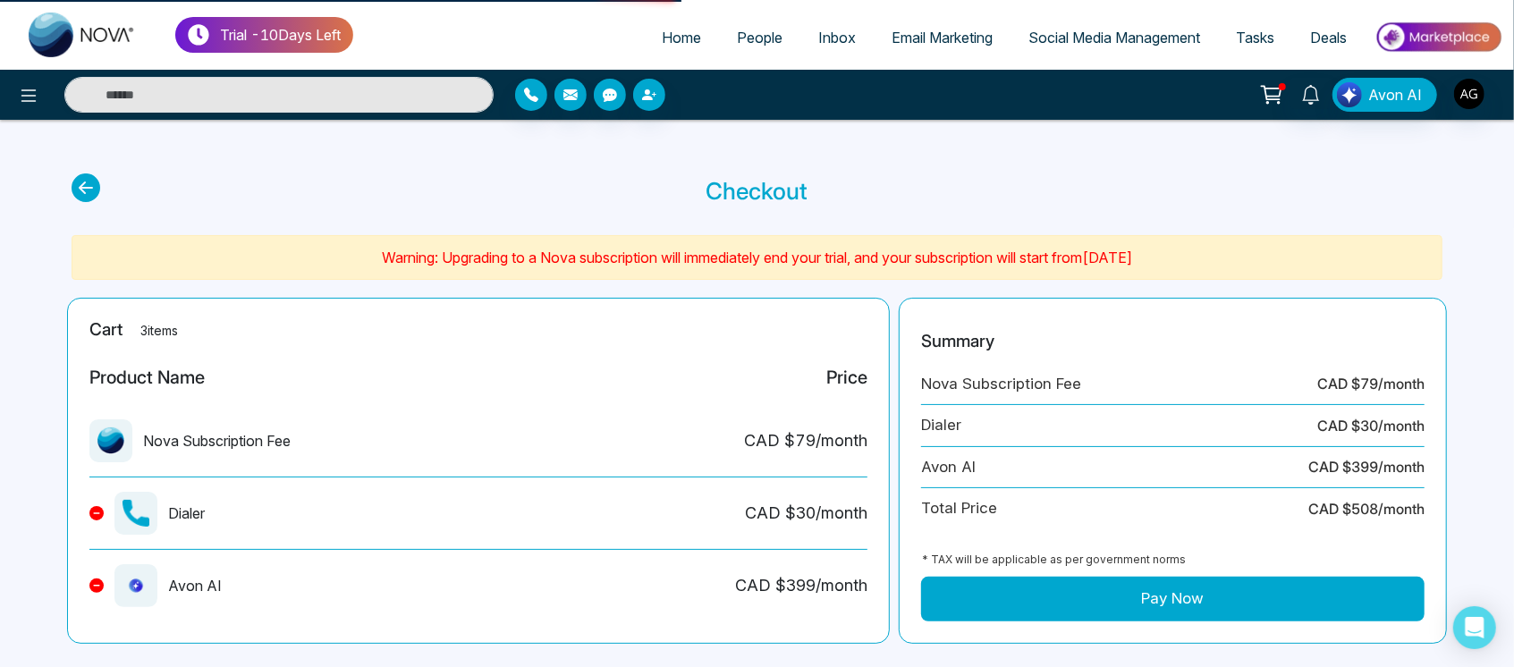
select select "*"
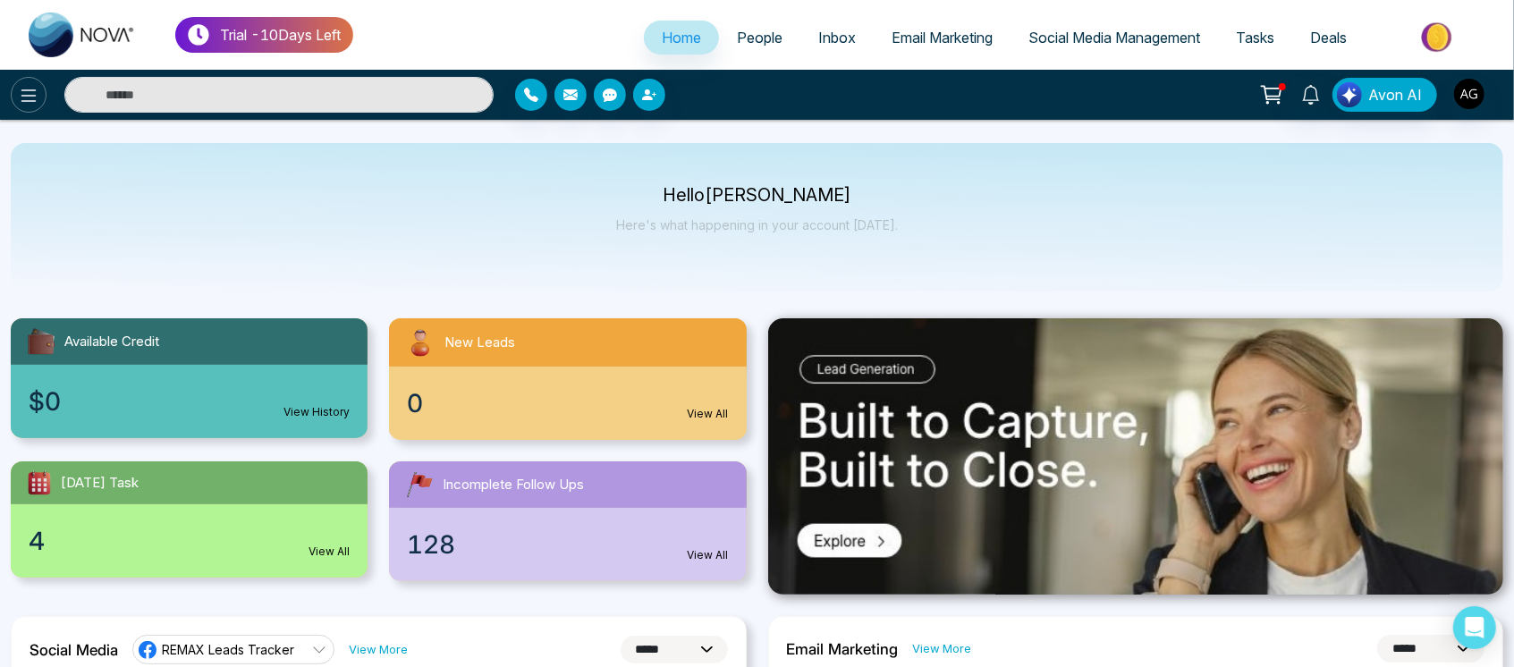
click at [32, 93] on icon at bounding box center [28, 95] width 21 height 21
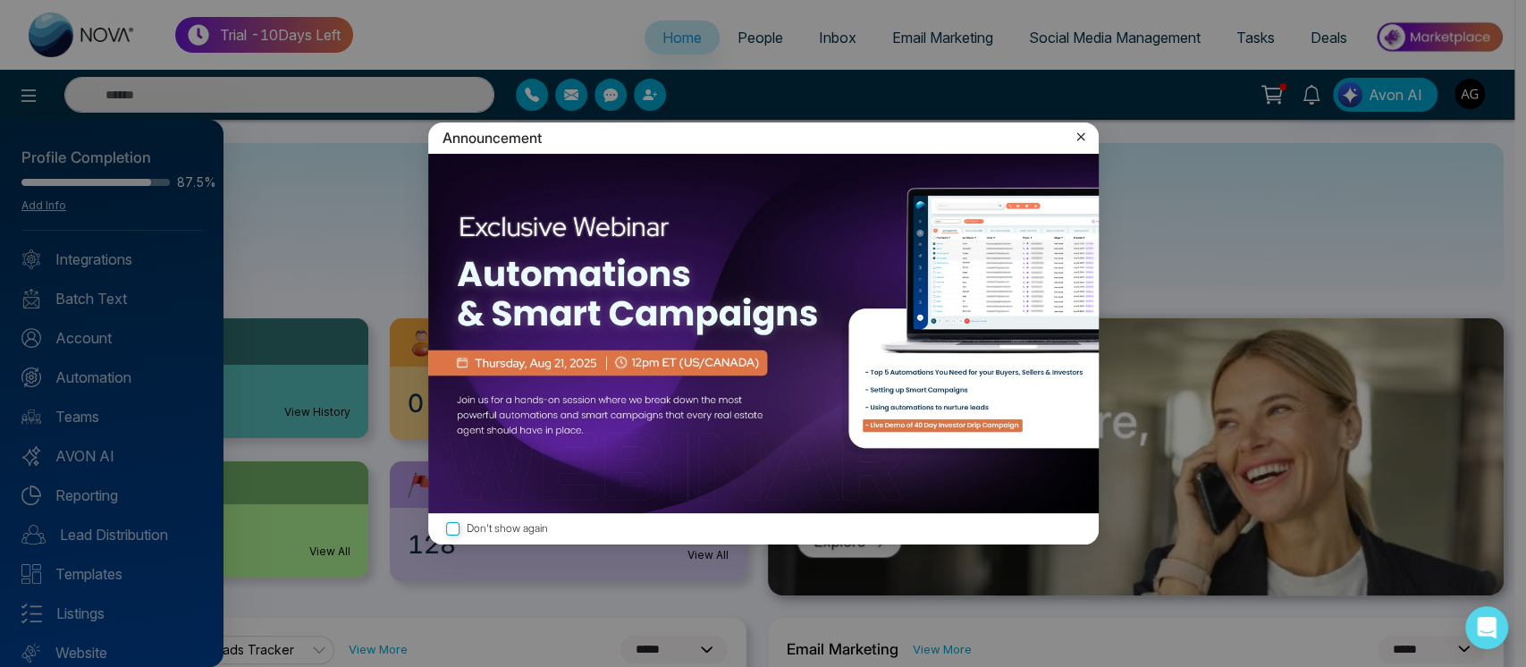
click at [1083, 137] on icon at bounding box center [1081, 137] width 18 height 18
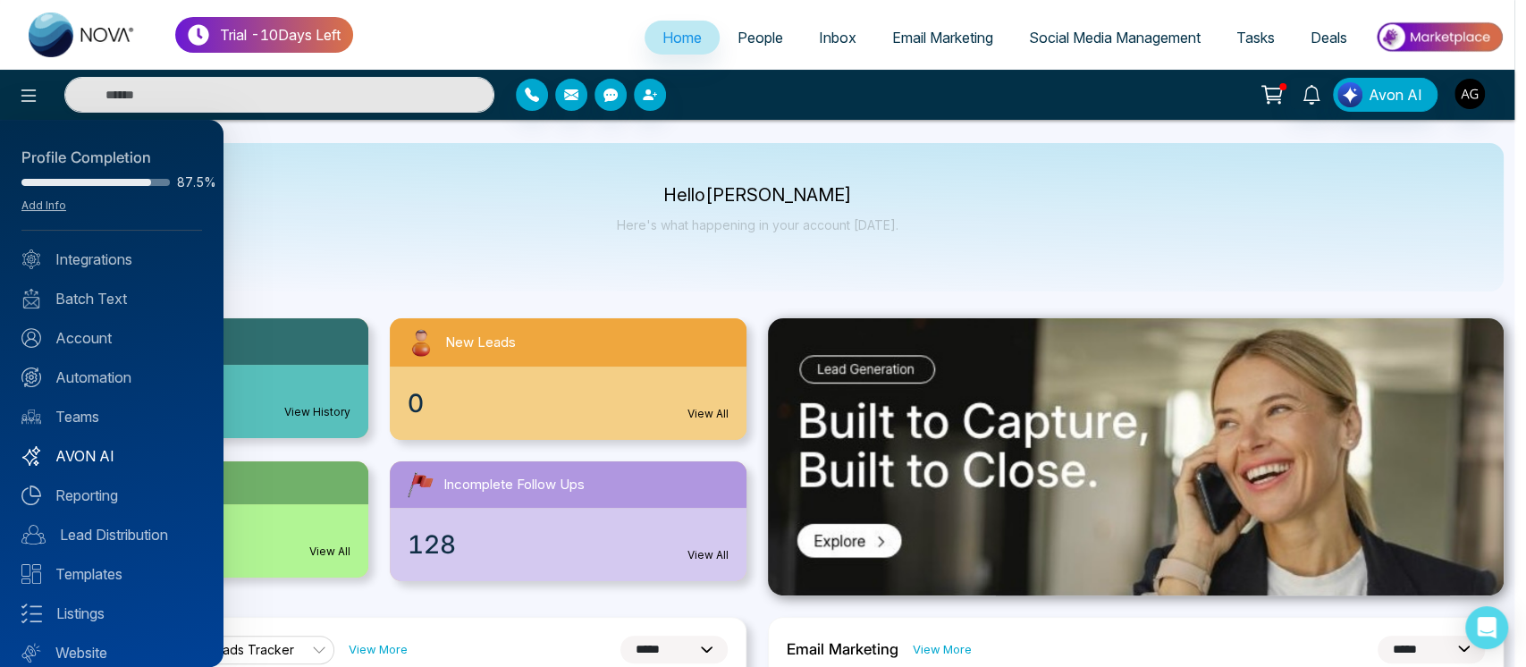
click at [130, 460] on link "AVON AI" at bounding box center [111, 455] width 181 height 21
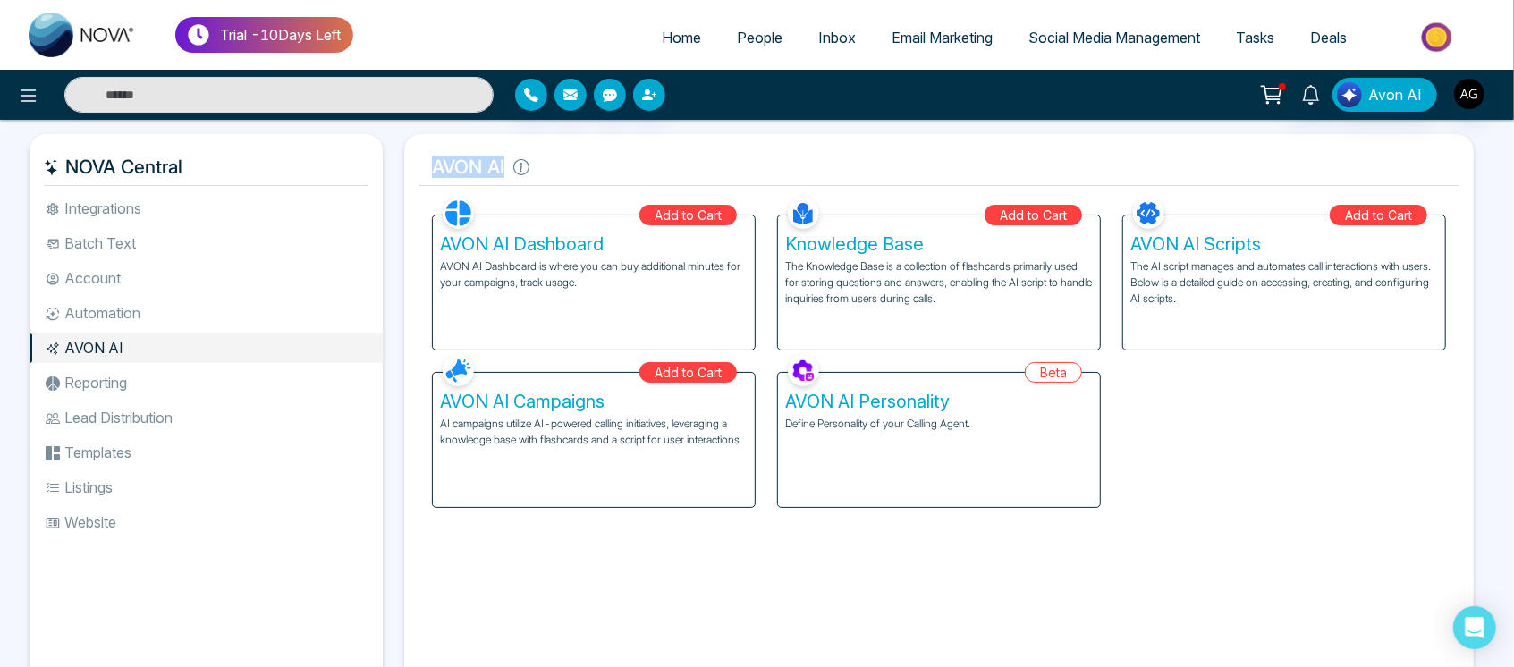
drag, startPoint x: 413, startPoint y: 172, endPoint x: 637, endPoint y: 167, distance: 223.6
click at [637, 167] on div "AVON AI Facebook NOVACRM enables users to connect to Facebook to schedule socia…" at bounding box center [938, 414] width 1069 height 561
click at [637, 167] on h5 "AVON AI" at bounding box center [938, 167] width 1041 height 38
click at [962, 38] on span "Email Marketing" at bounding box center [941, 38] width 101 height 18
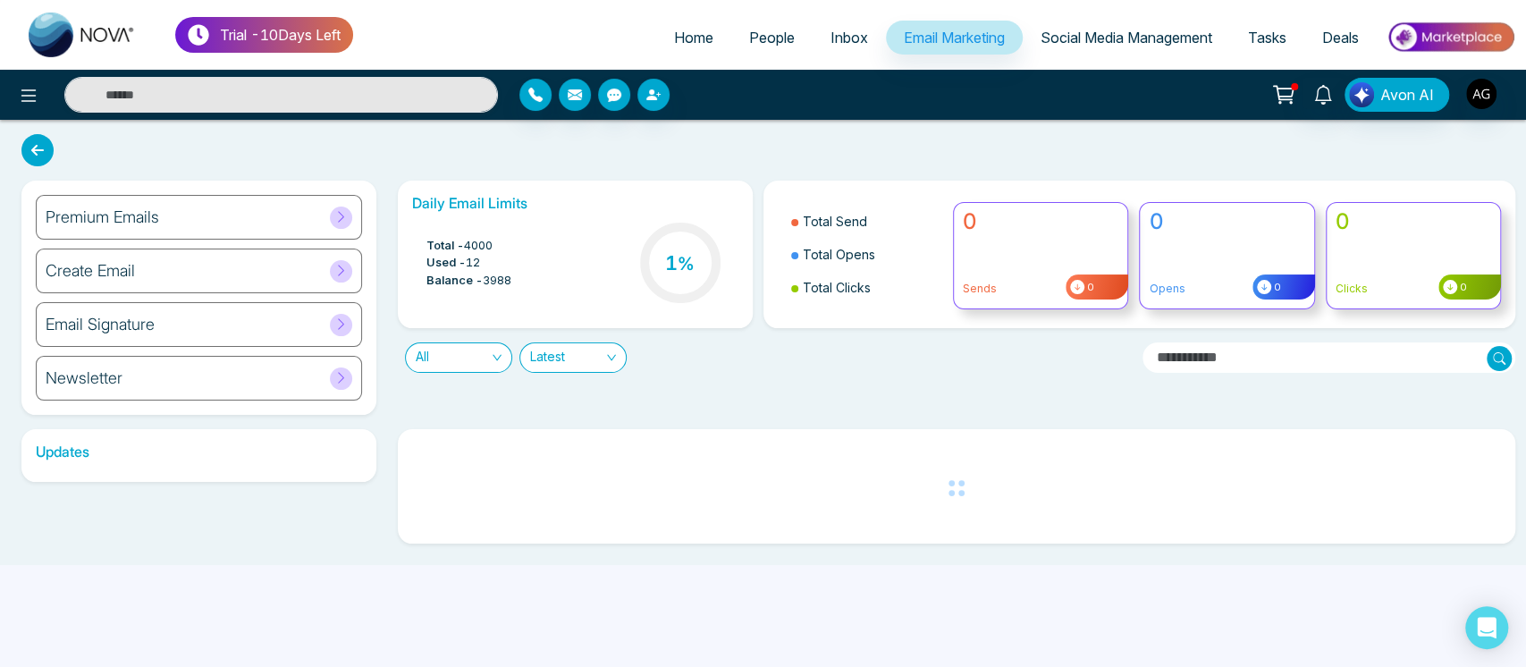
click at [197, 210] on div "Premium Emails" at bounding box center [199, 217] width 326 height 45
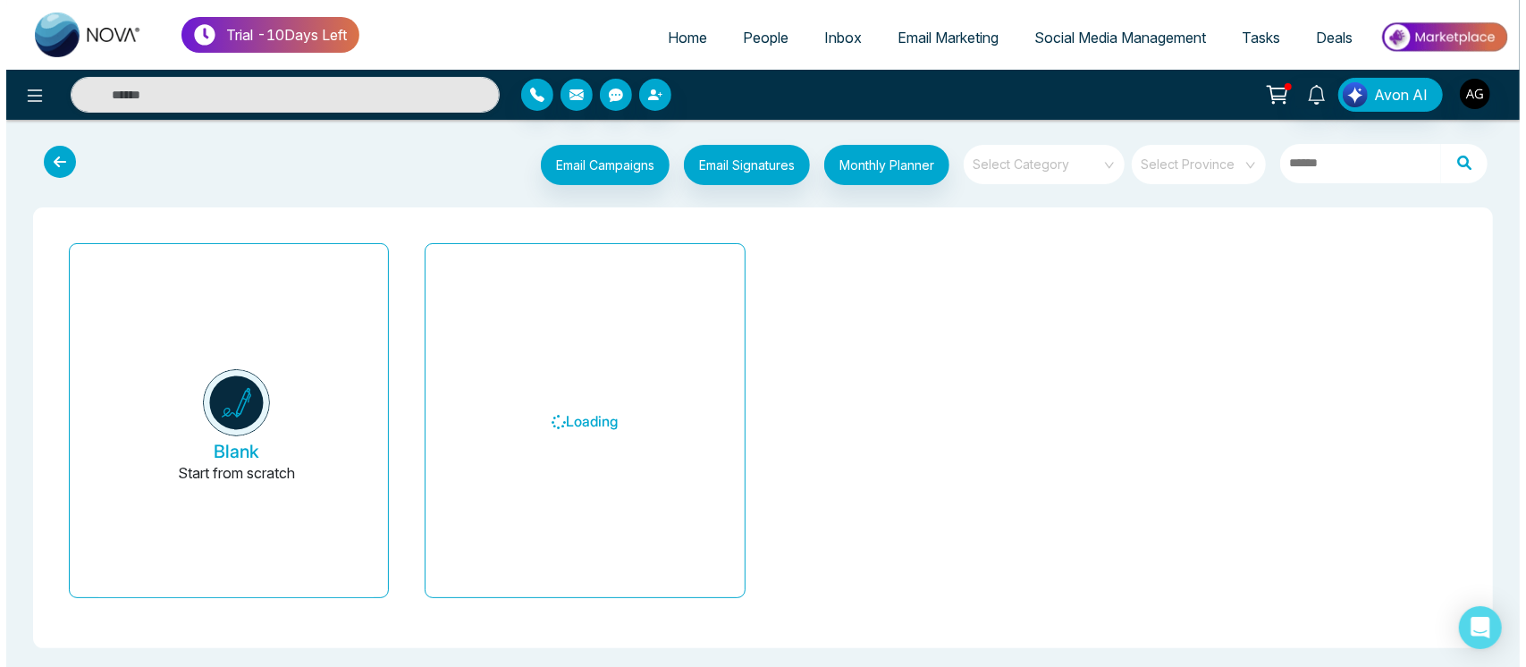
scroll to position [3, 0]
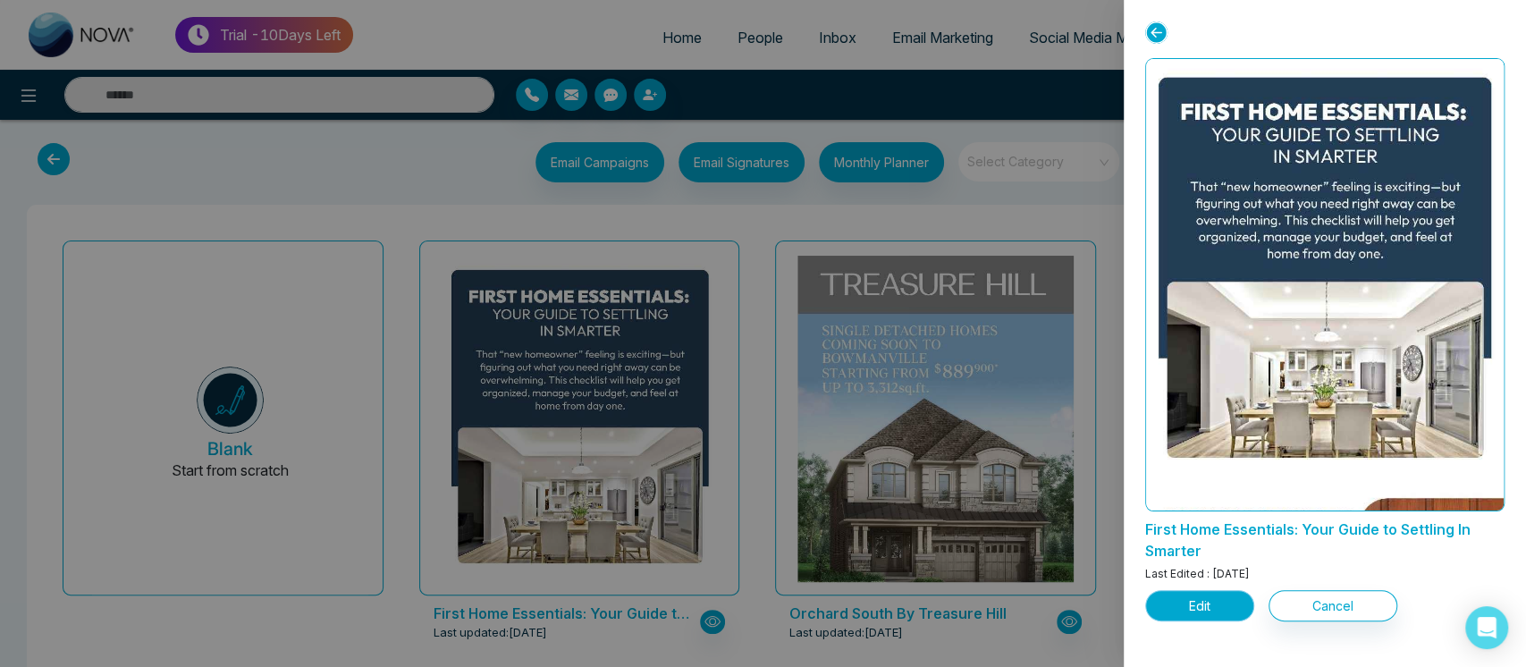
click at [1201, 594] on button "Edit" at bounding box center [1199, 605] width 109 height 31
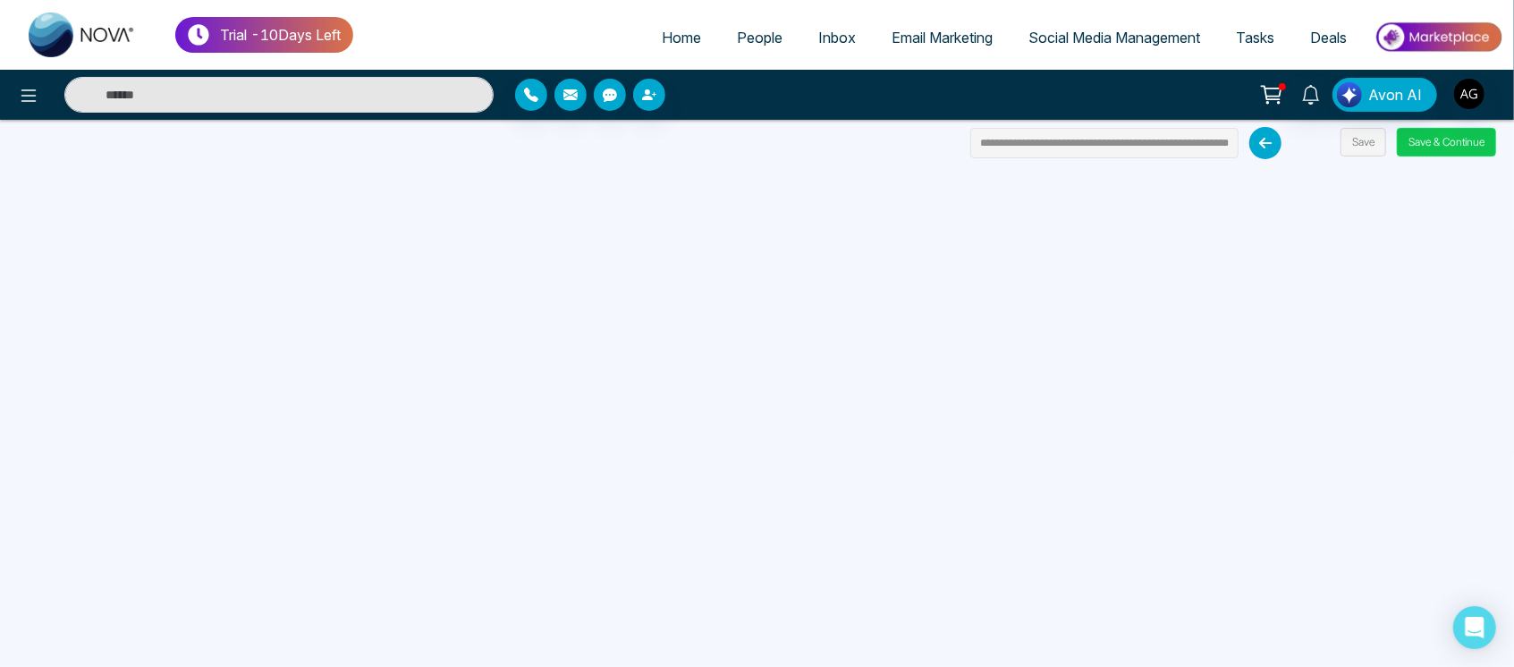
click at [1452, 139] on button "Save & Continue" at bounding box center [1446, 142] width 99 height 29
click at [1466, 147] on button "Save & Continue" at bounding box center [1446, 142] width 99 height 29
click at [1462, 89] on img "button" at bounding box center [1469, 94] width 30 height 30
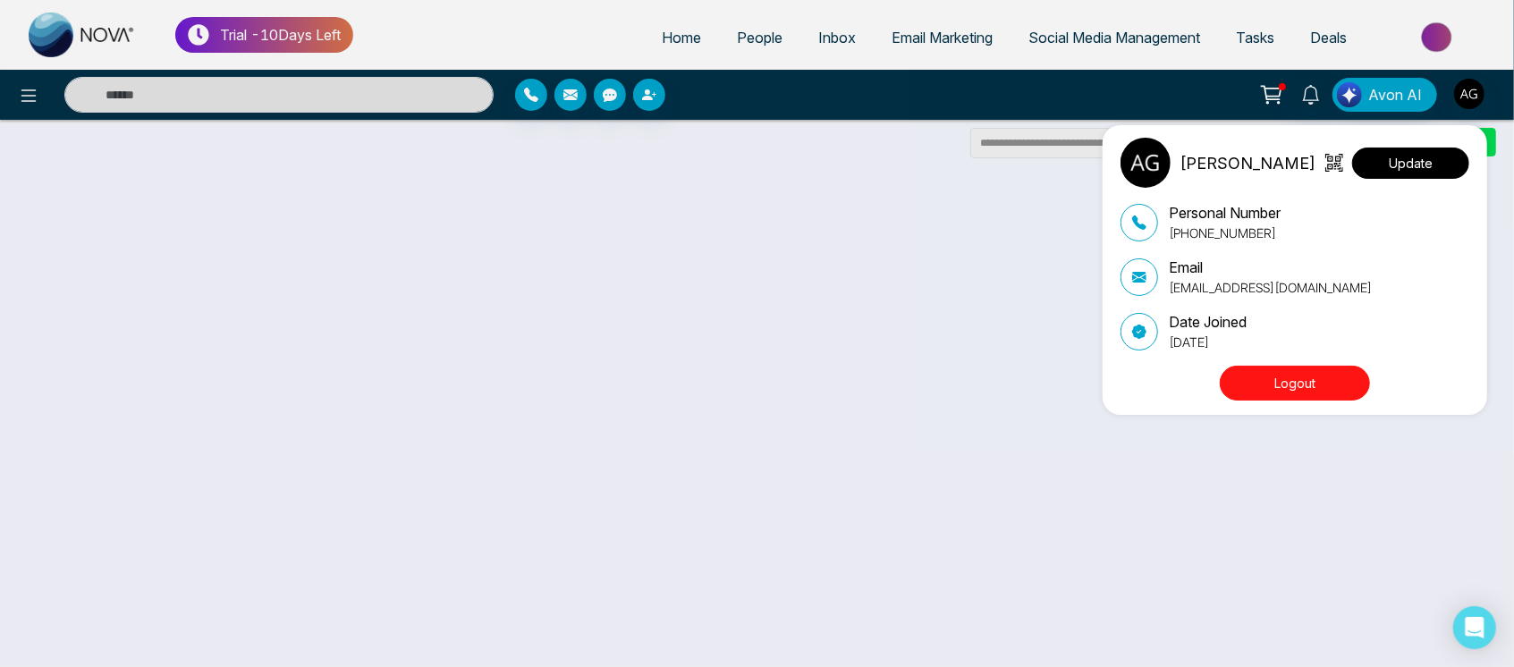
click at [1407, 160] on button "Update" at bounding box center [1410, 163] width 117 height 31
select select
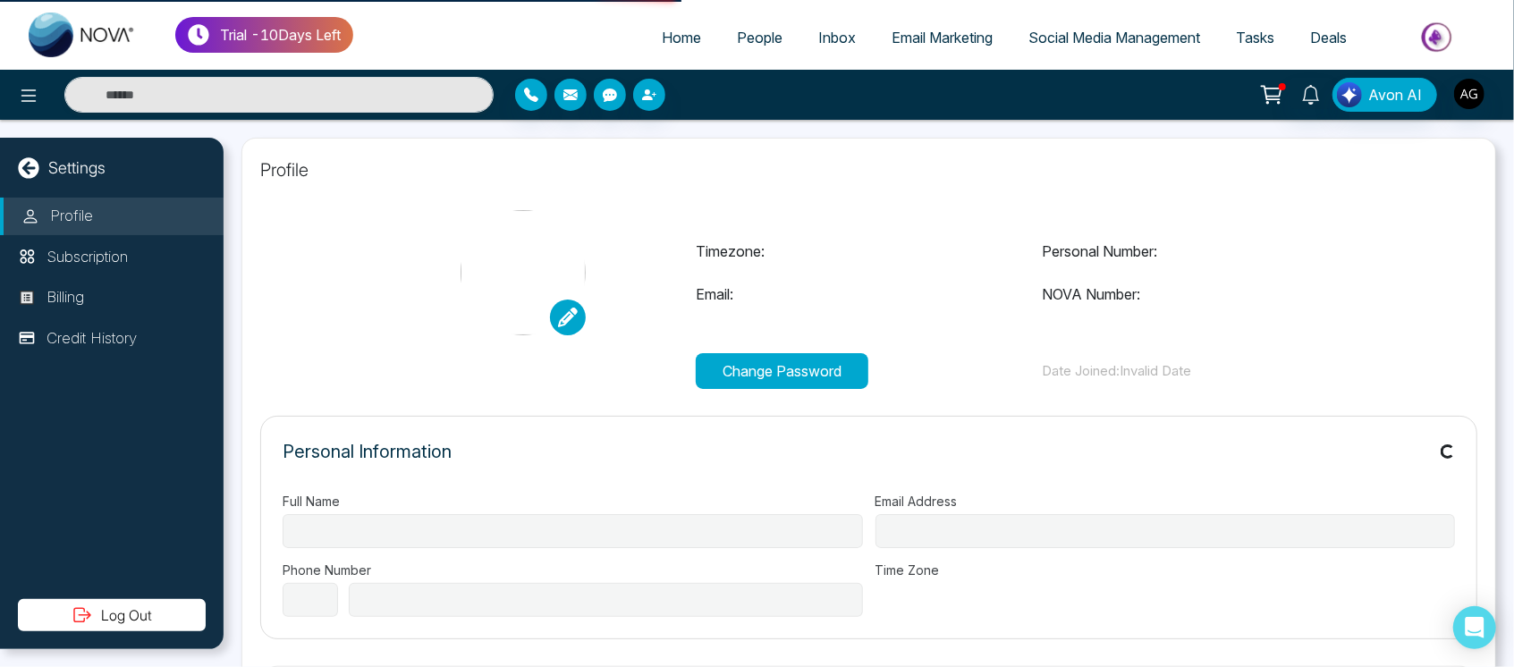
type input "**********"
select select "***"
type input "**********"
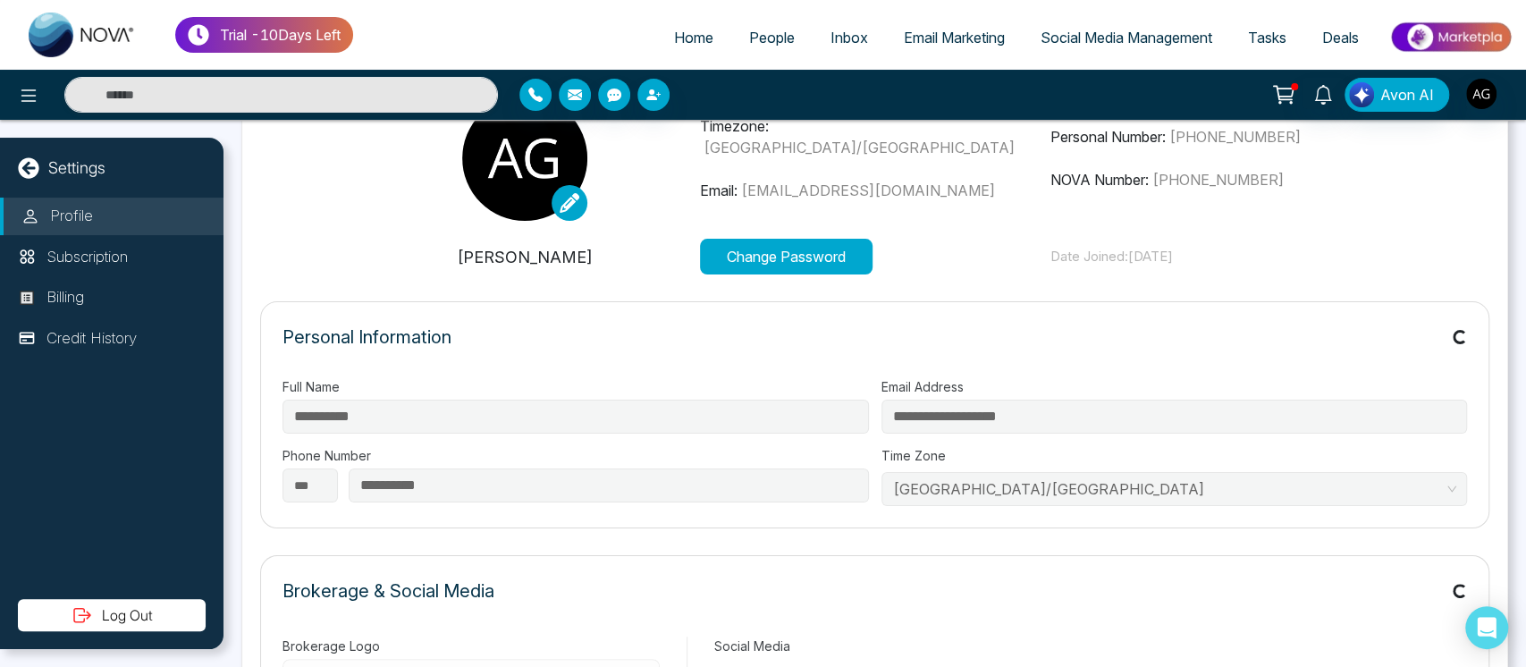
scroll to position [118, 0]
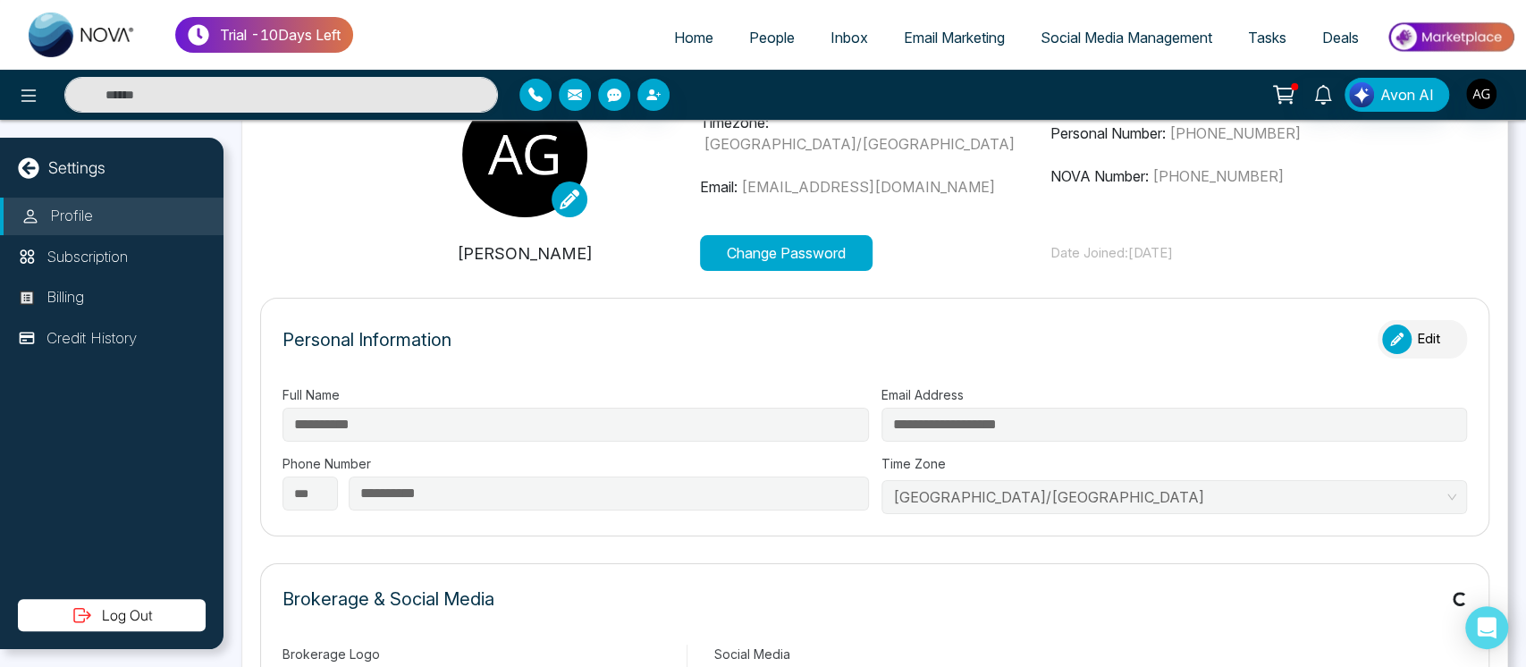
type input "**********"
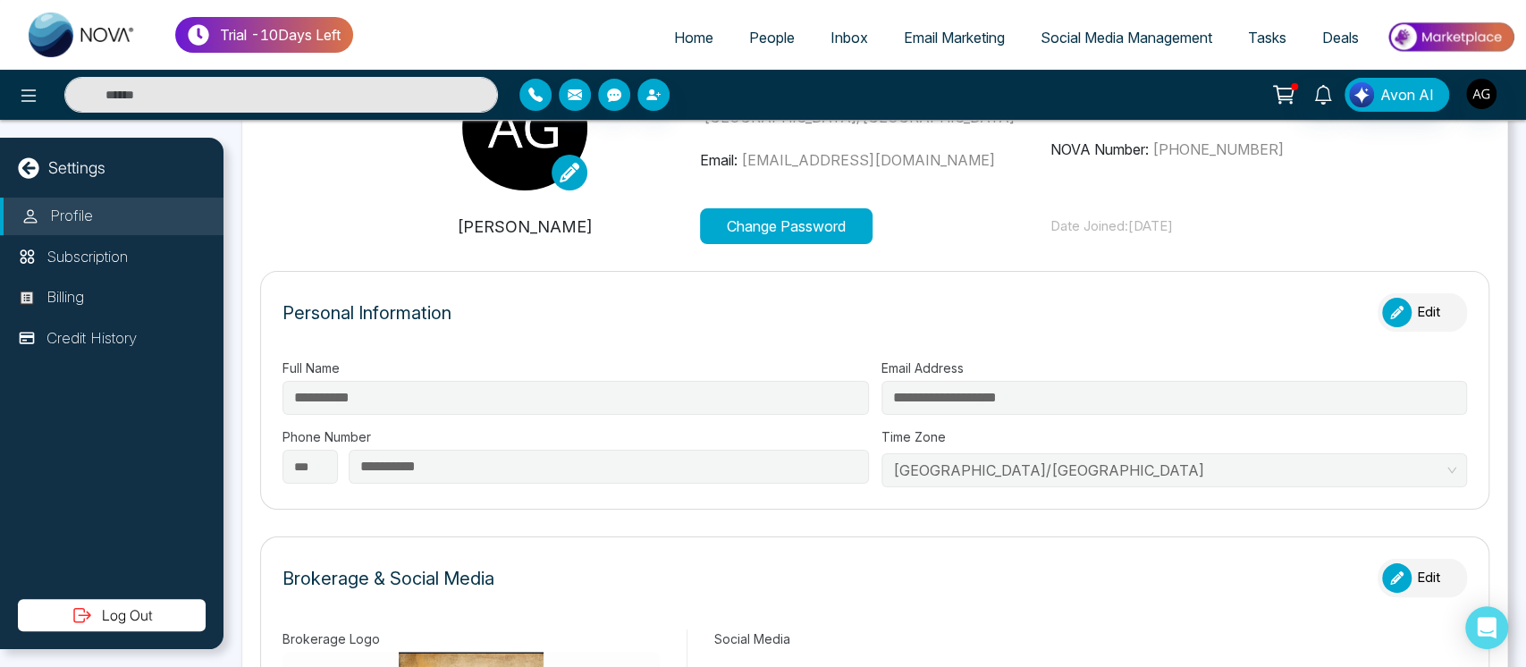
click at [1395, 324] on button "Edit" at bounding box center [1422, 312] width 89 height 38
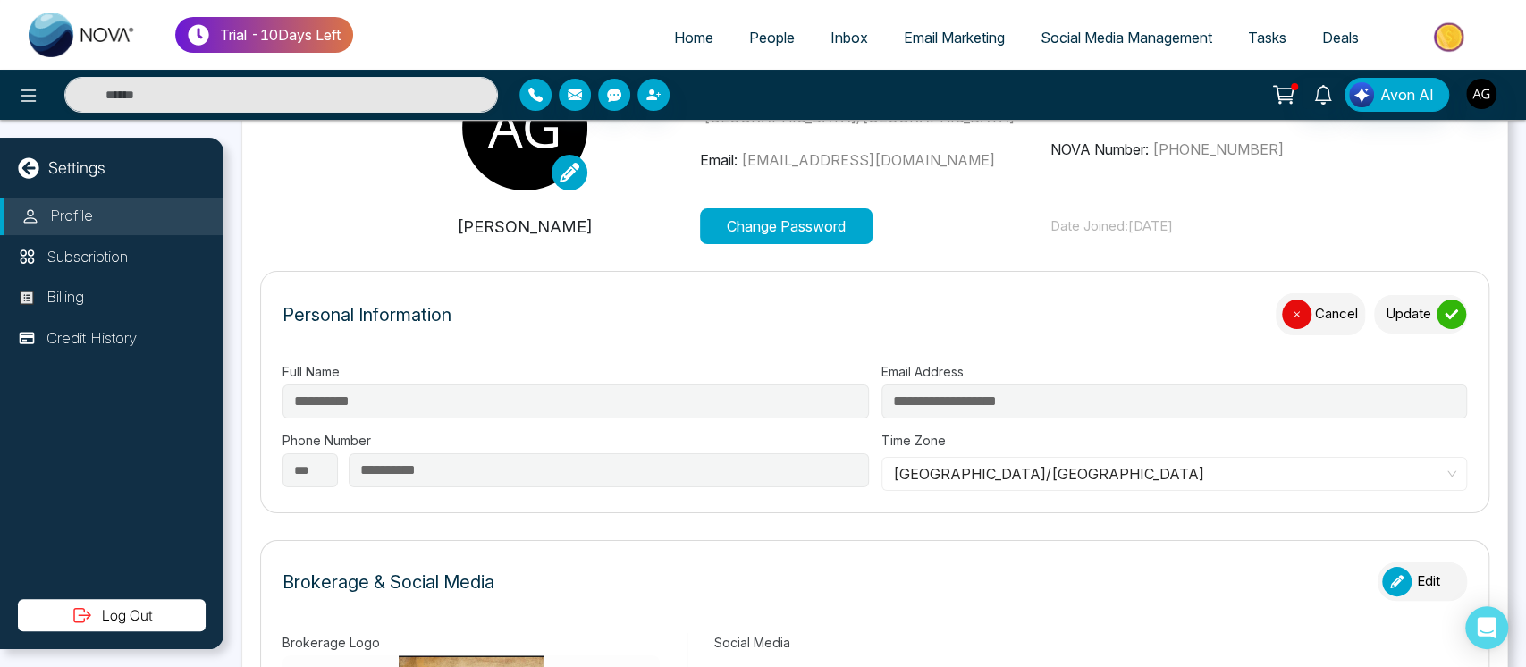
click at [1407, 318] on button "Update" at bounding box center [1420, 314] width 93 height 38
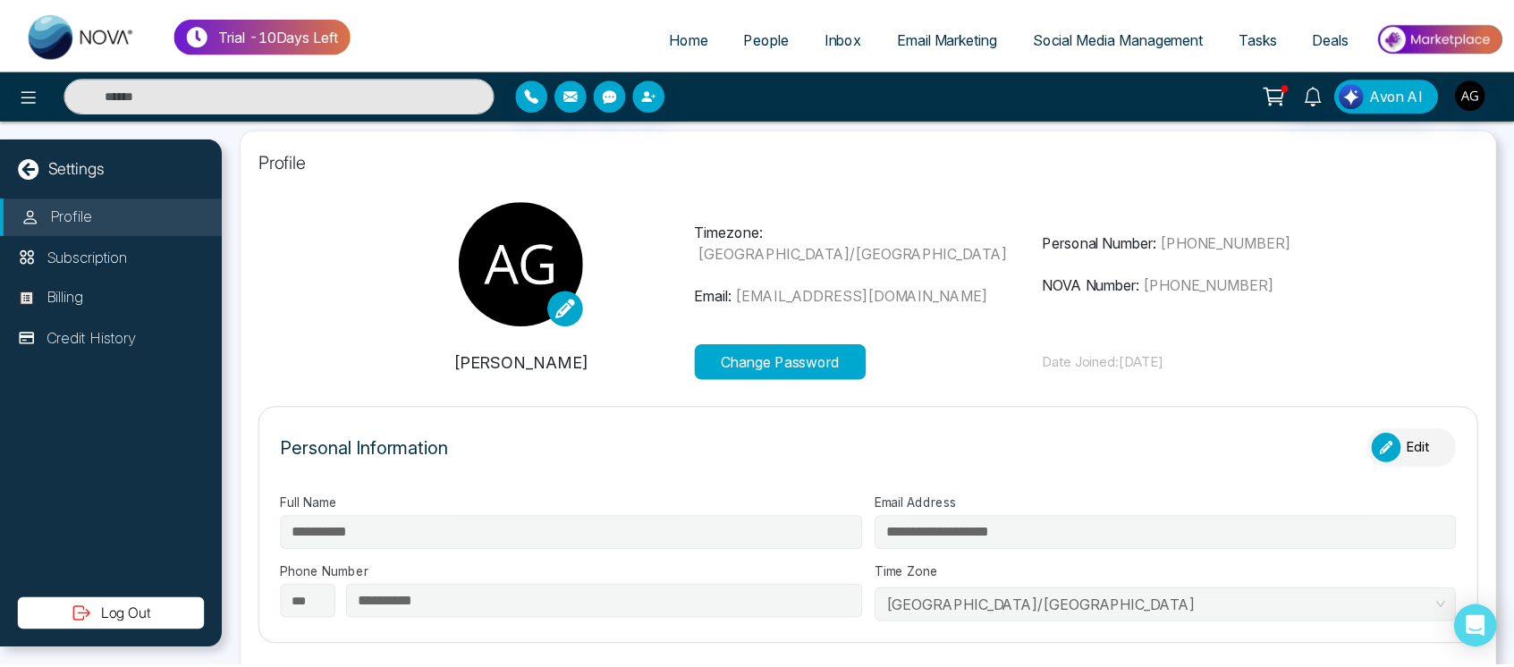
scroll to position [0, 0]
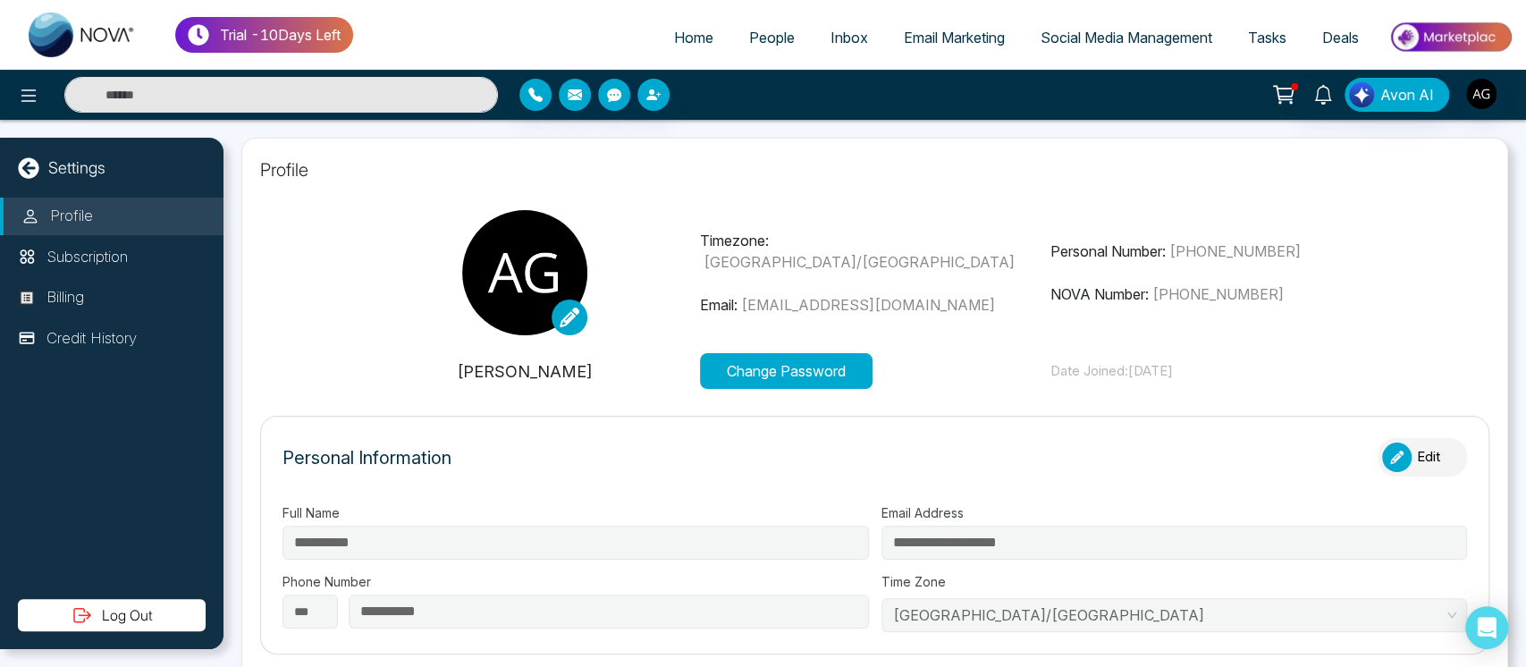
click at [1269, 31] on span "Tasks" at bounding box center [1267, 38] width 38 height 18
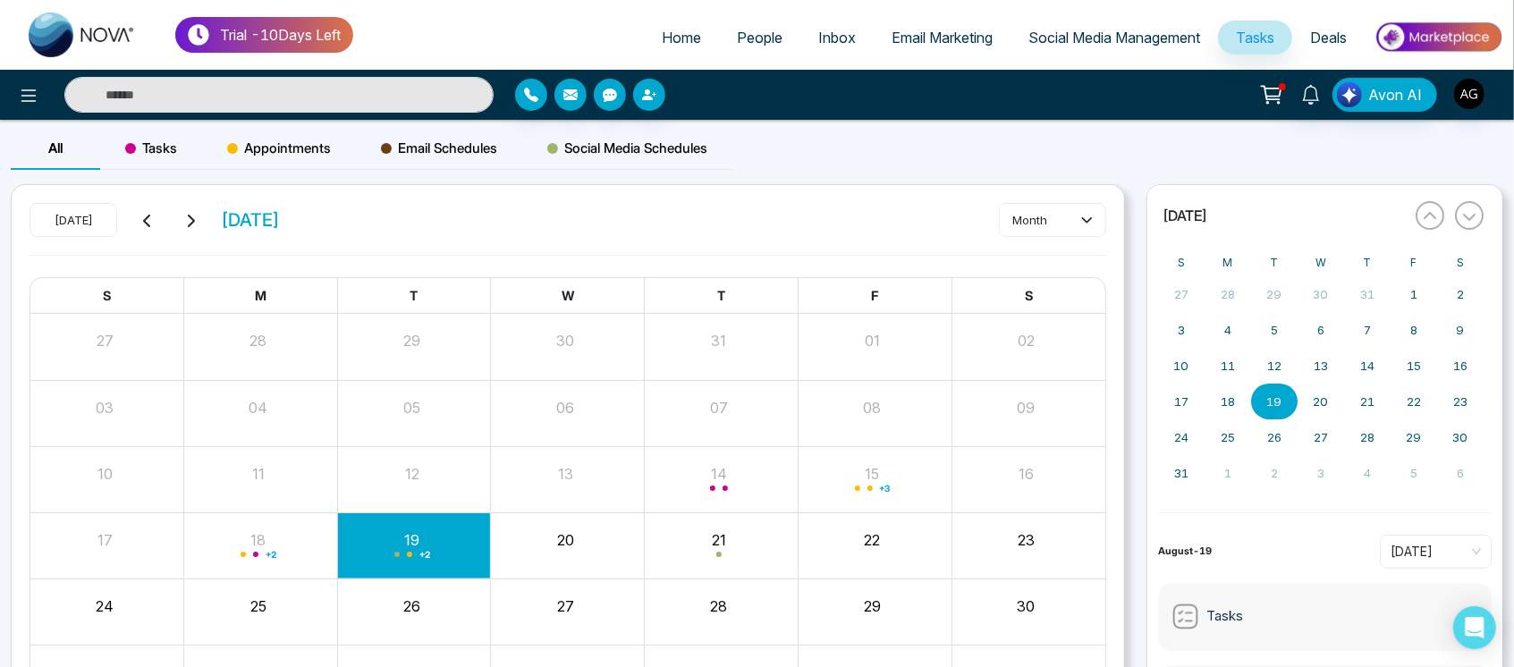
click at [161, 157] on span "Tasks" at bounding box center [151, 148] width 52 height 21
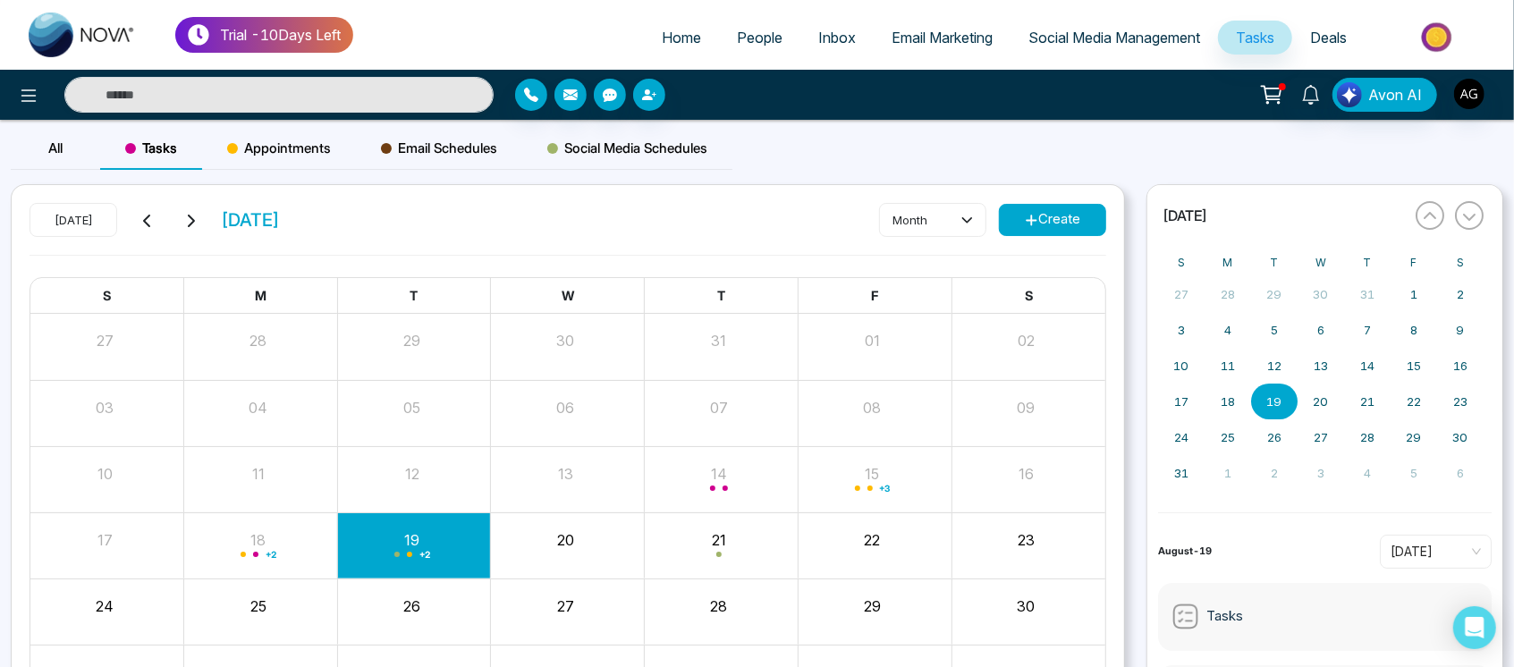
click at [277, 139] on span "Appointments" at bounding box center [279, 148] width 104 height 21
click at [431, 139] on span "Email Schedules" at bounding box center [439, 148] width 116 height 21
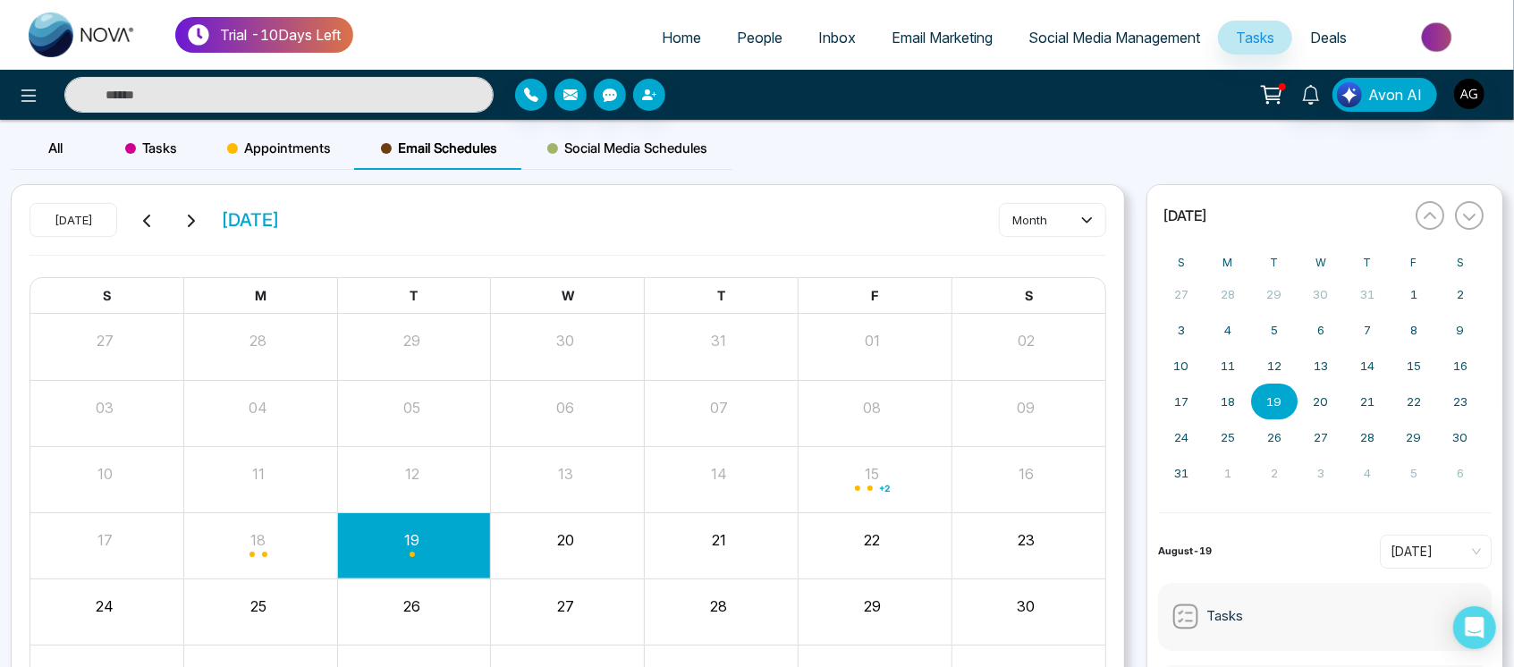
click at [176, 148] on span "Tasks" at bounding box center [151, 148] width 52 height 21
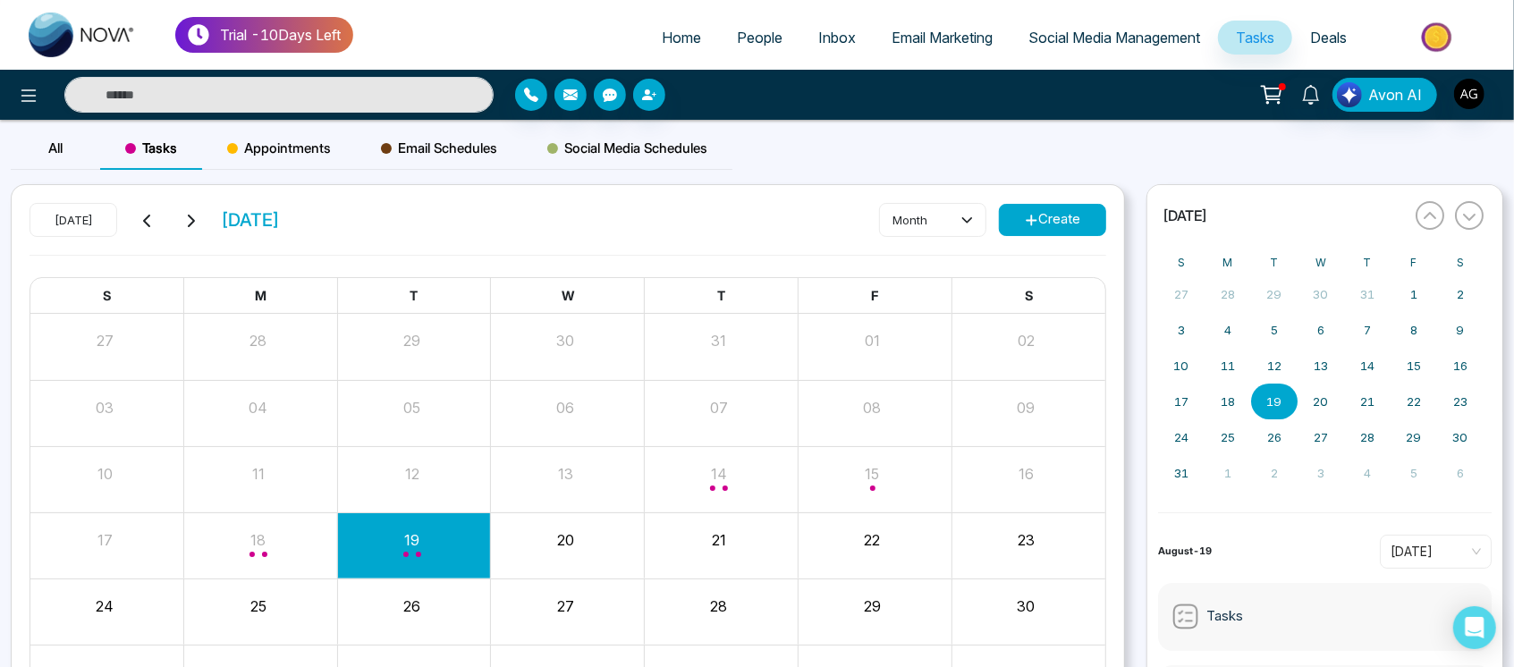
click at [673, 22] on link "Home" at bounding box center [681, 38] width 75 height 34
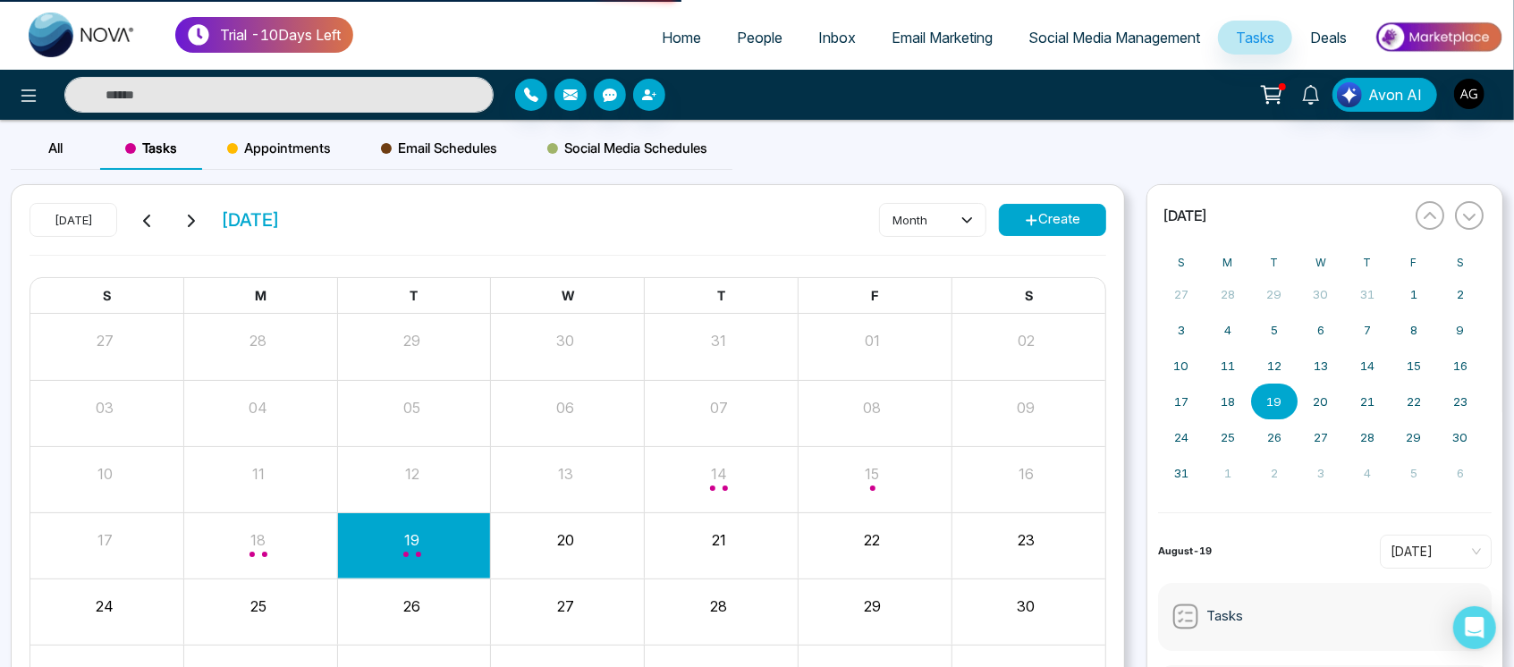
select select "*"
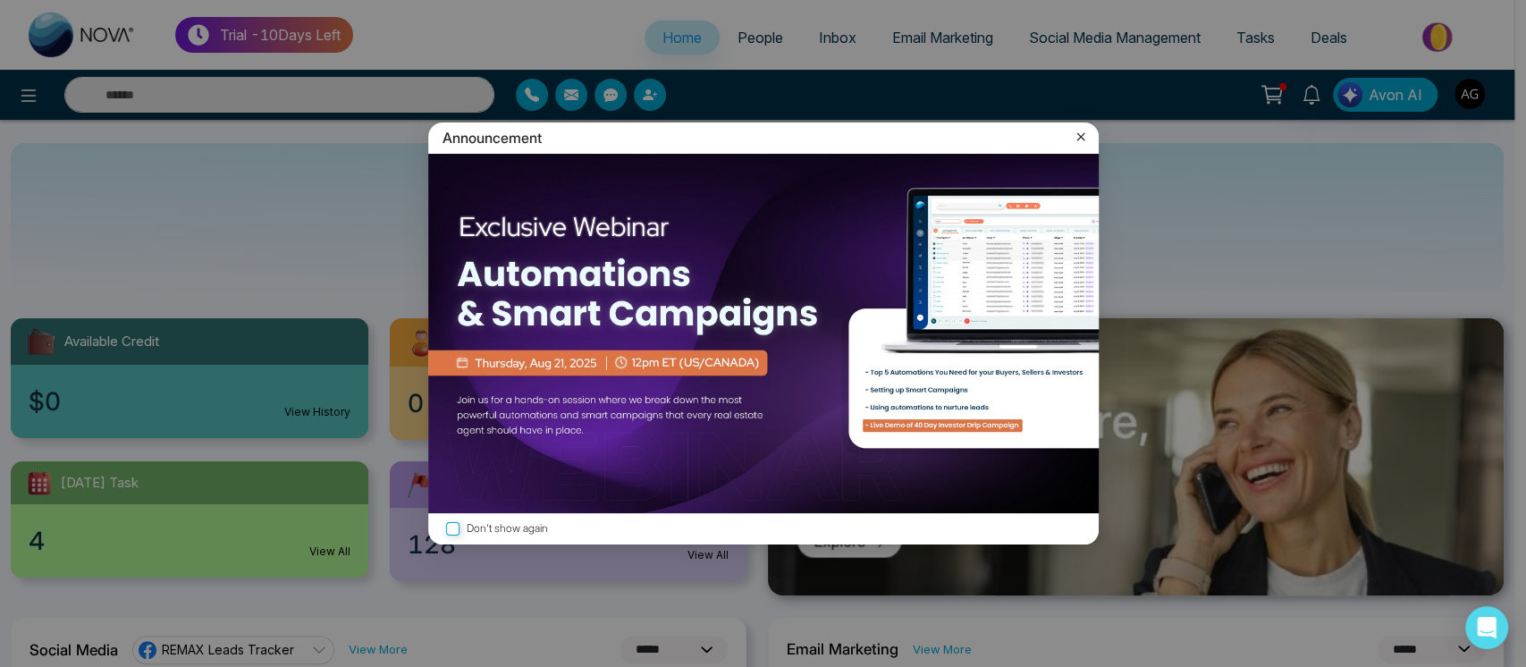
click at [1079, 125] on div "Announcement" at bounding box center [763, 137] width 671 height 31
click at [1079, 130] on icon at bounding box center [1081, 137] width 18 height 18
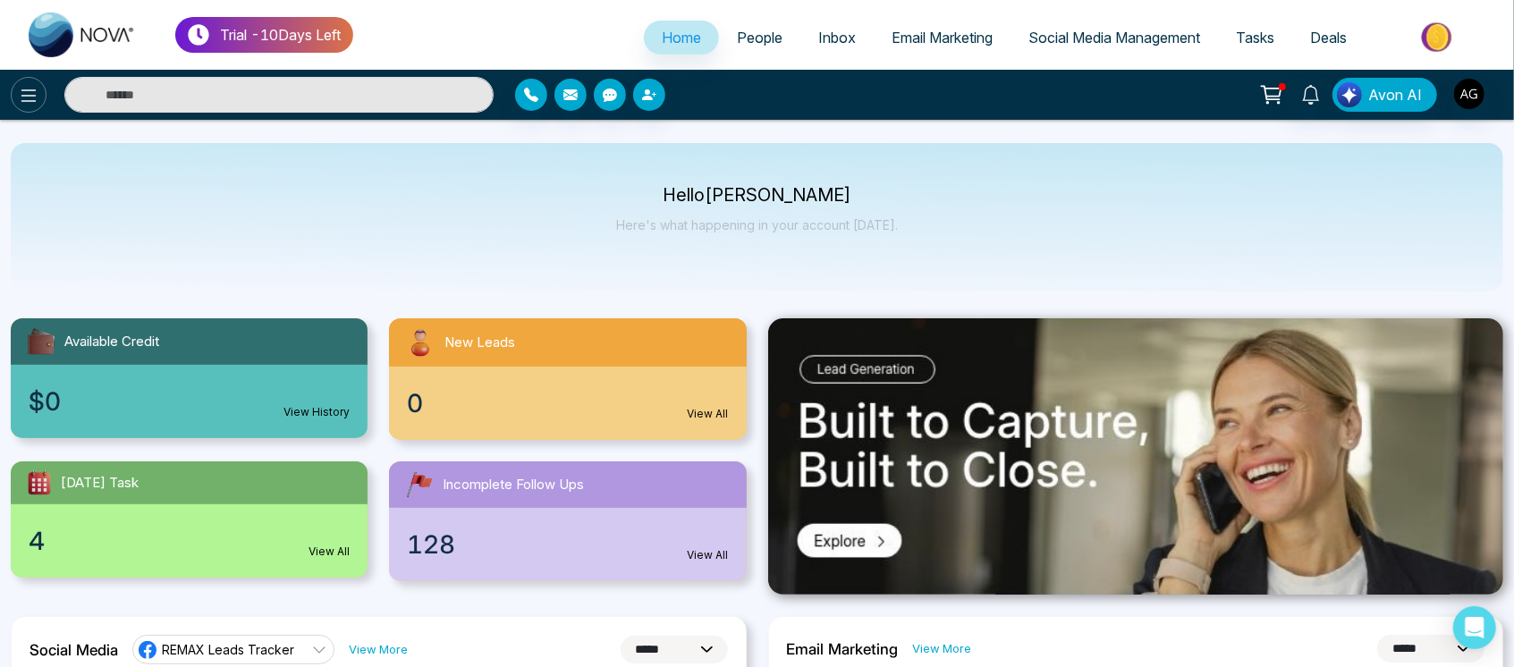
click at [41, 98] on button at bounding box center [29, 95] width 36 height 36
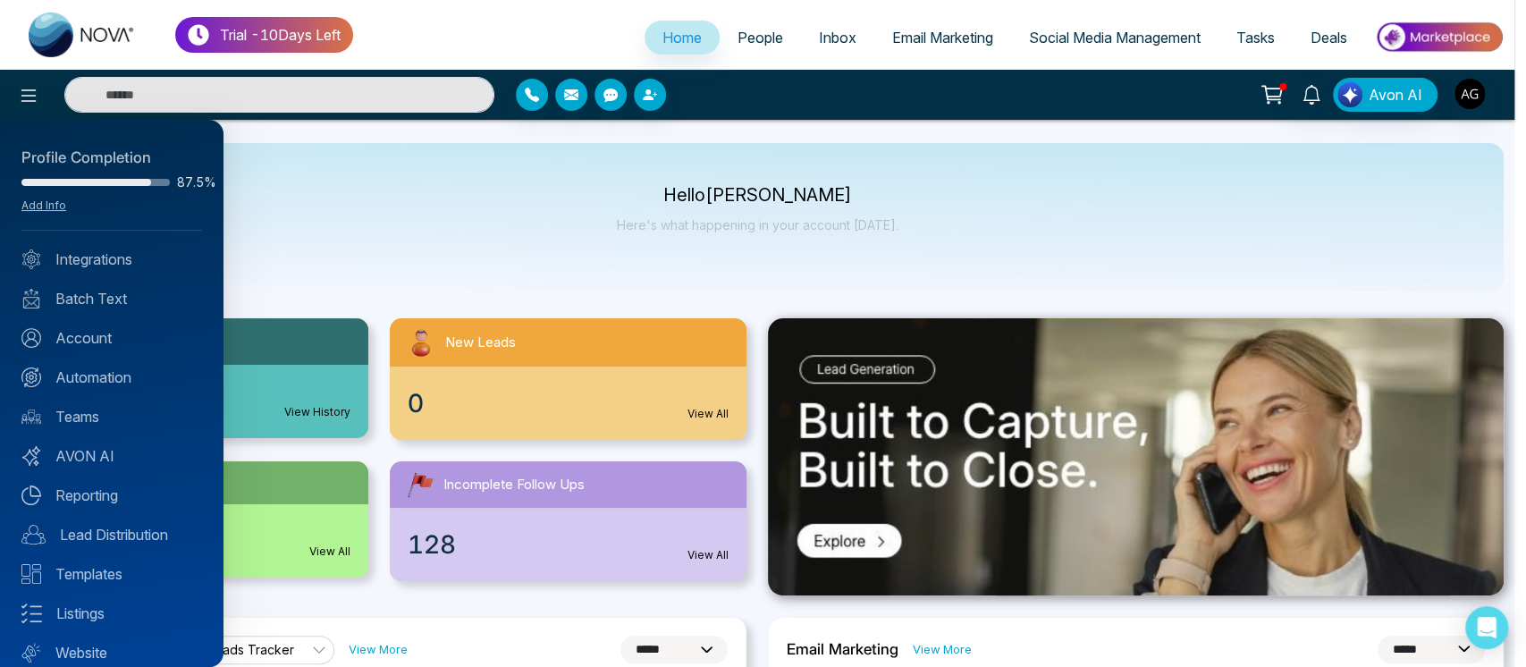
drag, startPoint x: 242, startPoint y: 388, endPoint x: 258, endPoint y: 364, distance: 29.0
click at [242, 388] on div at bounding box center [763, 333] width 1526 height 667
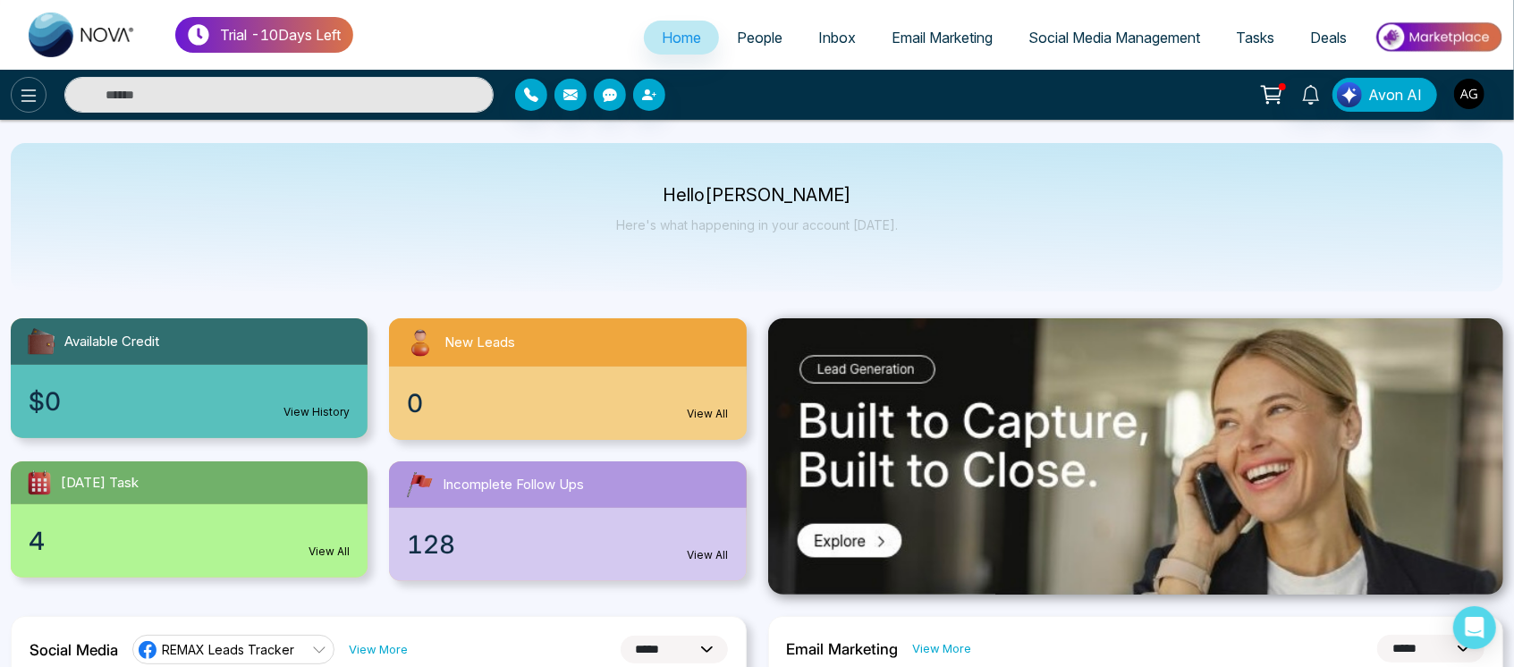
click at [20, 95] on icon at bounding box center [28, 95] width 21 height 21
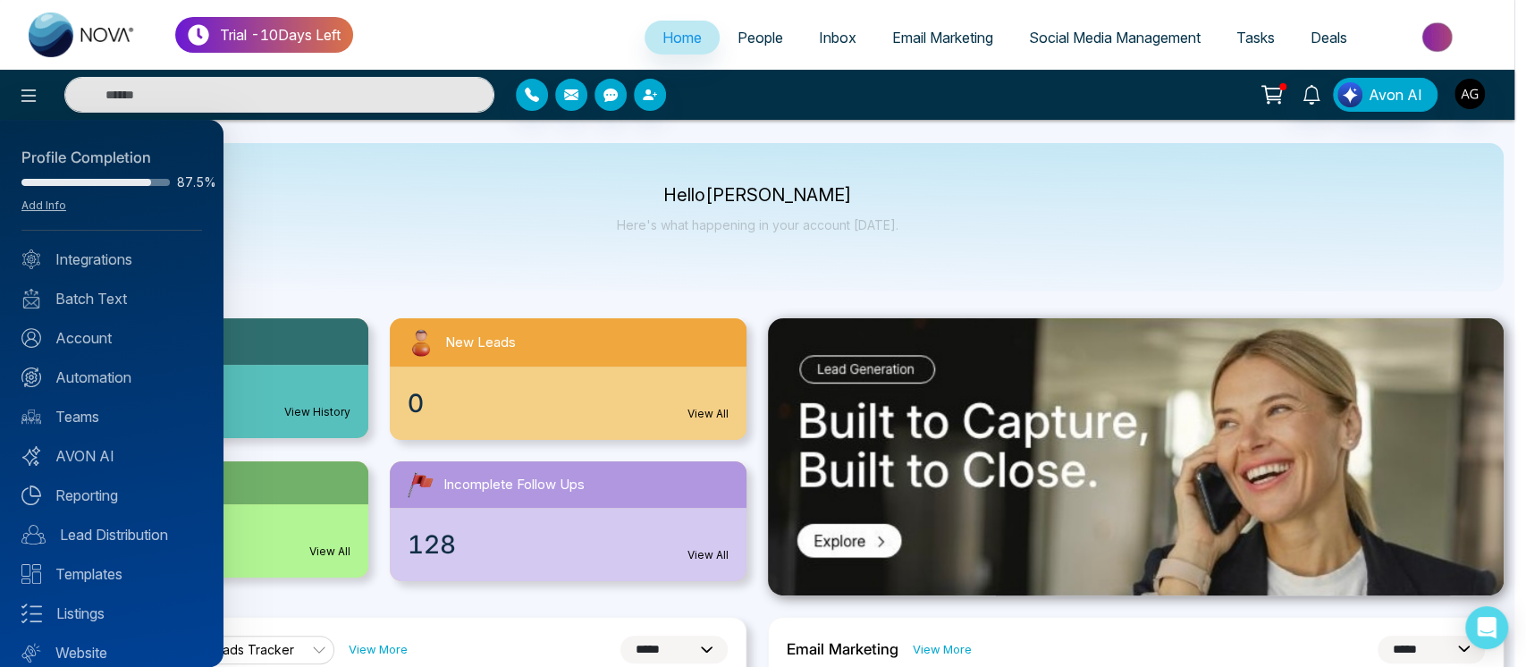
click at [129, 275] on div "Profile Completion 87.5% Add Info Integrations Batch Text Account Automation Te…" at bounding box center [112, 393] width 224 height 547
click at [107, 266] on link "Integrations" at bounding box center [111, 259] width 181 height 21
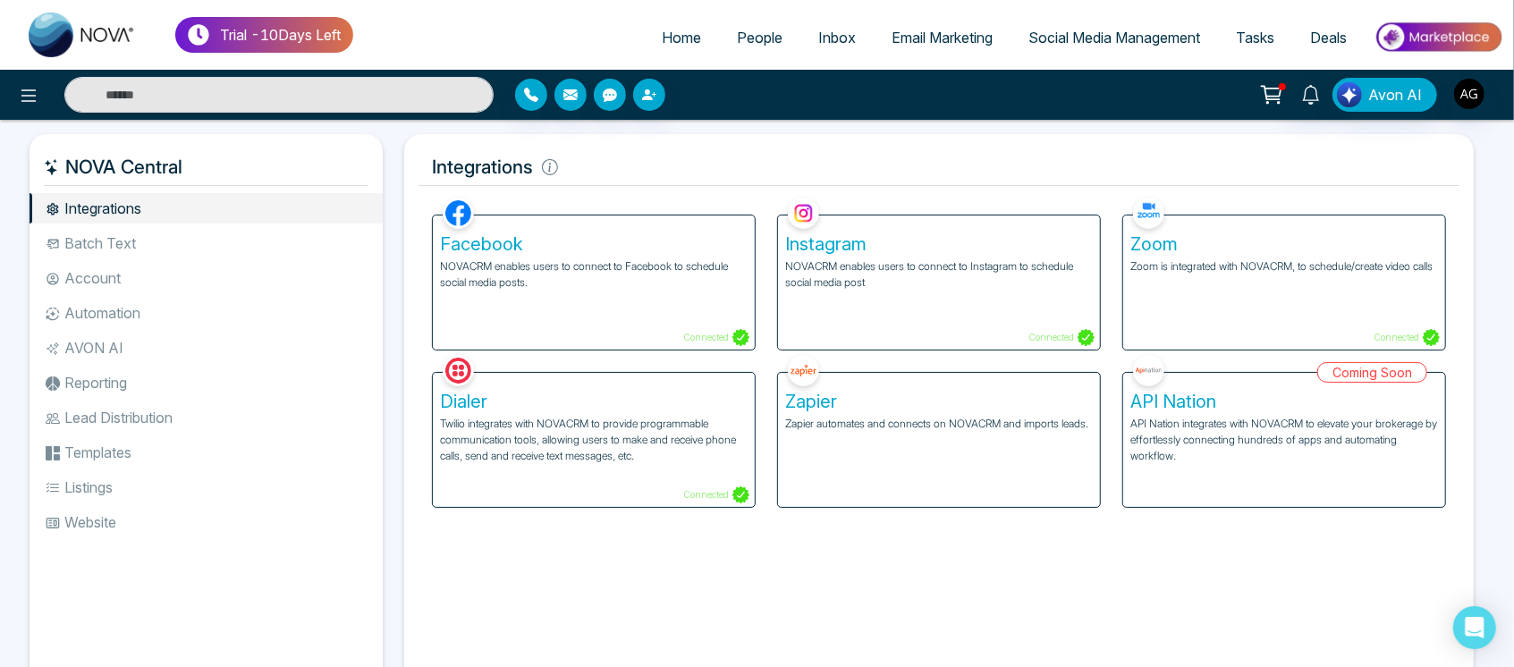
drag, startPoint x: 620, startPoint y: 165, endPoint x: 378, endPoint y: 178, distance: 241.7
click at [378, 178] on div "NOVA Central Integrations Batch Text Account Automation AVON AI Reporting Lead …" at bounding box center [757, 414] width 1455 height 561
click at [436, 170] on h5 "Integrations" at bounding box center [938, 167] width 1041 height 38
drag, startPoint x: 436, startPoint y: 170, endPoint x: 558, endPoint y: 177, distance: 121.8
click at [558, 177] on h5 "Integrations" at bounding box center [938, 167] width 1041 height 38
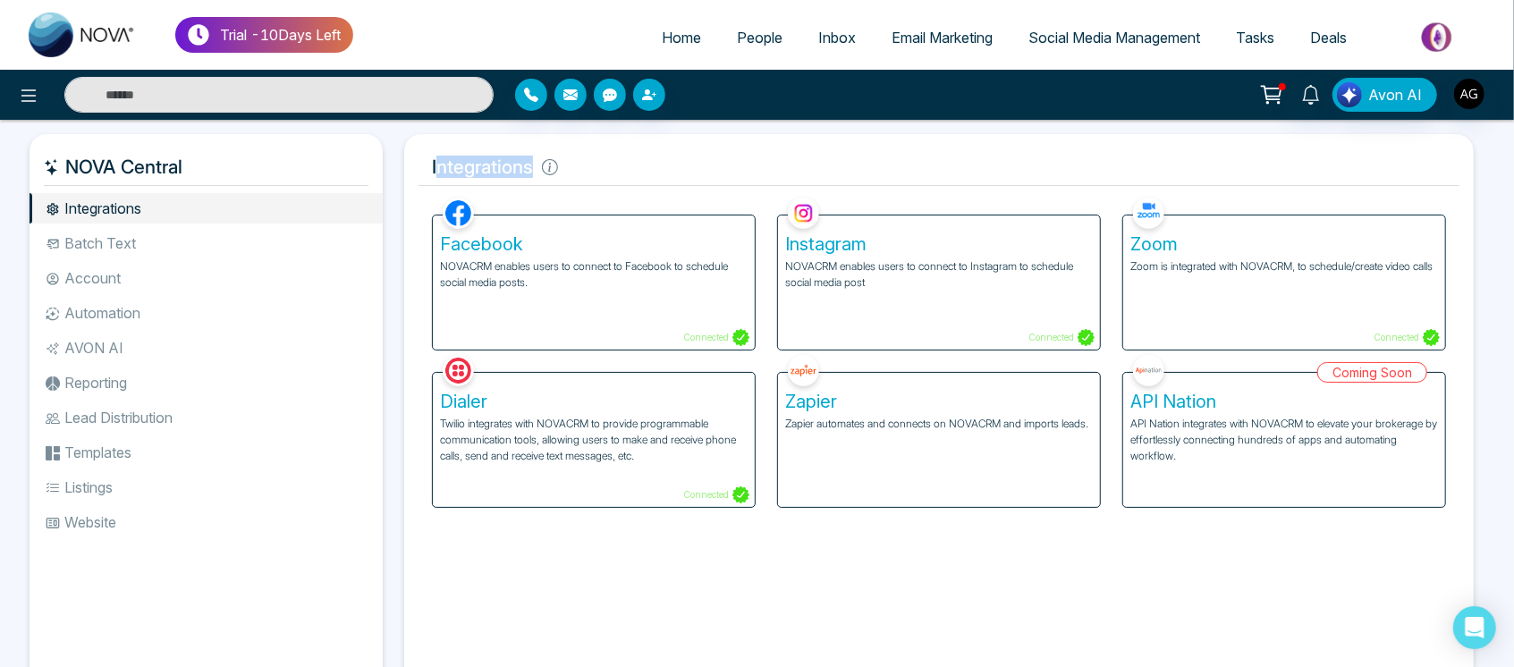
click at [558, 177] on h5 "Integrations" at bounding box center [938, 167] width 1041 height 38
drag, startPoint x: 558, startPoint y: 177, endPoint x: 393, endPoint y: 165, distance: 164.9
click at [393, 165] on div "Integrations Facebook NOVACRM enables users to connect to Facebook to schedule …" at bounding box center [938, 414] width 1091 height 561
drag, startPoint x: 393, startPoint y: 165, endPoint x: 613, endPoint y: 165, distance: 220.0
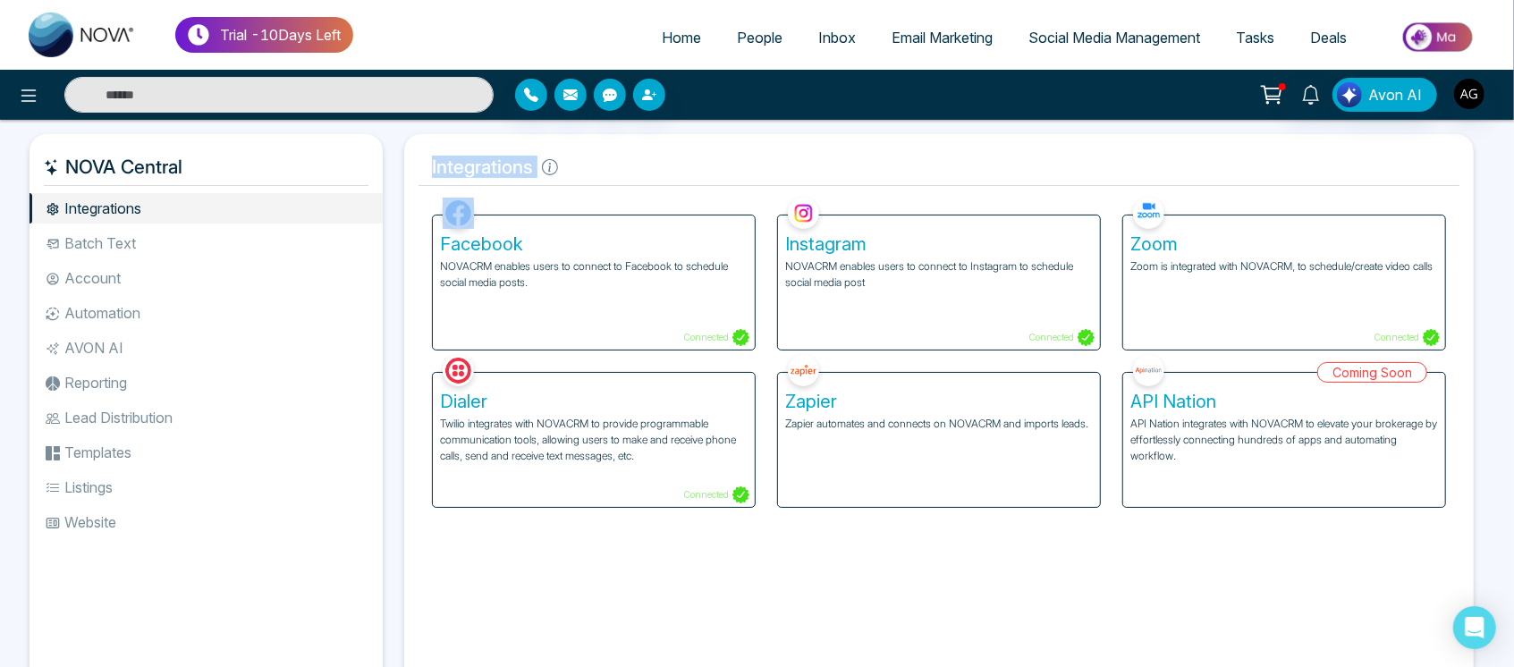
click at [613, 165] on div "Integrations Facebook NOVACRM enables users to connect to Facebook to schedule …" at bounding box center [938, 414] width 1091 height 561
click at [613, 165] on h5 "Integrations" at bounding box center [938, 167] width 1041 height 38
click at [547, 168] on icon at bounding box center [550, 167] width 16 height 16
drag, startPoint x: 425, startPoint y: 171, endPoint x: 608, endPoint y: 171, distance: 183.3
click at [608, 171] on h5 "Integrations" at bounding box center [938, 167] width 1041 height 38
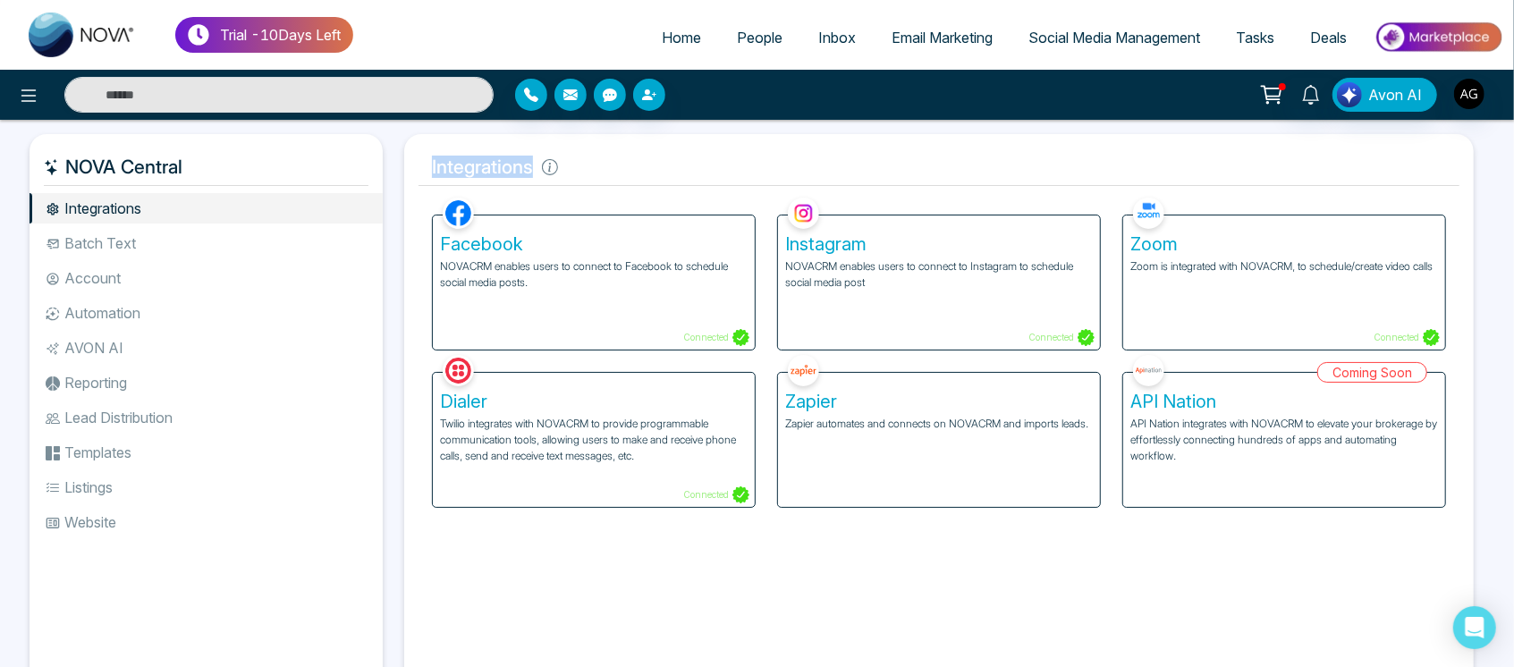
click at [608, 171] on h5 "Integrations" at bounding box center [938, 167] width 1041 height 38
click at [264, 284] on li "Account" at bounding box center [206, 278] width 353 height 30
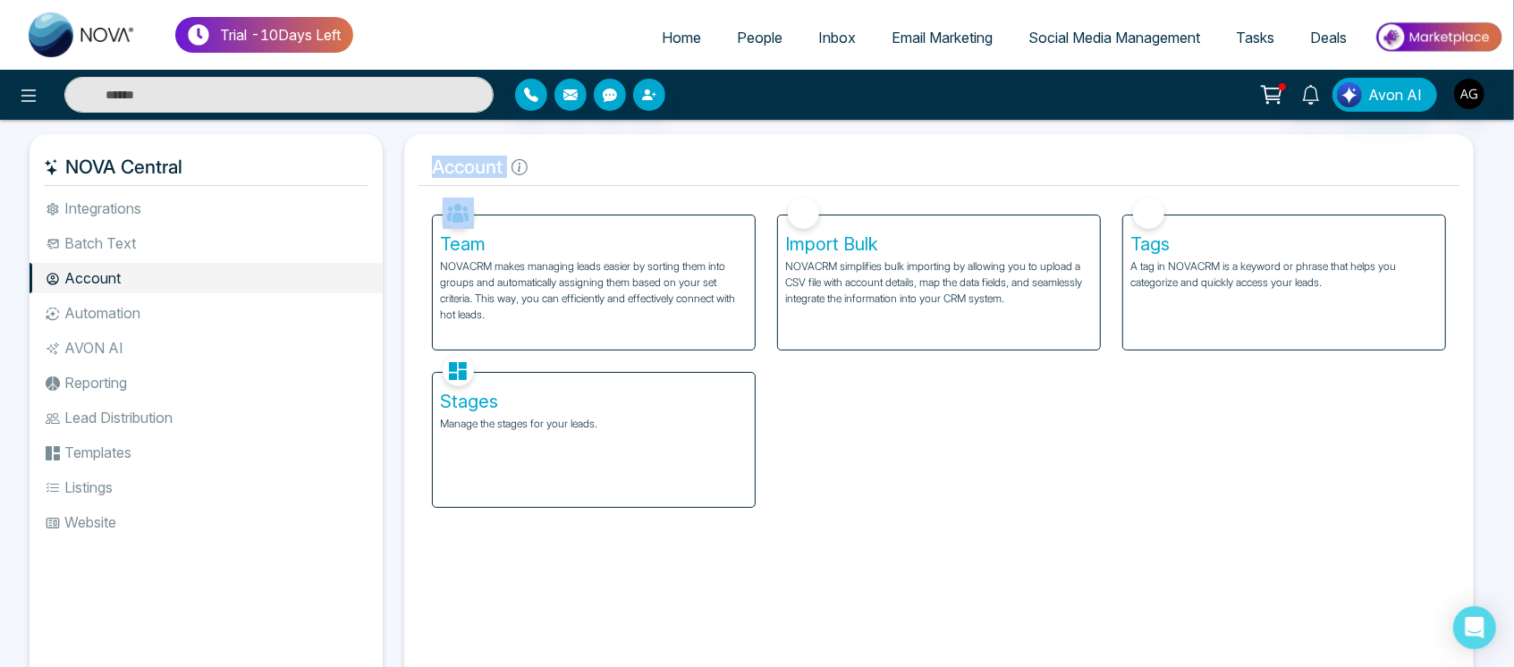
drag, startPoint x: 421, startPoint y: 168, endPoint x: 535, endPoint y: 189, distance: 115.4
click at [535, 189] on div "Account Facebook NOVACRM enables users to connect to Facebook to schedule socia…" at bounding box center [938, 414] width 1069 height 561
click at [574, 171] on h5 "Account" at bounding box center [938, 167] width 1041 height 38
click at [224, 303] on li "Automation" at bounding box center [206, 313] width 353 height 30
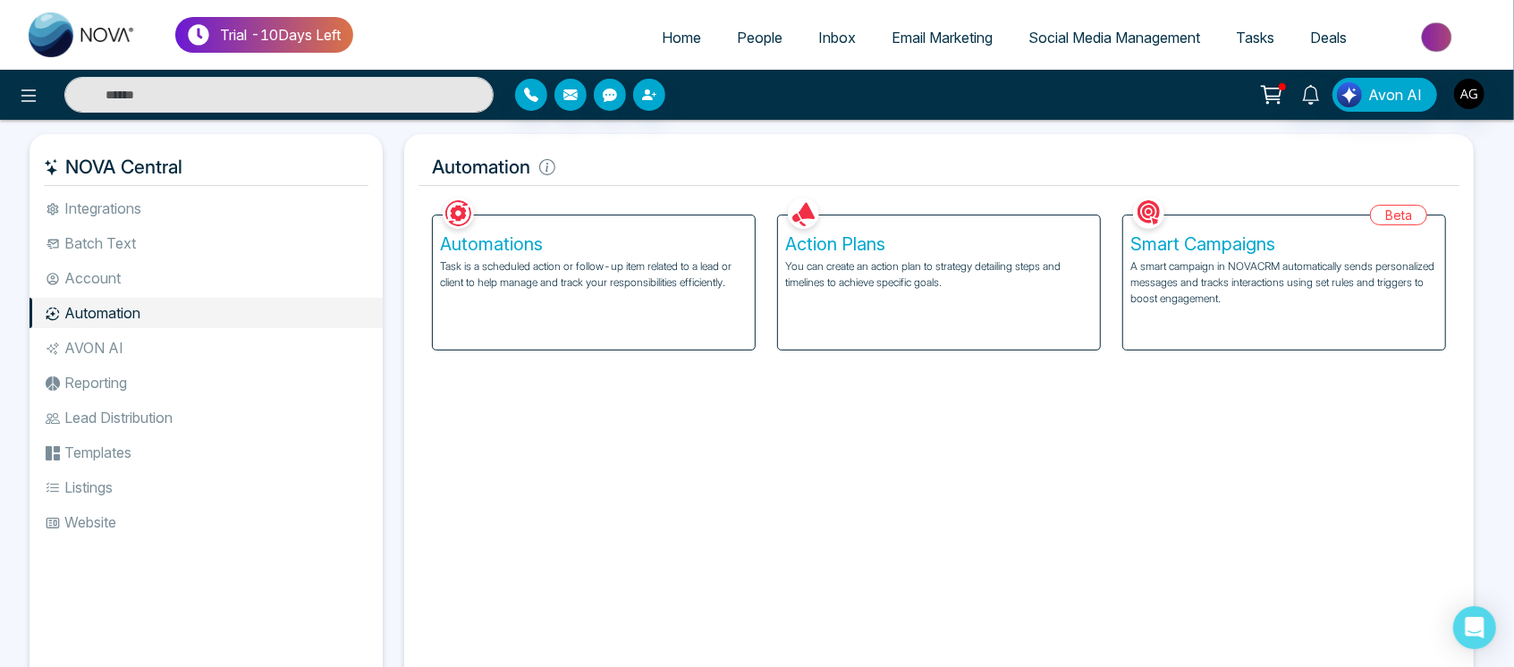
click at [195, 201] on li "Integrations" at bounding box center [206, 208] width 353 height 30
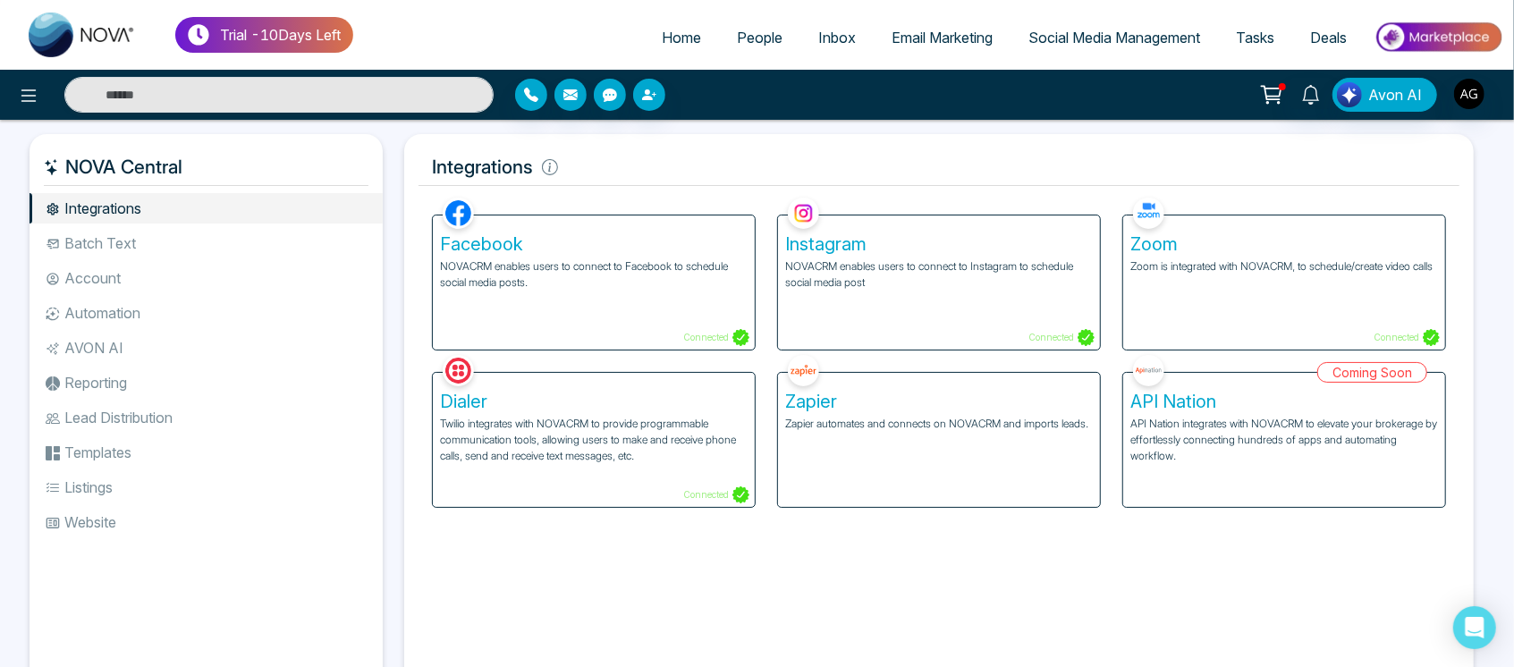
click at [480, 51] on ul "Home People Inbox Email Marketing Social Media Management Tasks Deals" at bounding box center [928, 38] width 1150 height 49
click at [148, 276] on li "Account" at bounding box center [206, 278] width 353 height 30
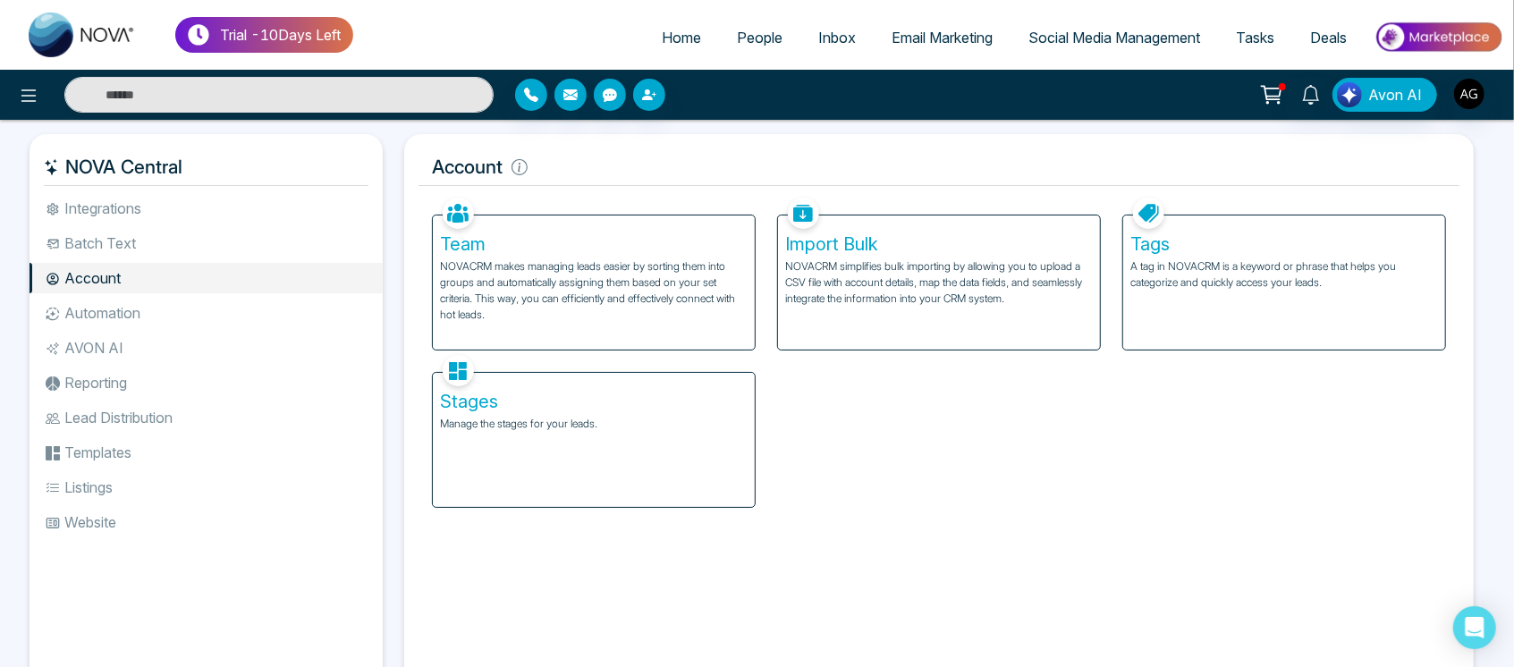
click at [1181, 255] on div "Tags A tag in NOVACRM is a keyword or phrase that helps you categorize and quic…" at bounding box center [1284, 282] width 322 height 134
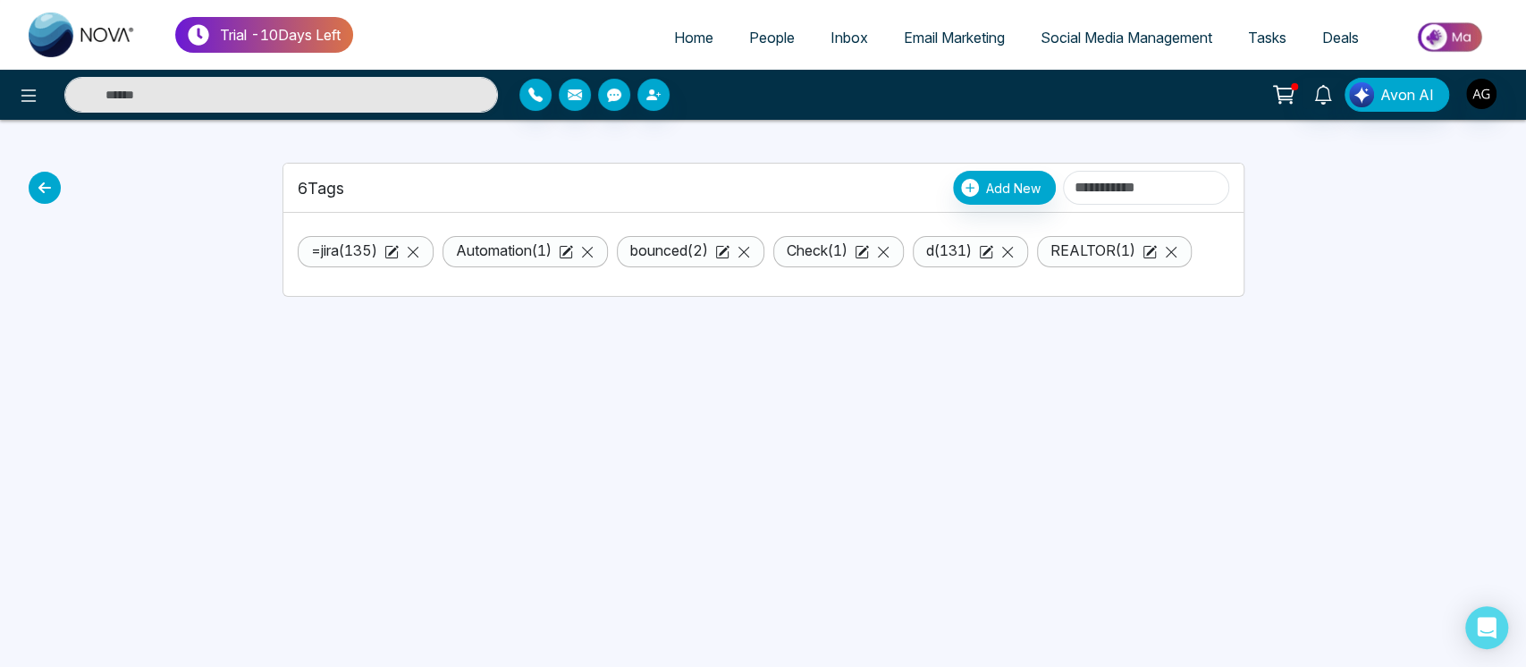
click at [749, 38] on span "People" at bounding box center [772, 38] width 46 height 18
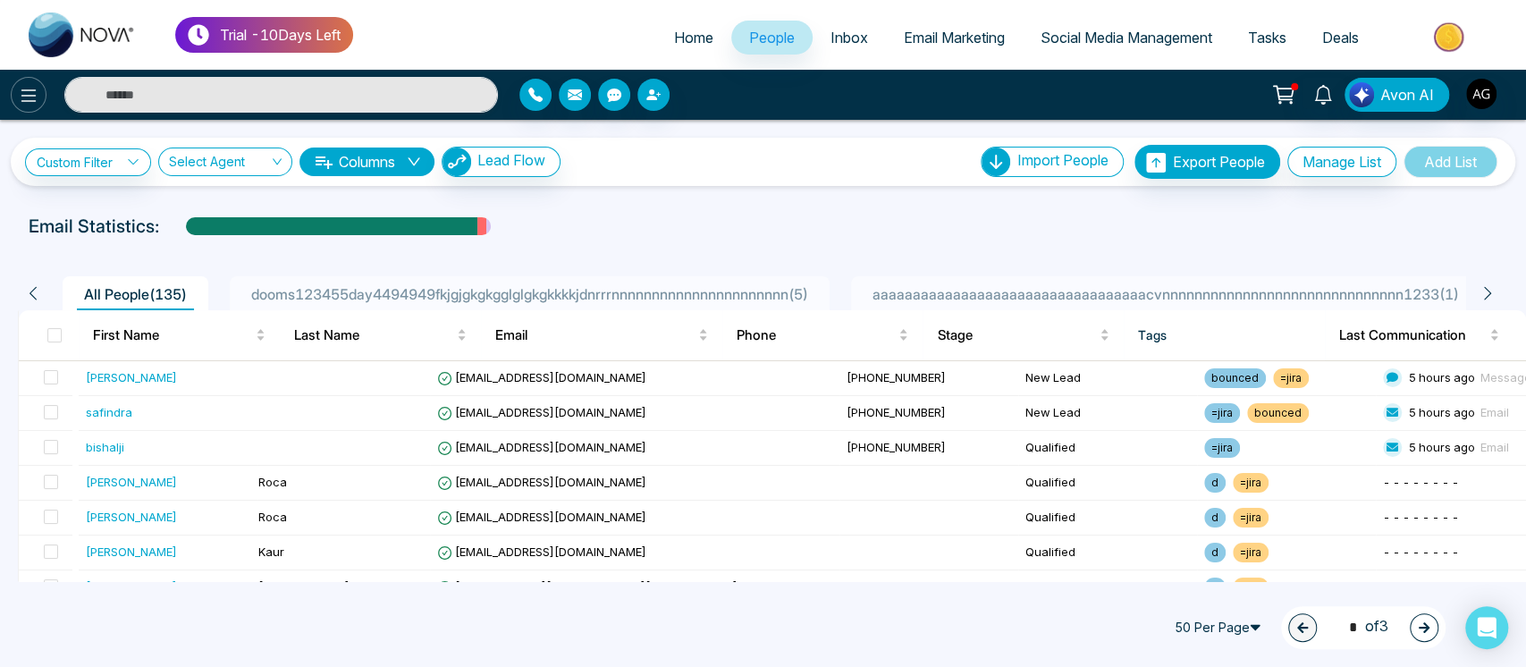
click at [34, 79] on button at bounding box center [29, 95] width 36 height 36
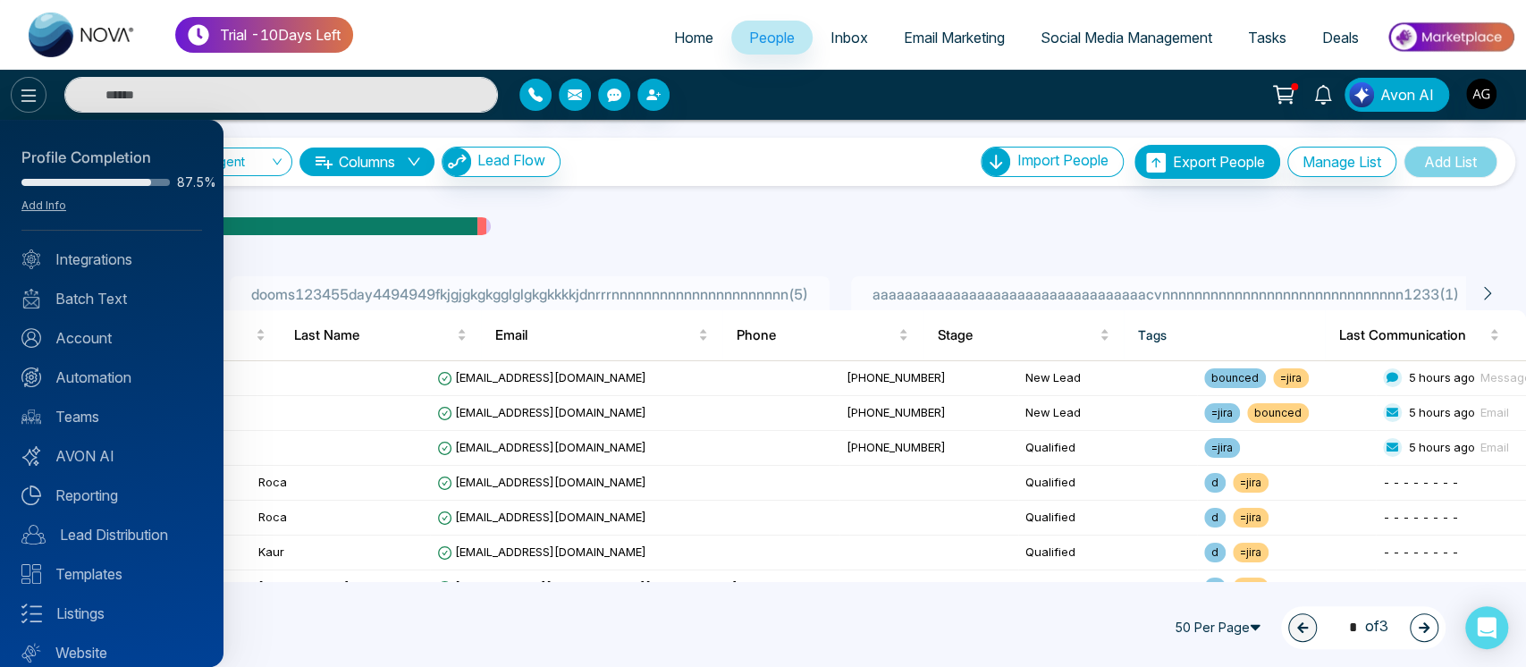
click at [34, 79] on div at bounding box center [763, 333] width 1526 height 667
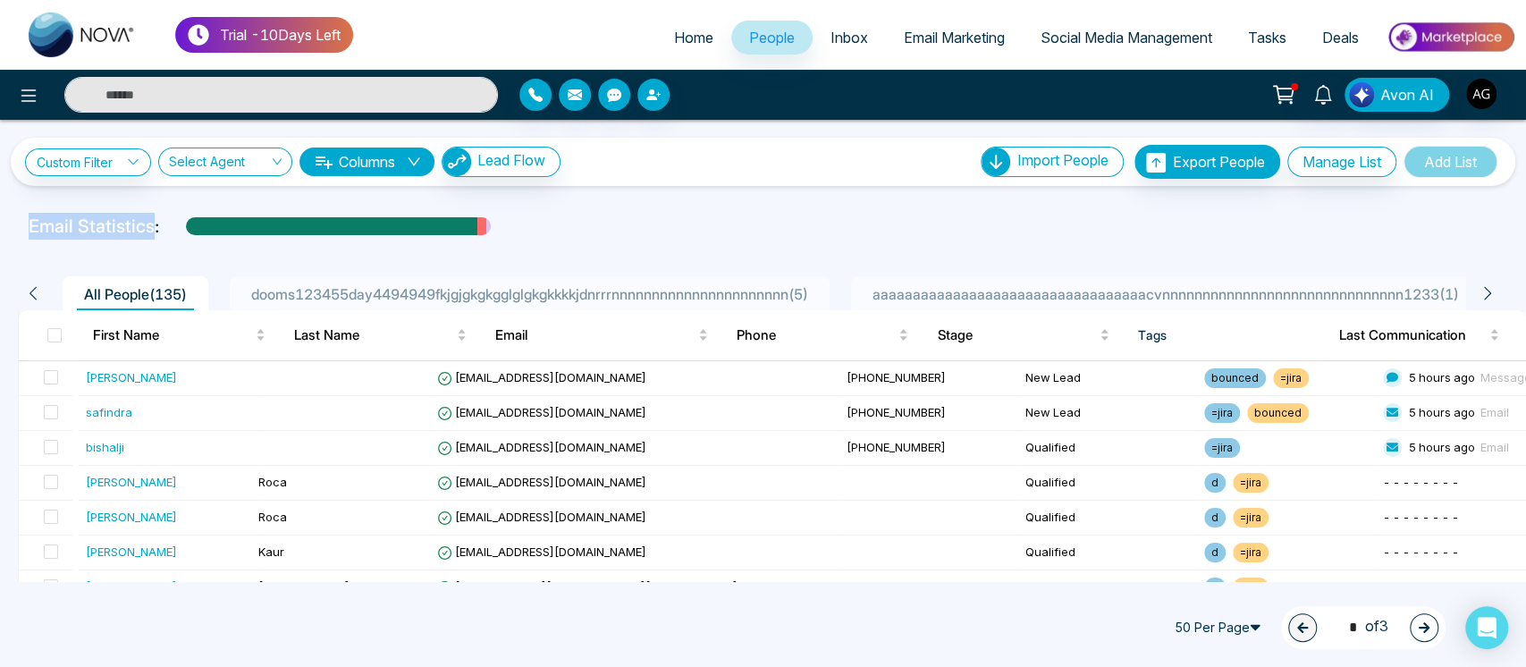
drag, startPoint x: 150, startPoint y: 227, endPoint x: 13, endPoint y: 208, distance: 139.0
click at [13, 208] on div "**********" at bounding box center [763, 350] width 1526 height 461
drag, startPoint x: 154, startPoint y: 224, endPoint x: 0, endPoint y: 224, distance: 153.8
click at [0, 224] on div "Email Statistics:" at bounding box center [763, 226] width 1526 height 27
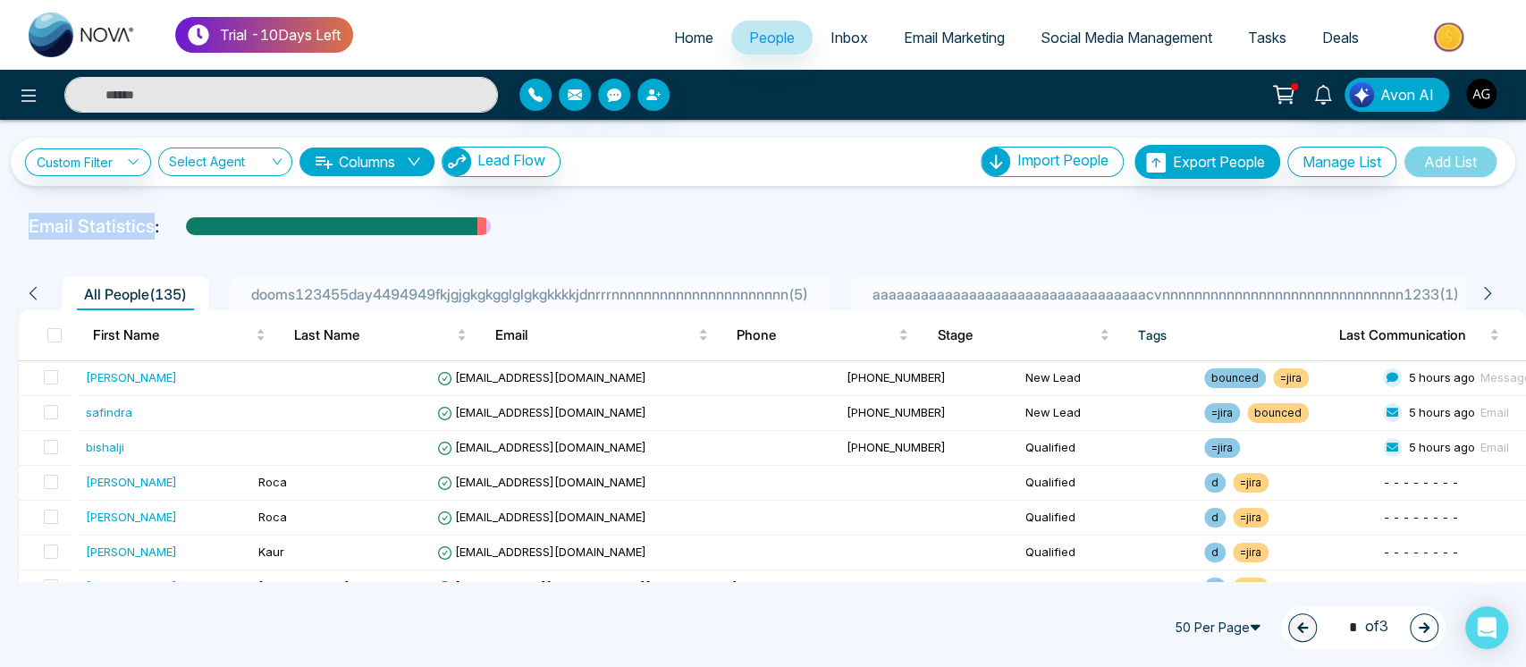
click at [0, 224] on div "Email Statistics:" at bounding box center [763, 226] width 1526 height 27
drag, startPoint x: 158, startPoint y: 230, endPoint x: 21, endPoint y: 231, distance: 136.8
click at [21, 231] on div "Email Statistics:" at bounding box center [763, 226] width 1491 height 27
drag, startPoint x: 154, startPoint y: 225, endPoint x: 8, endPoint y: 230, distance: 145.8
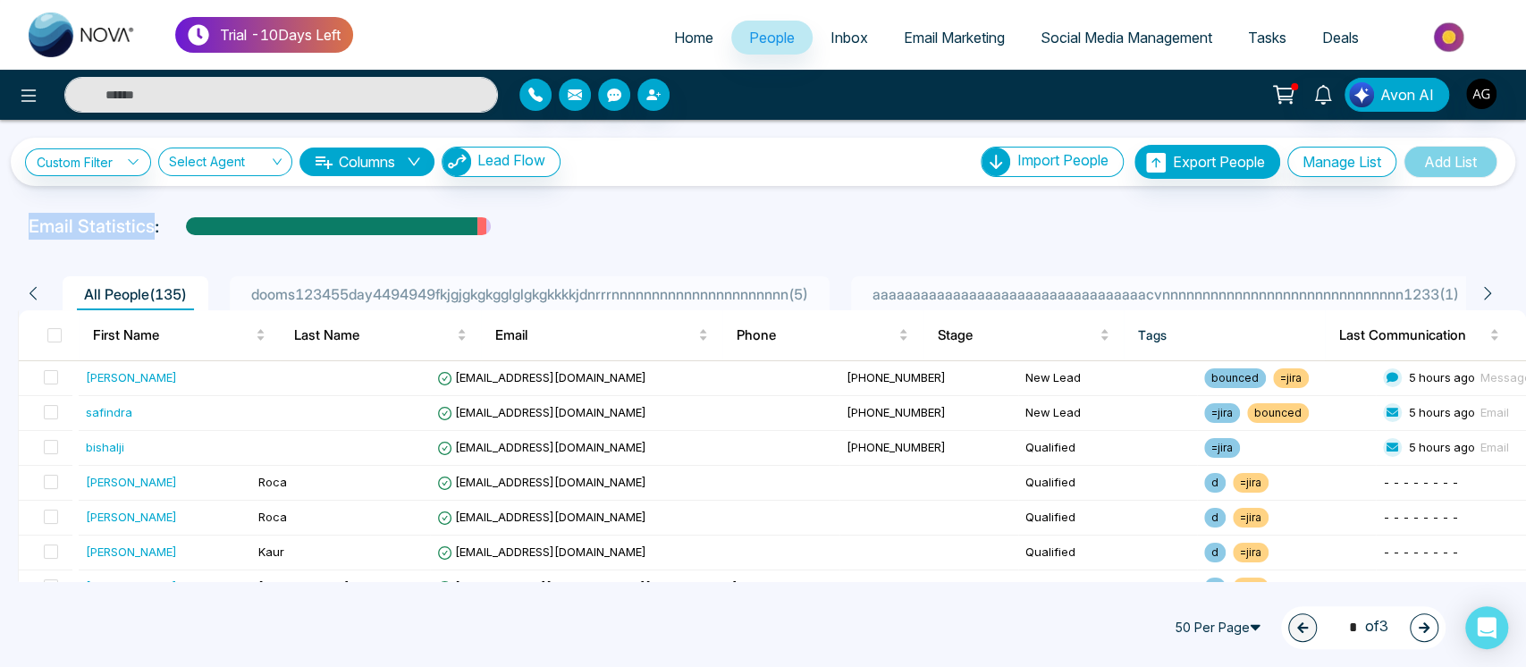
click at [8, 230] on div "Email Statistics:" at bounding box center [763, 226] width 1526 height 27
drag, startPoint x: 155, startPoint y: 228, endPoint x: 0, endPoint y: 231, distance: 154.7
click at [0, 231] on div "Email Statistics:" at bounding box center [763, 226] width 1526 height 27
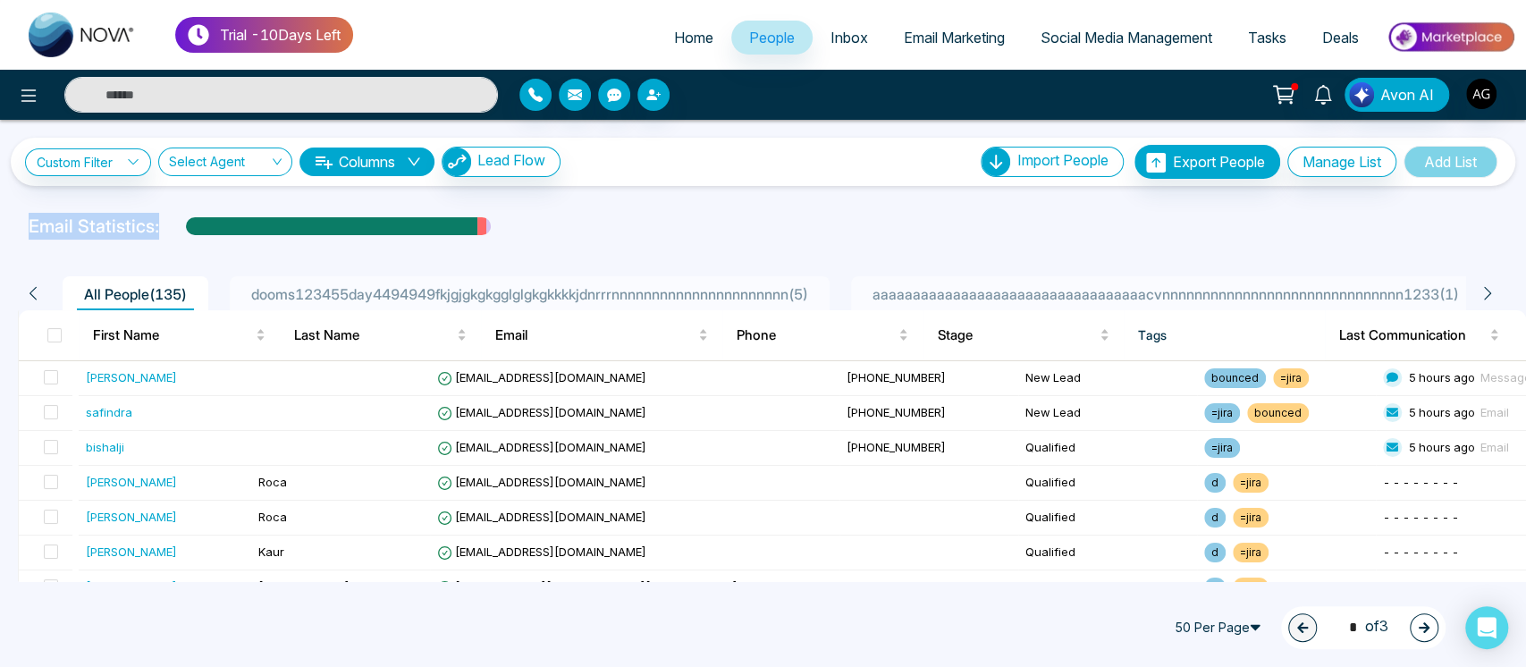
drag, startPoint x: 156, startPoint y: 225, endPoint x: 0, endPoint y: 227, distance: 155.6
click at [0, 227] on div "Email Statistics:" at bounding box center [763, 226] width 1526 height 27
drag, startPoint x: 155, startPoint y: 227, endPoint x: 21, endPoint y: 225, distance: 133.2
click at [21, 225] on div "Email Statistics:" at bounding box center [763, 226] width 1491 height 27
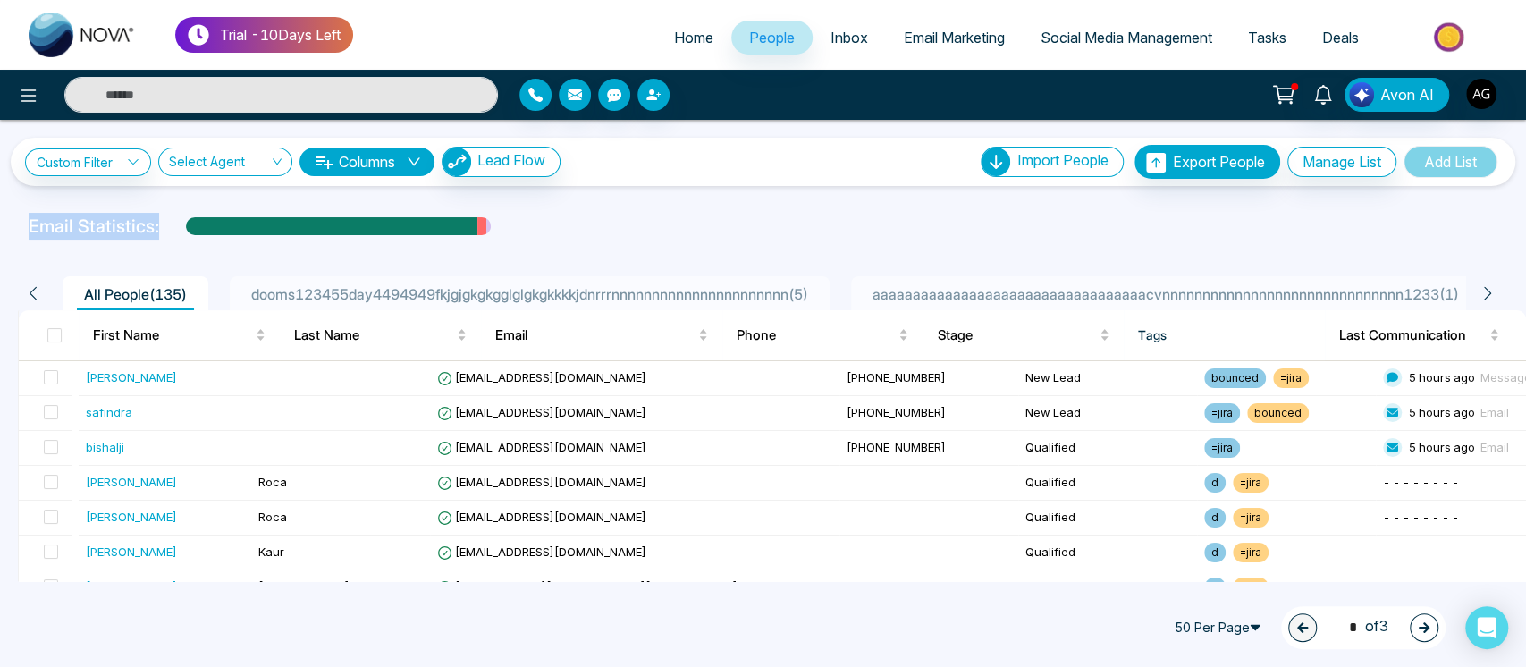
click at [21, 225] on div "Email Statistics:" at bounding box center [763, 226] width 1491 height 27
click at [51, 376] on span at bounding box center [51, 377] width 14 height 14
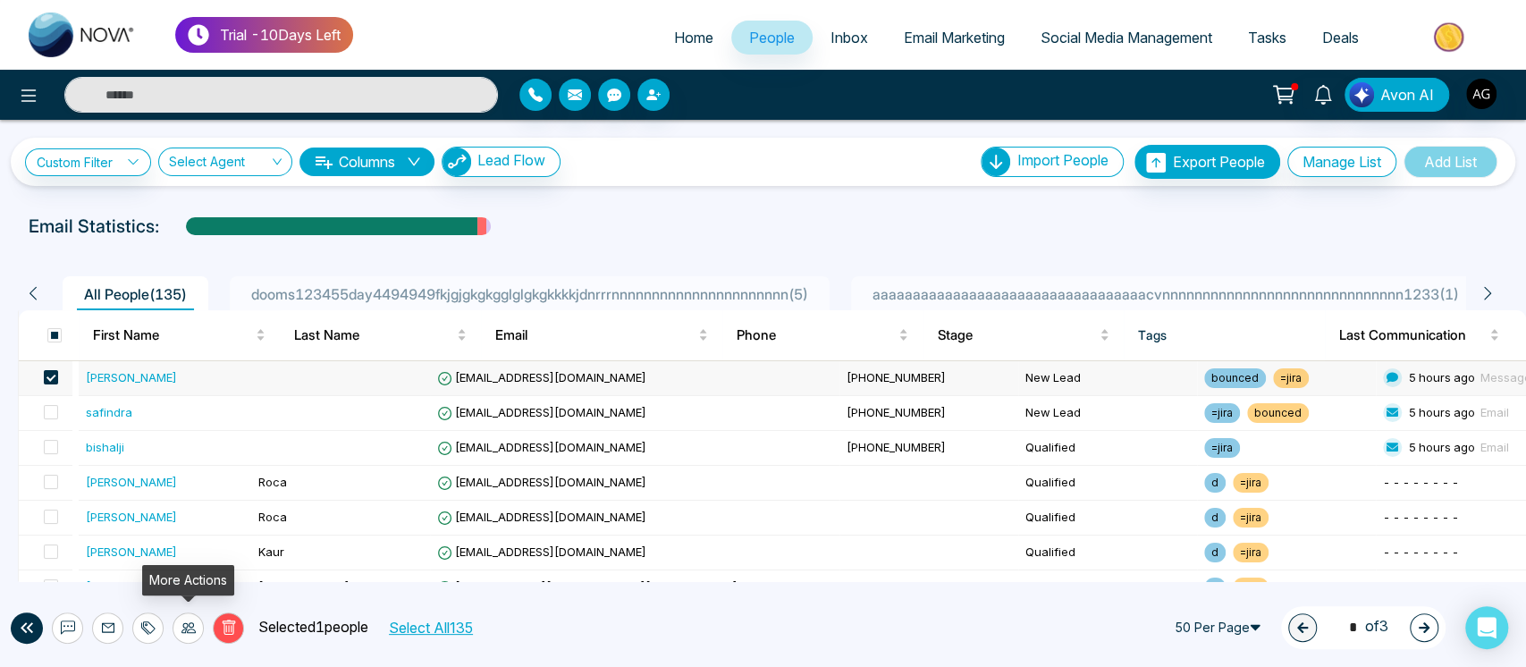
click at [182, 626] on icon at bounding box center [189, 628] width 14 height 14
click at [192, 580] on link "Assign Agent" at bounding box center [153, 587] width 77 height 15
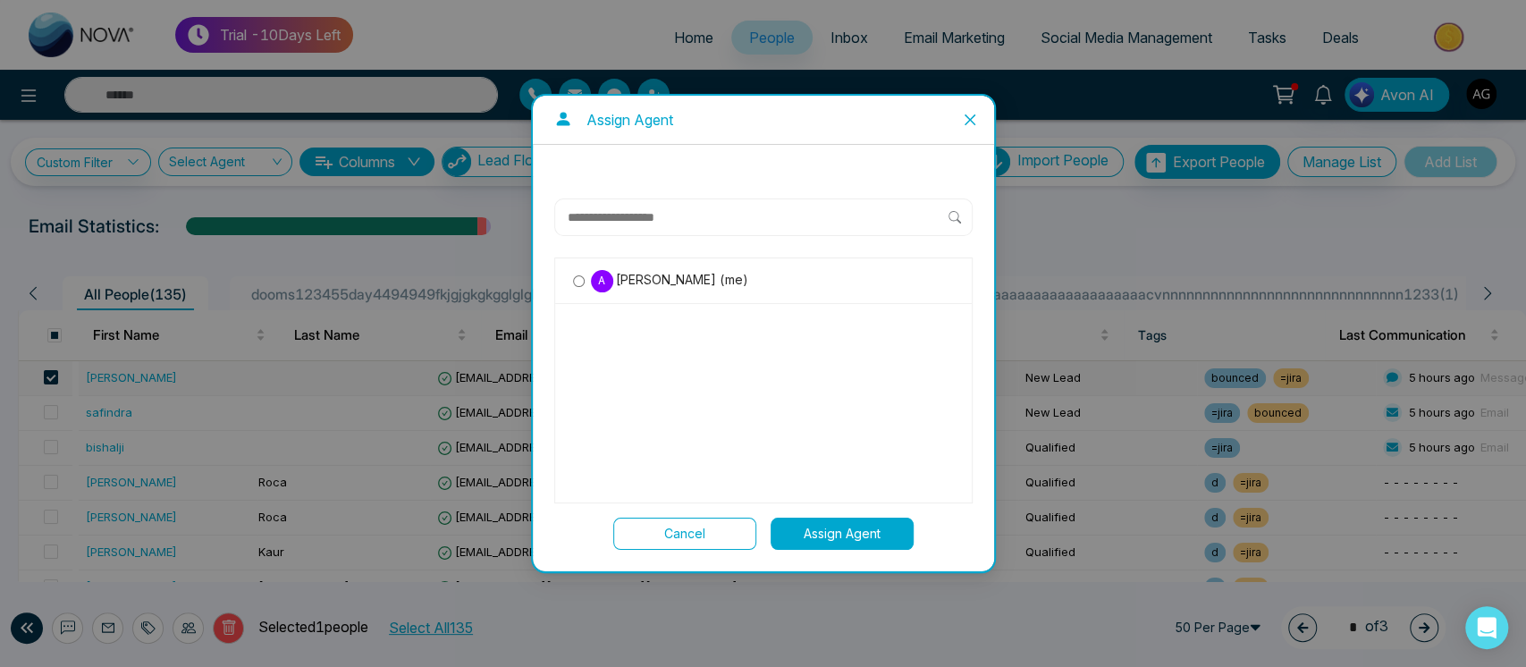
click at [716, 211] on input "text" at bounding box center [757, 217] width 383 height 21
type input "**********"
drag, startPoint x: 680, startPoint y: 213, endPoint x: 543, endPoint y: 224, distance: 138.2
click at [543, 224] on div "**********" at bounding box center [763, 358] width 461 height 427
click at [980, 107] on span "Close" at bounding box center [970, 120] width 48 height 48
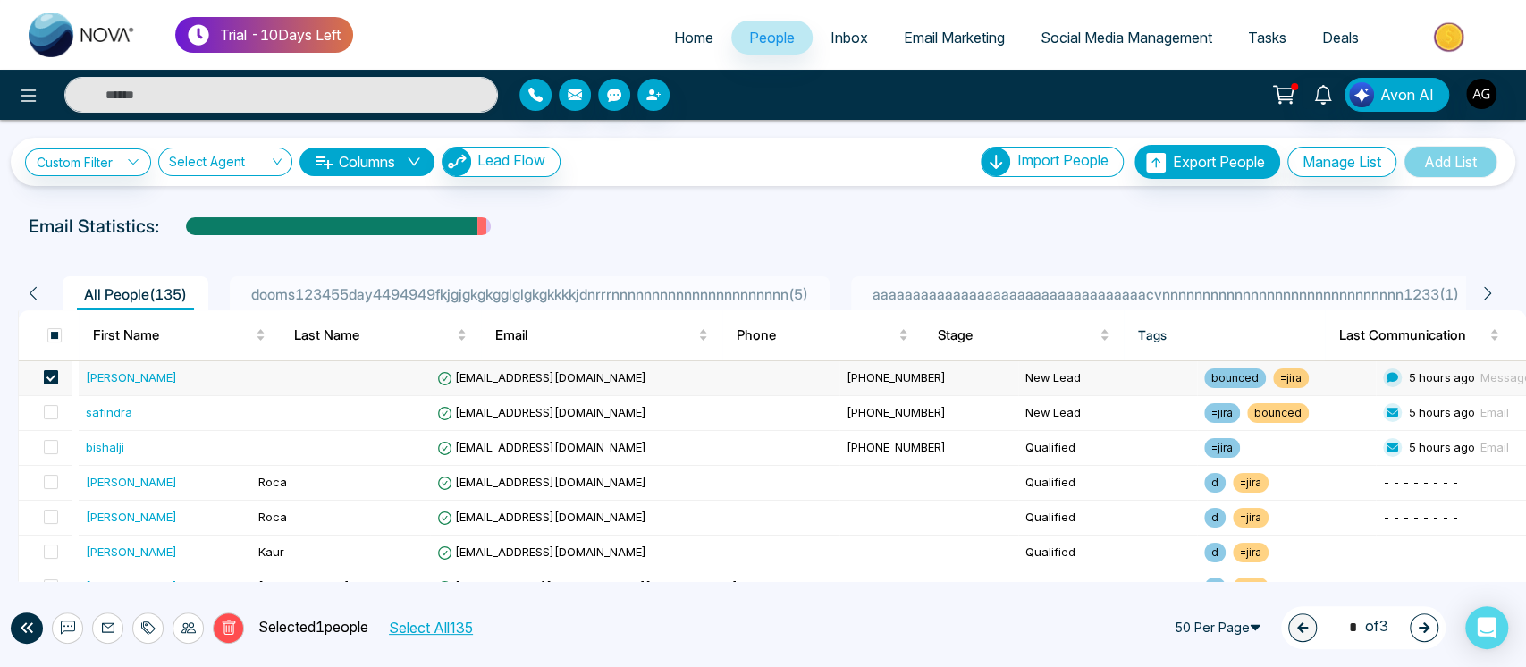
click at [56, 370] on span at bounding box center [51, 377] width 14 height 14
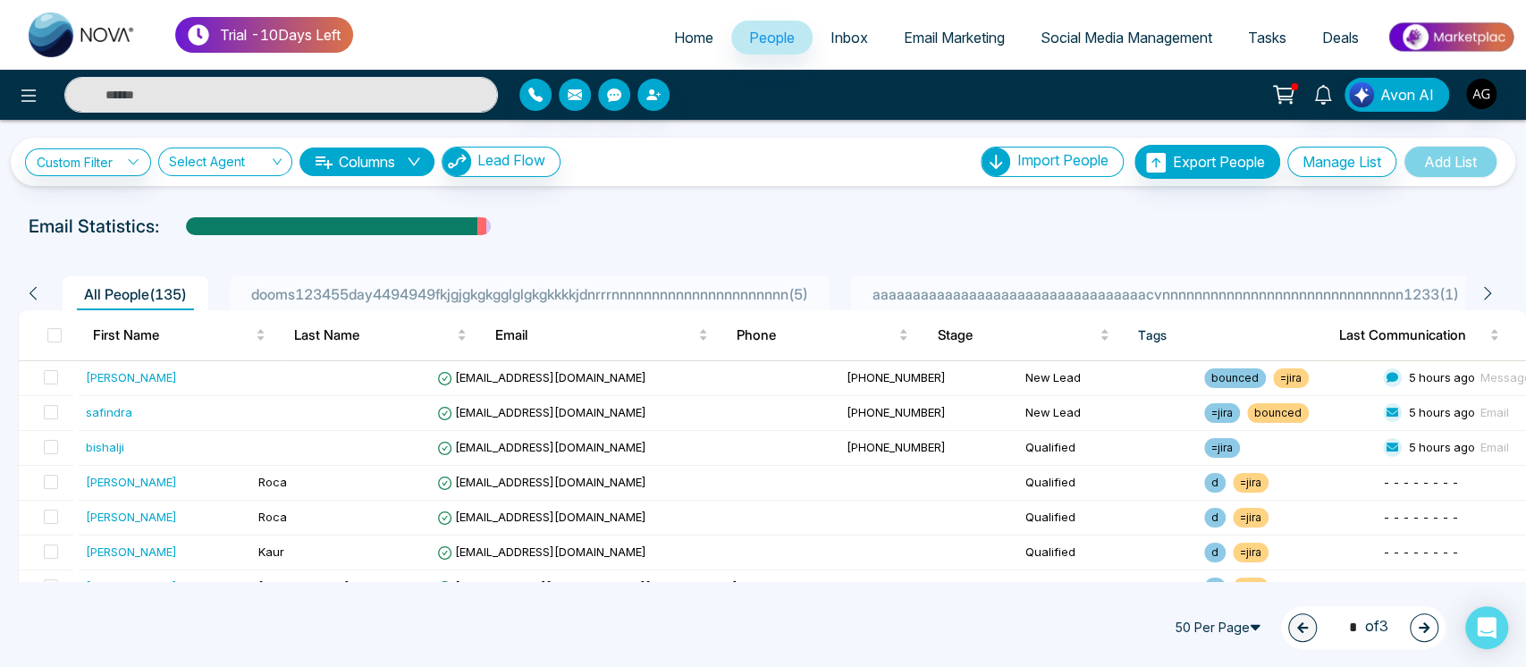
click at [937, 44] on span "Email Marketing" at bounding box center [954, 38] width 101 height 18
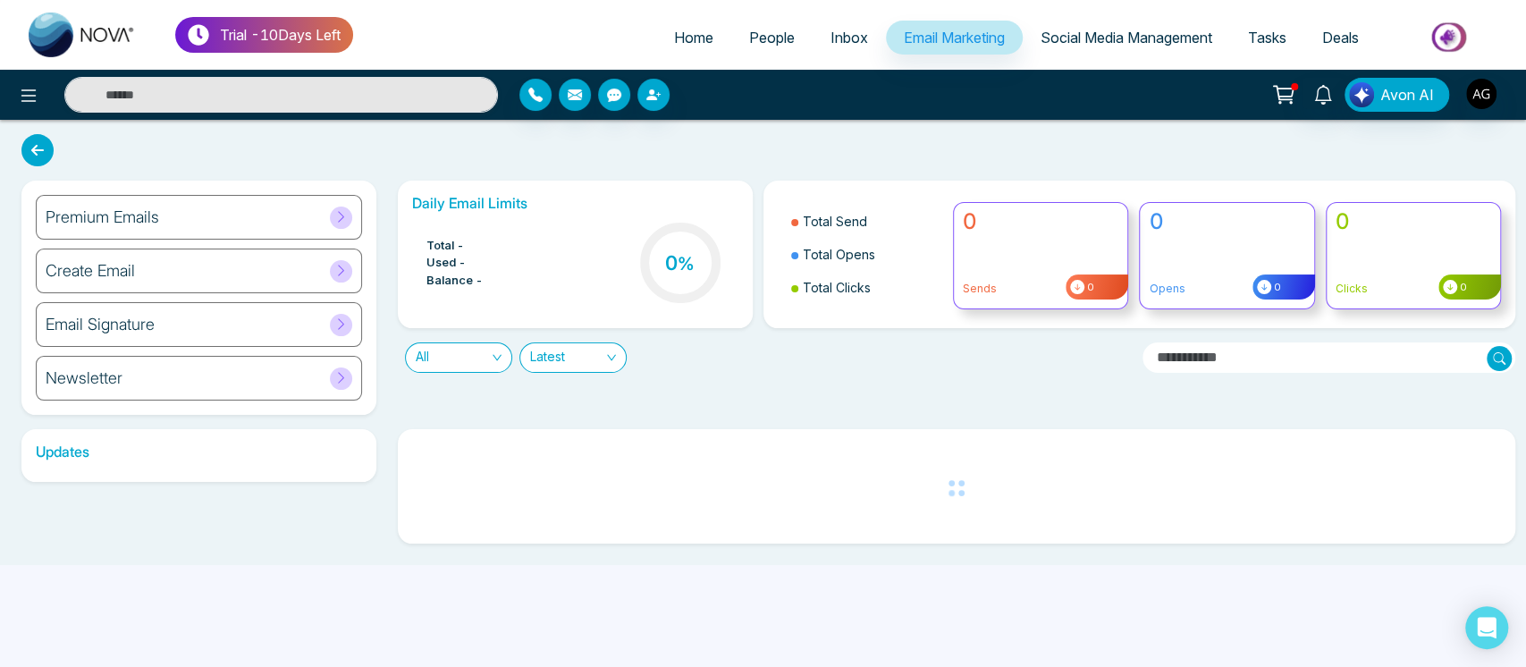
click at [212, 215] on div "Premium Emails" at bounding box center [199, 217] width 326 height 45
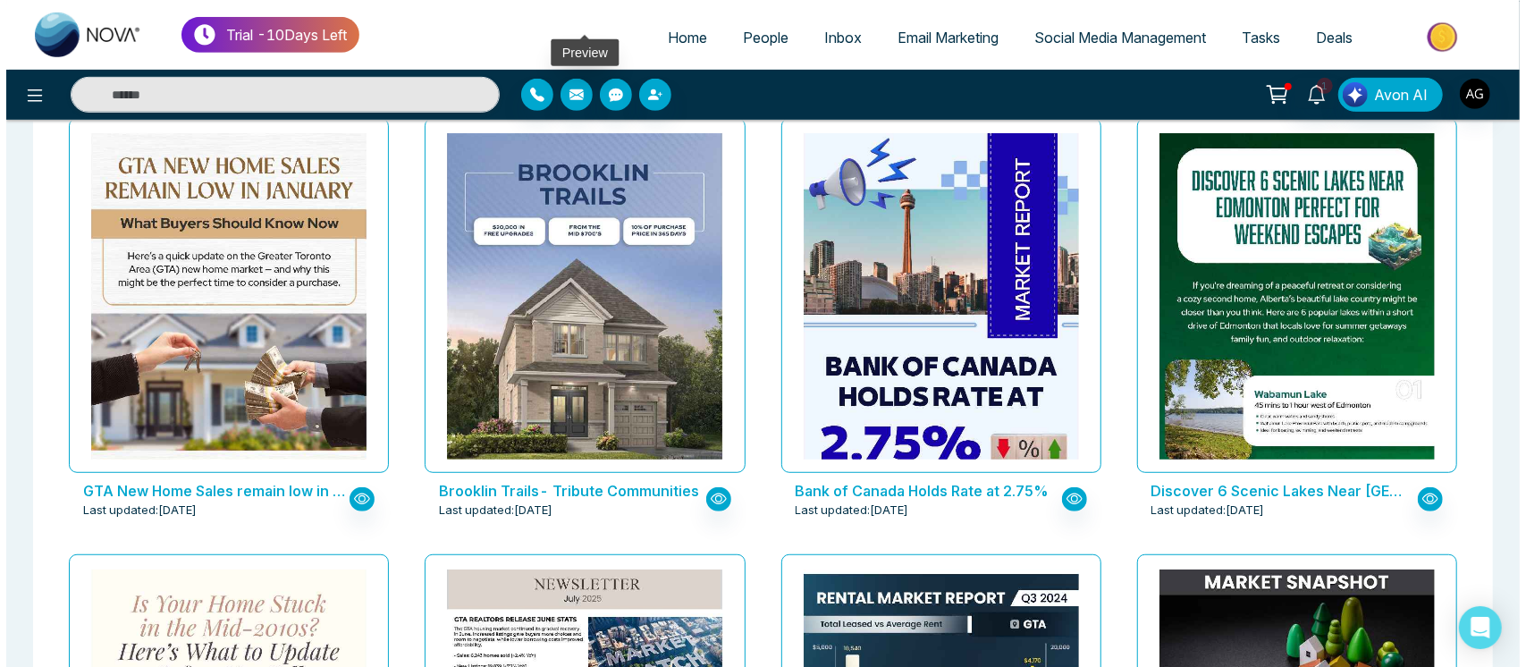
scroll to position [601, 0]
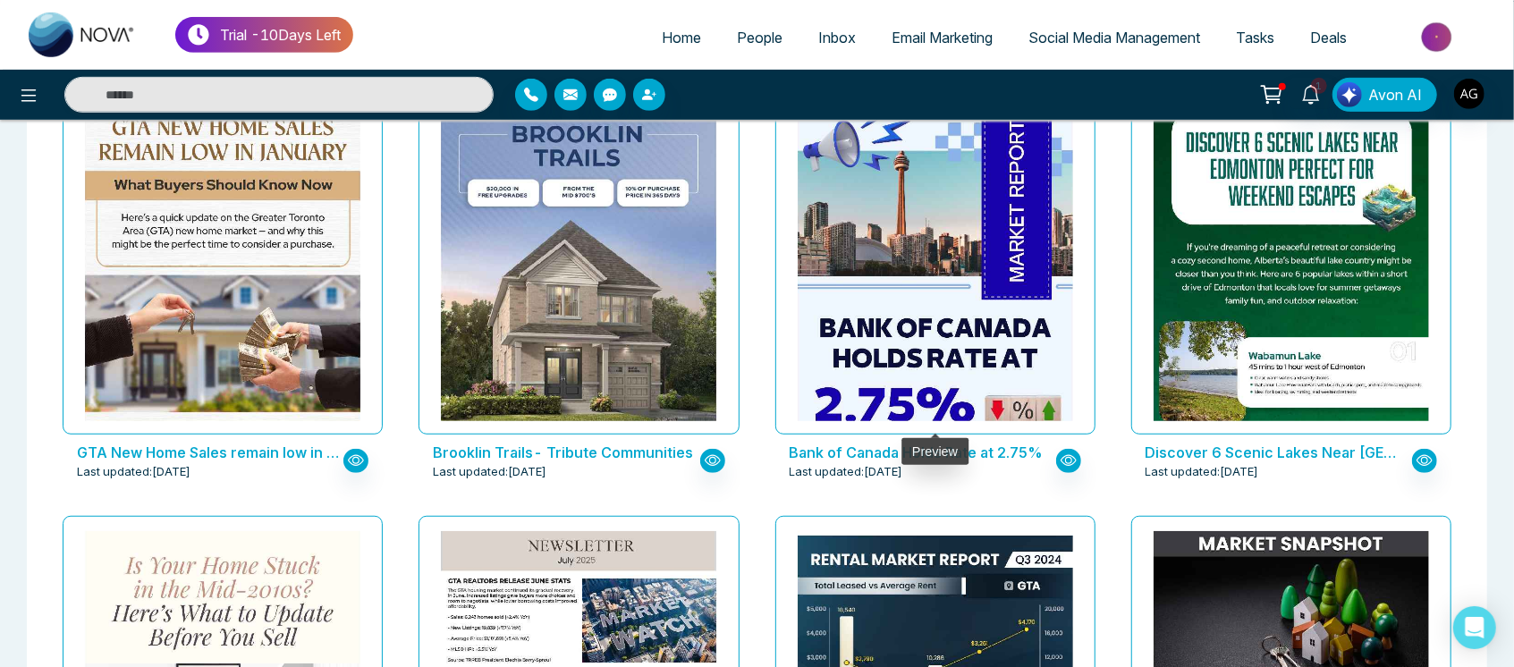
click at [806, 424] on div at bounding box center [935, 257] width 320 height 355
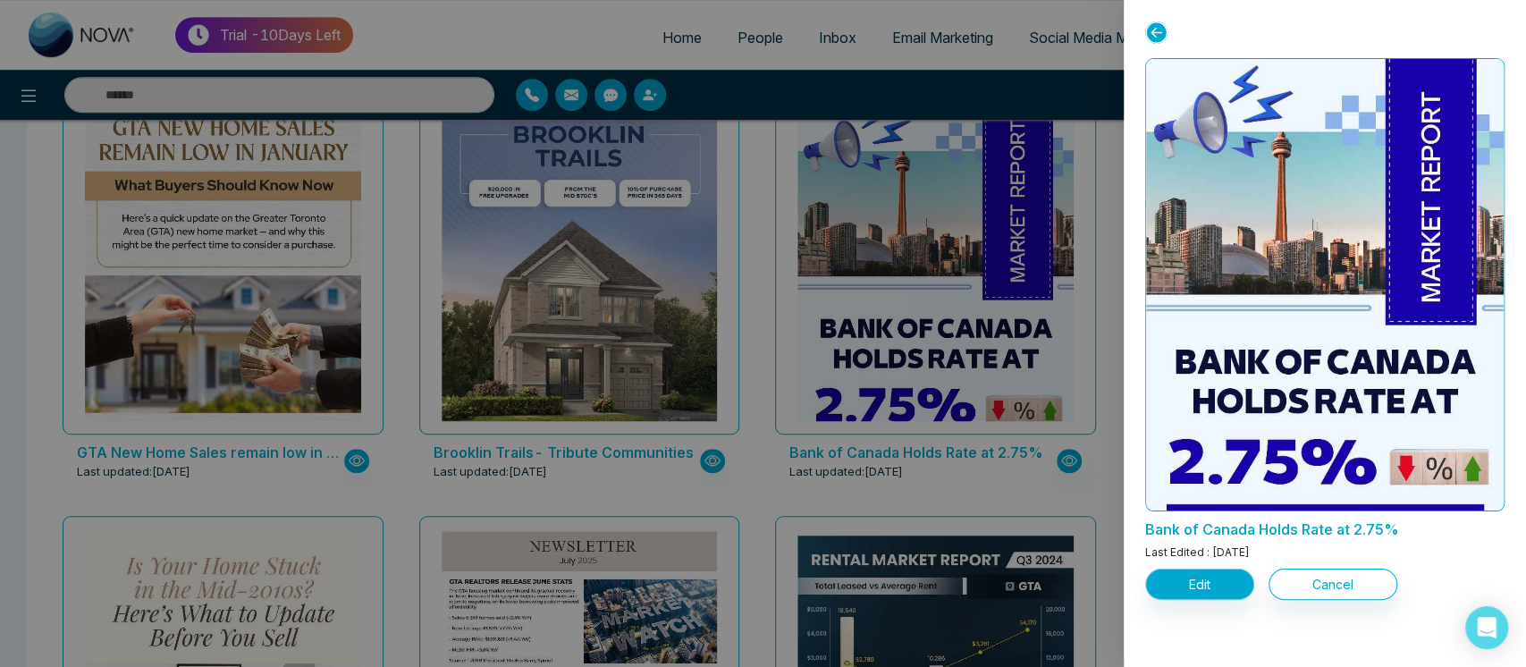
click at [1229, 593] on div "Bank of Canada Holds Rate at 2.75% Last Edited : [DATE] Edit Cancel" at bounding box center [1325, 333] width 402 height 667
click at [1229, 593] on button "Edit" at bounding box center [1199, 584] width 109 height 31
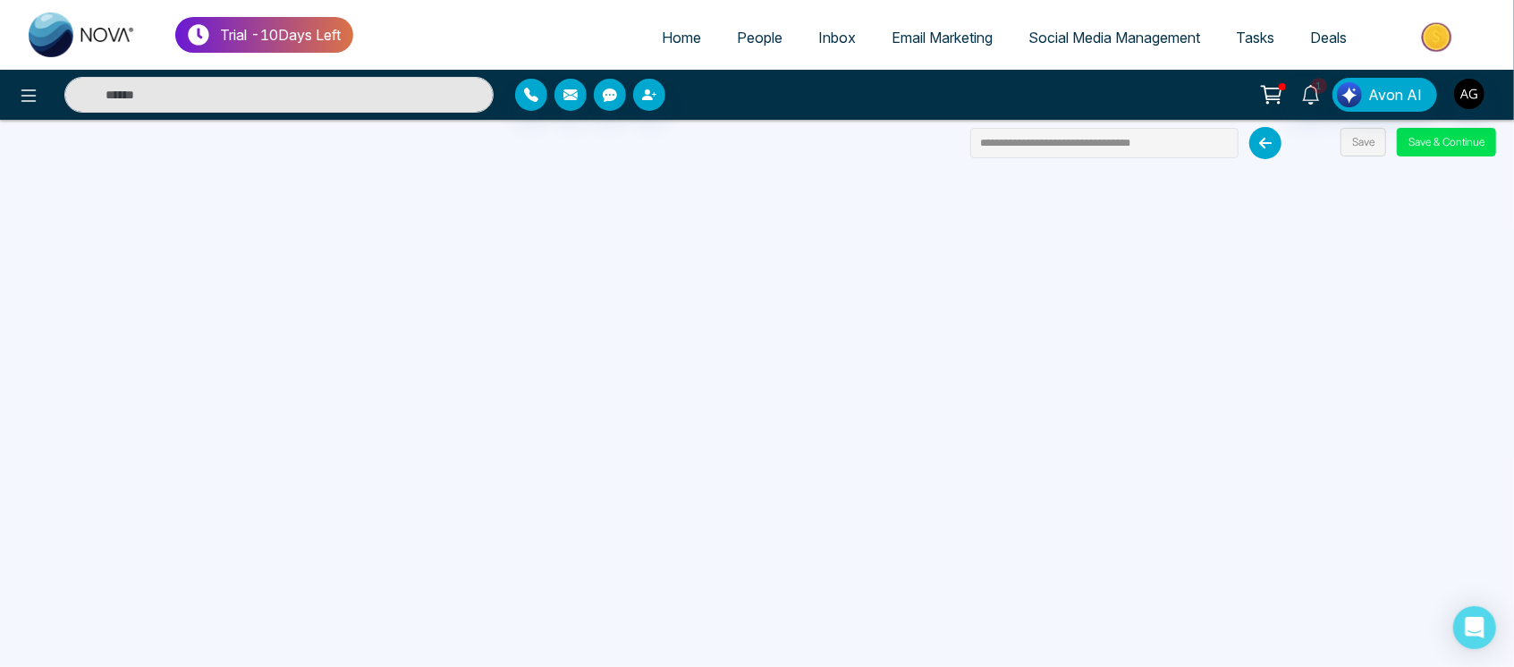
click at [662, 39] on span "Home" at bounding box center [681, 38] width 39 height 18
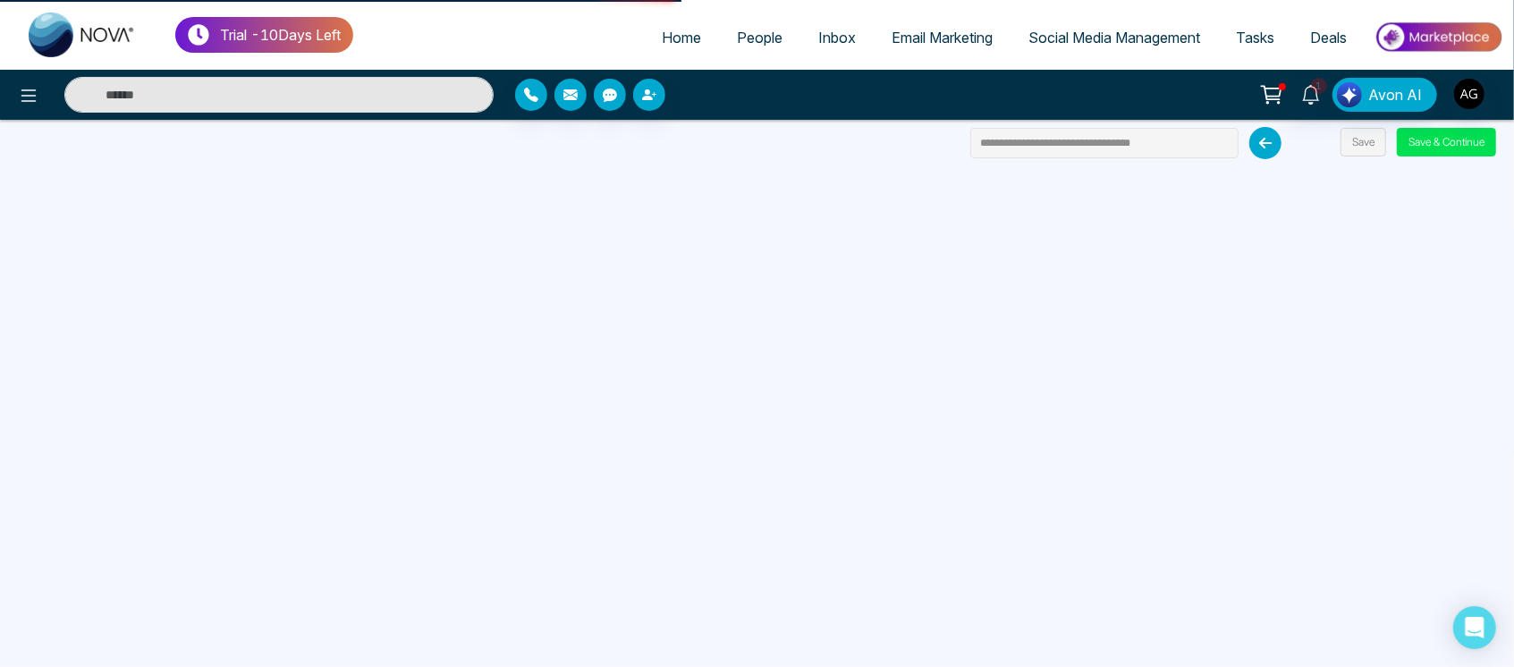
select select "*"
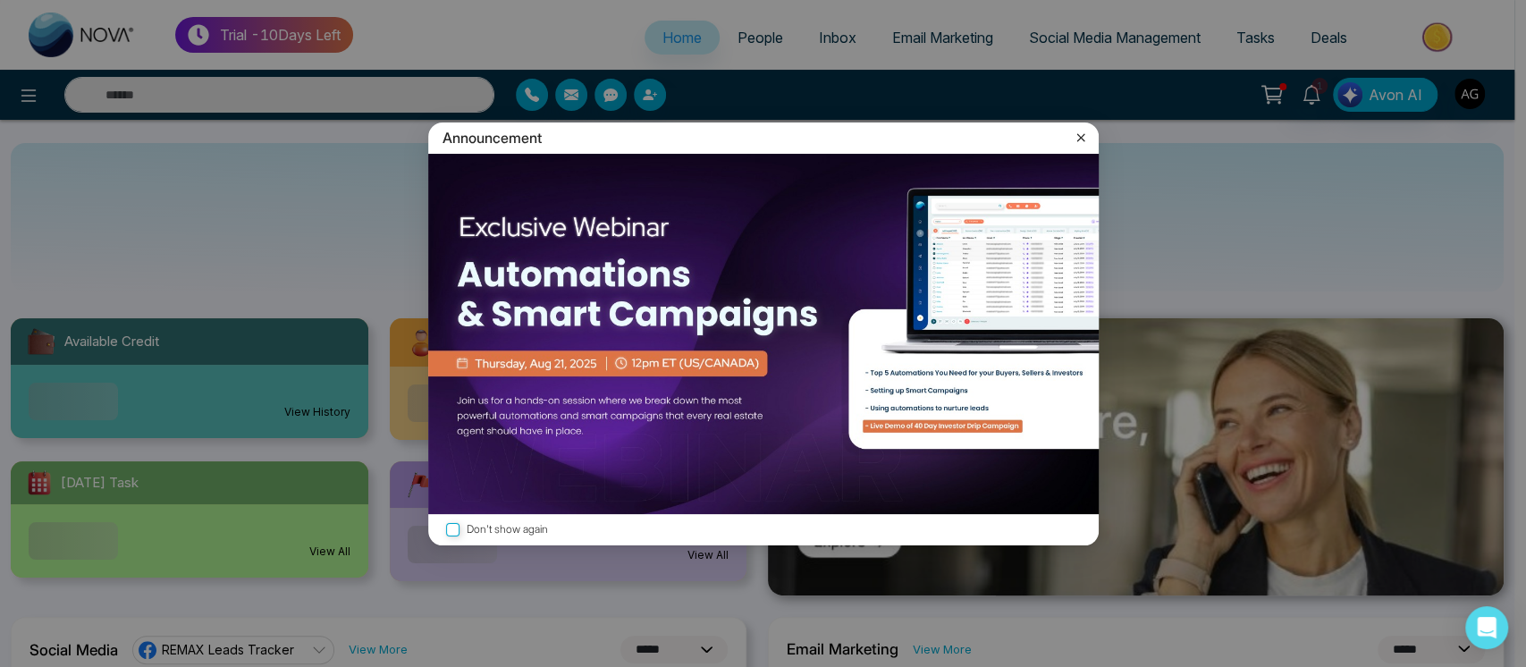
click at [32, 92] on div "Announcement Don't show again" at bounding box center [763, 333] width 1526 height 667
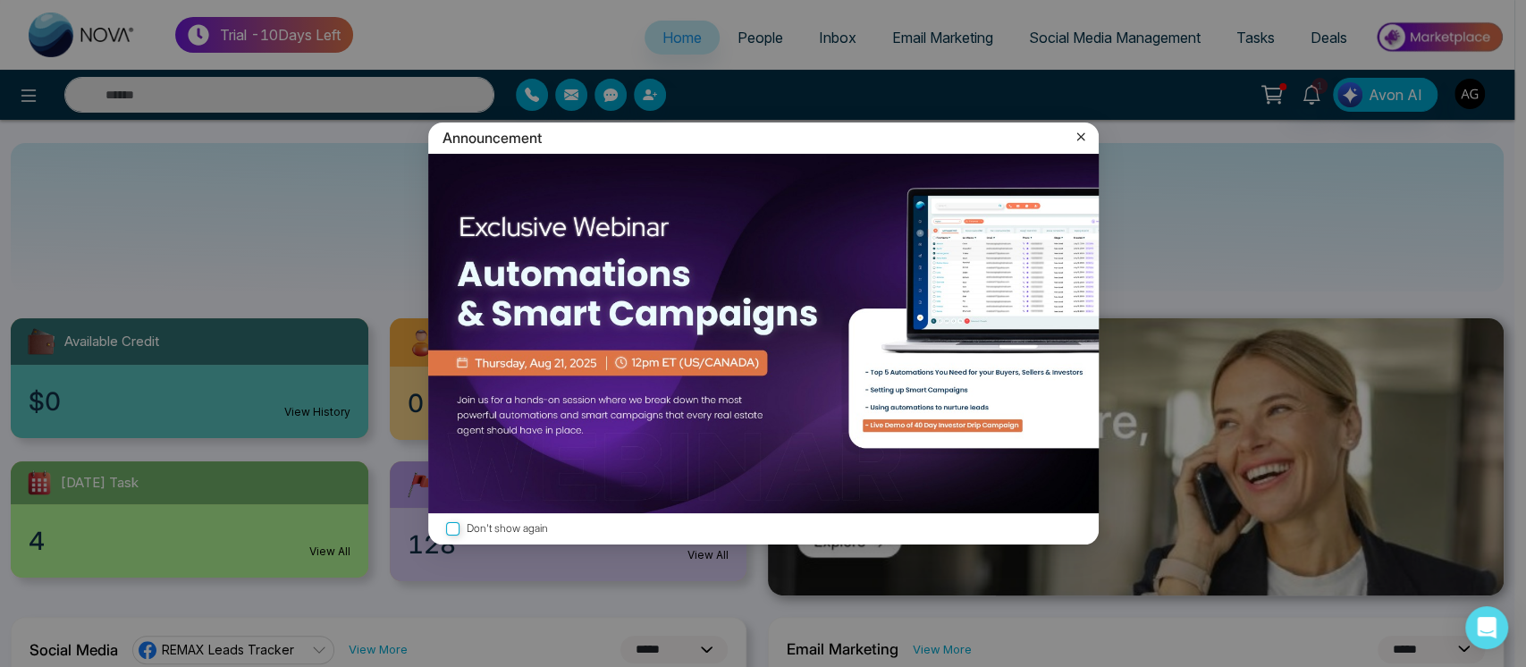
click at [1077, 132] on icon at bounding box center [1081, 137] width 18 height 18
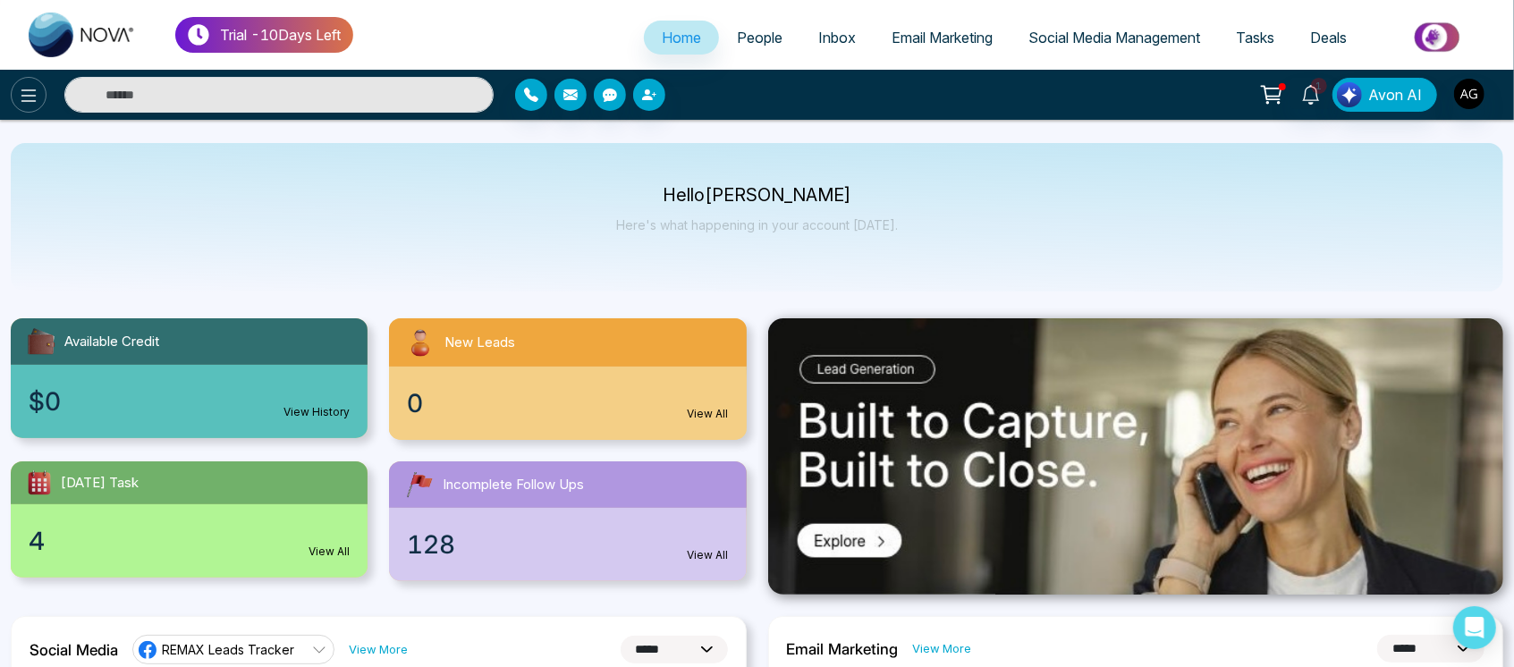
click at [34, 97] on icon at bounding box center [28, 95] width 21 height 21
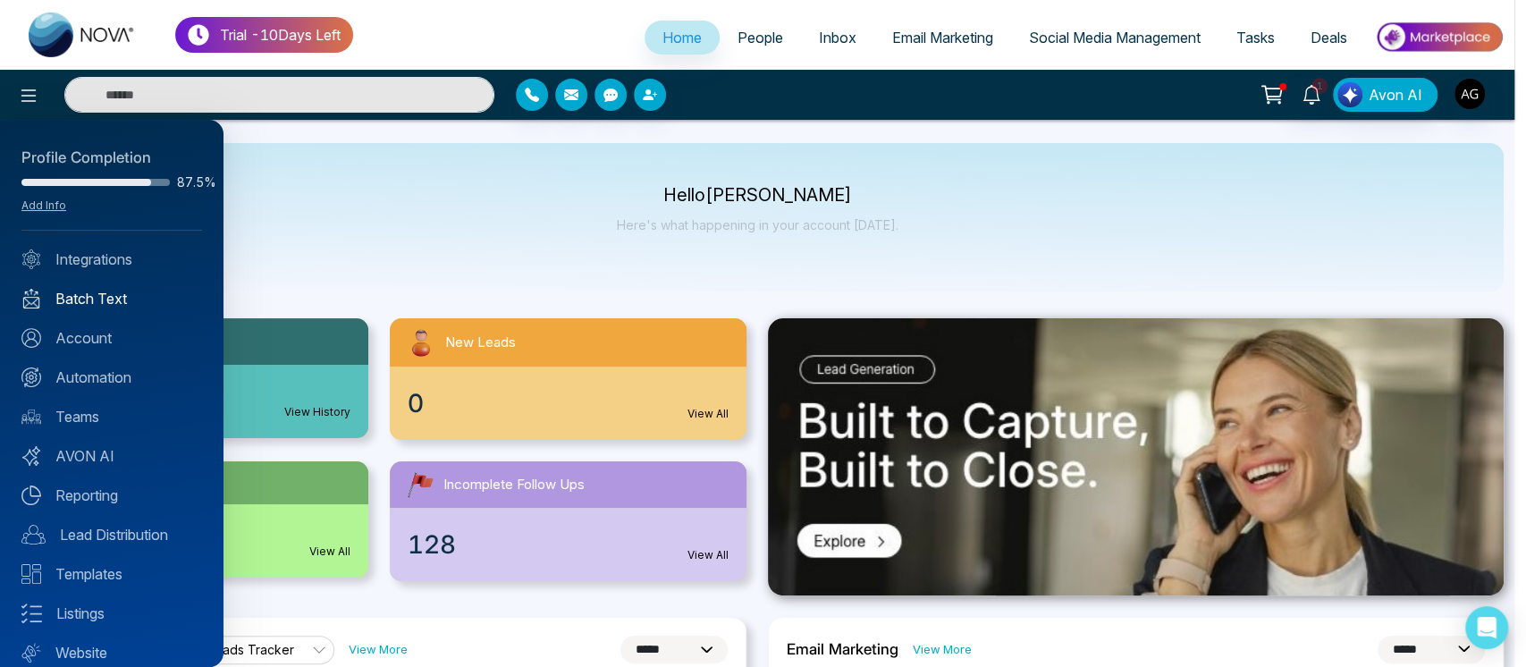
click at [132, 302] on link "Batch Text" at bounding box center [111, 298] width 181 height 21
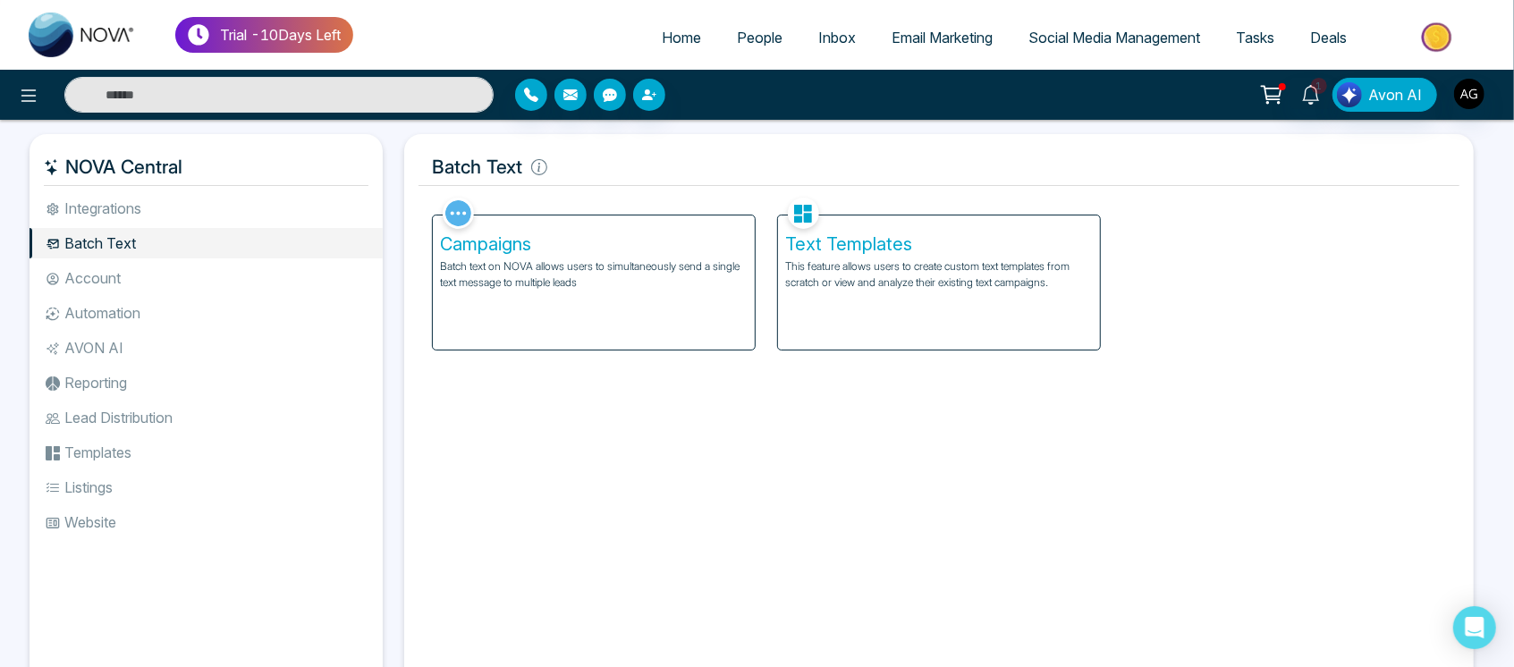
click at [617, 311] on div "Campaigns Batch text on NOVA allows users to simultaneously send a single text …" at bounding box center [594, 282] width 322 height 134
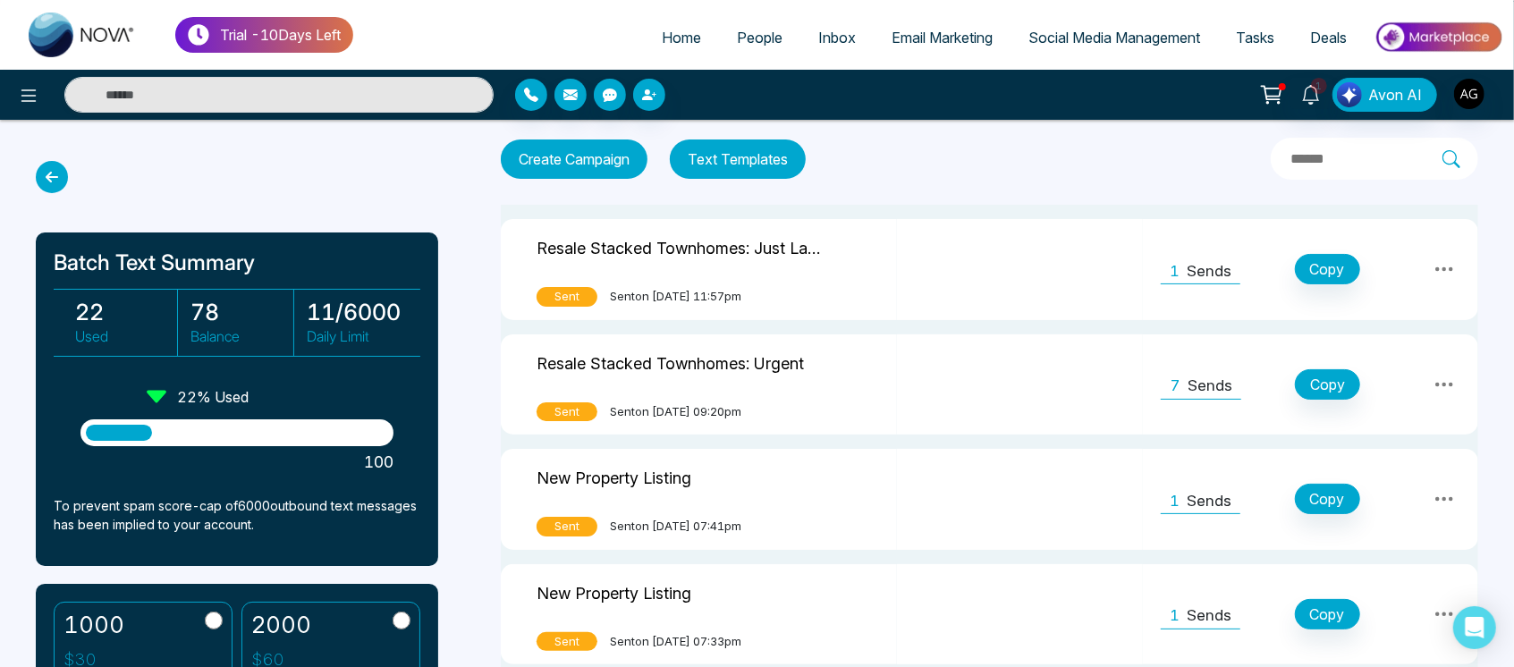
scroll to position [6, 0]
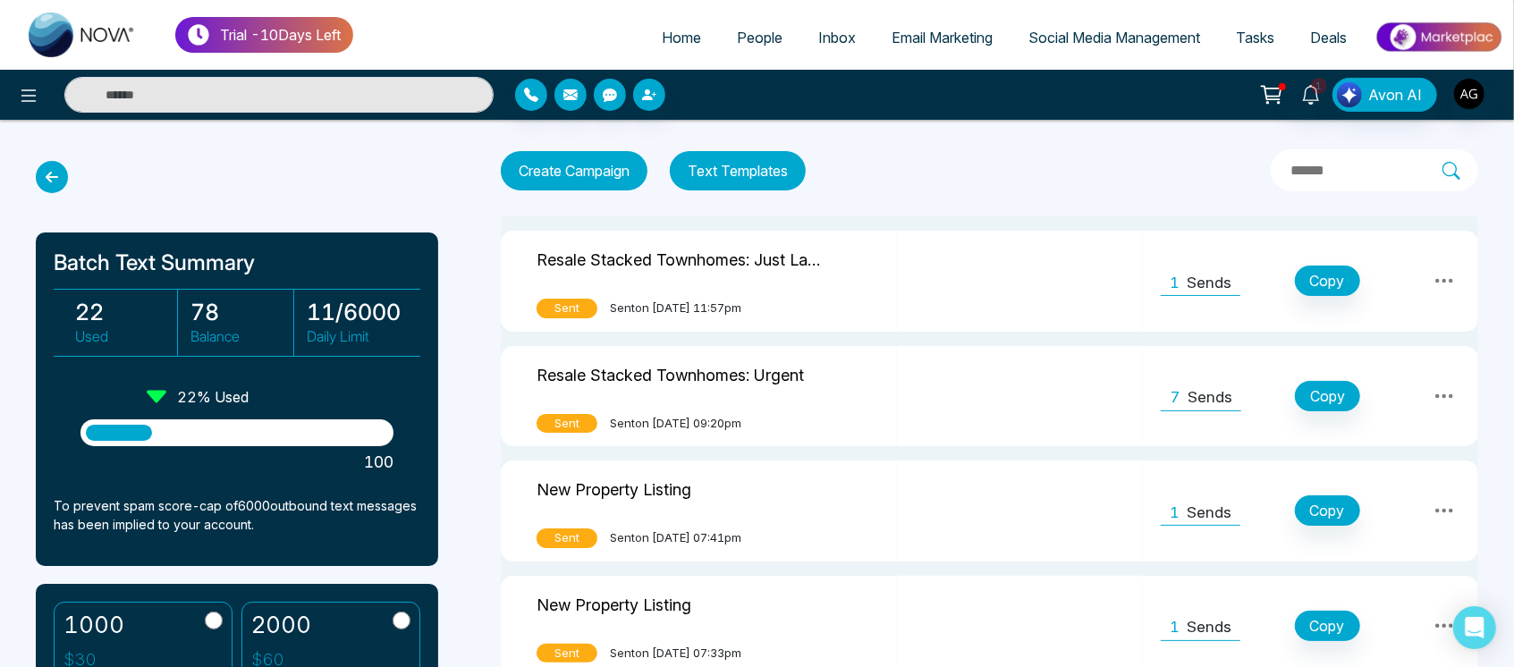
click at [729, 162] on button "Text Templates" at bounding box center [738, 170] width 136 height 39
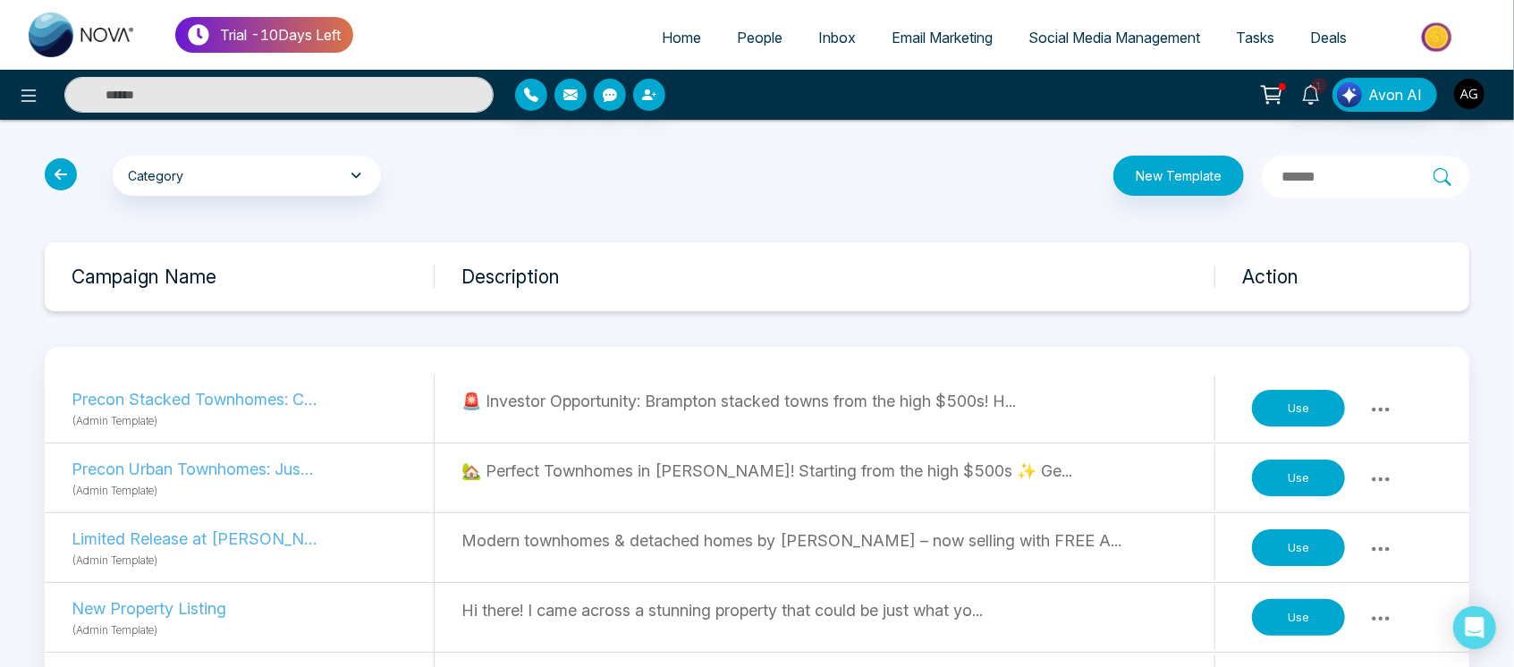
click at [1288, 619] on button "Use" at bounding box center [1298, 618] width 93 height 38
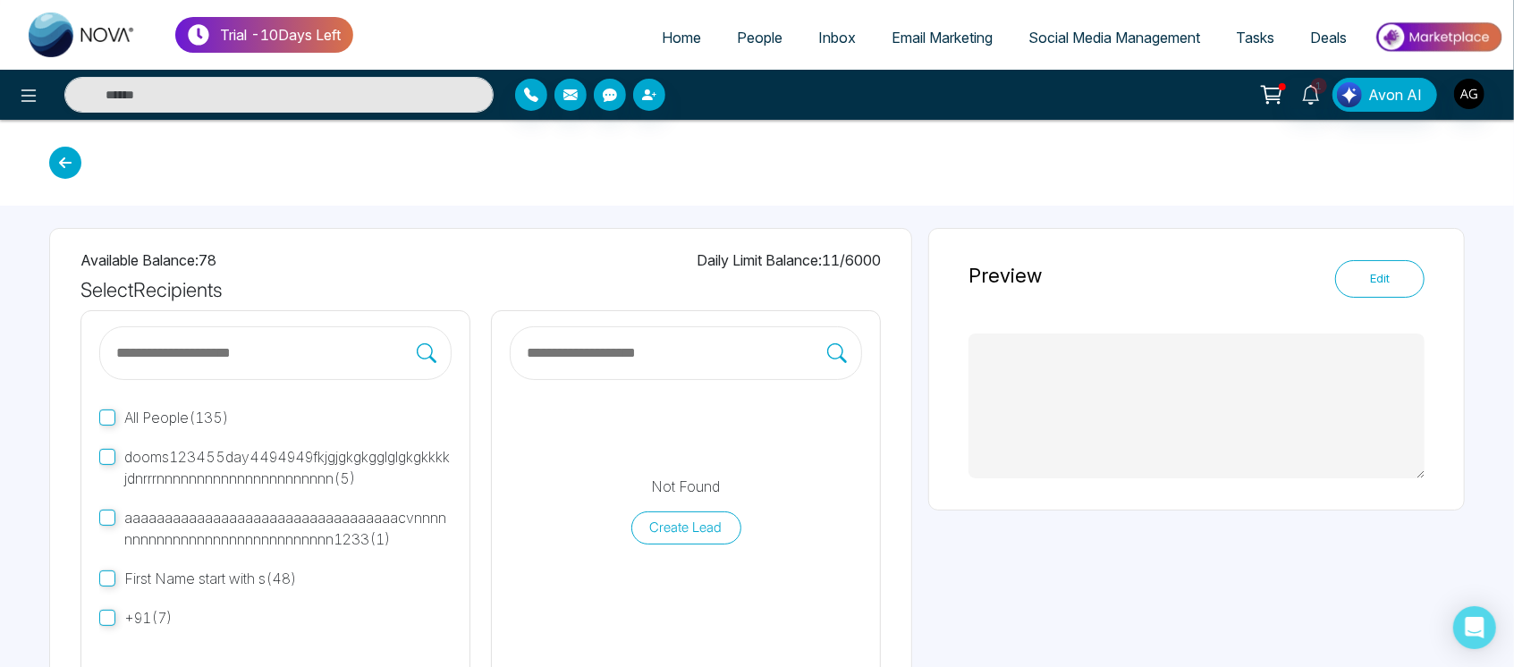
type textarea "**********"
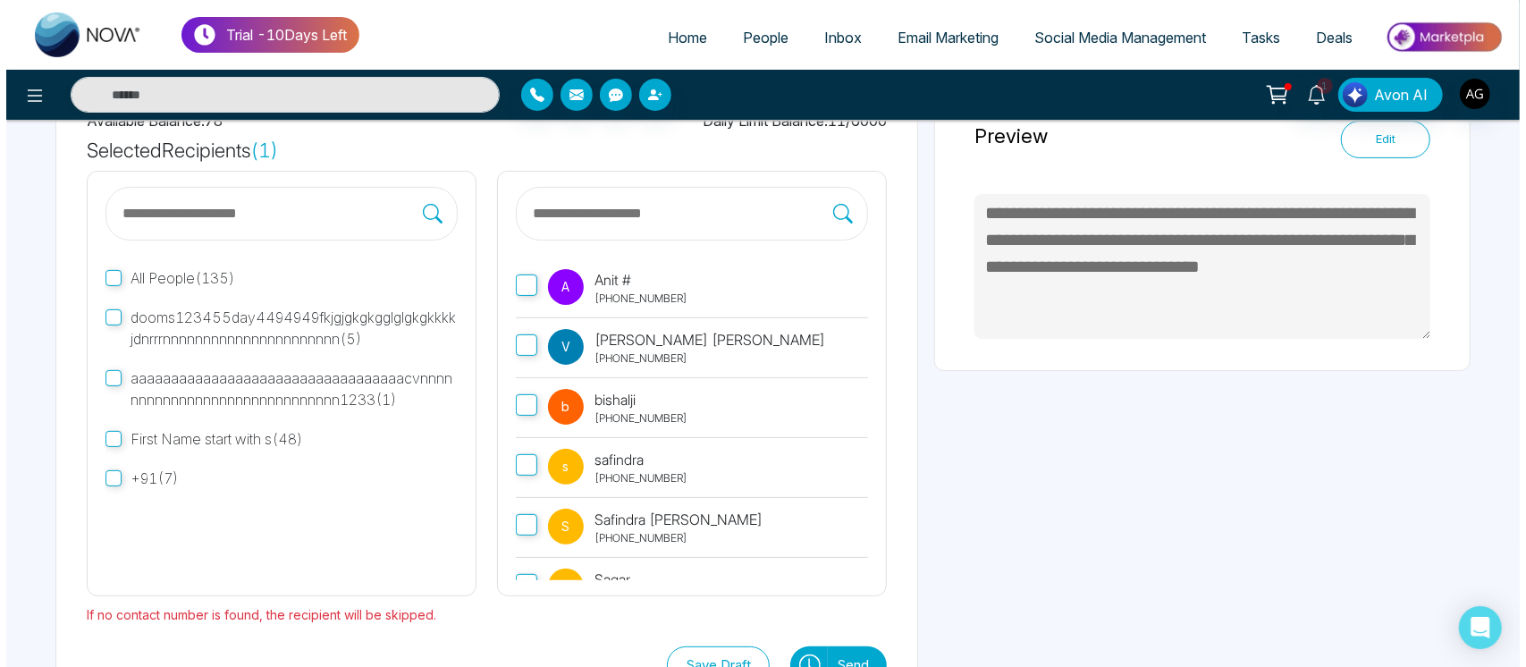
scroll to position [200, 0]
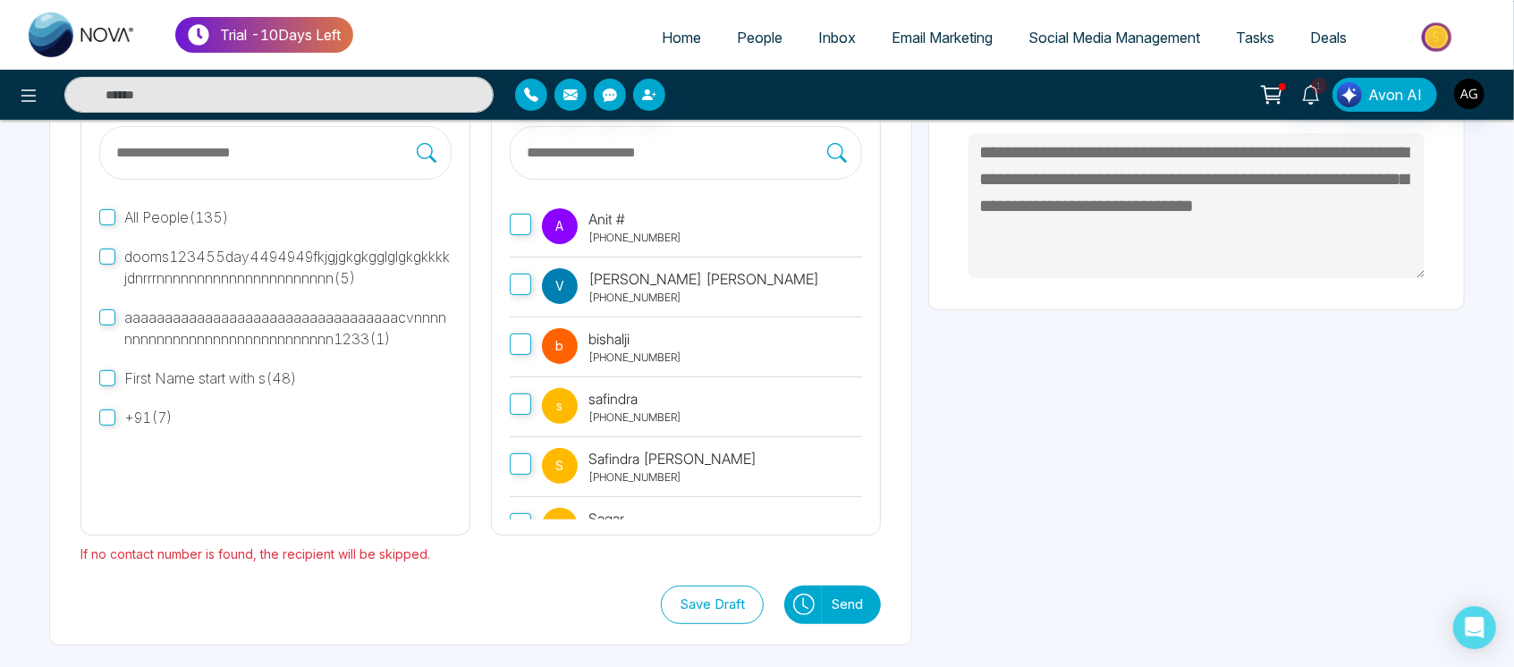
click at [812, 609] on icon at bounding box center [803, 604] width 21 height 21
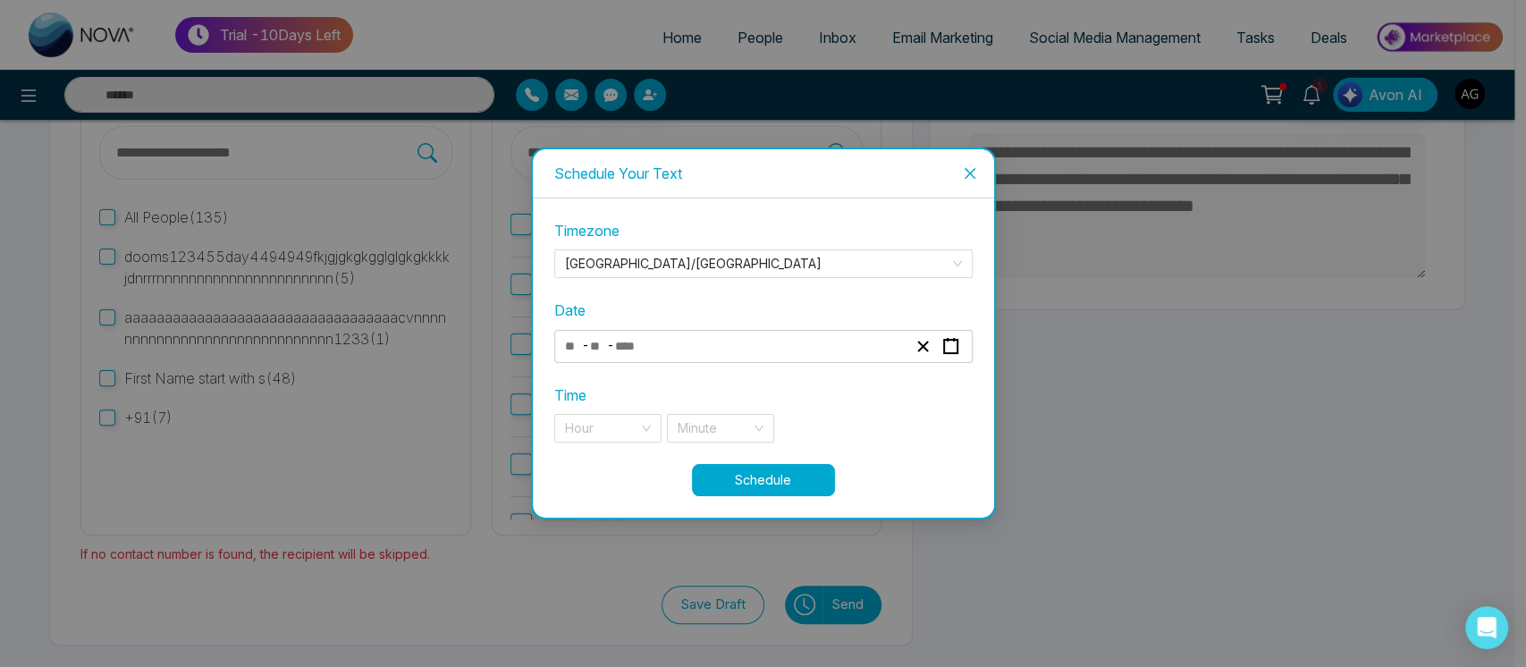
click at [762, 352] on div "- -" at bounding box center [735, 346] width 347 height 24
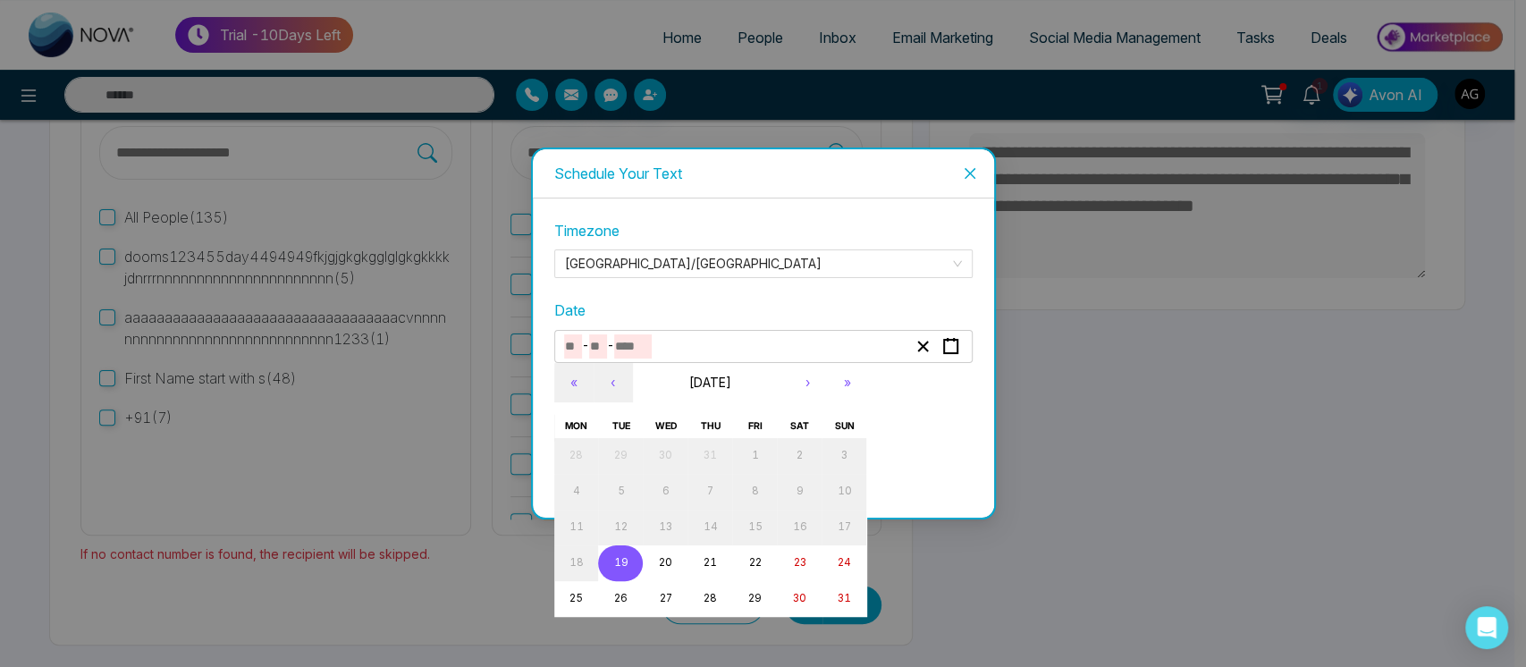
click at [612, 569] on button "19" at bounding box center [620, 563] width 45 height 36
type input "*"
type input "**"
type input "****"
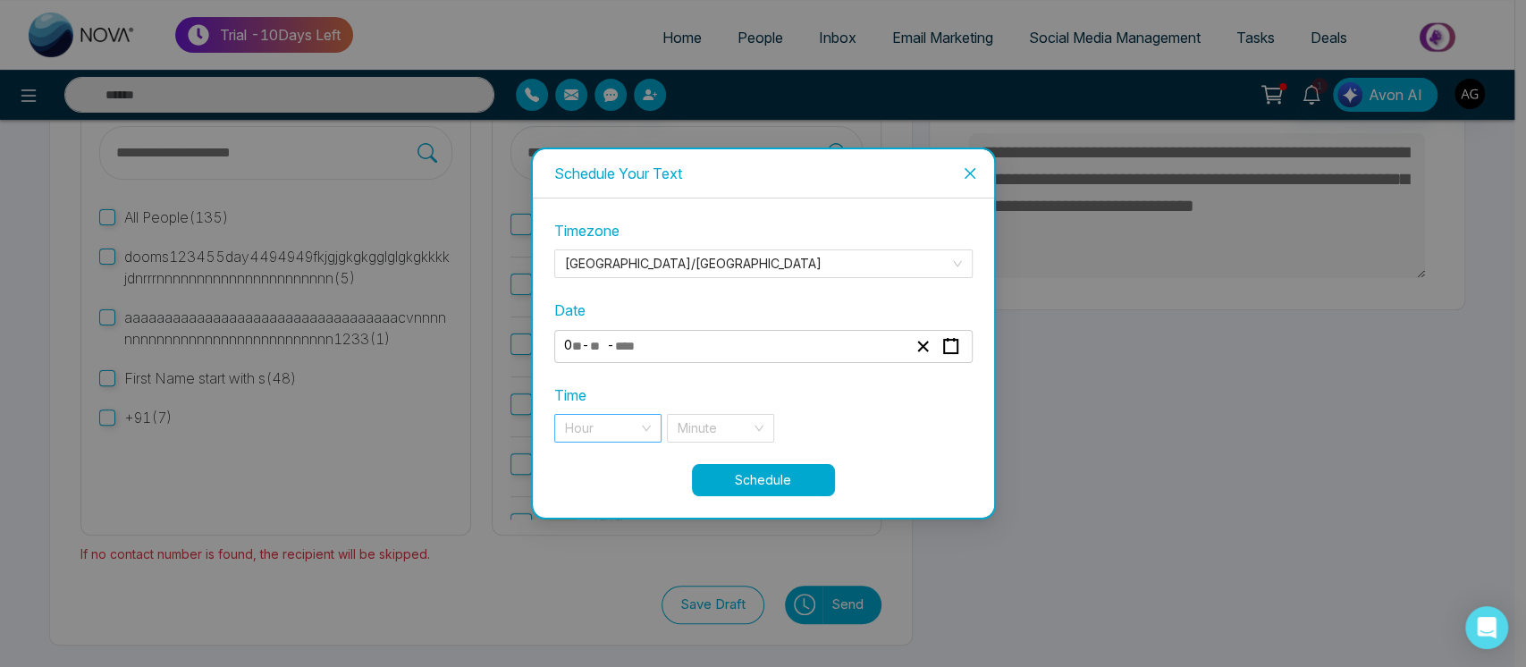
click at [648, 425] on div "Hour" at bounding box center [607, 428] width 107 height 29
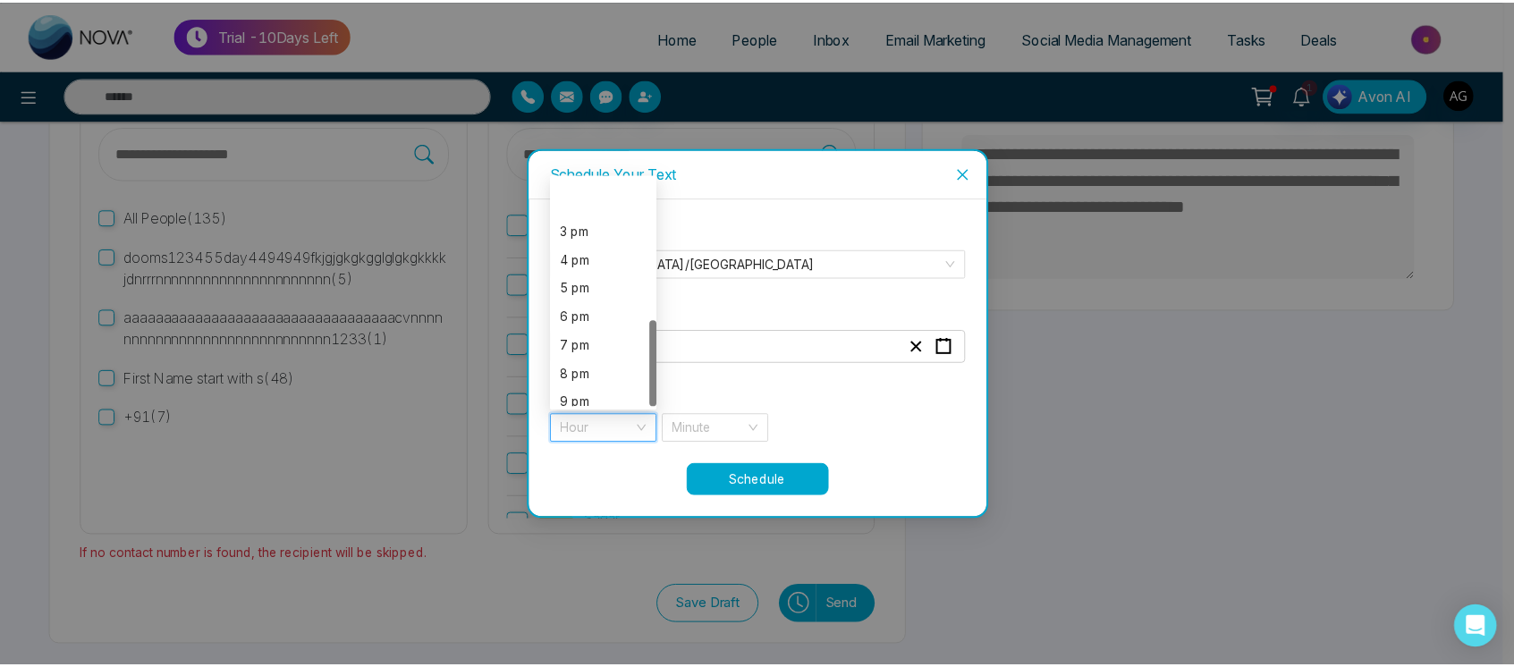
scroll to position [372, 0]
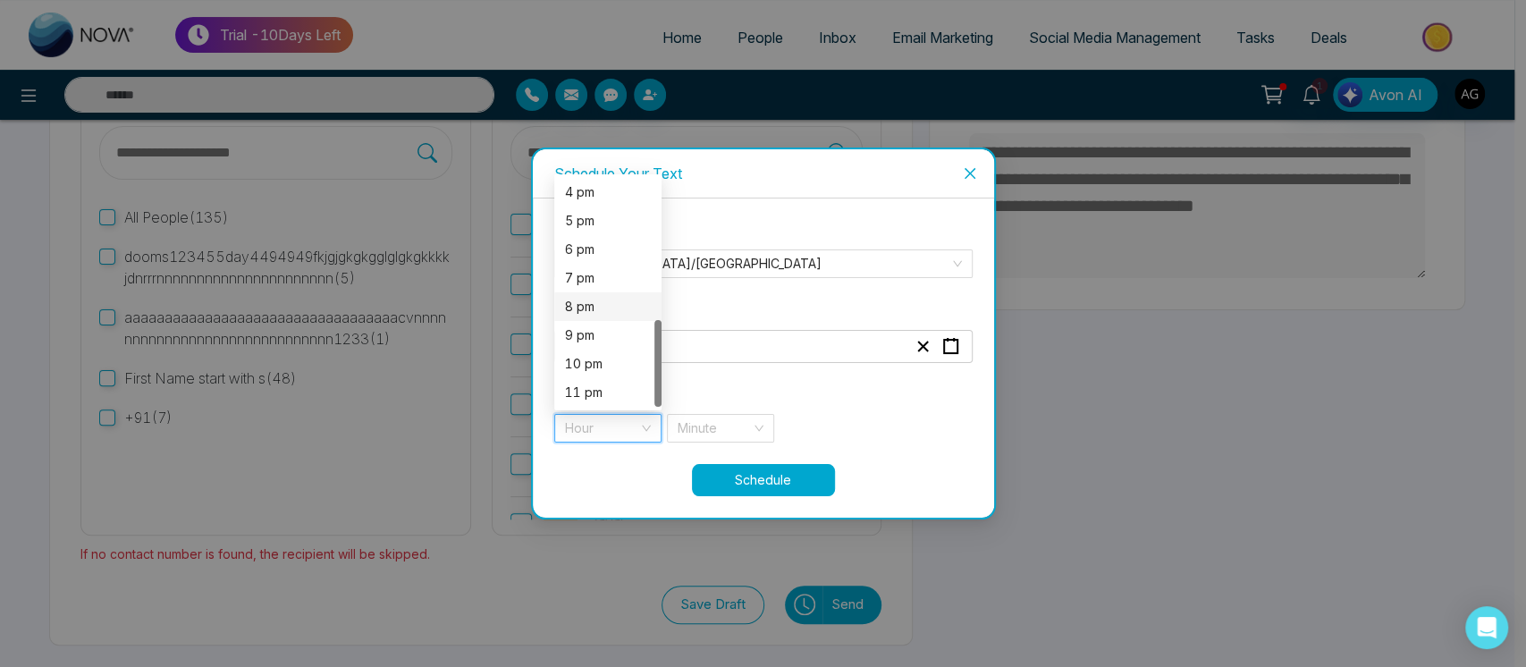
click at [603, 310] on div "8 pm" at bounding box center [608, 307] width 86 height 20
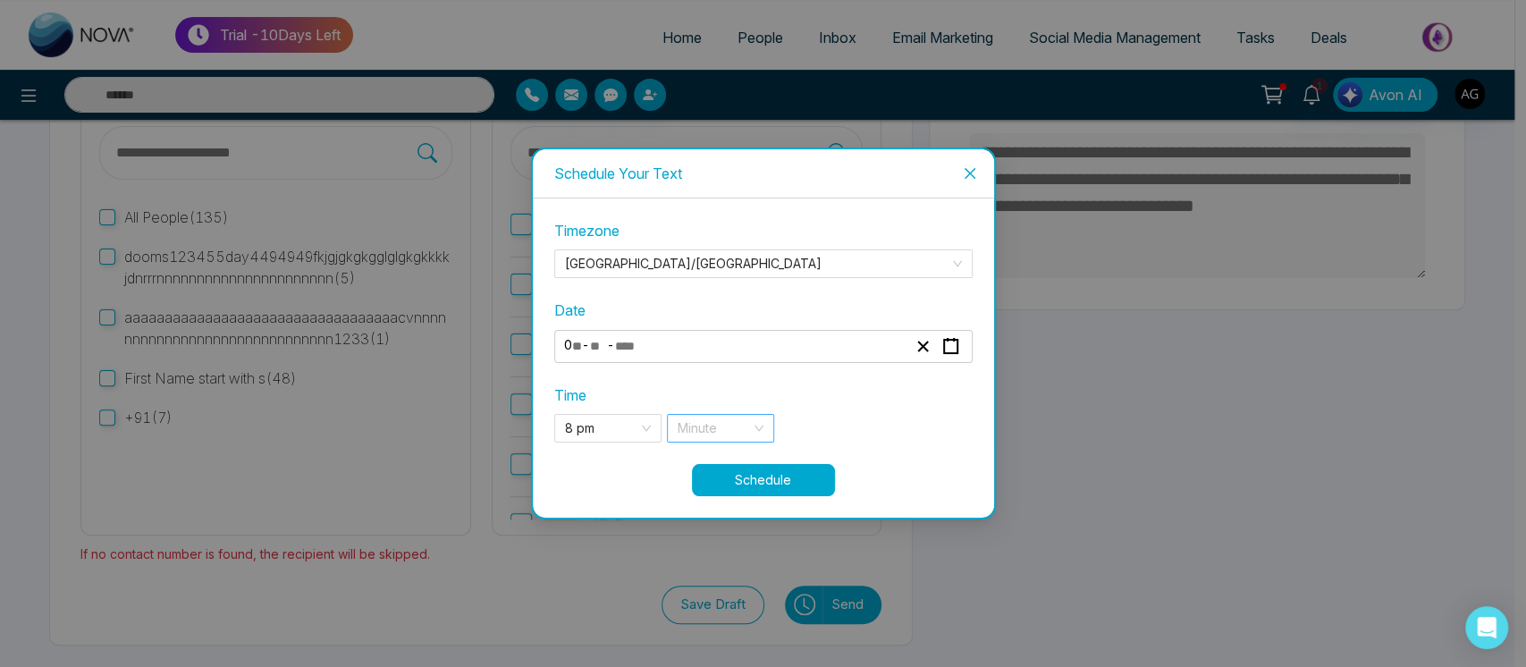
drag, startPoint x: 748, startPoint y: 443, endPoint x: 769, endPoint y: 424, distance: 27.8
click at [769, 424] on div "**********" at bounding box center [763, 341] width 418 height 243
click at [769, 424] on div "Minute" at bounding box center [720, 428] width 107 height 29
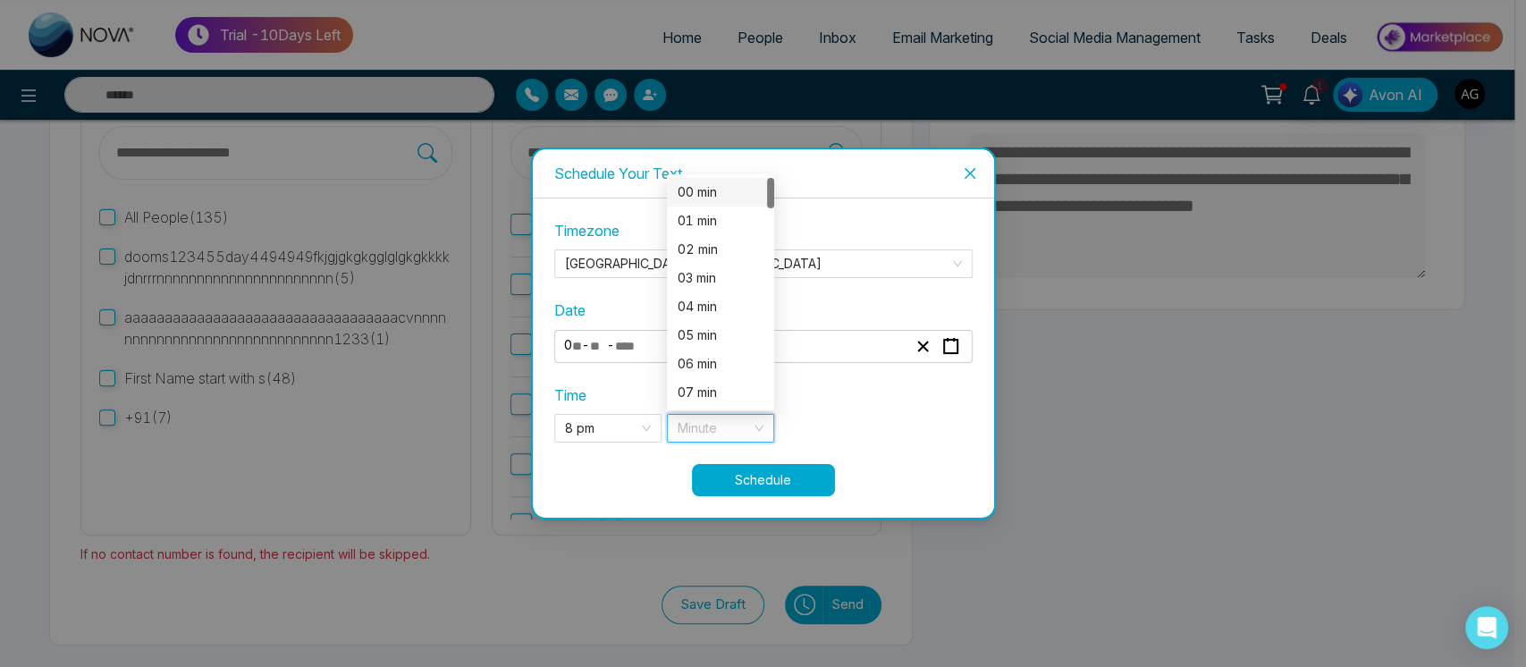
click at [744, 202] on div "00 min" at bounding box center [720, 192] width 107 height 29
click at [755, 470] on button "Schedule" at bounding box center [763, 480] width 143 height 32
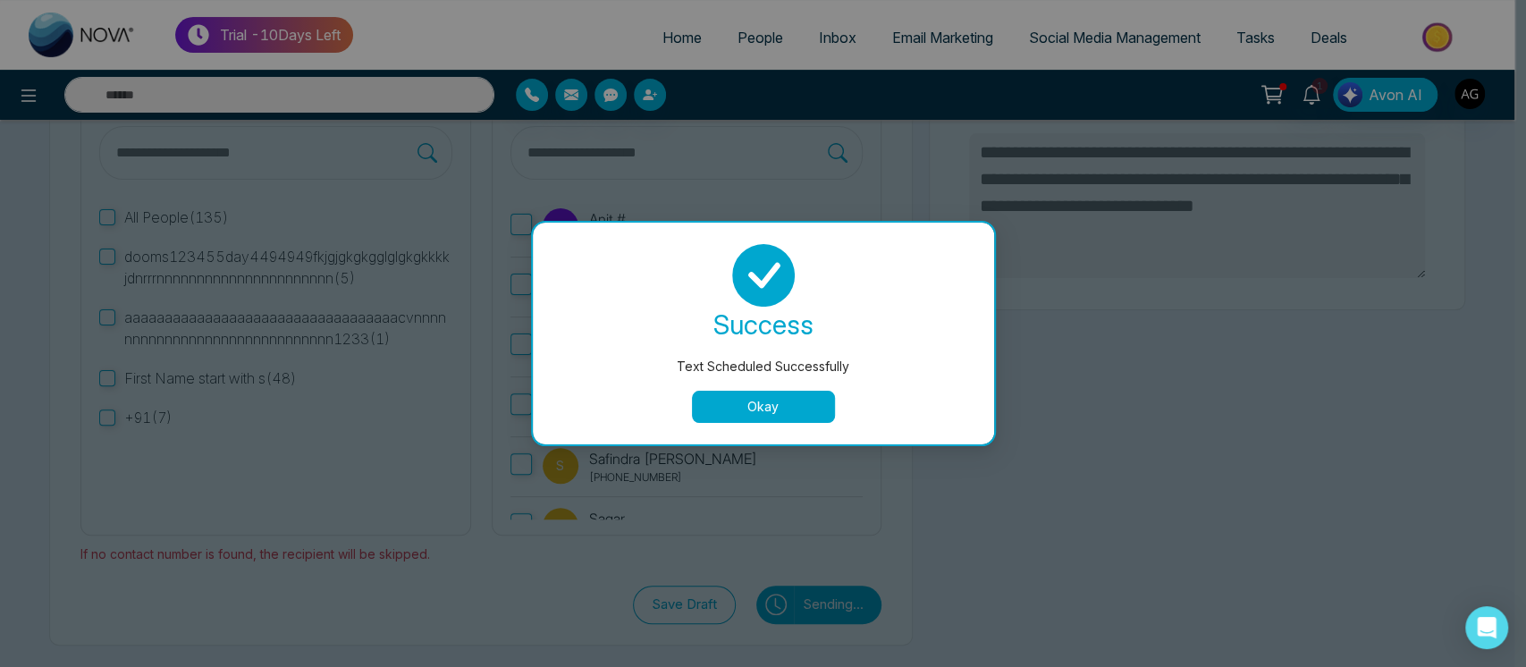
click at [795, 411] on button "Okay" at bounding box center [763, 407] width 143 height 32
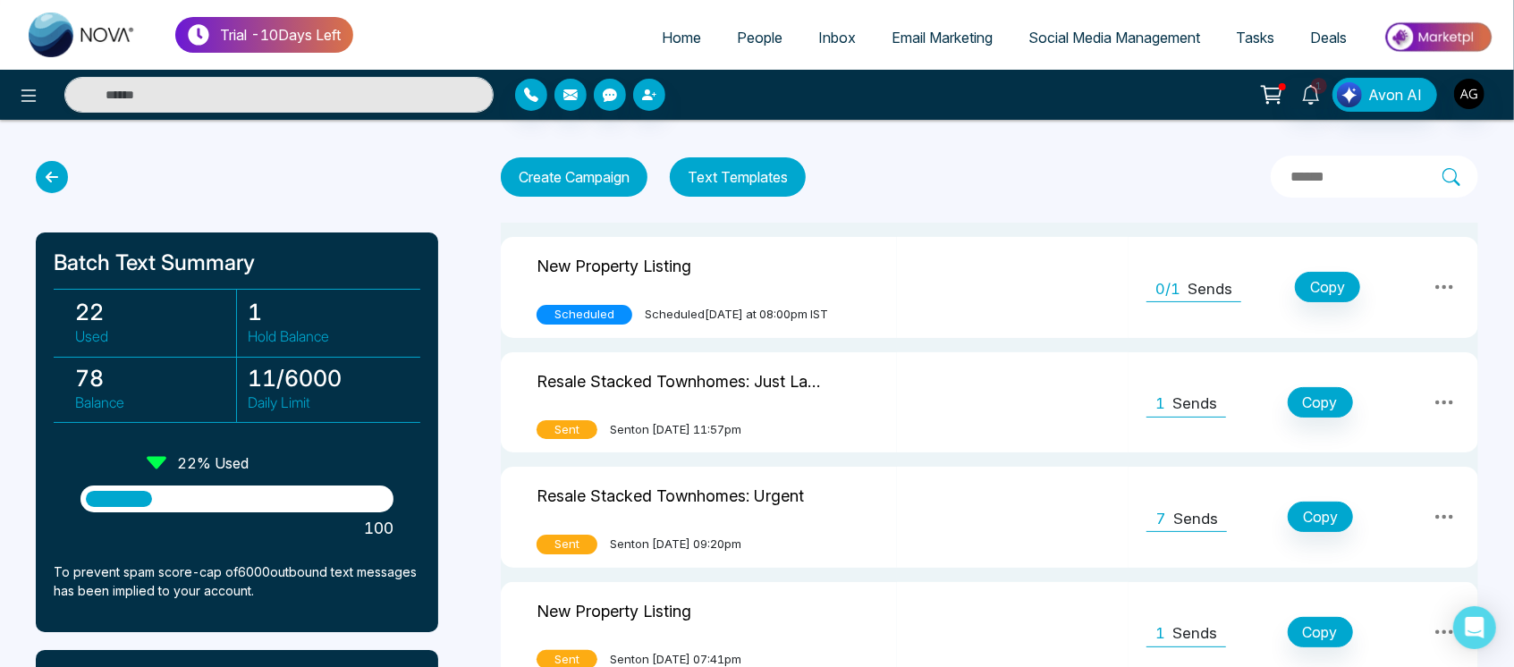
click at [688, 36] on span "Home" at bounding box center [681, 38] width 39 height 18
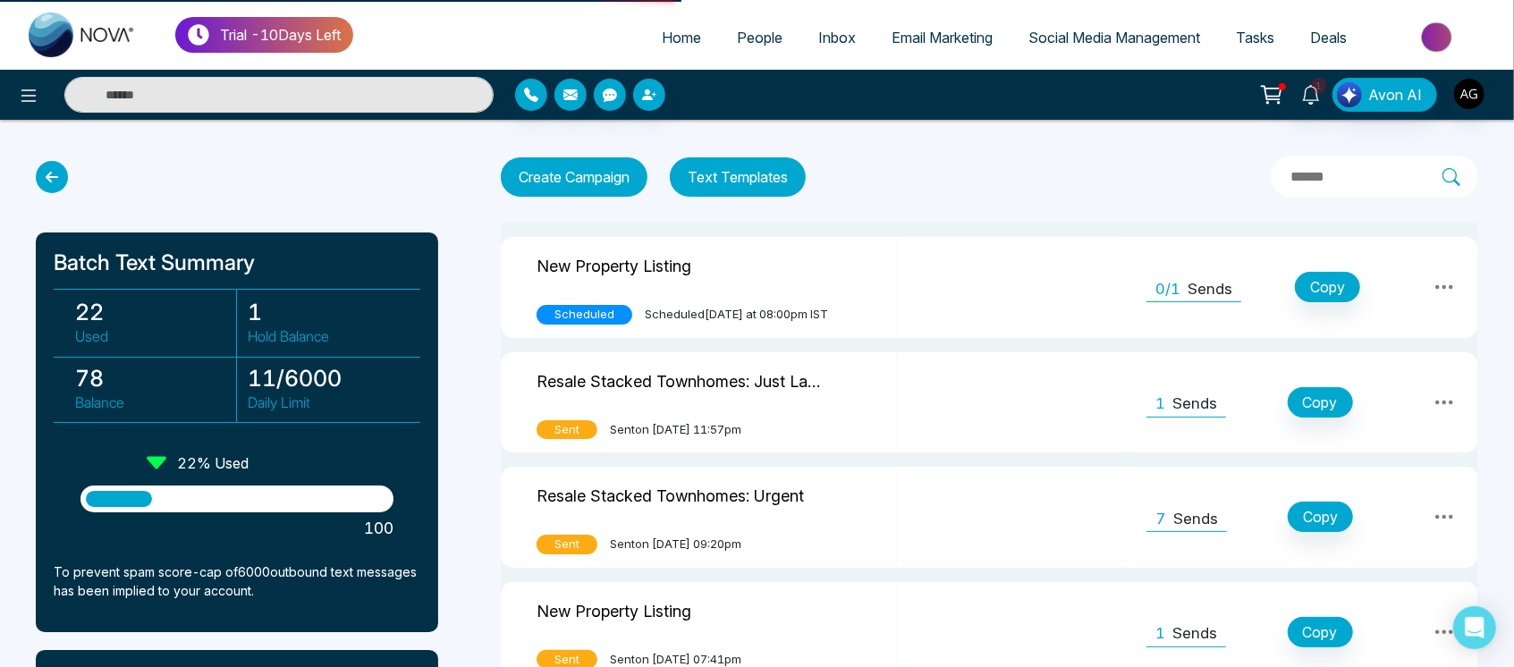
select select "*"
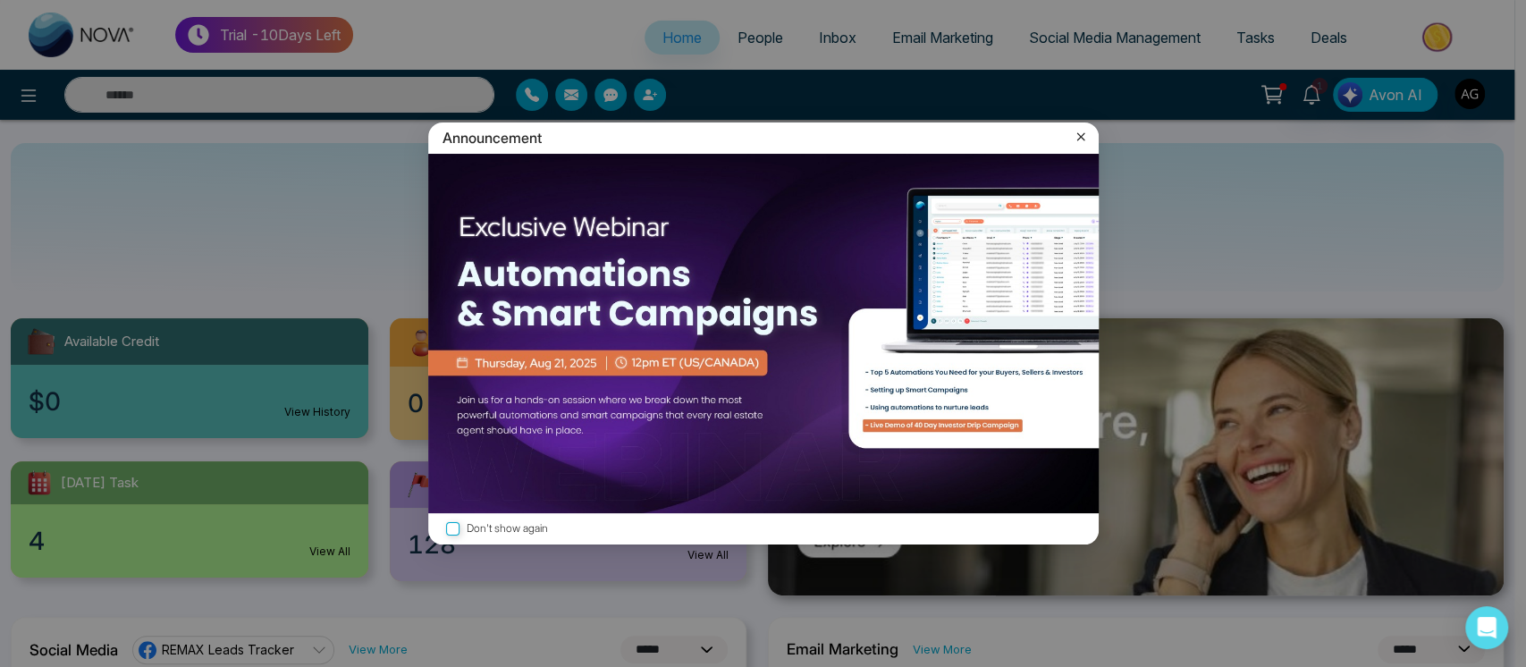
click at [1082, 141] on icon at bounding box center [1081, 137] width 18 height 18
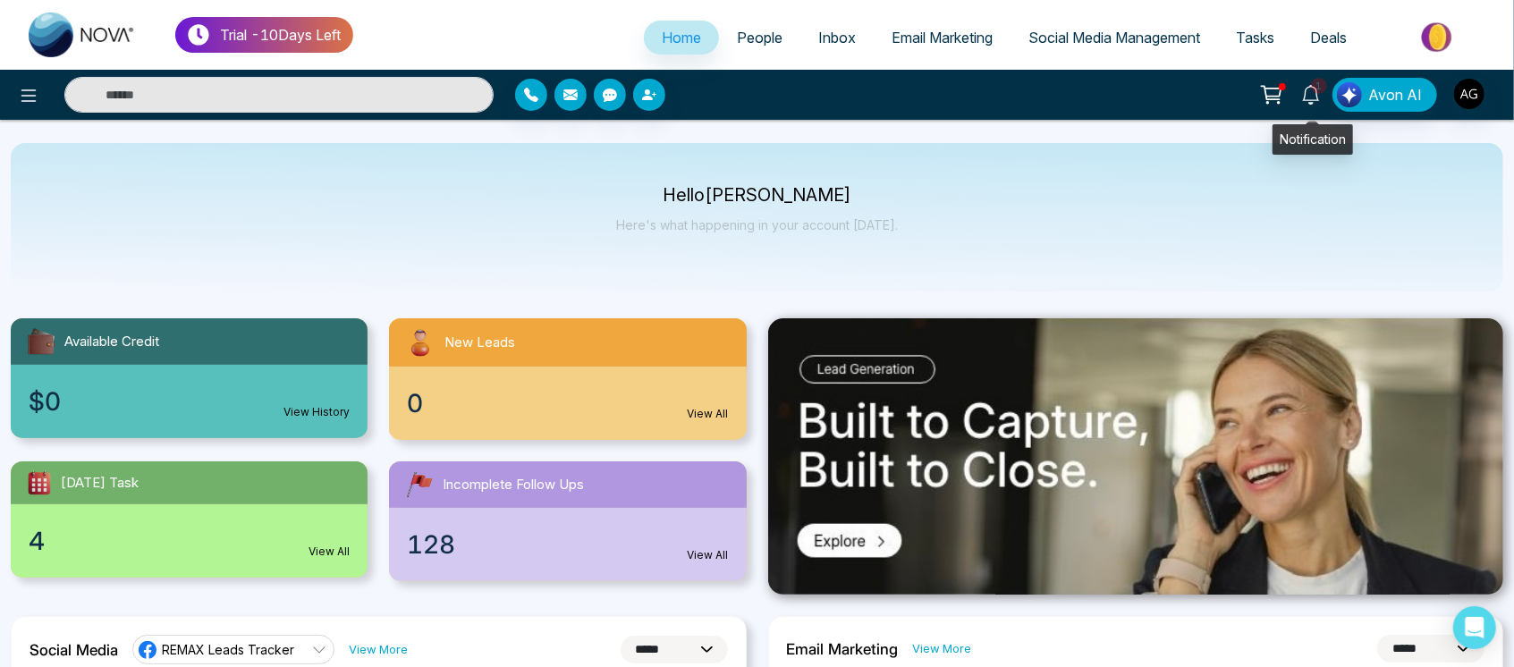
click at [1305, 80] on link "1" at bounding box center [1310, 93] width 43 height 31
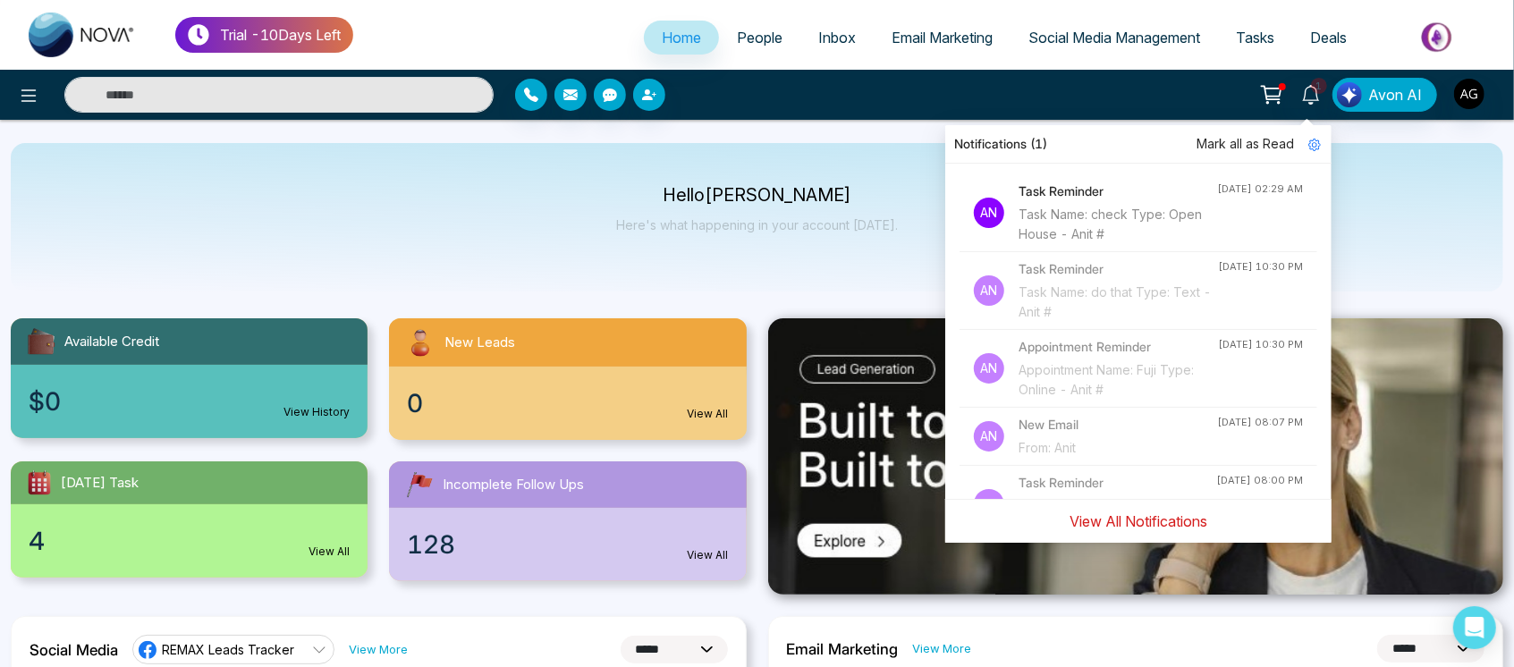
click at [1094, 513] on button "View All Notifications" at bounding box center [1138, 521] width 161 height 34
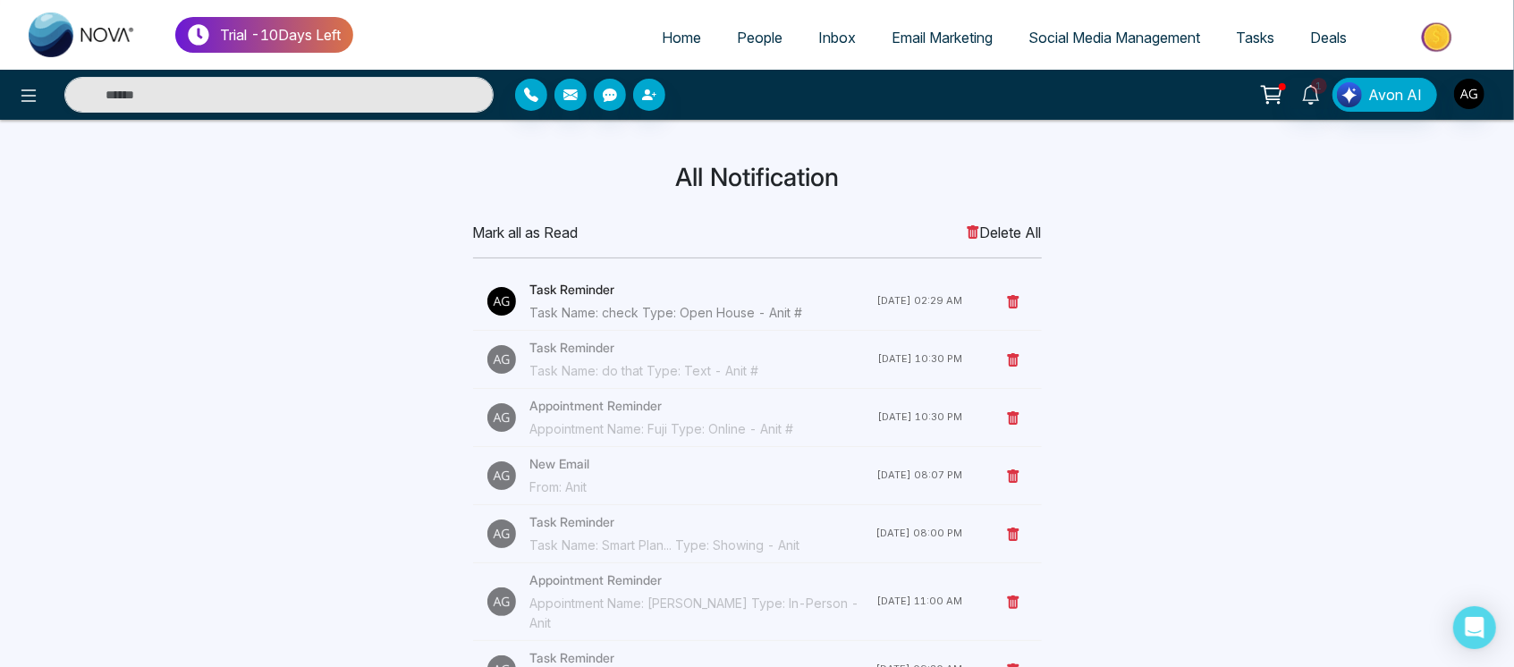
click at [966, 222] on span "Delete All" at bounding box center [1004, 232] width 76 height 21
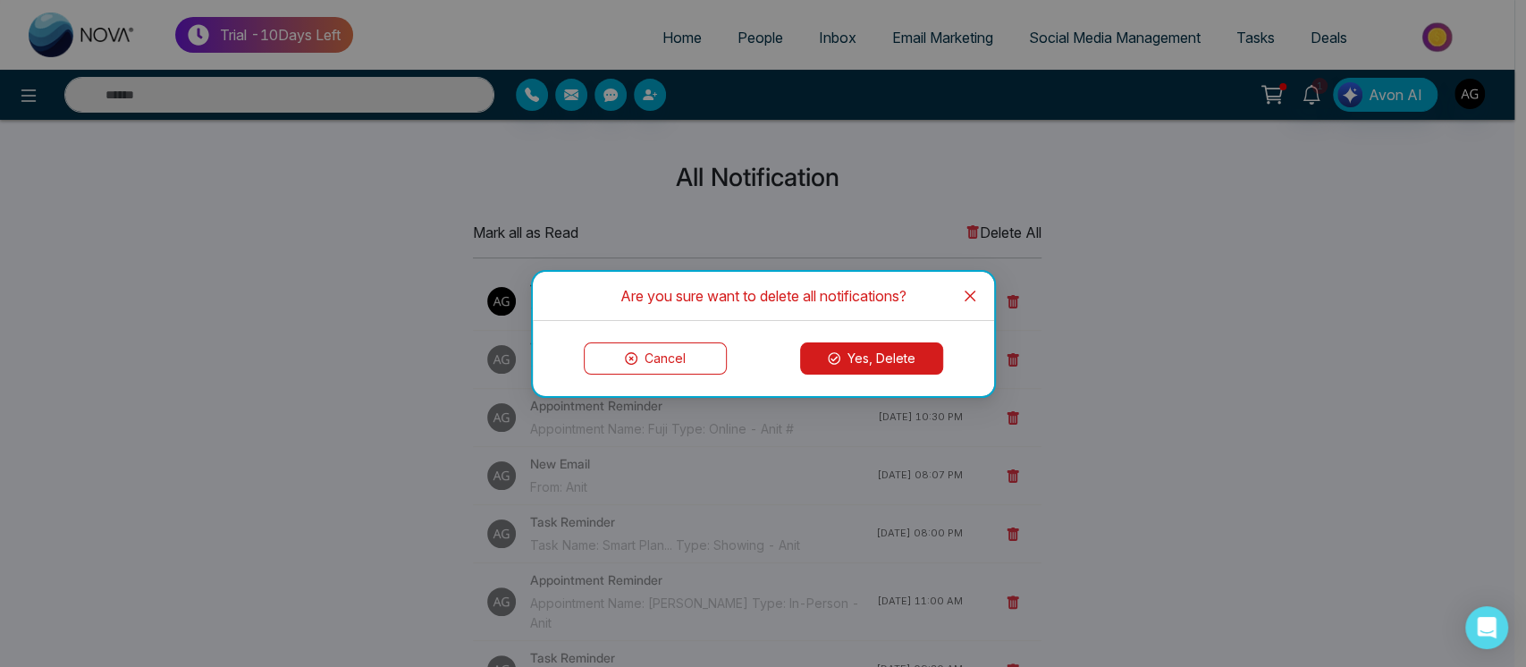
click at [879, 368] on button "Yes, Delete" at bounding box center [871, 358] width 143 height 32
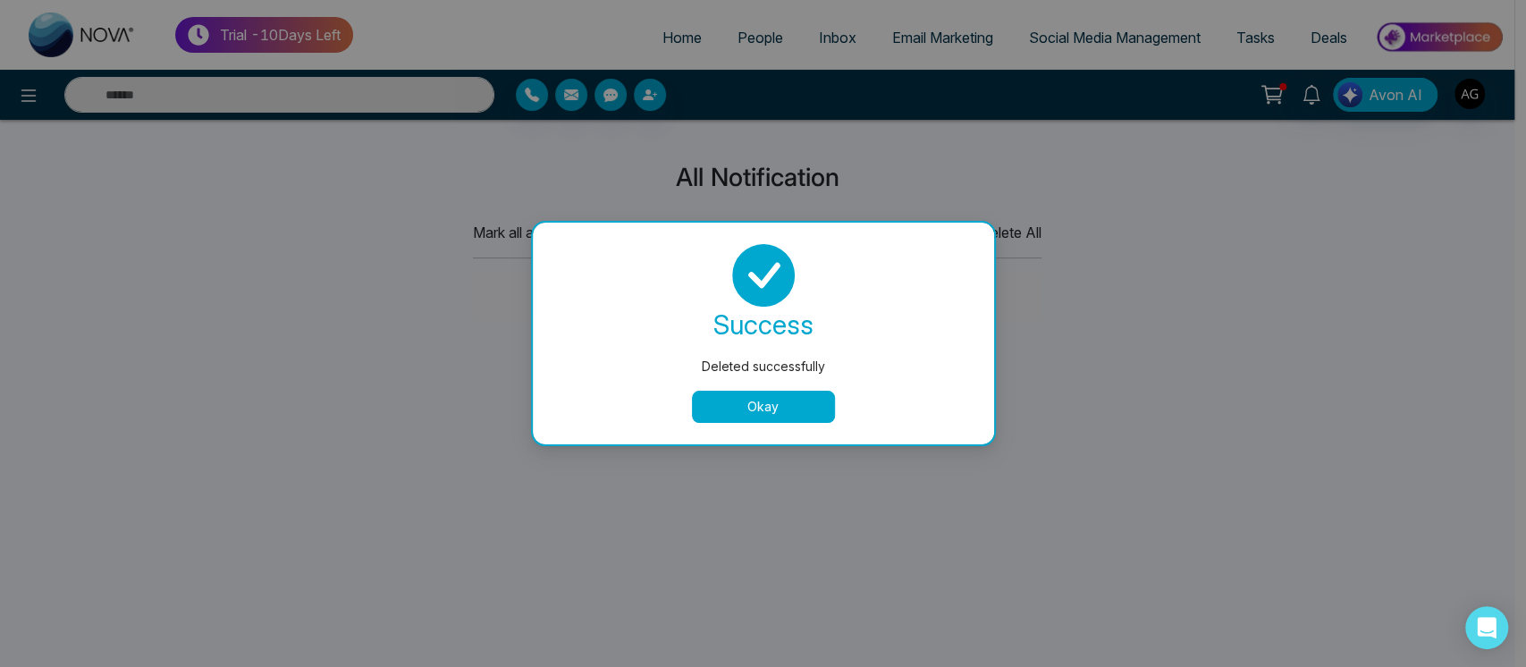
click at [764, 392] on button "Okay" at bounding box center [763, 407] width 143 height 32
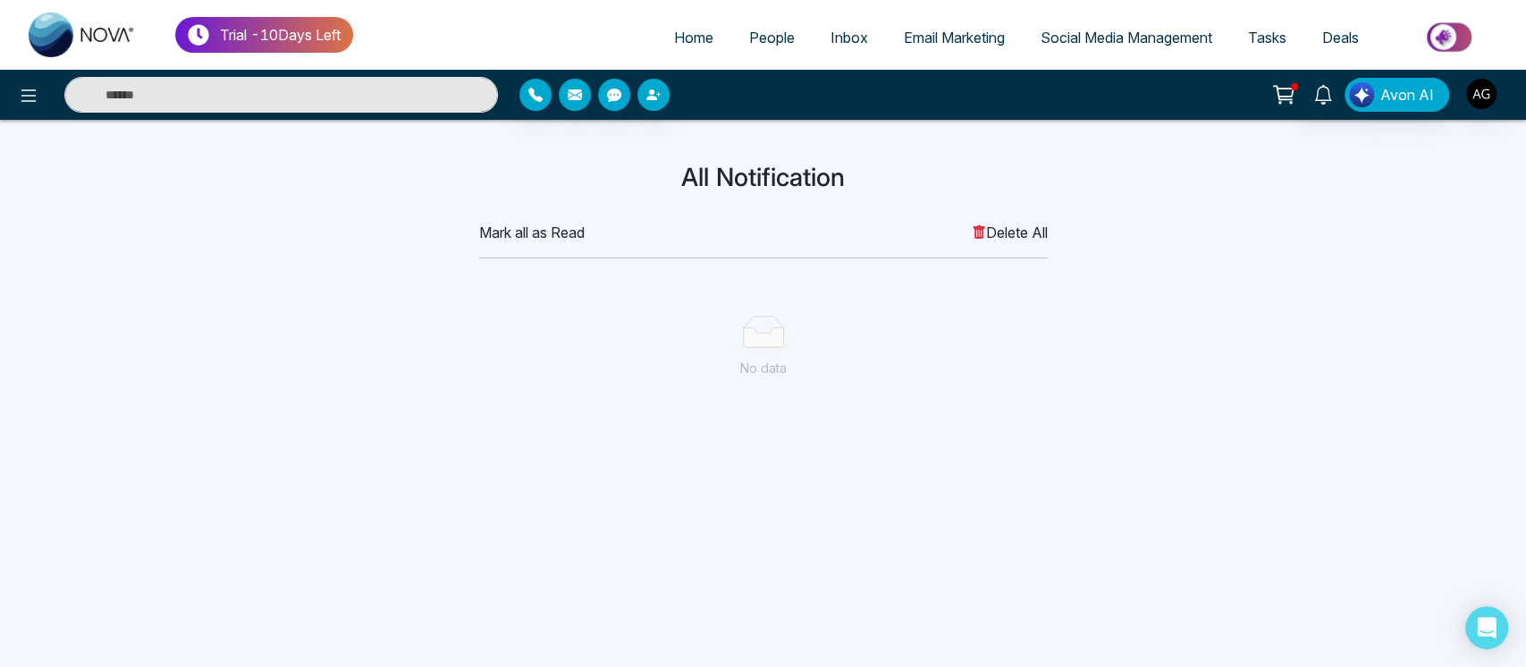
click at [669, 4] on div "Trial - 10 Days Left Home People Inbox Email Marketing Social Media Management …" at bounding box center [763, 35] width 1526 height 70
click at [699, 38] on span "Home" at bounding box center [693, 38] width 39 height 18
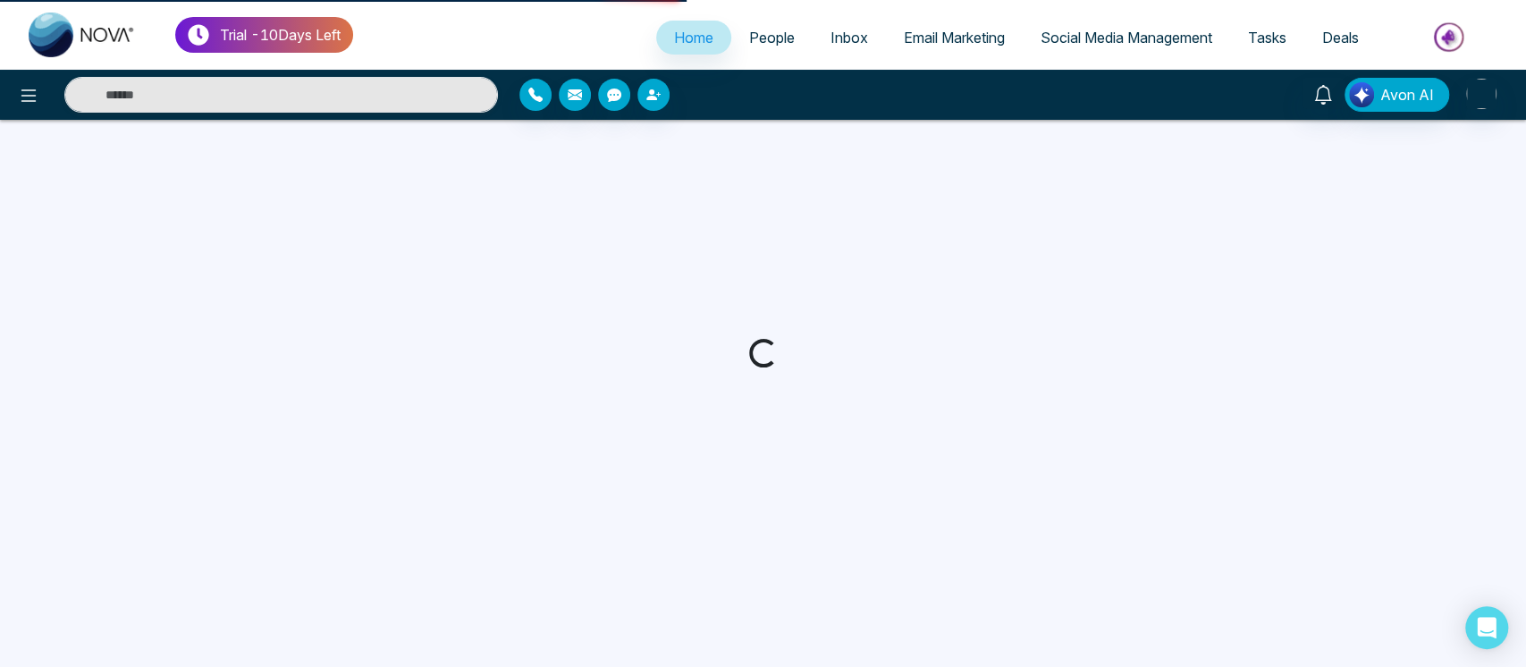
select select "*"
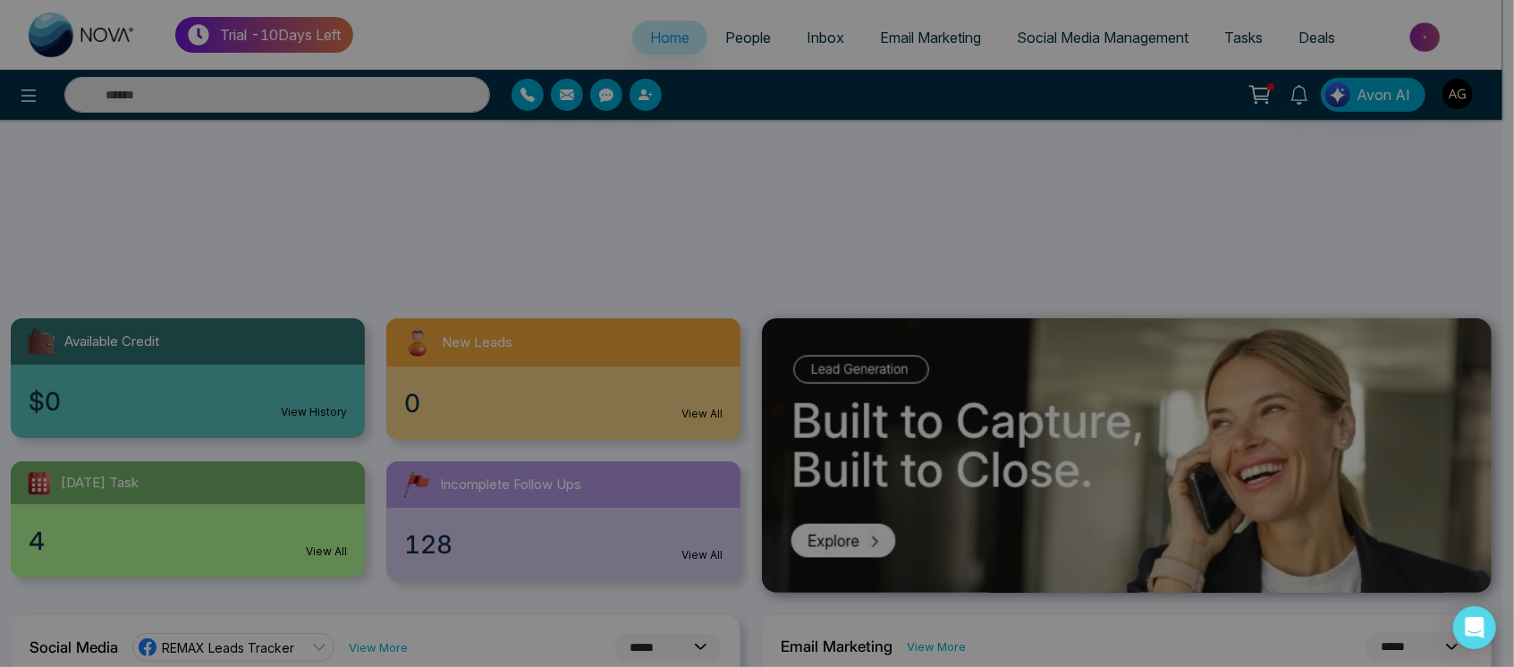
scroll to position [258, 0]
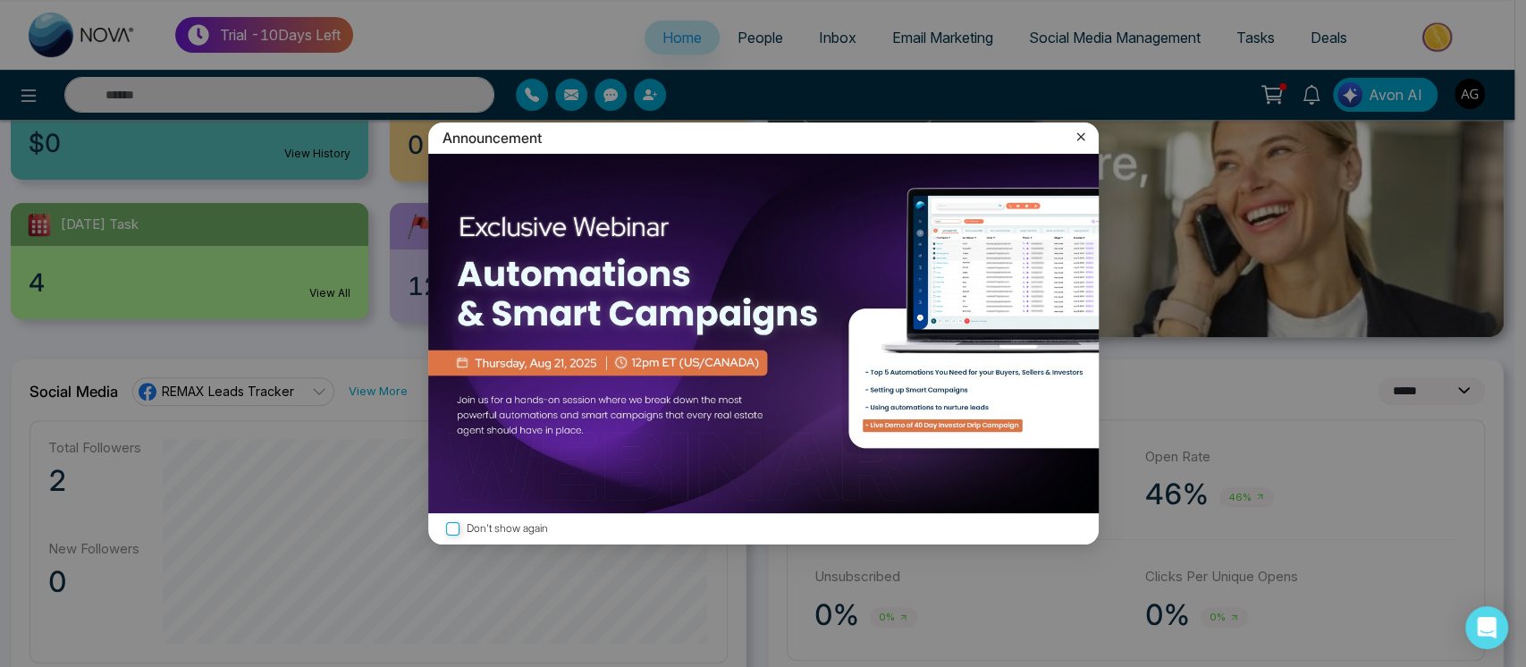
click at [1086, 134] on icon at bounding box center [1081, 137] width 18 height 18
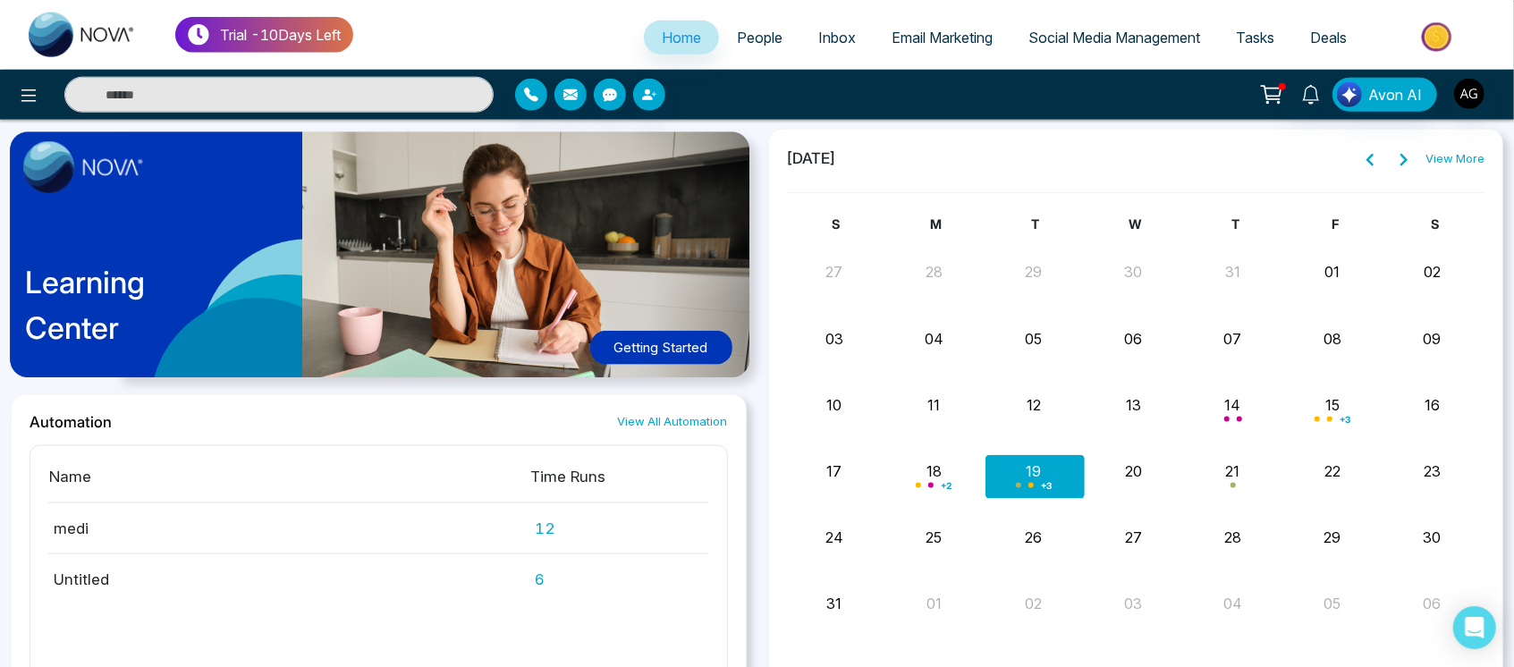
scroll to position [1496, 0]
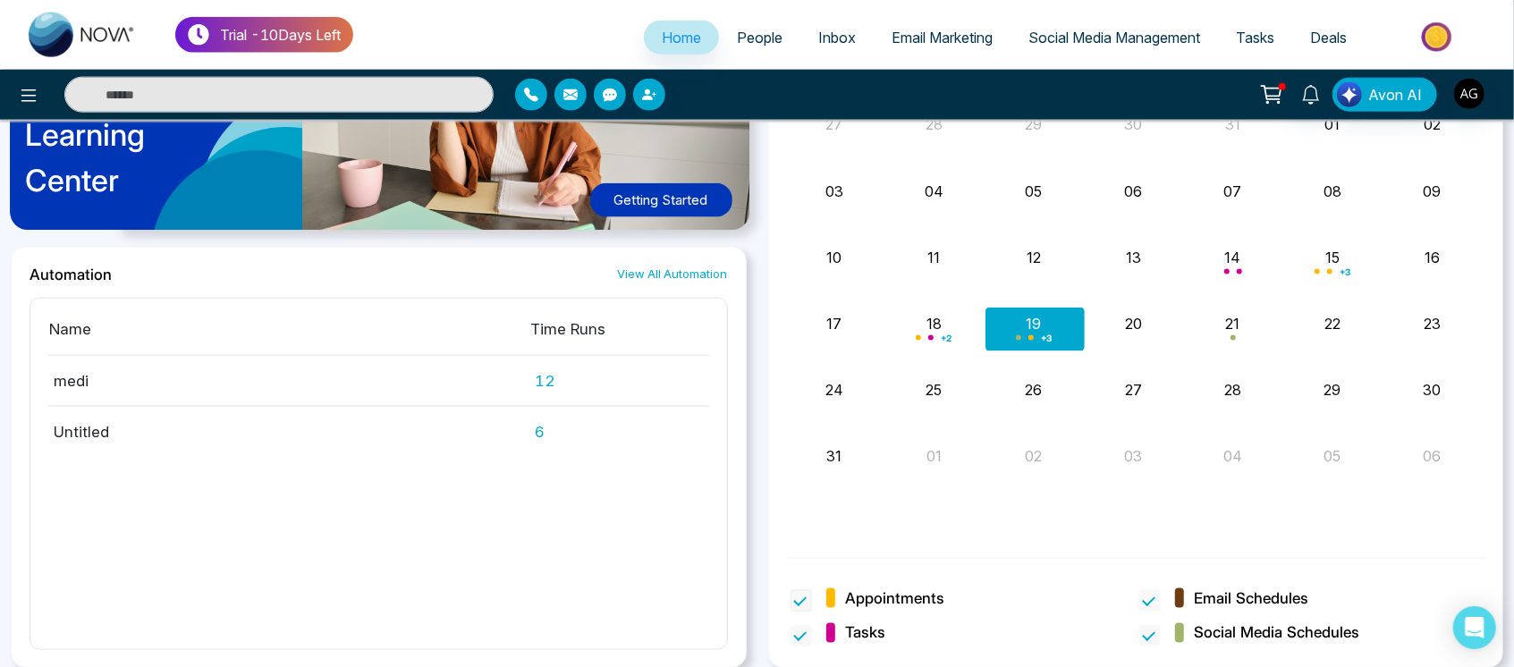
click at [804, 596] on span at bounding box center [800, 600] width 21 height 21
click at [793, 611] on div "Appointments" at bounding box center [961, 601] width 349 height 28
click at [808, 592] on span at bounding box center [800, 600] width 21 height 21
click at [807, 634] on span at bounding box center [800, 635] width 21 height 21
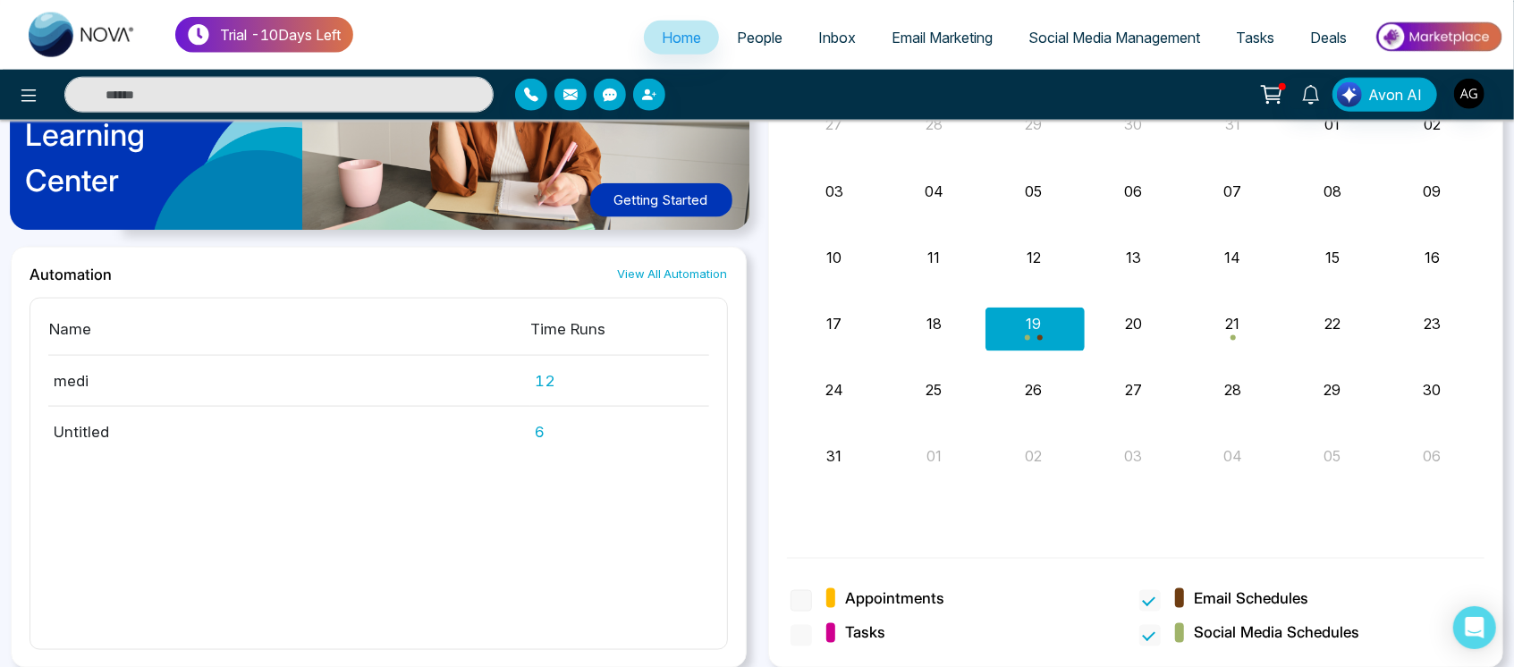
click at [815, 594] on label "Appointments" at bounding box center [874, 598] width 169 height 23
click at [792, 635] on span at bounding box center [800, 635] width 21 height 21
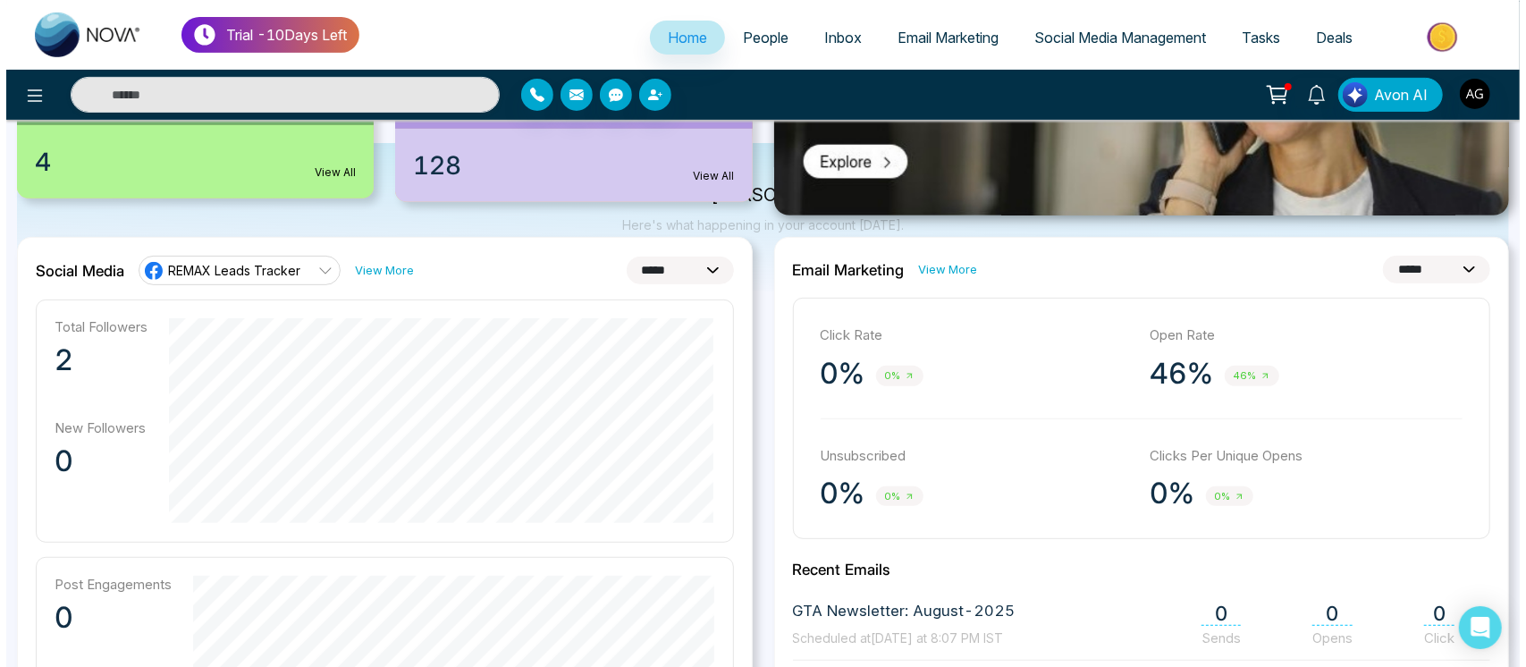
scroll to position [0, 0]
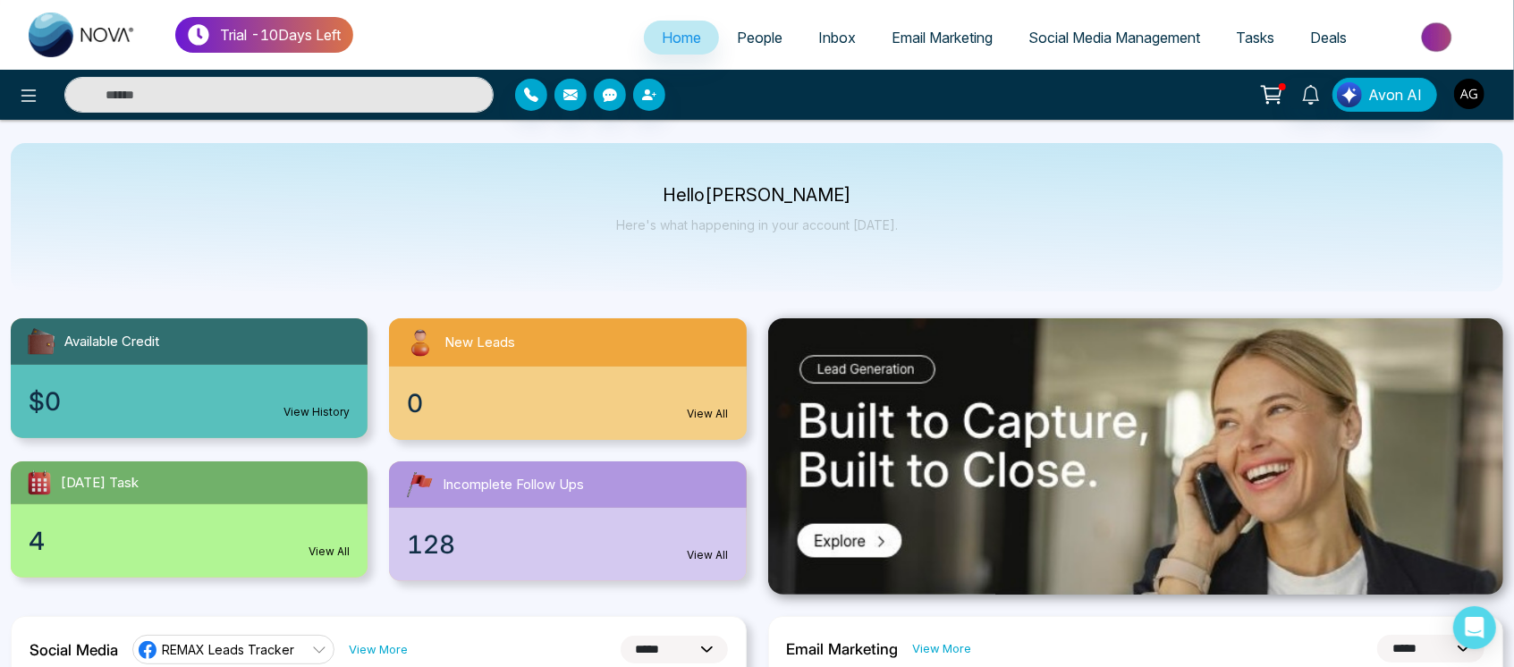
click at [1472, 89] on img "button" at bounding box center [1469, 94] width 30 height 30
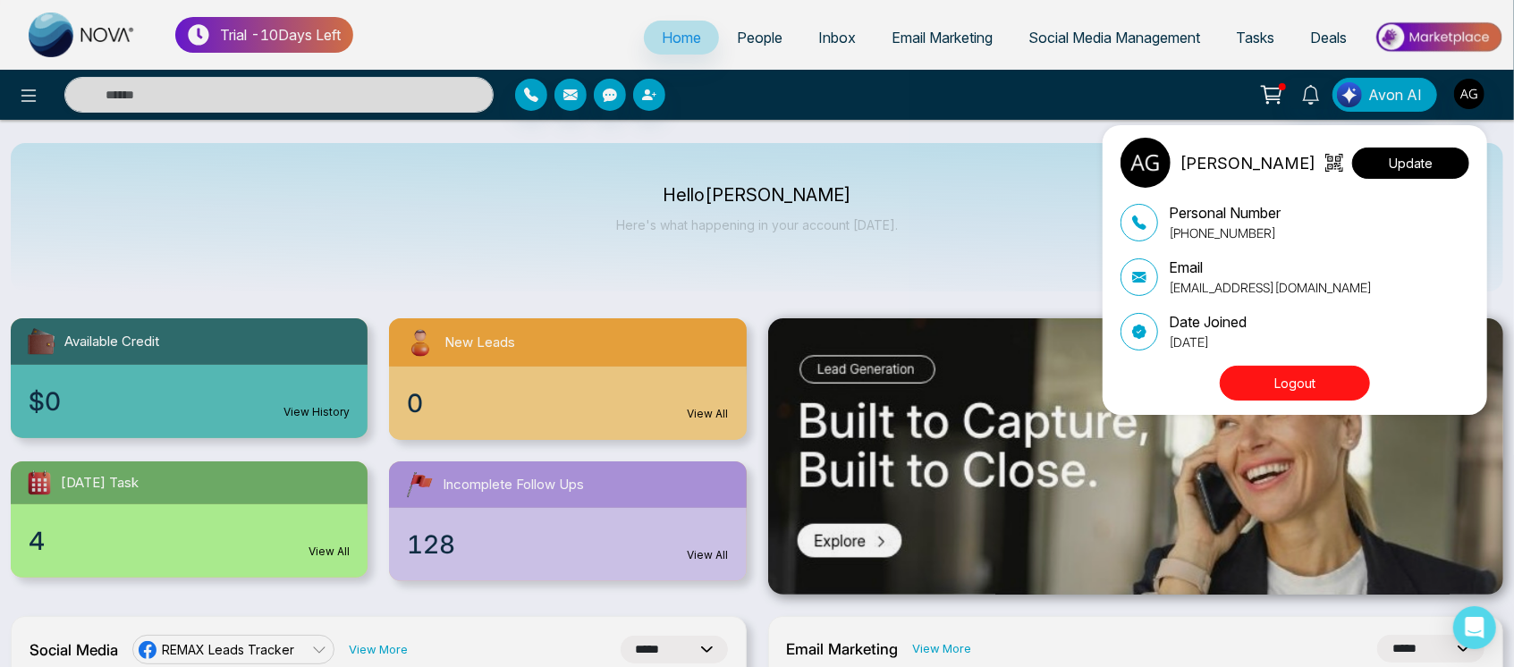
click at [1427, 166] on button "Update" at bounding box center [1410, 163] width 117 height 31
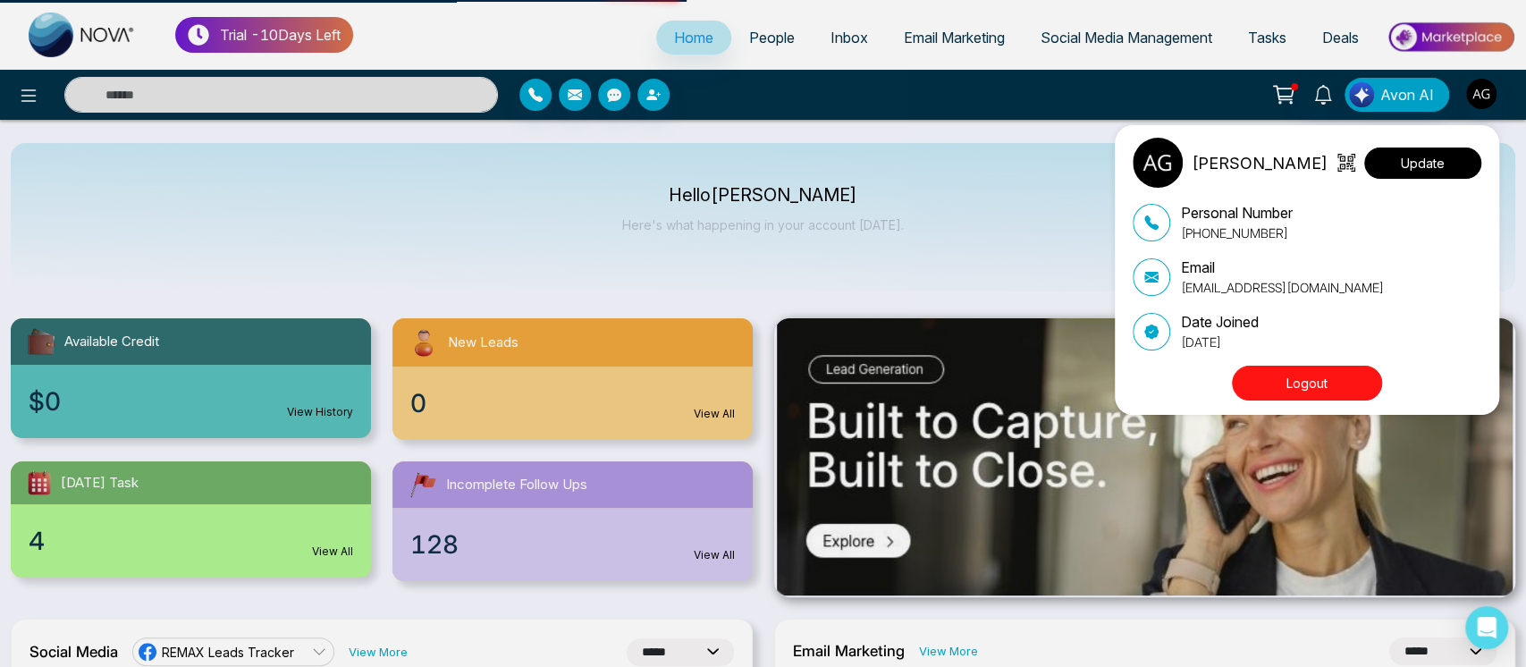
select select "***"
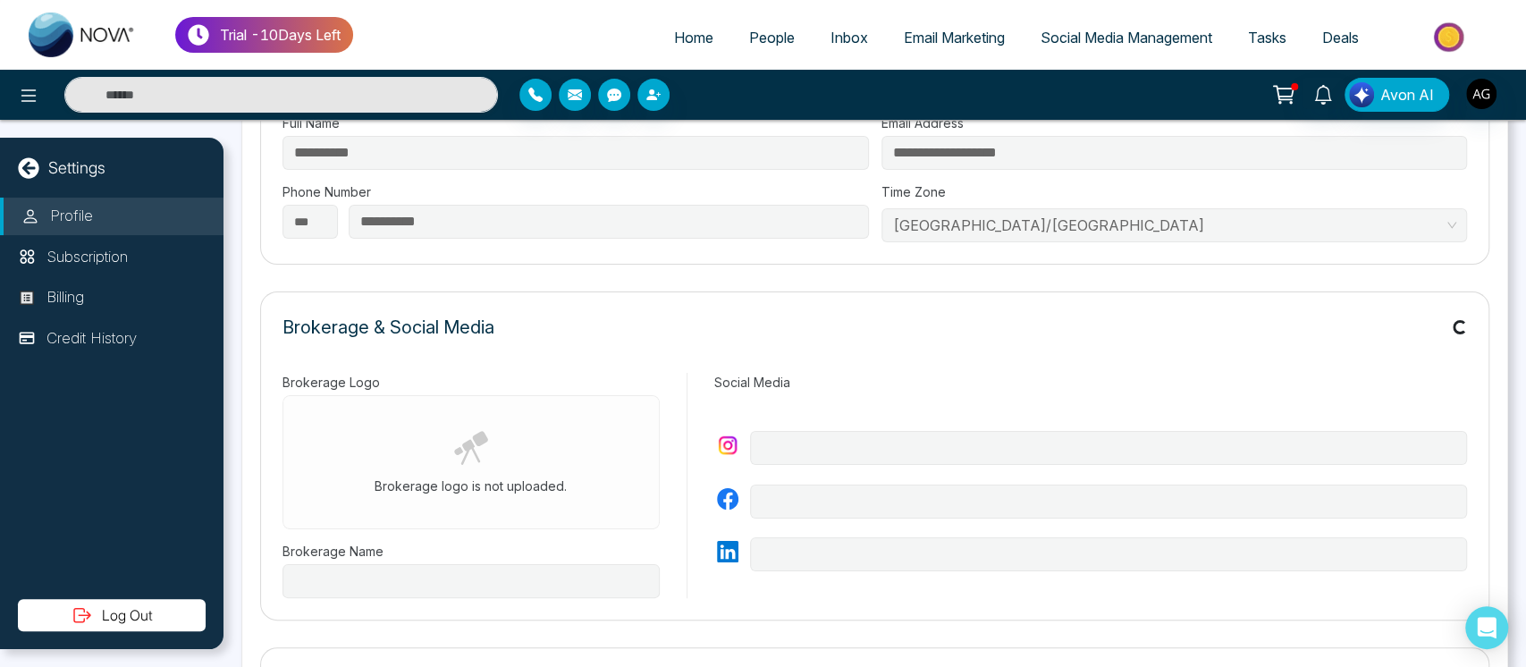
type input "**********"
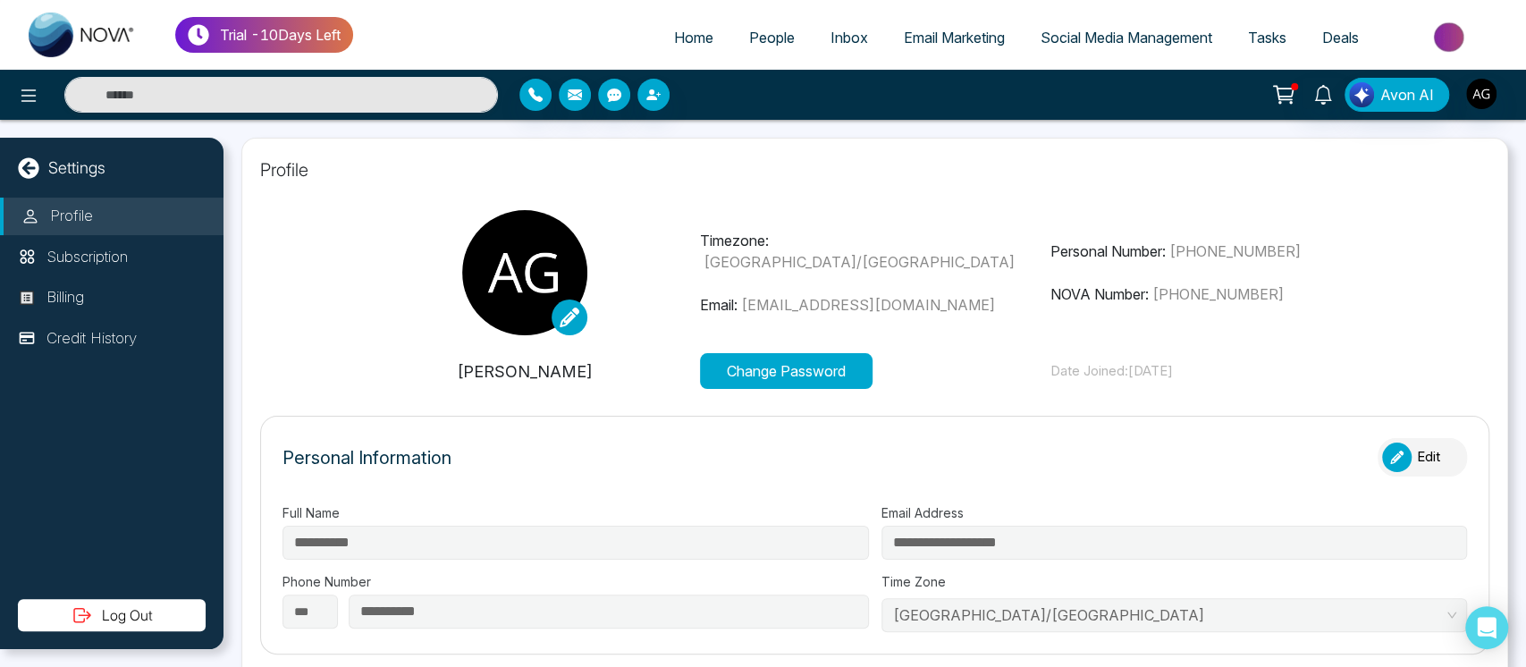
click at [25, 157] on icon at bounding box center [28, 167] width 21 height 21
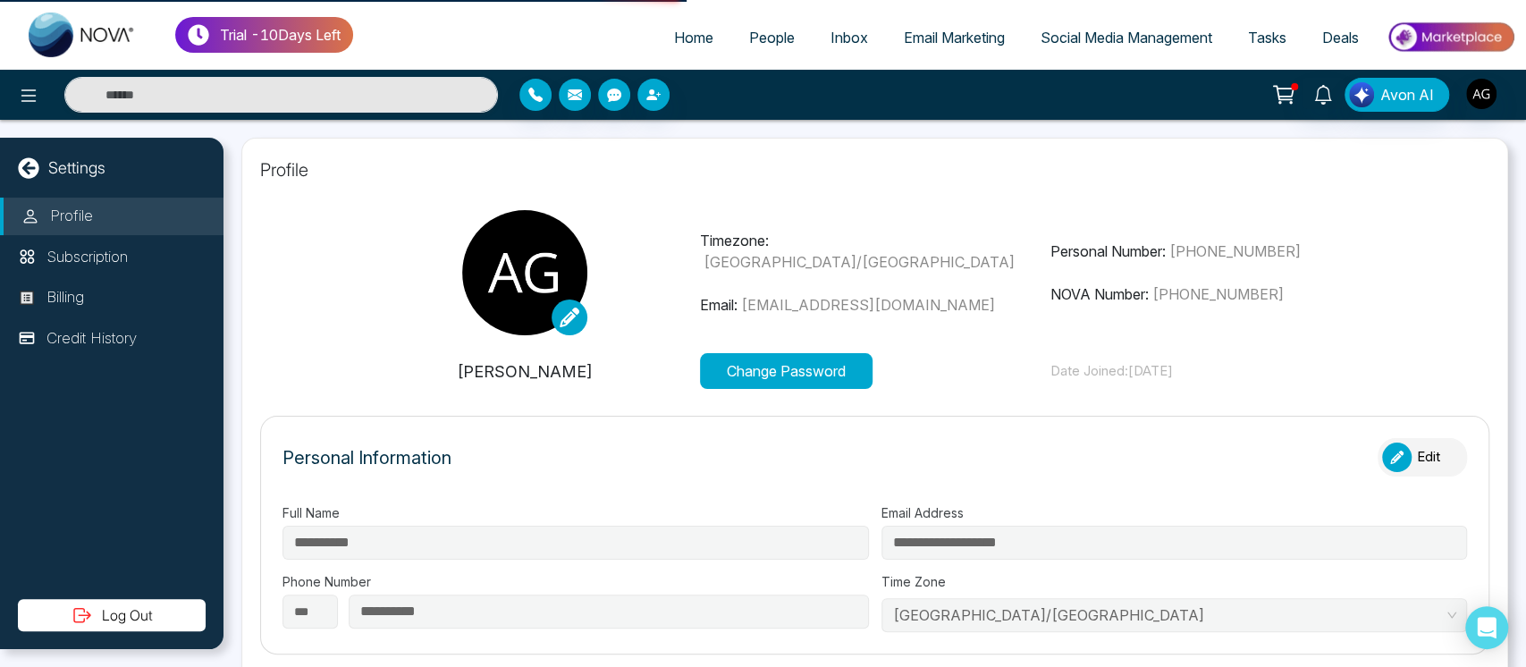
select select "*"
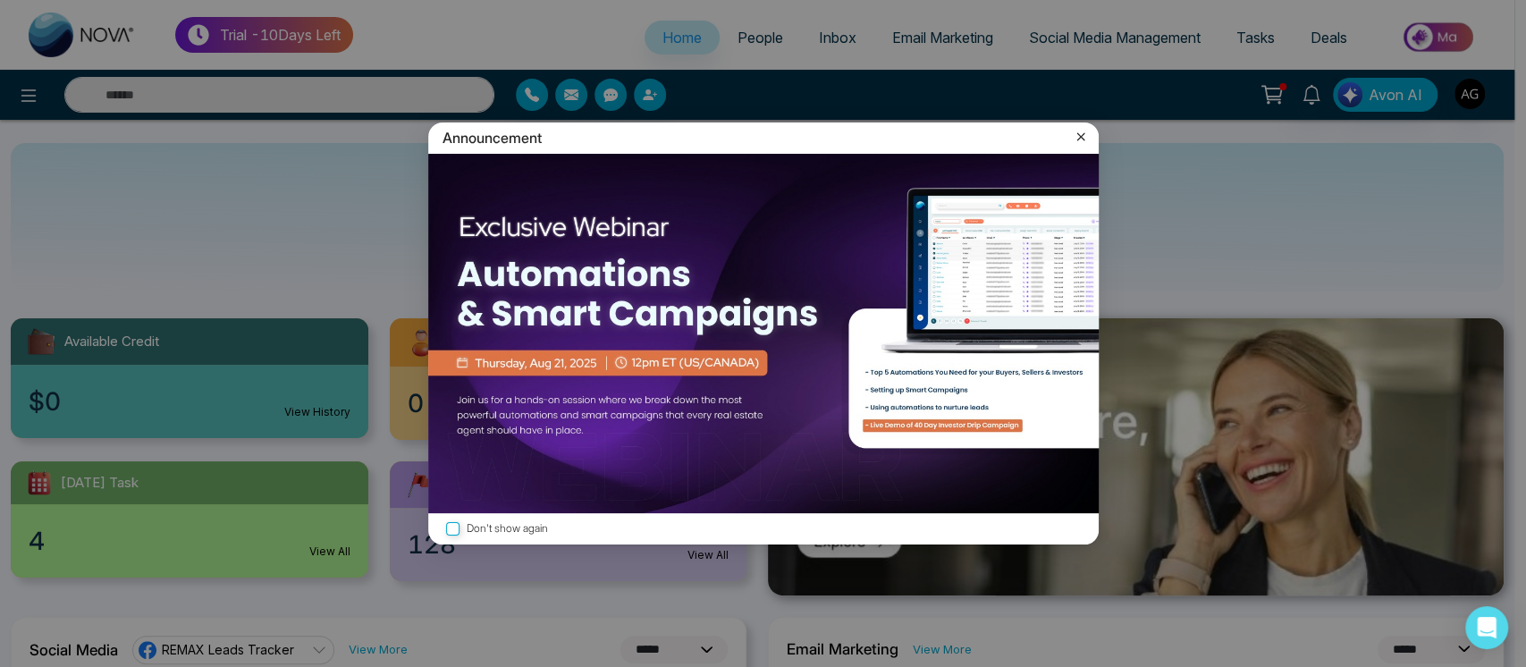
click at [1081, 139] on icon at bounding box center [1081, 137] width 18 height 18
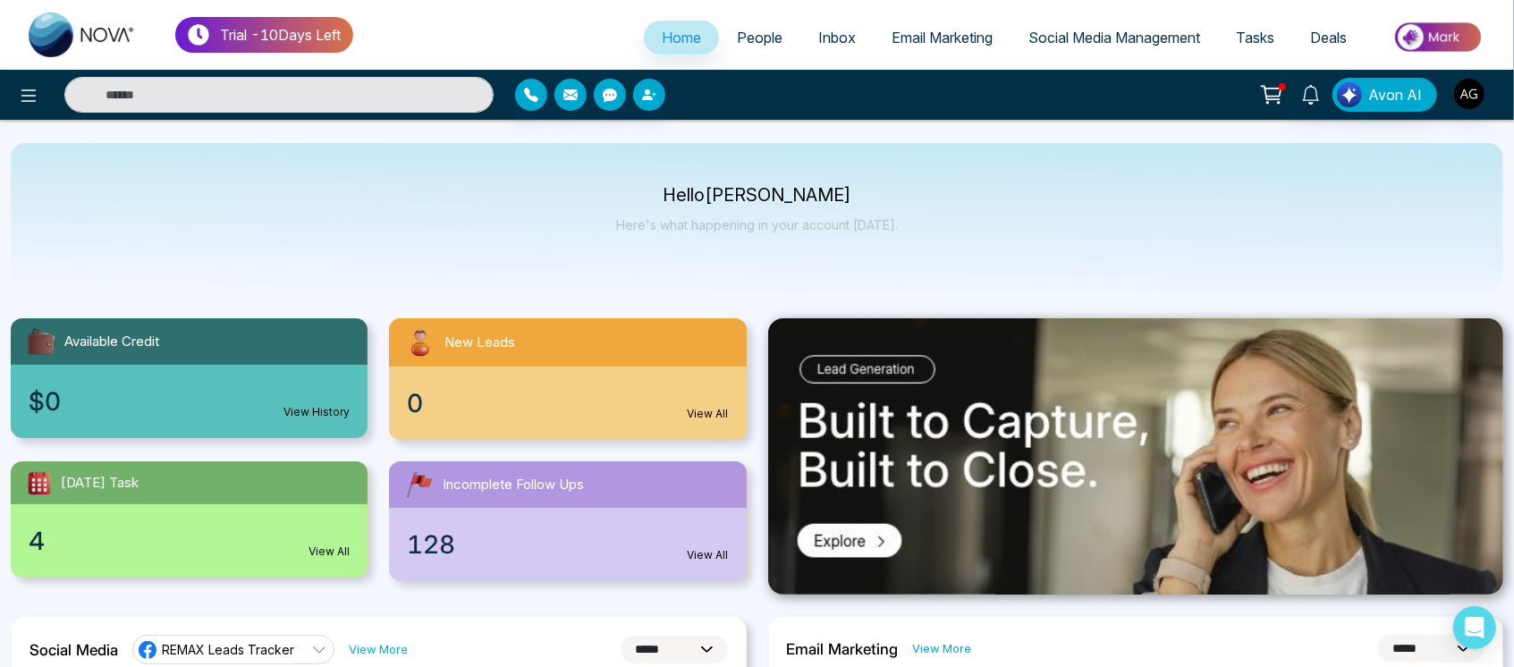
click at [748, 44] on span "People" at bounding box center [760, 38] width 46 height 18
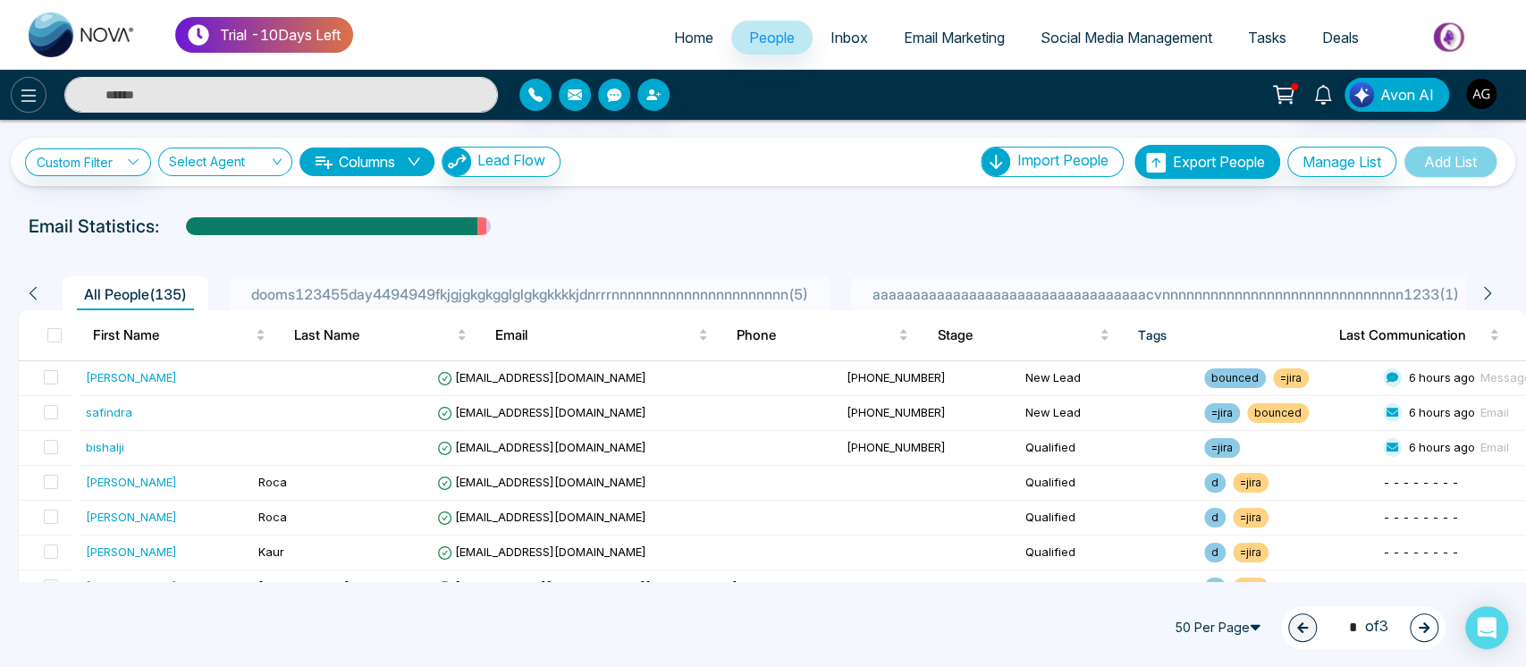
click at [22, 95] on icon at bounding box center [28, 95] width 15 height 13
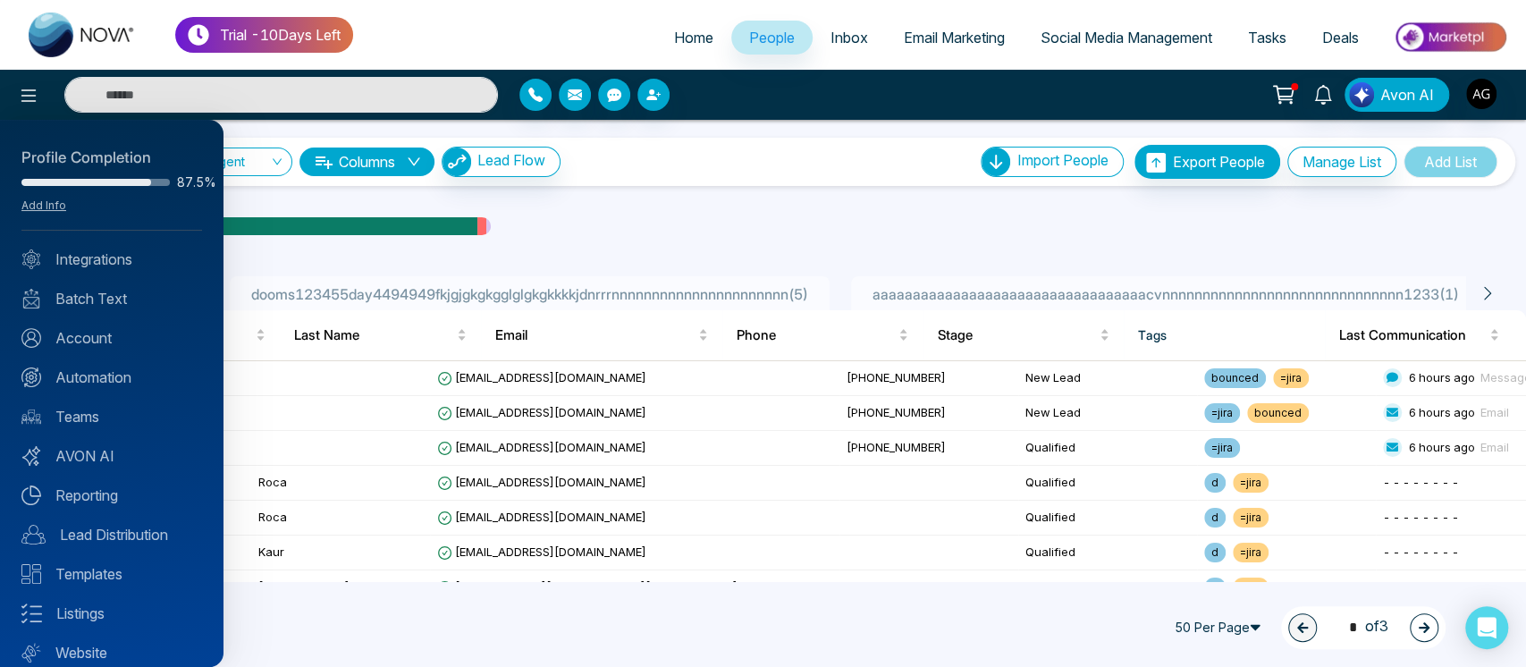
click at [789, 236] on div at bounding box center [763, 333] width 1526 height 667
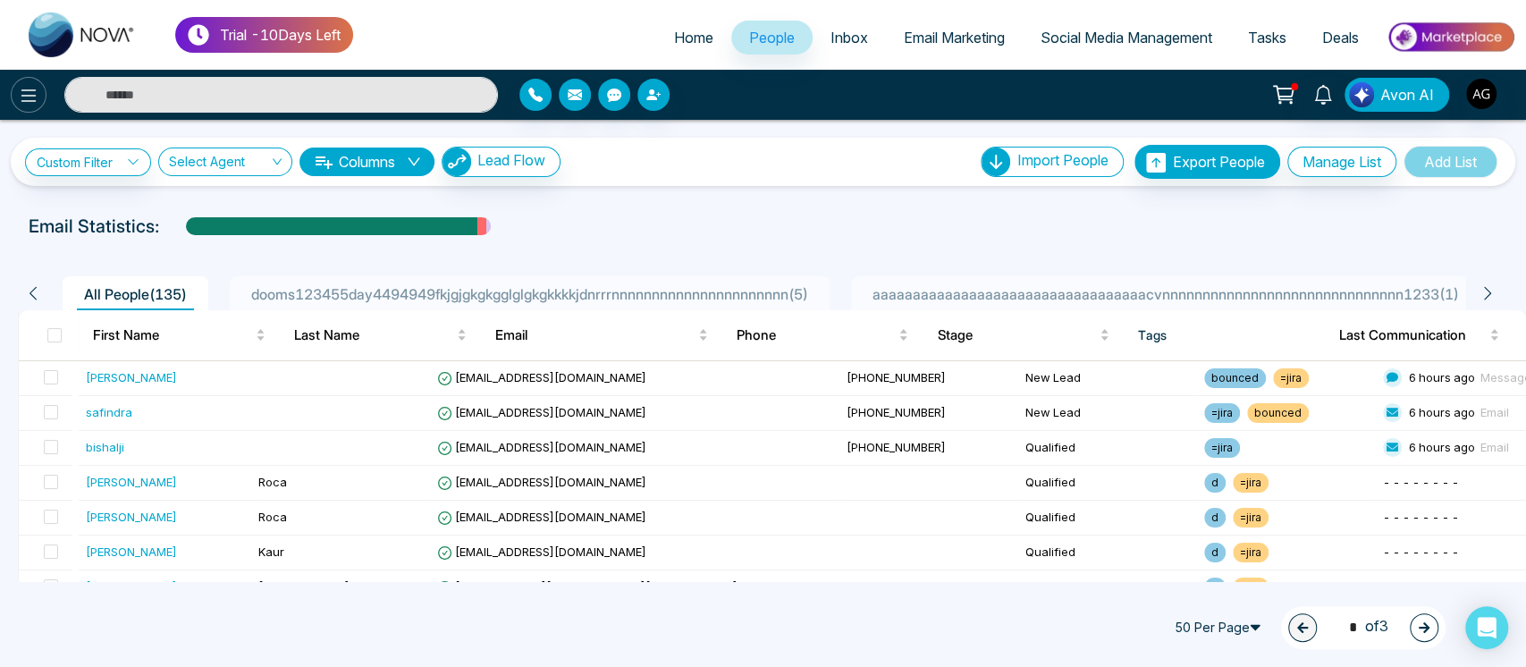
click at [28, 88] on icon at bounding box center [28, 95] width 21 height 21
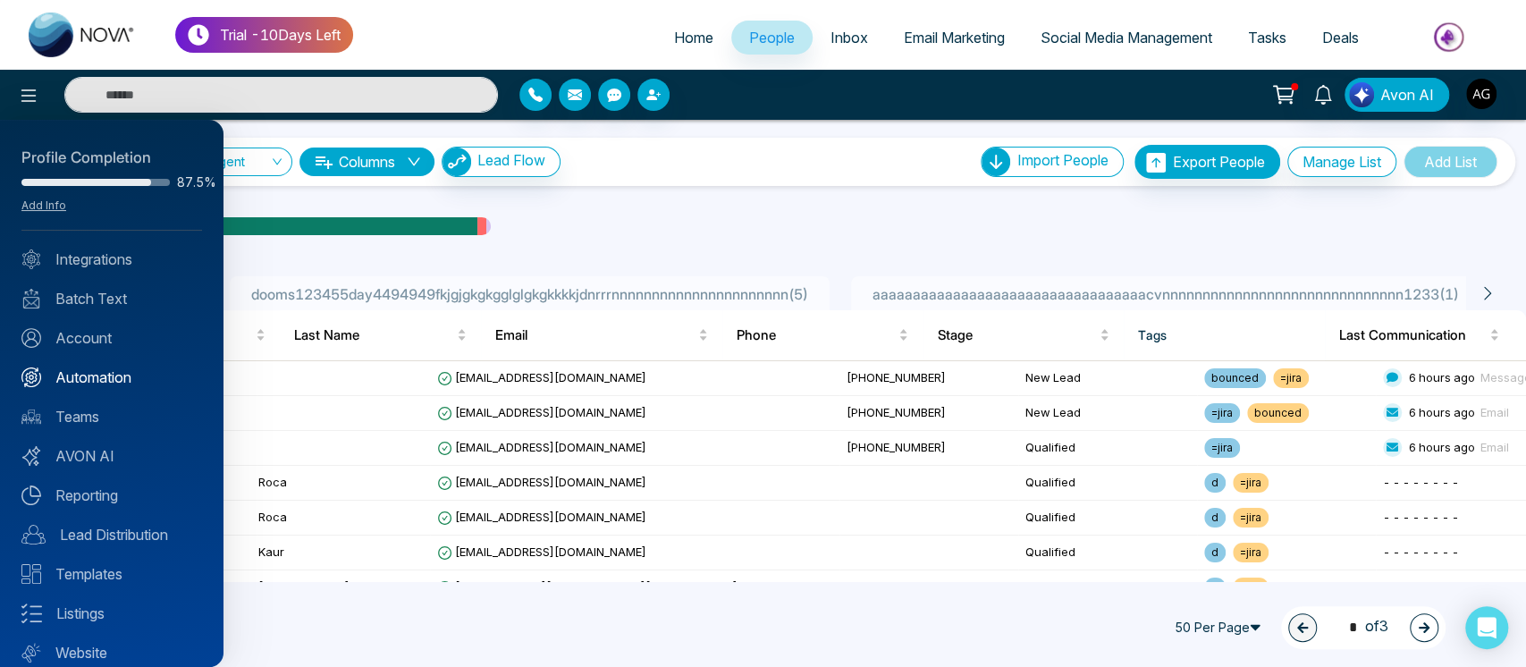
click at [132, 376] on link "Automation" at bounding box center [111, 377] width 181 height 21
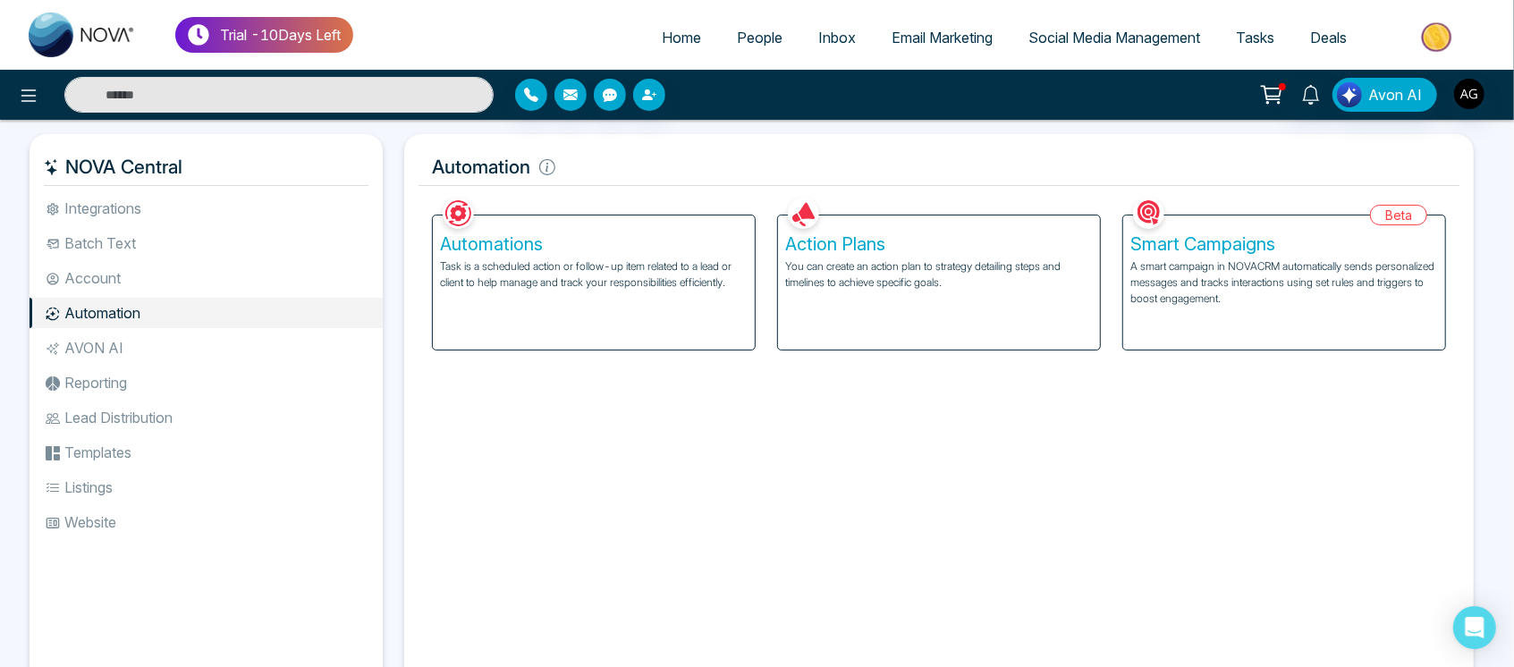
click at [707, 261] on p "Task is a scheduled action or follow-up item related to a lead or client to hel…" at bounding box center [594, 274] width 308 height 32
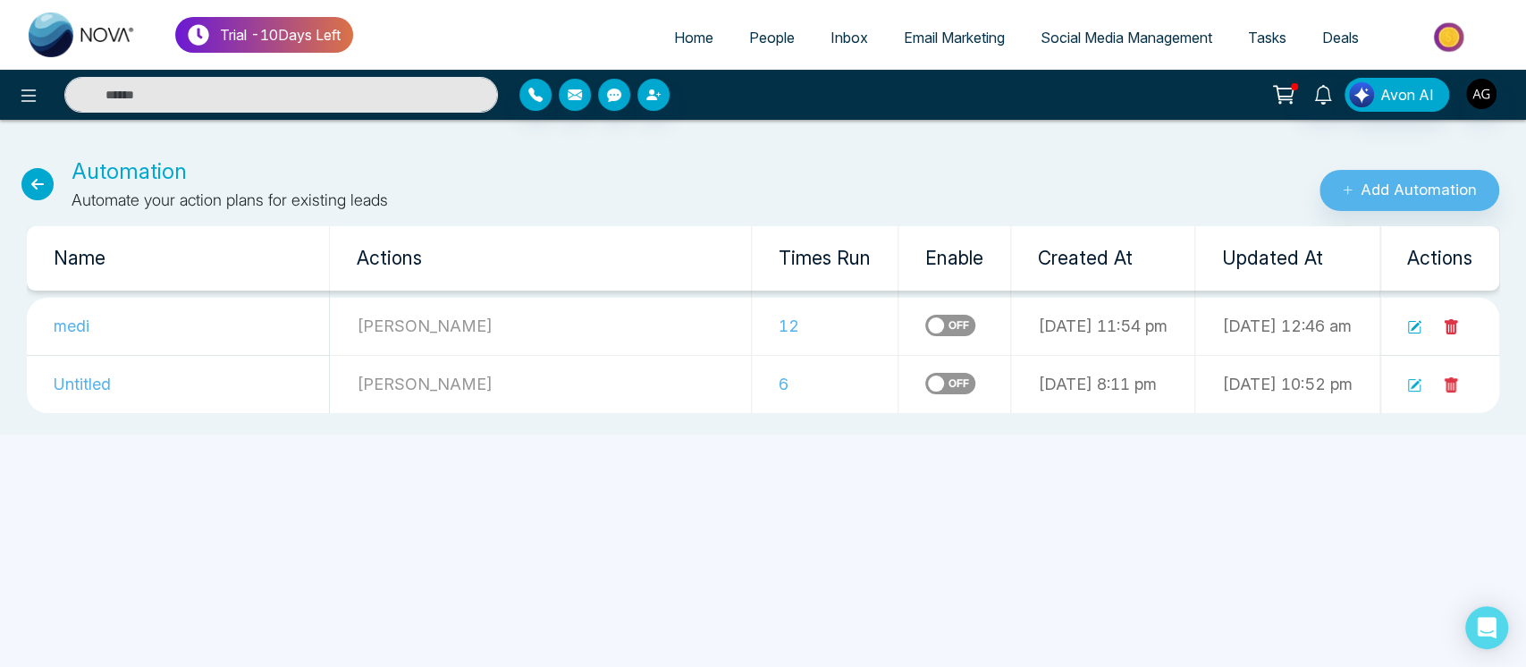
click at [1409, 328] on icon at bounding box center [1414, 327] width 14 height 14
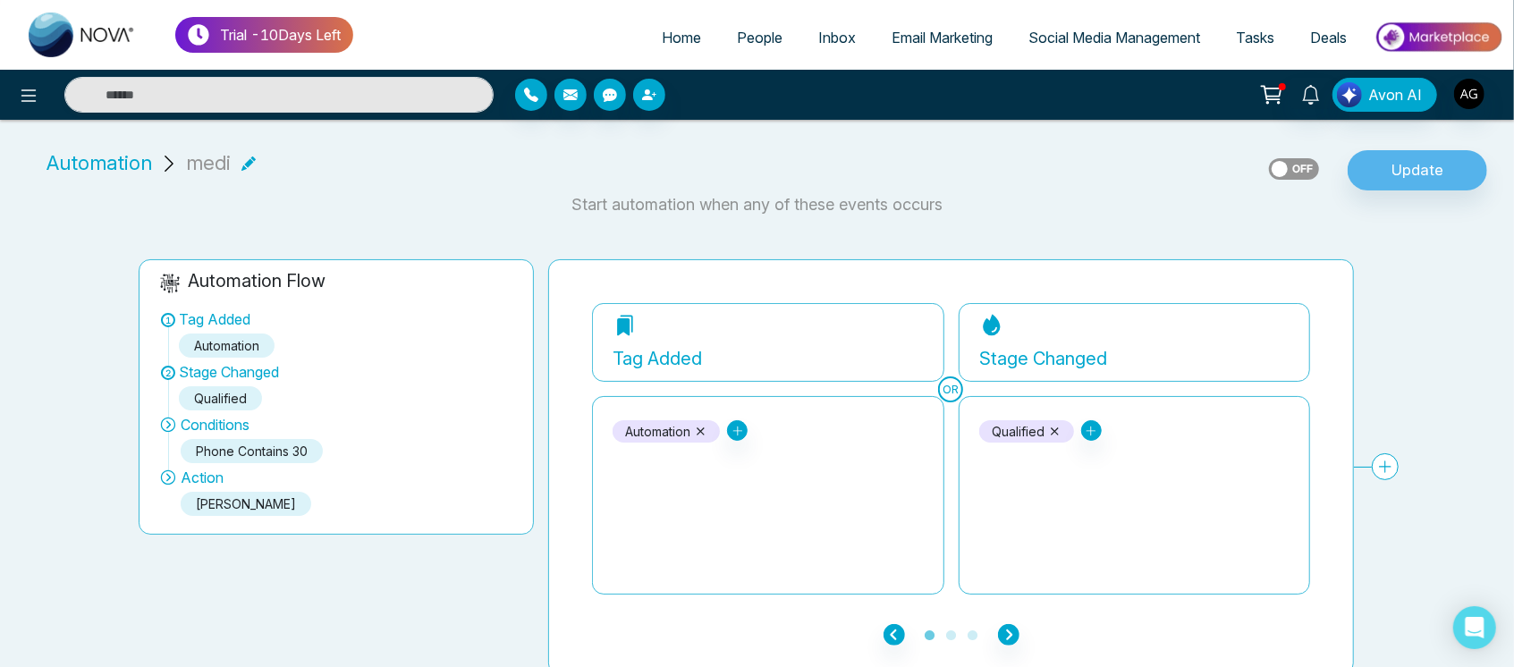
click at [756, 21] on link "People" at bounding box center [759, 38] width 81 height 34
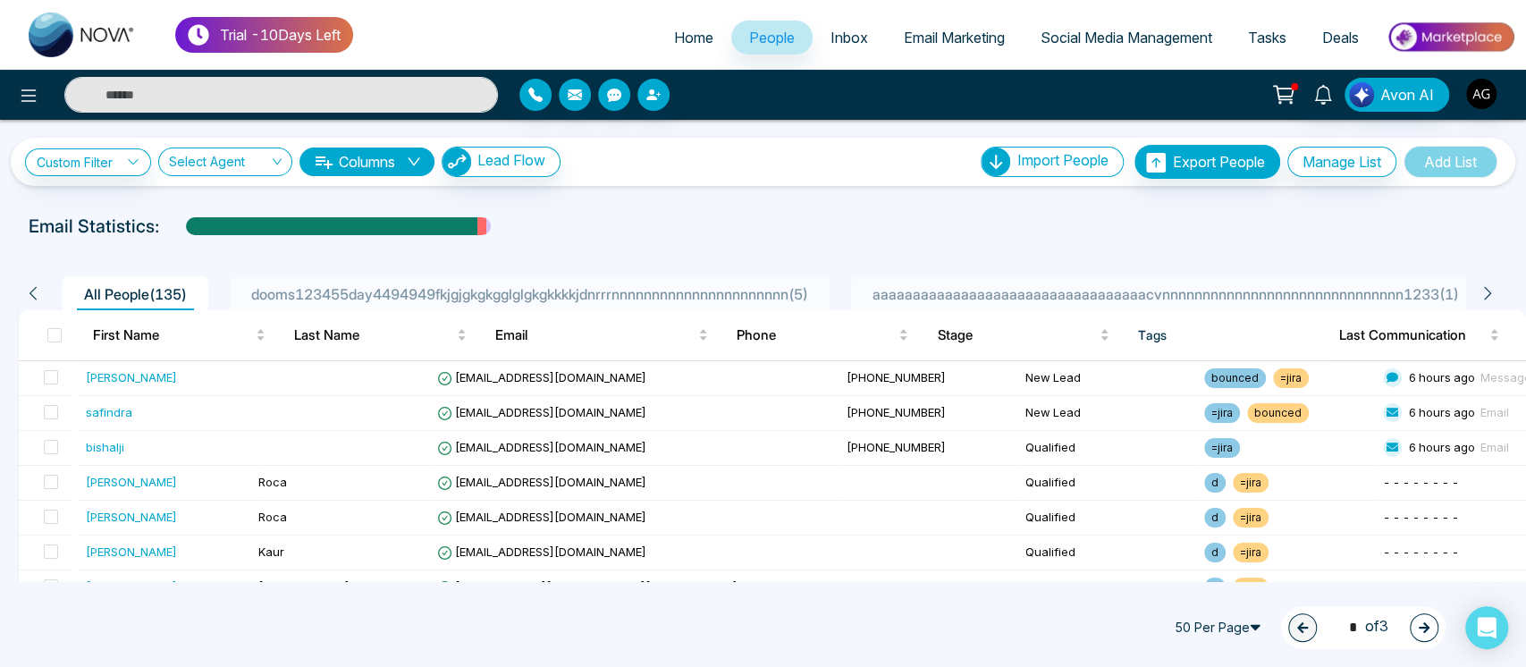
click at [1062, 286] on span "aaaaaaaaaaaaaaaaaaaaaaaaaaaaaaaaaacvnnnnnnnnnnnnnnnnnnnnnnnnnnnnnn1233 ( 1 )" at bounding box center [1166, 294] width 601 height 18
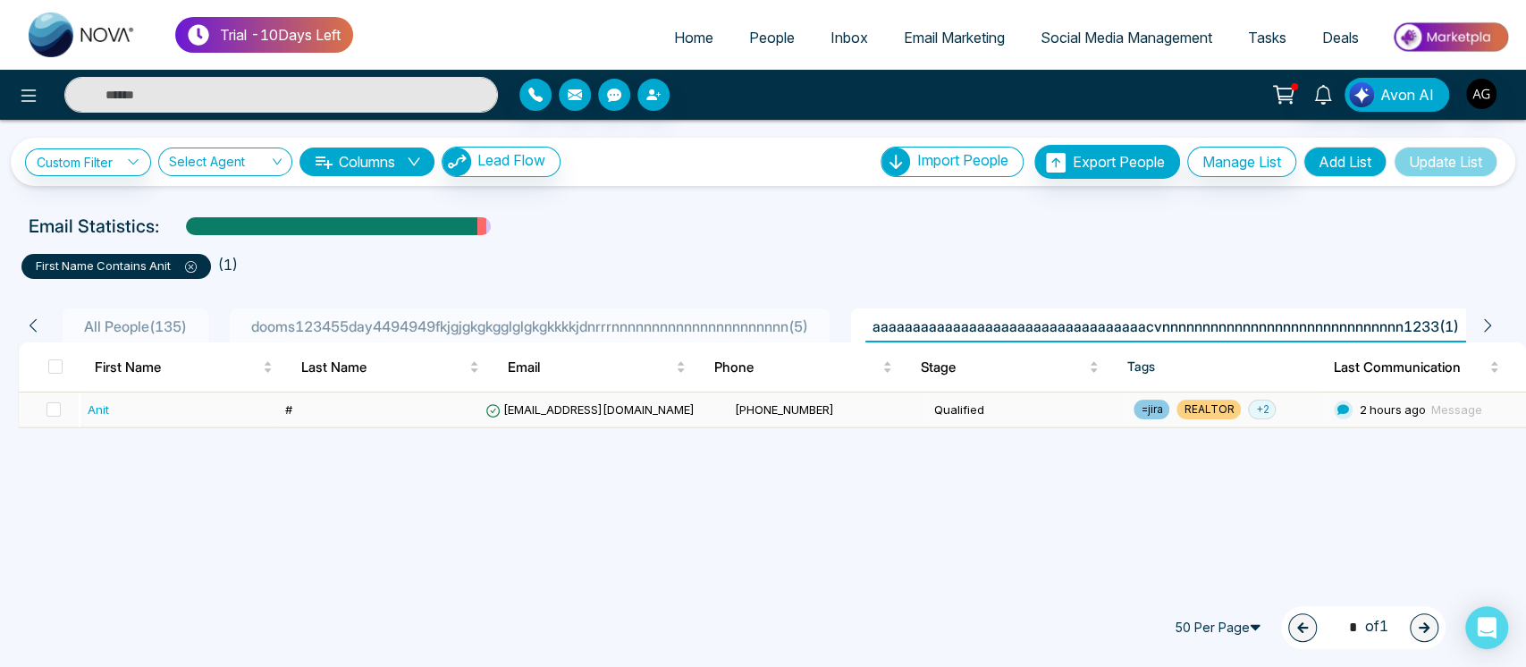
click at [685, 416] on td "[EMAIL_ADDRESS][DOMAIN_NAME]" at bounding box center [602, 410] width 249 height 35
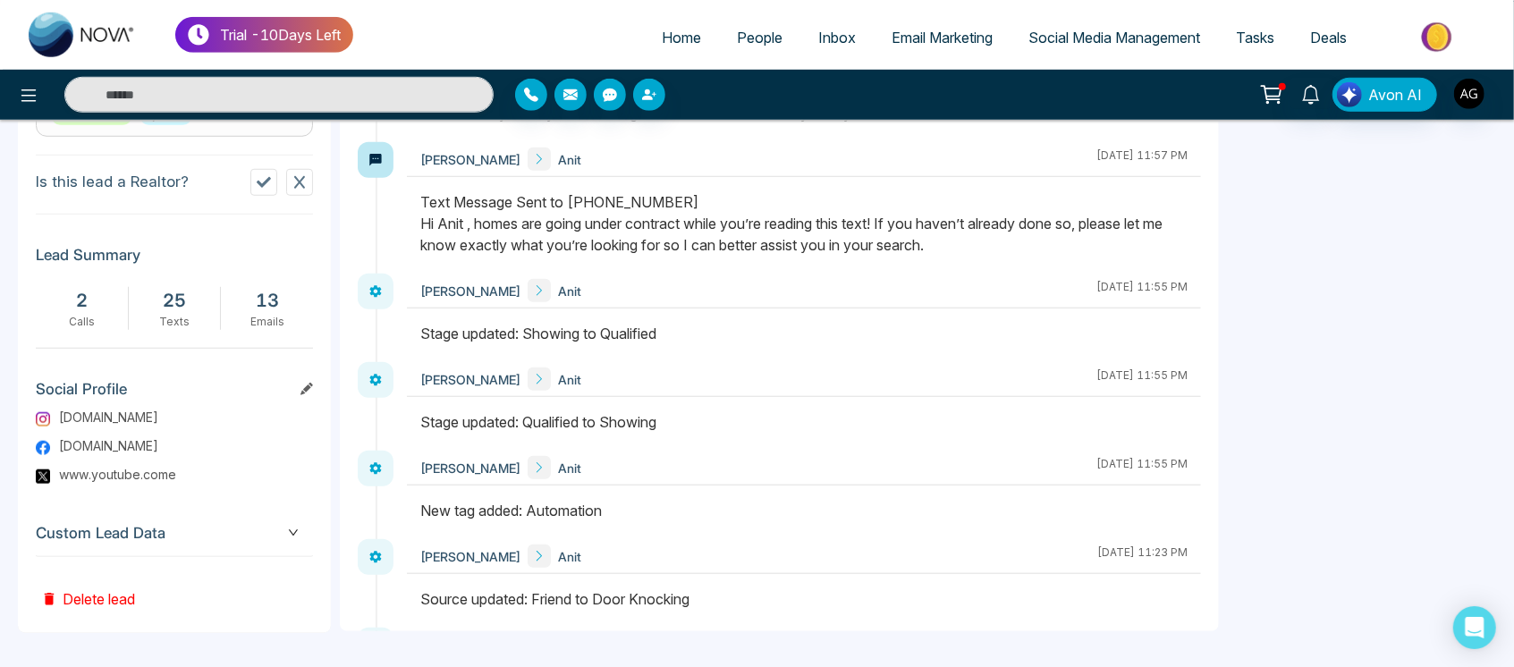
scroll to position [4328, 0]
drag, startPoint x: 410, startPoint y: 511, endPoint x: 672, endPoint y: 494, distance: 262.5
click at [672, 497] on div at bounding box center [804, 516] width 794 height 39
click at [672, 497] on div "New tag added: Automation" at bounding box center [803, 507] width 767 height 21
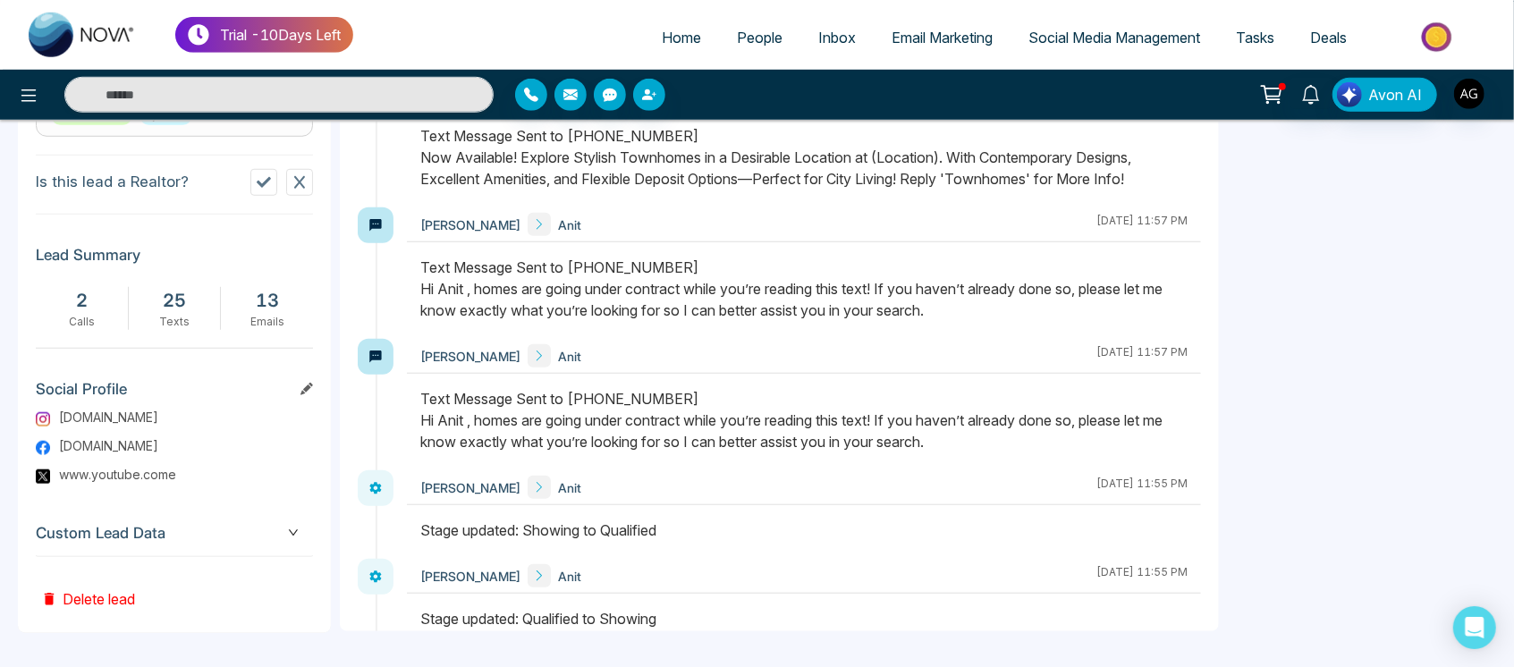
scroll to position [4127, 0]
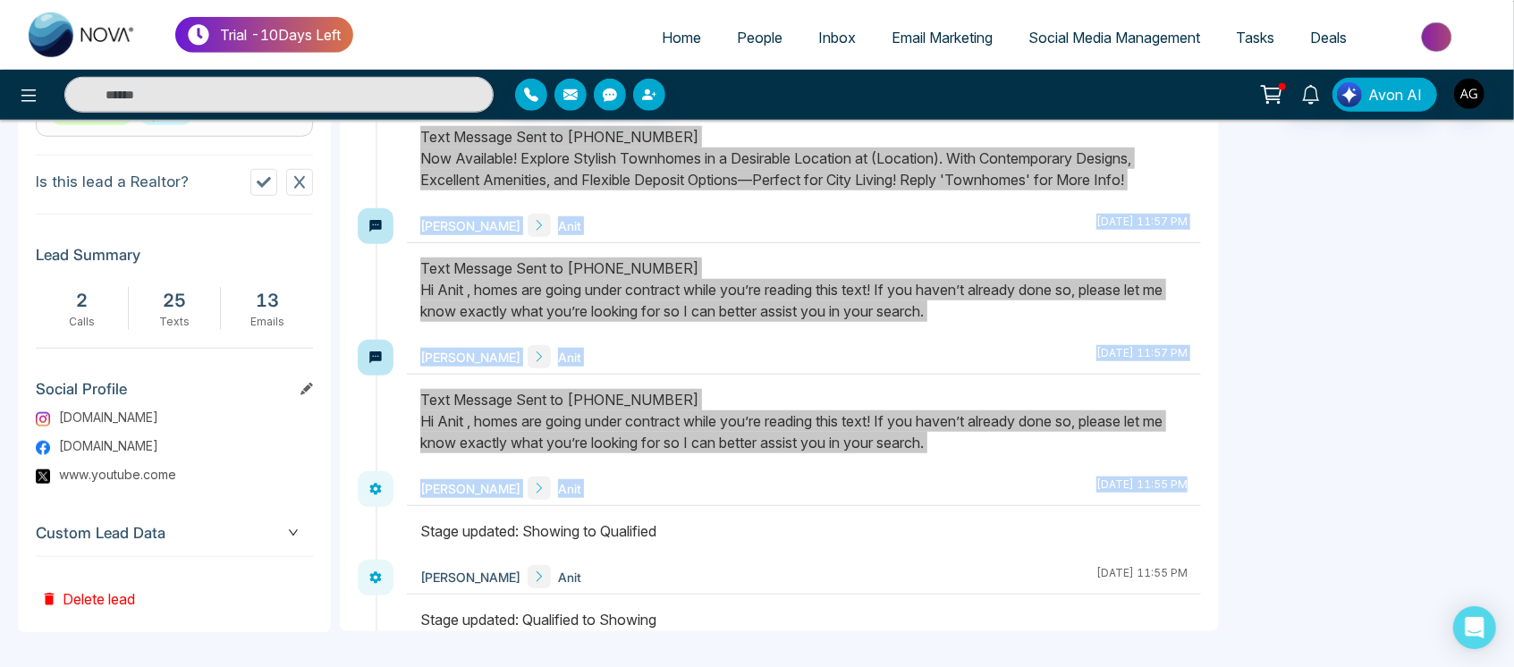
drag, startPoint x: 376, startPoint y: 516, endPoint x: 722, endPoint y: 509, distance: 347.0
click at [722, 509] on div "[PERSON_NAME] Anit [DATE] 11:55 PM" at bounding box center [804, 515] width 794 height 89
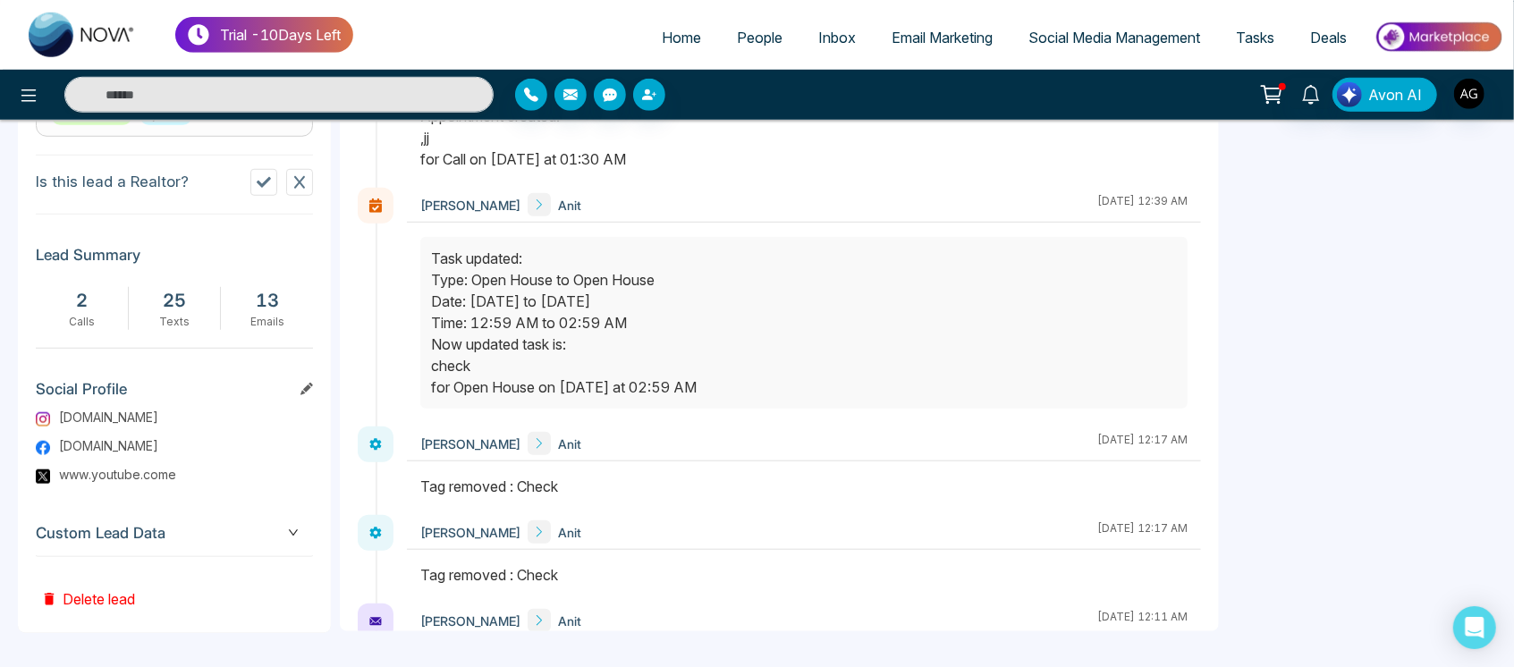
scroll to position [1557, 0]
drag, startPoint x: 1028, startPoint y: 211, endPoint x: 1202, endPoint y: 287, distance: 189.4
click at [1202, 287] on div "Activity Notes Send Email Send Text Call [PERSON_NAME] Anit [DATE] 1:34 AM [PER…" at bounding box center [918, 42] width 1156 height 1178
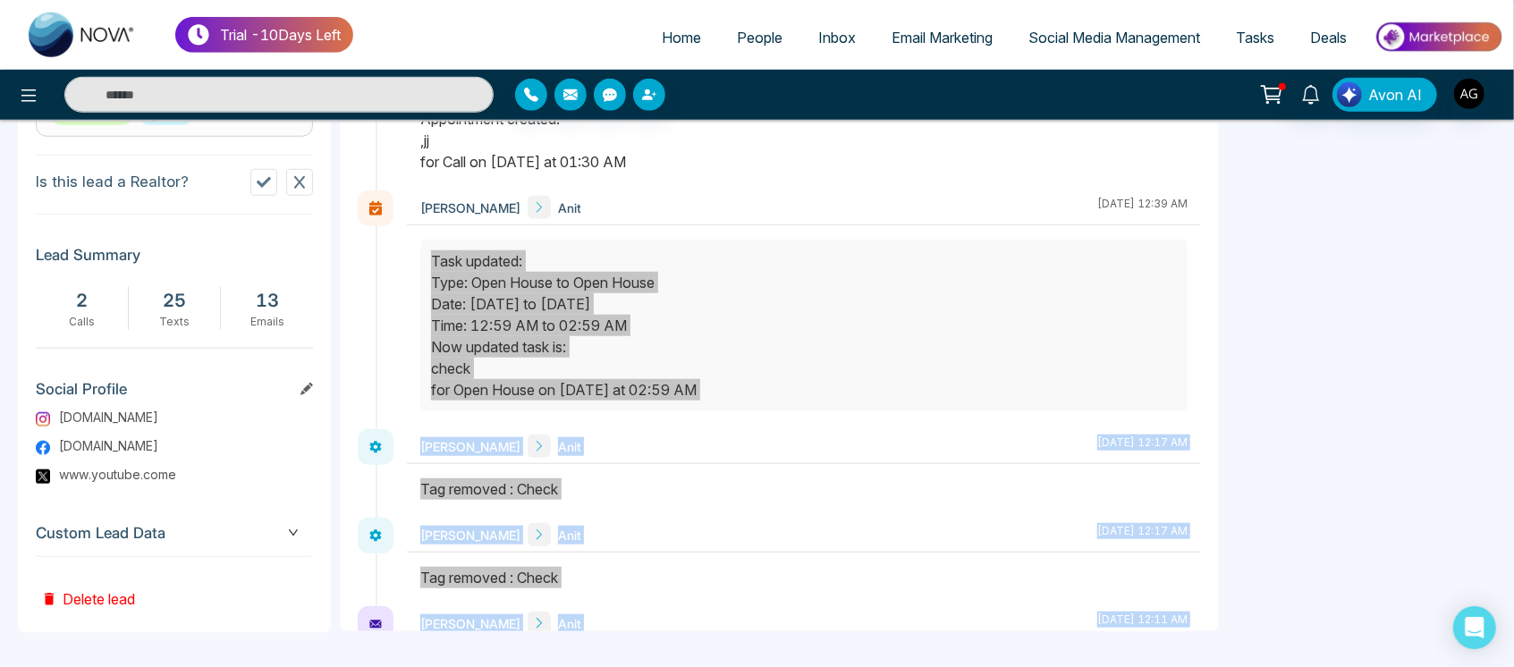
click at [894, 334] on div "Task updated: Type: Open House to Open House Date: [DATE] to [DATE] Time: 12:59…" at bounding box center [804, 325] width 746 height 150
